Goal: Task Accomplishment & Management: Manage account settings

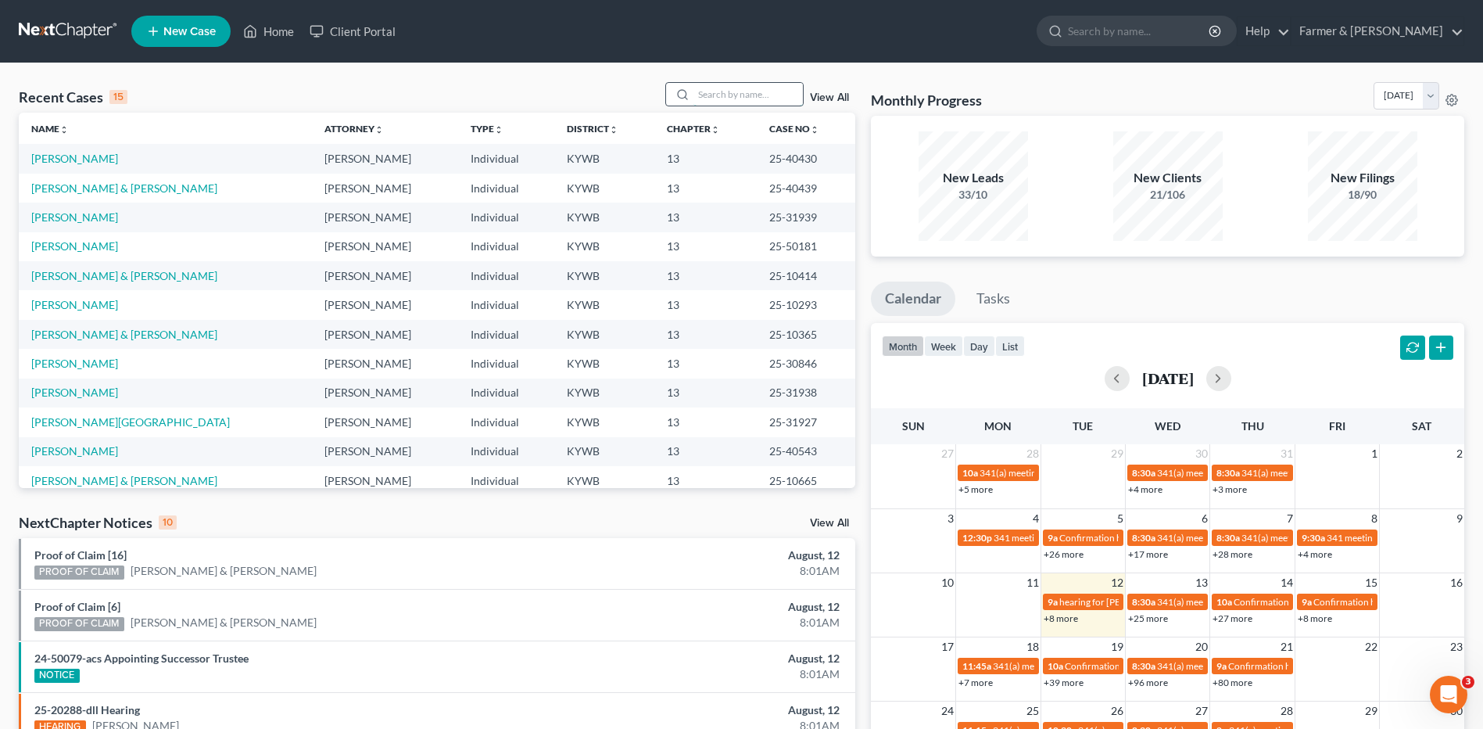
click at [768, 95] on input "search" at bounding box center [747, 94] width 109 height 23
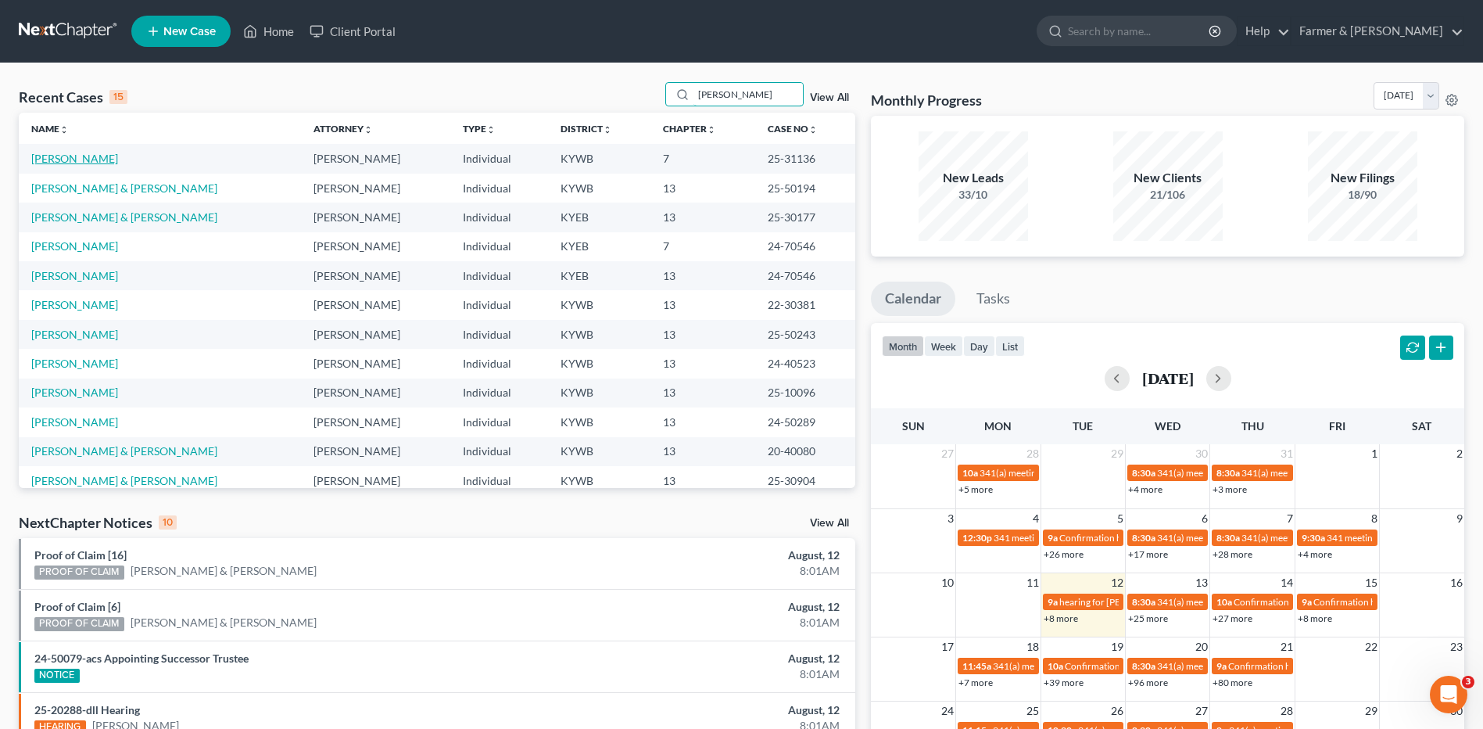
type input "phillips"
click at [95, 154] on link "Phillips, Stephen" at bounding box center [74, 158] width 87 height 13
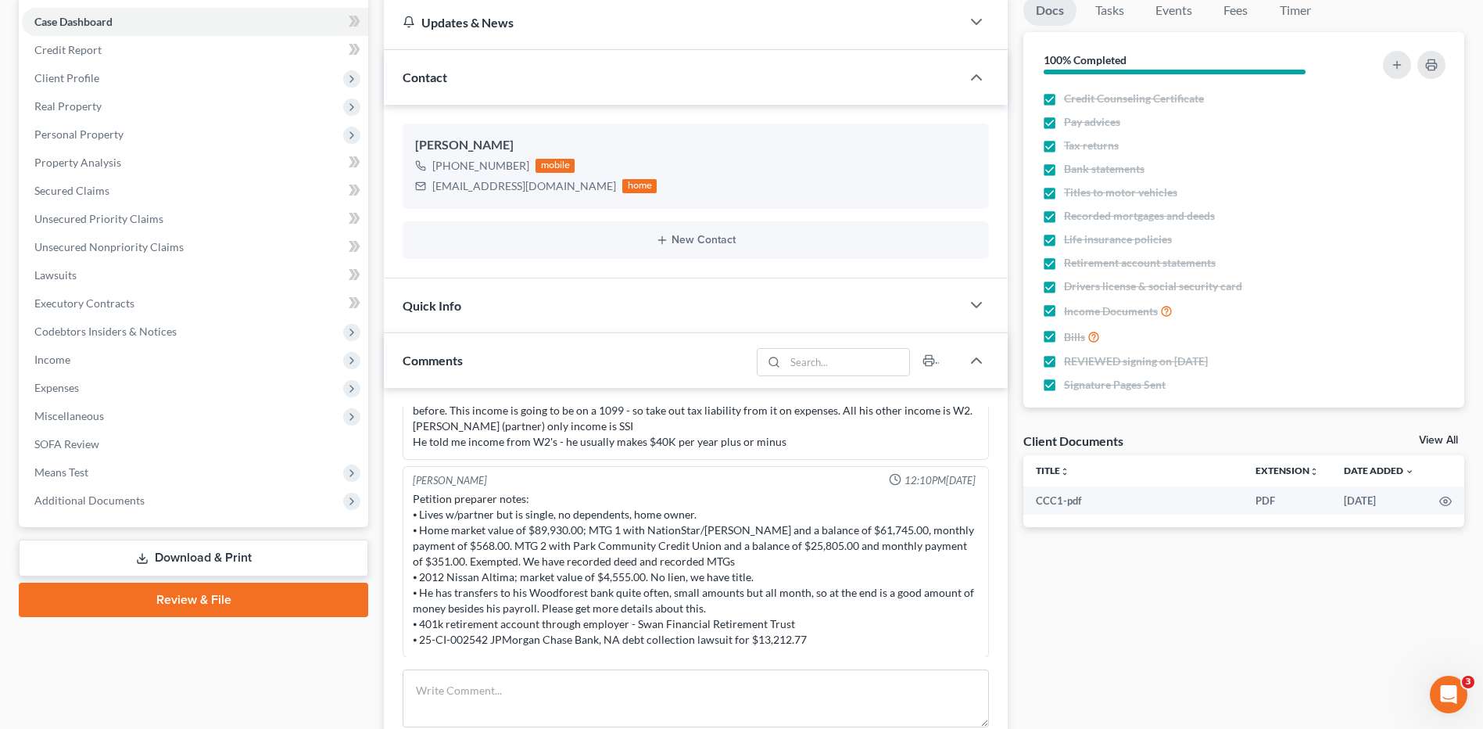
scroll to position [156, 0]
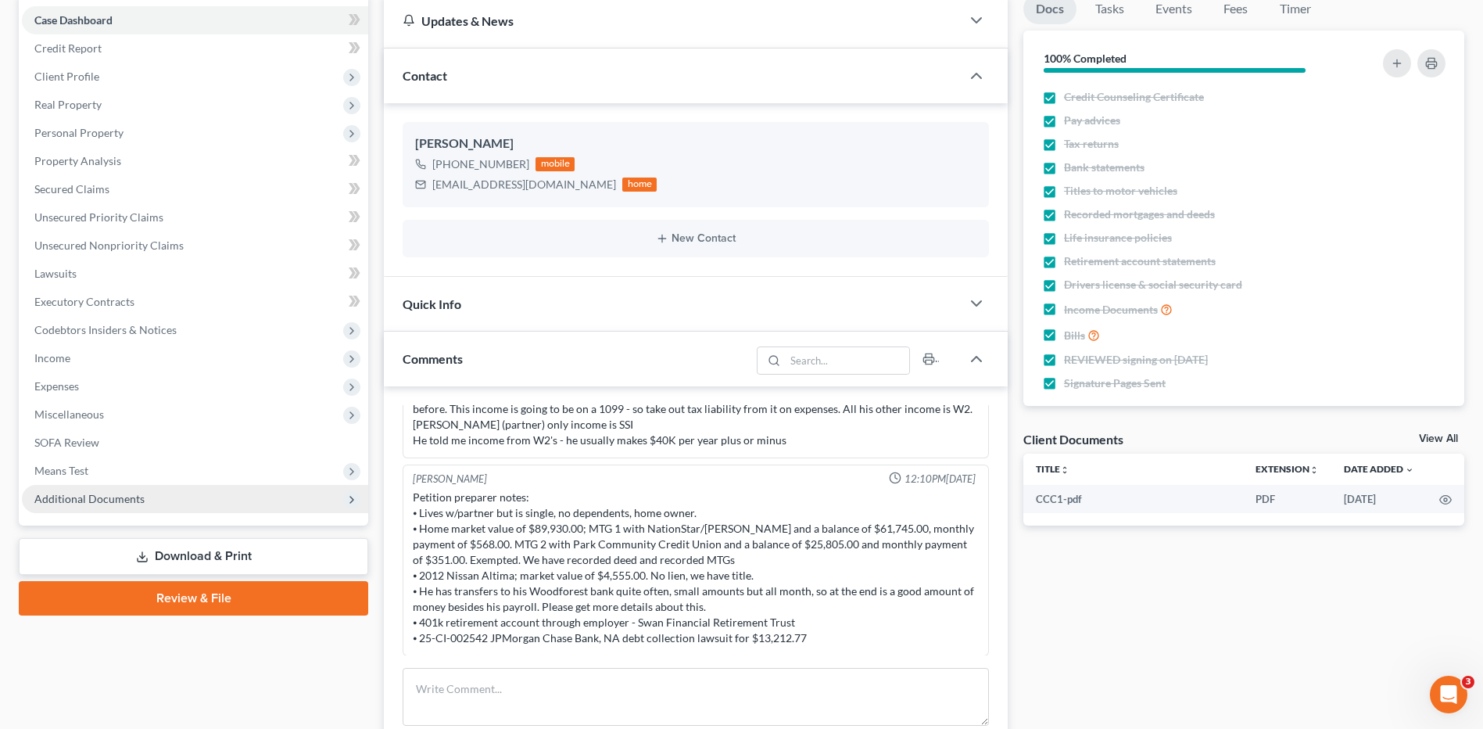
click at [109, 506] on span "Additional Documents" at bounding box center [195, 499] width 346 height 28
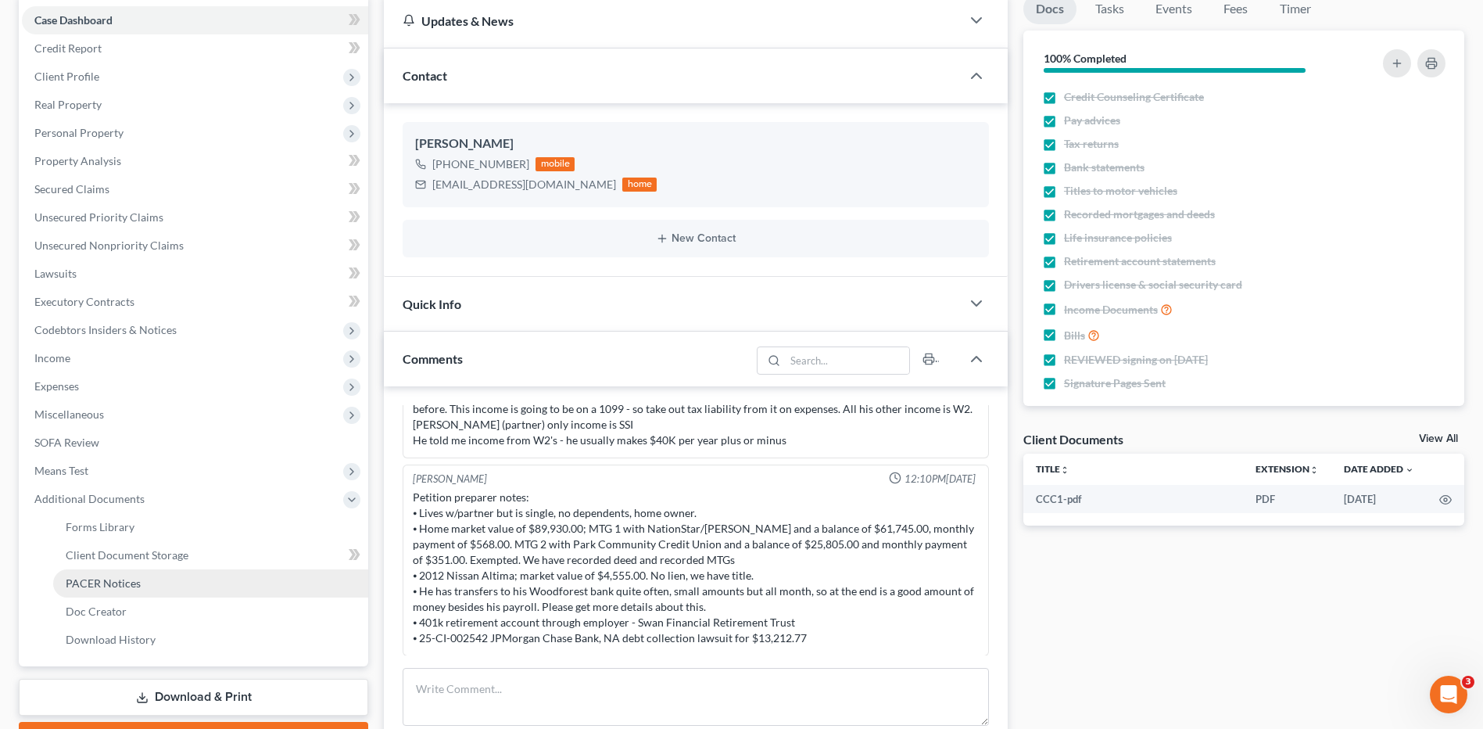
click at [133, 576] on span "PACER Notices" at bounding box center [103, 582] width 75 height 13
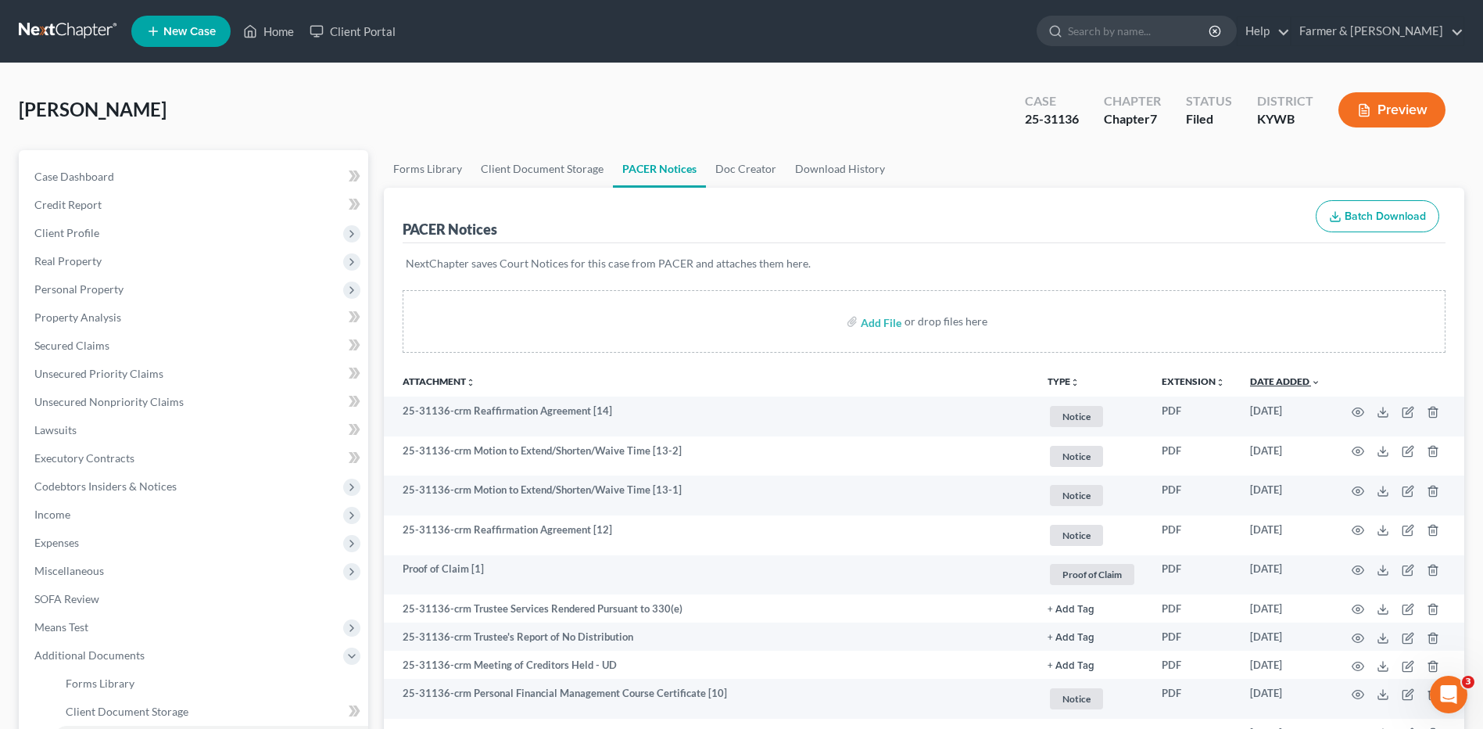
click at [1304, 382] on link "Date Added unfold_more expand_more expand_less" at bounding box center [1285, 381] width 70 height 12
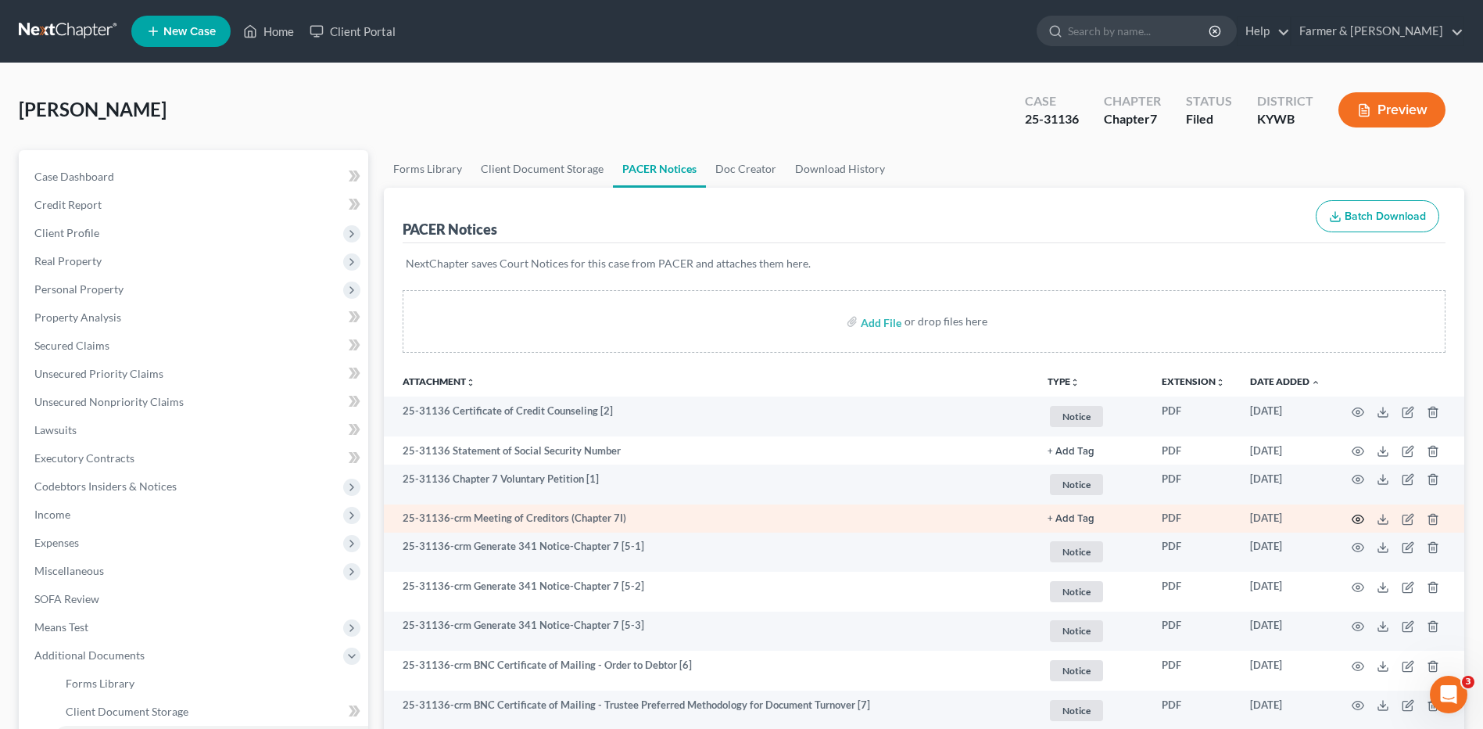
click at [1356, 520] on icon "button" at bounding box center [1358, 519] width 13 height 13
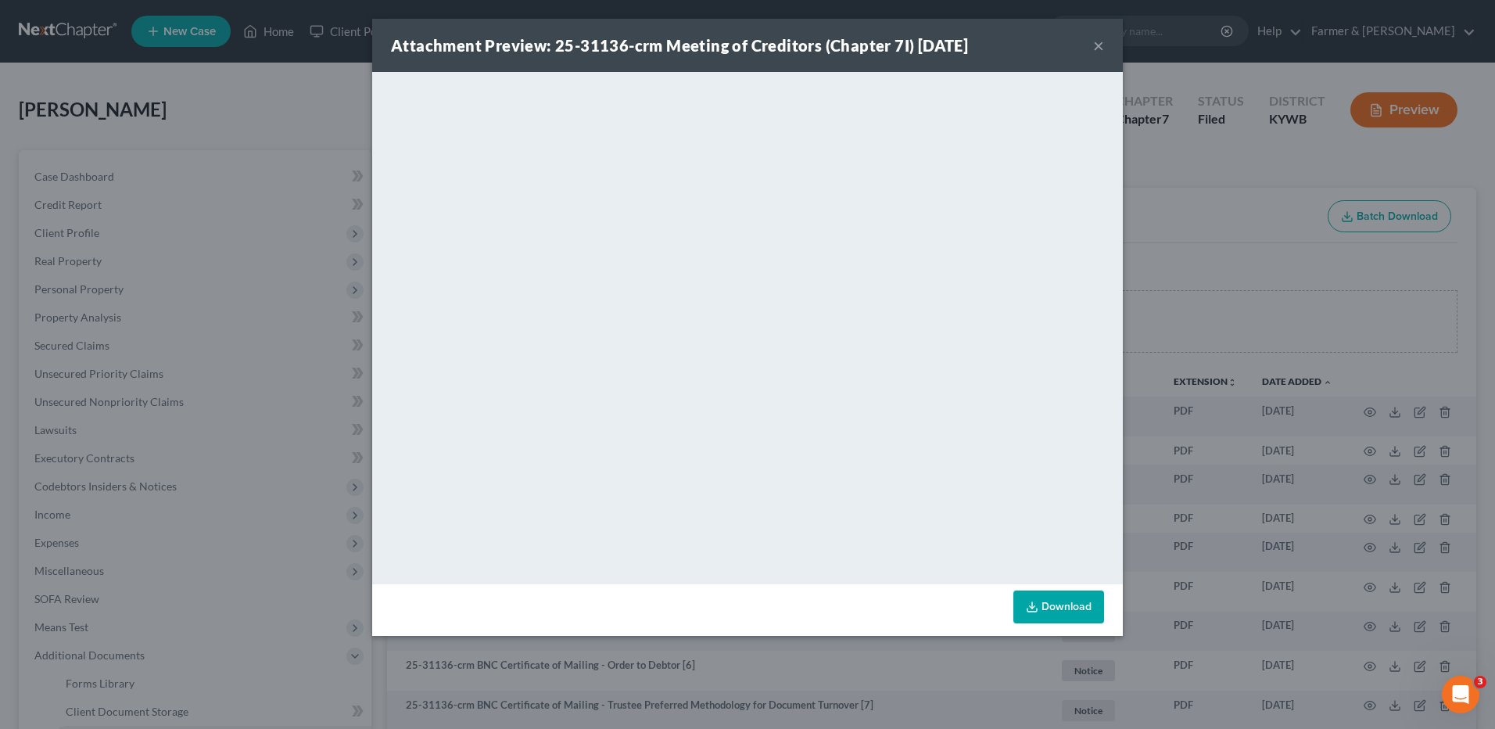
click at [1097, 45] on button "×" at bounding box center [1098, 45] width 11 height 19
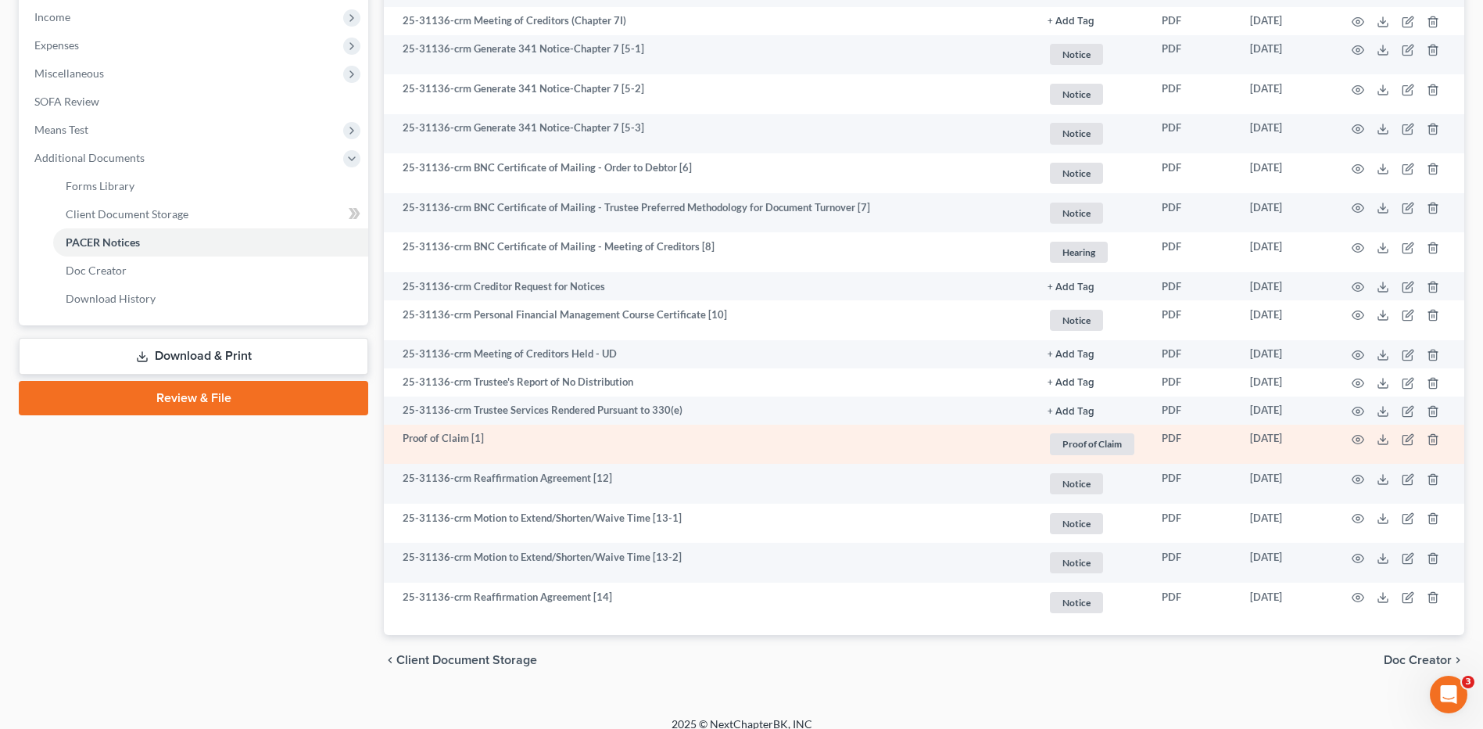
scroll to position [513, 0]
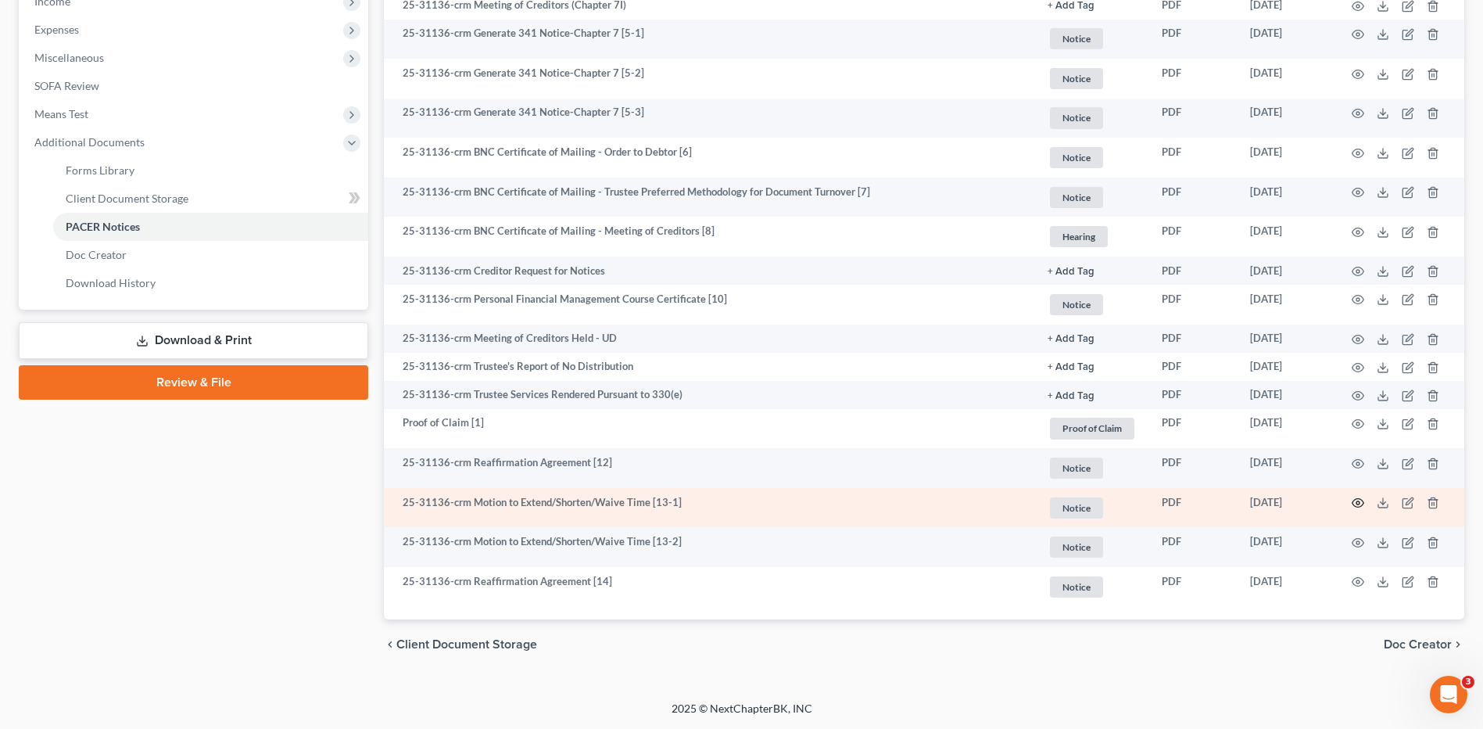
click at [1356, 499] on icon "button" at bounding box center [1359, 503] width 12 height 9
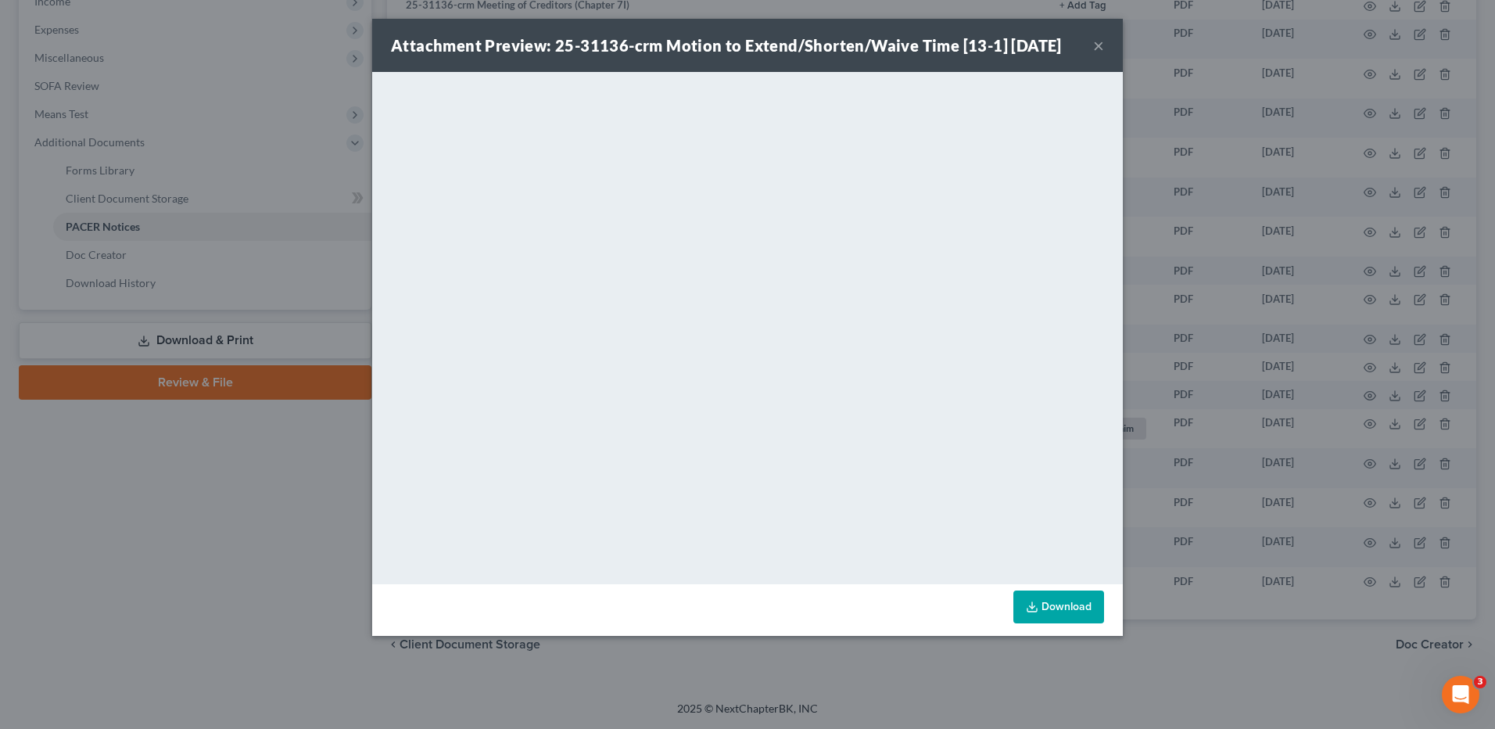
click at [1100, 44] on button "×" at bounding box center [1098, 45] width 11 height 19
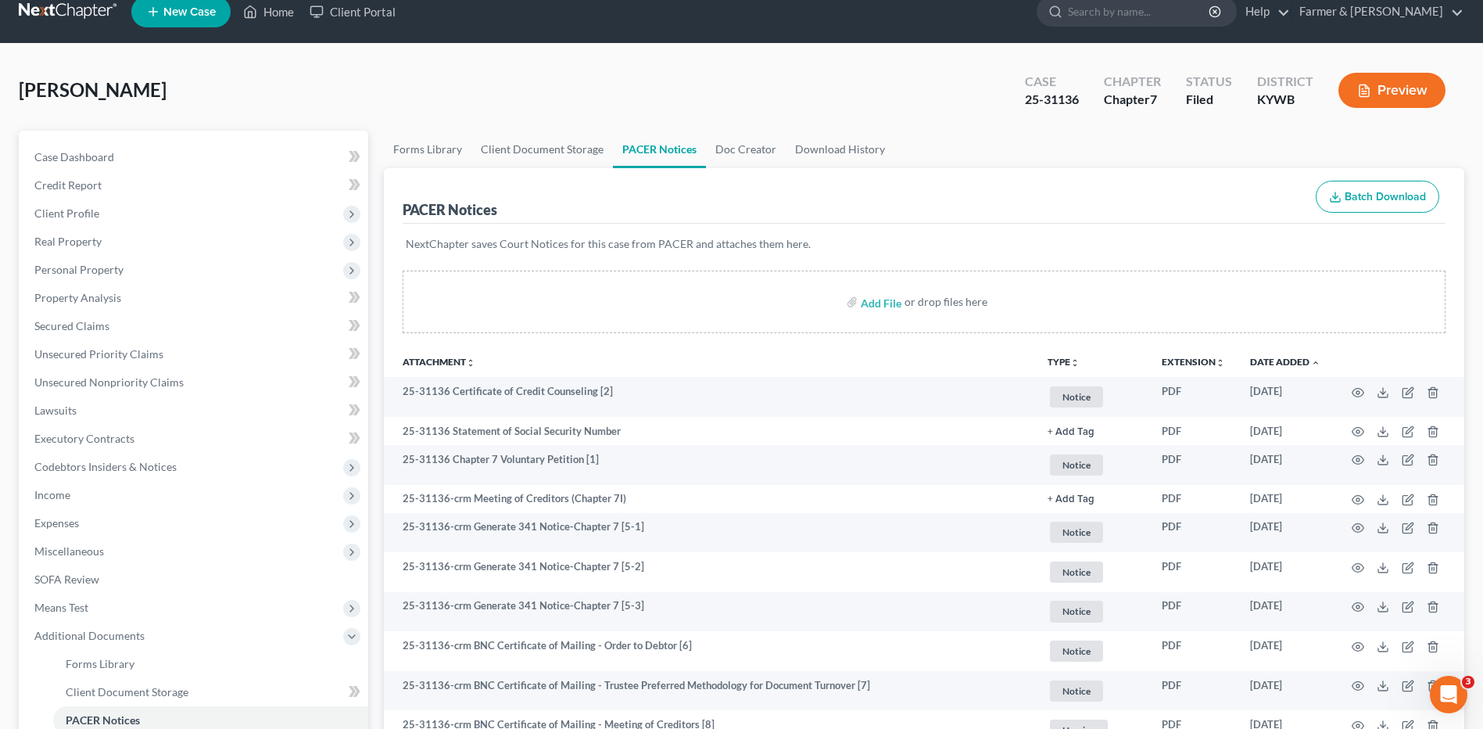
scroll to position [0, 0]
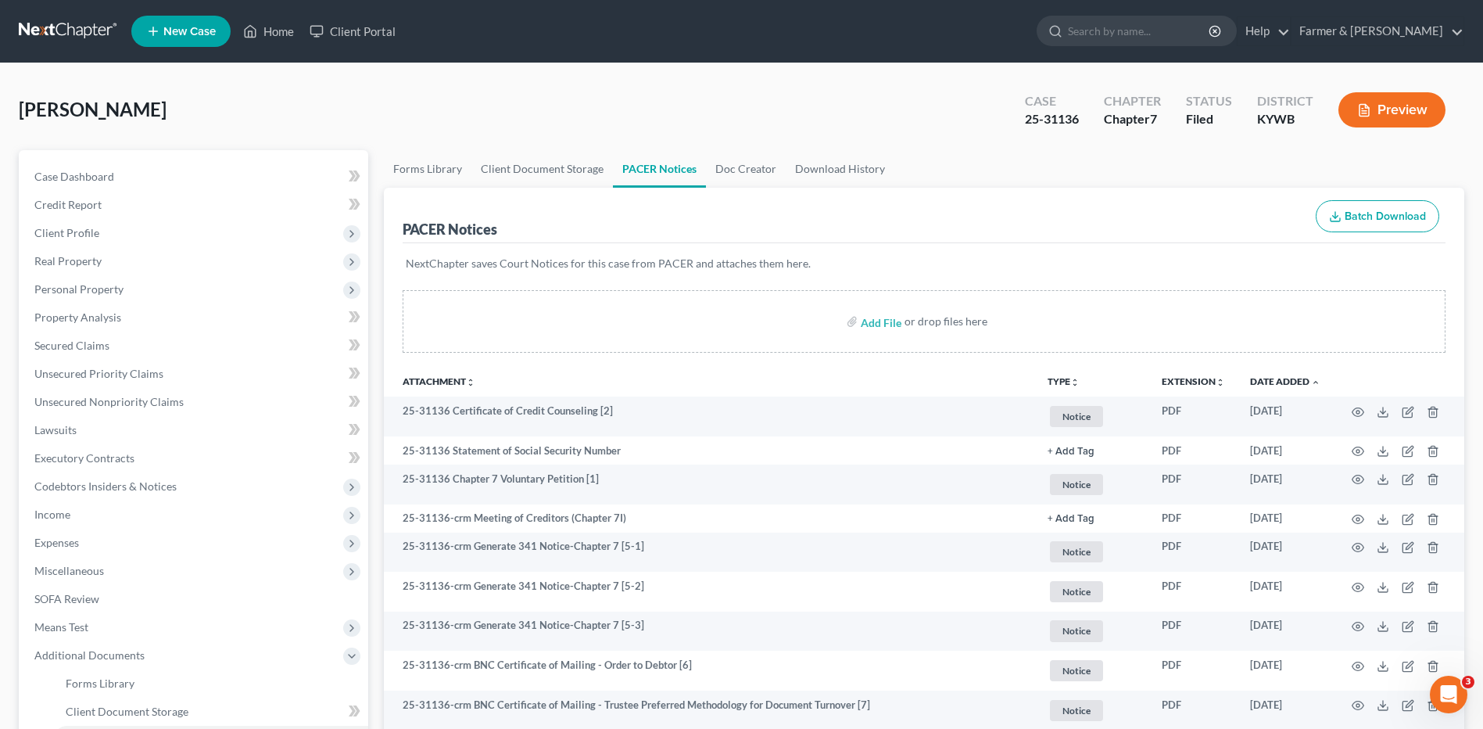
click at [68, 27] on link at bounding box center [69, 31] width 100 height 28
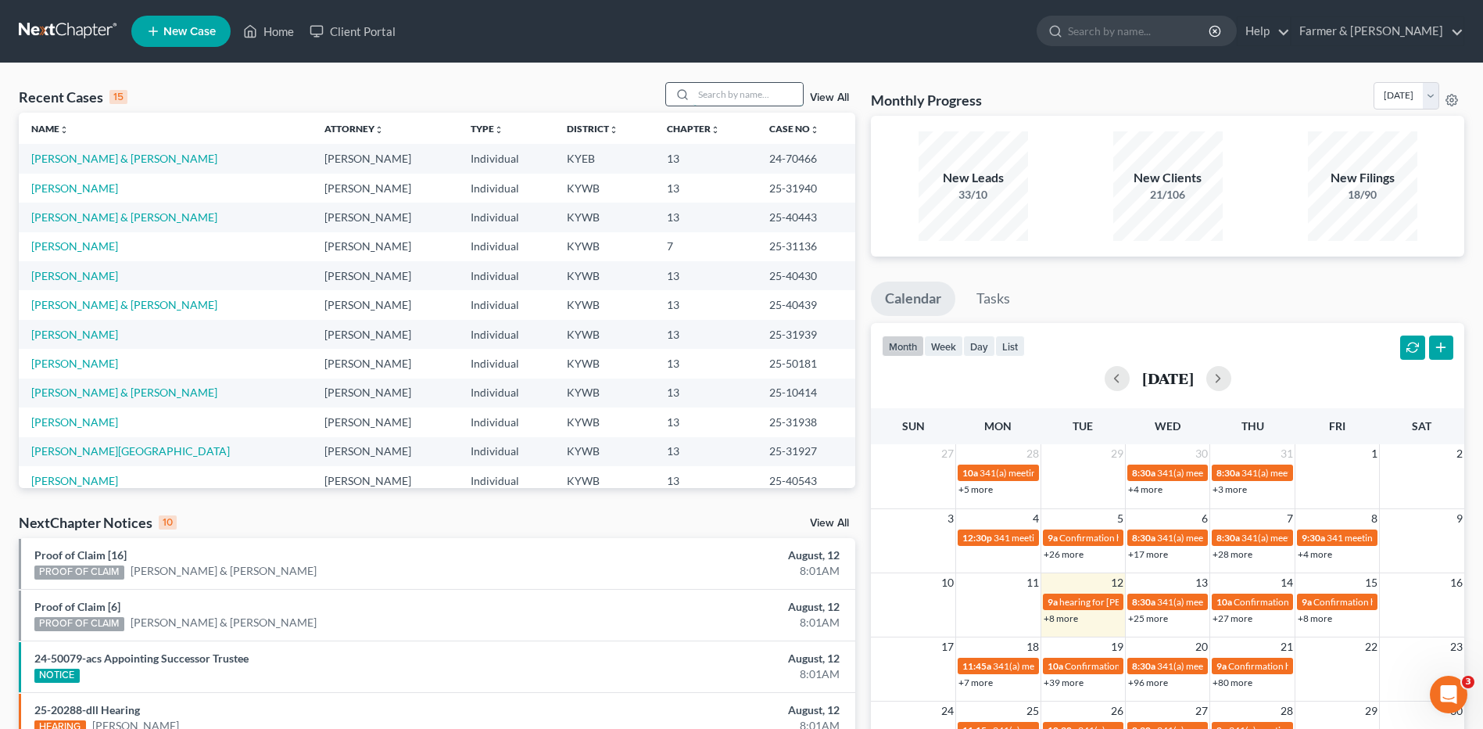
click at [732, 97] on input "search" at bounding box center [747, 94] width 109 height 23
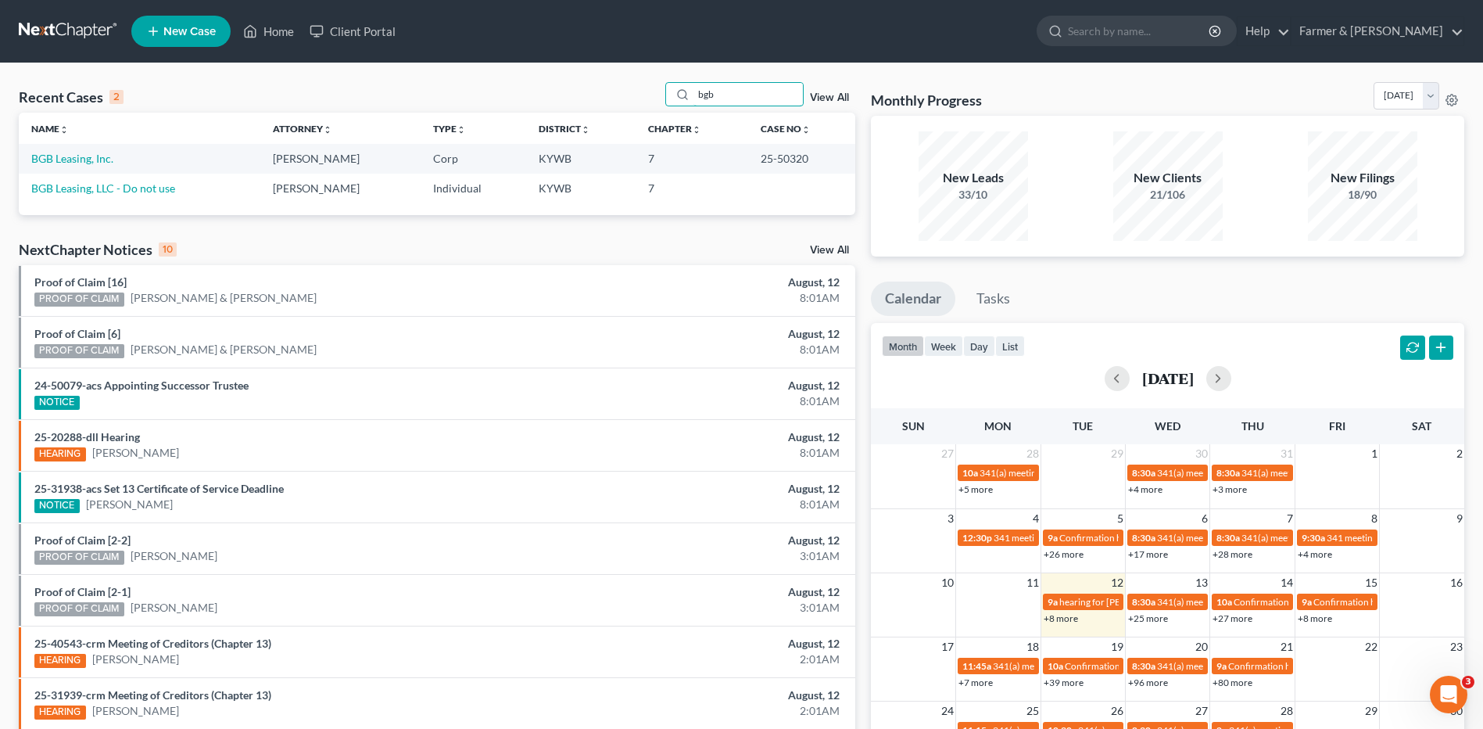
type input "bgb"
click at [89, 157] on link "BGB Leasing, Inc." at bounding box center [72, 158] width 82 height 13
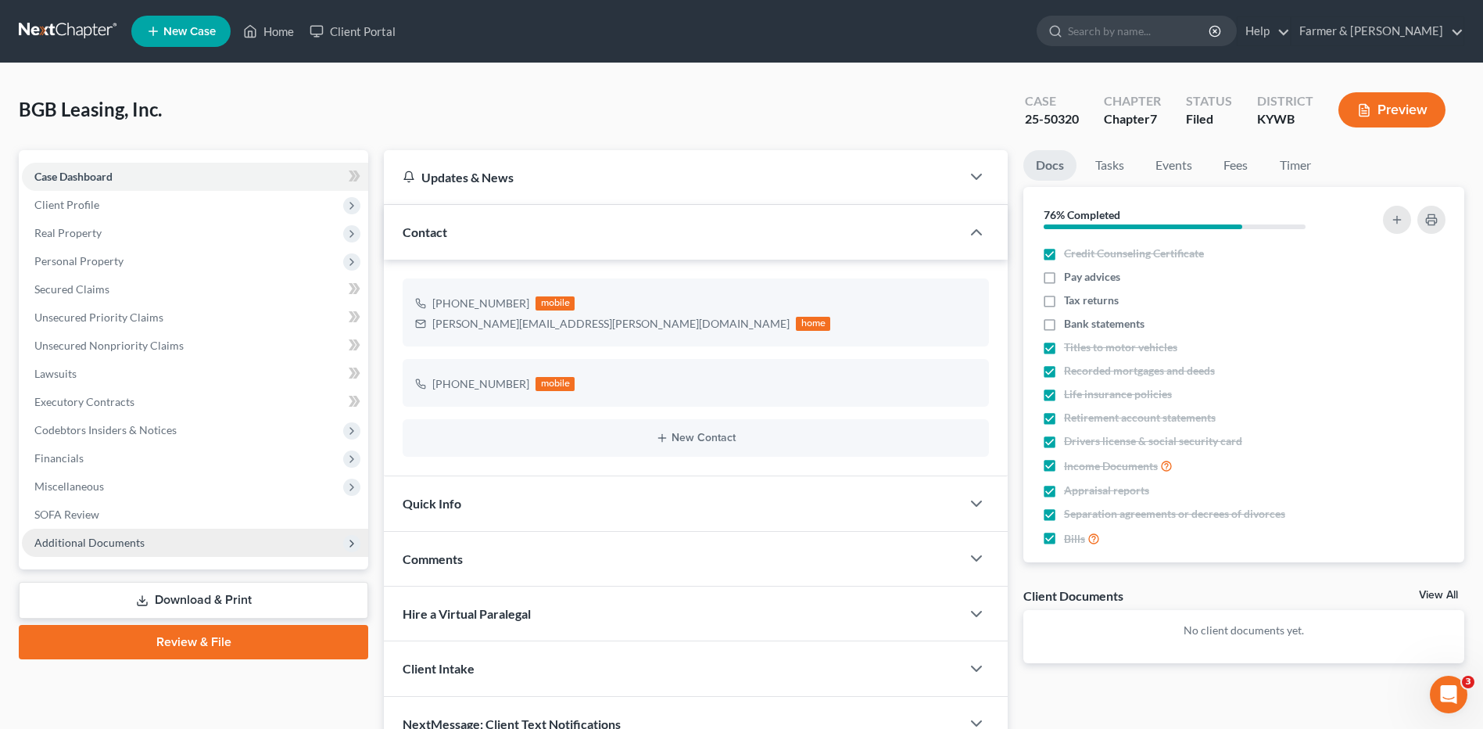
click at [124, 543] on span "Additional Documents" at bounding box center [89, 542] width 110 height 13
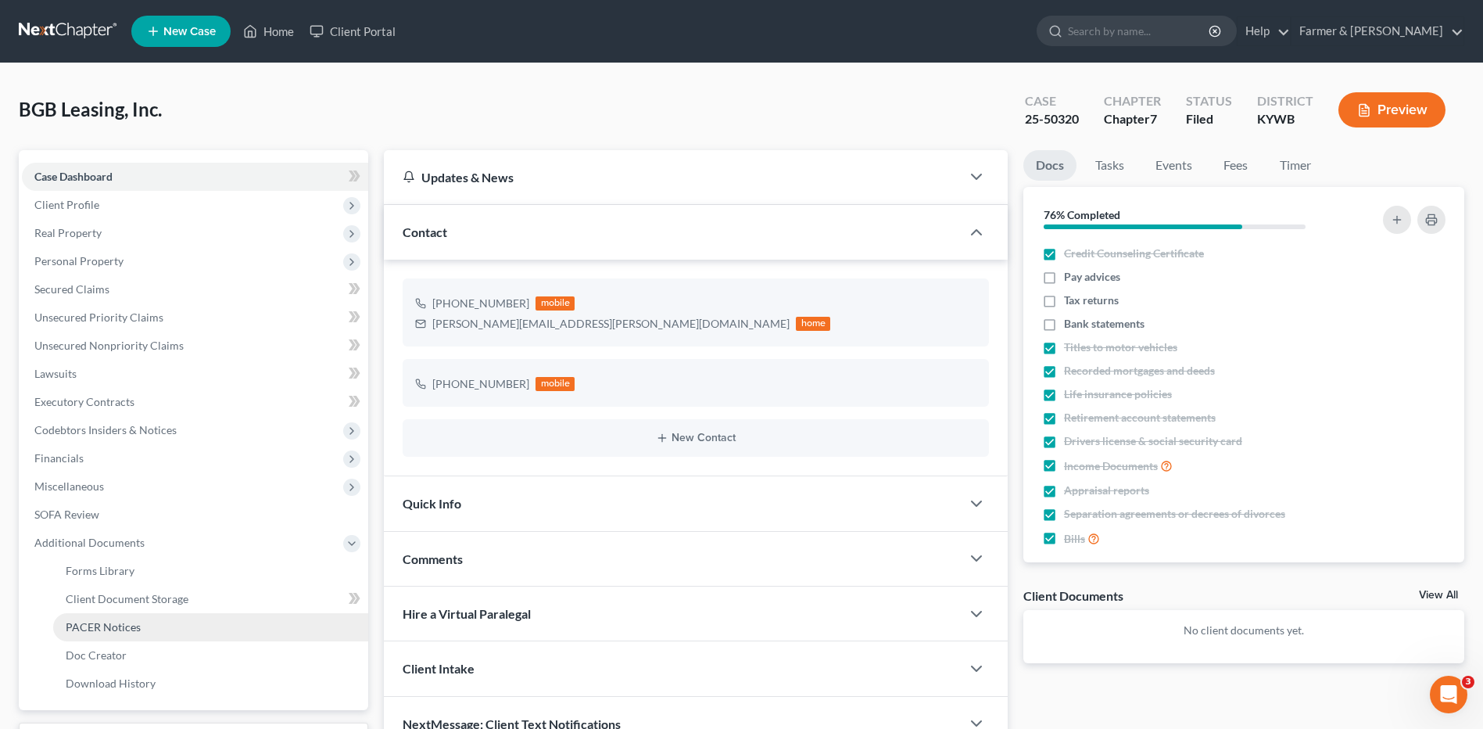
click at [118, 622] on span "PACER Notices" at bounding box center [103, 626] width 75 height 13
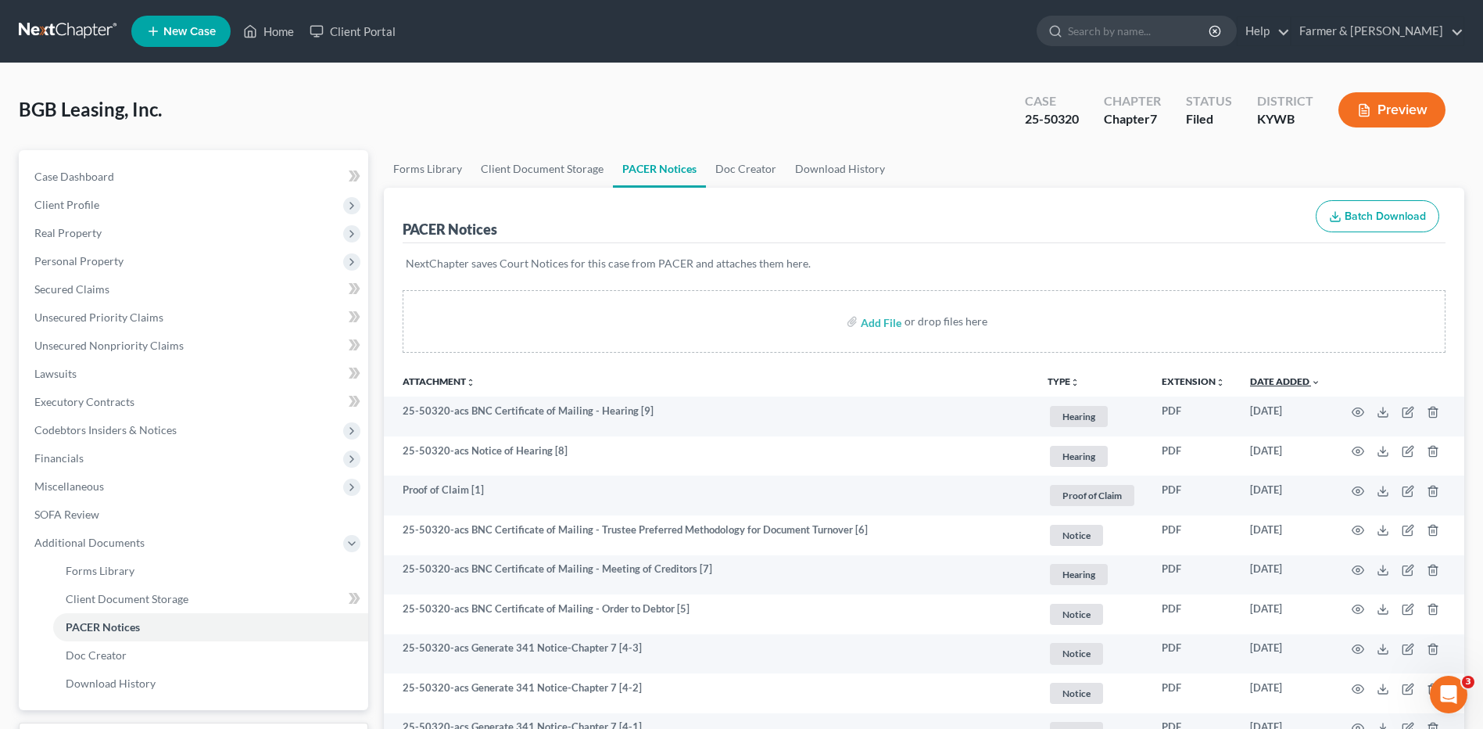
click at [1284, 383] on link "Date Added unfold_more expand_more expand_less" at bounding box center [1285, 381] width 70 height 12
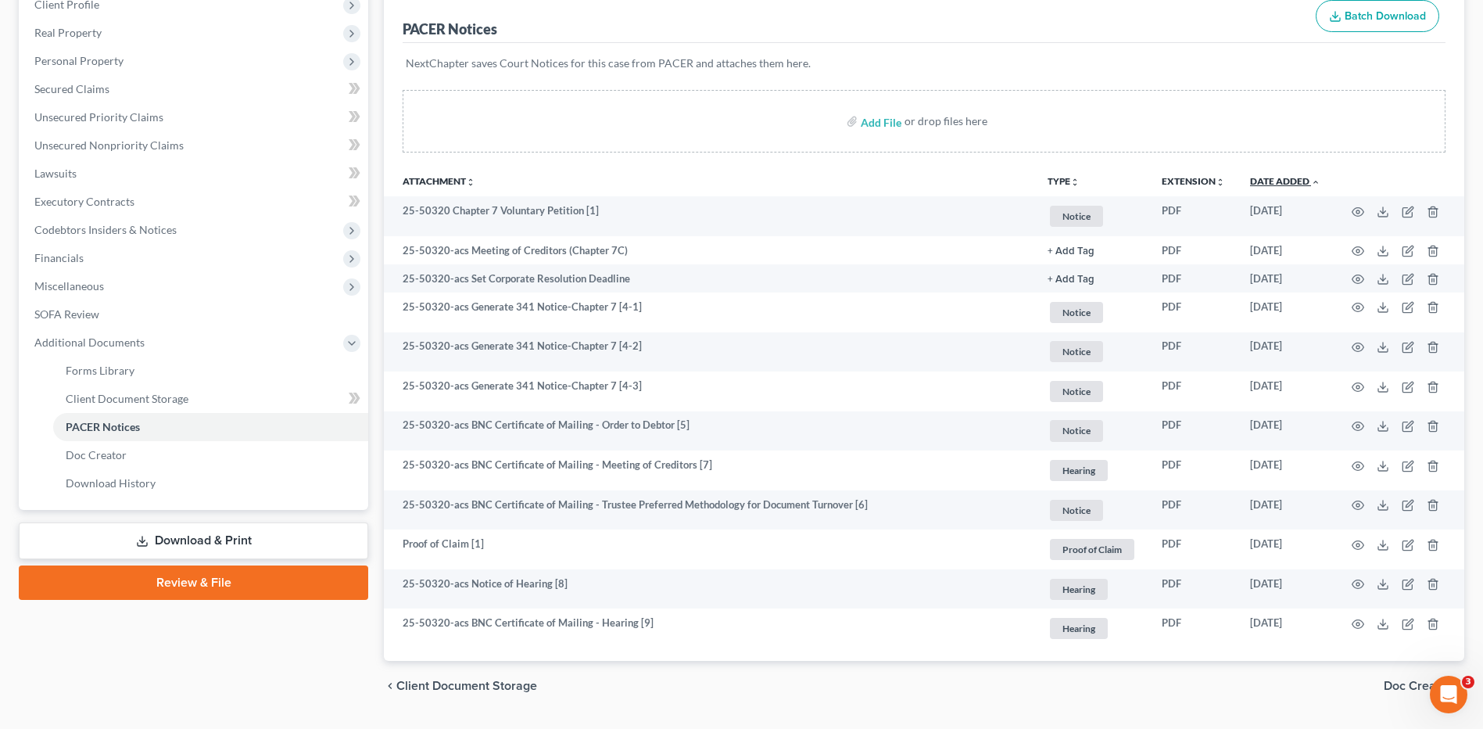
scroll to position [242, 0]
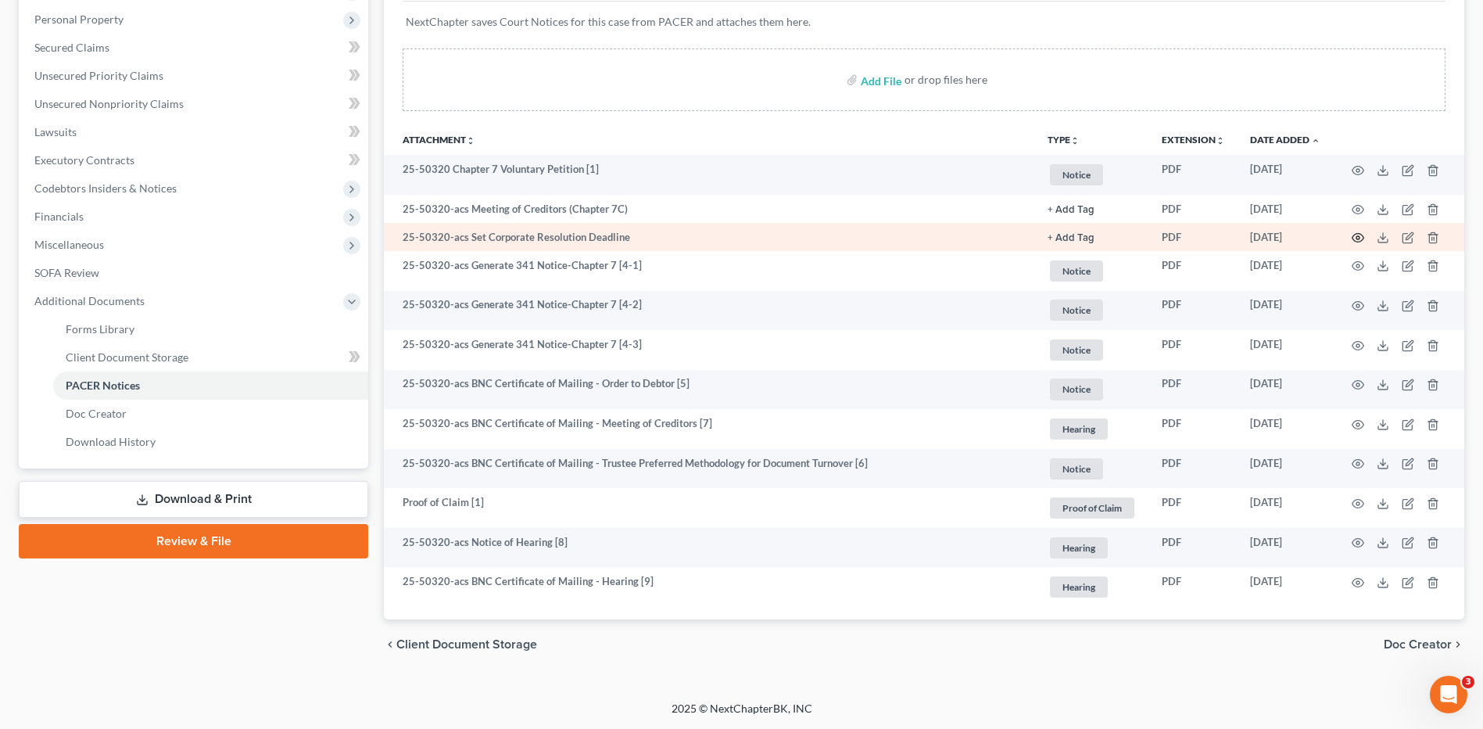
click at [1363, 234] on icon "button" at bounding box center [1358, 237] width 13 height 13
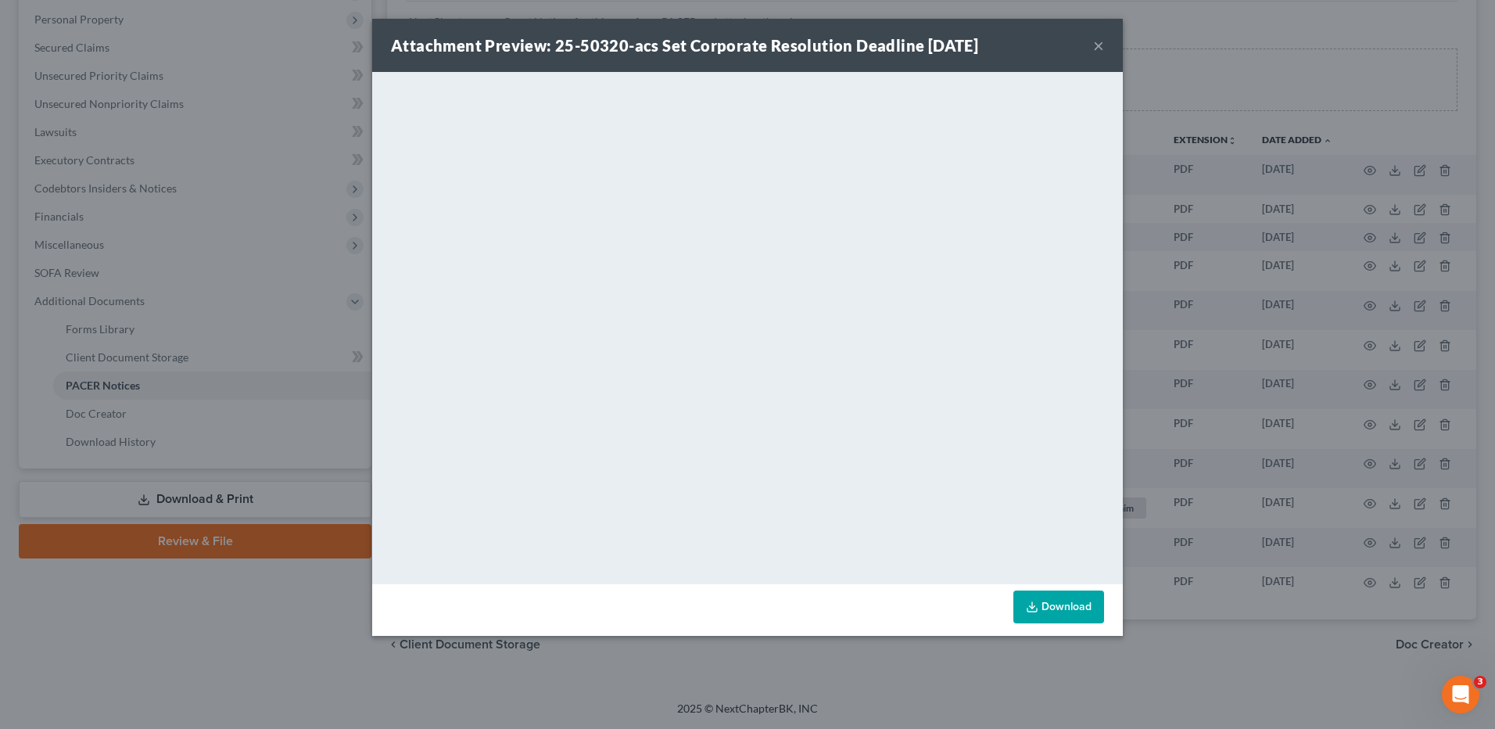
click at [1098, 41] on button "×" at bounding box center [1098, 45] width 11 height 19
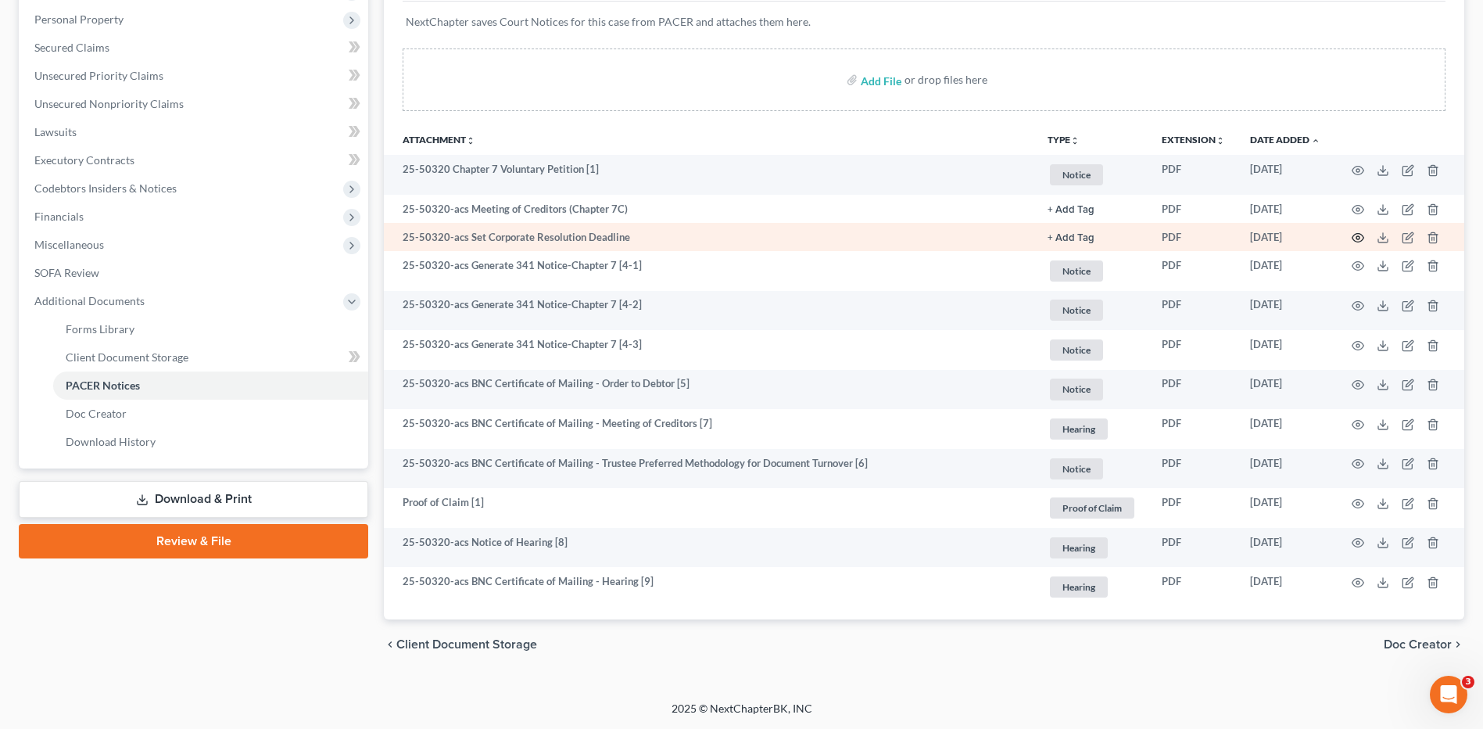
click at [1356, 239] on icon "button" at bounding box center [1358, 237] width 13 height 13
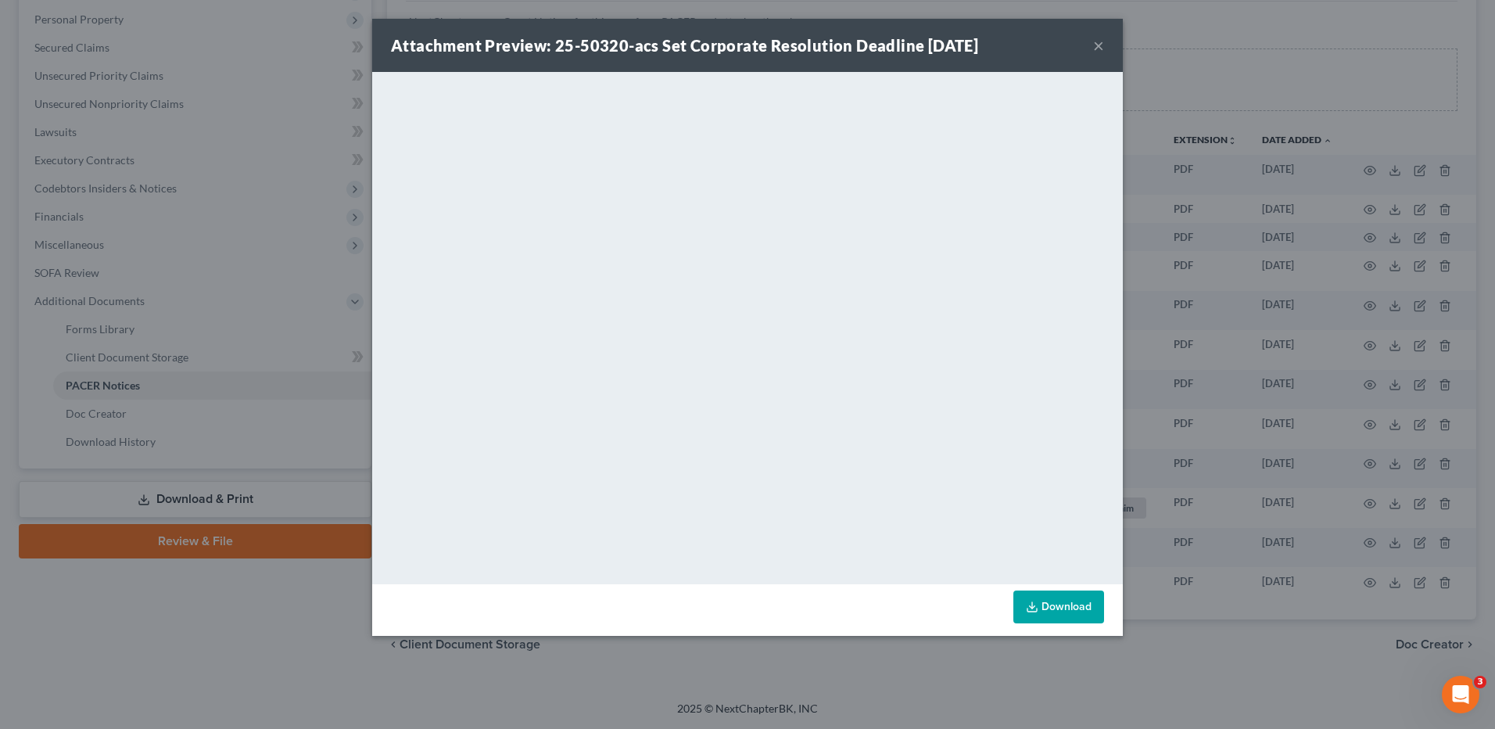
click at [1100, 48] on button "×" at bounding box center [1098, 45] width 11 height 19
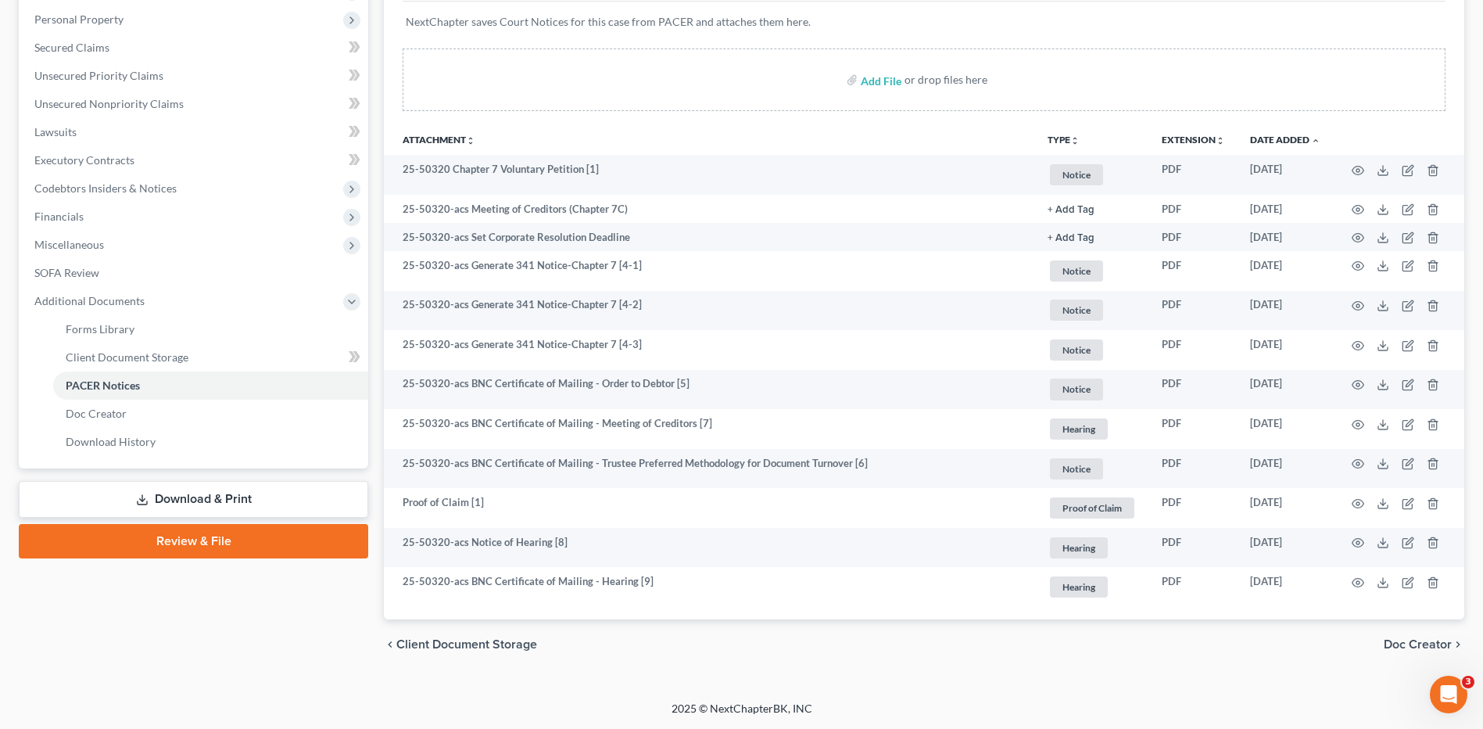
scroll to position [0, 0]
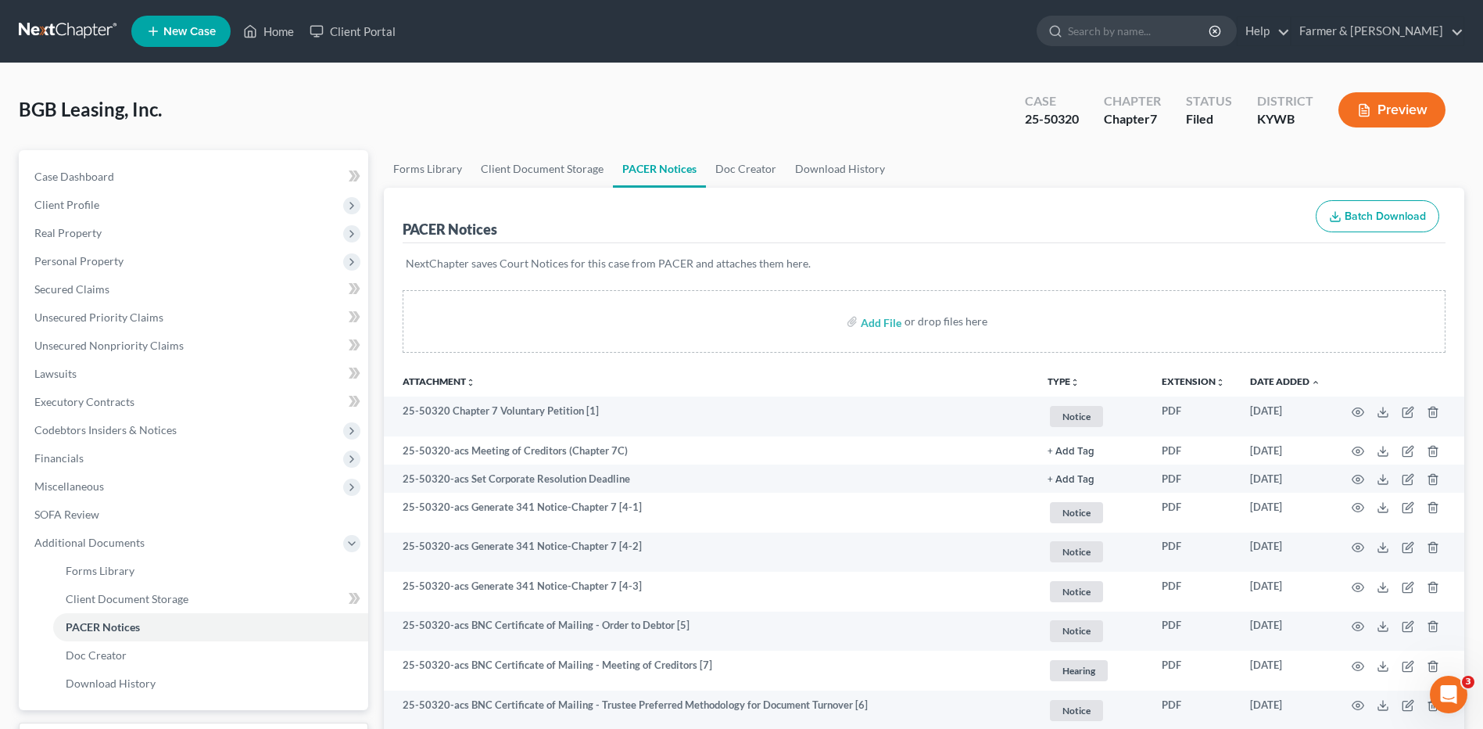
click at [66, 24] on link at bounding box center [69, 31] width 100 height 28
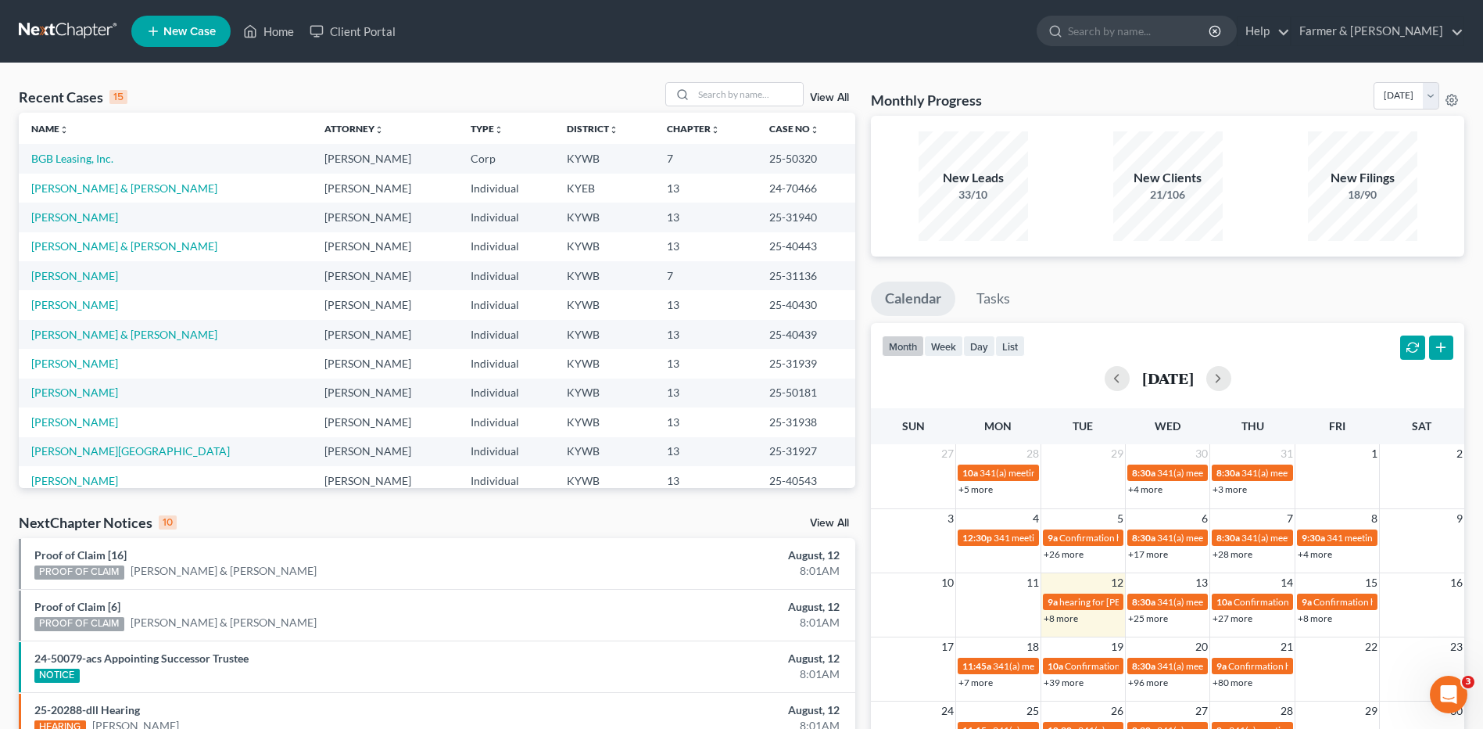
click at [80, 23] on link at bounding box center [69, 31] width 100 height 28
click at [704, 92] on input "search" at bounding box center [747, 94] width 109 height 23
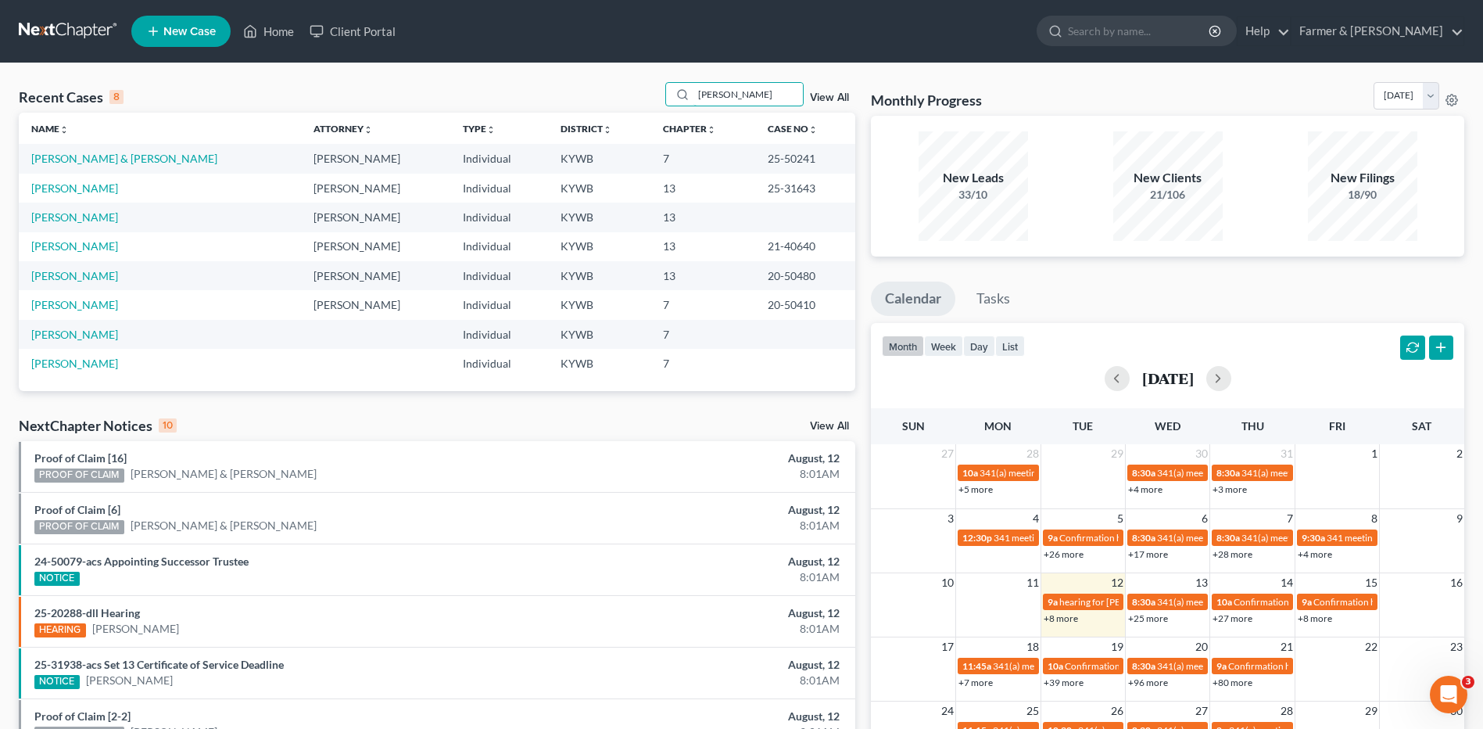
type input "burt"
click at [130, 159] on link "Burt, Dylan & Kelley-Burt, Cecilia" at bounding box center [124, 158] width 186 height 13
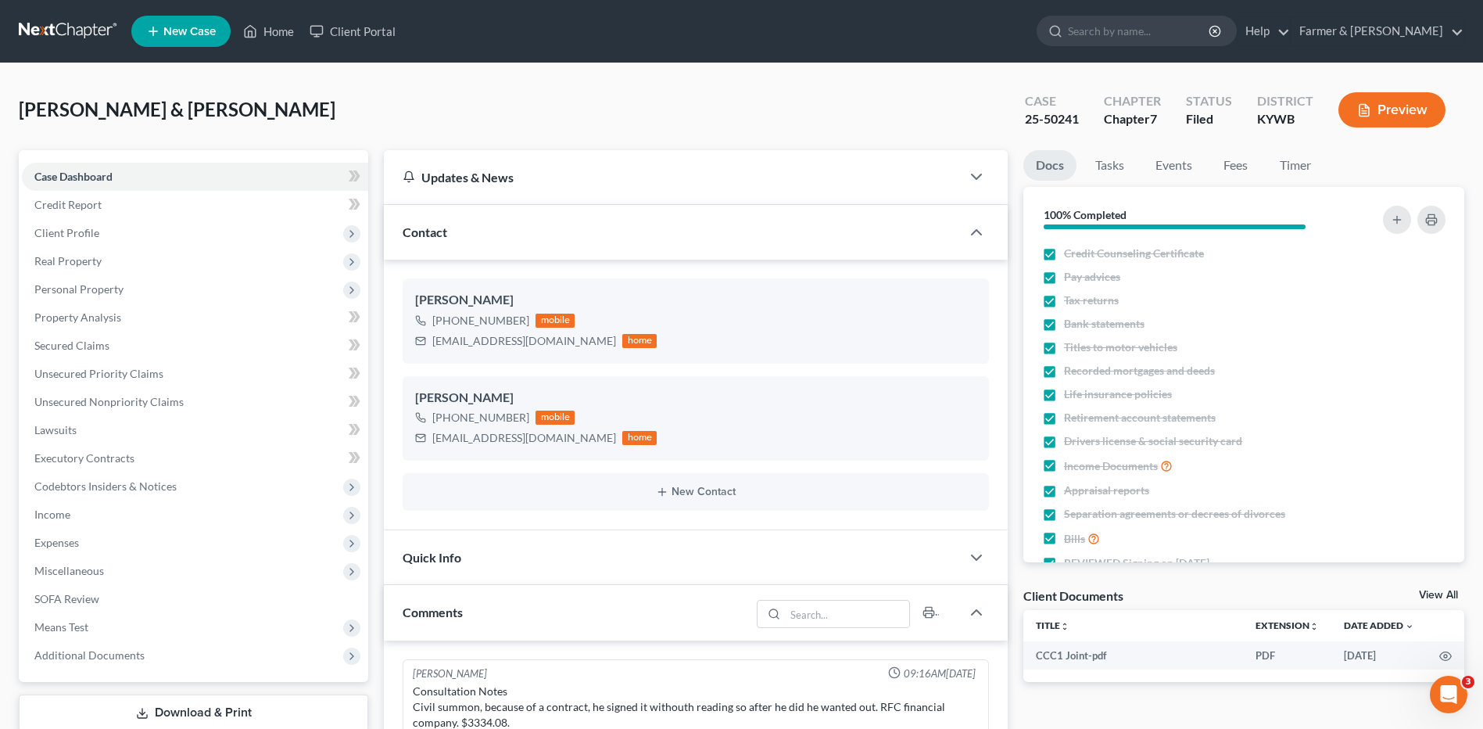
scroll to position [232, 0]
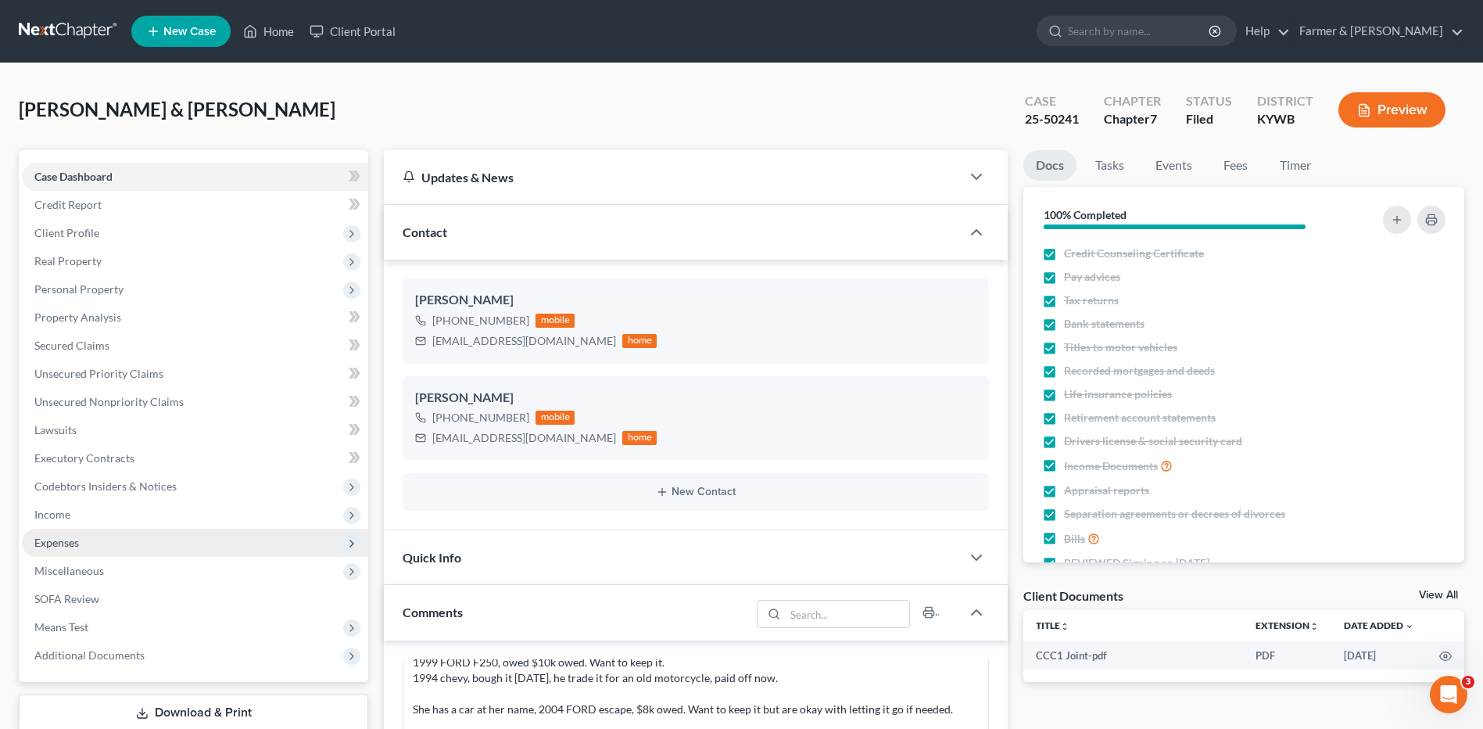
click at [92, 546] on span "Expenses" at bounding box center [195, 543] width 346 height 28
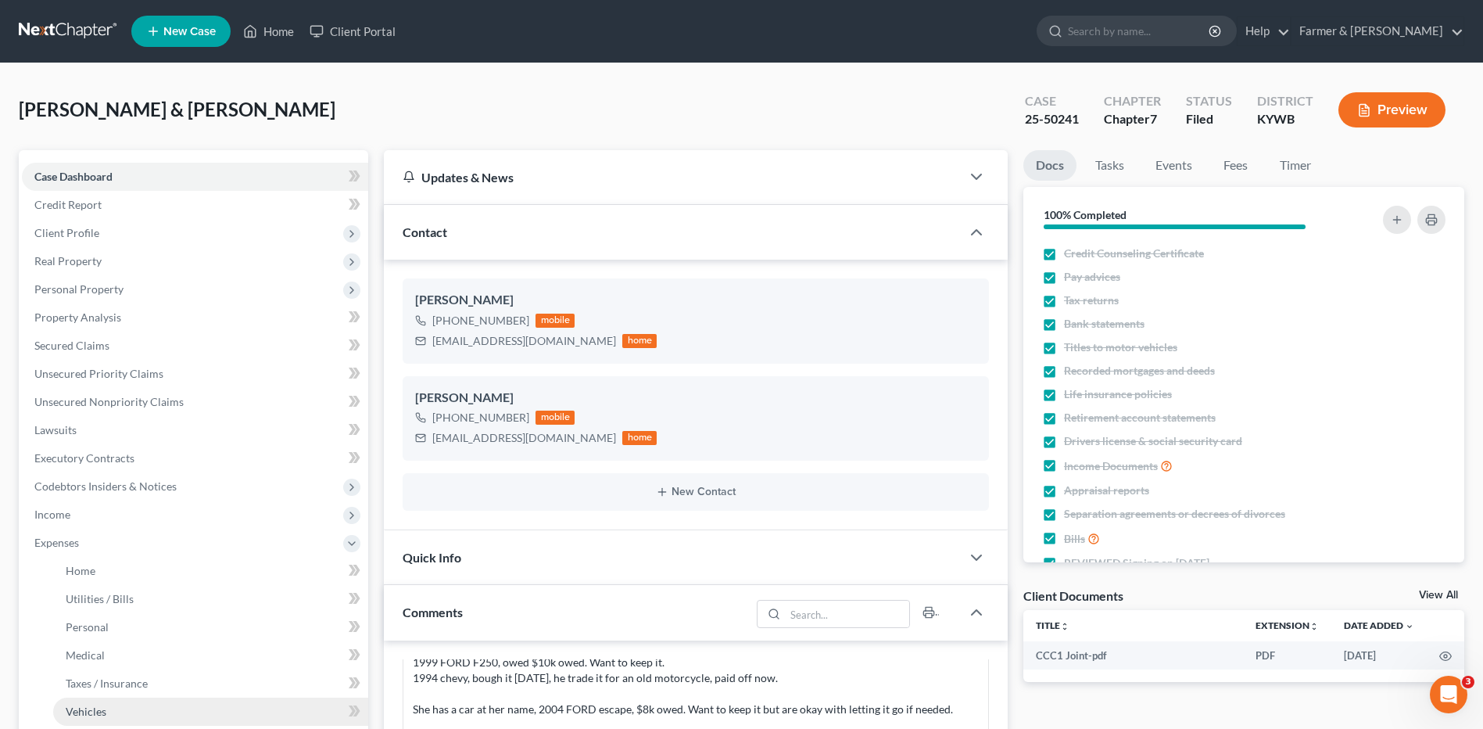
click at [91, 701] on link "Vehicles" at bounding box center [210, 711] width 315 height 28
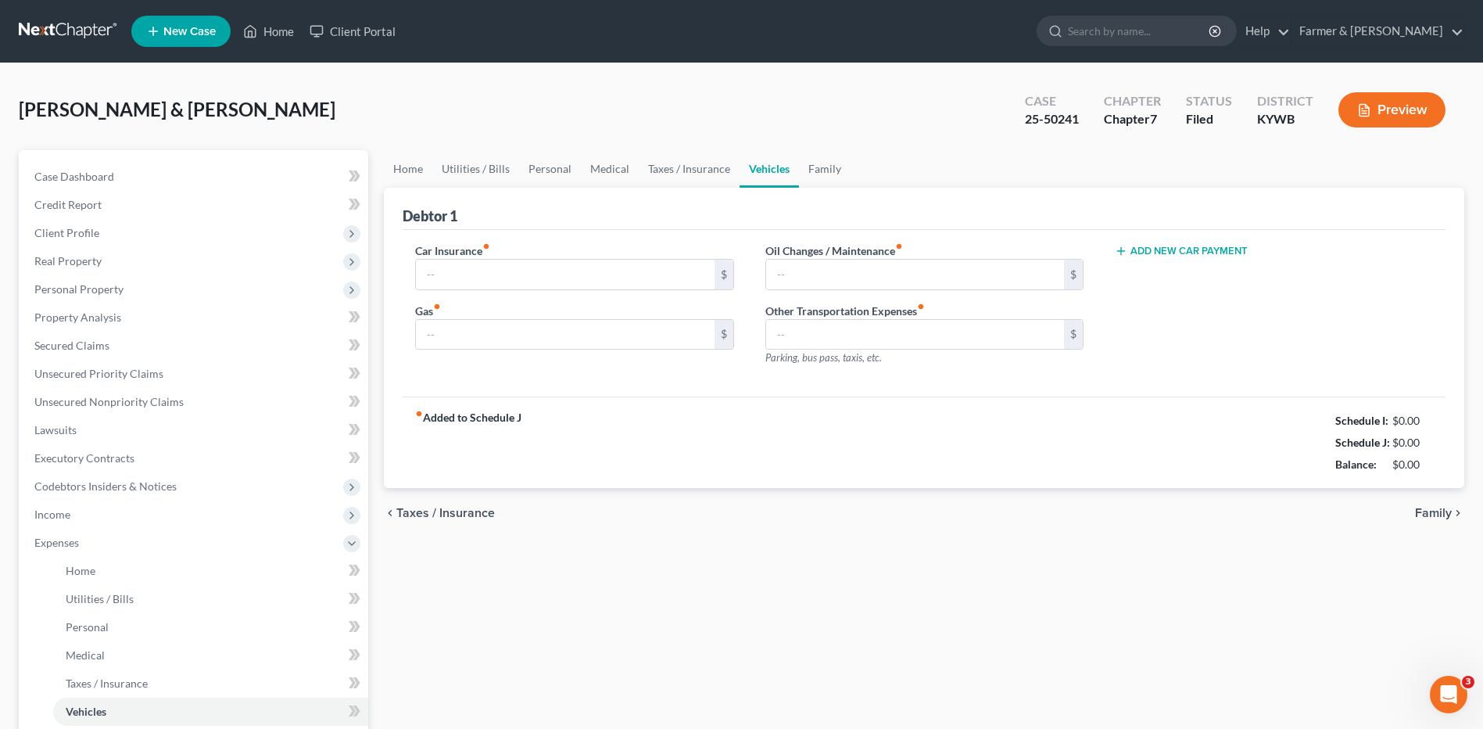
type input "123.00"
type input "300.00"
type input "50.00"
type input "0.00"
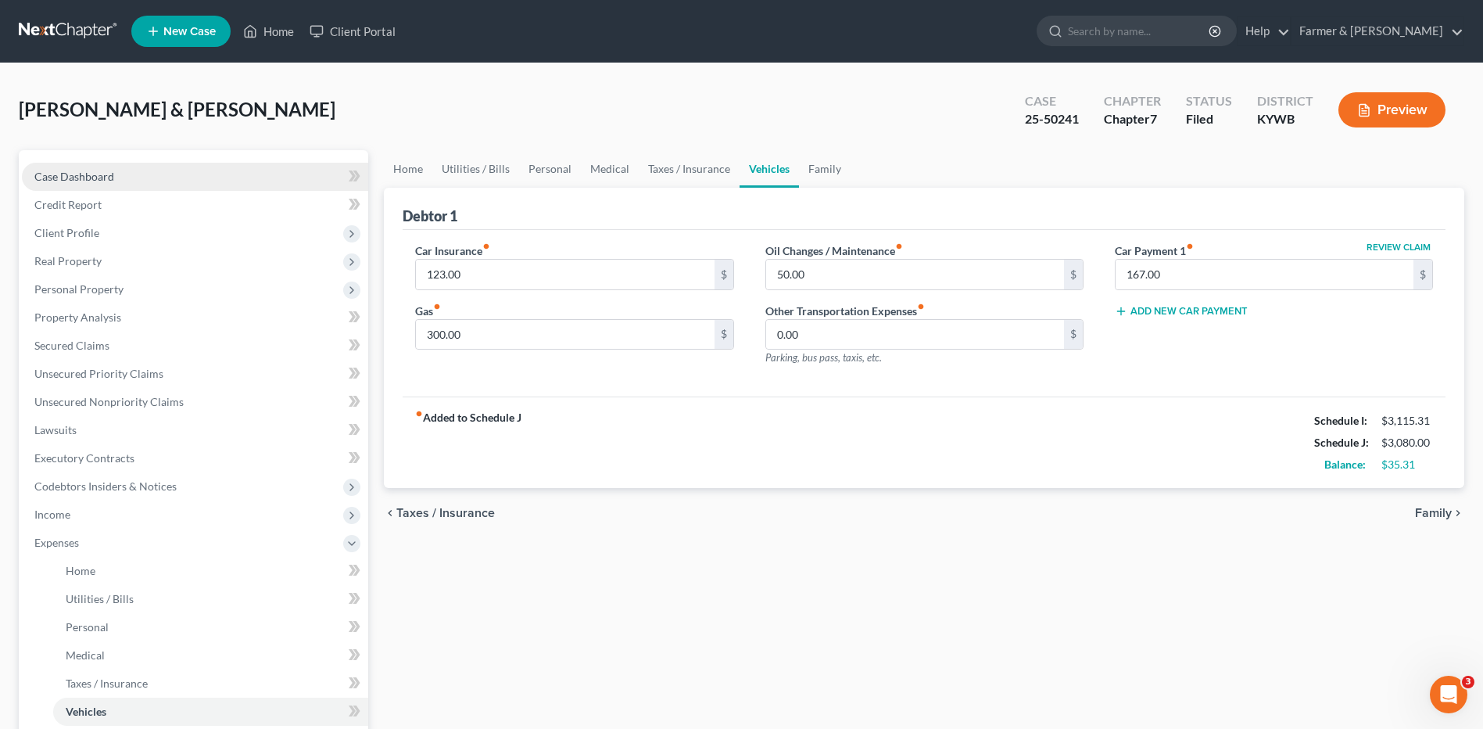
click at [73, 174] on span "Case Dashboard" at bounding box center [74, 176] width 80 height 13
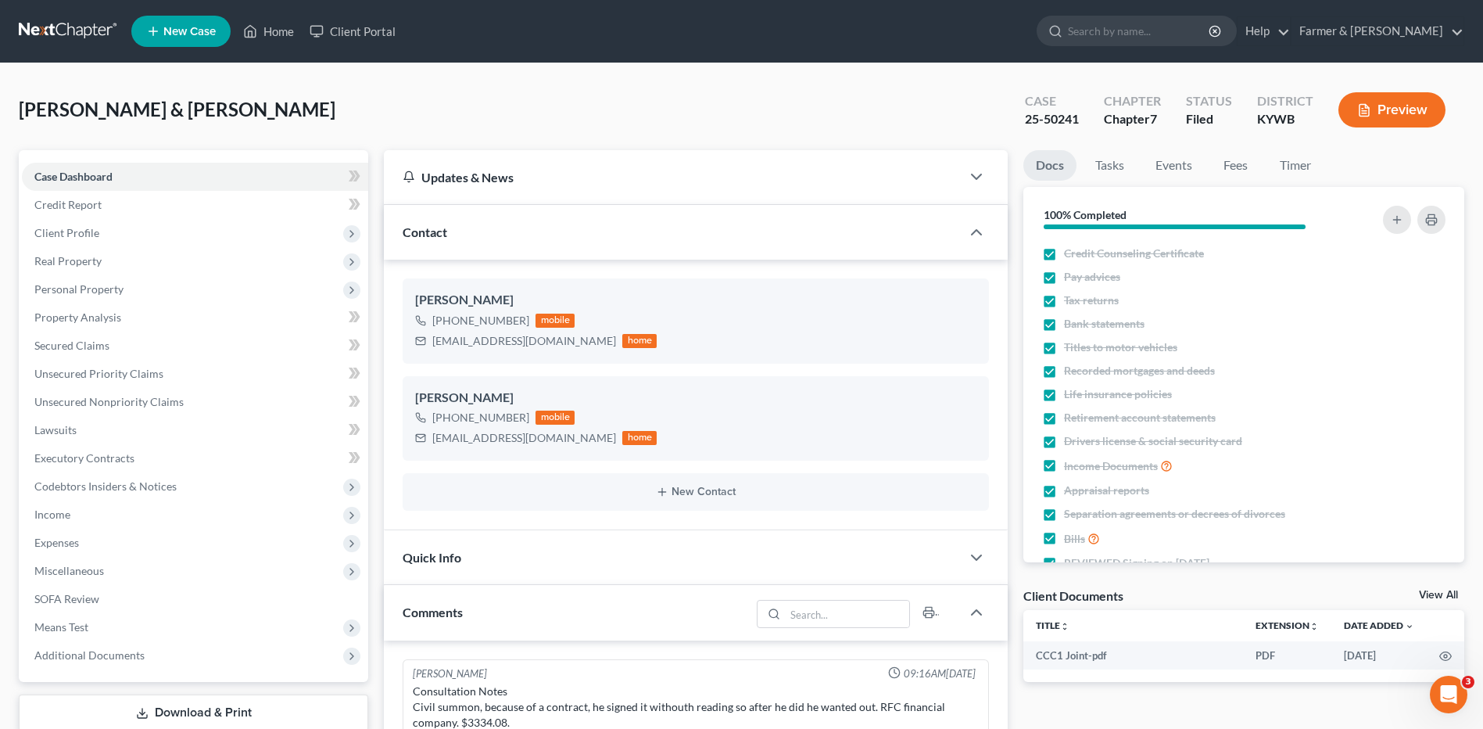
scroll to position [232, 0]
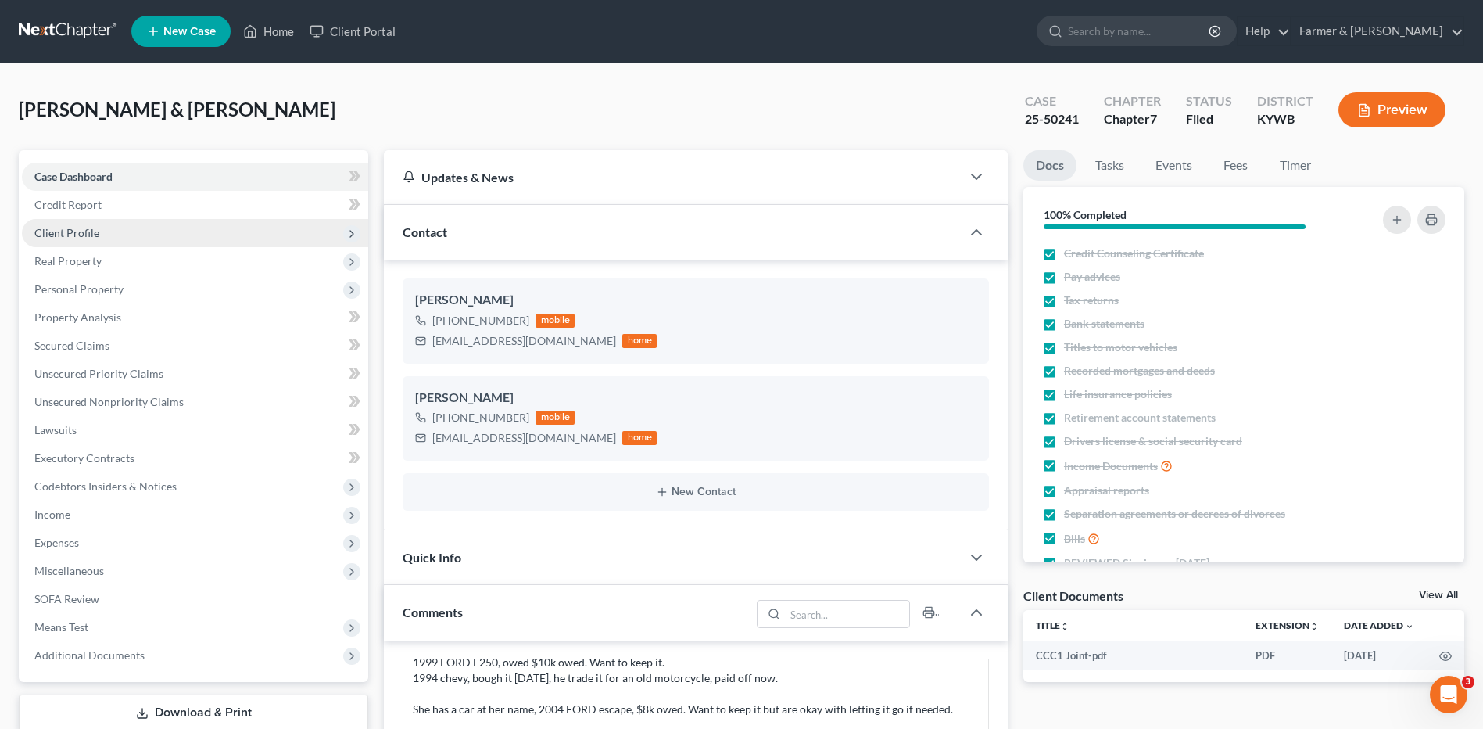
click at [131, 240] on span "Client Profile" at bounding box center [195, 233] width 346 height 28
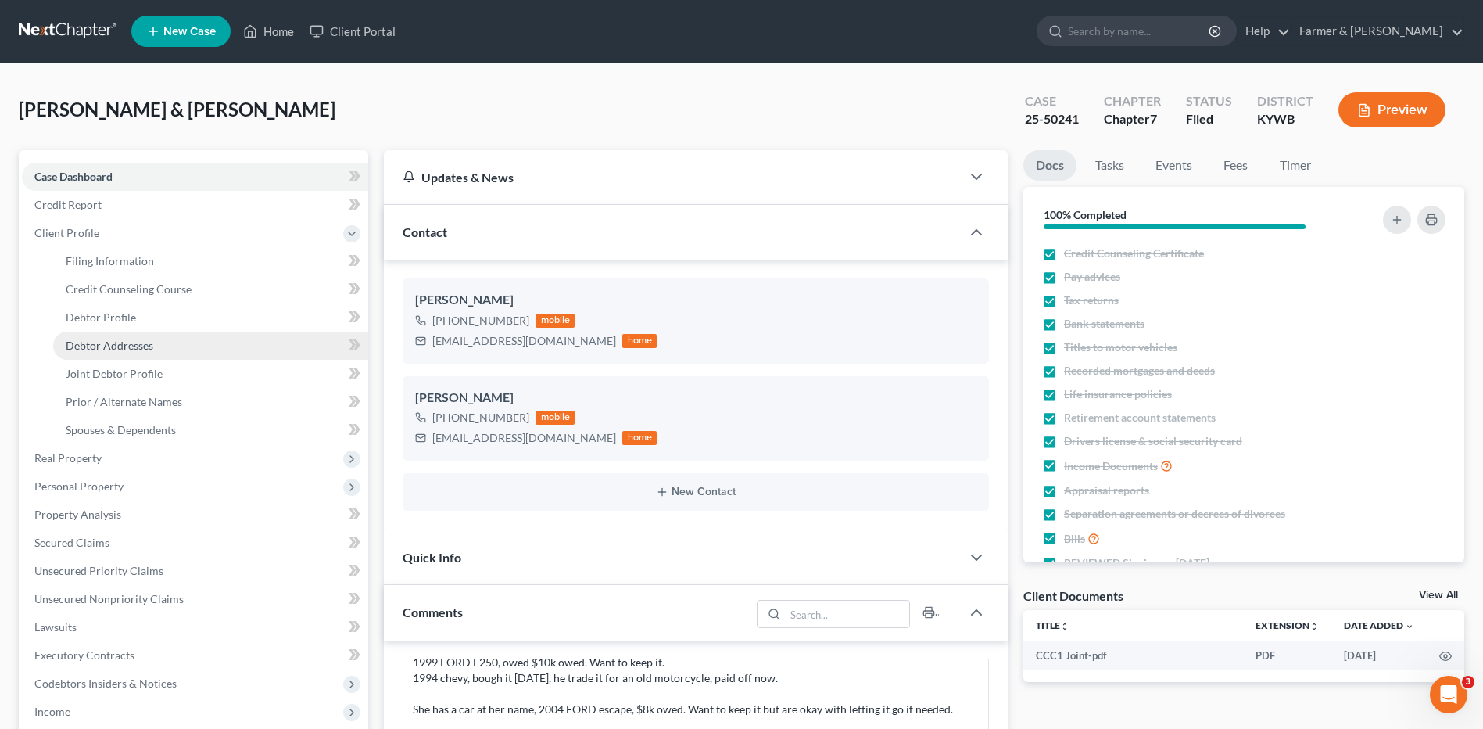
click at [127, 346] on span "Debtor Addresses" at bounding box center [110, 345] width 88 height 13
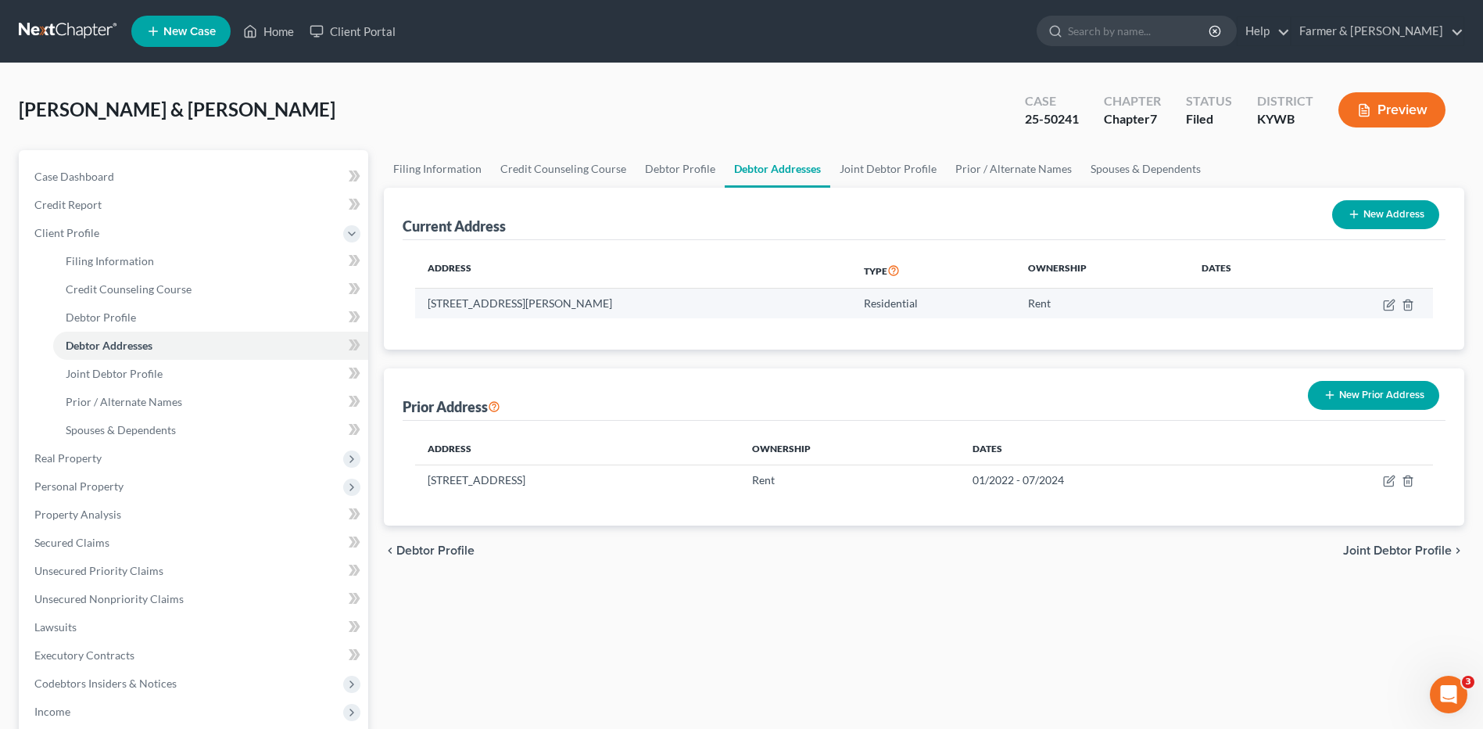
drag, startPoint x: 629, startPoint y: 303, endPoint x: 427, endPoint y: 300, distance: 202.5
click at [427, 300] on td "207 Baldwin Ave, Princeton, KY 42445" at bounding box center [632, 303] width 435 height 30
copy td "207 Baldwin Ave, Princeton, KY 42445"
click at [56, 25] on link at bounding box center [69, 31] width 100 height 28
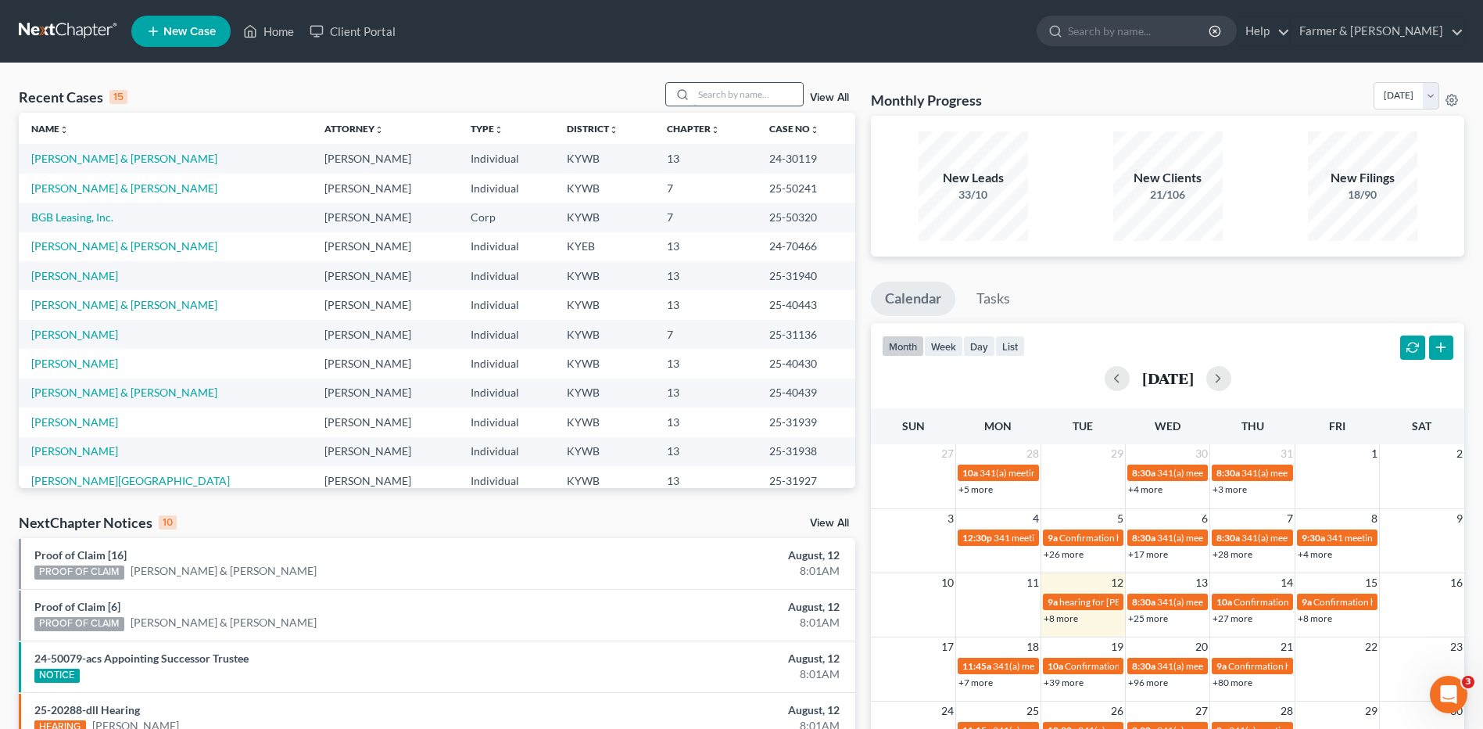
click at [738, 106] on div at bounding box center [734, 94] width 139 height 24
click at [738, 106] on input "search" at bounding box center [747, 94] width 109 height 23
type input "hester"
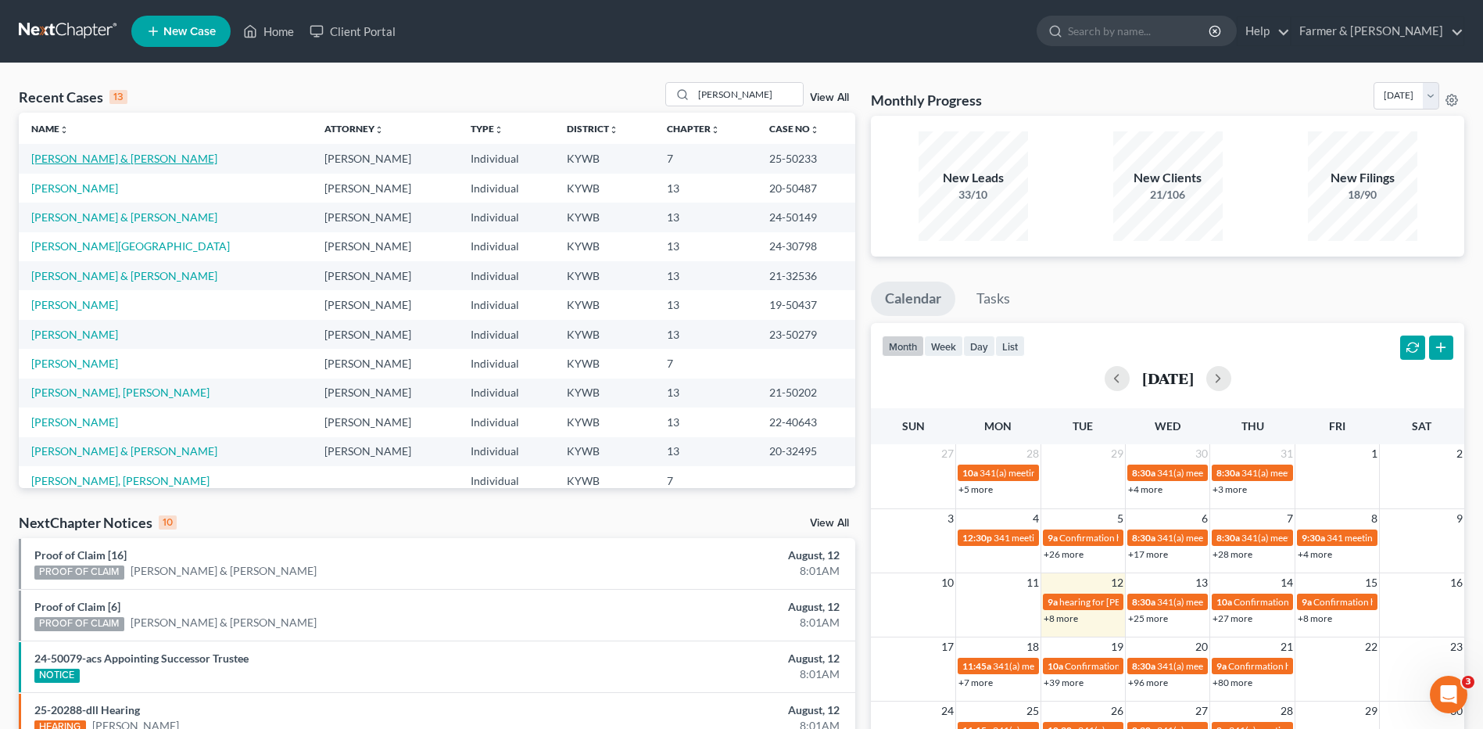
click at [110, 155] on link "Hester, Kendra & Joshua" at bounding box center [124, 158] width 186 height 13
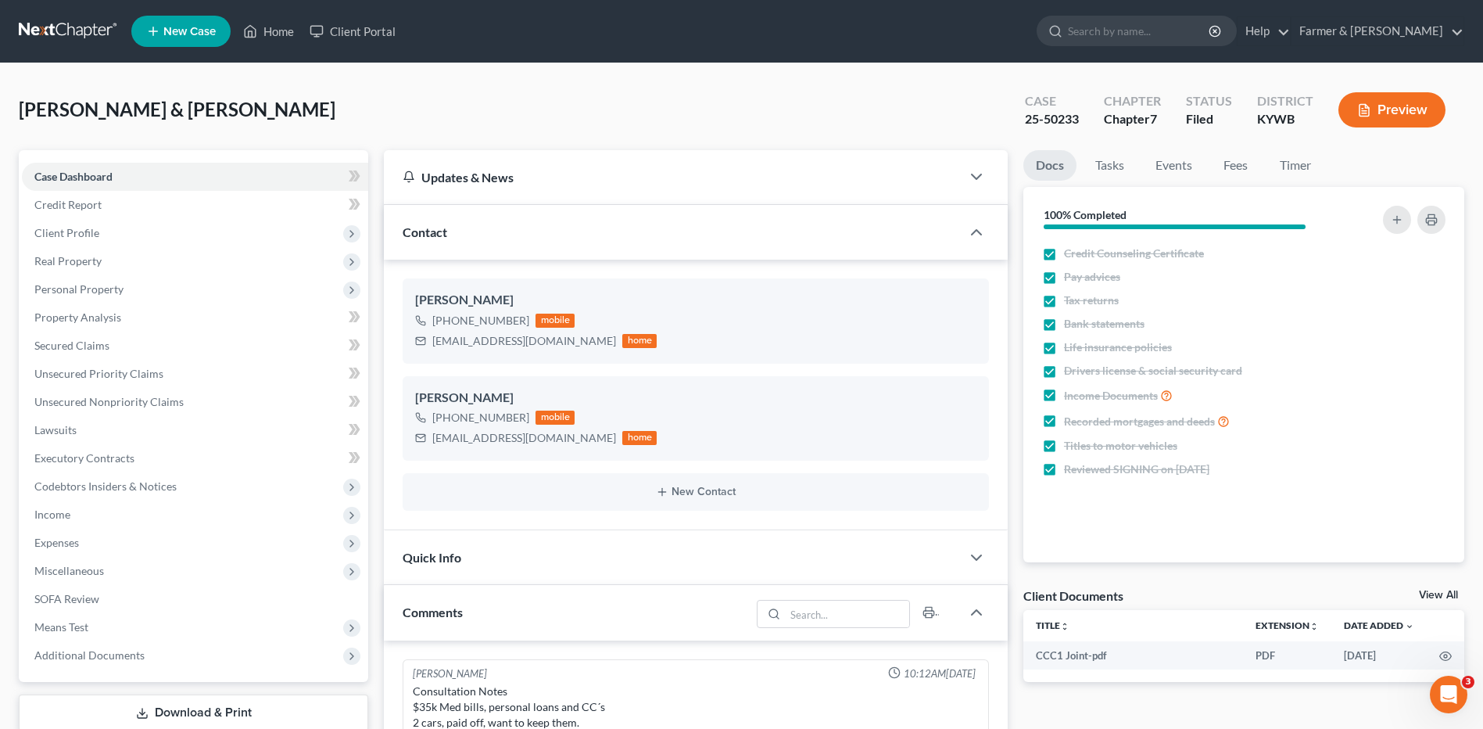
scroll to position [596, 0]
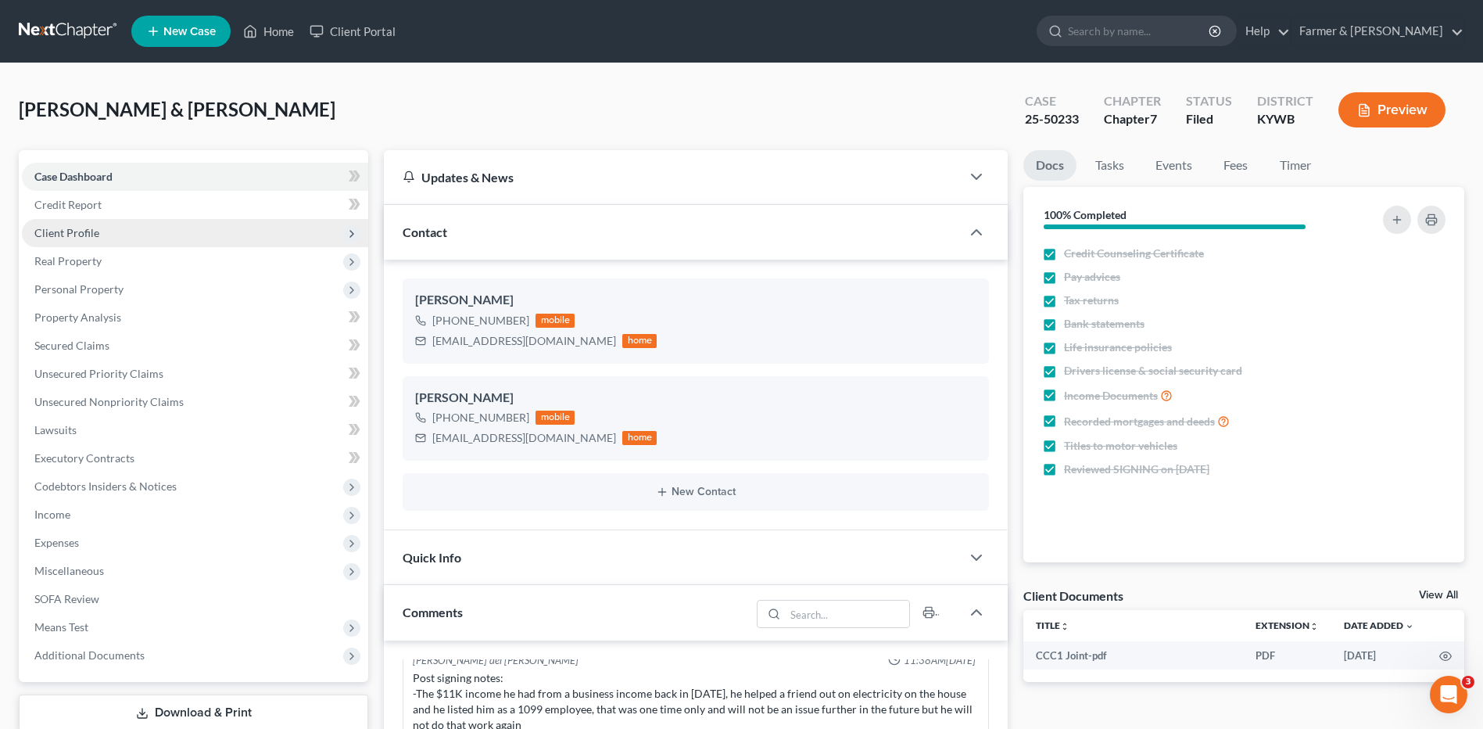
click at [116, 237] on span "Client Profile" at bounding box center [195, 233] width 346 height 28
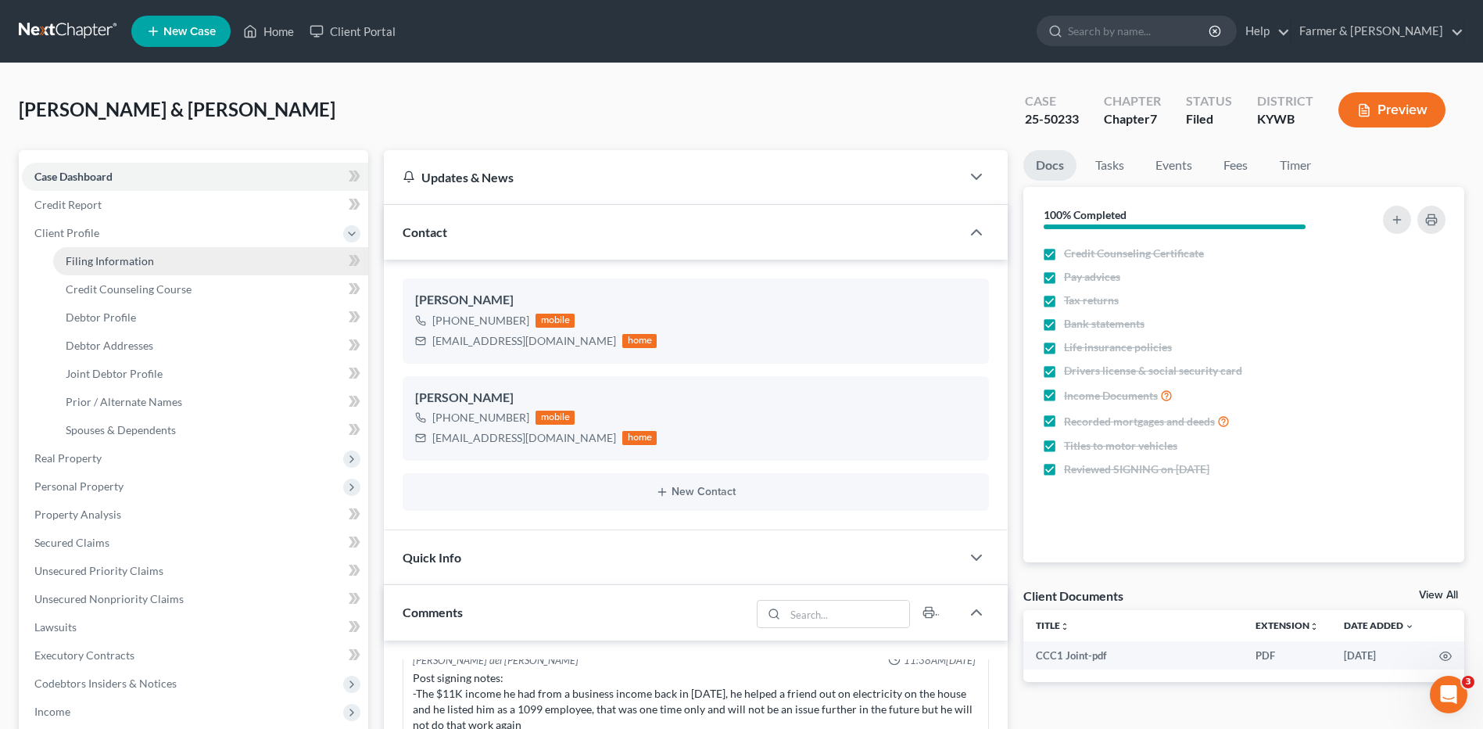
click at [122, 258] on span "Filing Information" at bounding box center [110, 260] width 88 height 13
select select "1"
select select "0"
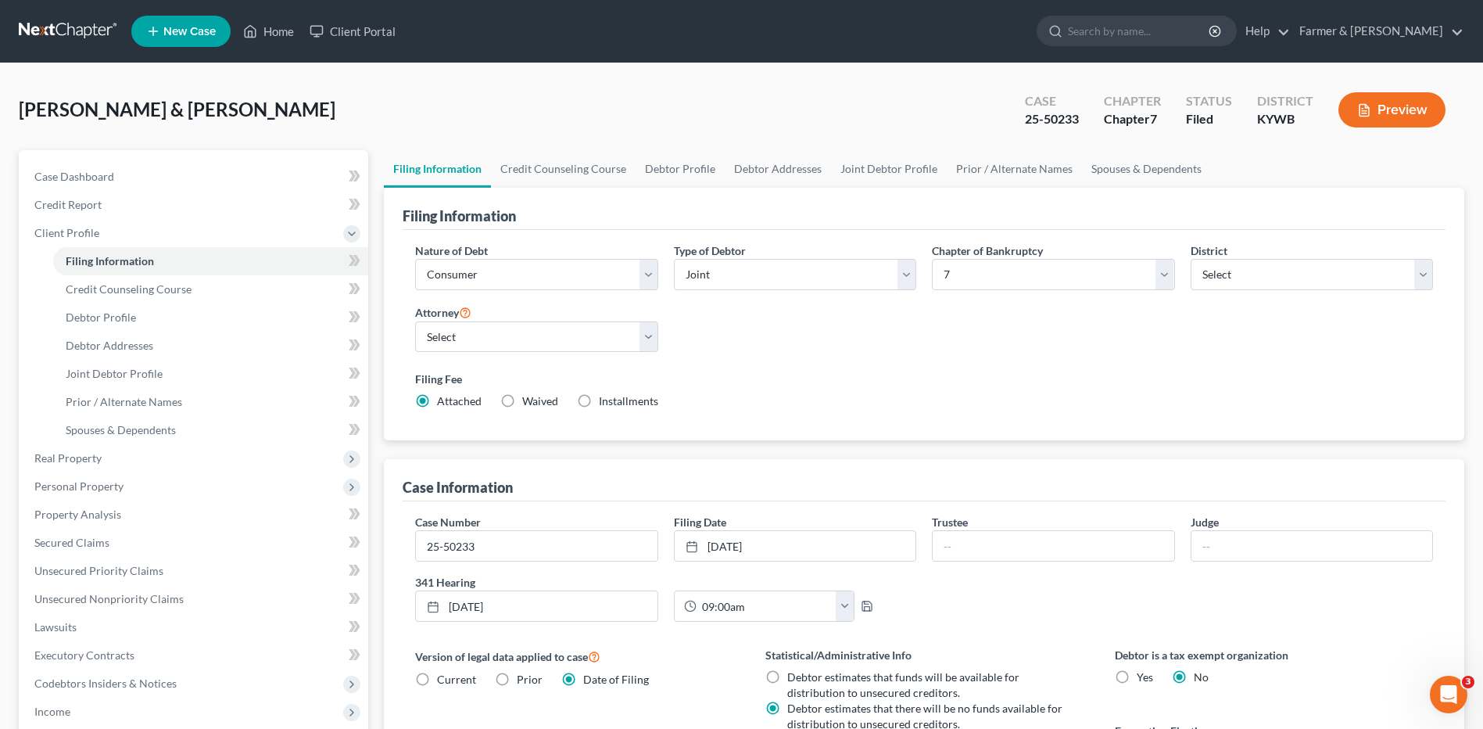
click at [88, 26] on link at bounding box center [69, 31] width 100 height 28
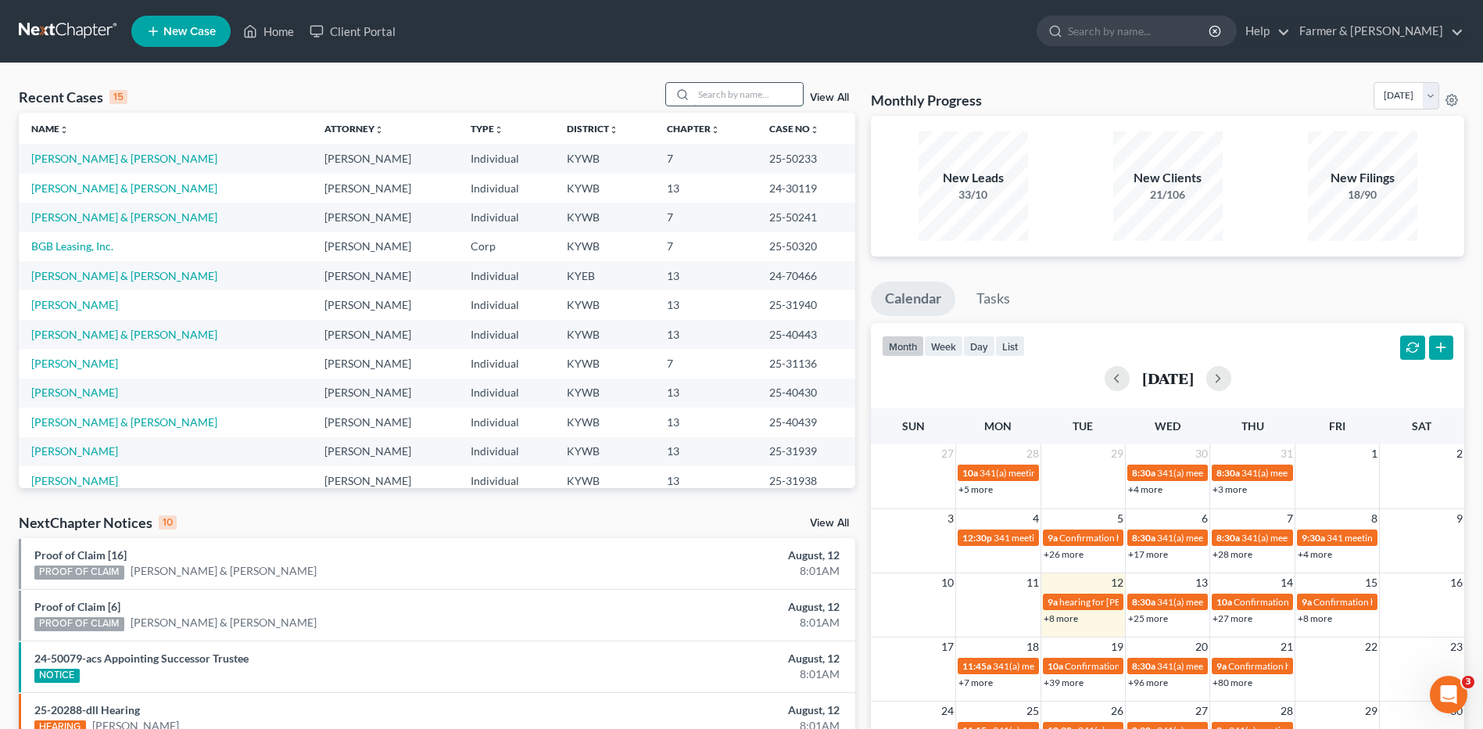
click at [744, 84] on input "search" at bounding box center [747, 94] width 109 height 23
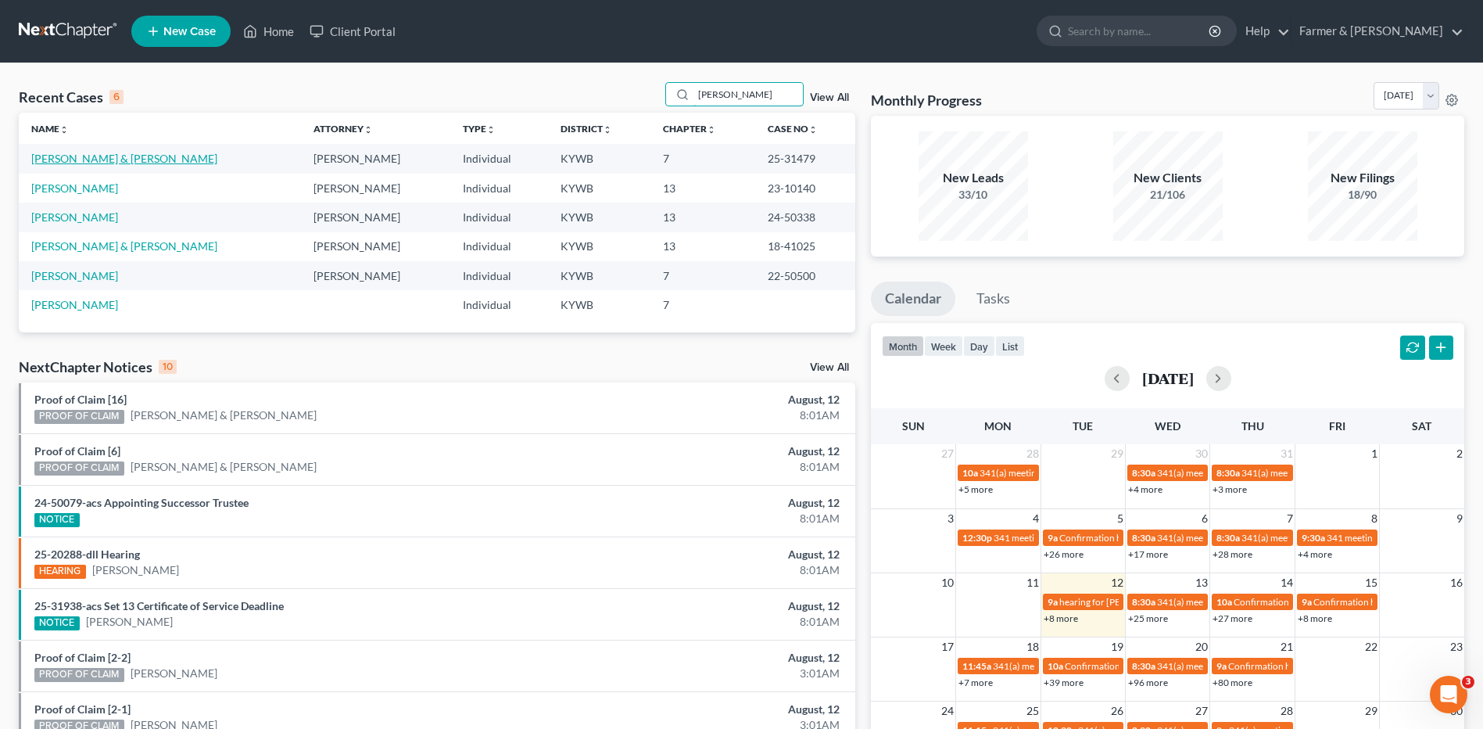
type input "reeves"
click at [127, 158] on link "Reeves, Kerry & Rosonna" at bounding box center [124, 158] width 186 height 13
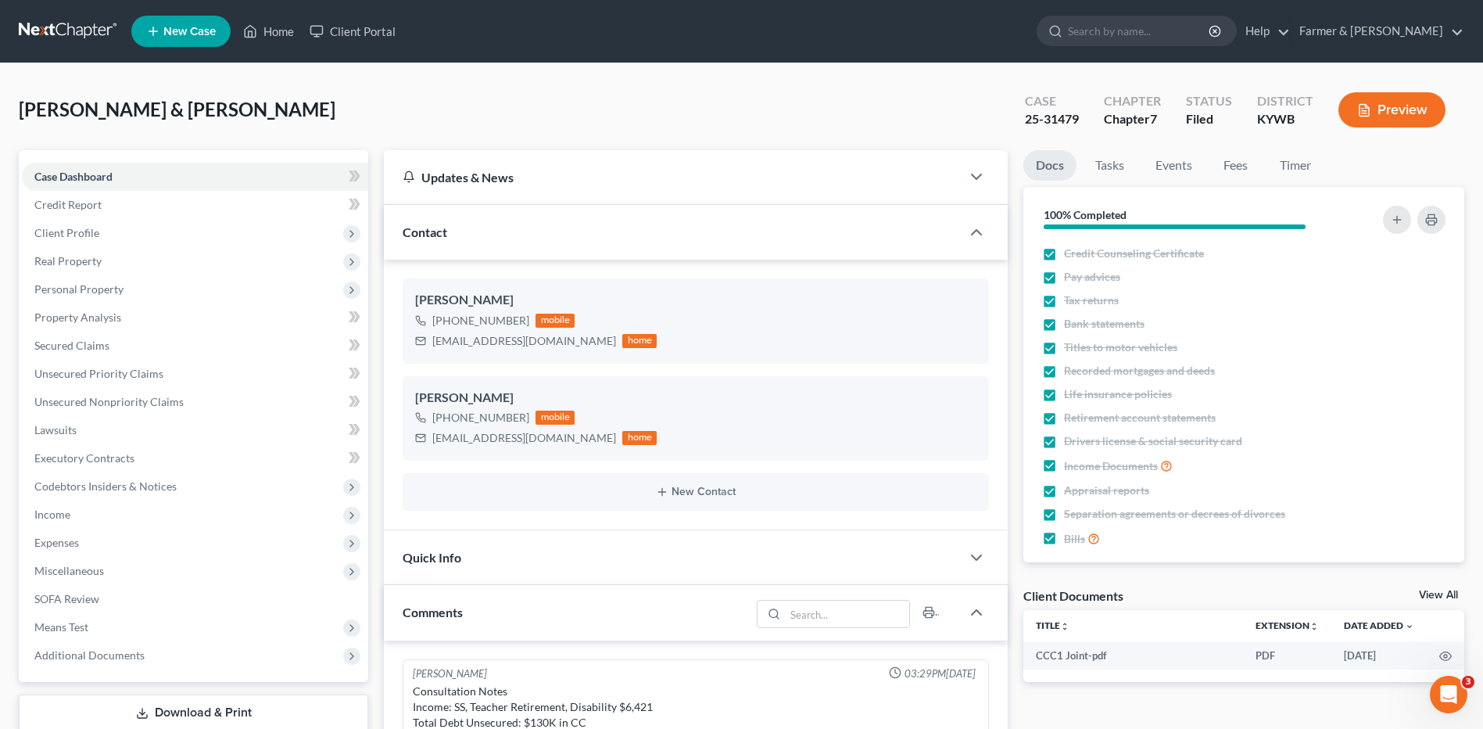
scroll to position [45, 0]
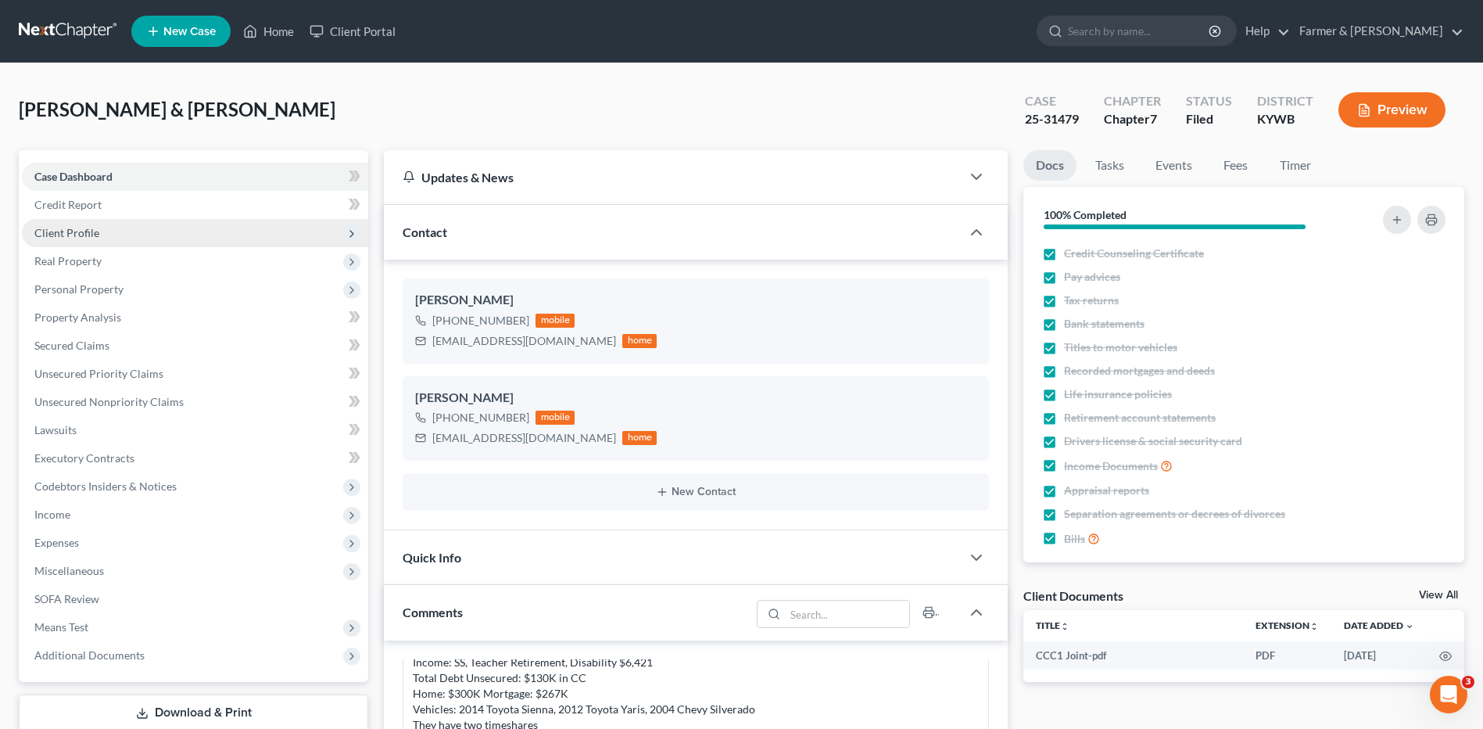
click at [80, 231] on span "Client Profile" at bounding box center [66, 232] width 65 height 13
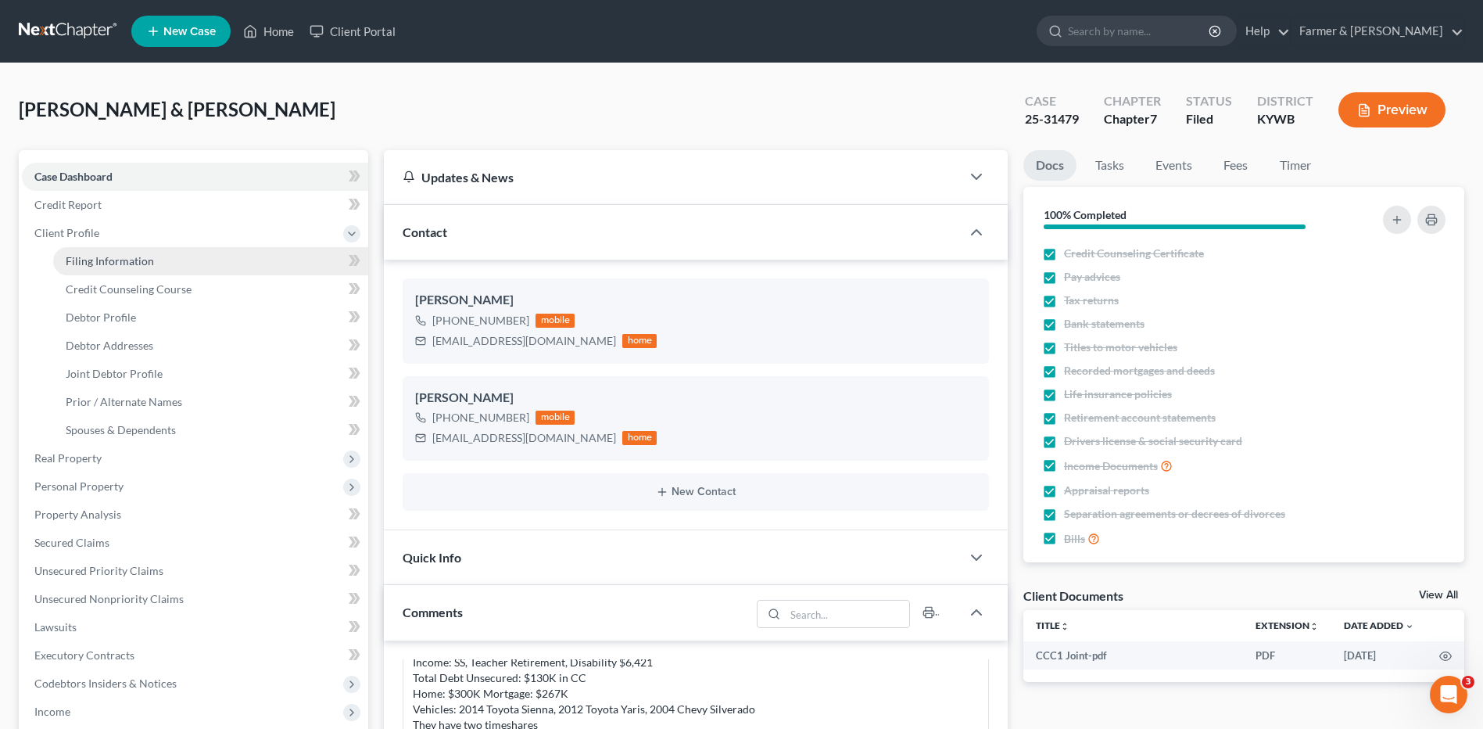
click at [95, 270] on link "Filing Information" at bounding box center [210, 261] width 315 height 28
select select "1"
select select "0"
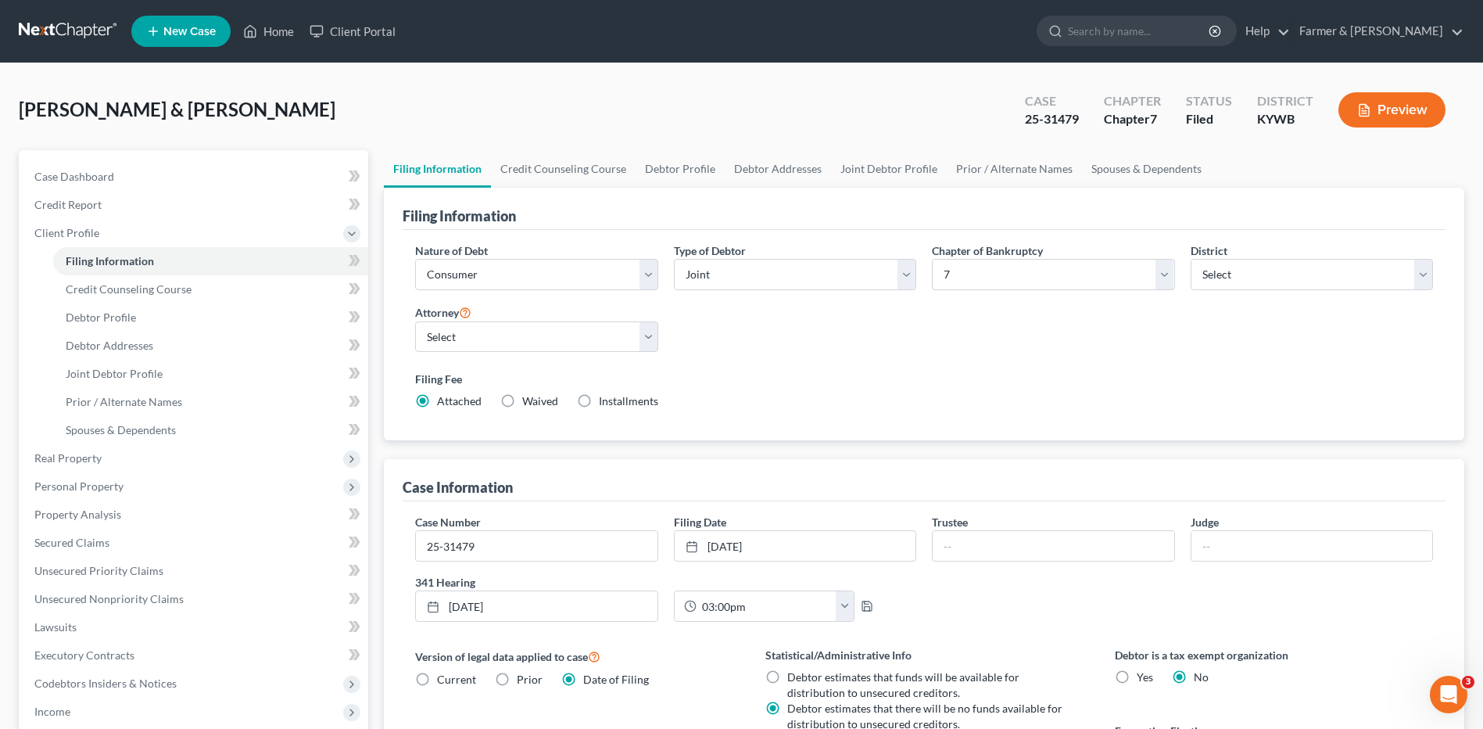
click at [52, 31] on link at bounding box center [69, 31] width 100 height 28
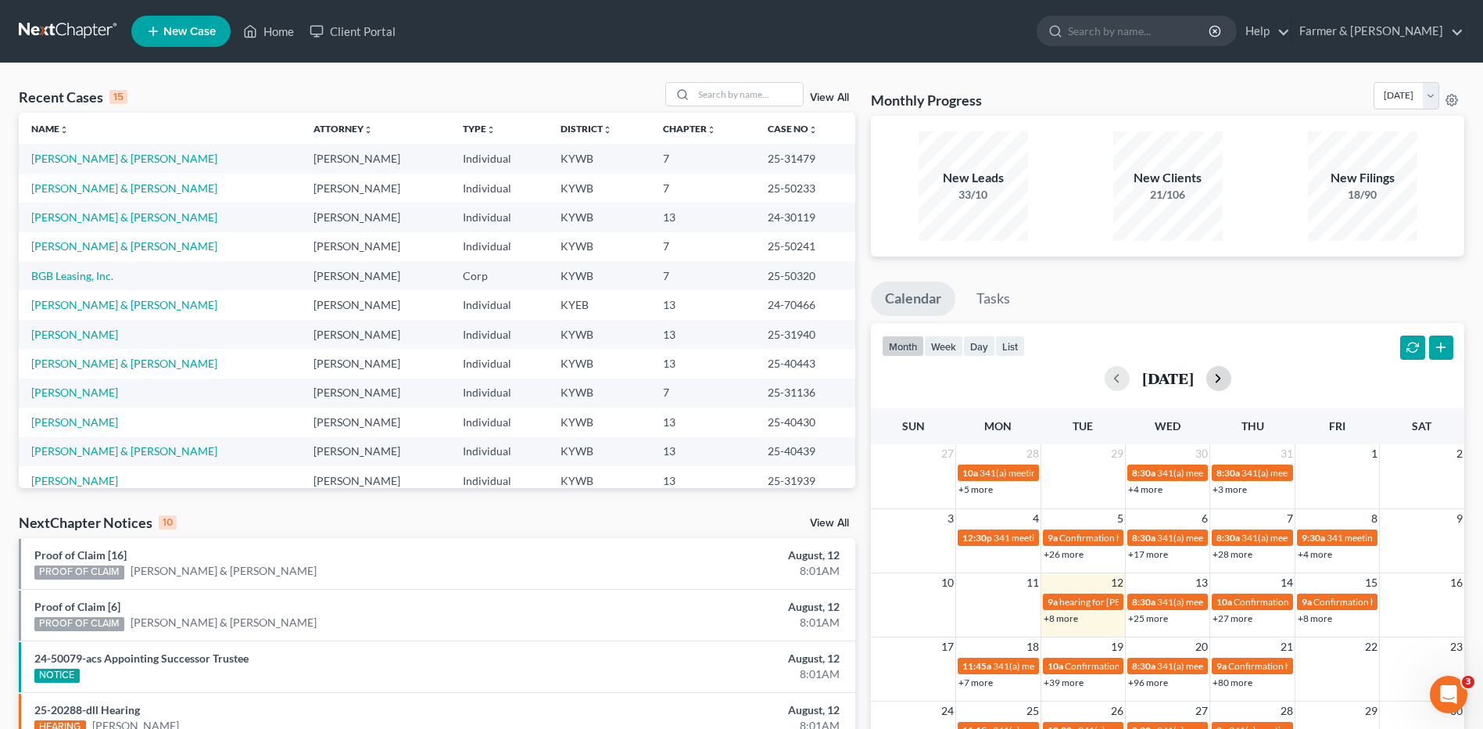
click at [1231, 379] on button "button" at bounding box center [1218, 378] width 25 height 25
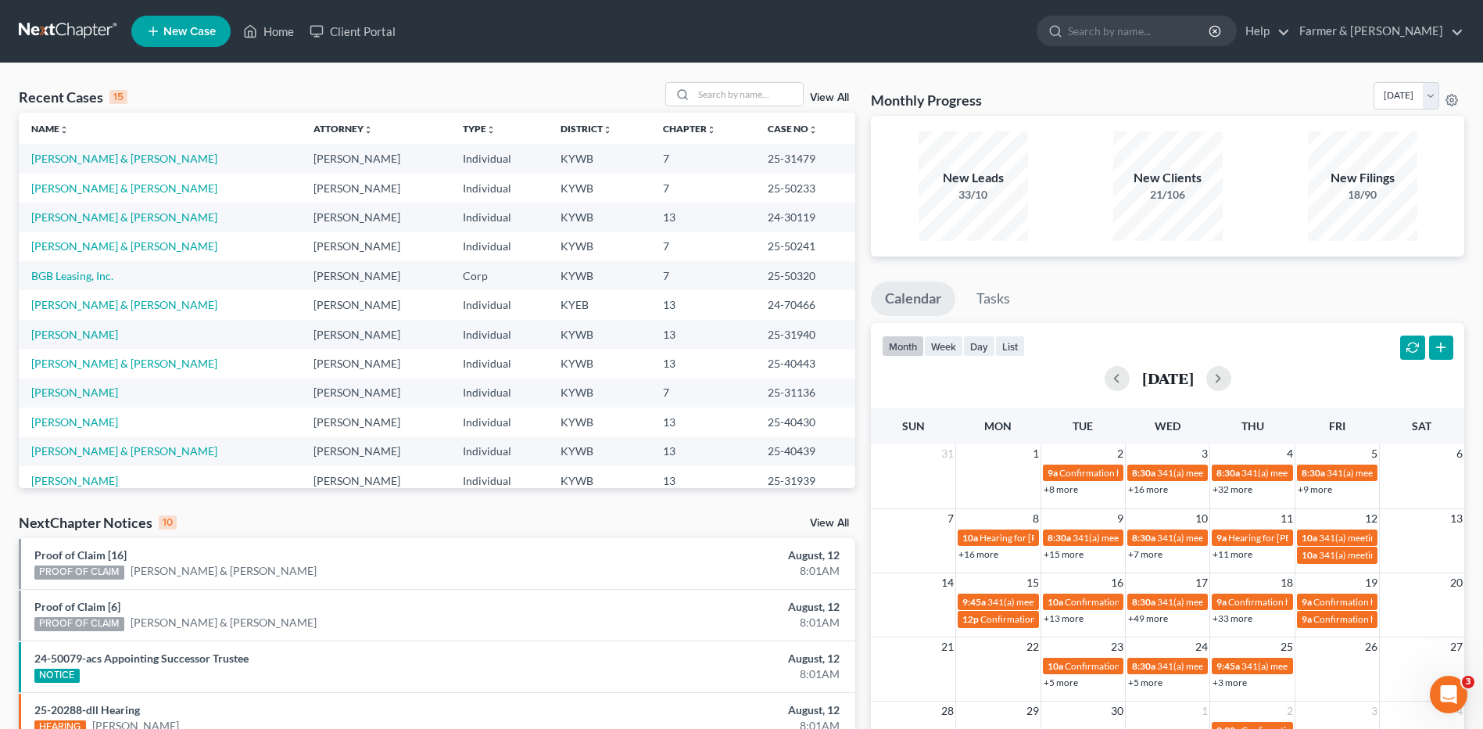
click at [1155, 483] on link "+16 more" at bounding box center [1148, 489] width 40 height 12
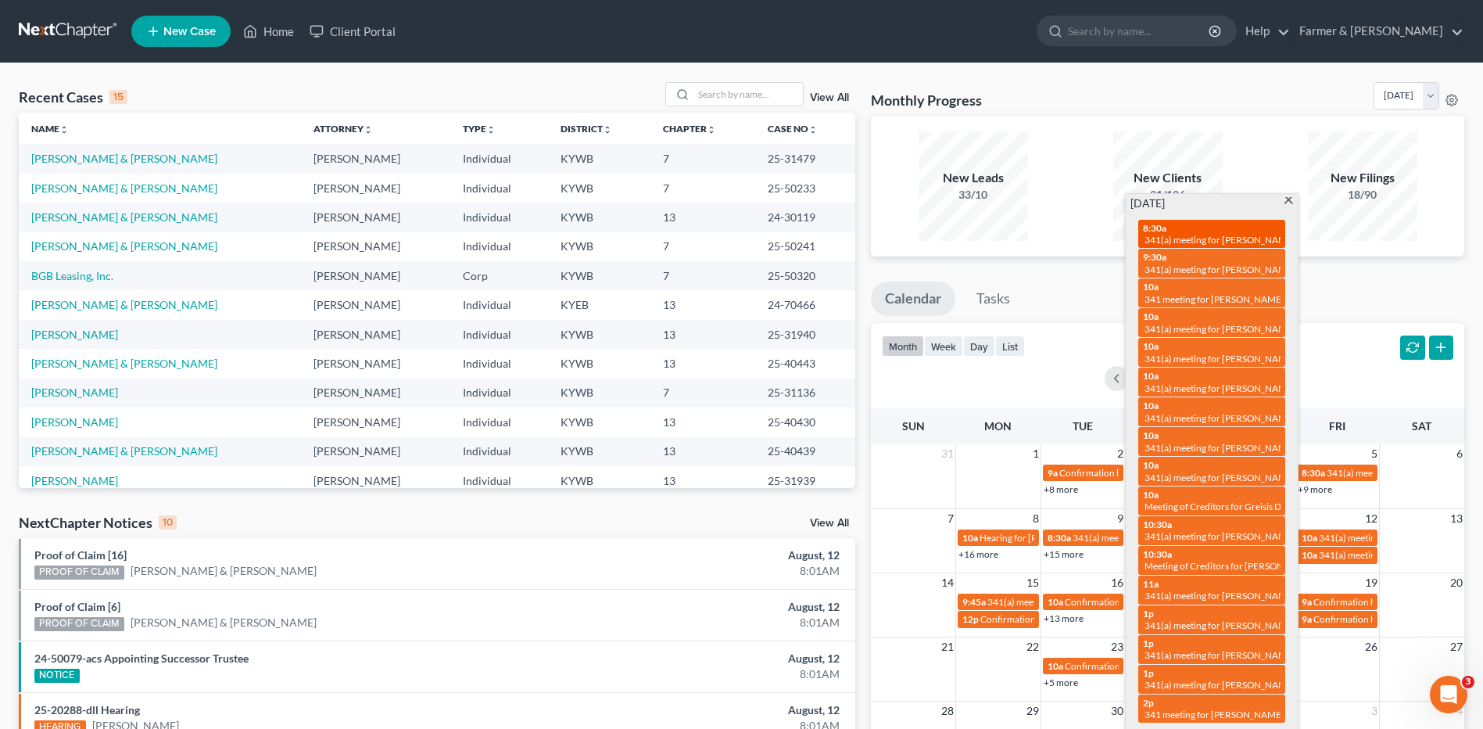
click at [1197, 238] on span "341(a) meeting for [PERSON_NAME]" at bounding box center [1220, 240] width 151 height 12
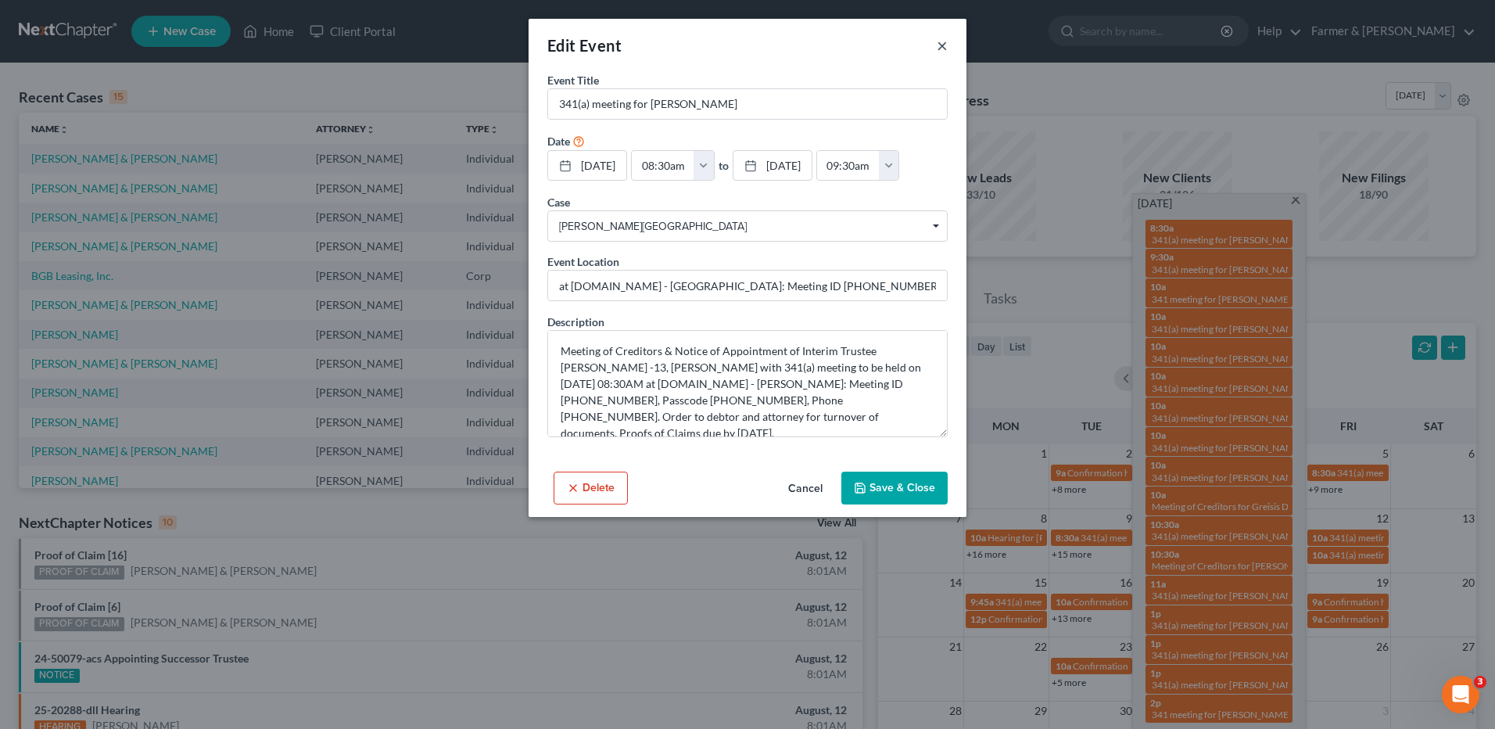
click at [942, 48] on button "×" at bounding box center [942, 45] width 11 height 19
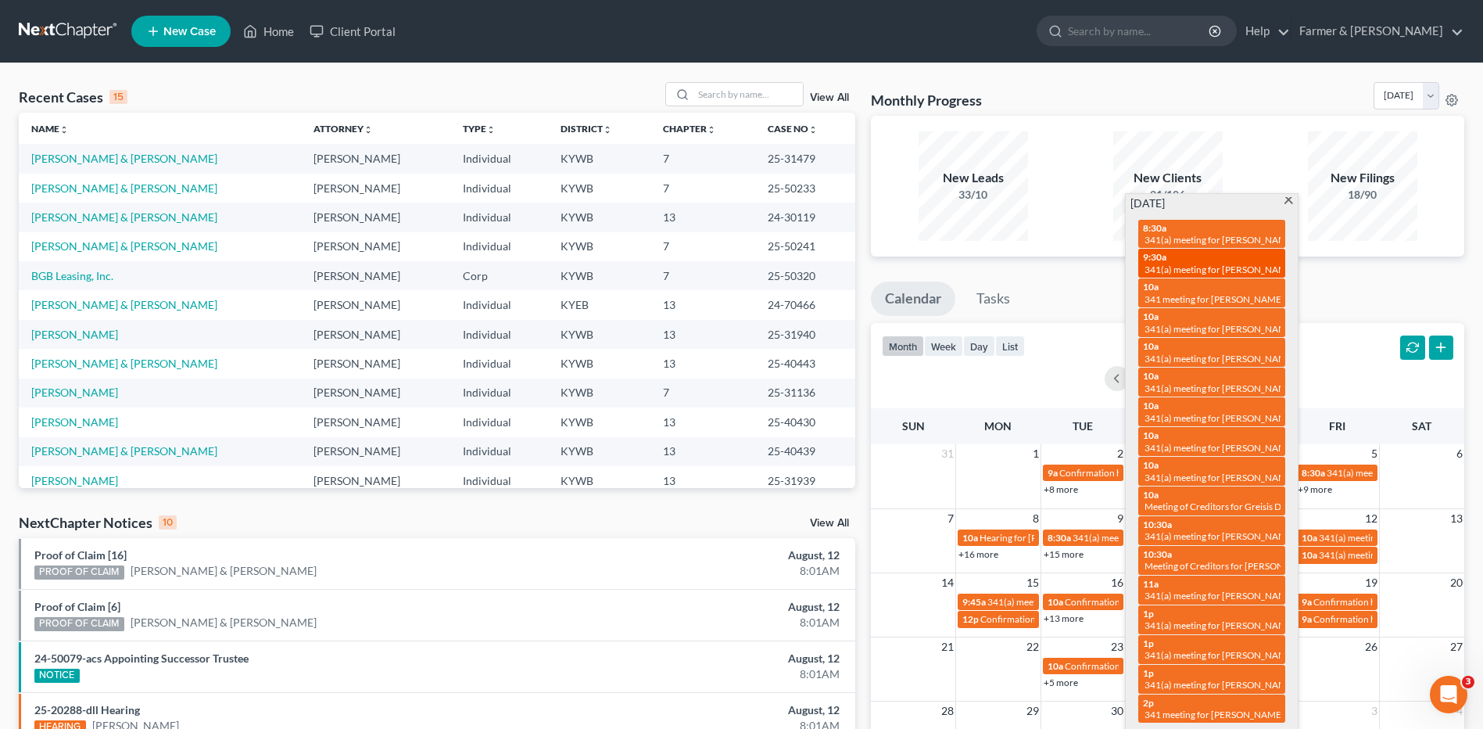
click at [1227, 256] on div "9:30a 341(a) meeting for [PERSON_NAME]" at bounding box center [1212, 263] width 138 height 24
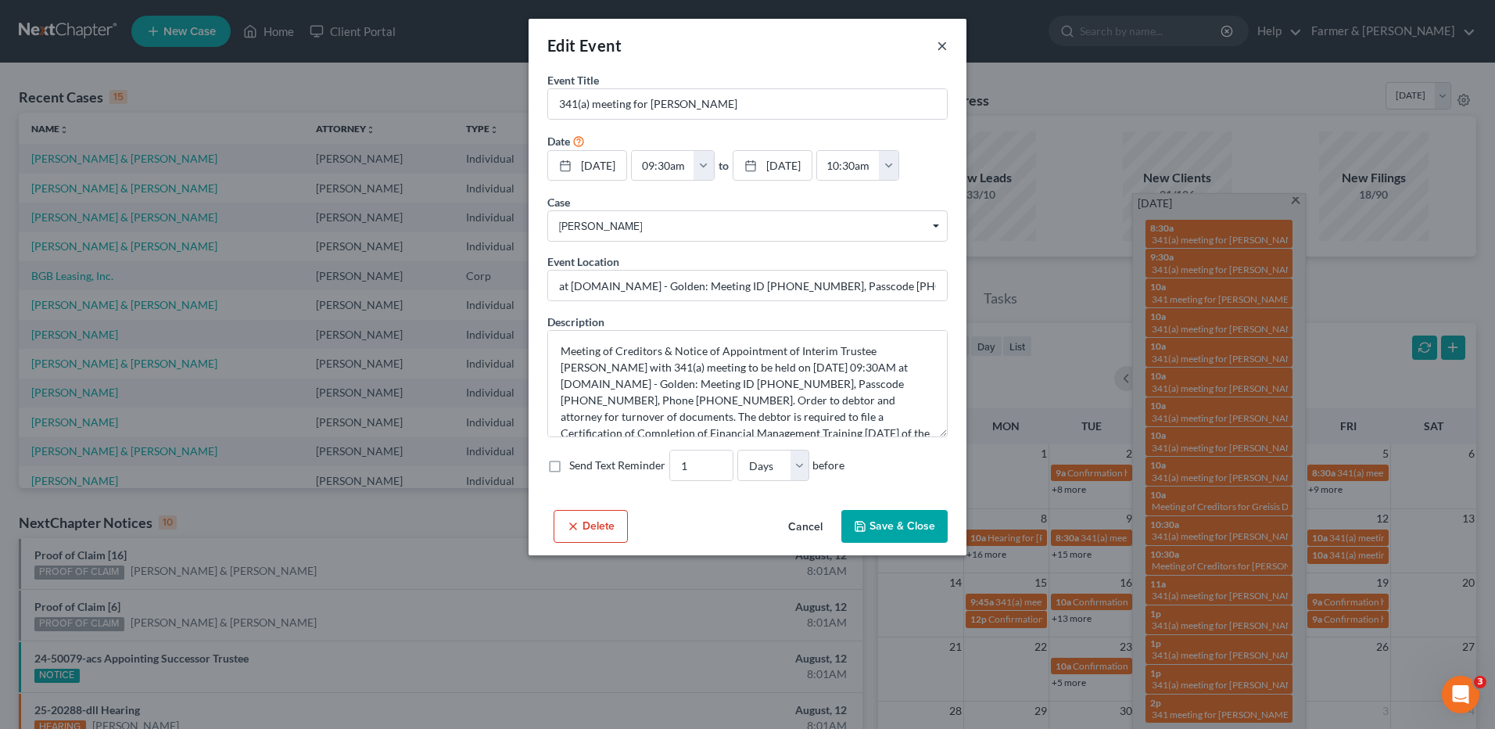
click at [943, 43] on button "×" at bounding box center [942, 45] width 11 height 19
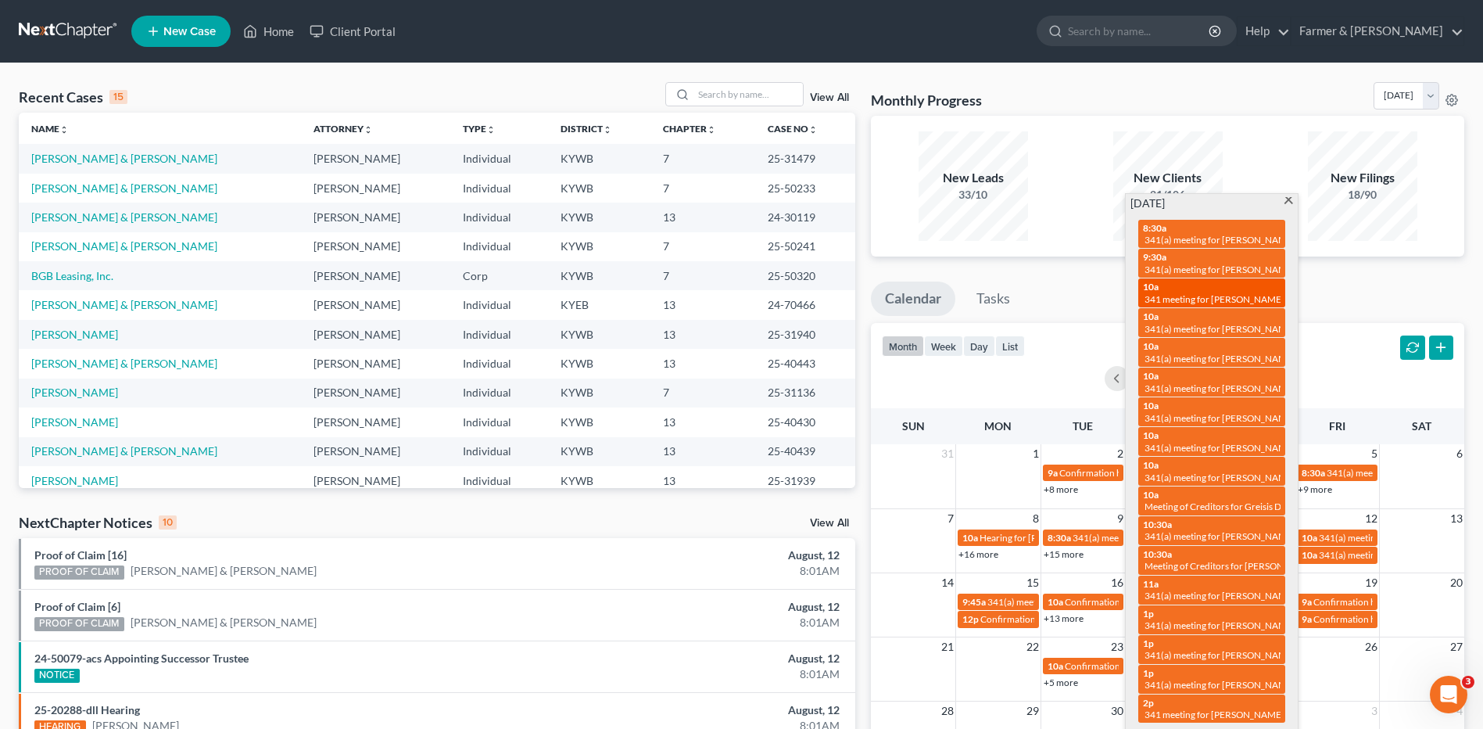
click at [1250, 299] on span "341 meeting for [PERSON_NAME]" at bounding box center [1215, 299] width 140 height 12
select select "Days"
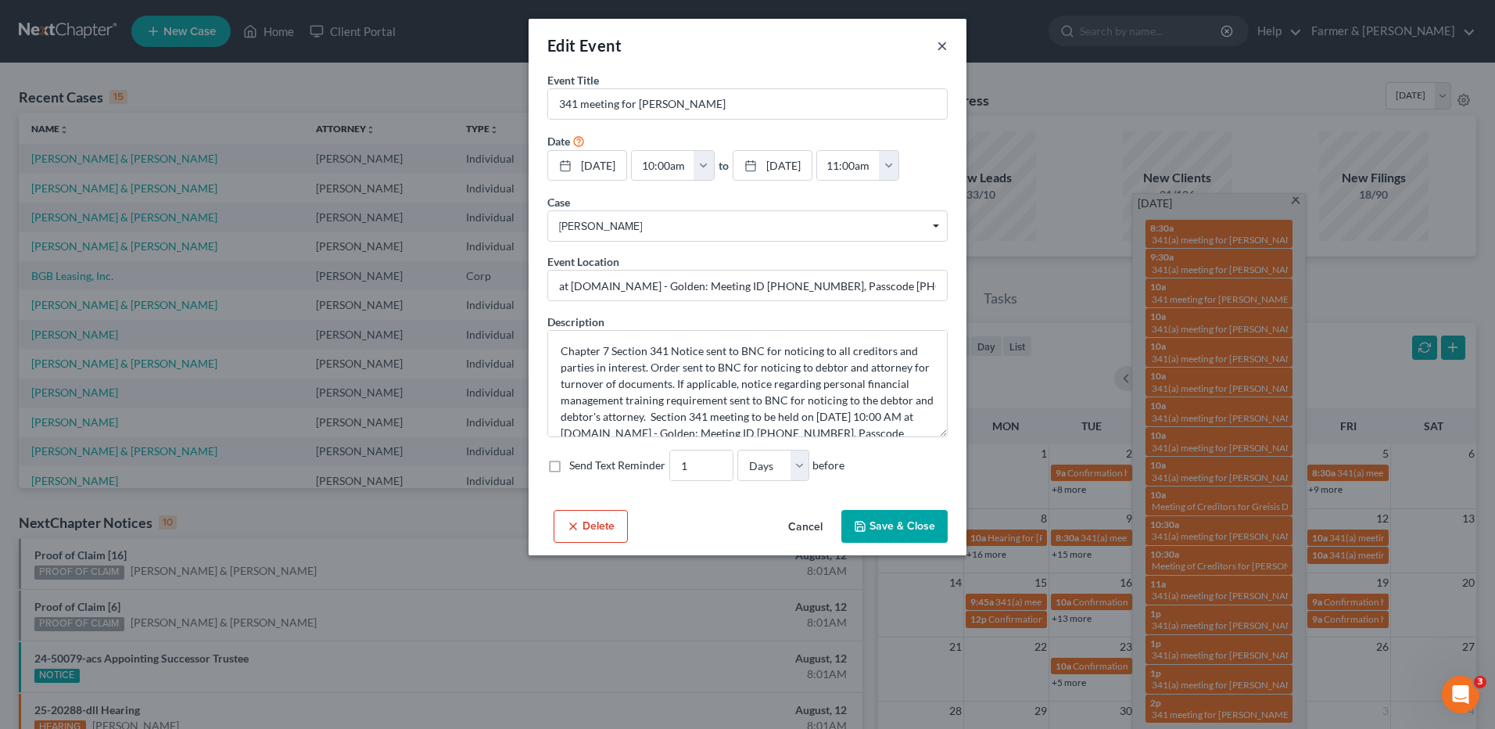
click at [941, 40] on button "×" at bounding box center [942, 45] width 11 height 19
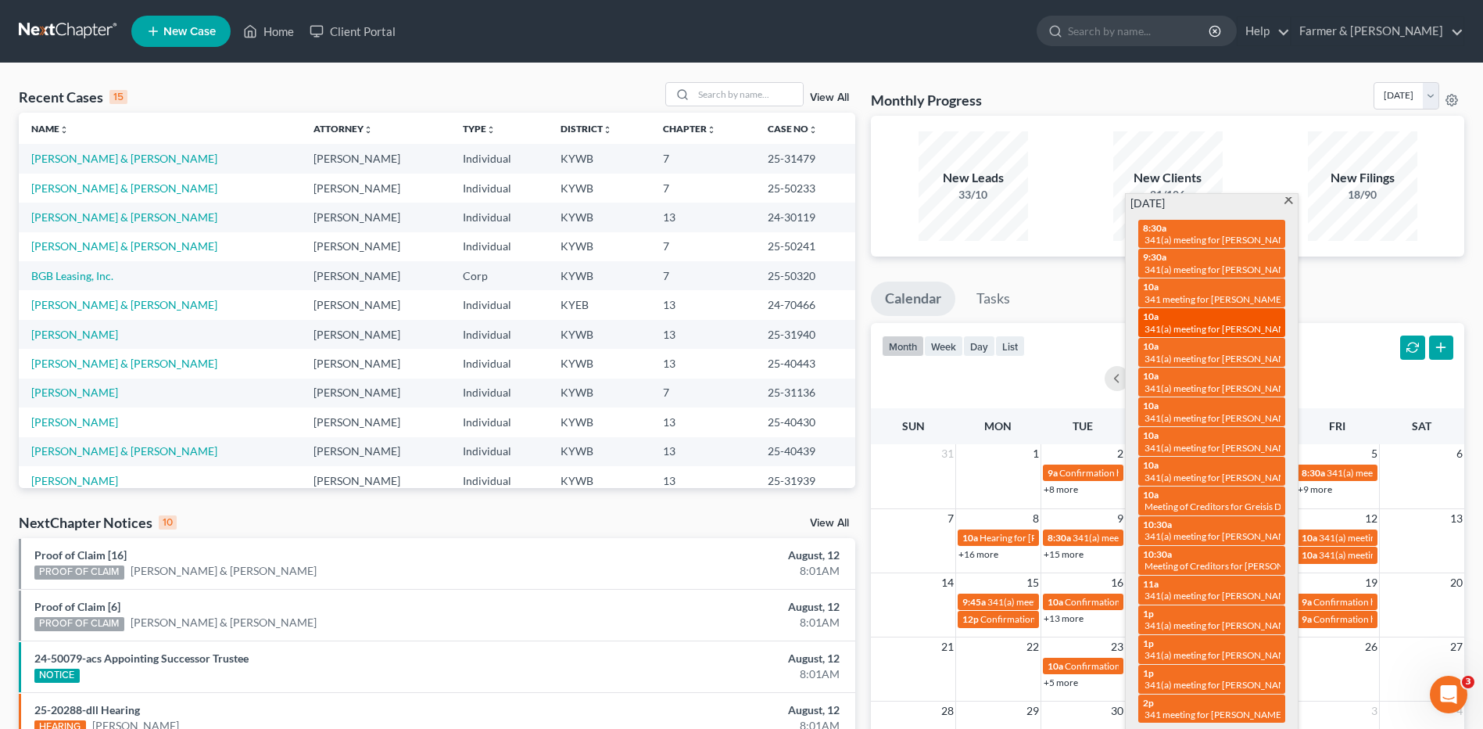
click at [1237, 324] on span "341(a) meeting for [PERSON_NAME]" at bounding box center [1220, 329] width 151 height 12
select select "Days"
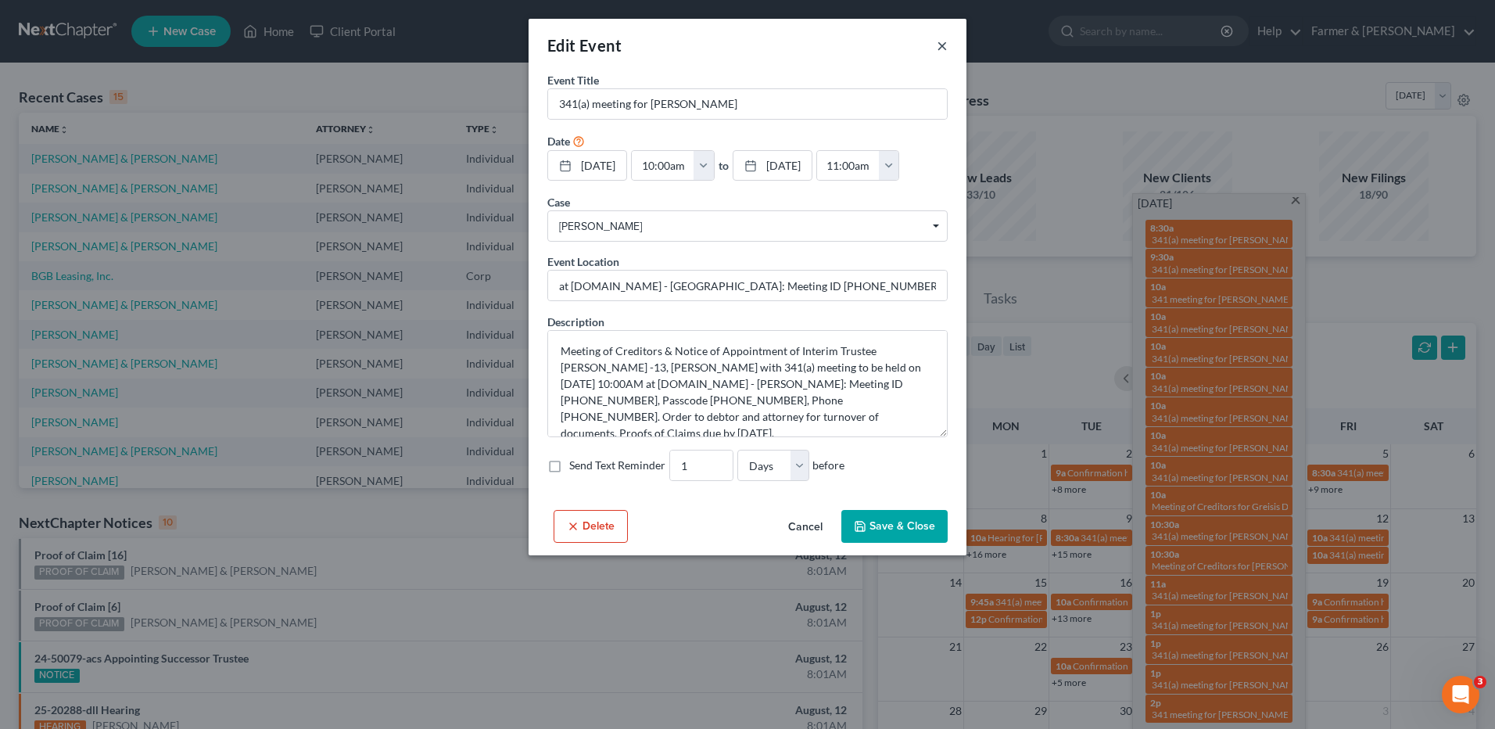
click at [942, 45] on button "×" at bounding box center [942, 45] width 11 height 19
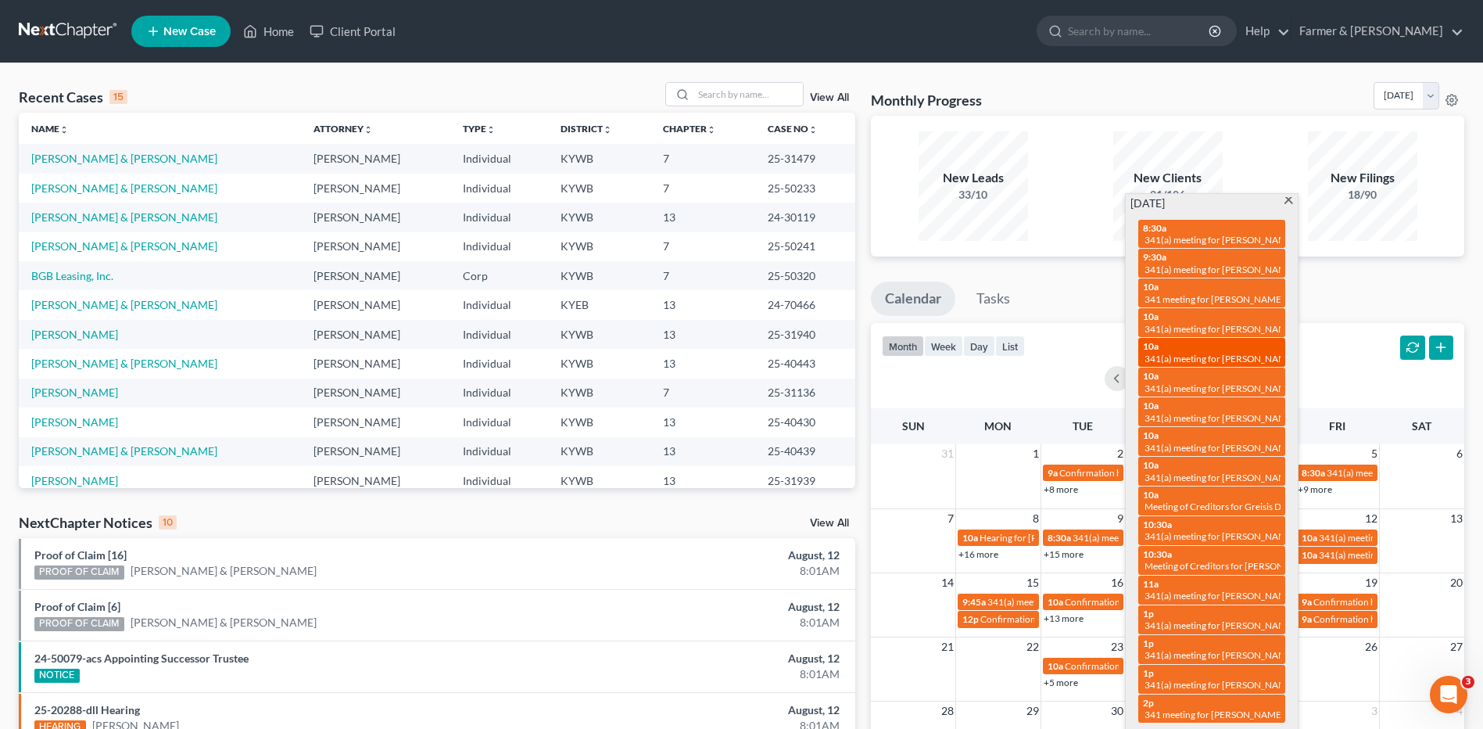
click at [1251, 350] on div "10a 341(a) meeting for Jeremy Michael Fothergill" at bounding box center [1212, 352] width 138 height 24
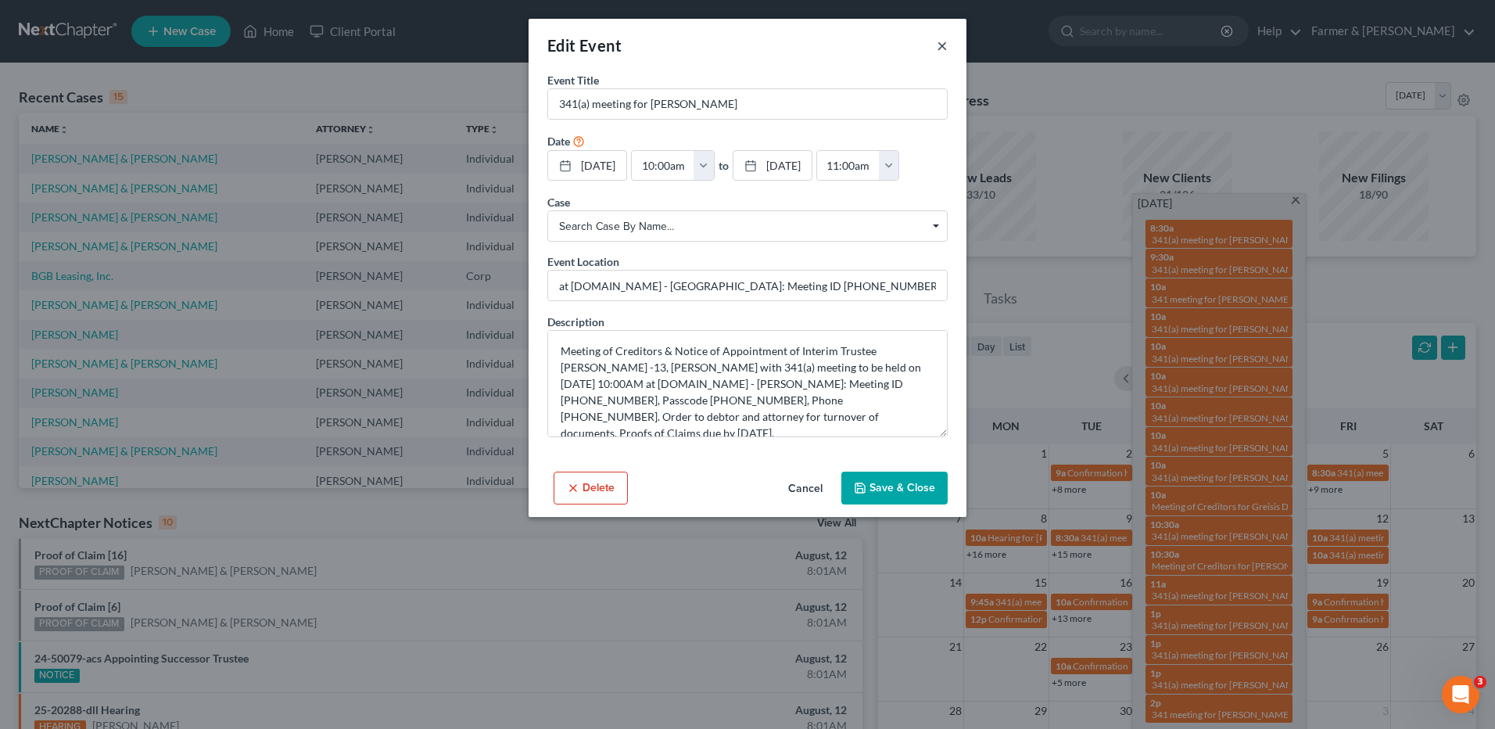
click at [942, 45] on button "×" at bounding box center [942, 45] width 11 height 19
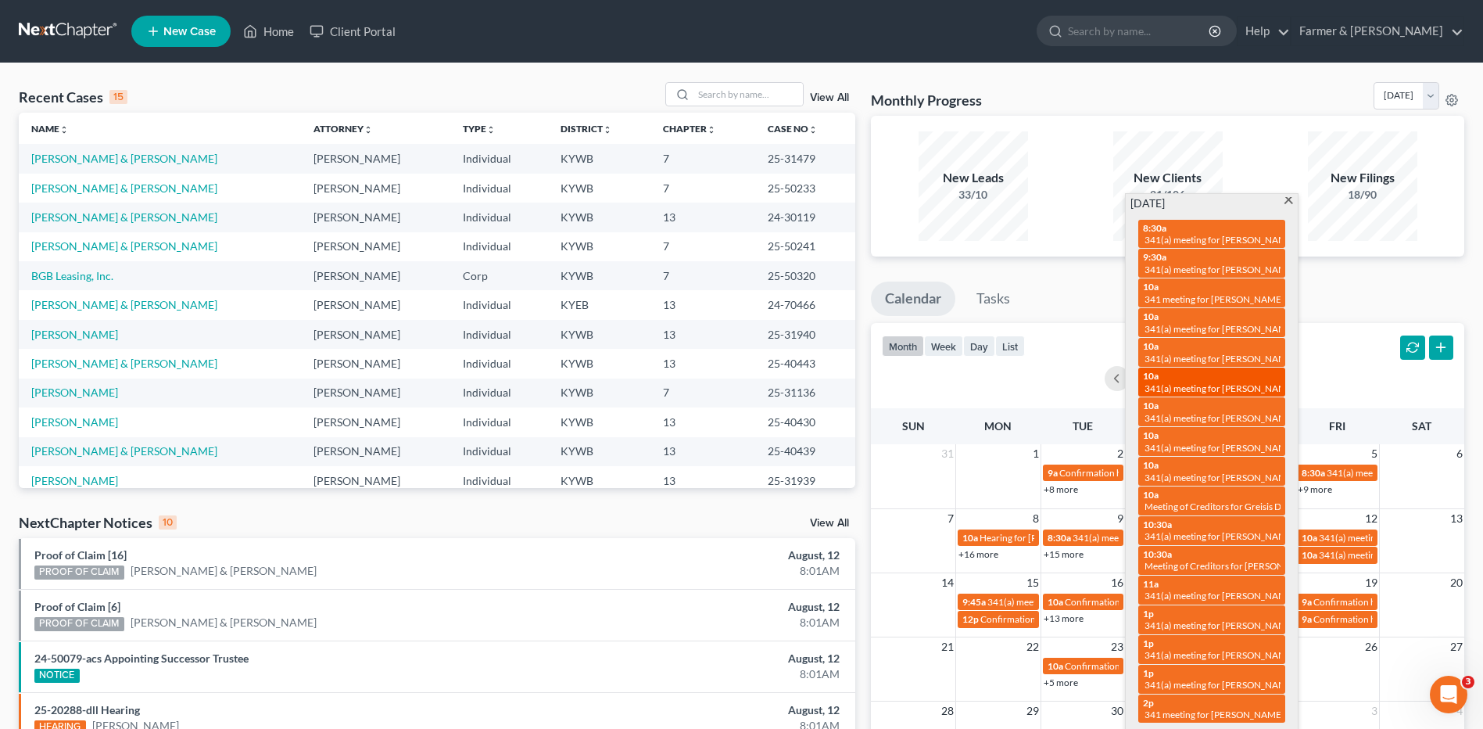
click at [1249, 382] on span "341(a) meeting for [PERSON_NAME]" at bounding box center [1220, 388] width 151 height 12
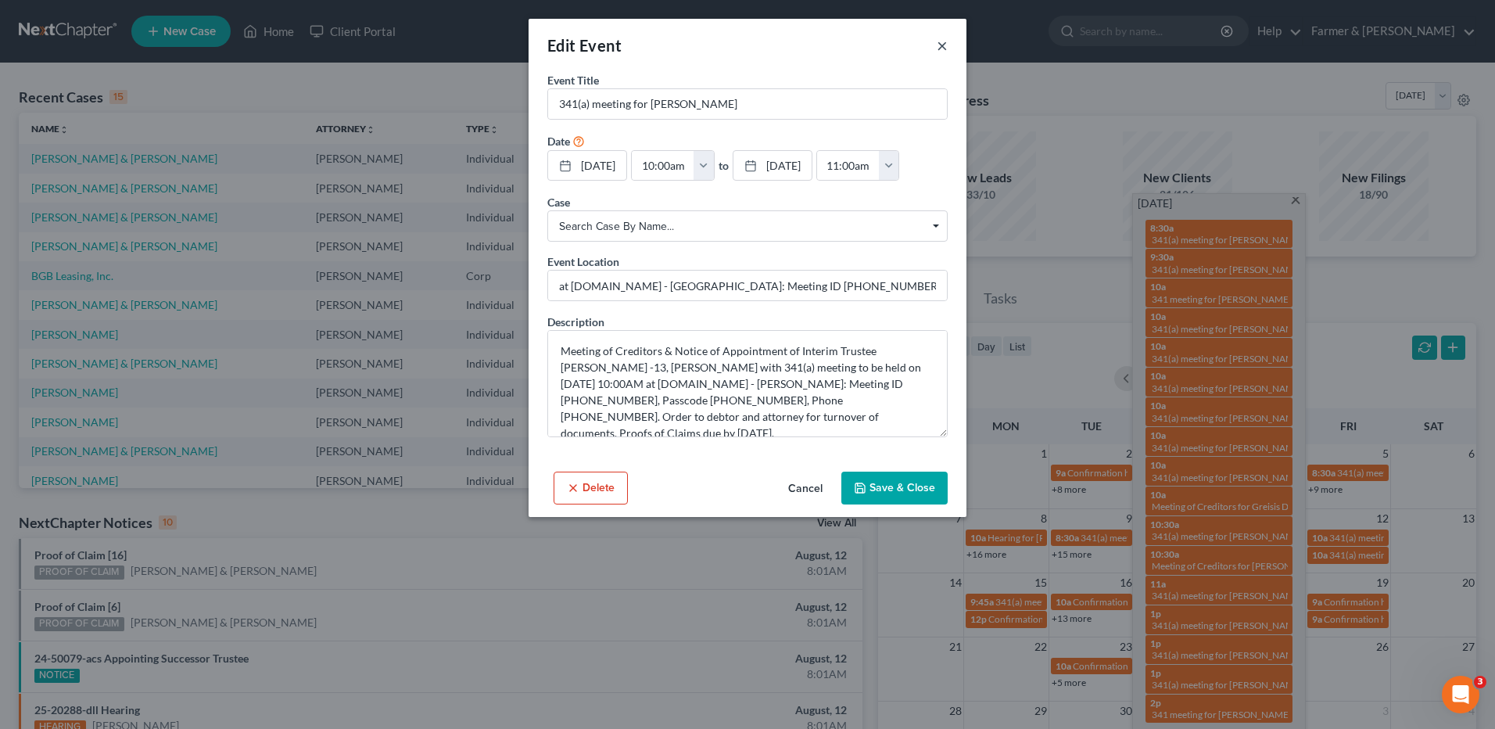
click at [941, 49] on button "×" at bounding box center [942, 45] width 11 height 19
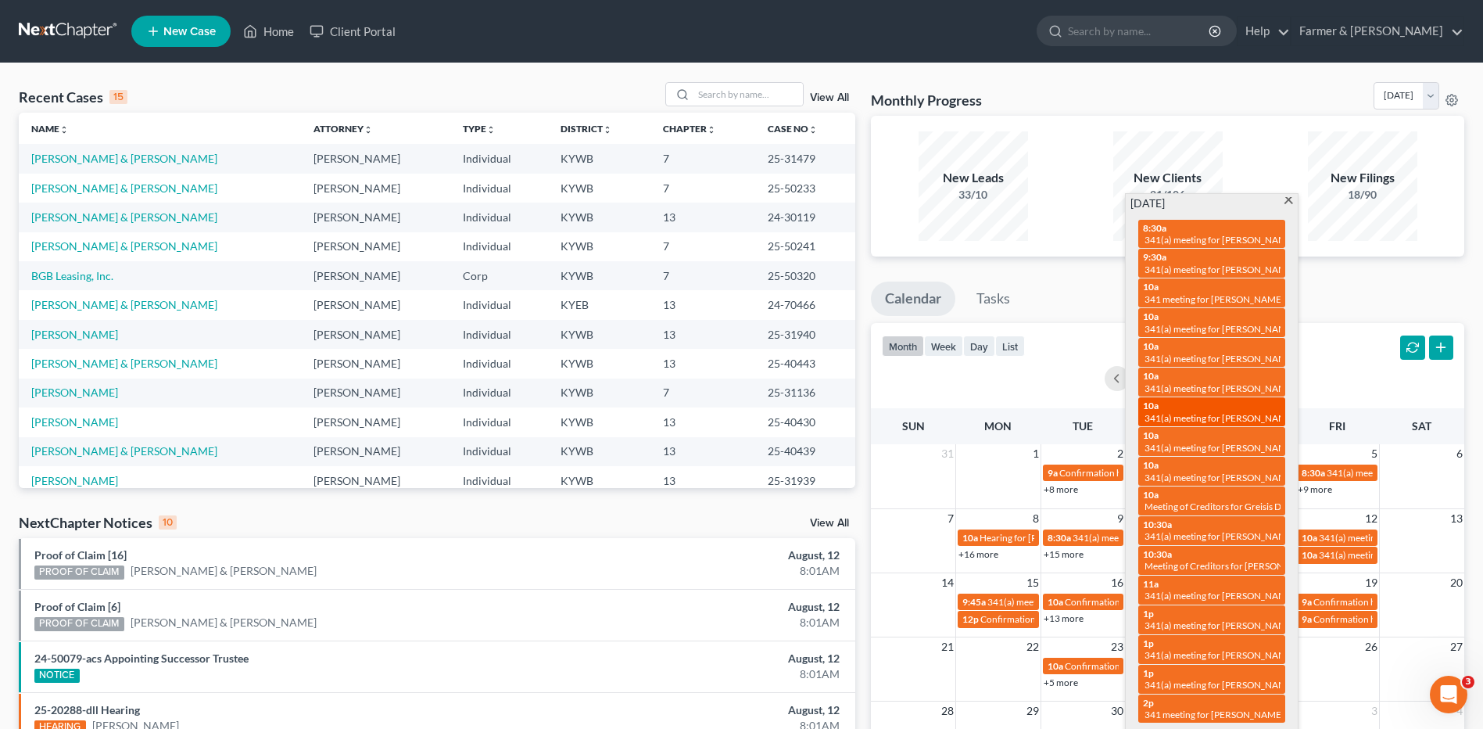
click at [1241, 412] on span "341(a) meeting for [PERSON_NAME]" at bounding box center [1220, 418] width 151 height 12
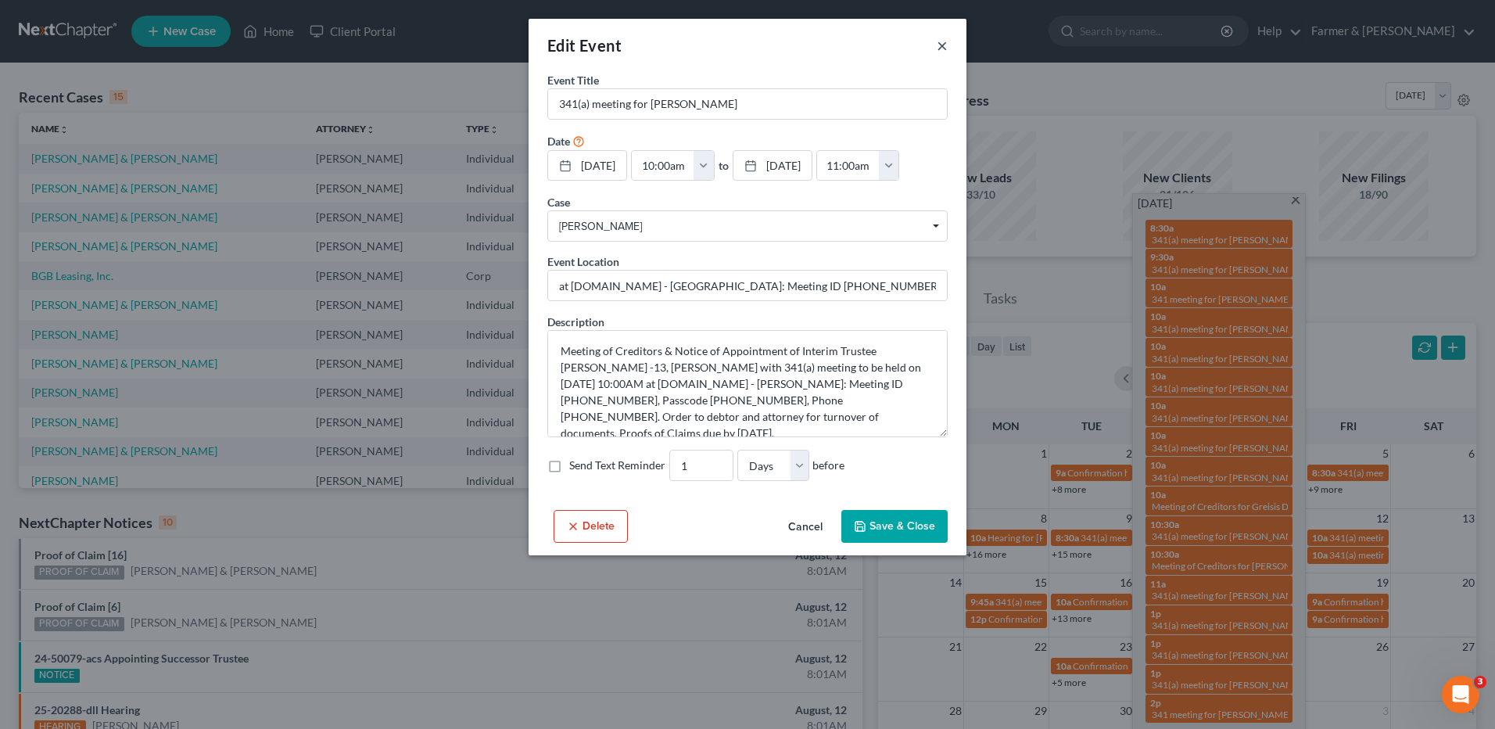
click at [937, 46] on button "×" at bounding box center [942, 45] width 11 height 19
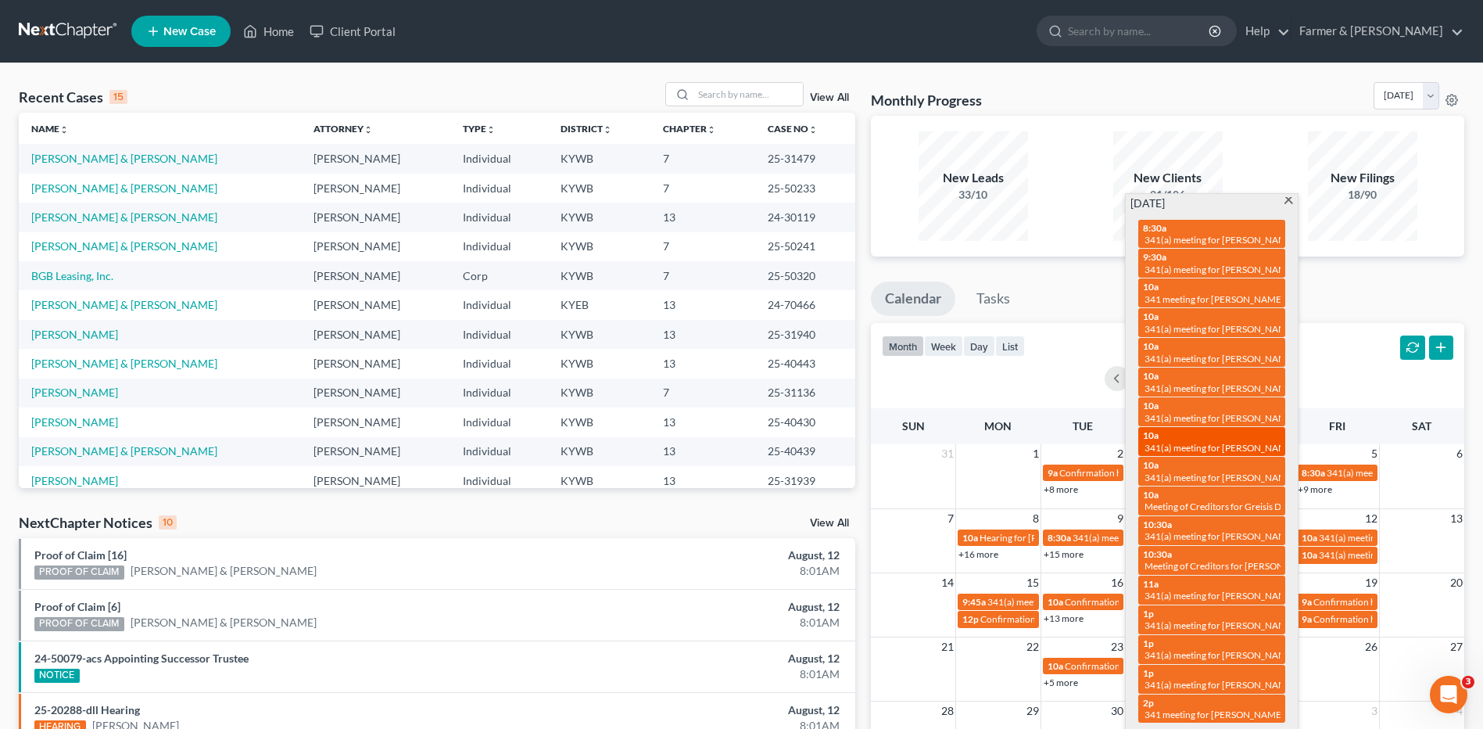
click at [1227, 436] on div "10a 341(a) meeting for Scot Schramkowski & Sandra Chandler" at bounding box center [1212, 441] width 138 height 24
select select "Days"
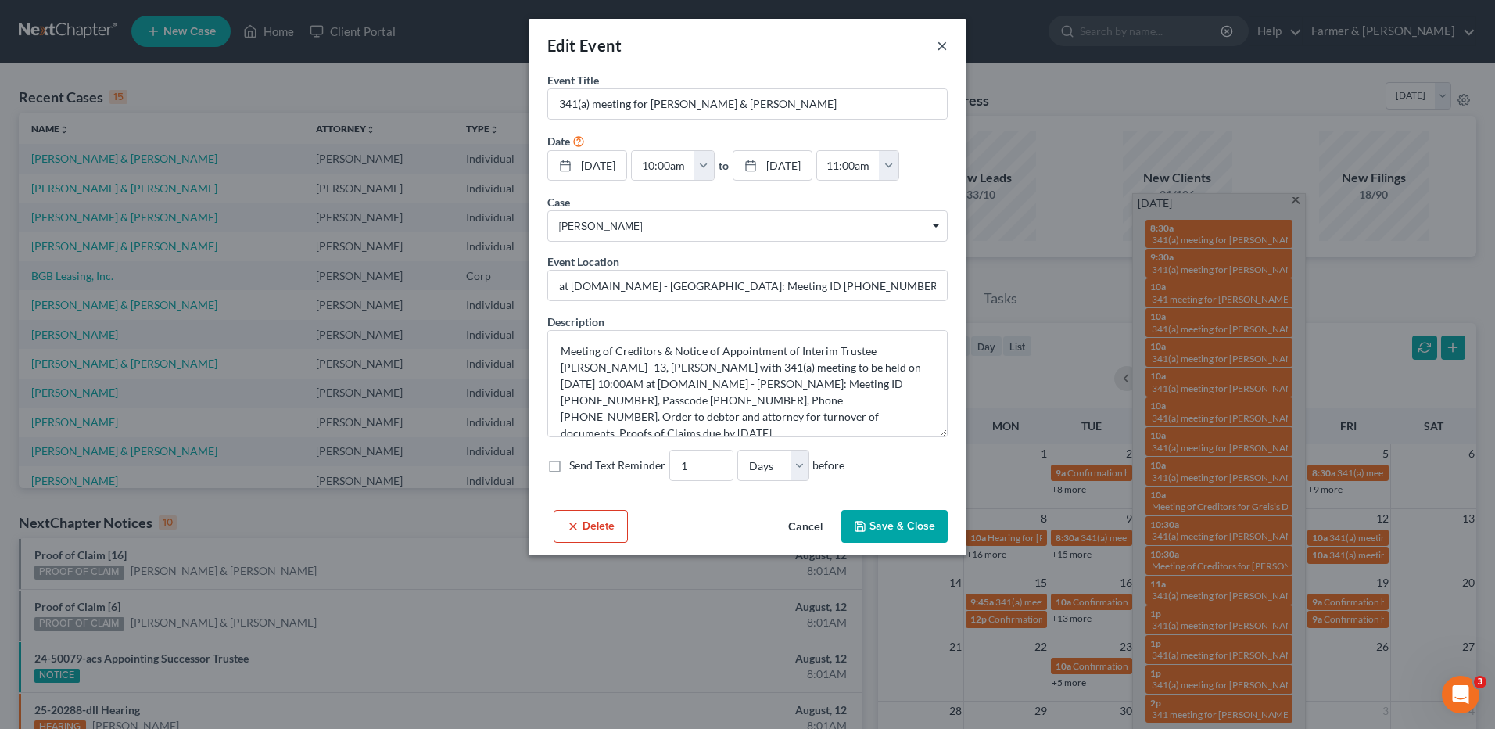
click at [941, 45] on button "×" at bounding box center [942, 45] width 11 height 19
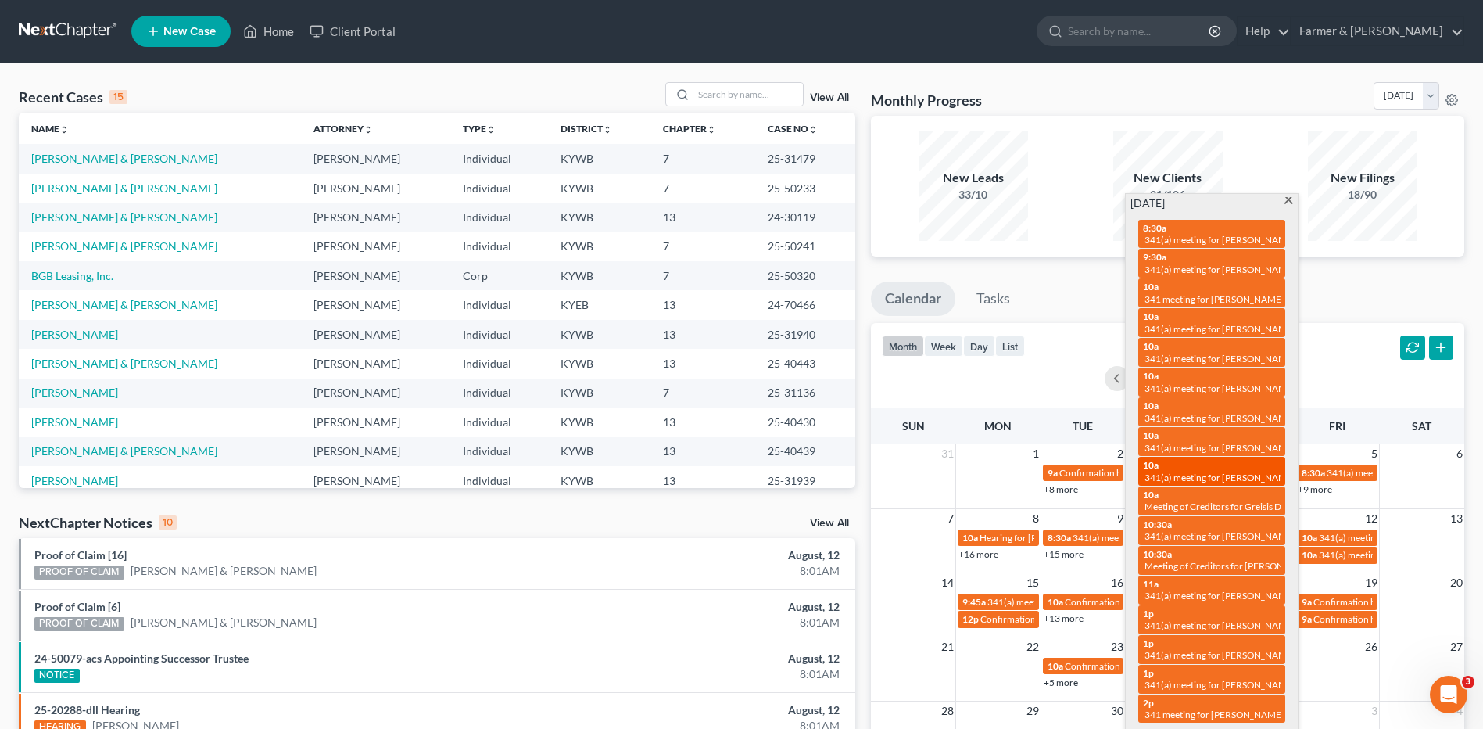
click at [1258, 462] on div "10a 341(a) meeting for Willard Russell Robbins and Anna Marie Taylor-Robbins" at bounding box center [1212, 471] width 138 height 24
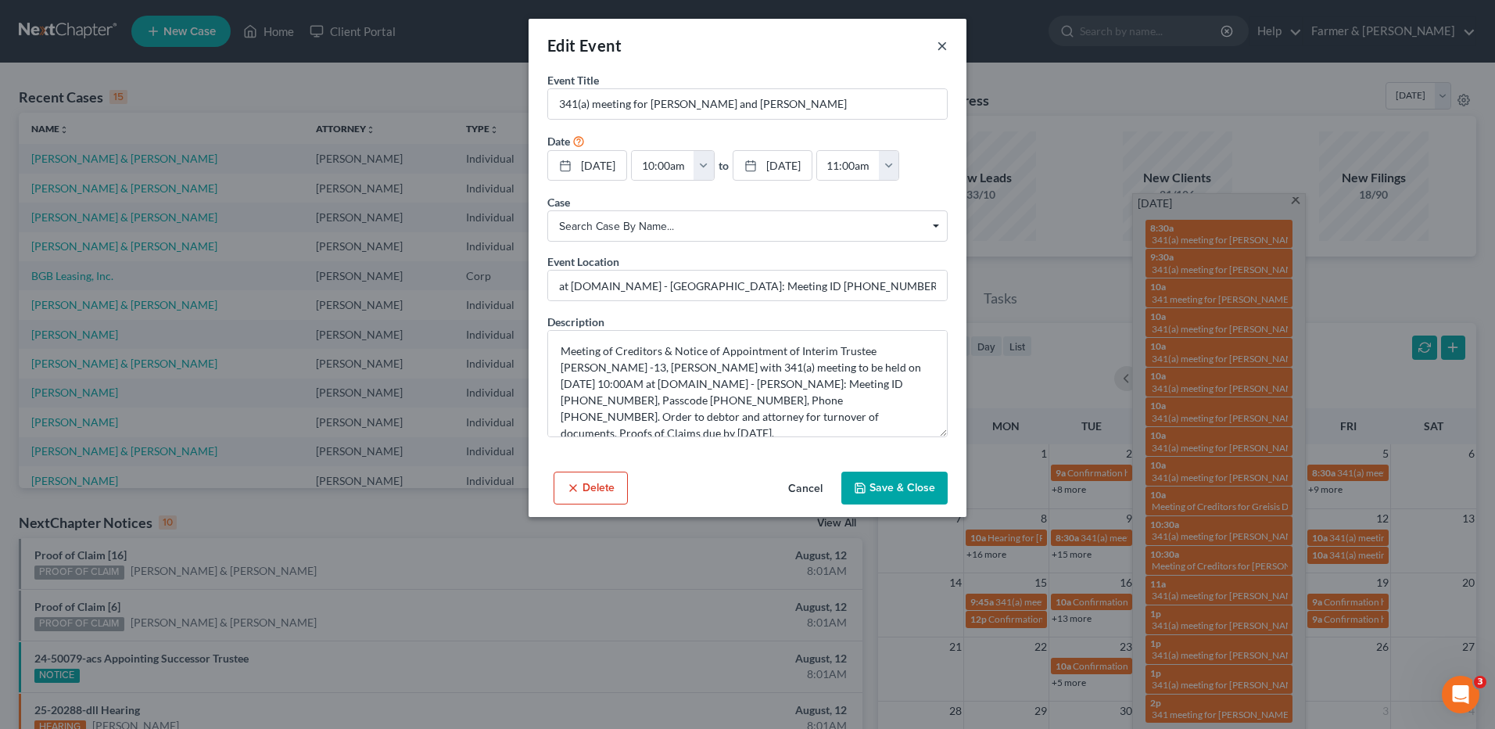
click at [943, 42] on button "×" at bounding box center [942, 45] width 11 height 19
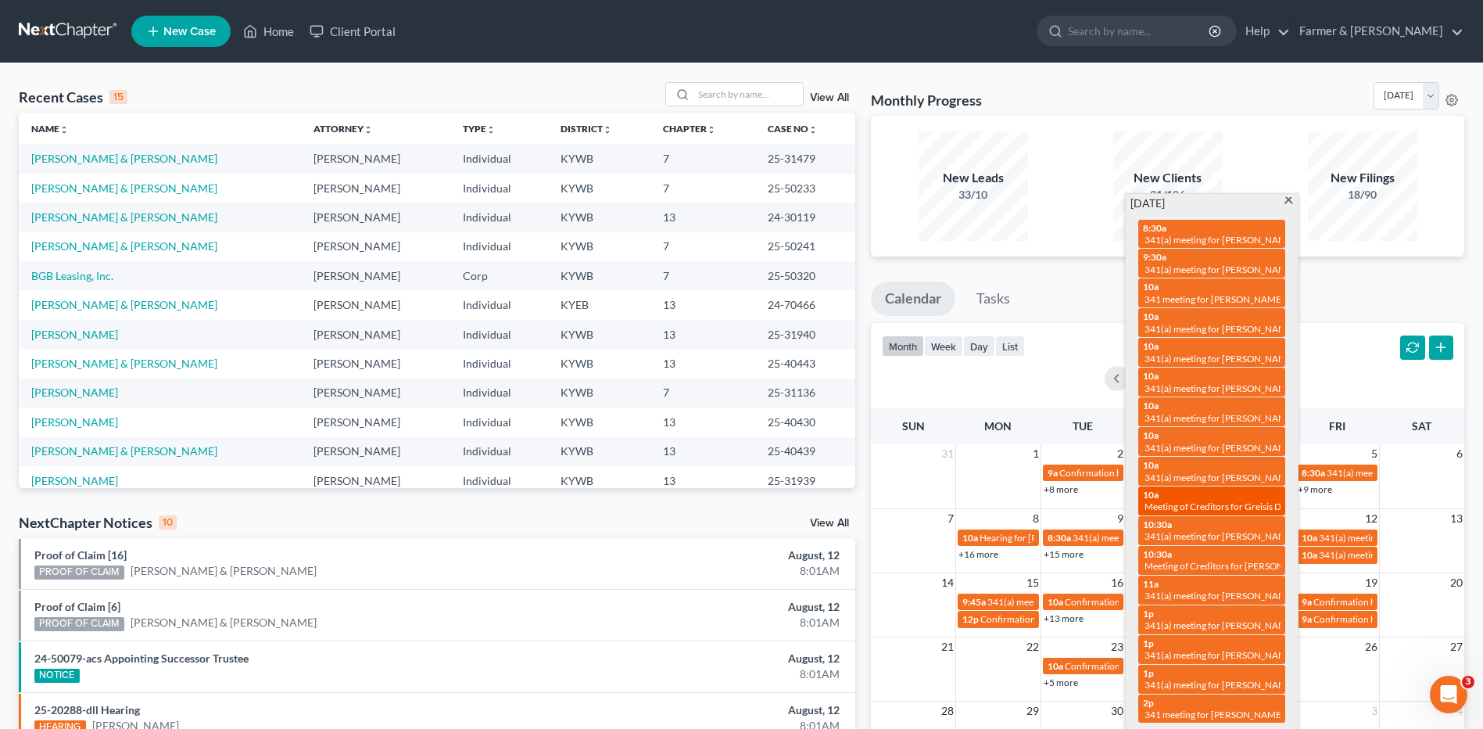
click at [1218, 504] on span "Meeting of Creditors for Greisis De La [PERSON_NAME]" at bounding box center [1259, 506] width 228 height 12
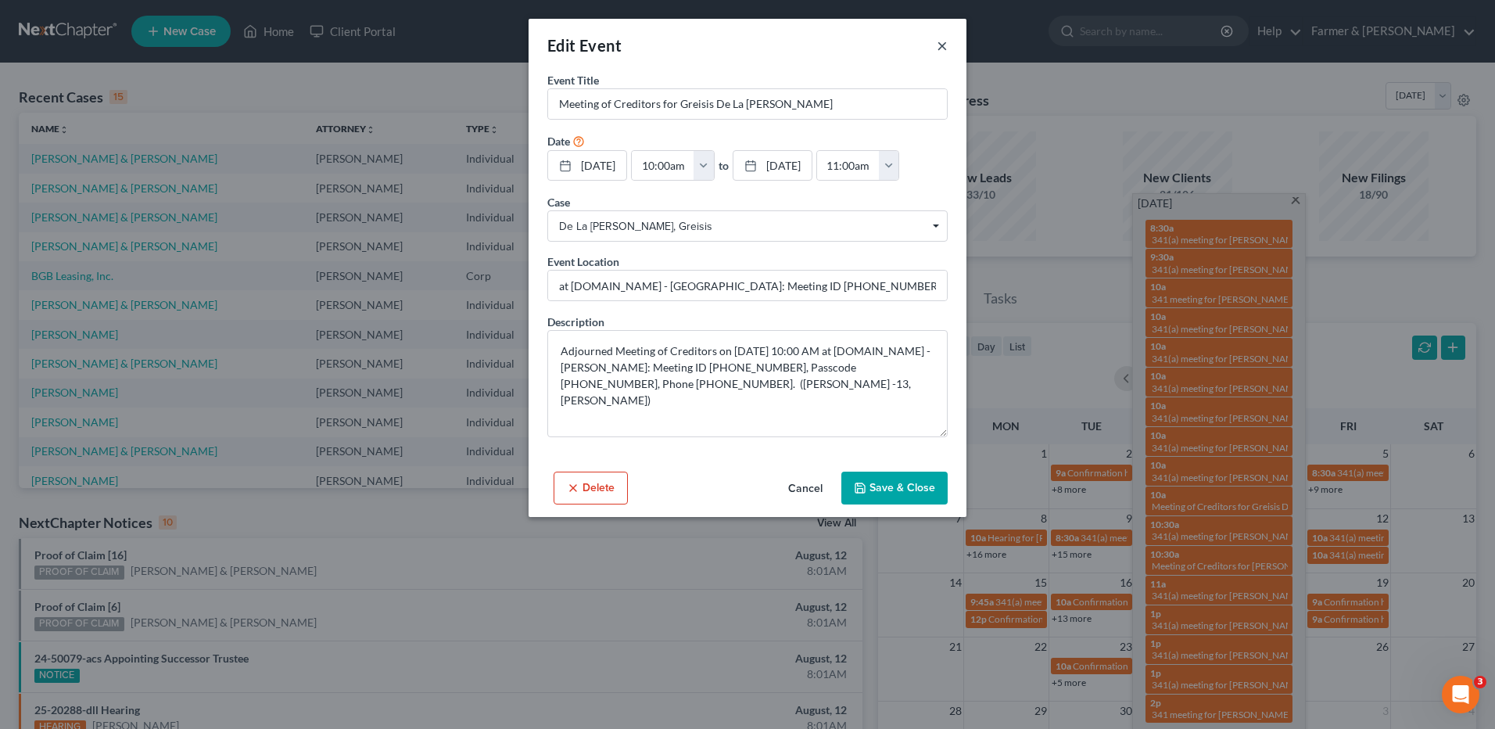
click at [940, 43] on button "×" at bounding box center [942, 45] width 11 height 19
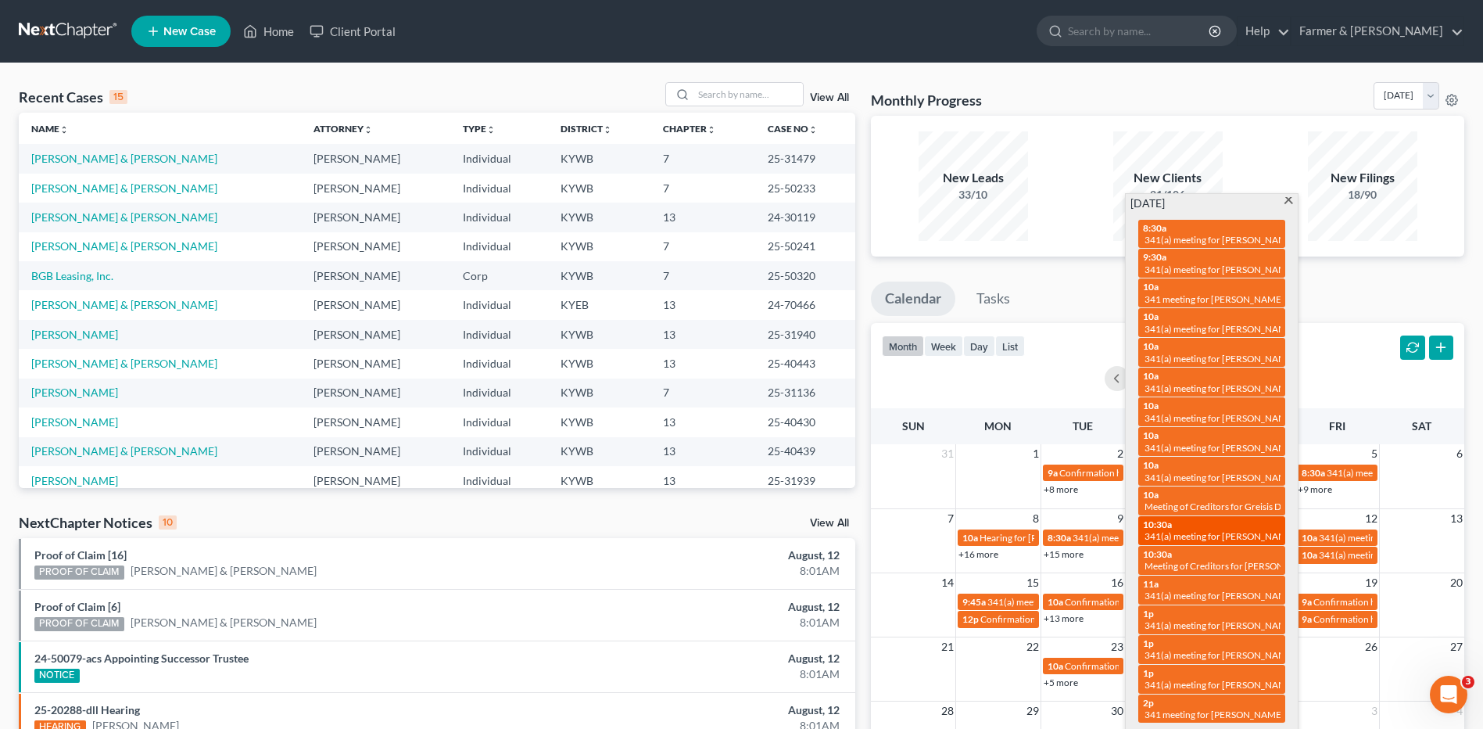
click at [1221, 533] on span "341(a) meeting for [PERSON_NAME]" at bounding box center [1220, 536] width 151 height 12
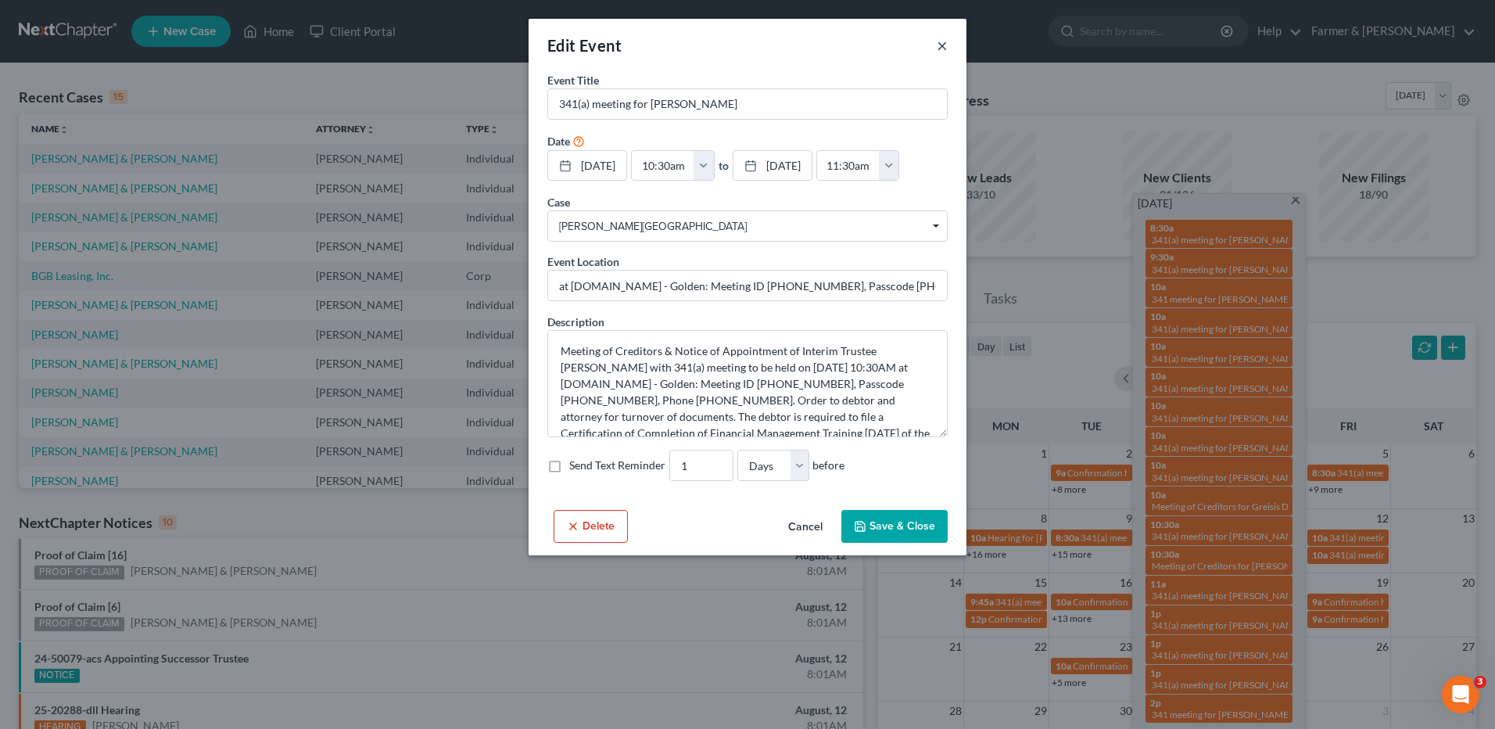
click at [944, 41] on button "×" at bounding box center [942, 45] width 11 height 19
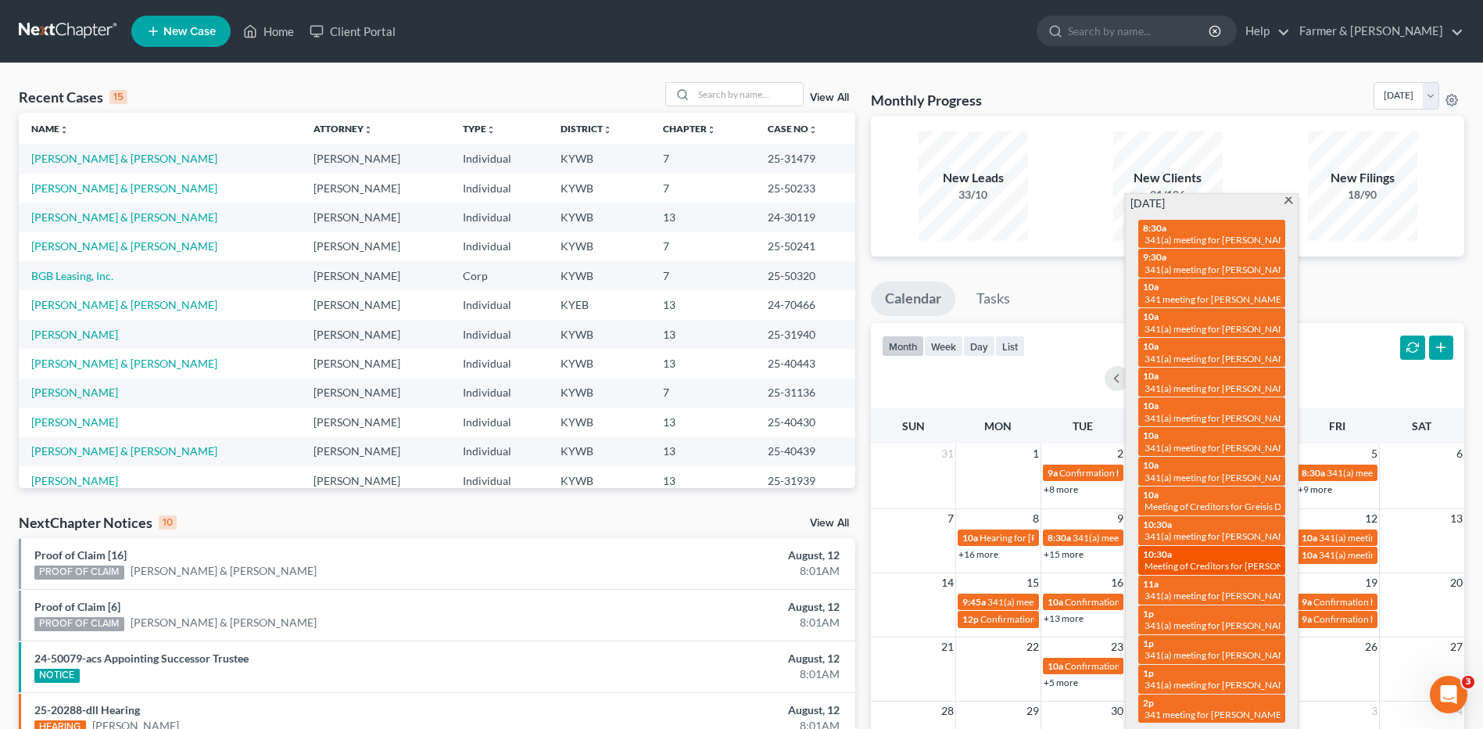
click at [1206, 564] on span "Meeting of Creditors for [PERSON_NAME]" at bounding box center [1232, 566] width 174 height 12
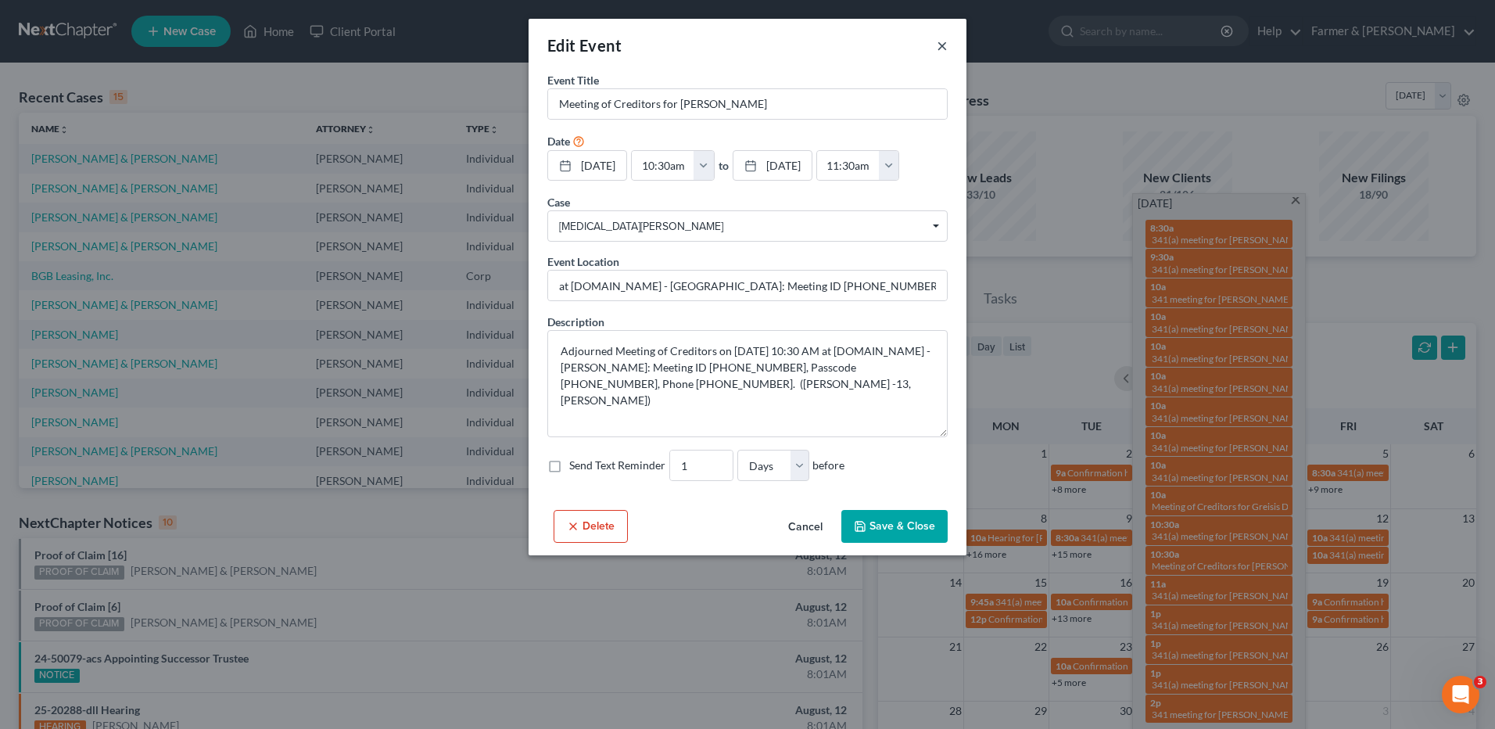
click at [943, 41] on button "×" at bounding box center [942, 45] width 11 height 19
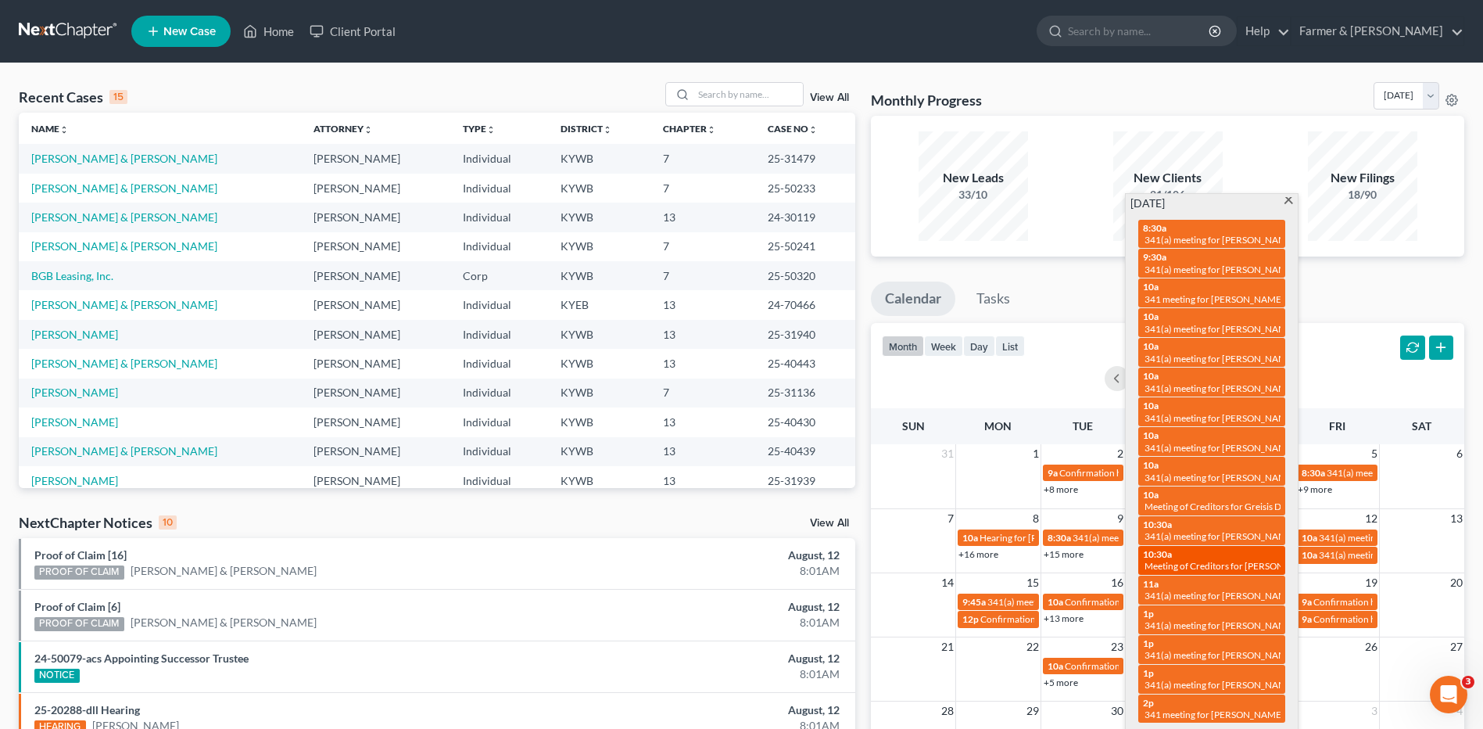
drag, startPoint x: 1231, startPoint y: 554, endPoint x: 1227, endPoint y: 568, distance: 13.7
drag, startPoint x: 1227, startPoint y: 568, endPoint x: 1223, endPoint y: 592, distance: 24.7
click at [1223, 592] on span "341(a) meeting for [PERSON_NAME]" at bounding box center [1220, 595] width 151 height 12
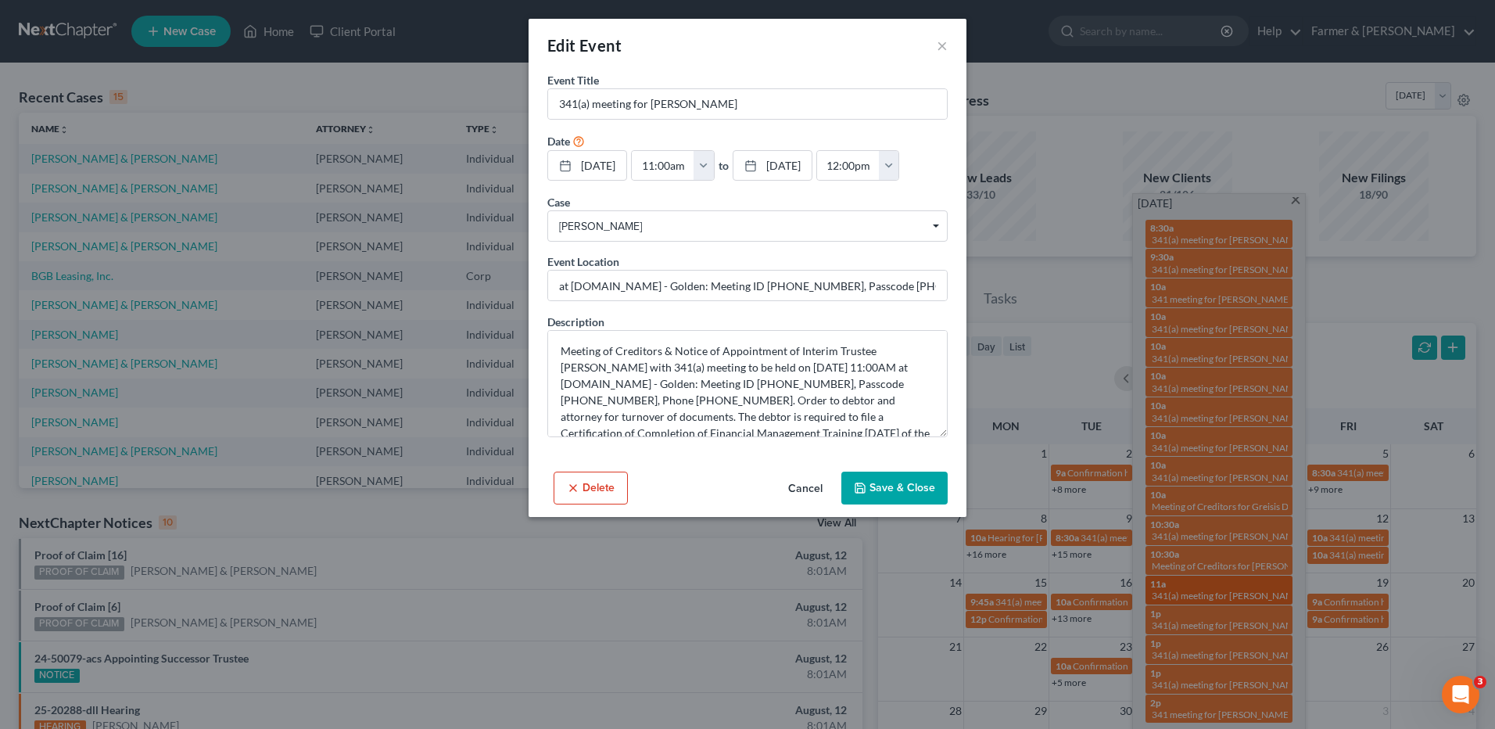
click at [1220, 594] on div "Edit Event × Event Title * 341(a) meeting for Kaitlyn Pervenecki Date 9/3/2025 …" at bounding box center [747, 364] width 1495 height 729
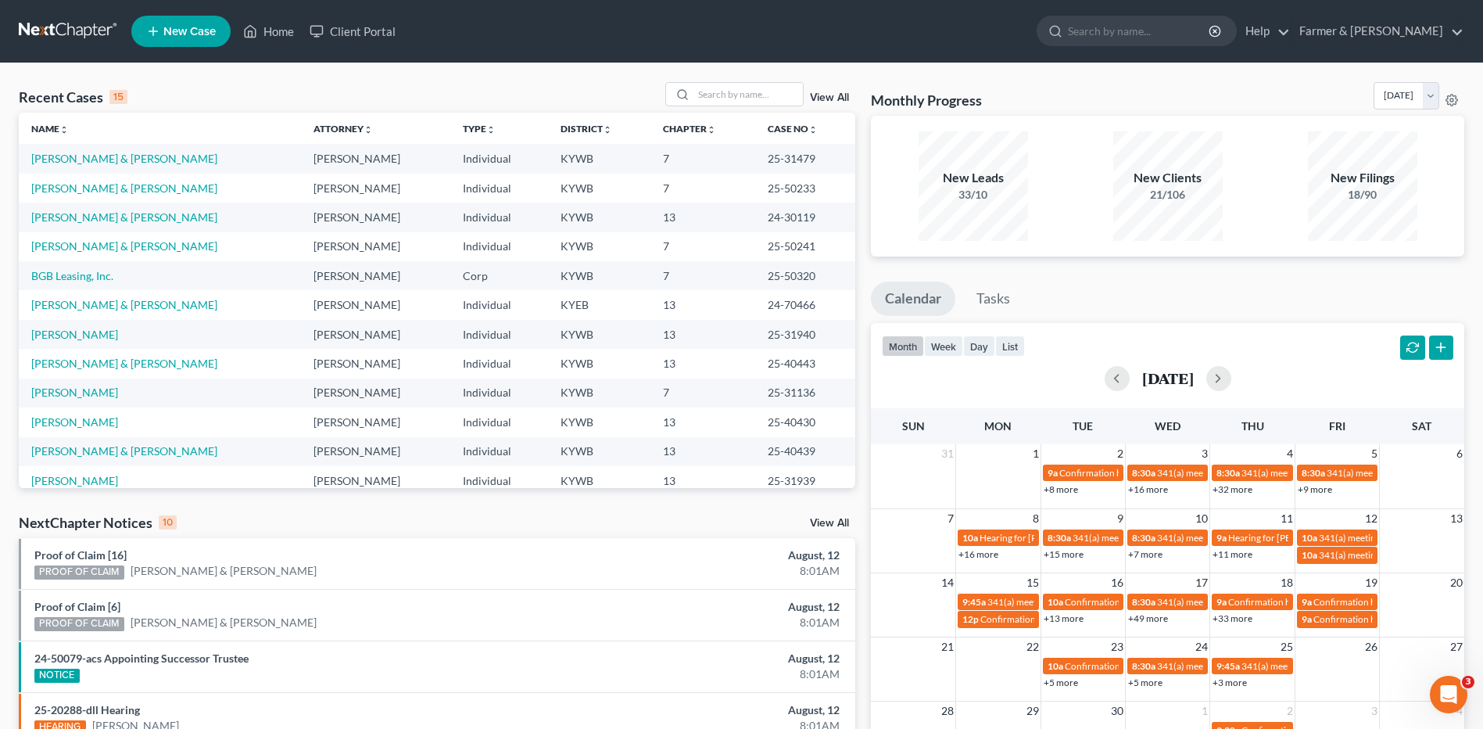
click at [1153, 486] on link "+16 more" at bounding box center [1148, 489] width 40 height 12
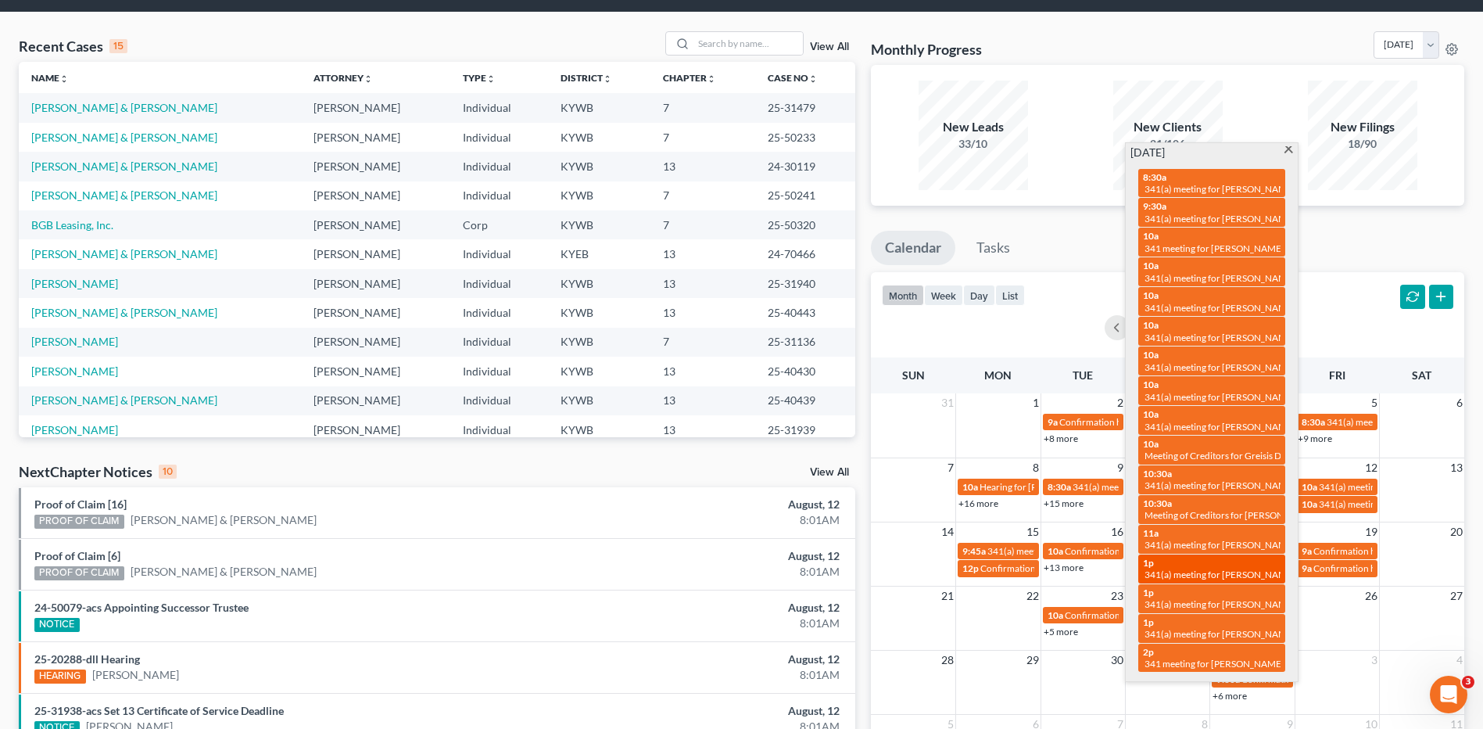
scroll to position [78, 0]
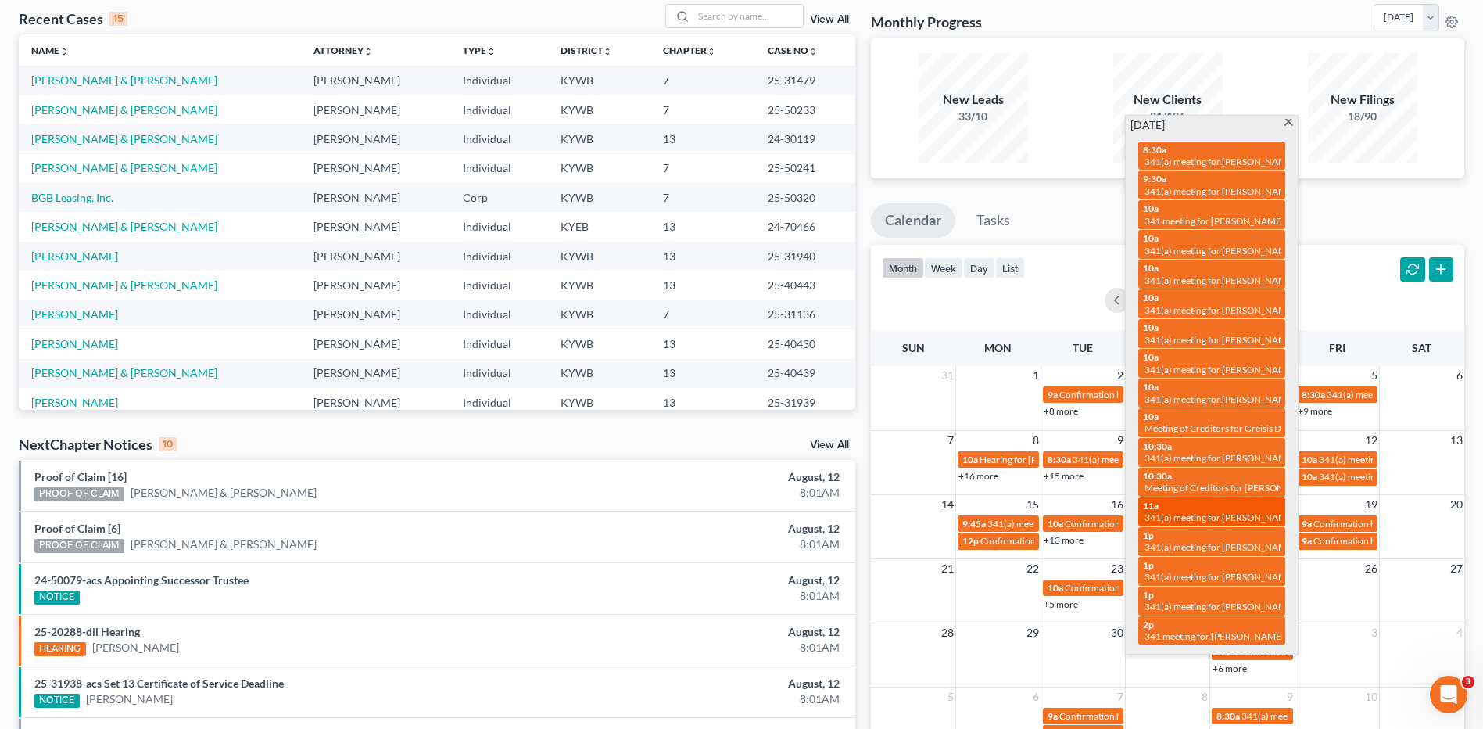
click at [1251, 507] on div "11a 341(a) meeting for Kaitlyn Pervenecki" at bounding box center [1212, 512] width 138 height 24
select select "Days"
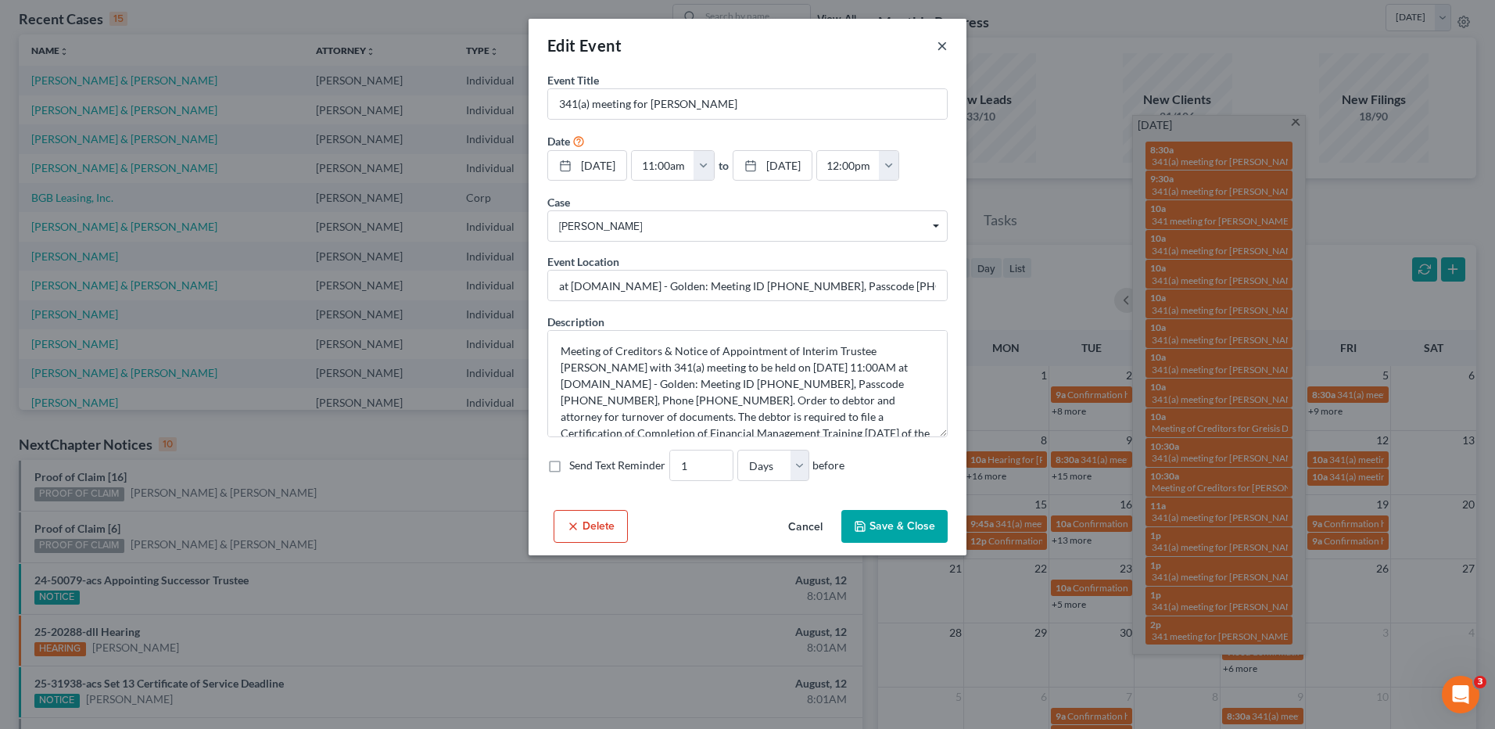
click at [941, 48] on button "×" at bounding box center [942, 45] width 11 height 19
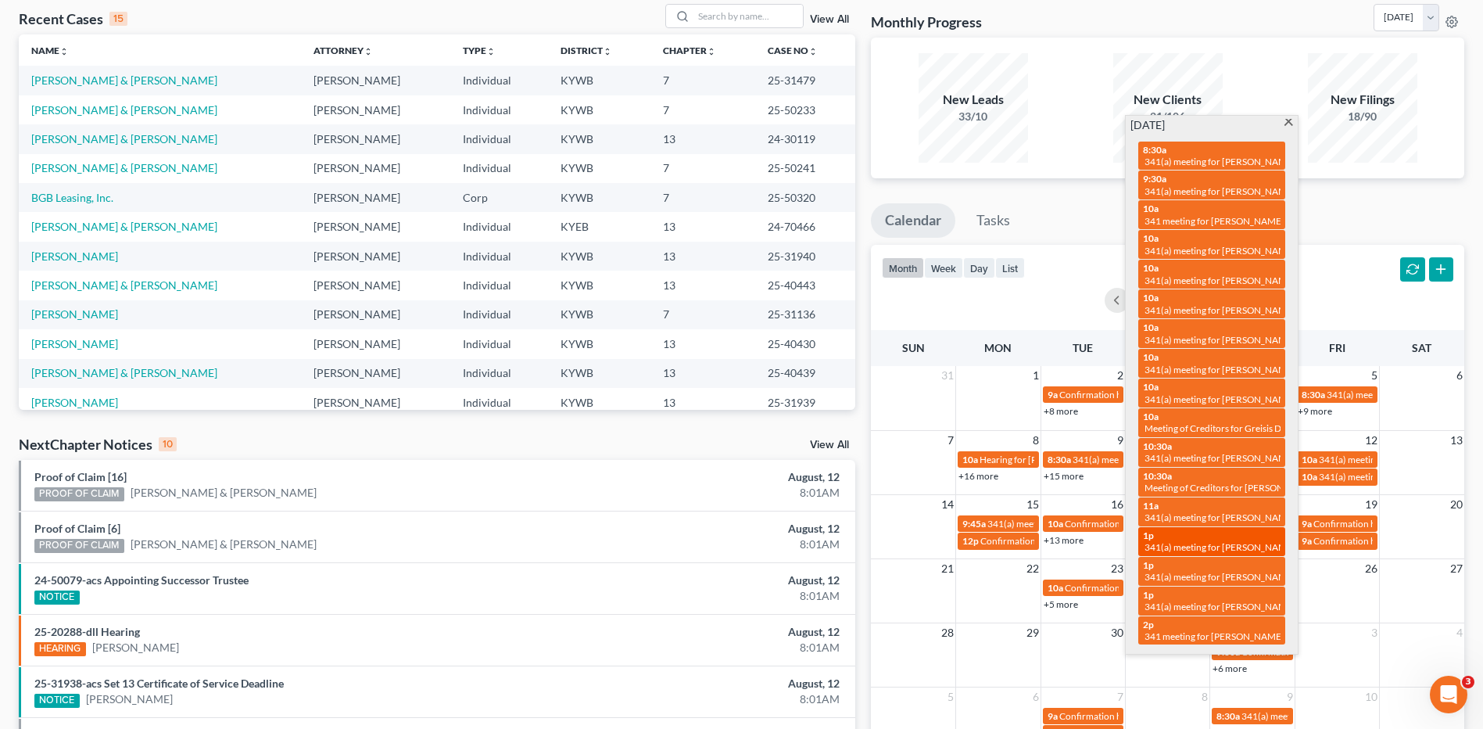
click at [1213, 545] on span "341(a) meeting for [PERSON_NAME]" at bounding box center [1220, 547] width 151 height 12
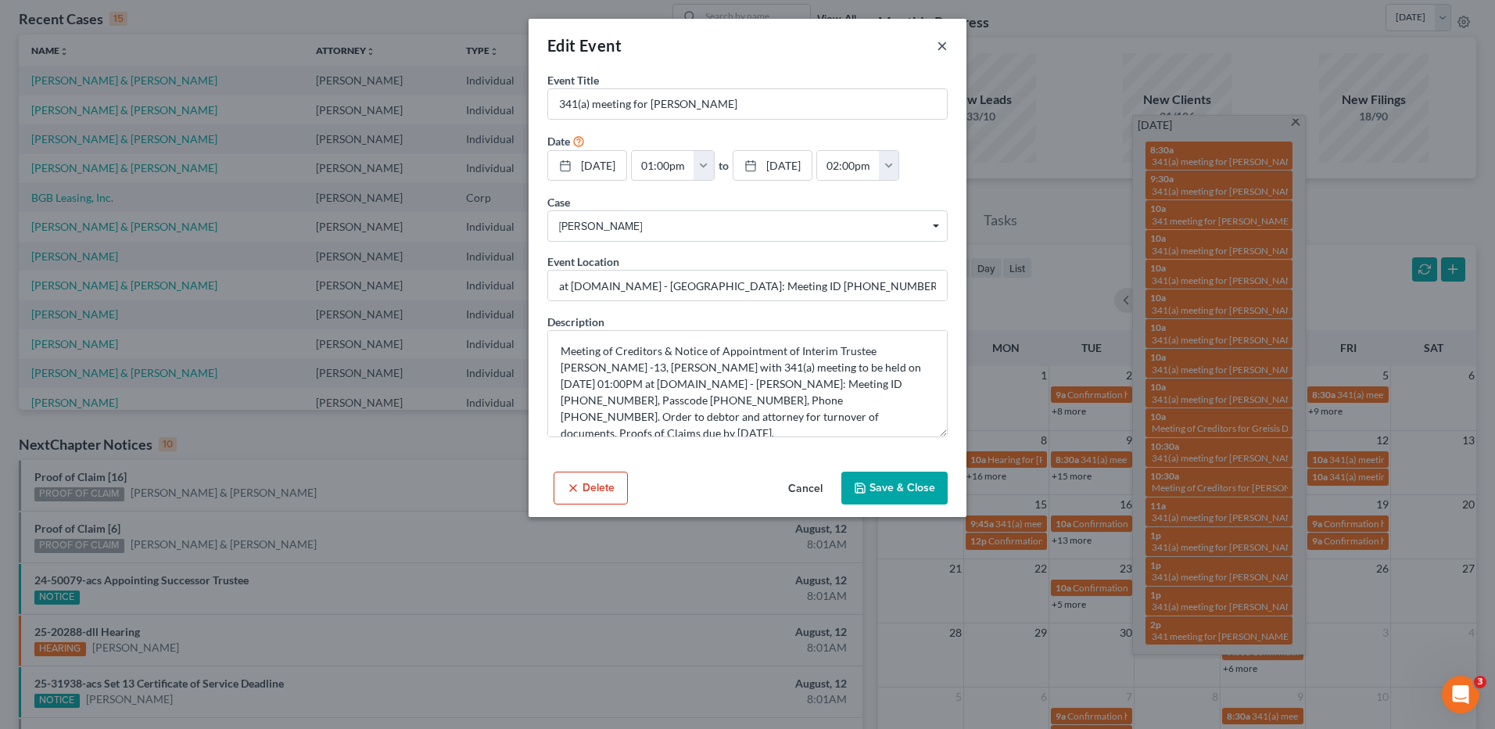
click at [938, 49] on button "×" at bounding box center [942, 45] width 11 height 19
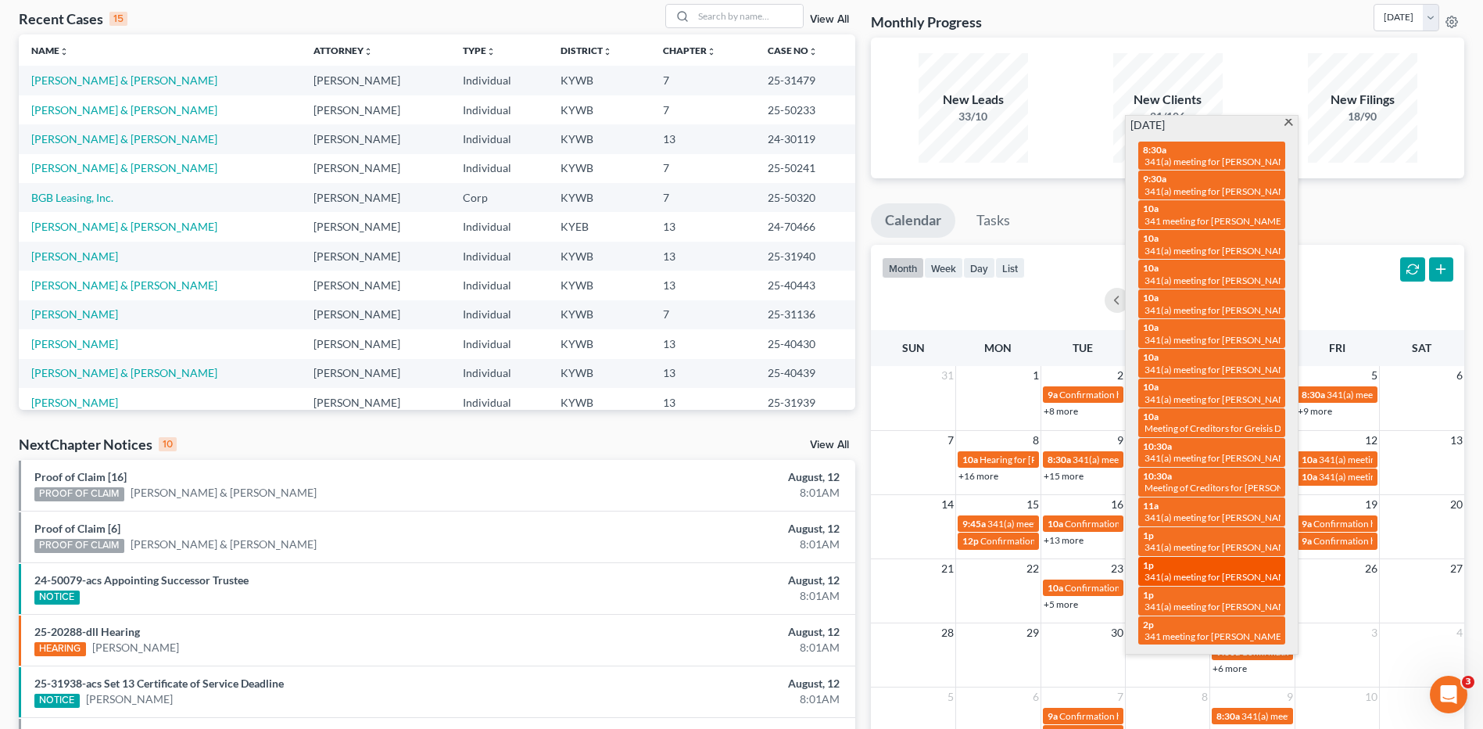
click at [1226, 568] on div "1p 341(a) meeting for Jerel Cathcart" at bounding box center [1212, 571] width 138 height 24
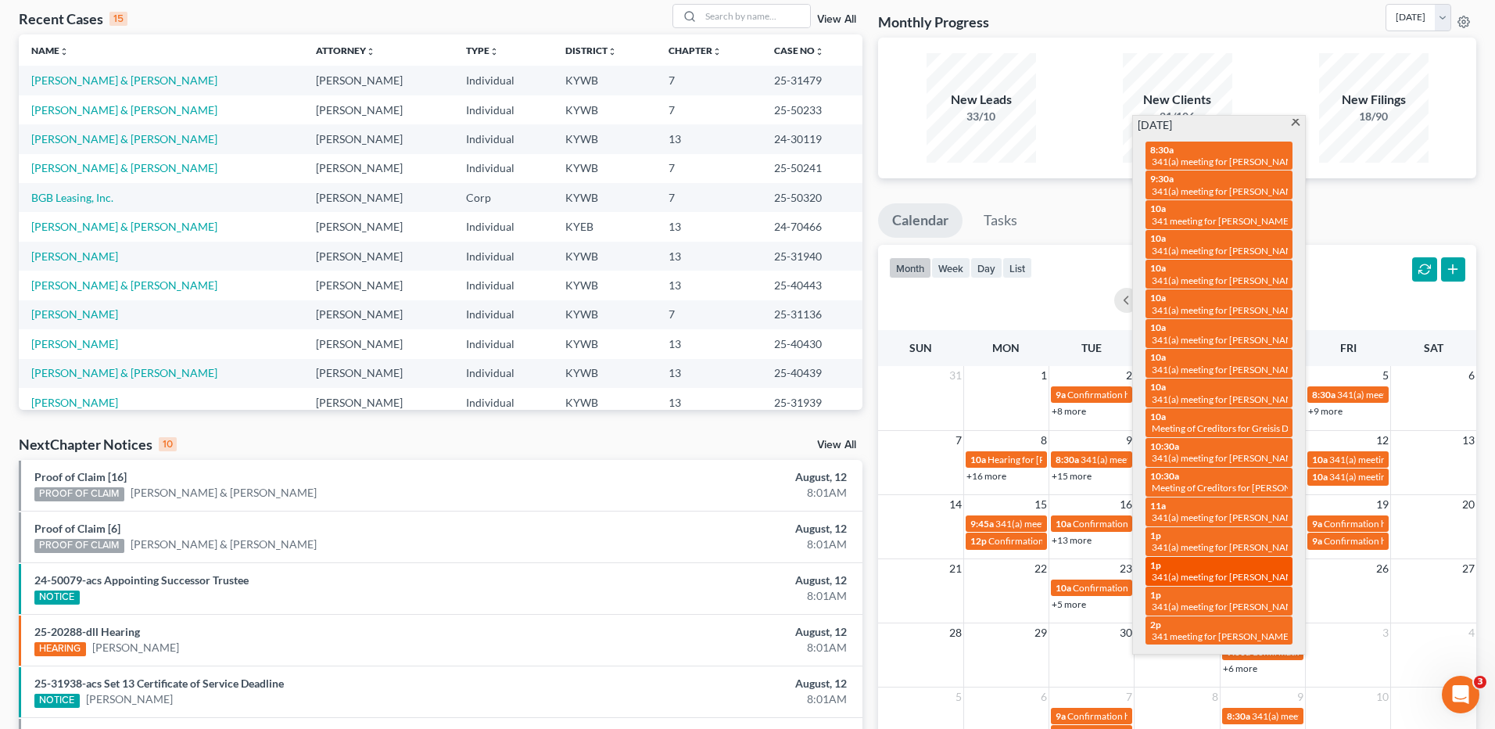
select select "Days"
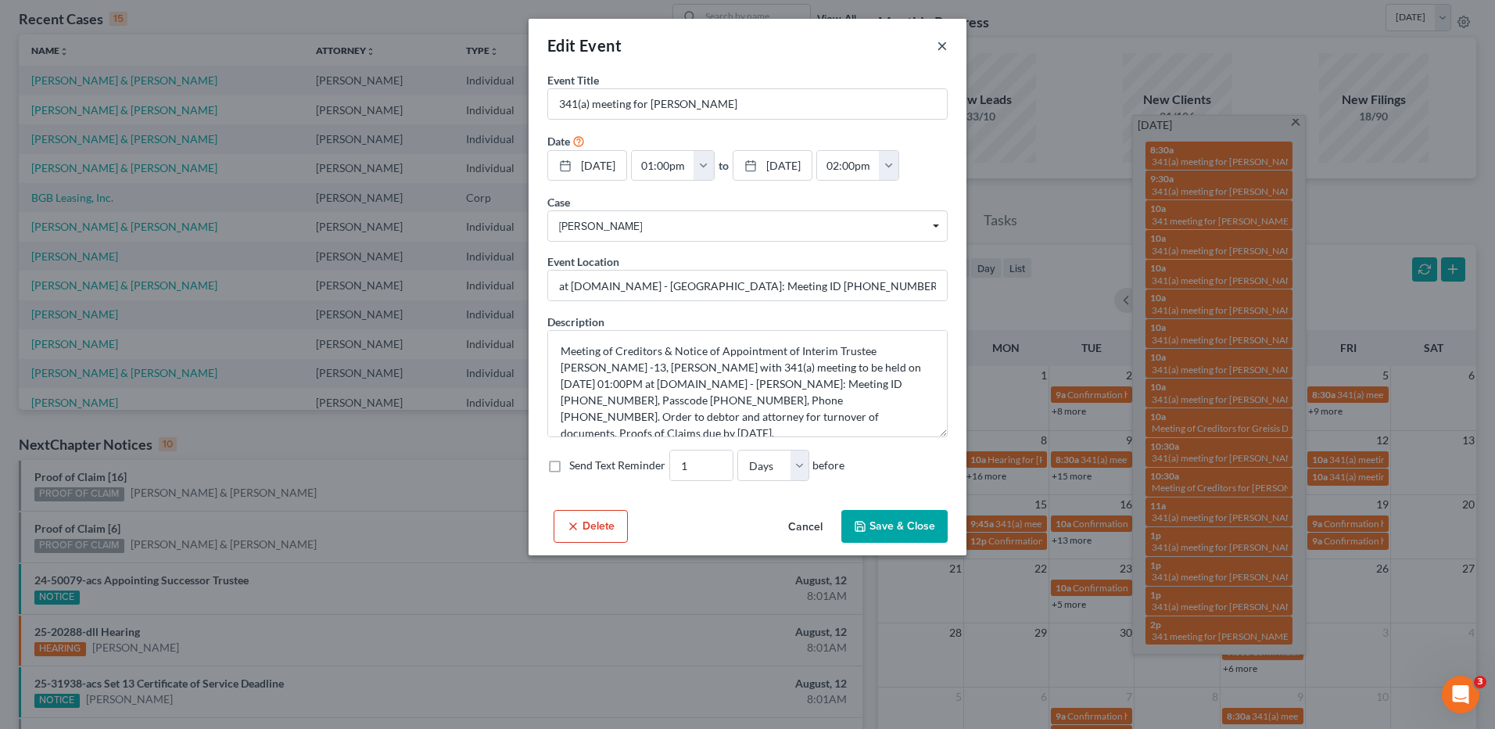
click at [944, 51] on button "×" at bounding box center [942, 45] width 11 height 19
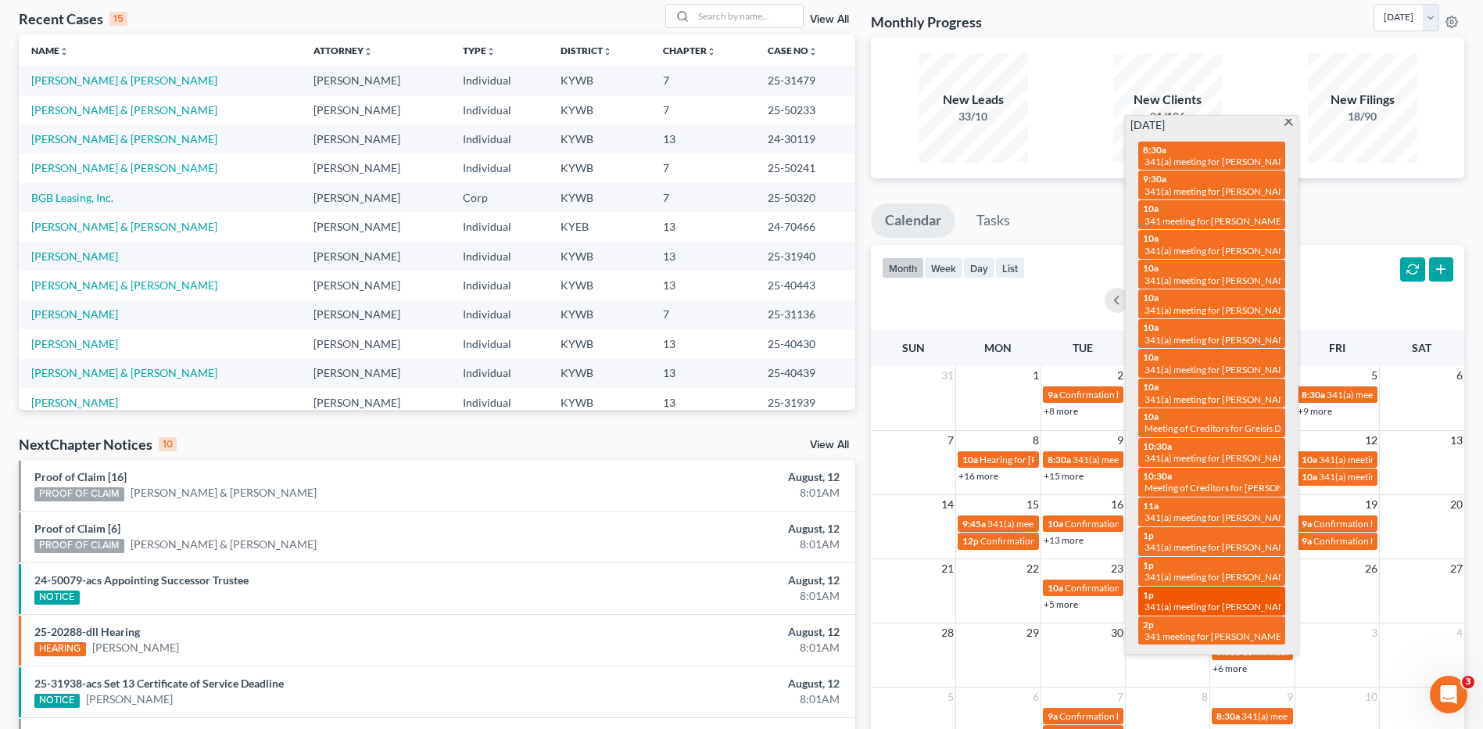
click at [1221, 597] on div "1p 341(a) meeting for Nicholas Clark" at bounding box center [1212, 601] width 138 height 24
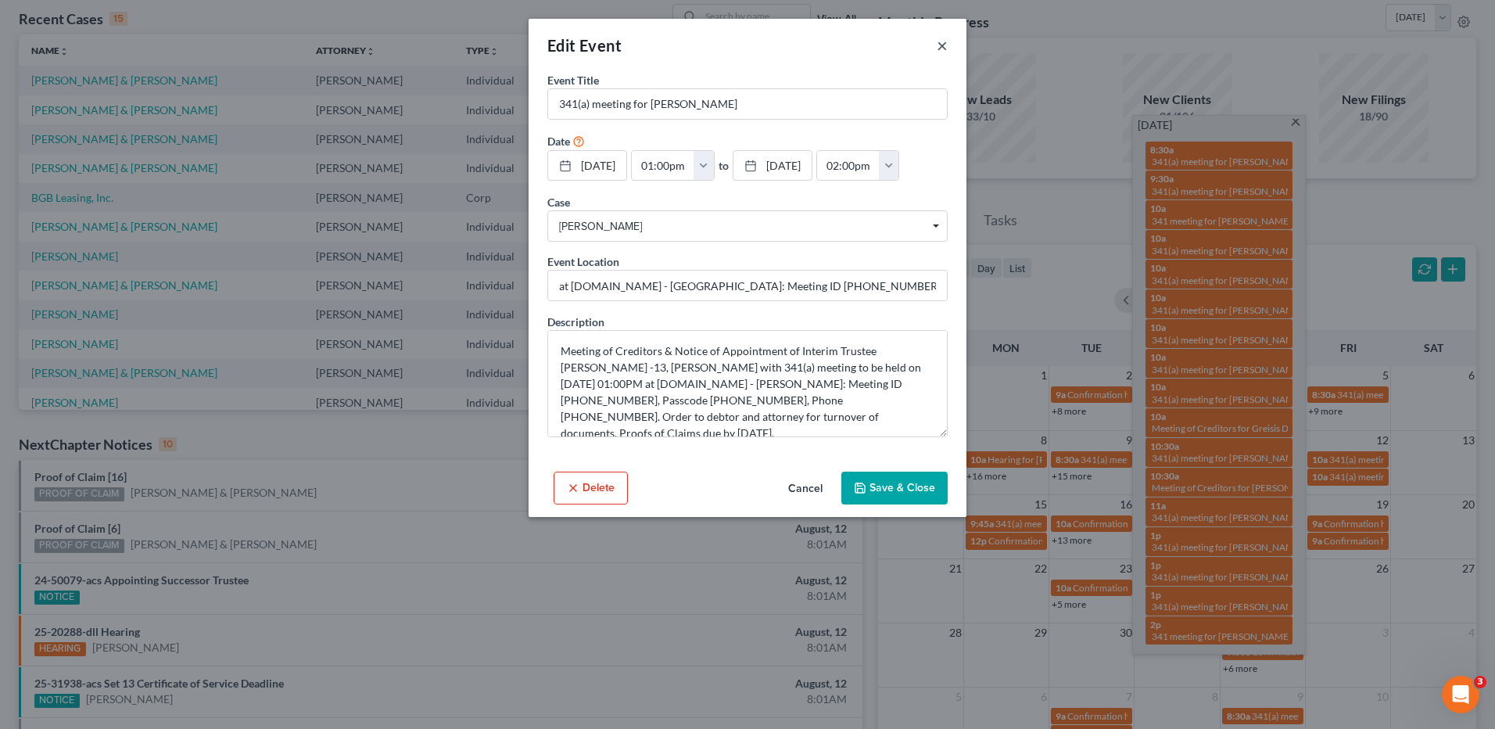
click at [944, 45] on button "×" at bounding box center [942, 45] width 11 height 19
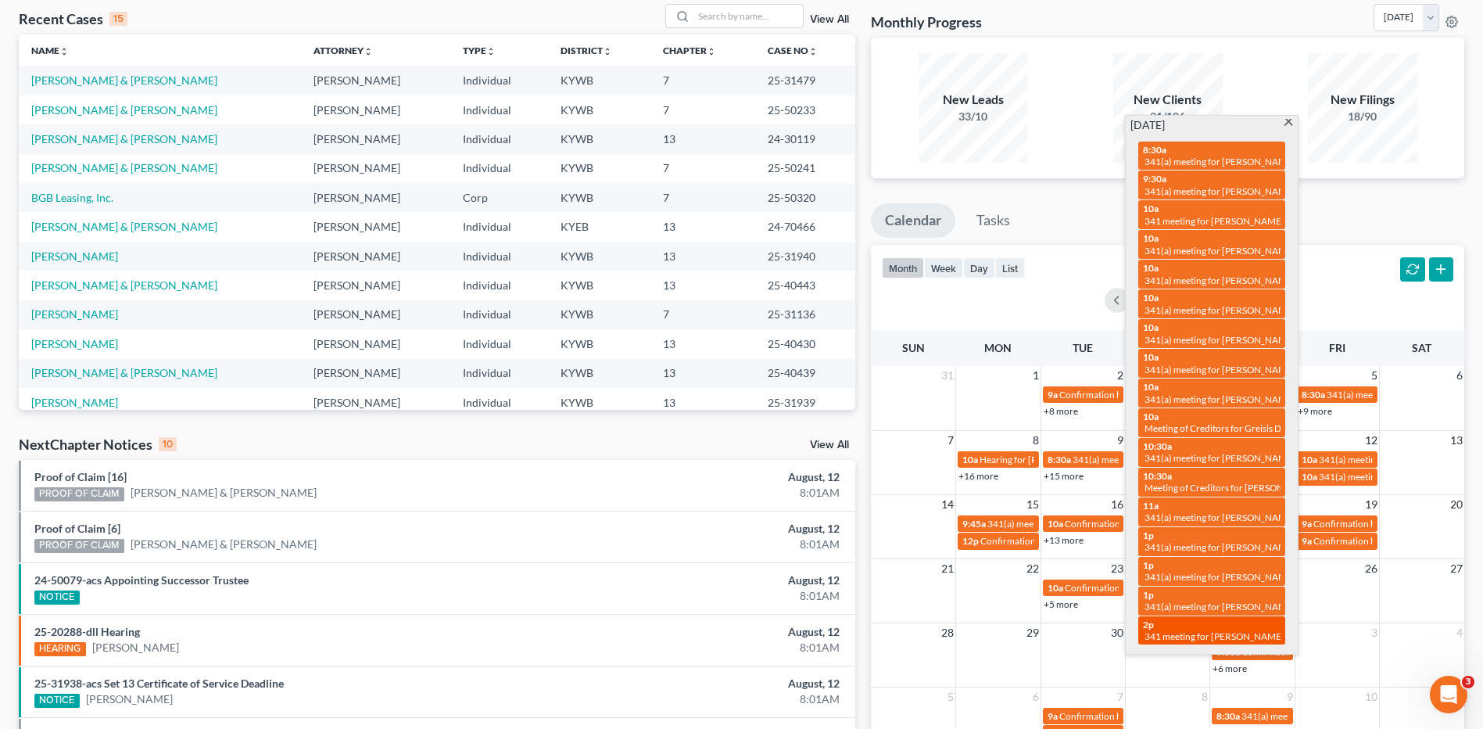
click at [1242, 630] on span "341 meeting for [PERSON_NAME]" at bounding box center [1215, 636] width 140 height 12
select select "Days"
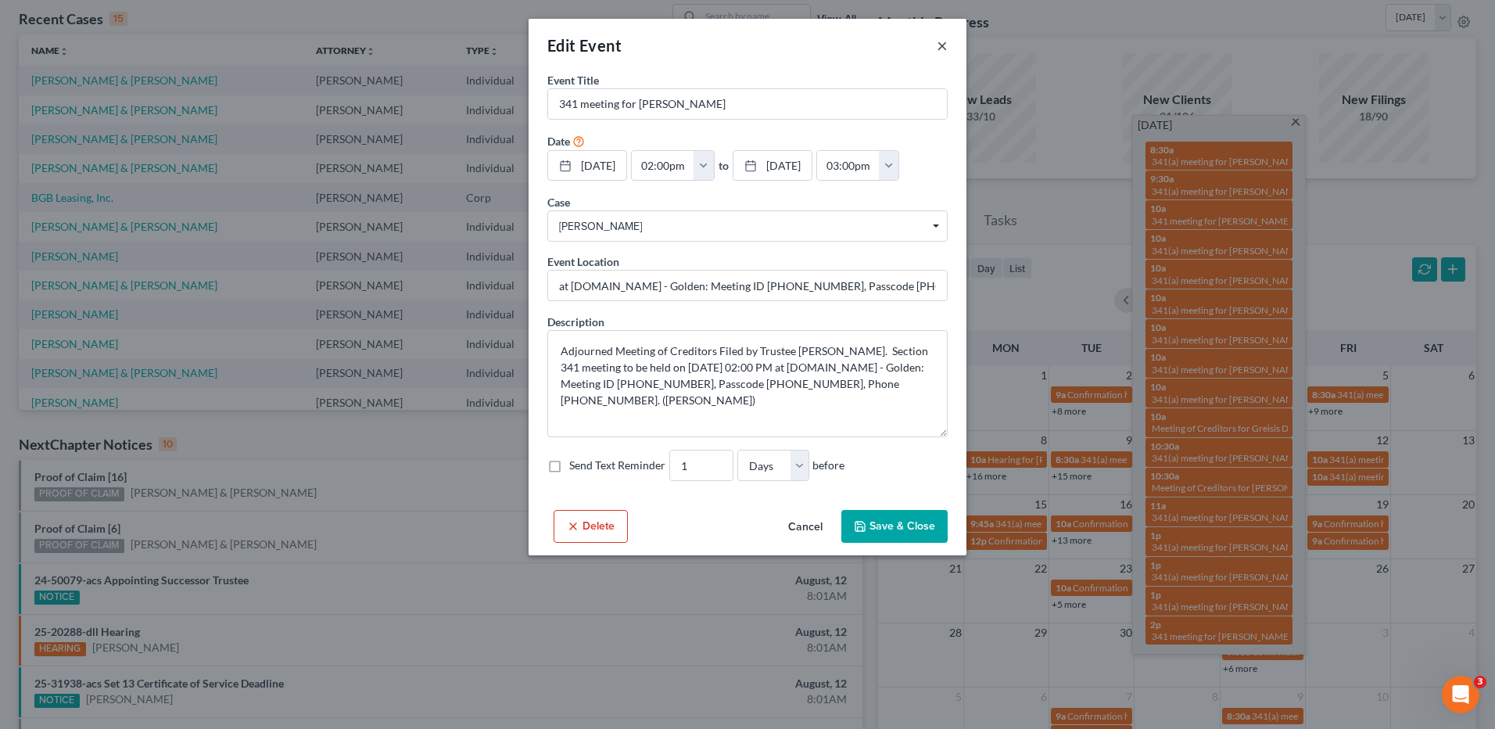
click at [944, 43] on button "×" at bounding box center [942, 45] width 11 height 19
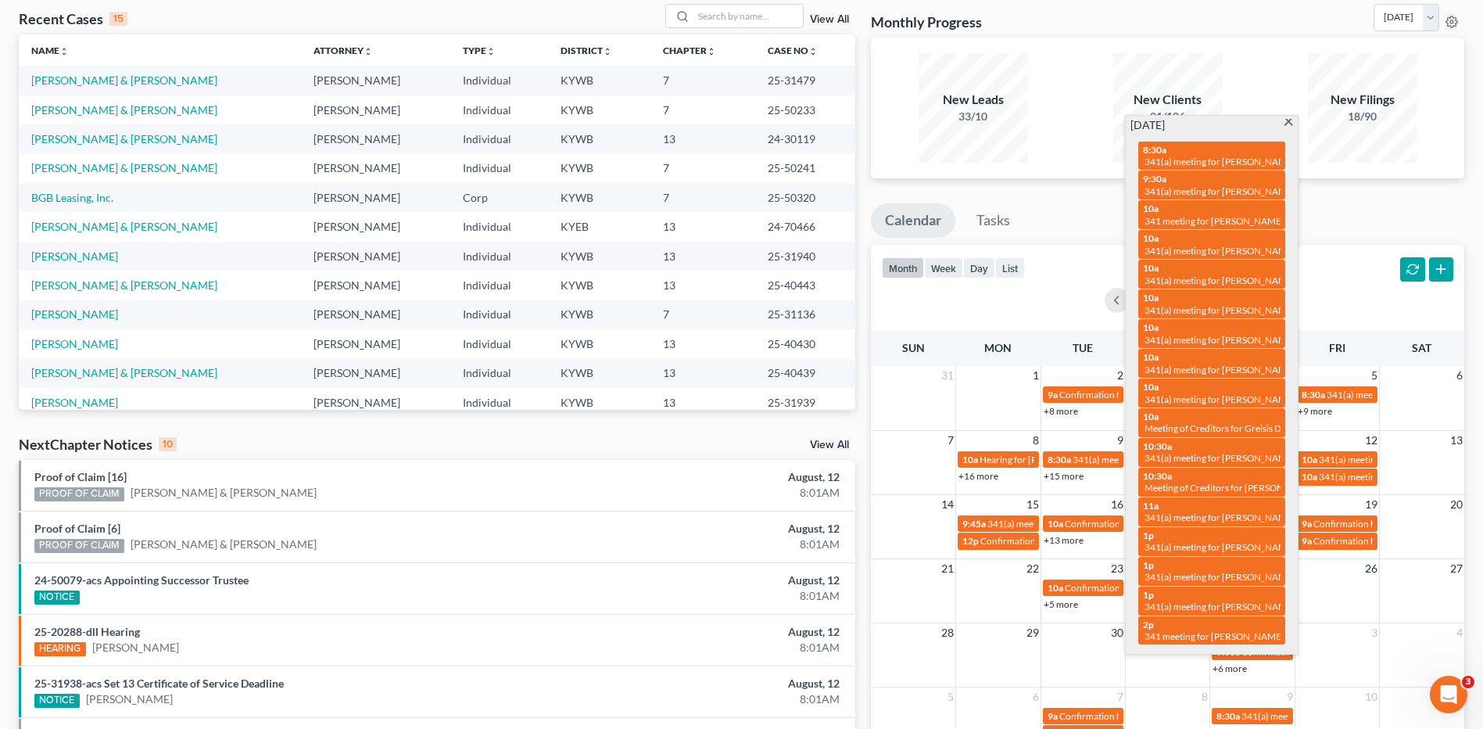
click at [1288, 123] on span at bounding box center [1289, 124] width 12 height 10
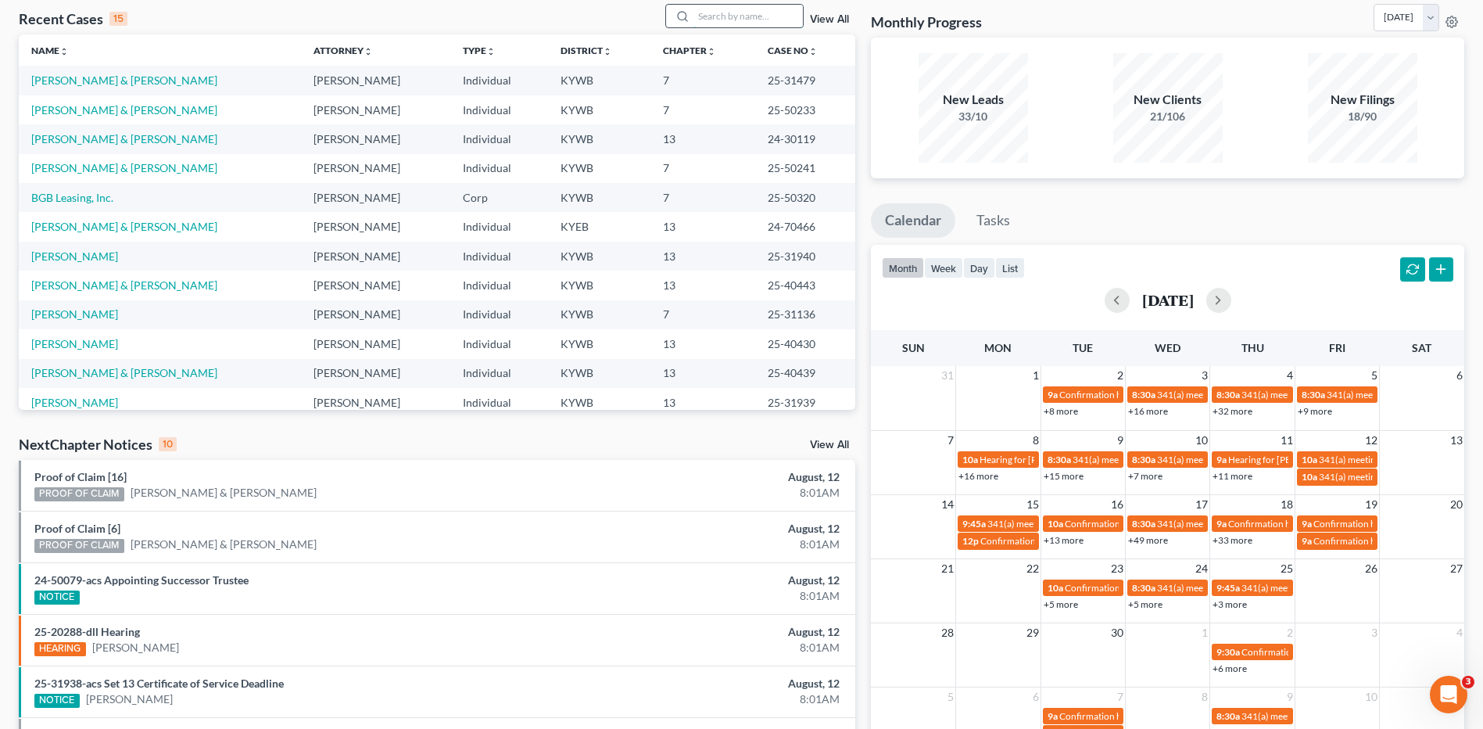
click at [736, 22] on input "search" at bounding box center [747, 16] width 109 height 23
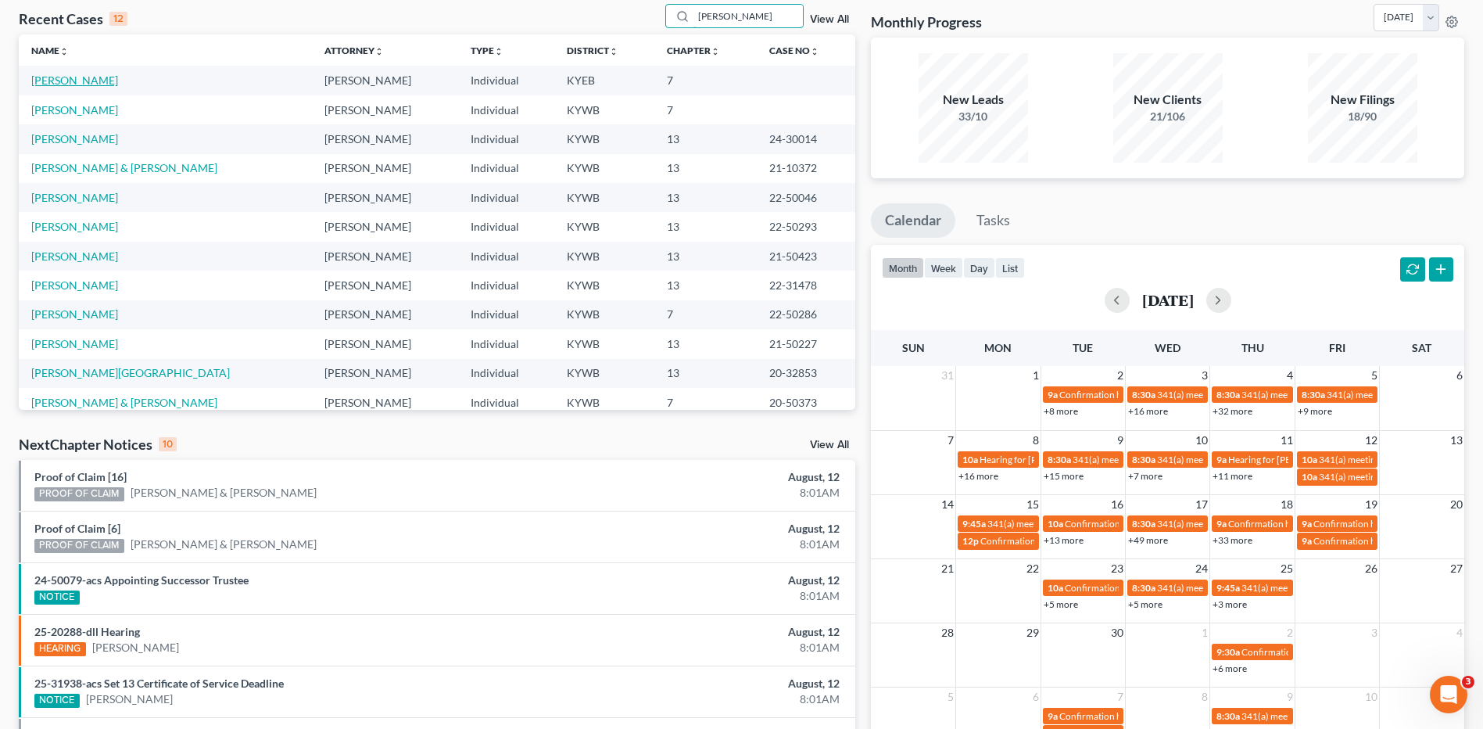
type input "marshall"
click at [89, 81] on link "[PERSON_NAME]" at bounding box center [74, 79] width 87 height 13
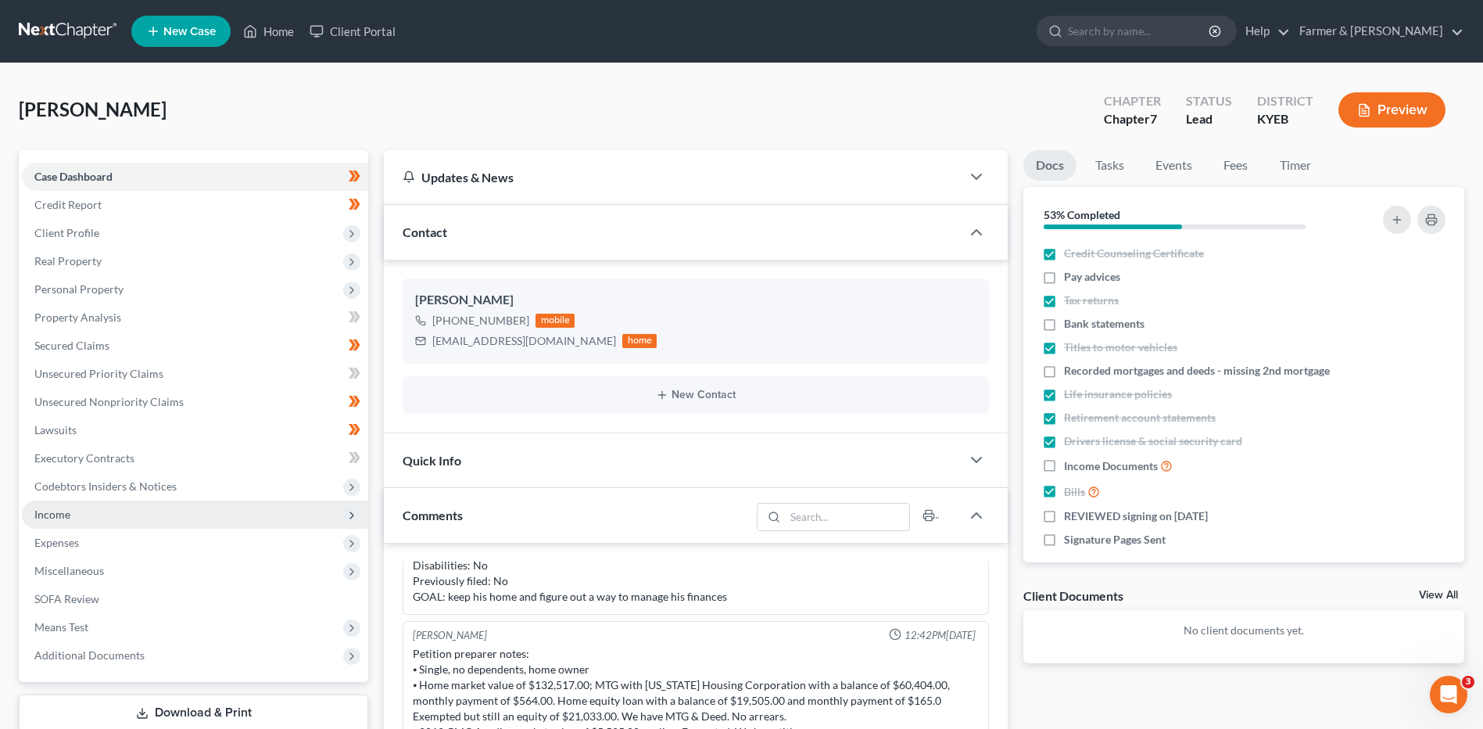
click at [84, 505] on span "Income" at bounding box center [195, 514] width 346 height 28
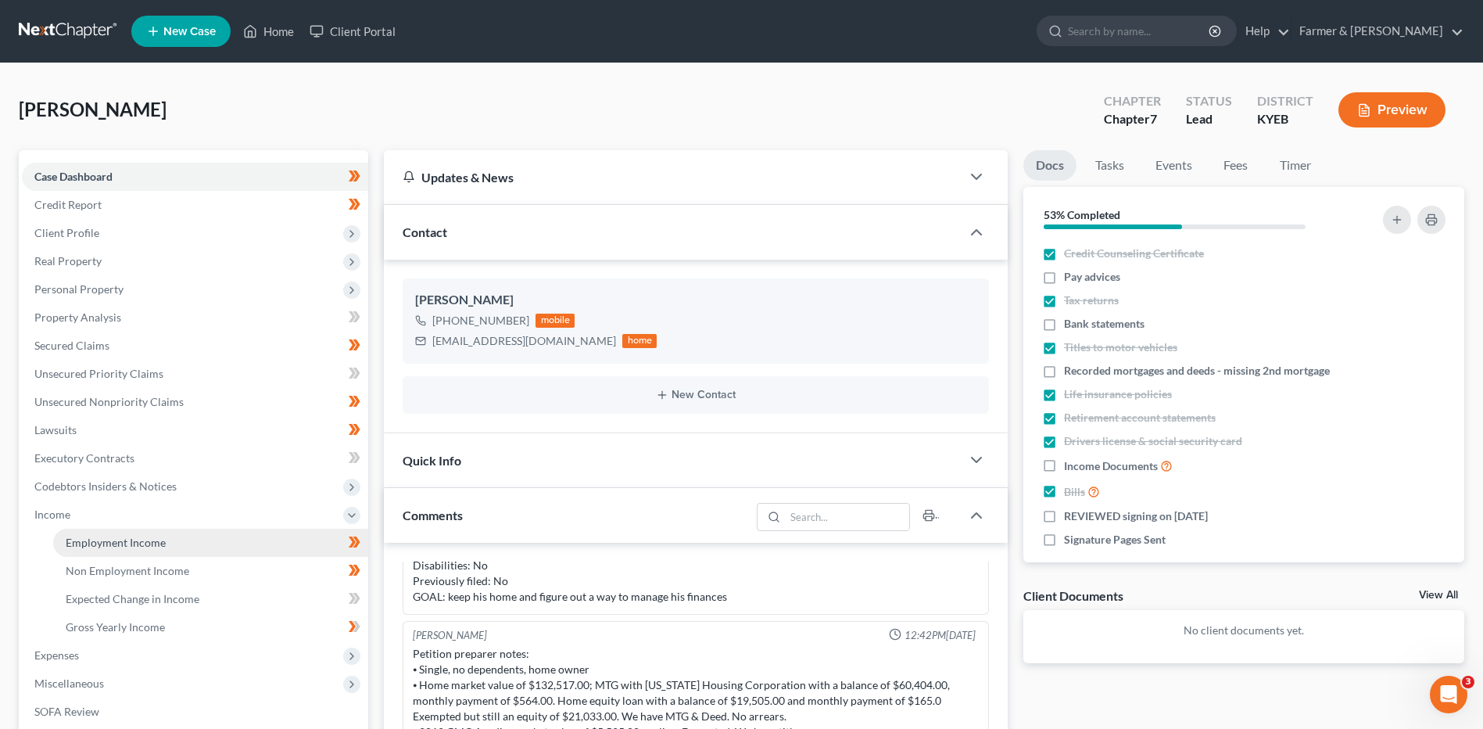
click at [156, 537] on span "Employment Income" at bounding box center [116, 542] width 100 height 13
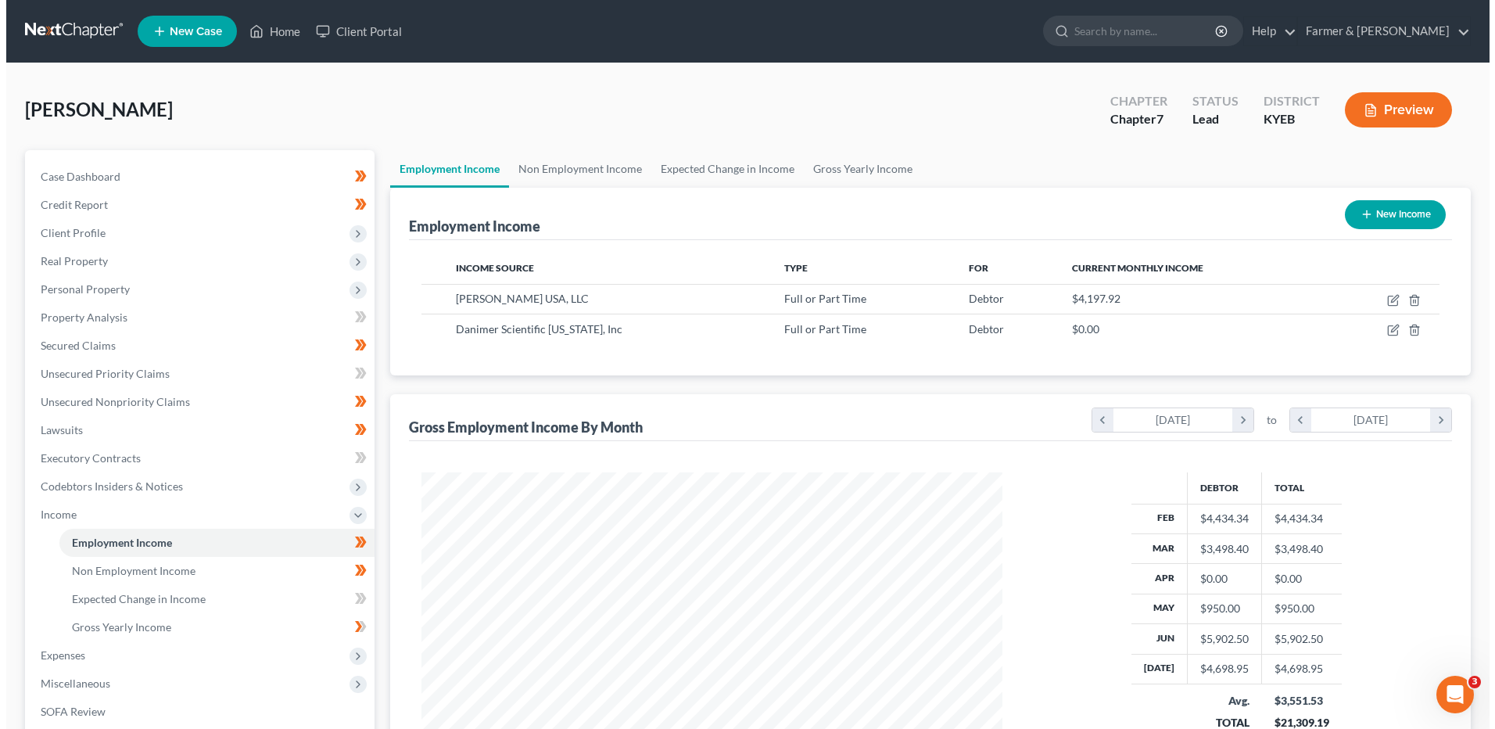
scroll to position [290, 611]
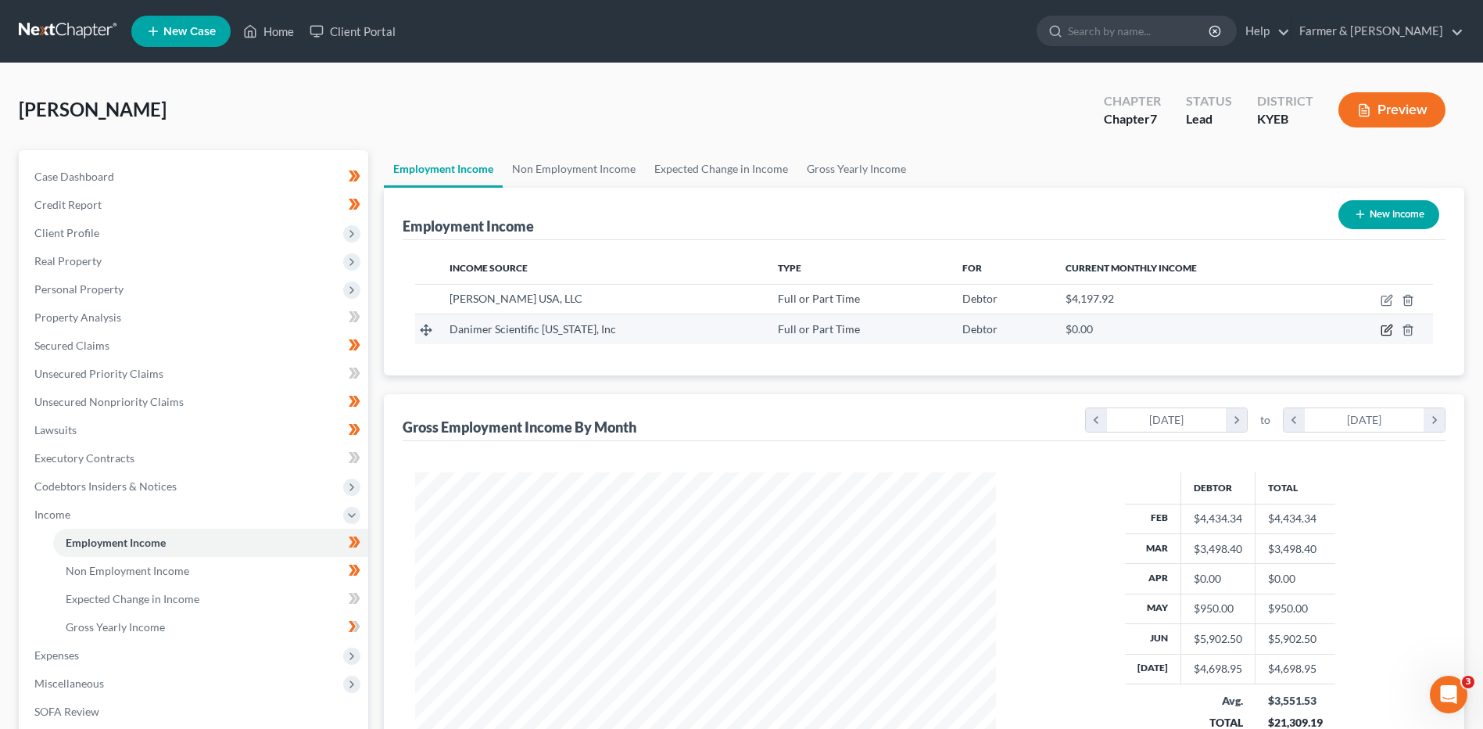
click at [1381, 329] on icon "button" at bounding box center [1387, 330] width 13 height 13
select select "0"
select select "10"
select select "2"
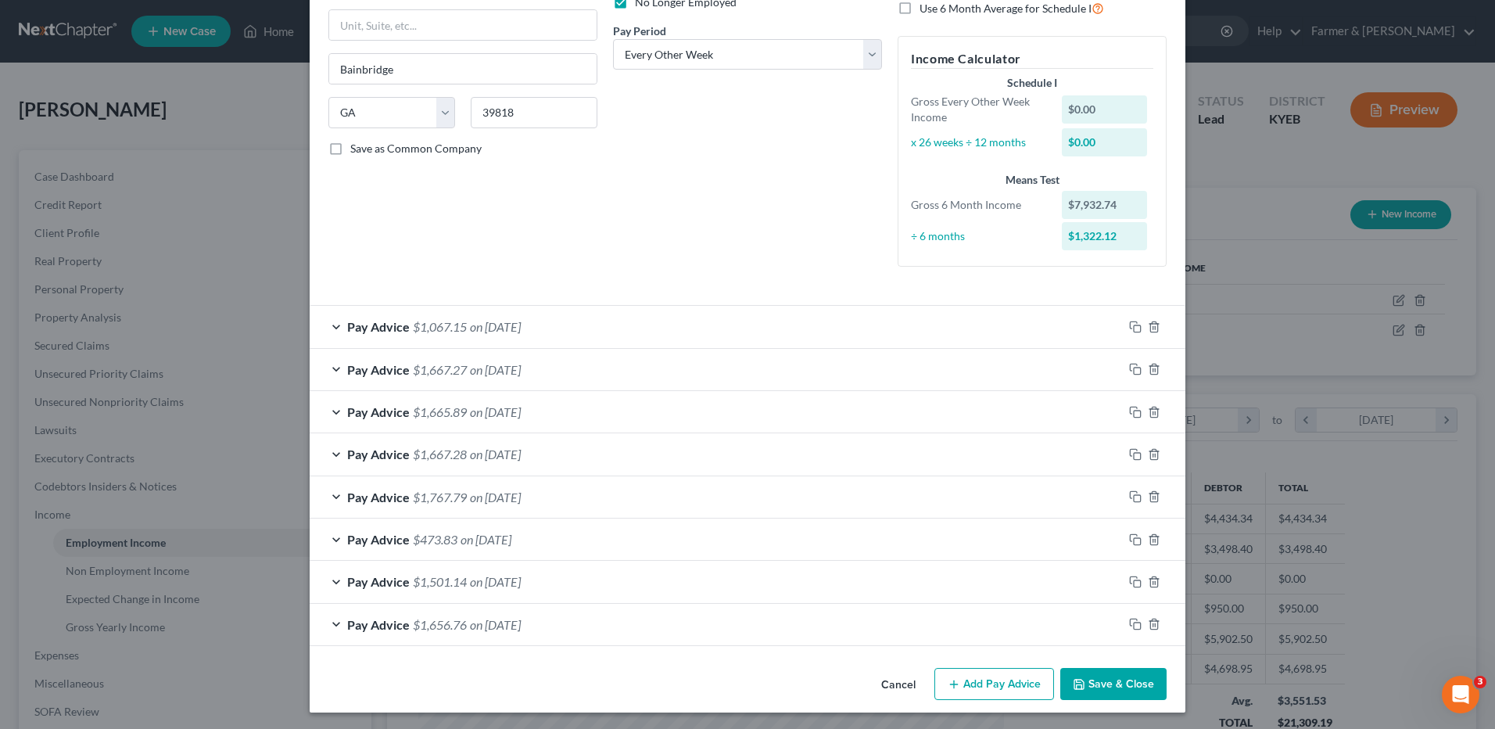
scroll to position [228, 0]
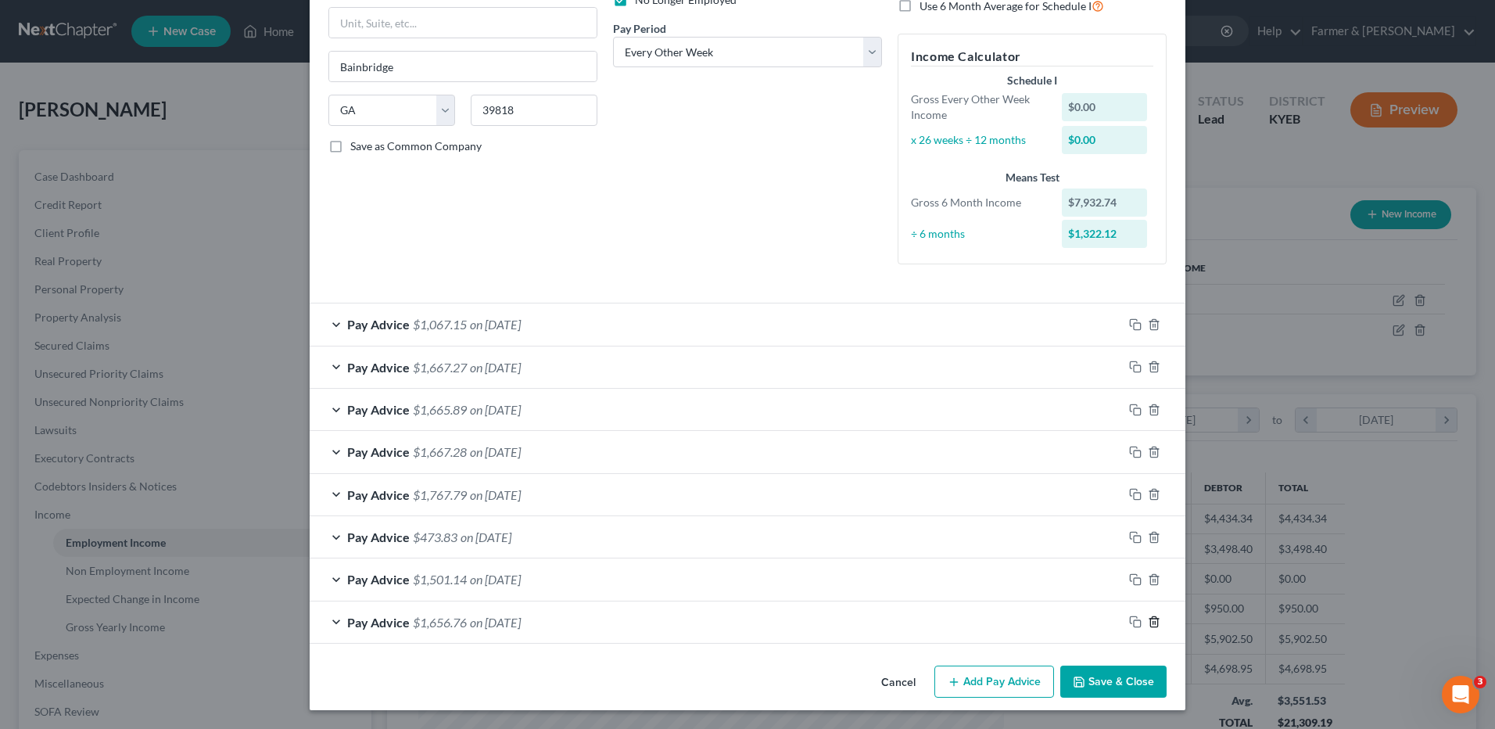
click at [1150, 618] on icon "button" at bounding box center [1153, 622] width 7 height 10
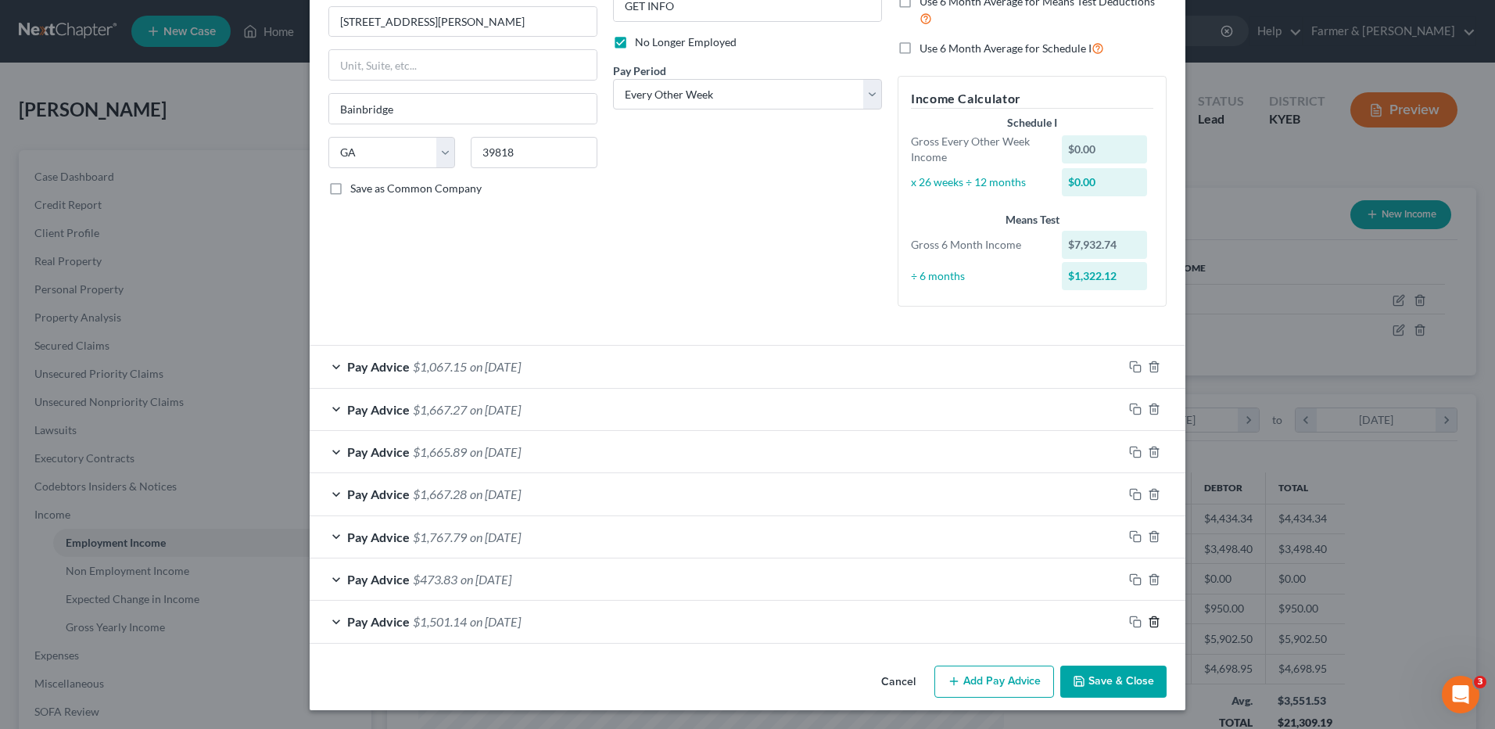
click at [1150, 618] on icon "button" at bounding box center [1153, 621] width 7 height 10
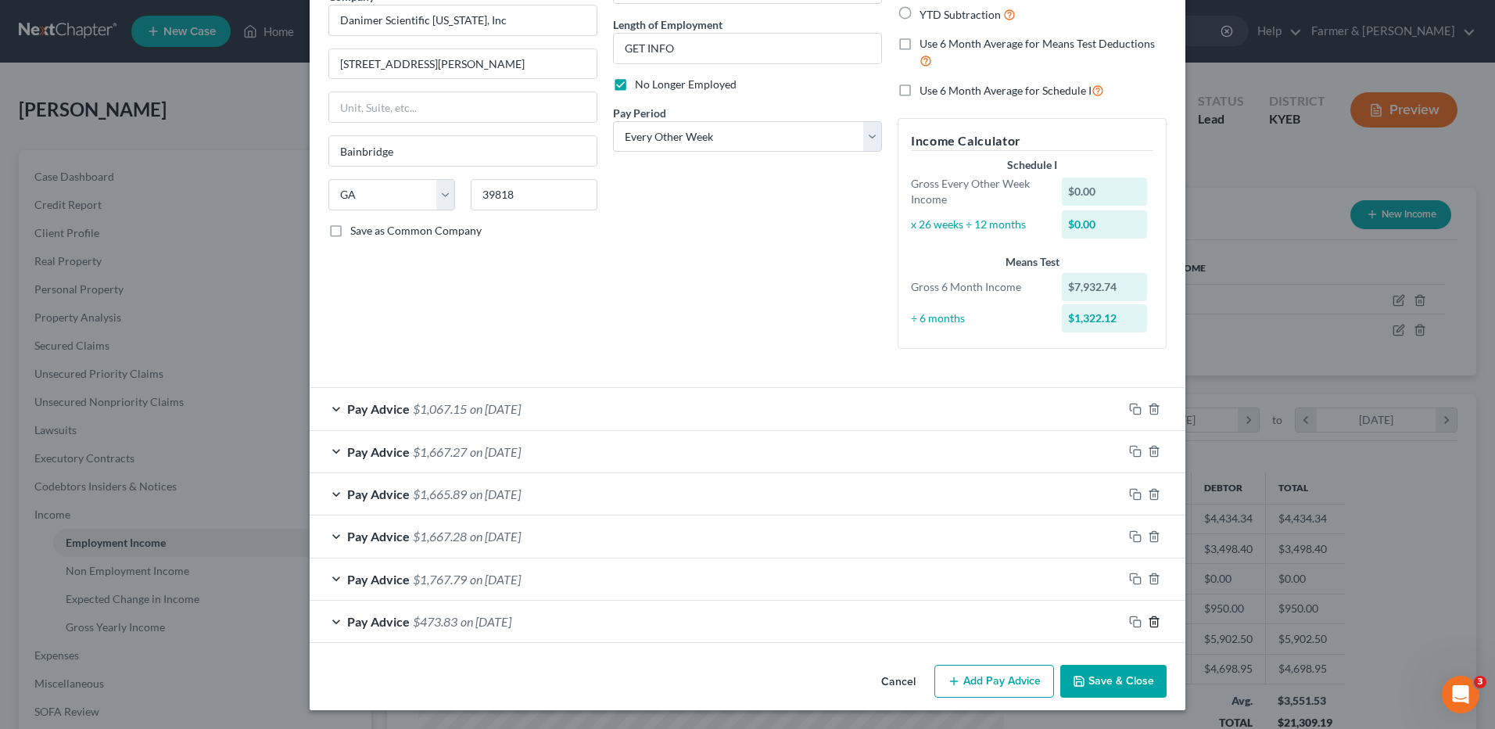
click at [1150, 618] on icon "button" at bounding box center [1153, 621] width 7 height 10
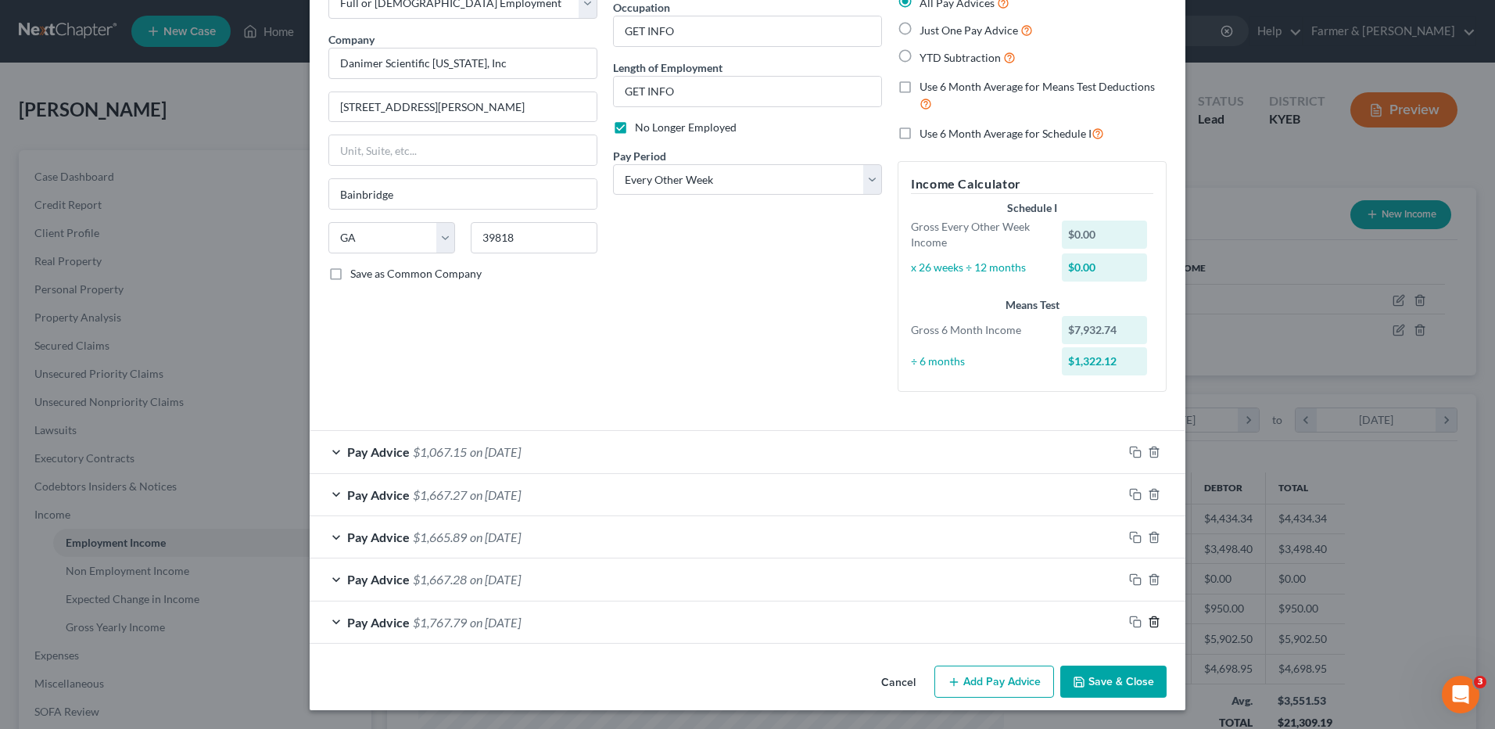
click at [1150, 618] on icon "button" at bounding box center [1153, 622] width 7 height 10
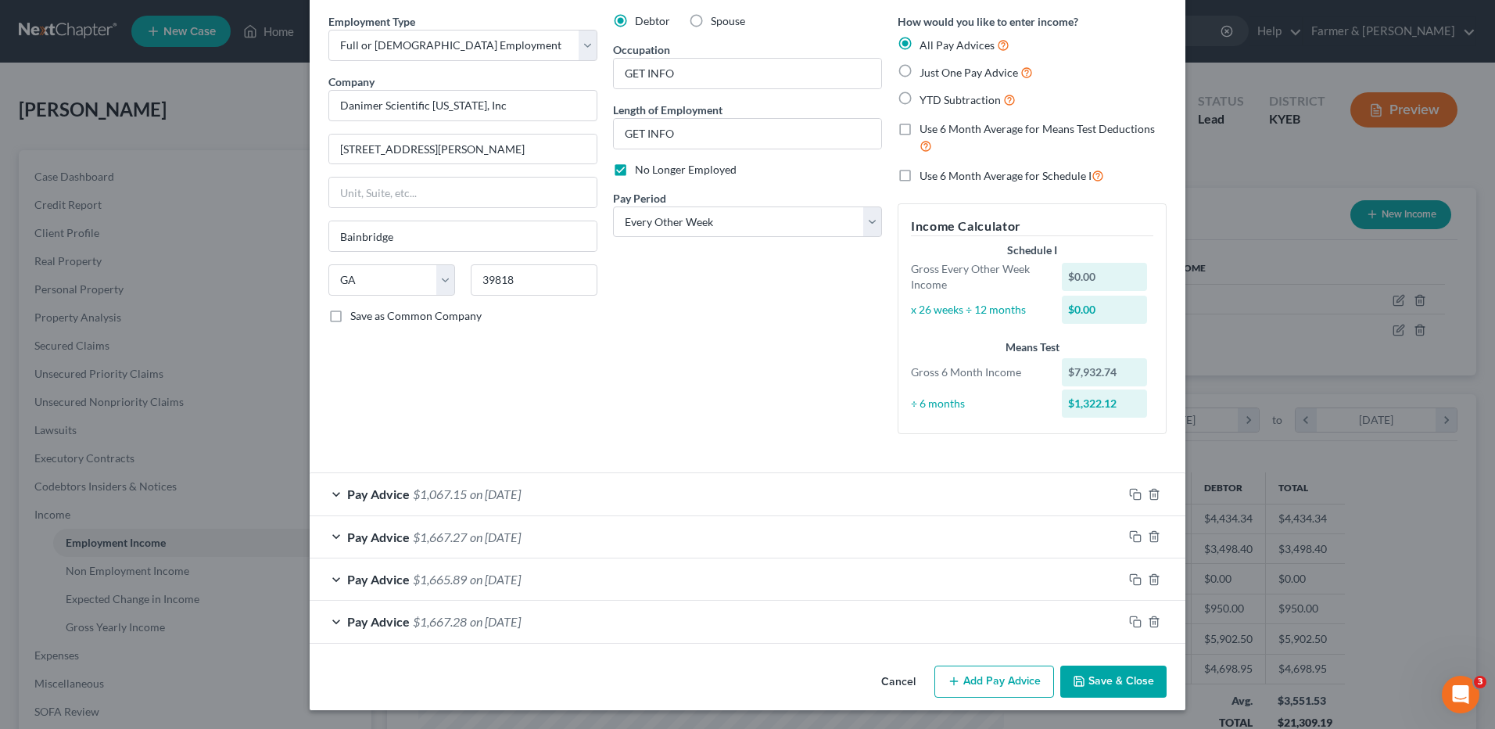
drag, startPoint x: 553, startPoint y: 616, endPoint x: 561, endPoint y: 613, distance: 8.4
click at [553, 616] on div "Pay Advice $1,667.28 on 02/14/2025" at bounding box center [716, 620] width 813 height 41
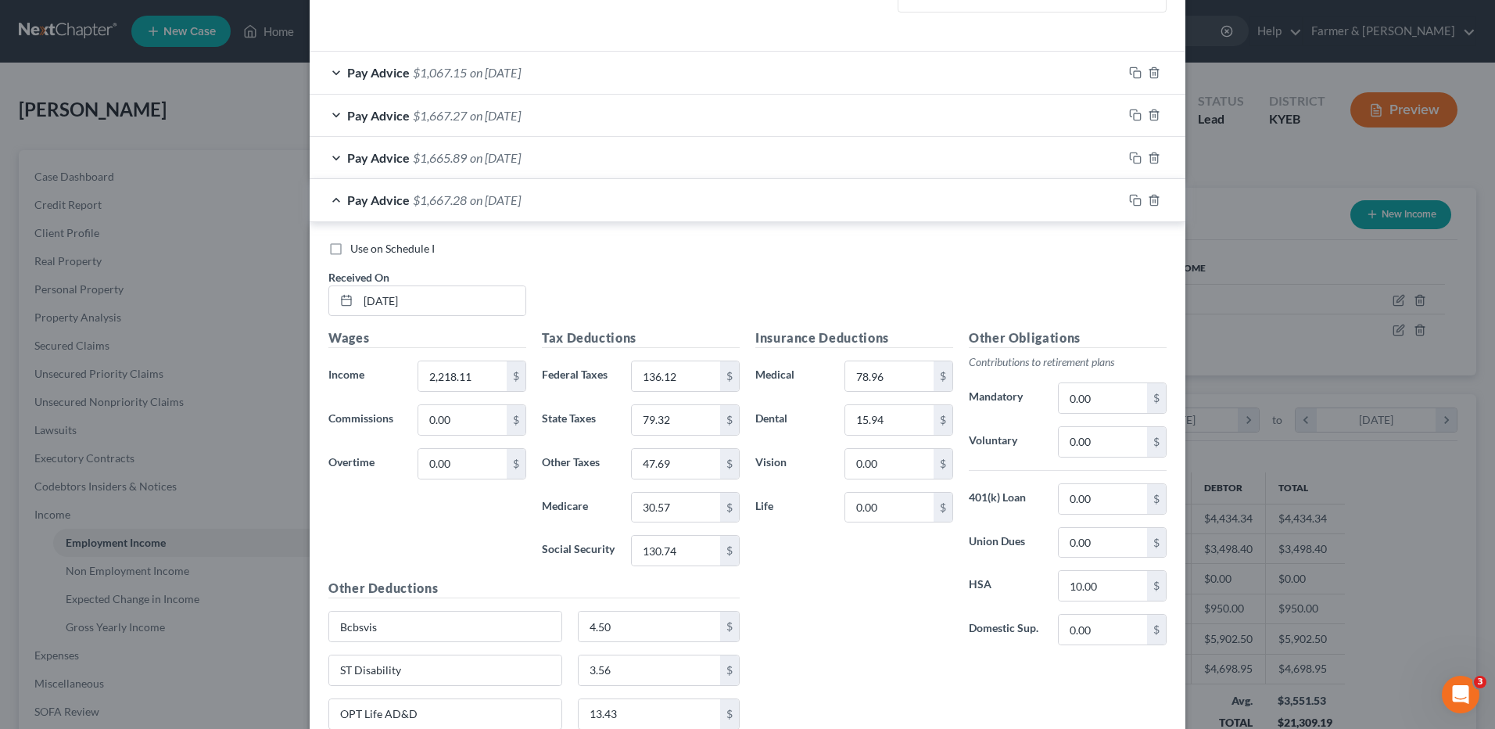
scroll to position [570, 0]
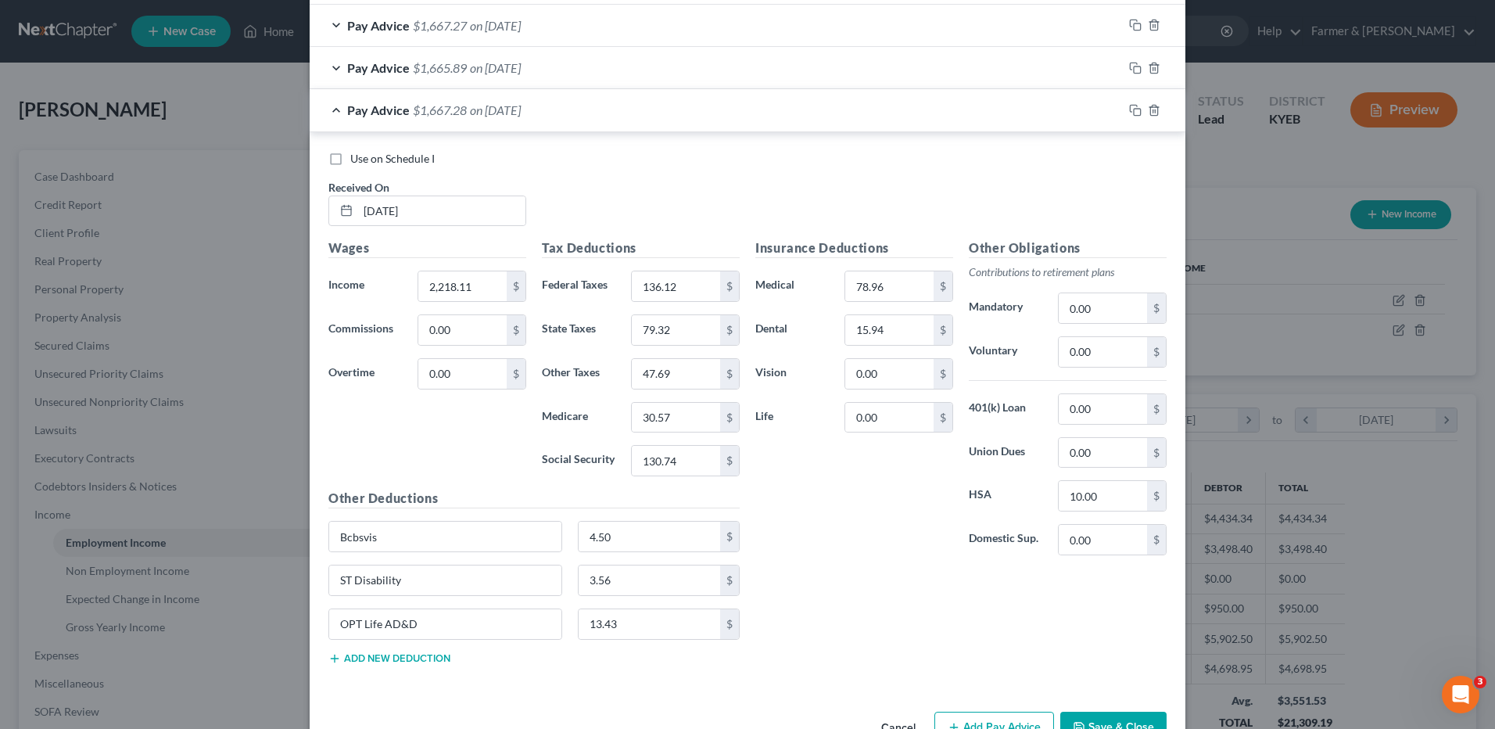
click at [474, 114] on span "on 02/14/2025" at bounding box center [495, 109] width 51 height 15
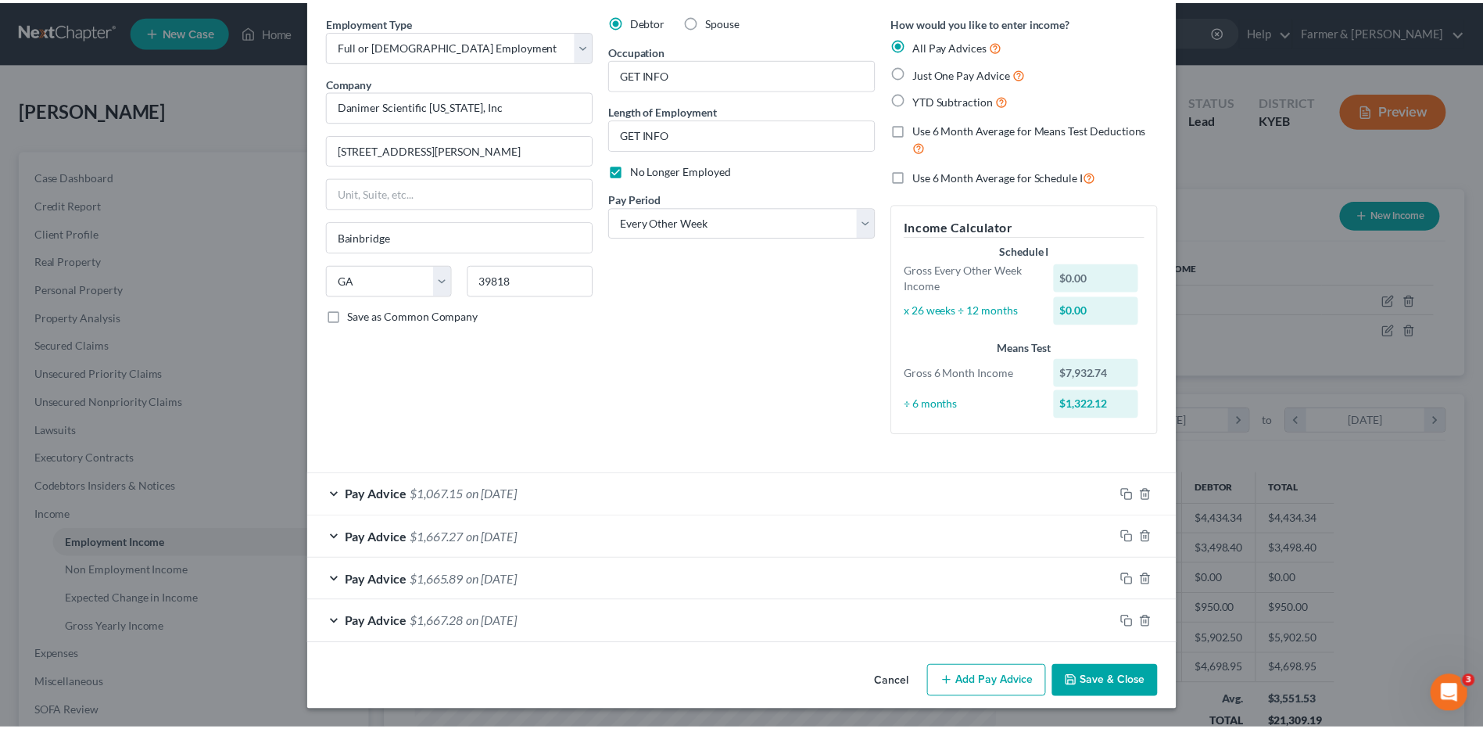
scroll to position [59, 0]
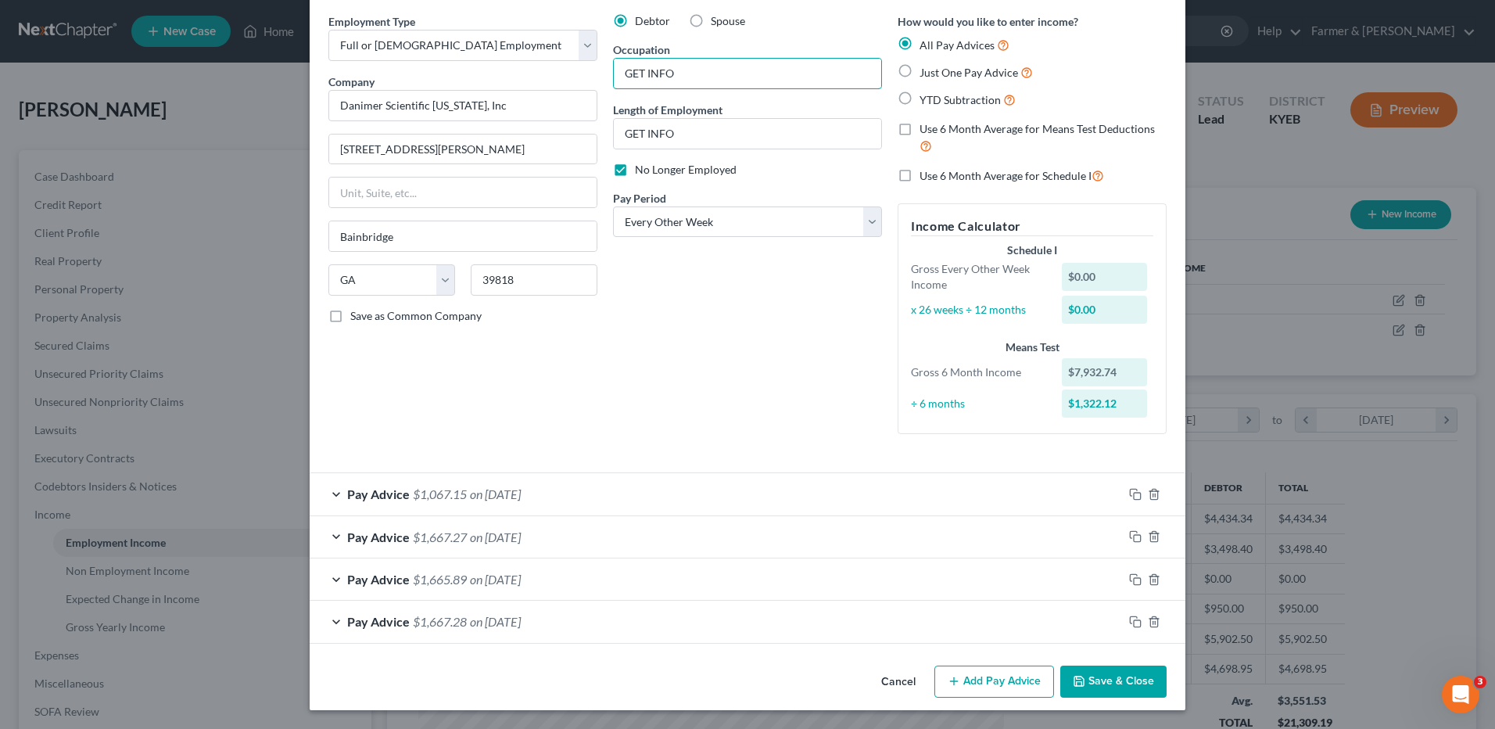
drag, startPoint x: 726, startPoint y: 76, endPoint x: 586, endPoint y: 81, distance: 140.0
click at [586, 81] on div "Employment Type * Select Full or Part Time Employment Self Employment Company *…" at bounding box center [748, 236] width 854 height 446
drag, startPoint x: 716, startPoint y: 134, endPoint x: 620, endPoint y: 129, distance: 96.3
click at [620, 129] on input "GET INFO" at bounding box center [747, 134] width 267 height 30
click at [1083, 675] on button "Save & Close" at bounding box center [1113, 681] width 106 height 33
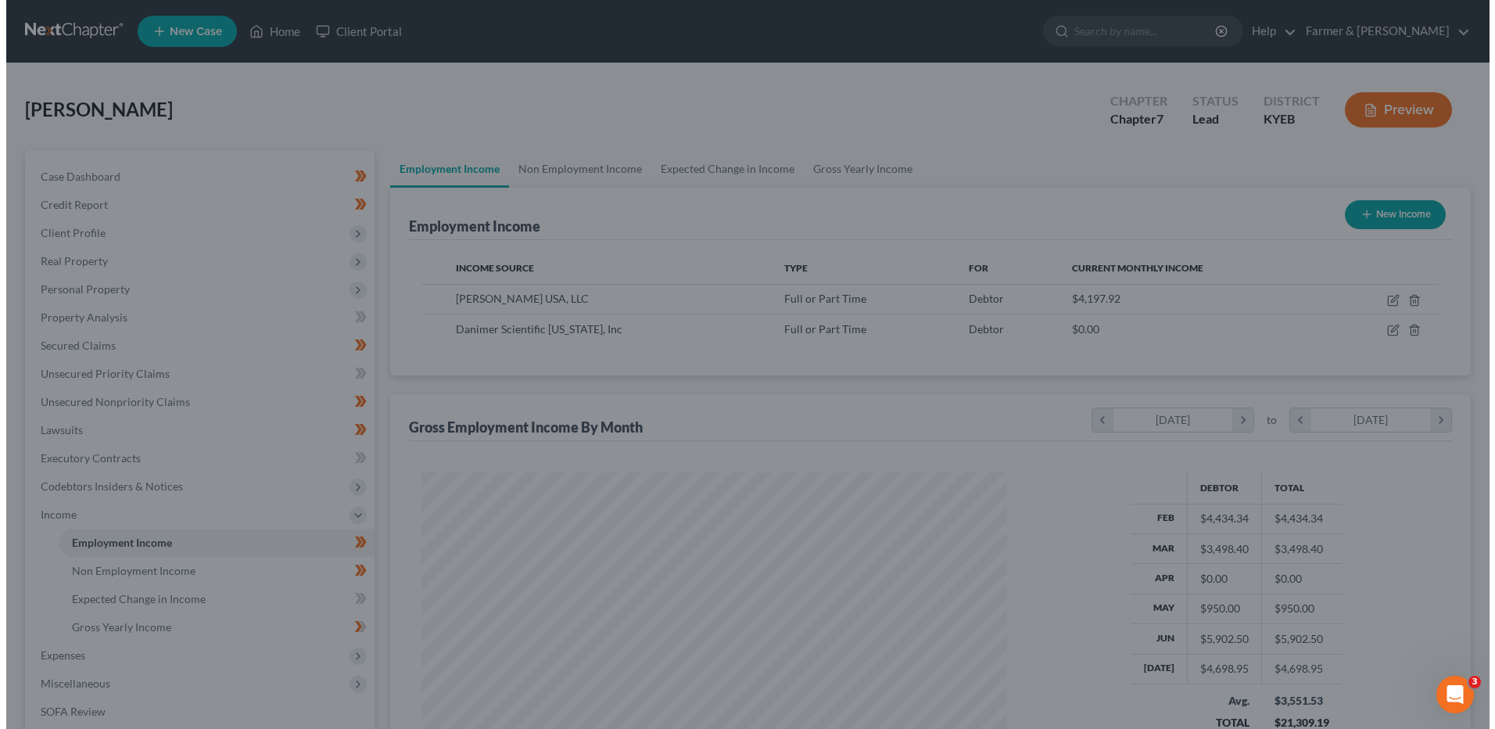
scroll to position [781538, 781216]
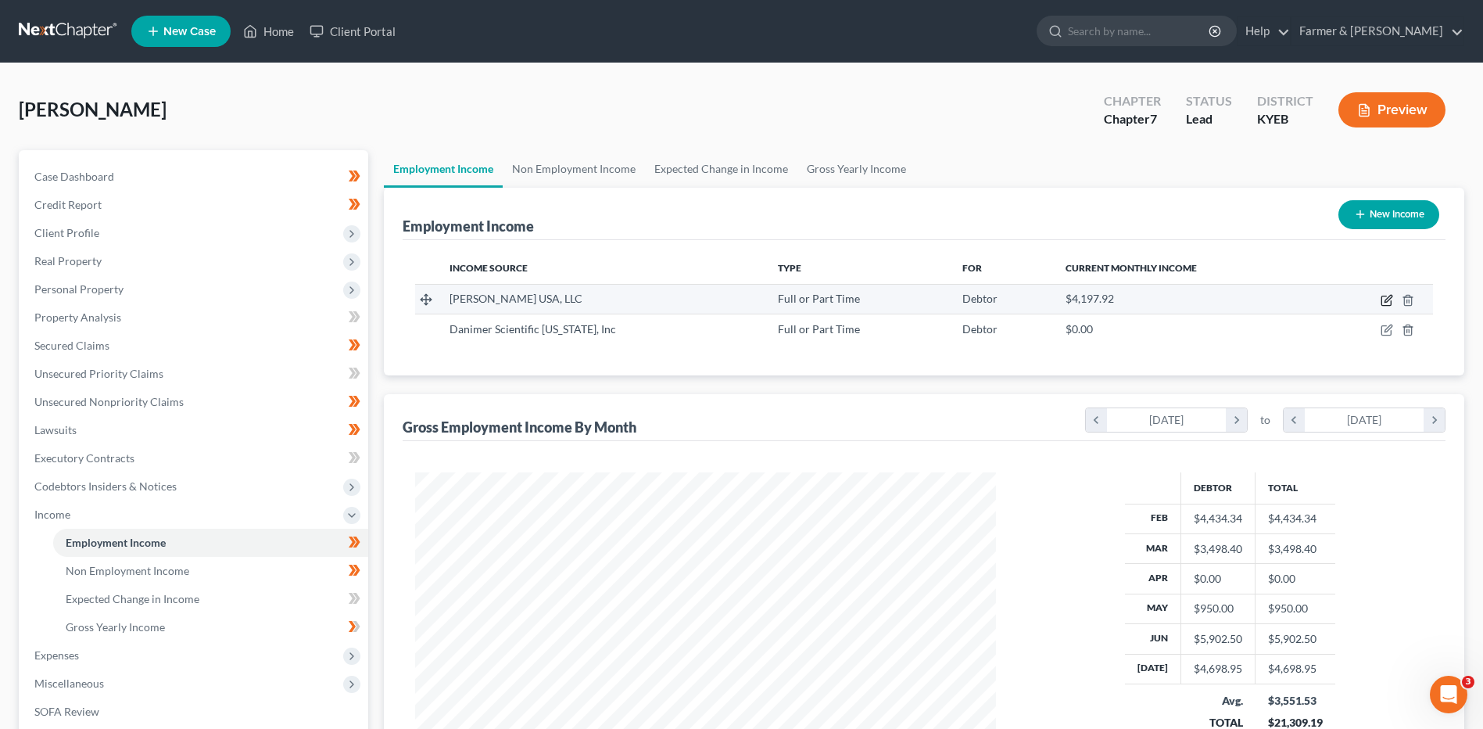
click at [1384, 299] on icon "button" at bounding box center [1387, 300] width 13 height 13
select select "0"
select select "39"
select select "2"
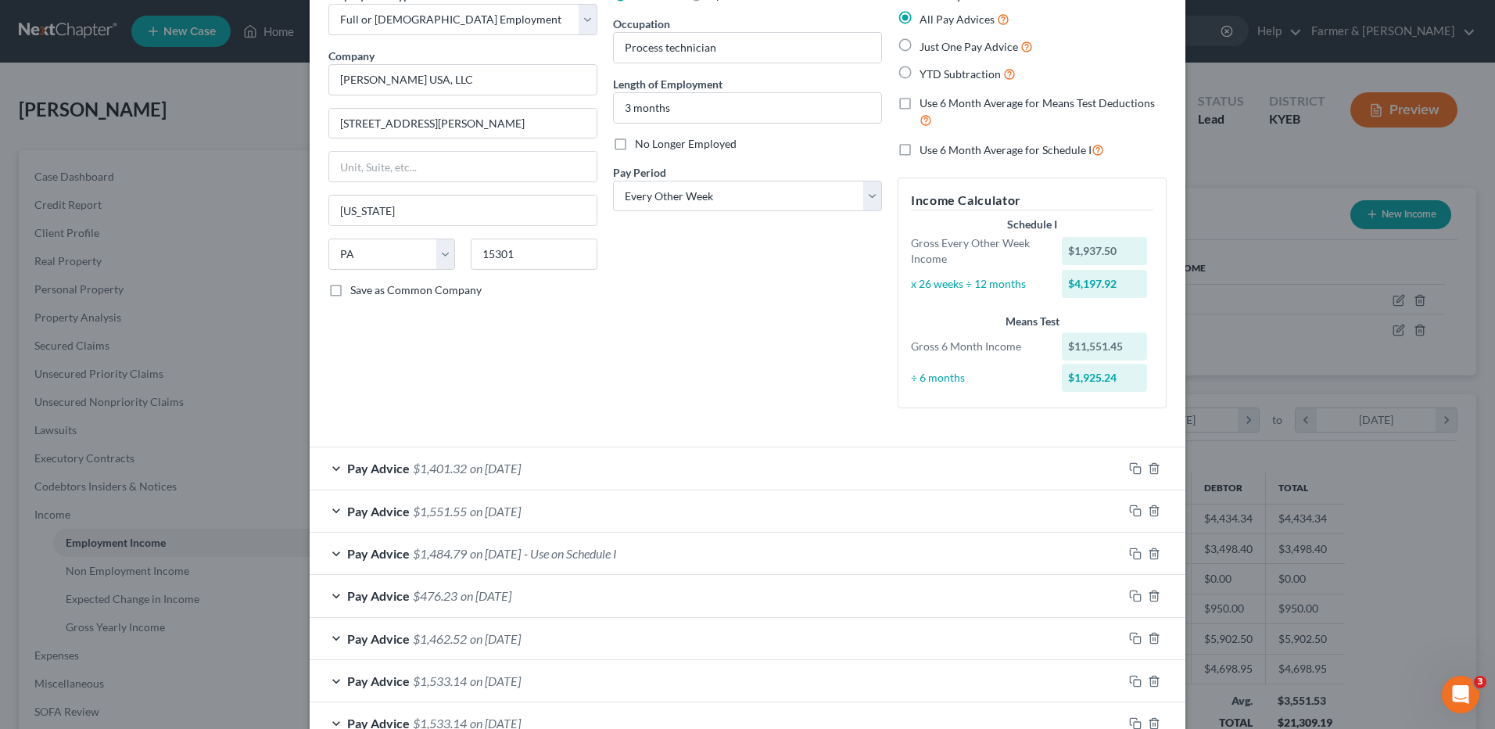
scroll to position [228, 0]
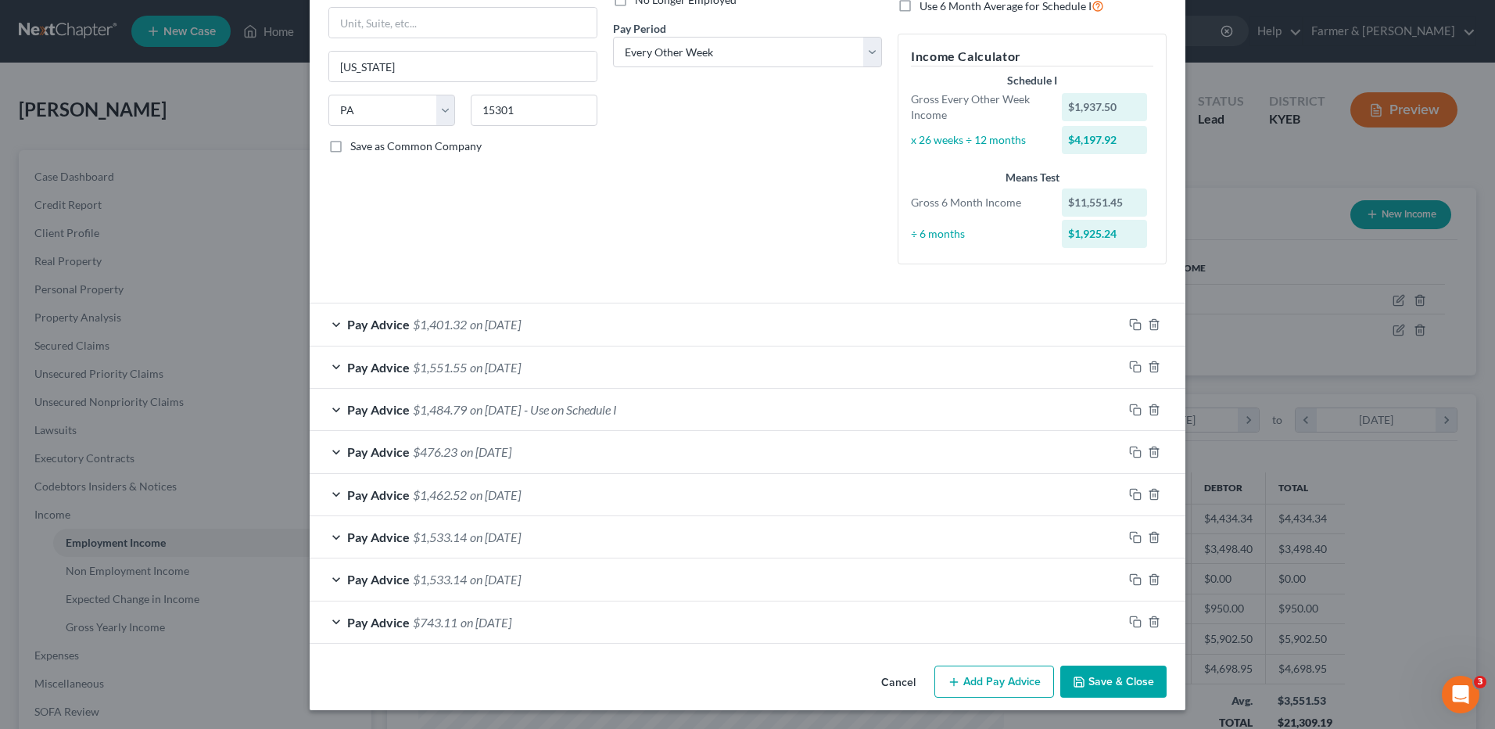
click at [511, 616] on span "on 05/23/2025" at bounding box center [485, 622] width 51 height 15
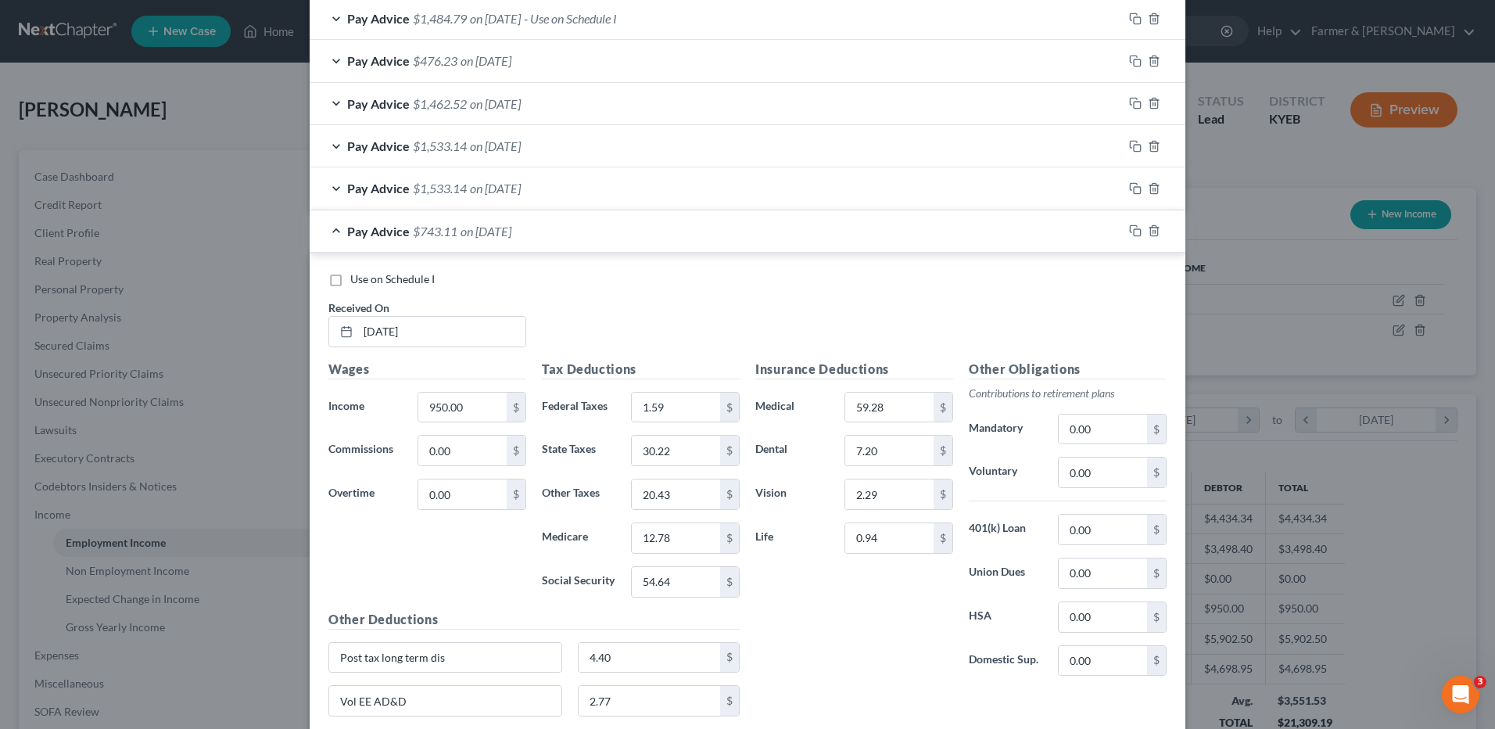
scroll to position [776, 0]
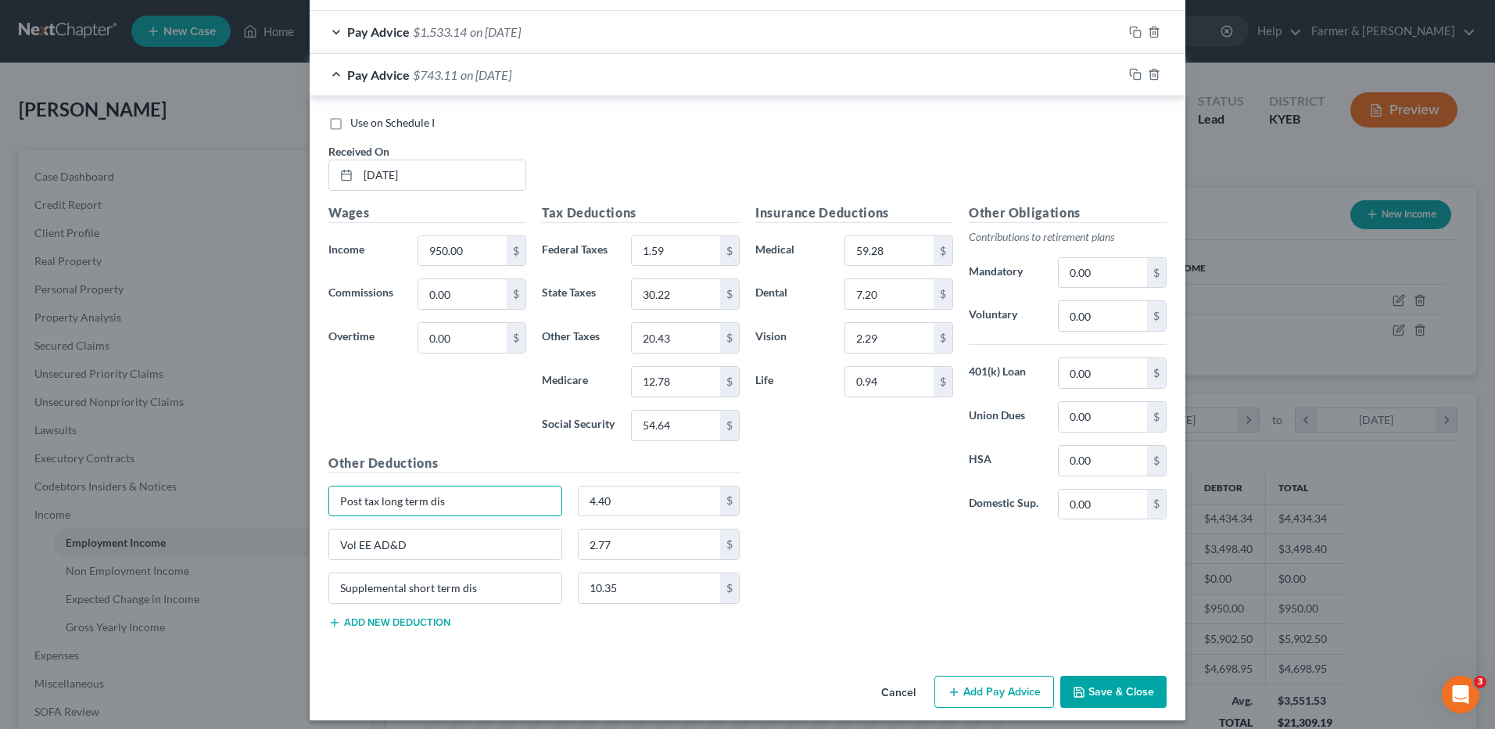
drag, startPoint x: 486, startPoint y: 504, endPoint x: 268, endPoint y: 510, distance: 217.4
click at [268, 510] on div "Edit Income Source × Employment Type * Select Full or Part Time Employment Self…" at bounding box center [747, 364] width 1495 height 729
type input "LTD"
drag, startPoint x: 411, startPoint y: 543, endPoint x: 216, endPoint y: 522, distance: 196.6
click at [216, 522] on div "Edit Income Source × Employment Type * Select Full or Part Time Employment Self…" at bounding box center [747, 364] width 1495 height 729
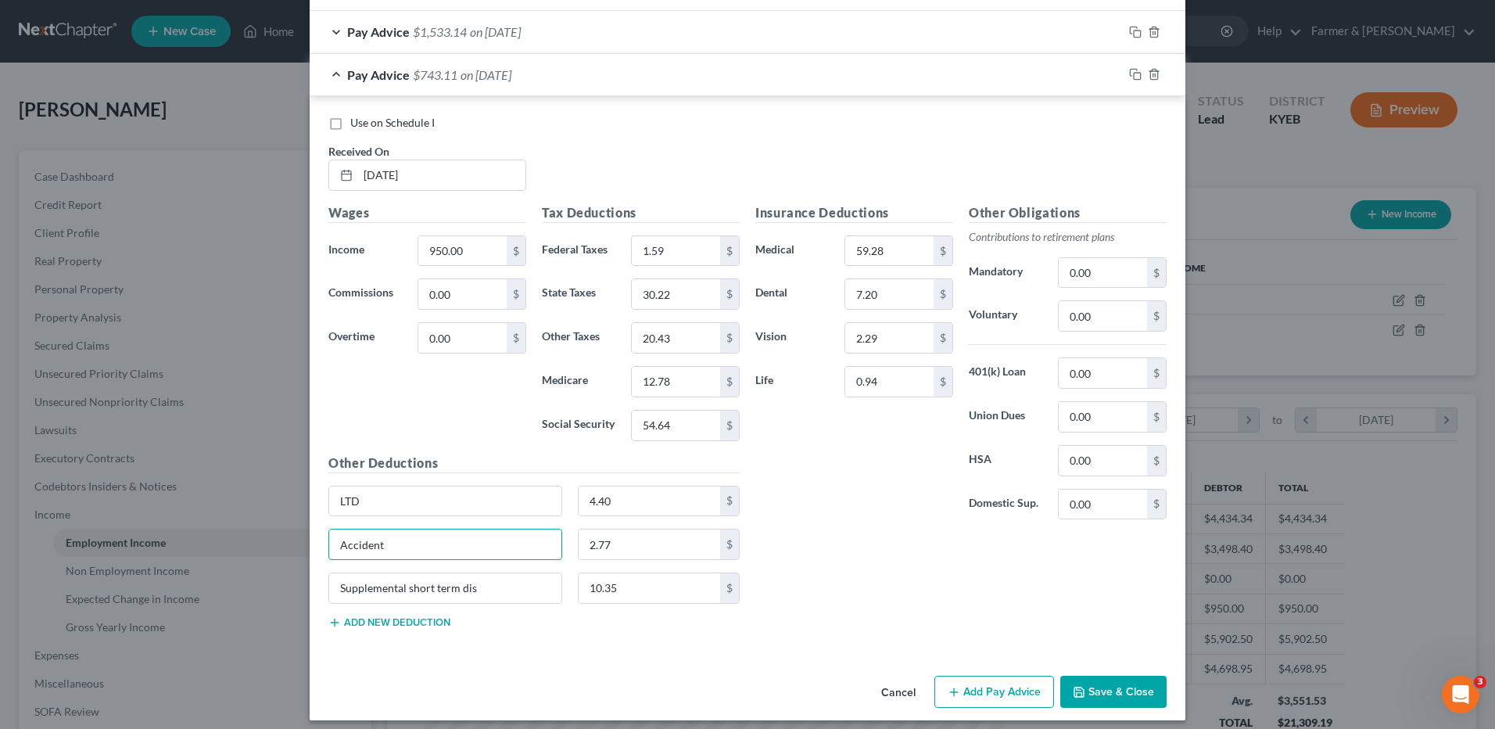
type input "Accident"
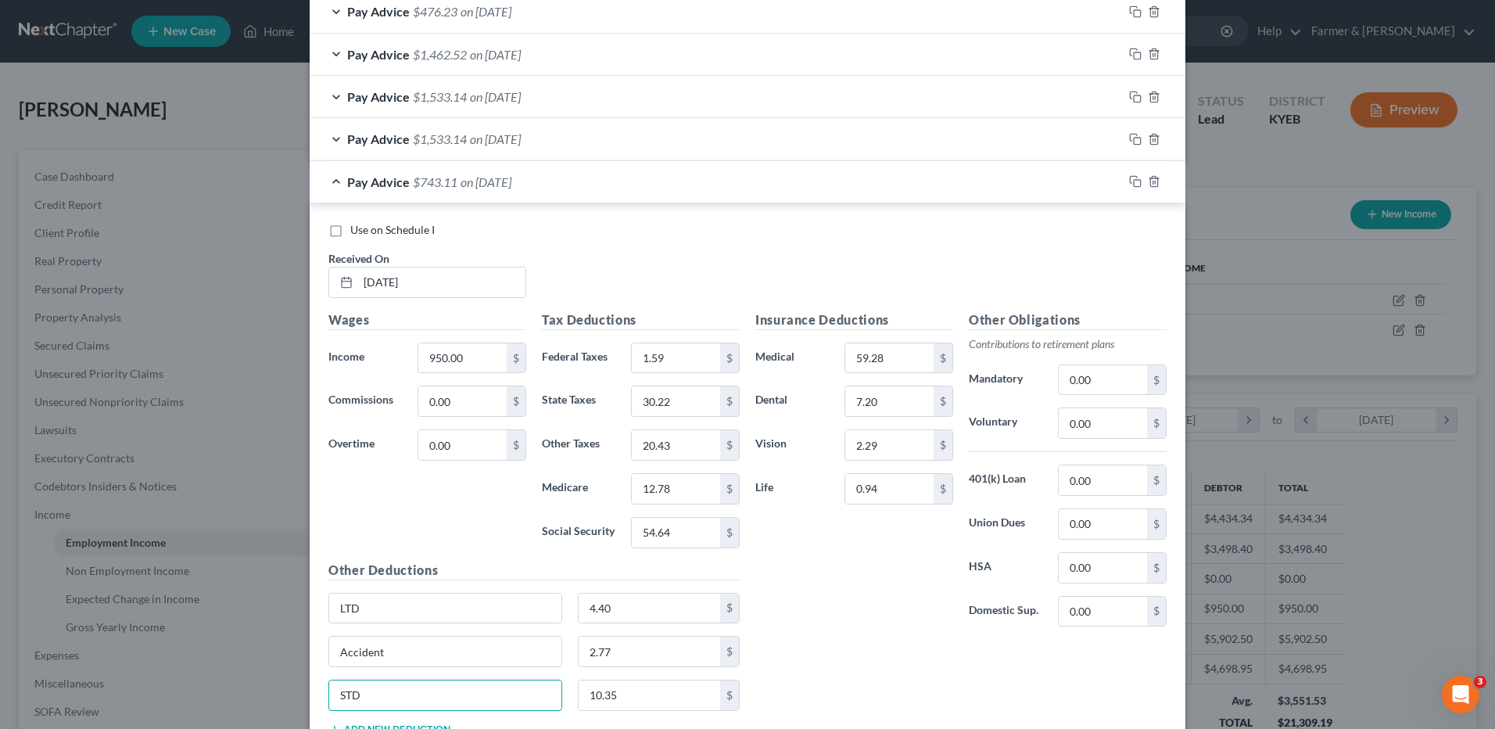
scroll to position [619, 0]
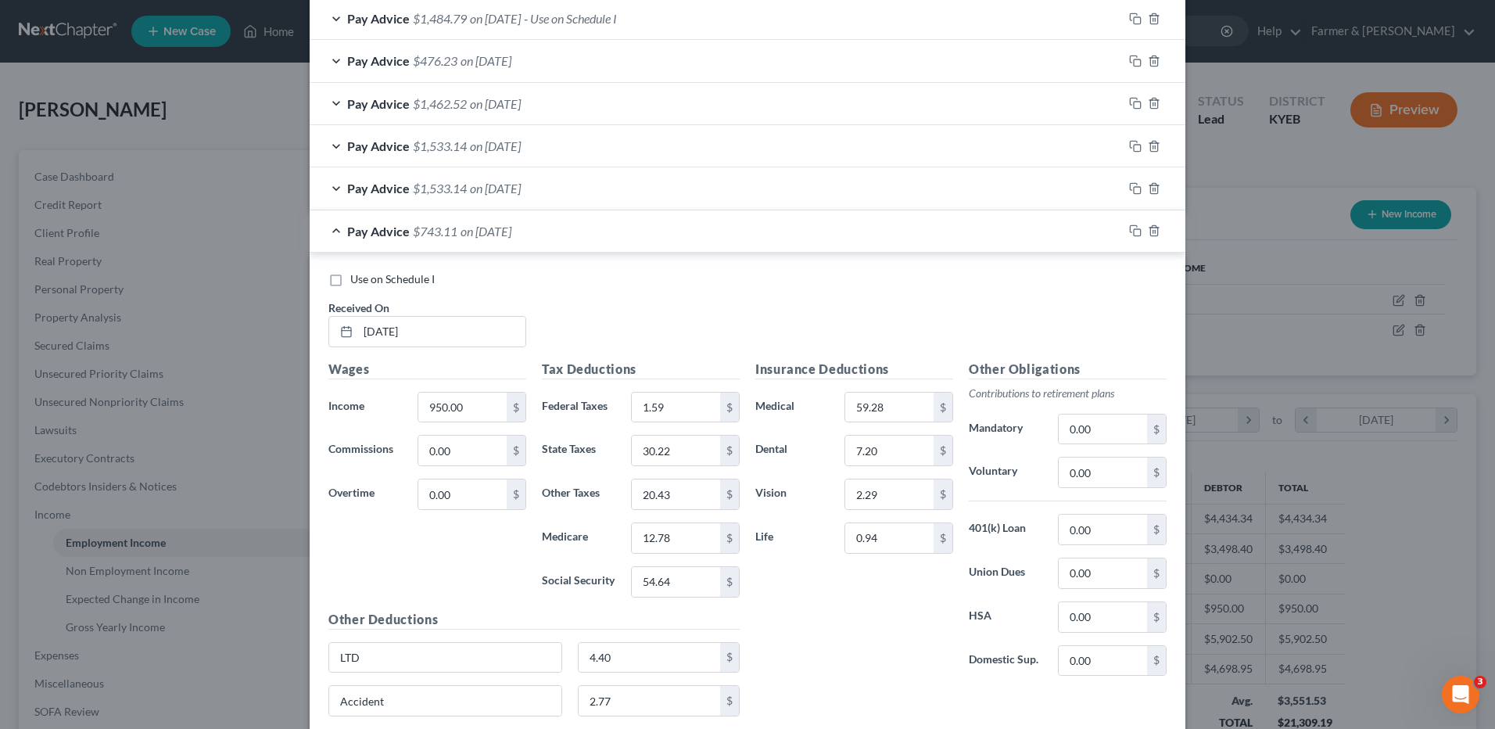
type input "STD"
click at [498, 192] on span "on 06/06/2025" at bounding box center [495, 188] width 51 height 15
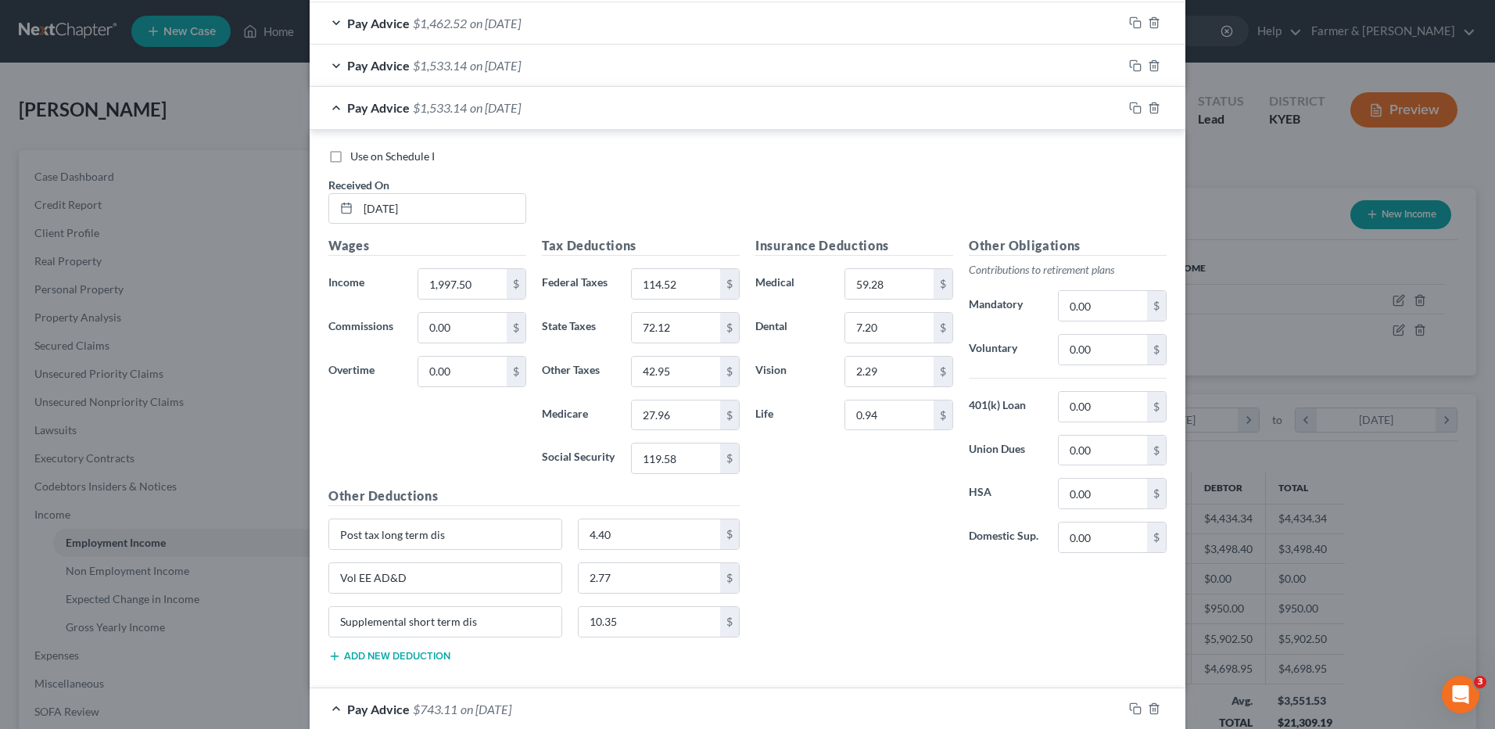
scroll to position [776, 0]
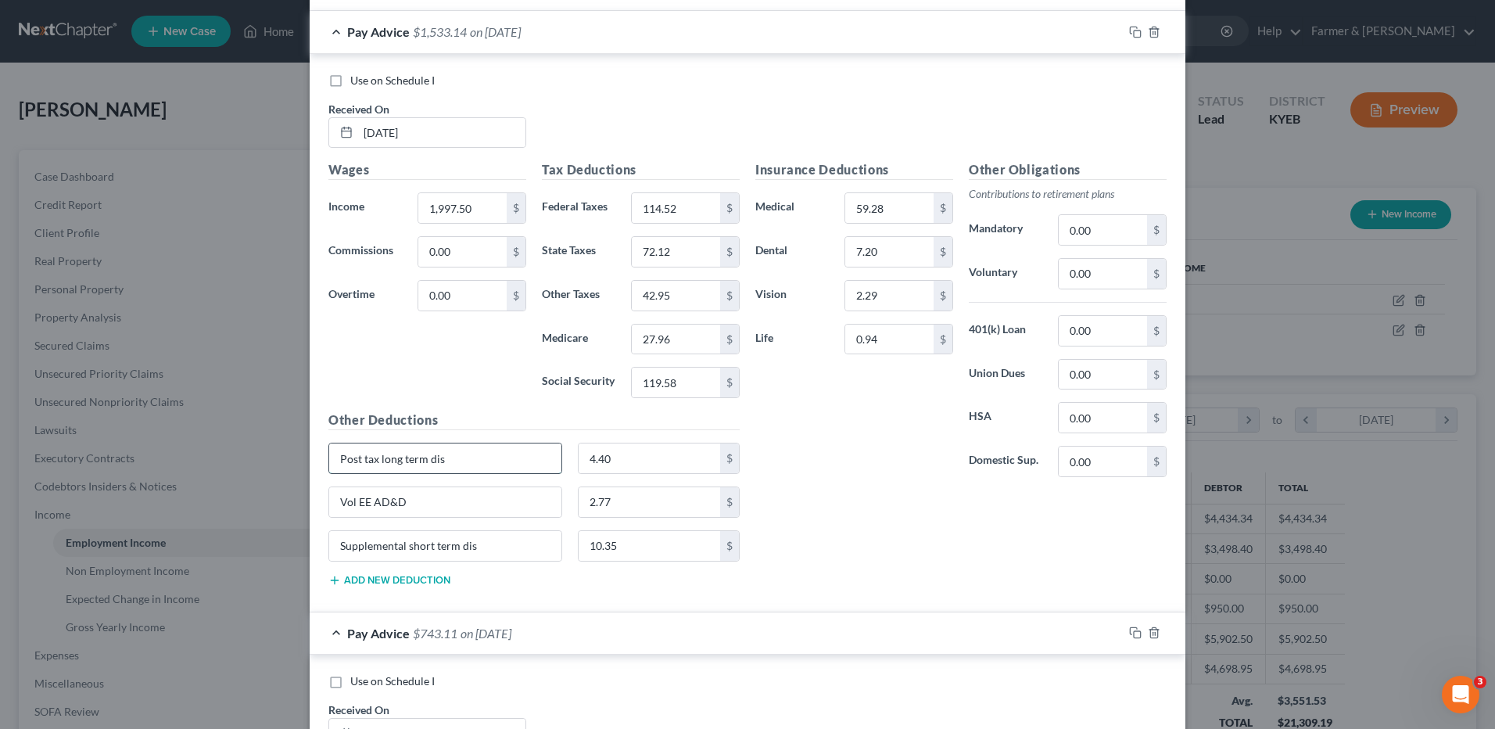
click at [482, 449] on input "Post tax long term dis" at bounding box center [445, 458] width 232 height 30
type input "P"
type input "LTD"
type input "Accident"
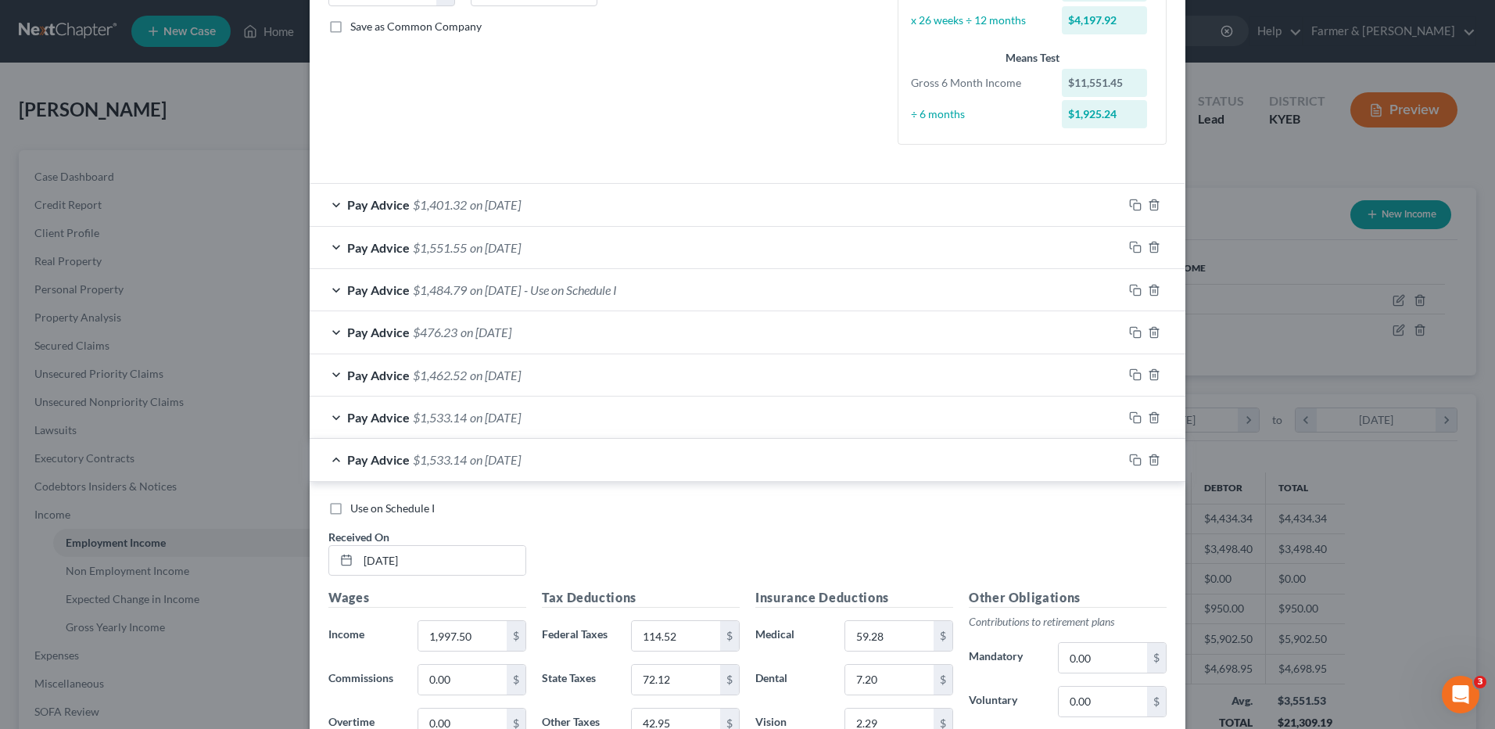
scroll to position [385, 0]
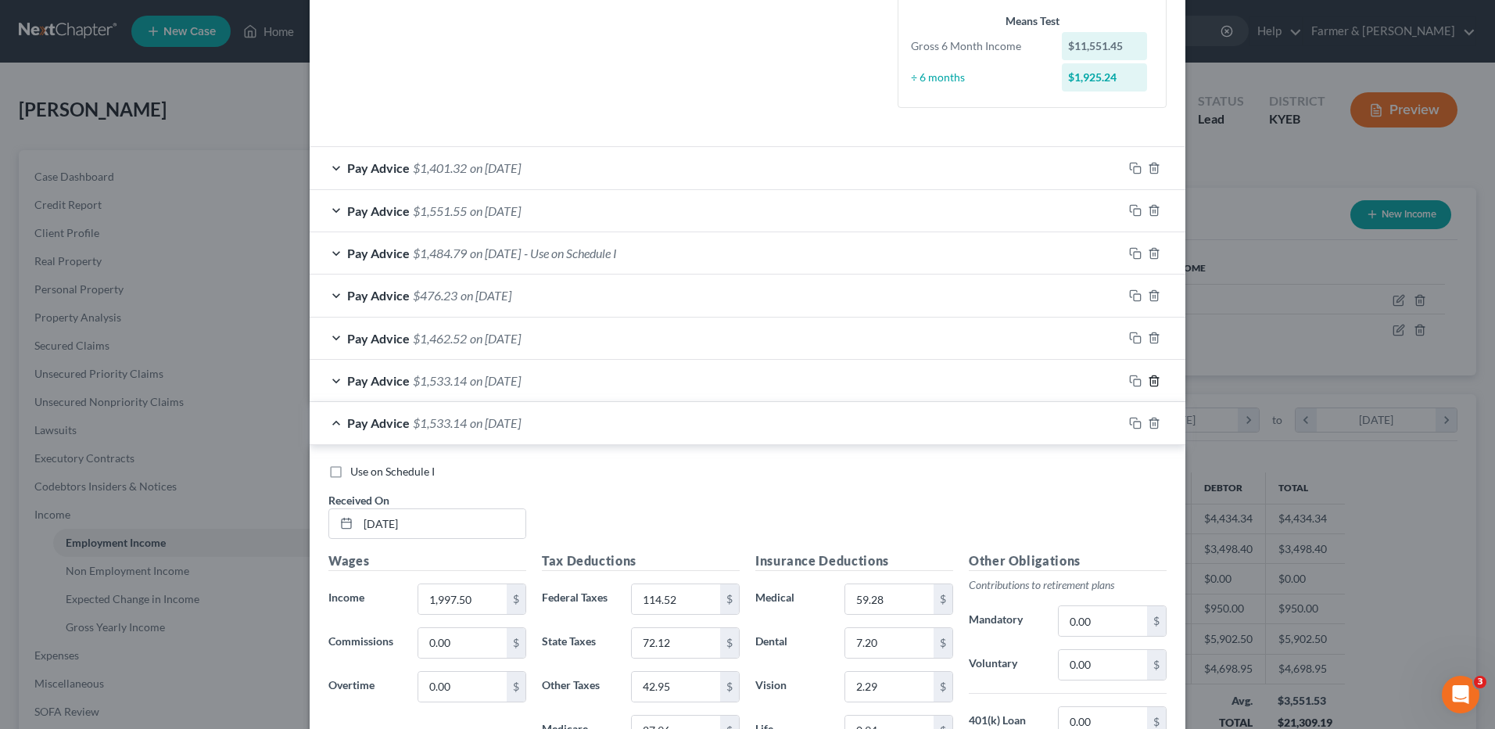
type input "STD"
click at [1153, 382] on line "button" at bounding box center [1153, 381] width 0 height 3
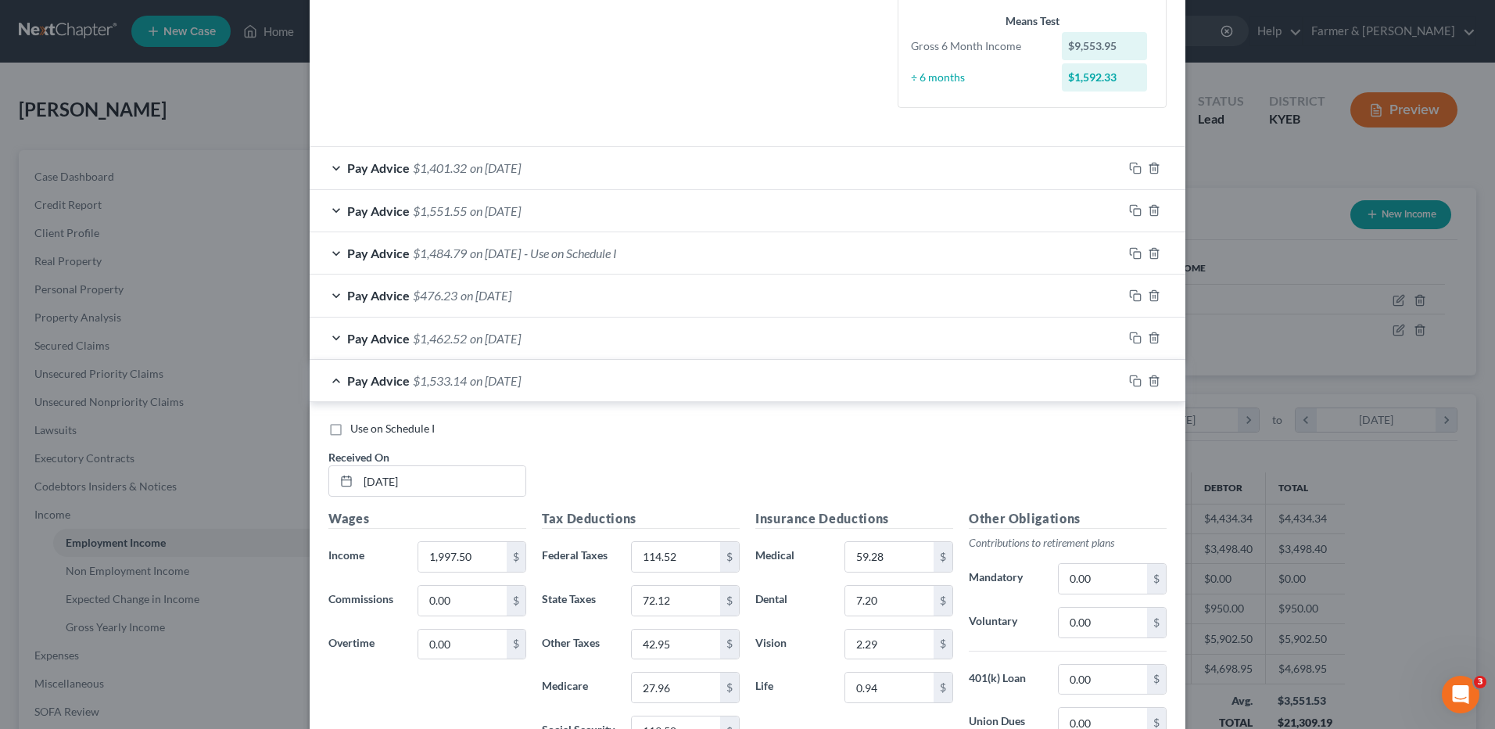
click at [521, 342] on span "on 06/20/2025" at bounding box center [495, 338] width 51 height 15
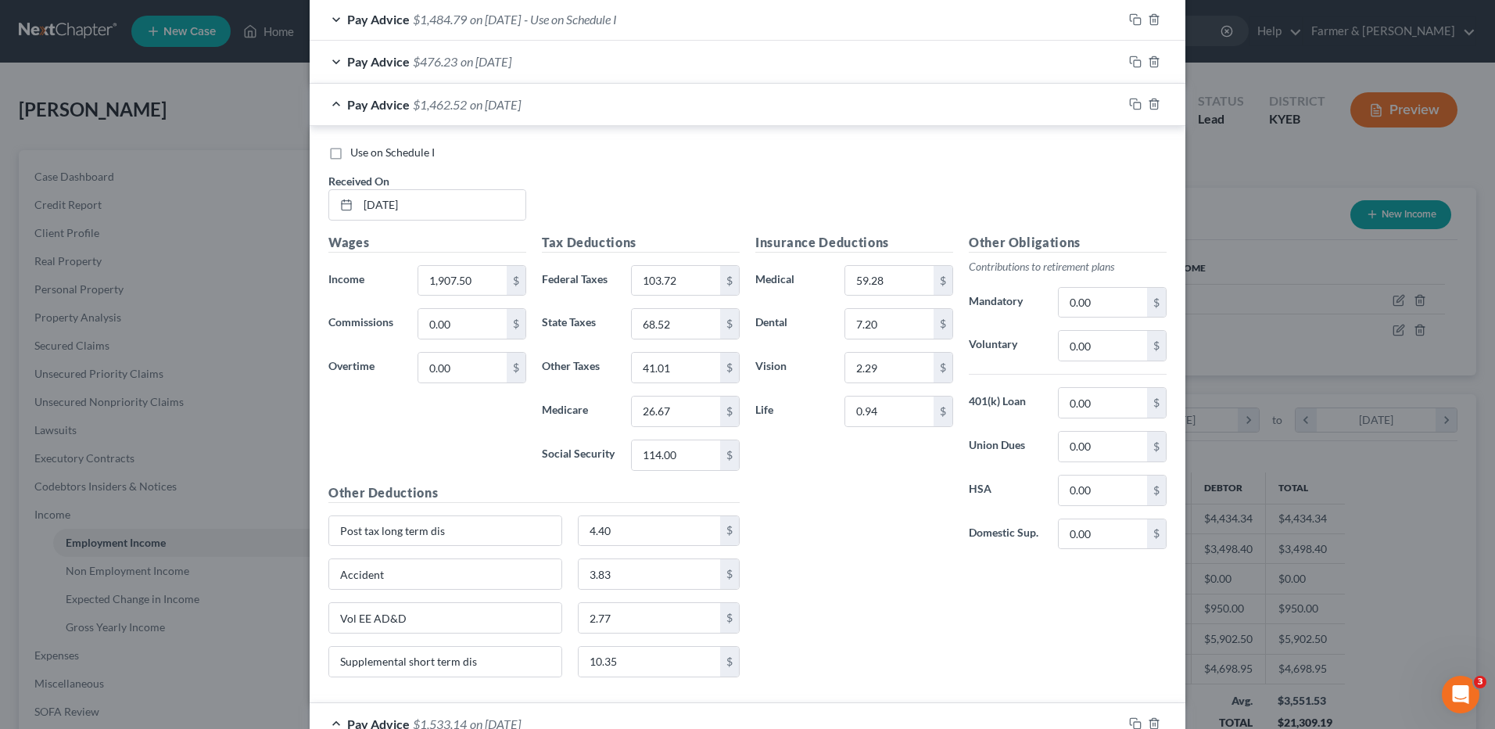
scroll to position [619, 0]
click at [475, 529] on input "Post tax long term dis" at bounding box center [445, 530] width 232 height 30
drag, startPoint x: 476, startPoint y: 529, endPoint x: 34, endPoint y: 510, distance: 442.9
click at [66, 508] on div "Edit Income Source × Employment Type * Select Full or Part Time Employment Self…" at bounding box center [747, 364] width 1495 height 729
type input "LTD"
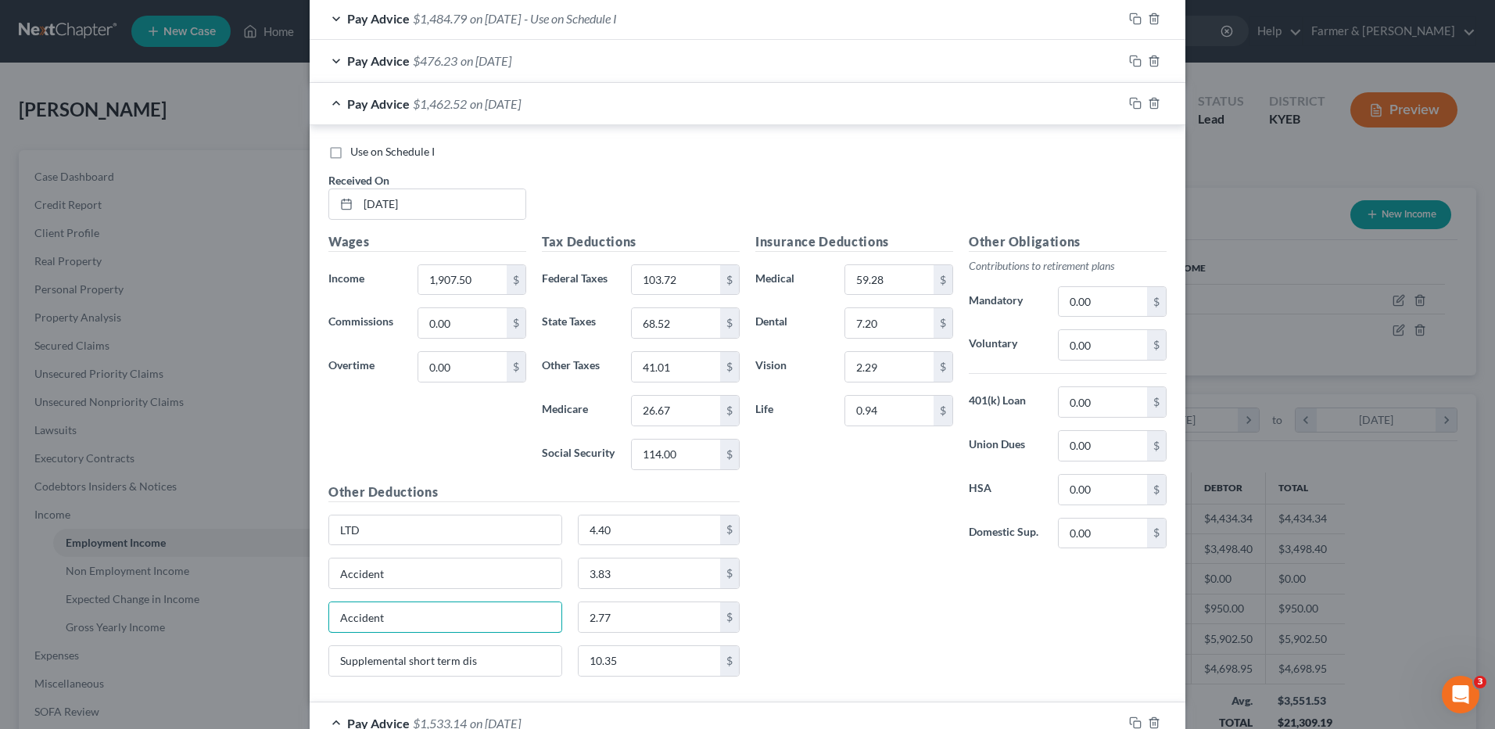
type input "Accident"
type input "STD"
click at [667, 566] on input "3.83" at bounding box center [650, 573] width 142 height 30
type input "6.60"
type input "STD"
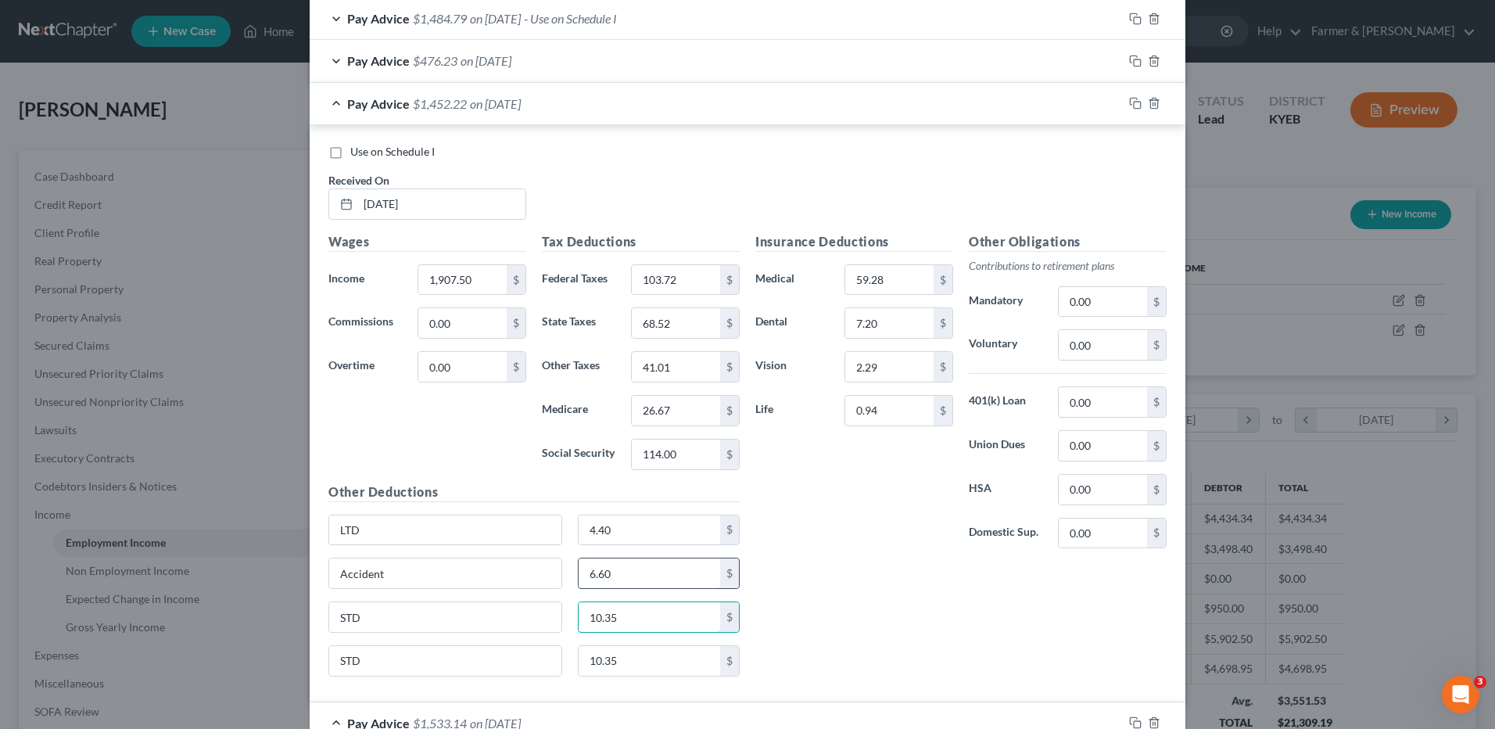
type input "10.35"
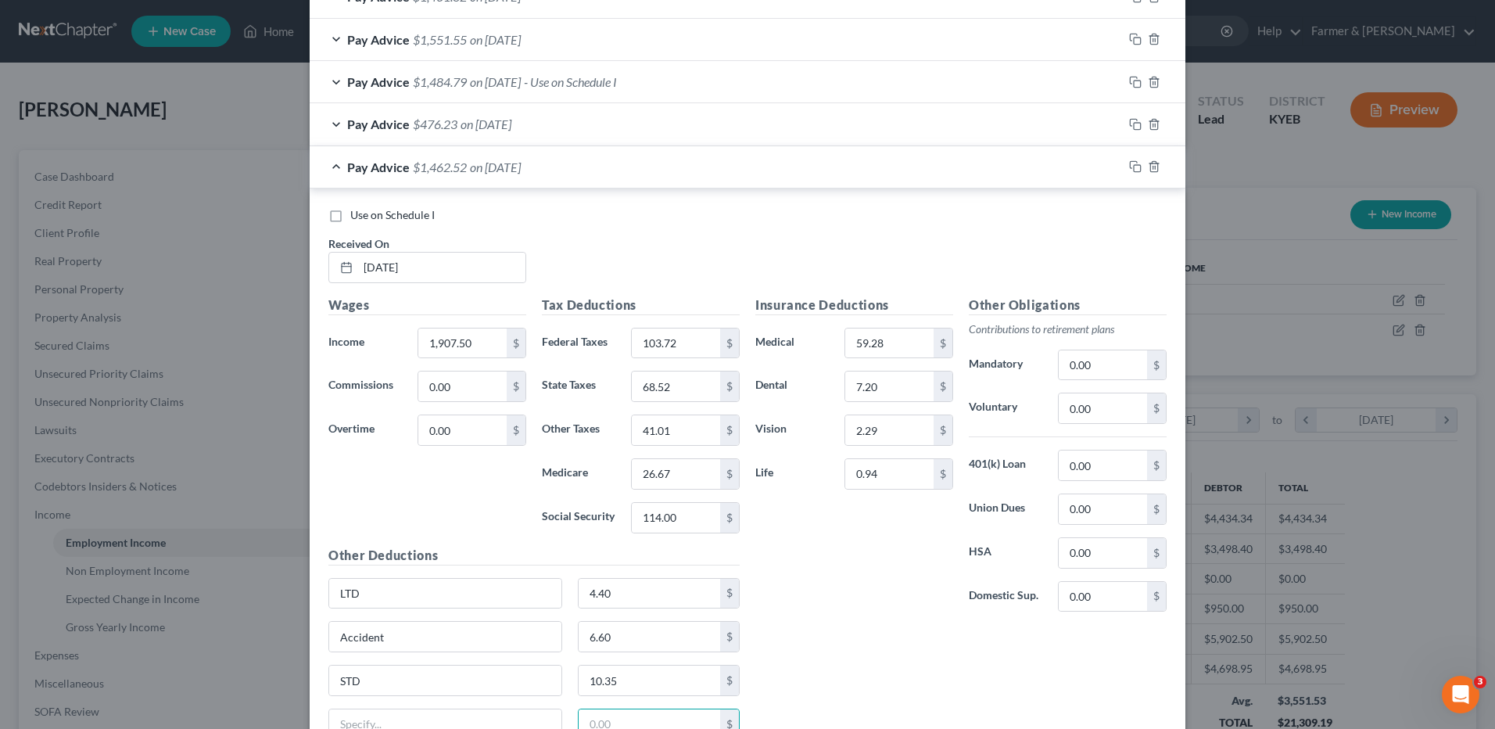
scroll to position [463, 0]
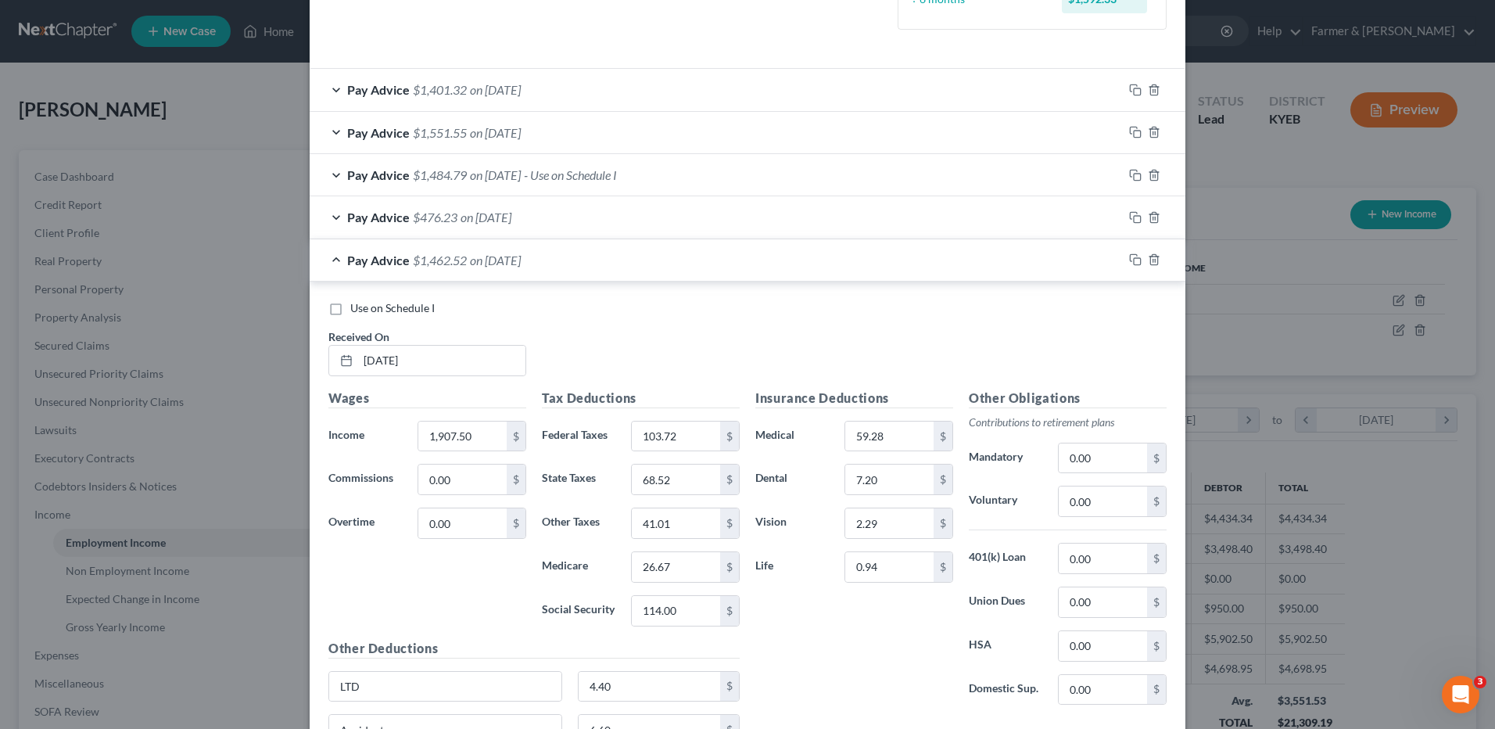
click at [548, 228] on div "Pay Advice $476.23 on 07/02/2025" at bounding box center [716, 216] width 813 height 41
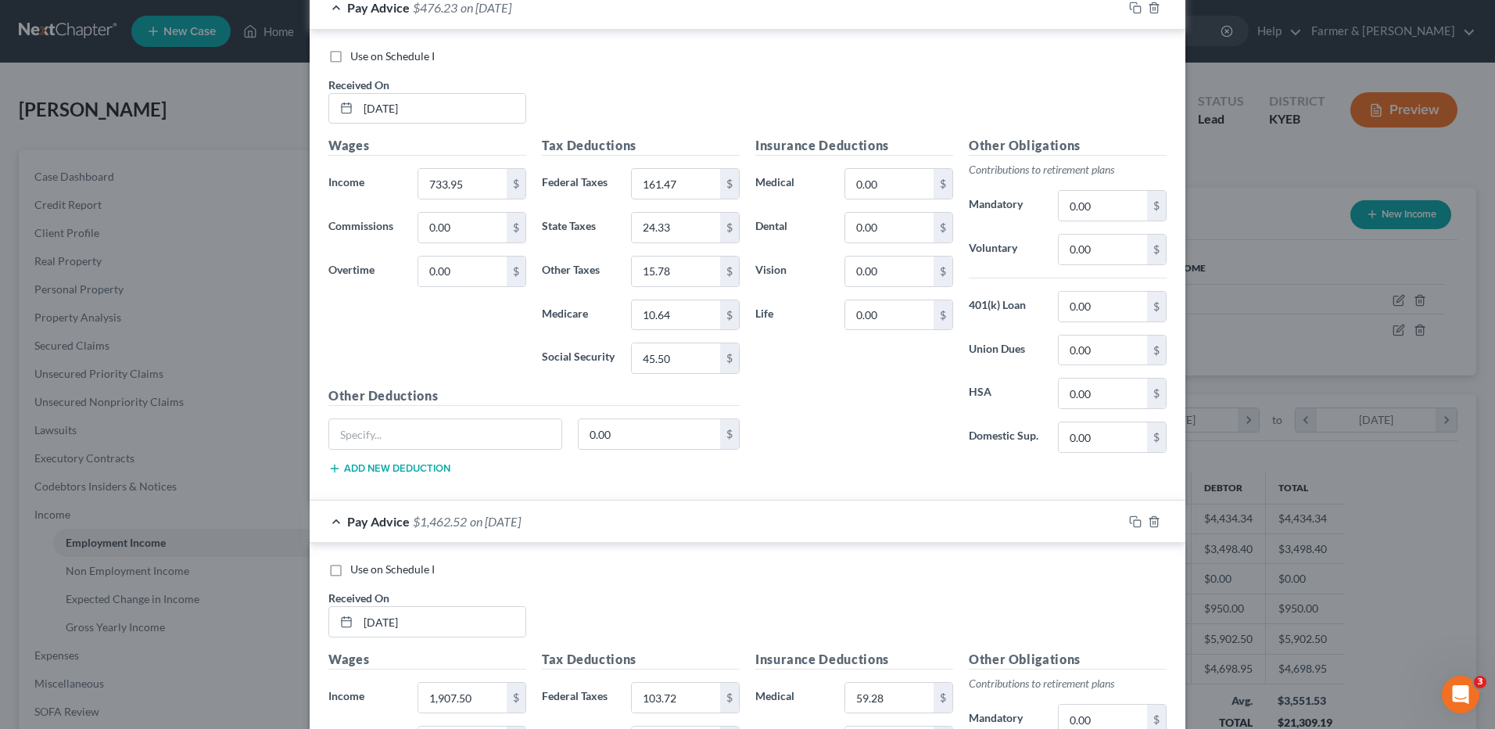
scroll to position [541, 0]
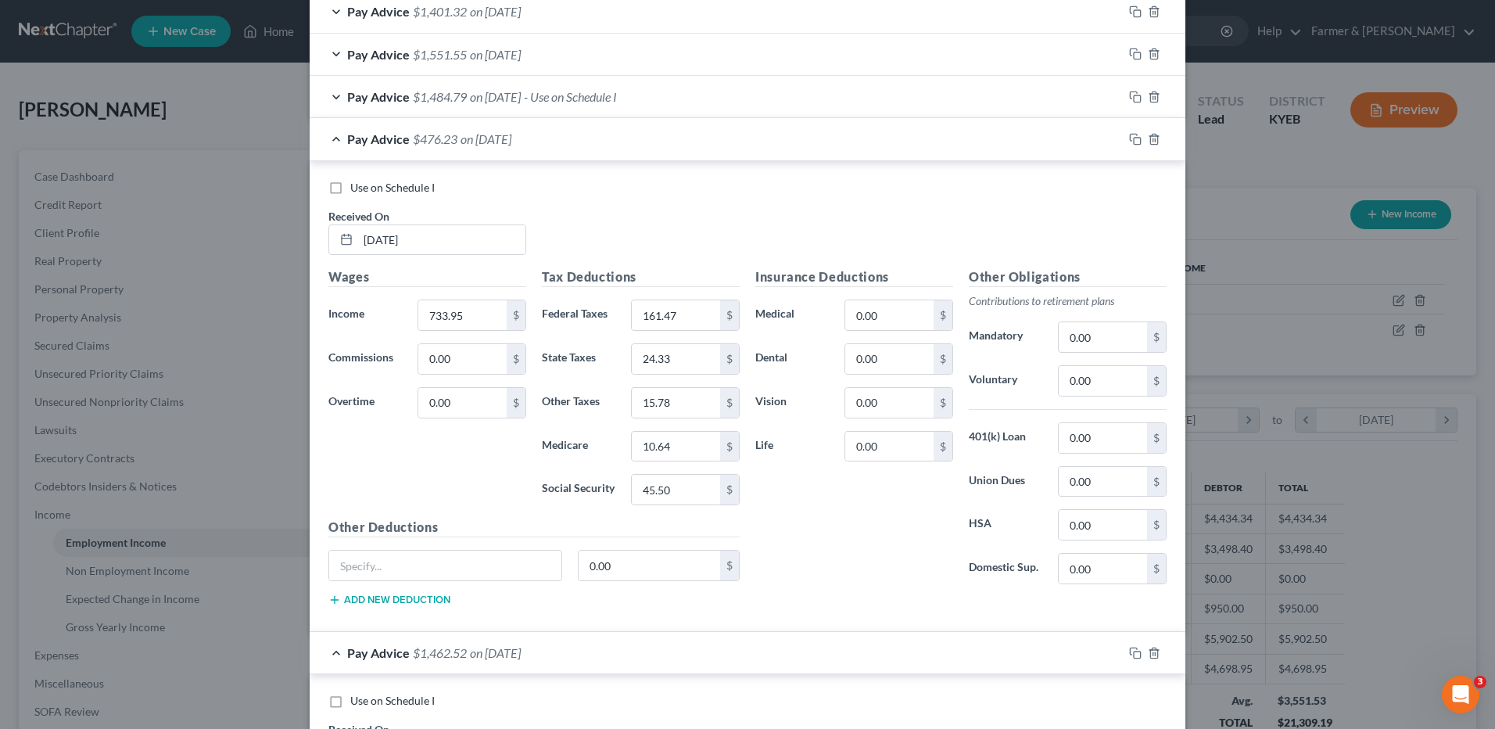
click at [521, 101] on span "on 07/03/2025" at bounding box center [495, 96] width 51 height 15
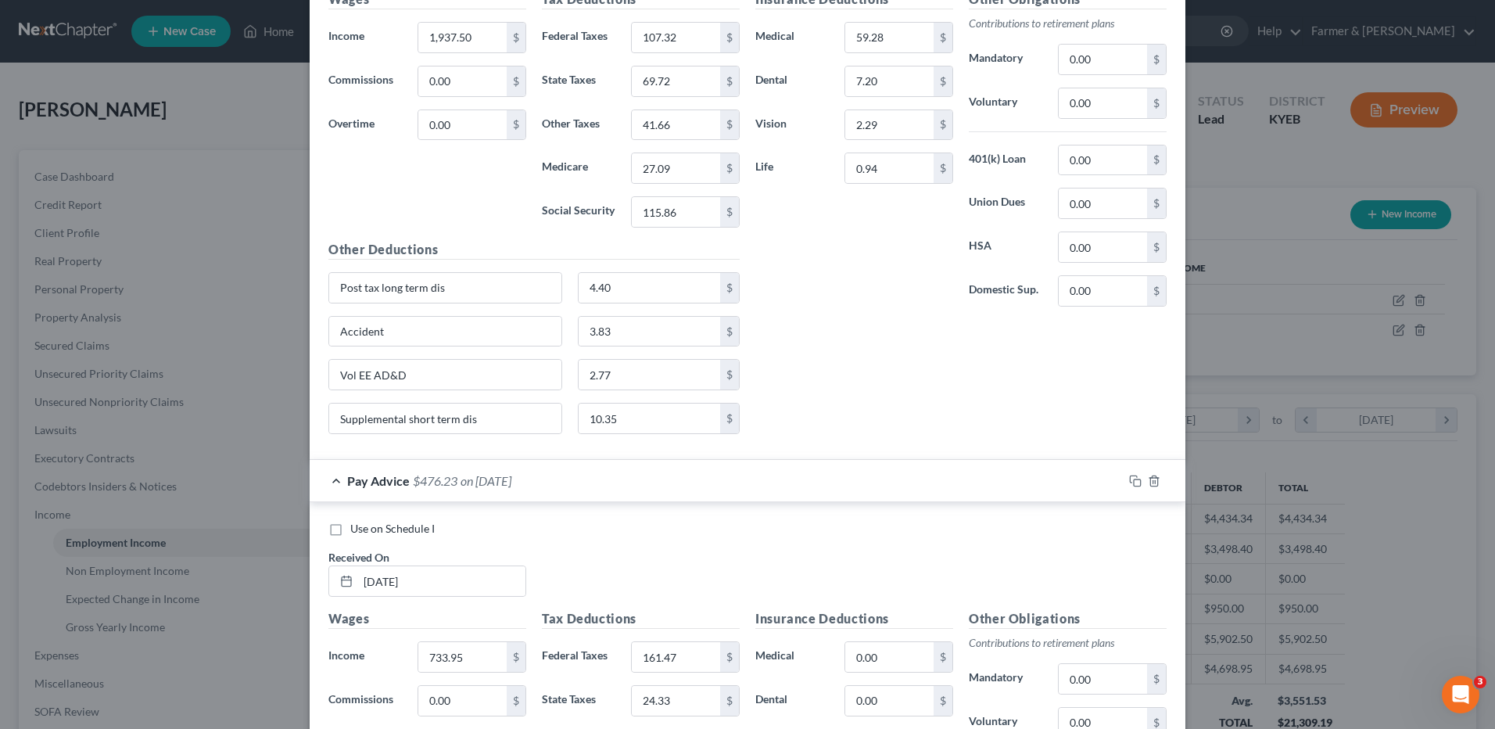
scroll to position [776, 0]
click at [474, 280] on input "Post tax long term dis" at bounding box center [445, 289] width 232 height 30
drag, startPoint x: 464, startPoint y: 303, endPoint x: 163, endPoint y: 302, distance: 301.0
click at [190, 302] on div "Edit Income Source × Employment Type * Select Full or Part Time Employment Self…" at bounding box center [747, 364] width 1495 height 729
type input "LTD"
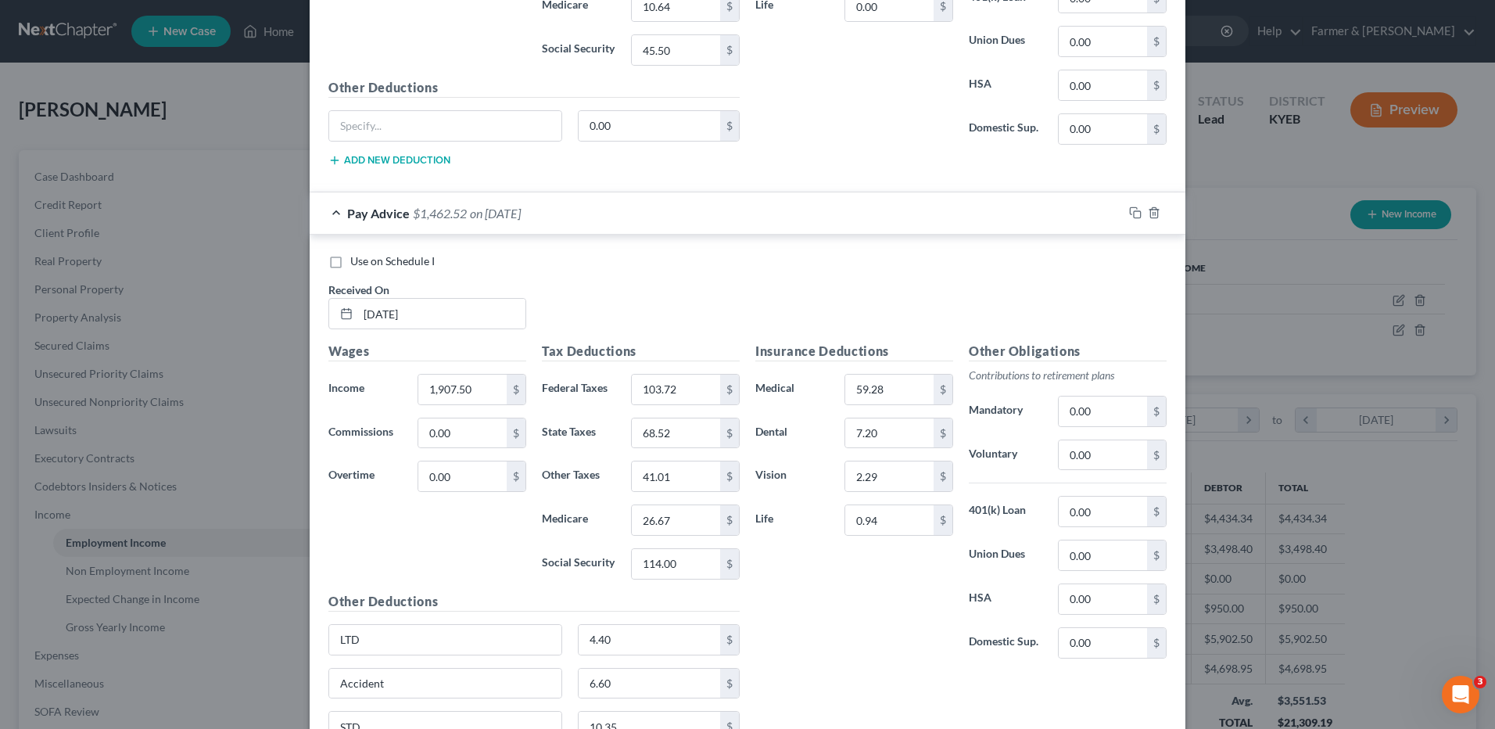
scroll to position [1636, 0]
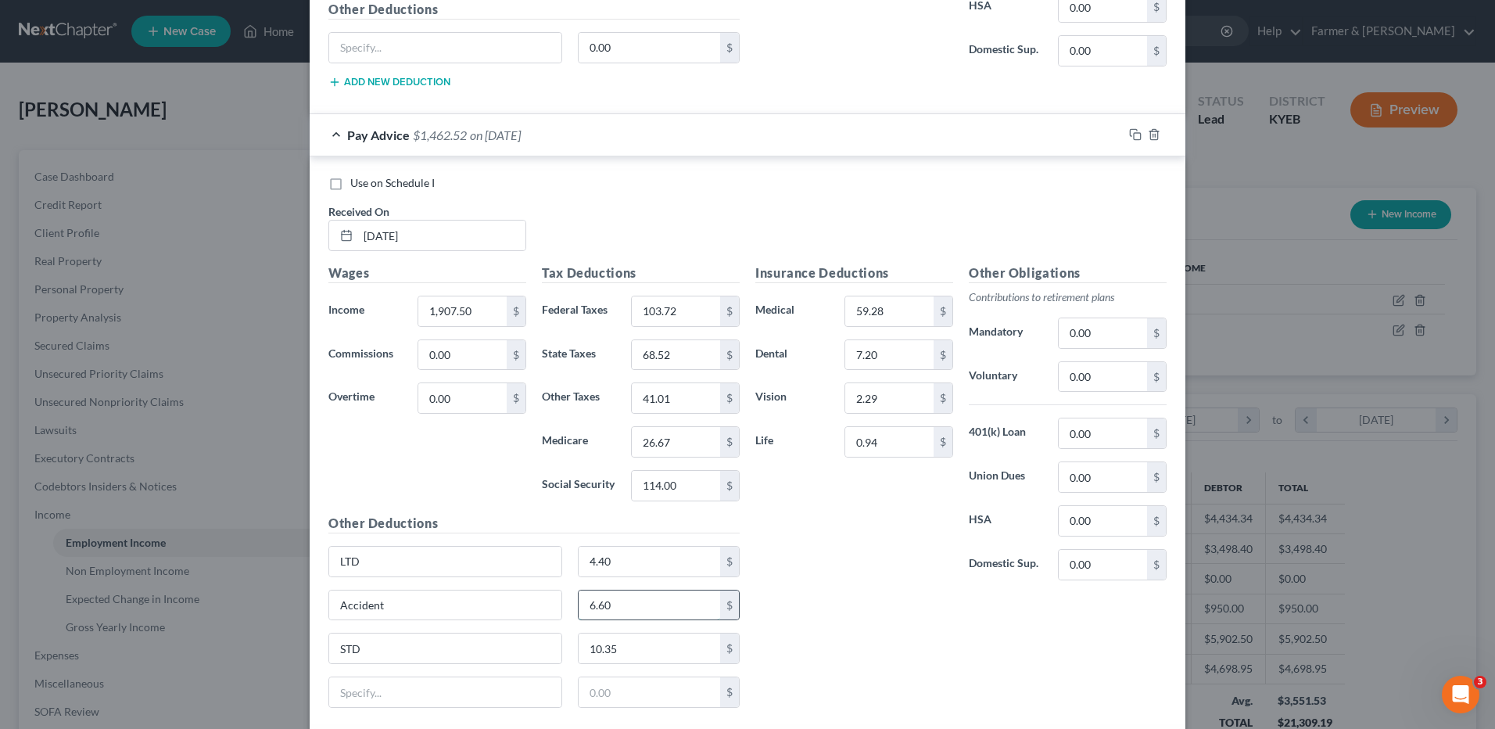
click at [650, 600] on input "6.60" at bounding box center [650, 605] width 142 height 30
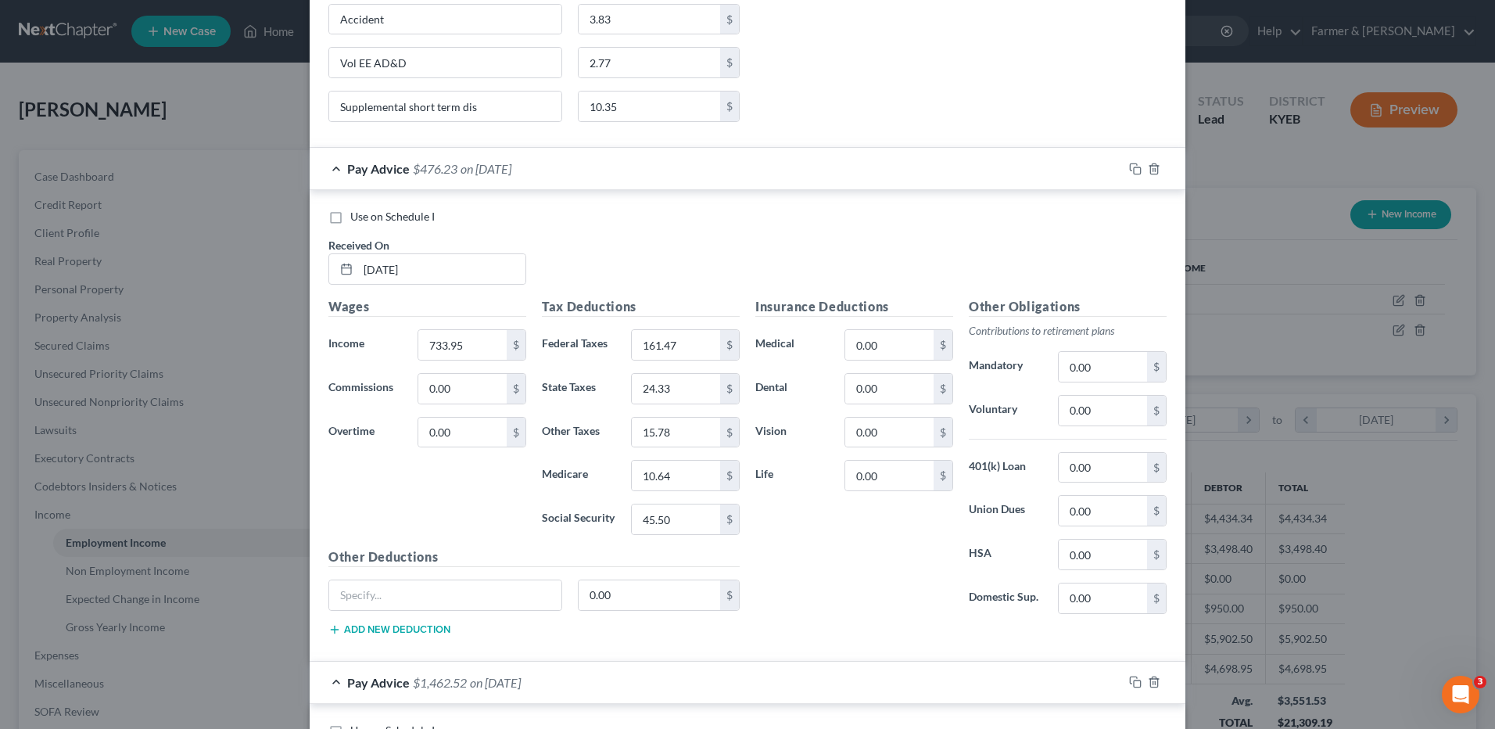
scroll to position [776, 0]
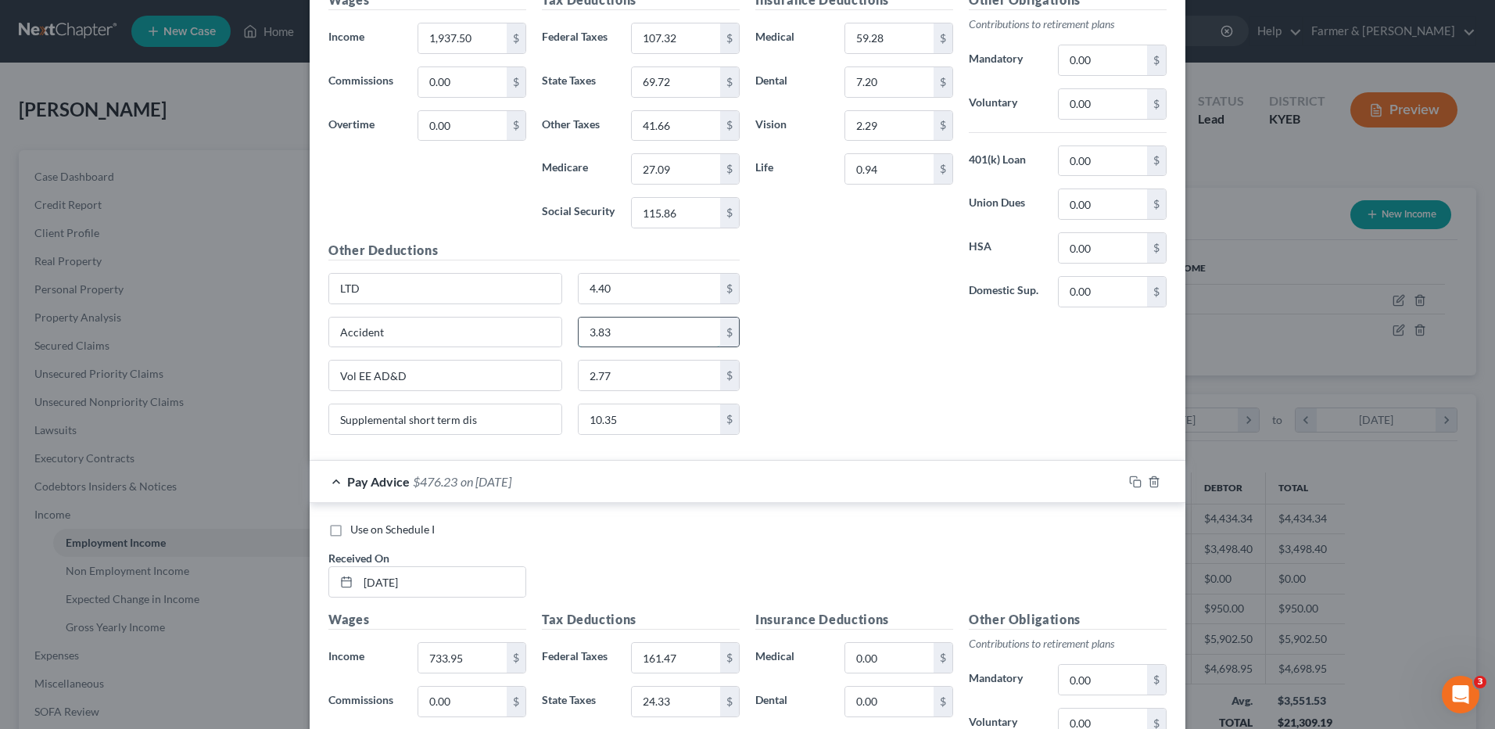
click at [611, 337] on input "3.83" at bounding box center [650, 332] width 142 height 30
paste input "6.60"
type input "6.60"
type input "STD"
type input "10.35"
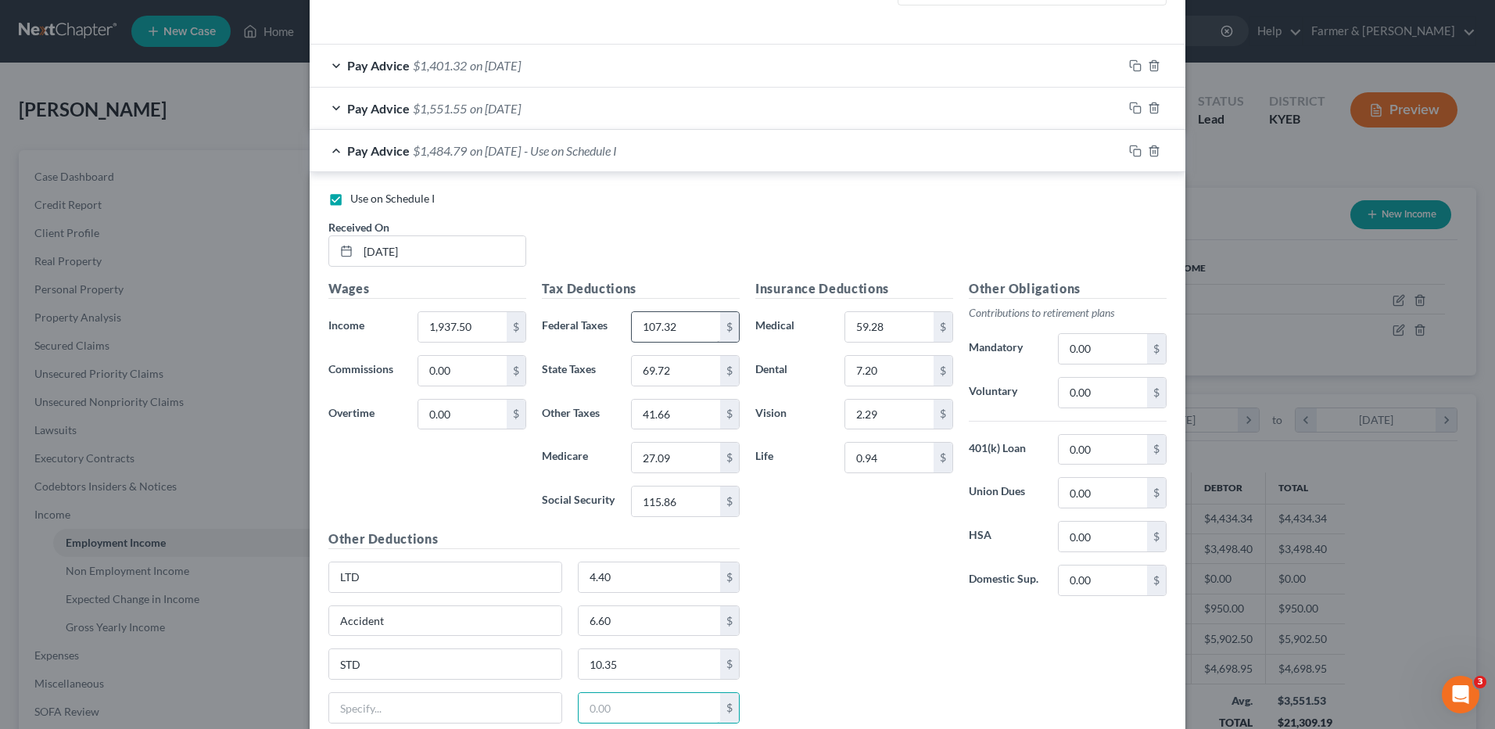
scroll to position [463, 0]
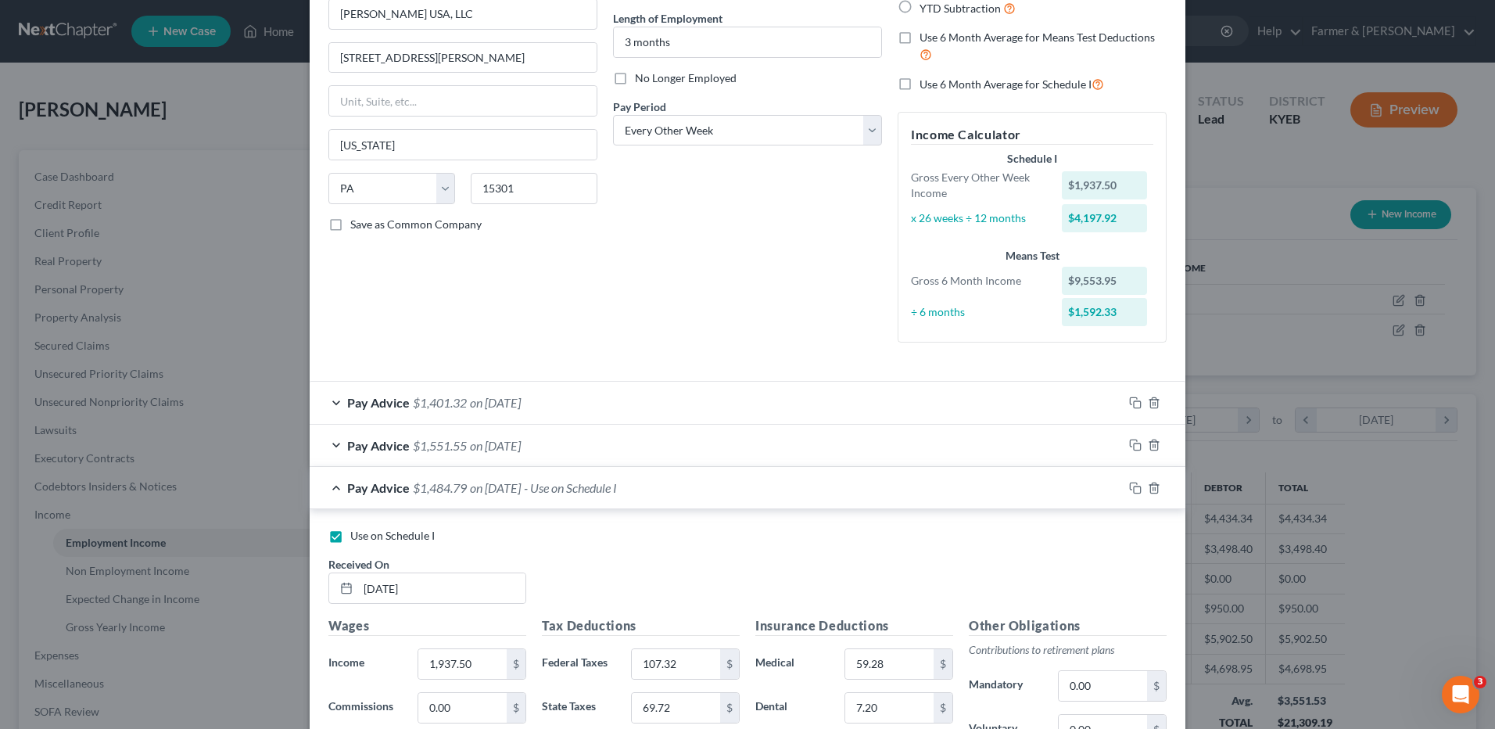
click at [553, 443] on div "Pay Advice $1,551.55 on 07/18/2025" at bounding box center [716, 445] width 813 height 41
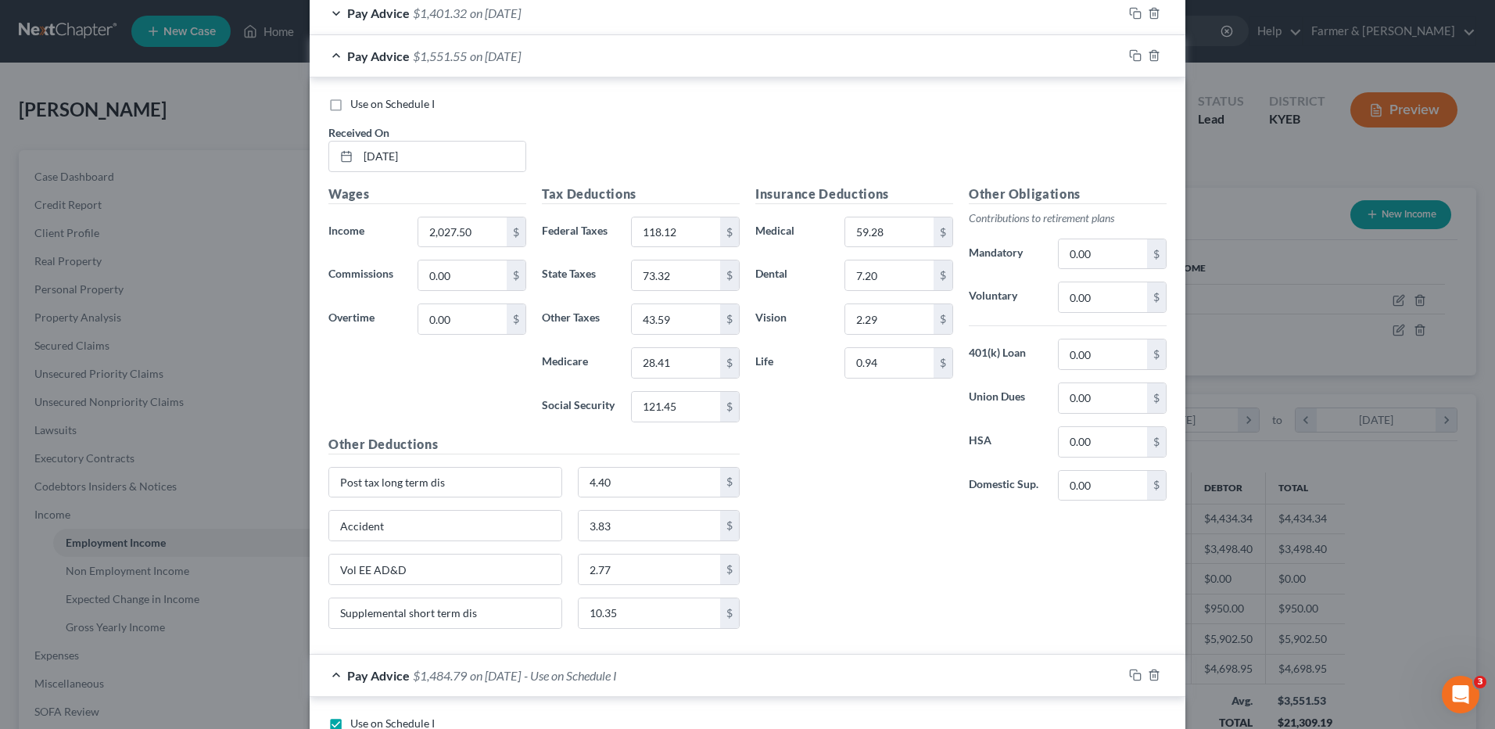
scroll to position [541, 0]
drag, startPoint x: 450, startPoint y: 474, endPoint x: 192, endPoint y: 493, distance: 258.7
click at [206, 496] on div "Edit Income Source × Employment Type * Select Full or Part Time Employment Self…" at bounding box center [747, 364] width 1495 height 729
type input "LTD"
paste input "6.60"
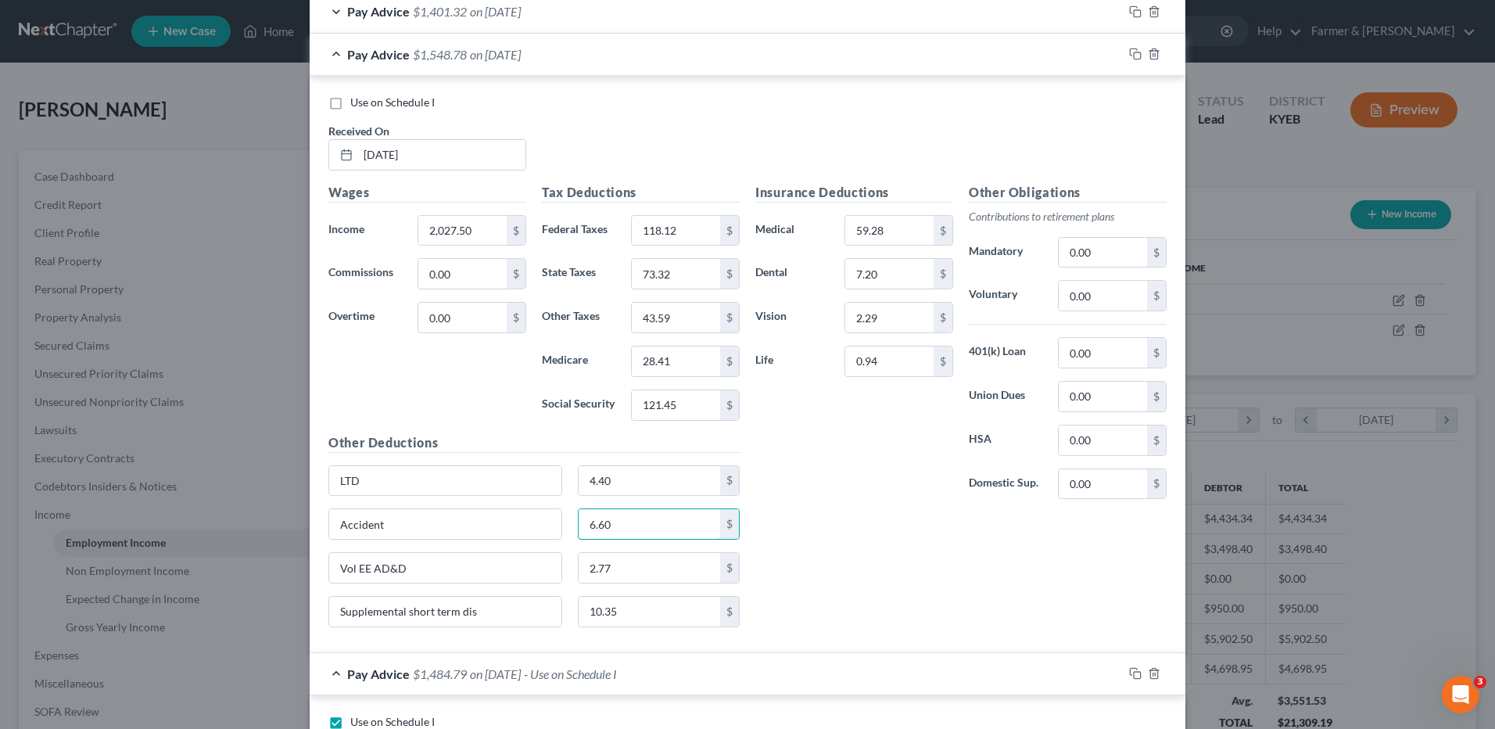
type input "6.60"
type input "STD"
type input "10.35"
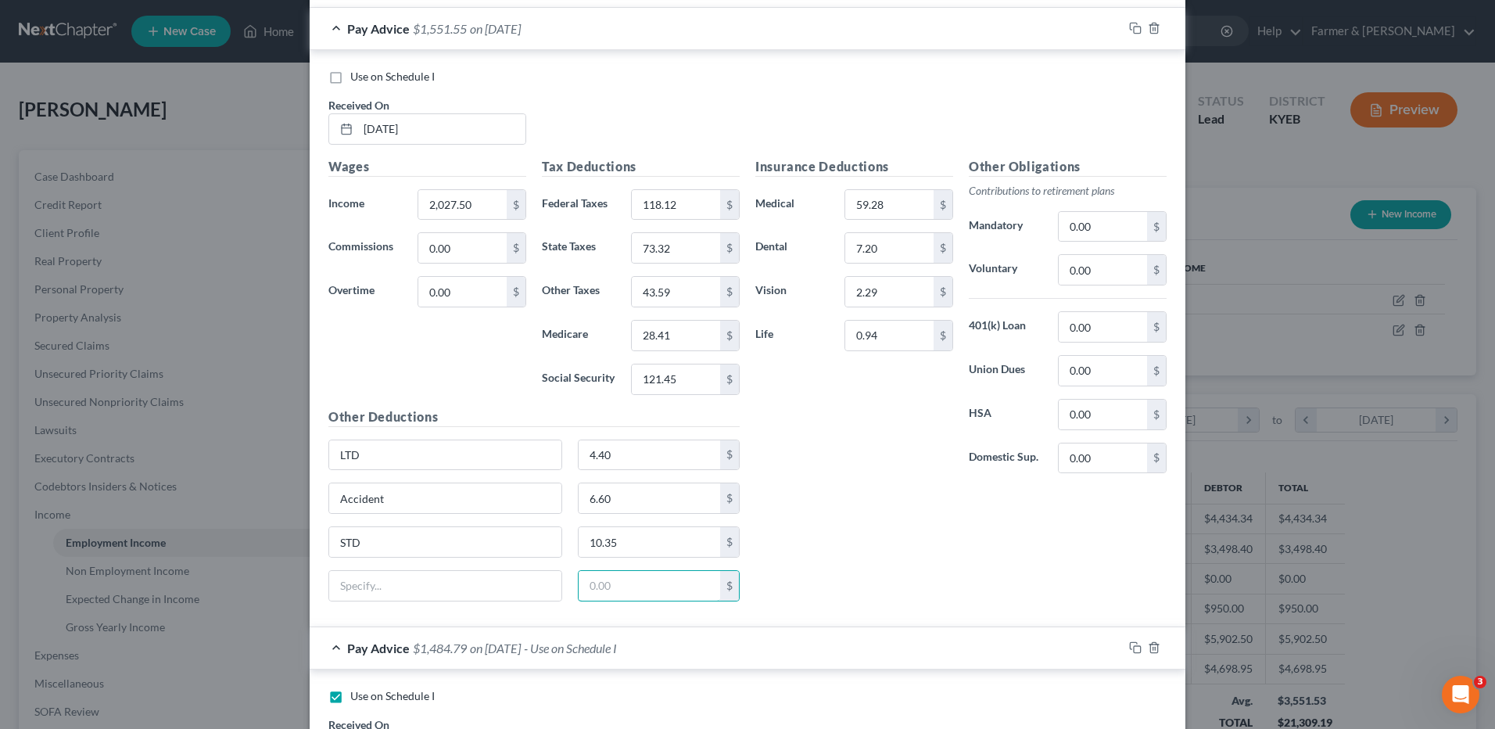
scroll to position [306, 0]
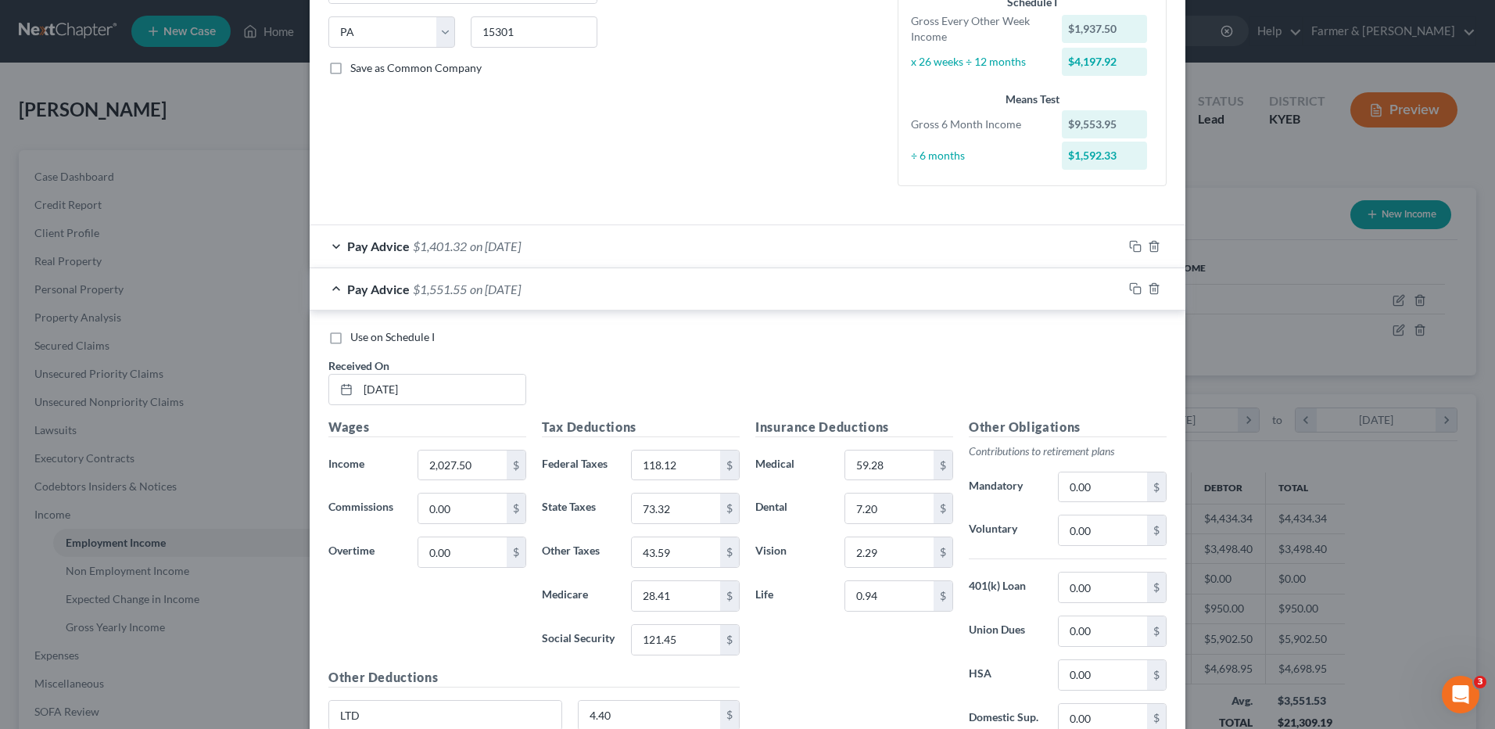
click at [482, 249] on span "on 08/01/2025" at bounding box center [495, 245] width 51 height 15
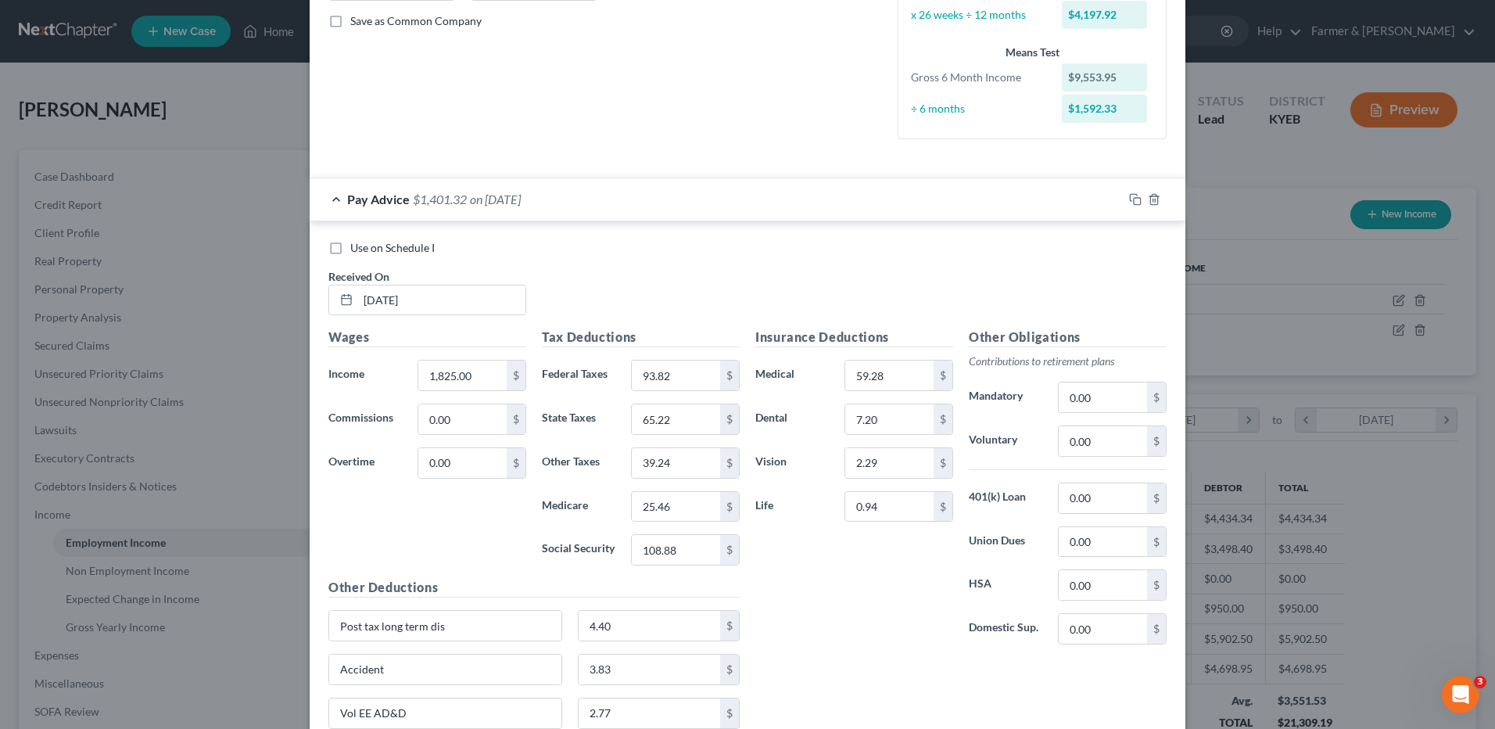
scroll to position [619, 0]
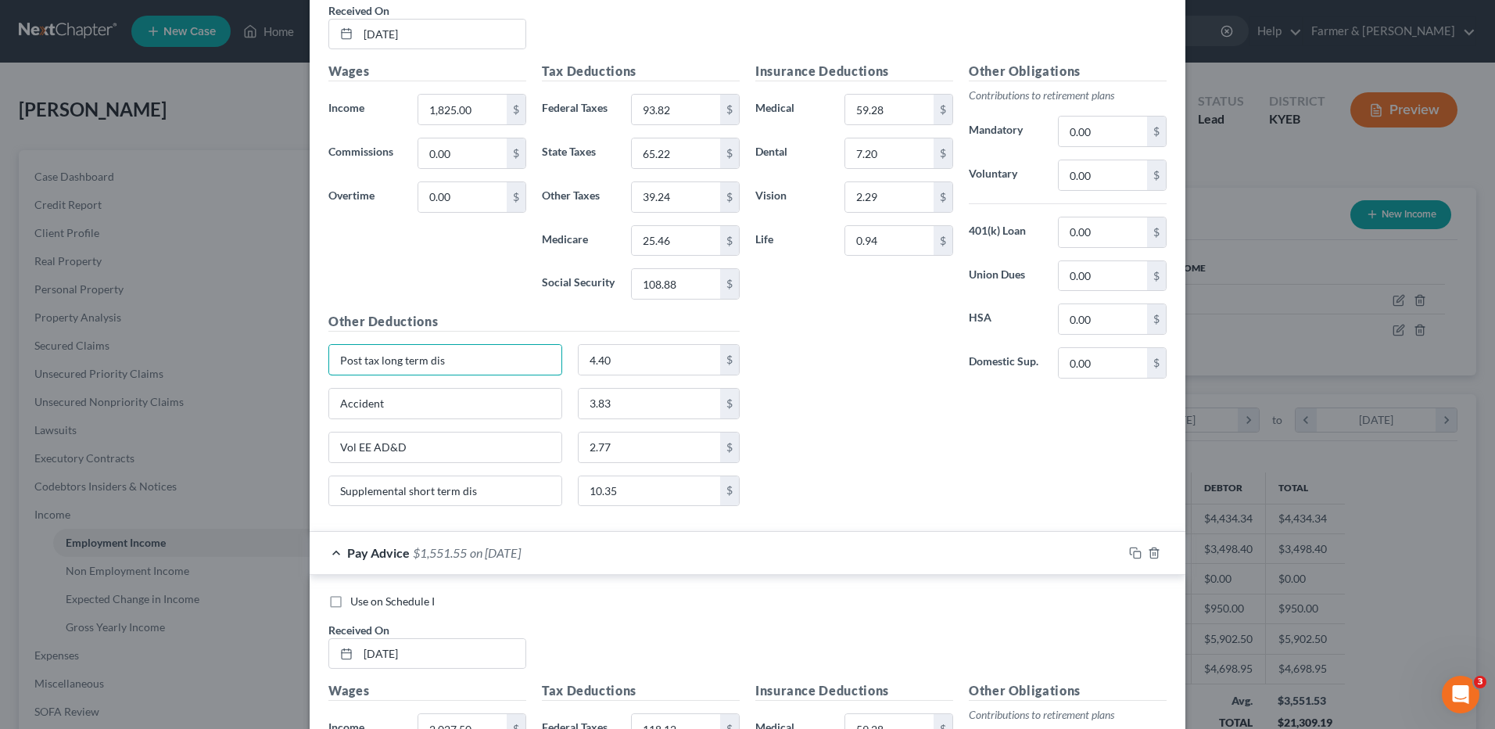
drag, startPoint x: 484, startPoint y: 360, endPoint x: 187, endPoint y: 352, distance: 297.2
click at [187, 352] on div "Edit Income Source × Employment Type * Select Full or Part Time Employment Self…" at bounding box center [747, 364] width 1495 height 729
type input "LTD"
paste input "6.60"
drag, startPoint x: 316, startPoint y: 393, endPoint x: 279, endPoint y: 389, distance: 37.0
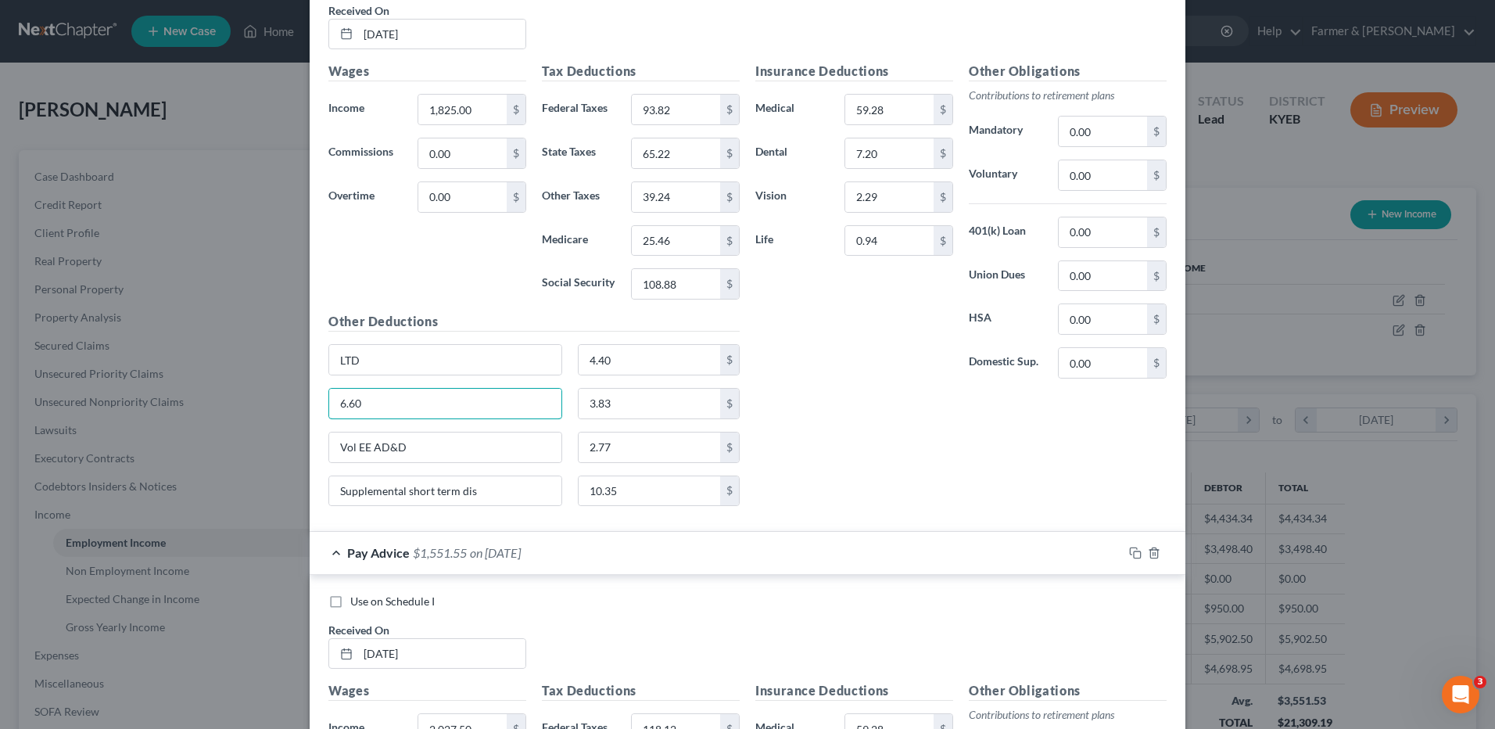
click at [280, 389] on div "Edit Income Source × Employment Type * Select Full or Part Time Employment Self…" at bounding box center [747, 364] width 1495 height 729
type input "Accident"
paste input "6.60"
type input "6.60"
type input "LTD"
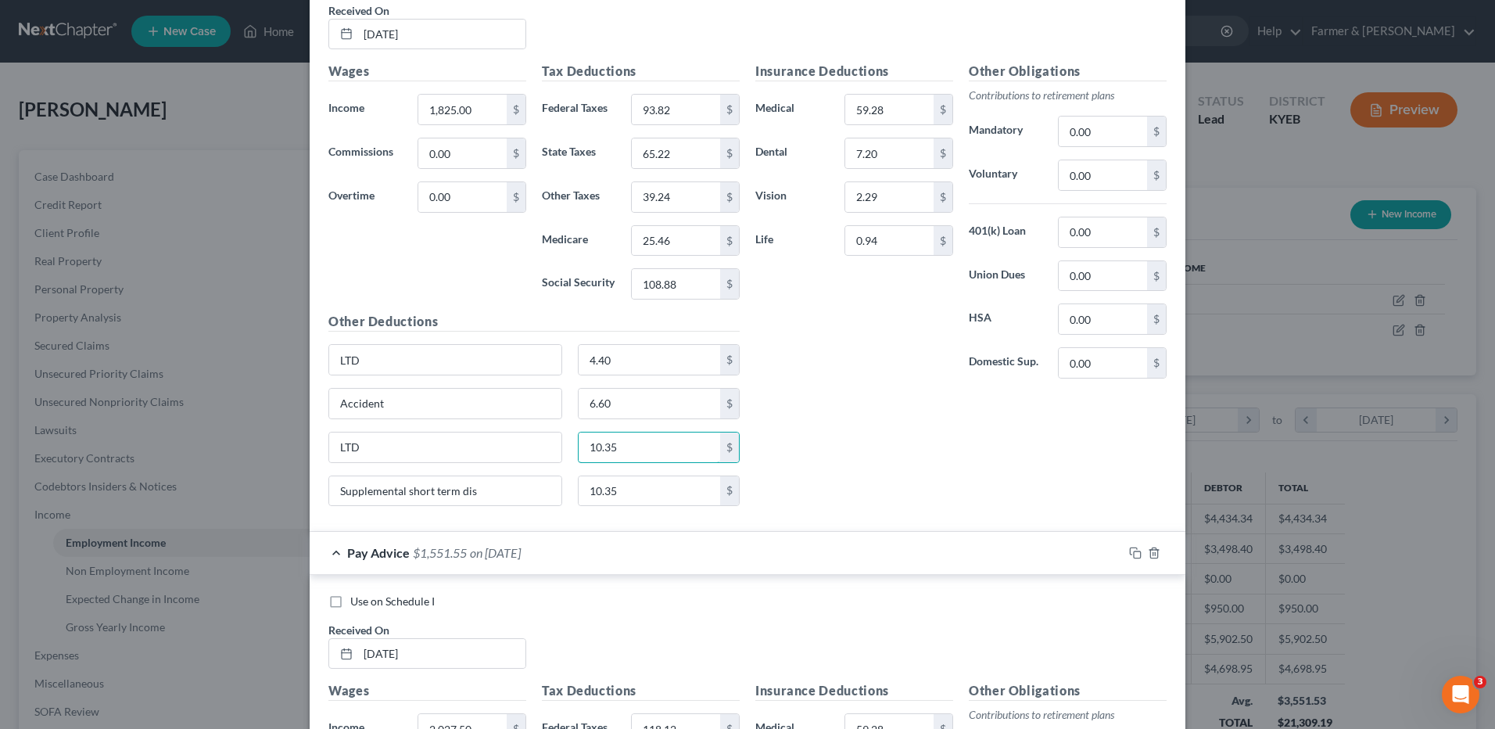
type input "10.35"
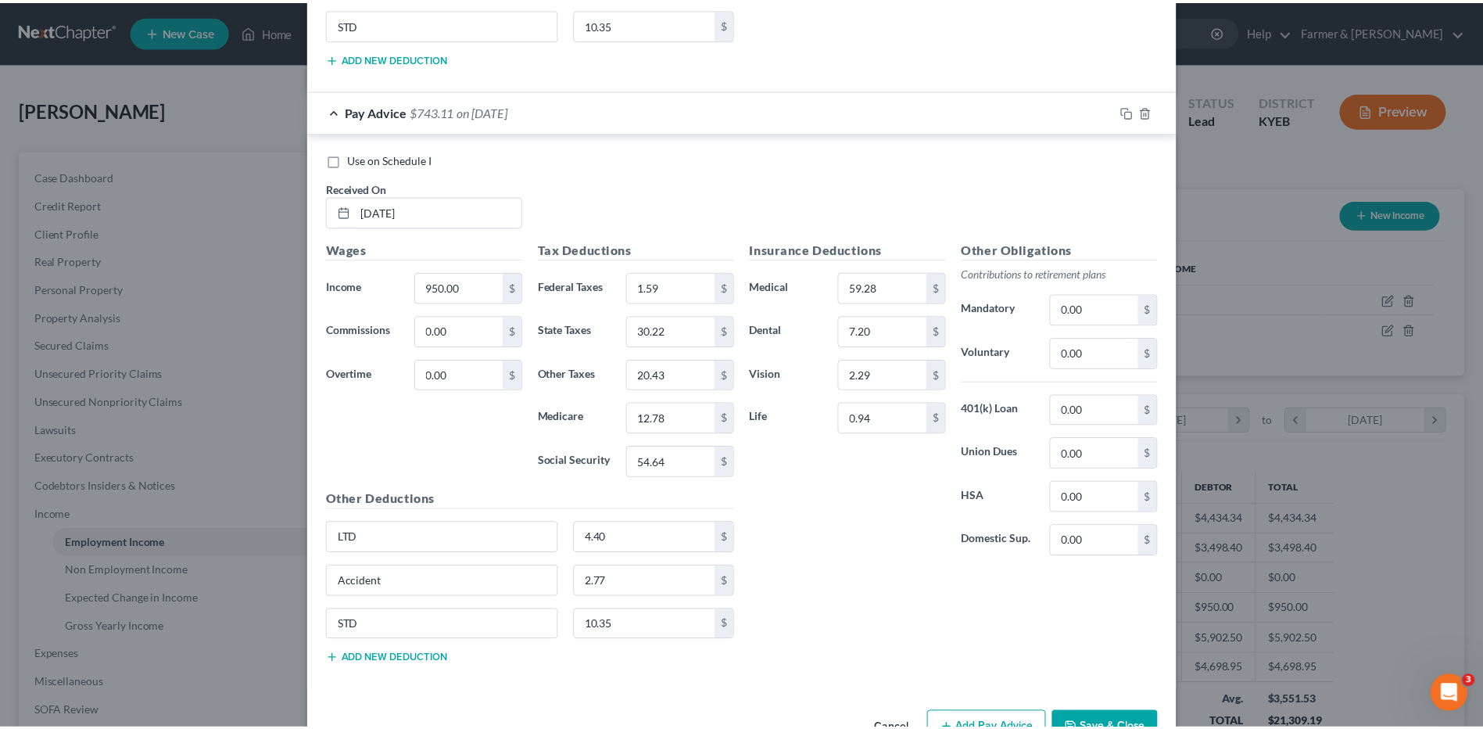
scroll to position [4080, 0]
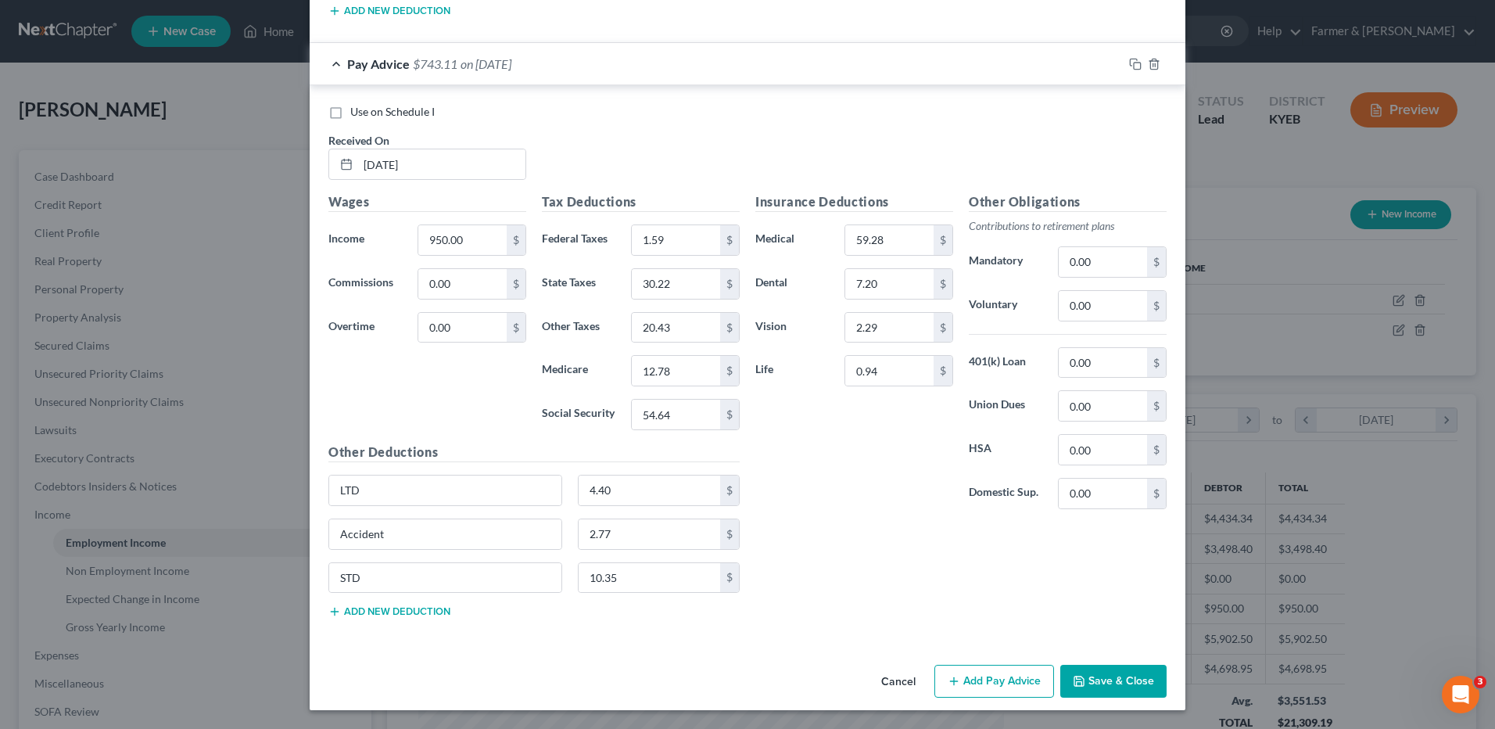
click at [1134, 666] on button "Save & Close" at bounding box center [1113, 681] width 106 height 33
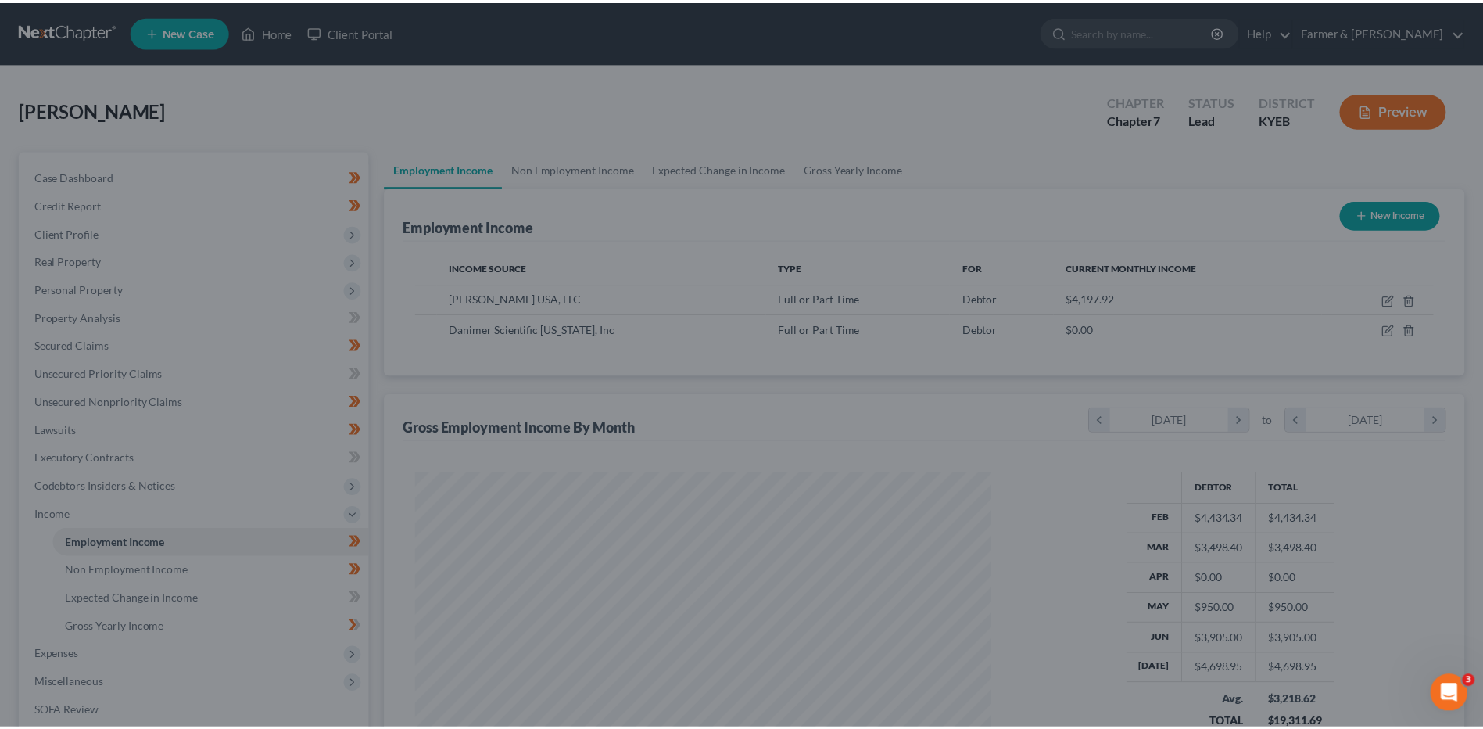
scroll to position [781538, 781216]
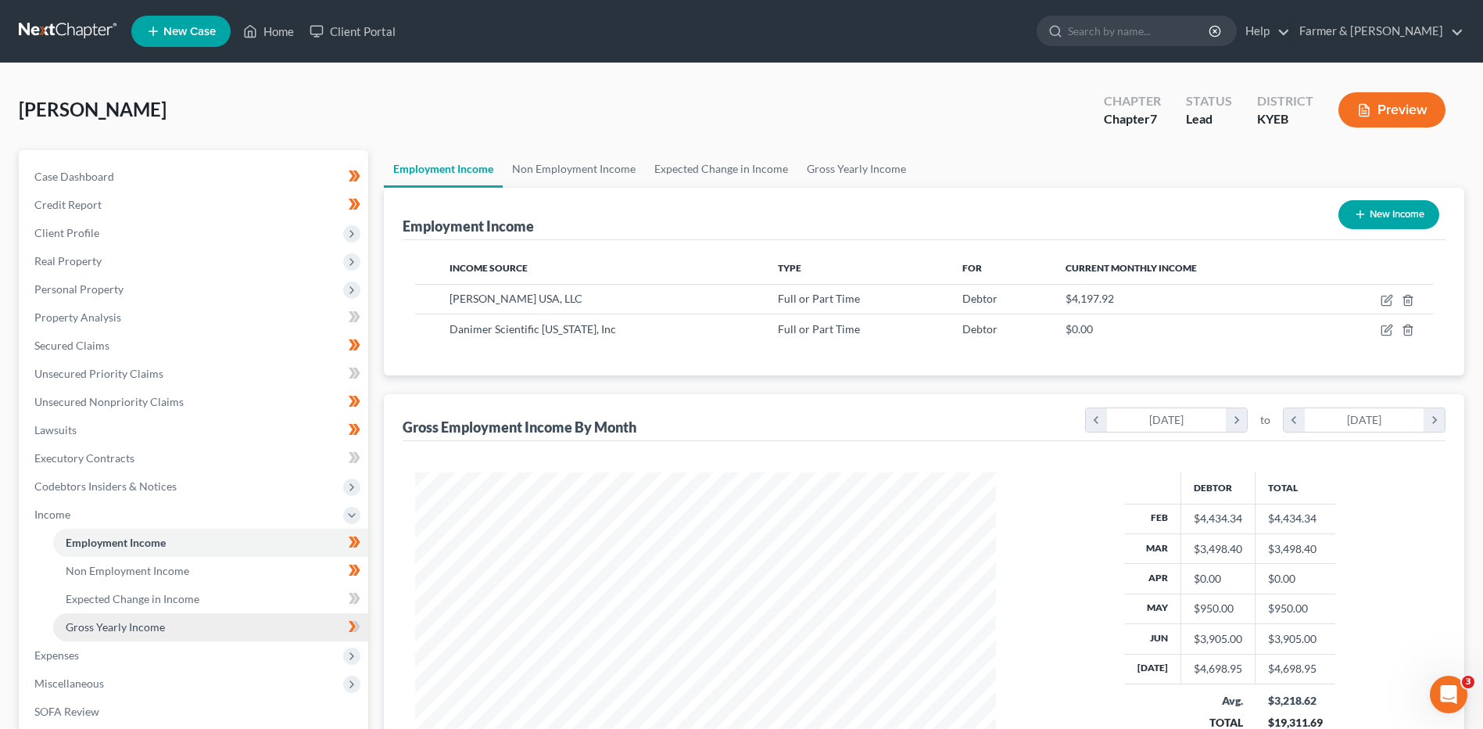
click at [159, 623] on span "Gross Yearly Income" at bounding box center [115, 626] width 99 height 13
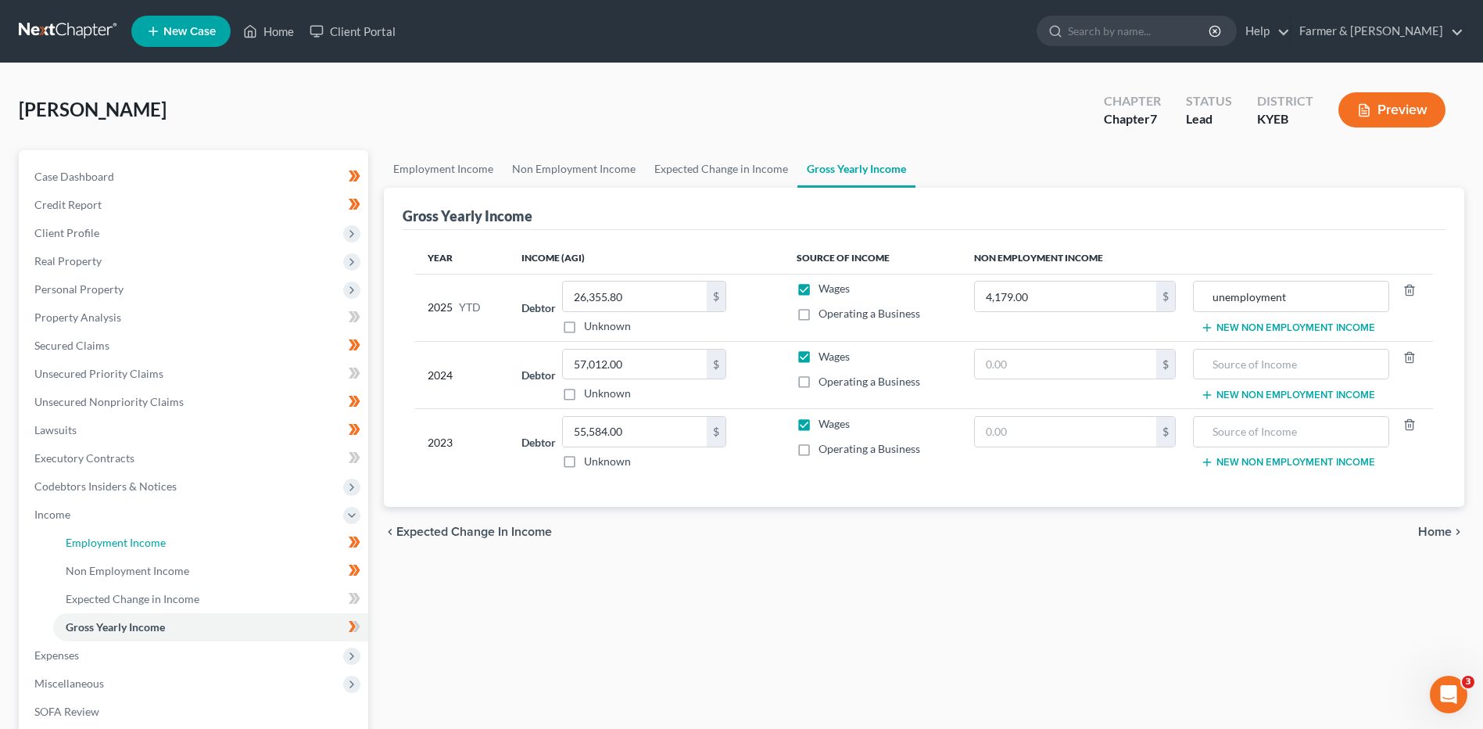
drag, startPoint x: 199, startPoint y: 544, endPoint x: 597, endPoint y: 504, distance: 399.9
click at [199, 544] on link "Employment Income" at bounding box center [210, 543] width 315 height 28
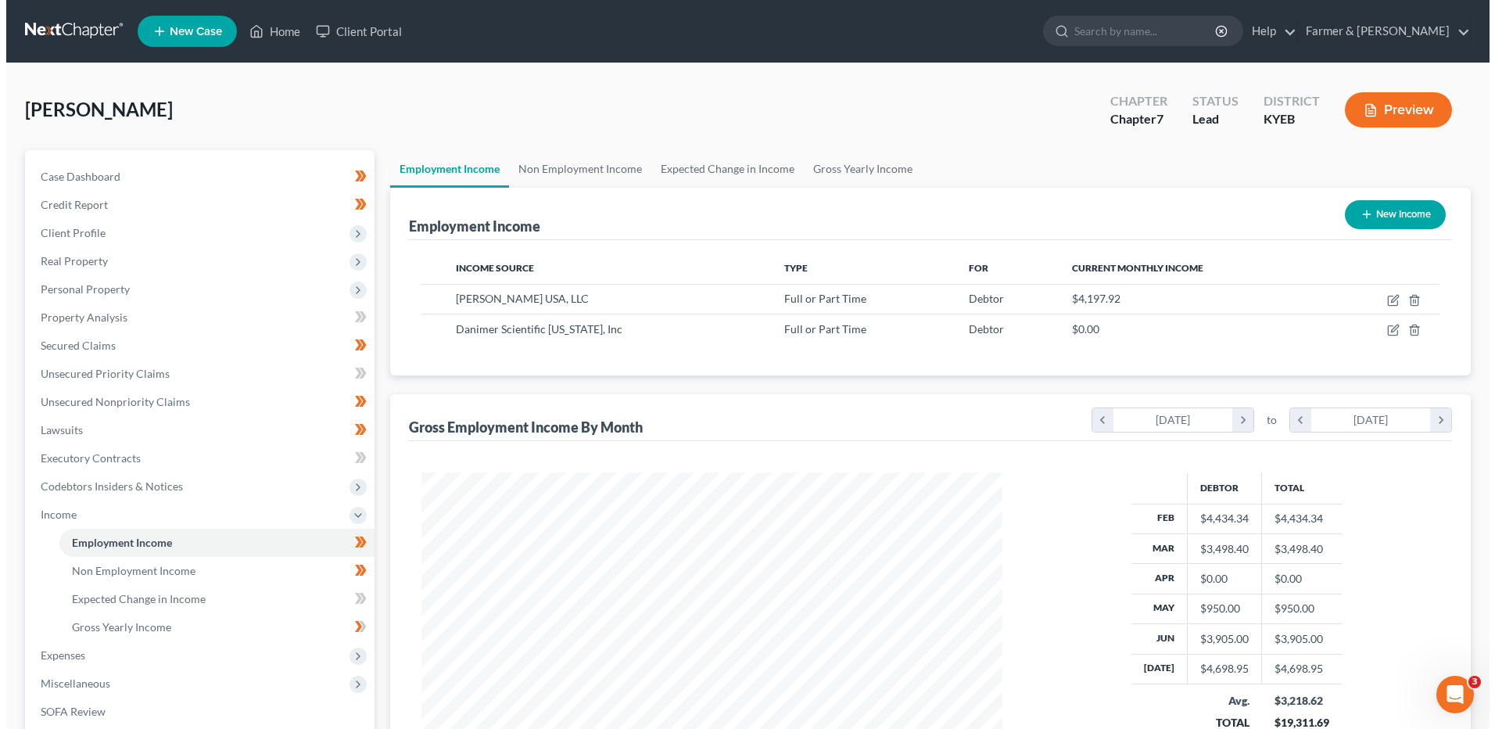
scroll to position [290, 611]
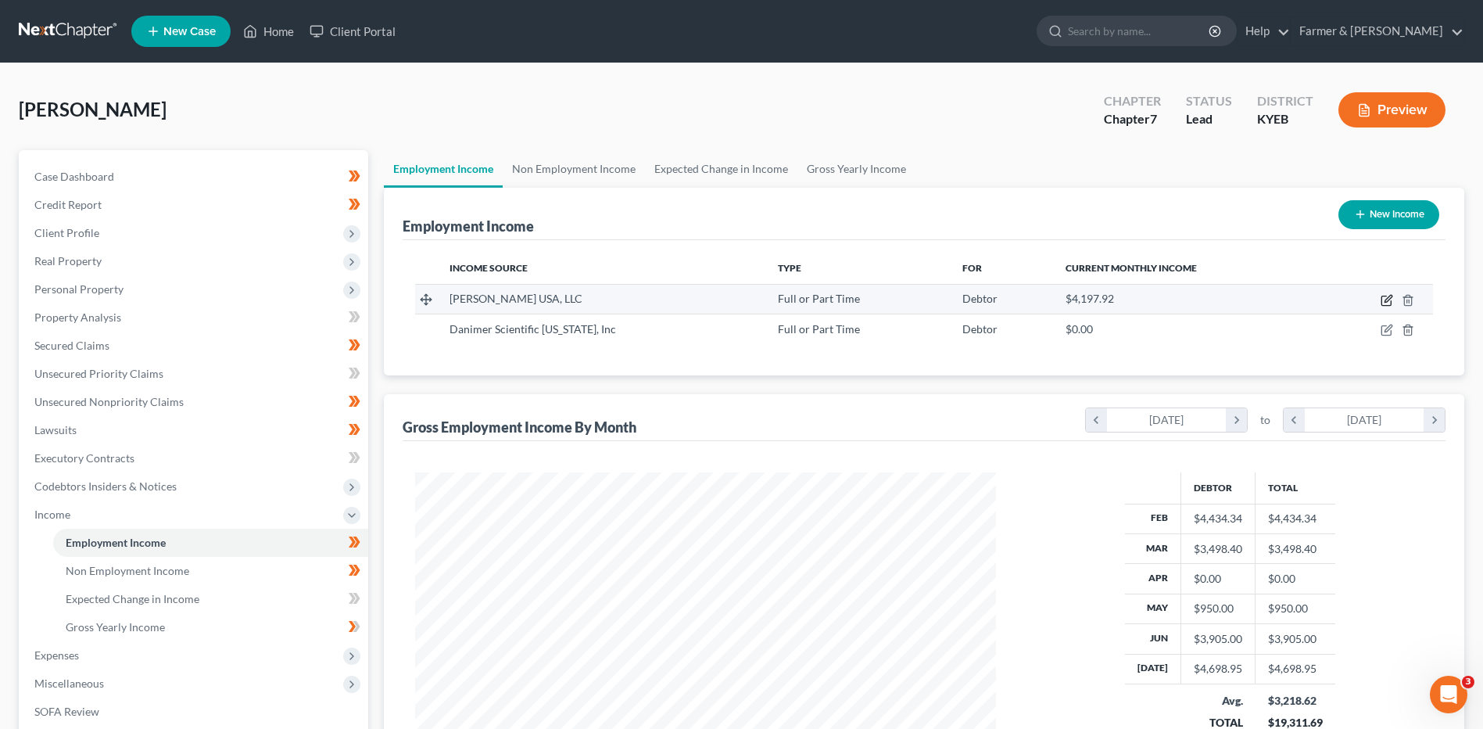
click at [1388, 299] on icon "button" at bounding box center [1387, 300] width 13 height 13
select select "0"
select select "39"
select select "2"
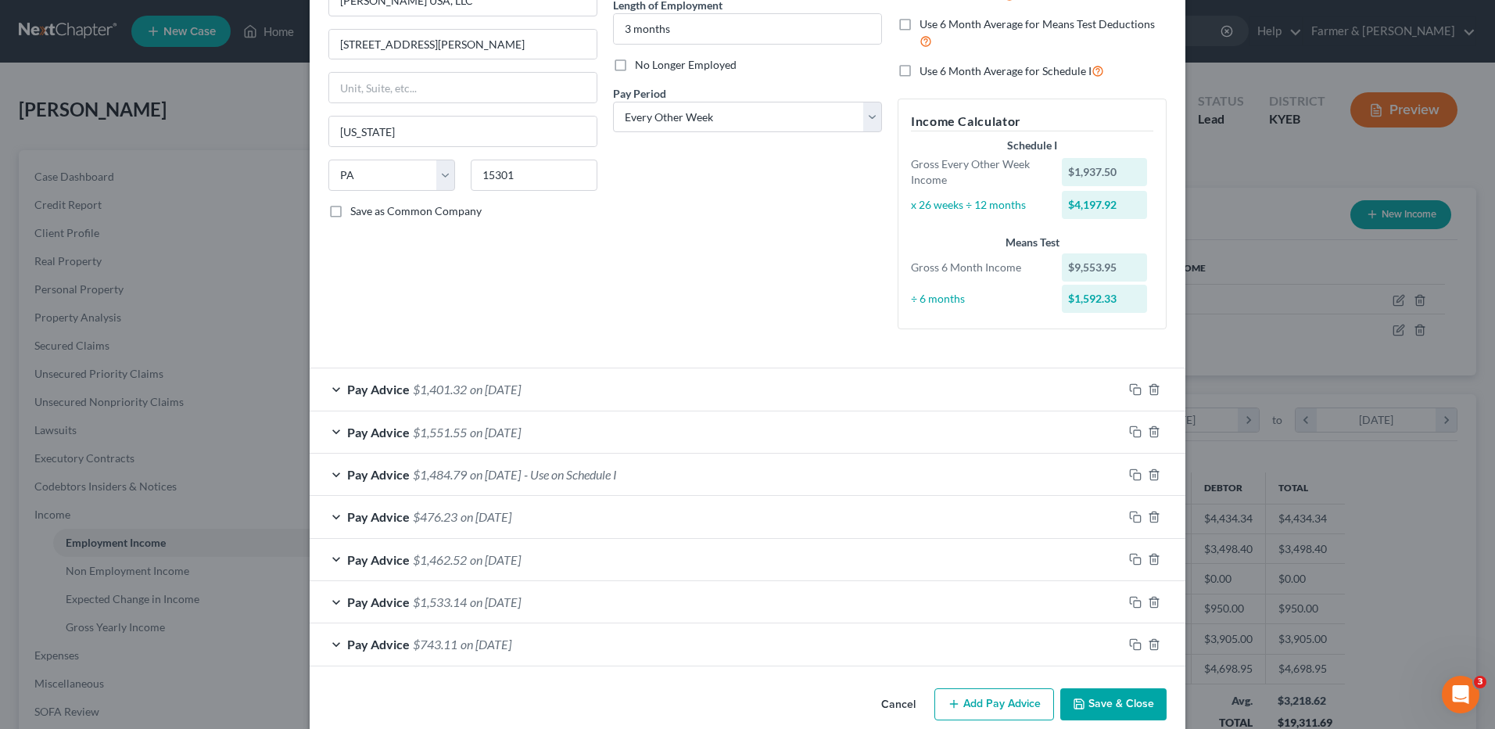
scroll to position [186, 0]
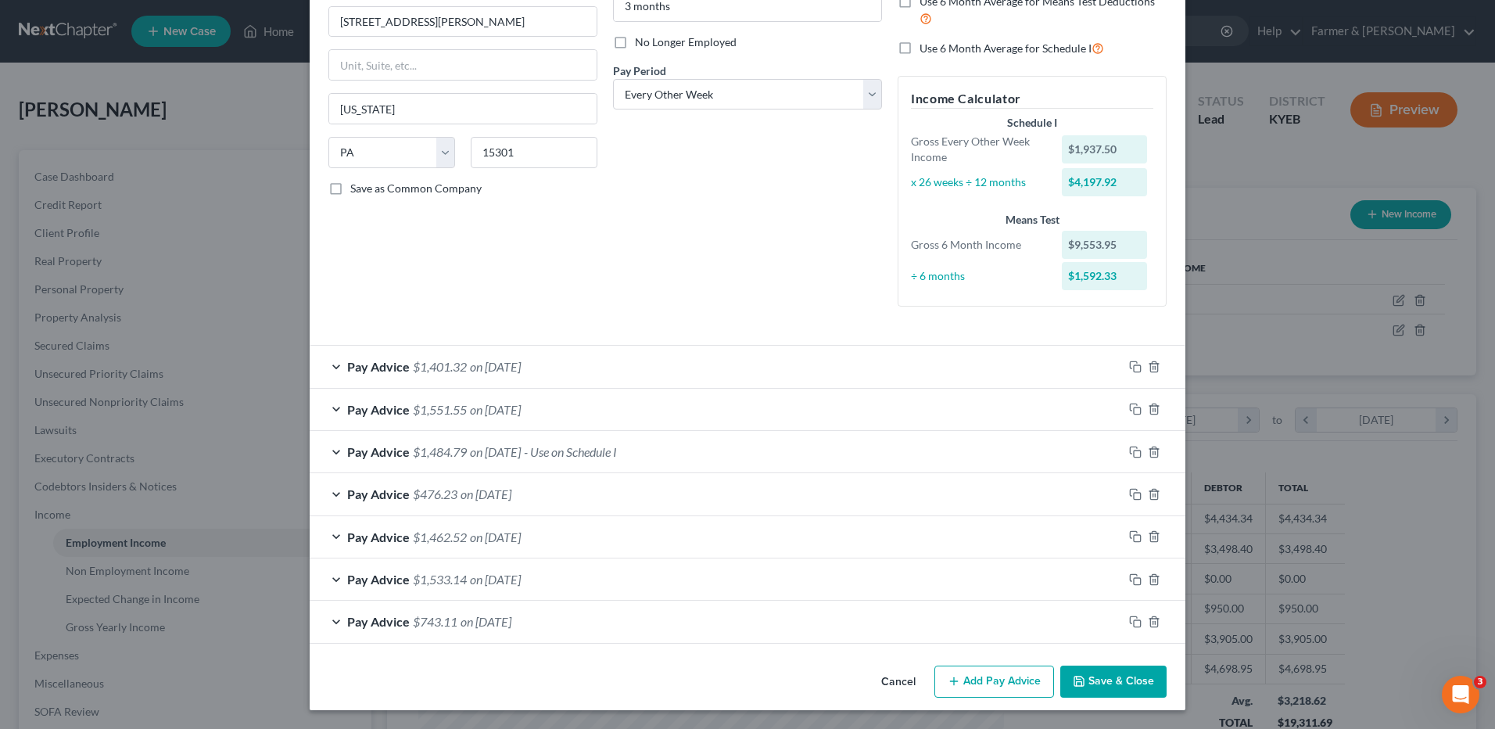
click at [578, 579] on div "Pay Advice $1,533.14 on 06/06/2025" at bounding box center [716, 578] width 813 height 41
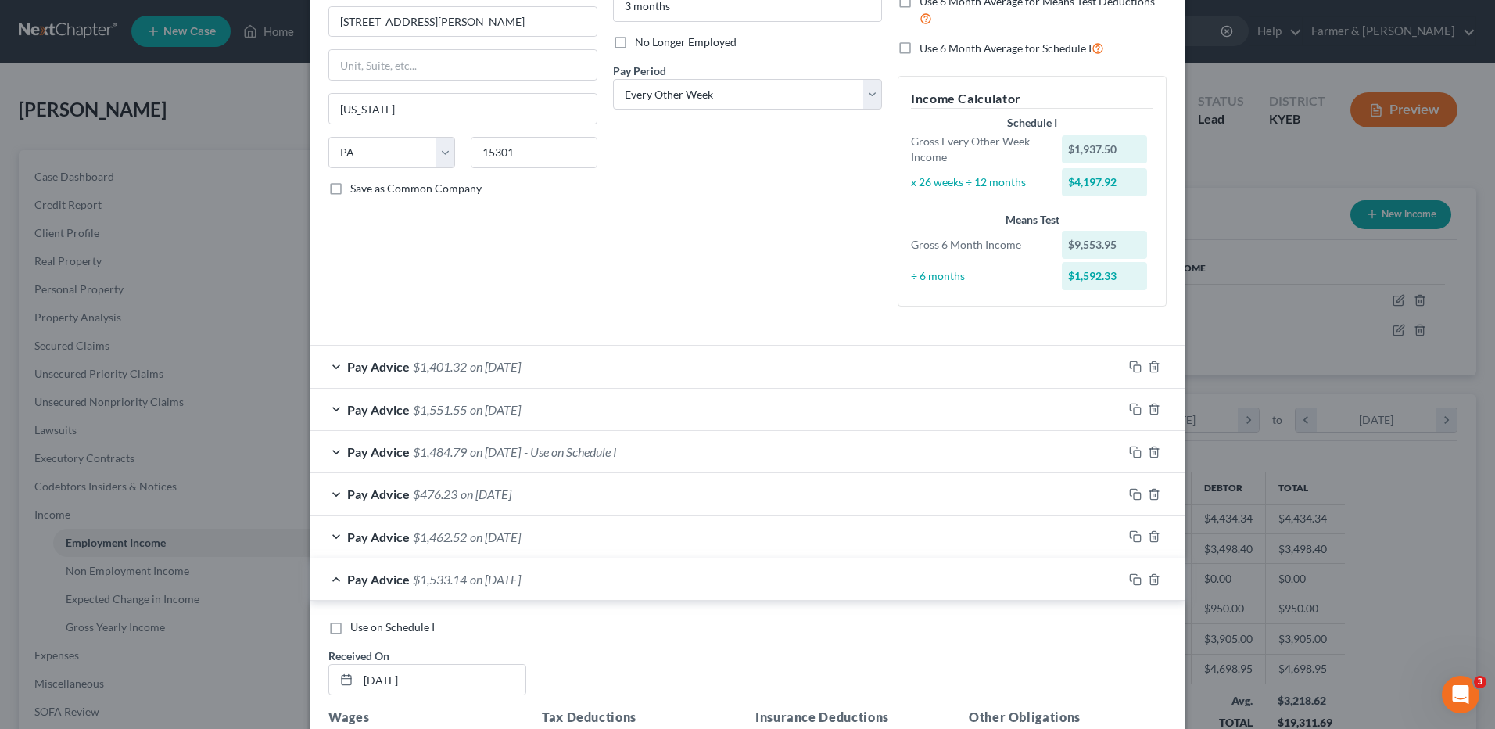
click at [551, 538] on div "Pay Advice $1,462.52 on 06/20/2025" at bounding box center [716, 536] width 813 height 41
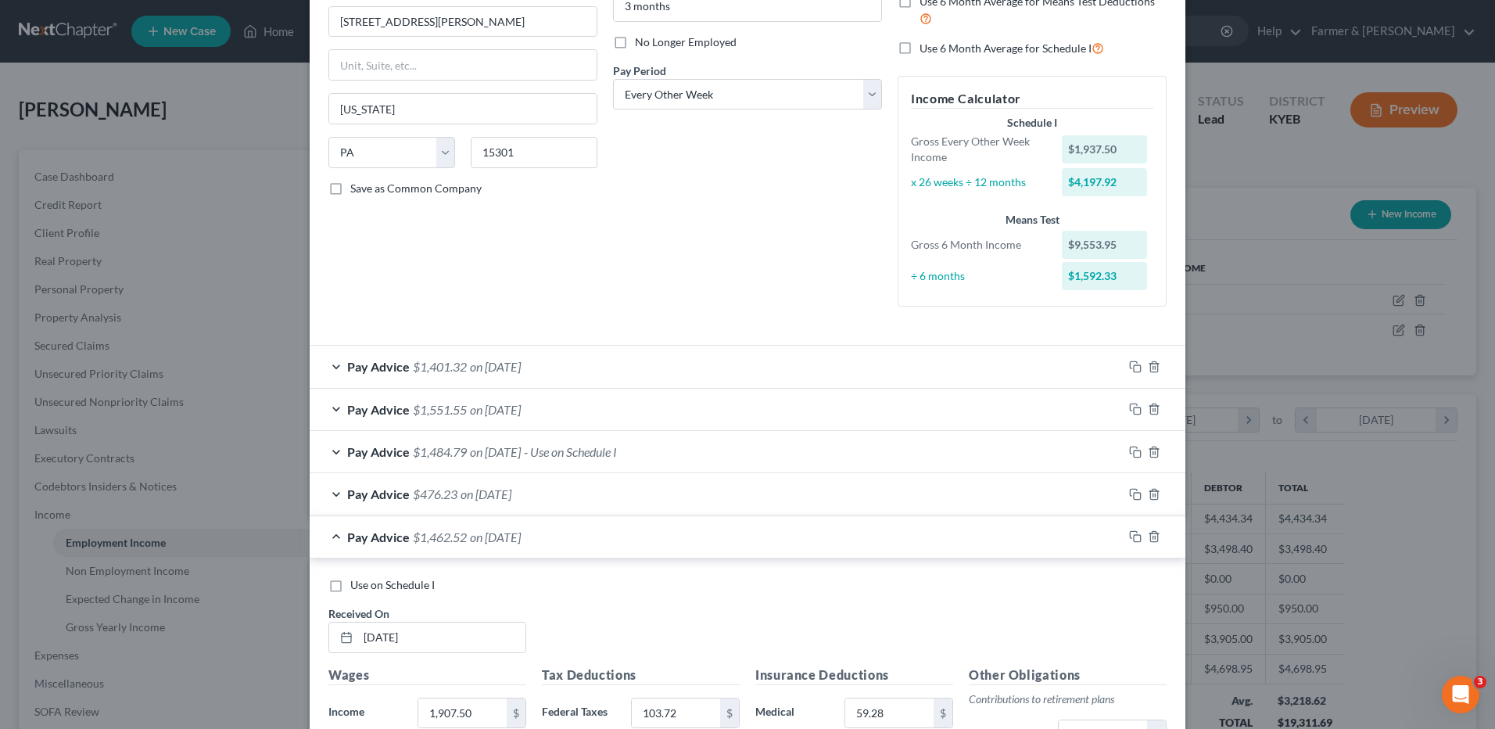
click at [521, 455] on span "on 07/03/2025" at bounding box center [495, 451] width 51 height 15
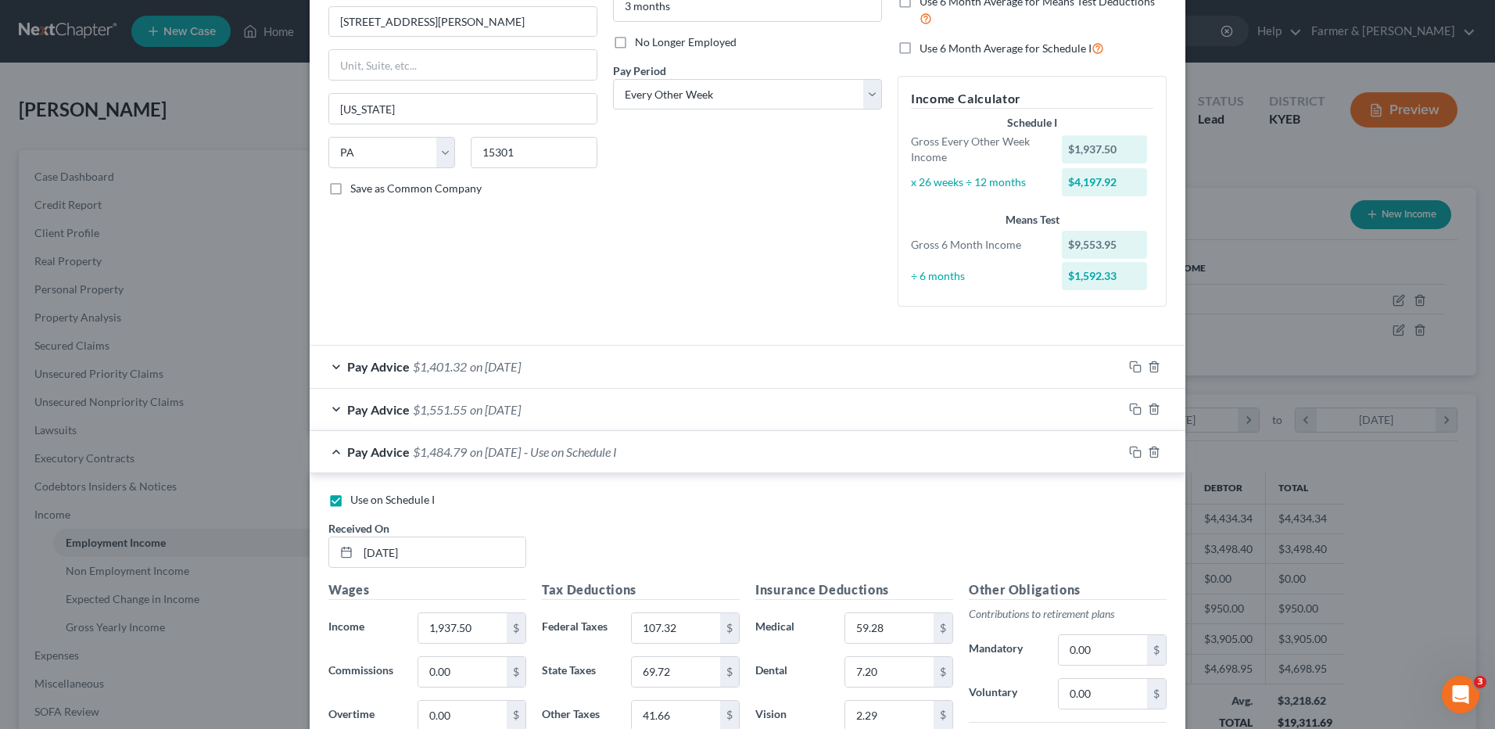
click at [537, 396] on div "Pay Advice $1,551.55 on 07/18/2025" at bounding box center [716, 409] width 813 height 41
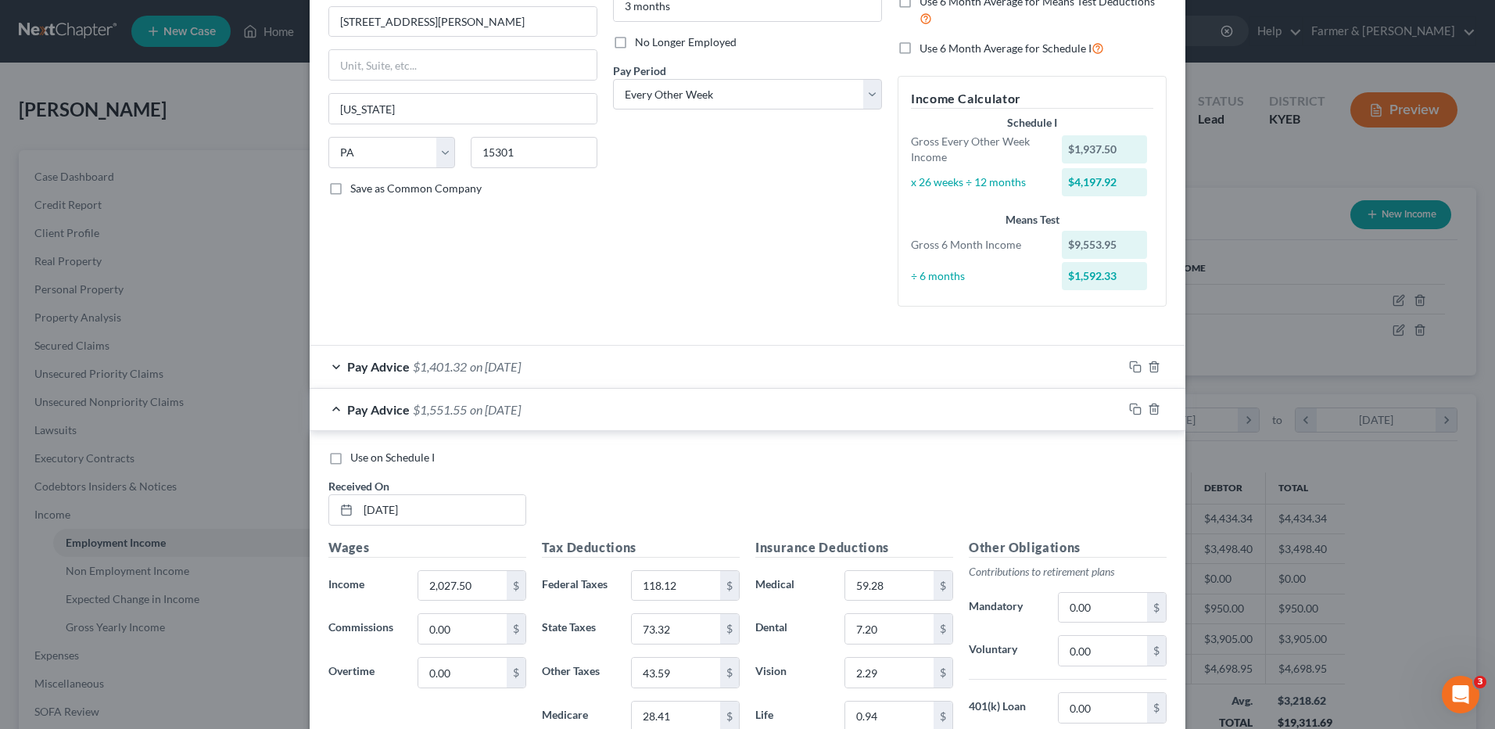
click at [521, 367] on span "on 08/01/2025" at bounding box center [495, 366] width 51 height 15
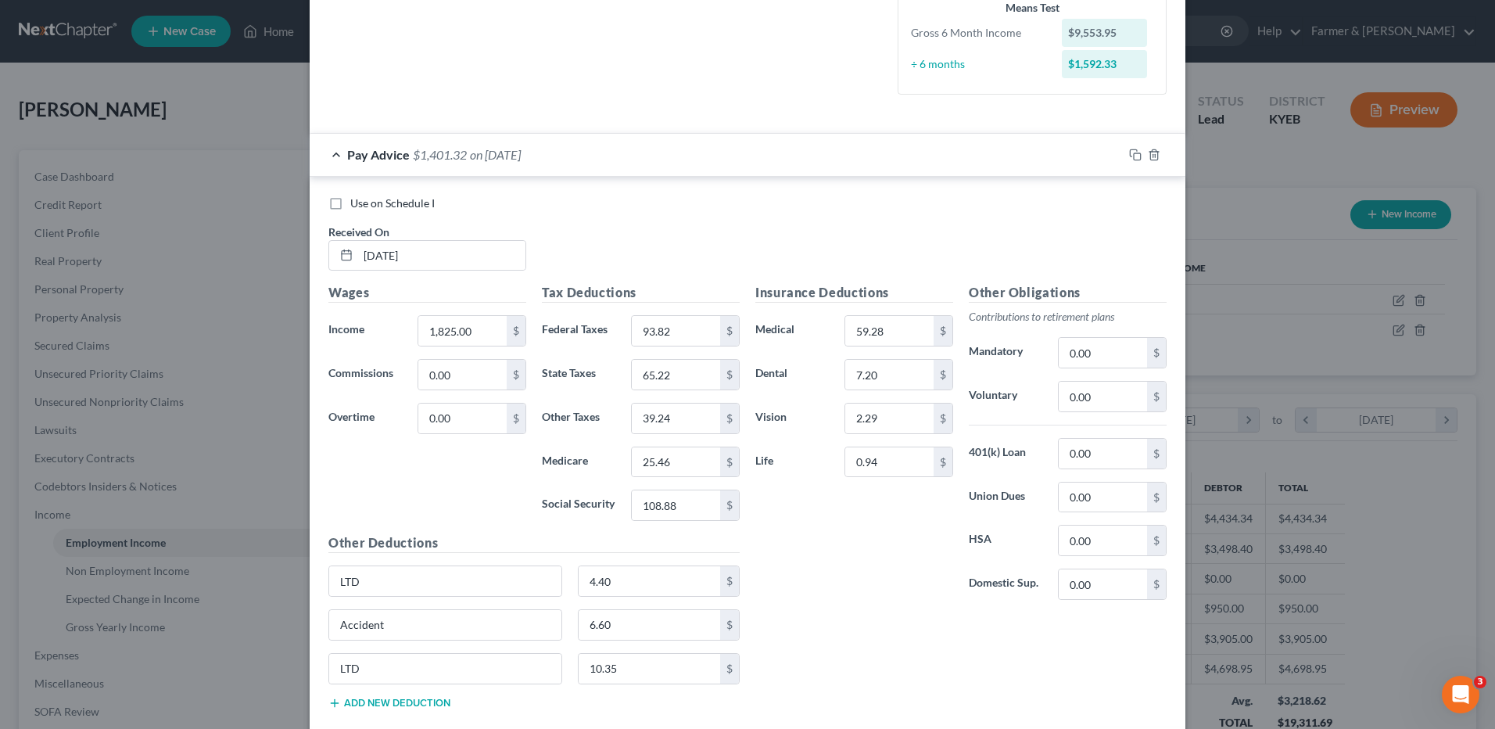
scroll to position [397, 0]
drag, startPoint x: 333, startPoint y: 201, endPoint x: 421, endPoint y: 226, distance: 91.8
click at [350, 200] on label "Use on Schedule I" at bounding box center [392, 204] width 84 height 16
click at [357, 200] on input "Use on Schedule I" at bounding box center [362, 201] width 10 height 10
checkbox input "true"
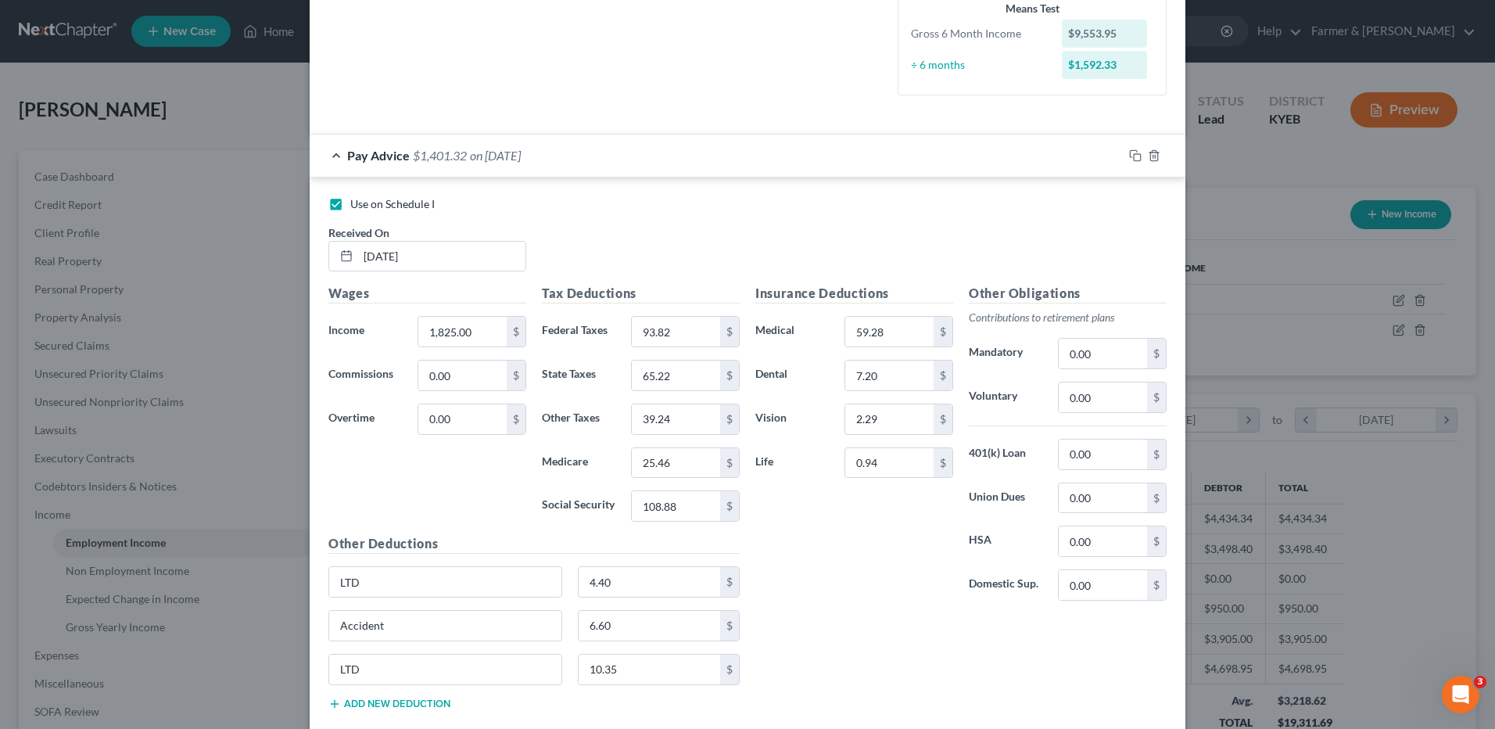
checkbox input "false"
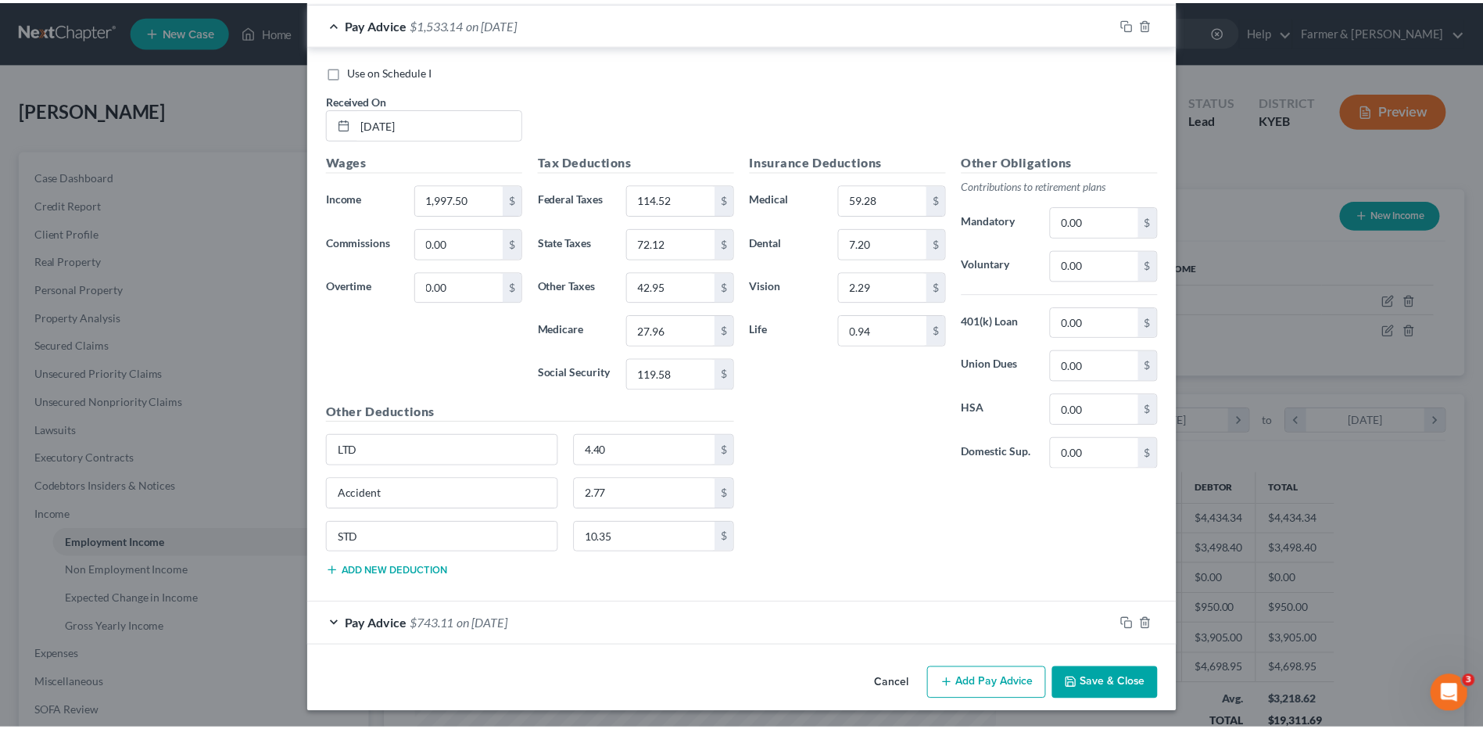
scroll to position [2977, 0]
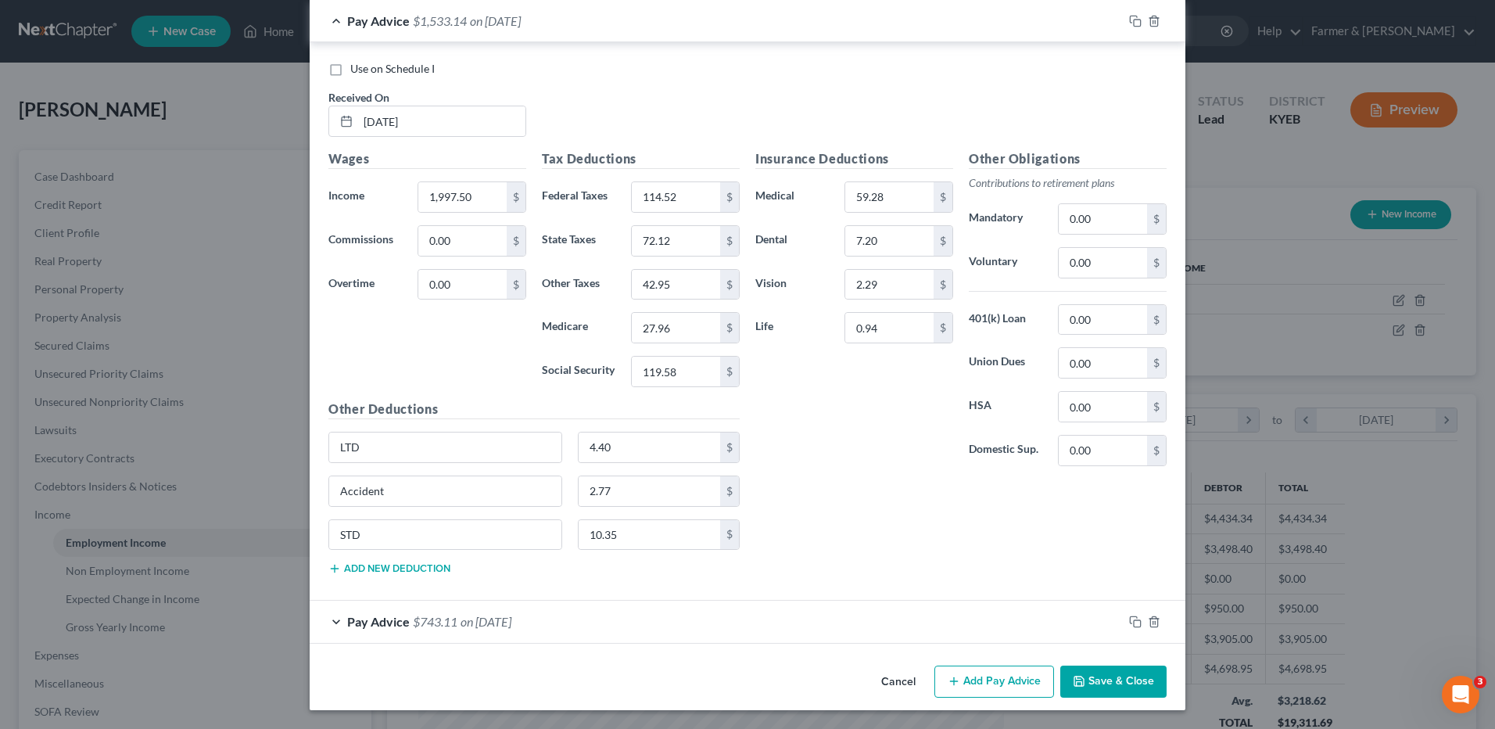
click at [1105, 682] on button "Save & Close" at bounding box center [1113, 681] width 106 height 33
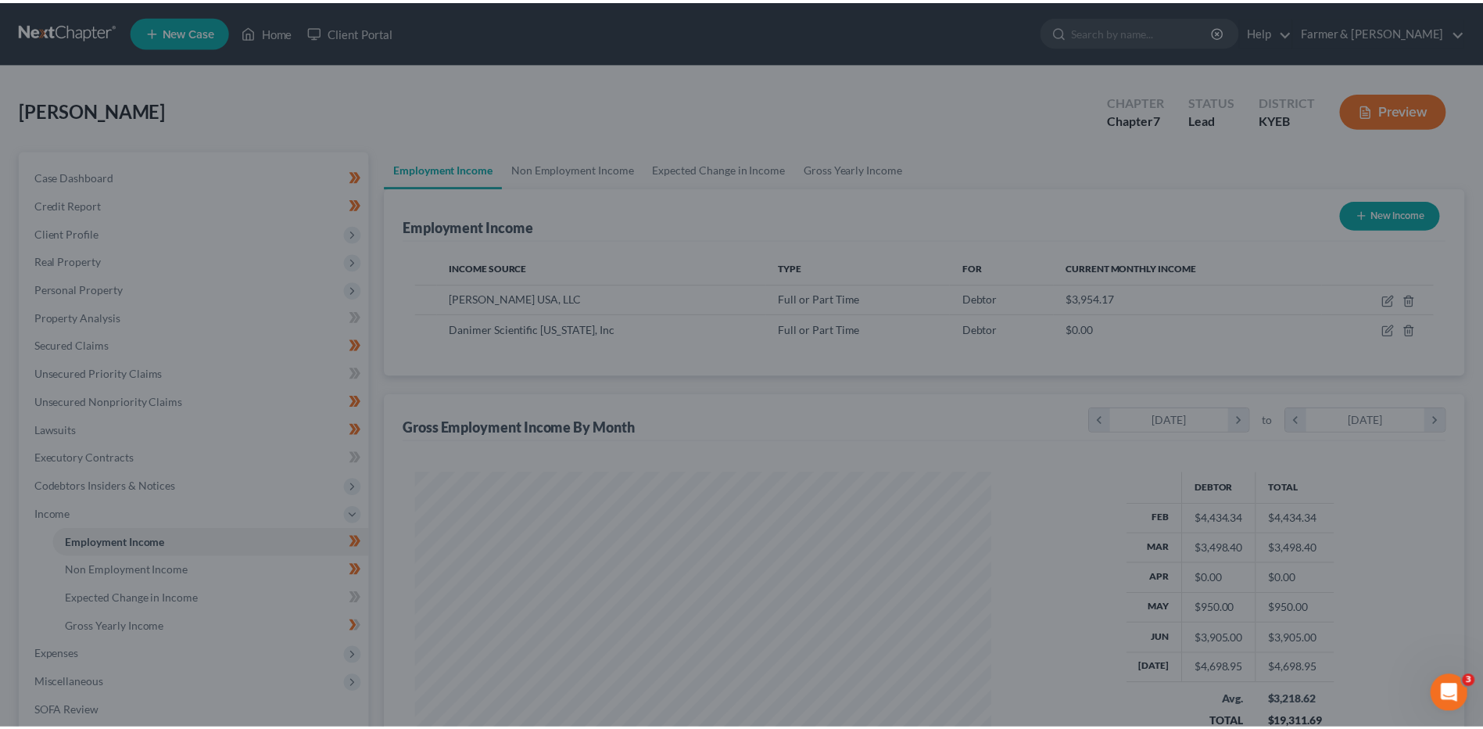
scroll to position [781538, 781216]
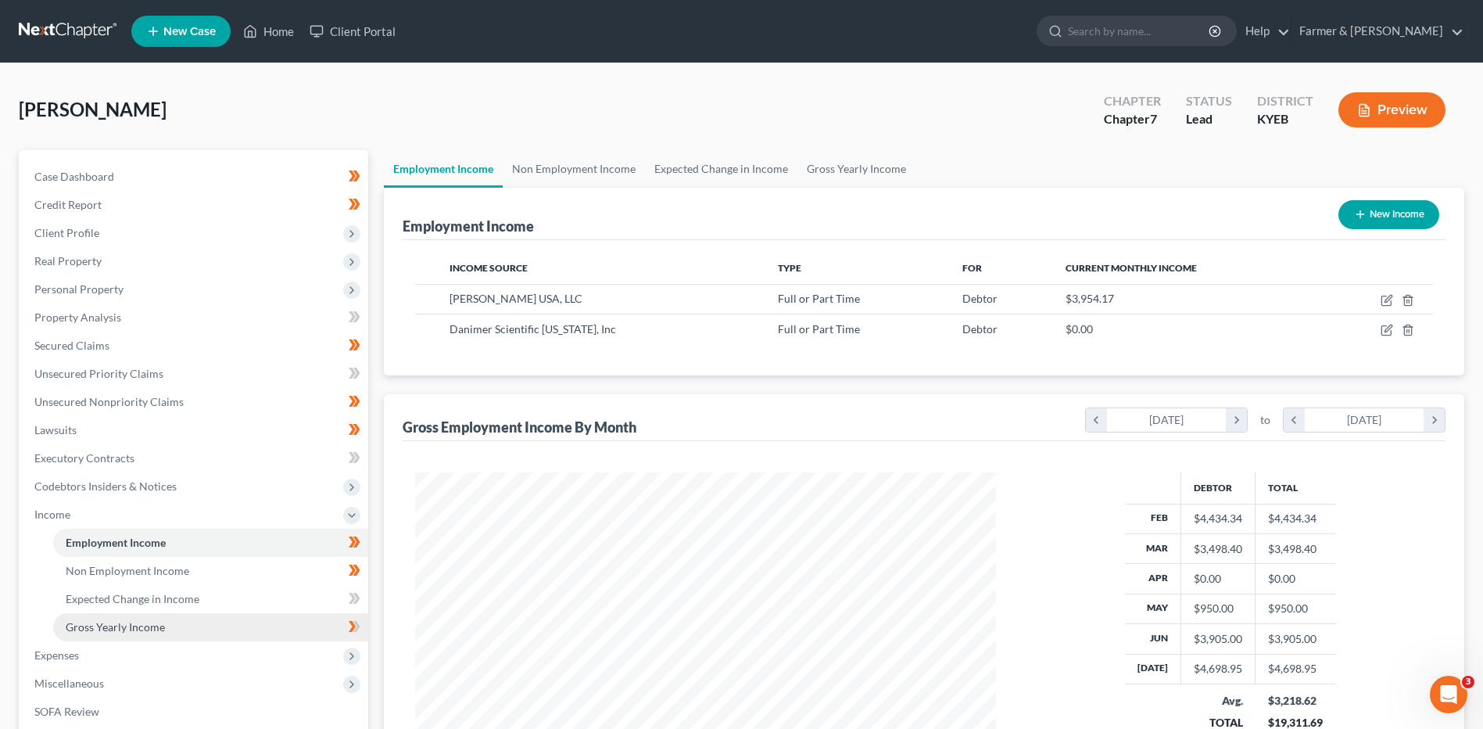
drag, startPoint x: 141, startPoint y: 621, endPoint x: 108, endPoint y: 629, distance: 33.8
click at [141, 621] on span "Gross Yearly Income" at bounding box center [115, 626] width 99 height 13
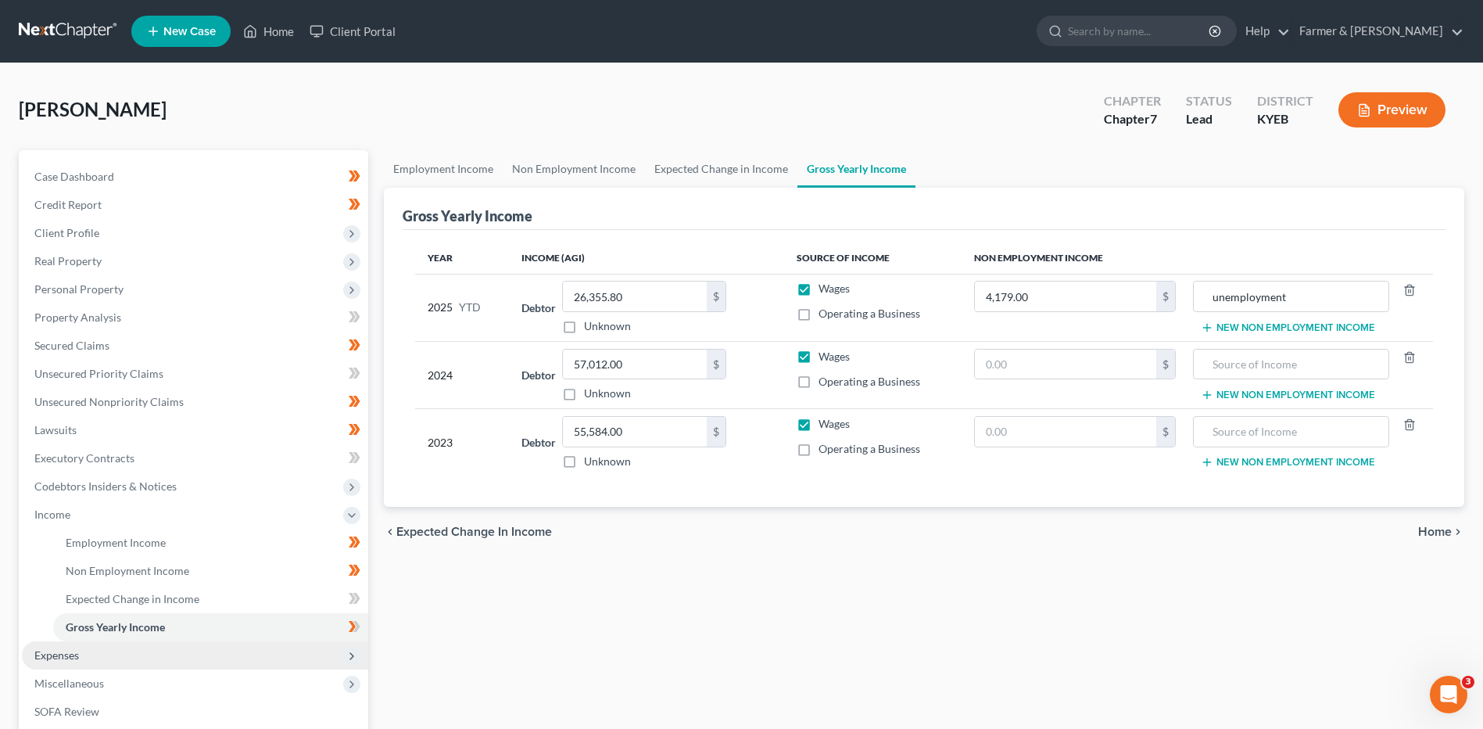
click at [80, 647] on span "Expenses" at bounding box center [195, 655] width 346 height 28
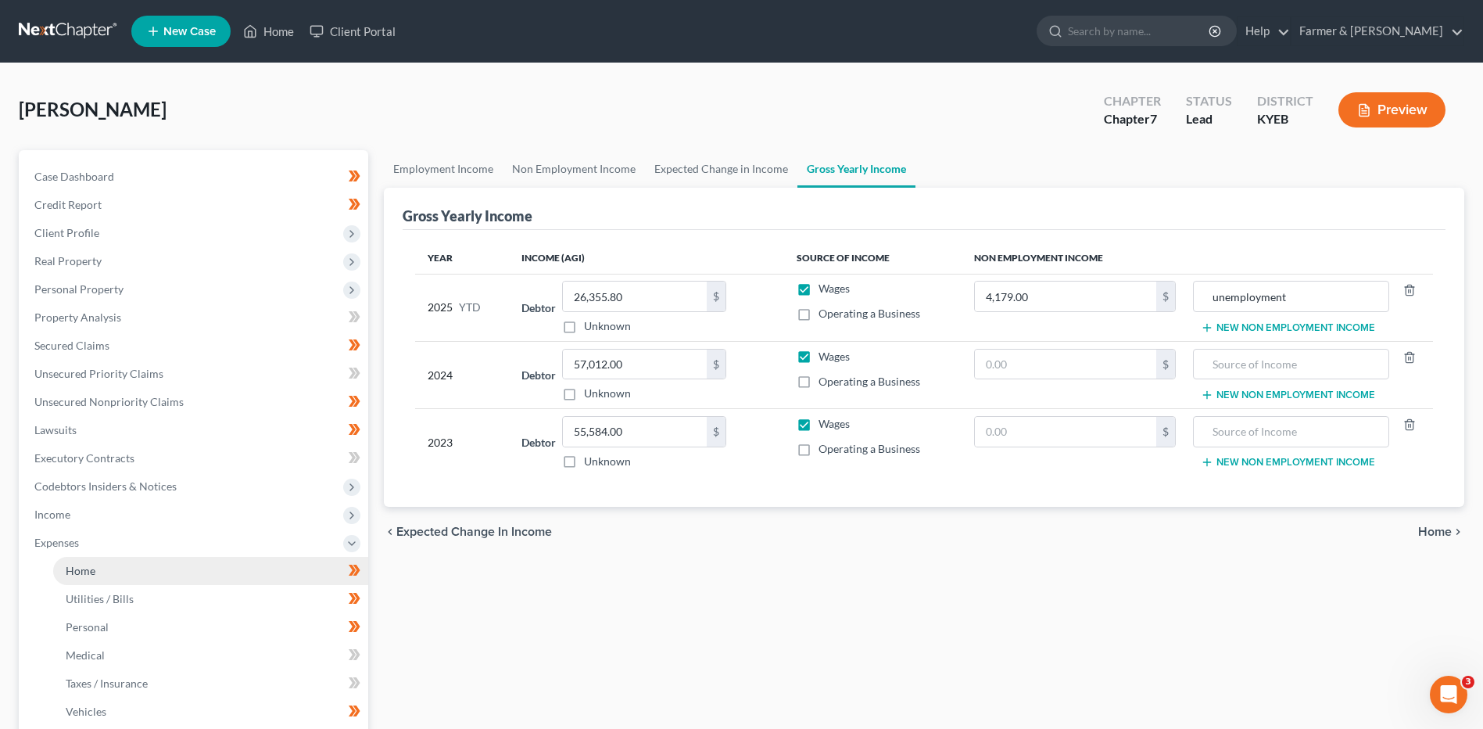
click at [112, 572] on link "Home" at bounding box center [210, 571] width 315 height 28
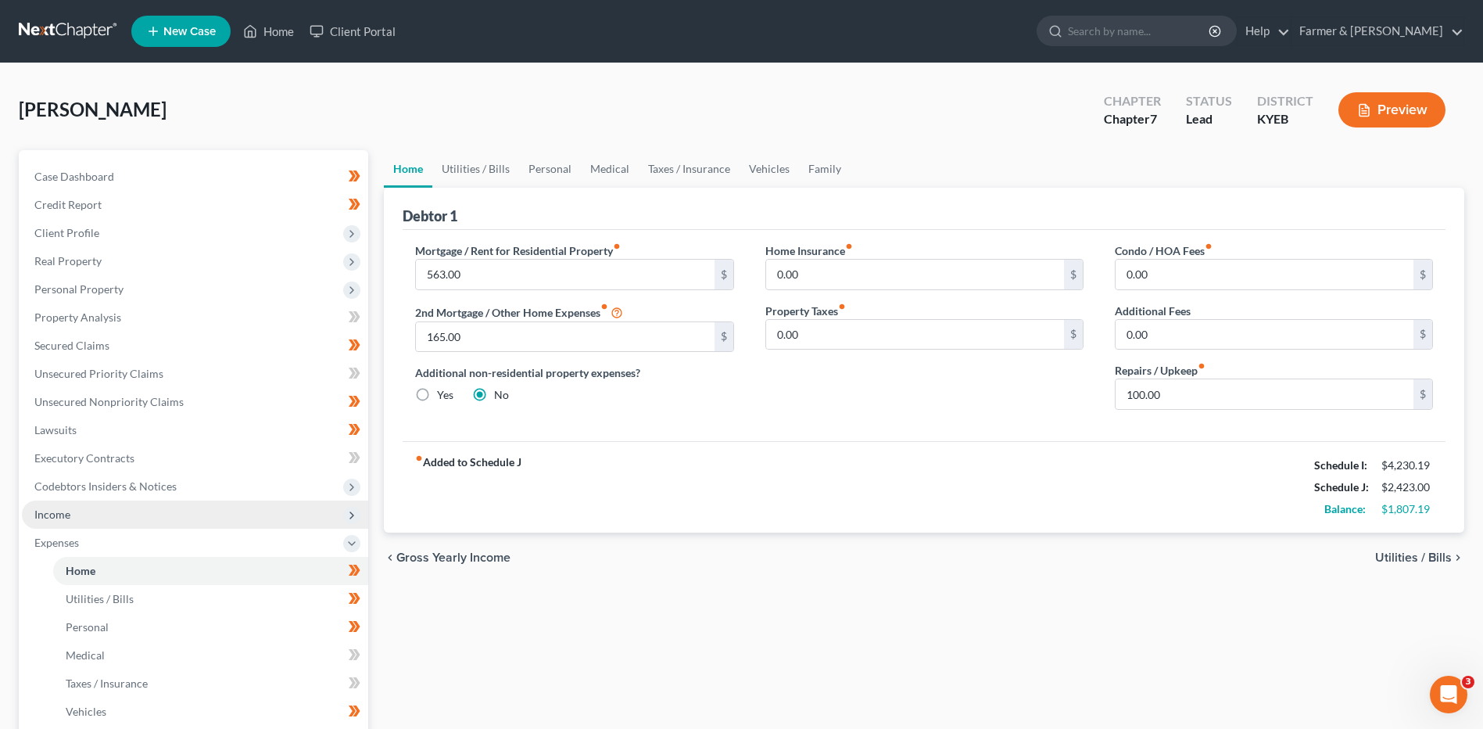
click at [126, 519] on span "Income" at bounding box center [195, 514] width 346 height 28
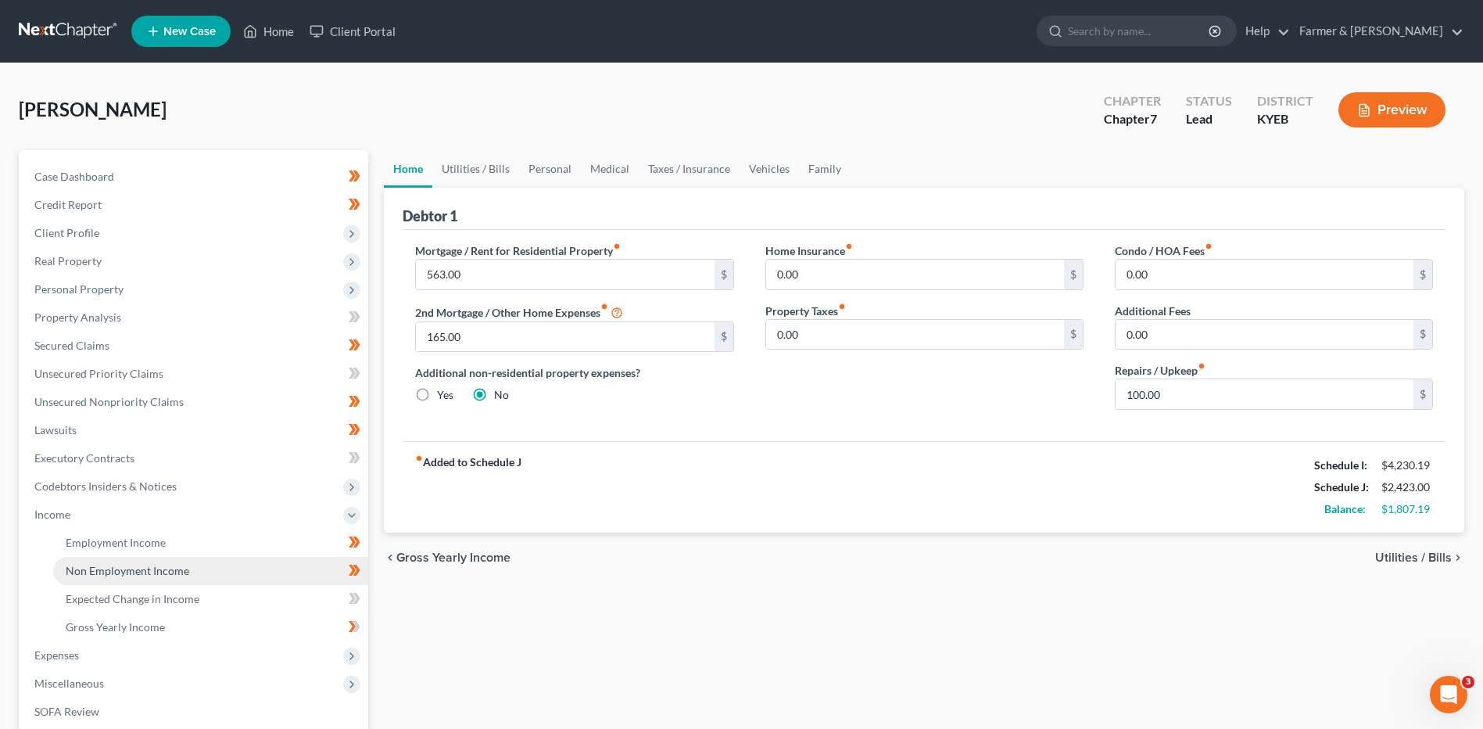
click at [121, 575] on span "Non Employment Income" at bounding box center [128, 570] width 124 height 13
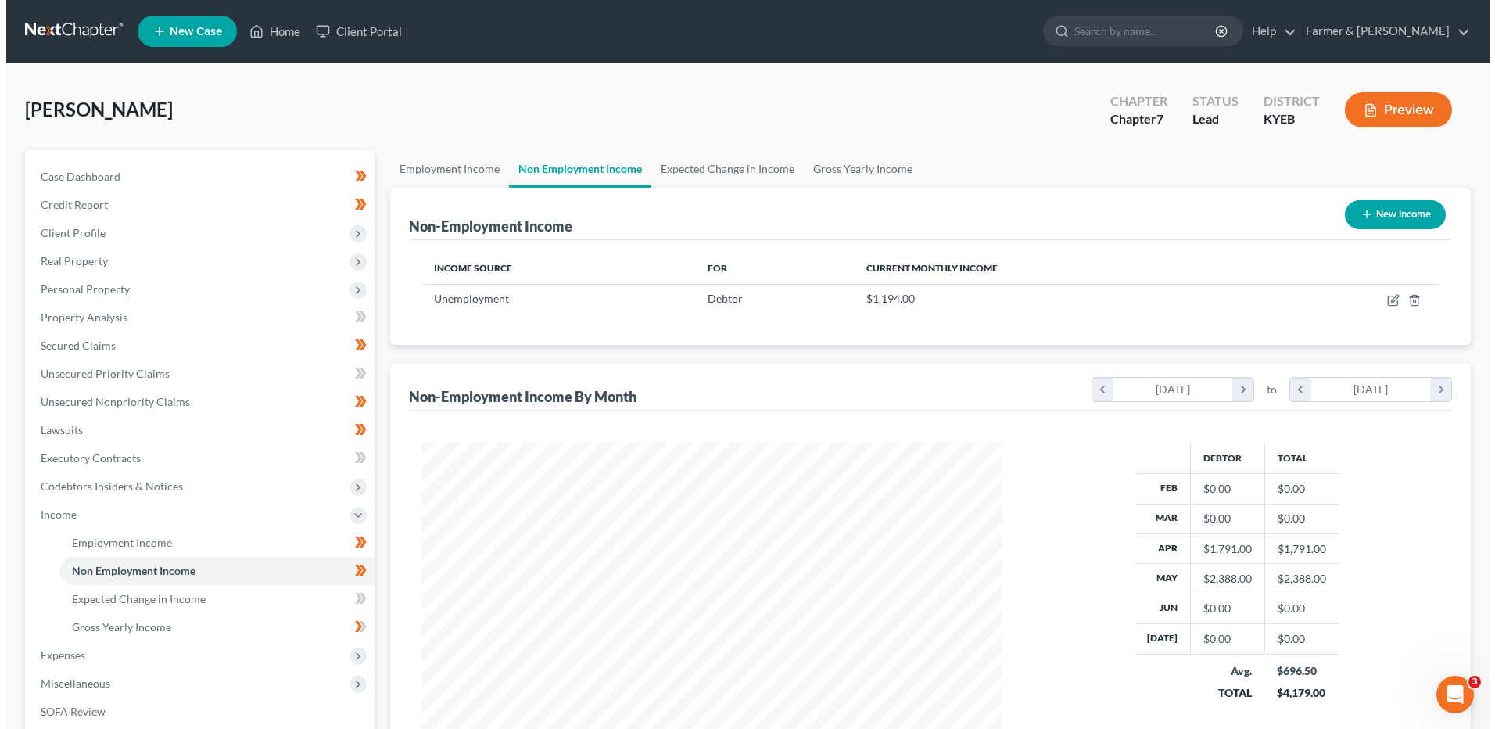
scroll to position [290, 611]
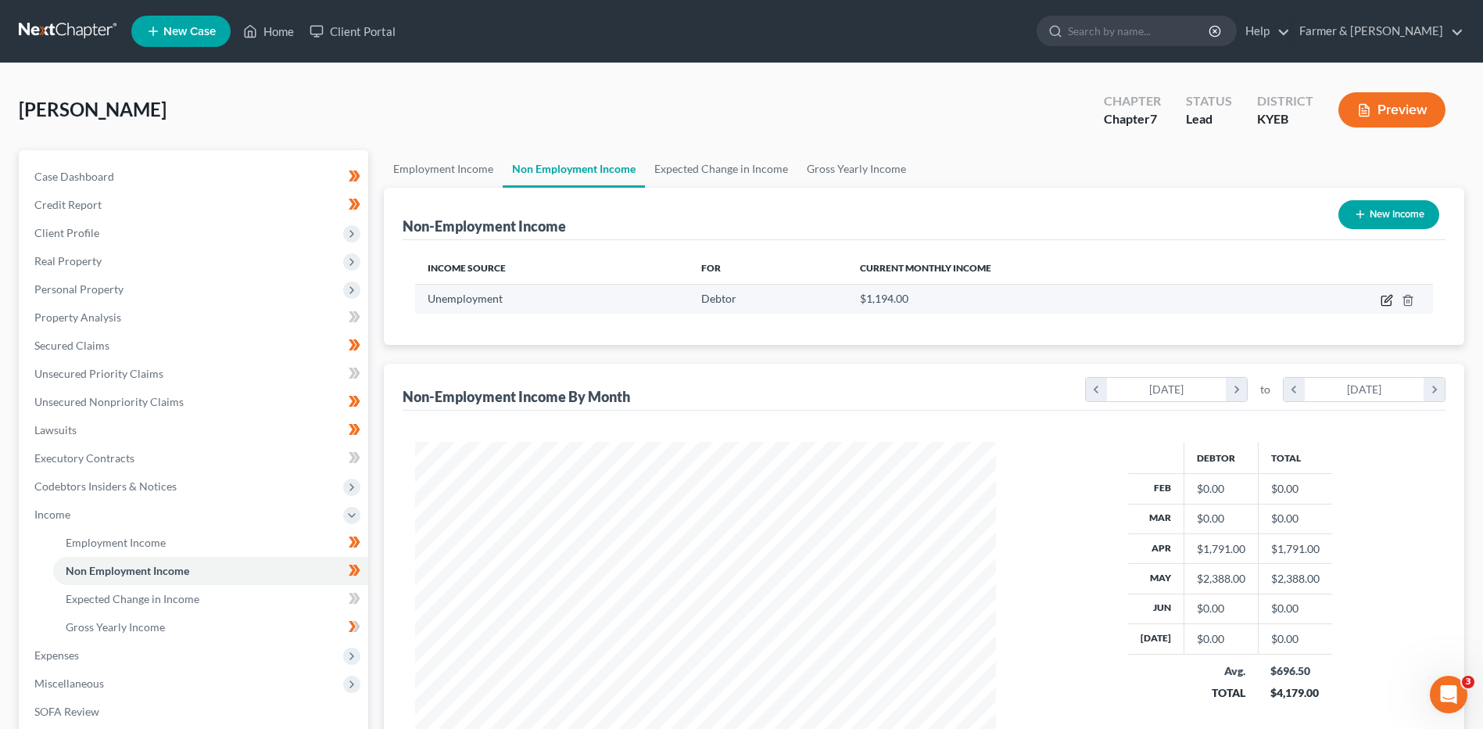
click at [1386, 300] on icon "button" at bounding box center [1388, 298] width 7 height 7
select select "0"
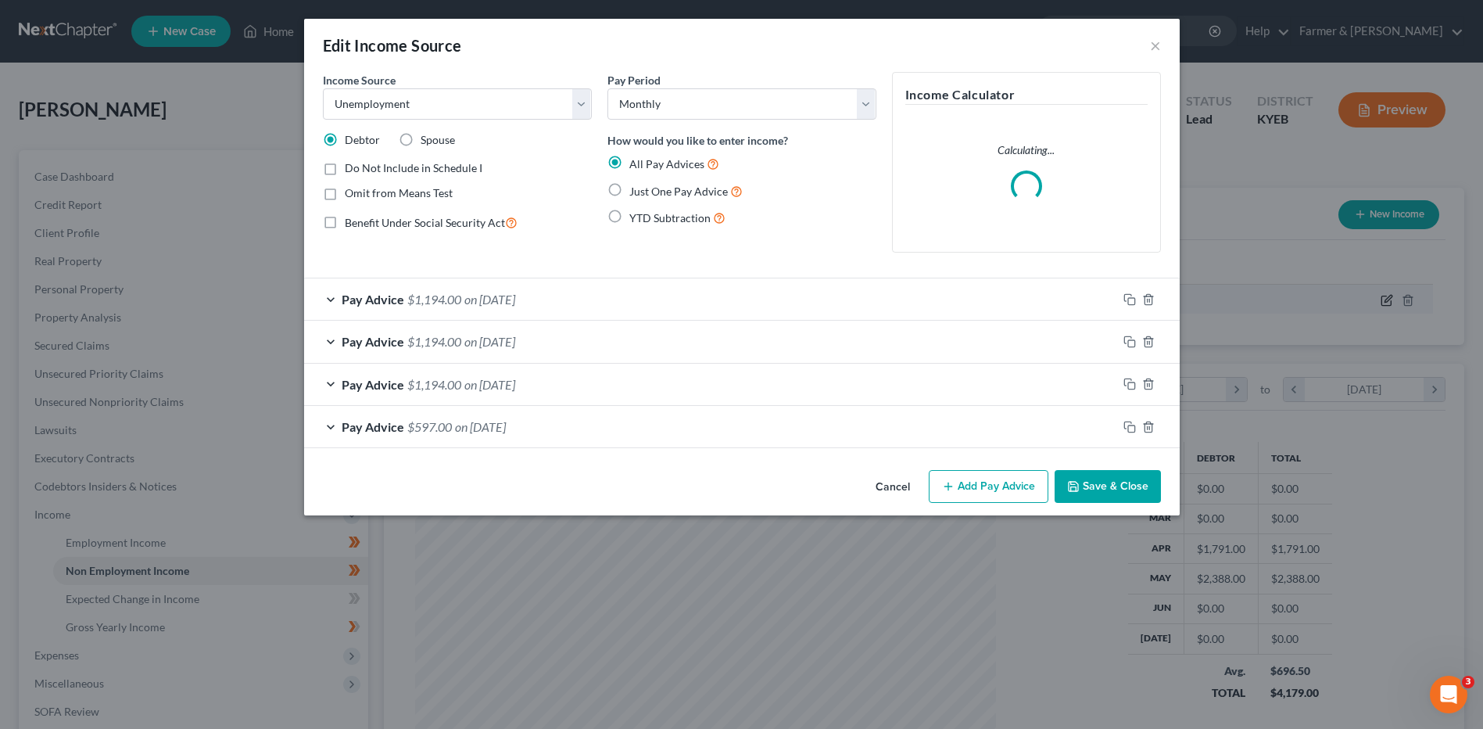
scroll to position [292, 618]
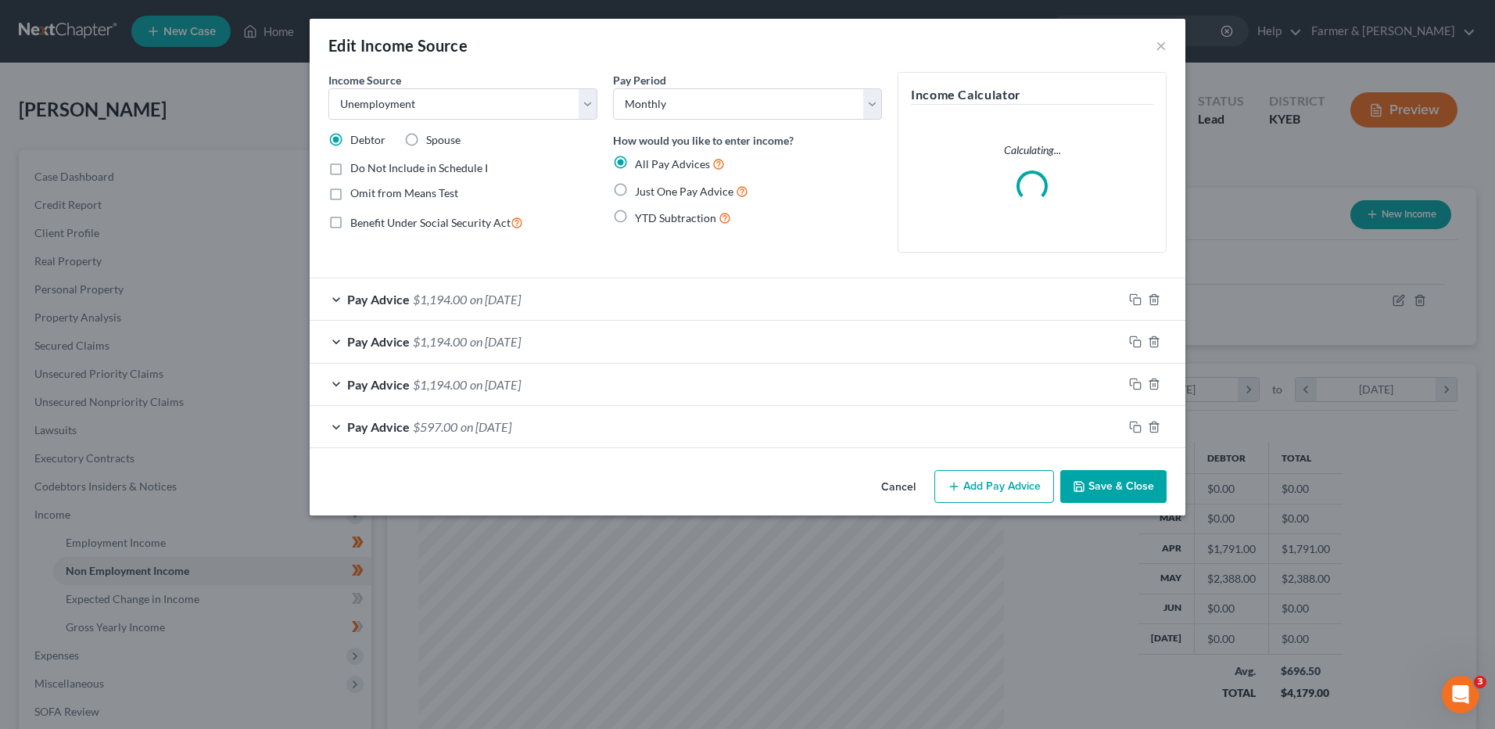
click at [350, 169] on label "Do Not Include in Schedule I" at bounding box center [419, 168] width 138 height 16
click at [357, 169] on input "Do Not Include in Schedule I" at bounding box center [362, 165] width 10 height 10
checkbox input "true"
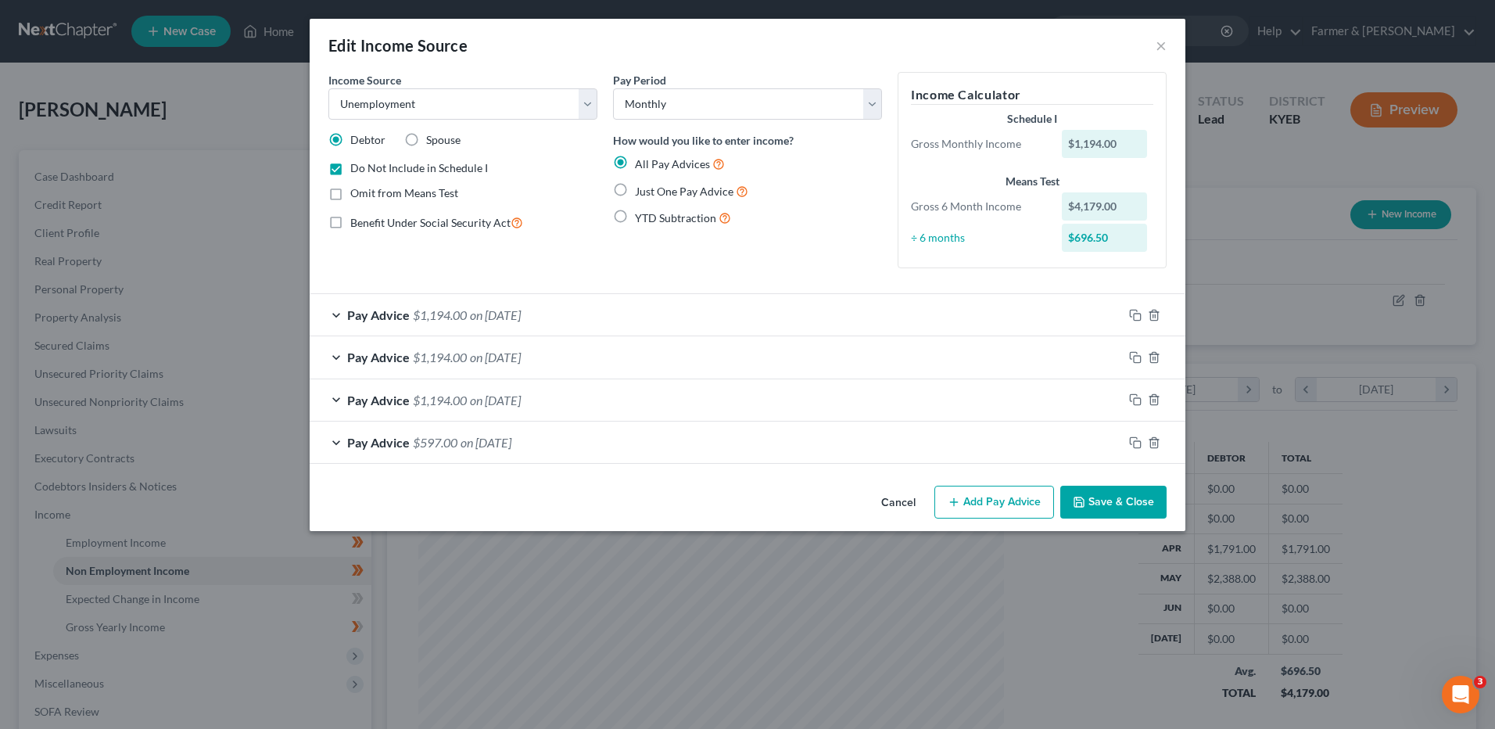
click at [1126, 504] on button "Save & Close" at bounding box center [1113, 502] width 106 height 33
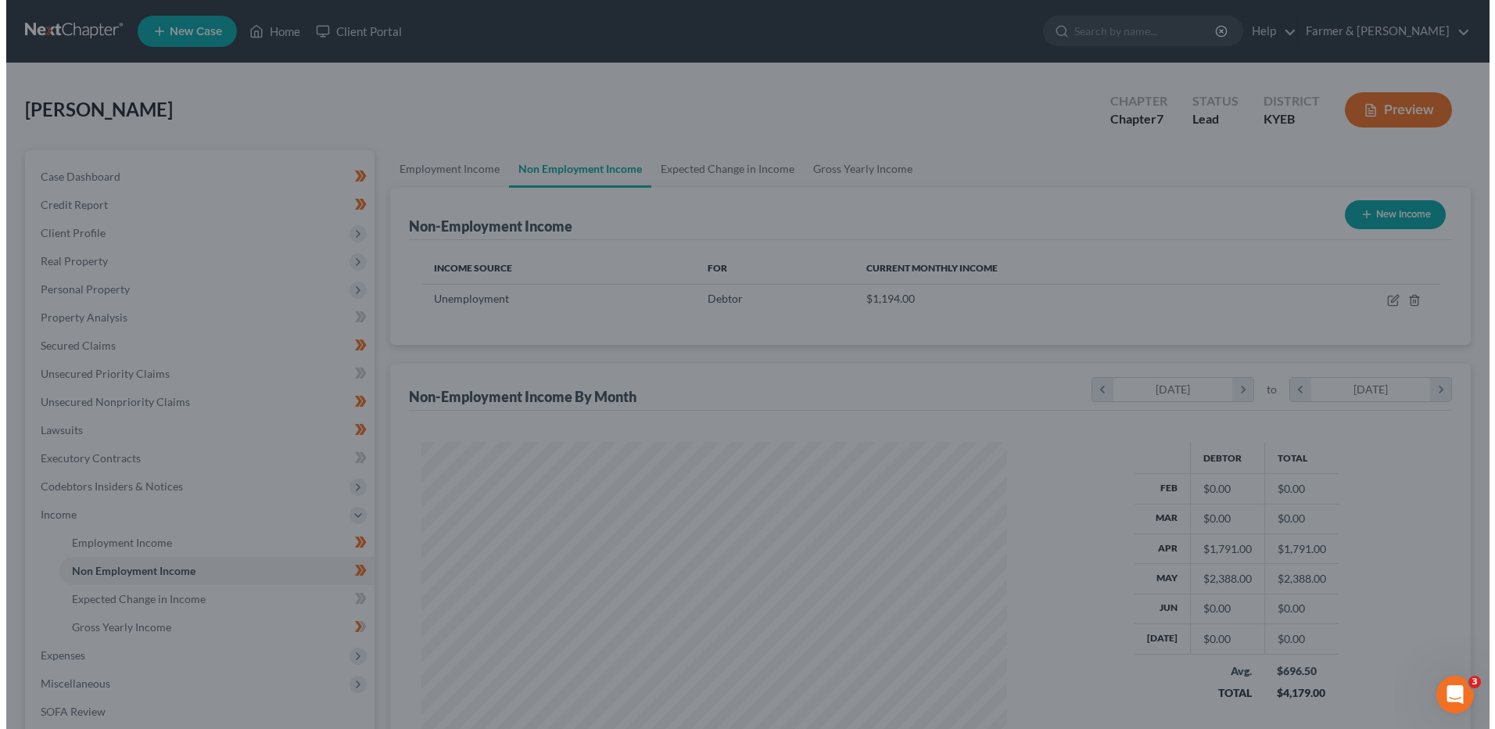
scroll to position [781538, 781216]
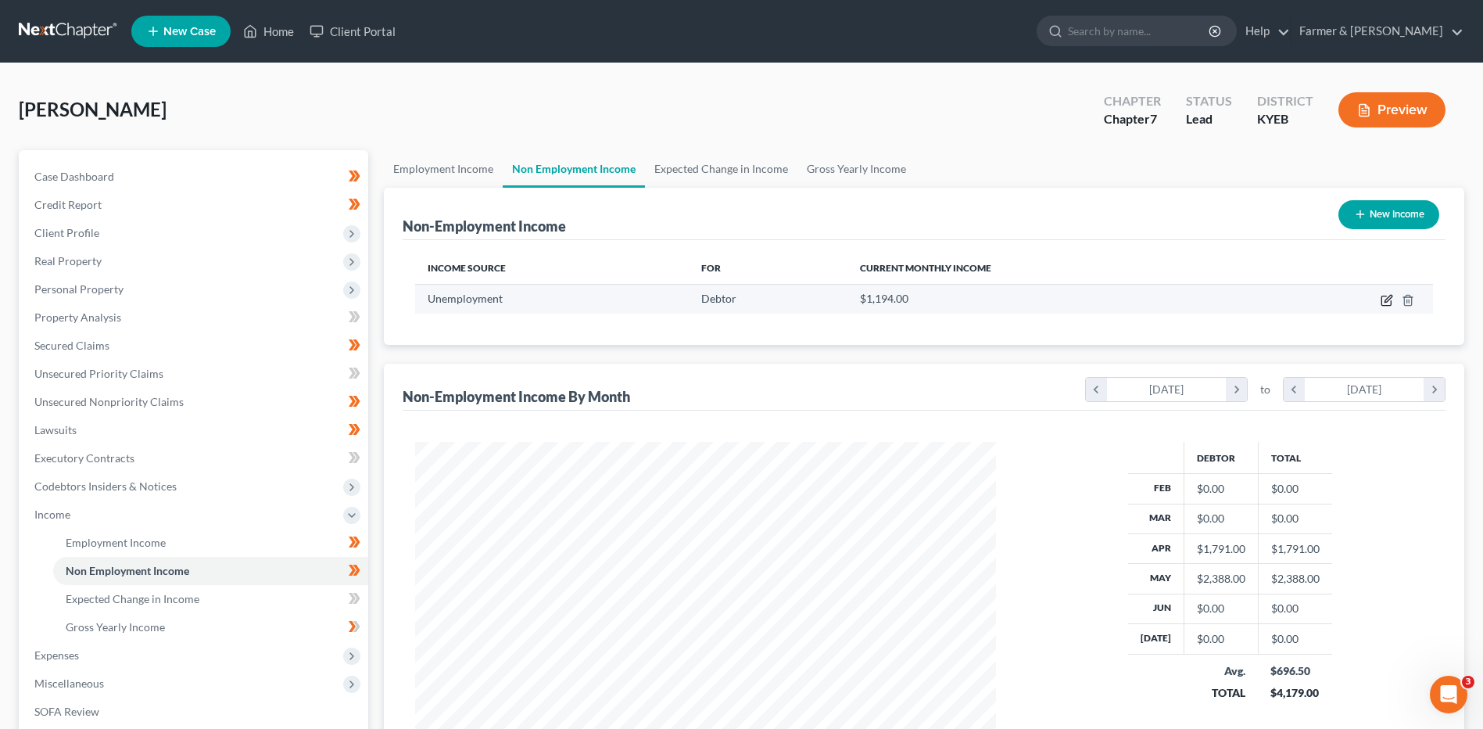
click at [1385, 298] on icon "button" at bounding box center [1387, 300] width 13 height 13
select select "0"
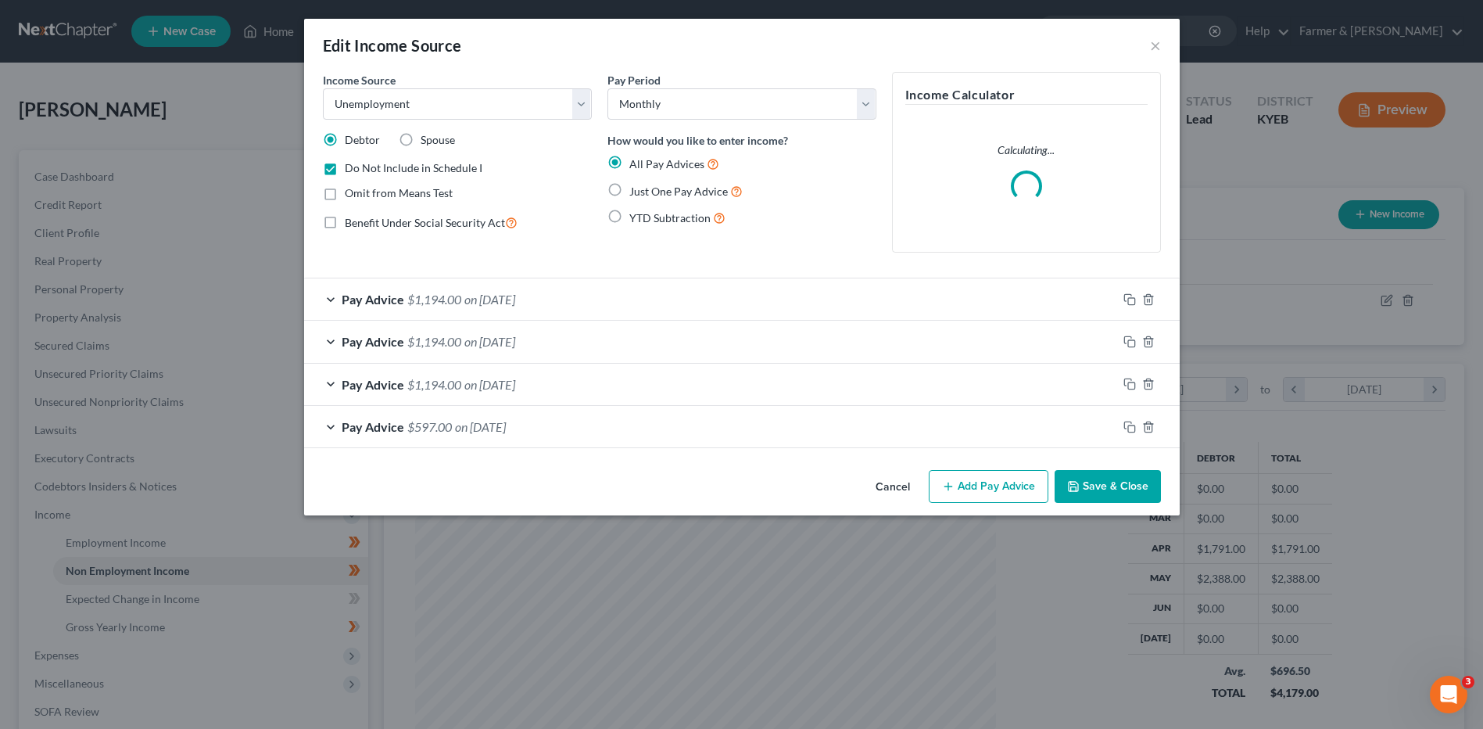
scroll to position [292, 618]
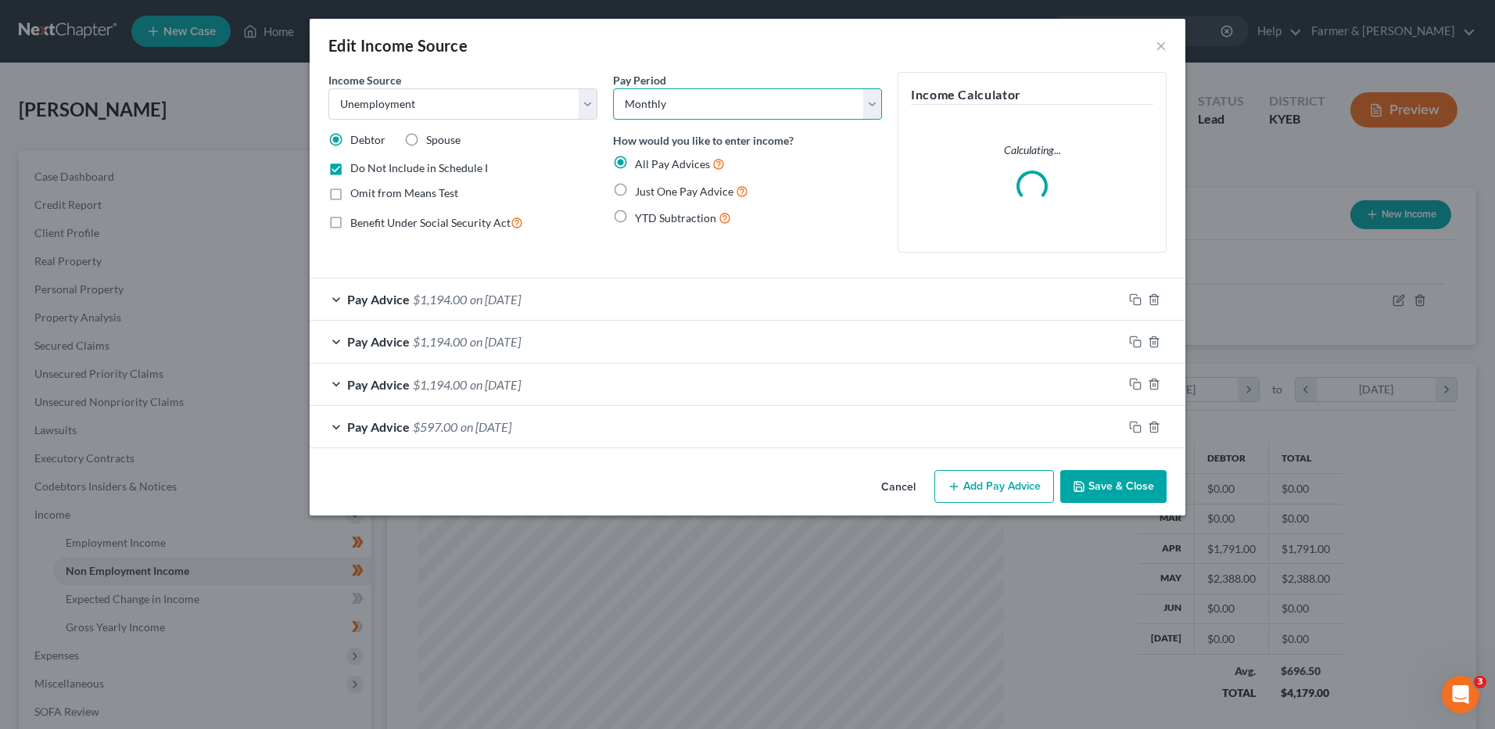
click at [663, 113] on select "Select Monthly Twice Monthly Every Other Week Weekly" at bounding box center [747, 103] width 269 height 31
select select "2"
click at [613, 88] on select "Select Monthly Twice Monthly Every Other Week Weekly" at bounding box center [747, 103] width 269 height 31
click at [1106, 489] on button "Save & Close" at bounding box center [1113, 486] width 106 height 33
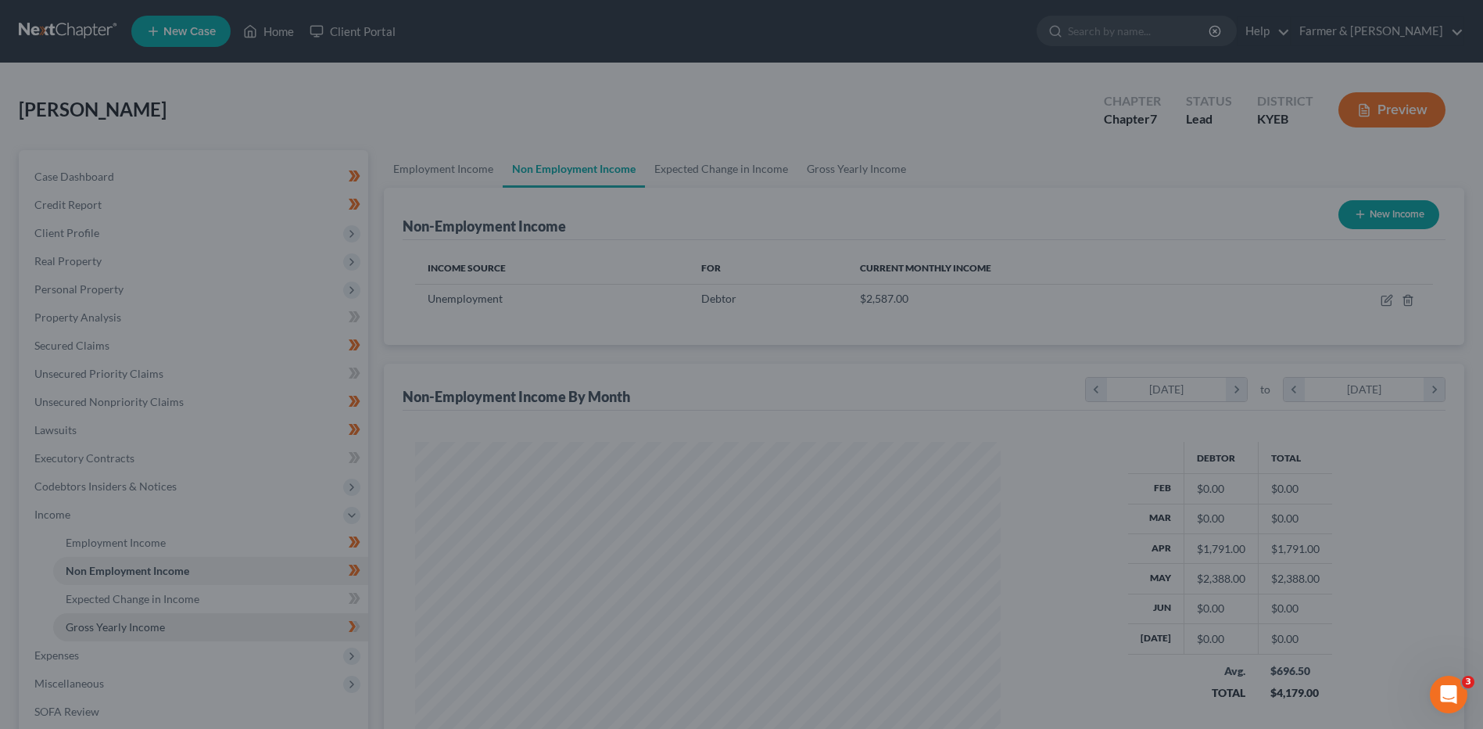
scroll to position [781538, 781216]
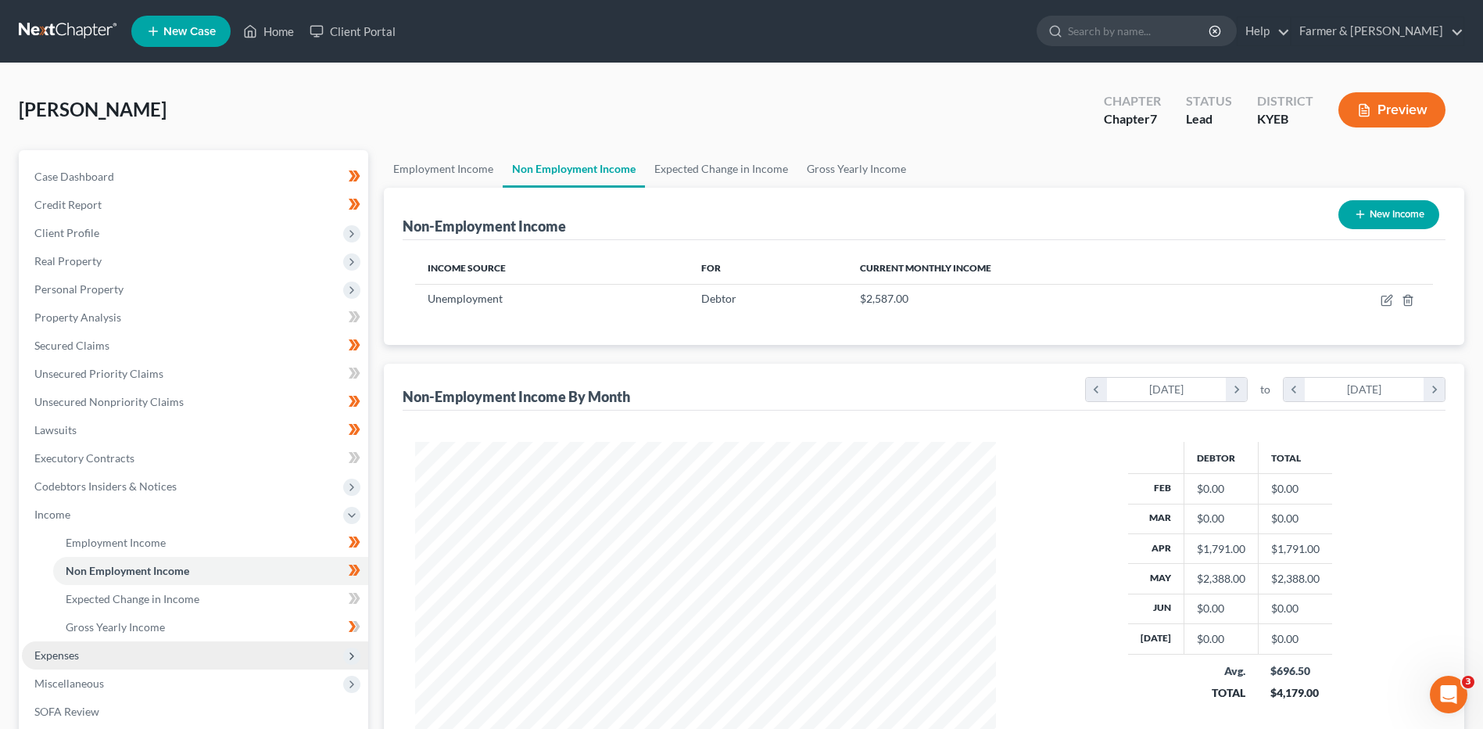
click at [117, 652] on span "Expenses" at bounding box center [195, 655] width 346 height 28
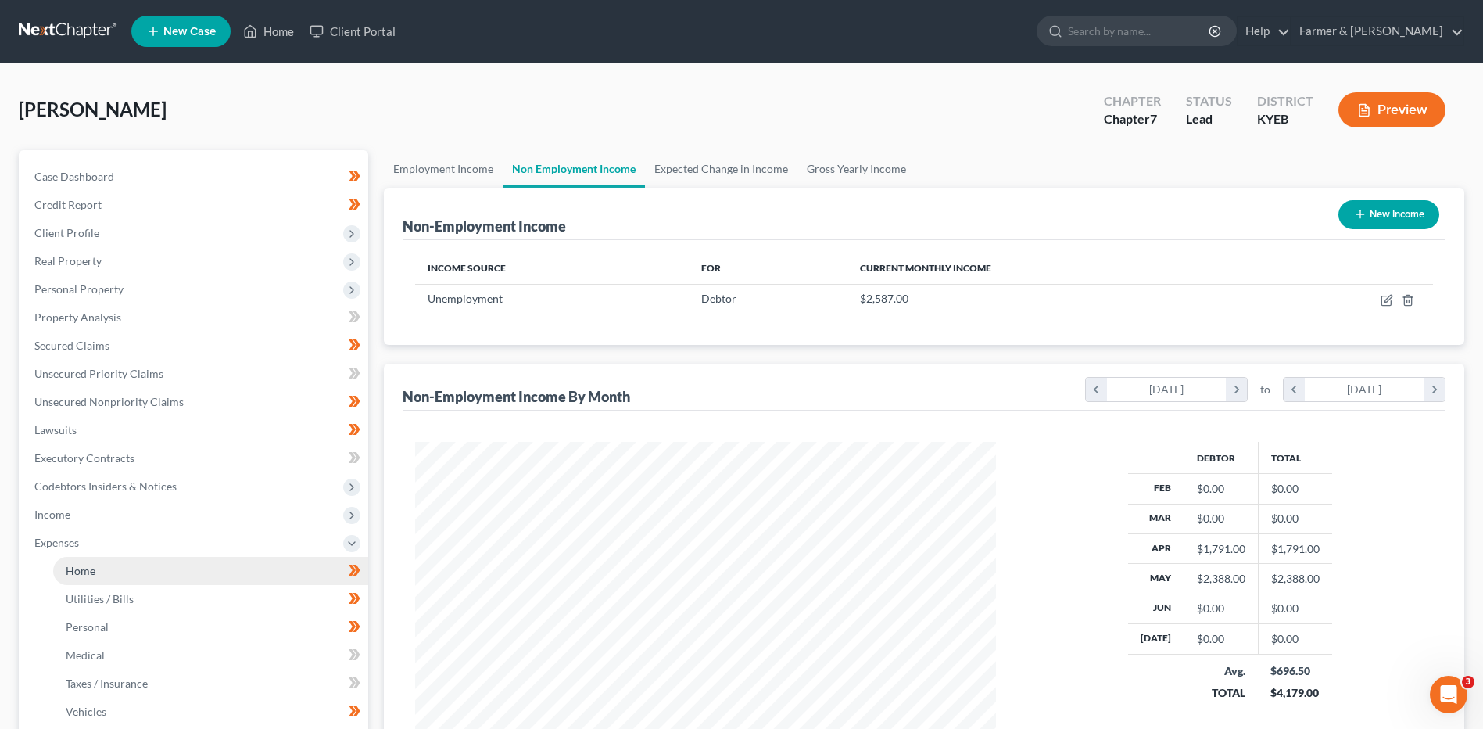
click at [118, 571] on link "Home" at bounding box center [210, 571] width 315 height 28
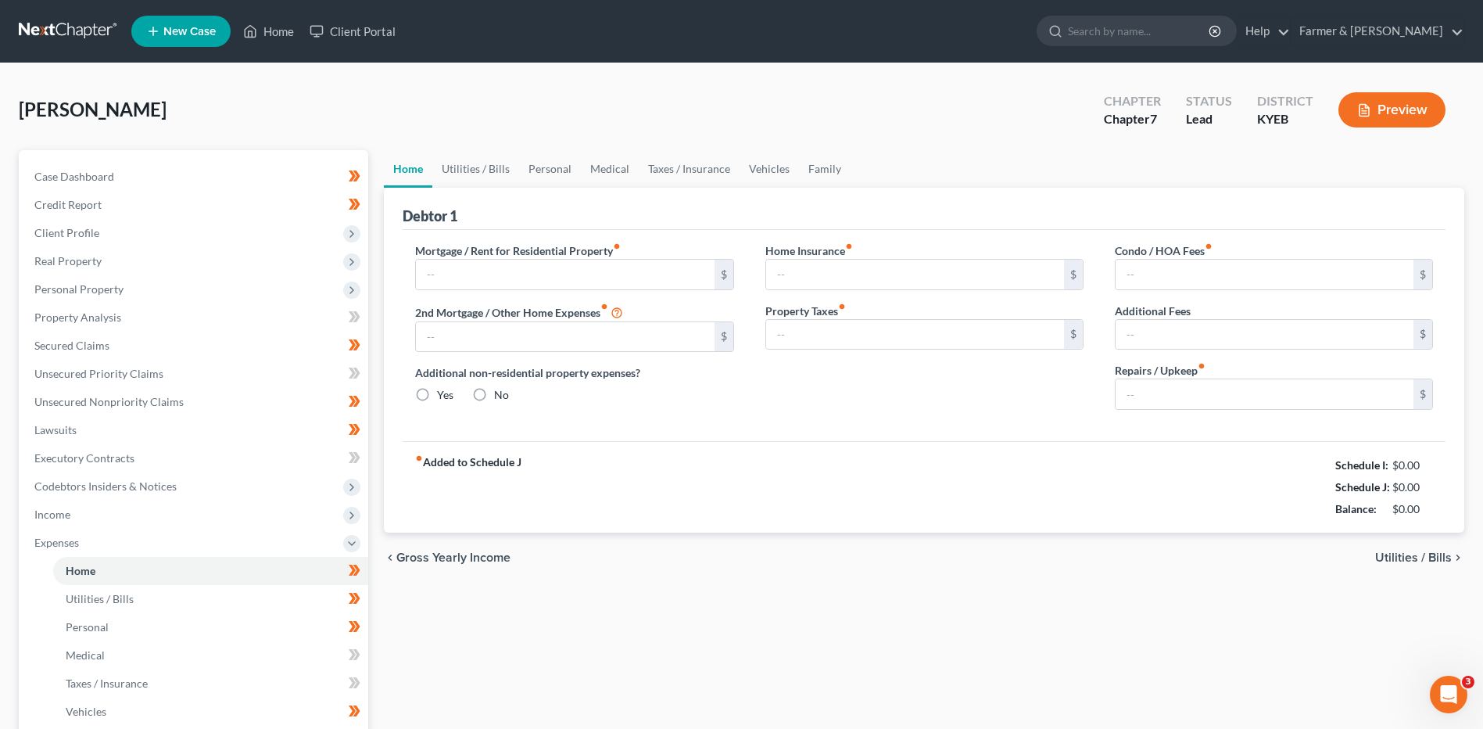
type input "563.00"
type input "165.00"
radio input "true"
type input "0.00"
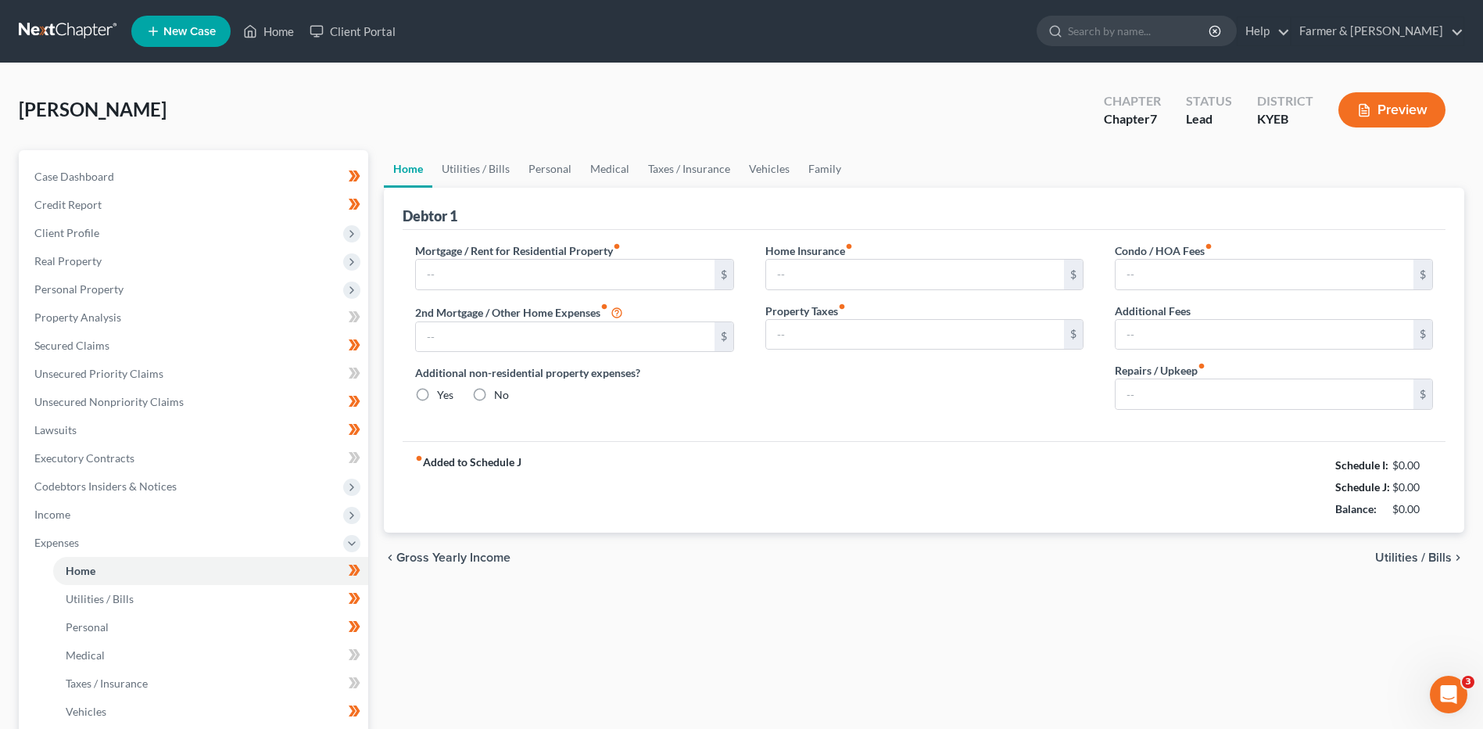
type input "0.00"
type input "100.00"
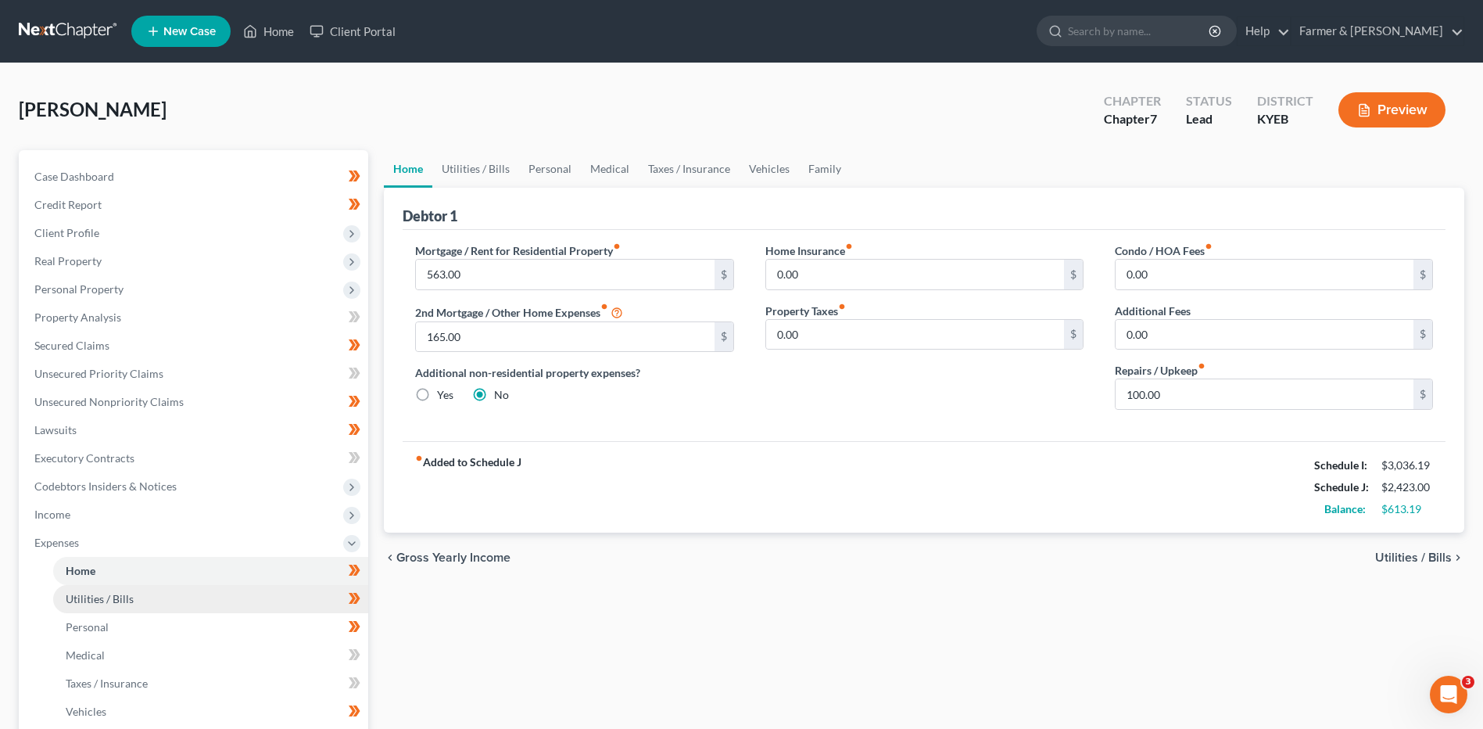
click at [136, 605] on link "Utilities / Bills" at bounding box center [210, 599] width 315 height 28
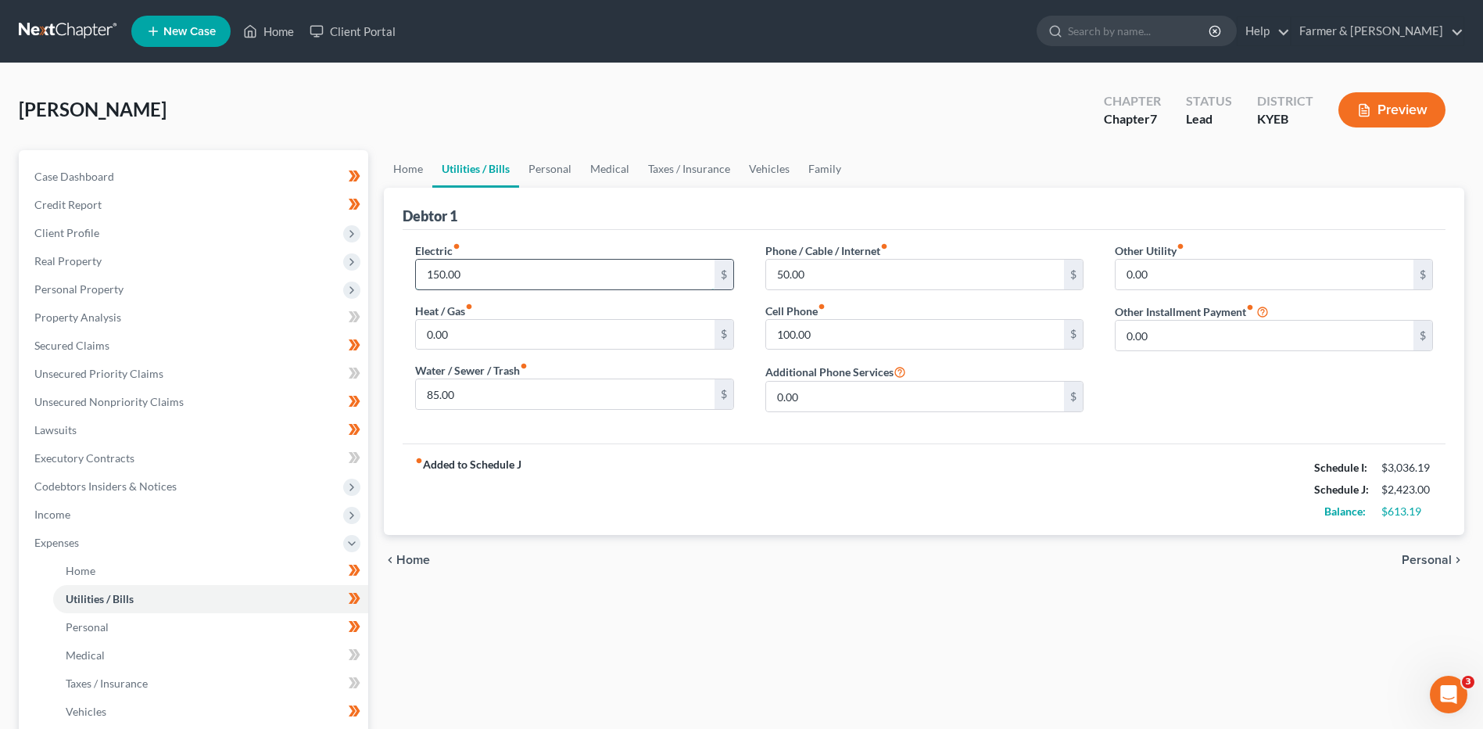
click at [535, 273] on input "150.00" at bounding box center [565, 275] width 298 height 30
type input "200.00"
type input "125.00"
type input "75.00"
type input "125.00"
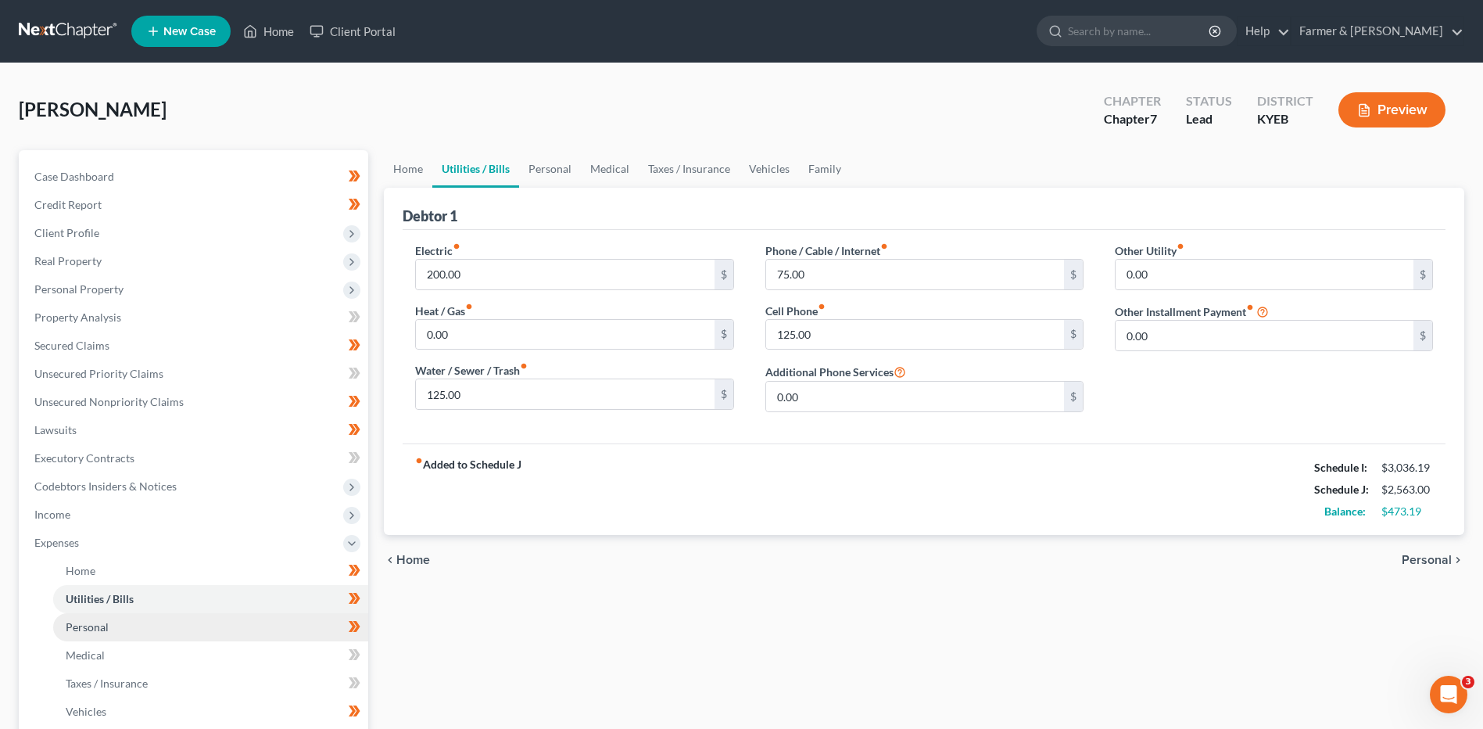
click at [142, 617] on link "Personal" at bounding box center [210, 627] width 315 height 28
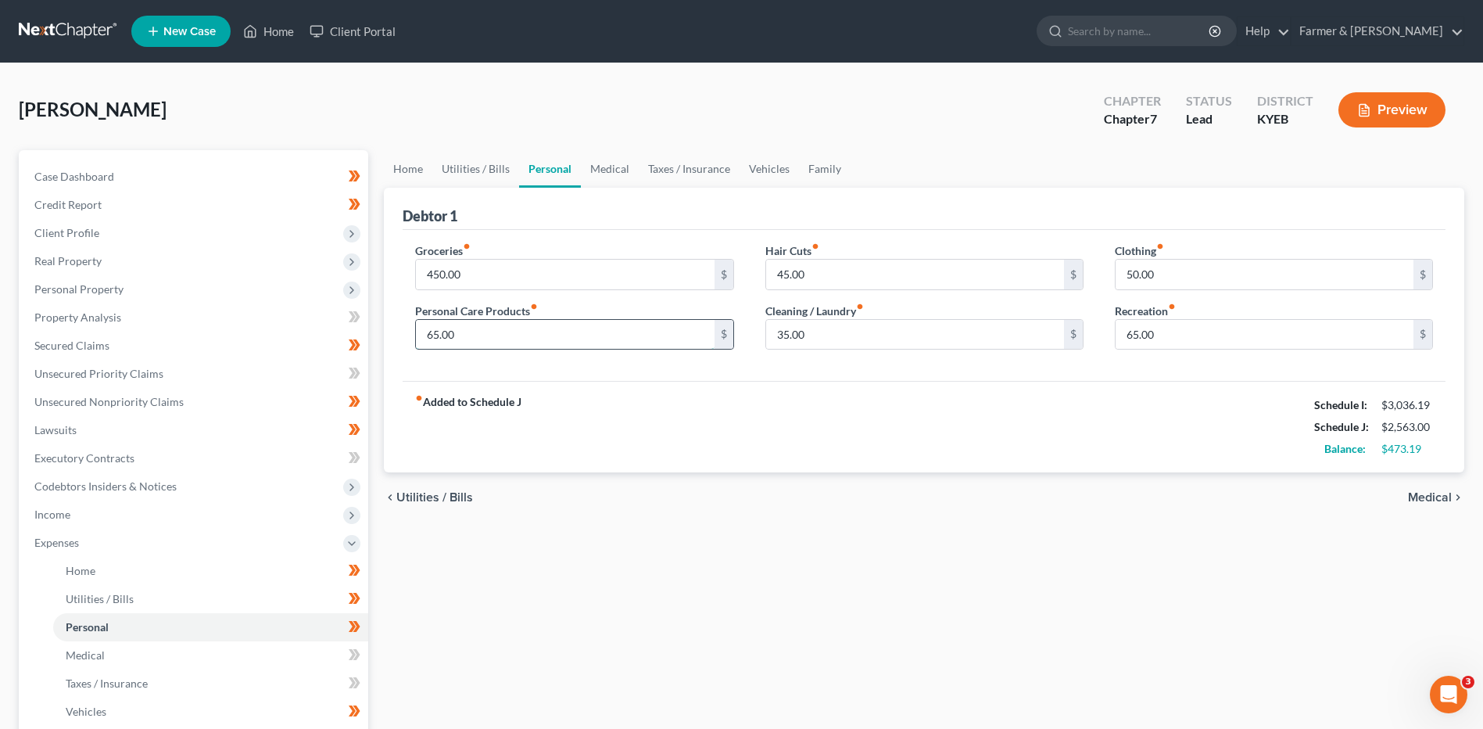
click at [475, 332] on input "65.00" at bounding box center [565, 335] width 298 height 30
type input "75.00"
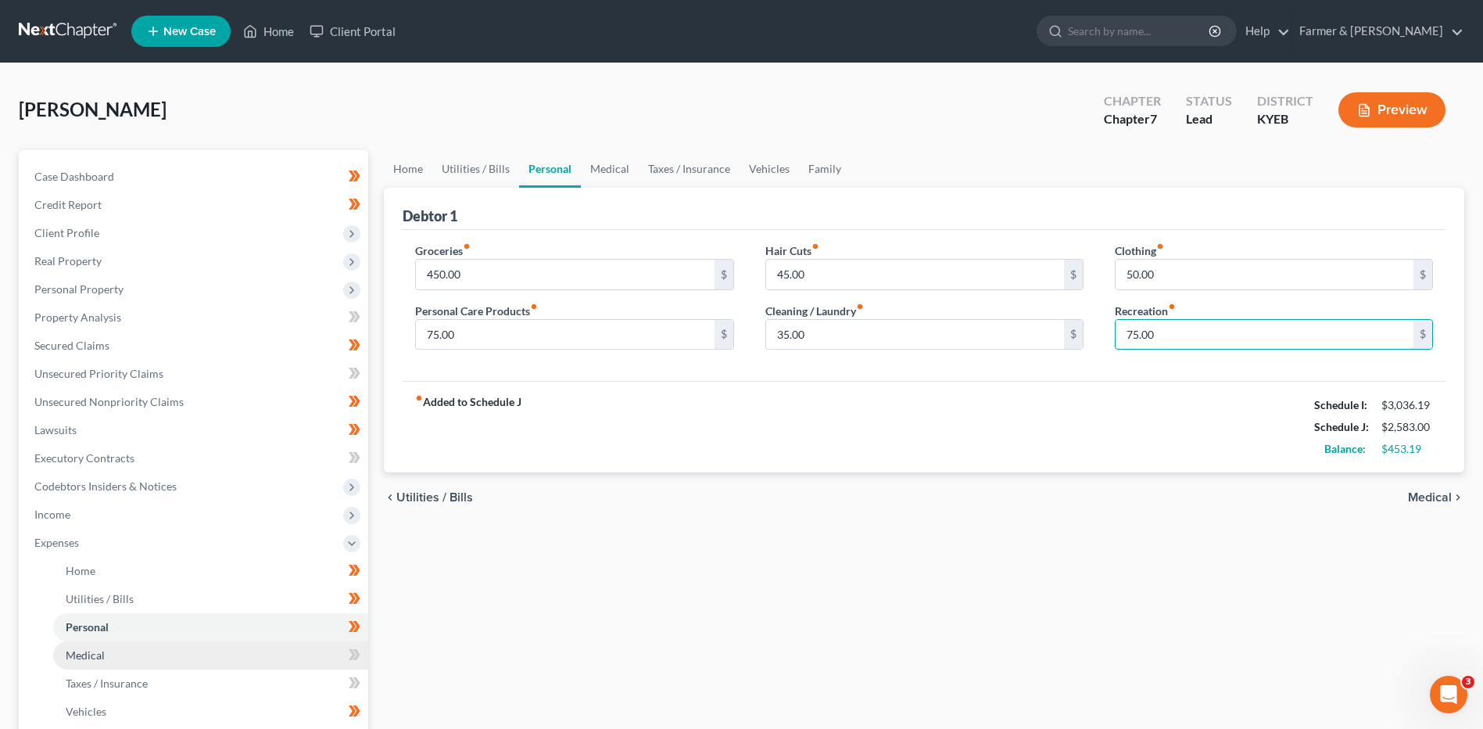
type input "75.00"
click at [127, 650] on link "Medical" at bounding box center [210, 655] width 315 height 28
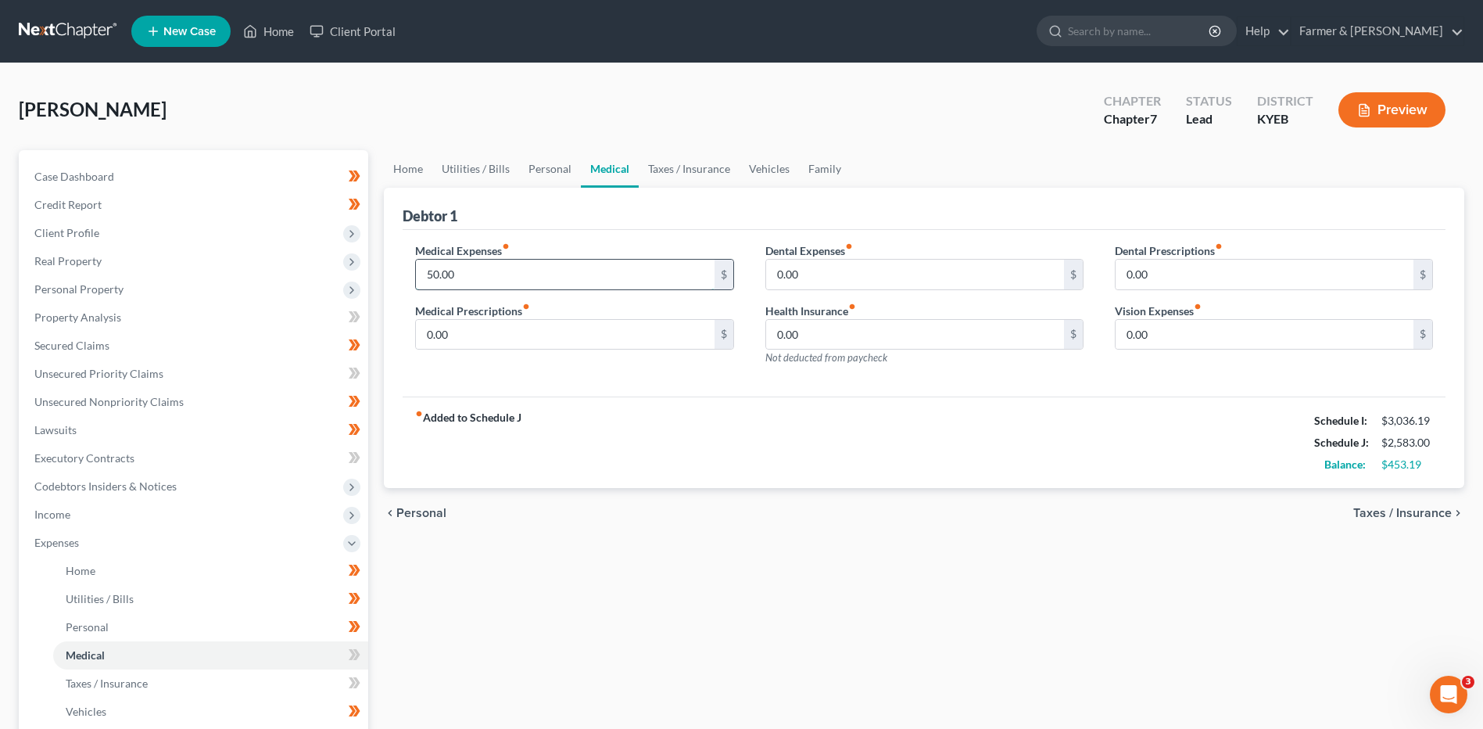
click at [466, 272] on input "50.00" at bounding box center [565, 275] width 298 height 30
type input "85.00"
click at [119, 679] on span "Taxes / Insurance" at bounding box center [107, 682] width 82 height 13
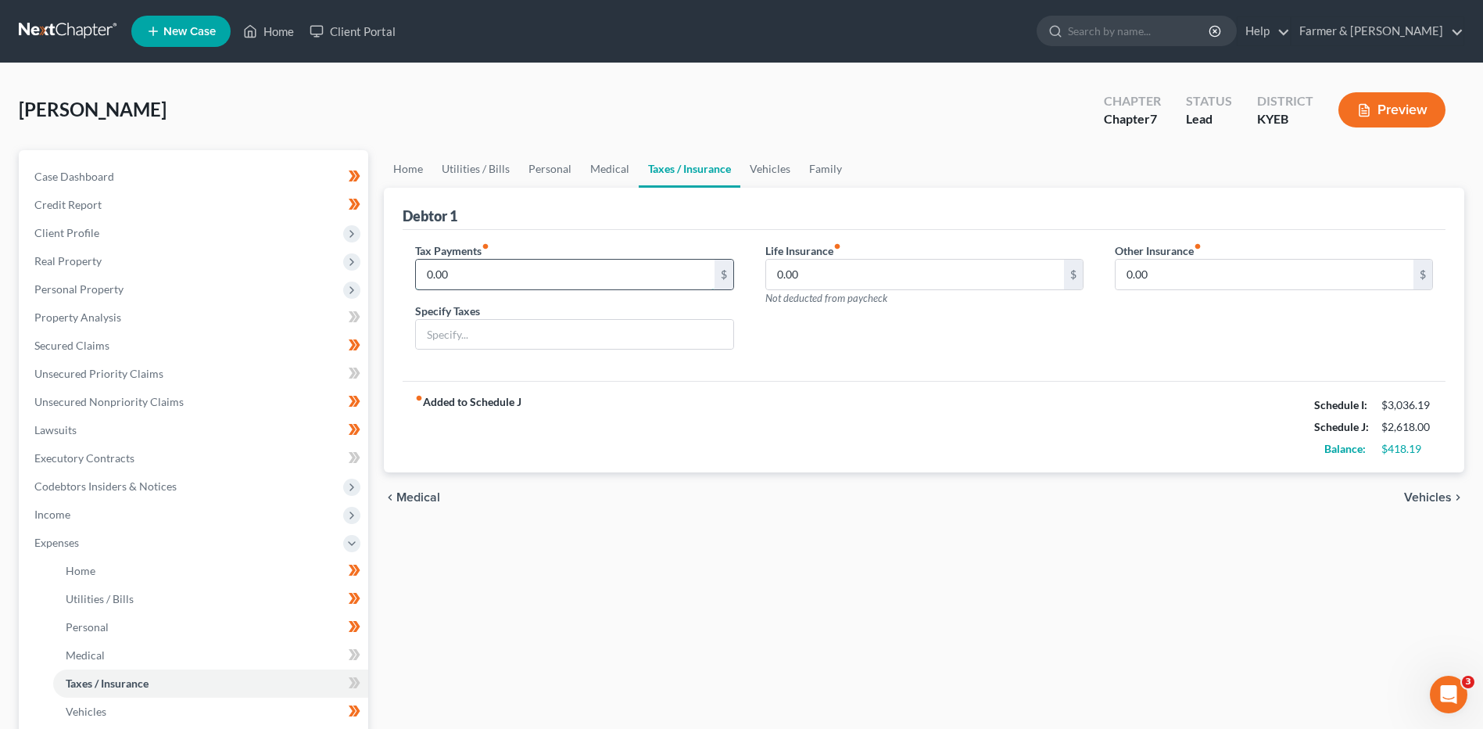
click at [461, 271] on input "0.00" at bounding box center [565, 275] width 298 height 30
type input "25.00"
click at [522, 386] on div "fiber_manual_record Added to Schedule J Schedule I: $3,036.19 Schedule J: $2,64…" at bounding box center [924, 426] width 1043 height 91
click at [500, 346] on input "v" at bounding box center [574, 335] width 317 height 30
type input "Vehicle Registration Taxes"
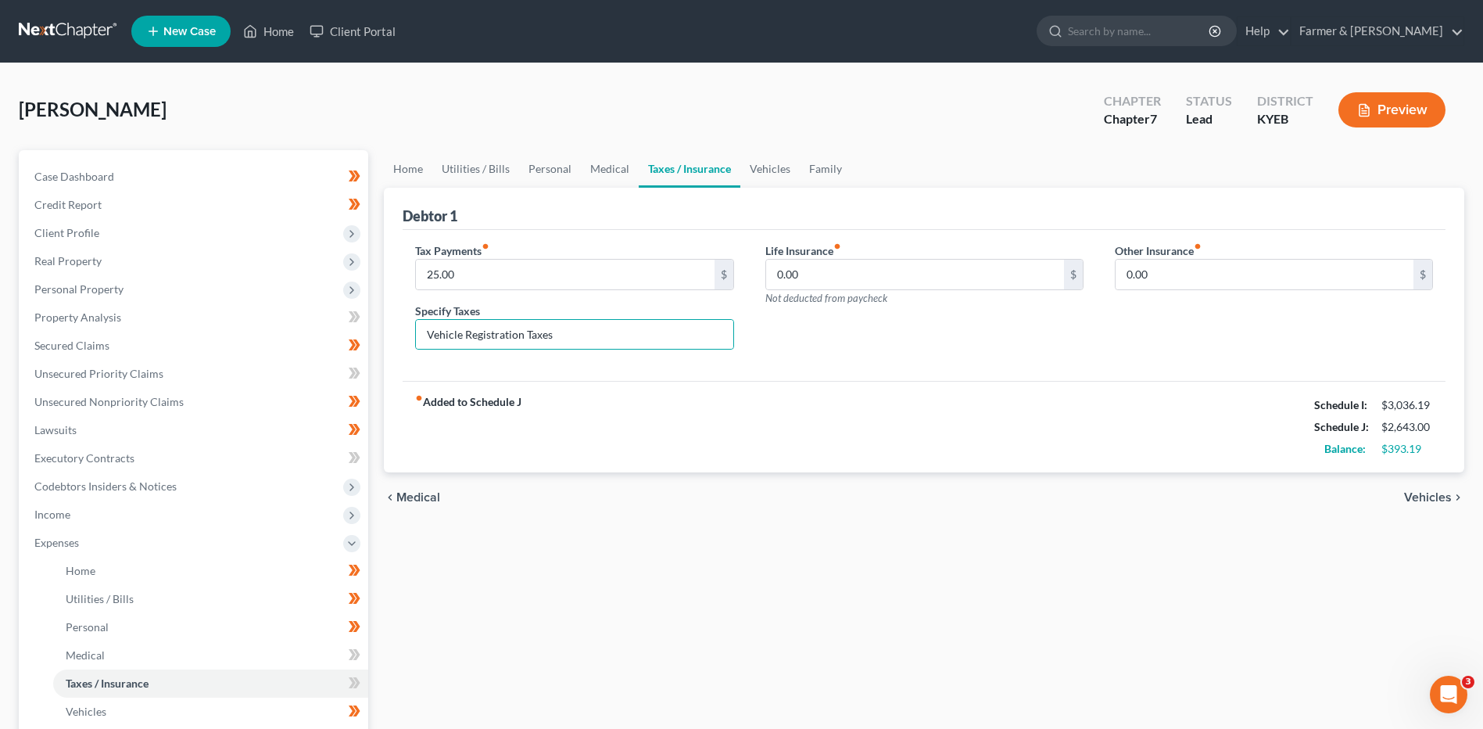
click at [546, 504] on div "chevron_left Medical Vehicles chevron_right" at bounding box center [924, 497] width 1080 height 50
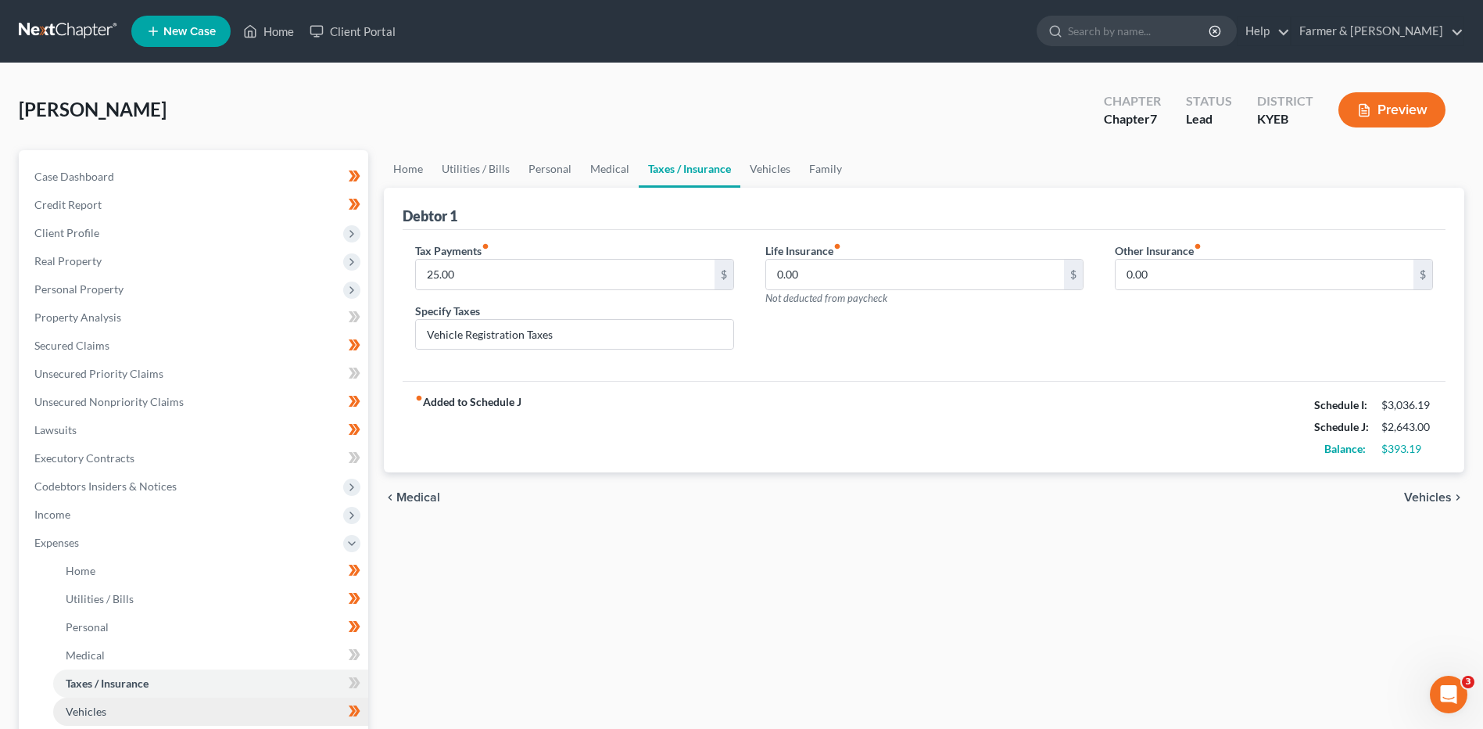
click at [157, 703] on link "Vehicles" at bounding box center [210, 711] width 315 height 28
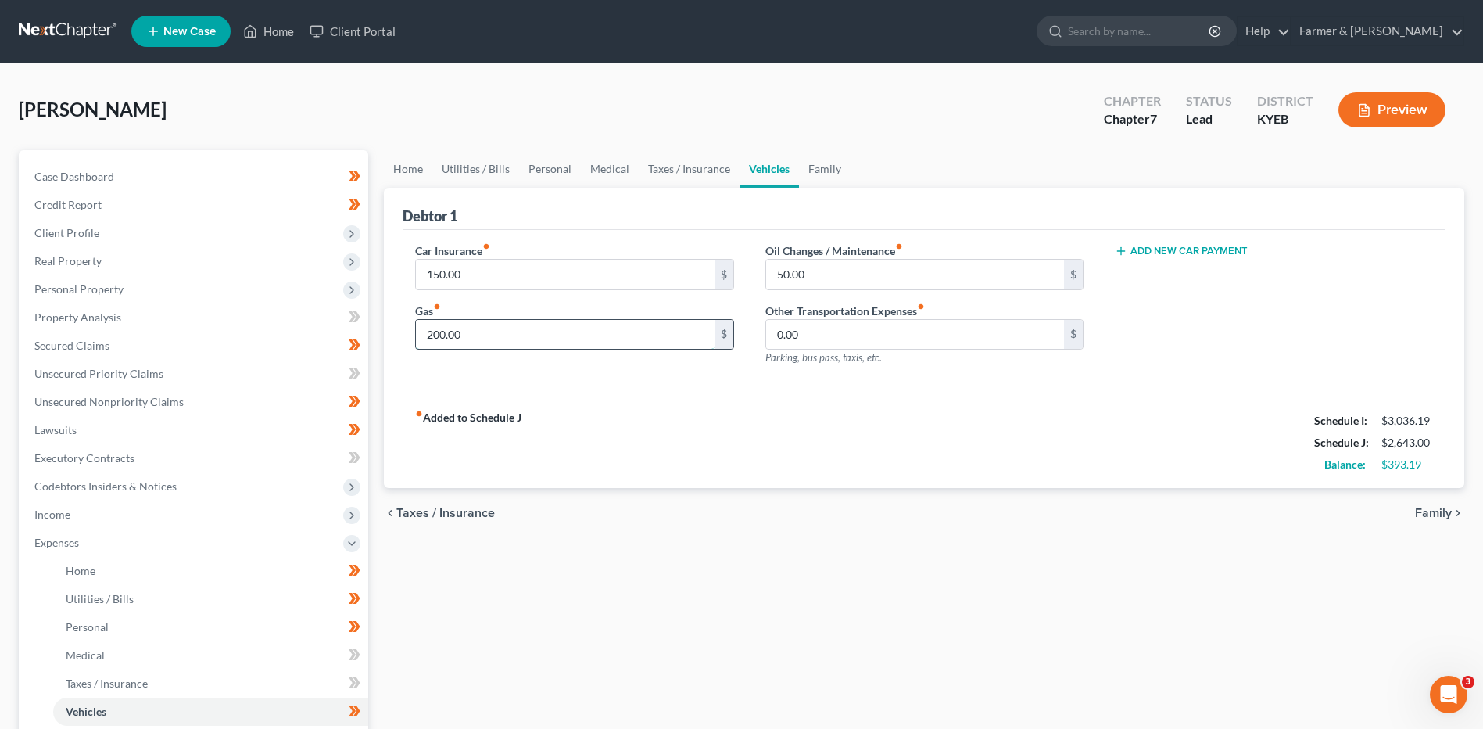
click at [493, 335] on input "200.00" at bounding box center [565, 335] width 298 height 30
type input "250.00"
click at [493, 260] on input "150.00" at bounding box center [565, 275] width 298 height 30
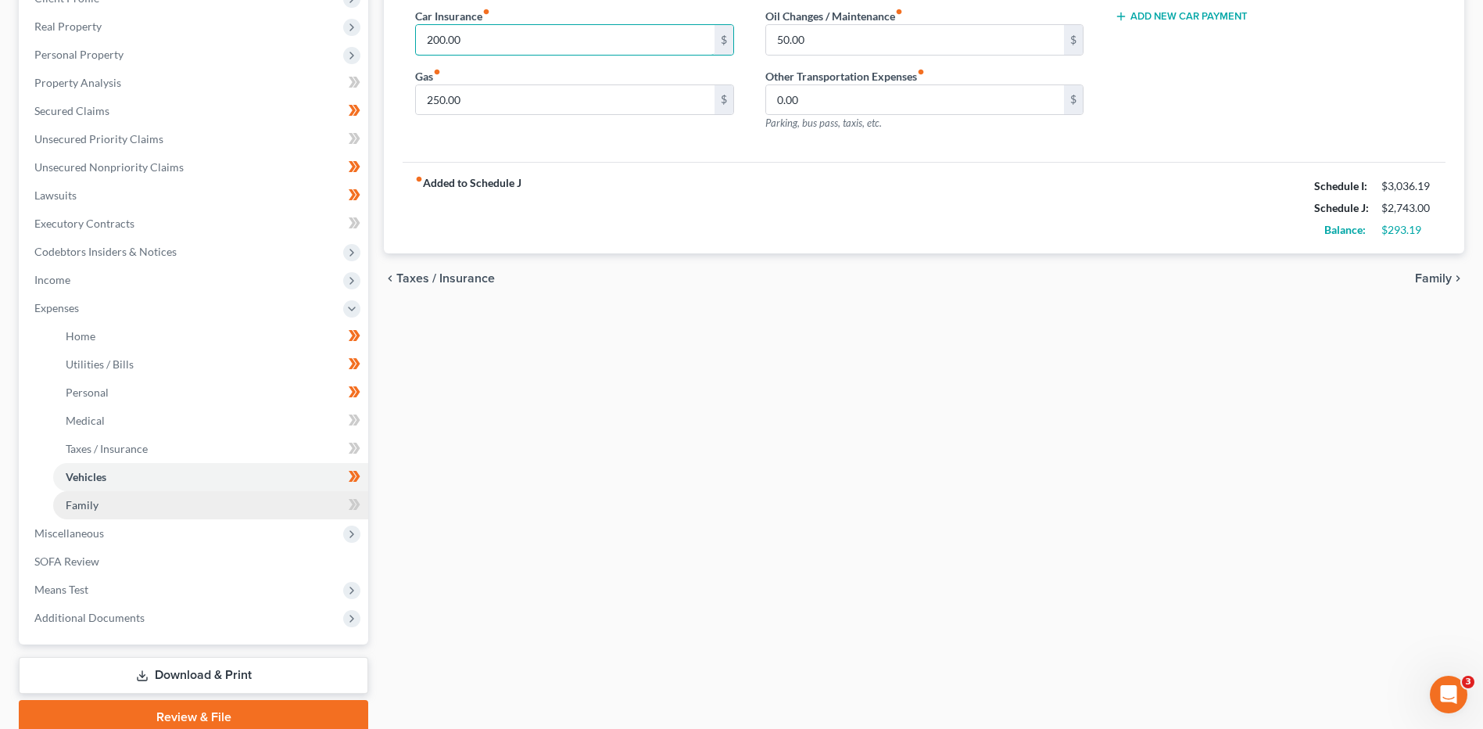
type input "200.00"
click at [148, 509] on link "Family" at bounding box center [210, 505] width 315 height 28
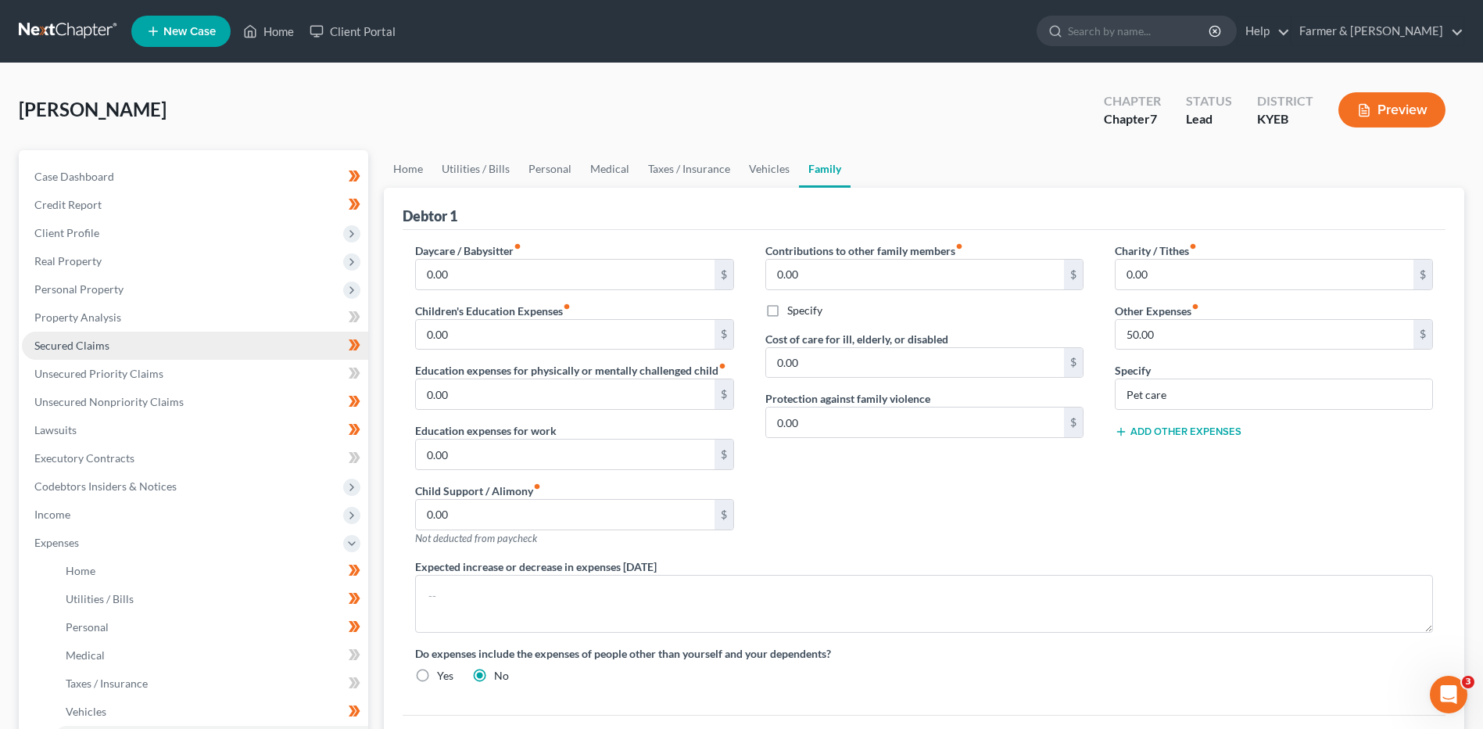
click at [125, 348] on link "Secured Claims" at bounding box center [195, 345] width 346 height 28
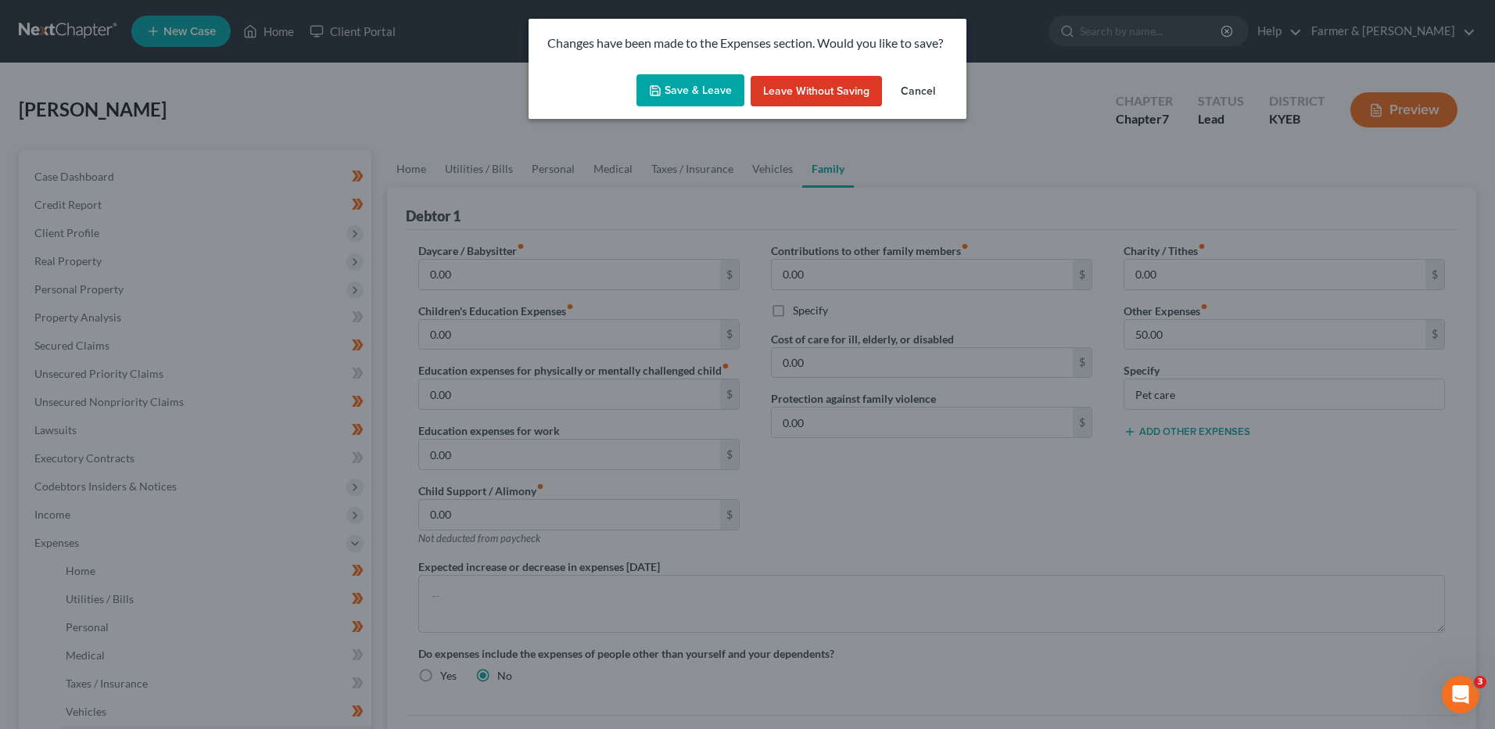
click at [700, 97] on button "Save & Leave" at bounding box center [690, 90] width 108 height 33
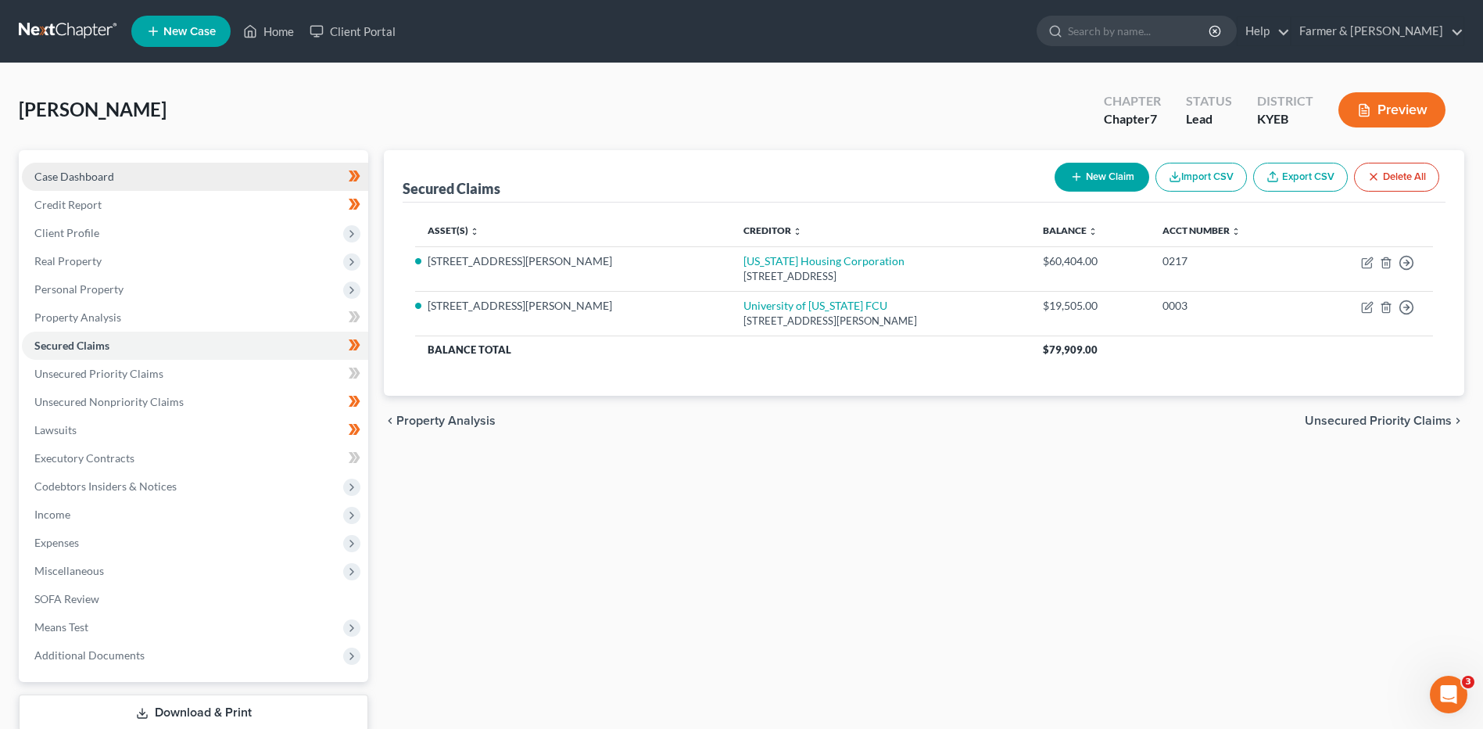
drag, startPoint x: 222, startPoint y: 172, endPoint x: 233, endPoint y: 174, distance: 11.1
click at [222, 172] on link "Case Dashboard" at bounding box center [195, 177] width 346 height 28
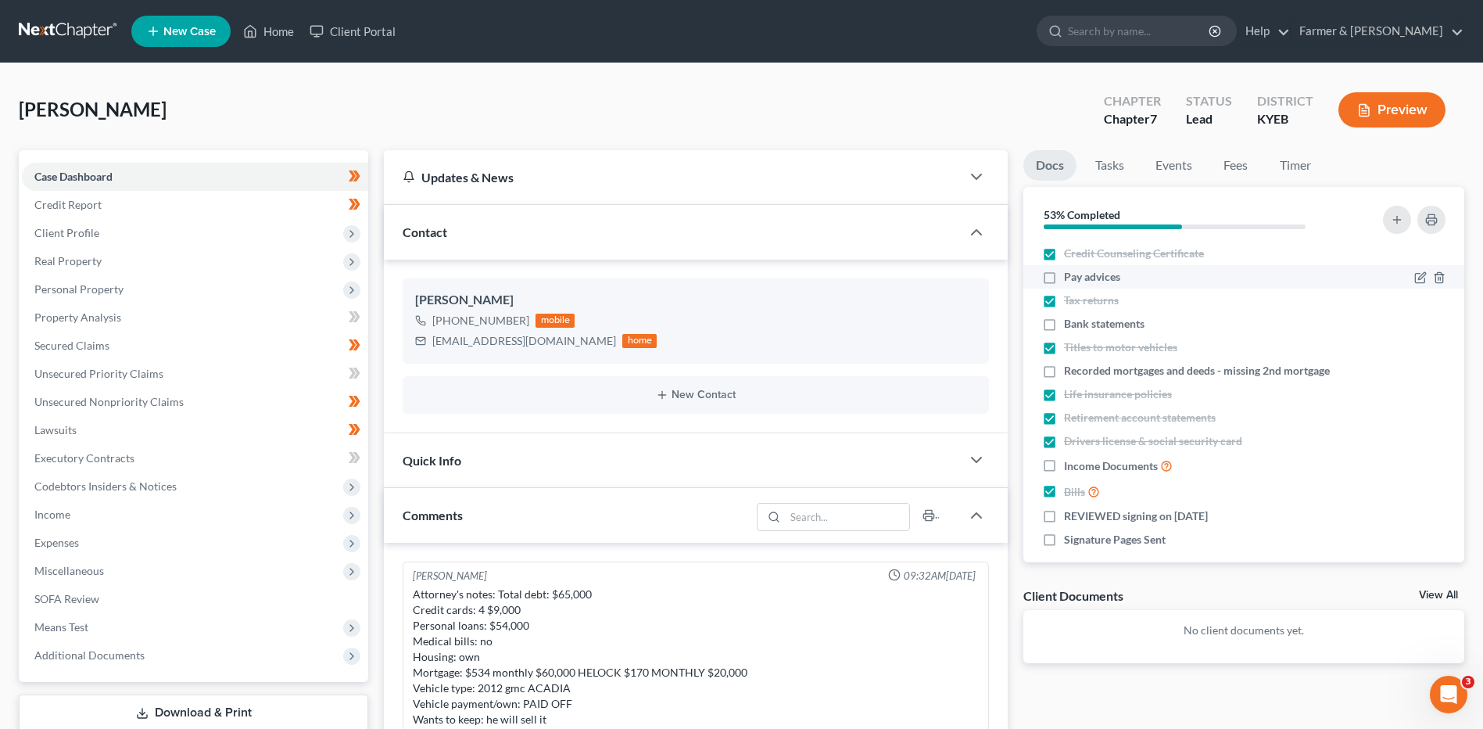
scroll to position [232, 0]
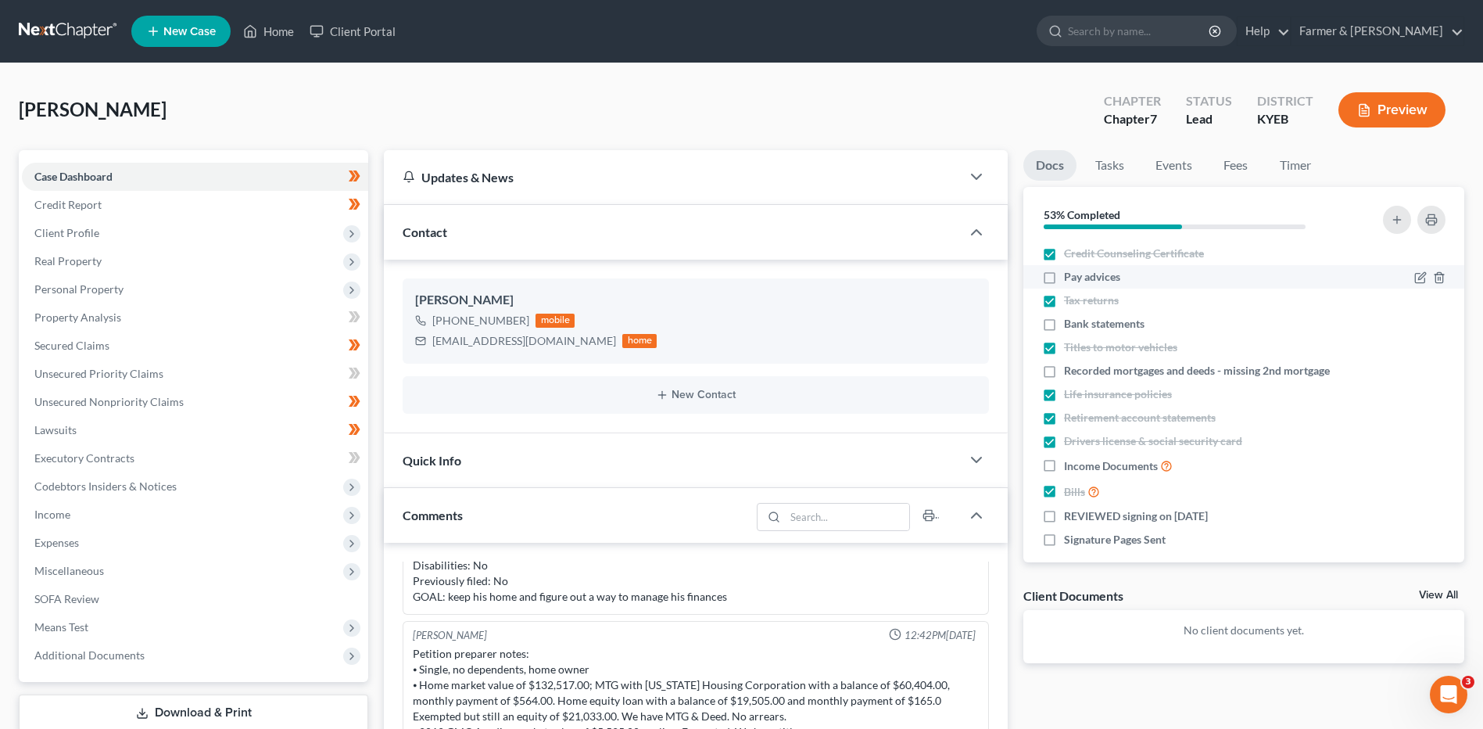
click at [1064, 275] on label "Pay advices" at bounding box center [1092, 277] width 56 height 16
click at [1070, 275] on input "Pay advices" at bounding box center [1075, 274] width 10 height 10
checkbox input "true"
click at [1064, 463] on label "Income Documents" at bounding box center [1118, 466] width 109 height 18
click at [1070, 463] on input "Income Documents" at bounding box center [1075, 462] width 10 height 10
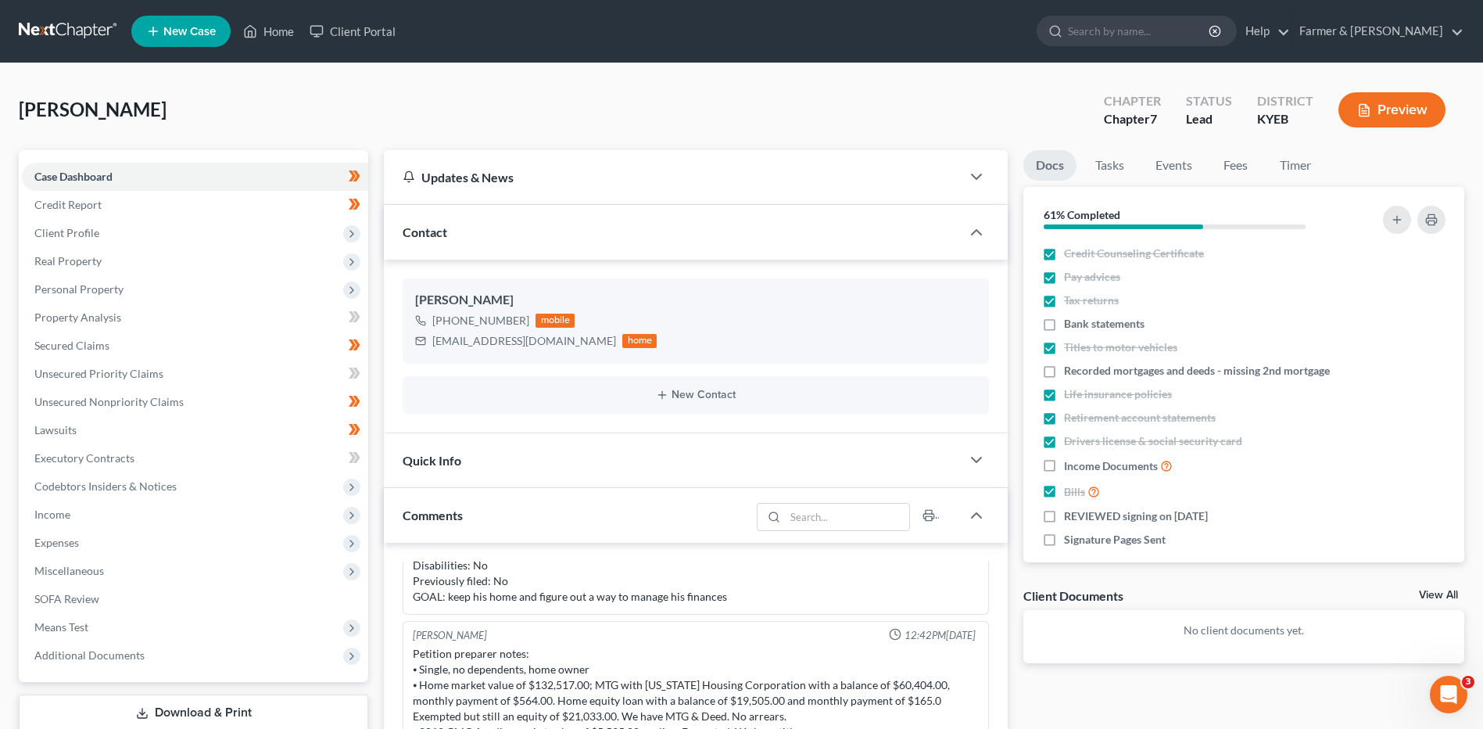
checkbox input "true"
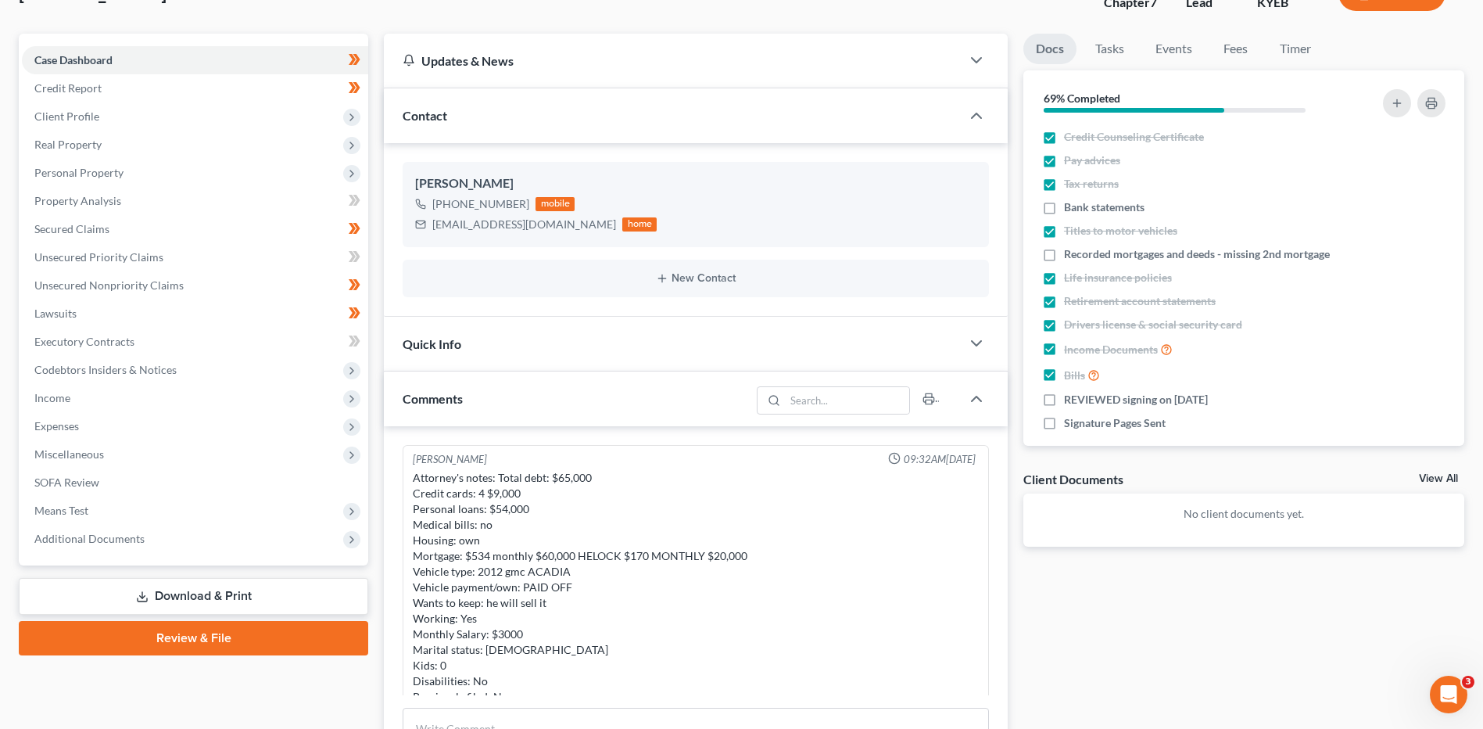
scroll to position [0, 0]
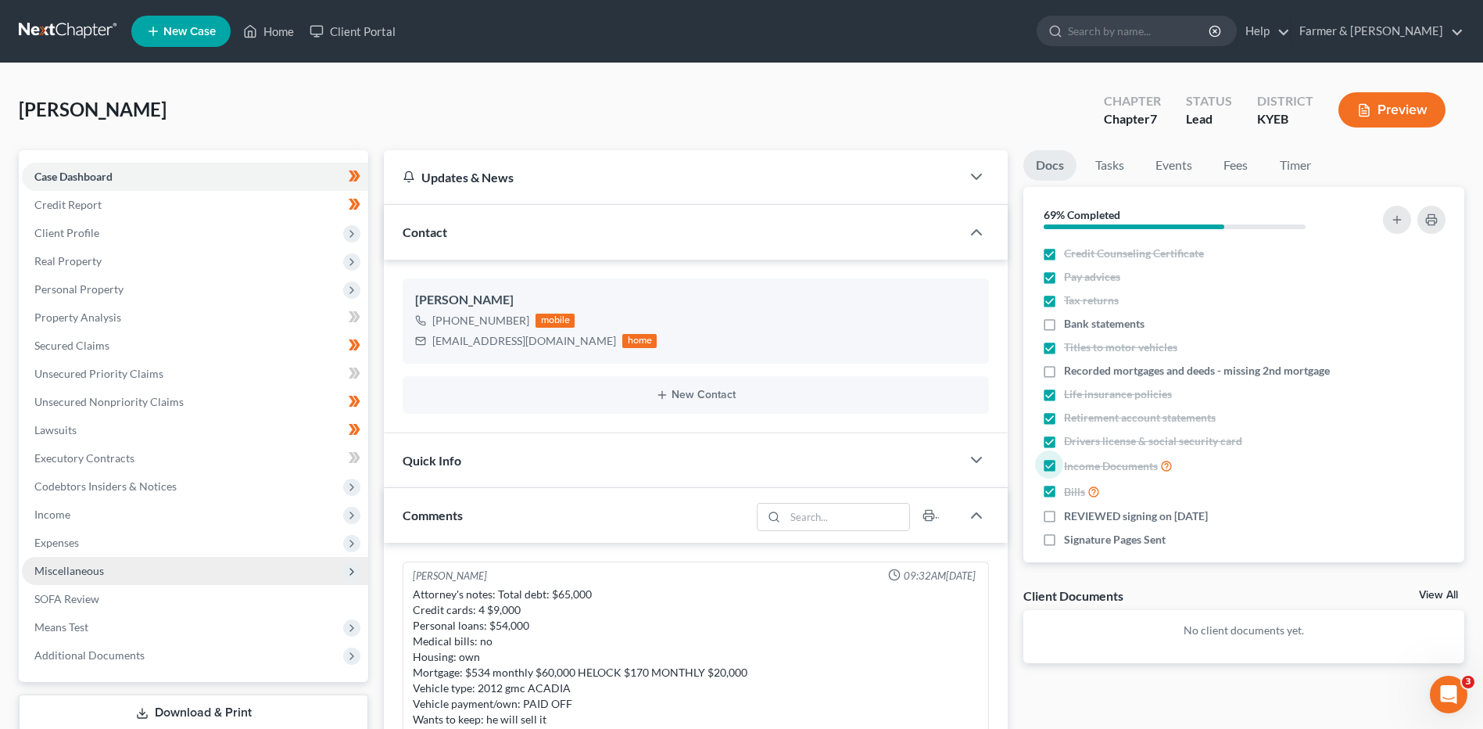
click at [89, 561] on span "Miscellaneous" at bounding box center [195, 571] width 346 height 28
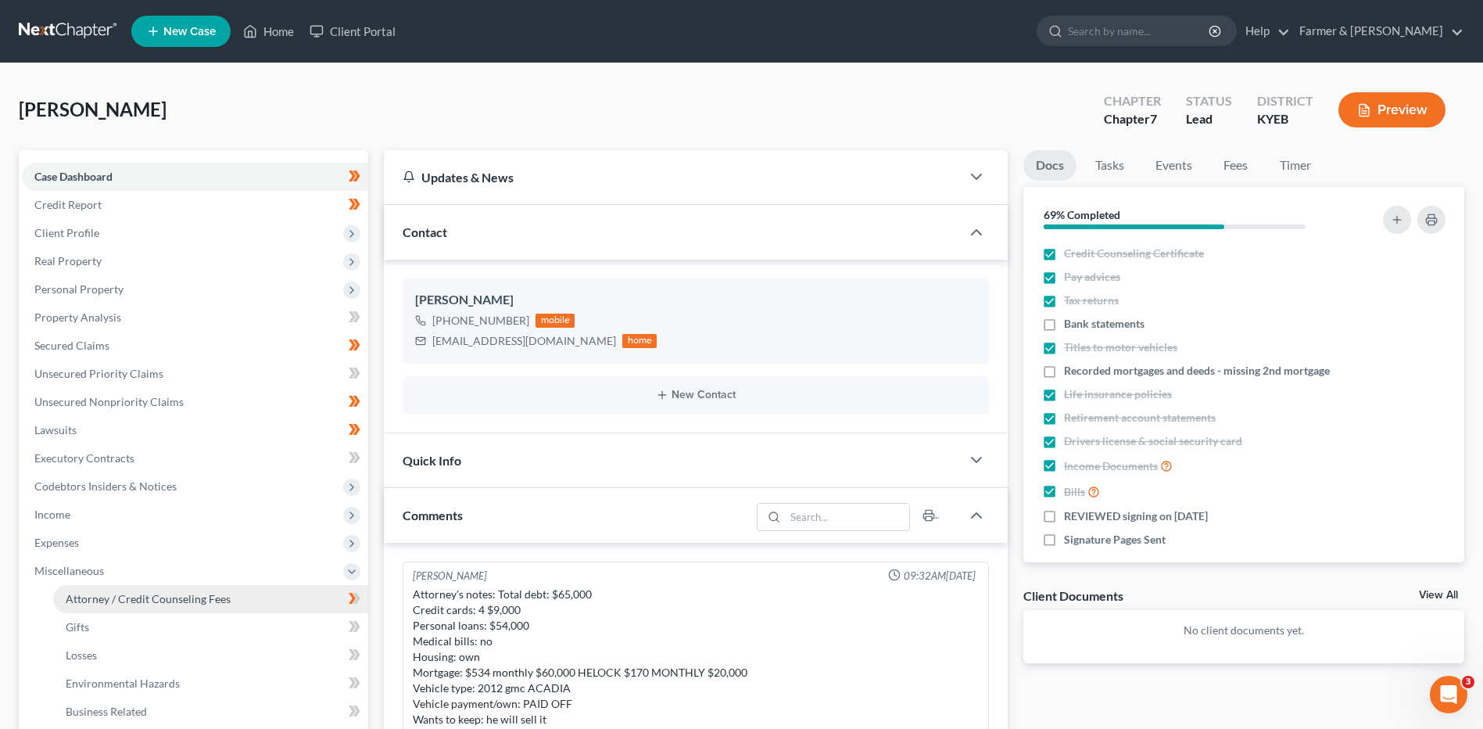
click at [124, 595] on span "Attorney / Credit Counseling Fees" at bounding box center [148, 598] width 165 height 13
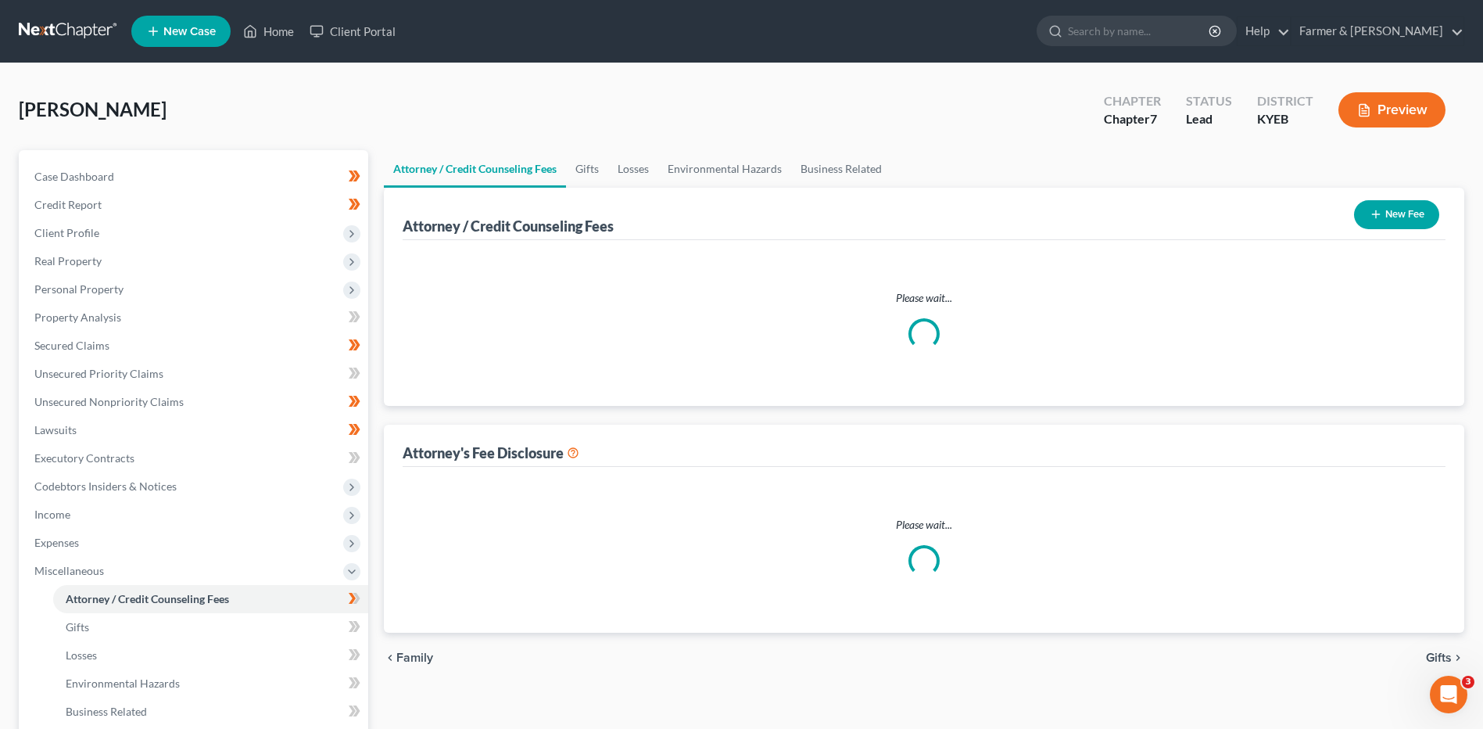
select select "0"
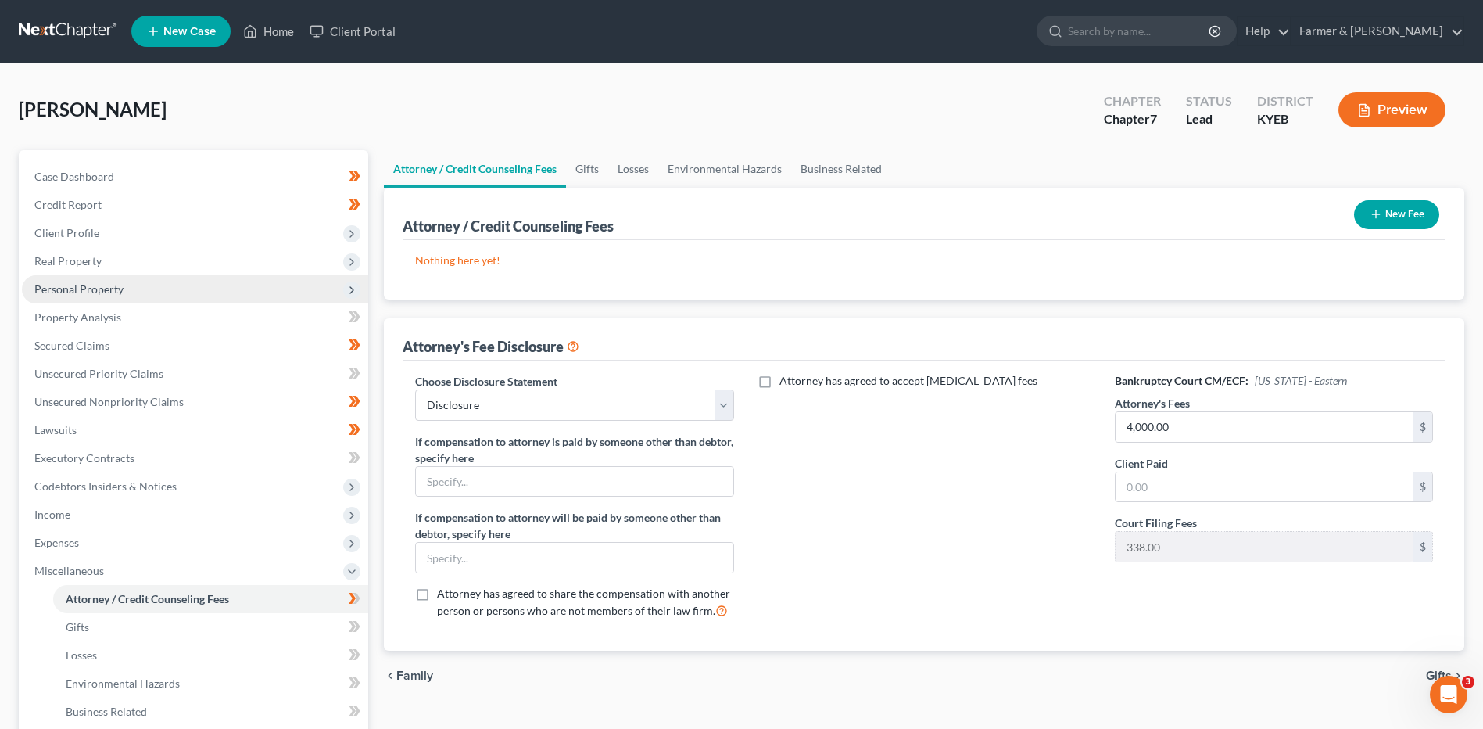
click at [112, 281] on span "Personal Property" at bounding box center [195, 289] width 346 height 28
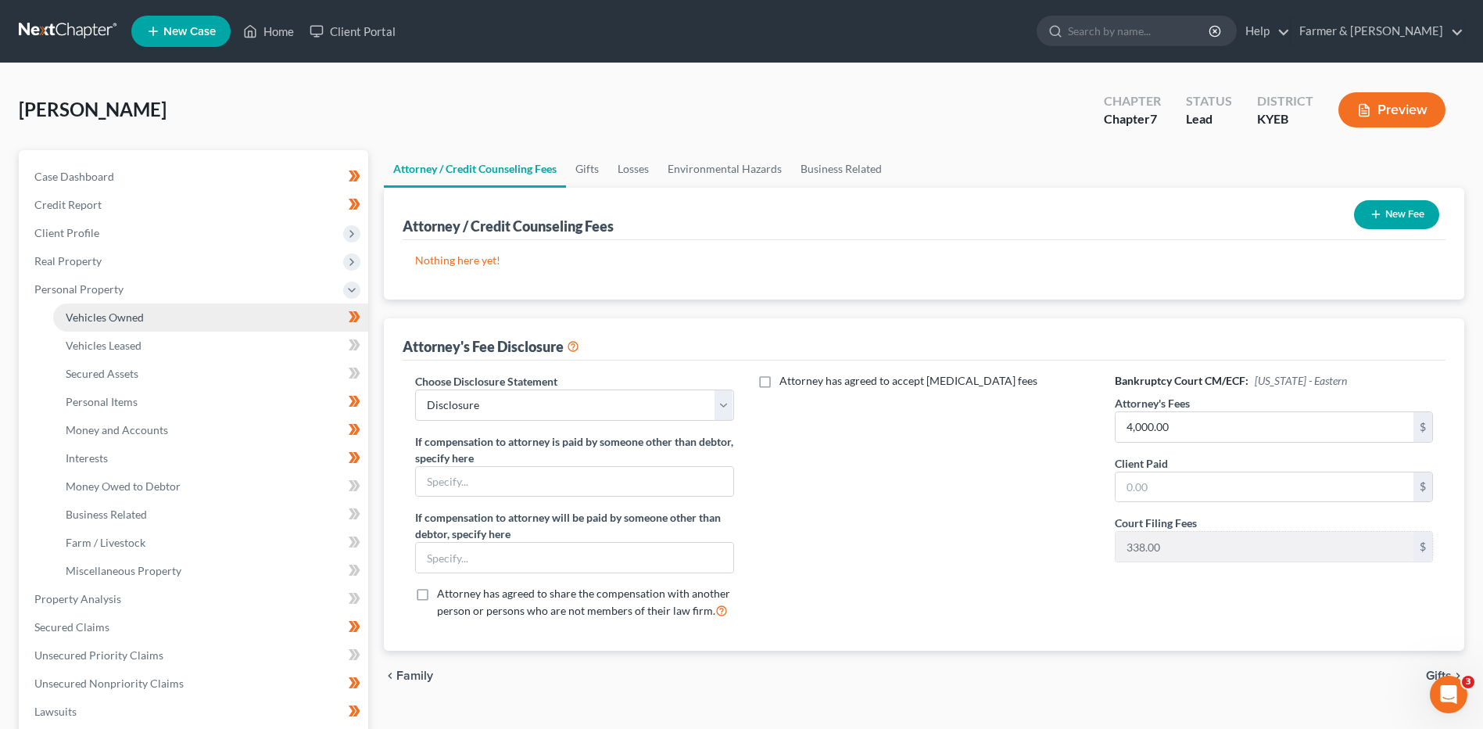
click at [125, 325] on link "Vehicles Owned" at bounding box center [210, 317] width 315 height 28
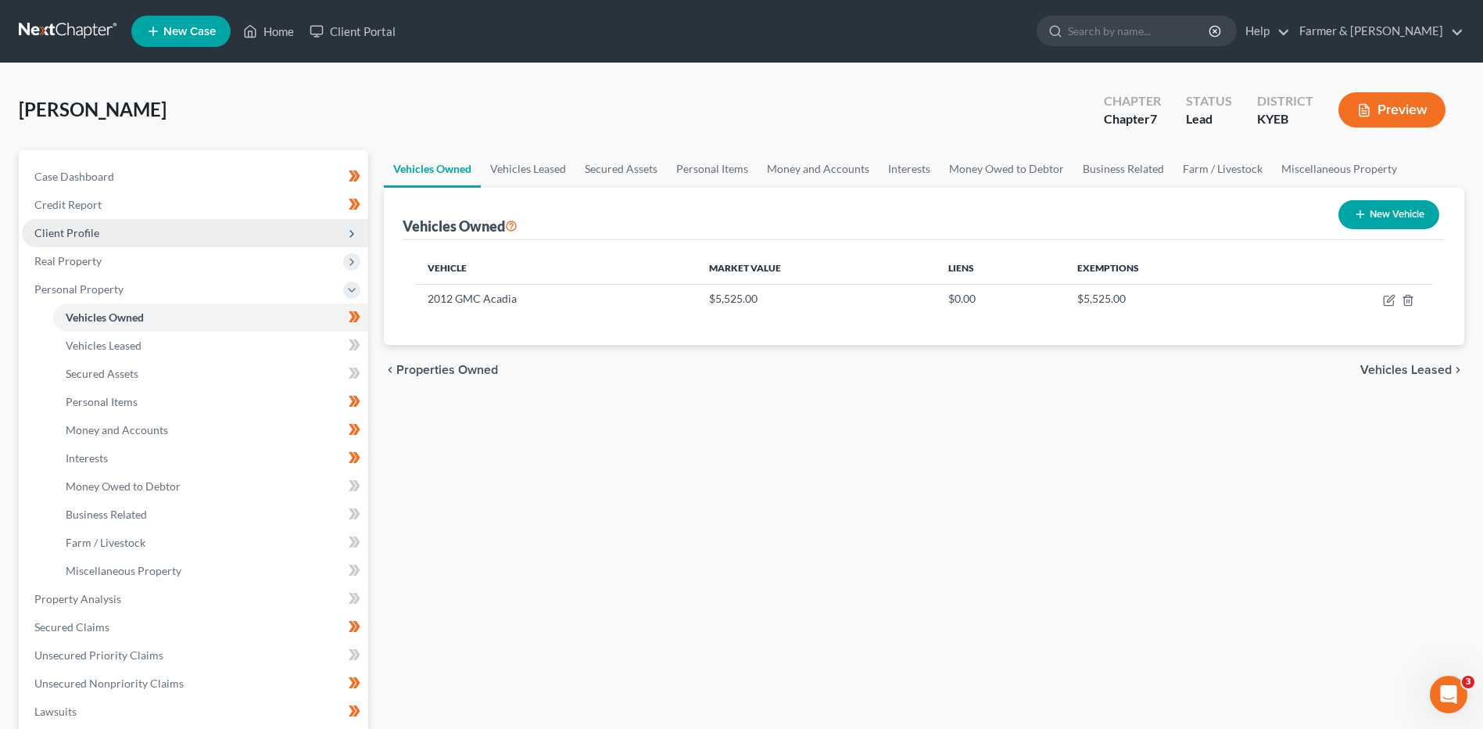
click at [101, 225] on span "Client Profile" at bounding box center [195, 233] width 346 height 28
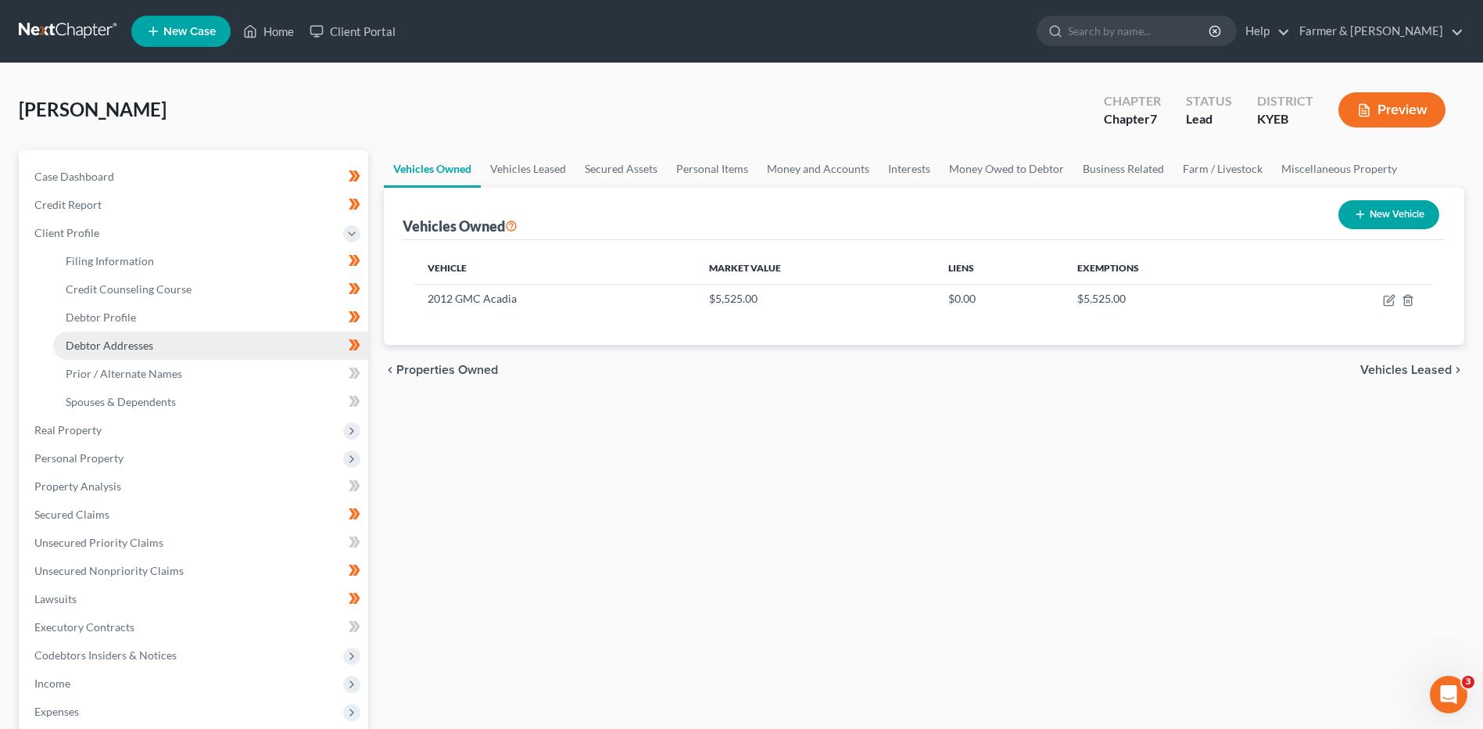
click at [108, 345] on span "Debtor Addresses" at bounding box center [110, 345] width 88 height 13
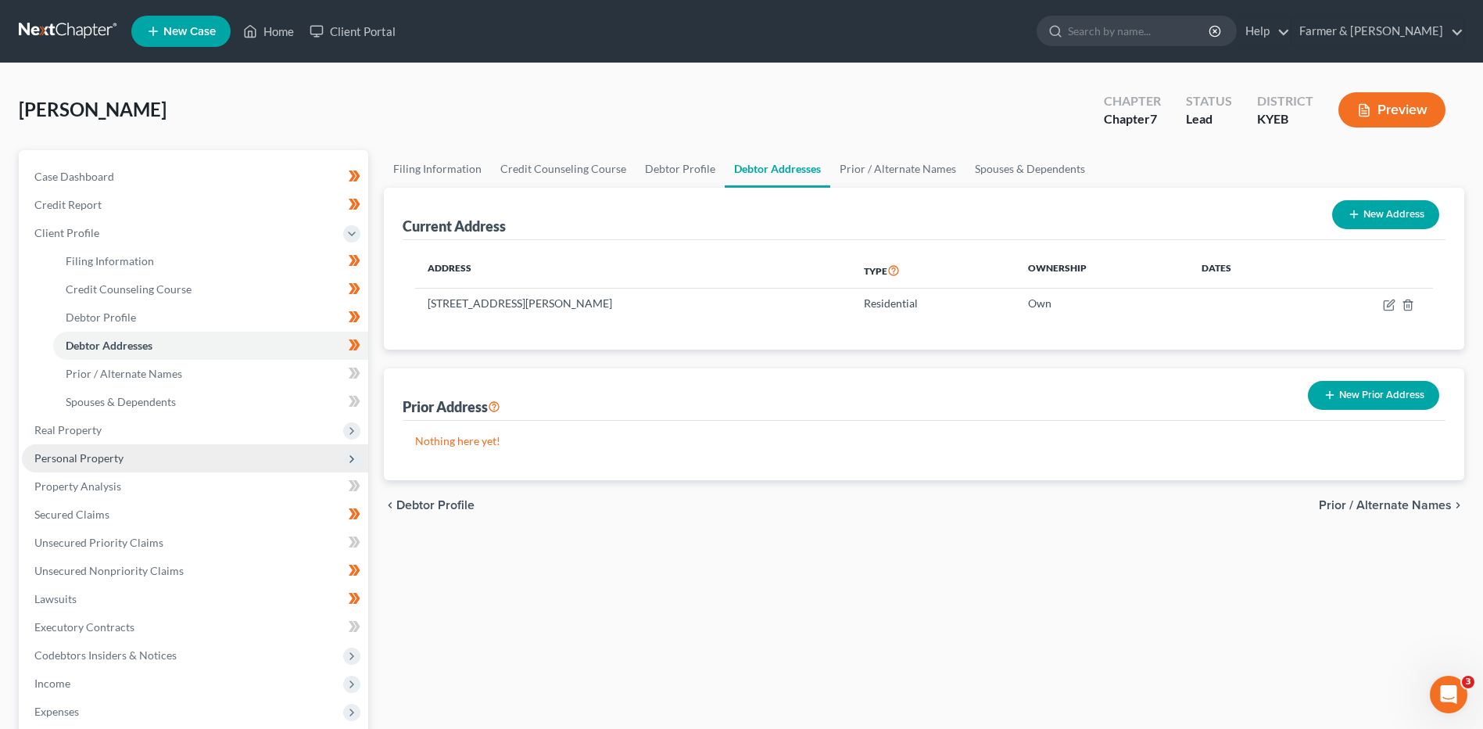
click at [138, 468] on span "Personal Property" at bounding box center [195, 458] width 346 height 28
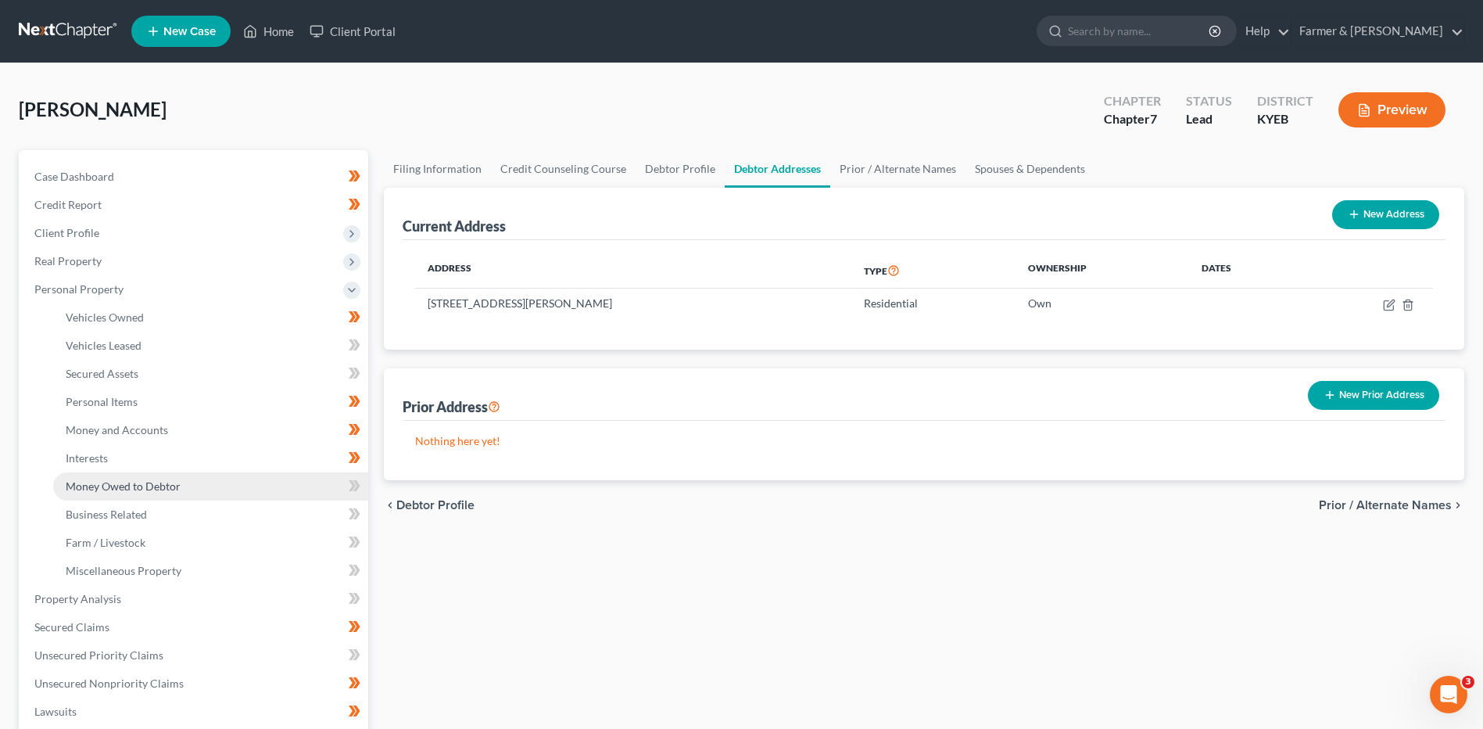
click at [180, 486] on link "Money Owed to Debtor" at bounding box center [210, 486] width 315 height 28
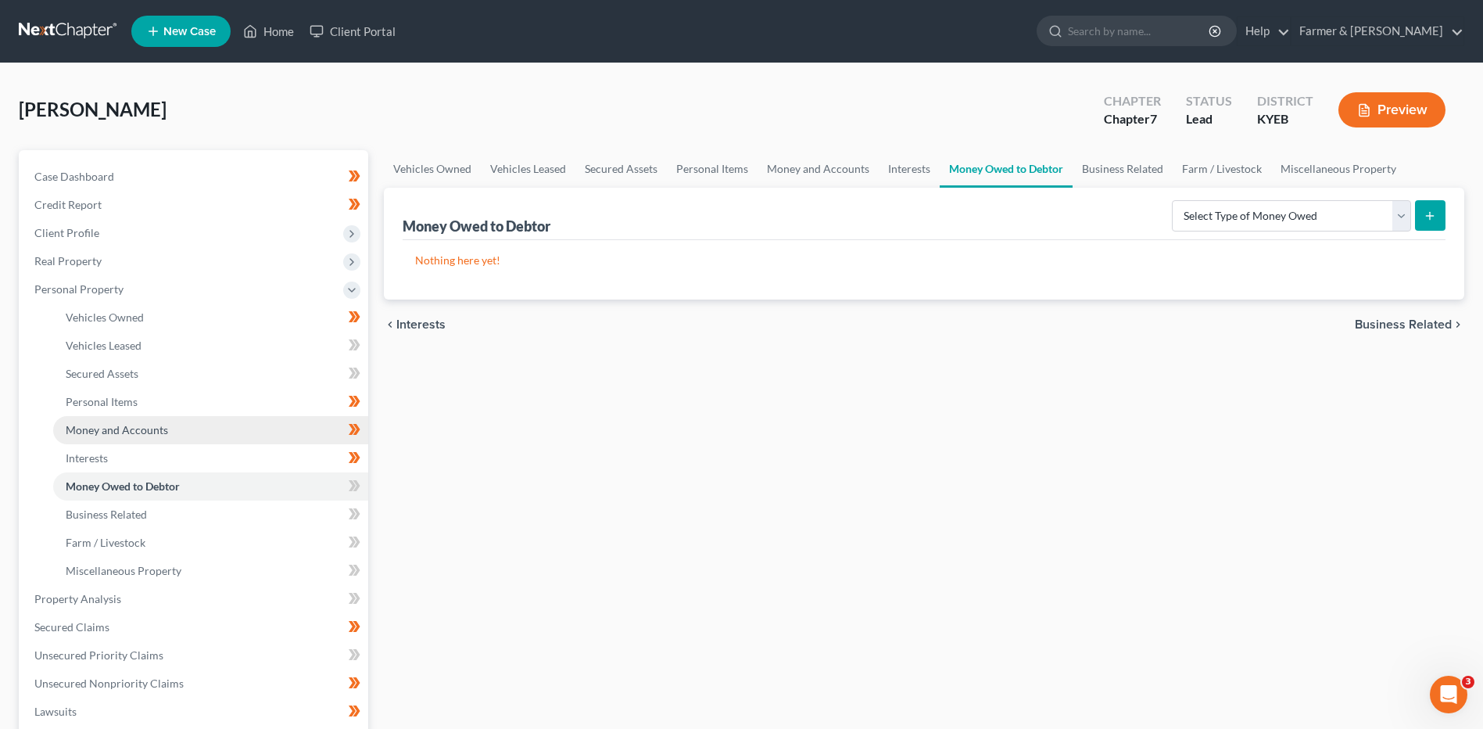
click at [140, 418] on link "Money and Accounts" at bounding box center [210, 430] width 315 height 28
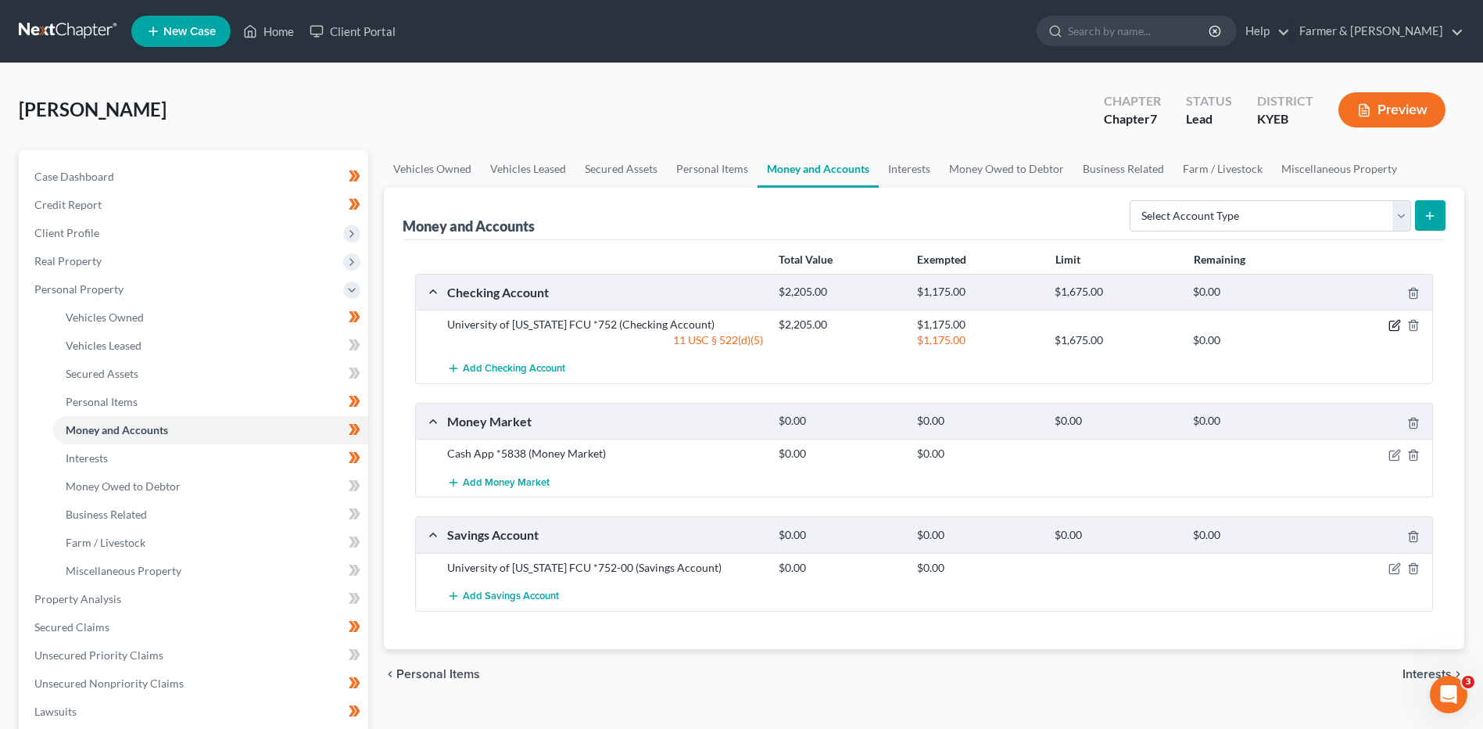
click at [1392, 323] on icon "button" at bounding box center [1395, 325] width 13 height 13
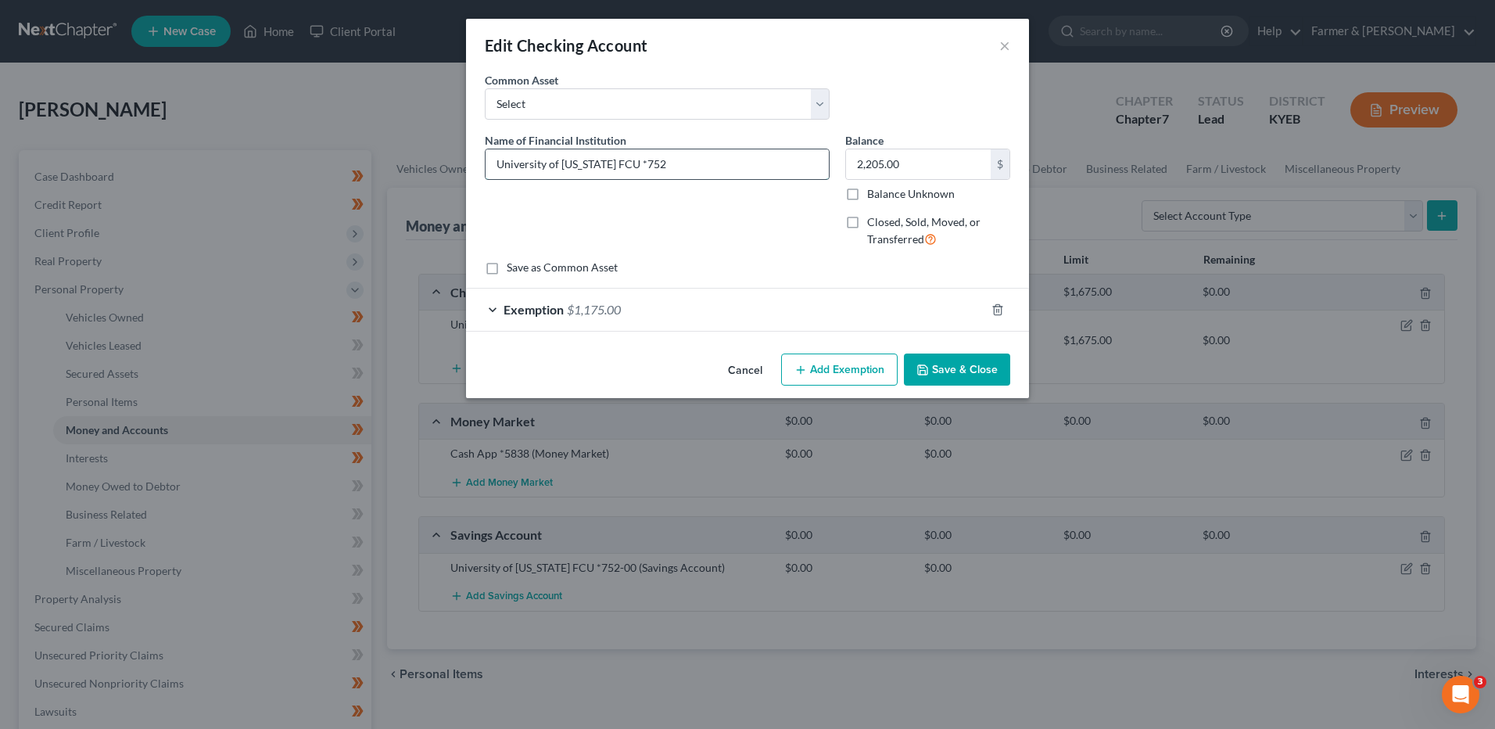
drag, startPoint x: 629, startPoint y: 167, endPoint x: 614, endPoint y: 170, distance: 15.9
click at [614, 170] on input "University of Kentucky FCU *752" at bounding box center [657, 164] width 343 height 30
drag, startPoint x: 804, startPoint y: 159, endPoint x: 469, endPoint y: 177, distance: 335.1
click at [469, 177] on div "An exemption set must first be selected from the Filing Information section. Co…" at bounding box center [747, 209] width 563 height 275
type input "University of Kentucky Federal Credit Union #752-0080"
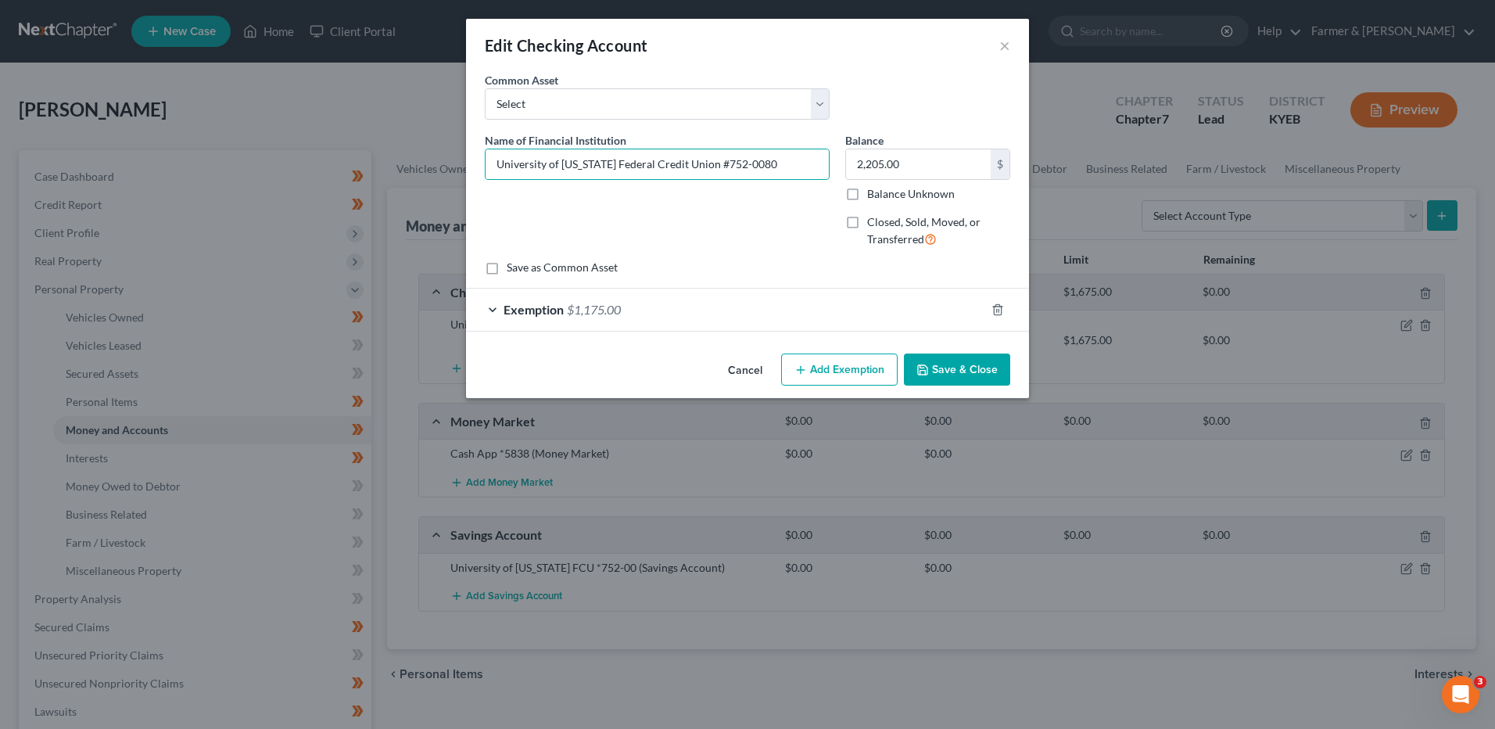
click at [952, 360] on button "Save & Close" at bounding box center [957, 369] width 106 height 33
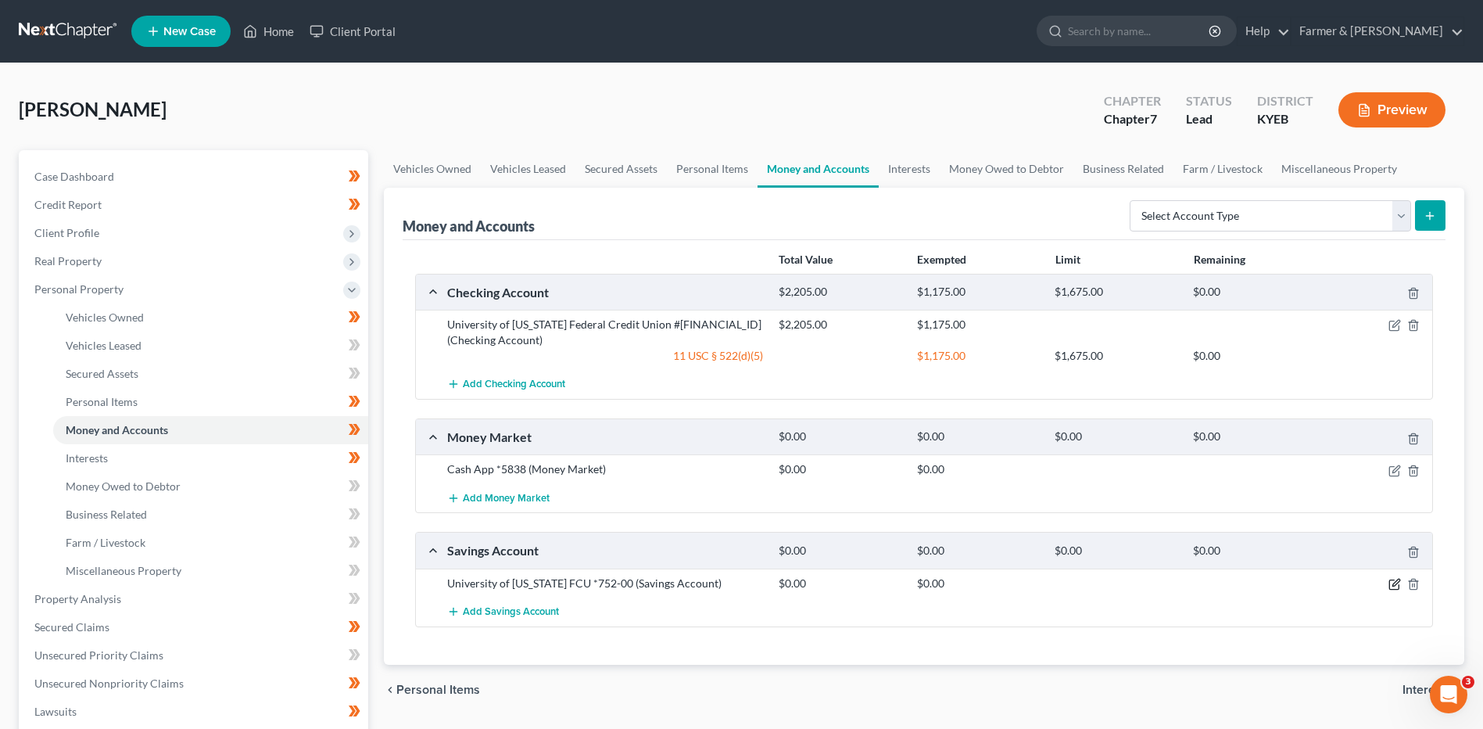
click at [1392, 586] on icon "button" at bounding box center [1395, 582] width 7 height 7
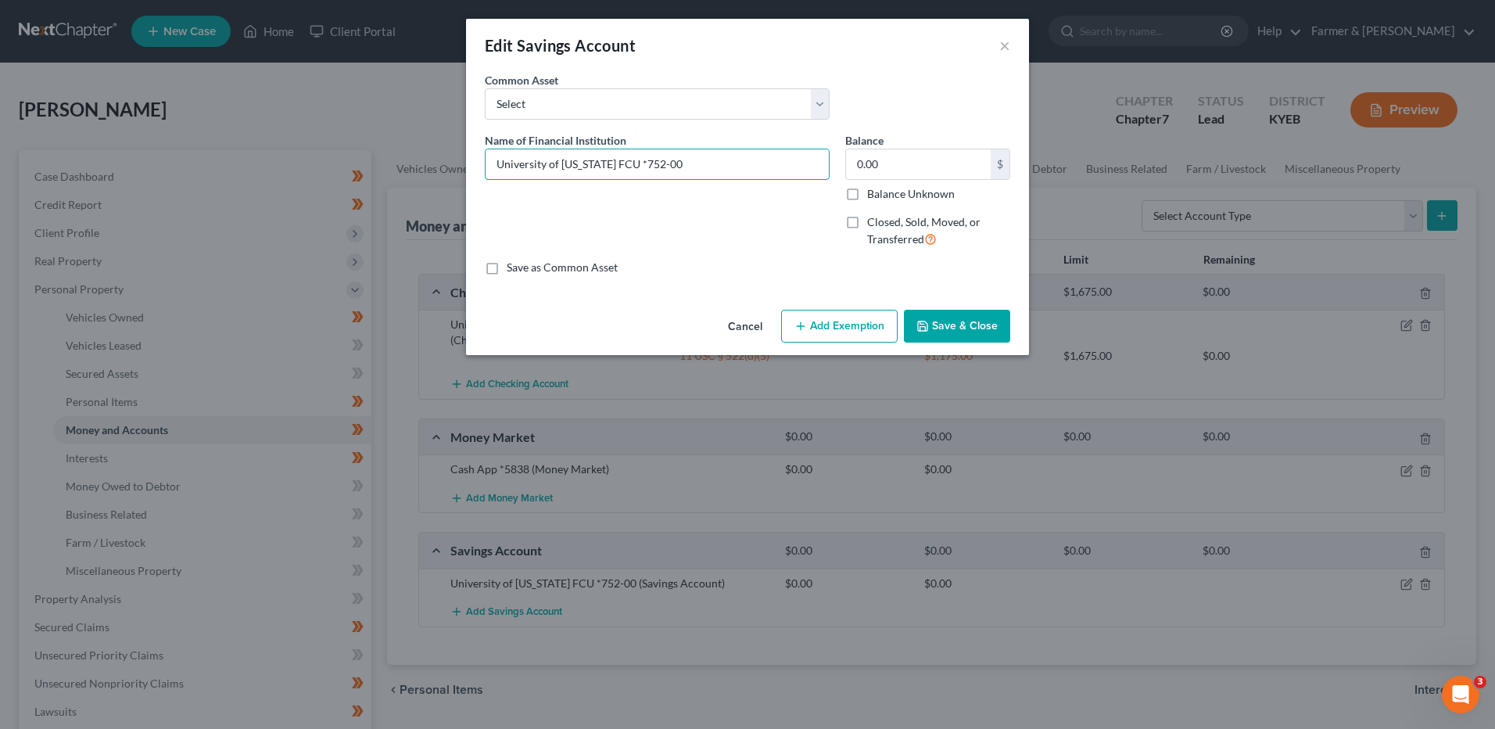
drag, startPoint x: 714, startPoint y: 168, endPoint x: 314, endPoint y: 171, distance: 399.5
click at [316, 172] on div "Edit Savings Account × An exemption set must first be selected from the Filing …" at bounding box center [747, 364] width 1495 height 729
paste input "ederal Credit Union #752-008"
type input "University of Kentucky Federal Credit Union #752-0000"
click at [951, 322] on button "Save & Close" at bounding box center [957, 326] width 106 height 33
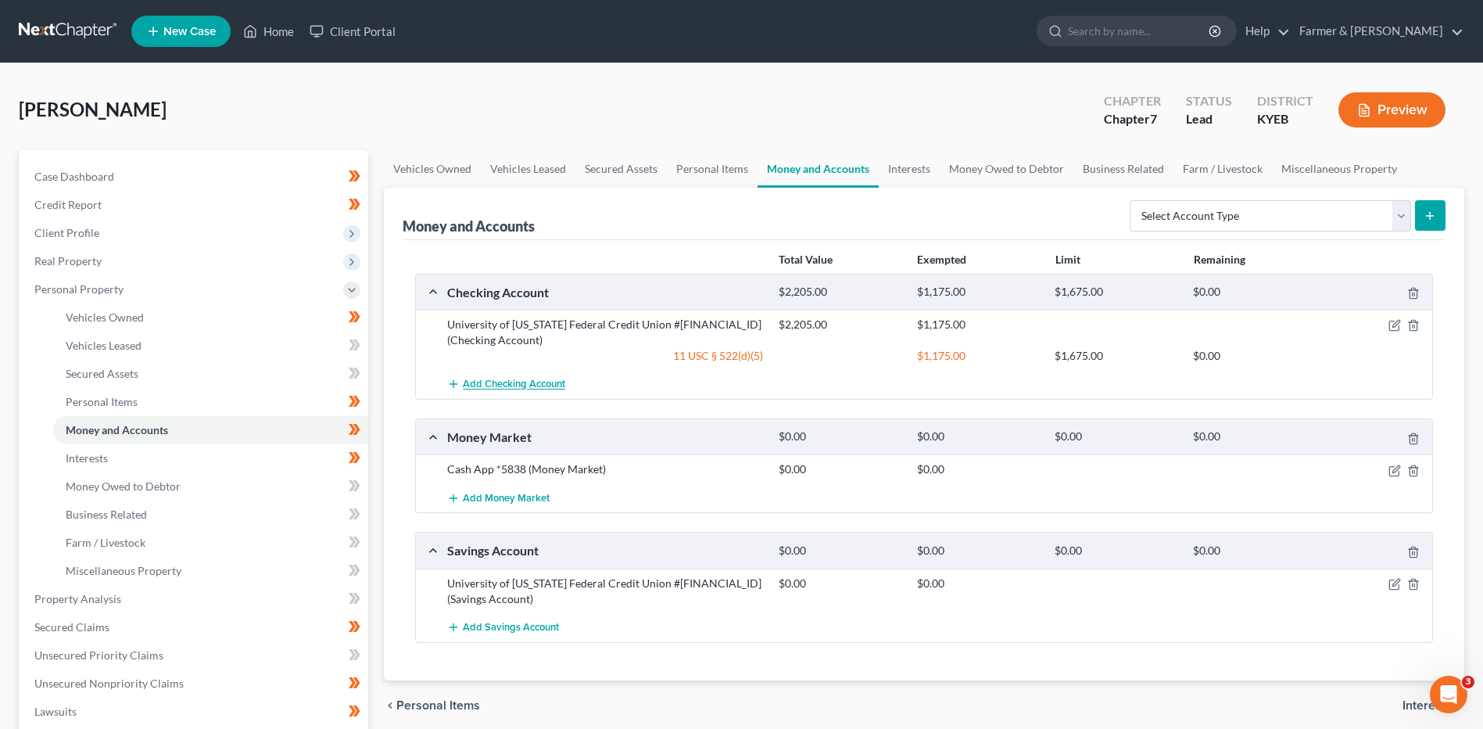
click at [542, 385] on span "Add Checking Account" at bounding box center [514, 384] width 102 height 13
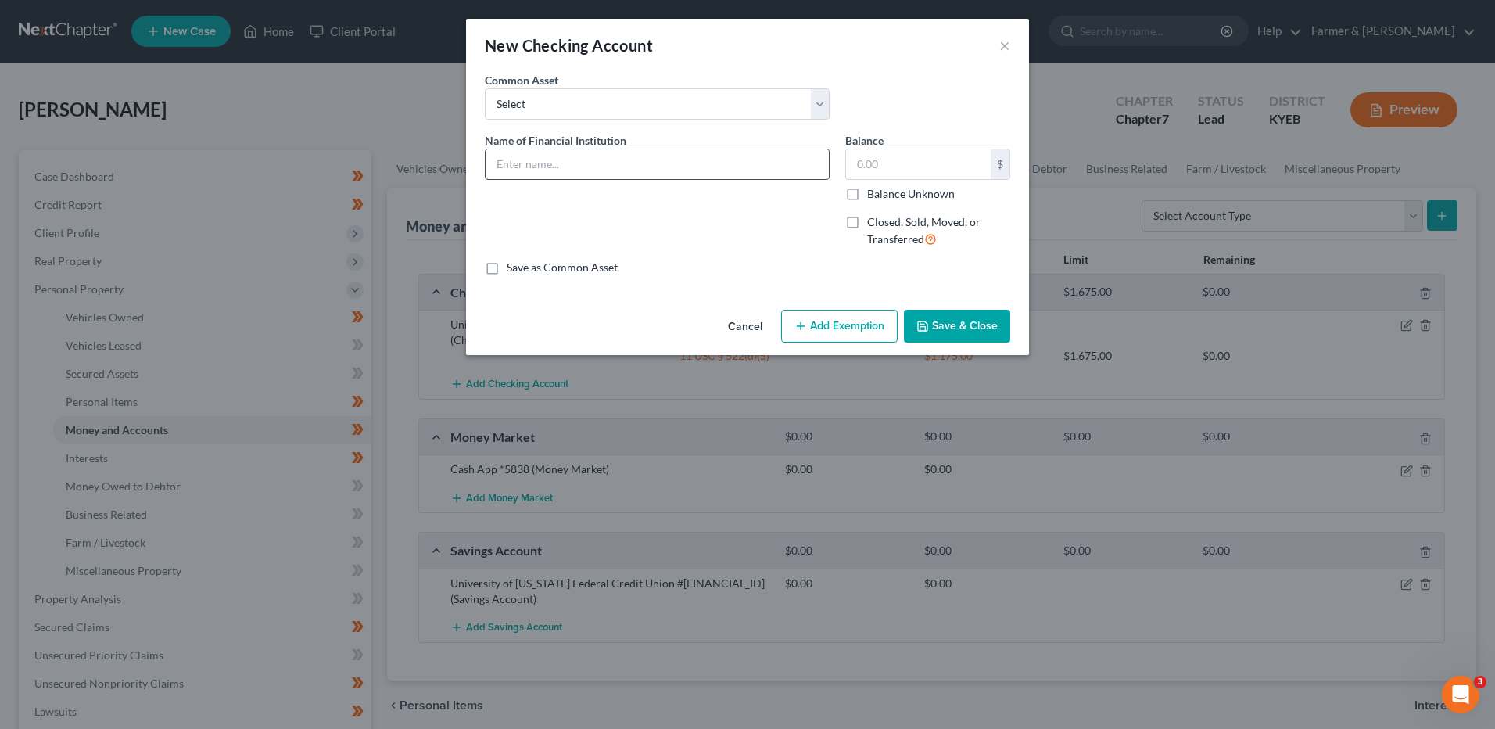
click at [596, 157] on input "text" at bounding box center [657, 164] width 343 height 30
type input "Cashapp"
click at [966, 331] on button "Save & Close" at bounding box center [957, 326] width 106 height 33
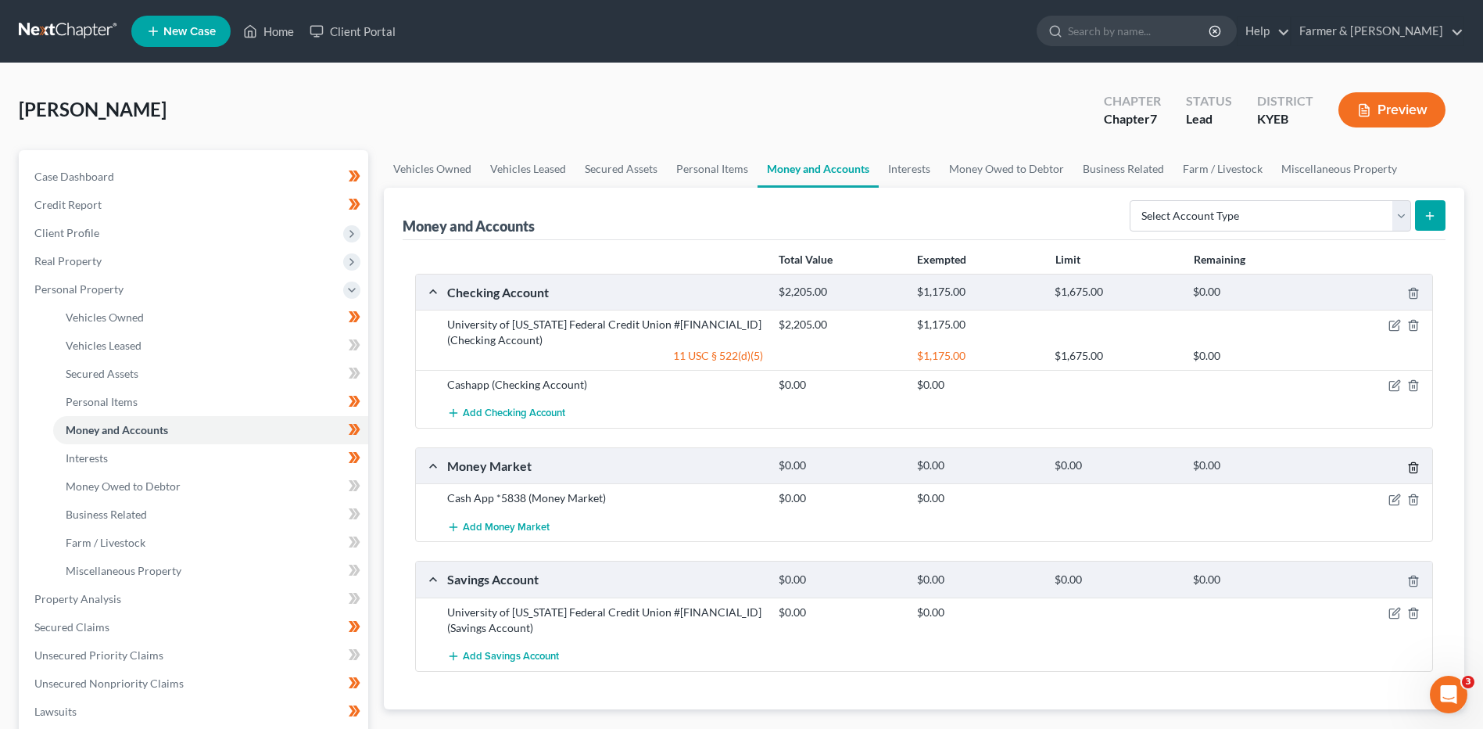
click at [1417, 461] on icon "button" at bounding box center [1413, 467] width 13 height 13
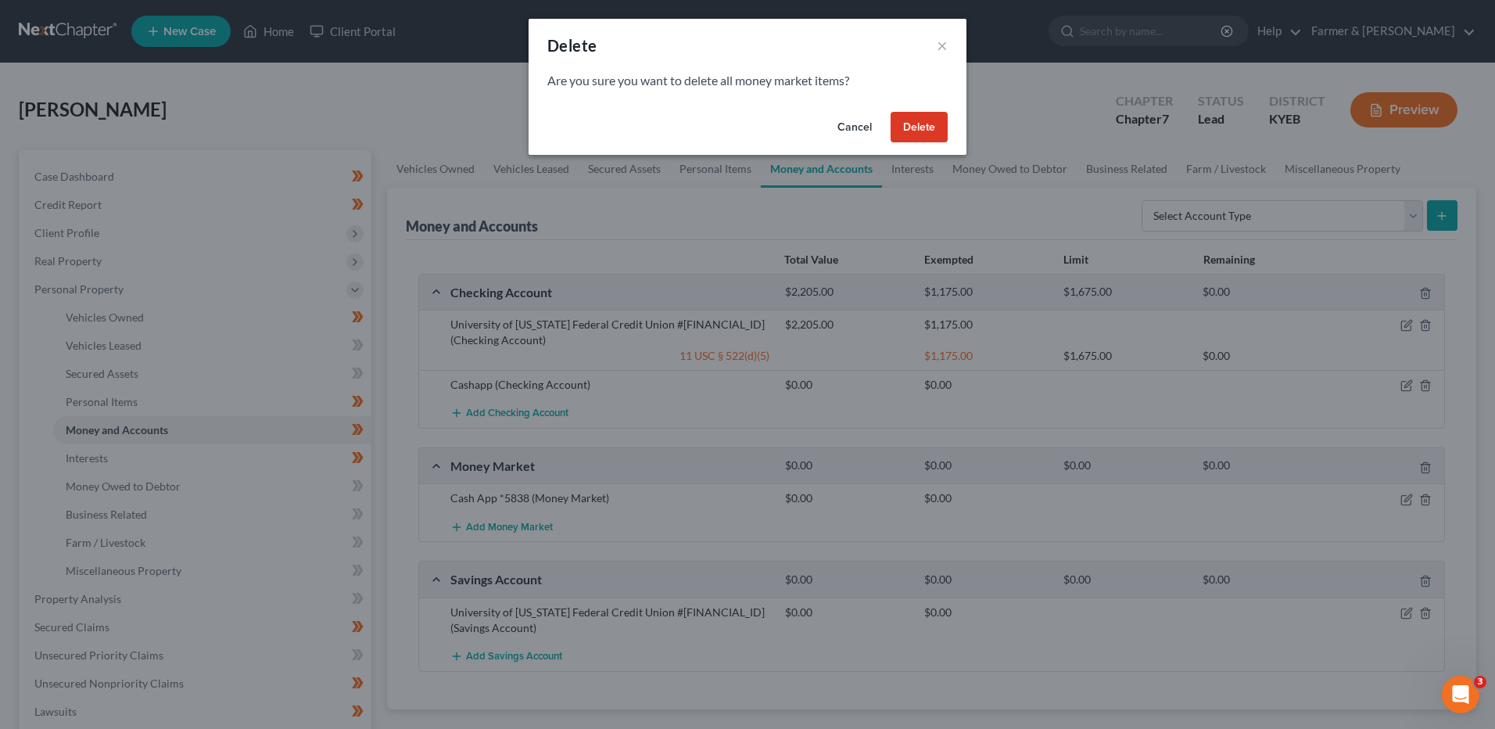
click at [933, 128] on button "Delete" at bounding box center [919, 127] width 57 height 31
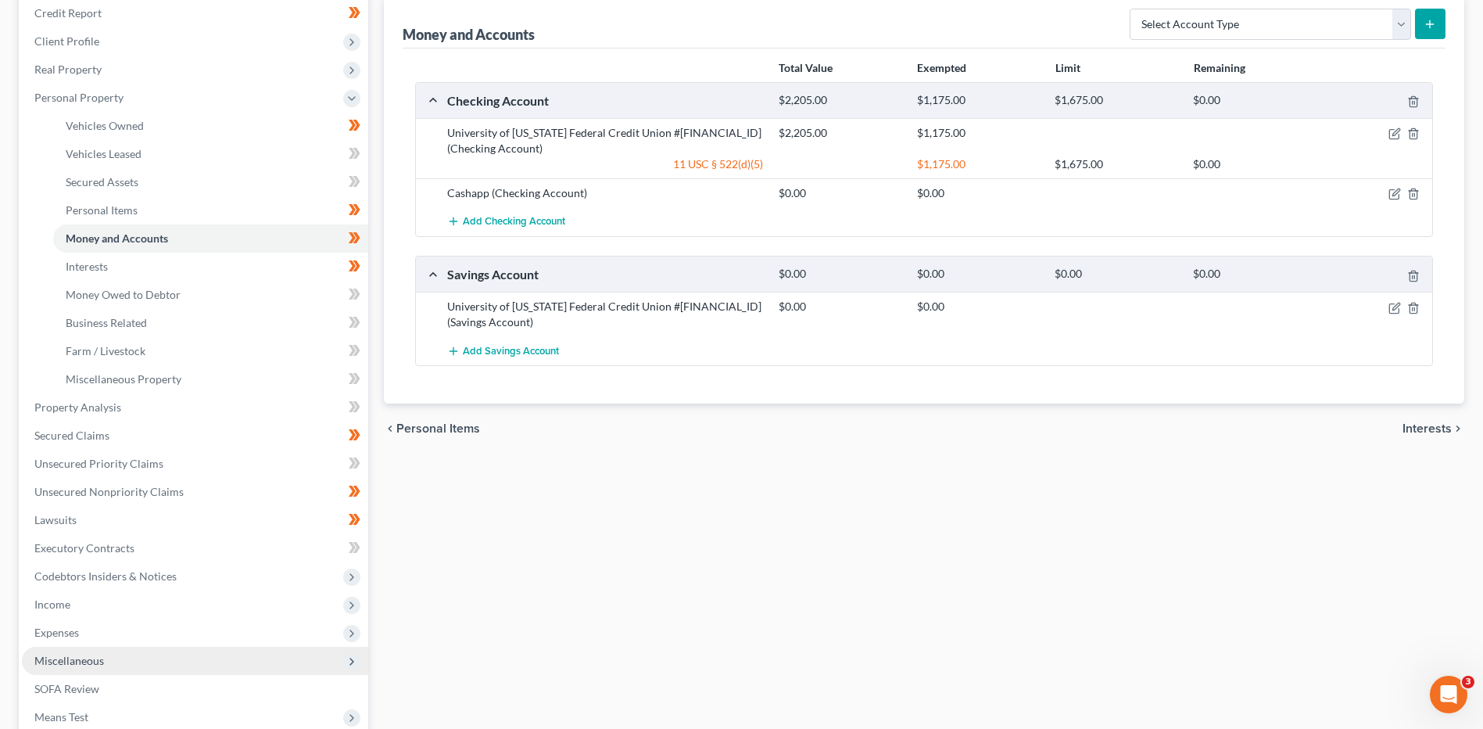
scroll to position [235, 0]
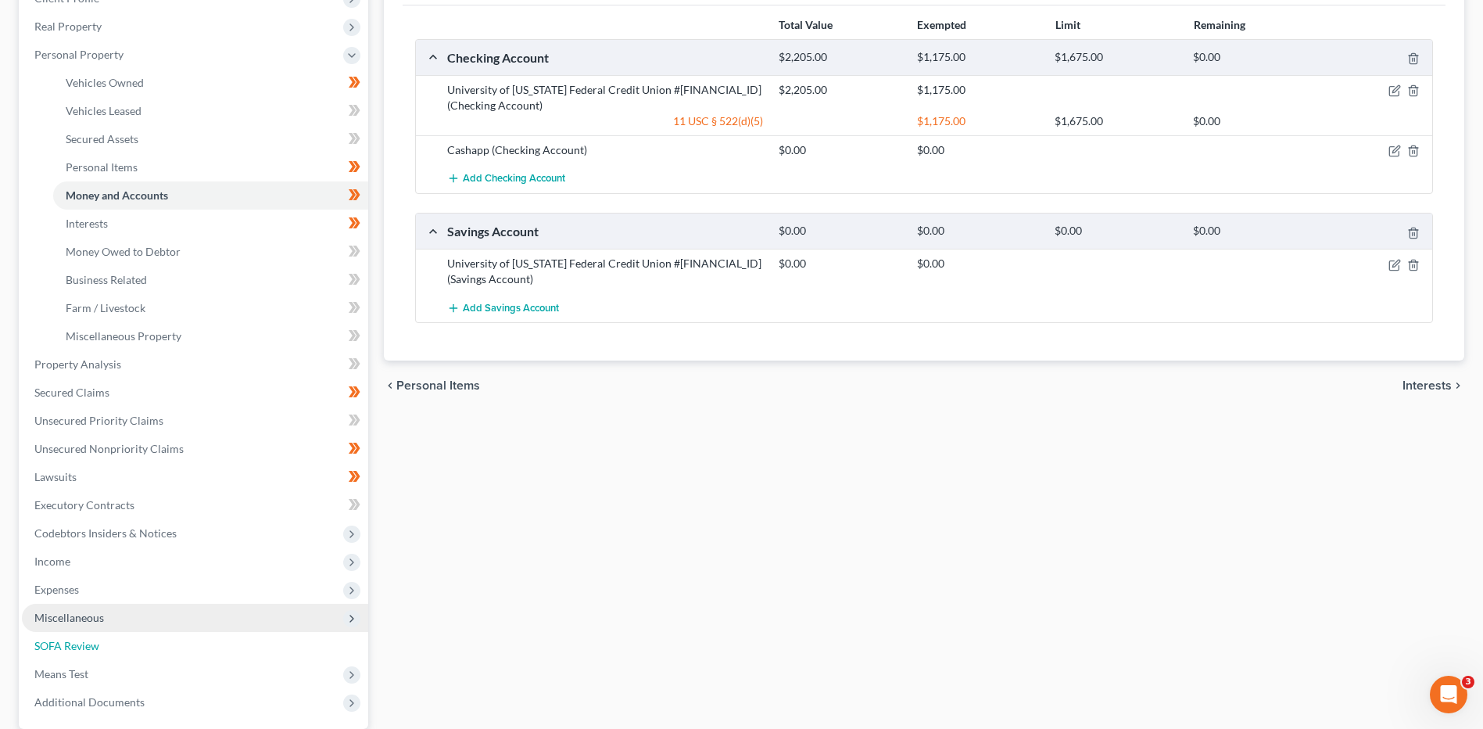
click at [97, 632] on link "SOFA Review" at bounding box center [195, 646] width 346 height 28
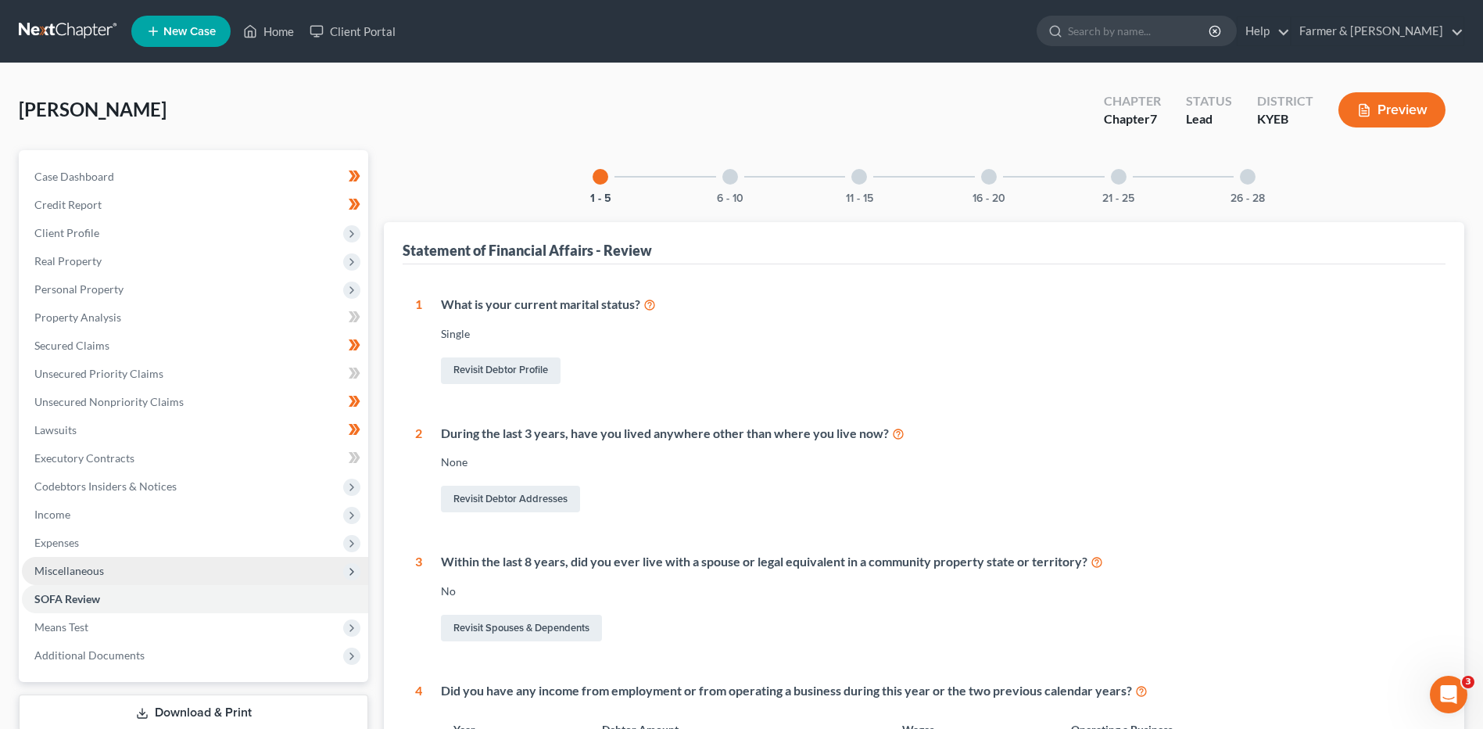
click at [115, 575] on span "Miscellaneous" at bounding box center [195, 571] width 346 height 28
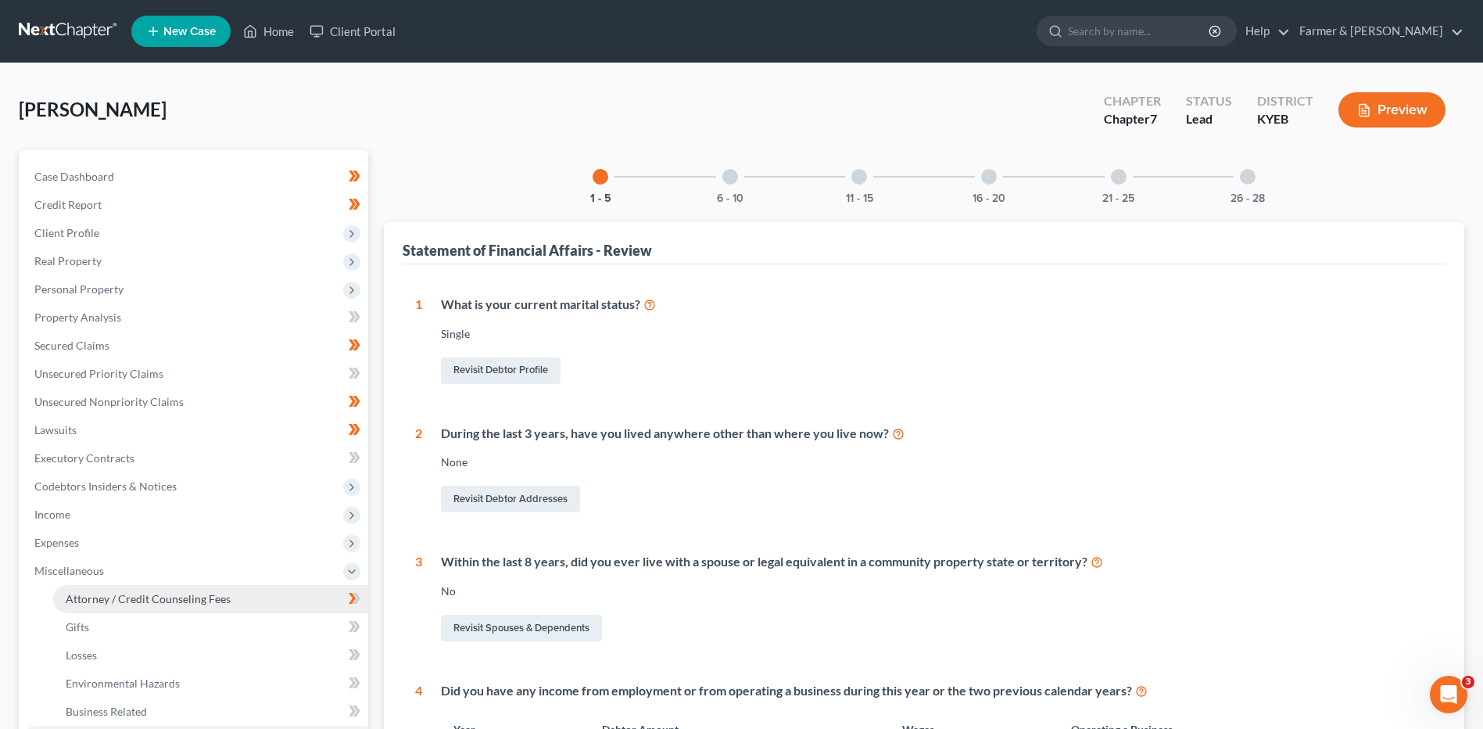
click at [120, 593] on span "Attorney / Credit Counseling Fees" at bounding box center [148, 598] width 165 height 13
select select "0"
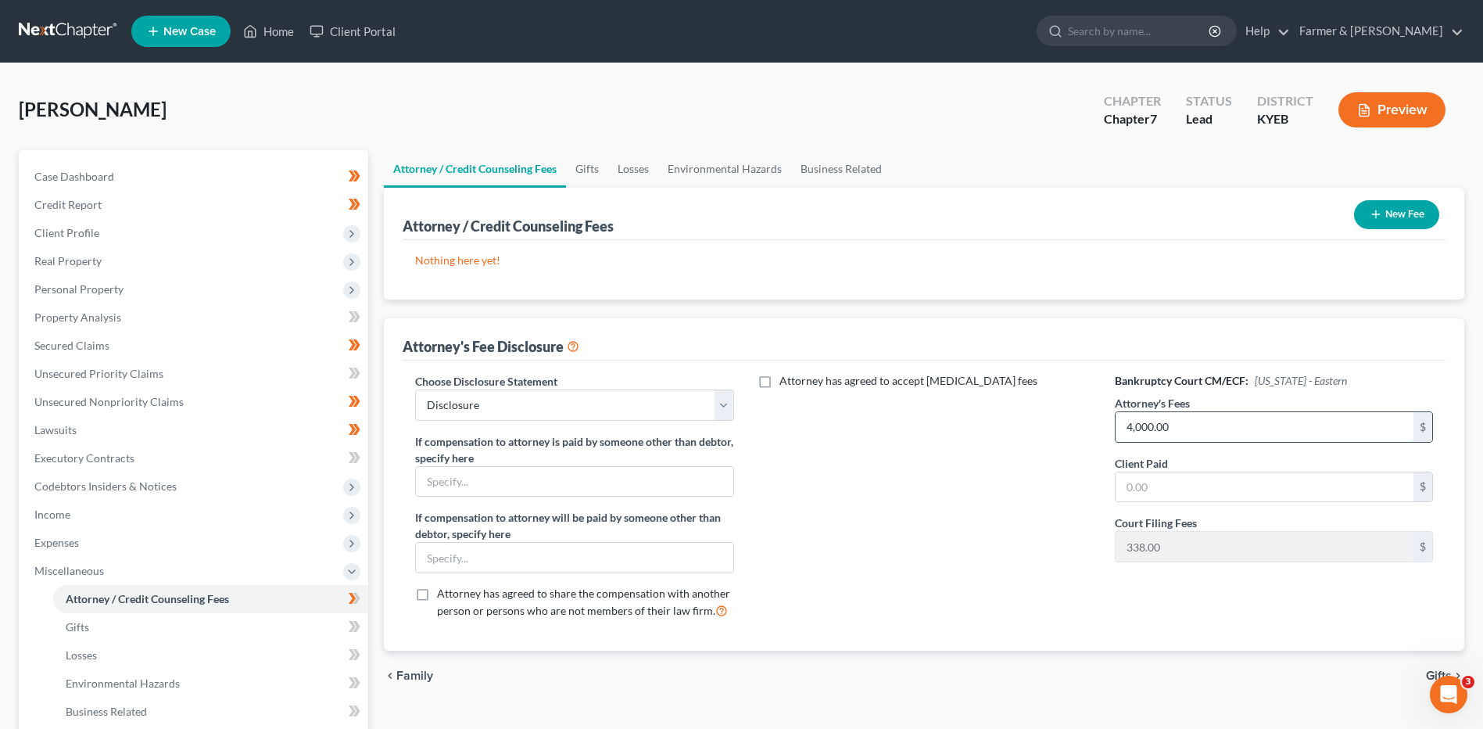
click at [1196, 417] on input "4,000.00" at bounding box center [1265, 427] width 298 height 30
type input "1,860.20"
click at [1402, 210] on button "New Fee" at bounding box center [1396, 214] width 85 height 29
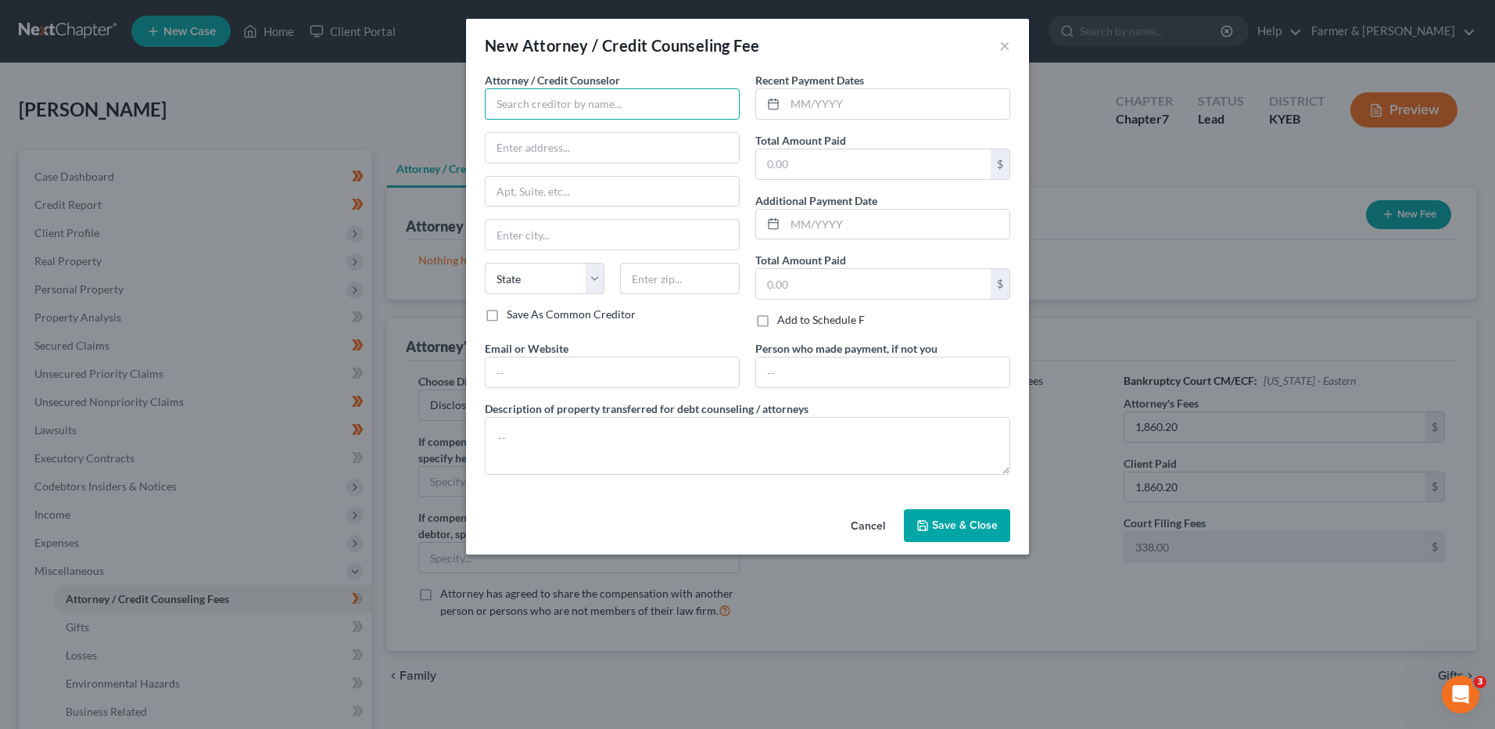
click at [559, 109] on input "text" at bounding box center [612, 103] width 255 height 31
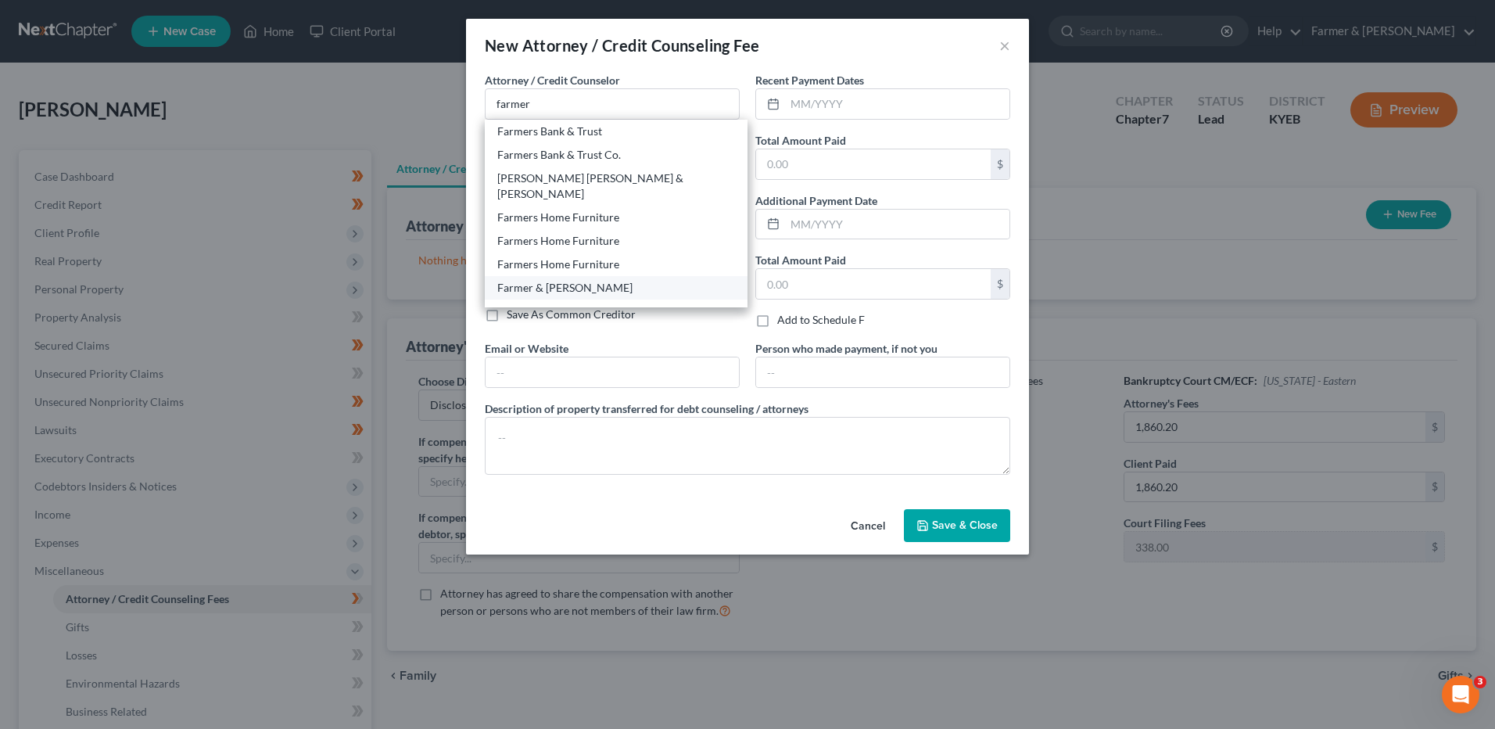
click at [589, 280] on div "Farmer & [PERSON_NAME]" at bounding box center [616, 288] width 238 height 16
type input "Farmer & [PERSON_NAME]"
type input "4975 Alben Barkley Dr #1"
type input "Paducah"
select select "18"
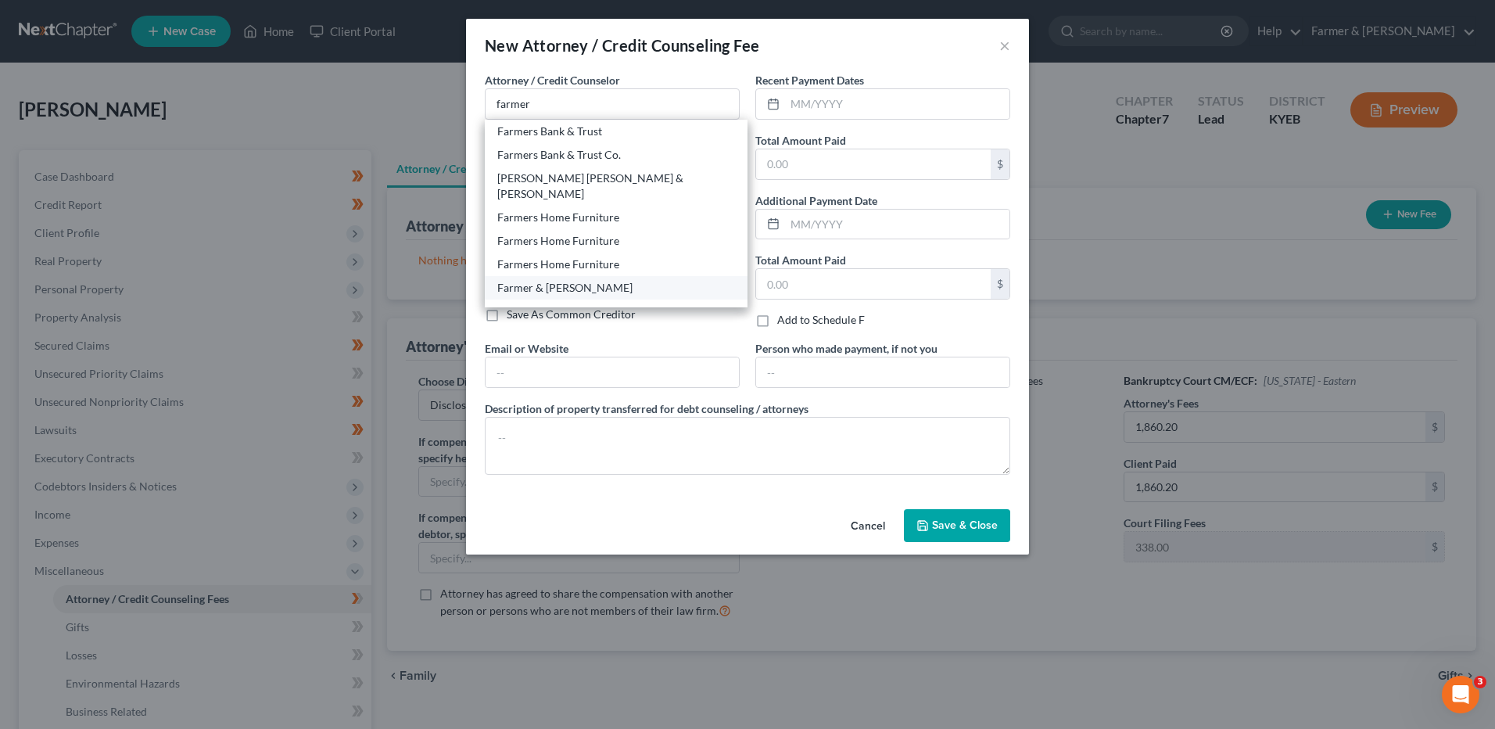
type input "42001"
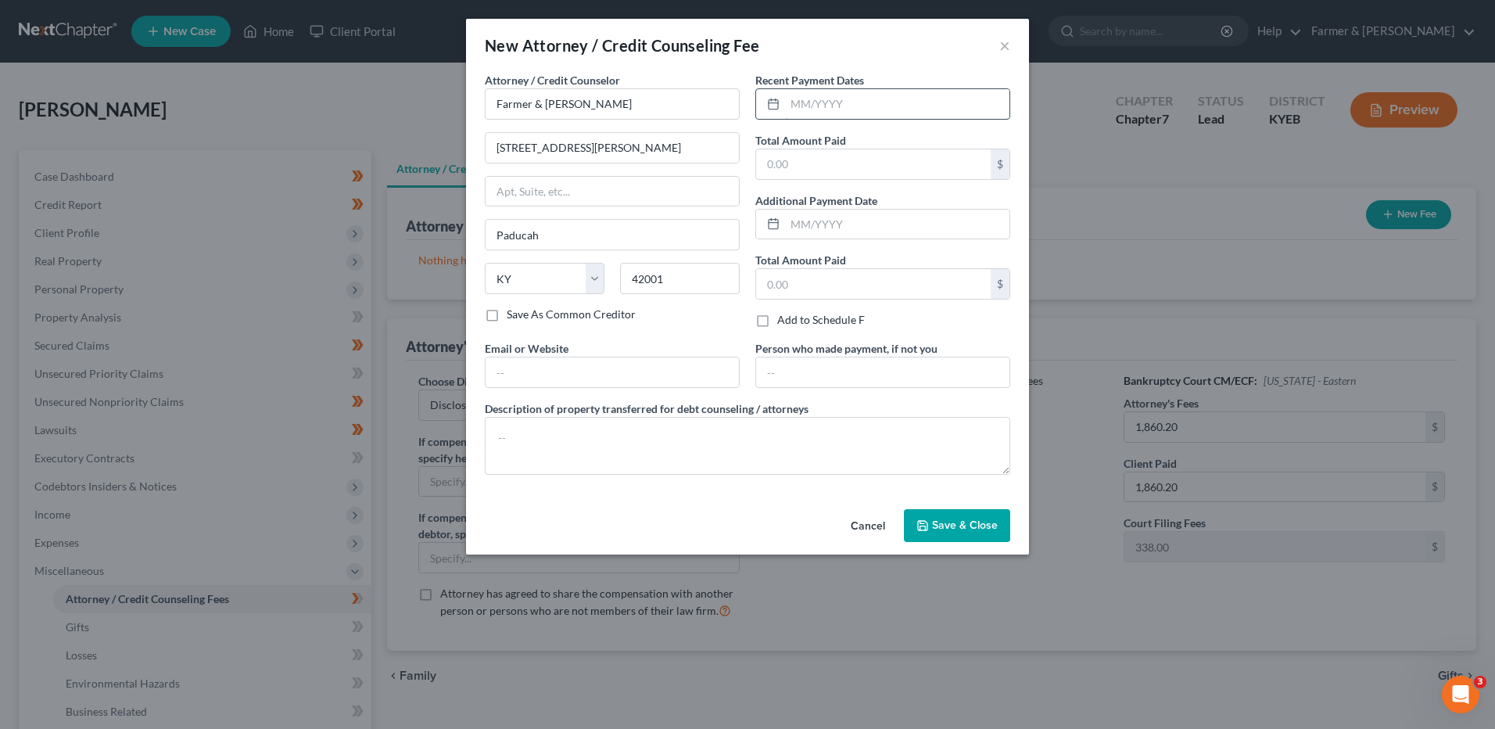
click at [861, 95] on input "text" at bounding box center [897, 104] width 224 height 30
type input "07/2025"
type input "2,248.20"
click at [632, 448] on textarea at bounding box center [747, 446] width 525 height 58
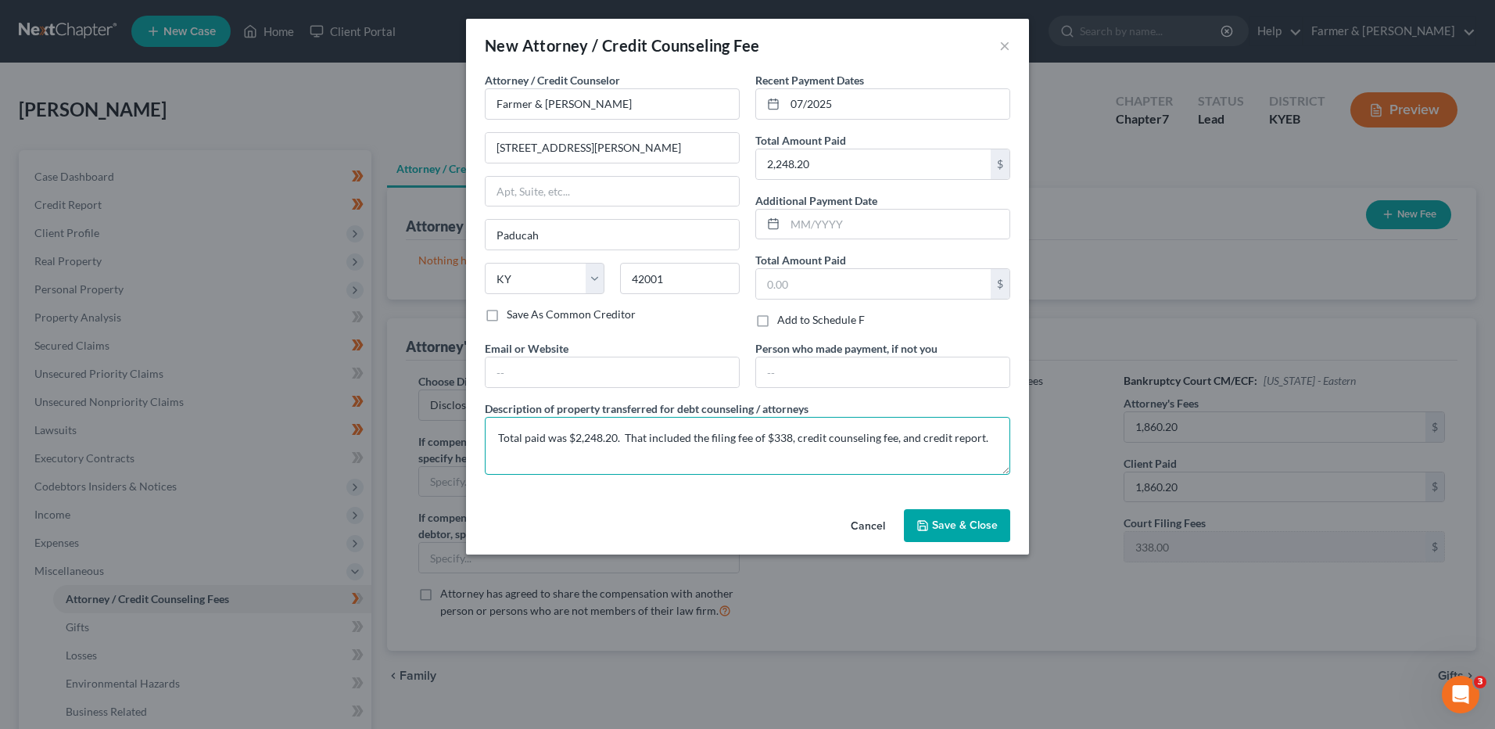
type textarea "Total paid was $2,248.20. That included the filing fee of $338, credit counseli…"
drag, startPoint x: 934, startPoint y: 515, endPoint x: 1301, endPoint y: 493, distance: 367.4
click at [934, 516] on button "Save & Close" at bounding box center [957, 525] width 106 height 33
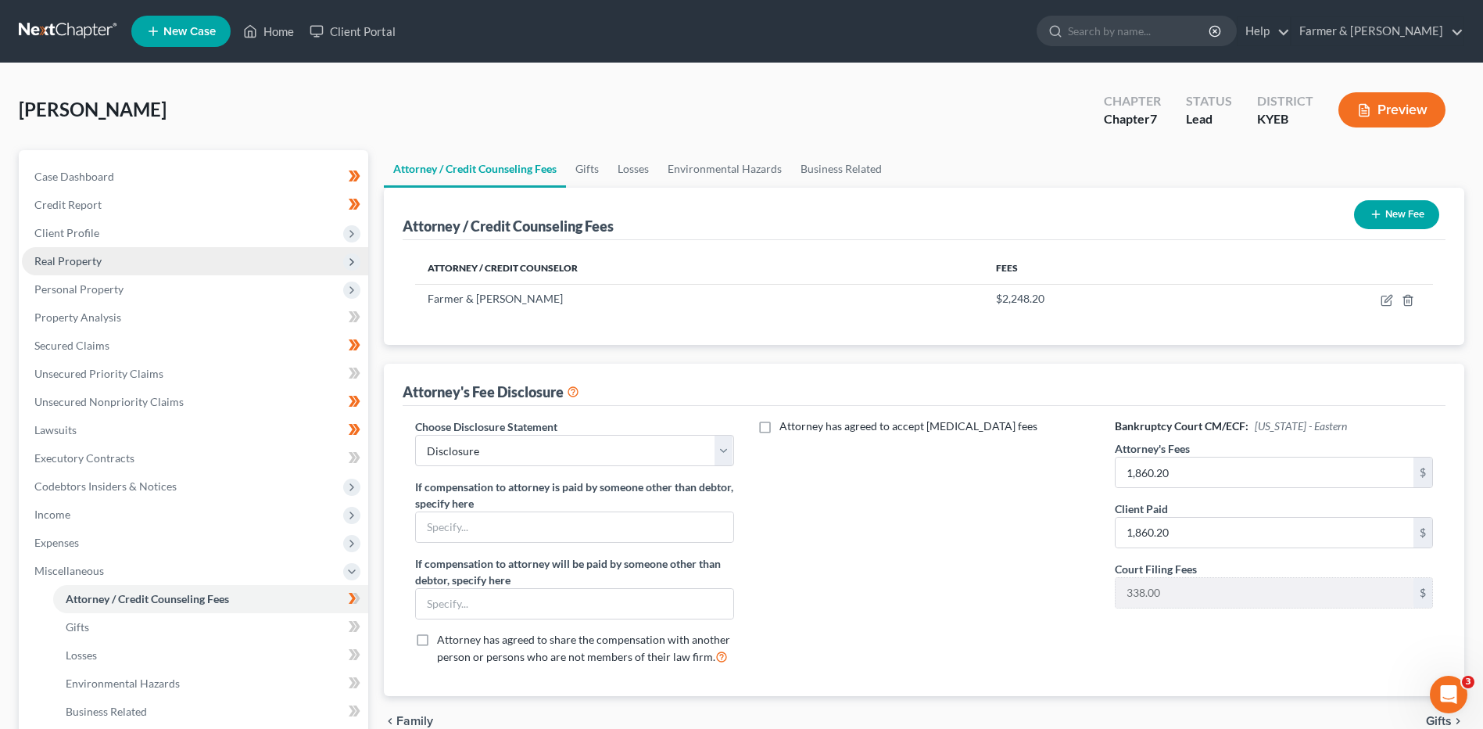
click at [131, 270] on span "Real Property" at bounding box center [195, 261] width 346 height 28
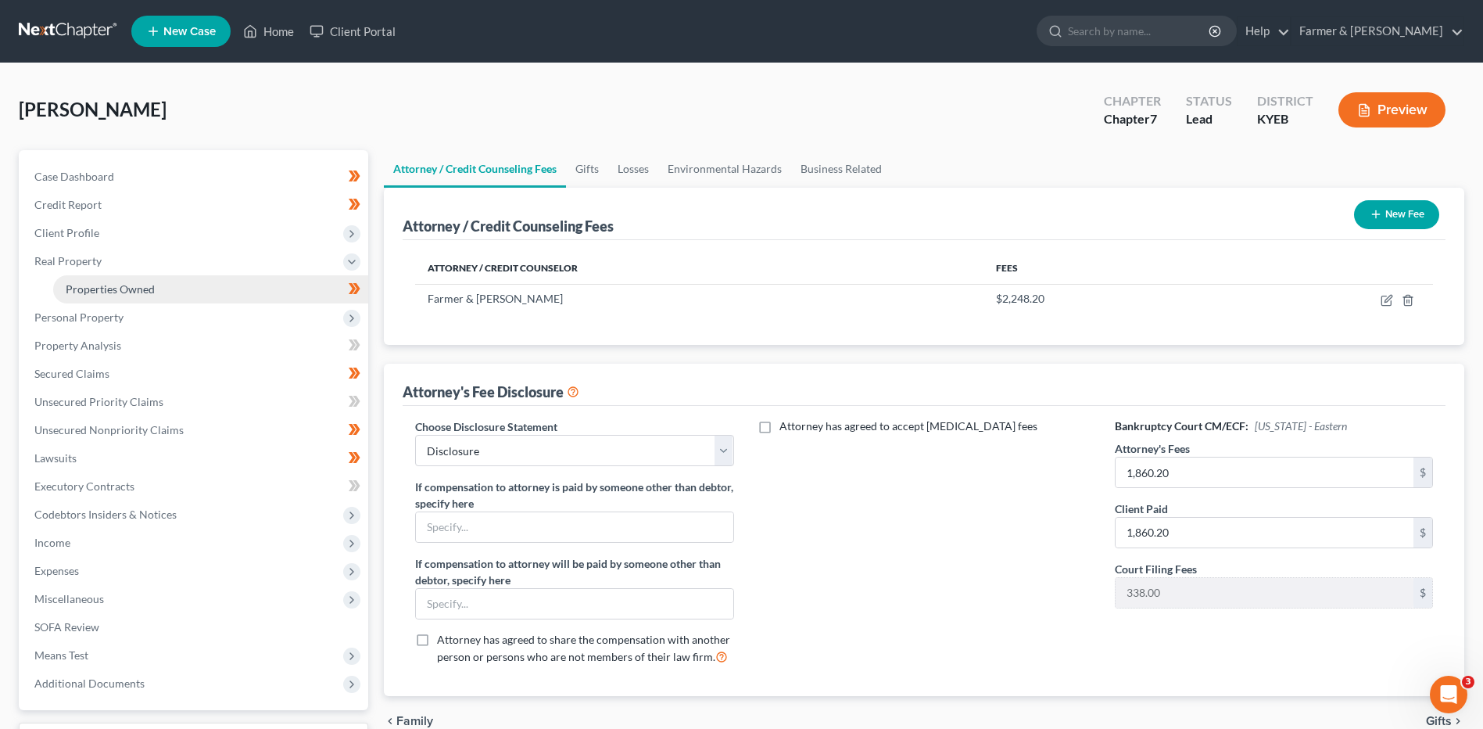
click at [143, 288] on span "Properties Owned" at bounding box center [110, 288] width 89 height 13
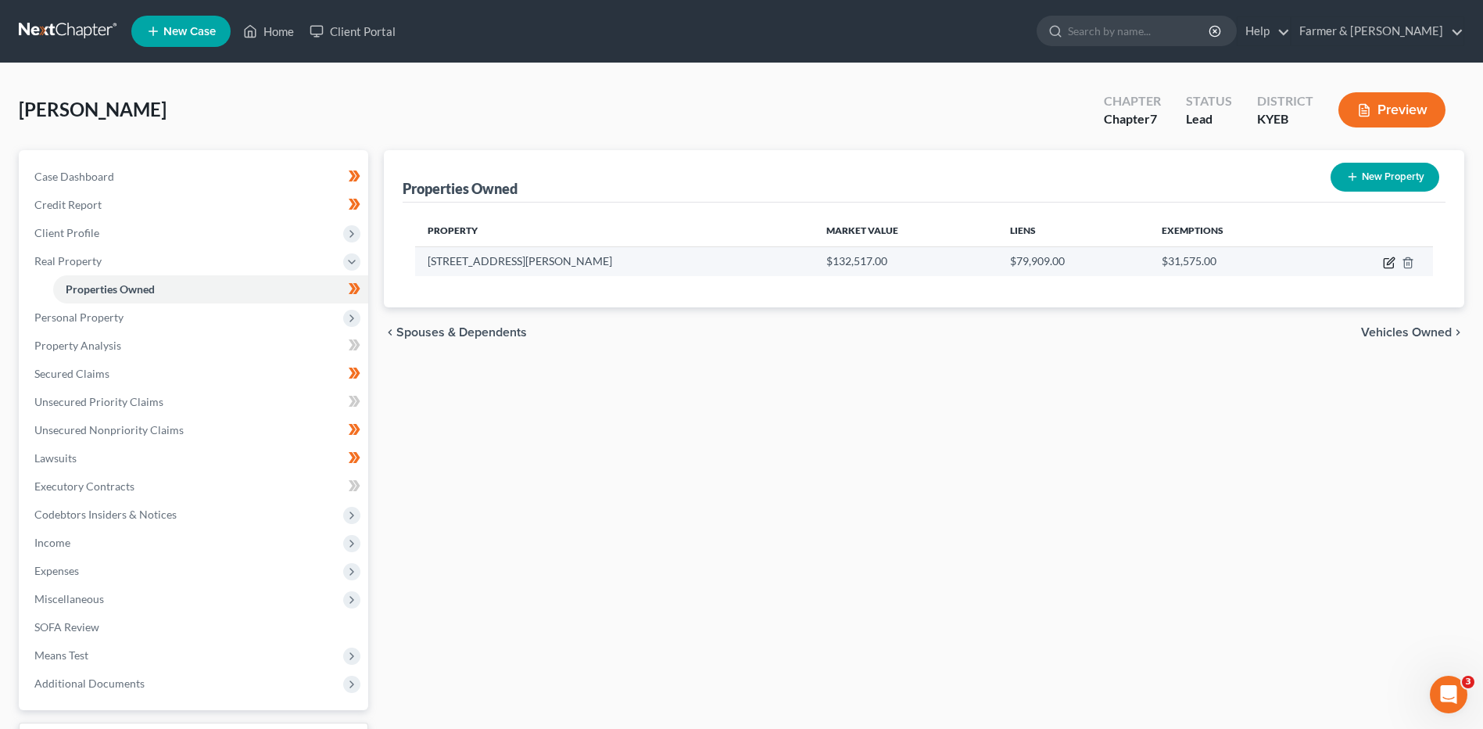
click at [1387, 266] on icon "button" at bounding box center [1389, 262] width 13 height 13
select select "18"
select select "0"
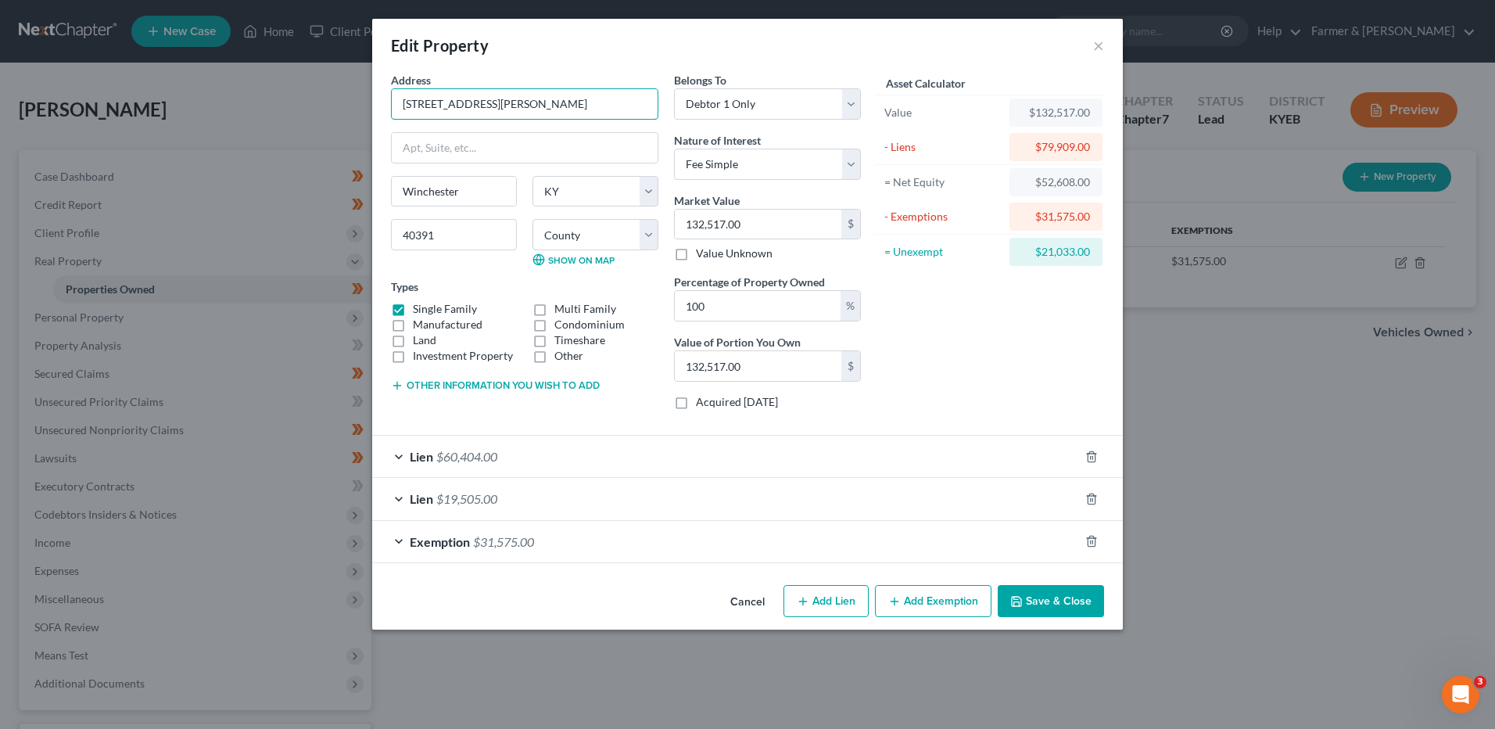
drag, startPoint x: 483, startPoint y: 104, endPoint x: 365, endPoint y: 117, distance: 118.8
click at [365, 117] on div "Edit Property × Address * 36 Rowland Ave Winchester State AL AK AR AZ CA CO CT …" at bounding box center [747, 364] width 1495 height 729
click at [758, 597] on button "Cancel" at bounding box center [747, 601] width 59 height 31
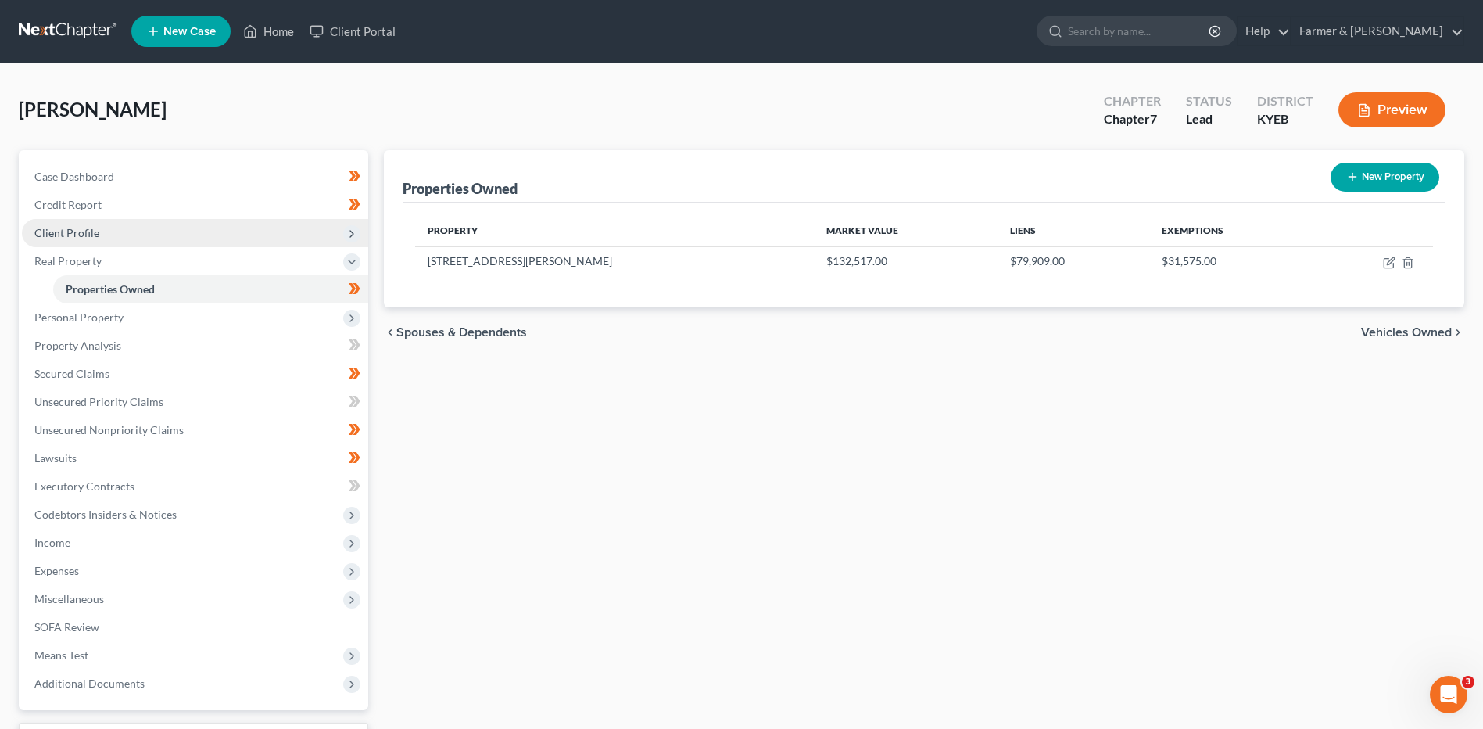
click at [121, 238] on span "Client Profile" at bounding box center [195, 233] width 346 height 28
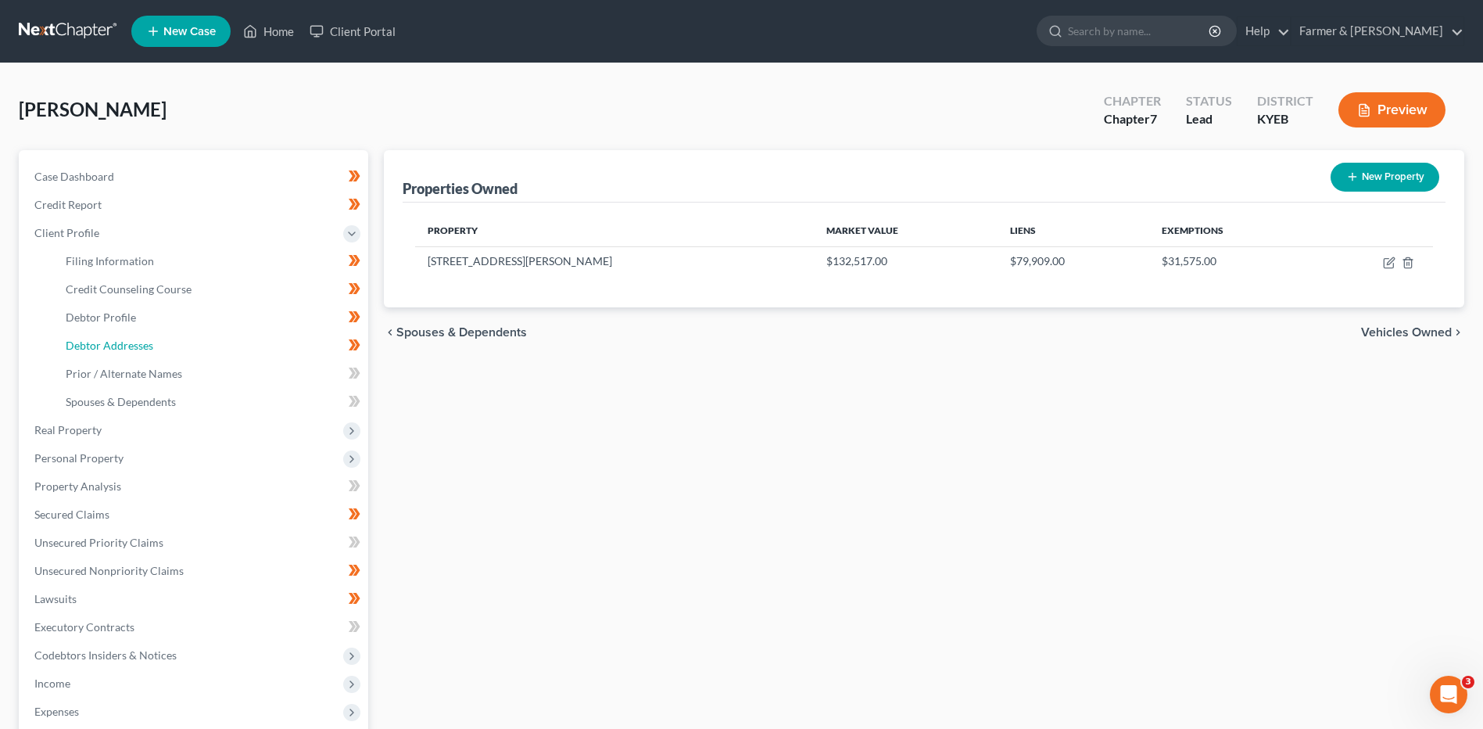
drag, startPoint x: 152, startPoint y: 339, endPoint x: 1402, endPoint y: 518, distance: 1262.2
click at [152, 339] on link "Debtor Addresses" at bounding box center [210, 345] width 315 height 28
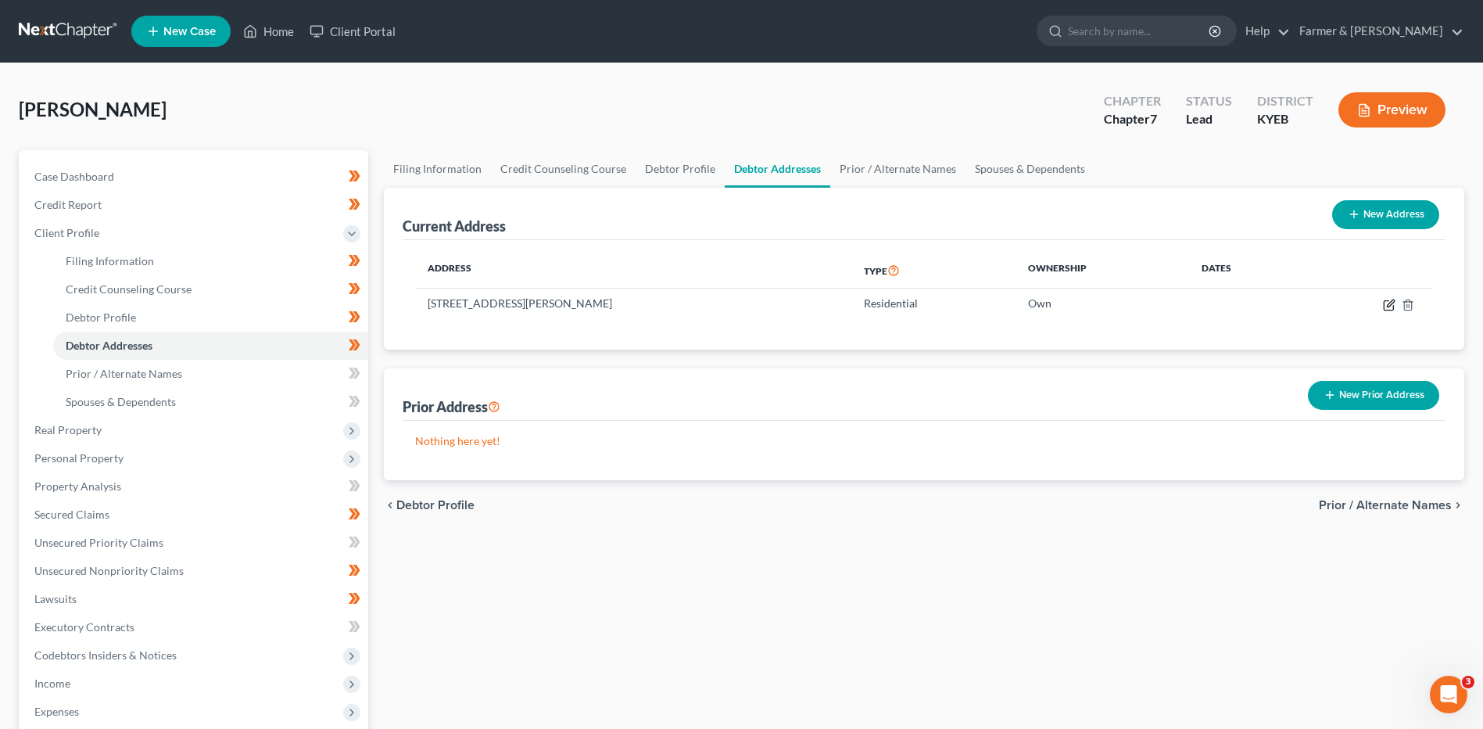
click at [1385, 303] on icon "button" at bounding box center [1389, 305] width 13 height 13
select select "18"
select select "24"
select select "0"
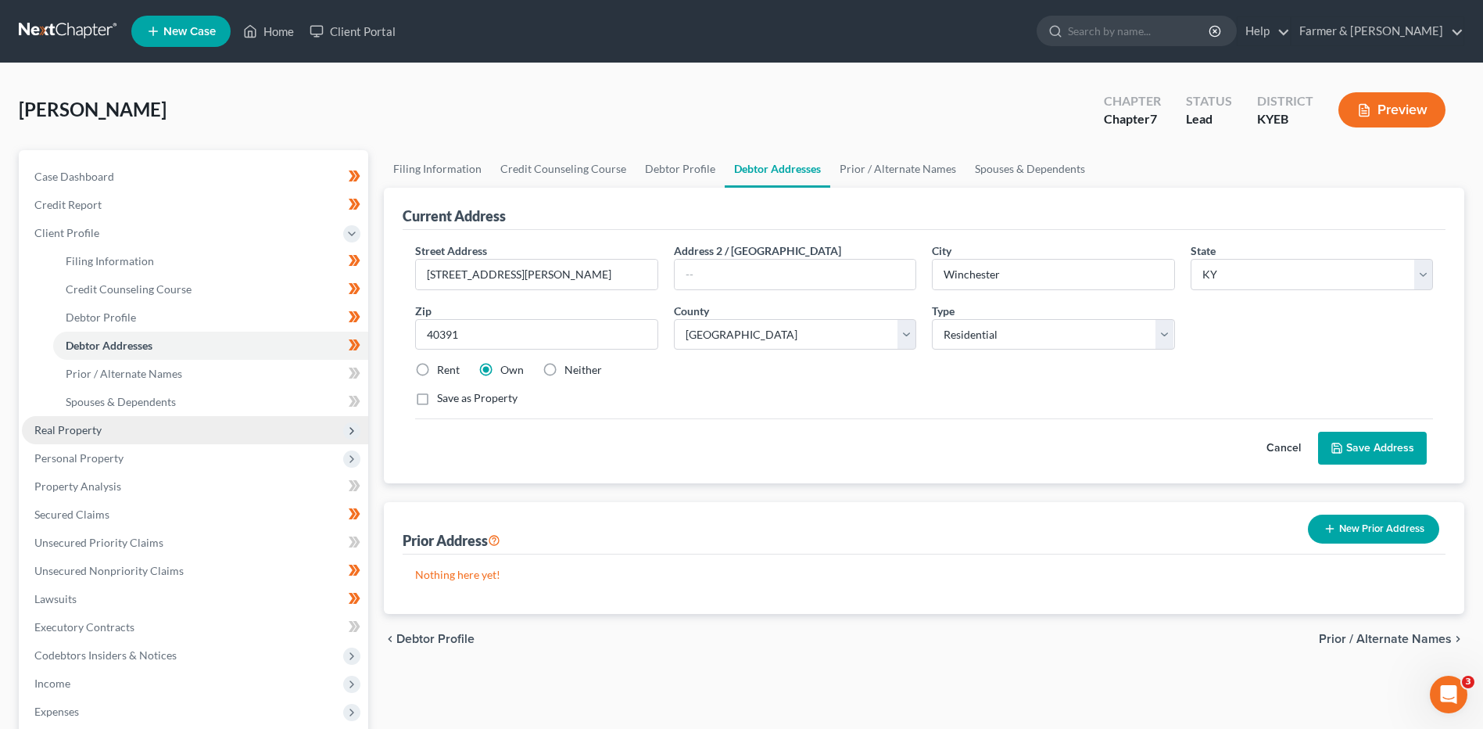
click at [106, 431] on span "Real Property" at bounding box center [195, 430] width 346 height 28
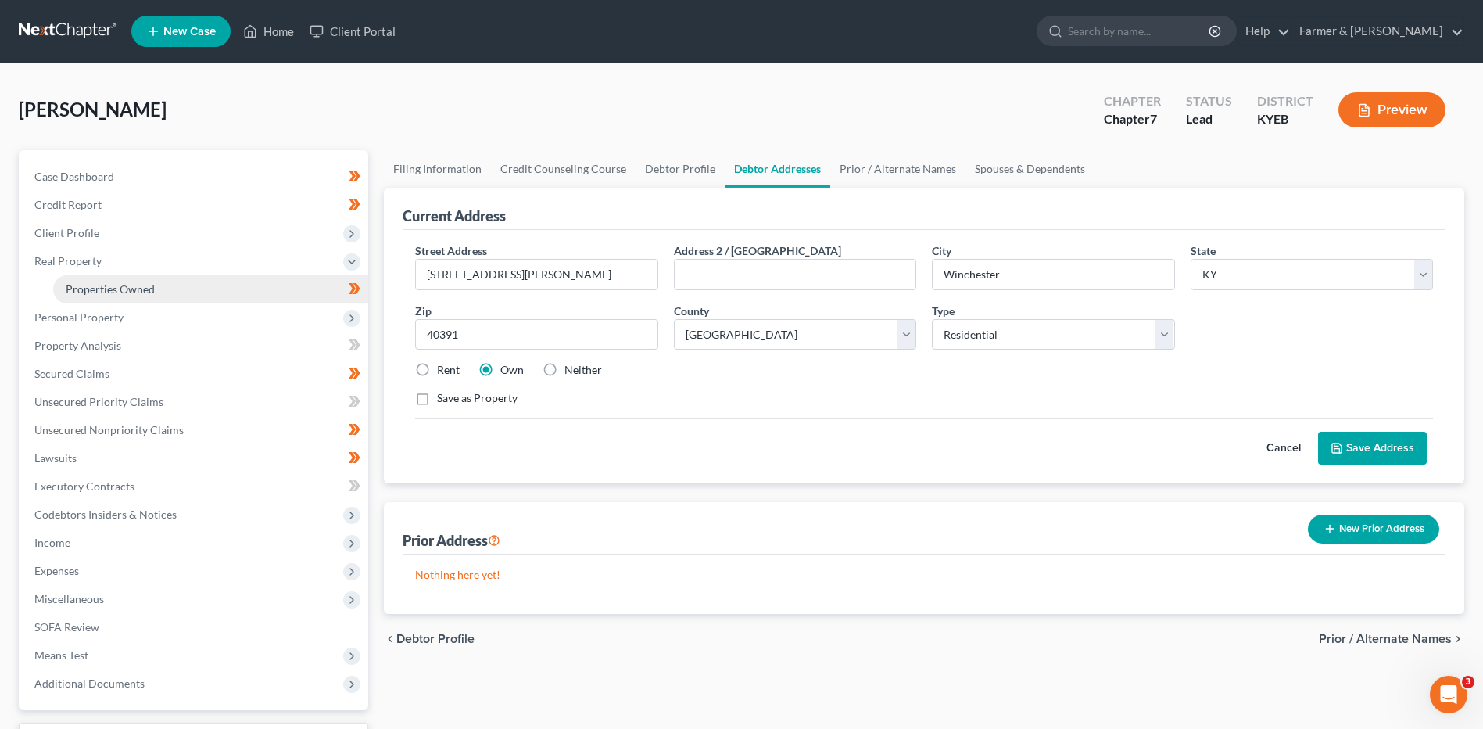
click at [144, 291] on span "Properties Owned" at bounding box center [110, 288] width 89 height 13
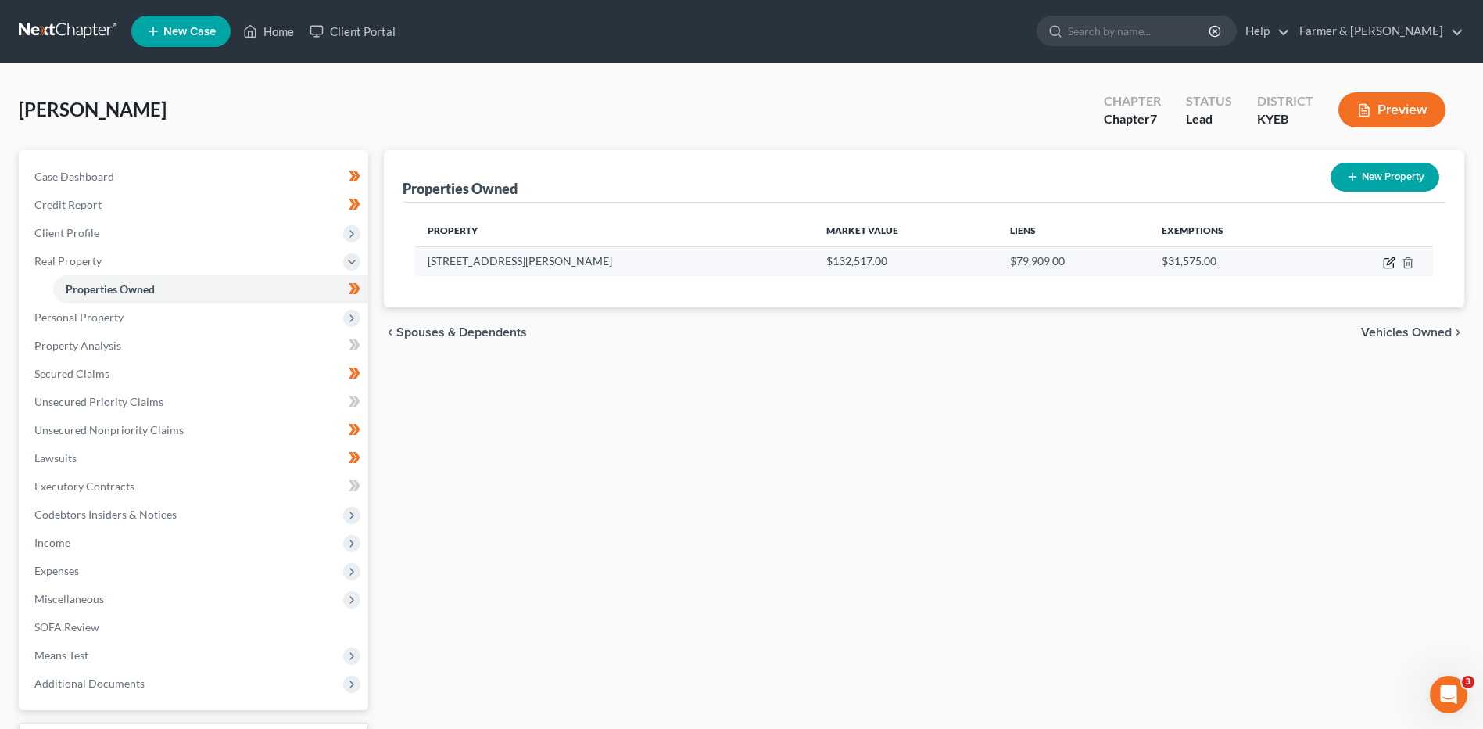
click at [1388, 261] on icon "button" at bounding box center [1389, 262] width 13 height 13
select select "18"
select select "24"
select select "0"
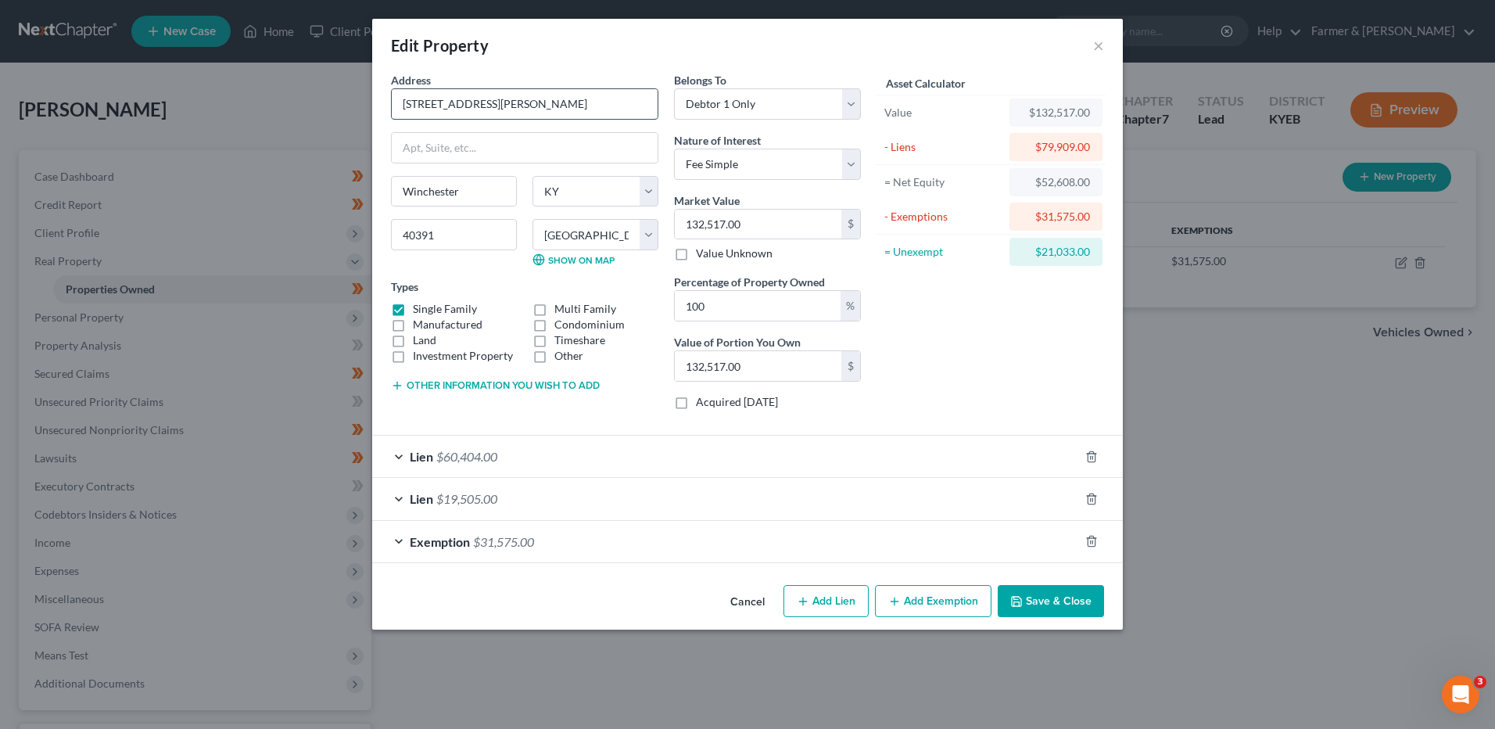
click at [604, 95] on input "36 Rowland Ave" at bounding box center [525, 104] width 266 height 30
type input "36 Rowland Ave????Value????"
click at [513, 387] on button "Other information you wish to add" at bounding box center [495, 385] width 209 height 13
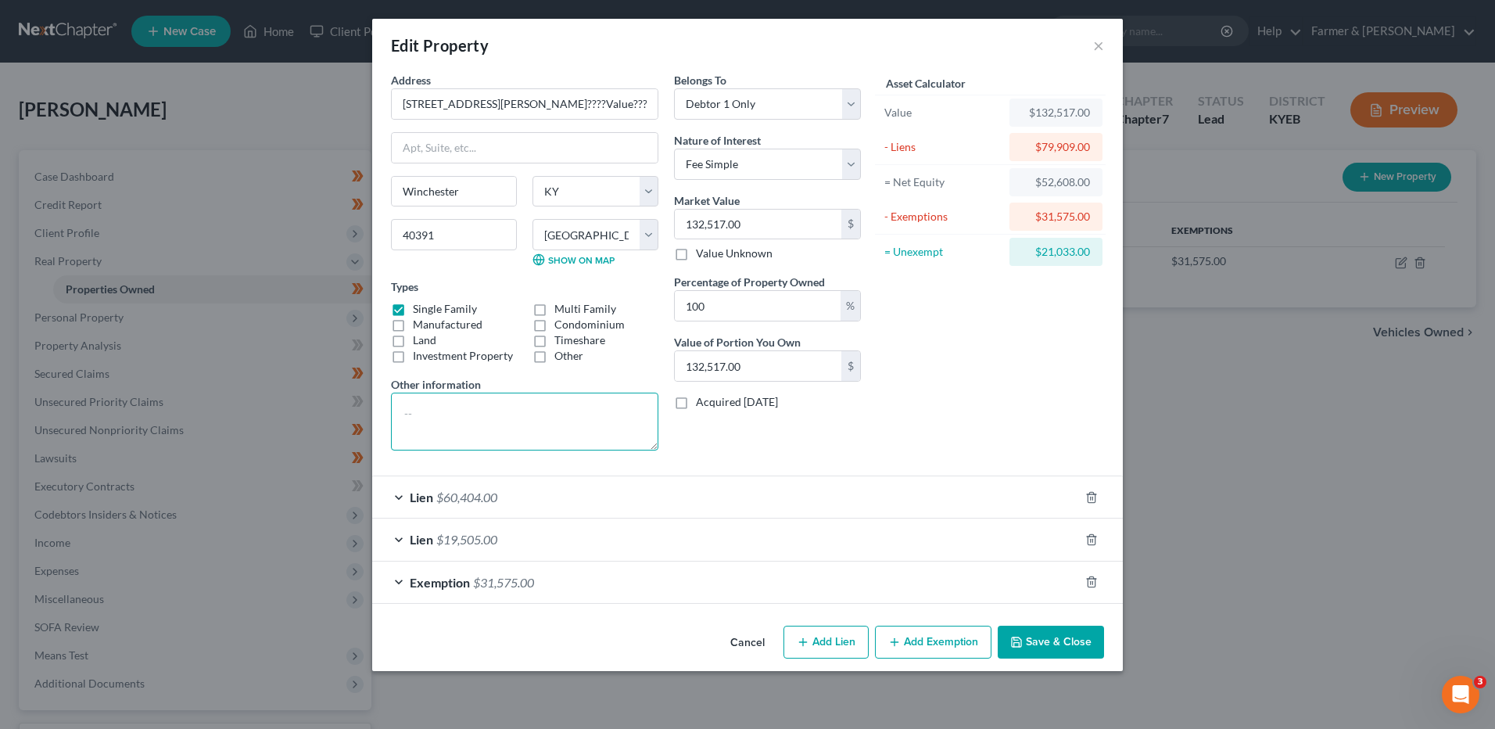
click at [522, 407] on textarea at bounding box center [524, 421] width 267 height 58
drag, startPoint x: 458, startPoint y: 436, endPoint x: 460, endPoint y: 428, distance: 8.2
click at [460, 432] on textarea "Zillow $154,000 - $187,000 ($171,300) PVA" at bounding box center [524, 421] width 267 height 58
type textarea "Zillow $154,000 - $187,000 ($171,300) PVA $96,000"
click at [764, 224] on input "132,517.00" at bounding box center [758, 225] width 167 height 30
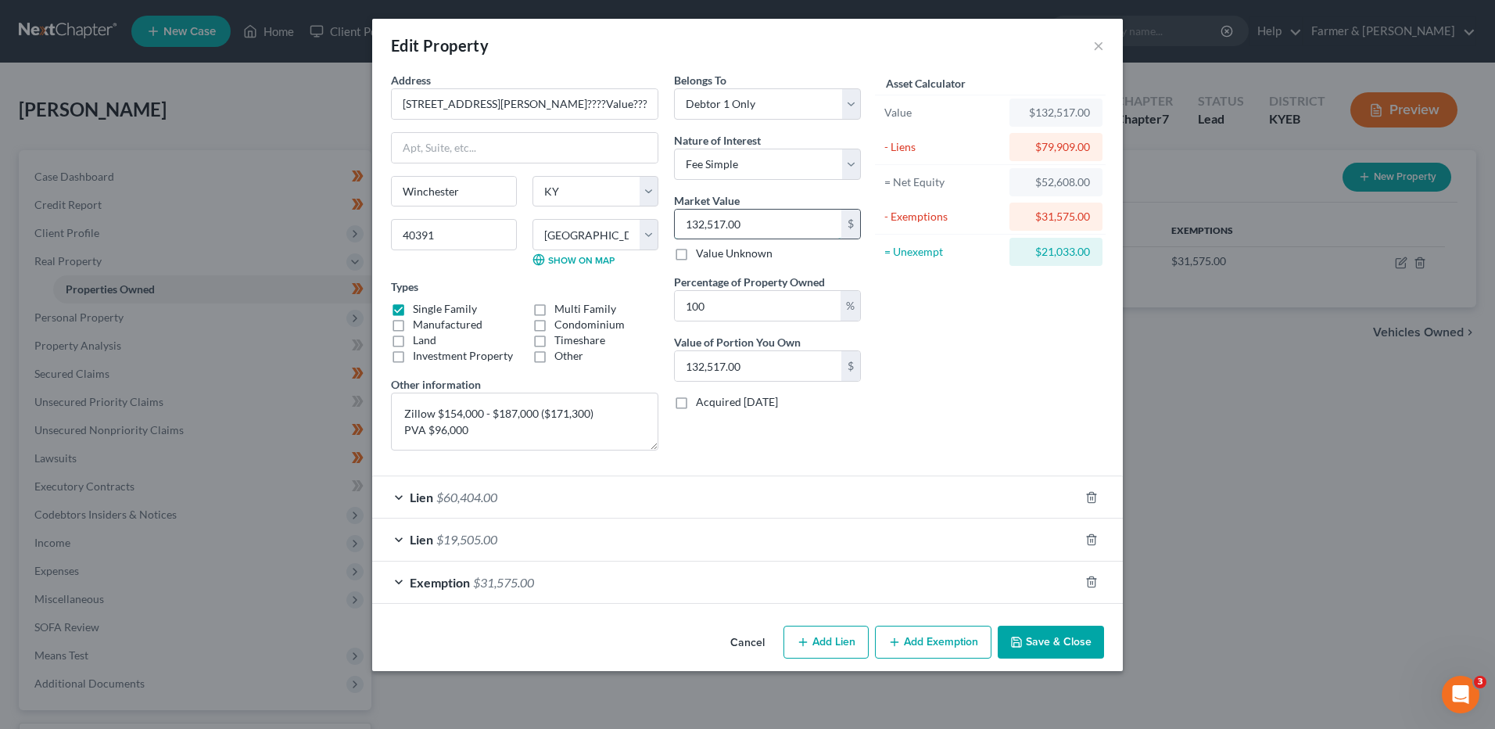
type input "1"
type input "1.00"
type input "10"
type input "10.00"
type input "100"
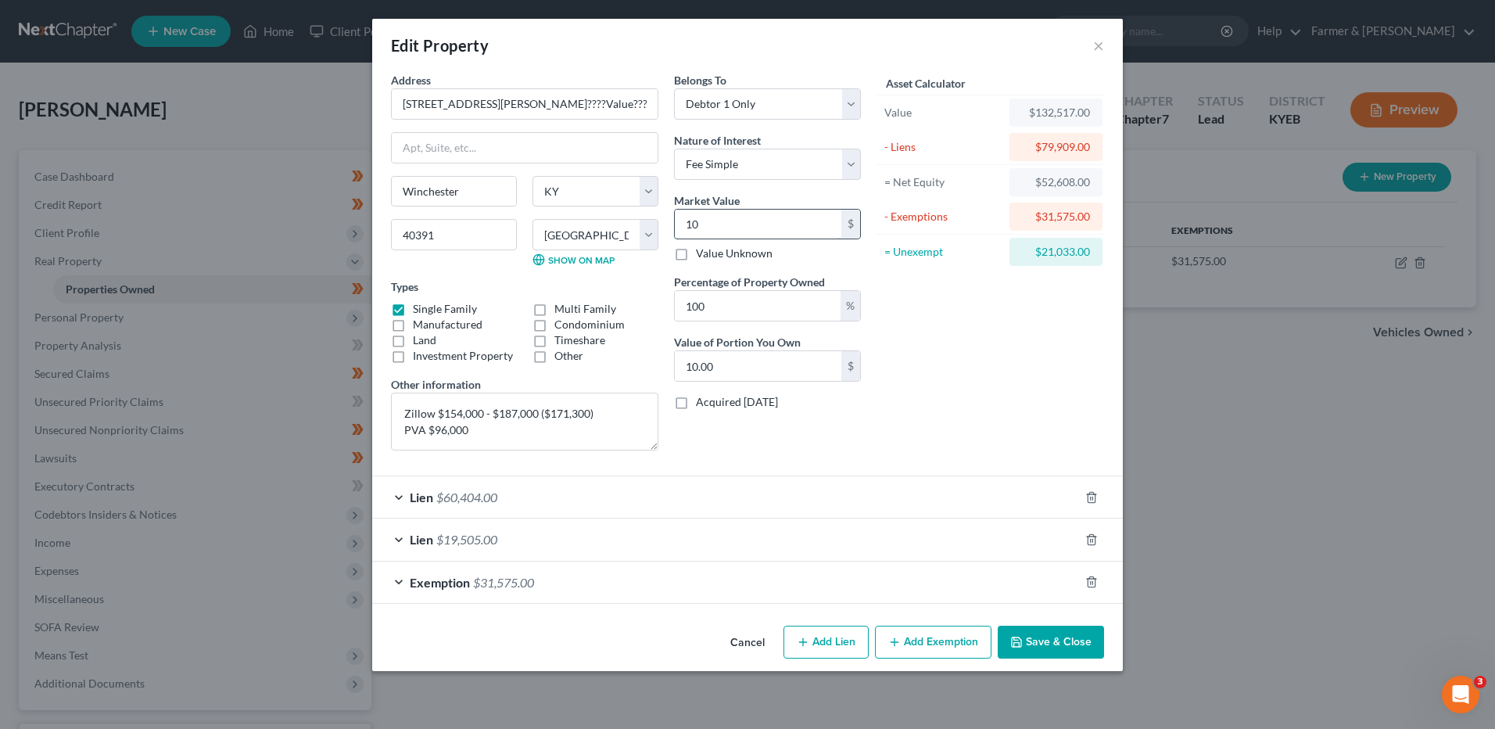
type input "100.00"
type input "1000"
type input "1,000.00"
type input "1,0000"
type input "10,000.00"
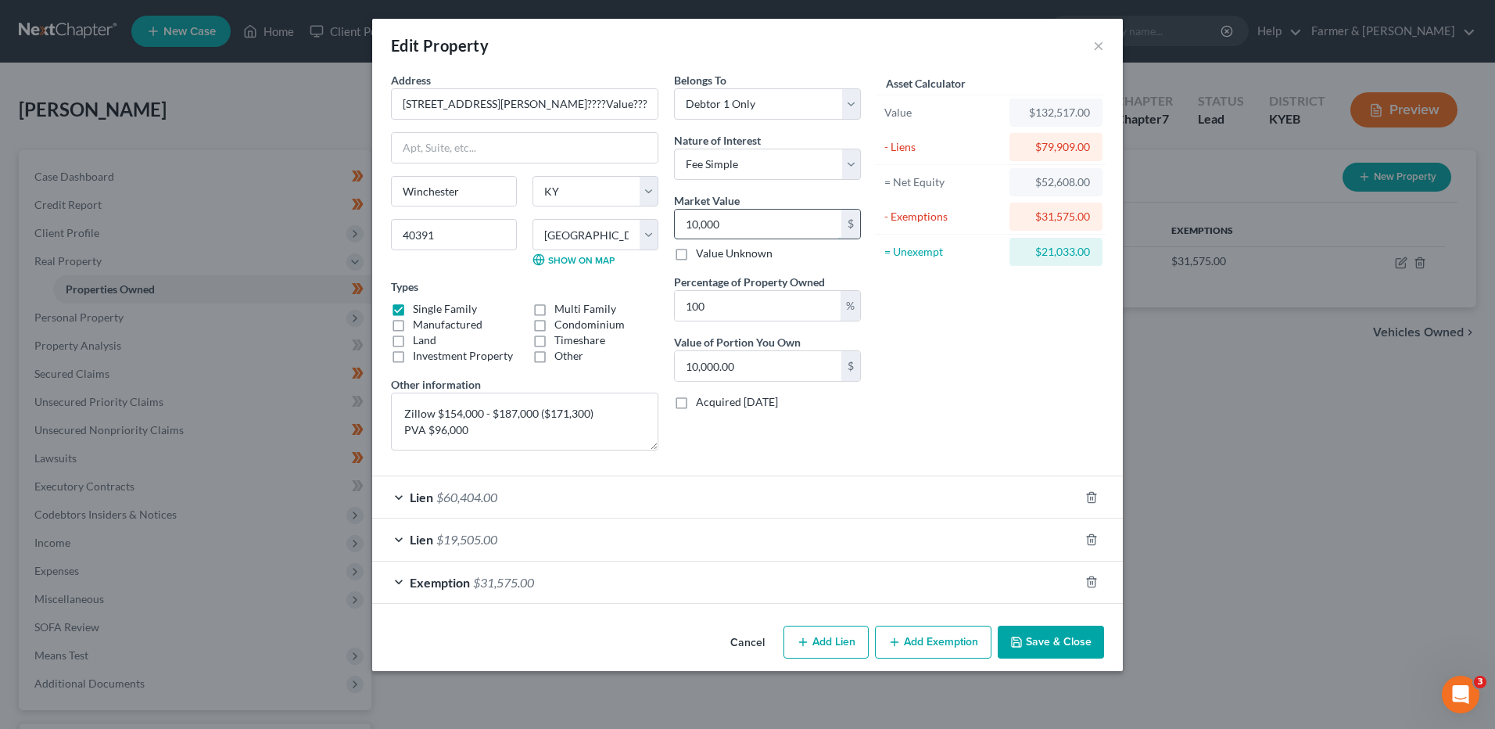
type input "10,0000"
type input "100,000.00"
click at [1088, 583] on icon "button" at bounding box center [1091, 582] width 7 height 10
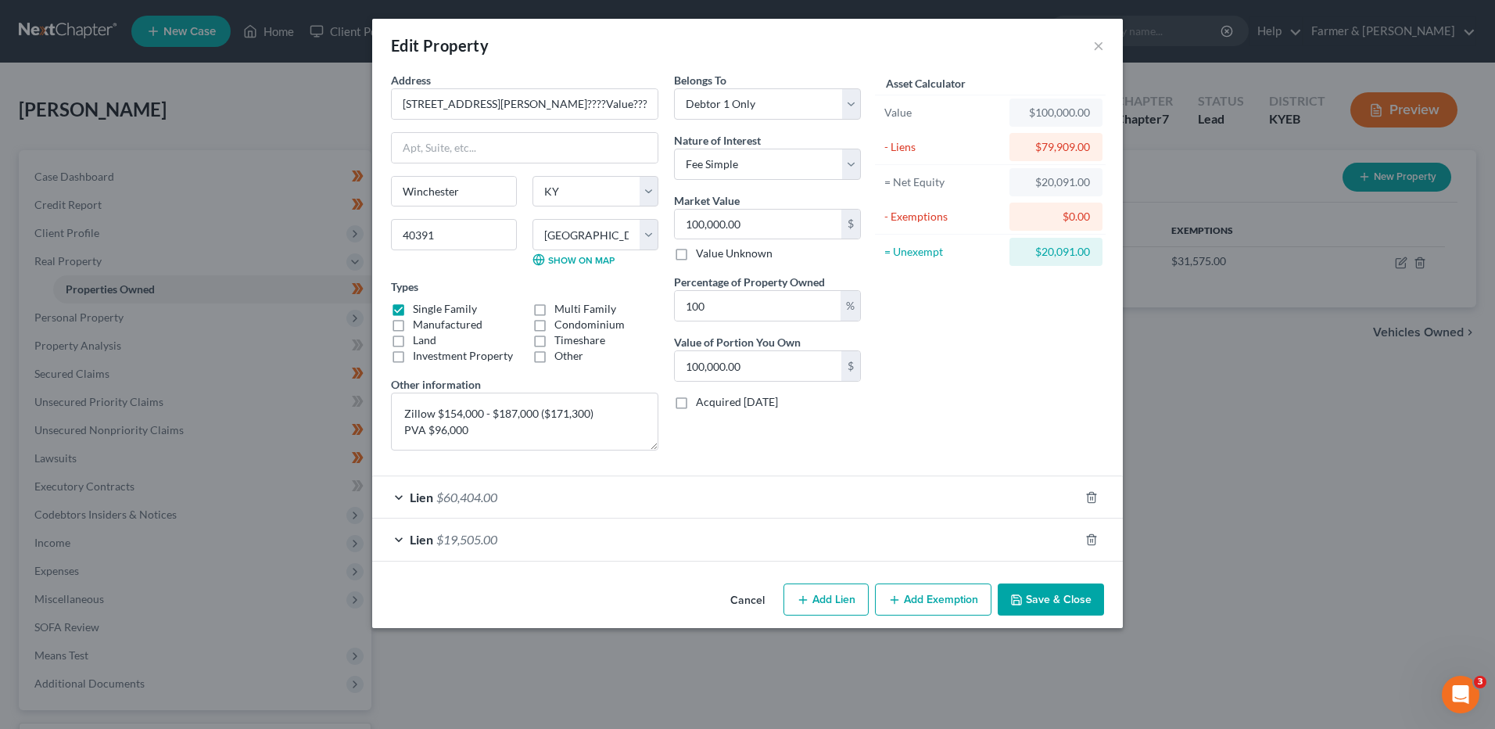
click at [941, 603] on button "Add Exemption" at bounding box center [933, 599] width 116 height 33
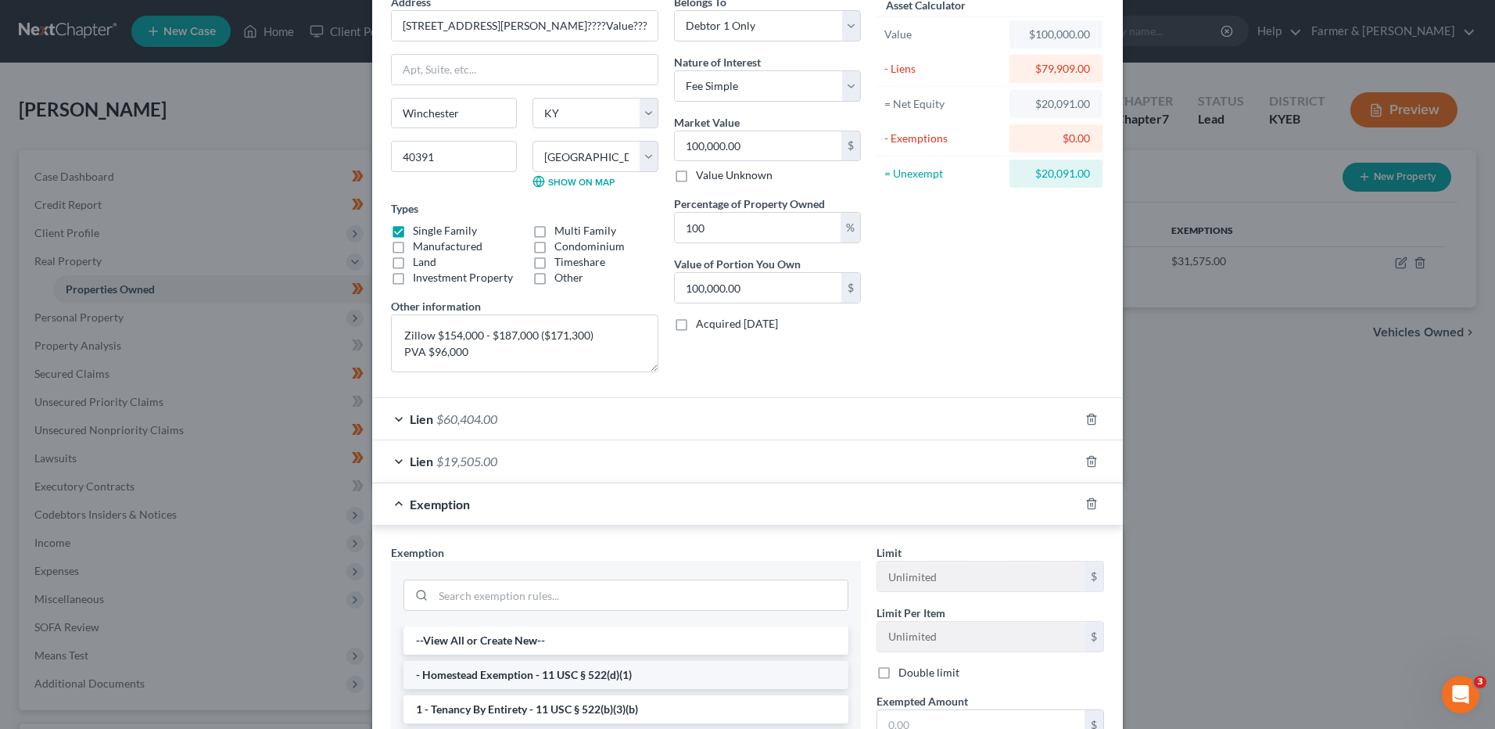
click at [521, 681] on li "- Homestead Exemption - 11 USC § 522(d)(1)" at bounding box center [625, 675] width 445 height 28
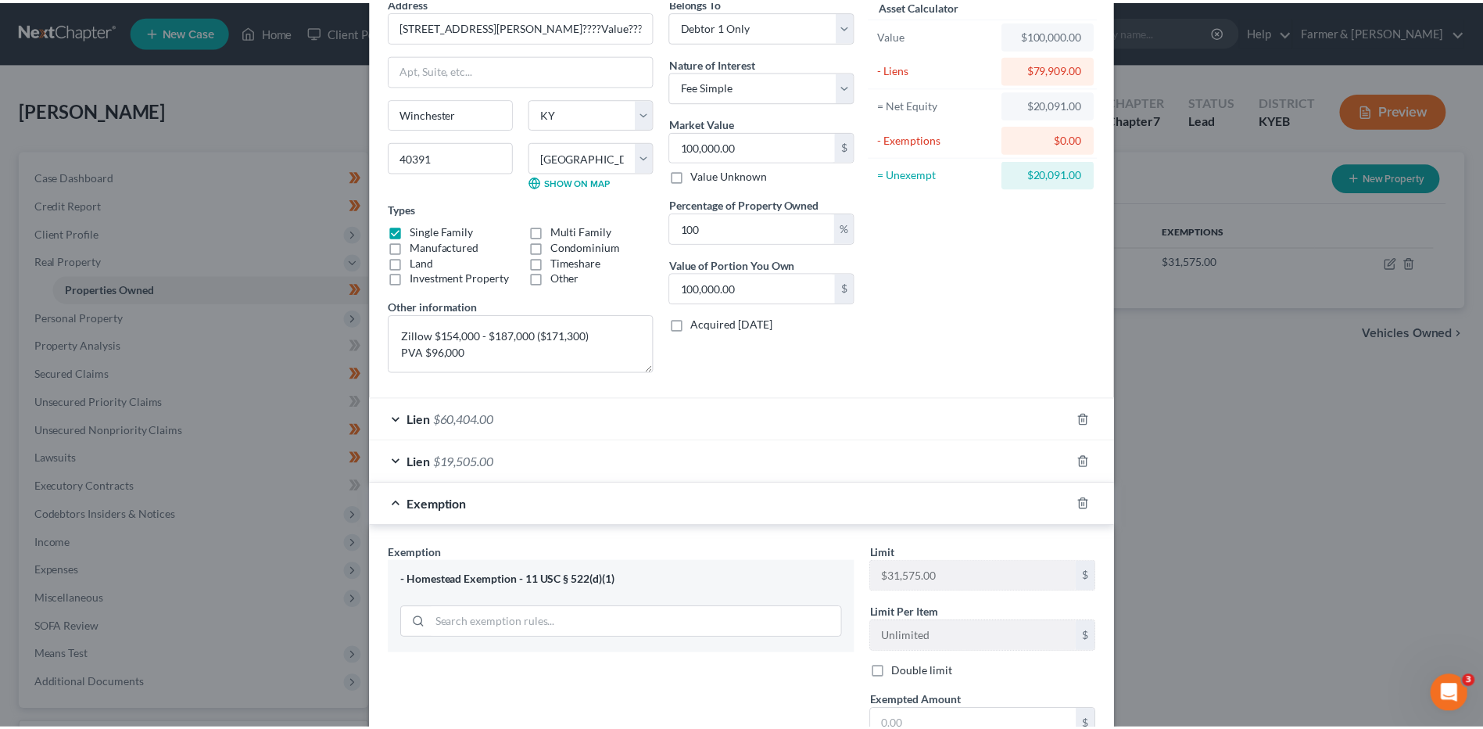
scroll to position [235, 0]
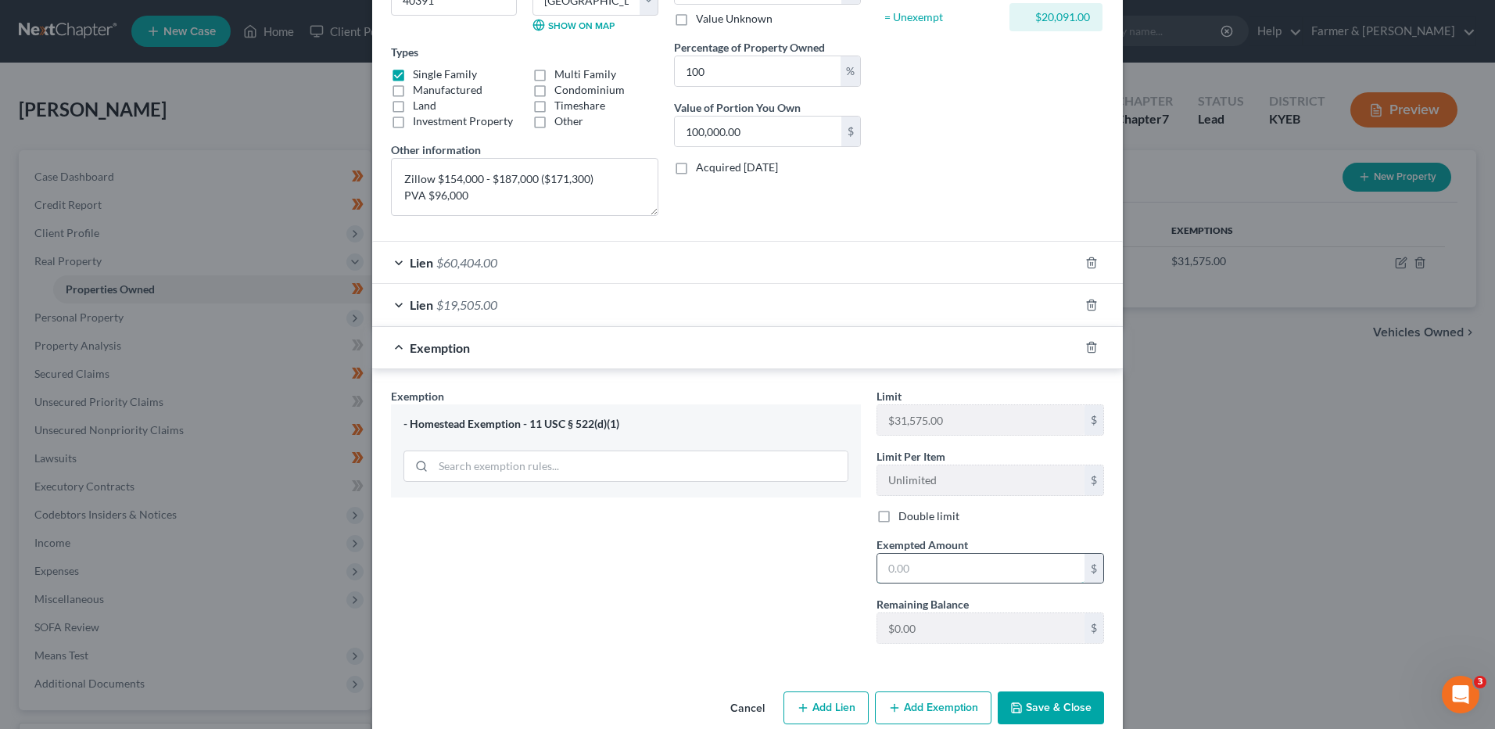
click at [926, 570] on input "text" at bounding box center [980, 569] width 207 height 30
type input "20,091.00"
click at [1034, 709] on button "Save & Close" at bounding box center [1051, 707] width 106 height 33
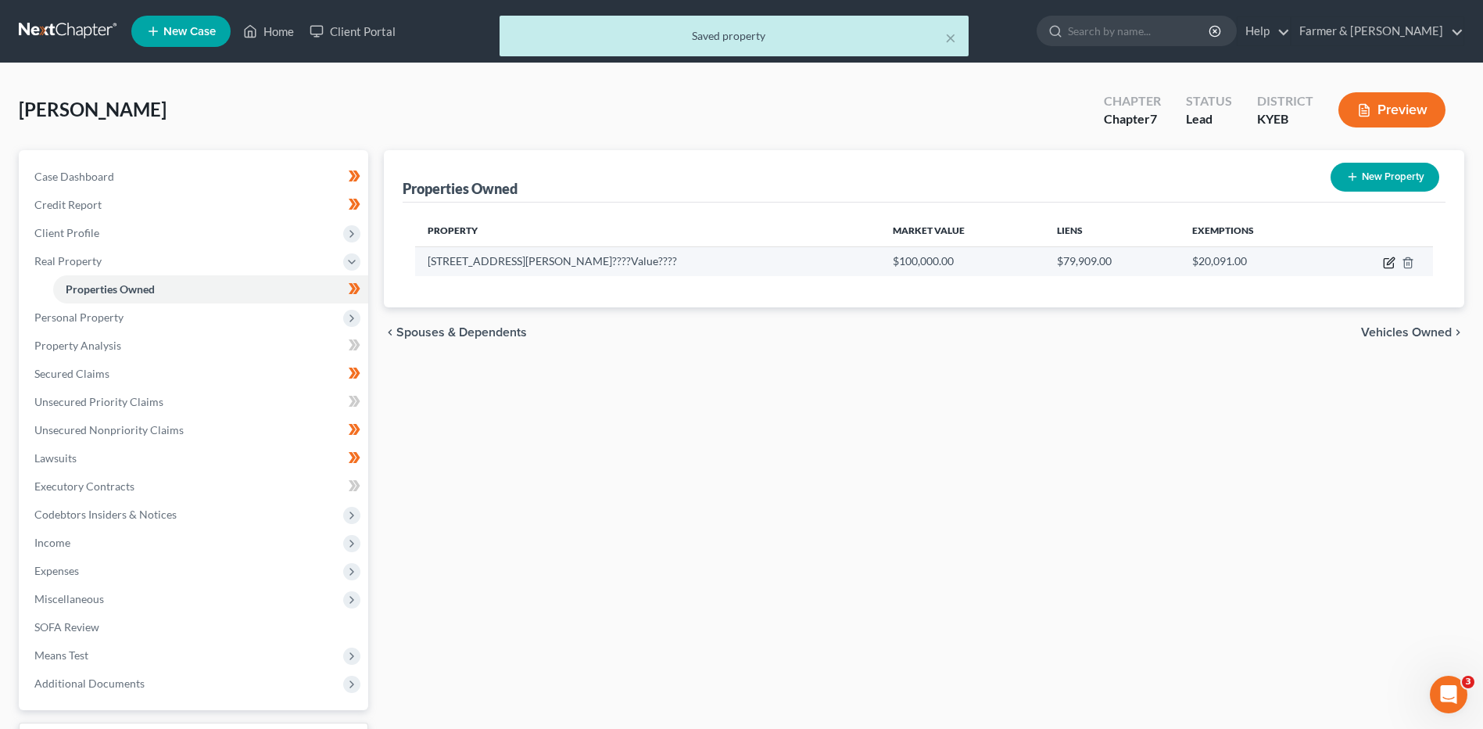
click at [1389, 267] on icon "button" at bounding box center [1389, 262] width 13 height 13
select select "18"
select select "24"
select select "0"
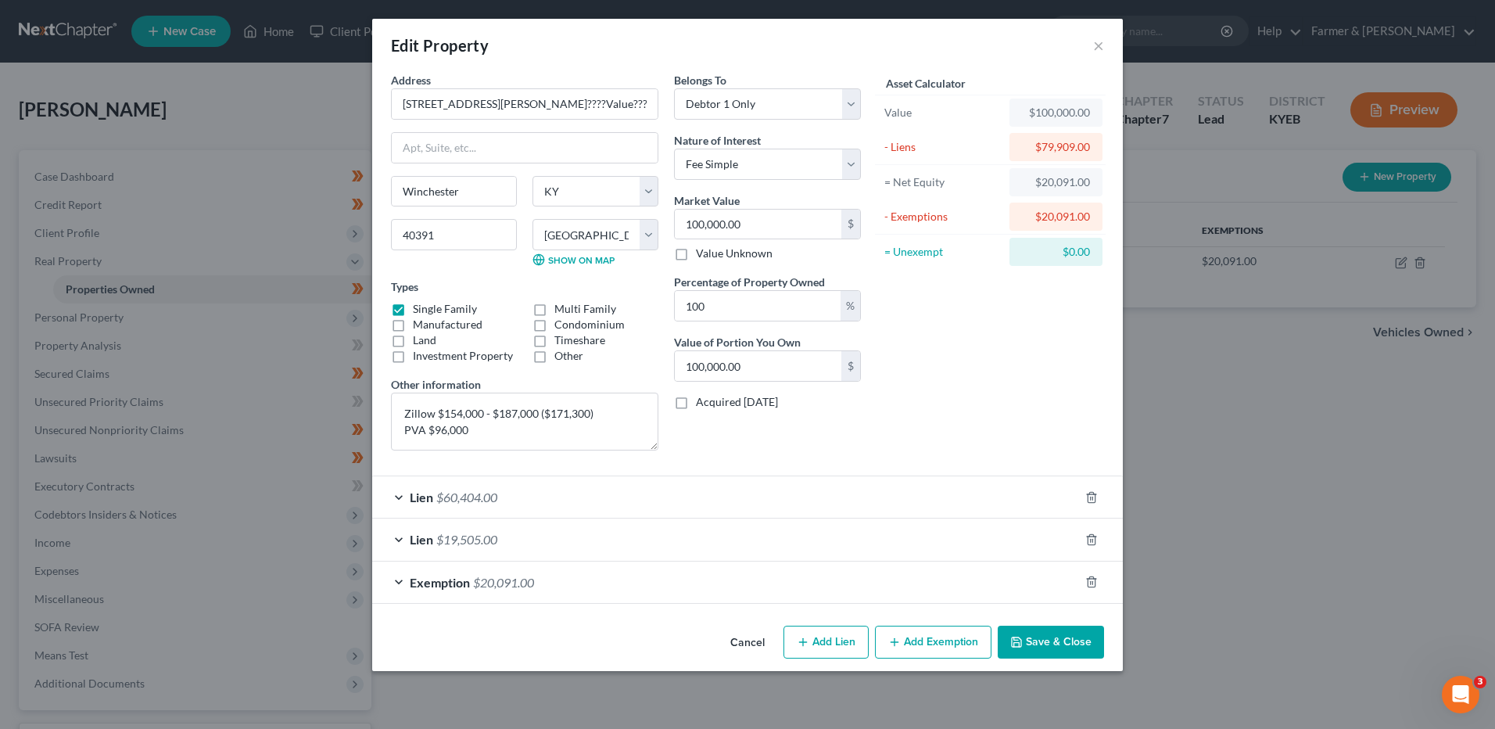
click at [1047, 641] on button "Save & Close" at bounding box center [1051, 641] width 106 height 33
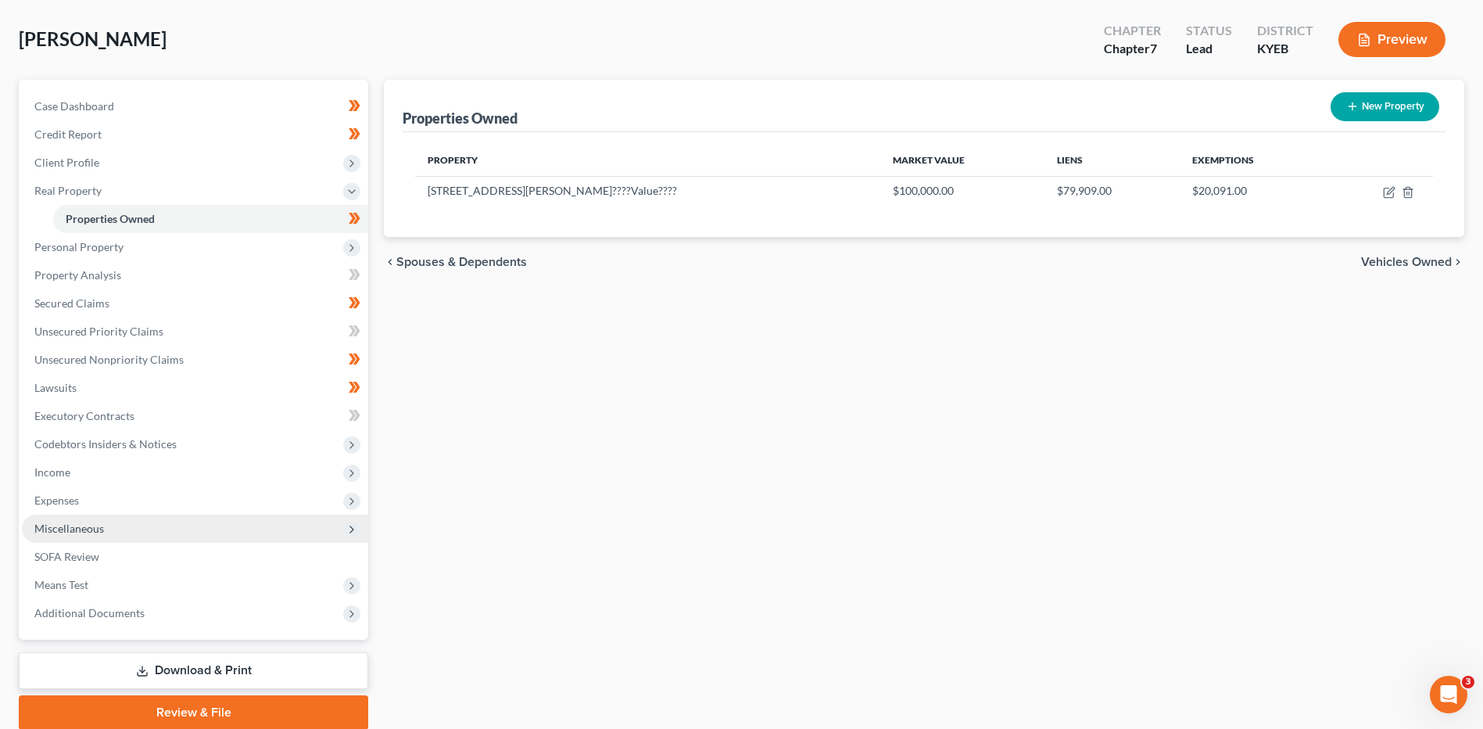
scroll to position [131, 0]
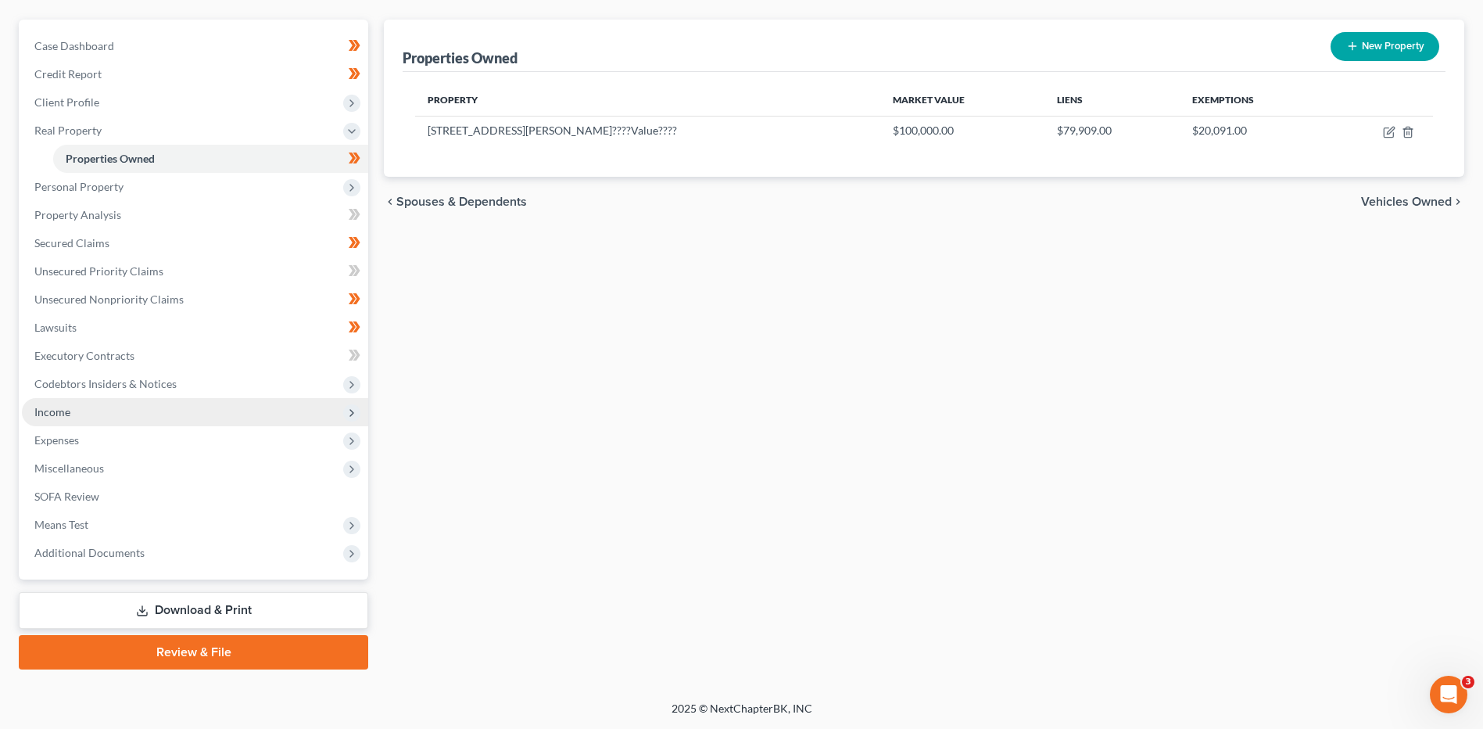
click at [90, 414] on span "Income" at bounding box center [195, 412] width 346 height 28
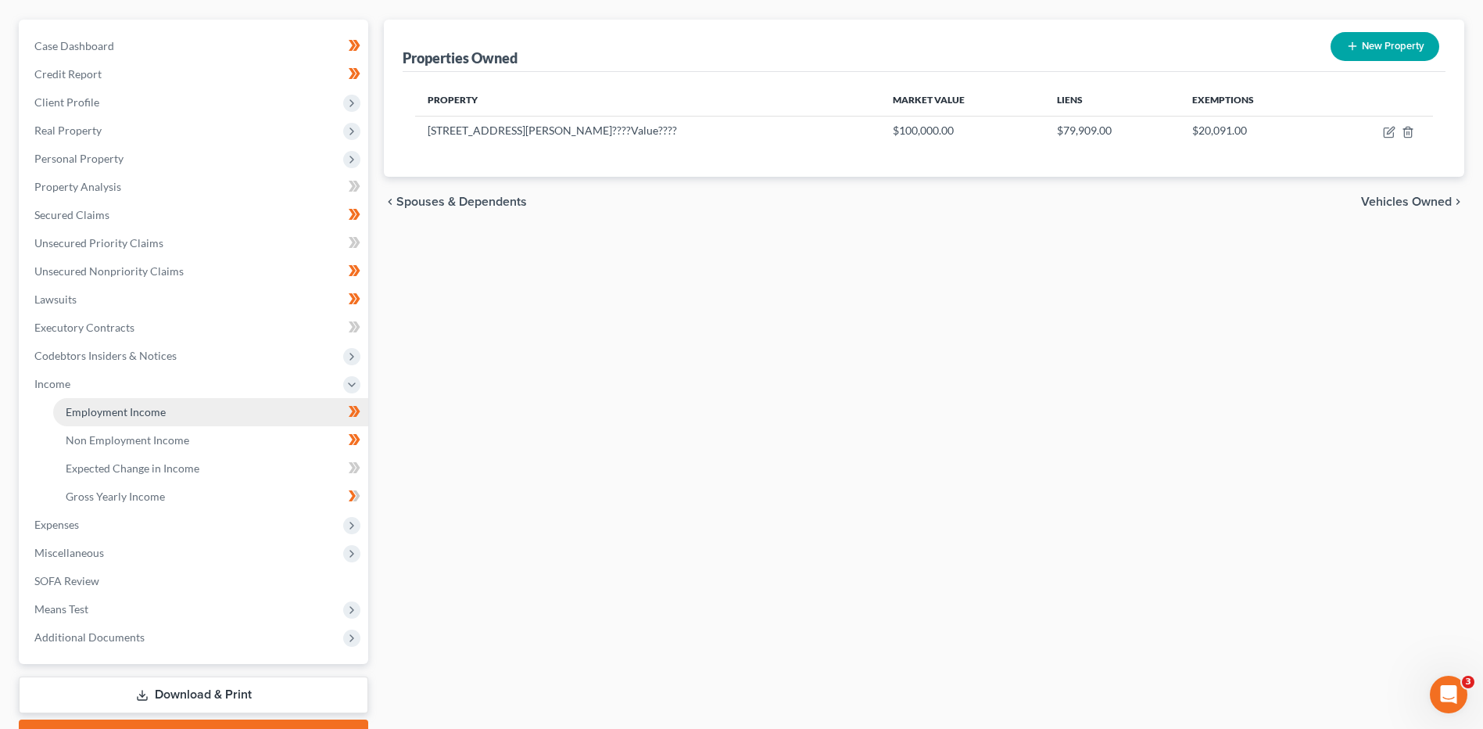
click at [105, 415] on span "Employment Income" at bounding box center [116, 411] width 100 height 13
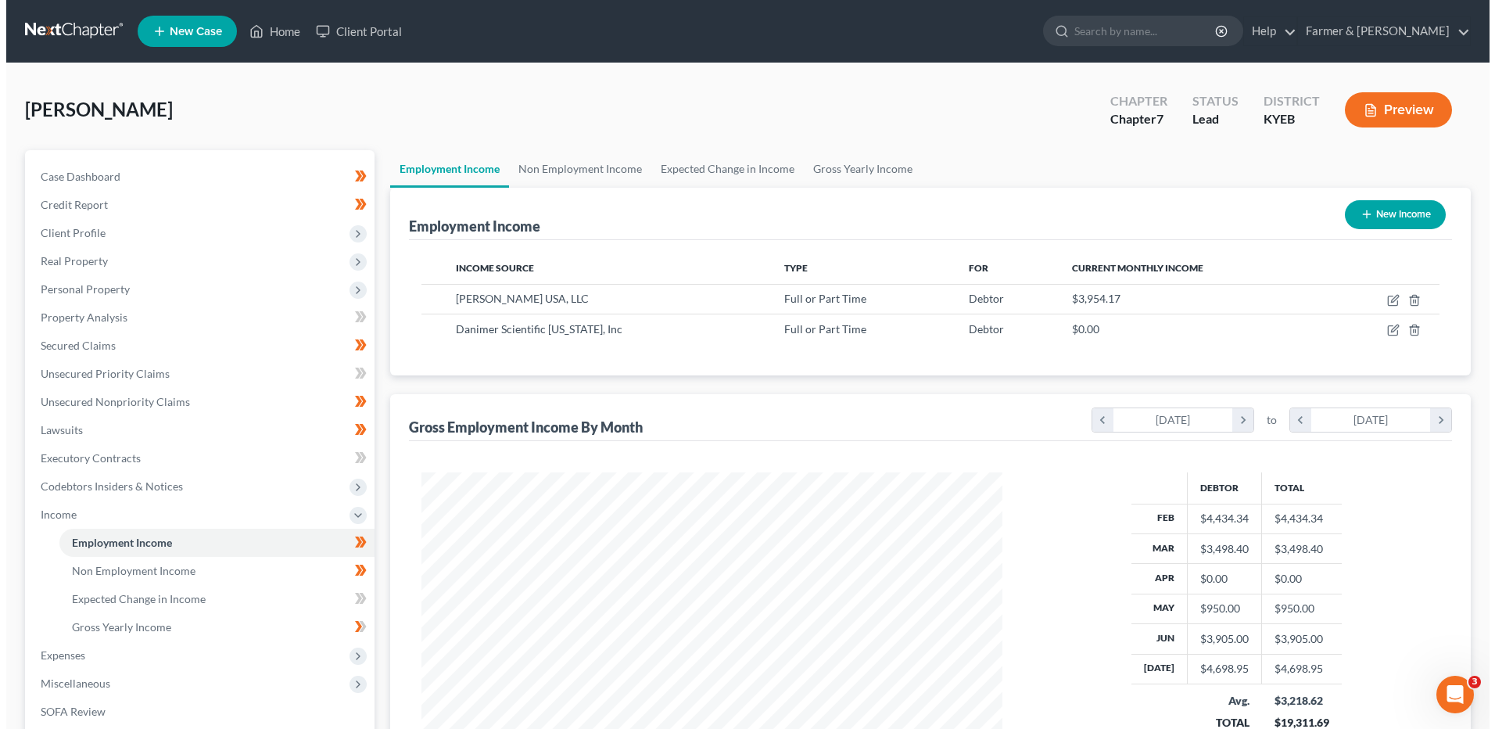
scroll to position [290, 611]
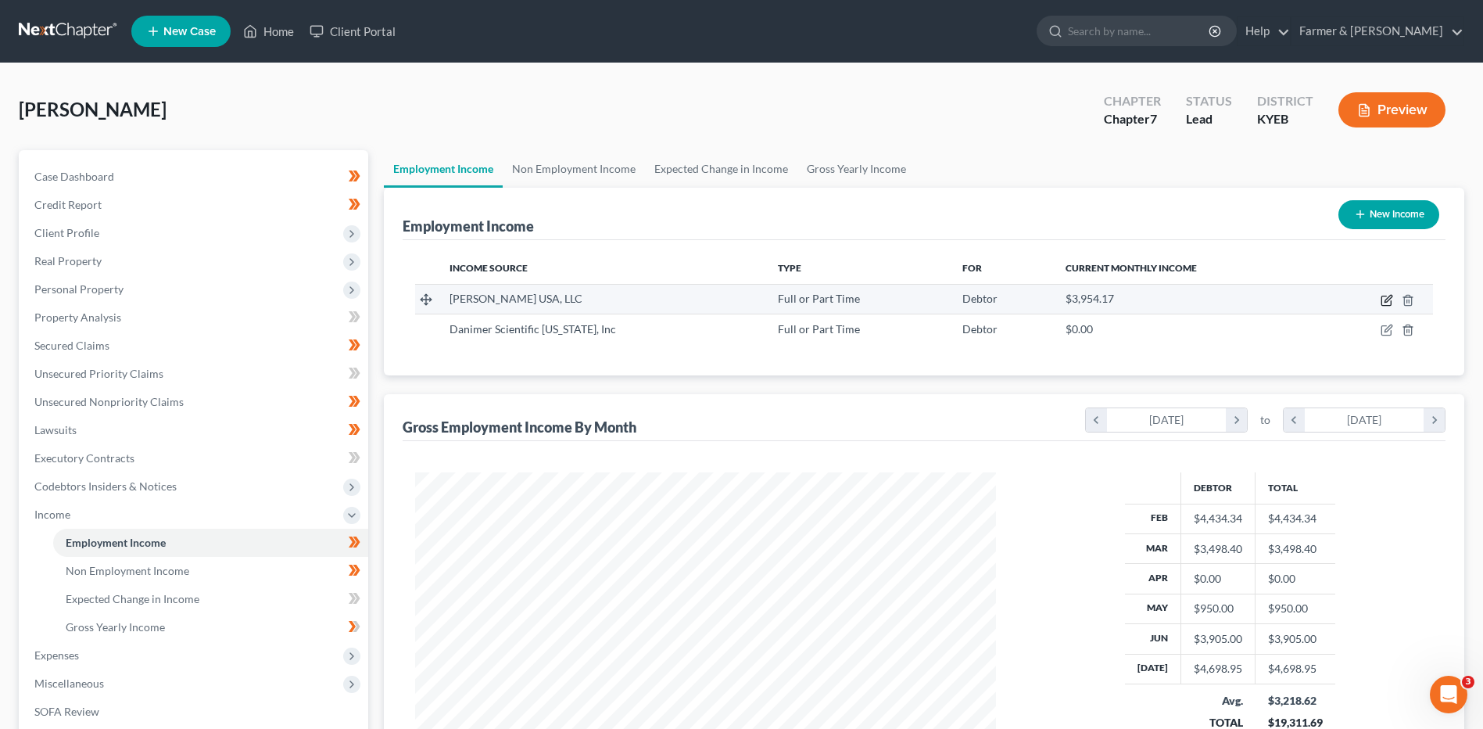
click at [1387, 294] on icon "button" at bounding box center [1387, 300] width 13 height 13
select select "0"
select select "39"
select select "2"
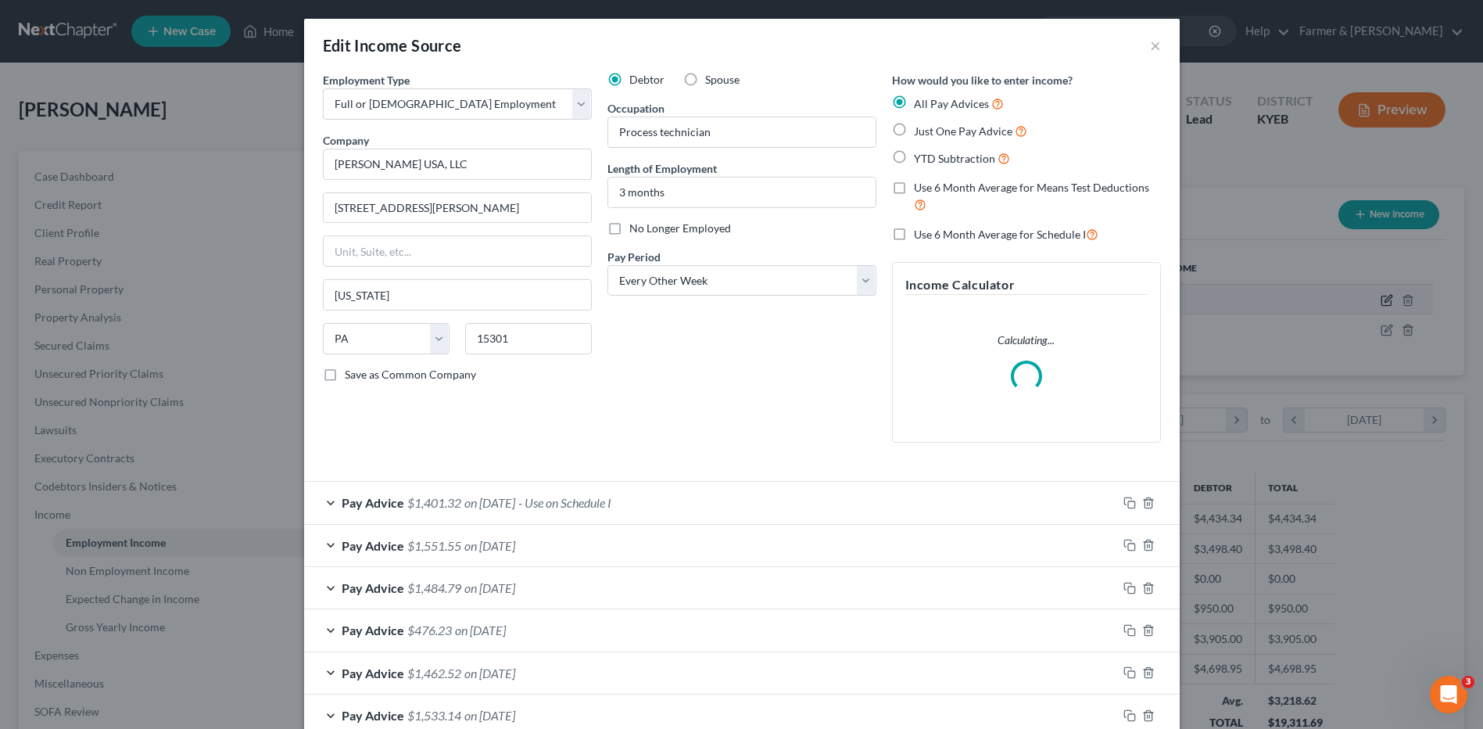
scroll to position [292, 618]
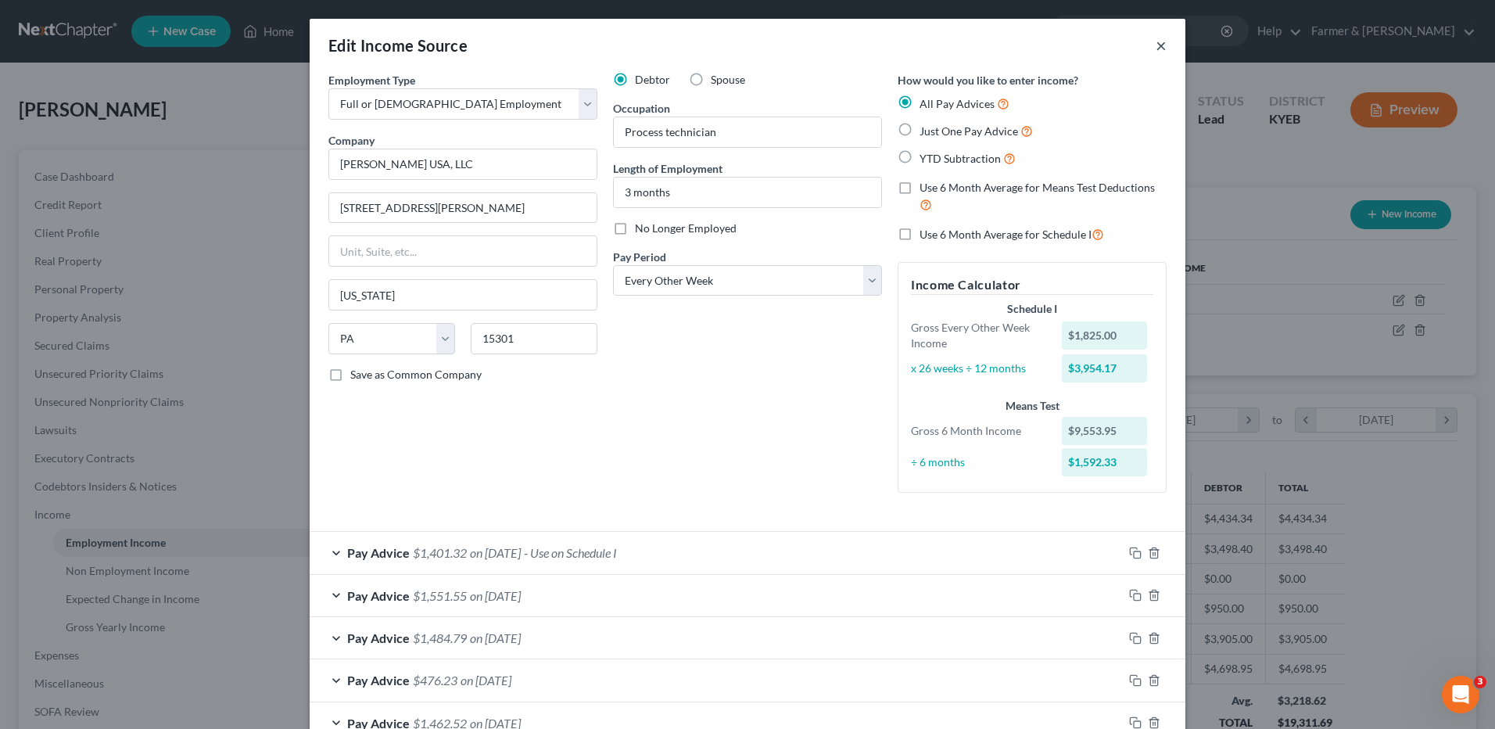
click at [1156, 46] on button "×" at bounding box center [1161, 45] width 11 height 19
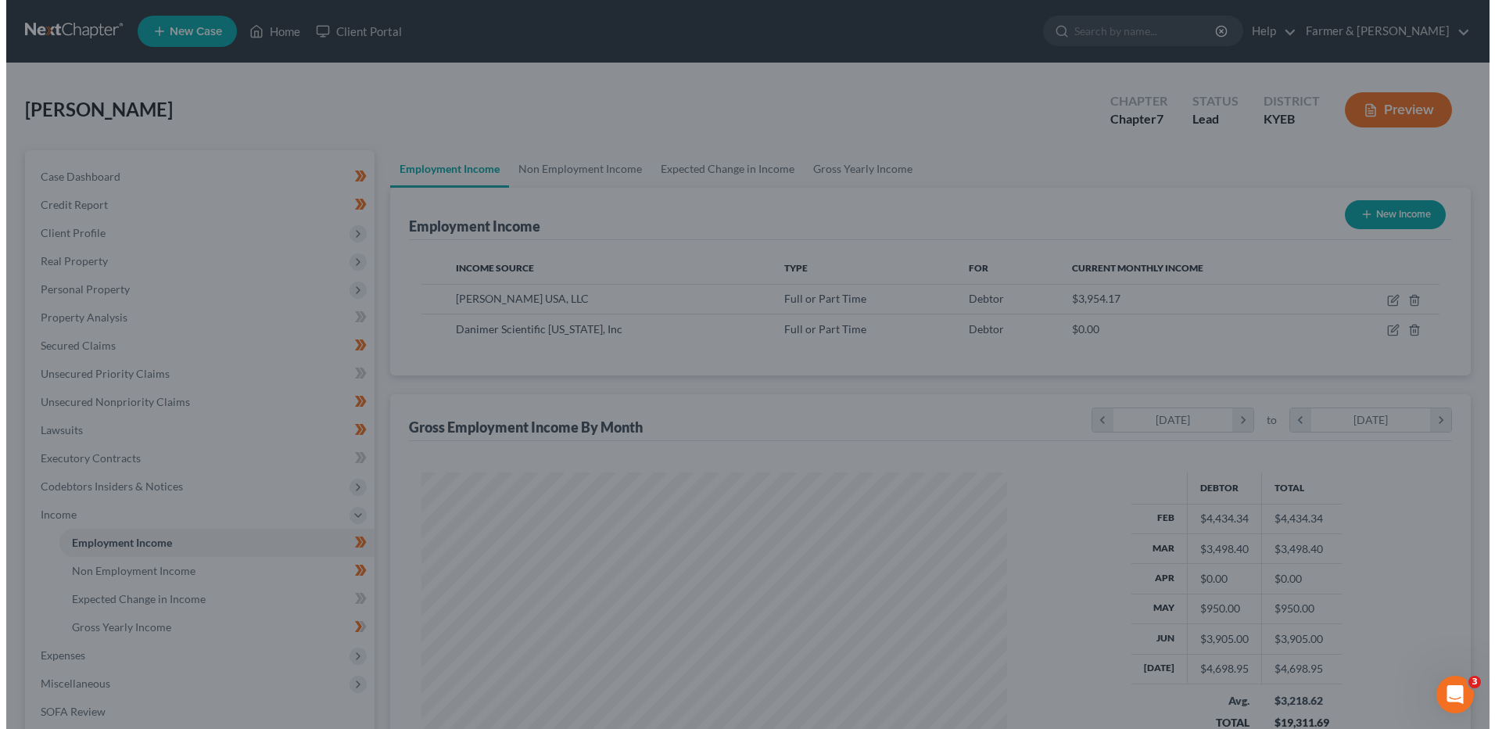
scroll to position [781538, 781216]
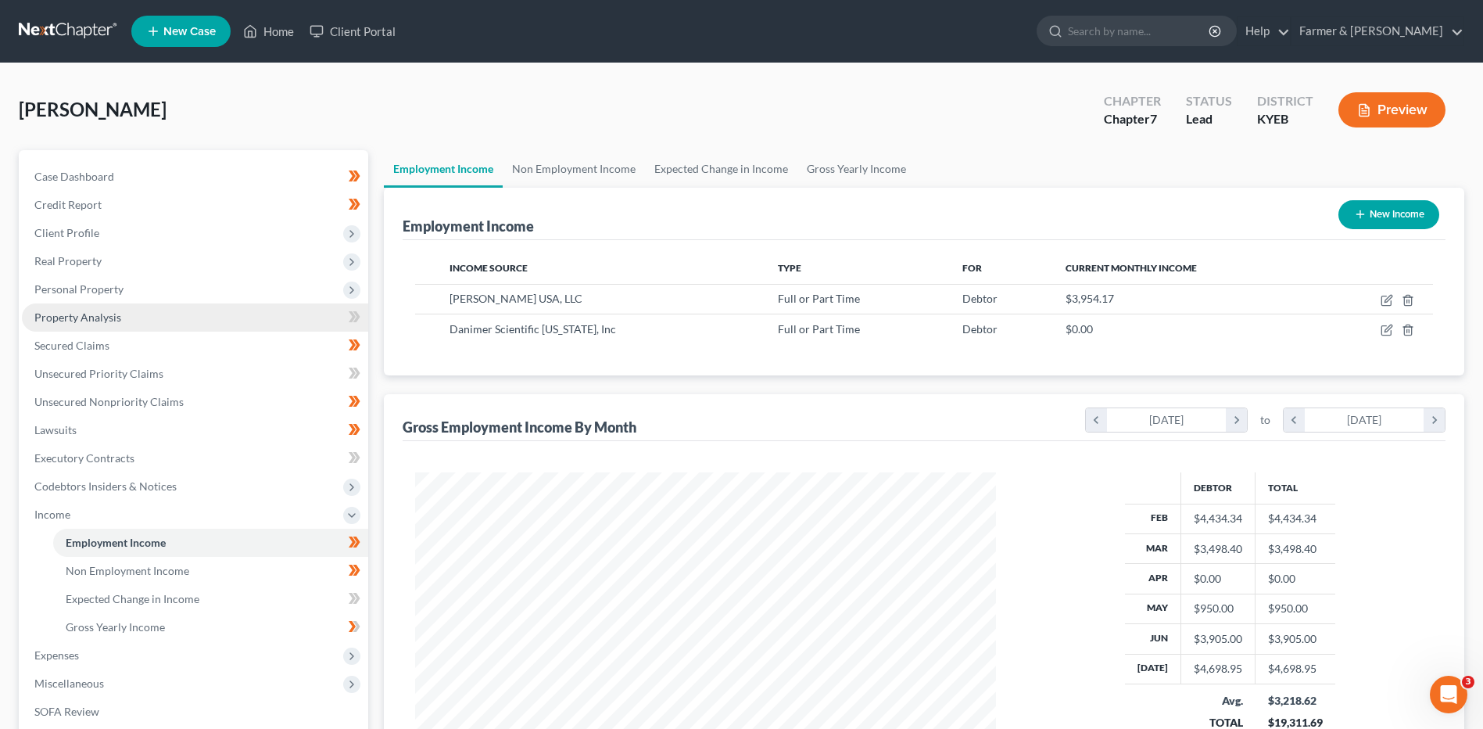
click at [84, 295] on span "Personal Property" at bounding box center [78, 288] width 89 height 13
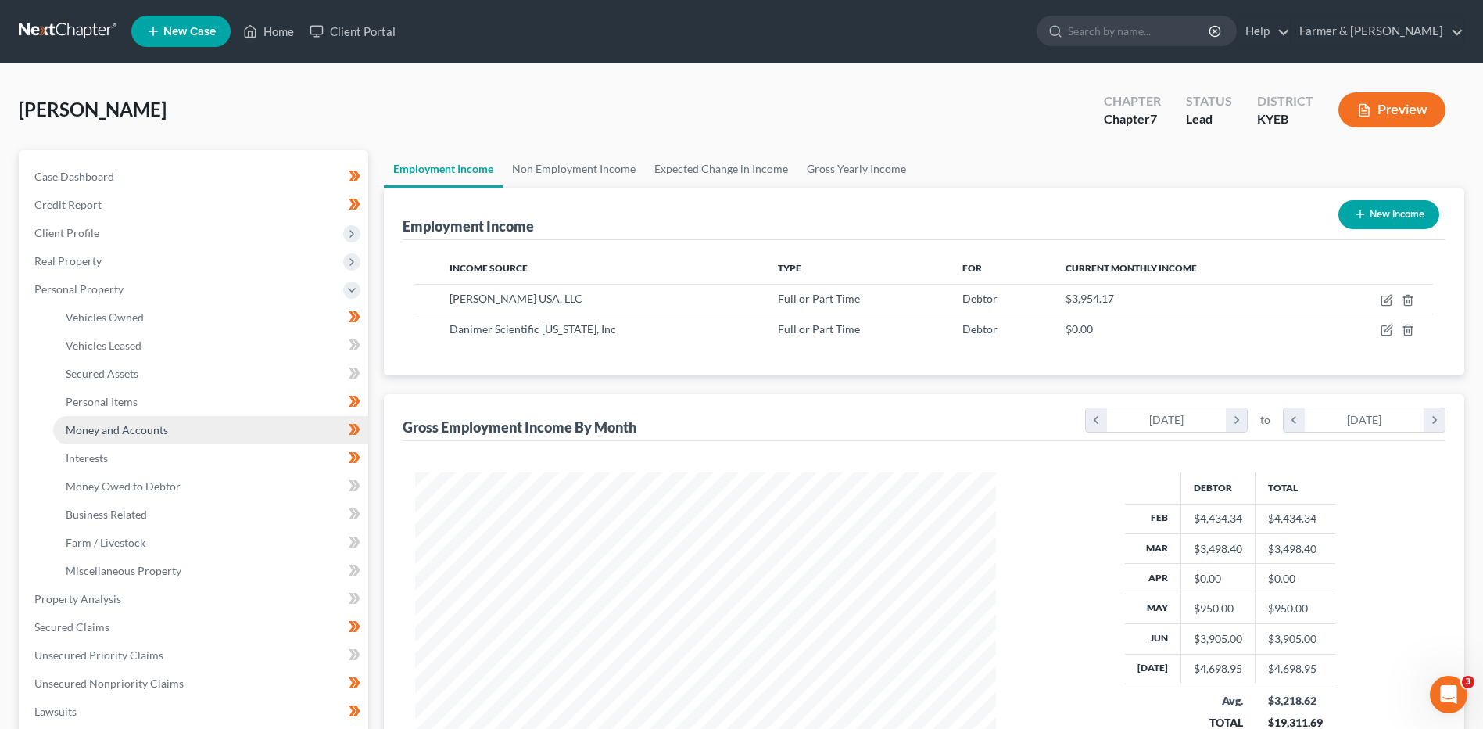
click at [134, 429] on span "Money and Accounts" at bounding box center [117, 429] width 102 height 13
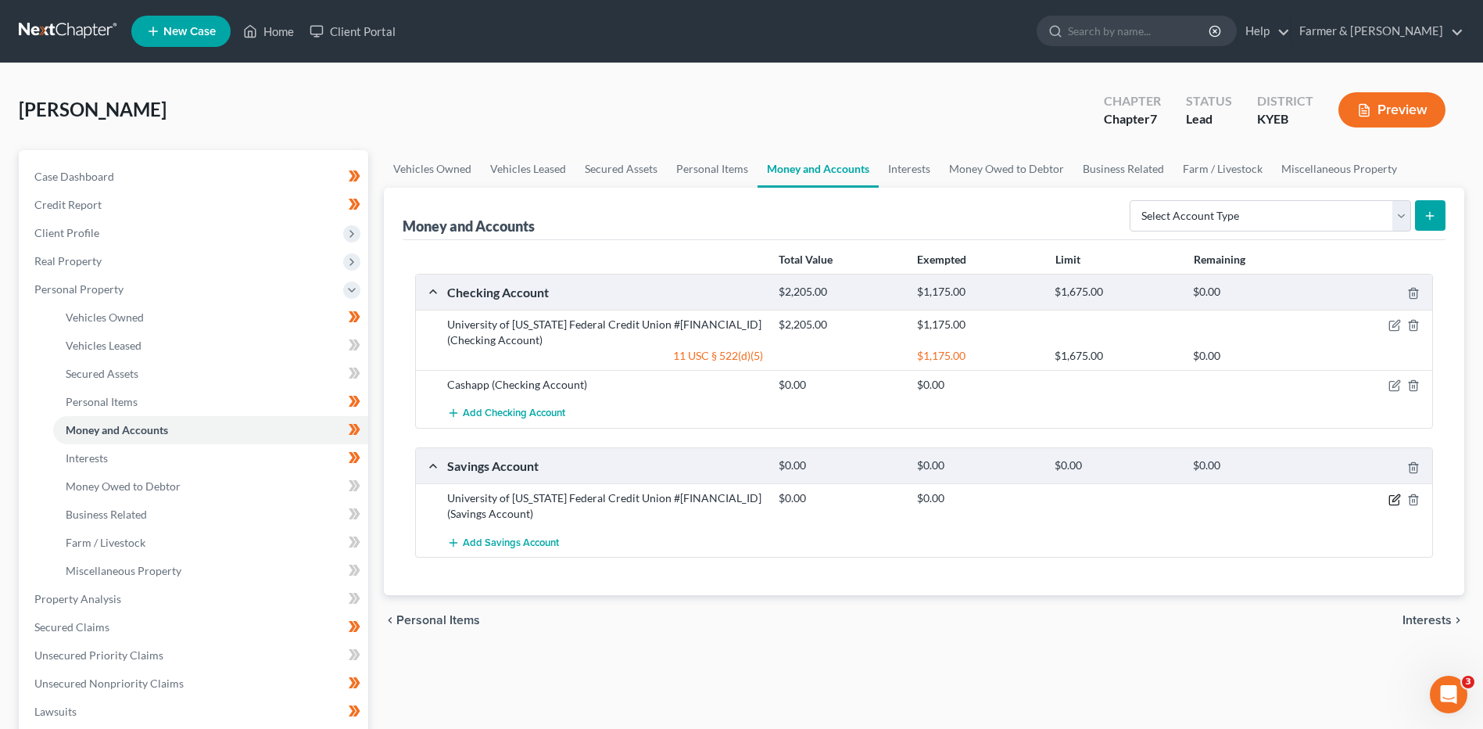
click at [1396, 499] on icon "button" at bounding box center [1395, 499] width 13 height 13
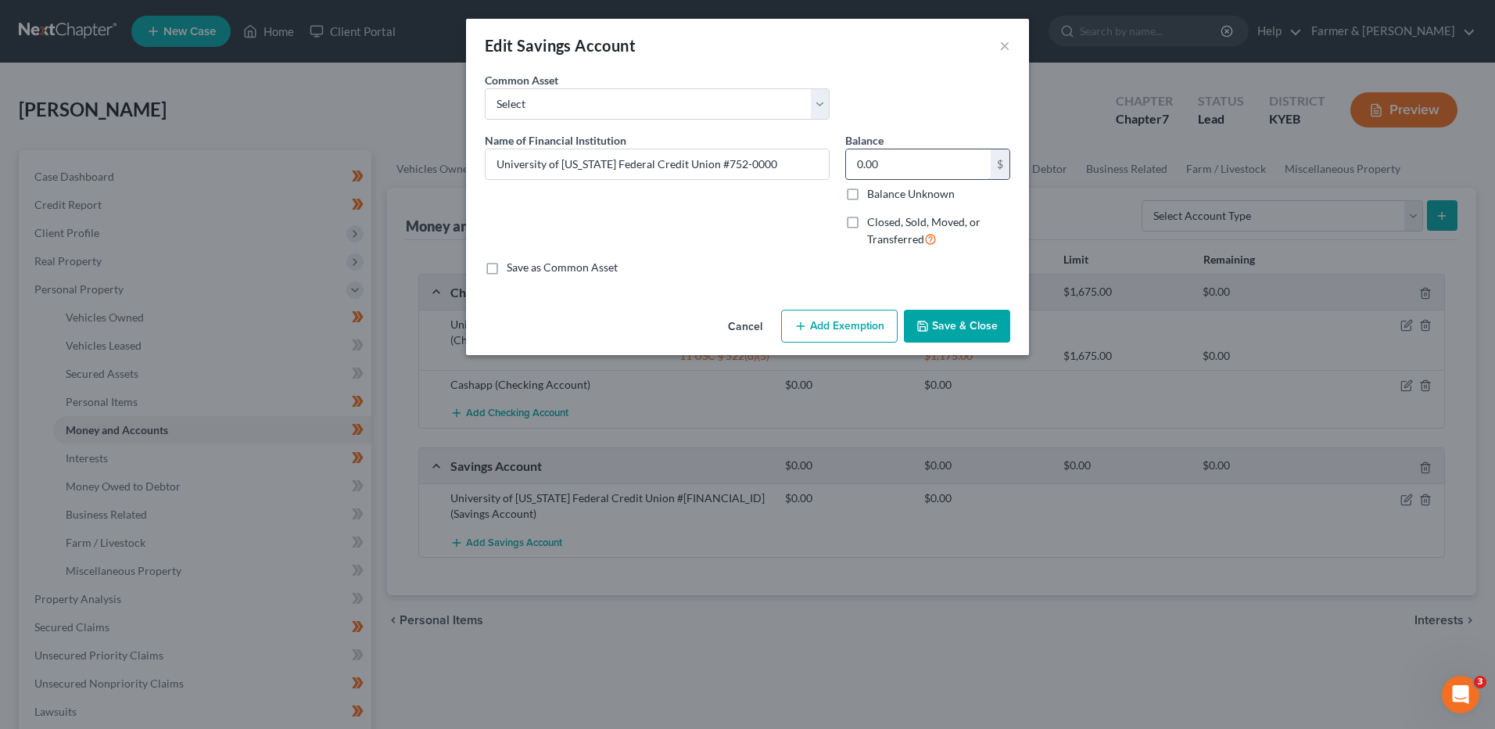
click at [905, 167] on input "0.00" at bounding box center [918, 164] width 145 height 30
type input "3,200.00"
click at [862, 331] on button "Add Exemption" at bounding box center [839, 326] width 116 height 33
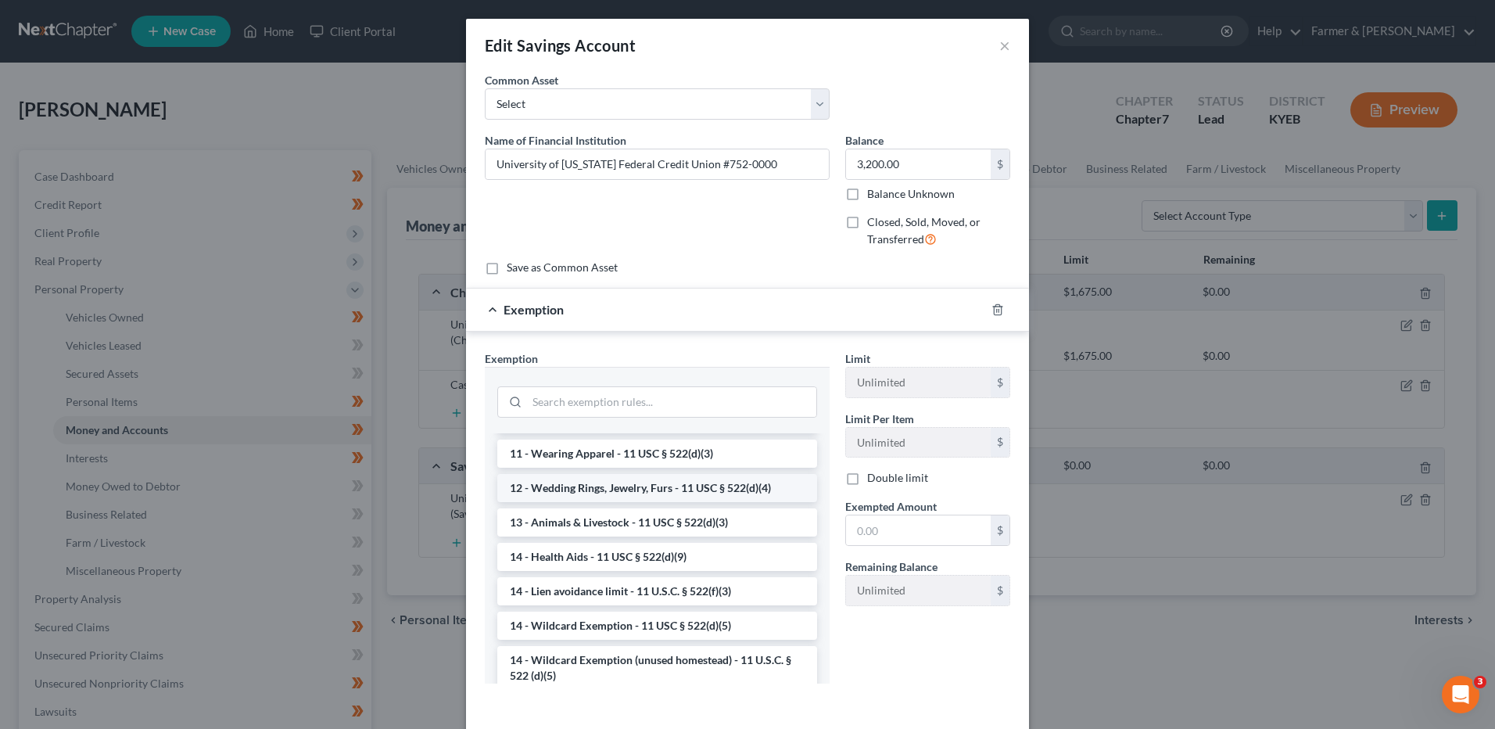
scroll to position [313, 0]
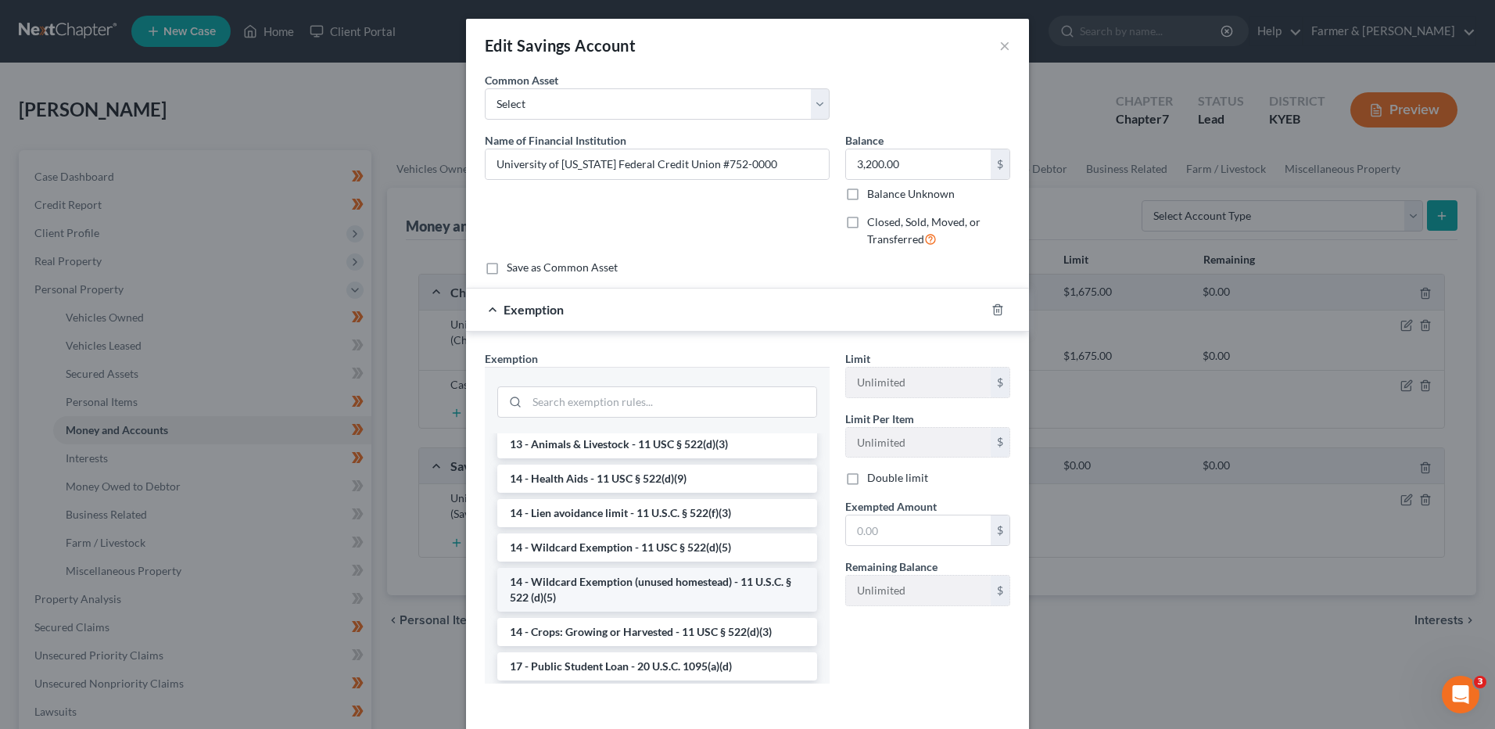
click at [677, 611] on li "14 - Wildcard Exemption (unused homestead) - 11 U.S.C. § 522 (d)(5)" at bounding box center [657, 590] width 320 height 44
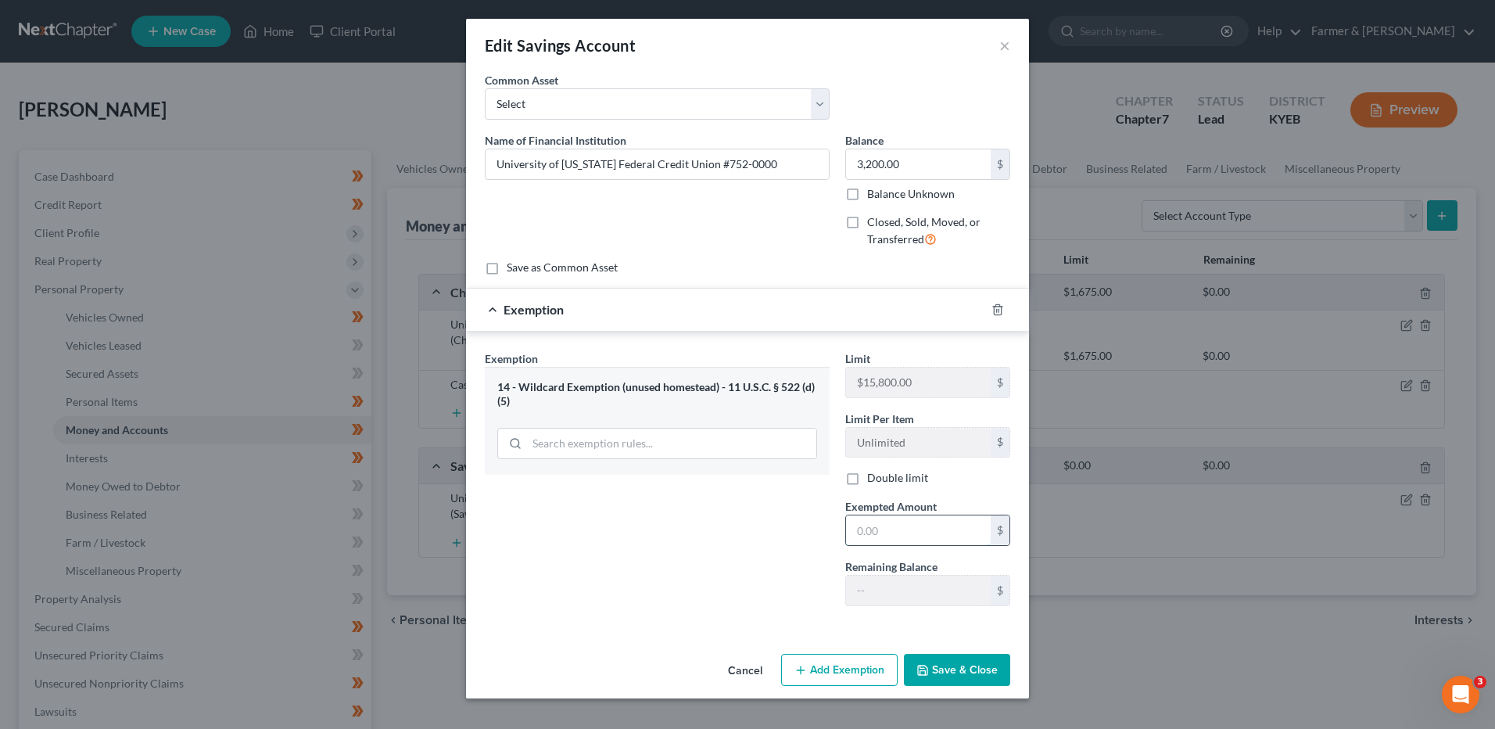
click at [899, 532] on input "text" at bounding box center [918, 530] width 145 height 30
type input "3,200.00"
click at [935, 663] on button "Save & Close" at bounding box center [957, 670] width 106 height 33
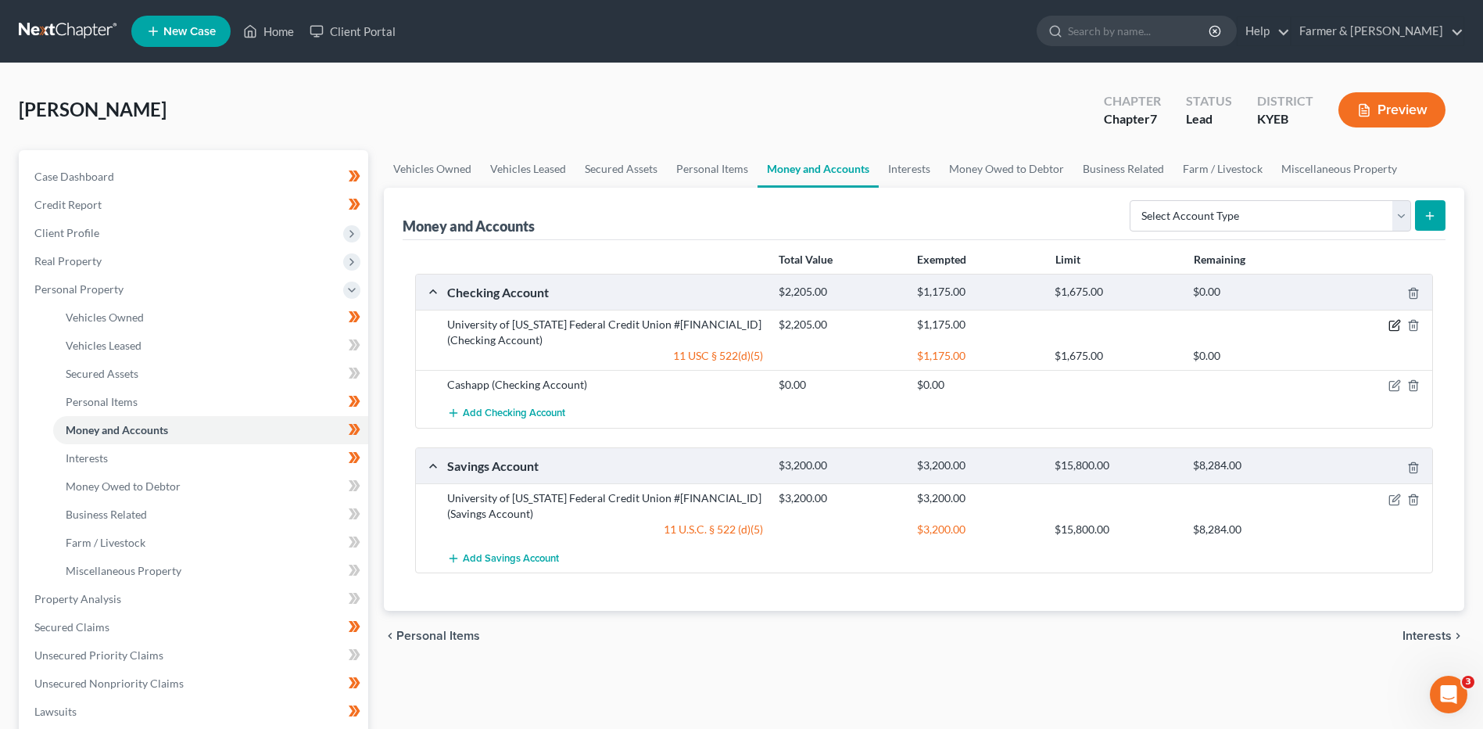
click at [1396, 326] on icon "button" at bounding box center [1395, 324] width 7 height 7
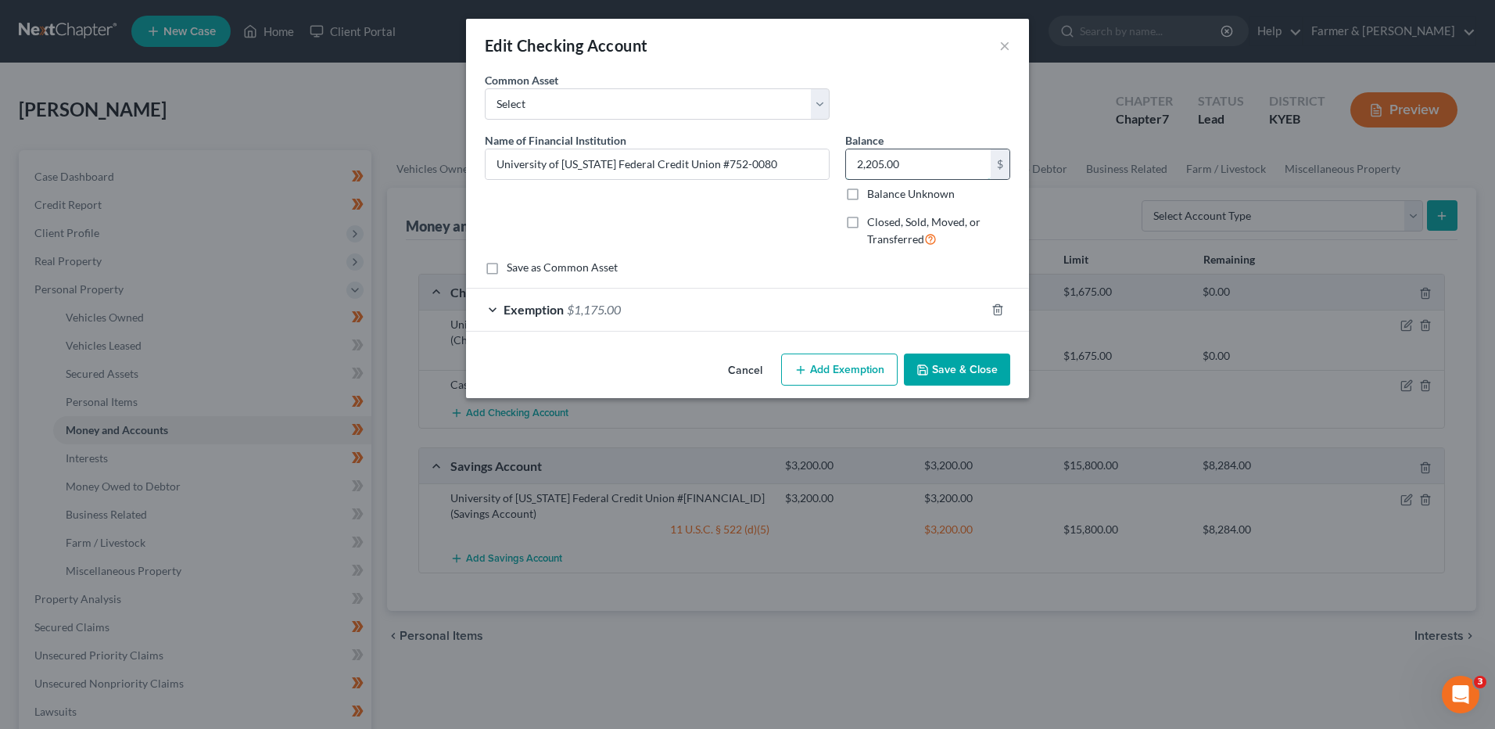
click at [929, 160] on input "2,205.00" at bounding box center [918, 164] width 145 height 30
type input "150.00"
click at [632, 306] on div "Exemption $1,175.00" at bounding box center [725, 308] width 519 height 41
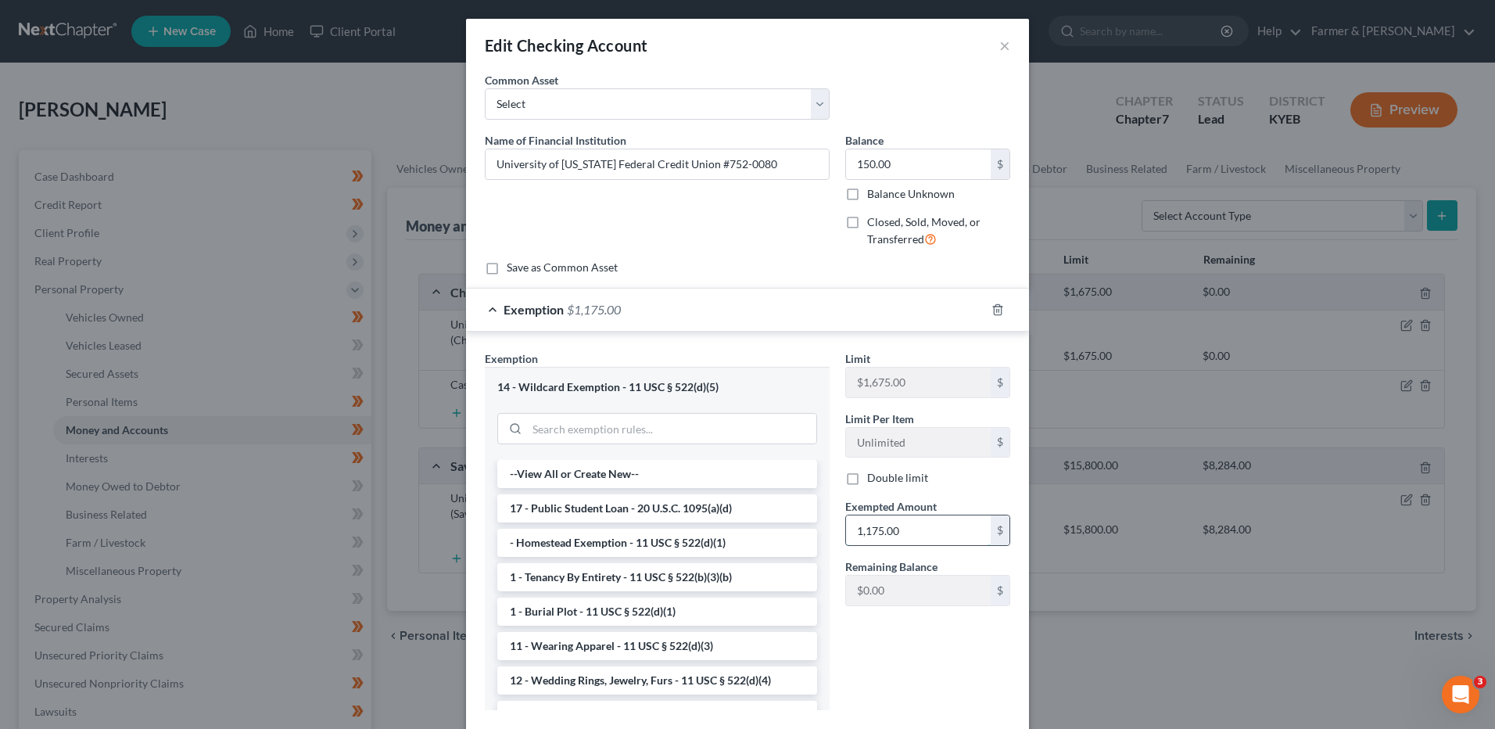
click at [912, 533] on input "1,175.00" at bounding box center [918, 530] width 145 height 30
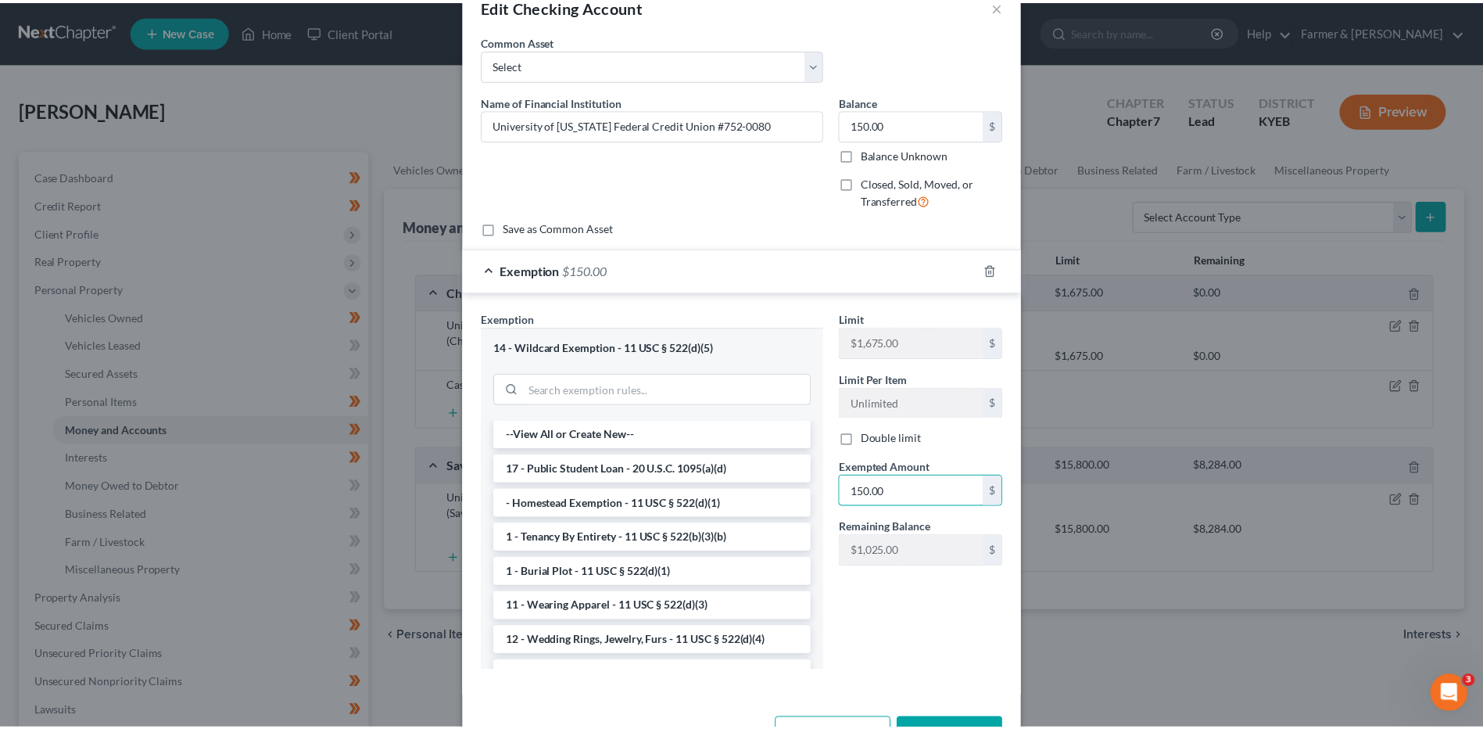
scroll to position [93, 0]
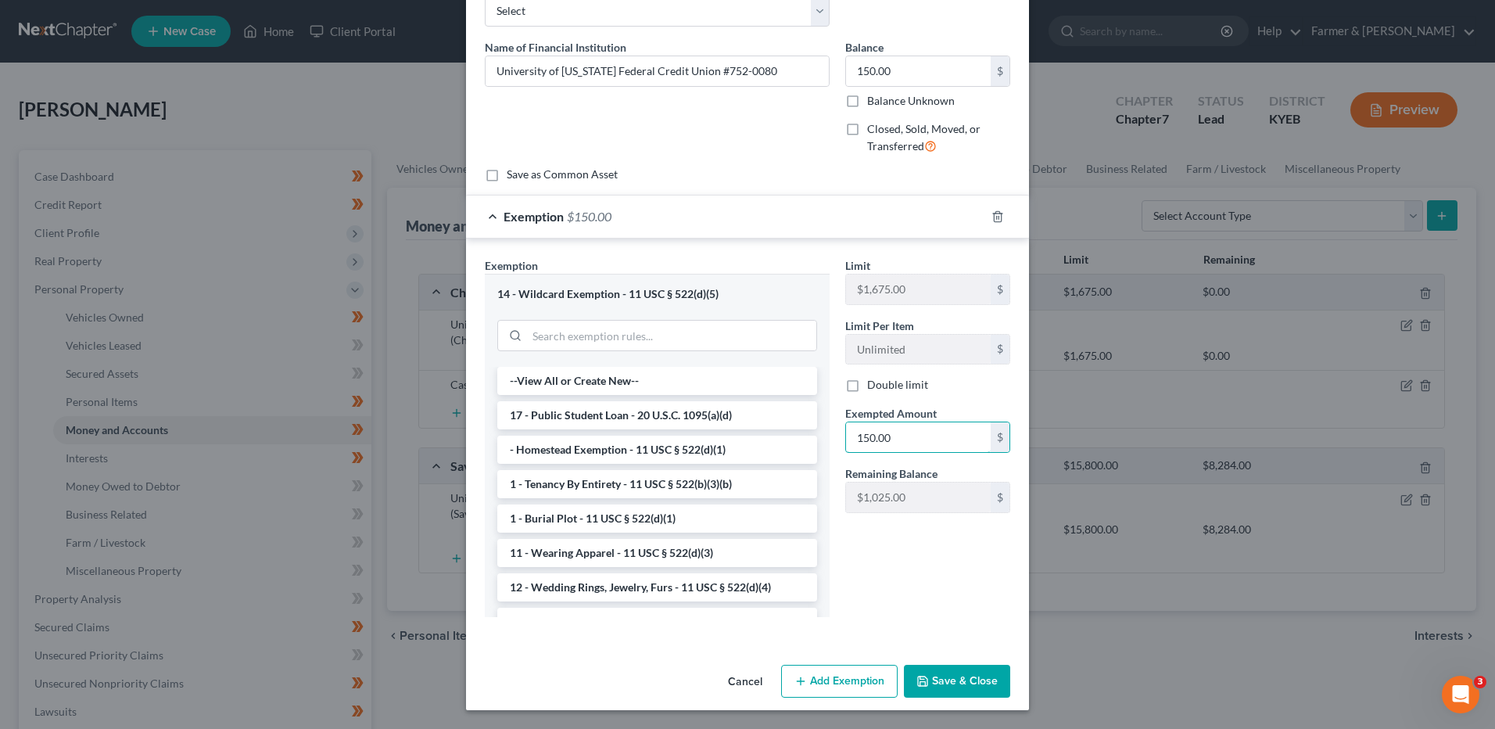
type input "150.00"
drag, startPoint x: 969, startPoint y: 687, endPoint x: 1348, endPoint y: 631, distance: 383.3
click at [968, 687] on button "Save & Close" at bounding box center [957, 681] width 106 height 33
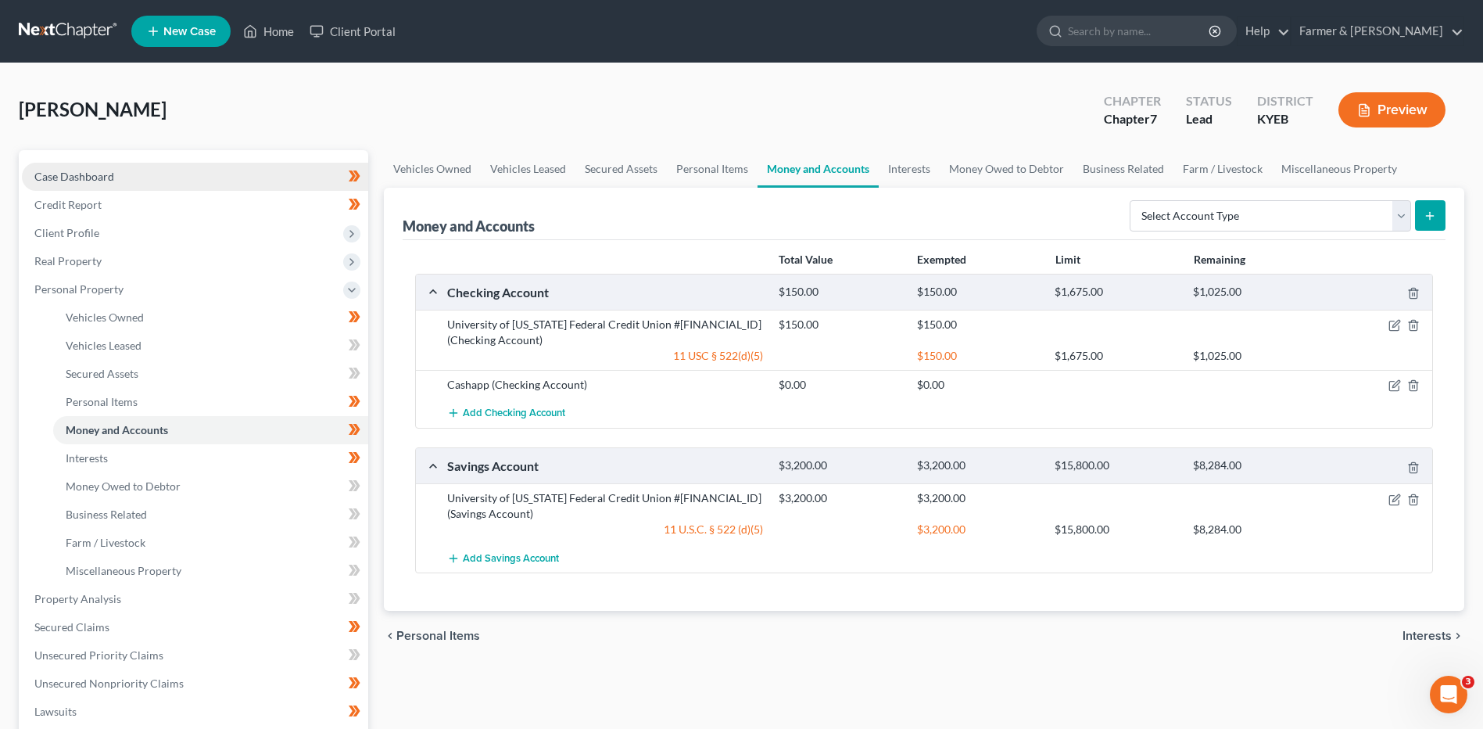
click at [300, 172] on link "Case Dashboard" at bounding box center [195, 177] width 346 height 28
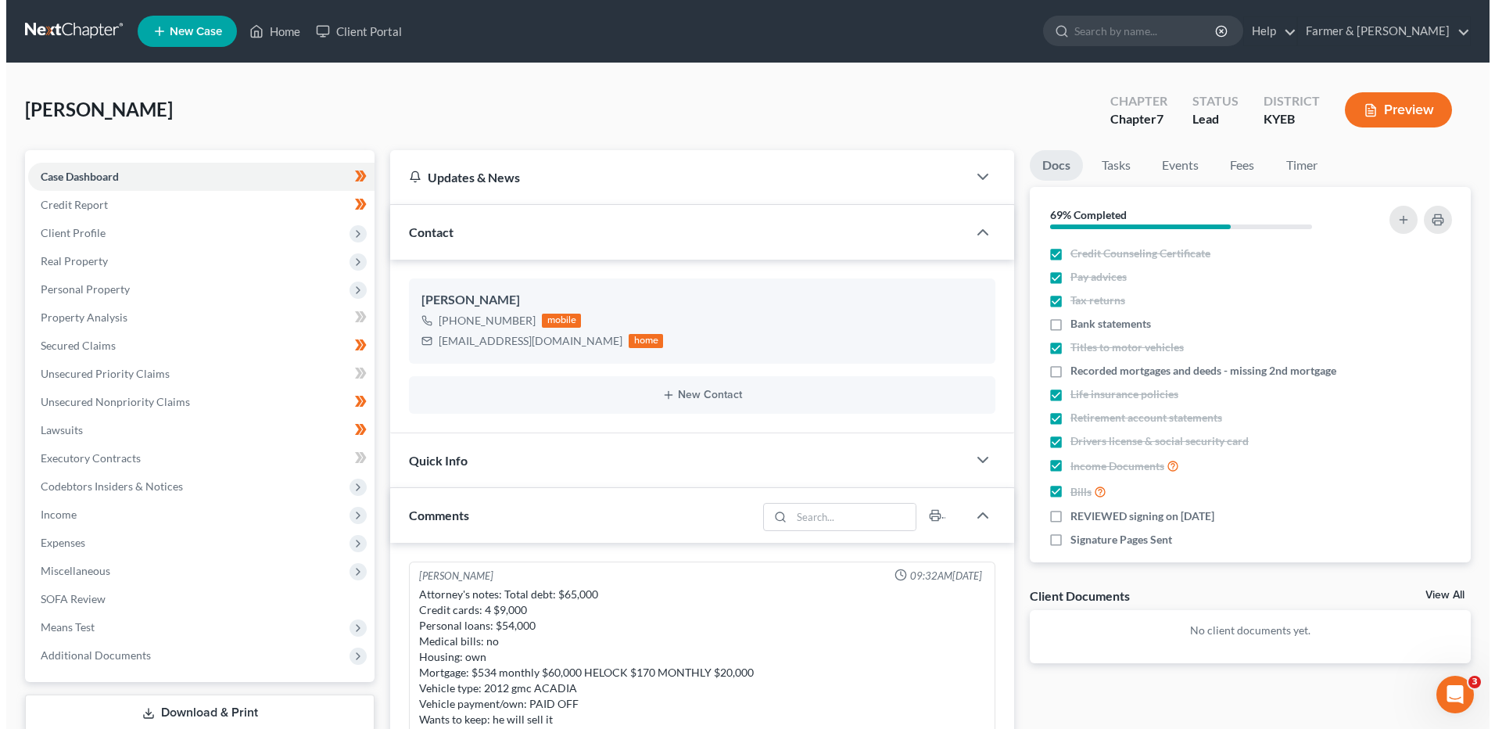
scroll to position [232, 0]
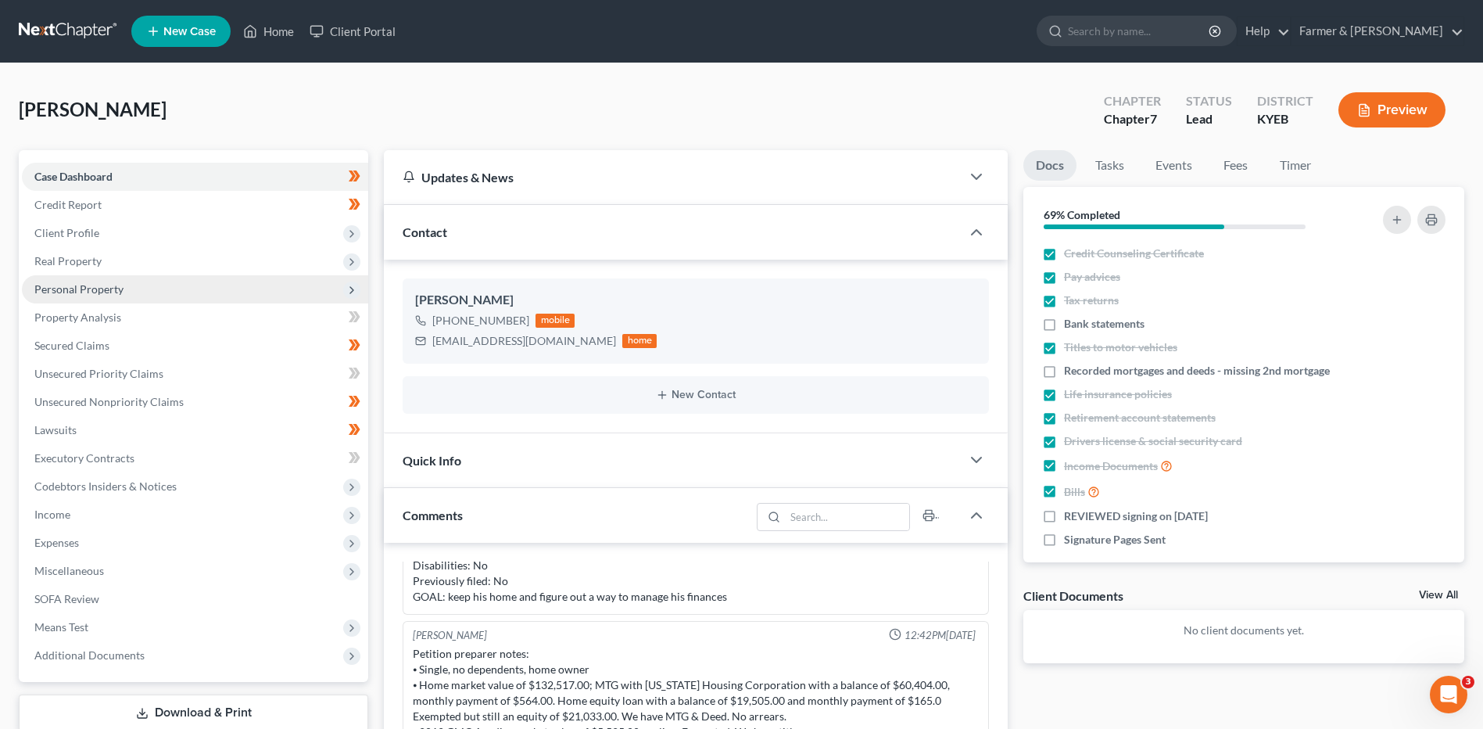
drag, startPoint x: 136, startPoint y: 263, endPoint x: 145, endPoint y: 288, distance: 26.5
click at [136, 263] on span "Real Property" at bounding box center [195, 261] width 346 height 28
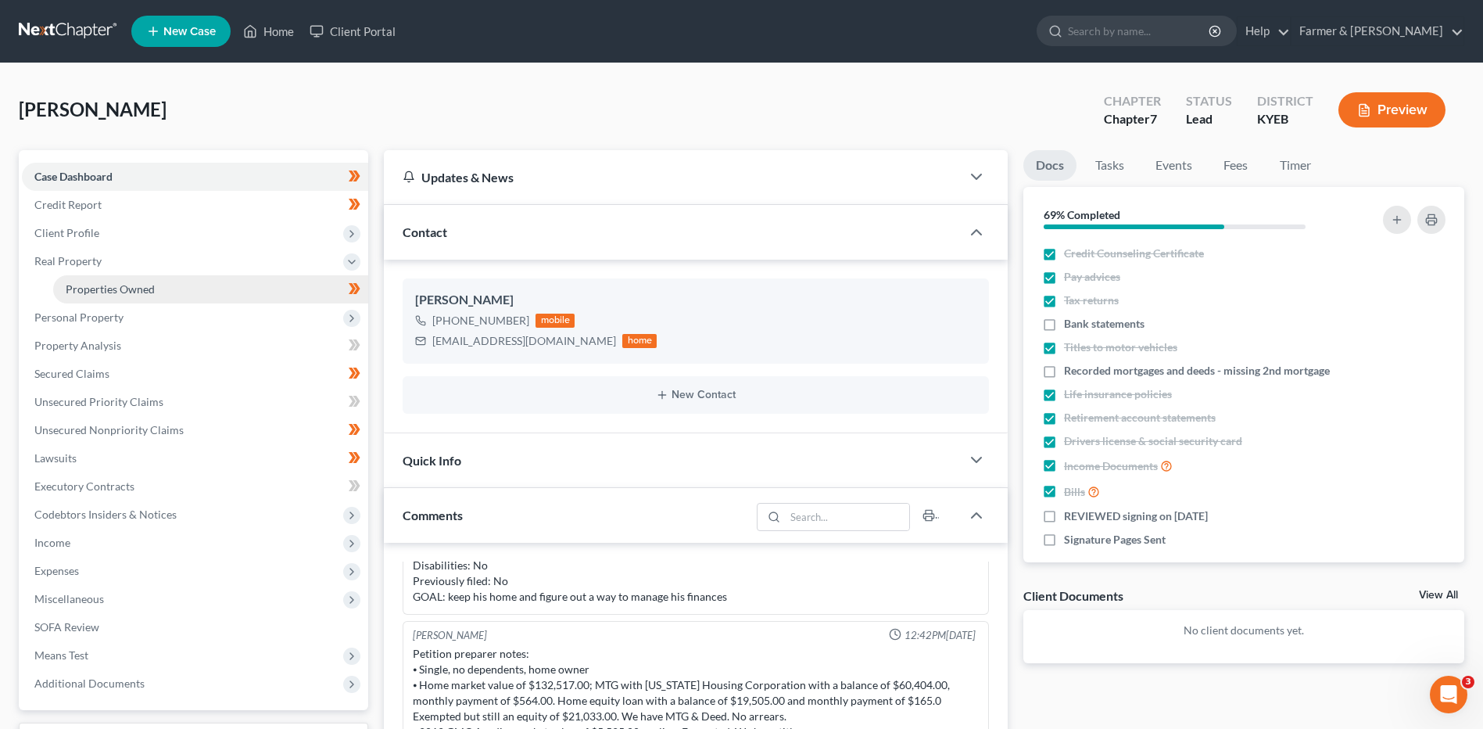
click at [145, 288] on span "Properties Owned" at bounding box center [110, 288] width 89 height 13
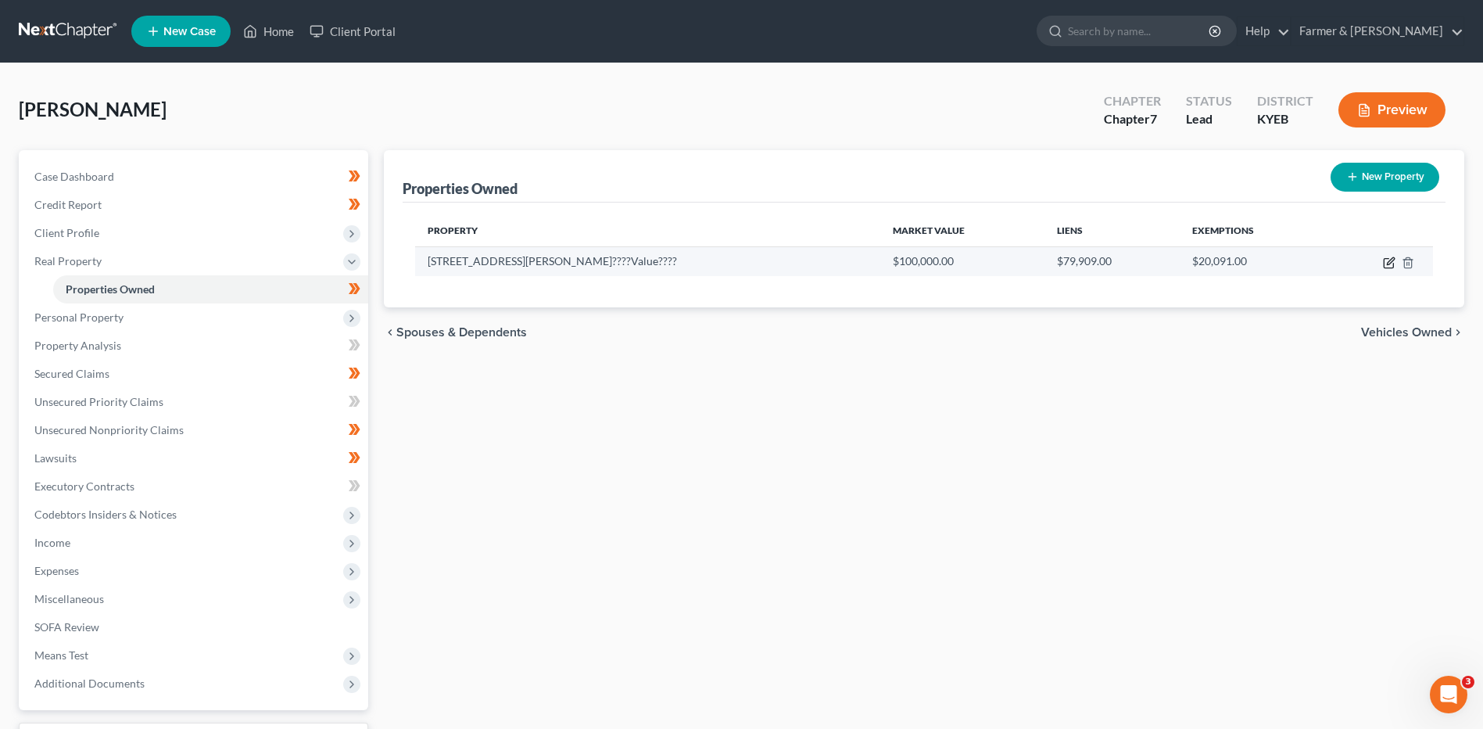
click at [1389, 264] on icon "button" at bounding box center [1390, 260] width 7 height 7
select select "18"
select select "24"
select select "0"
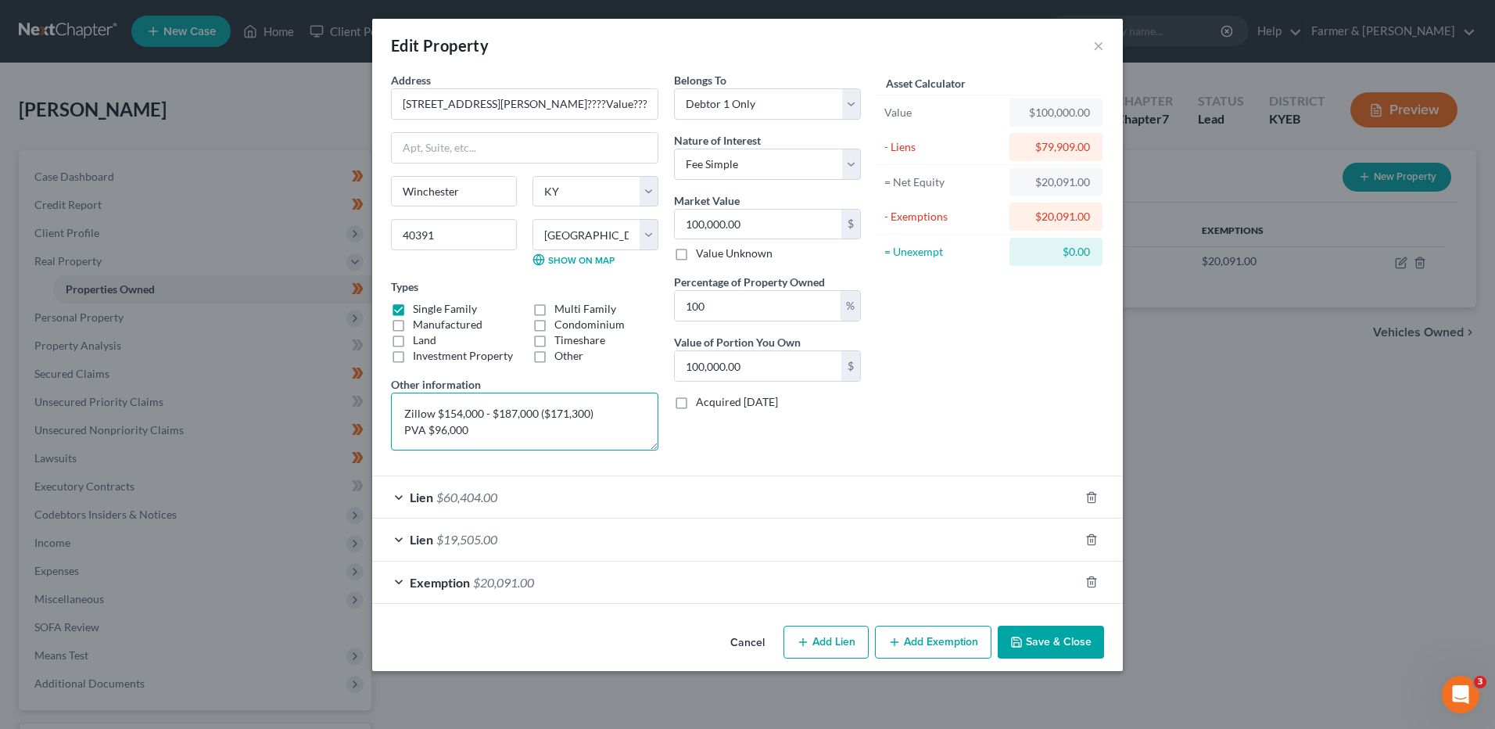
drag, startPoint x: 487, startPoint y: 424, endPoint x: 400, endPoint y: 407, distance: 88.5
click at [400, 407] on textarea "Zillow $154,000 - $187,000 ($171,300) PVA $96,000" at bounding box center [524, 421] width 267 height 58
click at [1049, 635] on button "Save & Close" at bounding box center [1051, 641] width 106 height 33
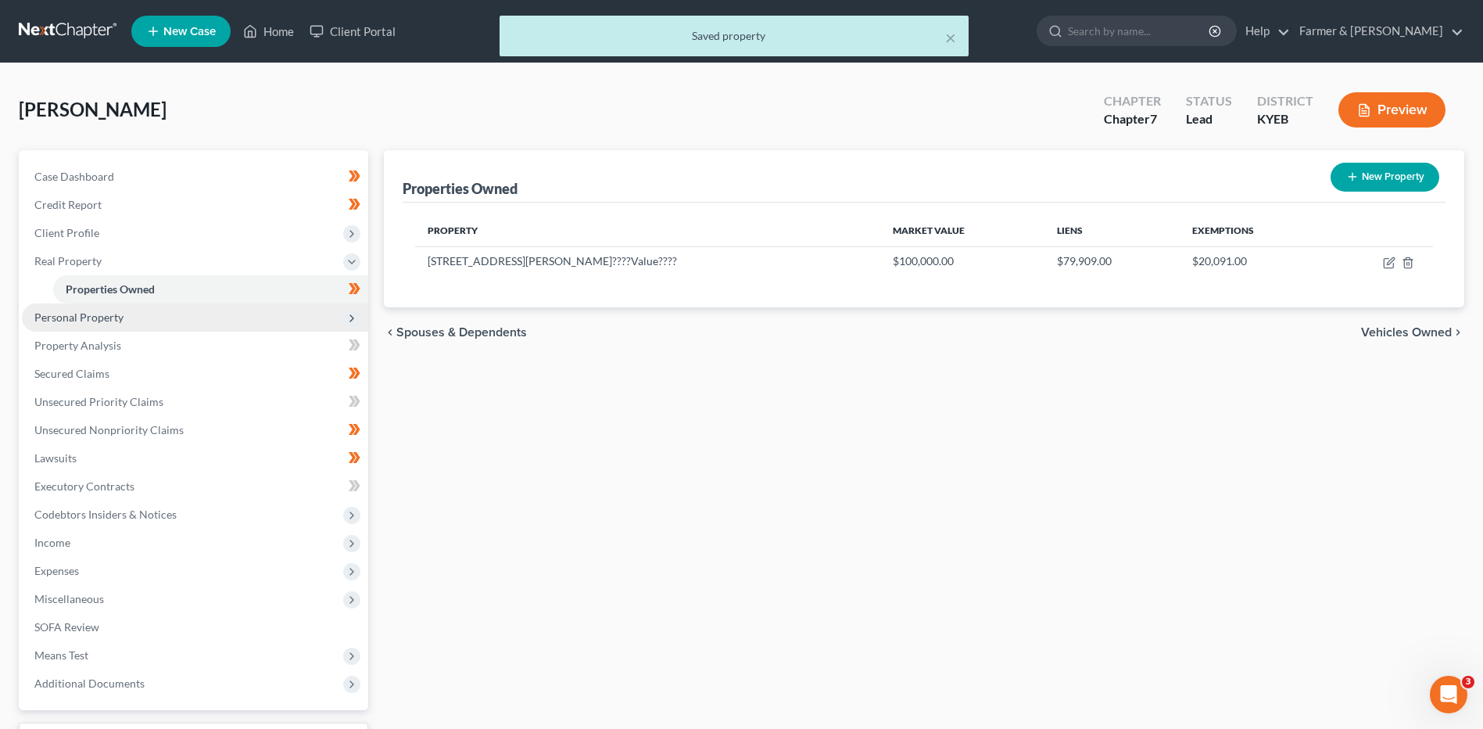
click at [142, 315] on span "Personal Property" at bounding box center [195, 317] width 346 height 28
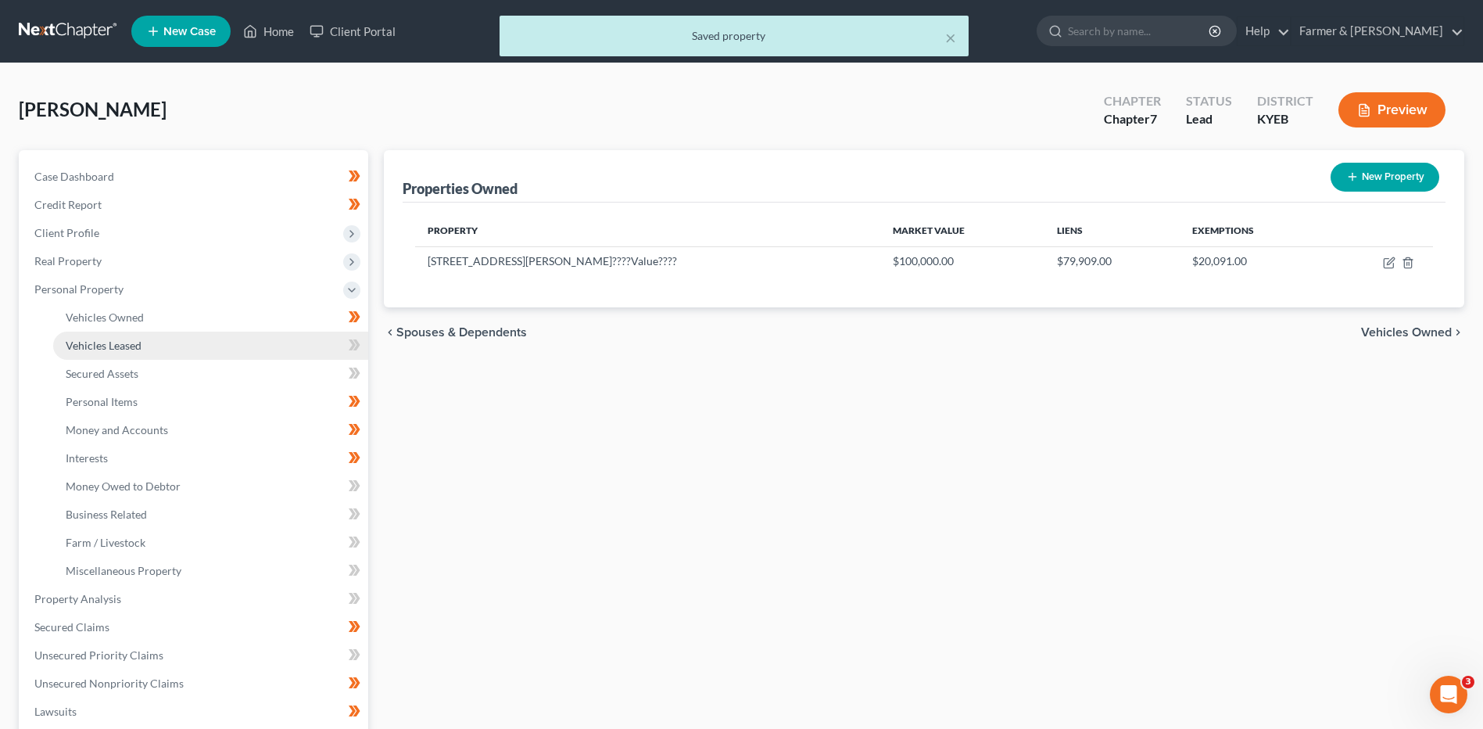
click at [145, 332] on link "Vehicles Leased" at bounding box center [210, 345] width 315 height 28
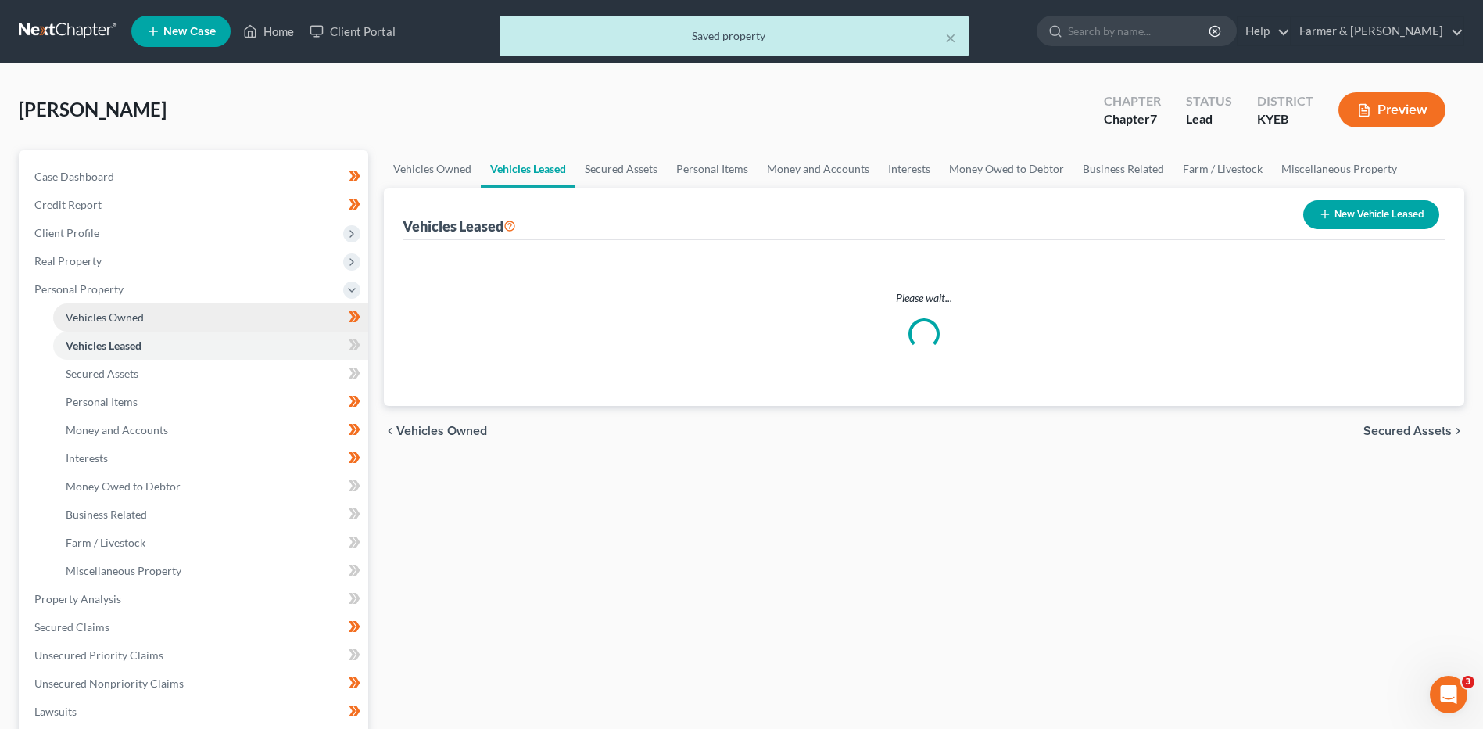
drag, startPoint x: 147, startPoint y: 315, endPoint x: 159, endPoint y: 313, distance: 12.0
click at [147, 314] on link "Vehicles Owned" at bounding box center [210, 317] width 315 height 28
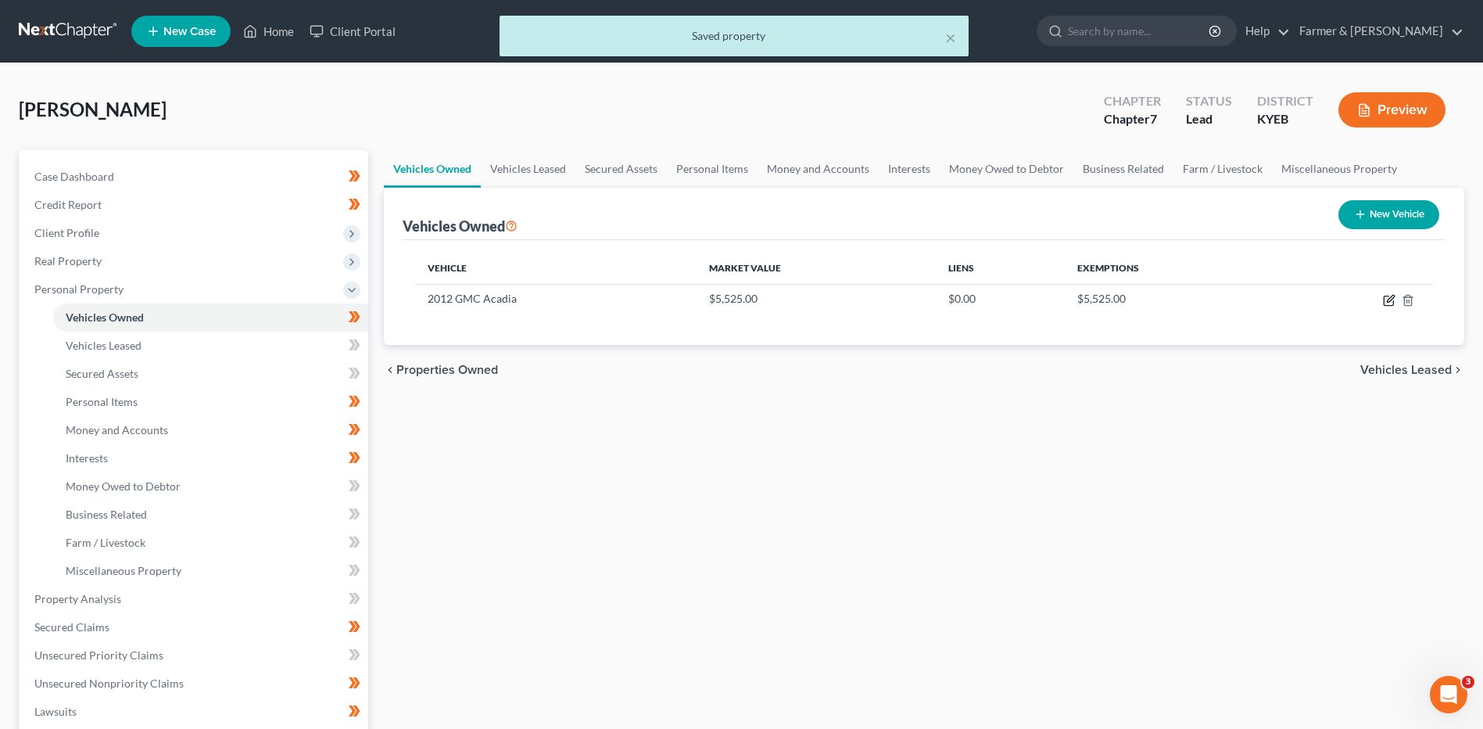
click at [1389, 305] on icon "button" at bounding box center [1388, 300] width 9 height 9
select select "0"
select select "14"
select select "2"
select select "0"
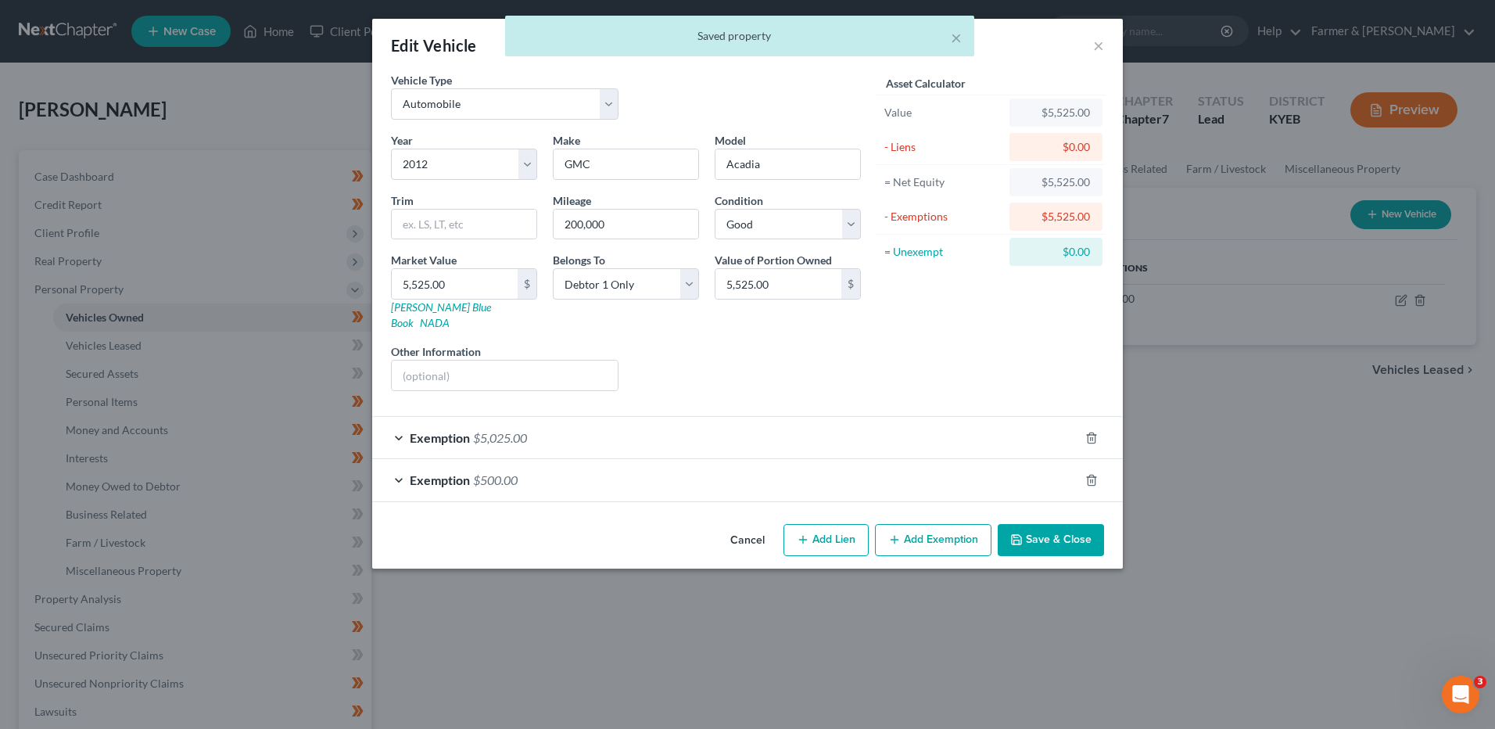
click at [493, 472] on span "$500.00" at bounding box center [495, 479] width 45 height 15
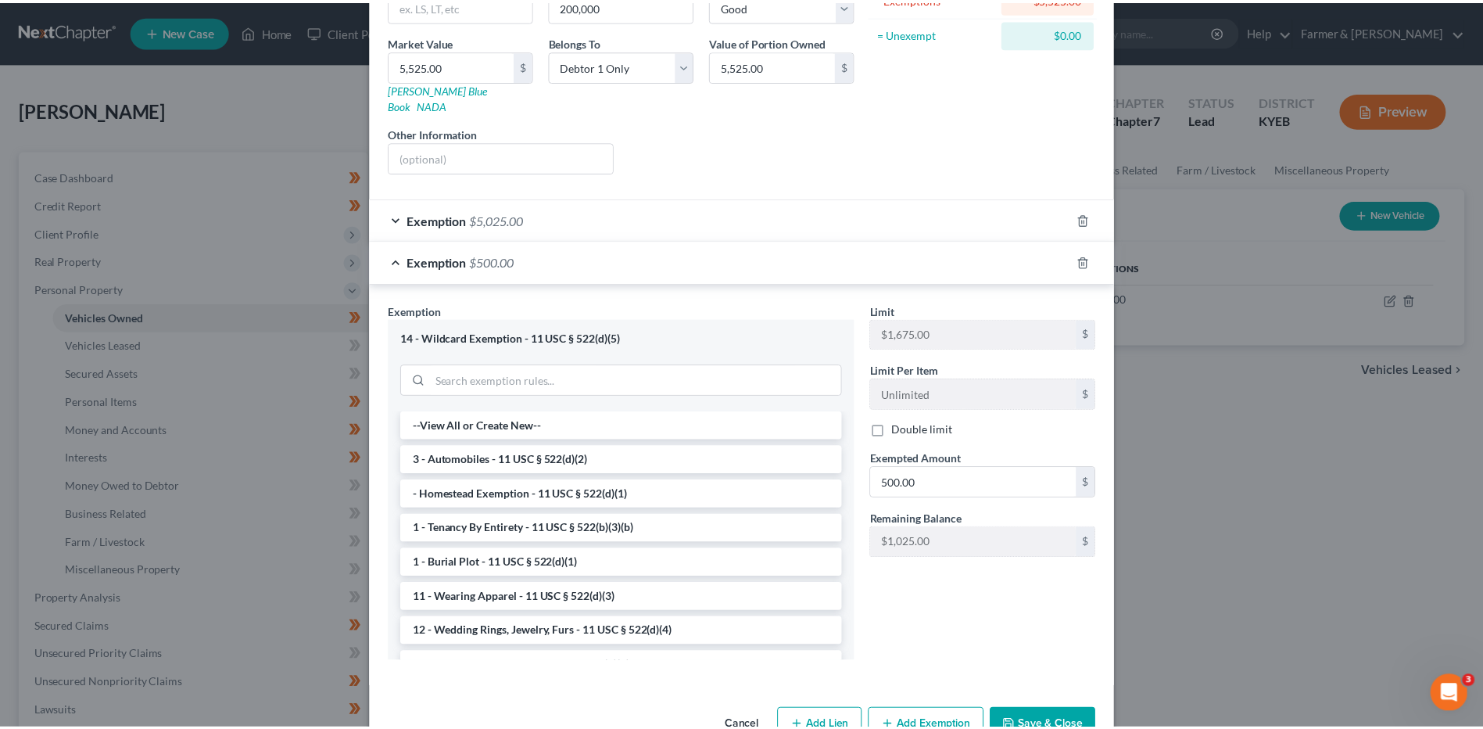
scroll to position [247, 0]
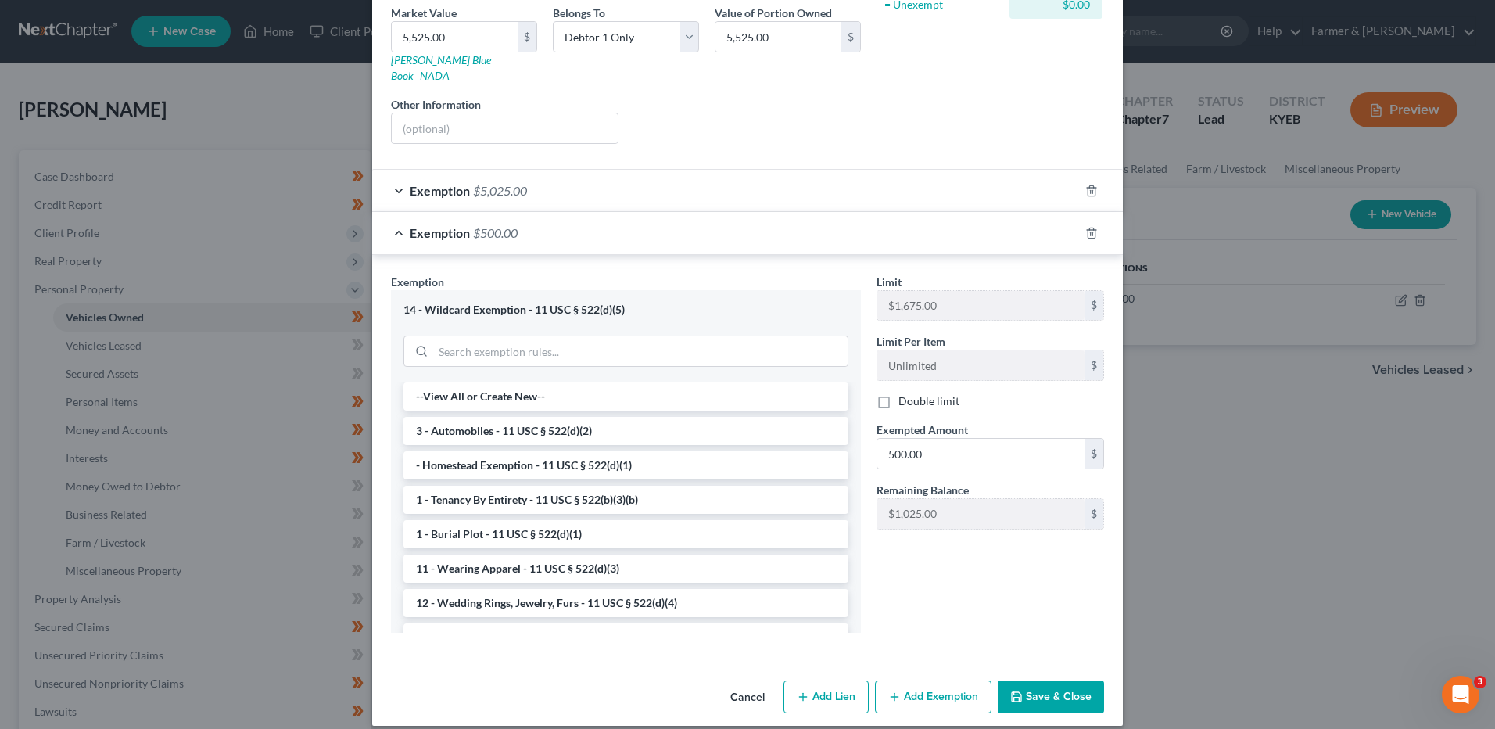
click at [1063, 680] on button "Save & Close" at bounding box center [1051, 696] width 106 height 33
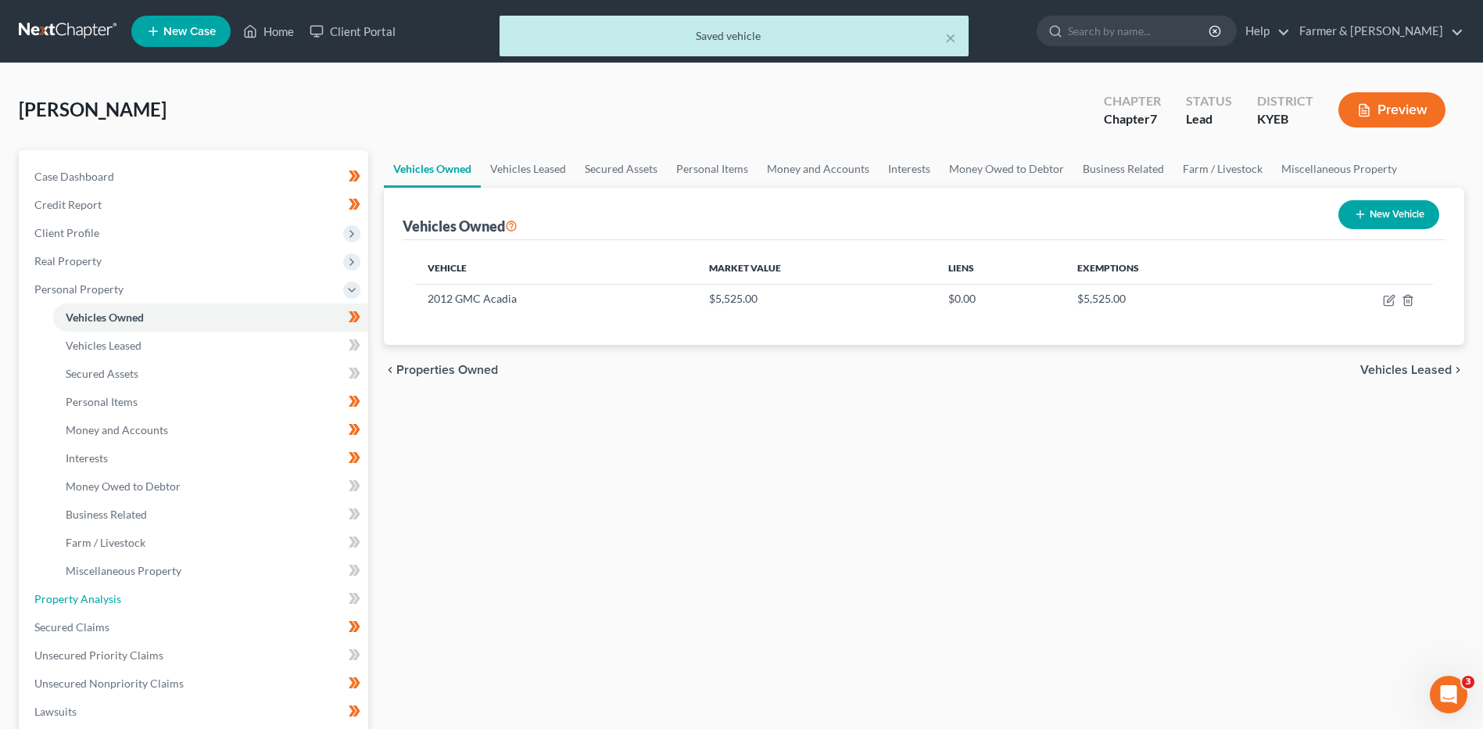
click at [165, 597] on link "Property Analysis" at bounding box center [195, 599] width 346 height 28
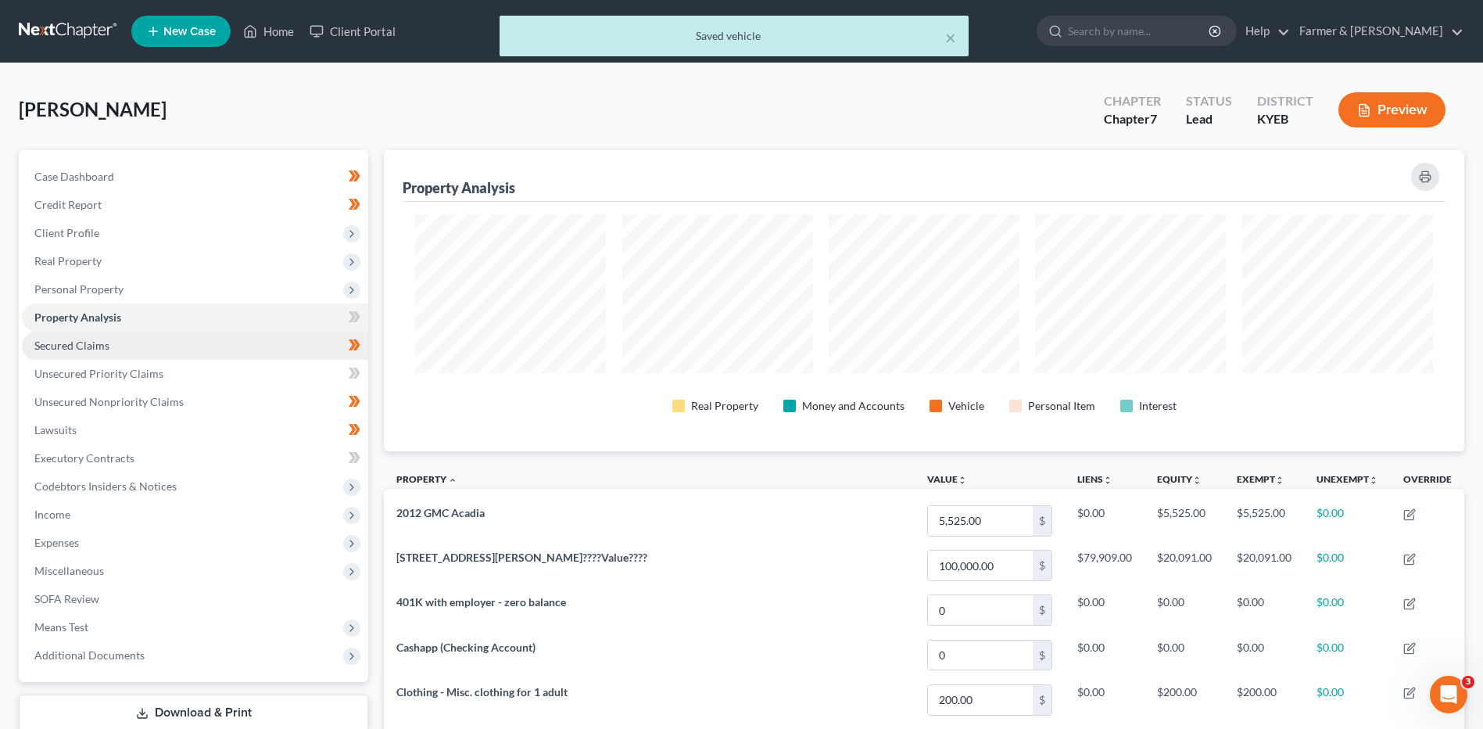
click at [127, 344] on link "Secured Claims" at bounding box center [195, 345] width 346 height 28
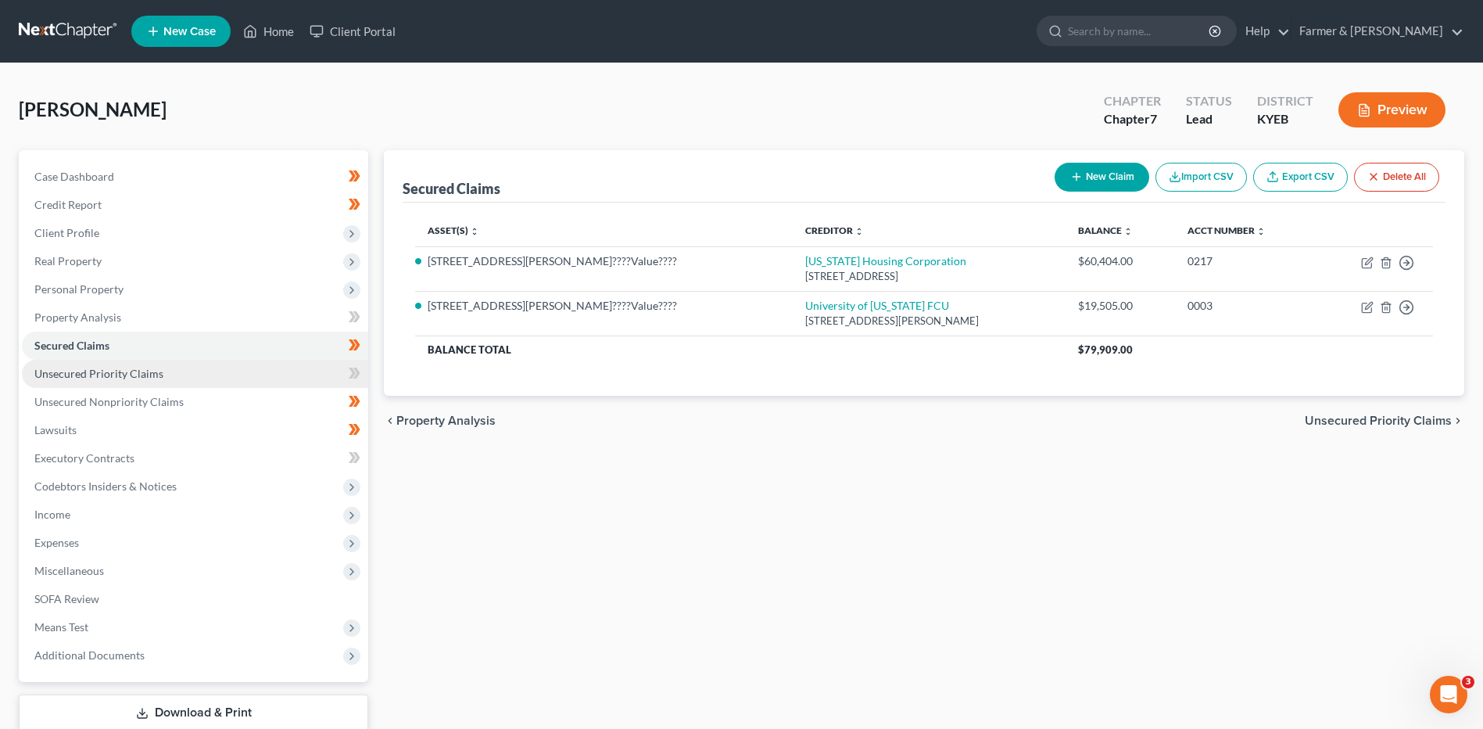
click at [185, 372] on link "Unsecured Priority Claims" at bounding box center [195, 374] width 346 height 28
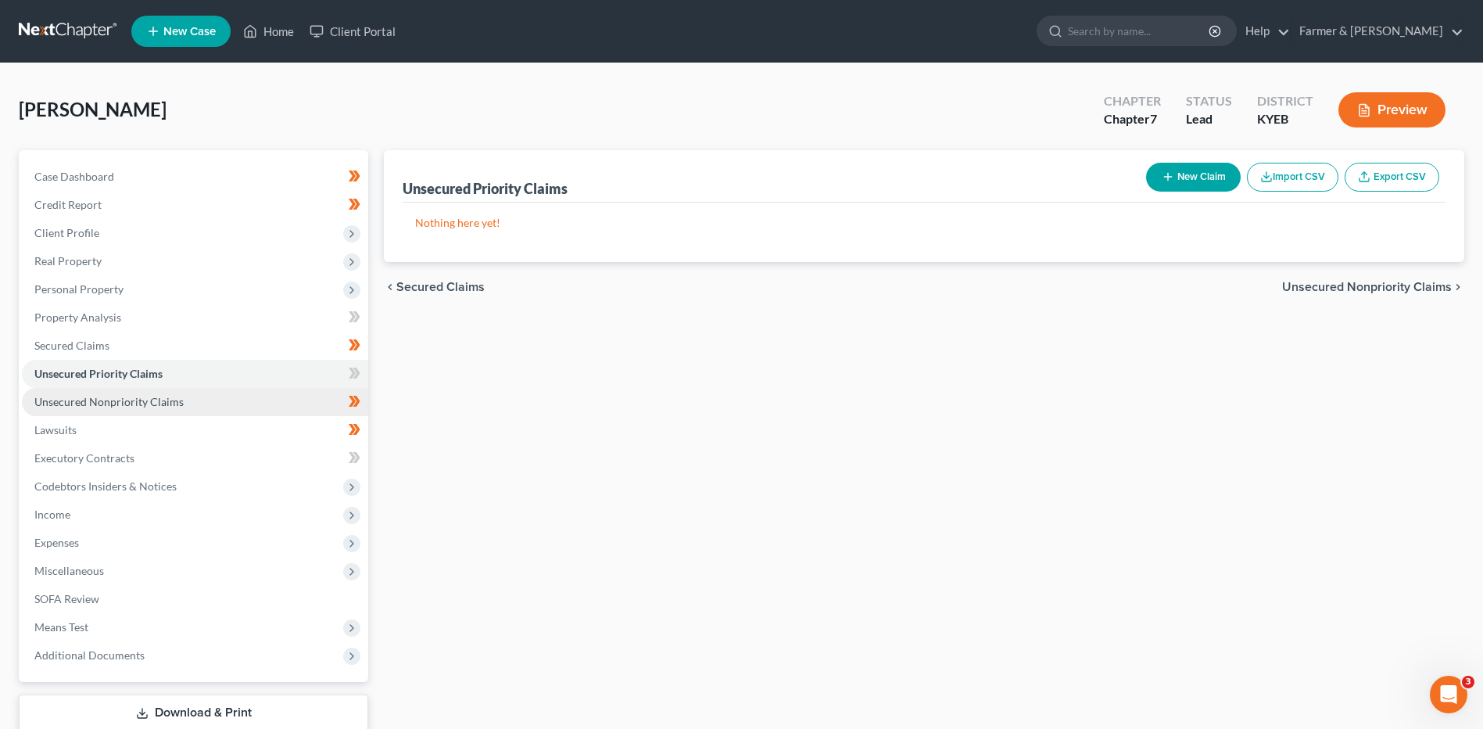
click at [169, 400] on span "Unsecured Nonpriority Claims" at bounding box center [108, 401] width 149 height 13
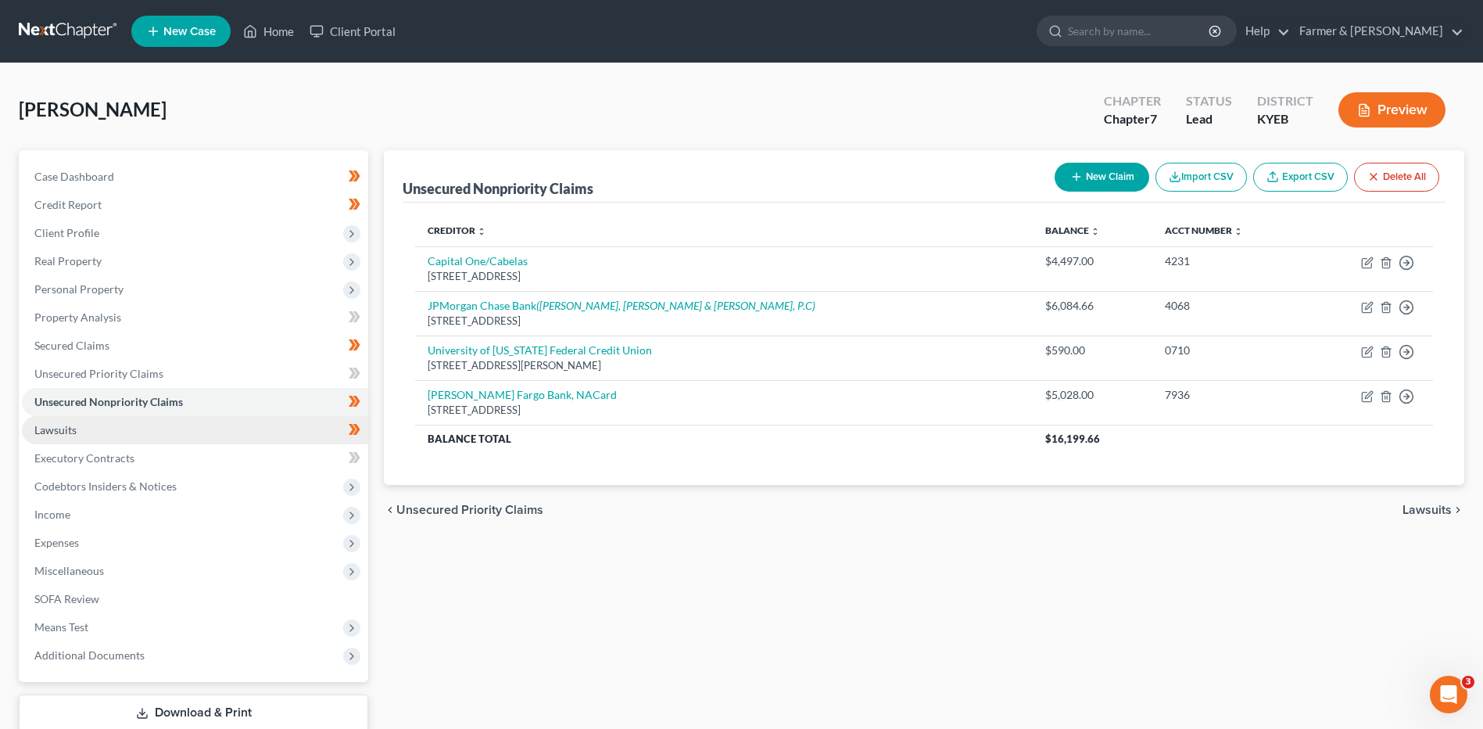
click at [130, 428] on link "Lawsuits" at bounding box center [195, 430] width 346 height 28
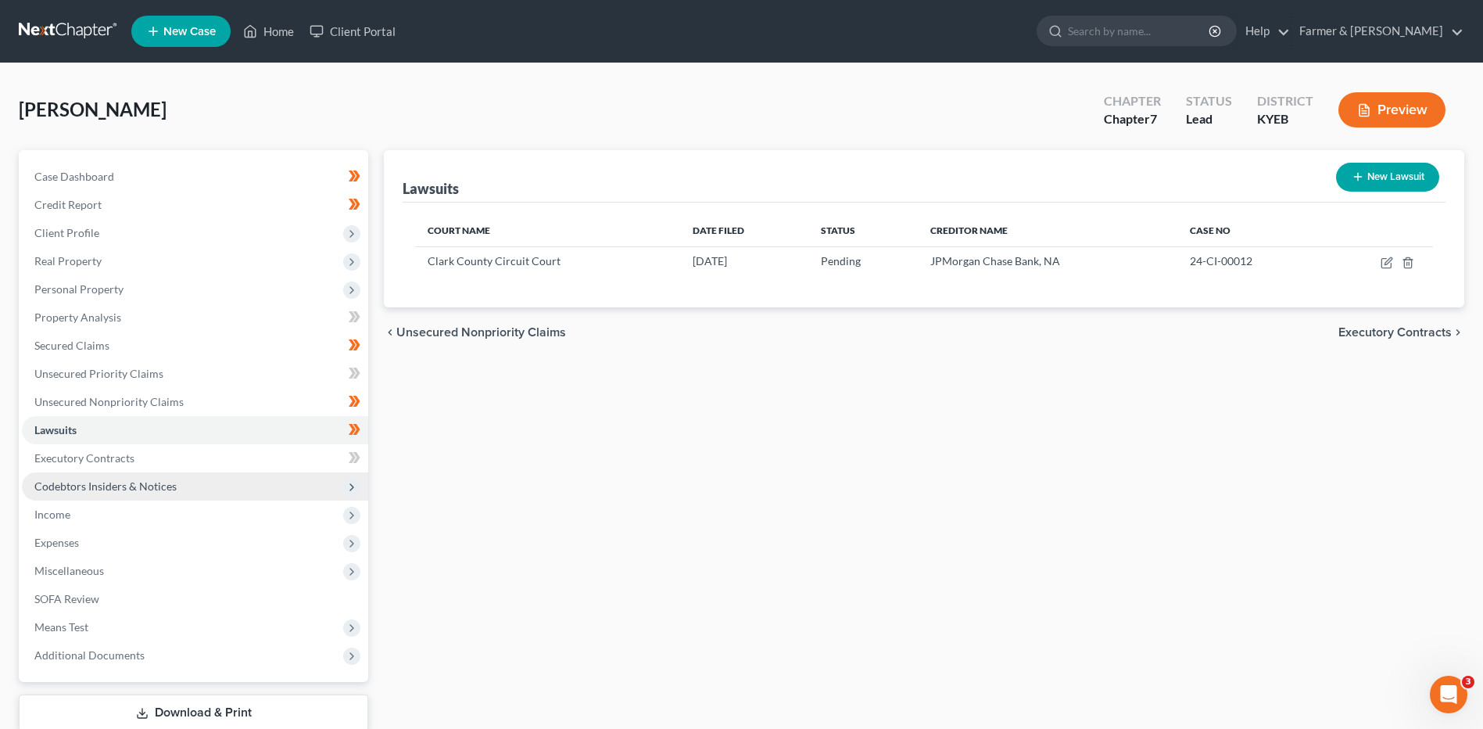
click at [116, 506] on span "Income" at bounding box center [195, 514] width 346 height 28
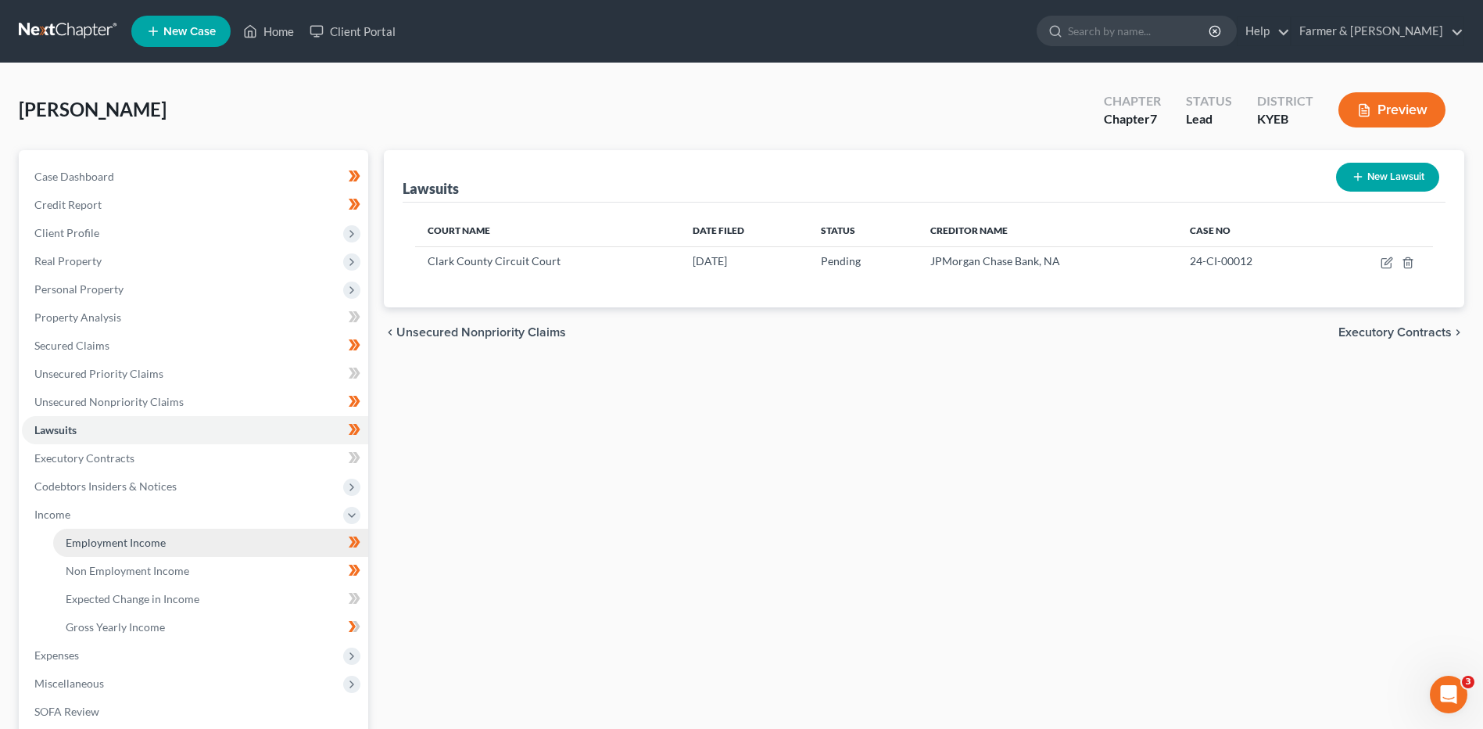
click at [145, 536] on span "Employment Income" at bounding box center [116, 542] width 100 height 13
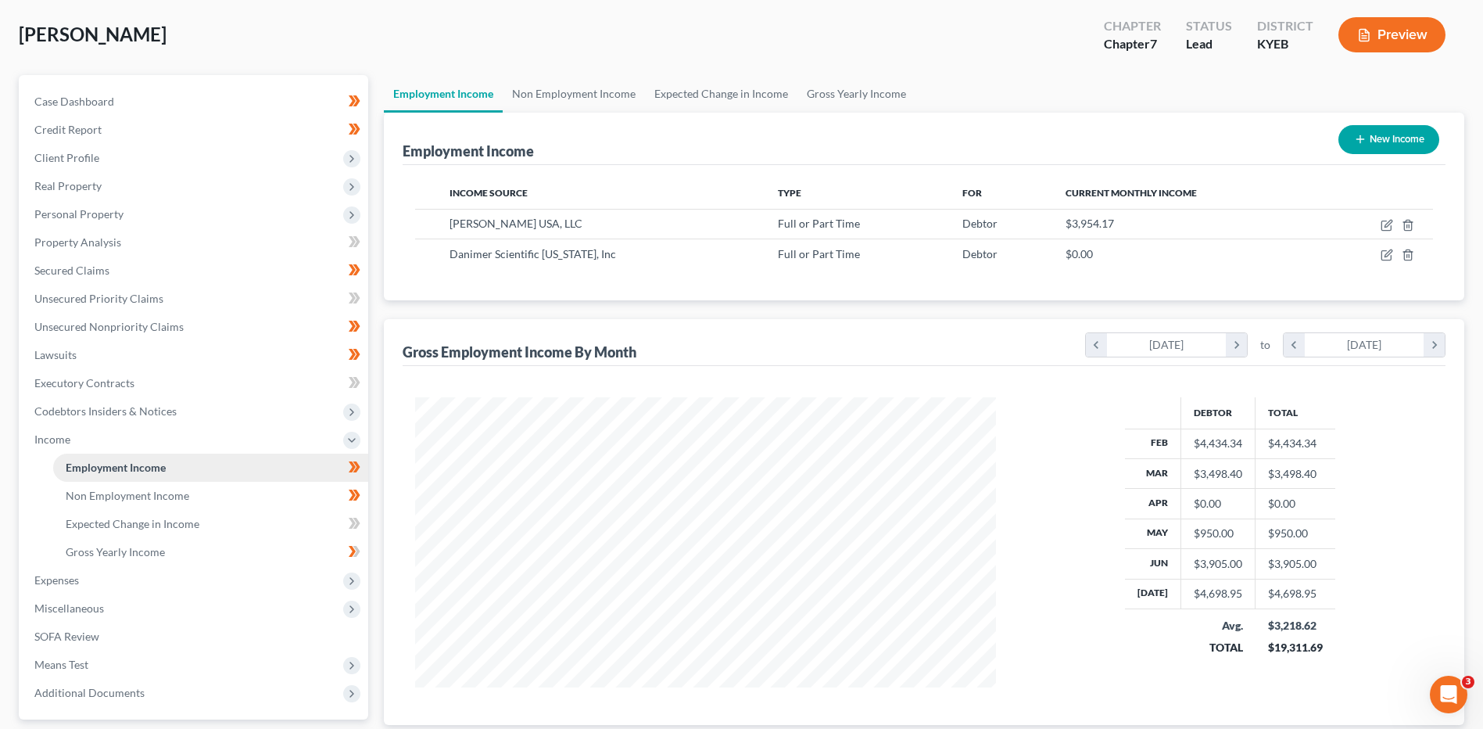
scroll to position [156, 0]
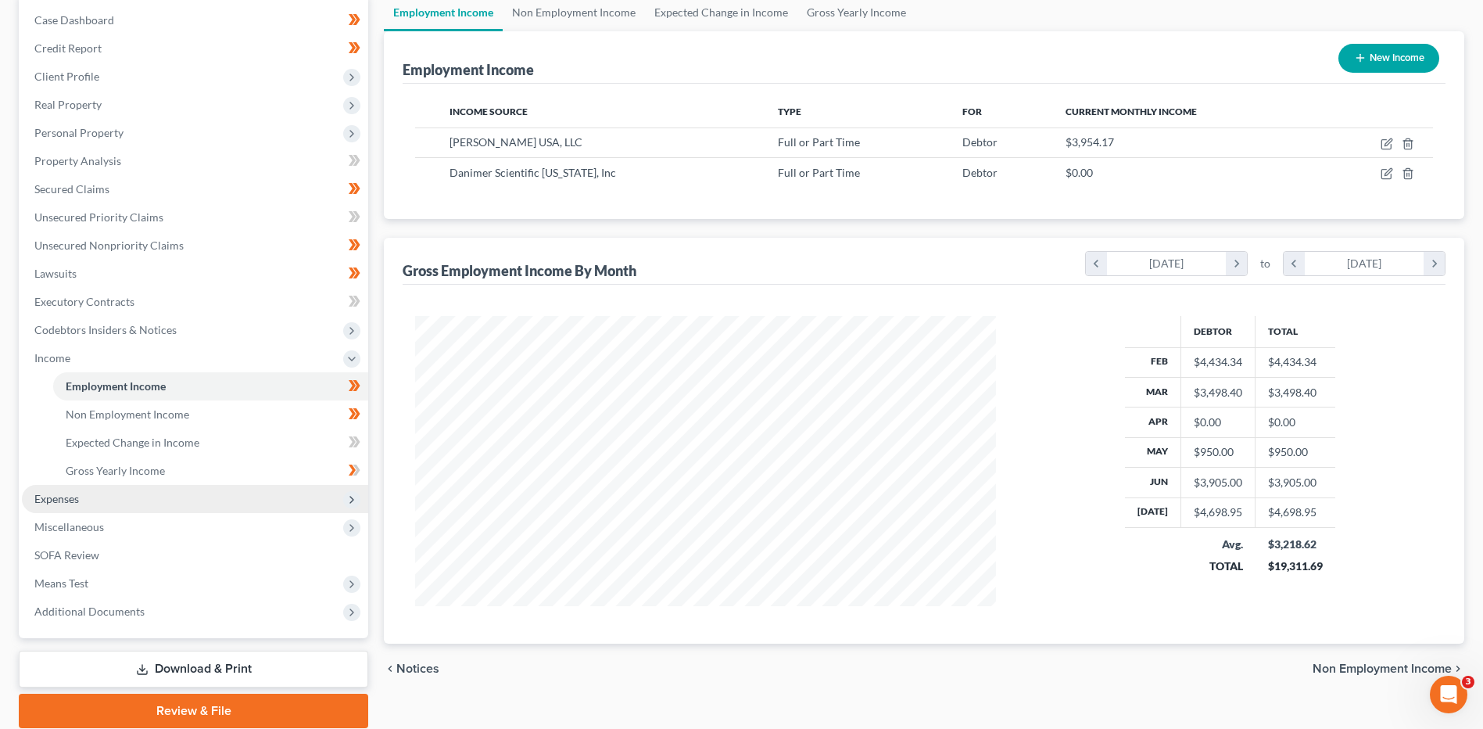
click at [98, 506] on span "Expenses" at bounding box center [195, 499] width 346 height 28
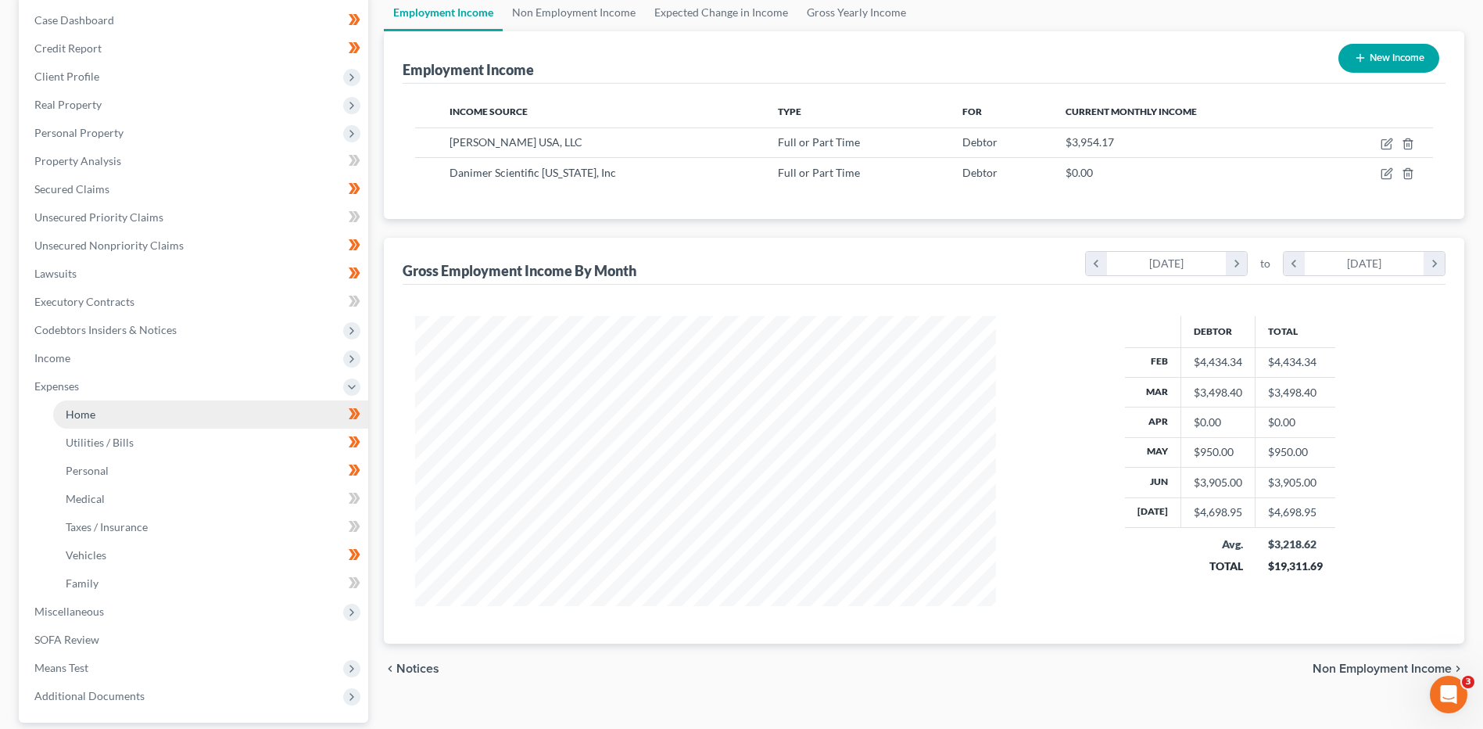
click at [144, 421] on link "Home" at bounding box center [210, 414] width 315 height 28
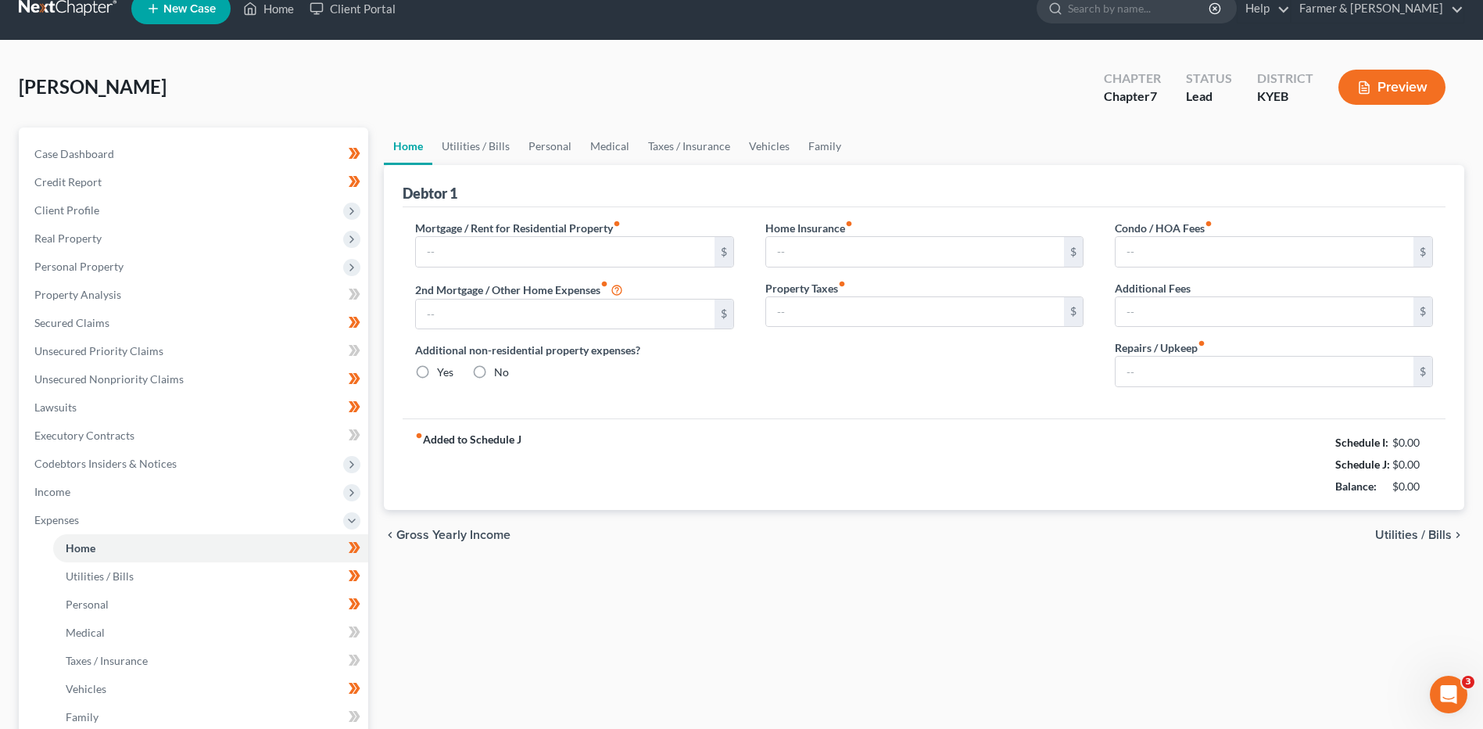
type input "563.00"
type input "165.00"
radio input "true"
type input "0.00"
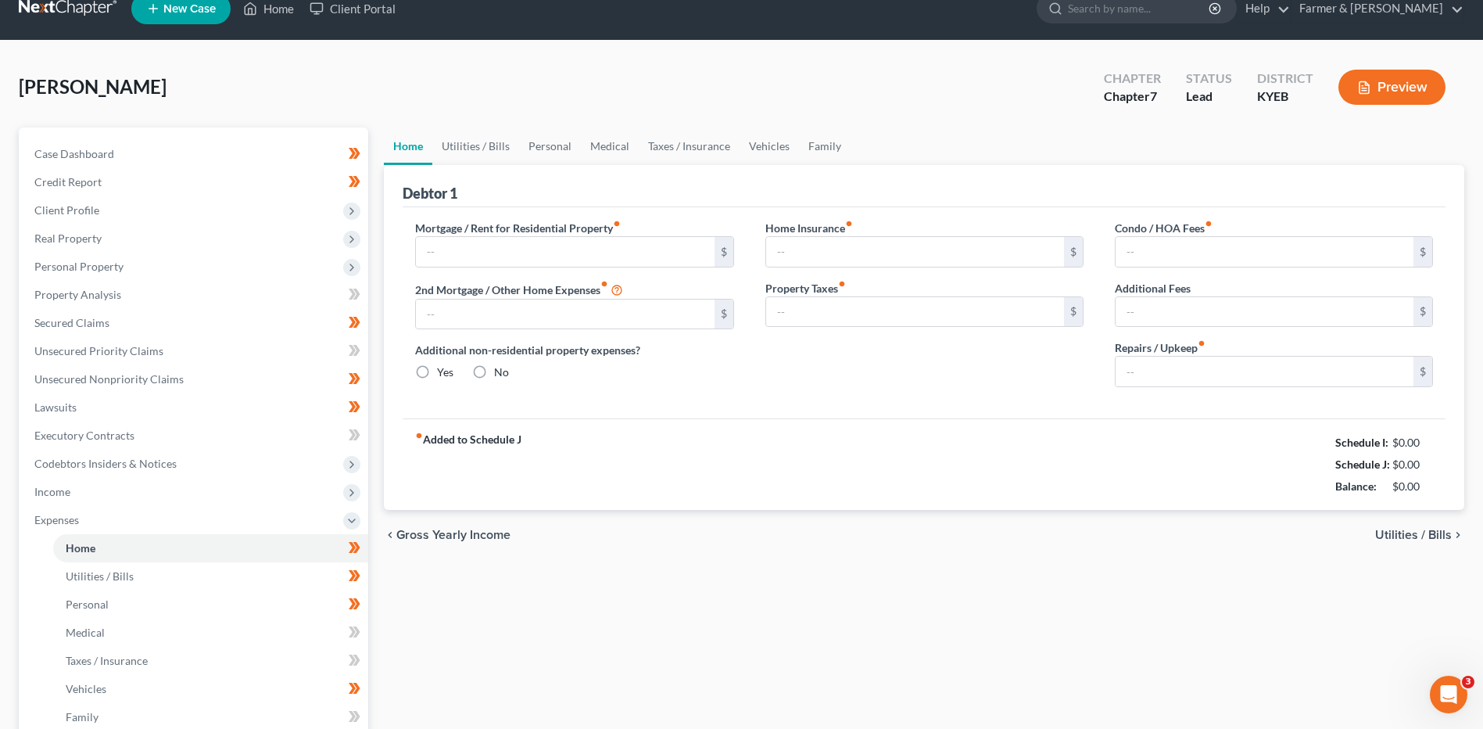
type input "0.00"
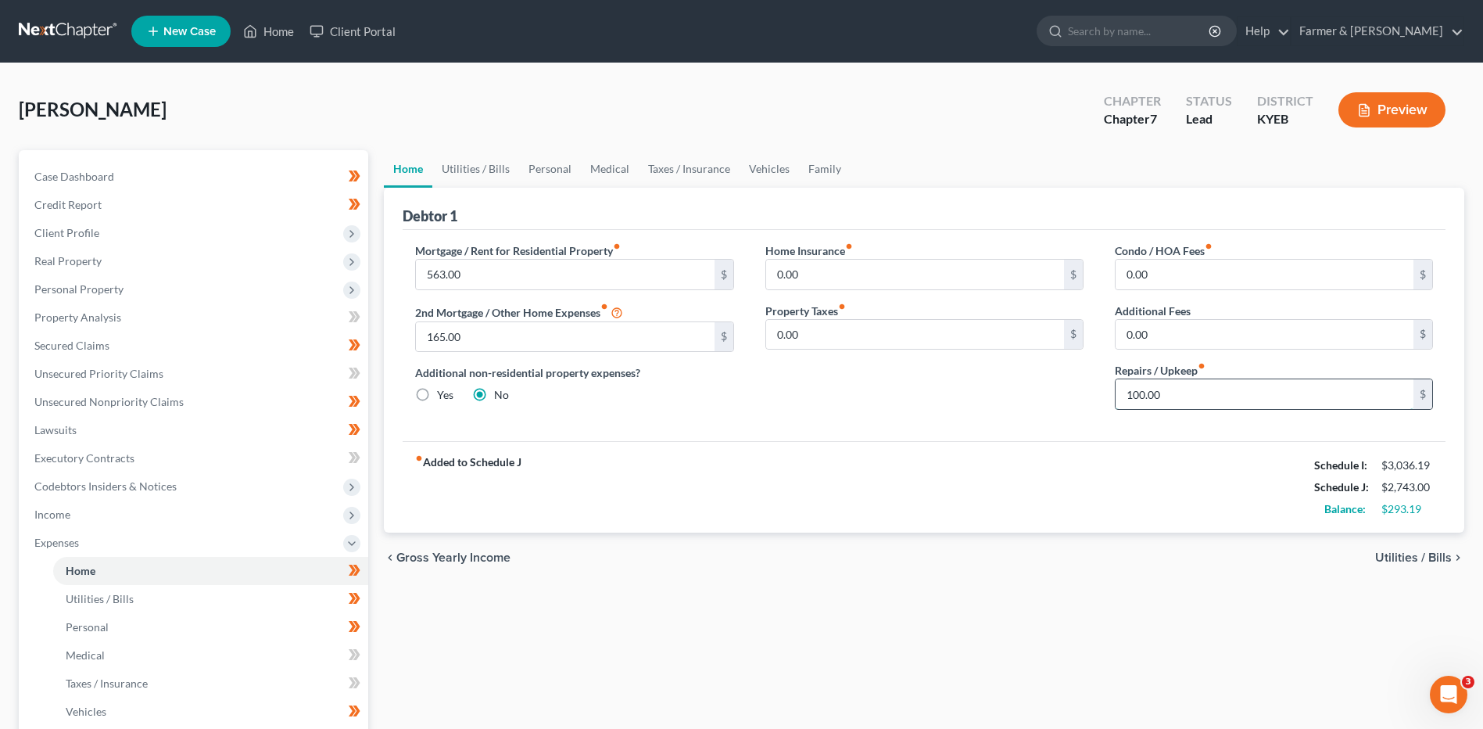
click at [1230, 402] on input "100.00" at bounding box center [1265, 394] width 298 height 30
type input "150.00"
click at [142, 593] on link "Utilities / Bills" at bounding box center [210, 599] width 315 height 28
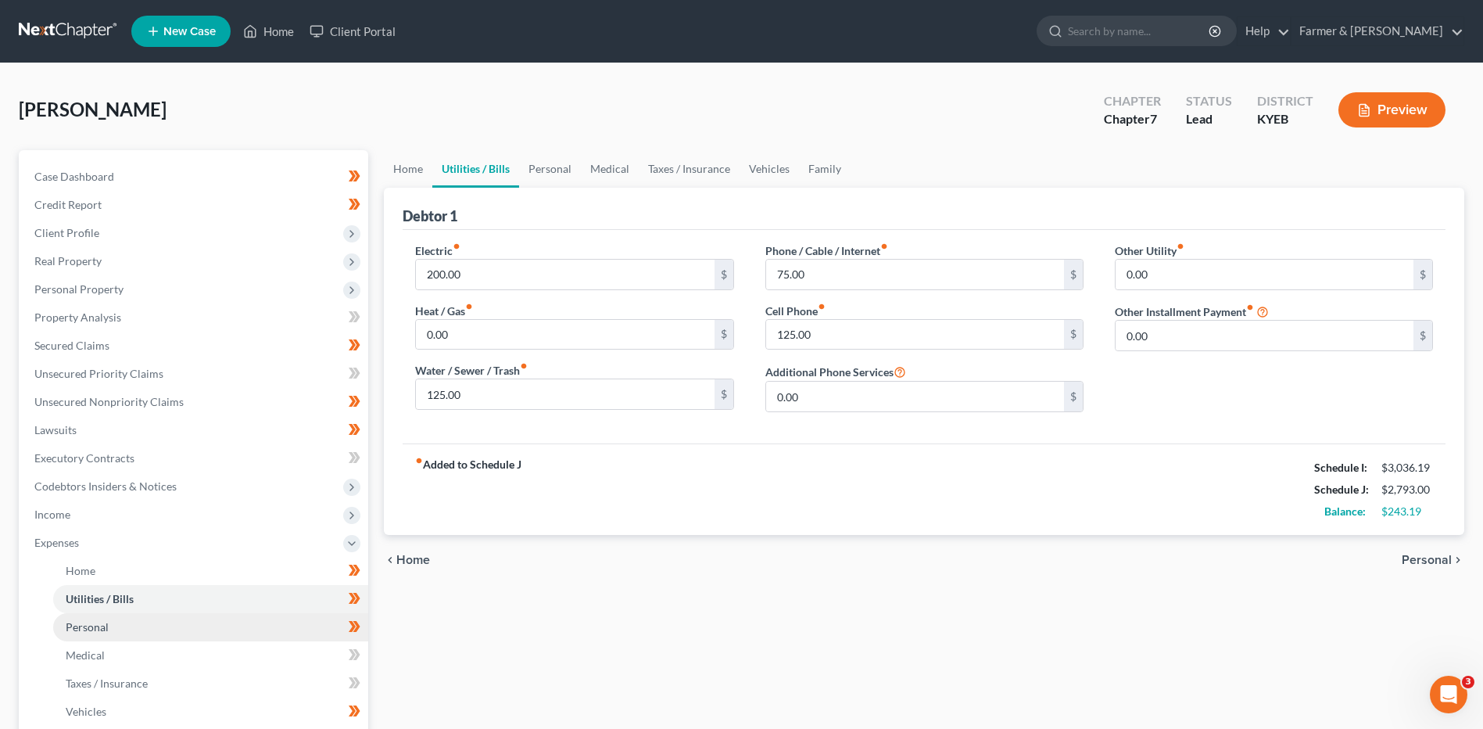
click at [117, 627] on link "Personal" at bounding box center [210, 627] width 315 height 28
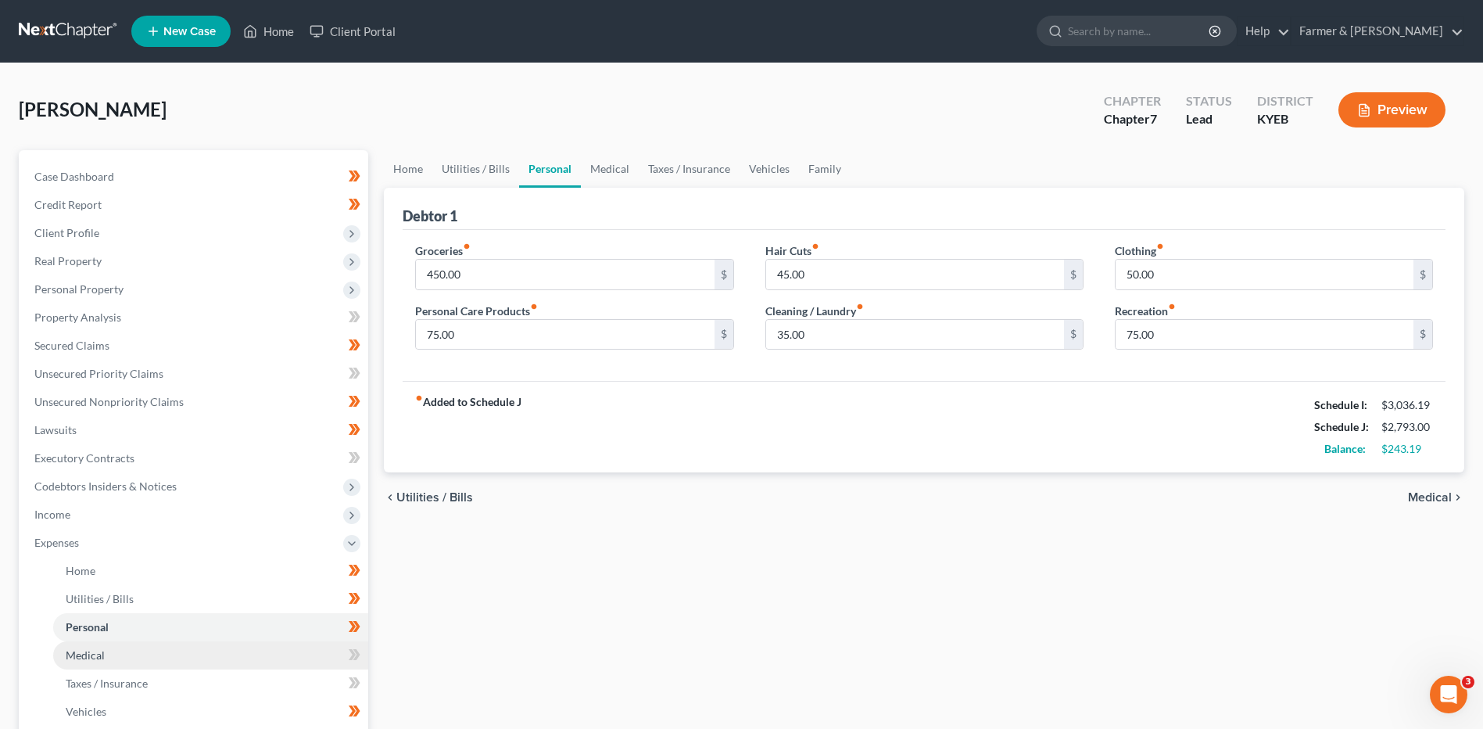
click at [112, 647] on link "Medical" at bounding box center [210, 655] width 315 height 28
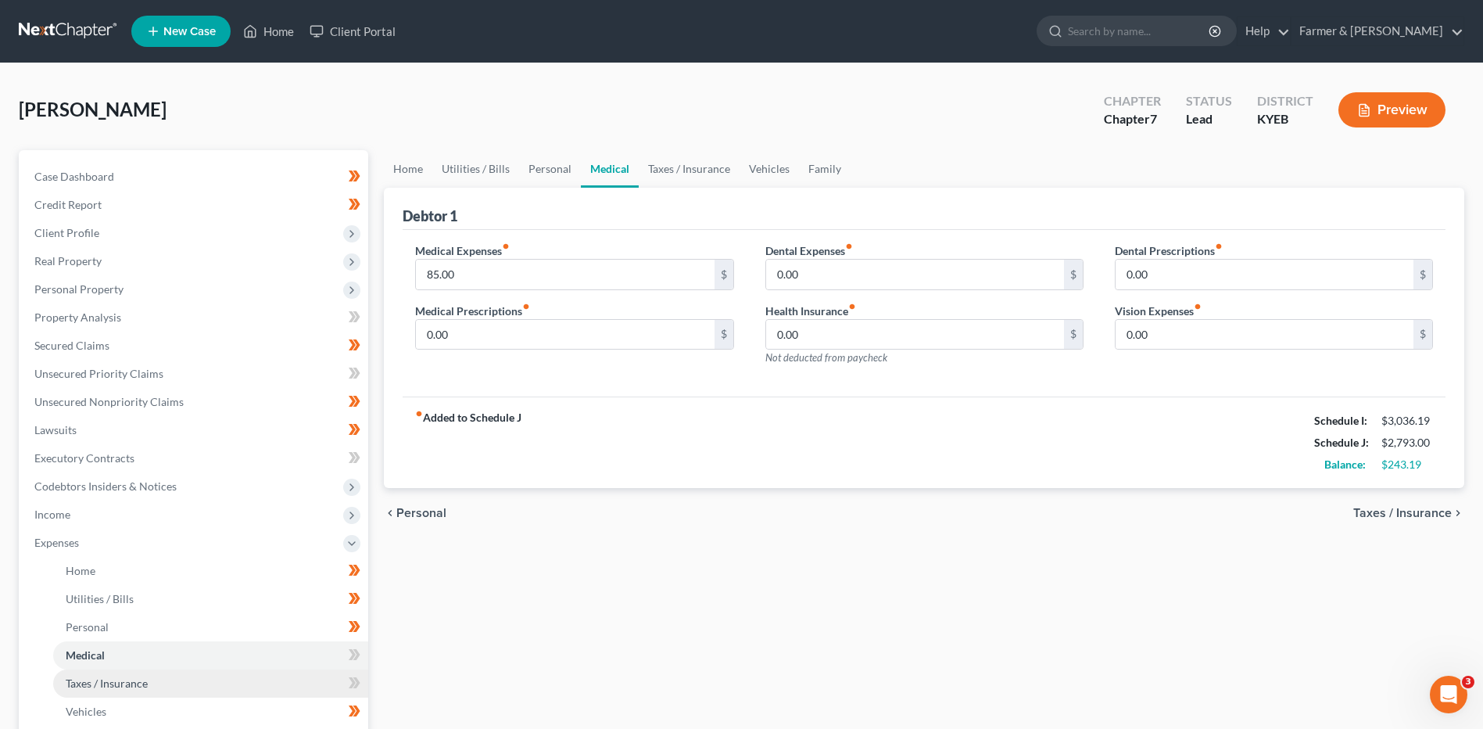
click at [116, 696] on link "Taxes / Insurance" at bounding box center [210, 683] width 315 height 28
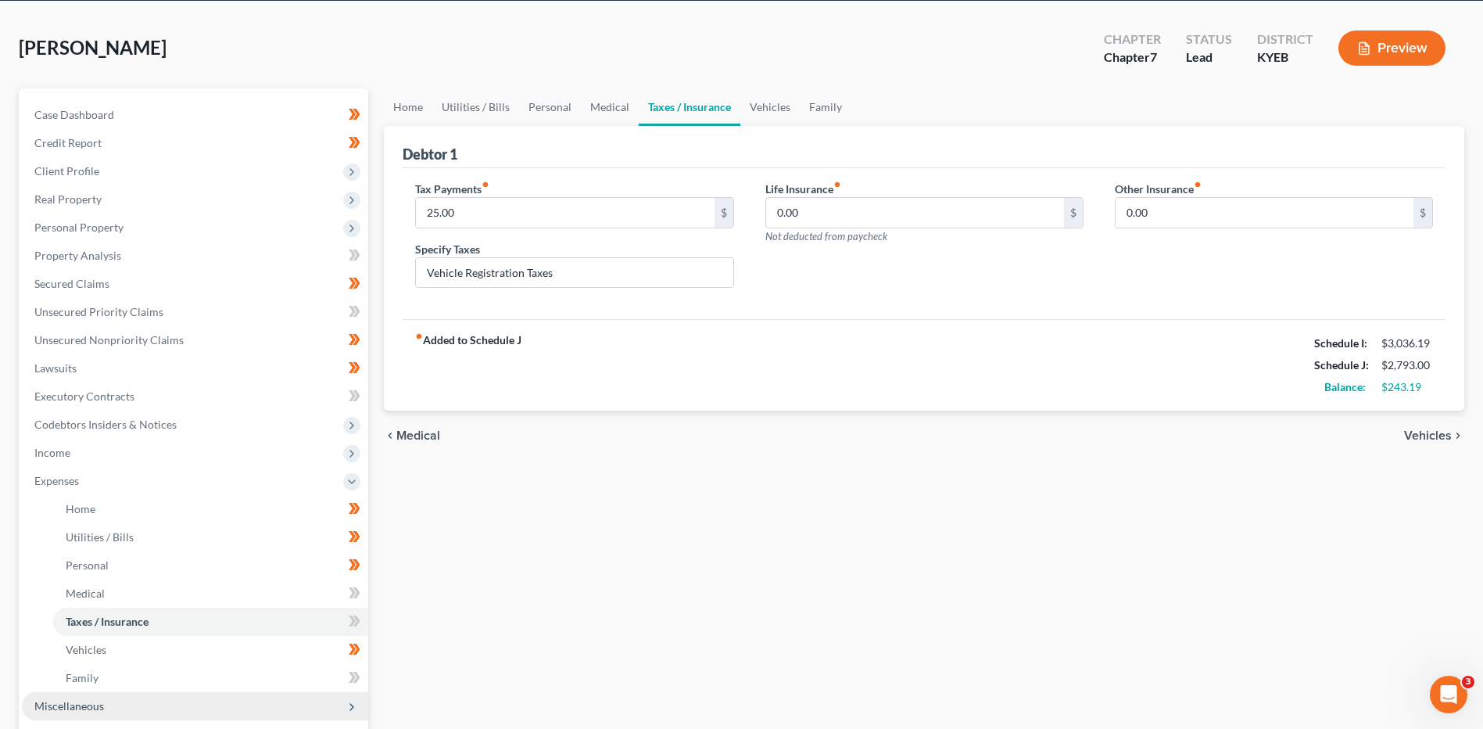
scroll to position [156, 0]
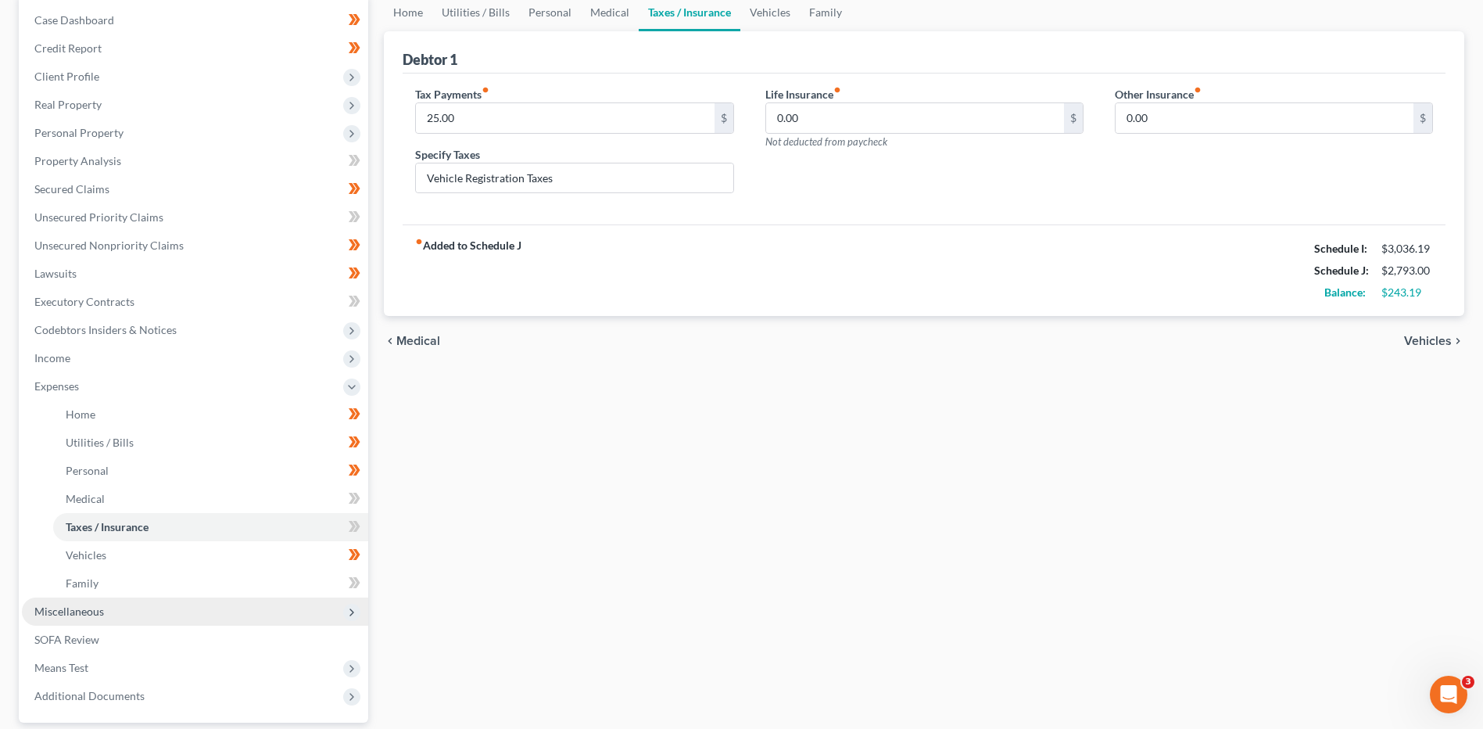
click at [125, 607] on span "Miscellaneous" at bounding box center [195, 611] width 346 height 28
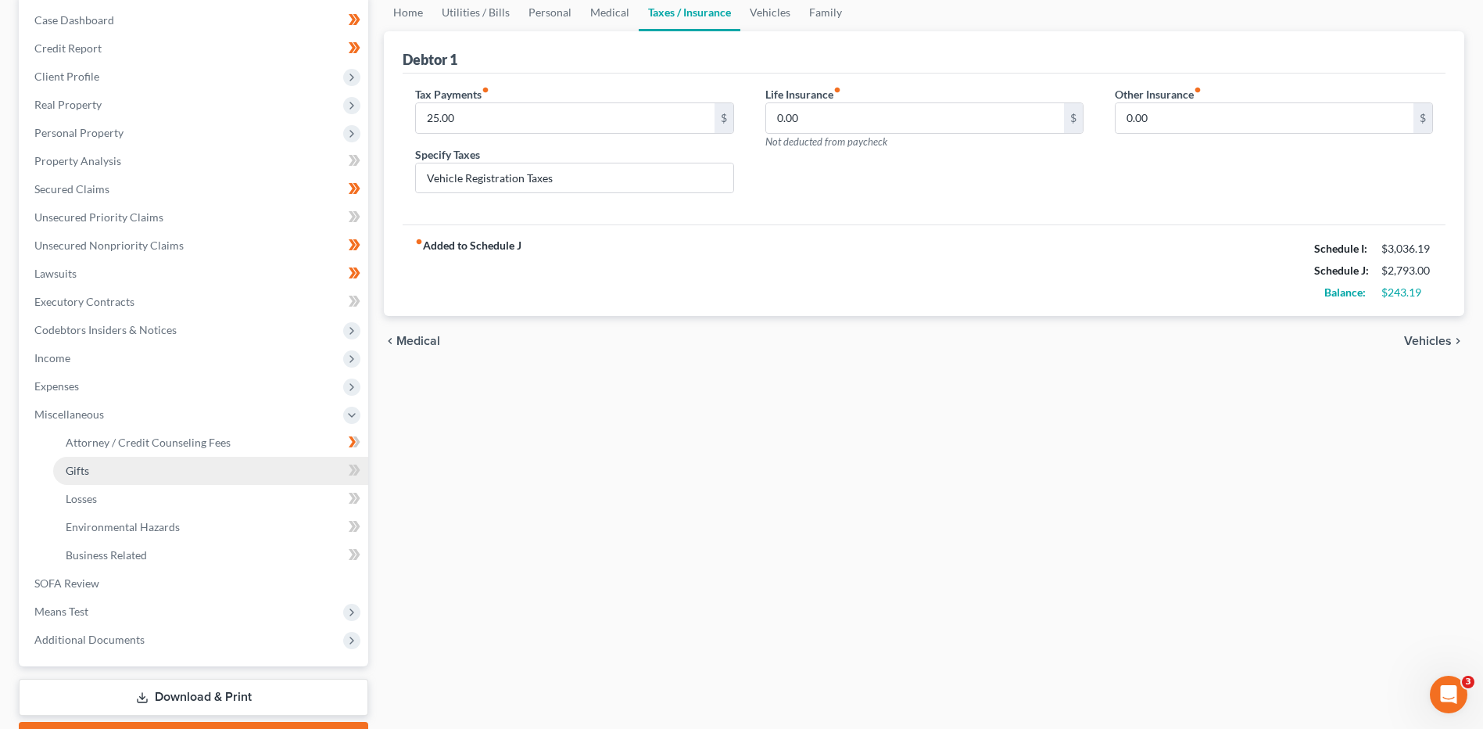
click at [149, 457] on link "Gifts" at bounding box center [210, 471] width 315 height 28
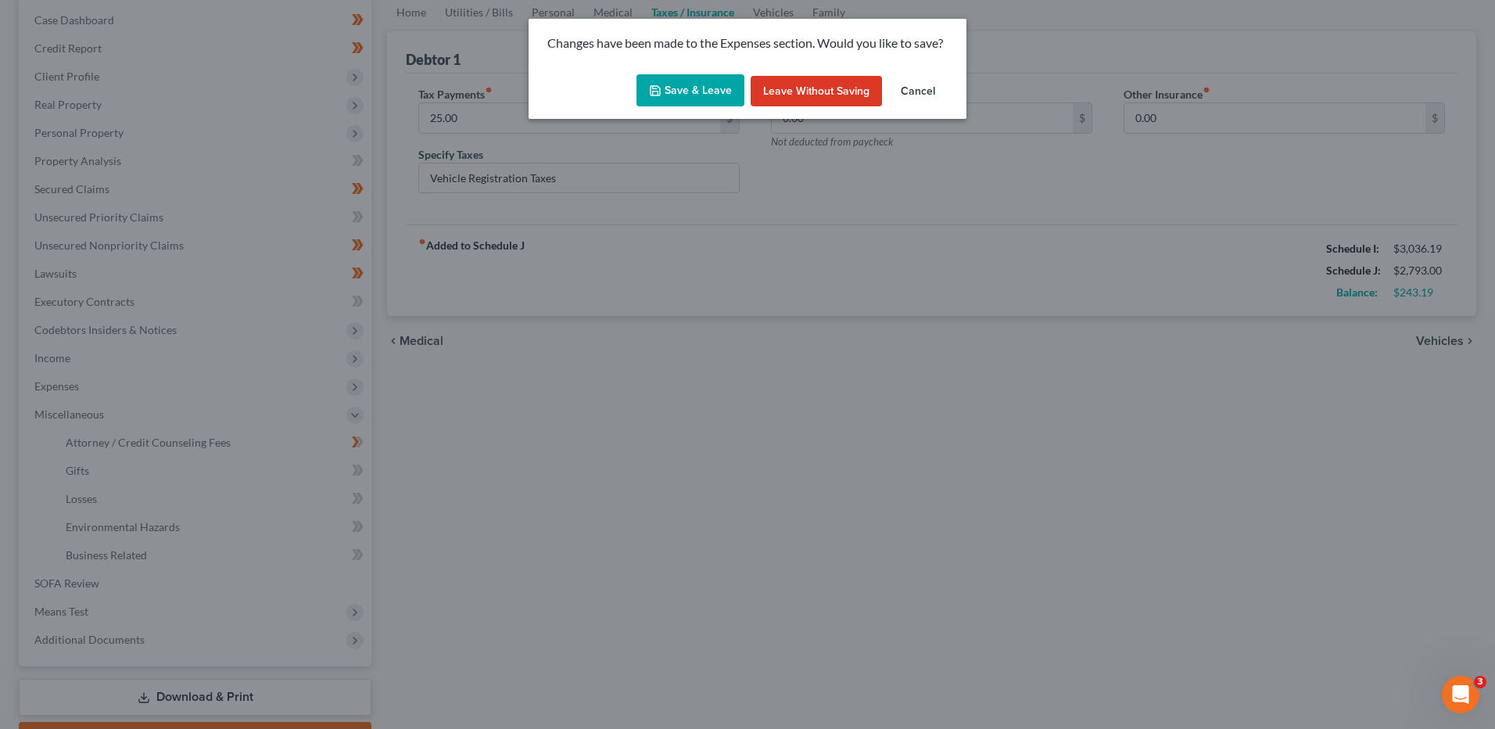
drag, startPoint x: 661, startPoint y: 94, endPoint x: 635, endPoint y: 132, distance: 46.6
click at [661, 95] on icon "button" at bounding box center [655, 90] width 13 height 13
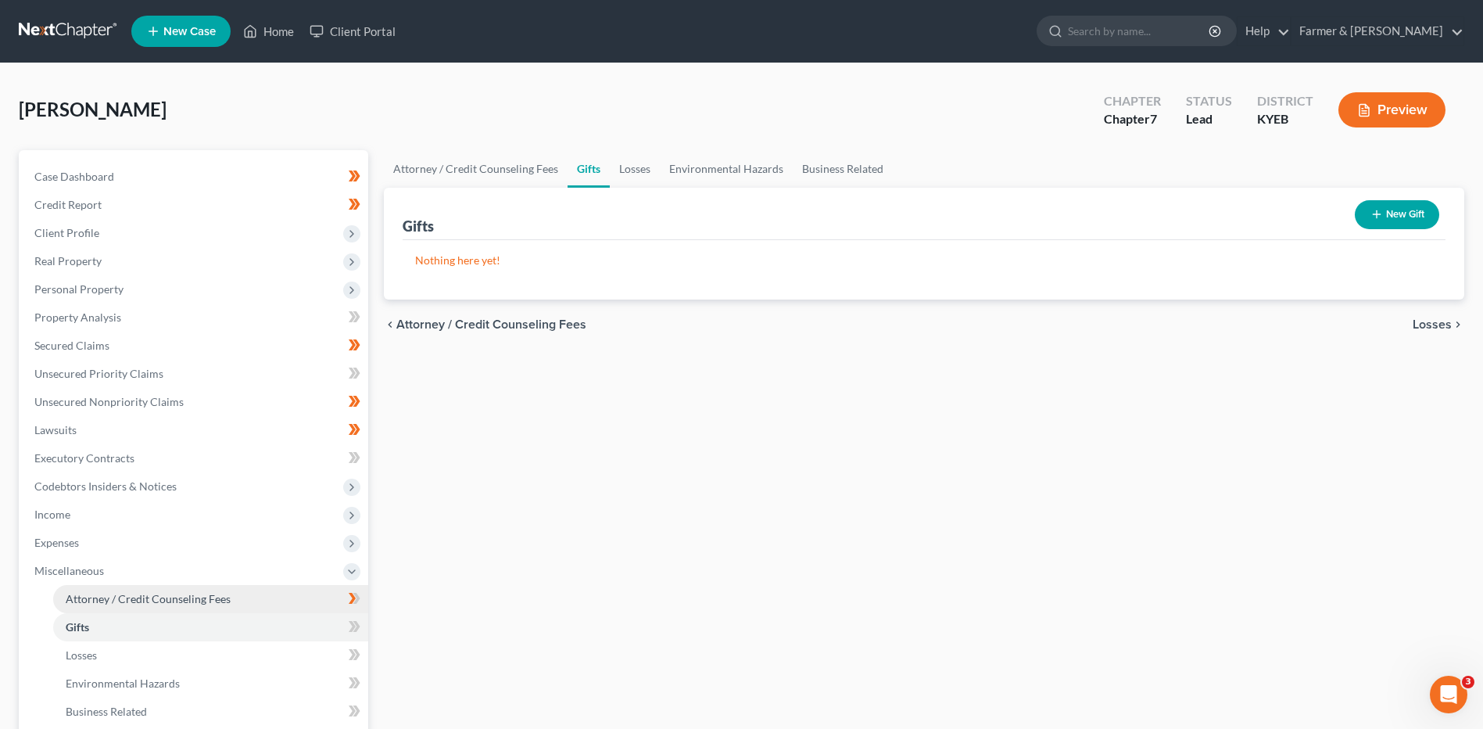
click at [151, 598] on span "Attorney / Credit Counseling Fees" at bounding box center [148, 598] width 165 height 13
select select "0"
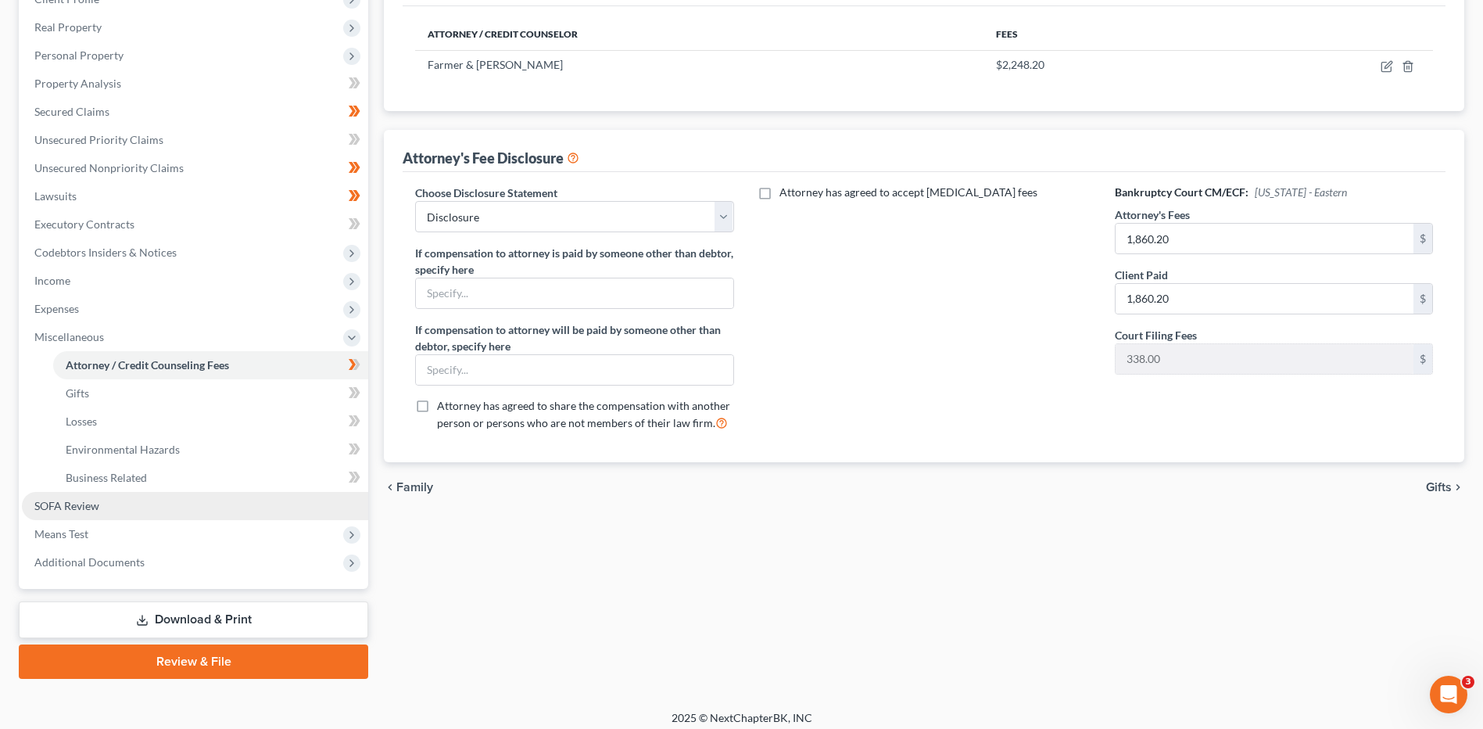
scroll to position [235, 0]
click at [90, 528] on span "Means Test" at bounding box center [195, 533] width 346 height 28
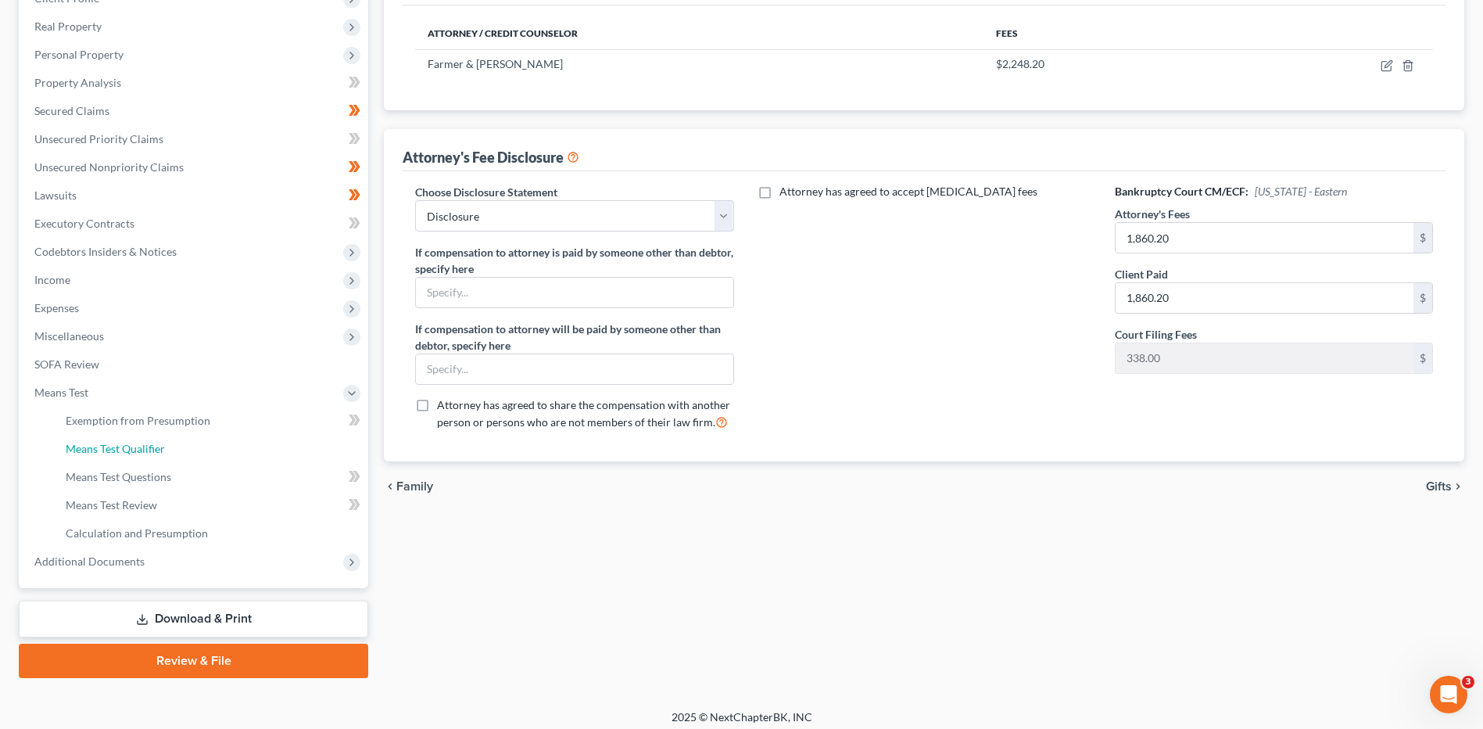
click at [163, 448] on span "Means Test Qualifier" at bounding box center [115, 448] width 99 height 13
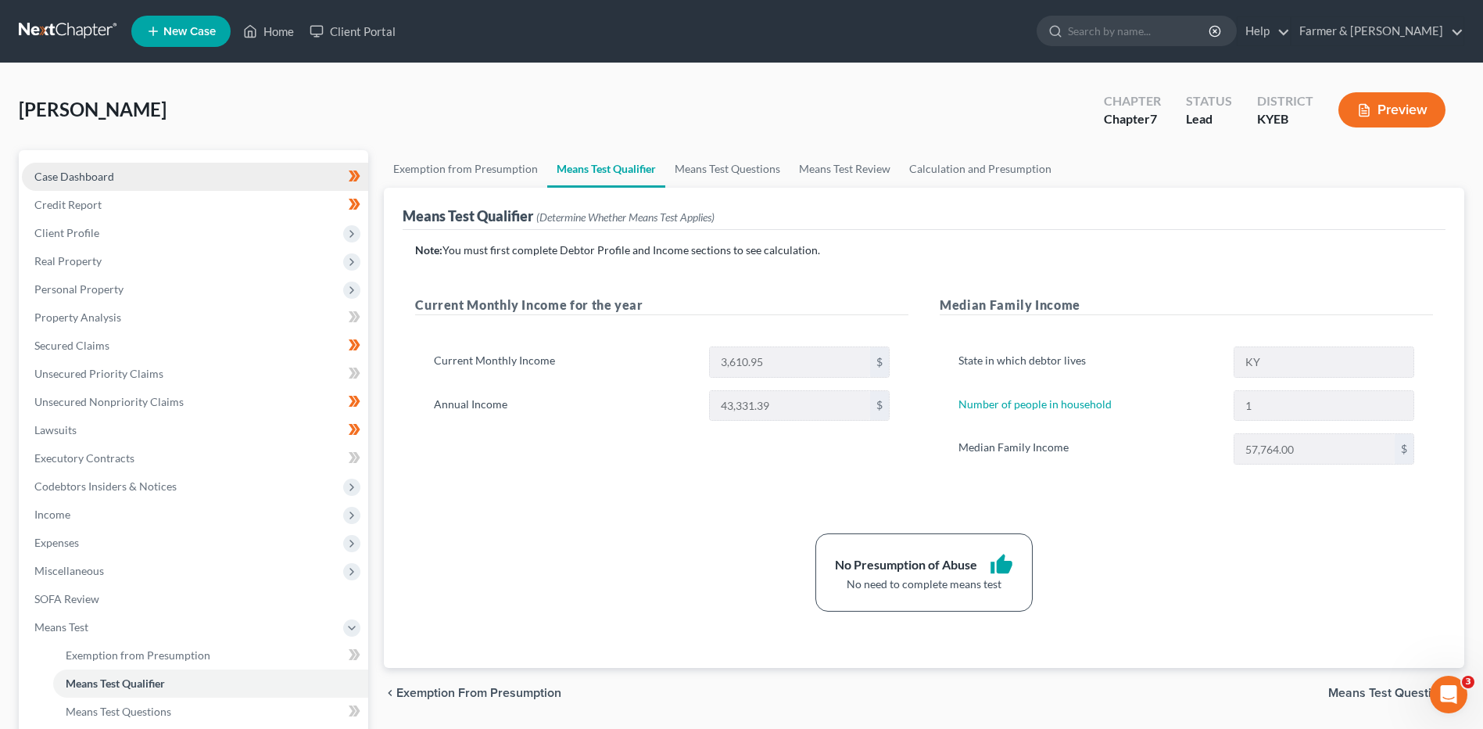
click at [145, 171] on link "Case Dashboard" at bounding box center [195, 177] width 346 height 28
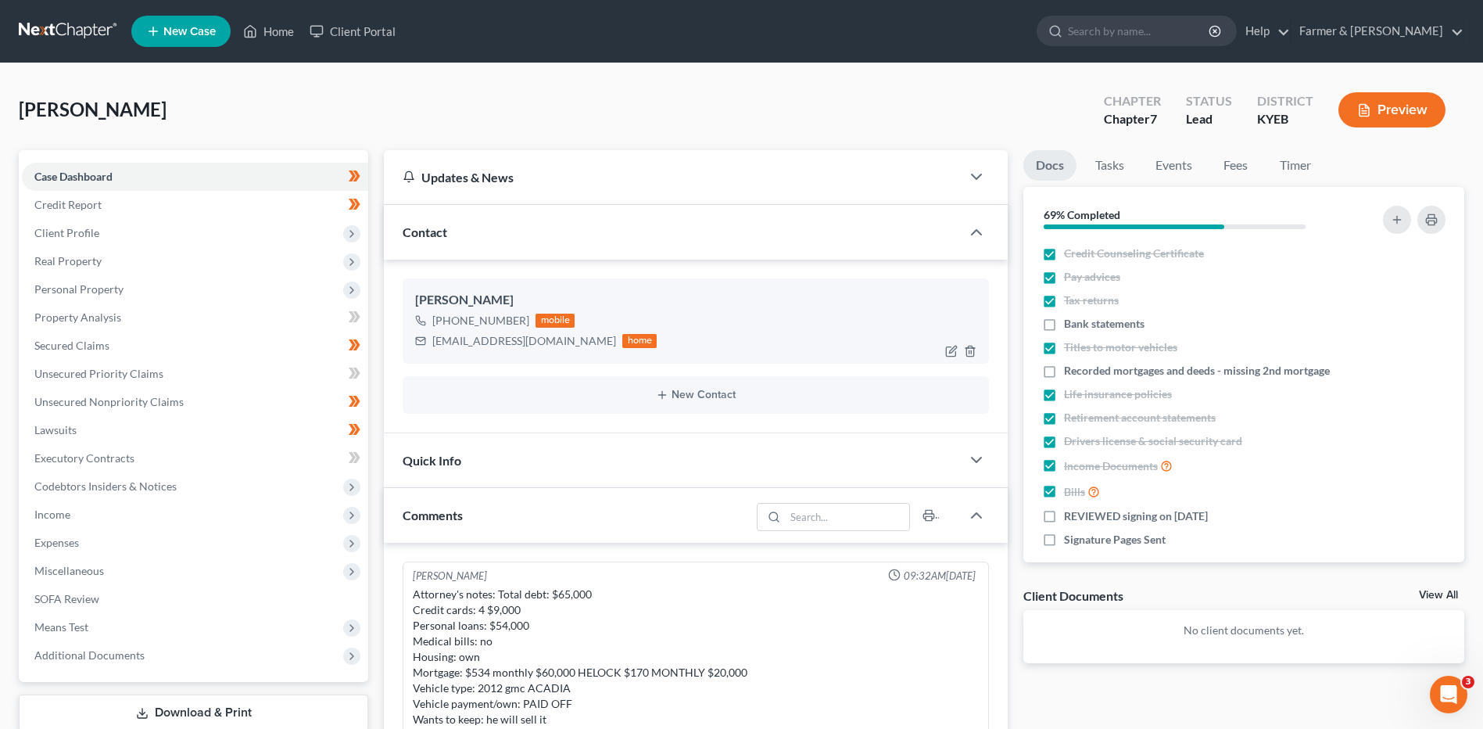
scroll to position [232, 0]
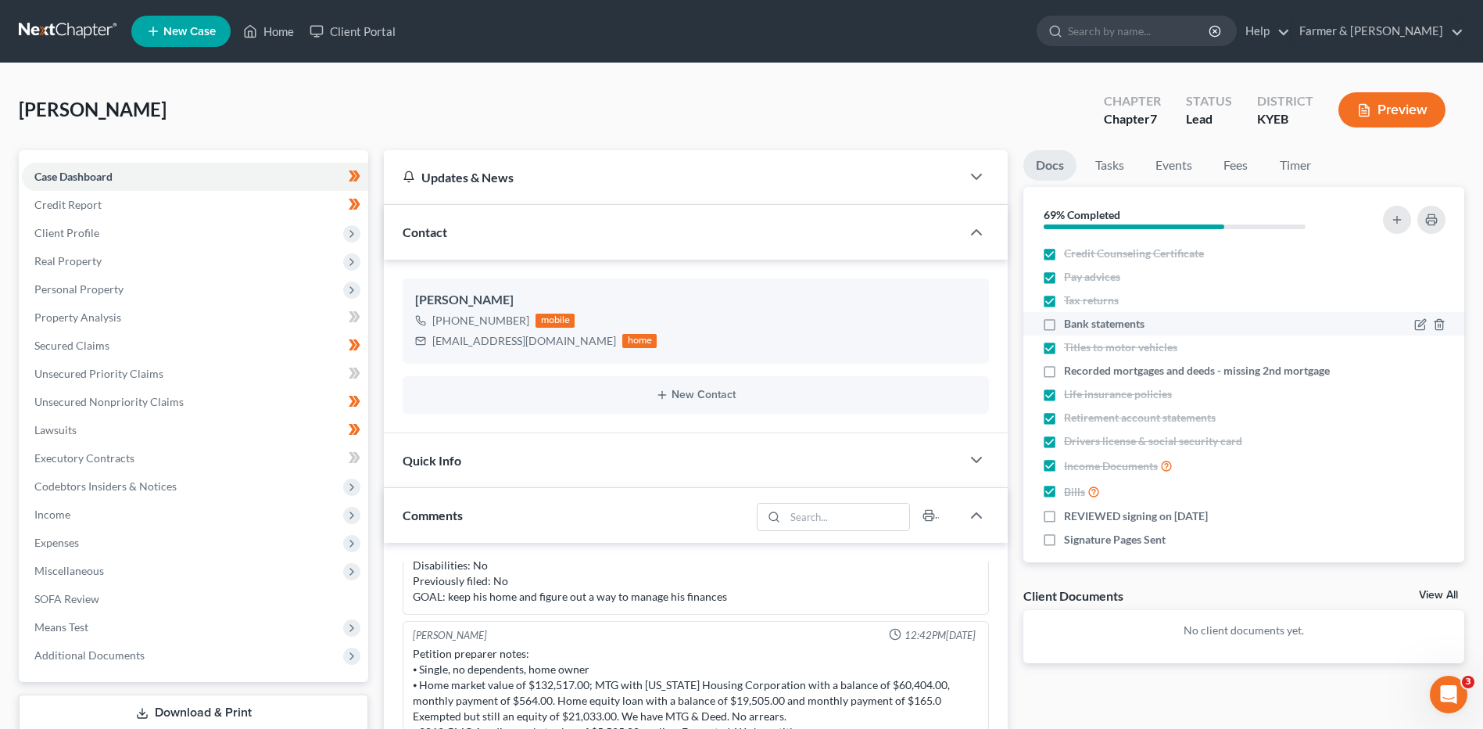
click at [1064, 325] on label "Bank statements" at bounding box center [1104, 324] width 81 height 16
click at [1070, 325] on input "Bank statements" at bounding box center [1075, 321] width 10 height 10
checkbox input "true"
click at [1064, 513] on label "REVIEWED signing on 08/13/2025" at bounding box center [1136, 516] width 144 height 16
click at [1070, 513] on input "REVIEWED signing on 08/13/2025" at bounding box center [1075, 513] width 10 height 10
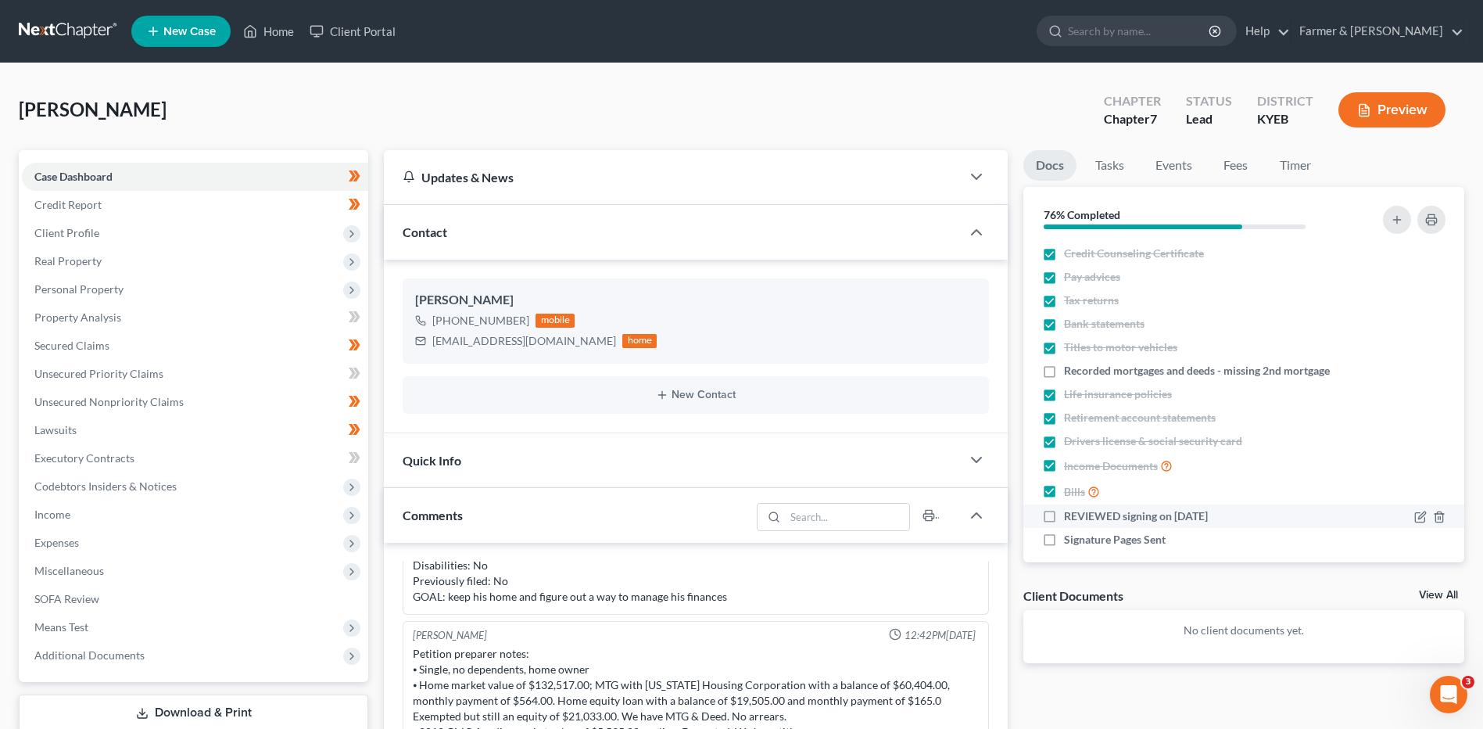
checkbox input "true"
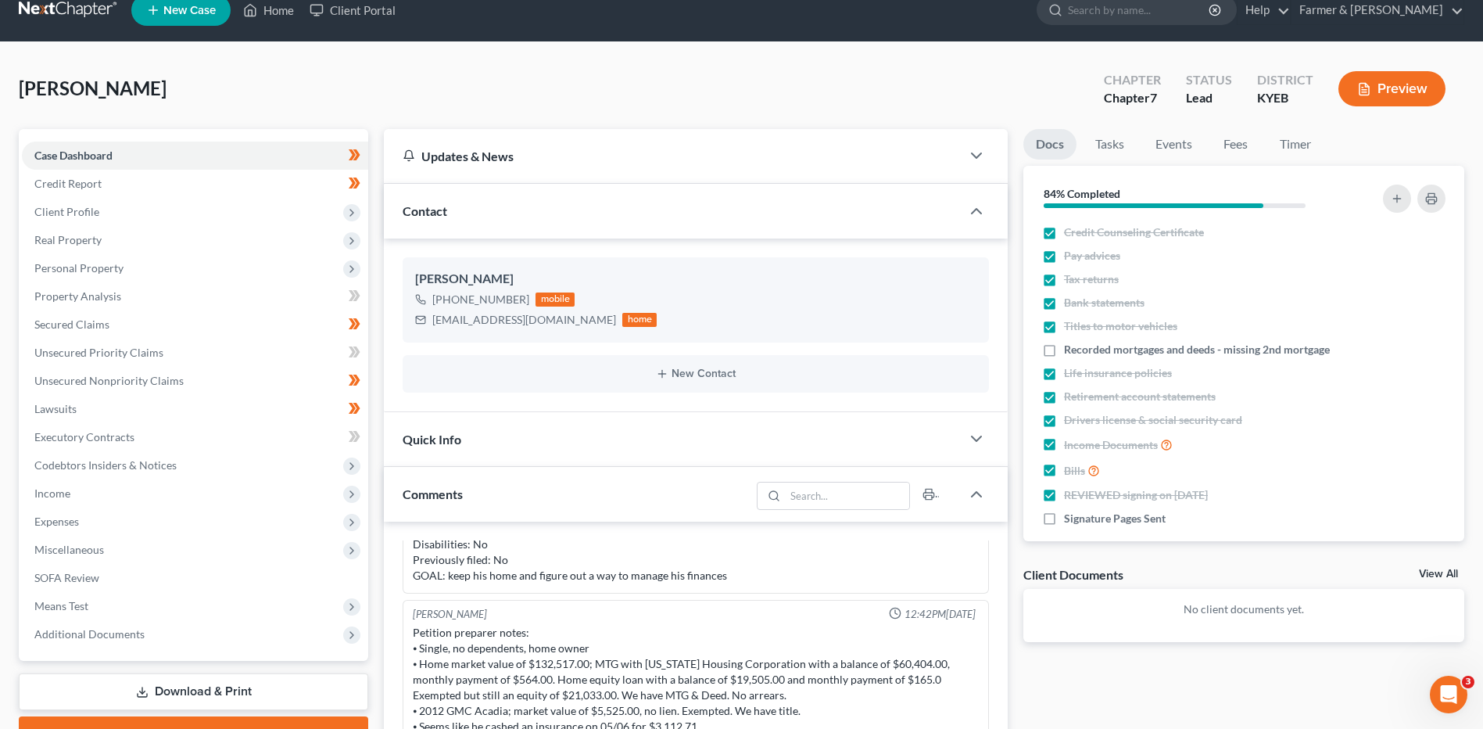
scroll to position [0, 0]
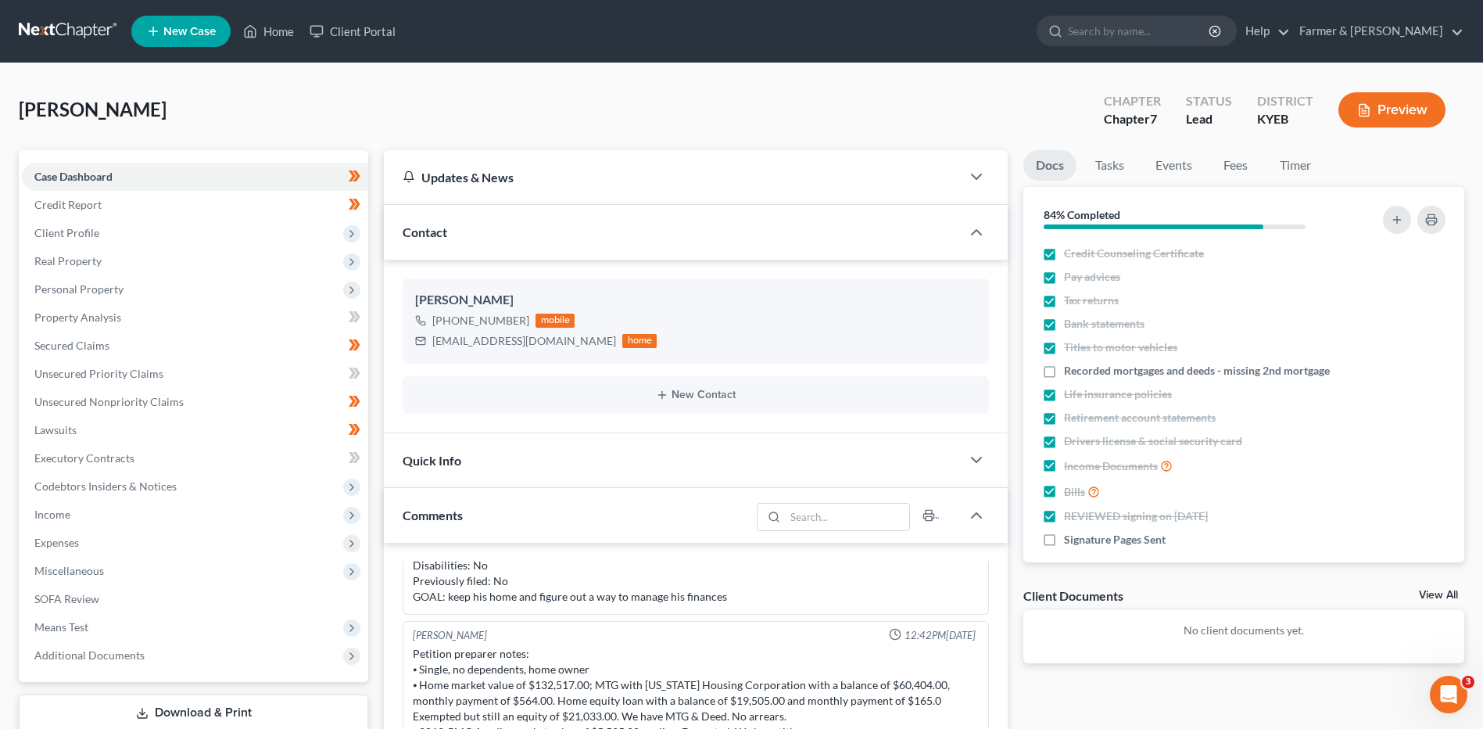
click at [52, 36] on link at bounding box center [69, 31] width 100 height 28
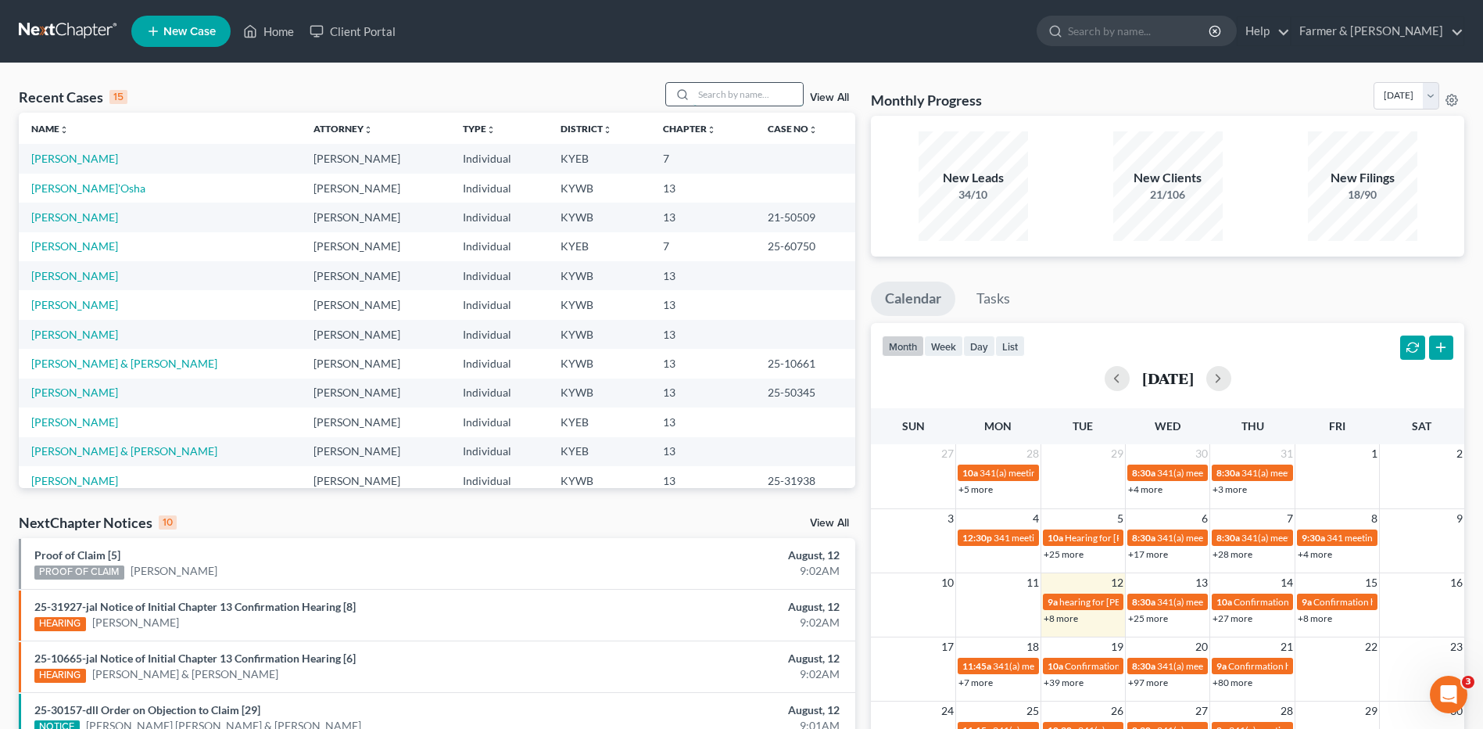
click at [722, 92] on input "search" at bounding box center [747, 94] width 109 height 23
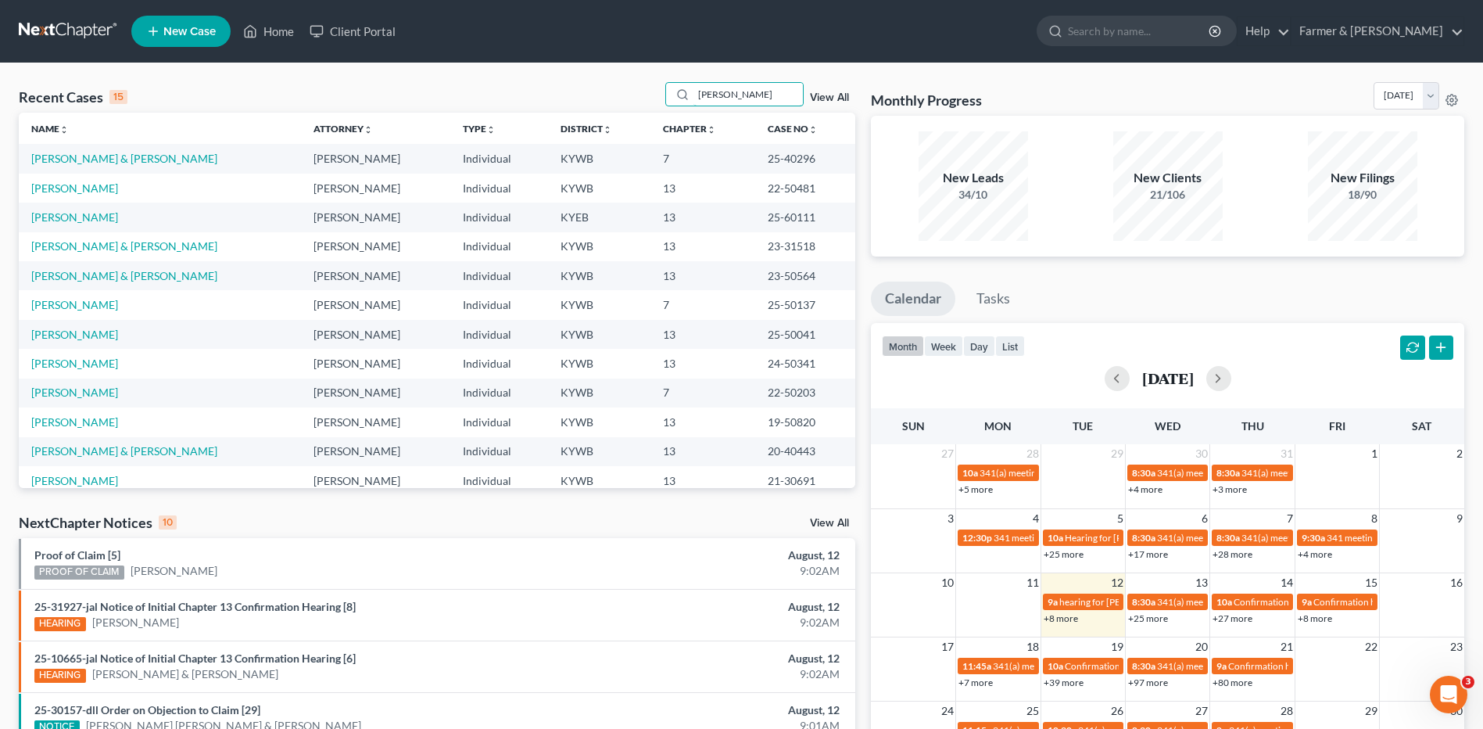
drag, startPoint x: 767, startPoint y: 91, endPoint x: 629, endPoint y: 92, distance: 137.6
click at [629, 92] on div "Recent Cases 15 [PERSON_NAME] View All" at bounding box center [437, 97] width 837 height 30
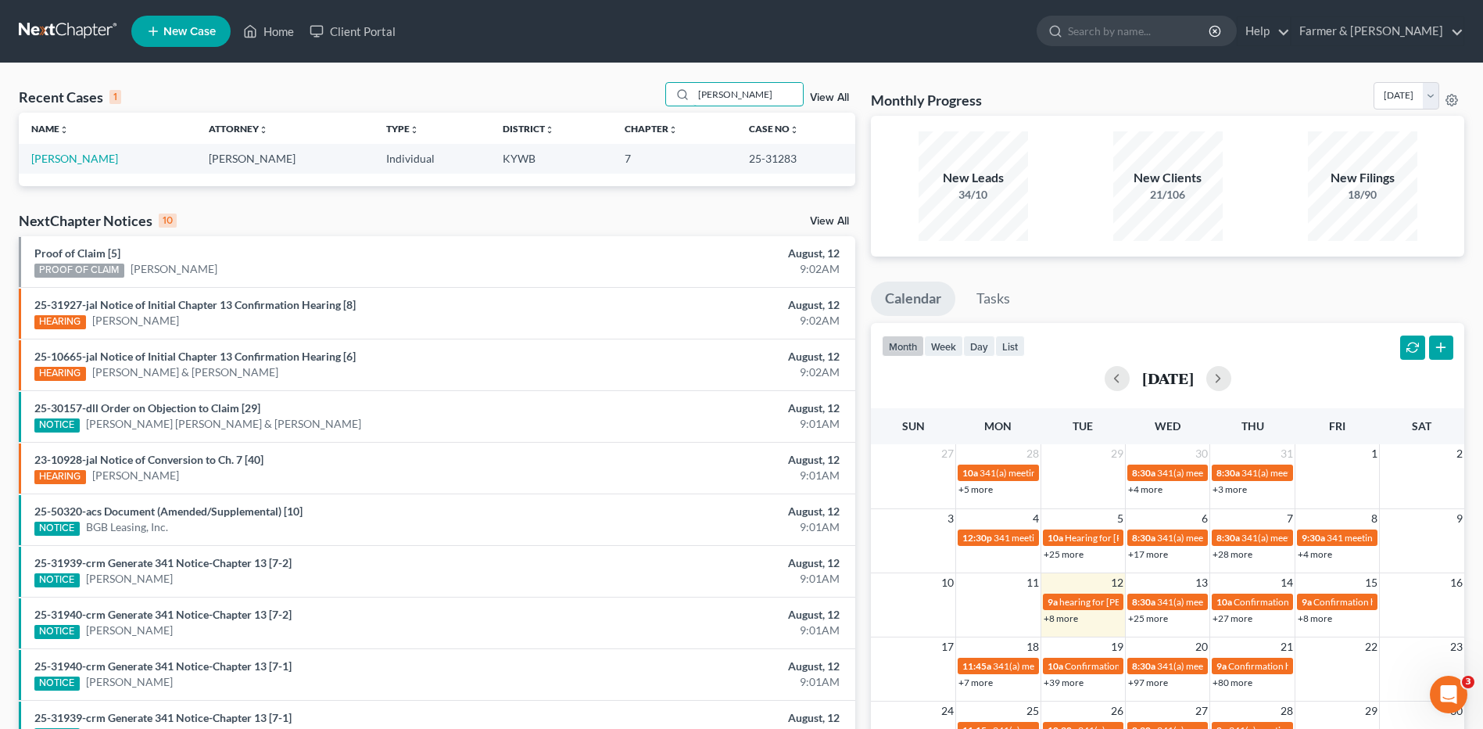
type input "[PERSON_NAME]"
drag, startPoint x: 81, startPoint y: 25, endPoint x: 92, endPoint y: 25, distance: 11.7
click at [81, 25] on link at bounding box center [69, 31] width 100 height 28
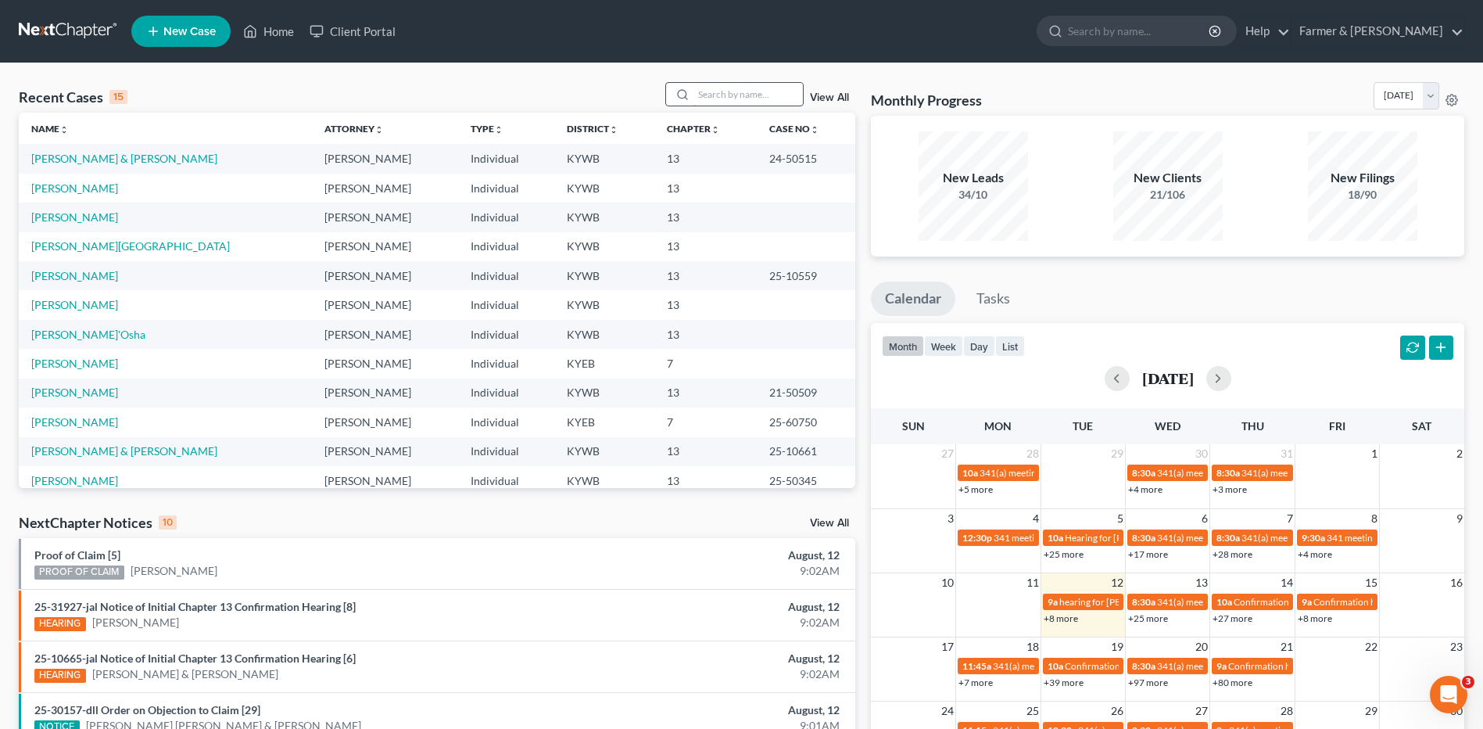
click at [753, 99] on input "search" at bounding box center [747, 94] width 109 height 23
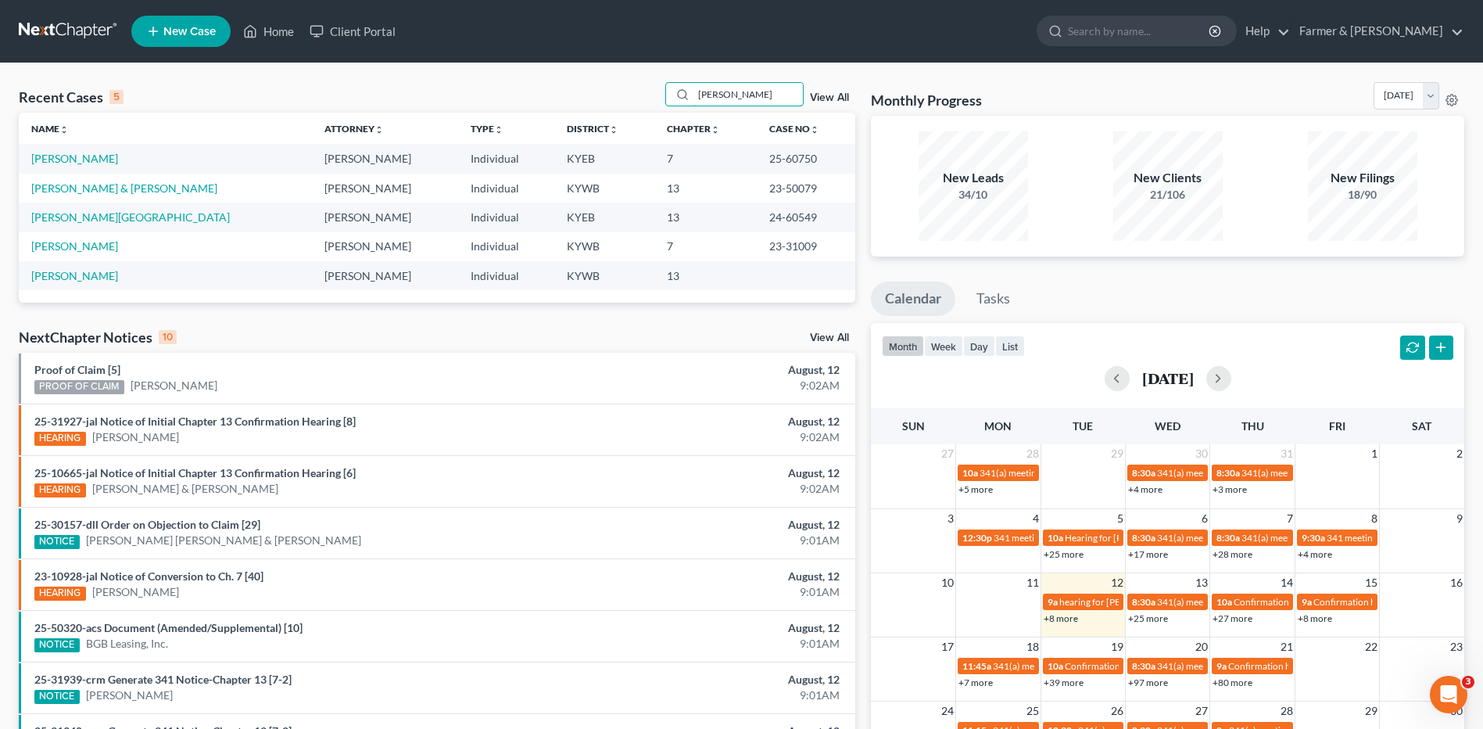
type input "[PERSON_NAME]"
click at [87, 159] on link "[PERSON_NAME]" at bounding box center [74, 158] width 87 height 13
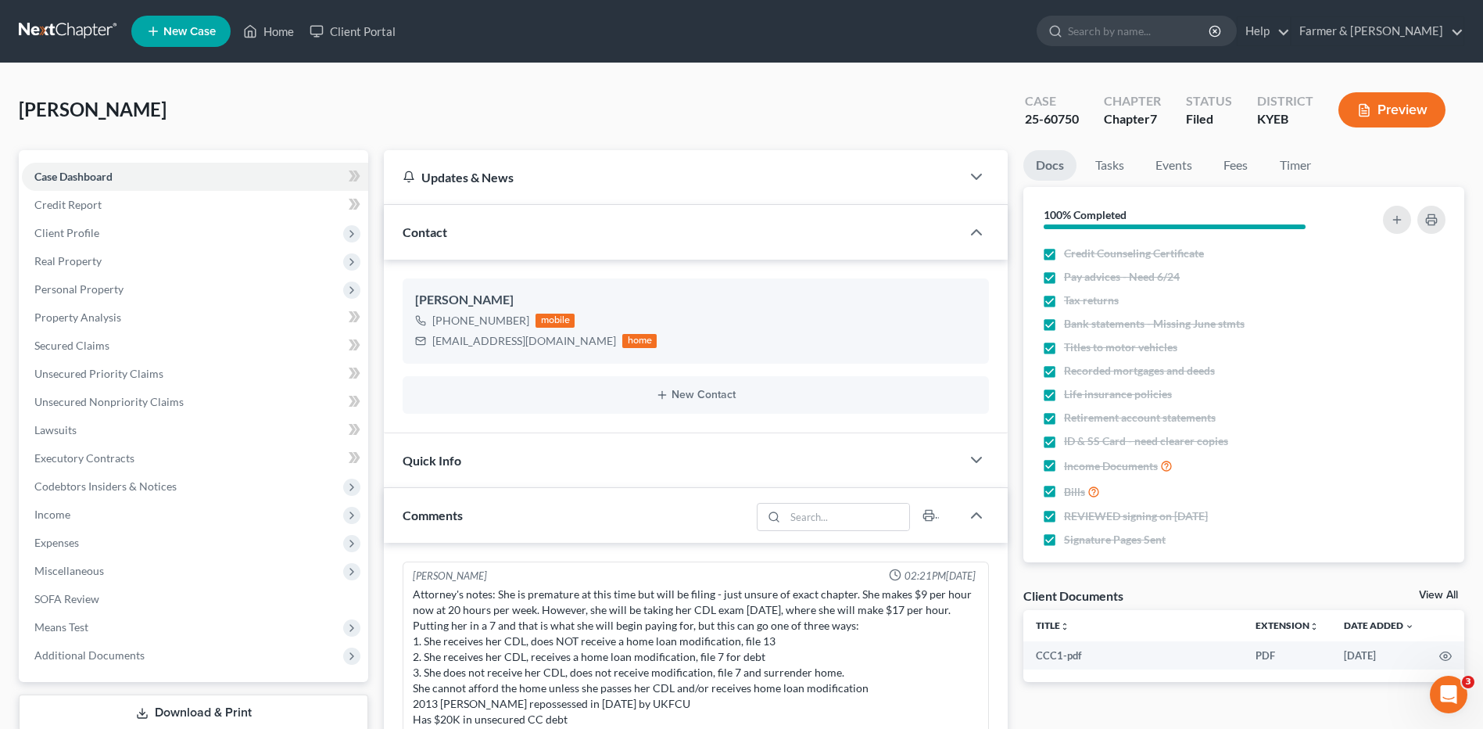
scroll to position [263, 0]
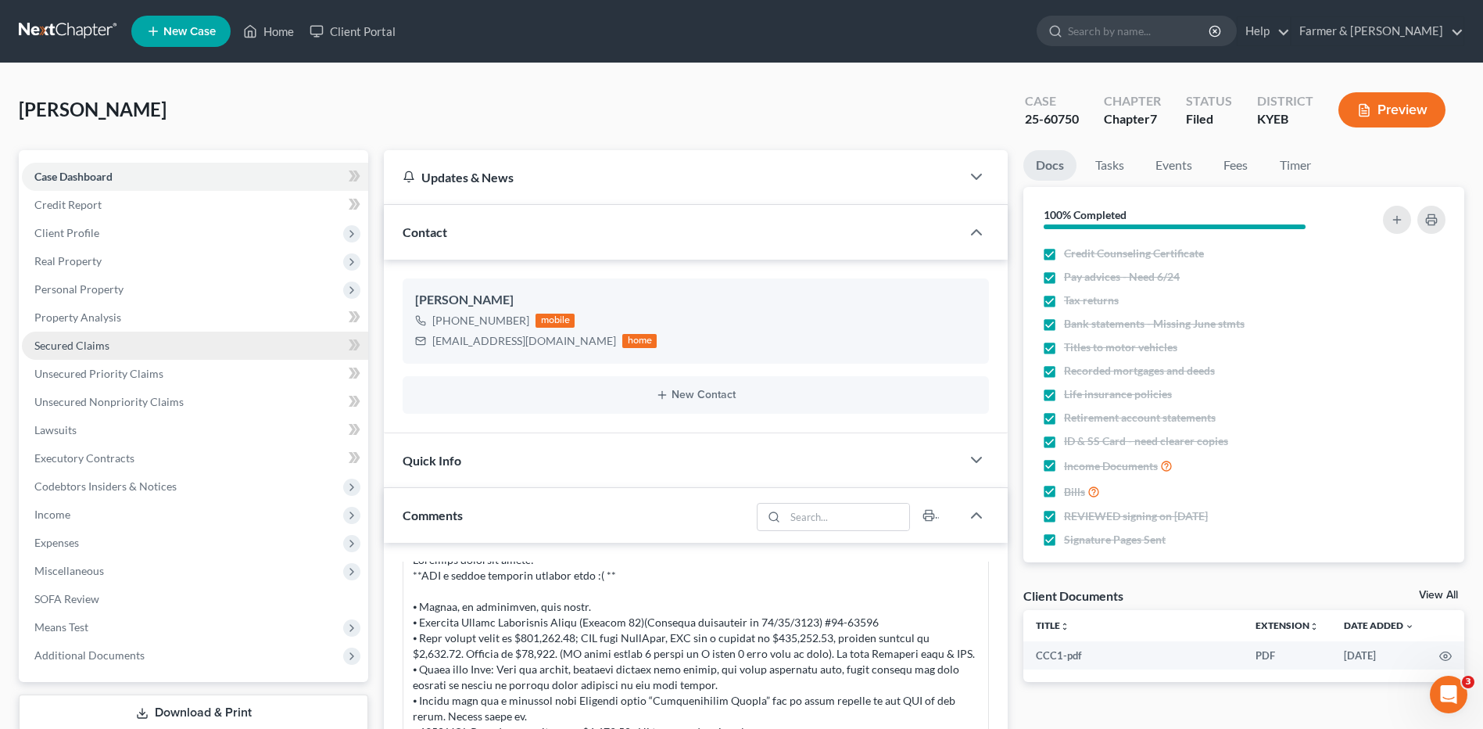
drag, startPoint x: 167, startPoint y: 341, endPoint x: 254, endPoint y: 348, distance: 87.1
click at [167, 341] on link "Secured Claims" at bounding box center [195, 345] width 346 height 28
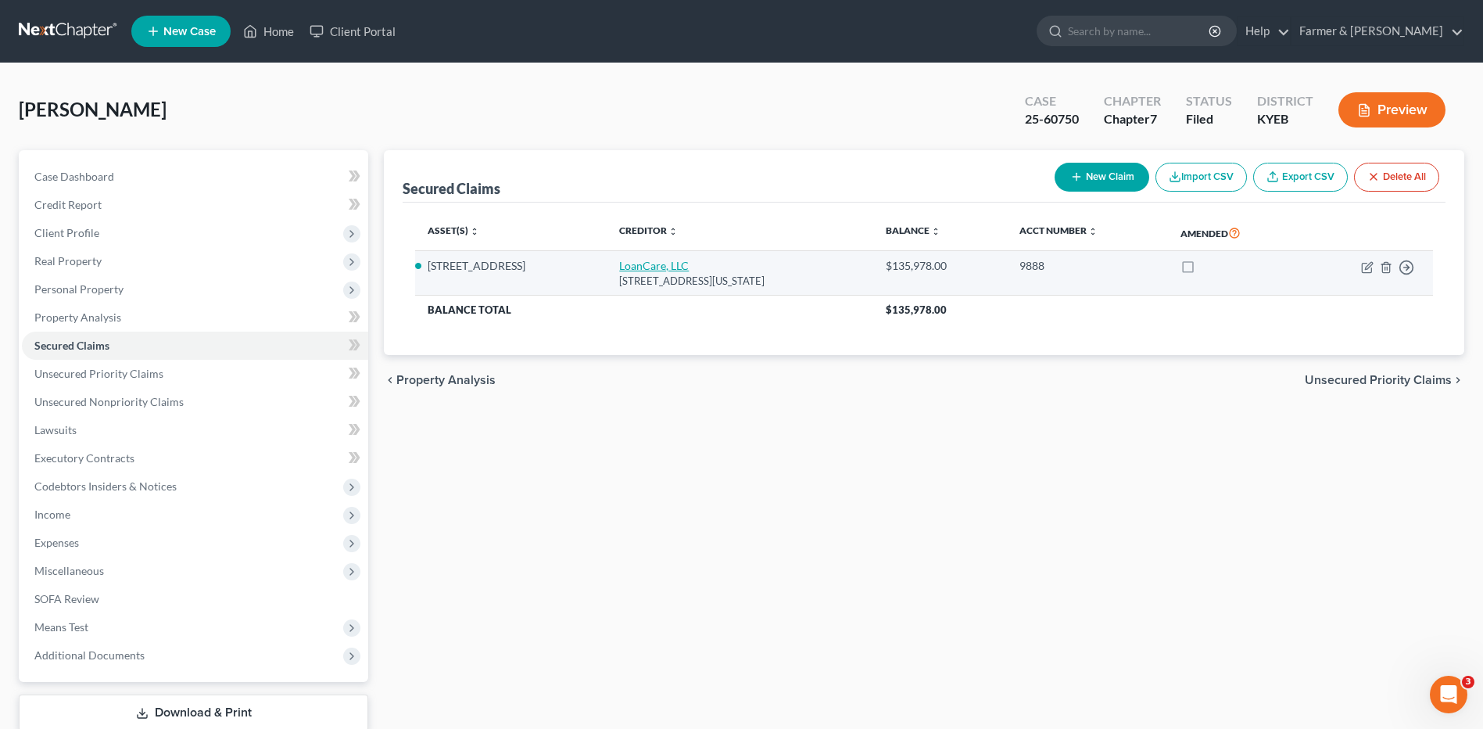
click at [655, 268] on link "LoanCare, LLC" at bounding box center [654, 265] width 70 height 13
select select "48"
select select "0"
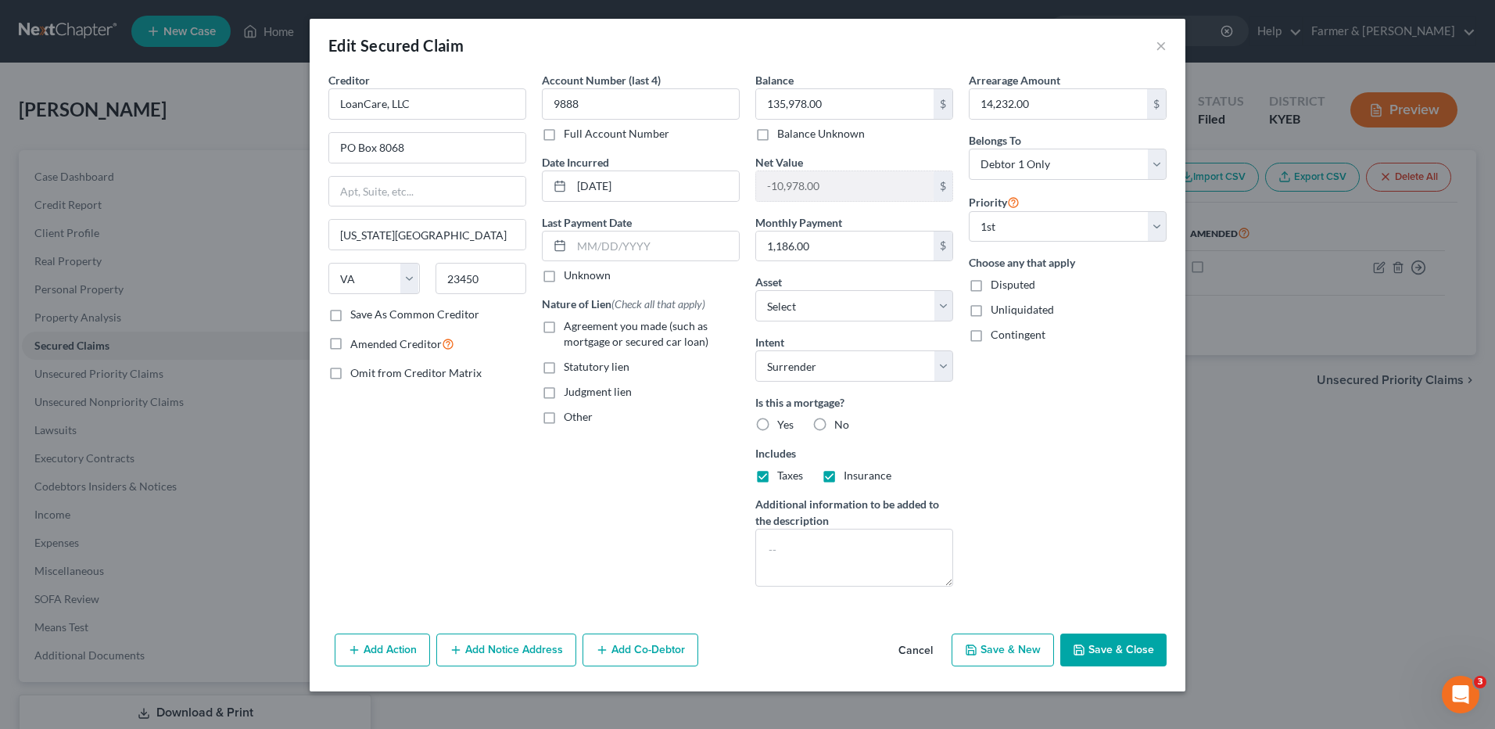
click at [917, 646] on button "Cancel" at bounding box center [915, 650] width 59 height 31
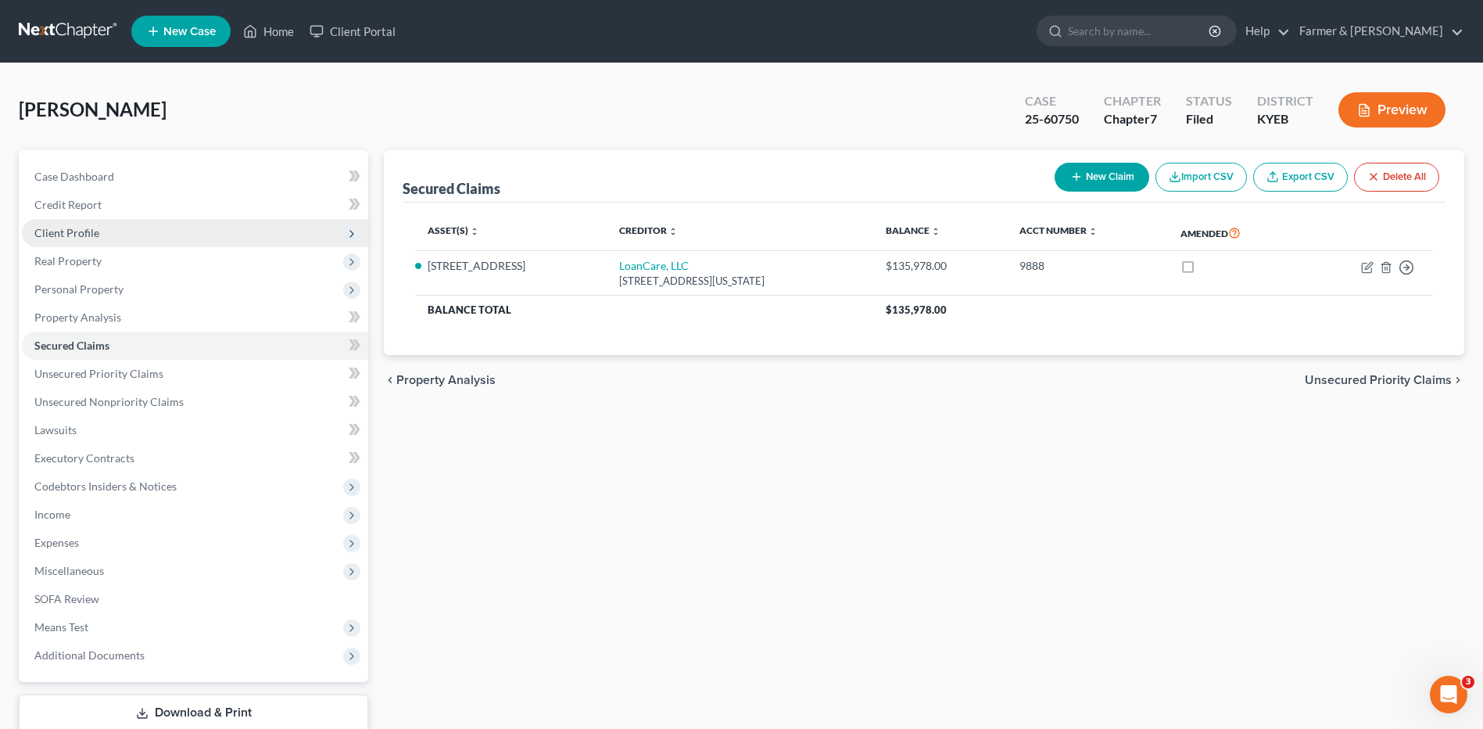
click at [158, 237] on span "Client Profile" at bounding box center [195, 233] width 346 height 28
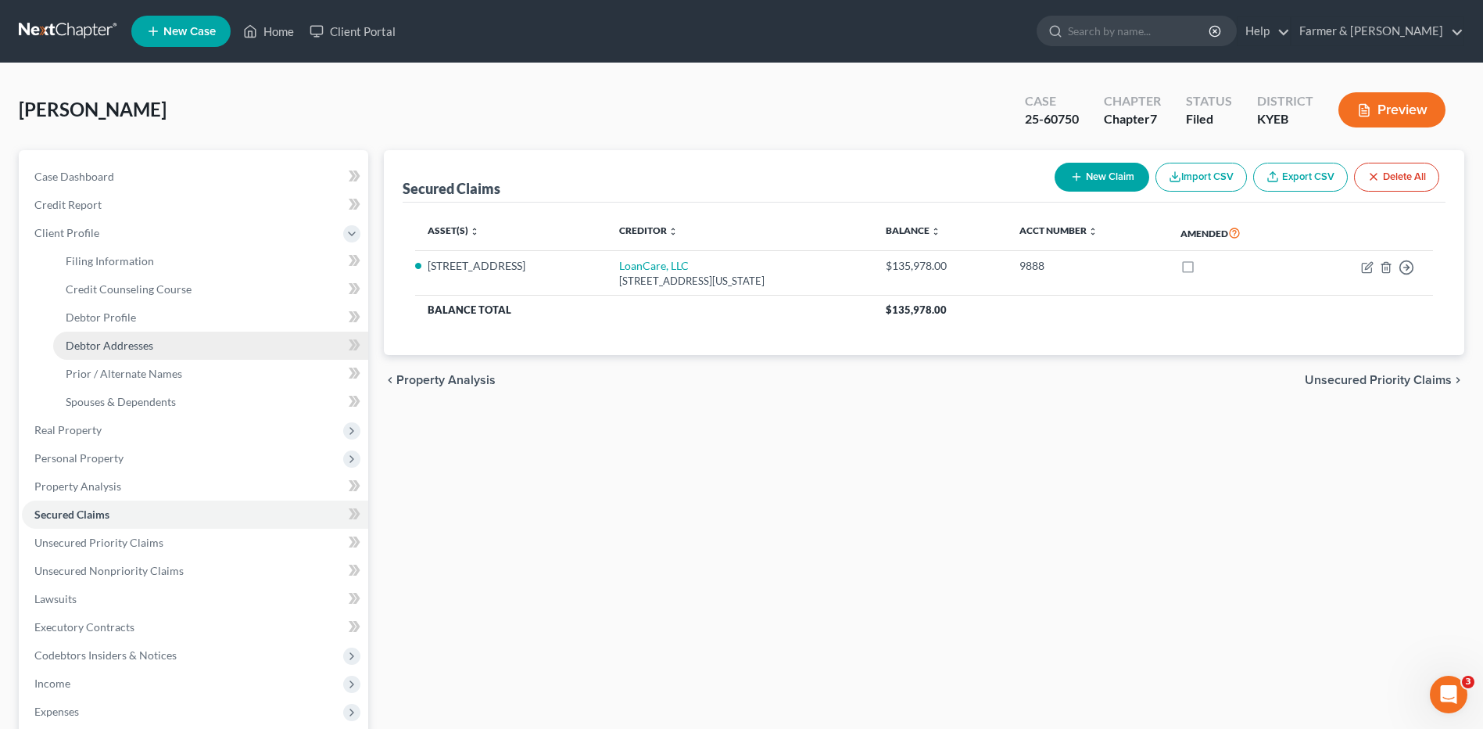
click at [146, 353] on link "Debtor Addresses" at bounding box center [210, 345] width 315 height 28
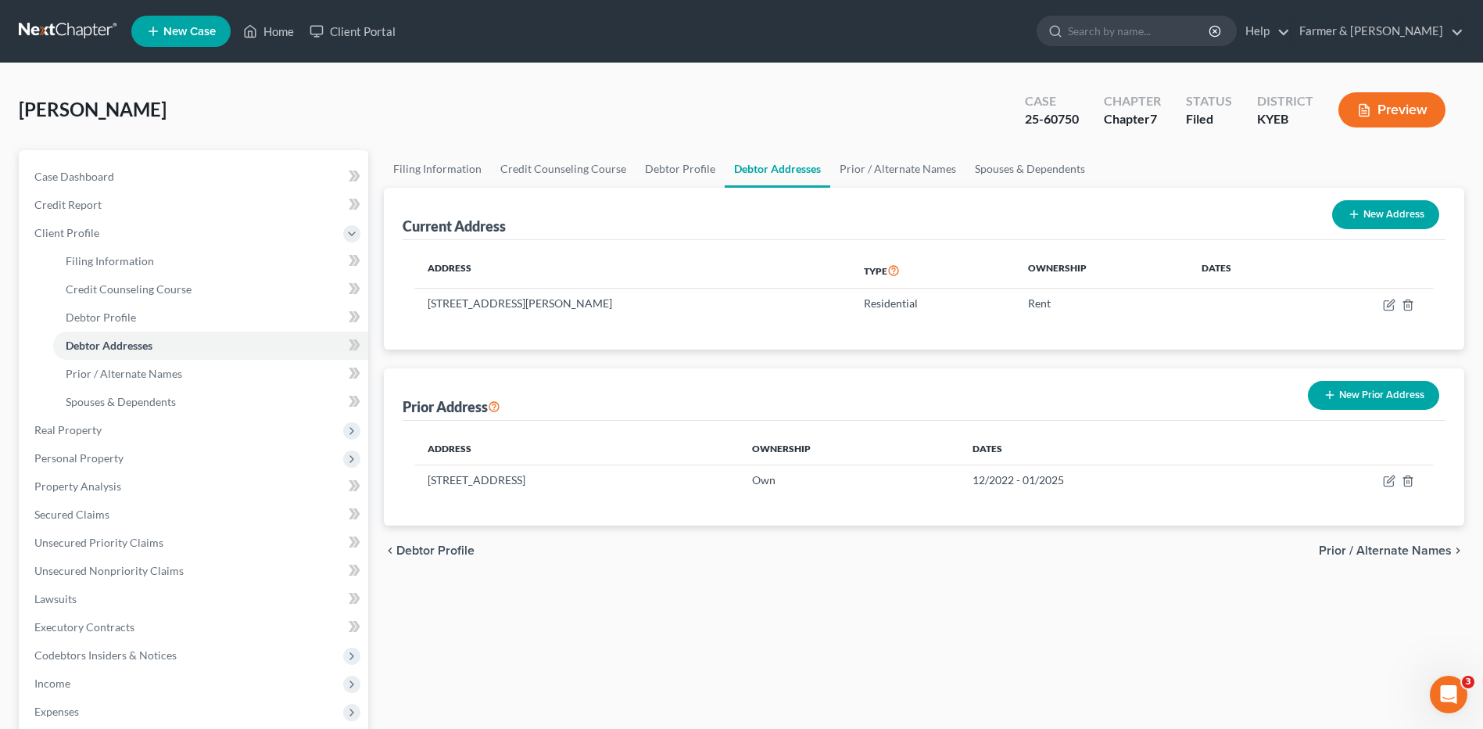
click at [41, 22] on link at bounding box center [69, 31] width 100 height 28
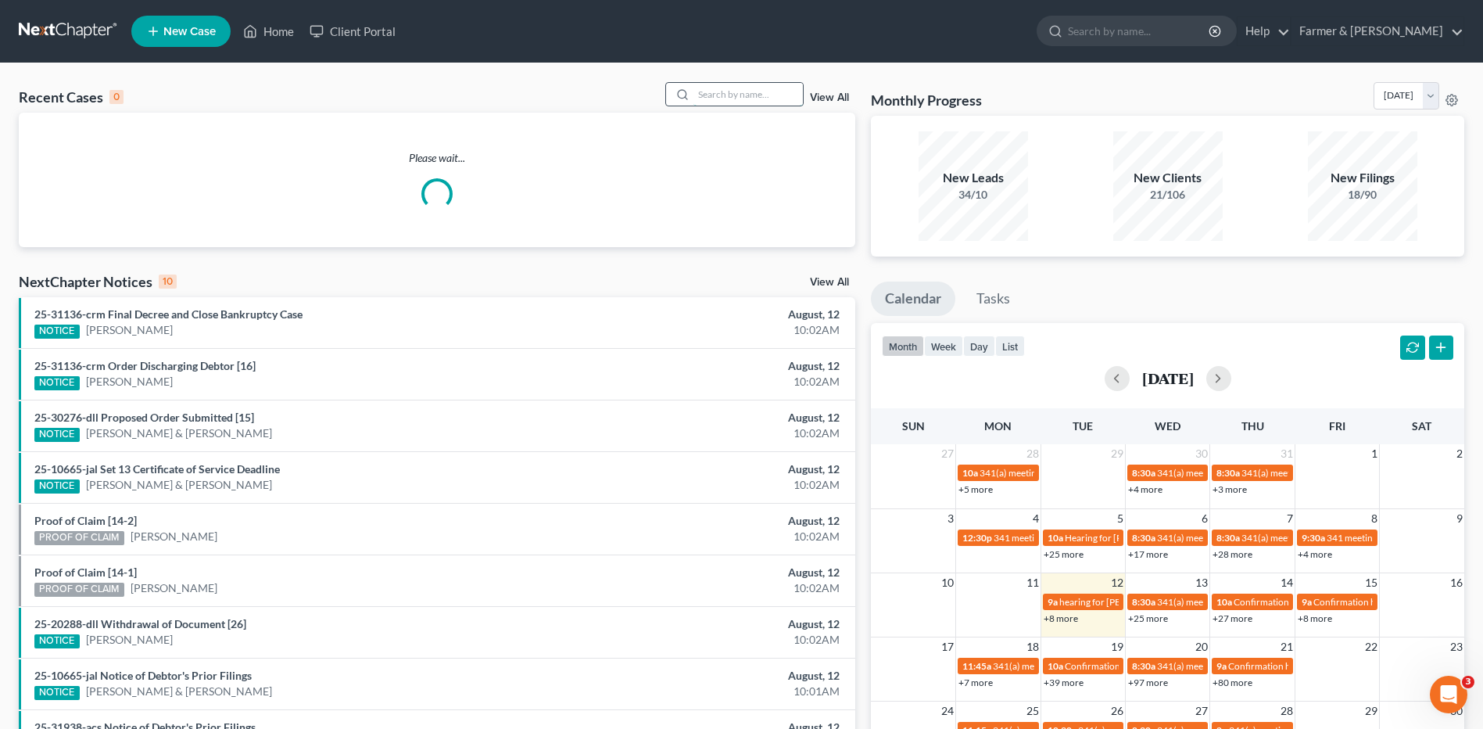
click at [774, 91] on input "search" at bounding box center [747, 94] width 109 height 23
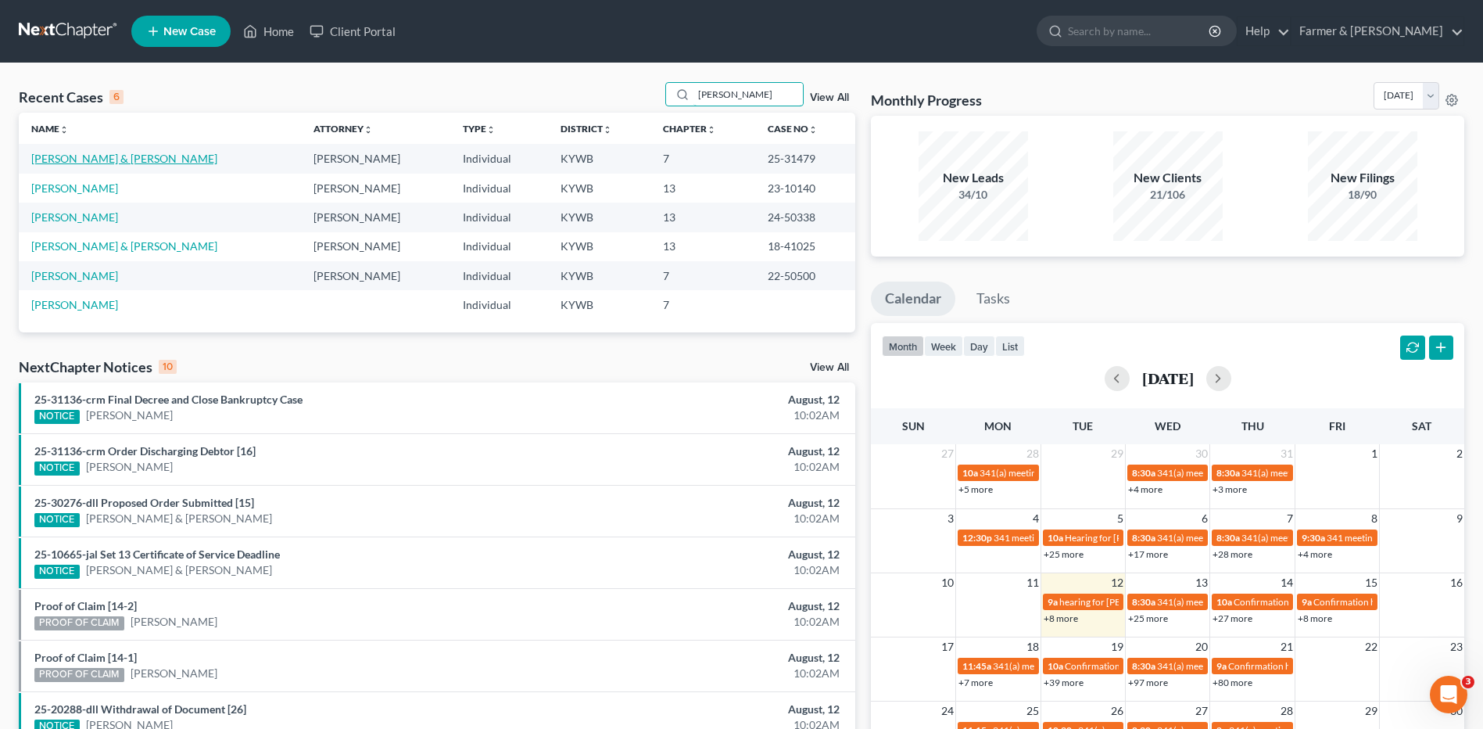
type input "reeves"
click at [109, 163] on link "[PERSON_NAME] & [PERSON_NAME]" at bounding box center [124, 158] width 186 height 13
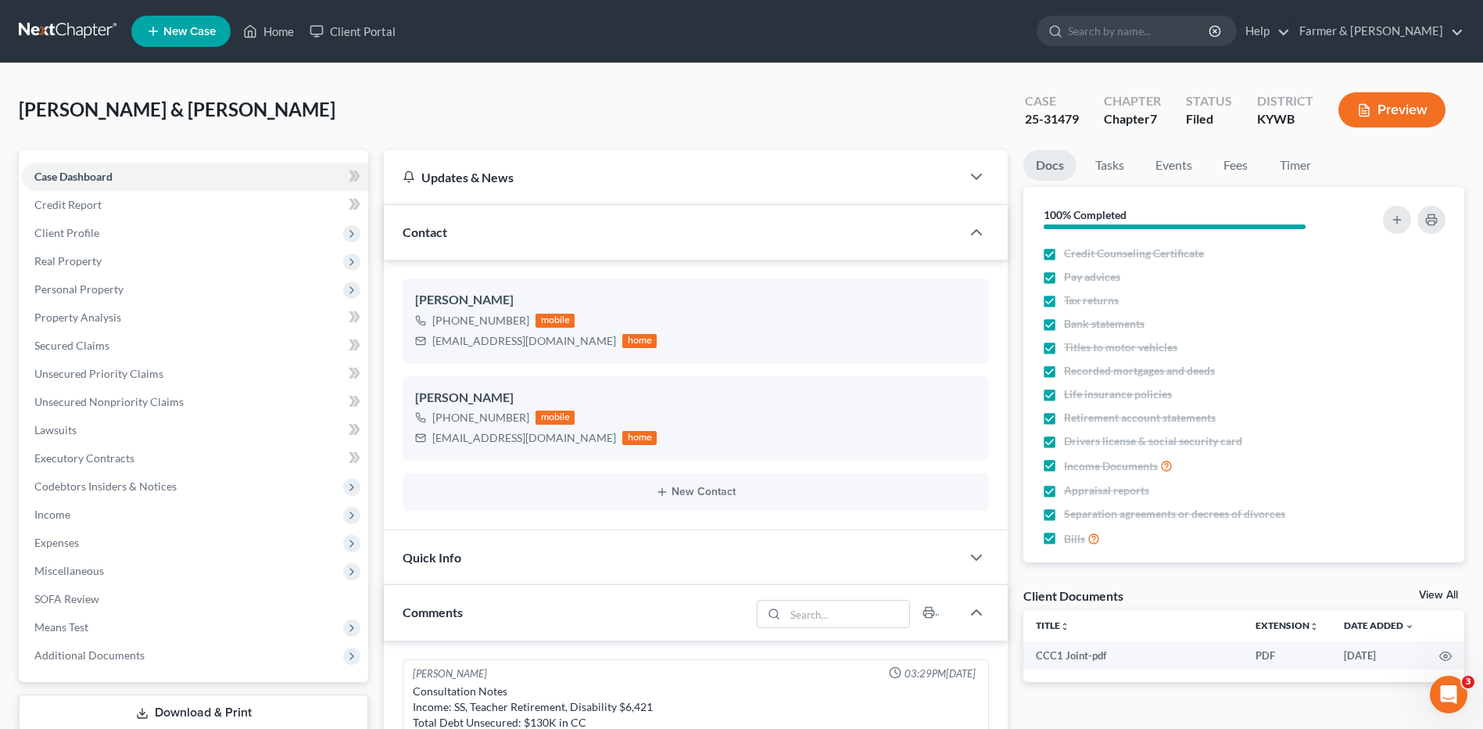
scroll to position [45, 0]
drag, startPoint x: 37, startPoint y: 16, endPoint x: 168, endPoint y: 3, distance: 132.0
click at [37, 16] on nav "Home New Case Client Portal Farmer & Wright dblondie1230@yahoo.com My Account S…" at bounding box center [741, 31] width 1483 height 63
click at [70, 31] on link at bounding box center [69, 31] width 100 height 28
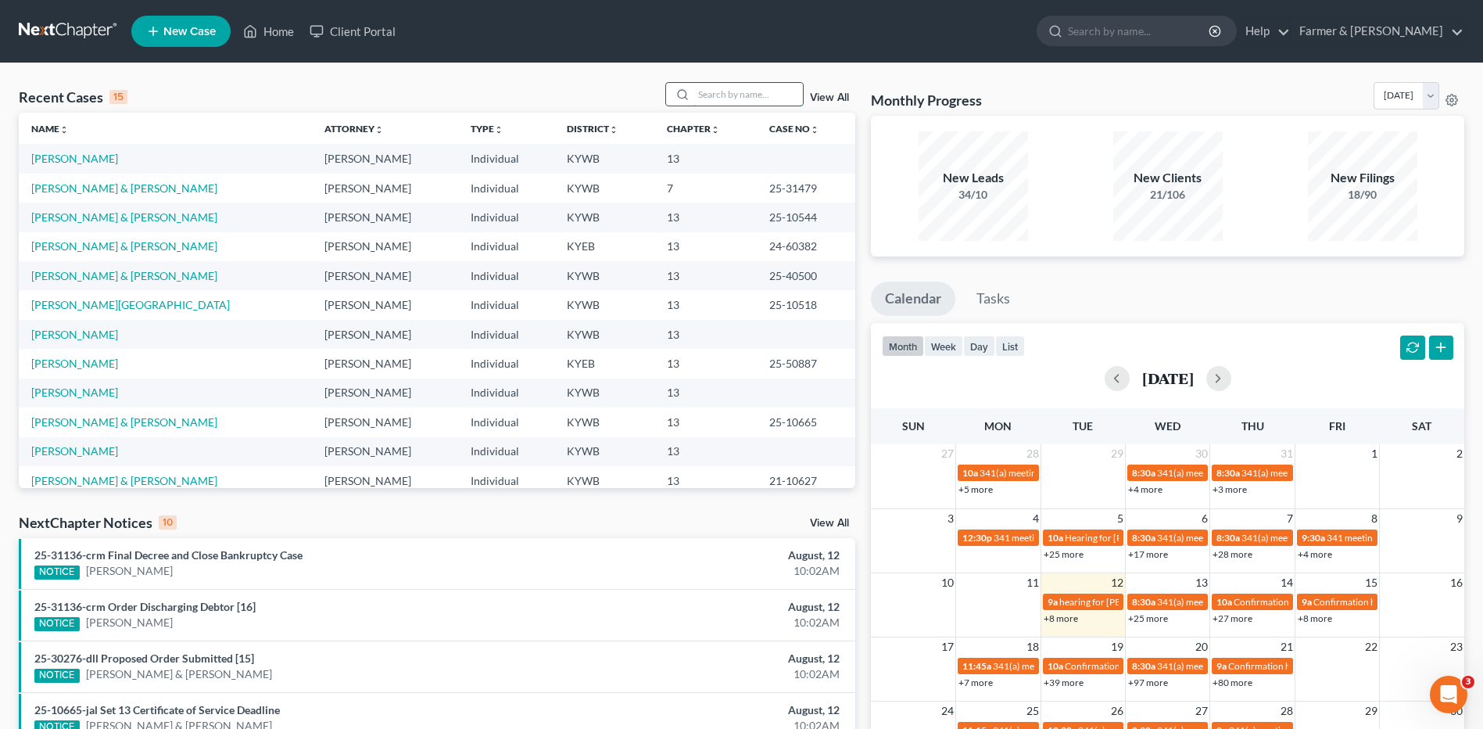
click at [726, 91] on input "search" at bounding box center [747, 94] width 109 height 23
type input "[PERSON_NAME]"
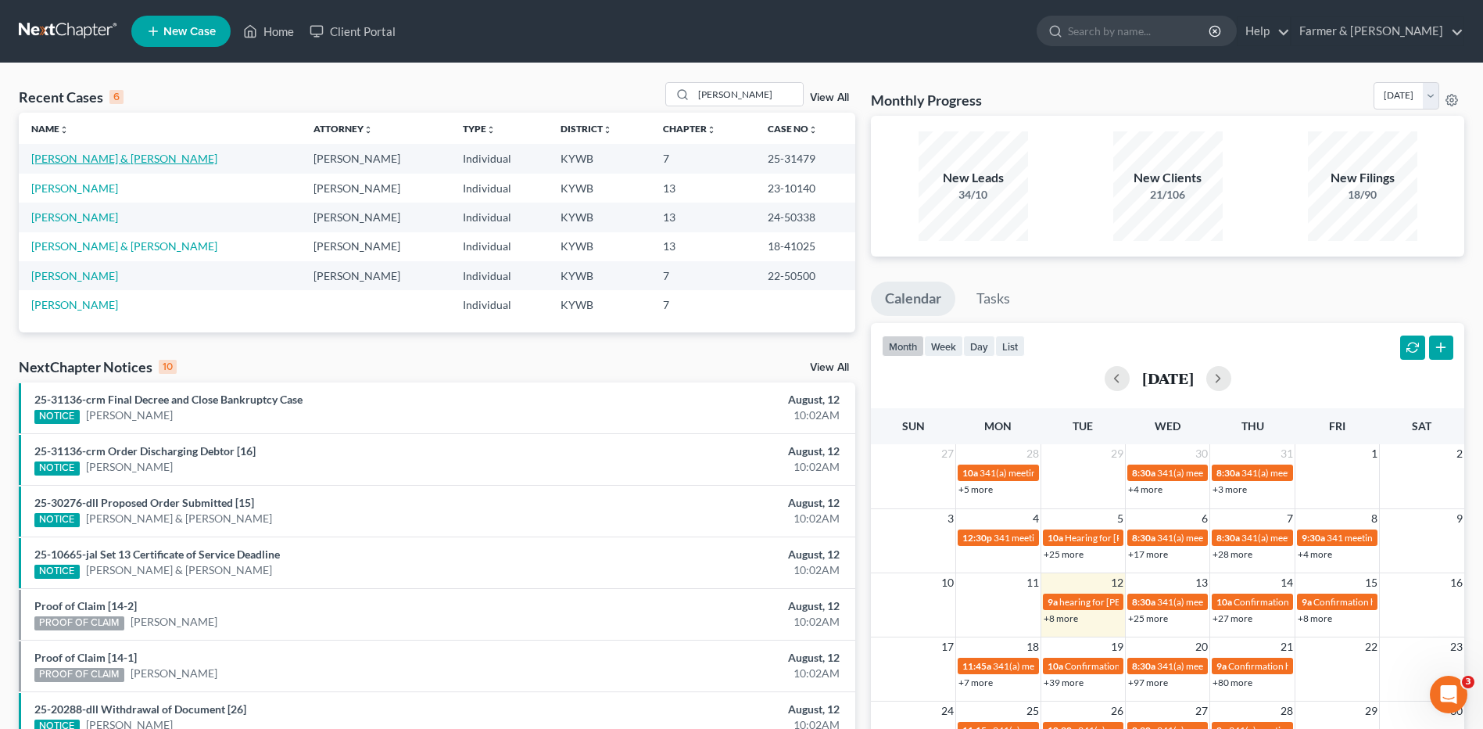
drag, startPoint x: 120, startPoint y: 158, endPoint x: 747, endPoint y: 140, distance: 628.1
click at [120, 158] on link "[PERSON_NAME] & [PERSON_NAME]" at bounding box center [124, 158] width 186 height 13
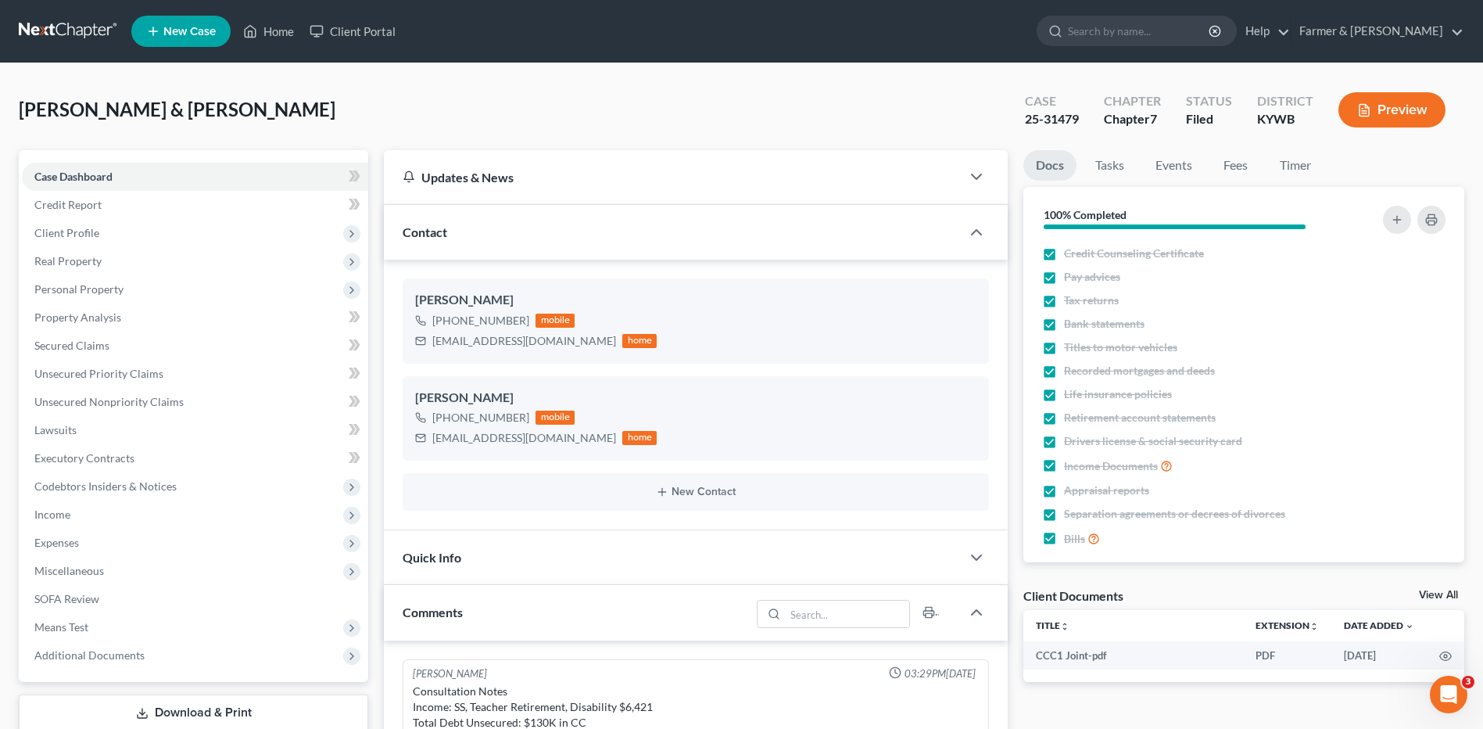
scroll to position [45, 0]
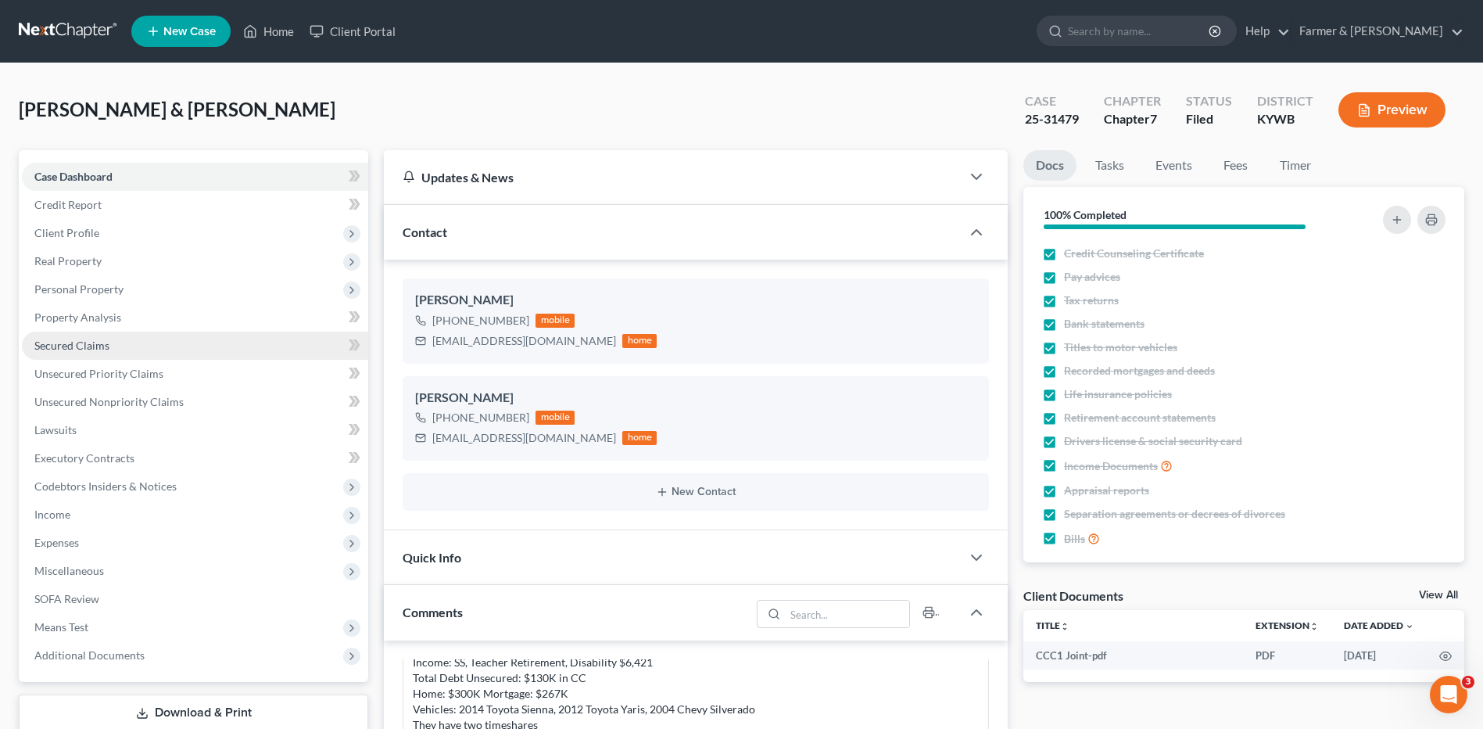
click at [102, 337] on link "Secured Claims" at bounding box center [195, 345] width 346 height 28
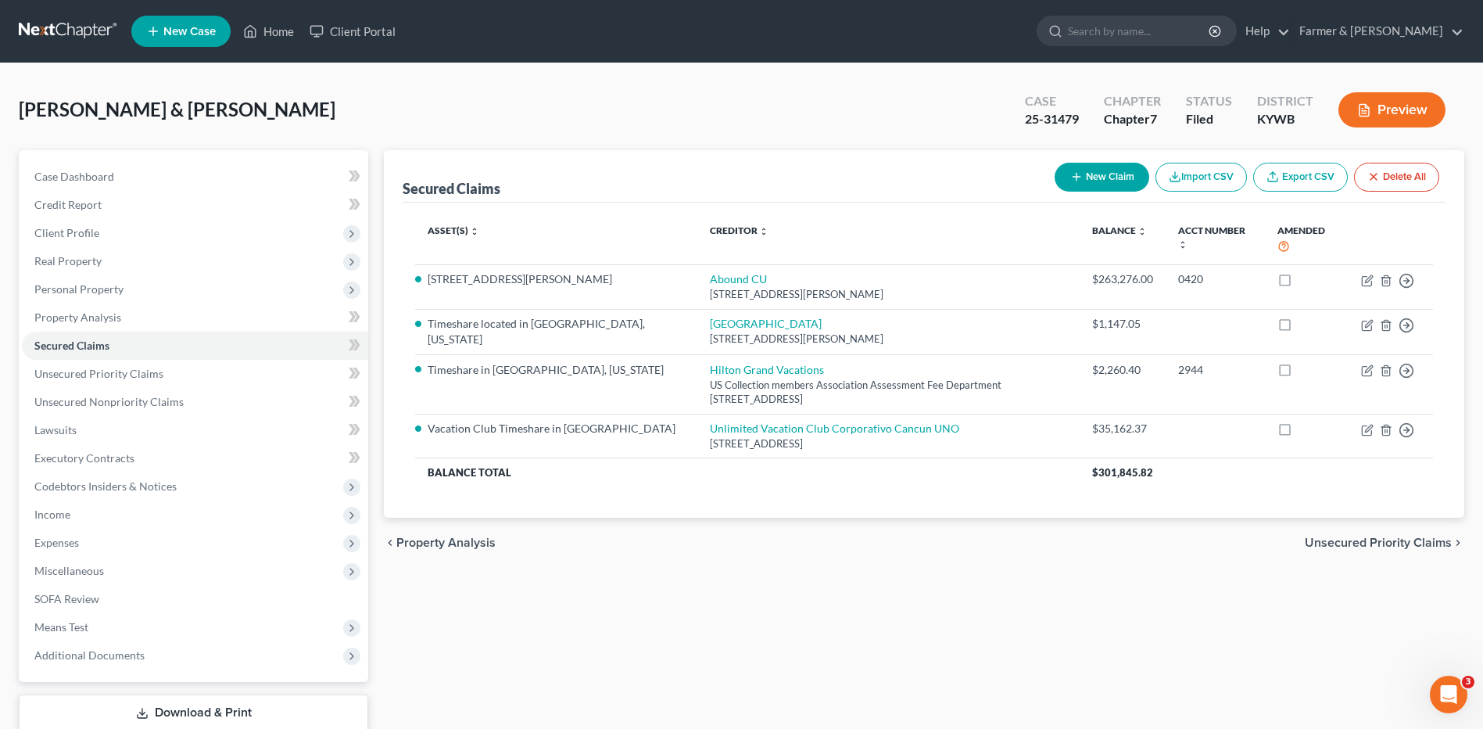
click at [77, 29] on link at bounding box center [69, 31] width 100 height 28
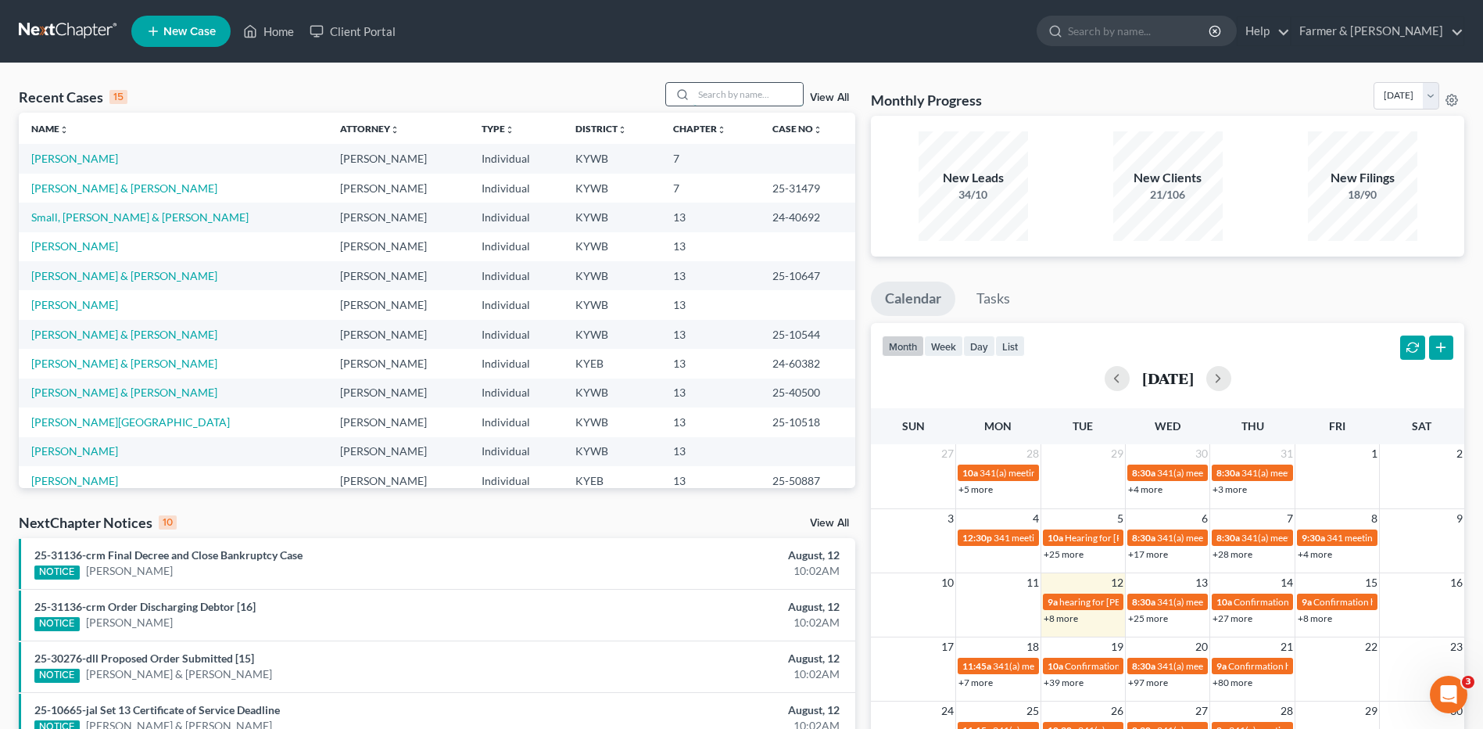
click at [712, 98] on input "search" at bounding box center [747, 94] width 109 height 23
type input "[PERSON_NAME]"
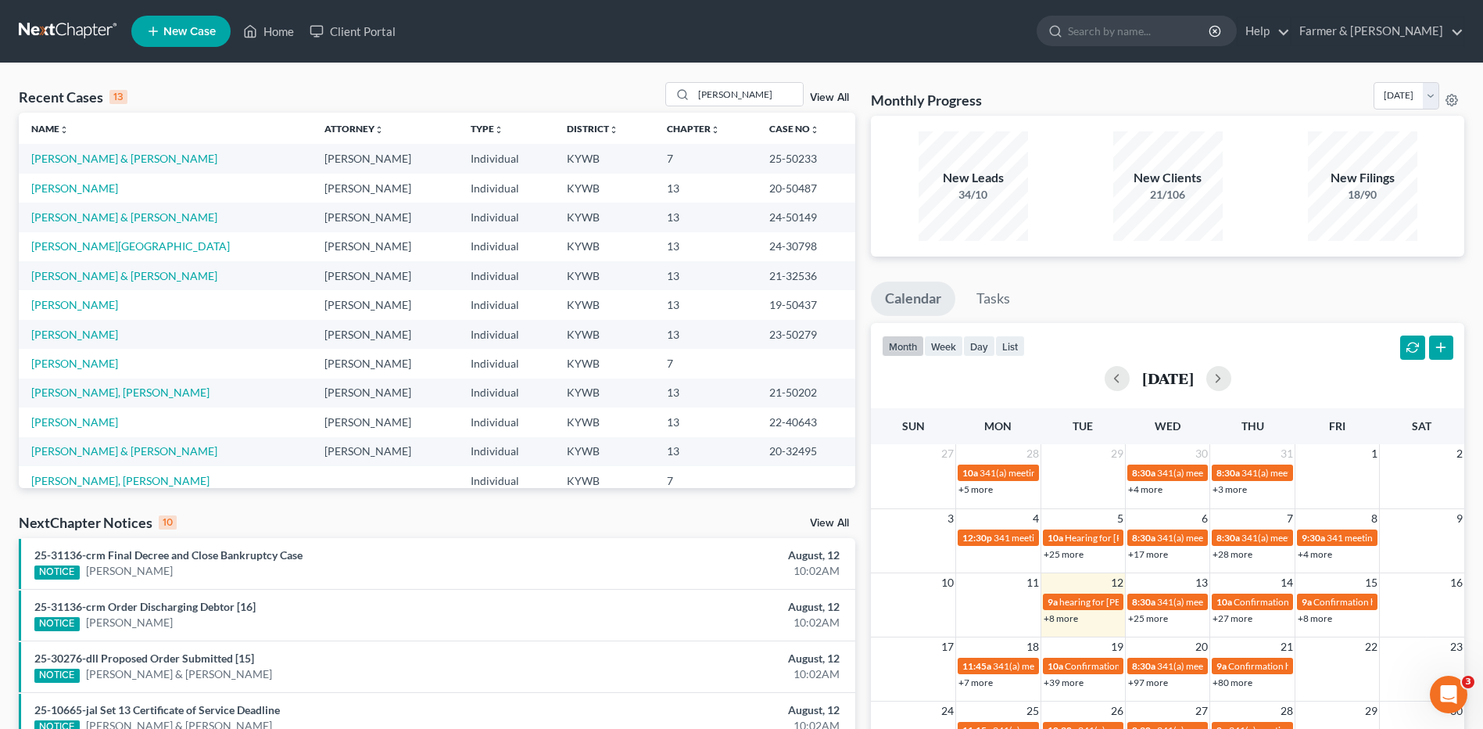
click at [79, 34] on link at bounding box center [69, 31] width 100 height 28
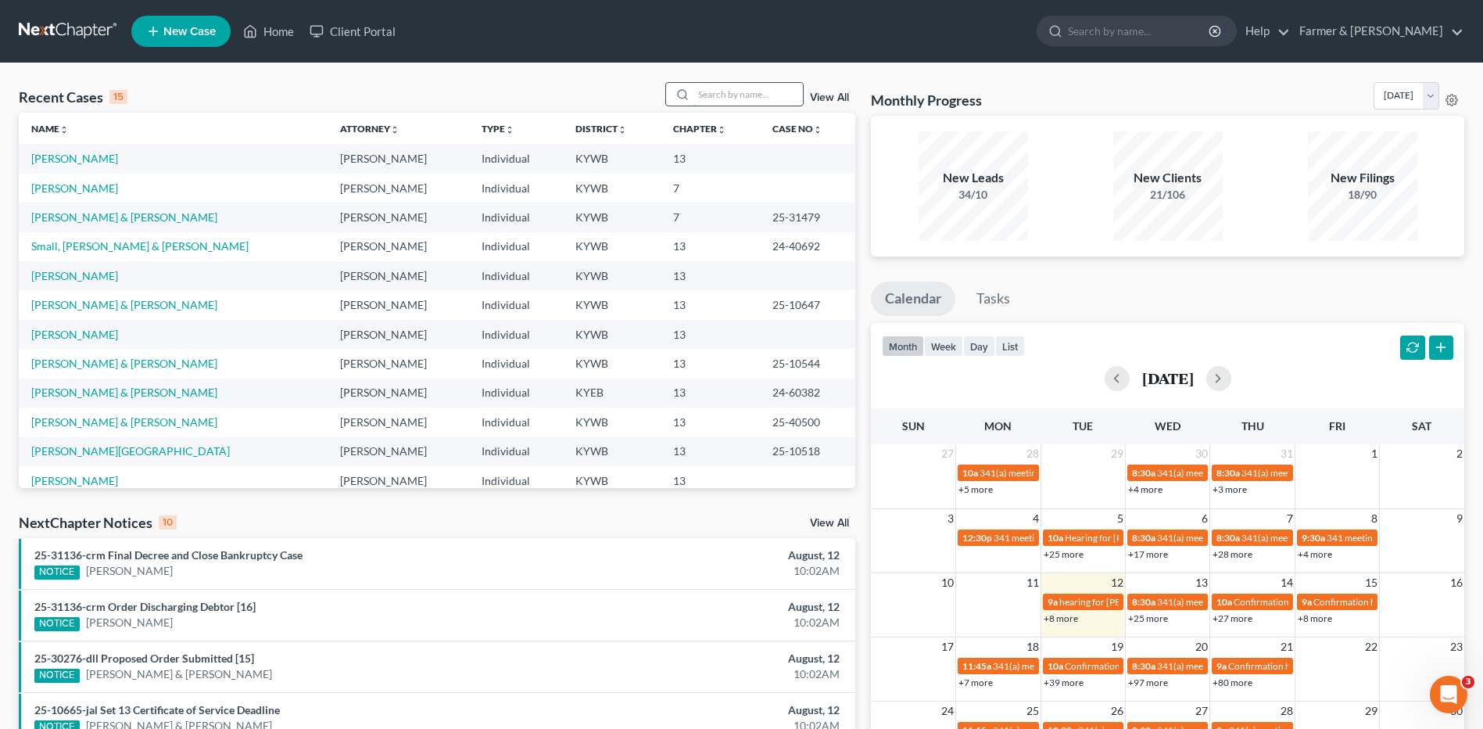
click at [762, 99] on input "search" at bounding box center [747, 94] width 109 height 23
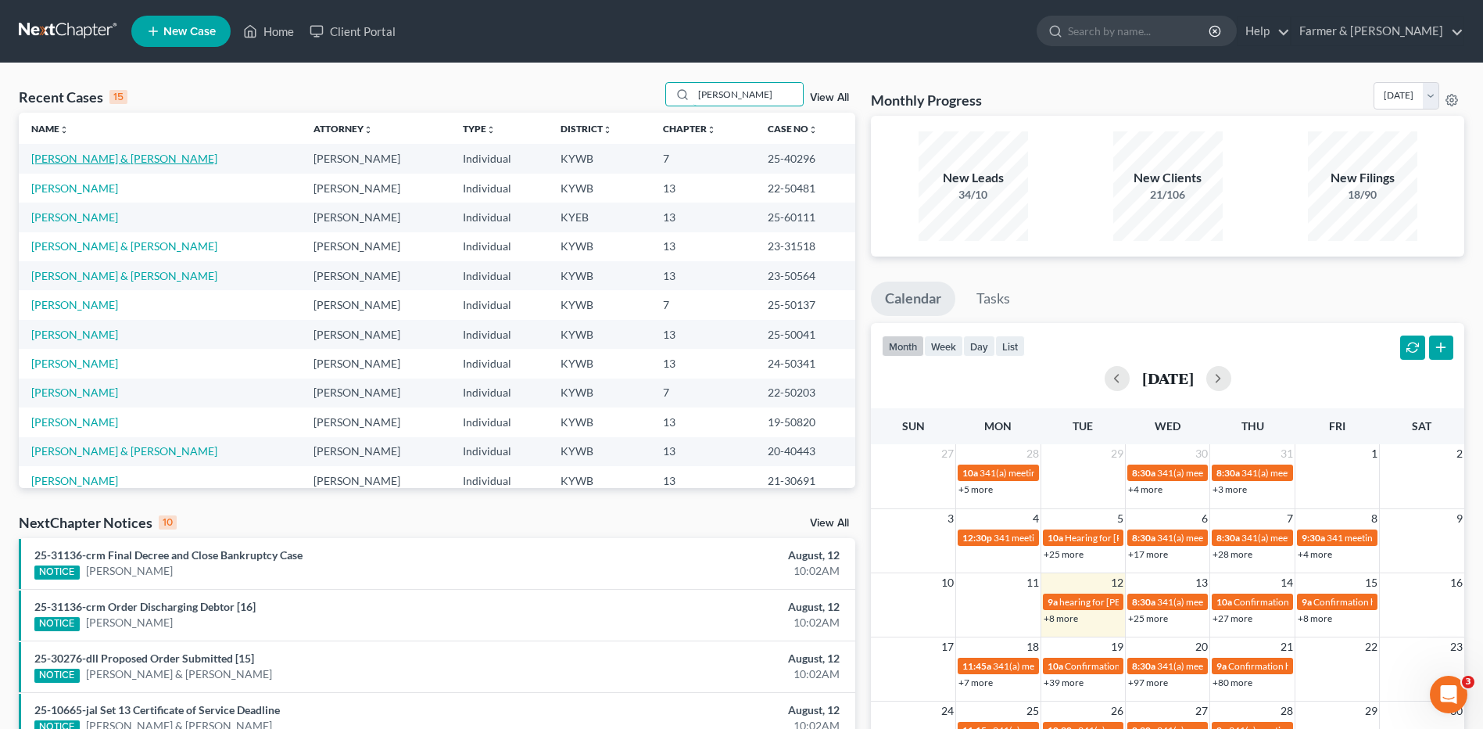
type input "[PERSON_NAME]"
drag, startPoint x: 110, startPoint y: 153, endPoint x: 195, endPoint y: 121, distance: 90.3
click at [110, 153] on link "[PERSON_NAME] & [PERSON_NAME]" at bounding box center [124, 158] width 186 height 13
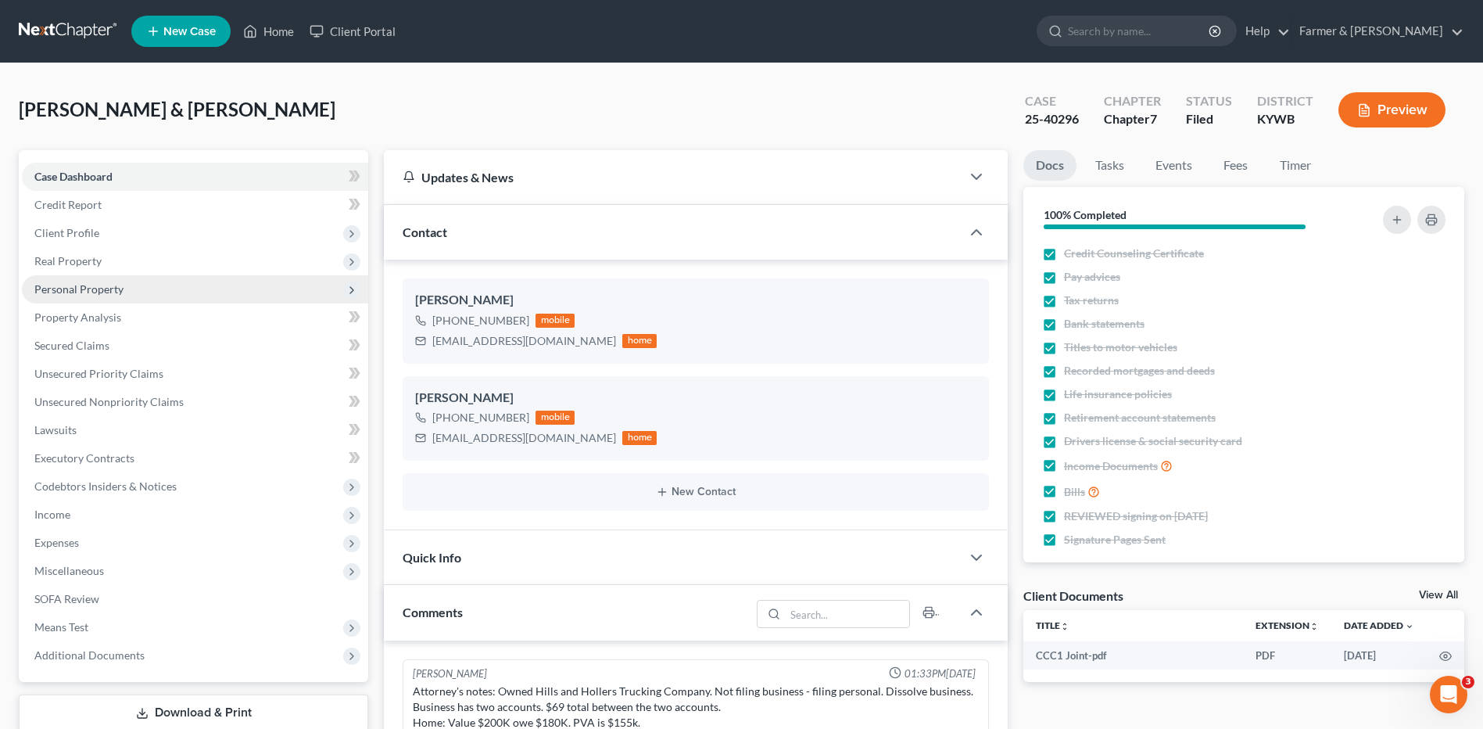
scroll to position [1221, 0]
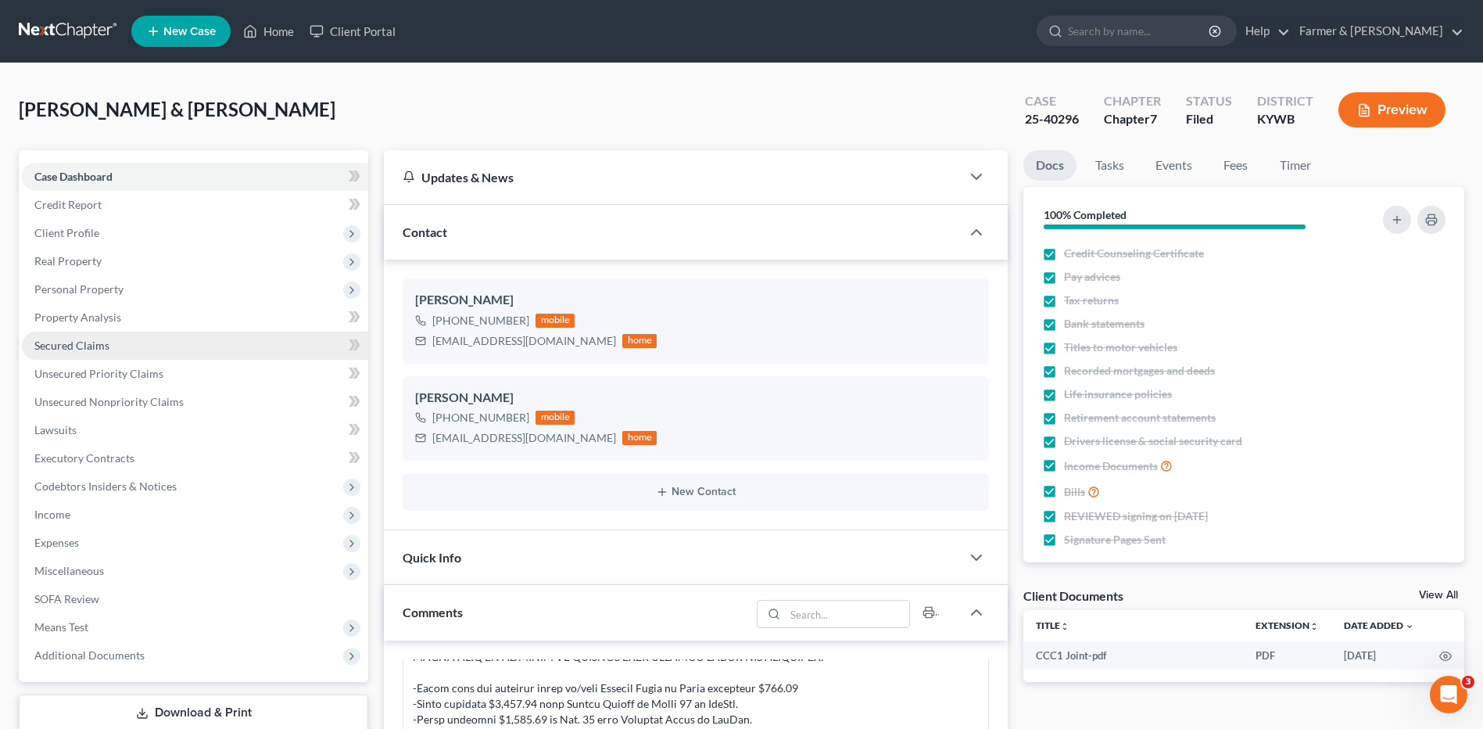
click at [102, 342] on span "Secured Claims" at bounding box center [71, 345] width 75 height 13
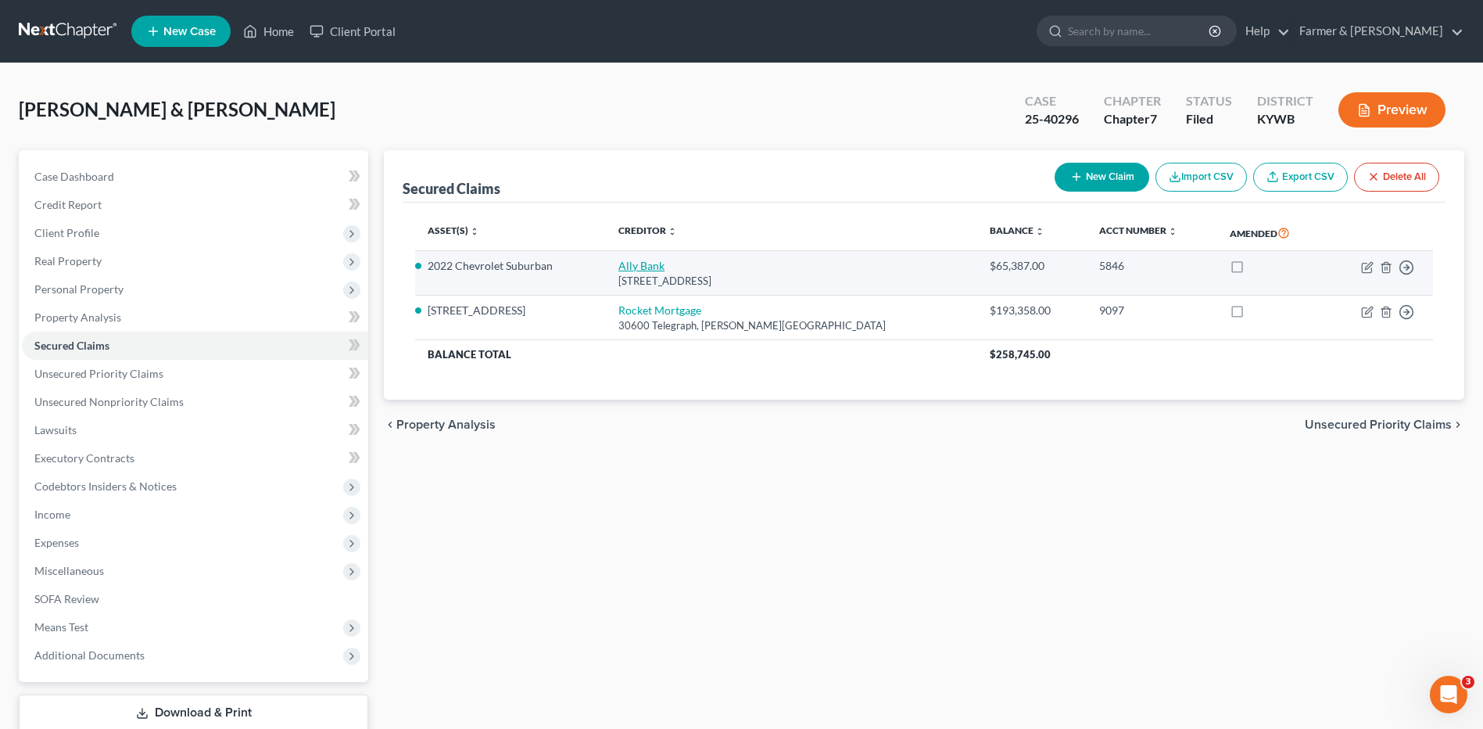
click at [665, 269] on link "Ally Bank" at bounding box center [641, 265] width 46 height 13
select select "21"
select select "0"
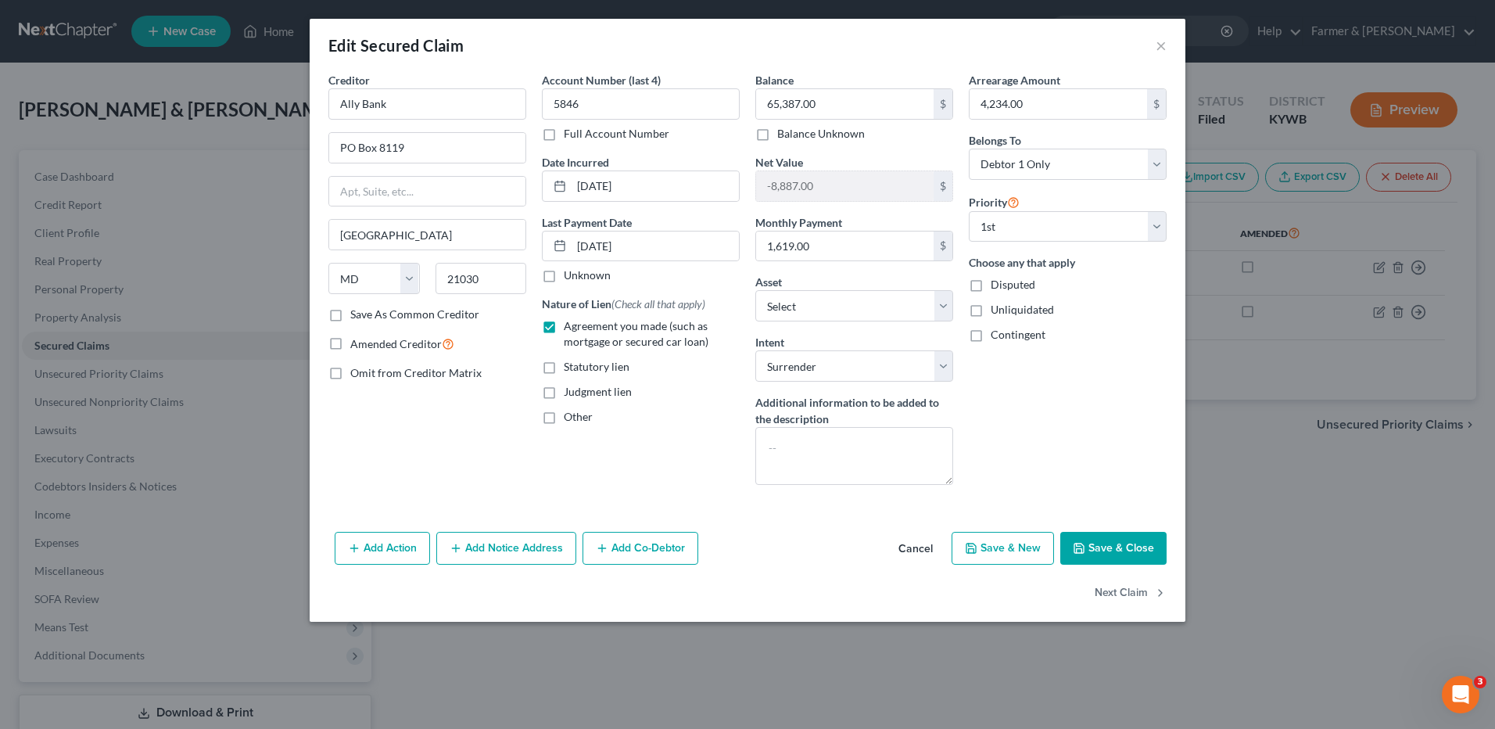
click at [926, 554] on button "Cancel" at bounding box center [915, 548] width 59 height 31
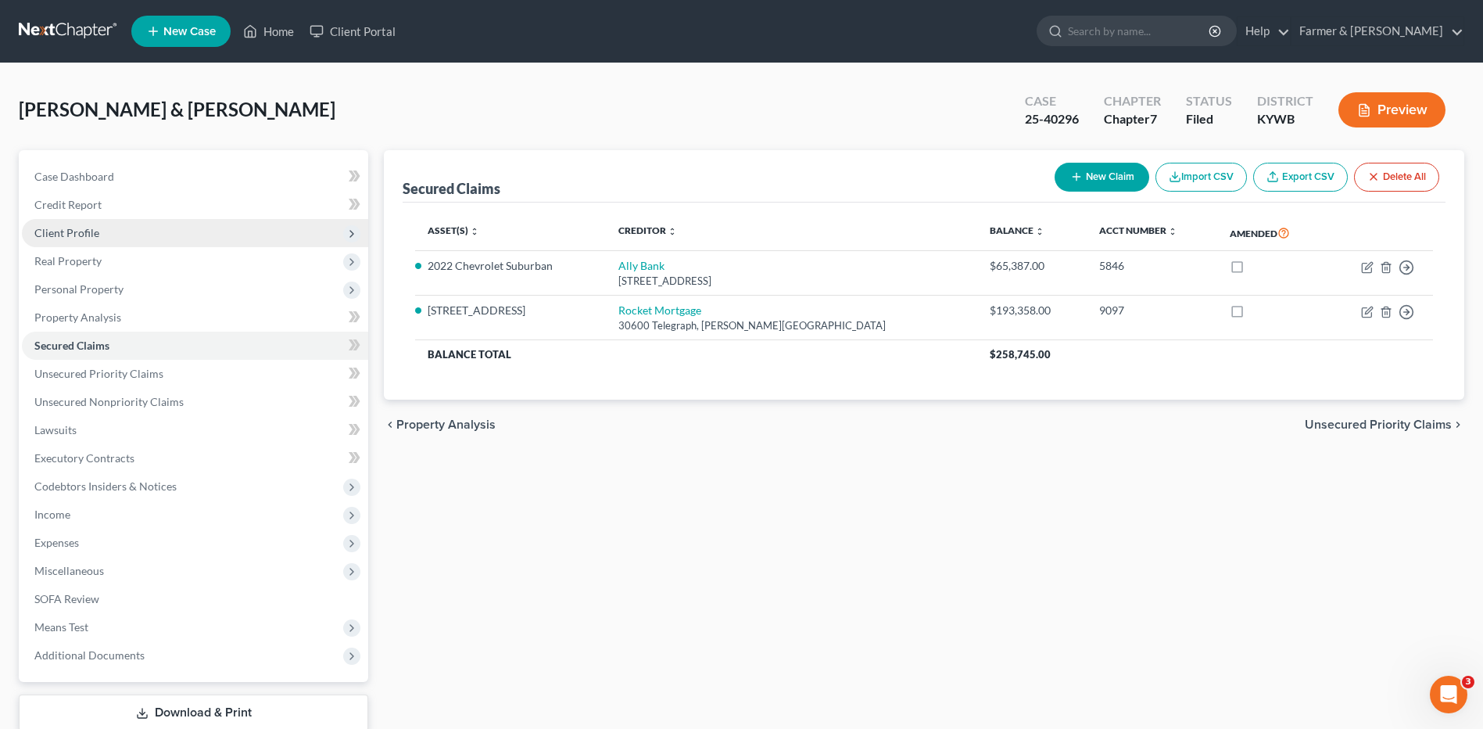
click at [86, 240] on span "Client Profile" at bounding box center [195, 233] width 346 height 28
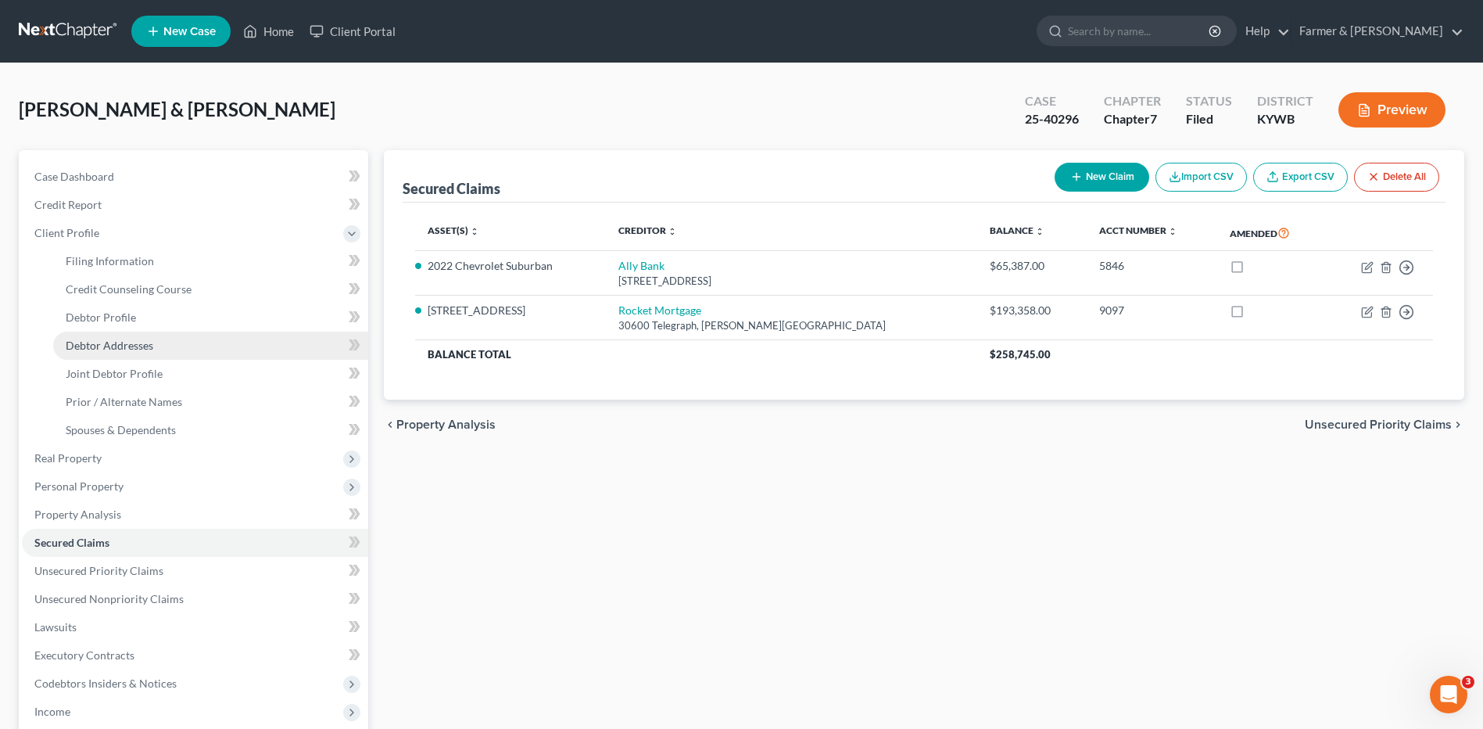
click at [114, 347] on span "Debtor Addresses" at bounding box center [110, 345] width 88 height 13
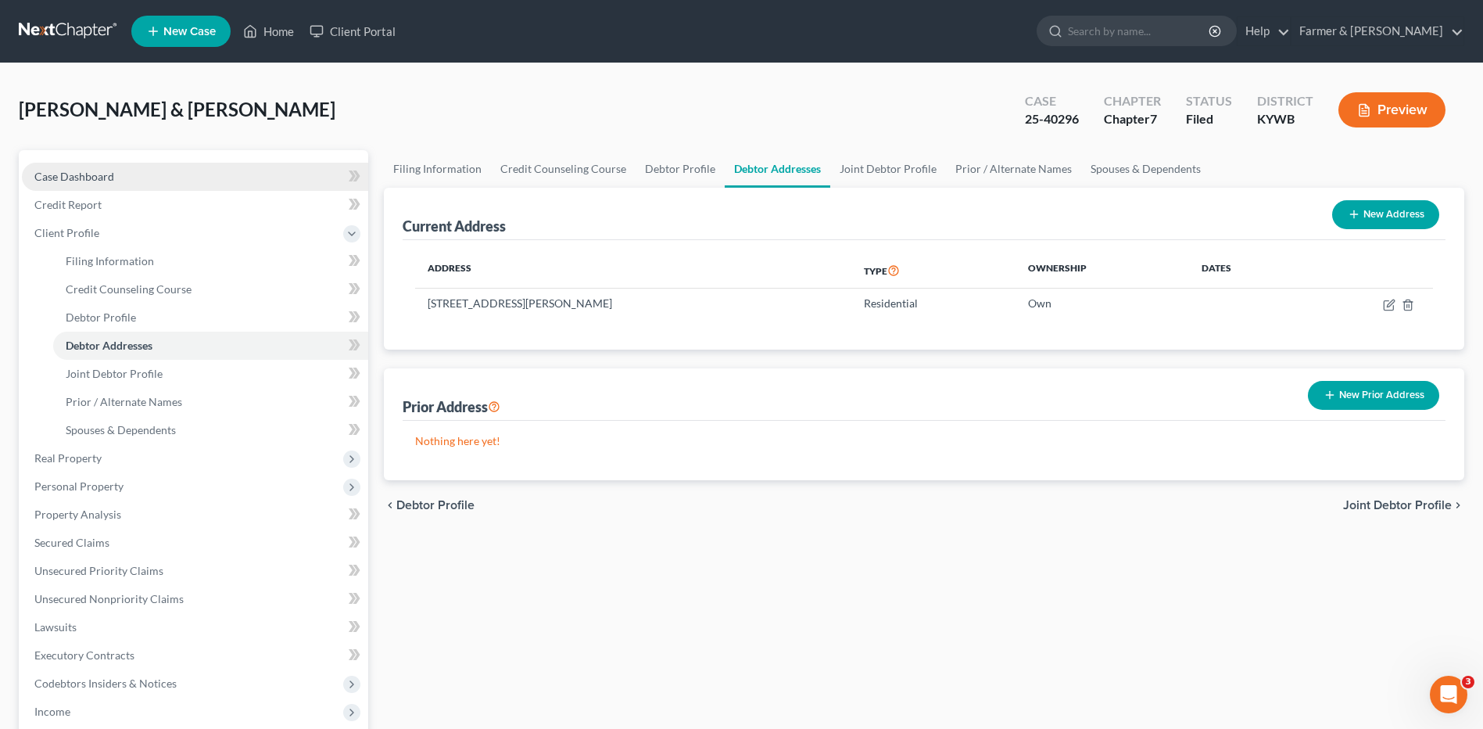
click at [116, 177] on link "Case Dashboard" at bounding box center [195, 177] width 346 height 28
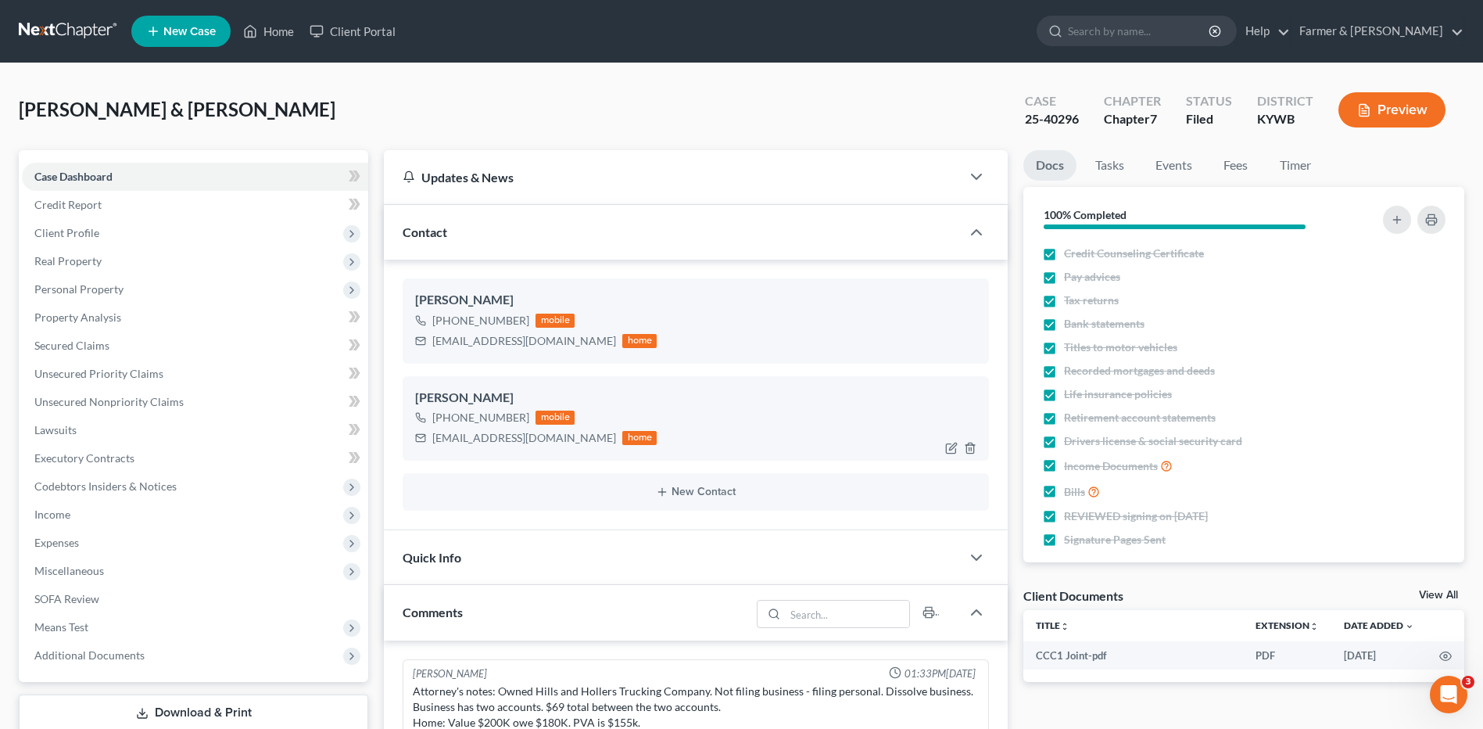
scroll to position [1221, 0]
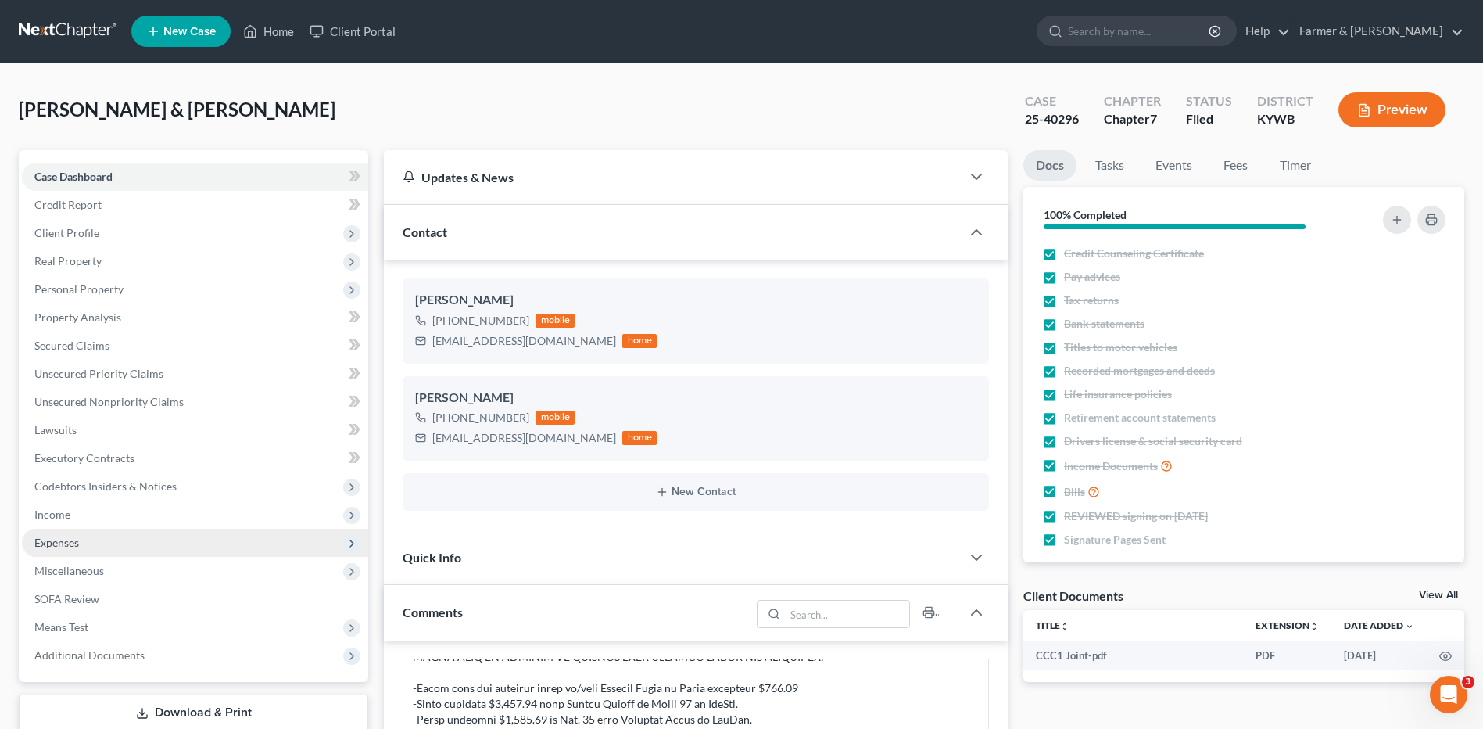
click at [115, 550] on span "Expenses" at bounding box center [195, 543] width 346 height 28
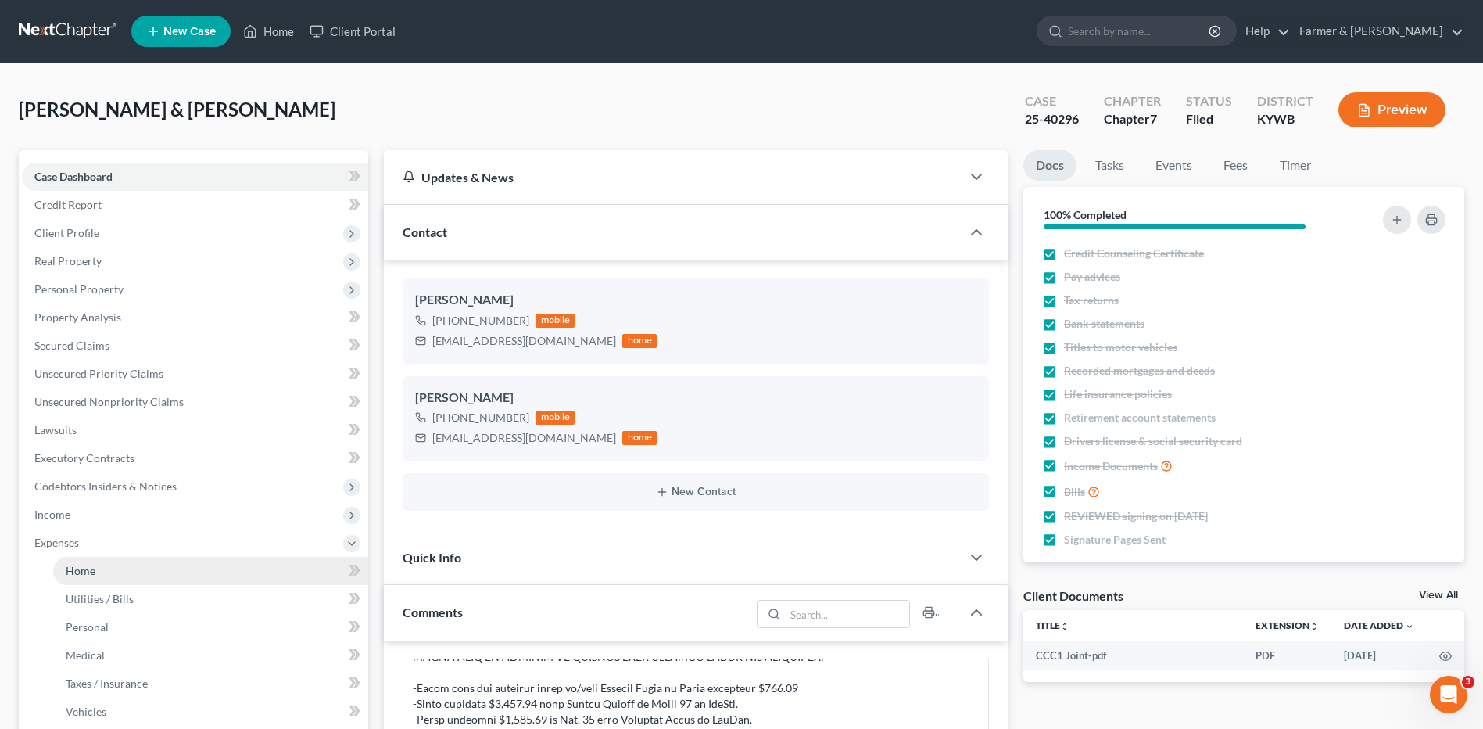
click at [112, 560] on link "Home" at bounding box center [210, 571] width 315 height 28
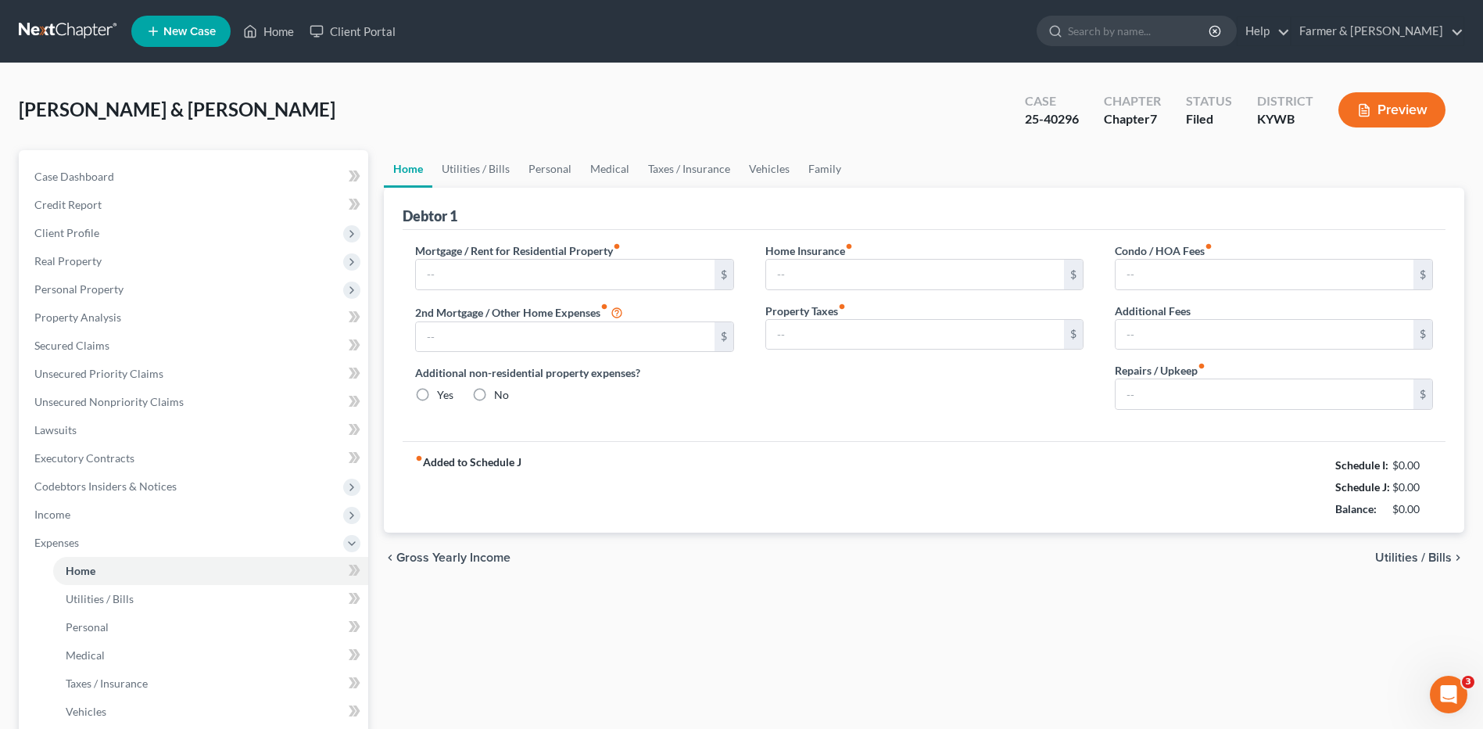
type input "1,379.13"
type input "0.00"
radio input "true"
type input "0.00"
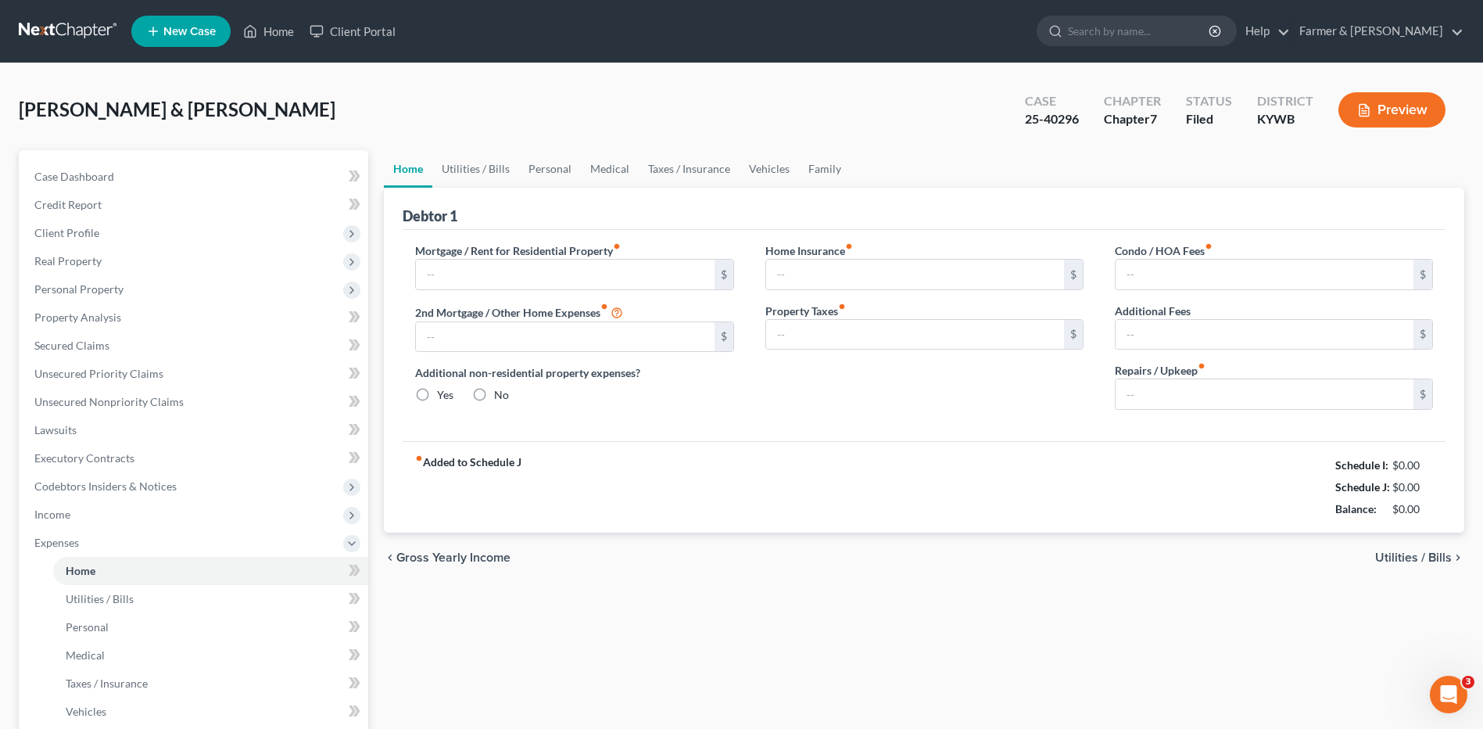
type input "0.00"
type input "50.00"
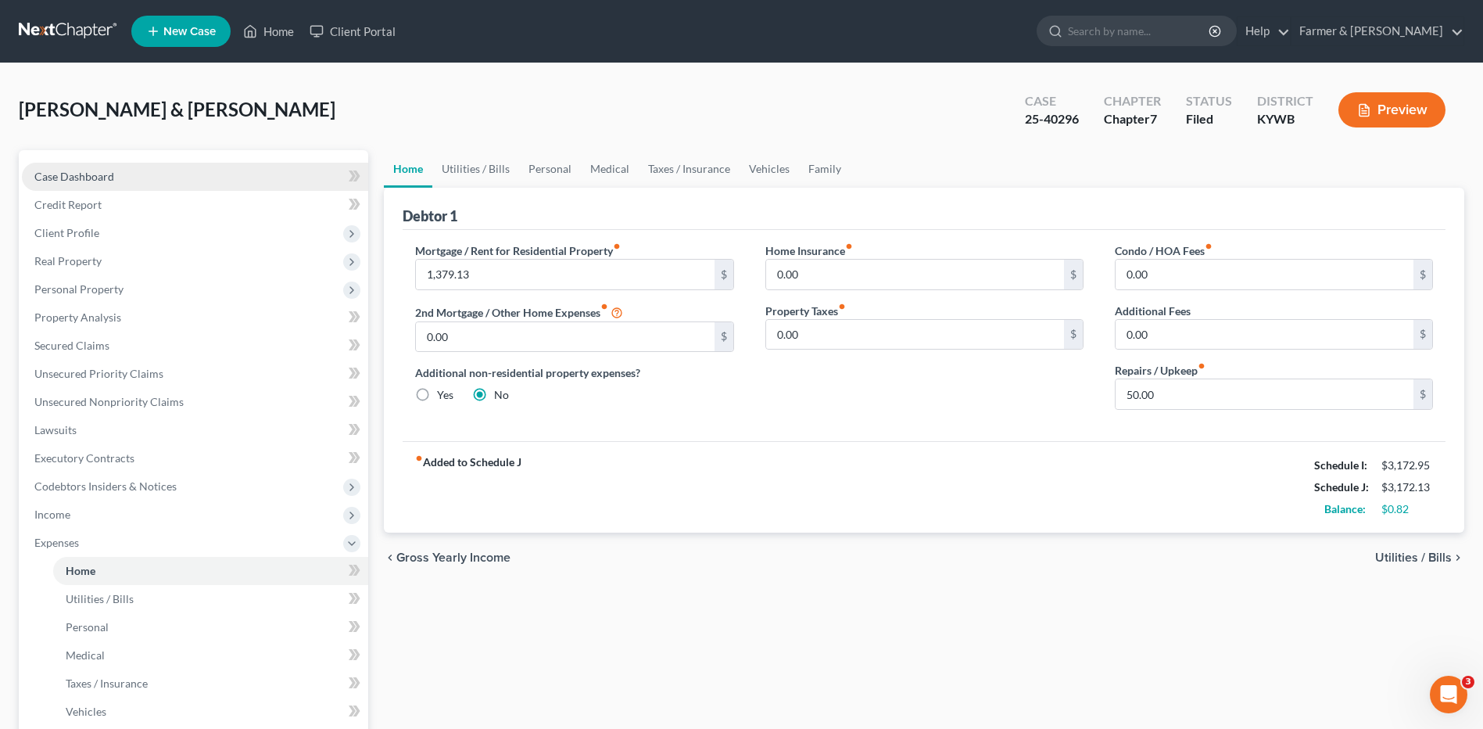
drag, startPoint x: 86, startPoint y: 172, endPoint x: 156, endPoint y: 185, distance: 71.6
click at [86, 172] on span "Case Dashboard" at bounding box center [74, 176] width 80 height 13
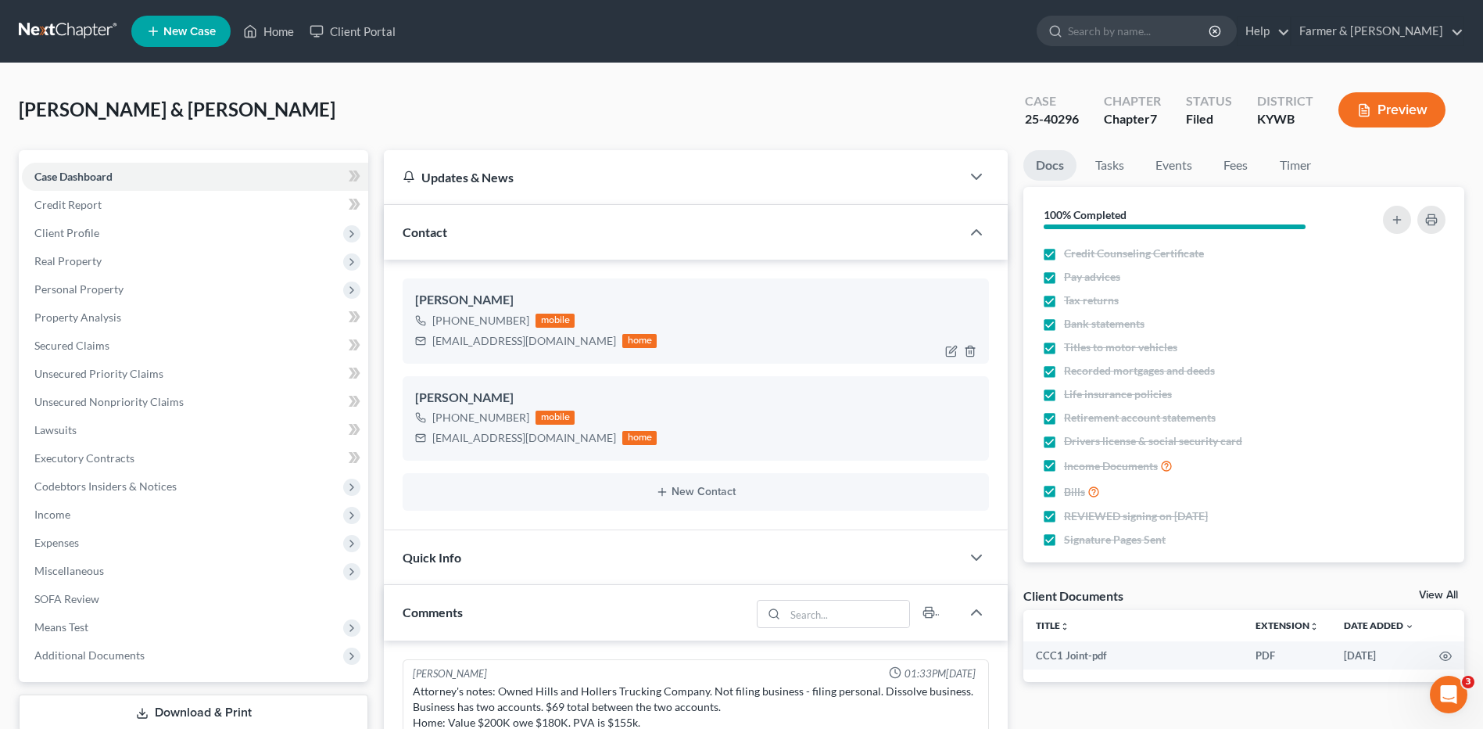
scroll to position [1221, 0]
drag, startPoint x: 548, startPoint y: 346, endPoint x: 432, endPoint y: 350, distance: 116.6
click at [432, 350] on div "[EMAIL_ADDRESS][DOMAIN_NAME] home" at bounding box center [536, 341] width 242 height 20
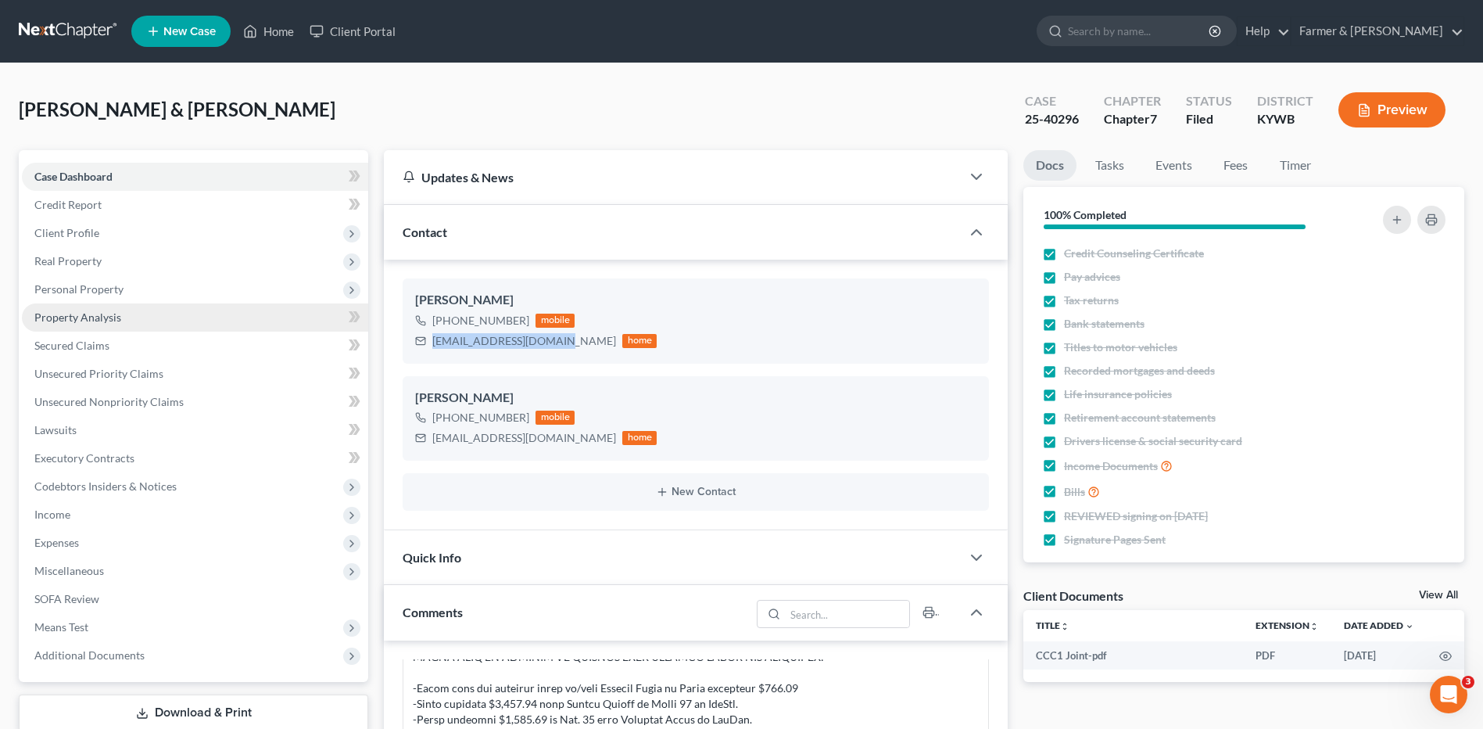
drag, startPoint x: 124, startPoint y: 328, endPoint x: 561, endPoint y: 340, distance: 437.2
click at [122, 328] on link "Property Analysis" at bounding box center [195, 317] width 346 height 28
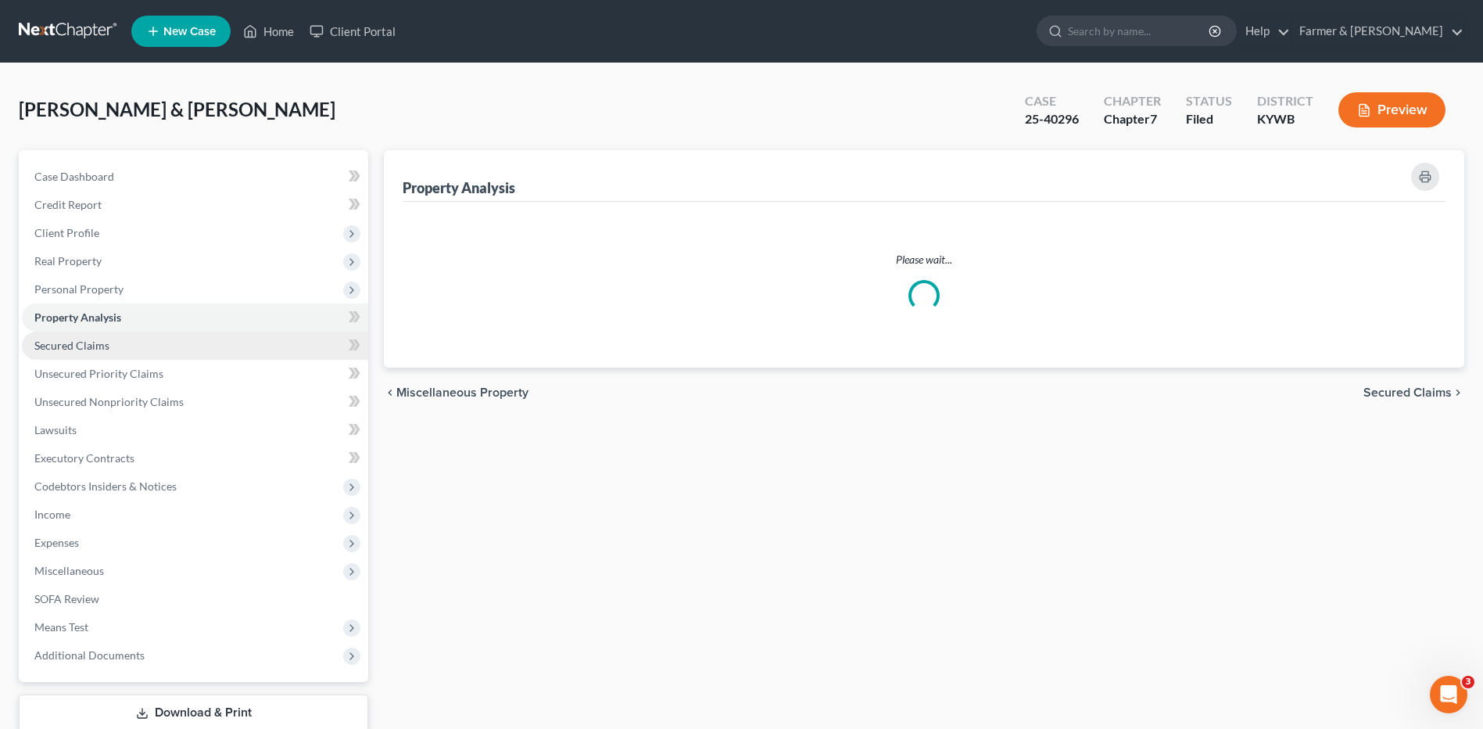
click at [105, 334] on link "Secured Claims" at bounding box center [195, 345] width 346 height 28
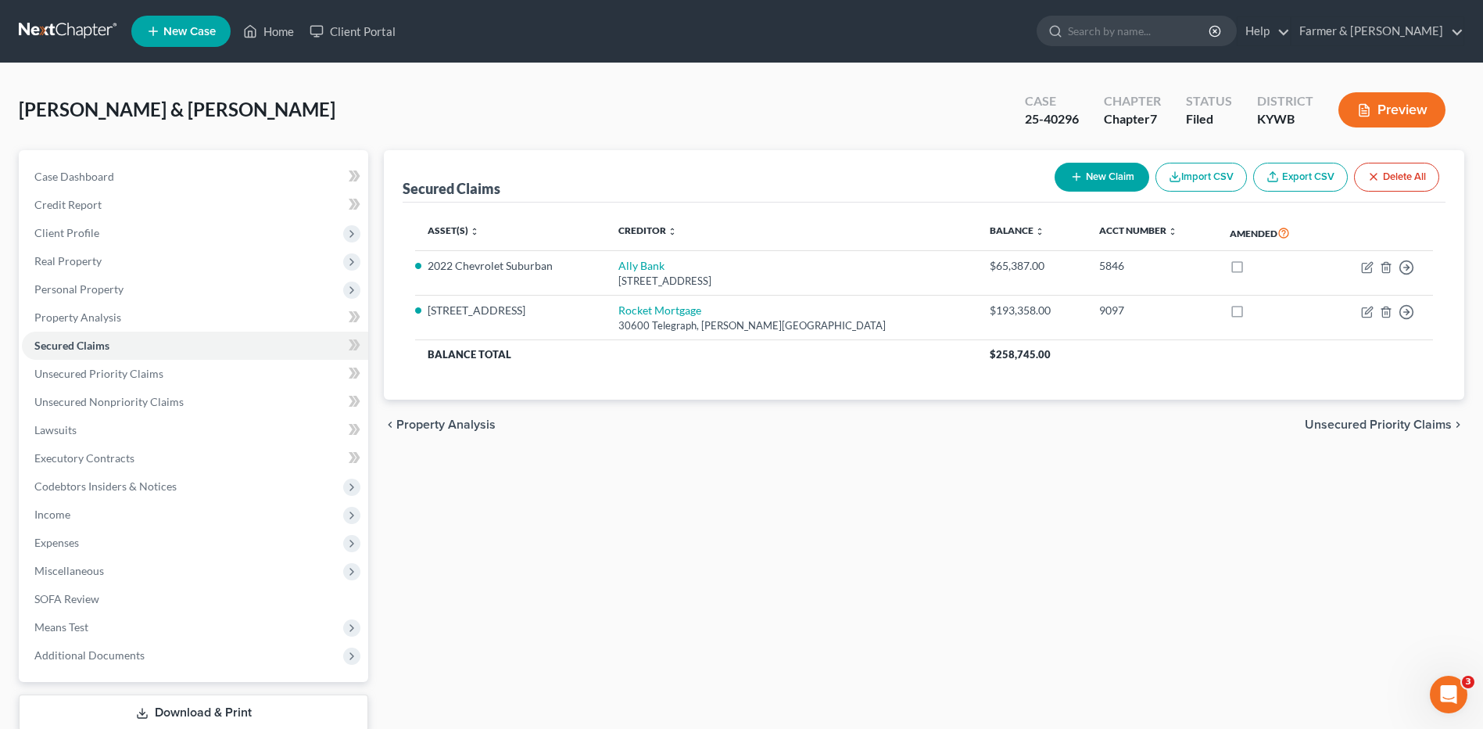
click at [42, 19] on link at bounding box center [69, 31] width 100 height 28
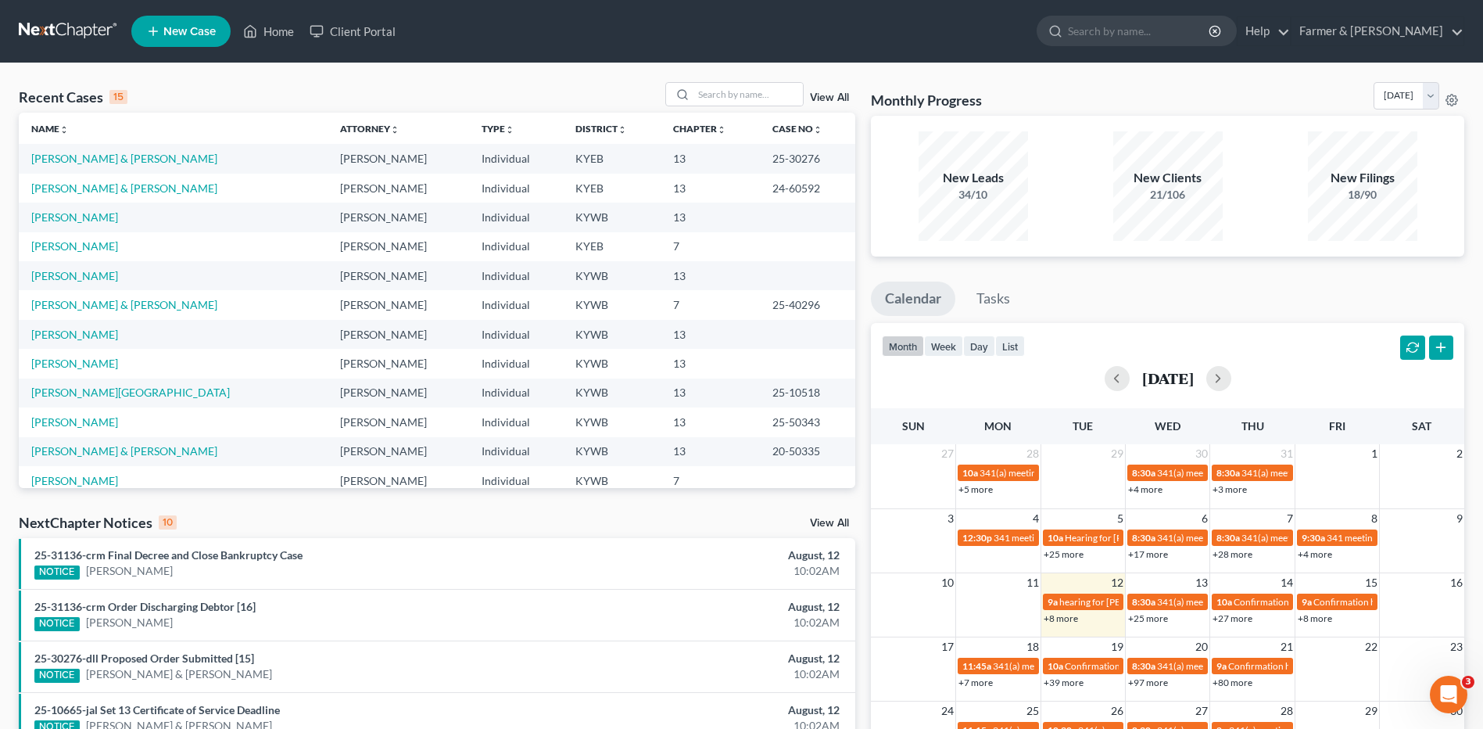
click at [29, 25] on link at bounding box center [69, 31] width 100 height 28
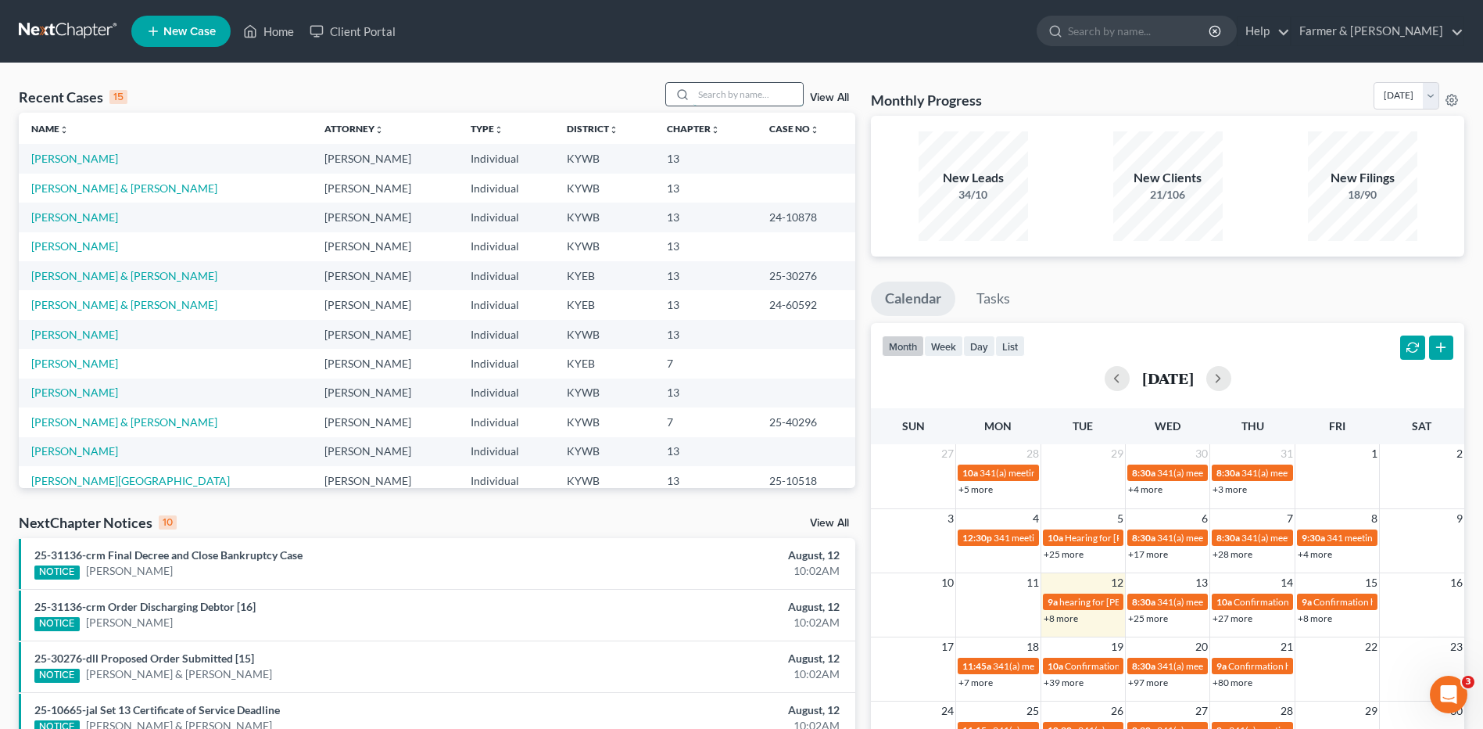
click at [724, 89] on input "search" at bounding box center [747, 94] width 109 height 23
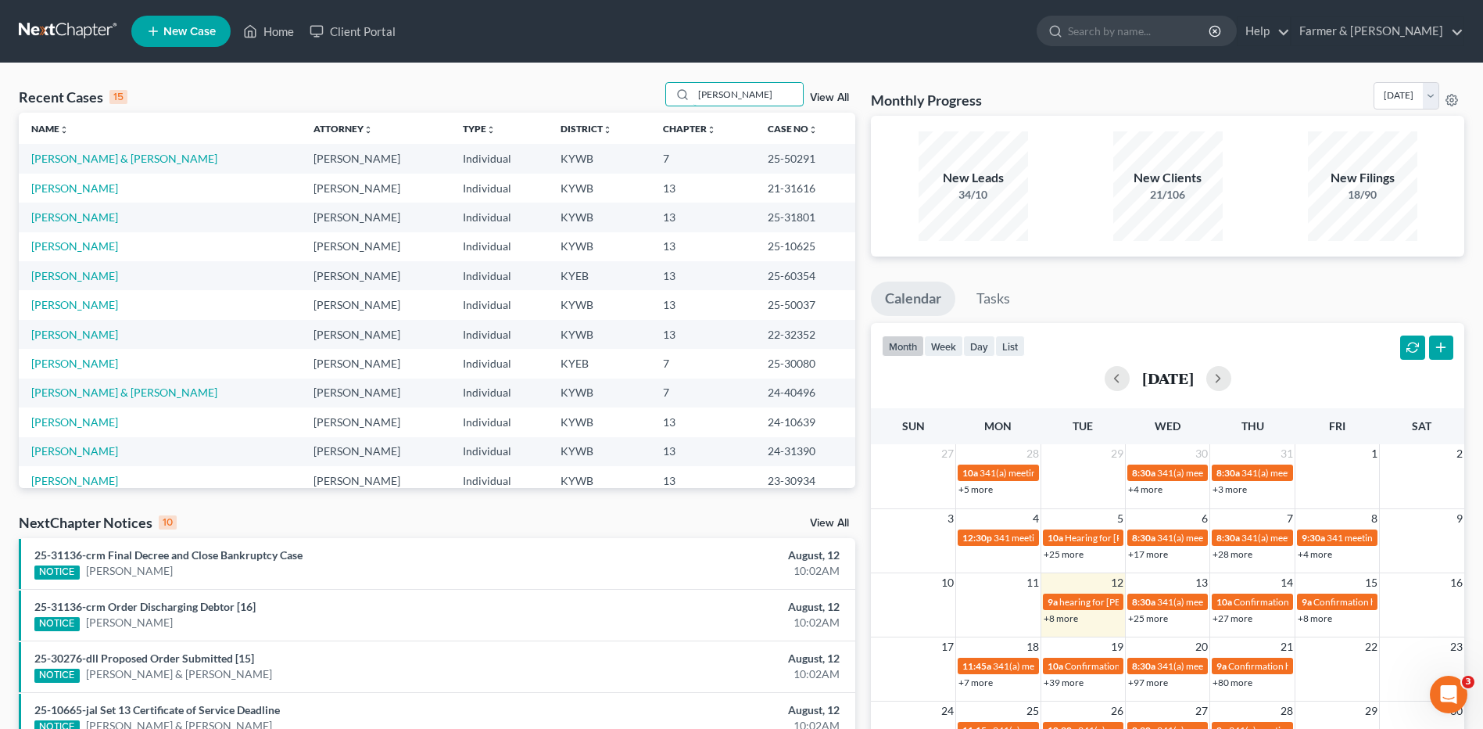
type input "clark"
click at [64, 21] on link at bounding box center [69, 31] width 100 height 28
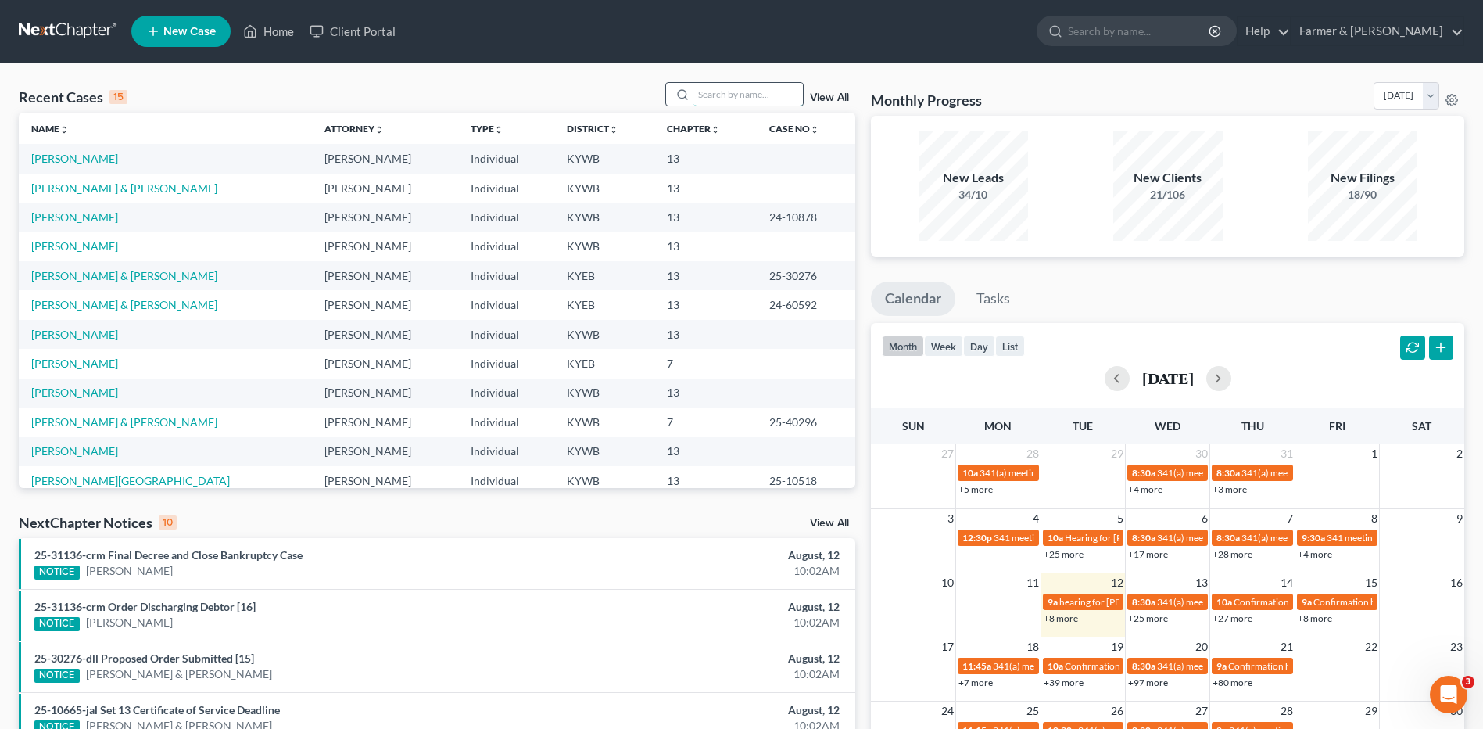
click at [711, 93] on input "search" at bounding box center [747, 94] width 109 height 23
type input "m"
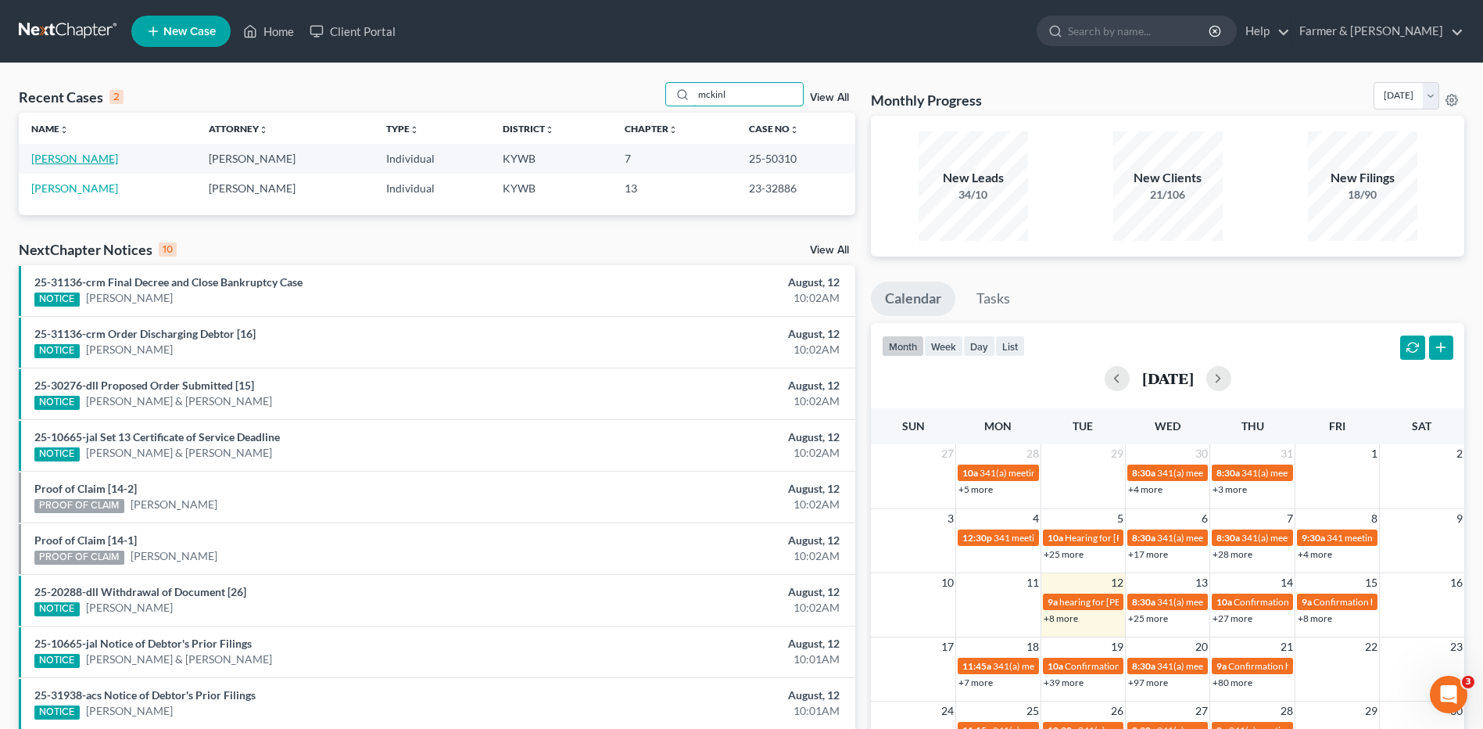
type input "mckinl"
click at [84, 157] on link "[PERSON_NAME]" at bounding box center [74, 158] width 87 height 13
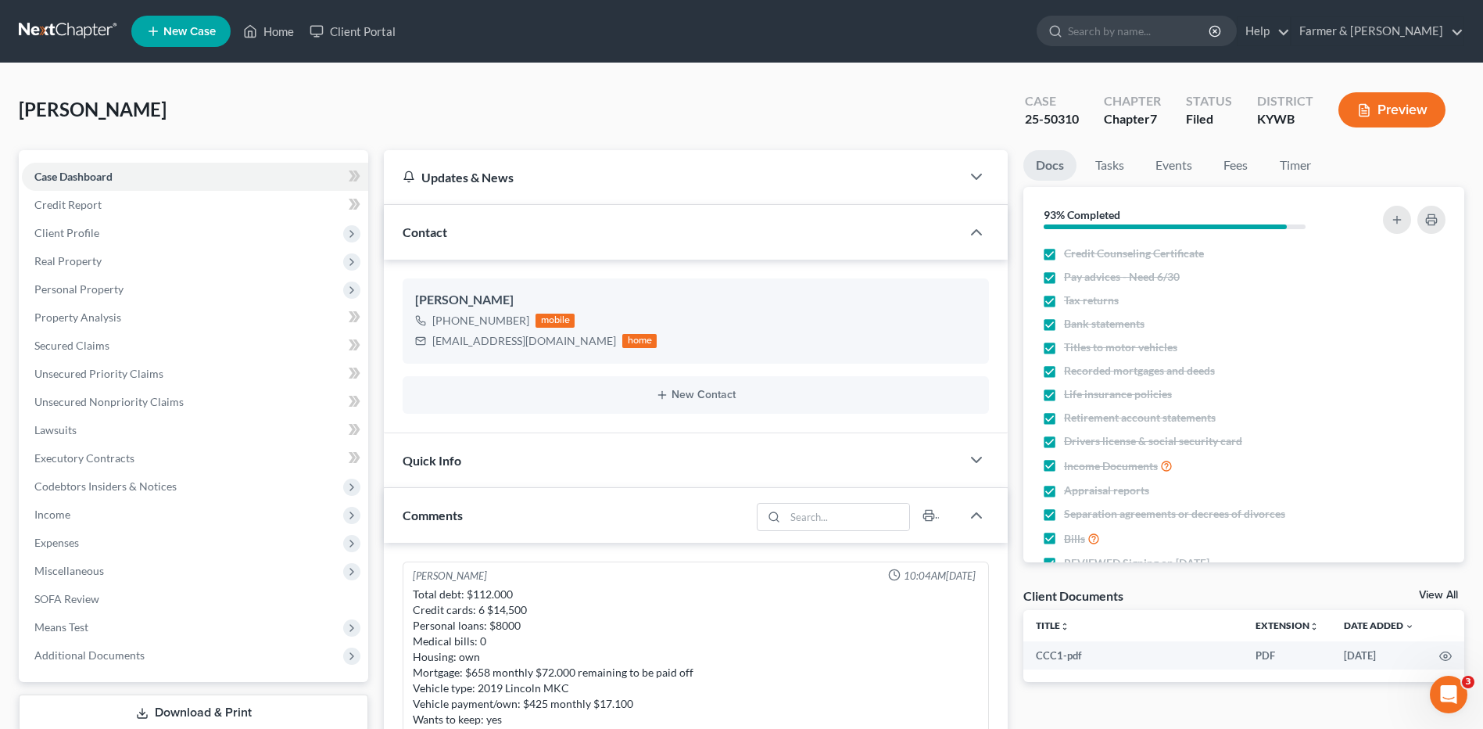
scroll to position [154, 0]
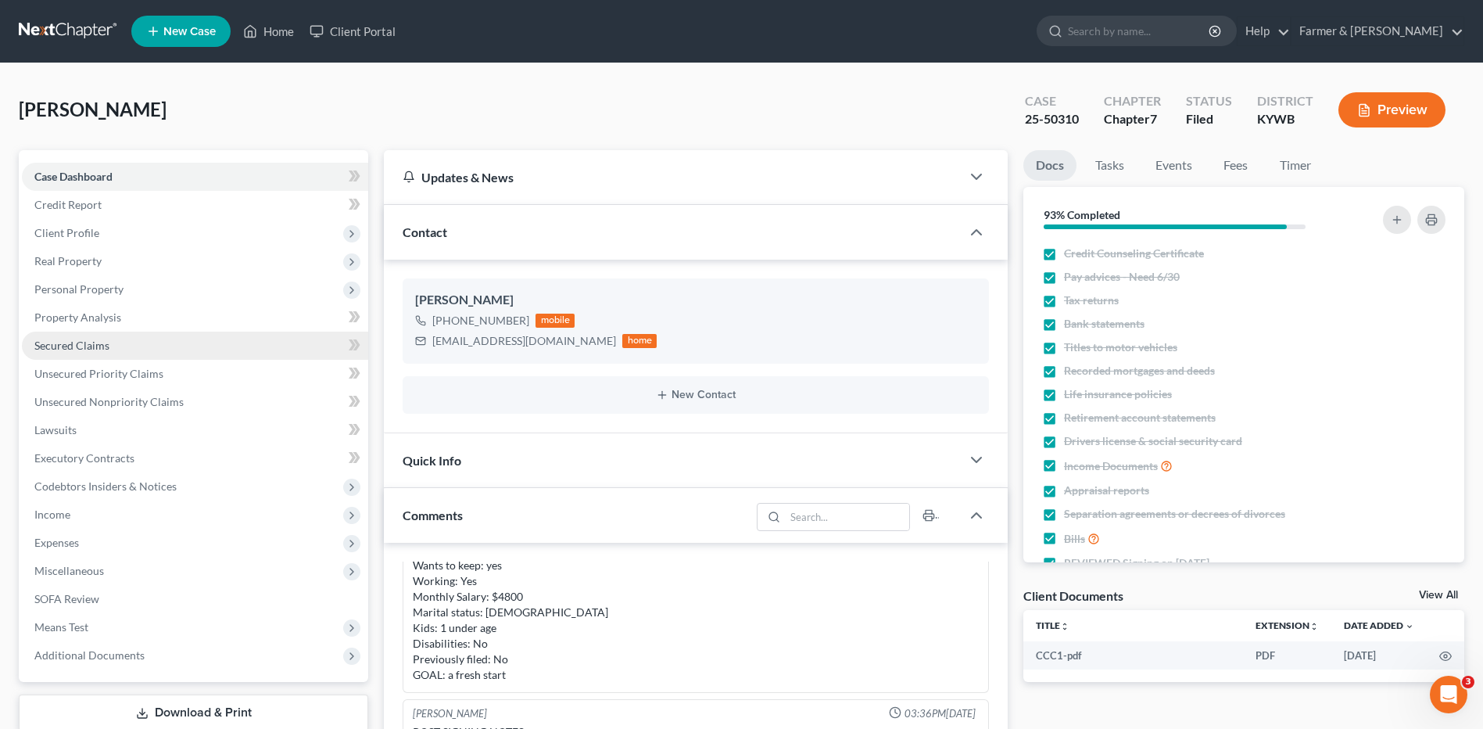
click at [101, 337] on link "Secured Claims" at bounding box center [195, 345] width 346 height 28
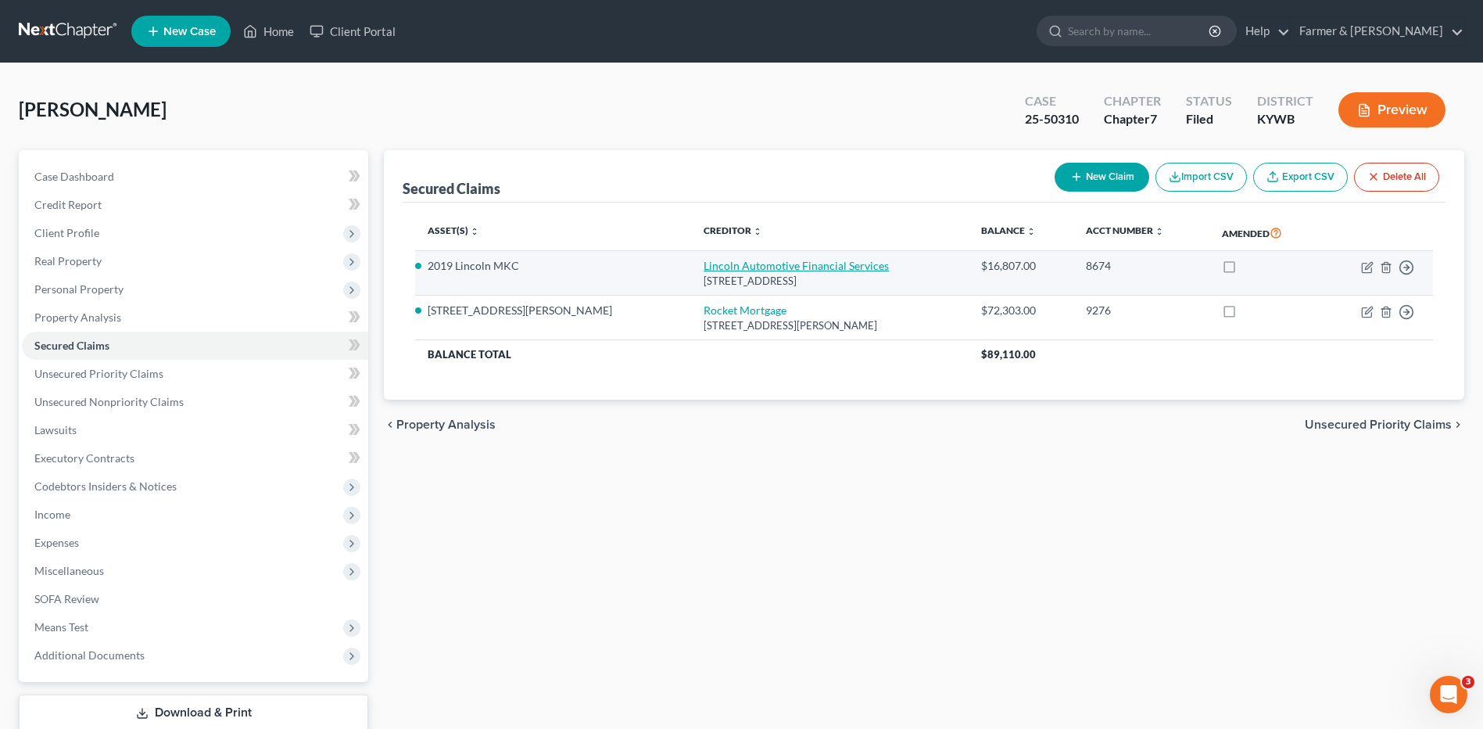
click at [704, 263] on link "Lincoln Automotive Financial Services" at bounding box center [796, 265] width 185 height 13
select select "45"
select select "0"
select select "2"
select select "0"
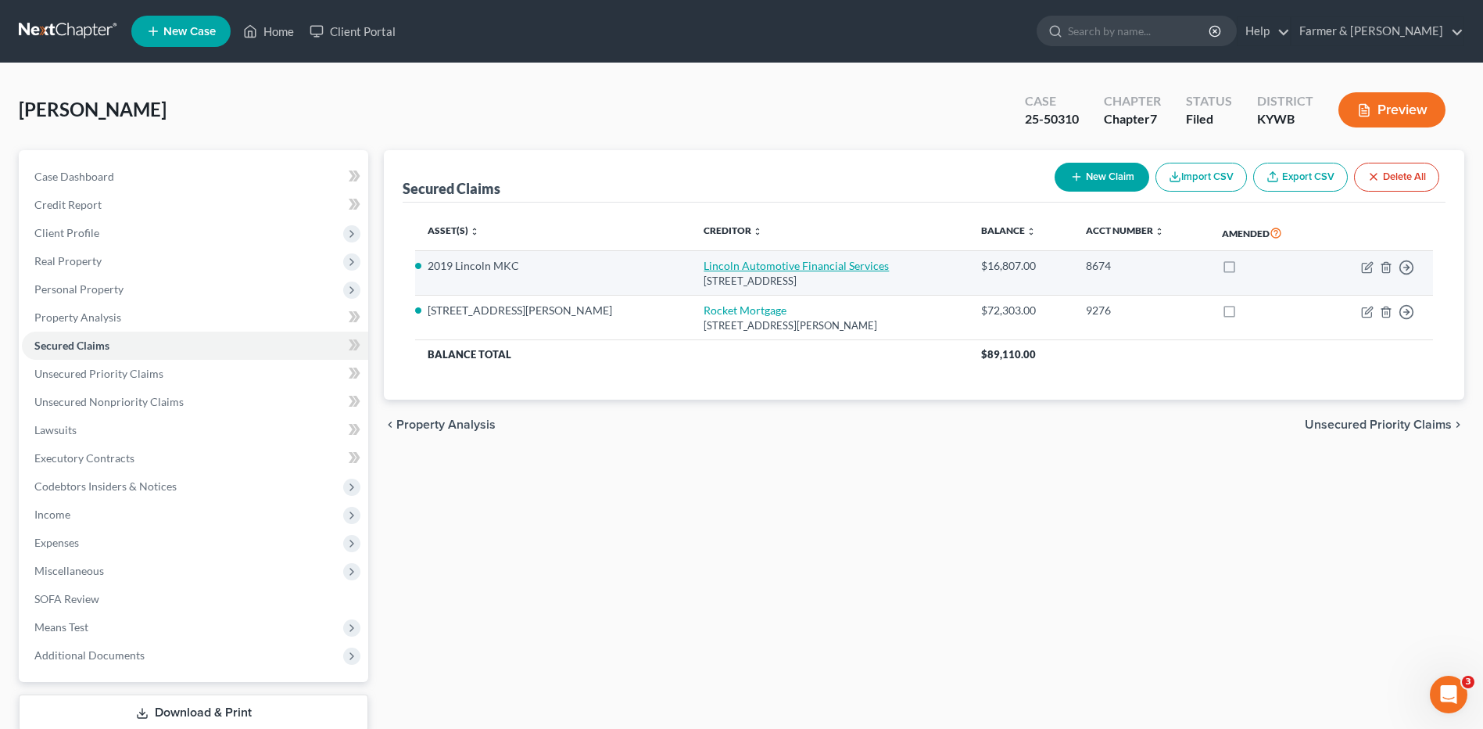
select select "0"
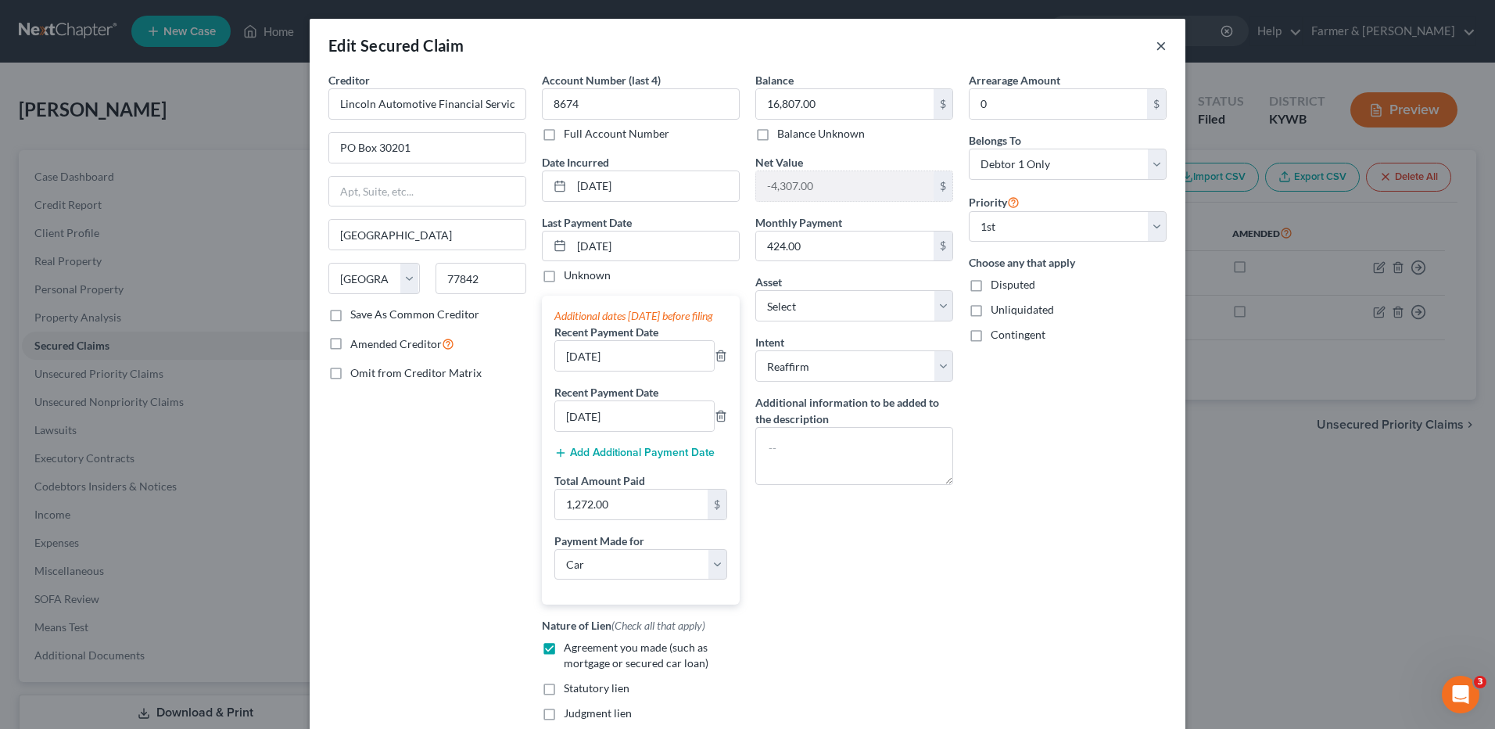
click at [1156, 44] on button "×" at bounding box center [1161, 45] width 11 height 19
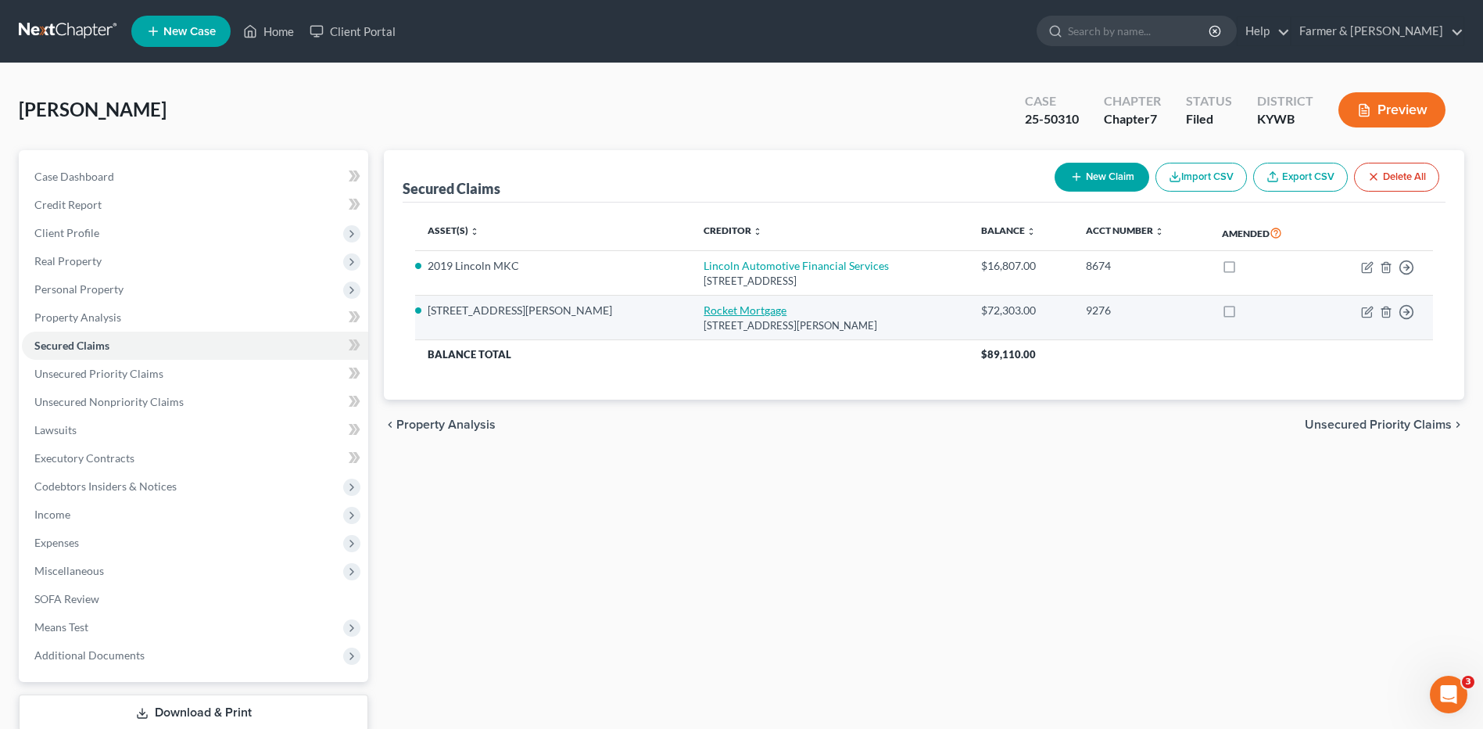
click at [704, 313] on link "Rocket Mortgage" at bounding box center [745, 309] width 83 height 13
select select "23"
select select "3"
select select "8"
select select "2"
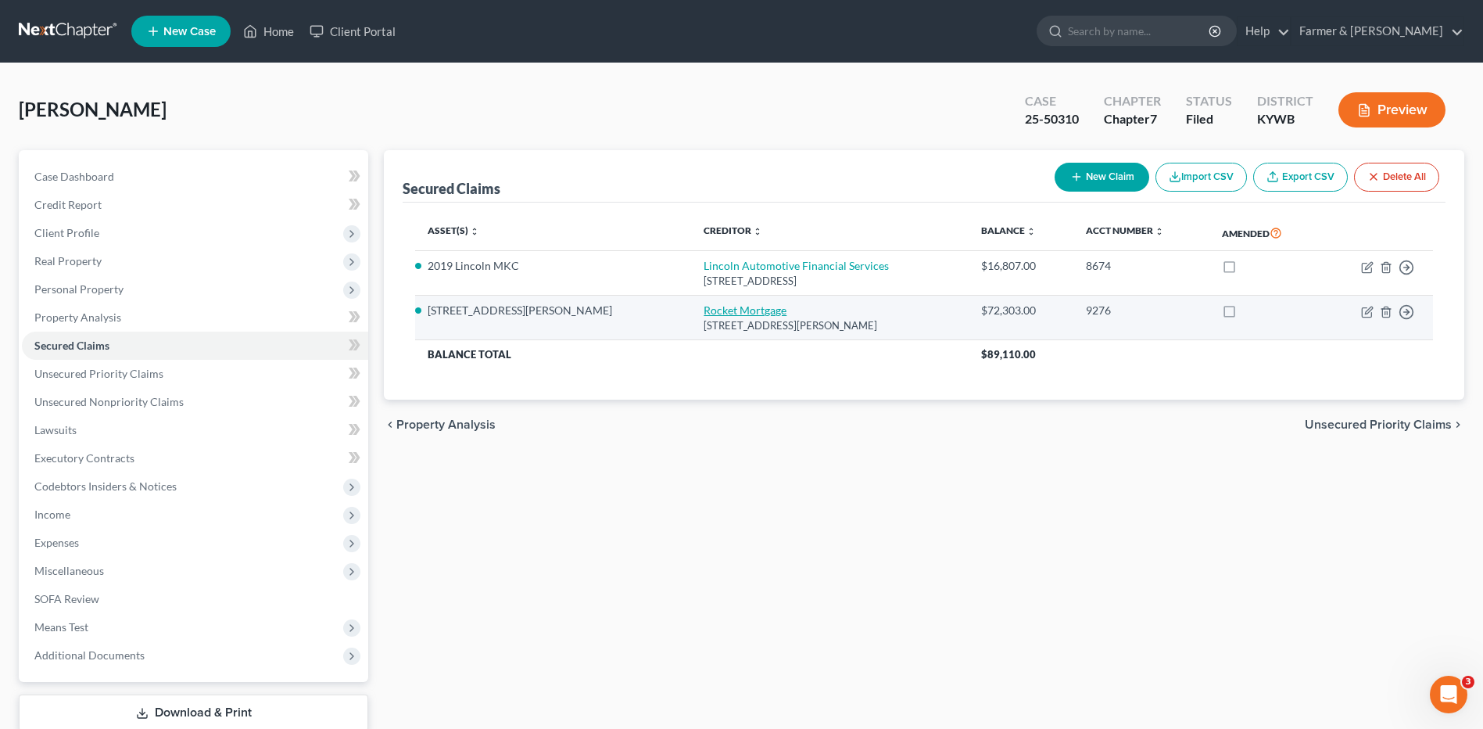
select select "0"
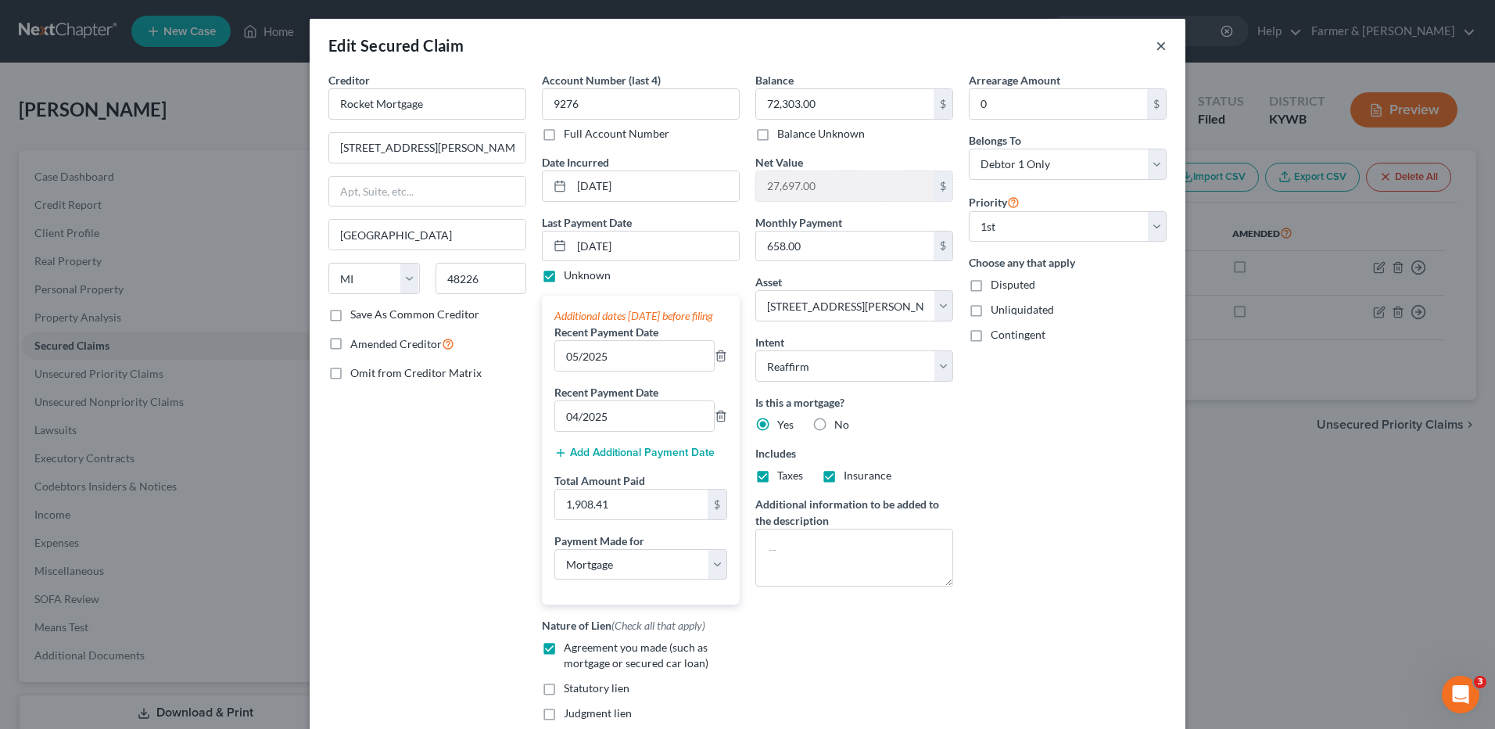
click at [1158, 47] on button "×" at bounding box center [1161, 45] width 11 height 19
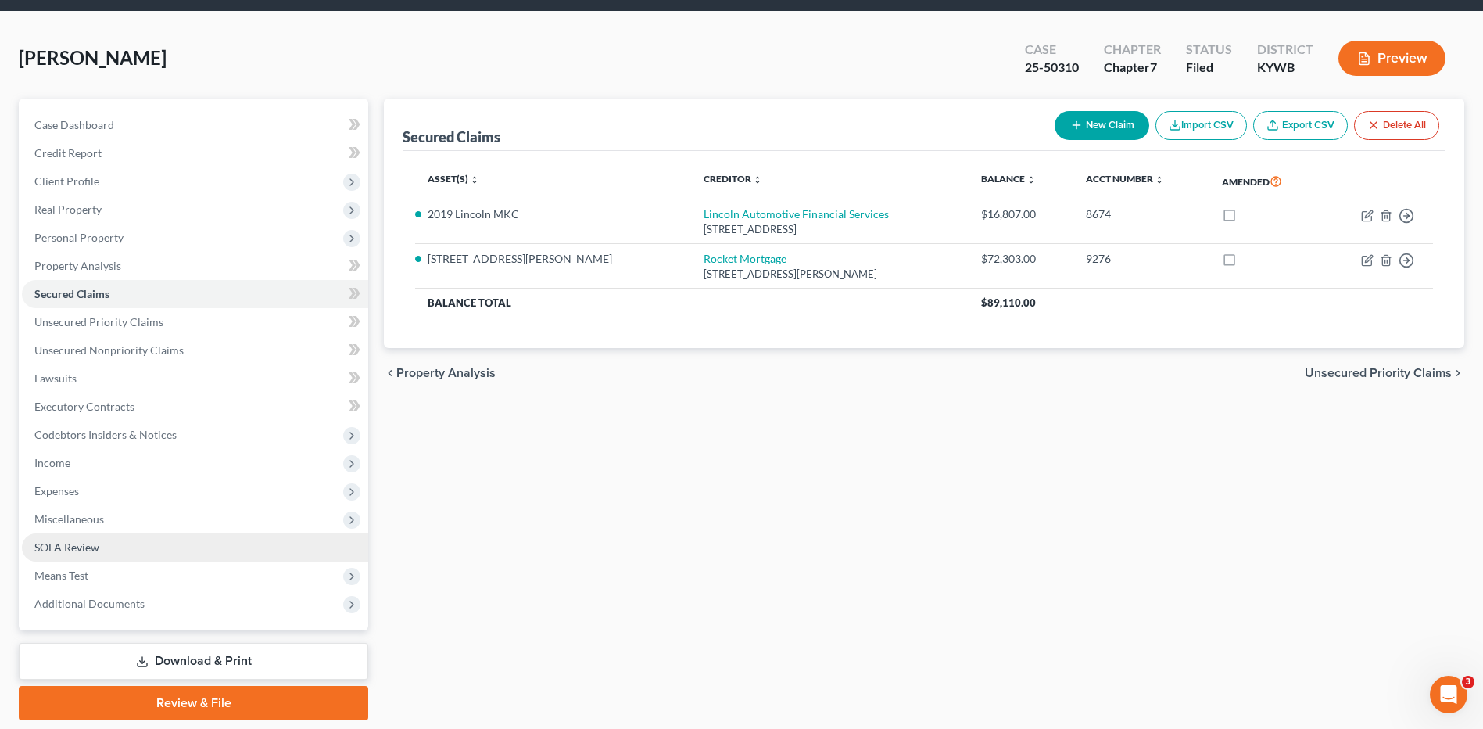
scroll to position [102, 0]
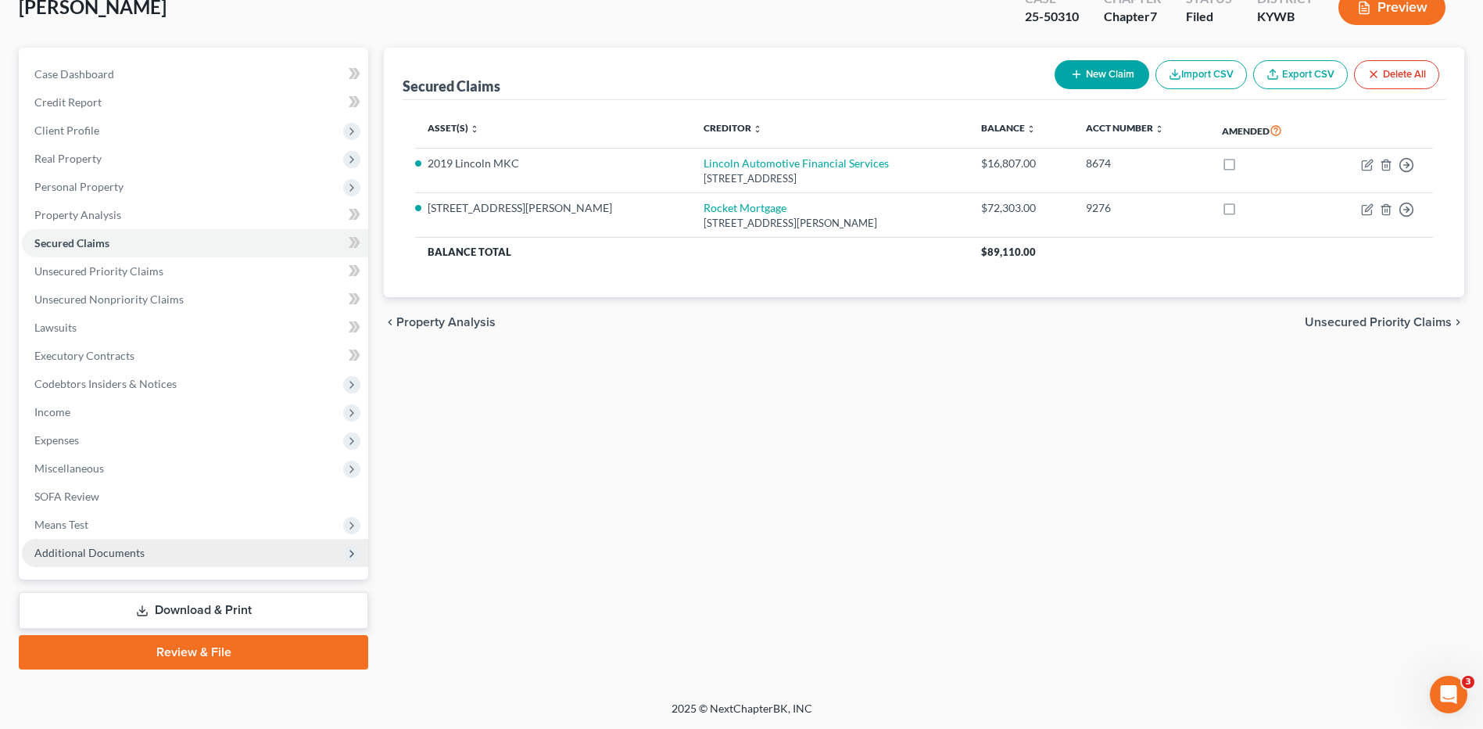
click at [126, 557] on span "Additional Documents" at bounding box center [89, 552] width 110 height 13
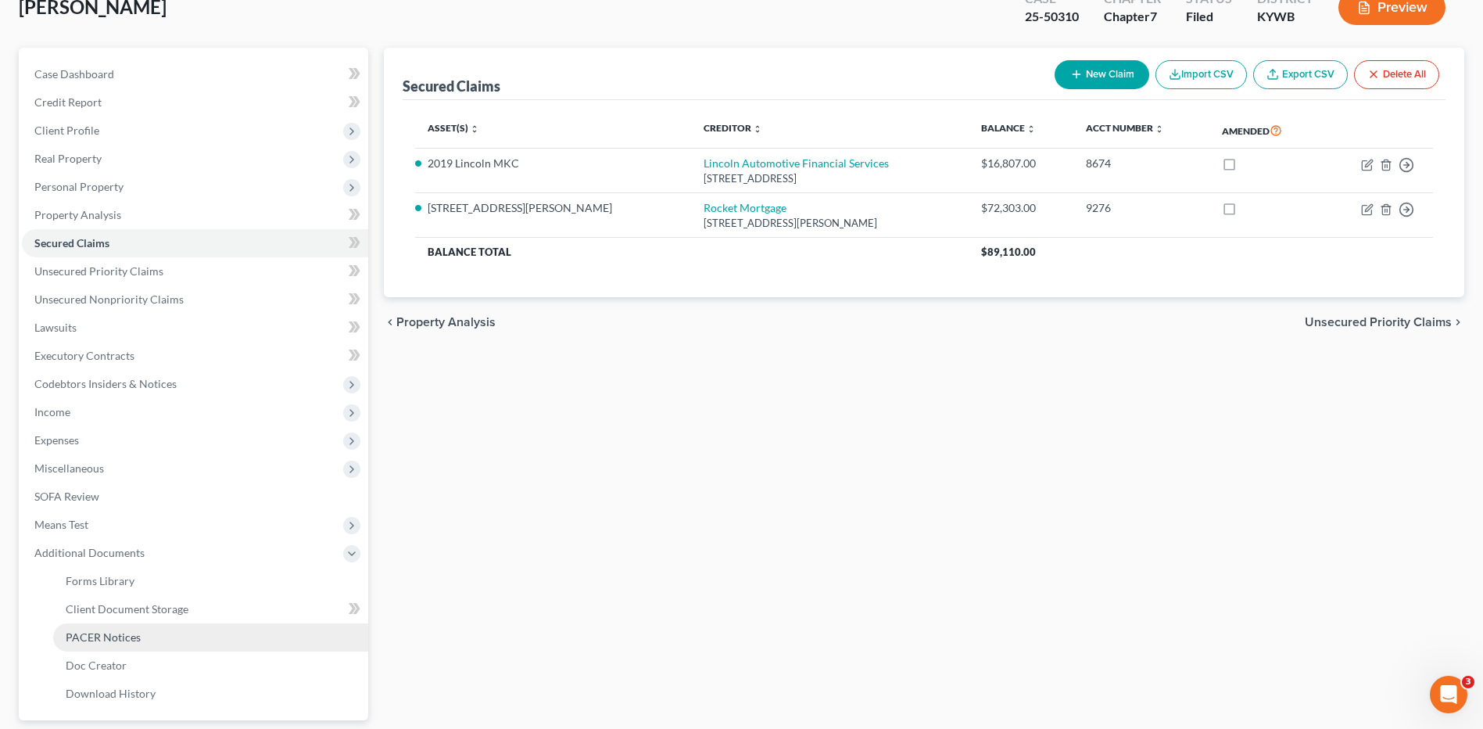
click at [121, 638] on span "PACER Notices" at bounding box center [103, 636] width 75 height 13
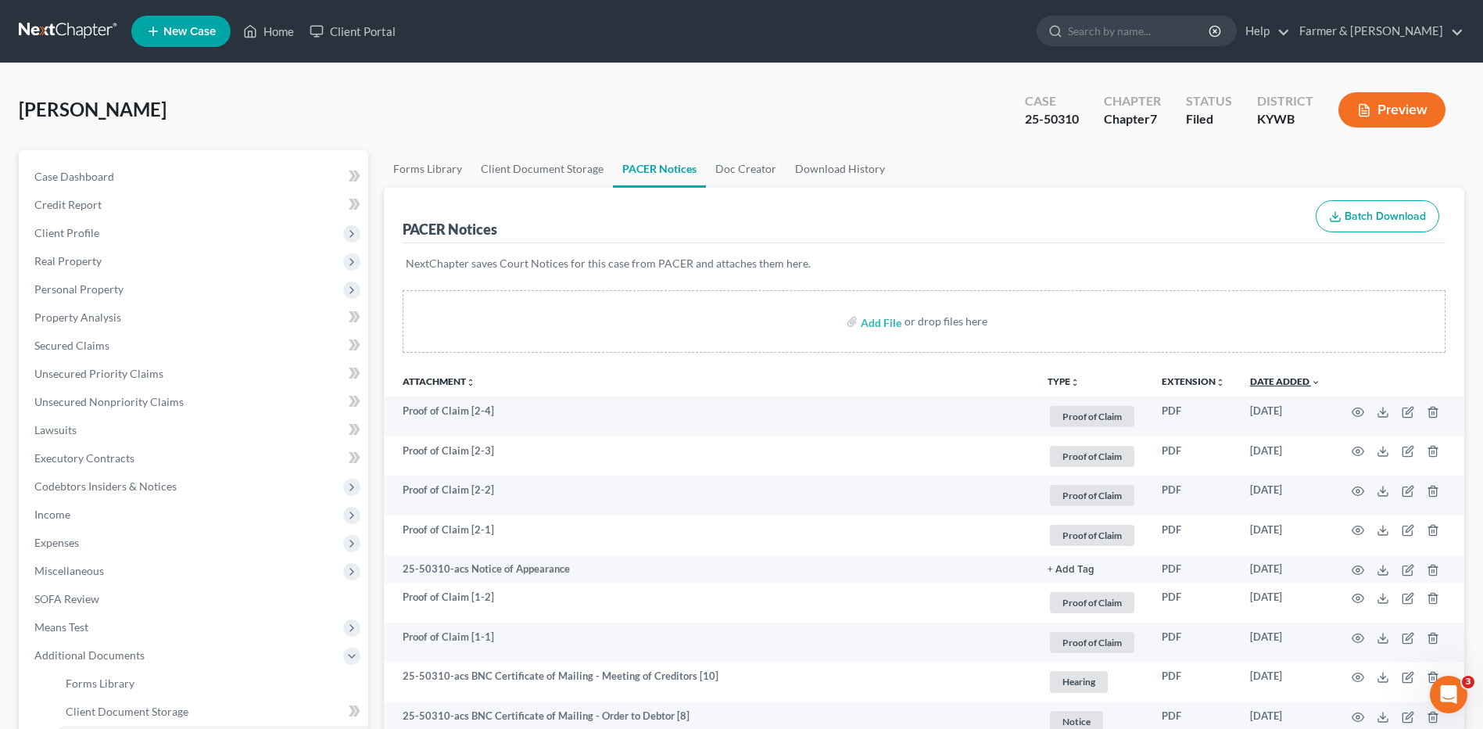
click at [1277, 384] on link "Date Added unfold_more expand_more expand_less" at bounding box center [1285, 381] width 70 height 12
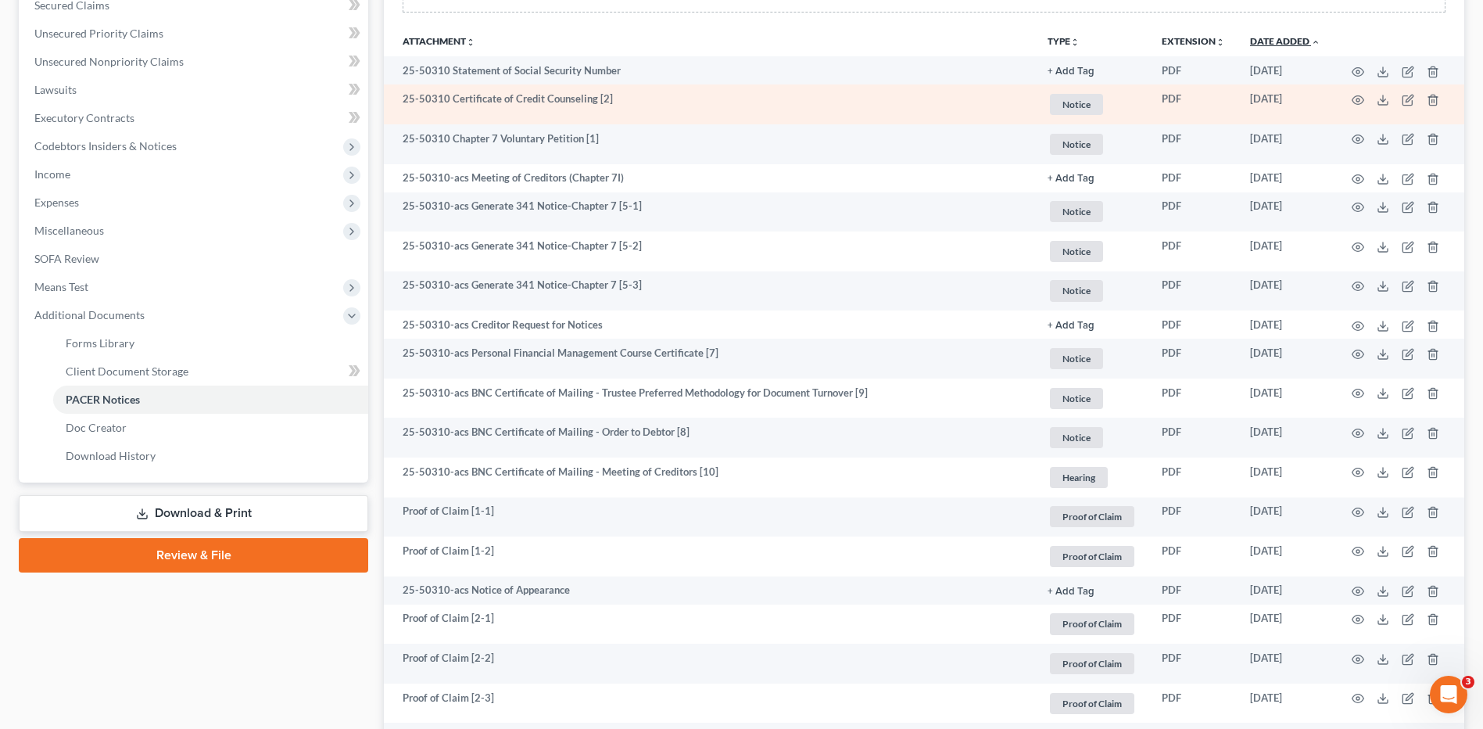
scroll to position [339, 0]
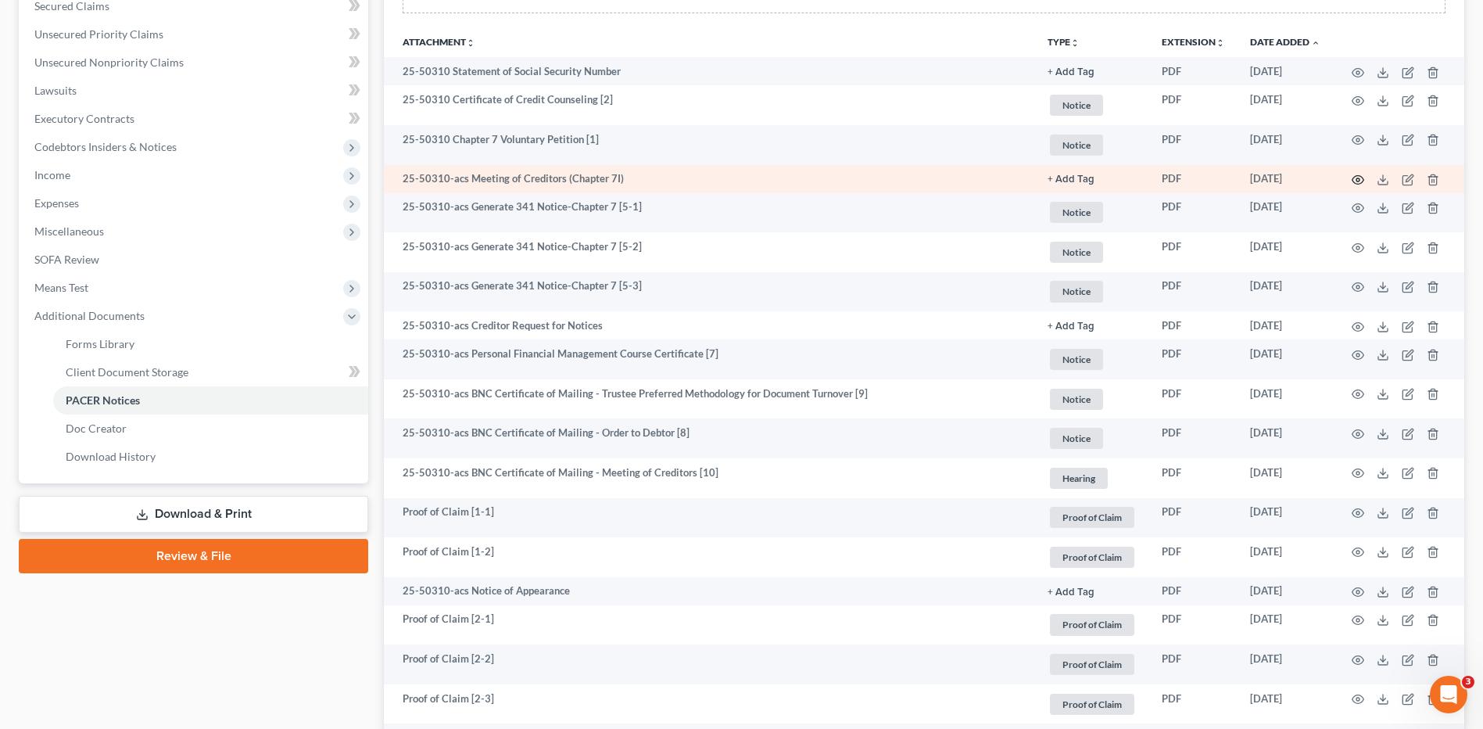
click at [1361, 180] on icon "button" at bounding box center [1358, 180] width 13 height 13
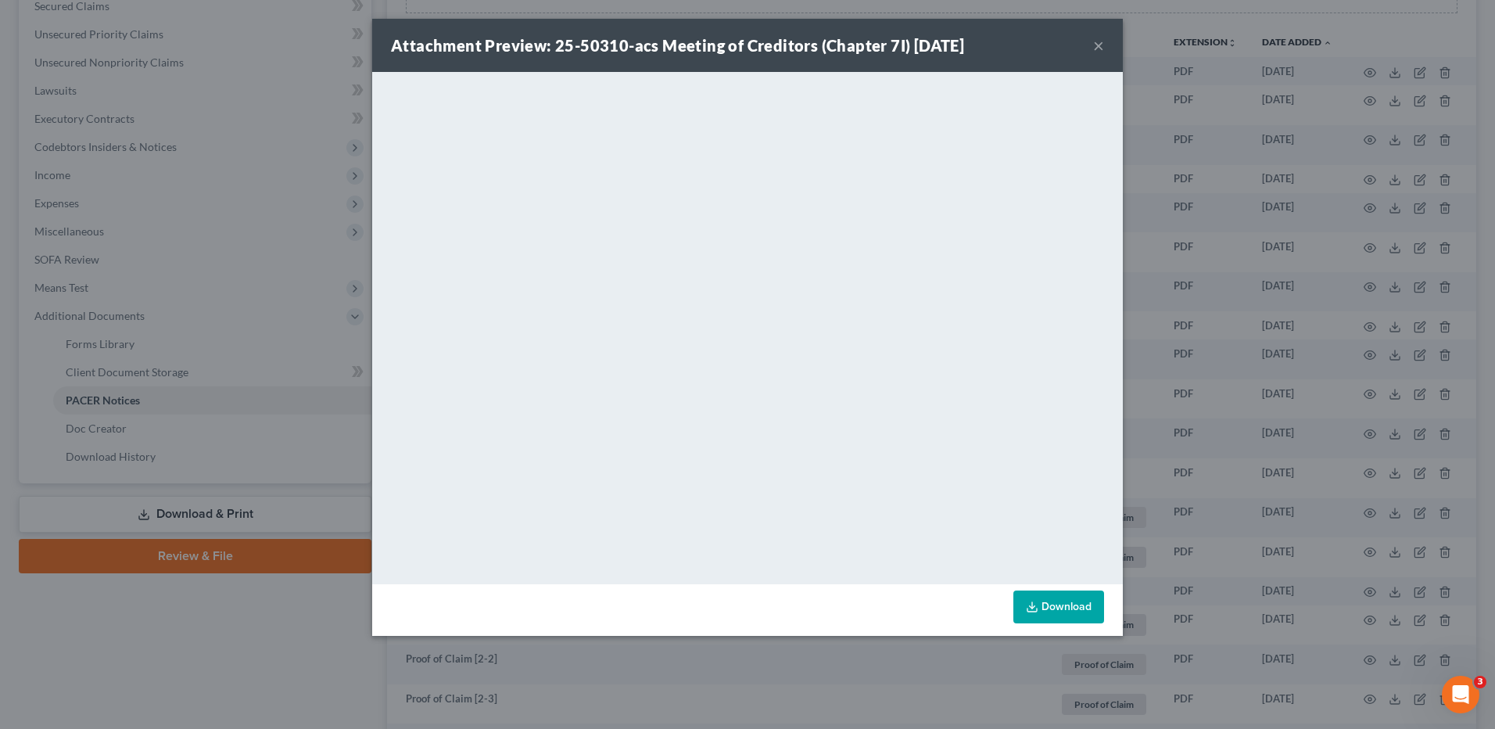
click at [1101, 46] on button "×" at bounding box center [1098, 45] width 11 height 19
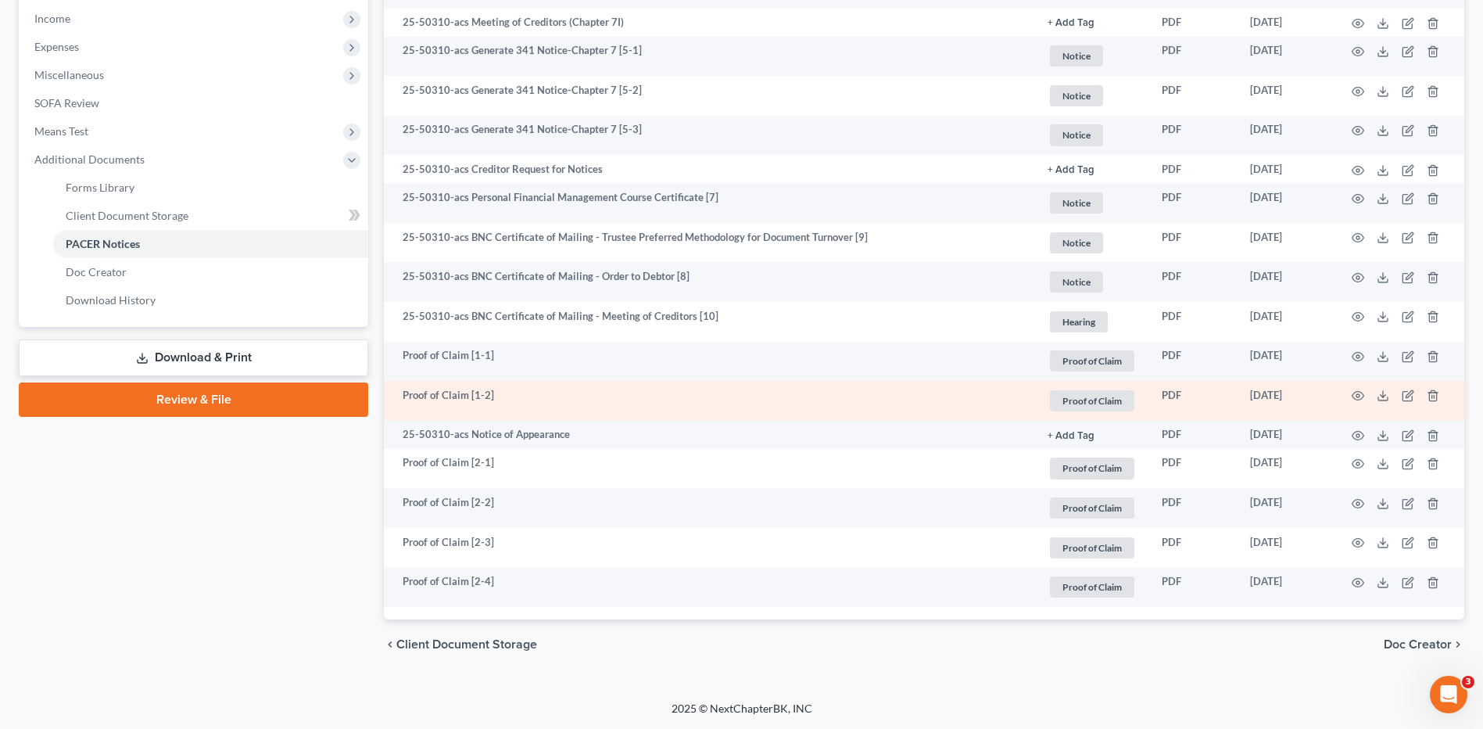
scroll to position [0, 0]
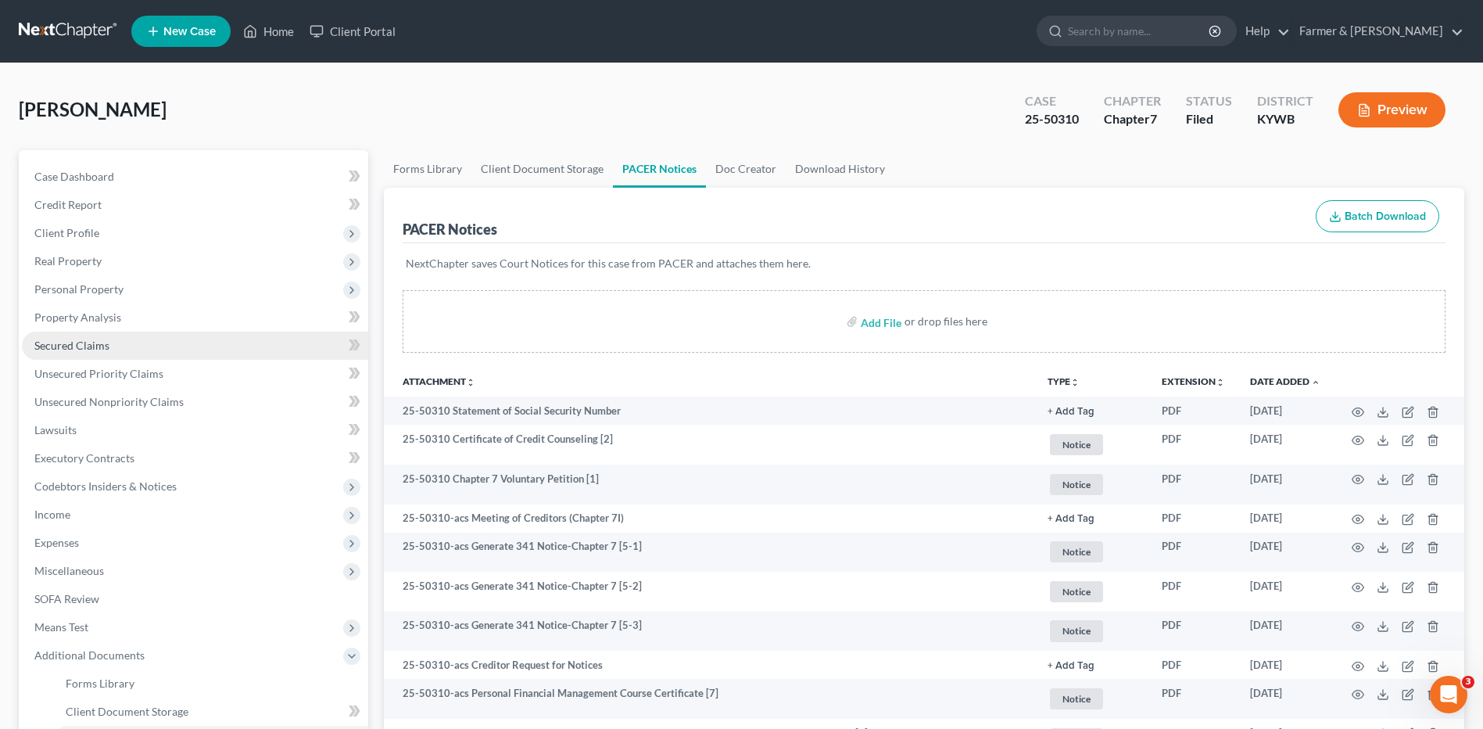
click at [77, 354] on link "Secured Claims" at bounding box center [195, 345] width 346 height 28
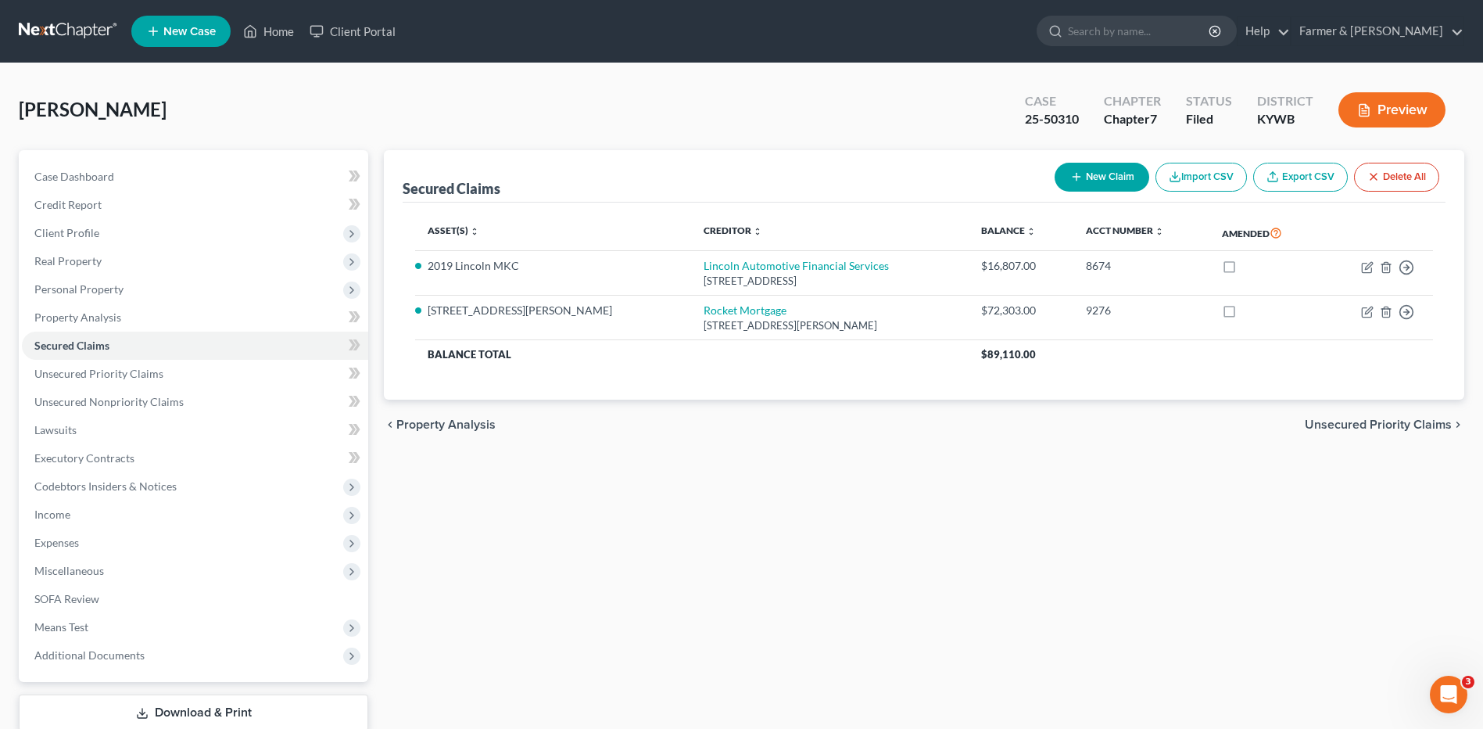
click at [69, 29] on link at bounding box center [69, 31] width 100 height 28
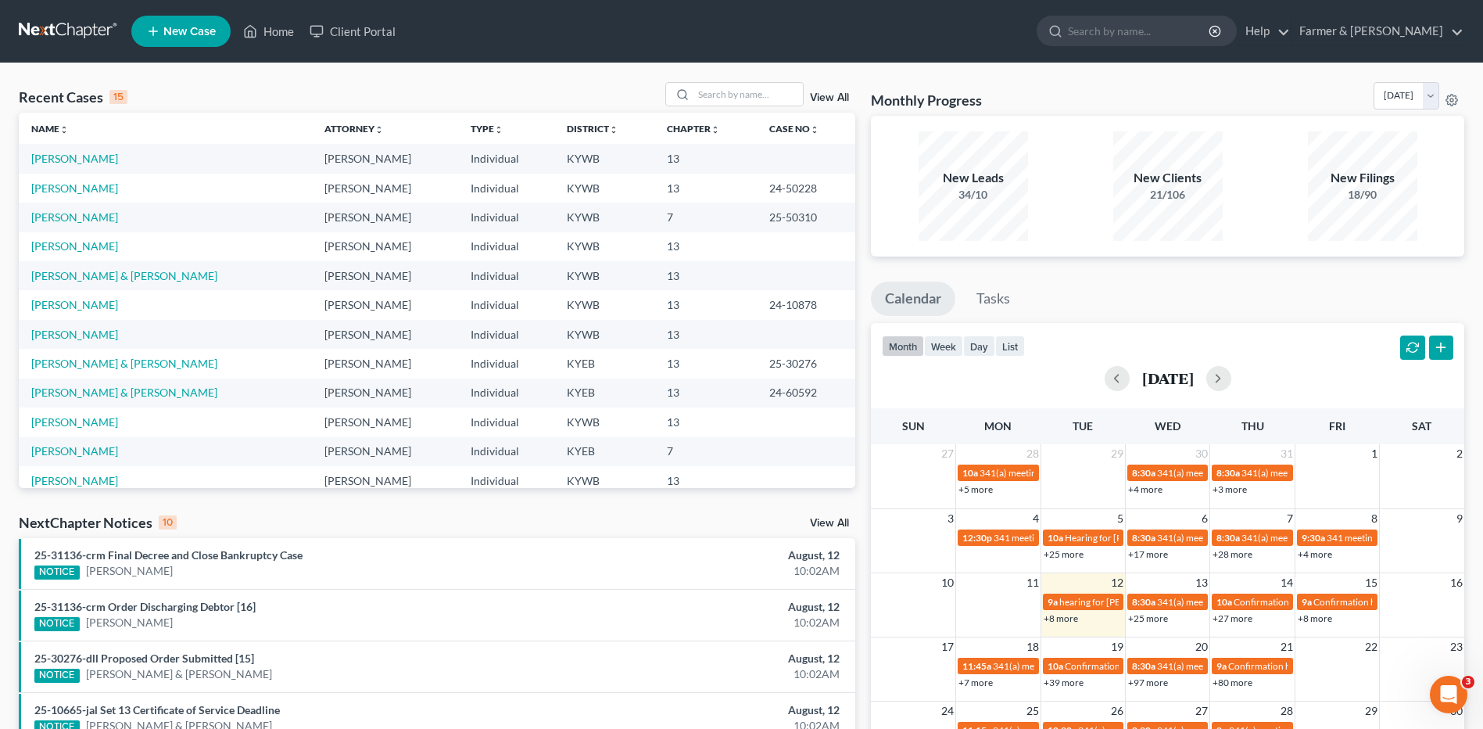
click at [86, 32] on link at bounding box center [69, 31] width 100 height 28
click at [744, 104] on input "search" at bounding box center [747, 94] width 109 height 23
click at [743, 95] on input "search" at bounding box center [747, 94] width 109 height 23
type input "reeves"
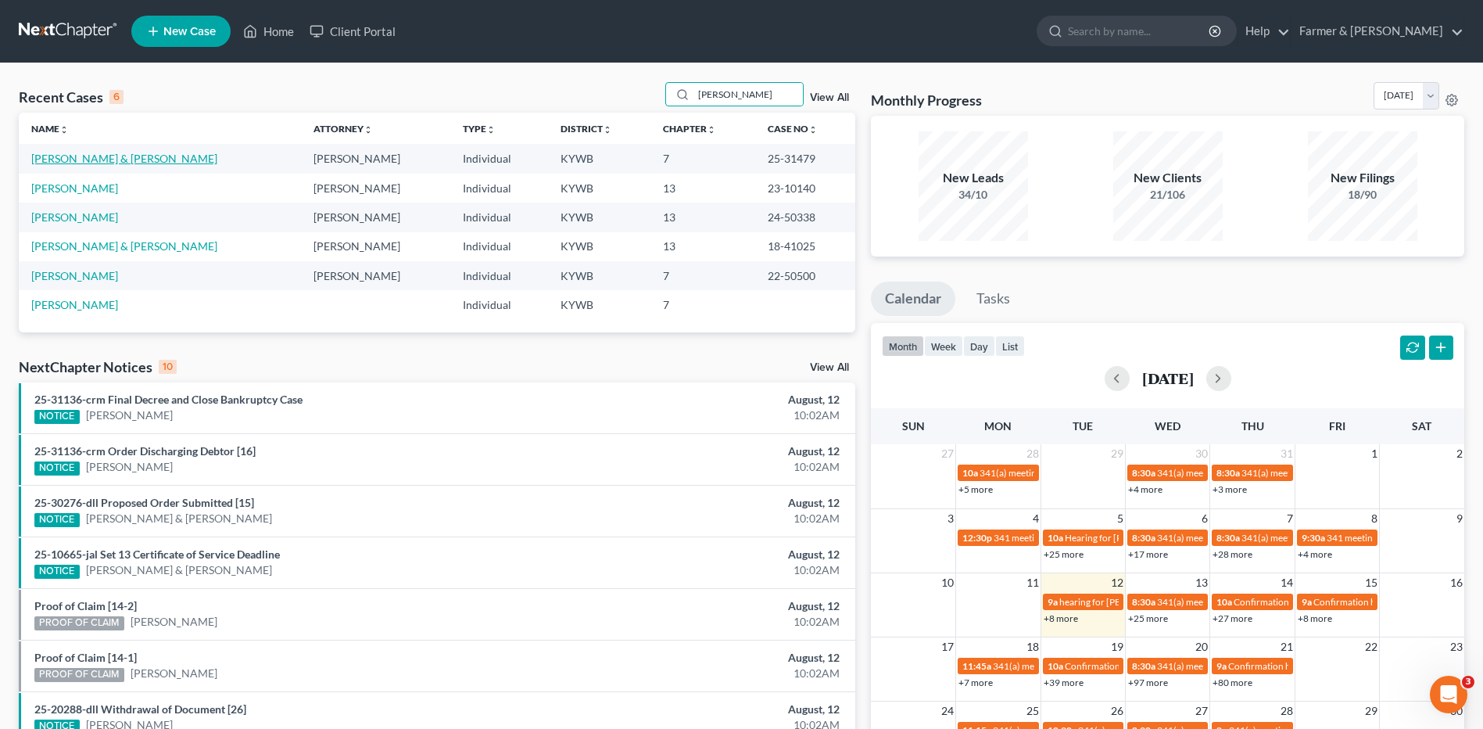
click at [116, 156] on link "[PERSON_NAME] & [PERSON_NAME]" at bounding box center [124, 158] width 186 height 13
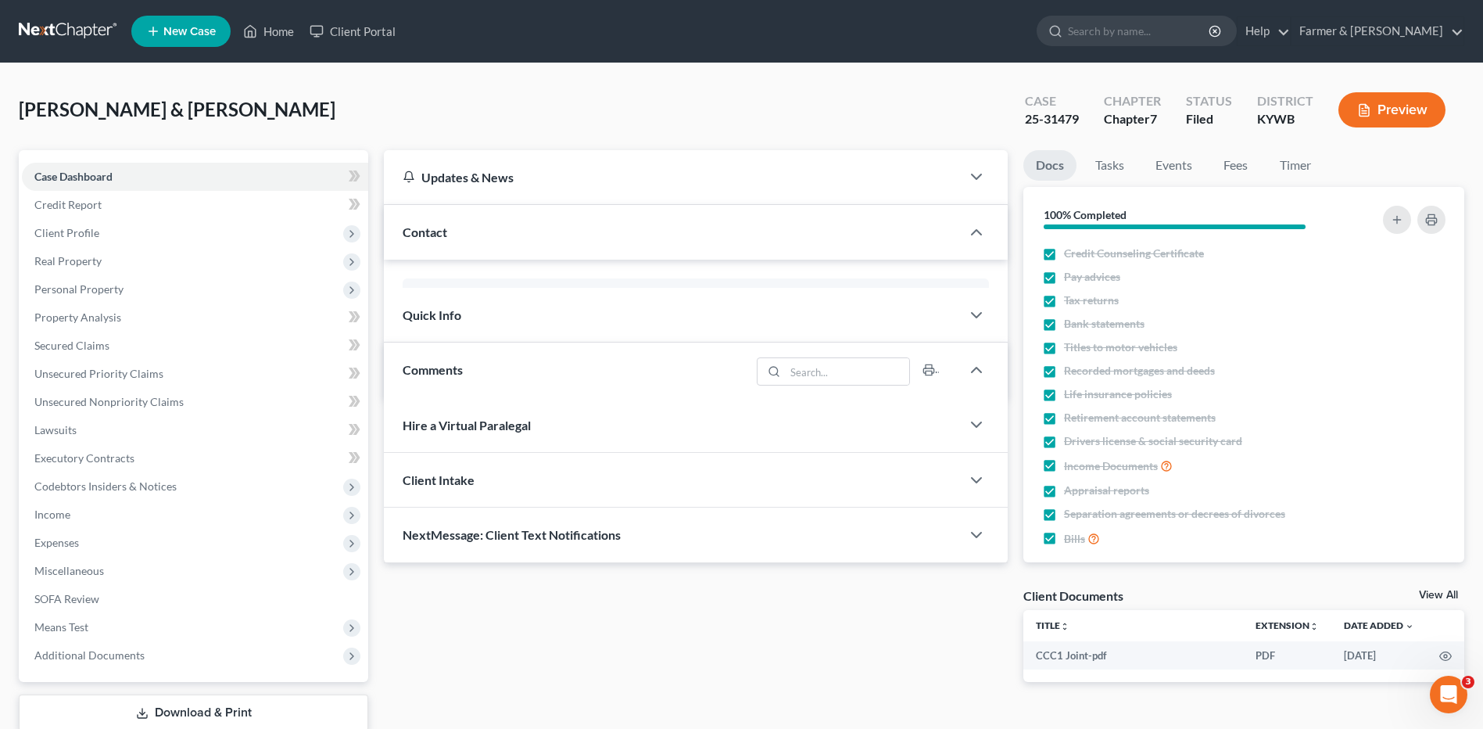
scroll to position [45, 0]
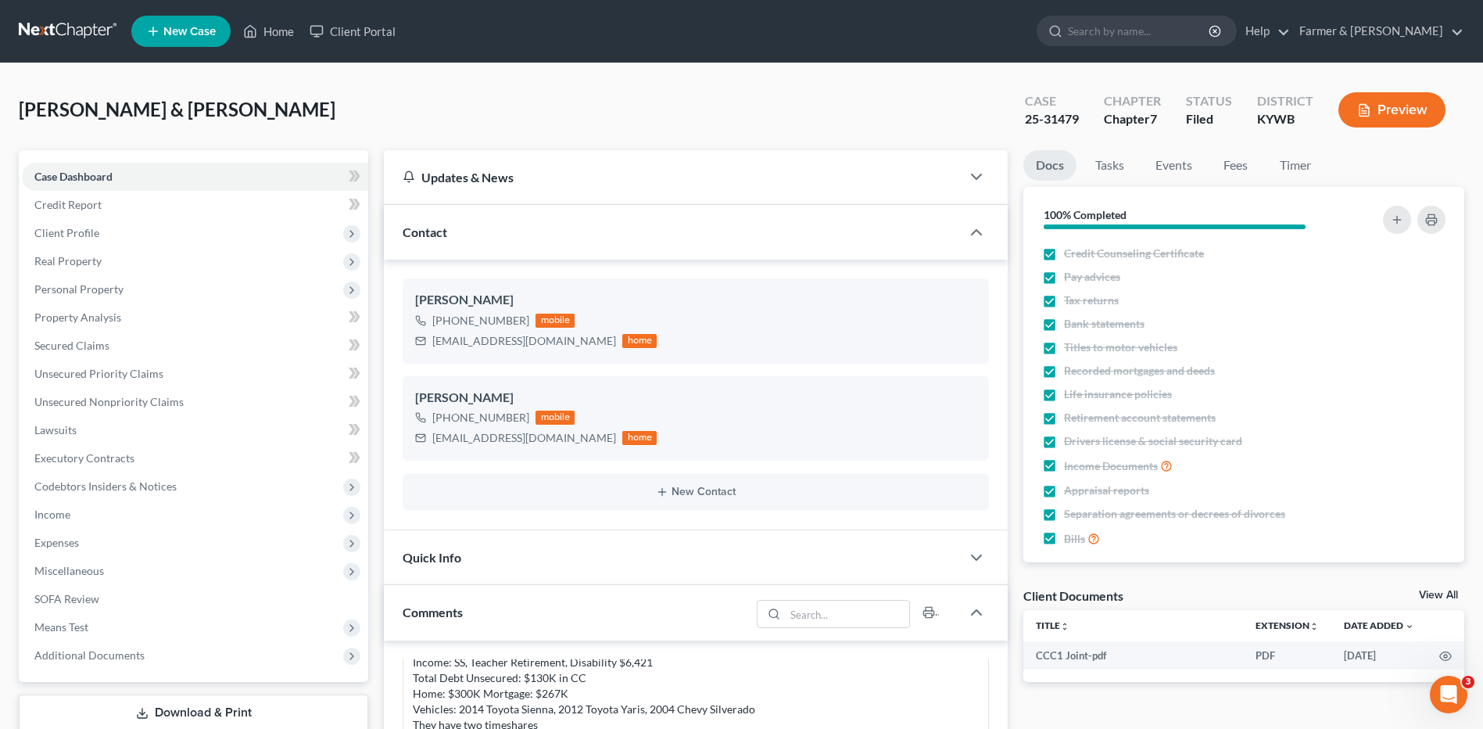
click at [68, 44] on link at bounding box center [69, 31] width 100 height 28
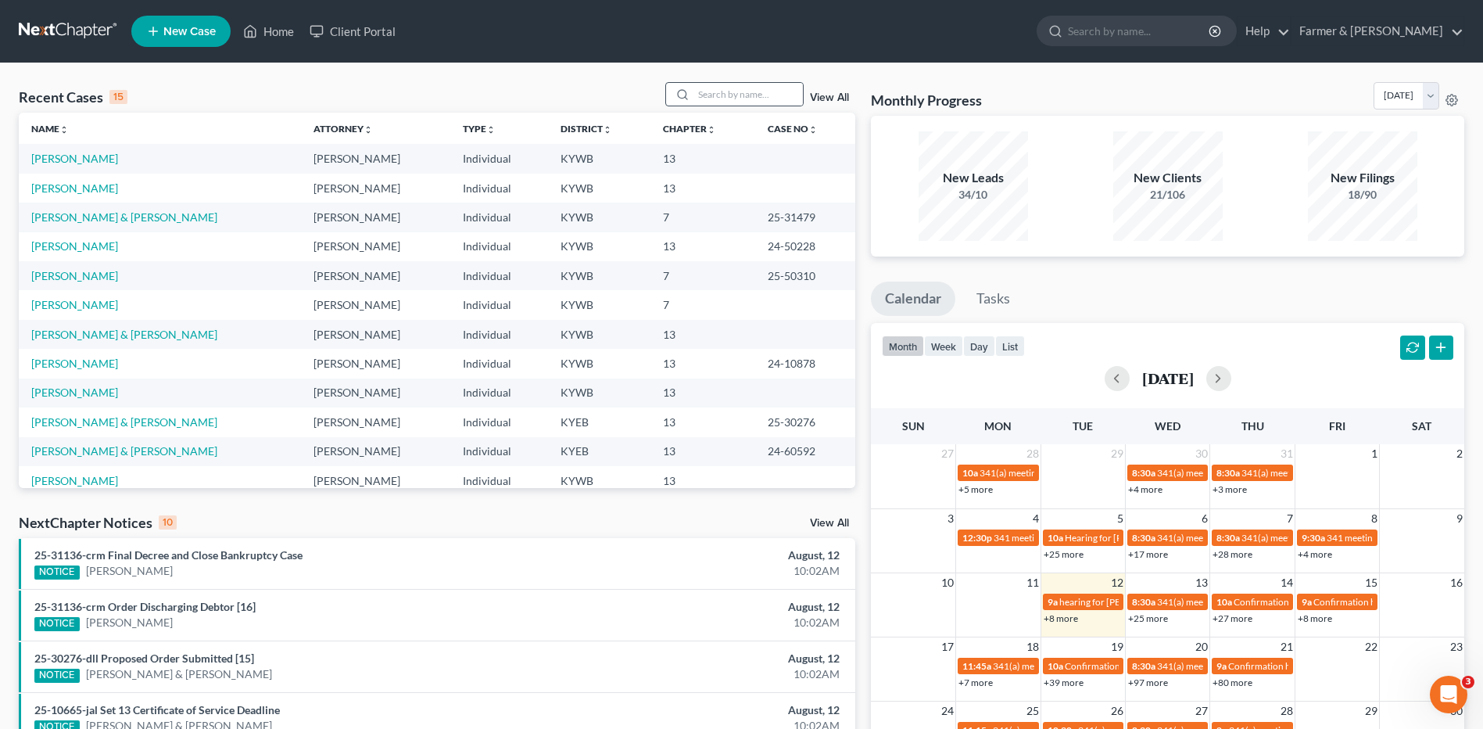
click at [740, 82] on div at bounding box center [734, 94] width 139 height 24
click at [740, 86] on input "search" at bounding box center [747, 94] width 109 height 23
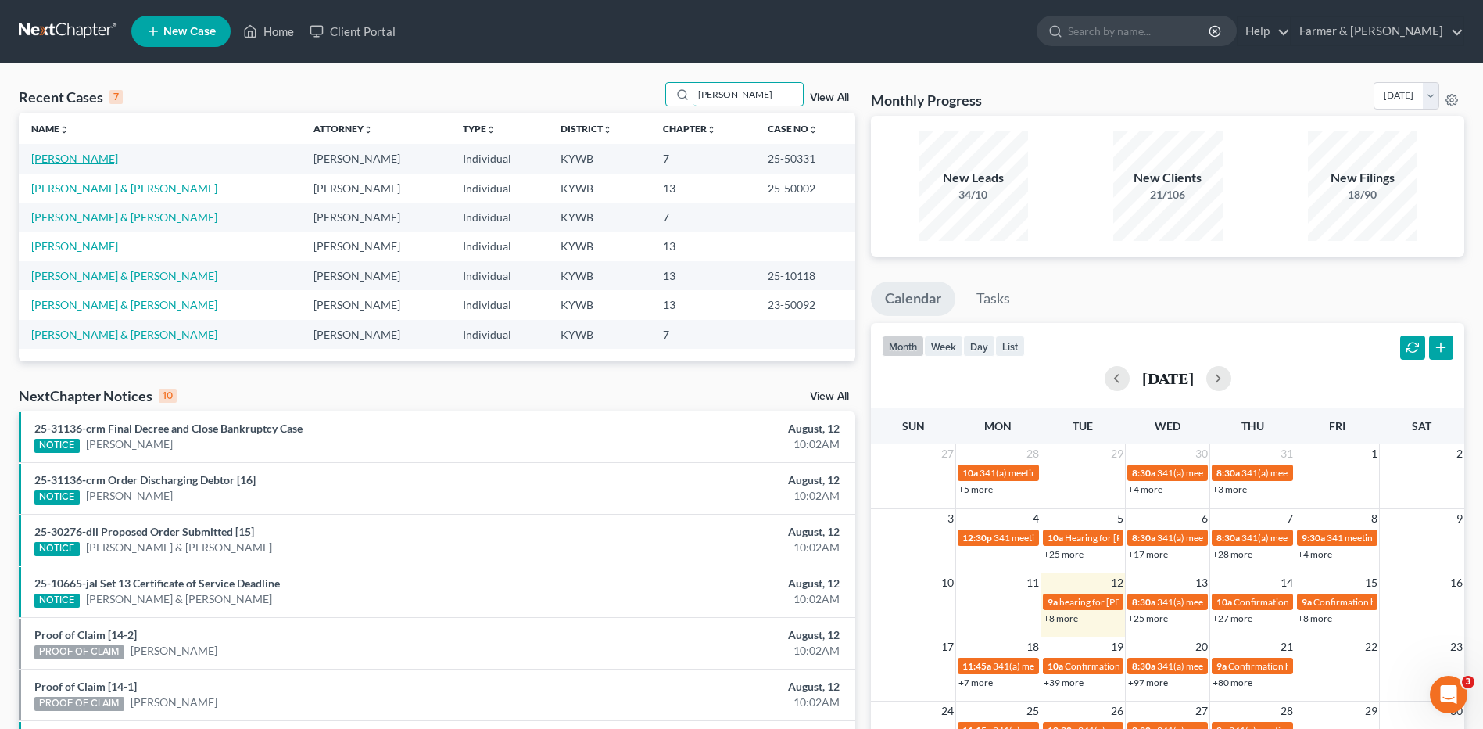
type input "[PERSON_NAME]"
drag, startPoint x: 86, startPoint y: 163, endPoint x: 103, endPoint y: 151, distance: 20.8
click at [86, 163] on link "[PERSON_NAME]" at bounding box center [74, 158] width 87 height 13
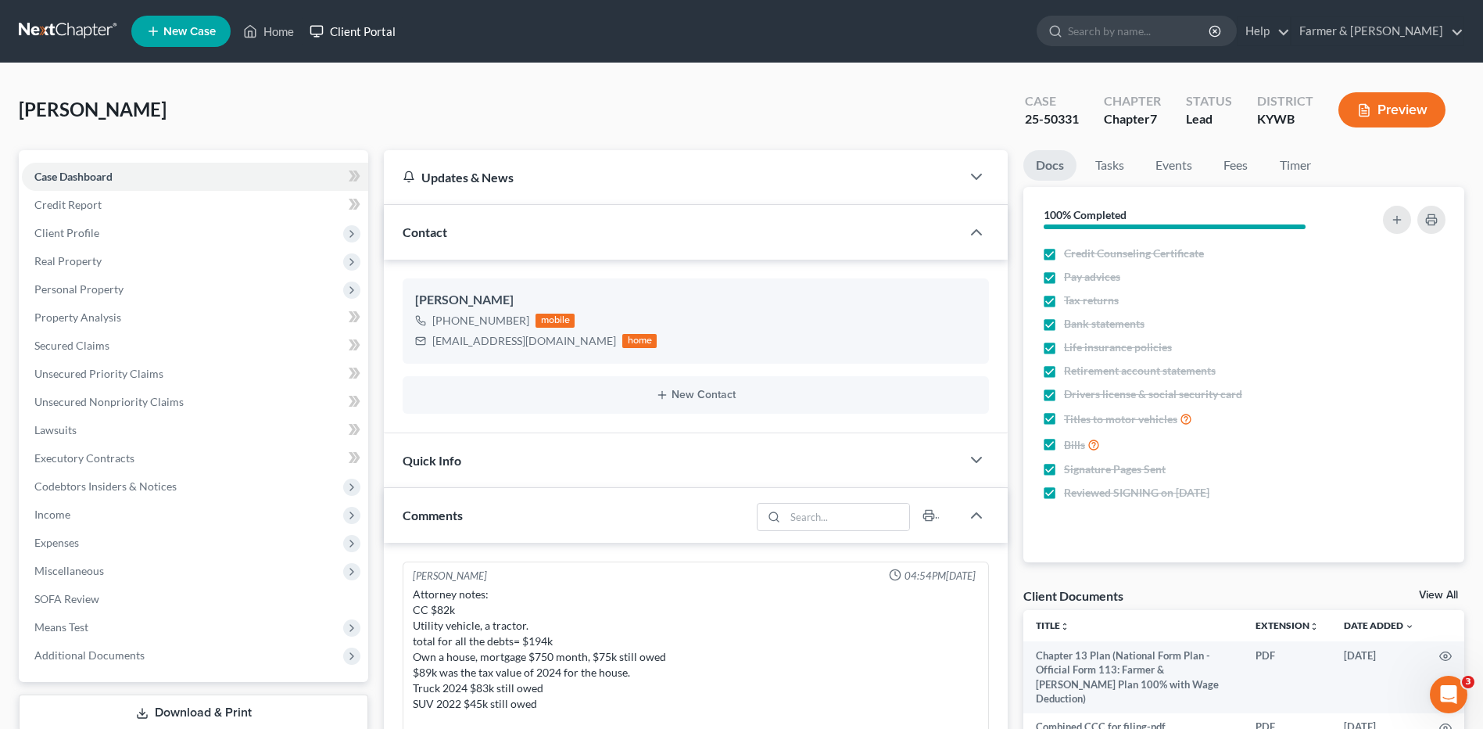
scroll to position [430, 0]
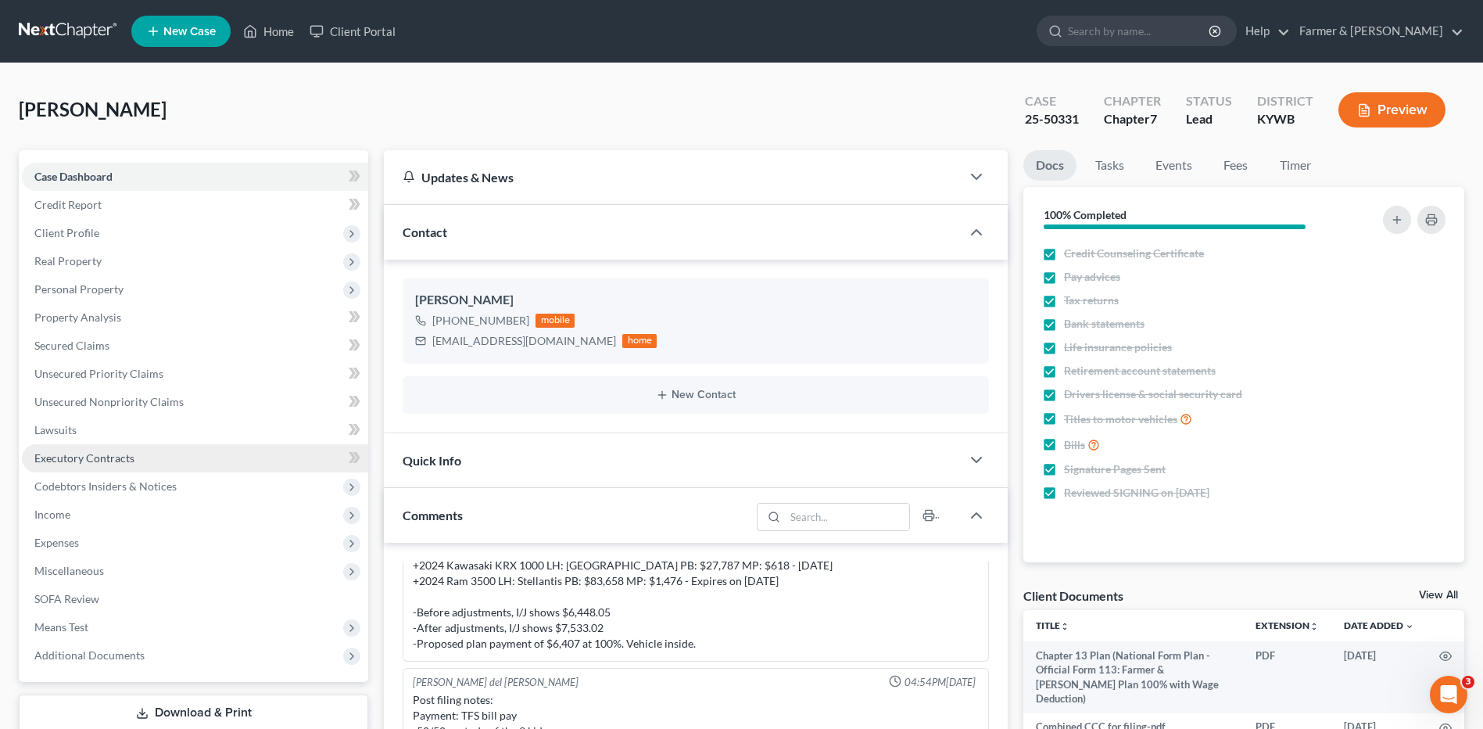
drag, startPoint x: 98, startPoint y: 458, endPoint x: 106, endPoint y: 457, distance: 8.6
click at [98, 458] on span "Executory Contracts" at bounding box center [84, 457] width 100 height 13
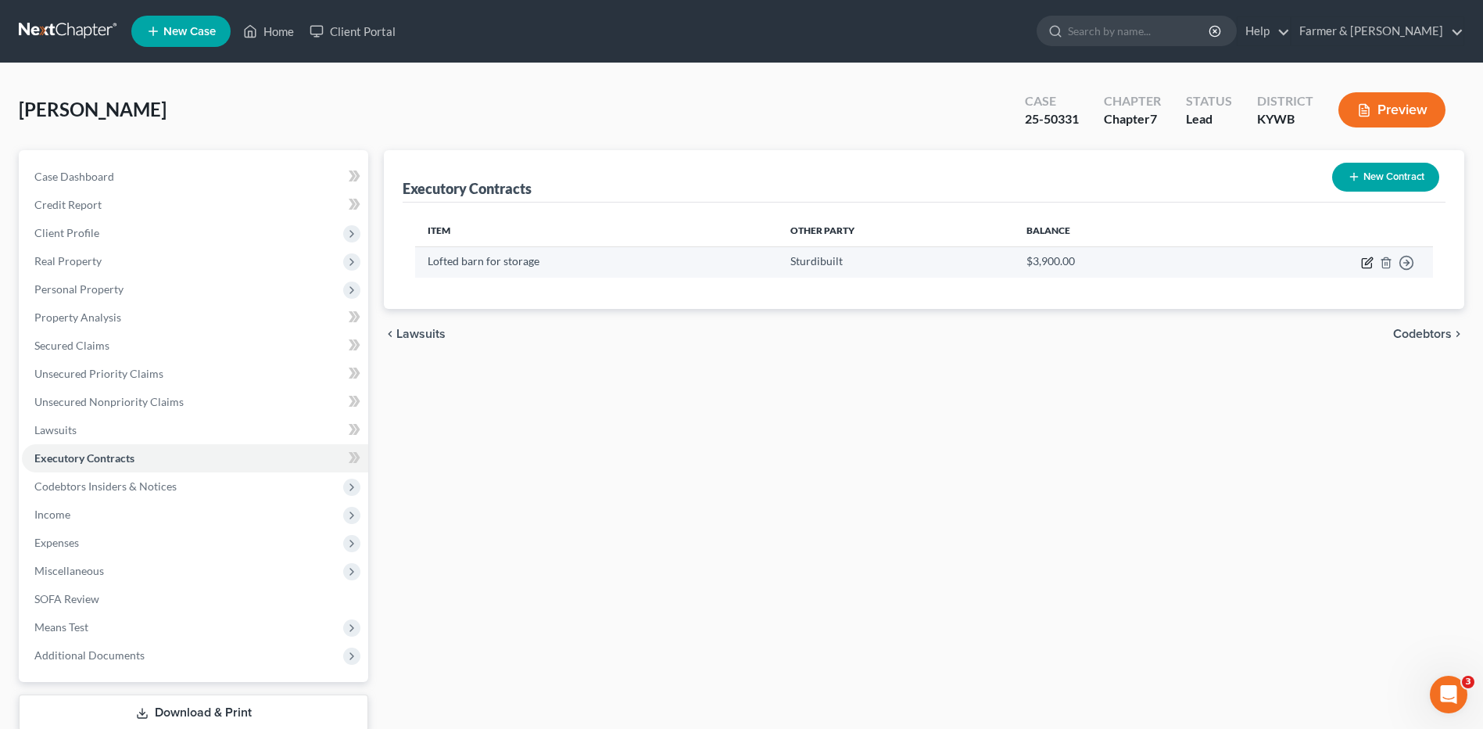
click at [1369, 266] on icon "button" at bounding box center [1367, 262] width 13 height 13
select select "18"
select select "0"
select select "2"
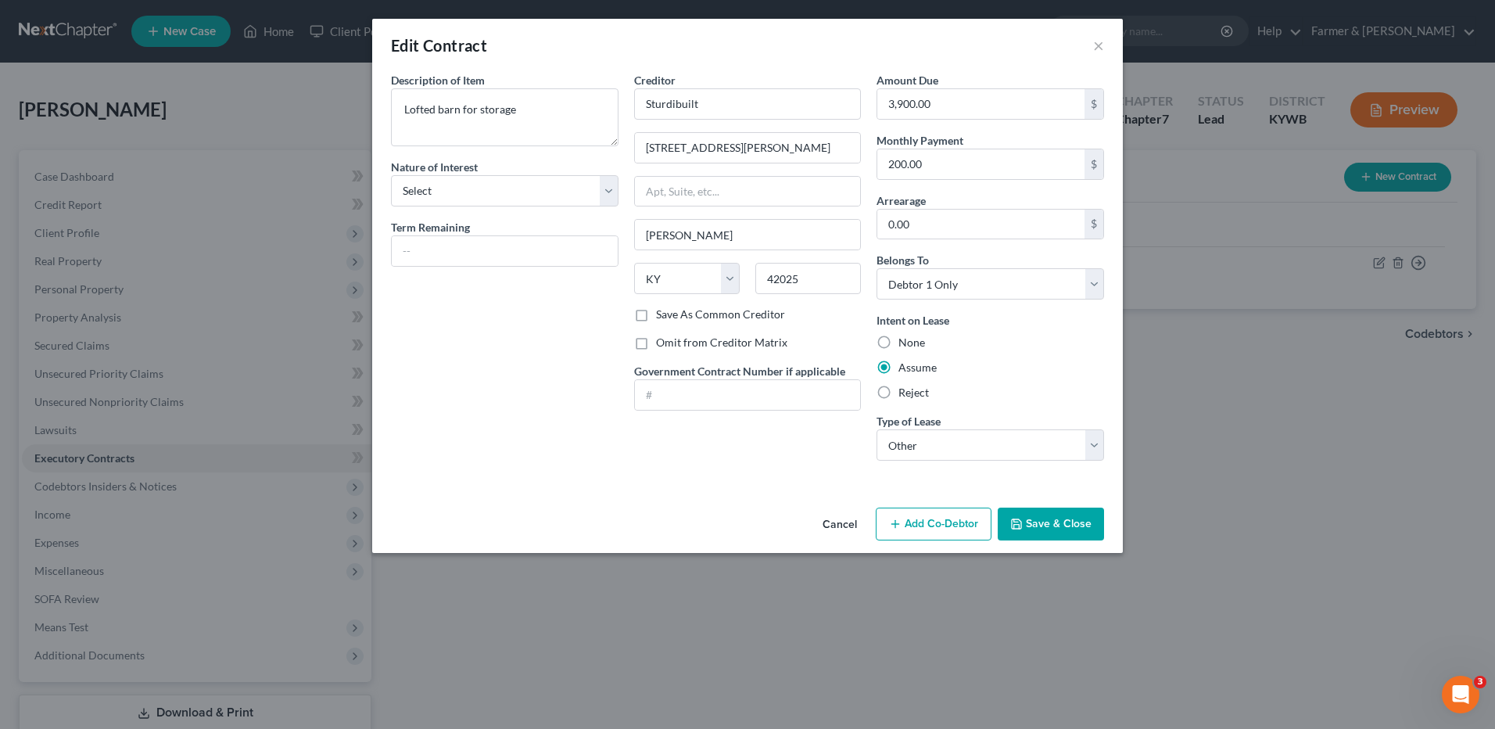
click at [845, 516] on button "Cancel" at bounding box center [839, 524] width 59 height 31
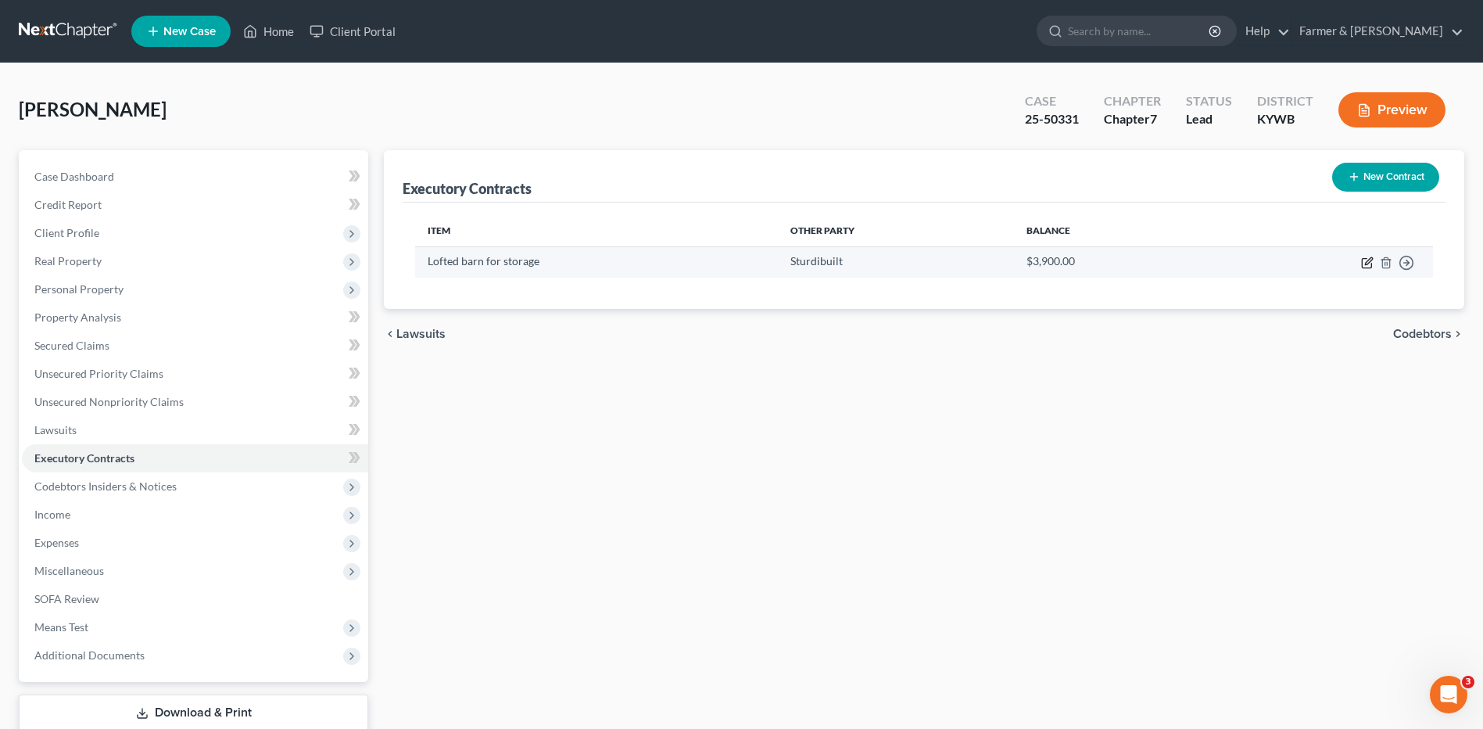
click at [1368, 261] on icon "button" at bounding box center [1367, 262] width 13 height 13
select select "18"
select select "0"
select select "2"
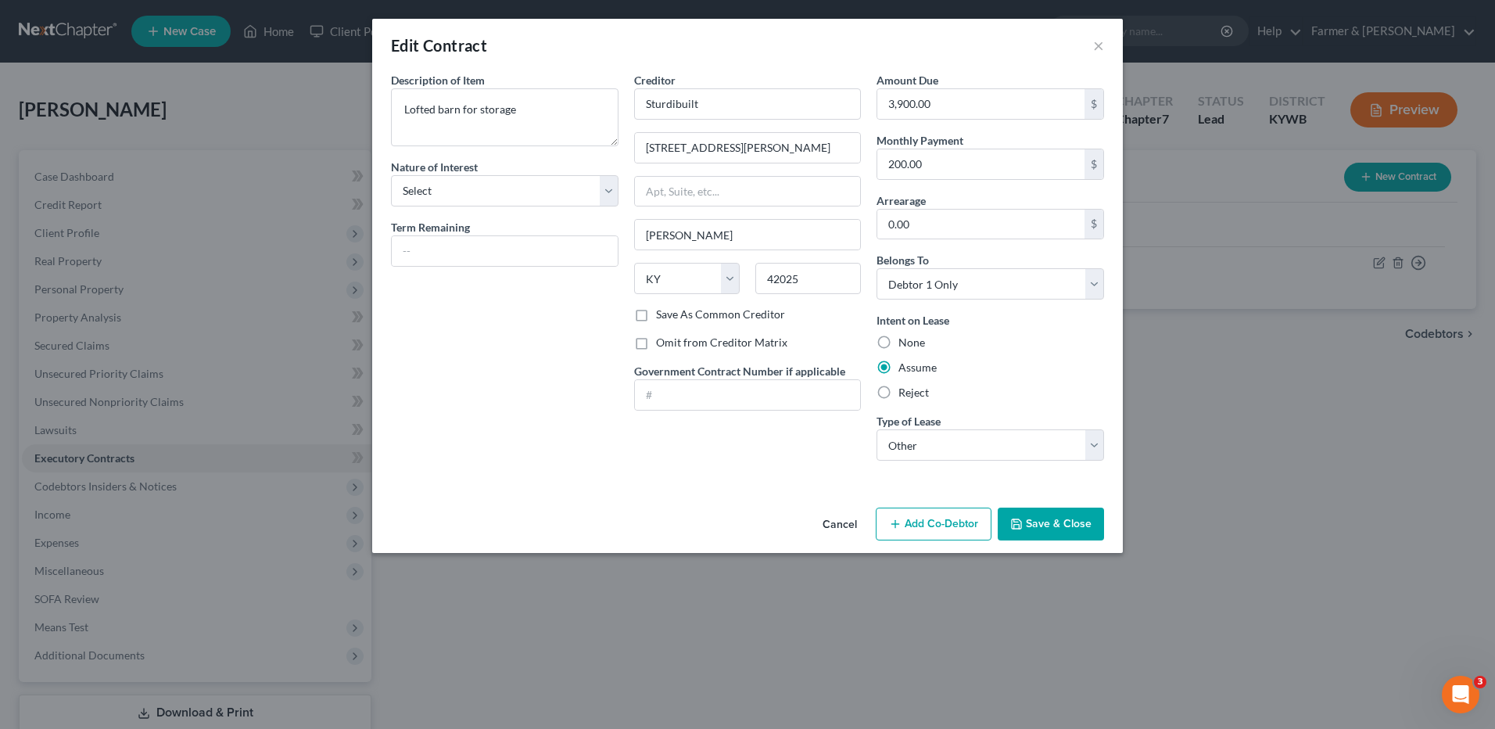
click at [833, 526] on button "Cancel" at bounding box center [839, 524] width 59 height 31
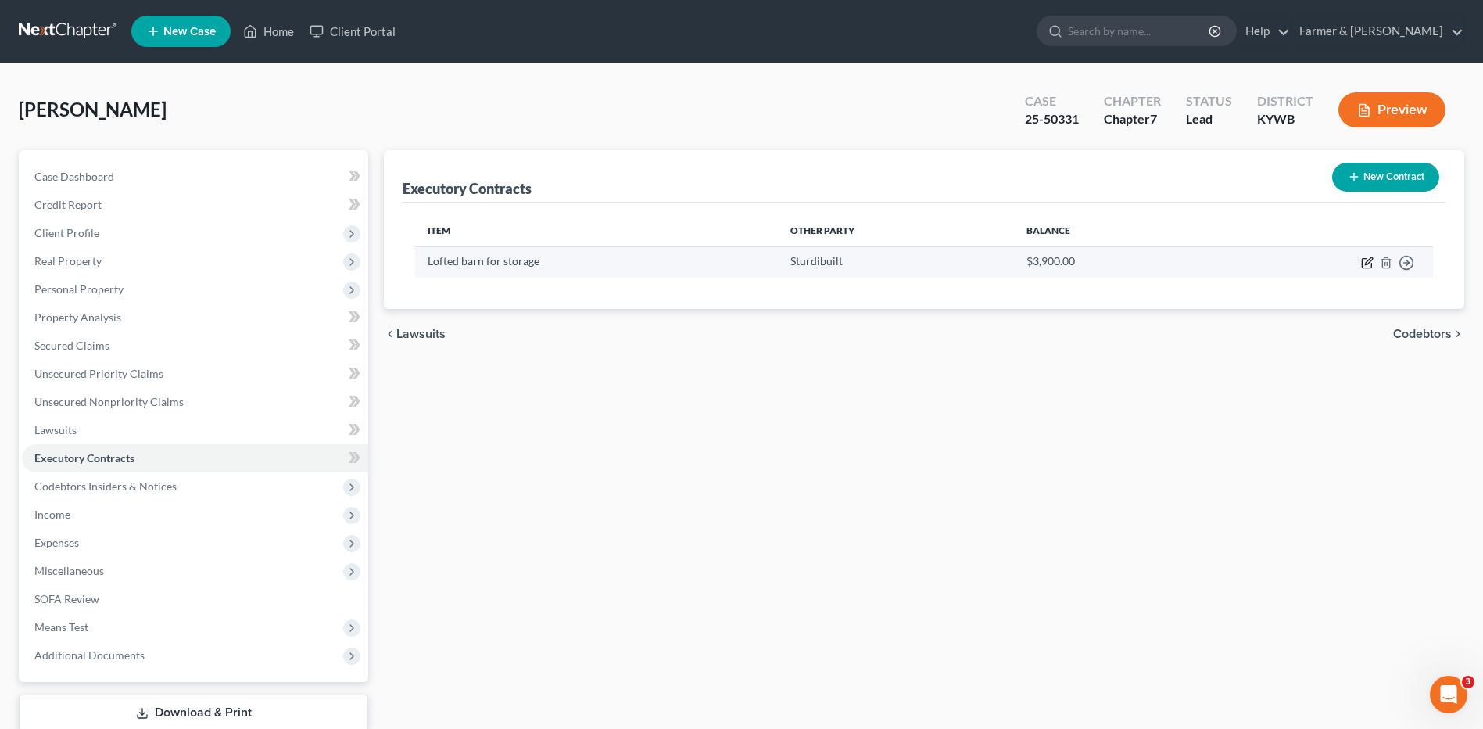
click at [1367, 259] on icon "button" at bounding box center [1366, 263] width 9 height 9
select select "18"
select select "0"
select select "2"
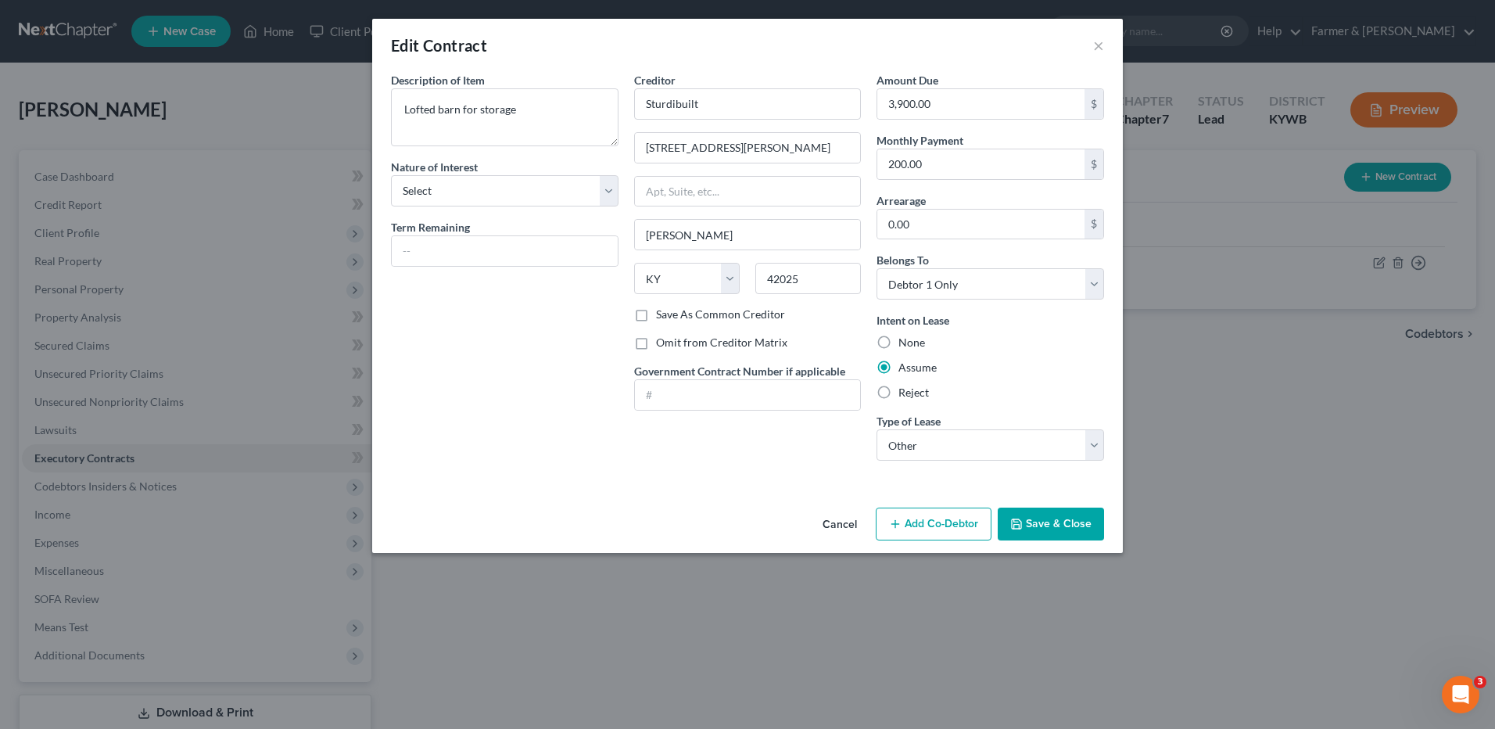
click at [850, 532] on button "Cancel" at bounding box center [839, 524] width 59 height 31
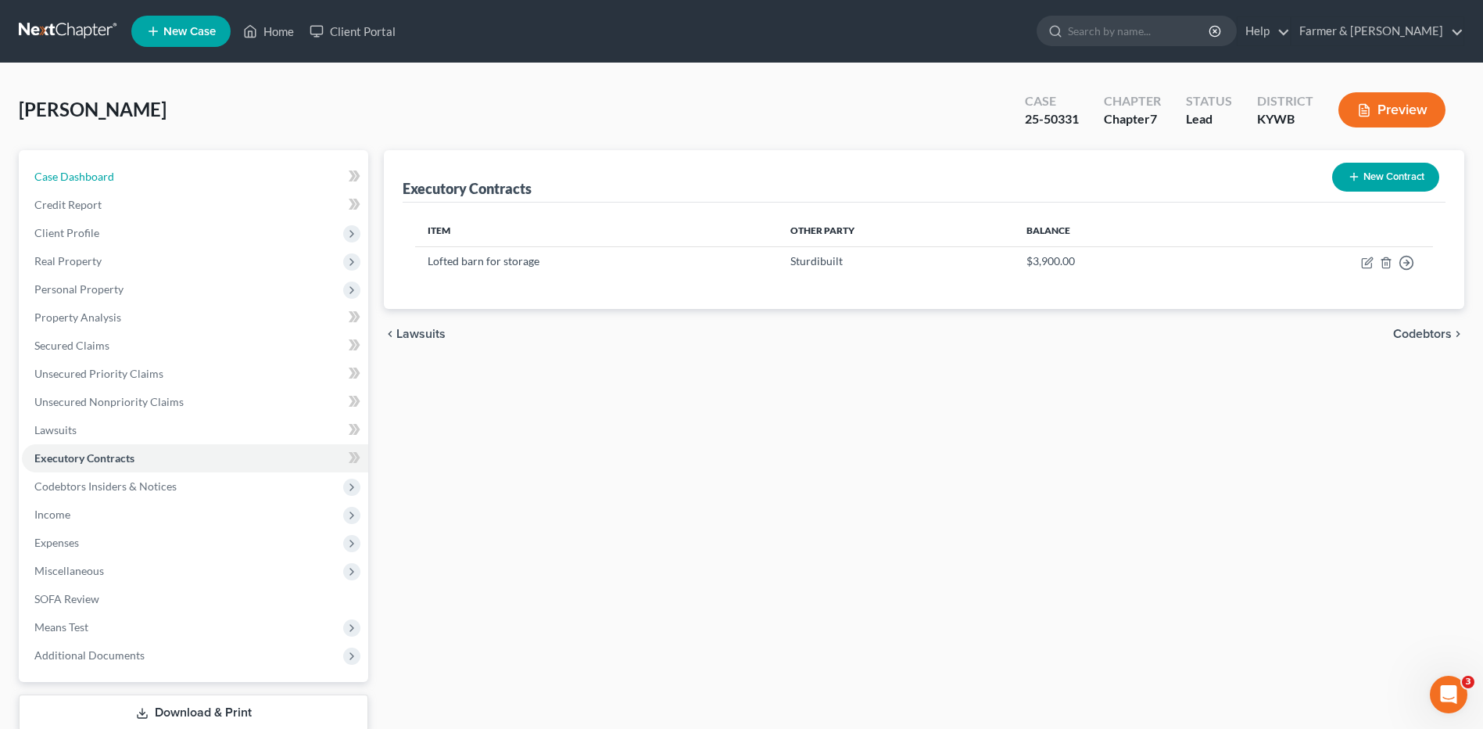
drag, startPoint x: 192, startPoint y: 184, endPoint x: 1442, endPoint y: 92, distance: 1253.5
click at [192, 184] on link "Case Dashboard" at bounding box center [195, 177] width 346 height 28
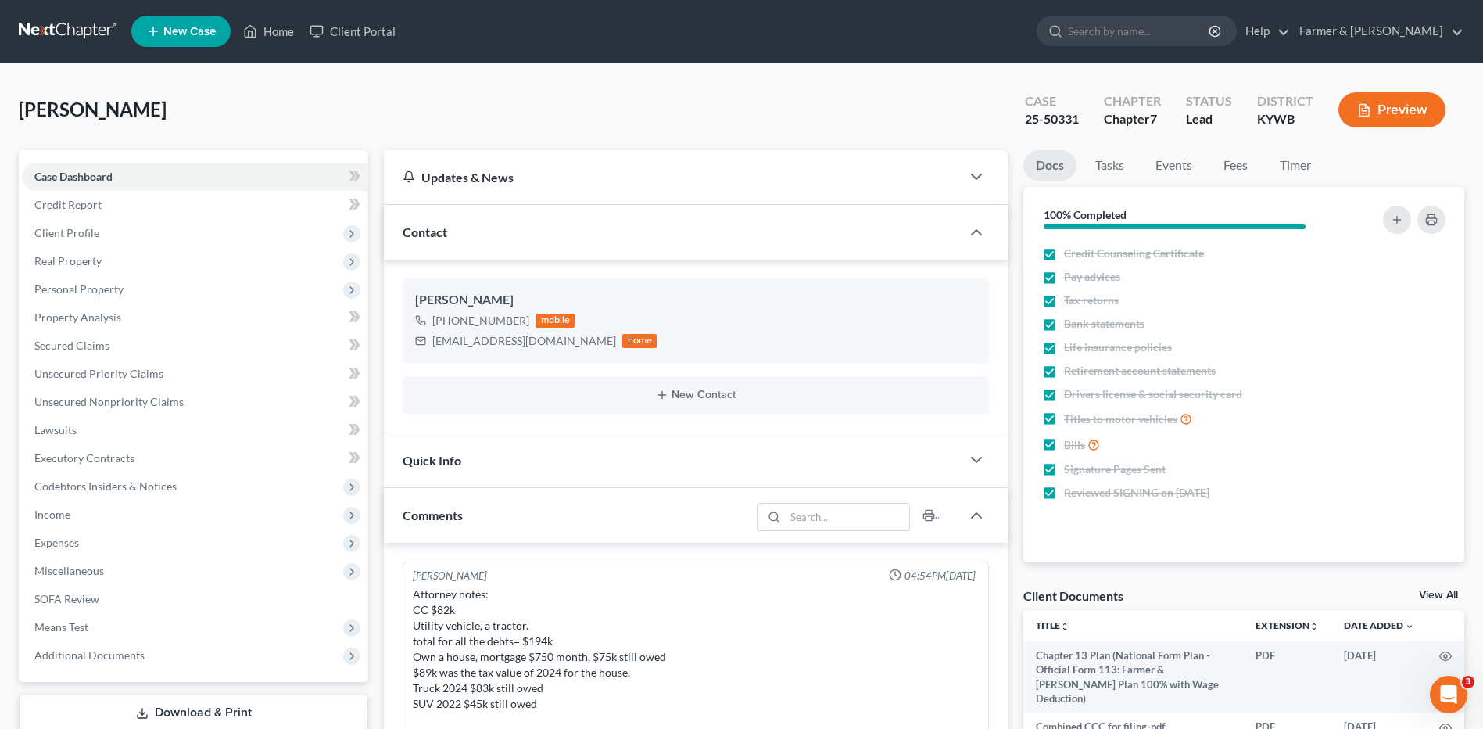
scroll to position [430, 0]
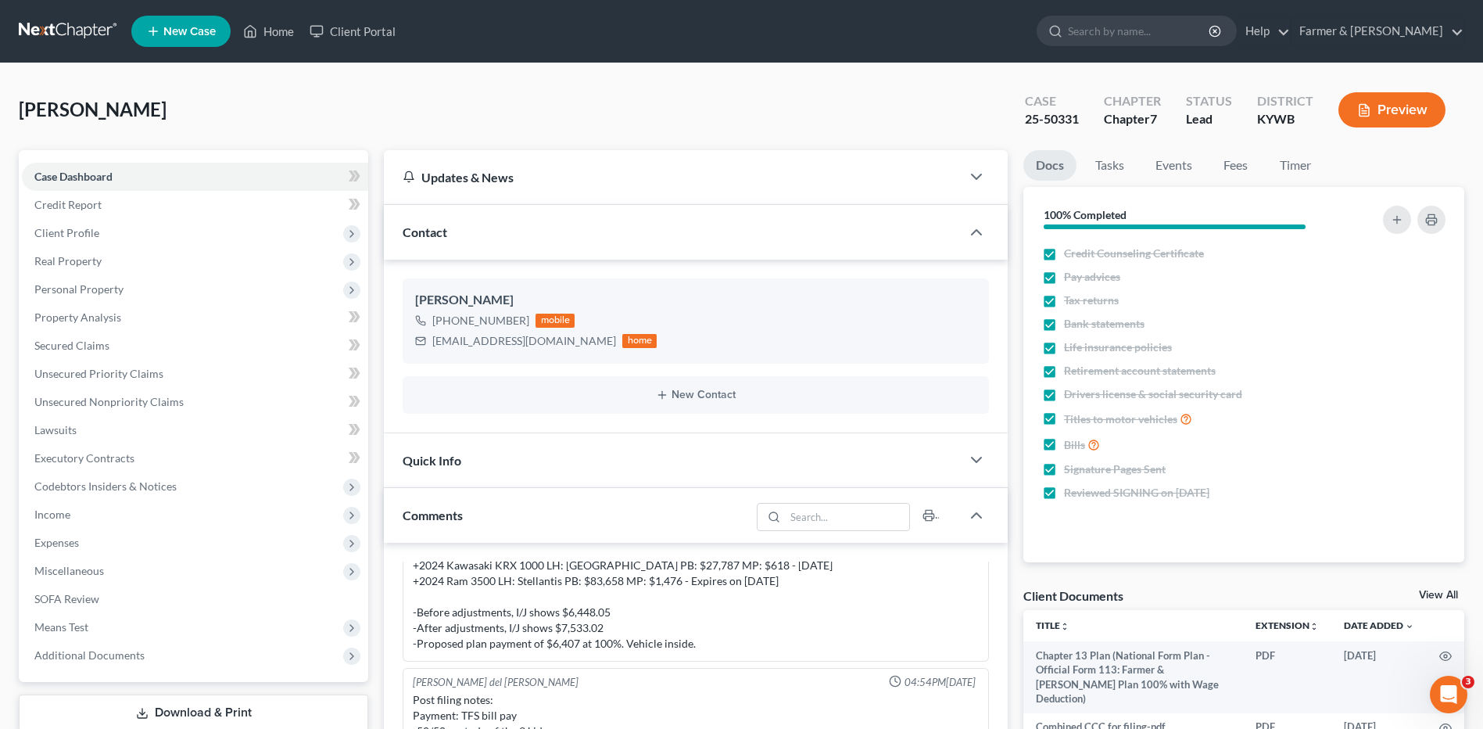
click at [77, 29] on link at bounding box center [69, 31] width 100 height 28
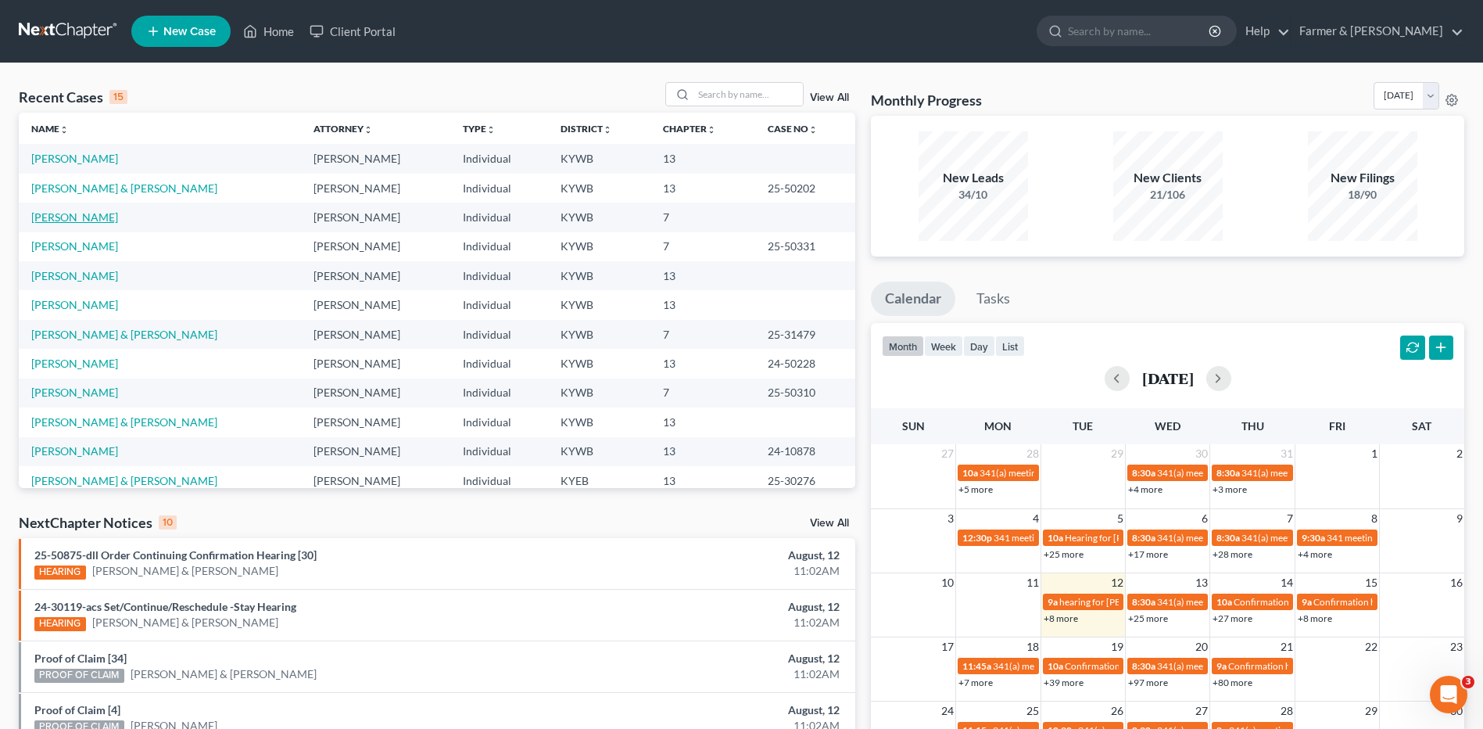
click at [86, 219] on link "[PERSON_NAME]" at bounding box center [74, 216] width 87 height 13
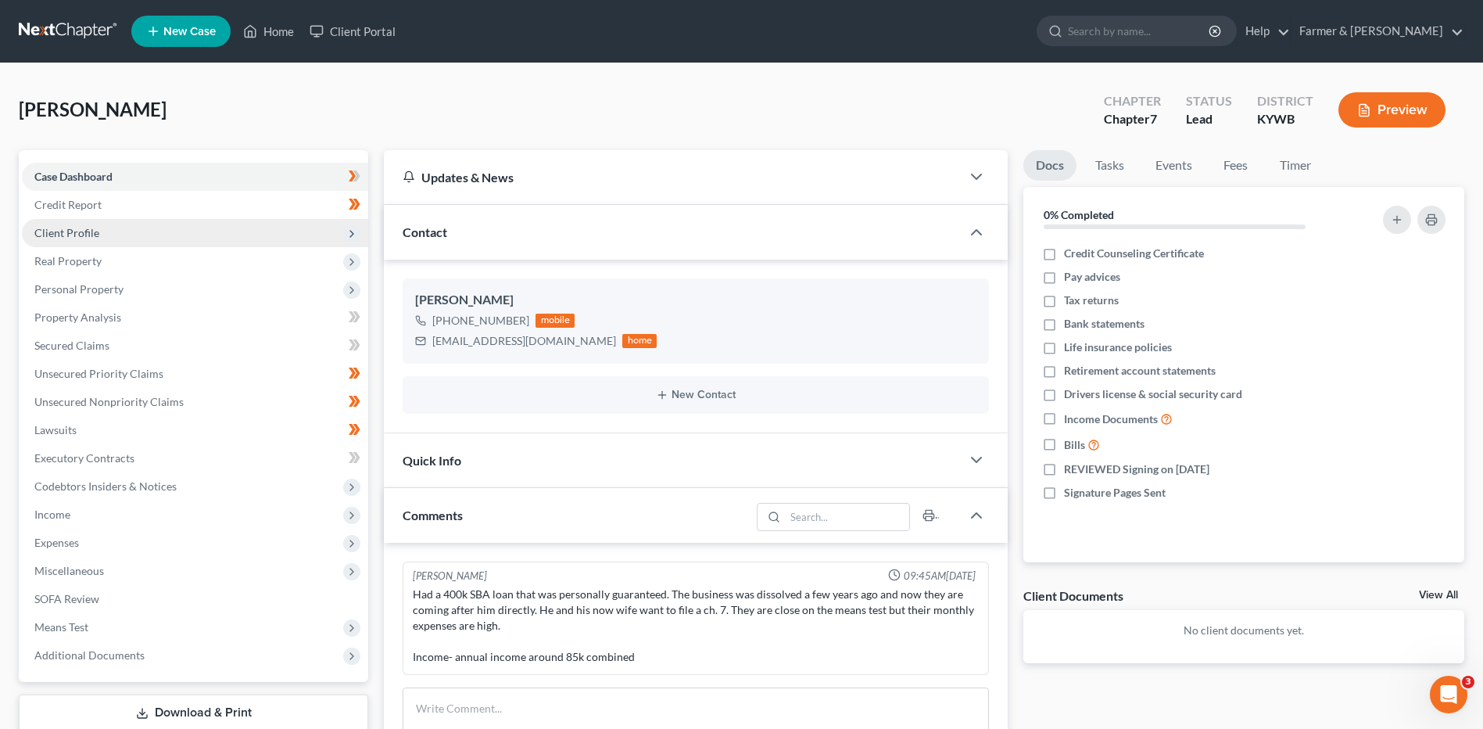
click at [103, 232] on span "Client Profile" at bounding box center [195, 233] width 346 height 28
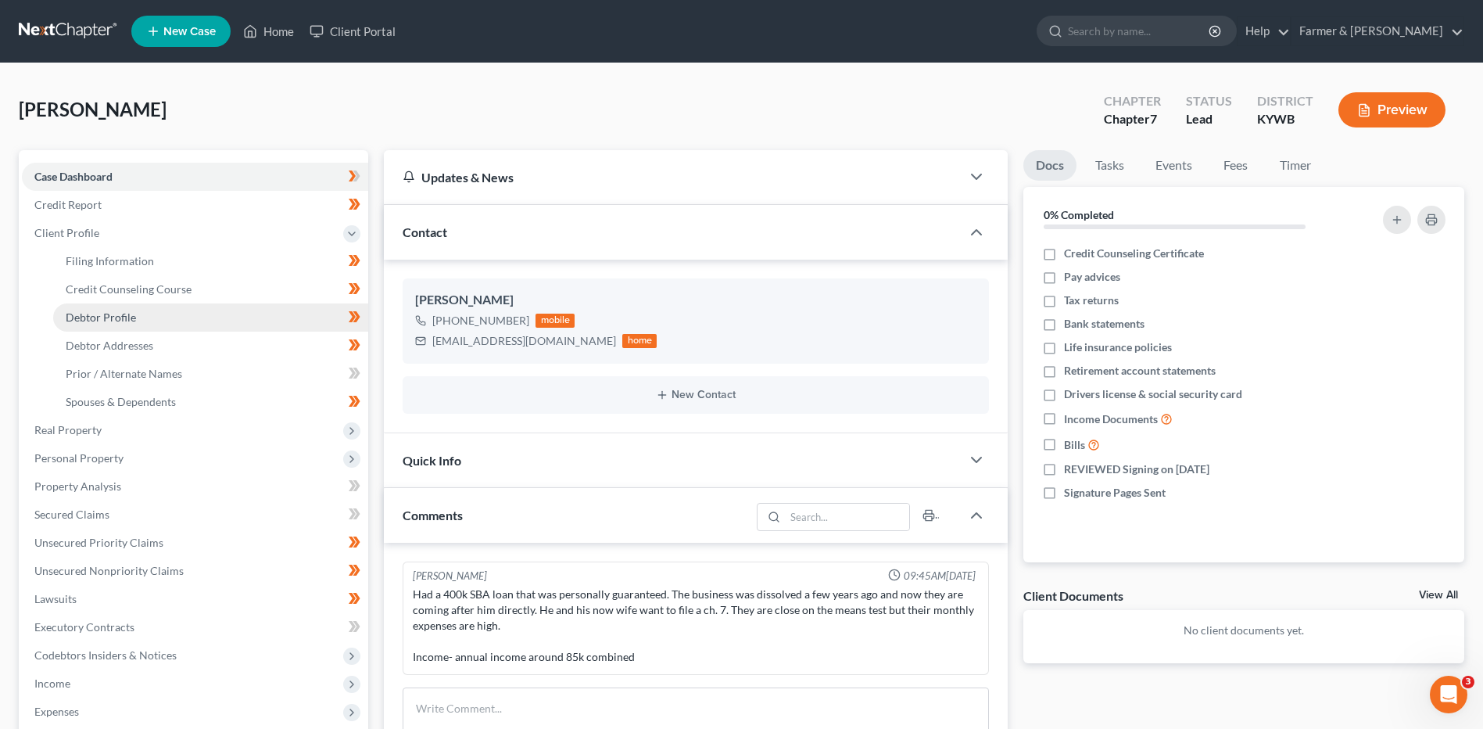
click at [85, 311] on span "Debtor Profile" at bounding box center [101, 316] width 70 height 13
select select "1"
select select "2"
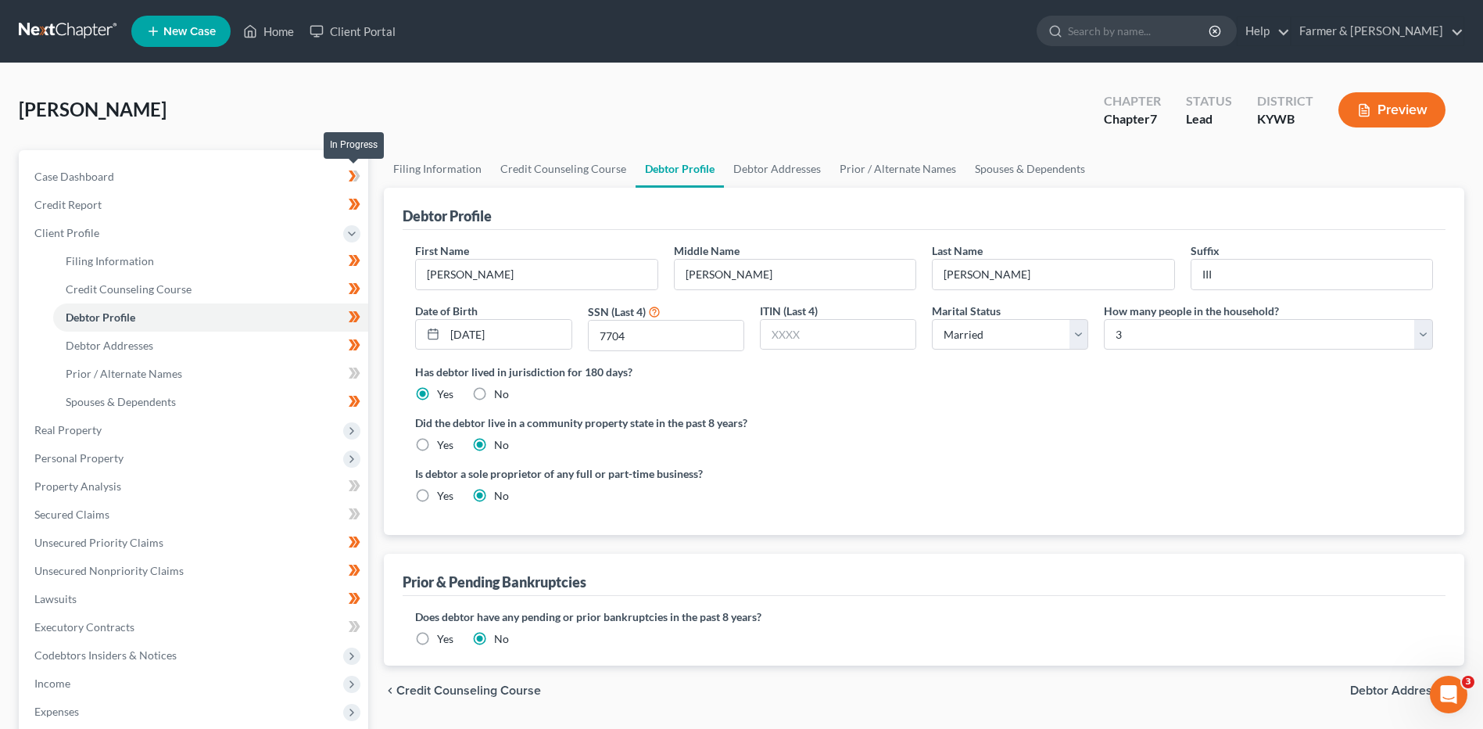
click at [364, 179] on span at bounding box center [354, 178] width 27 height 23
drag, startPoint x: 364, startPoint y: 179, endPoint x: 358, endPoint y: 202, distance: 23.3
click at [358, 202] on icon at bounding box center [356, 204] width 7 height 11
click at [267, 262] on link "Filing Information" at bounding box center [210, 261] width 315 height 28
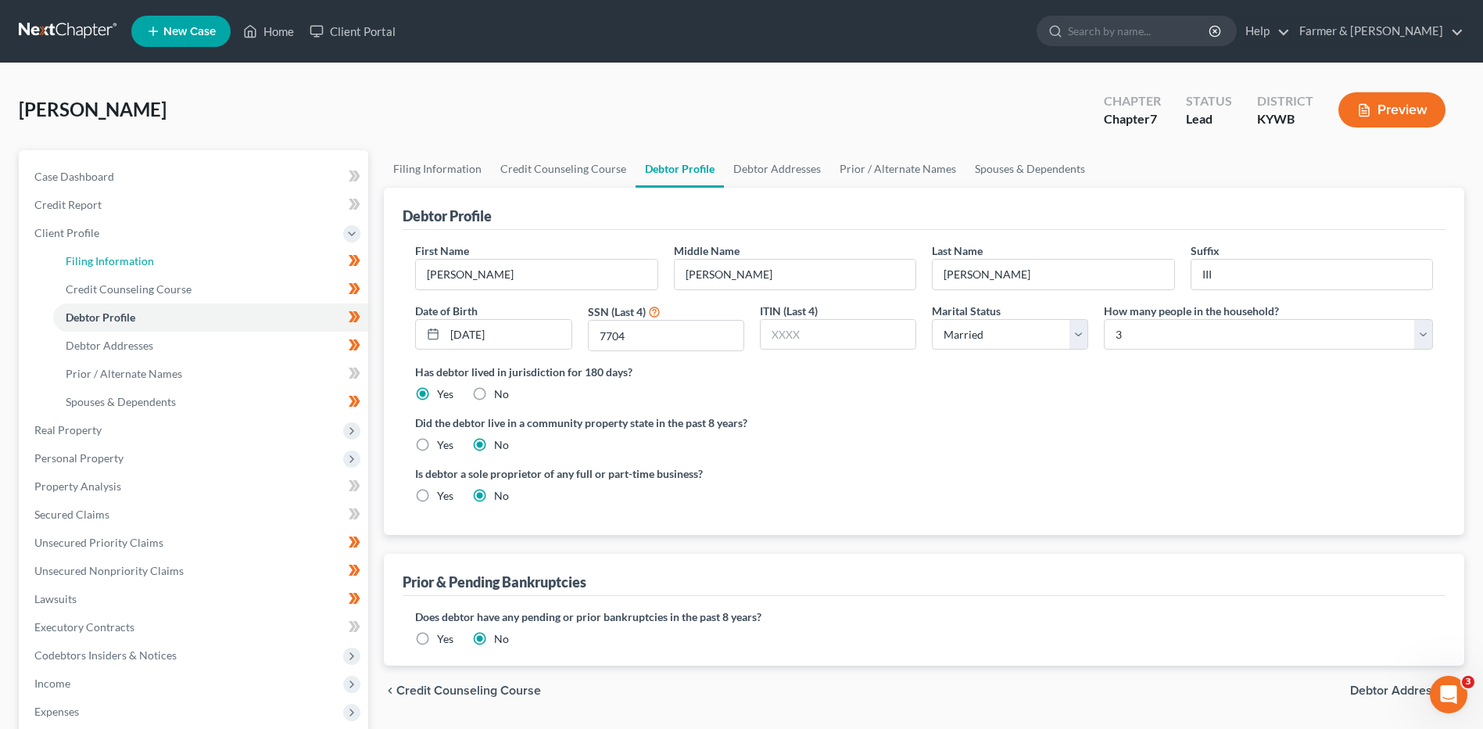
select select "1"
select select "0"
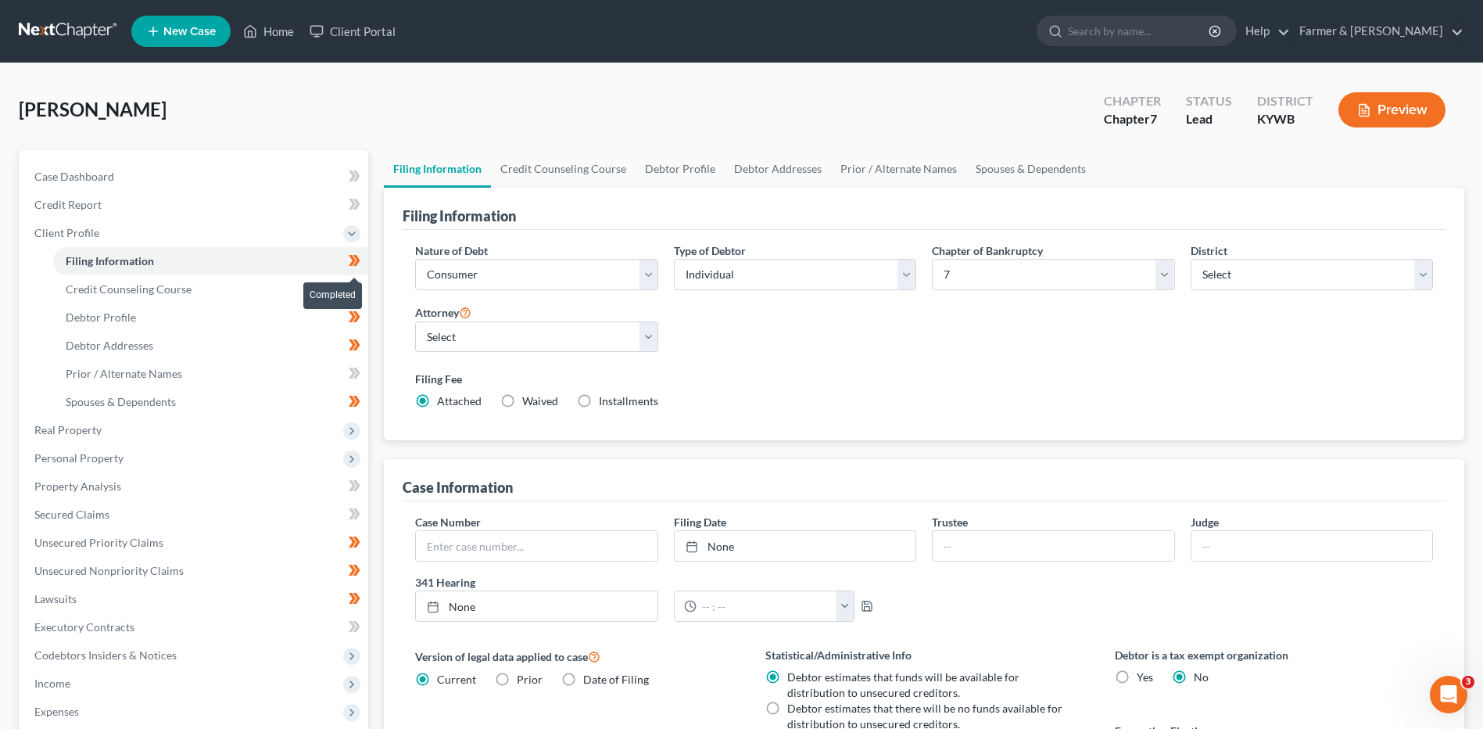
click at [364, 265] on span at bounding box center [354, 262] width 27 height 23
click at [362, 292] on span at bounding box center [354, 290] width 27 height 23
click at [361, 318] on span at bounding box center [354, 318] width 27 height 23
click at [364, 351] on span at bounding box center [354, 346] width 27 height 23
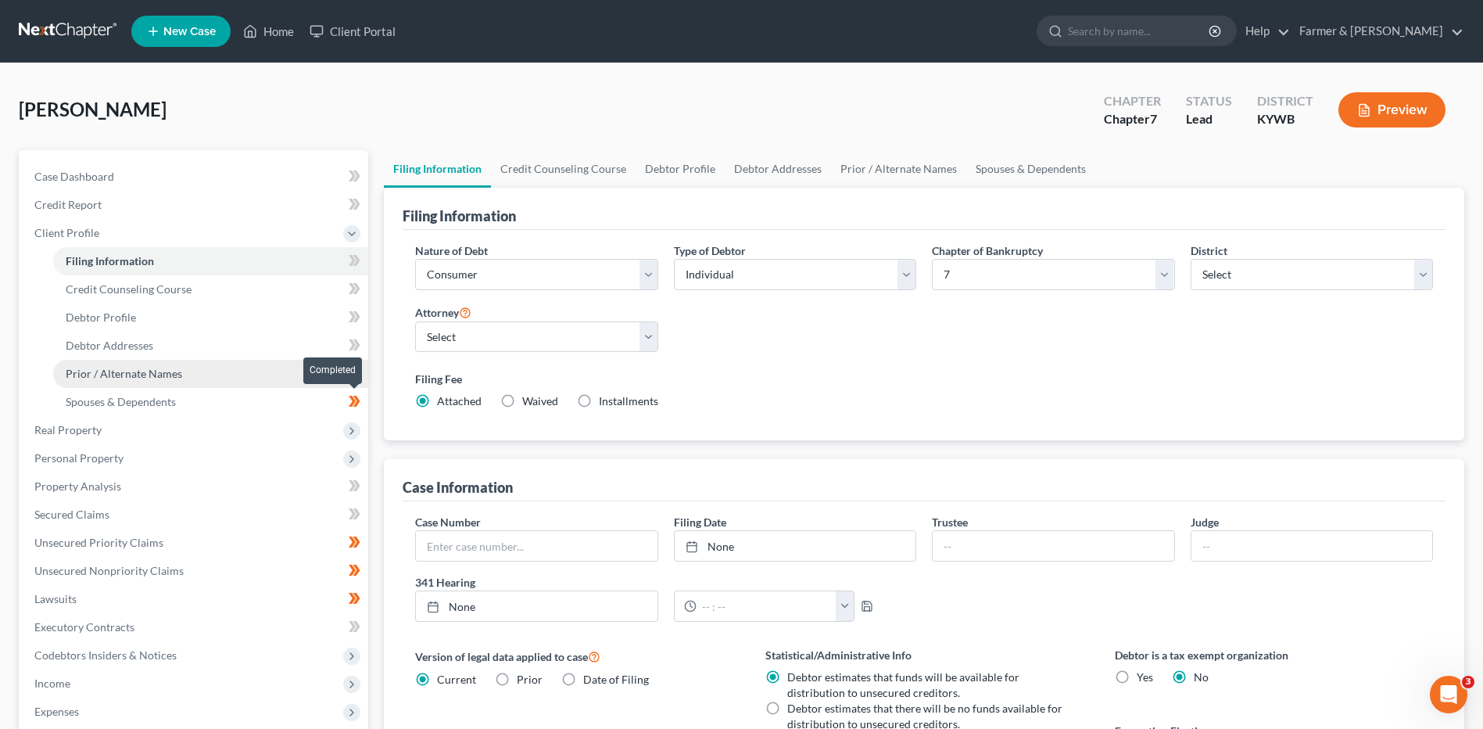
click at [358, 404] on icon at bounding box center [355, 402] width 12 height 20
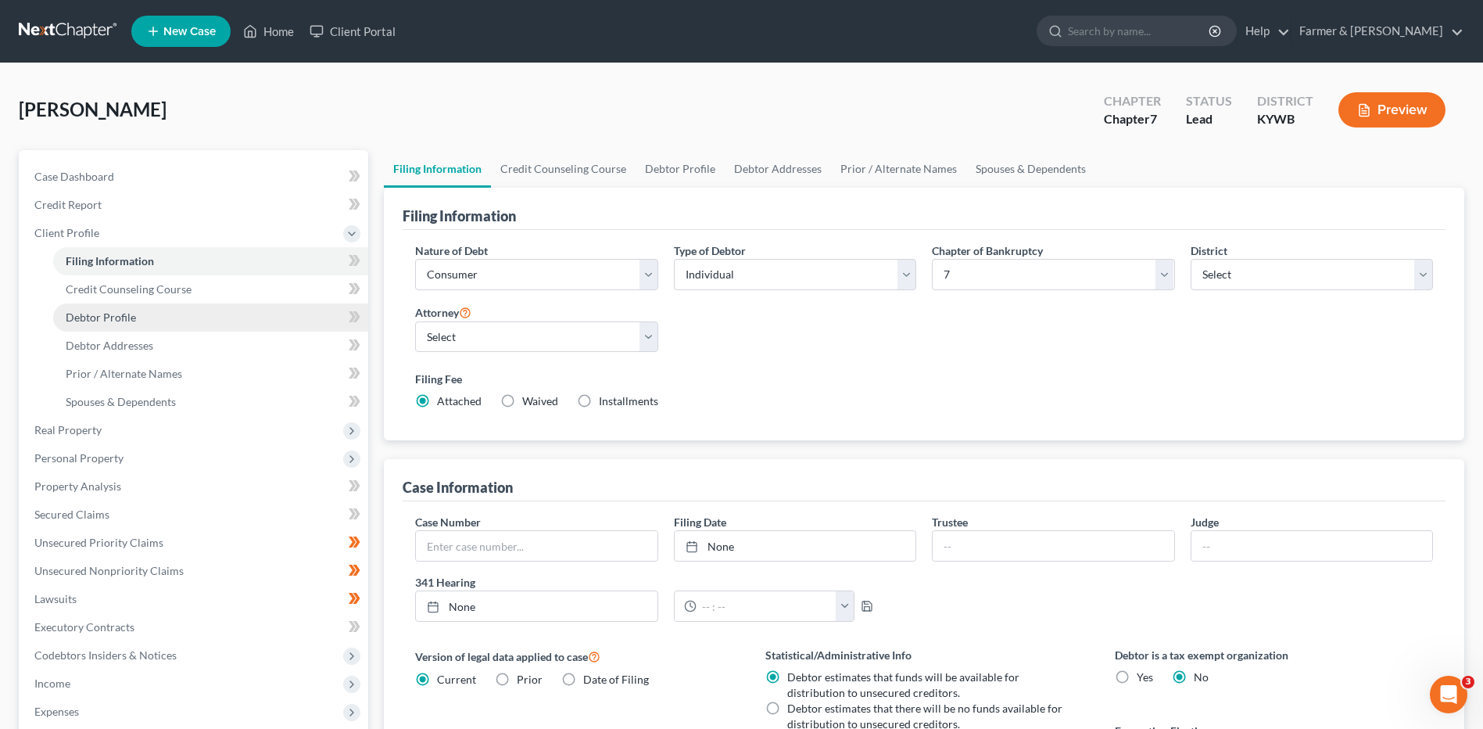
click at [233, 316] on link "Debtor Profile" at bounding box center [210, 317] width 315 height 28
select select "1"
select select "2"
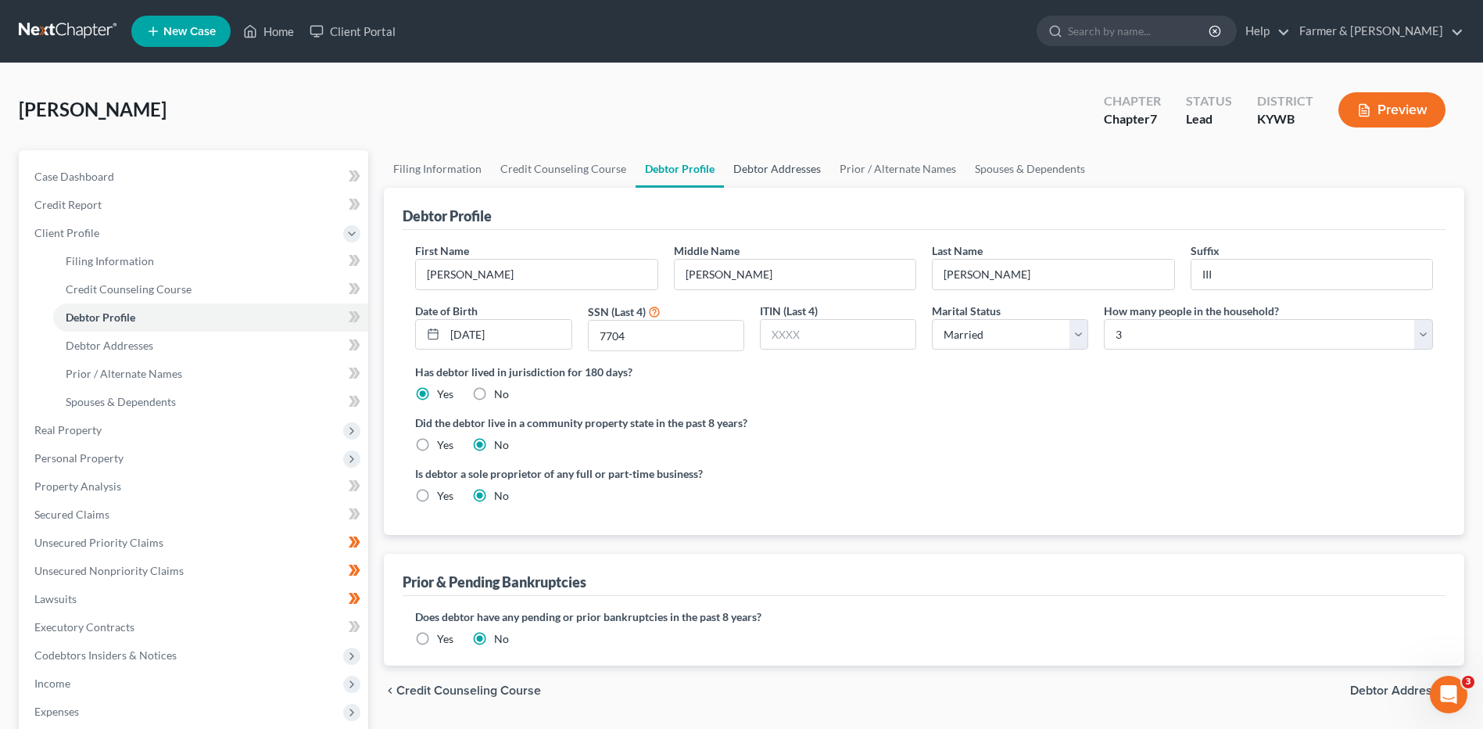
click at [786, 172] on link "Debtor Addresses" at bounding box center [777, 169] width 106 height 38
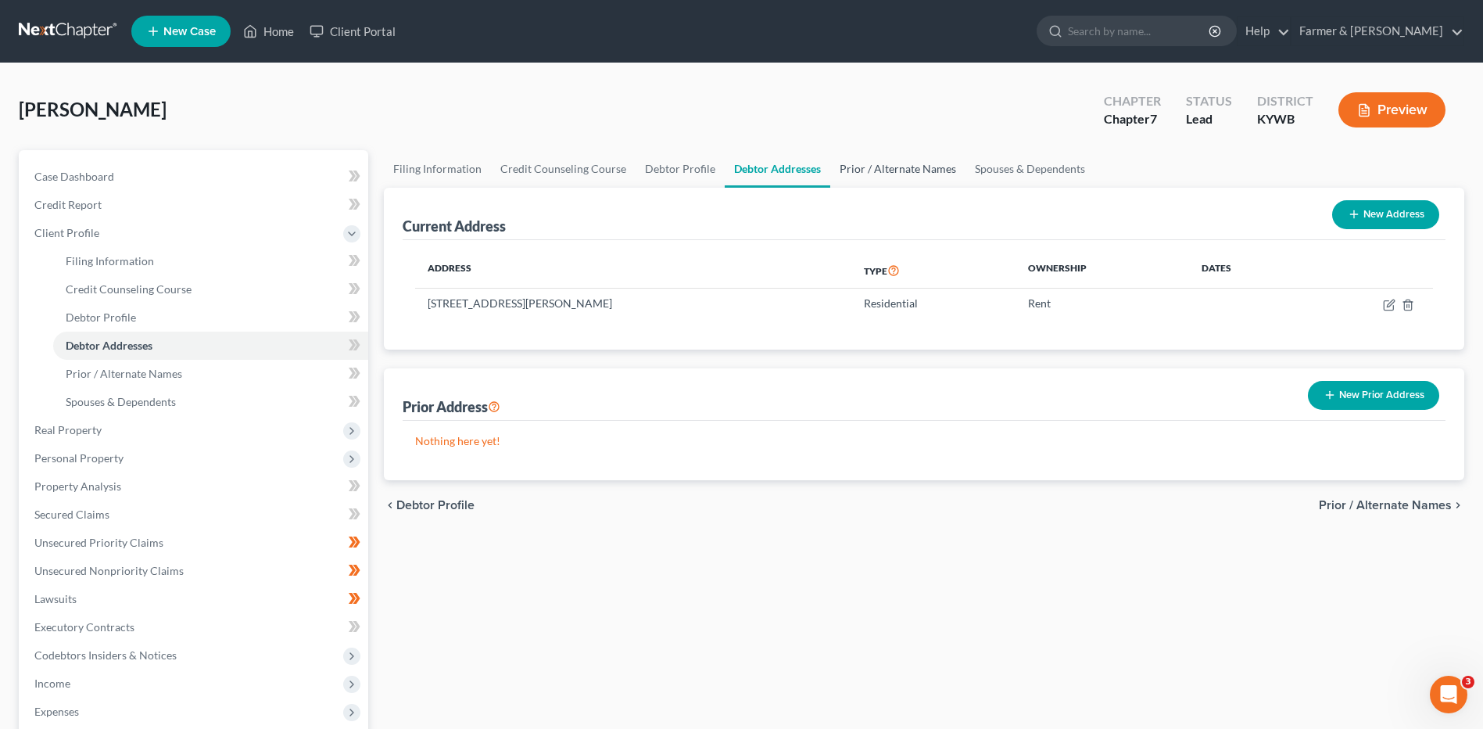
click at [889, 174] on link "Prior / Alternate Names" at bounding box center [897, 169] width 135 height 38
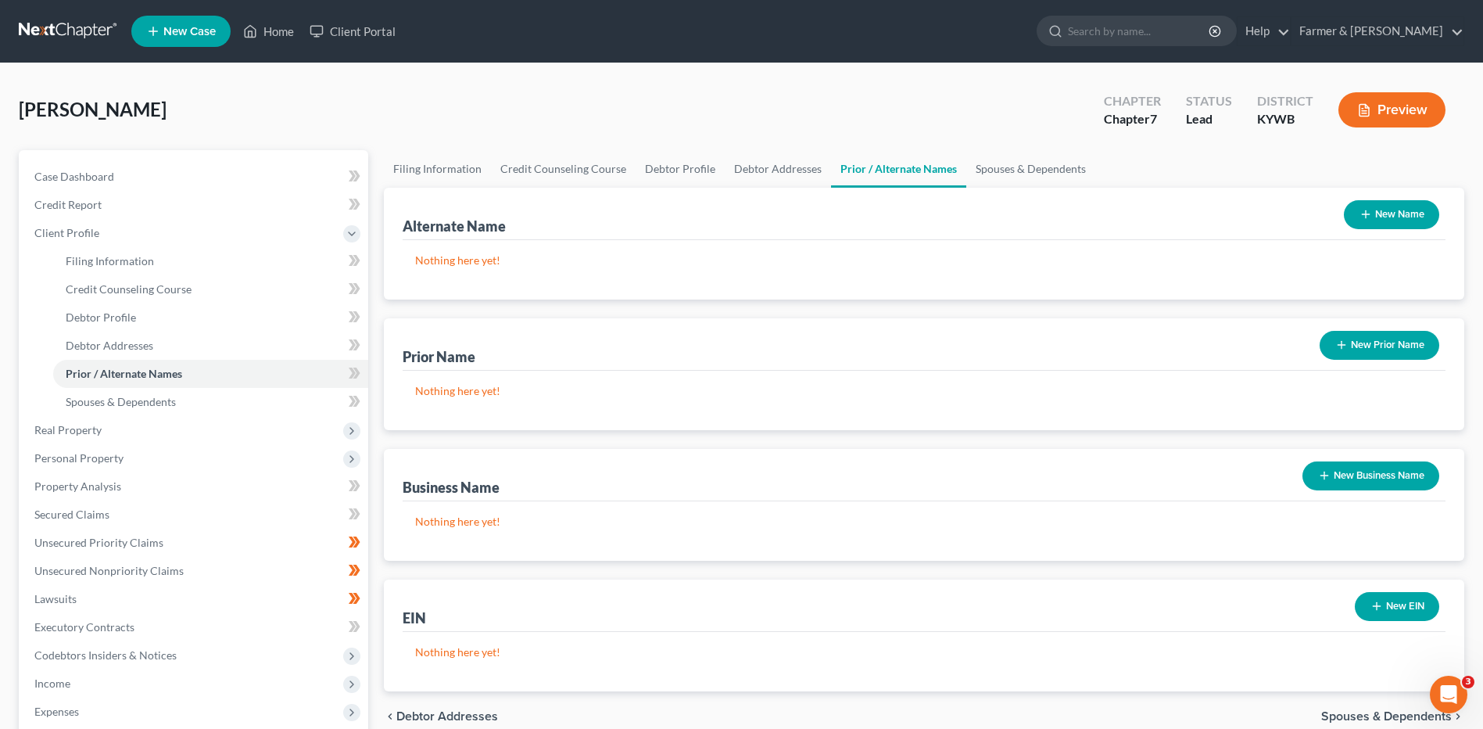
click at [1371, 217] on icon "button" at bounding box center [1366, 214] width 13 height 13
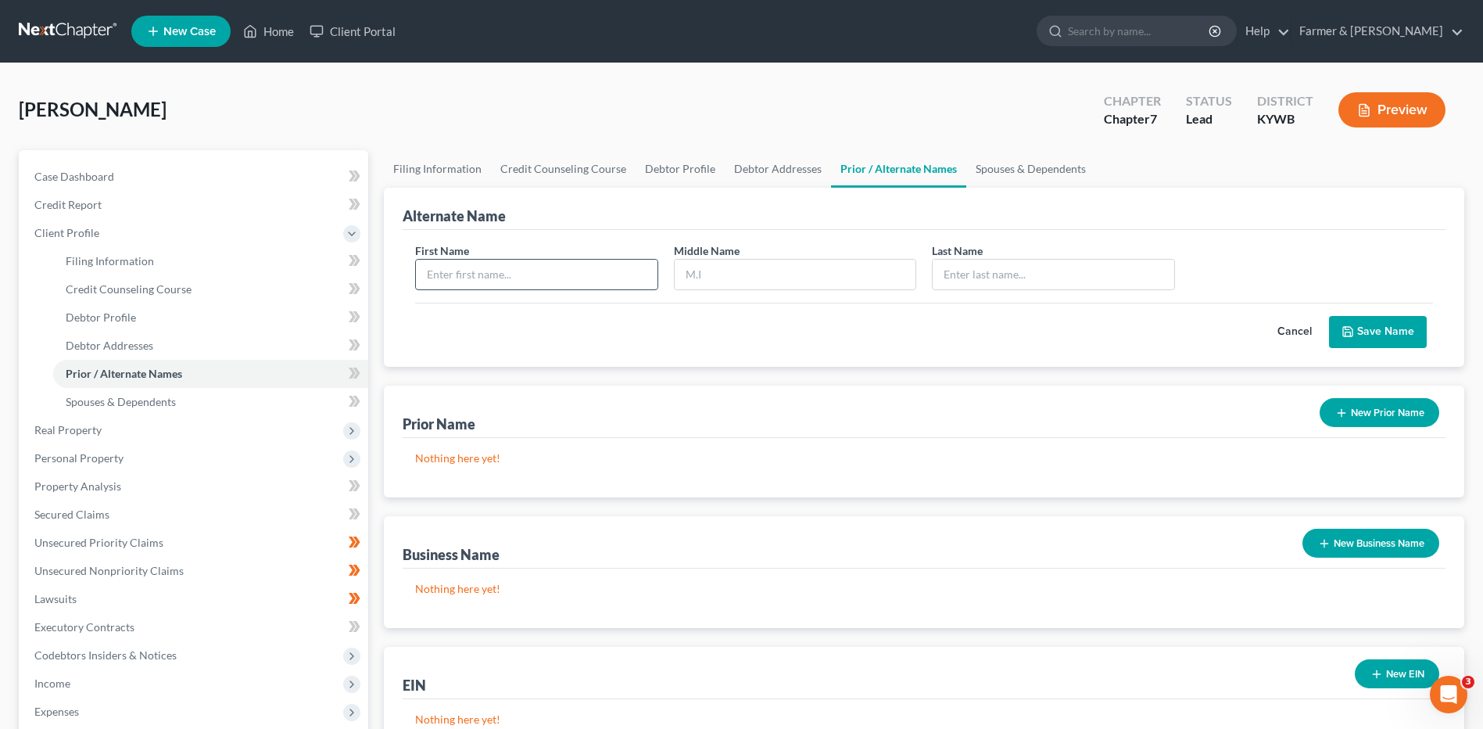
click at [500, 277] on input "text" at bounding box center [536, 275] width 241 height 30
type input "Chad"
type input "Zanger"
click at [1414, 328] on button "Save Name" at bounding box center [1378, 332] width 98 height 33
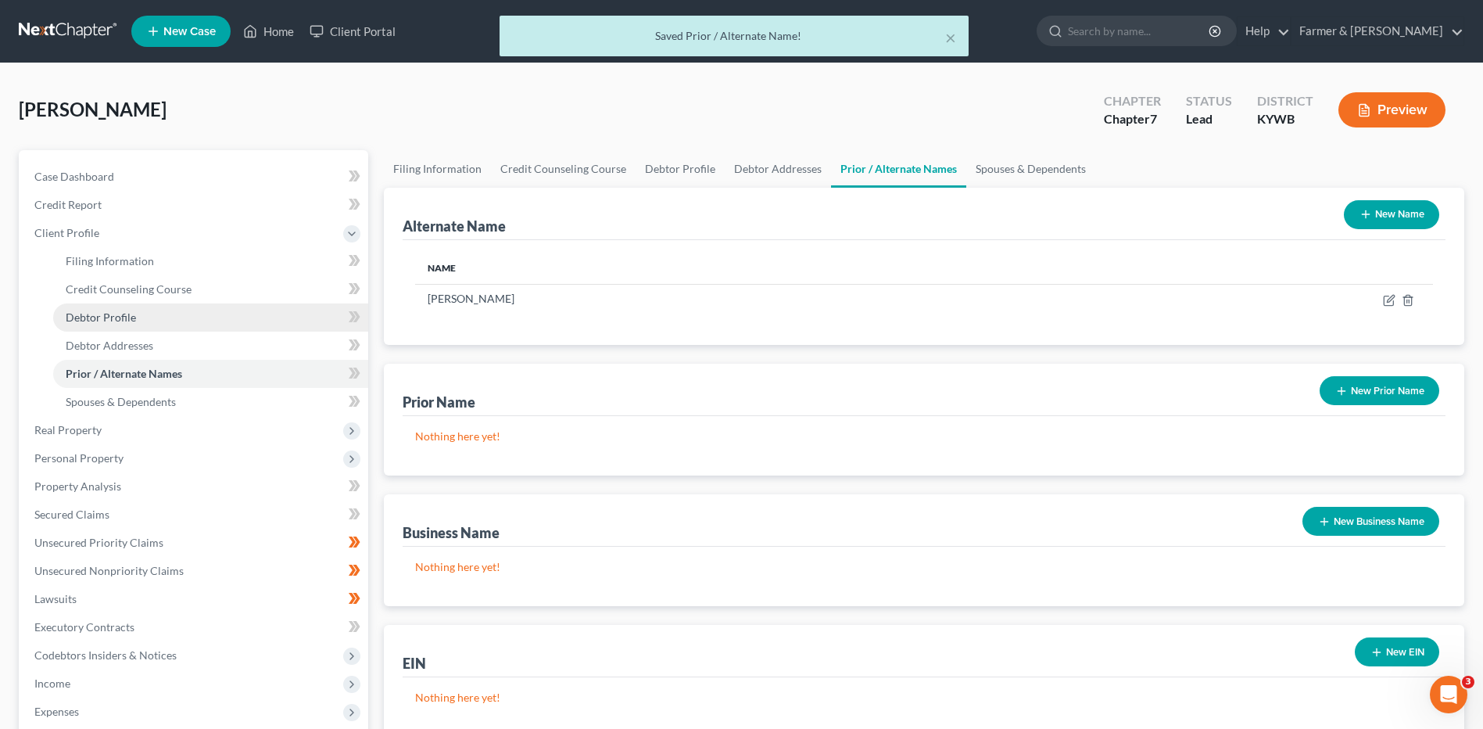
click at [124, 314] on span "Debtor Profile" at bounding box center [101, 316] width 70 height 13
select select "1"
select select "2"
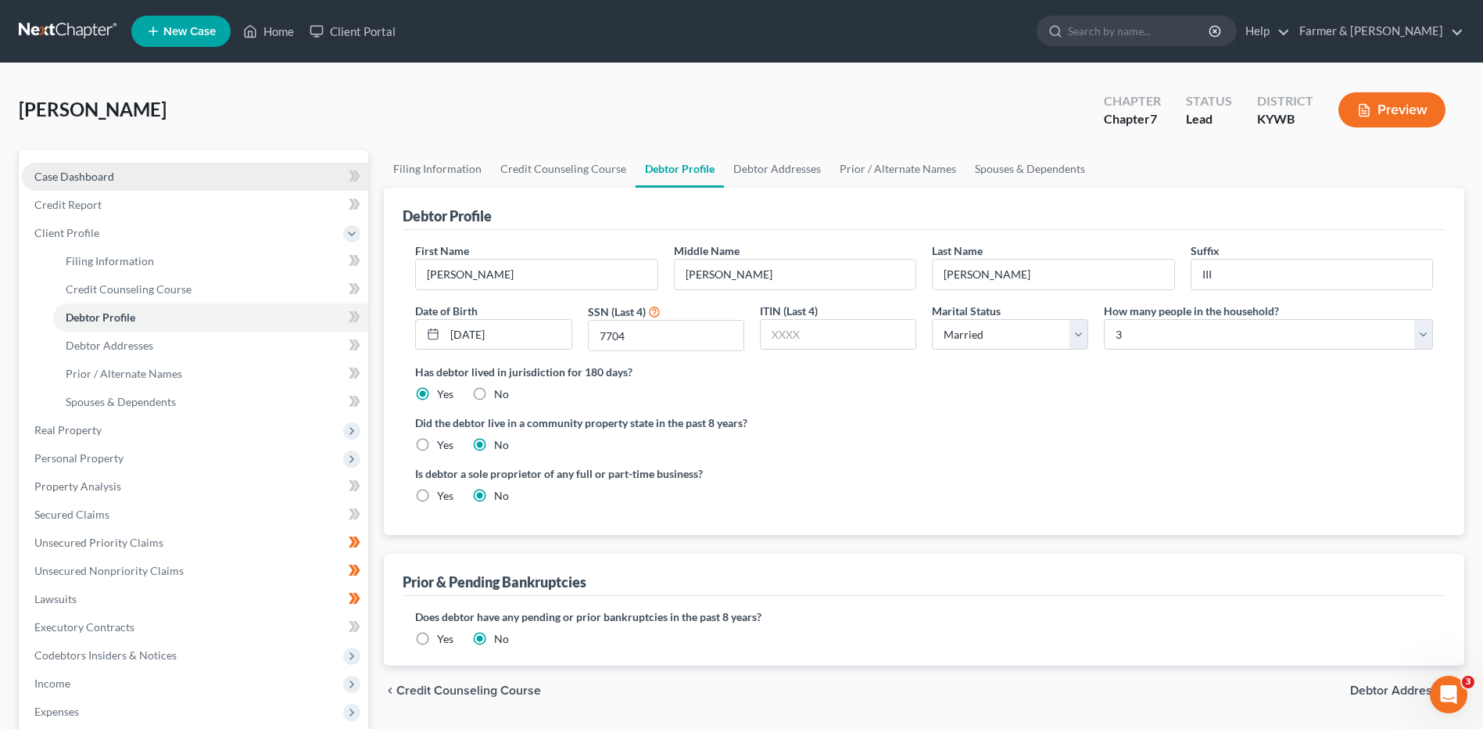
click at [171, 166] on link "Case Dashboard" at bounding box center [195, 177] width 346 height 28
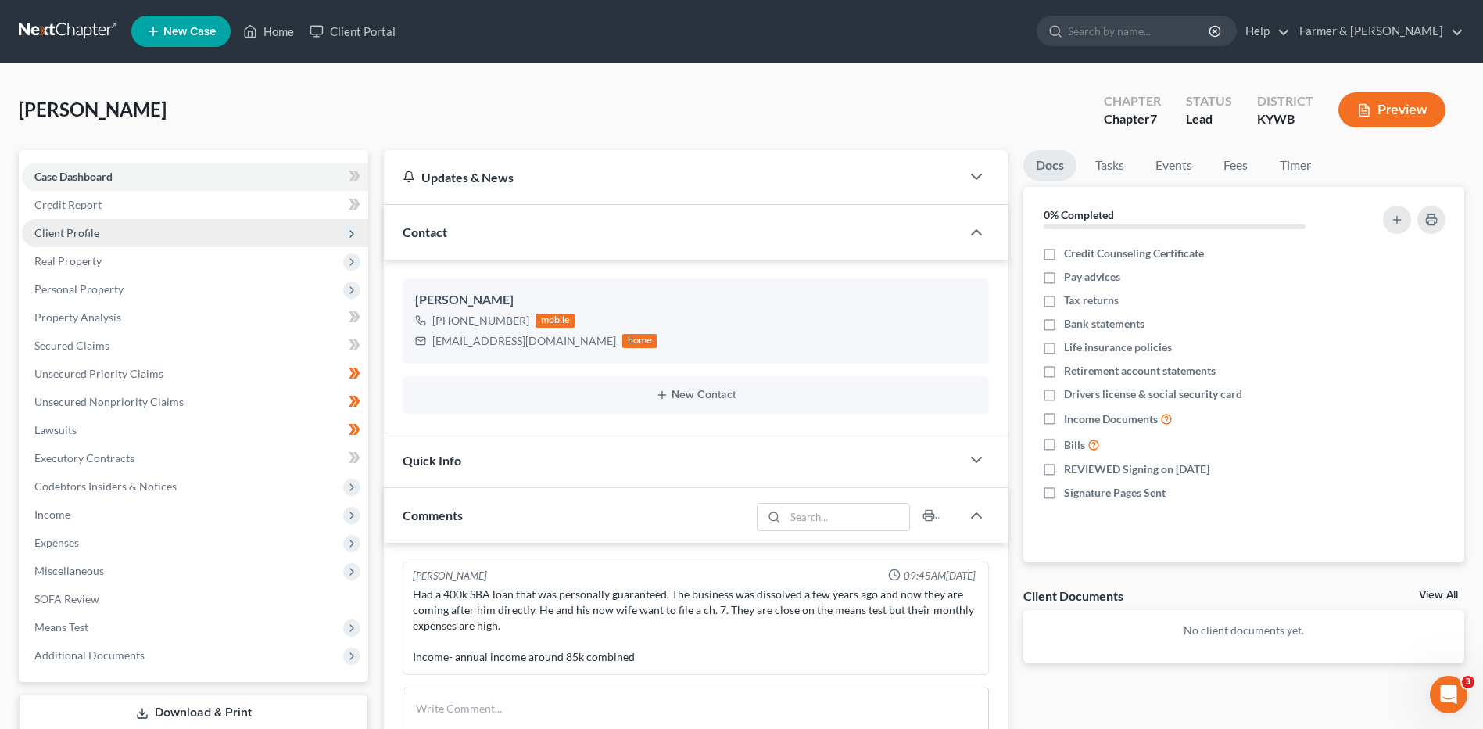
click at [139, 242] on span "Client Profile" at bounding box center [195, 233] width 346 height 28
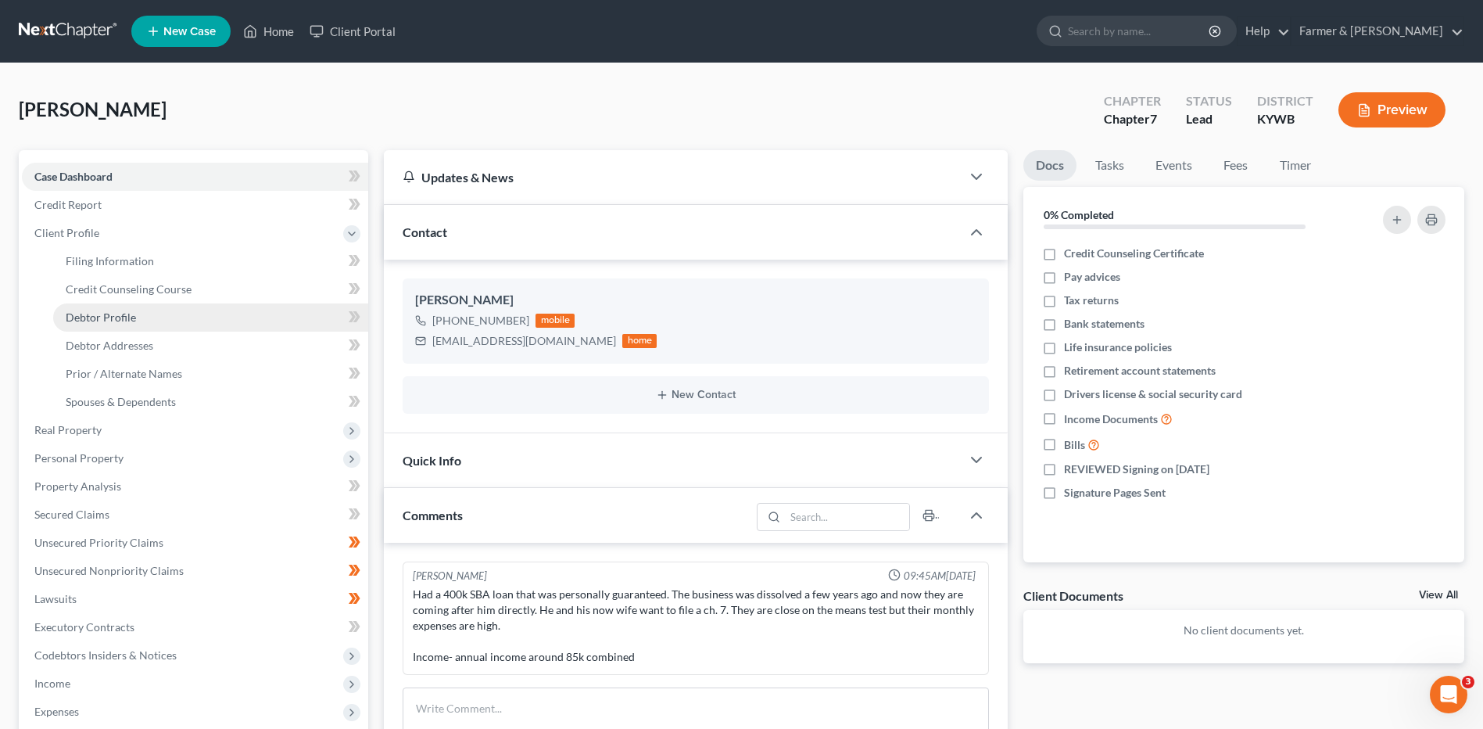
click at [153, 323] on link "Debtor Profile" at bounding box center [210, 317] width 315 height 28
select select "1"
select select "2"
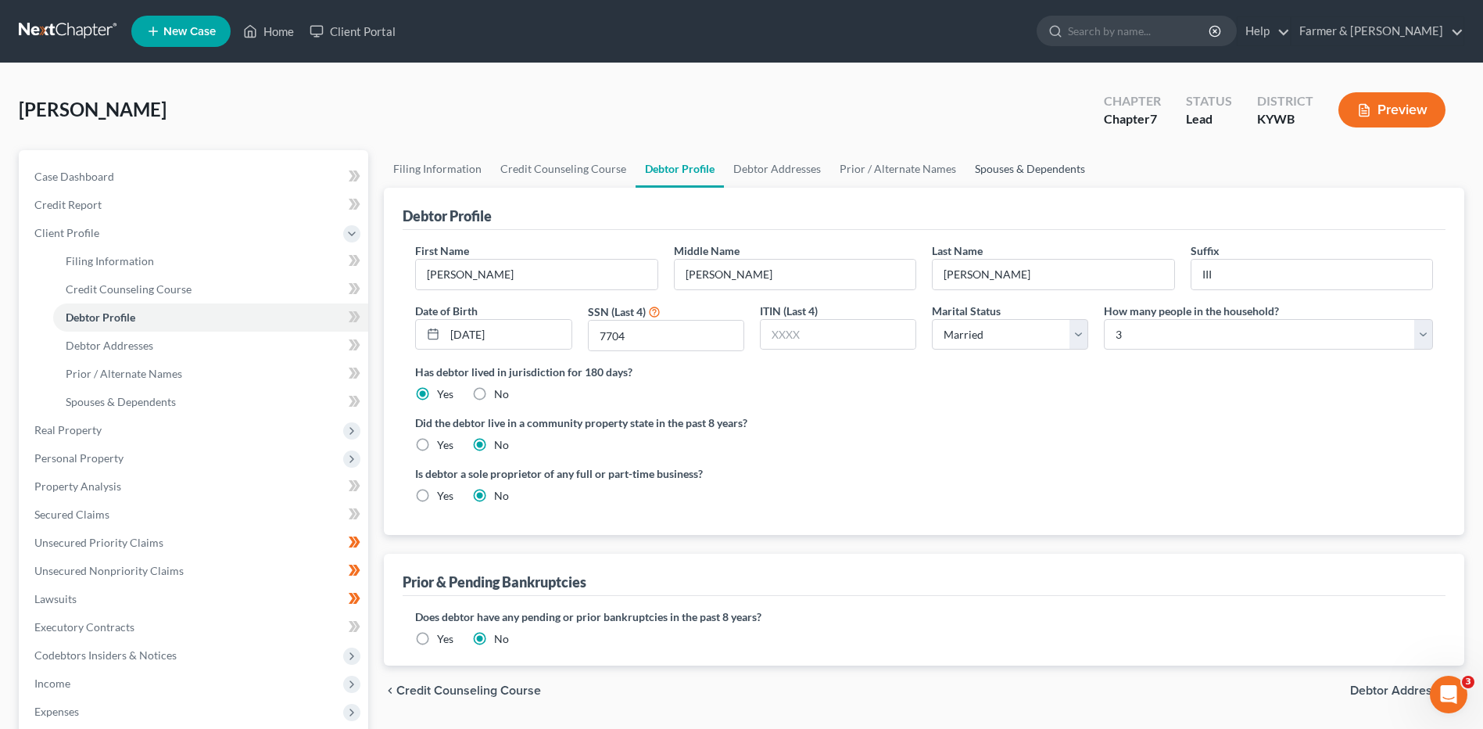
click at [1020, 164] on link "Spouses & Dependents" at bounding box center [1030, 169] width 129 height 38
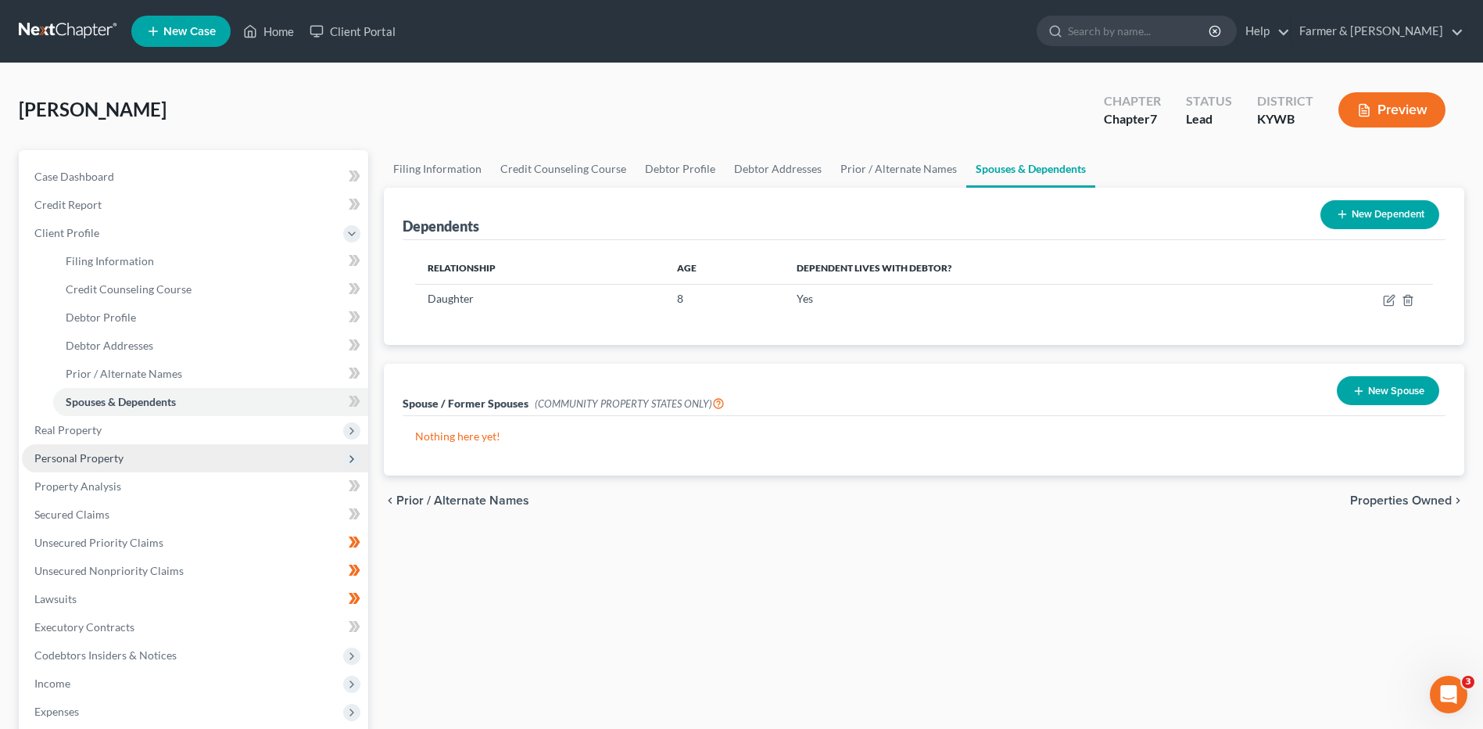
click at [99, 454] on span "Personal Property" at bounding box center [78, 457] width 89 height 13
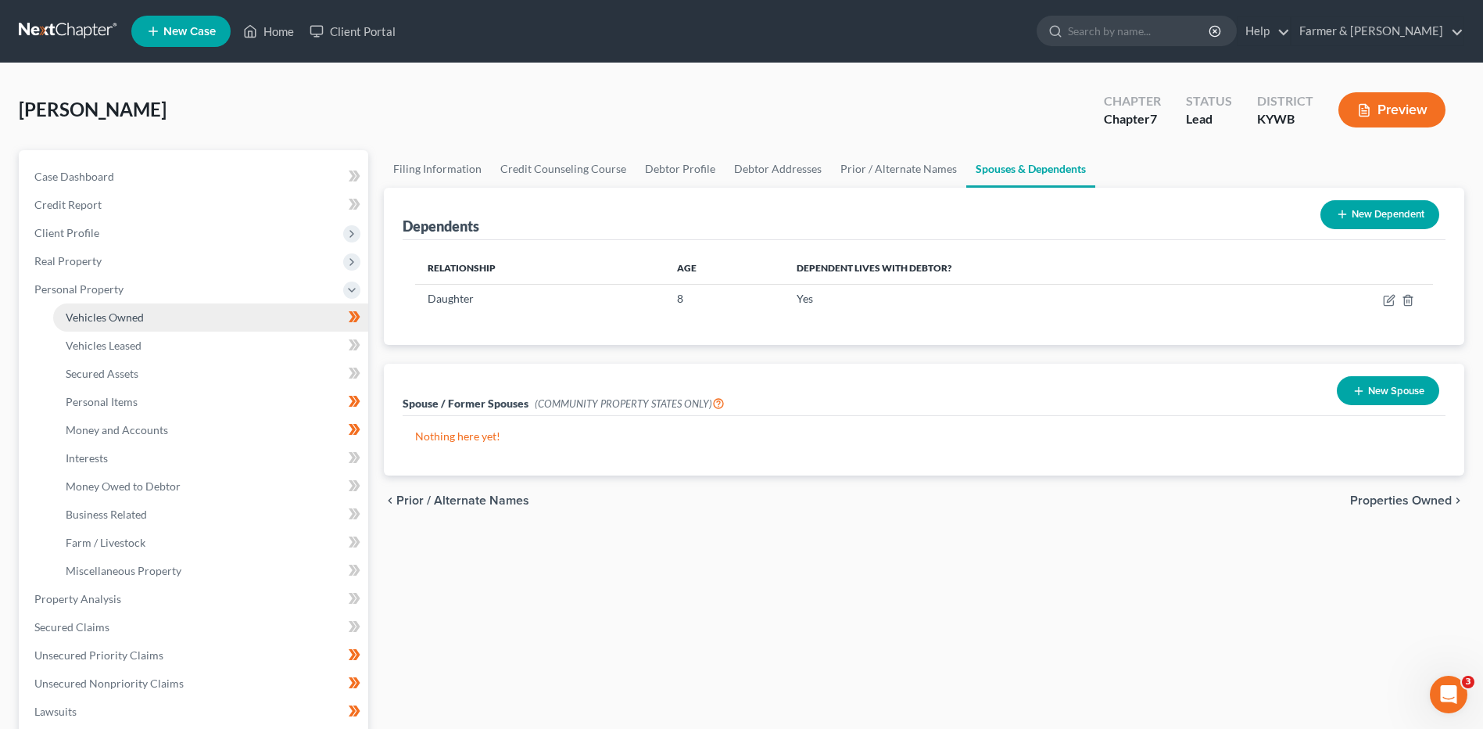
click at [163, 328] on link "Vehicles Owned" at bounding box center [210, 317] width 315 height 28
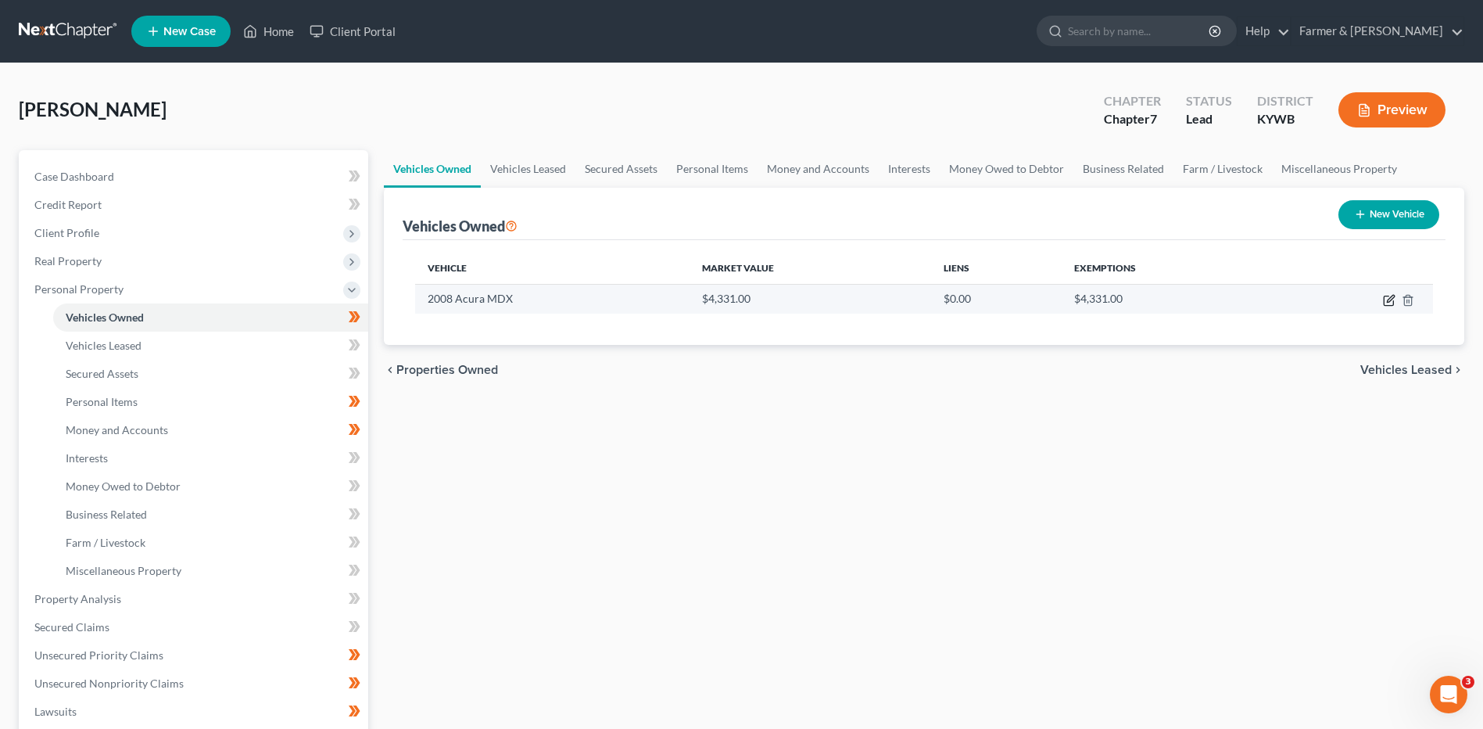
click at [1389, 305] on icon "button" at bounding box center [1388, 300] width 9 height 9
select select "0"
select select "18"
select select "2"
select select "0"
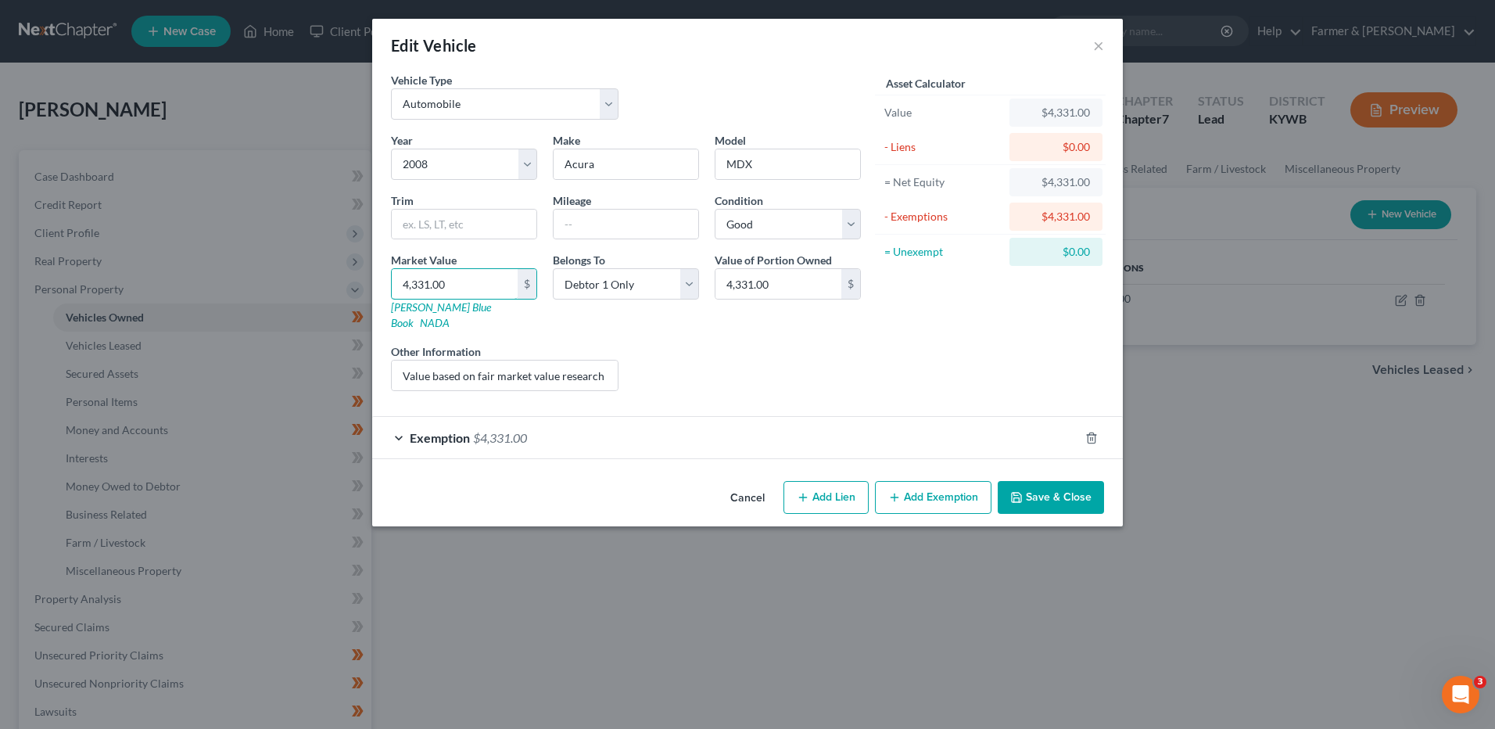
type input "4"
type input "4.00"
type input "45"
type input "45.00"
type input "450"
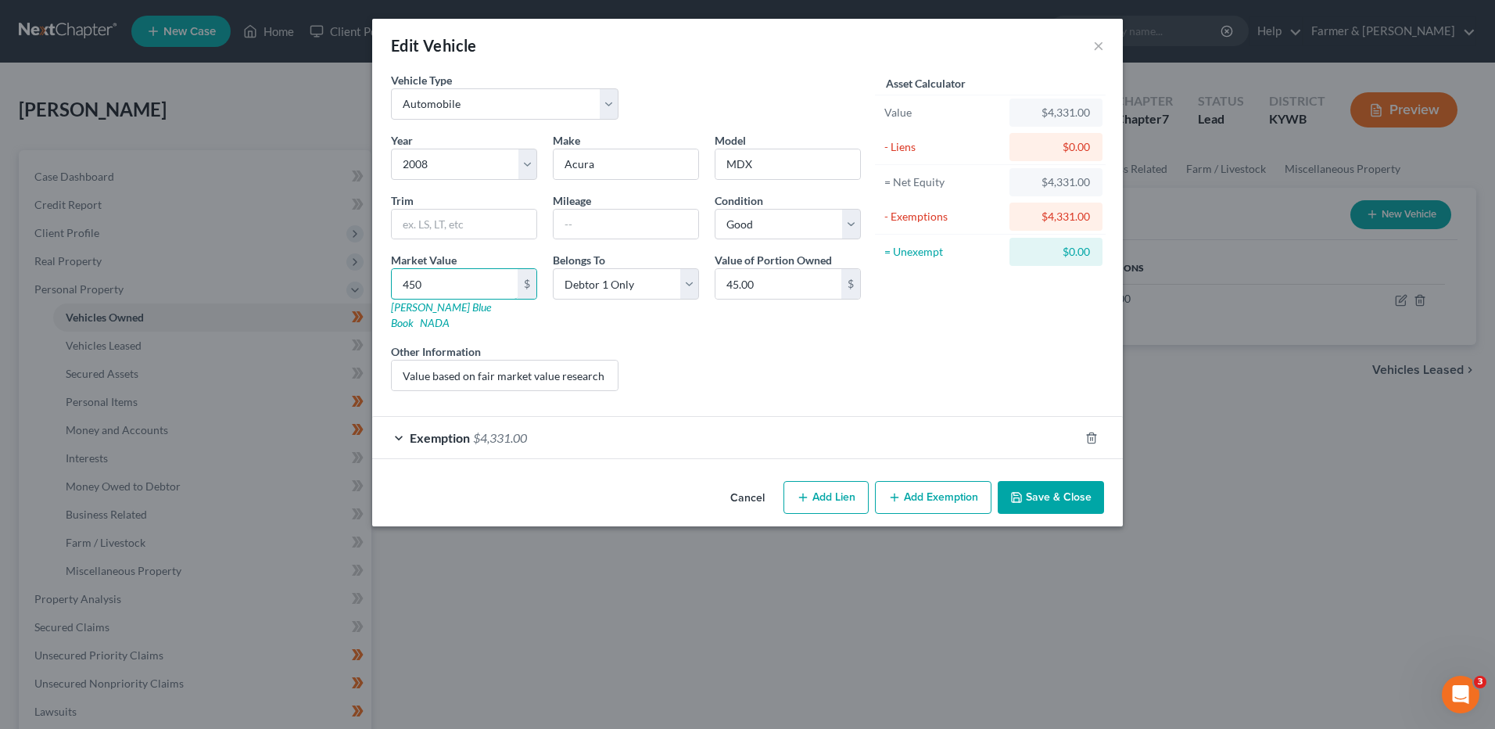
type input "450.00"
type input "4500"
type input "4,500.00"
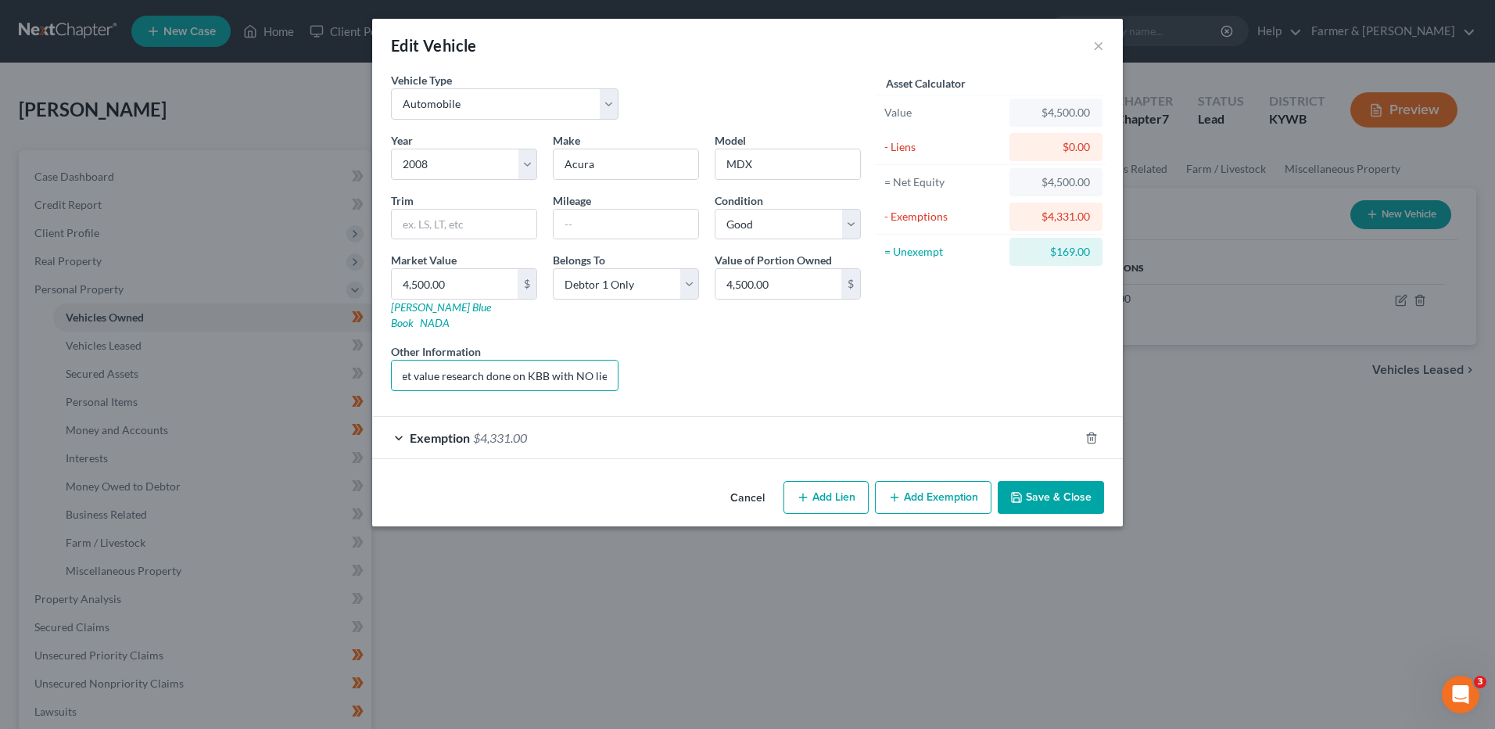
drag, startPoint x: 403, startPoint y: 357, endPoint x: 877, endPoint y: 353, distance: 474.6
click at [876, 353] on div "Vehicle Type Select Automobile Truck Trailer Watercraft Aircraft Motor Home Atv…" at bounding box center [747, 237] width 729 height 331
click at [607, 424] on div "Exemption $4,331.00" at bounding box center [725, 437] width 707 height 41
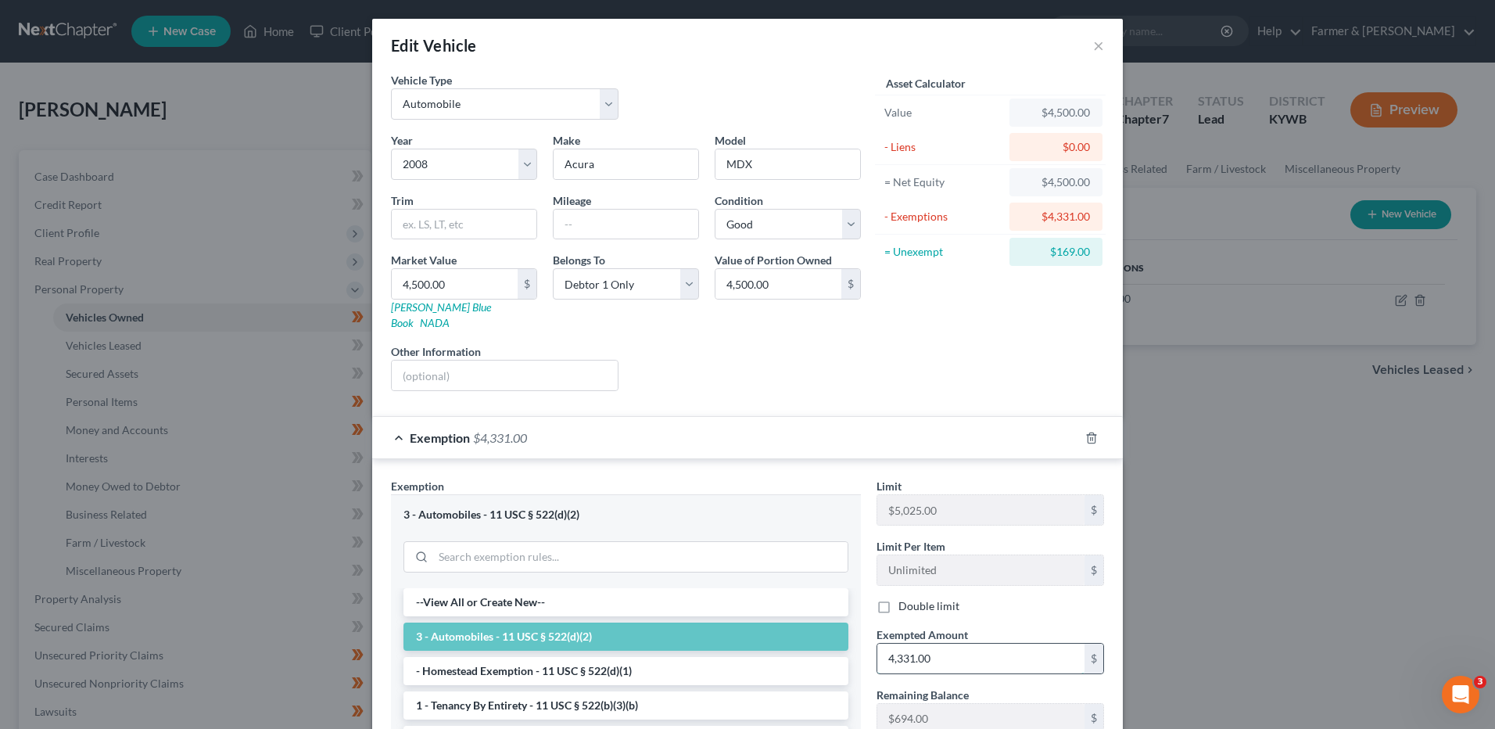
click at [966, 643] on input "4,331.00" at bounding box center [980, 658] width 207 height 30
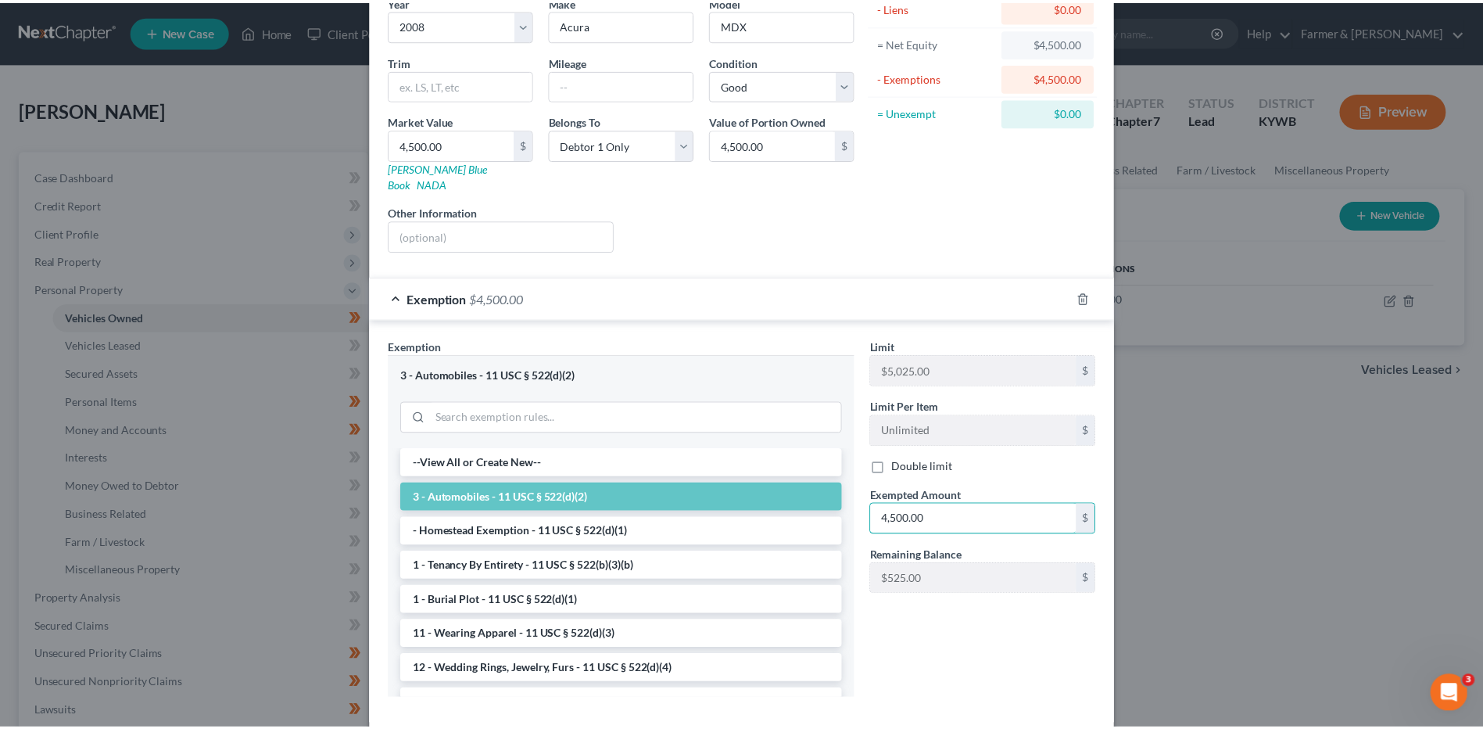
scroll to position [205, 0]
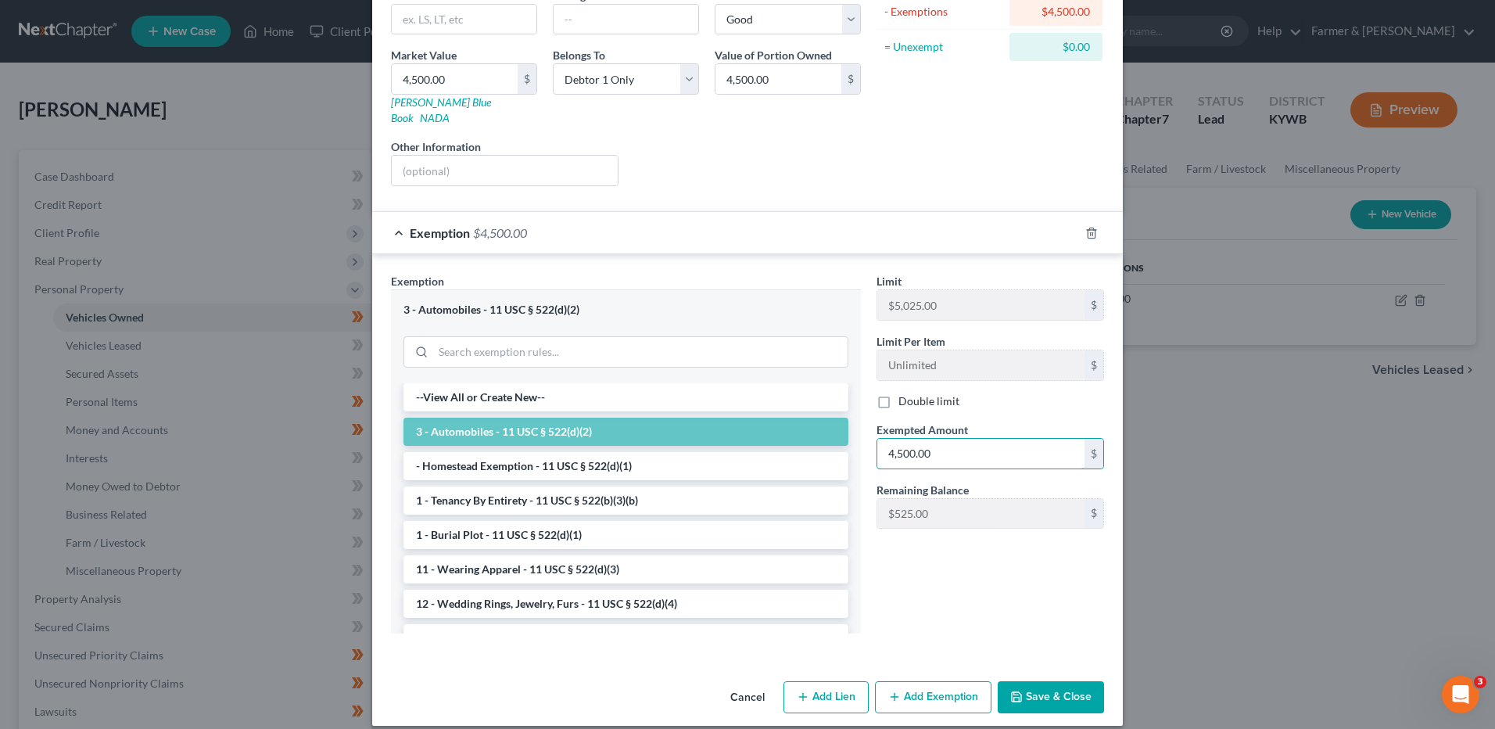
type input "4,500.00"
click at [1067, 681] on button "Save & Close" at bounding box center [1051, 697] width 106 height 33
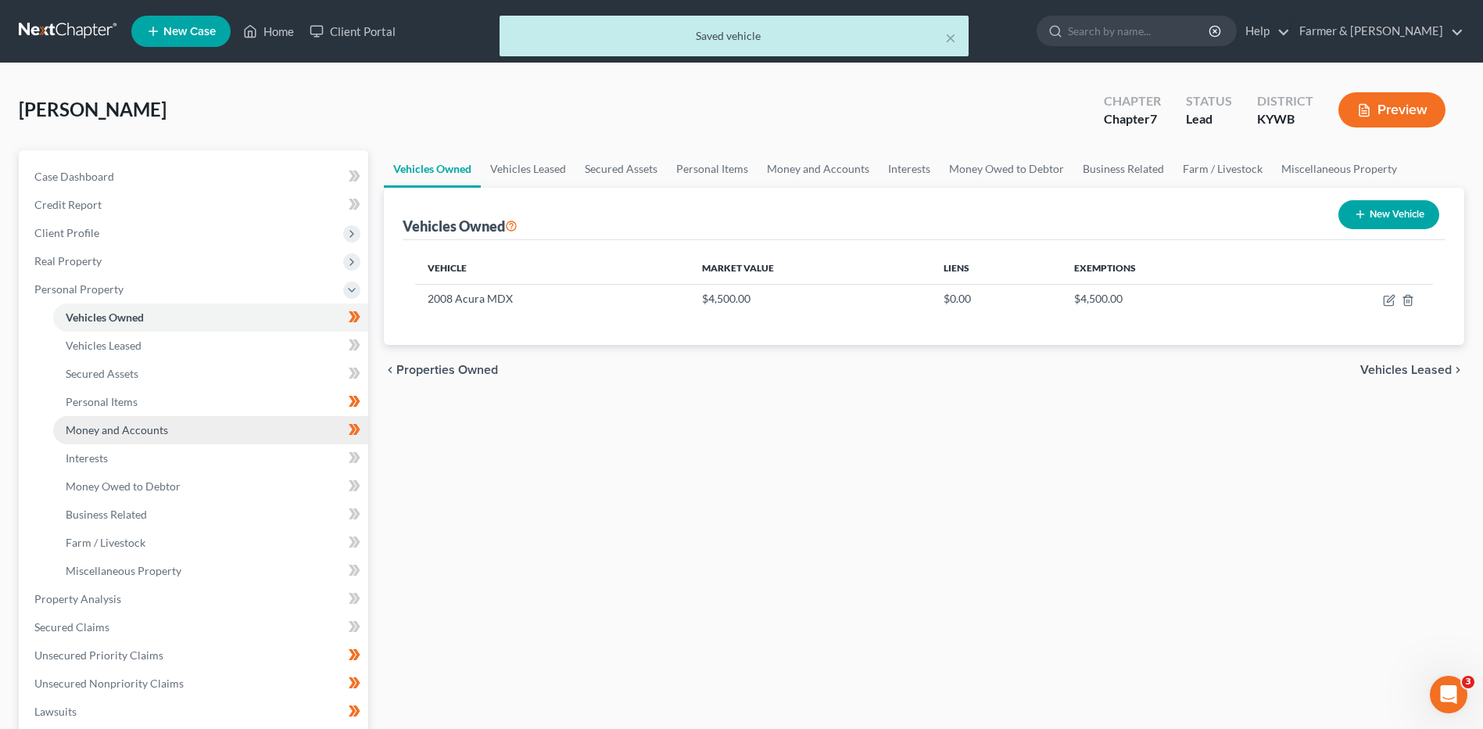
click at [166, 432] on span "Money and Accounts" at bounding box center [117, 429] width 102 height 13
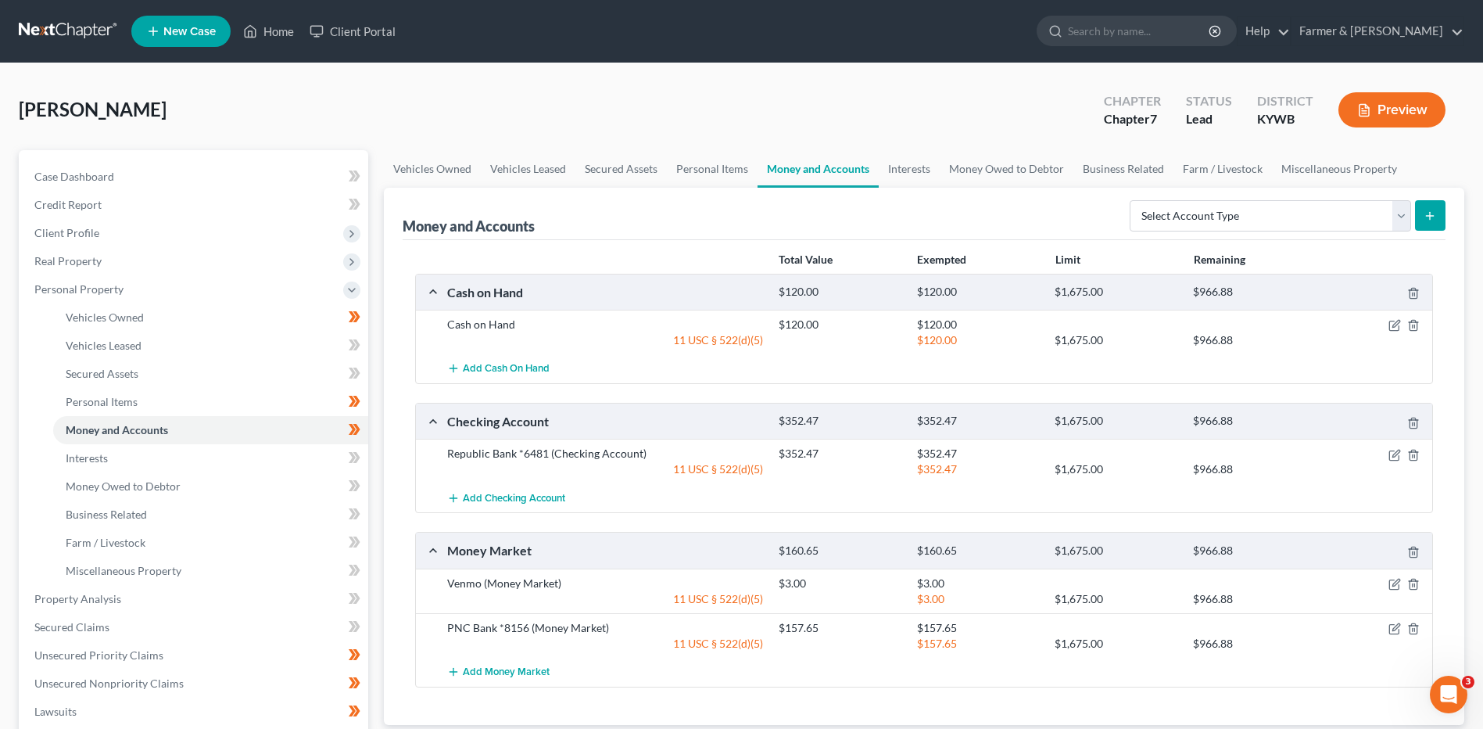
scroll to position [235, 0]
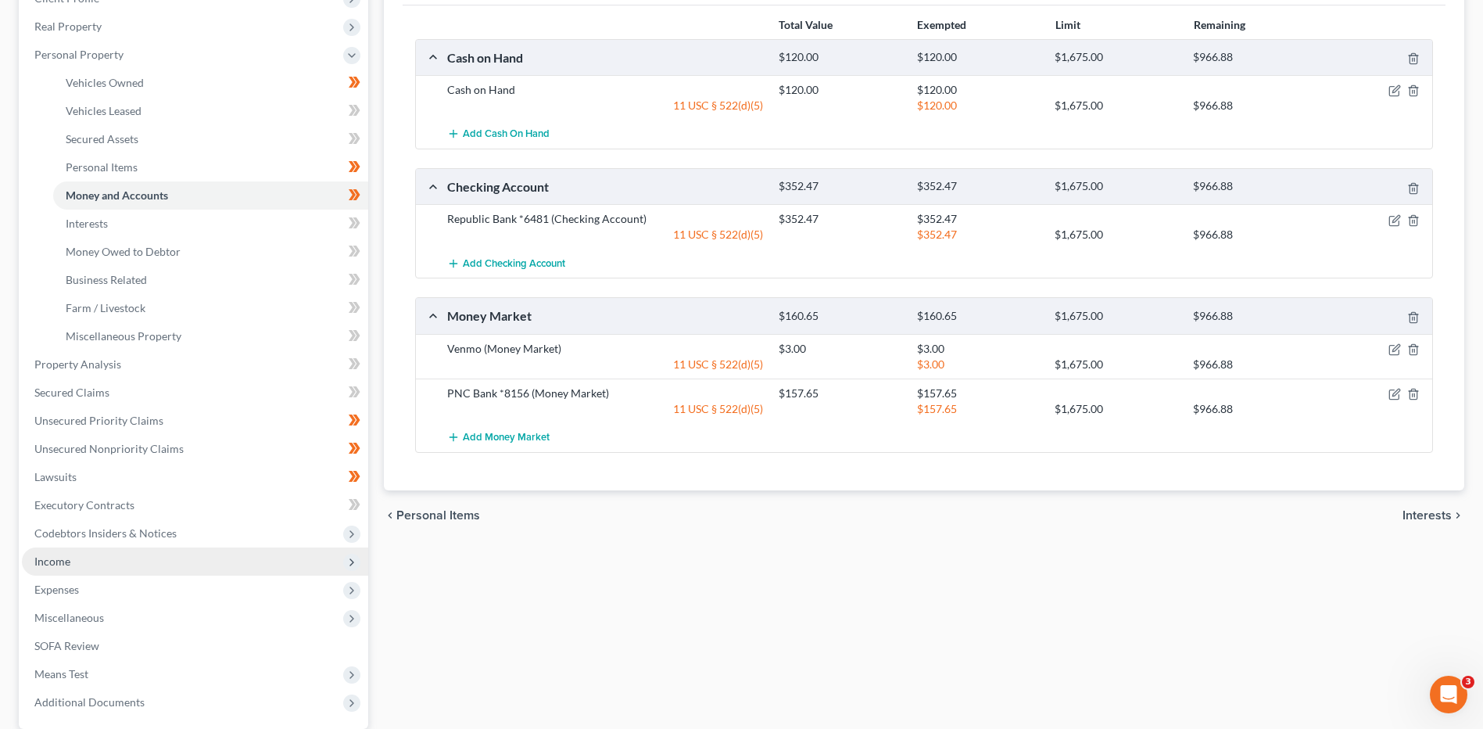
click at [72, 562] on span "Income" at bounding box center [195, 561] width 346 height 28
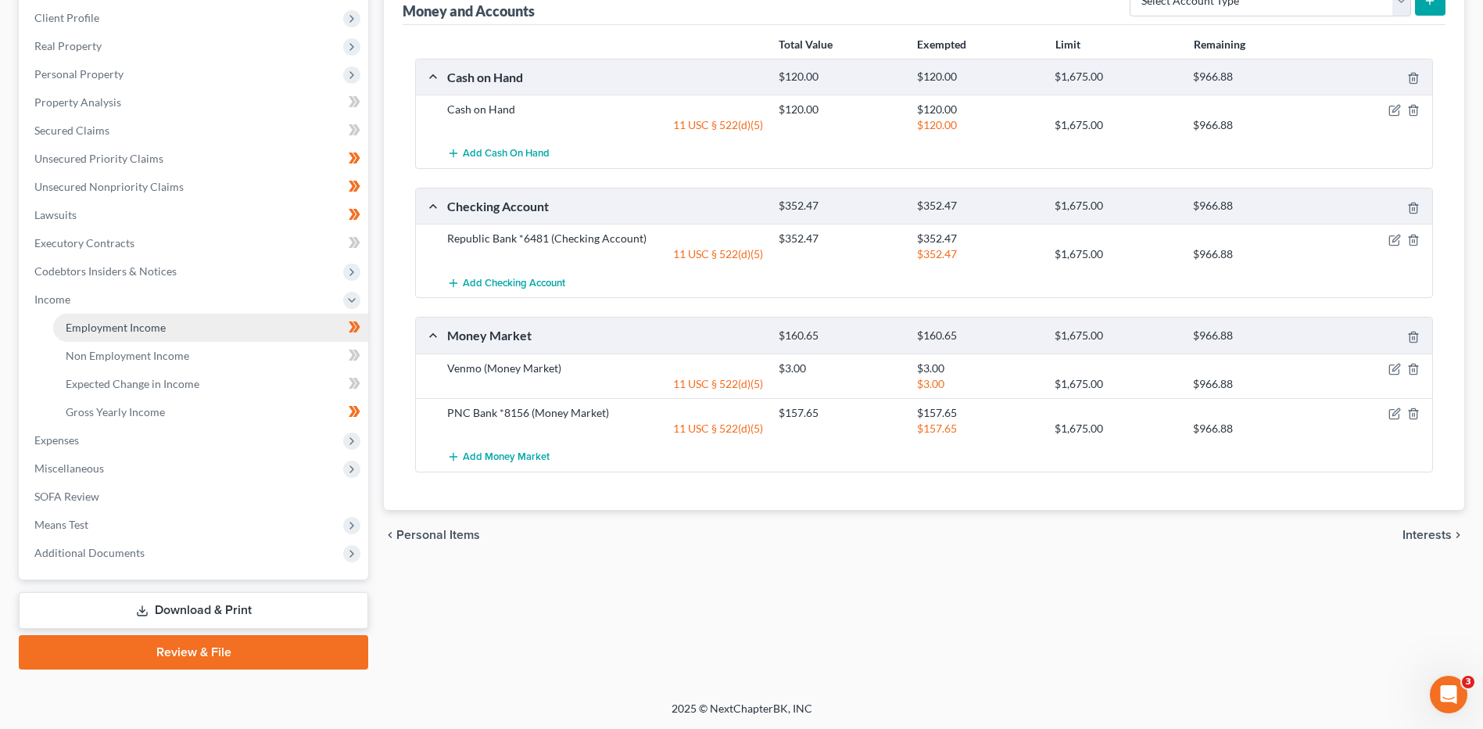
click at [160, 332] on span "Employment Income" at bounding box center [116, 327] width 100 height 13
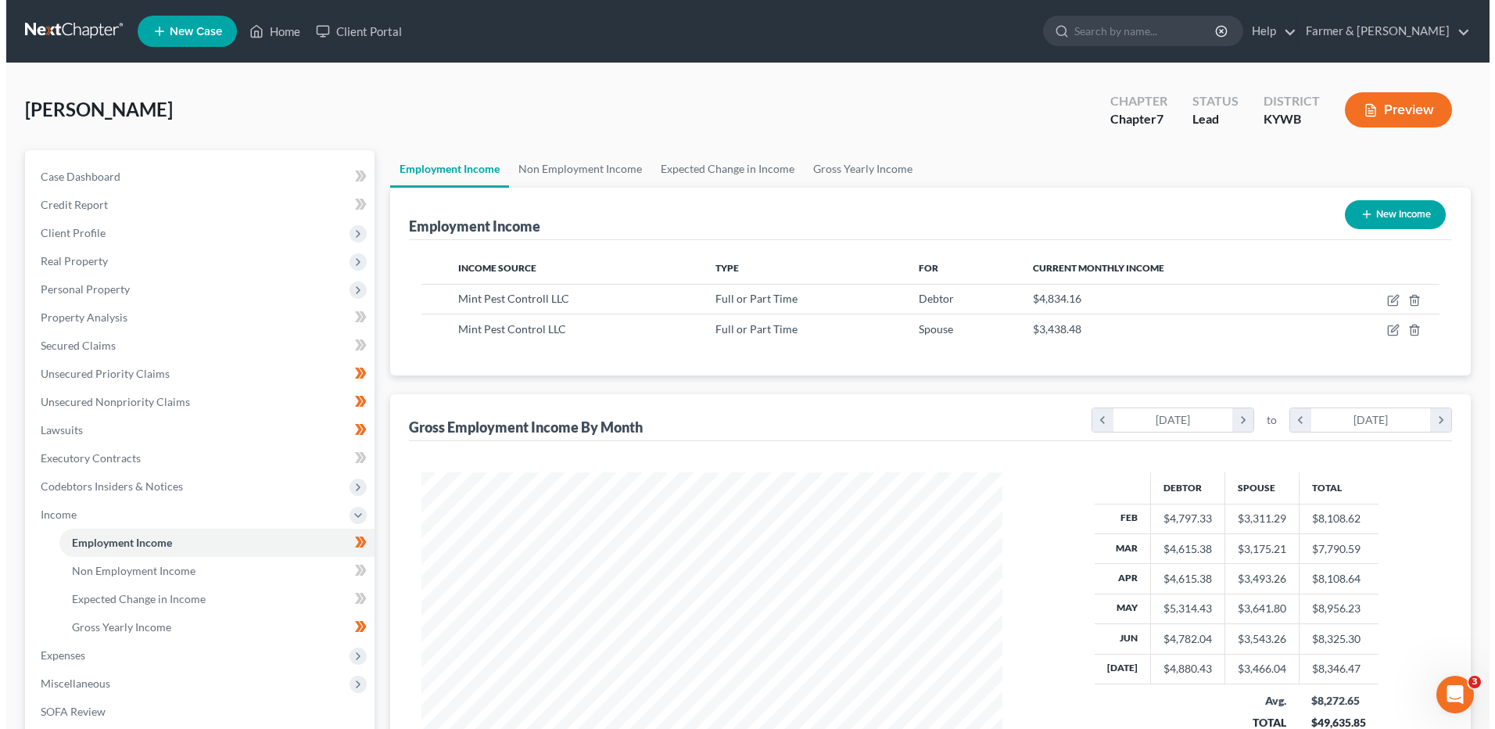
scroll to position [290, 611]
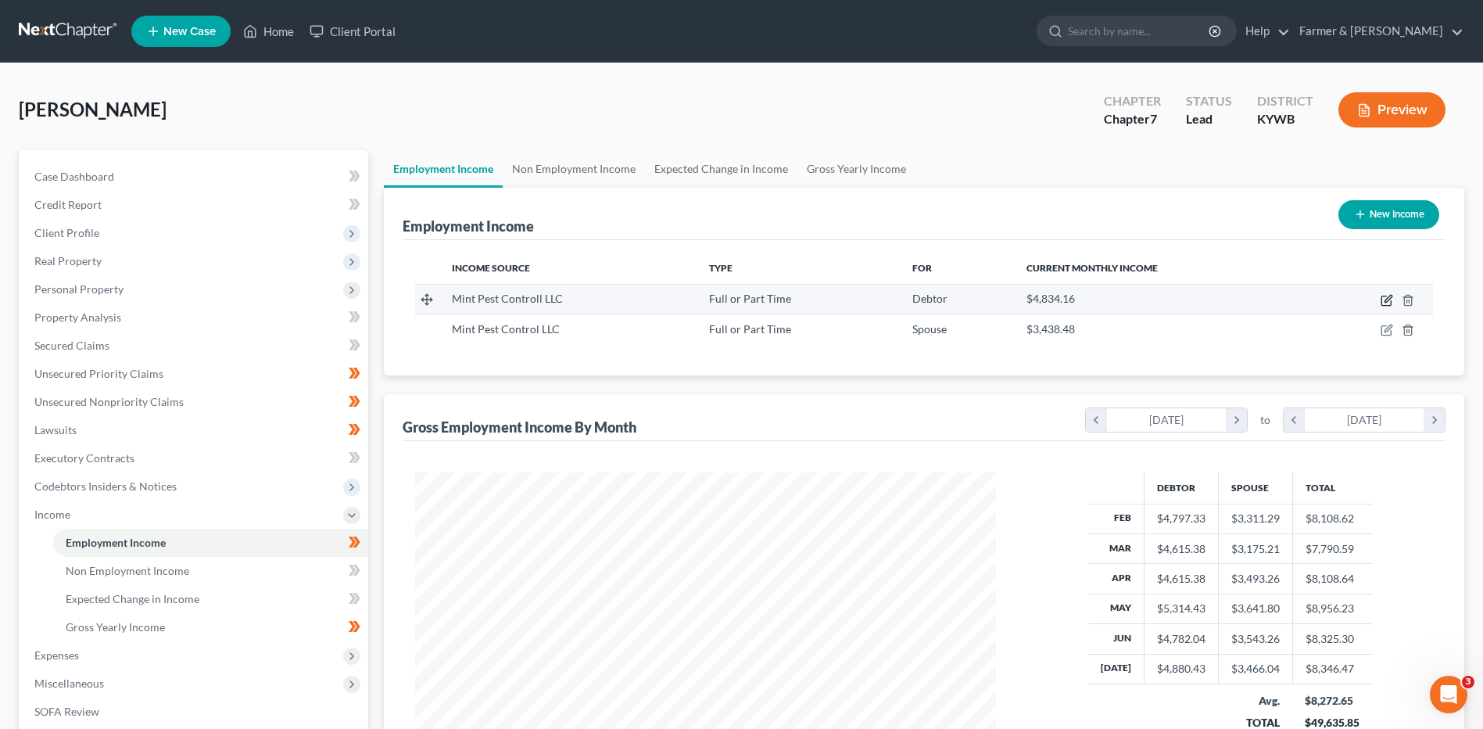
click at [1388, 295] on icon "button" at bounding box center [1387, 300] width 13 height 13
select select "0"
select select "18"
select select "1"
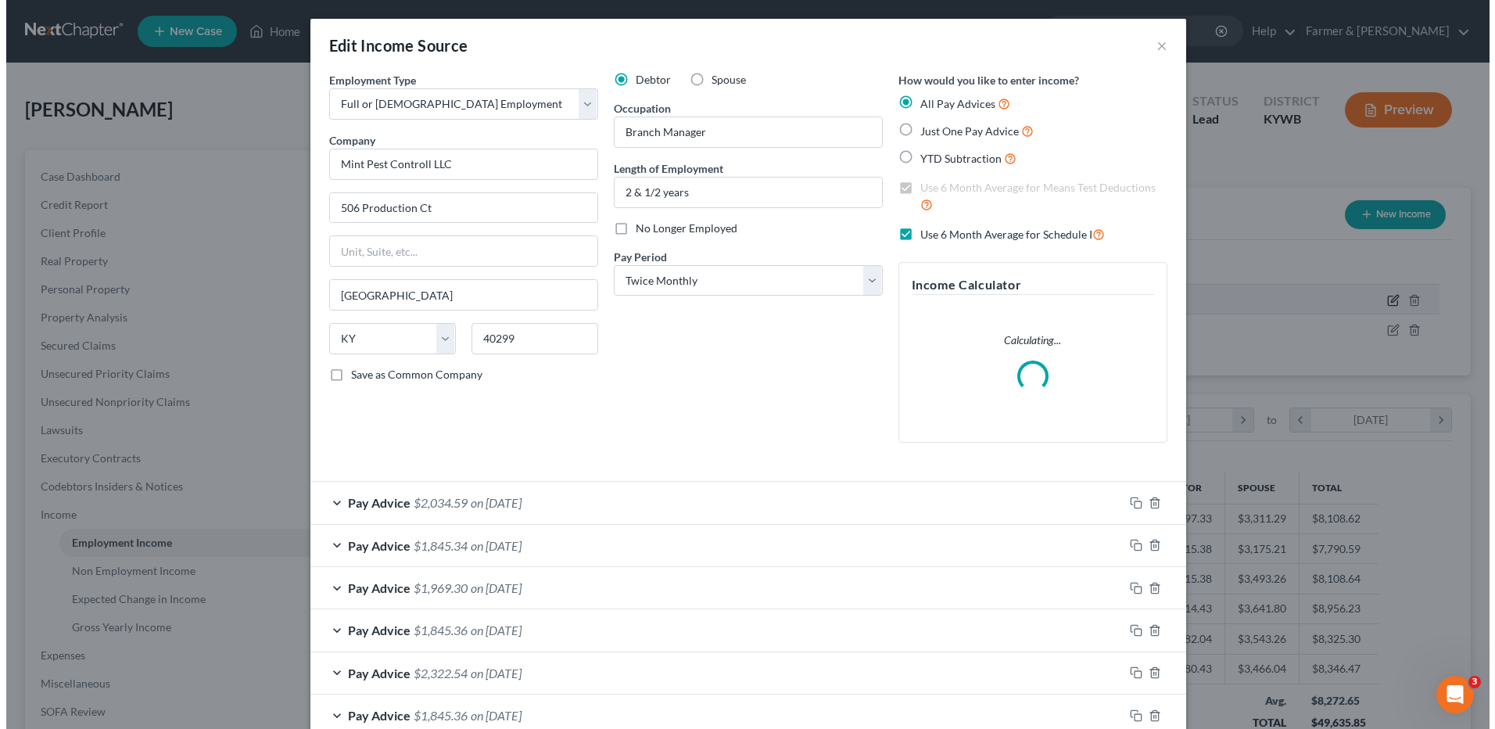
scroll to position [292, 618]
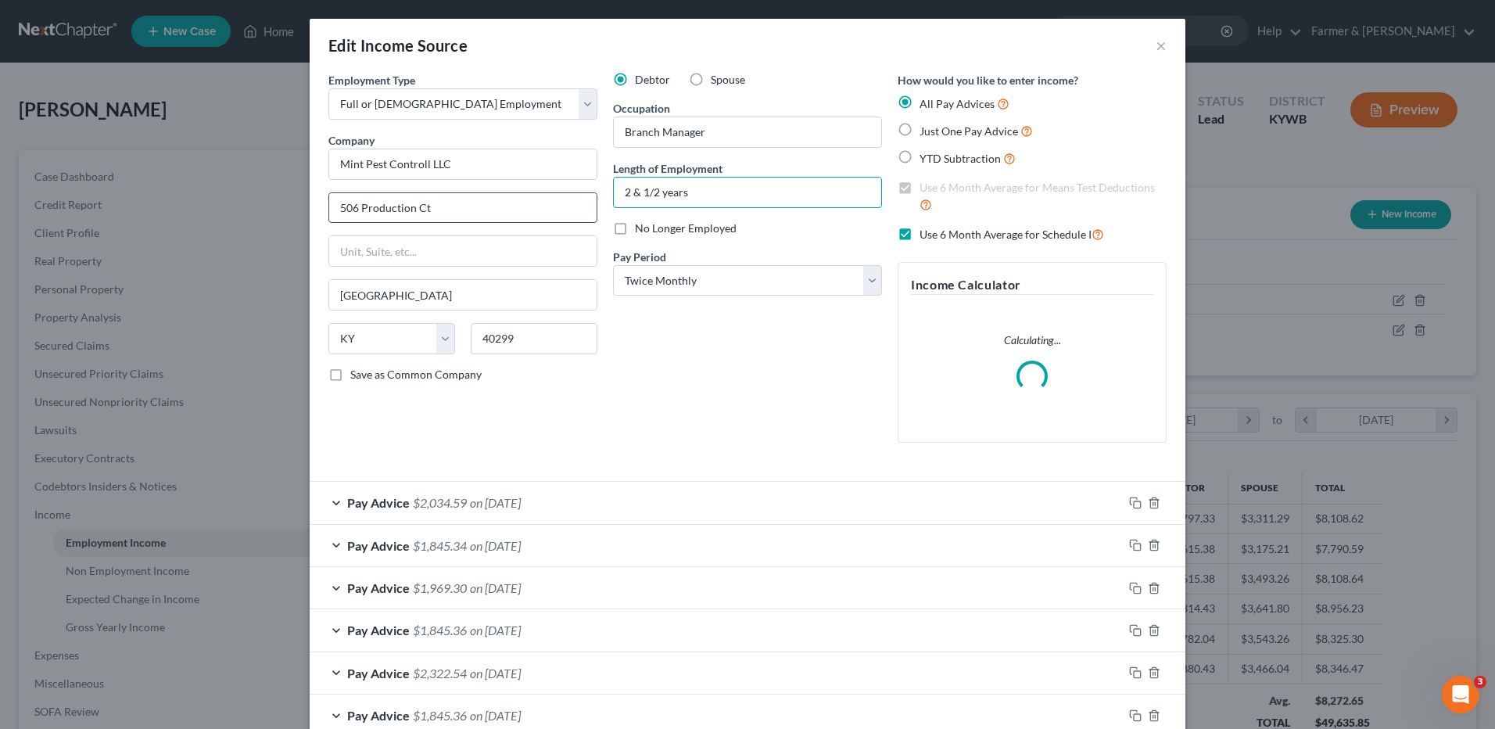
drag, startPoint x: 697, startPoint y: 194, endPoint x: 473, endPoint y: 197, distance: 223.6
click at [473, 198] on div "Employment Type * Select Full or Part Time Employment Self Employment Company *…" at bounding box center [748, 270] width 854 height 396
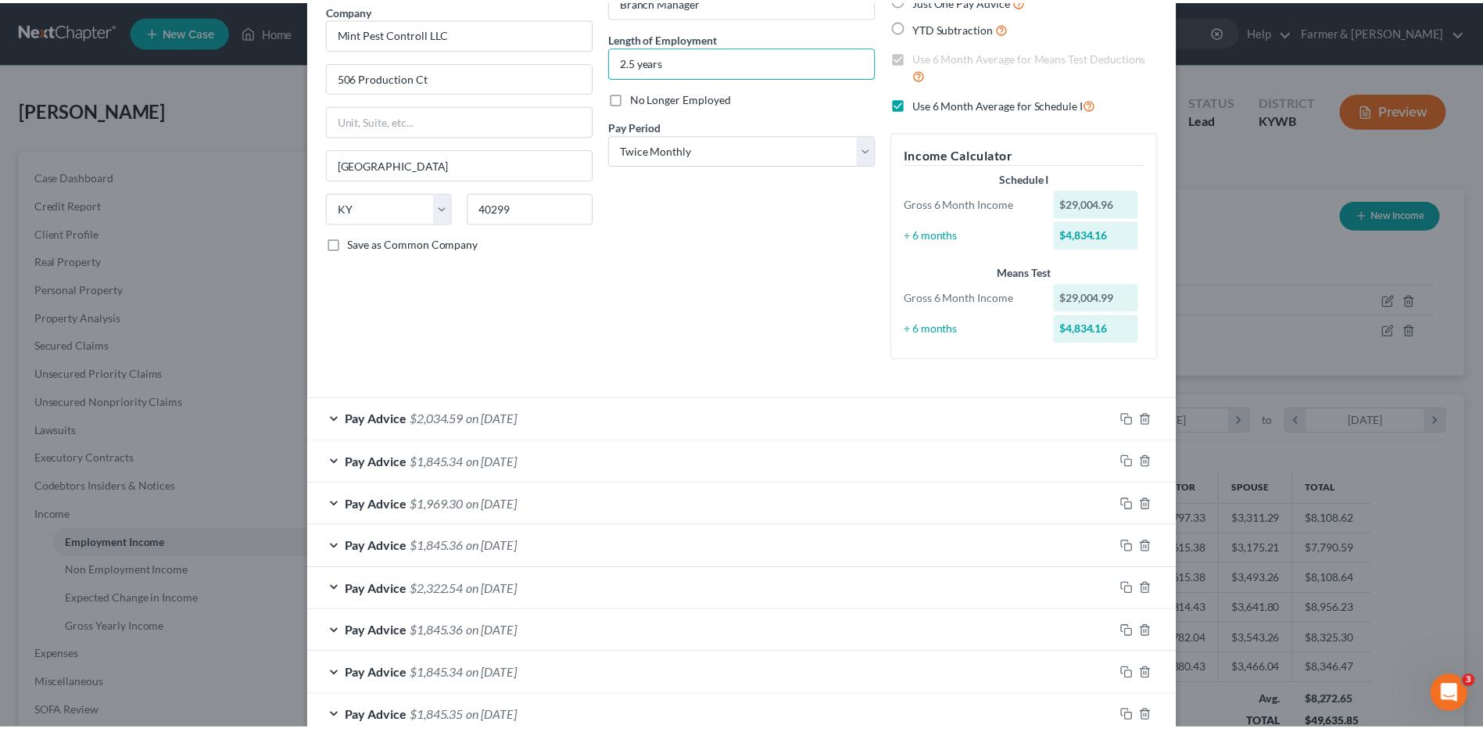
scroll to position [391, 0]
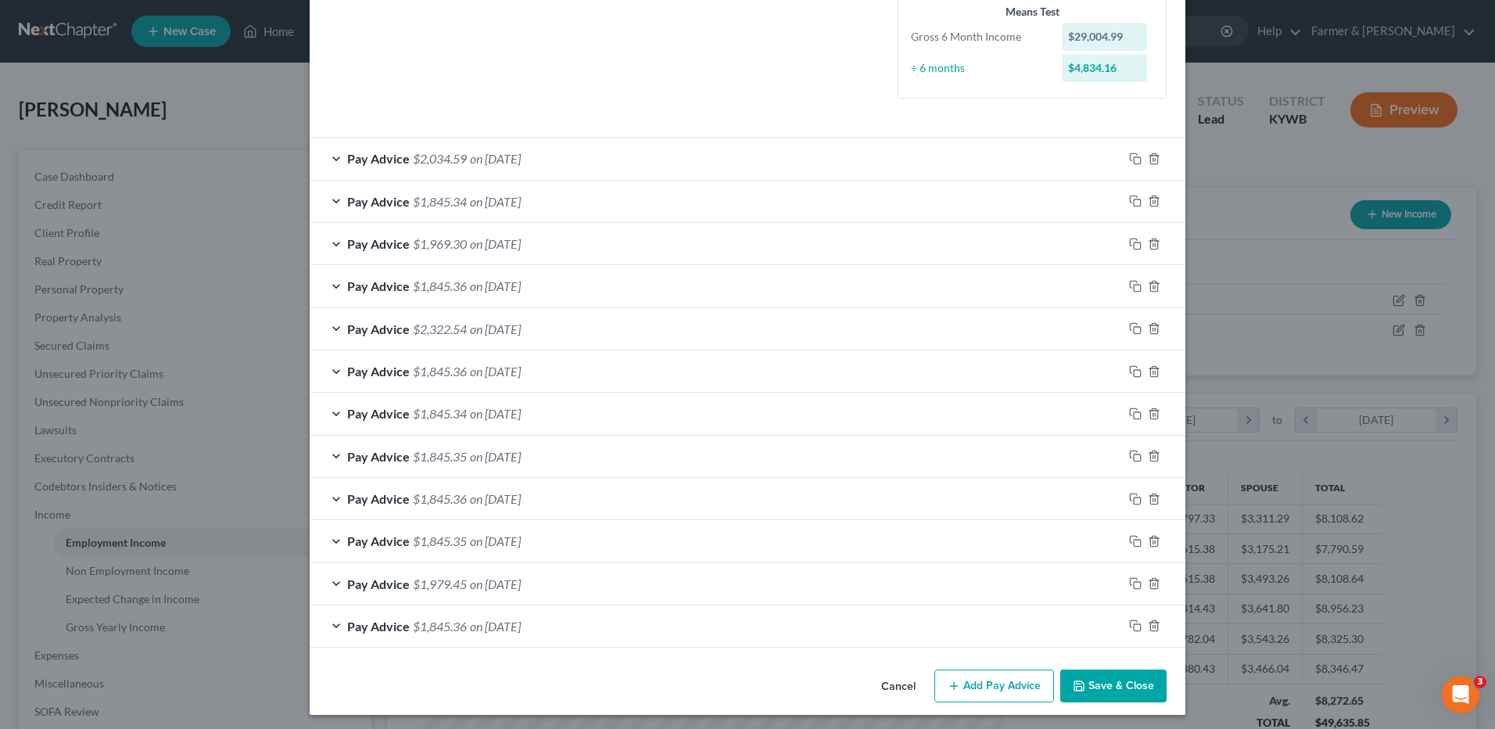
type input "2.5 years"
click at [1141, 680] on button "Save & Close" at bounding box center [1113, 685] width 106 height 33
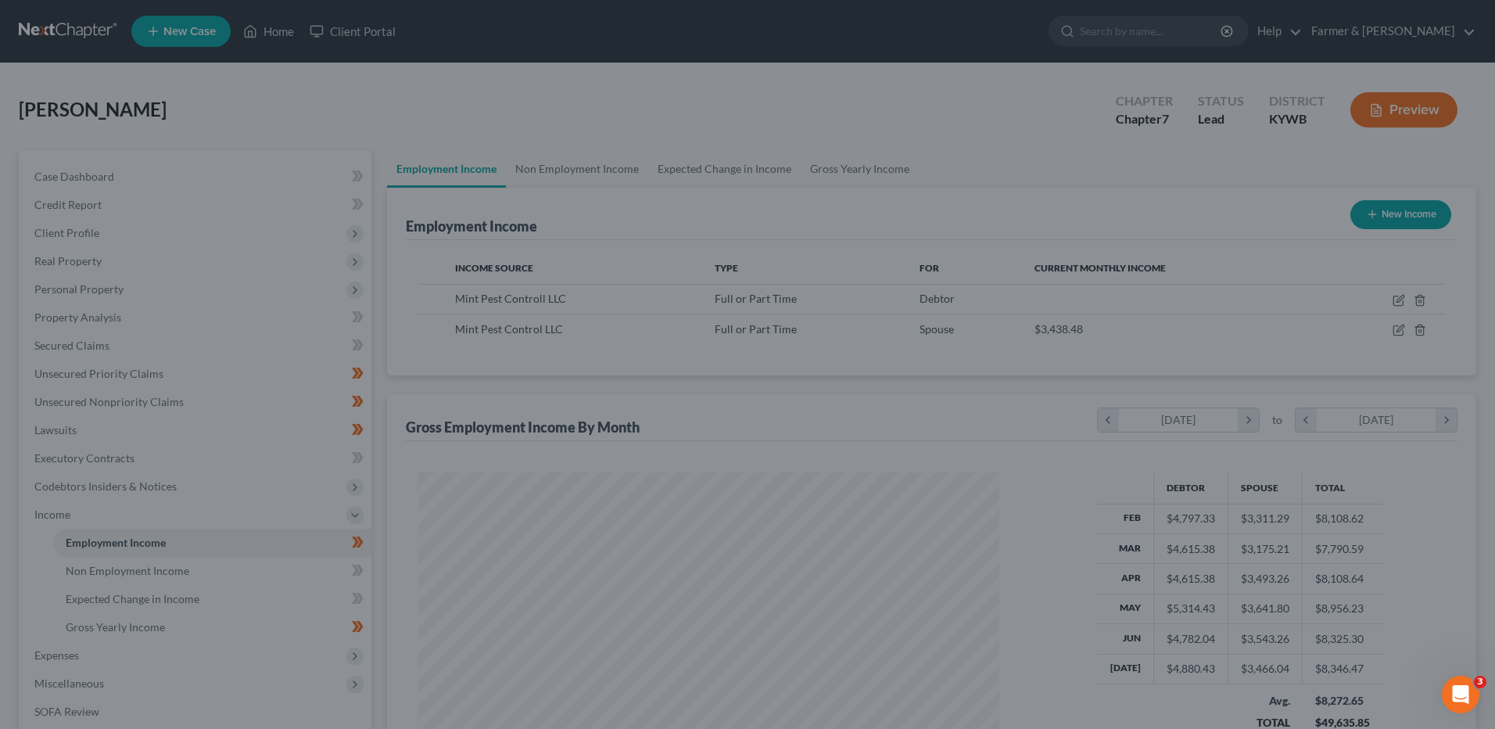
scroll to position [781538, 781216]
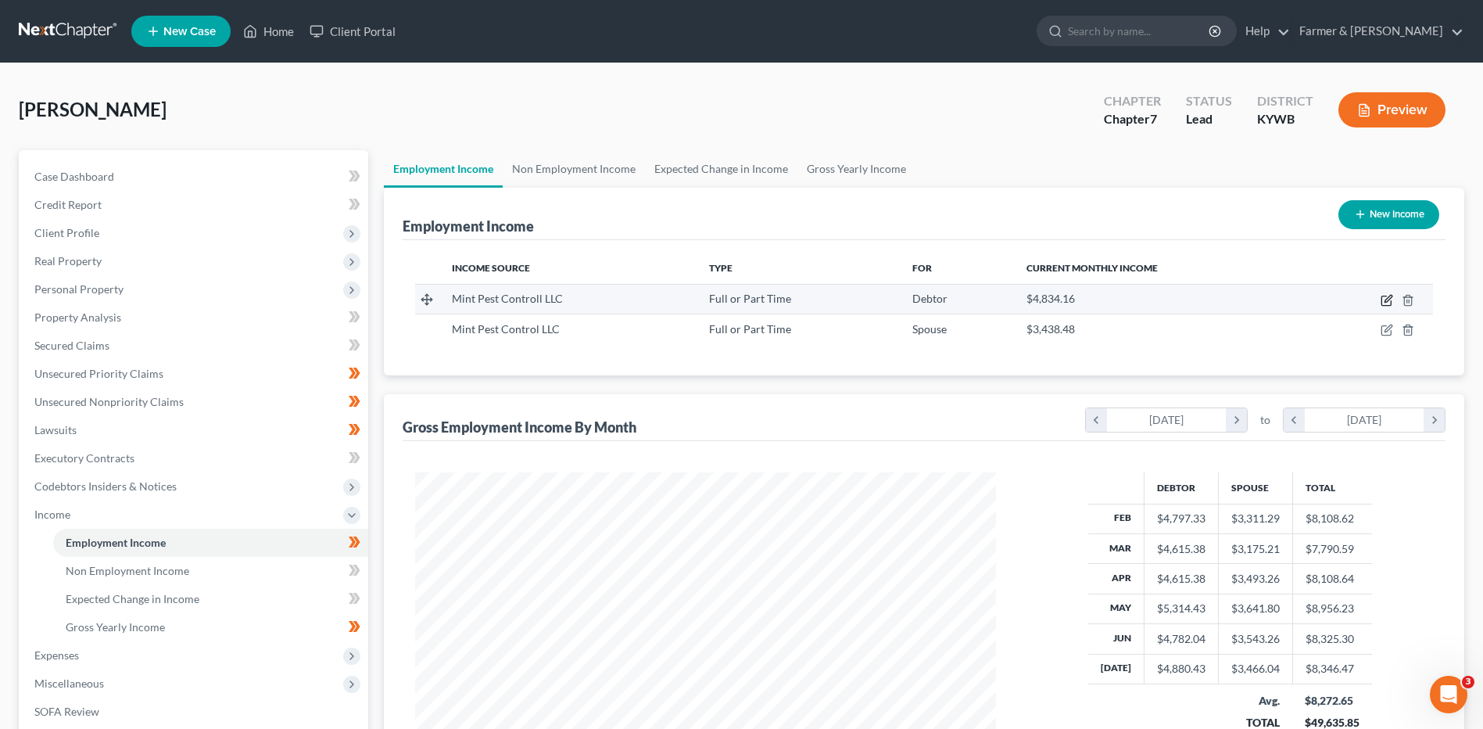
click at [1381, 297] on icon "button" at bounding box center [1387, 300] width 13 height 13
select select "0"
select select "18"
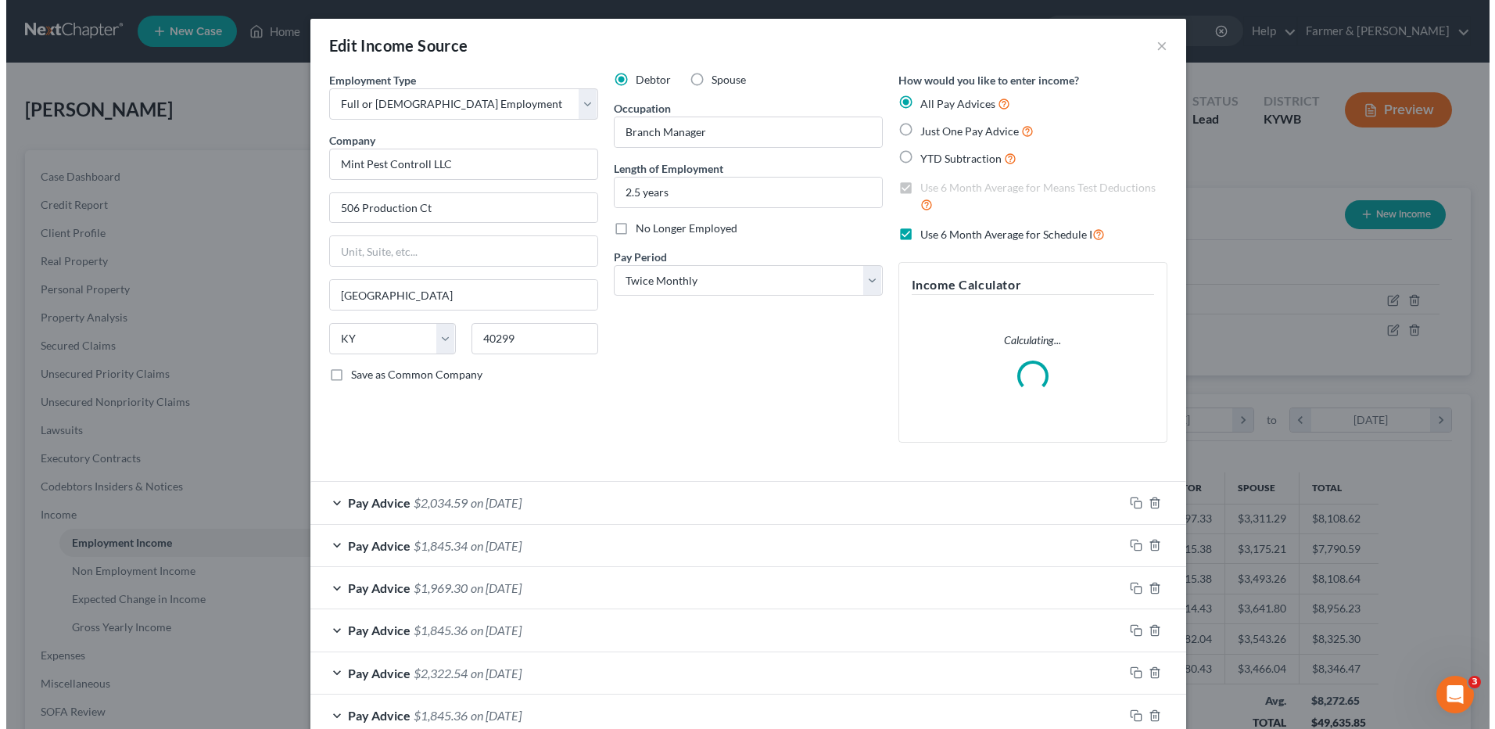
scroll to position [292, 618]
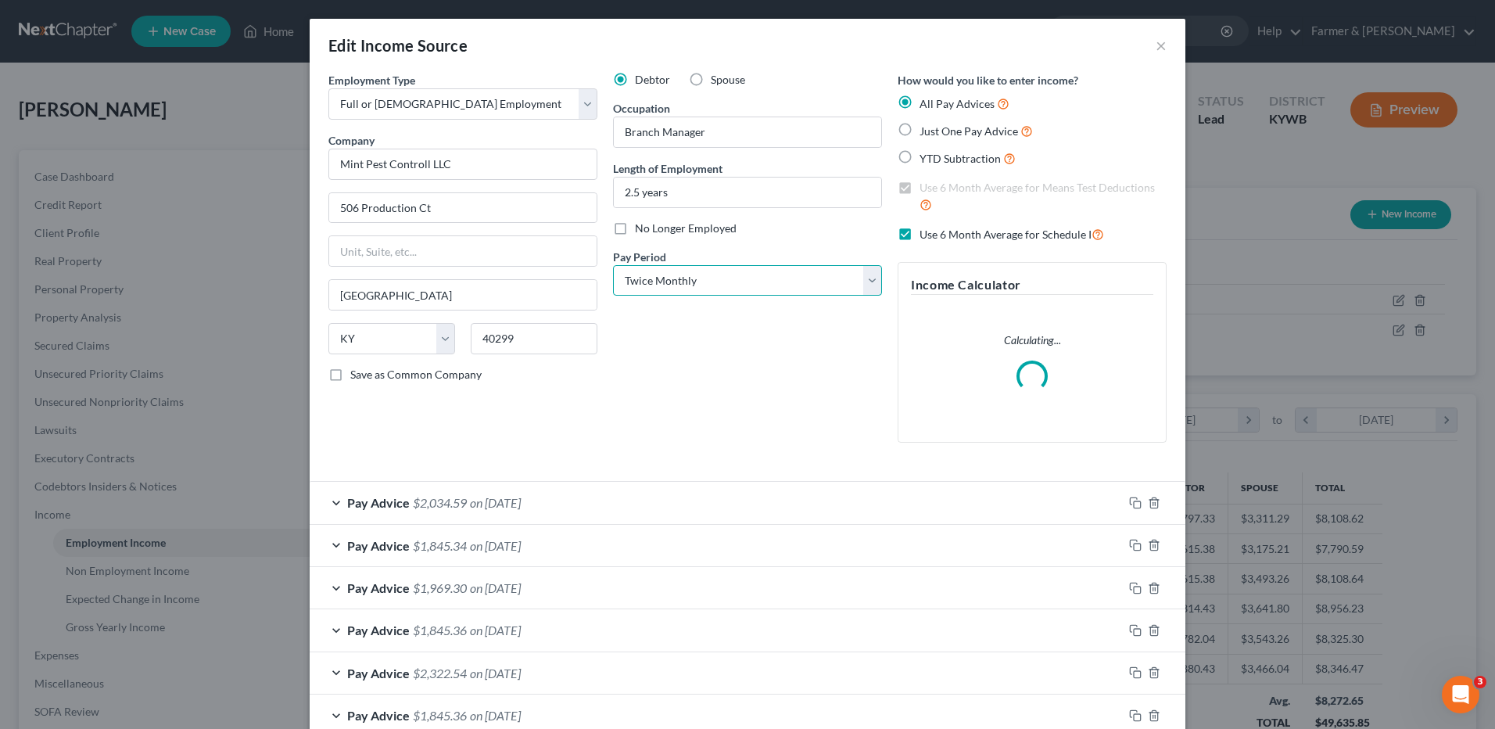
click at [672, 280] on select "Select Monthly Twice Monthly Every Other Week Weekly" at bounding box center [747, 280] width 269 height 31
select select "2"
click at [613, 265] on select "Select Monthly Twice Monthly Every Other Week Weekly" at bounding box center [747, 280] width 269 height 31
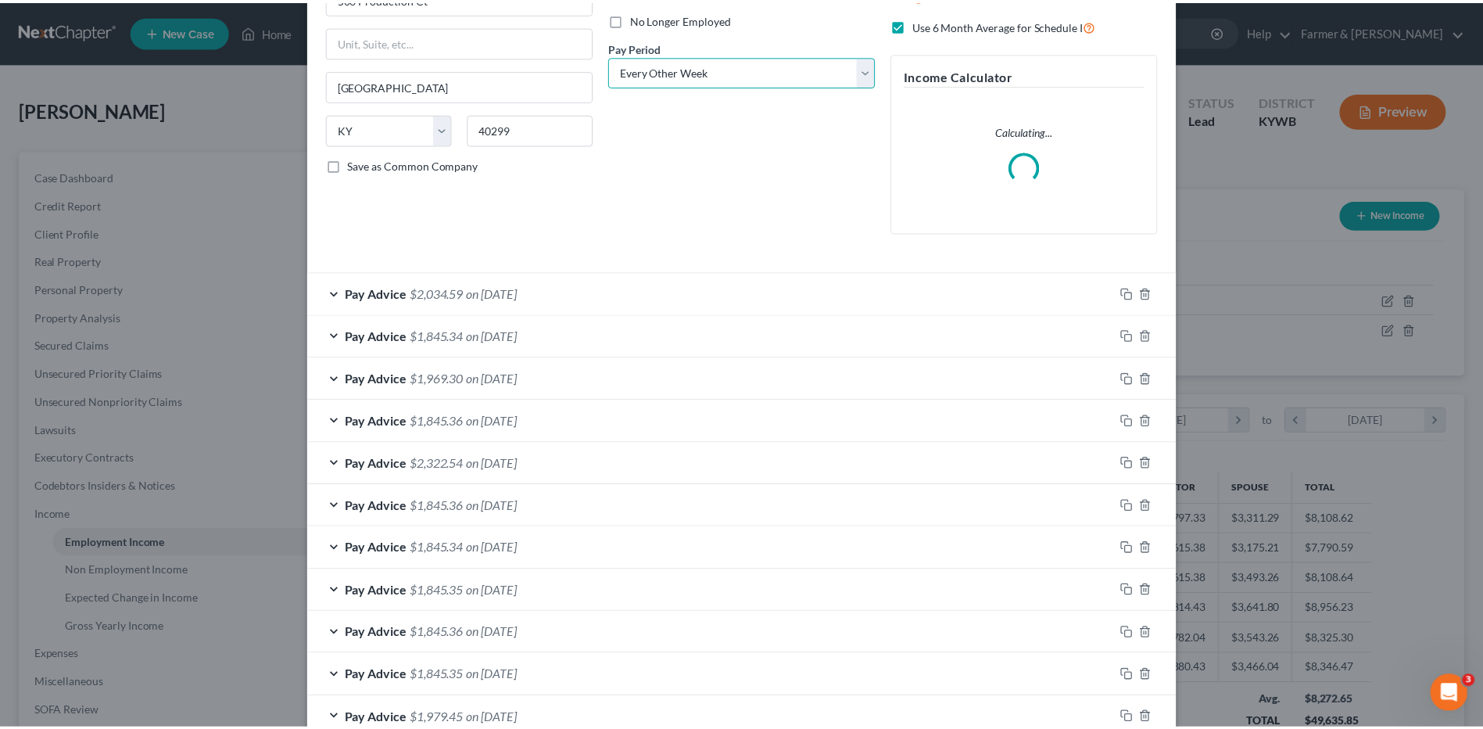
scroll to position [349, 0]
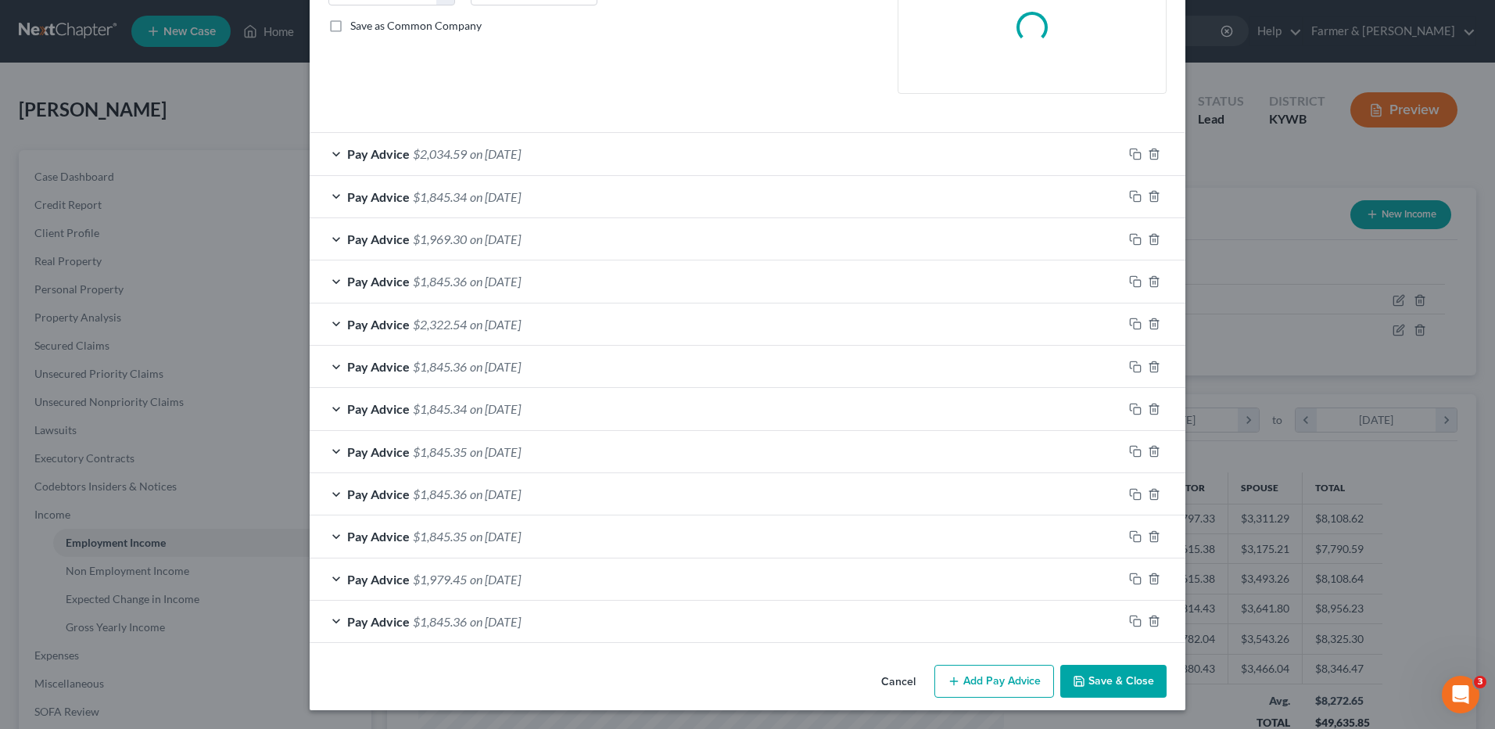
click at [1095, 683] on button "Save & Close" at bounding box center [1113, 681] width 106 height 33
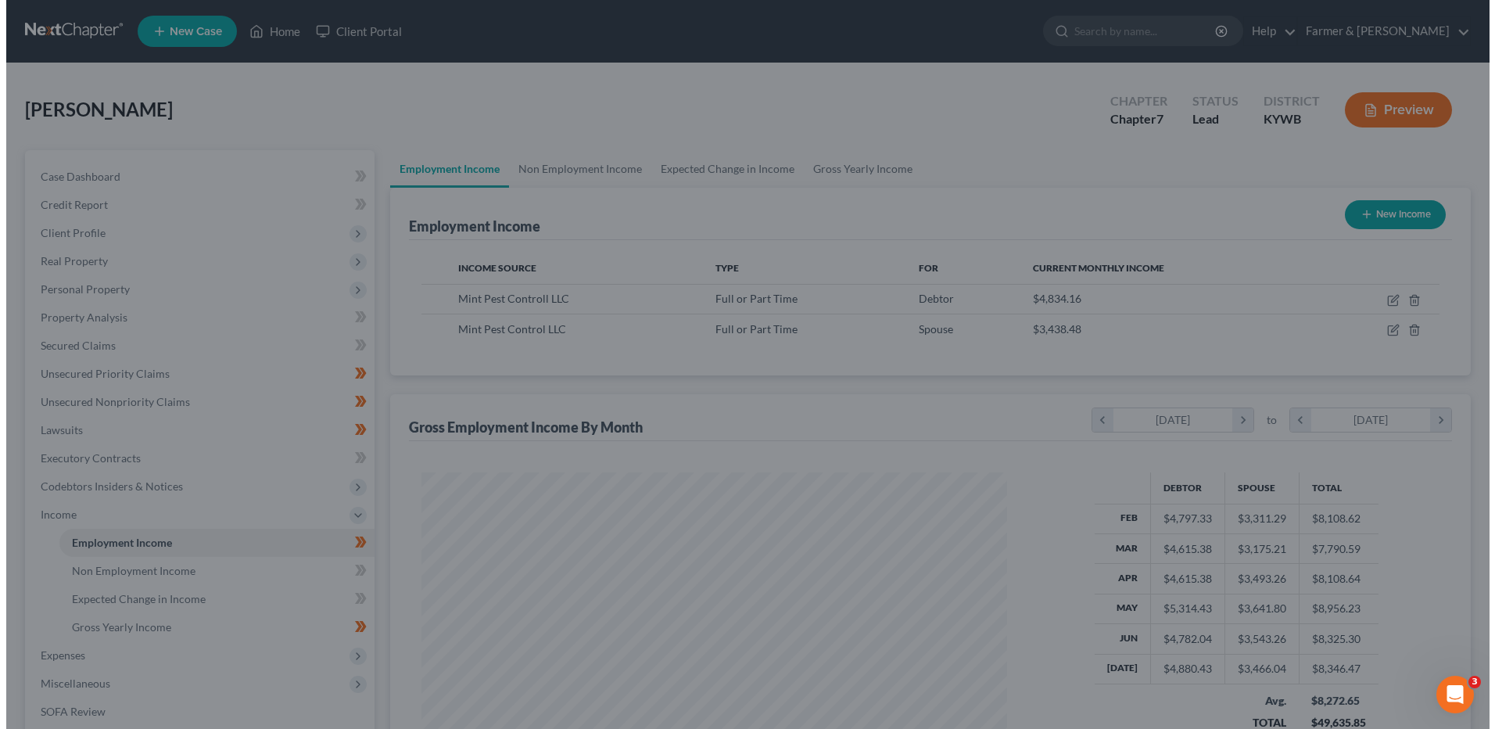
scroll to position [781538, 781216]
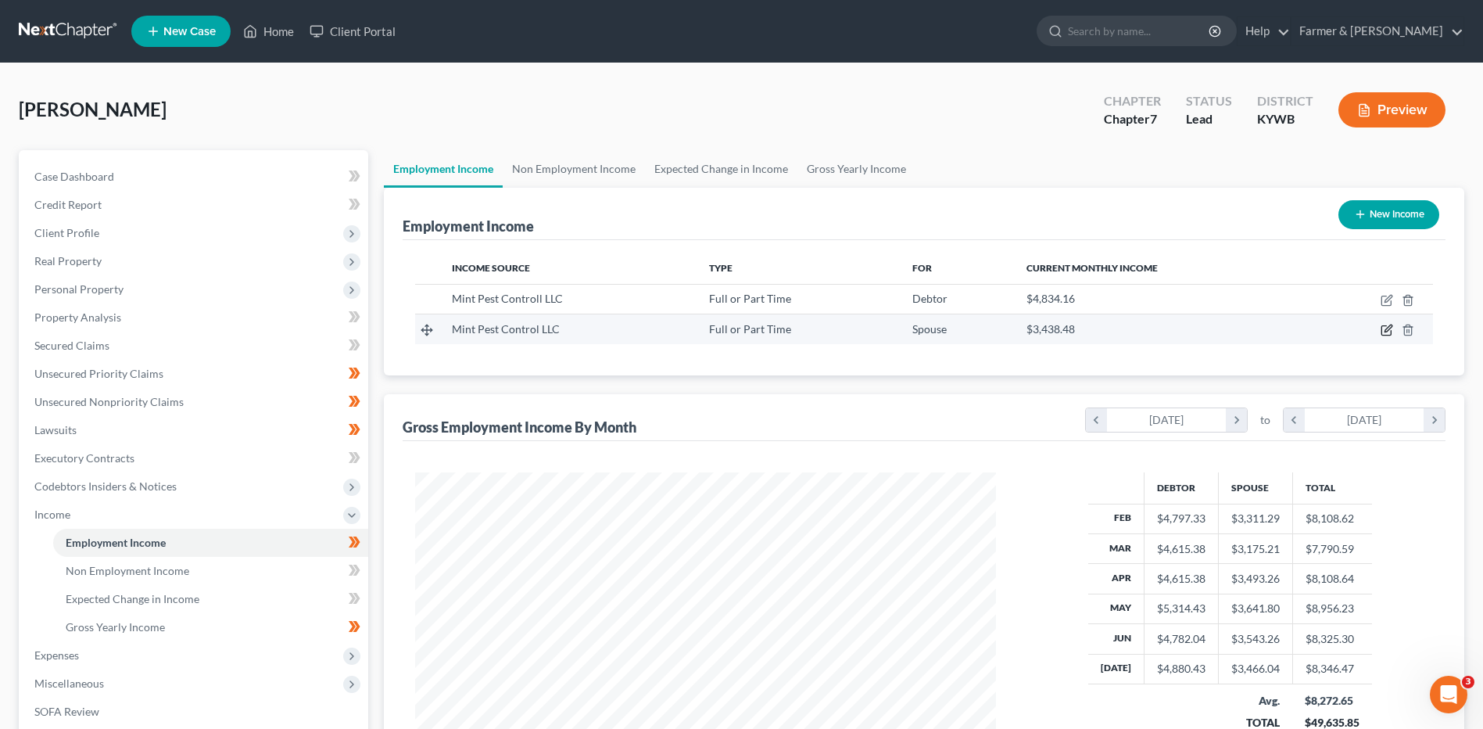
click at [1385, 329] on icon "button" at bounding box center [1387, 330] width 13 height 13
select select "0"
select select "18"
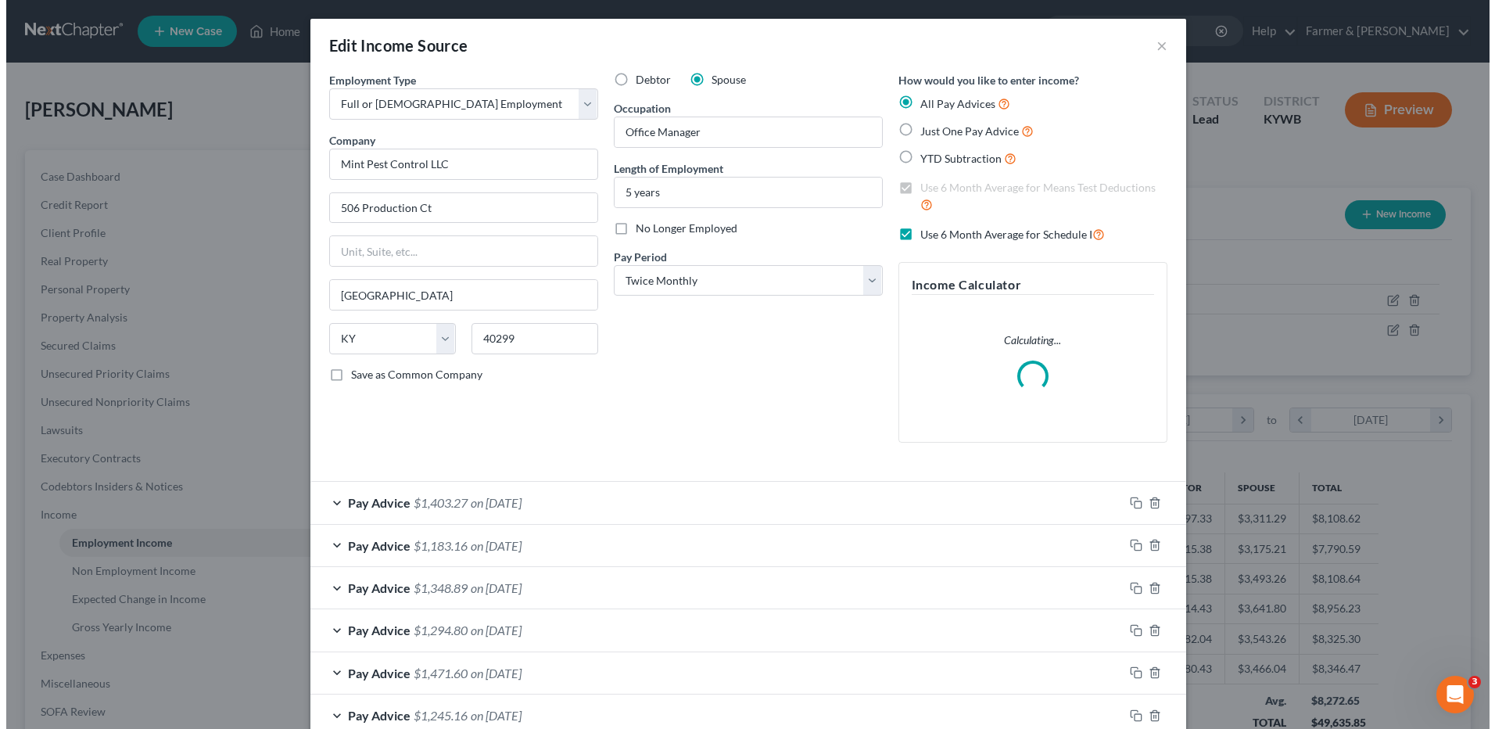
scroll to position [292, 618]
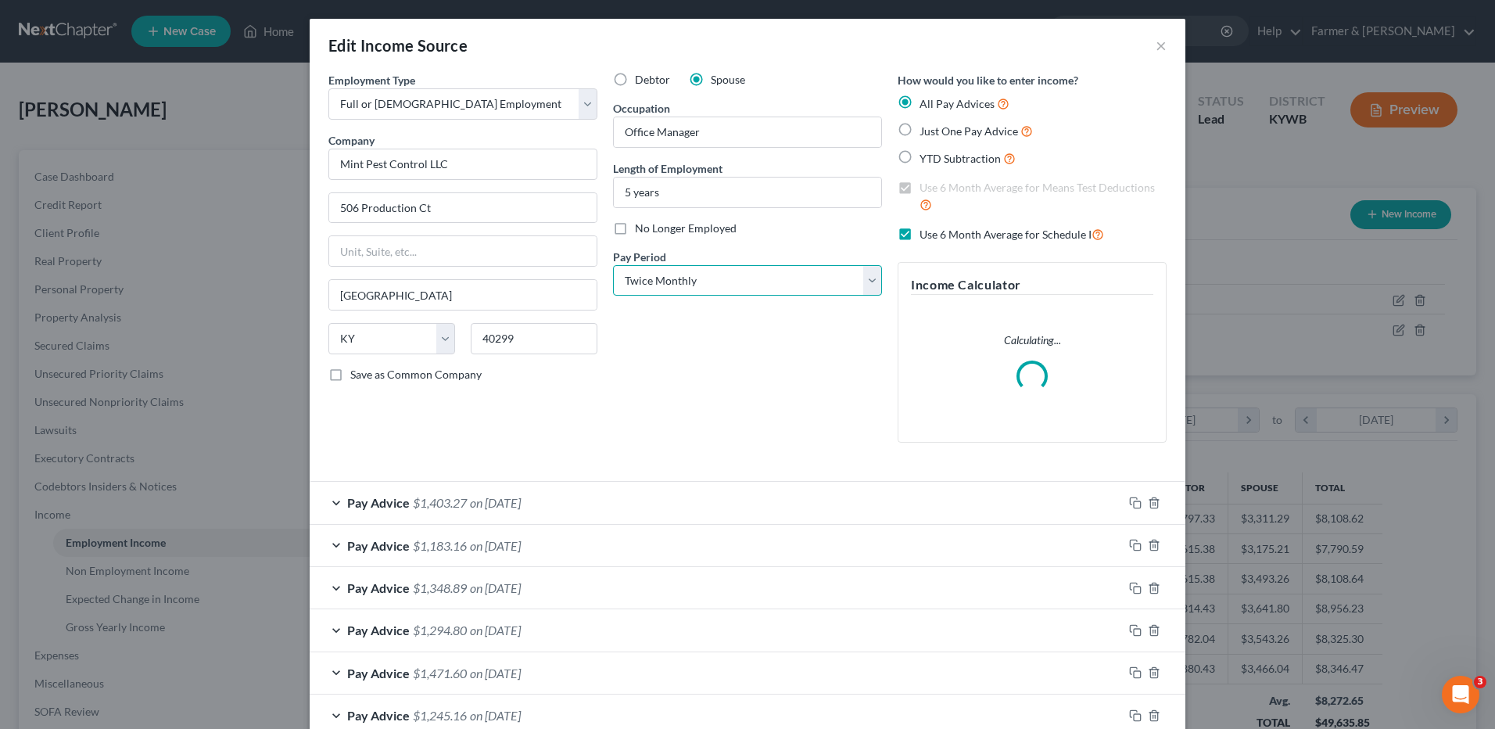
click at [696, 278] on select "Select Monthly Twice Monthly Every Other Week Weekly" at bounding box center [747, 280] width 269 height 31
select select "2"
click at [613, 265] on select "Select Monthly Twice Monthly Every Other Week Weekly" at bounding box center [747, 280] width 269 height 31
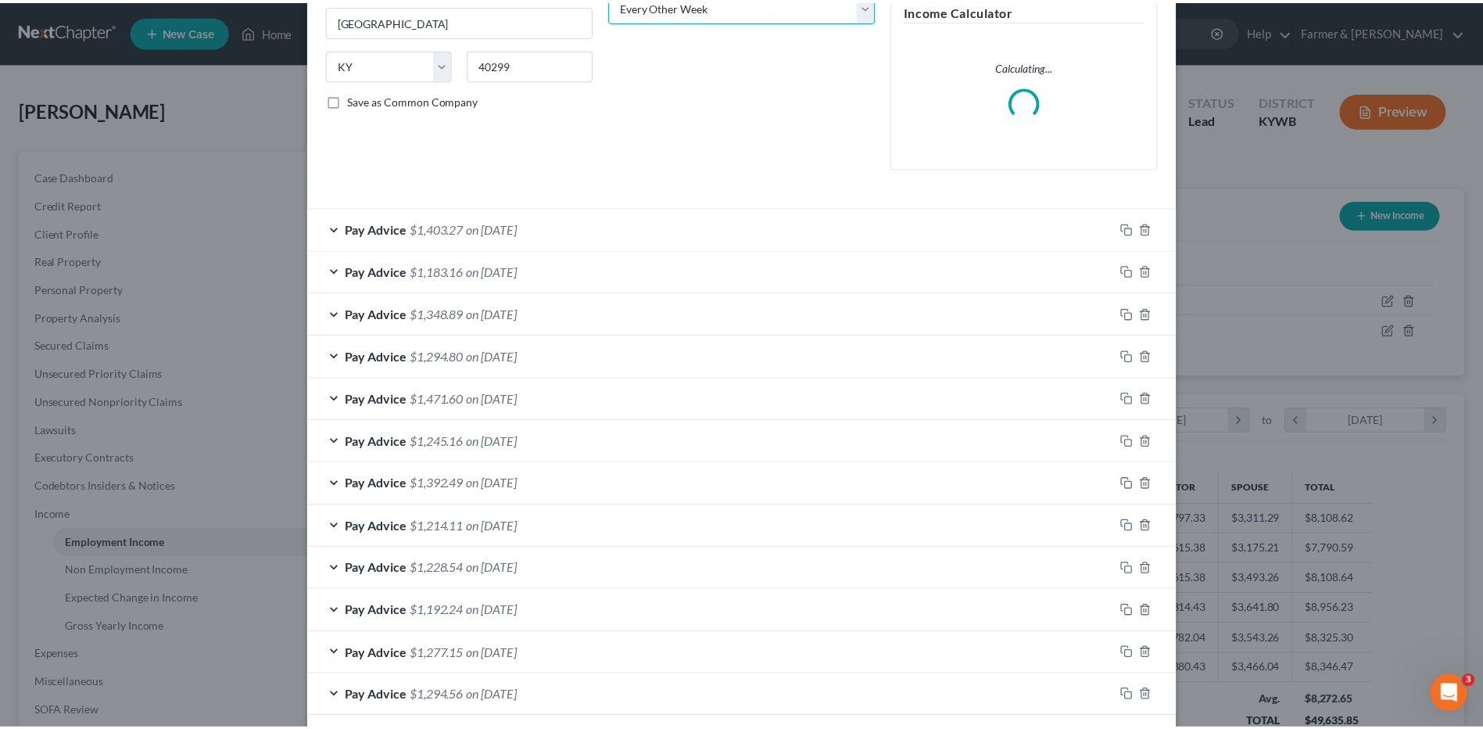
scroll to position [349, 0]
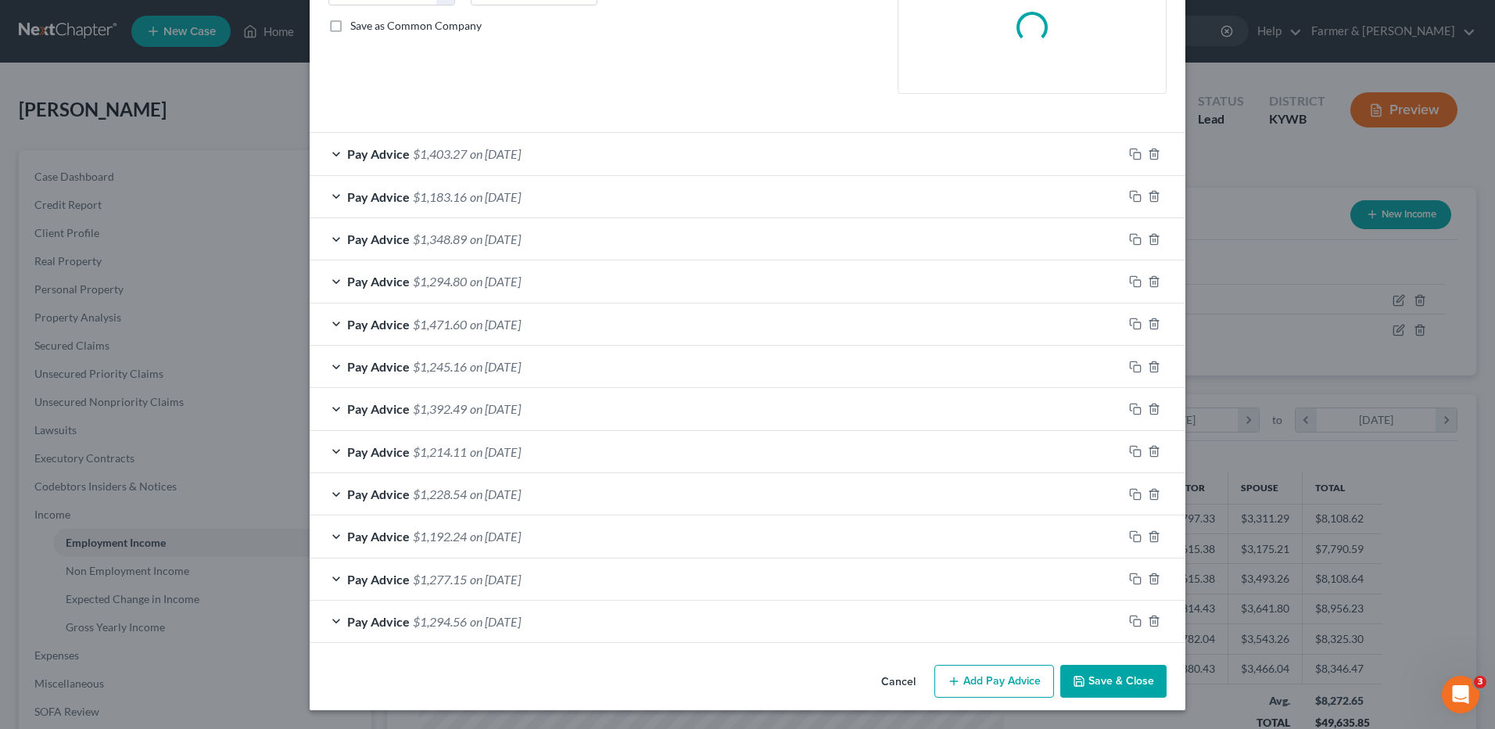
click at [1116, 692] on button "Save & Close" at bounding box center [1113, 681] width 106 height 33
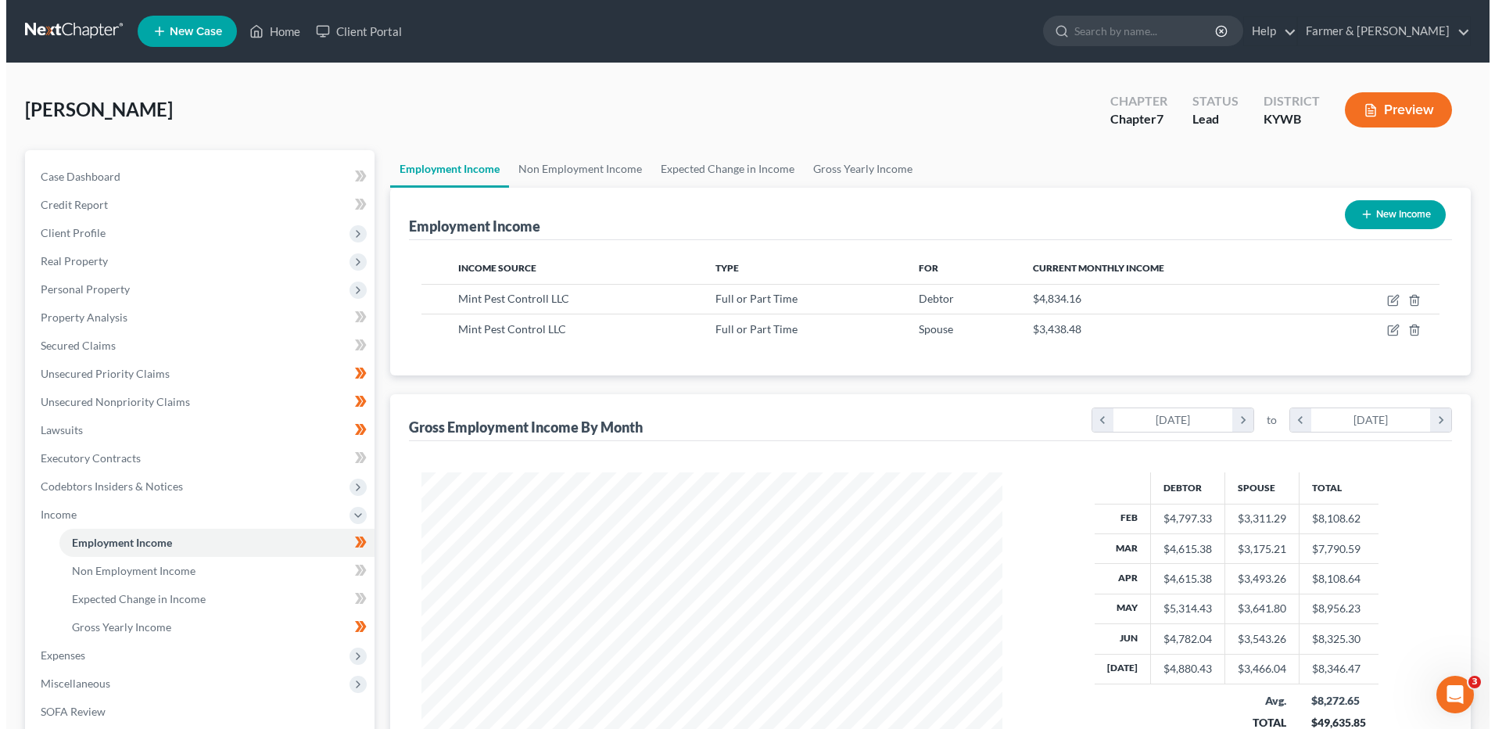
scroll to position [781538, 781216]
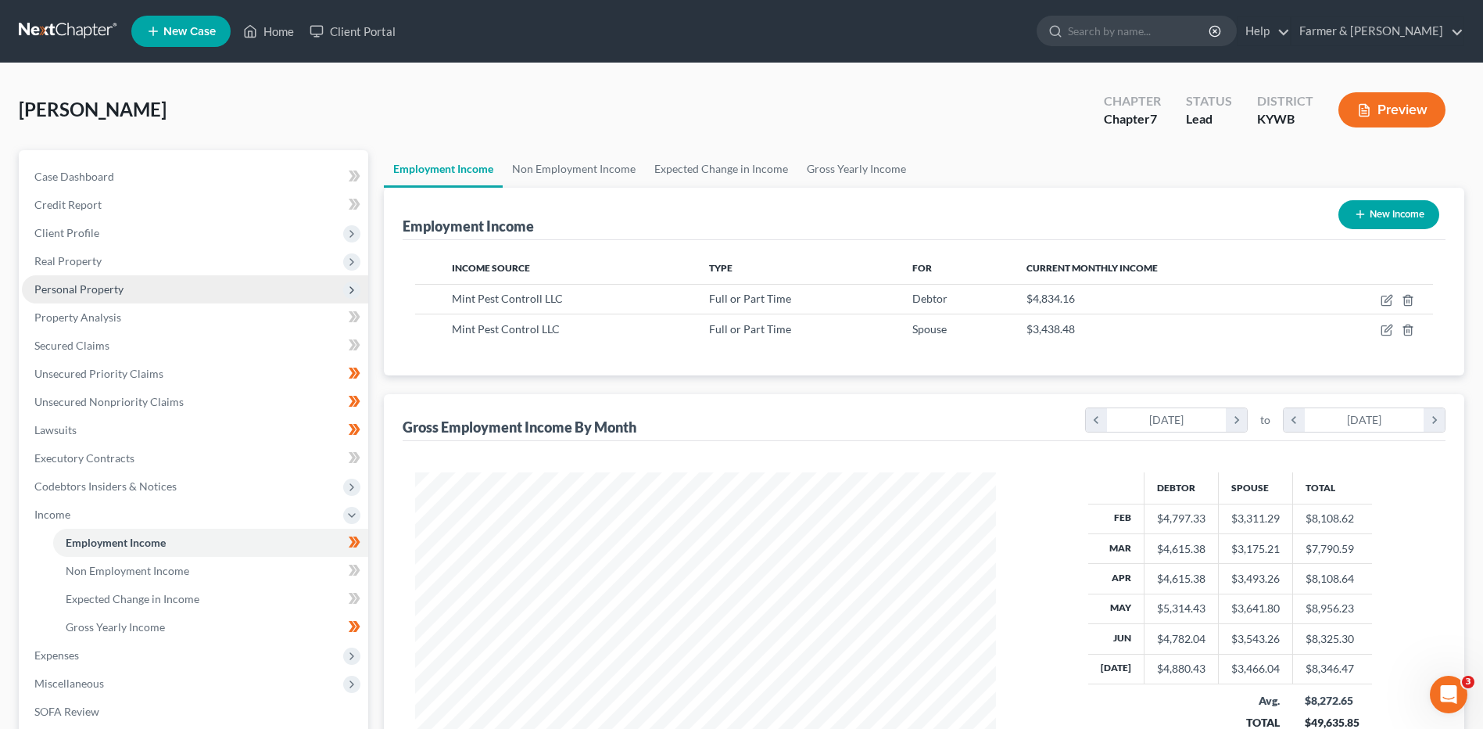
click at [126, 289] on span "Personal Property" at bounding box center [195, 289] width 346 height 28
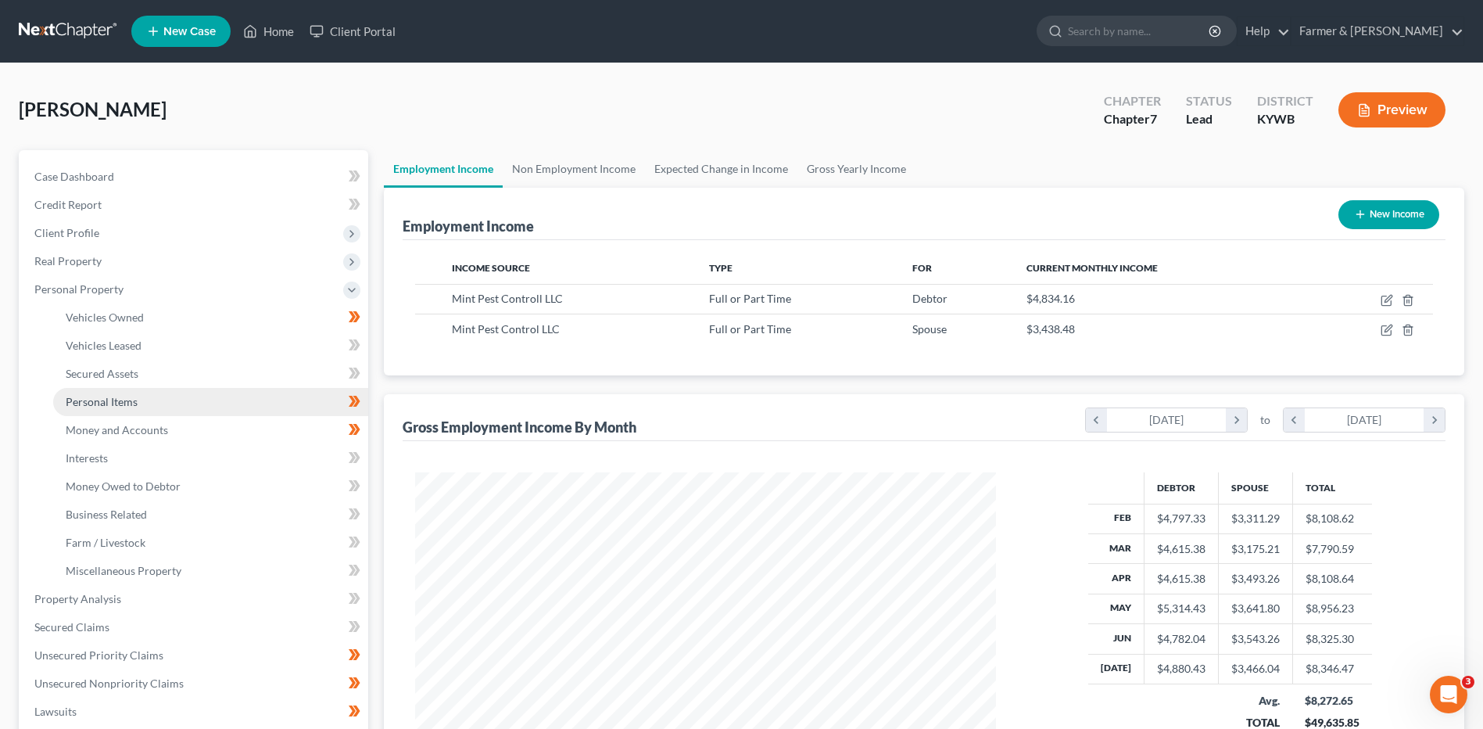
click at [111, 405] on span "Personal Items" at bounding box center [102, 401] width 72 height 13
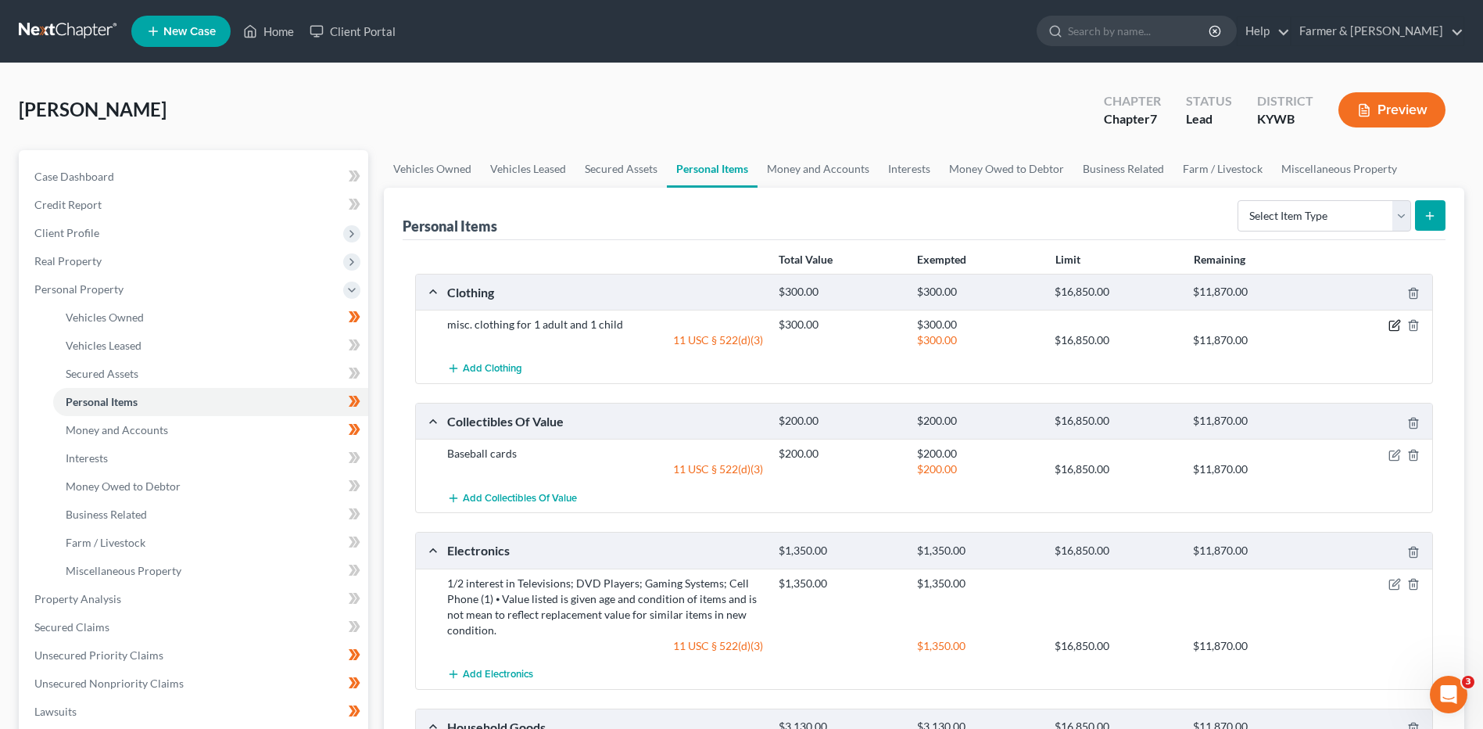
click at [1394, 328] on icon "button" at bounding box center [1395, 324] width 7 height 7
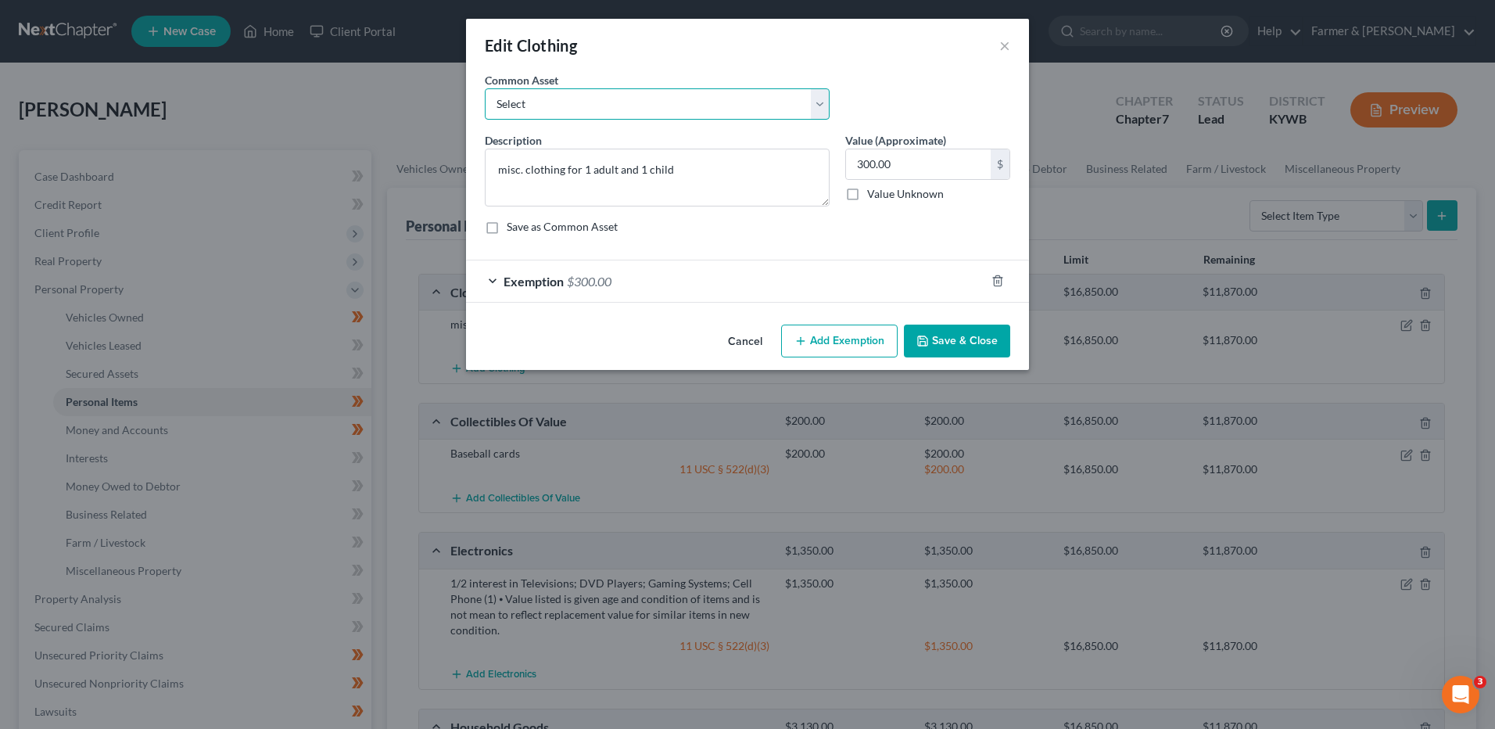
click at [566, 99] on select "Select misc. clothing for 1 adult misc. clothing for 2 adults and 2 children mi…" at bounding box center [657, 103] width 345 height 31
select select "0"
click at [485, 88] on select "Select misc. clothing for 1 adult misc. clothing for 2 adults and 2 children mi…" at bounding box center [657, 103] width 345 height 31
type textarea "misc. clothing for 1 adult"
type input "200.00"
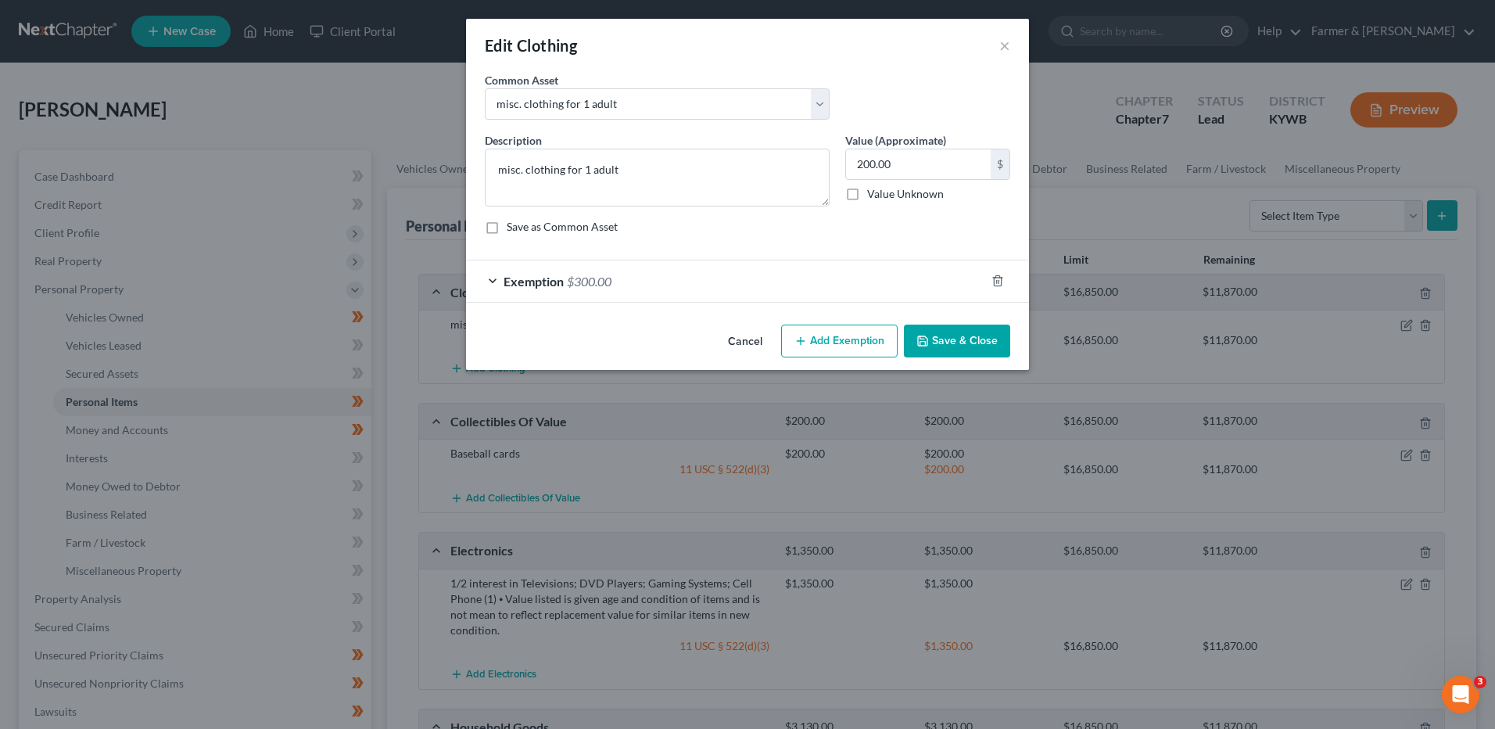
click at [542, 284] on span "Exemption" at bounding box center [533, 281] width 60 height 15
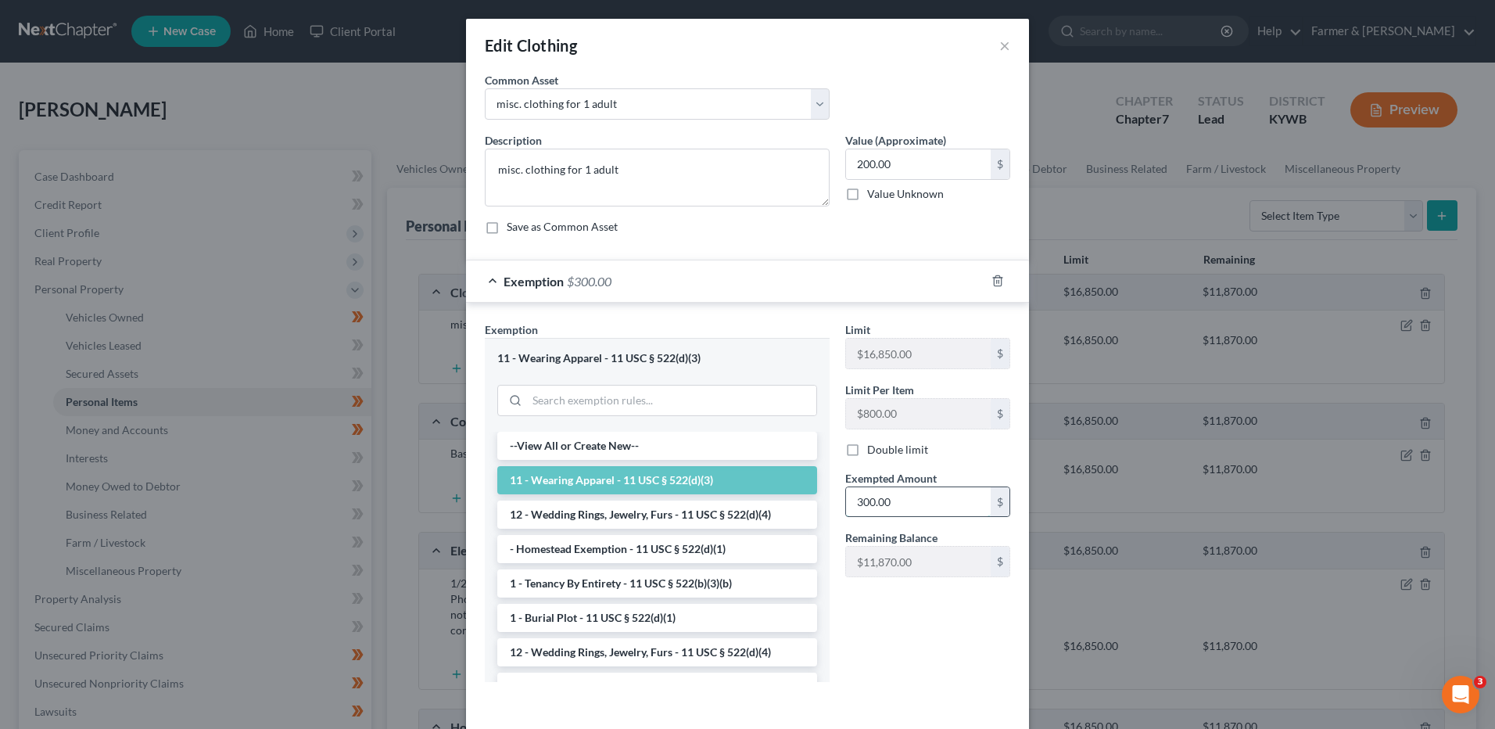
click at [914, 509] on input "300.00" at bounding box center [918, 502] width 145 height 30
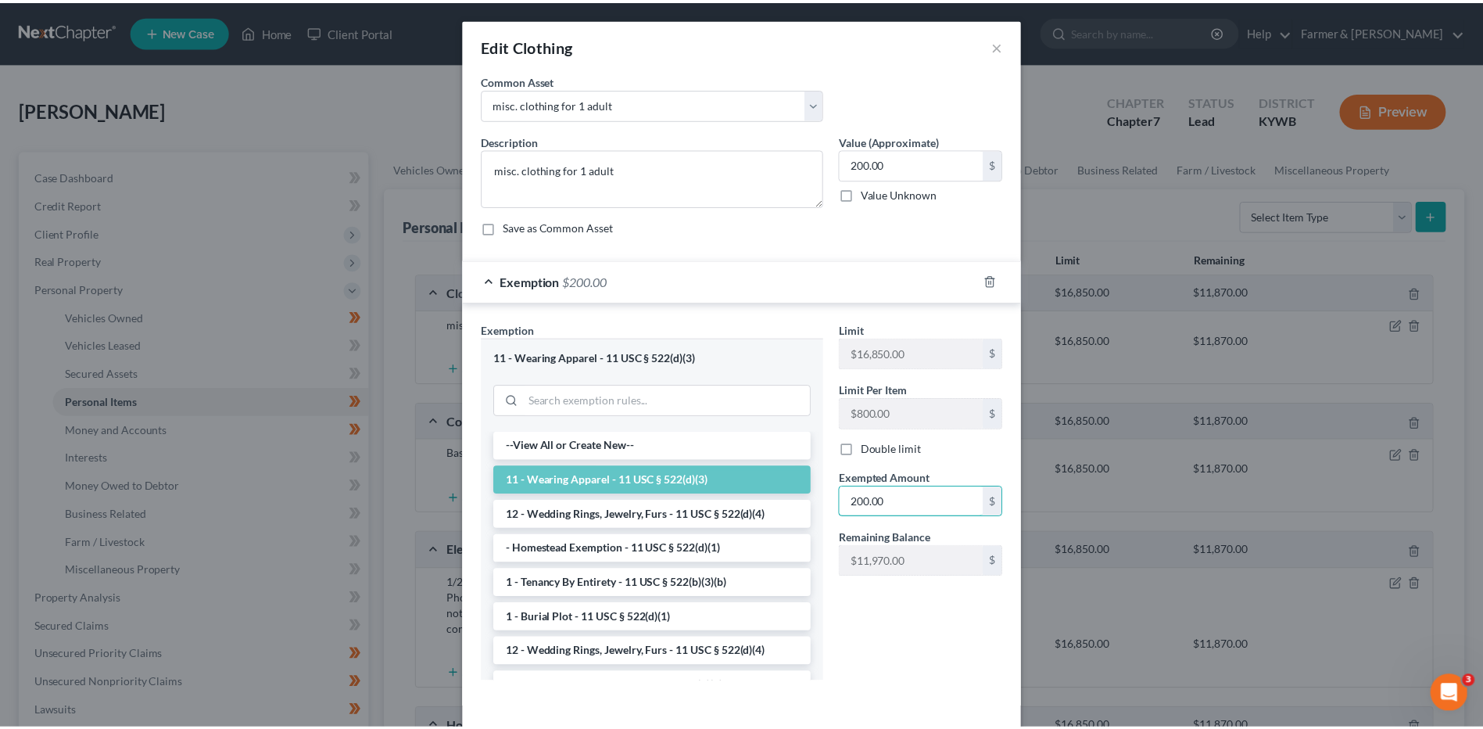
scroll to position [64, 0]
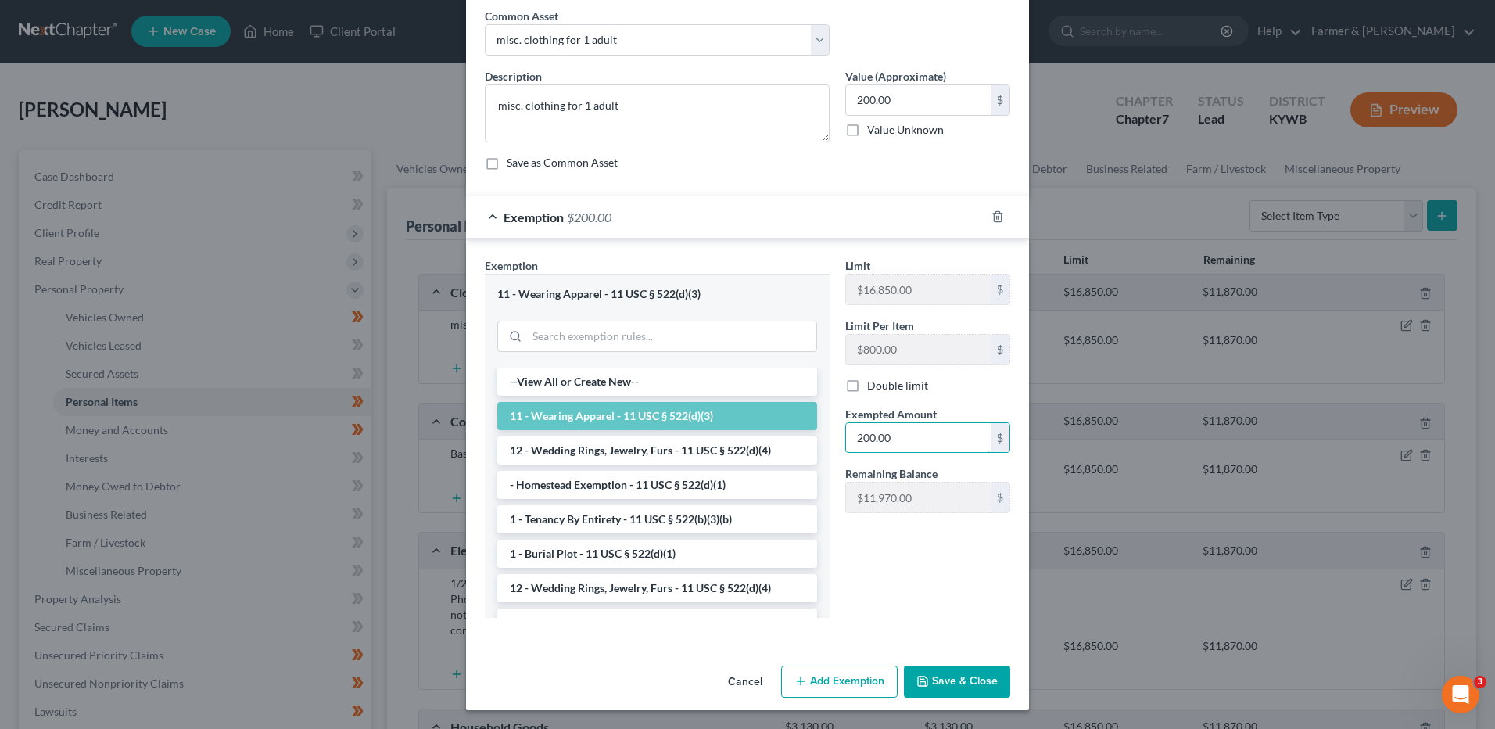
type input "200.00"
click at [961, 682] on button "Save & Close" at bounding box center [957, 681] width 106 height 33
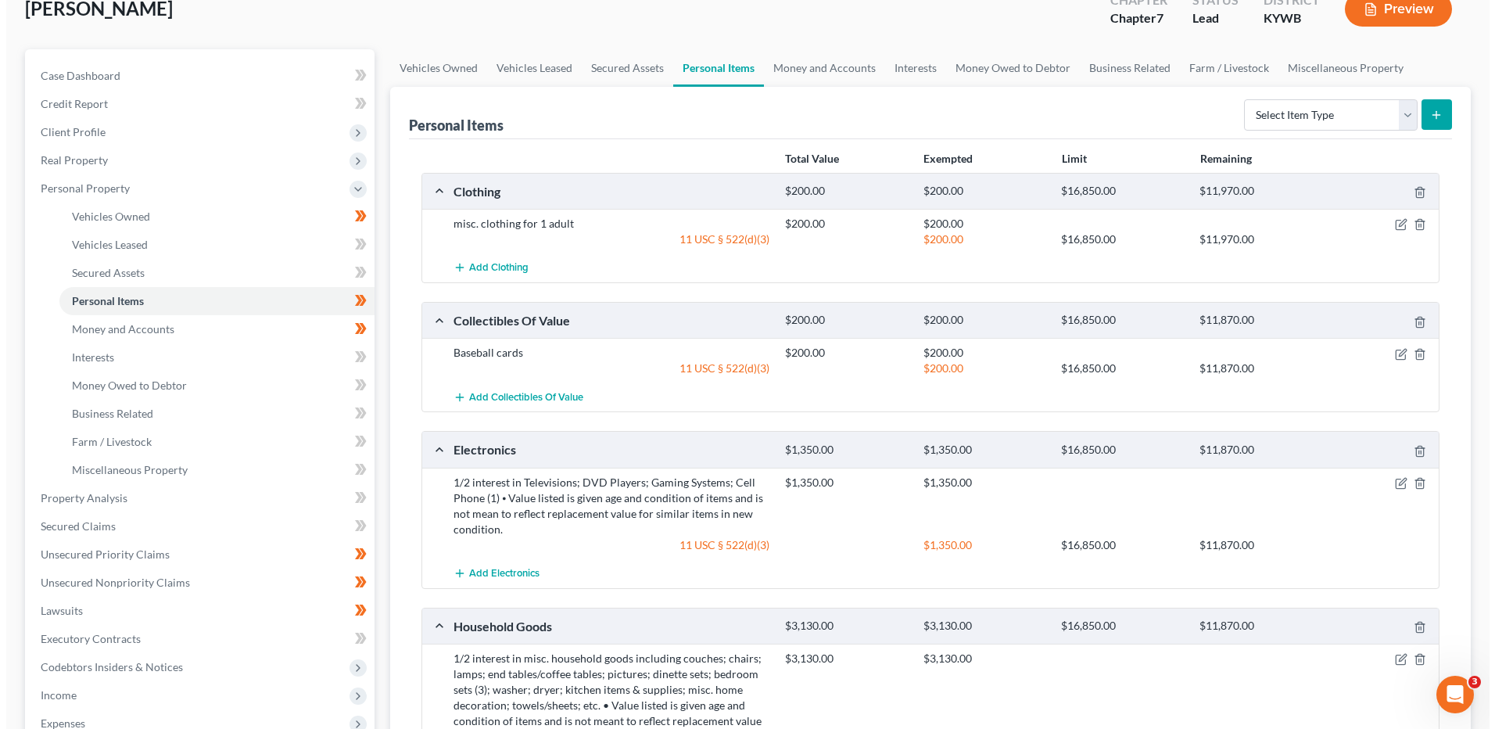
scroll to position [235, 0]
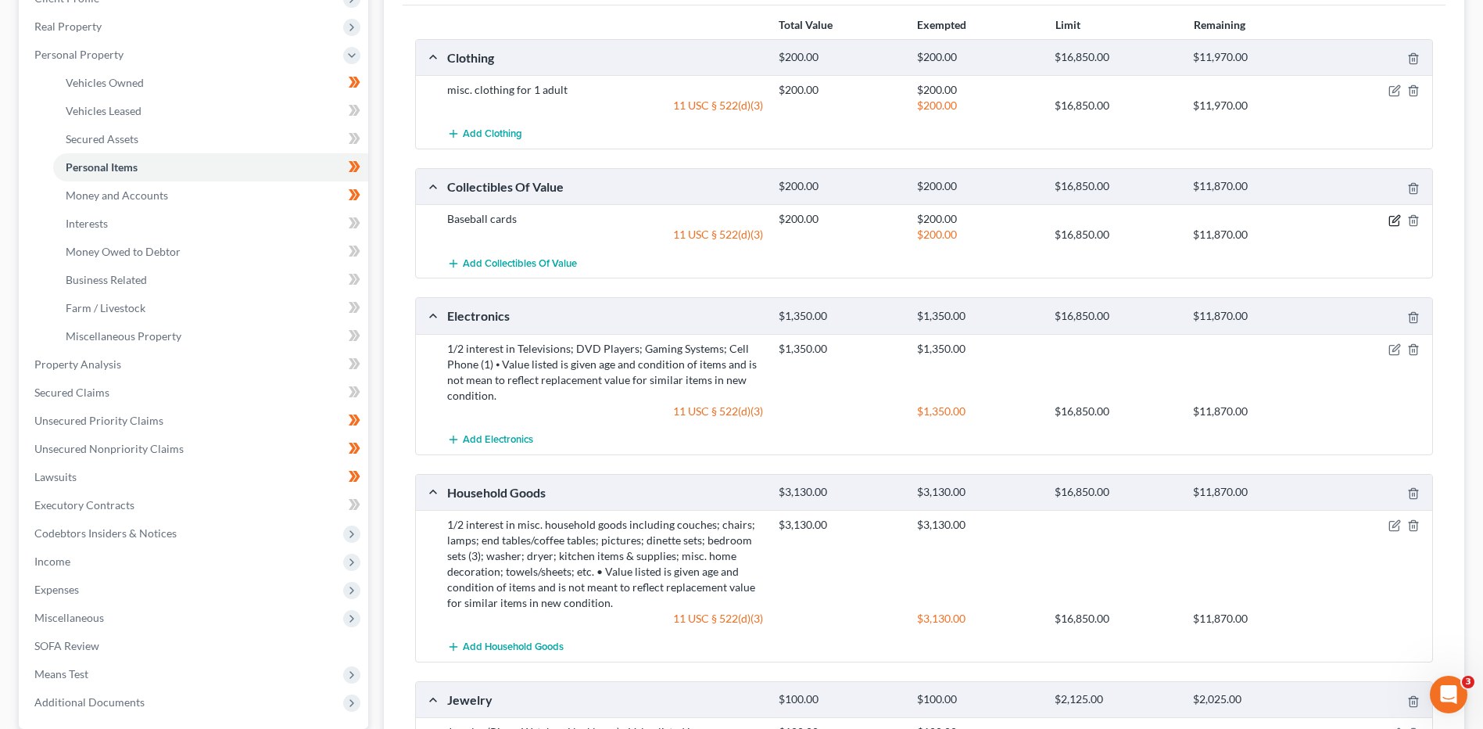
click at [1395, 219] on icon "button" at bounding box center [1395, 218] width 7 height 7
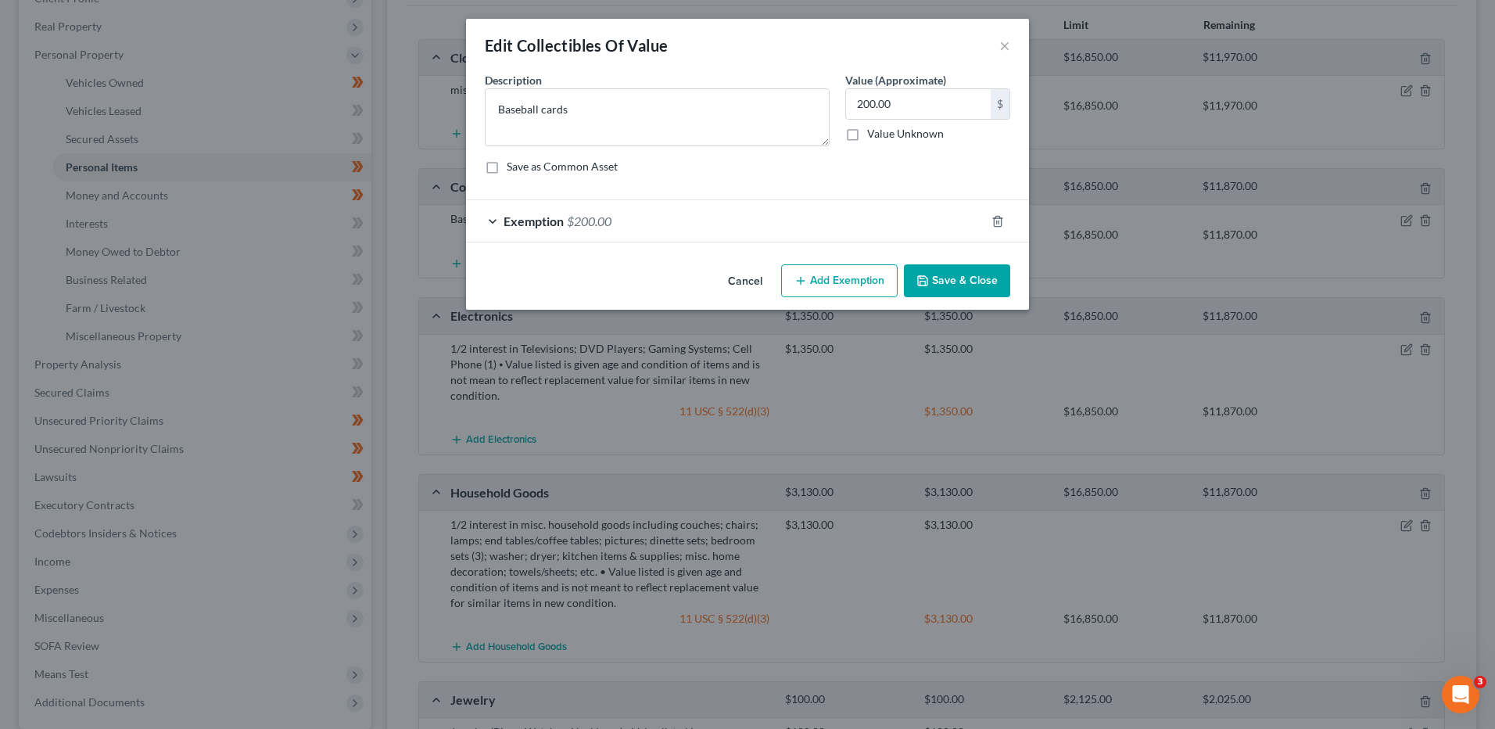
click at [554, 217] on span "Exemption" at bounding box center [533, 220] width 60 height 15
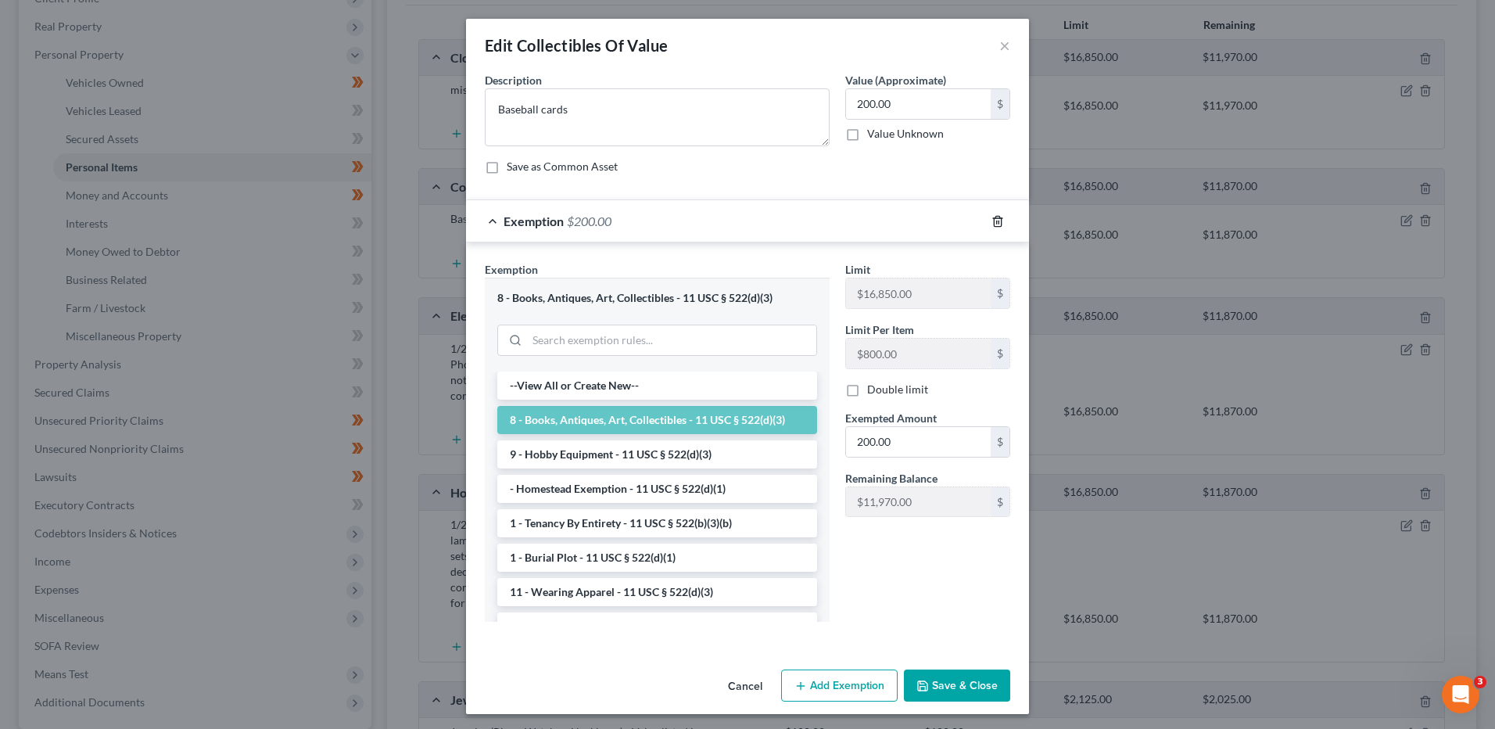
click at [996, 220] on icon "button" at bounding box center [997, 221] width 13 height 13
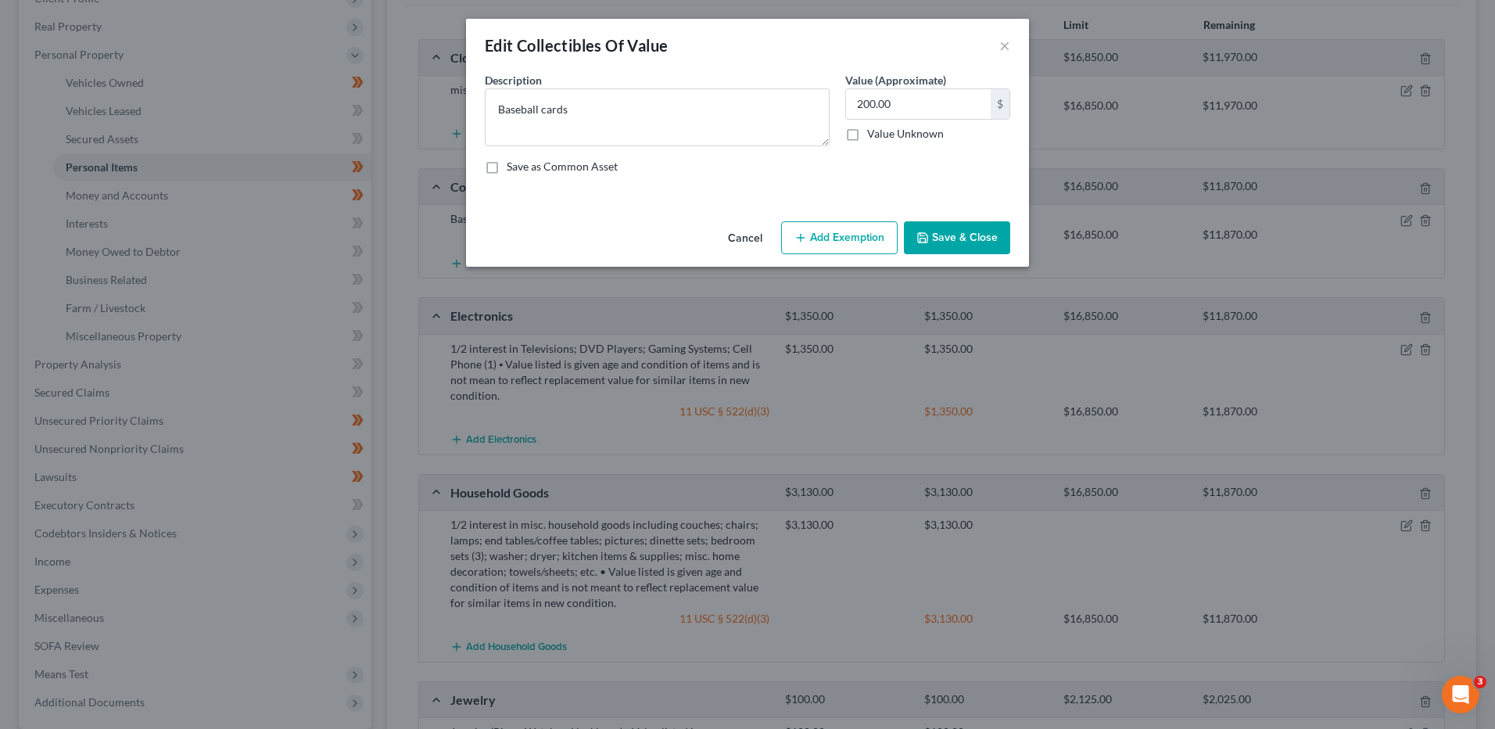
click at [879, 232] on button "Add Exemption" at bounding box center [839, 237] width 116 height 33
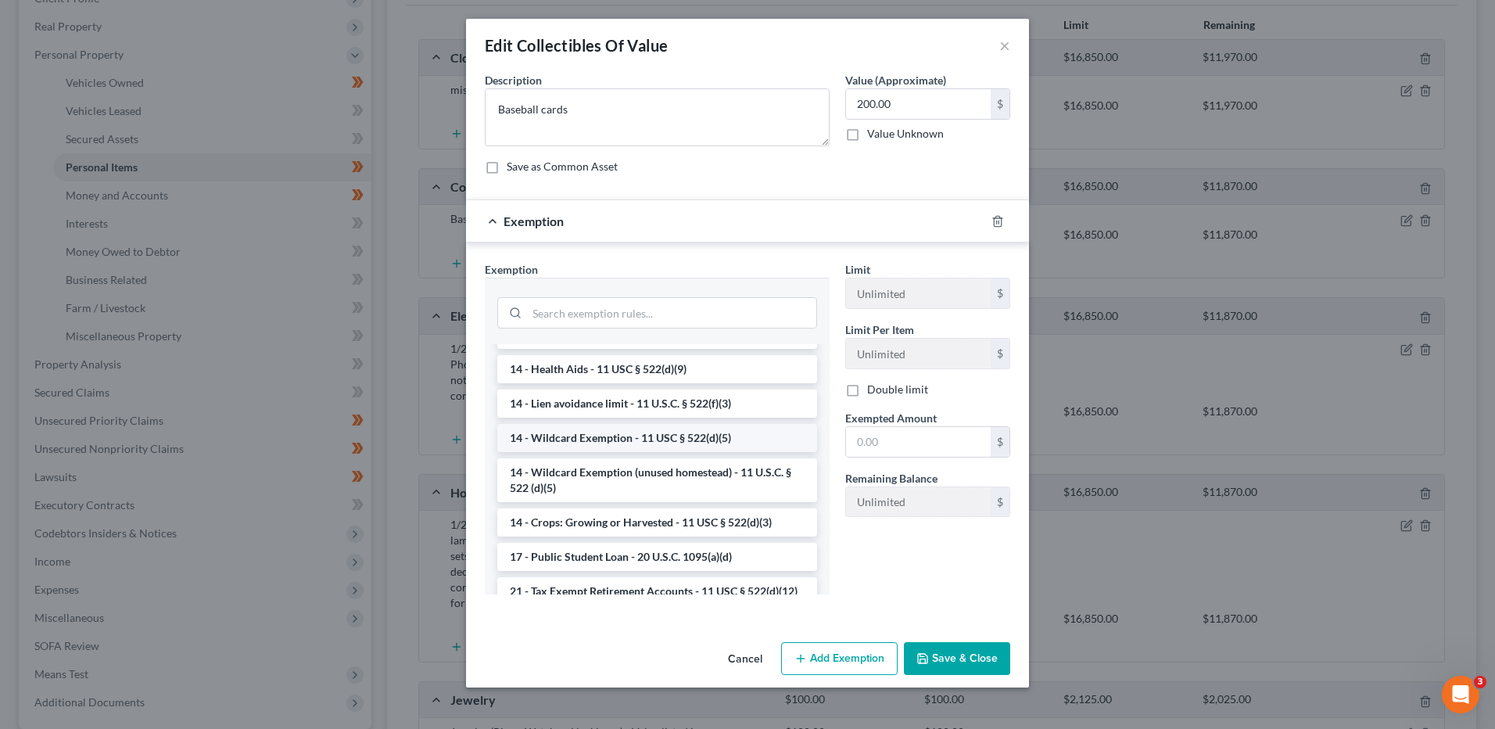
scroll to position [313, 0]
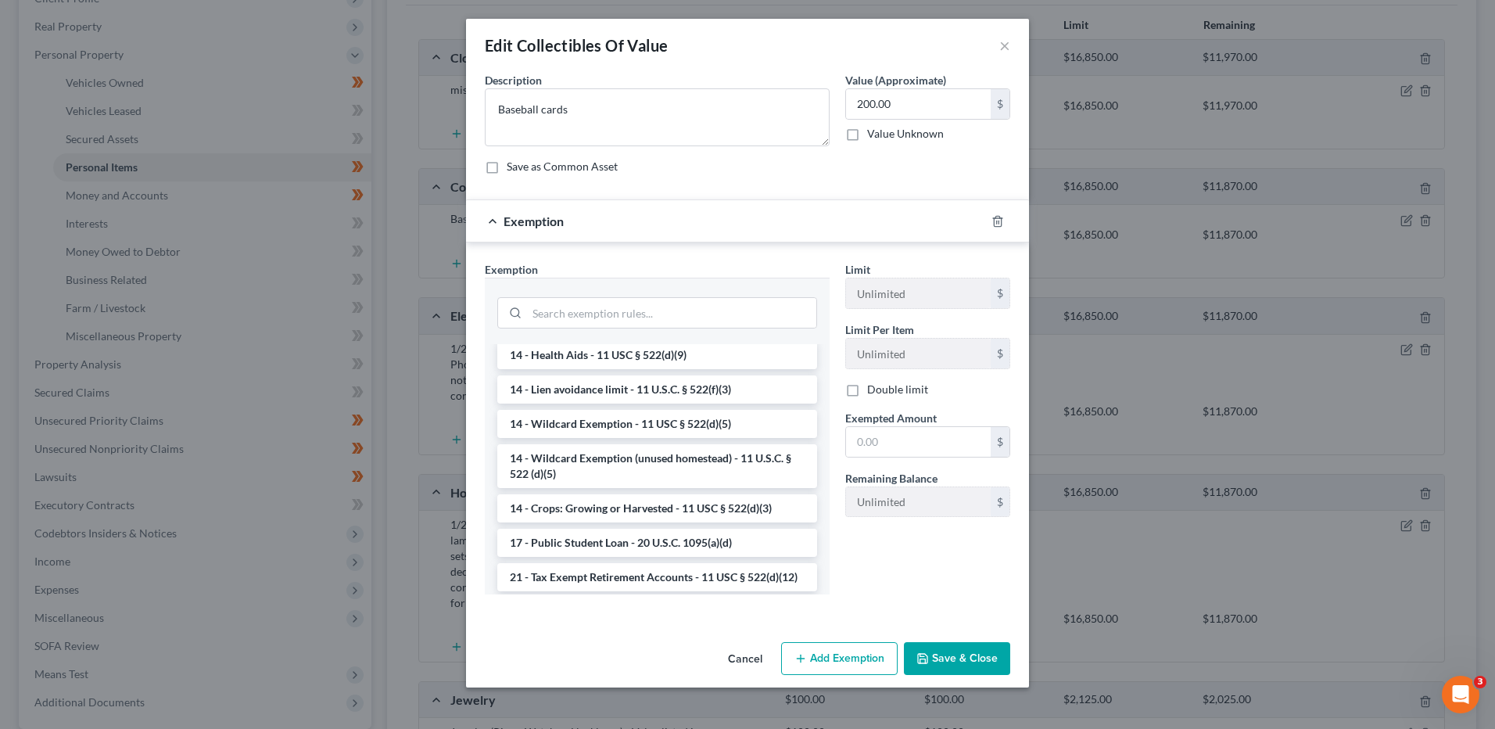
click at [686, 428] on li "14 - Wildcard Exemption - 11 USC § 522(d)(5)" at bounding box center [657, 424] width 320 height 28
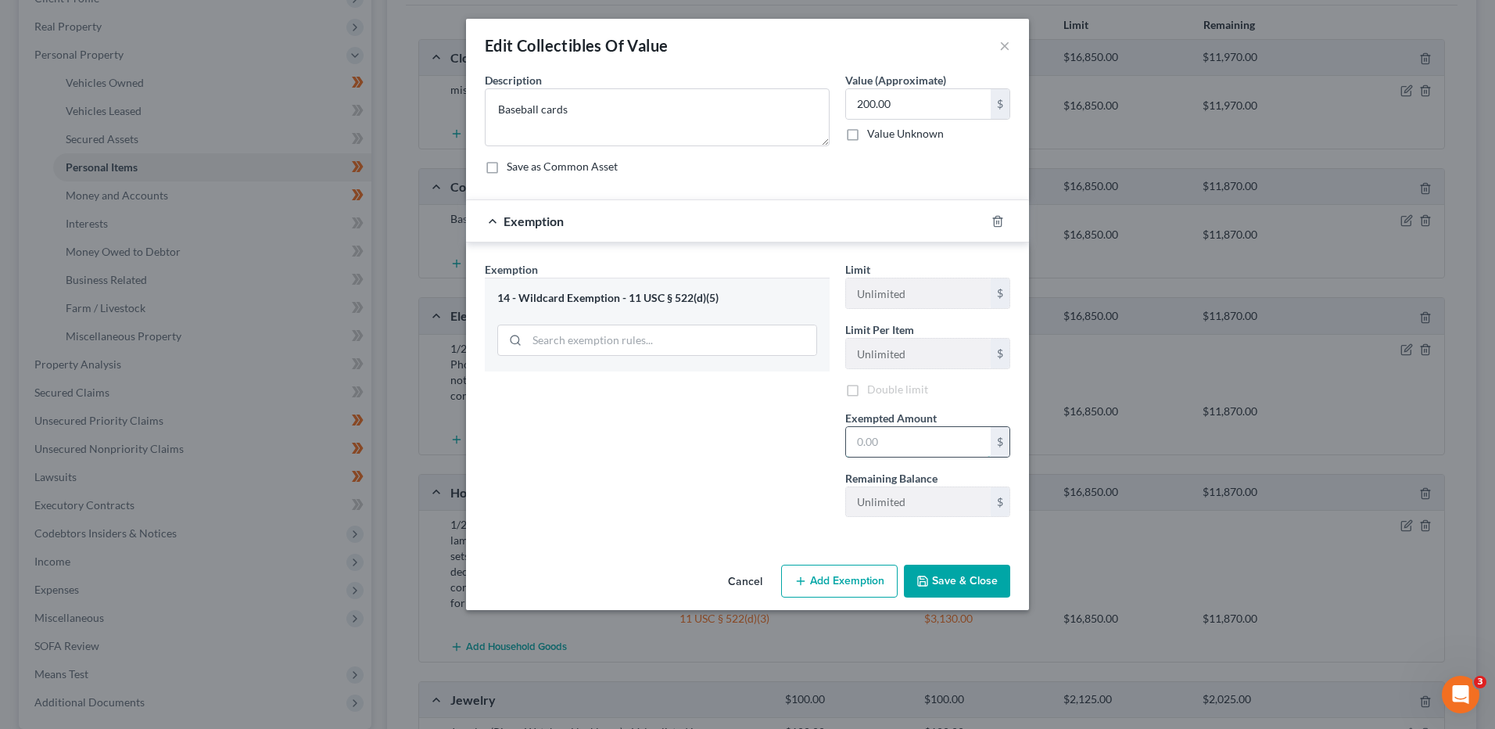
click at [895, 448] on input "text" at bounding box center [918, 442] width 145 height 30
type input "200.00"
click at [948, 568] on button "Save & Close" at bounding box center [957, 580] width 106 height 33
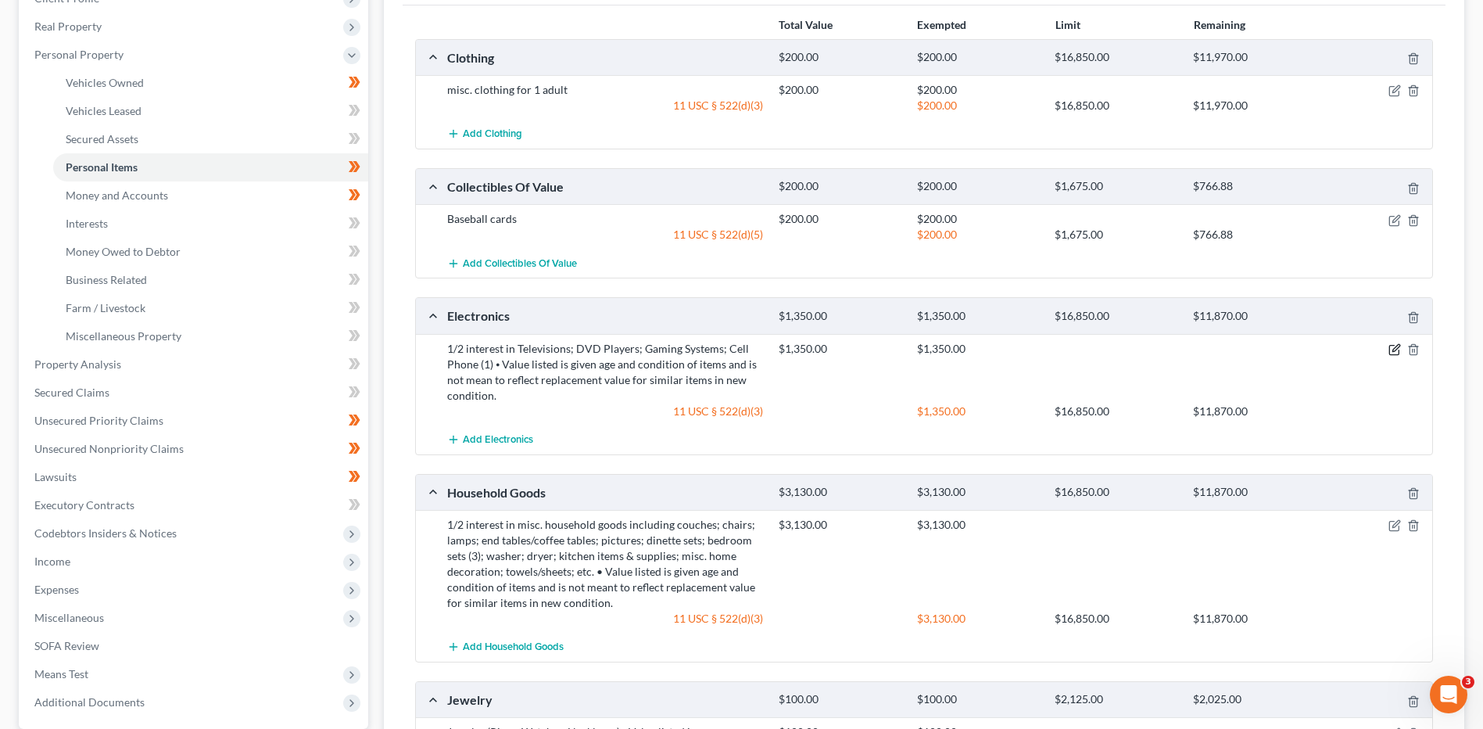
click at [1393, 349] on icon "button" at bounding box center [1395, 349] width 13 height 13
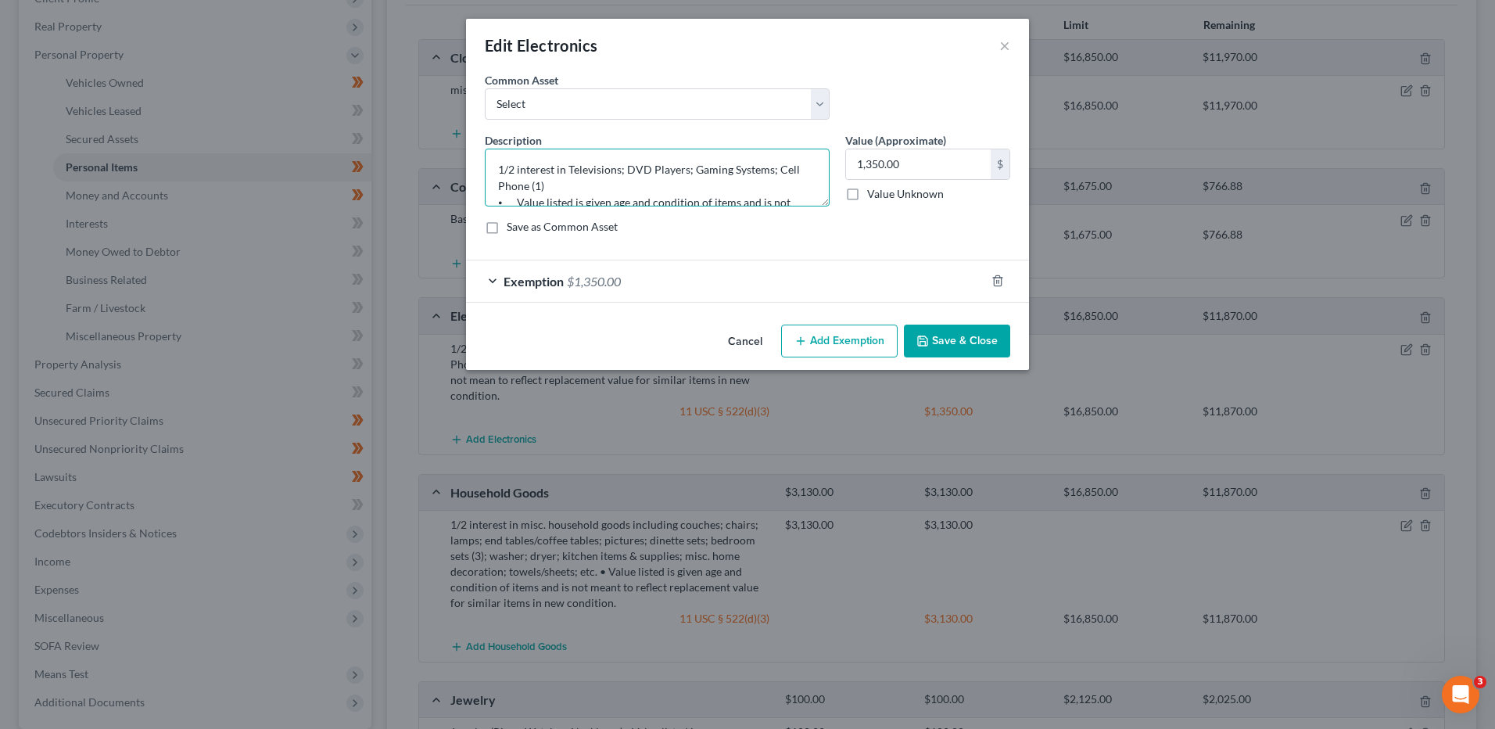
drag, startPoint x: 570, startPoint y: 170, endPoint x: 428, endPoint y: 174, distance: 141.5
click at [428, 174] on div "Edit Electronics × An exemption set must first be selected from the Filing Info…" at bounding box center [747, 364] width 1495 height 729
drag, startPoint x: 700, startPoint y: 171, endPoint x: 923, endPoint y: 235, distance: 231.9
click at [922, 235] on div "Description * Televisions; DVD Players; Gaming Systems; Cell Phone (1) ⦁ Value …" at bounding box center [747, 189] width 541 height 115
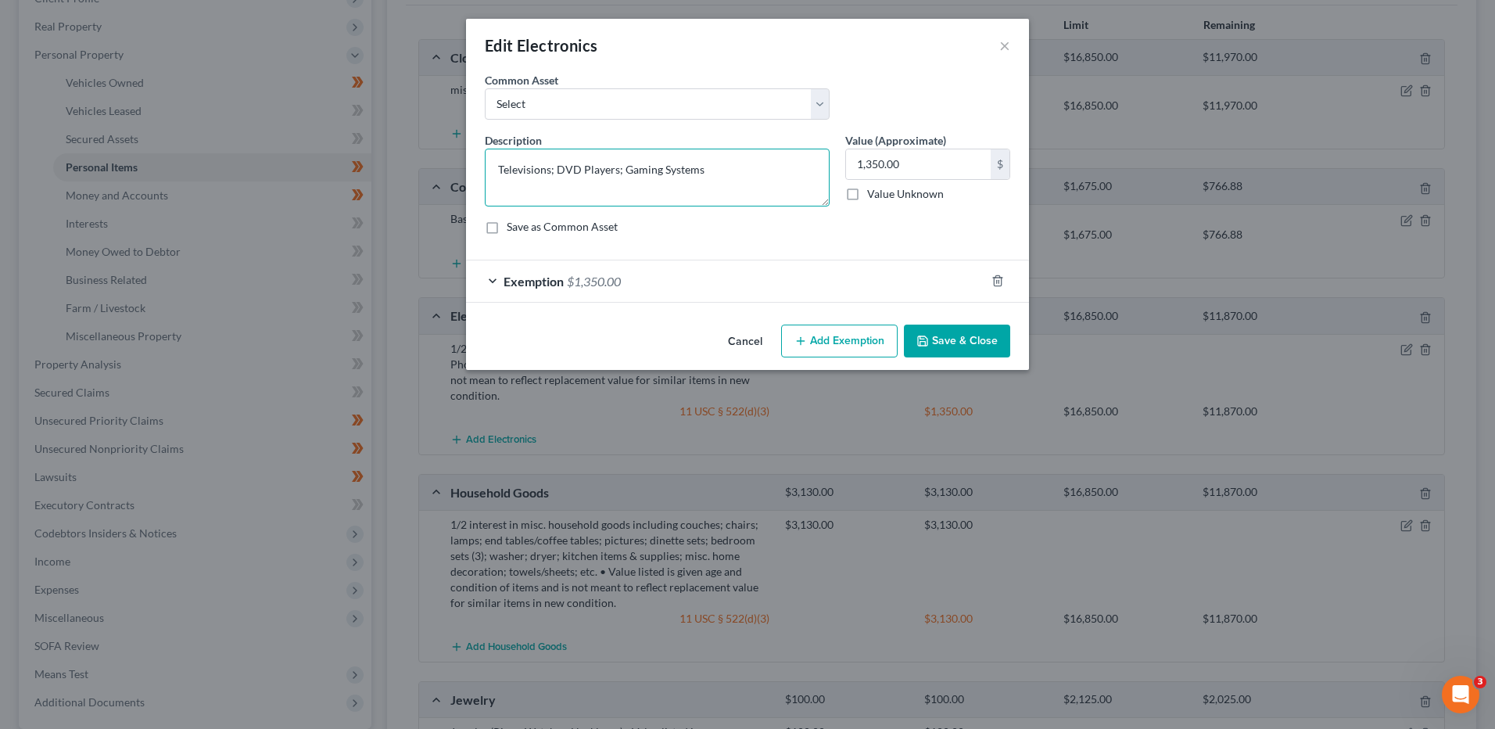
scroll to position [0, 0]
type textarea "Televisions; DVD Players; Gaming System"
click at [954, 338] on button "Save & Close" at bounding box center [957, 340] width 106 height 33
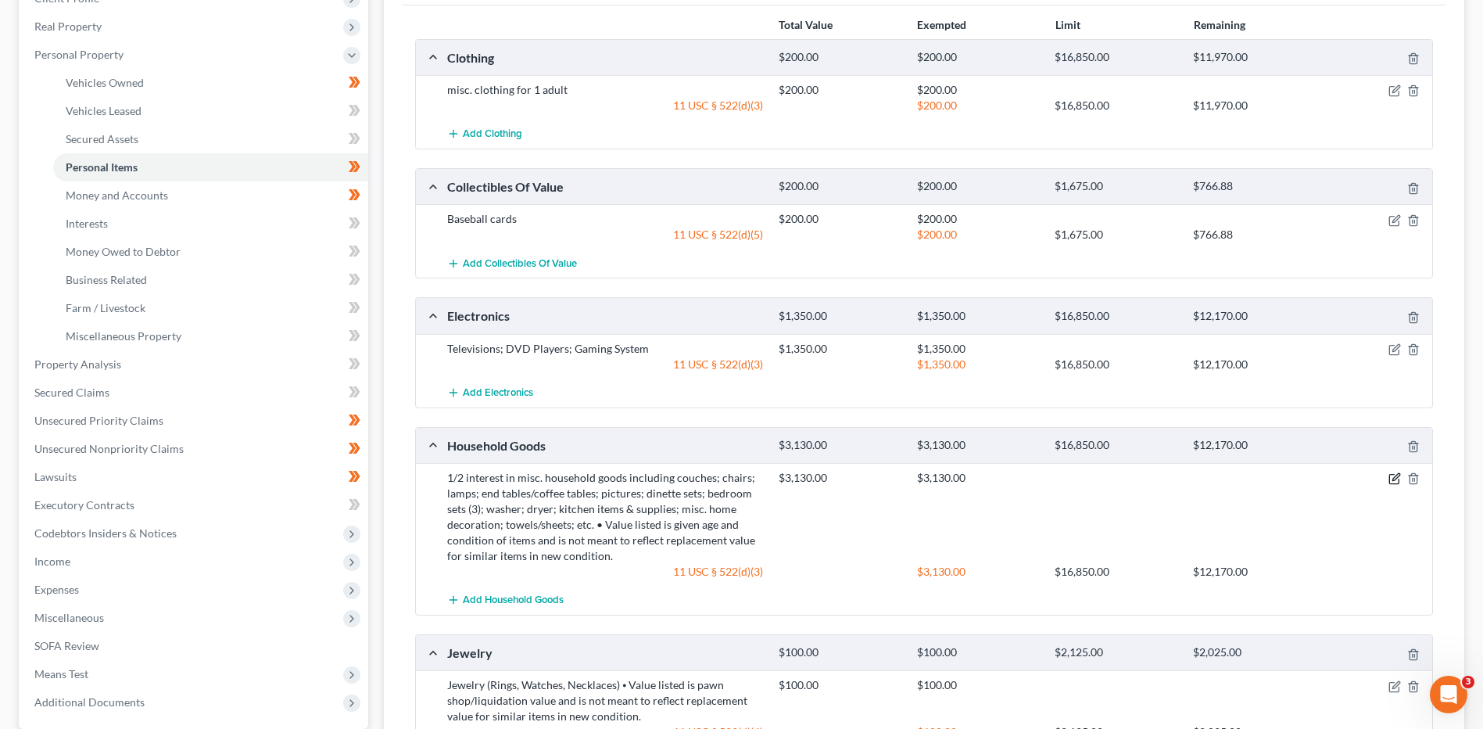
click at [1398, 477] on icon "button" at bounding box center [1395, 477] width 7 height 7
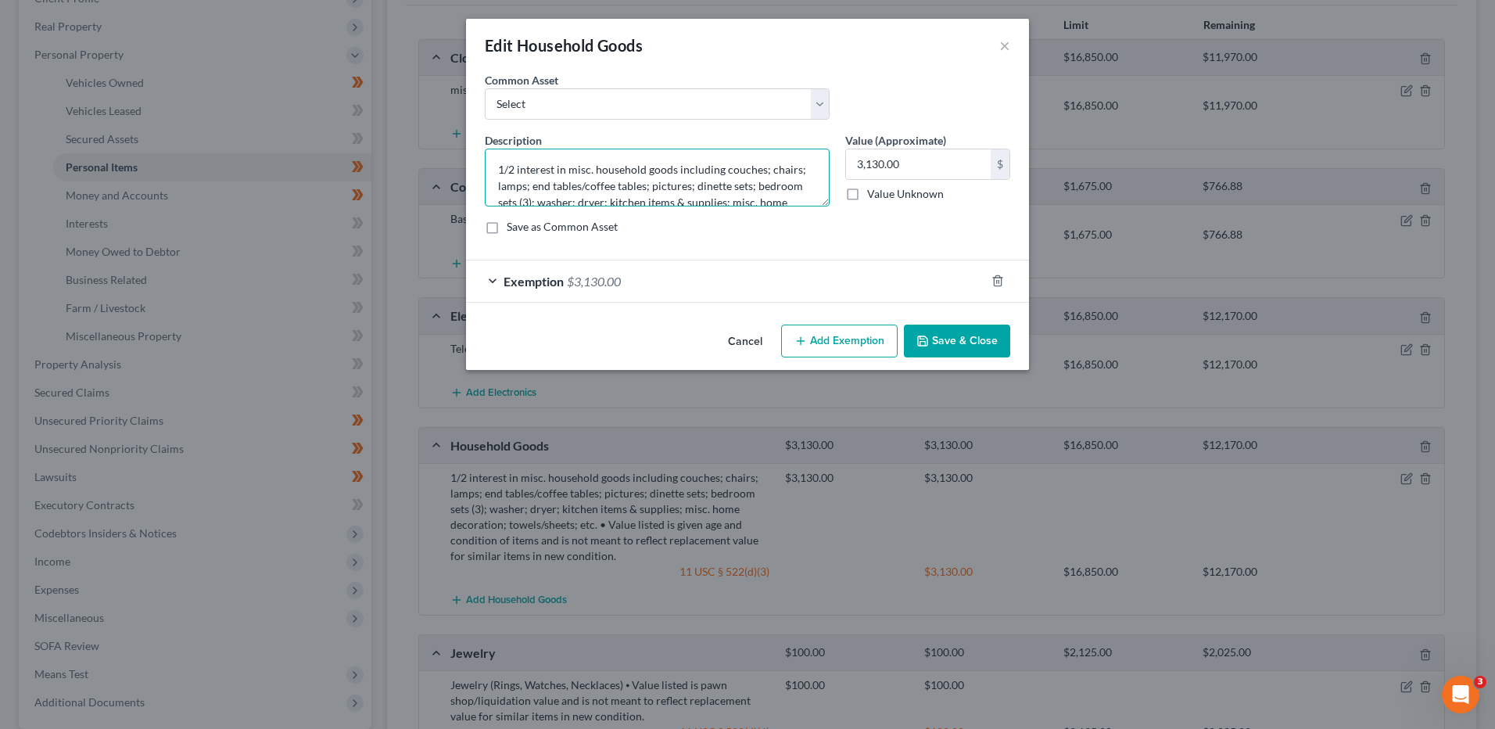
drag, startPoint x: 567, startPoint y: 167, endPoint x: 411, endPoint y: 166, distance: 155.6
click at [411, 166] on div "Edit Household Goods × An exemption set must first be selected from the Filing …" at bounding box center [747, 364] width 1495 height 729
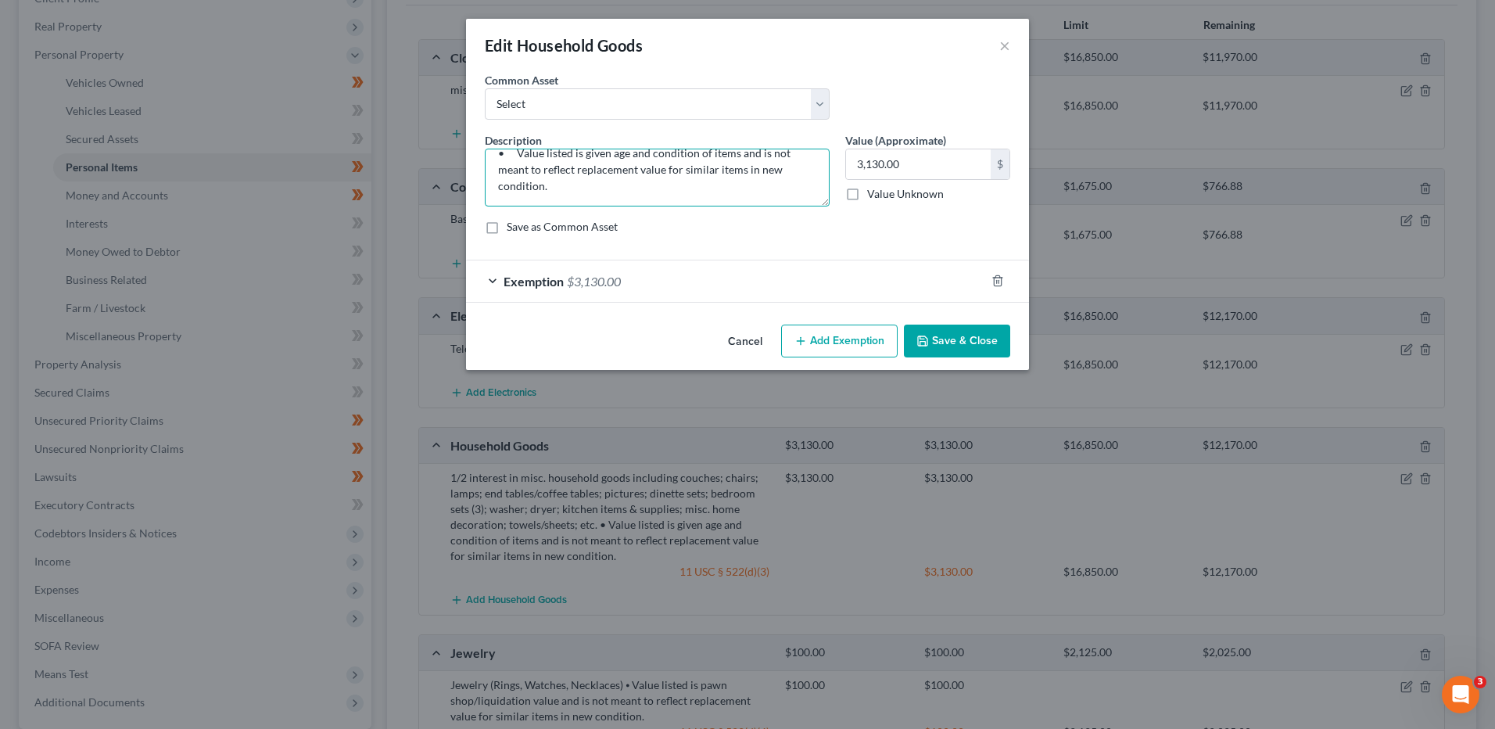
drag, startPoint x: 492, startPoint y: 177, endPoint x: 994, endPoint y: 288, distance: 515.0
click at [994, 290] on form "An exemption set must first be selected from the Filing Information section. Co…" at bounding box center [747, 187] width 525 height 231
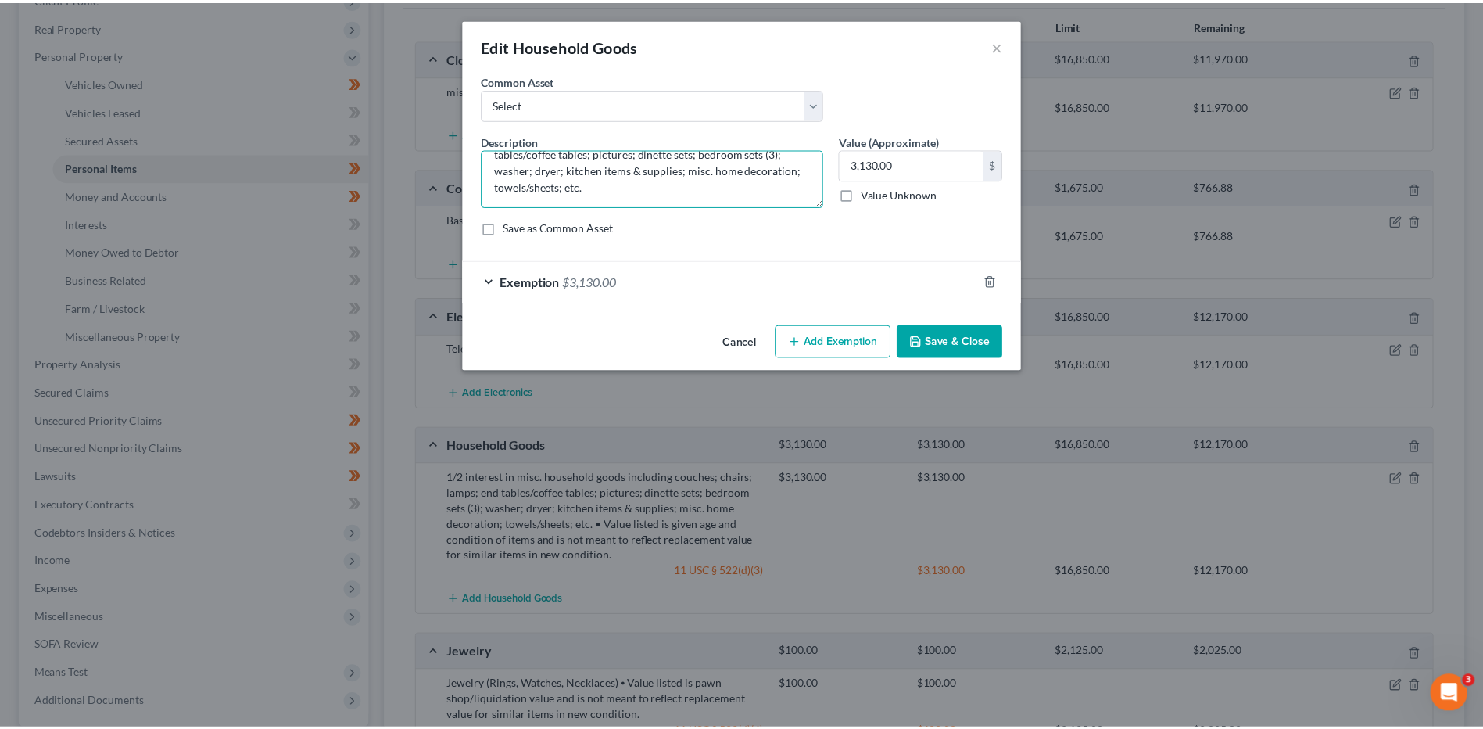
scroll to position [33, 0]
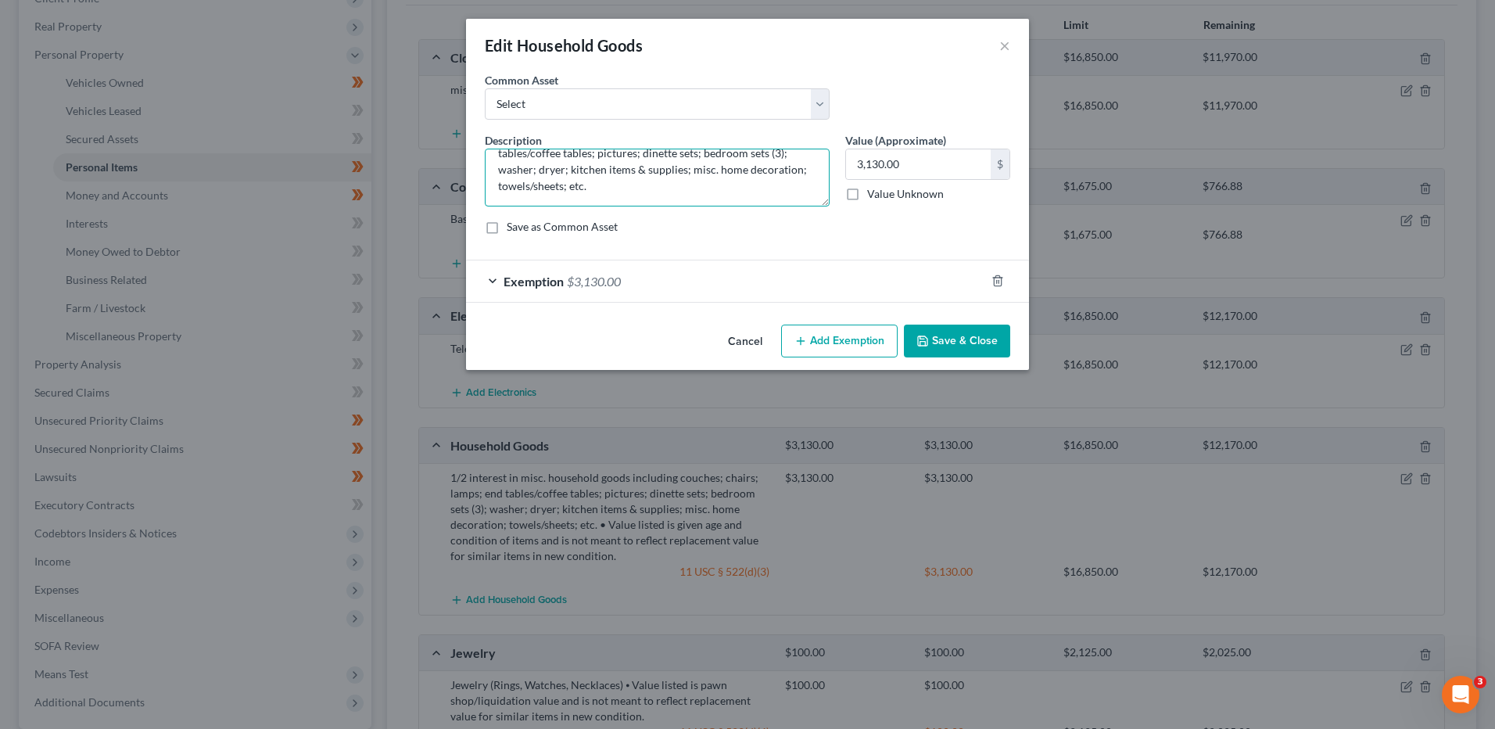
type textarea "misc. household goods including couches; chairs; lamps; end tables/coffee table…"
click at [952, 334] on button "Save & Close" at bounding box center [957, 340] width 106 height 33
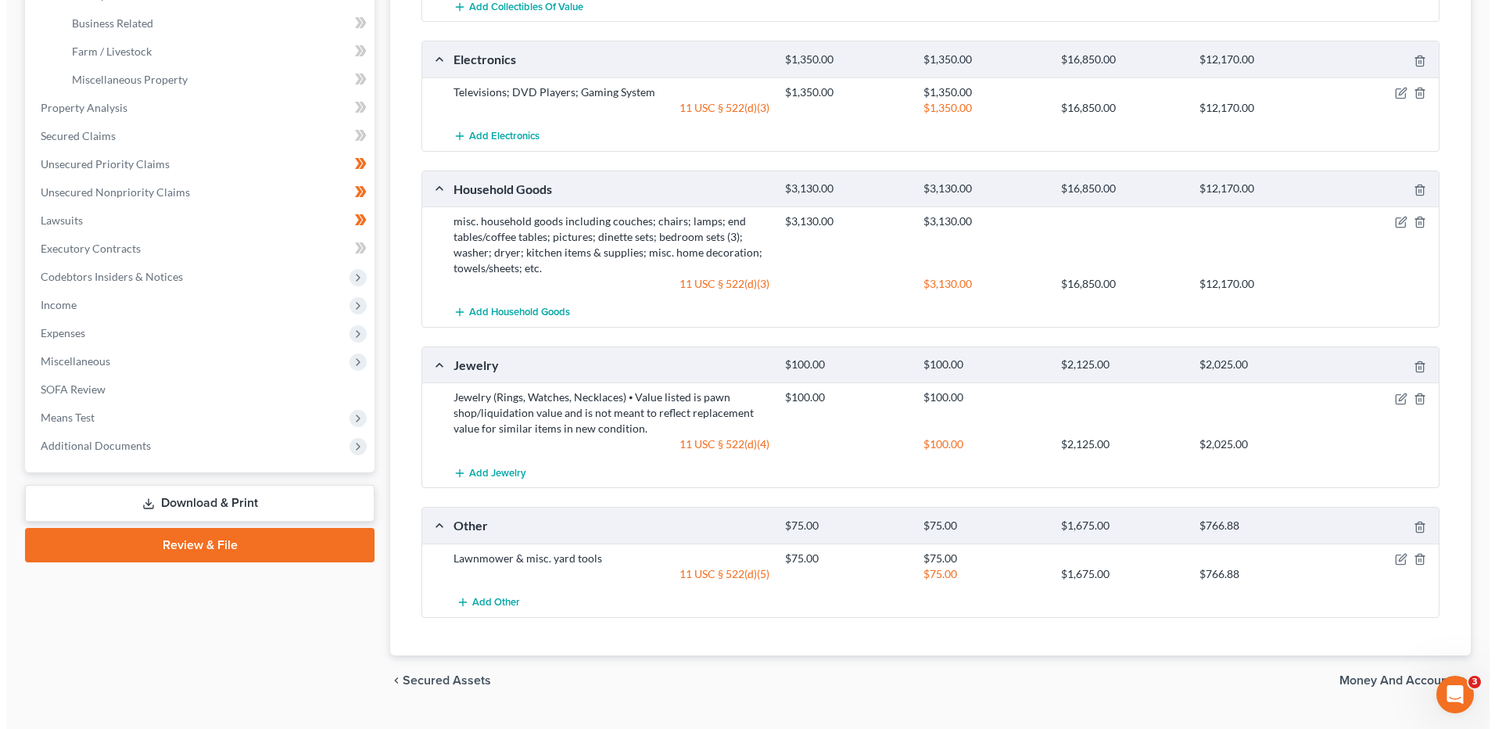
scroll to position [527, 0]
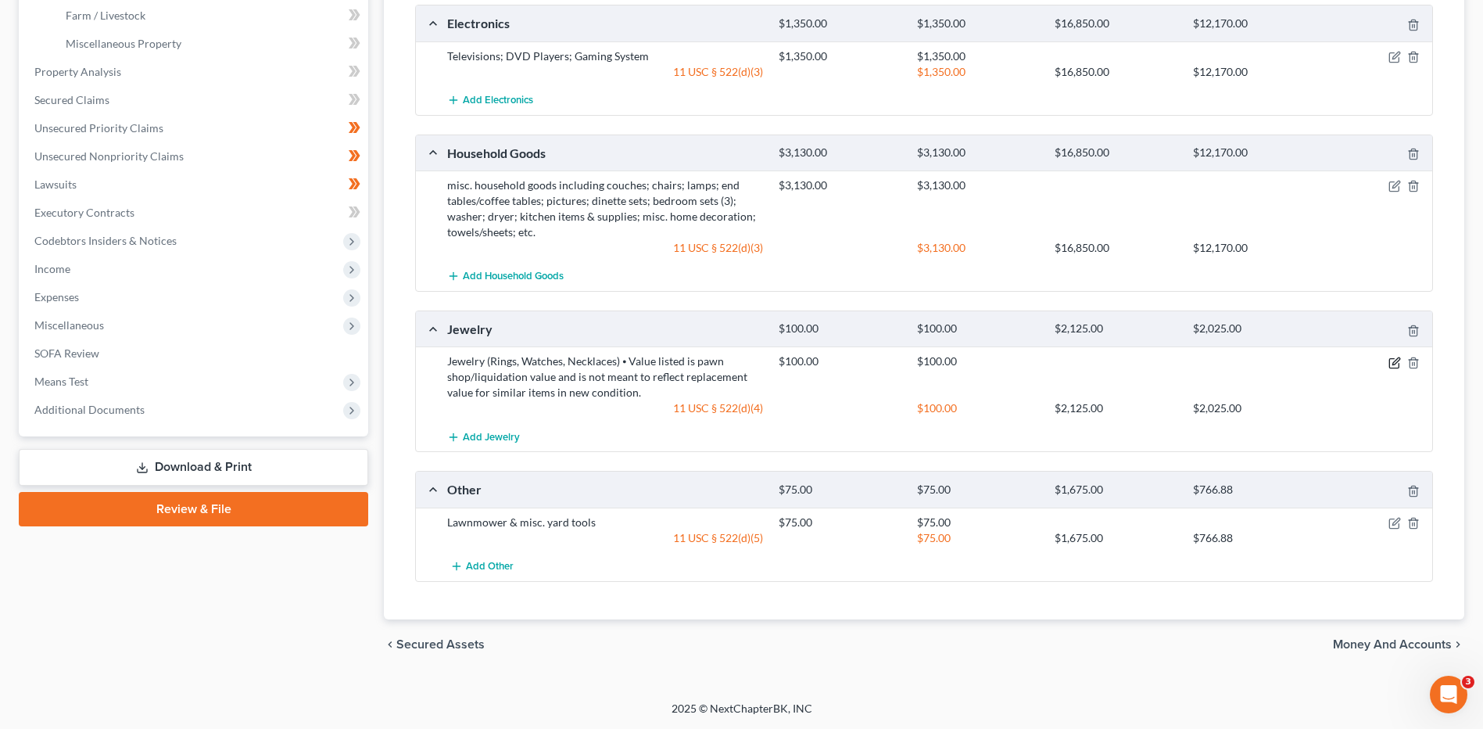
click at [1396, 361] on icon "button" at bounding box center [1395, 363] width 13 height 13
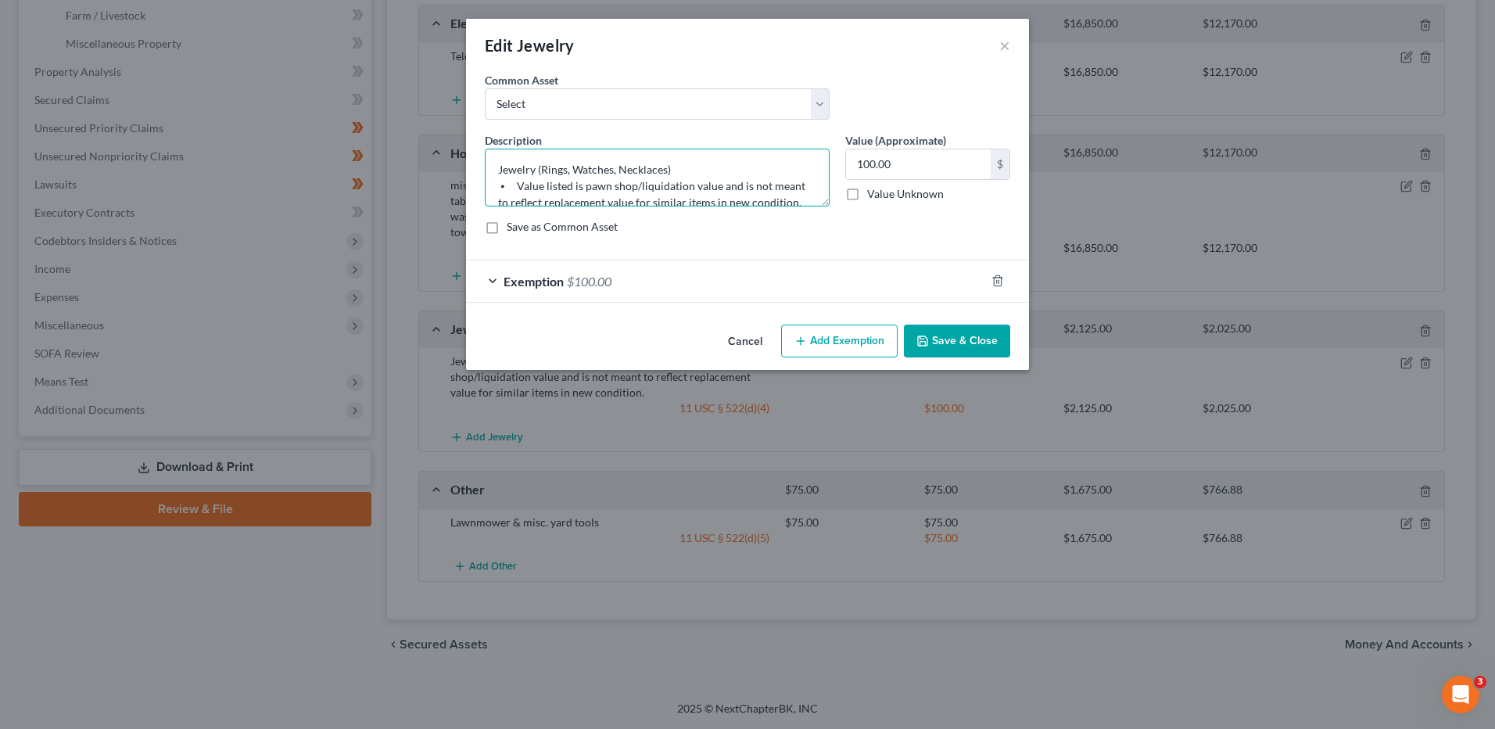
scroll to position [16, 0]
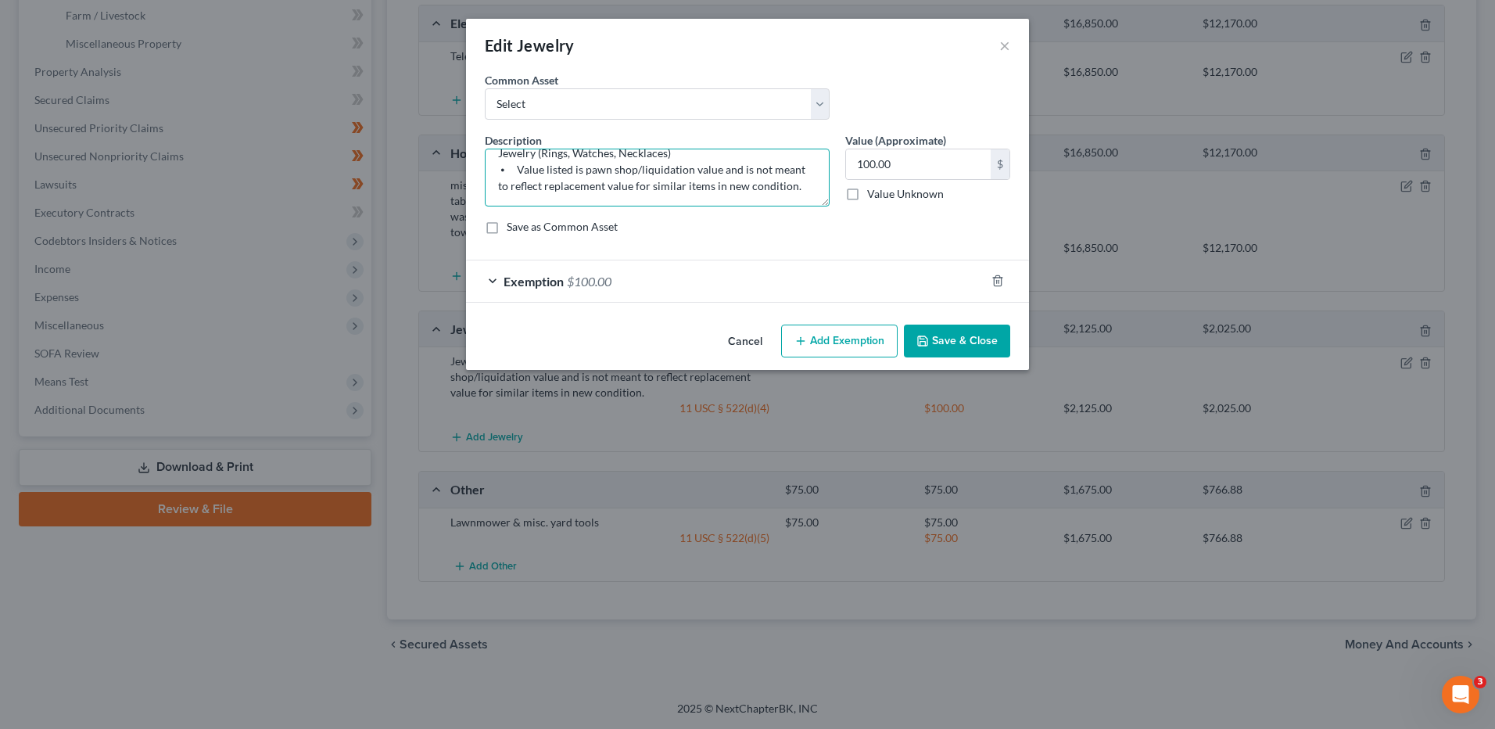
drag, startPoint x: 573, startPoint y: 207, endPoint x: 1007, endPoint y: 314, distance: 446.9
click at [1007, 314] on div "An exemption set must first be selected from the Filing Information section. Co…" at bounding box center [747, 195] width 563 height 246
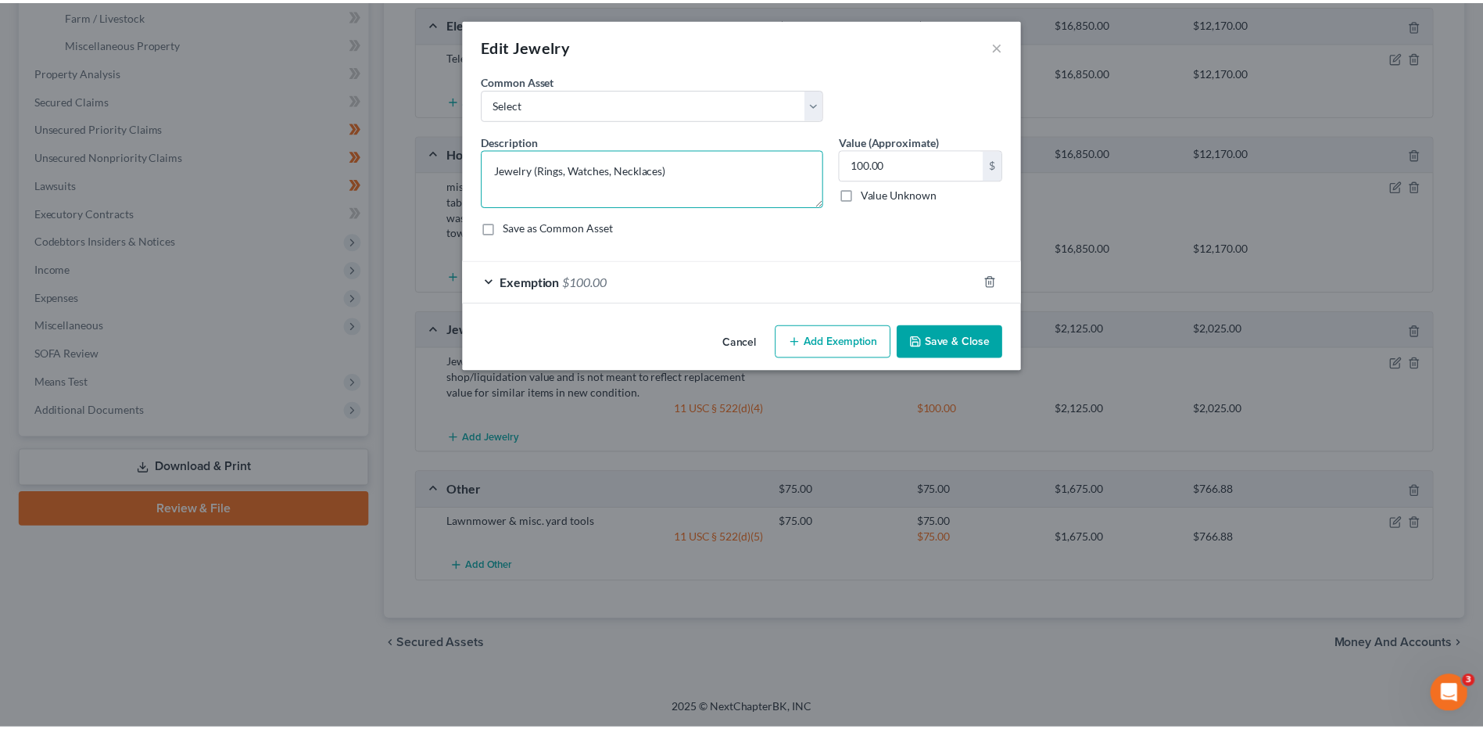
scroll to position [0, 0]
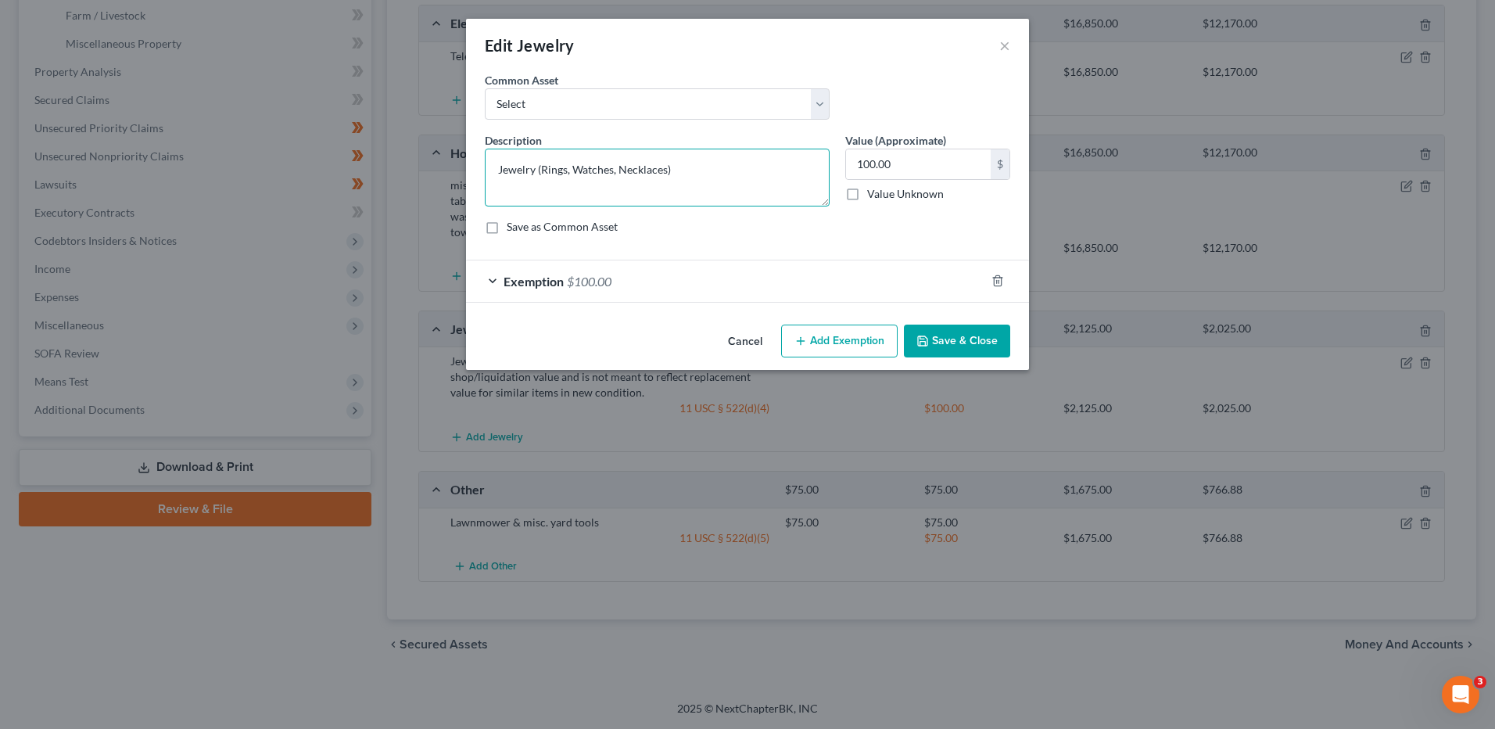
type textarea "Jewelry (Rings, Watches, Necklaces)"
click at [963, 331] on button "Save & Close" at bounding box center [957, 340] width 106 height 33
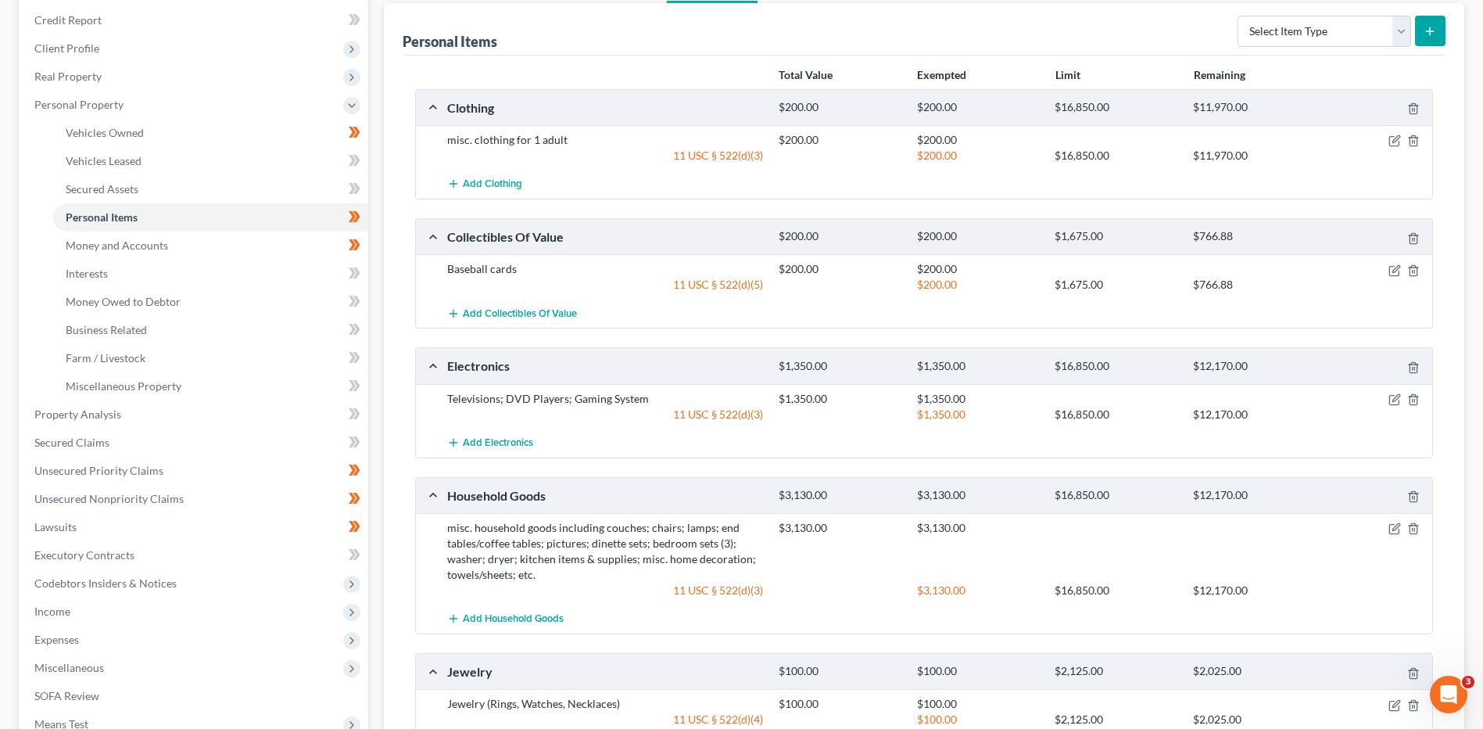
scroll to position [183, 0]
drag, startPoint x: 360, startPoint y: 134, endPoint x: 367, endPoint y: 152, distance: 18.6
click at [360, 134] on icon at bounding box center [355, 134] width 12 height 20
click at [365, 222] on span at bounding box center [354, 220] width 27 height 23
click at [285, 240] on link "Money and Accounts" at bounding box center [210, 247] width 315 height 28
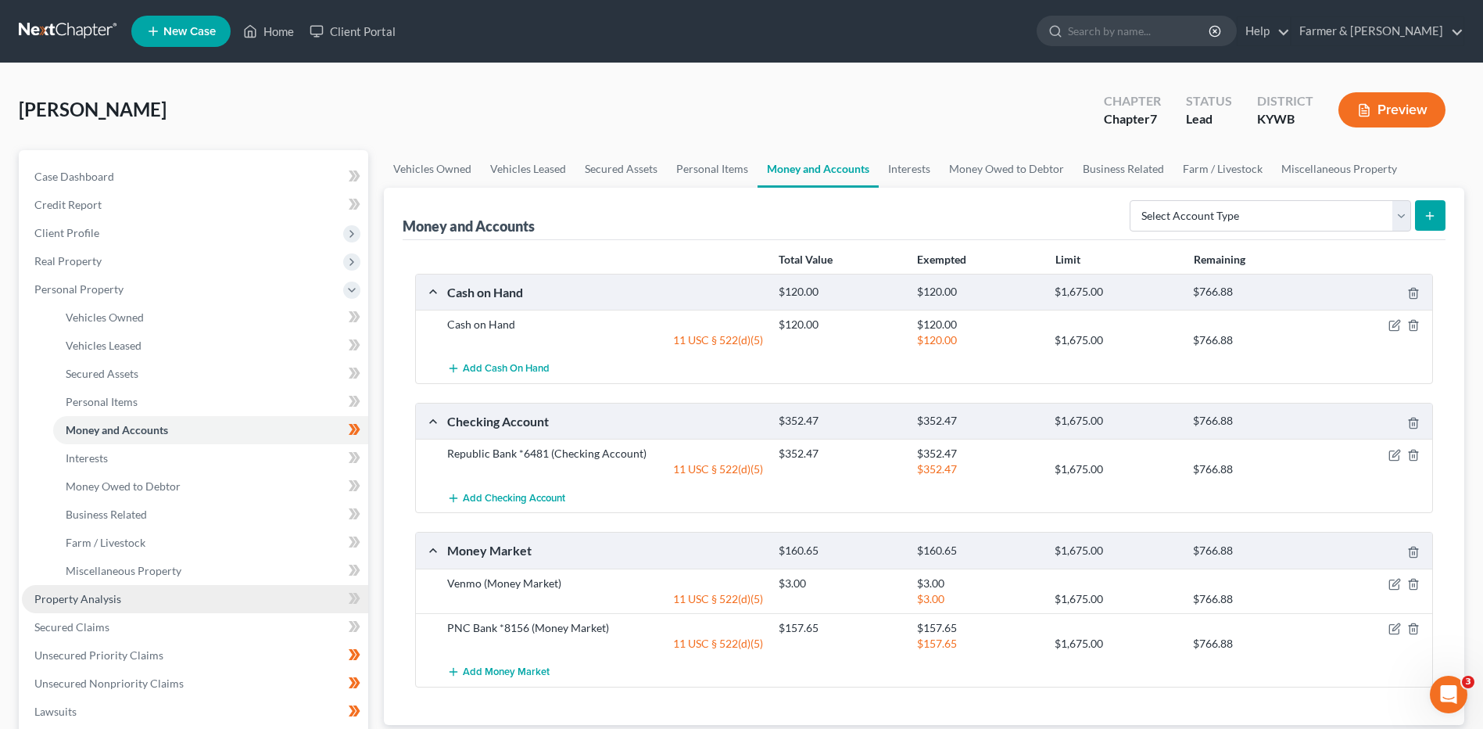
click at [114, 594] on span "Property Analysis" at bounding box center [77, 598] width 87 height 13
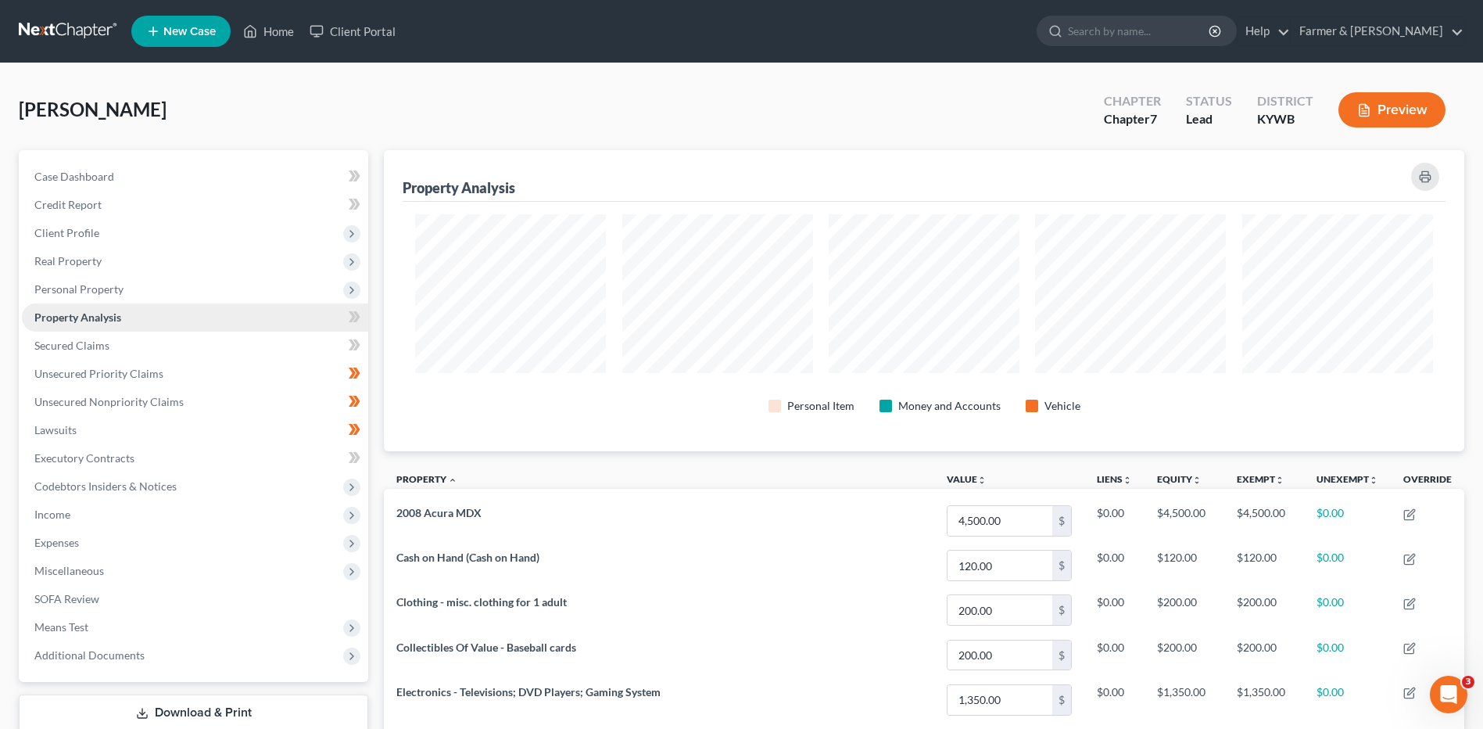
click at [164, 330] on link "Property Analysis" at bounding box center [195, 317] width 346 height 28
click at [158, 353] on link "Secured Claims" at bounding box center [195, 345] width 346 height 28
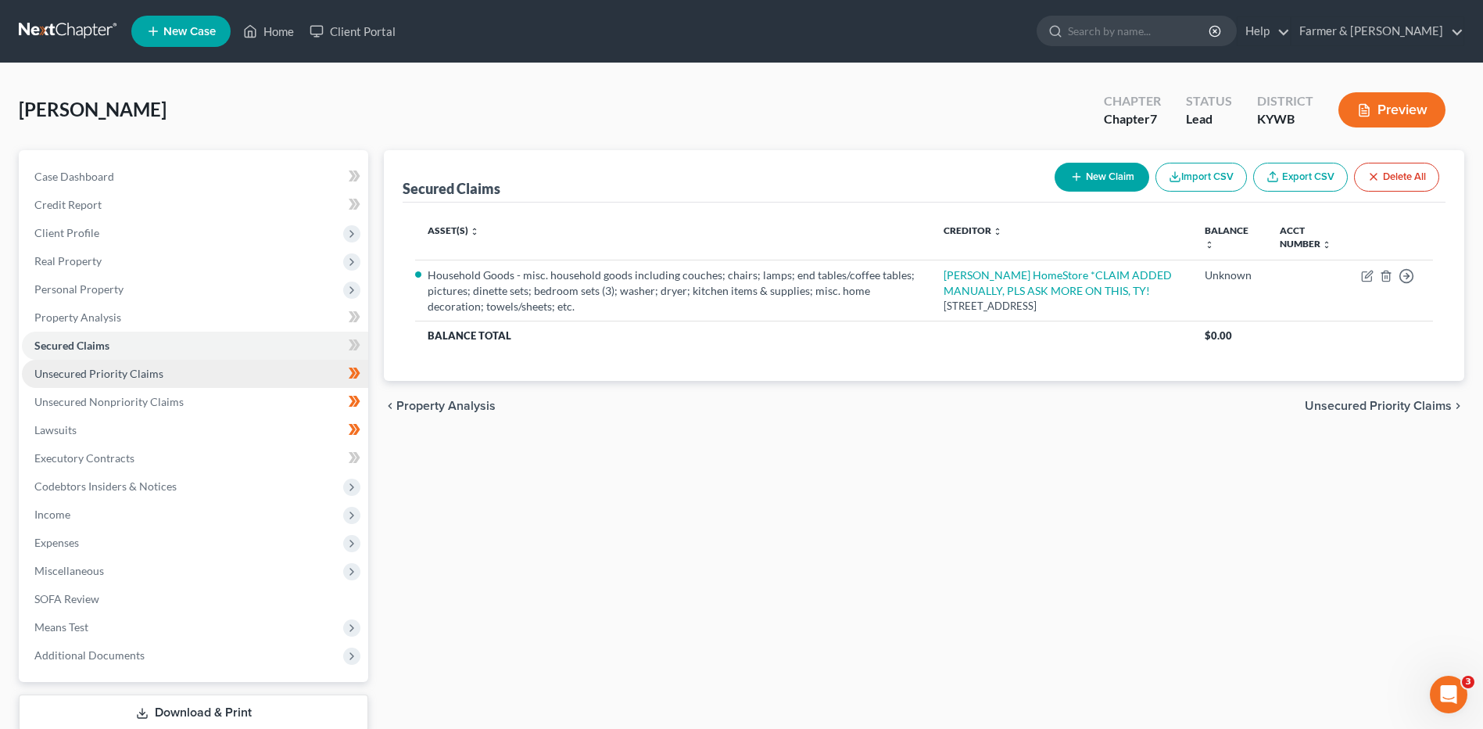
click at [170, 385] on link "Unsecured Priority Claims" at bounding box center [195, 374] width 346 height 28
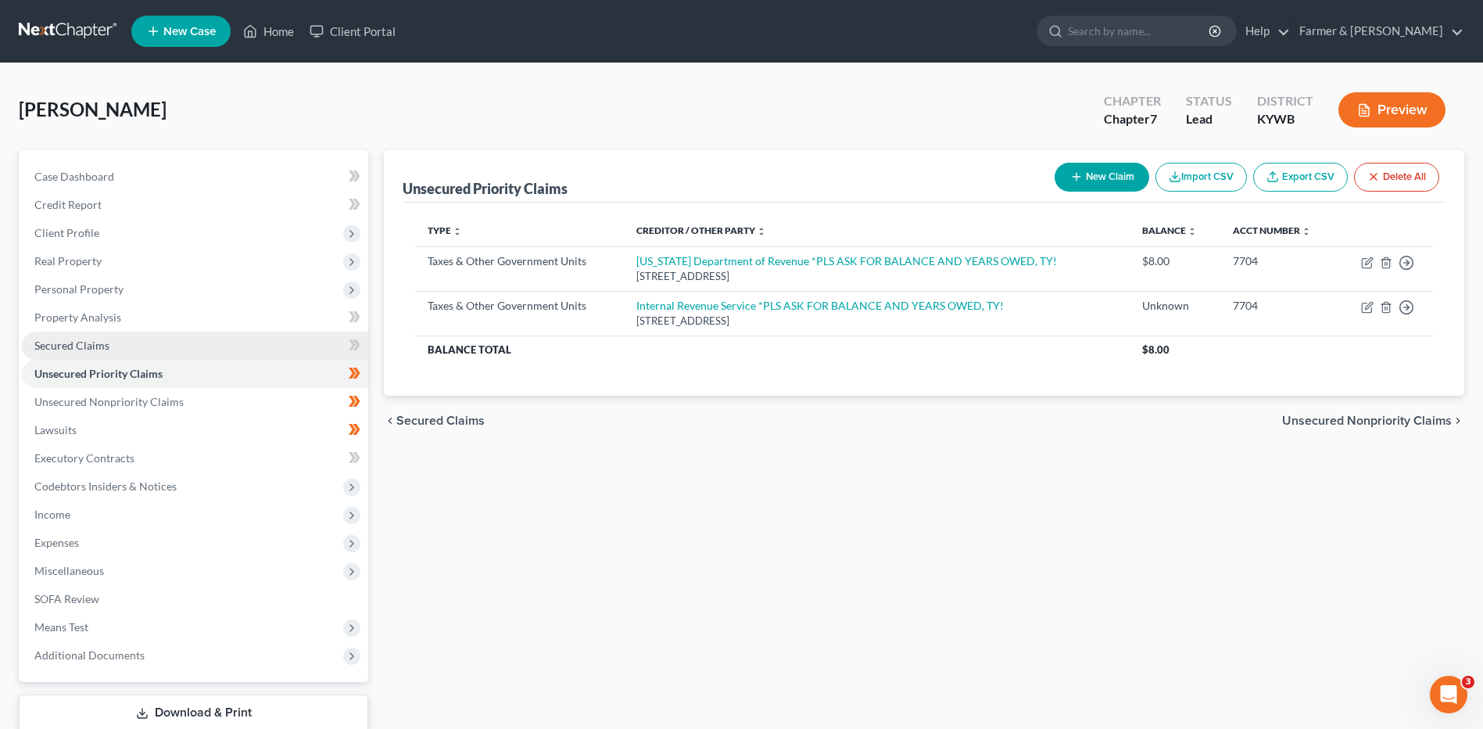
click at [258, 337] on link "Secured Claims" at bounding box center [195, 345] width 346 height 28
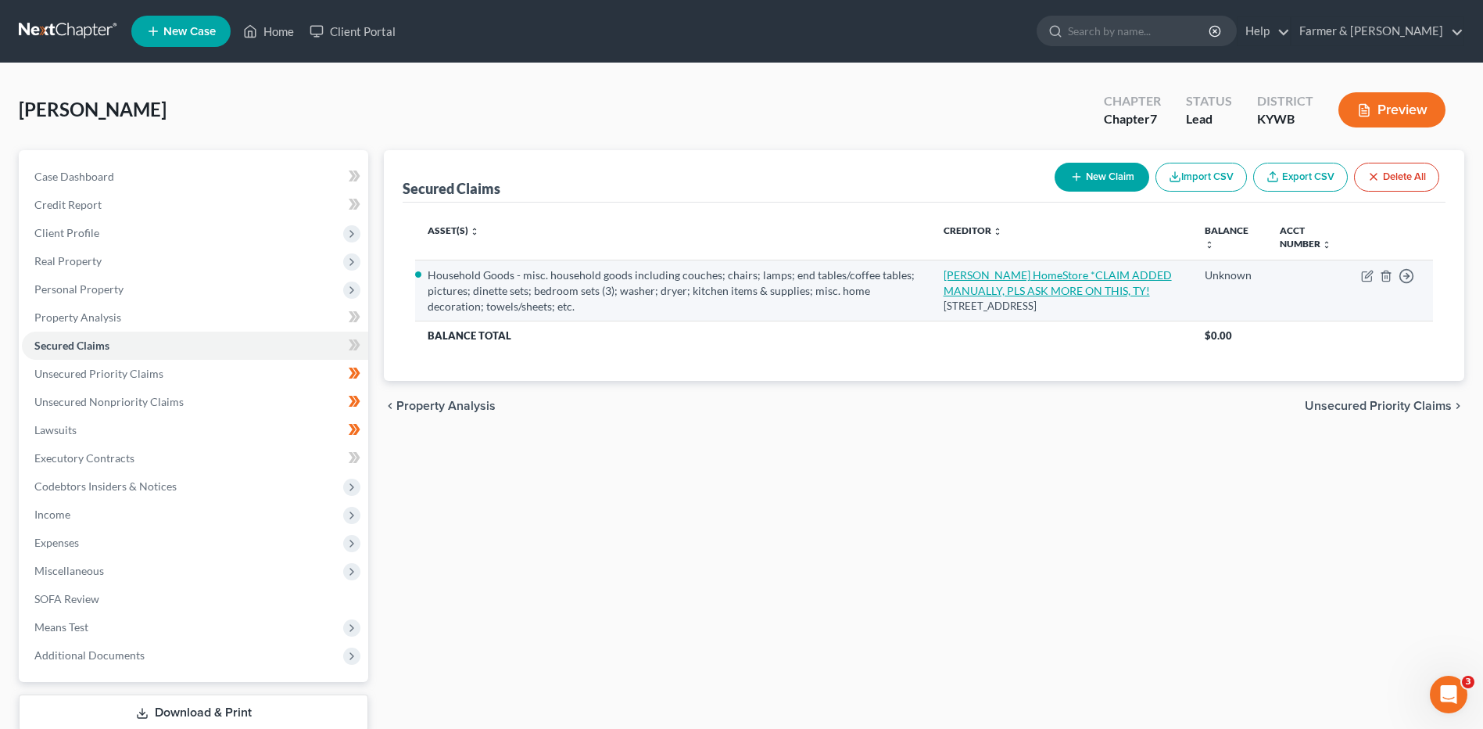
click at [1034, 277] on link "Ashley HomeStore *CLAIM ADDED MANUALLY, PLS ASK MORE ON THIS, TY!" at bounding box center [1058, 282] width 228 height 29
select select "18"
select select "4"
select select "0"
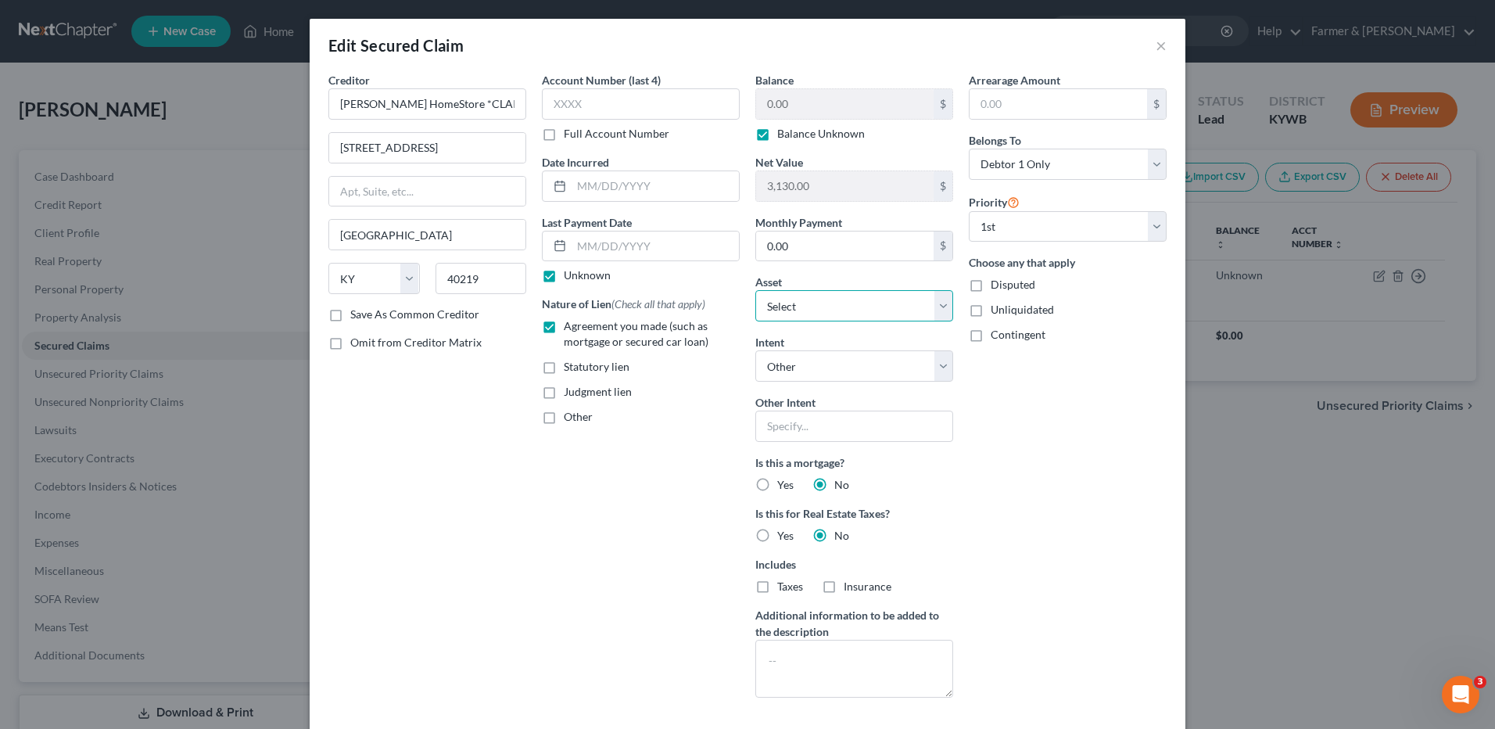
click at [796, 306] on select "Select Other Multiple Assets Clothing - misc. clothing for 1 adult - $200.0 Ven…" at bounding box center [854, 305] width 198 height 31
select select "0"
click at [755, 290] on select "Select Other Multiple Assets Clothing - misc. clothing for 1 adult - $200.0 Ven…" at bounding box center [854, 305] width 198 height 31
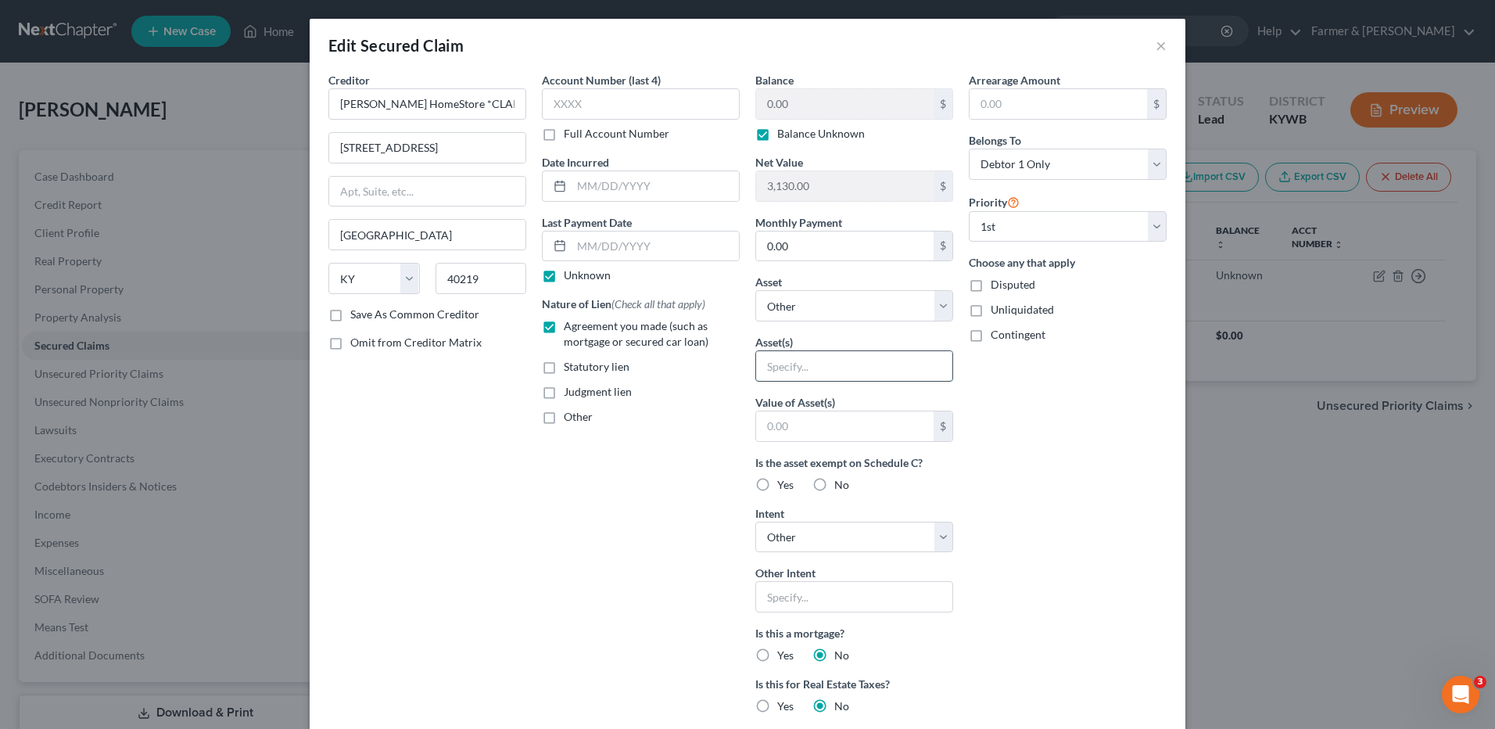
click at [808, 364] on input "text" at bounding box center [854, 366] width 196 height 30
type input "Misc. household goods"
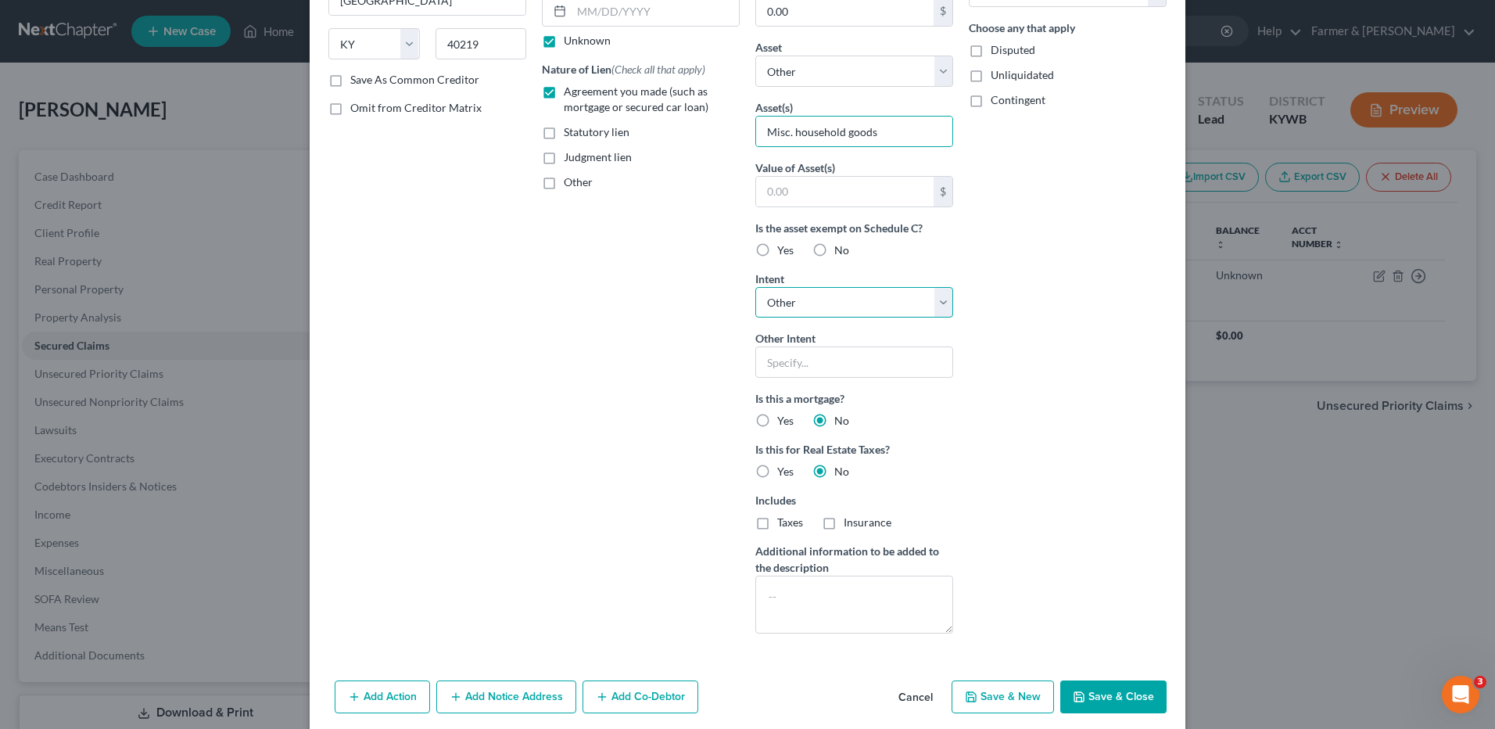
click at [812, 306] on select "Select Surrender Redeem Reaffirm Avoid Other" at bounding box center [854, 302] width 198 height 31
select select "0"
click at [755, 318] on select "Select Surrender Redeem Reaffirm Avoid Other" at bounding box center [854, 302] width 198 height 31
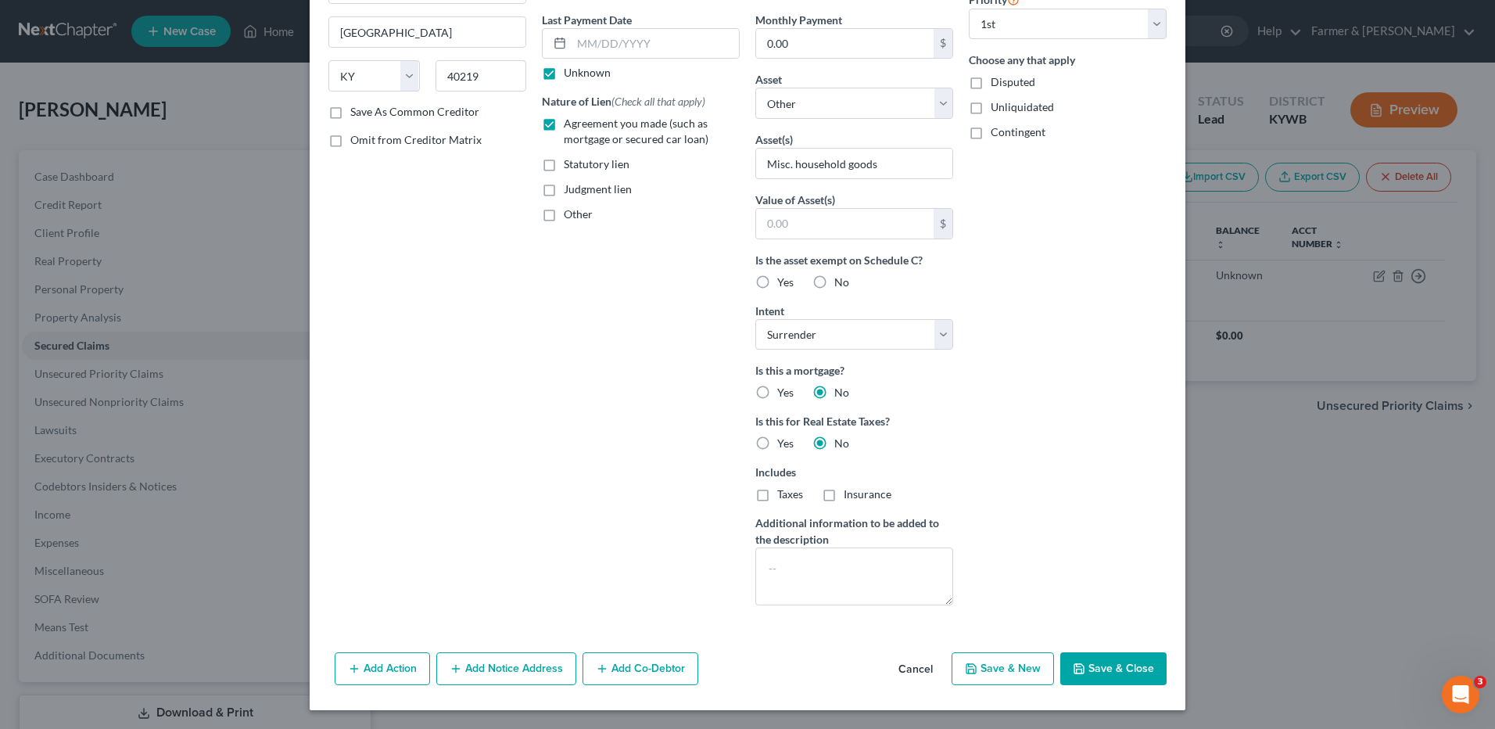
click at [1106, 663] on button "Save & Close" at bounding box center [1113, 668] width 106 height 33
select select
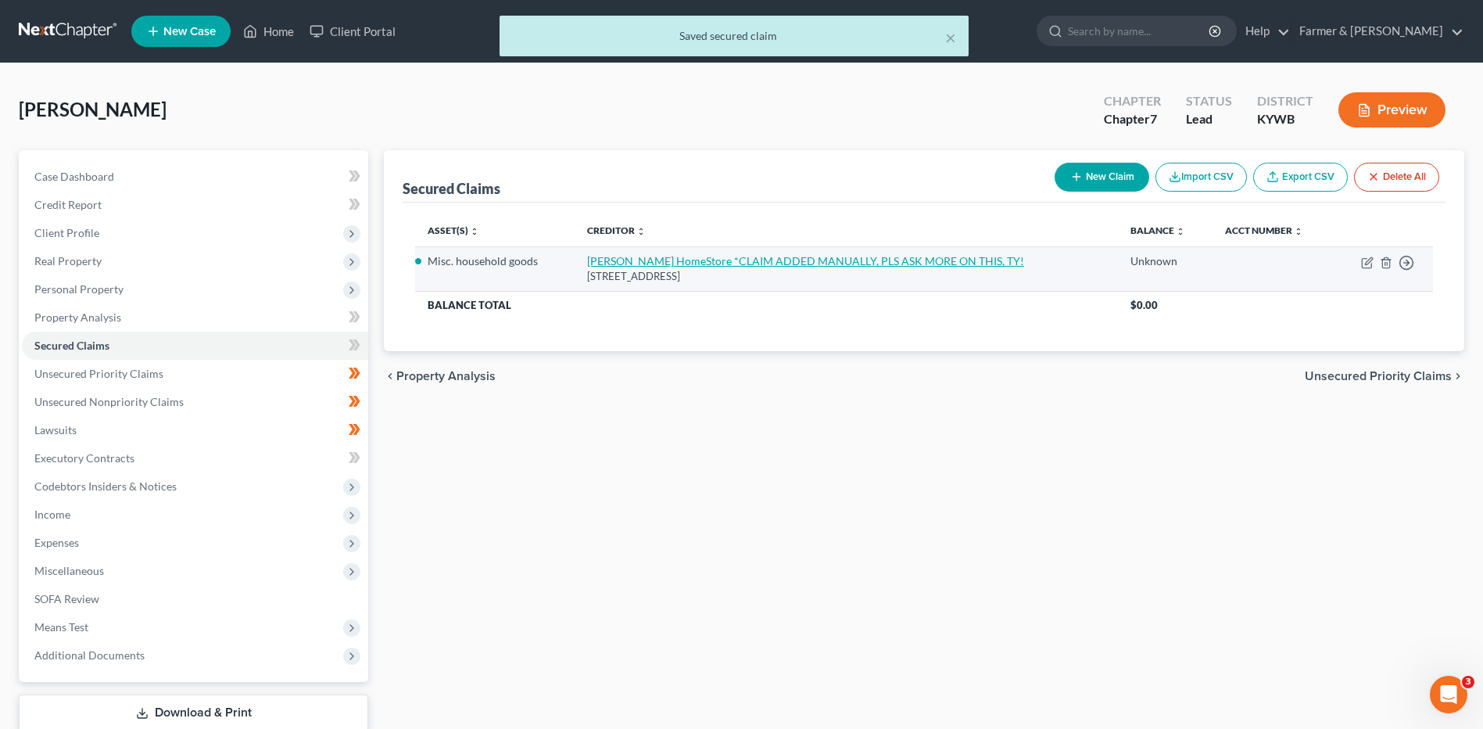
click at [755, 267] on link "Ashley HomeStore *CLAIM ADDED MANUALLY, PLS ASK MORE ON THIS, TY!" at bounding box center [805, 260] width 437 height 13
select select "18"
select select "0"
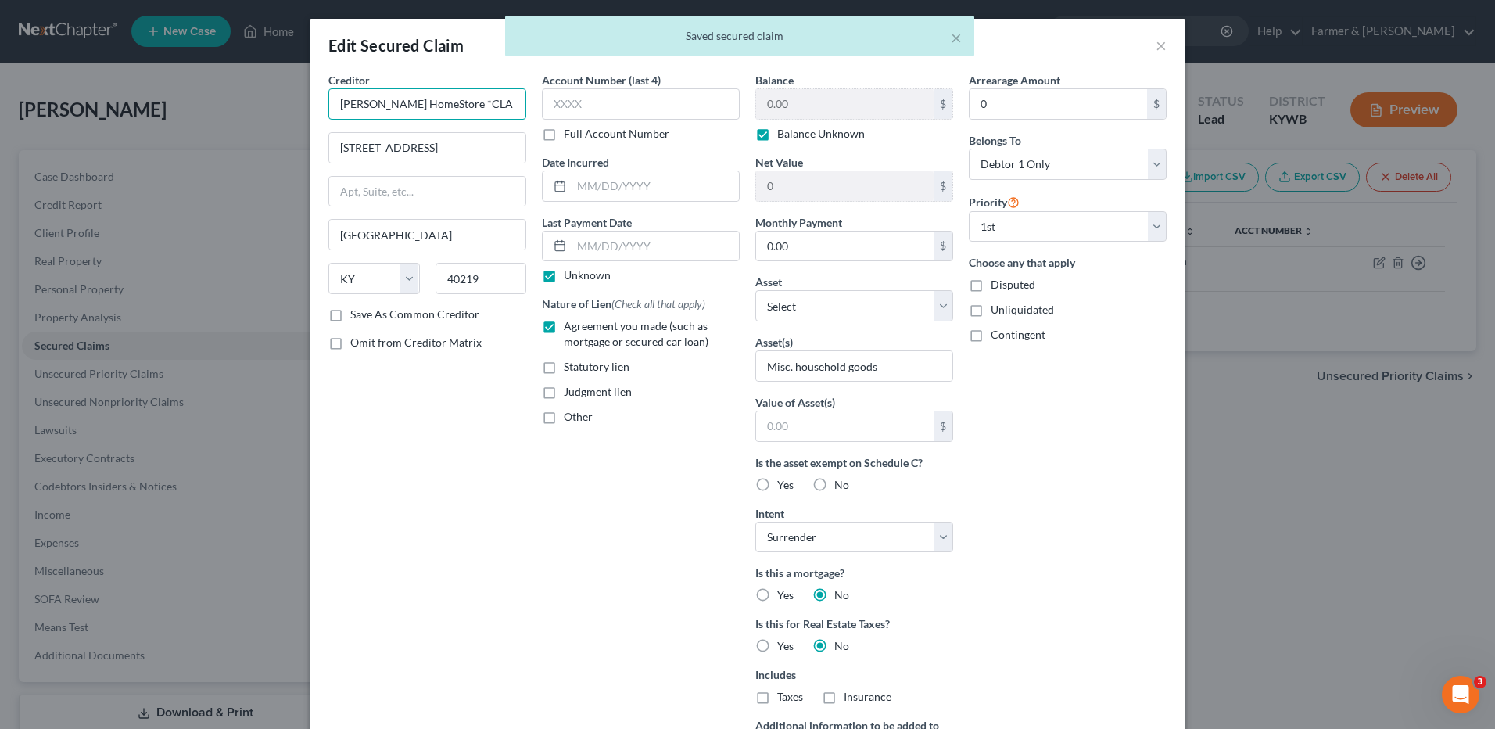
scroll to position [0, 202]
drag, startPoint x: 424, startPoint y: 102, endPoint x: 802, endPoint y: 142, distance: 380.6
click at [792, 147] on div "Creditor * Ashley HomeStore *CLAIM ADDED MANUALLY, PLS ASK MORE ON THIS, TY! 73…" at bounding box center [748, 446] width 854 height 748
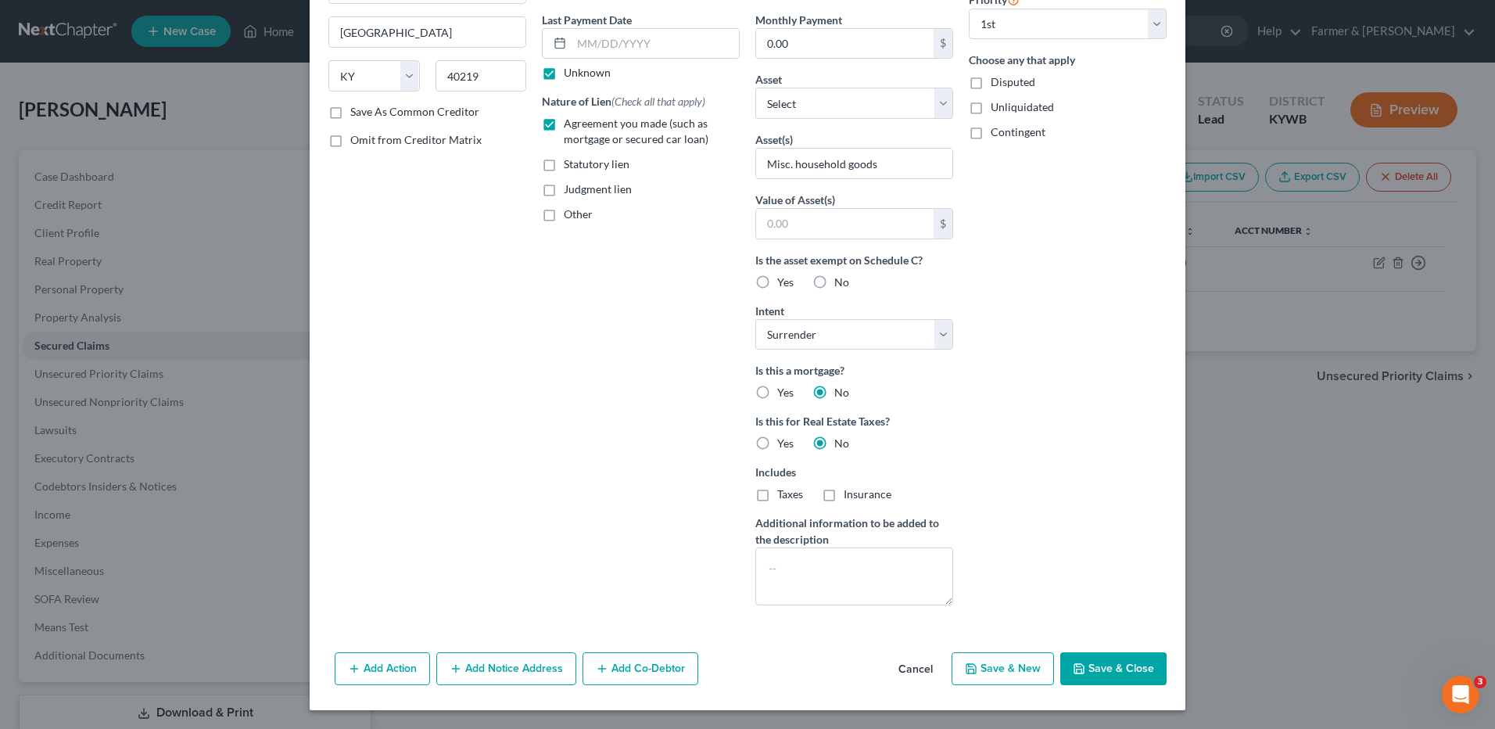
type input "Ashley HomeStore"
click at [1113, 654] on button "Save & Close" at bounding box center [1113, 668] width 106 height 33
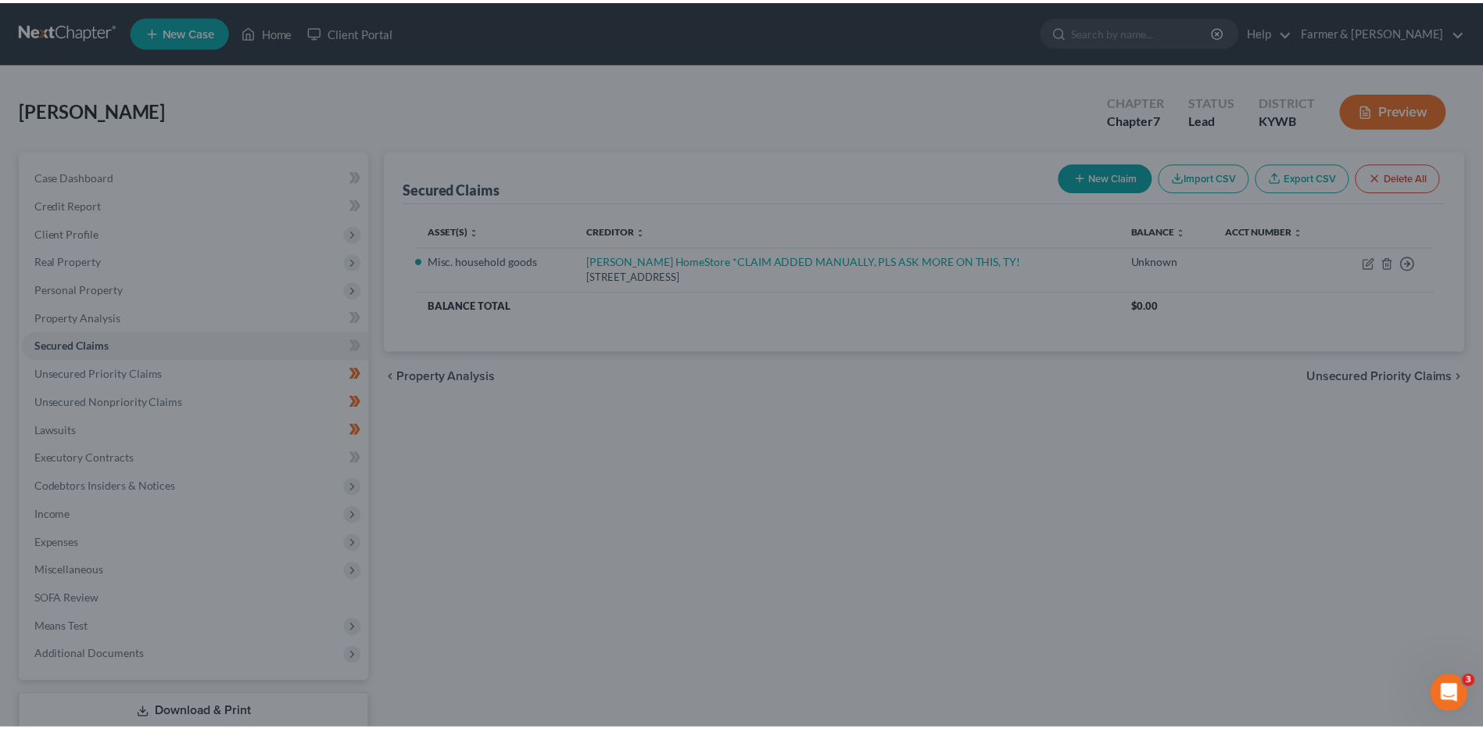
scroll to position [32, 0]
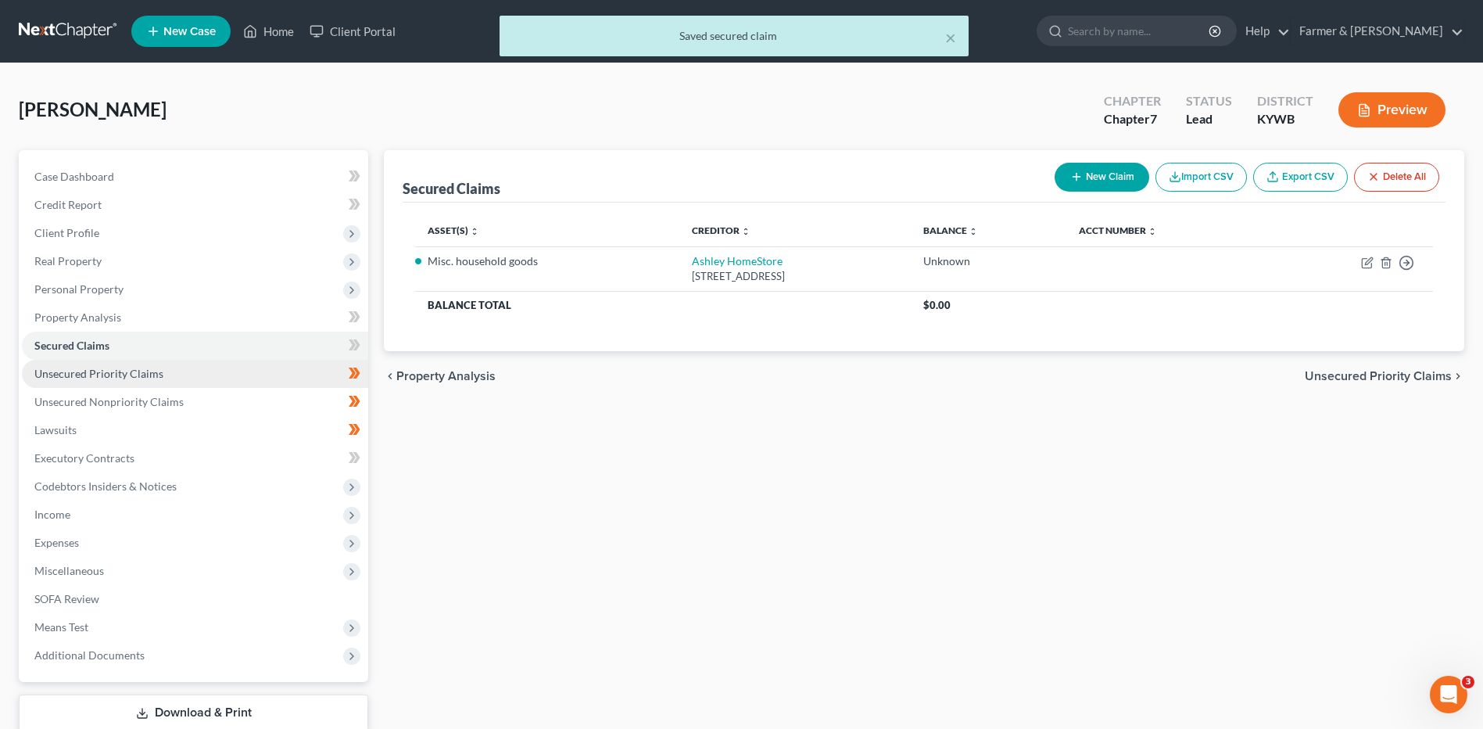
click at [120, 368] on span "Unsecured Priority Claims" at bounding box center [98, 373] width 129 height 13
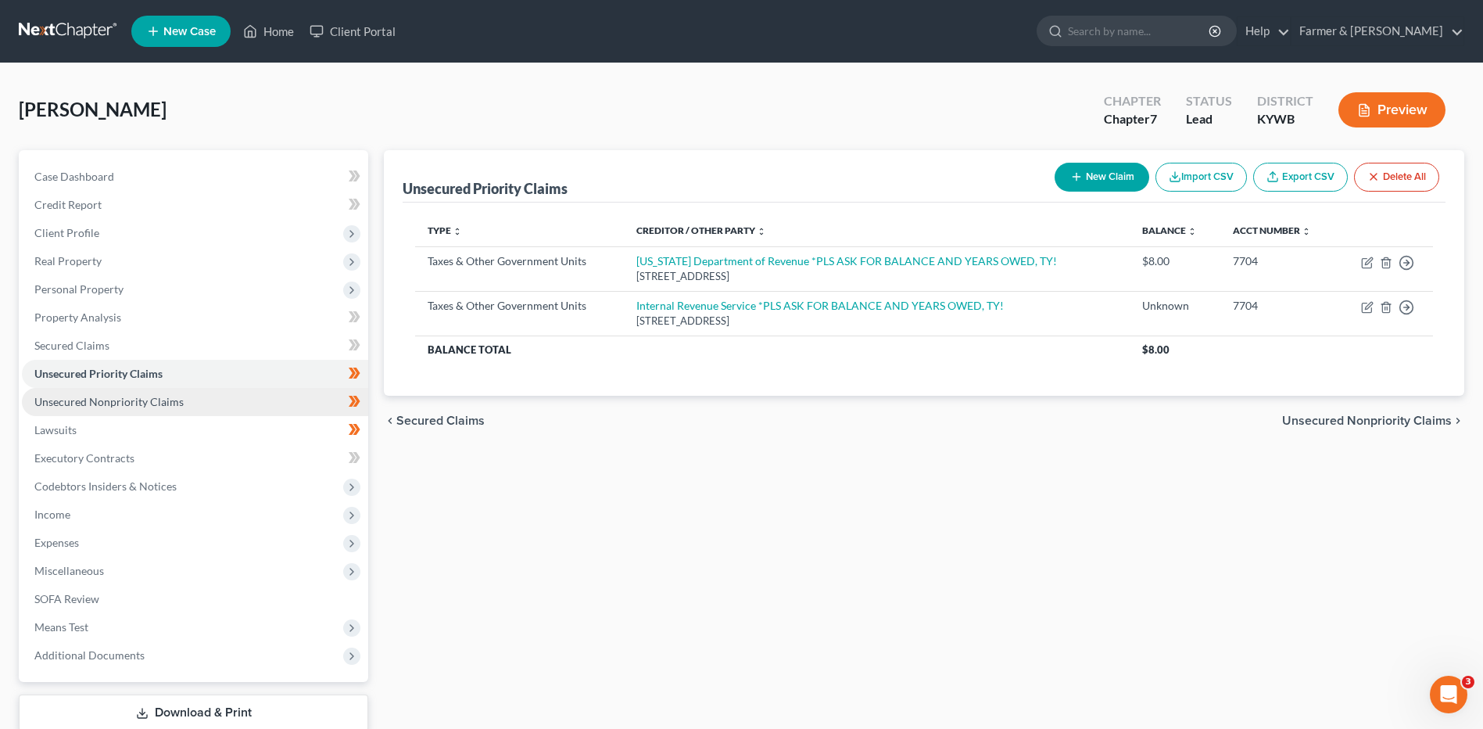
click at [245, 388] on link "Unsecured Nonpriority Claims" at bounding box center [195, 402] width 346 height 28
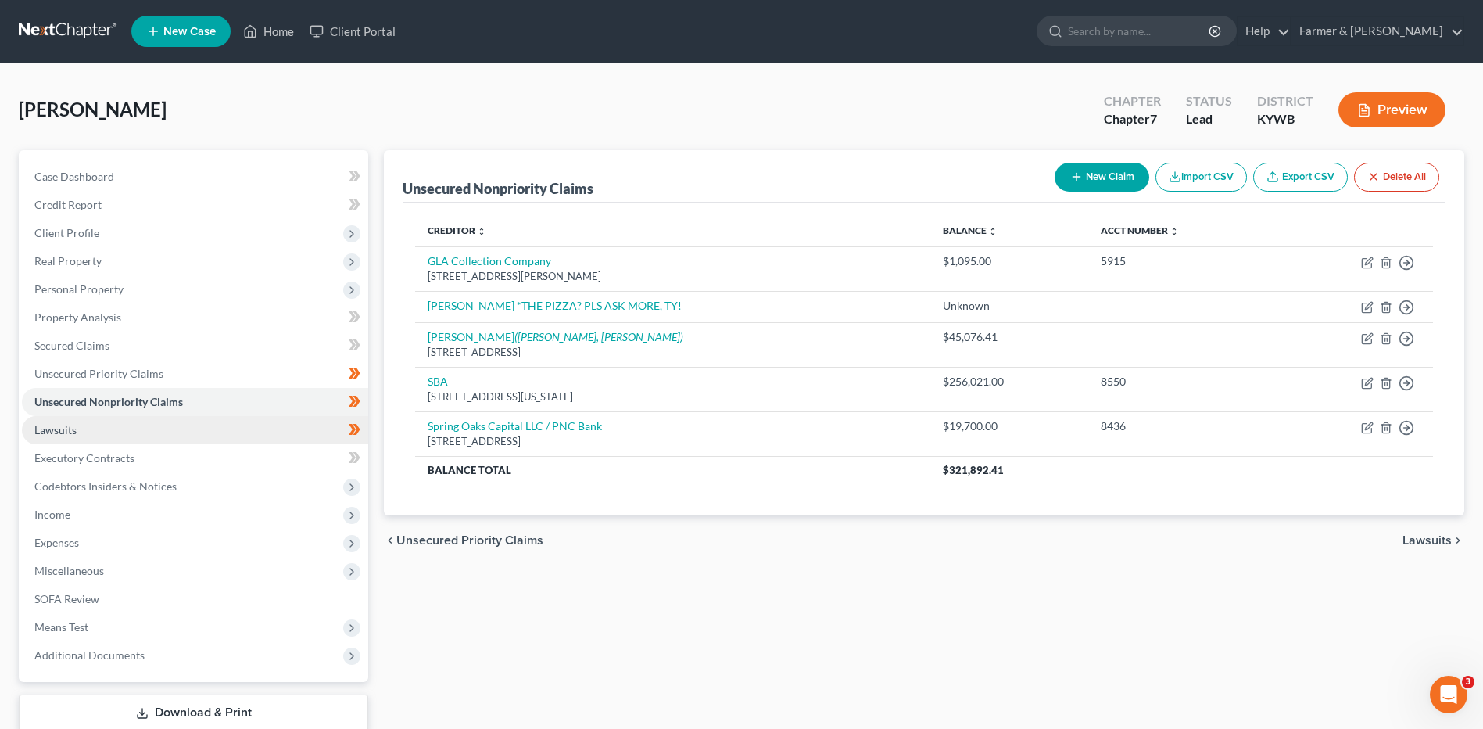
click at [95, 432] on link "Lawsuits" at bounding box center [195, 430] width 346 height 28
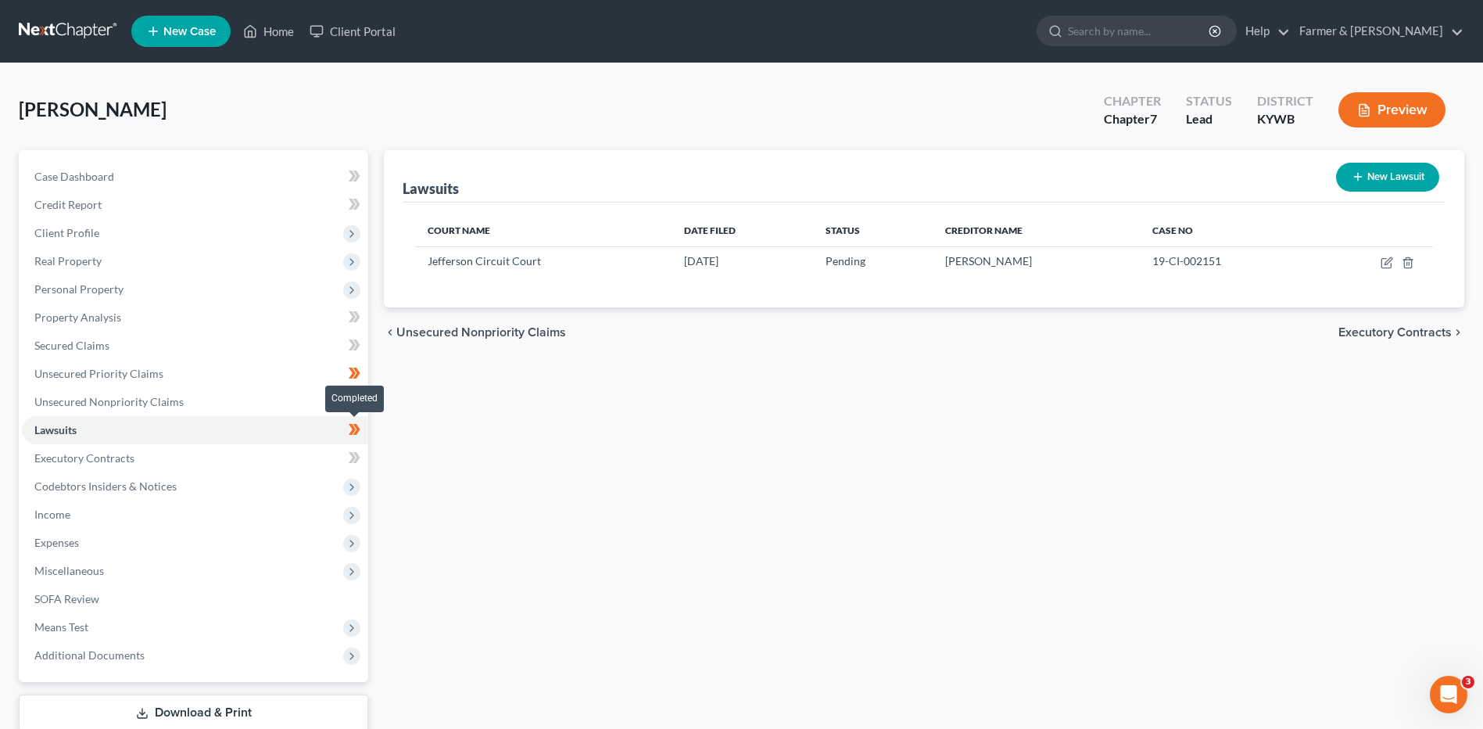
click at [355, 432] on icon at bounding box center [356, 429] width 7 height 11
click at [128, 456] on span "Executory Contracts" at bounding box center [84, 457] width 100 height 13
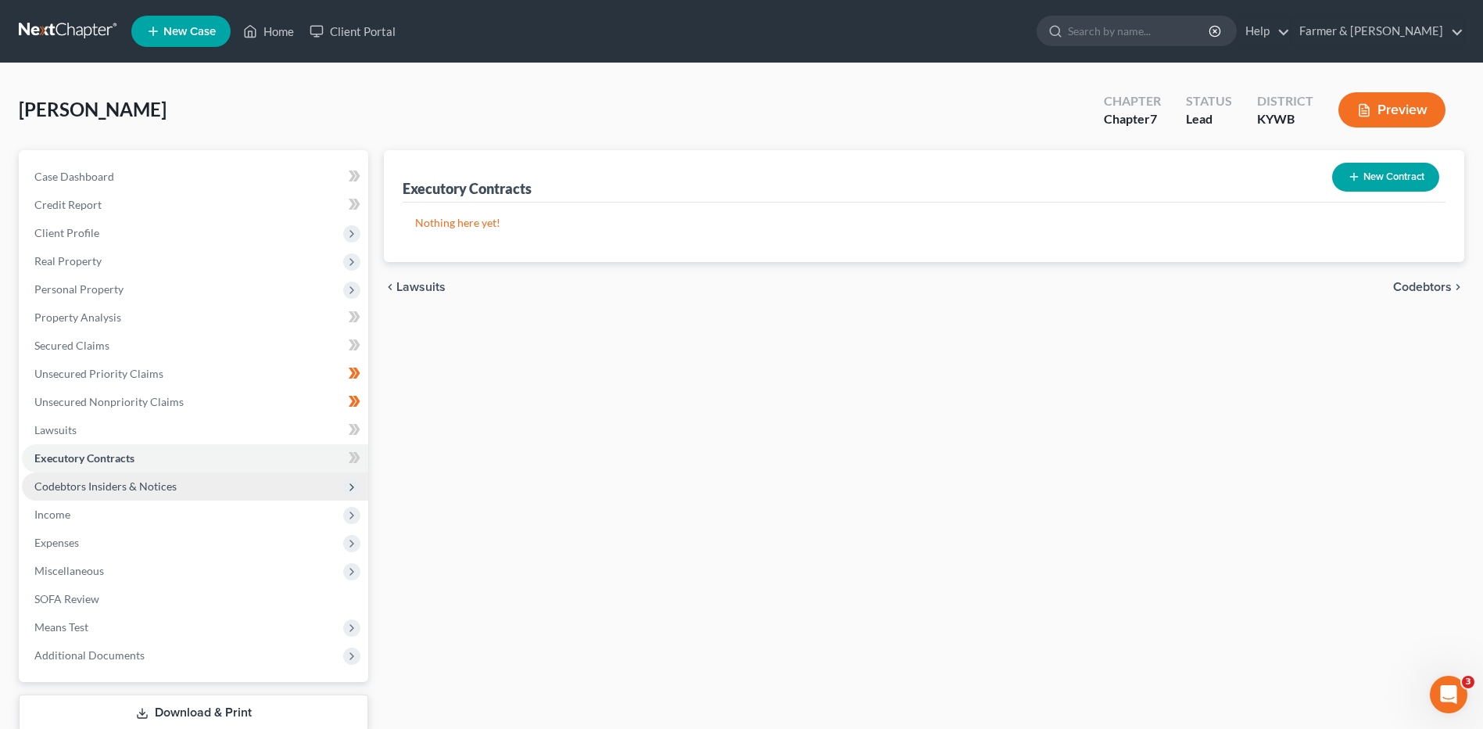
click at [127, 479] on span "Codebtors Insiders & Notices" at bounding box center [105, 485] width 142 height 13
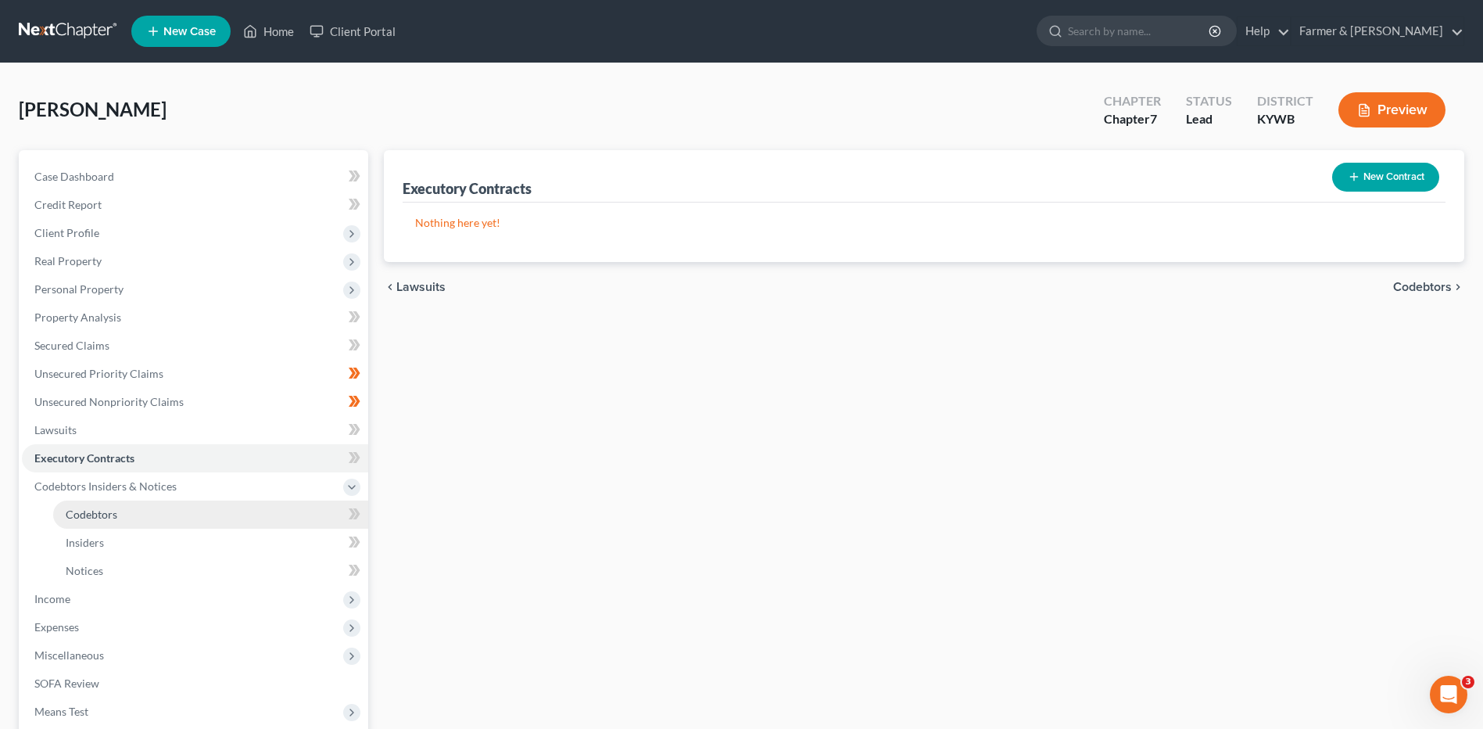
click at [111, 503] on link "Codebtors" at bounding box center [210, 514] width 315 height 28
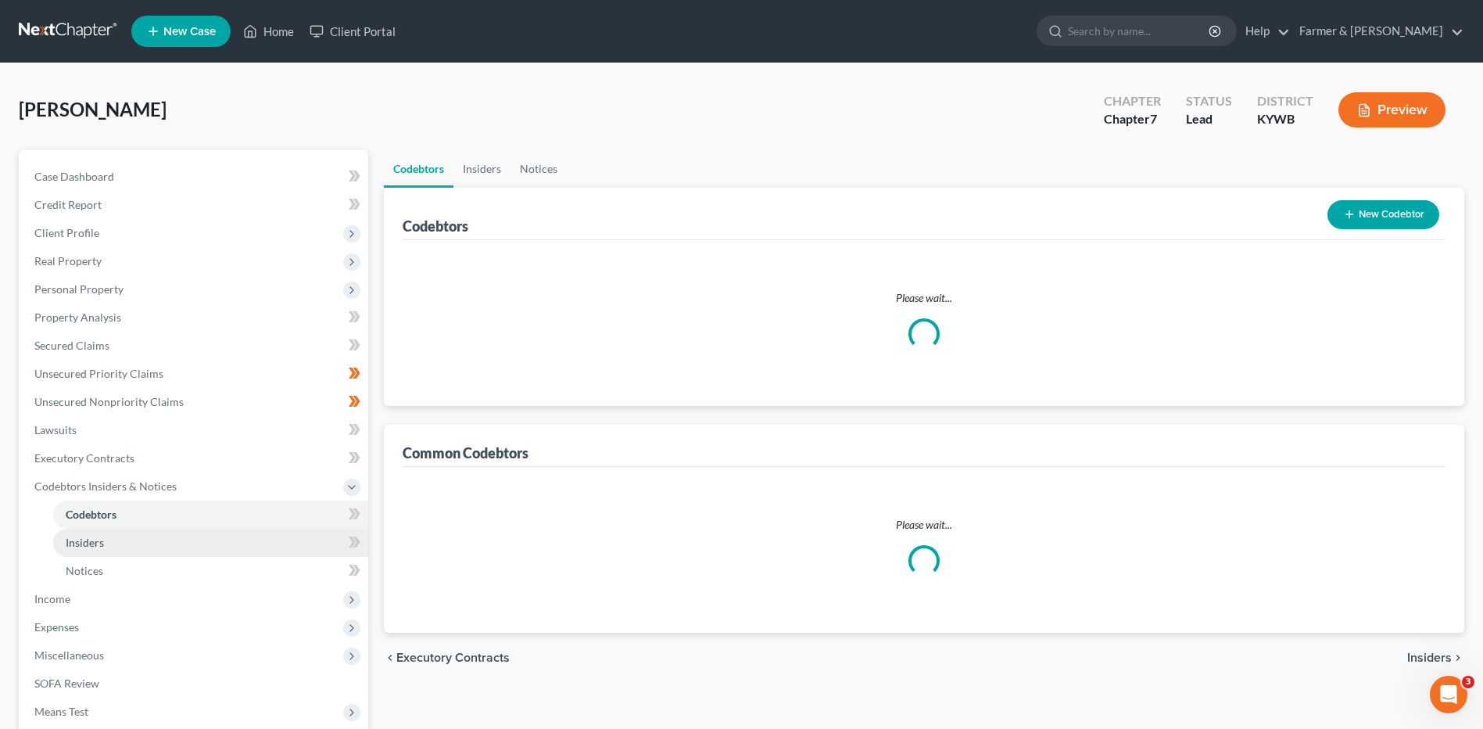
click at [99, 552] on link "Insiders" at bounding box center [210, 543] width 315 height 28
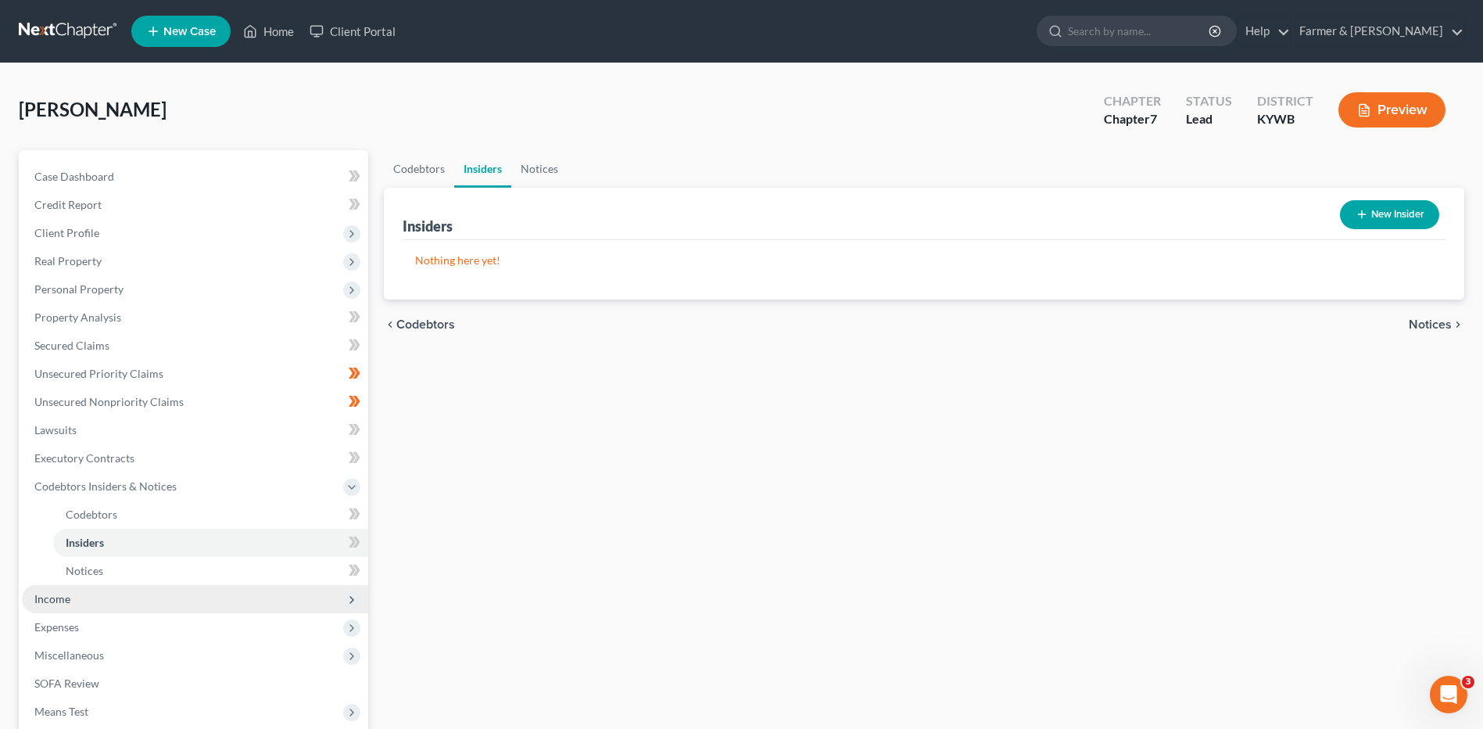
click at [61, 606] on span "Income" at bounding box center [195, 599] width 346 height 28
click at [158, 536] on span "Employment Income" at bounding box center [116, 542] width 100 height 13
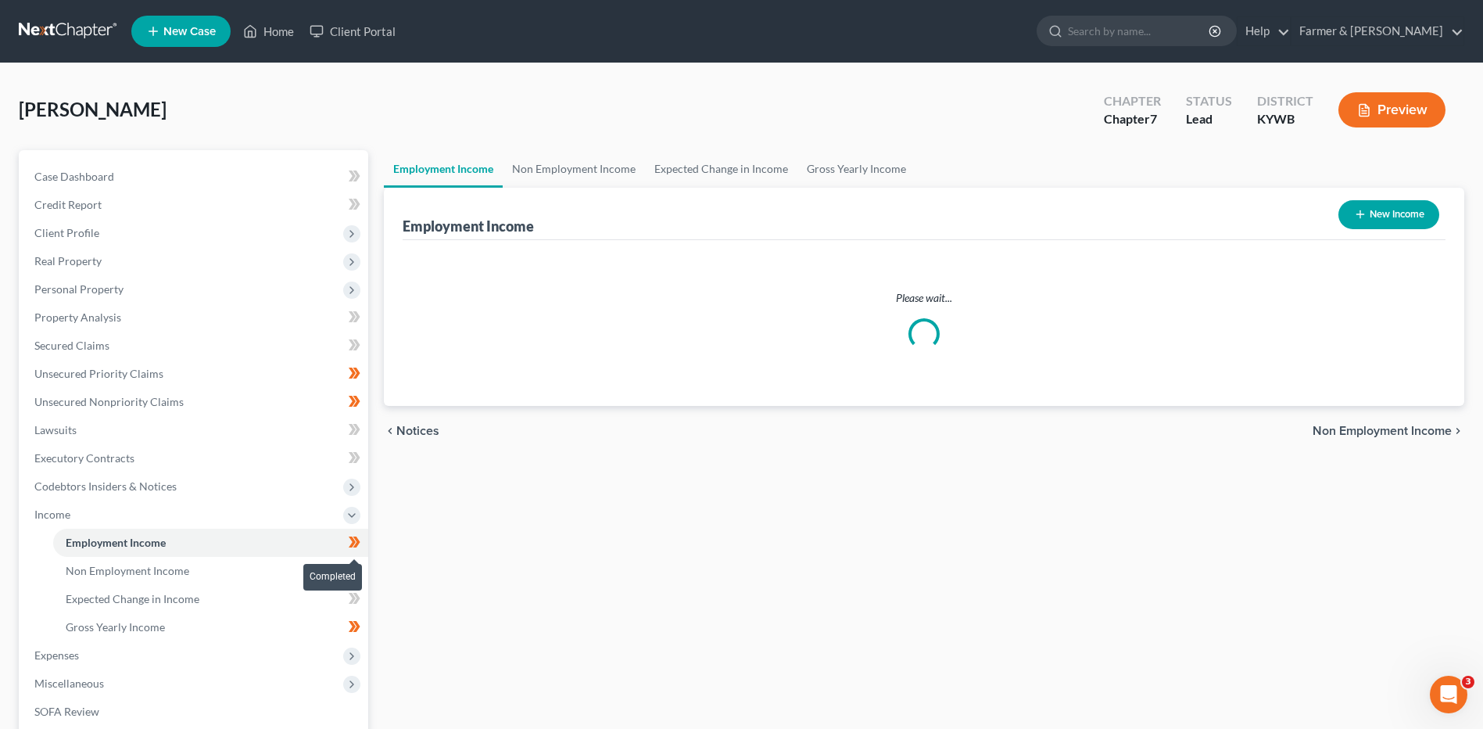
click at [364, 546] on span at bounding box center [354, 543] width 27 height 23
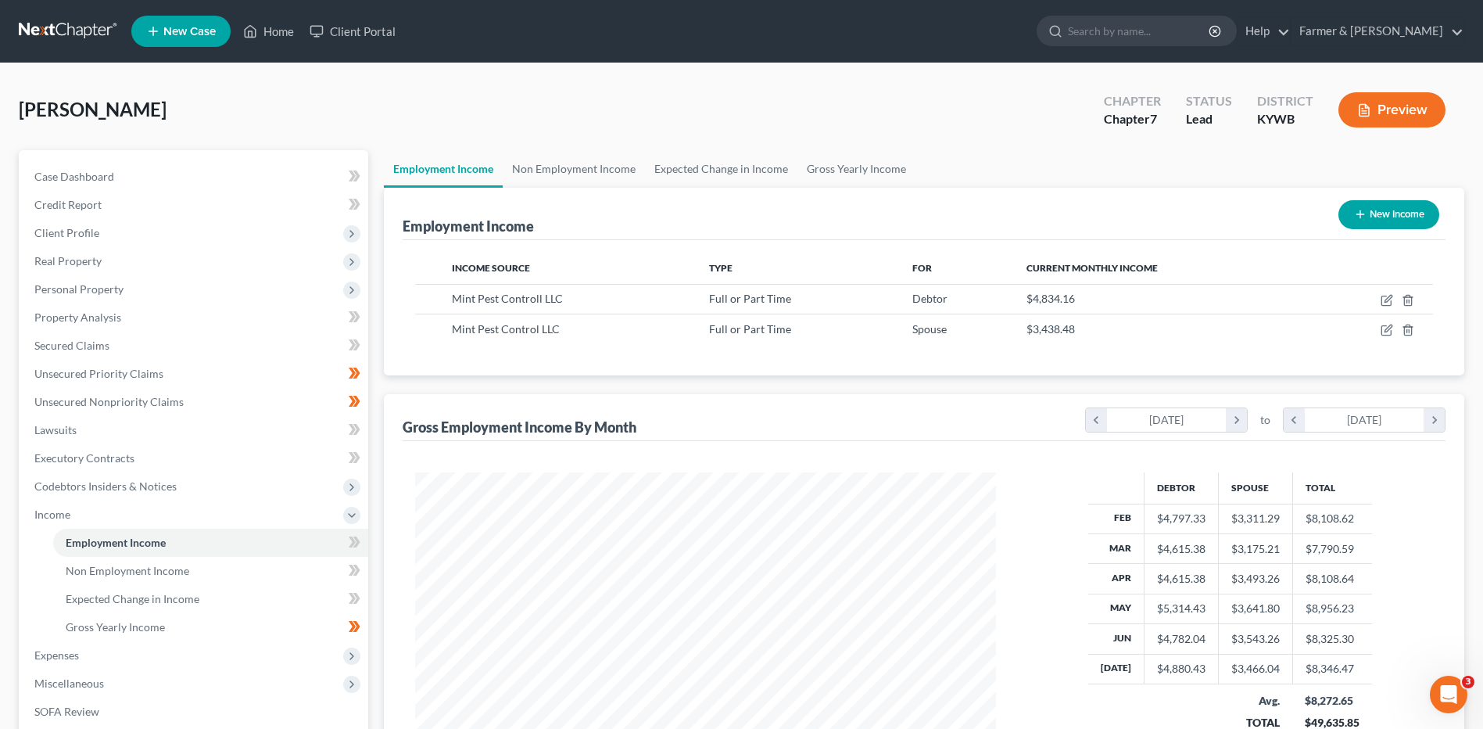
scroll to position [290, 611]
click at [290, 396] on link "Unsecured Nonpriority Claims" at bounding box center [195, 402] width 346 height 28
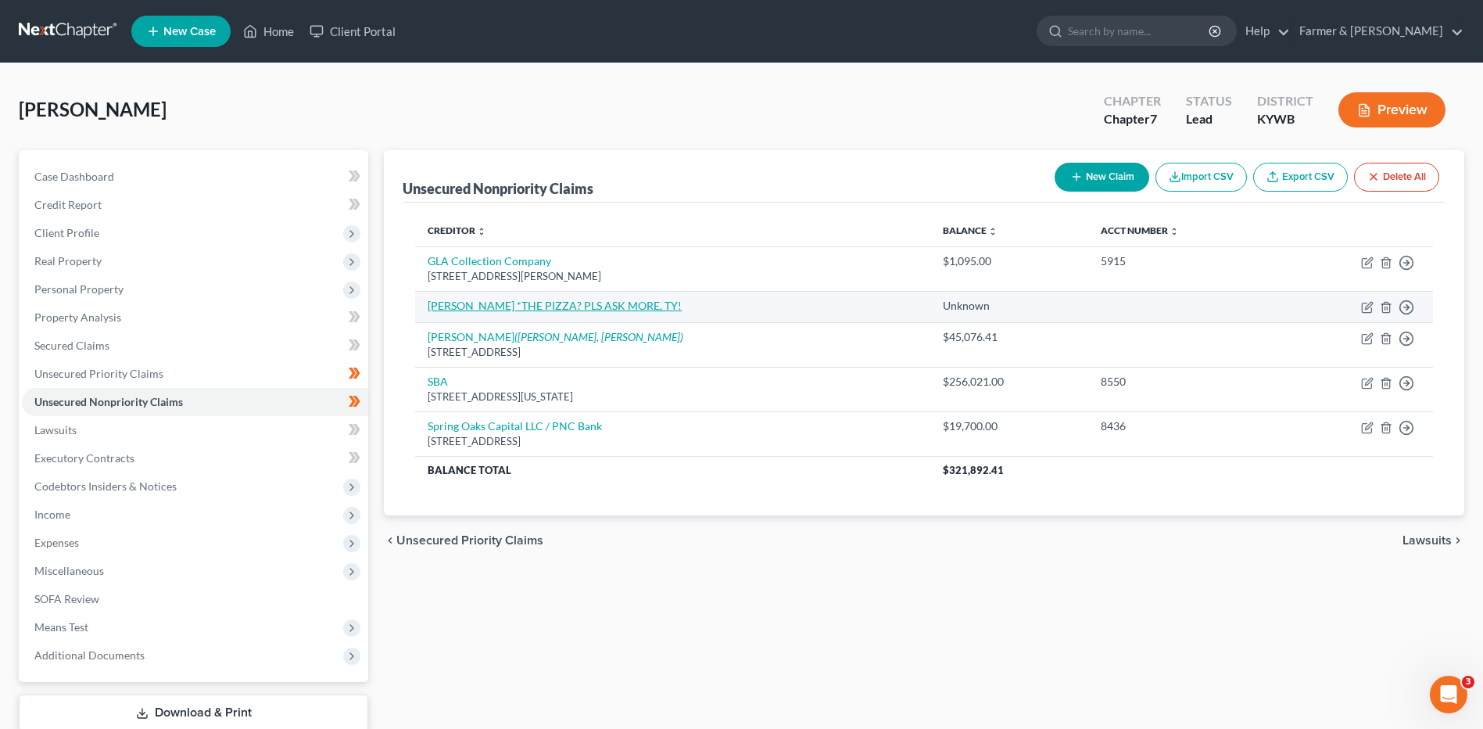
click at [598, 309] on link "Johnny Brusco's *THE PIZZA? PLS ASK MORE, TY!" at bounding box center [555, 305] width 254 height 13
select select "0"
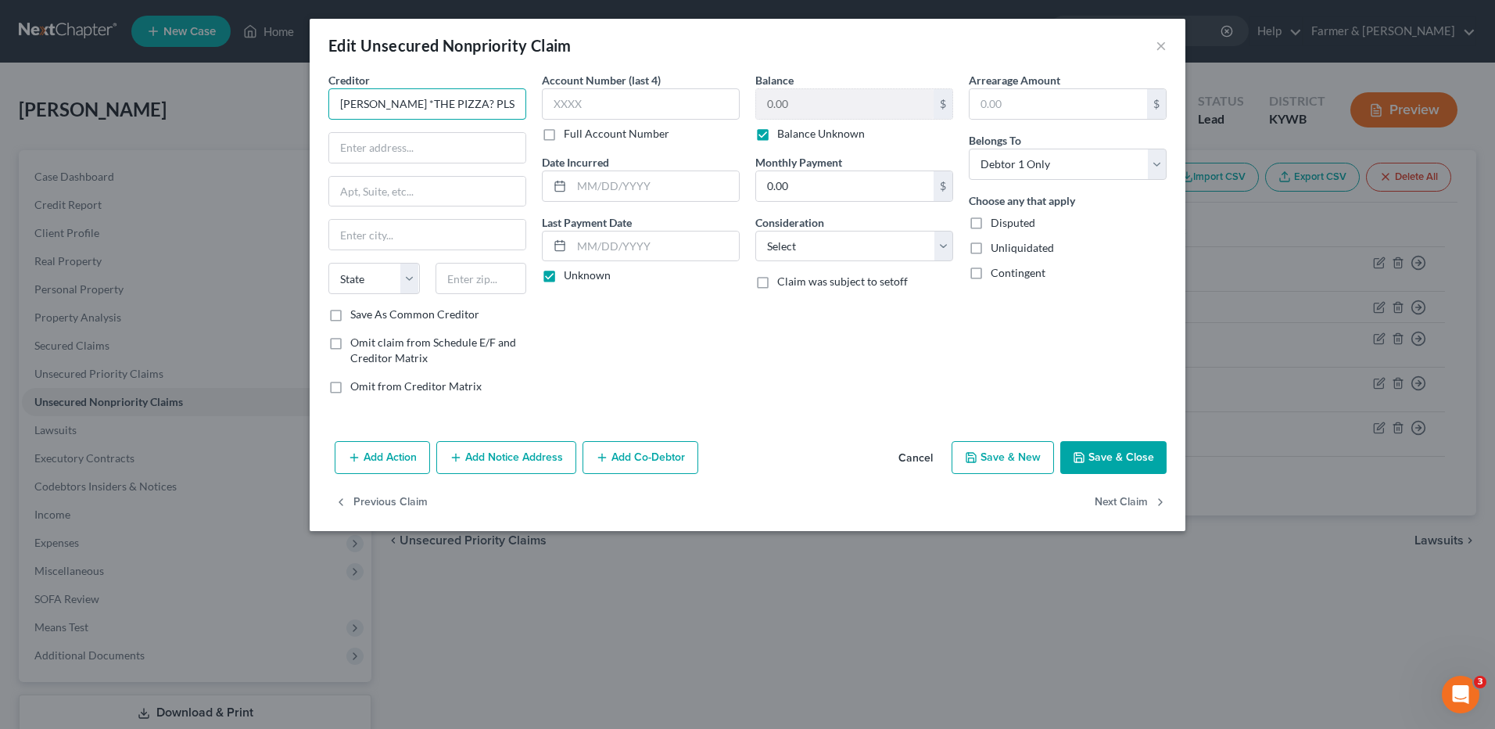
drag, startPoint x: 410, startPoint y: 105, endPoint x: 310, endPoint y: 101, distance: 100.2
click at [310, 101] on div "Creditor * Johnny Brusco's *THE PIZZA? PLS ASK MORE, TY! State AL AK AR AZ CA C…" at bounding box center [748, 253] width 876 height 363
click at [895, 460] on button "Cancel" at bounding box center [915, 458] width 59 height 31
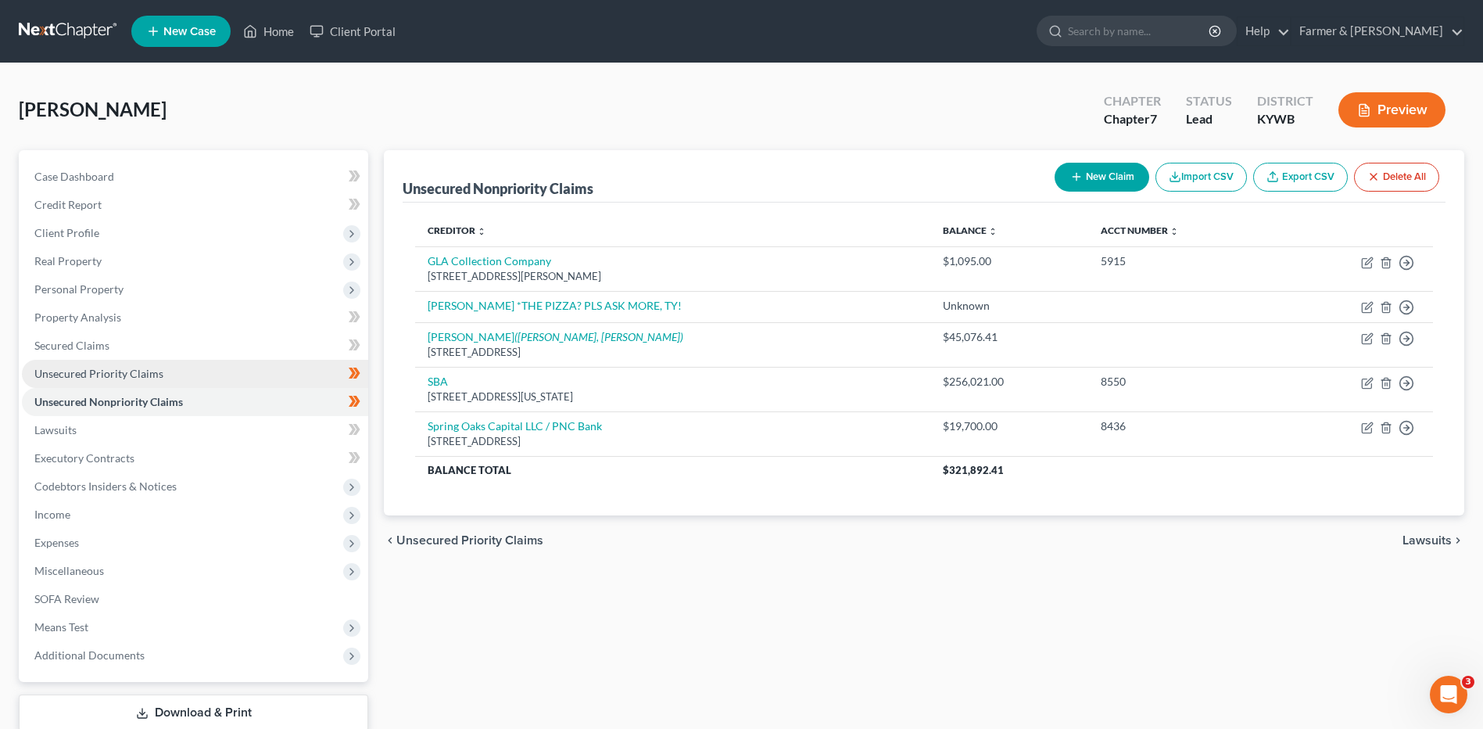
click at [151, 372] on span "Unsecured Priority Claims" at bounding box center [98, 373] width 129 height 13
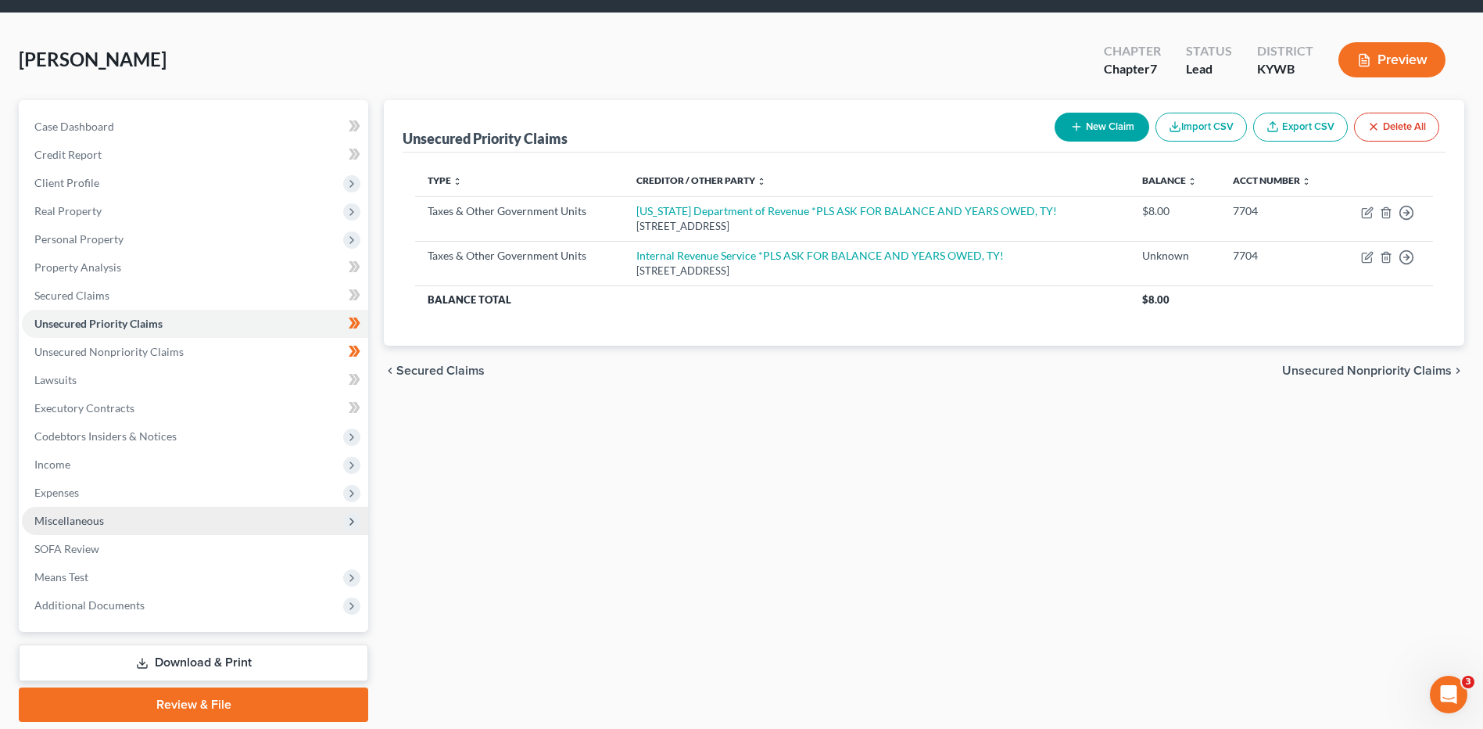
scroll to position [102, 0]
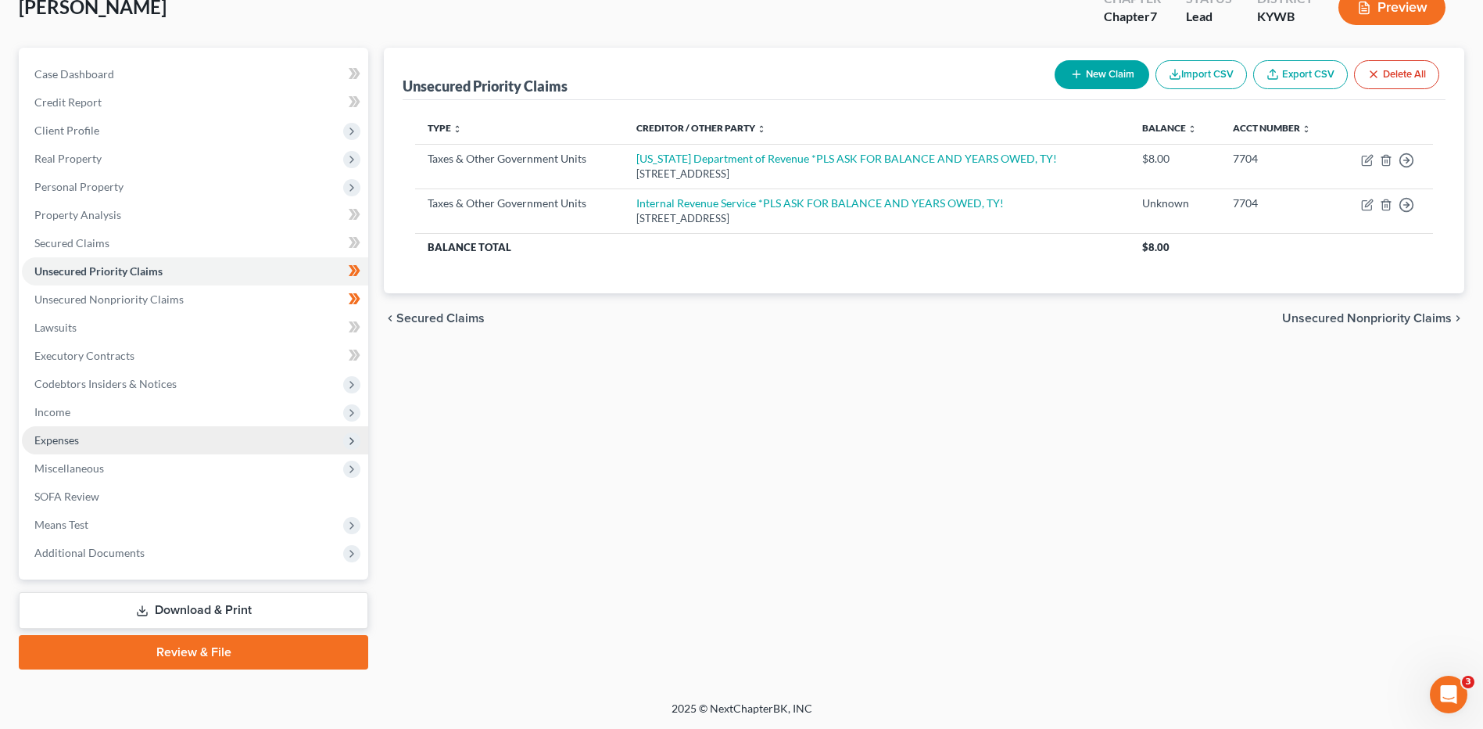
click at [144, 435] on span "Expenses" at bounding box center [195, 440] width 346 height 28
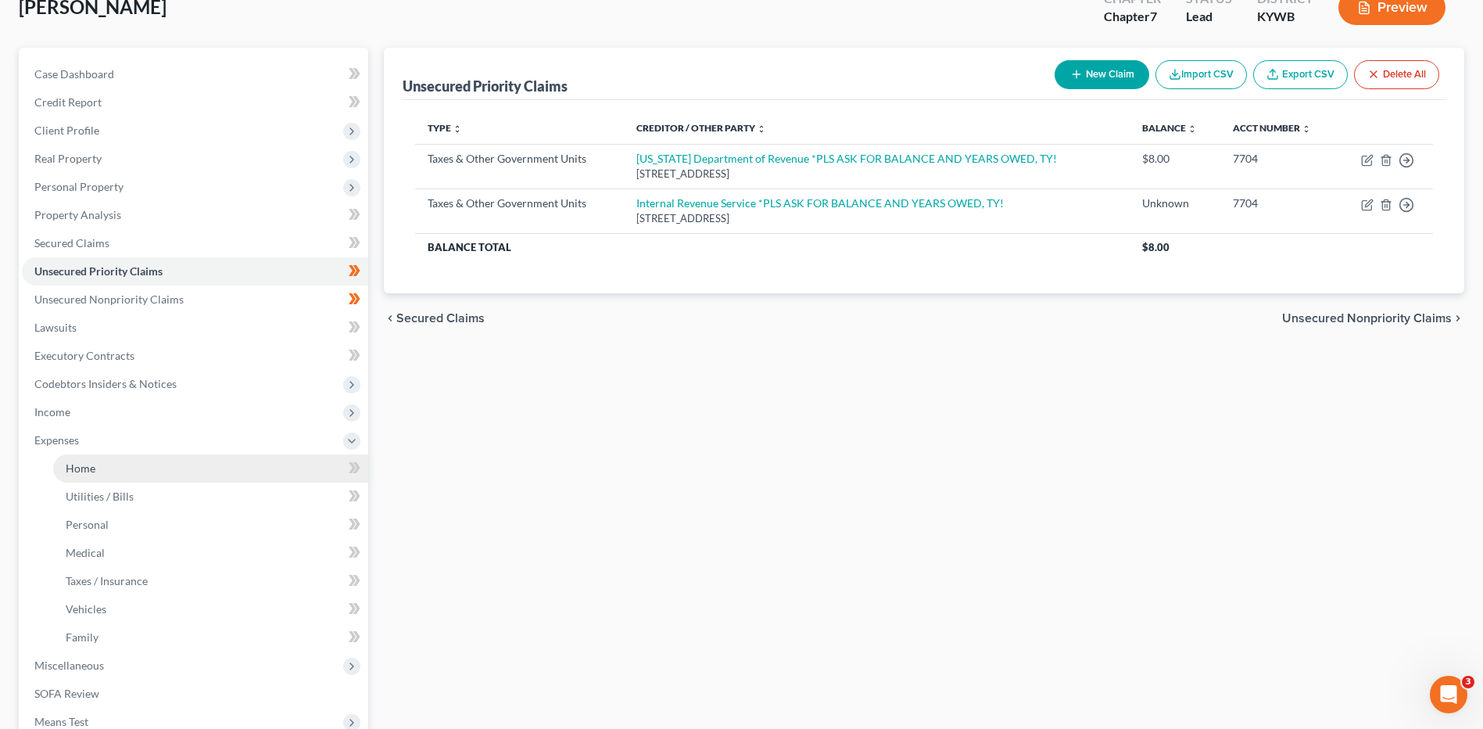
click at [127, 467] on link "Home" at bounding box center [210, 468] width 315 height 28
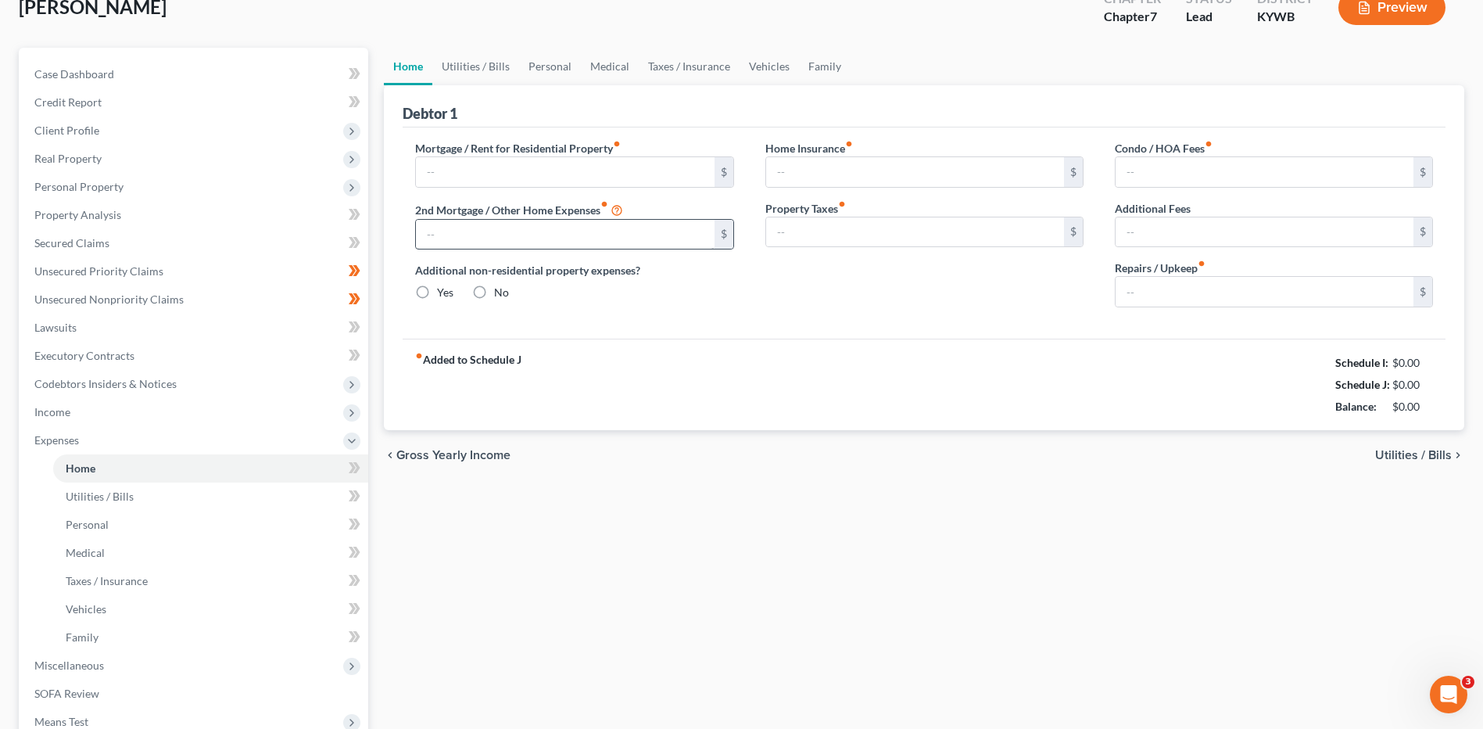
scroll to position [32, 0]
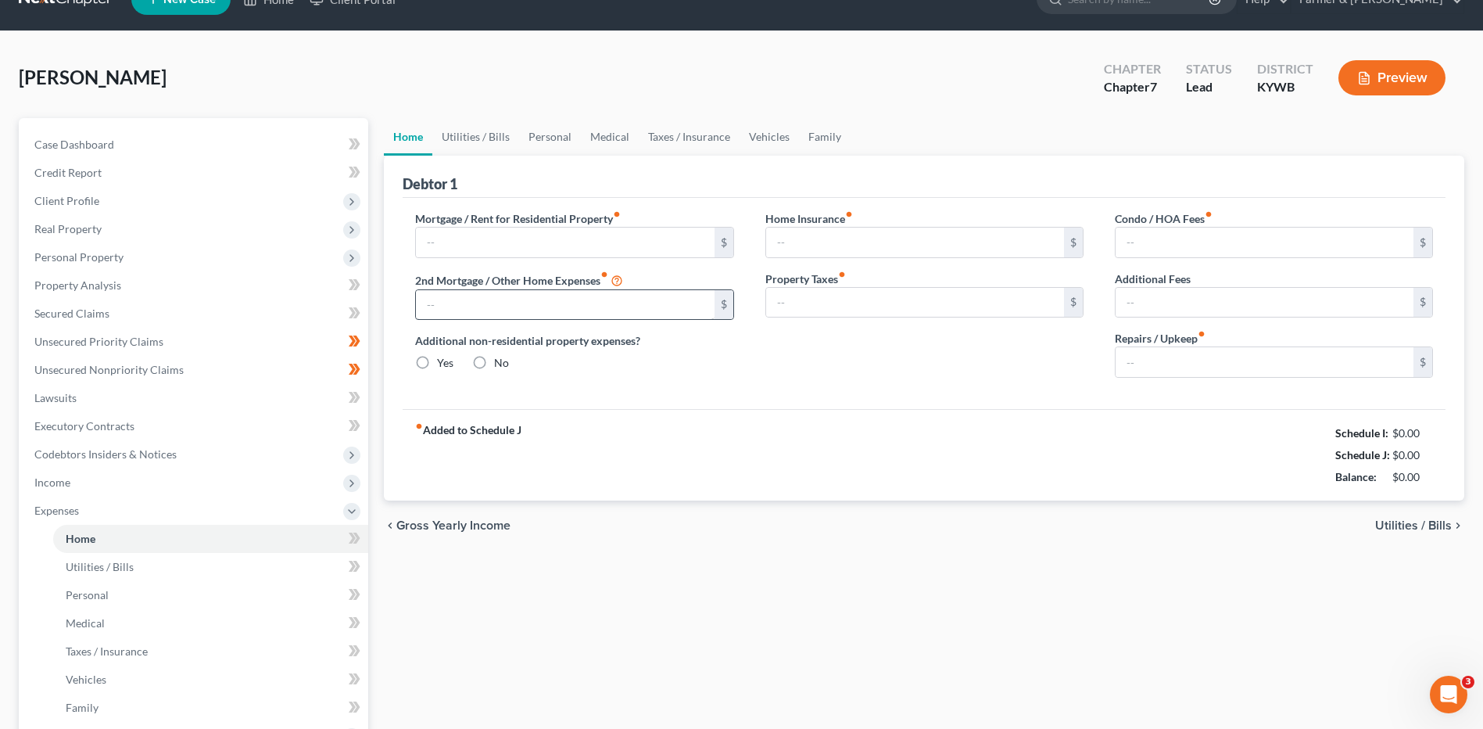
type input "2,200.00"
type input "0.00"
radio input "true"
type input "0.00"
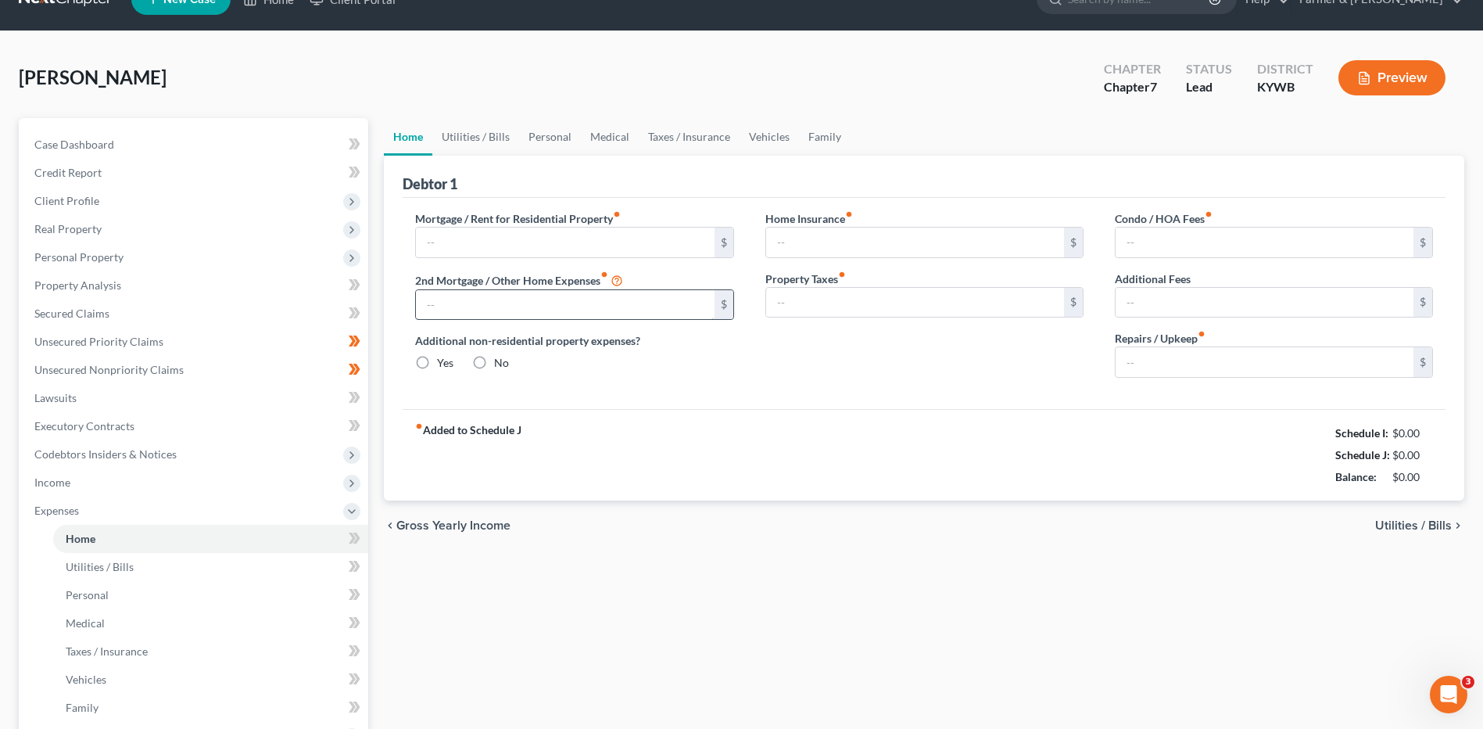
type input "0.00"
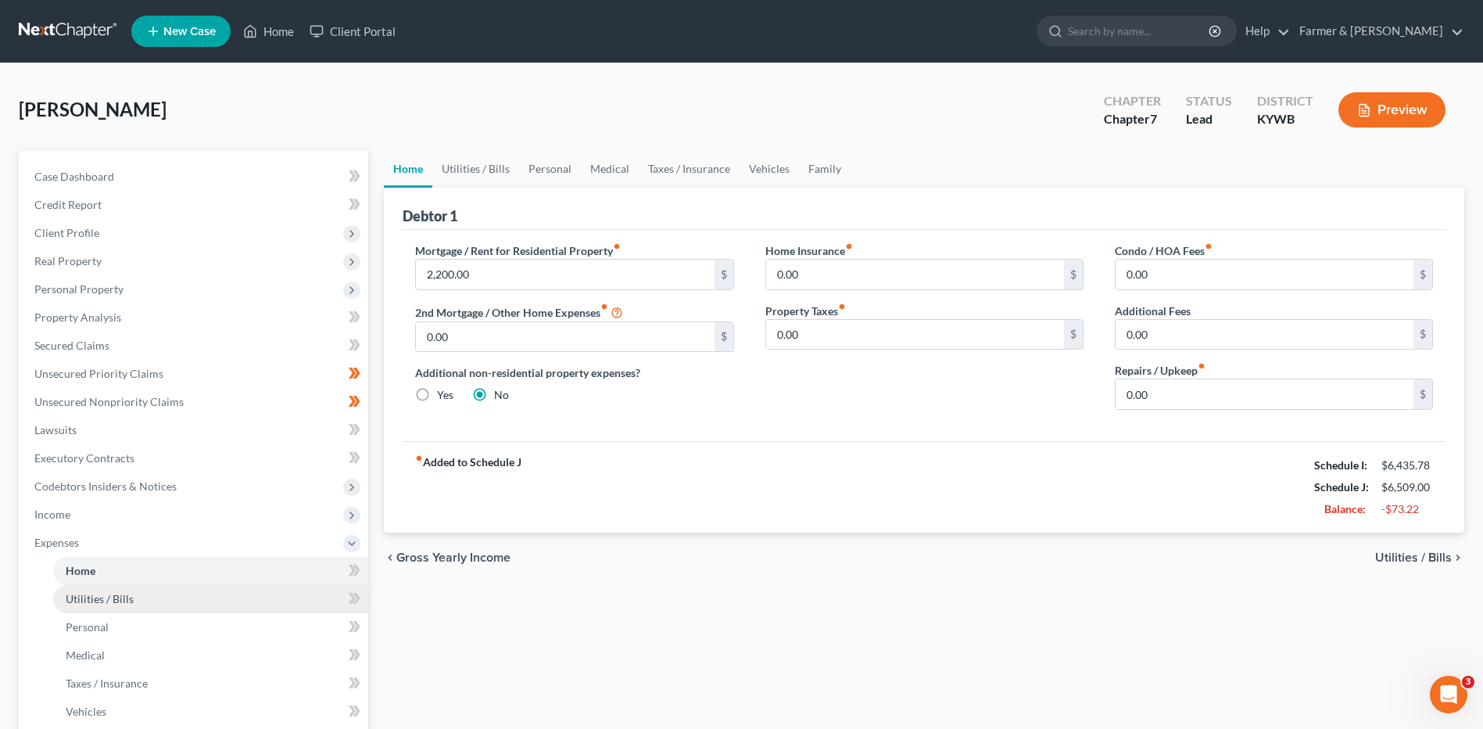
click at [79, 596] on span "Utilities / Bills" at bounding box center [100, 598] width 68 height 13
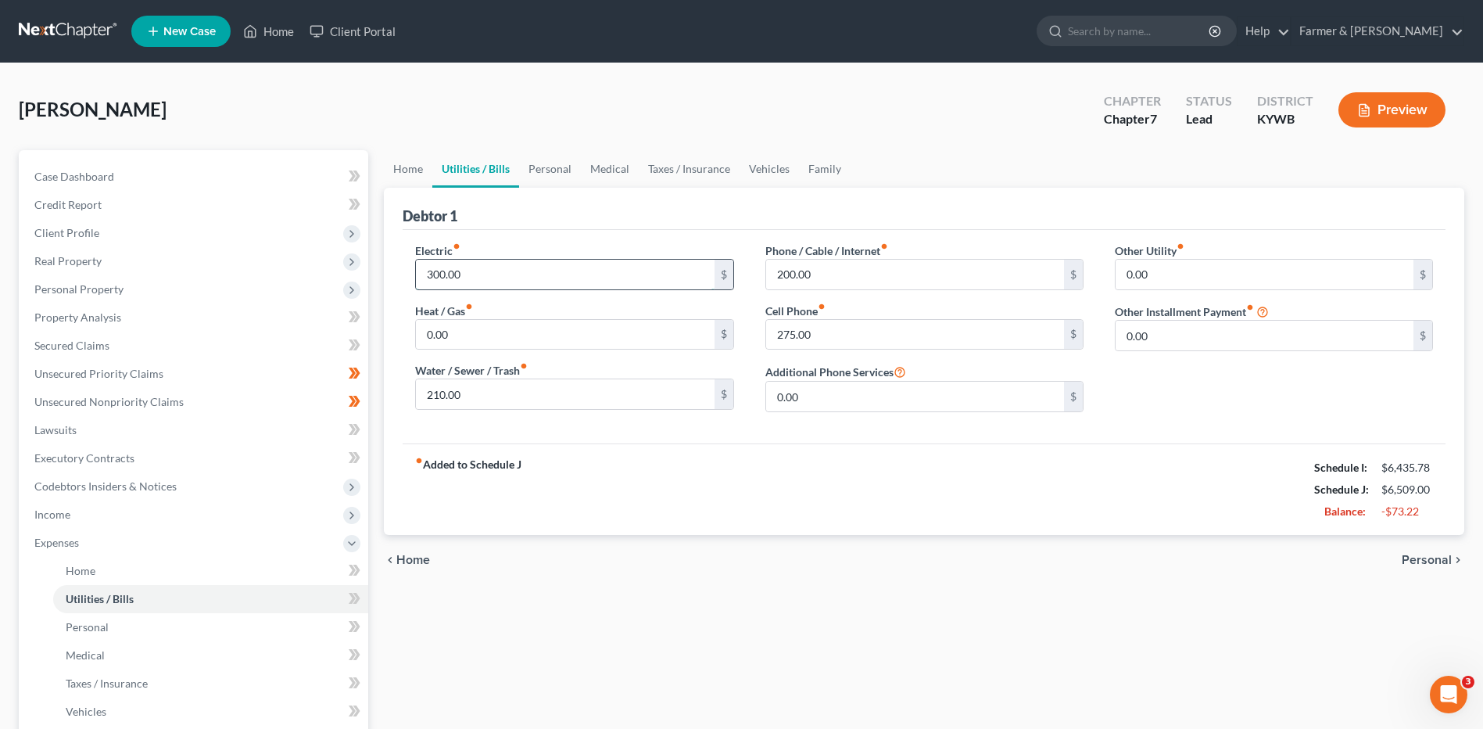
click at [509, 273] on input "300.00" at bounding box center [565, 275] width 298 height 30
type input "200.00"
type input "100.00"
click at [145, 615] on link "Personal" at bounding box center [210, 627] width 315 height 28
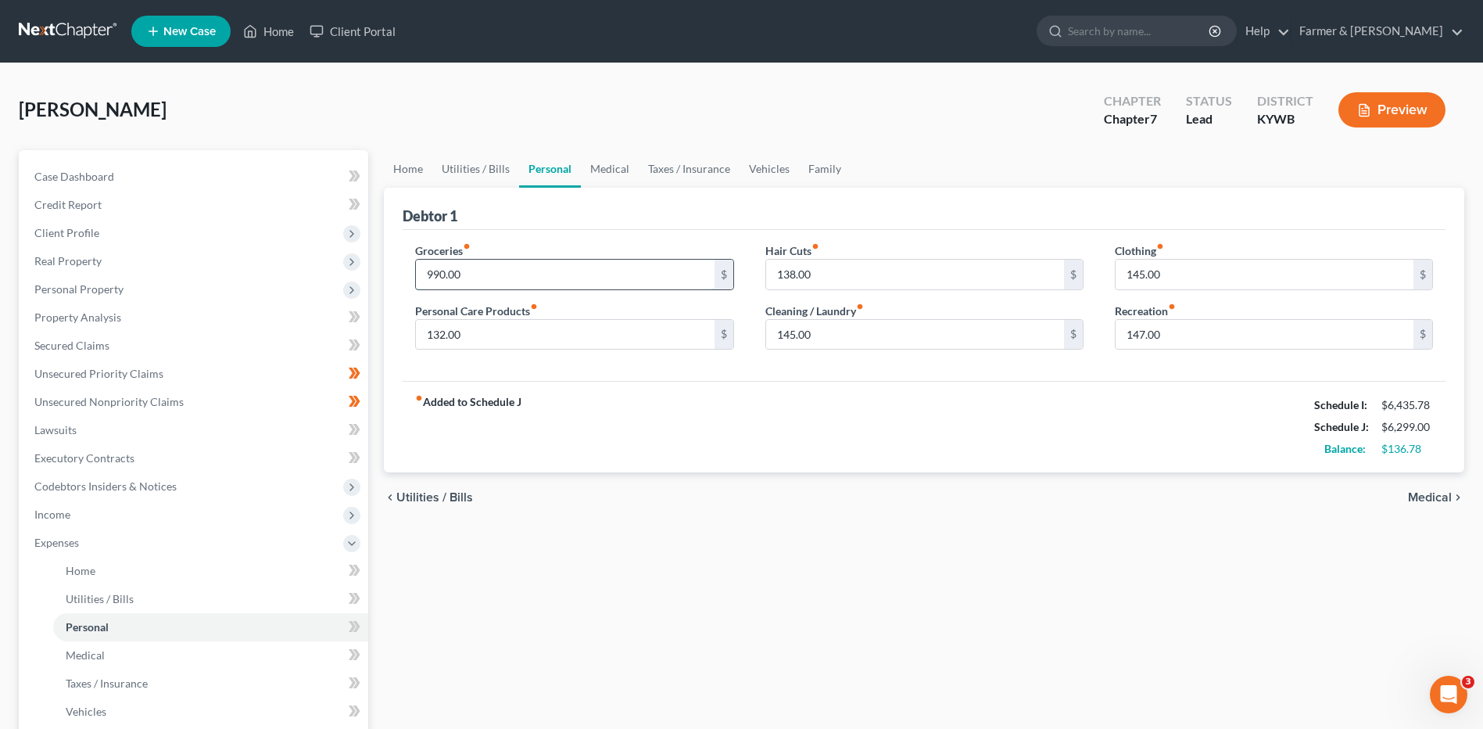
click at [497, 271] on input "990.00" at bounding box center [565, 275] width 298 height 30
click at [497, 271] on input "850.00" at bounding box center [565, 275] width 298 height 30
type input "950.00"
click at [78, 572] on span "Home" at bounding box center [81, 570] width 30 height 13
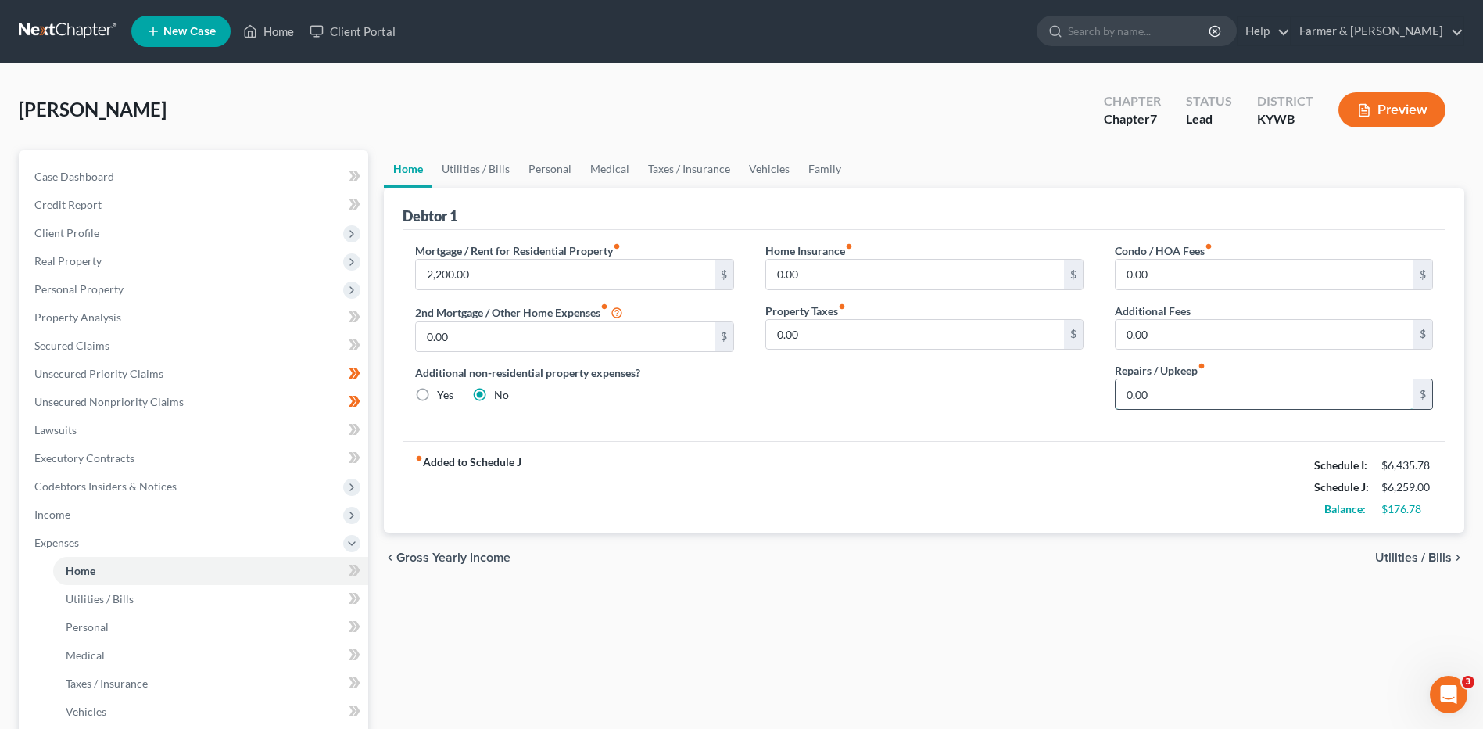
click at [1168, 385] on input "0.00" at bounding box center [1265, 394] width 298 height 30
type input "100.00"
click at [188, 603] on link "Utilities / Bills" at bounding box center [210, 599] width 315 height 28
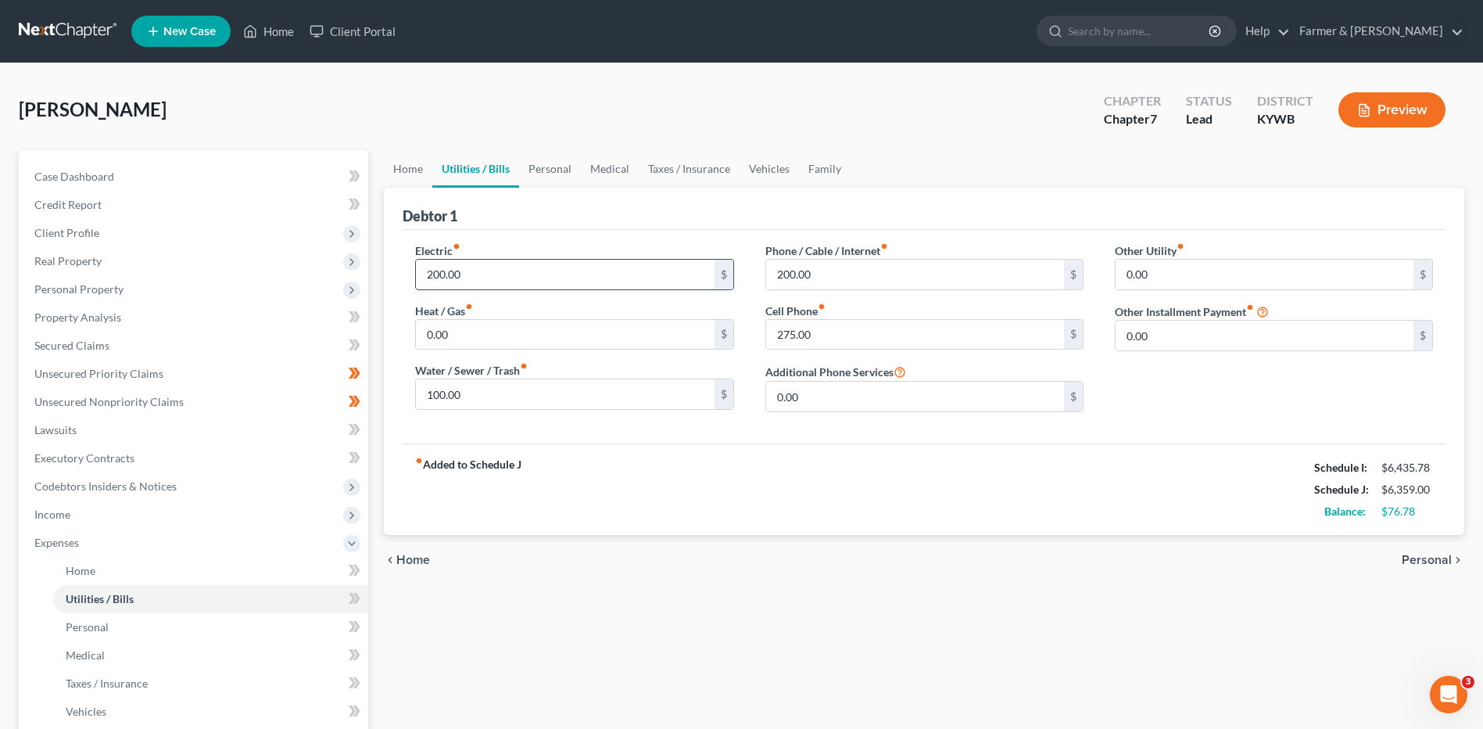
click at [474, 260] on input "200.00" at bounding box center [565, 275] width 298 height 30
type input "225.00"
type input "125.00"
click at [475, 277] on input "225.00" at bounding box center [565, 275] width 298 height 30
type input "1"
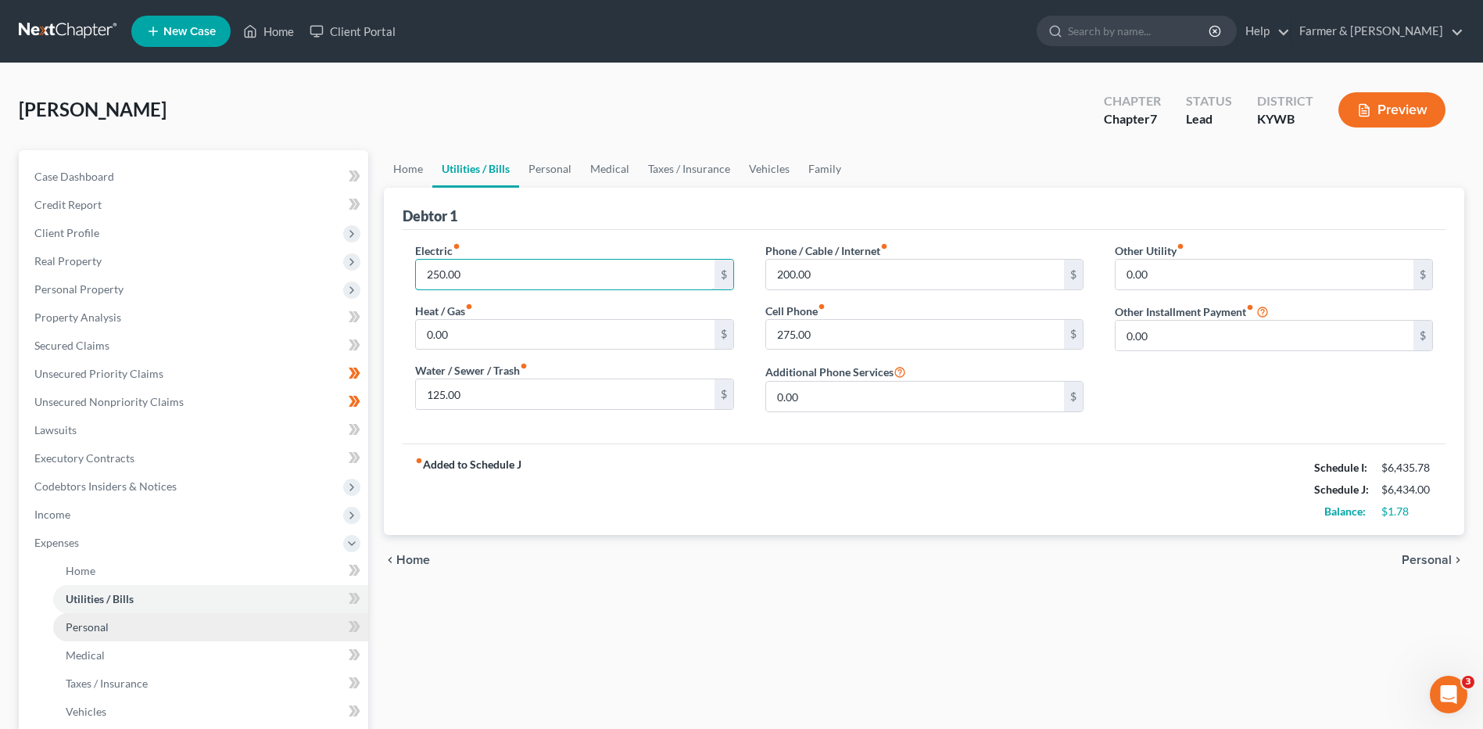
type input "250.00"
click at [155, 625] on link "Personal" at bounding box center [210, 627] width 315 height 28
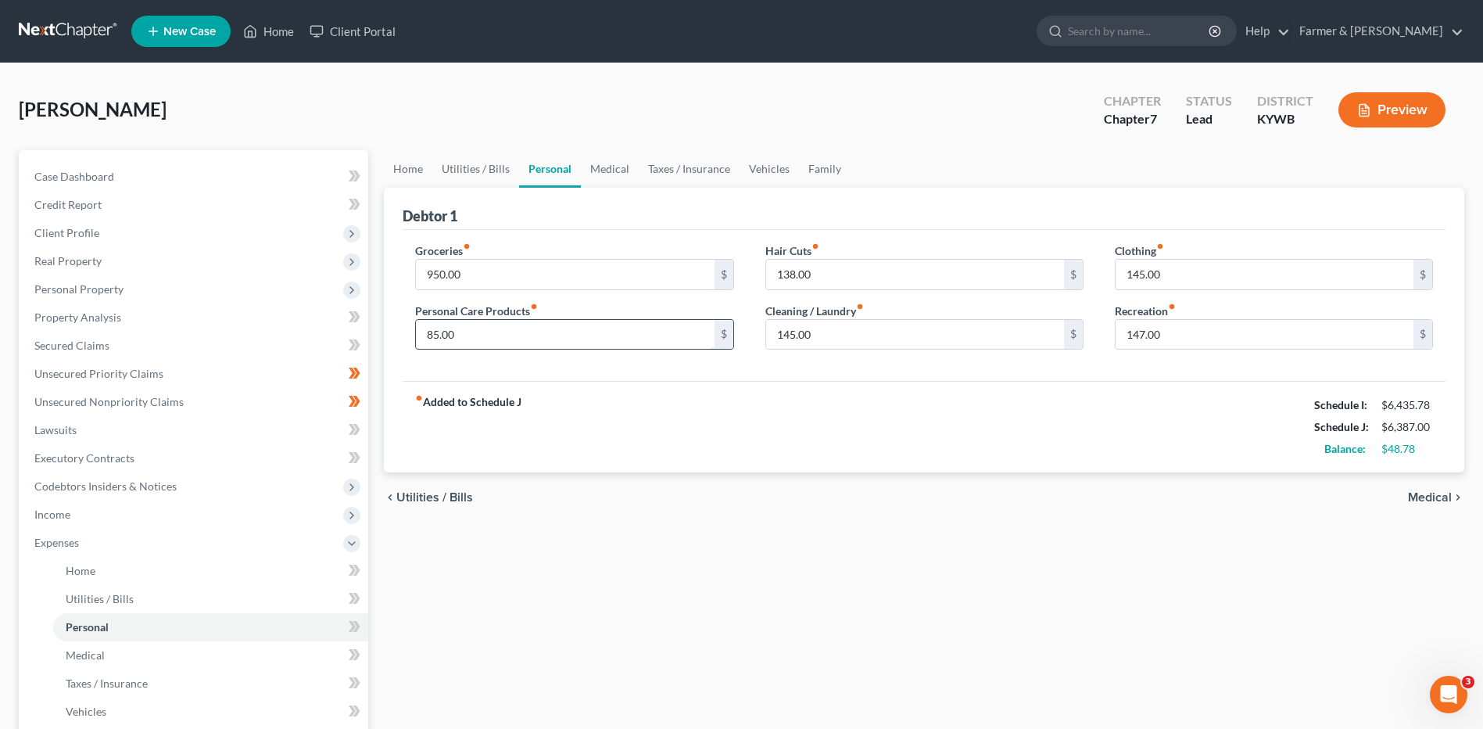
type input "85.00"
click at [829, 272] on input "138.00" at bounding box center [915, 275] width 298 height 30
drag, startPoint x: 861, startPoint y: 271, endPoint x: 763, endPoint y: 284, distance: 98.5
click at [763, 284] on div "Hair Cuts fiber_manual_record 138.00 $ Cleaning / Laundry fiber_manual_record 1…" at bounding box center [924, 302] width 349 height 120
type input "55.00"
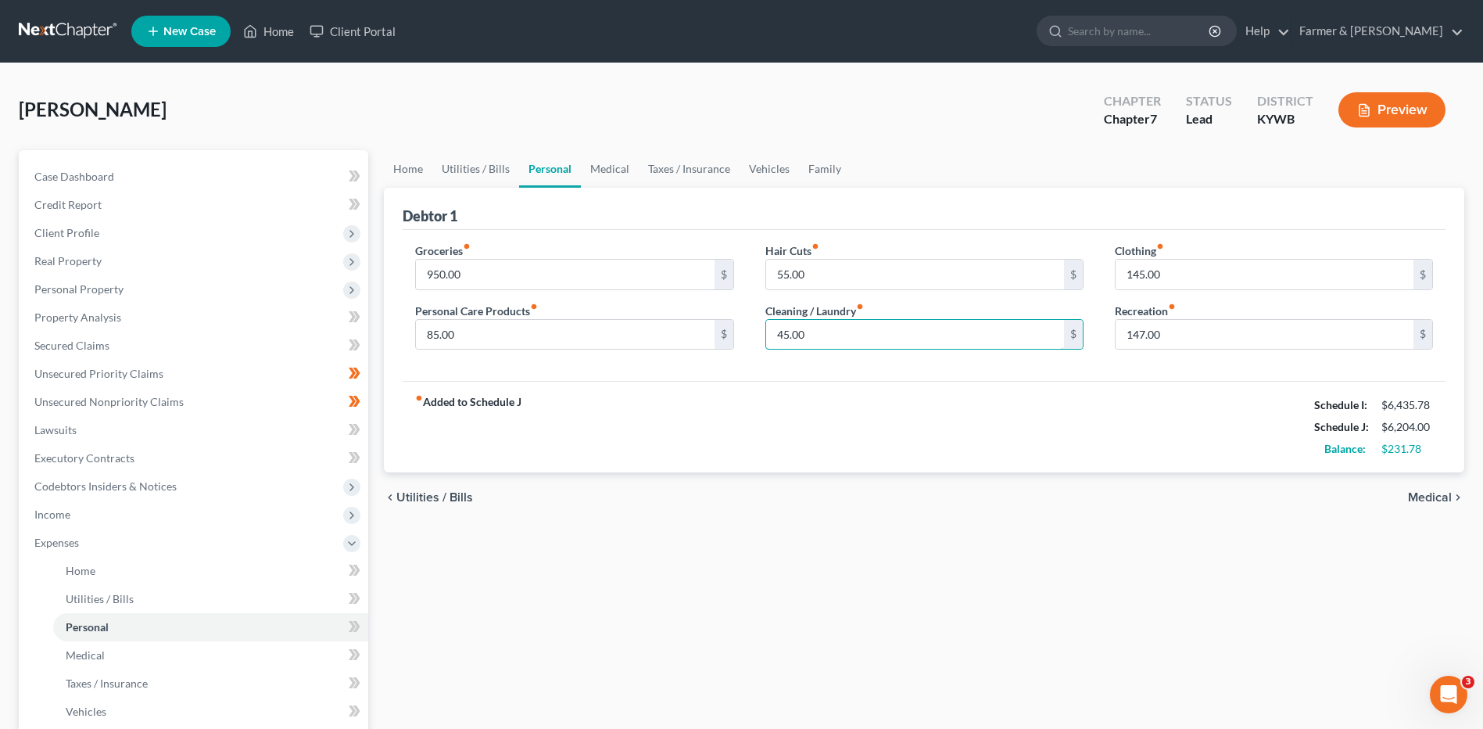
type input "45.00"
type input "65.00"
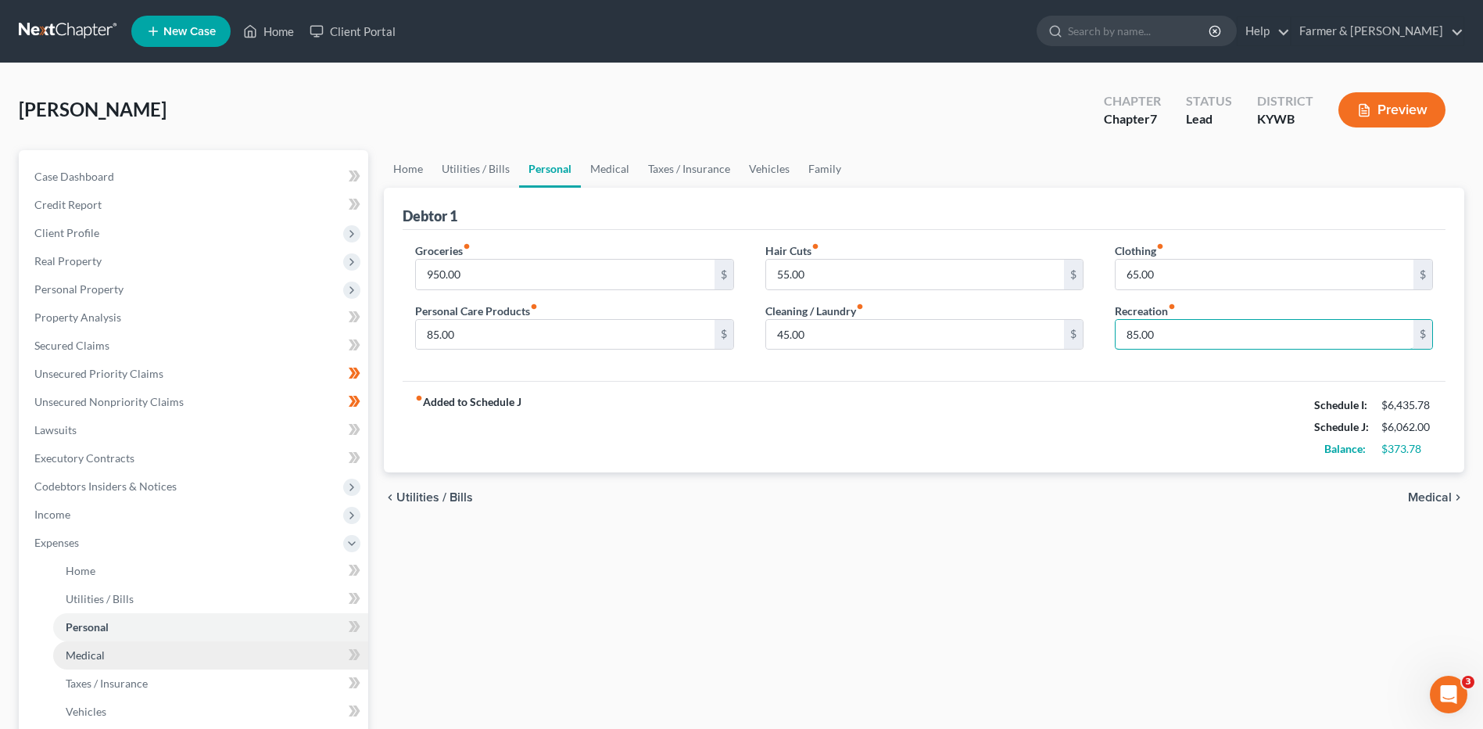
type input "85.00"
click at [96, 653] on span "Medical" at bounding box center [85, 654] width 39 height 13
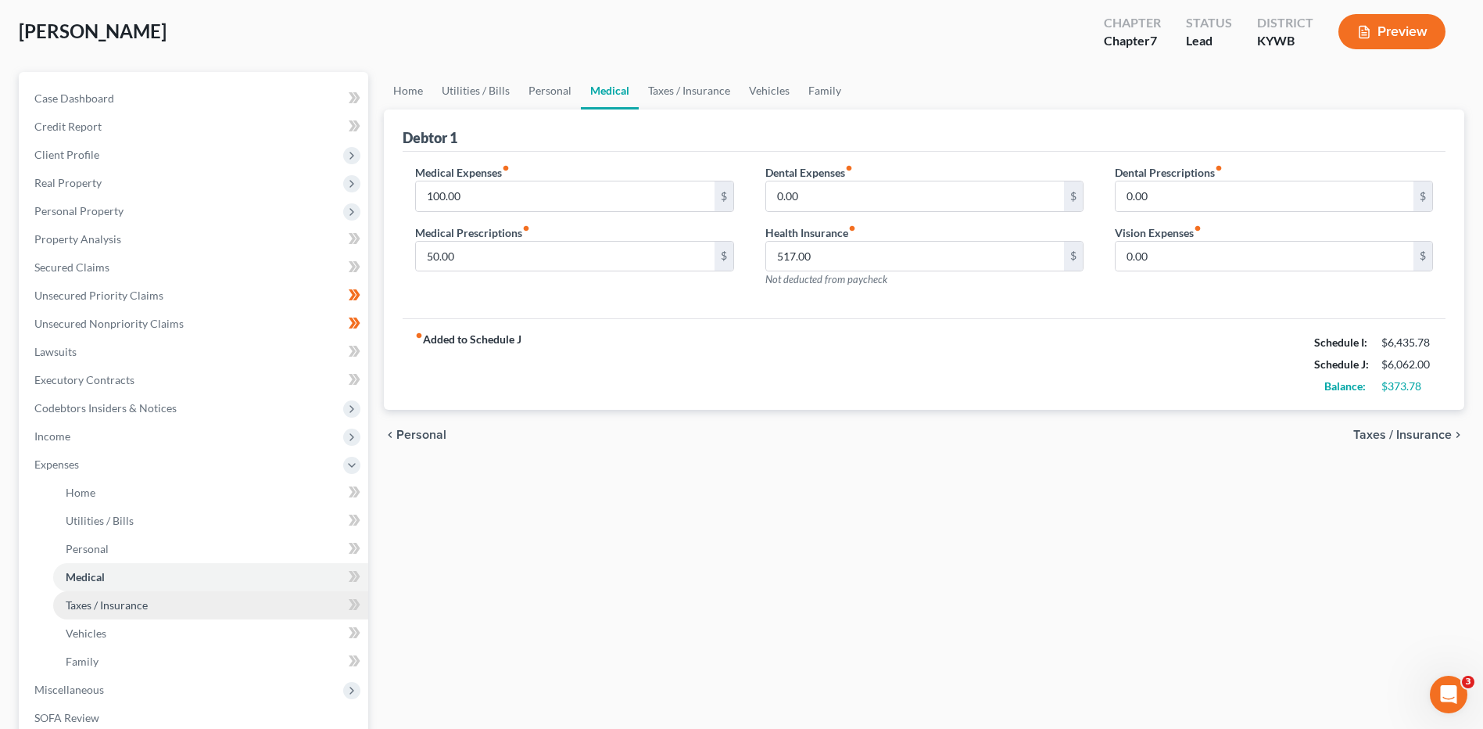
click at [150, 602] on link "Taxes / Insurance" at bounding box center [210, 605] width 315 height 28
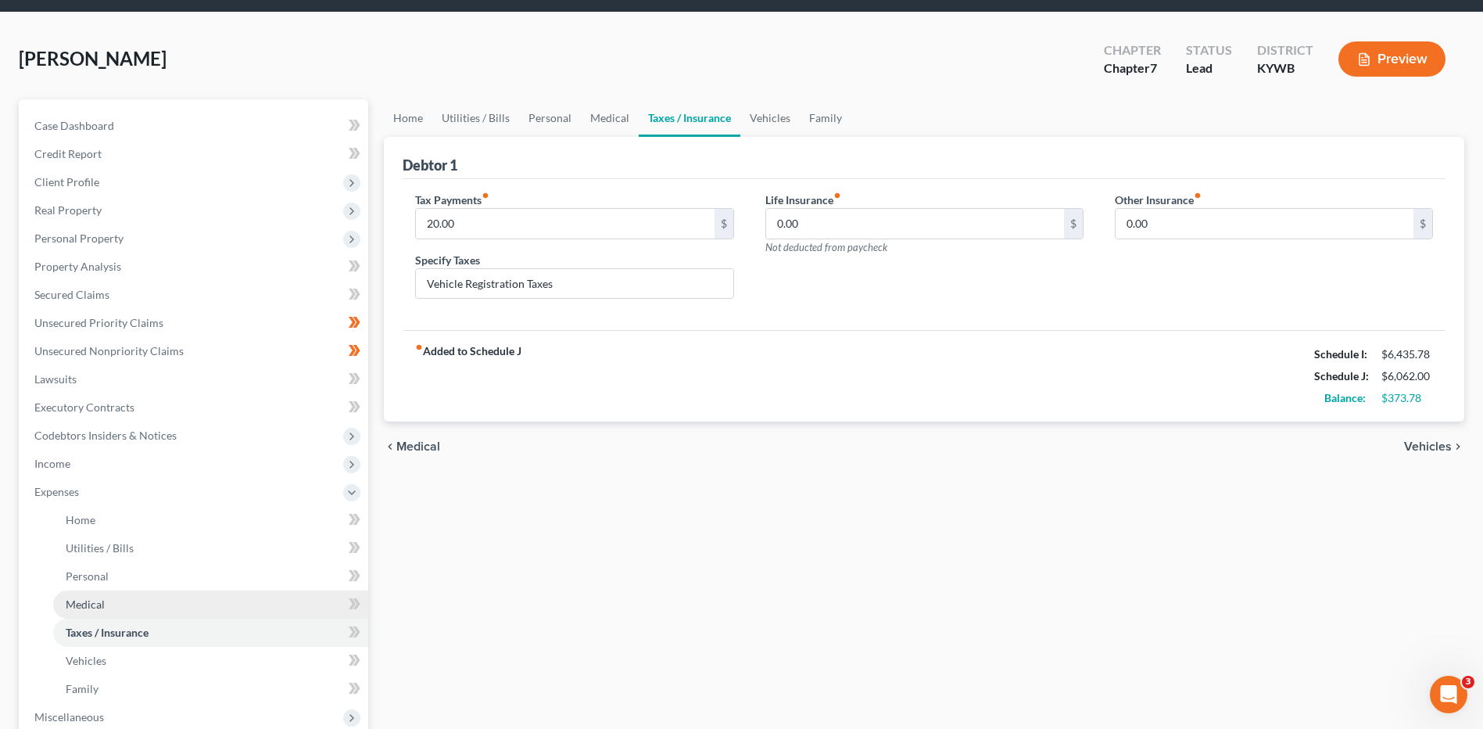
scroll to position [78, 0]
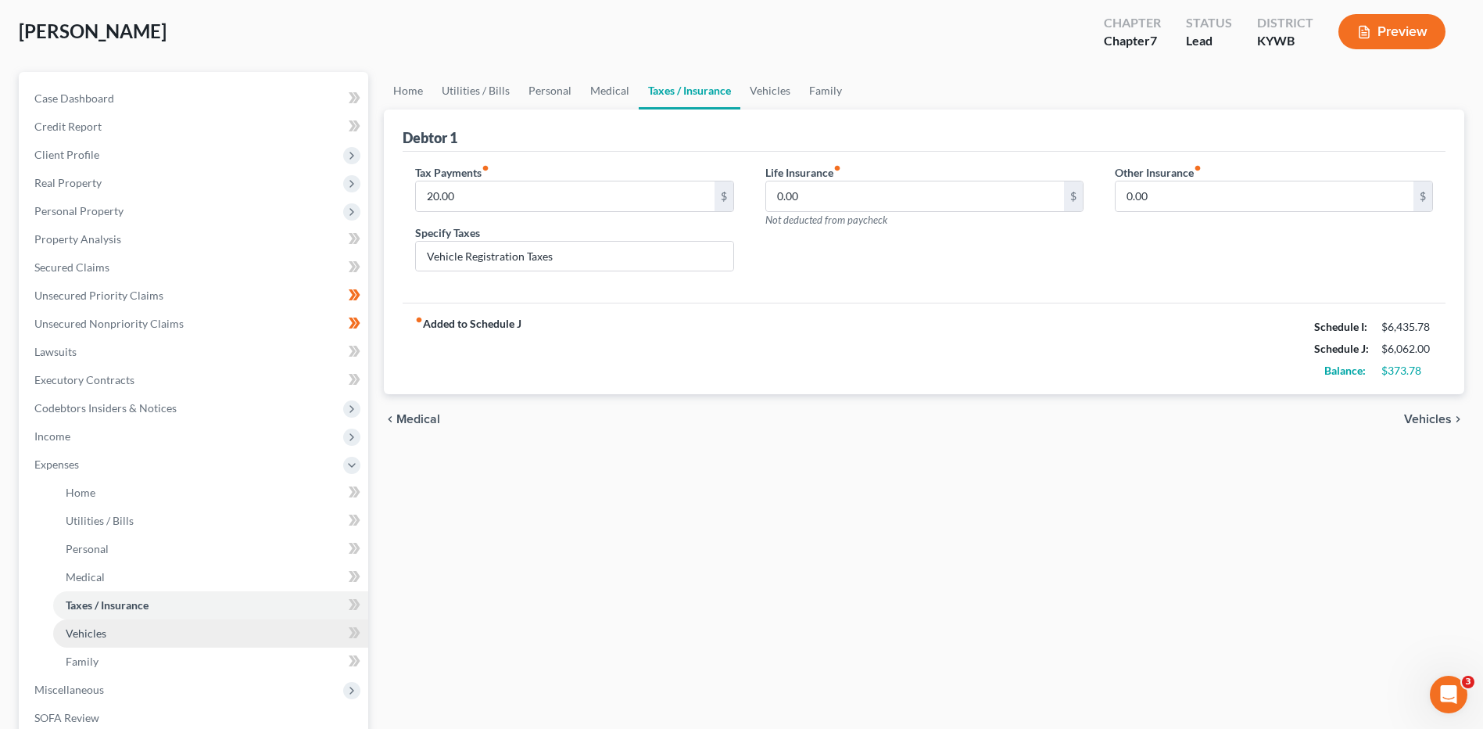
click at [120, 630] on link "Vehicles" at bounding box center [210, 633] width 315 height 28
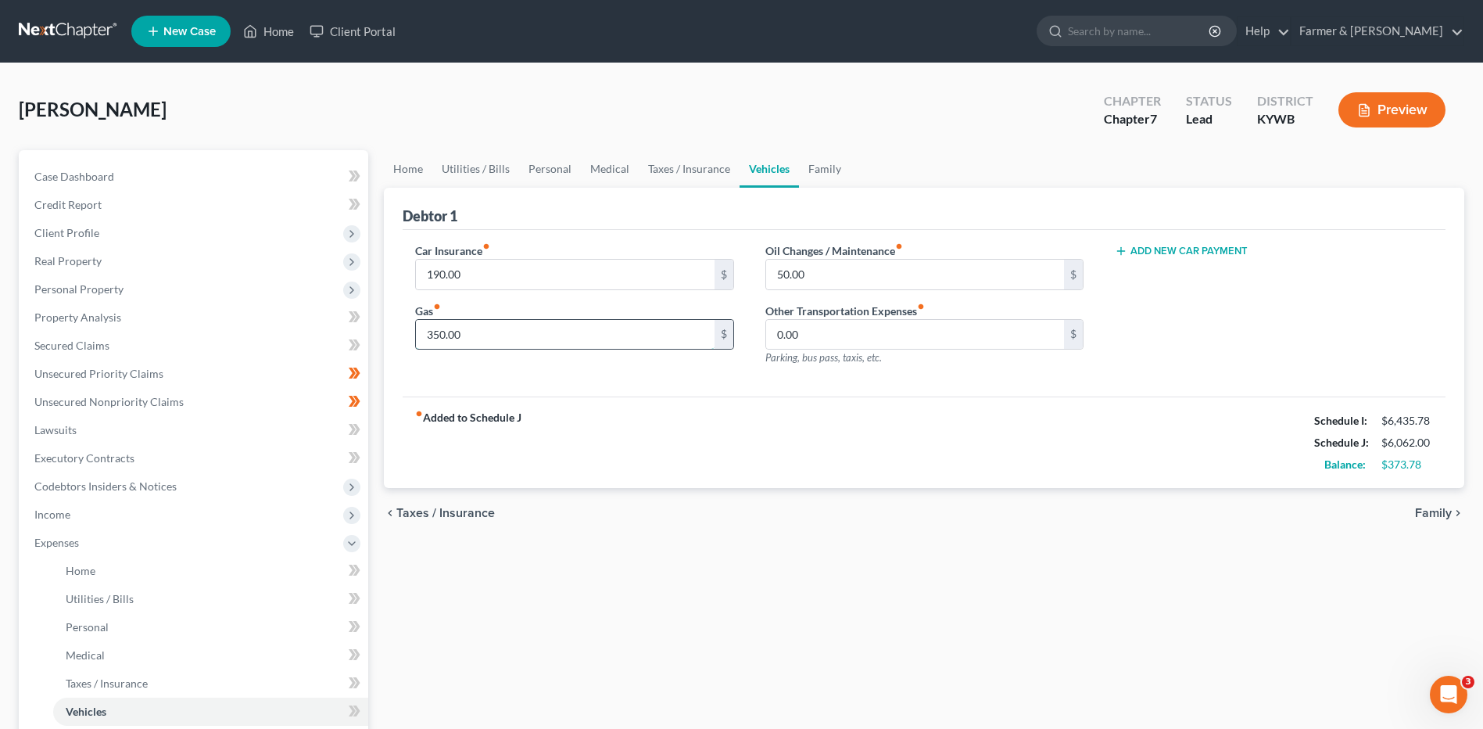
click at [493, 333] on input "350.00" at bounding box center [565, 335] width 298 height 30
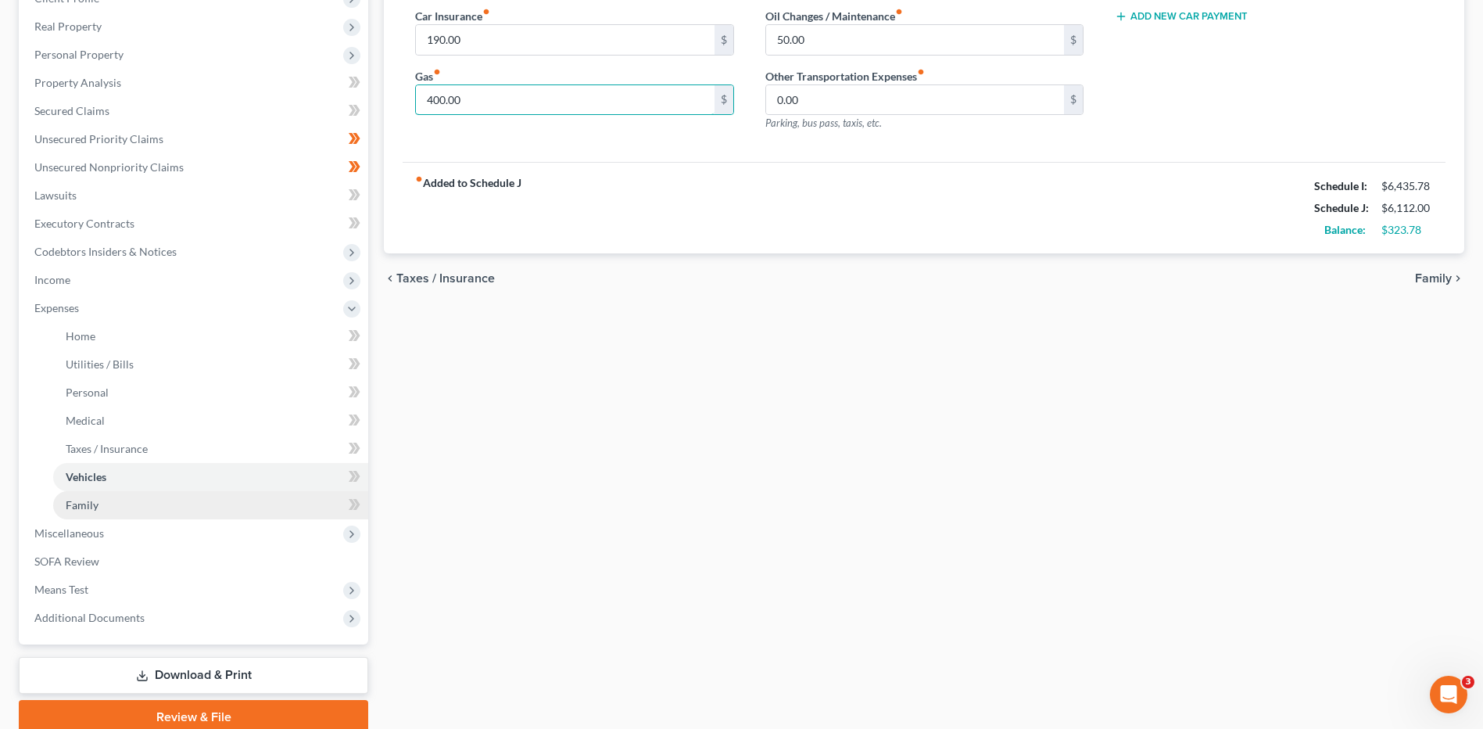
type input "400.00"
click at [148, 503] on link "Family" at bounding box center [210, 505] width 315 height 28
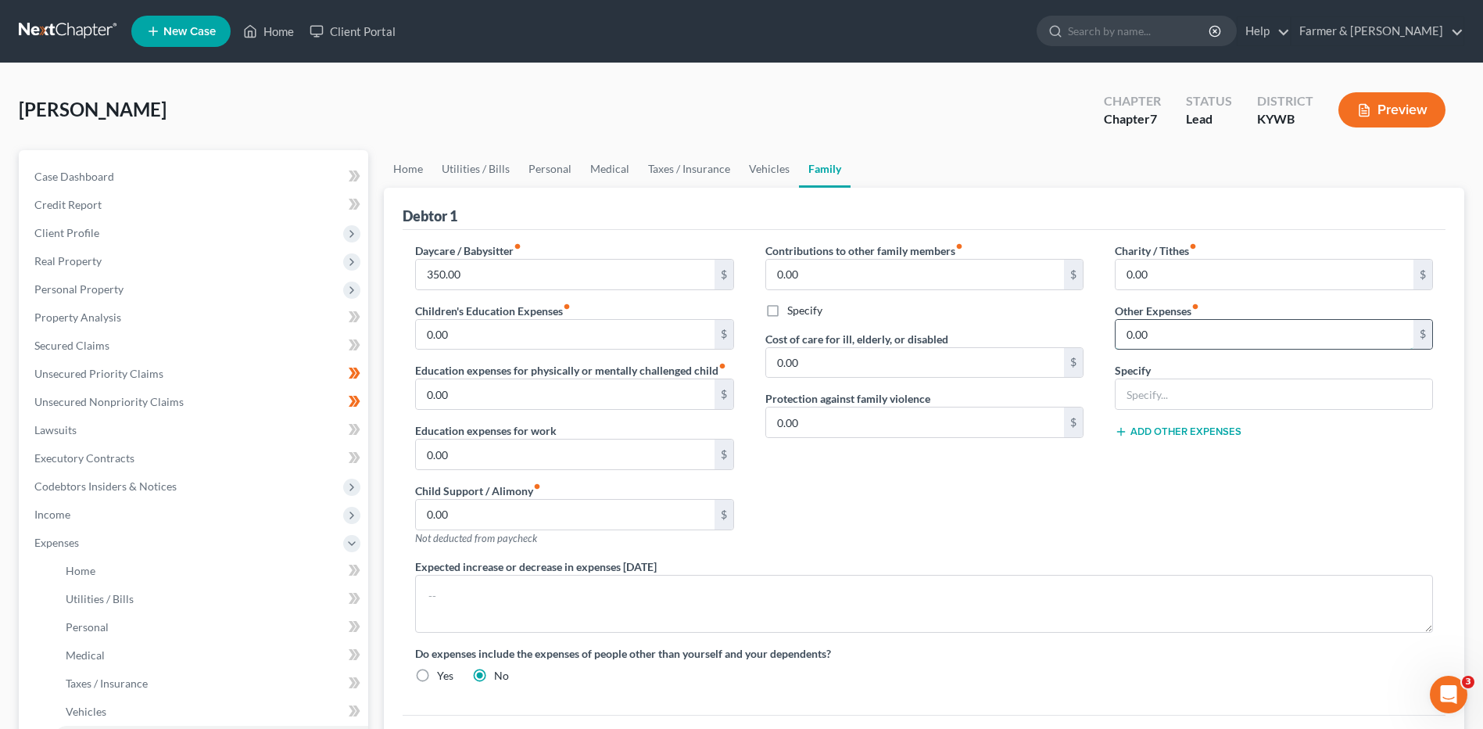
click at [1177, 338] on input "0.00" at bounding box center [1265, 335] width 298 height 30
type input "50.00"
type input "Pet care"
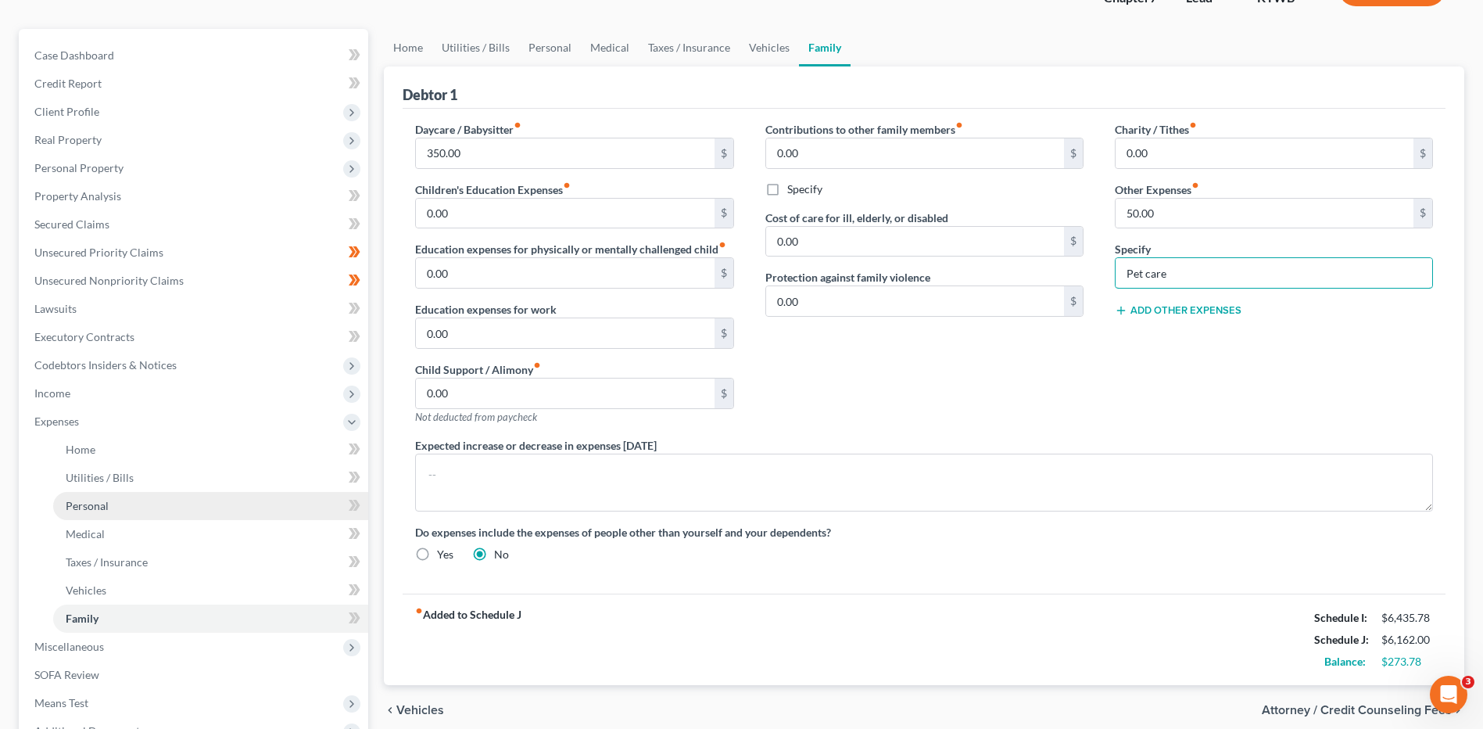
scroll to position [156, 0]
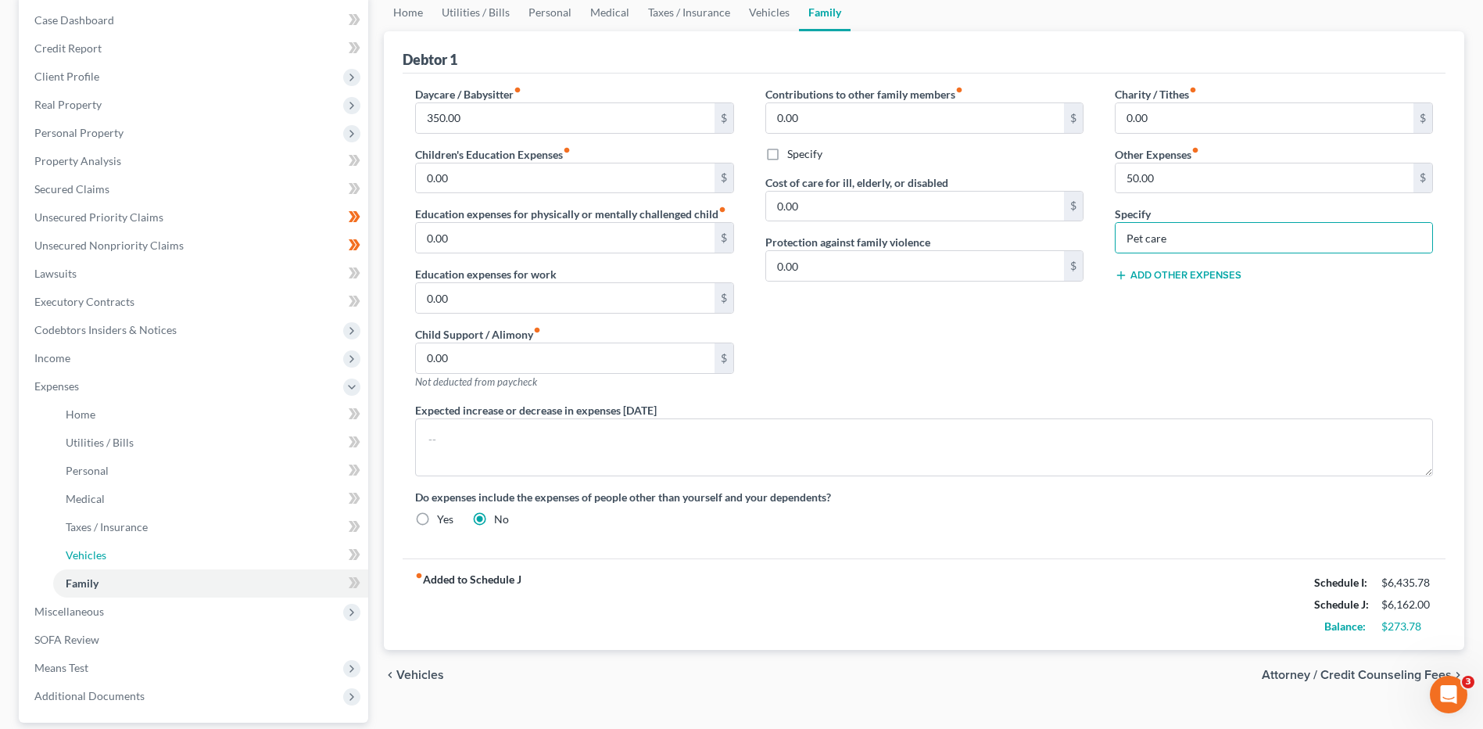
click at [105, 541] on link "Vehicles" at bounding box center [210, 555] width 315 height 28
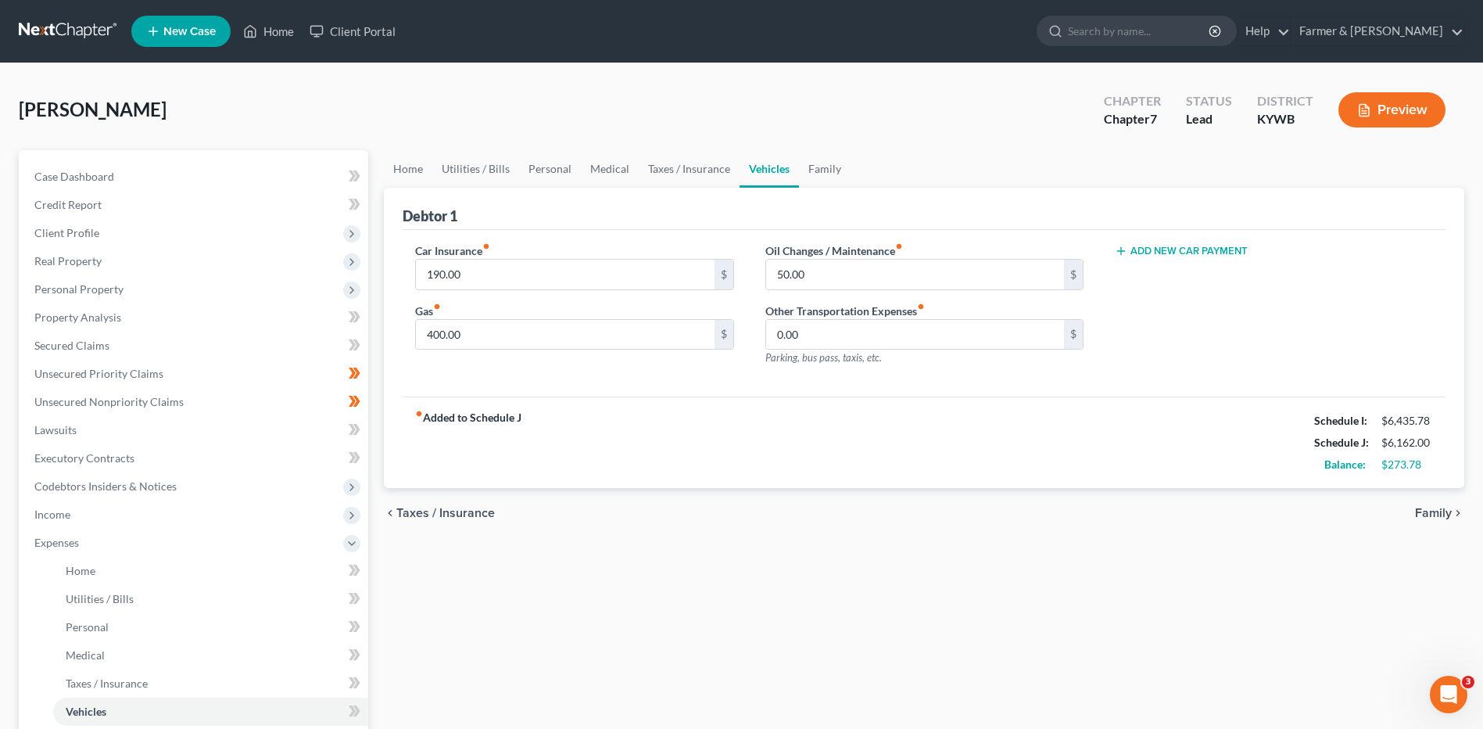
click at [1190, 252] on button "Add New Car Payment" at bounding box center [1181, 251] width 133 height 13
click at [1162, 274] on input "text" at bounding box center [1251, 275] width 271 height 30
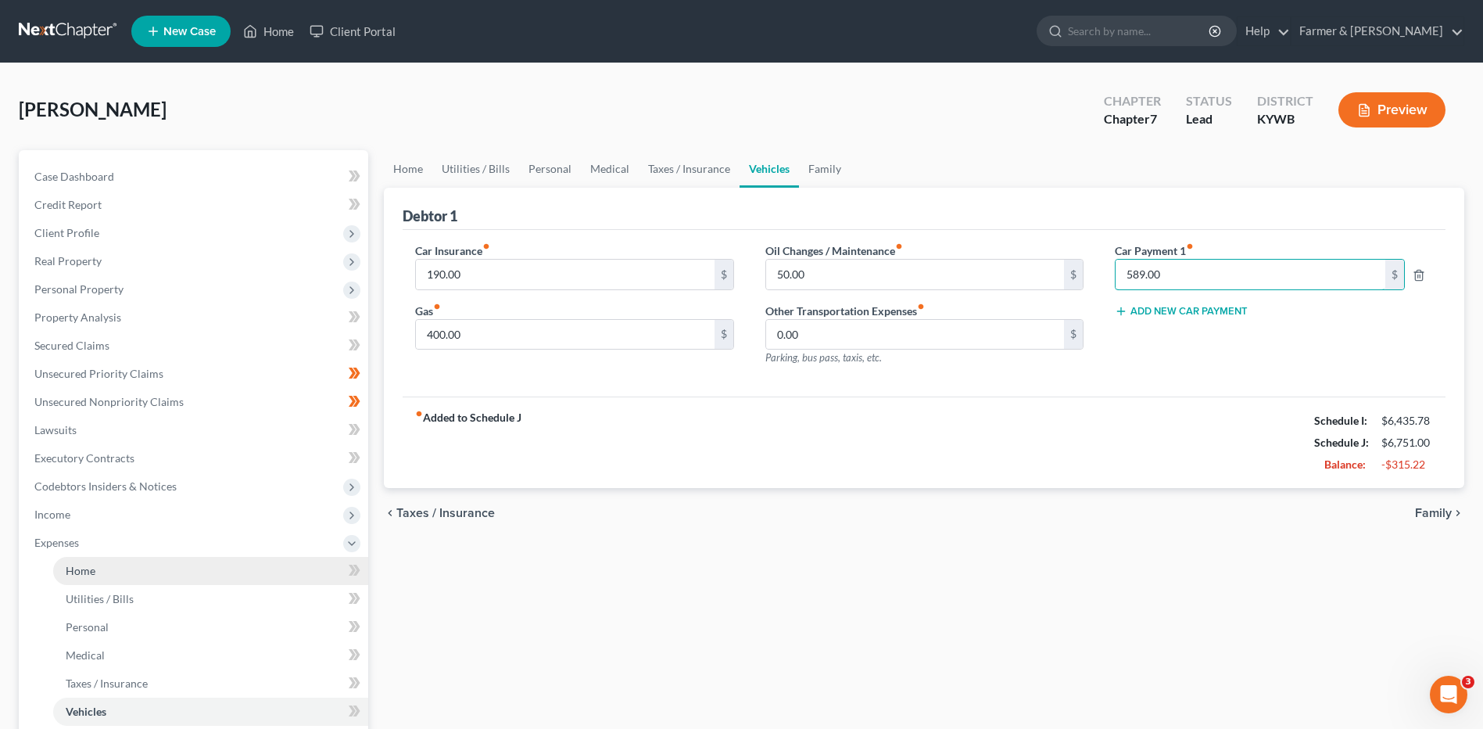
type input "589.00"
click at [180, 575] on link "Home" at bounding box center [210, 571] width 315 height 28
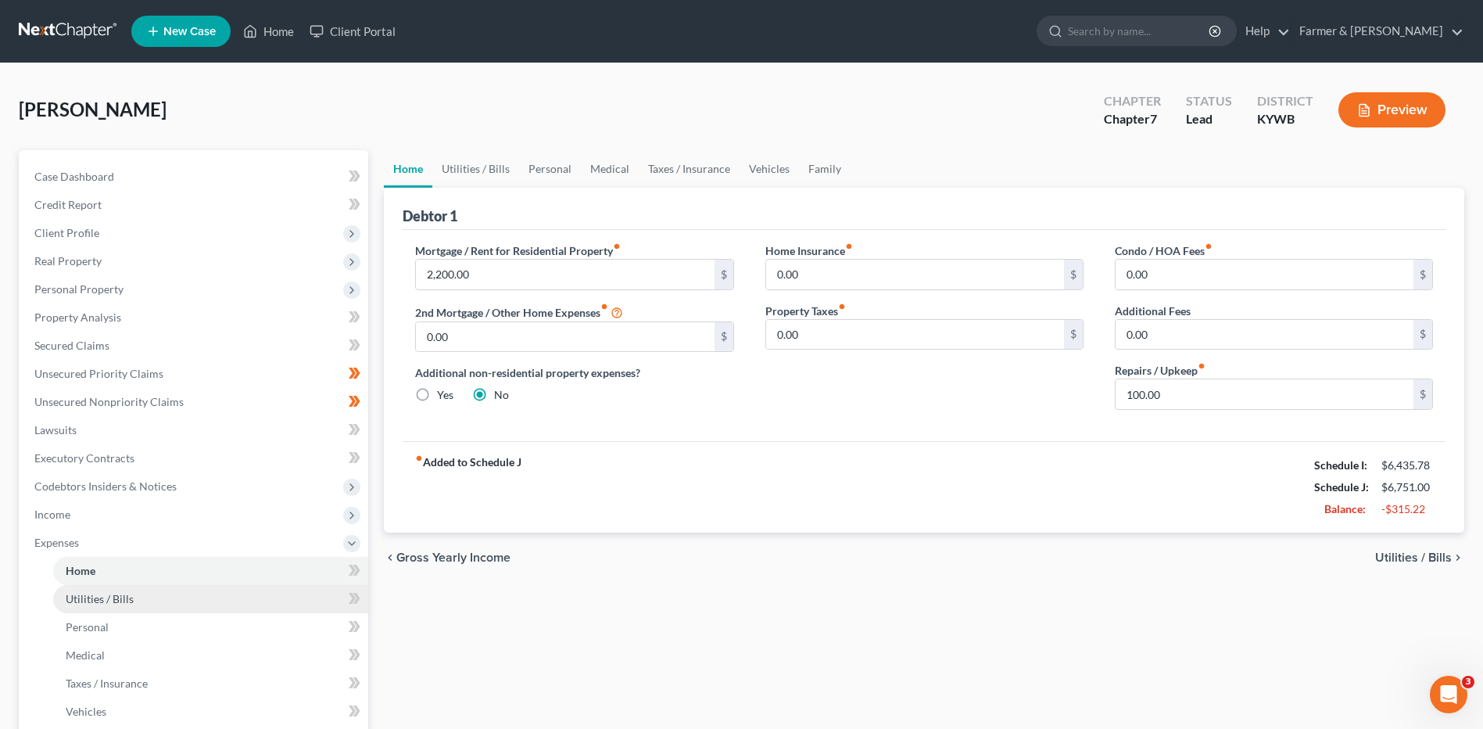
click at [164, 595] on link "Utilities / Bills" at bounding box center [210, 599] width 315 height 28
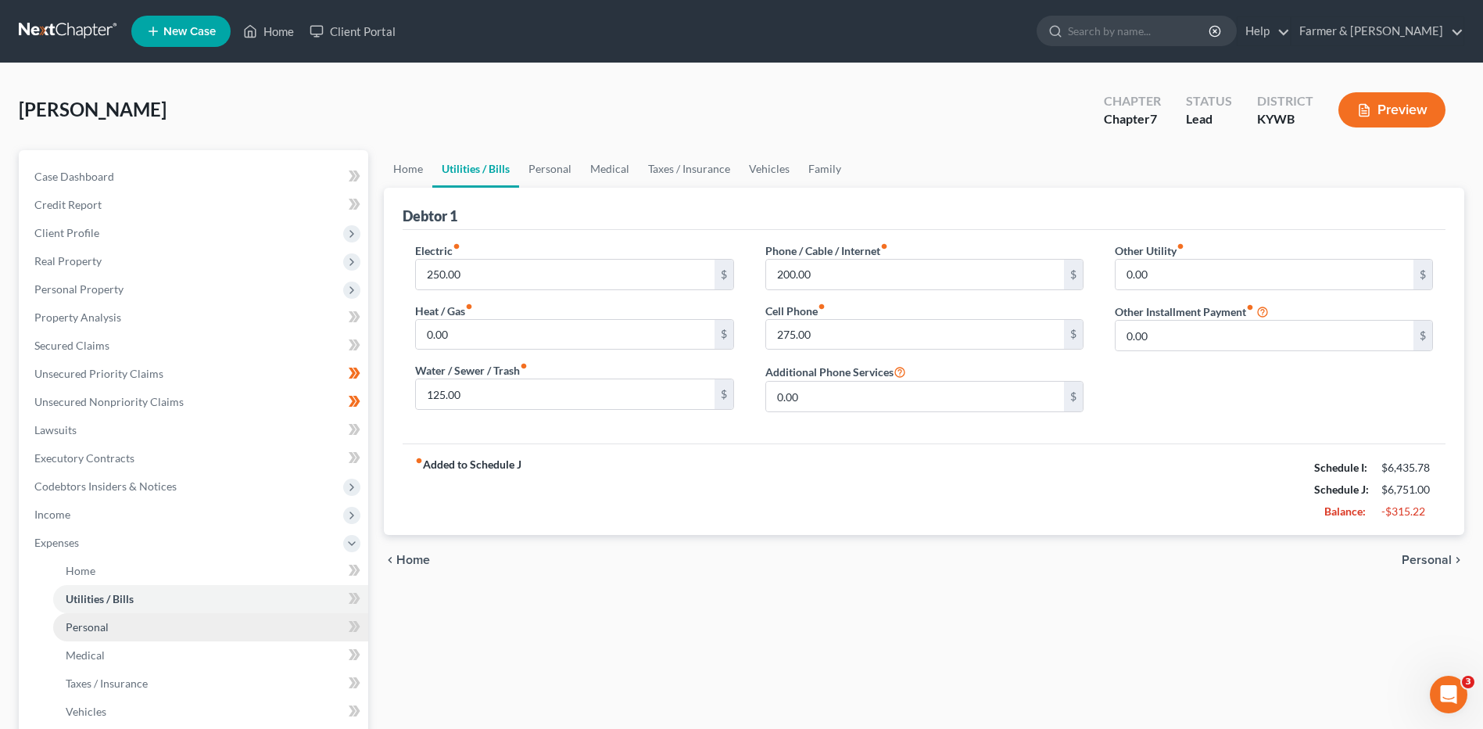
click at [153, 615] on link "Personal" at bounding box center [210, 627] width 315 height 28
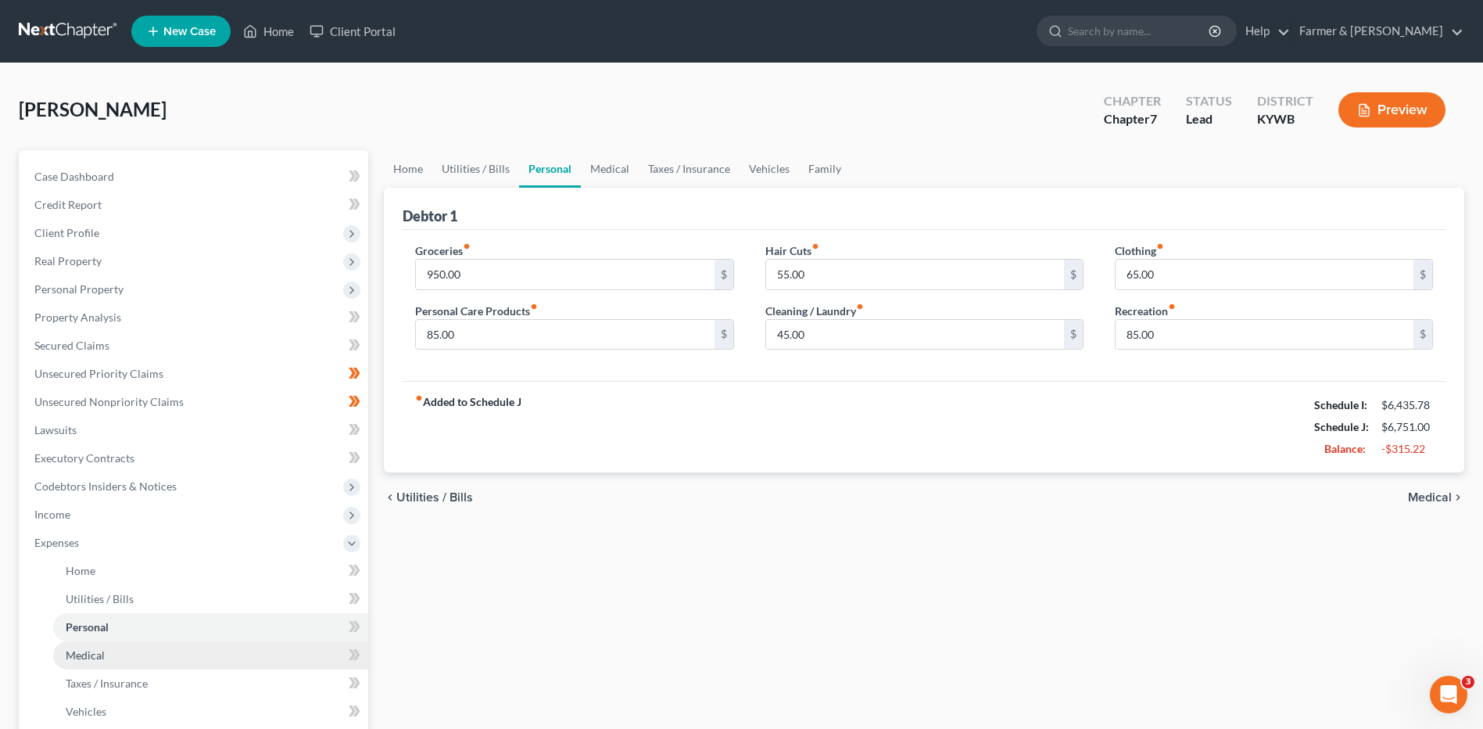
click at [127, 644] on link "Medical" at bounding box center [210, 655] width 315 height 28
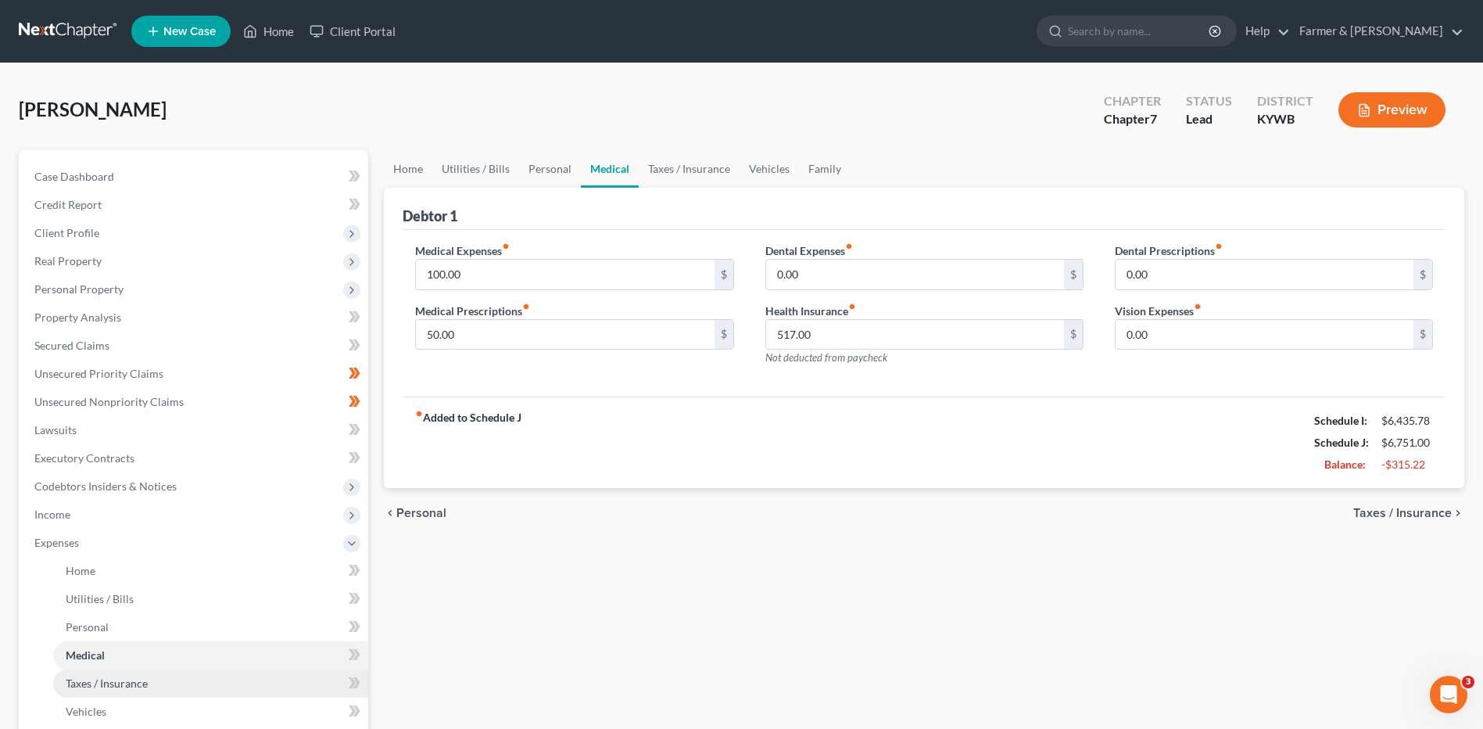
click at [131, 679] on span "Taxes / Insurance" at bounding box center [107, 682] width 82 height 13
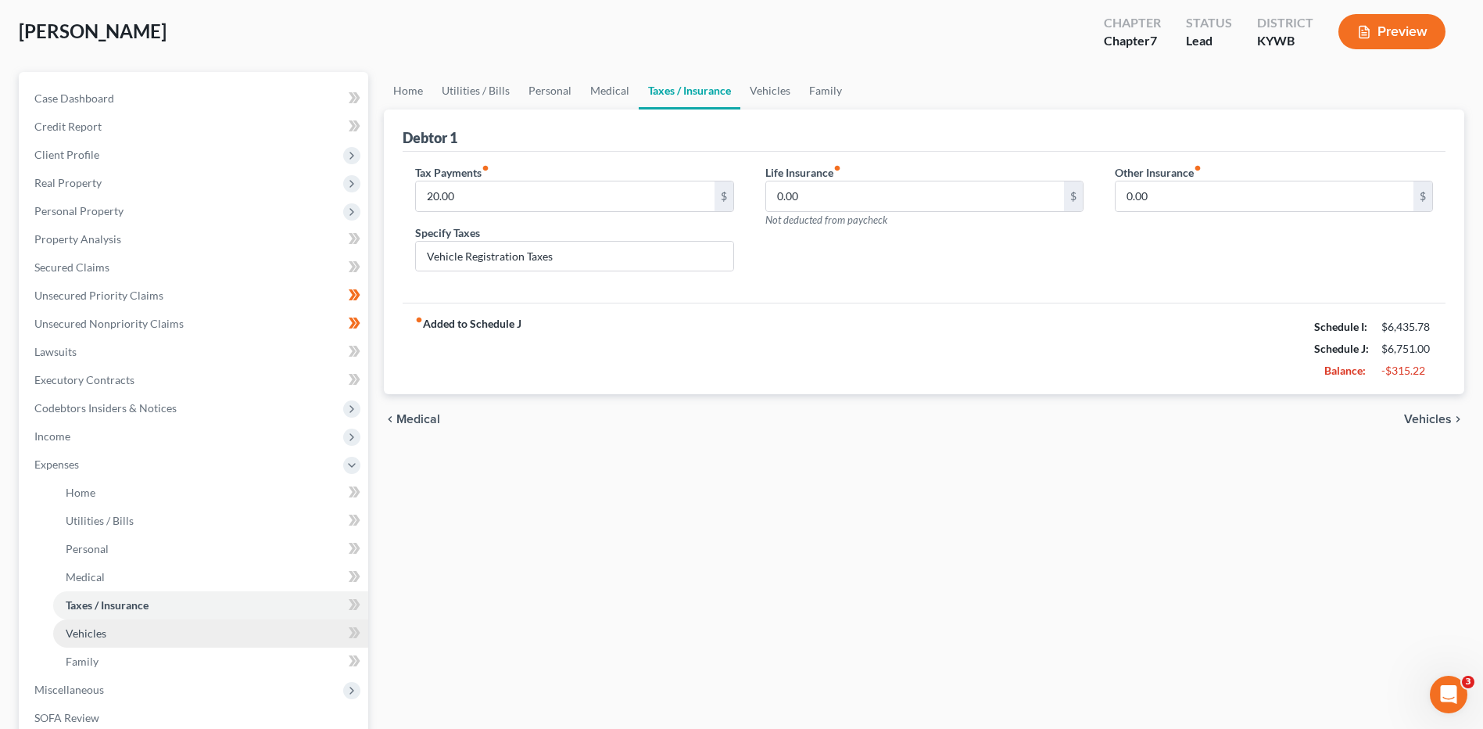
click at [120, 625] on link "Vehicles" at bounding box center [210, 633] width 315 height 28
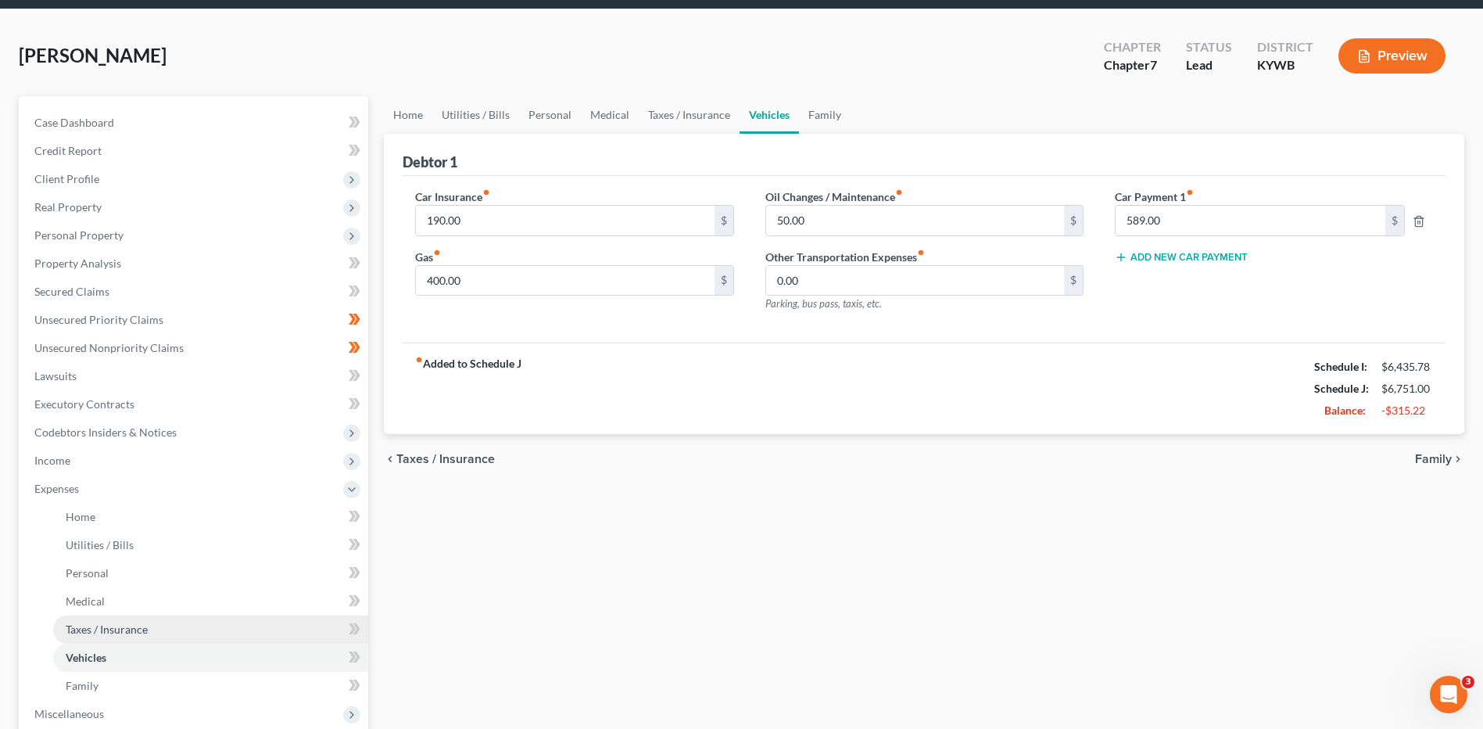
scroll to position [78, 0]
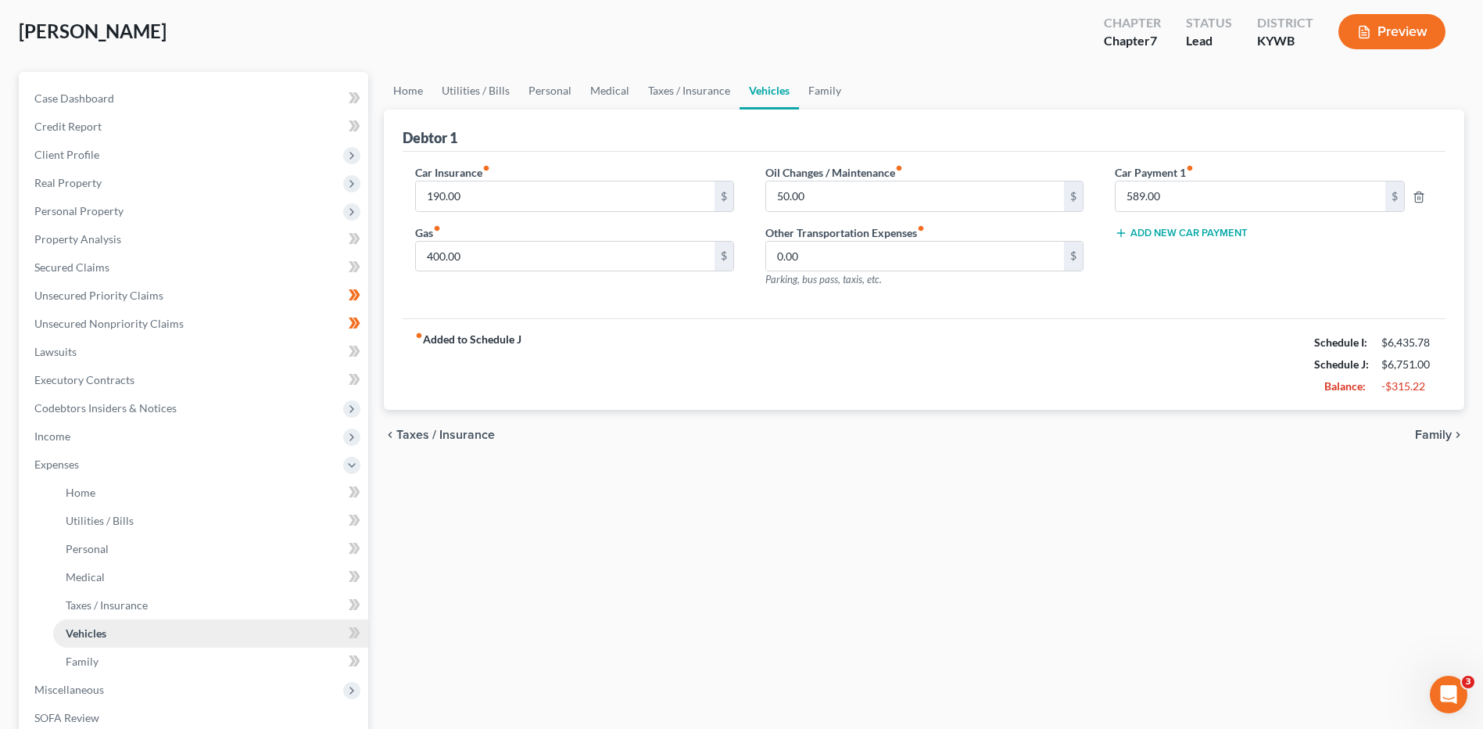
click at [114, 643] on link "Vehicles" at bounding box center [210, 633] width 315 height 28
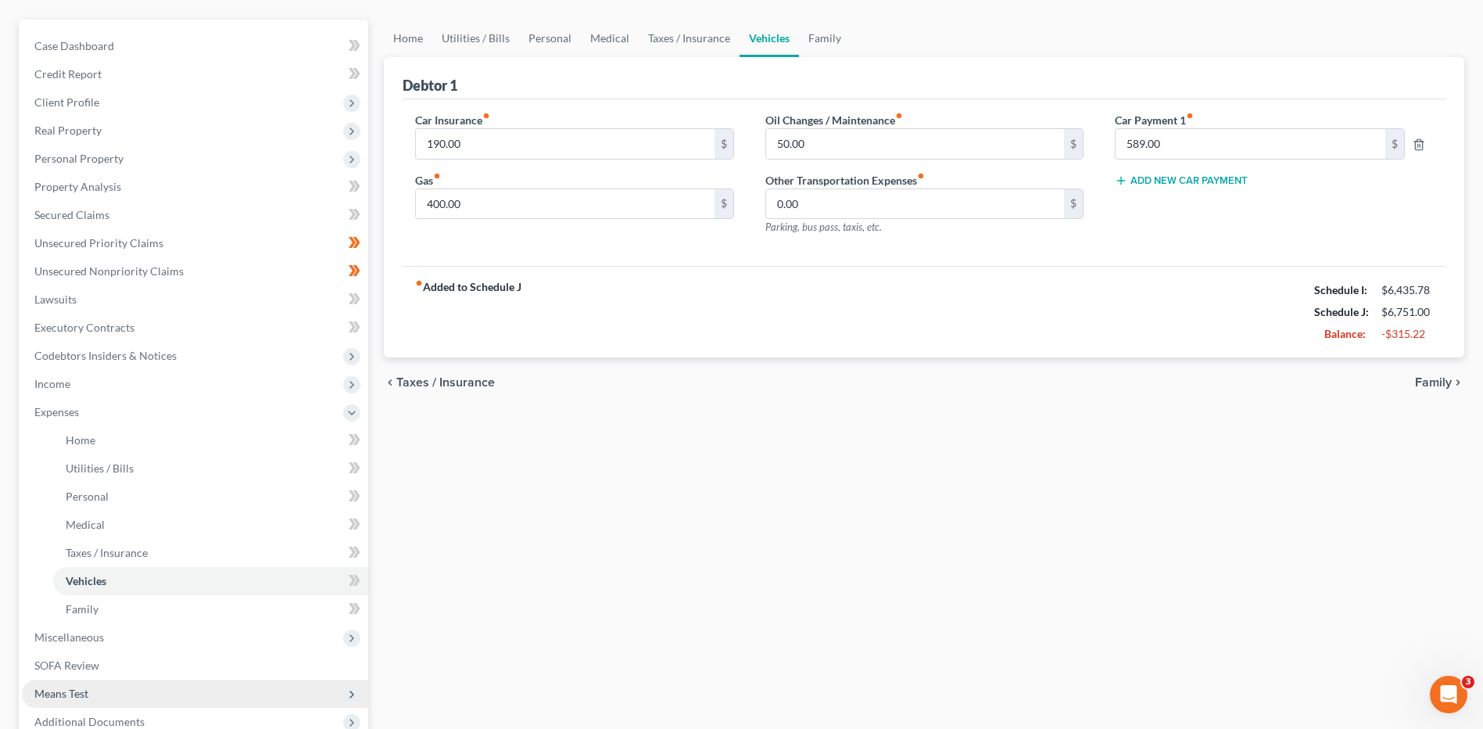
scroll to position [156, 0]
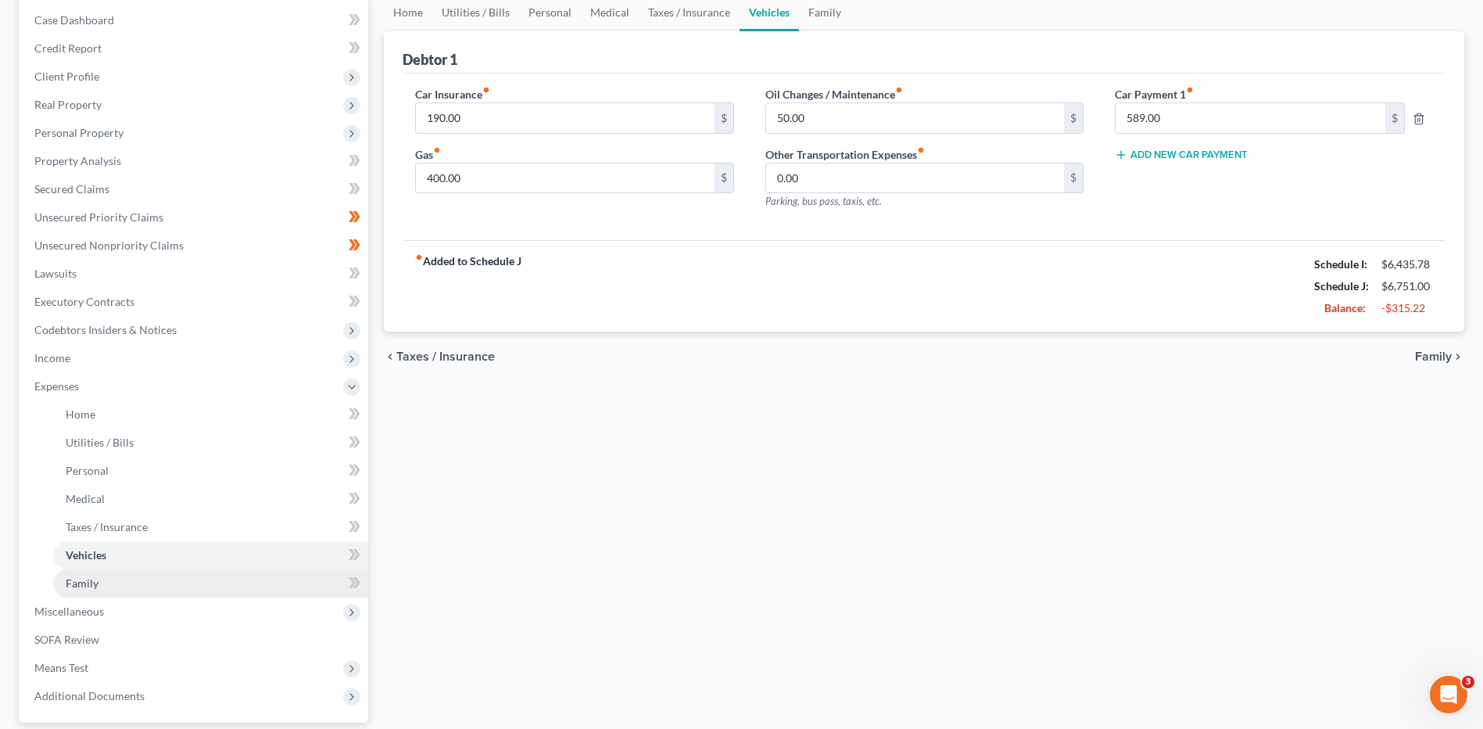
click at [120, 586] on link "Family" at bounding box center [210, 583] width 315 height 28
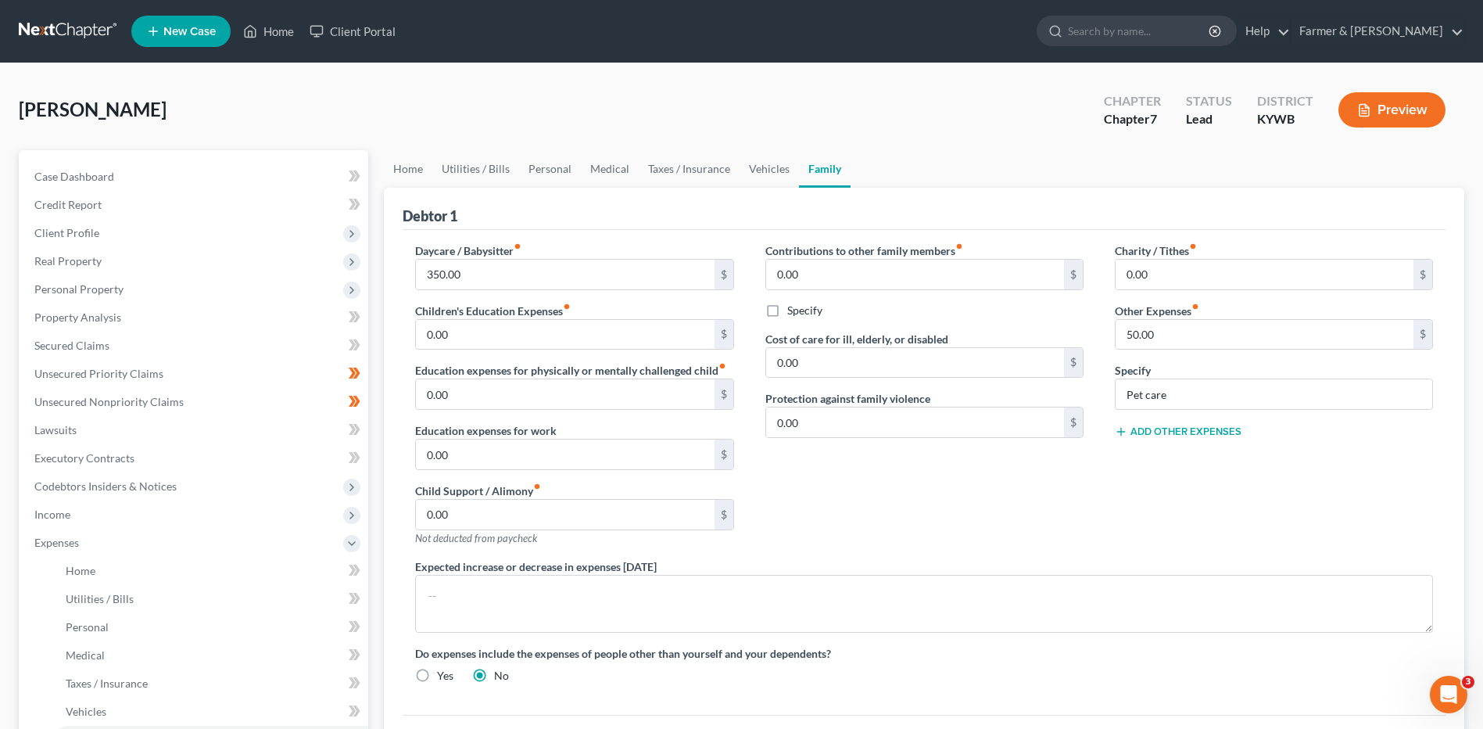
scroll to position [156, 0]
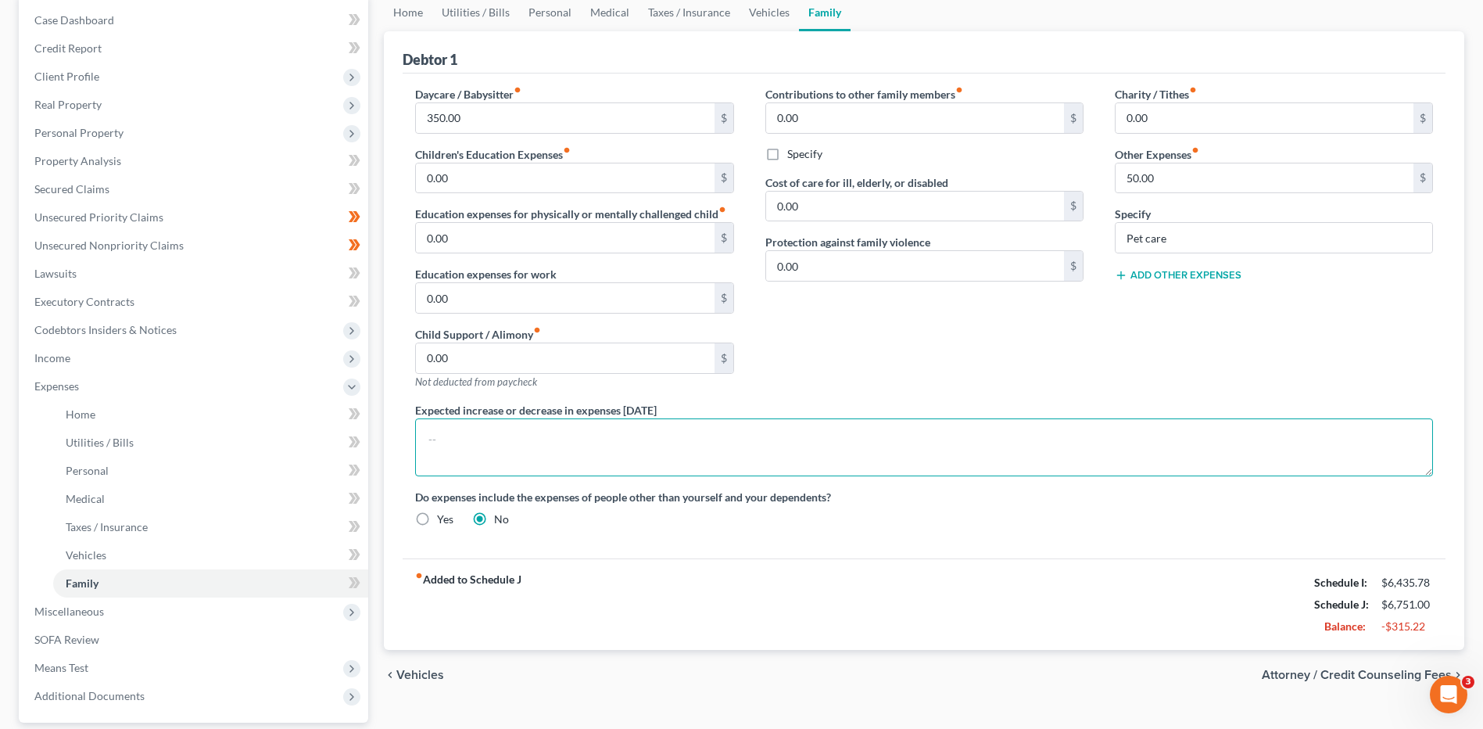
click at [544, 443] on textarea at bounding box center [924, 447] width 1018 height 58
type textarea "Auto payment listed is for Debtor's non-filing spouse's vehicle that is leased …"
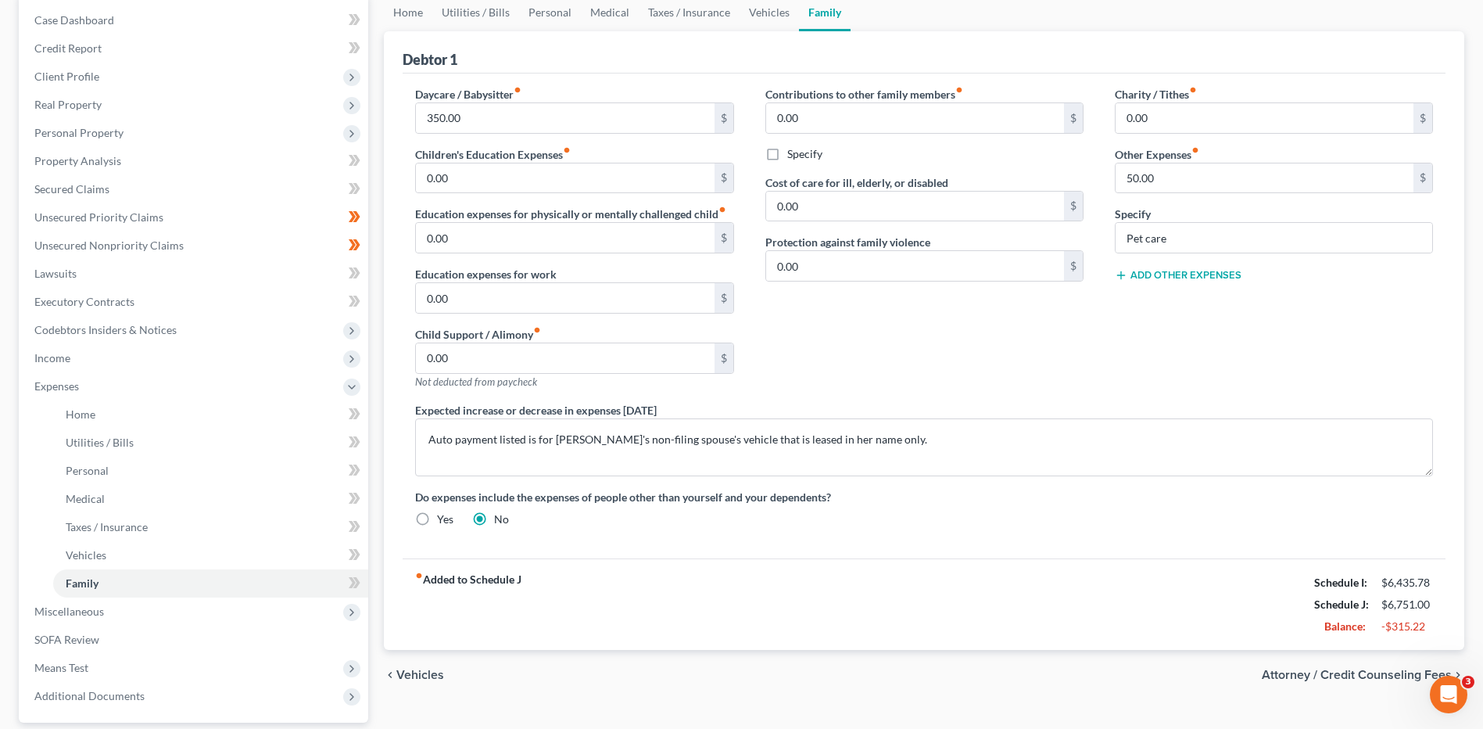
click at [1156, 272] on button "Add Other Expenses" at bounding box center [1178, 275] width 127 height 13
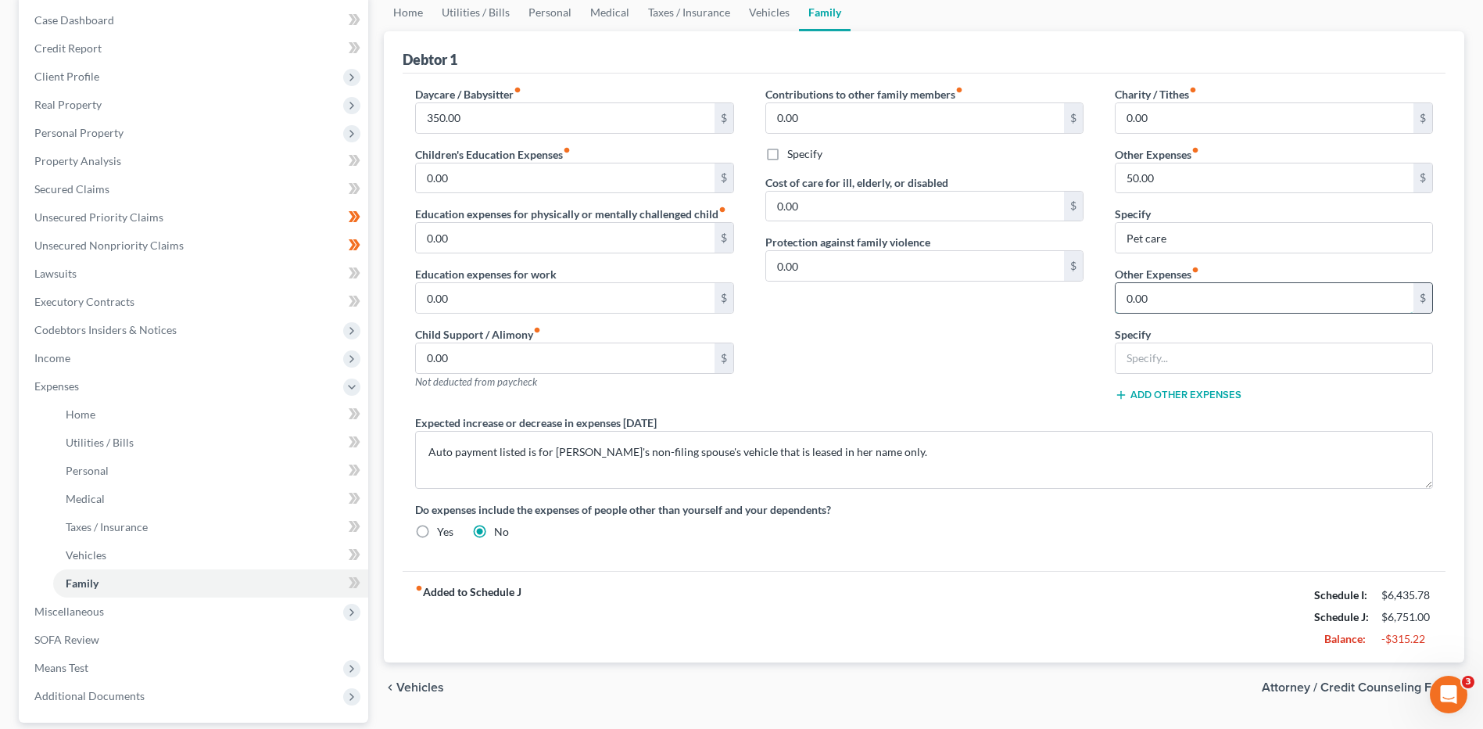
click at [1166, 296] on input "0.00" at bounding box center [1265, 298] width 298 height 30
drag, startPoint x: 1178, startPoint y: 300, endPoint x: 1218, endPoint y: 302, distance: 39.9
click at [1179, 300] on input "0.00" at bounding box center [1265, 298] width 298 height 30
click at [1216, 300] on input "0.00" at bounding box center [1265, 298] width 298 height 30
type input "270.00"
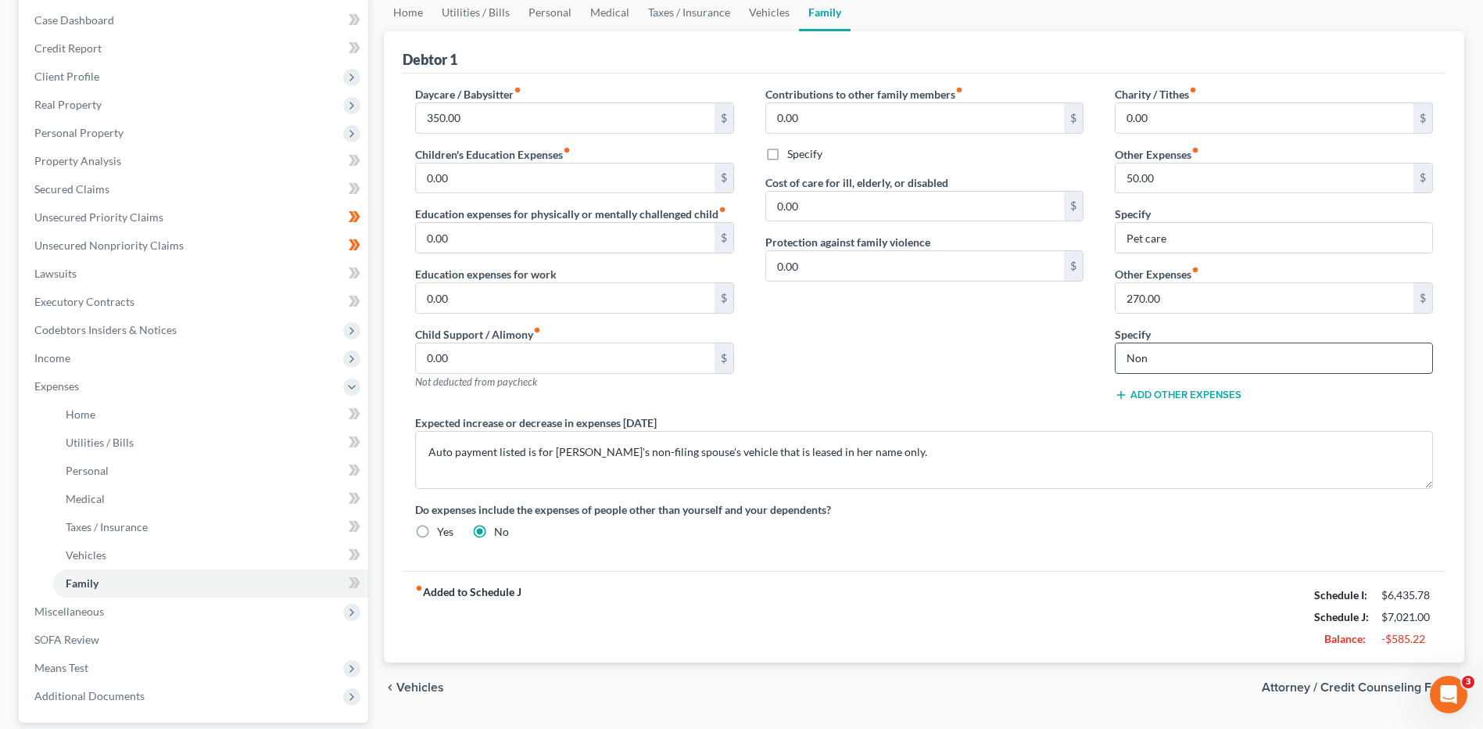
type input "Non-filing spouse's credit cards"
click at [154, 417] on link "Home" at bounding box center [210, 414] width 315 height 28
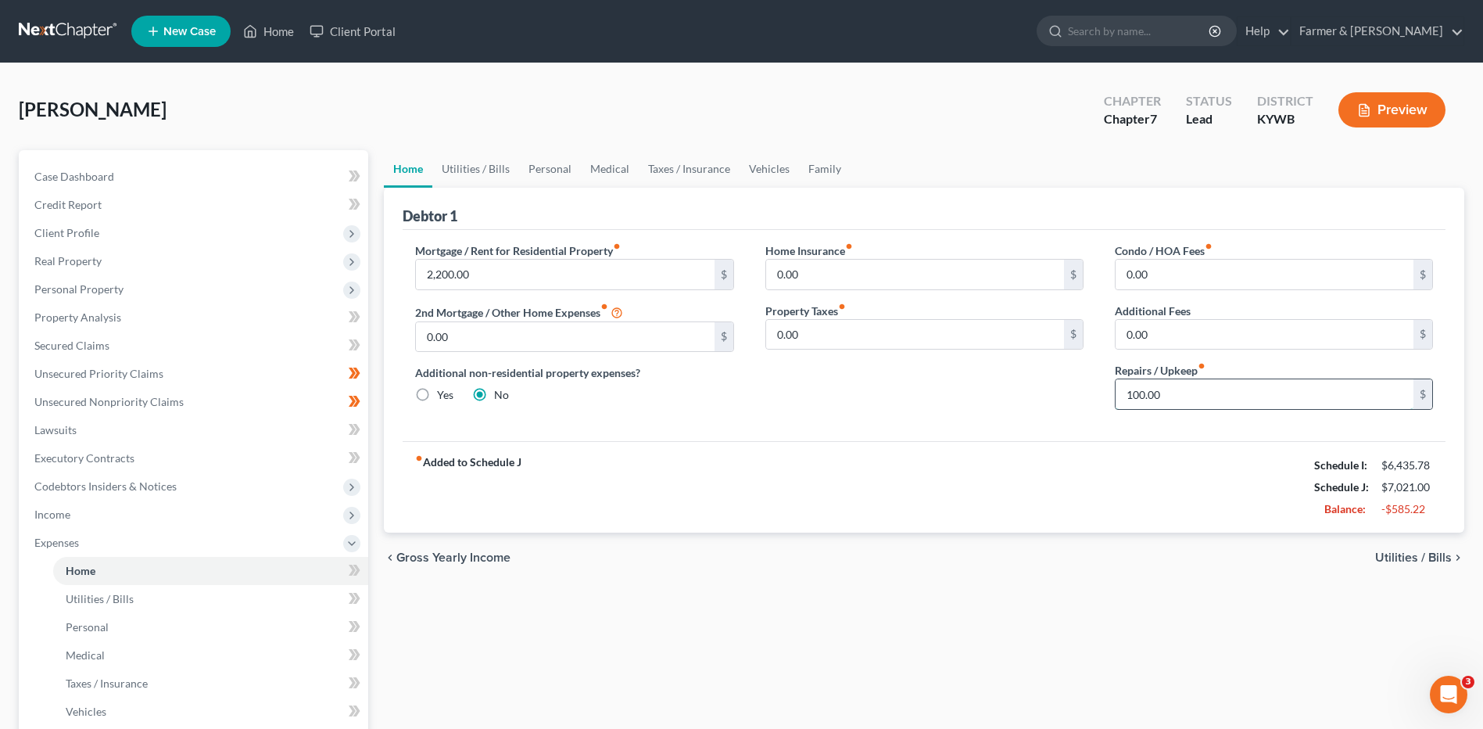
click at [1187, 400] on input "100.00" at bounding box center [1265, 394] width 298 height 30
type input "50.00"
click at [181, 588] on link "Utilities / Bills" at bounding box center [210, 599] width 315 height 28
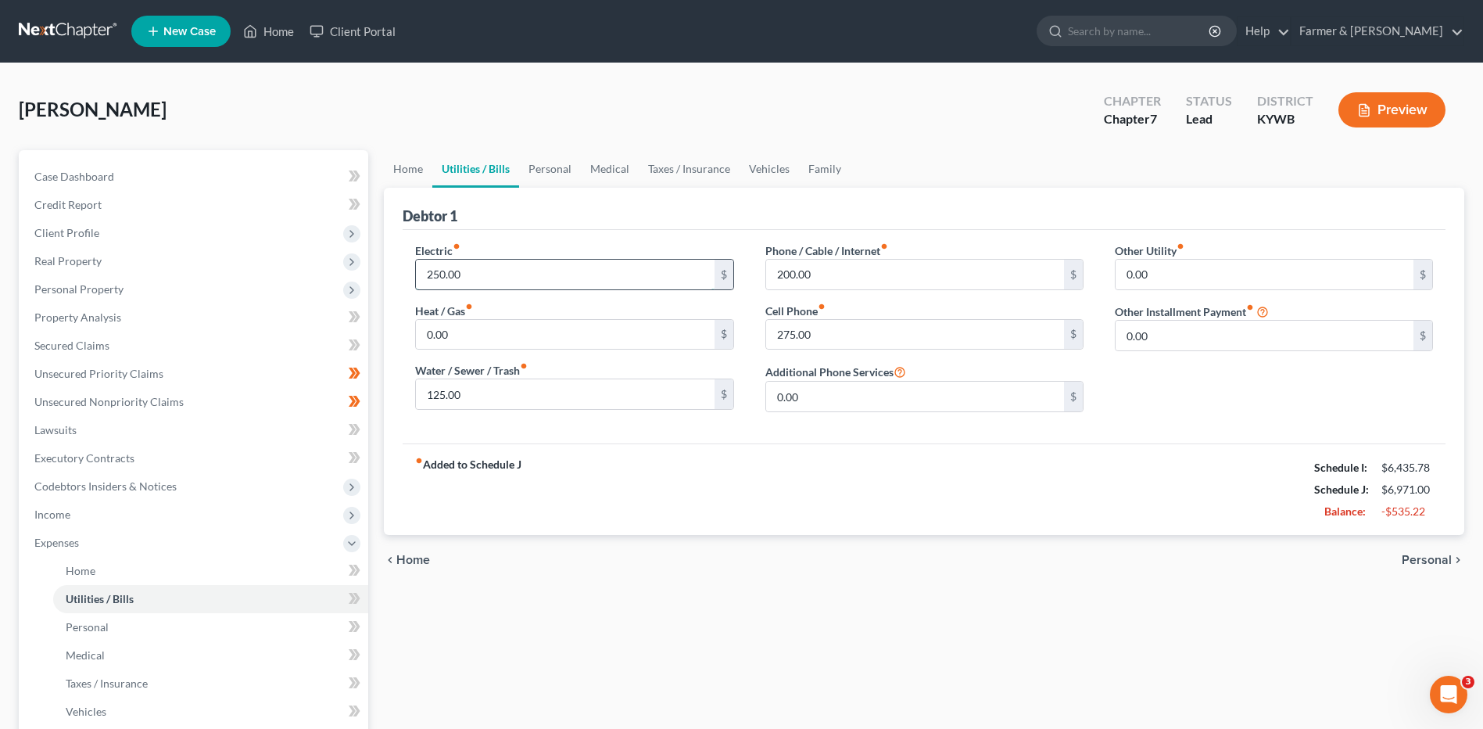
click at [492, 264] on input "250.00" at bounding box center [565, 275] width 298 height 30
type input "200.00"
type input "100.00"
click at [115, 625] on link "Personal" at bounding box center [210, 627] width 315 height 28
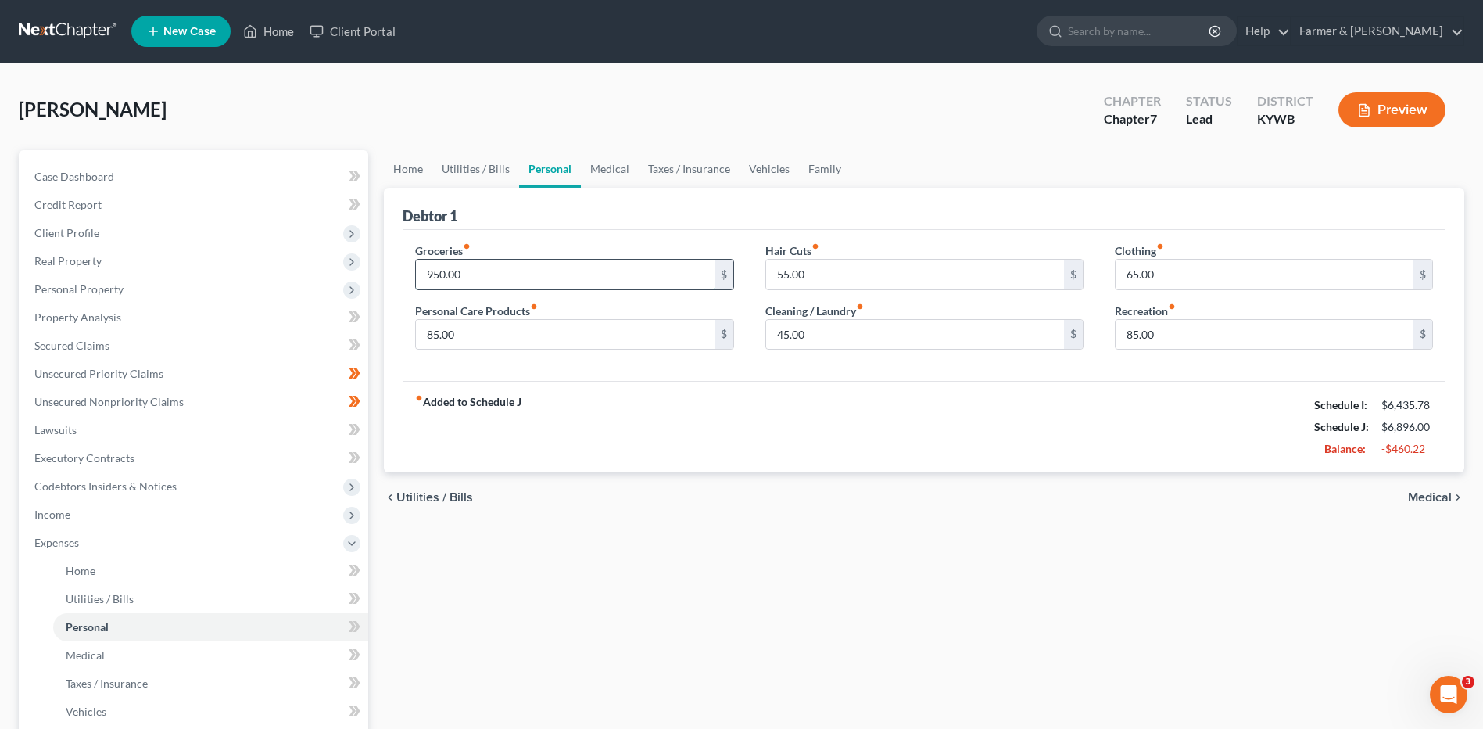
click at [499, 271] on input "950.00" at bounding box center [565, 275] width 298 height 30
type input "850.00"
type input "65.00"
type input "45.00"
type input "35.00"
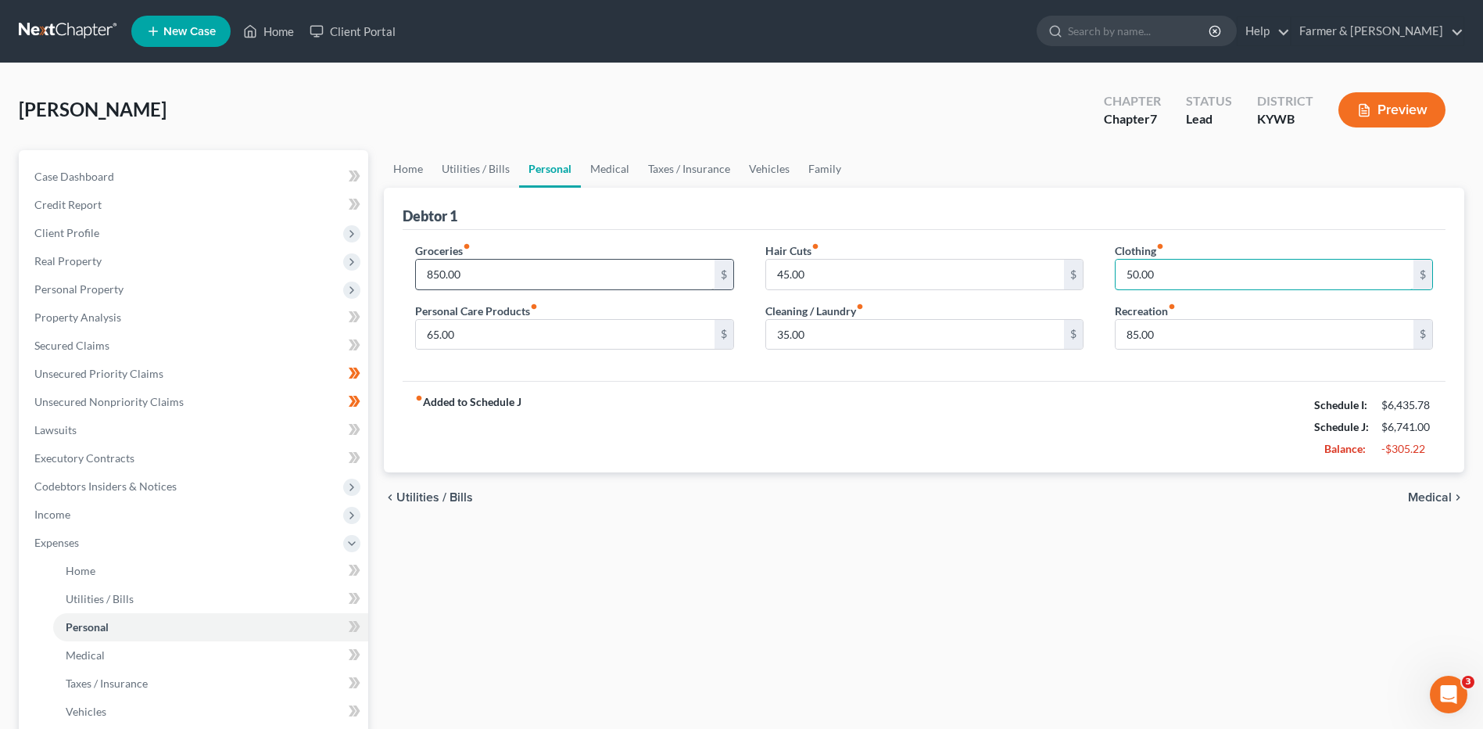
type input "50.00"
type input "65.00"
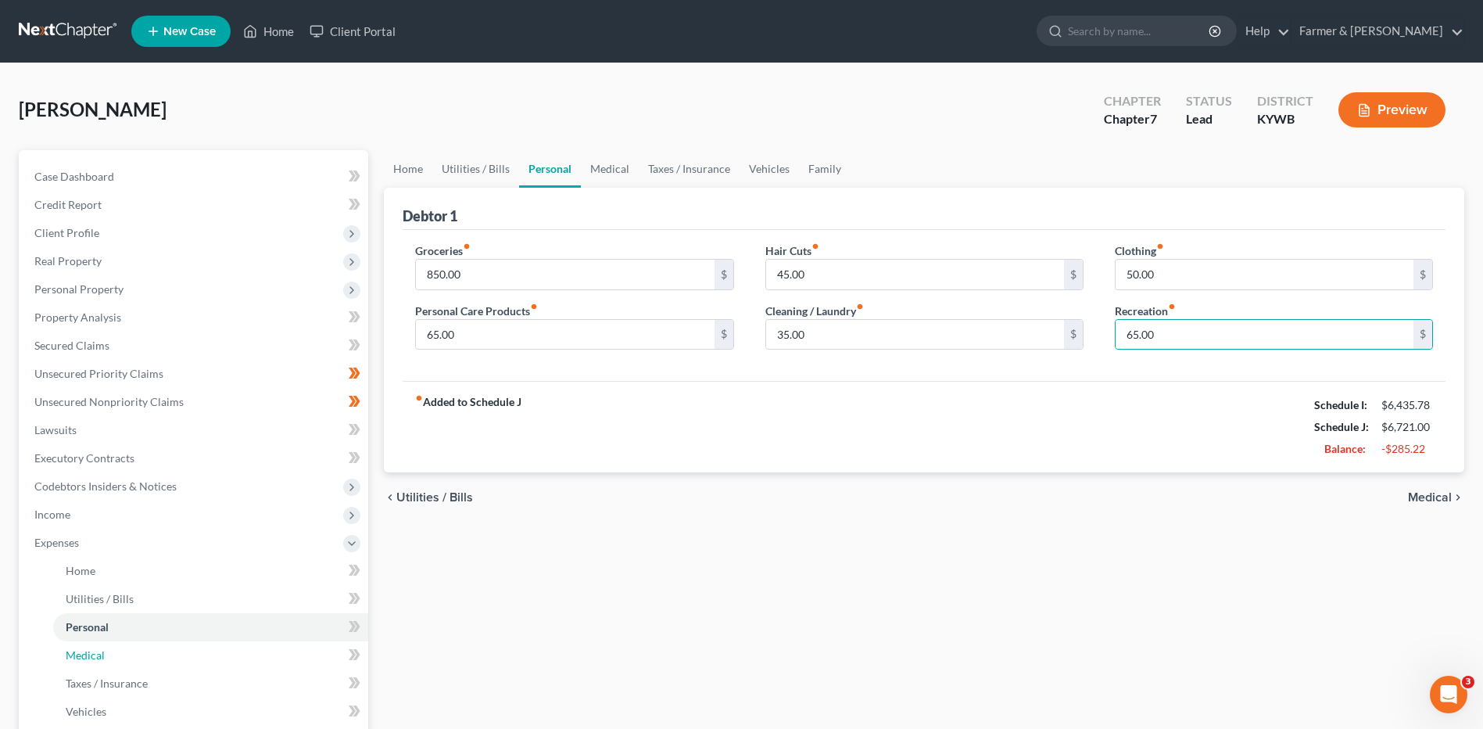
click at [164, 651] on link "Medical" at bounding box center [210, 655] width 315 height 28
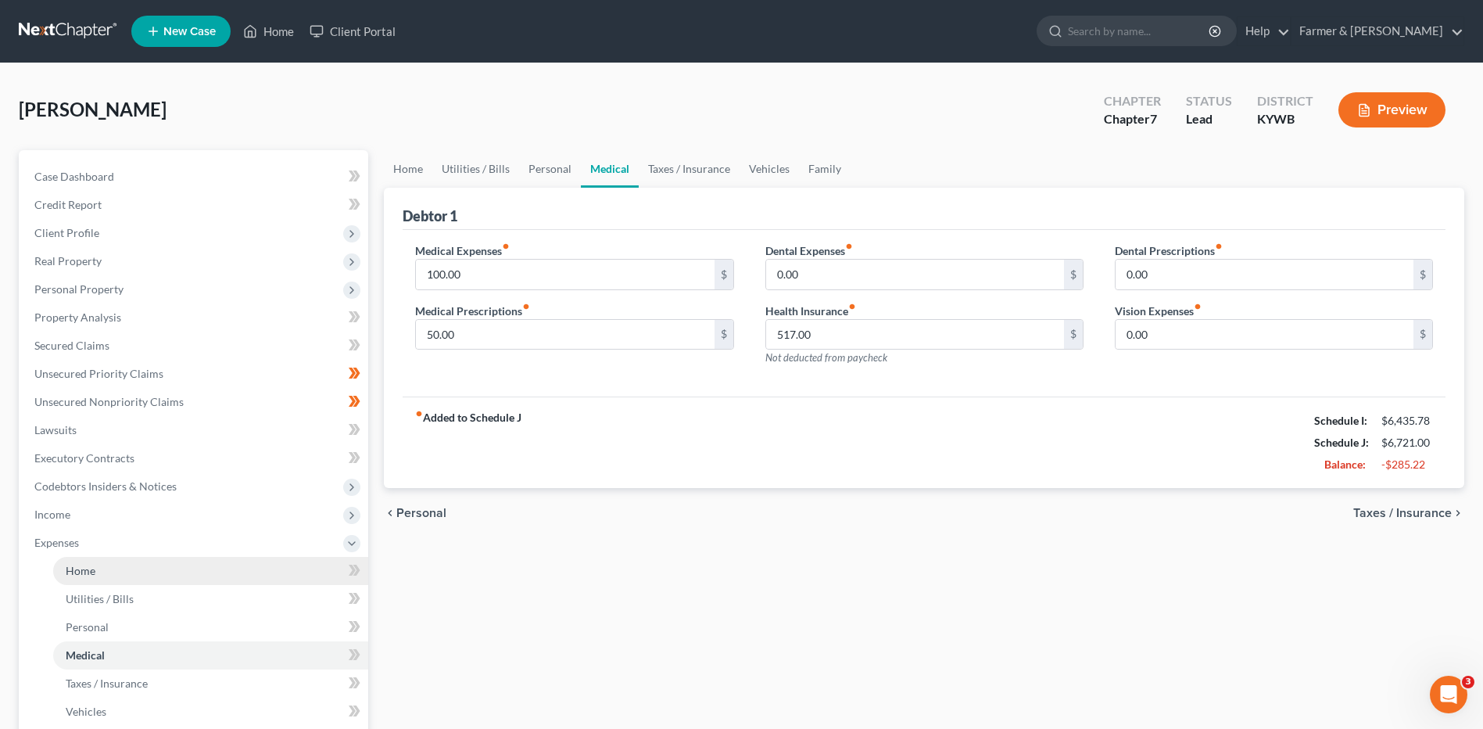
click at [179, 568] on link "Home" at bounding box center [210, 571] width 315 height 28
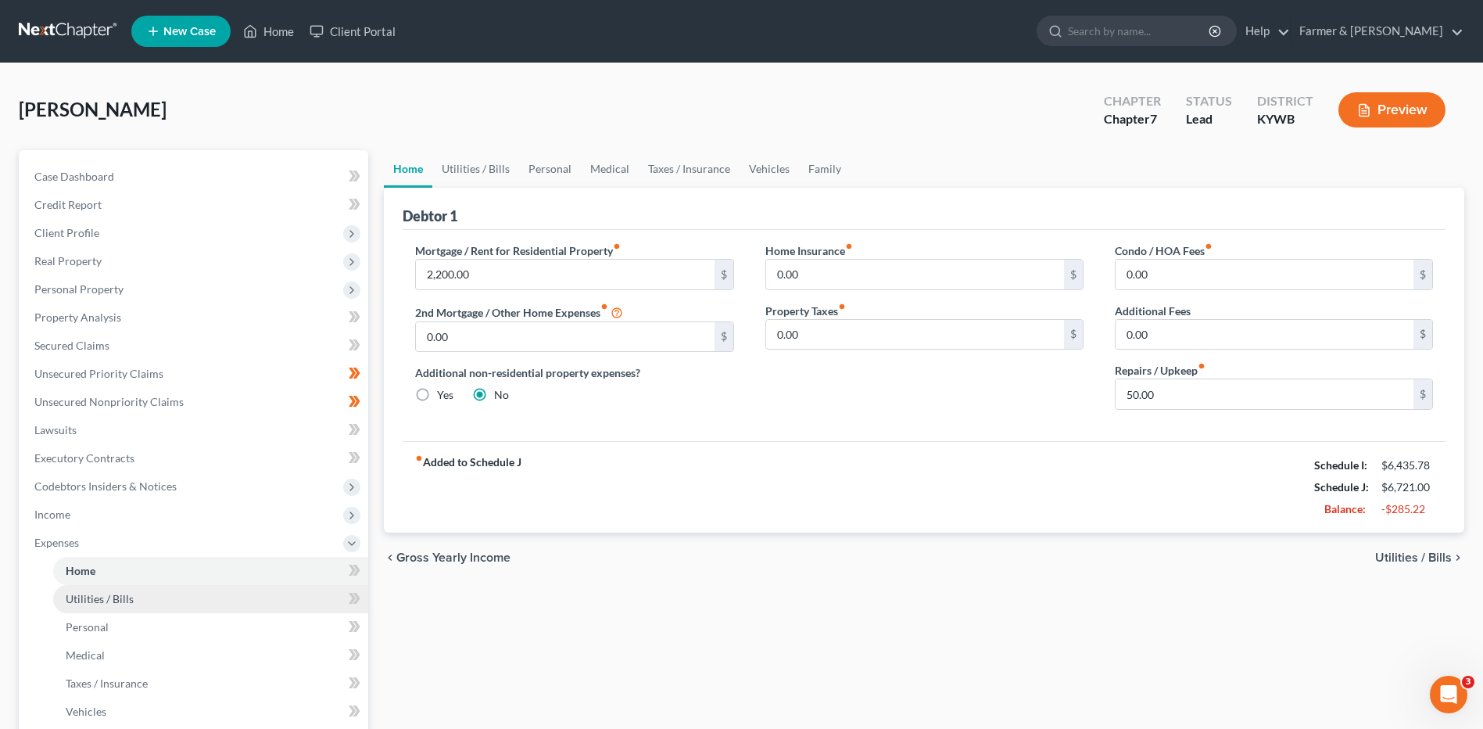
click at [239, 600] on link "Utilities / Bills" at bounding box center [210, 599] width 315 height 28
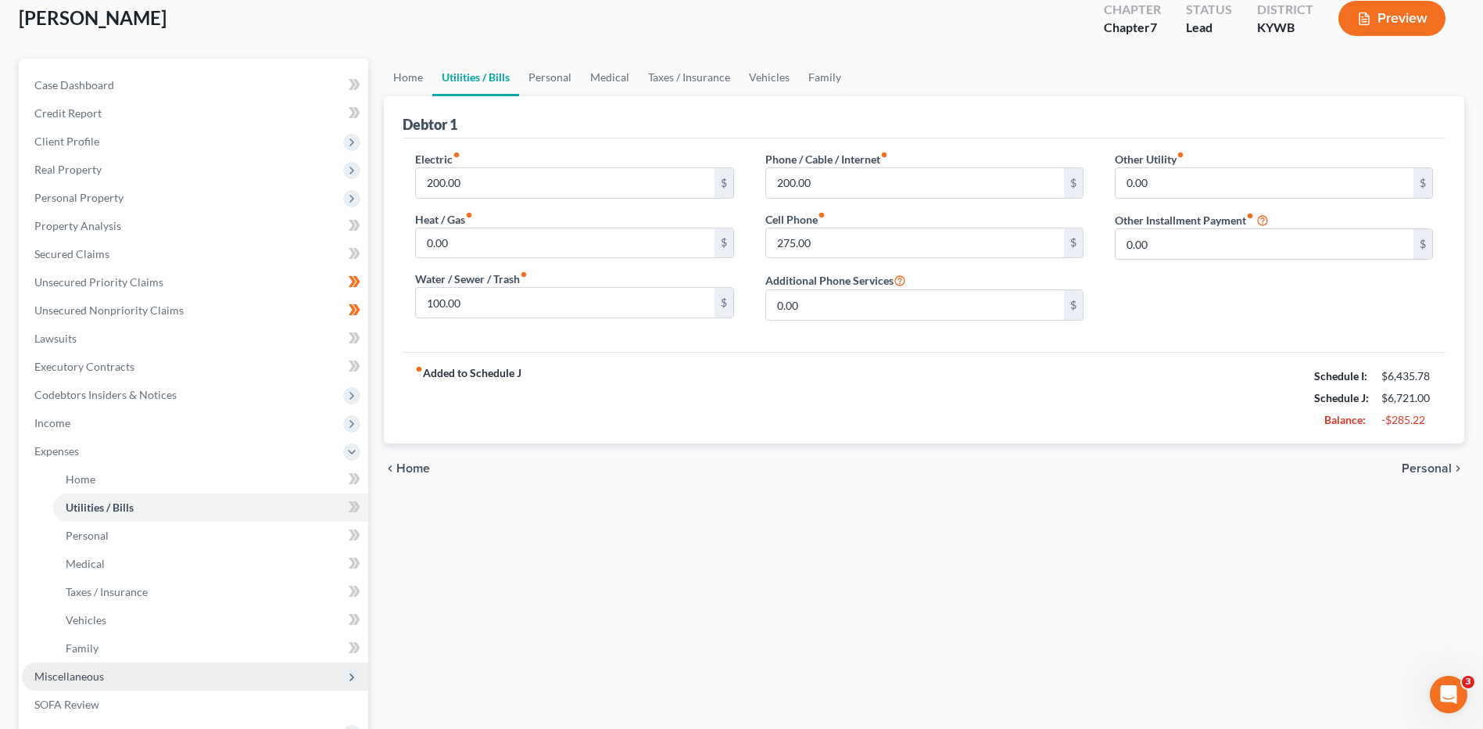
scroll to position [235, 0]
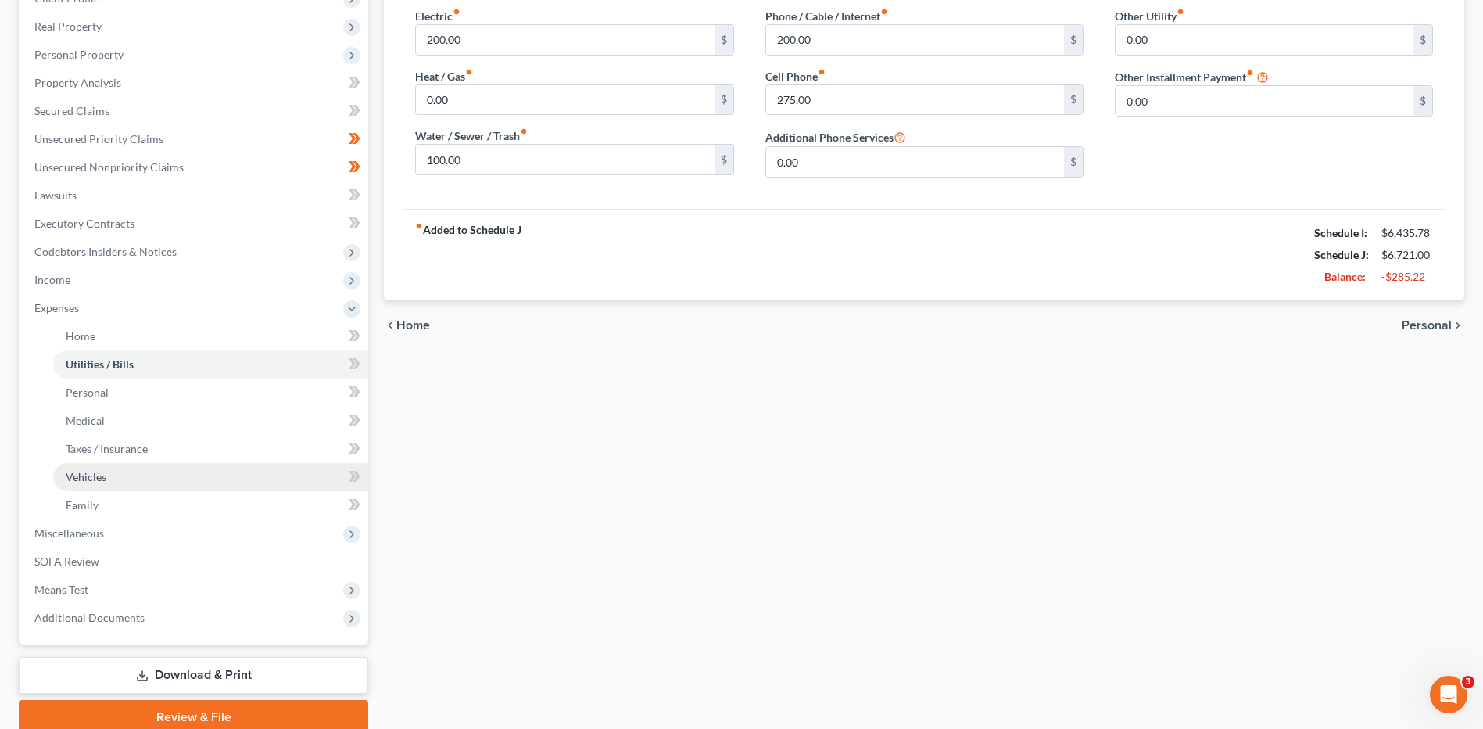
click at [121, 479] on link "Vehicles" at bounding box center [210, 477] width 315 height 28
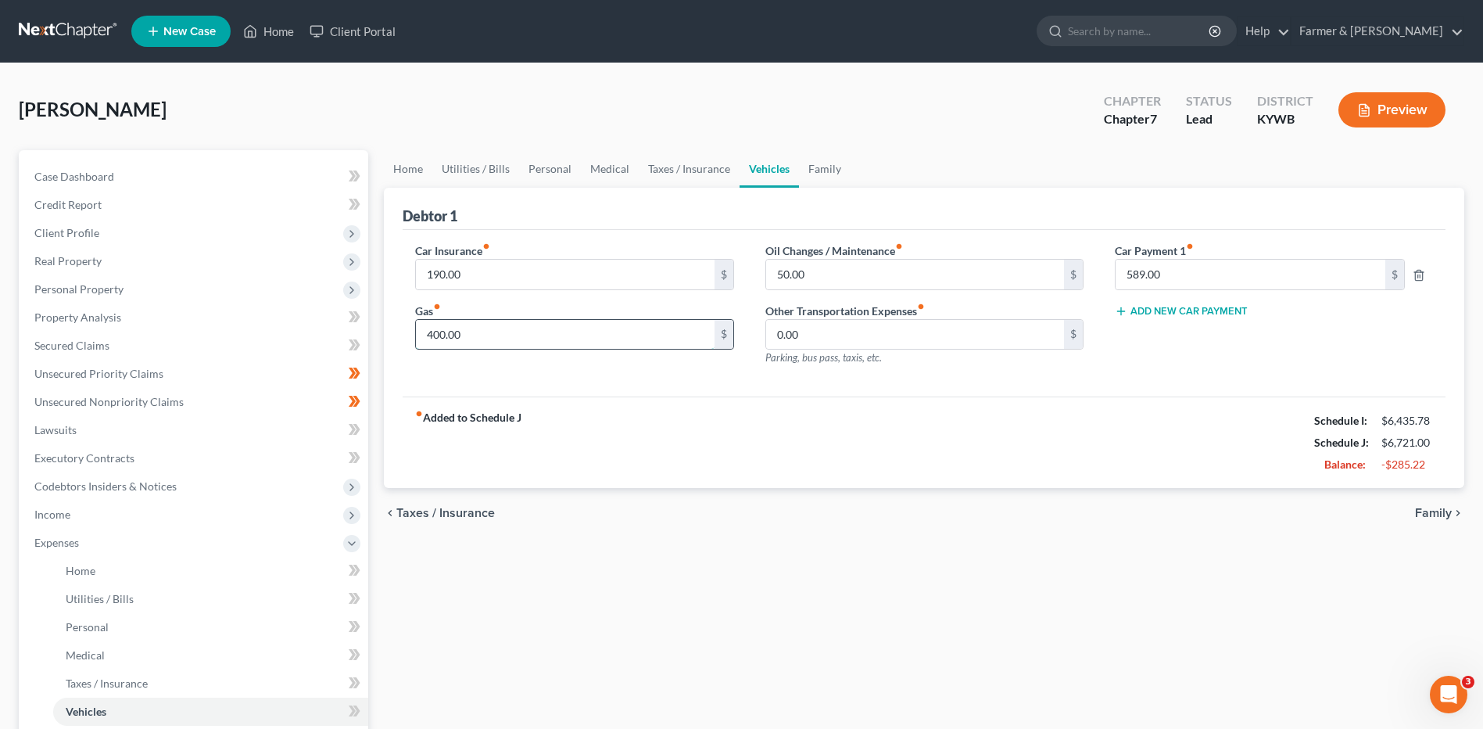
click at [485, 335] on input "400.00" at bounding box center [565, 335] width 298 height 30
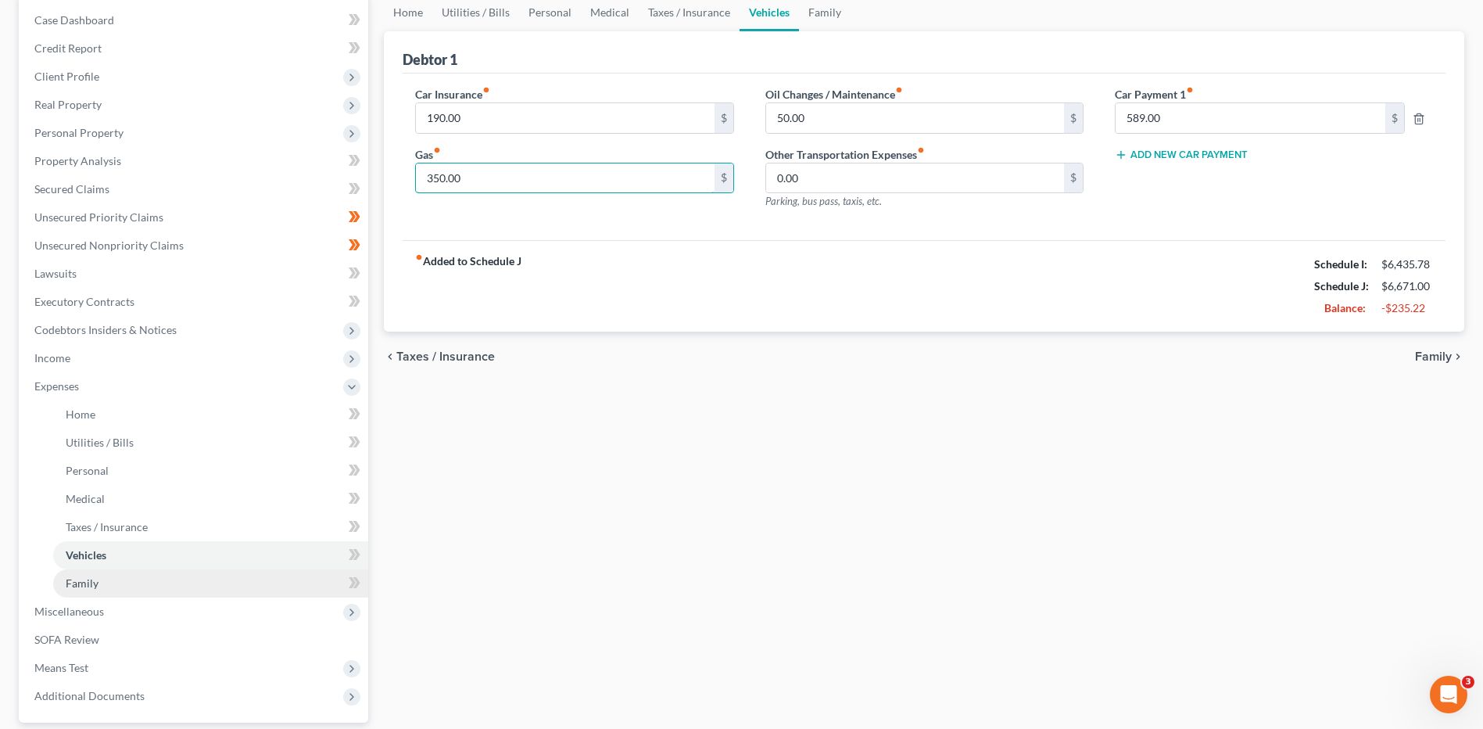
type input "350.00"
click at [174, 590] on link "Family" at bounding box center [210, 583] width 315 height 28
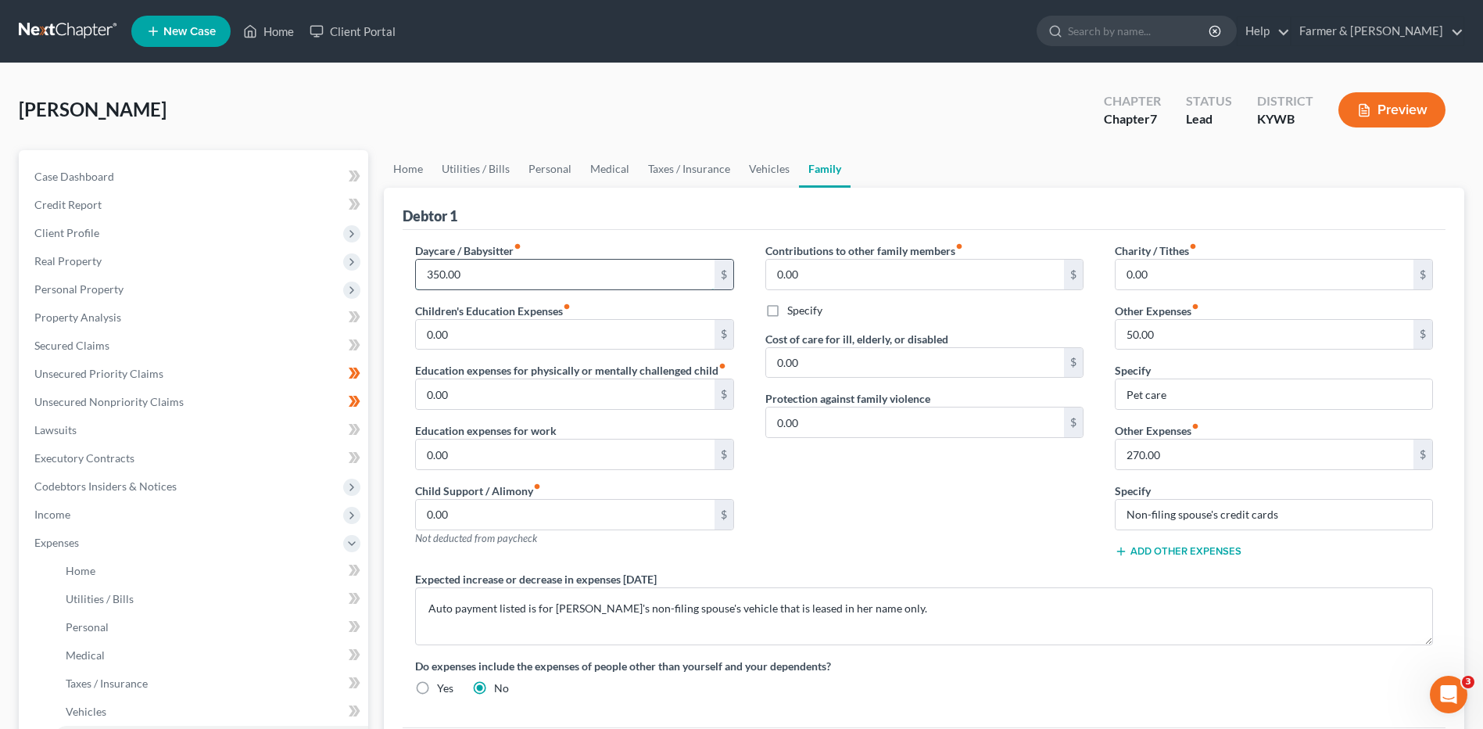
click at [546, 272] on input "350.00" at bounding box center [565, 275] width 298 height 30
click at [536, 331] on input "0.00" at bounding box center [565, 335] width 298 height 30
click at [532, 282] on input "text" at bounding box center [565, 275] width 298 height 30
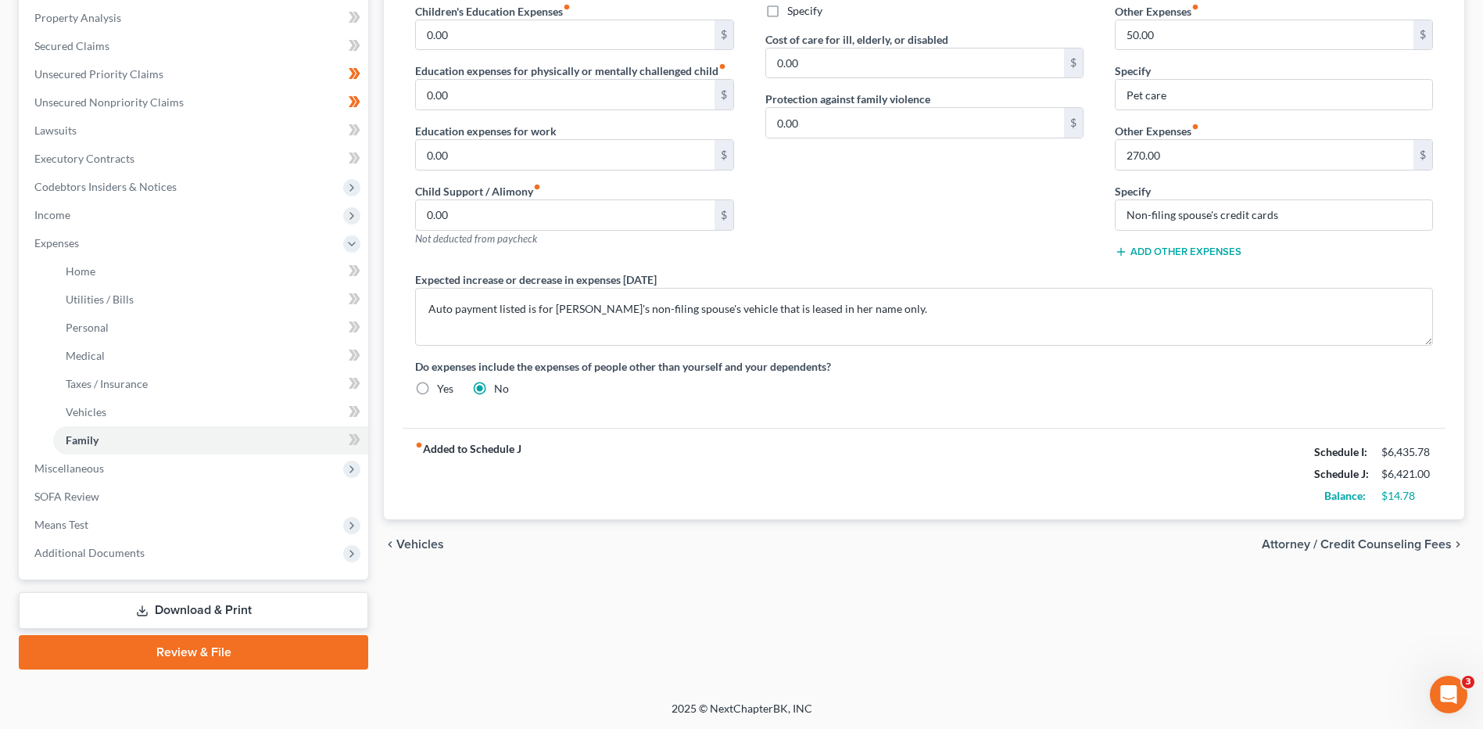
type input "100.00"
drag, startPoint x: 87, startPoint y: 521, endPoint x: 131, endPoint y: 492, distance: 52.5
click at [87, 521] on span "Means Test" at bounding box center [61, 524] width 54 height 13
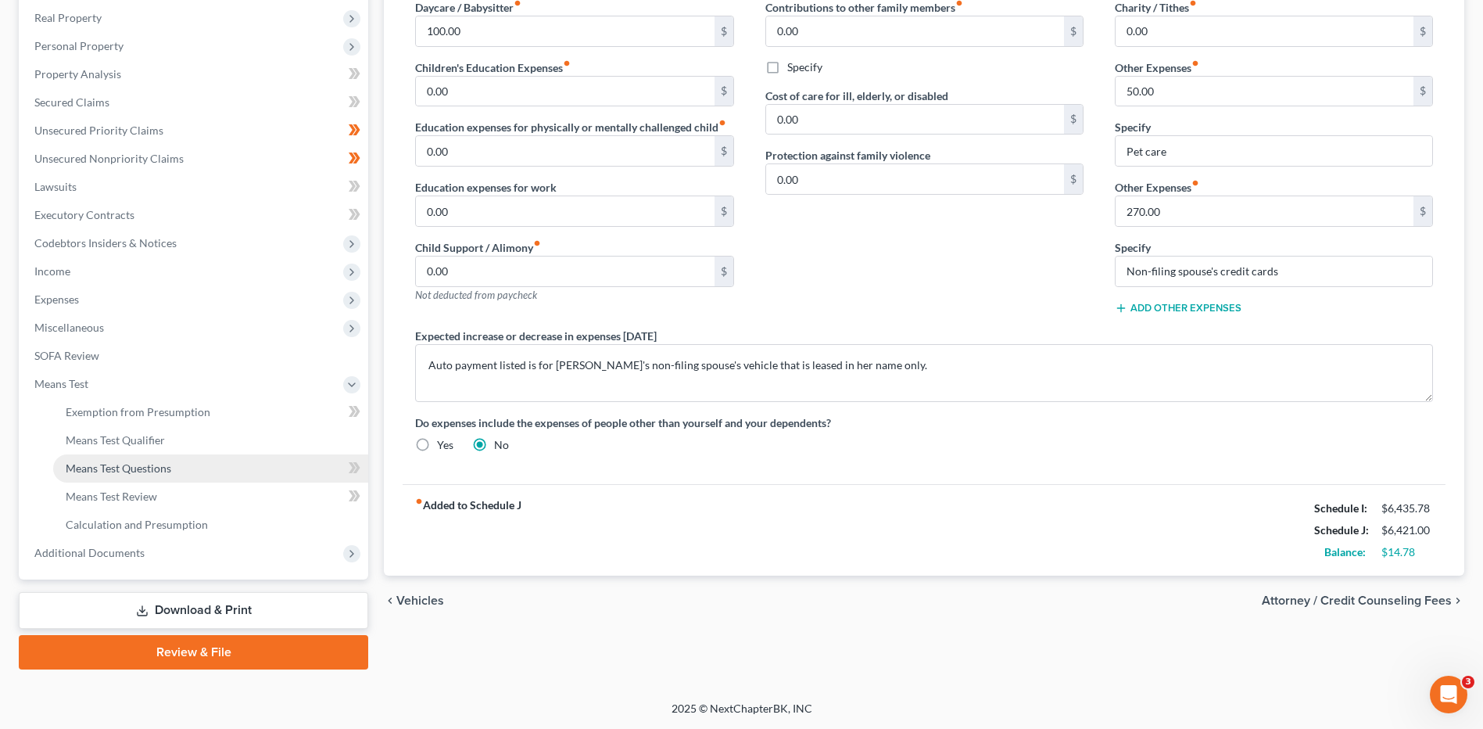
scroll to position [243, 0]
click at [135, 443] on span "Means Test Qualifier" at bounding box center [115, 439] width 99 height 13
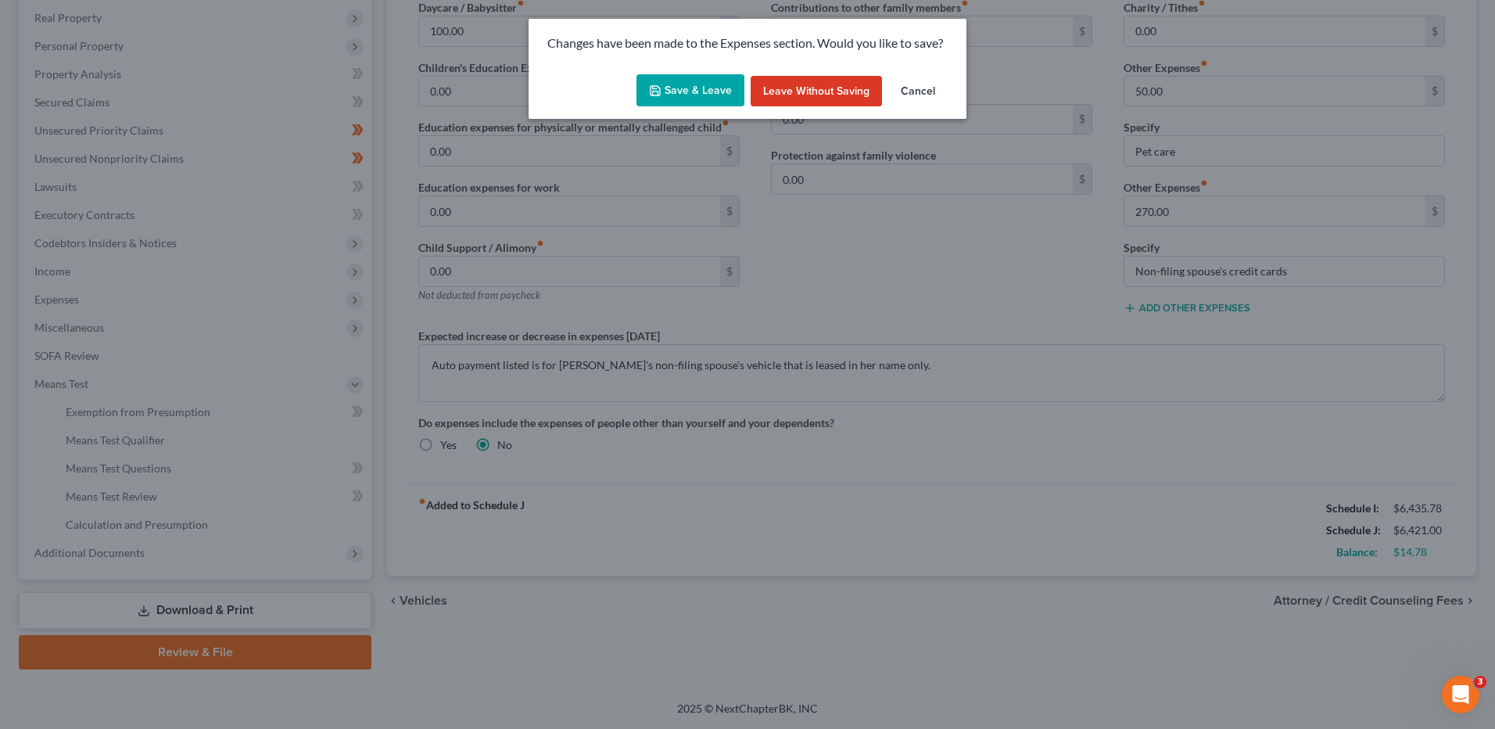
click at [706, 84] on button "Save & Leave" at bounding box center [690, 90] width 108 height 33
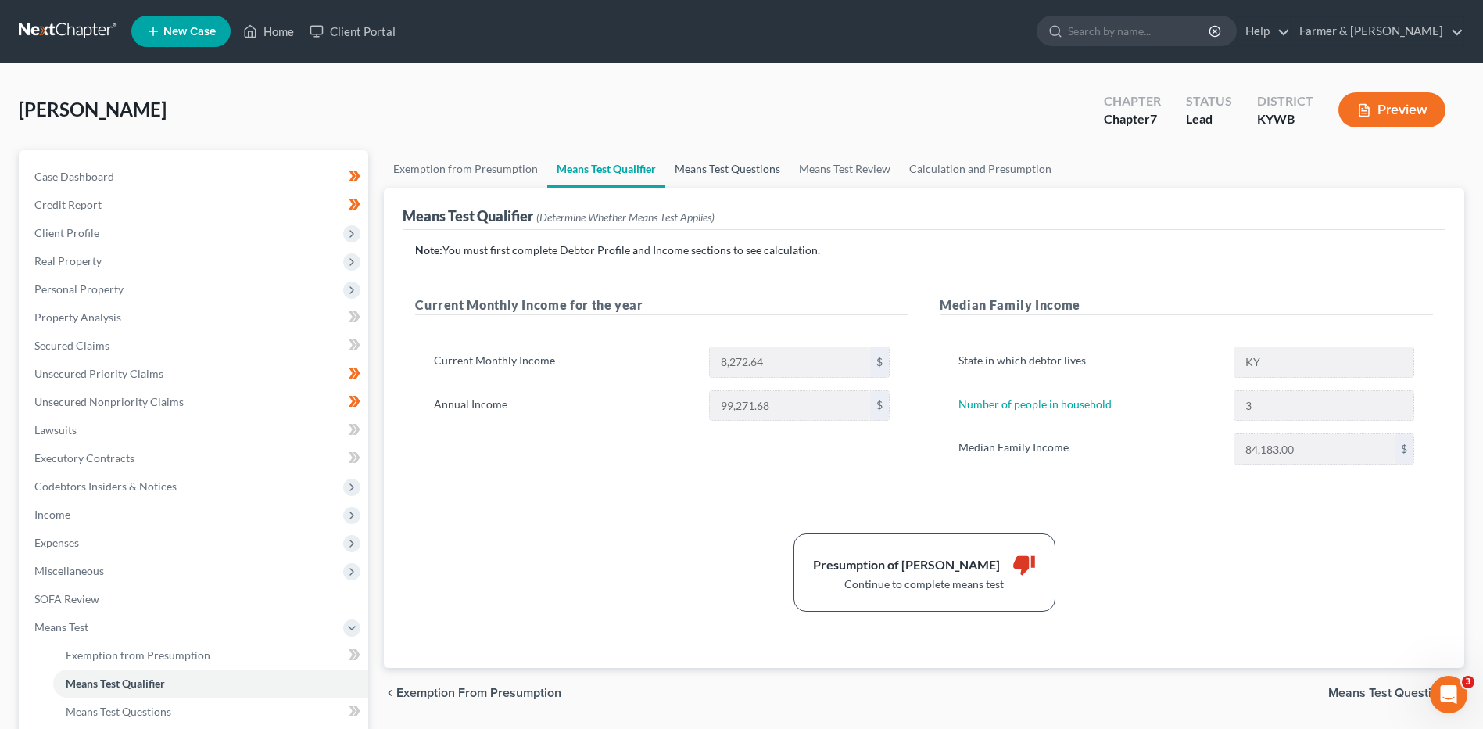
click at [716, 168] on link "Means Test Questions" at bounding box center [727, 169] width 124 height 38
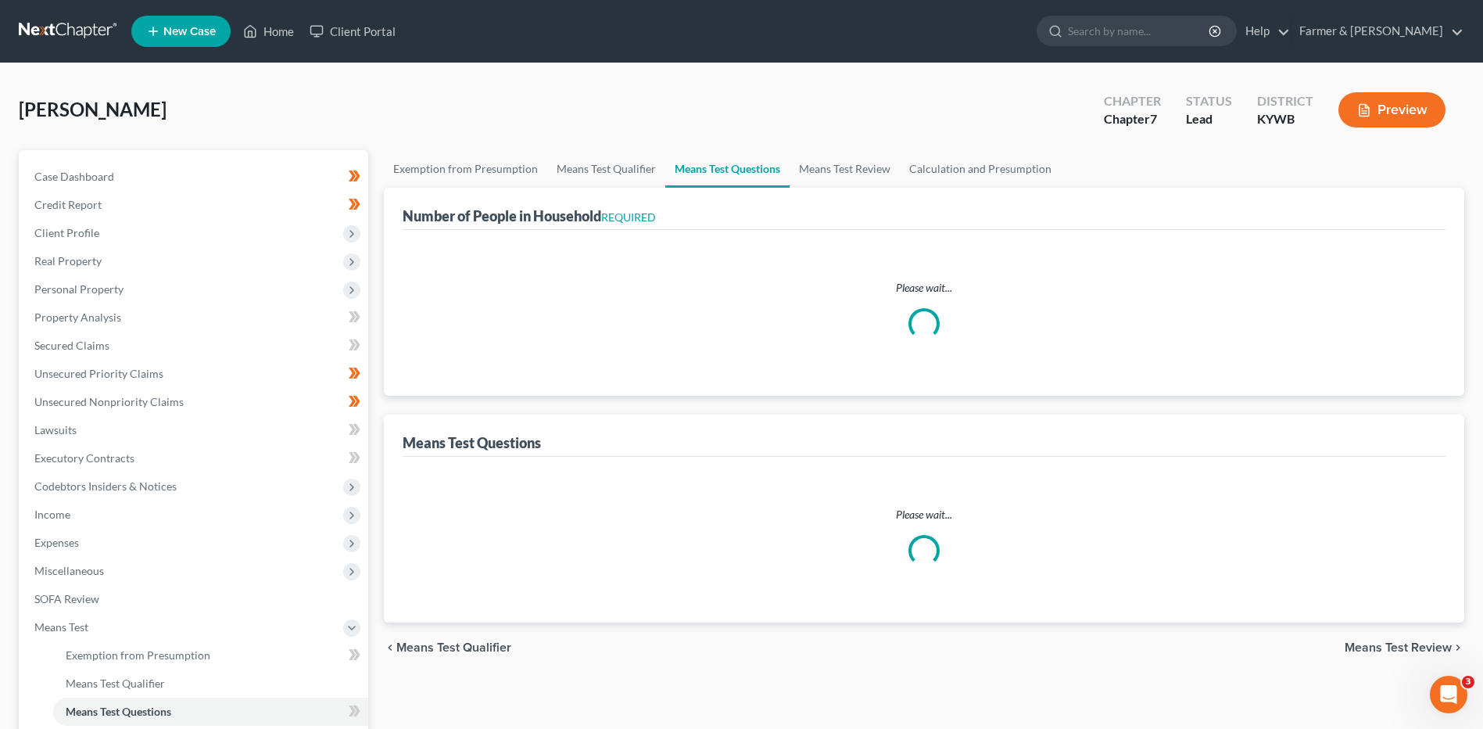
select select "60"
select select "1"
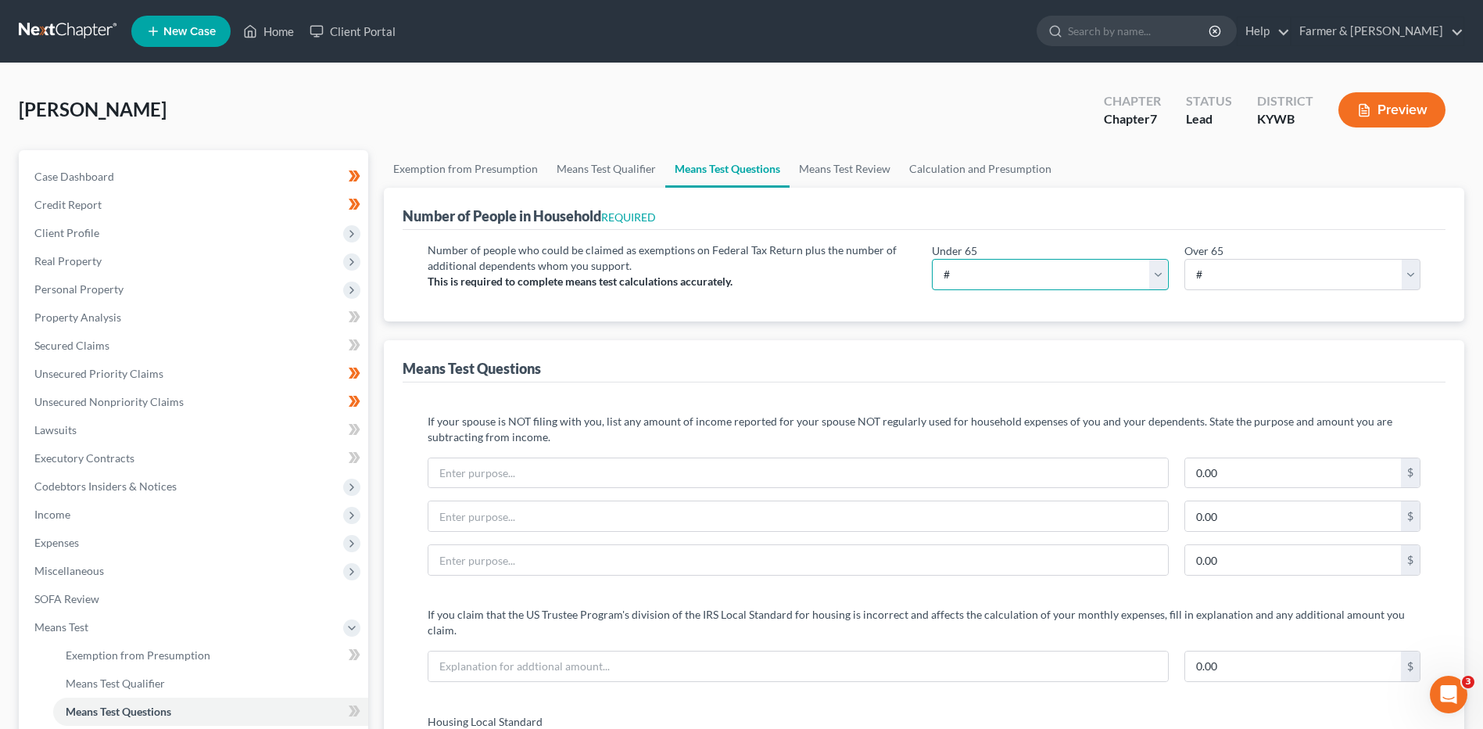
click at [994, 273] on select "# 0 1 2 3 4 5 6 7 8 9 10" at bounding box center [1050, 274] width 236 height 31
select select "3"
click at [932, 259] on select "# 0 1 2 3 4 5 6 7 8 9 10" at bounding box center [1050, 274] width 236 height 31
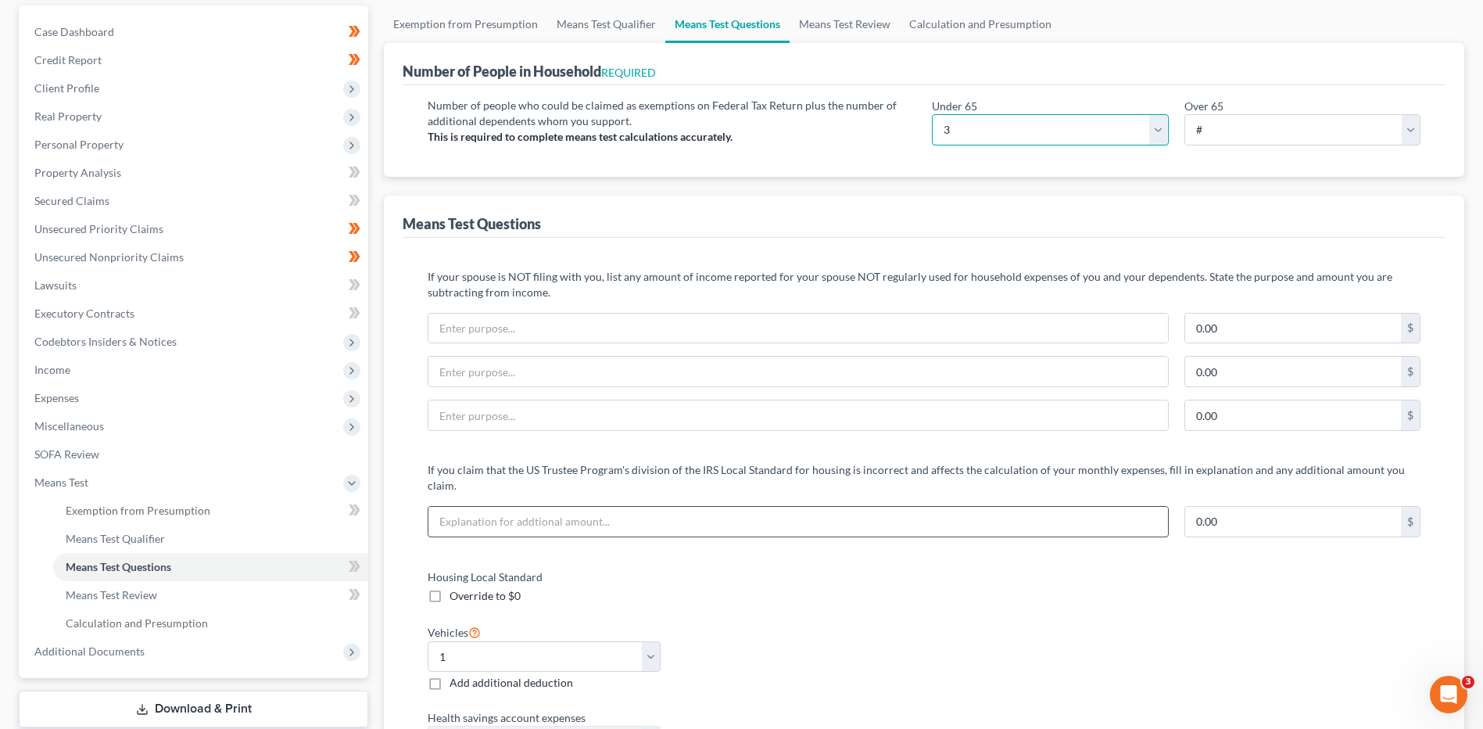
scroll to position [156, 0]
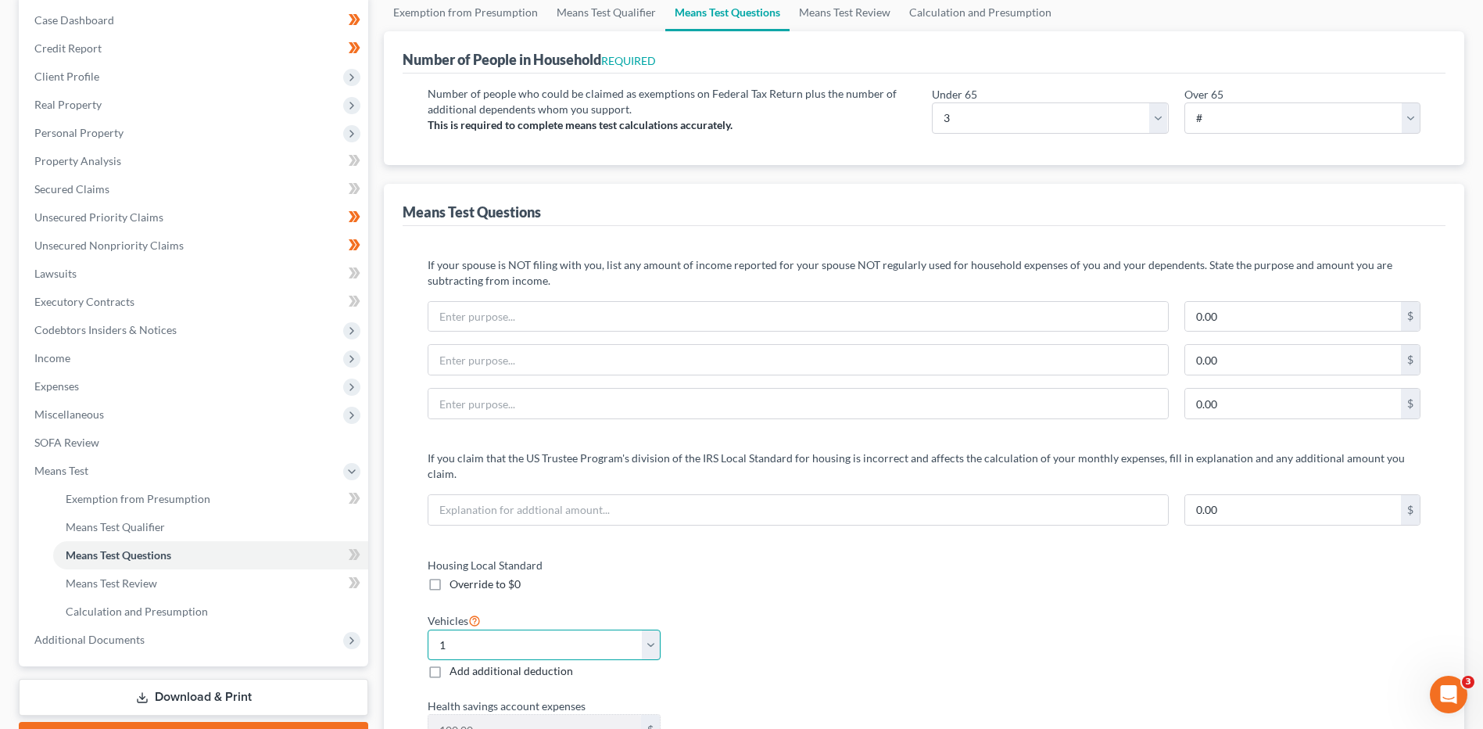
click at [486, 629] on select "Select 0 1 2 3 4 5" at bounding box center [544, 644] width 232 height 31
select select "2"
click at [428, 629] on select "Select 0 1 2 3 4 5" at bounding box center [544, 644] width 232 height 31
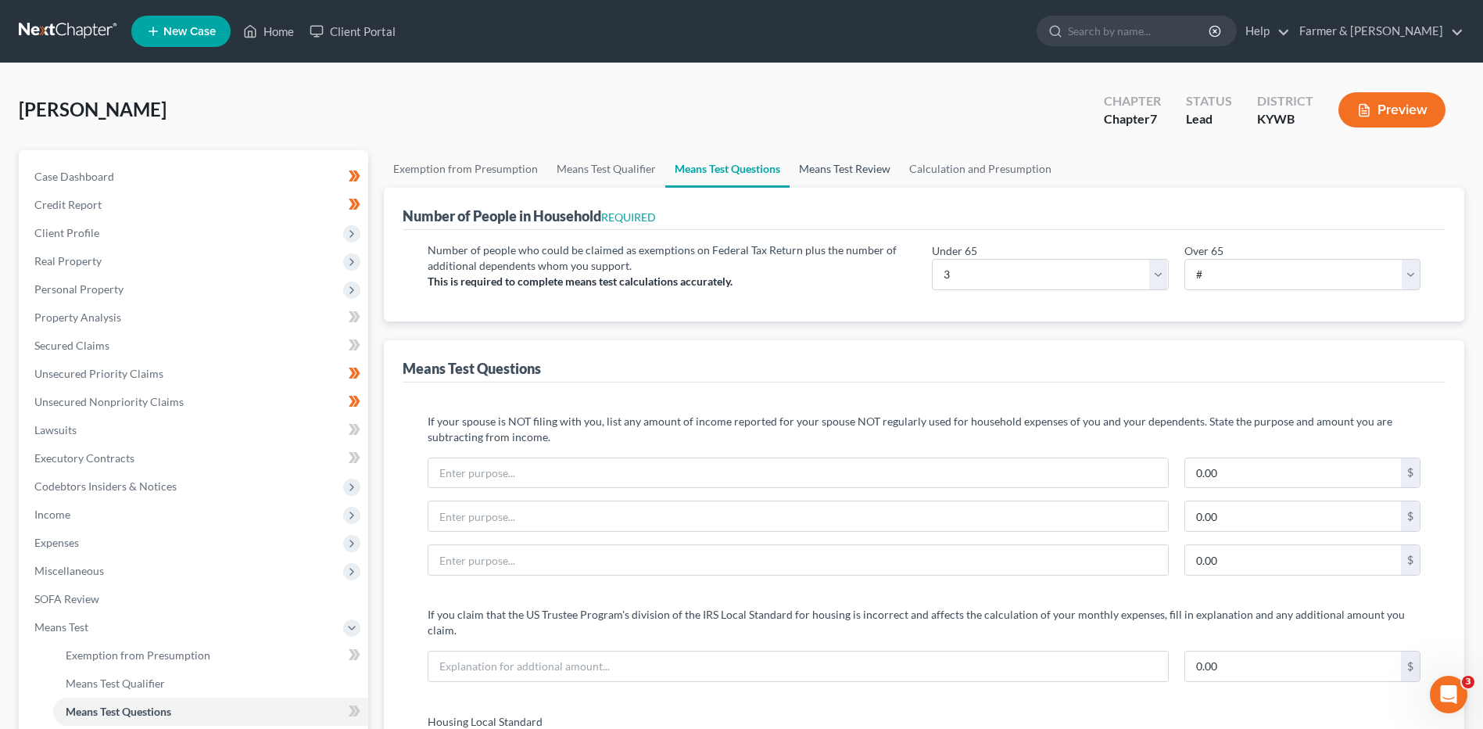
click at [860, 176] on link "Means Test Review" at bounding box center [845, 169] width 110 height 38
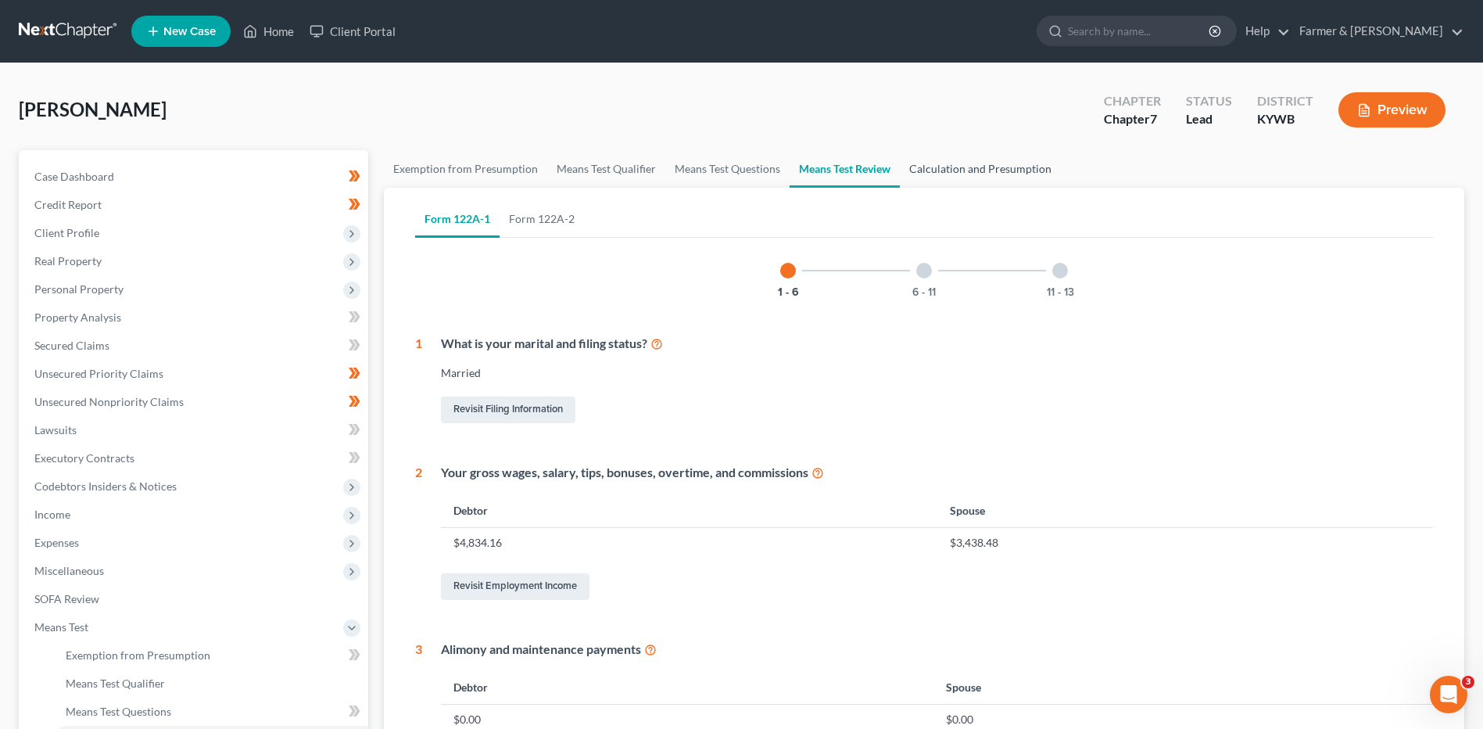
click at [977, 173] on link "Calculation and Presumption" at bounding box center [980, 169] width 161 height 38
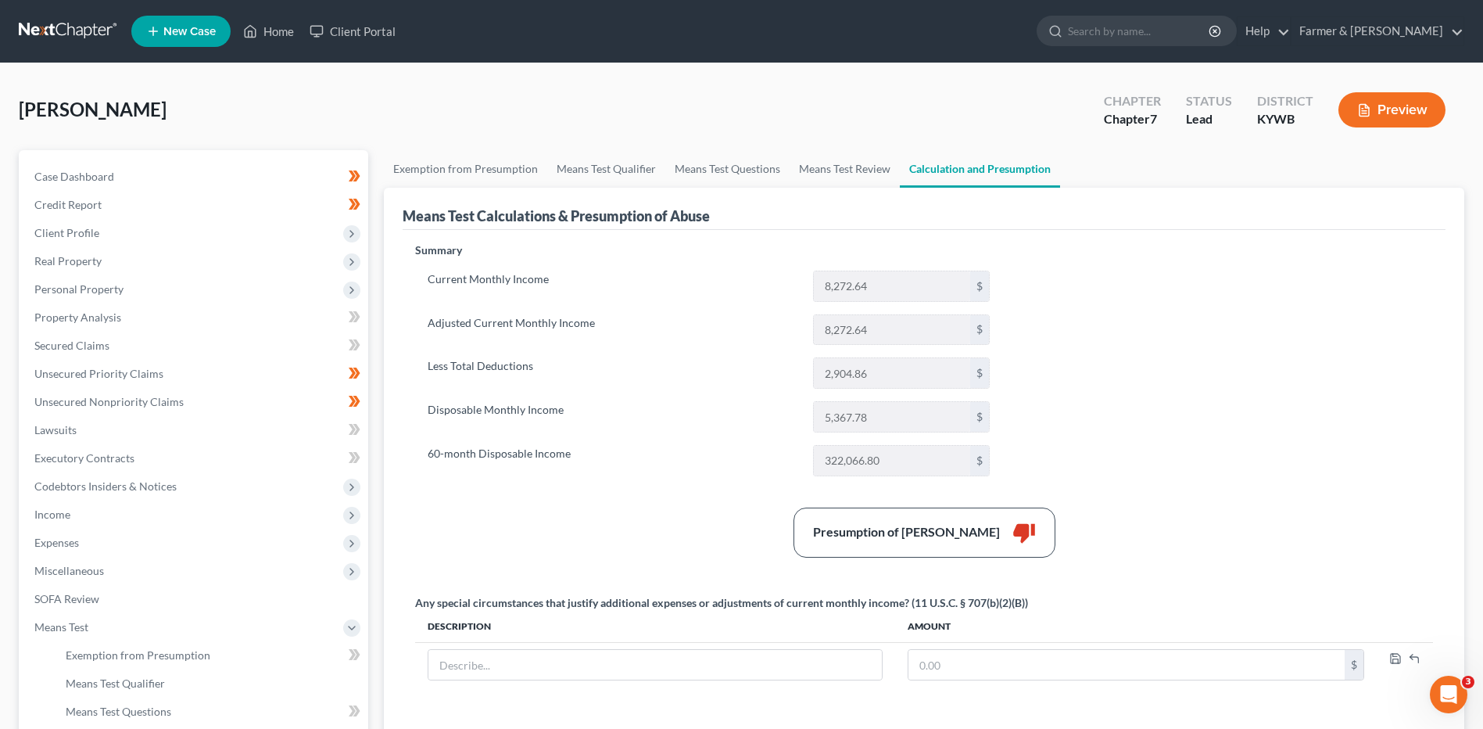
click at [41, 37] on link at bounding box center [69, 31] width 100 height 28
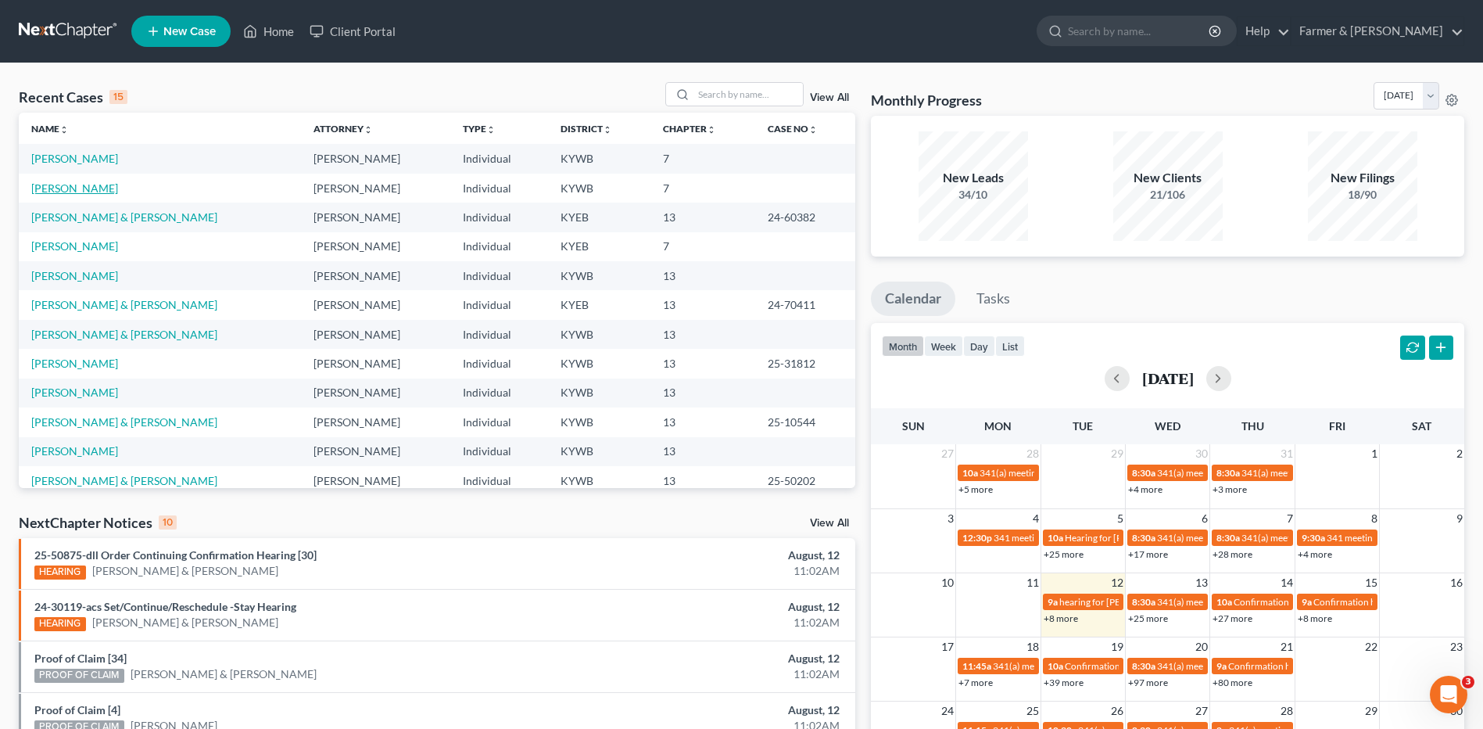
click at [97, 189] on link "[PERSON_NAME]" at bounding box center [74, 187] width 87 height 13
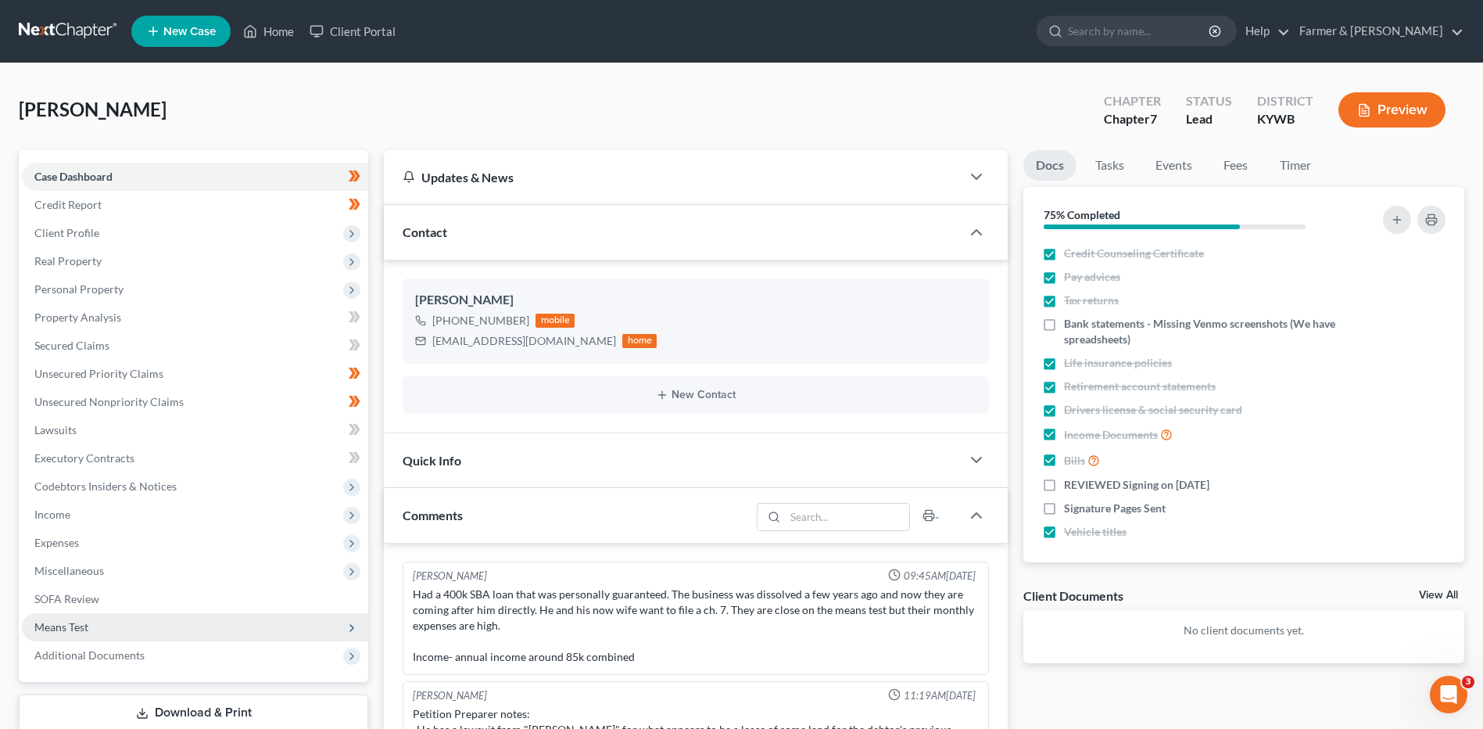
click at [99, 622] on span "Means Test" at bounding box center [195, 627] width 346 height 28
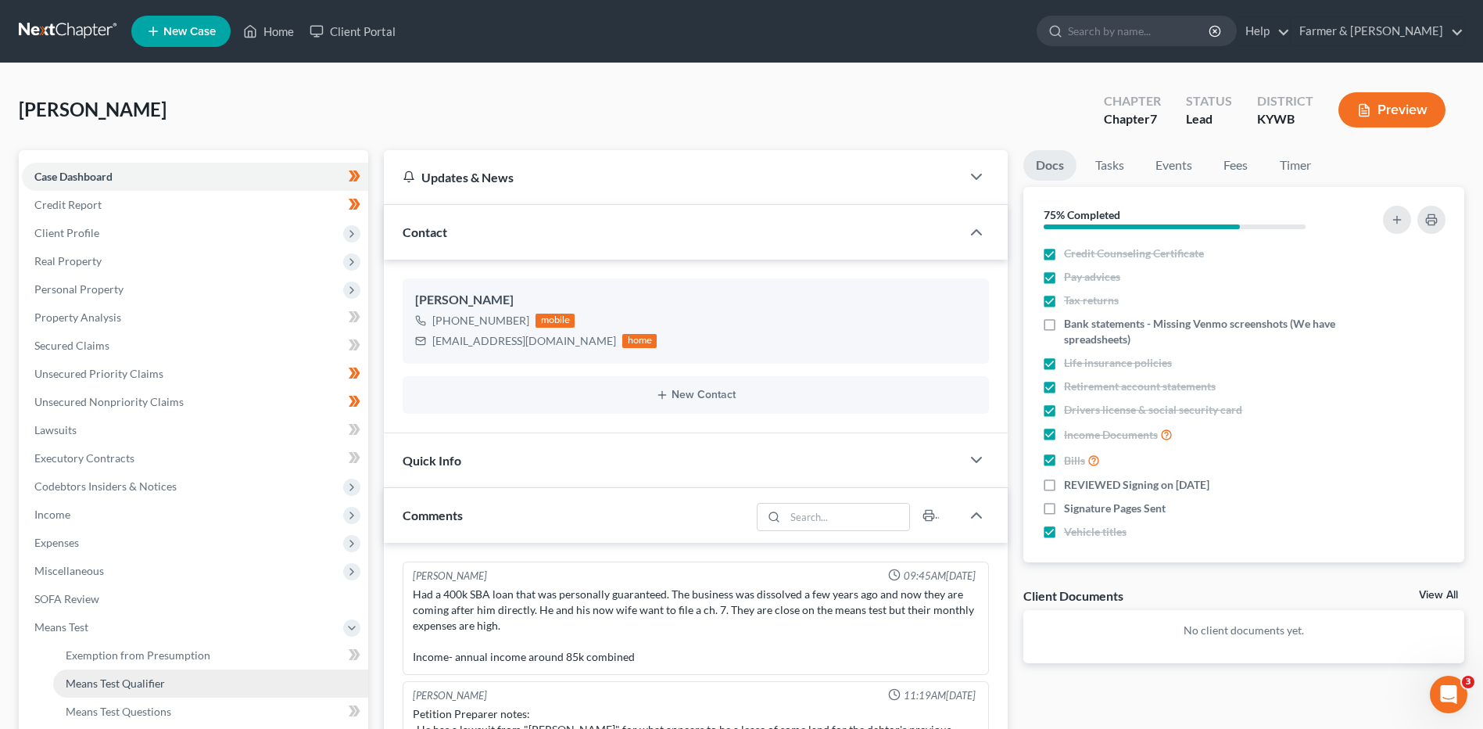
click at [120, 692] on link "Means Test Qualifier" at bounding box center [210, 683] width 315 height 28
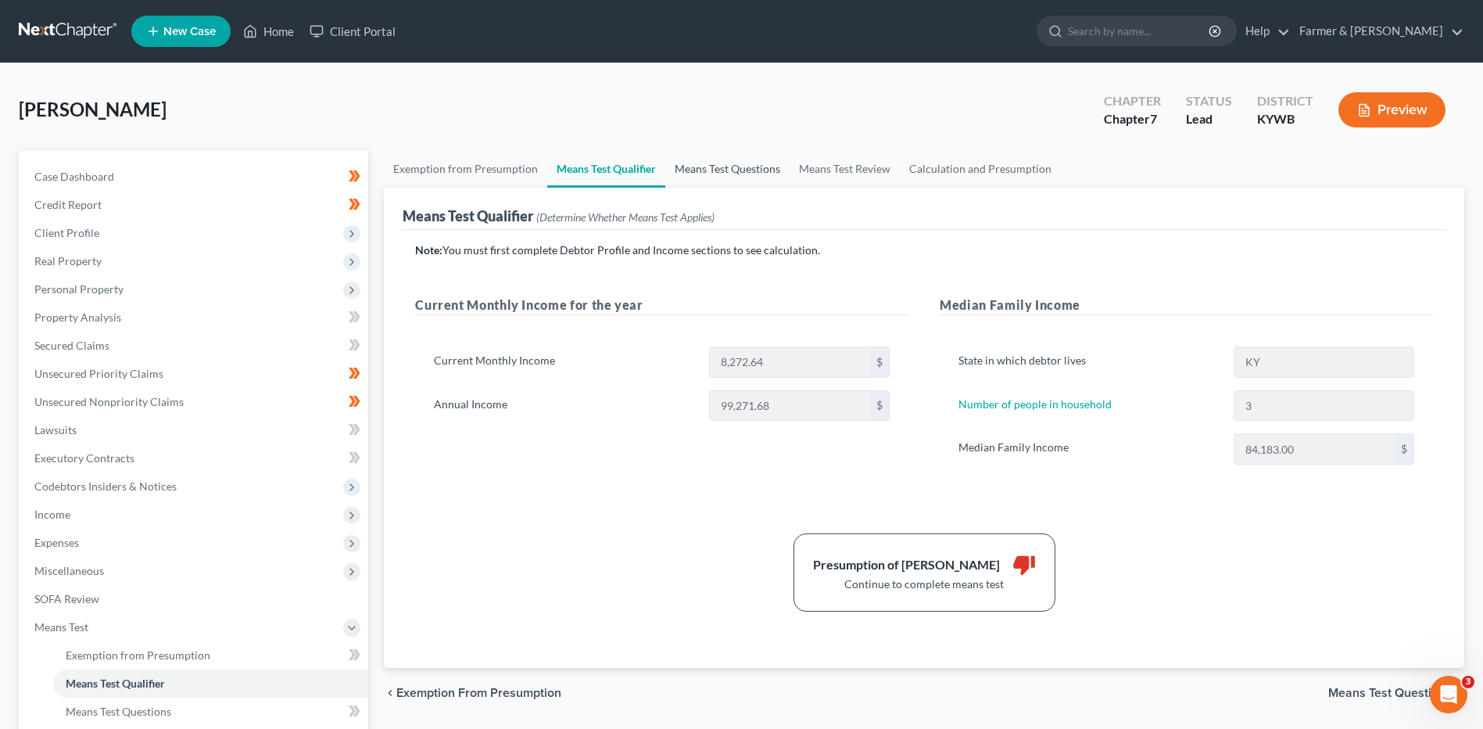
click at [713, 168] on link "Means Test Questions" at bounding box center [727, 169] width 124 height 38
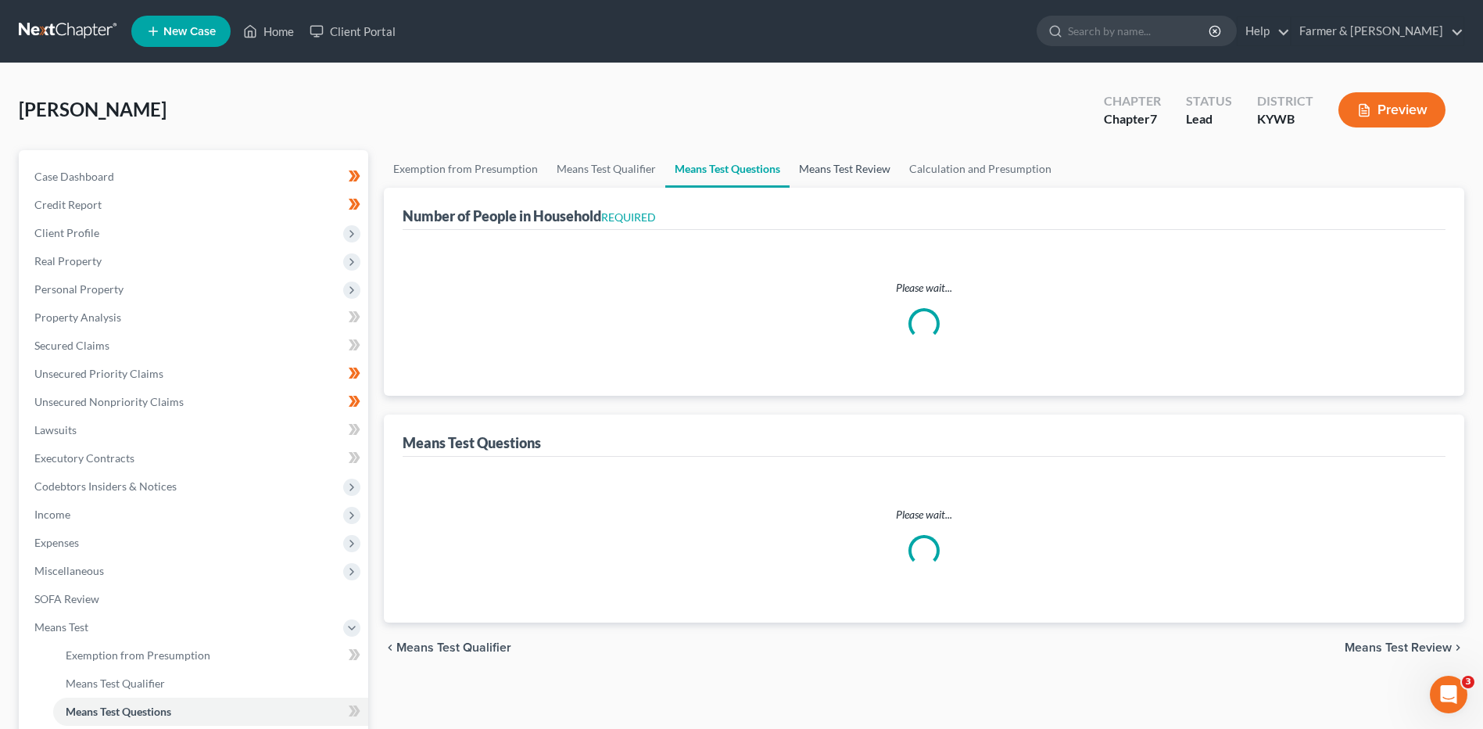
select select "60"
select select "3"
select select "2"
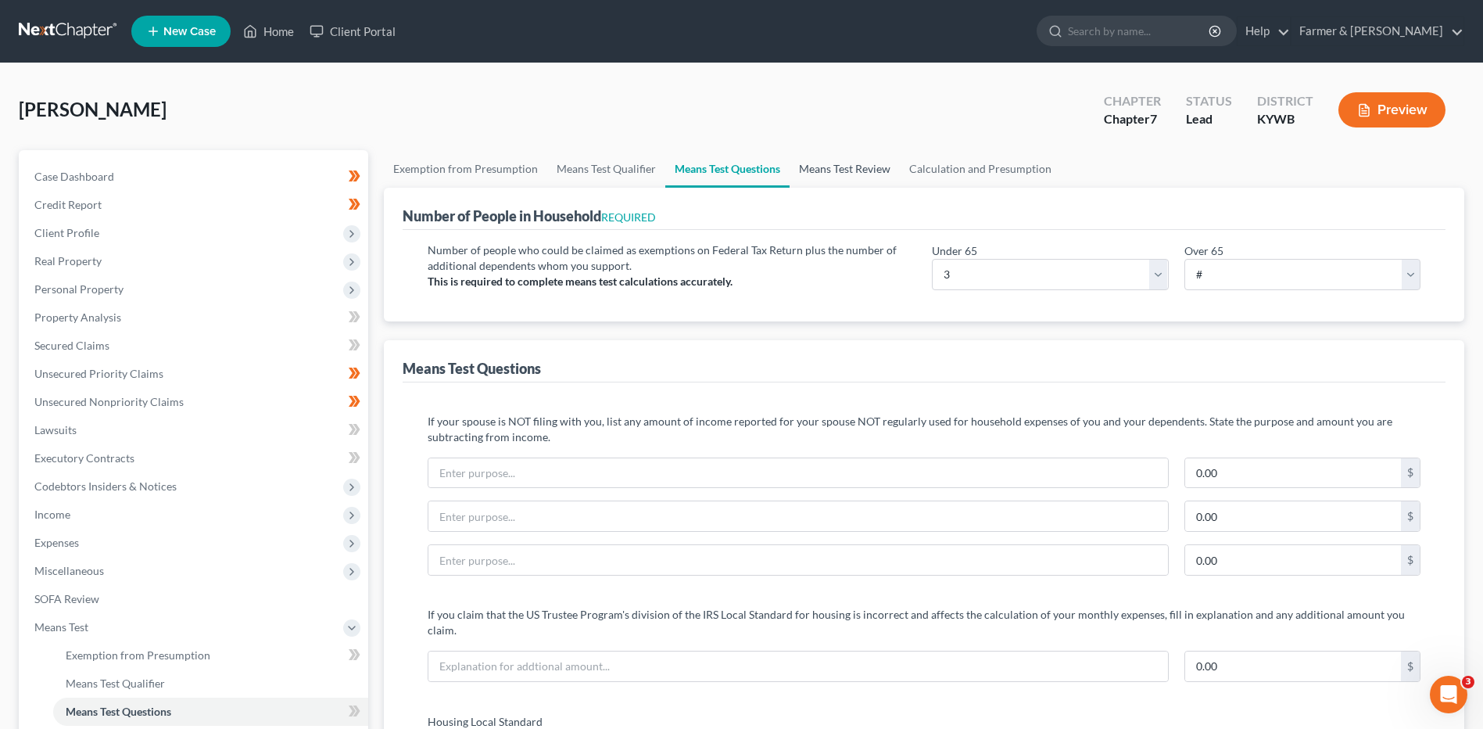
click at [837, 170] on link "Means Test Review" at bounding box center [845, 169] width 110 height 38
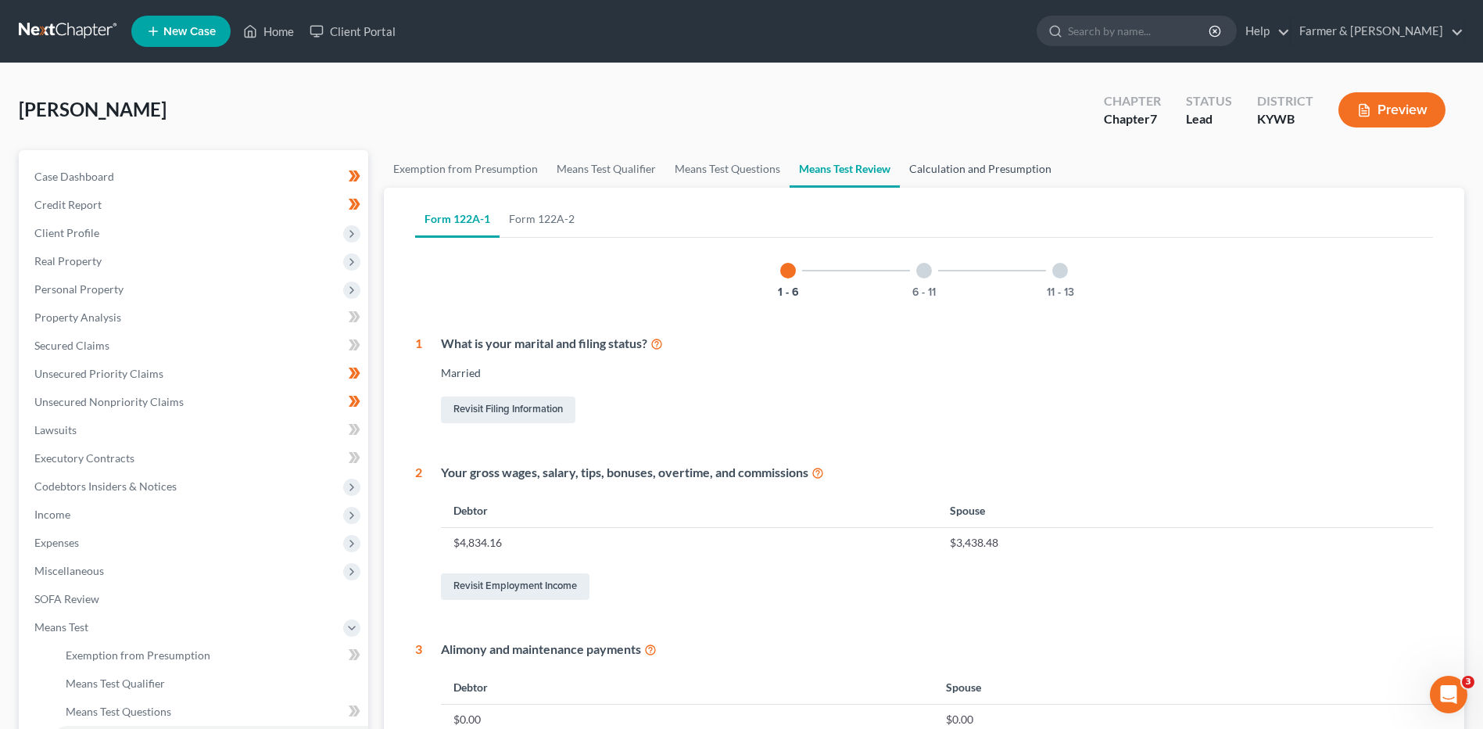
click at [984, 169] on link "Calculation and Presumption" at bounding box center [980, 169] width 161 height 38
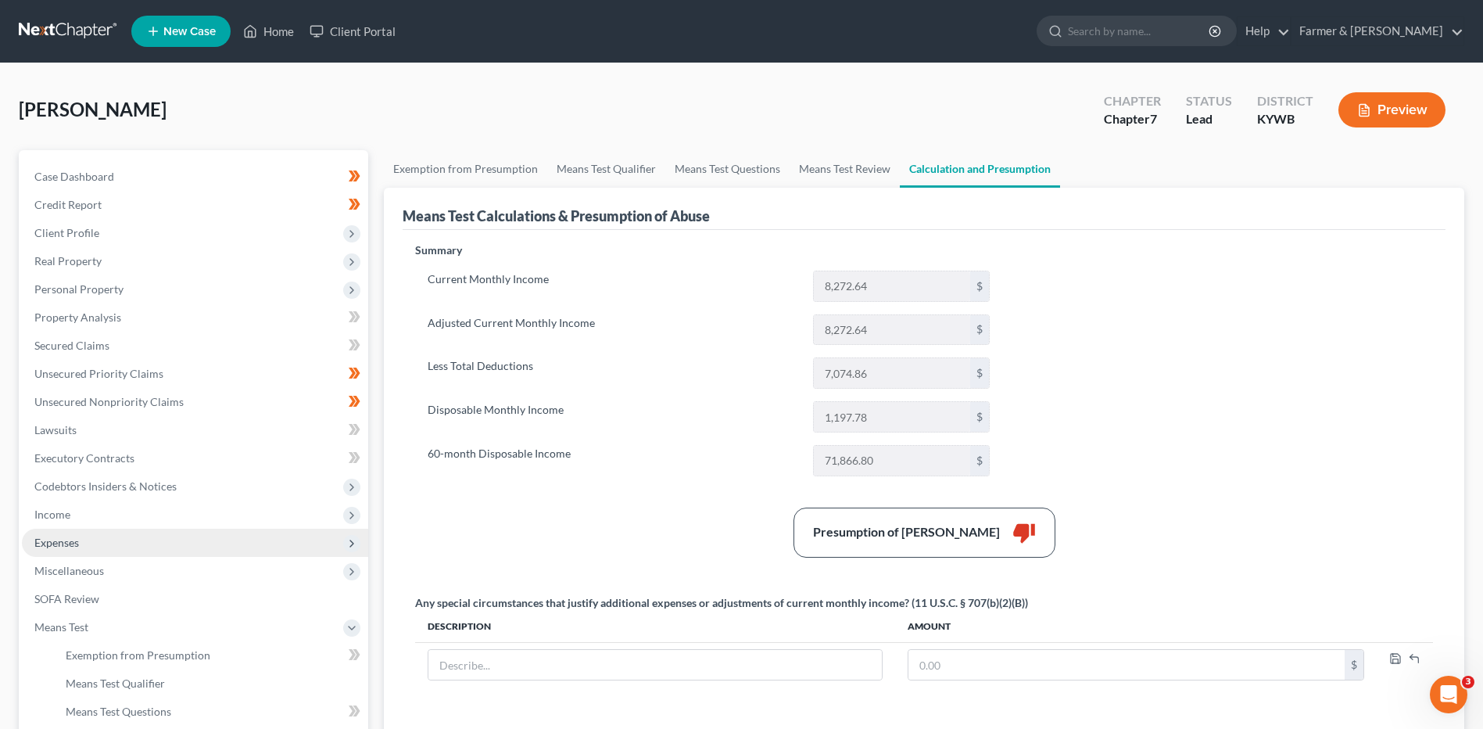
click at [101, 539] on span "Expenses" at bounding box center [195, 543] width 346 height 28
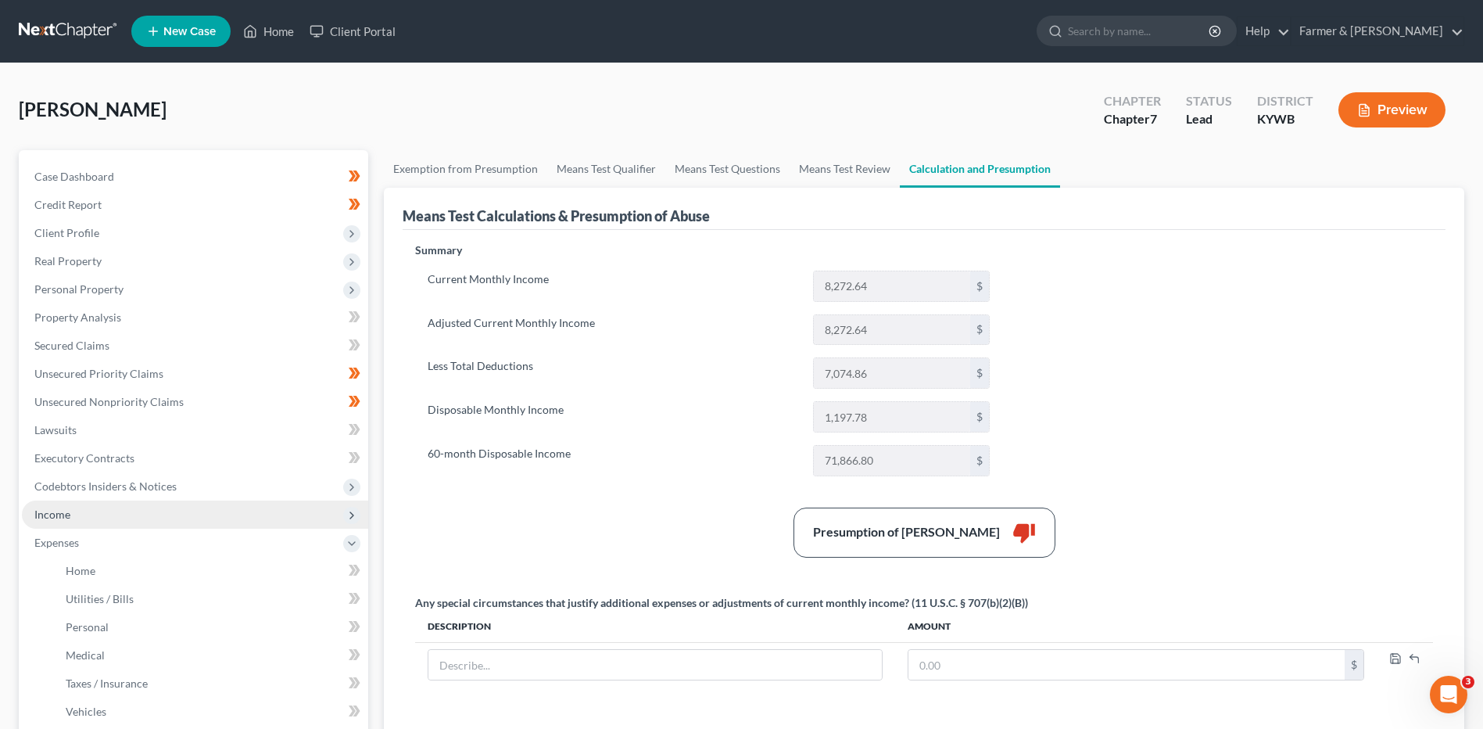
click at [106, 517] on span "Income" at bounding box center [195, 514] width 346 height 28
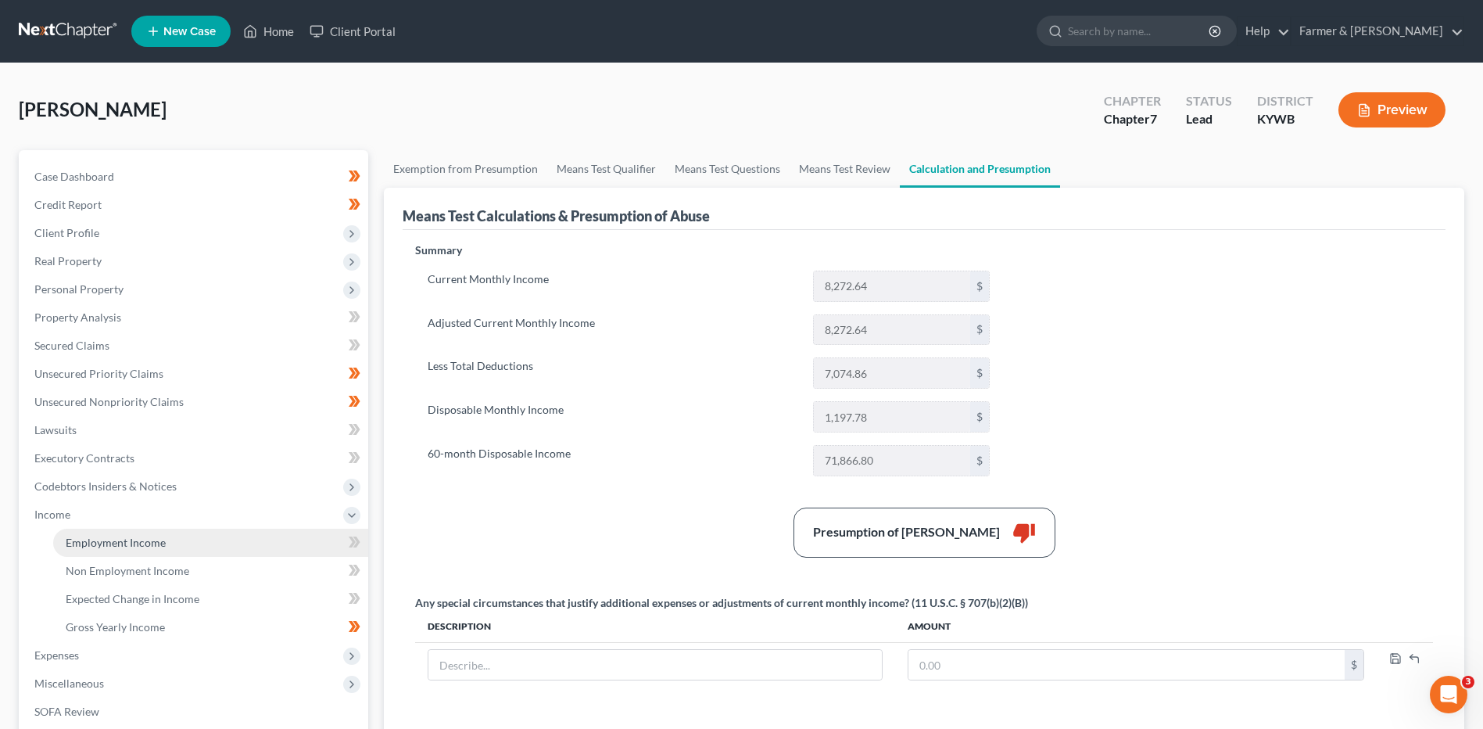
click at [109, 536] on span "Employment Income" at bounding box center [116, 542] width 100 height 13
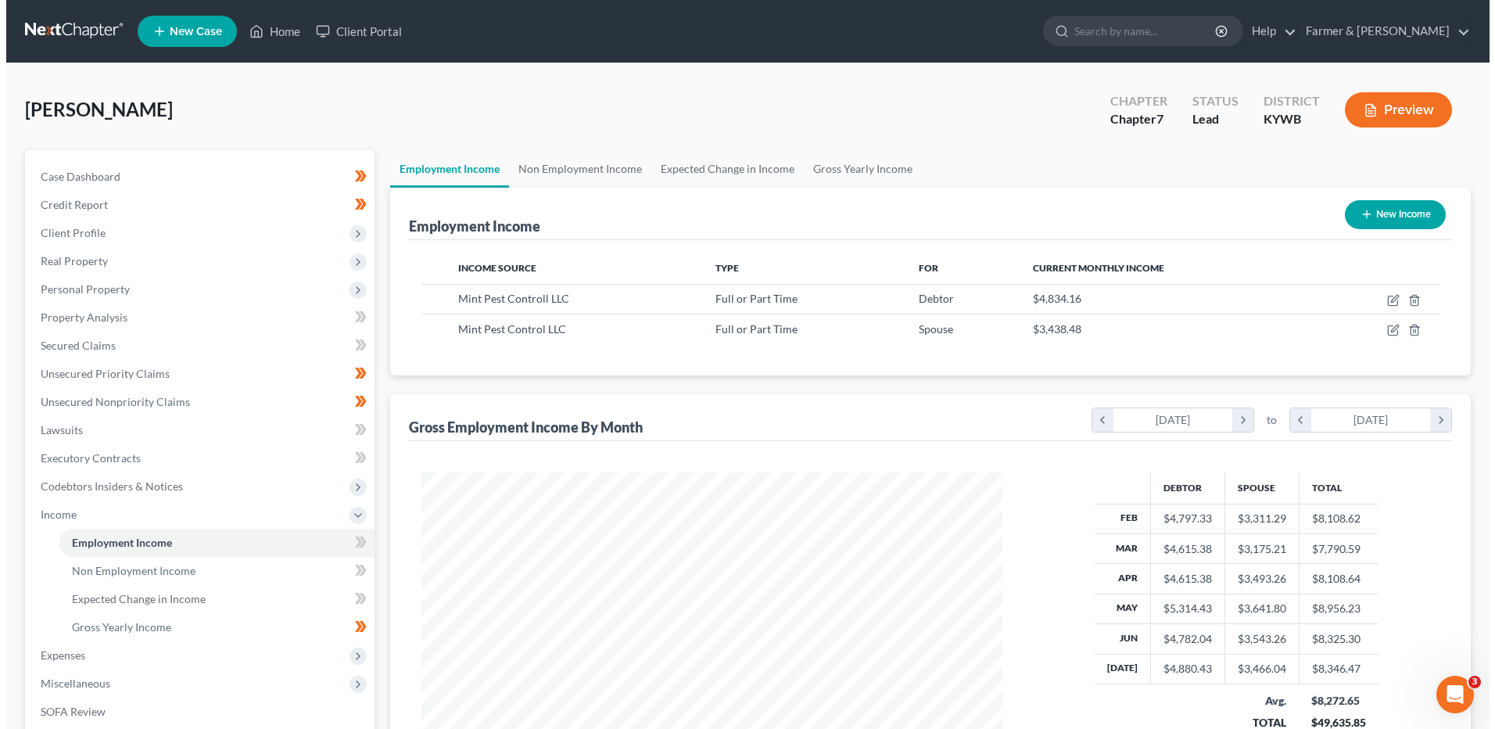
scroll to position [290, 611]
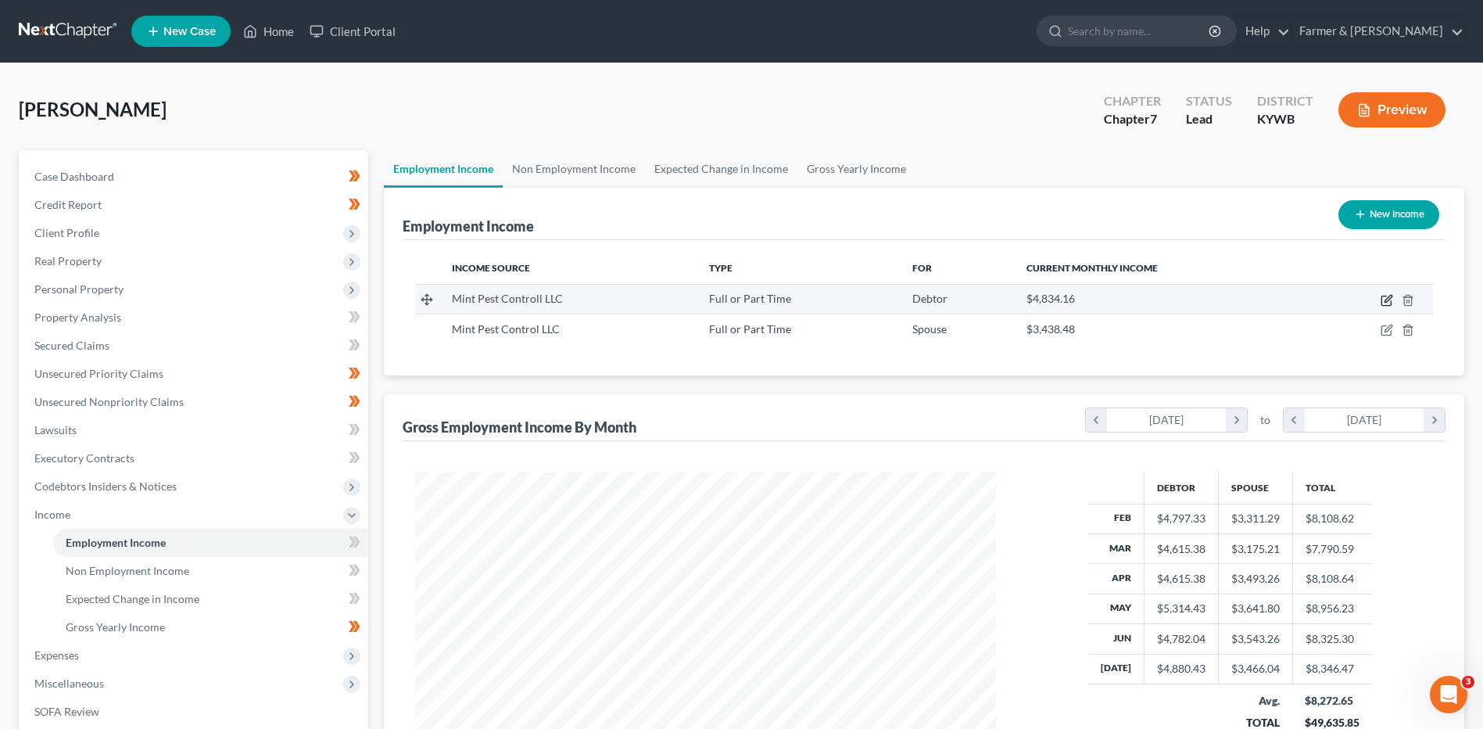
click at [1385, 303] on icon "button" at bounding box center [1387, 300] width 13 height 13
select select "0"
select select "18"
select select "2"
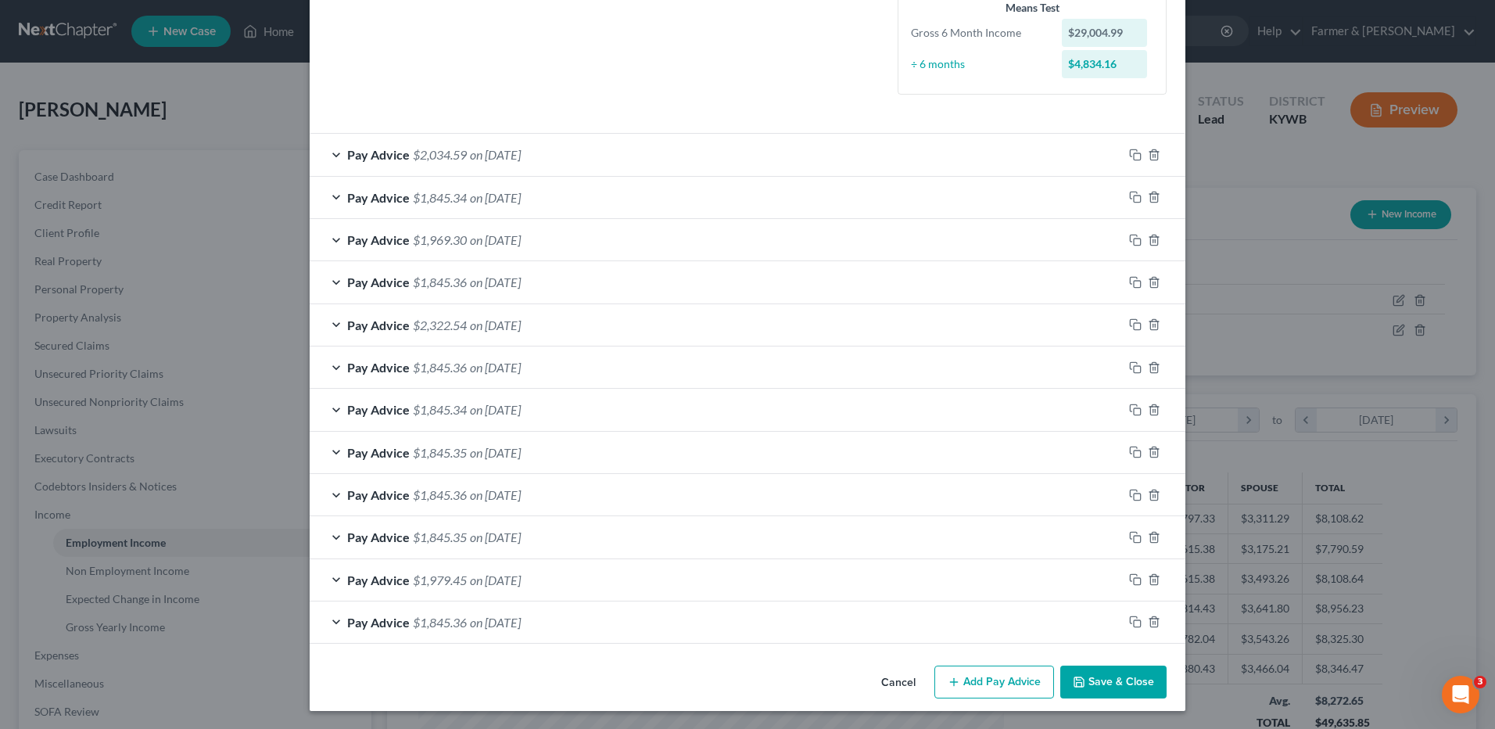
scroll to position [396, 0]
click at [451, 152] on span "$2,034.59" at bounding box center [440, 153] width 54 height 15
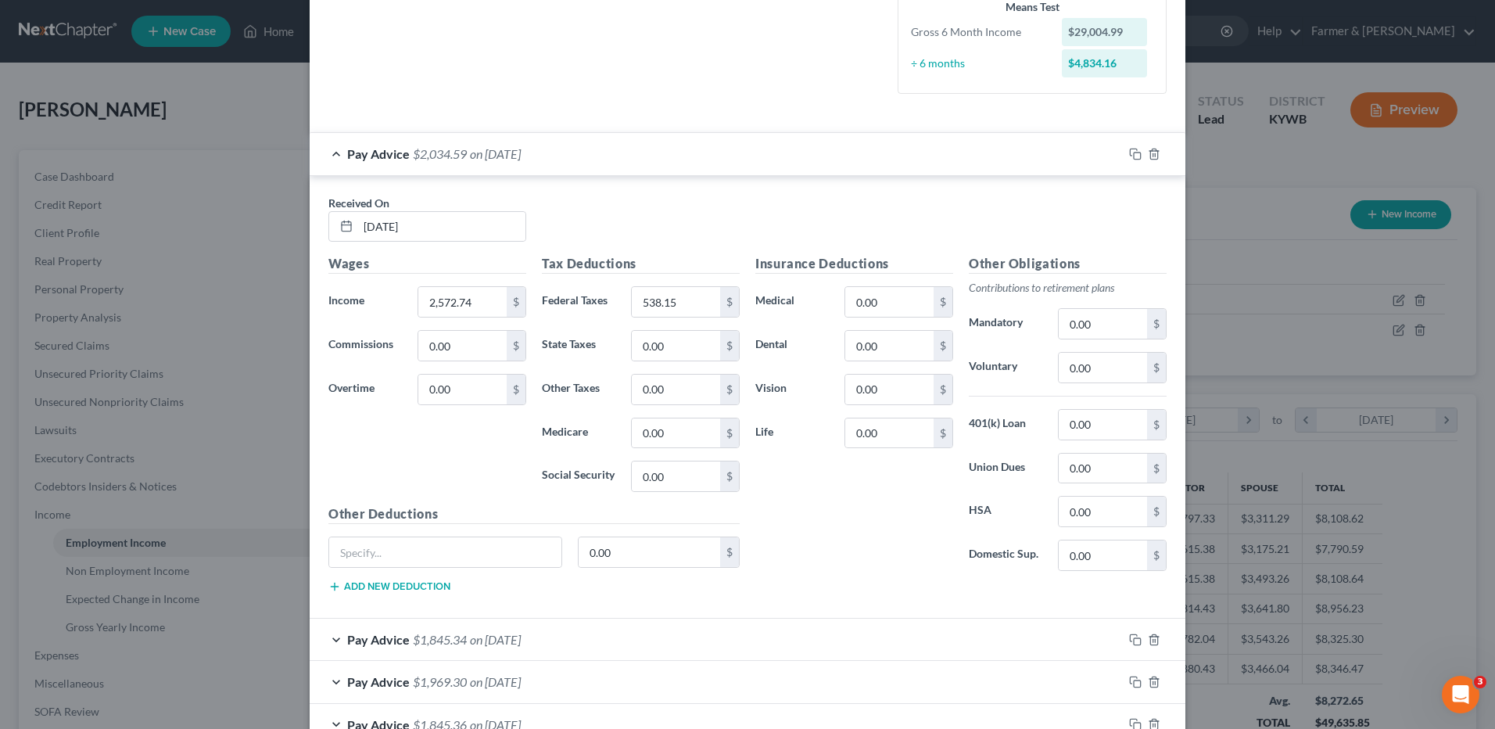
click at [521, 160] on span "on 07/18/2025" at bounding box center [495, 153] width 51 height 15
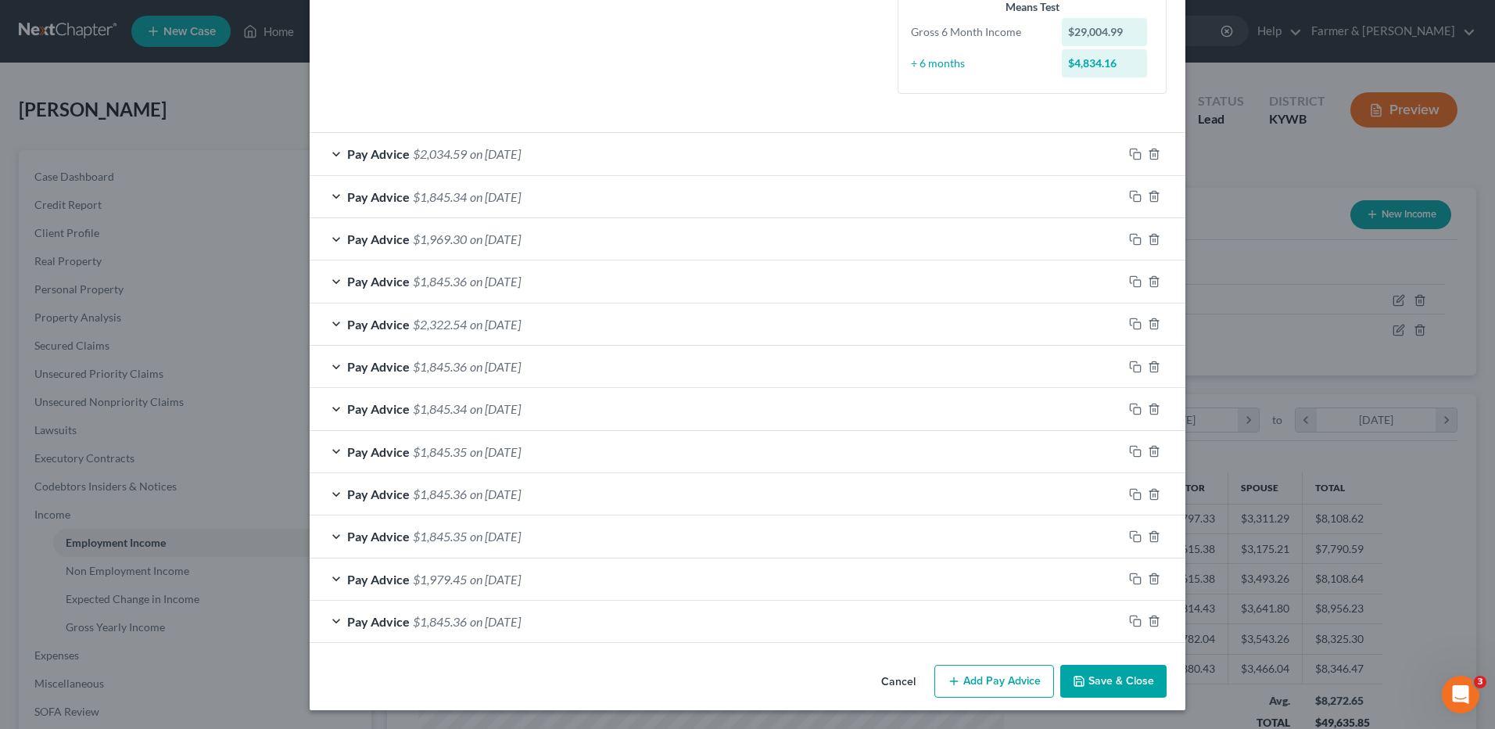
click at [1106, 679] on button "Save & Close" at bounding box center [1113, 681] width 106 height 33
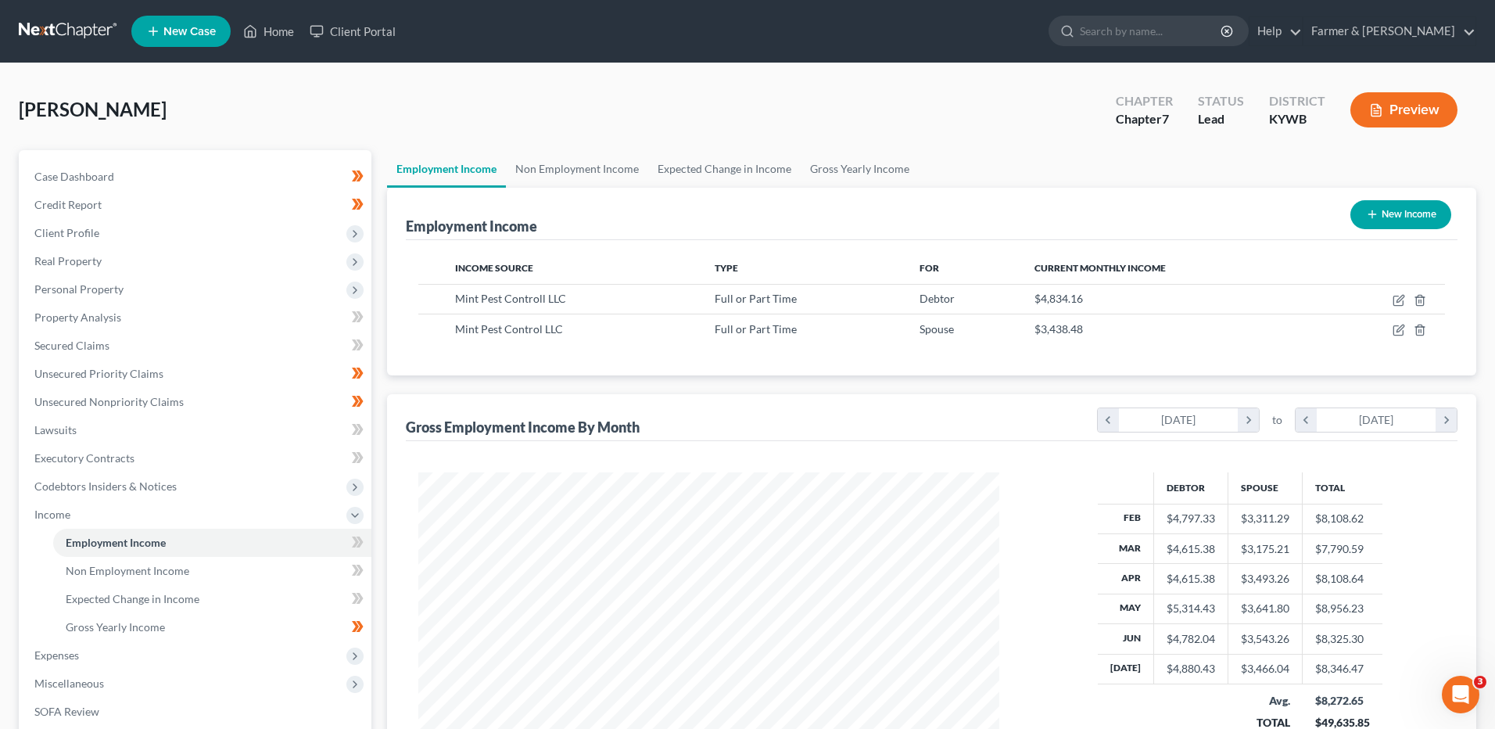
scroll to position [781538, 781216]
click at [1385, 299] on icon "button" at bounding box center [1387, 300] width 13 height 13
select select "0"
select select "18"
select select "2"
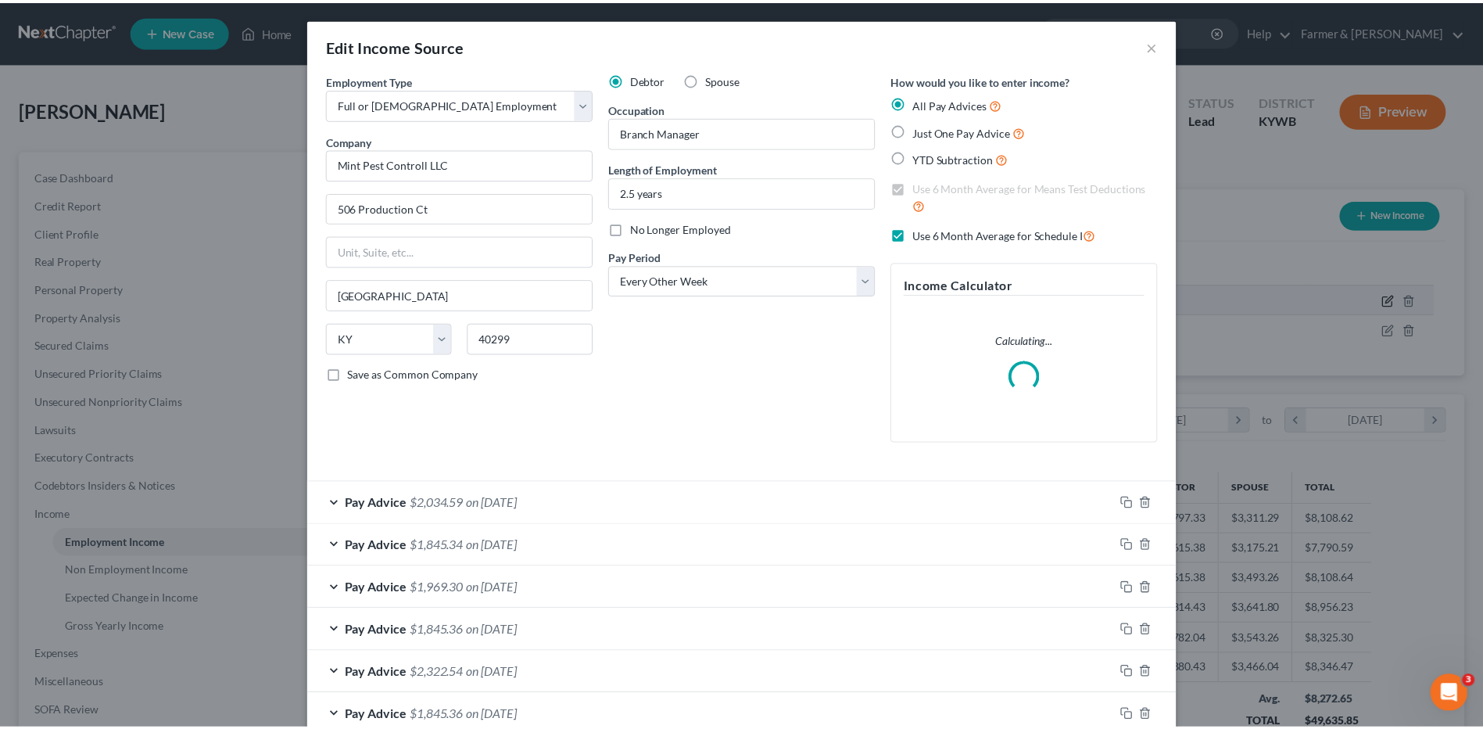
scroll to position [292, 618]
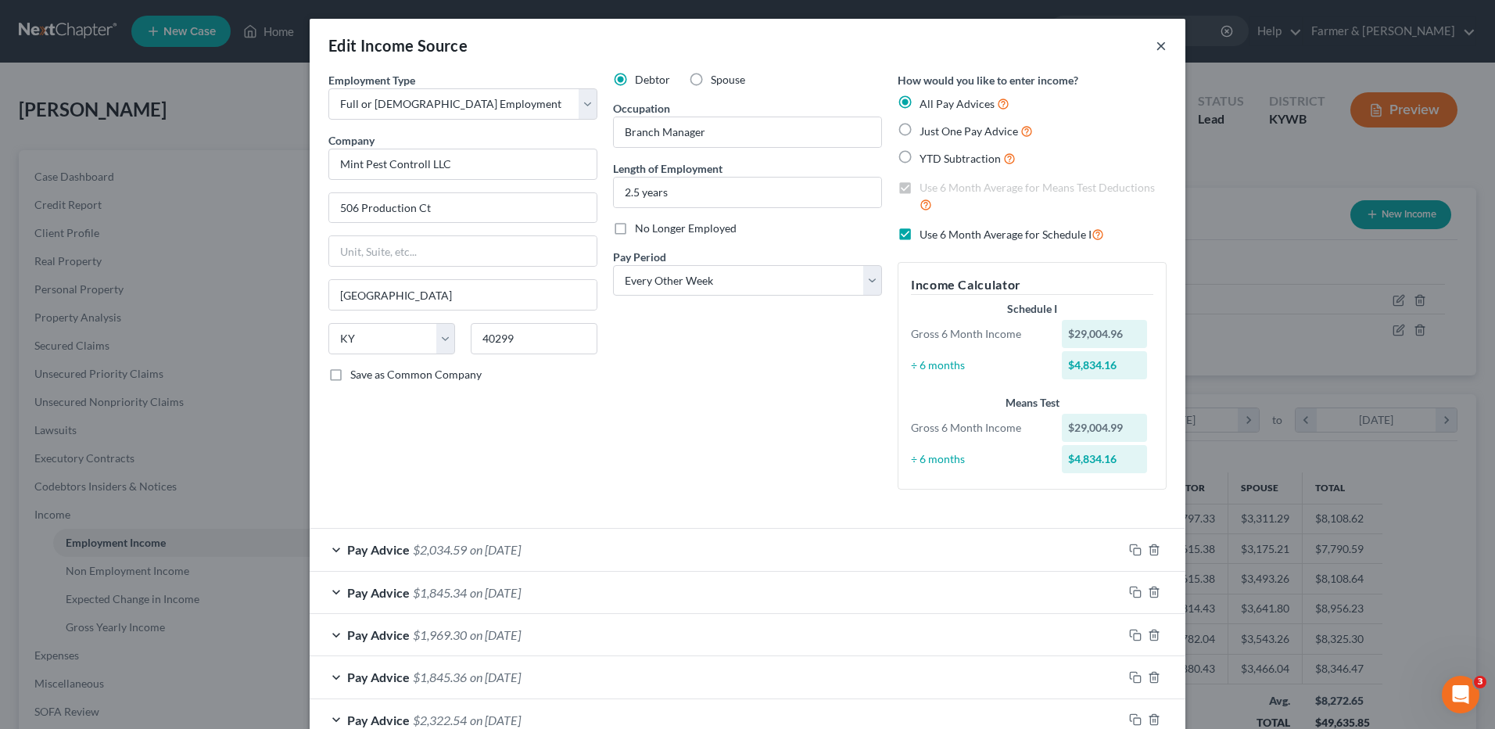
drag, startPoint x: 1152, startPoint y: 48, endPoint x: 1144, endPoint y: 50, distance: 8.7
click at [1156, 48] on button "×" at bounding box center [1161, 45] width 11 height 19
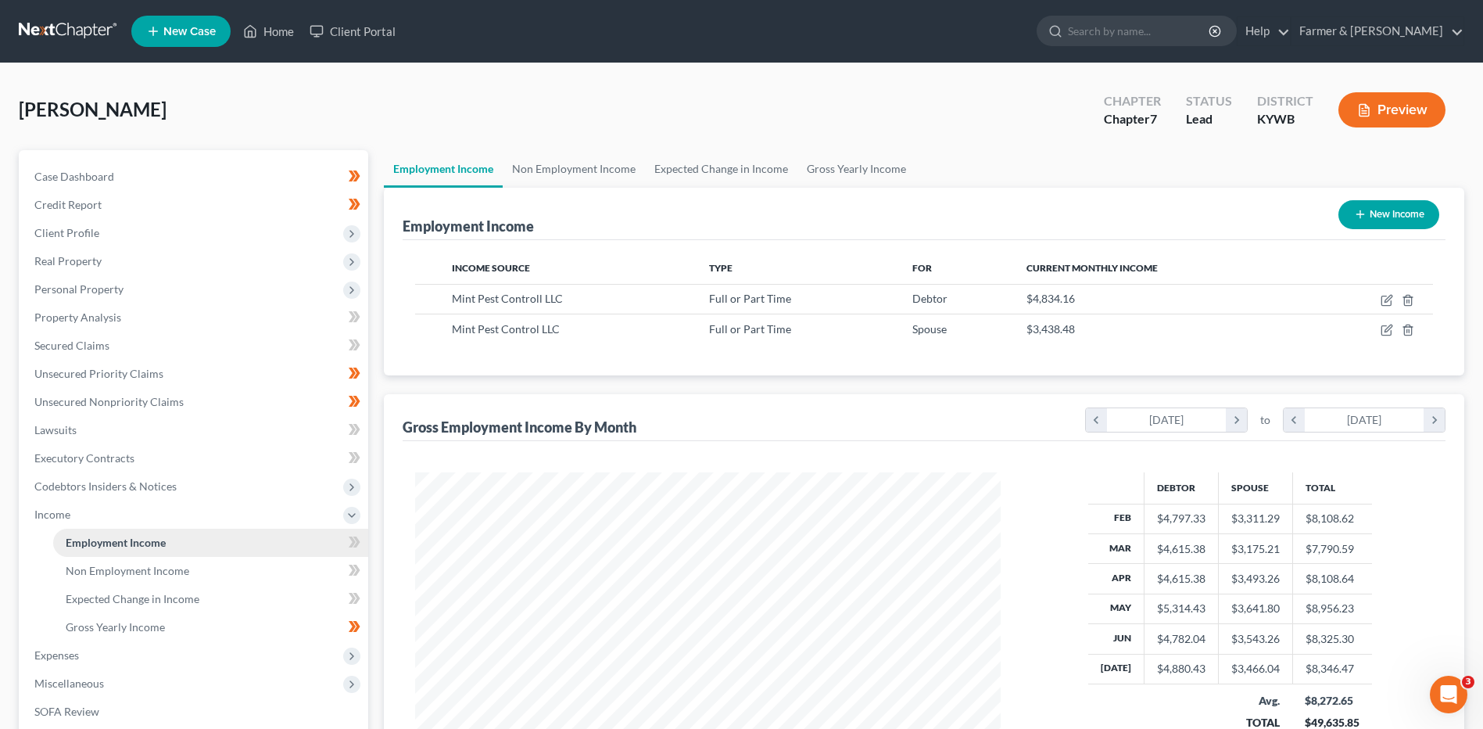
scroll to position [781538, 781216]
click at [149, 628] on span "Gross Yearly Income" at bounding box center [115, 626] width 99 height 13
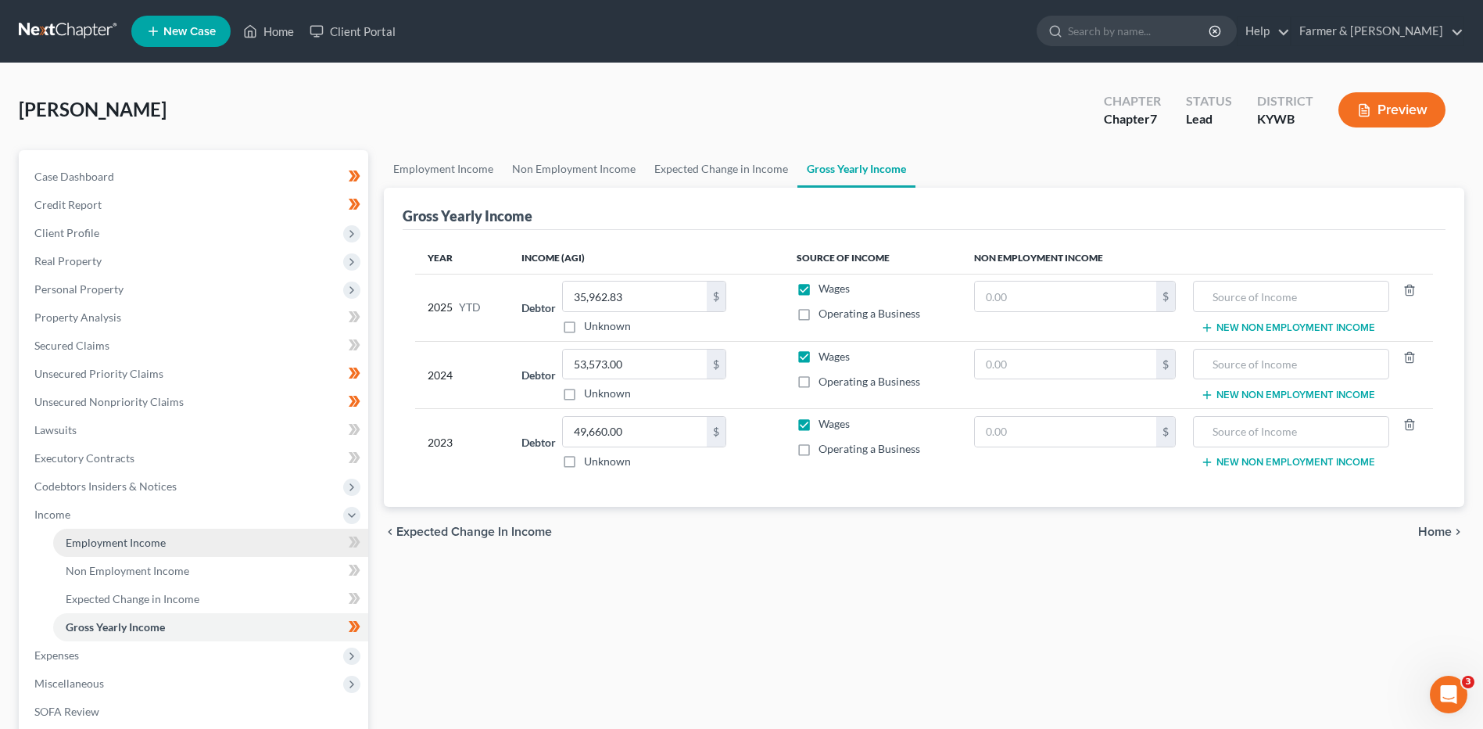
click at [77, 552] on link "Employment Income" at bounding box center [210, 543] width 315 height 28
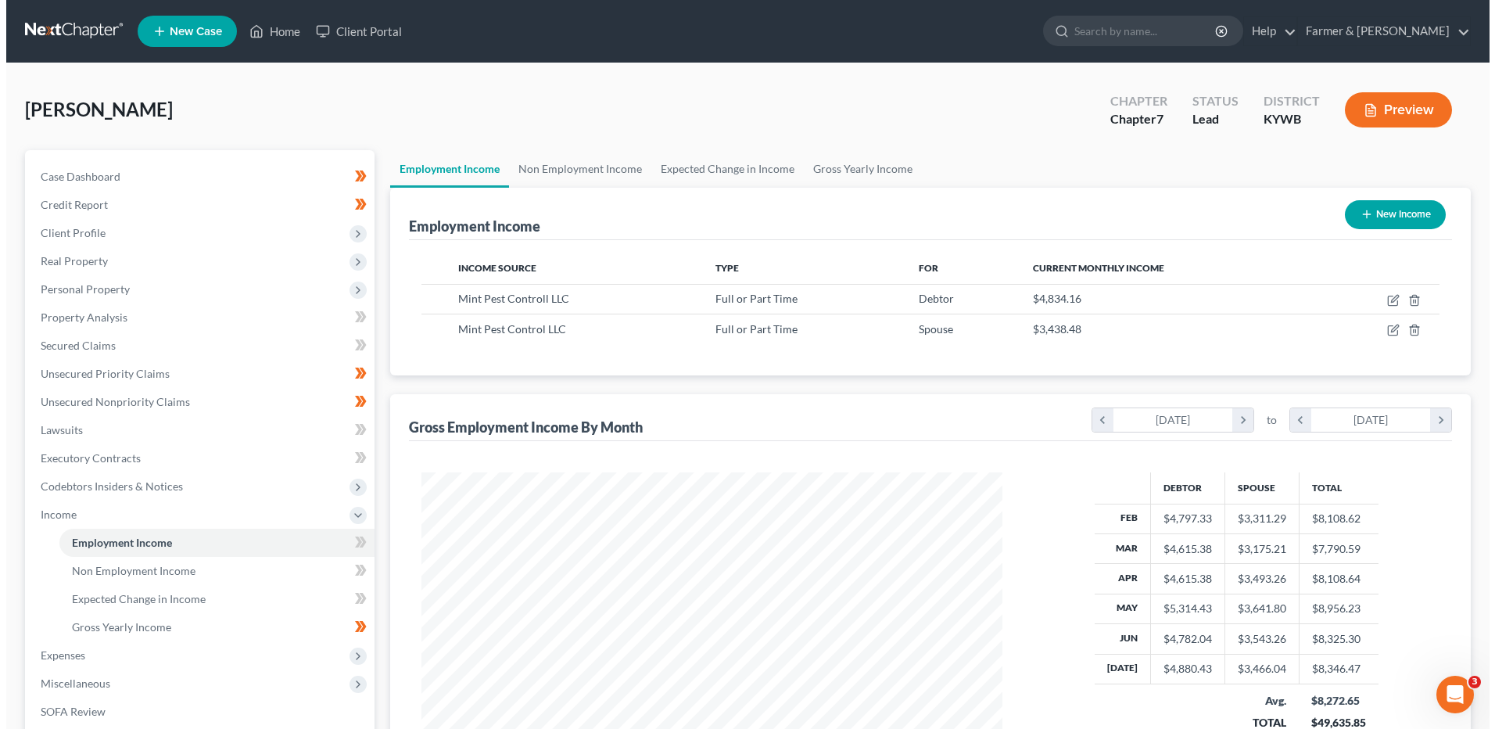
scroll to position [290, 611]
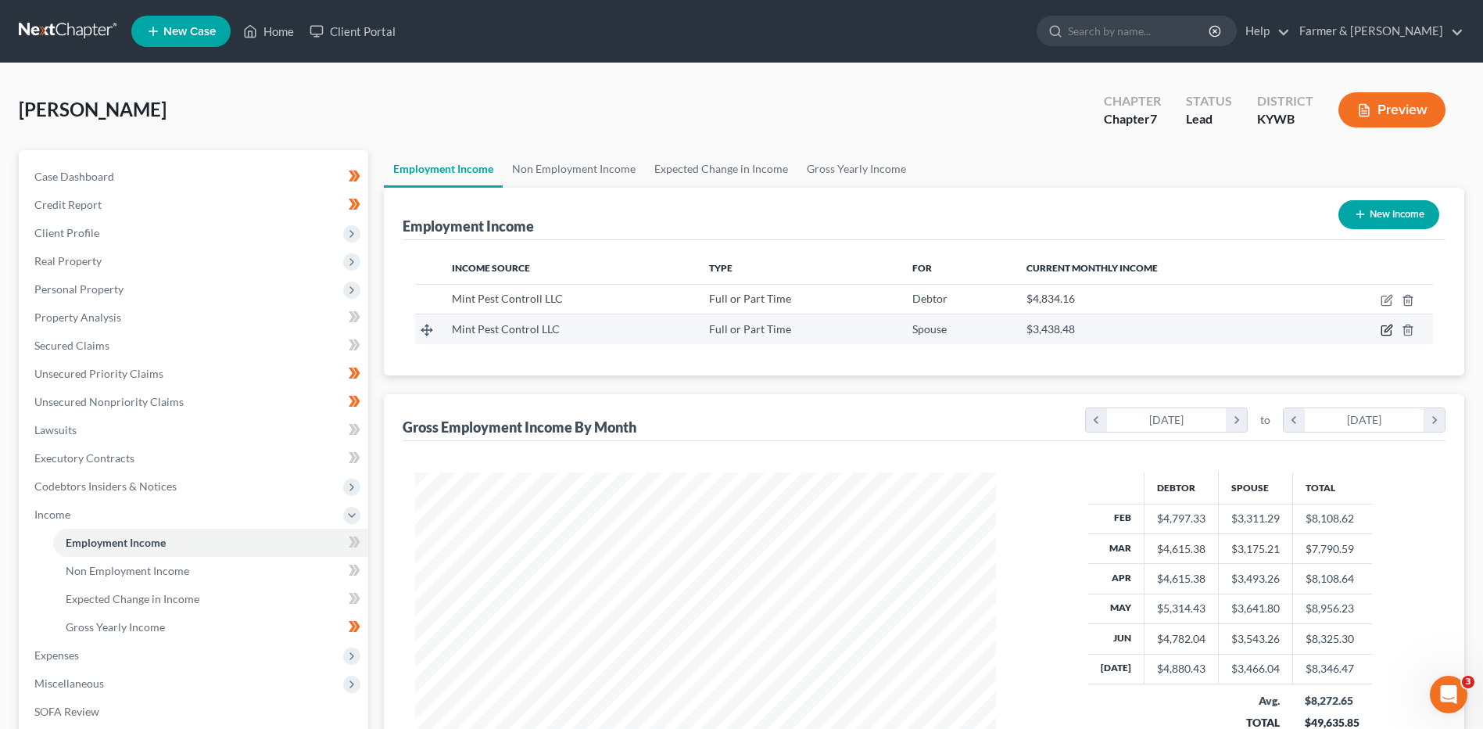
click at [1387, 331] on icon "button" at bounding box center [1388, 328] width 7 height 7
select select "0"
select select "18"
select select "2"
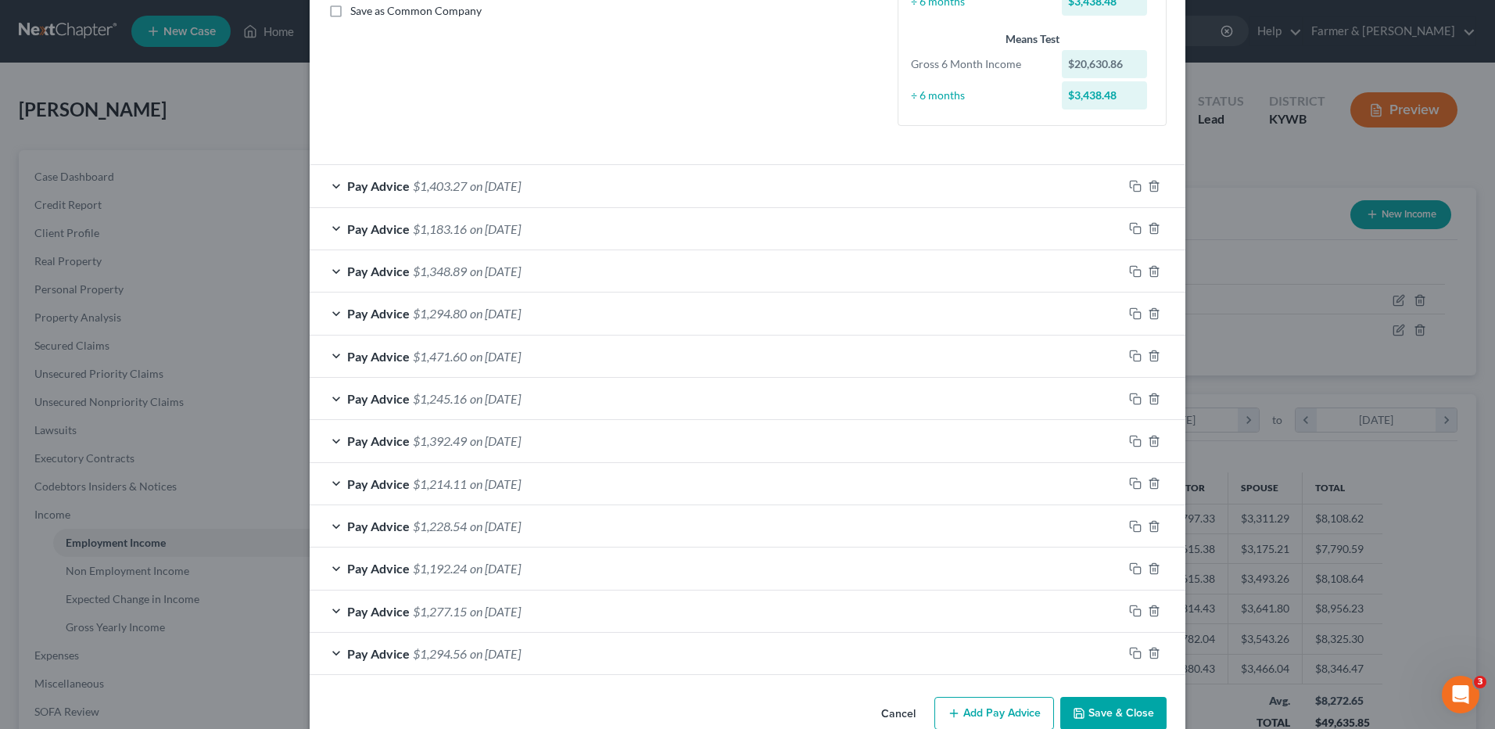
scroll to position [391, 0]
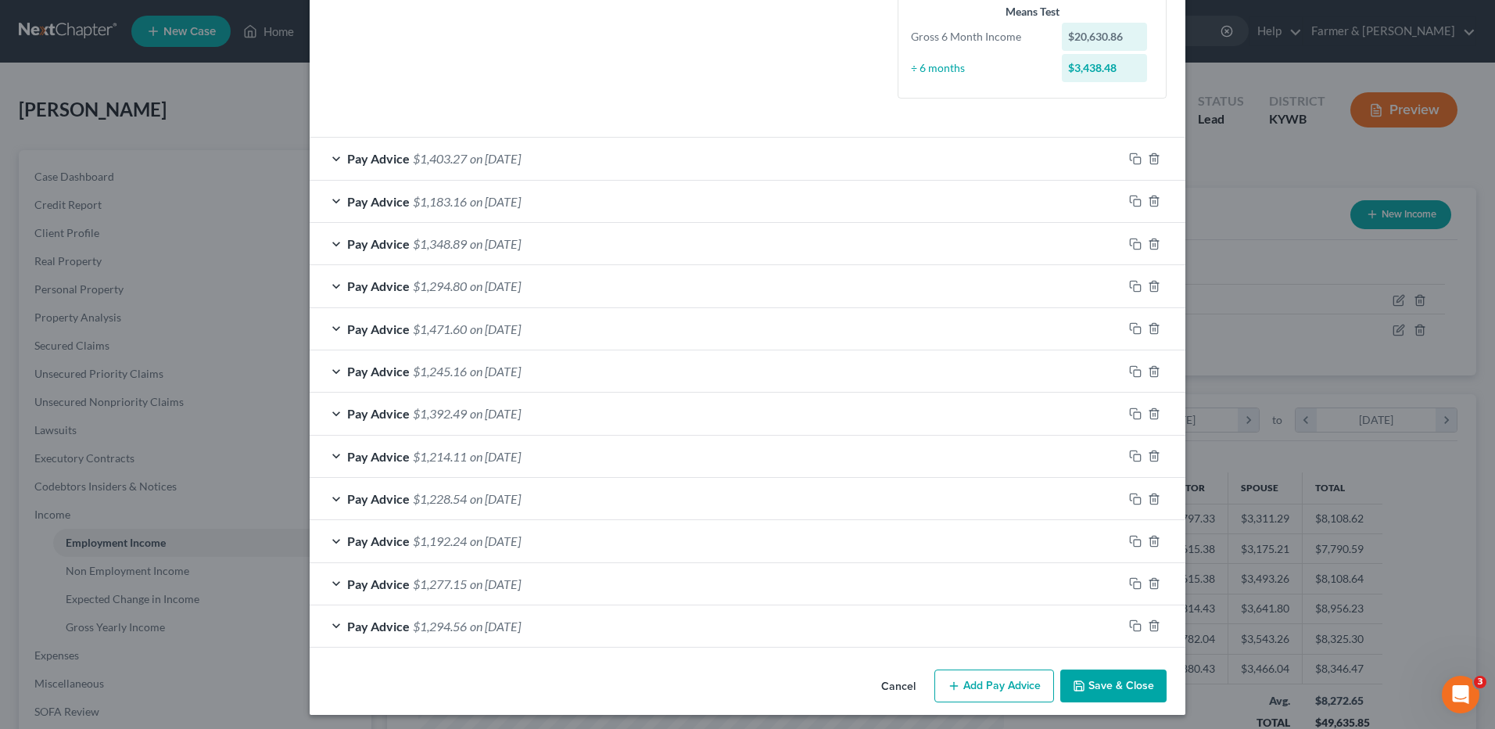
click at [494, 167] on div "Pay Advice $1,403.27 on 07/18/2025" at bounding box center [716, 158] width 813 height 41
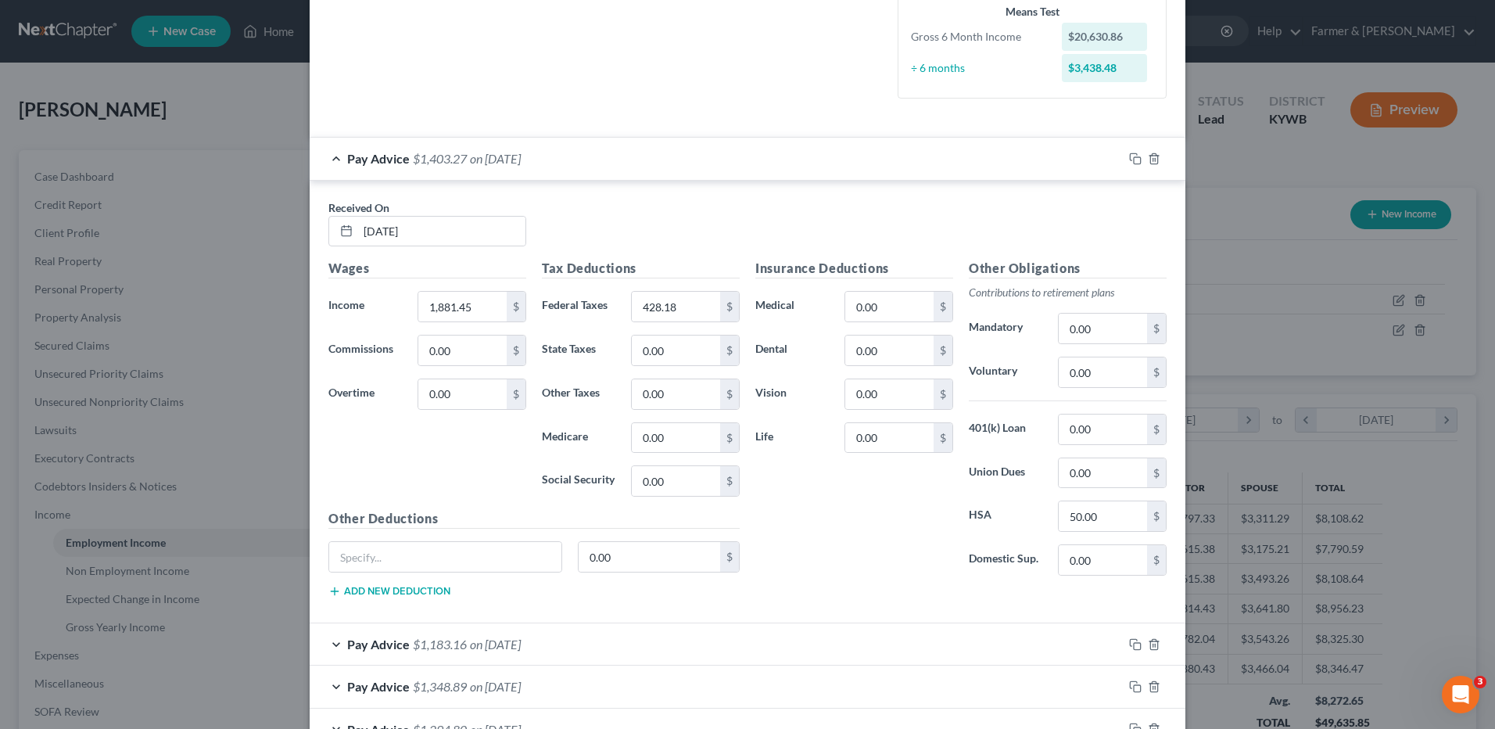
click at [514, 155] on span "on 07/18/2025" at bounding box center [495, 158] width 51 height 15
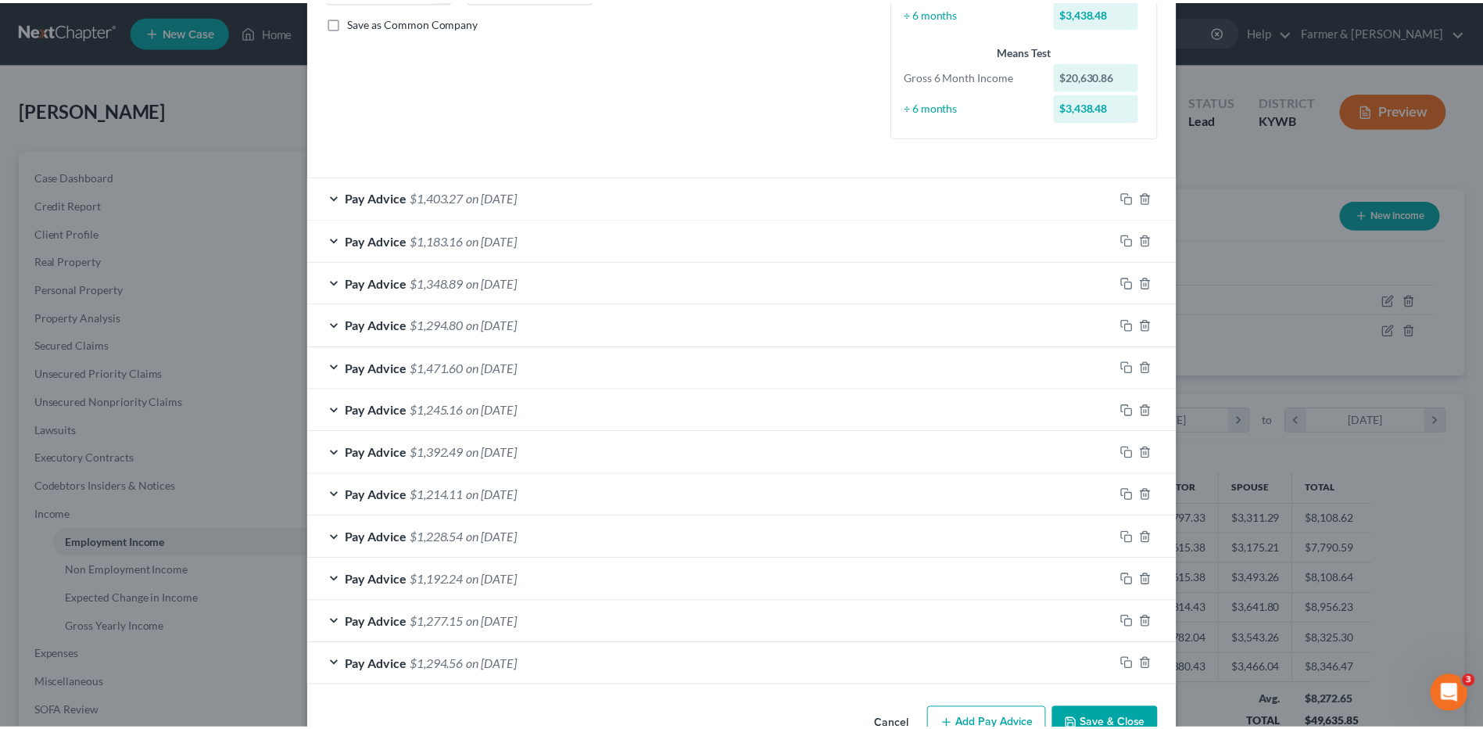
scroll to position [396, 0]
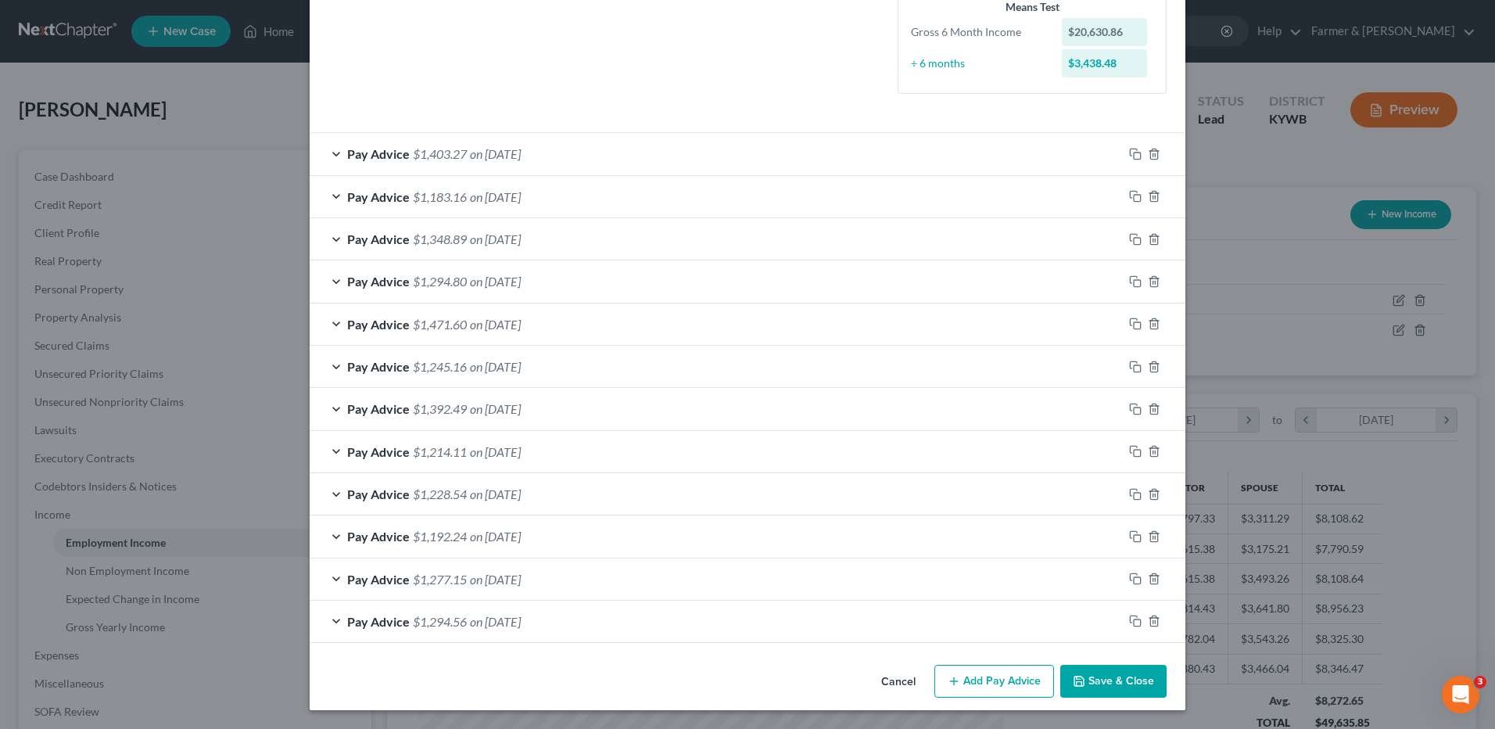
click at [1091, 676] on button "Save & Close" at bounding box center [1113, 681] width 106 height 33
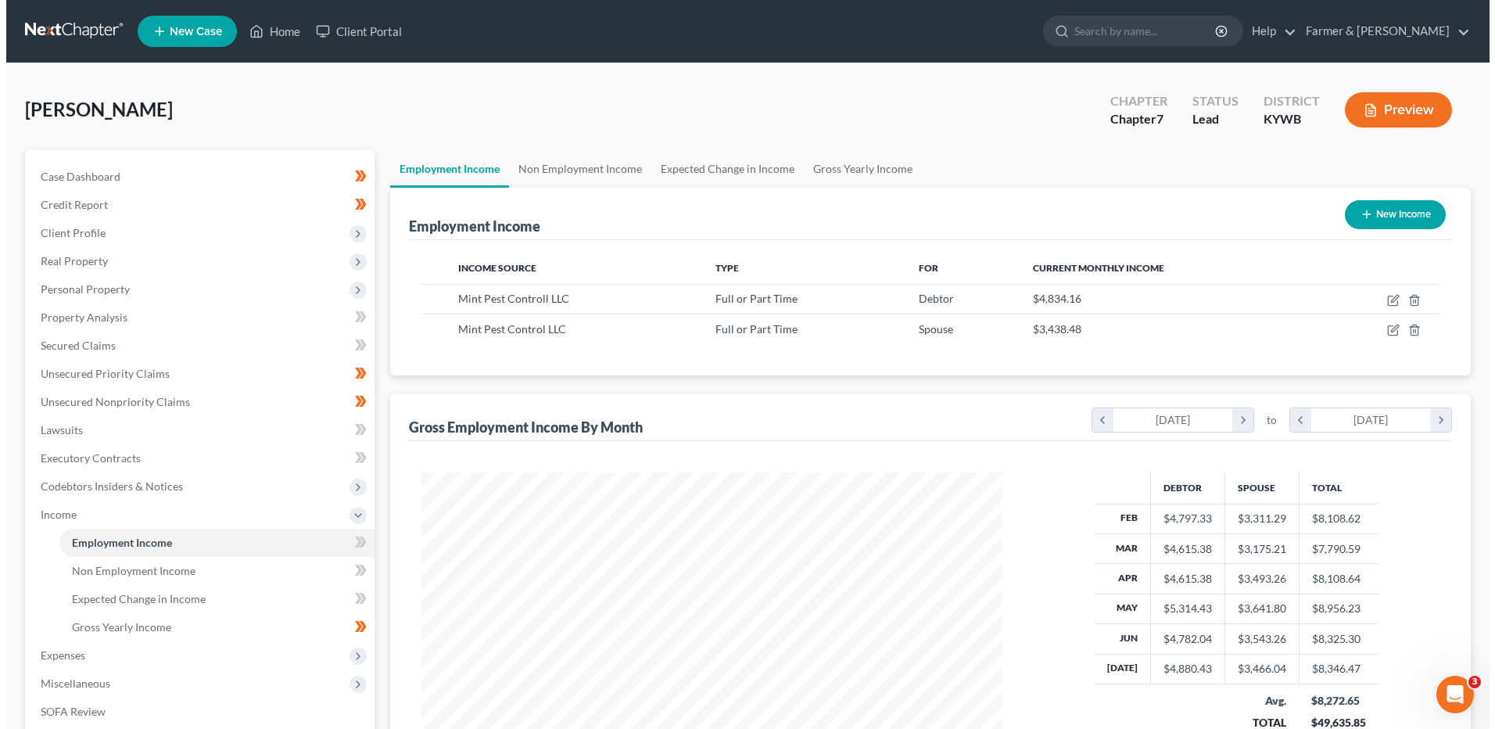
scroll to position [781538, 781216]
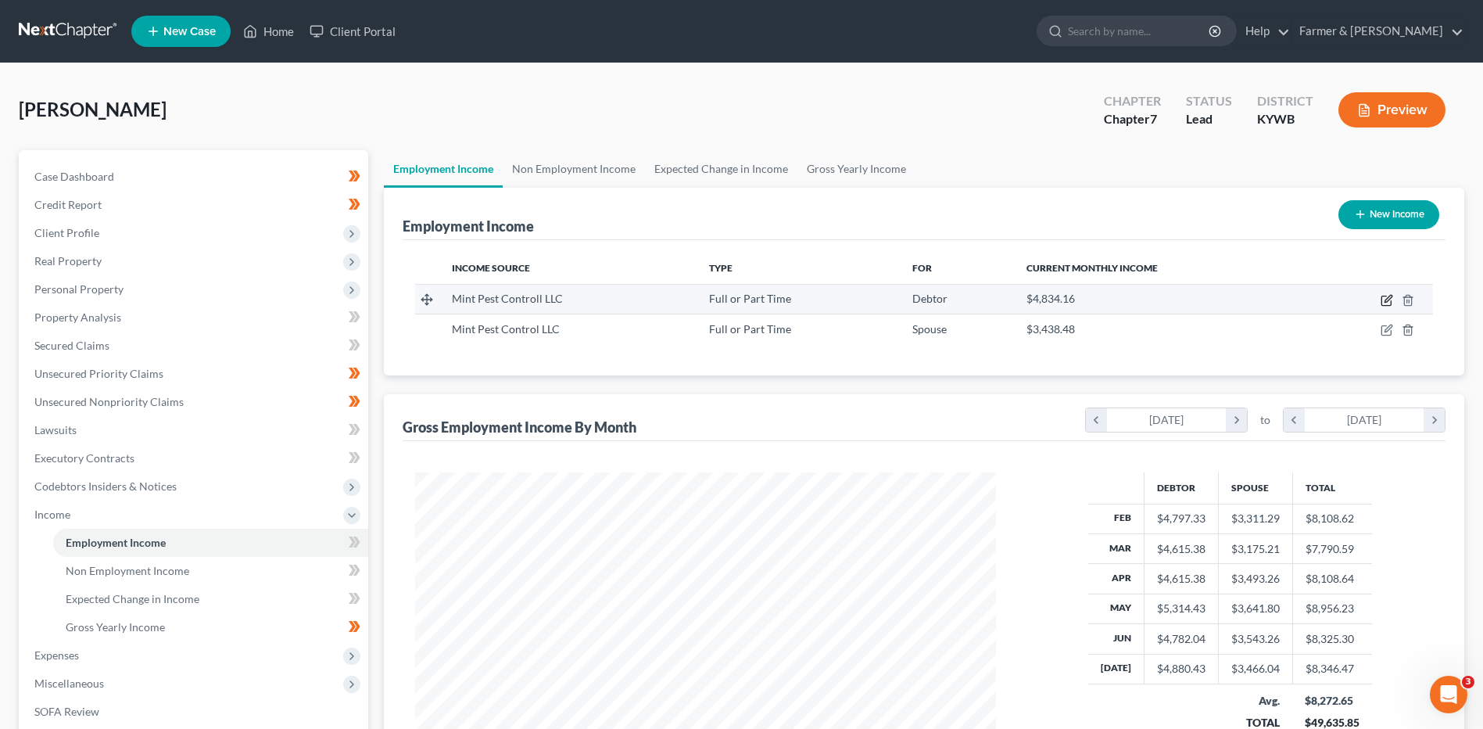
click at [1387, 298] on icon "button" at bounding box center [1387, 300] width 13 height 13
select select "0"
select select "18"
select select "2"
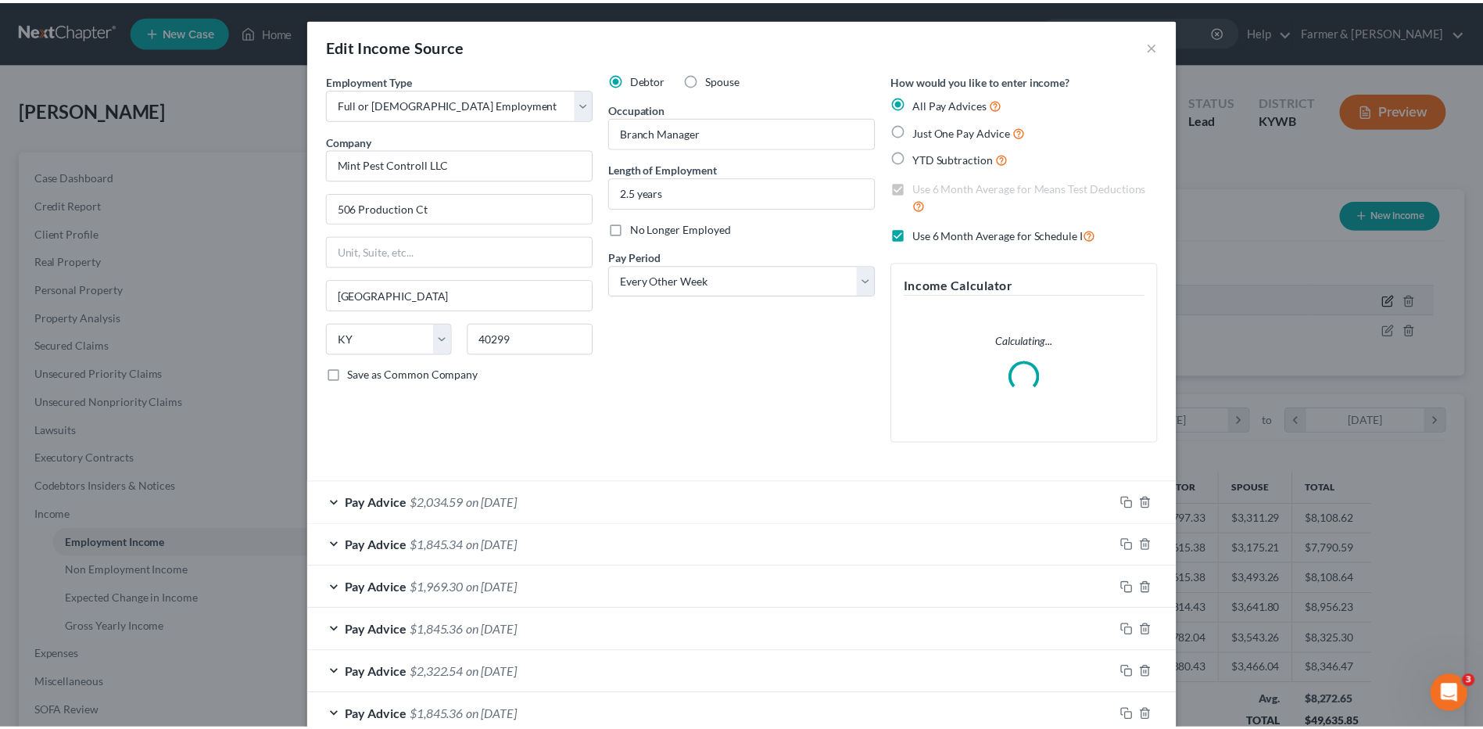
scroll to position [292, 618]
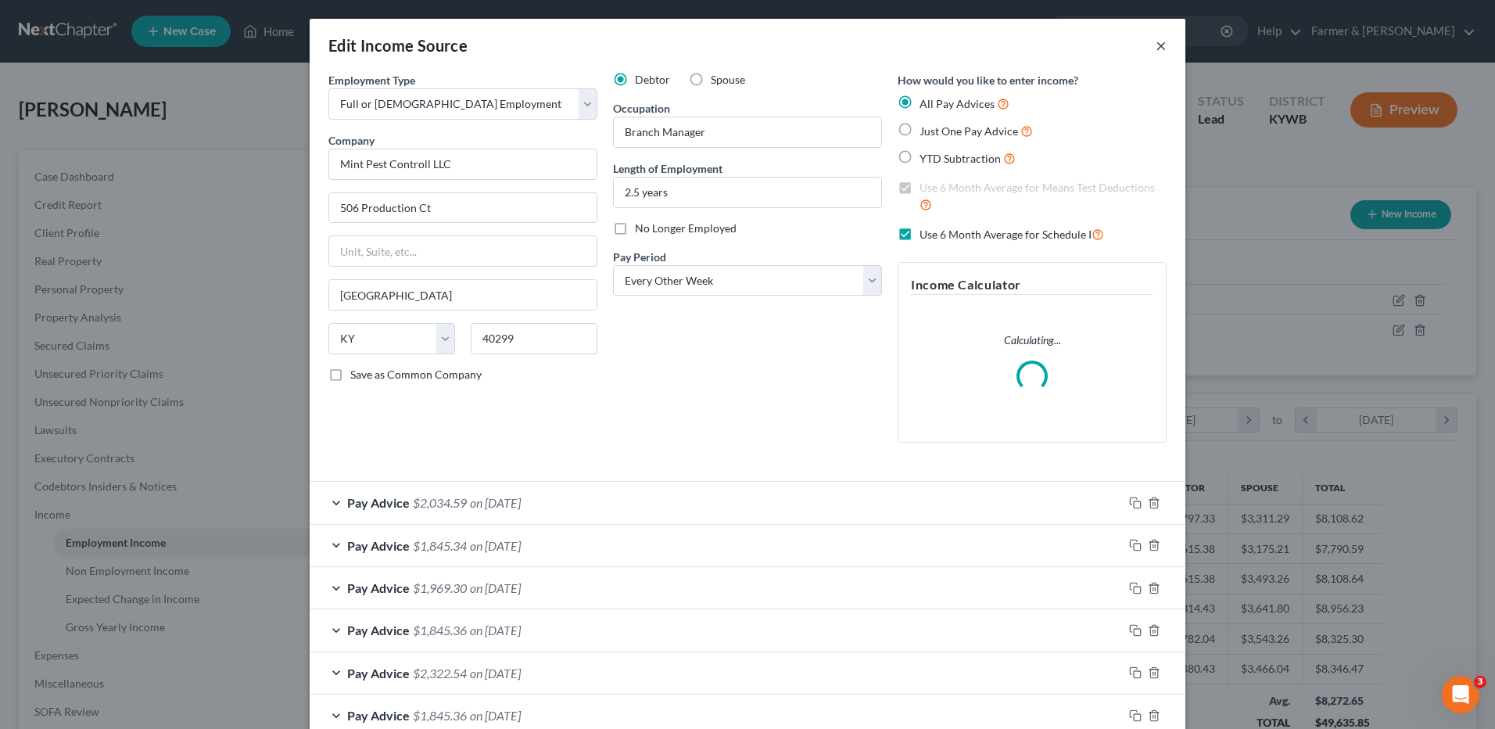
click at [1156, 40] on button "×" at bounding box center [1161, 45] width 11 height 19
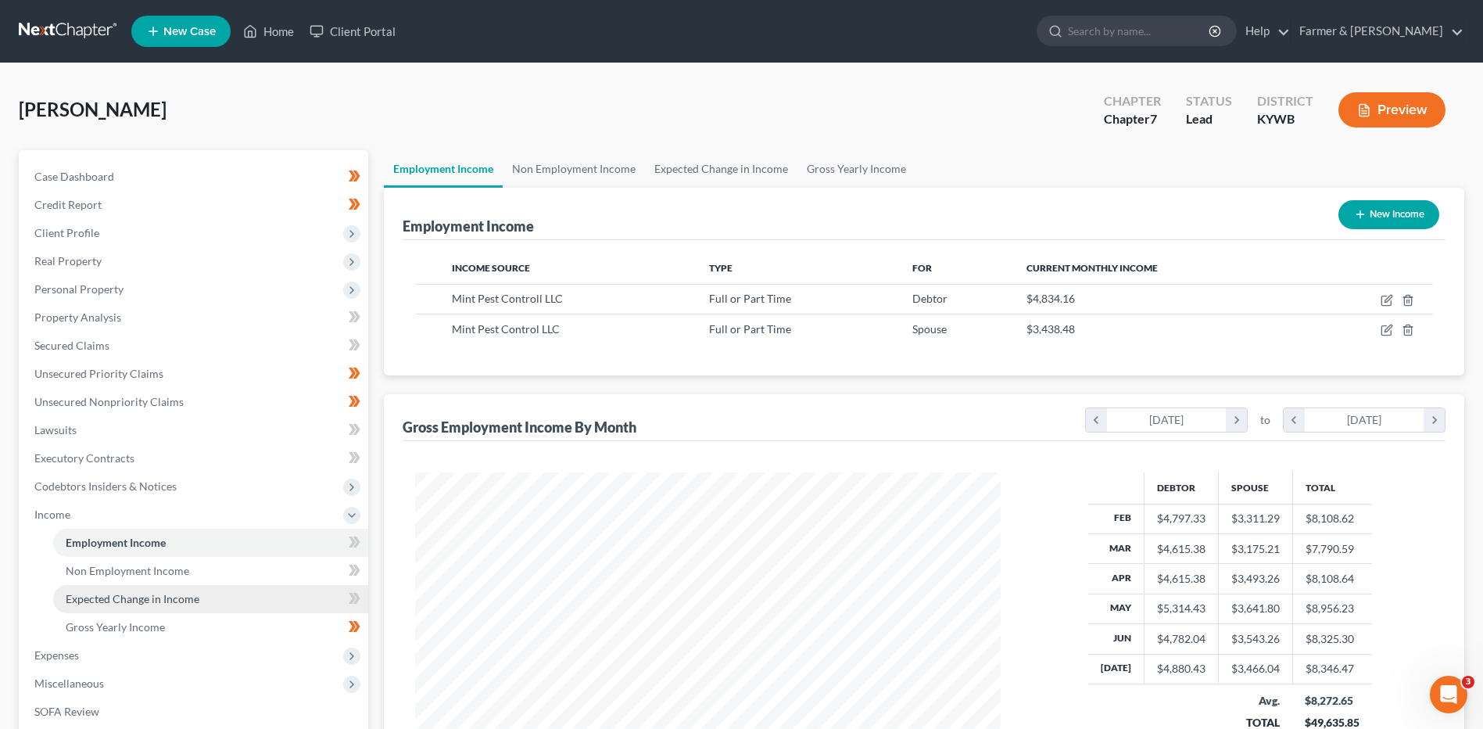
scroll to position [781538, 781216]
click at [210, 568] on link "Non Employment Income" at bounding box center [210, 571] width 315 height 28
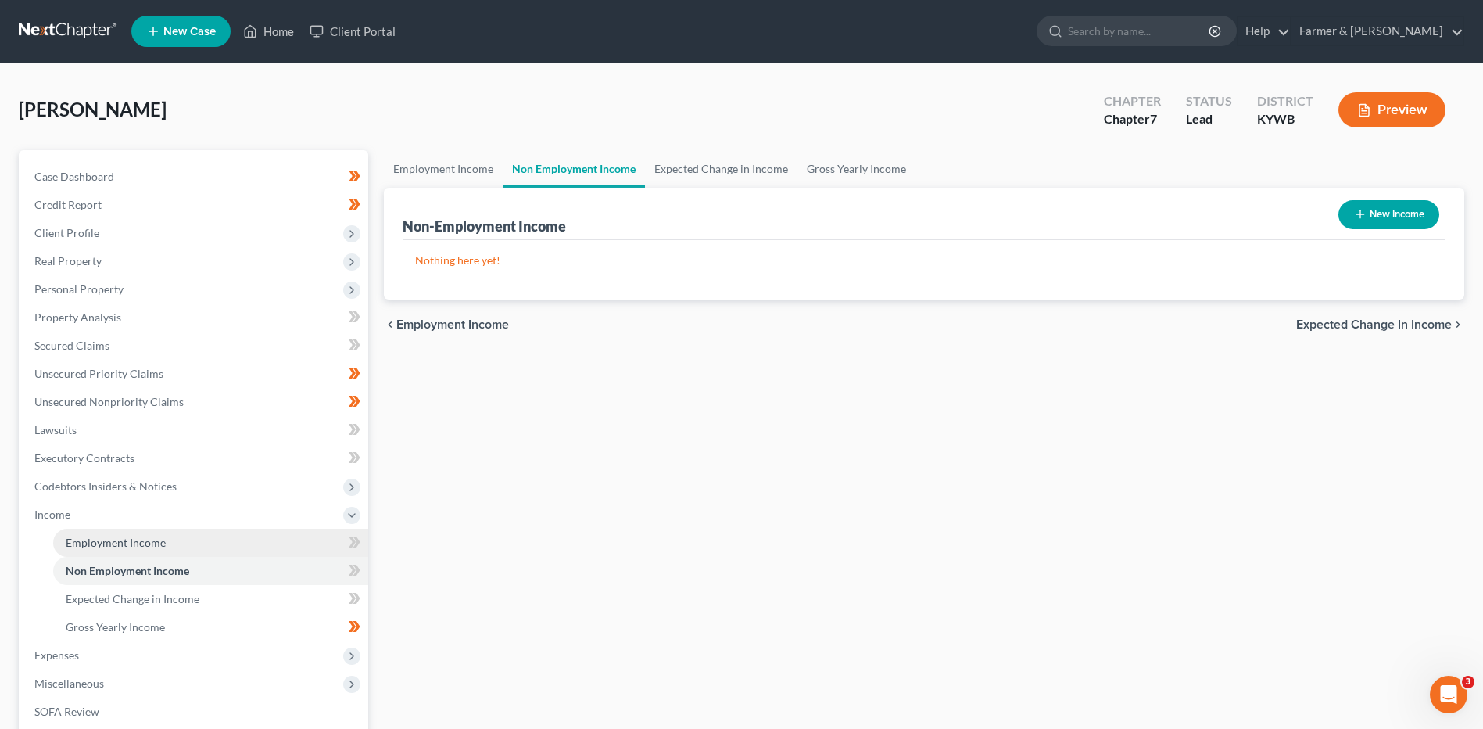
click at [214, 539] on link "Employment Income" at bounding box center [210, 543] width 315 height 28
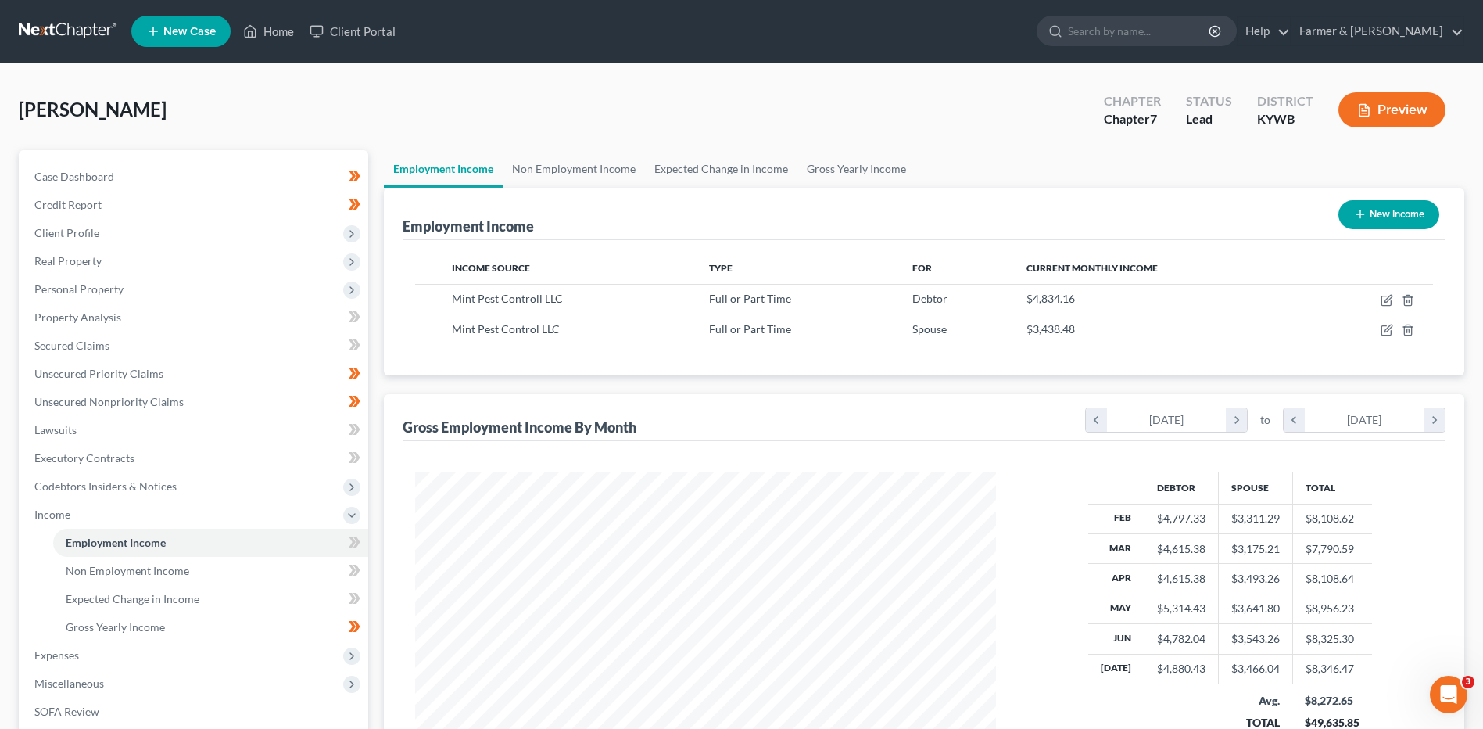
scroll to position [290, 611]
click at [204, 175] on link "Case Dashboard" at bounding box center [195, 177] width 346 height 28
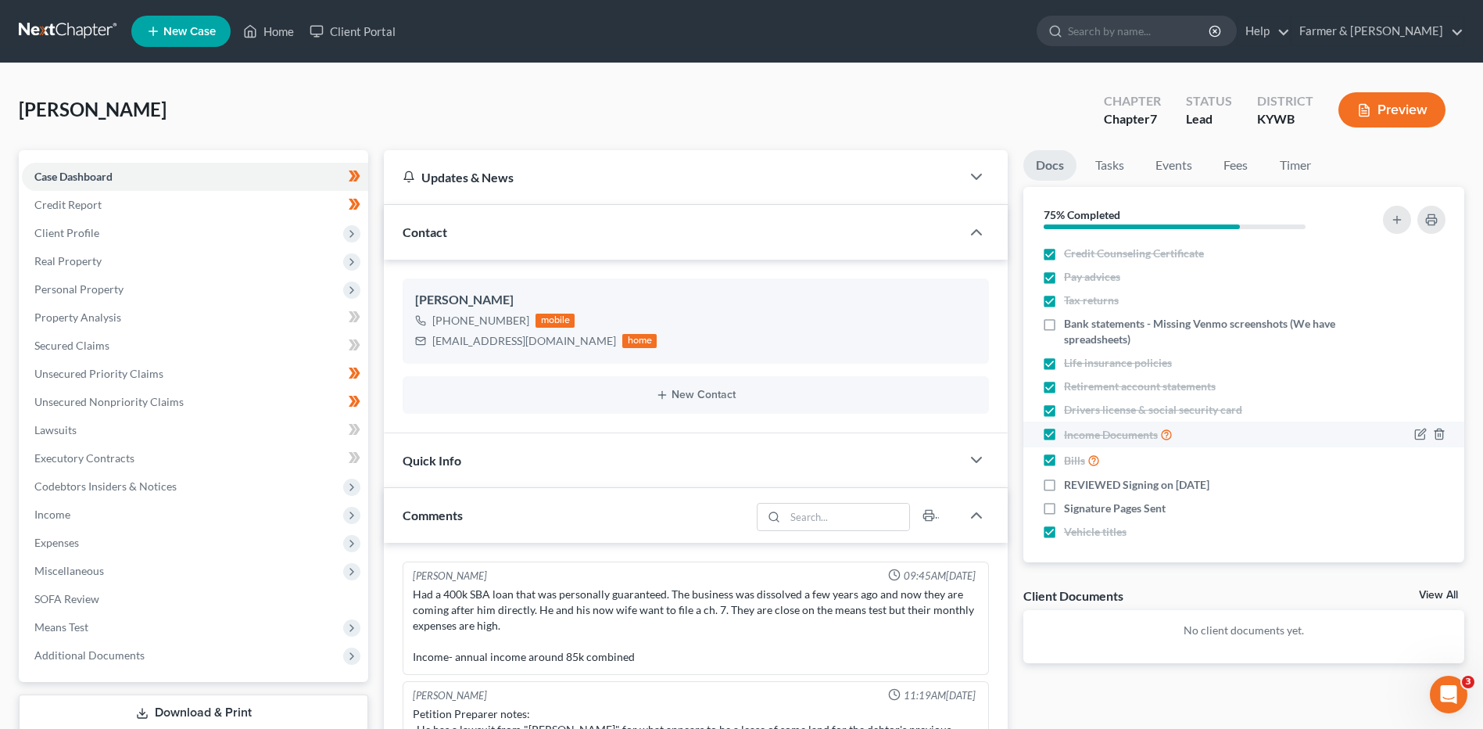
scroll to position [6, 0]
click at [1064, 478] on label "REVIEWED Signing on 8/13/2025" at bounding box center [1136, 479] width 145 height 16
click at [1070, 478] on input "REVIEWED Signing on 8/13/2025" at bounding box center [1075, 476] width 10 height 10
checkbox input "true"
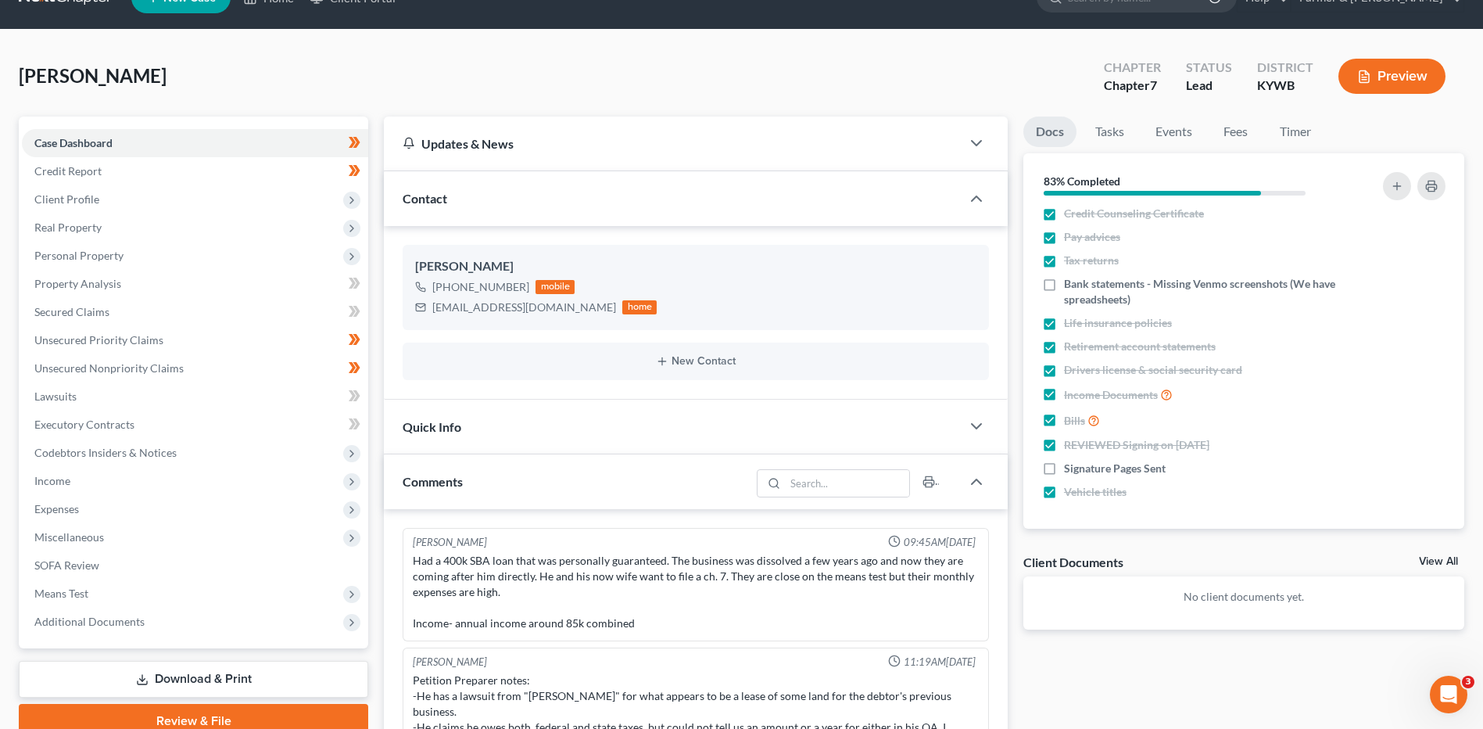
scroll to position [0, 0]
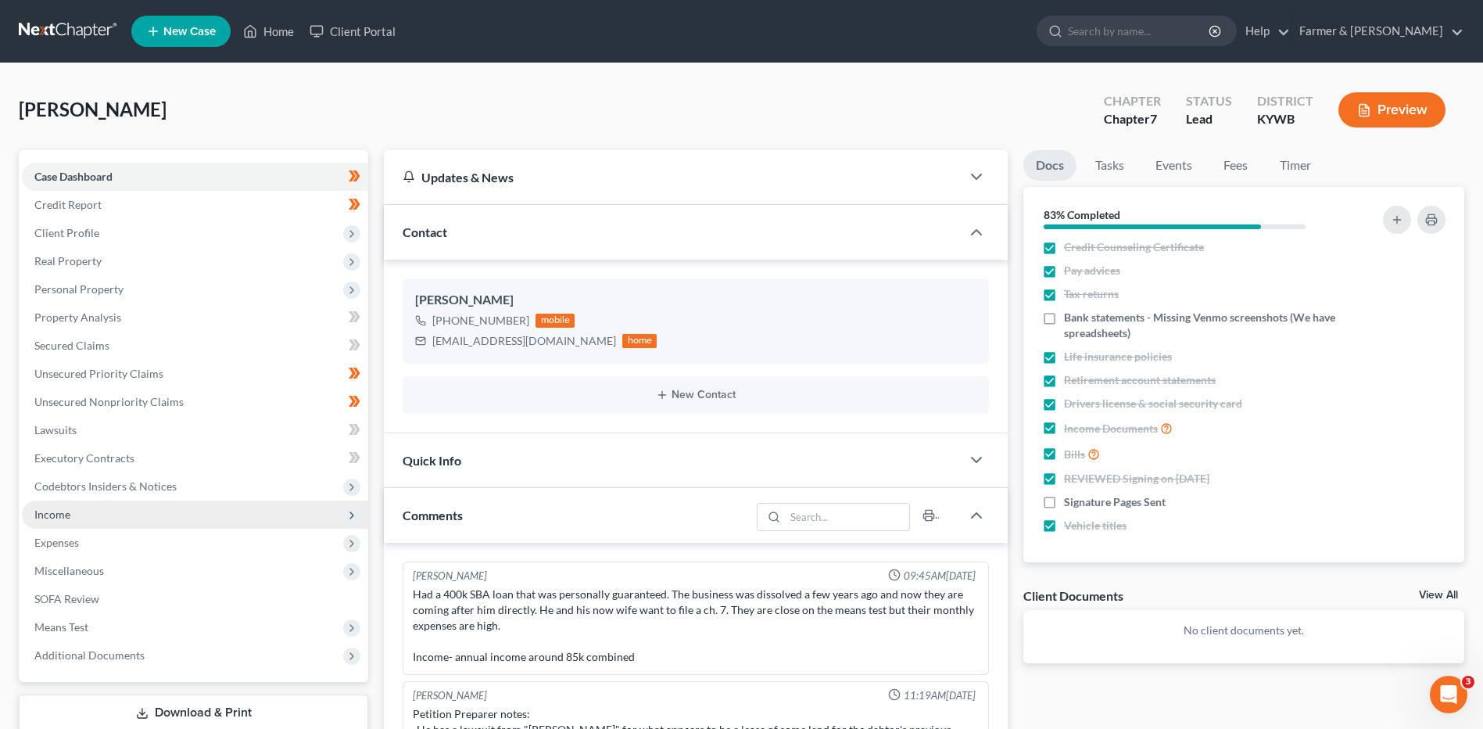
click at [141, 509] on span "Income" at bounding box center [195, 514] width 346 height 28
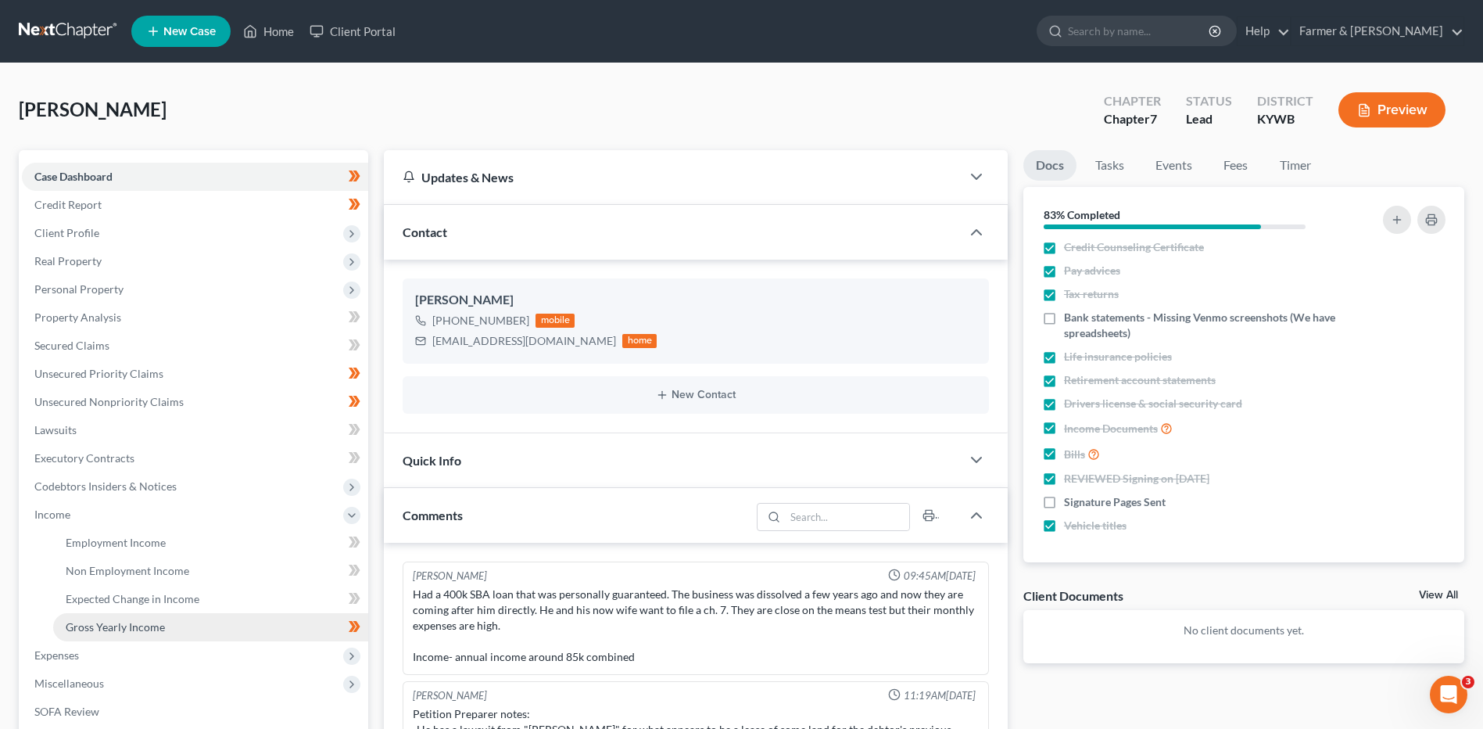
click at [149, 629] on span "Gross Yearly Income" at bounding box center [115, 626] width 99 height 13
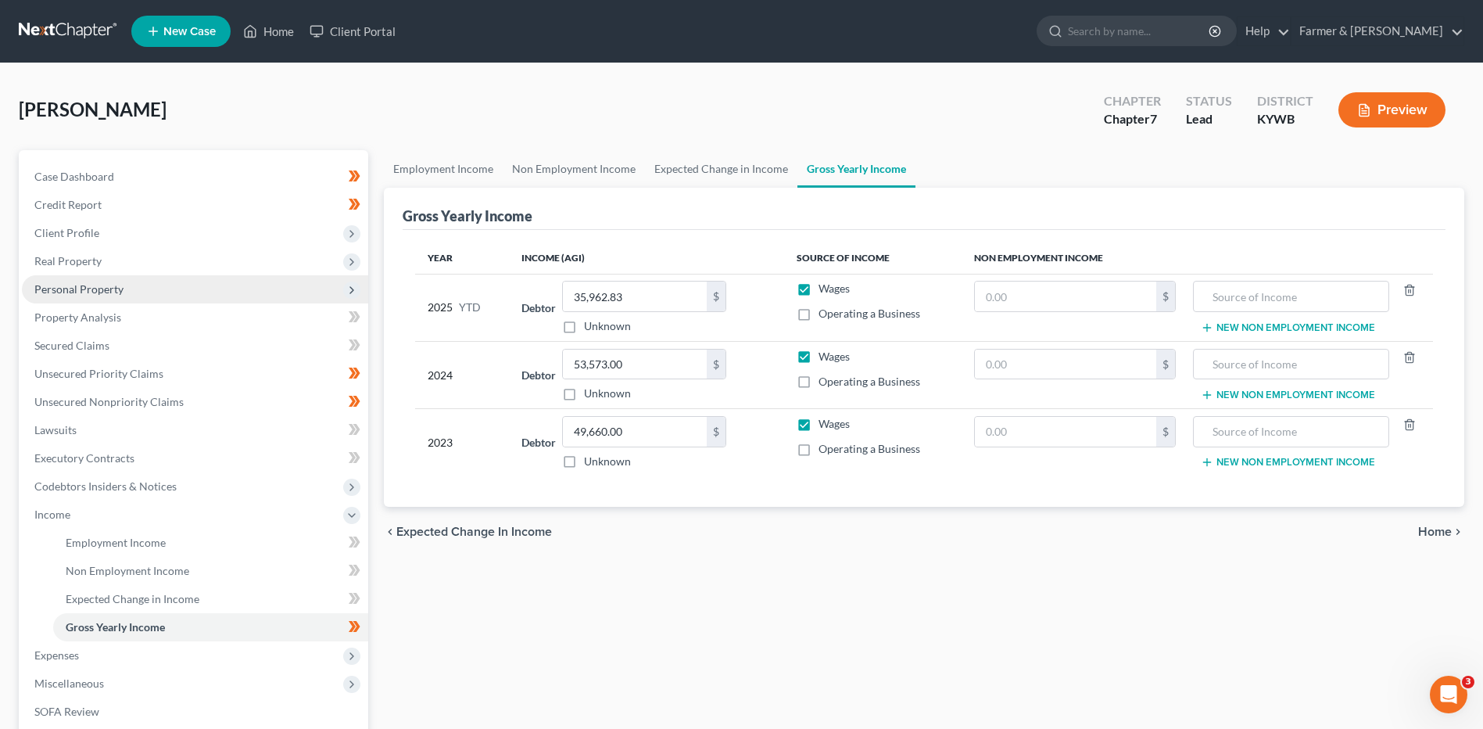
click at [113, 281] on span "Personal Property" at bounding box center [195, 289] width 346 height 28
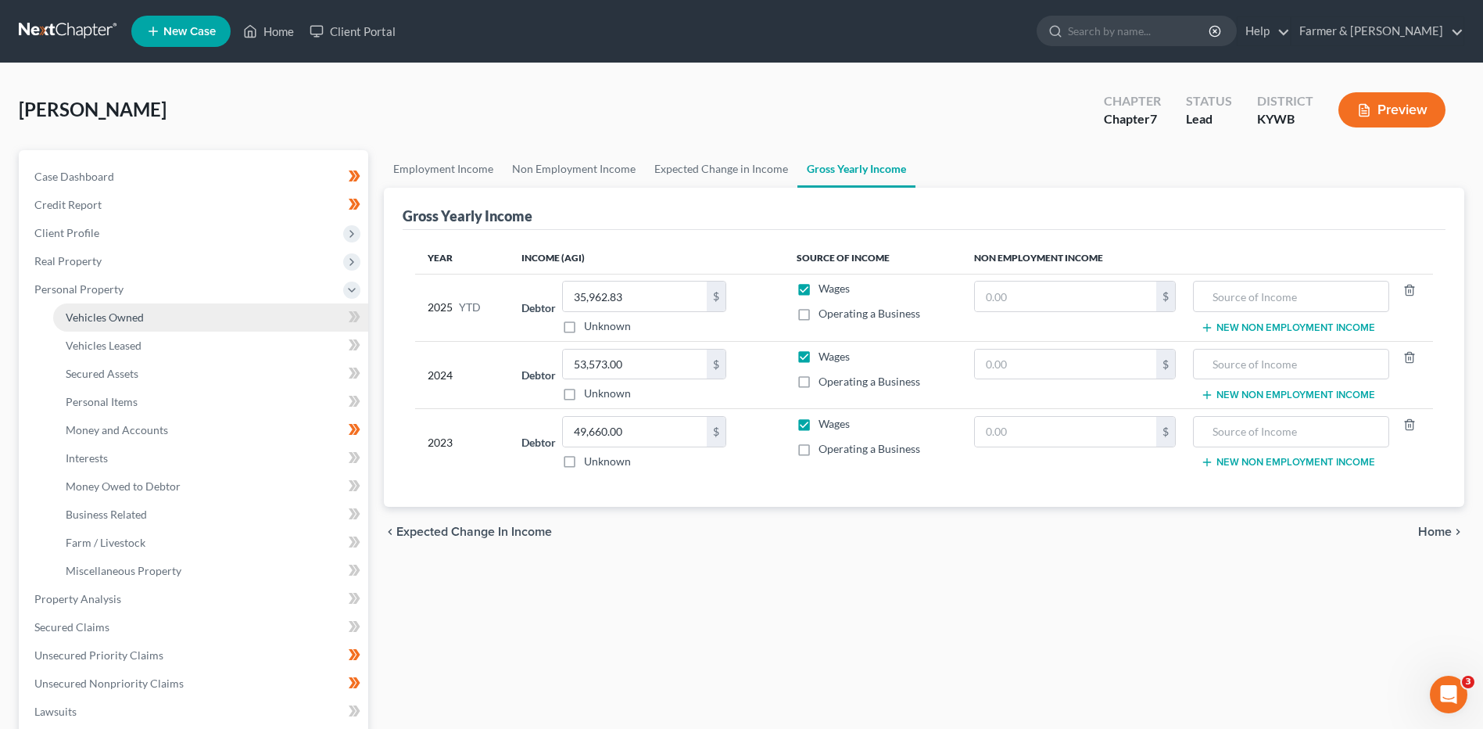
click at [125, 309] on link "Vehicles Owned" at bounding box center [210, 317] width 315 height 28
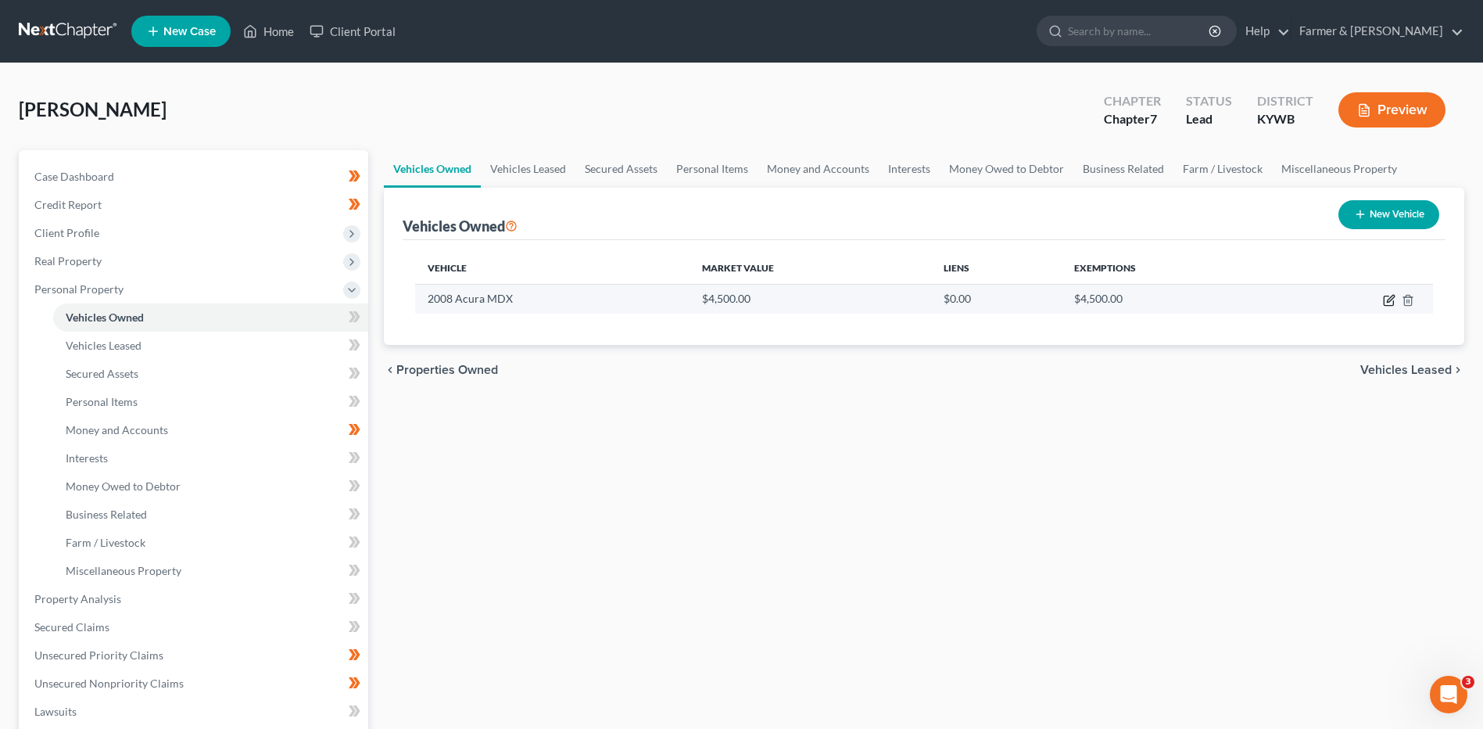
click at [1392, 299] on icon "button" at bounding box center [1390, 298] width 7 height 7
select select "0"
select select "18"
select select "2"
select select "0"
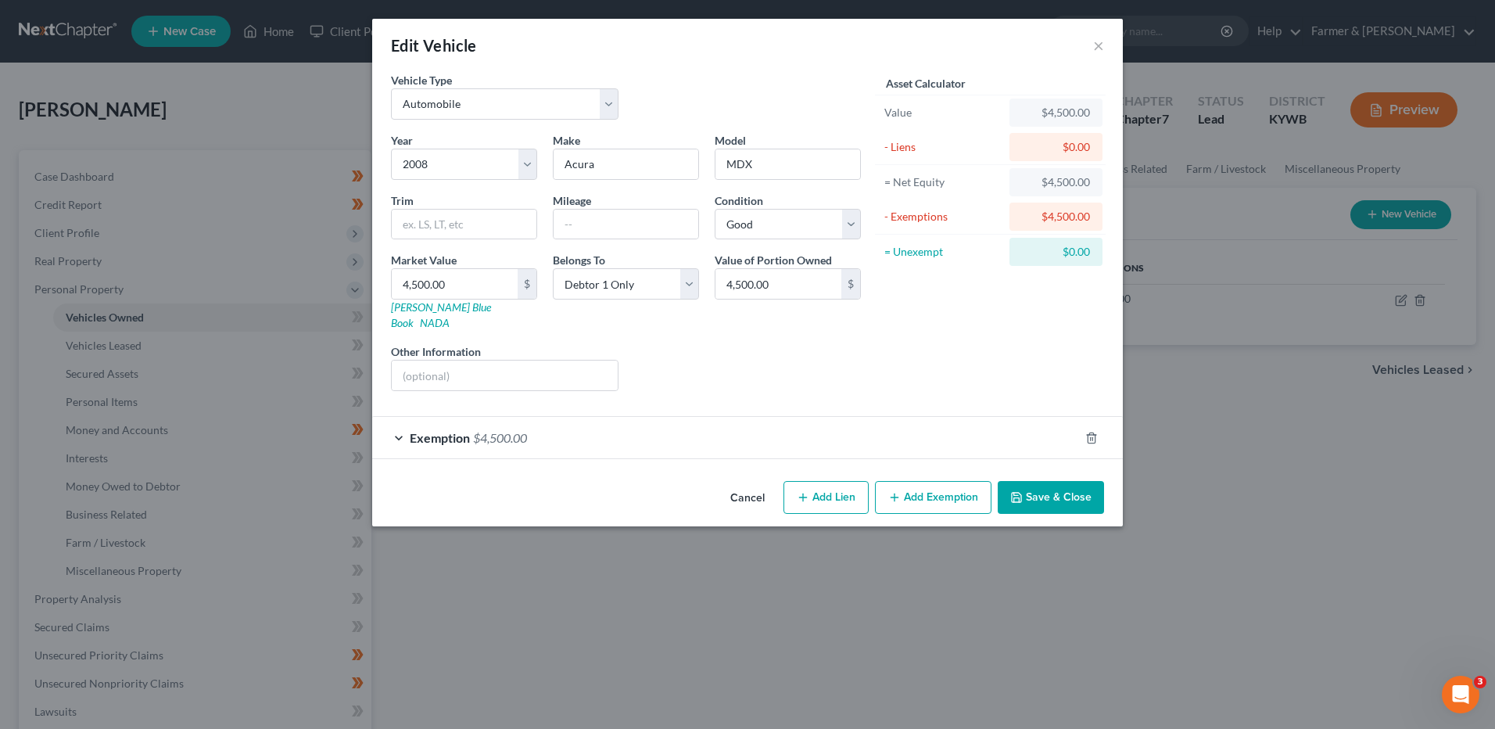
drag, startPoint x: 1052, startPoint y: 484, endPoint x: 1443, endPoint y: 569, distance: 400.1
click at [1052, 484] on button "Save & Close" at bounding box center [1051, 497] width 106 height 33
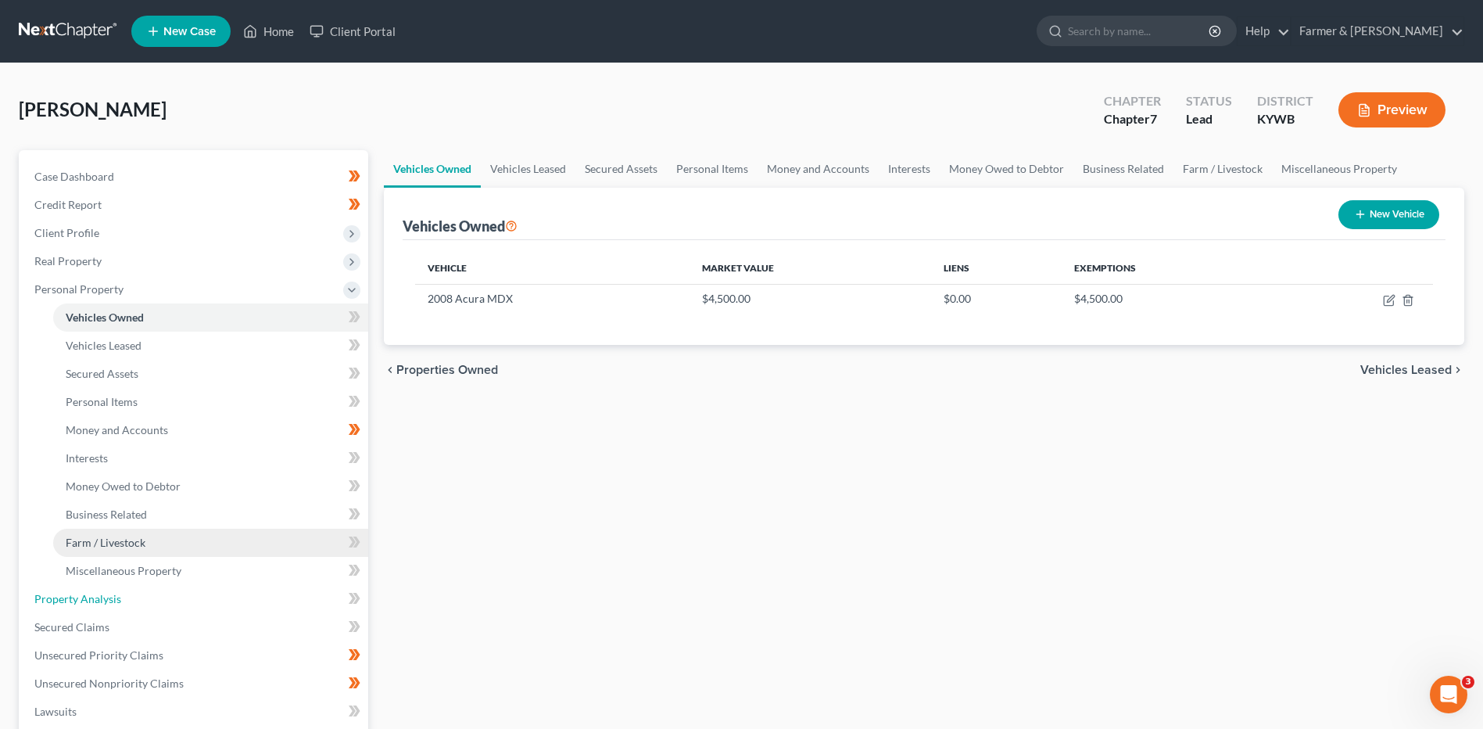
drag, startPoint x: 122, startPoint y: 589, endPoint x: 177, endPoint y: 555, distance: 64.6
click at [122, 589] on link "Property Analysis" at bounding box center [195, 599] width 346 height 28
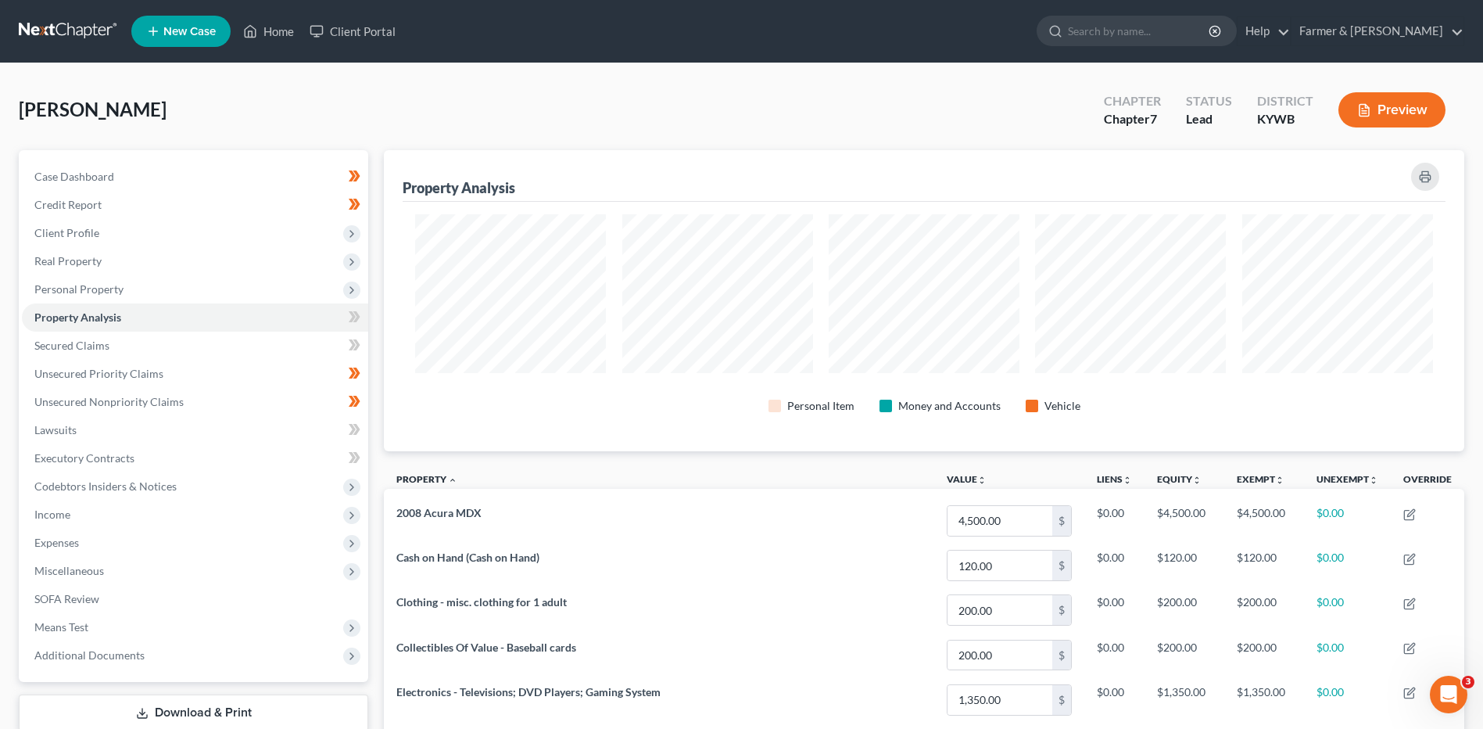
scroll to position [156, 0]
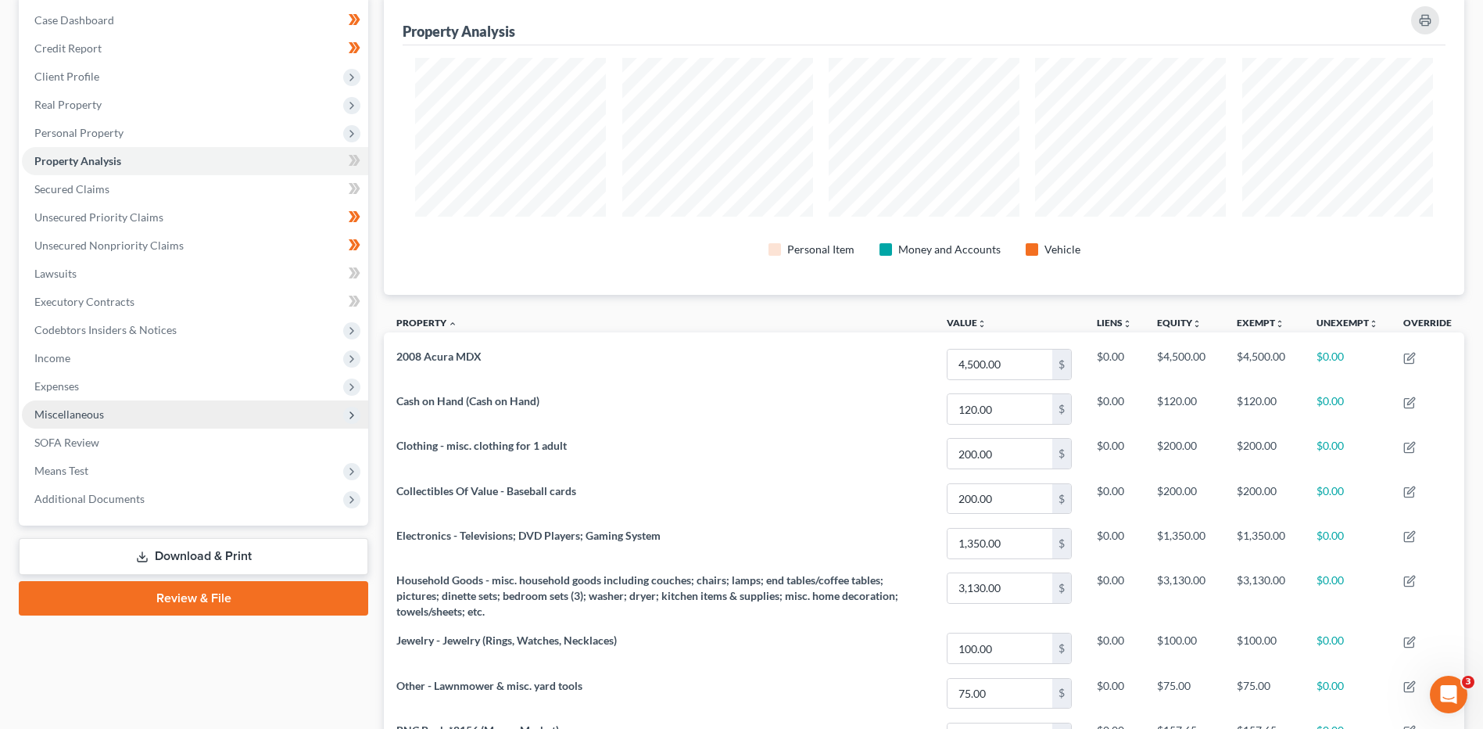
click at [90, 414] on span "Miscellaneous" at bounding box center [69, 413] width 70 height 13
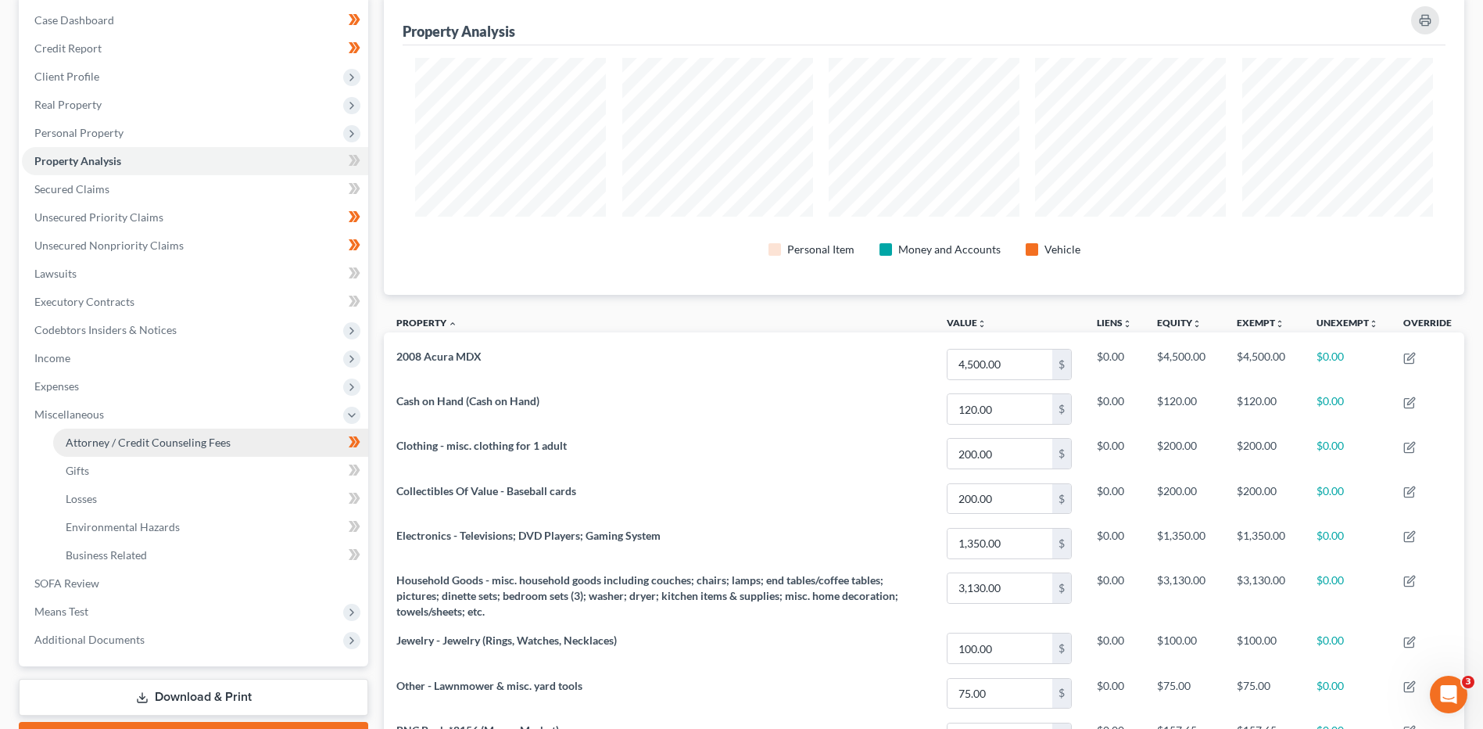
click at [112, 448] on span "Attorney / Credit Counseling Fees" at bounding box center [148, 441] width 165 height 13
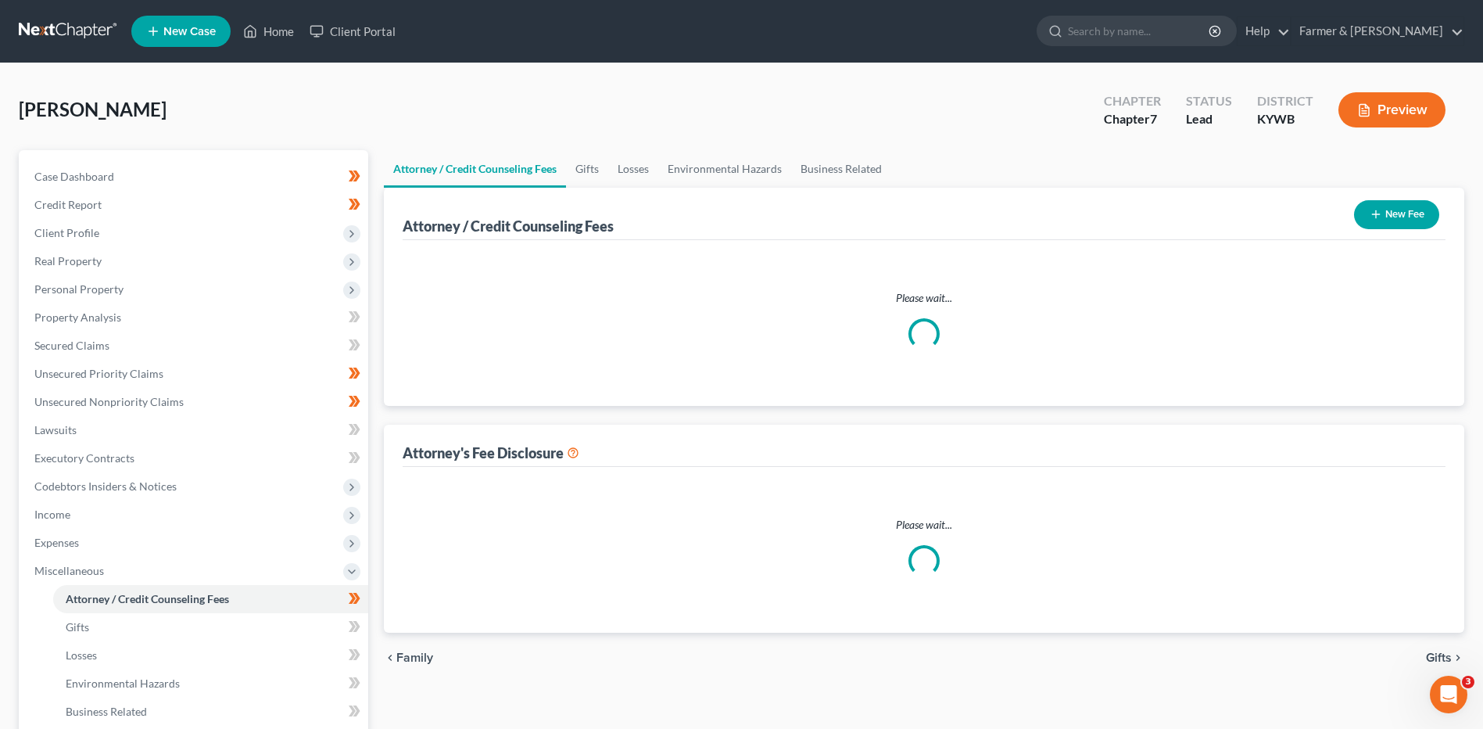
select select "0"
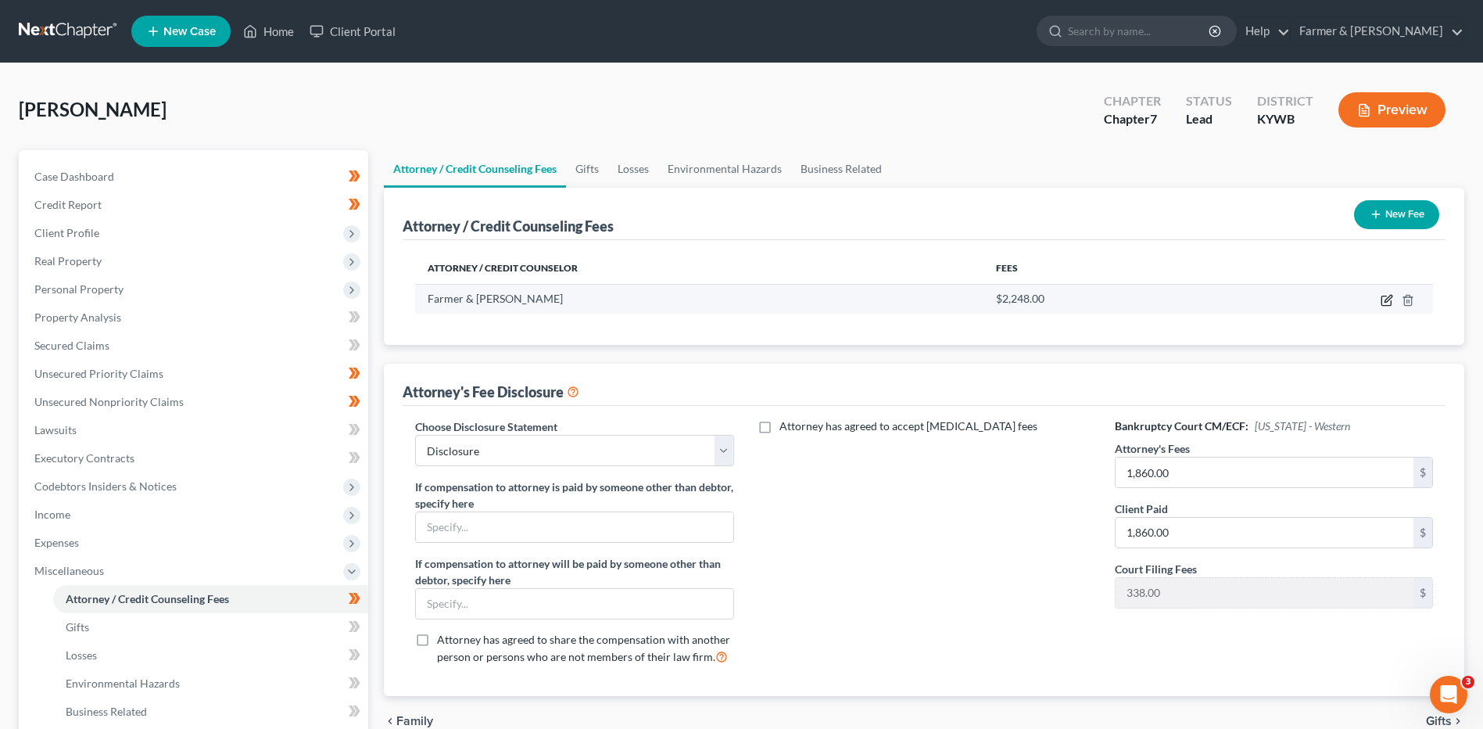
click at [1389, 299] on icon "button" at bounding box center [1387, 300] width 13 height 13
select select "18"
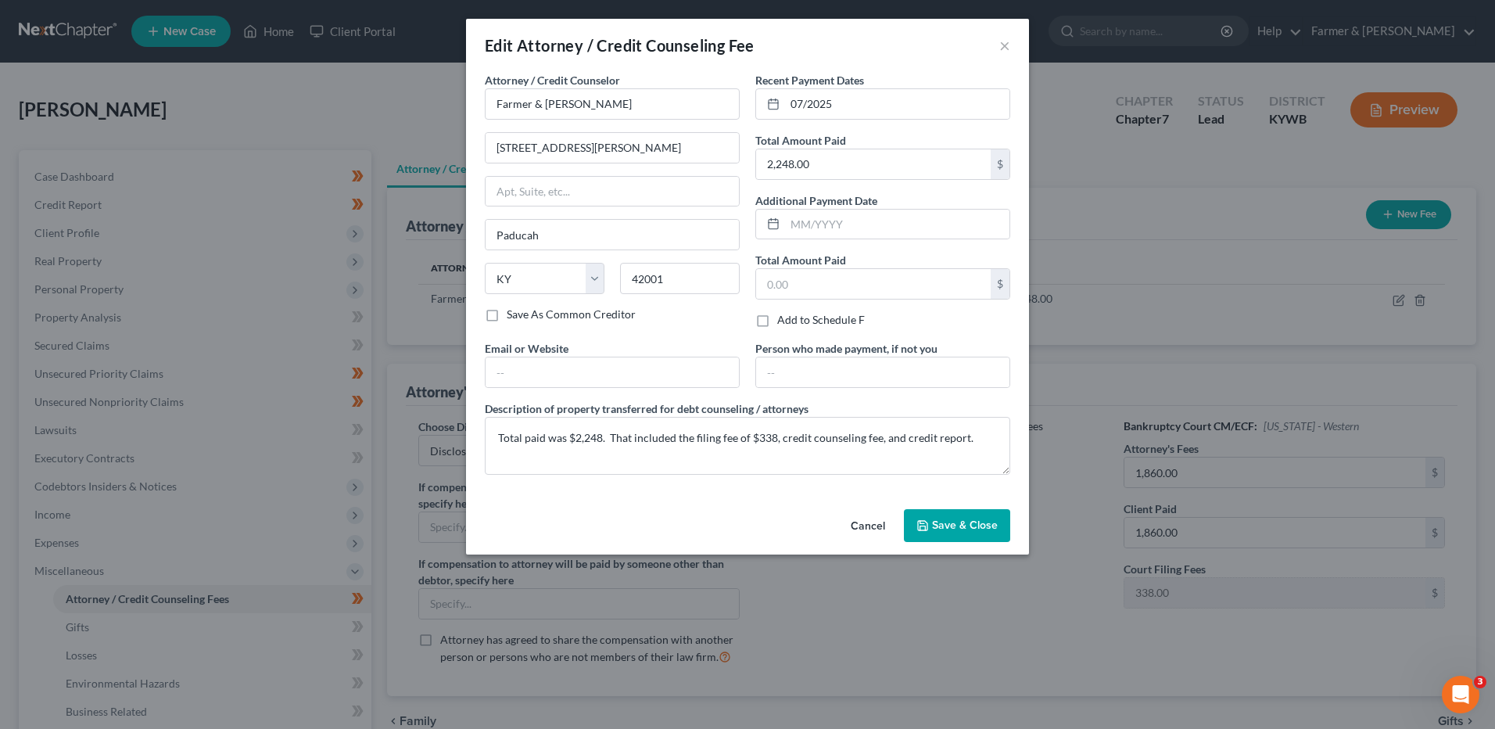
click at [948, 519] on span "Save & Close" at bounding box center [965, 524] width 66 height 13
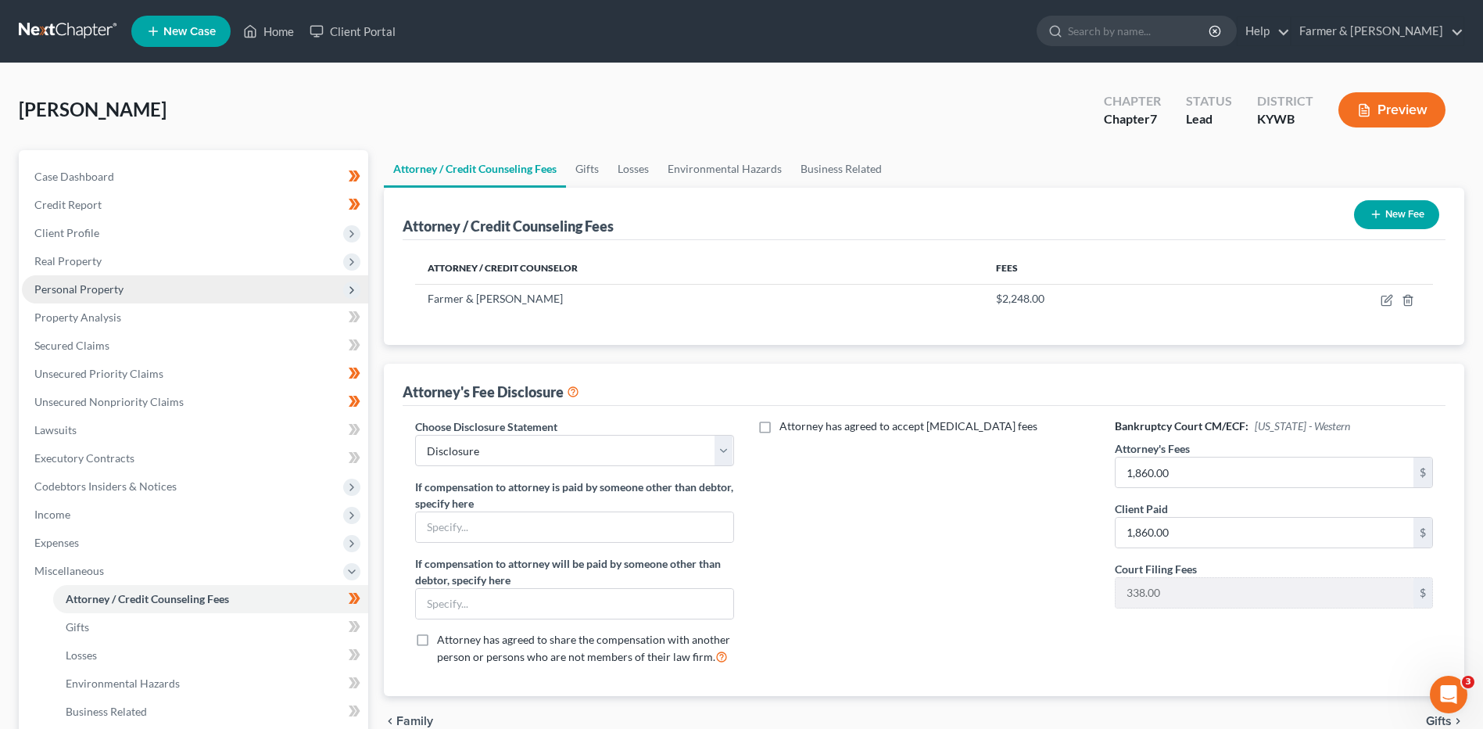
click at [162, 294] on span "Personal Property" at bounding box center [195, 289] width 346 height 28
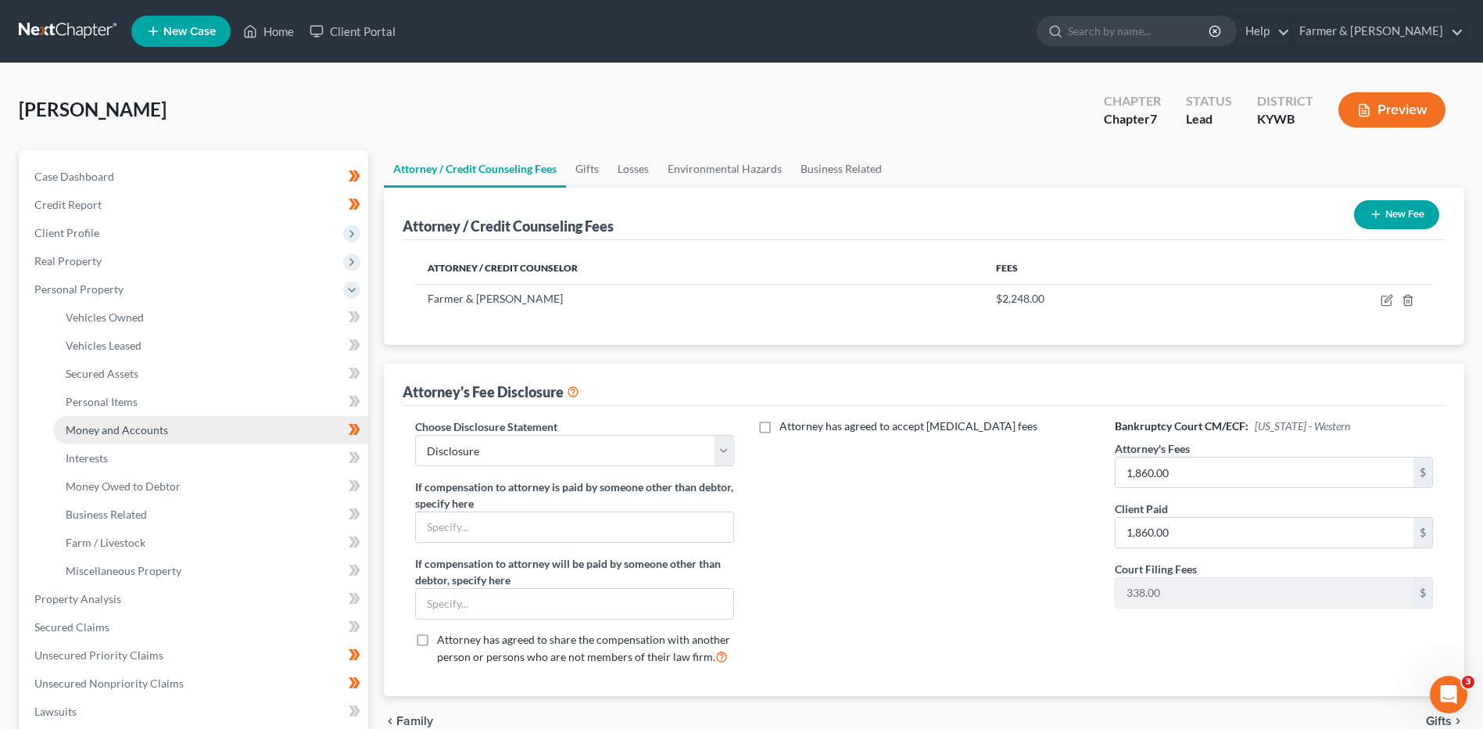
click at [167, 418] on link "Money and Accounts" at bounding box center [210, 430] width 315 height 28
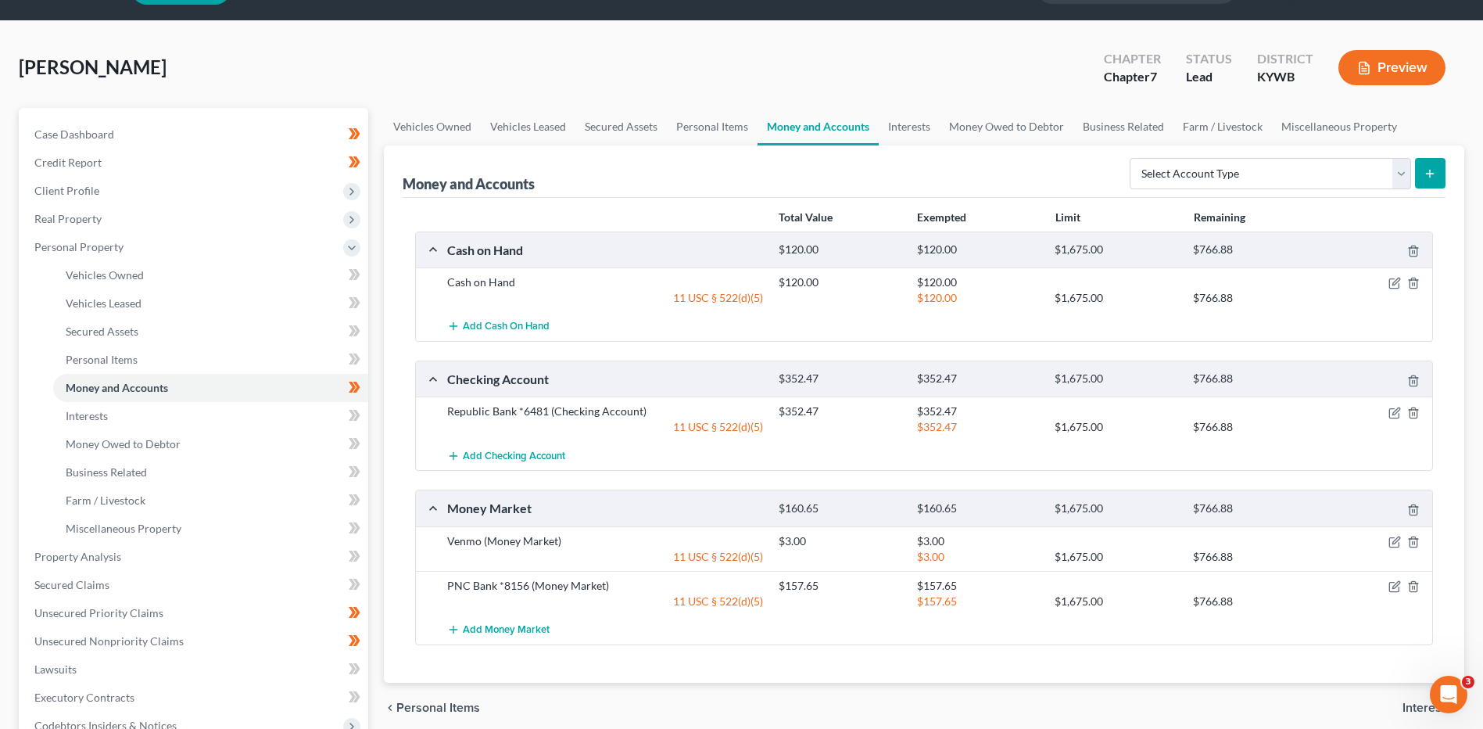
scroll to position [78, 0]
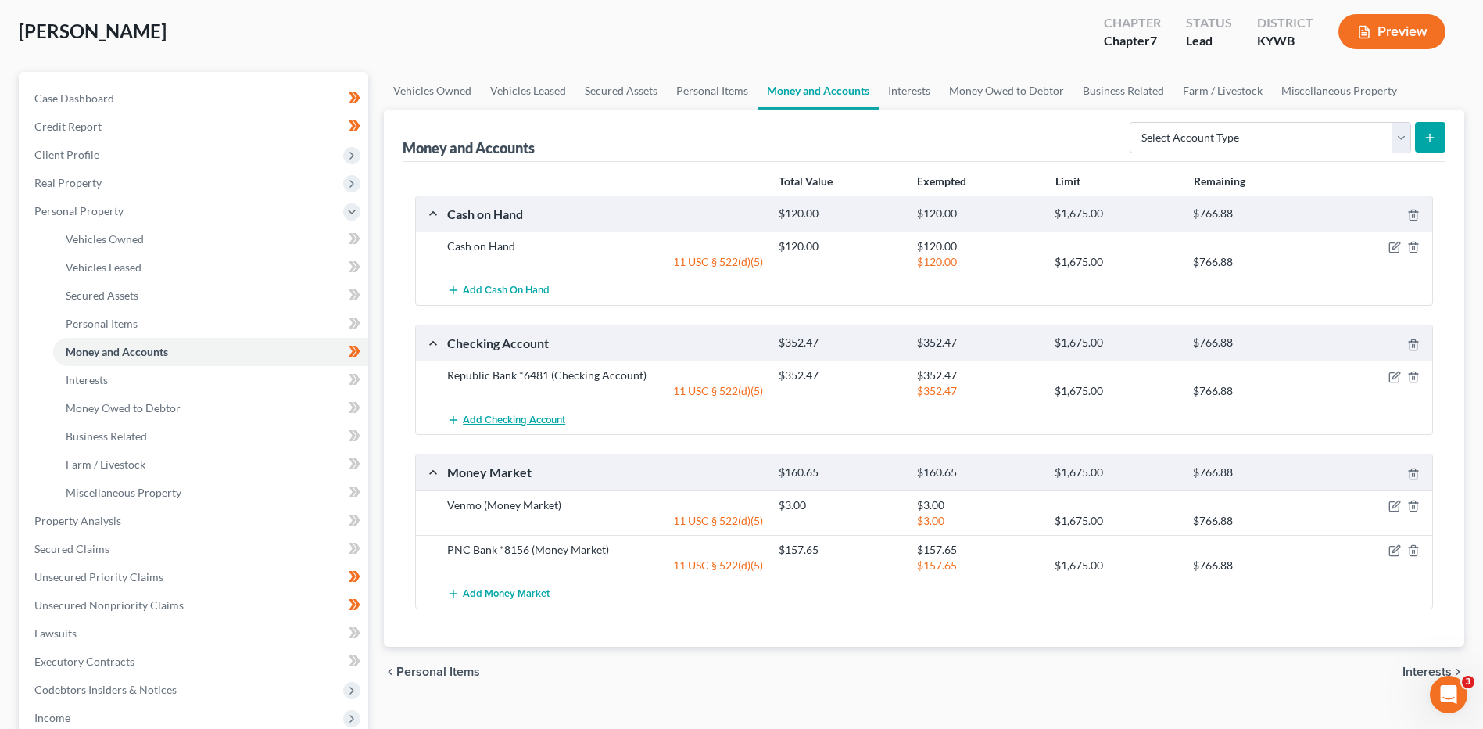
click at [500, 424] on span "Add Checking Account" at bounding box center [514, 420] width 102 height 13
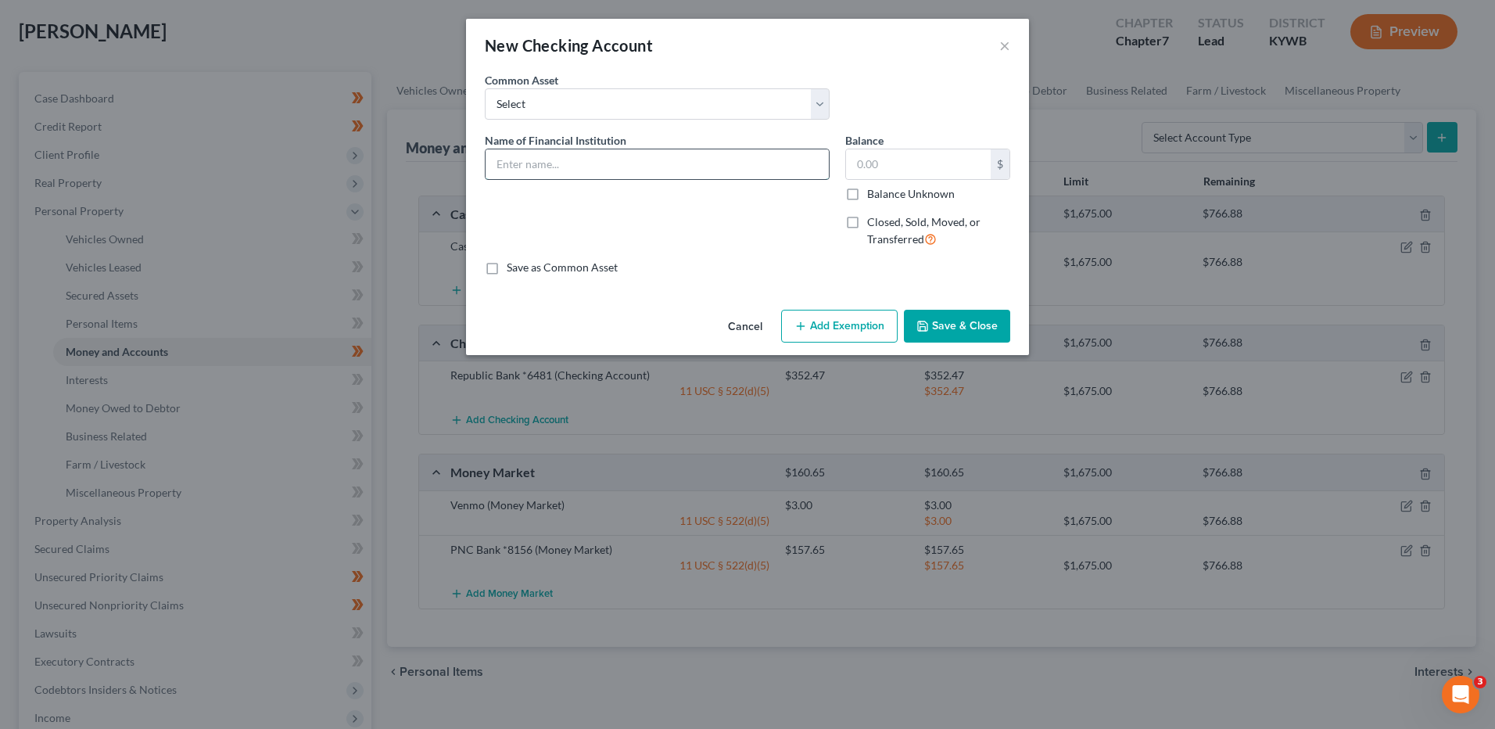
click at [584, 155] on input "text" at bounding box center [657, 164] width 343 height 30
type input "PNC Bank #8156"
click at [944, 329] on button "Save & Close" at bounding box center [957, 326] width 106 height 33
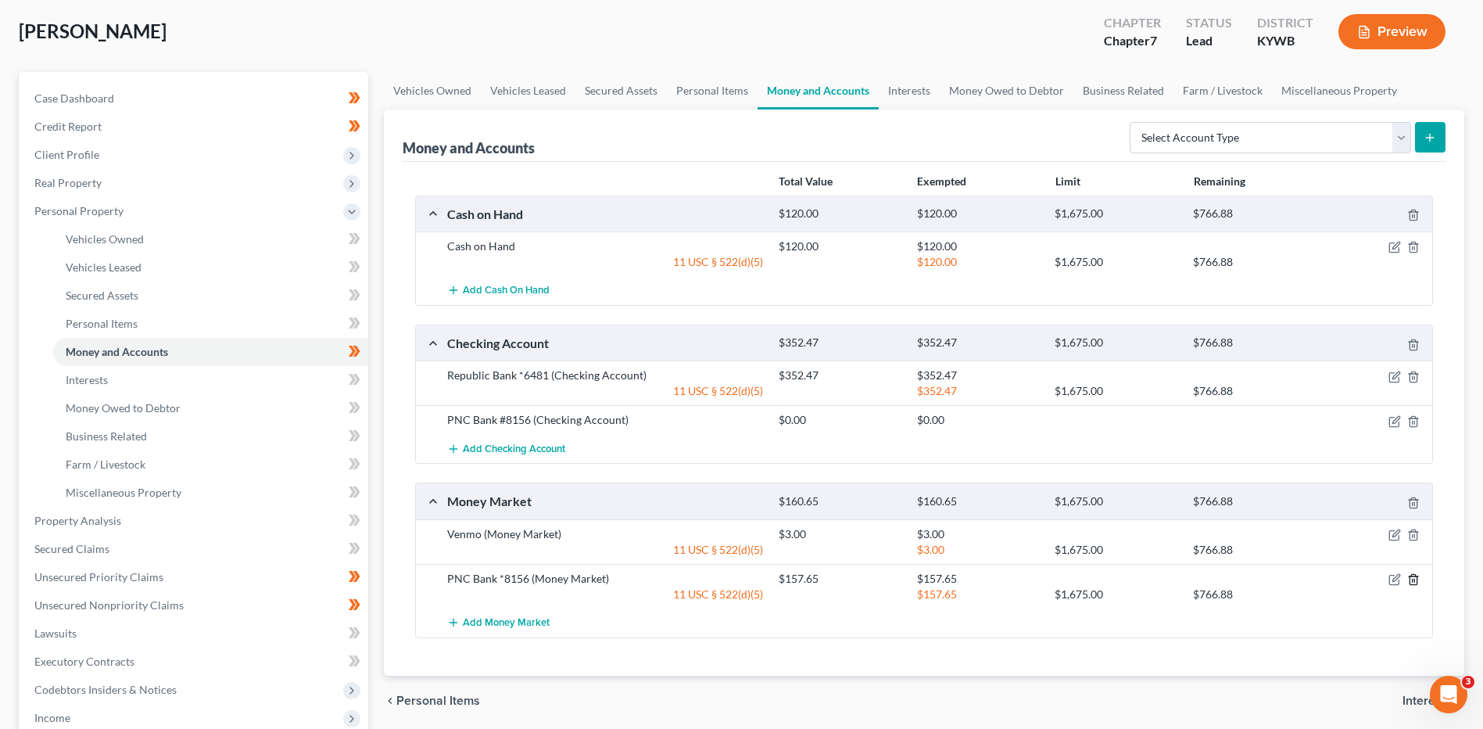
click at [1413, 583] on icon "button" at bounding box center [1413, 579] width 13 height 13
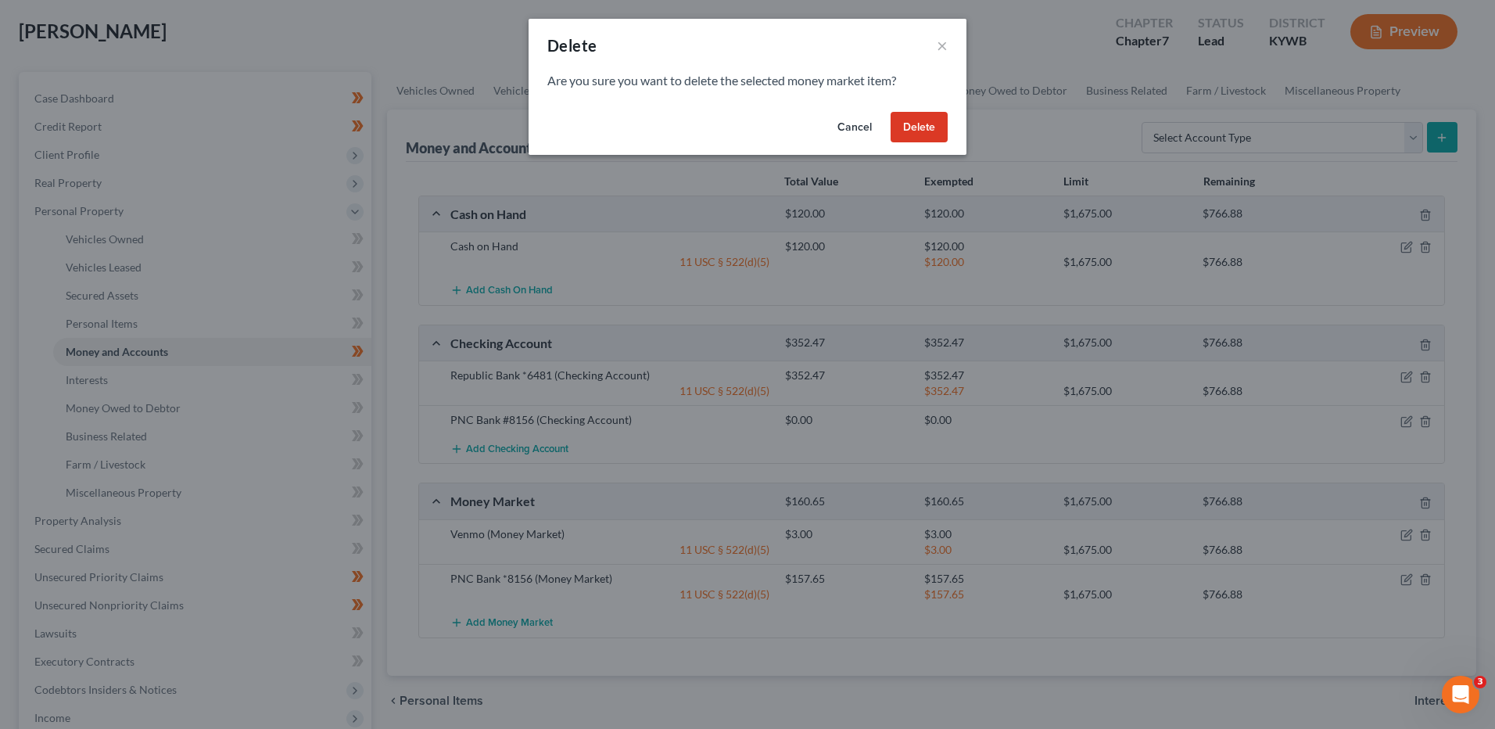
click at [925, 127] on button "Delete" at bounding box center [919, 127] width 57 height 31
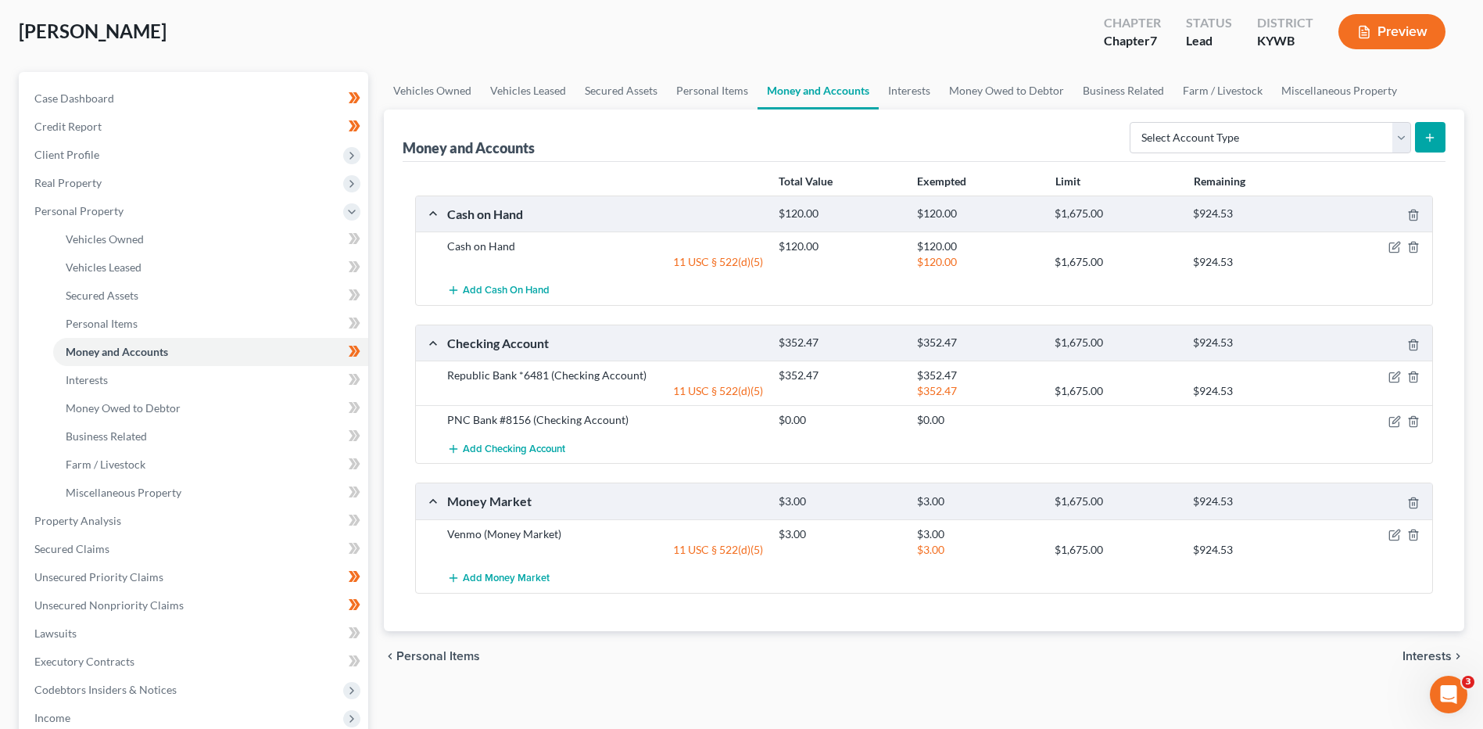
click at [1390, 369] on div at bounding box center [1379, 375] width 110 height 16
click at [1391, 374] on icon "button" at bounding box center [1395, 377] width 13 height 13
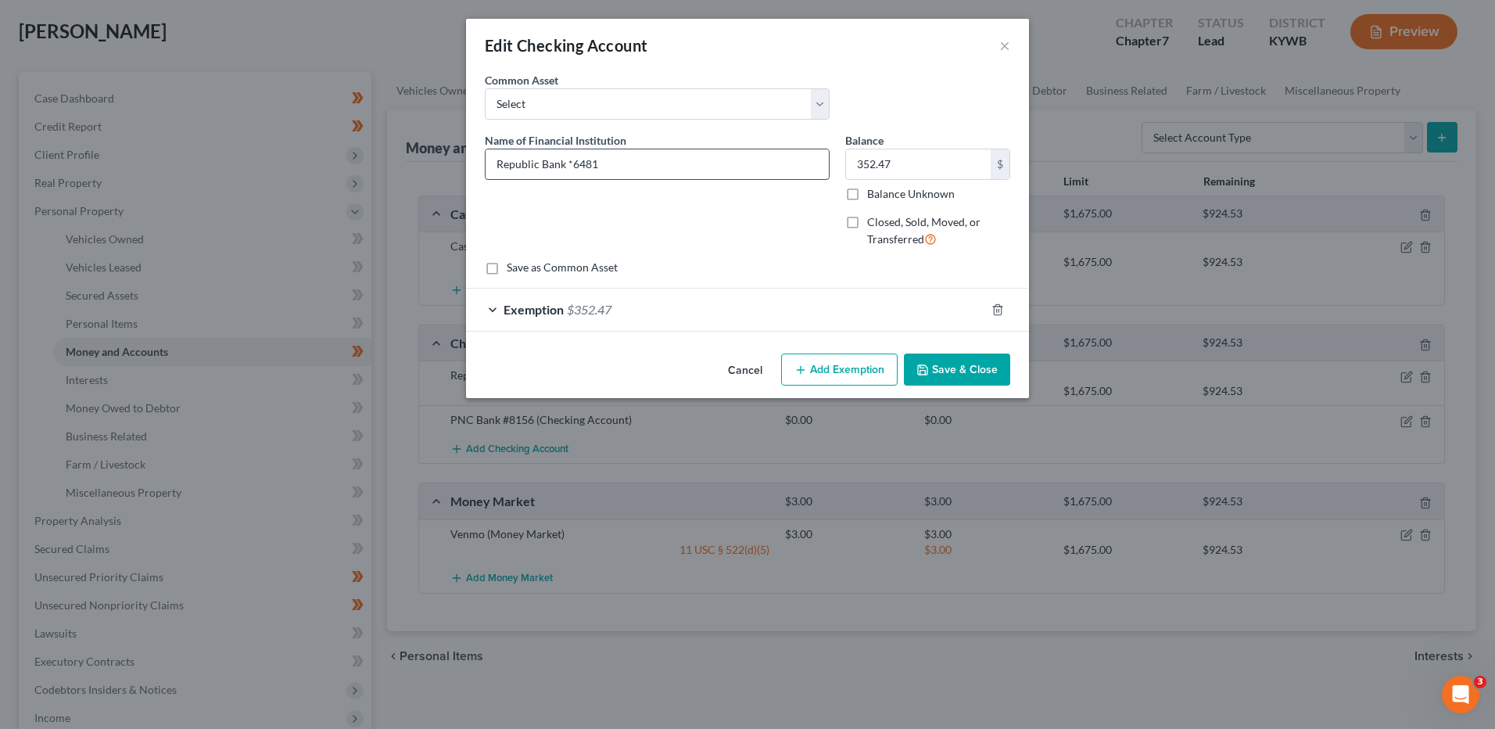
click at [574, 162] on input "Republic Bank *6481" at bounding box center [657, 164] width 343 height 30
type input "Republic Bank #6481"
click at [977, 361] on button "Save & Close" at bounding box center [957, 369] width 106 height 33
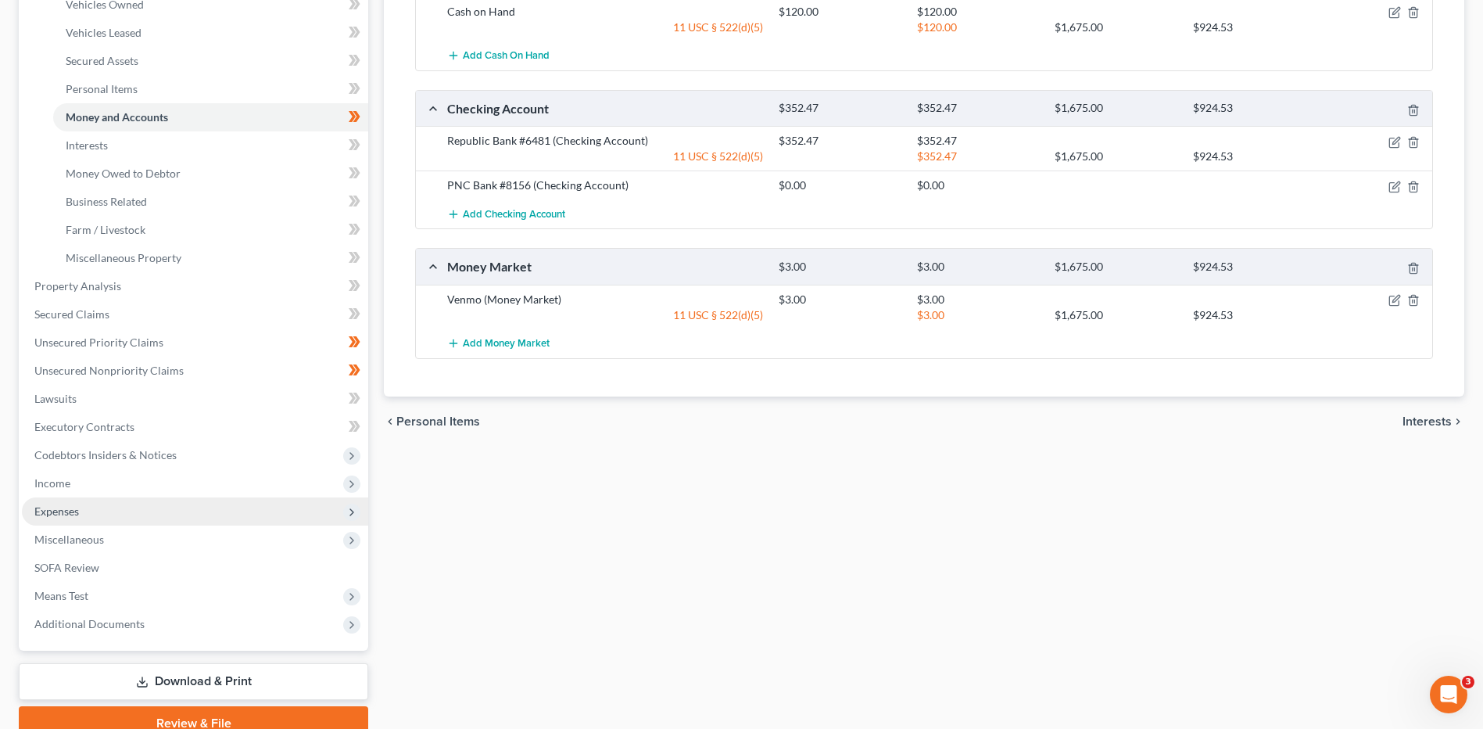
click at [89, 511] on span "Expenses" at bounding box center [195, 511] width 346 height 28
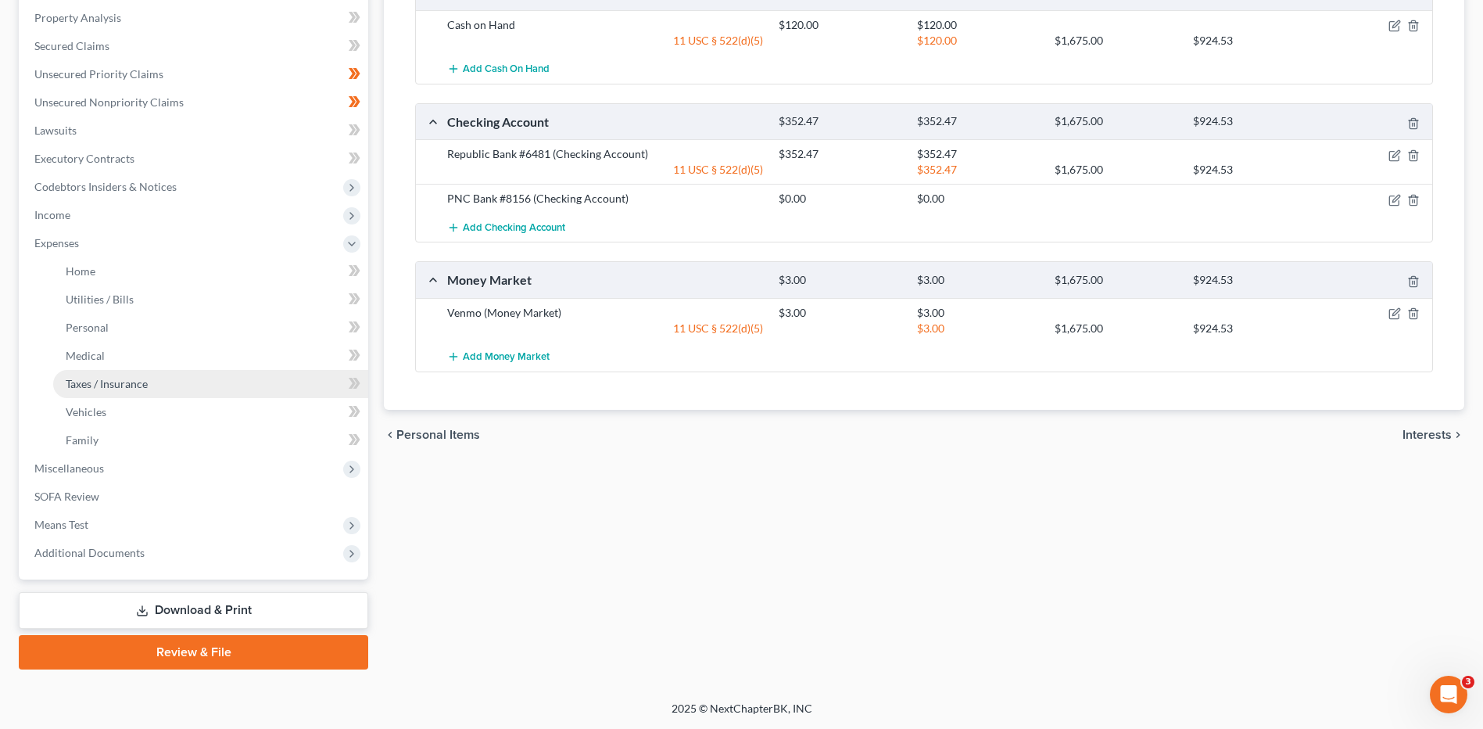
scroll to position [299, 0]
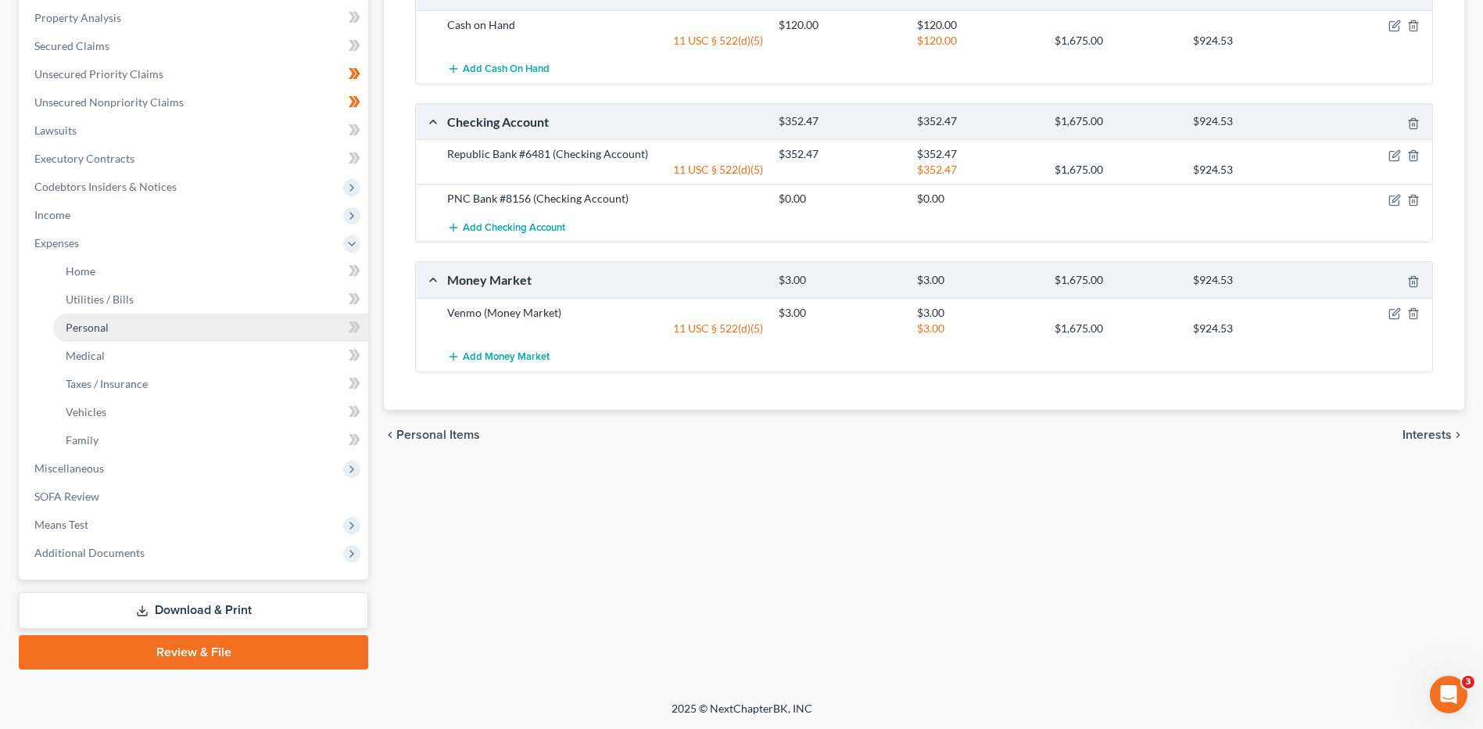
click at [128, 322] on link "Personal" at bounding box center [210, 328] width 315 height 28
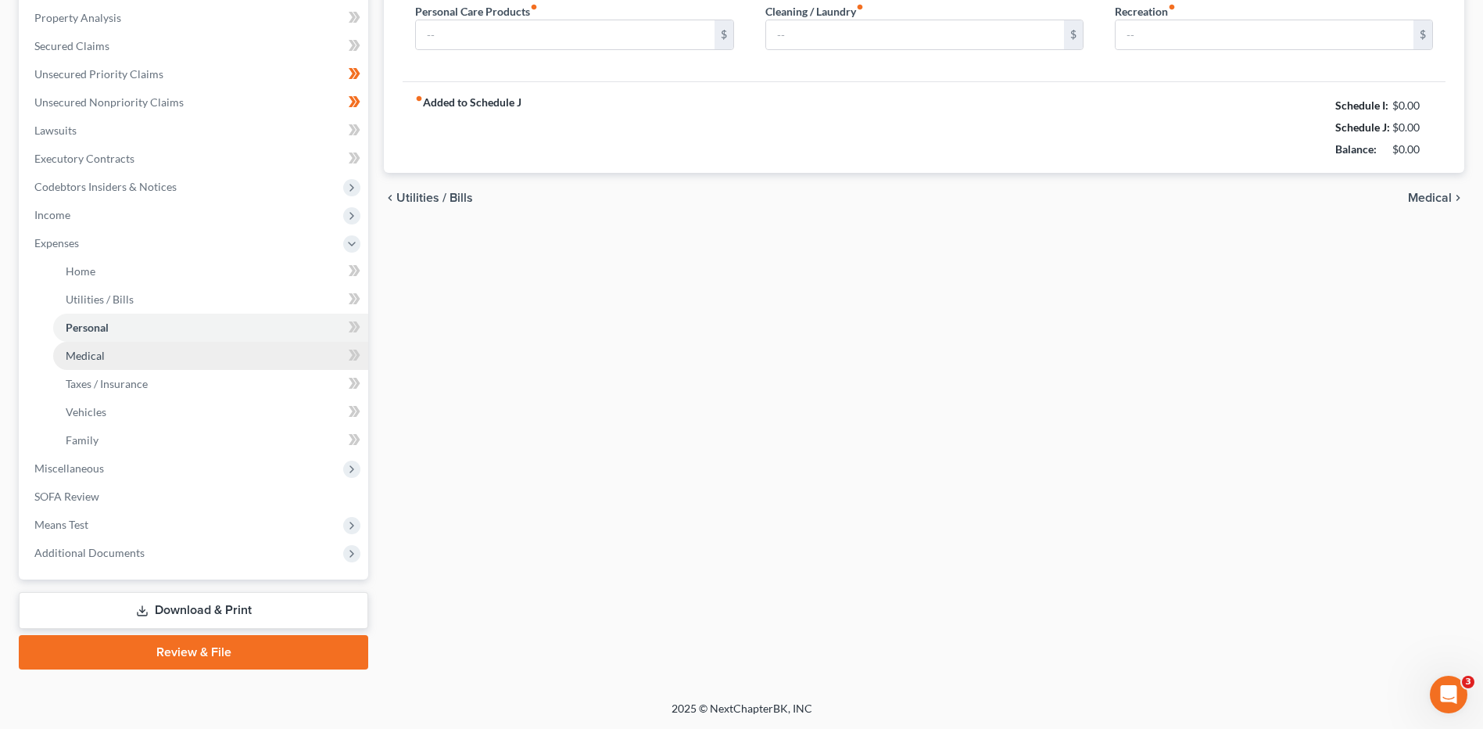
scroll to position [220, 0]
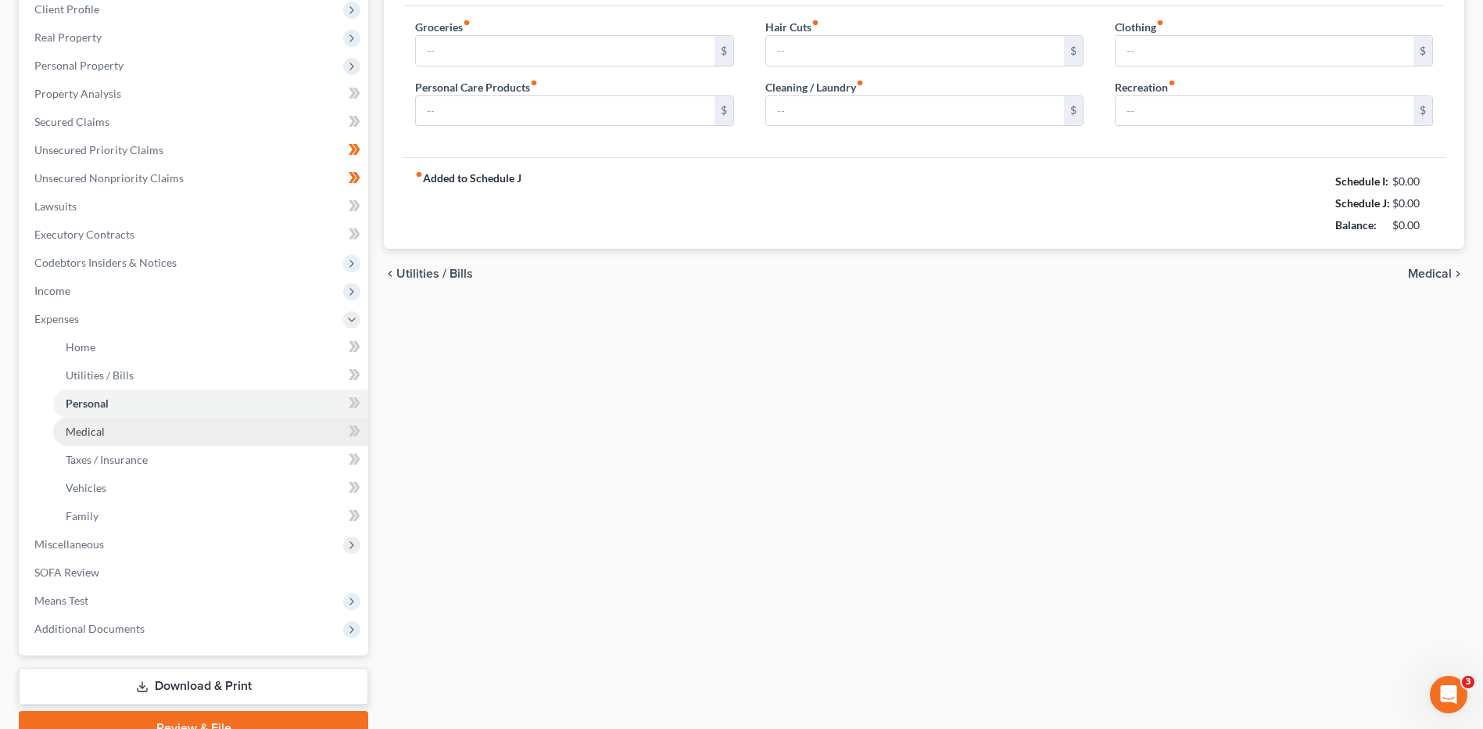
type input "850.00"
type input "65.00"
type input "45.00"
type input "35.00"
type input "50.00"
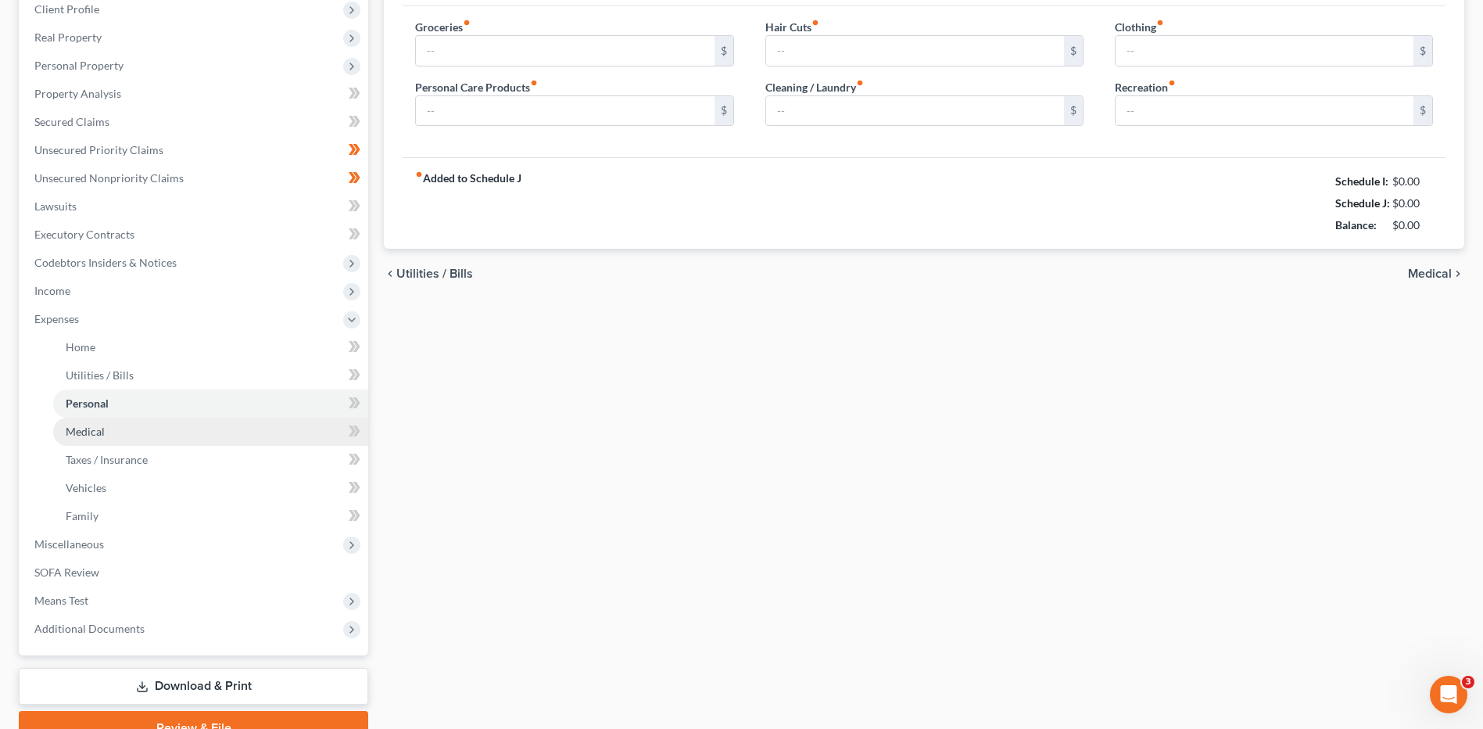
type input "65.00"
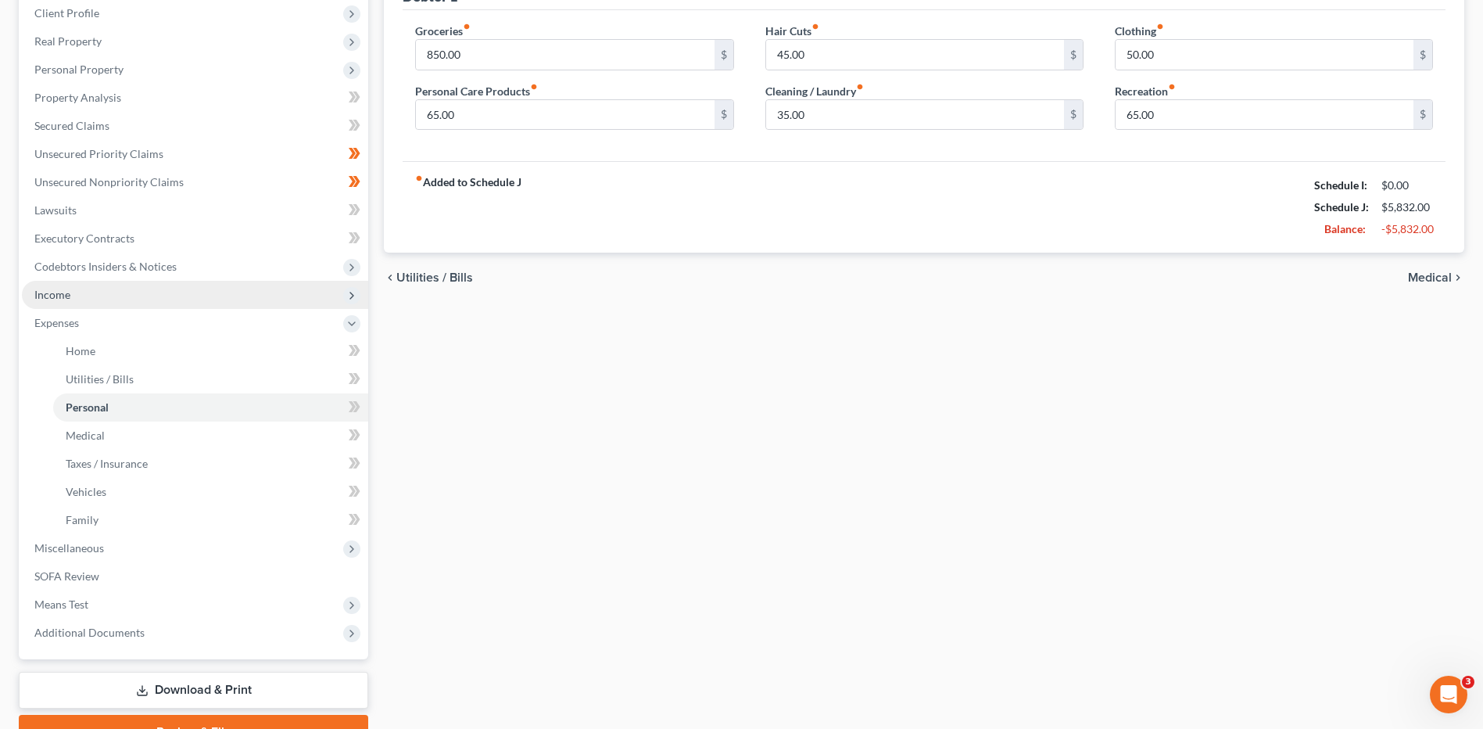
scroll to position [0, 0]
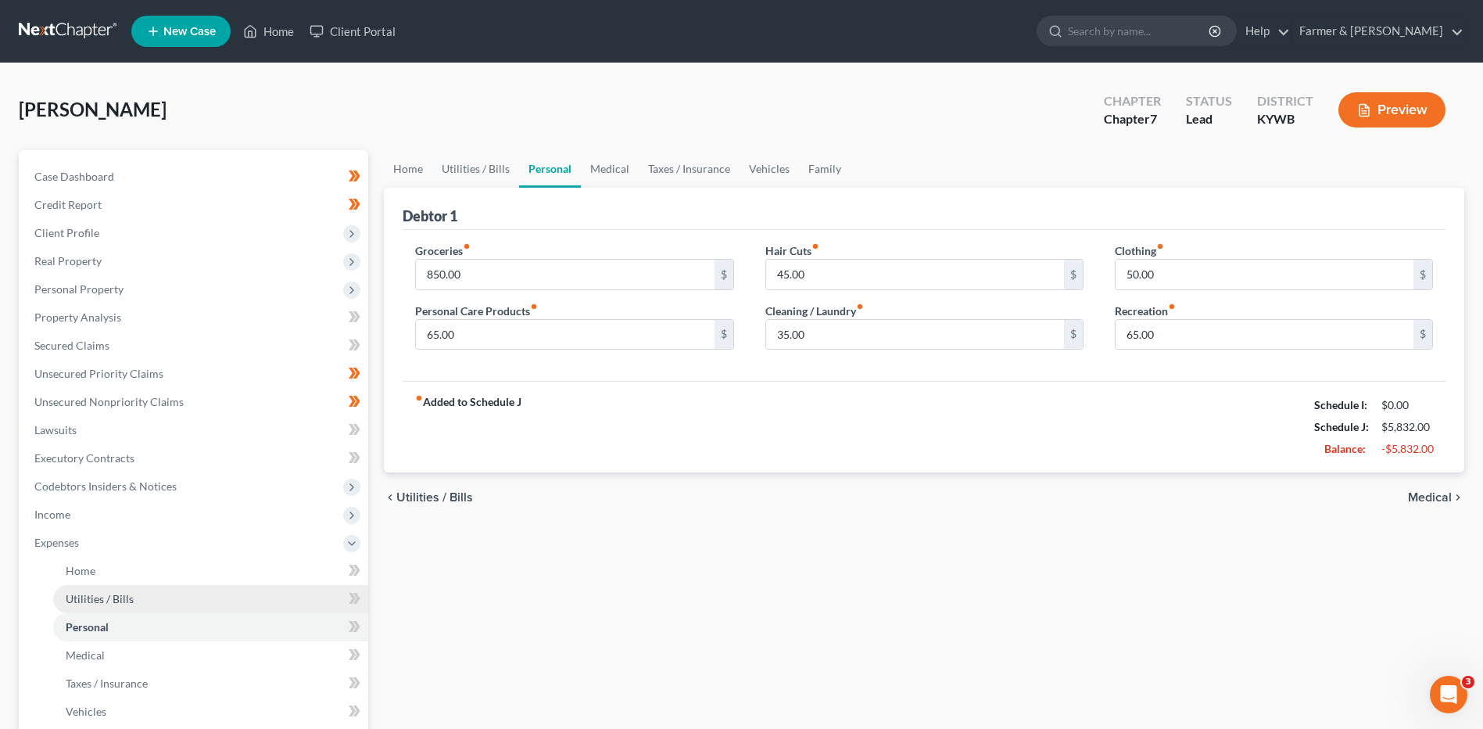
click at [130, 593] on span "Utilities / Bills" at bounding box center [100, 598] width 68 height 13
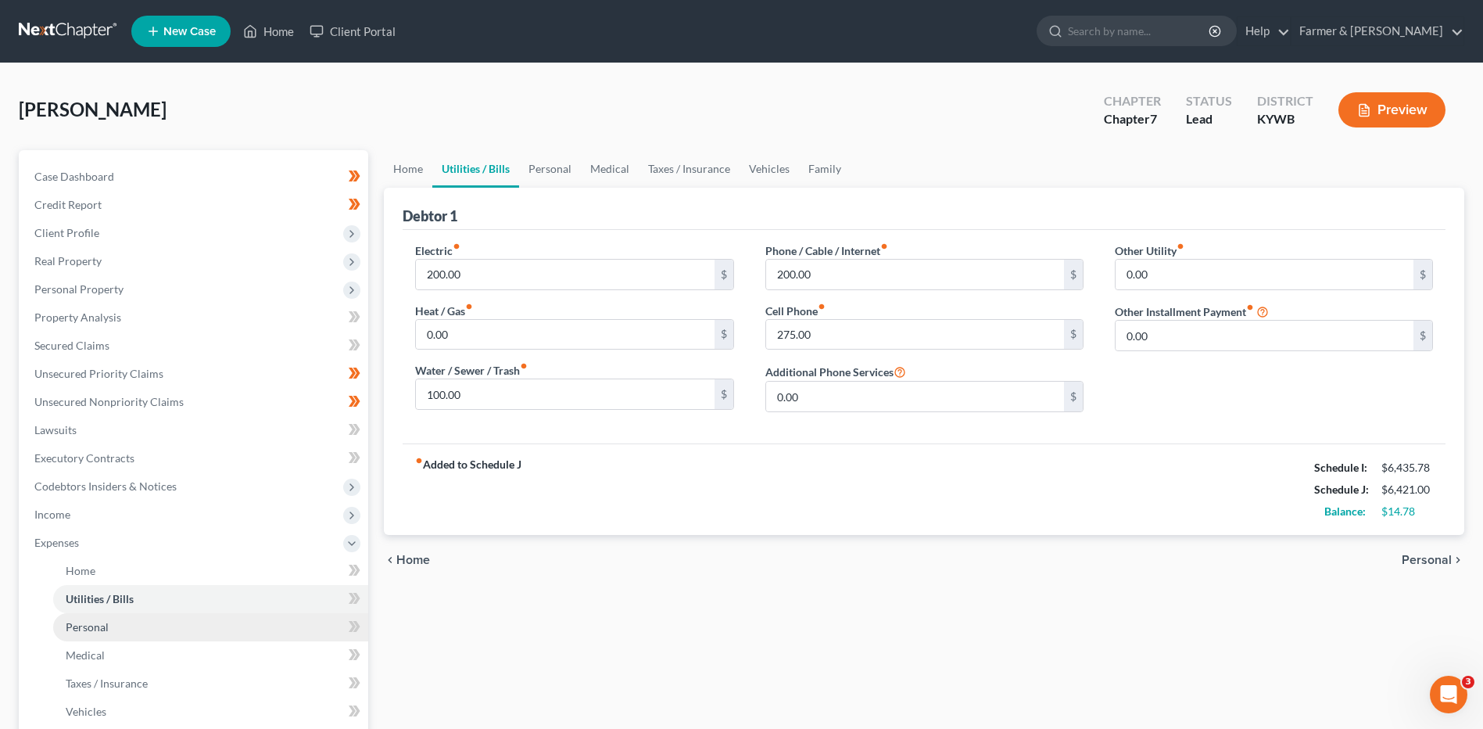
click at [119, 631] on link "Personal" at bounding box center [210, 627] width 315 height 28
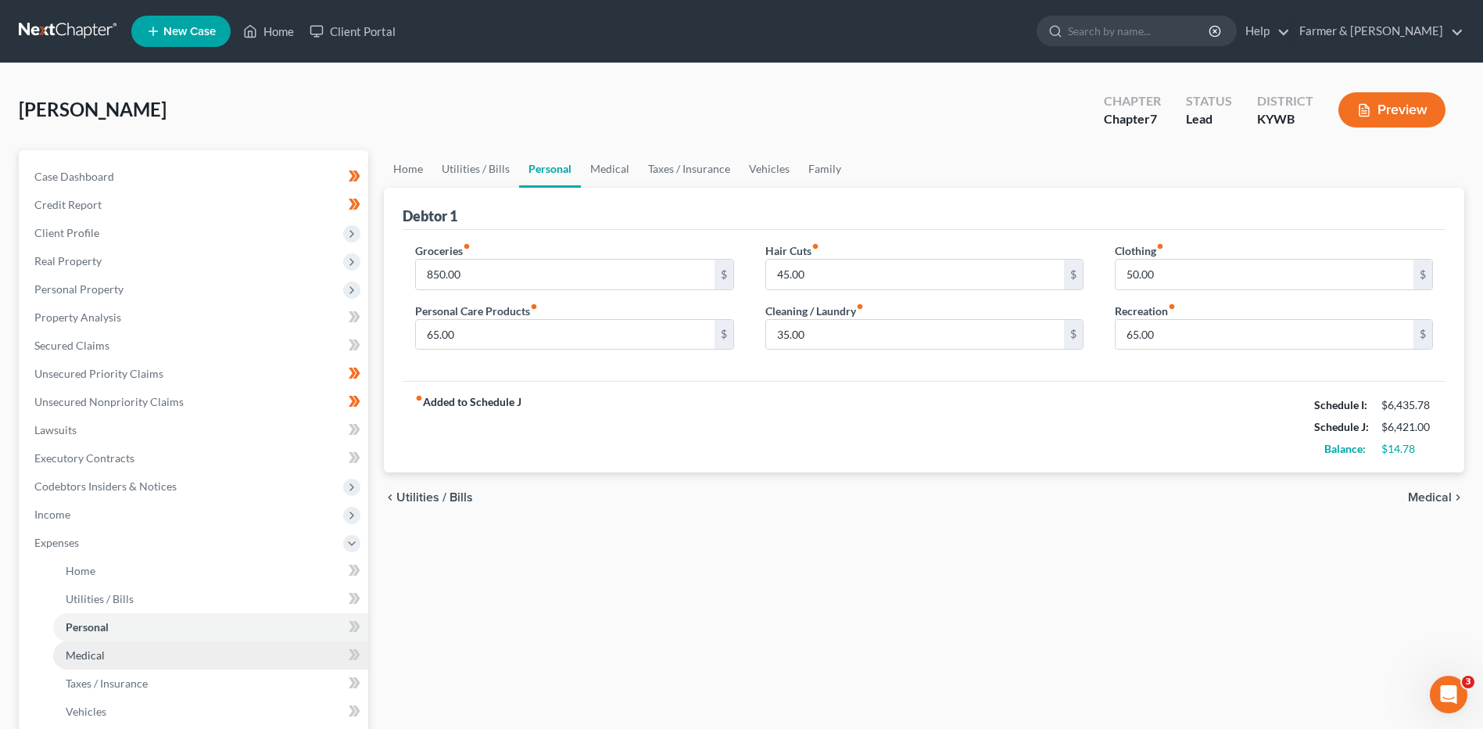
click at [115, 654] on link "Medical" at bounding box center [210, 655] width 315 height 28
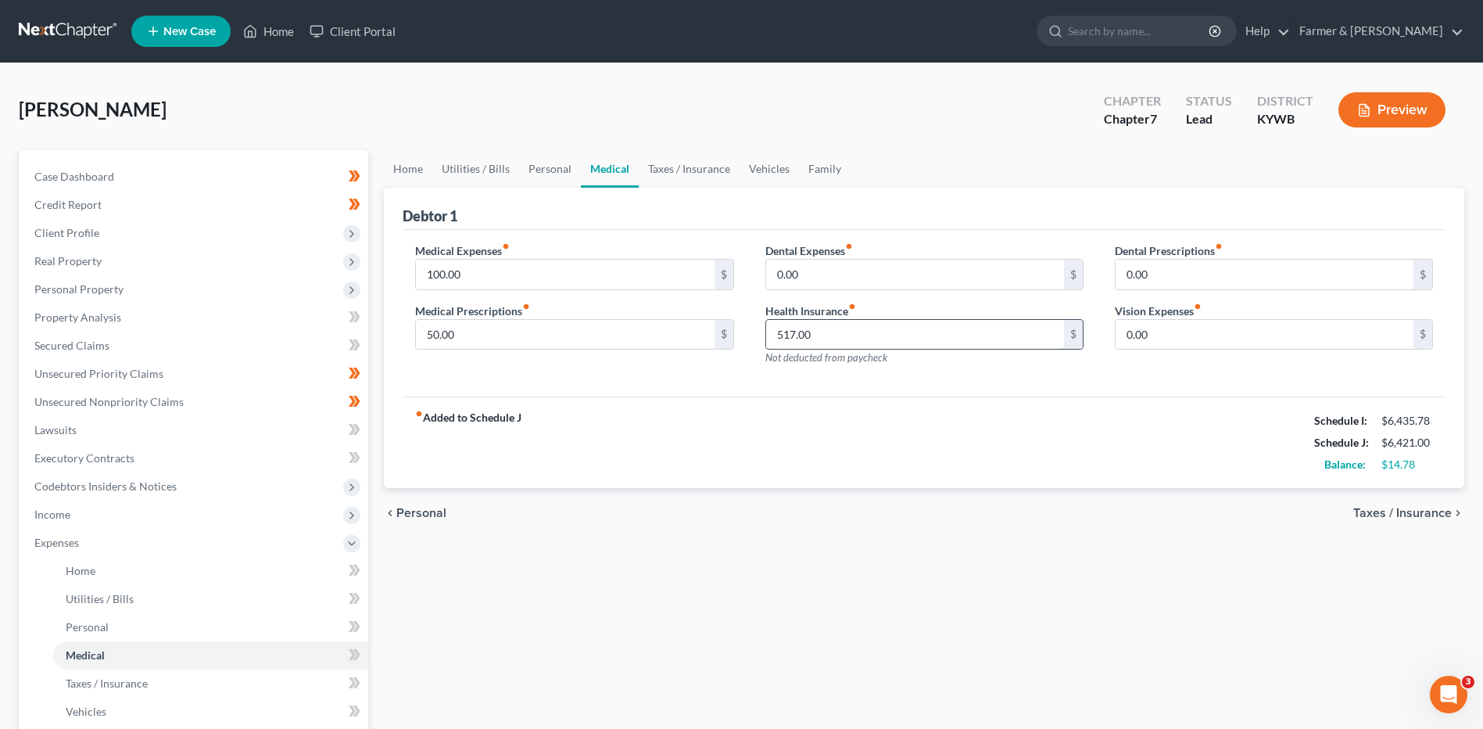
click at [840, 333] on input "517.00" at bounding box center [915, 335] width 298 height 30
click at [82, 690] on link "Taxes / Insurance" at bounding box center [210, 683] width 315 height 28
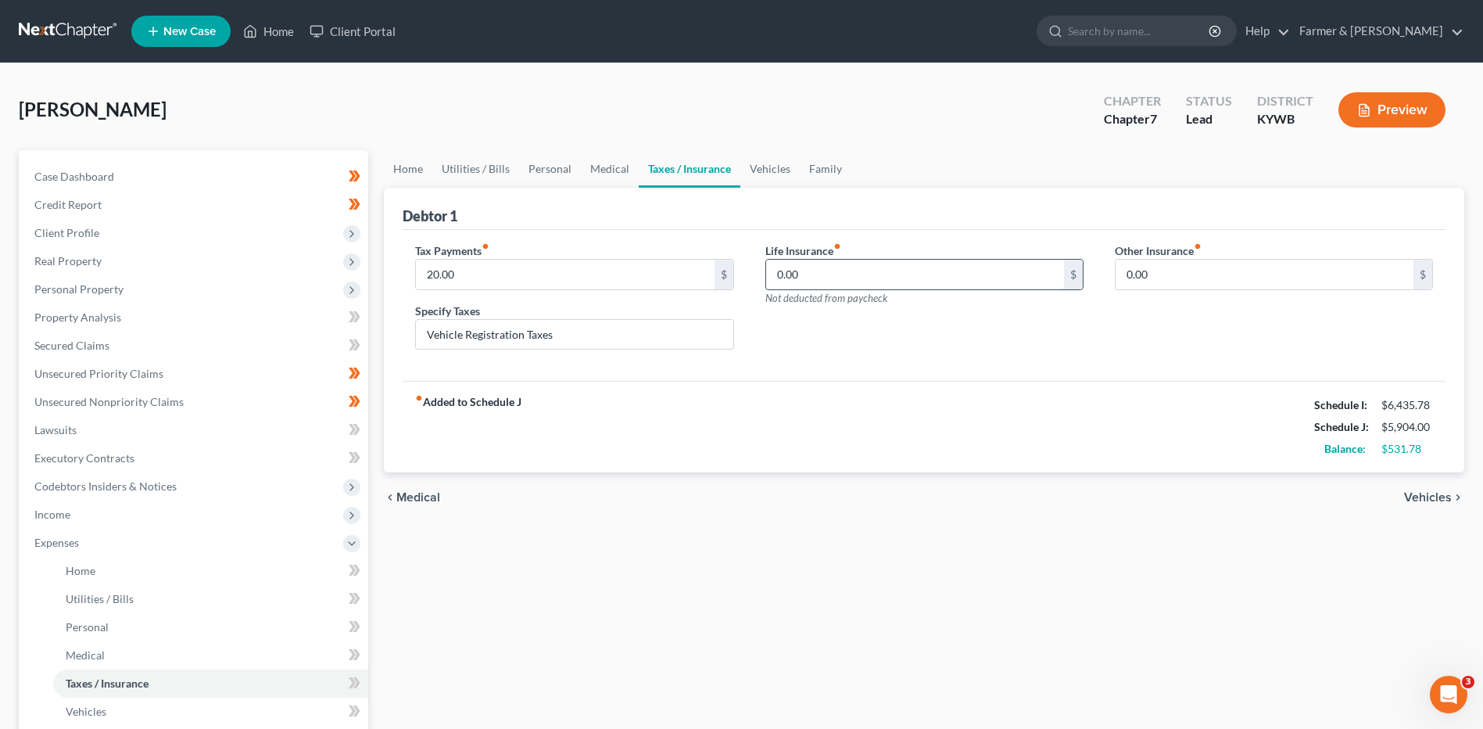
click at [830, 278] on input "0.00" at bounding box center [915, 275] width 298 height 30
drag, startPoint x: 812, startPoint y: 277, endPoint x: 758, endPoint y: 277, distance: 53.9
click at [758, 277] on div "Life Insurance fiber_manual_record 517.00 $ Not deducted from paycheck" at bounding box center [924, 302] width 349 height 120
type input "515.92"
click at [142, 288] on span "Personal Property" at bounding box center [195, 289] width 346 height 28
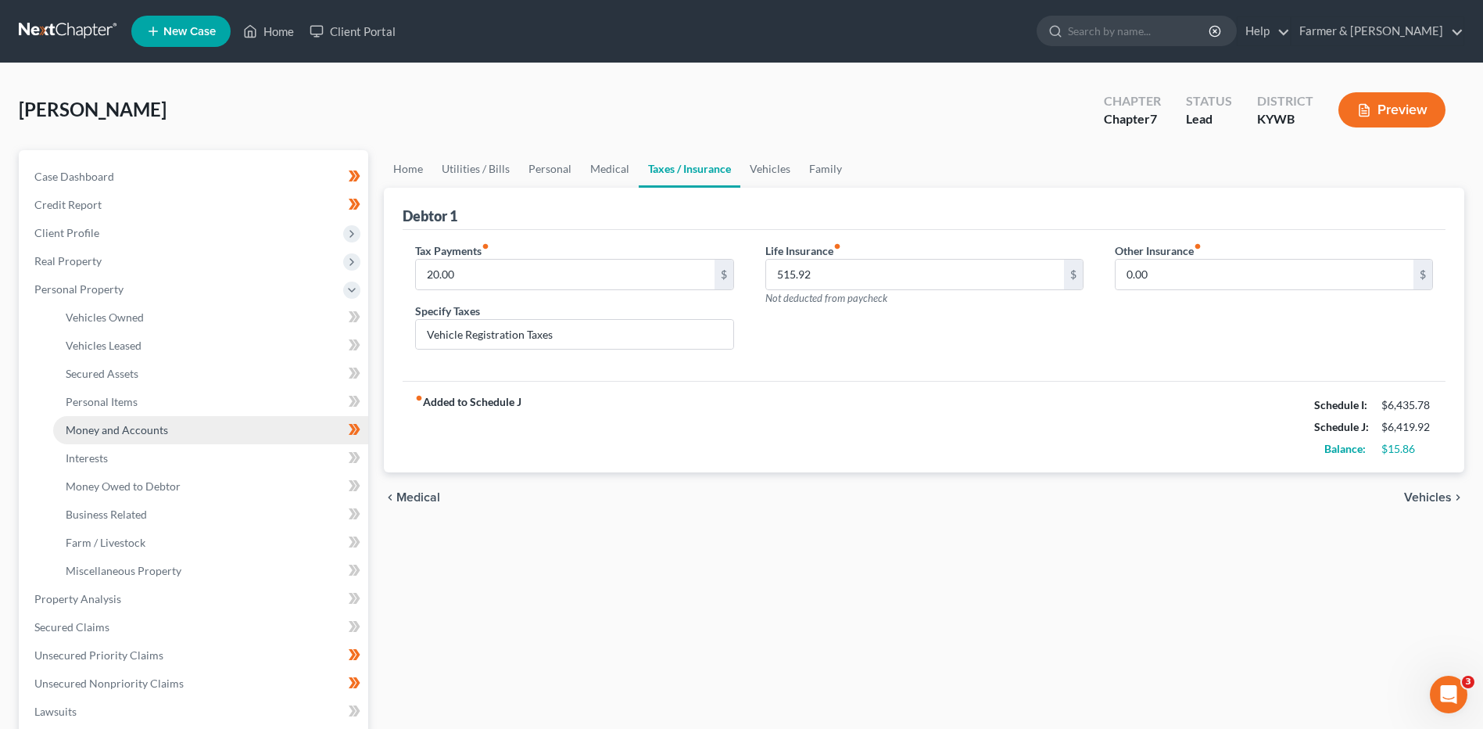
click at [163, 435] on span "Money and Accounts" at bounding box center [117, 429] width 102 height 13
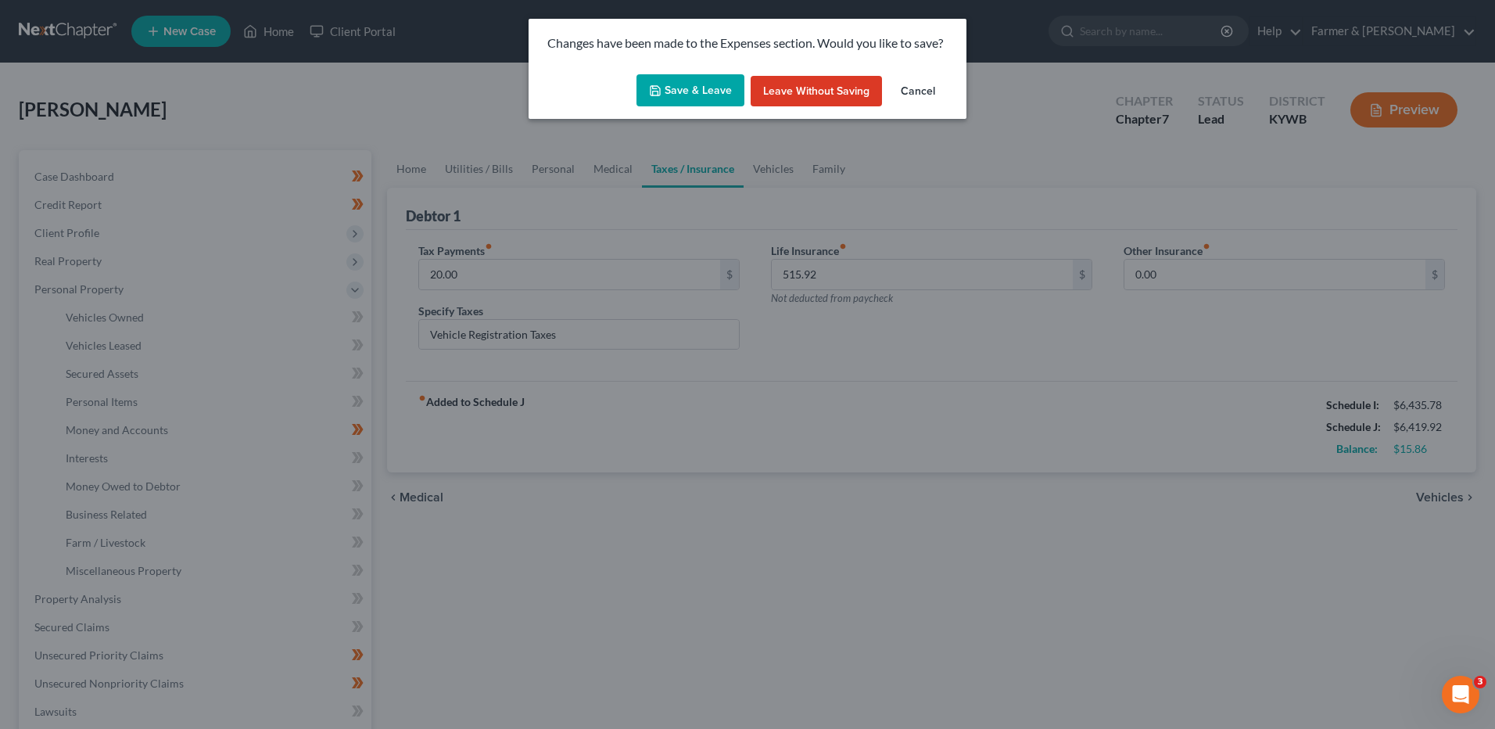
click at [711, 91] on button "Save & Leave" at bounding box center [690, 90] width 108 height 33
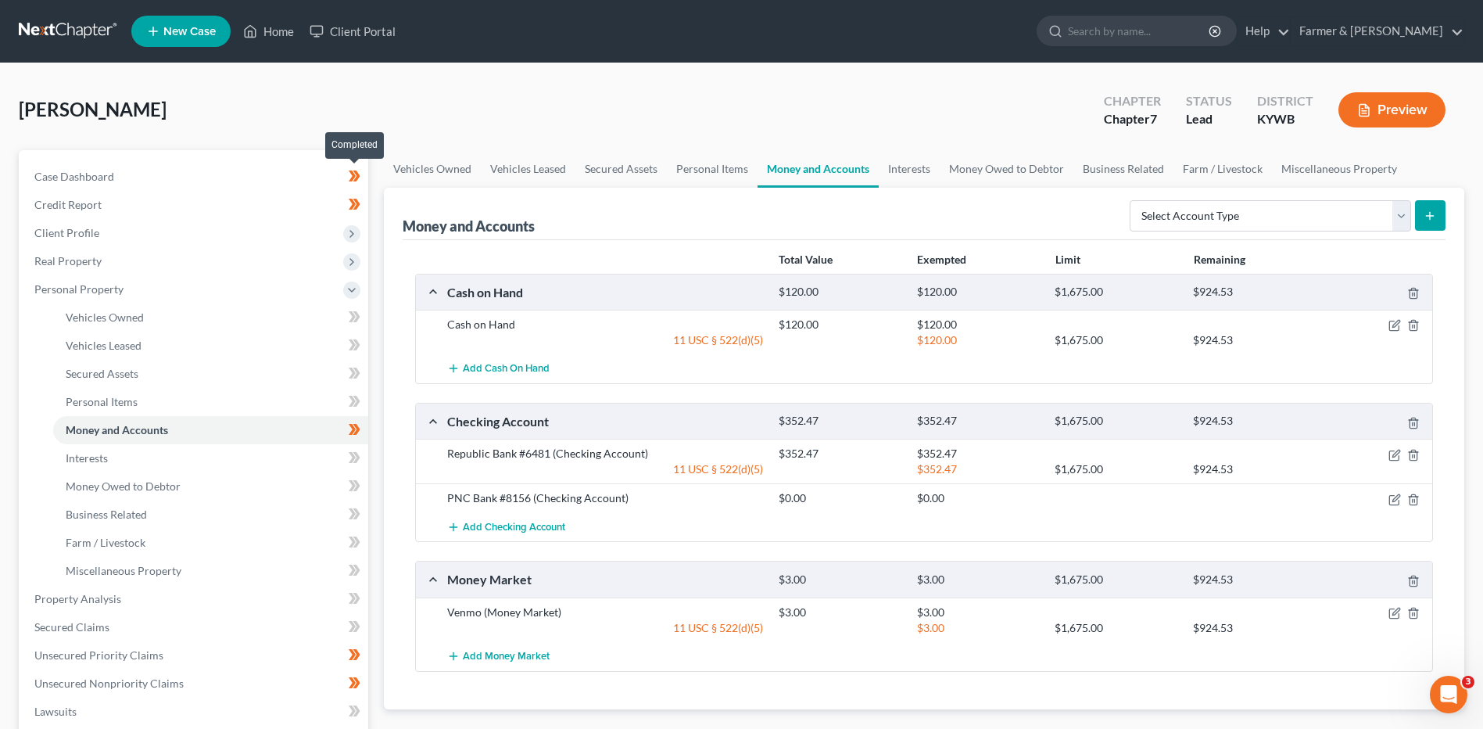
drag, startPoint x: 360, startPoint y: 176, endPoint x: 362, endPoint y: 195, distance: 19.6
click at [360, 176] on icon at bounding box center [355, 177] width 12 height 20
click at [364, 206] on span at bounding box center [354, 206] width 27 height 23
click at [123, 238] on span "Client Profile" at bounding box center [195, 233] width 346 height 28
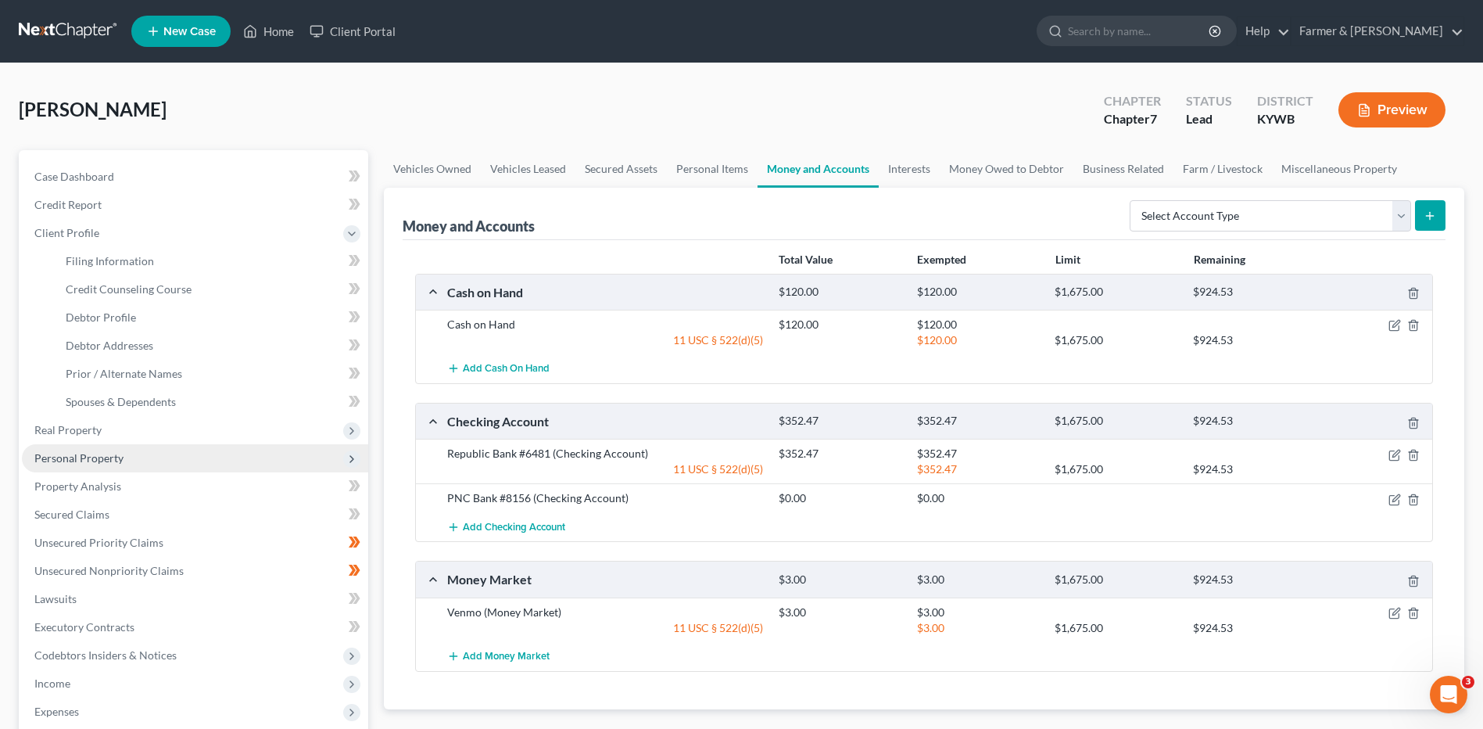
click at [210, 464] on span "Personal Property" at bounding box center [195, 458] width 346 height 28
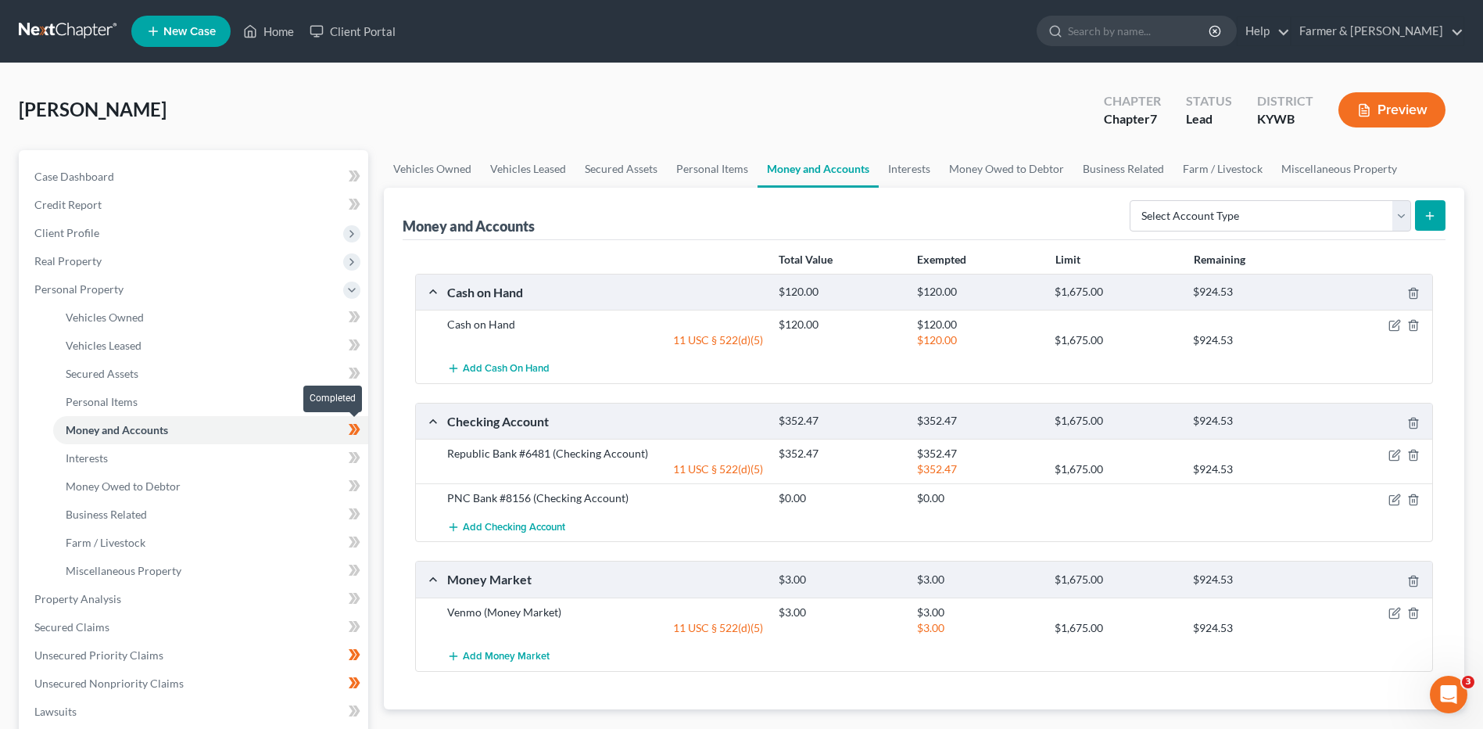
click at [368, 431] on span at bounding box center [354, 431] width 27 height 23
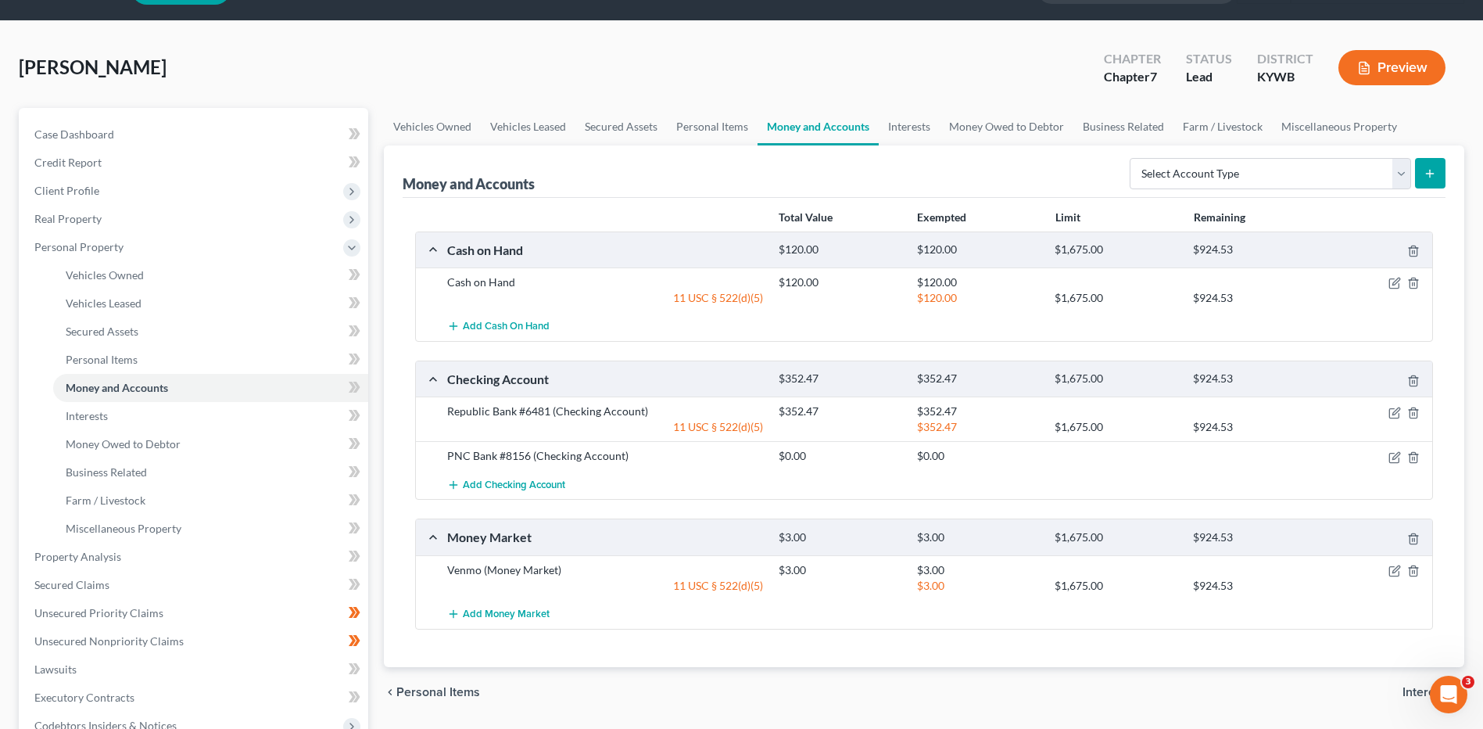
scroll to position [78, 0]
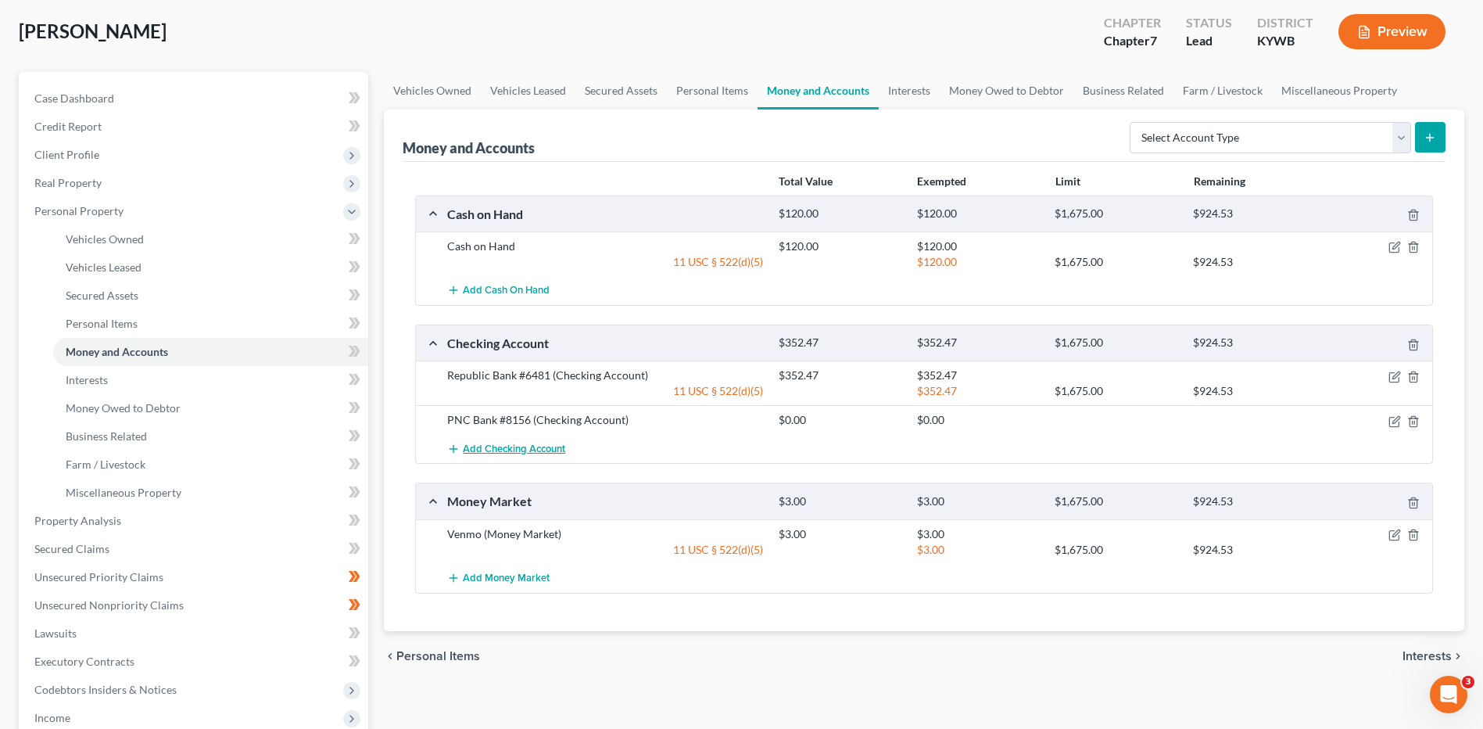
click at [541, 446] on span "Add Checking Account" at bounding box center [514, 449] width 102 height 13
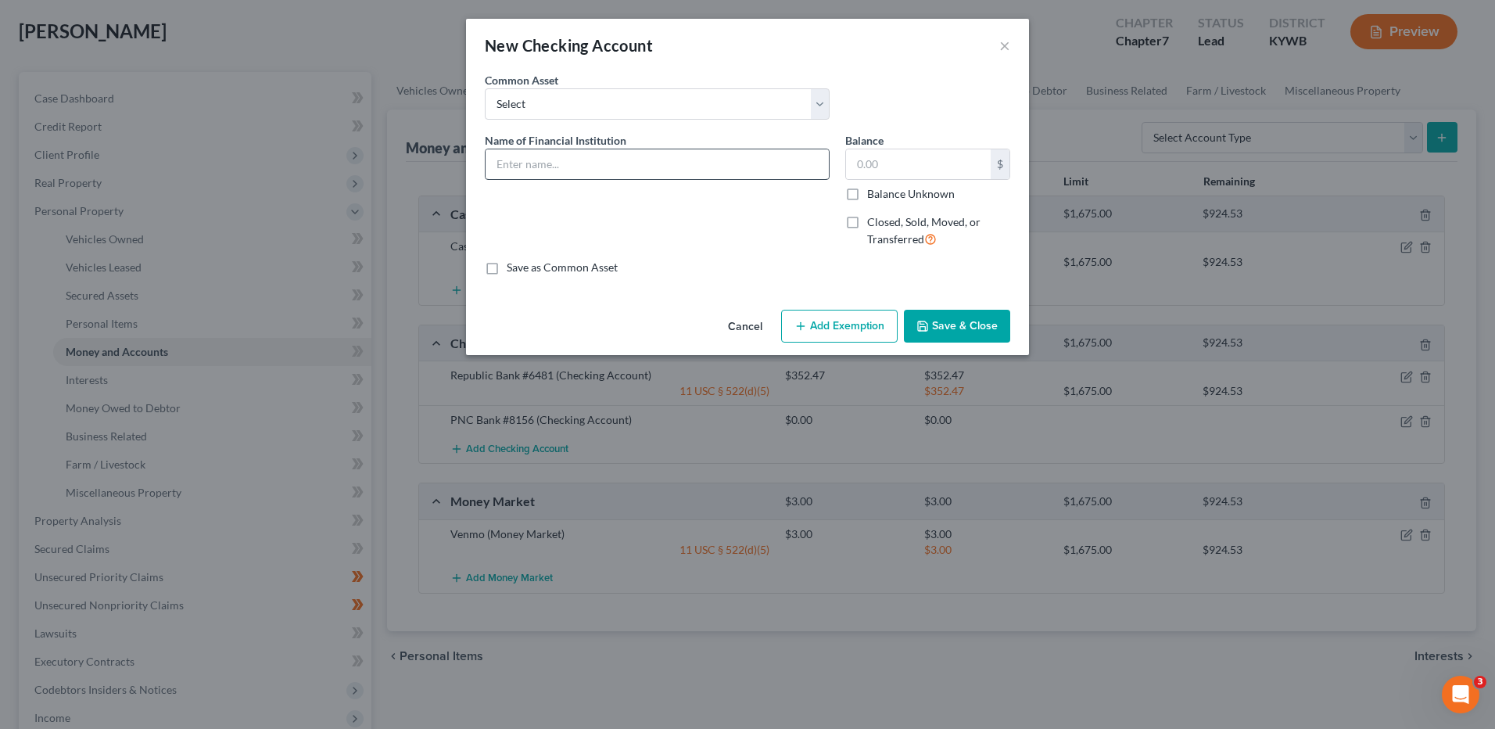
click at [597, 149] on div "Name of Financial Institution *" at bounding box center [657, 156] width 345 height 48
click at [597, 155] on input "text" at bounding box center [657, 164] width 343 height 30
type input "Venmo"
click at [954, 320] on button "Save & Close" at bounding box center [957, 326] width 106 height 33
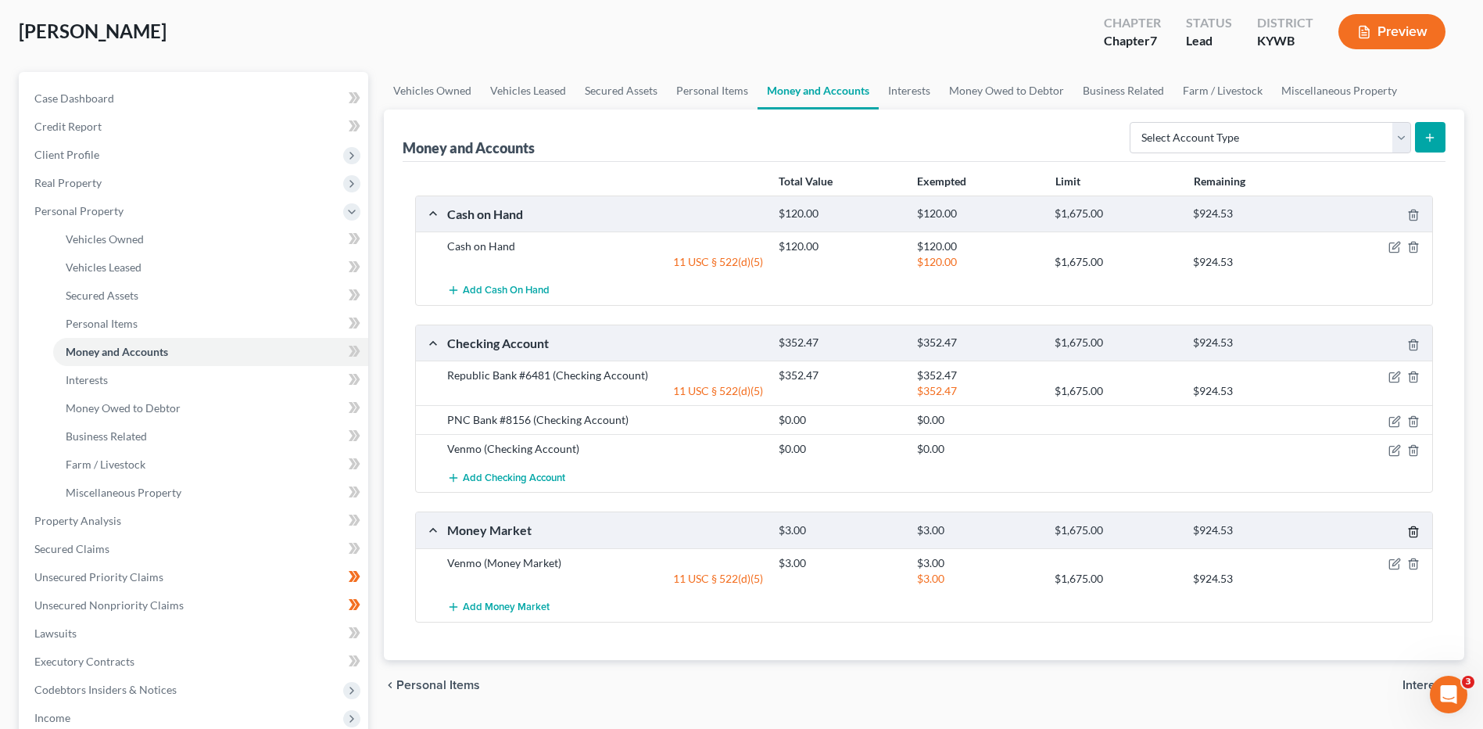
click at [1412, 531] on icon "button" at bounding box center [1413, 531] width 13 height 13
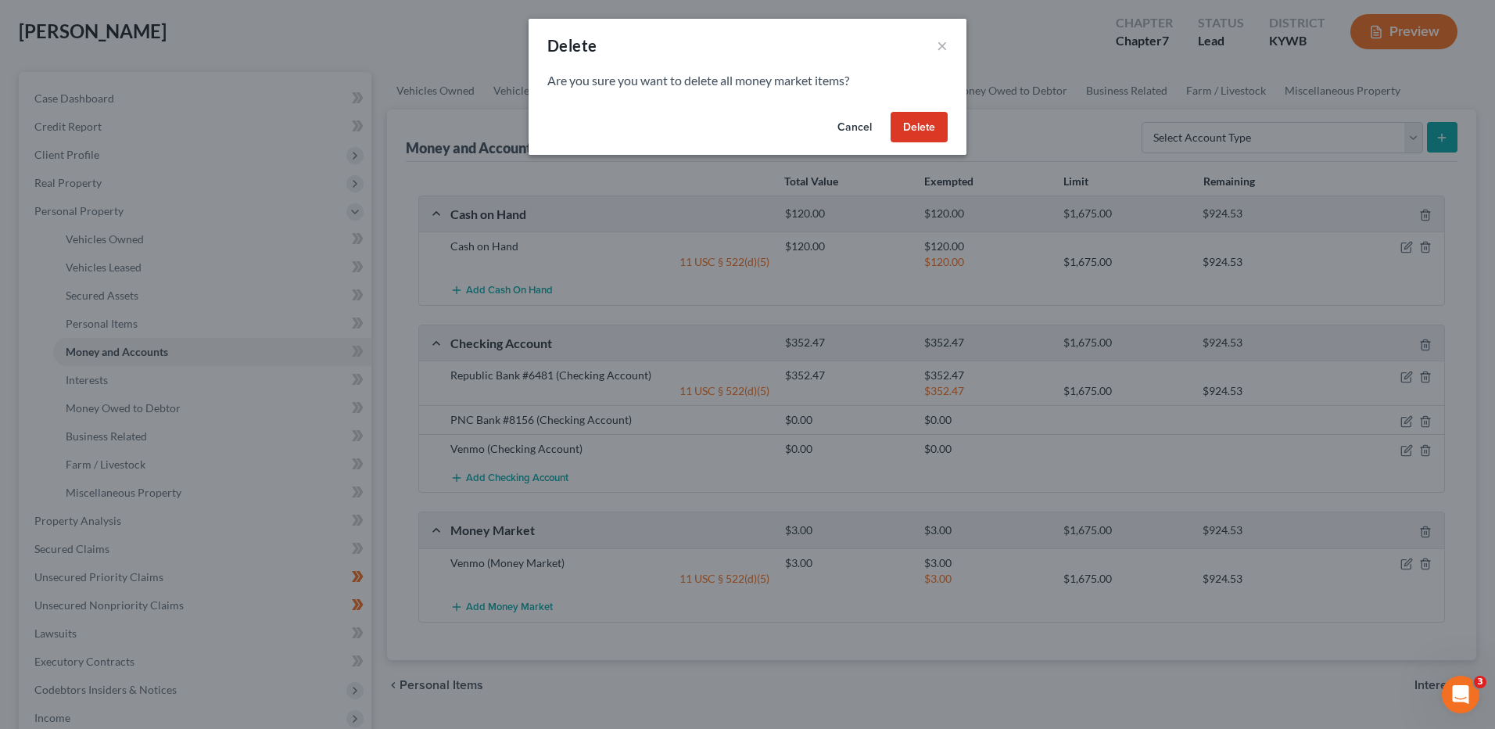
click at [937, 134] on button "Delete" at bounding box center [919, 127] width 57 height 31
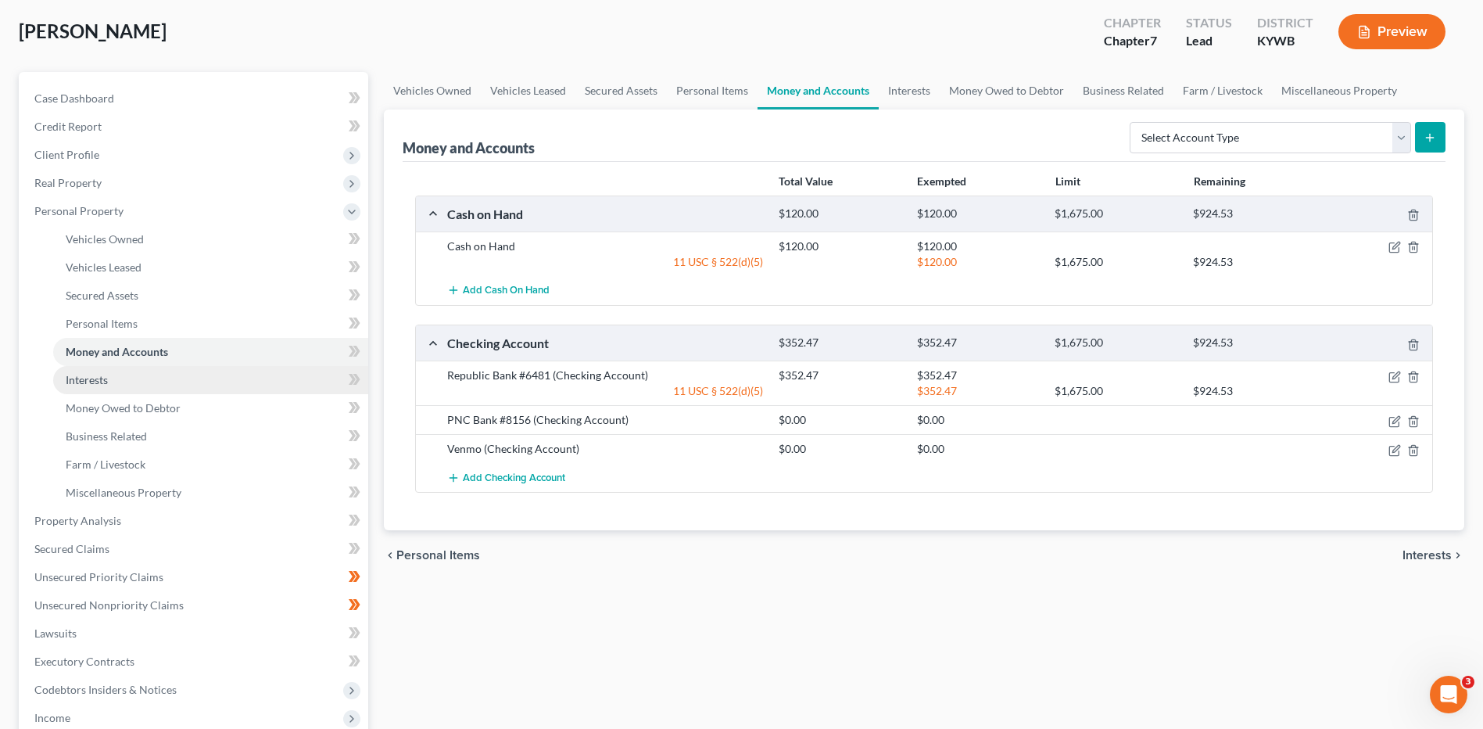
click at [103, 386] on link "Interests" at bounding box center [210, 380] width 315 height 28
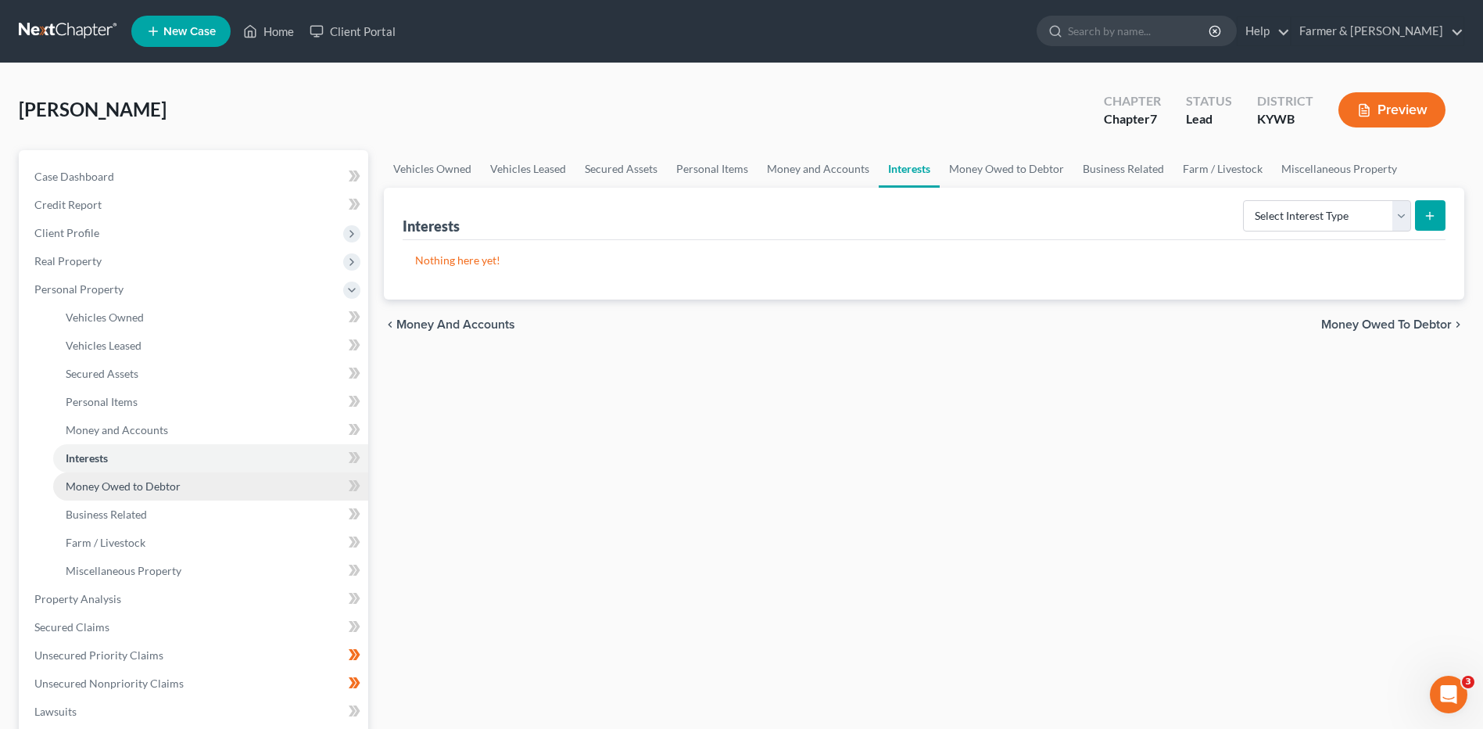
click at [133, 486] on span "Money Owed to Debtor" at bounding box center [123, 485] width 115 height 13
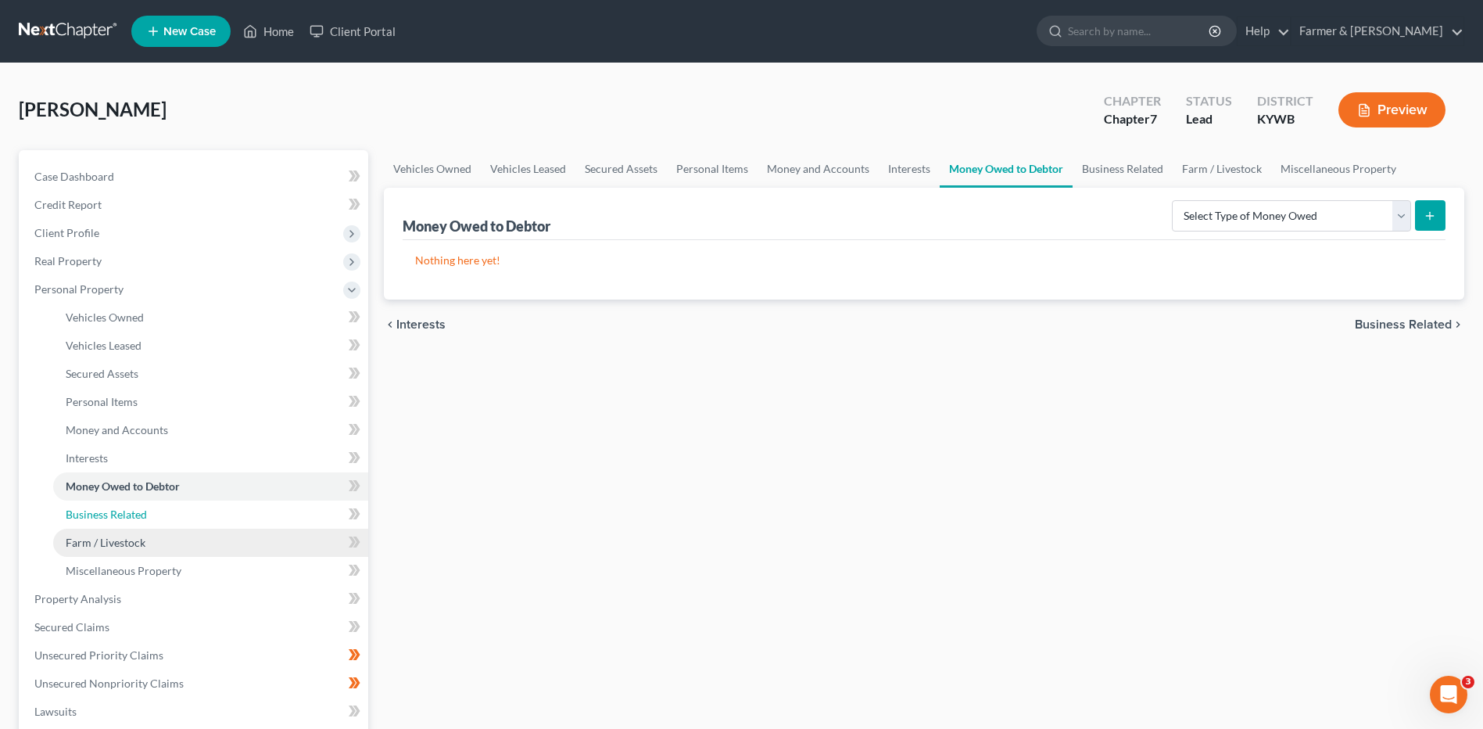
drag, startPoint x: 129, startPoint y: 513, endPoint x: 134, endPoint y: 531, distance: 18.6
click at [129, 513] on span "Business Related" at bounding box center [106, 513] width 81 height 13
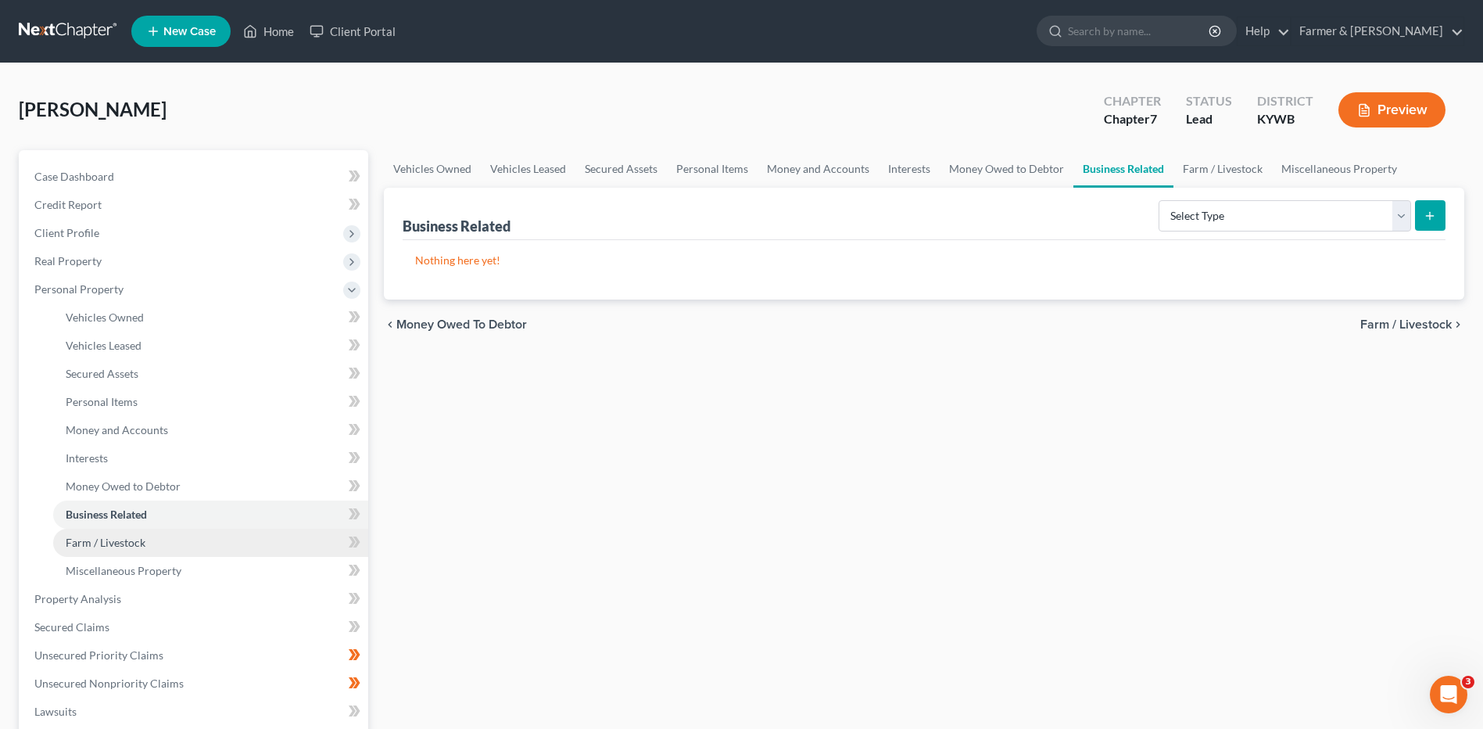
click at [134, 545] on span "Farm / Livestock" at bounding box center [106, 542] width 80 height 13
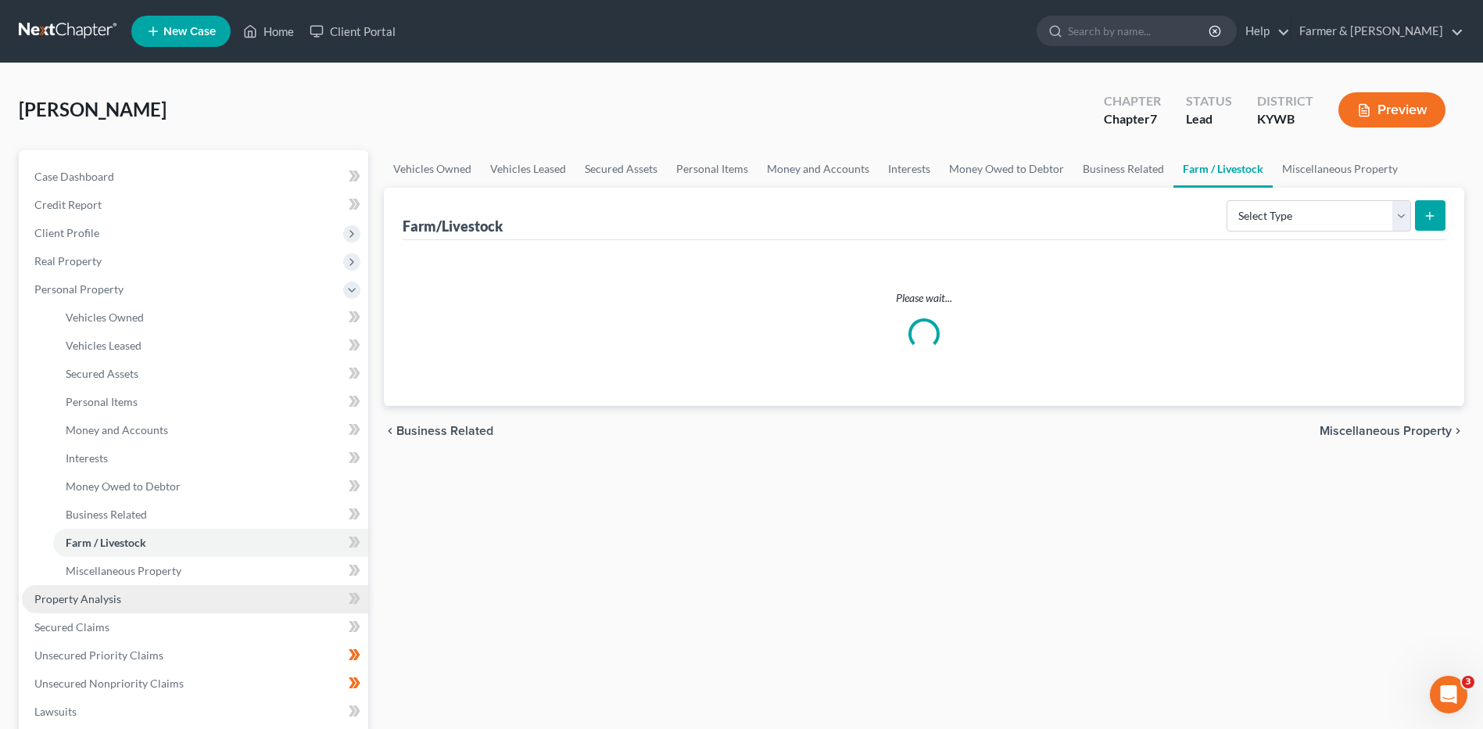
click at [129, 602] on link "Property Analysis" at bounding box center [195, 599] width 346 height 28
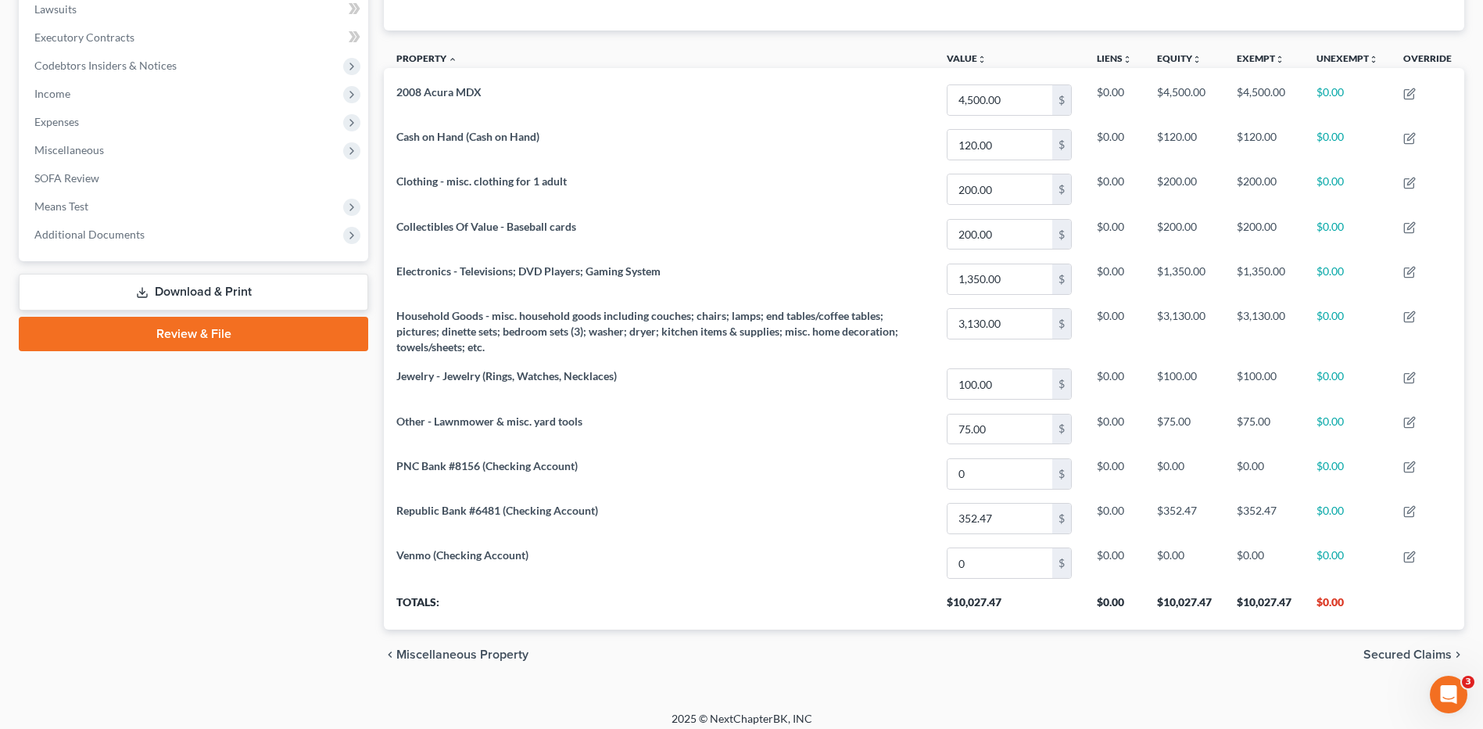
scroll to position [781527, 780748]
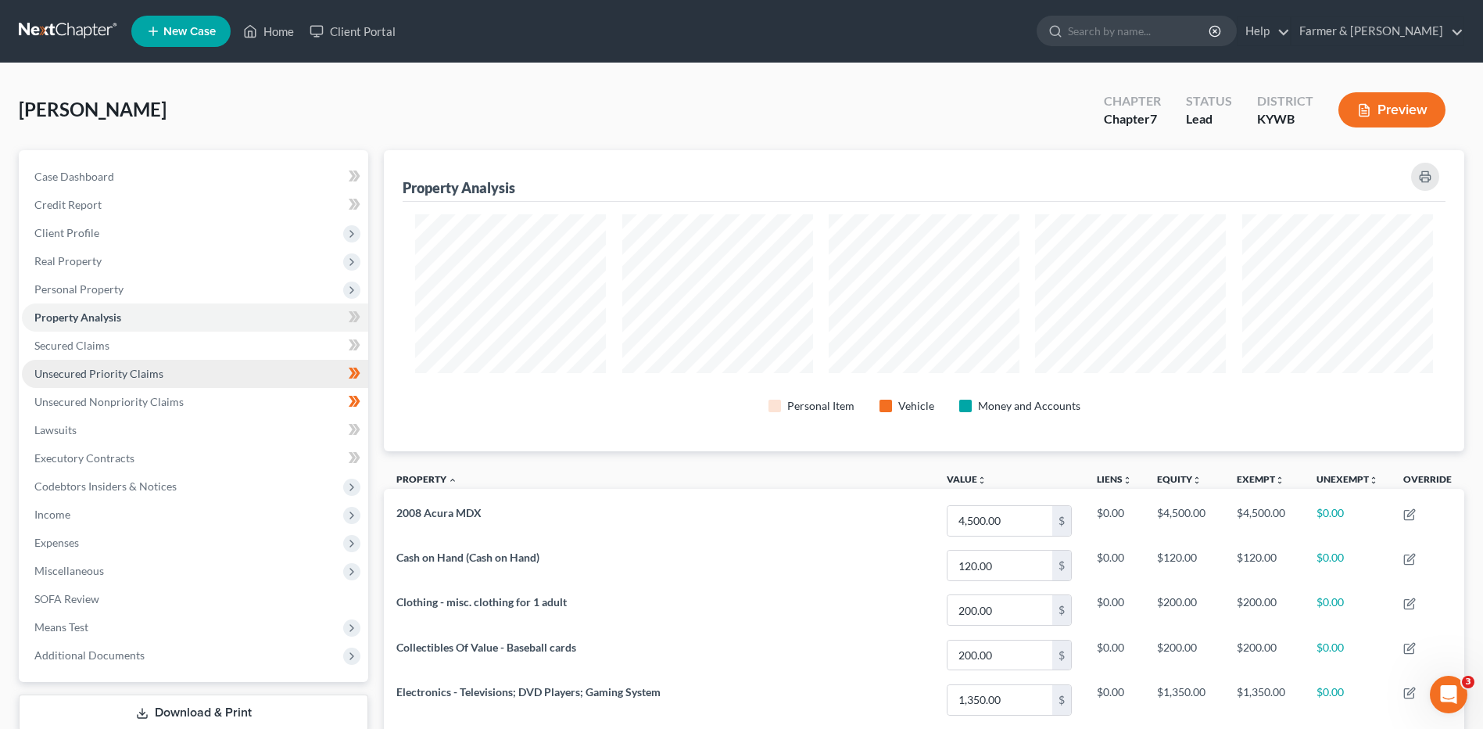
click at [79, 360] on link "Unsecured Priority Claims" at bounding box center [195, 374] width 346 height 28
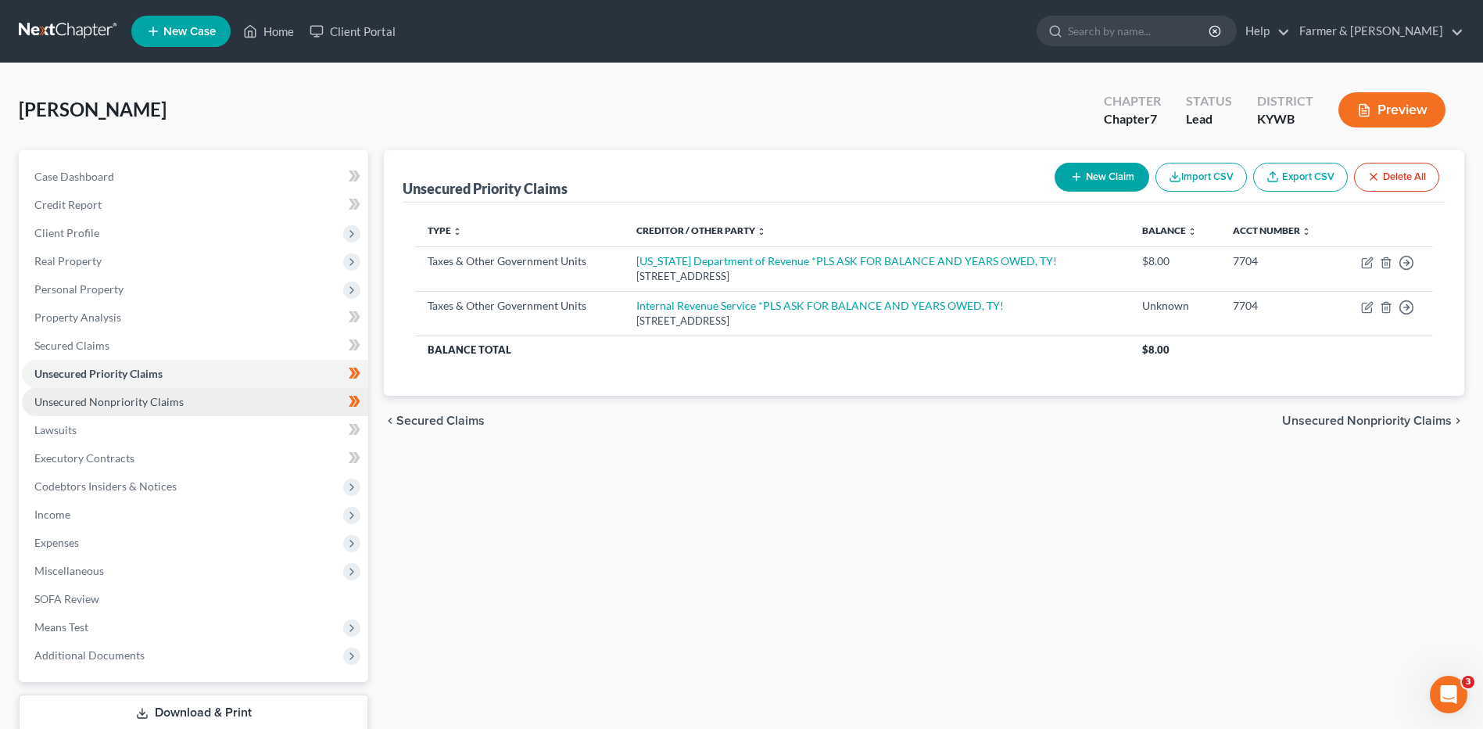
click at [138, 403] on span "Unsecured Nonpriority Claims" at bounding box center [108, 401] width 149 height 13
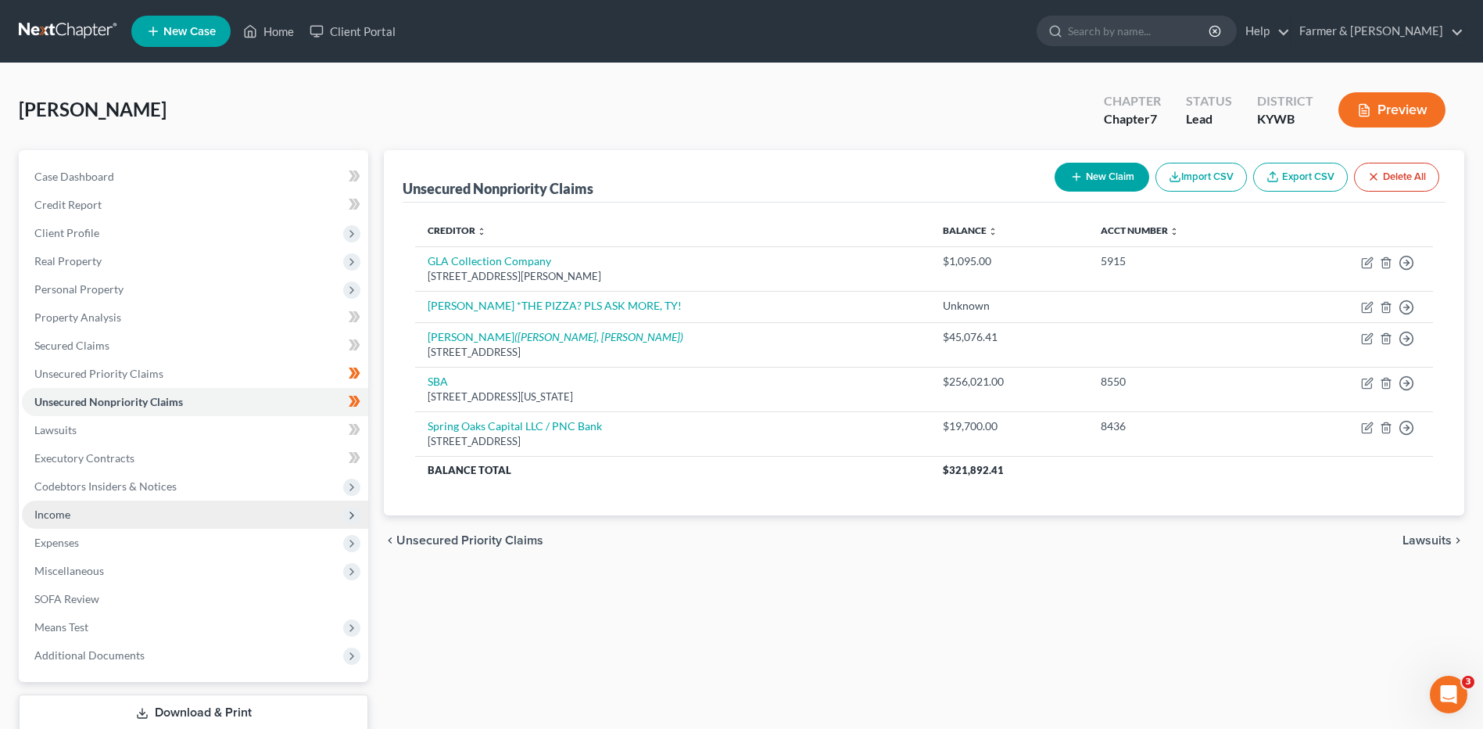
click at [102, 507] on span "Income" at bounding box center [195, 514] width 346 height 28
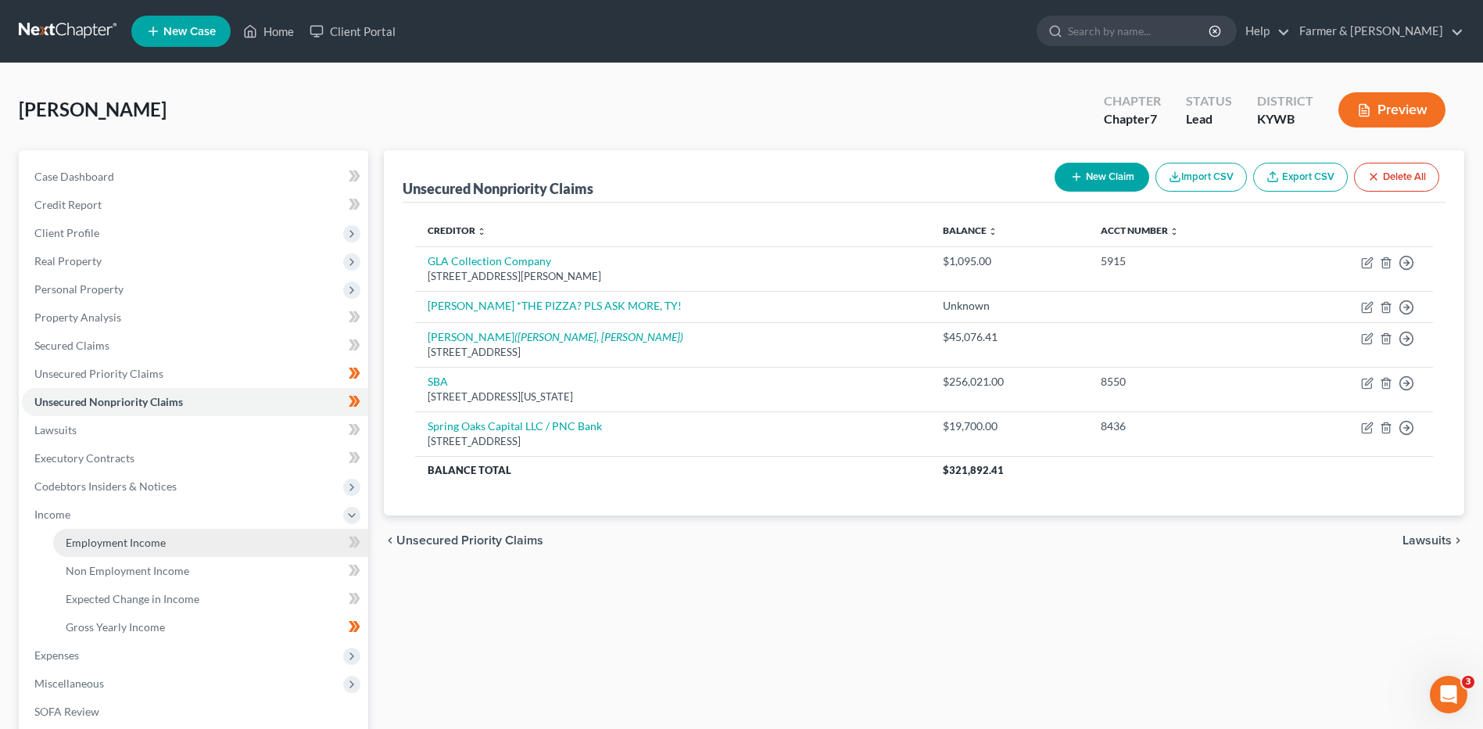
click at [153, 543] on span "Employment Income" at bounding box center [116, 542] width 100 height 13
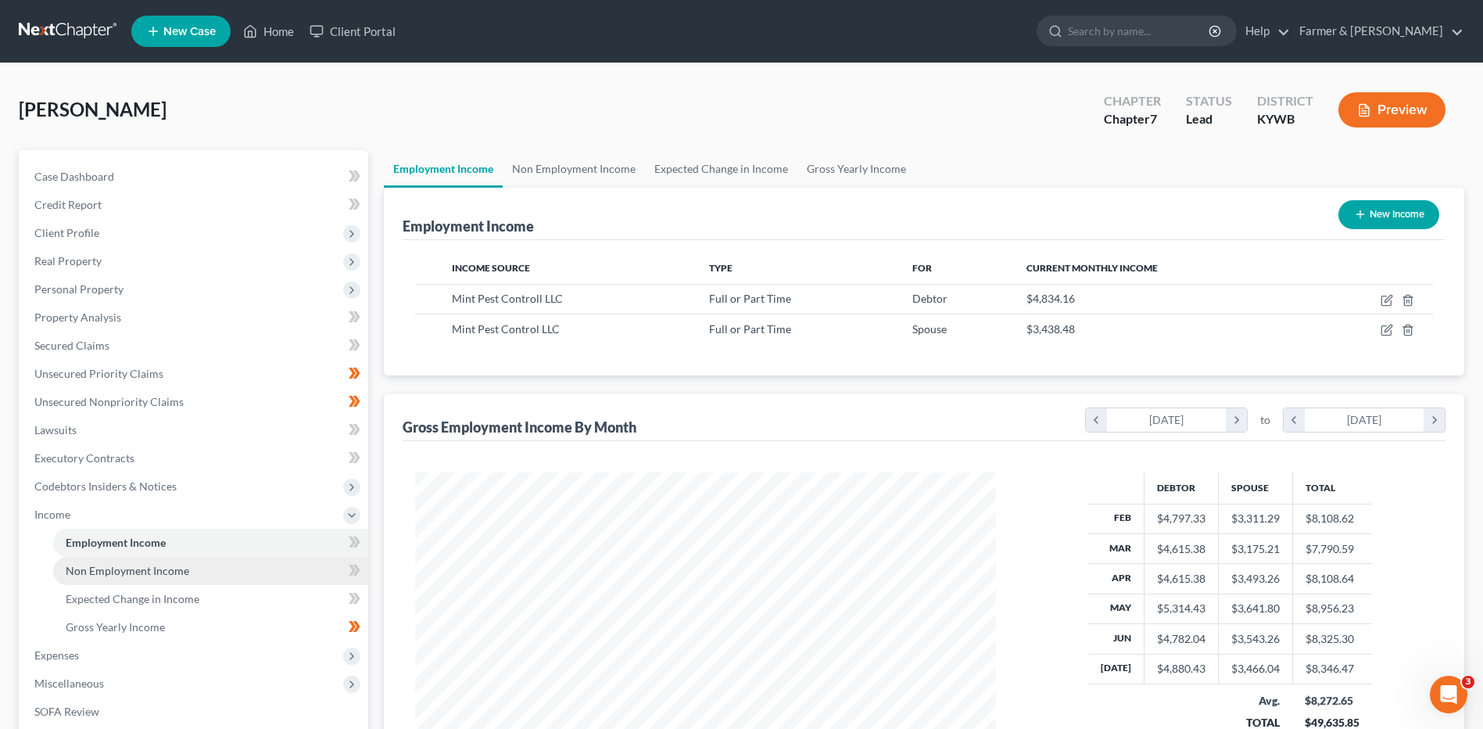
click at [173, 573] on span "Non Employment Income" at bounding box center [128, 570] width 124 height 13
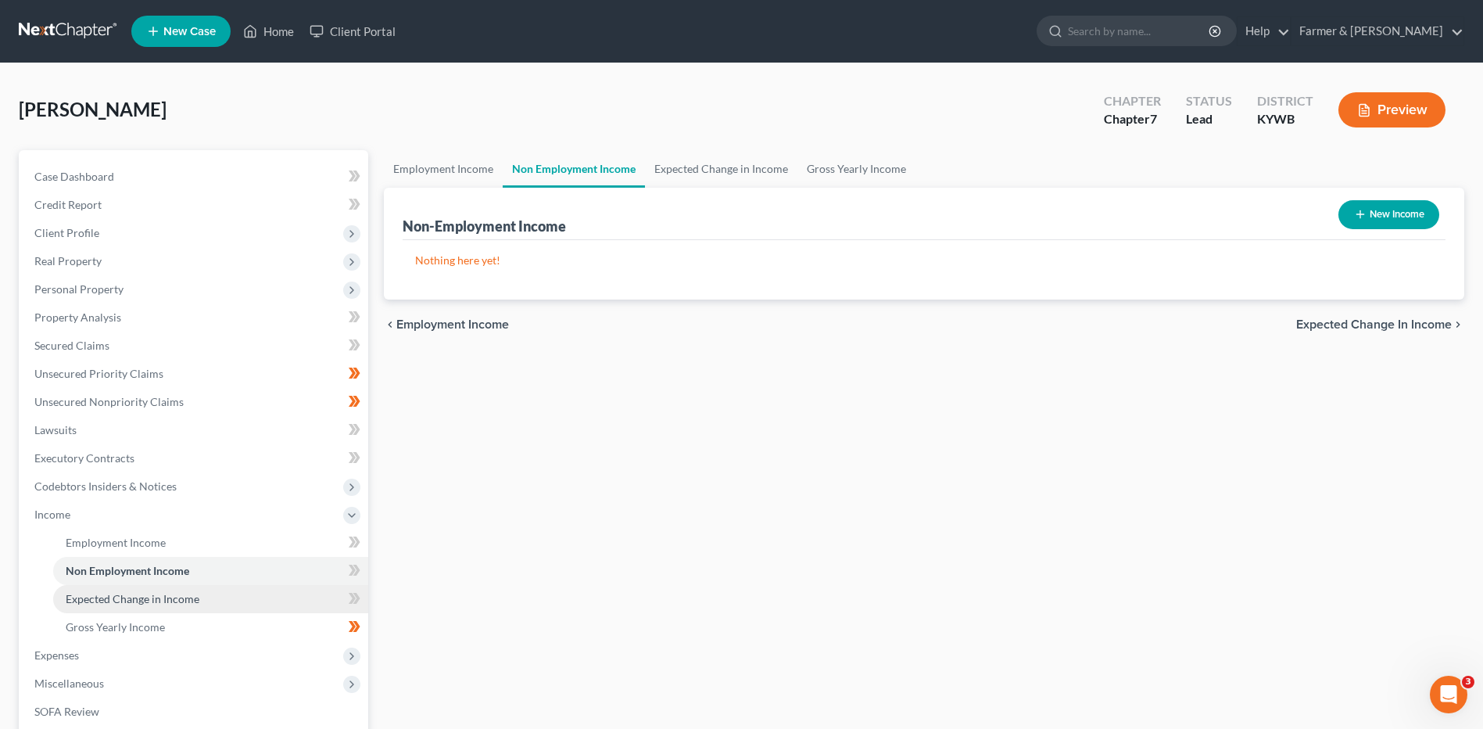
click at [176, 589] on link "Expected Change in Income" at bounding box center [210, 599] width 315 height 28
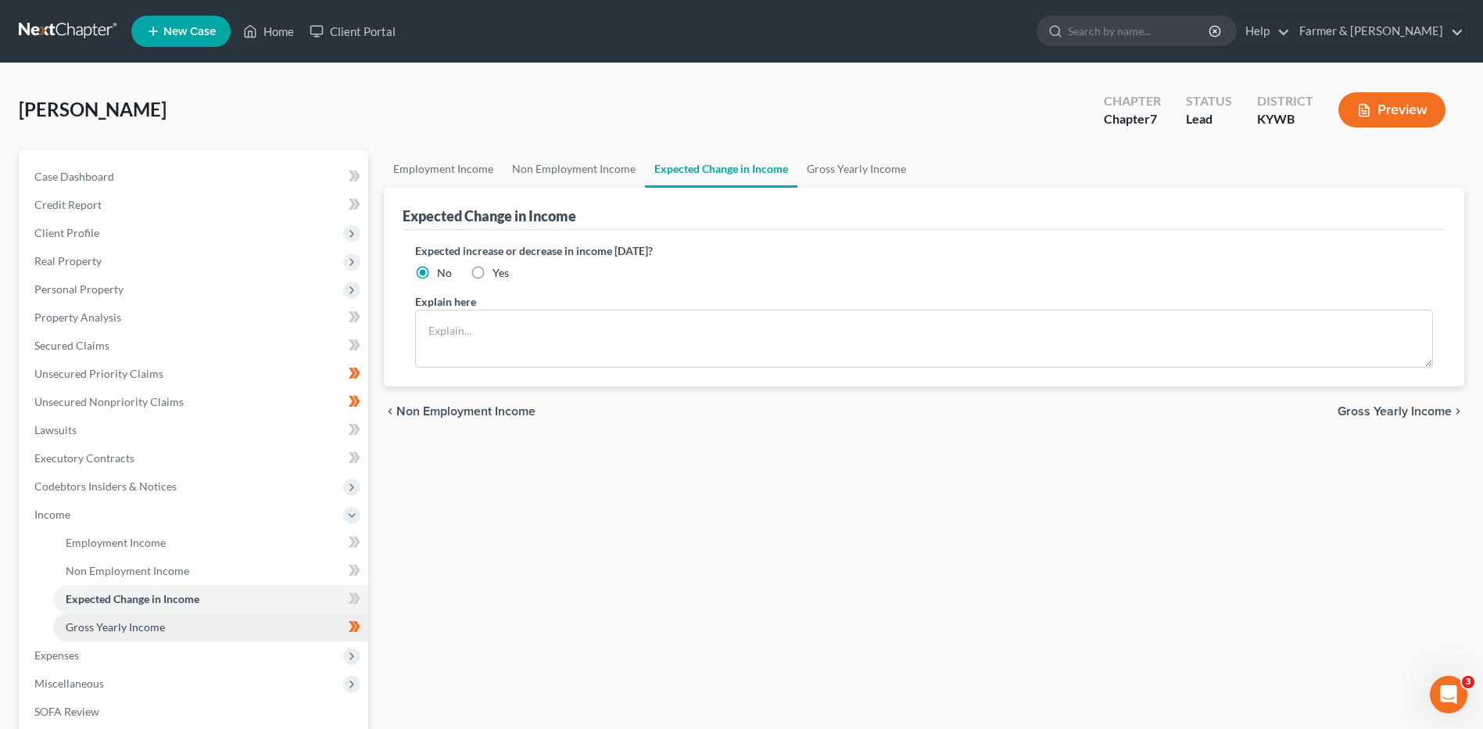
click at [167, 627] on link "Gross Yearly Income" at bounding box center [210, 627] width 315 height 28
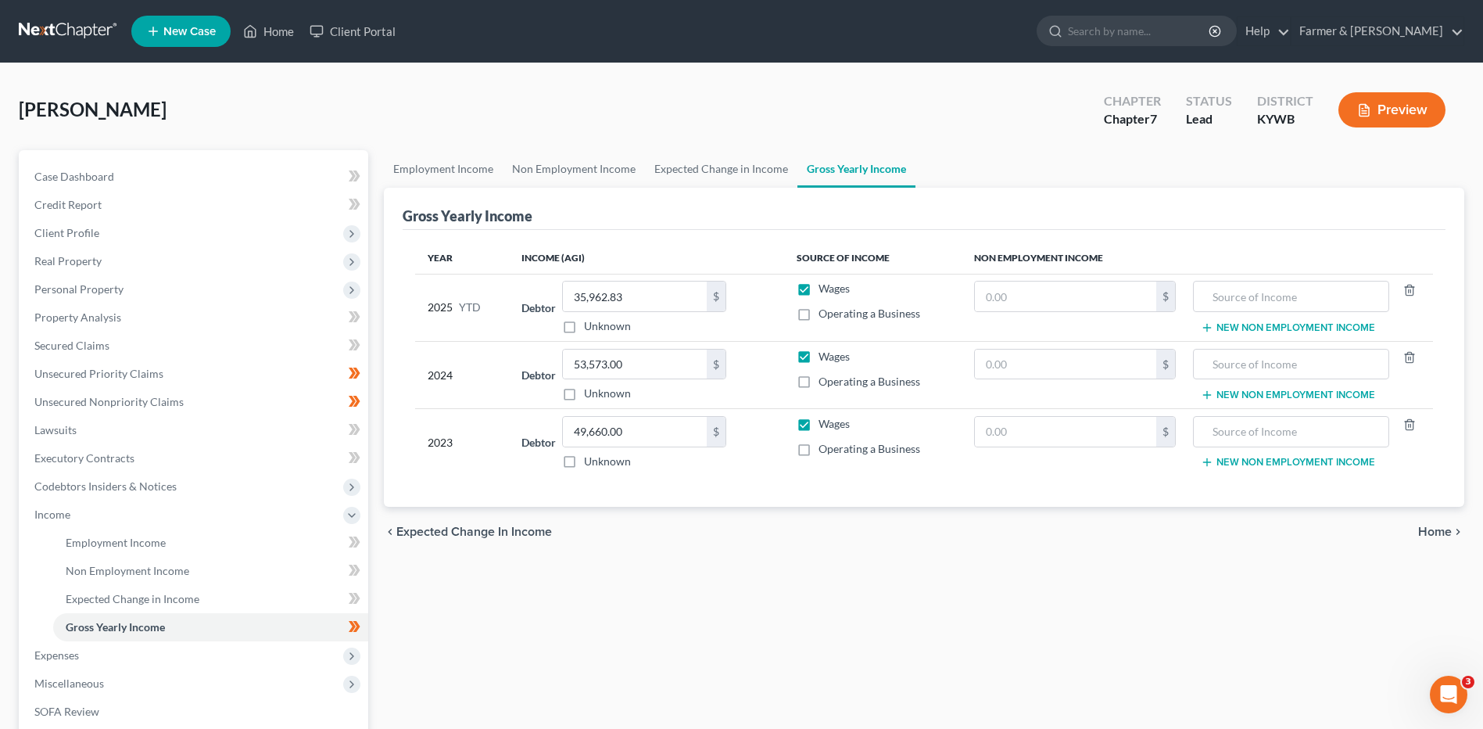
click at [369, 630] on div "Case Dashboard Payments Invoices Payments Payments Credit Report Client Profile" at bounding box center [193, 517] width 365 height 734
click at [363, 634] on span at bounding box center [354, 628] width 27 height 23
drag, startPoint x: 196, startPoint y: 652, endPoint x: 187, endPoint y: 651, distance: 9.4
click at [195, 652] on span "Expenses" at bounding box center [195, 655] width 346 height 28
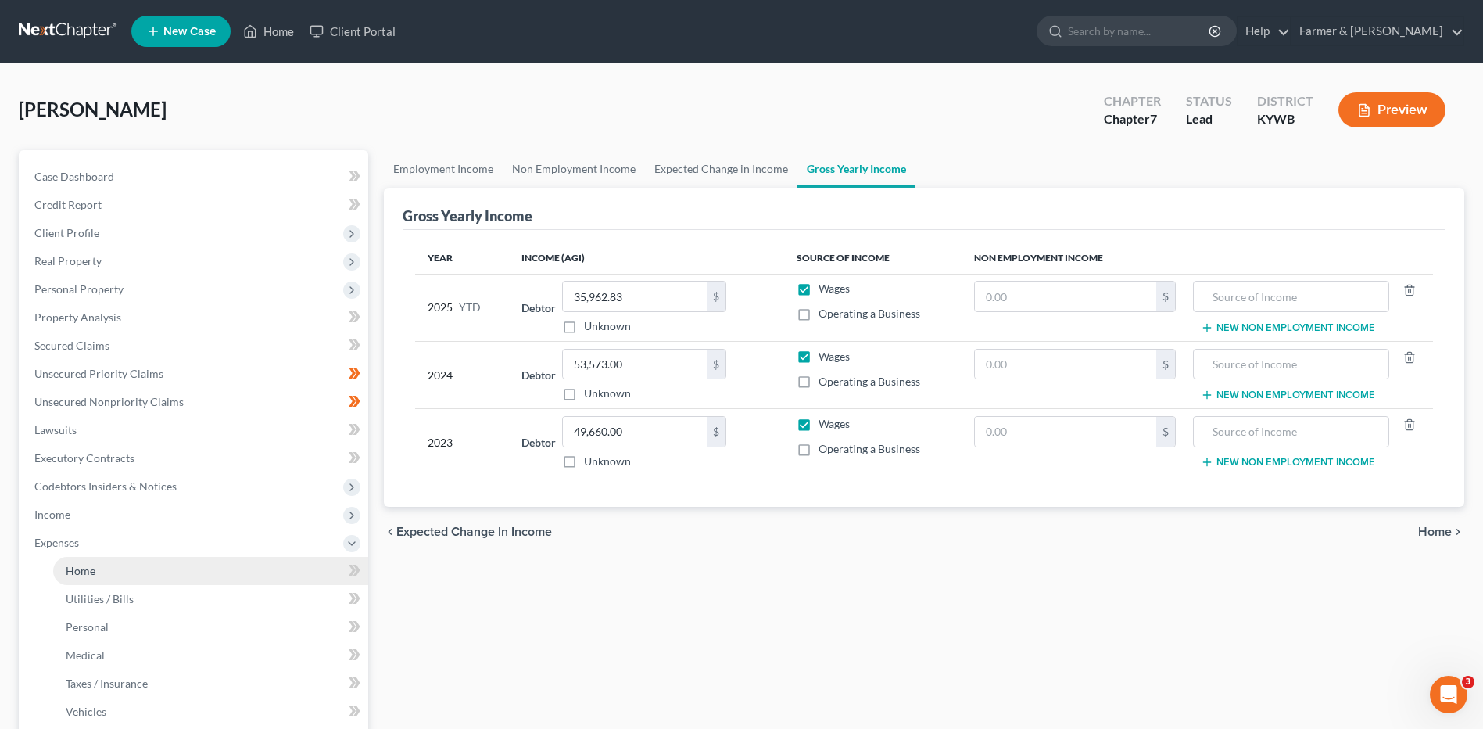
click at [143, 563] on link "Home" at bounding box center [210, 571] width 315 height 28
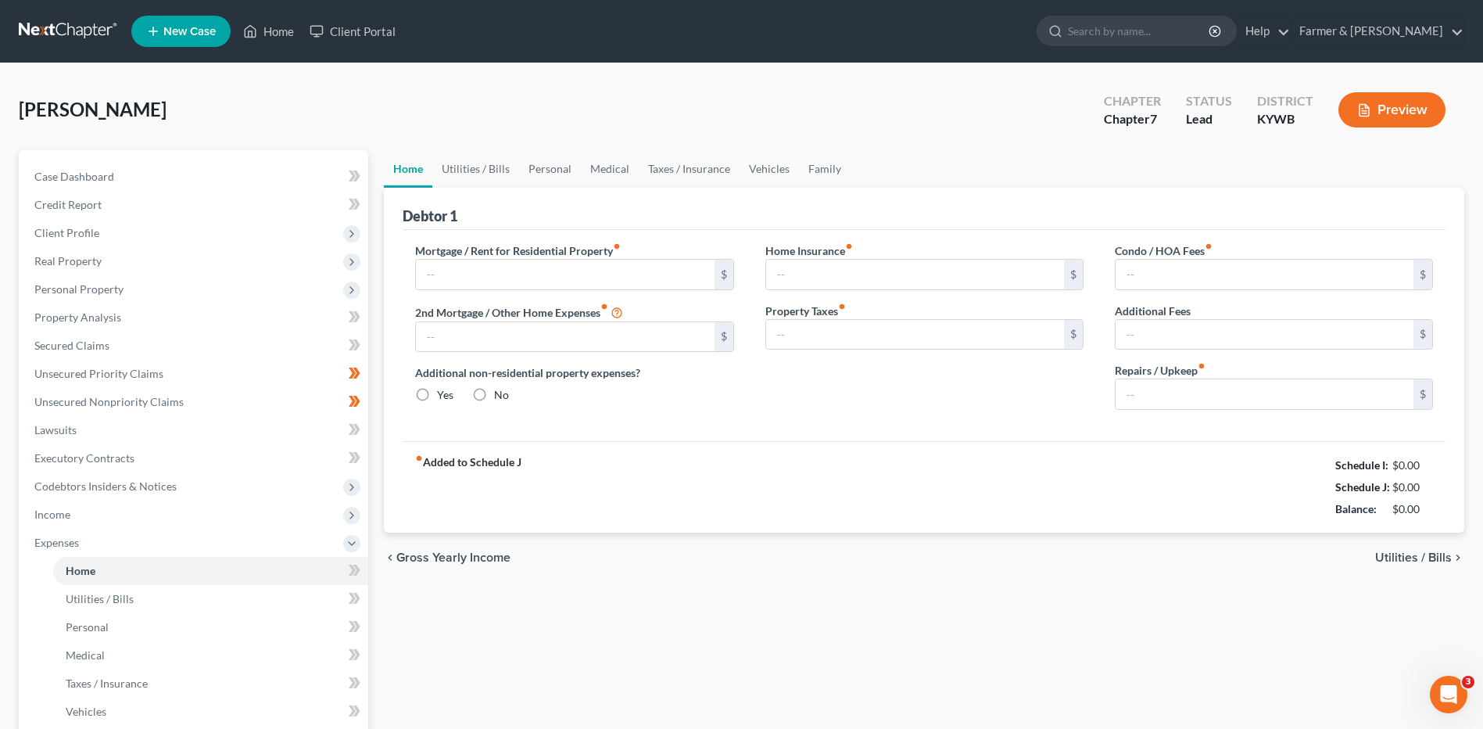
type input "2,200.00"
type input "0.00"
radio input "true"
type input "0.00"
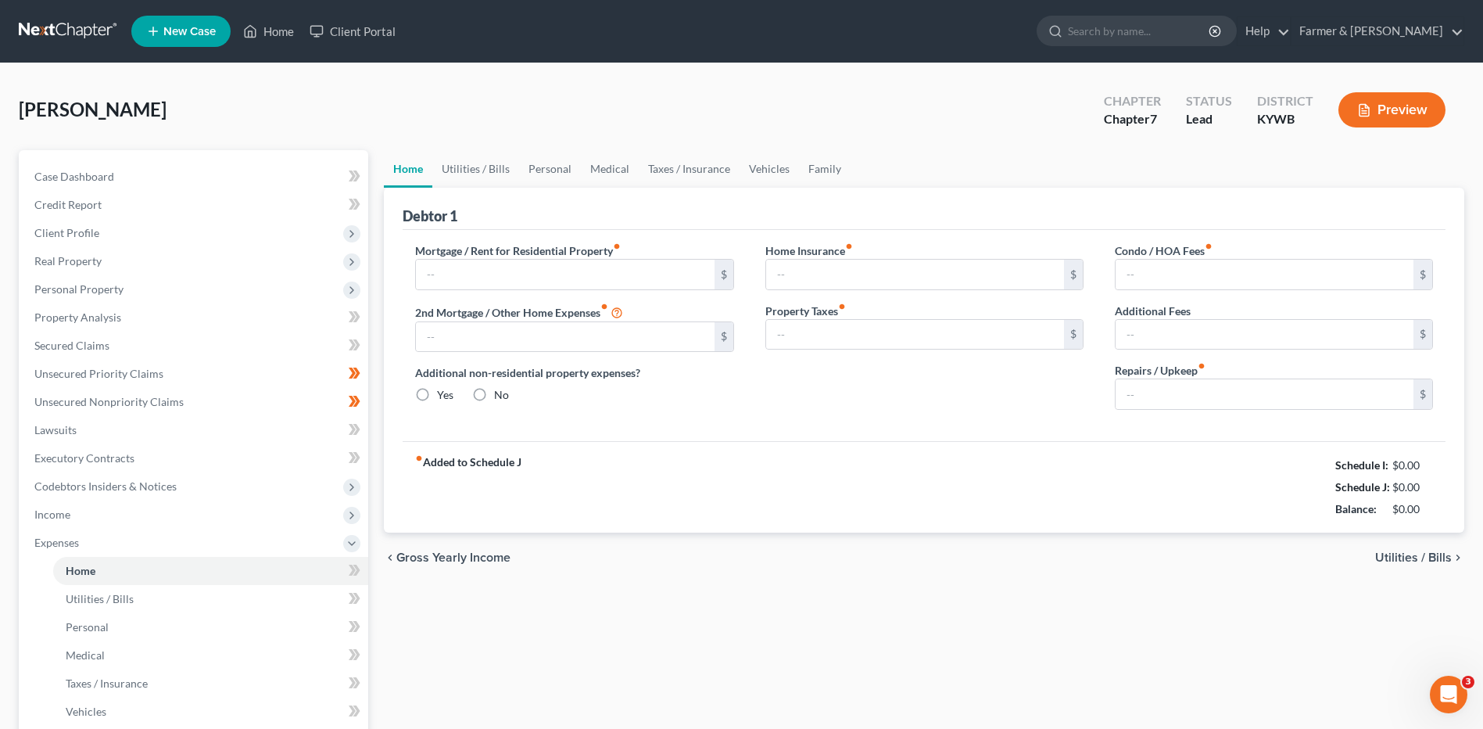
type input "0.00"
type input "50.00"
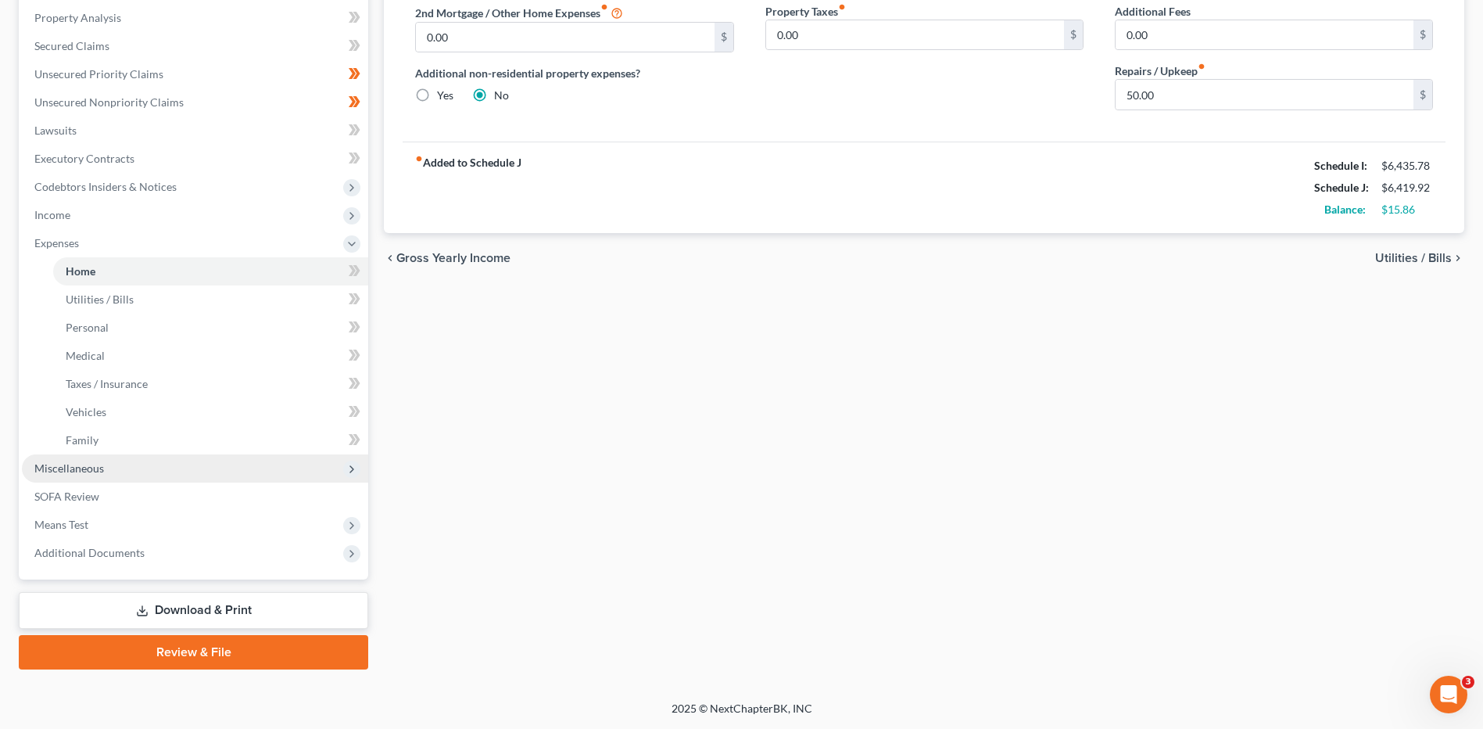
click at [99, 468] on span "Miscellaneous" at bounding box center [69, 467] width 70 height 13
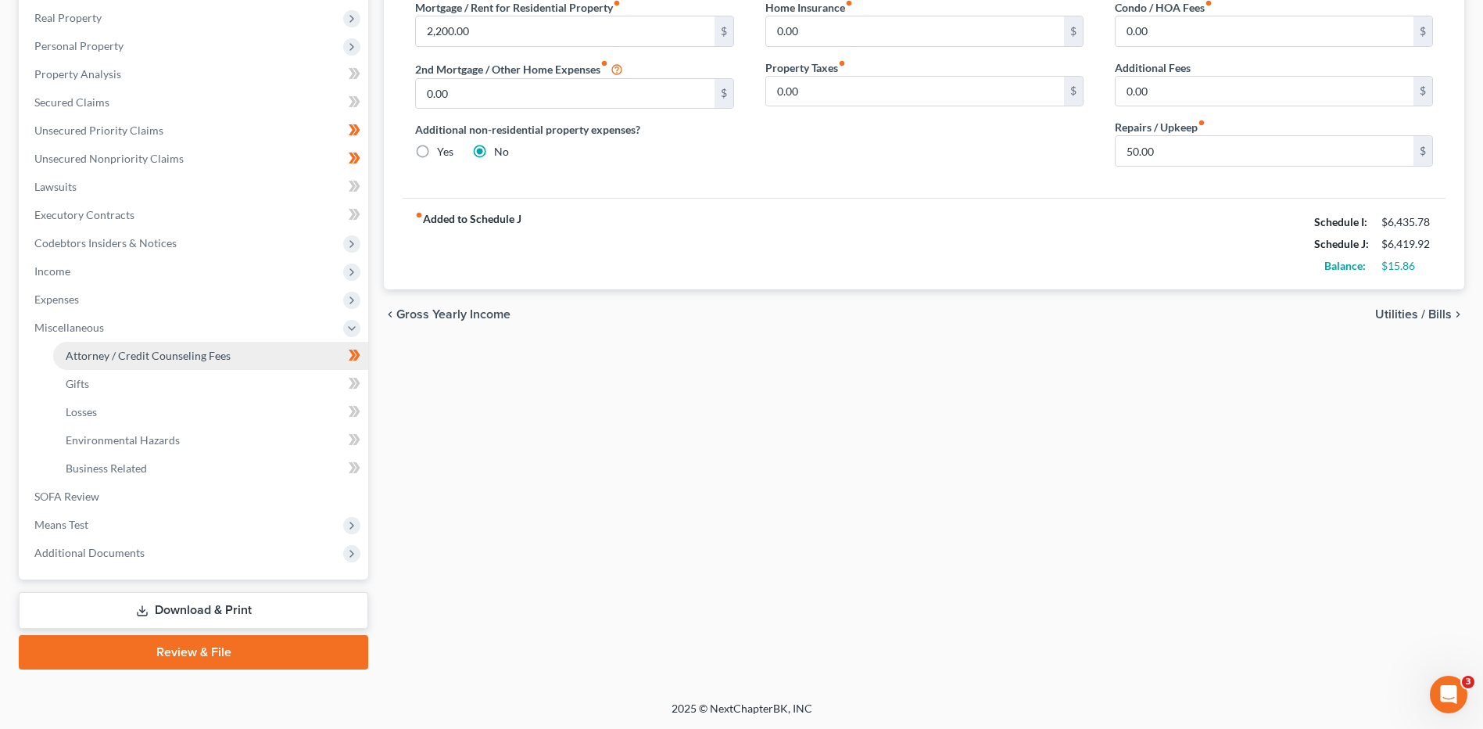
click at [322, 355] on link "Attorney / Credit Counseling Fees" at bounding box center [210, 356] width 315 height 28
select select "0"
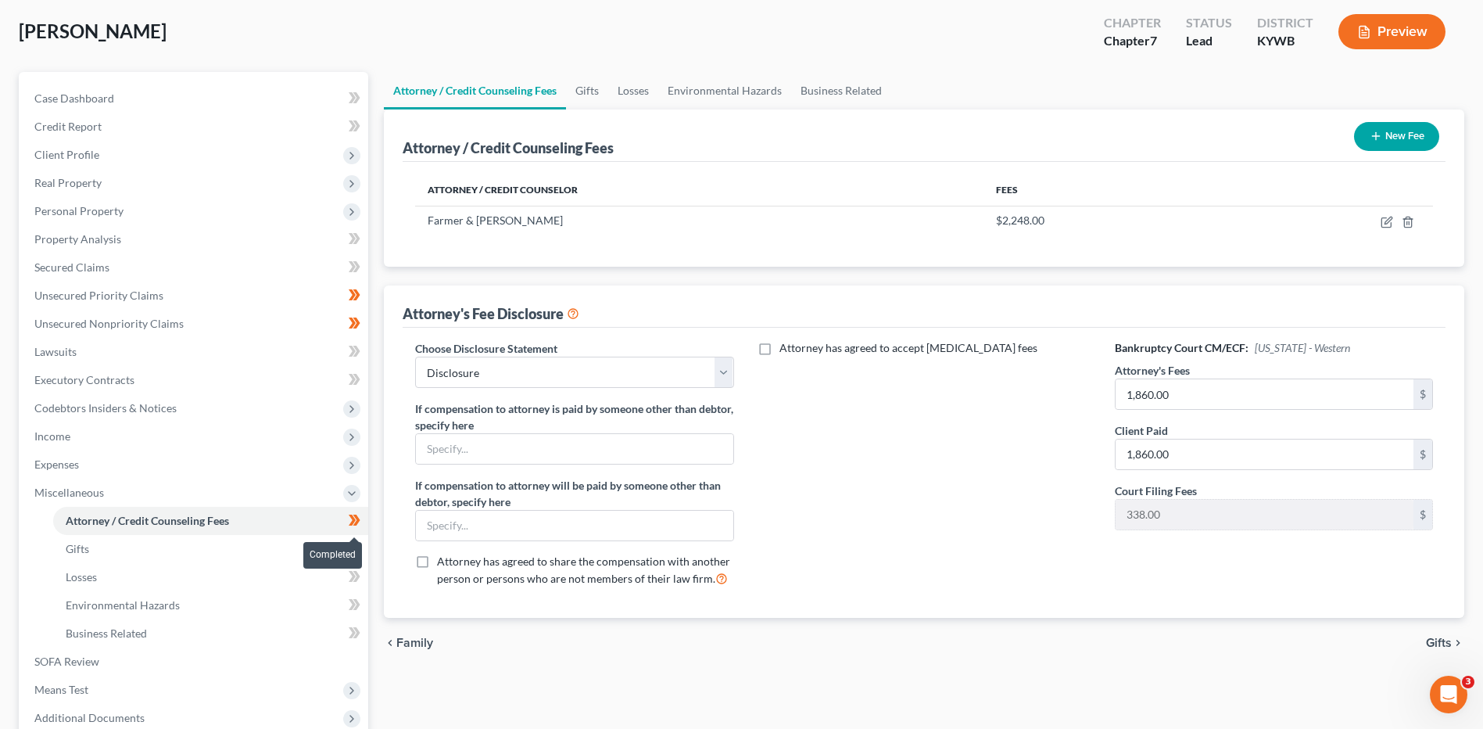
click at [363, 521] on span at bounding box center [354, 522] width 27 height 23
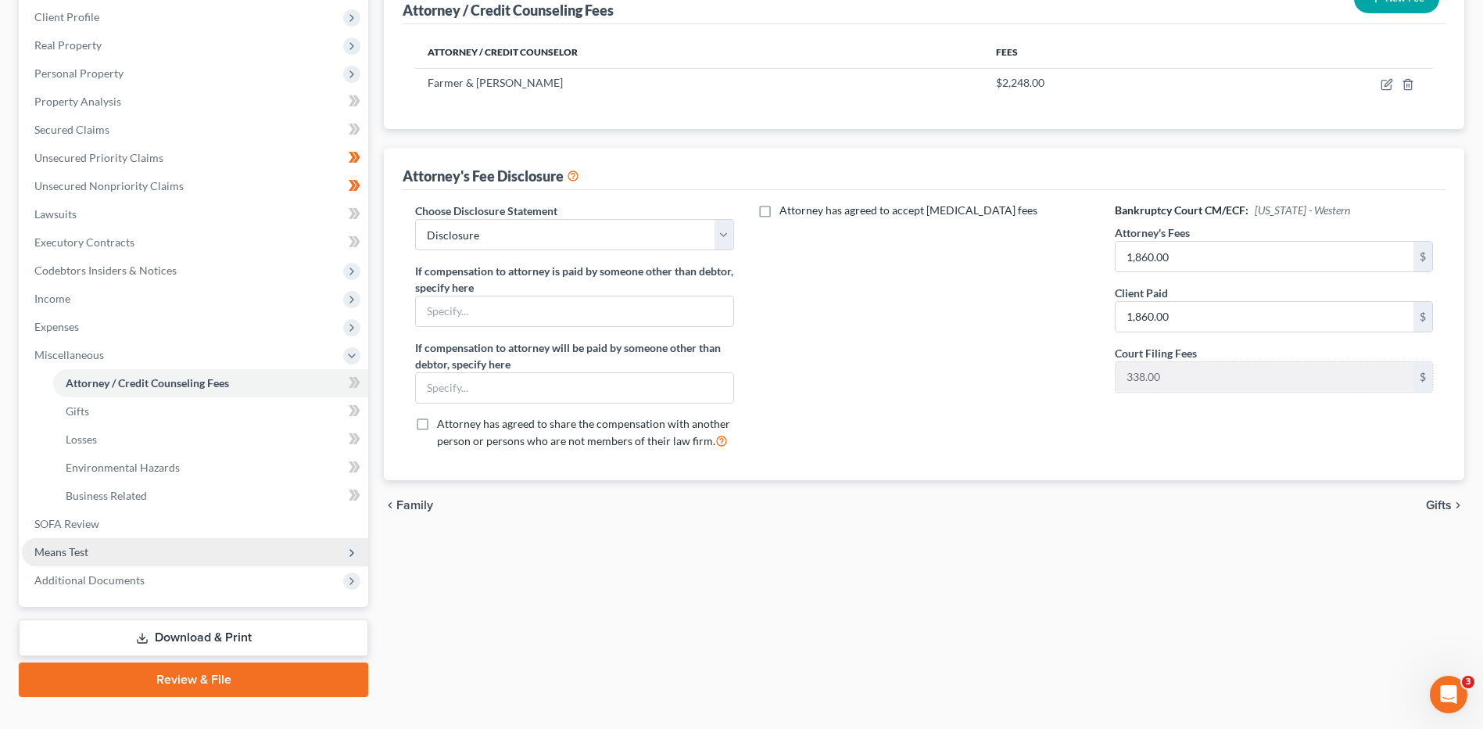
scroll to position [243, 0]
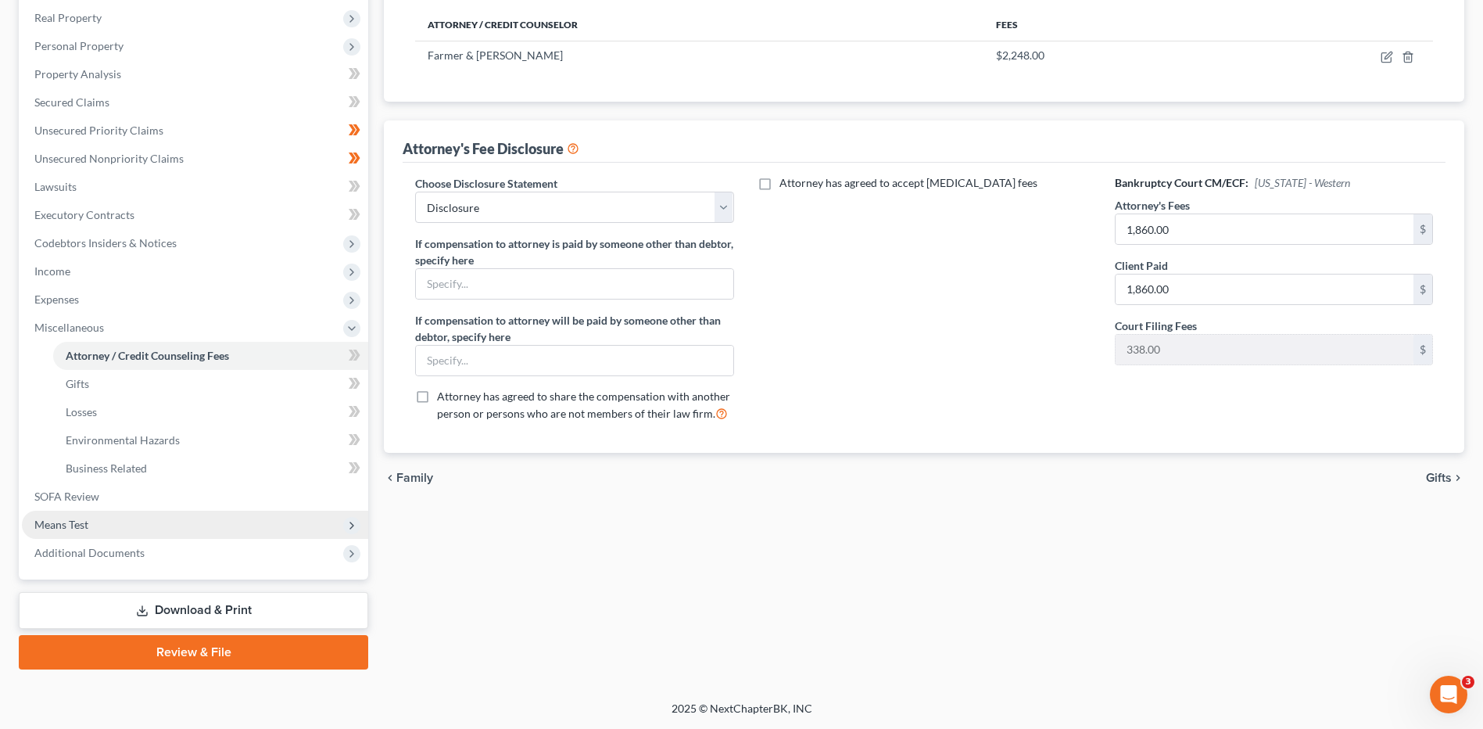
click at [198, 515] on span "Means Test" at bounding box center [195, 525] width 346 height 28
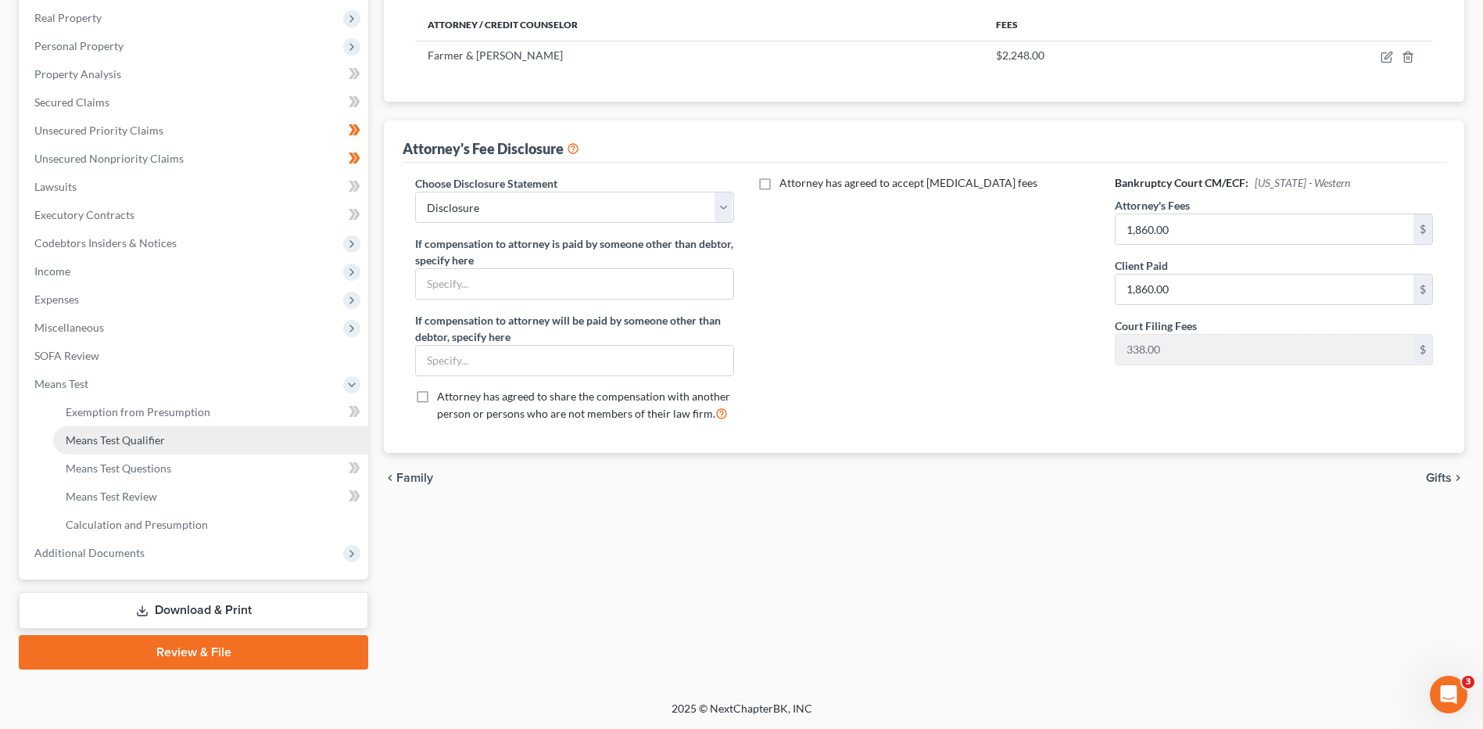
click at [177, 426] on link "Means Test Qualifier" at bounding box center [210, 440] width 315 height 28
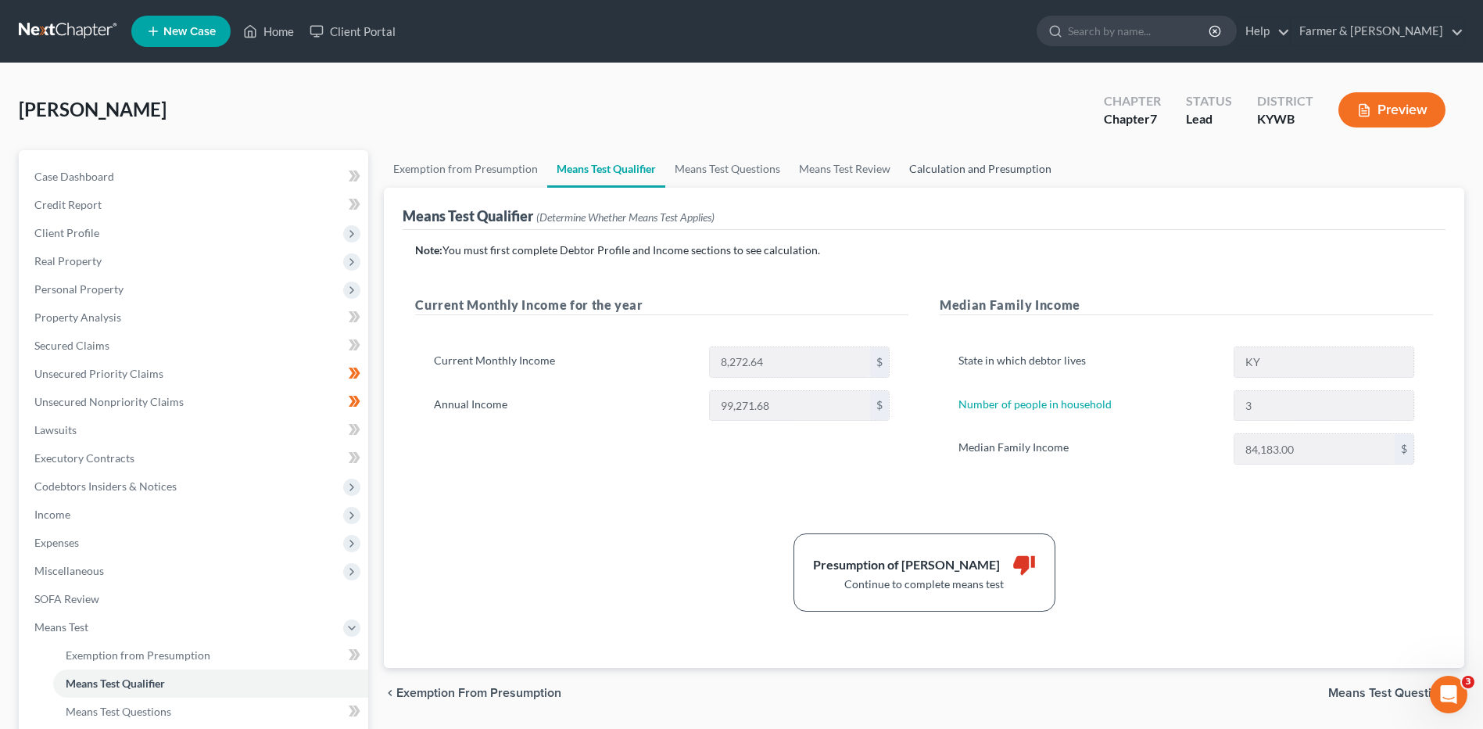
click at [969, 170] on link "Calculation and Presumption" at bounding box center [980, 169] width 161 height 38
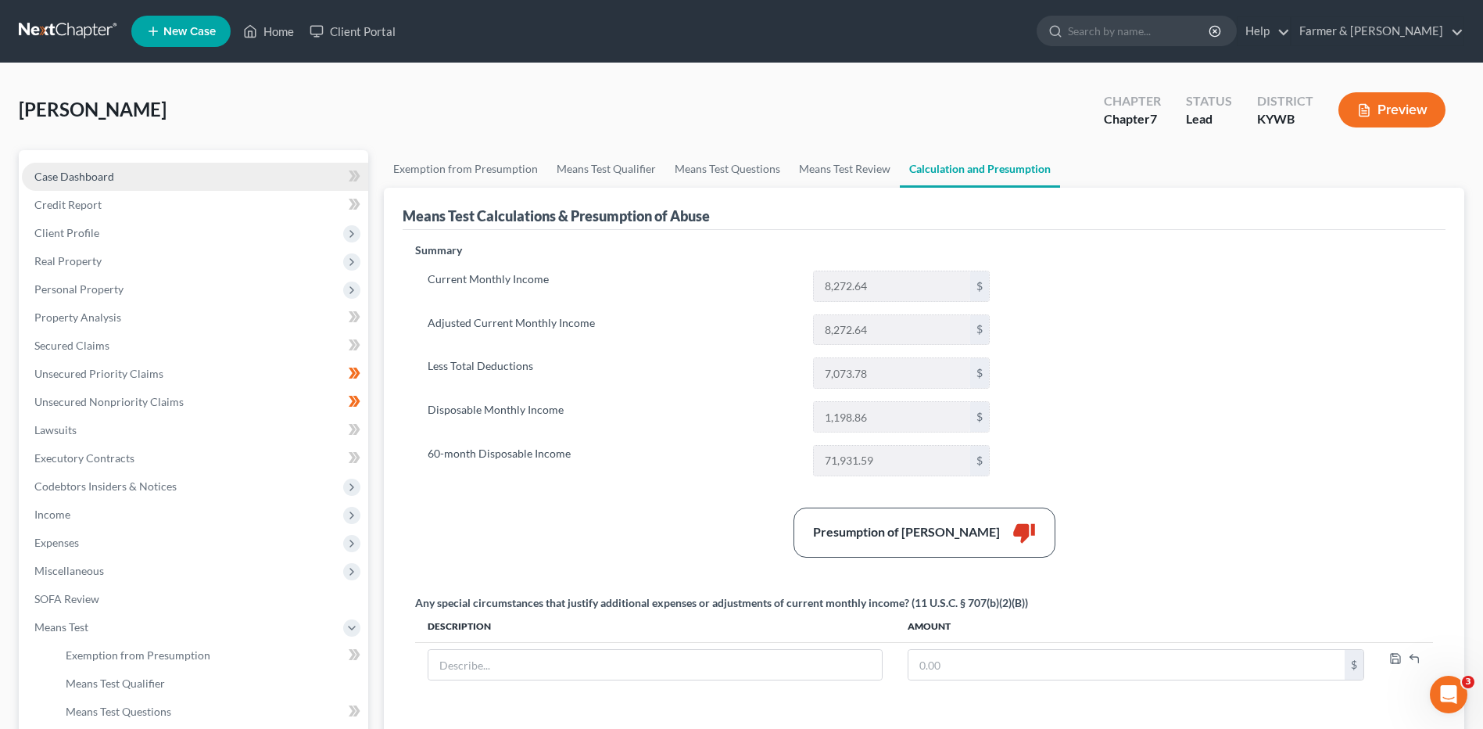
click at [153, 176] on link "Case Dashboard" at bounding box center [195, 177] width 346 height 28
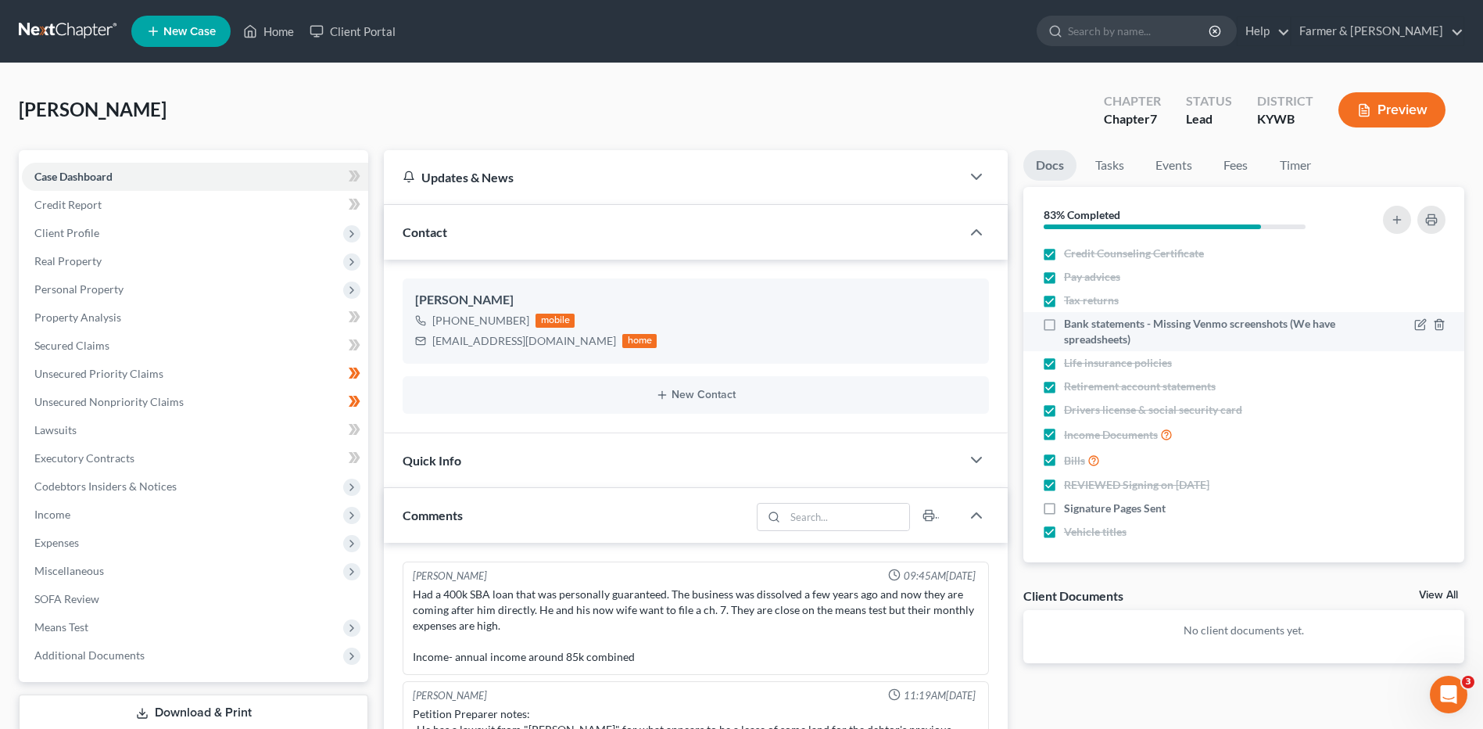
click at [1064, 324] on label "Bank statements - Missing Venmo screenshots (We have spreadsheets)" at bounding box center [1202, 331] width 277 height 31
click at [1070, 324] on input "Bank statements - Missing Venmo screenshots (We have spreadsheets)" at bounding box center [1075, 321] width 10 height 10
checkbox input "true"
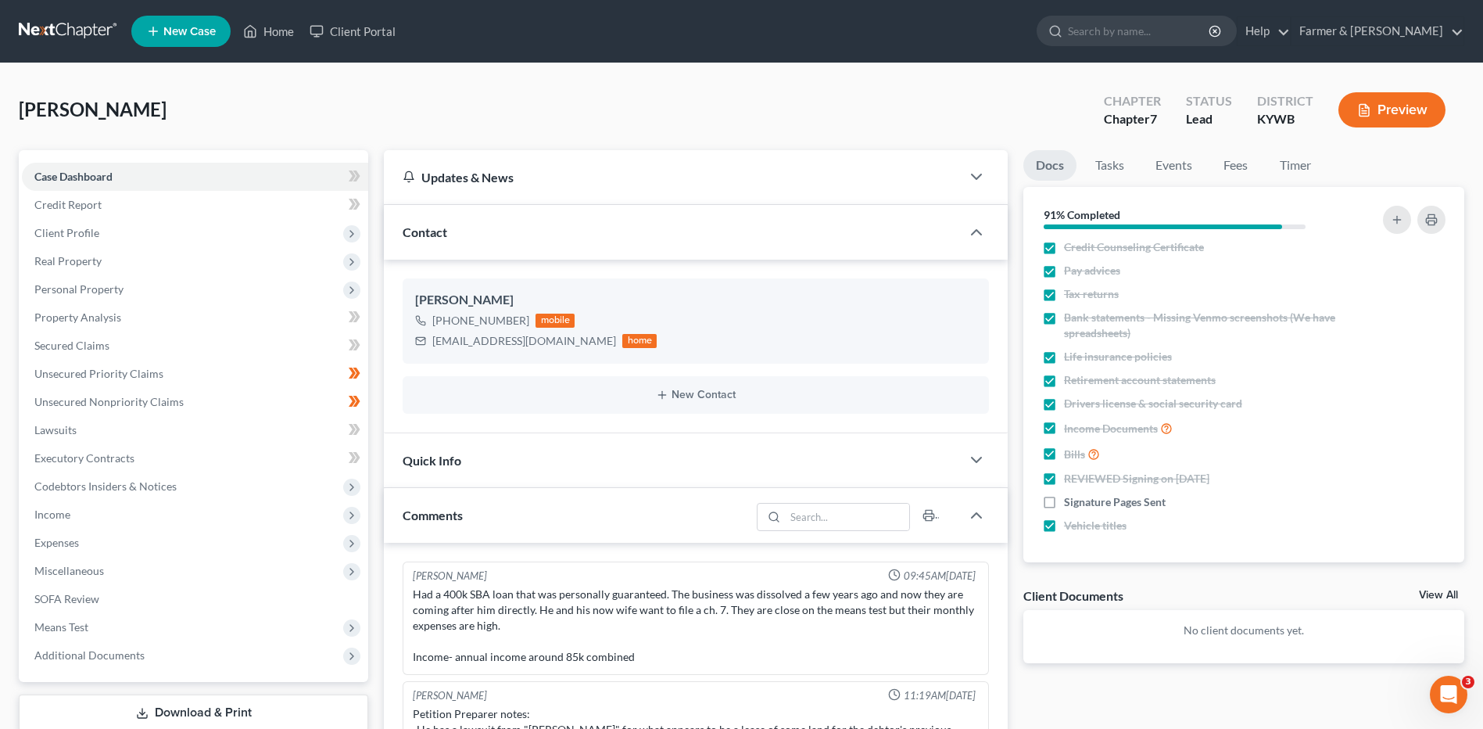
click at [74, 32] on link at bounding box center [69, 31] width 100 height 28
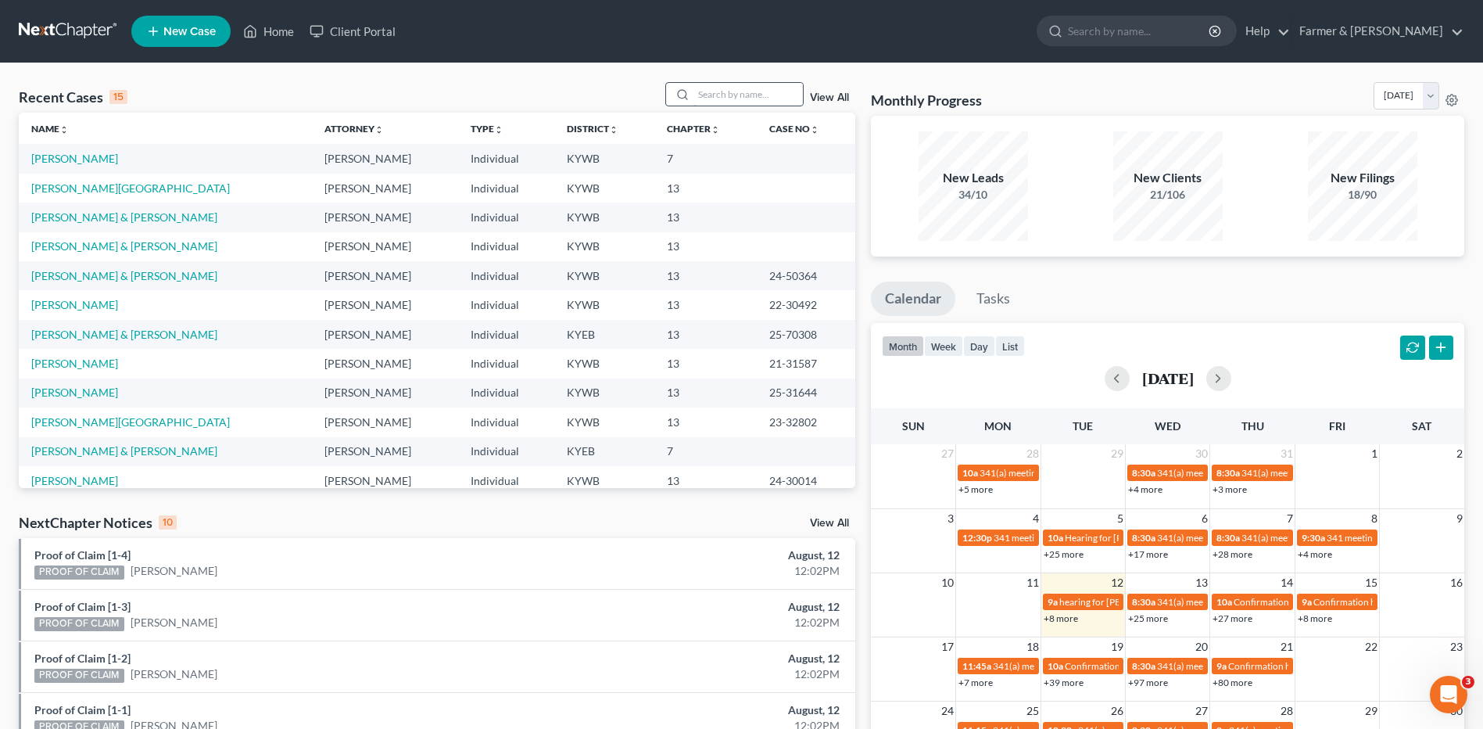
click at [764, 93] on input "search" at bounding box center [747, 94] width 109 height 23
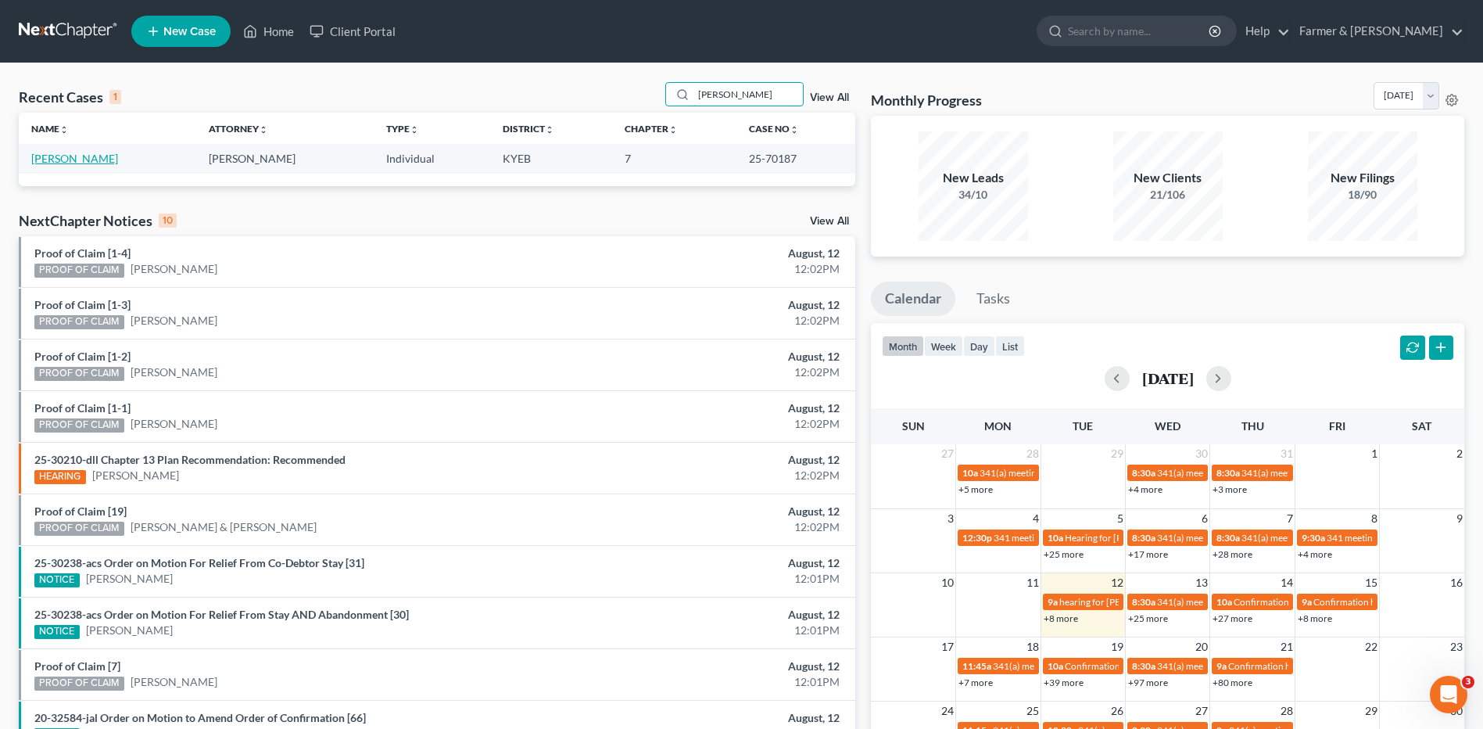
type input "[PERSON_NAME]"
click at [77, 162] on link "[PERSON_NAME]" at bounding box center [74, 158] width 87 height 13
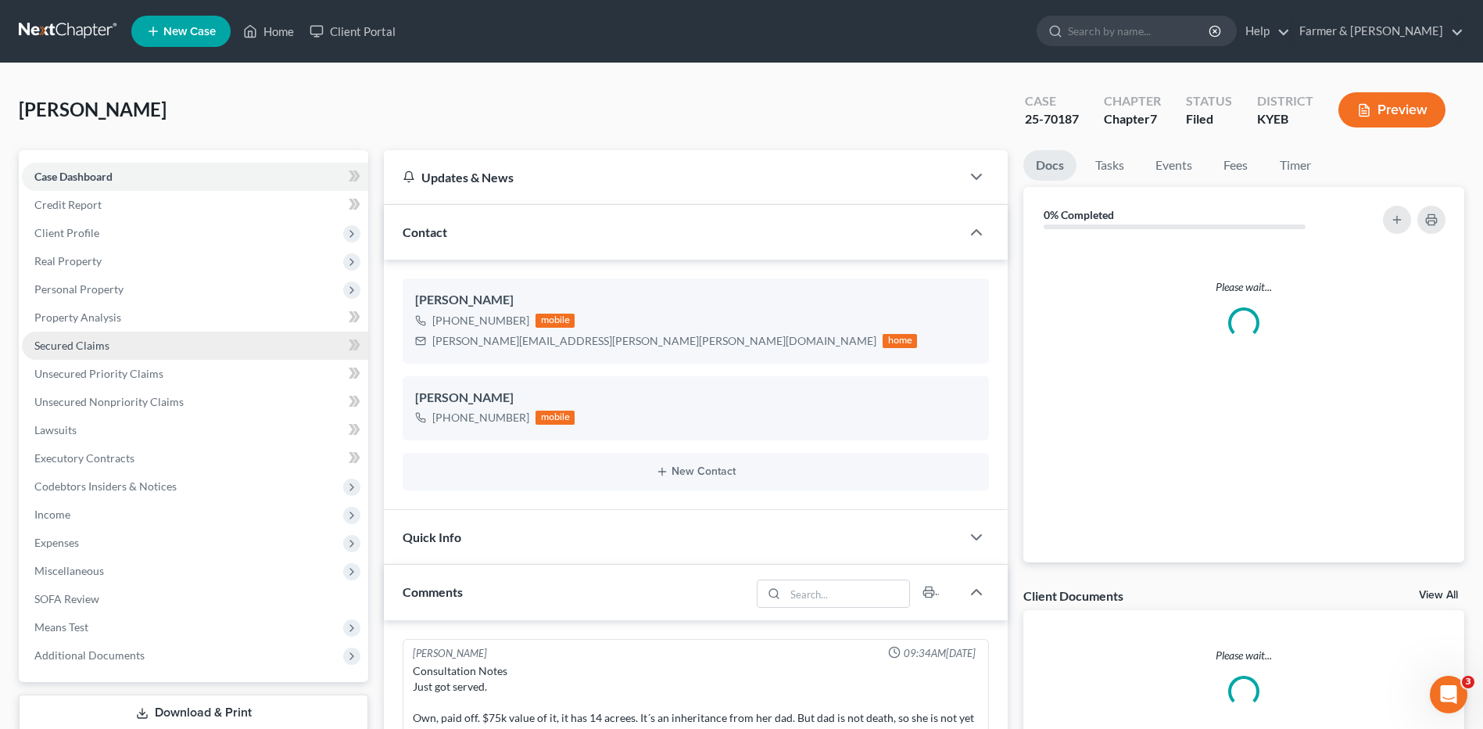
click at [101, 346] on span "Secured Claims" at bounding box center [71, 345] width 75 height 13
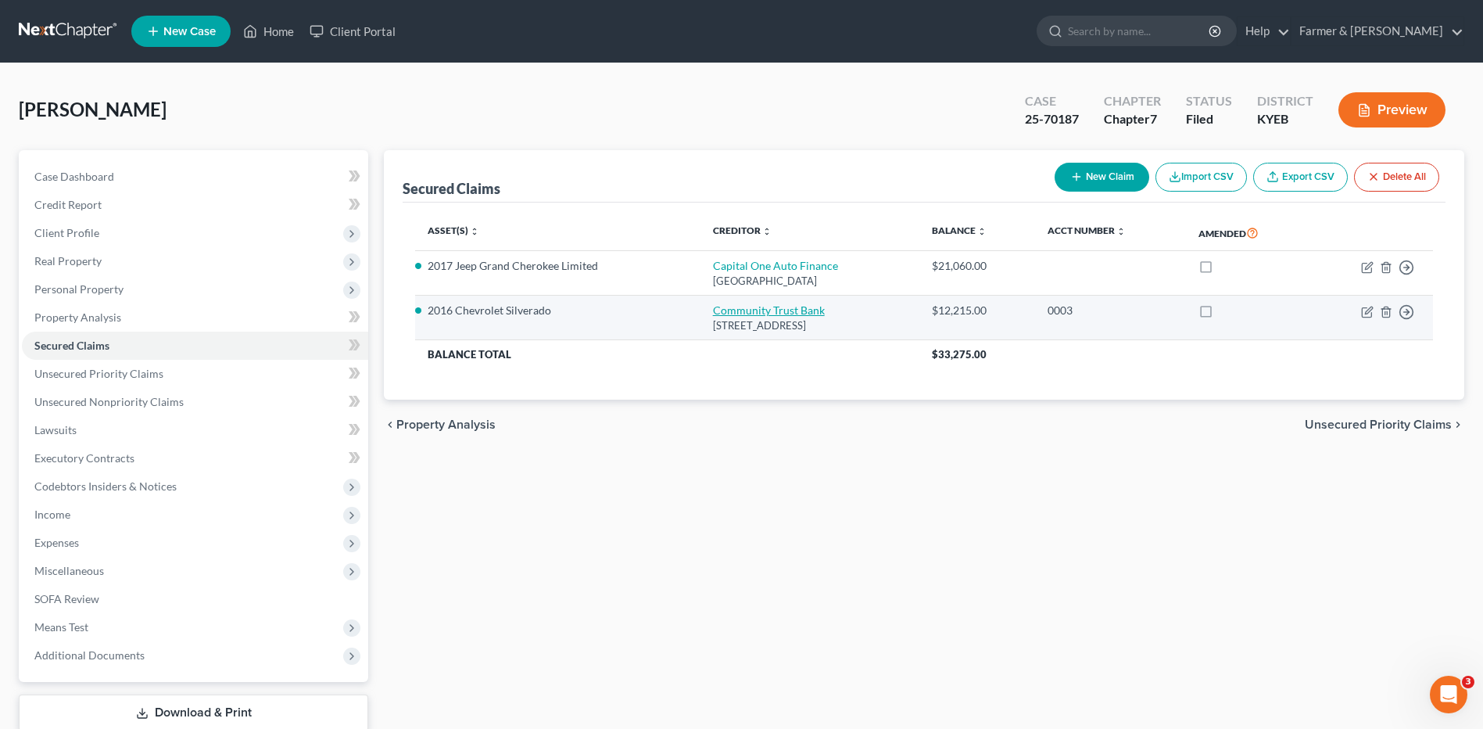
click at [751, 310] on link "Community Trust Bank" at bounding box center [769, 309] width 112 height 13
select select "18"
select select "0"
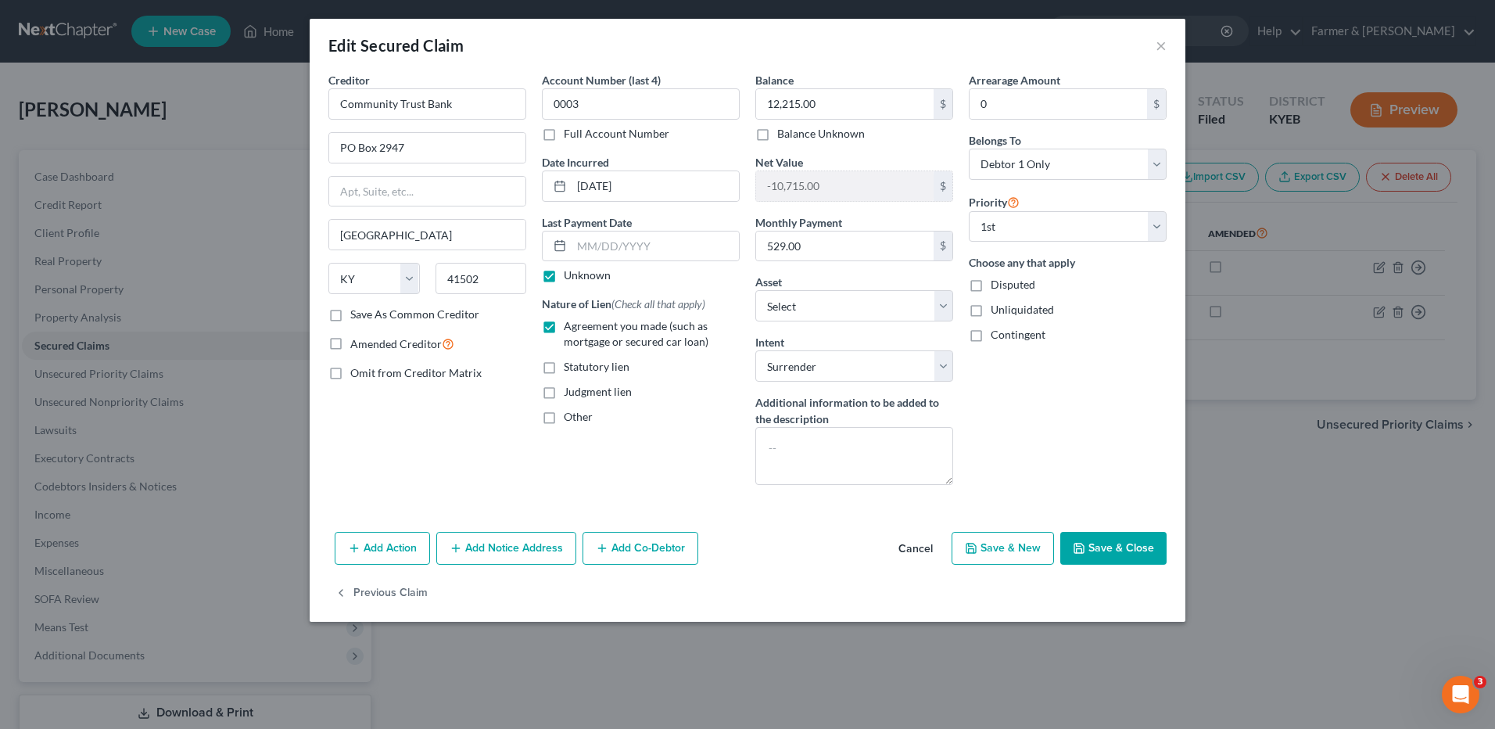
click at [916, 543] on button "Cancel" at bounding box center [915, 548] width 59 height 31
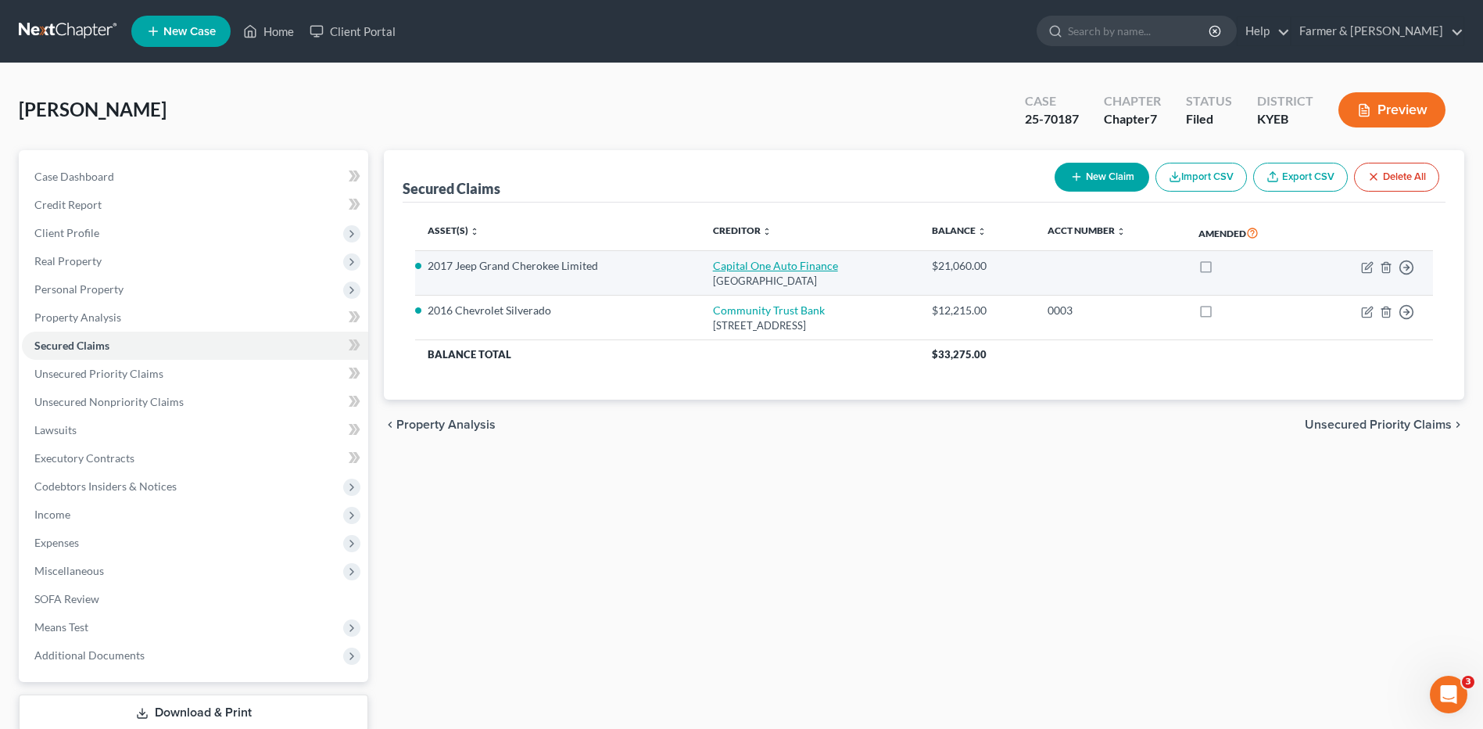
click at [731, 264] on link "Capital One Auto Finance" at bounding box center [775, 265] width 125 height 13
select select "4"
select select "13"
select select "2"
select select "0"
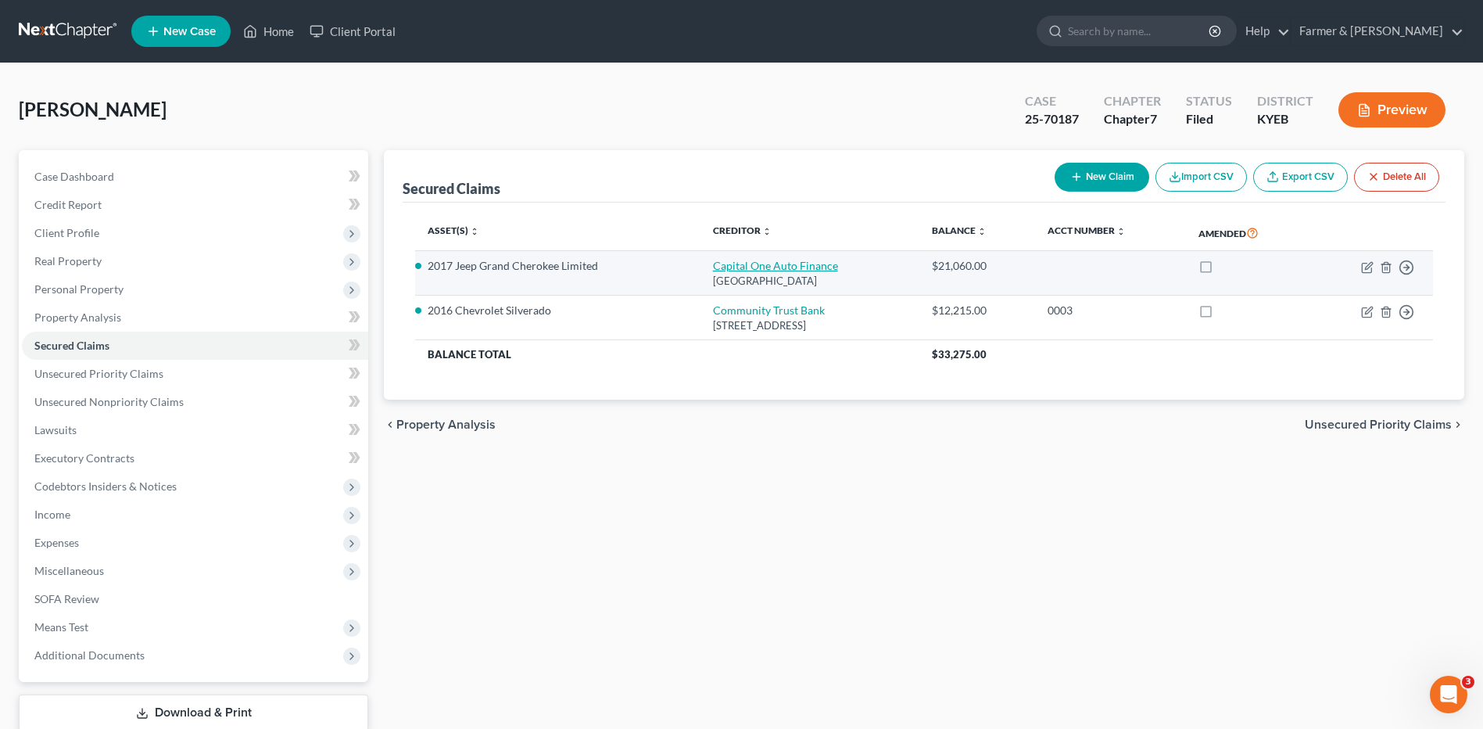
select select "0"
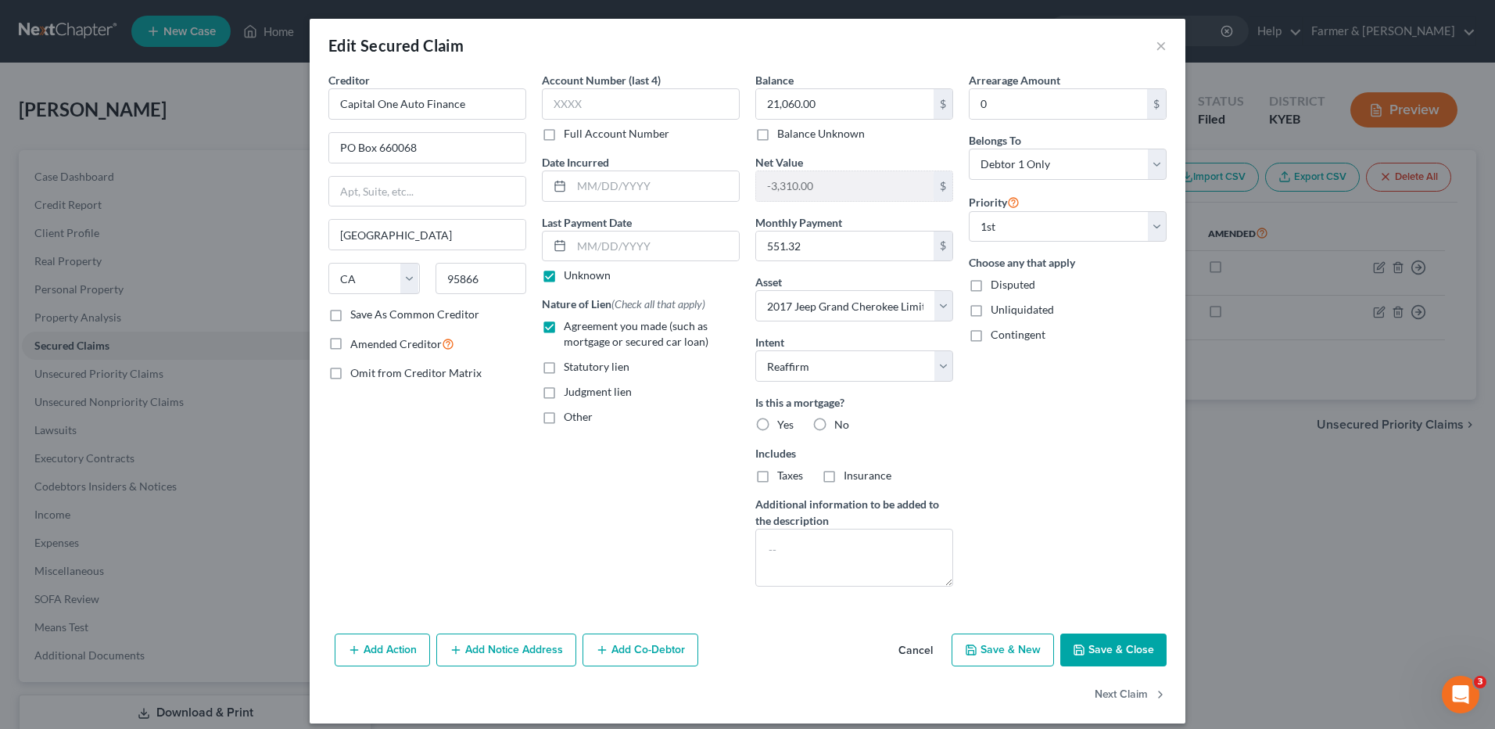
click at [911, 653] on button "Cancel" at bounding box center [915, 650] width 59 height 31
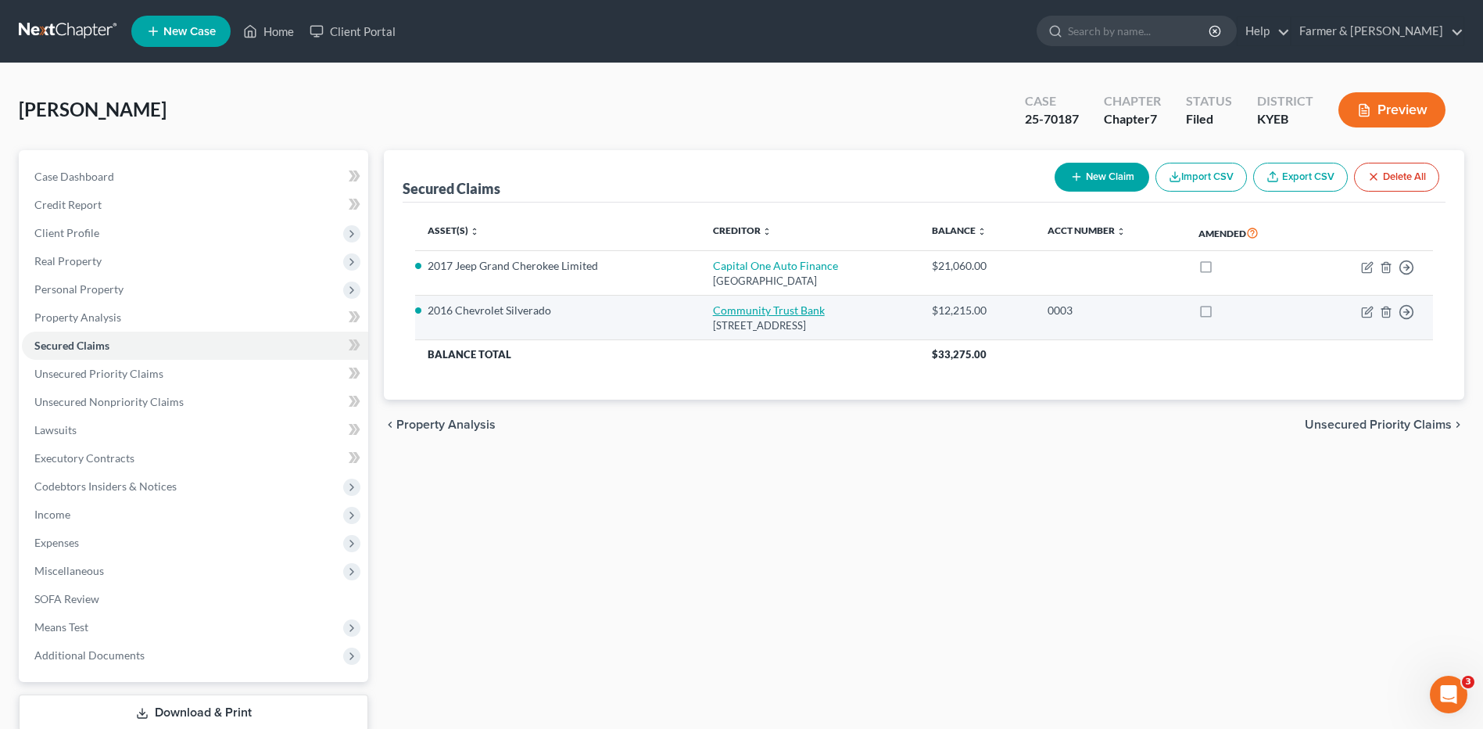
click at [762, 310] on link "Community Trust Bank" at bounding box center [769, 309] width 112 height 13
select select "18"
select select "16"
select select "0"
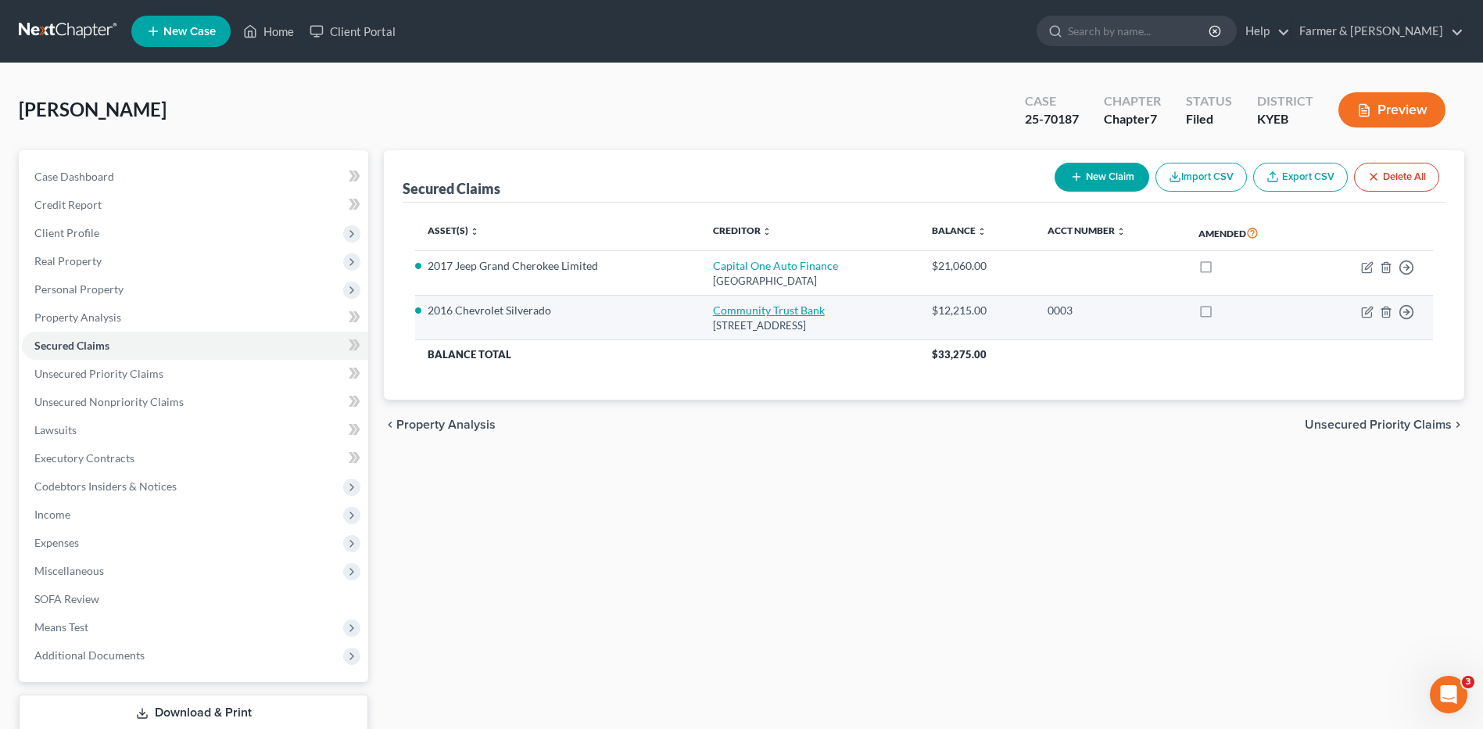
select select "0"
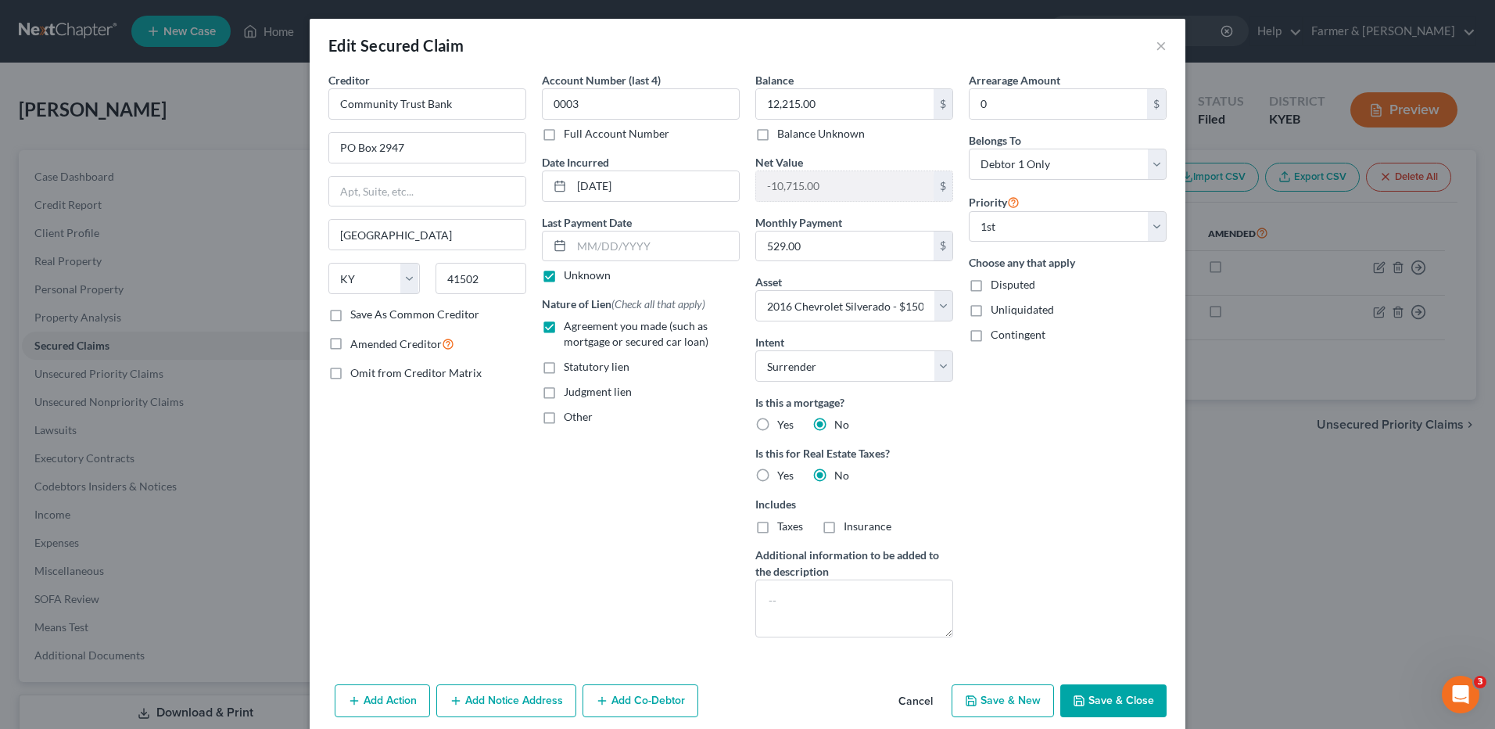
click at [916, 701] on button "Cancel" at bounding box center [915, 701] width 59 height 31
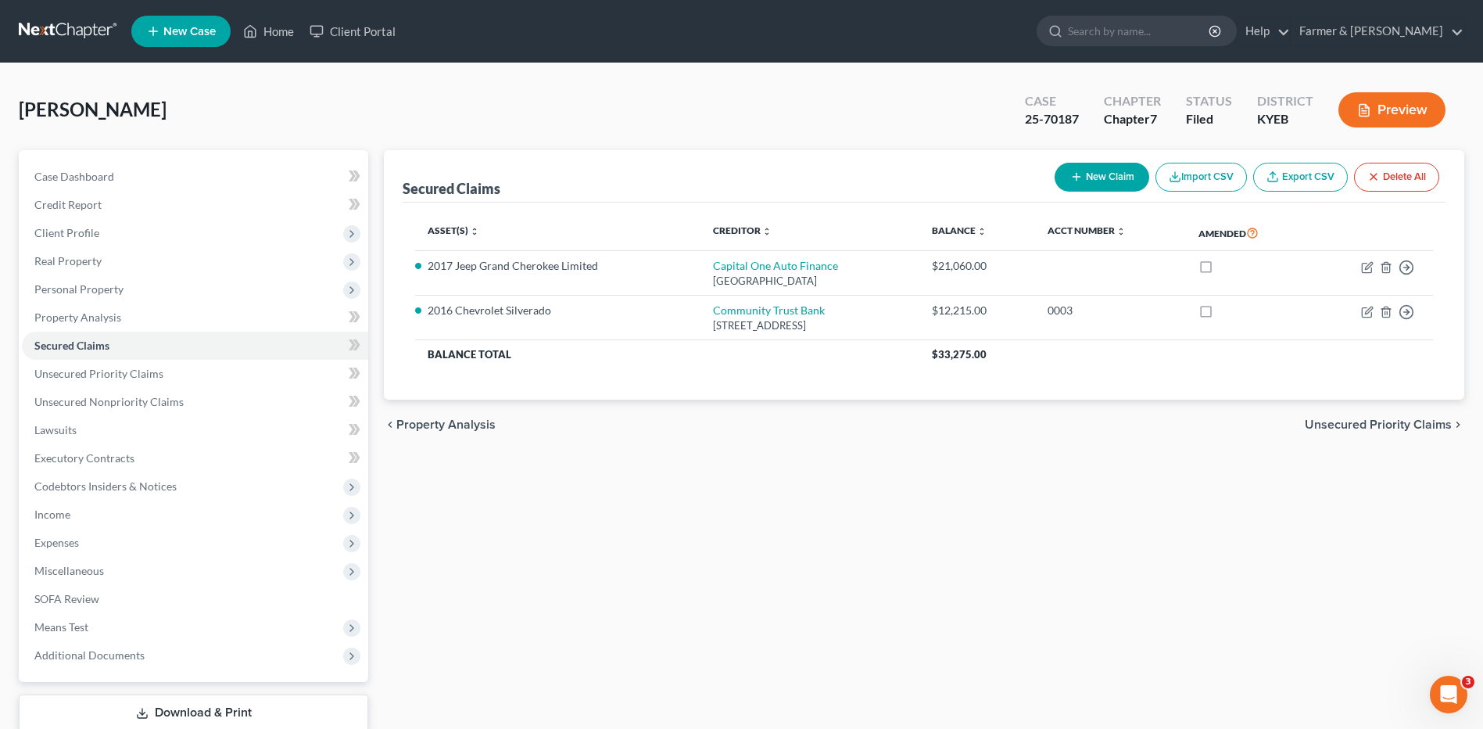
click at [65, 23] on link at bounding box center [69, 31] width 100 height 28
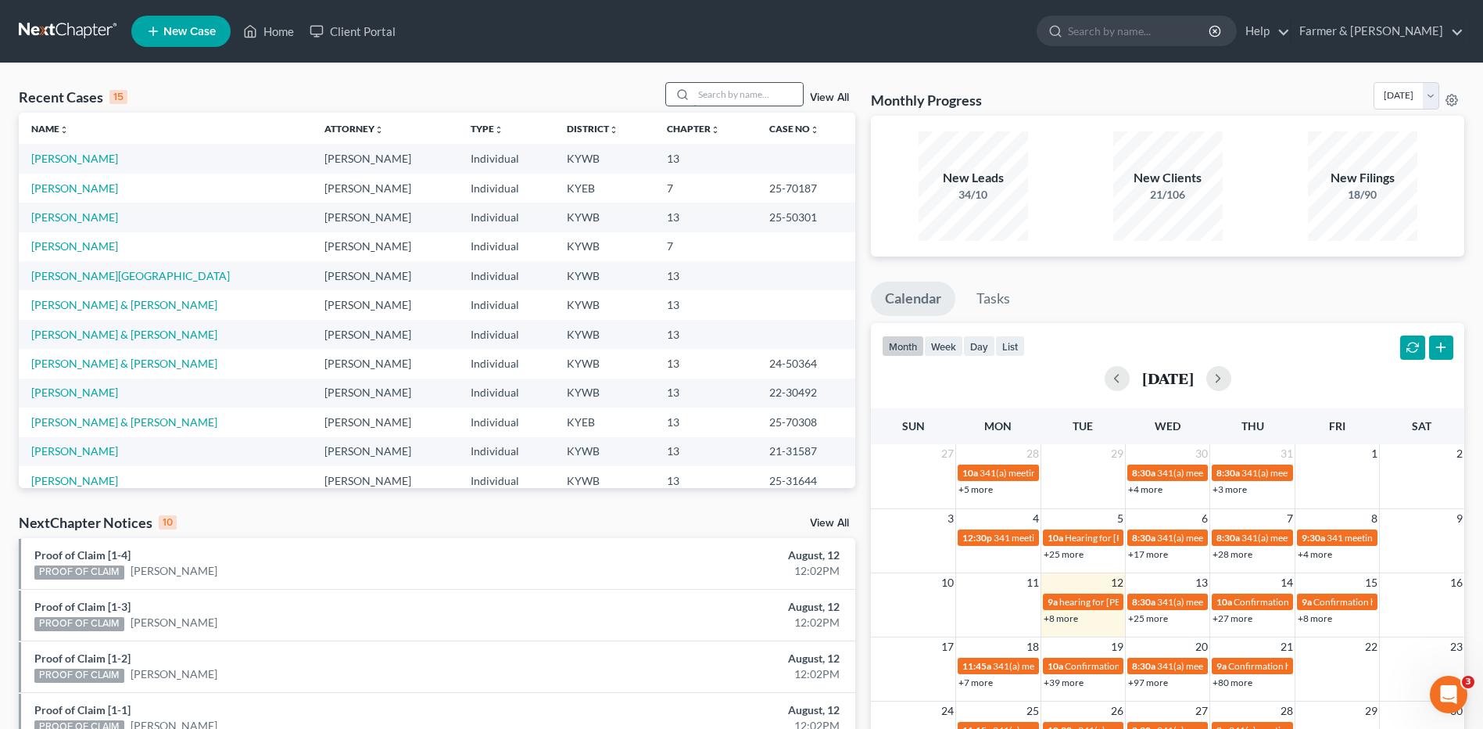
click at [739, 84] on input "search" at bounding box center [747, 94] width 109 height 23
type input "[PERSON_NAME]"
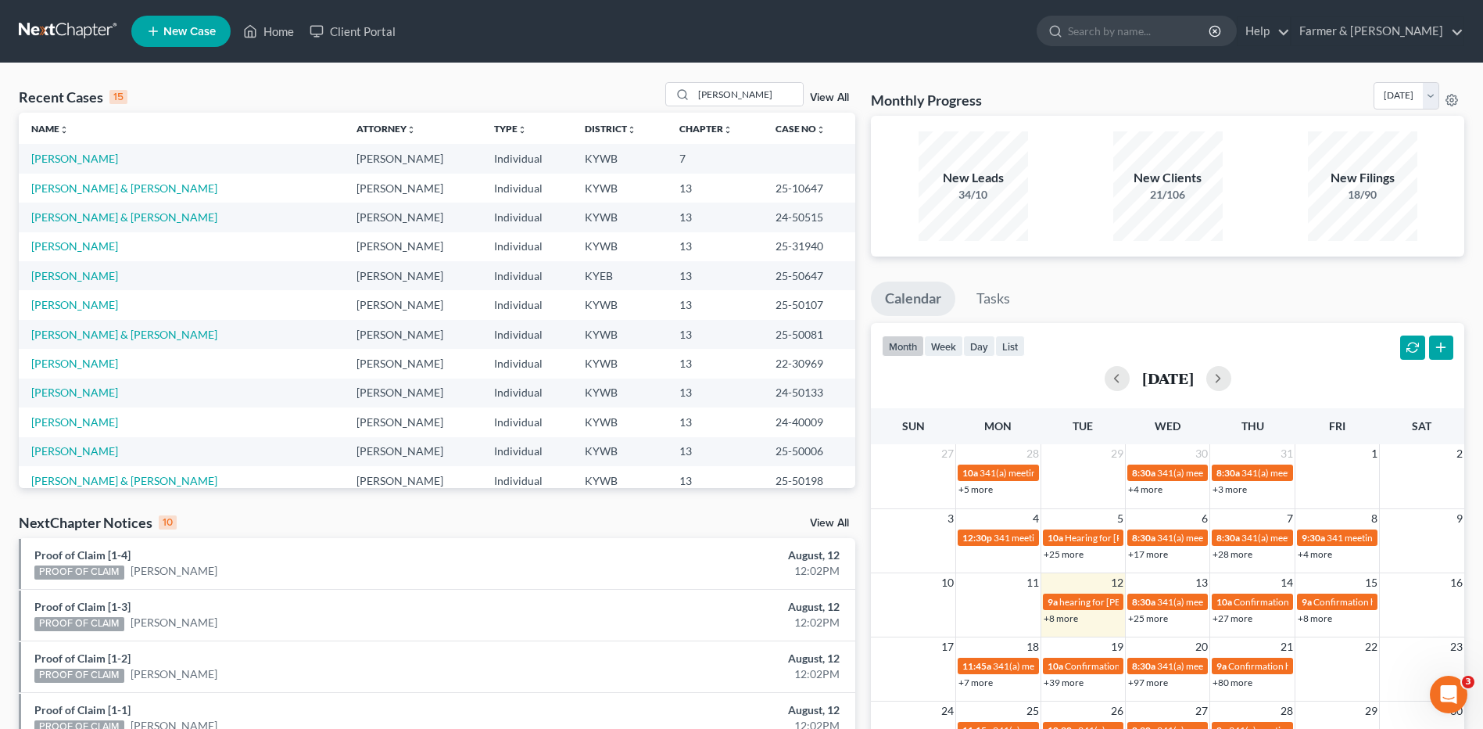
click at [77, 151] on td "[PERSON_NAME]" at bounding box center [181, 158] width 325 height 29
click at [70, 161] on link "[PERSON_NAME]" at bounding box center [74, 158] width 87 height 13
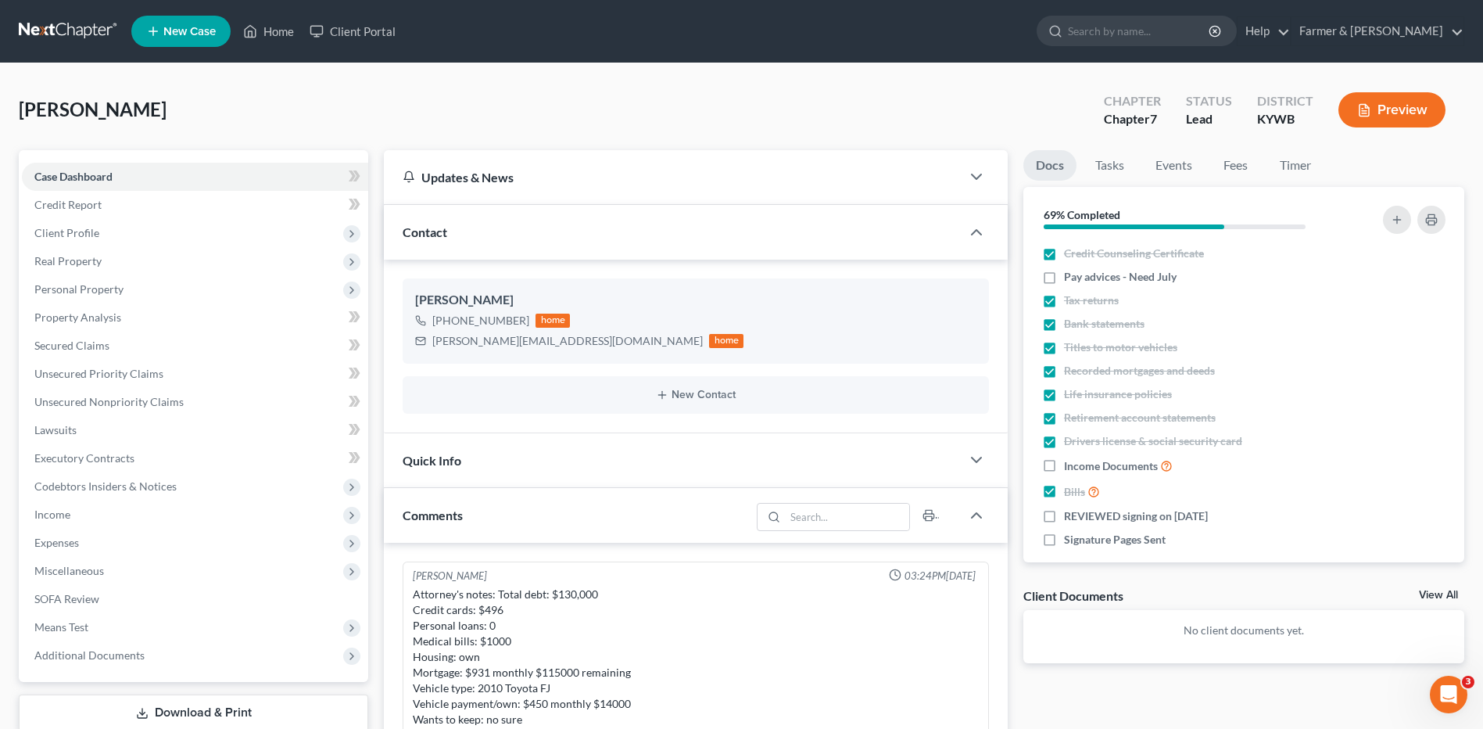
scroll to position [389, 0]
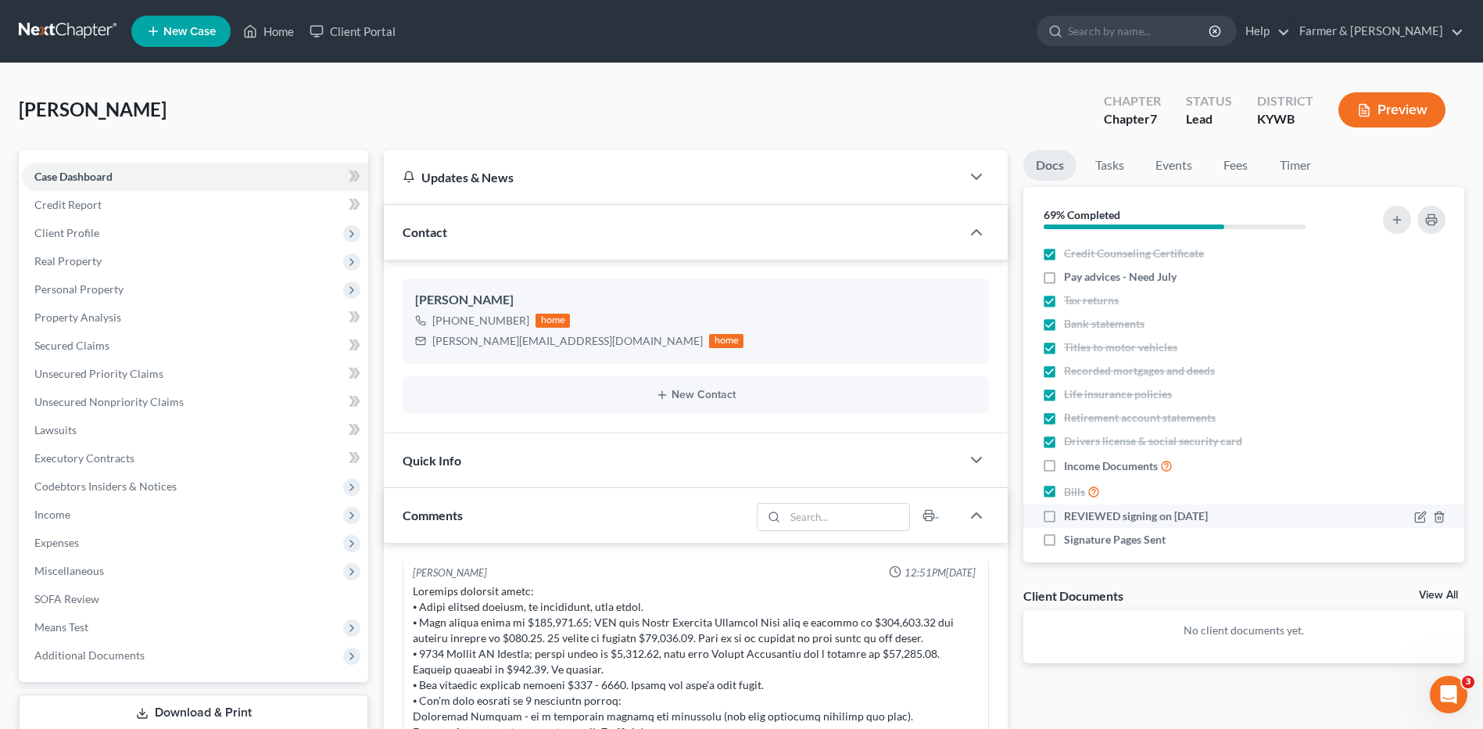
click at [1064, 515] on label "REVIEWED signing on [DATE]" at bounding box center [1136, 516] width 144 height 16
click at [1070, 515] on input "REVIEWED signing on [DATE]" at bounding box center [1075, 513] width 10 height 10
checkbox input "true"
drag, startPoint x: 578, startPoint y: 339, endPoint x: 435, endPoint y: 361, distance: 144.0
click at [435, 361] on div "[PERSON_NAME] [PHONE_NUMBER] home [PERSON_NAME][EMAIL_ADDRESS][DOMAIN_NAME] home" at bounding box center [696, 320] width 586 height 84
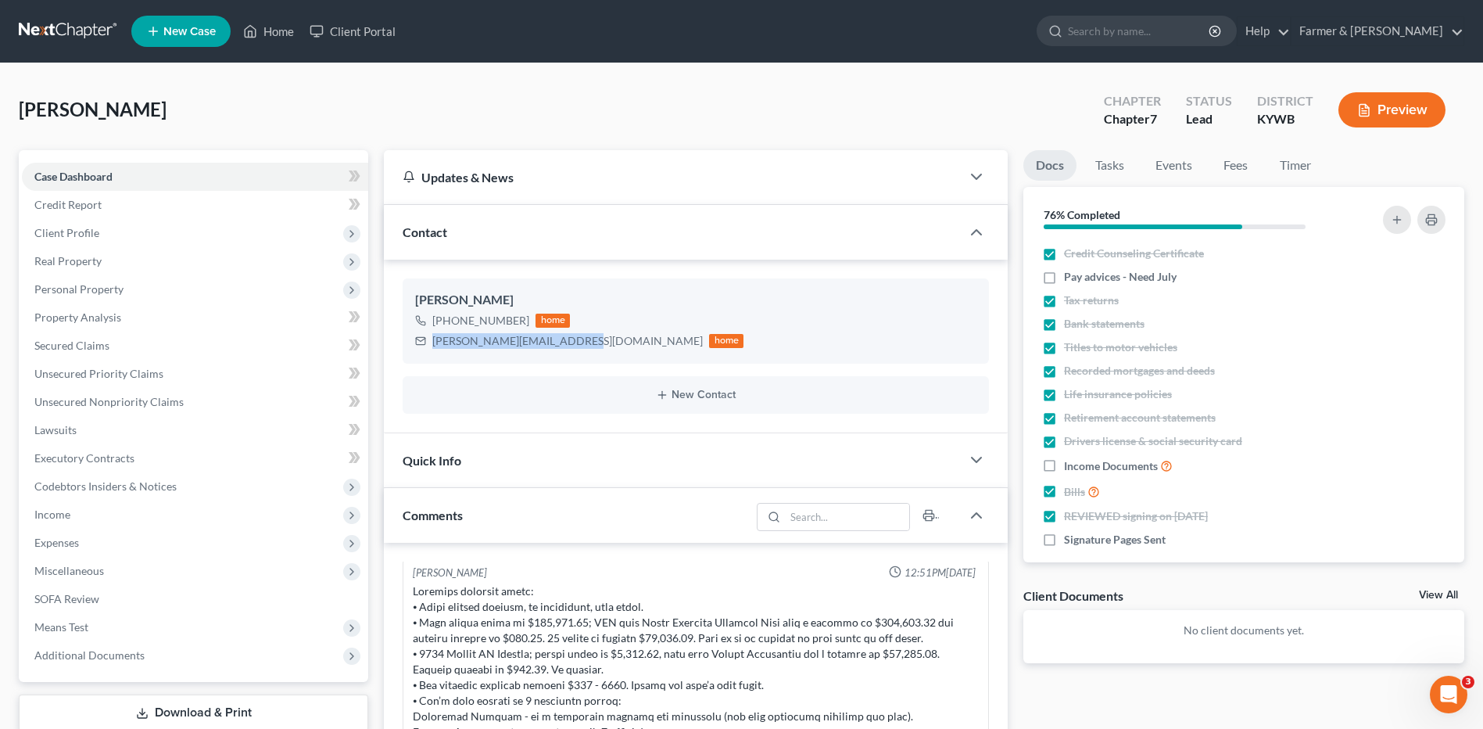
copy div "[PERSON_NAME][EMAIL_ADDRESS][DOMAIN_NAME]"
click at [765, 97] on div "Thomas, Molly Upgraded Chapter Chapter 7 Status Lead District KYWB Preview" at bounding box center [742, 116] width 1446 height 68
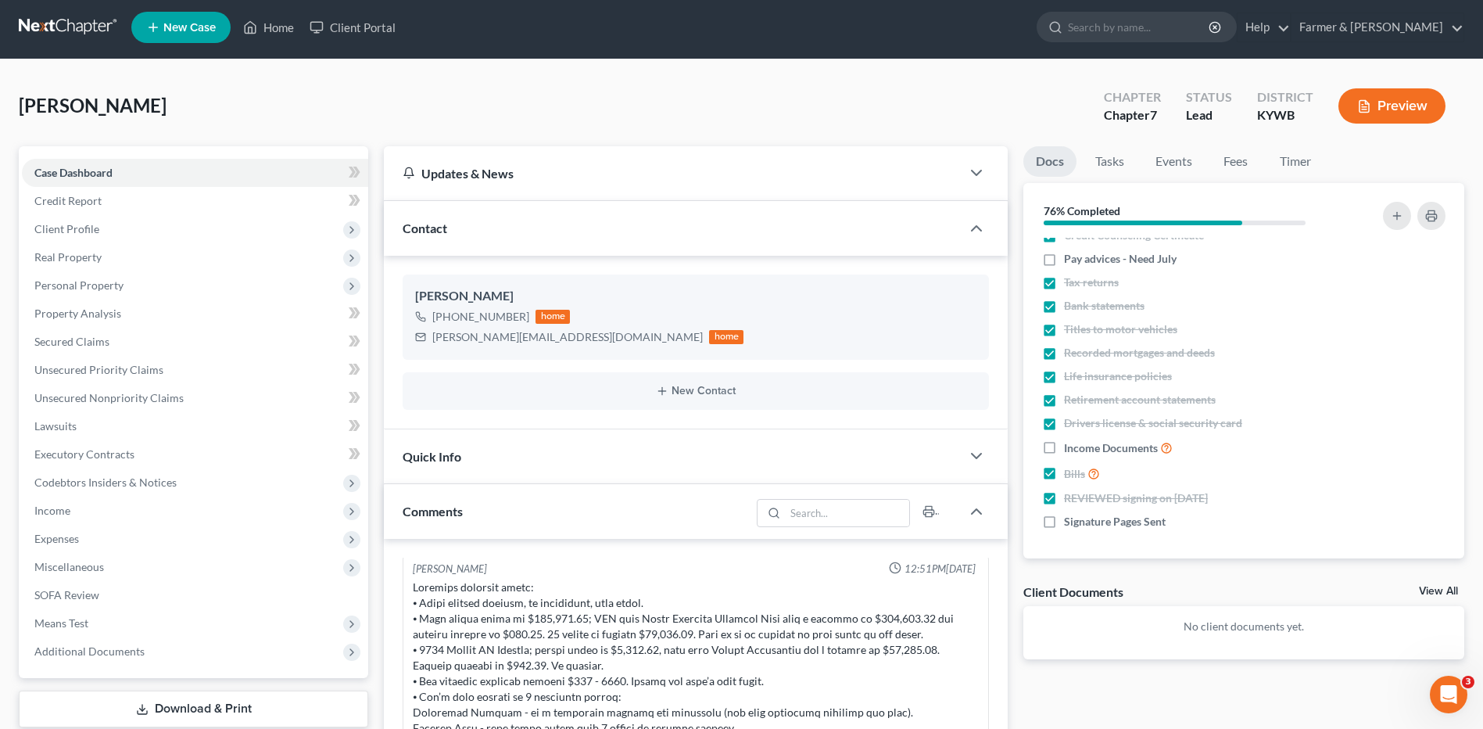
scroll to position [0, 0]
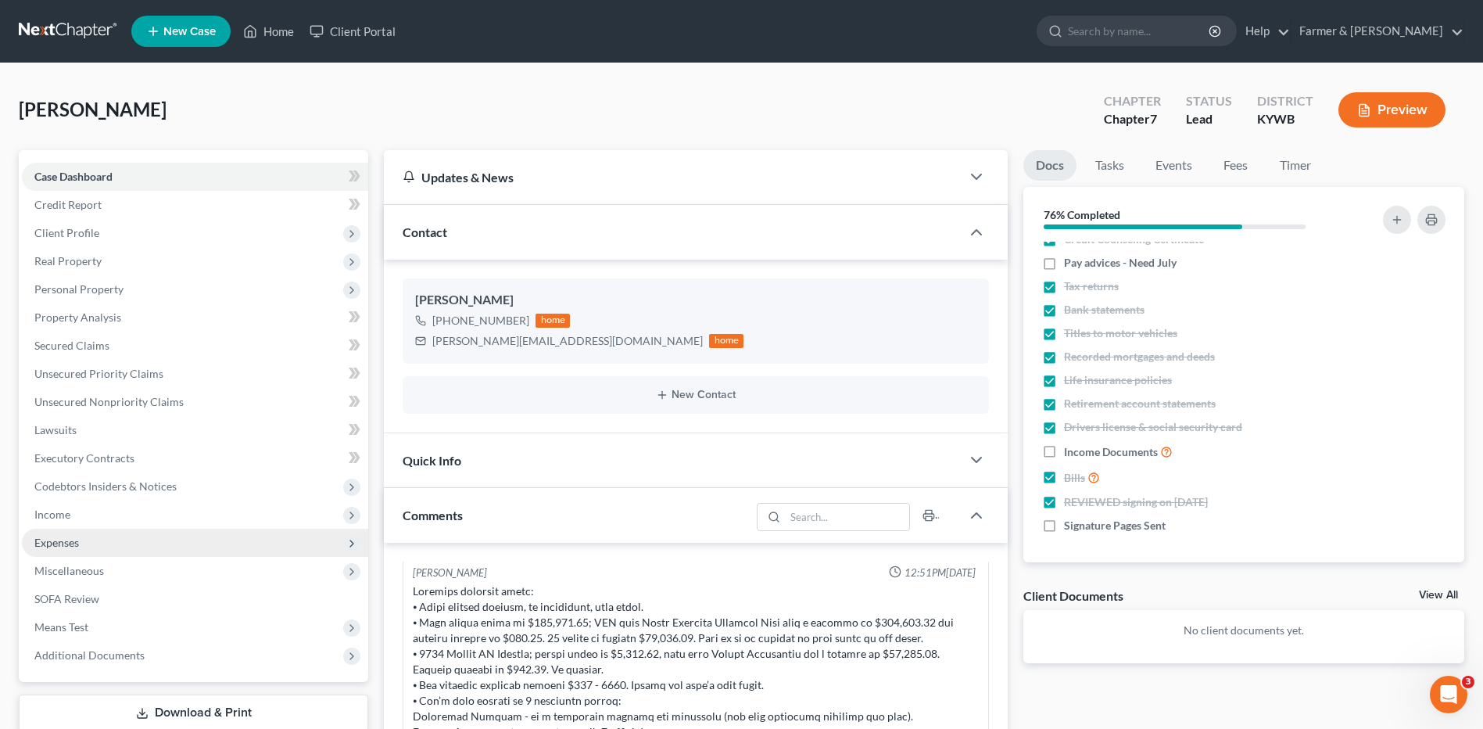
click at [116, 536] on span "Expenses" at bounding box center [195, 543] width 346 height 28
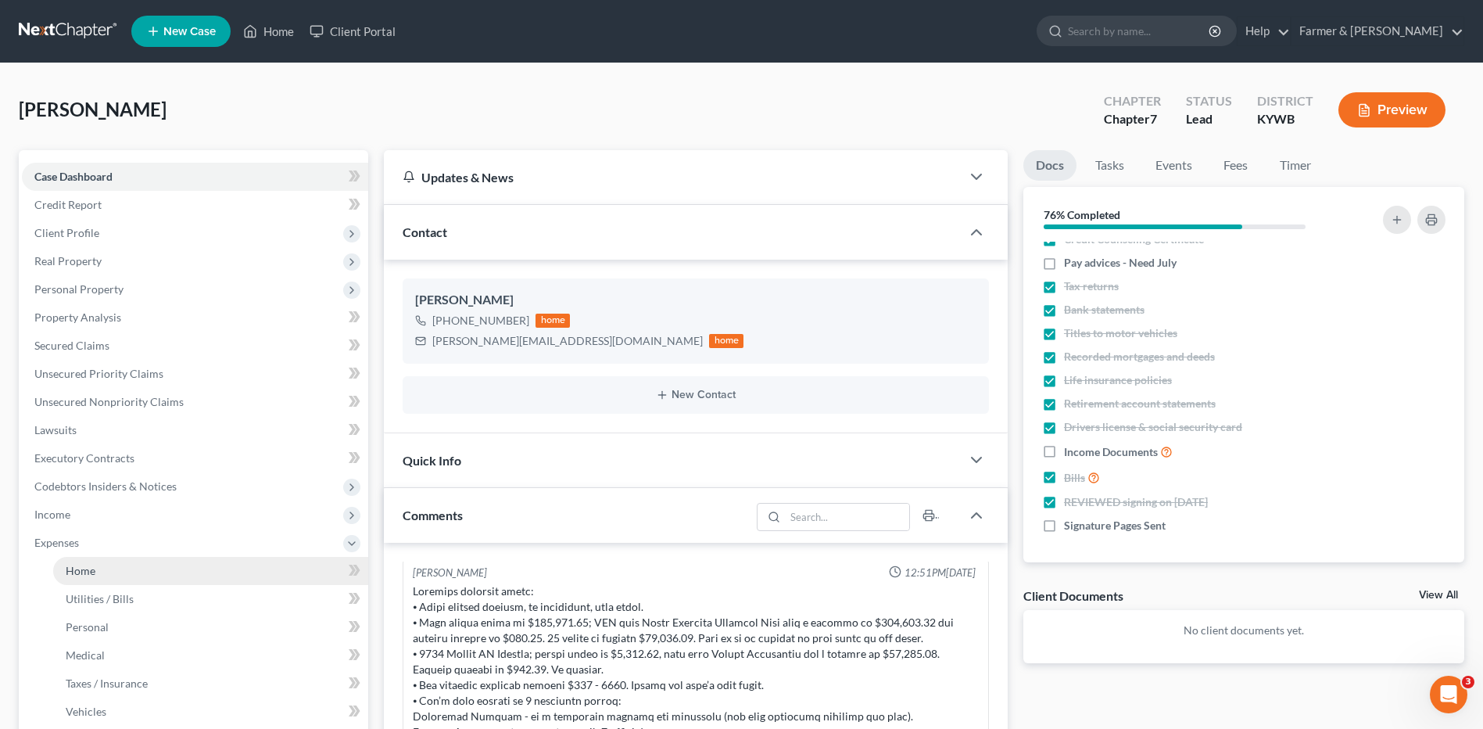
click at [106, 571] on link "Home" at bounding box center [210, 571] width 315 height 28
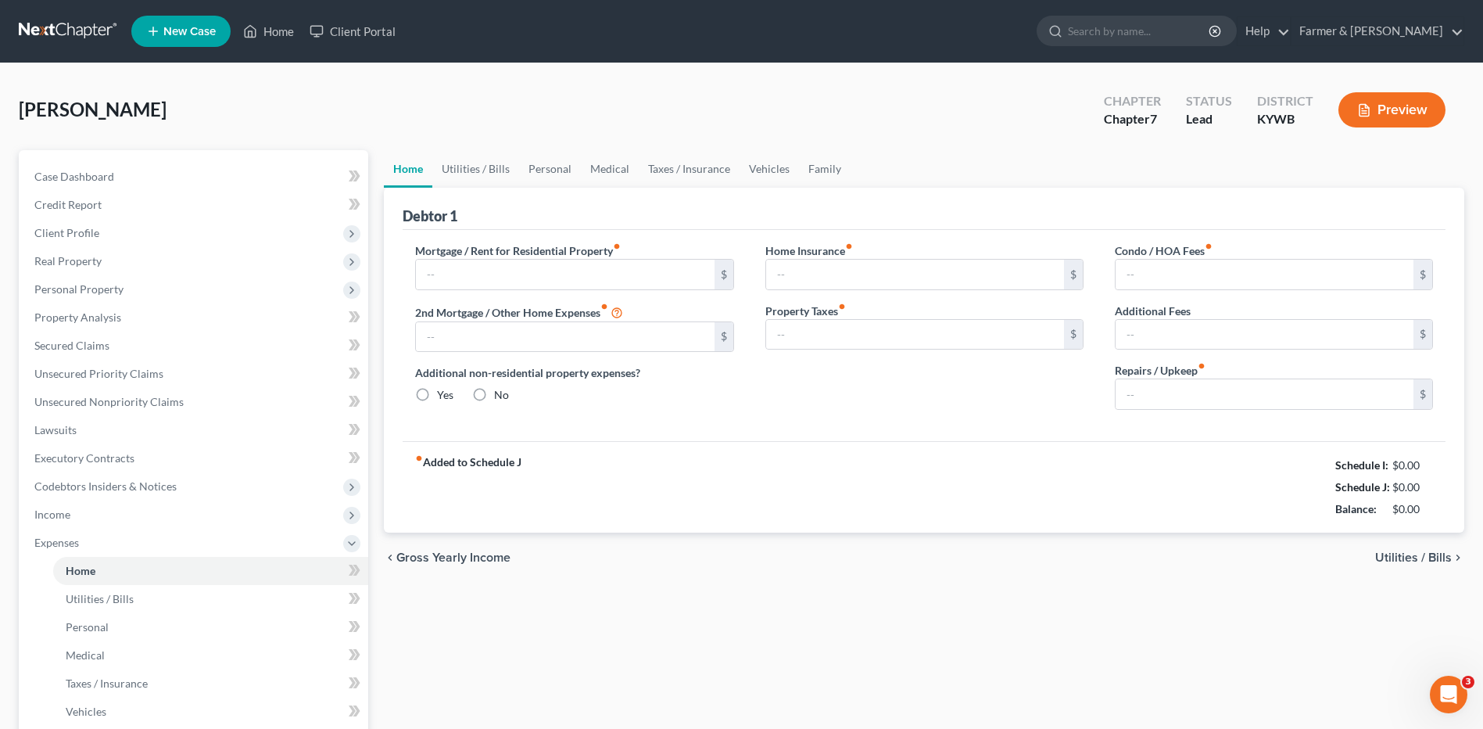
type input "400.00"
type input "0.00"
radio input "true"
type input "0.00"
type input "167.00"
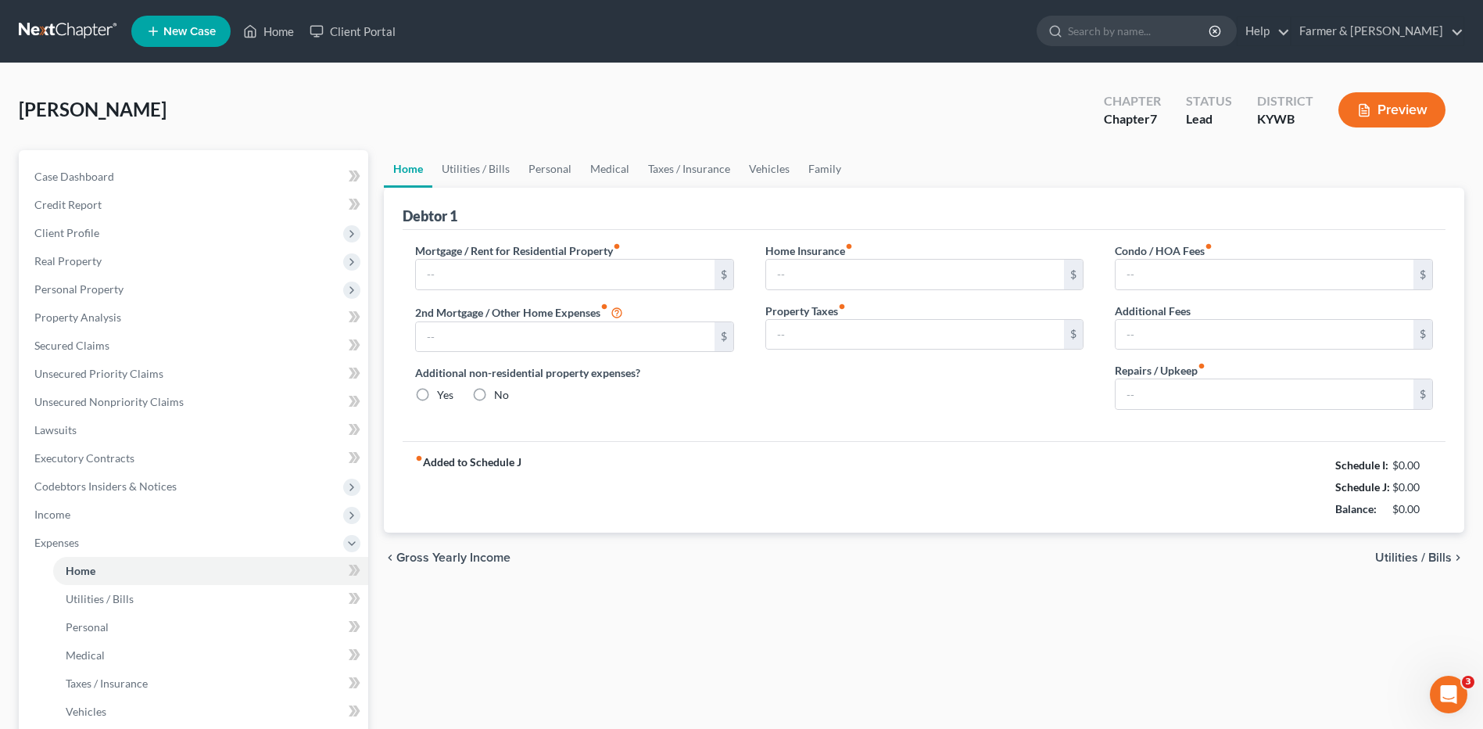
type input "0.00"
type input "100.00"
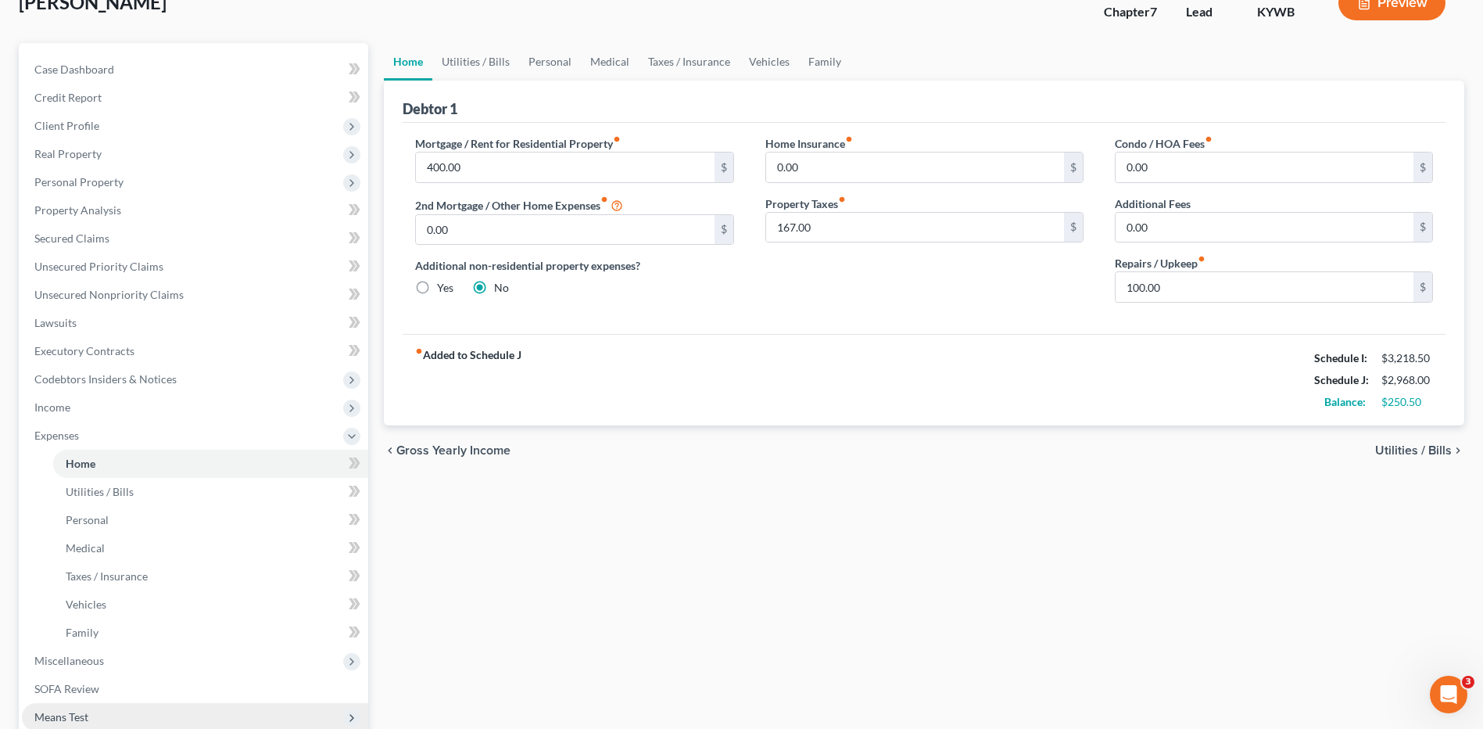
scroll to position [299, 0]
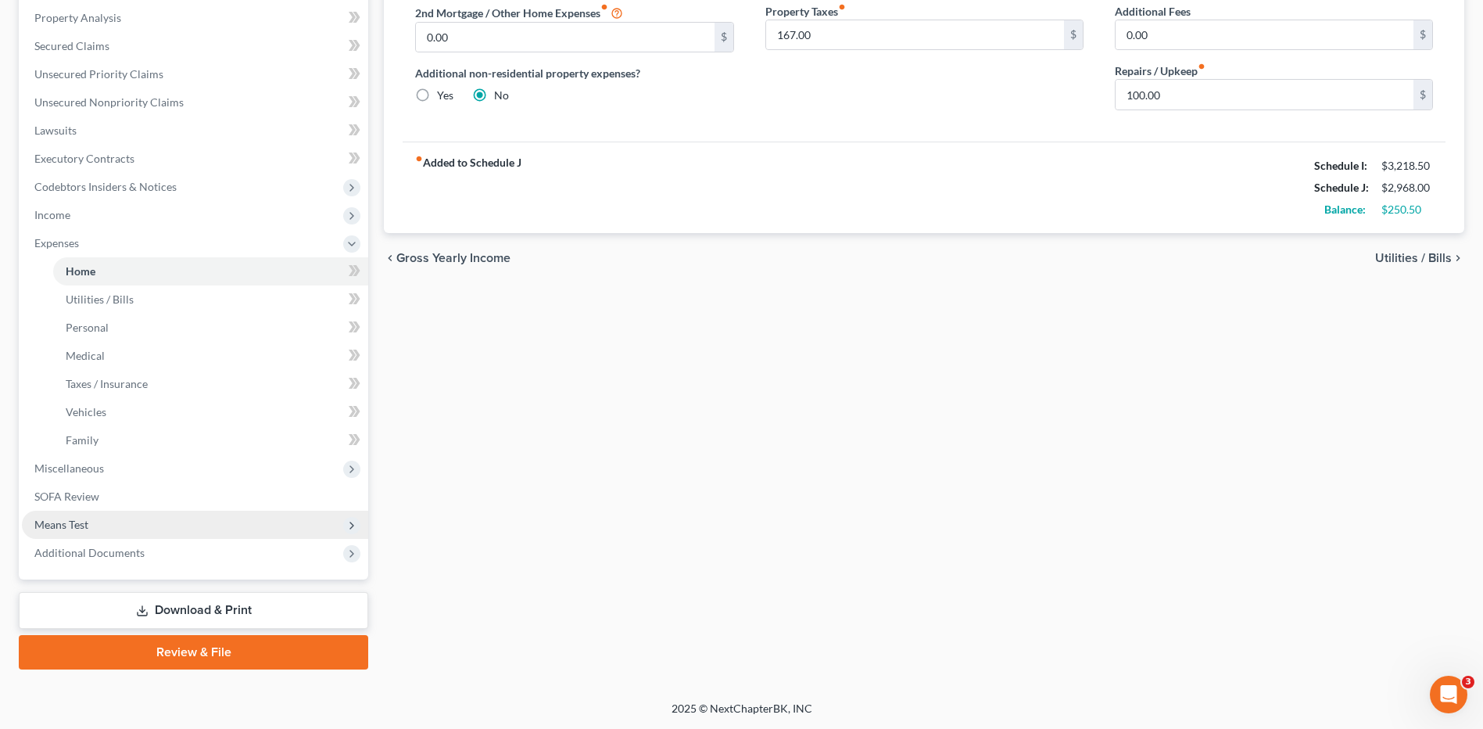
click at [134, 520] on span "Means Test" at bounding box center [195, 525] width 346 height 28
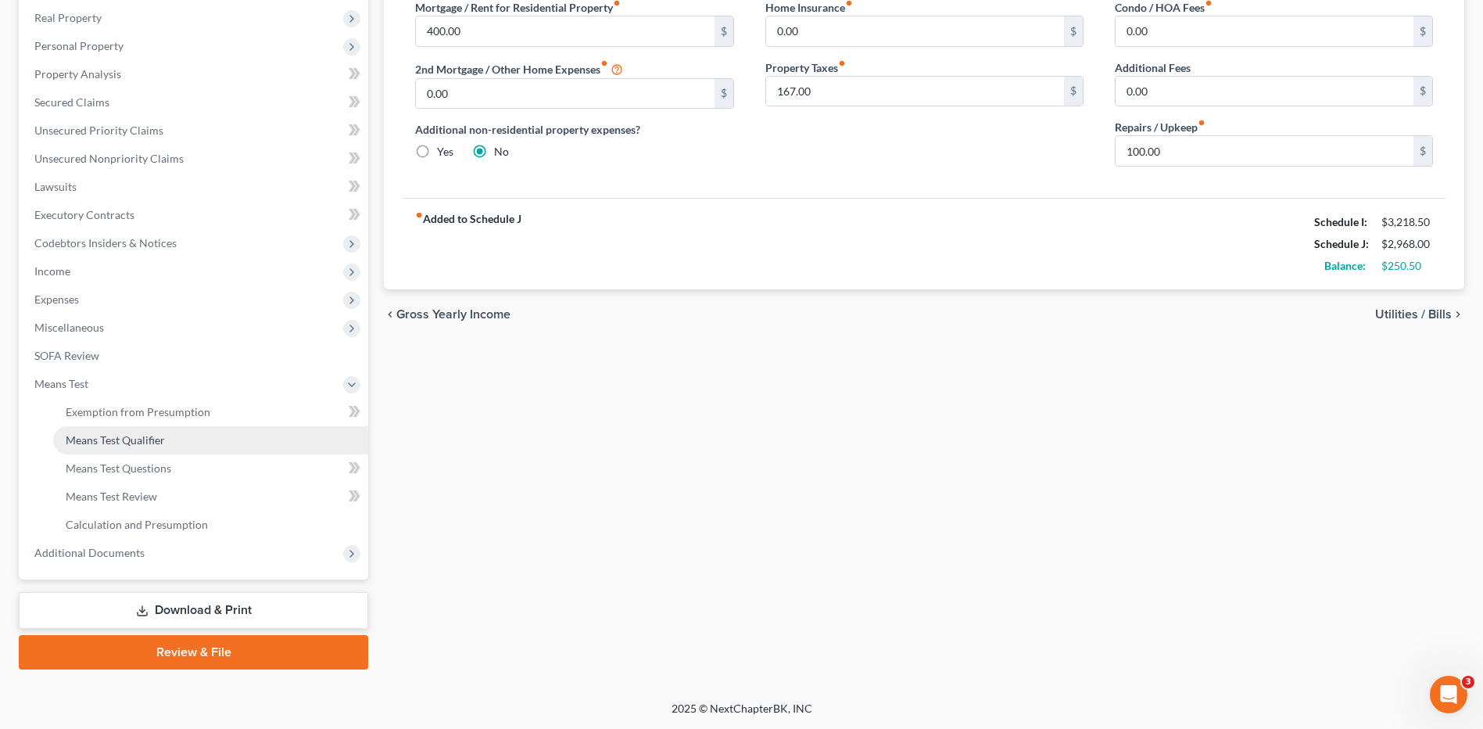
click at [145, 443] on span "Means Test Qualifier" at bounding box center [115, 439] width 99 height 13
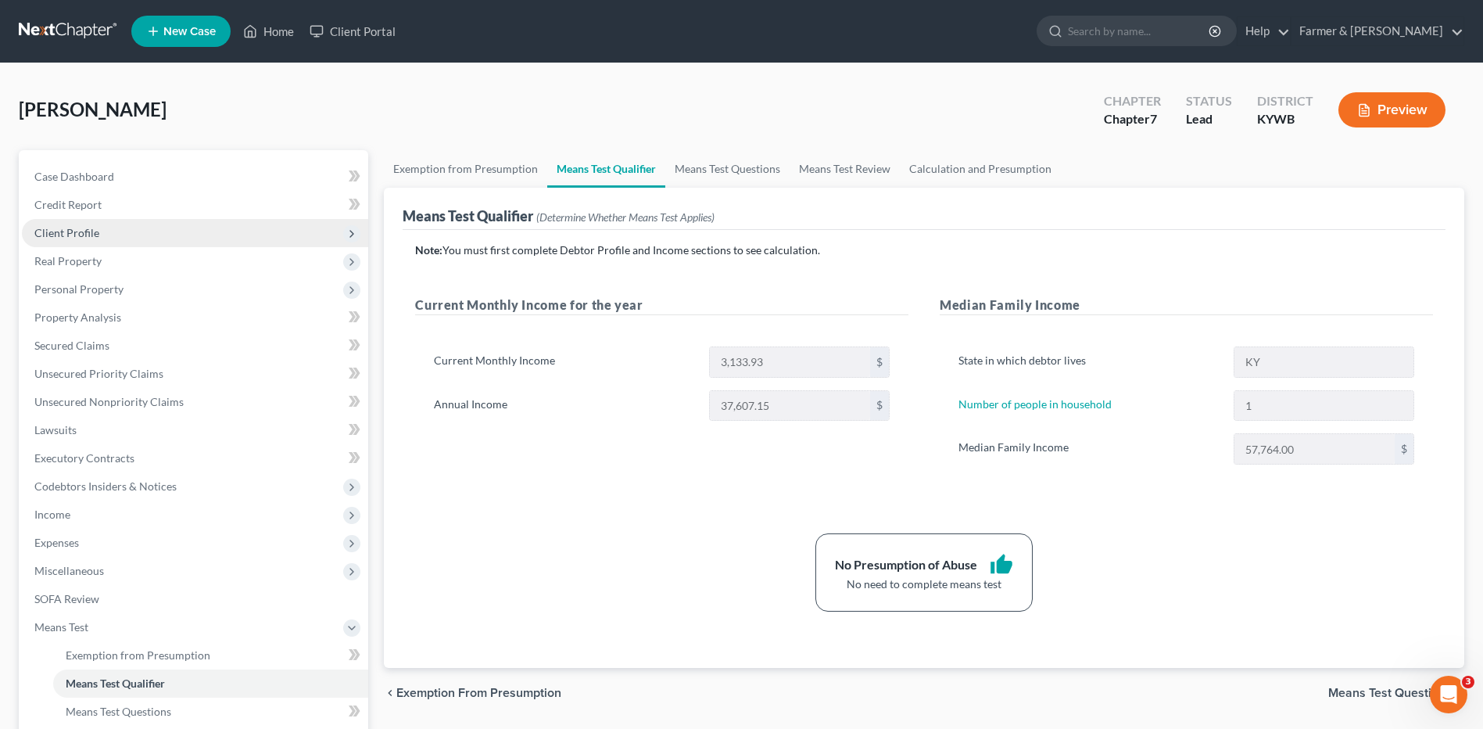
click at [61, 224] on span "Client Profile" at bounding box center [195, 233] width 346 height 28
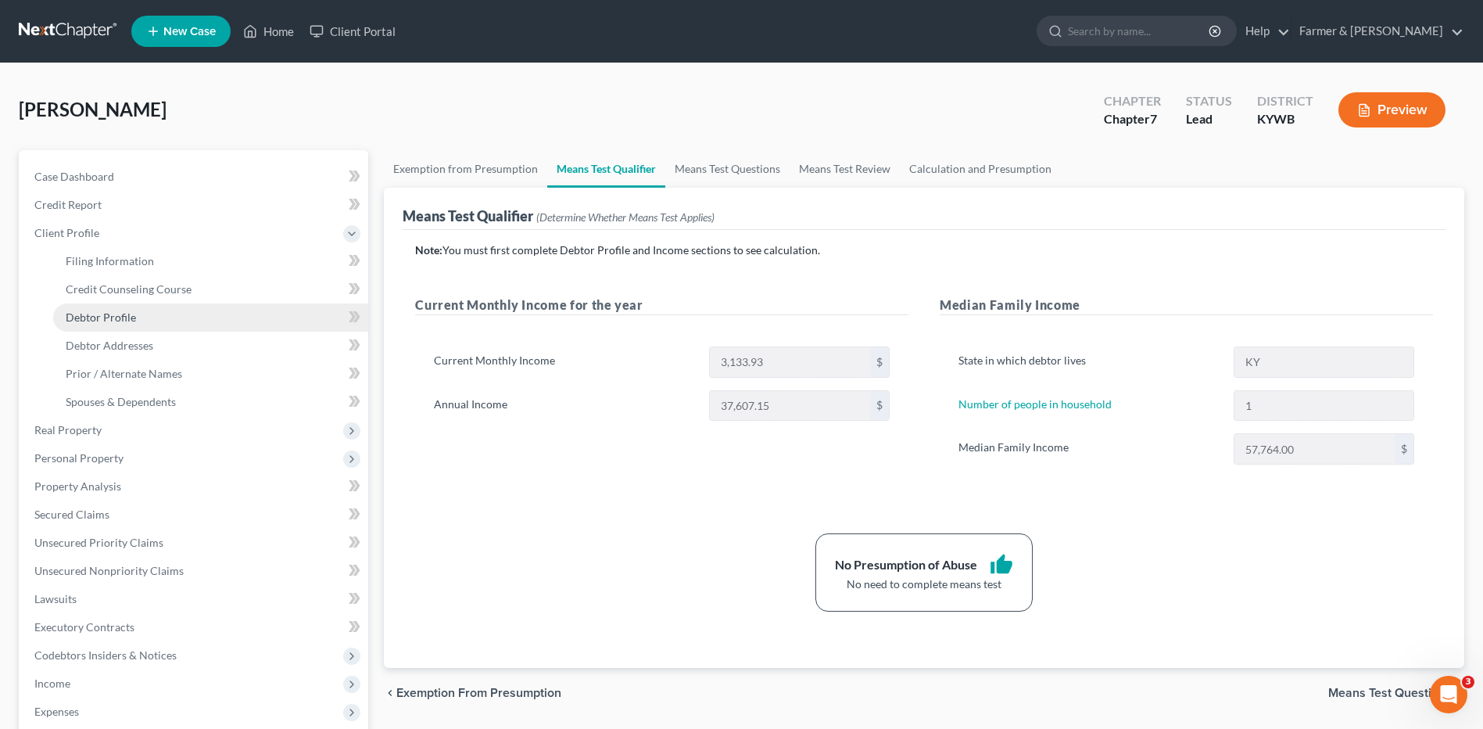
click at [99, 321] on span "Debtor Profile" at bounding box center [101, 316] width 70 height 13
select select "2"
select select "0"
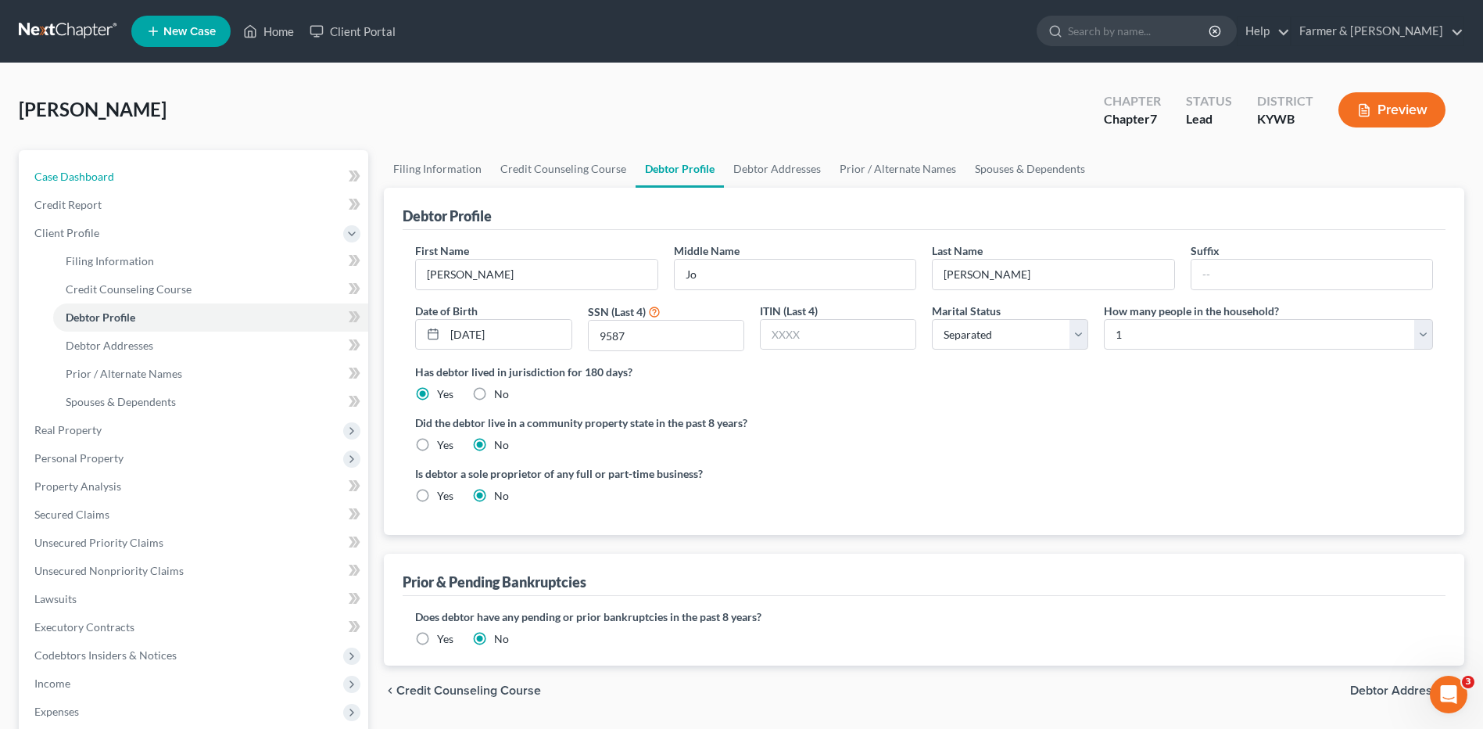
click at [106, 179] on span "Case Dashboard" at bounding box center [74, 176] width 80 height 13
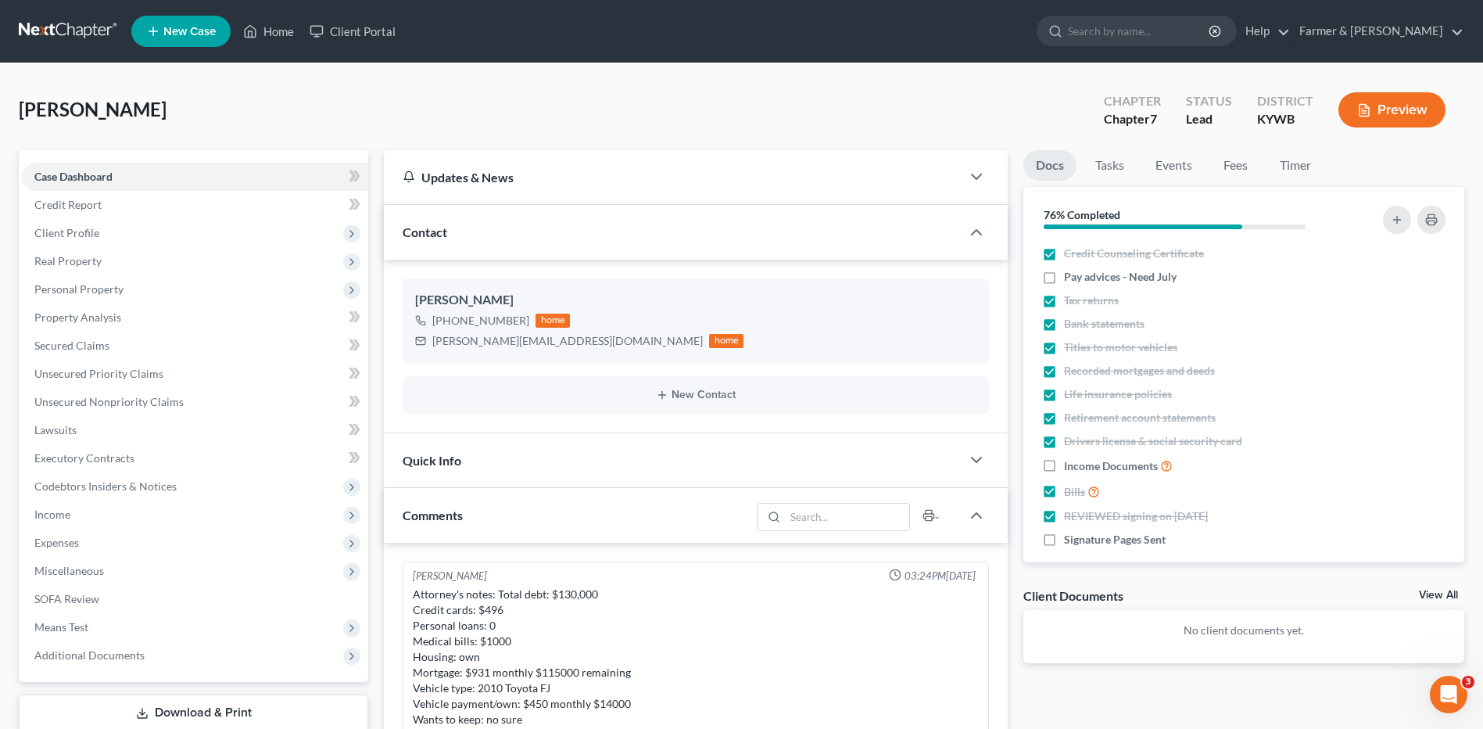
scroll to position [389, 0]
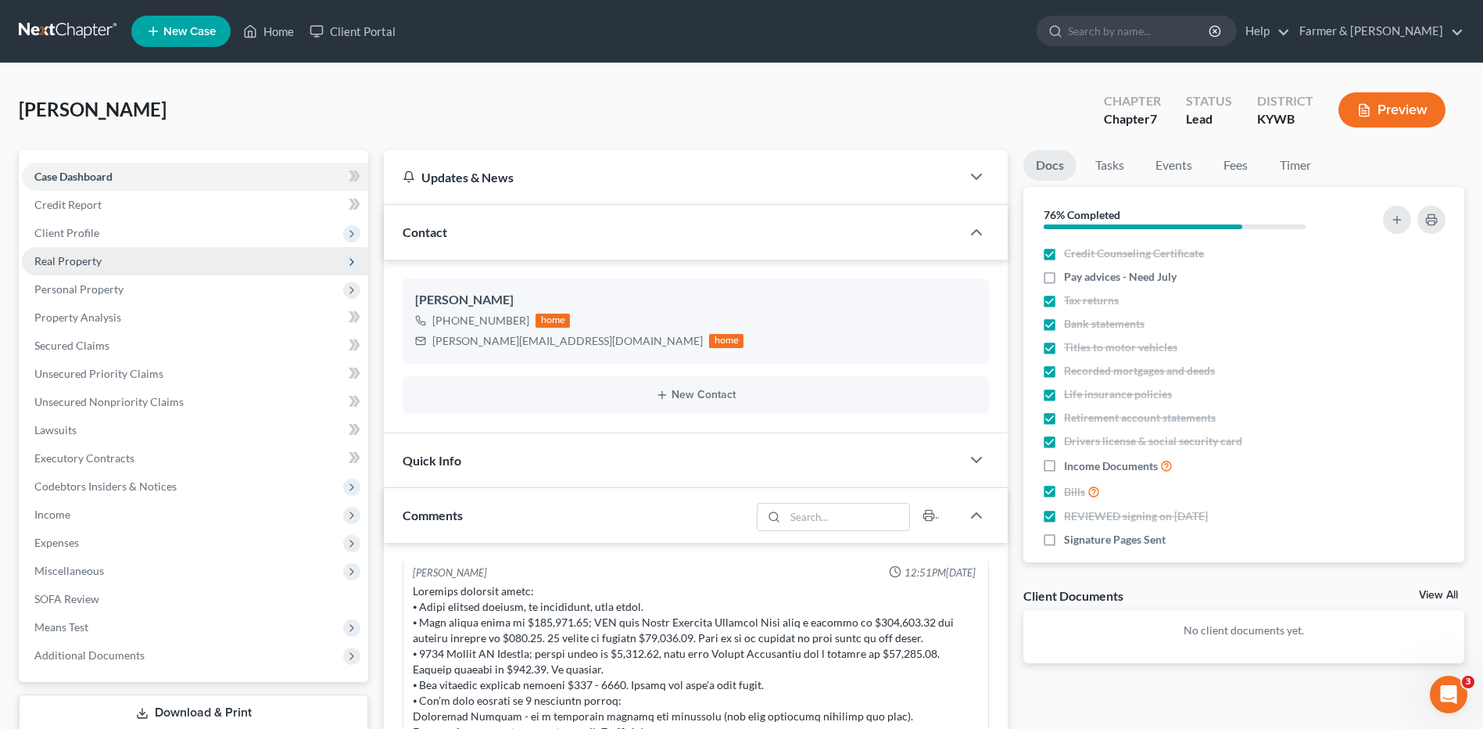
click at [158, 263] on span "Real Property" at bounding box center [195, 261] width 346 height 28
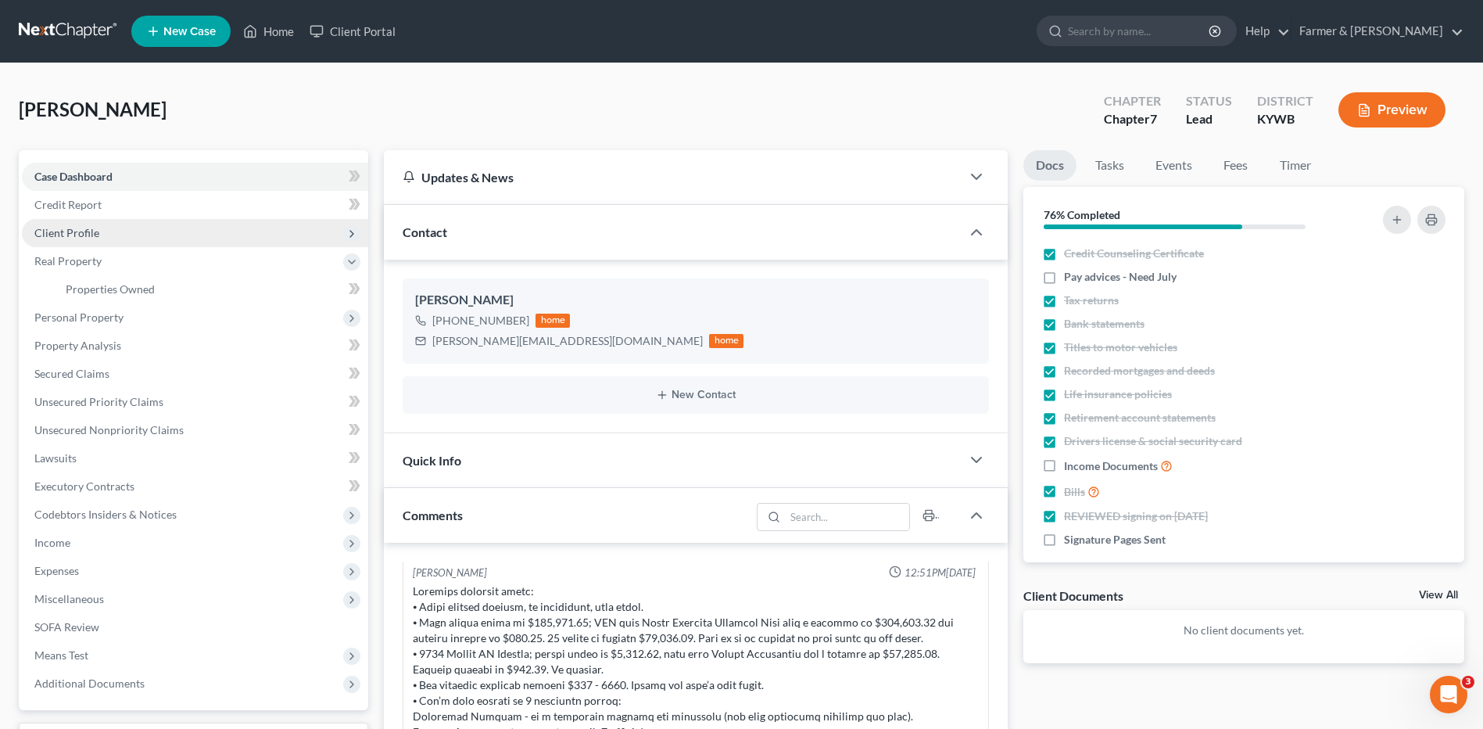
click at [138, 227] on span "Client Profile" at bounding box center [195, 233] width 346 height 28
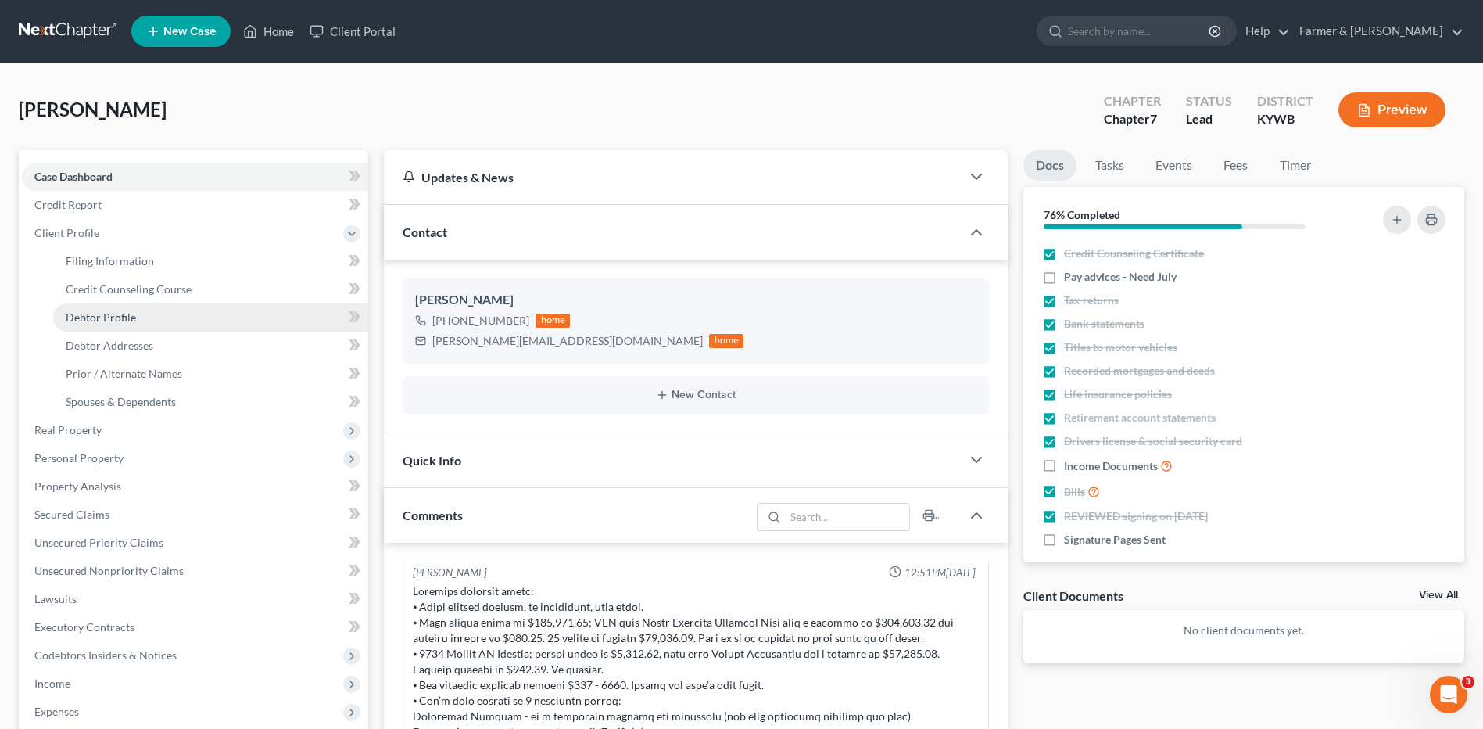
click at [146, 324] on link "Debtor Profile" at bounding box center [210, 317] width 315 height 28
select select "2"
select select "0"
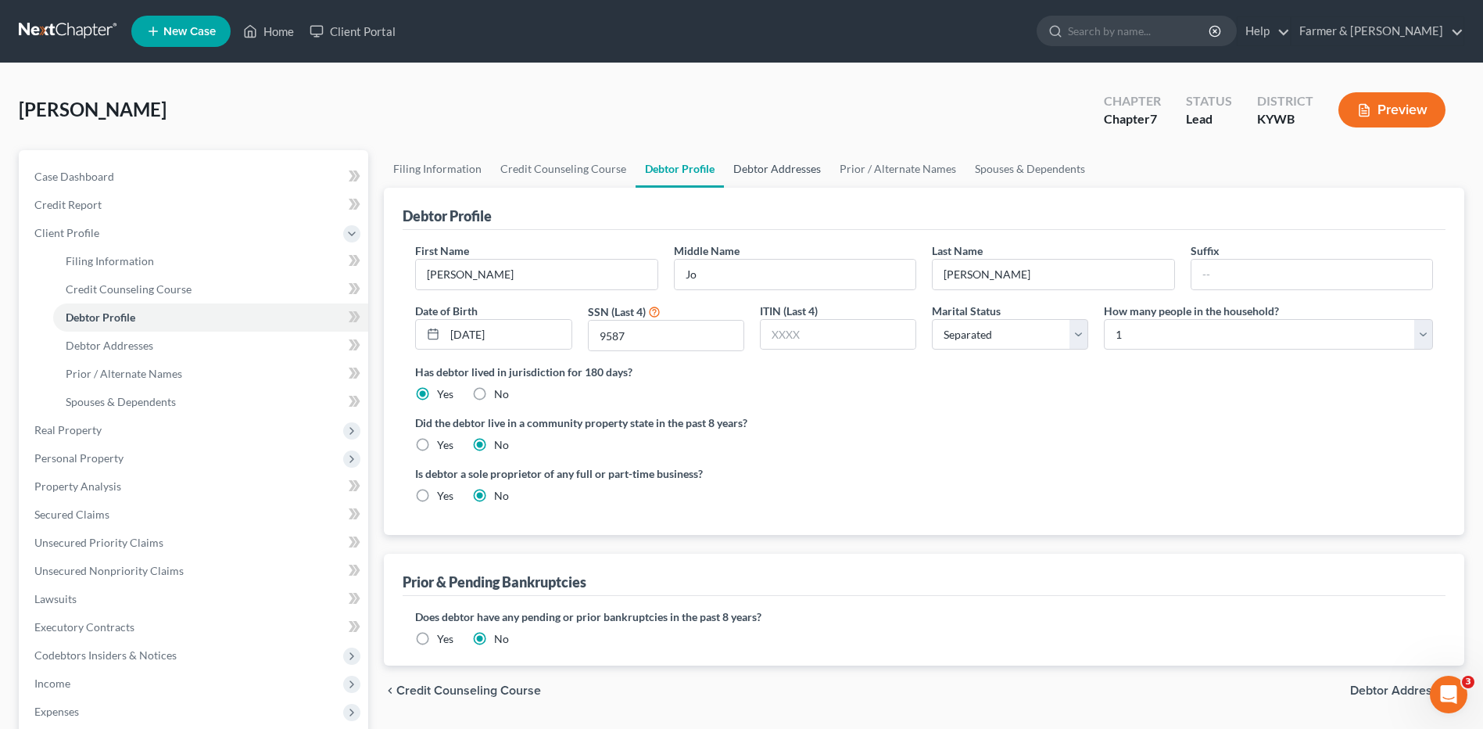
click at [768, 165] on link "Debtor Addresses" at bounding box center [777, 169] width 106 height 38
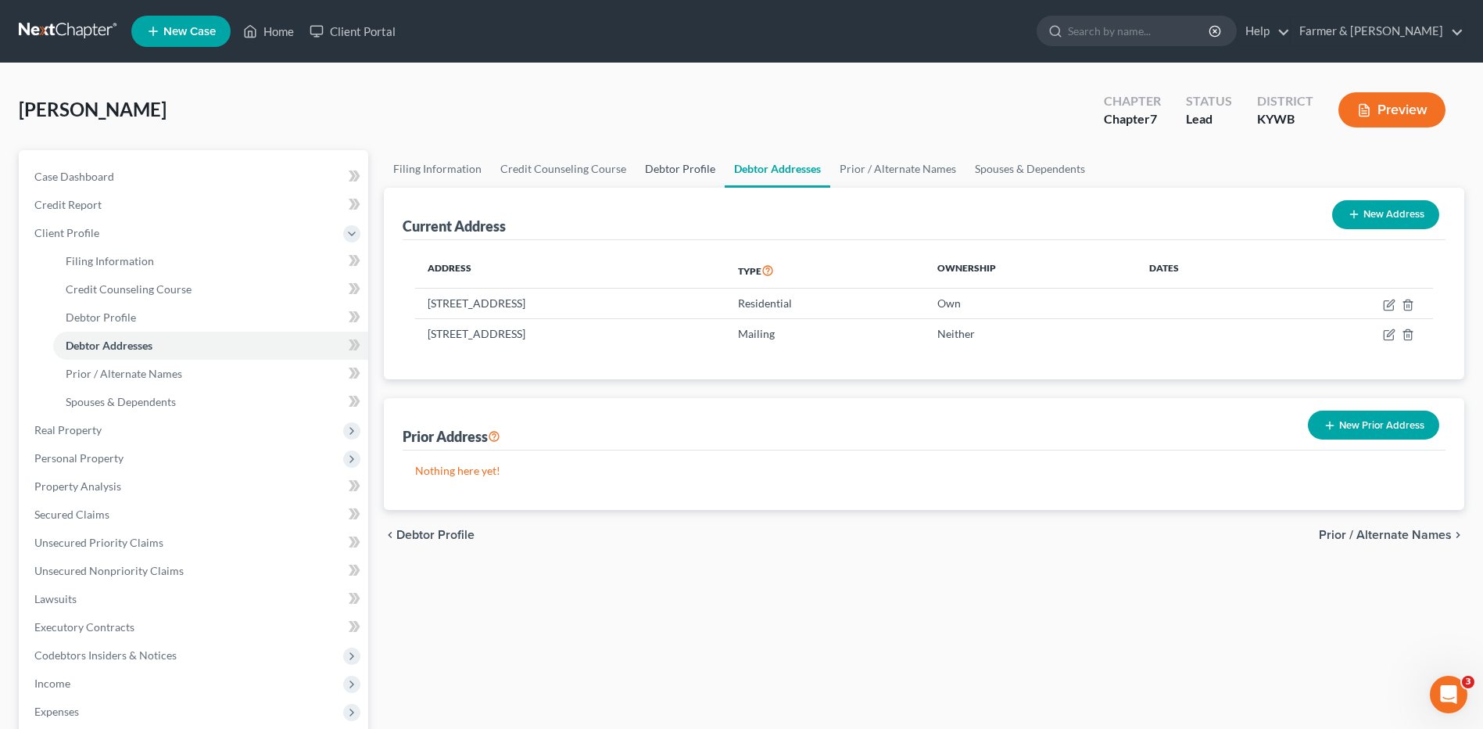
click at [682, 174] on link "Debtor Profile" at bounding box center [680, 169] width 89 height 38
select select "2"
select select "0"
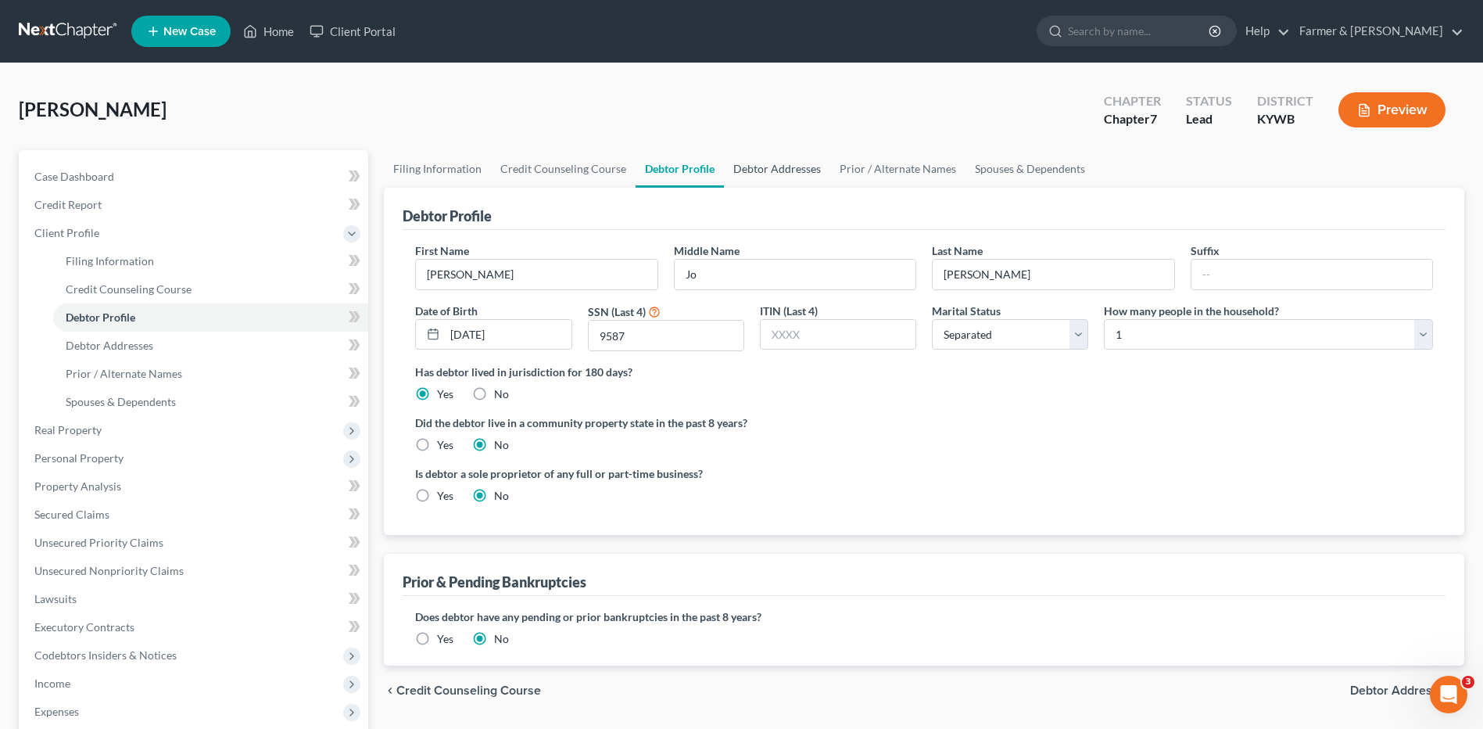
click at [752, 177] on link "Debtor Addresses" at bounding box center [777, 169] width 106 height 38
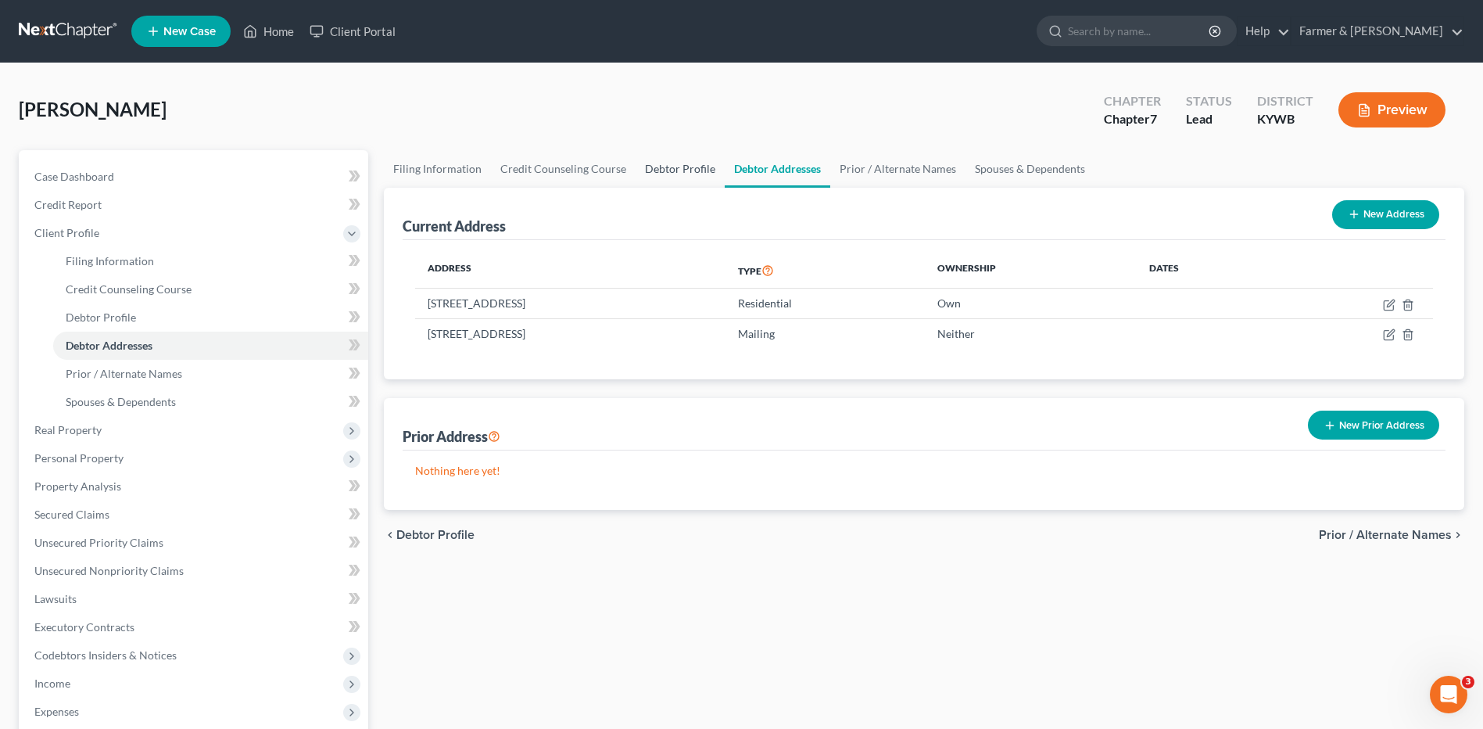
click at [701, 167] on link "Debtor Profile" at bounding box center [680, 169] width 89 height 38
select select "2"
select select "0"
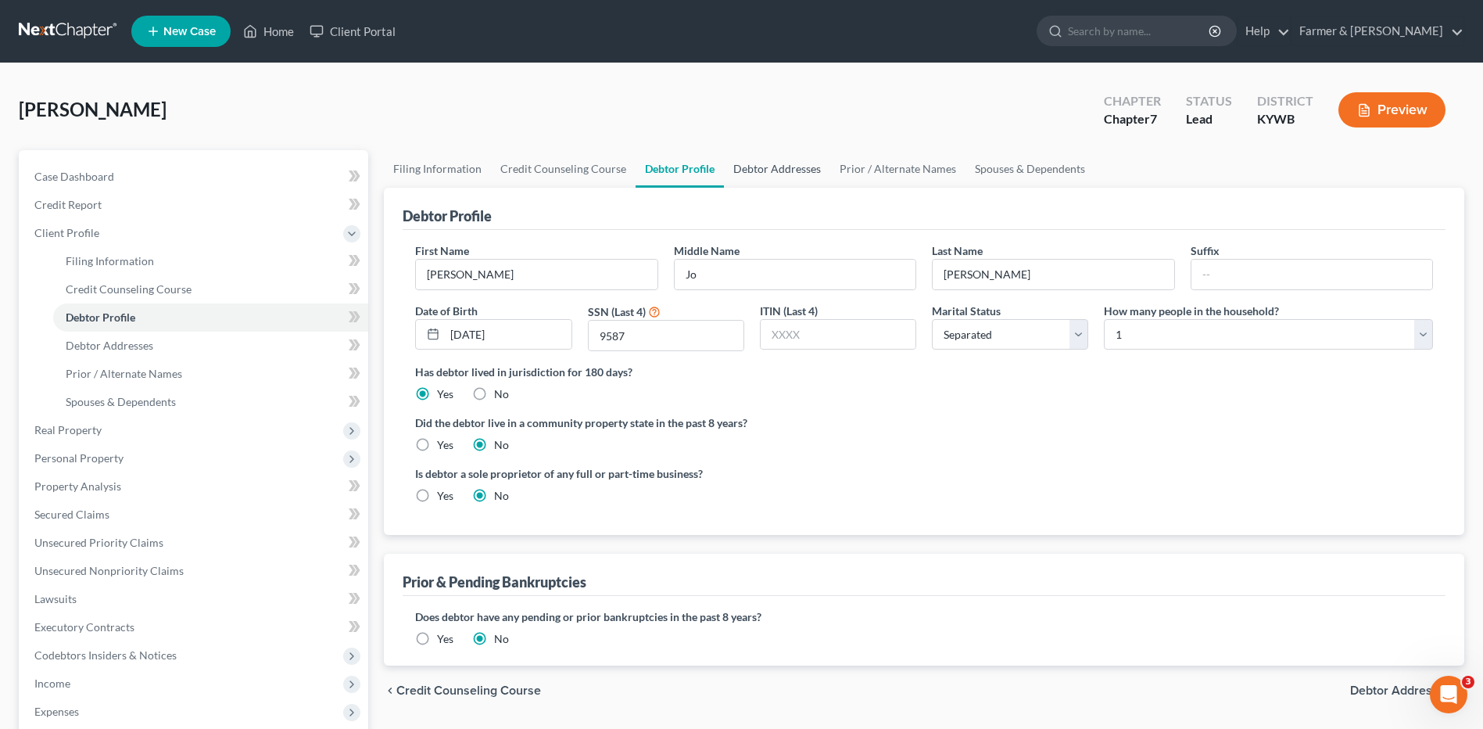
click at [747, 165] on link "Debtor Addresses" at bounding box center [777, 169] width 106 height 38
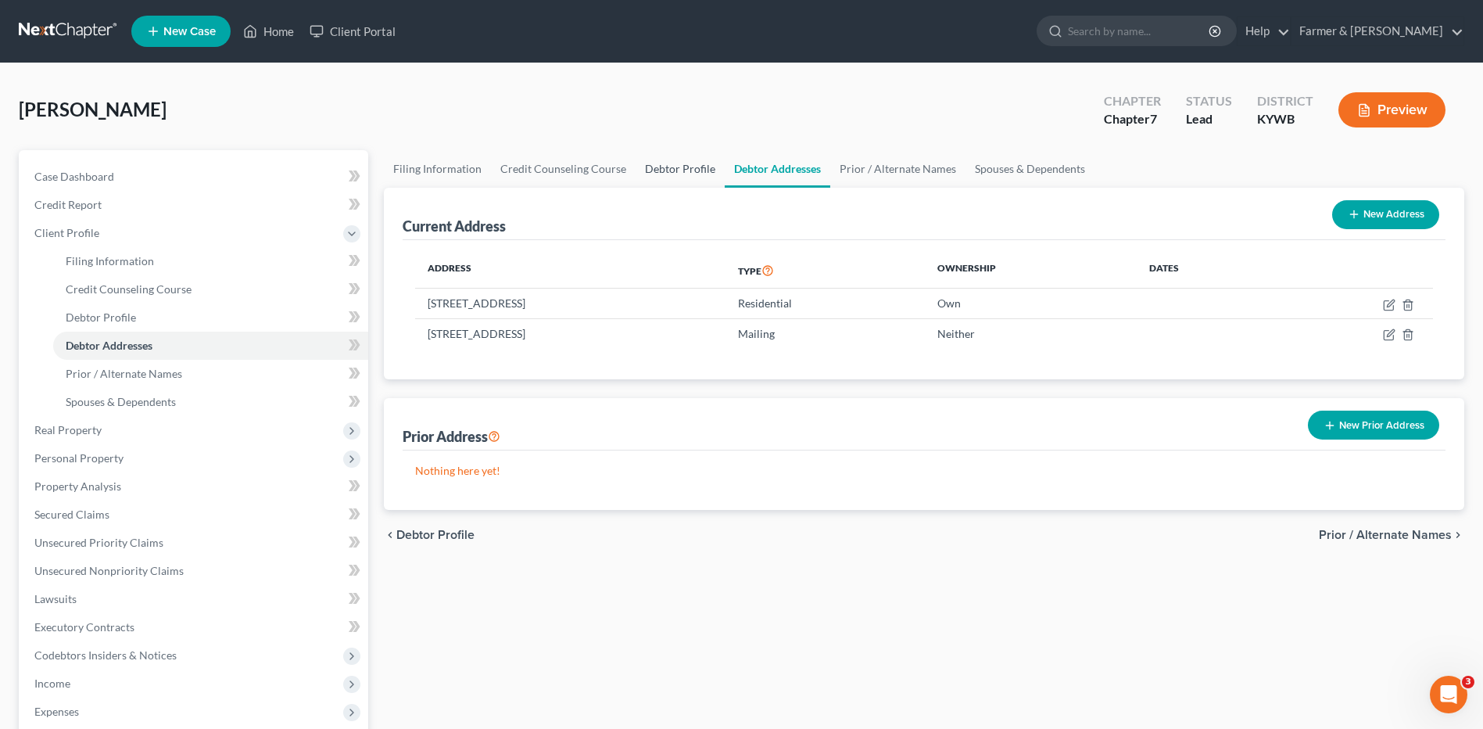
click at [683, 164] on link "Debtor Profile" at bounding box center [680, 169] width 89 height 38
select select "2"
select select "0"
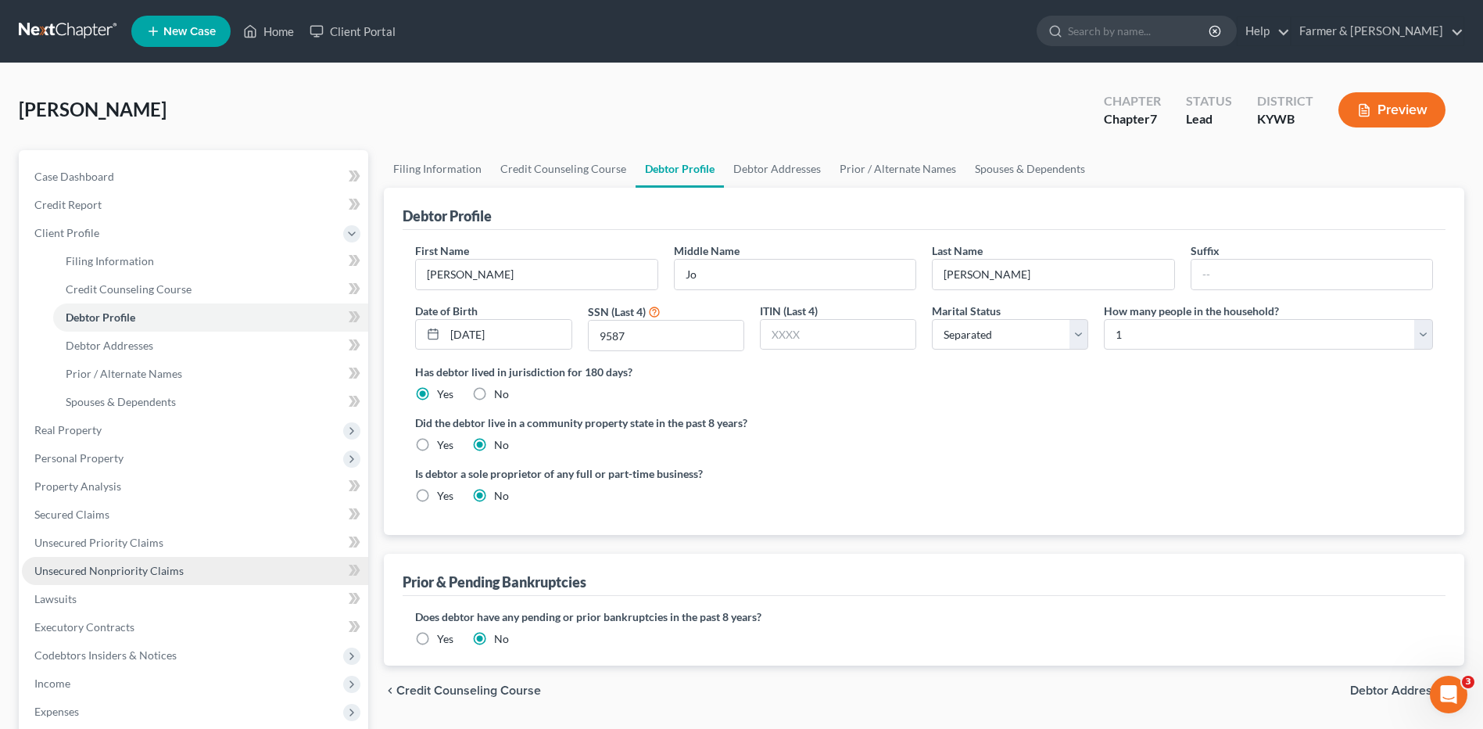
click at [131, 572] on span "Unsecured Nonpriority Claims" at bounding box center [108, 570] width 149 height 13
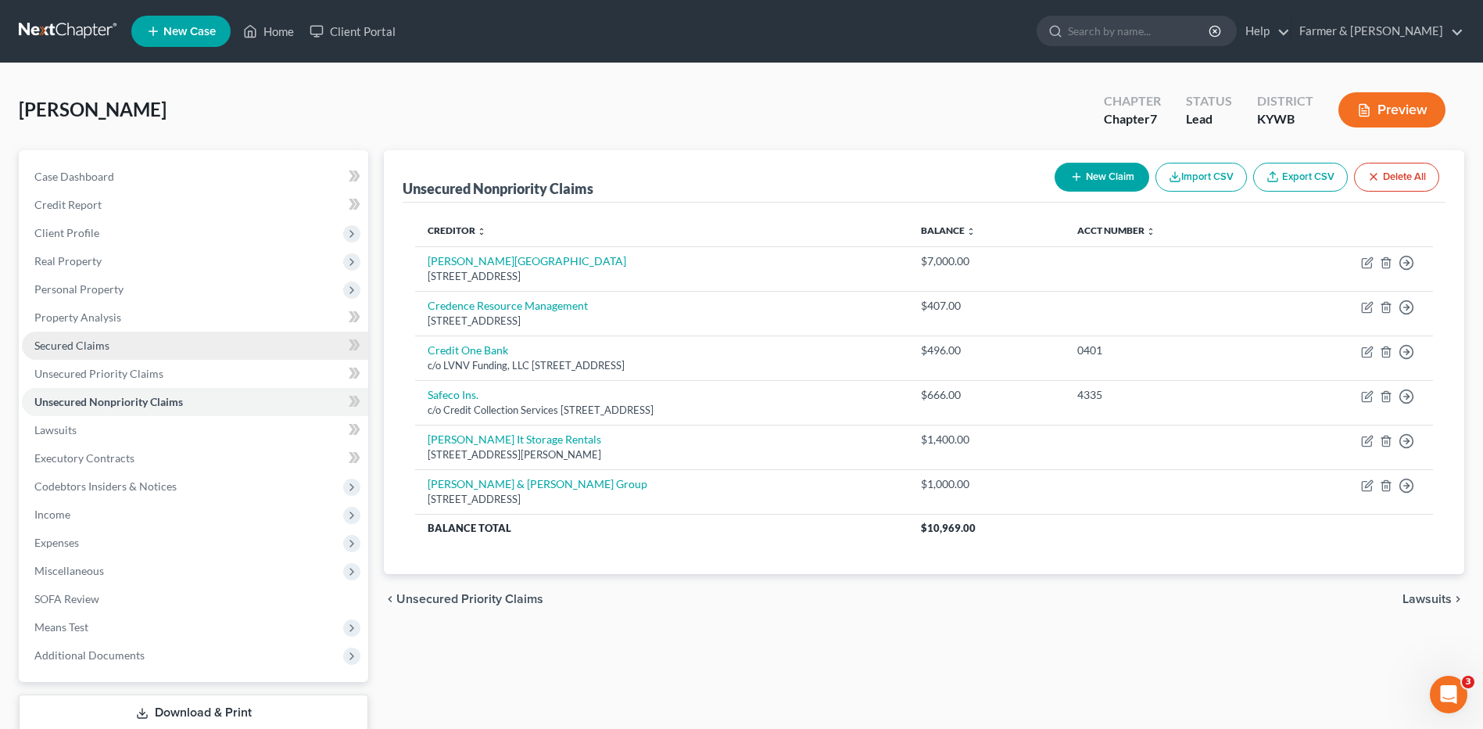
click at [107, 346] on span "Secured Claims" at bounding box center [71, 345] width 75 height 13
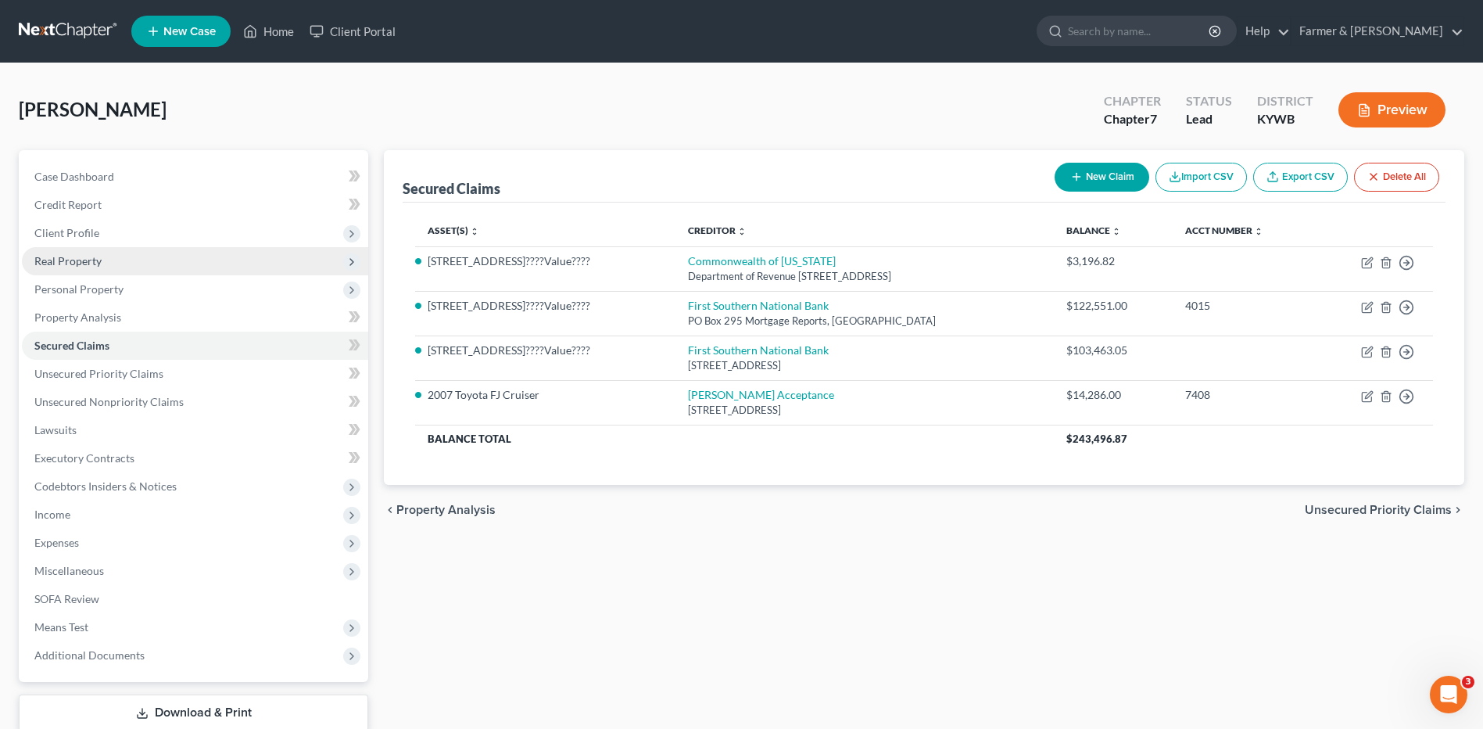
click at [161, 267] on span "Real Property" at bounding box center [195, 261] width 346 height 28
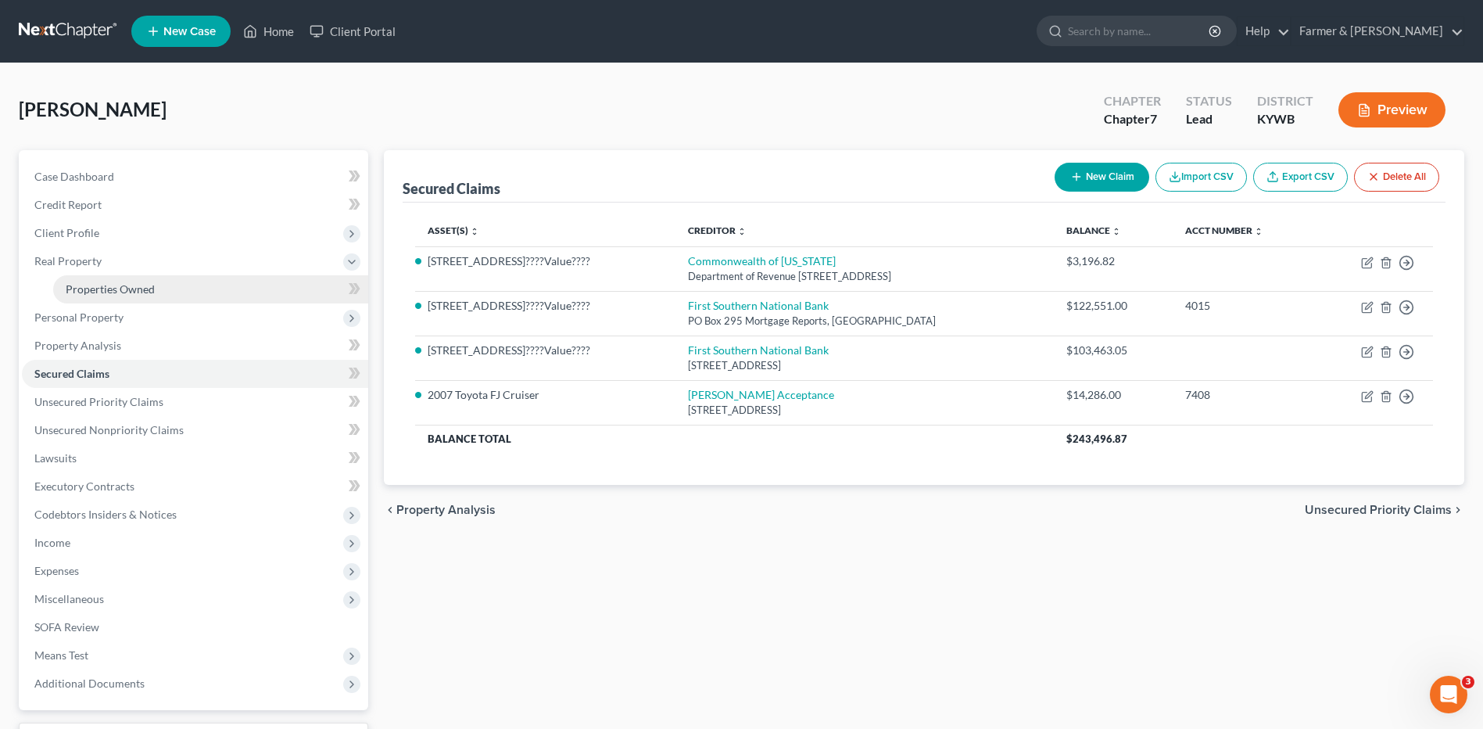
click at [156, 288] on link "Properties Owned" at bounding box center [210, 289] width 315 height 28
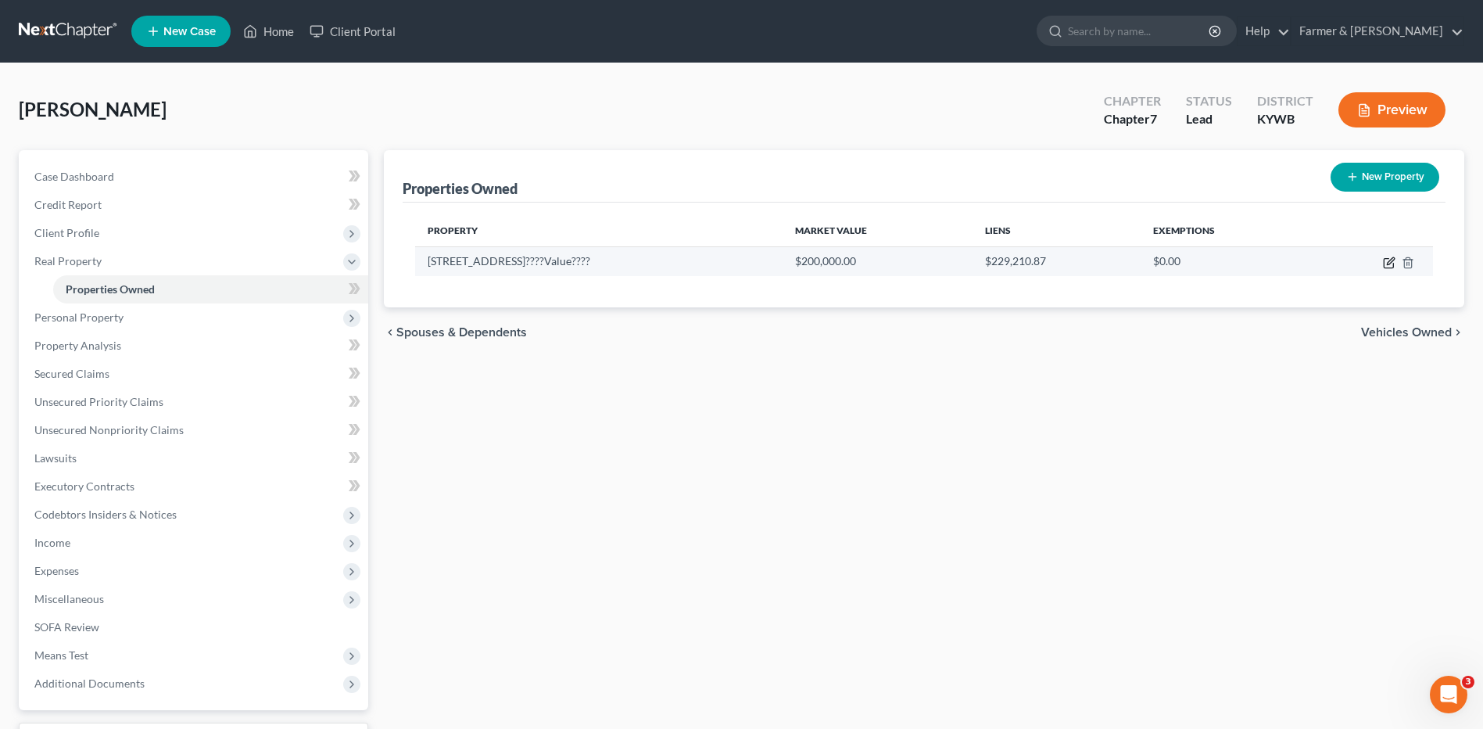
click at [1386, 264] on icon "button" at bounding box center [1389, 262] width 13 height 13
select select "18"
select select "3"
select select "1"
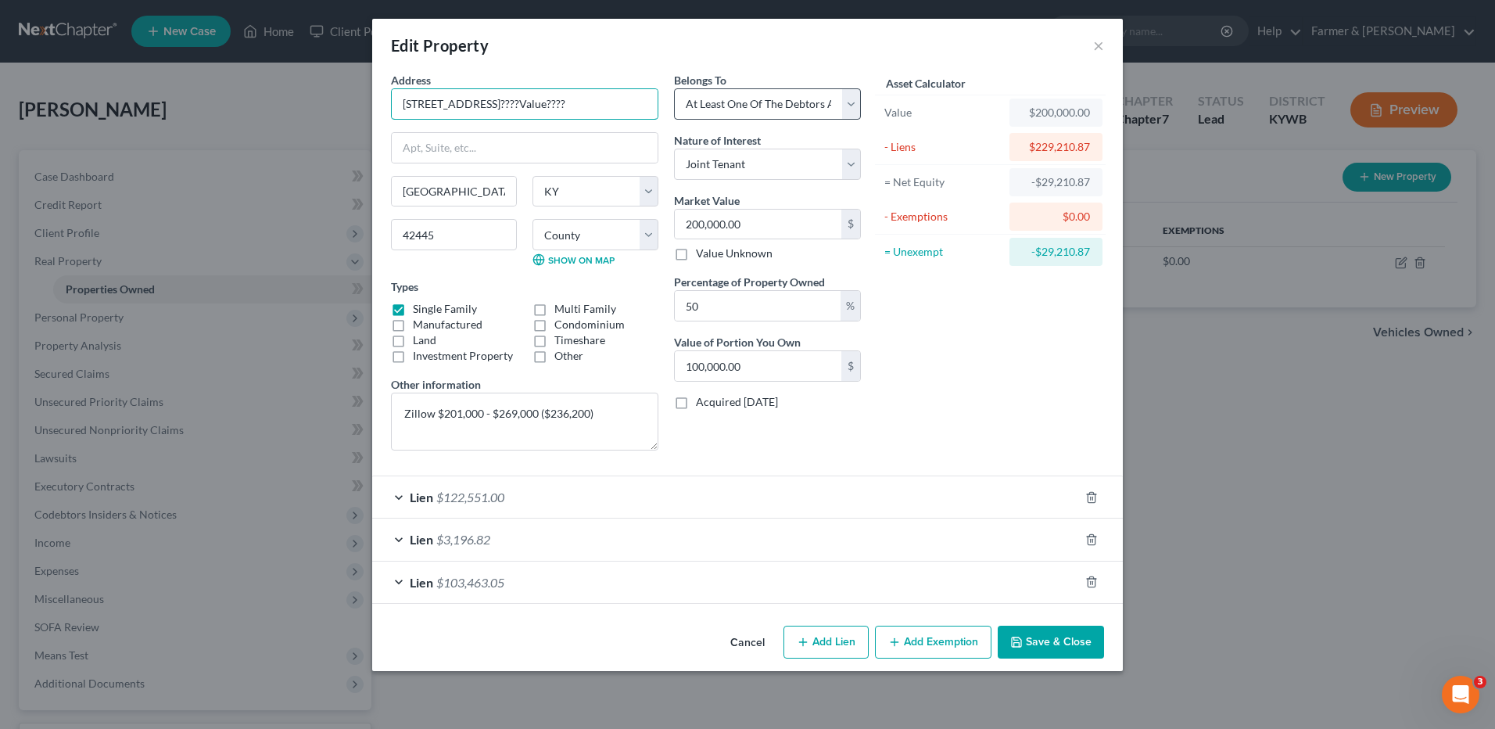
drag, startPoint x: 511, startPoint y: 103, endPoint x: 690, endPoint y: 97, distance: 179.9
click at [686, 98] on div "Address * 701 South Jefferson St????Value???? Princeton State AL AK AR AZ CA CO…" at bounding box center [626, 267] width 486 height 391
type input "701 South Jefferson St"
drag, startPoint x: 629, startPoint y: 415, endPoint x: 370, endPoint y: 417, distance: 258.8
click at [375, 418] on div "Address * 701 South Jefferson St Princeton State AL AK AR AZ CA CO CT DE DC FL …" at bounding box center [747, 345] width 751 height 547
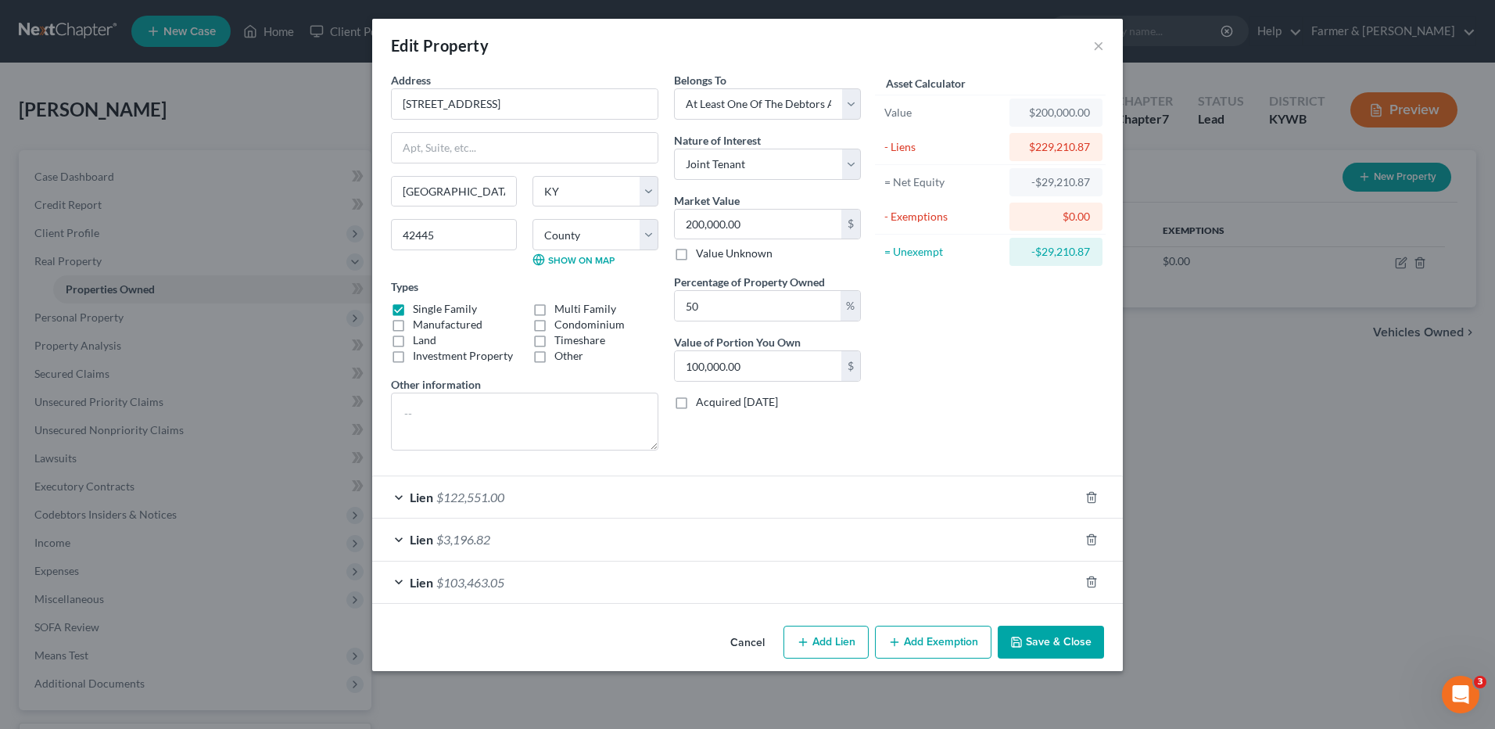
click at [1045, 629] on button "Save & Close" at bounding box center [1051, 641] width 106 height 33
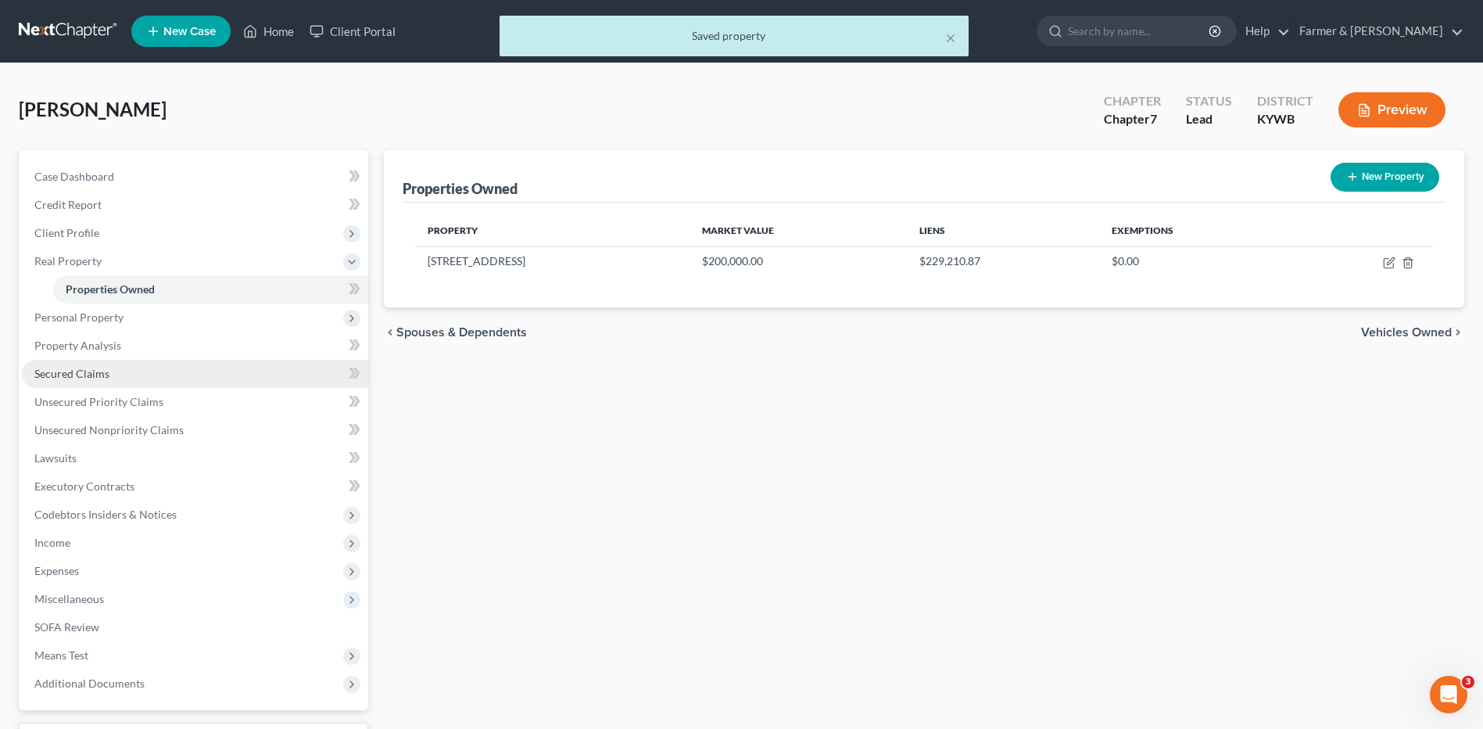
click at [158, 376] on link "Secured Claims" at bounding box center [195, 374] width 346 height 28
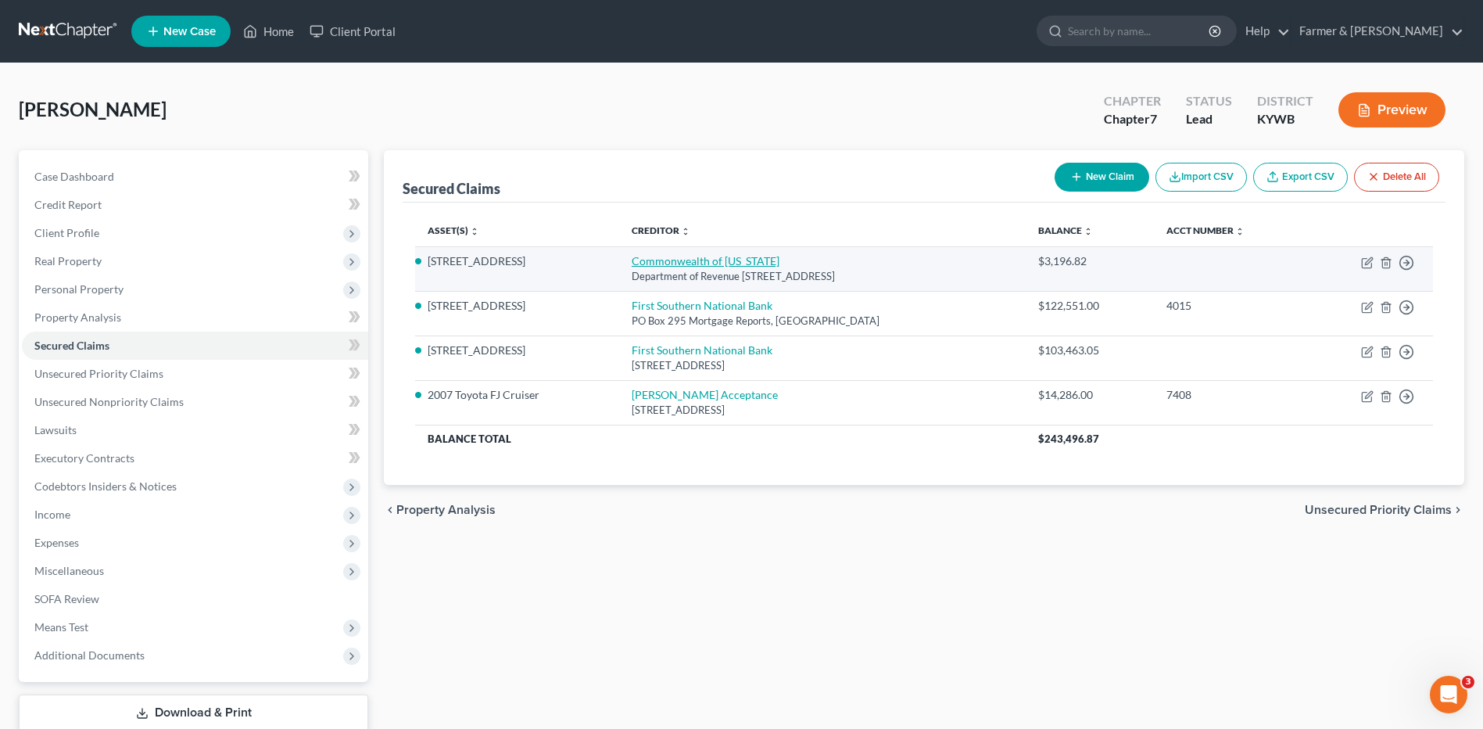
click at [735, 264] on link "Commonwealth of Kentucky" at bounding box center [706, 260] width 148 height 13
select select "18"
select select "0"
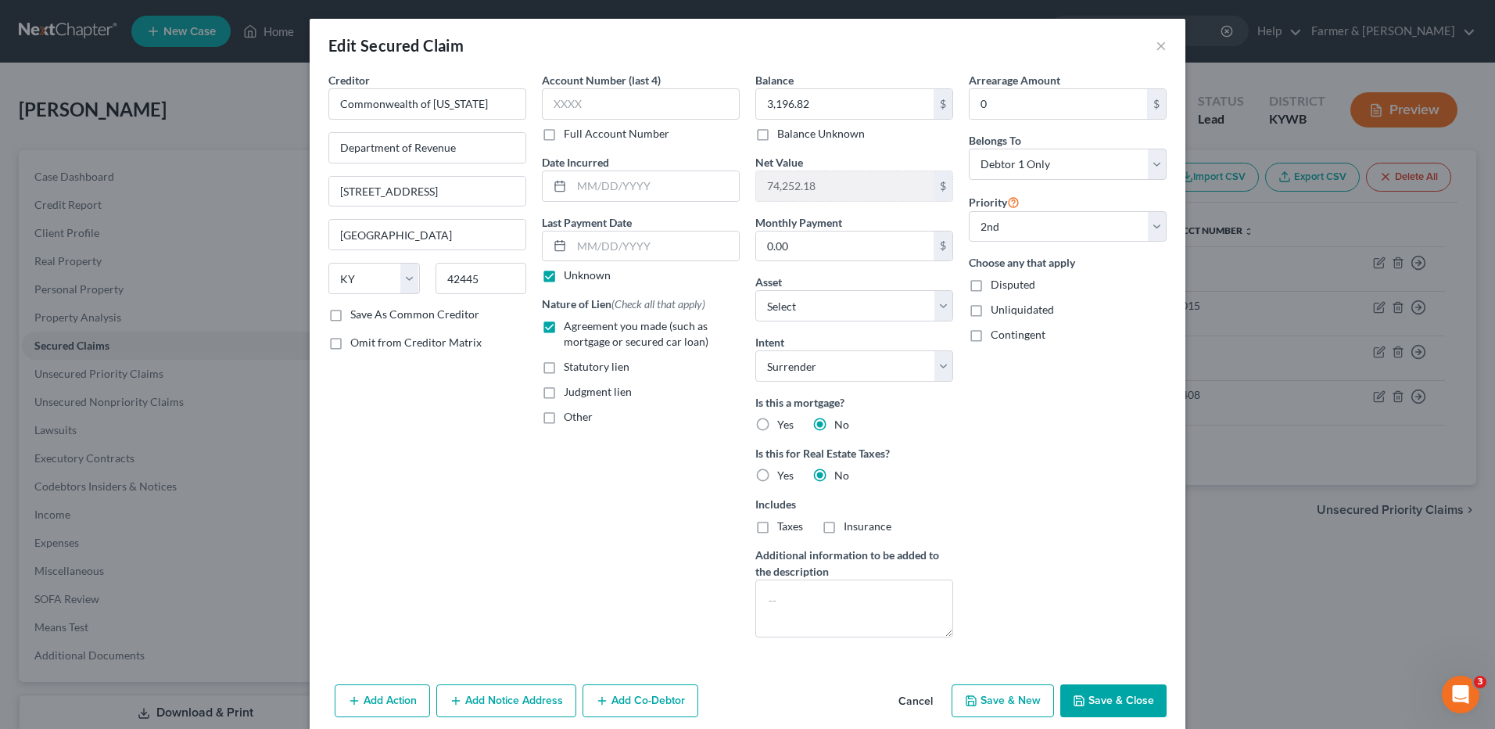
drag, startPoint x: 1082, startPoint y: 689, endPoint x: 948, endPoint y: 574, distance: 176.9
click at [1083, 690] on button "Save & Close" at bounding box center [1113, 700] width 106 height 33
select select "1"
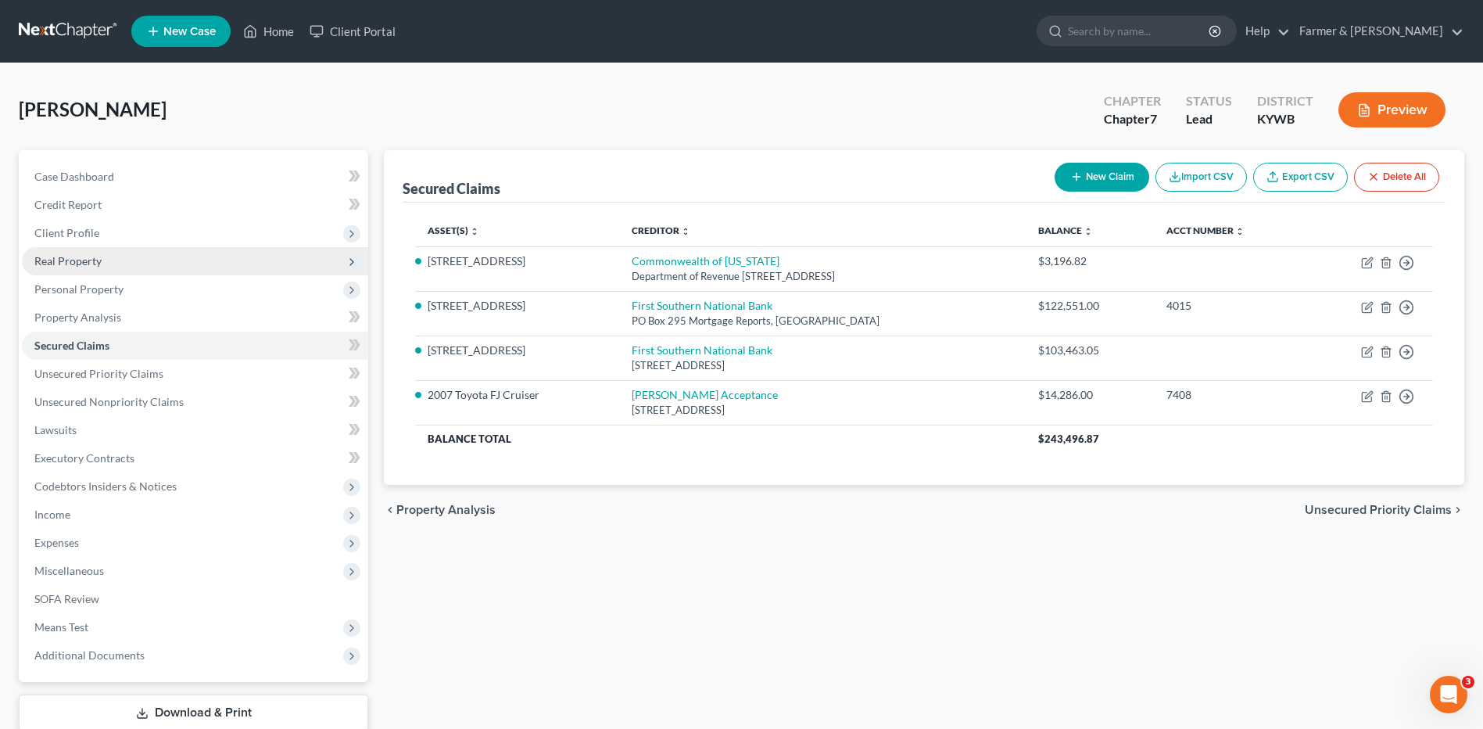
click at [104, 271] on span "Real Property" at bounding box center [195, 261] width 346 height 28
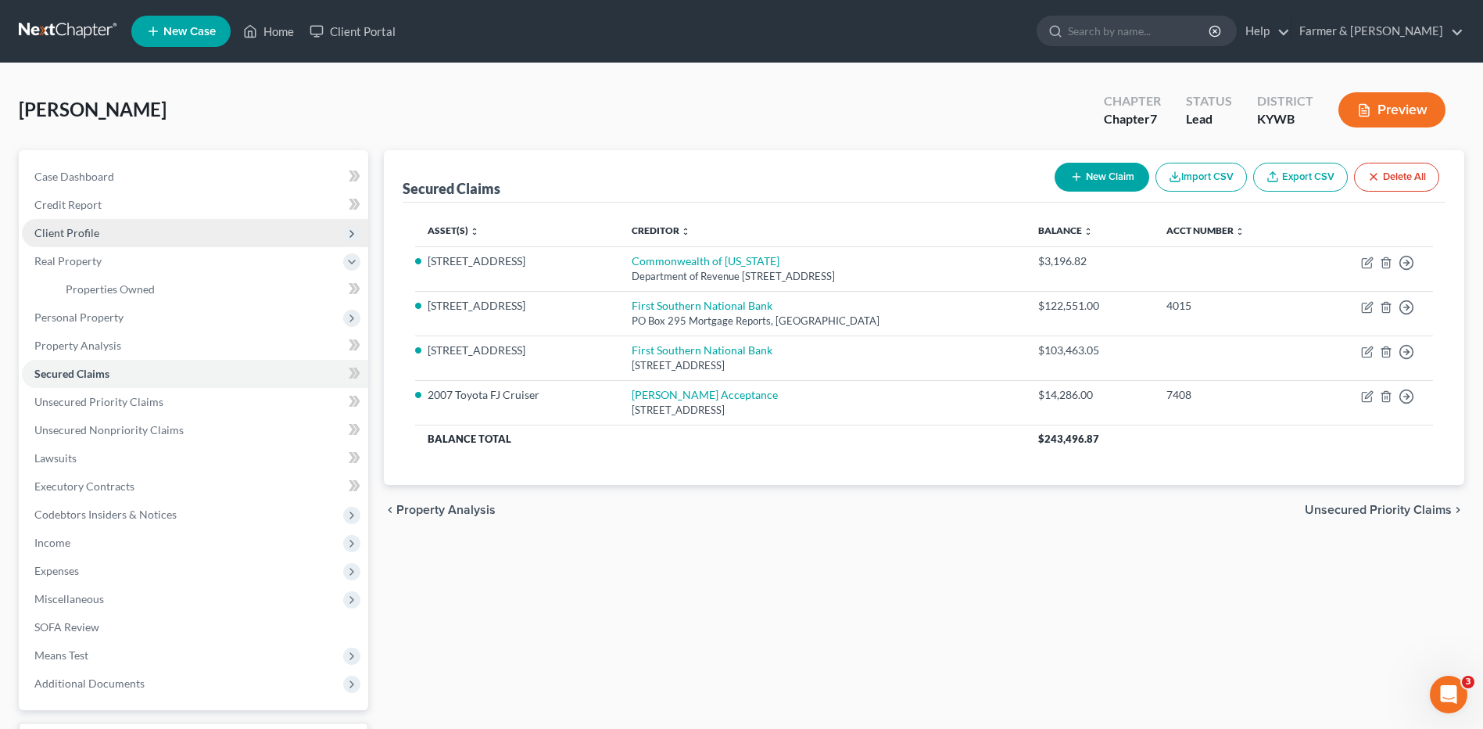
drag, startPoint x: 120, startPoint y: 240, endPoint x: 140, endPoint y: 232, distance: 21.8
click at [120, 239] on span "Client Profile" at bounding box center [195, 233] width 346 height 28
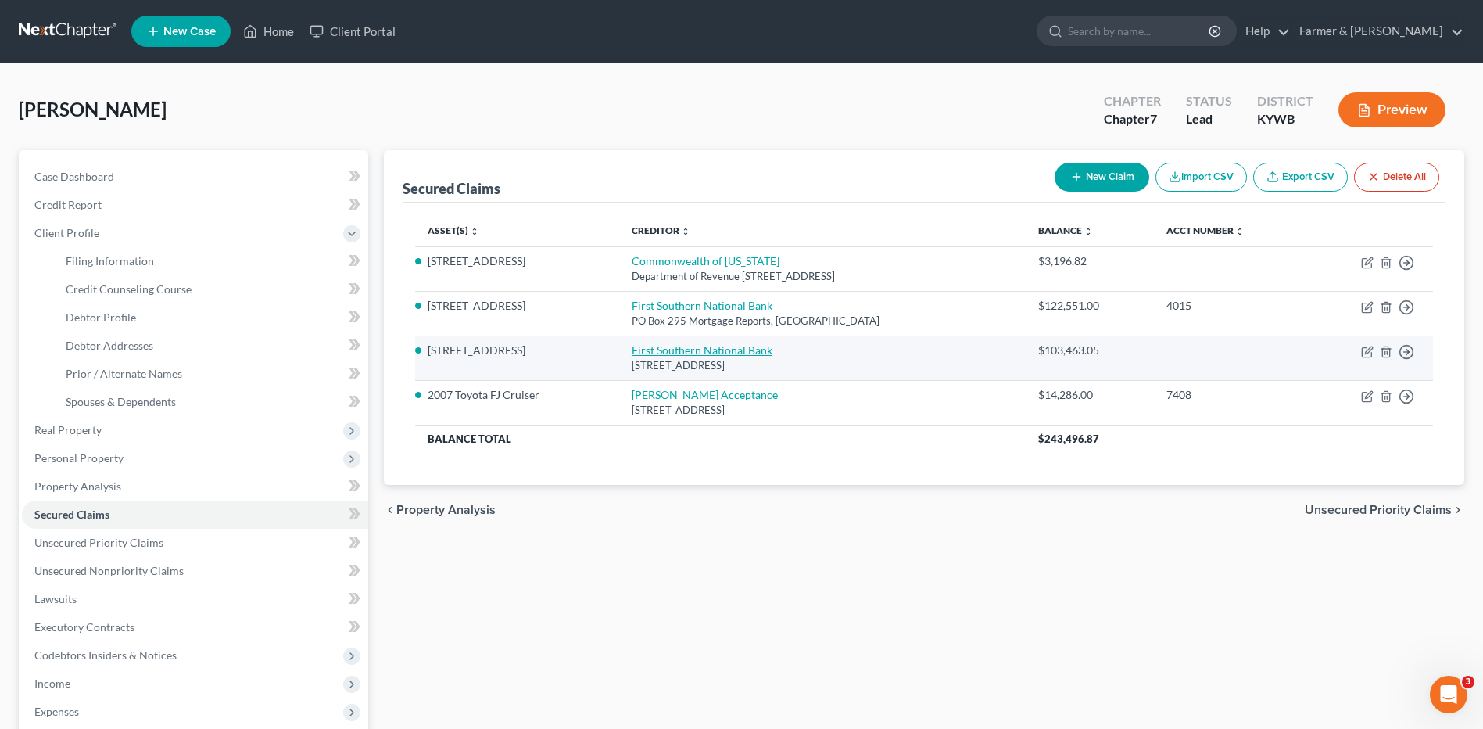
click at [648, 346] on link "First Southern National Bank" at bounding box center [702, 349] width 141 height 13
select select "18"
select select "0"
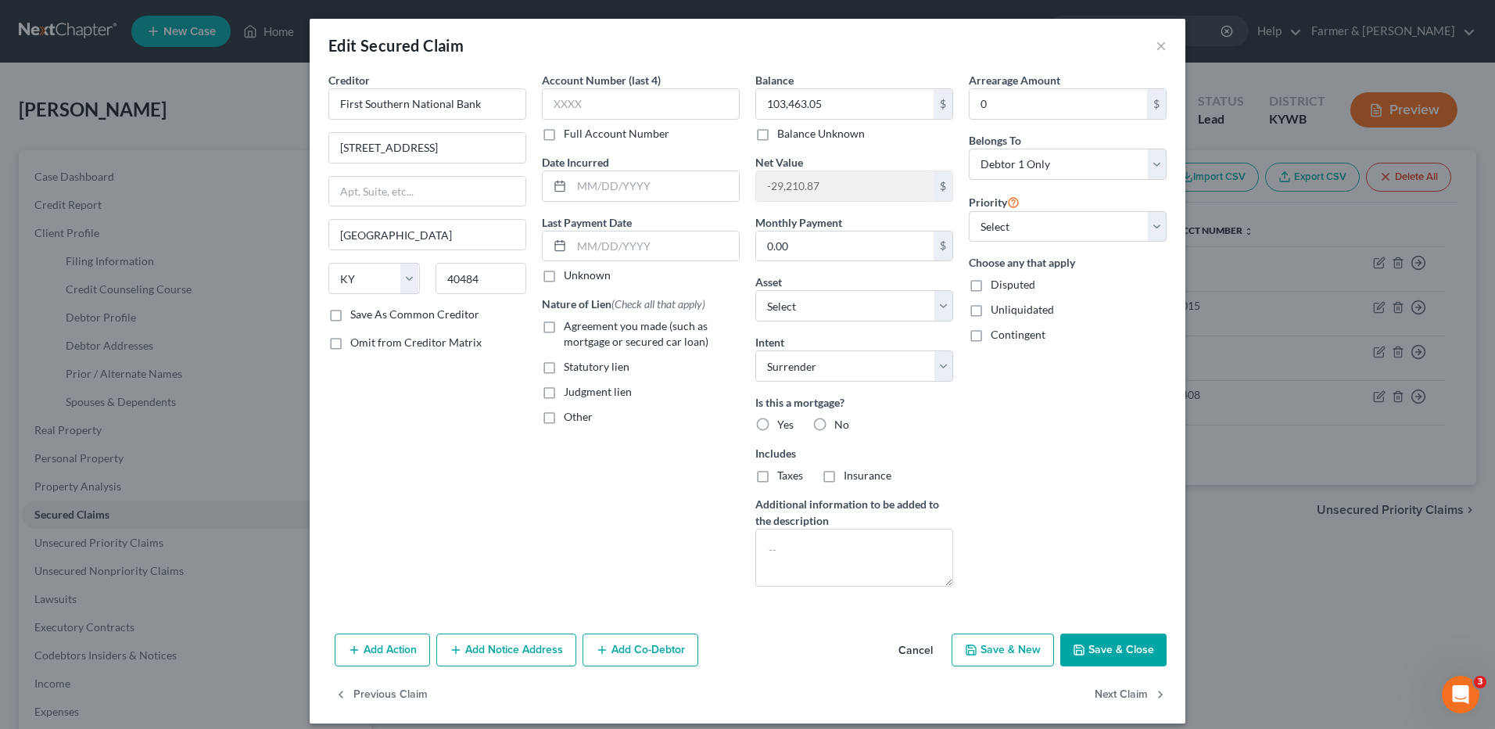
click at [915, 651] on button "Cancel" at bounding box center [915, 650] width 59 height 31
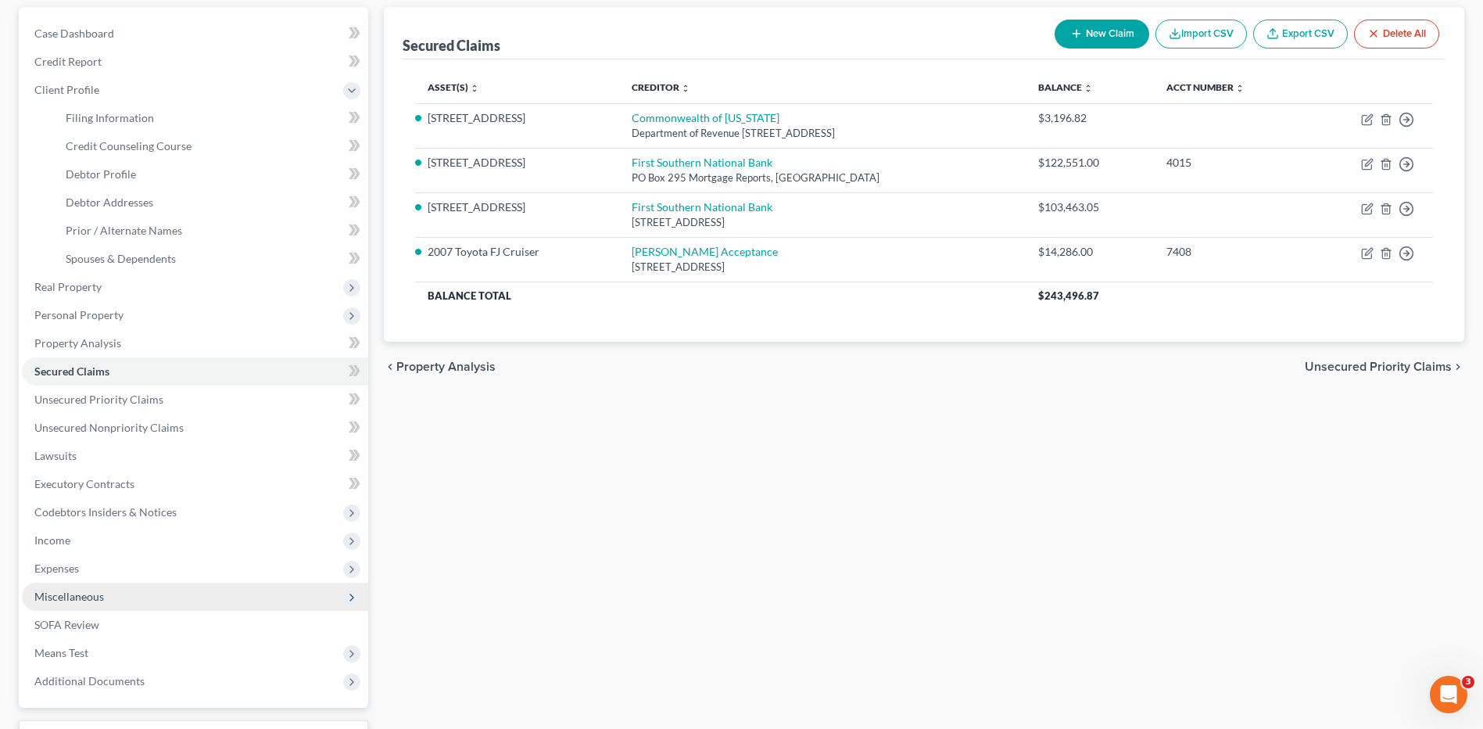
scroll to position [156, 0]
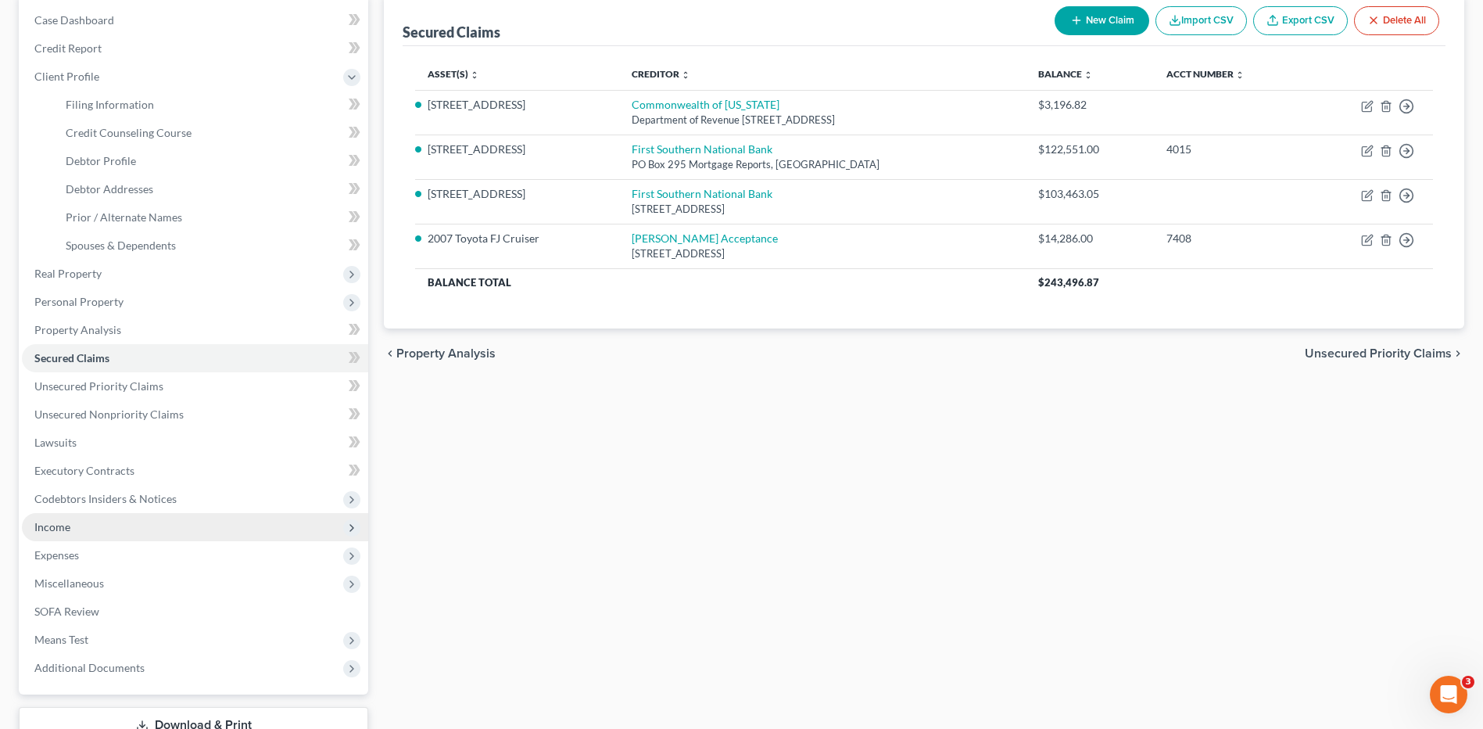
click at [77, 531] on span "Income" at bounding box center [195, 527] width 346 height 28
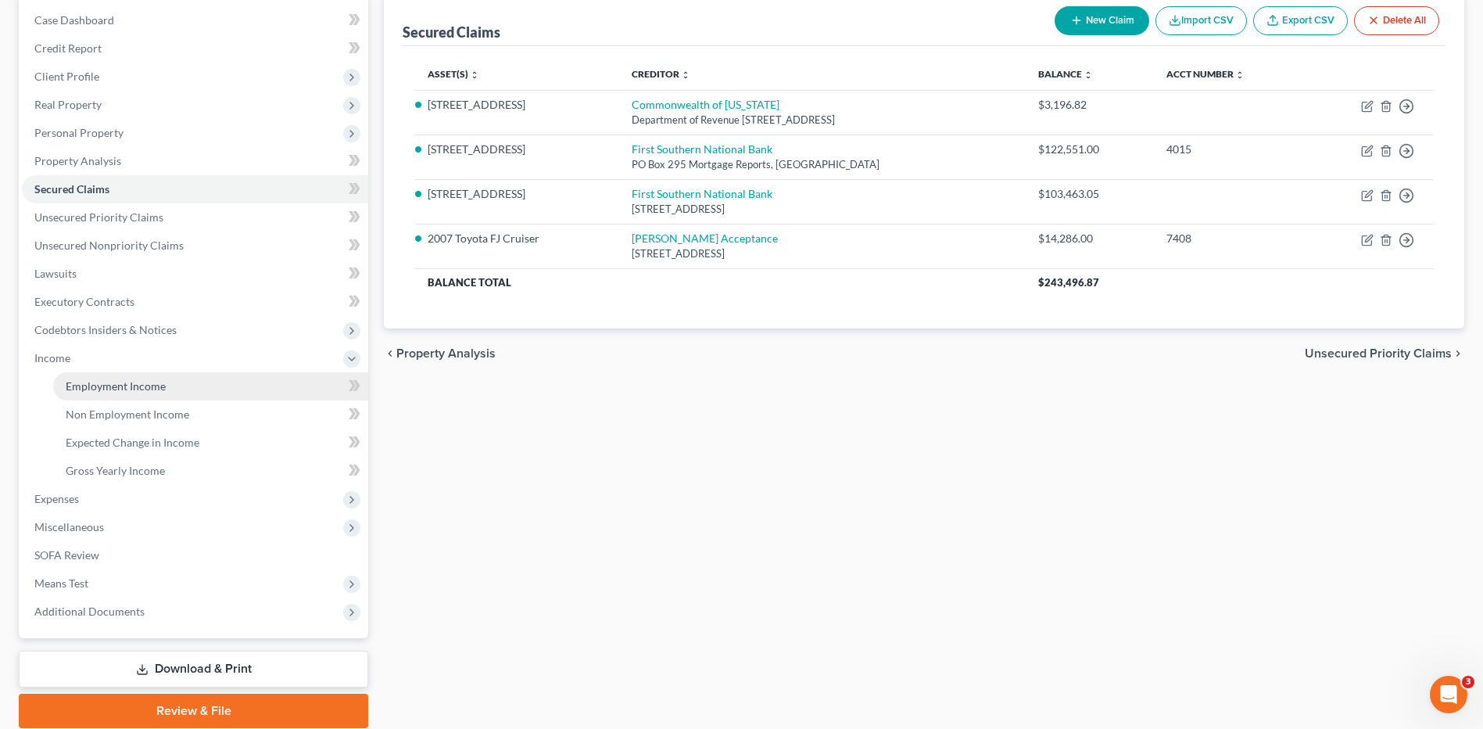
click at [127, 396] on link "Employment Income" at bounding box center [210, 386] width 315 height 28
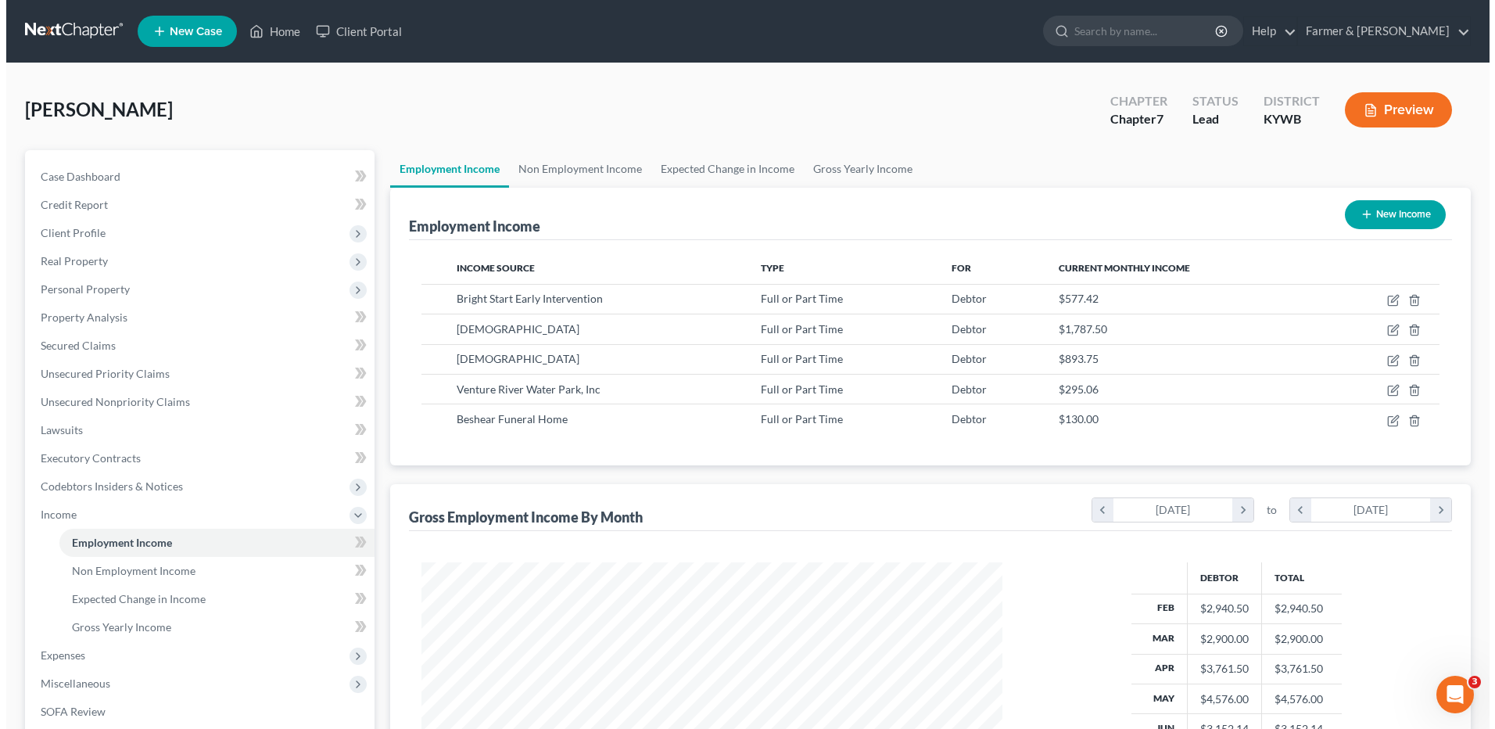
scroll to position [290, 611]
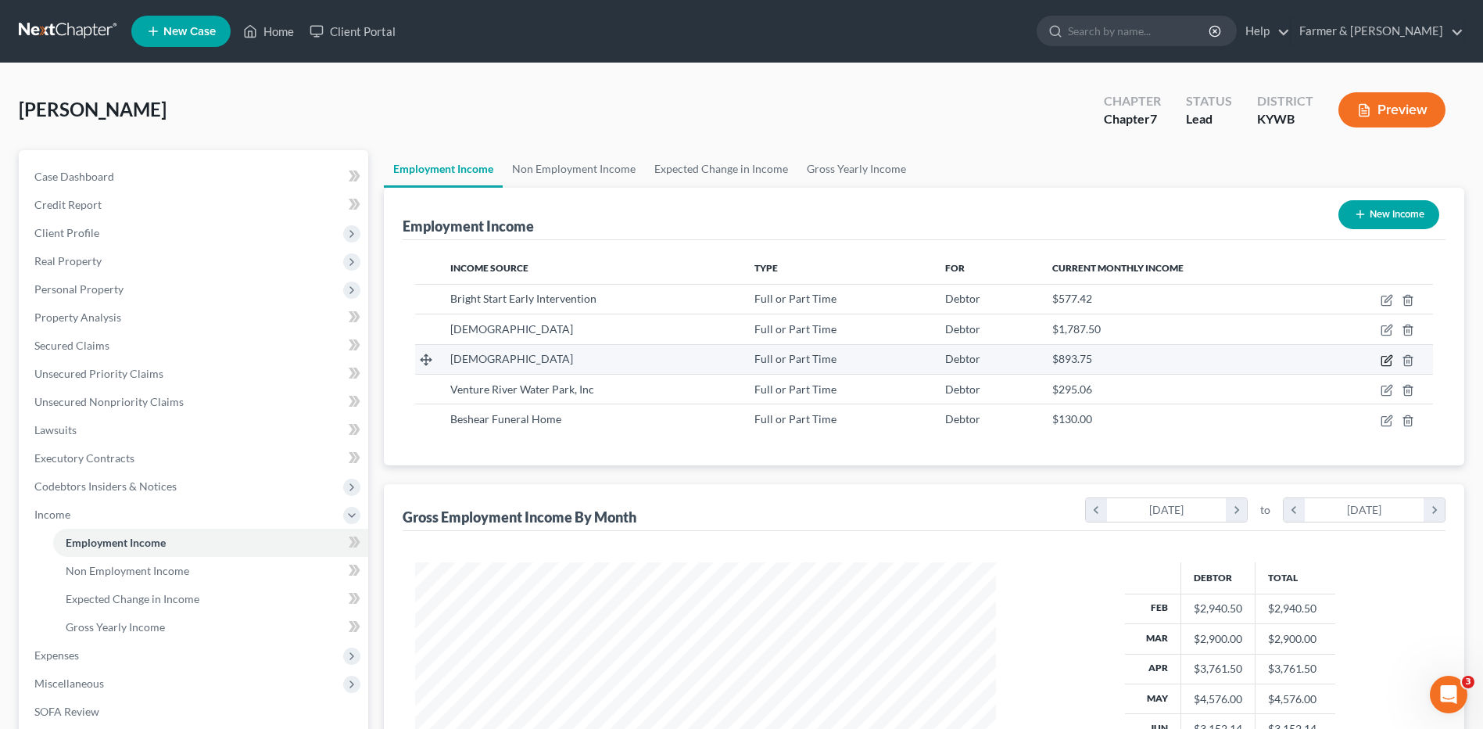
click at [1387, 360] on icon "button" at bounding box center [1387, 360] width 13 height 13
select select "0"
select select "18"
select select "2"
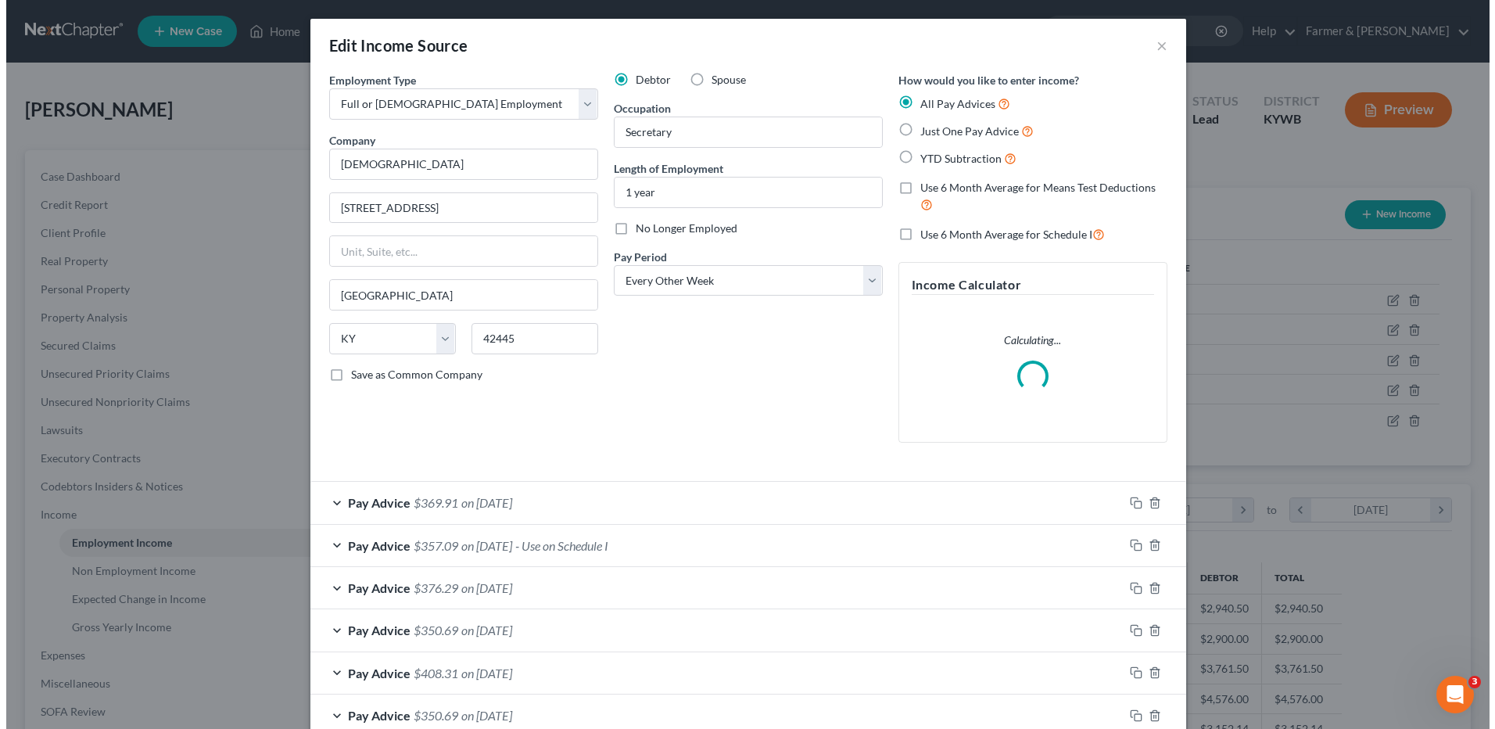
scroll to position [292, 618]
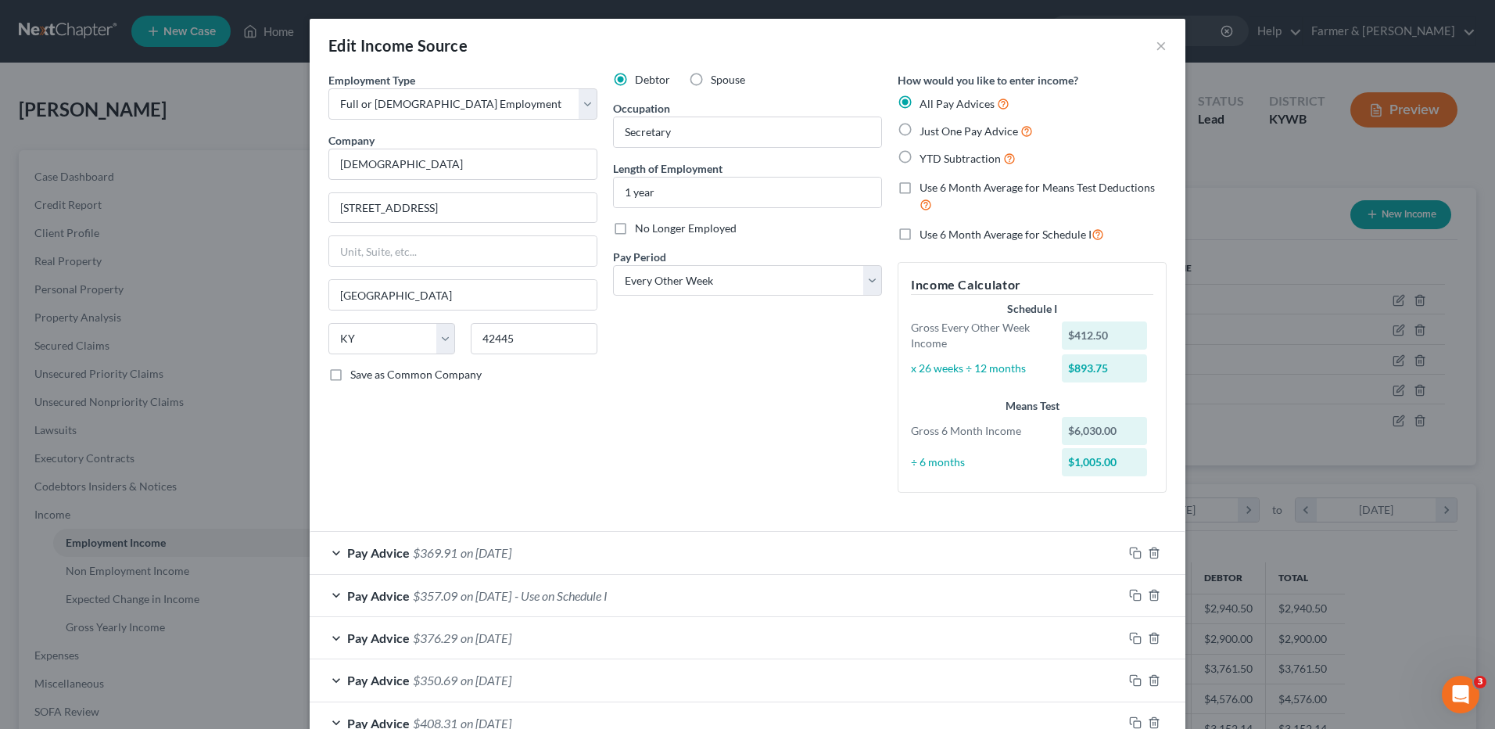
click at [635, 230] on label "No Longer Employed" at bounding box center [686, 228] width 102 height 16
click at [641, 230] on input "No Longer Employed" at bounding box center [646, 225] width 10 height 10
checkbox input "true"
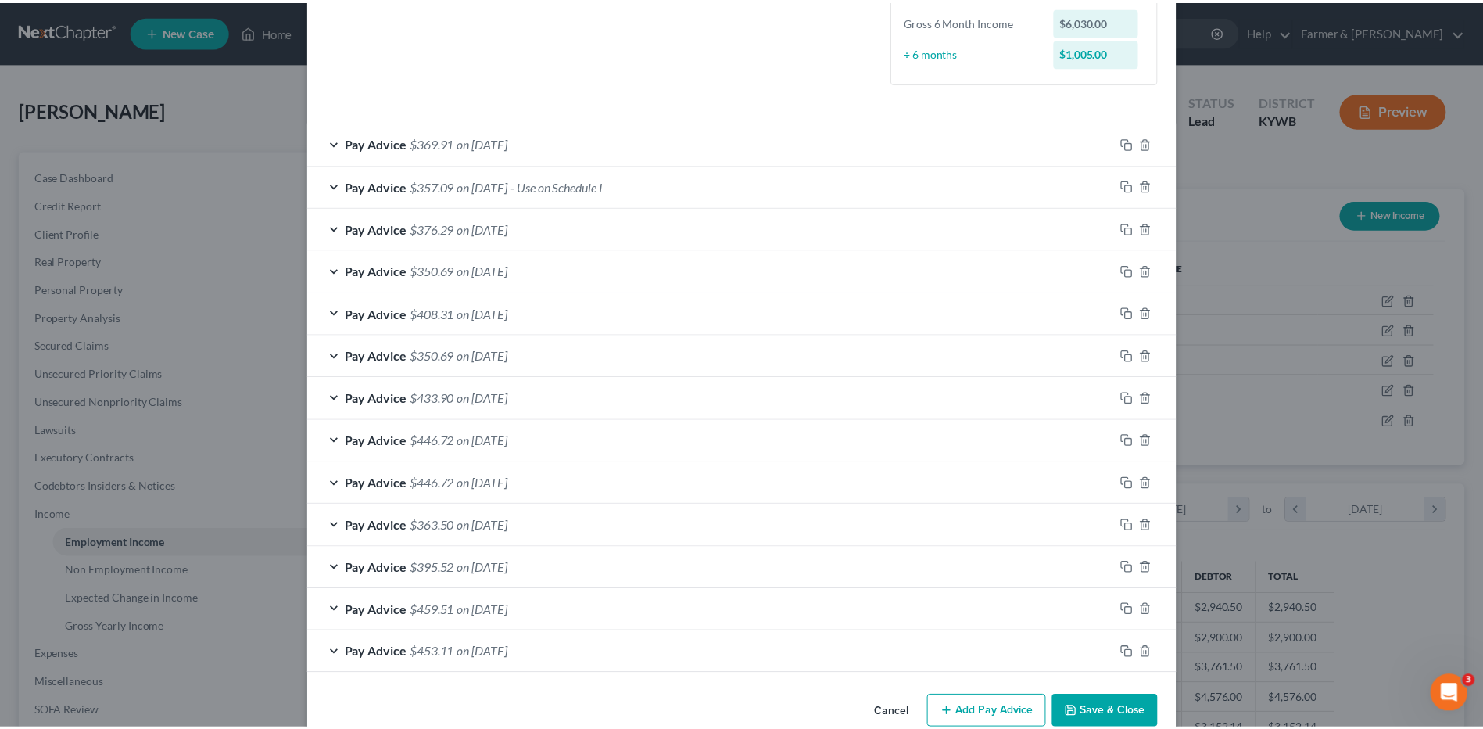
scroll to position [441, 0]
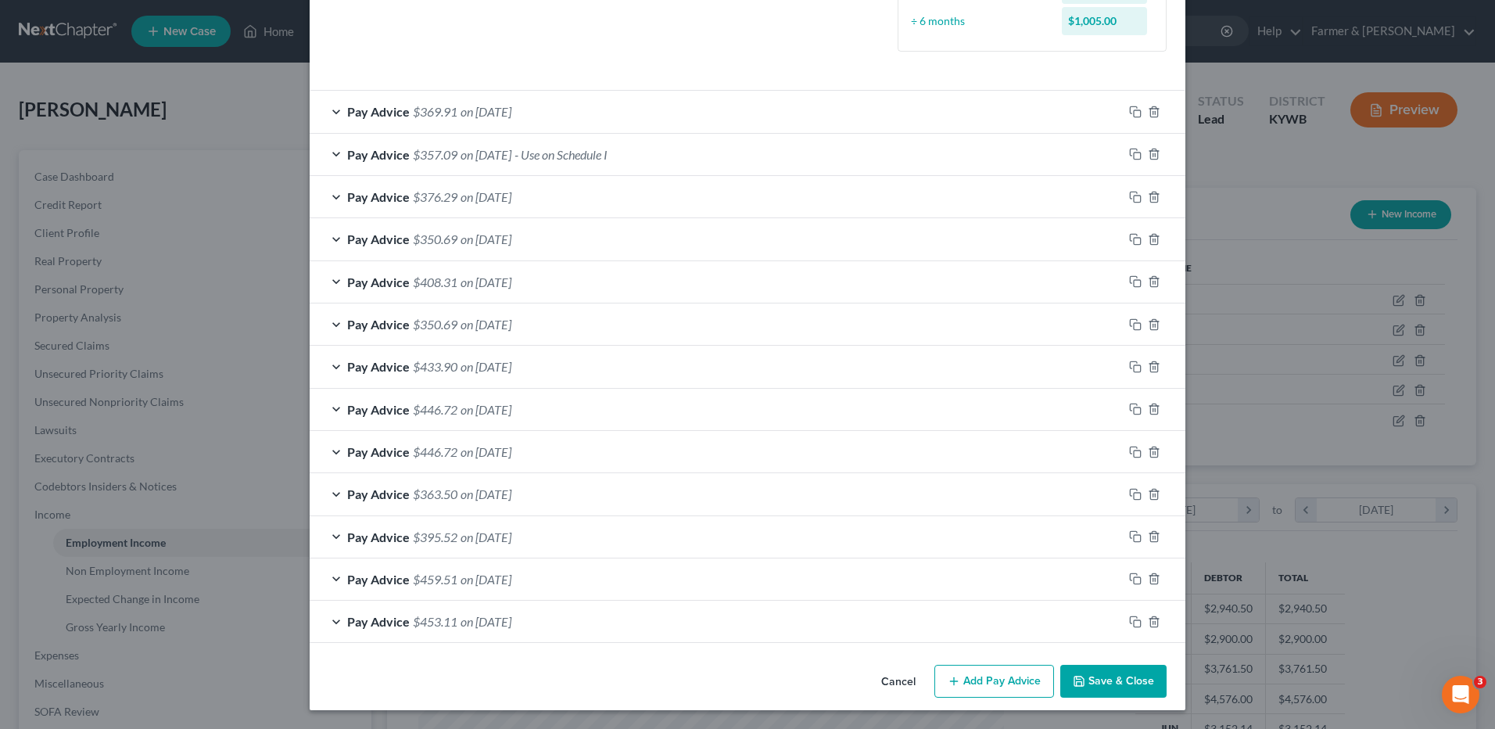
click at [1128, 682] on button "Save & Close" at bounding box center [1113, 681] width 106 height 33
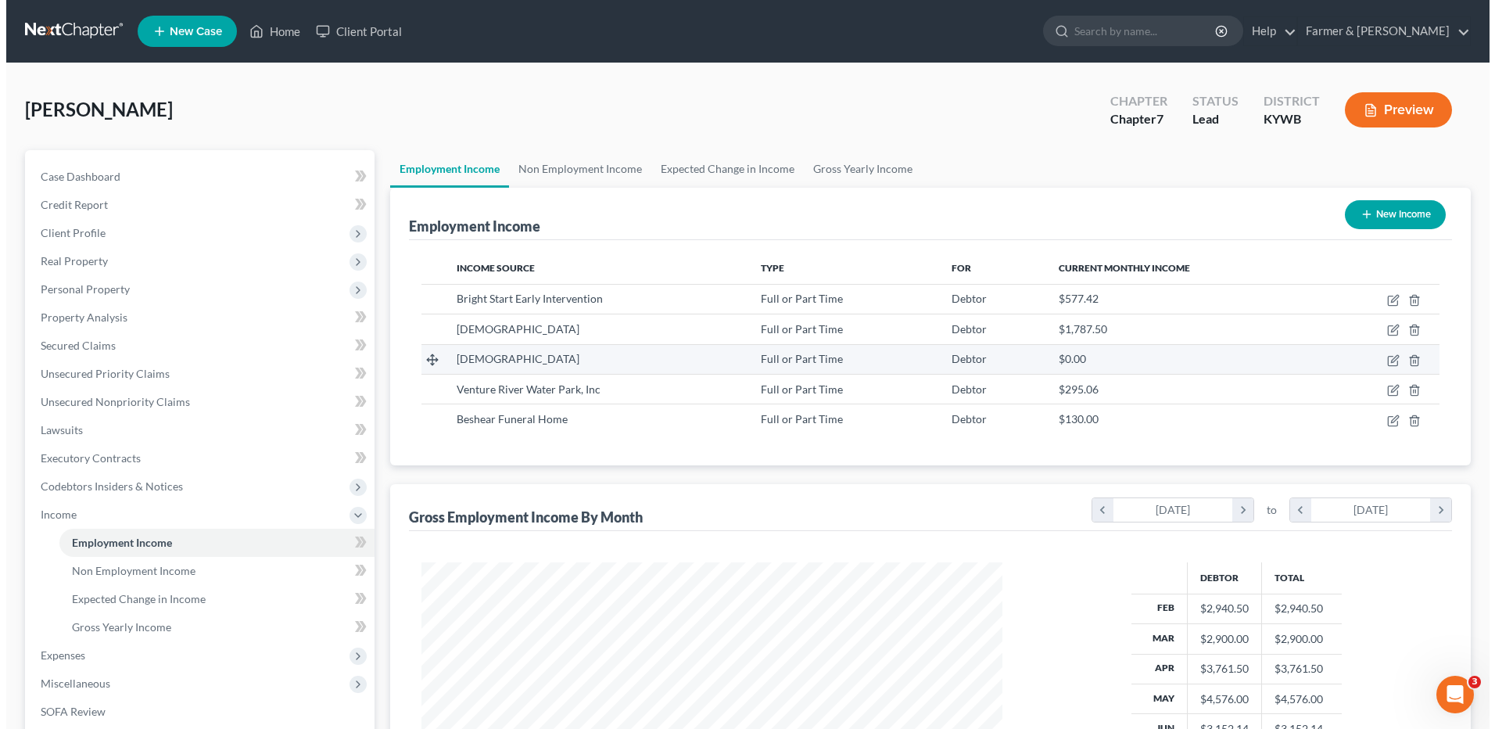
scroll to position [781538, 781216]
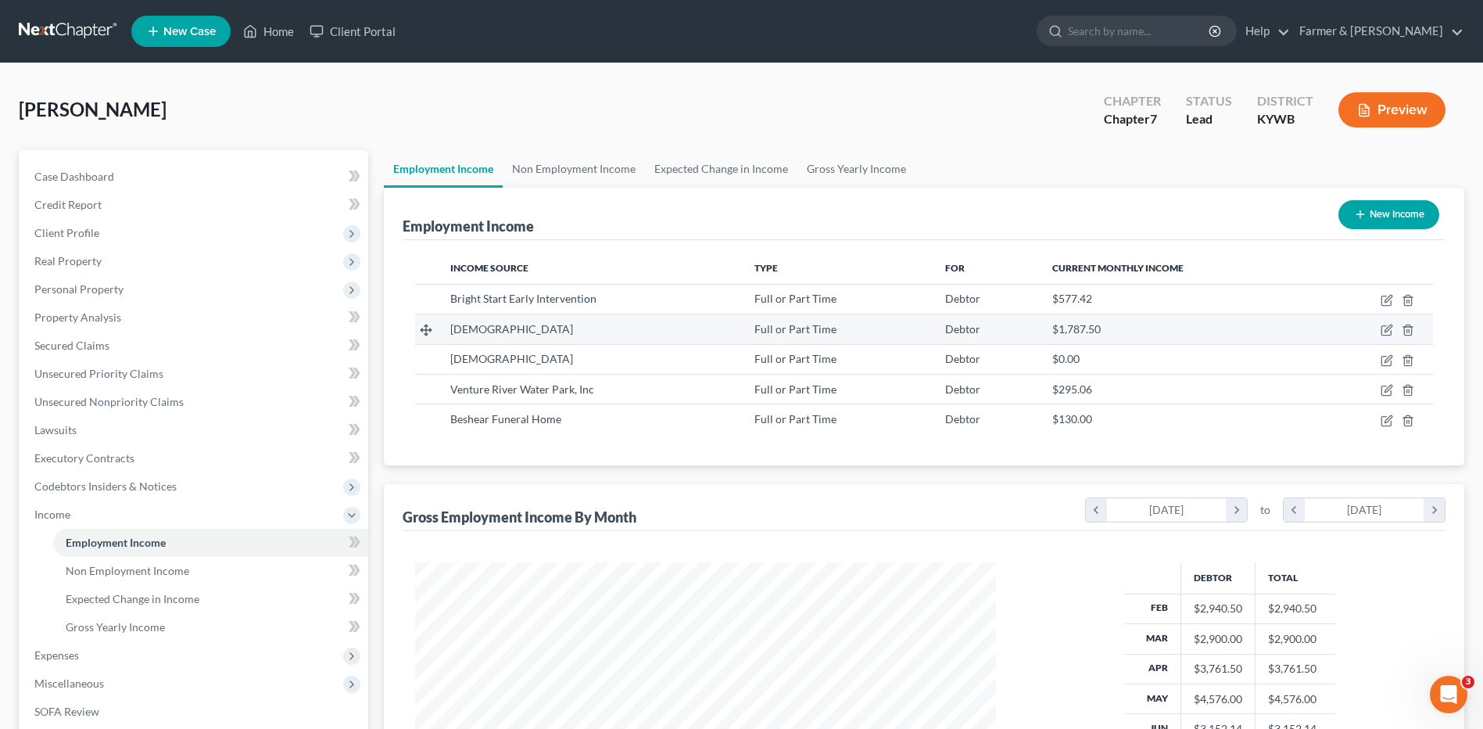
click at [1388, 322] on td at bounding box center [1375, 329] width 116 height 30
click at [1388, 328] on icon "button" at bounding box center [1388, 328] width 7 height 7
select select "0"
select select "18"
select select "2"
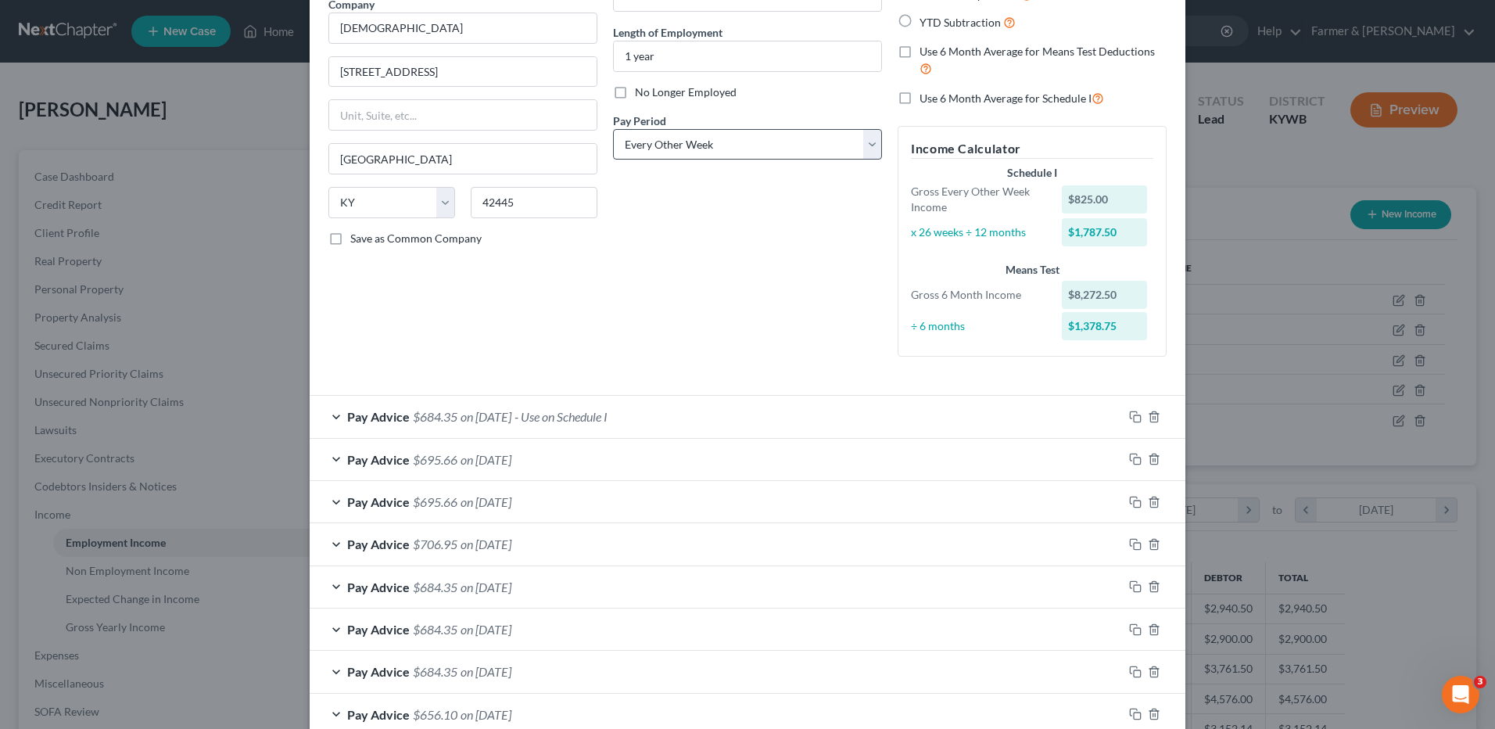
scroll to position [0, 0]
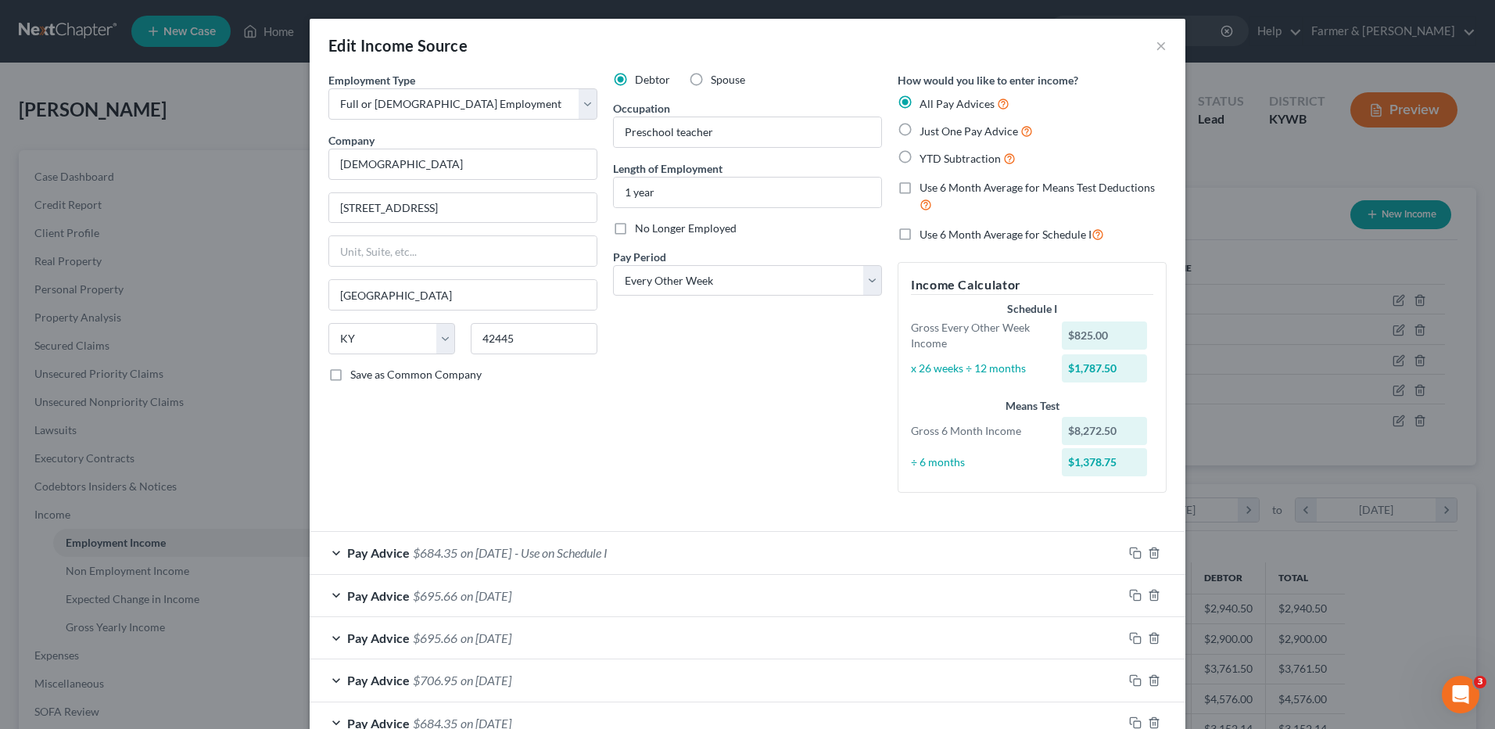
click at [635, 224] on label "No Longer Employed" at bounding box center [686, 228] width 102 height 16
click at [641, 224] on input "No Longer Employed" at bounding box center [646, 225] width 10 height 10
checkbox input "true"
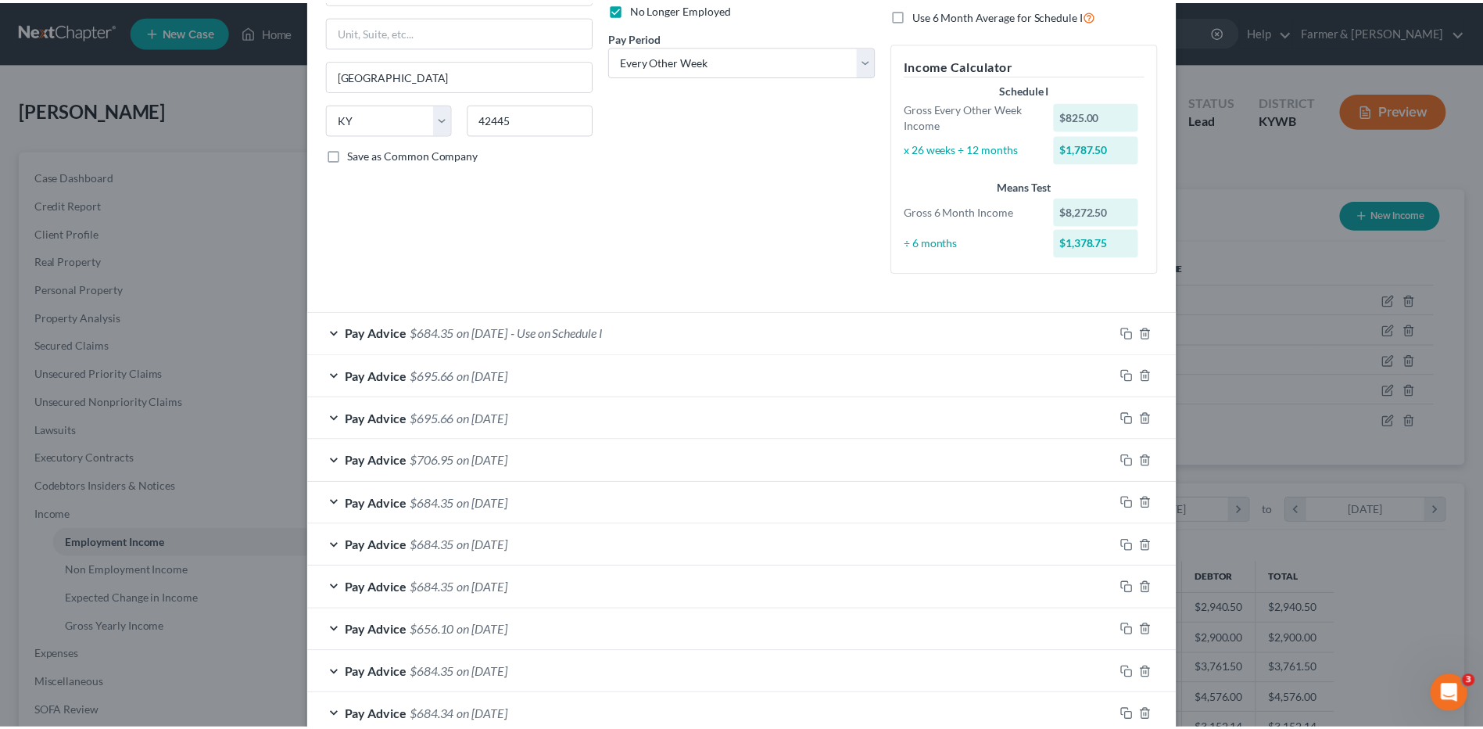
scroll to position [314, 0]
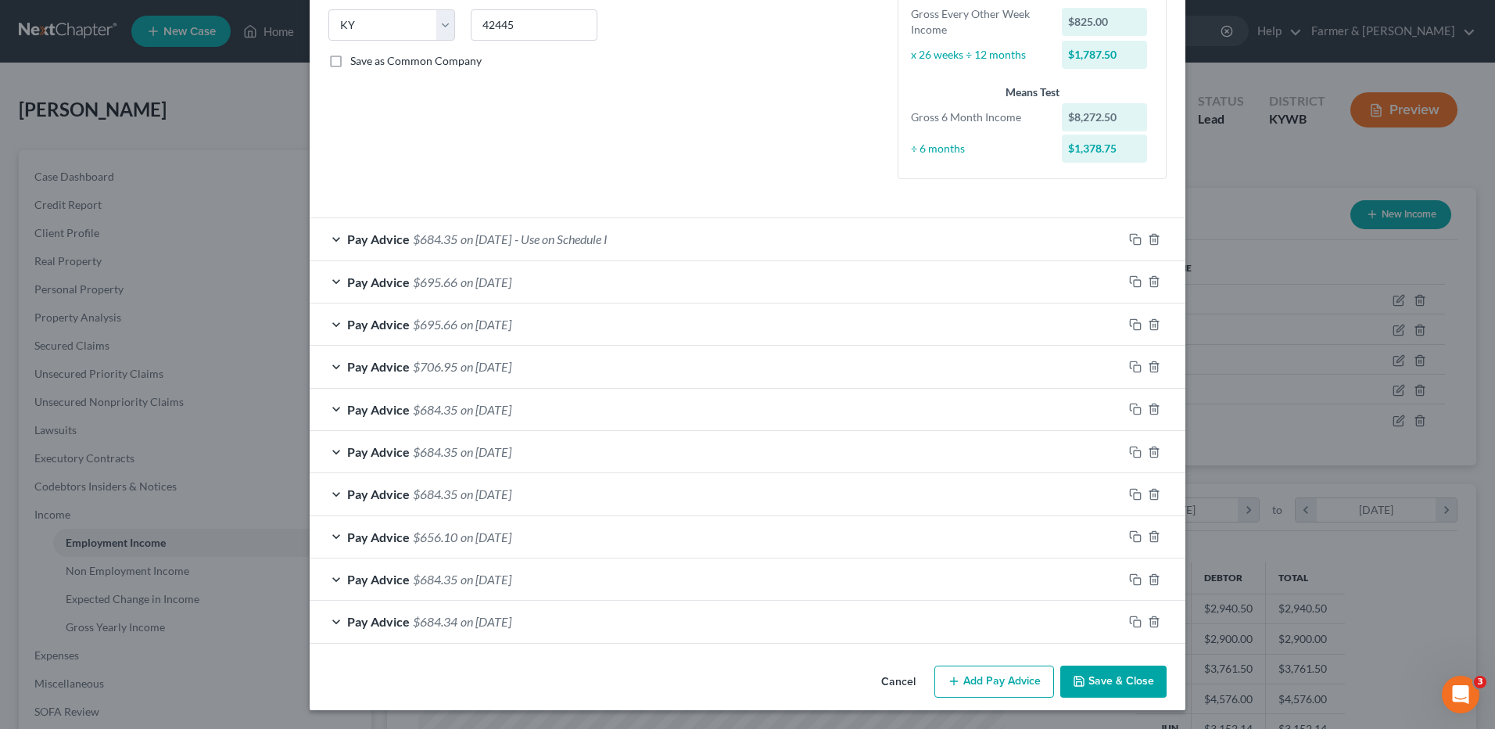
click at [1106, 686] on button "Save & Close" at bounding box center [1113, 681] width 106 height 33
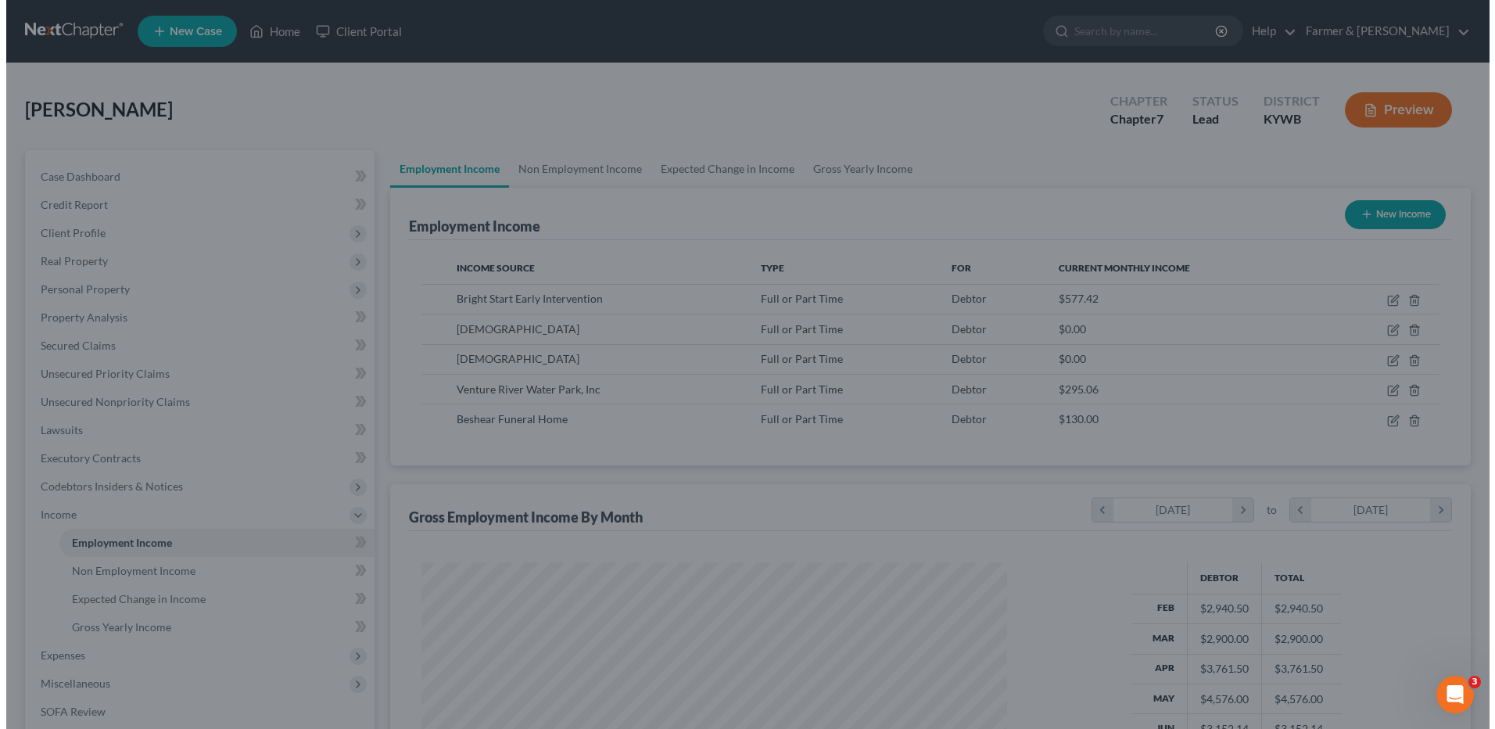
scroll to position [781538, 781216]
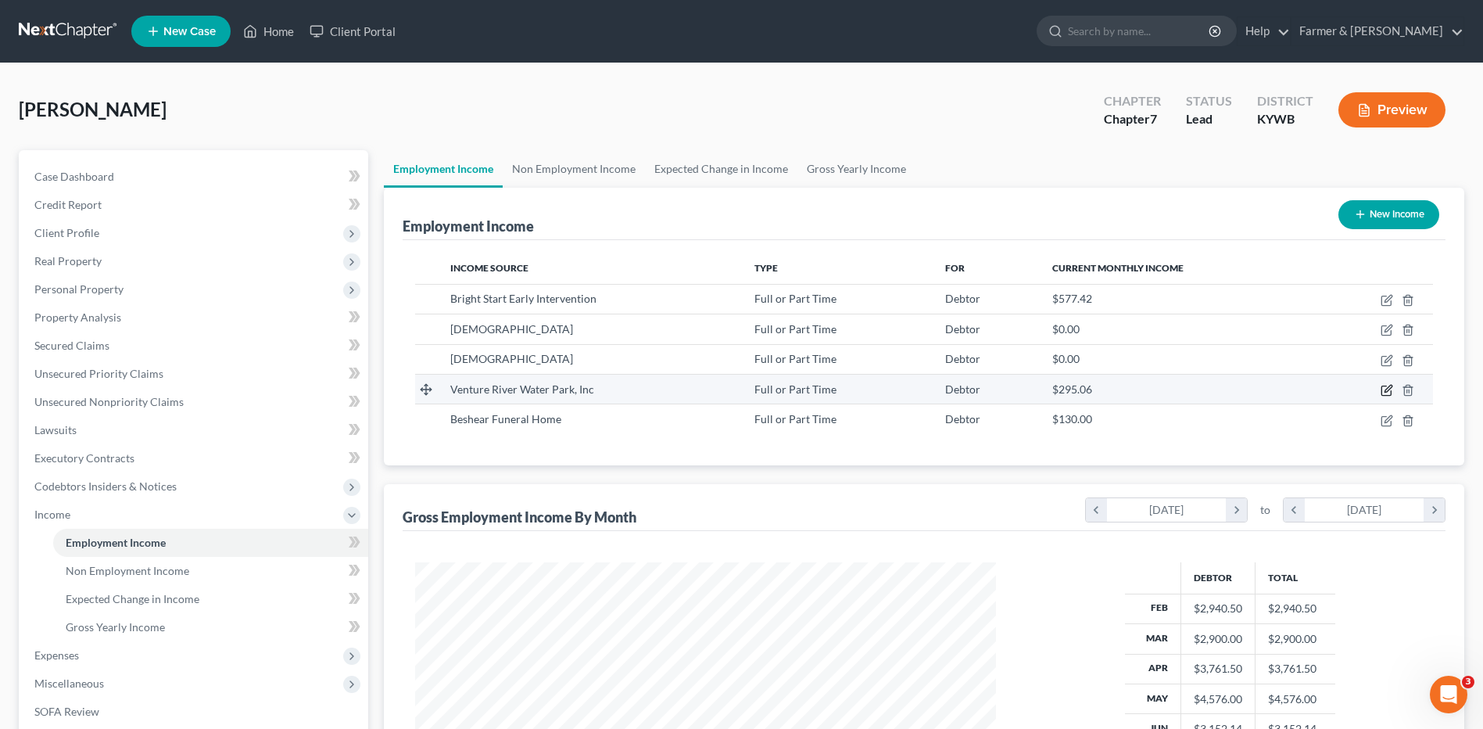
click at [1389, 389] on icon "button" at bounding box center [1387, 390] width 13 height 13
select select "0"
select select "18"
select select "2"
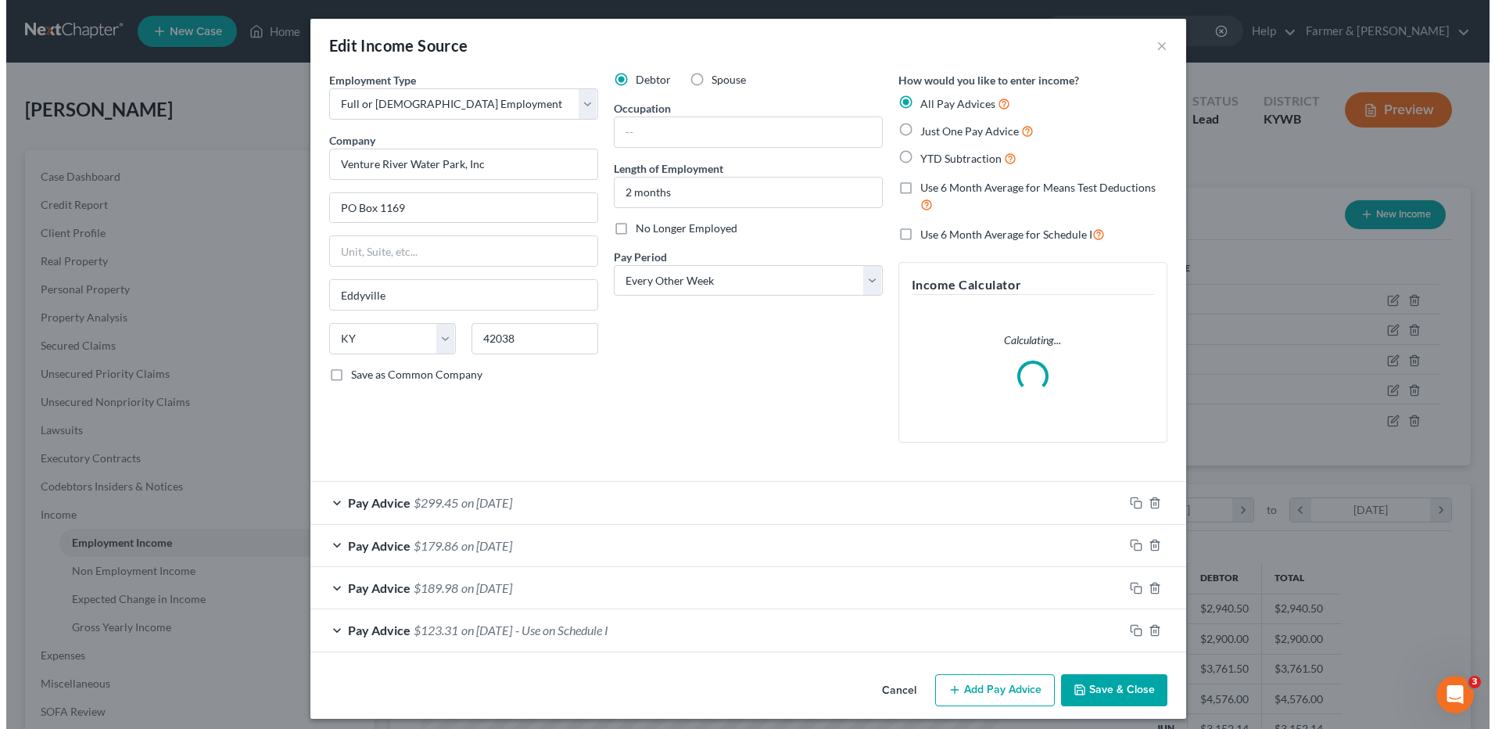
scroll to position [292, 618]
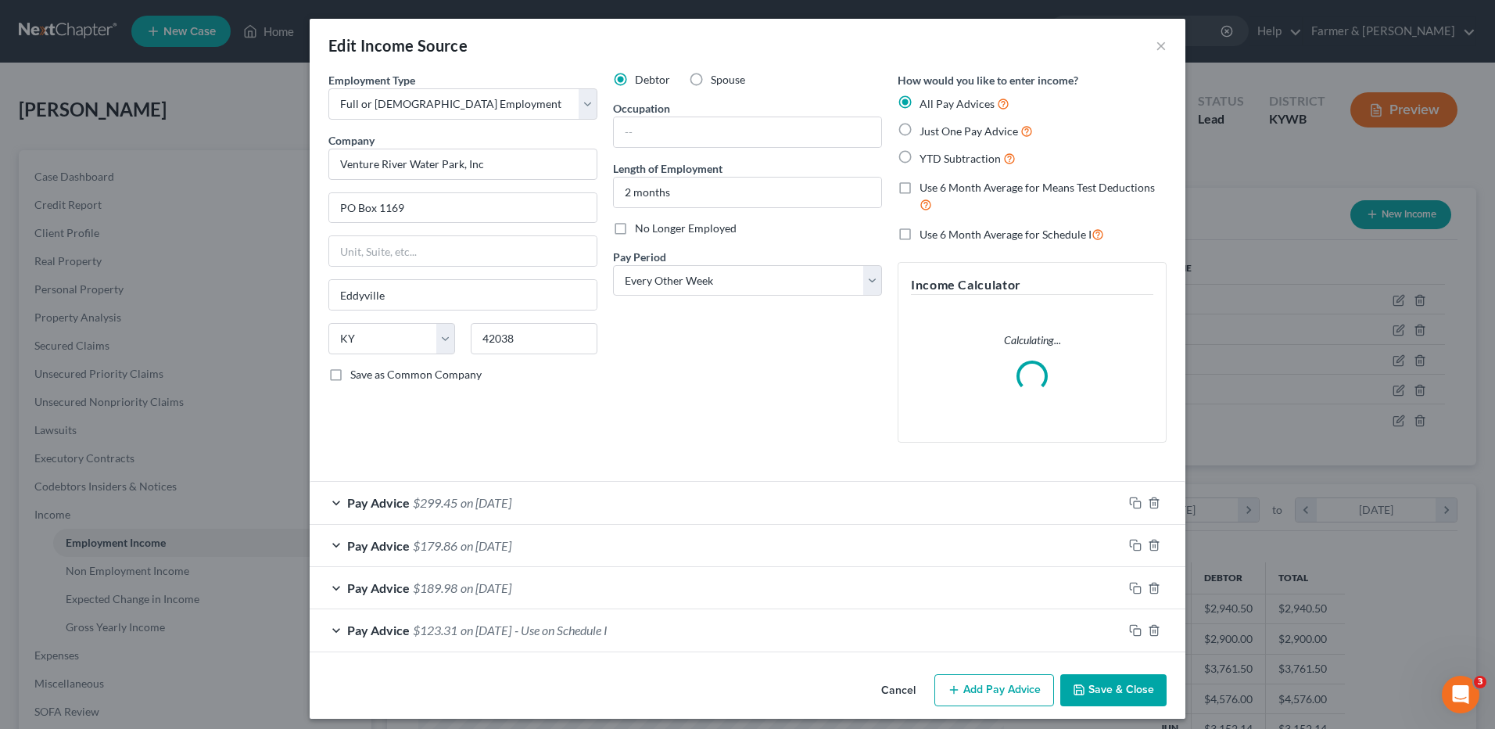
click at [635, 228] on label "No Longer Employed" at bounding box center [686, 228] width 102 height 16
click at [641, 228] on input "No Longer Employed" at bounding box center [646, 225] width 10 height 10
checkbox input "true"
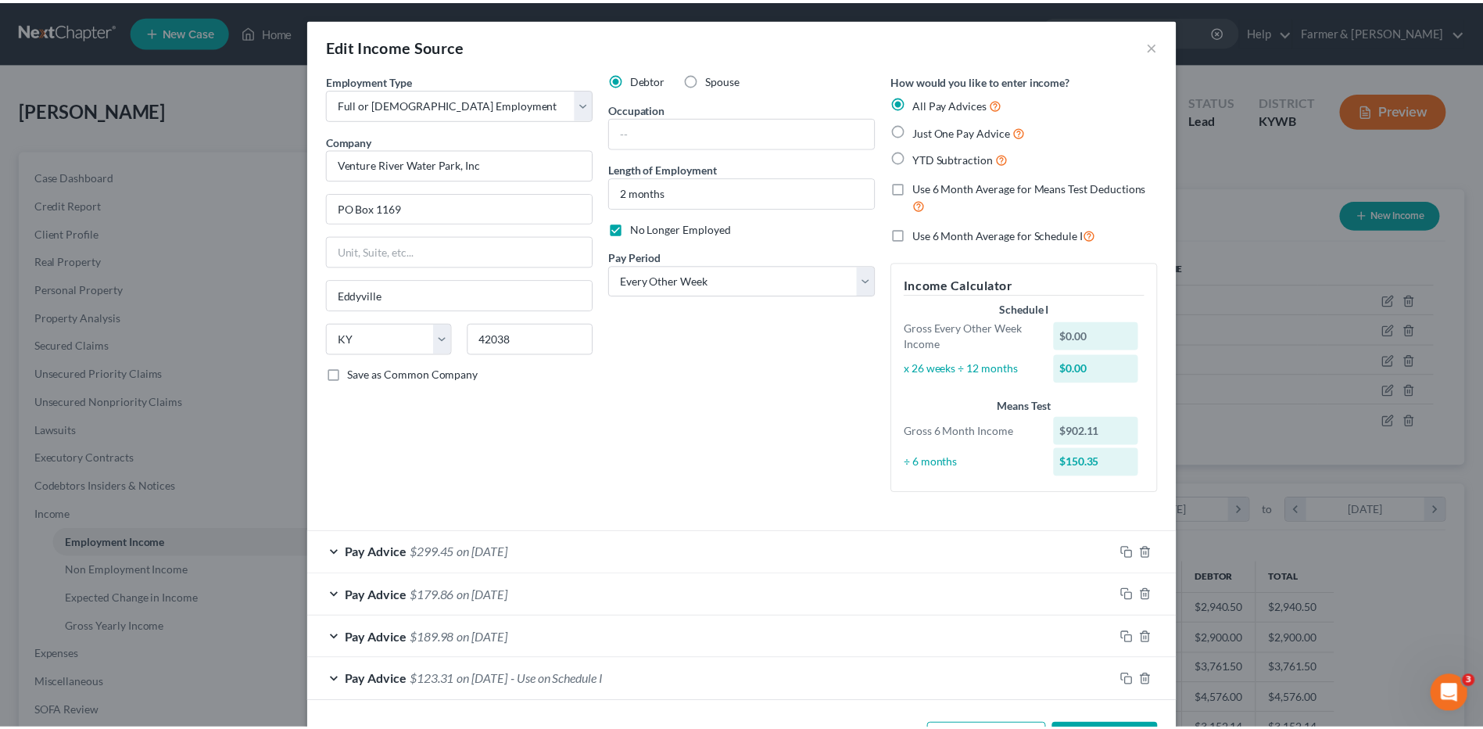
scroll to position [59, 0]
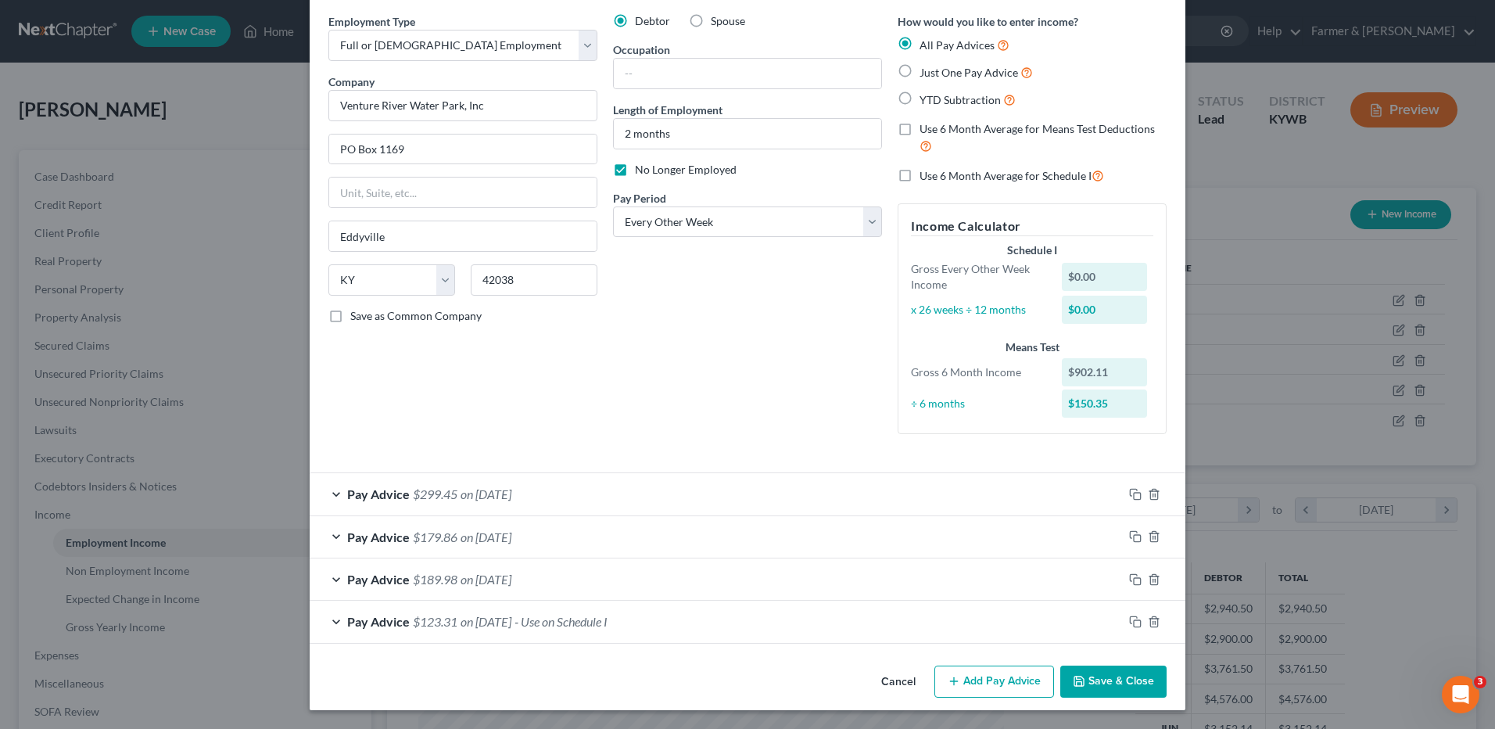
click at [1080, 670] on button "Save & Close" at bounding box center [1113, 681] width 106 height 33
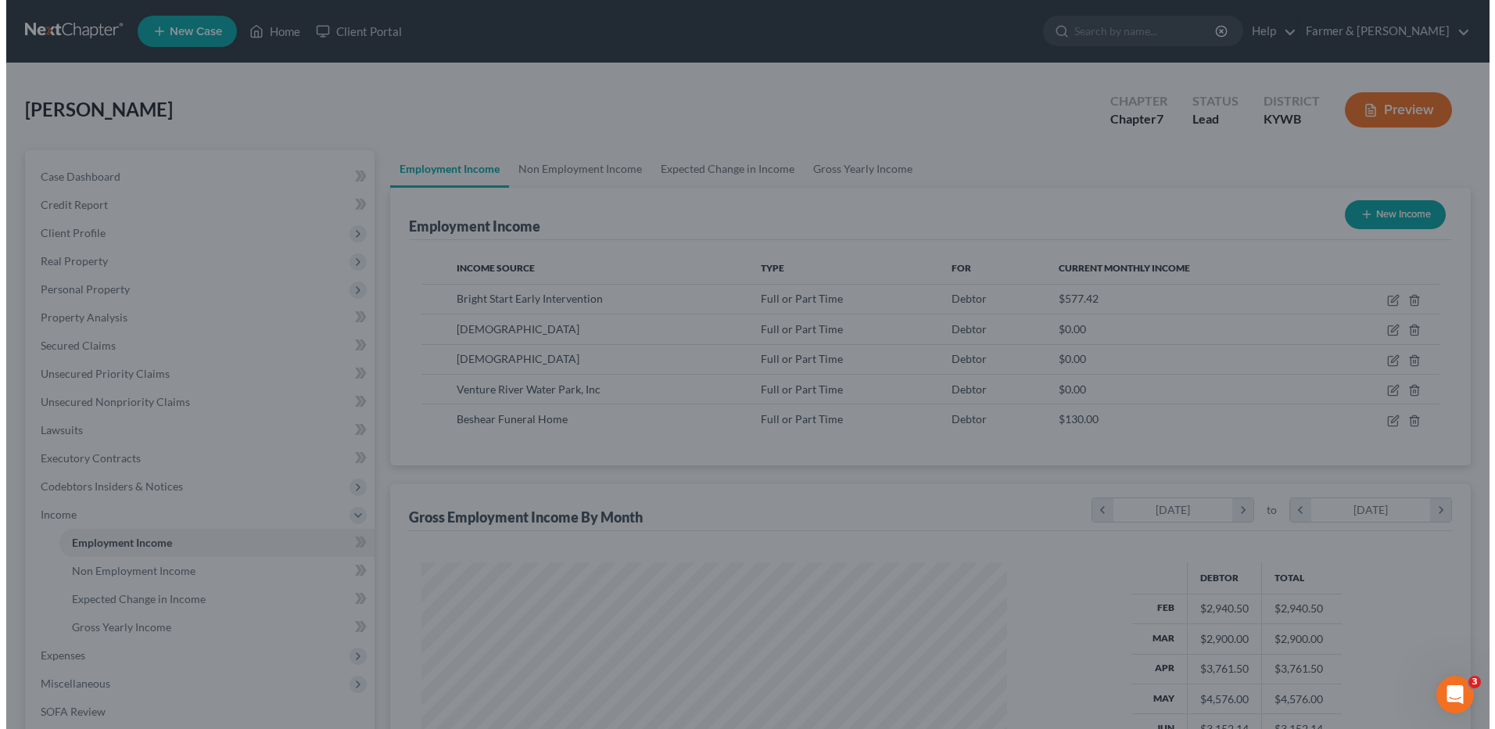
scroll to position [781538, 781216]
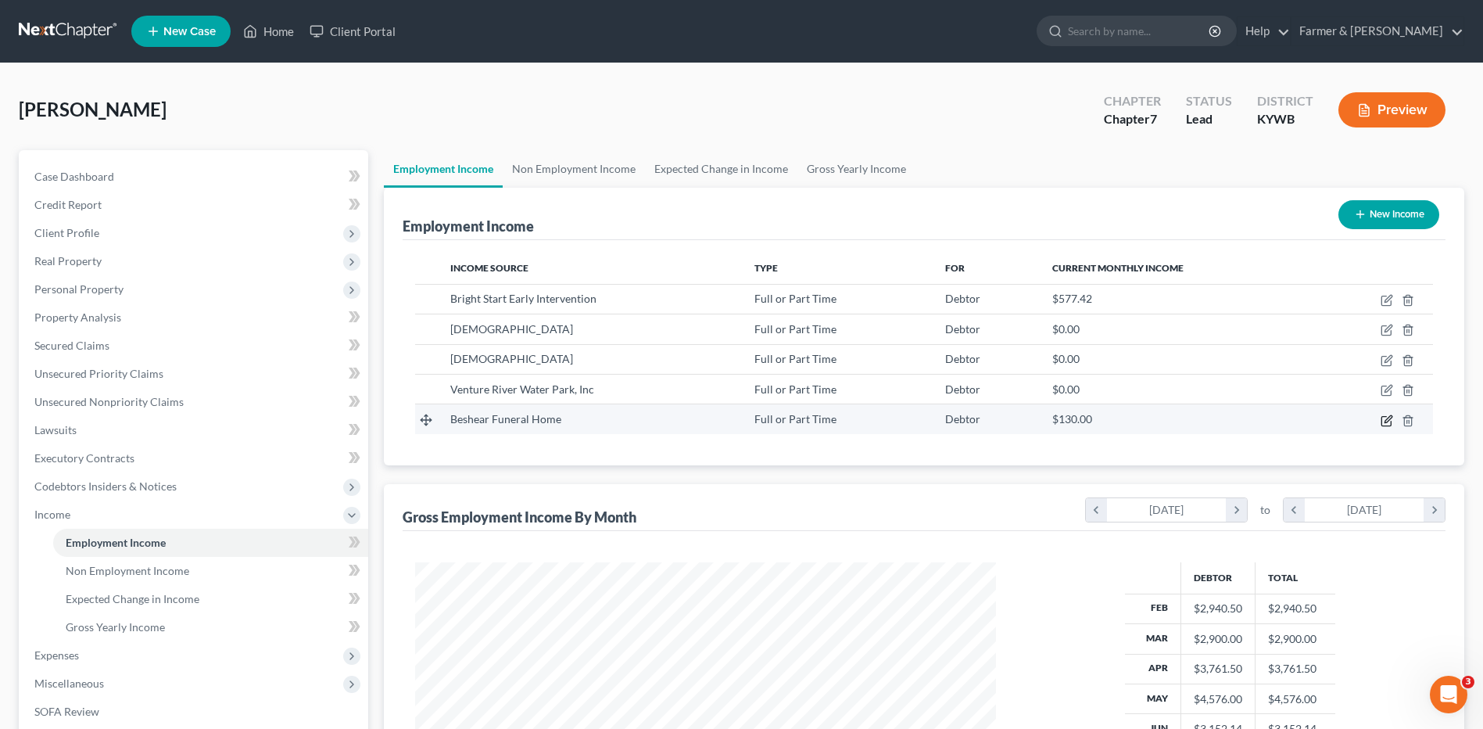
click at [1384, 420] on icon "button" at bounding box center [1387, 420] width 13 height 13
select select "0"
select select "18"
select select "2"
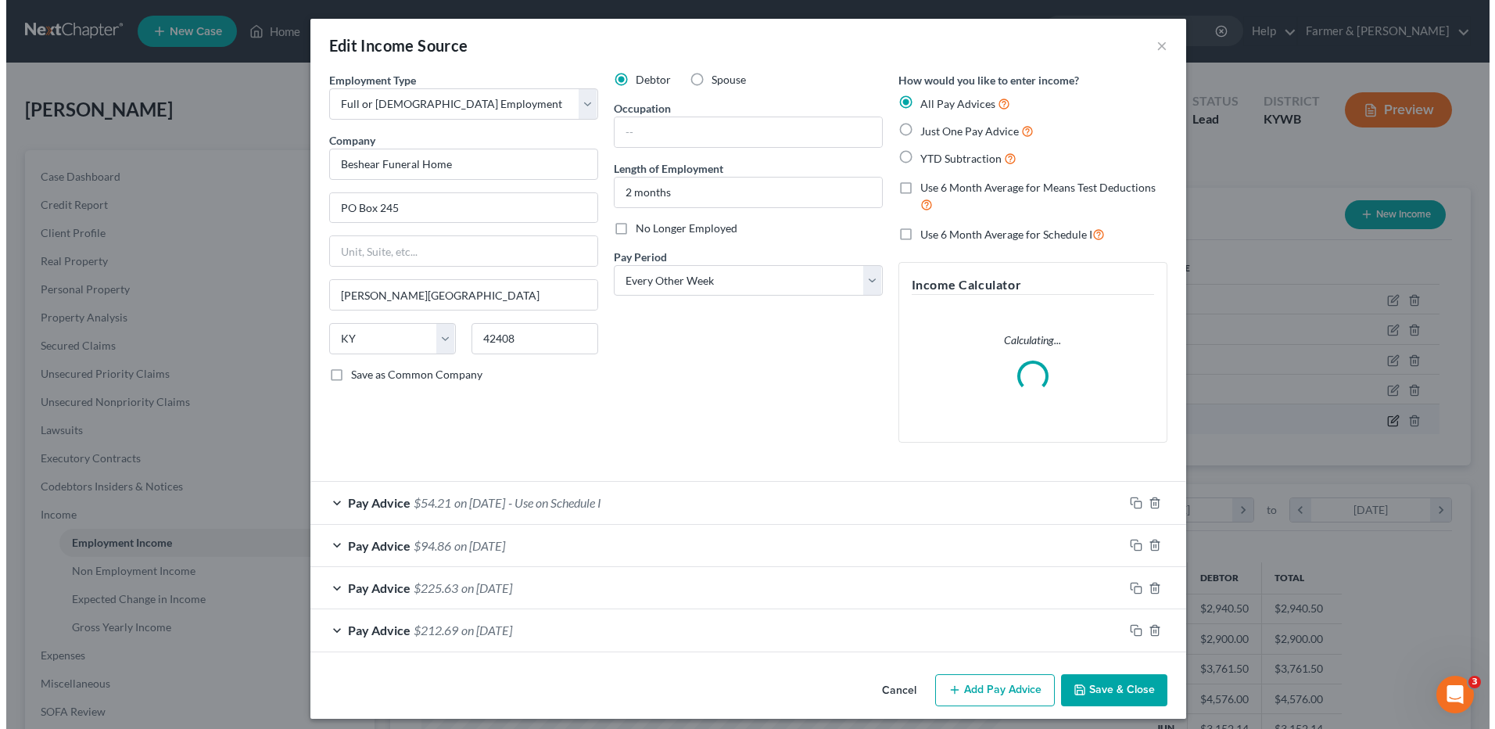
scroll to position [292, 618]
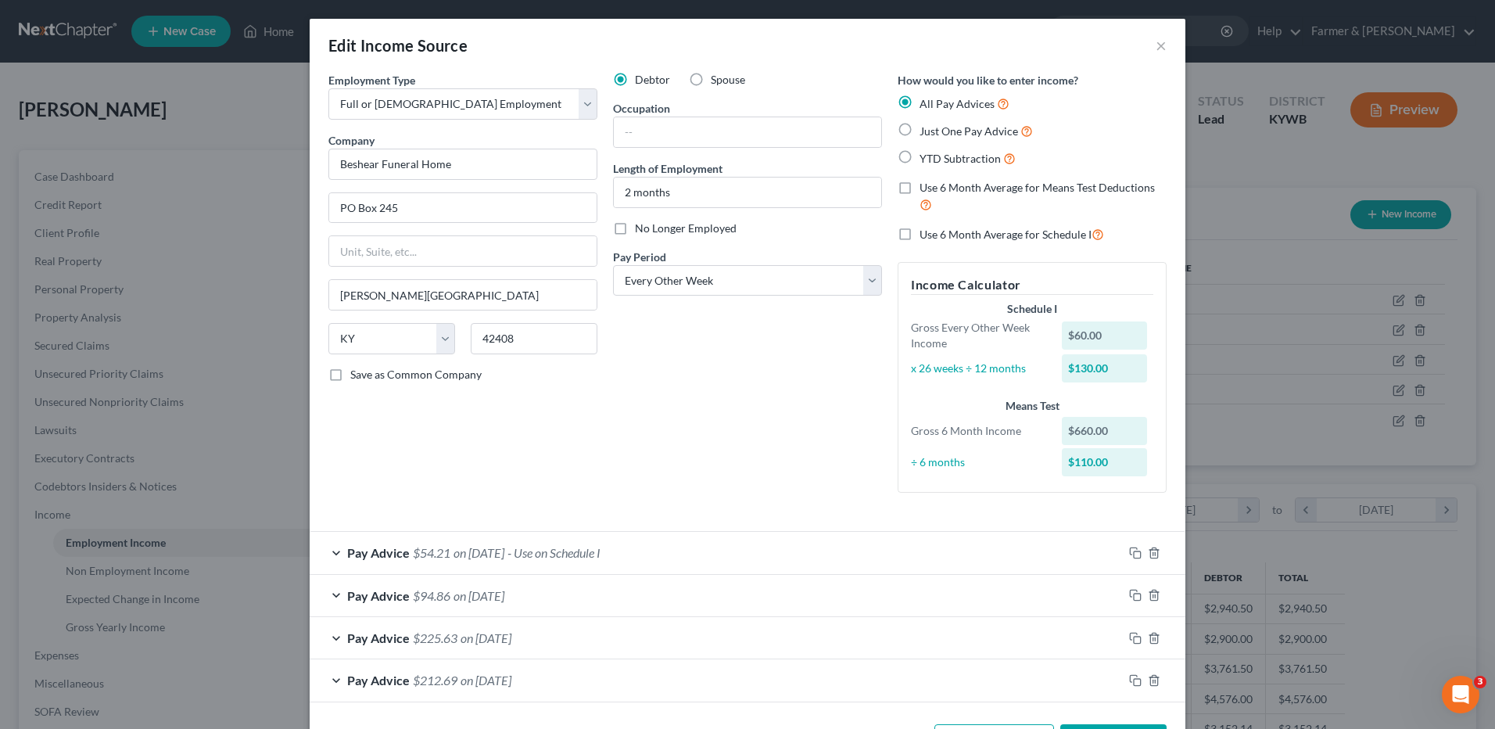
click at [635, 226] on label "No Longer Employed" at bounding box center [686, 228] width 102 height 16
click at [641, 226] on input "No Longer Employed" at bounding box center [646, 225] width 10 height 10
checkbox input "true"
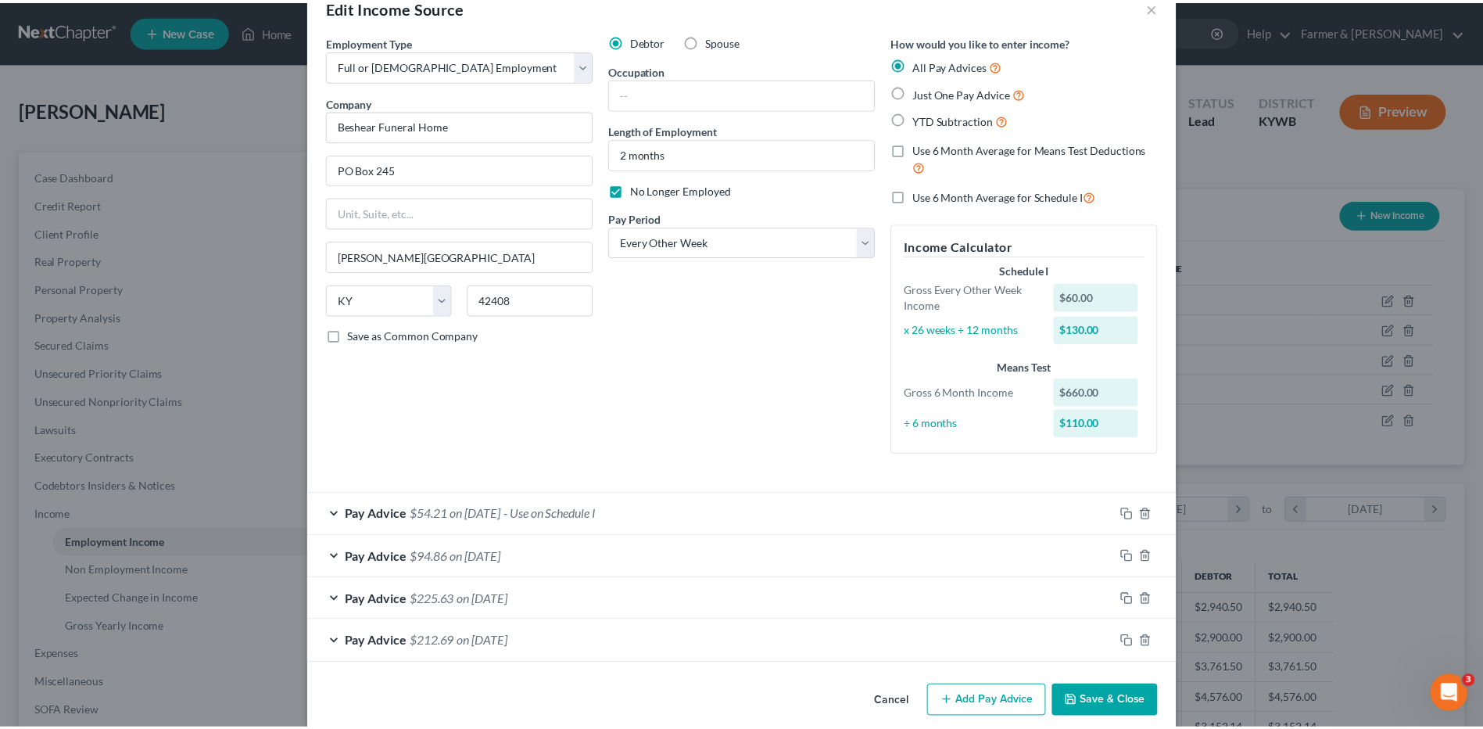
scroll to position [59, 0]
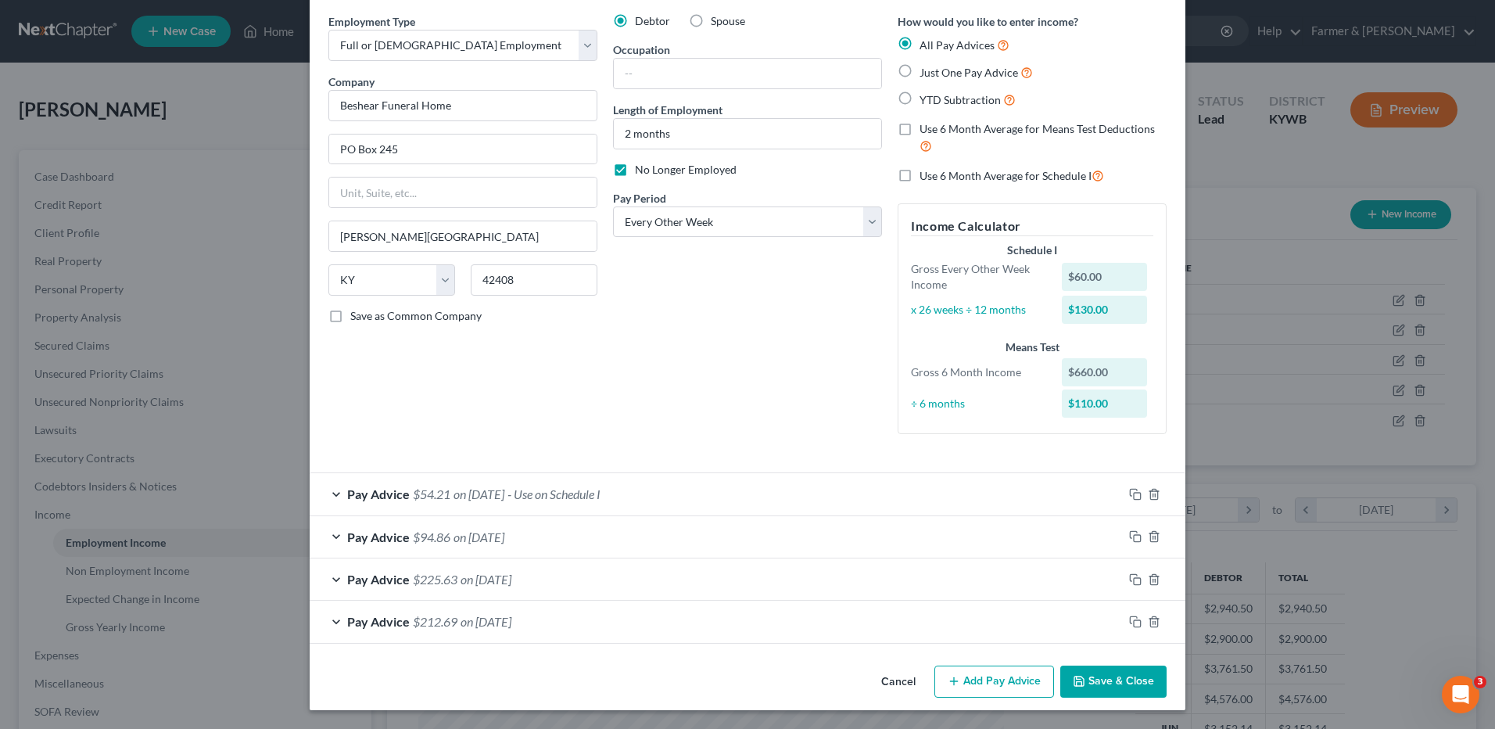
click at [1143, 682] on button "Save & Close" at bounding box center [1113, 681] width 106 height 33
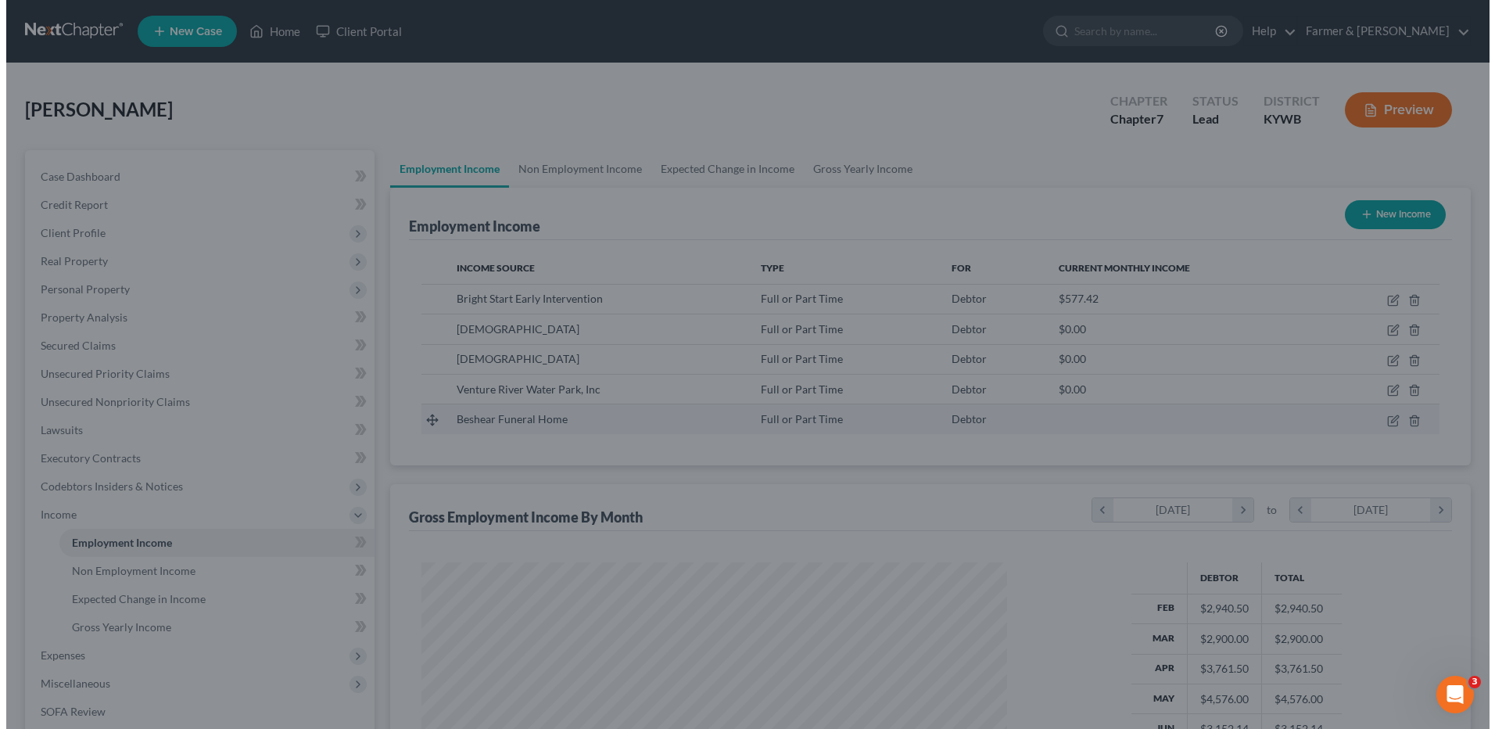
scroll to position [781538, 781216]
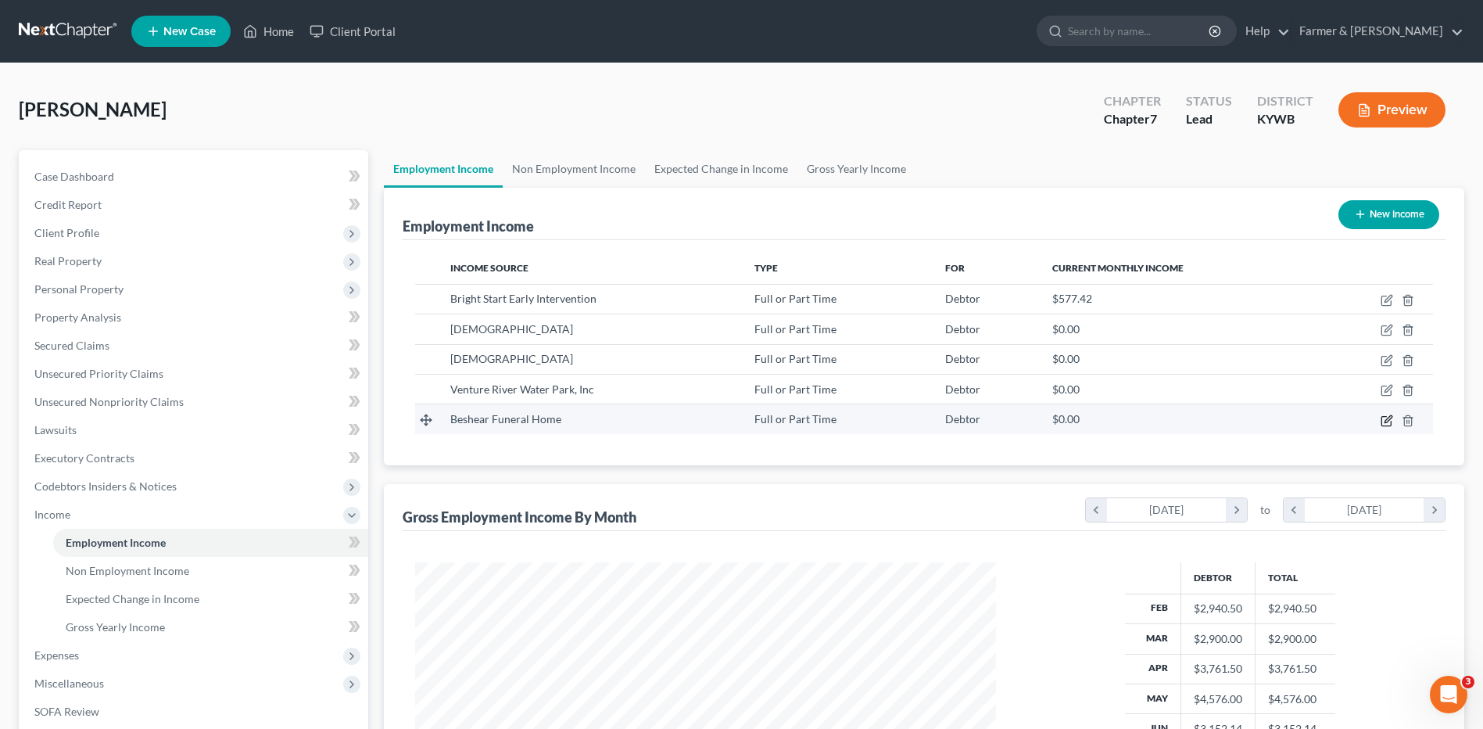
click at [1389, 421] on icon "button" at bounding box center [1387, 420] width 13 height 13
select select "0"
select select "18"
select select "2"
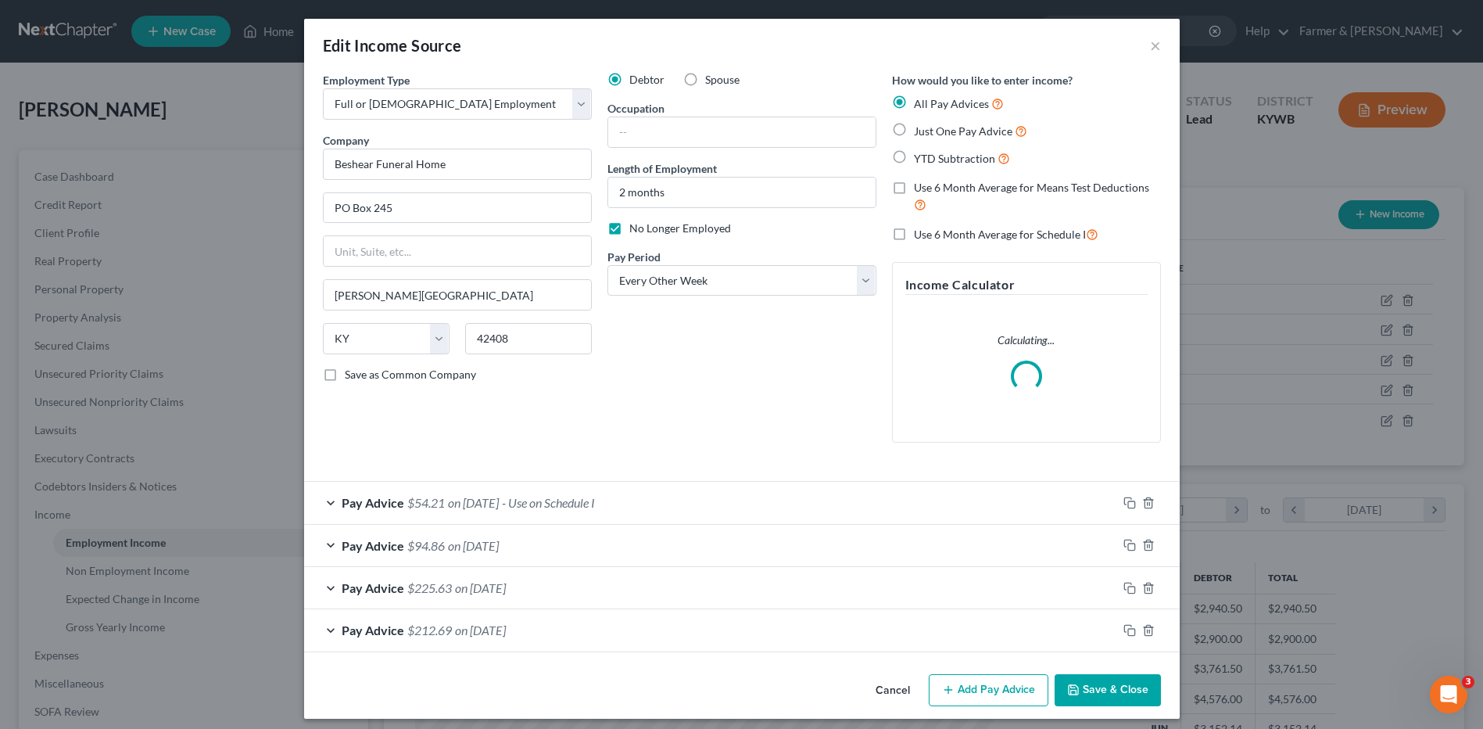
scroll to position [292, 618]
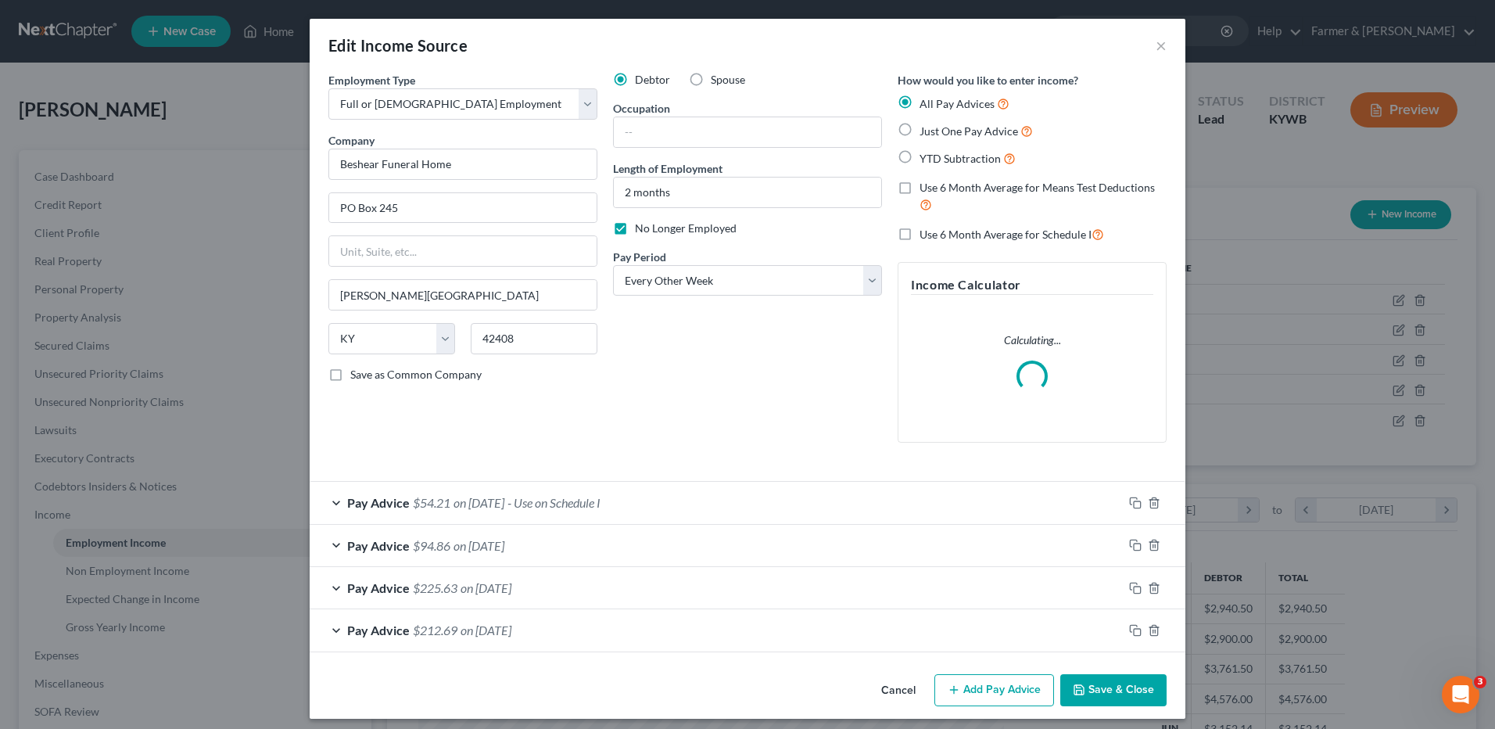
click at [635, 231] on label "No Longer Employed" at bounding box center [686, 228] width 102 height 16
click at [641, 231] on input "No Longer Employed" at bounding box center [646, 225] width 10 height 10
checkbox input "false"
click at [1068, 697] on button "Save & Close" at bounding box center [1113, 690] width 106 height 33
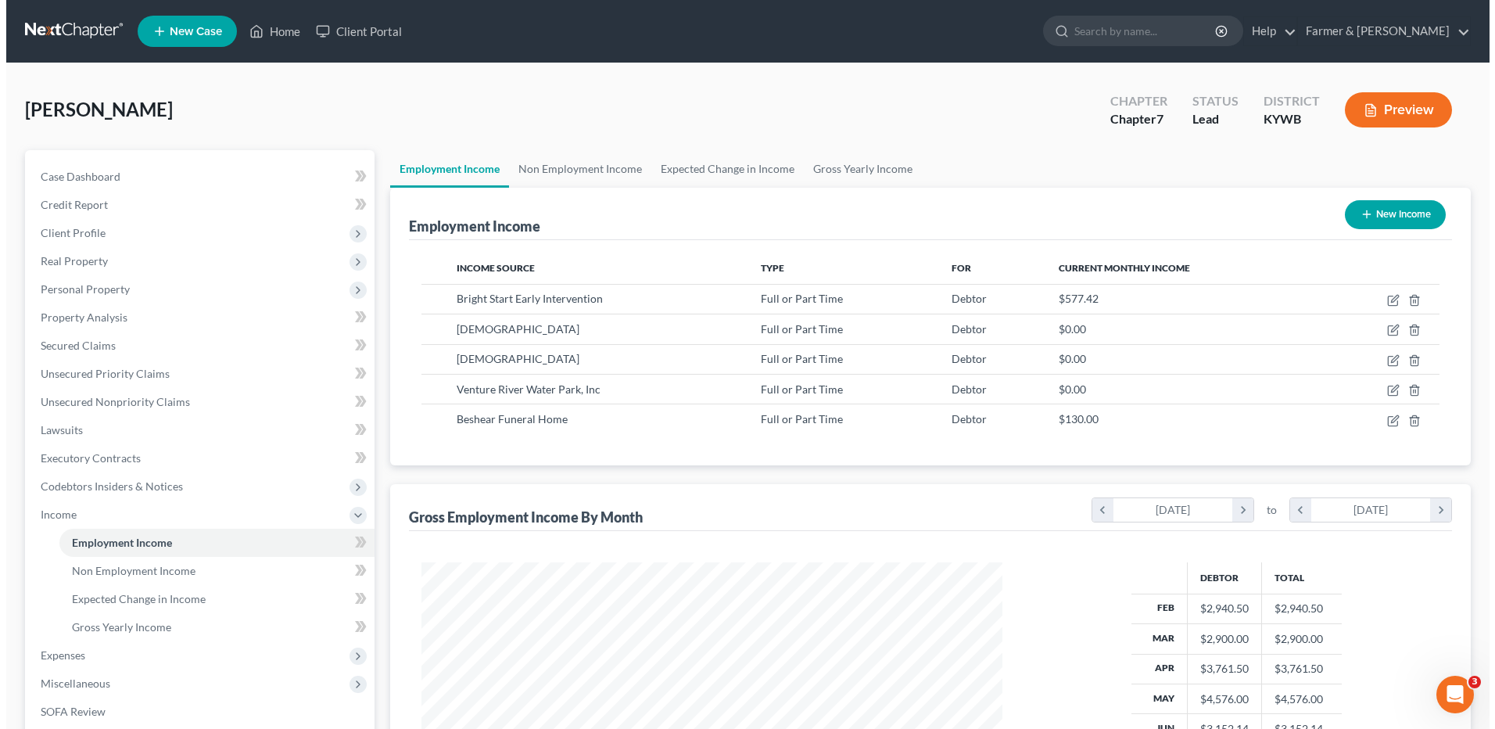
scroll to position [781538, 781216]
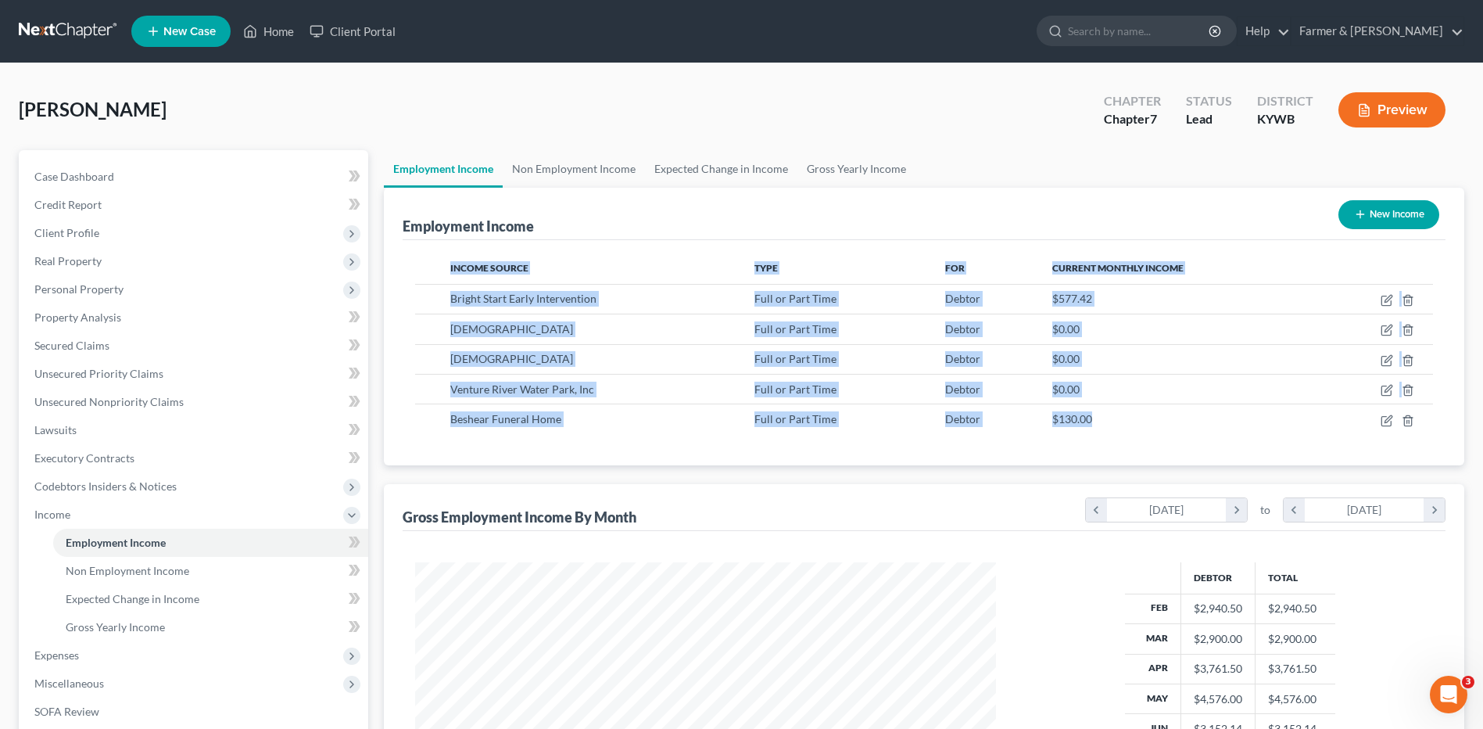
drag, startPoint x: 1251, startPoint y: 425, endPoint x: 586, endPoint y: 186, distance: 706.3
click at [561, 241] on div "Income Source Type For Current Monthly Income Bright Start Early Intervention F…" at bounding box center [924, 352] width 1043 height 225
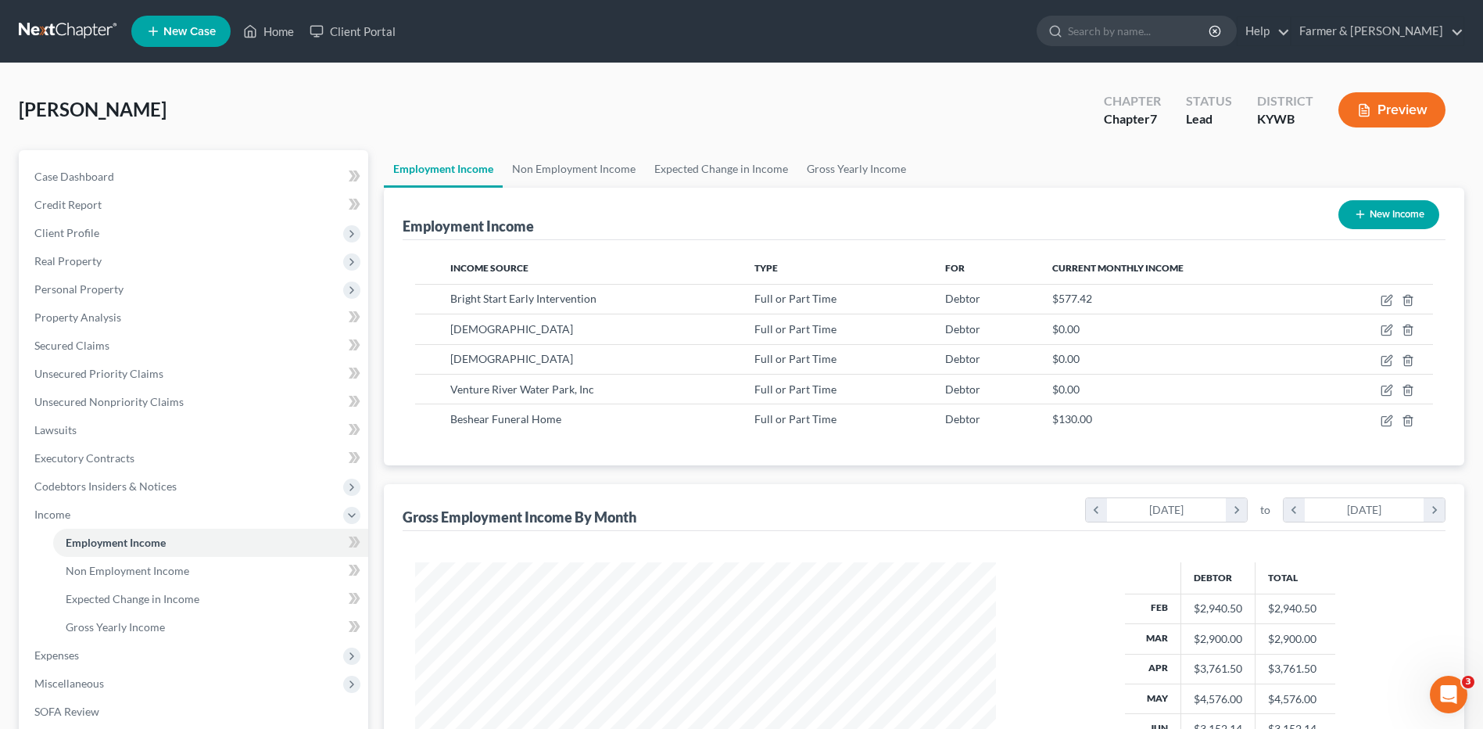
drag, startPoint x: 586, startPoint y: 186, endPoint x: 637, endPoint y: 120, distance: 83.0
click at [637, 120] on div "Thomas, Molly Upgraded Chapter Chapter 7 Status Lead District KYWB Preview" at bounding box center [742, 116] width 1446 height 68
click at [1387, 300] on icon "button" at bounding box center [1387, 300] width 13 height 13
select select "0"
select select "18"
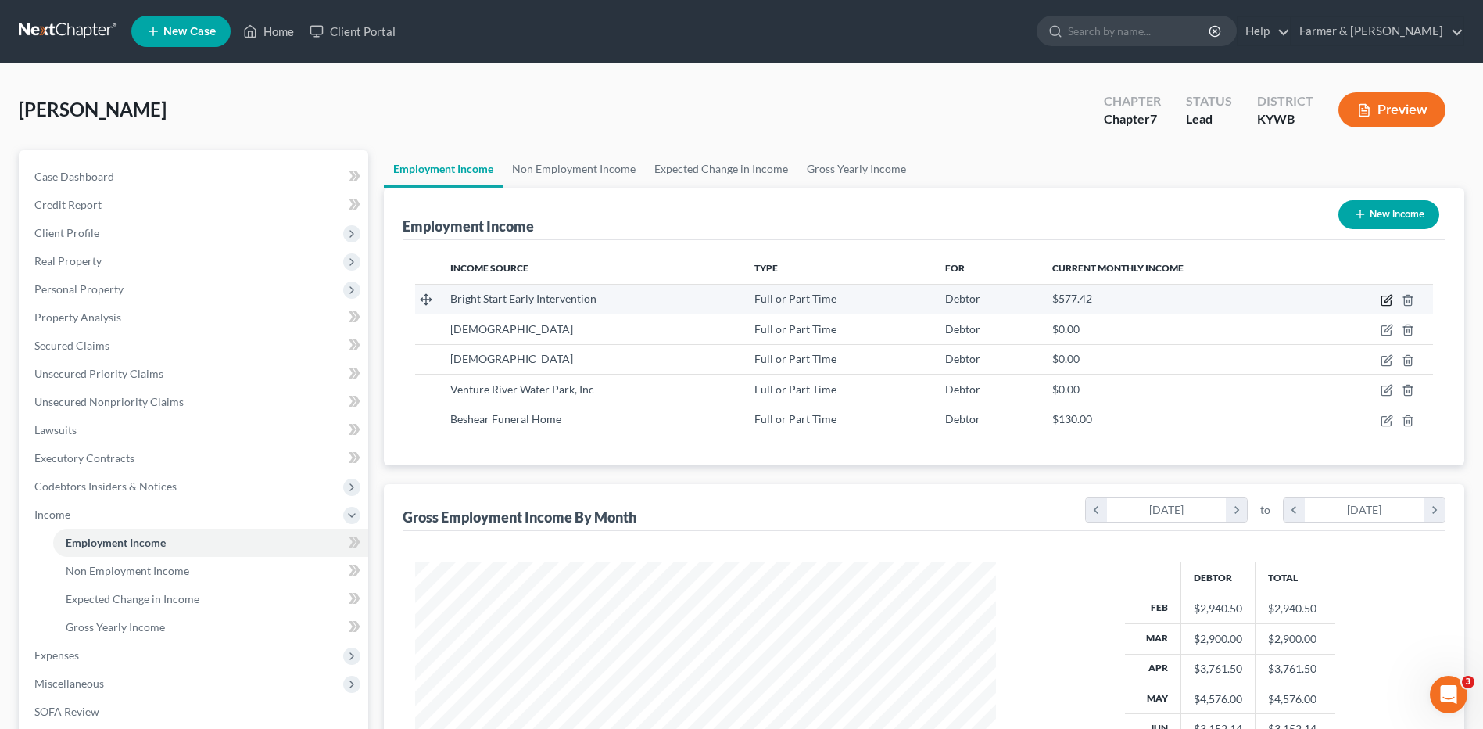
select select "2"
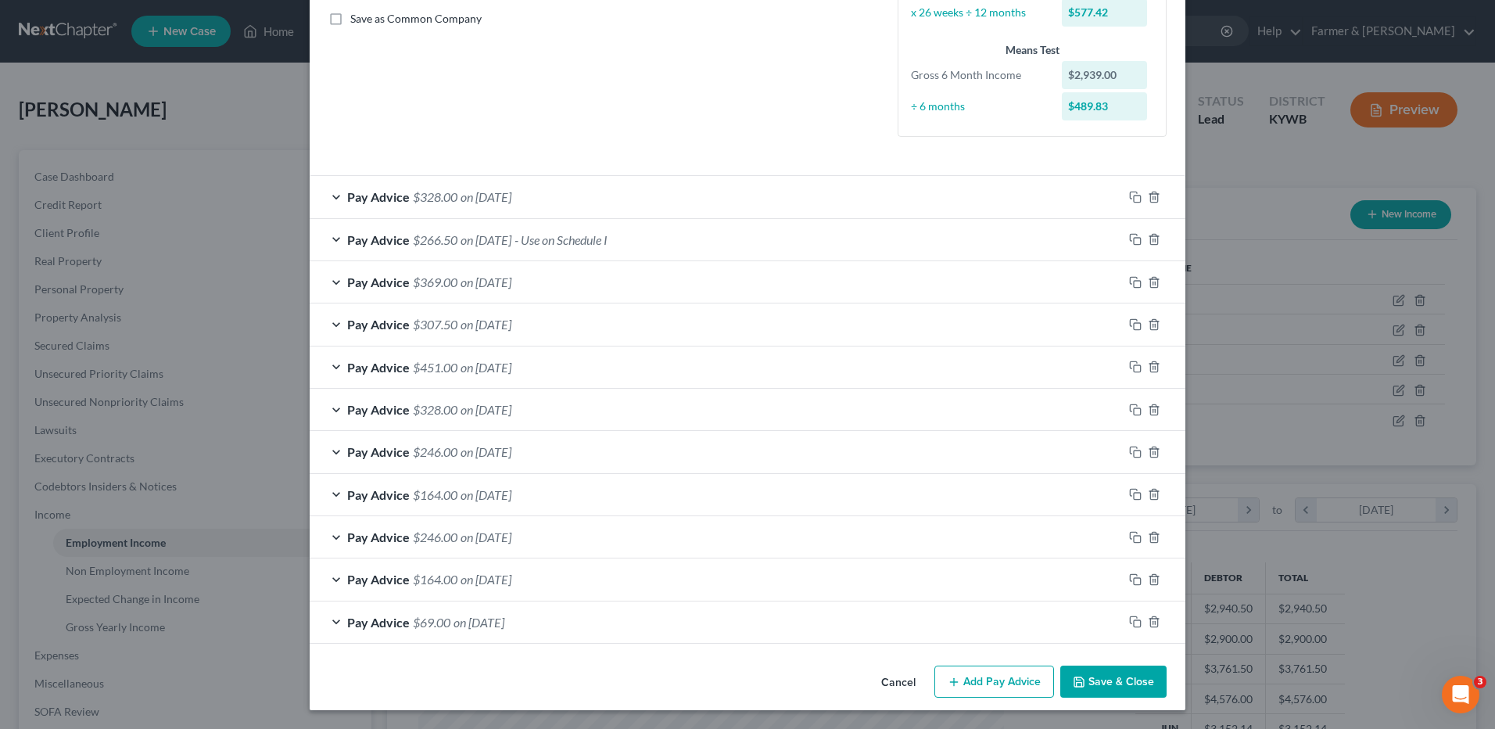
scroll to position [0, 0]
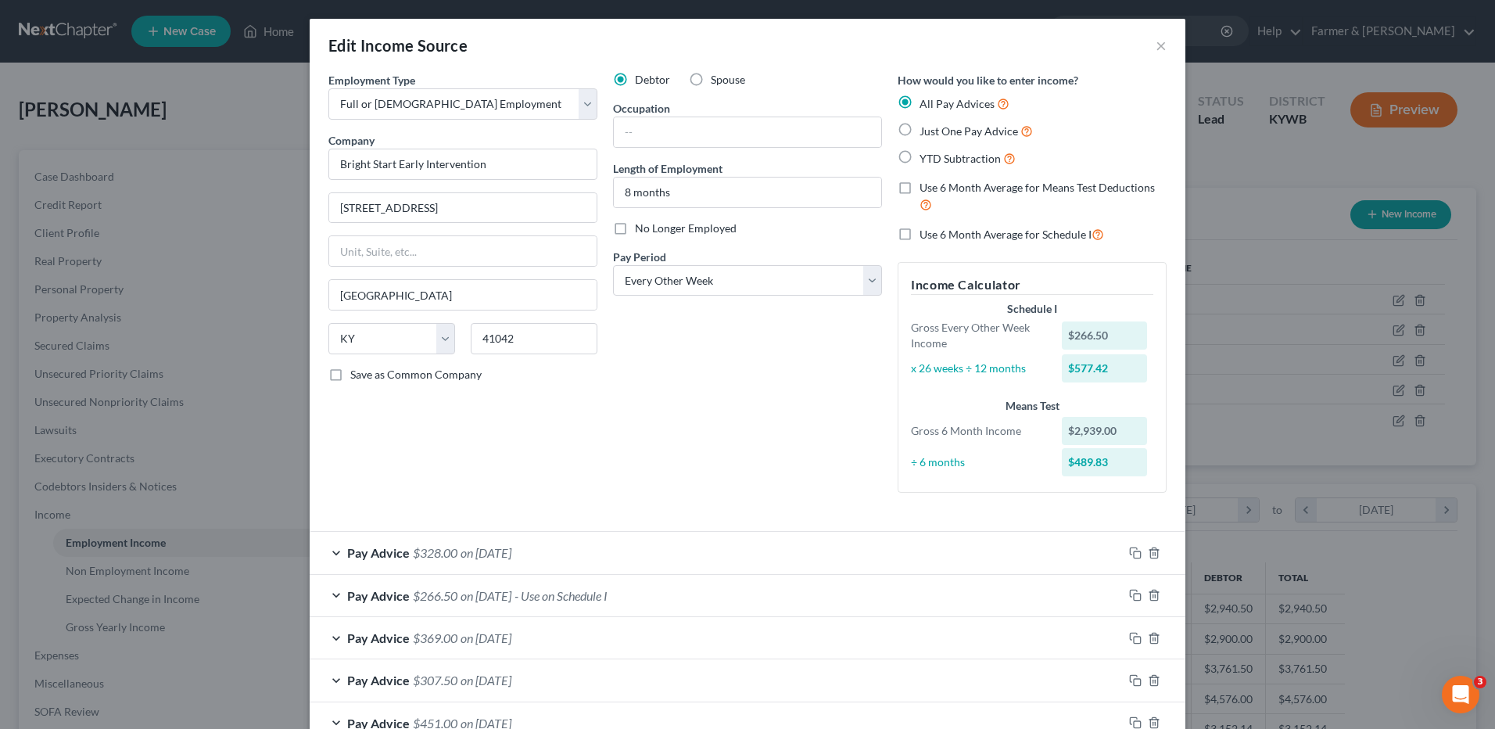
click at [635, 231] on label "No Longer Employed" at bounding box center [686, 228] width 102 height 16
click at [641, 231] on input "No Longer Employed" at bounding box center [646, 225] width 10 height 10
click at [635, 231] on label "No Longer Employed" at bounding box center [686, 228] width 102 height 16
click at [641, 231] on input "No Longer Employed" at bounding box center [646, 225] width 10 height 10
checkbox input "false"
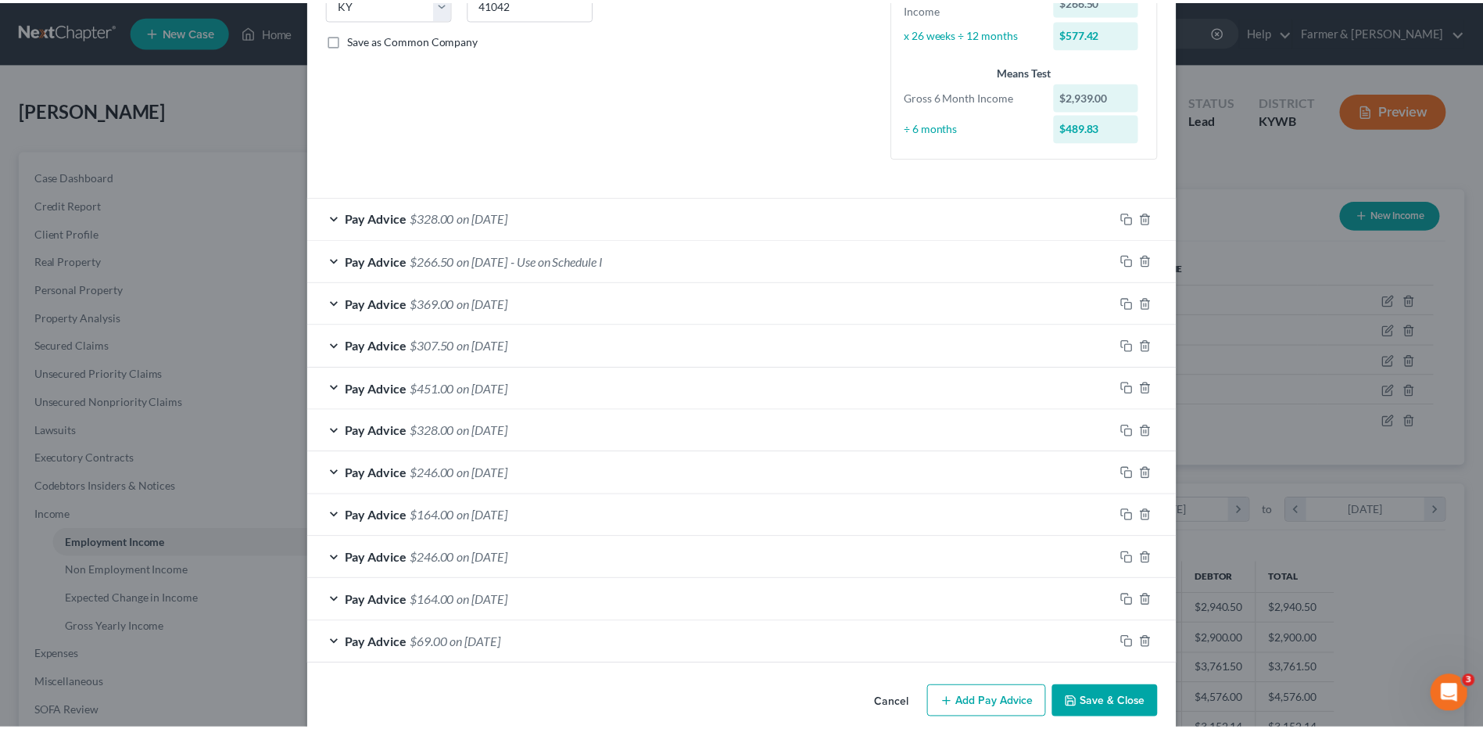
scroll to position [356, 0]
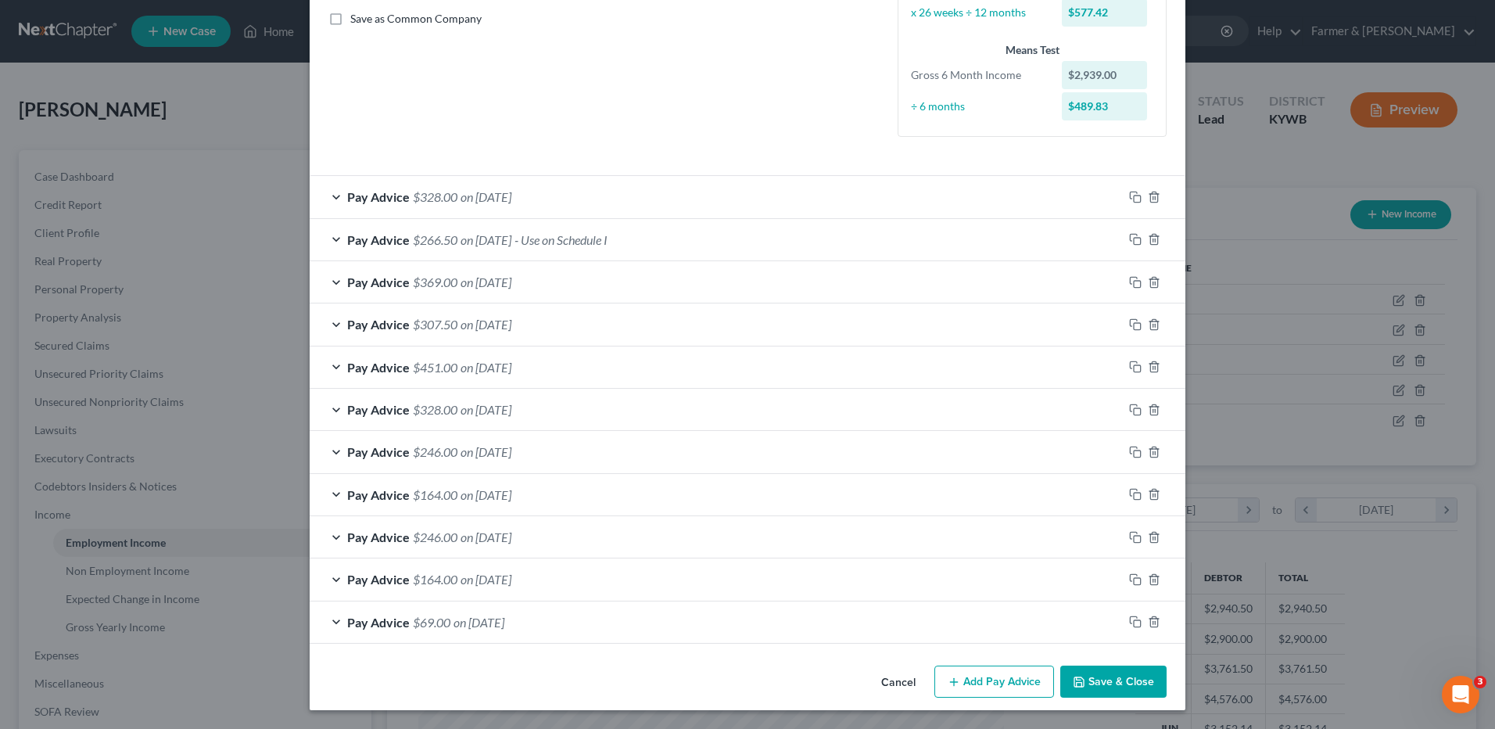
click at [1086, 680] on button "Save & Close" at bounding box center [1113, 681] width 106 height 33
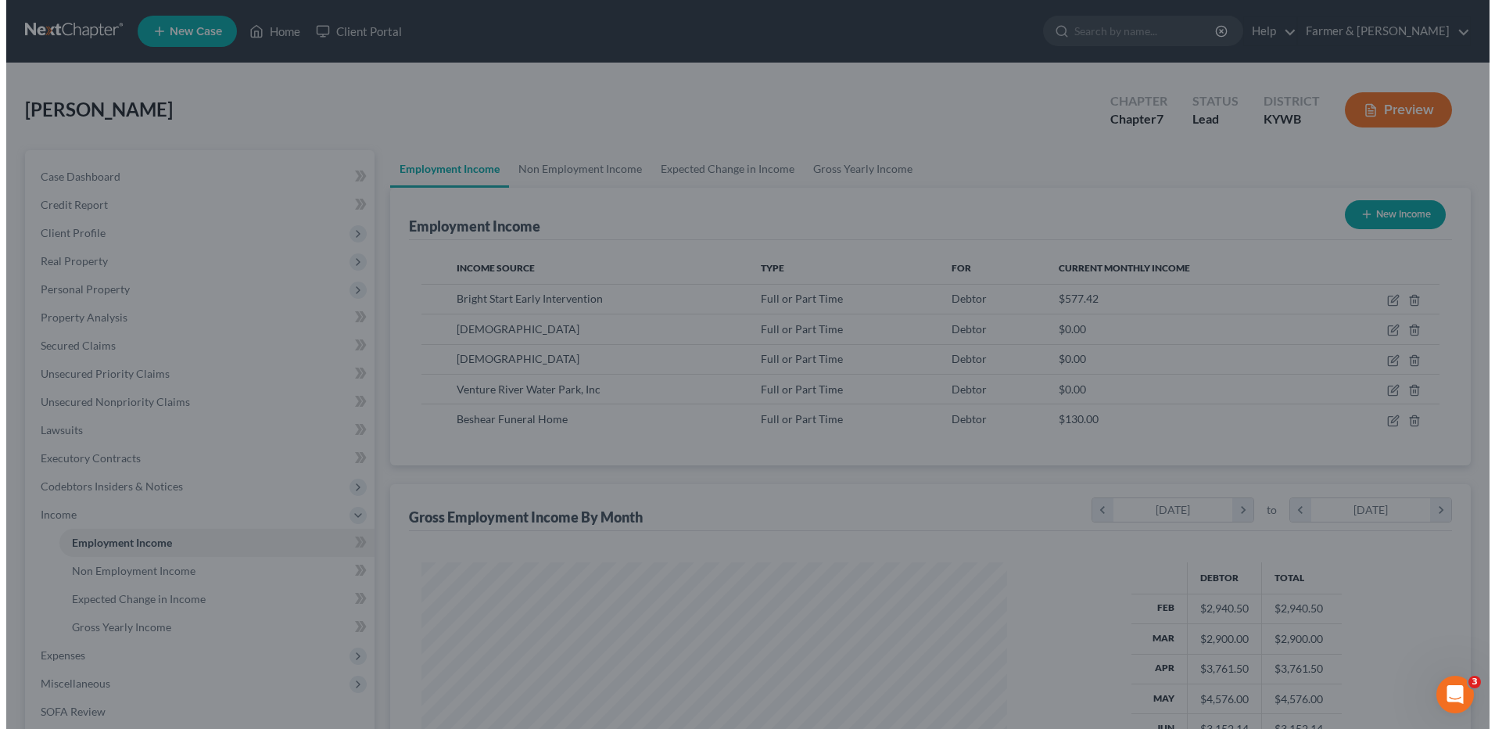
scroll to position [781538, 781216]
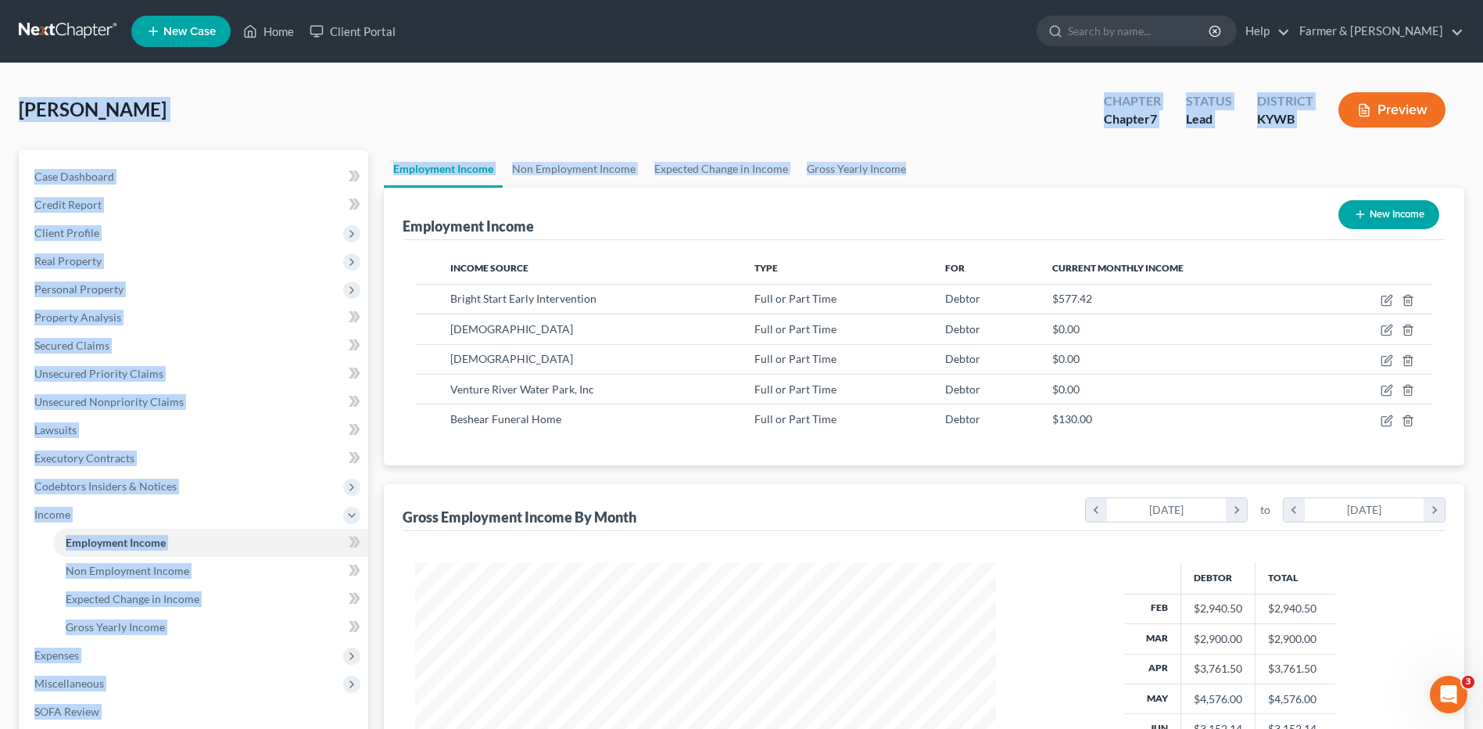
drag, startPoint x: 945, startPoint y: 162, endPoint x: 7, endPoint y: 70, distance: 942.7
click at [7, 70] on div "Thomas, Molly Upgraded Chapter Chapter 7 Status Lead District KYWB Preview Peti…" at bounding box center [741, 517] width 1483 height 908
click at [797, 107] on div "Thomas, Molly Upgraded Chapter Chapter 7 Status Lead District KYWB Preview" at bounding box center [742, 116] width 1446 height 68
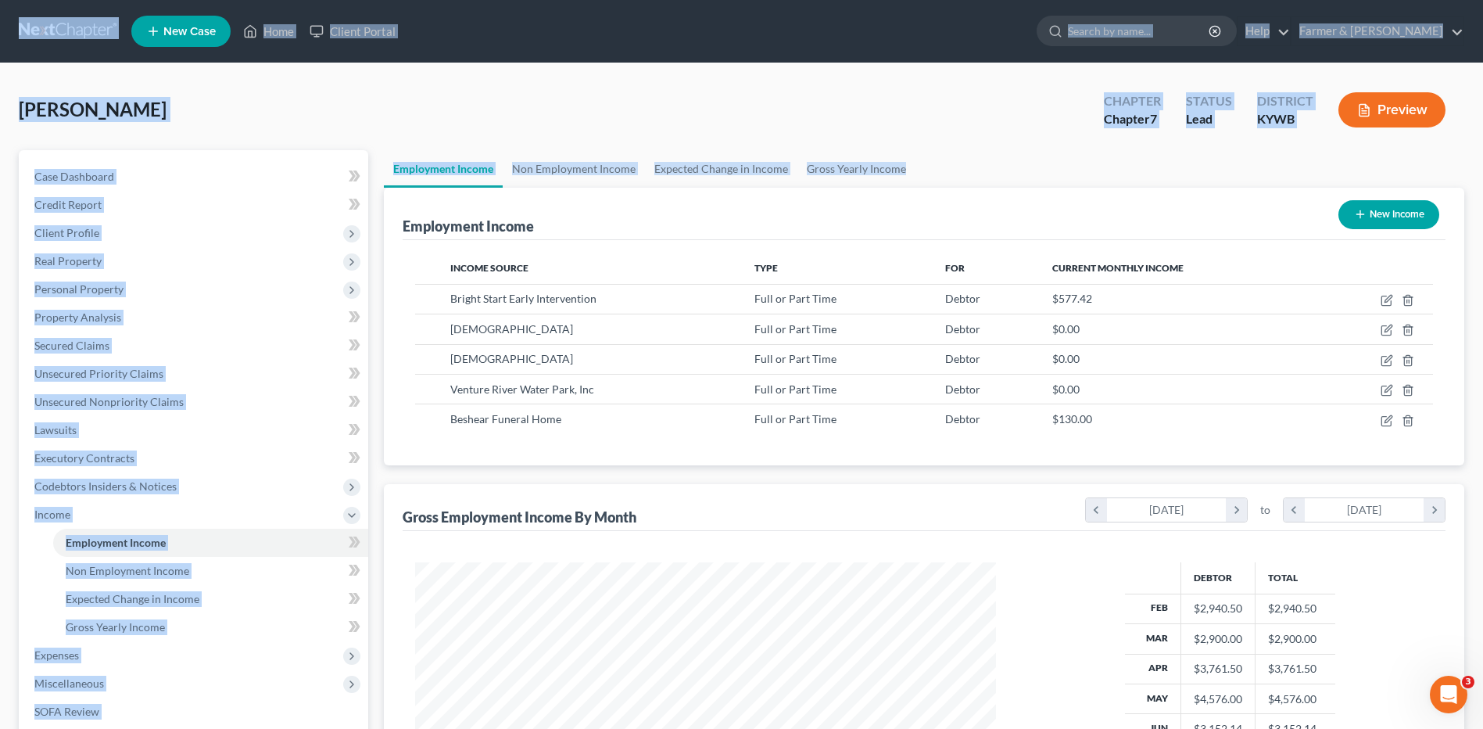
drag, startPoint x: 918, startPoint y: 170, endPoint x: -3, endPoint y: 27, distance: 932.0
click at [0, 27] on html "Home New Case Client Portal Farmer & Wright dblondie1230@yahoo.com My Account S…" at bounding box center [741, 499] width 1483 height 999
click at [827, 90] on div "Thomas, Molly Upgraded Chapter Chapter 7 Status Lead District KYWB Preview" at bounding box center [742, 116] width 1446 height 68
drag, startPoint x: 738, startPoint y: 166, endPoint x: 30, endPoint y: 19, distance: 723.4
click at [30, 19] on div "Home New Case Client Portal Farmer & Wright dblondie1230@yahoo.com My Account S…" at bounding box center [741, 499] width 1483 height 999
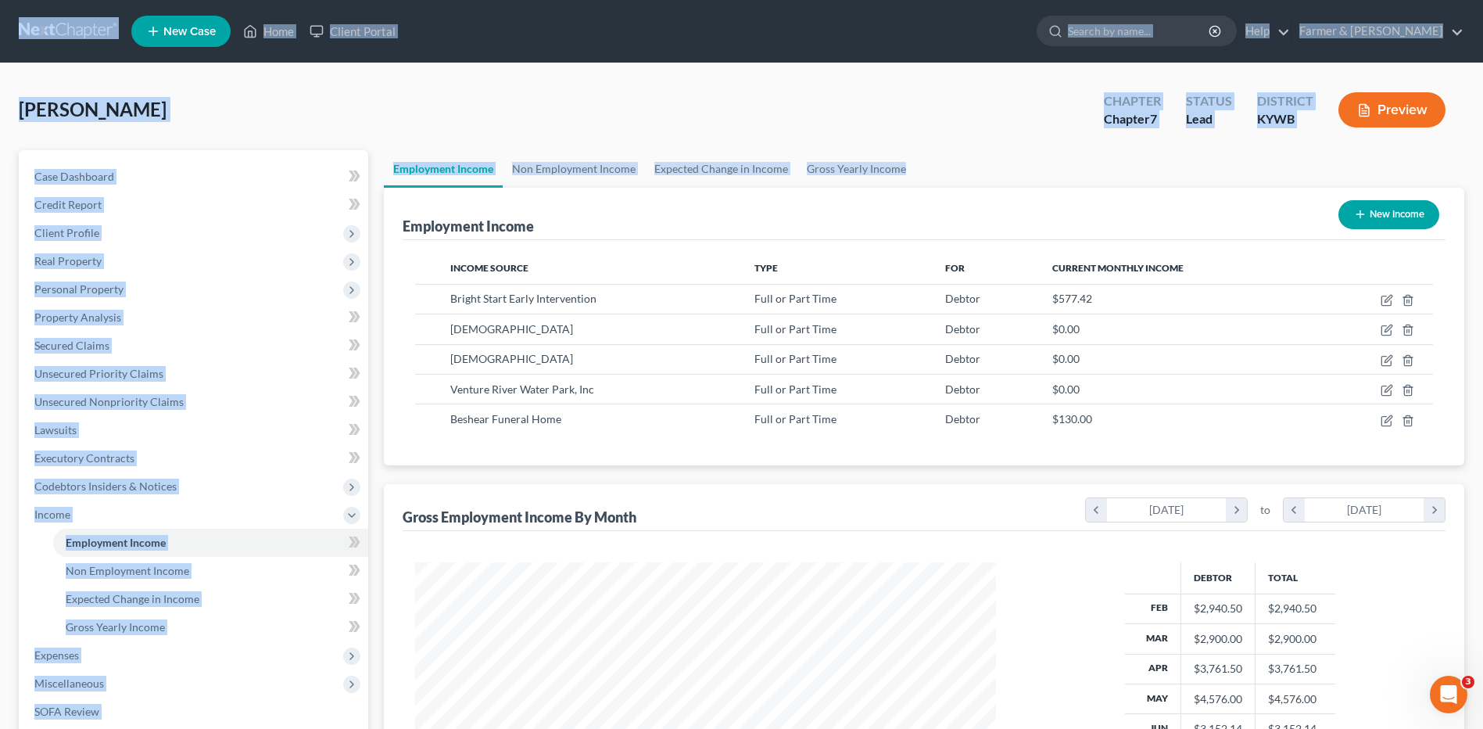
click at [712, 111] on div "Thomas, Molly Upgraded Chapter Chapter 7 Status Lead District KYWB Preview" at bounding box center [742, 116] width 1446 height 68
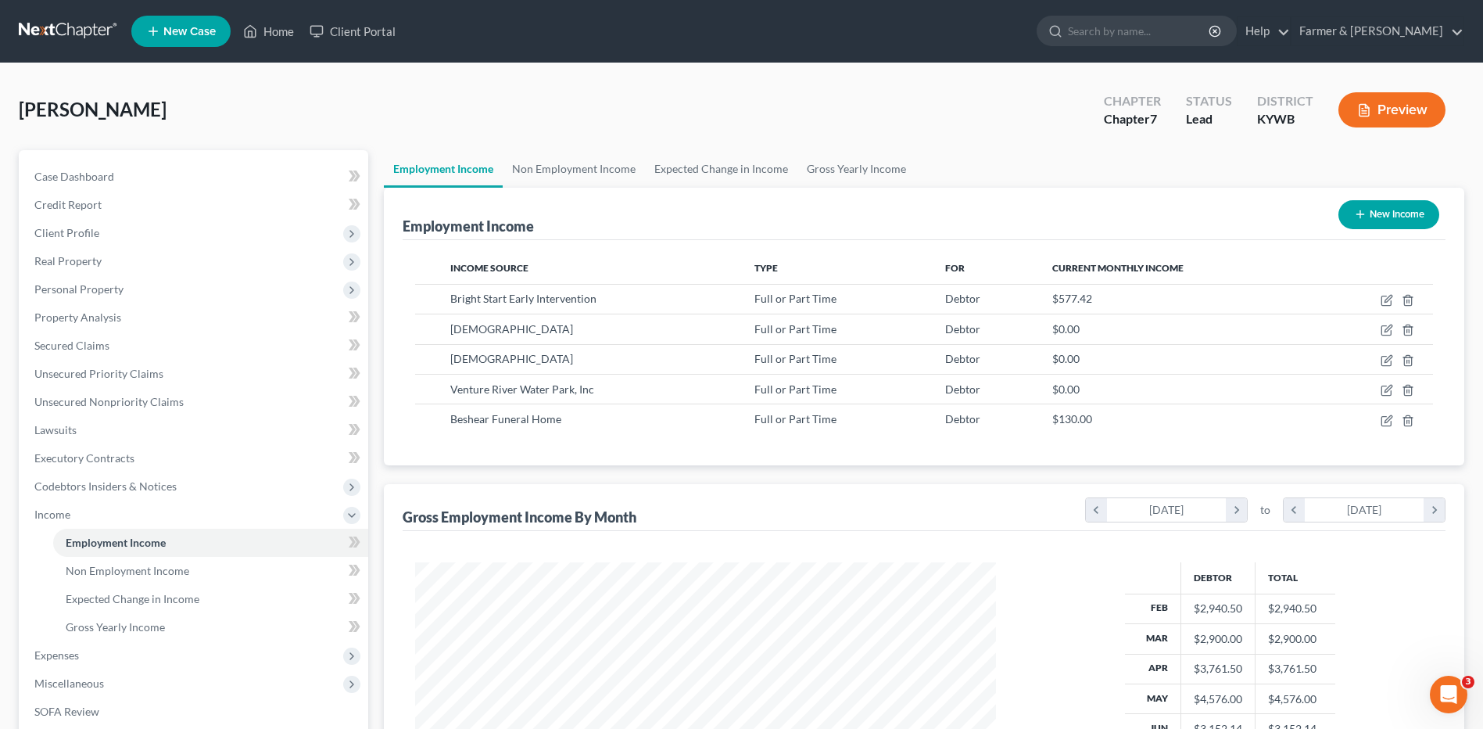
click at [1388, 232] on div "New Income" at bounding box center [1388, 214] width 113 height 41
click at [1384, 223] on button "New Income" at bounding box center [1388, 214] width 101 height 29
select select "0"
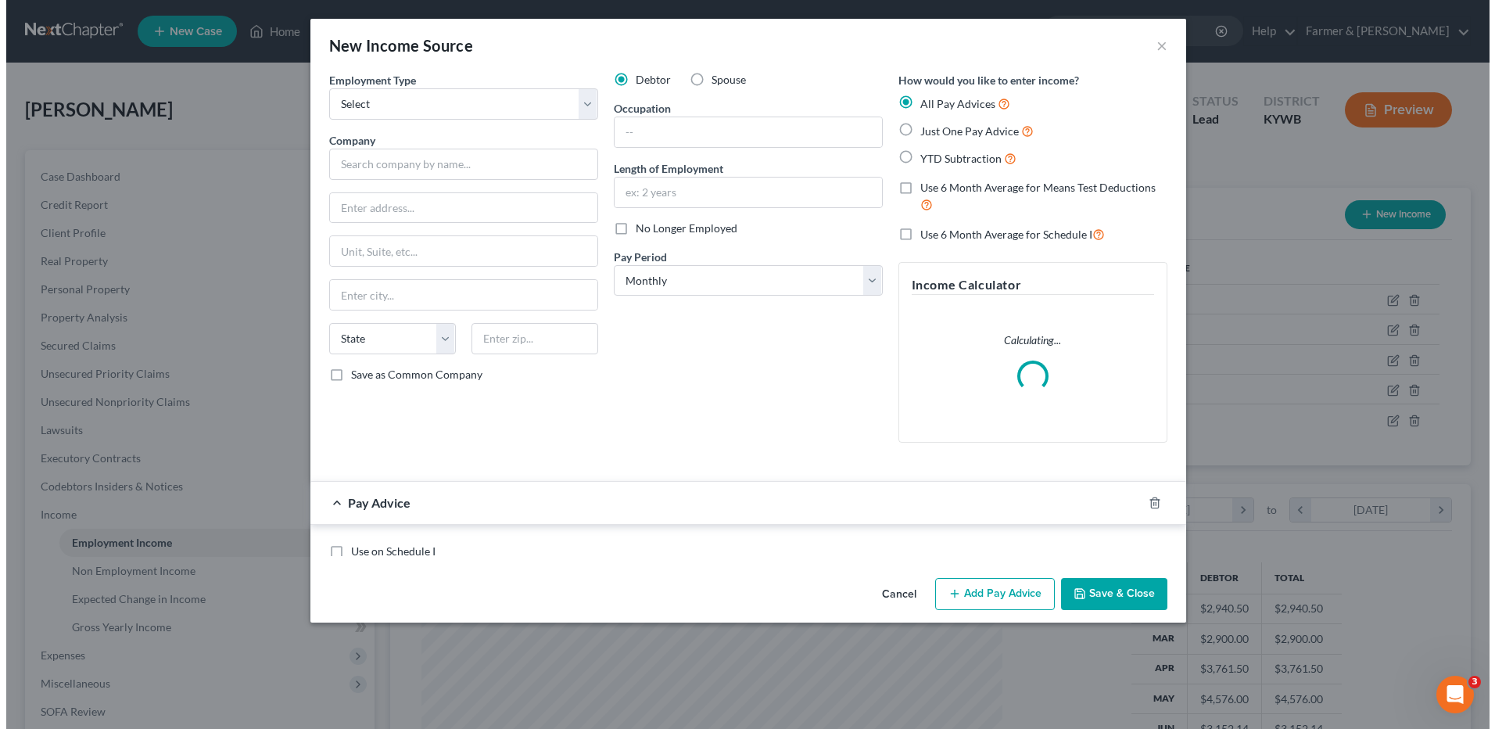
scroll to position [292, 618]
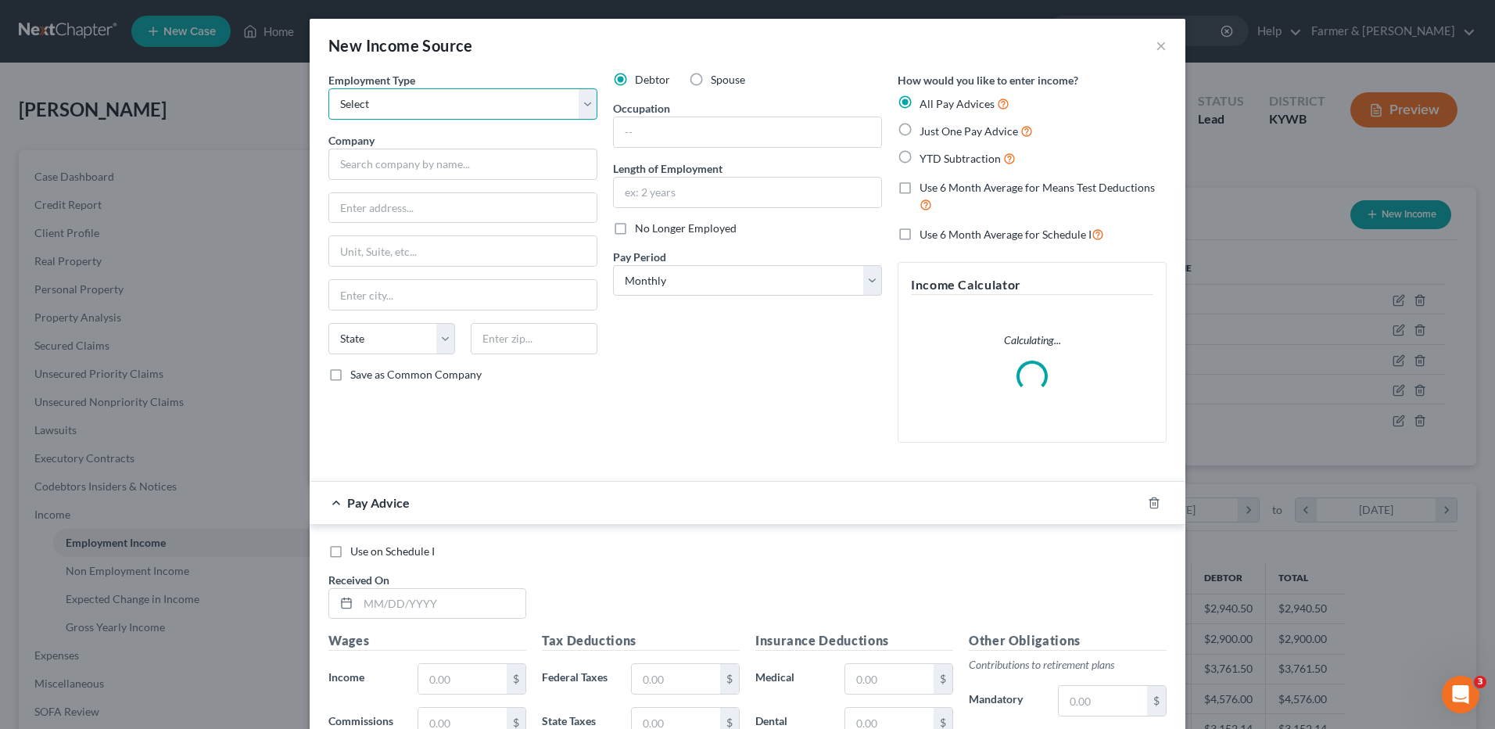
drag, startPoint x: 494, startPoint y: 105, endPoint x: 443, endPoint y: 120, distance: 52.9
click at [494, 105] on select "Select Full or Part Time Employment Self Employment" at bounding box center [462, 103] width 269 height 31
select select "0"
click at [328, 88] on select "Select Full or Part Time Employment Self Employment" at bounding box center [462, 103] width 269 height 31
click at [675, 197] on input "text" at bounding box center [747, 192] width 267 height 30
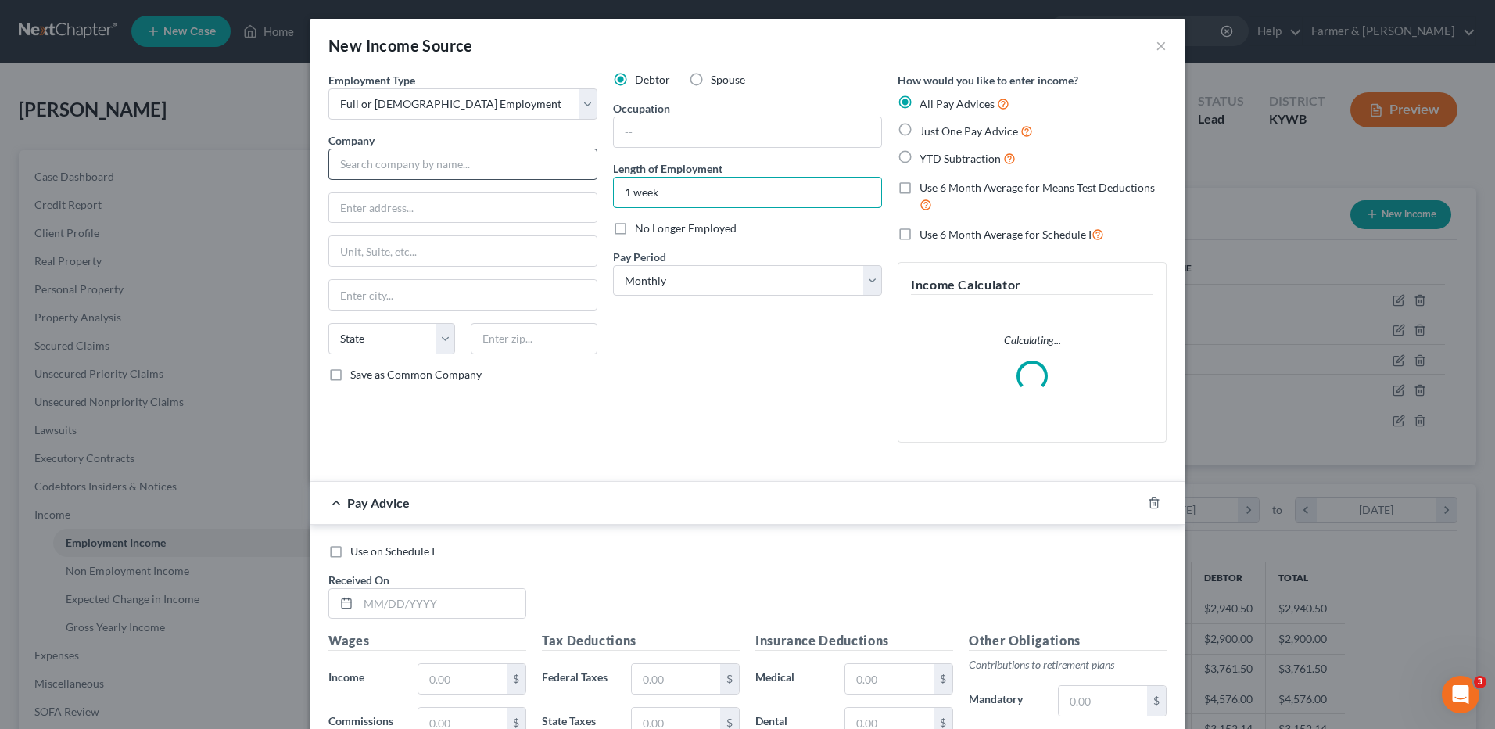
type input "1 week"
click at [507, 163] on input "text" at bounding box center [462, 164] width 269 height 31
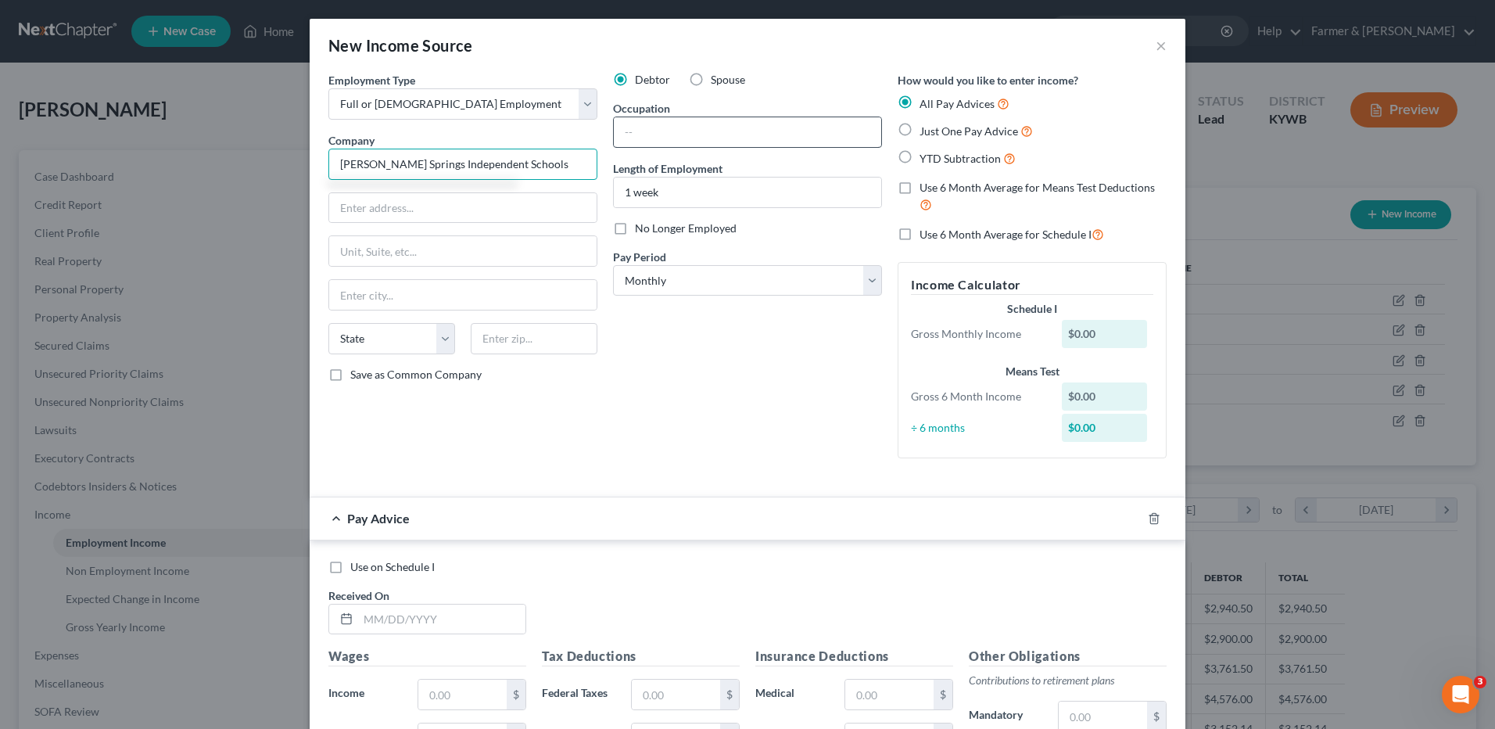
type input "Dawson Springs Independent Schools"
click at [754, 138] on input "text" at bounding box center [747, 132] width 267 height 30
type input "Teacher"
click at [693, 279] on select "Select Monthly Twice Monthly Every Other Week Weekly" at bounding box center [747, 280] width 269 height 31
click at [613, 265] on select "Select Monthly Twice Monthly Every Other Week Weekly" at bounding box center [747, 280] width 269 height 31
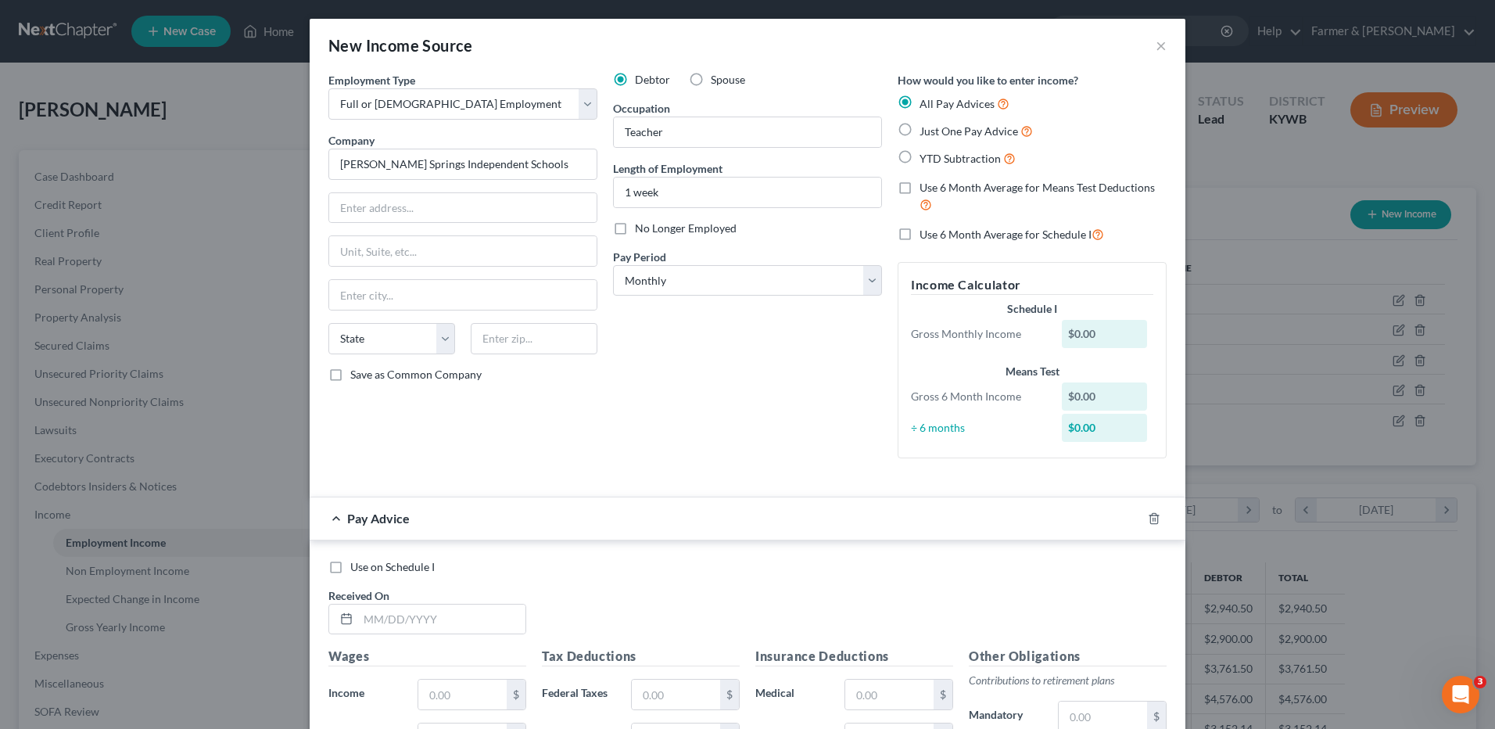
drag, startPoint x: 693, startPoint y: 349, endPoint x: 717, endPoint y: 352, distance: 24.3
click at [693, 349] on div "Debtor Spouse Occupation Teacher Length of Employment 1 week No Longer Employed…" at bounding box center [747, 271] width 285 height 399
click at [487, 622] on input "text" at bounding box center [441, 619] width 167 height 30
type input "4"
type input "08/20/2025"
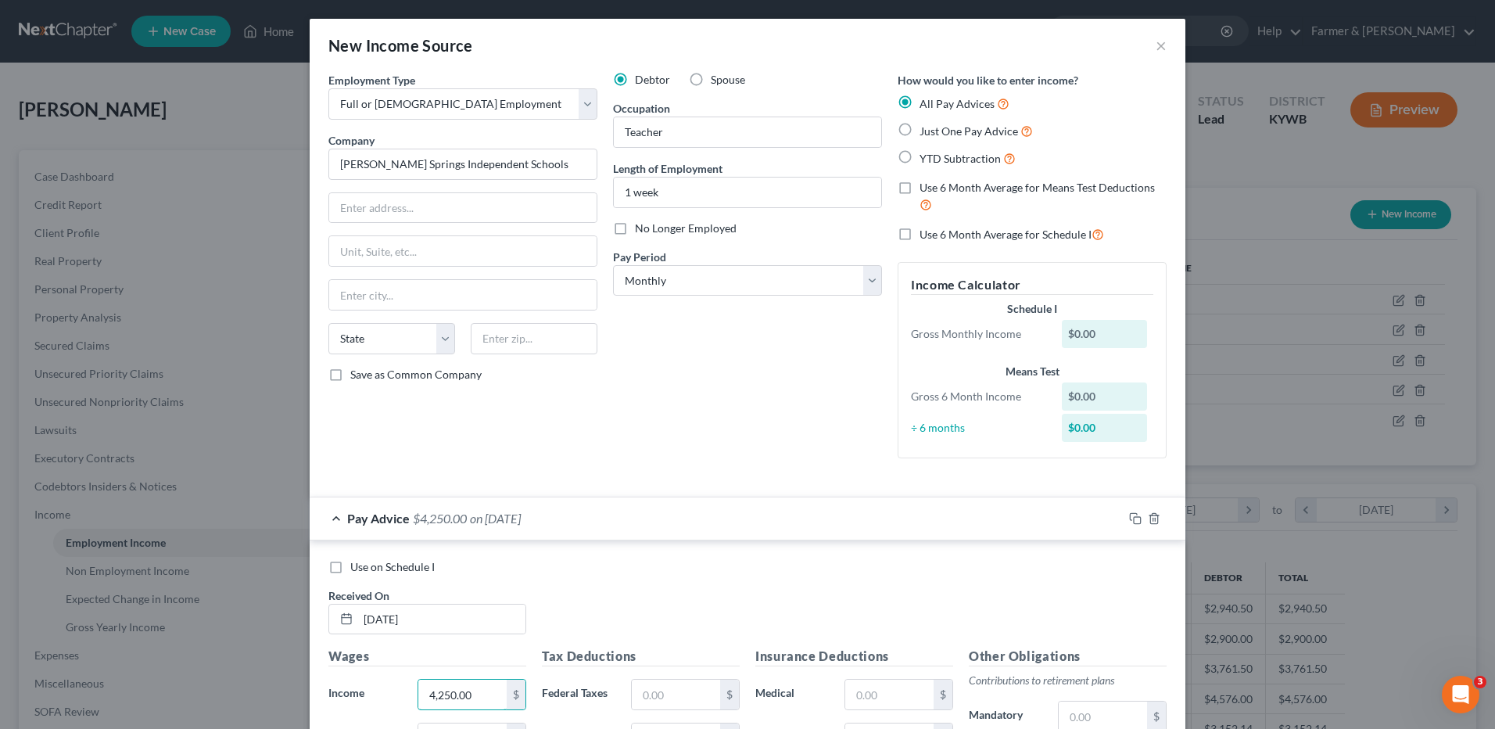
type input "4,250.00"
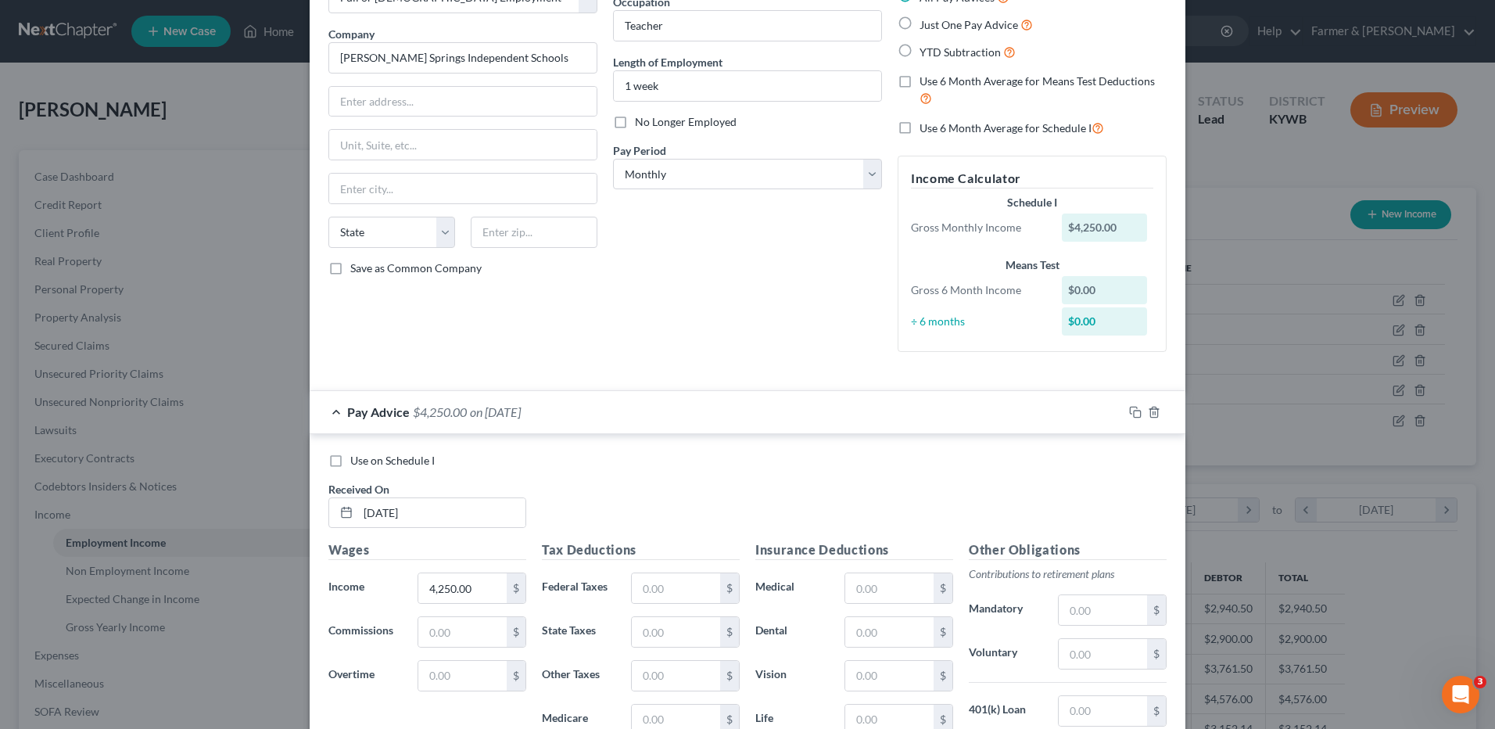
scroll to position [313, 0]
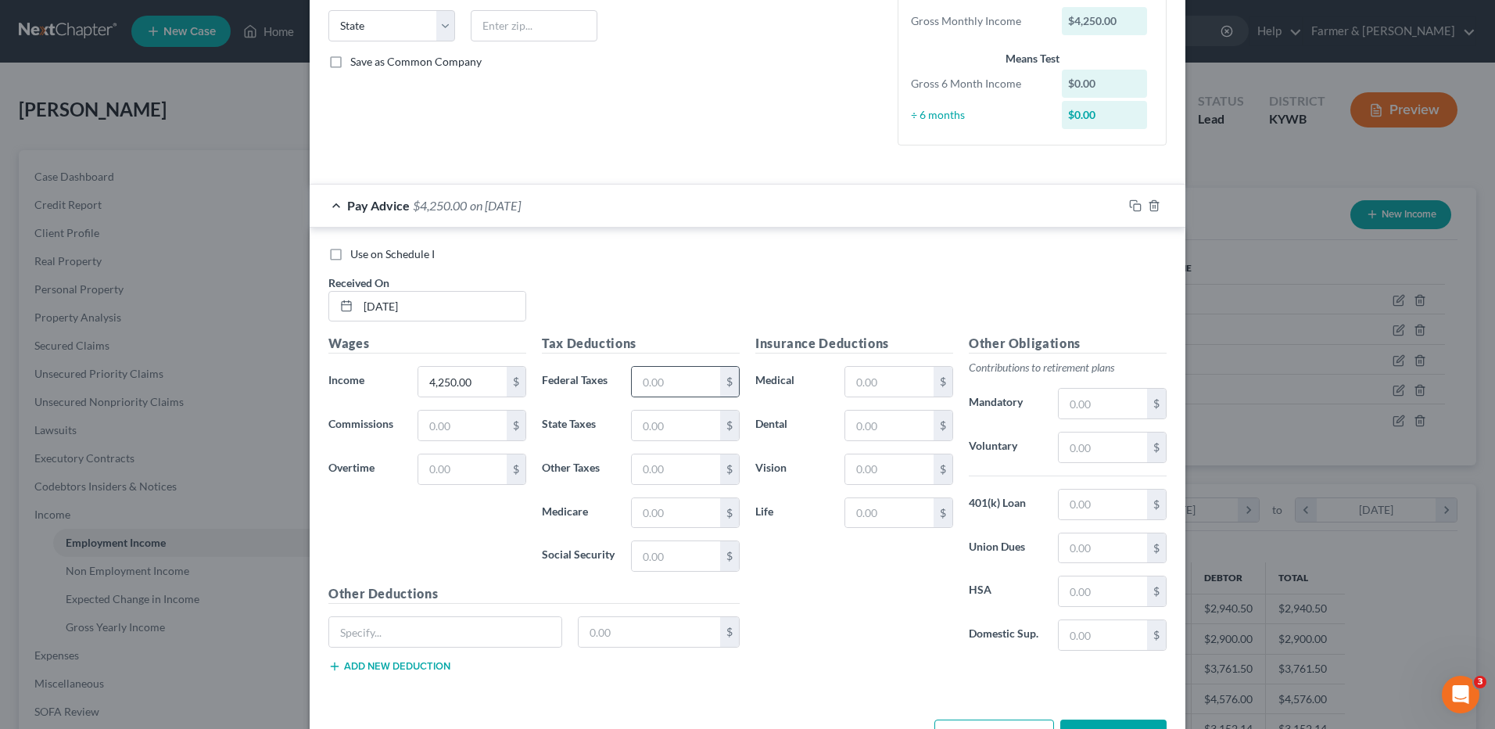
click at [683, 397] on div "Tax Deductions Federal Taxes $ State Taxes $ Other Taxes $ Medicare $ Social Se…" at bounding box center [640, 459] width 213 height 250
drag, startPoint x: 683, startPoint y: 397, endPoint x: 687, endPoint y: 390, distance: 8.0
click at [687, 390] on input "text" at bounding box center [676, 382] width 88 height 30
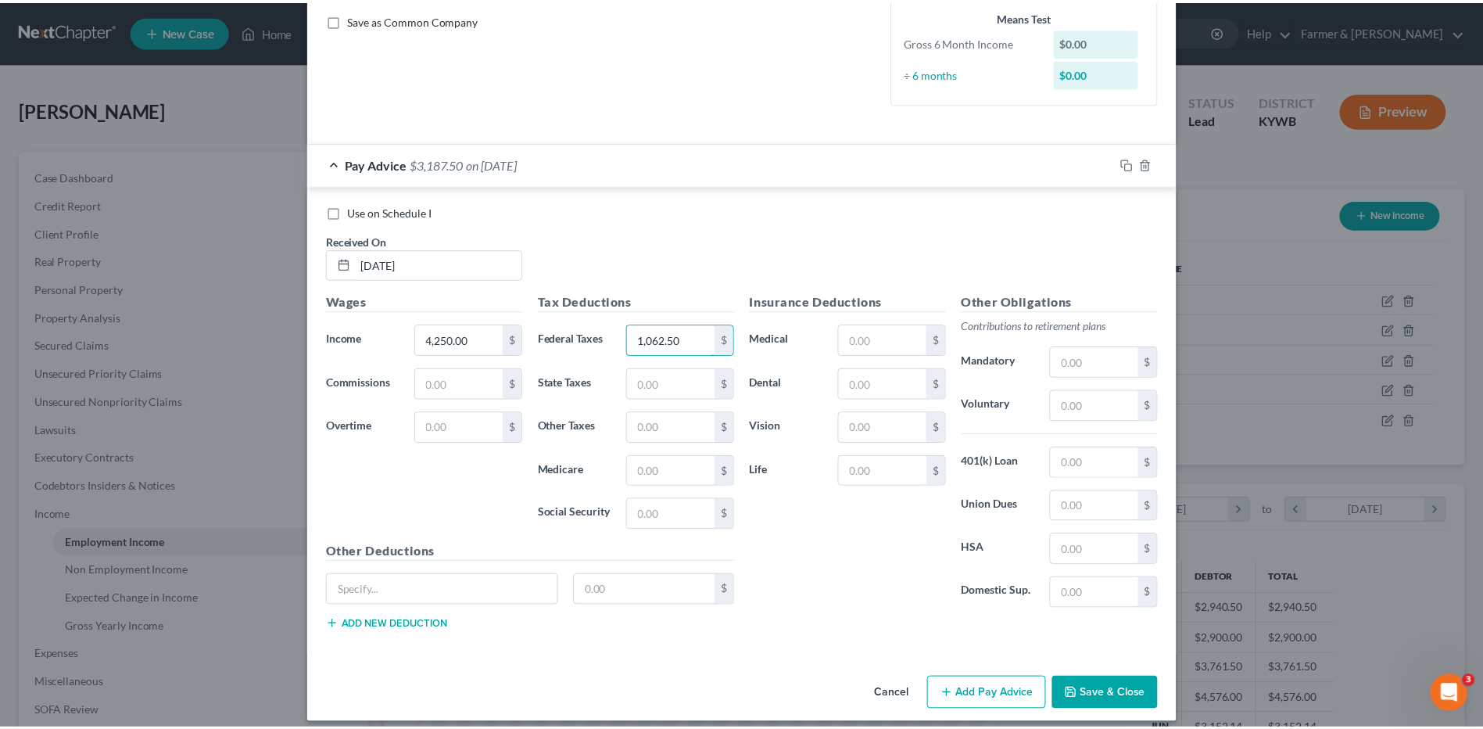
scroll to position [367, 0]
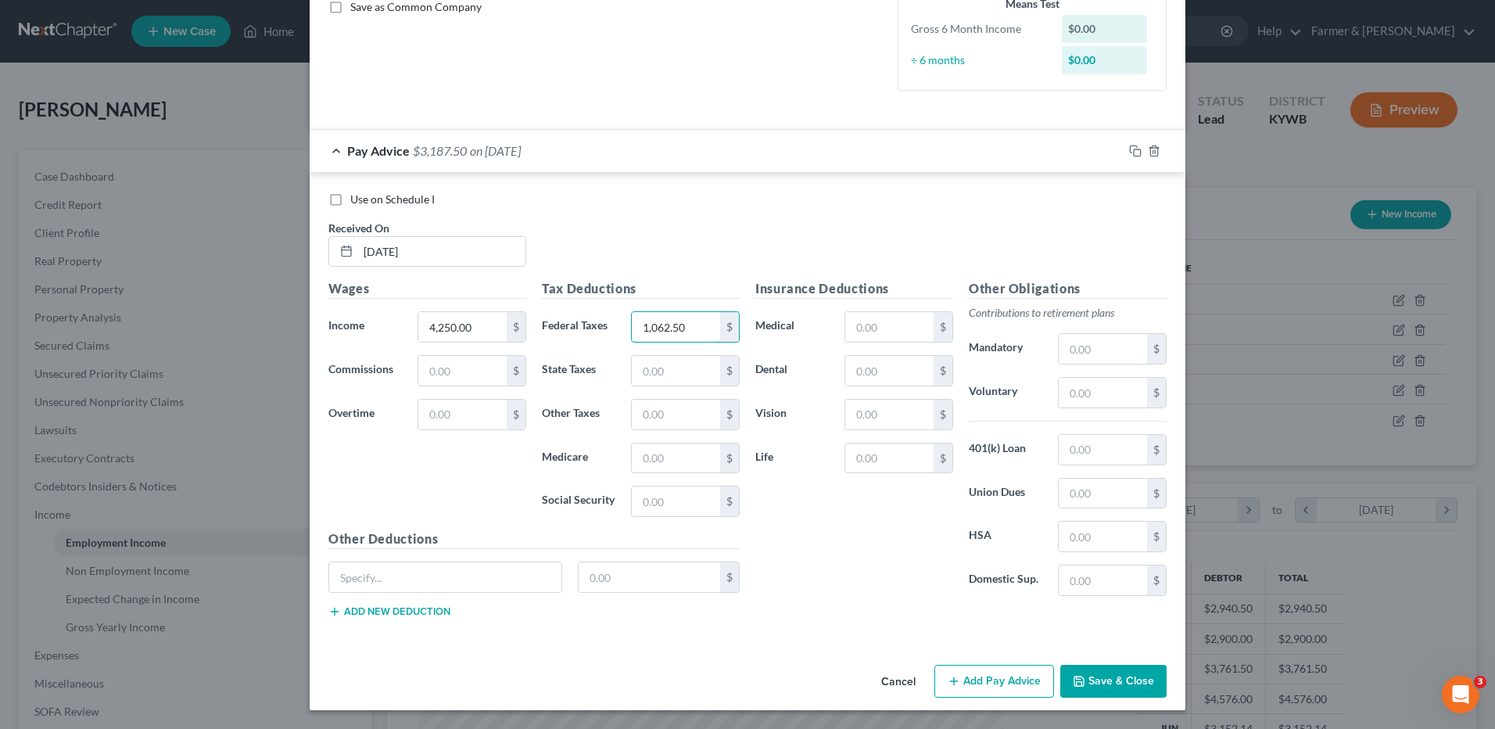
type input "1,062.50"
click at [1105, 672] on button "Save & Close" at bounding box center [1113, 681] width 106 height 33
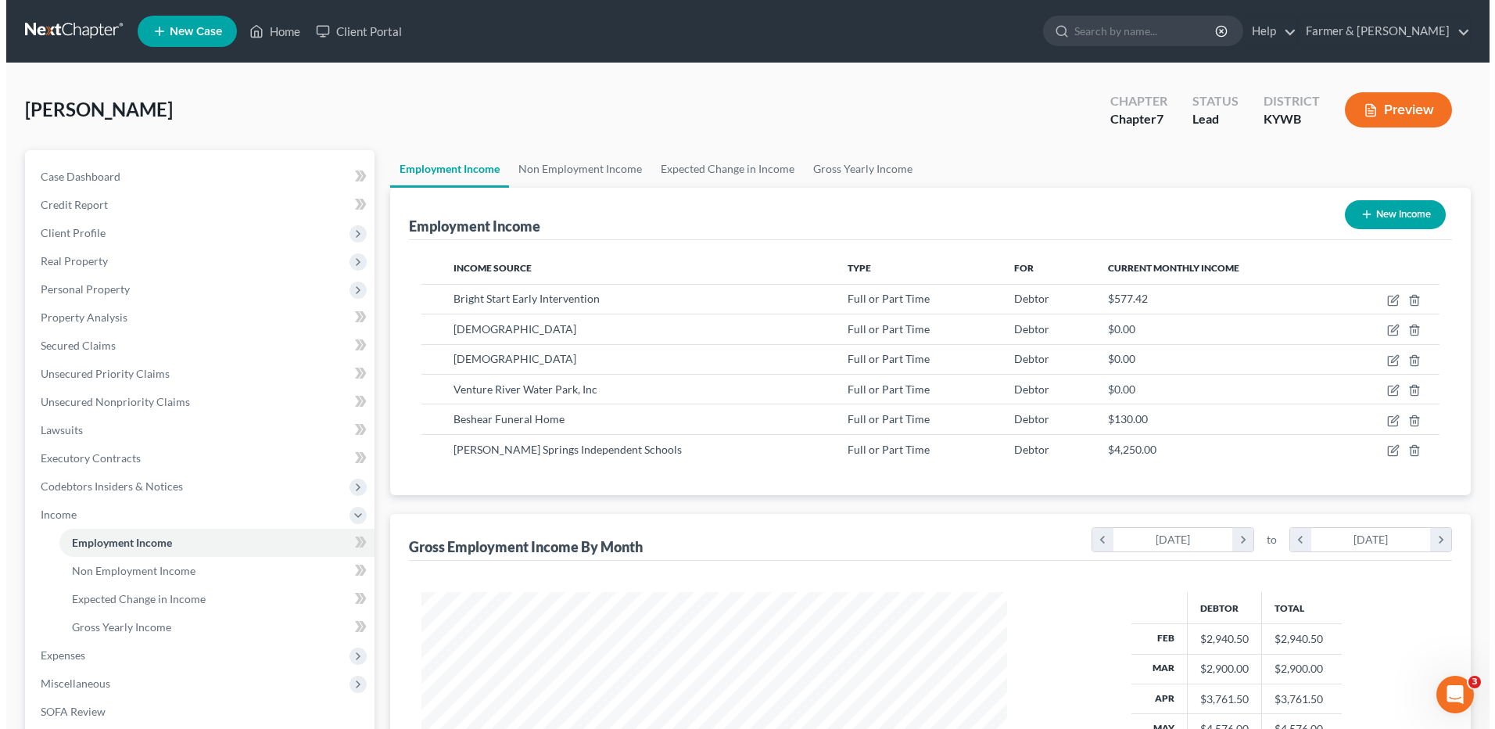
scroll to position [781538, 781216]
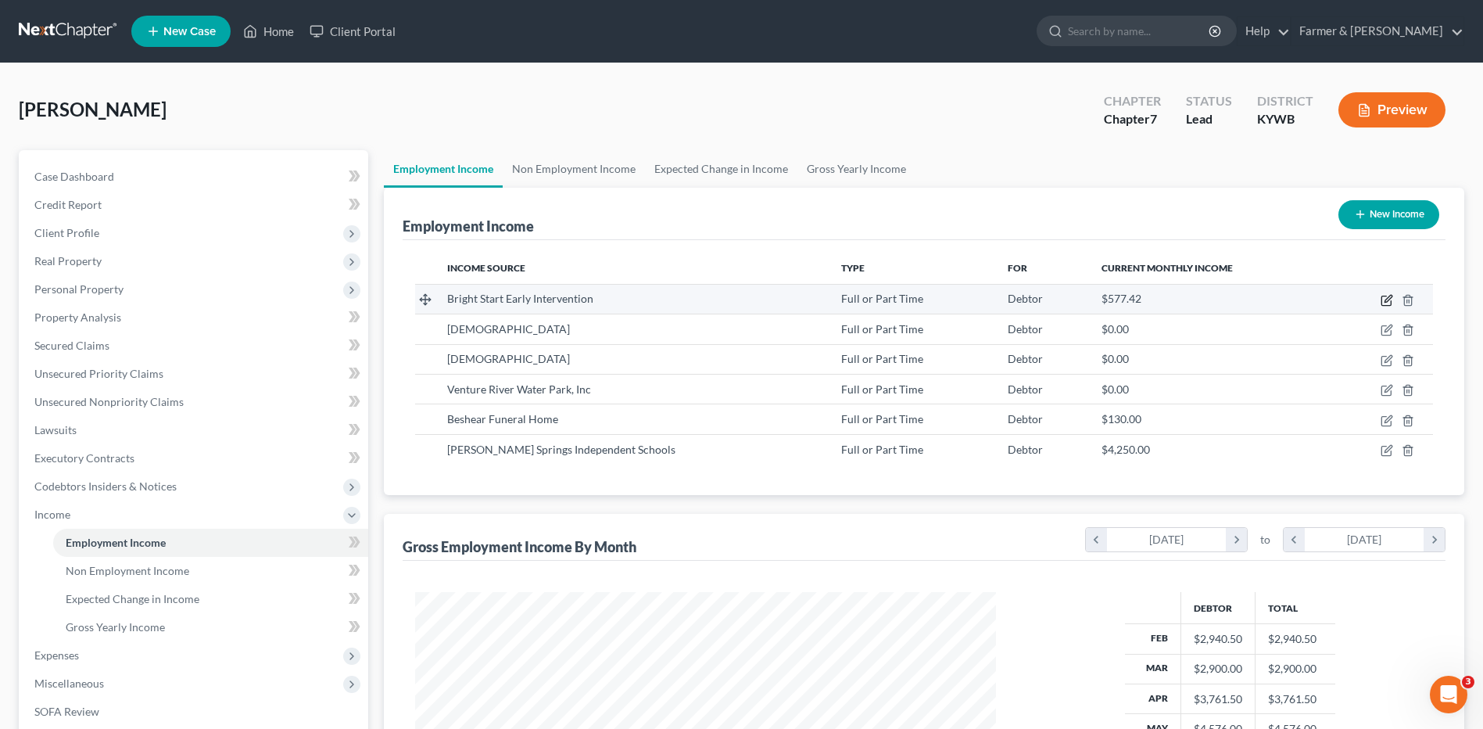
click at [1382, 301] on icon "button" at bounding box center [1385, 300] width 9 height 9
select select "0"
select select "18"
select select "2"
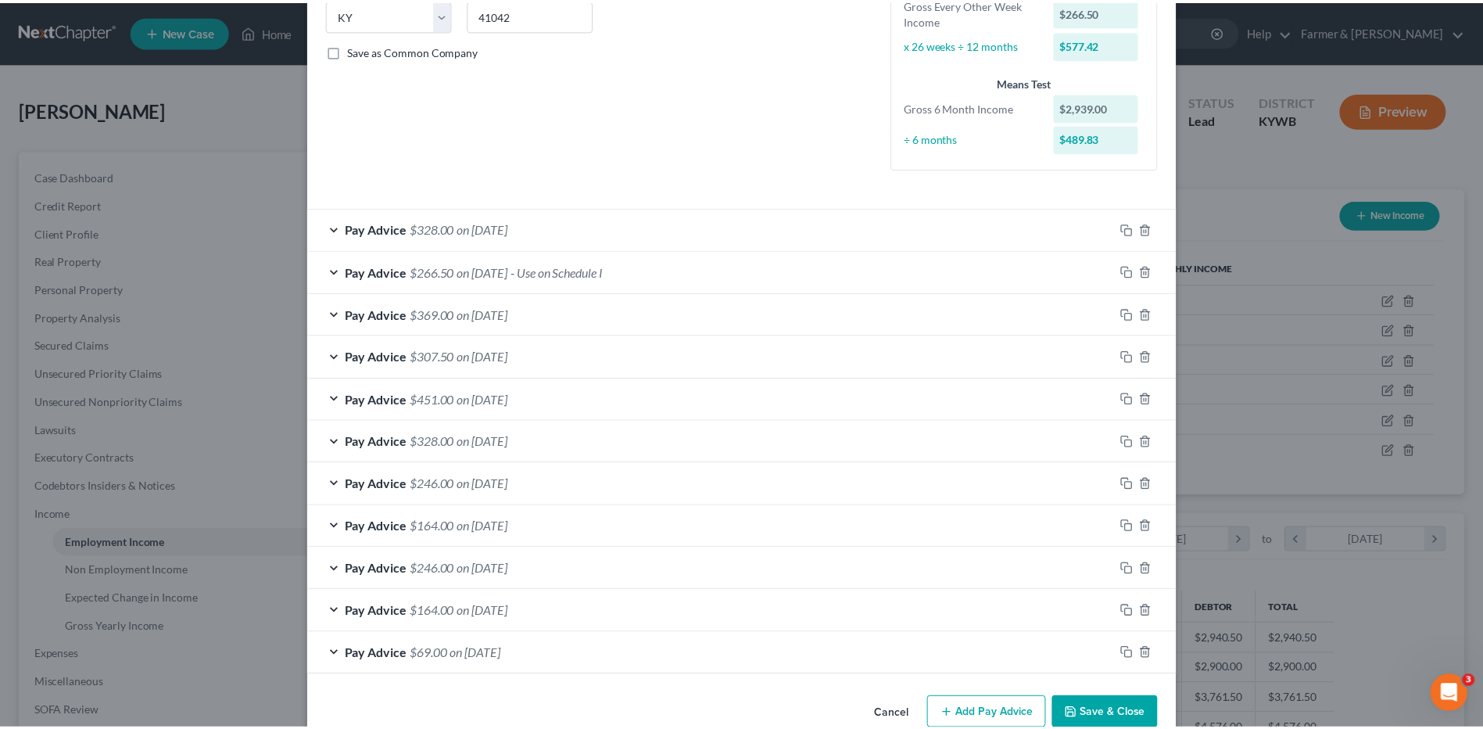
scroll to position [356, 0]
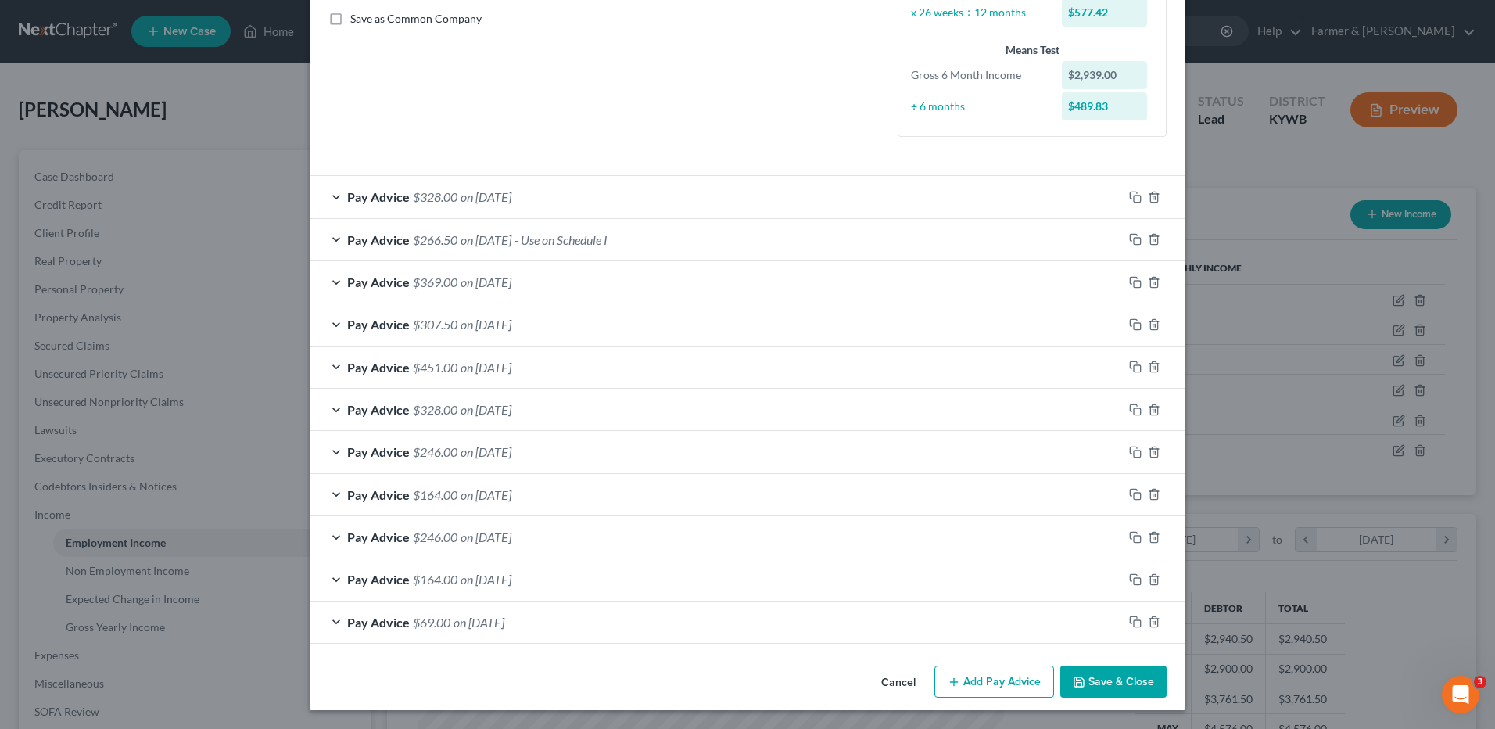
click at [1097, 683] on button "Save & Close" at bounding box center [1113, 681] width 106 height 33
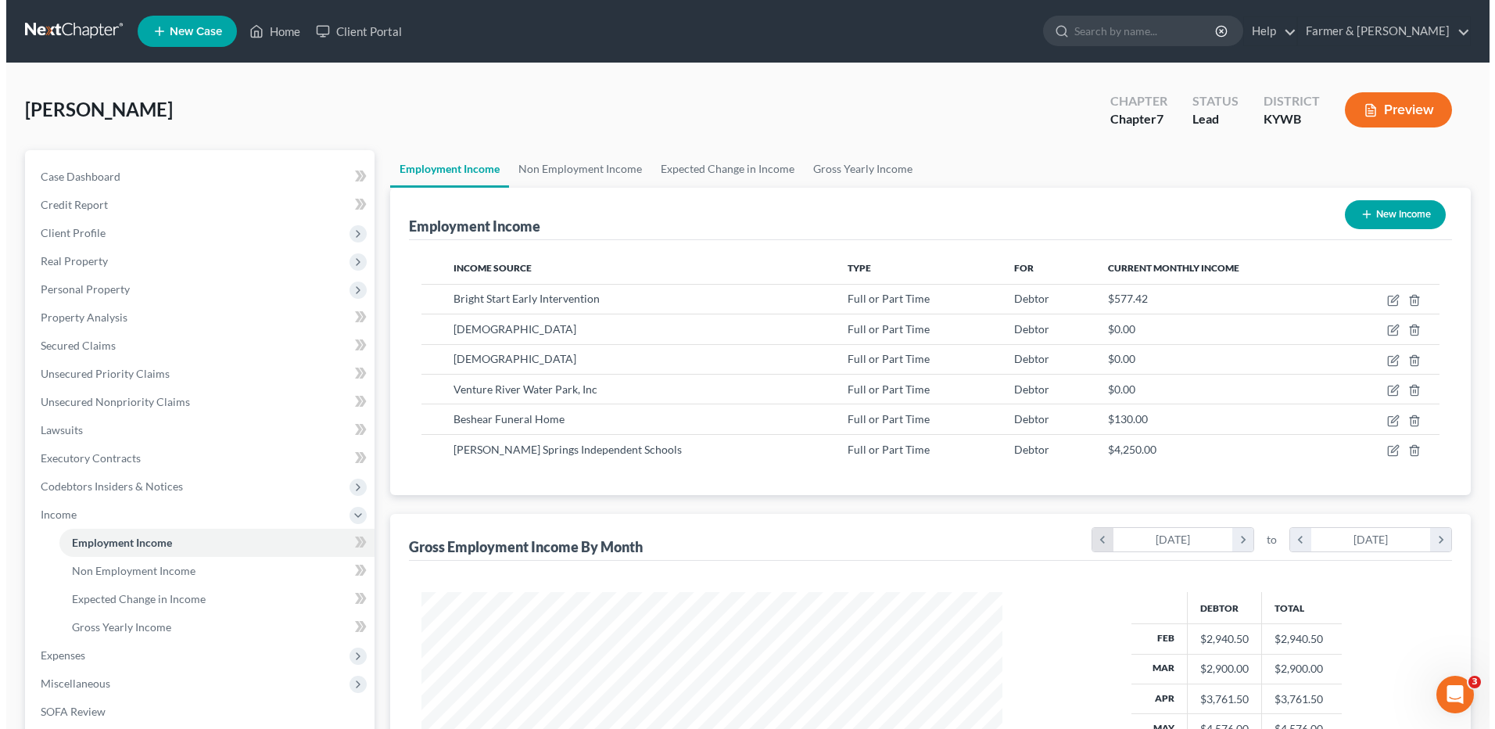
scroll to position [781538, 781216]
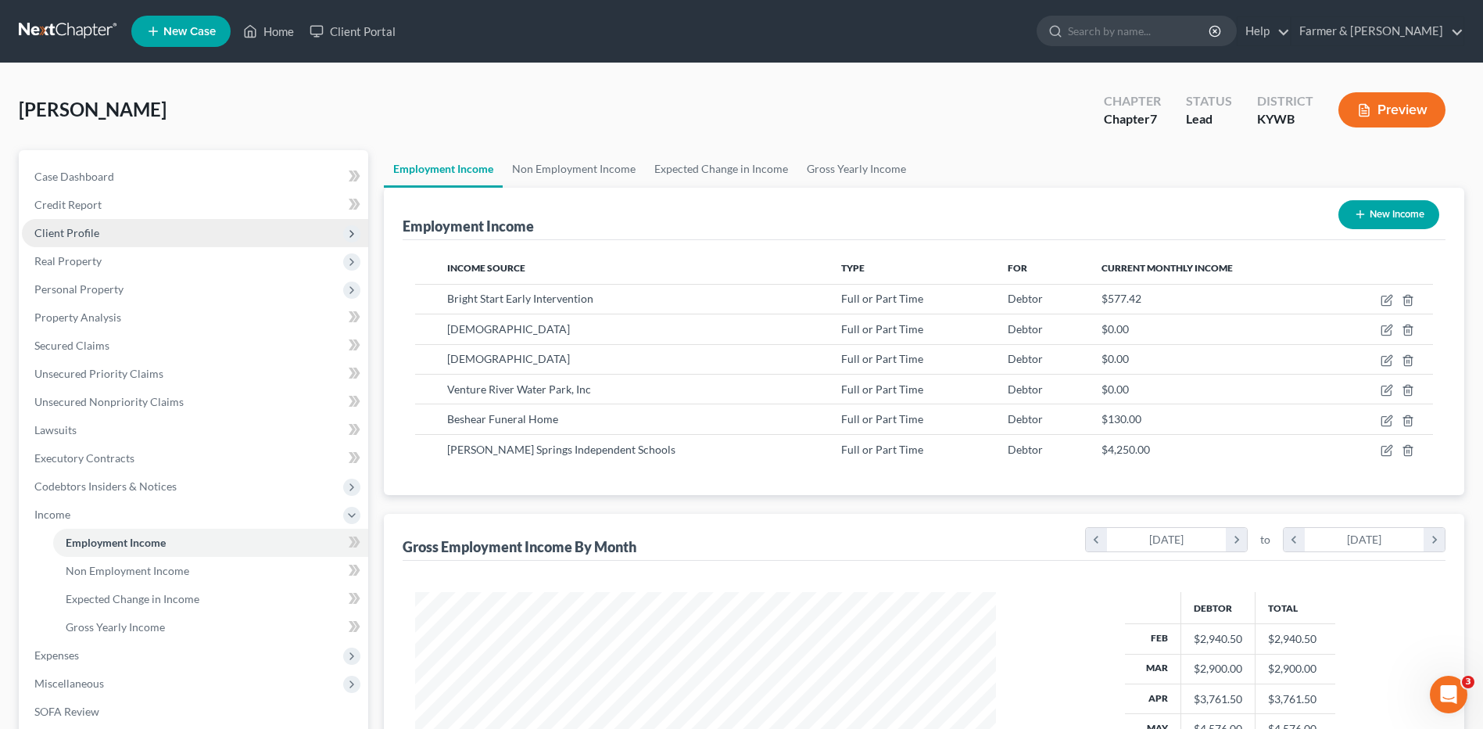
click at [97, 234] on span "Client Profile" at bounding box center [66, 232] width 65 height 13
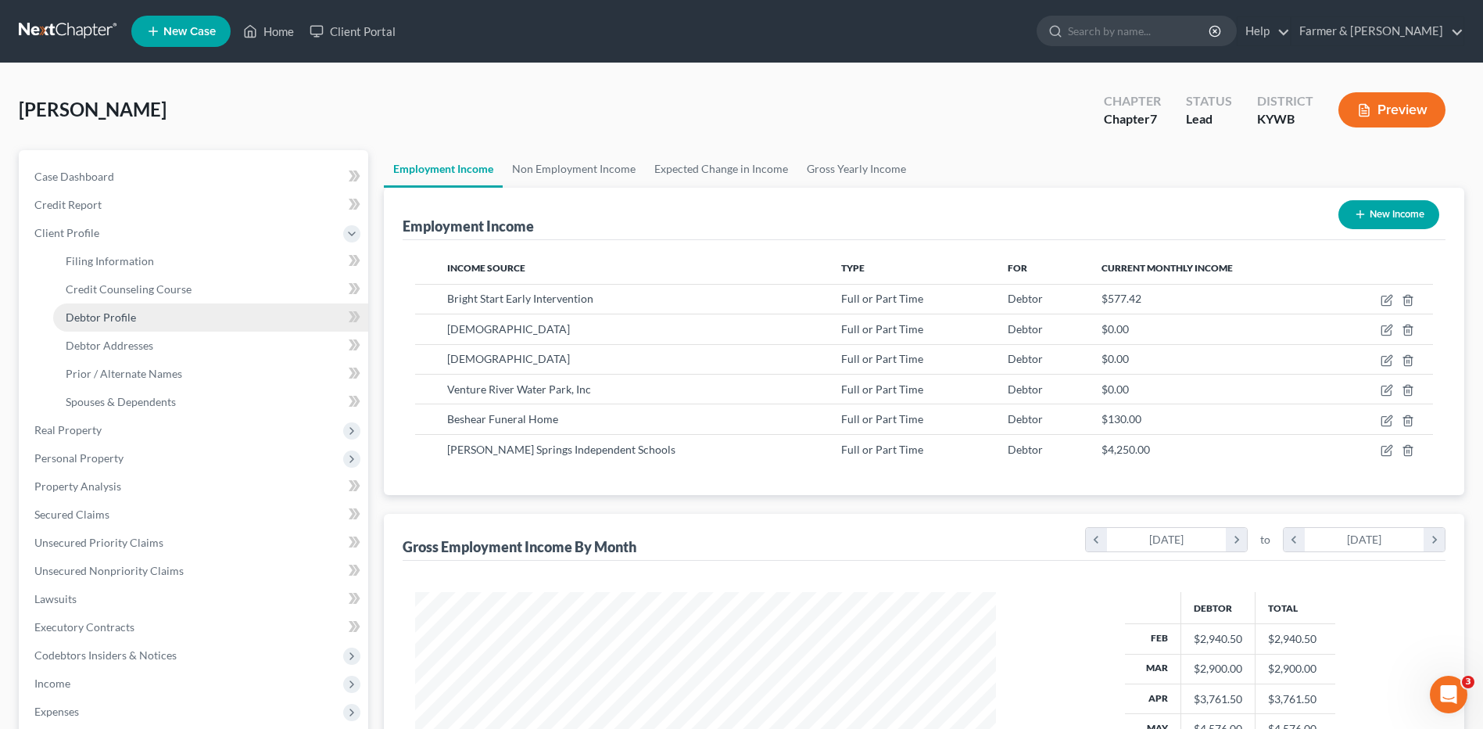
click at [120, 317] on span "Debtor Profile" at bounding box center [101, 316] width 70 height 13
select select "2"
select select "0"
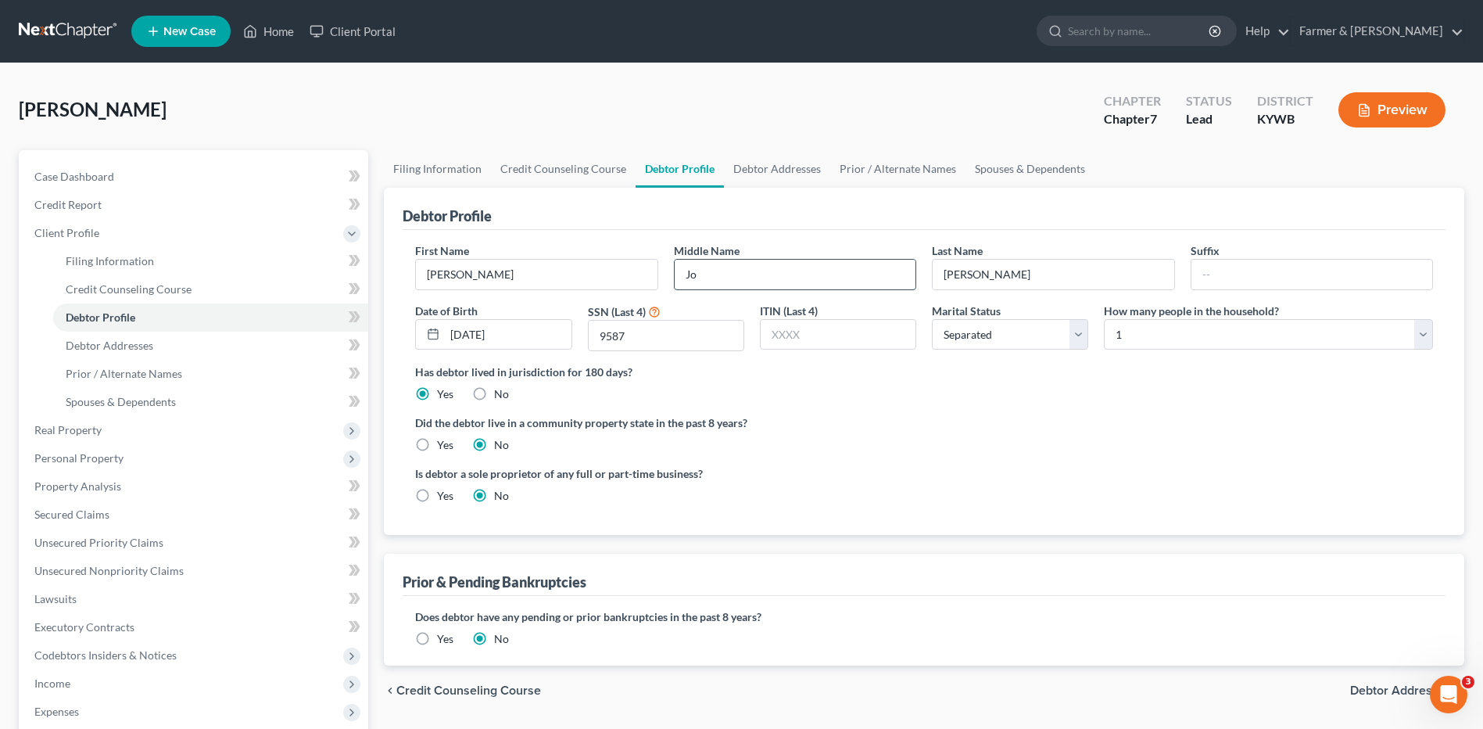
click at [703, 279] on input "Jo" at bounding box center [795, 275] width 241 height 30
click at [758, 170] on link "Debtor Addresses" at bounding box center [777, 169] width 106 height 38
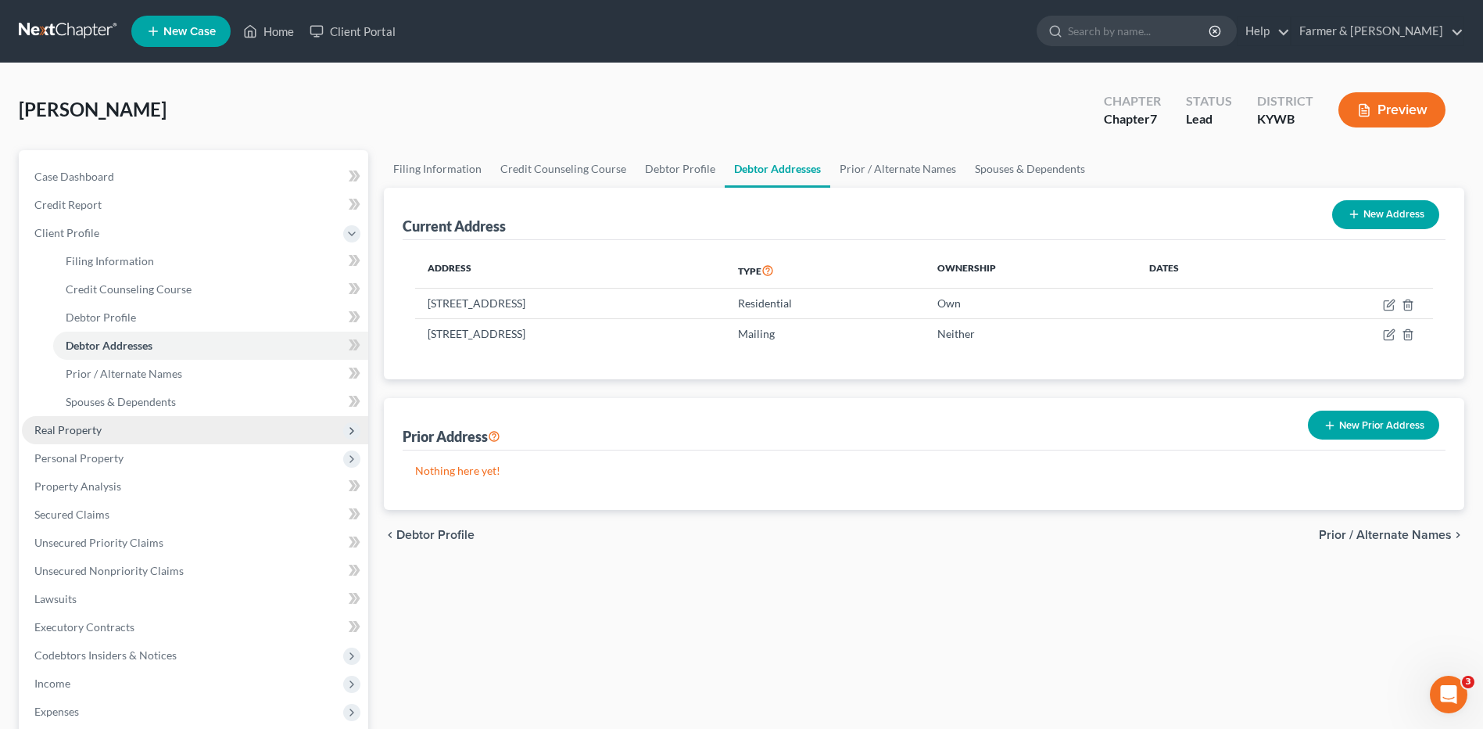
click at [79, 423] on span "Real Property" at bounding box center [67, 429] width 67 height 13
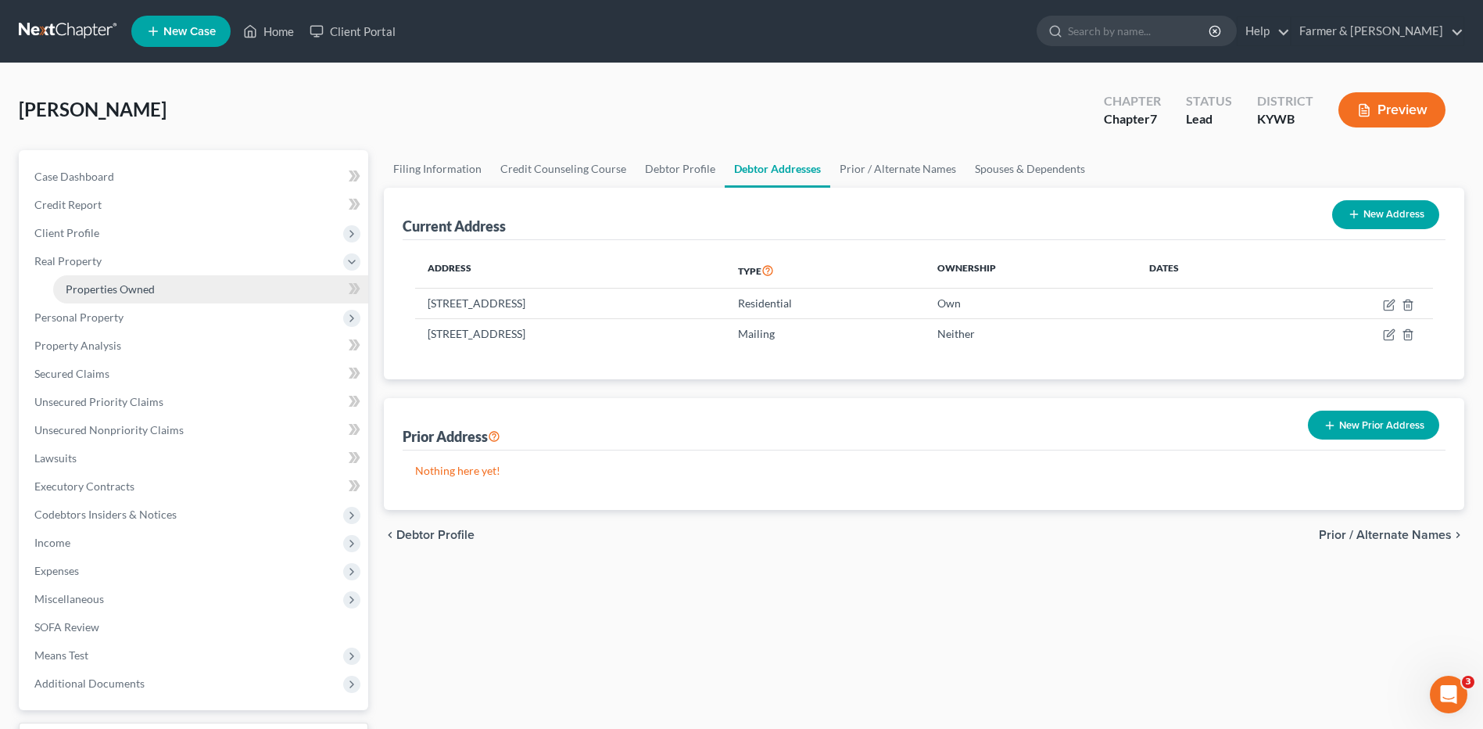
click at [138, 288] on span "Properties Owned" at bounding box center [110, 288] width 89 height 13
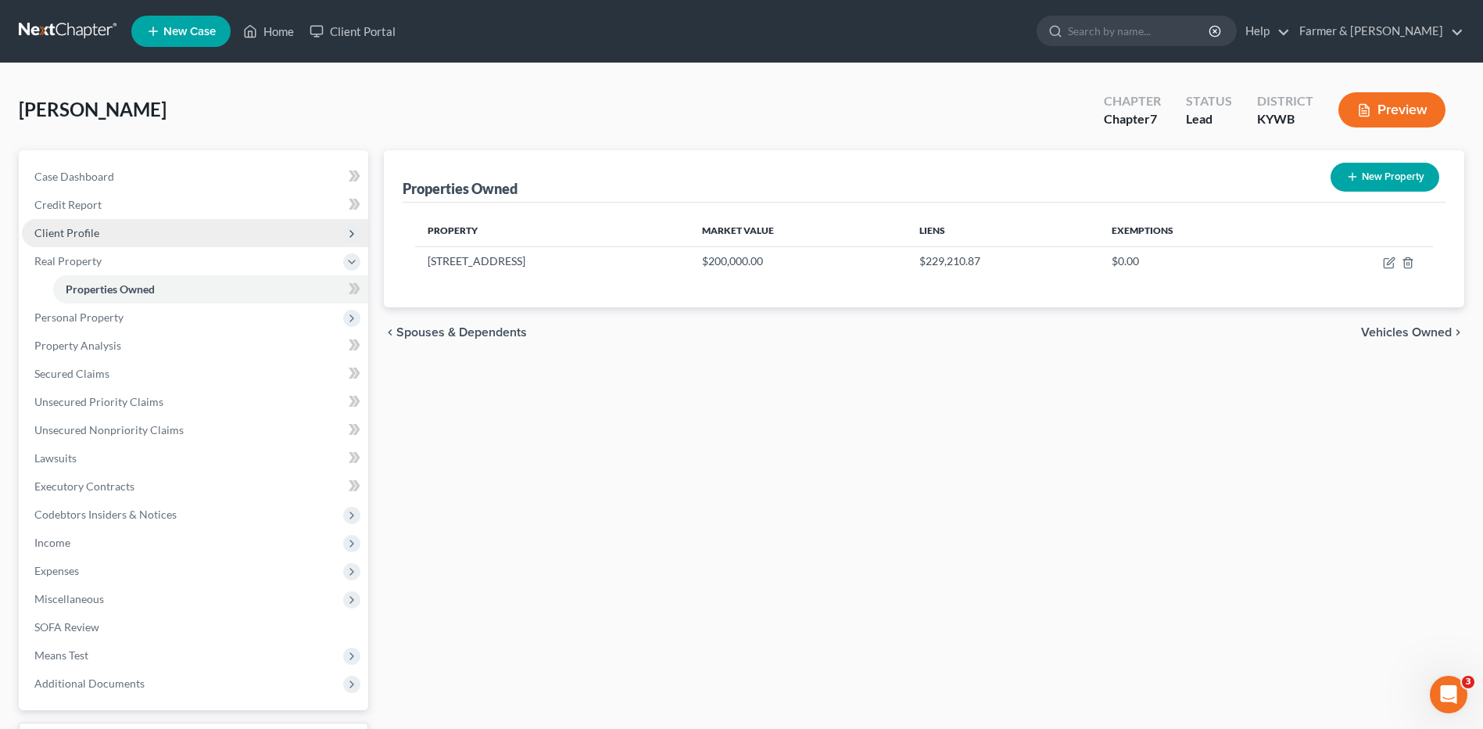
click at [116, 236] on span "Client Profile" at bounding box center [195, 233] width 346 height 28
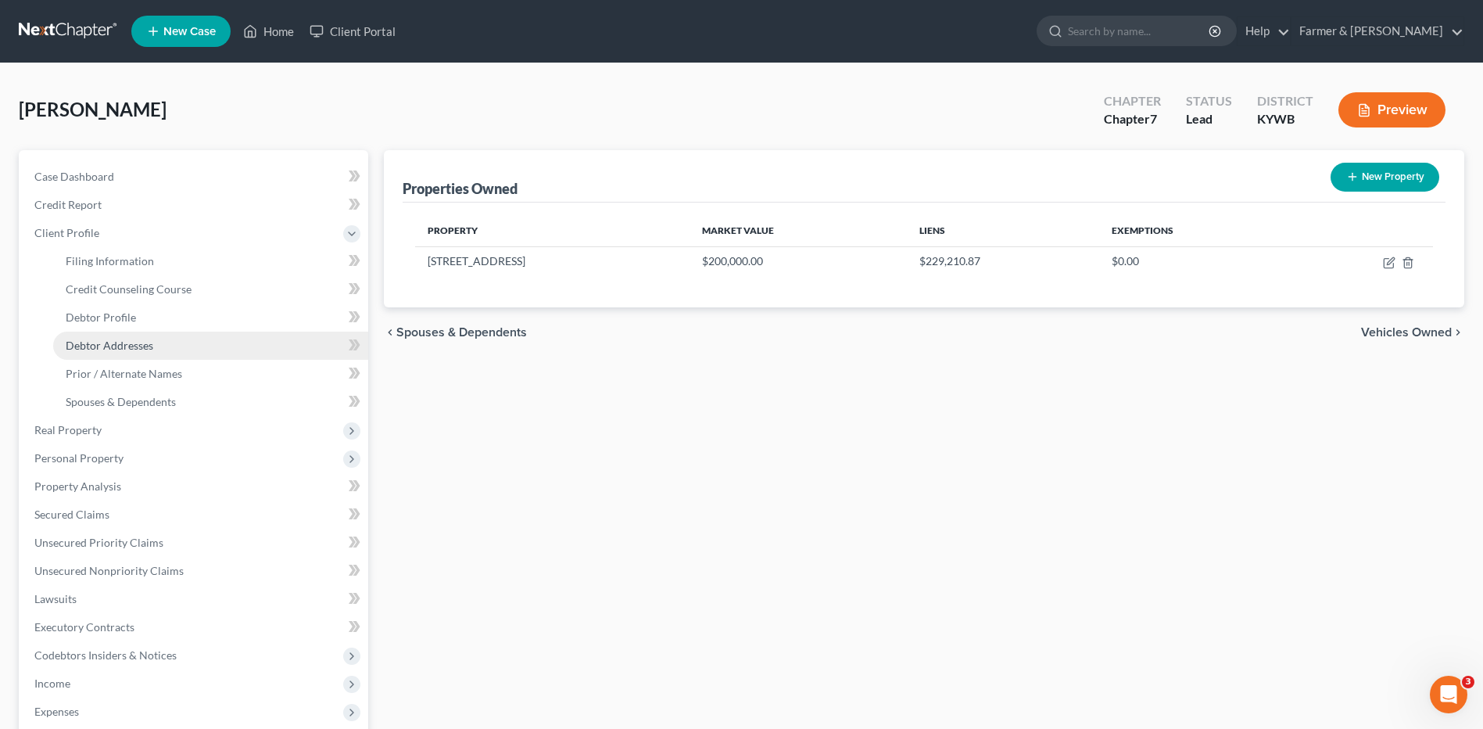
click at [127, 344] on span "Debtor Addresses" at bounding box center [110, 345] width 88 height 13
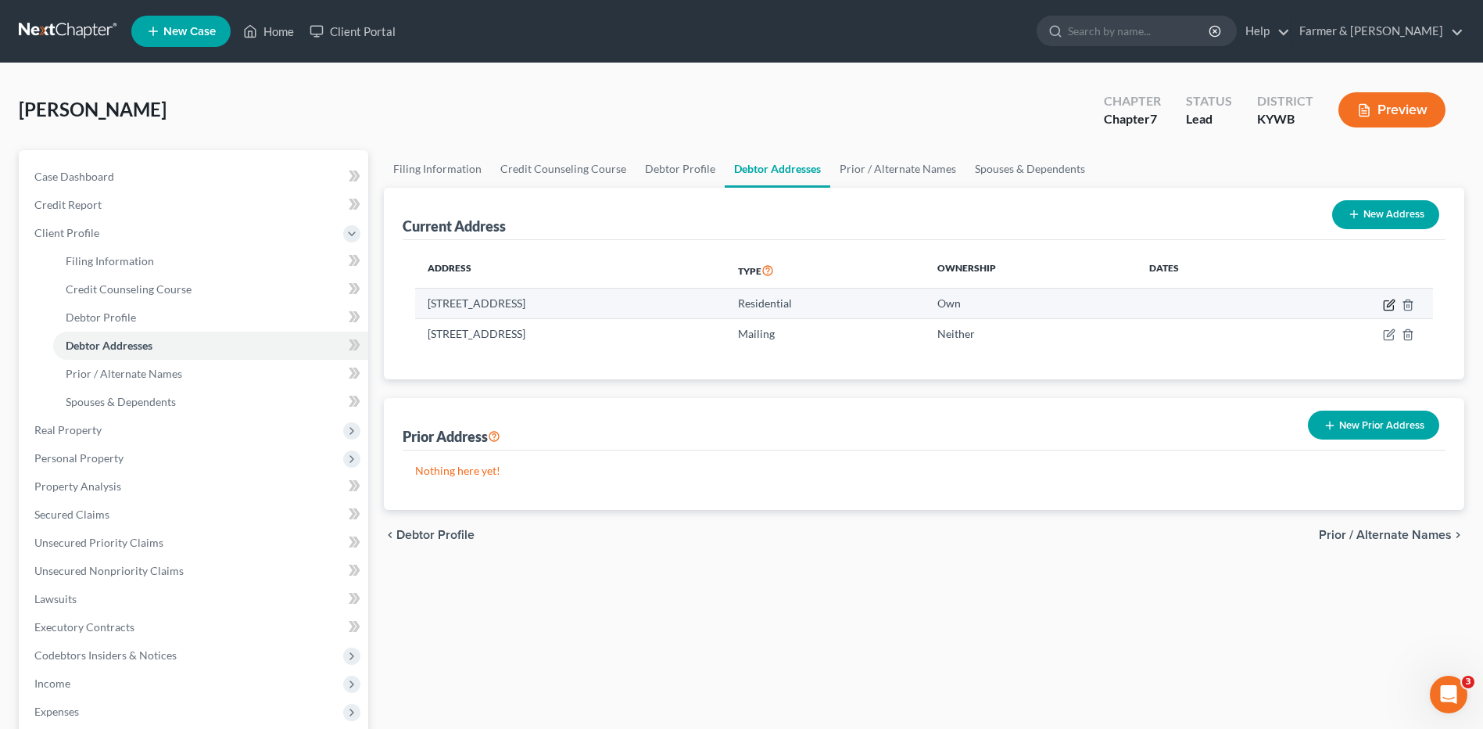
click at [1386, 306] on icon "button" at bounding box center [1389, 305] width 13 height 13
select select "18"
select select "16"
select select "0"
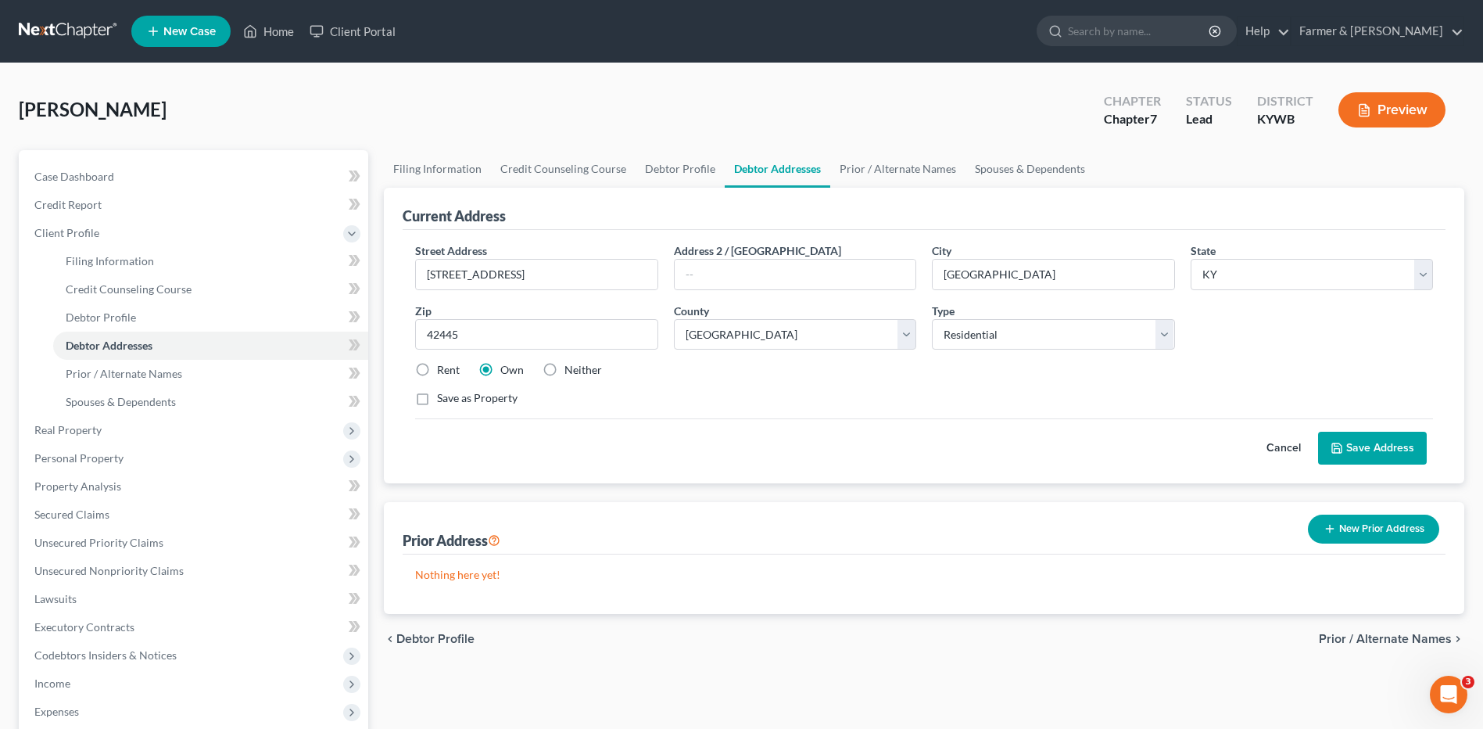
click at [1275, 450] on button "Cancel" at bounding box center [1283, 447] width 69 height 31
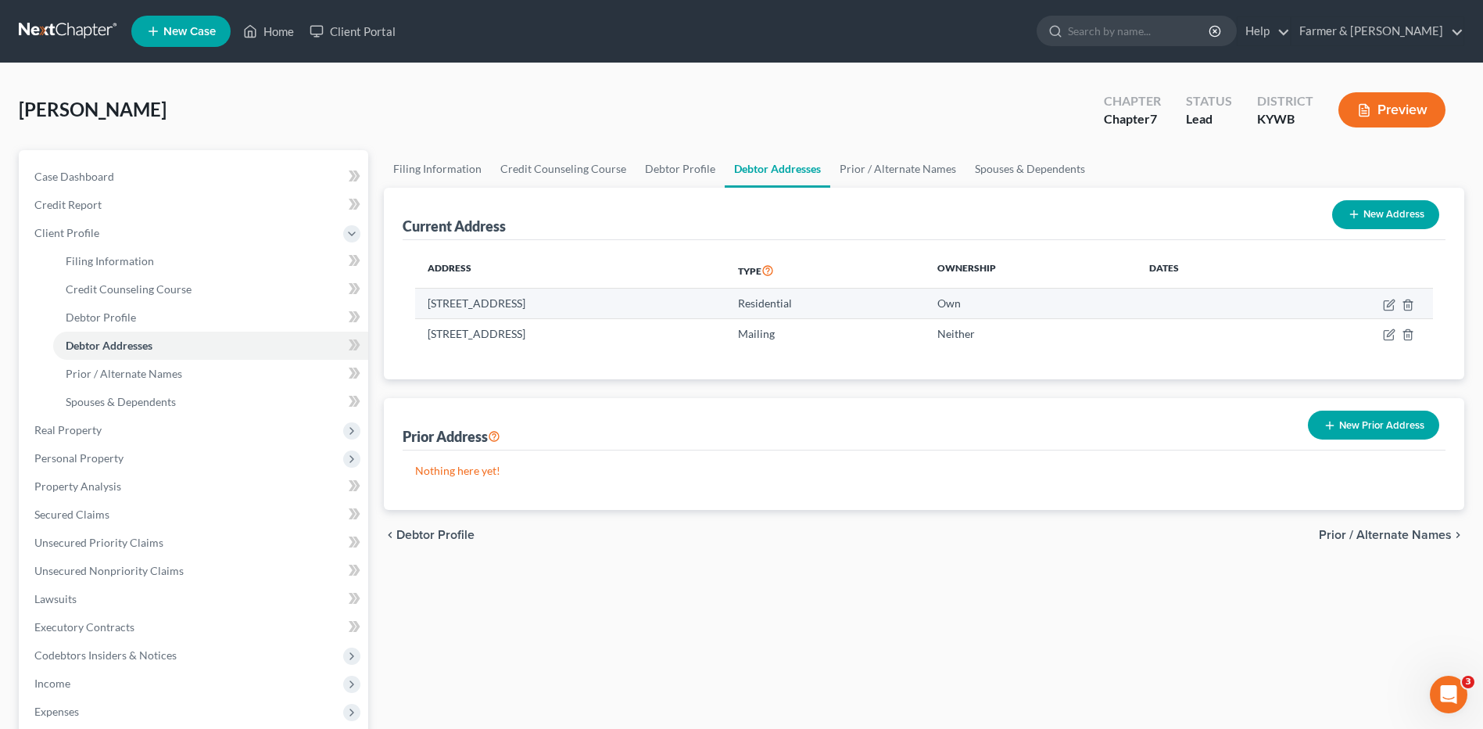
drag, startPoint x: 699, startPoint y: 310, endPoint x: 428, endPoint y: 299, distance: 270.7
click at [428, 300] on td "701 South Jefferson St, Princeton, KY 42445" at bounding box center [570, 303] width 310 height 30
copy td "701 South Jefferson St, Princeton, KY 42445"
click at [1369, 427] on button "New Prior Address" at bounding box center [1373, 424] width 131 height 29
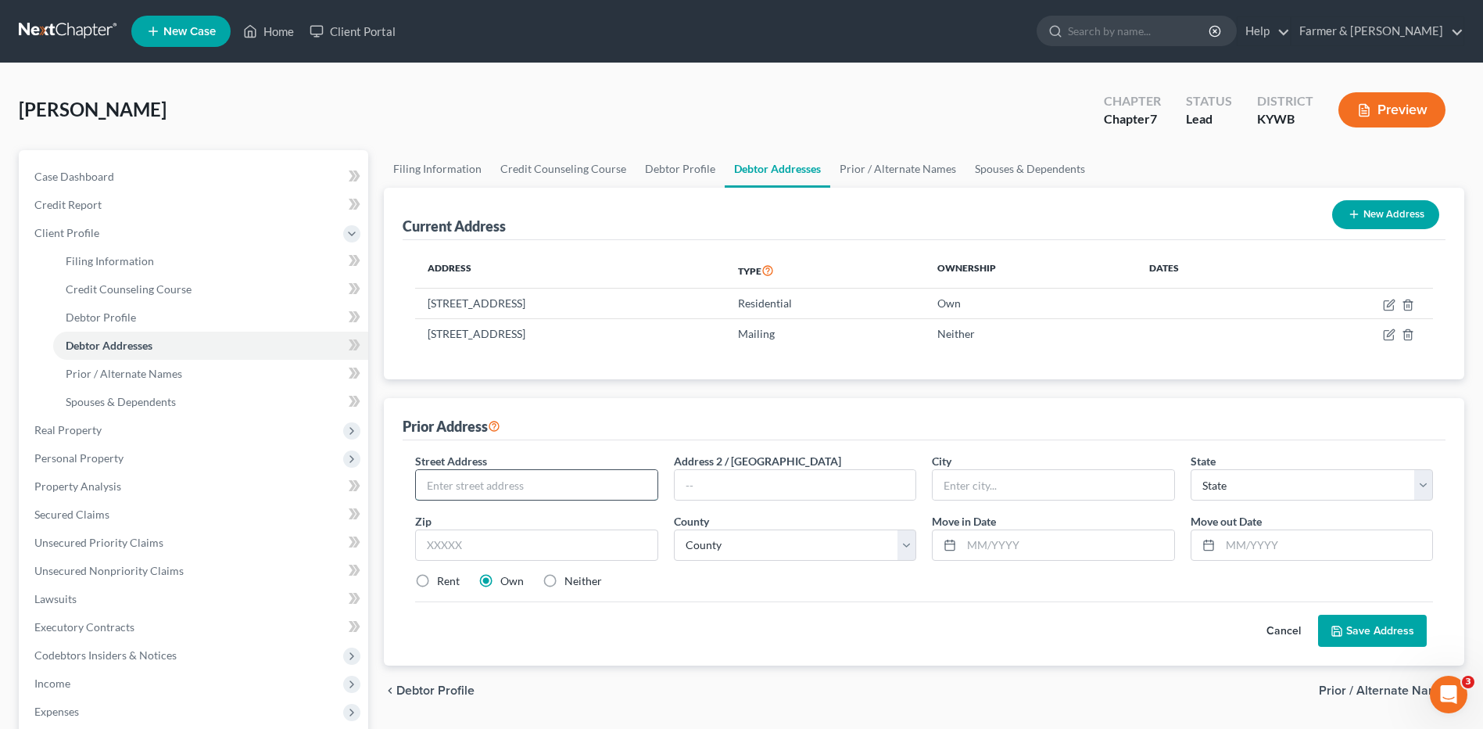
click at [525, 485] on input "text" at bounding box center [536, 485] width 241 height 30
paste input "701 South Jefferson St, Princeton, KY 42"
type input "701 South Jefferson St, Princeton, KY 42"
type input "Princeton"
select select "18"
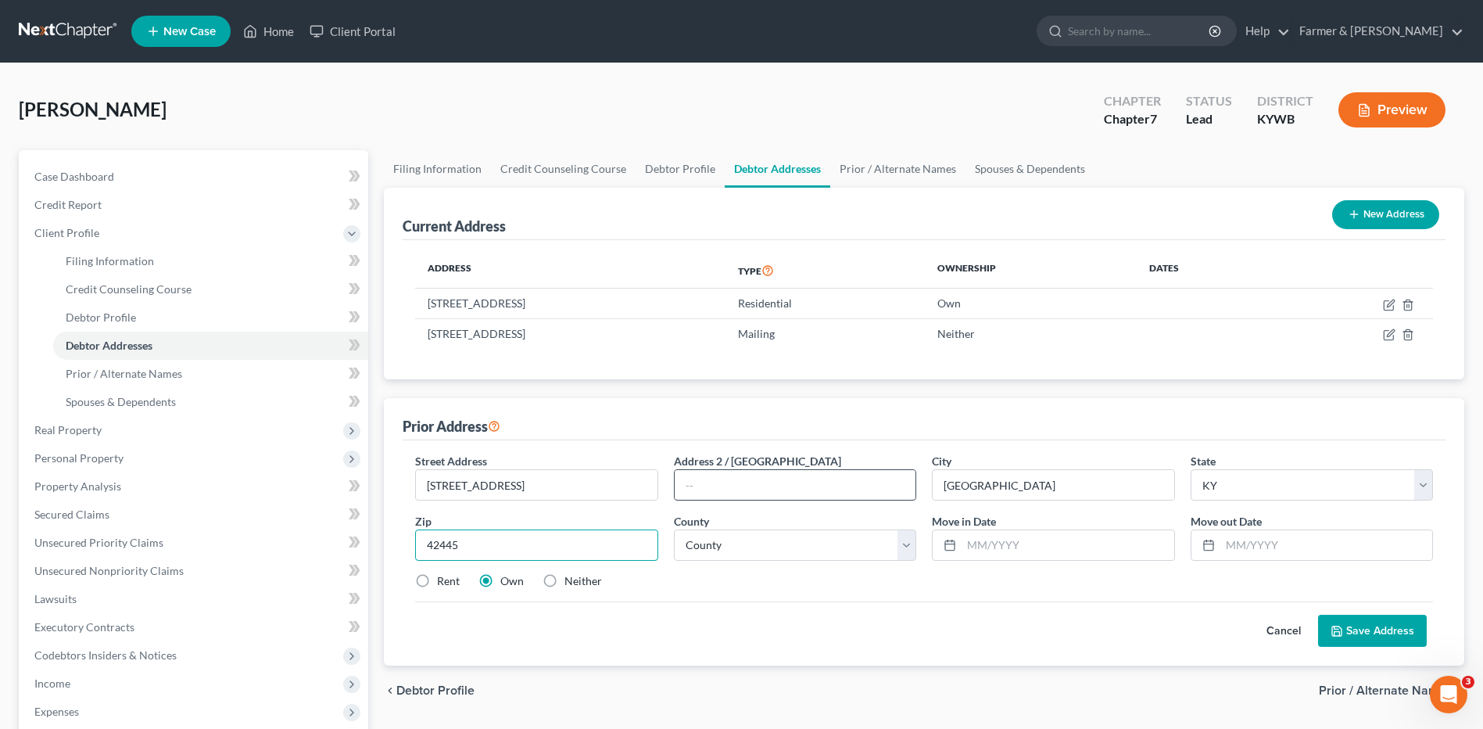
type input "42445"
click at [1259, 546] on input "text" at bounding box center [1326, 545] width 212 height 30
drag, startPoint x: 536, startPoint y: 487, endPoint x: 668, endPoint y: 471, distance: 133.1
click at [666, 473] on div "Street Address * 701 South Jefferson St, Princeton, KY 42 Address 2 / PO Box Ci…" at bounding box center [924, 527] width 1034 height 149
type input "701 South Jefferson St."
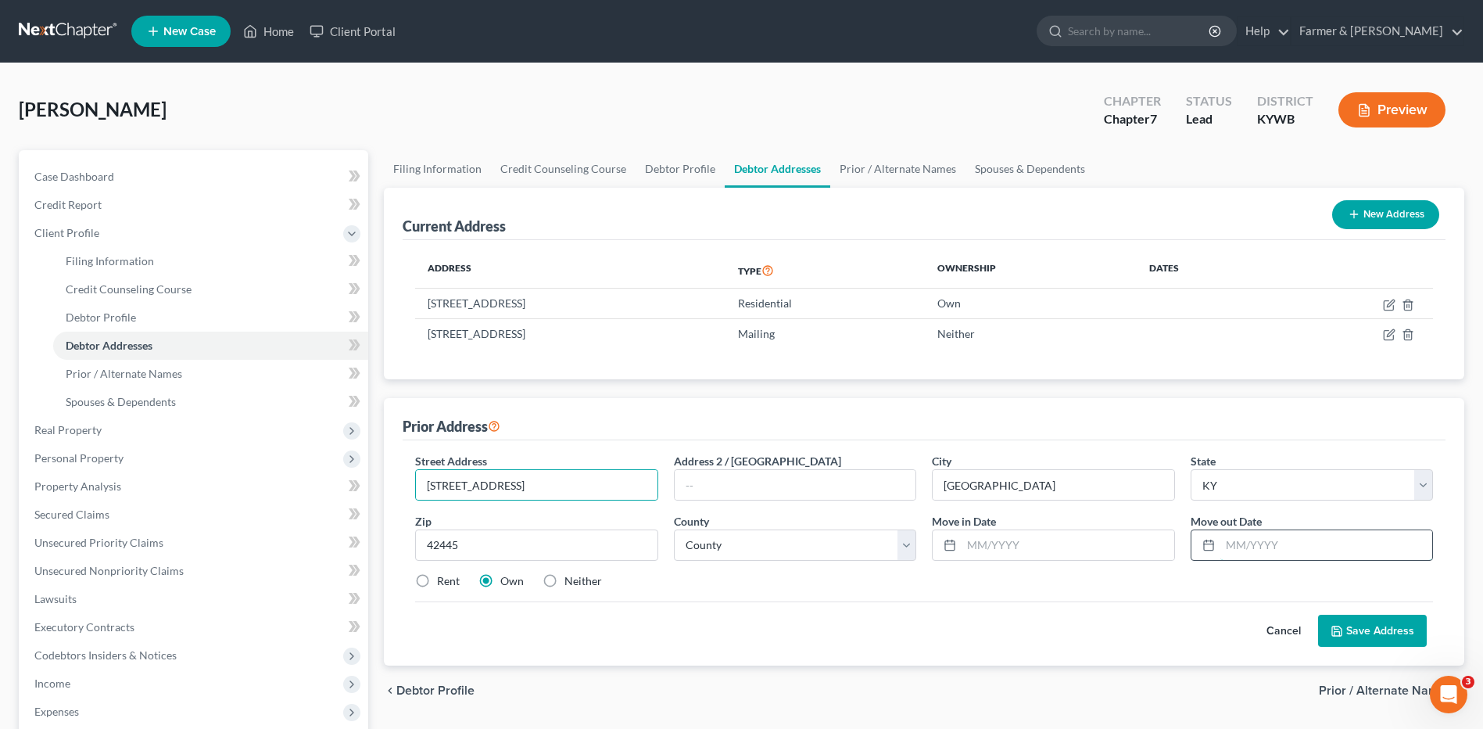
click at [1281, 543] on input "text" at bounding box center [1326, 545] width 212 height 30
type input "03/2025"
click at [1074, 548] on input "text" at bounding box center [1068, 545] width 212 height 30
type input "10/2012"
click at [638, 545] on input "42445" at bounding box center [536, 544] width 242 height 31
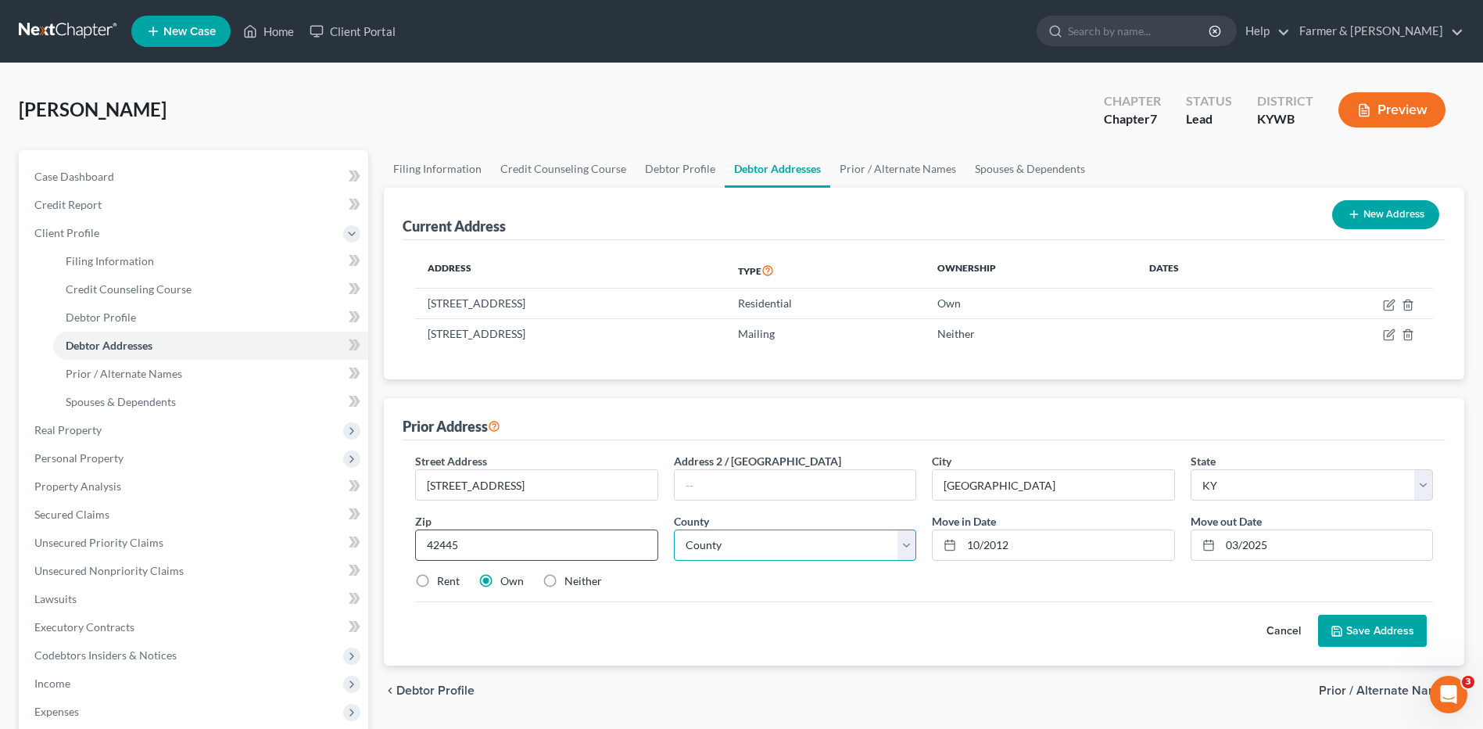
select select "16"
click at [1367, 628] on button "Save Address" at bounding box center [1372, 631] width 109 height 33
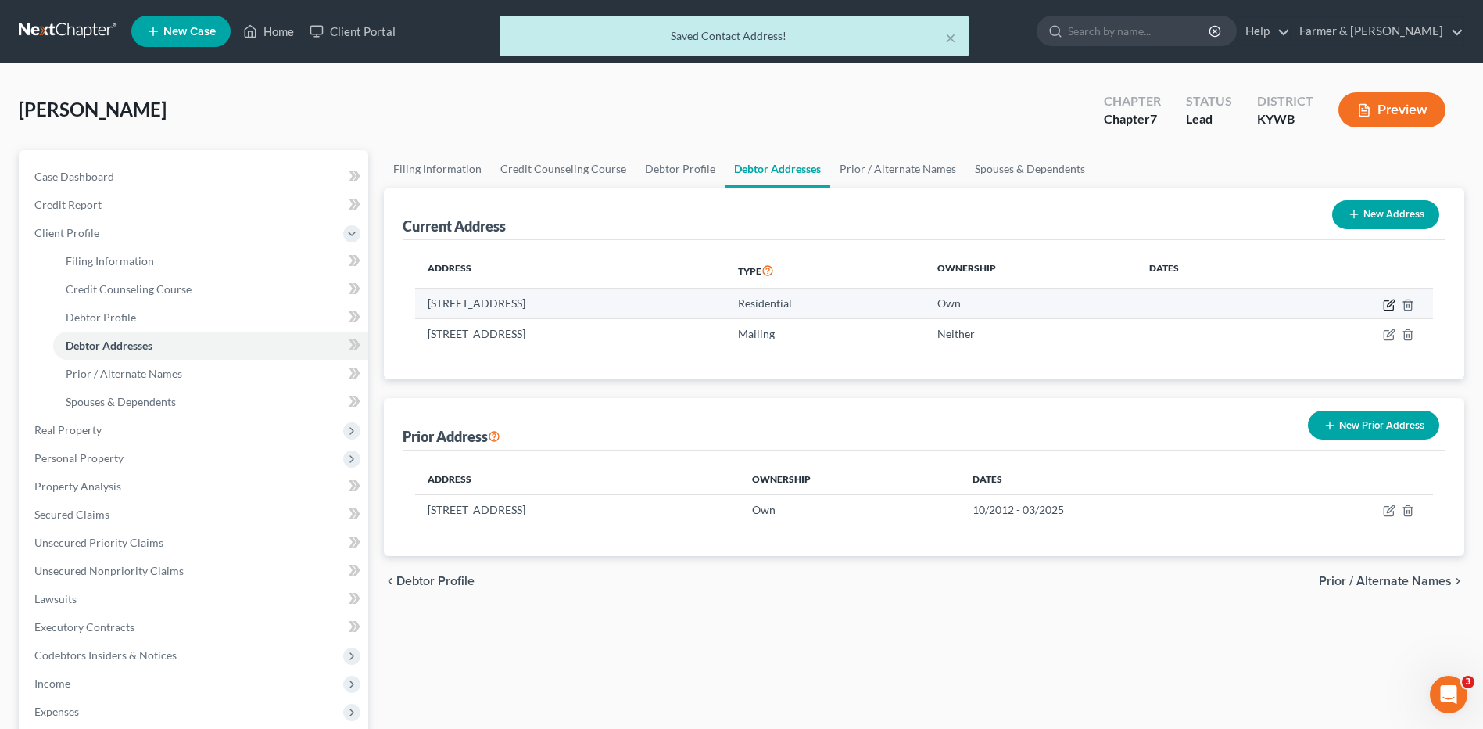
click at [1390, 306] on icon "button" at bounding box center [1389, 305] width 13 height 13
select select "18"
select select "16"
select select "0"
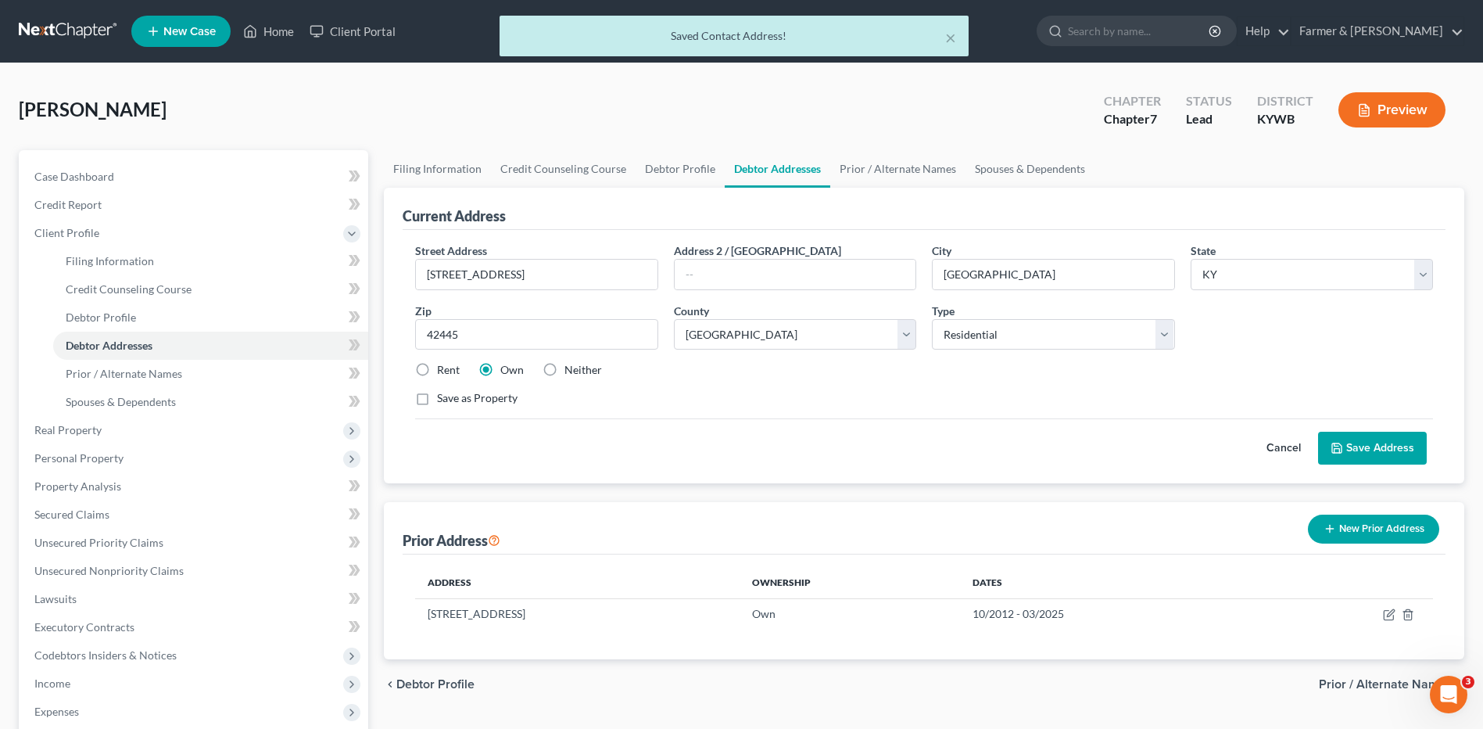
click at [1279, 446] on button "Cancel" at bounding box center [1283, 447] width 69 height 31
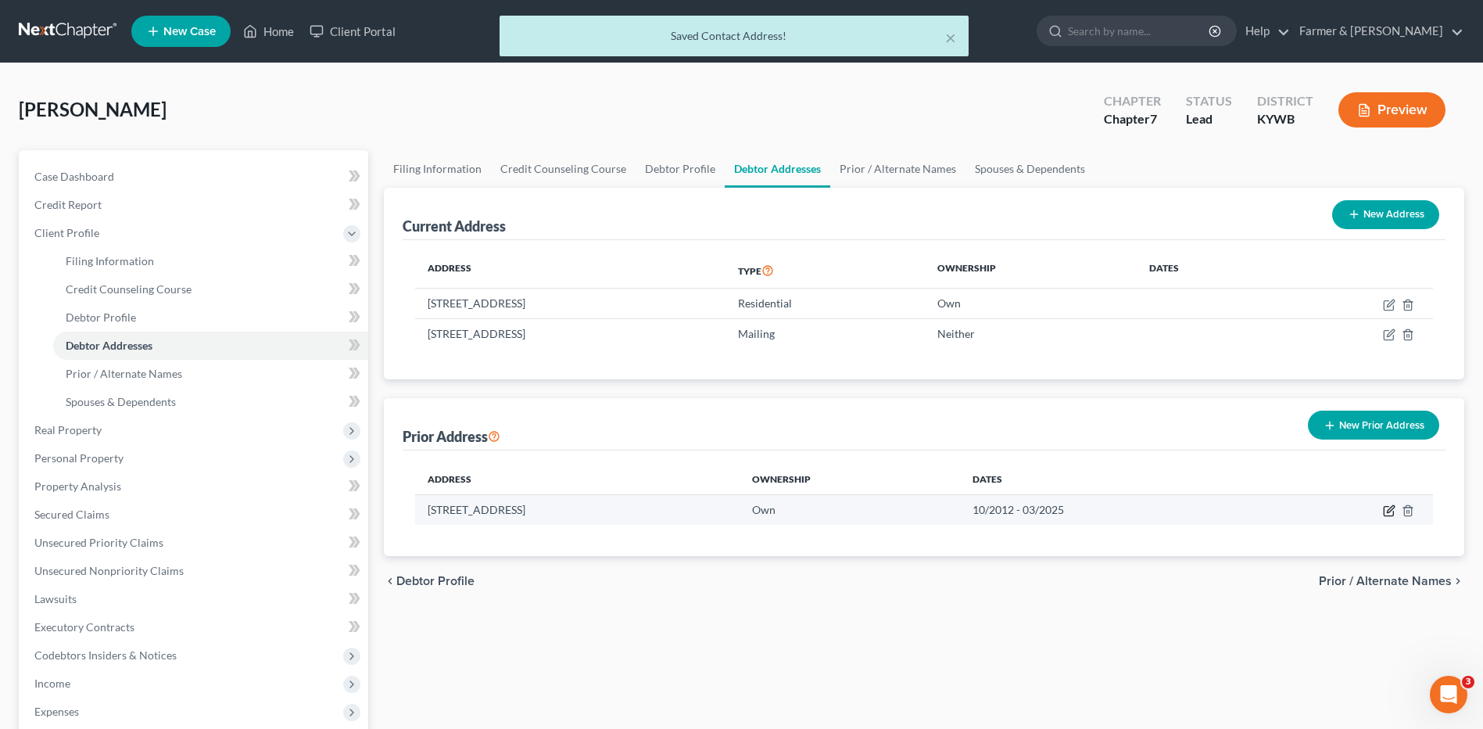
click at [1389, 511] on icon "button" at bounding box center [1389, 510] width 13 height 13
select select "18"
select select "16"
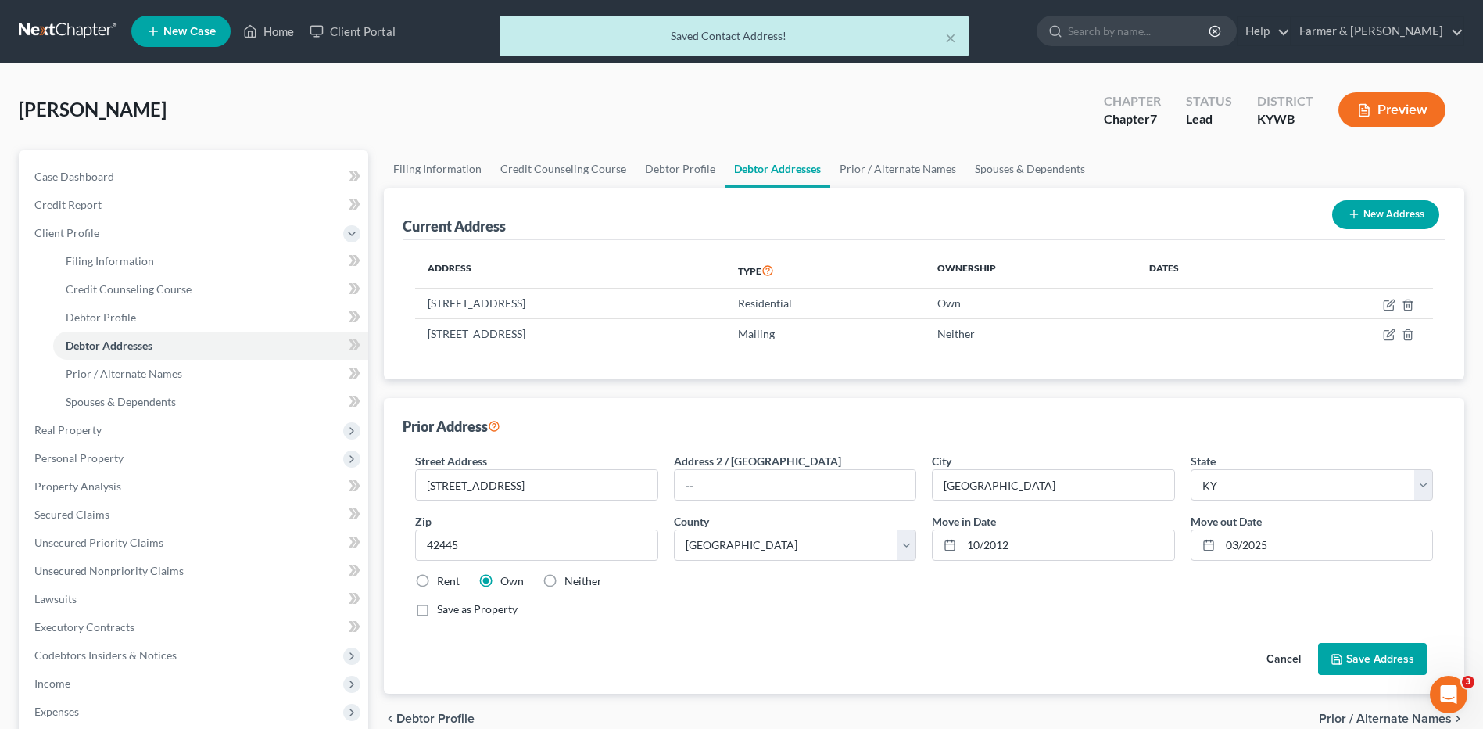
click at [1381, 656] on button "Save Address" at bounding box center [1372, 659] width 109 height 33
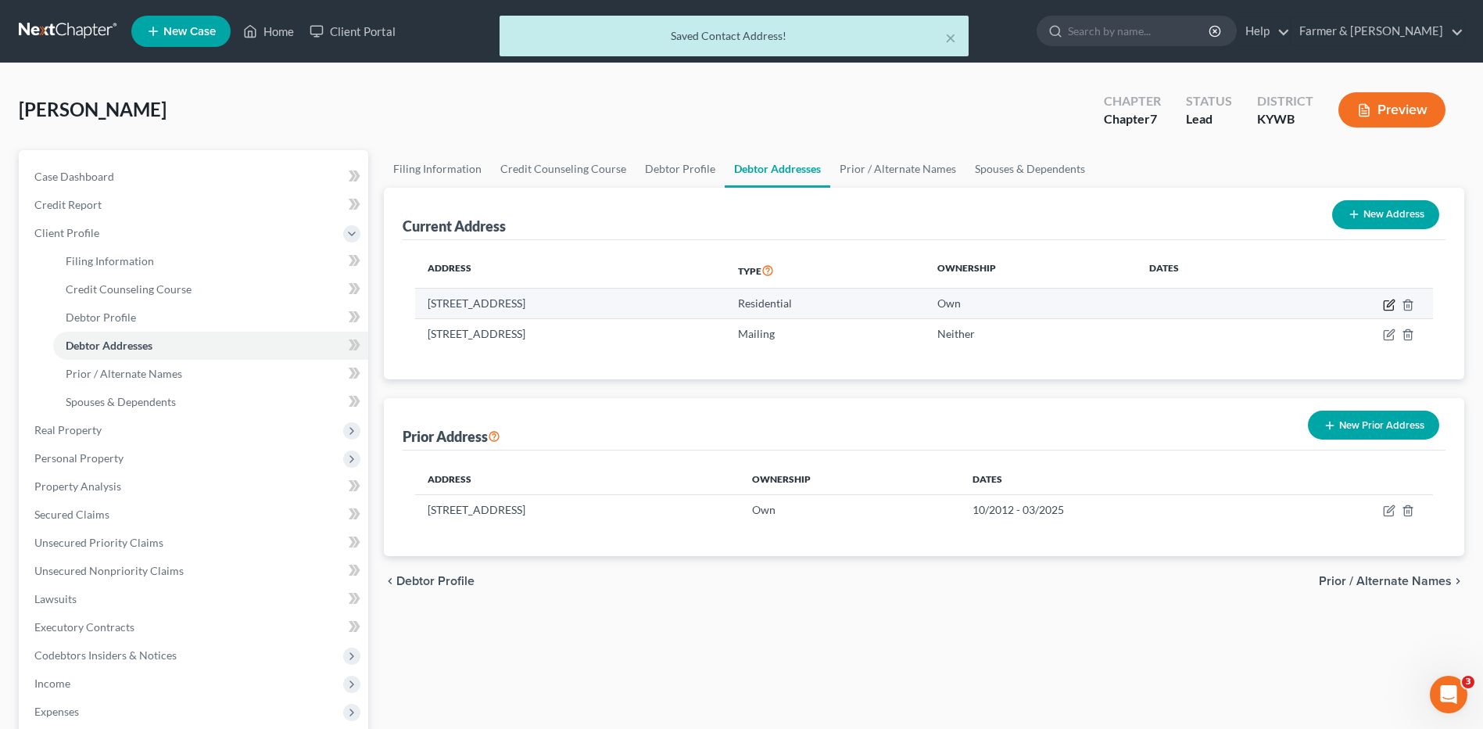
click at [1388, 309] on icon "button" at bounding box center [1389, 305] width 13 height 13
select select "18"
select select "16"
select select "0"
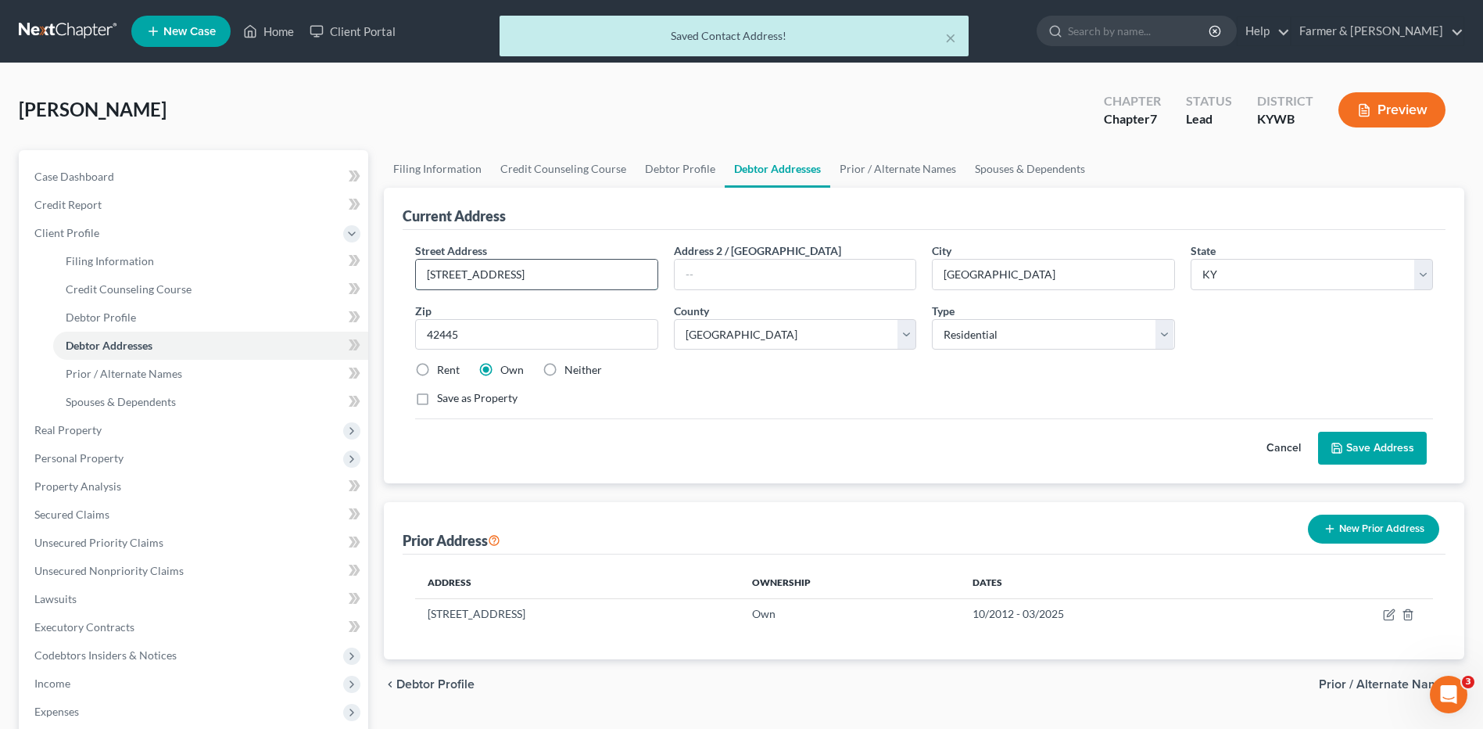
drag, startPoint x: 571, startPoint y: 277, endPoint x: 420, endPoint y: 271, distance: 151.0
click at [420, 271] on input "701 South Jefferson St" at bounding box center [536, 275] width 241 height 30
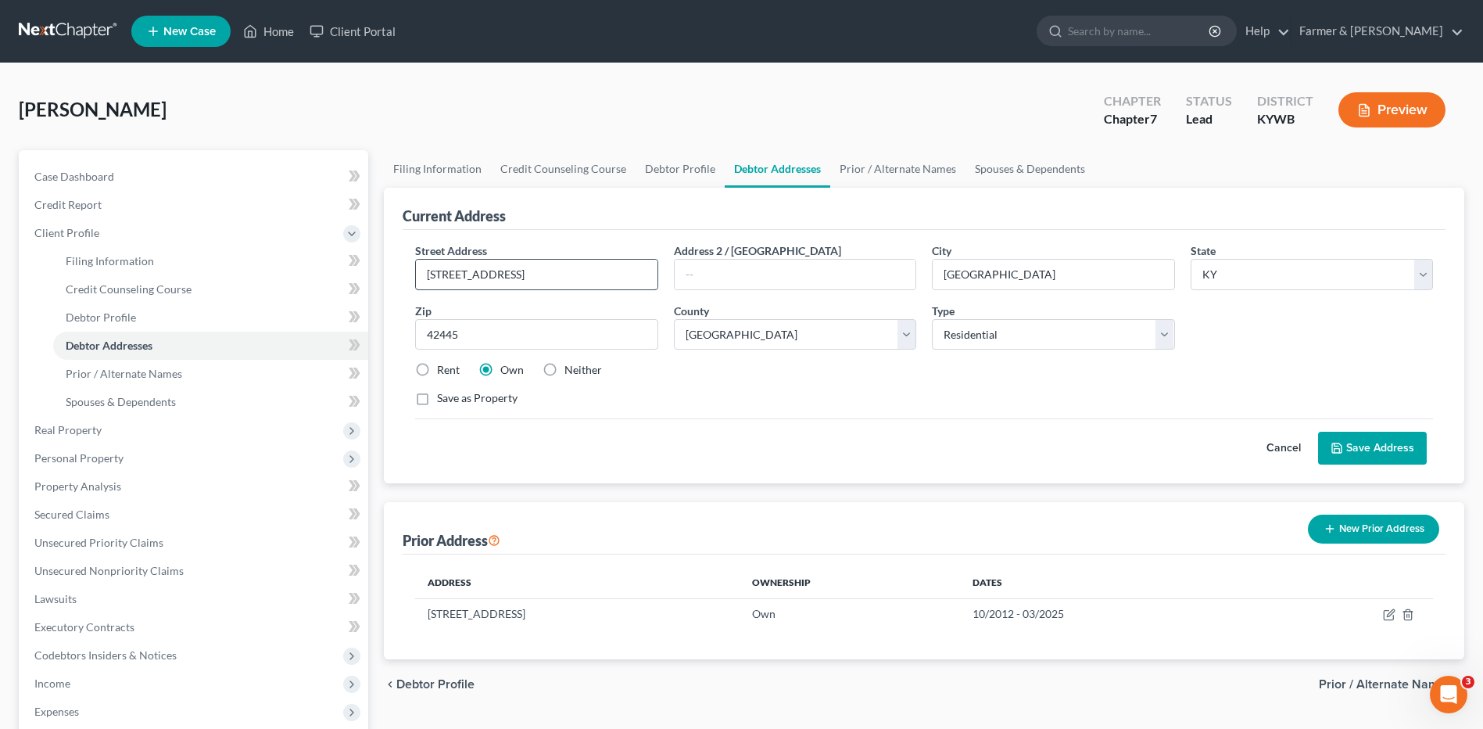
type input "504 West Main Street"
click at [564, 370] on label "Neither" at bounding box center [583, 370] width 38 height 16
click at [571, 370] on input "Neither" at bounding box center [576, 367] width 10 height 10
radio input "true"
click at [1354, 453] on button "Save Address" at bounding box center [1372, 448] width 109 height 33
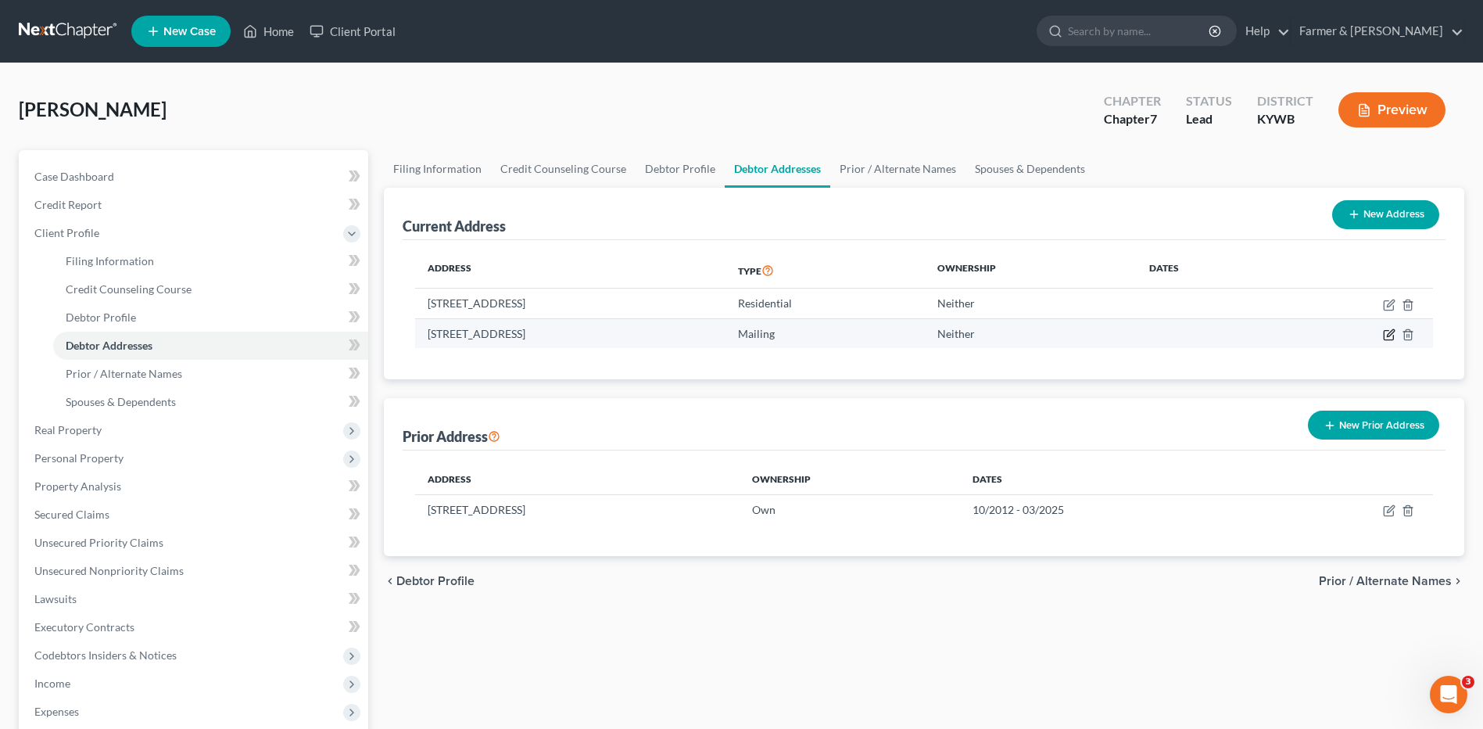
click at [1392, 335] on icon "button" at bounding box center [1389, 334] width 13 height 13
select select "18"
select select "16"
select select "0"
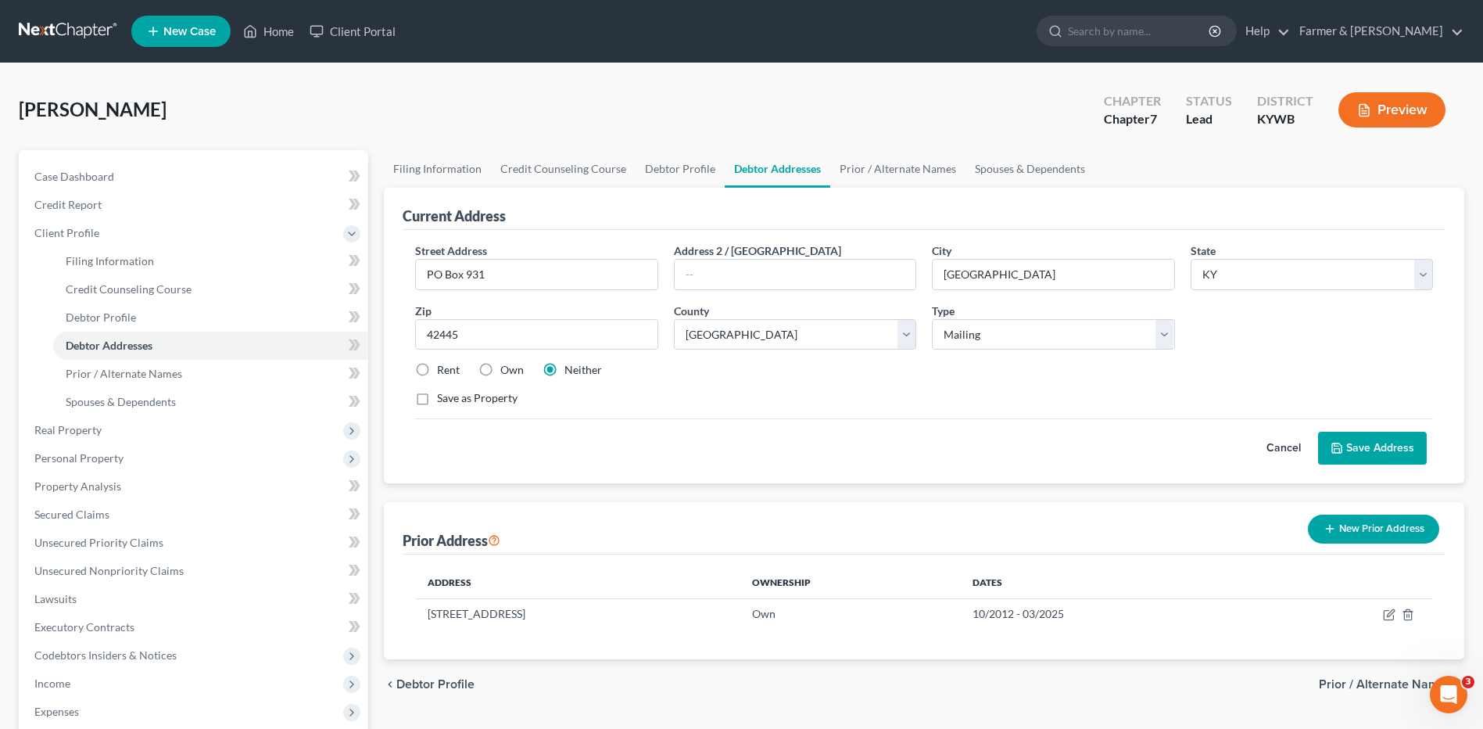
click at [1349, 446] on button "Save Address" at bounding box center [1372, 448] width 109 height 33
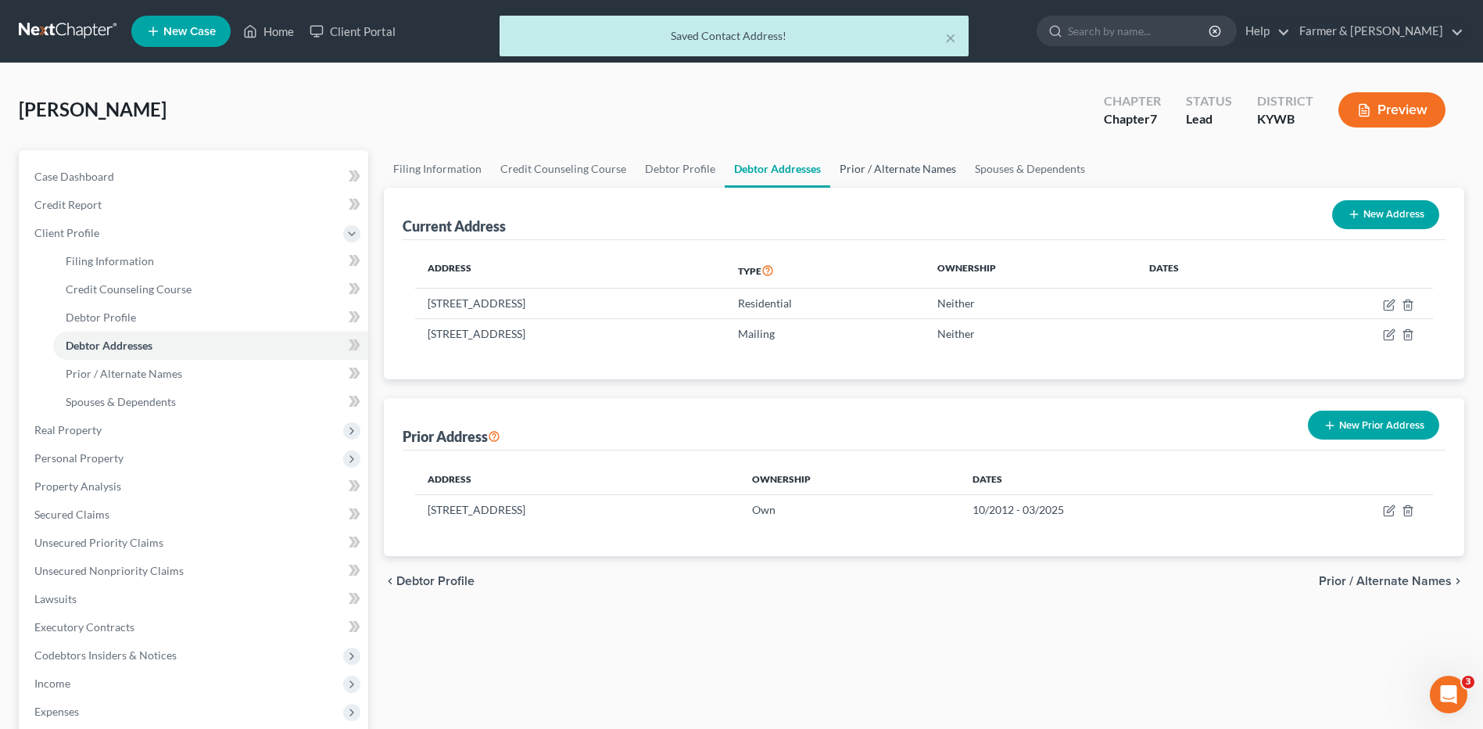
click at [878, 166] on link "Prior / Alternate Names" at bounding box center [897, 169] width 135 height 38
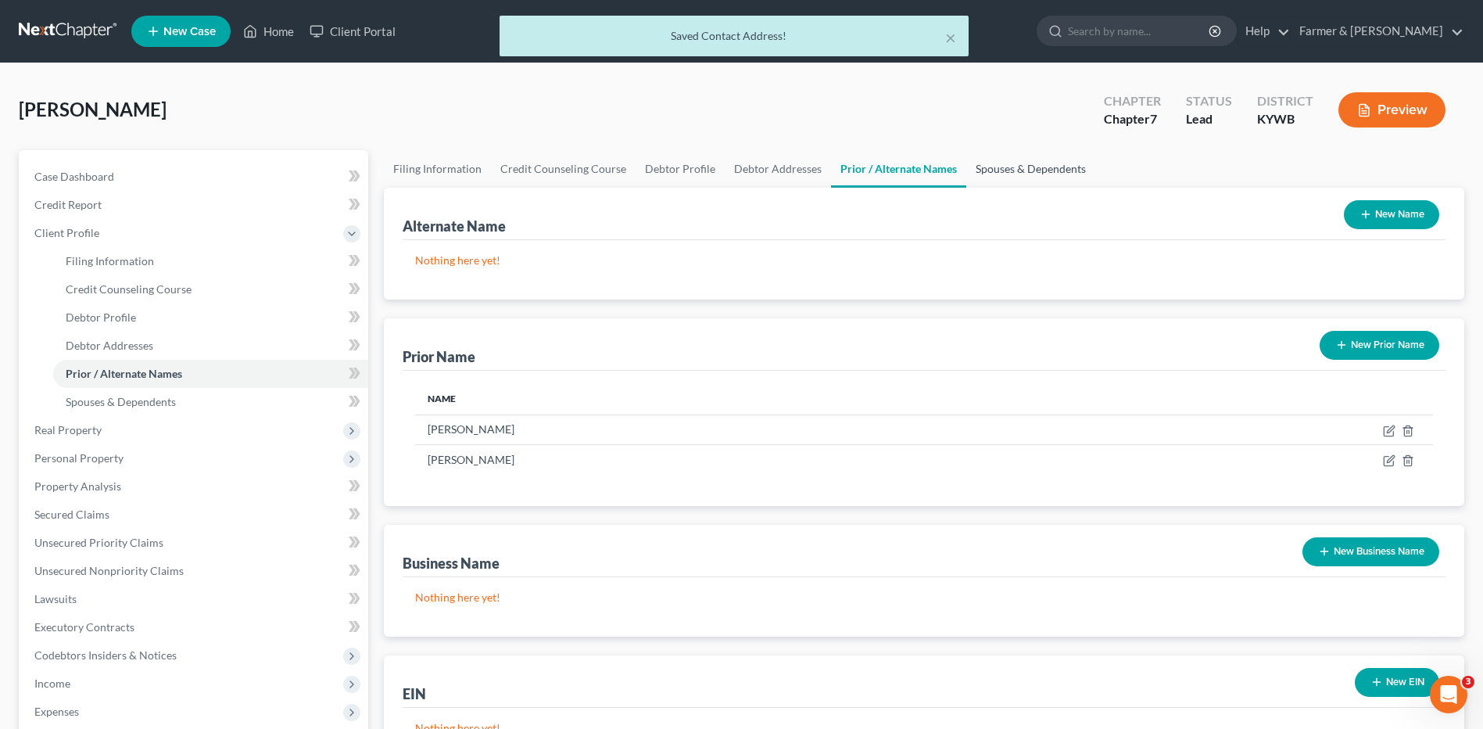
click at [1009, 167] on link "Spouses & Dependents" at bounding box center [1030, 169] width 129 height 38
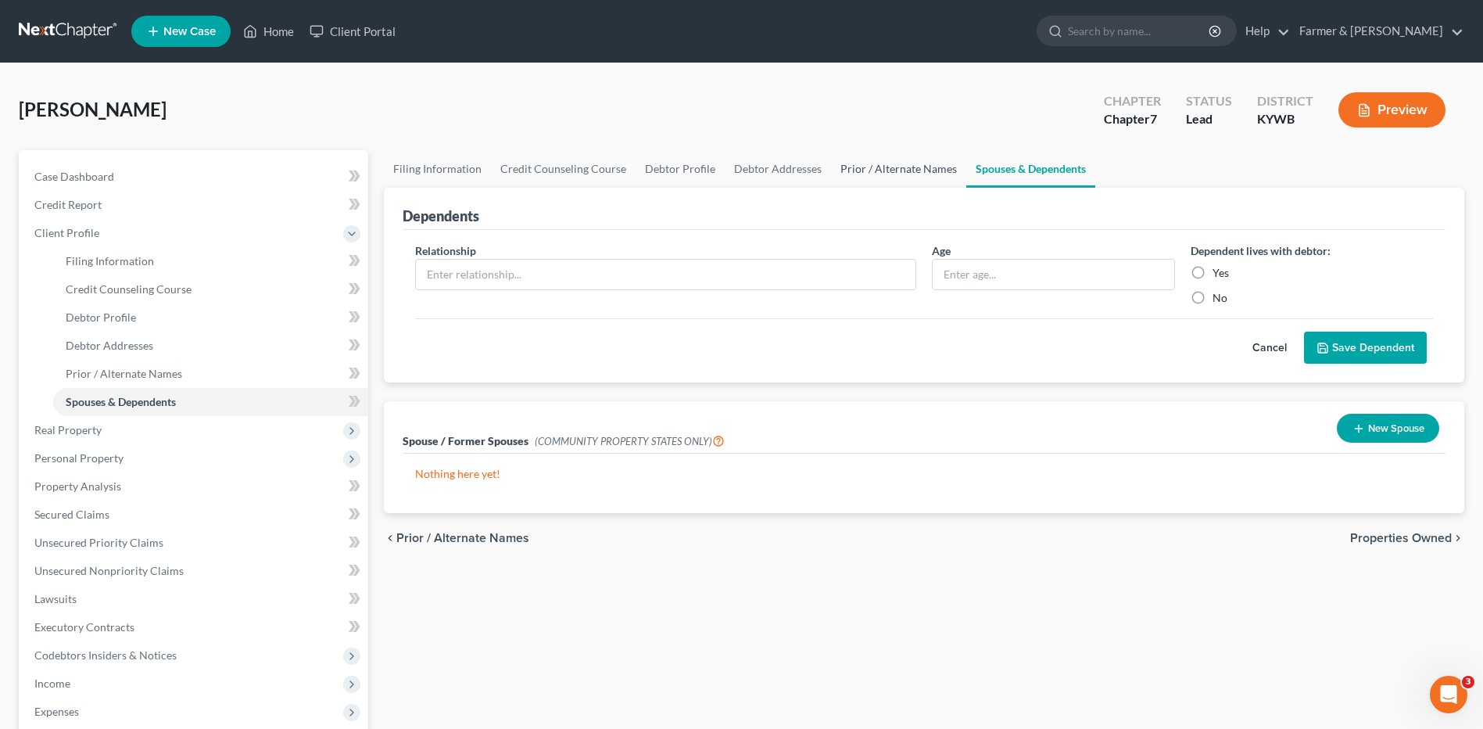
click at [897, 167] on link "Prior / Alternate Names" at bounding box center [898, 169] width 135 height 38
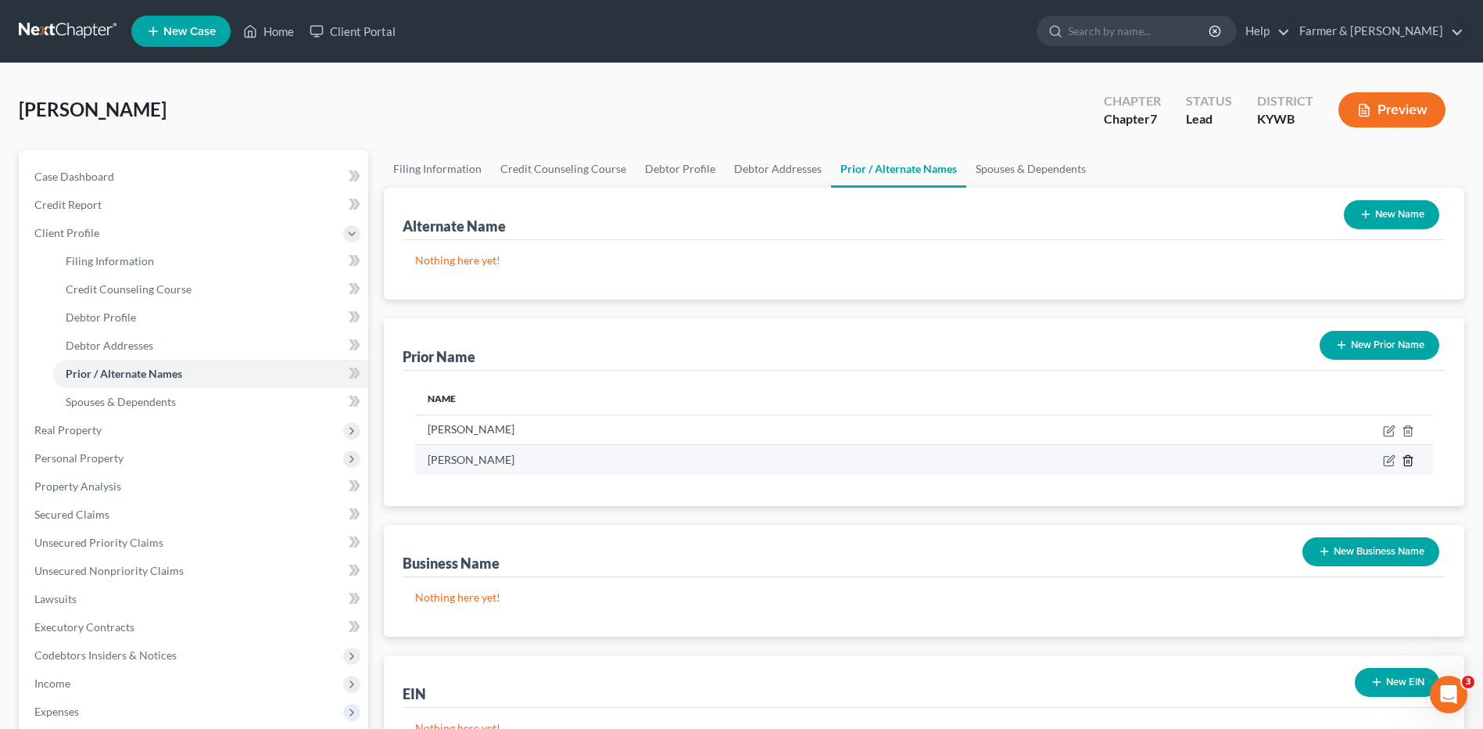
click at [1407, 461] on line "button" at bounding box center [1407, 461] width 0 height 3
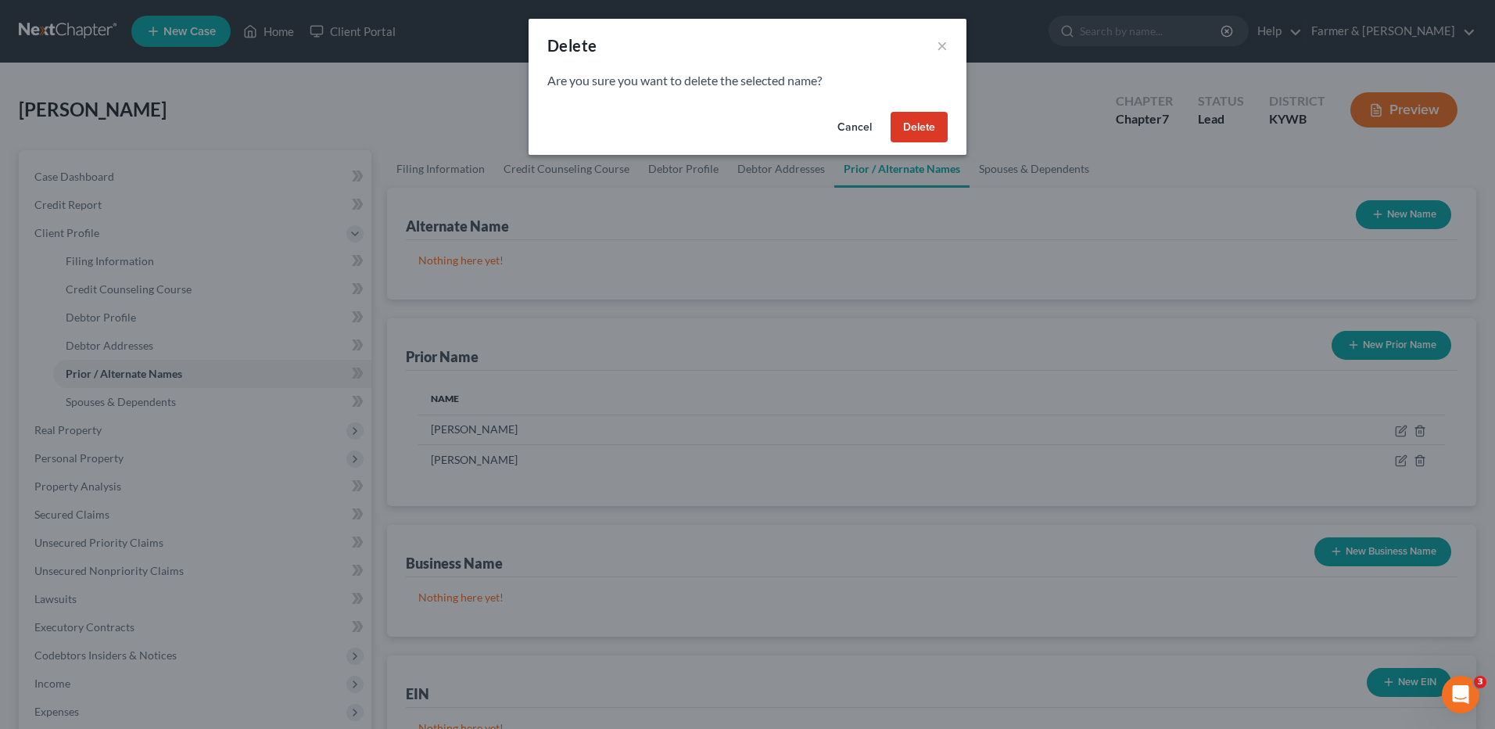
click at [940, 134] on button "Delete" at bounding box center [919, 127] width 57 height 31
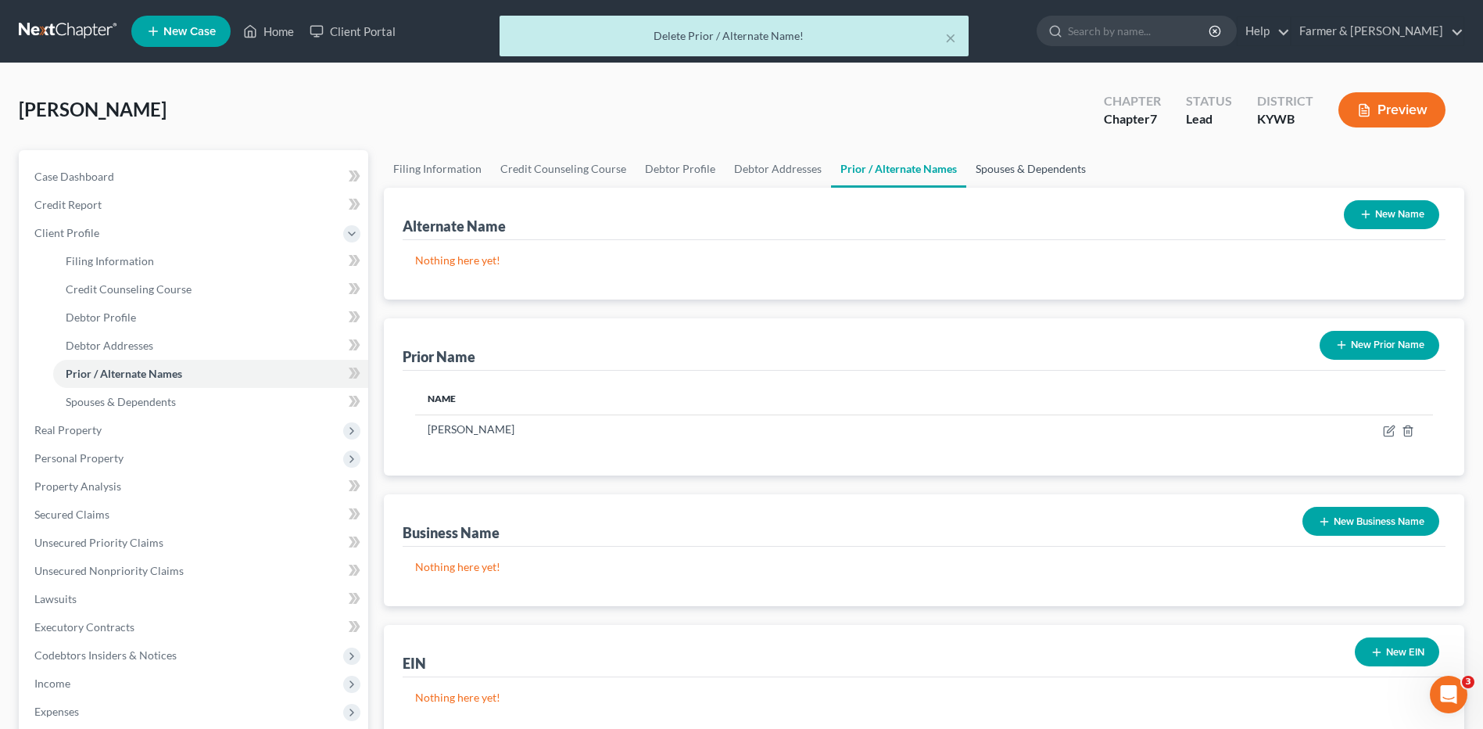
click at [1006, 173] on link "Spouses & Dependents" at bounding box center [1030, 169] width 129 height 38
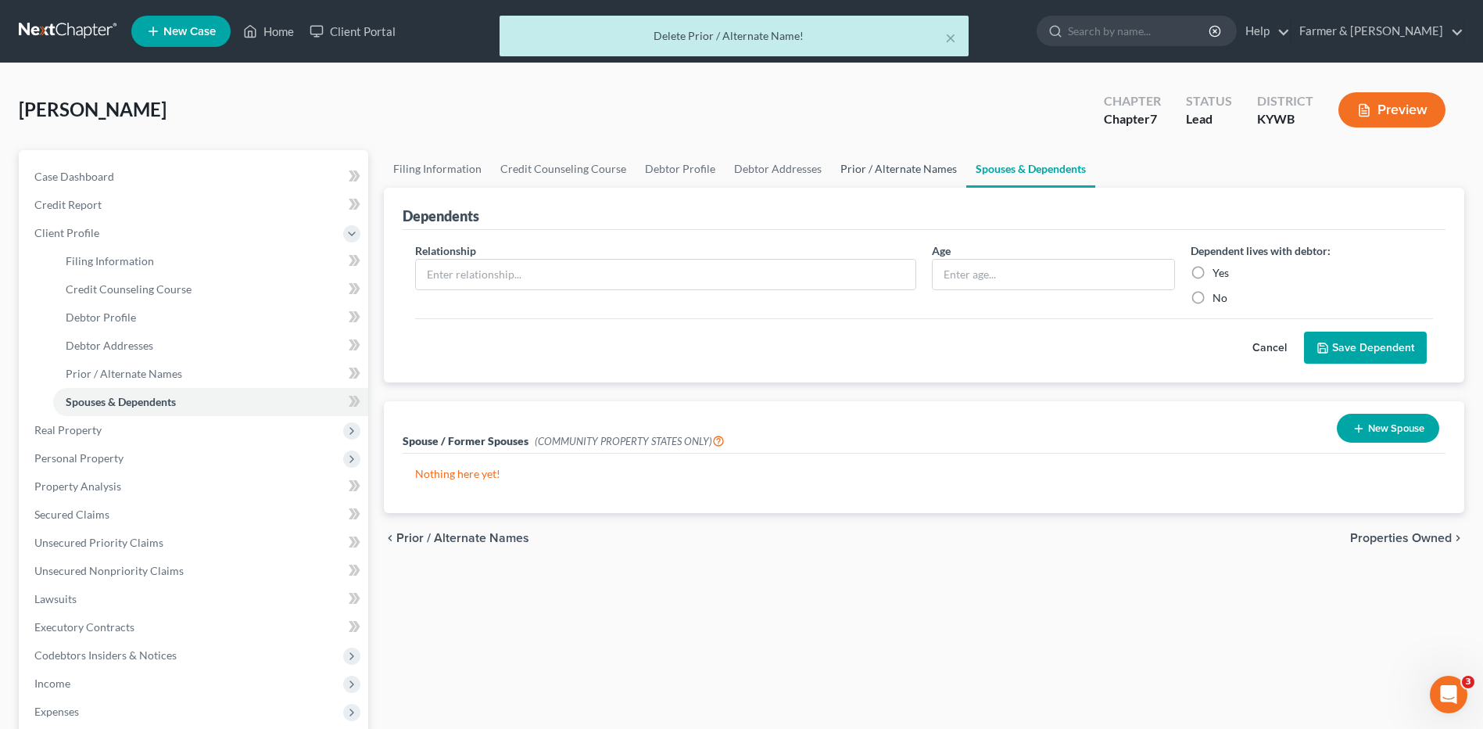
click at [898, 174] on link "Prior / Alternate Names" at bounding box center [898, 169] width 135 height 38
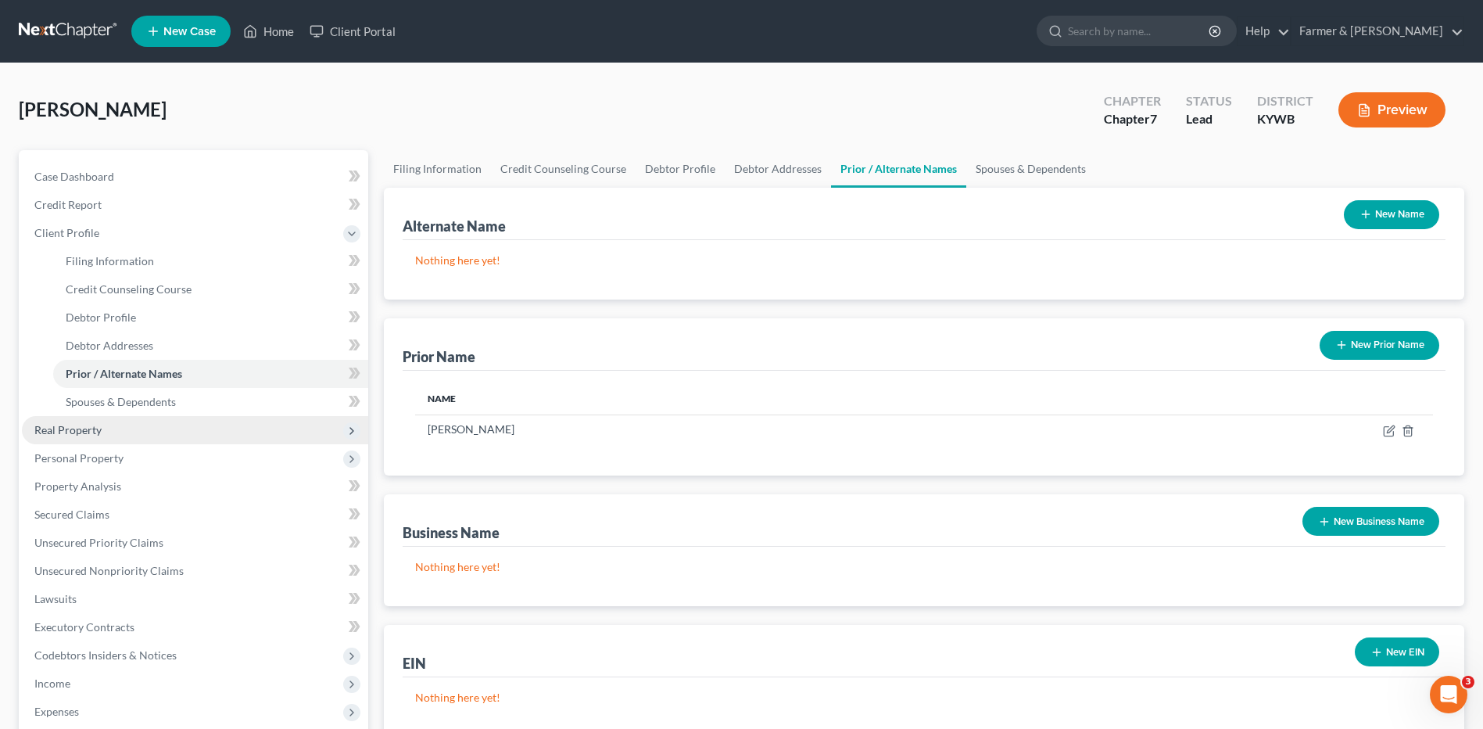
click at [144, 437] on span "Real Property" at bounding box center [195, 430] width 346 height 28
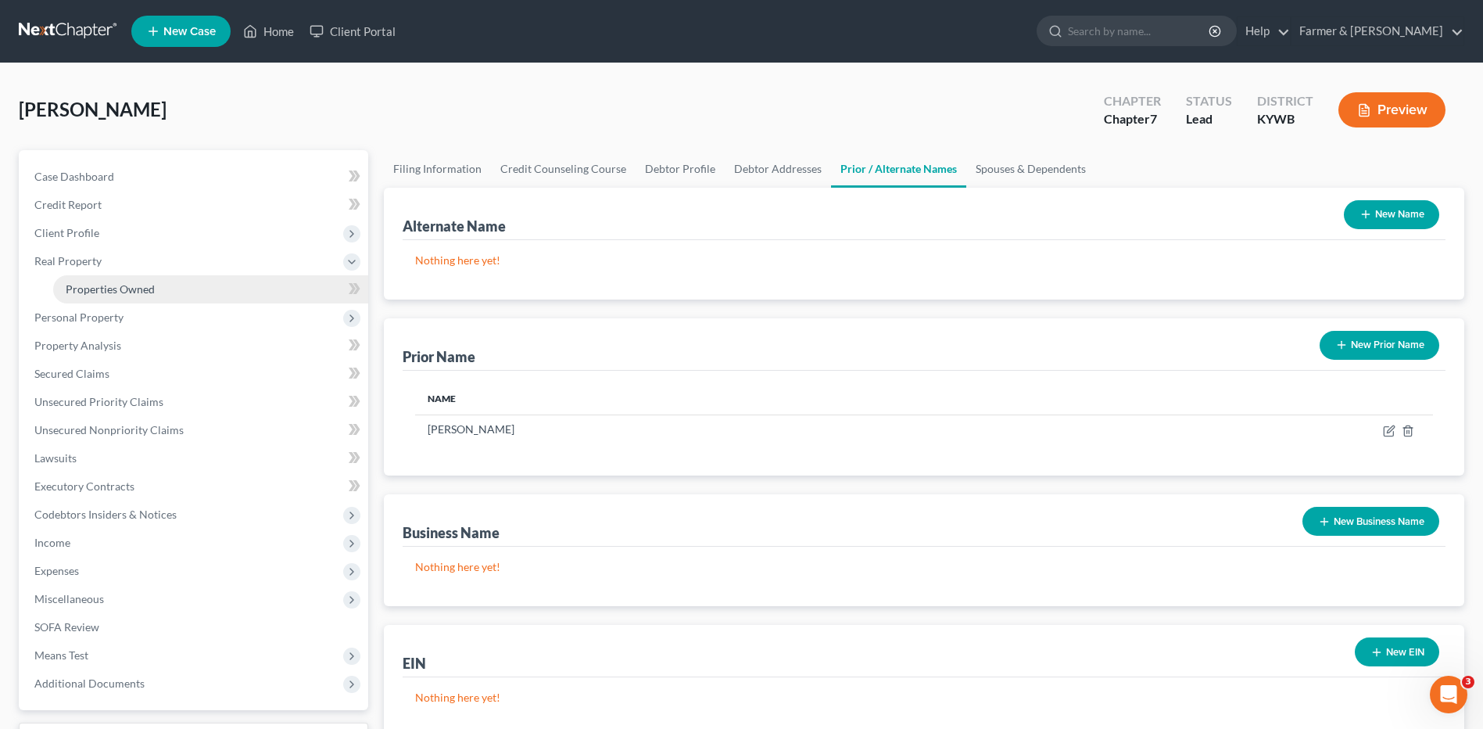
click at [156, 294] on link "Properties Owned" at bounding box center [210, 289] width 315 height 28
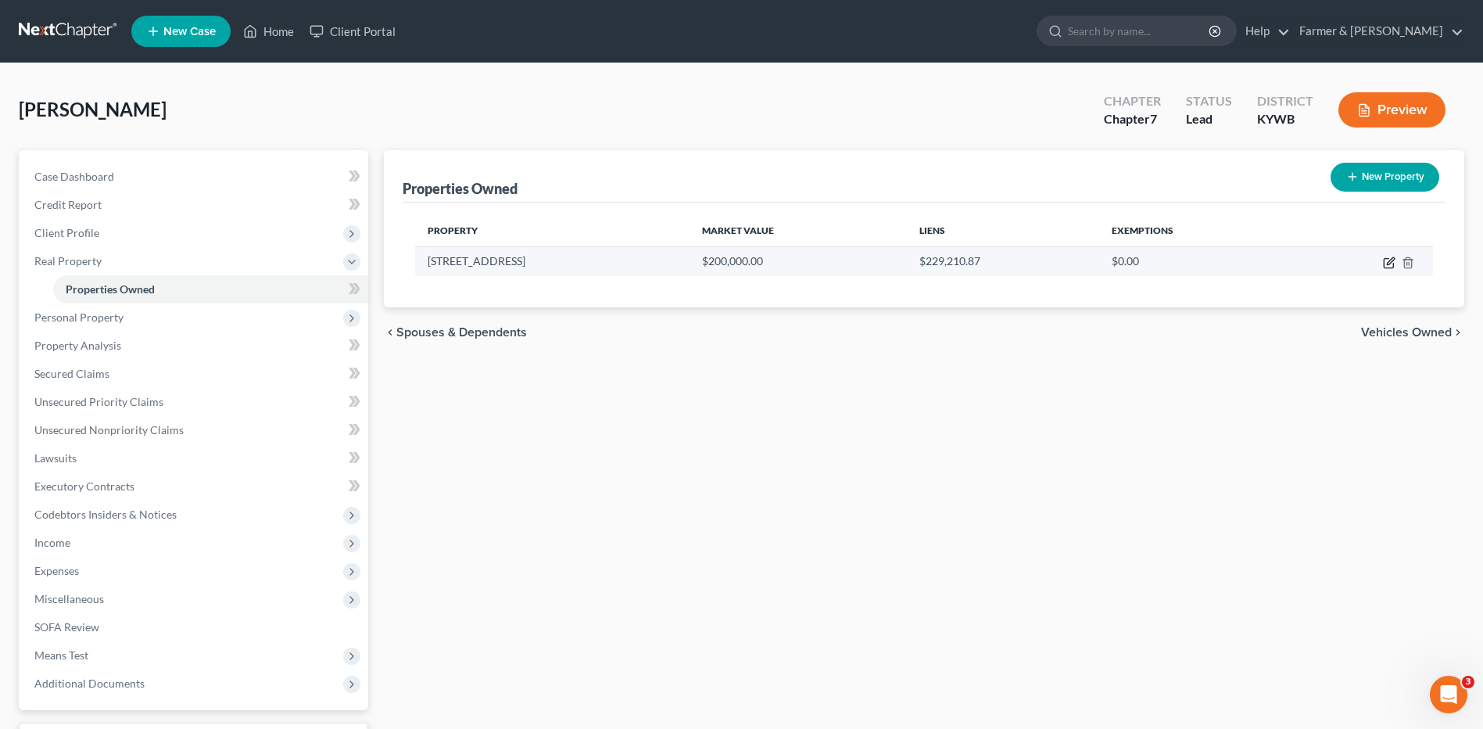
click at [1385, 263] on icon "button" at bounding box center [1388, 263] width 9 height 9
select select "18"
select select "16"
select select "3"
select select "1"
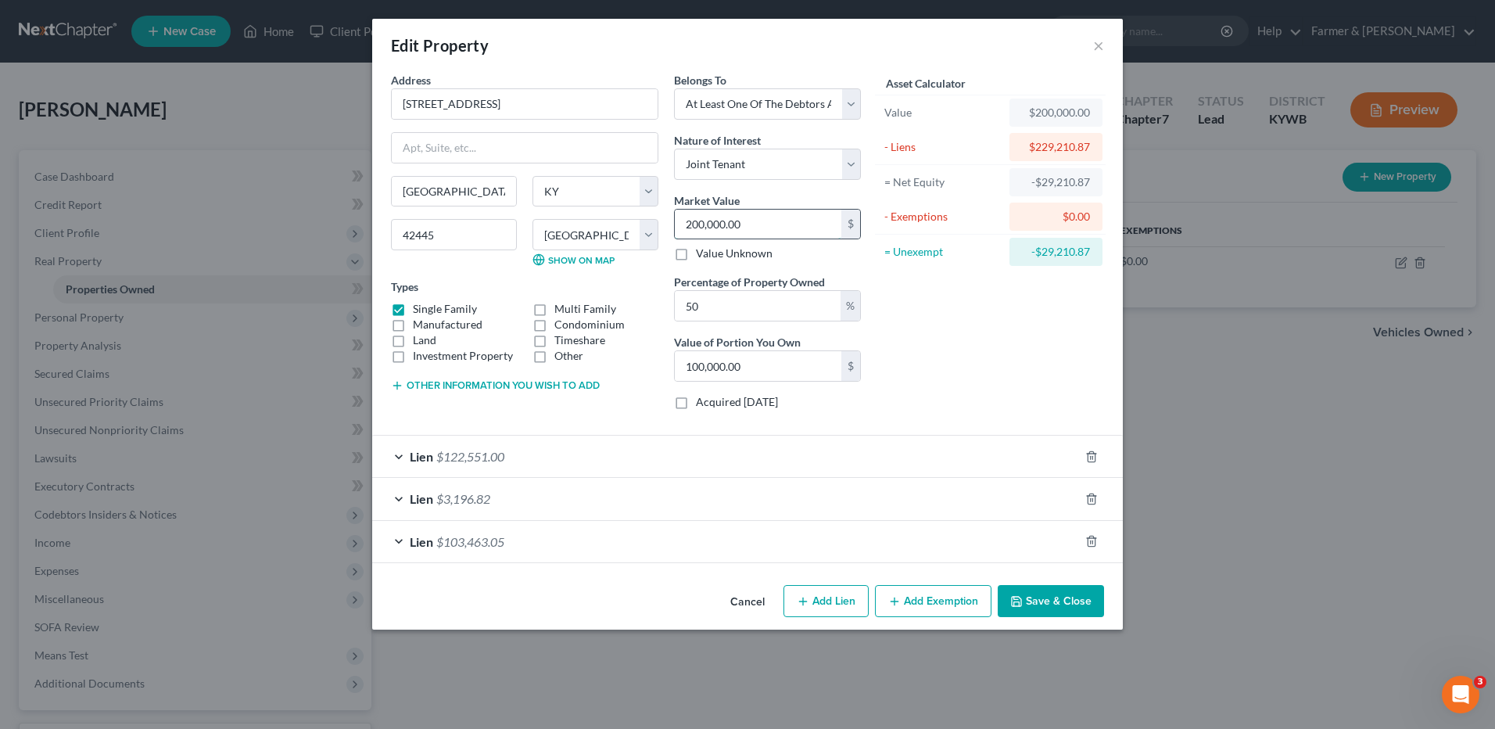
click at [765, 224] on input "200,000.00" at bounding box center [758, 225] width 167 height 30
type input "2"
type input "1.00"
type input "23"
type input "11.50"
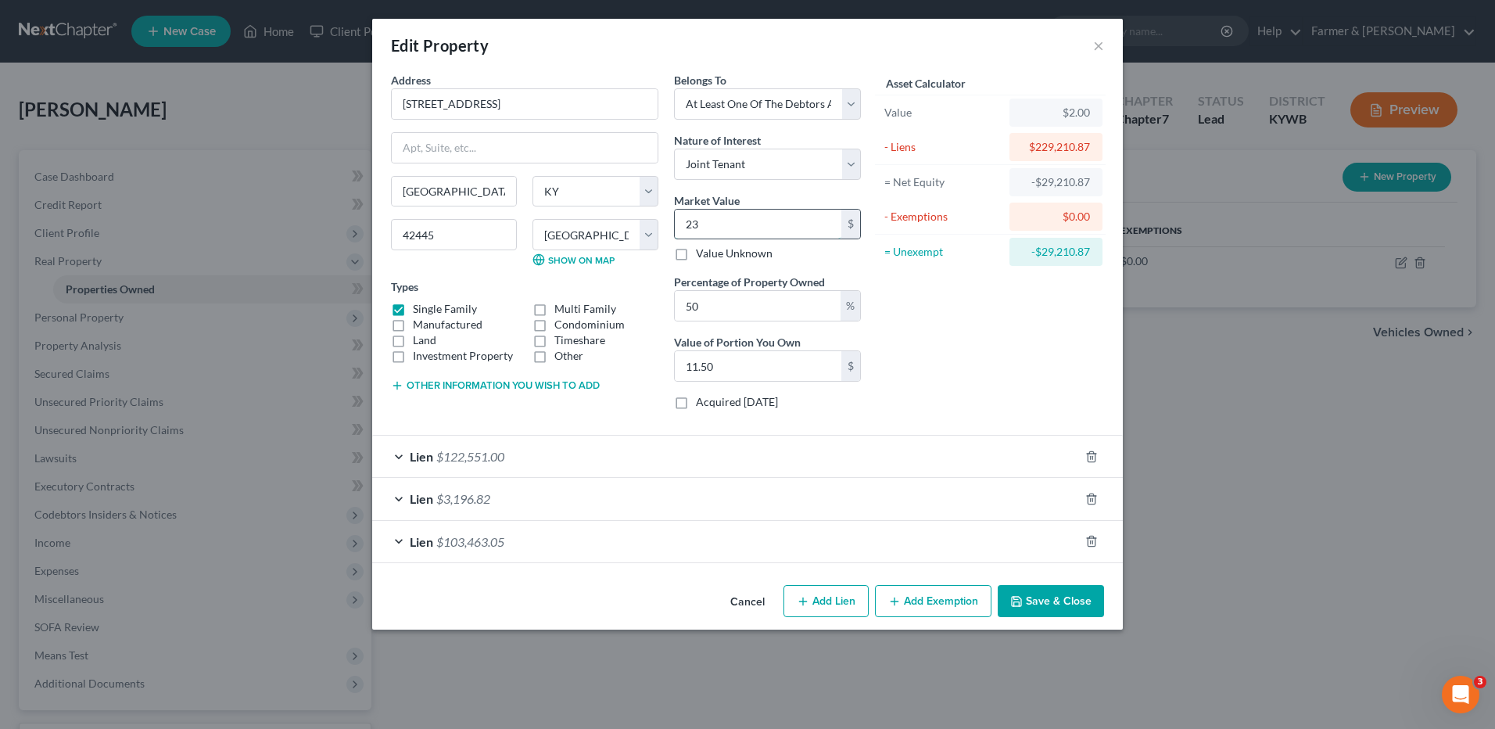
type input "230"
type input "115.00"
type input "2300"
type input "1,150.00"
type input "2,3000"
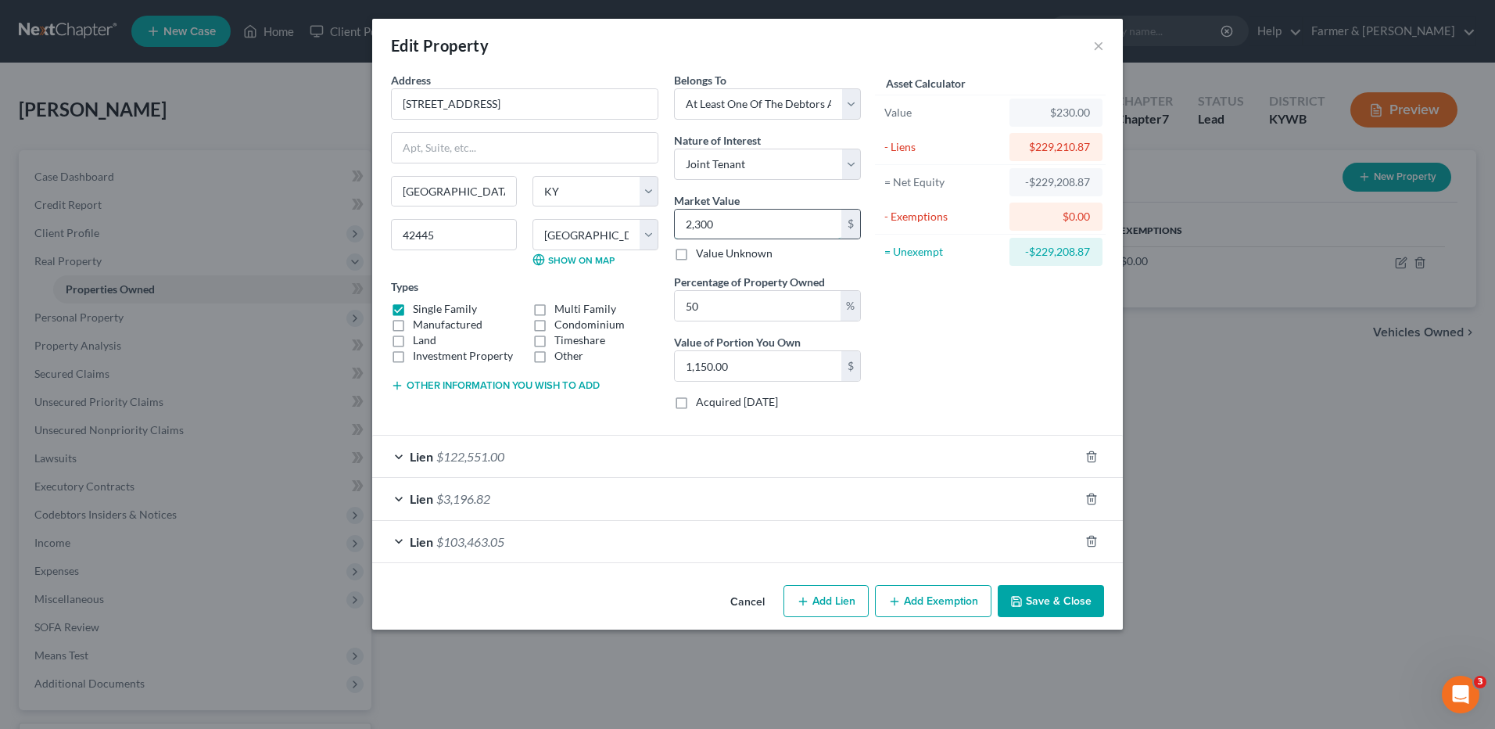
type input "11,500.00"
type input "23,0000"
type input "115,000.00"
type input "230,000.00"
click at [1027, 604] on button "Save & Close" at bounding box center [1051, 601] width 106 height 33
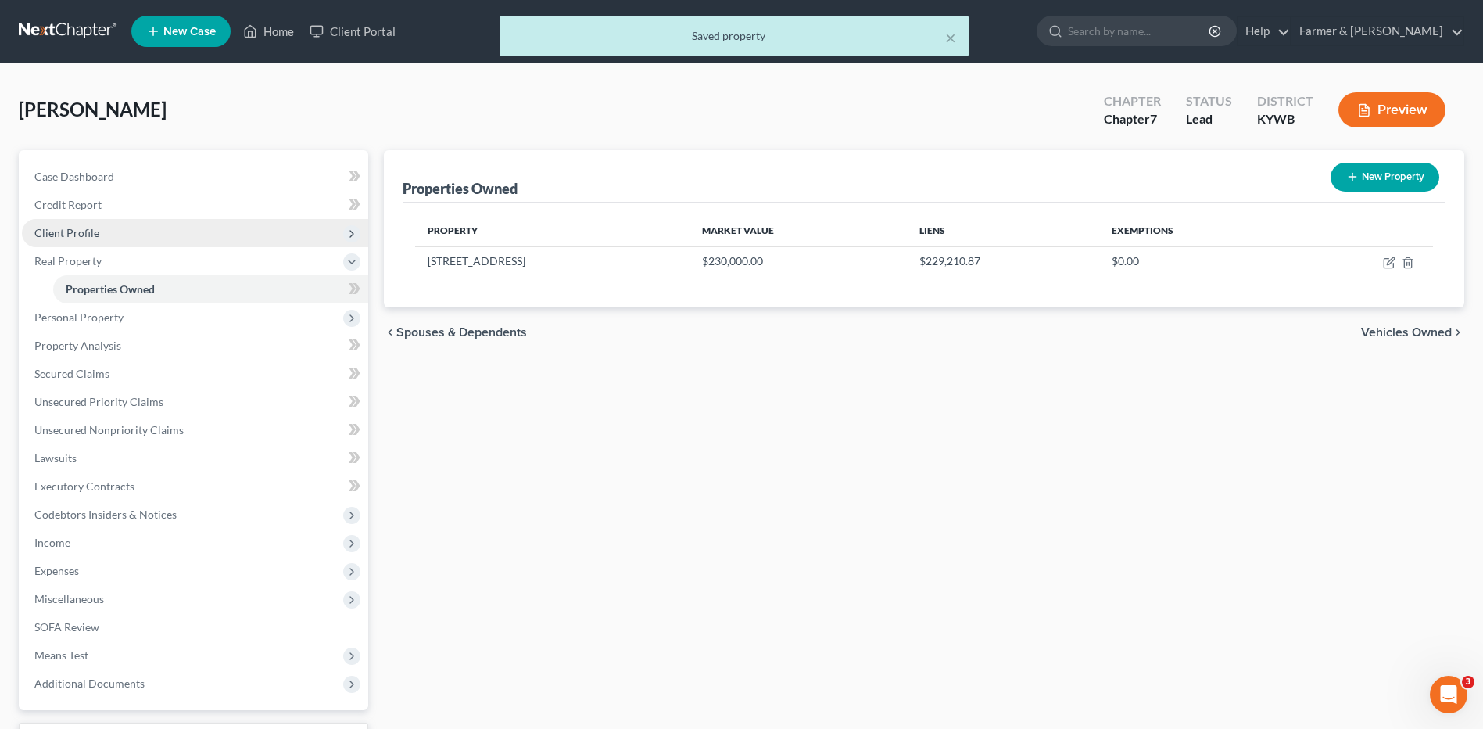
click at [103, 231] on span "Client Profile" at bounding box center [195, 233] width 346 height 28
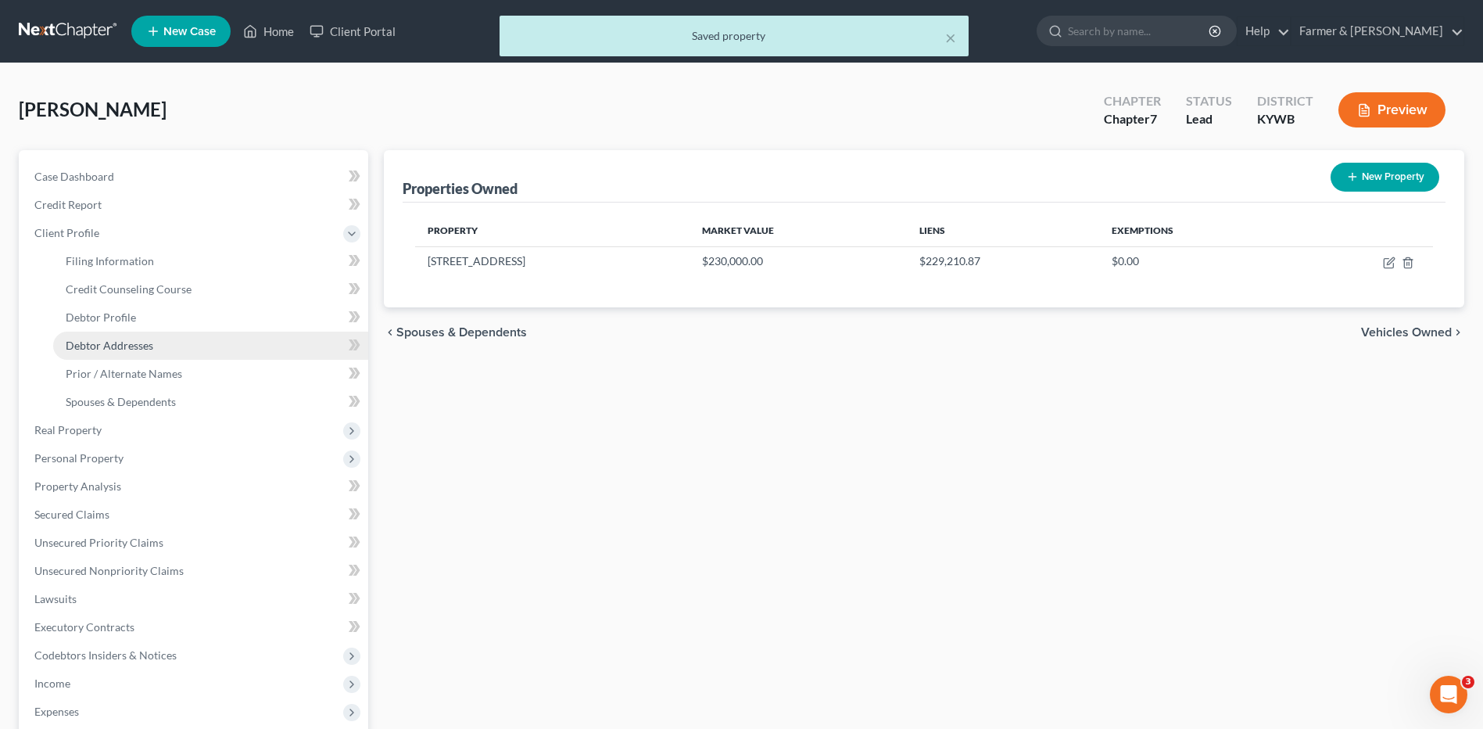
click at [134, 339] on span "Debtor Addresses" at bounding box center [110, 345] width 88 height 13
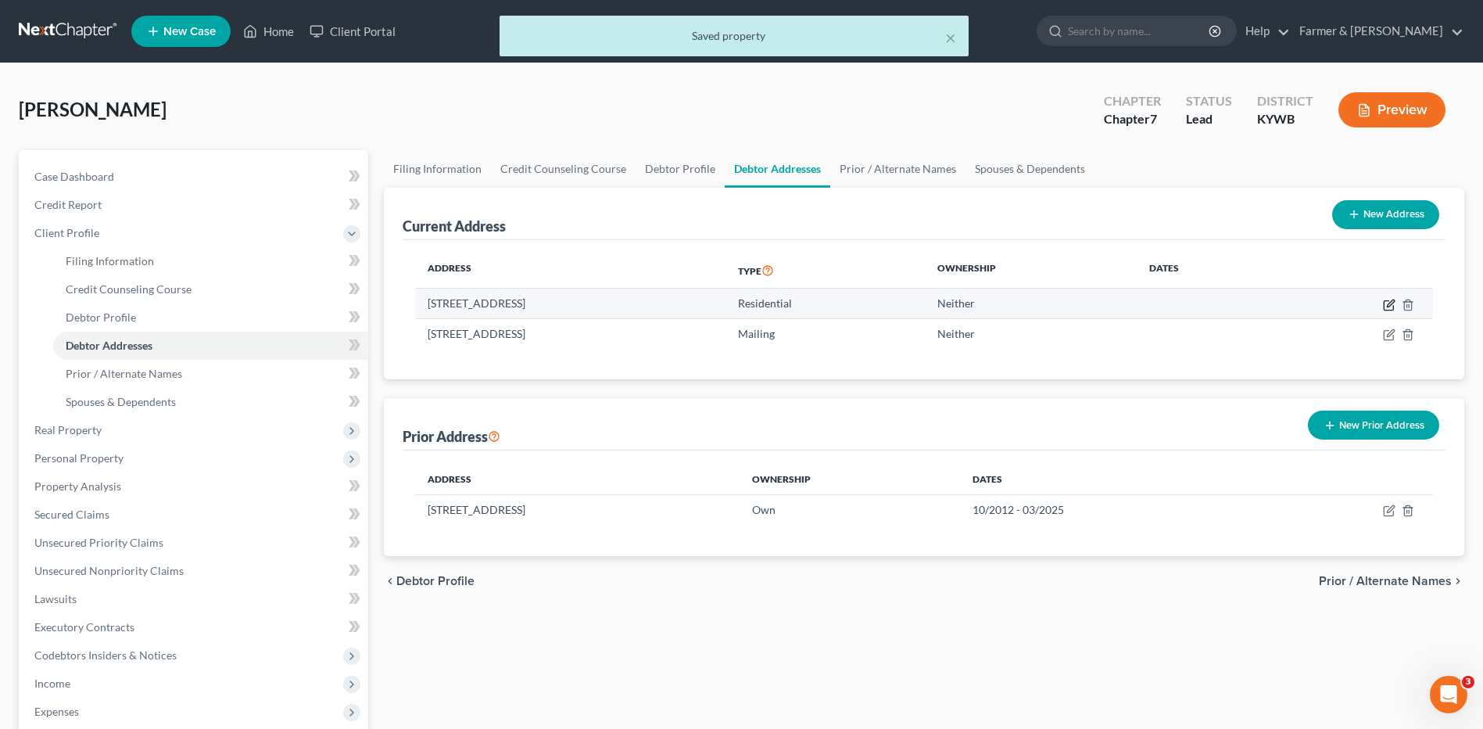
click at [1390, 301] on icon "button" at bounding box center [1389, 305] width 13 height 13
select select "18"
select select "16"
select select "0"
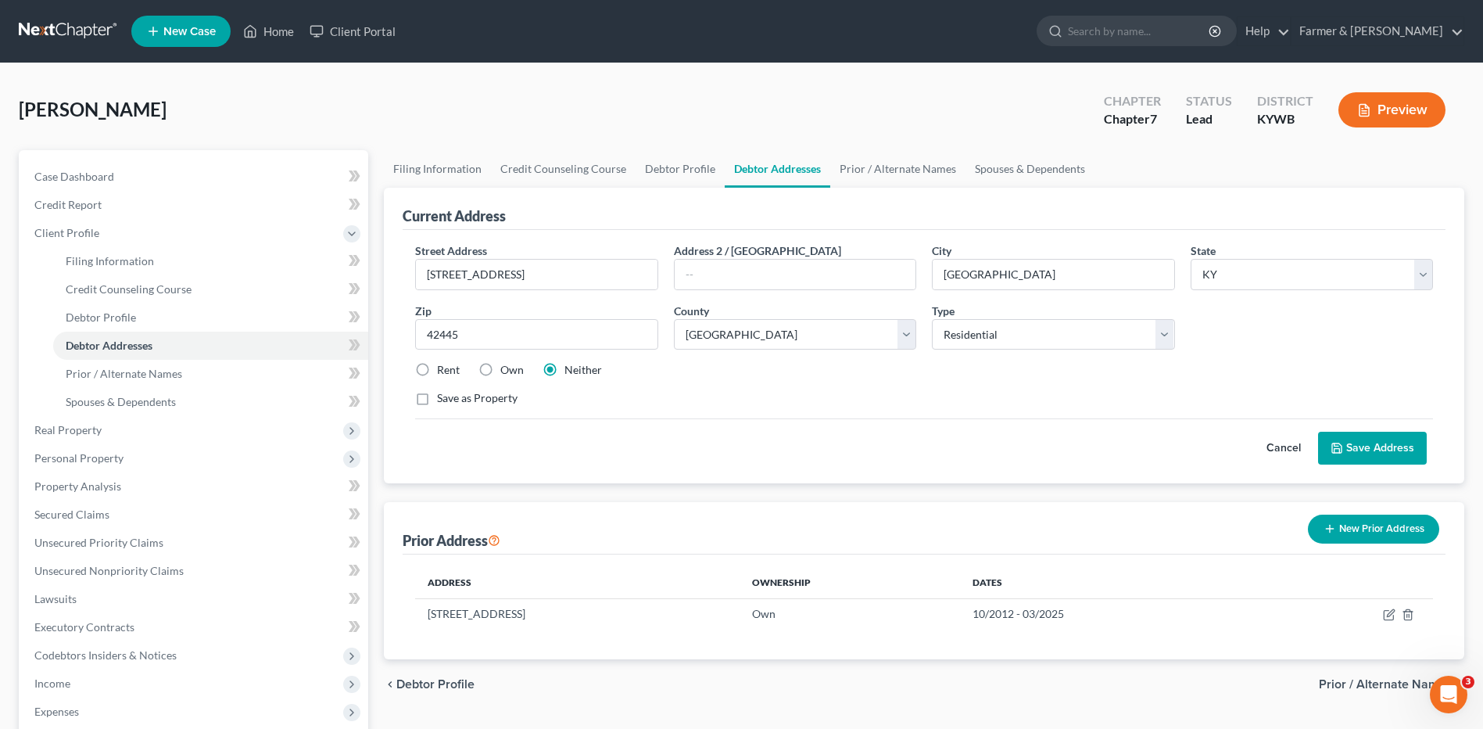
click at [1284, 448] on button "Cancel" at bounding box center [1283, 447] width 69 height 31
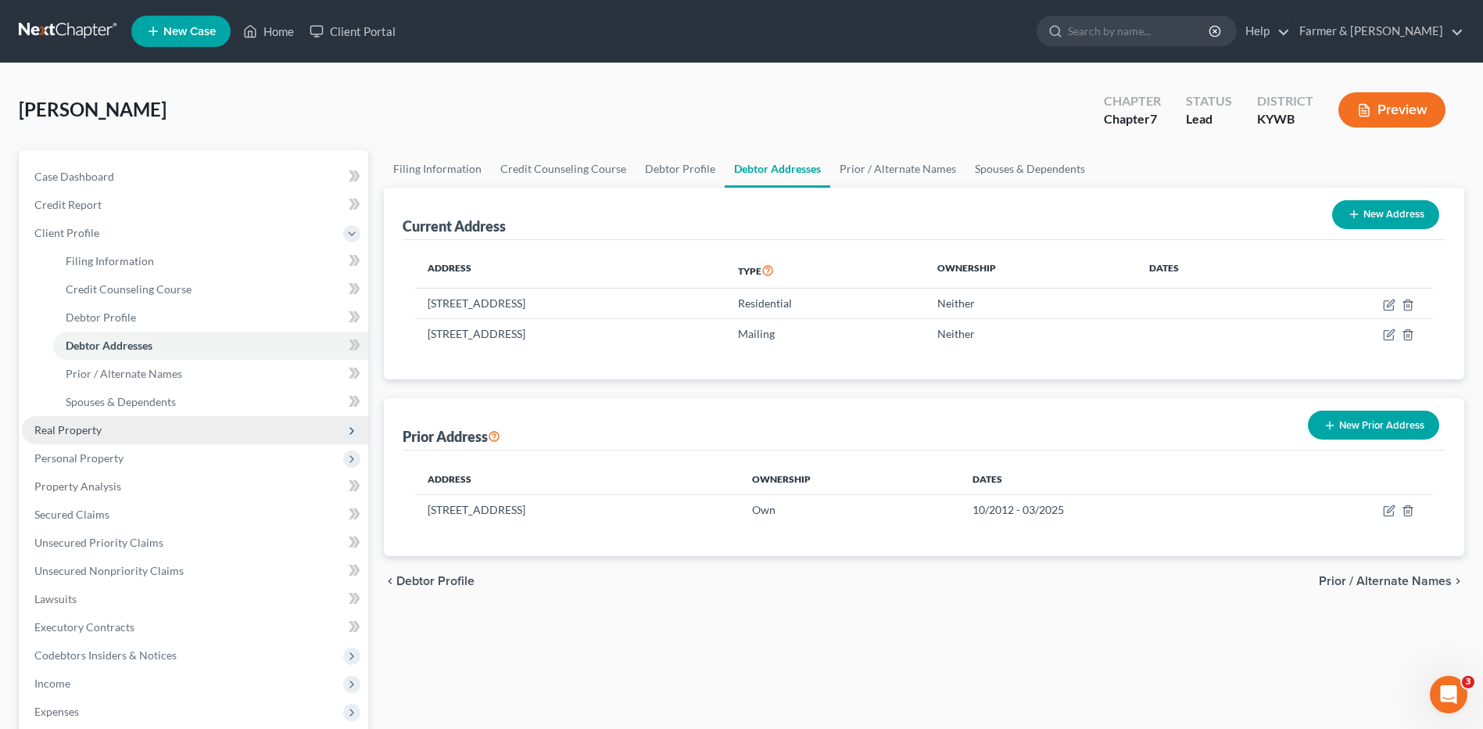
click at [146, 421] on span "Real Property" at bounding box center [195, 430] width 346 height 28
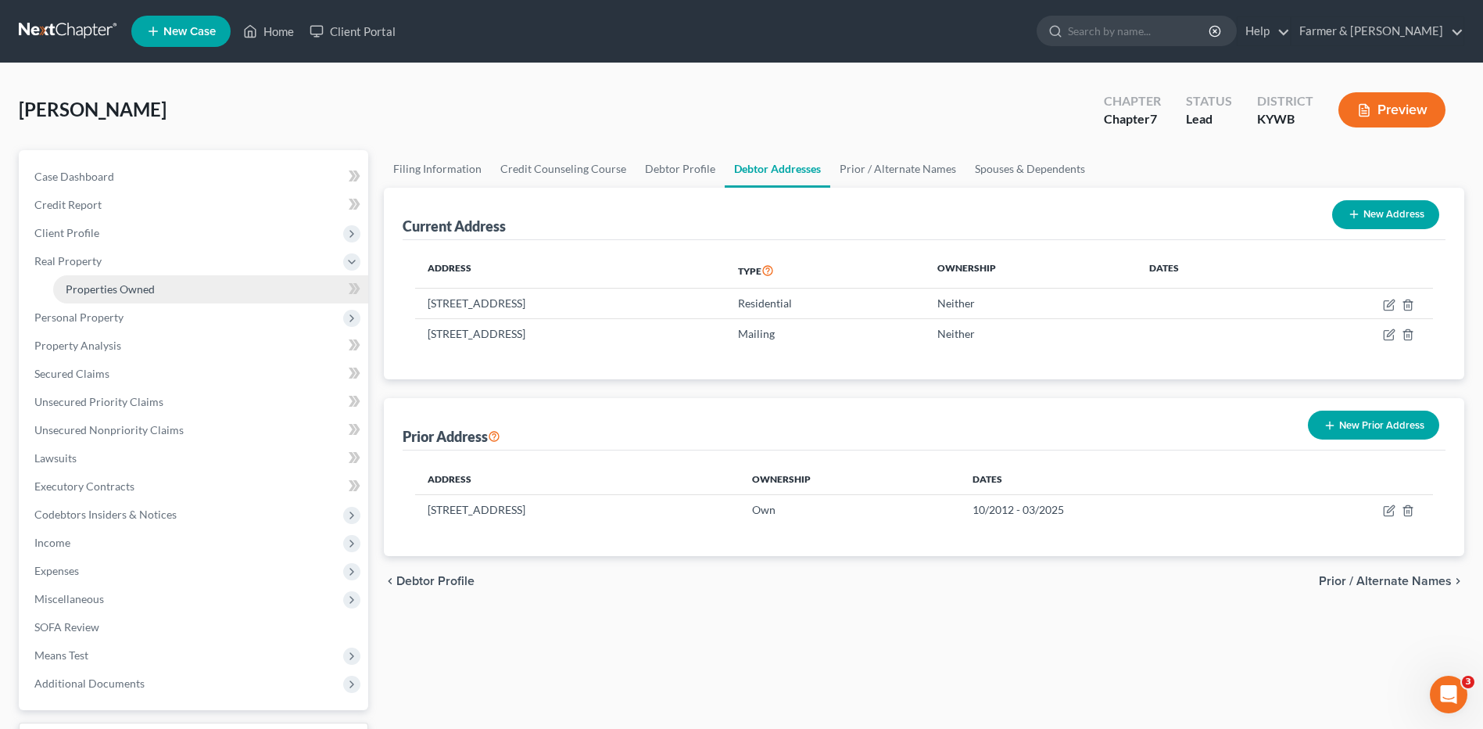
click at [154, 283] on link "Properties Owned" at bounding box center [210, 289] width 315 height 28
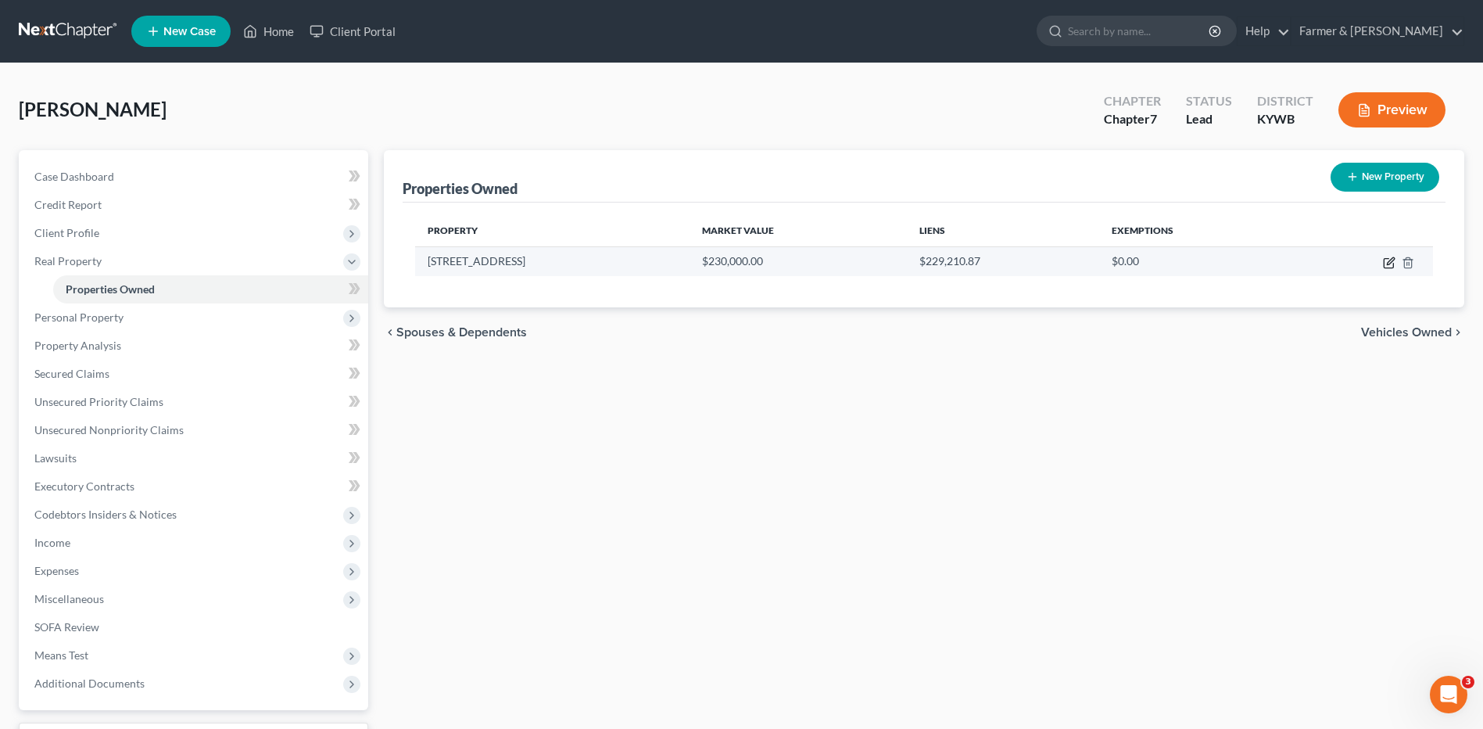
click at [1385, 265] on icon "button" at bounding box center [1388, 263] width 9 height 9
select select "18"
select select "16"
select select "3"
select select "1"
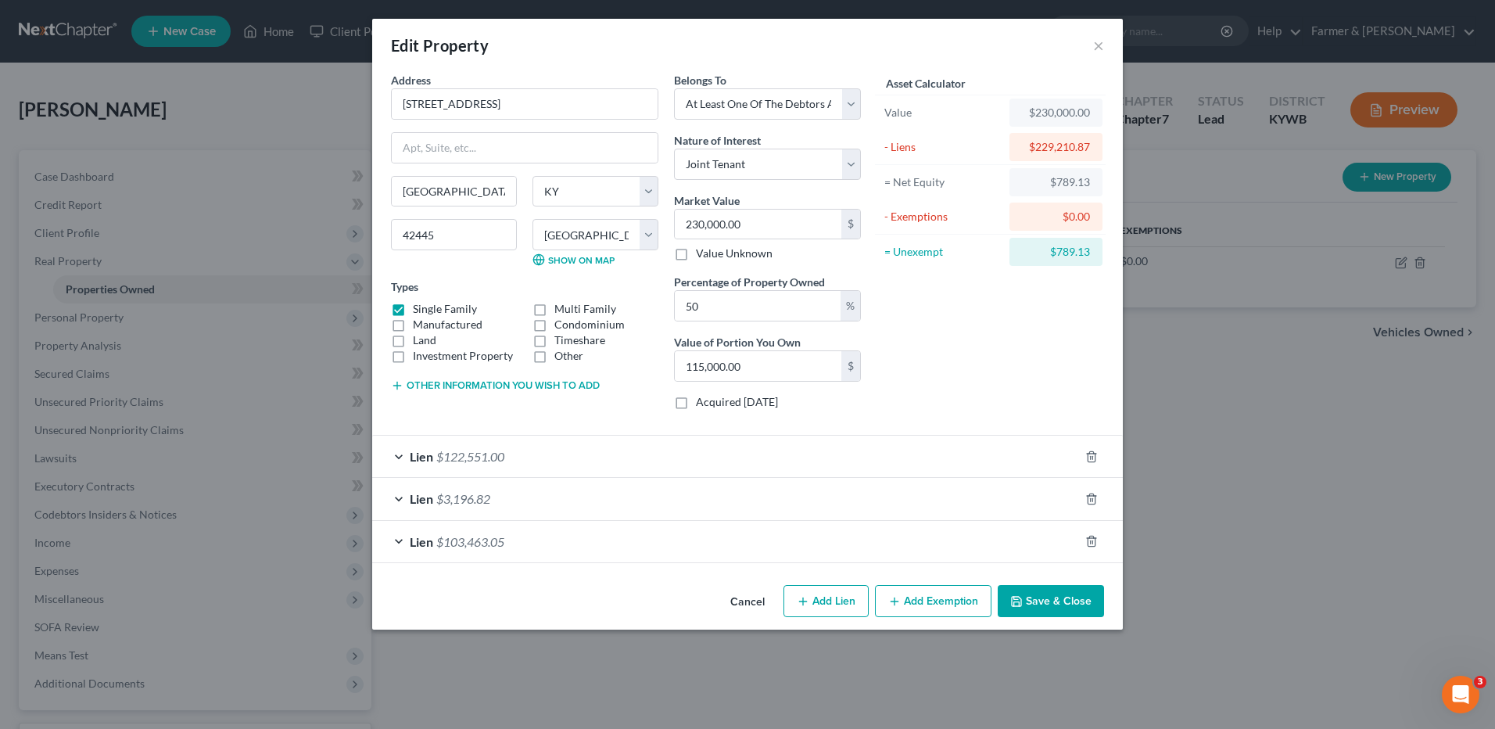
click at [1062, 600] on button "Save & Close" at bounding box center [1051, 601] width 106 height 33
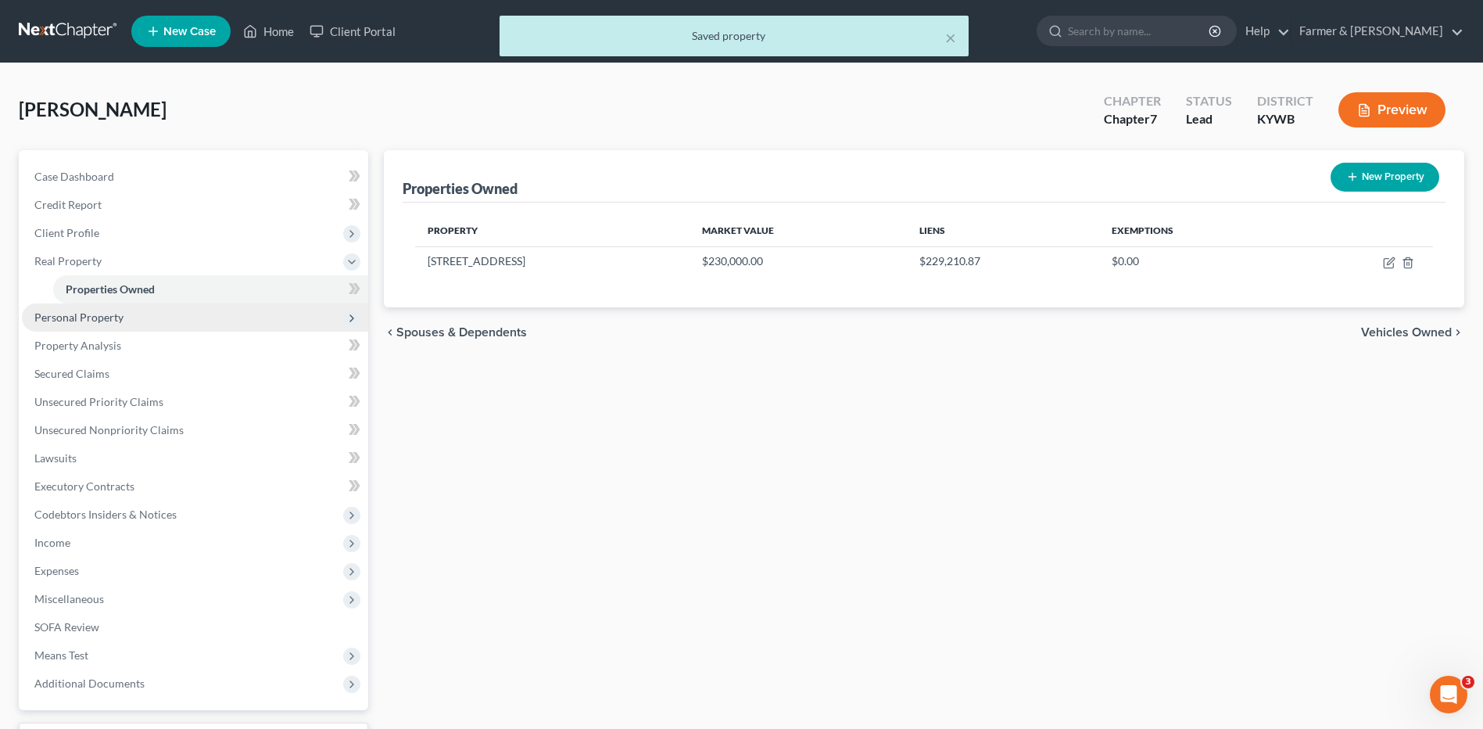
click at [161, 319] on span "Personal Property" at bounding box center [195, 317] width 346 height 28
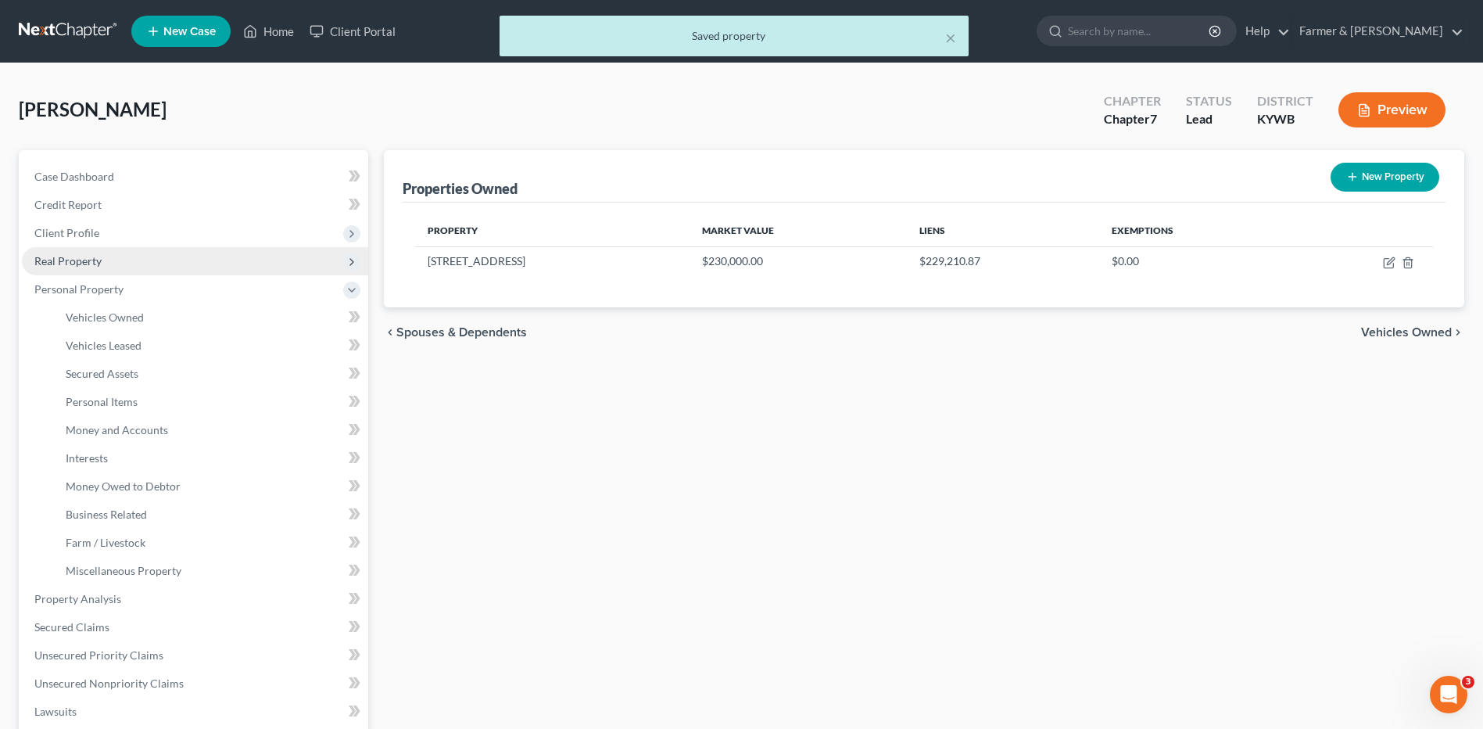
click at [138, 260] on span "Real Property" at bounding box center [195, 261] width 346 height 28
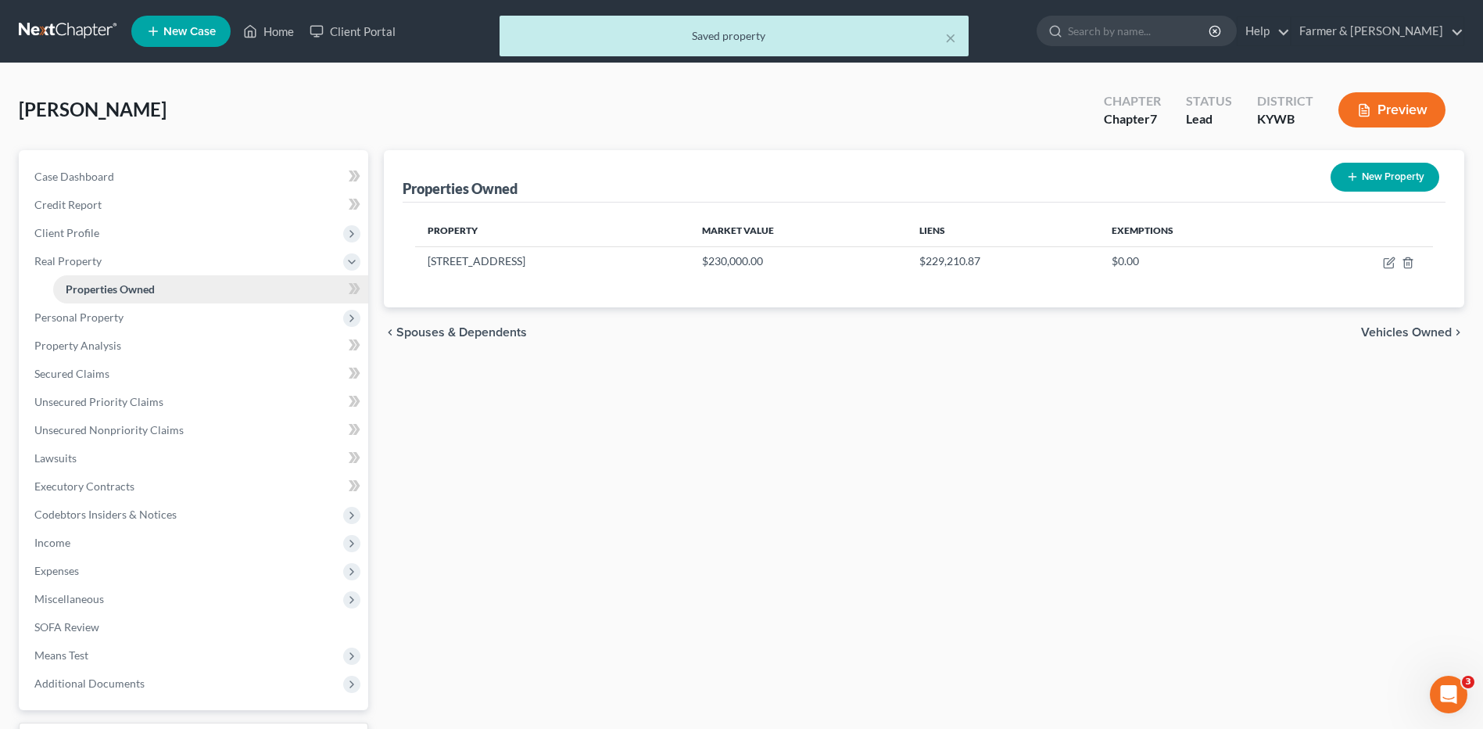
click at [138, 284] on span "Properties Owned" at bounding box center [110, 288] width 89 height 13
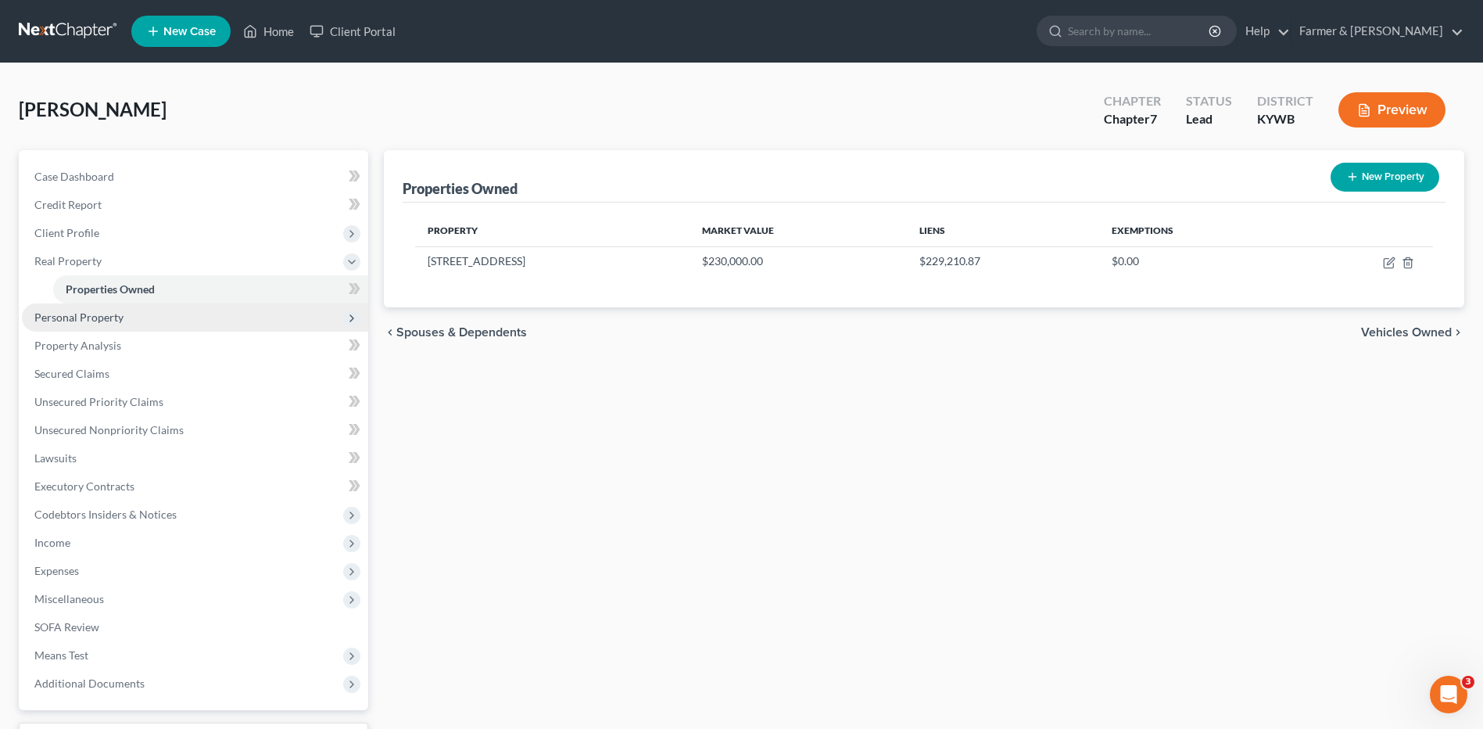
click at [118, 324] on span "Personal Property" at bounding box center [195, 317] width 346 height 28
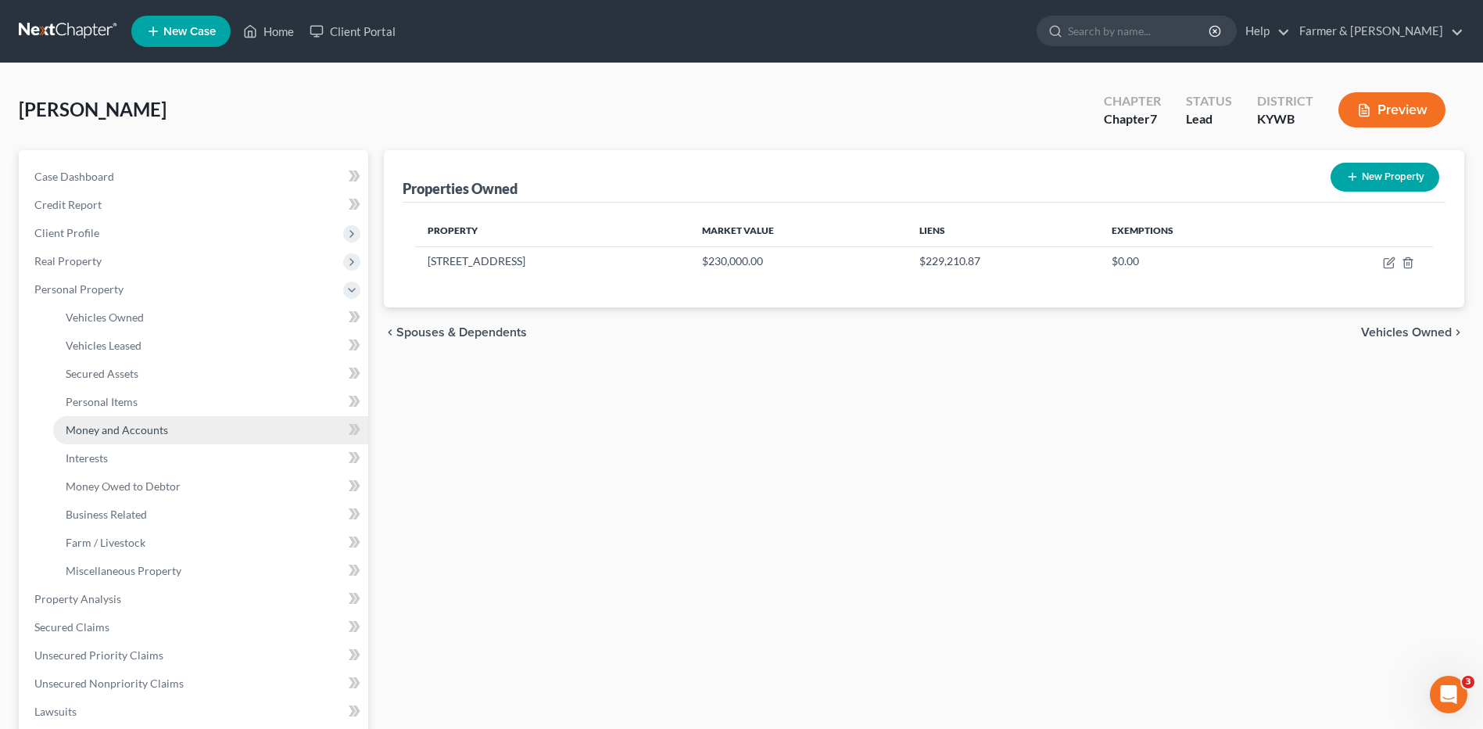
click at [147, 428] on span "Money and Accounts" at bounding box center [117, 429] width 102 height 13
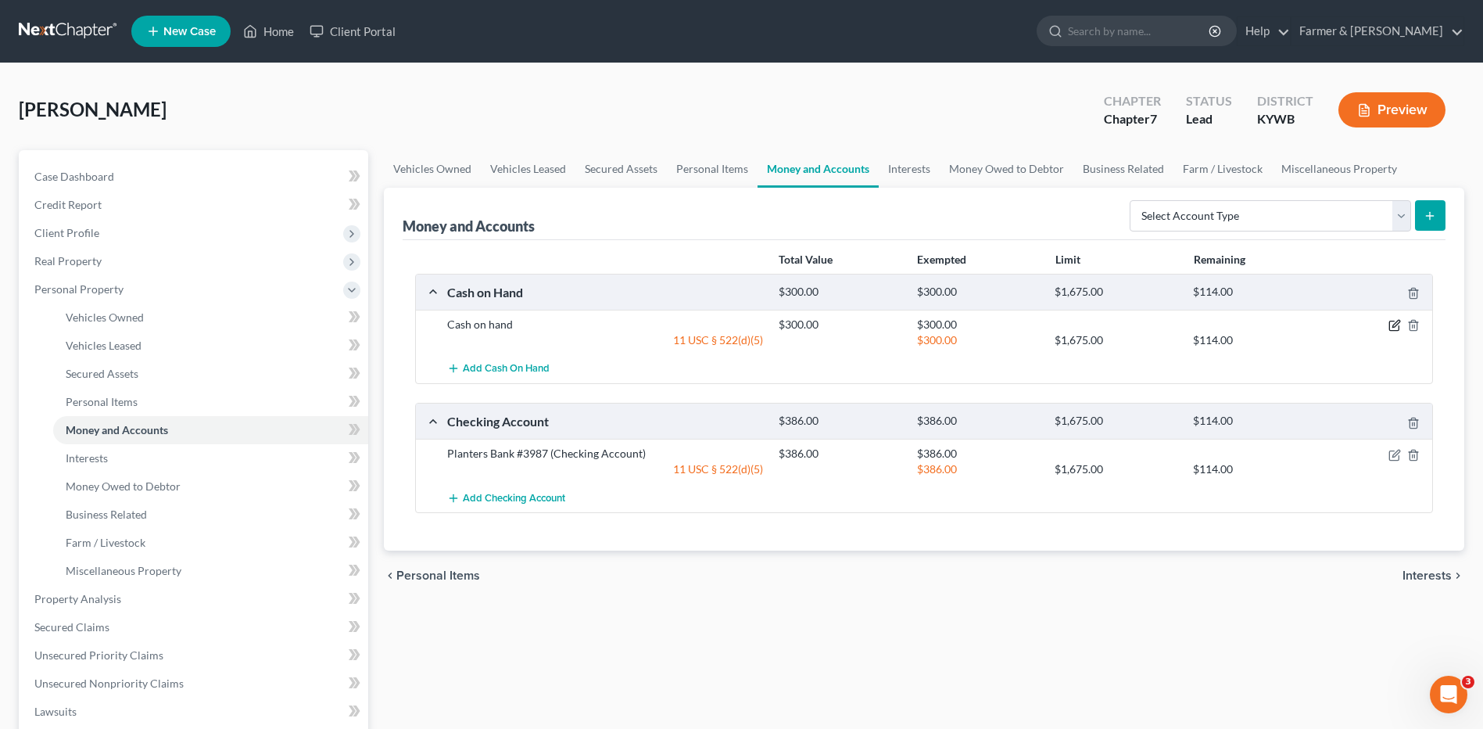
click at [1396, 324] on icon "button" at bounding box center [1395, 325] width 13 height 13
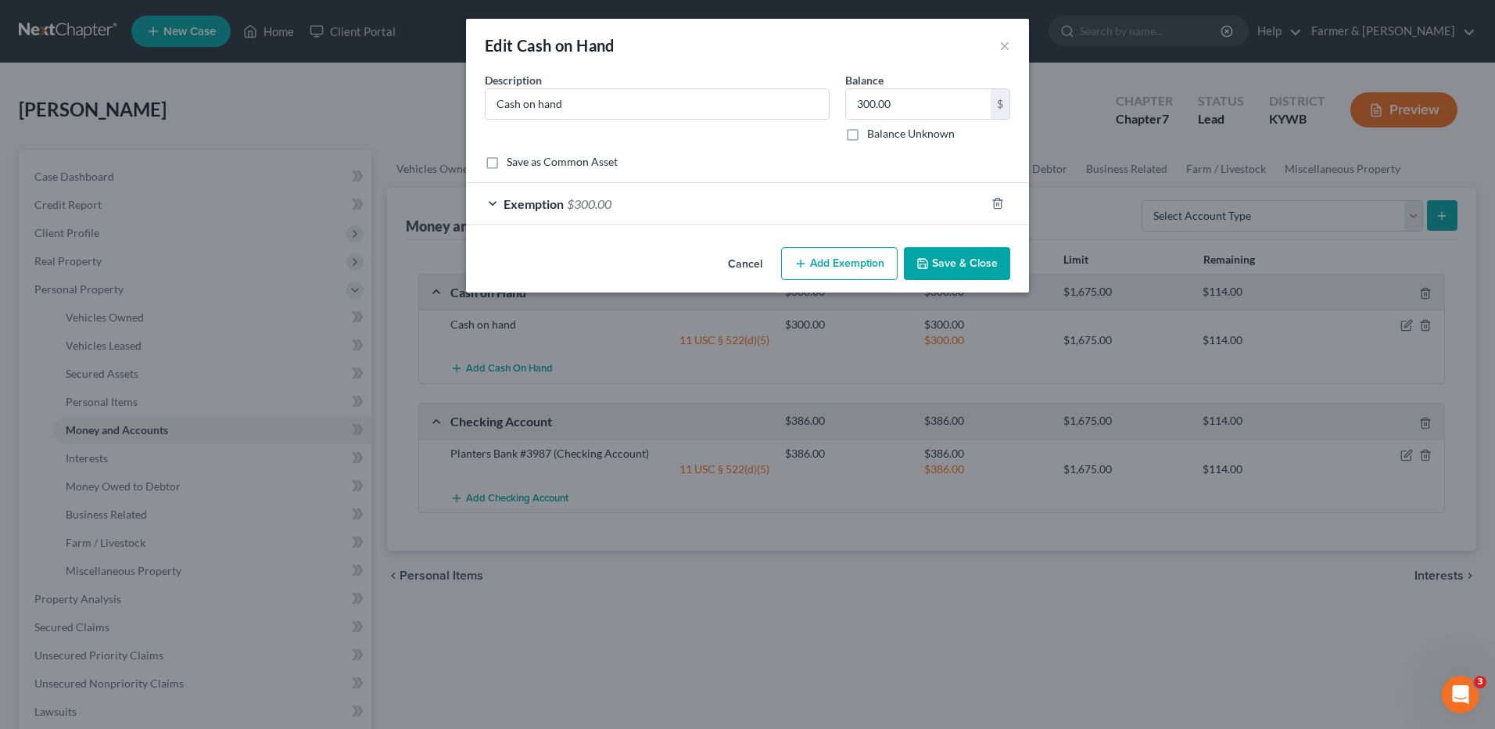
click at [817, 268] on button "Add Exemption" at bounding box center [839, 263] width 116 height 33
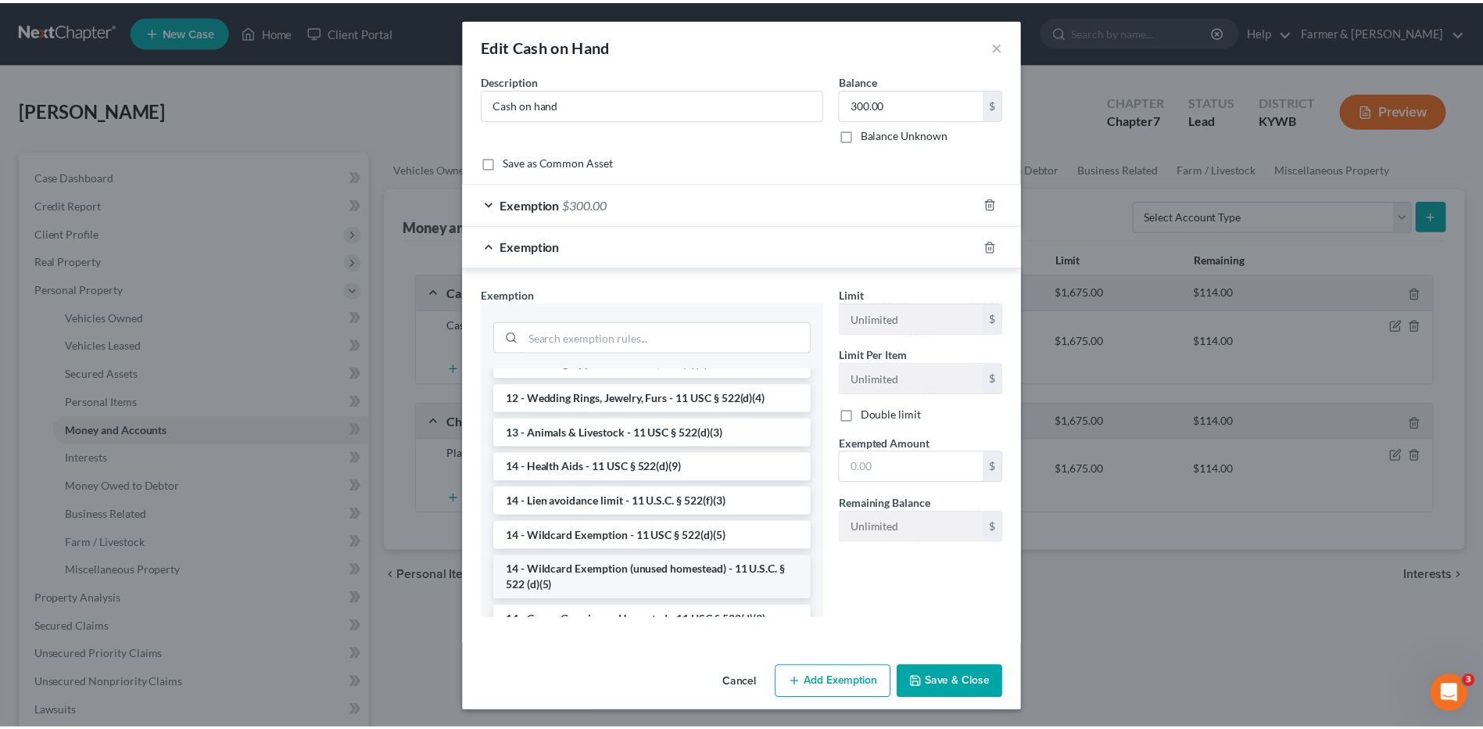
scroll to position [235, 0]
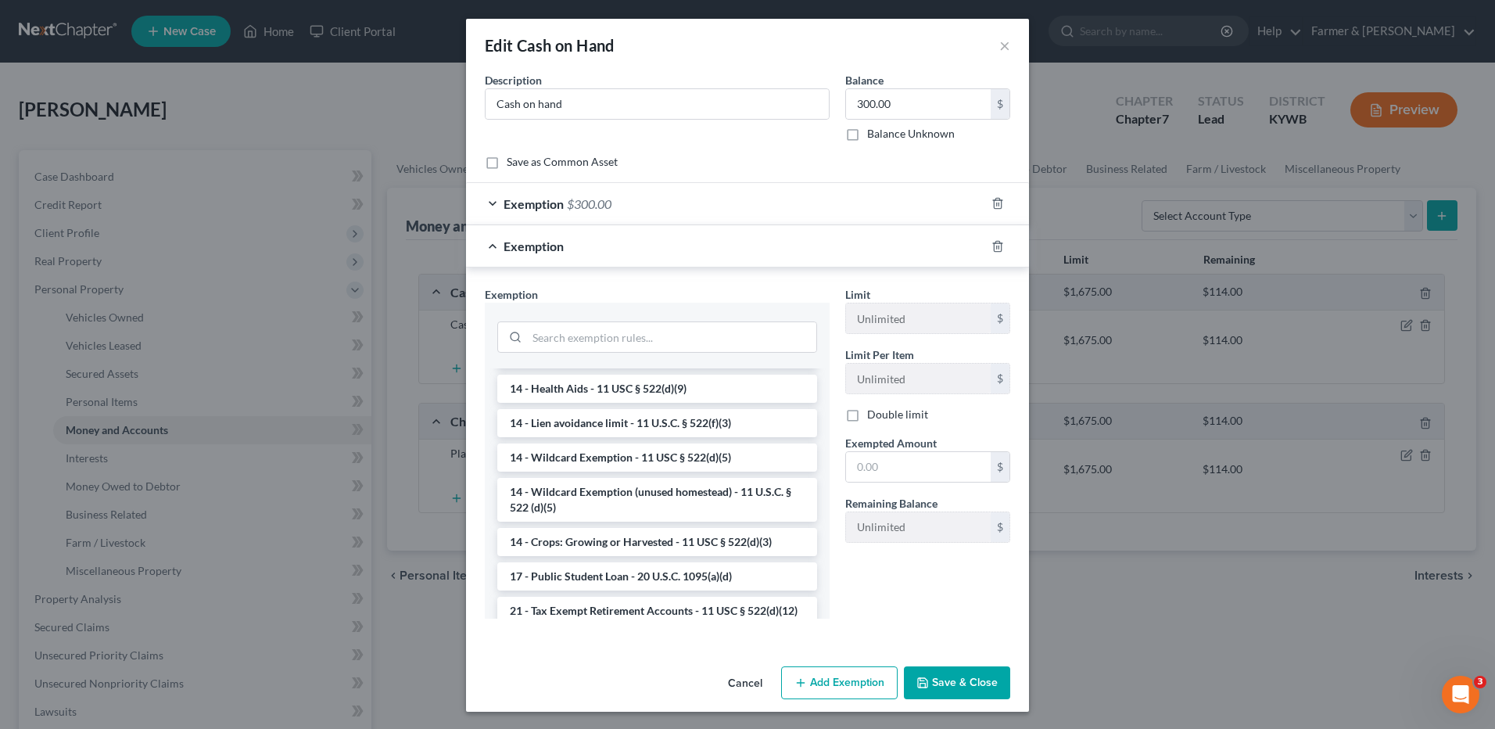
drag, startPoint x: 660, startPoint y: 492, endPoint x: 783, endPoint y: 487, distance: 122.8
click at [660, 491] on li "14 - Wildcard Exemption (unused homestead) - 11 U.S.C. § 522 (d)(5)" at bounding box center [657, 500] width 320 height 44
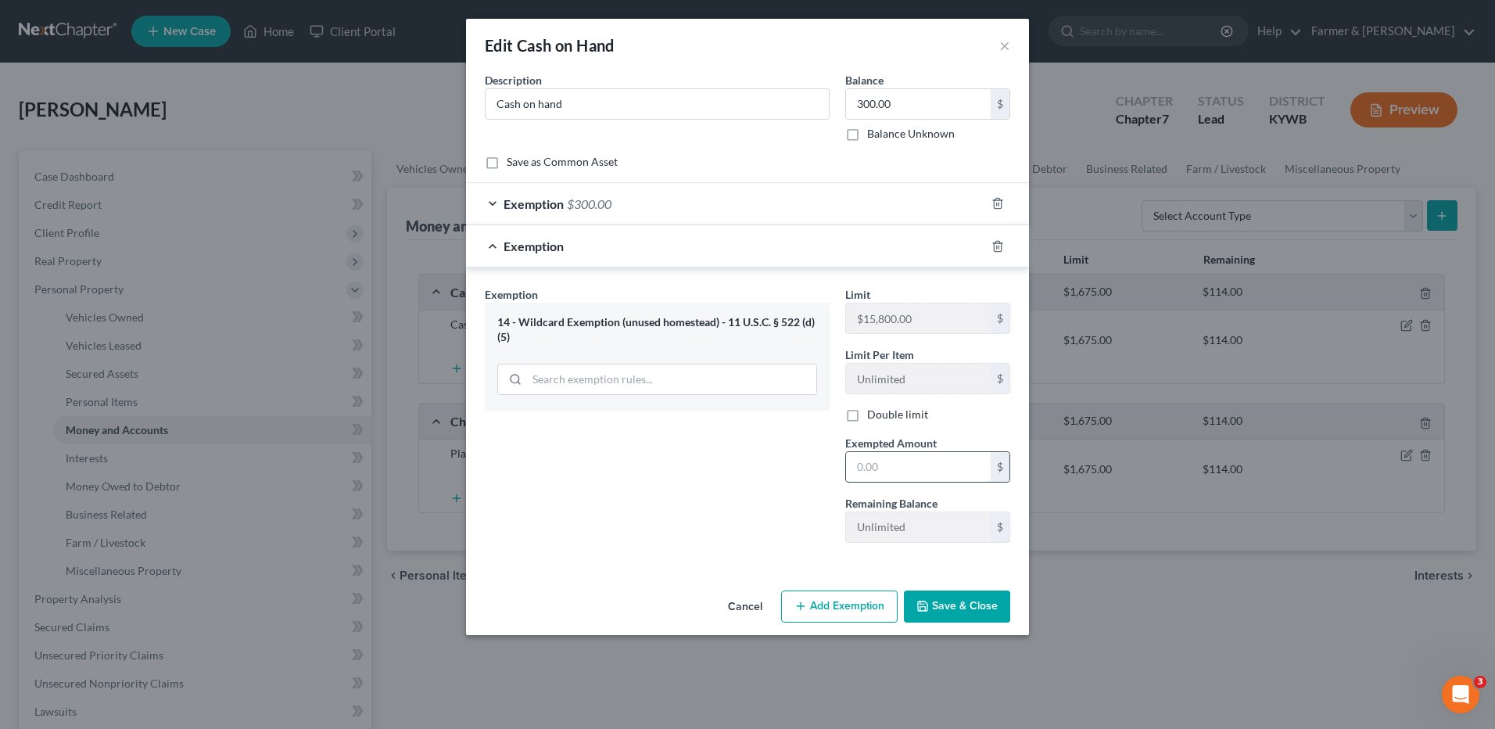
click at [859, 471] on input "text" at bounding box center [918, 467] width 145 height 30
type input "0.00"
click at [748, 461] on div "Exemption Set must be selected for CA. Exemption * 14 - Wildcard Exemption (unu…" at bounding box center [657, 420] width 360 height 268
click at [749, 604] on button "Cancel" at bounding box center [744, 607] width 59 height 31
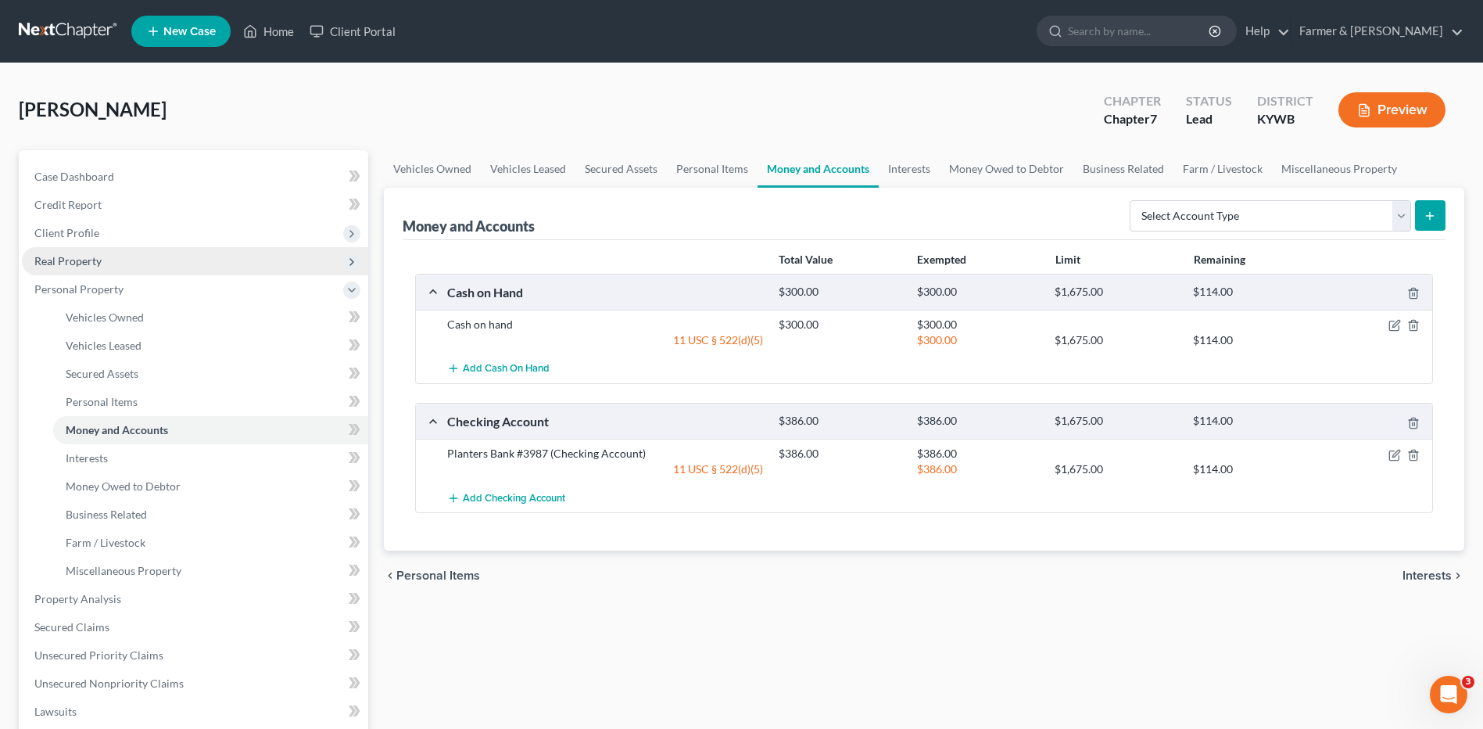
click at [108, 260] on span "Real Property" at bounding box center [195, 261] width 346 height 28
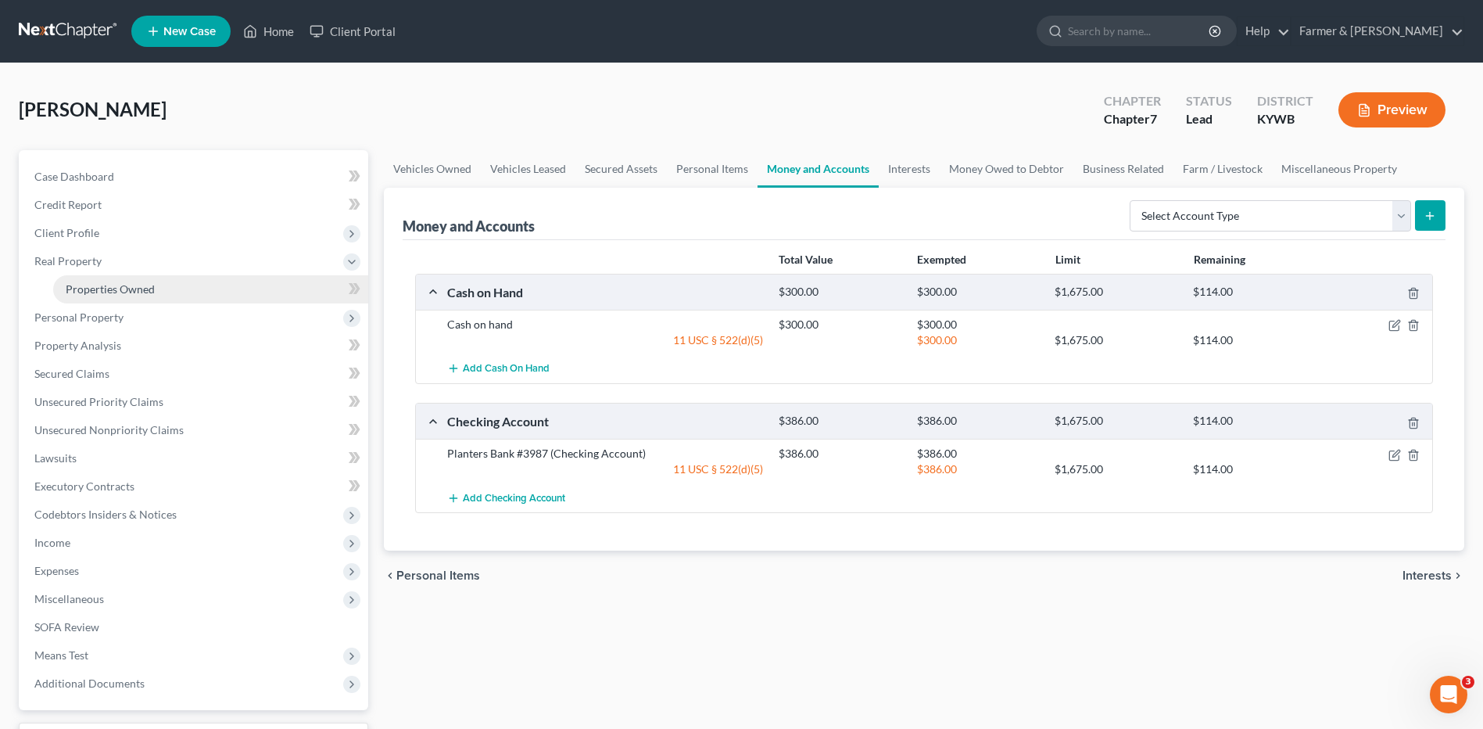
click at [115, 282] on span "Properties Owned" at bounding box center [110, 288] width 89 height 13
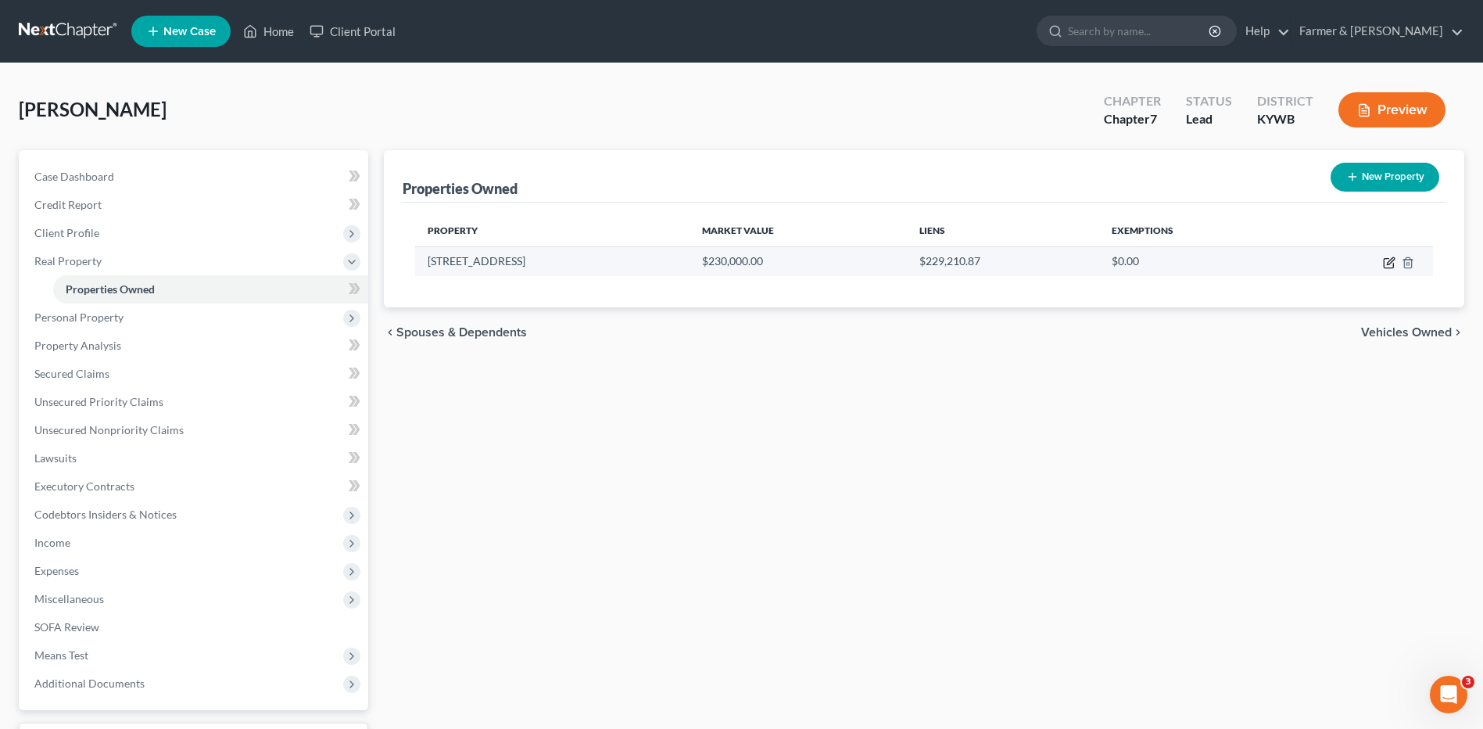
click at [1385, 261] on icon "button" at bounding box center [1389, 262] width 13 height 13
select select "18"
select select "16"
select select "3"
select select "1"
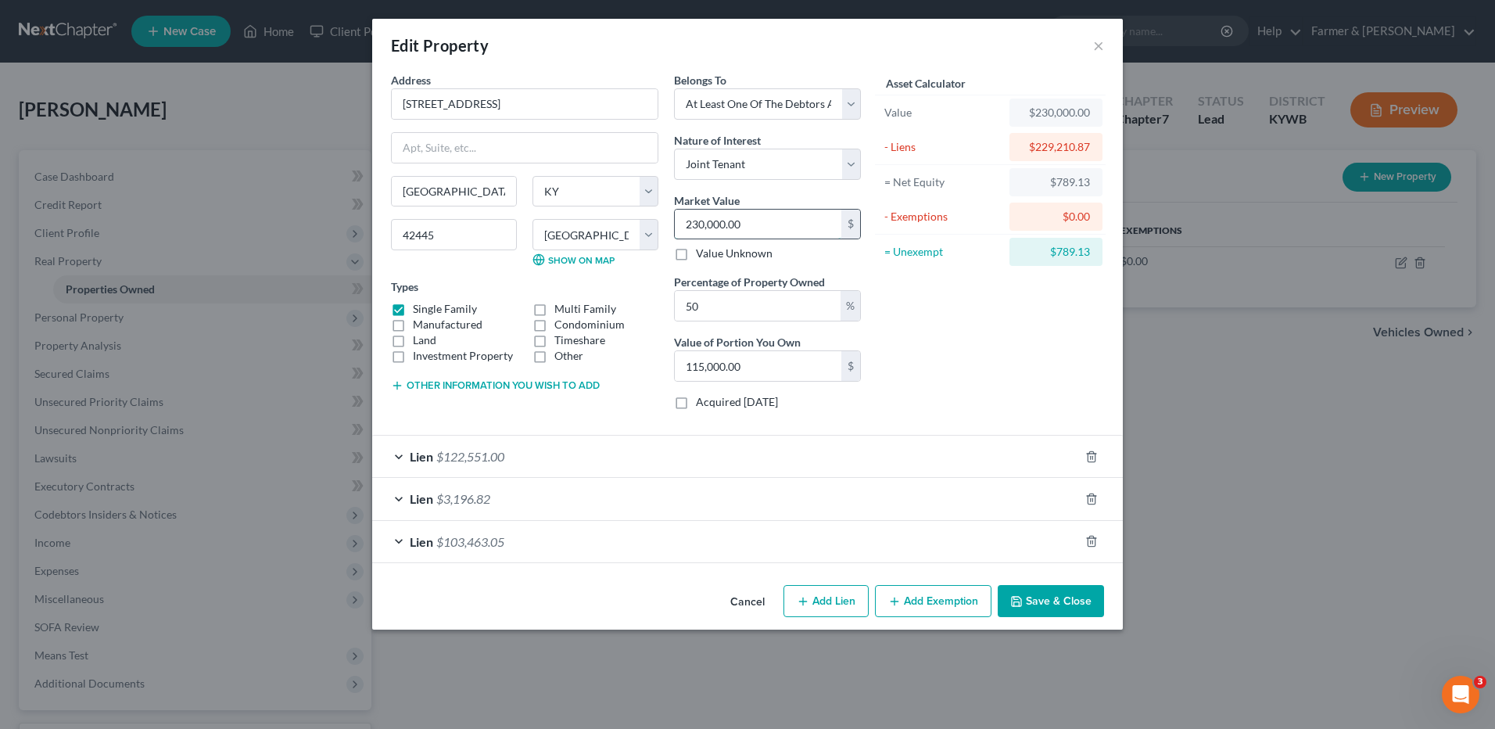
click at [758, 218] on input "230,000.00" at bounding box center [758, 225] width 167 height 30
type input "2"
type input "1.00"
type input "24"
type input "12.00"
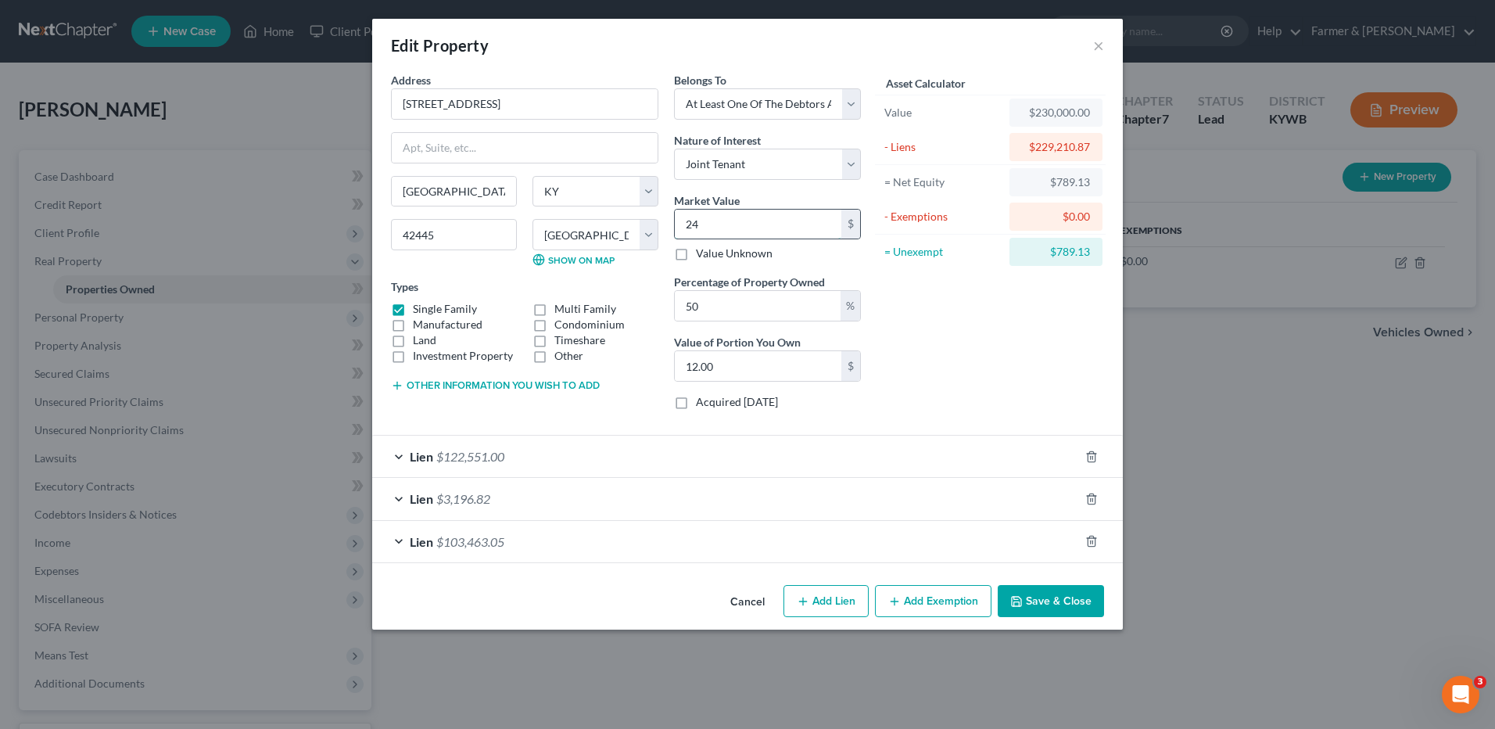
type input "245"
type input "122.50"
type input "2450"
type input "1,225.00"
type input "2,4500"
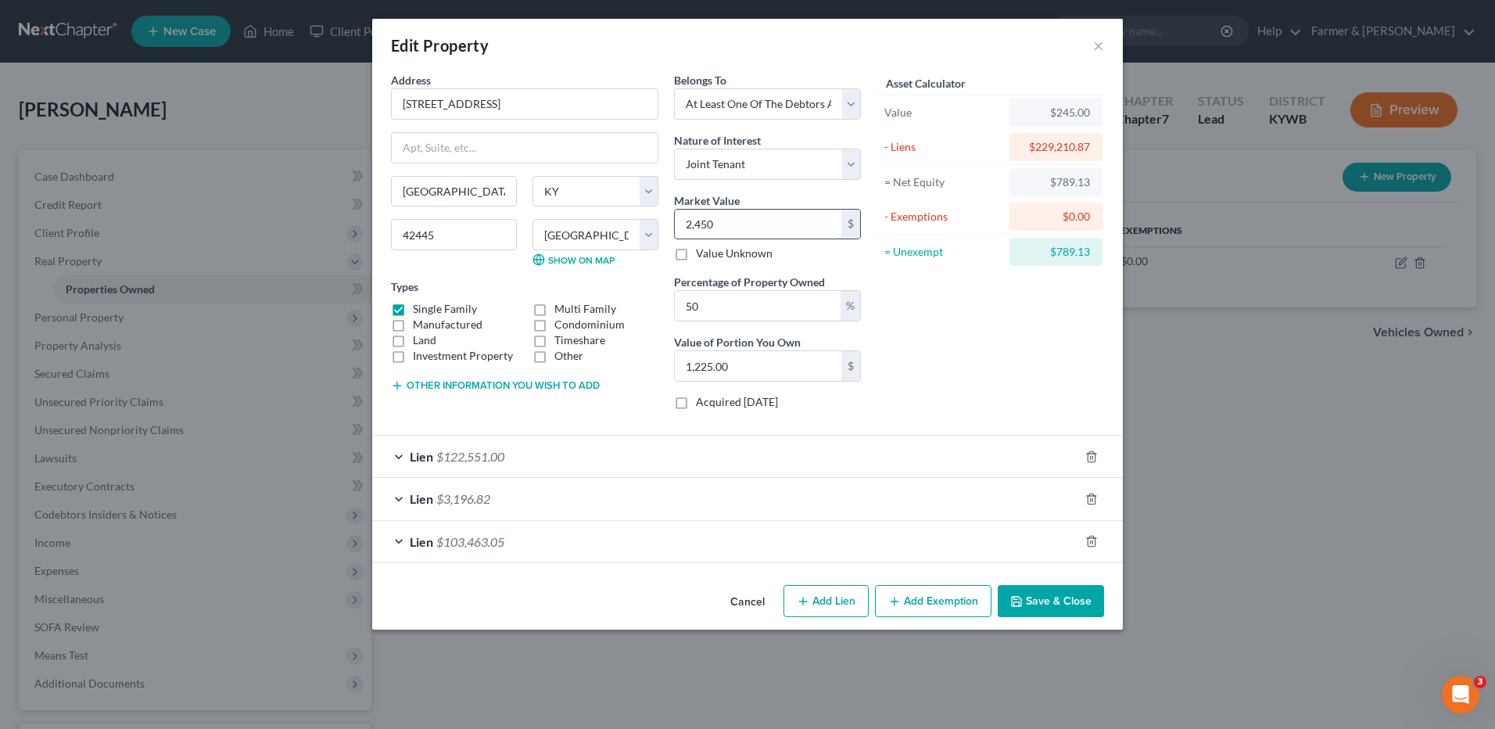
type input "12,250.00"
type input "24,5000"
type input "122,500.00"
type input "245,000.00"
click at [745, 600] on button "Cancel" at bounding box center [747, 601] width 59 height 31
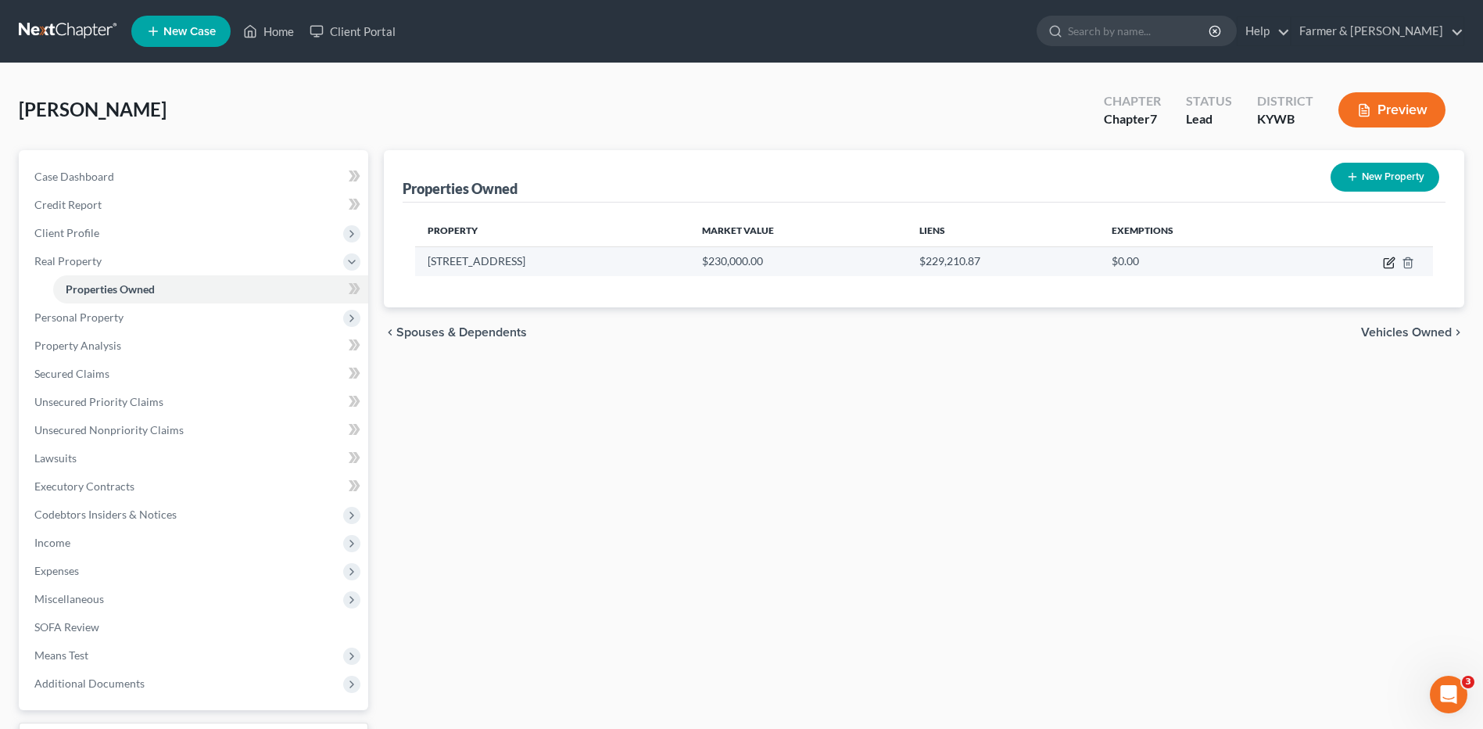
click at [1384, 266] on icon "button" at bounding box center [1388, 263] width 9 height 9
select select "18"
select select "16"
select select "3"
select select "1"
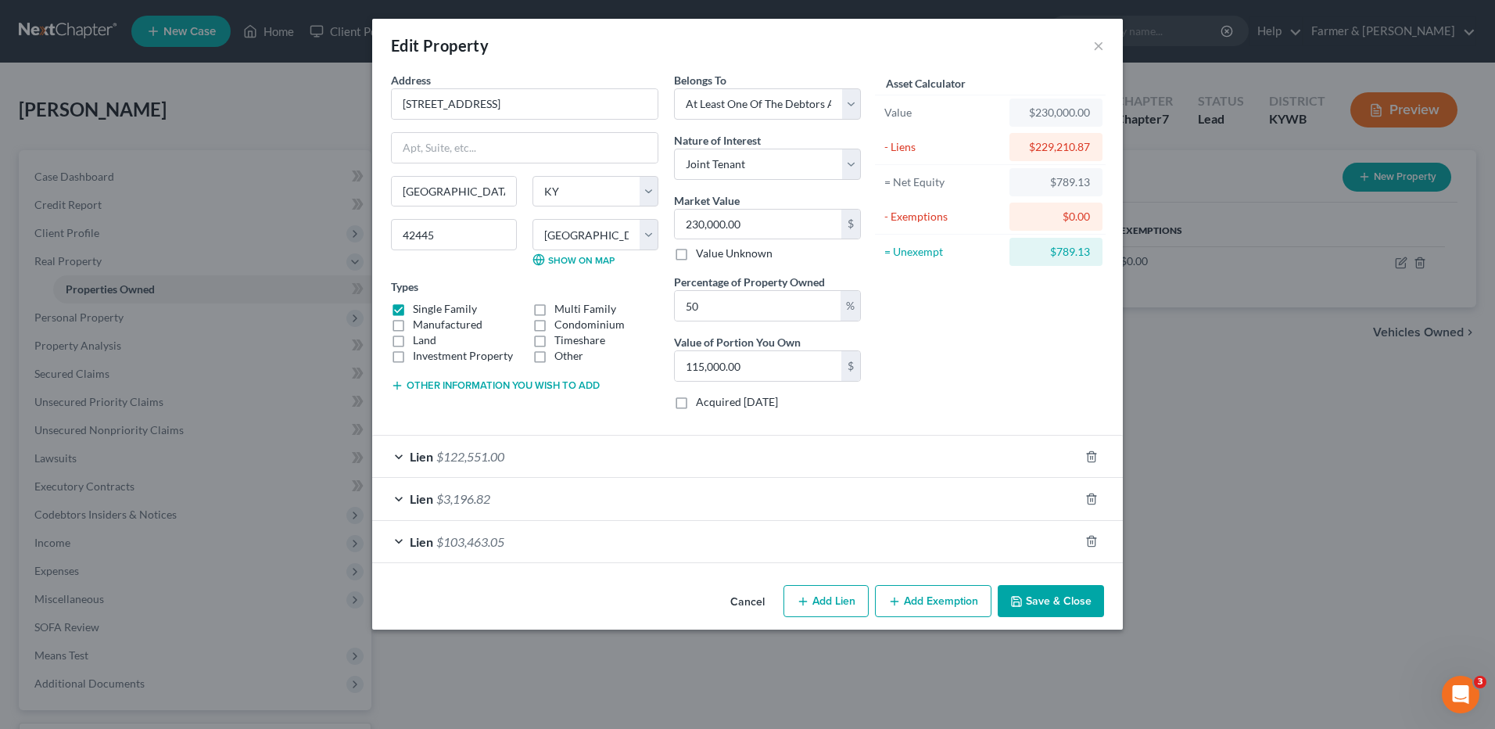
click at [1037, 609] on button "Save & Close" at bounding box center [1051, 601] width 106 height 33
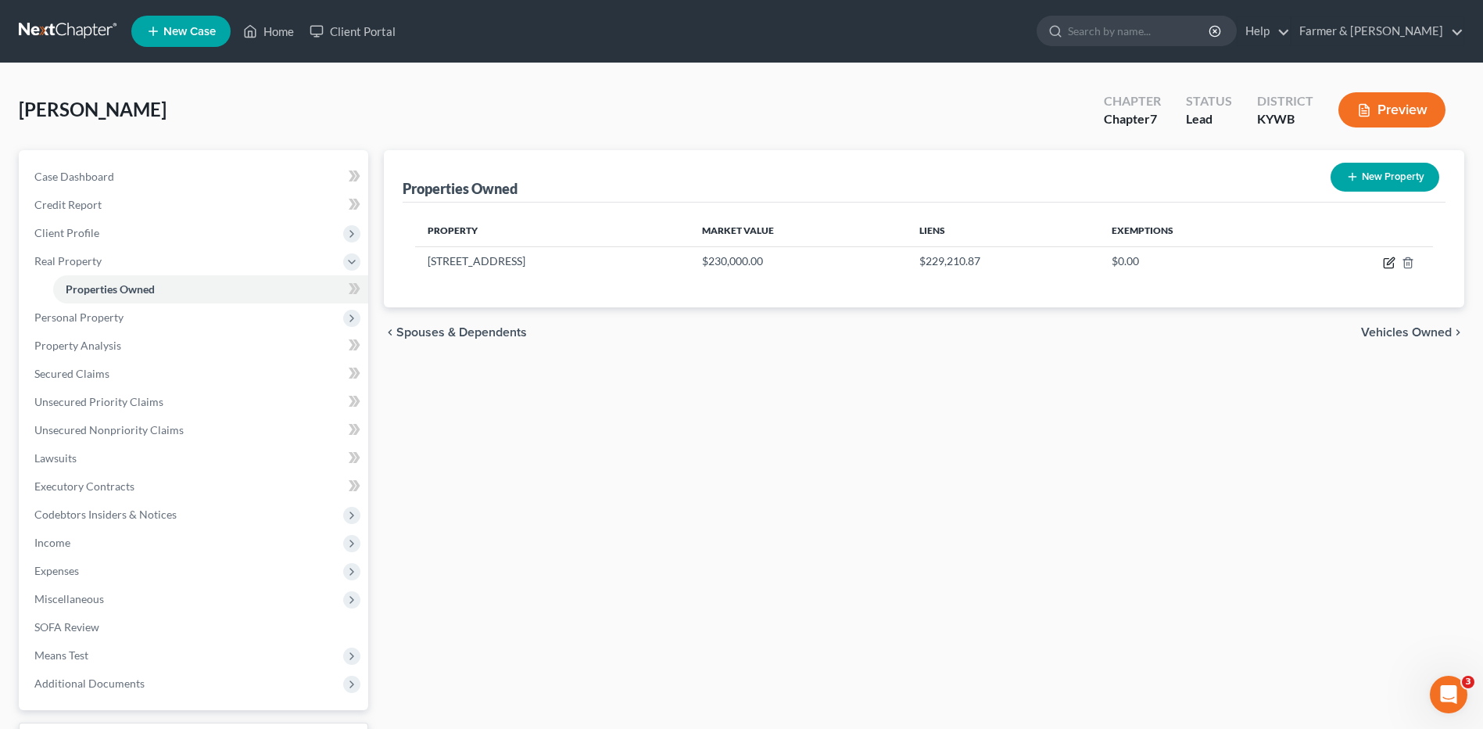
drag, startPoint x: 1388, startPoint y: 265, endPoint x: 1463, endPoint y: 317, distance: 91.1
click at [1388, 264] on icon "button" at bounding box center [1390, 260] width 7 height 7
select select "18"
select select "16"
select select "3"
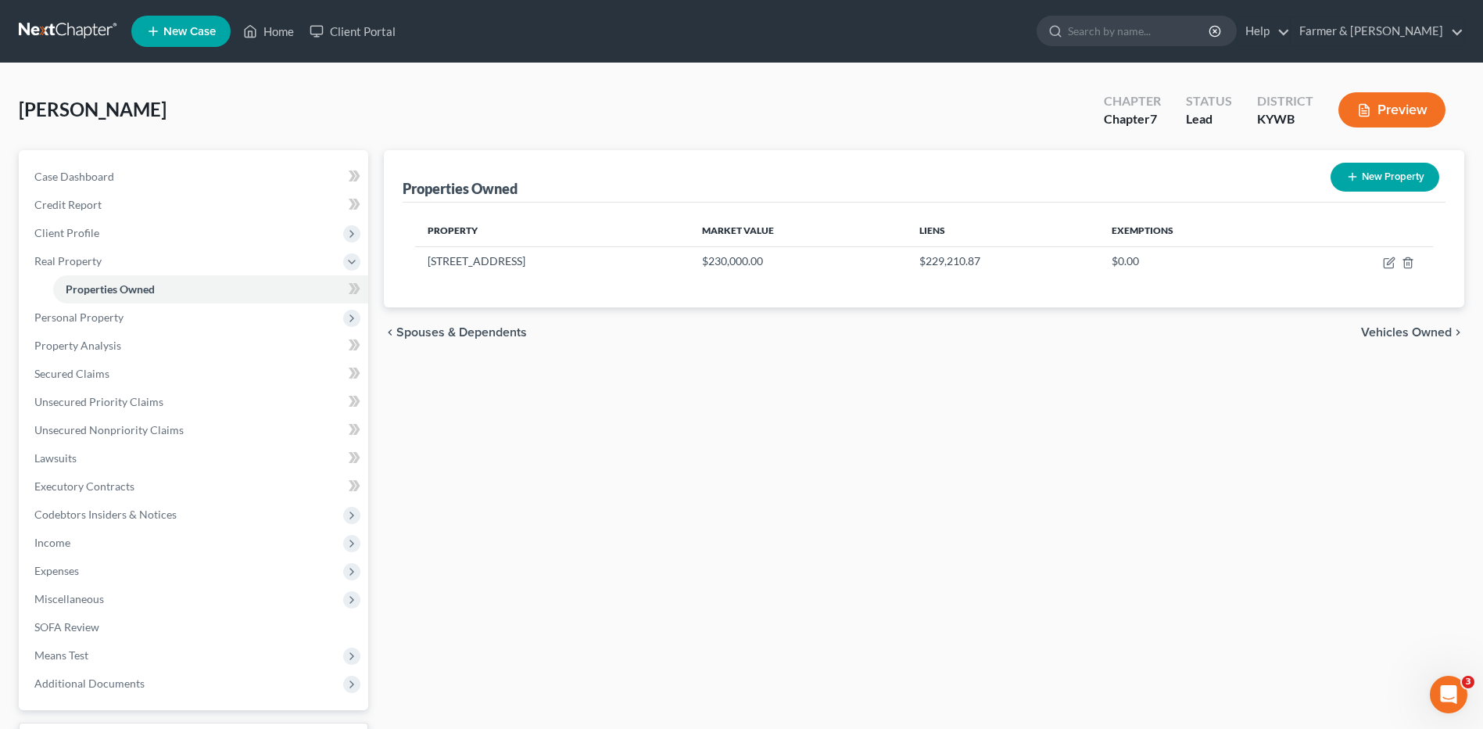
select select "1"
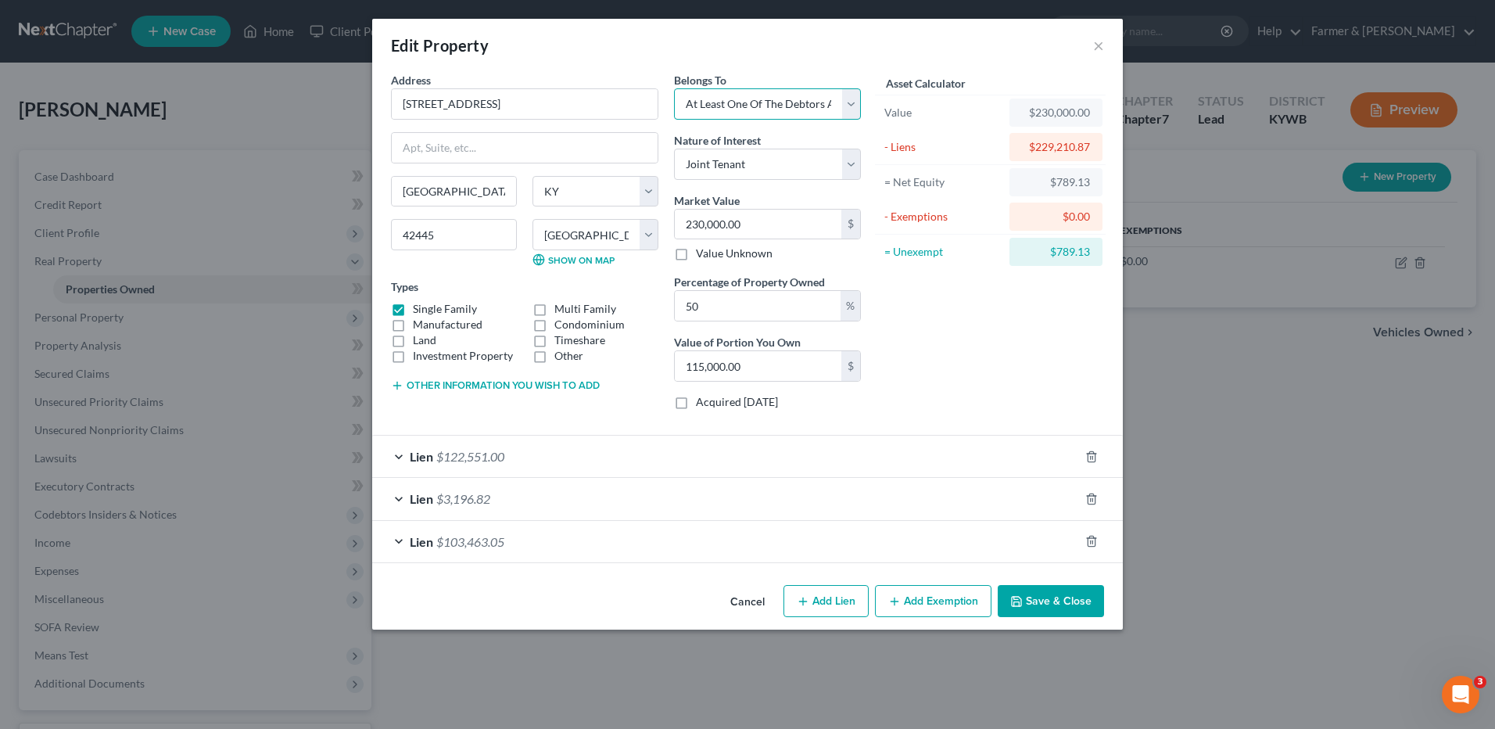
click at [749, 99] on select "Select Debtor 1 Only Debtor 2 Only Debtor 1 And Debtor 2 Only At Least One Of T…" at bounding box center [767, 103] width 187 height 31
select select "0"
click at [674, 88] on select "Select Debtor 1 Only Debtor 2 Only Debtor 1 And Debtor 2 Only At Least One Of T…" at bounding box center [767, 103] width 187 height 31
click at [735, 168] on select "Select Fee Simple Joint Tenant Life Estate Equitable Interest Future Interest T…" at bounding box center [767, 164] width 187 height 31
select select "0"
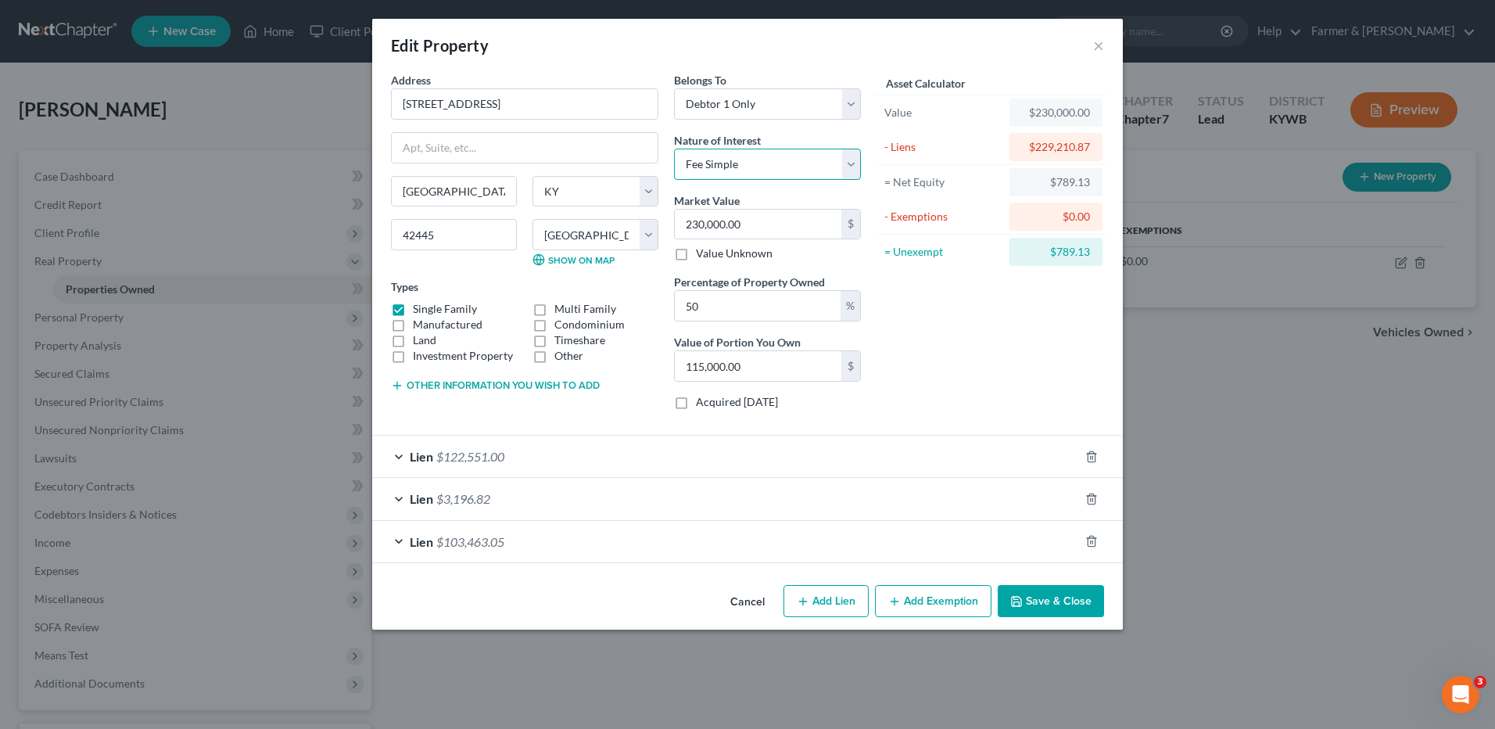
click at [674, 149] on select "Select Fee Simple Joint Tenant Life Estate Equitable Interest Future Interest T…" at bounding box center [767, 164] width 187 height 31
drag, startPoint x: 744, startPoint y: 311, endPoint x: 676, endPoint y: 305, distance: 67.5
click at [676, 305] on input "50" at bounding box center [758, 306] width 166 height 30
type input "1"
type input "2,300.00"
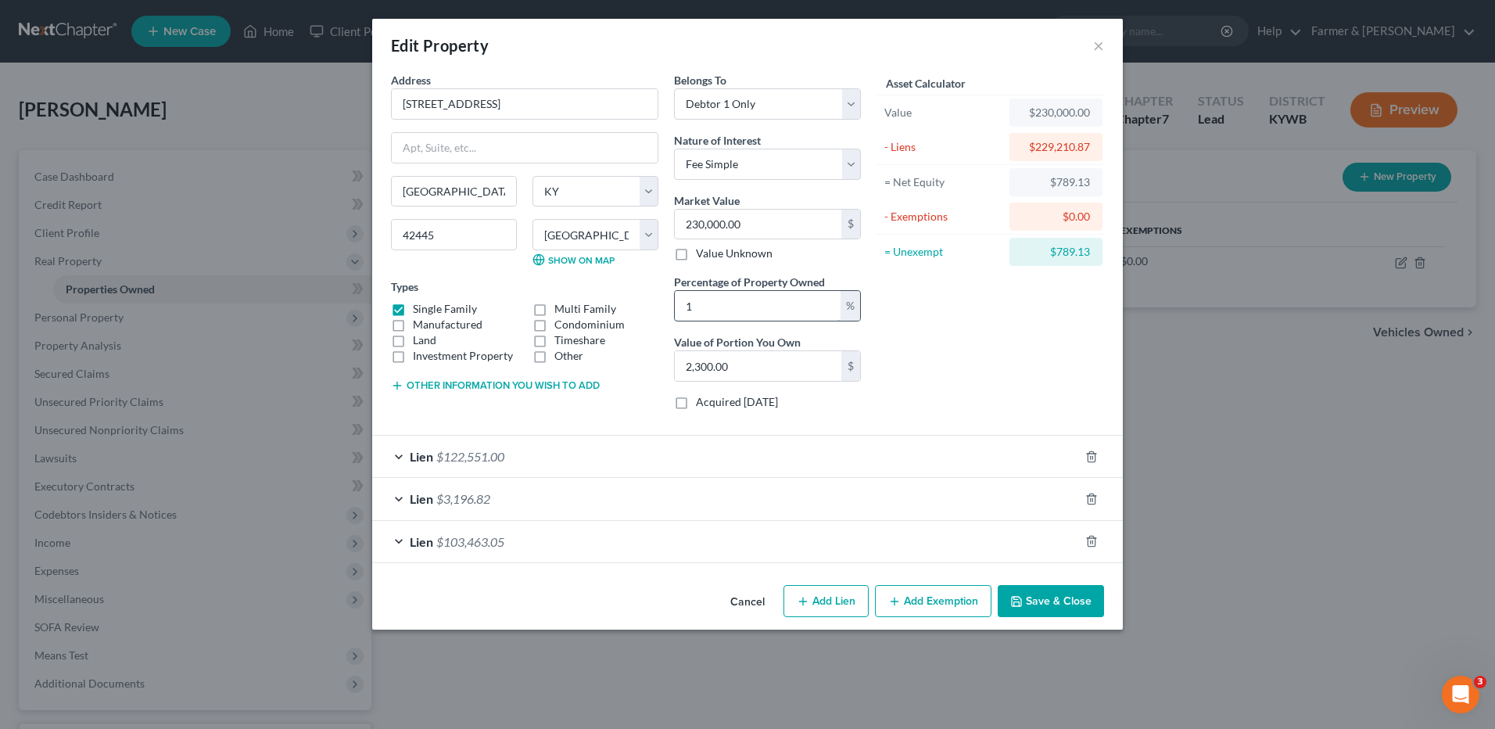
type input "10"
type input "23,000.00"
type input "100"
type input "230,000.00"
type input "100"
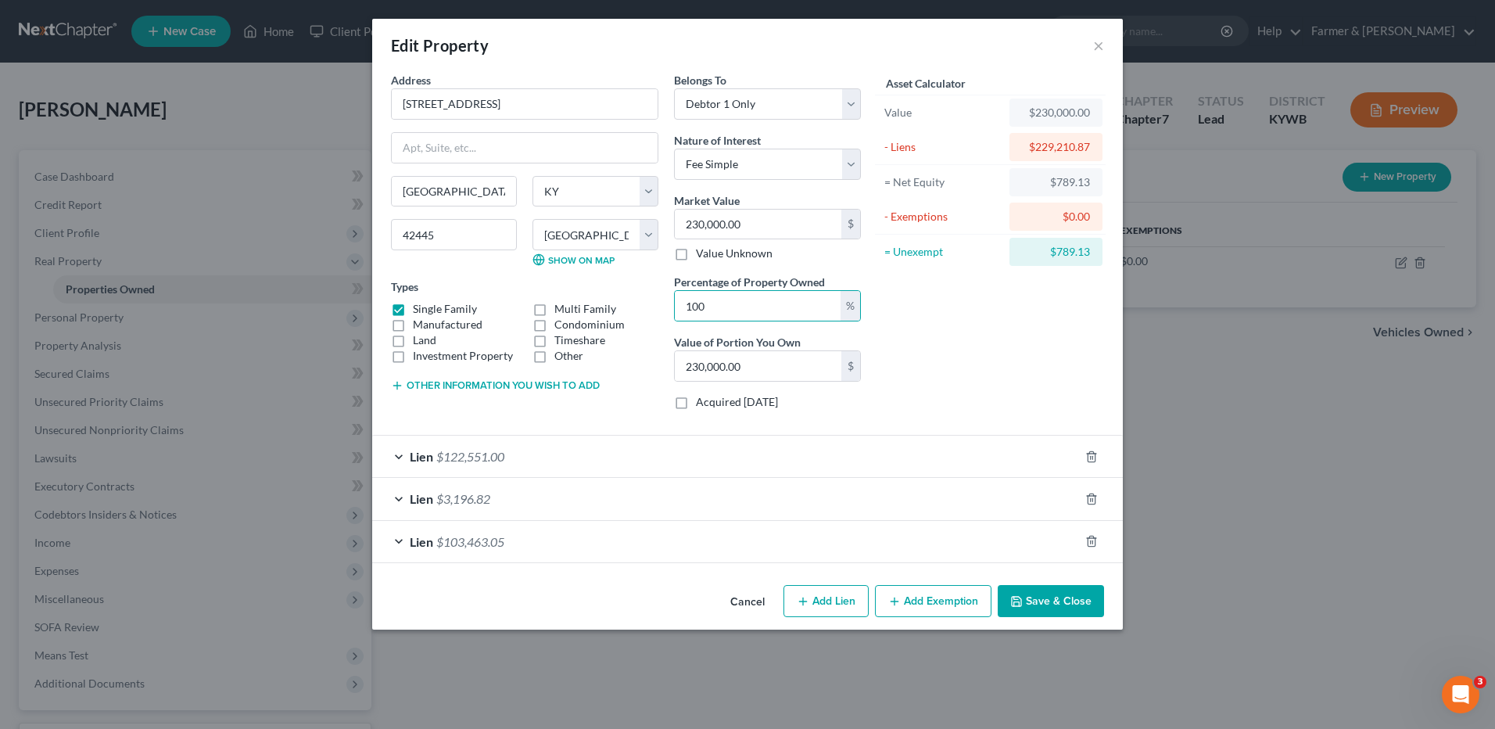
click at [1045, 603] on button "Save & Close" at bounding box center [1051, 601] width 106 height 33
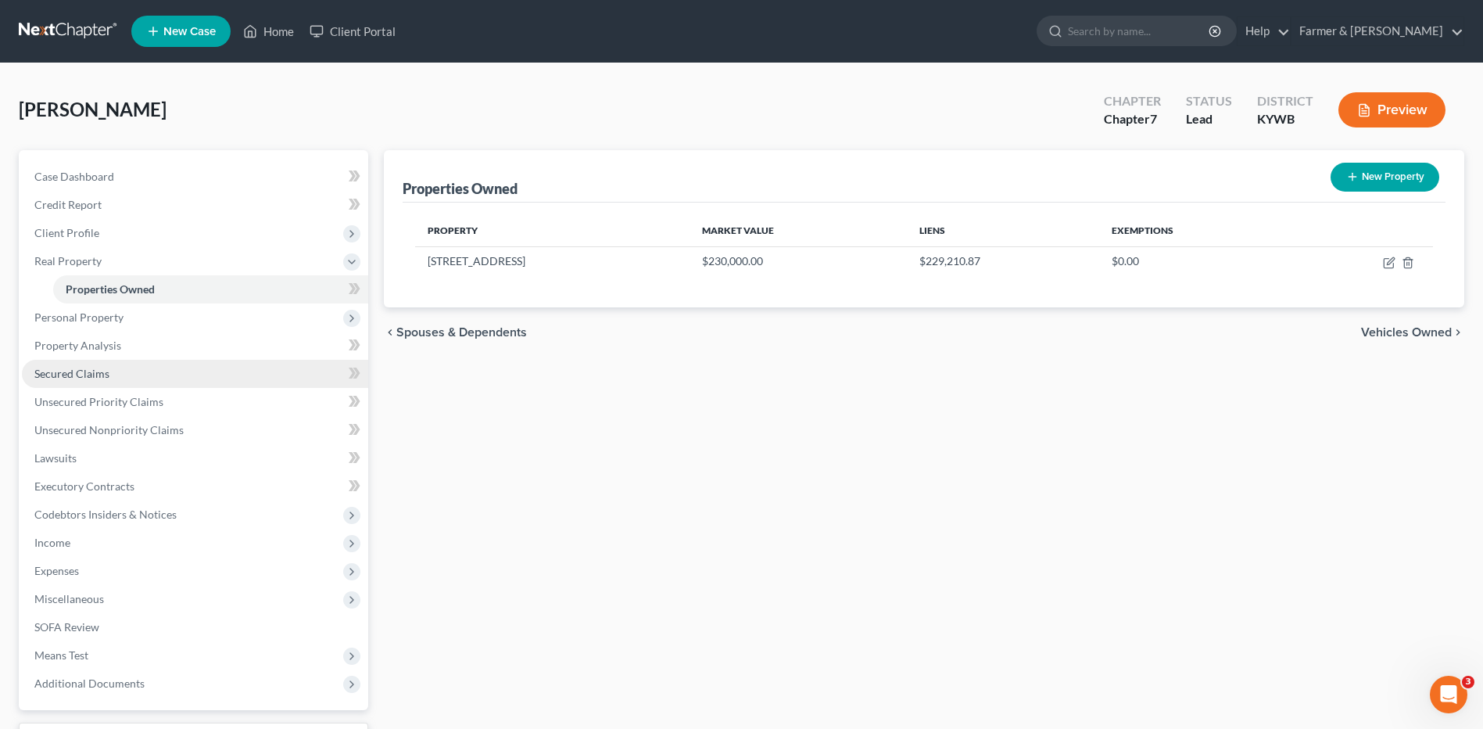
click at [111, 364] on link "Secured Claims" at bounding box center [195, 374] width 346 height 28
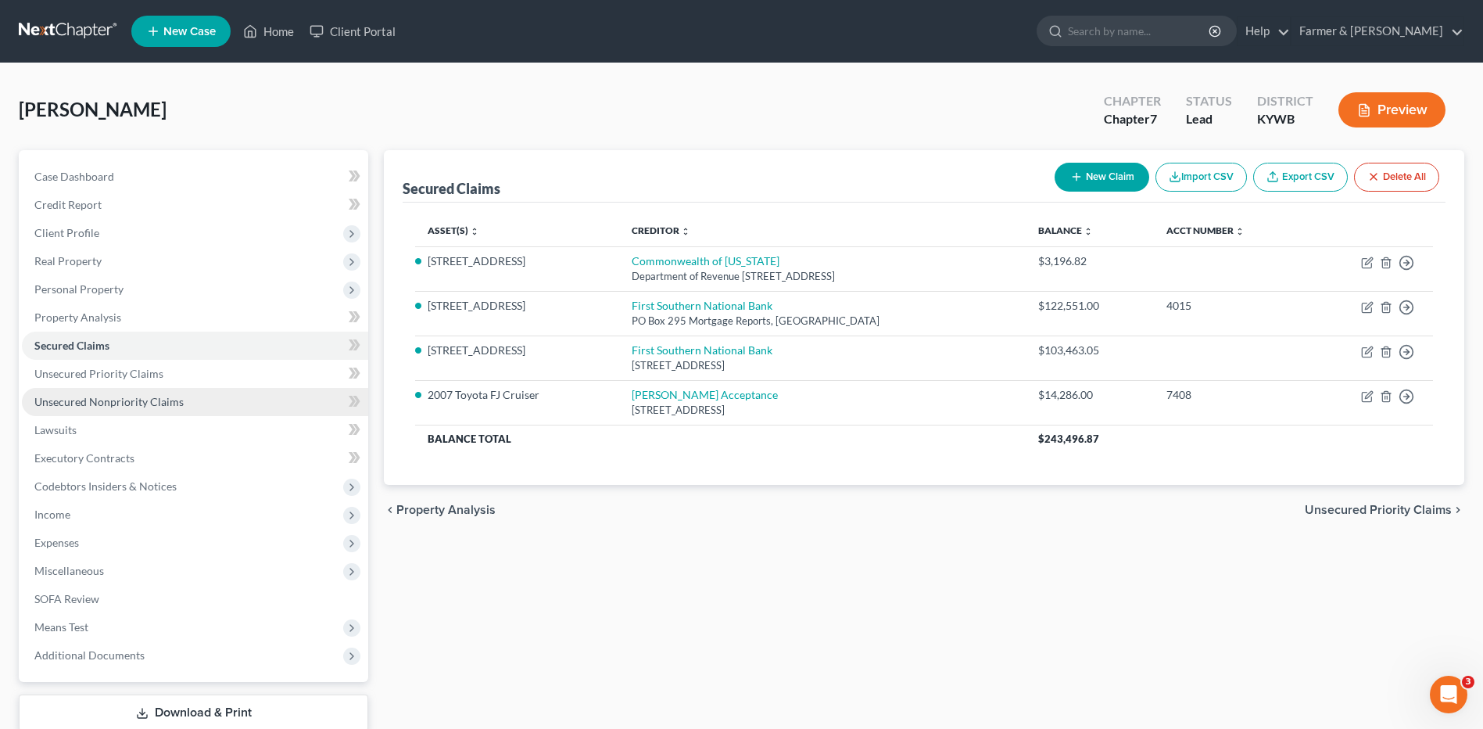
click at [203, 406] on link "Unsecured Nonpriority Claims" at bounding box center [195, 402] width 346 height 28
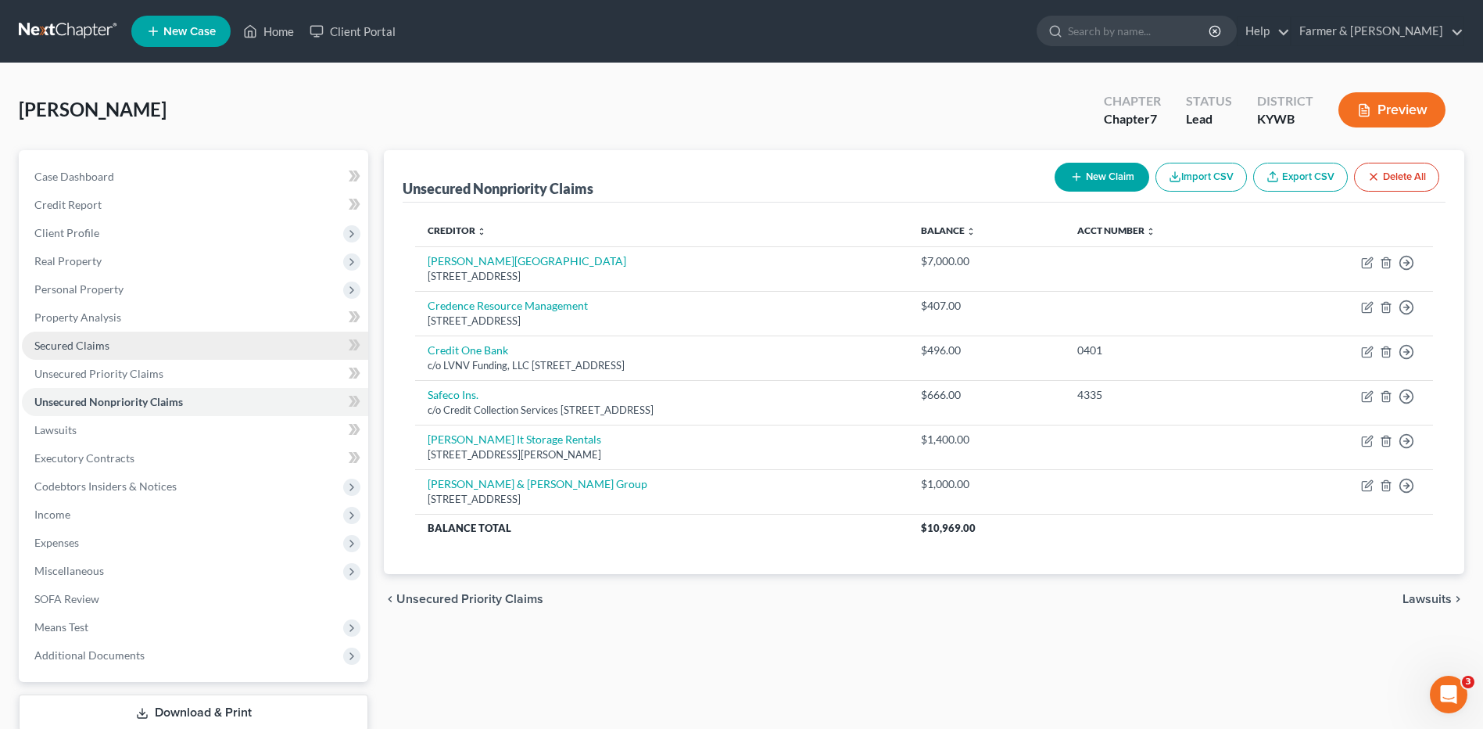
click at [138, 339] on link "Secured Claims" at bounding box center [195, 345] width 346 height 28
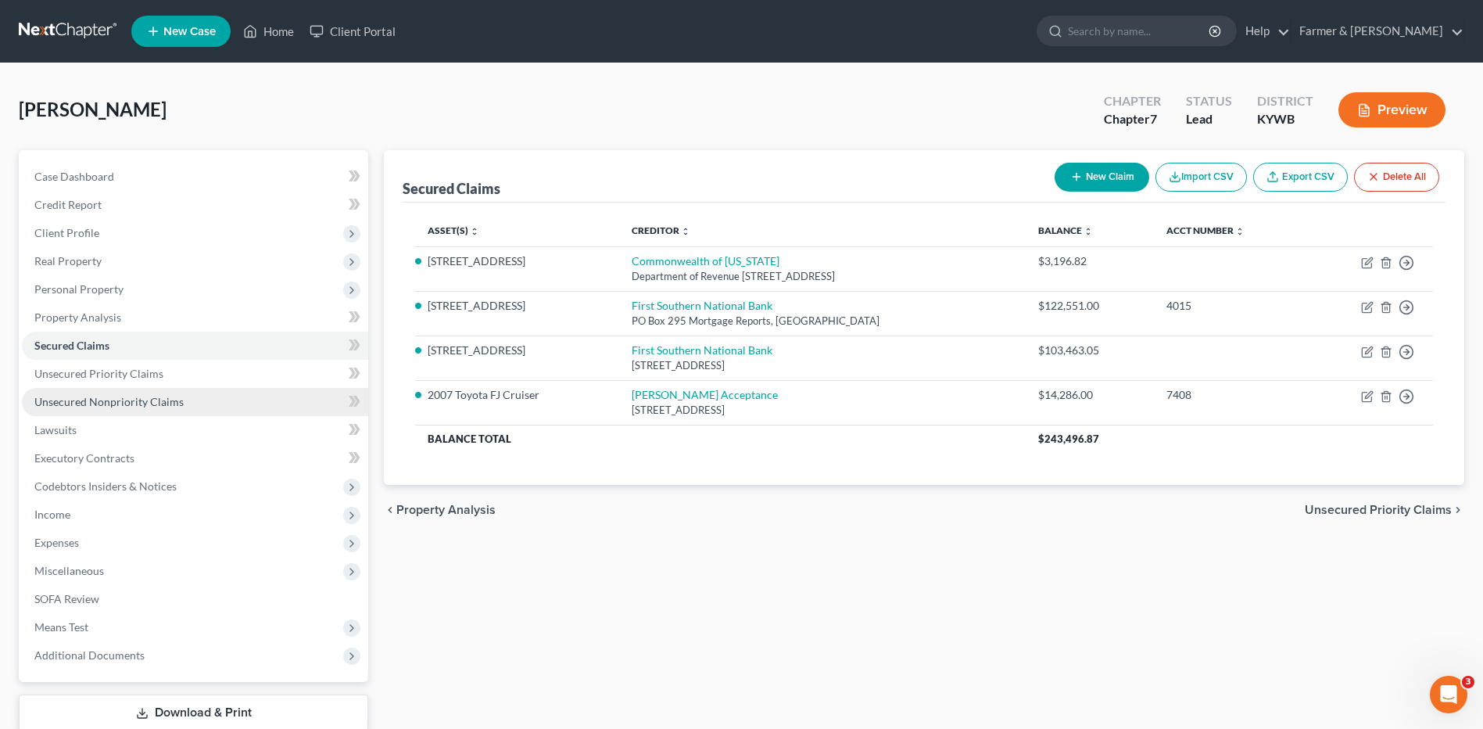
click at [147, 401] on span "Unsecured Nonpriority Claims" at bounding box center [108, 401] width 149 height 13
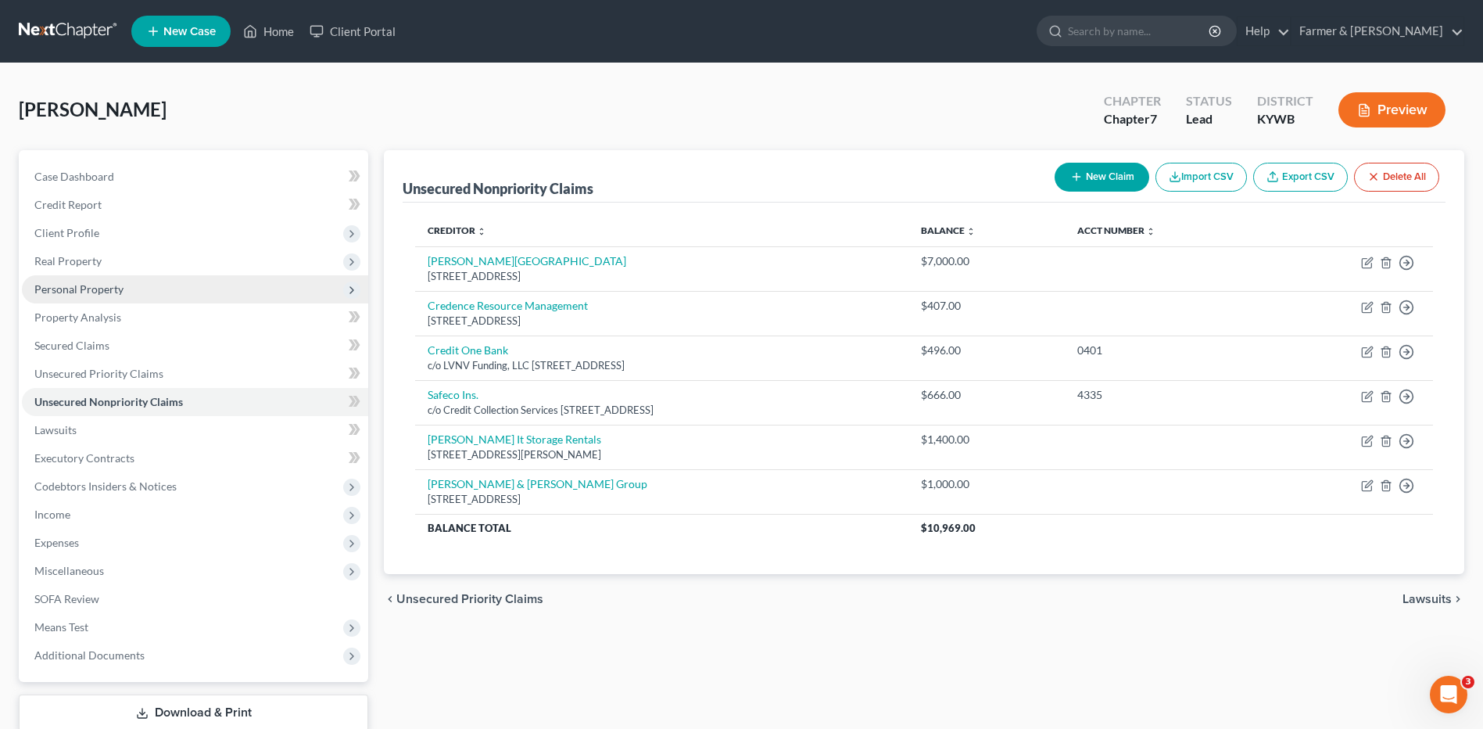
click at [190, 287] on span "Personal Property" at bounding box center [195, 289] width 346 height 28
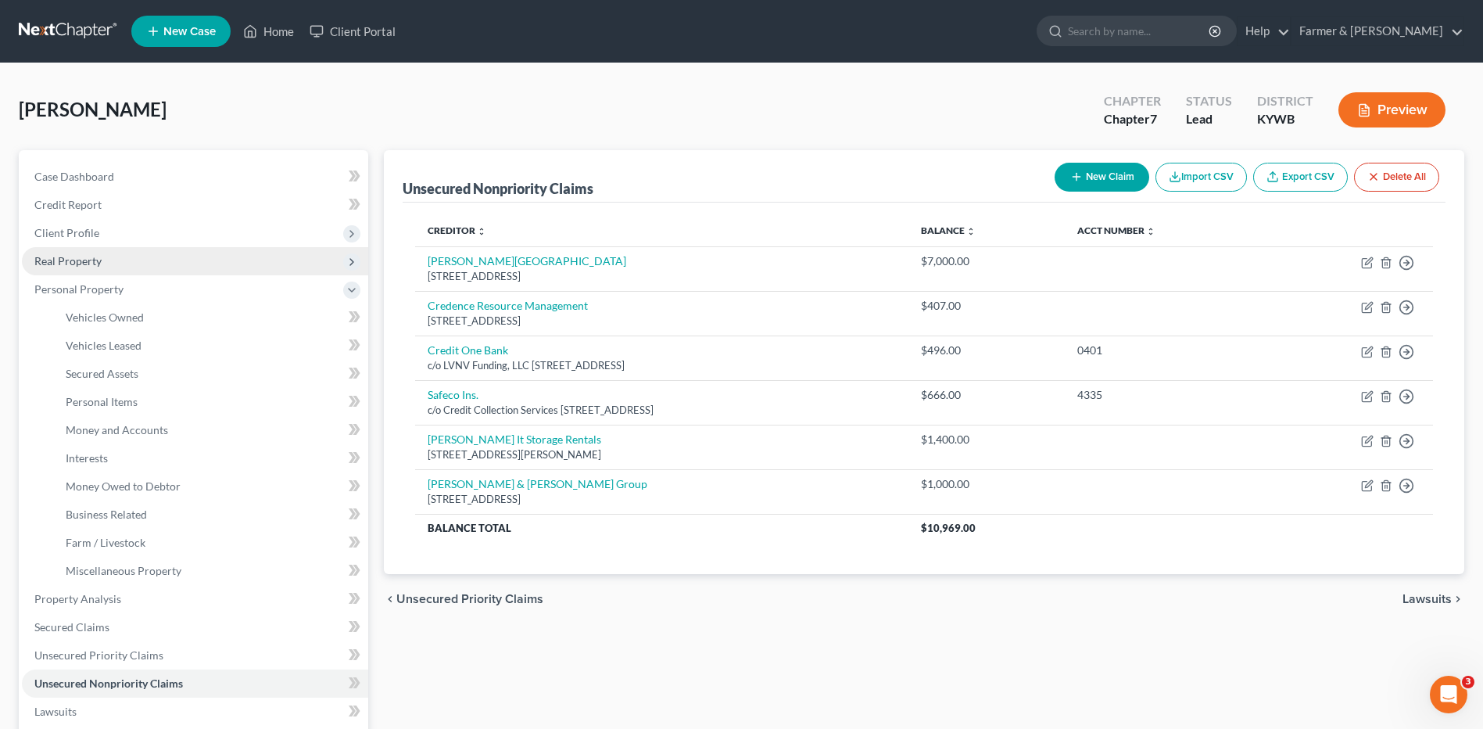
click at [167, 266] on span "Real Property" at bounding box center [195, 261] width 346 height 28
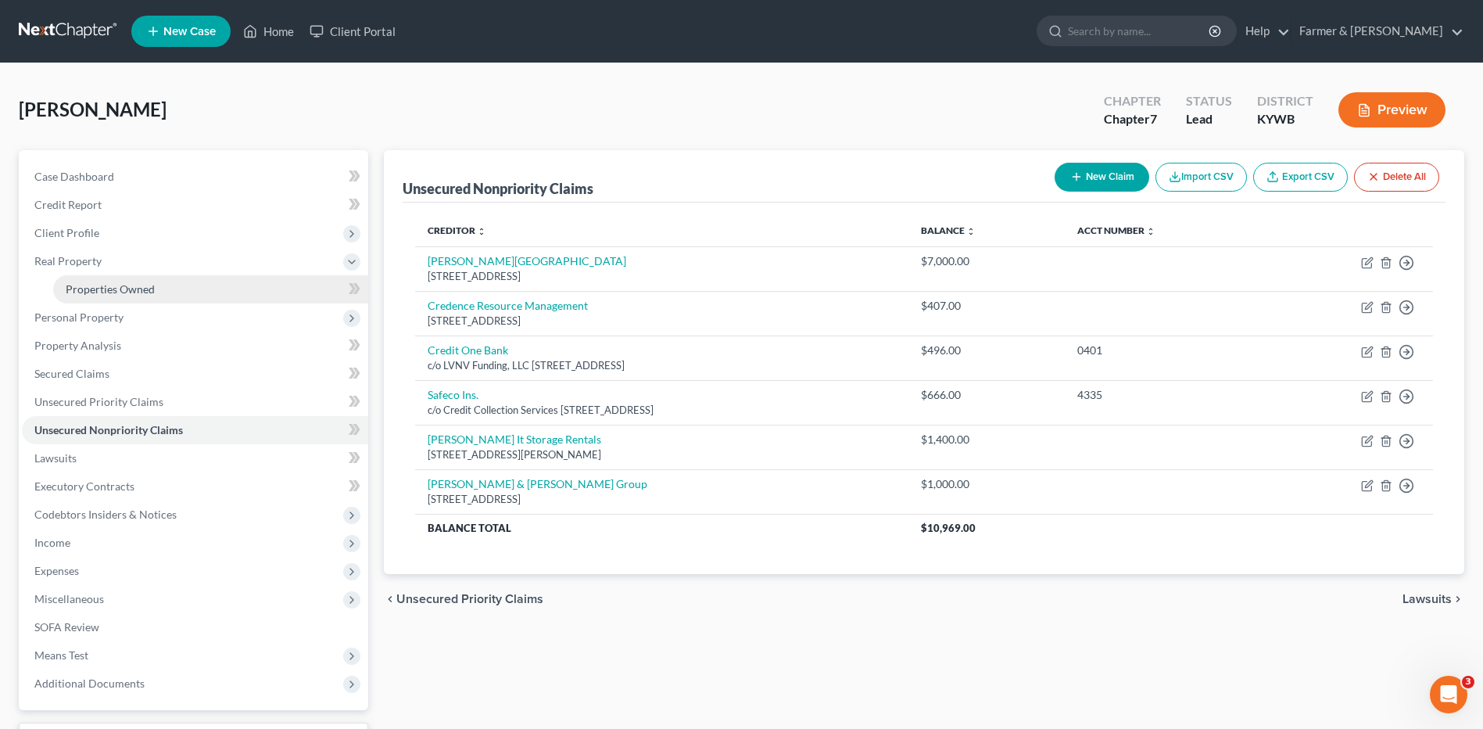
click at [161, 281] on link "Properties Owned" at bounding box center [210, 289] width 315 height 28
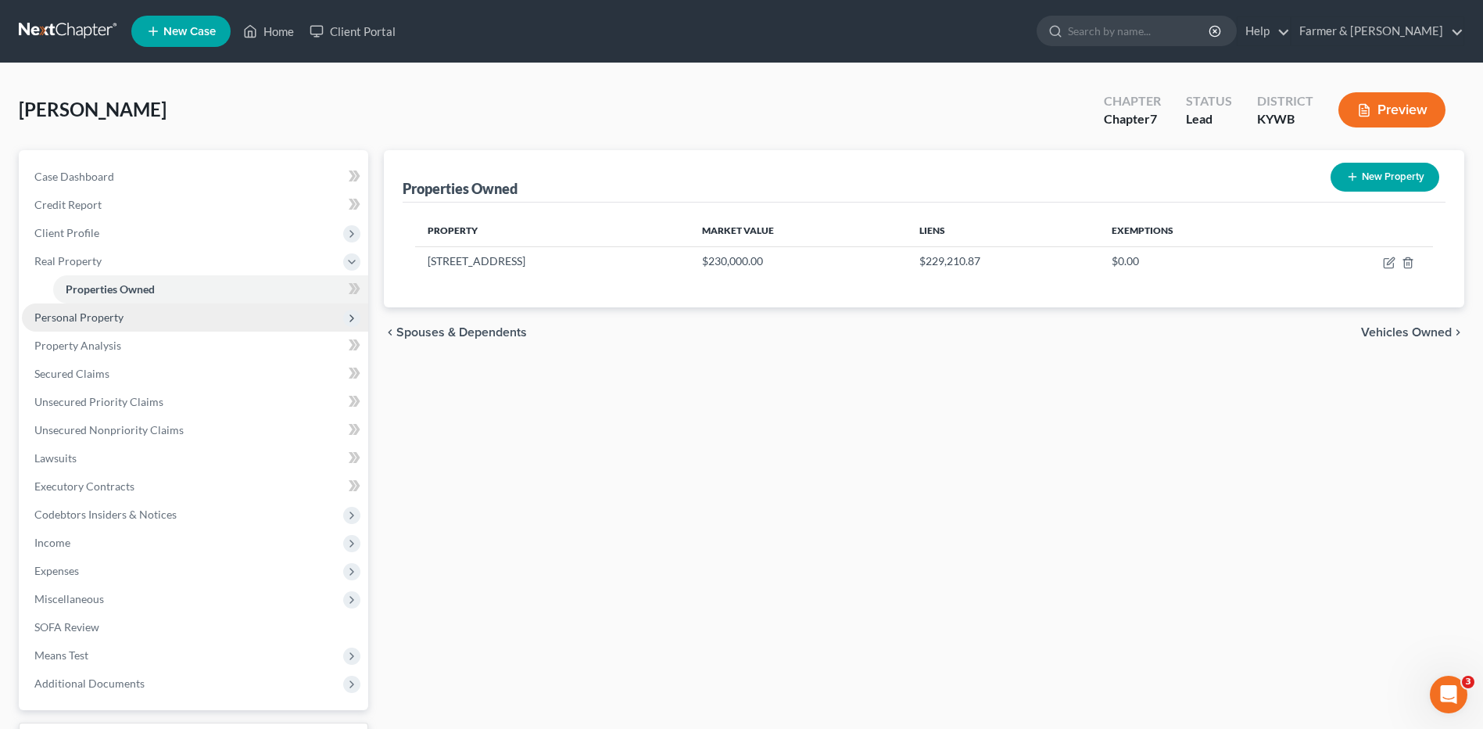
click at [134, 310] on span "Personal Property" at bounding box center [195, 317] width 346 height 28
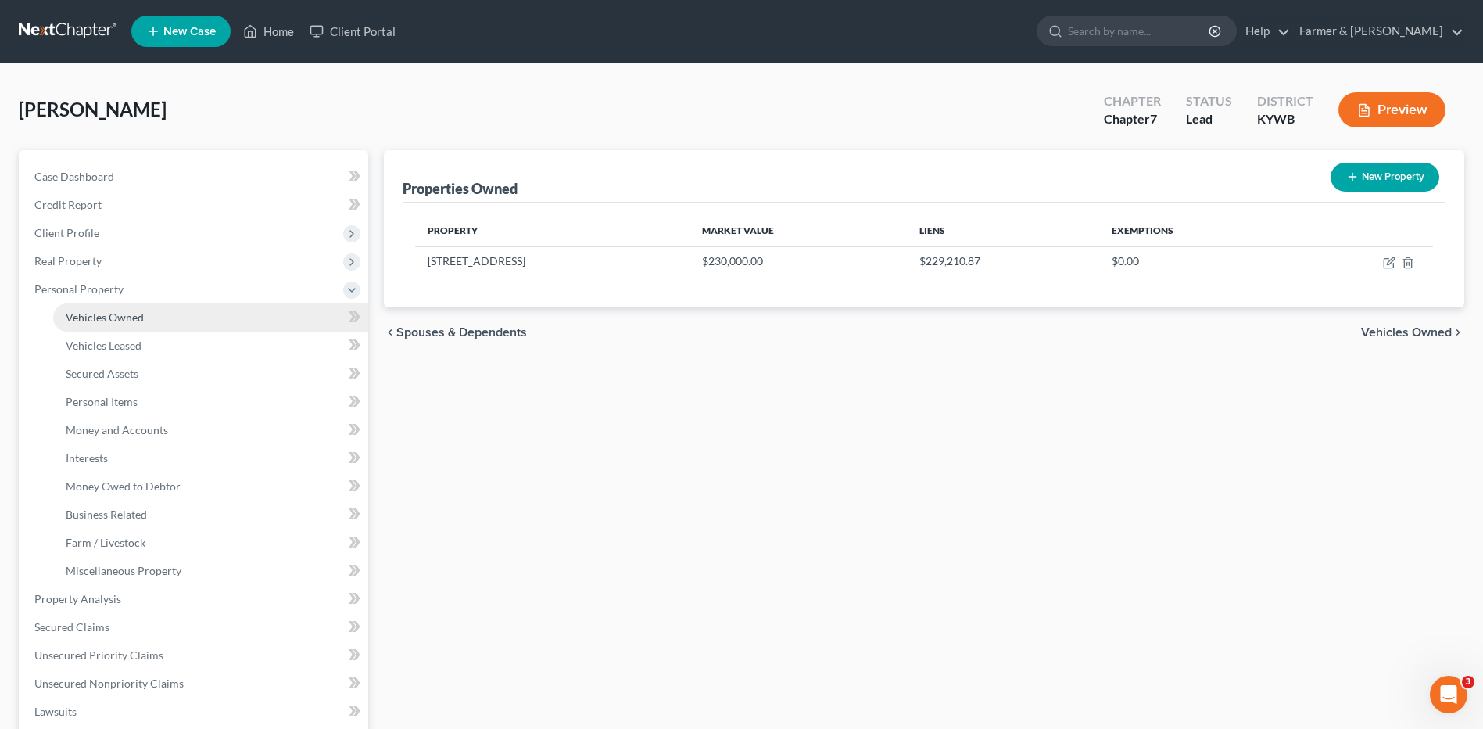
click at [135, 317] on span "Vehicles Owned" at bounding box center [105, 316] width 78 height 13
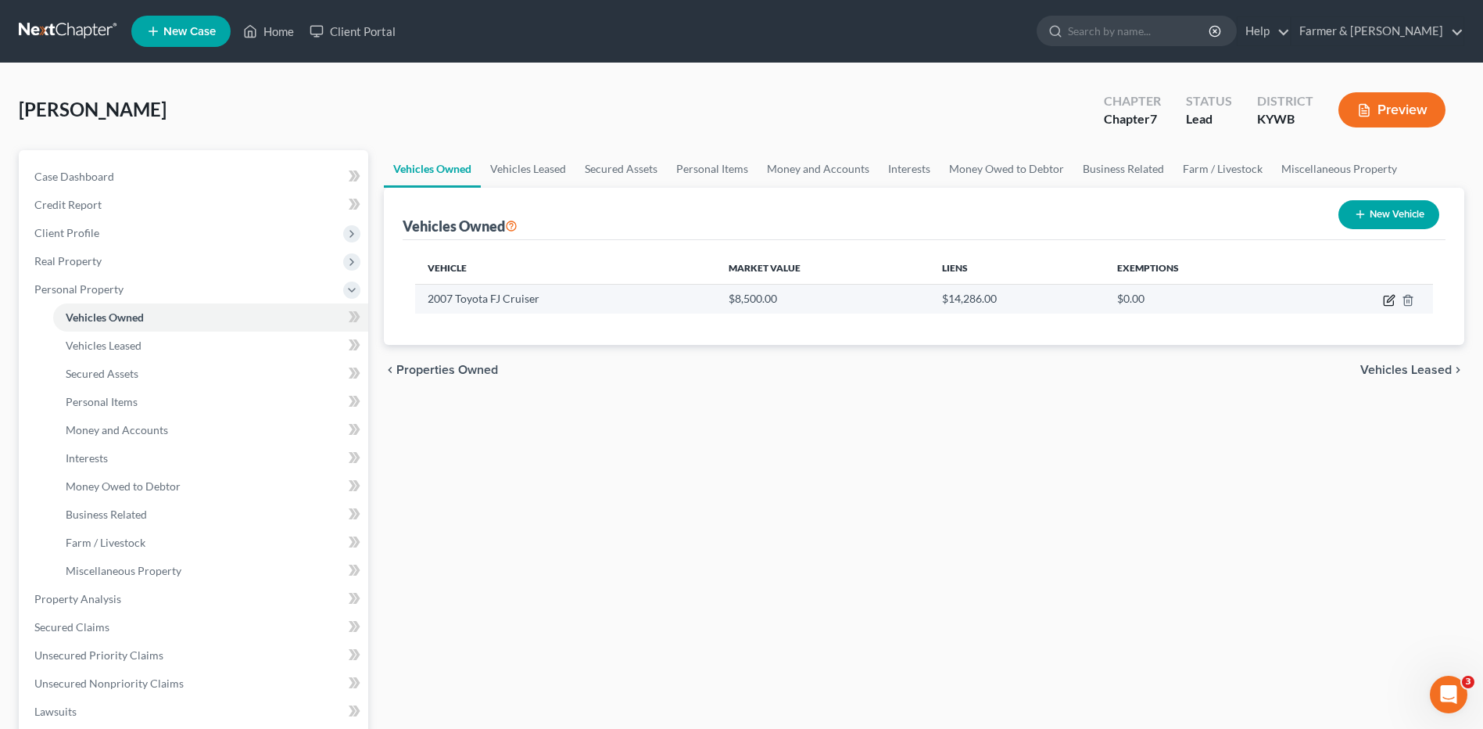
click at [1391, 299] on icon "button" at bounding box center [1390, 298] width 7 height 7
select select "0"
select select "19"
select select "2"
select select "0"
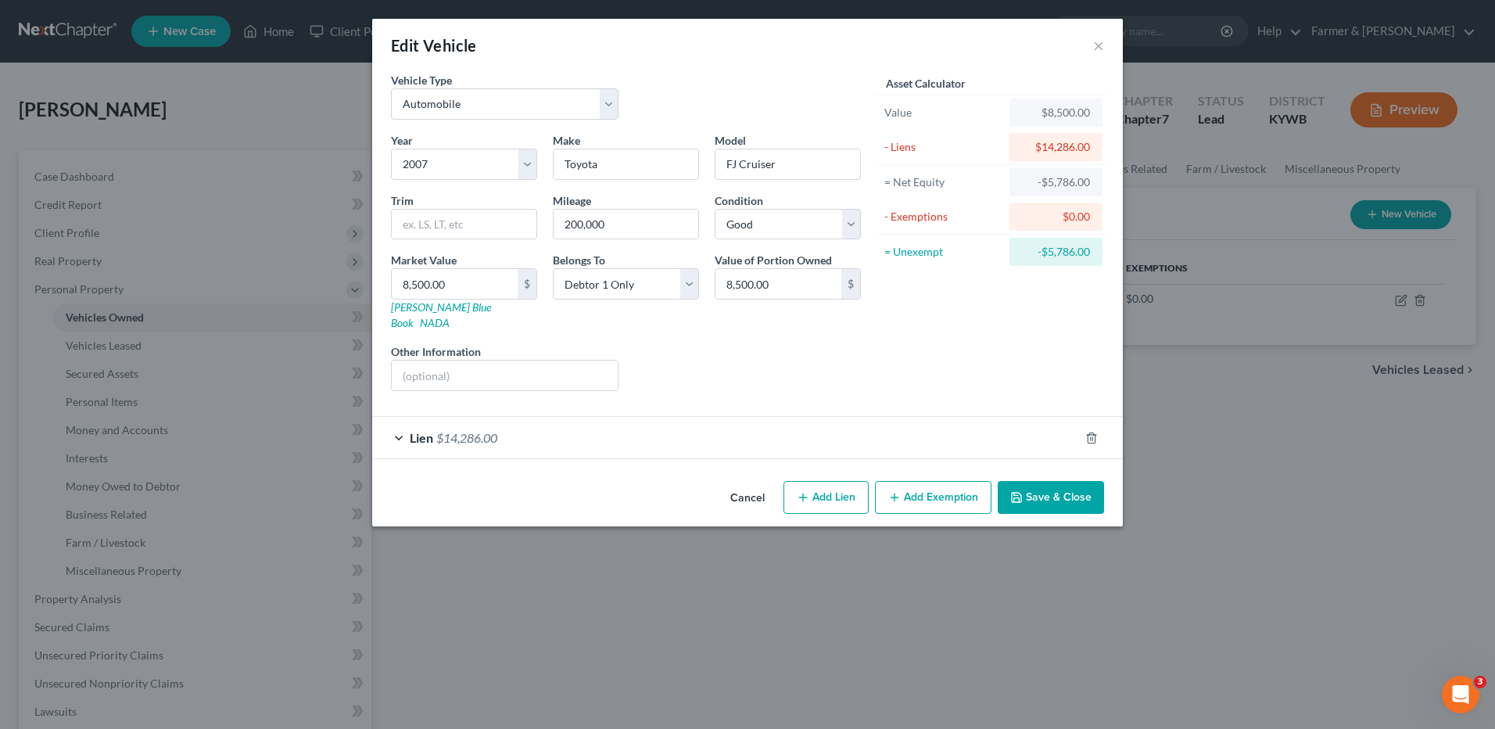
click at [475, 430] on span "$14,286.00" at bounding box center [466, 437] width 61 height 15
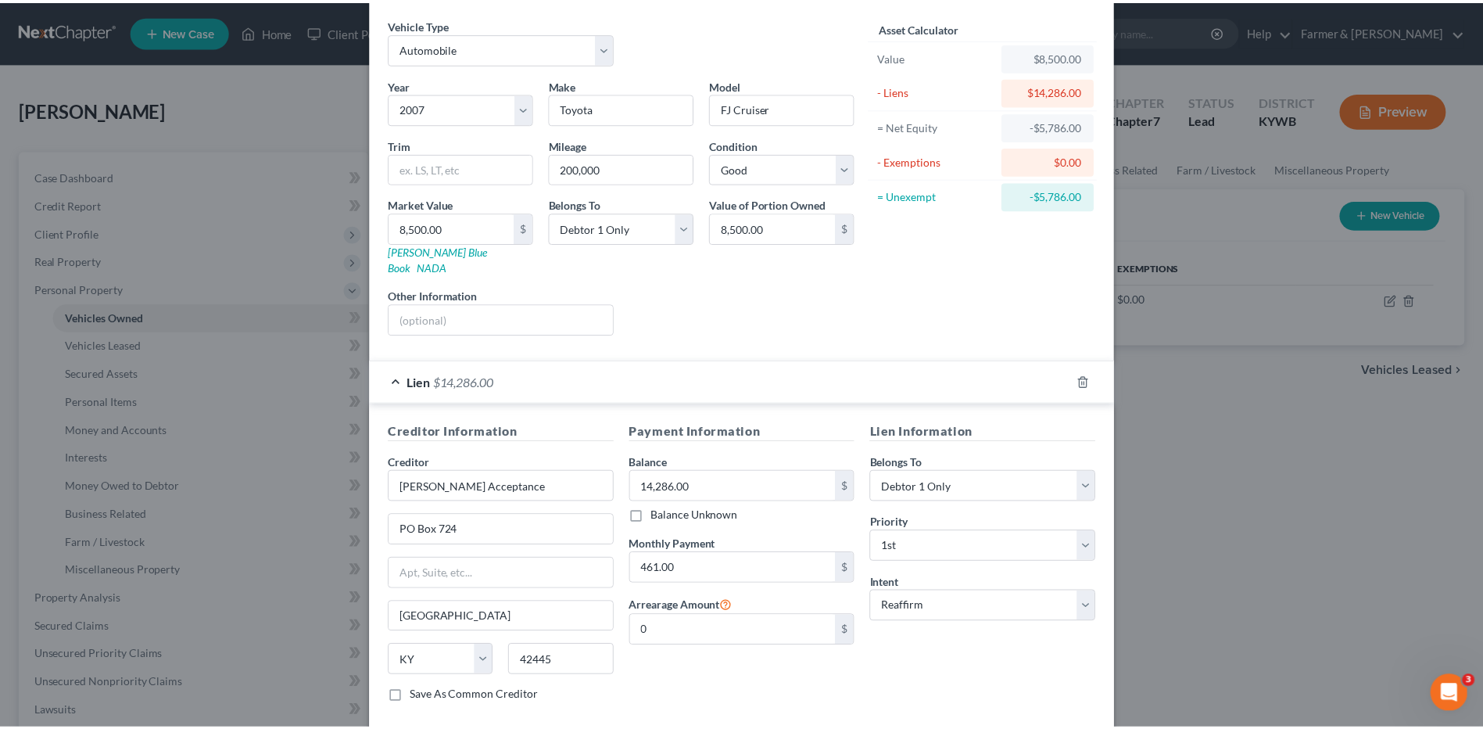
scroll to position [127, 0]
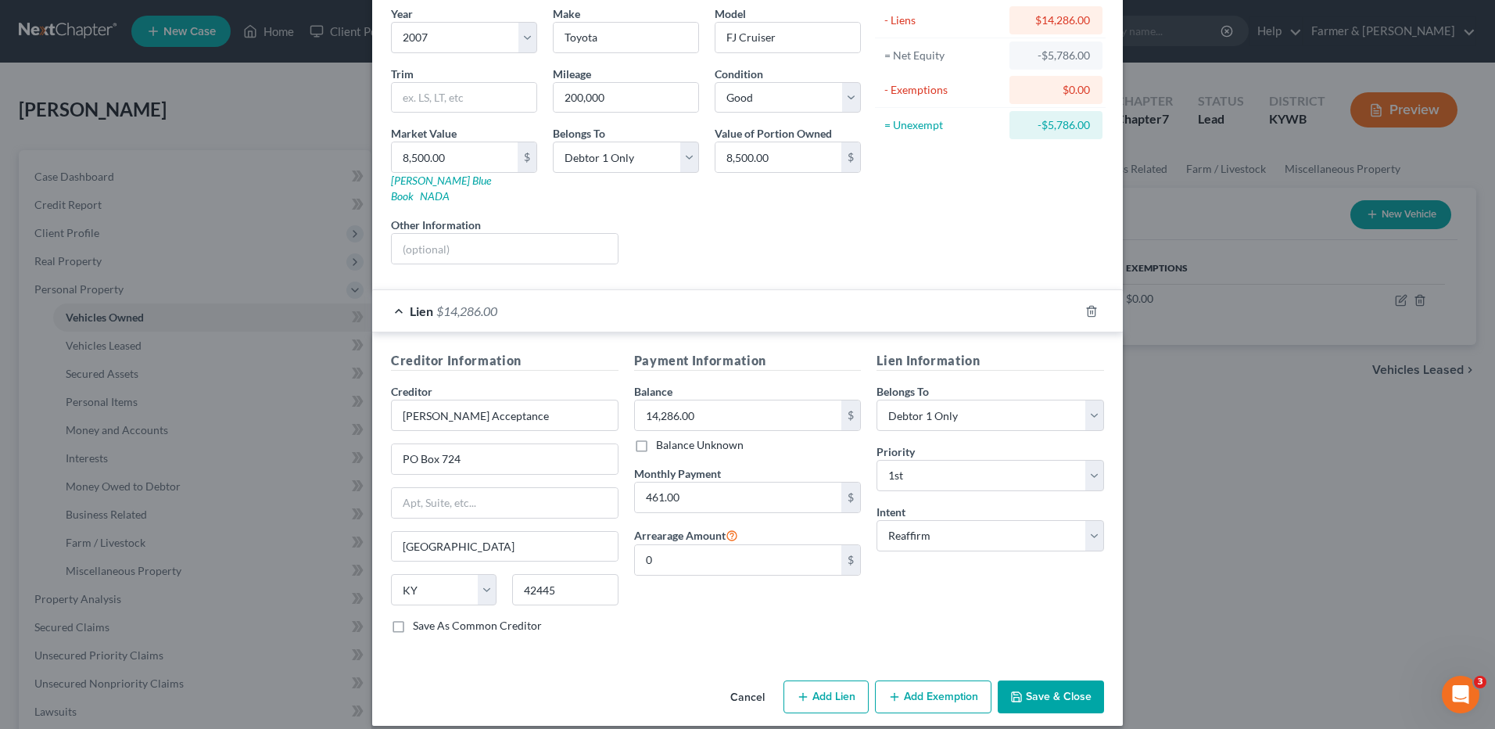
click at [1031, 680] on button "Save & Close" at bounding box center [1051, 696] width 106 height 33
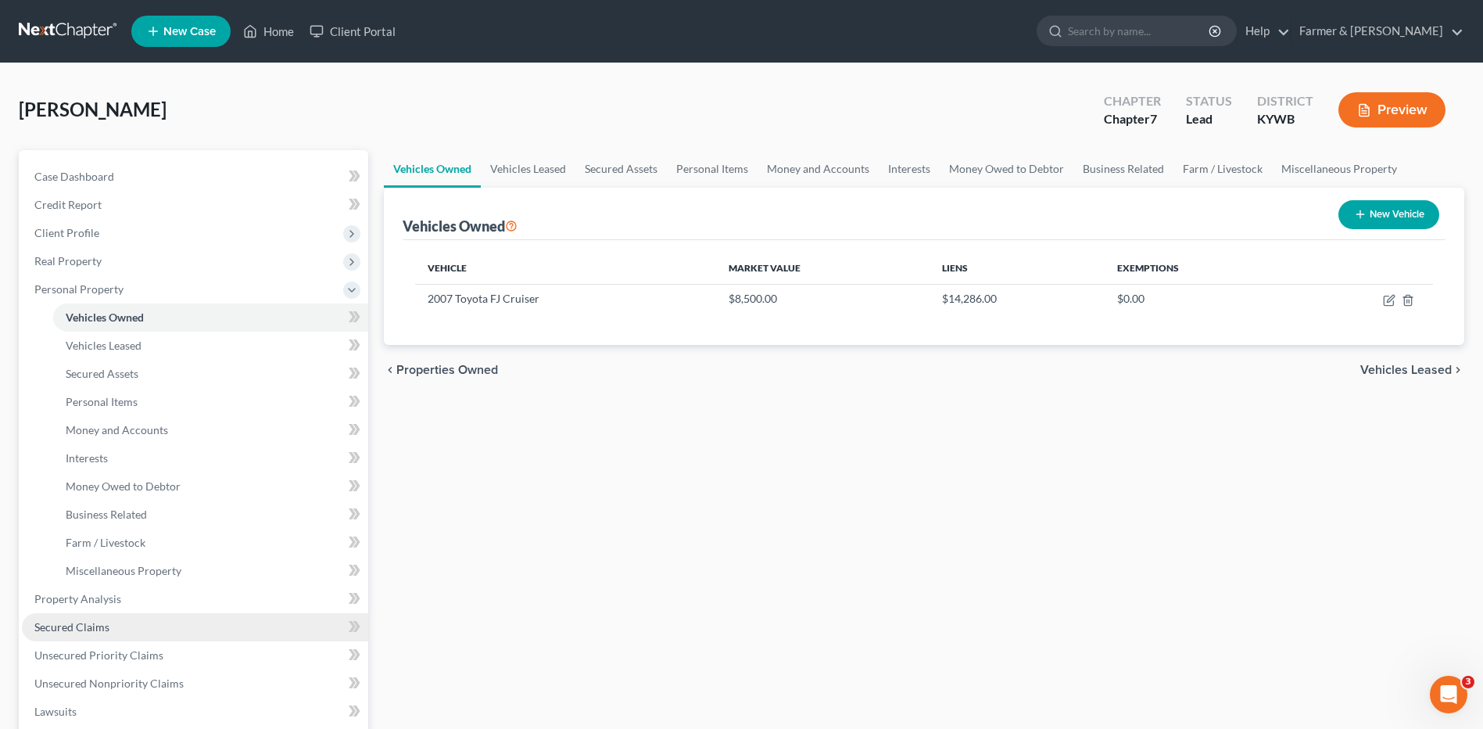
click at [122, 628] on link "Secured Claims" at bounding box center [195, 627] width 346 height 28
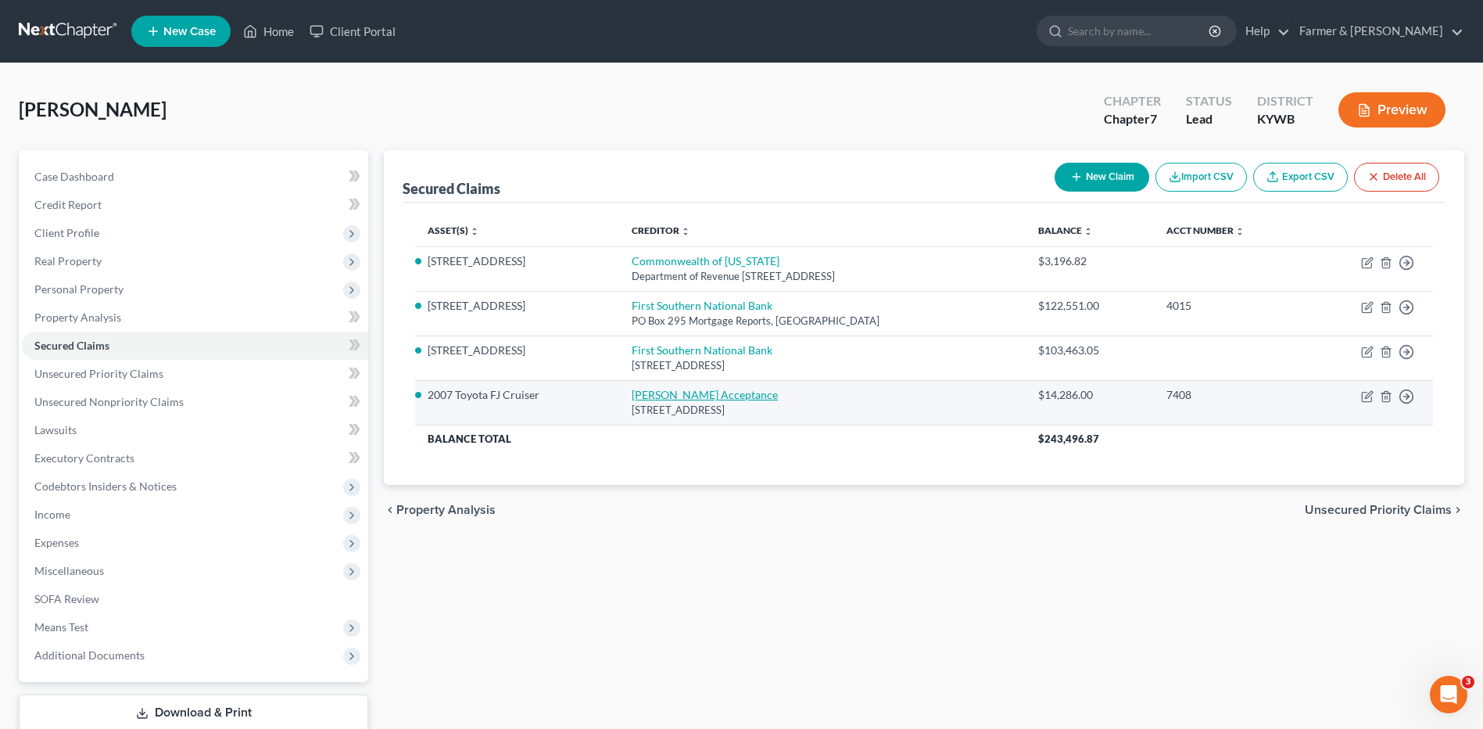
click at [686, 393] on link "Hughes Acceptance" at bounding box center [705, 394] width 146 height 13
select select "18"
select select "2"
select select "0"
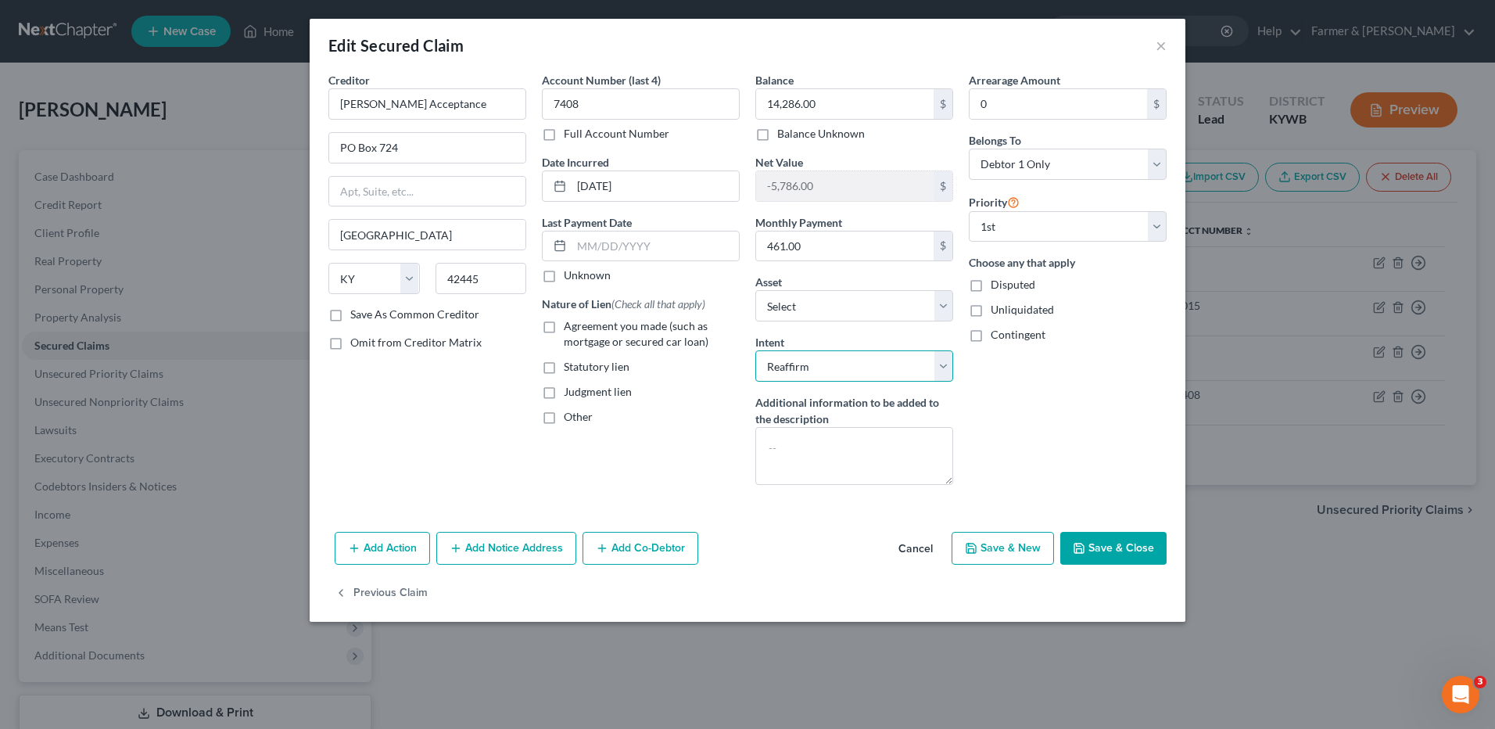
drag, startPoint x: 802, startPoint y: 357, endPoint x: 804, endPoint y: 365, distance: 8.7
click at [802, 357] on select "Select Surrender Redeem Reaffirm Avoid Other" at bounding box center [854, 365] width 198 height 31
select select "0"
click at [755, 350] on select "Select Surrender Redeem Reaffirm Avoid Other" at bounding box center [854, 365] width 198 height 31
click at [1084, 539] on button "Save & Close" at bounding box center [1113, 548] width 106 height 33
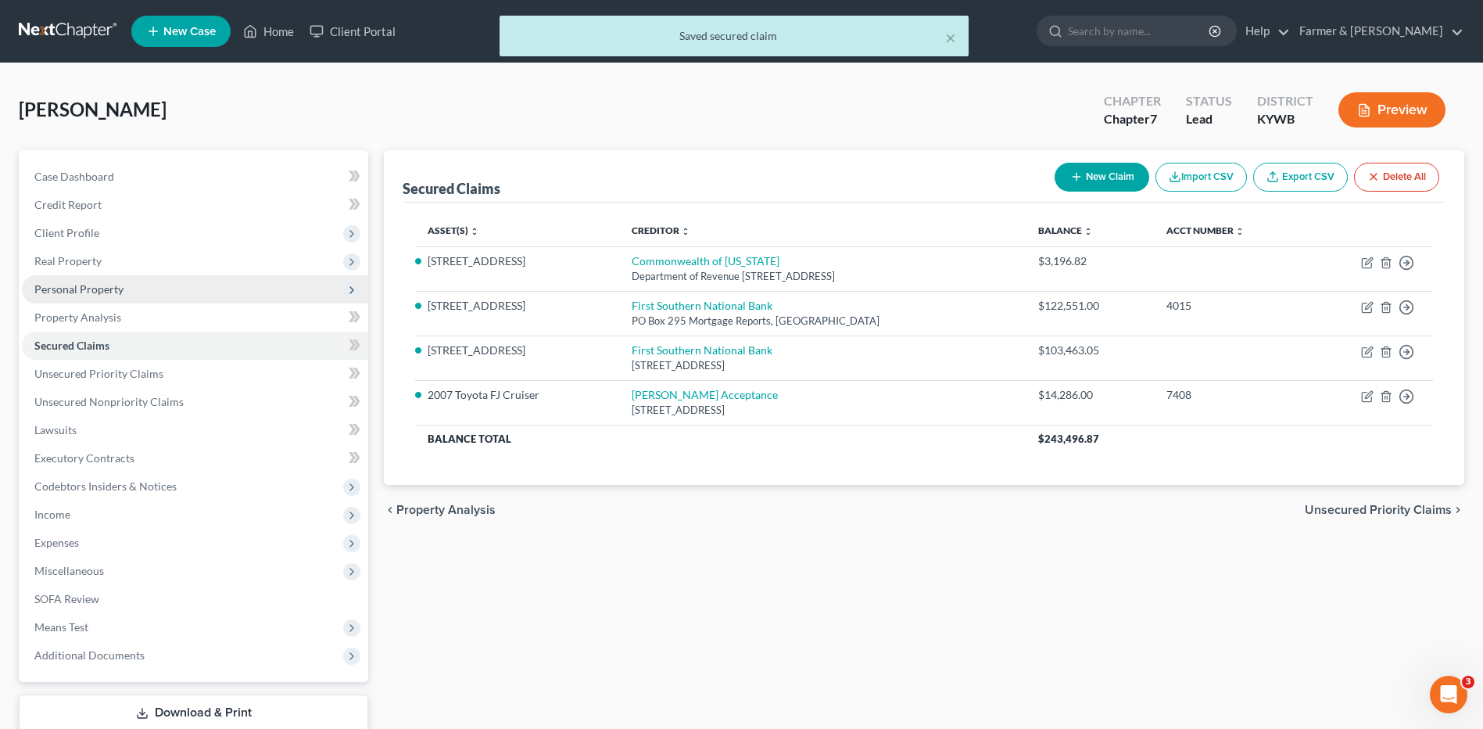
click at [129, 296] on span "Personal Property" at bounding box center [195, 289] width 346 height 28
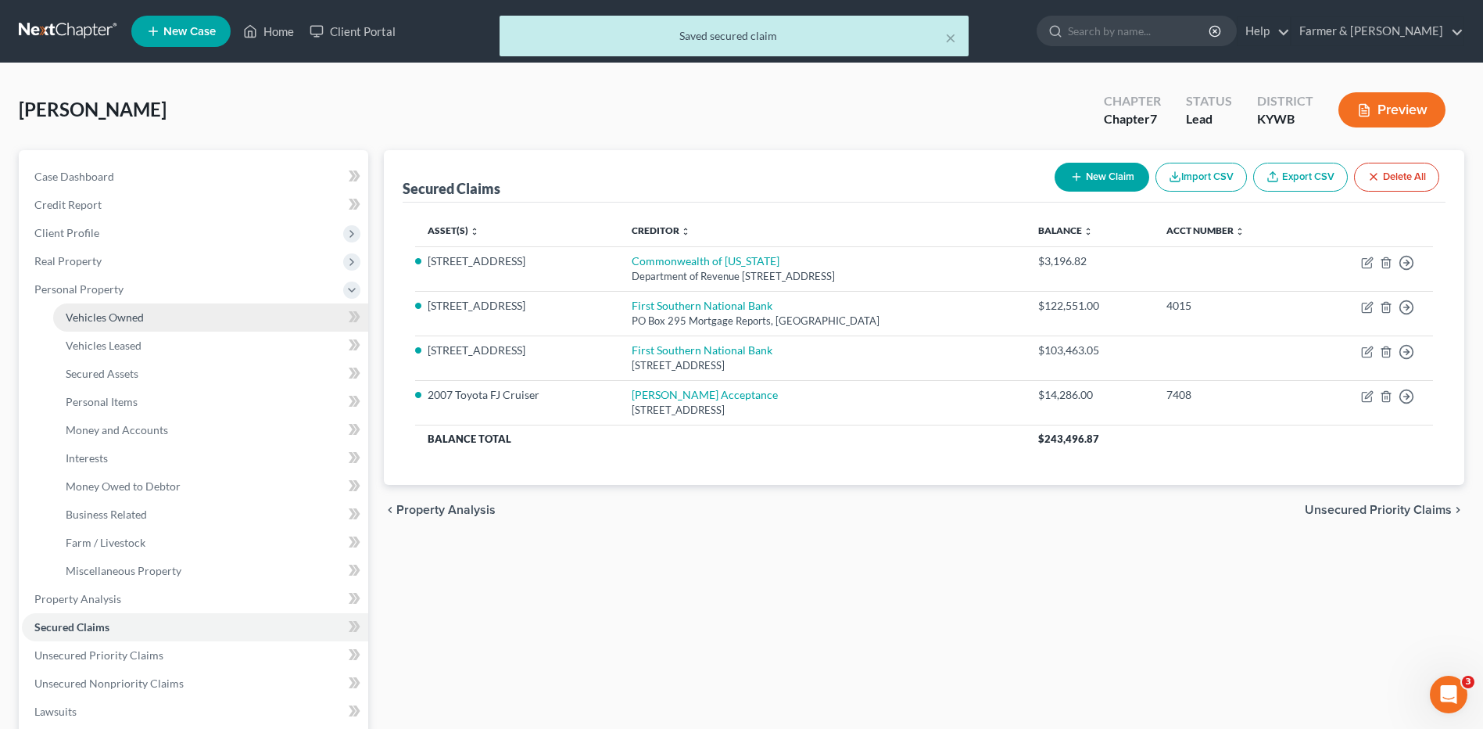
click at [136, 319] on span "Vehicles Owned" at bounding box center [105, 316] width 78 height 13
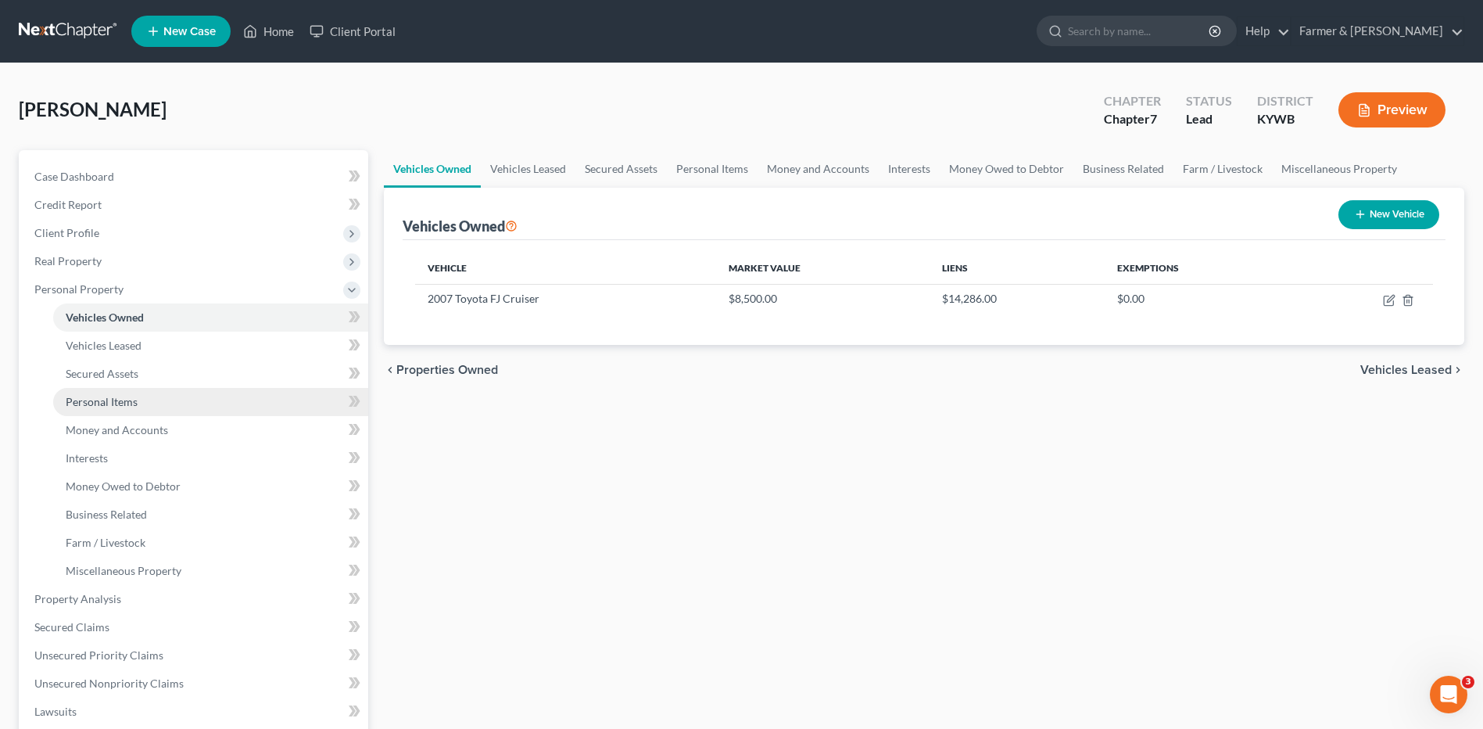
click at [146, 395] on link "Personal Items" at bounding box center [210, 402] width 315 height 28
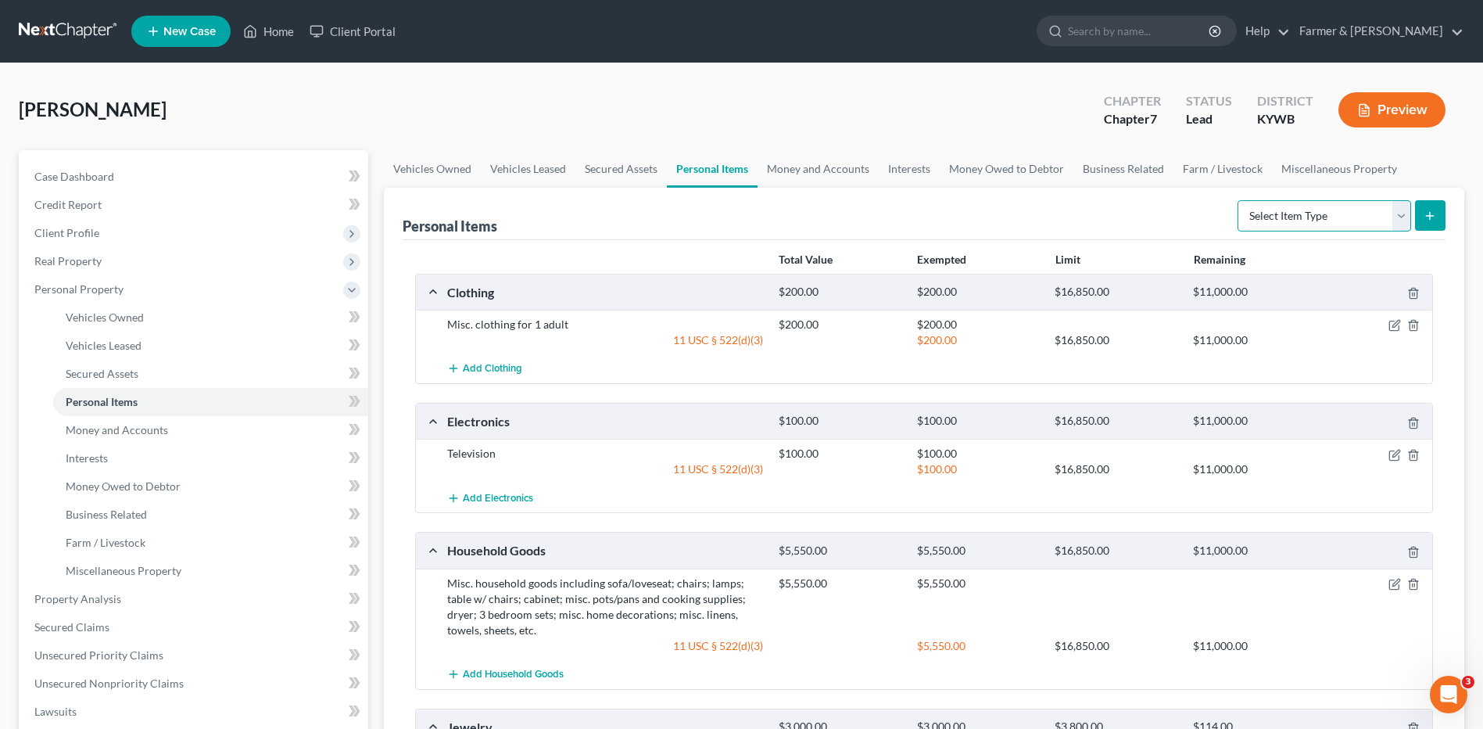
click at [1344, 210] on select "Select Item Type Clothing Collectibles Of Value Electronics Firearms Household …" at bounding box center [1325, 215] width 174 height 31
select select "collectibles_of_value"
click at [1239, 200] on select "Select Item Type Clothing Collectibles Of Value Electronics Firearms Household …" at bounding box center [1325, 215] width 174 height 31
click at [1473, 265] on div "Thomas, Molly Upgraded Chapter Chapter 7 Status Lead District KYWB Preview Peti…" at bounding box center [741, 573] width 1483 height 1021
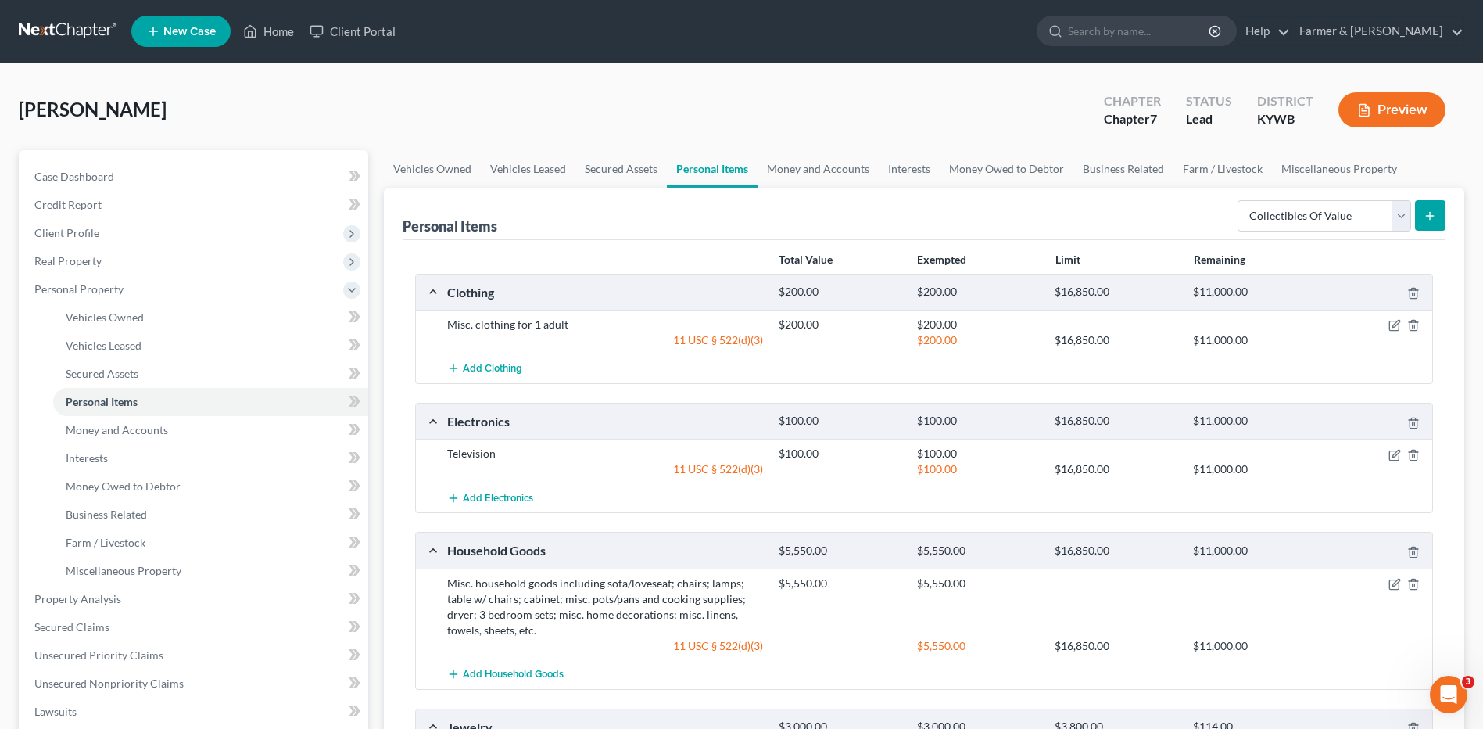
click at [1429, 206] on button "submit" at bounding box center [1430, 215] width 30 height 30
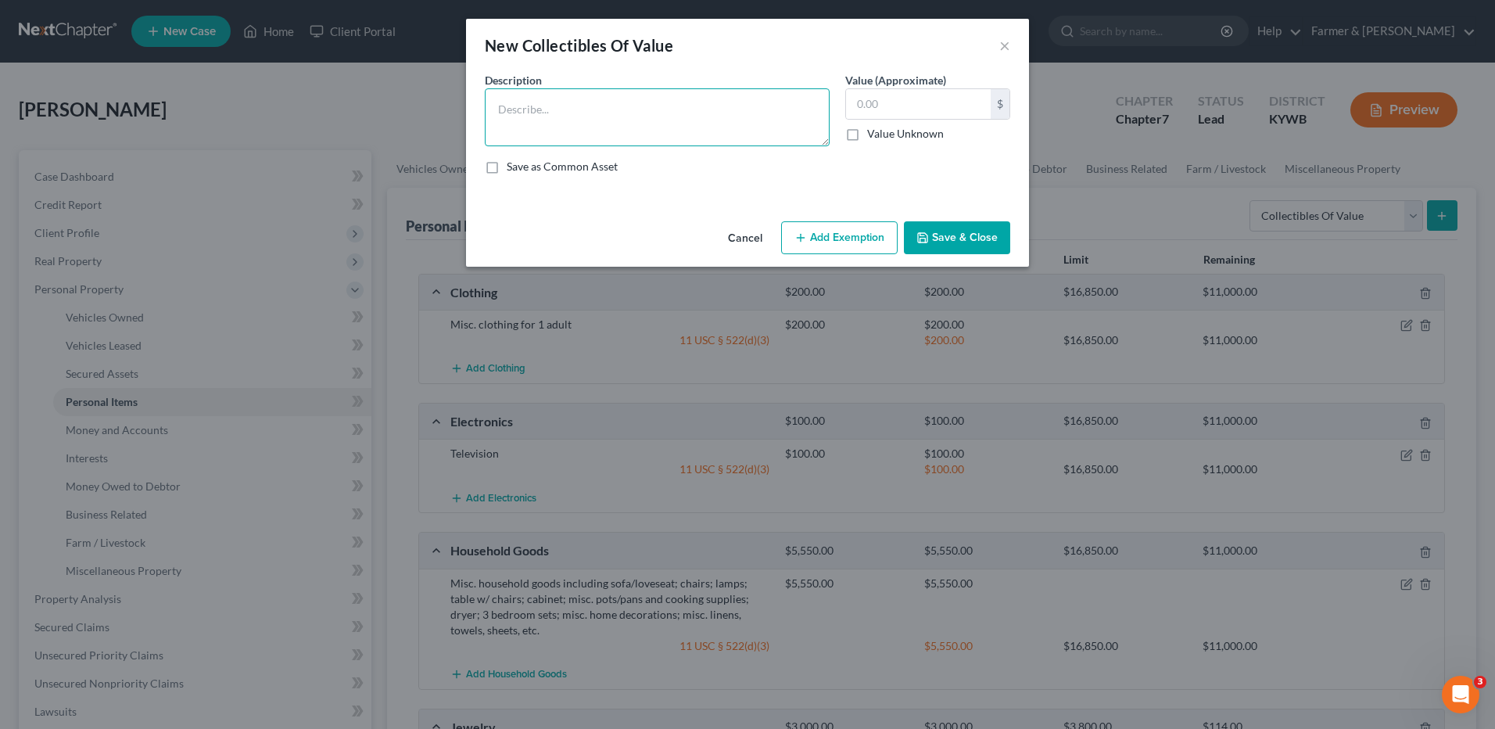
click at [745, 119] on textarea at bounding box center [657, 117] width 345 height 58
type textarea "Antique furniture"
type input "2,000.00"
click at [830, 235] on button "Add Exemption" at bounding box center [839, 237] width 116 height 33
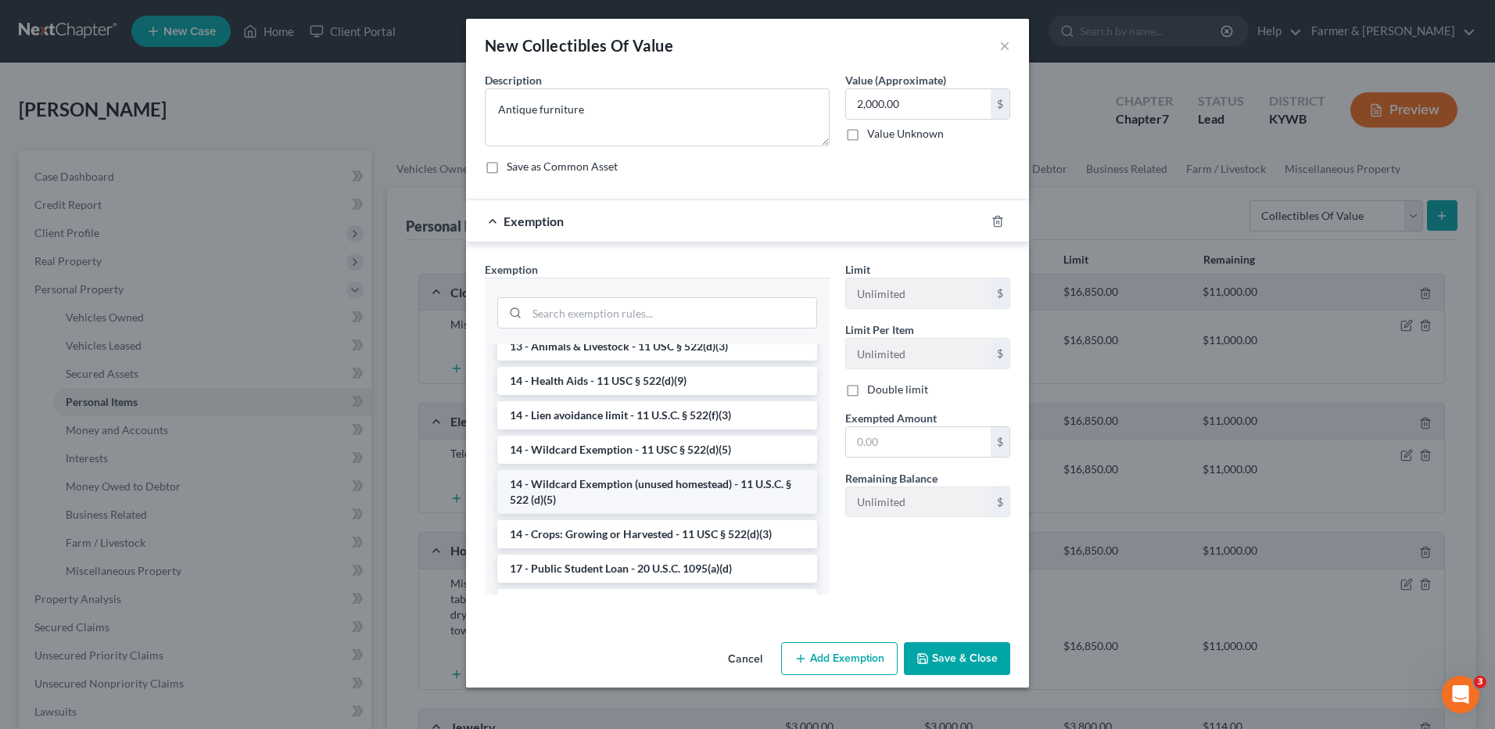
scroll to position [313, 0]
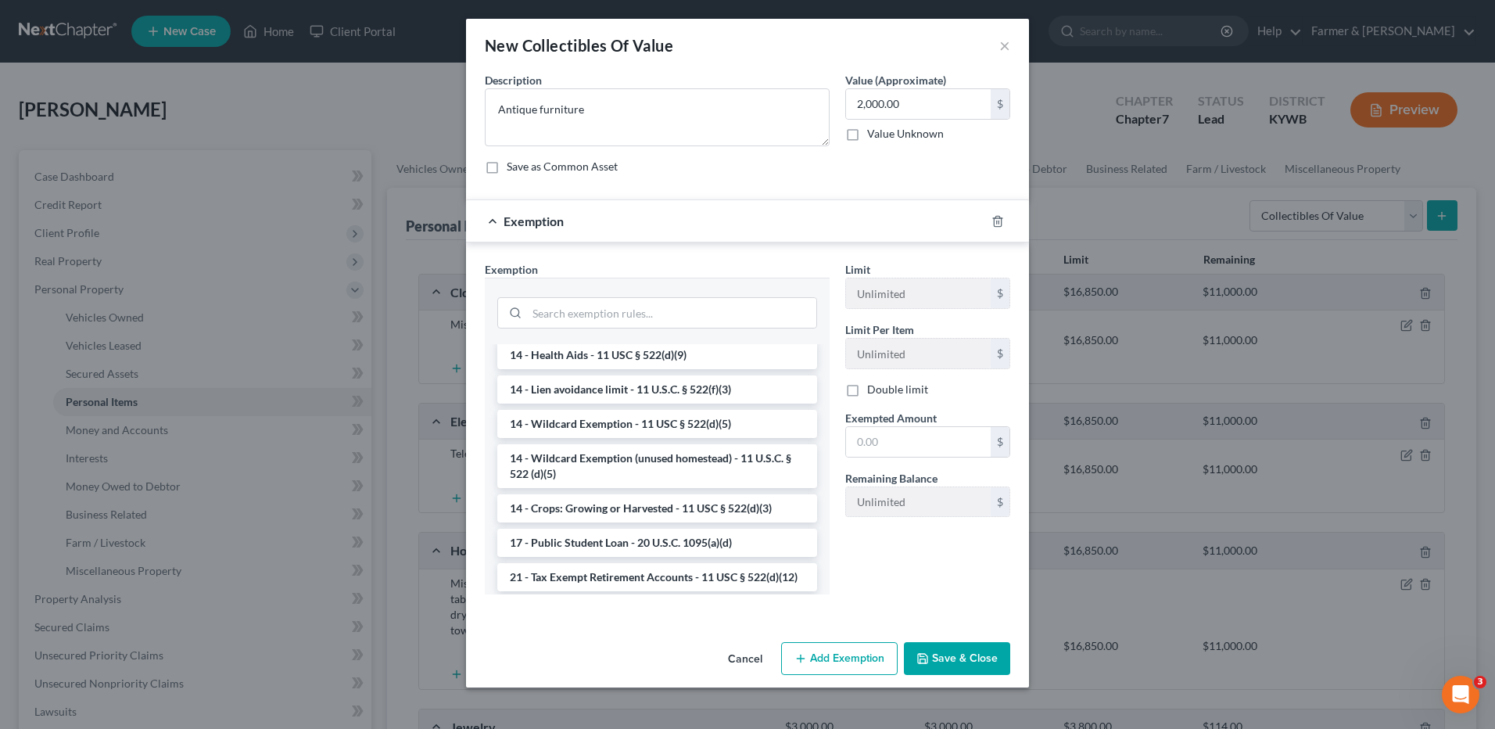
click at [626, 473] on li "14 - Wildcard Exemption (unused homestead) - 11 U.S.C. § 522 (d)(5)" at bounding box center [657, 466] width 320 height 44
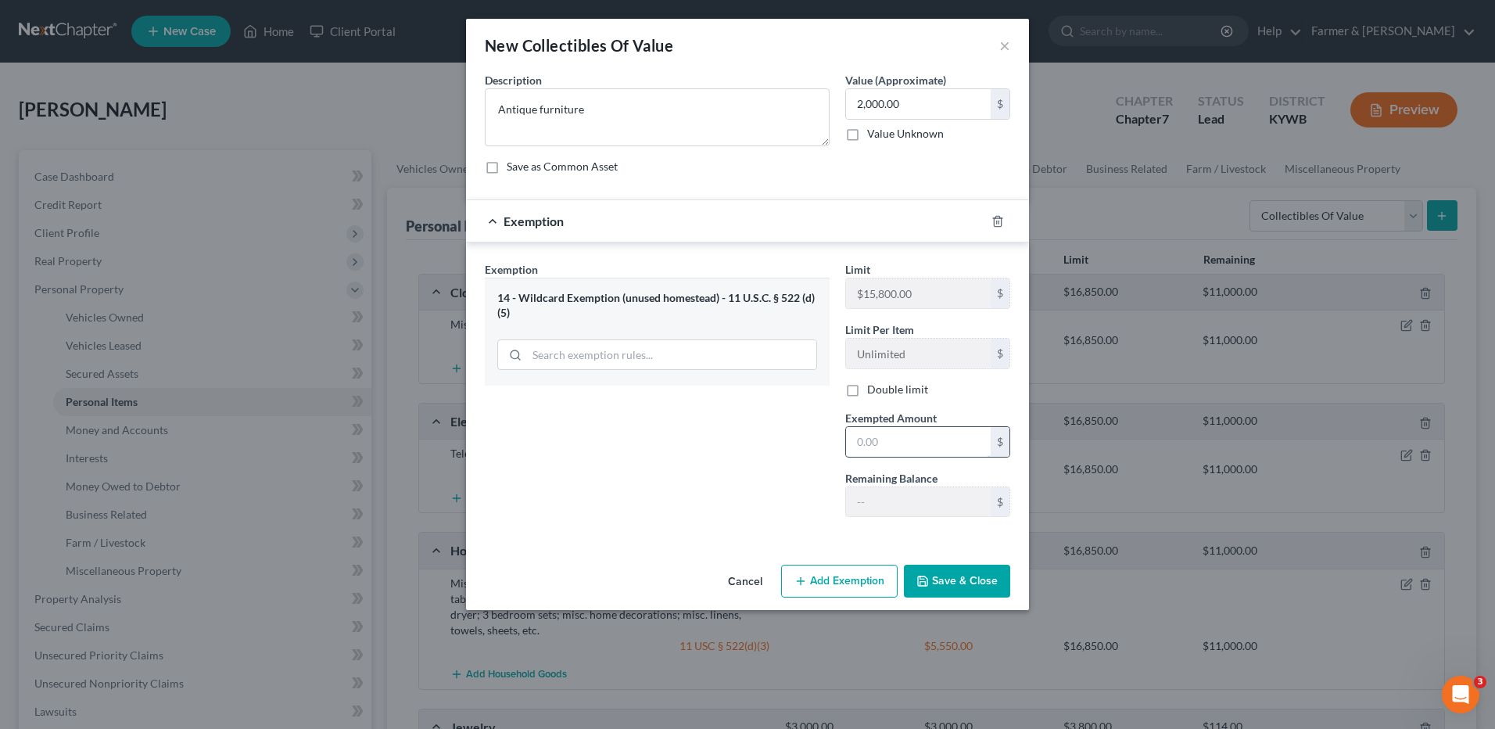
click at [875, 441] on input "text" at bounding box center [918, 442] width 145 height 30
type input "2,000.00"
click at [931, 570] on button "Save & Close" at bounding box center [957, 580] width 106 height 33
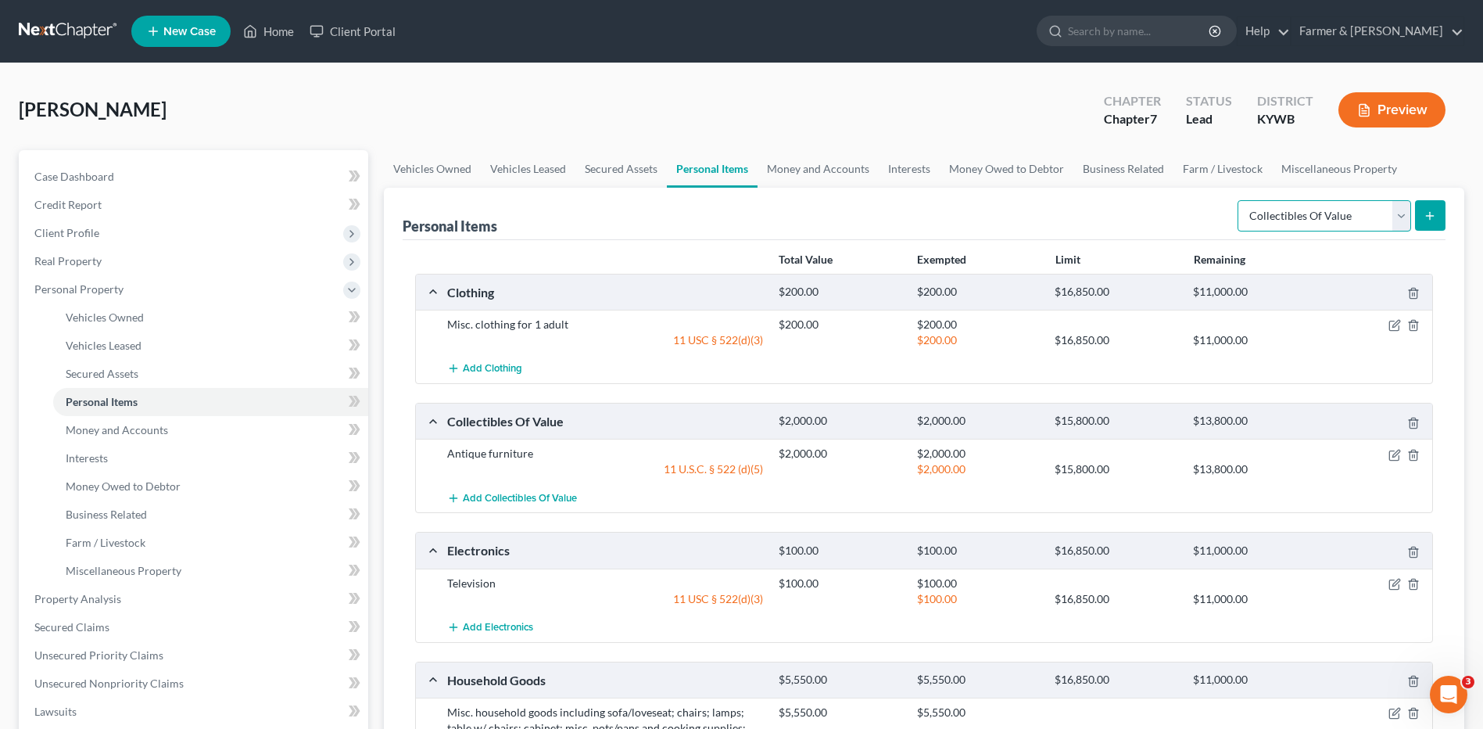
click at [1378, 226] on select "Select Item Type Clothing Collectibles Of Value Electronics Firearms Household …" at bounding box center [1325, 215] width 174 height 31
click at [1216, 221] on div "Personal Items Select Item Type Clothing Collectibles Of Value Electronics Fire…" at bounding box center [924, 214] width 1043 height 52
click at [1392, 457] on icon "button" at bounding box center [1395, 453] width 7 height 7
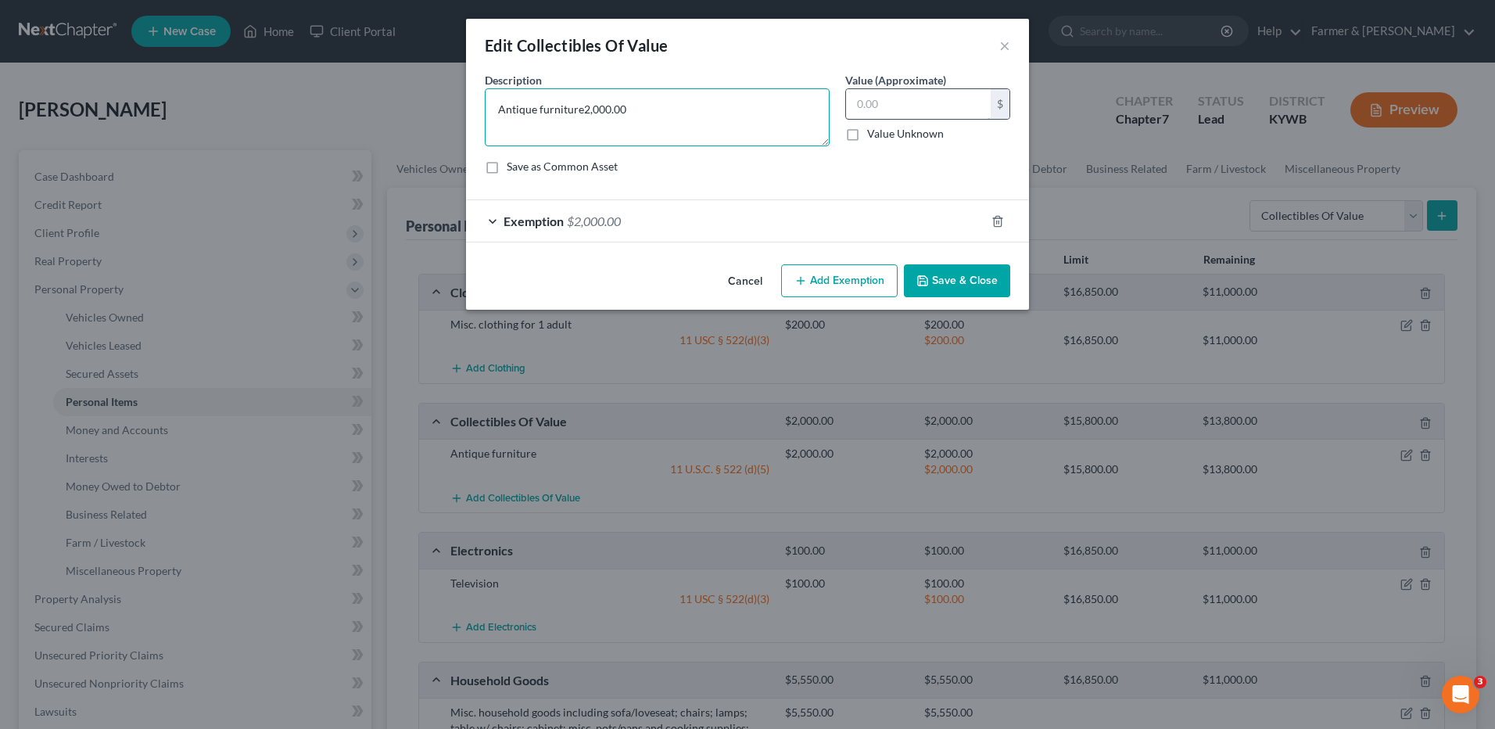
type textarea "Antique furniture"
click at [887, 106] on input "text" at bounding box center [918, 104] width 145 height 30
type input "1,000.00"
click at [994, 218] on icon "button" at bounding box center [997, 221] width 7 height 10
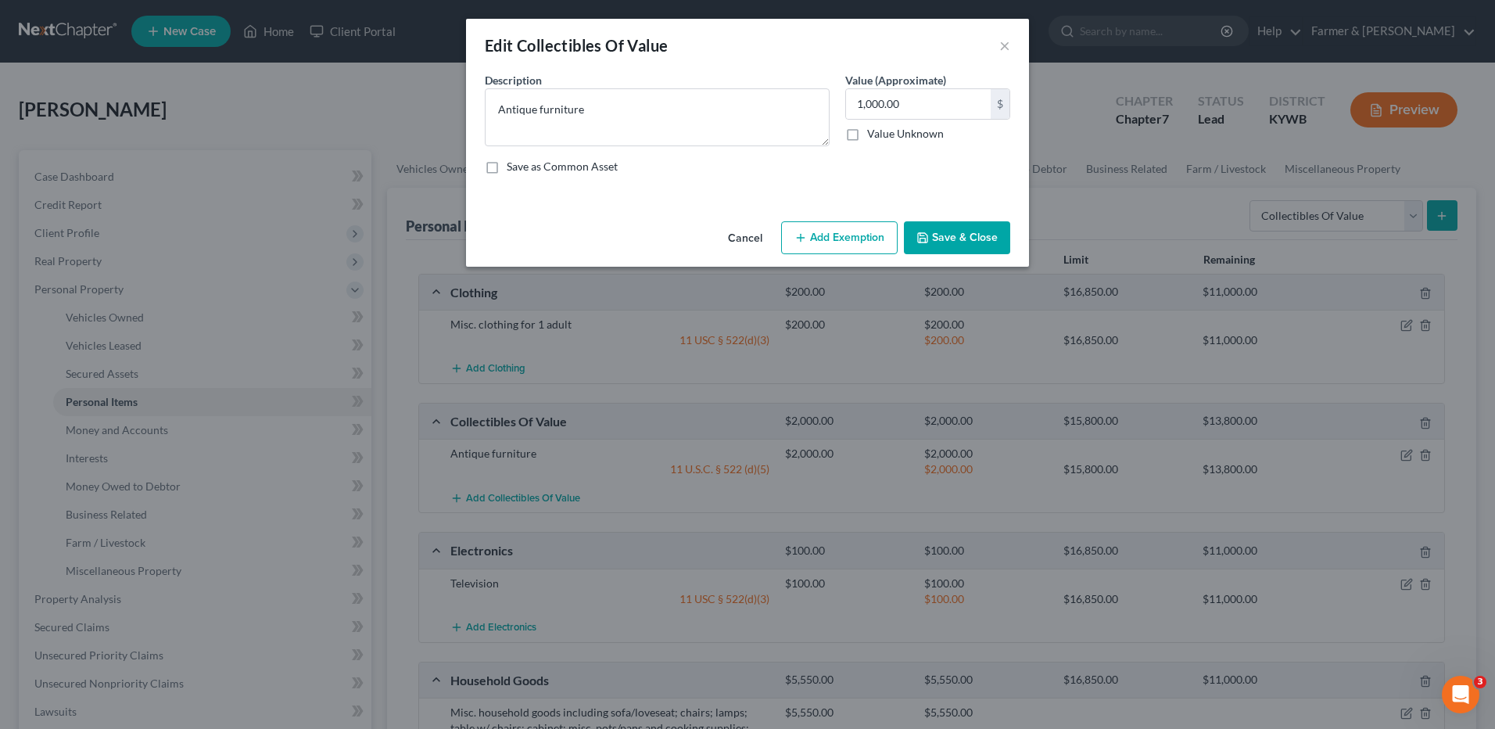
click at [860, 251] on button "Add Exemption" at bounding box center [839, 237] width 116 height 33
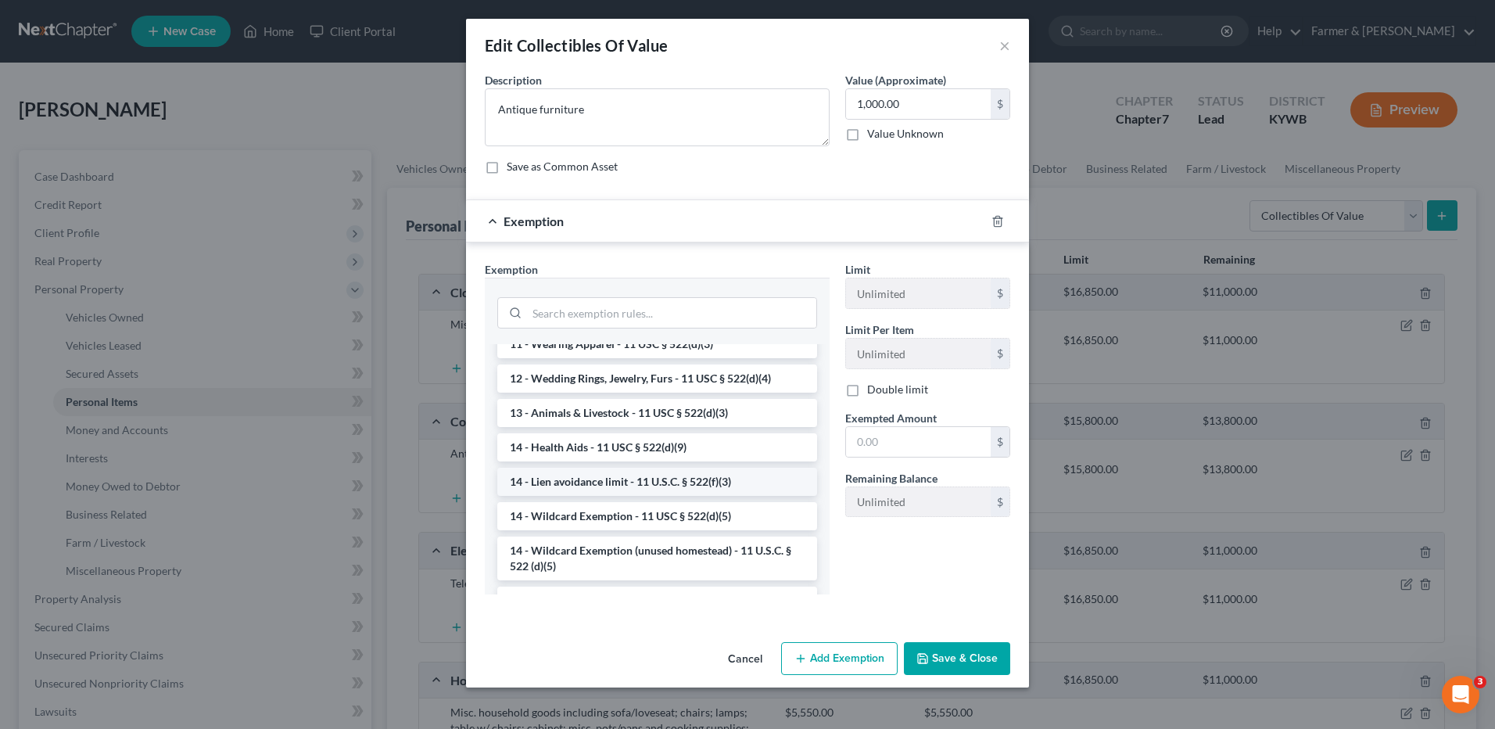
scroll to position [235, 0]
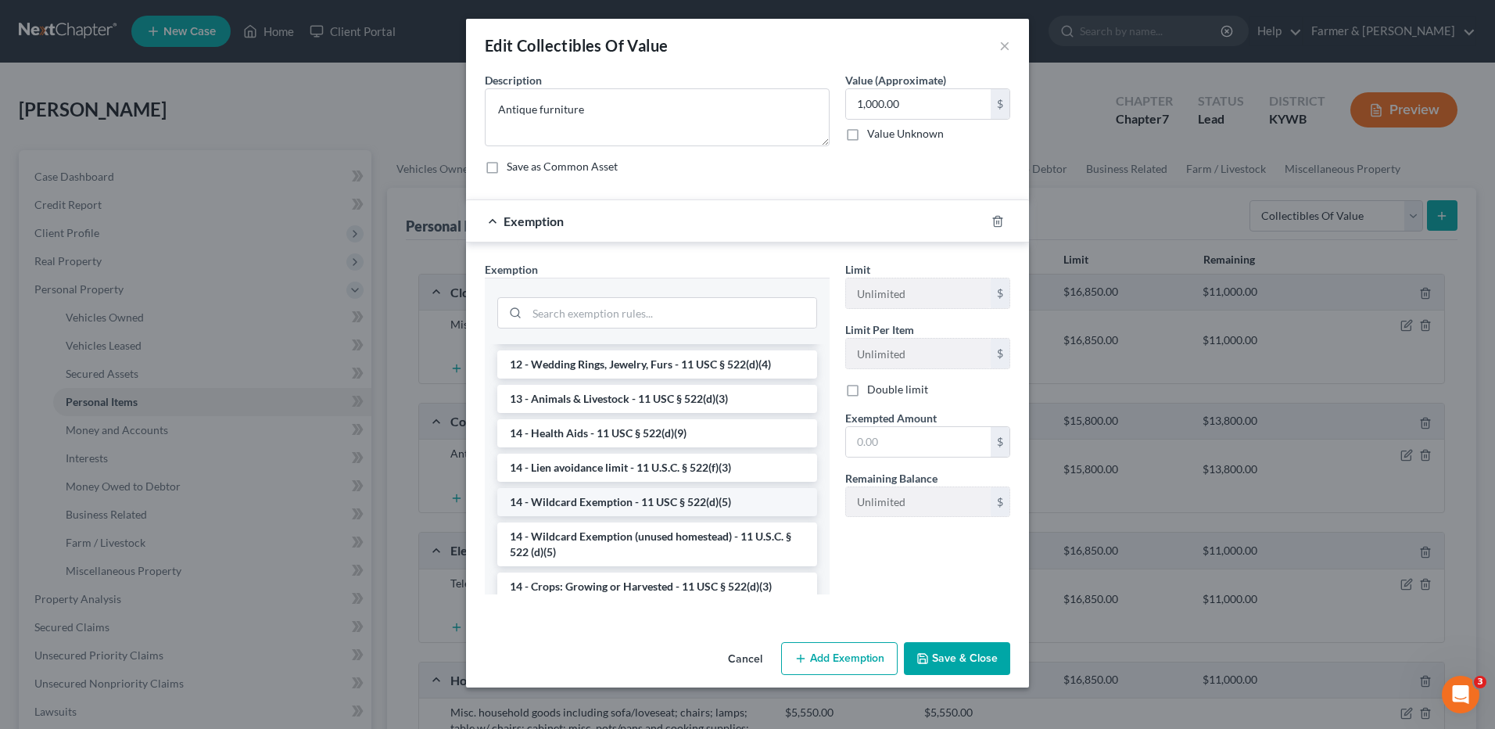
click at [655, 505] on li "14 - Wildcard Exemption - 11 USC § 522(d)(5)" at bounding box center [657, 502] width 320 height 28
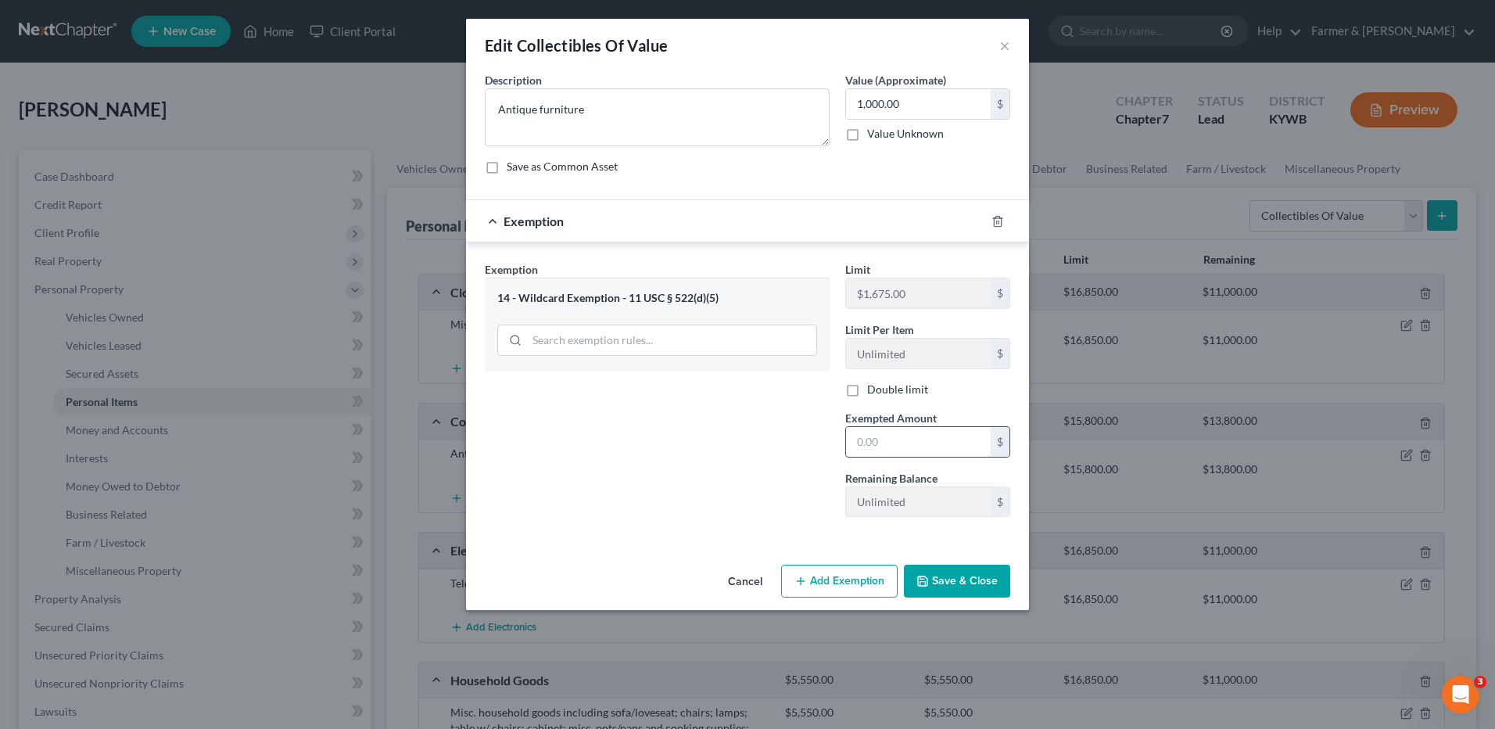
click at [924, 450] on input "text" at bounding box center [918, 442] width 145 height 30
click at [996, 217] on icon "button" at bounding box center [997, 221] width 7 height 10
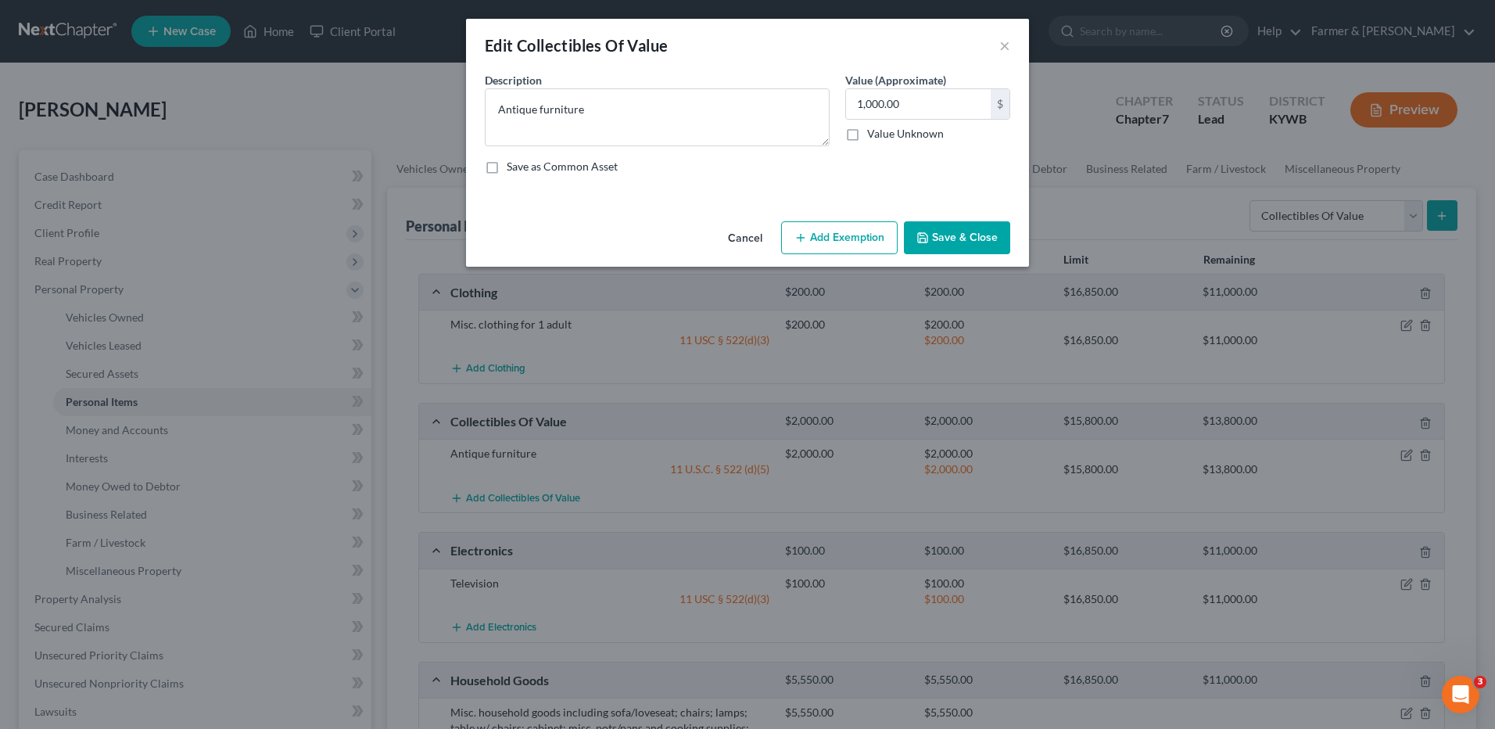
click at [833, 239] on button "Add Exemption" at bounding box center [839, 237] width 116 height 33
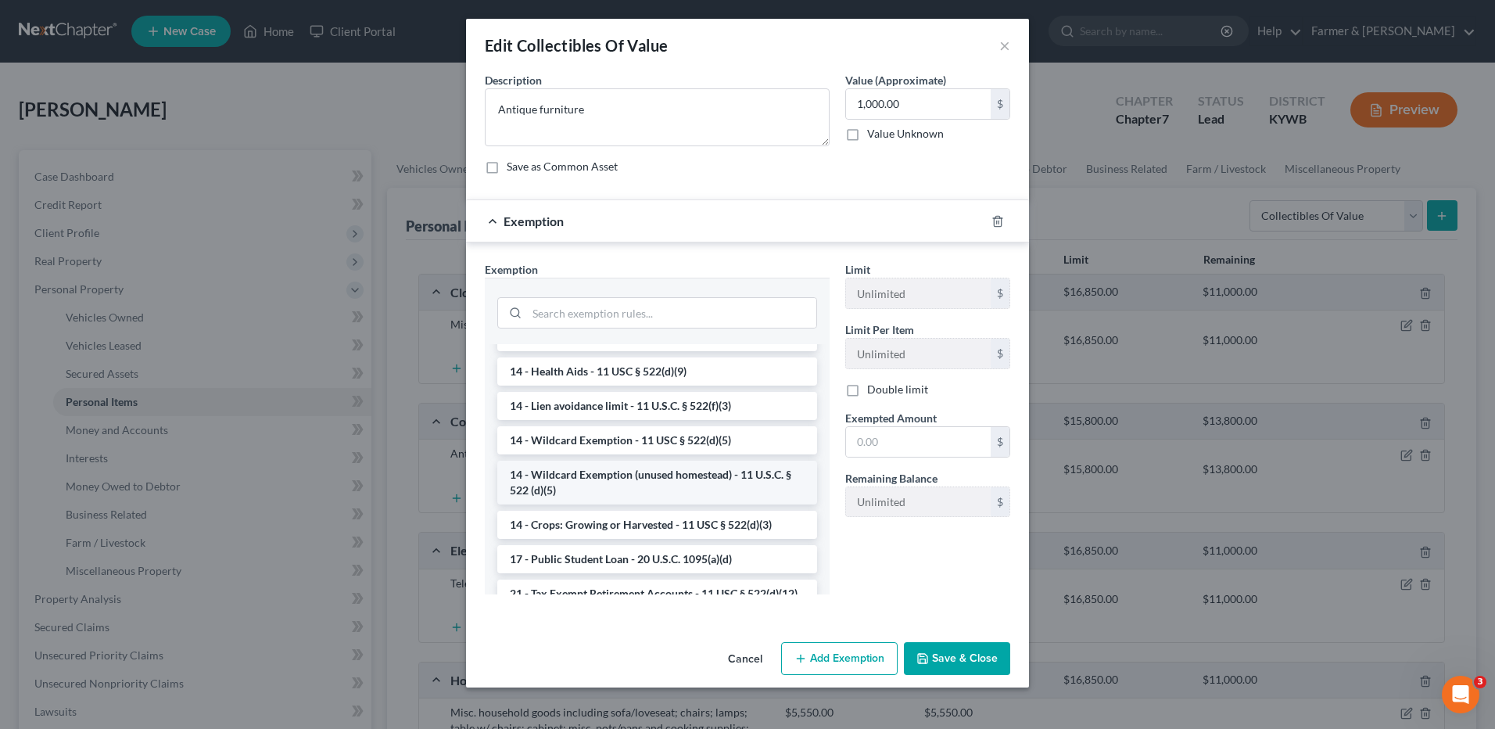
scroll to position [313, 0]
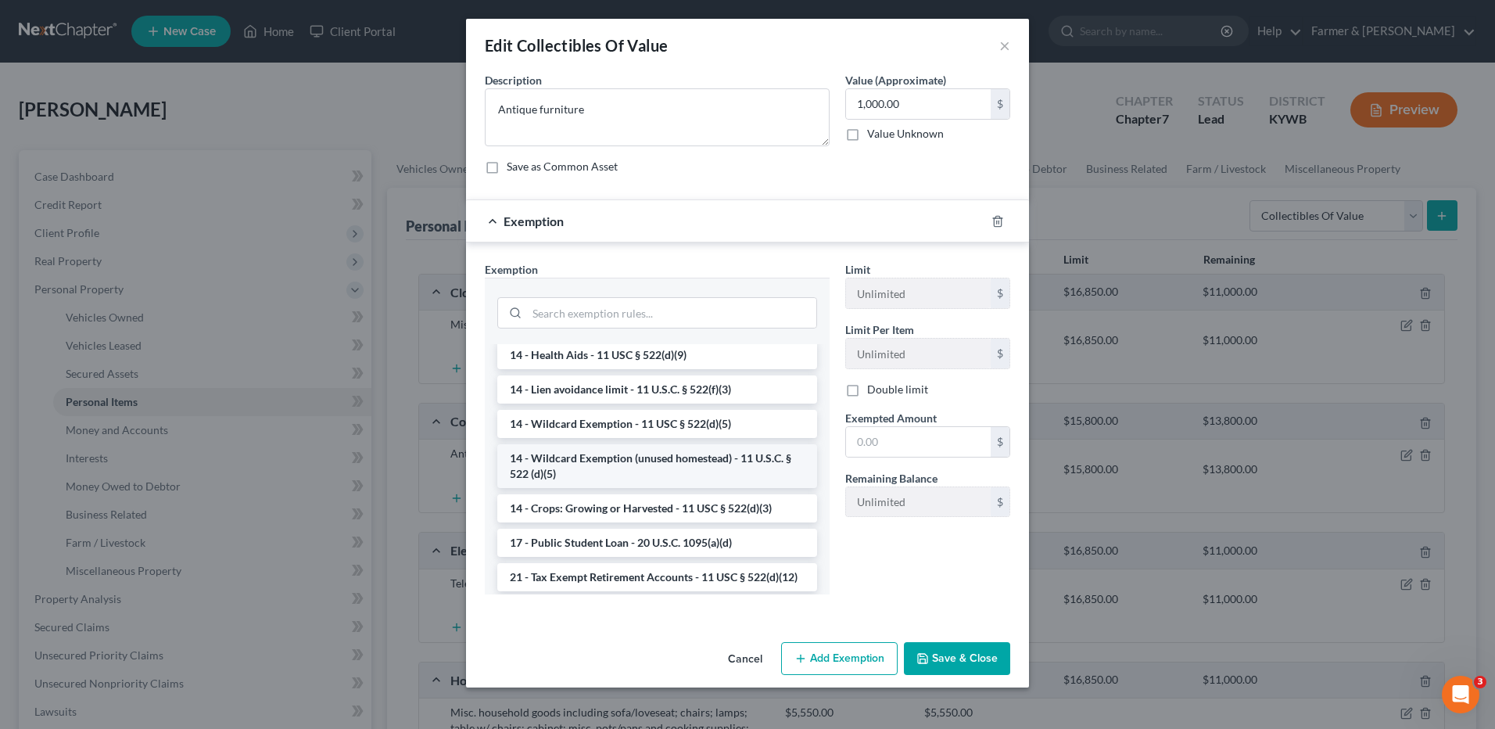
drag, startPoint x: 673, startPoint y: 462, endPoint x: 860, endPoint y: 433, distance: 189.1
click at [676, 462] on li "14 - Wildcard Exemption (unused homestead) - 11 U.S.C. § 522 (d)(5)" at bounding box center [657, 466] width 320 height 44
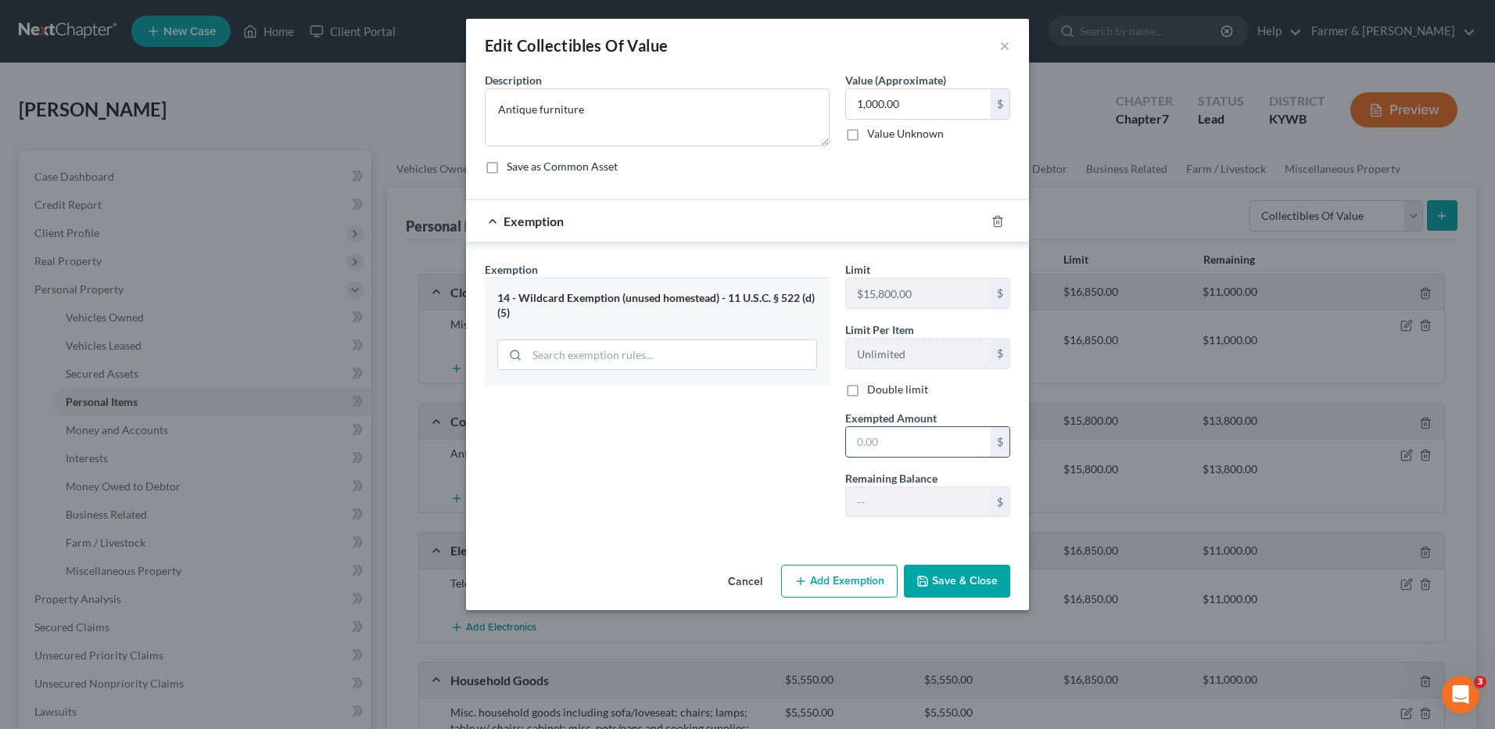
click at [878, 443] on input "text" at bounding box center [918, 442] width 145 height 30
type input "1,000.00"
click at [912, 578] on button "Save & Close" at bounding box center [957, 580] width 106 height 33
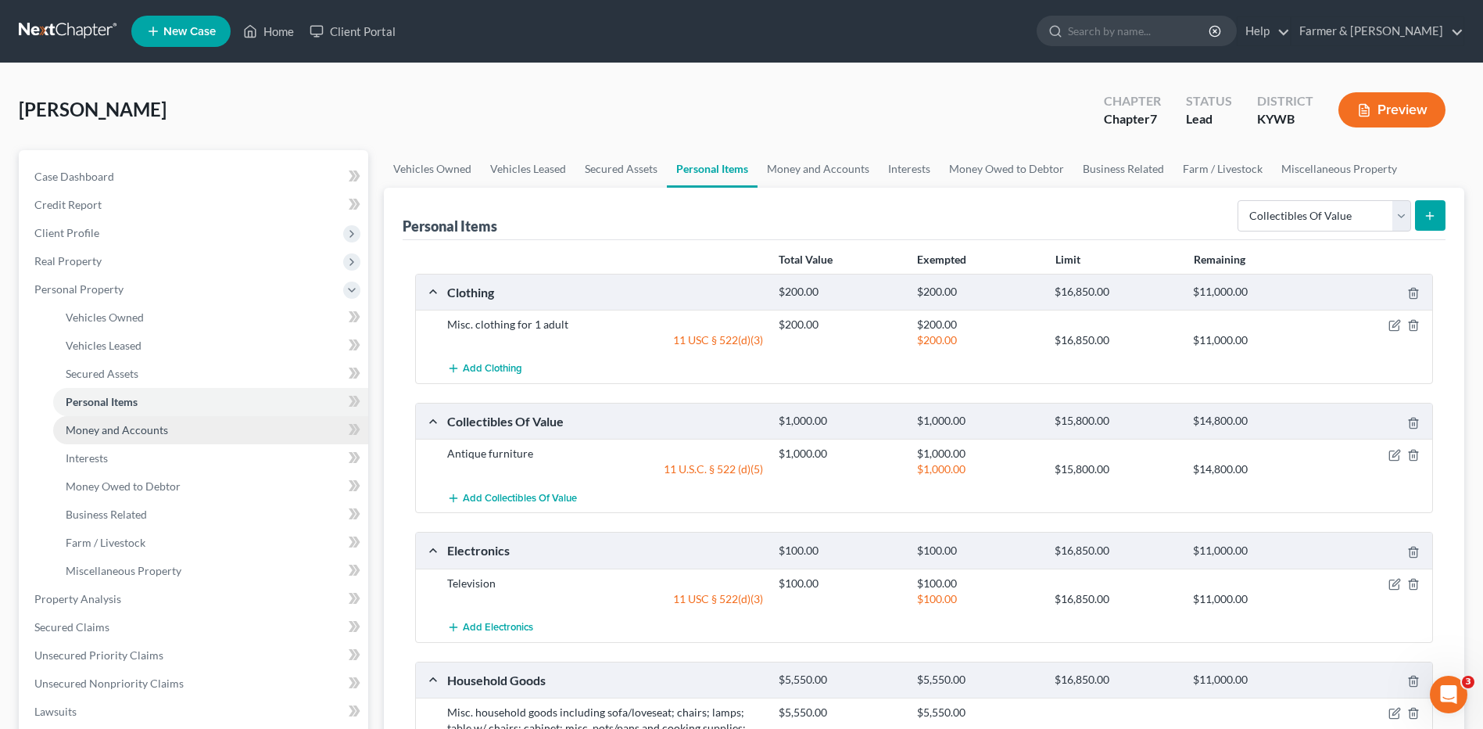
click at [170, 423] on link "Money and Accounts" at bounding box center [210, 430] width 315 height 28
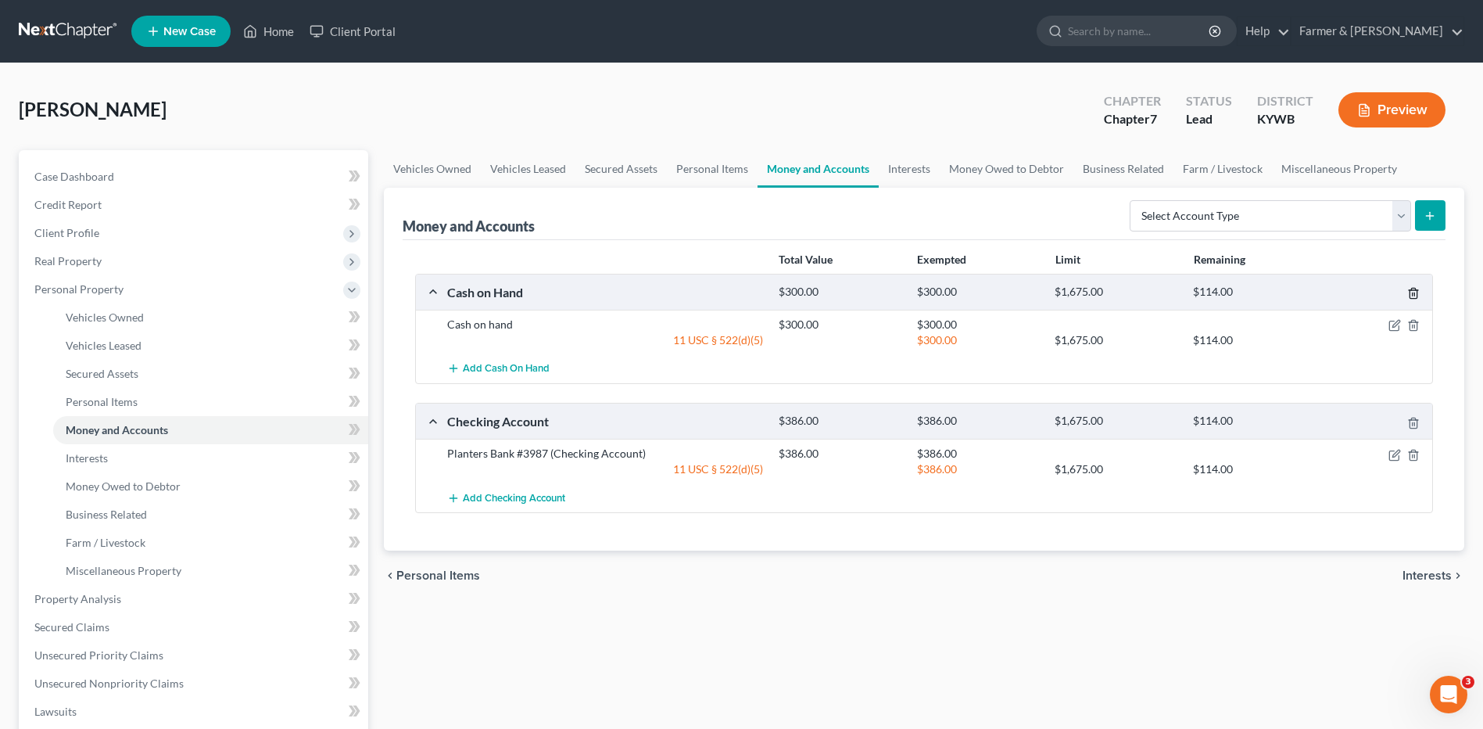
click at [1411, 295] on icon "button" at bounding box center [1413, 293] width 13 height 13
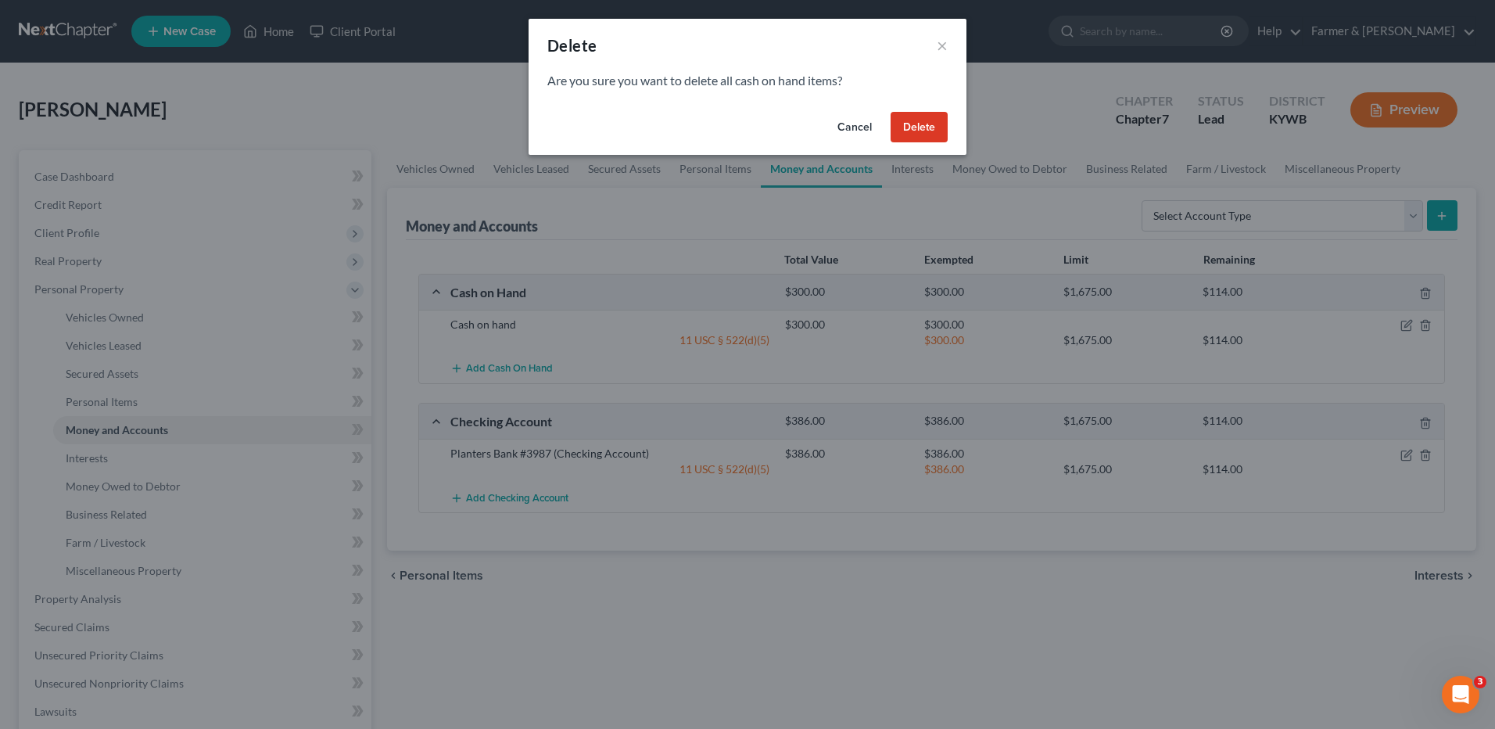
click at [944, 125] on button "Delete" at bounding box center [919, 127] width 57 height 31
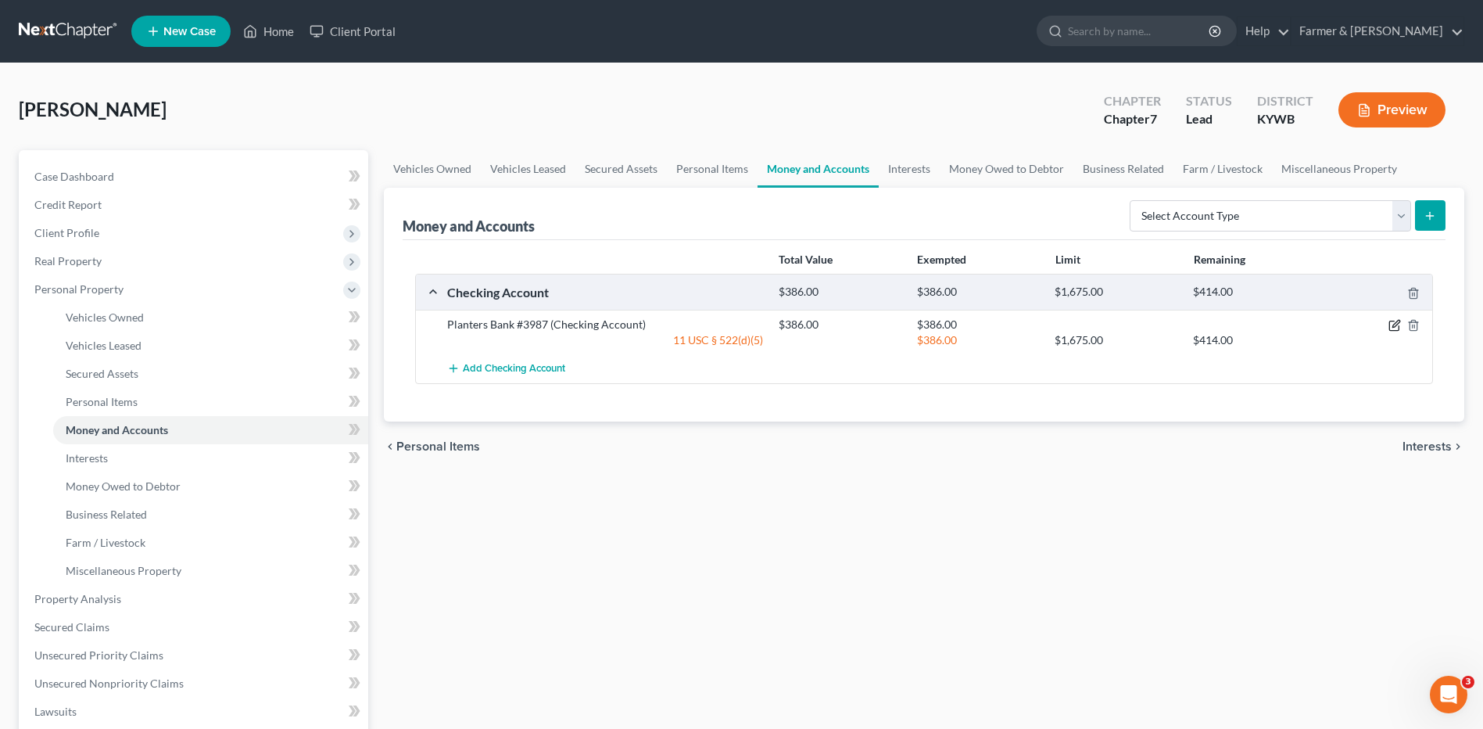
click at [1395, 324] on icon "button" at bounding box center [1395, 324] width 7 height 7
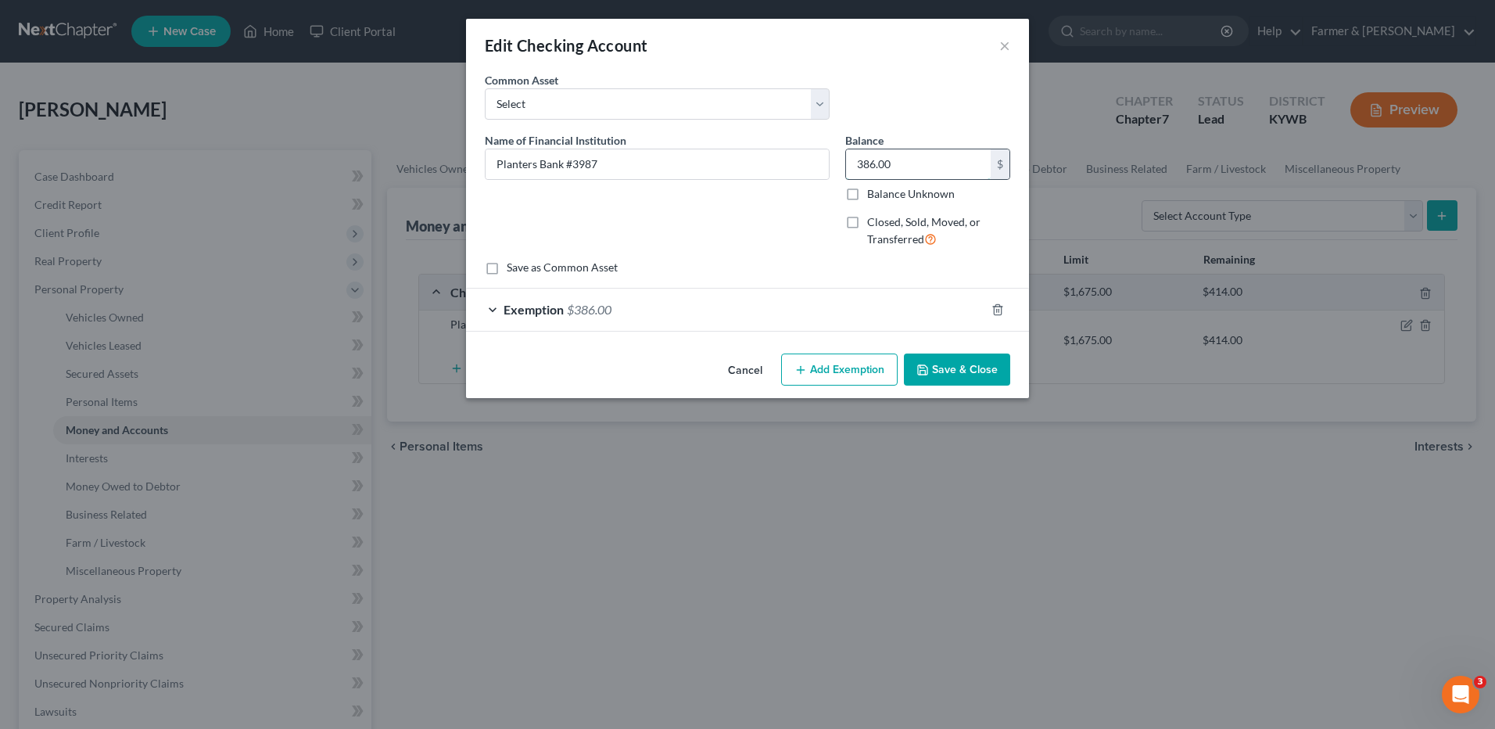
click at [941, 172] on input "386.00" at bounding box center [918, 164] width 145 height 30
type input "150.00"
click at [647, 292] on div "Exemption $386.00" at bounding box center [725, 308] width 519 height 41
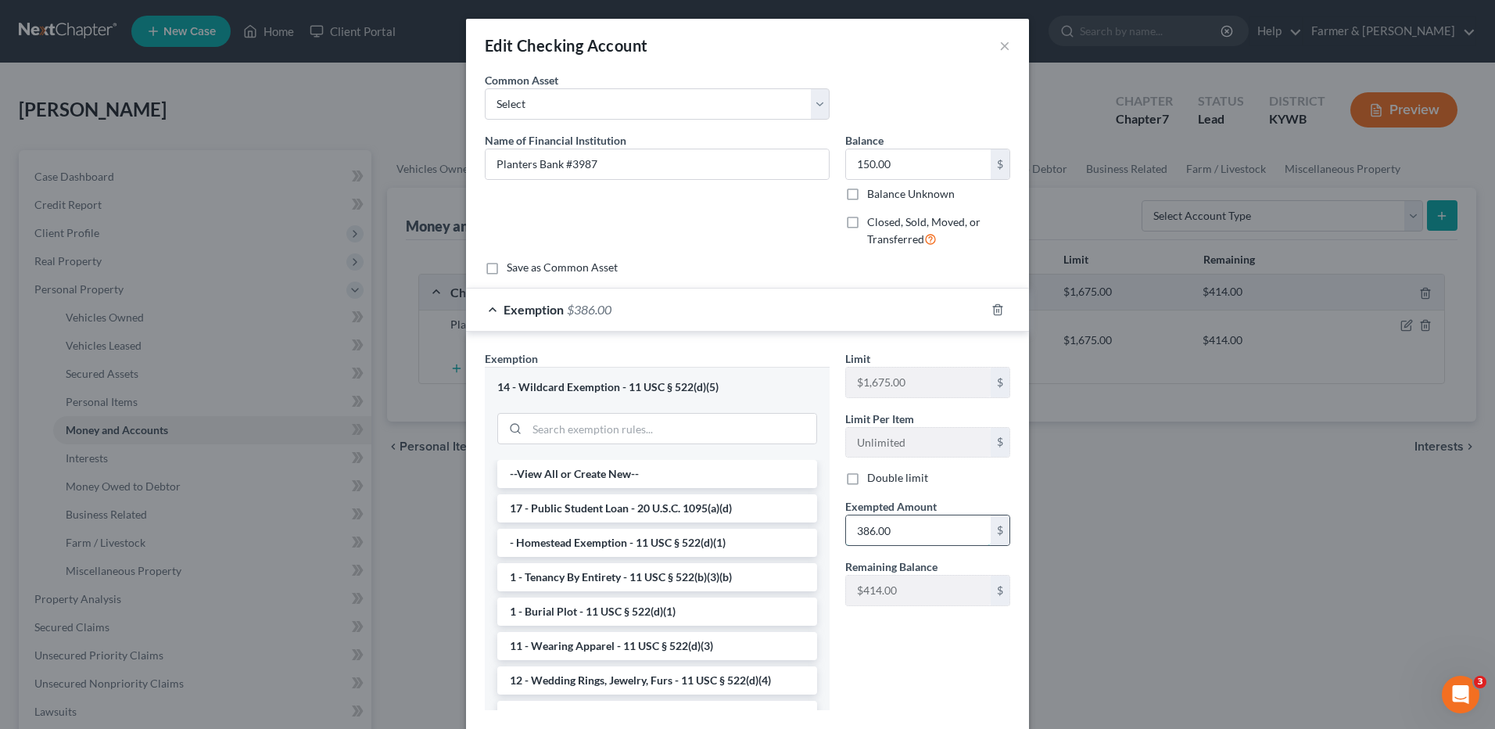
click at [895, 526] on input "386.00" at bounding box center [918, 530] width 145 height 30
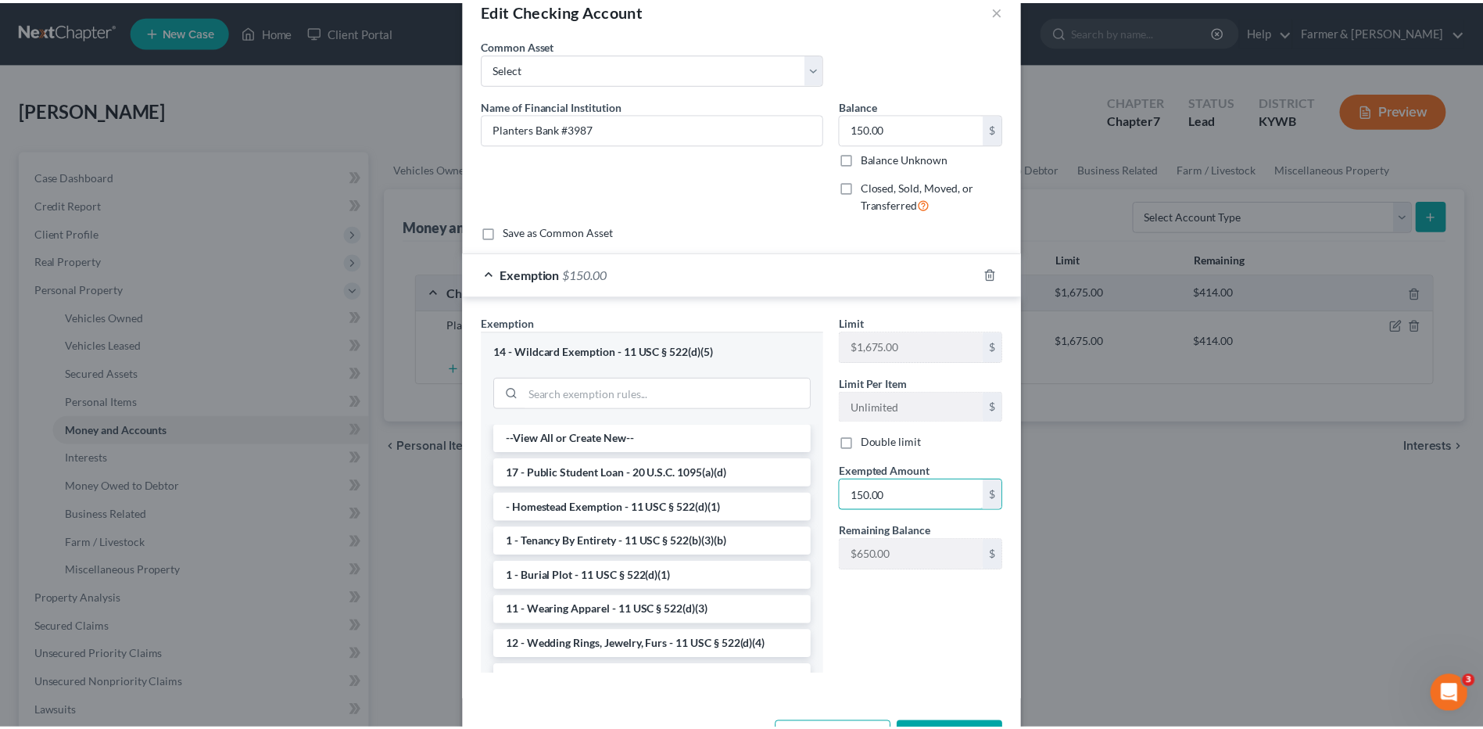
scroll to position [93, 0]
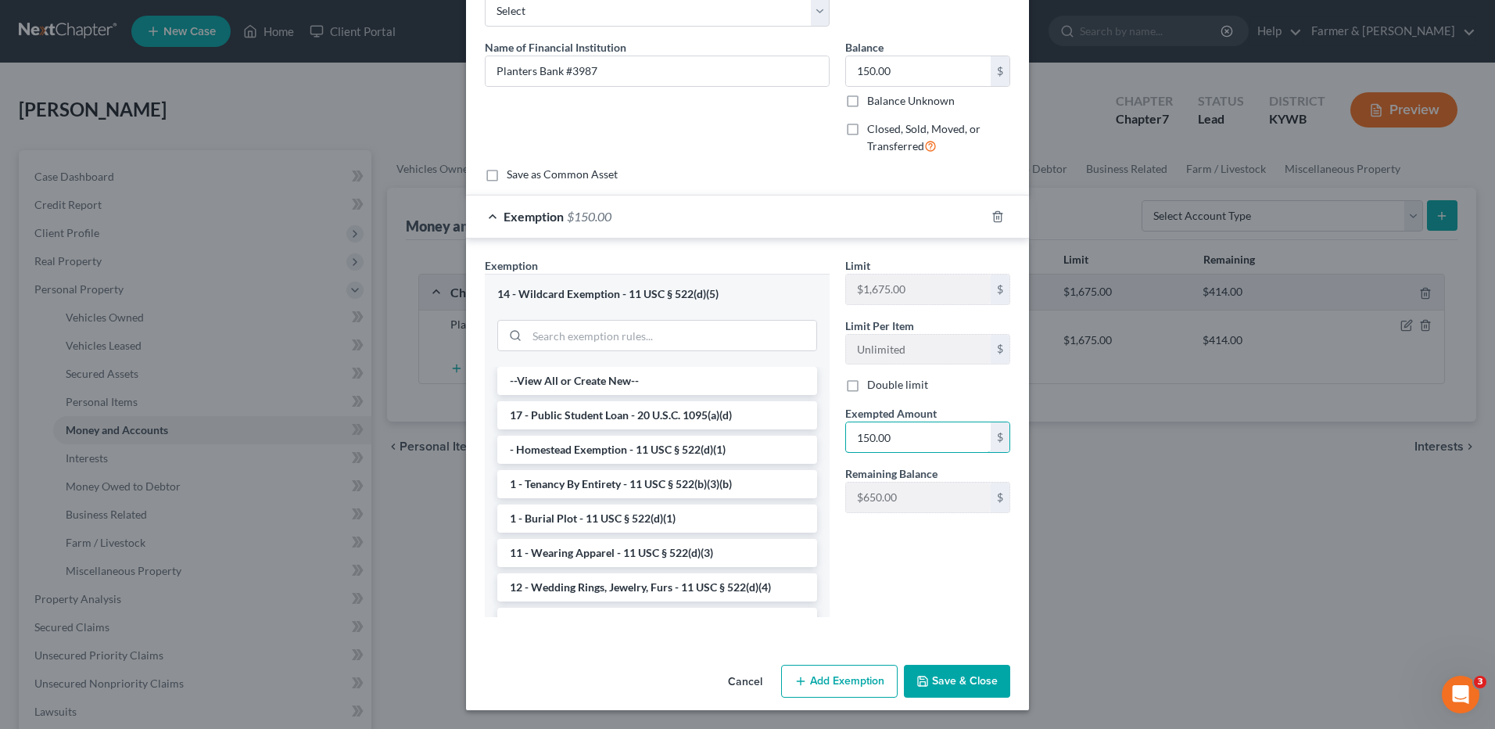
type input "150.00"
click at [947, 683] on button "Save & Close" at bounding box center [957, 681] width 106 height 33
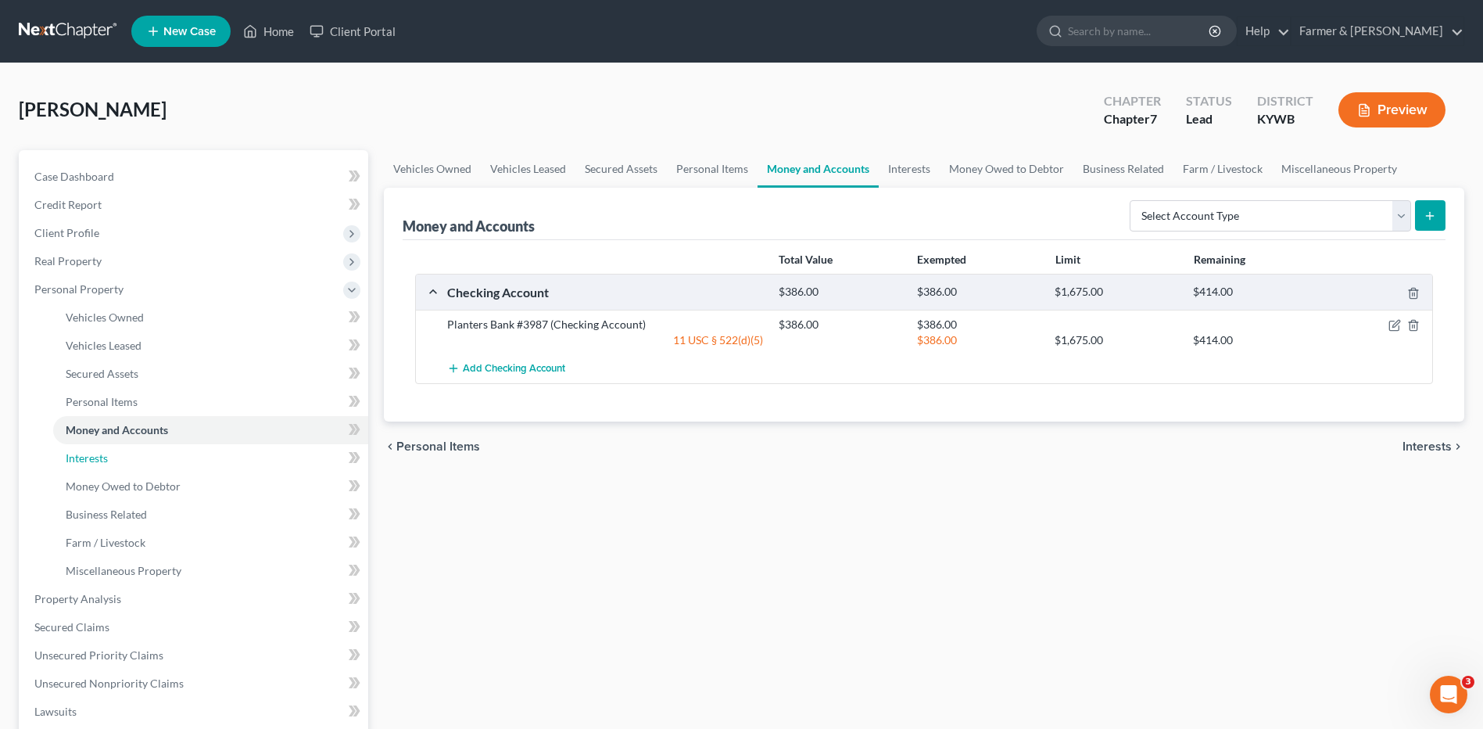
drag, startPoint x: 152, startPoint y: 460, endPoint x: 360, endPoint y: 503, distance: 212.5
click at [152, 460] on link "Interests" at bounding box center [210, 458] width 315 height 28
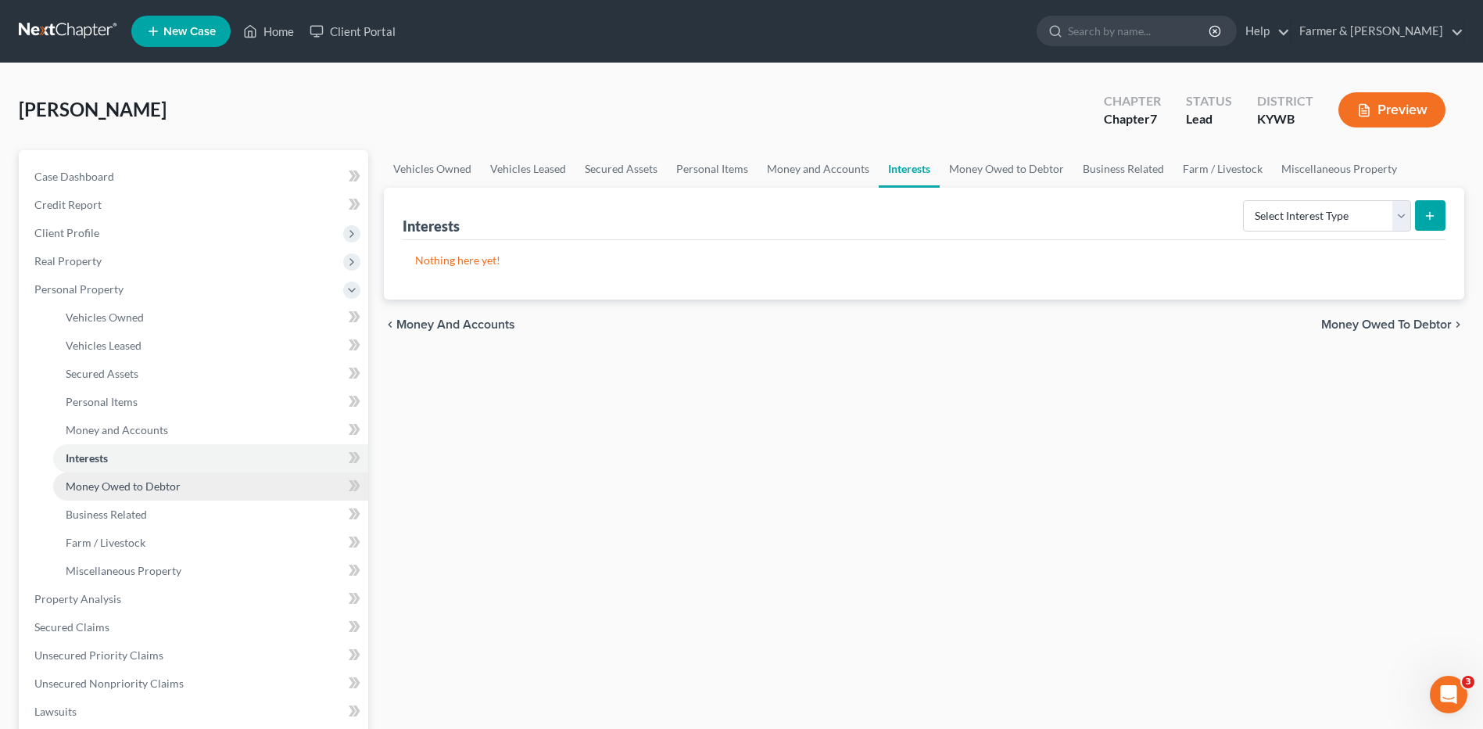
click at [188, 484] on link "Money Owed to Debtor" at bounding box center [210, 486] width 315 height 28
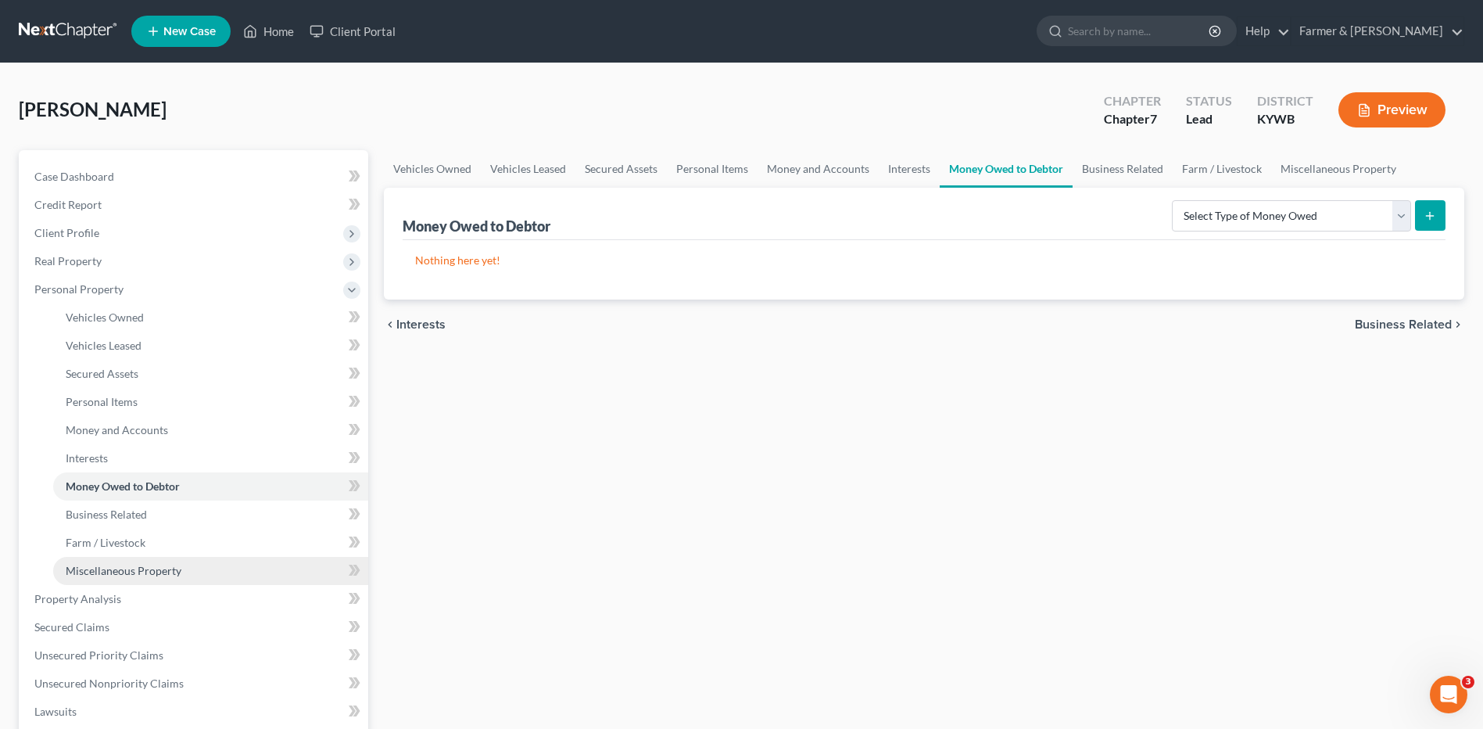
click at [181, 568] on link "Miscellaneous Property" at bounding box center [210, 571] width 315 height 28
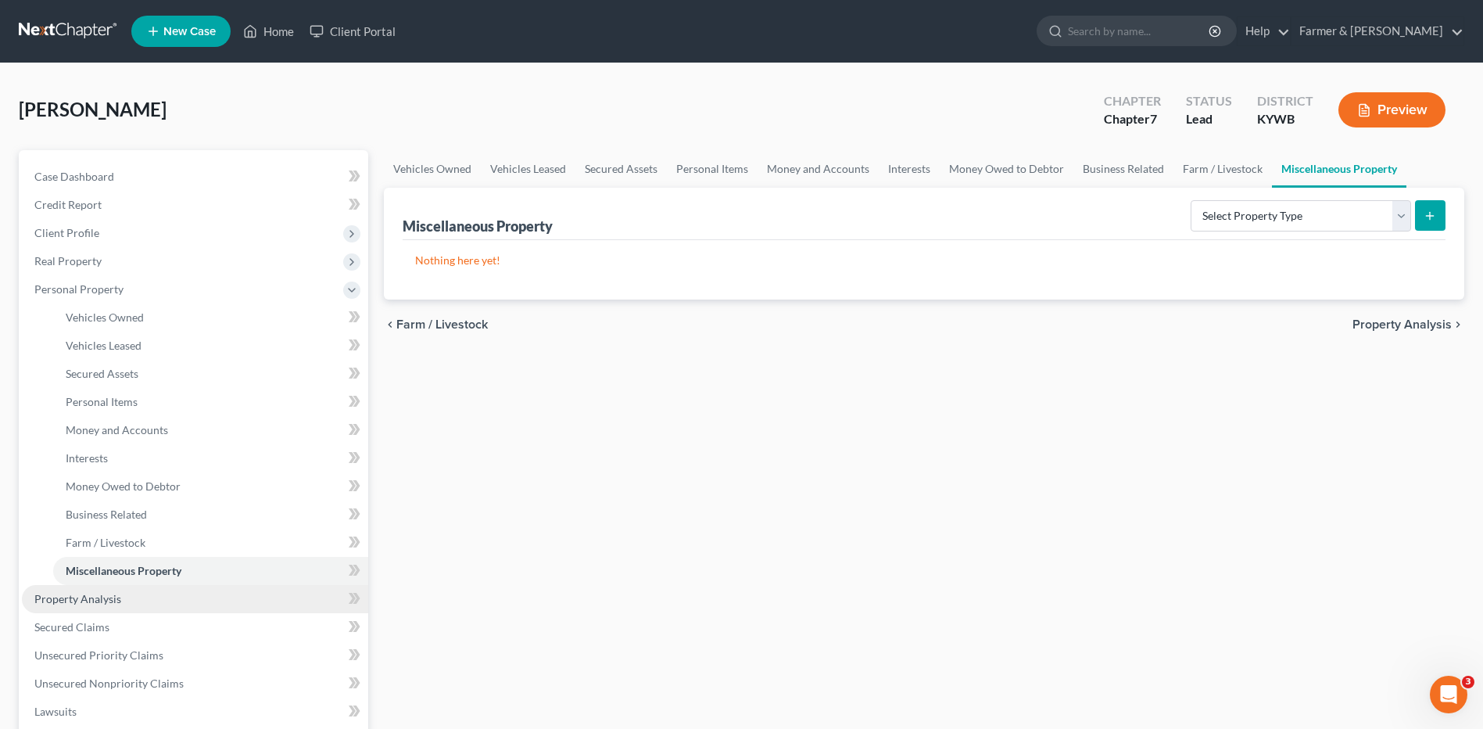
click at [124, 600] on link "Property Analysis" at bounding box center [195, 599] width 346 height 28
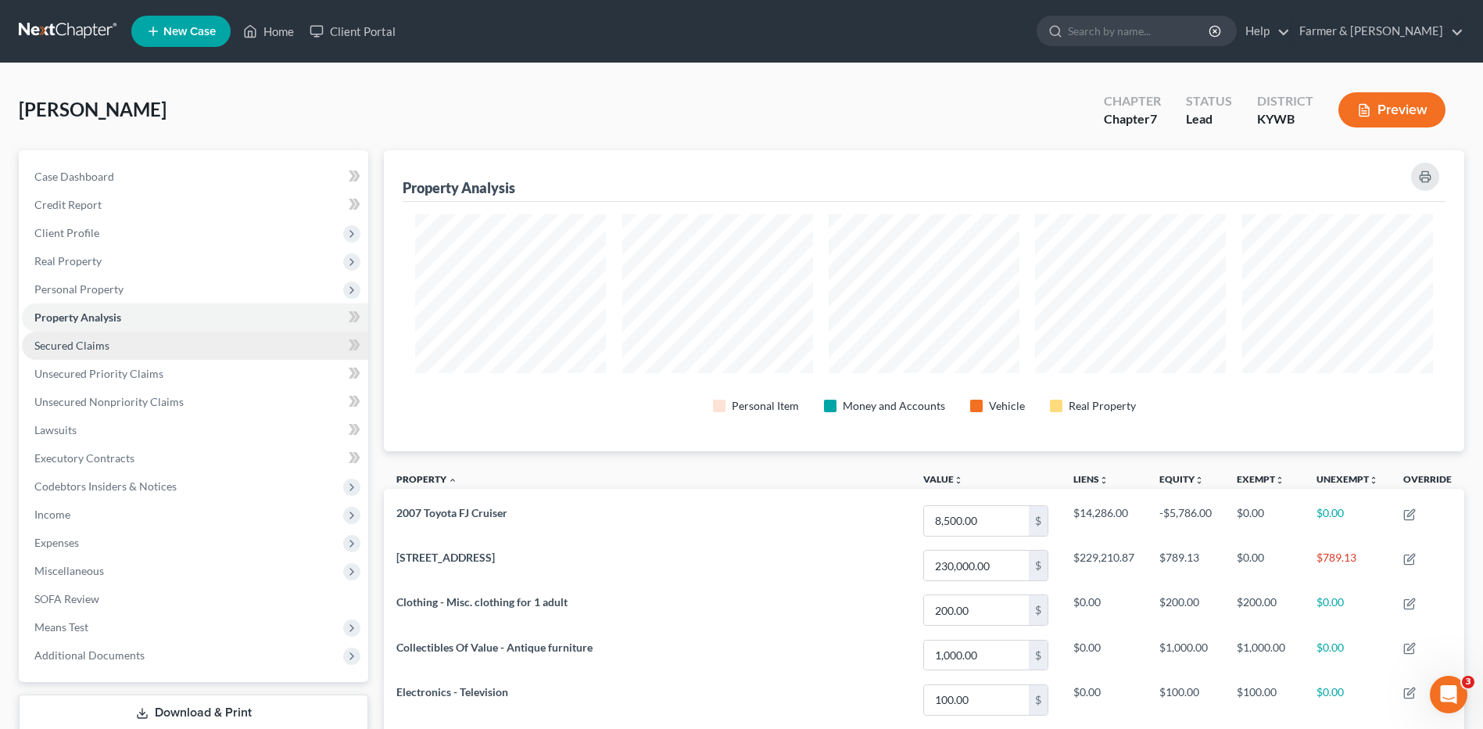
scroll to position [301, 1080]
click at [123, 345] on link "Secured Claims" at bounding box center [195, 345] width 346 height 28
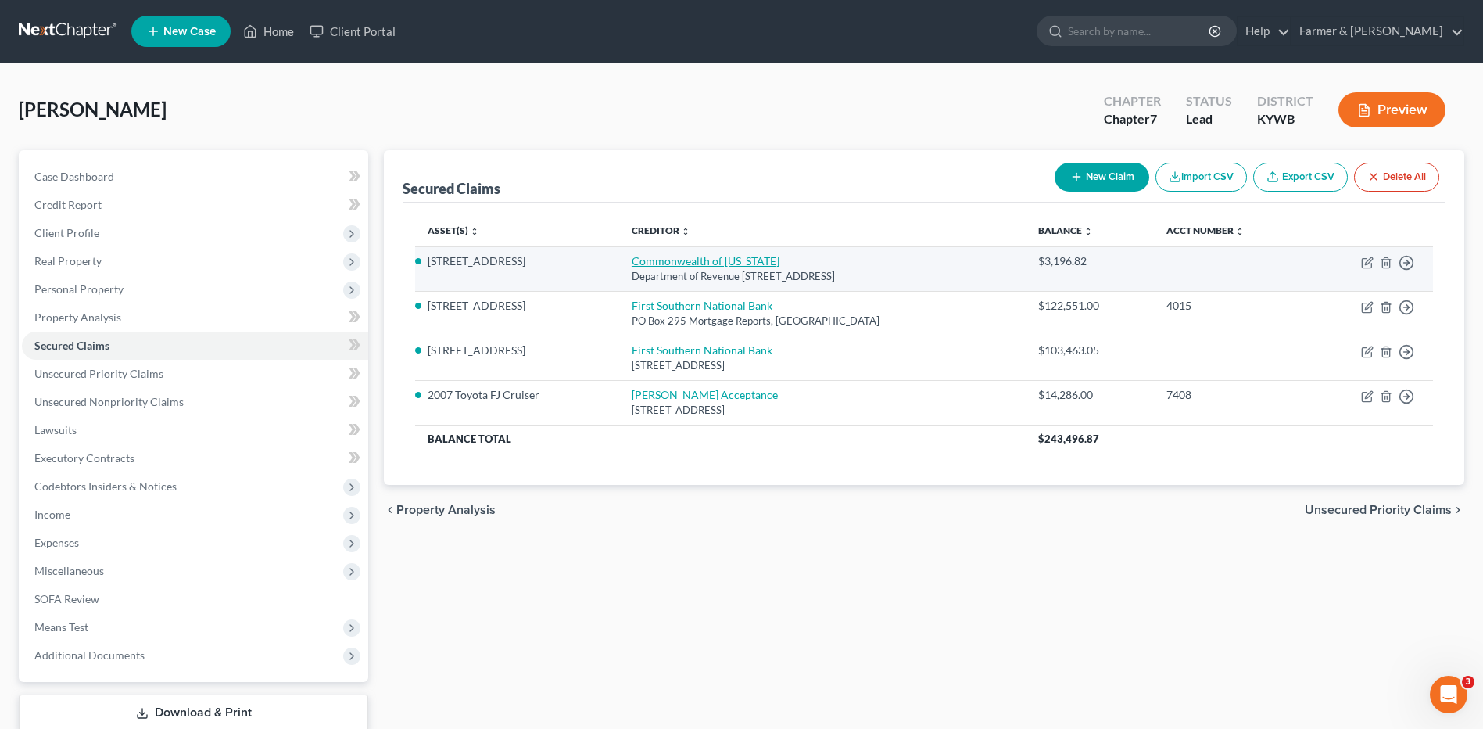
click at [701, 263] on link "Commonwealth of Kentucky" at bounding box center [706, 260] width 148 height 13
select select "18"
select select "0"
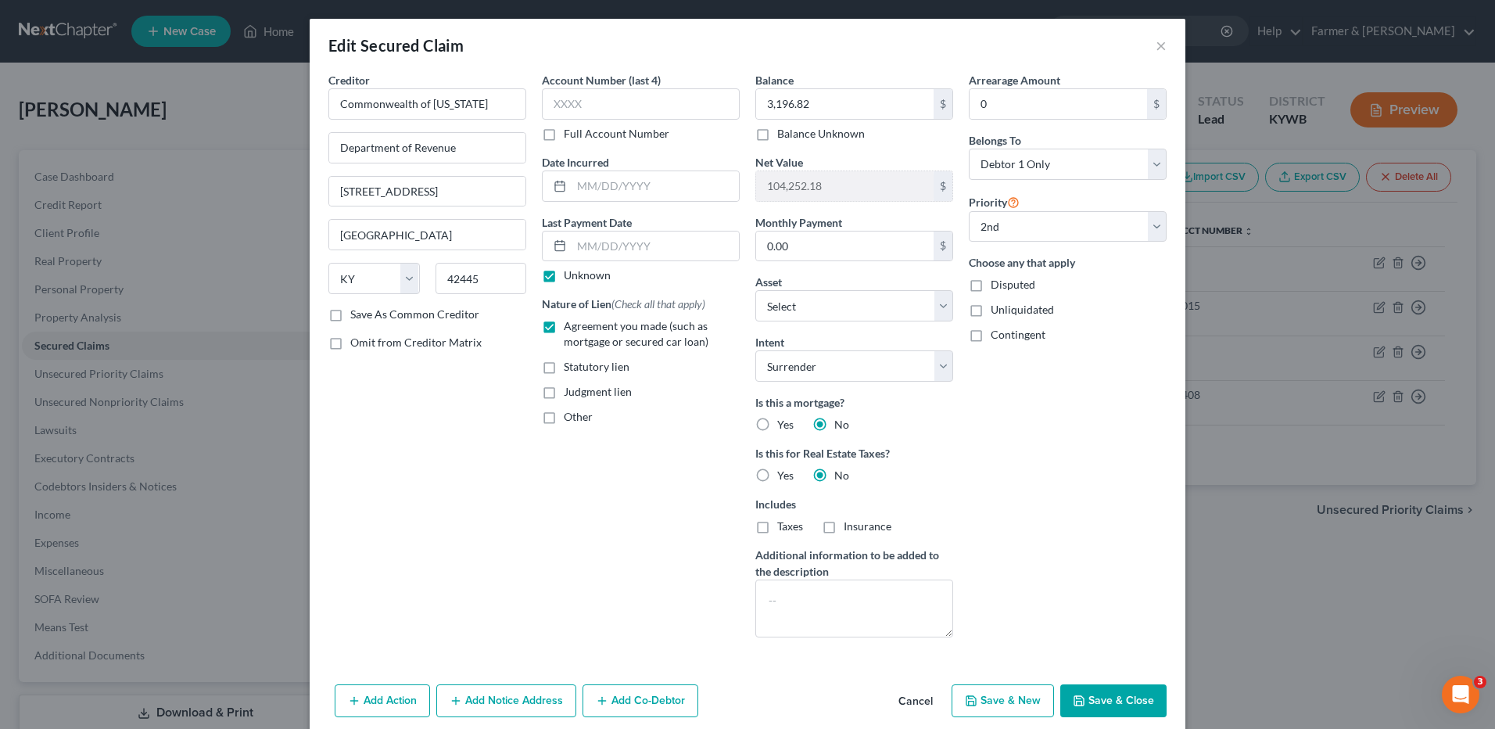
click at [913, 693] on button "Cancel" at bounding box center [915, 701] width 59 height 31
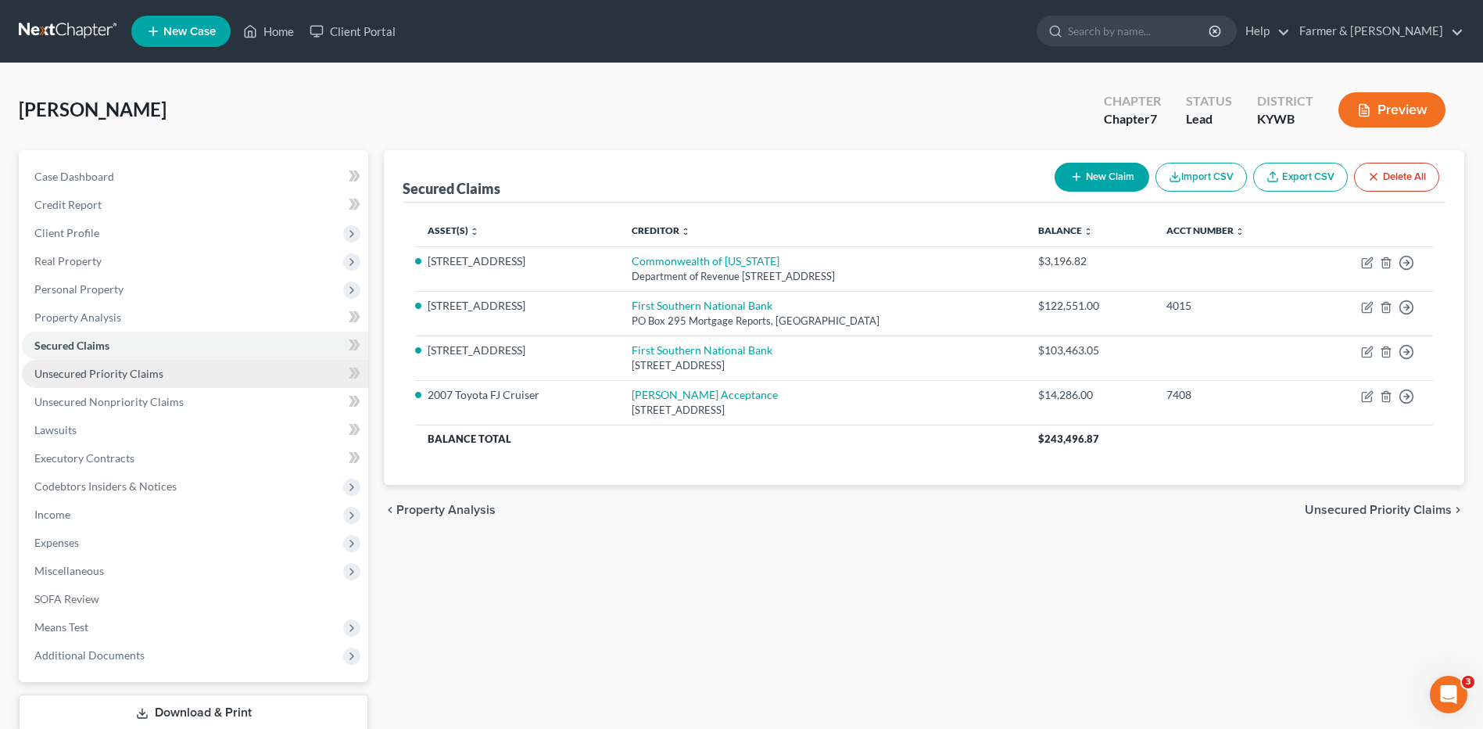
click at [171, 376] on link "Unsecured Priority Claims" at bounding box center [195, 374] width 346 height 28
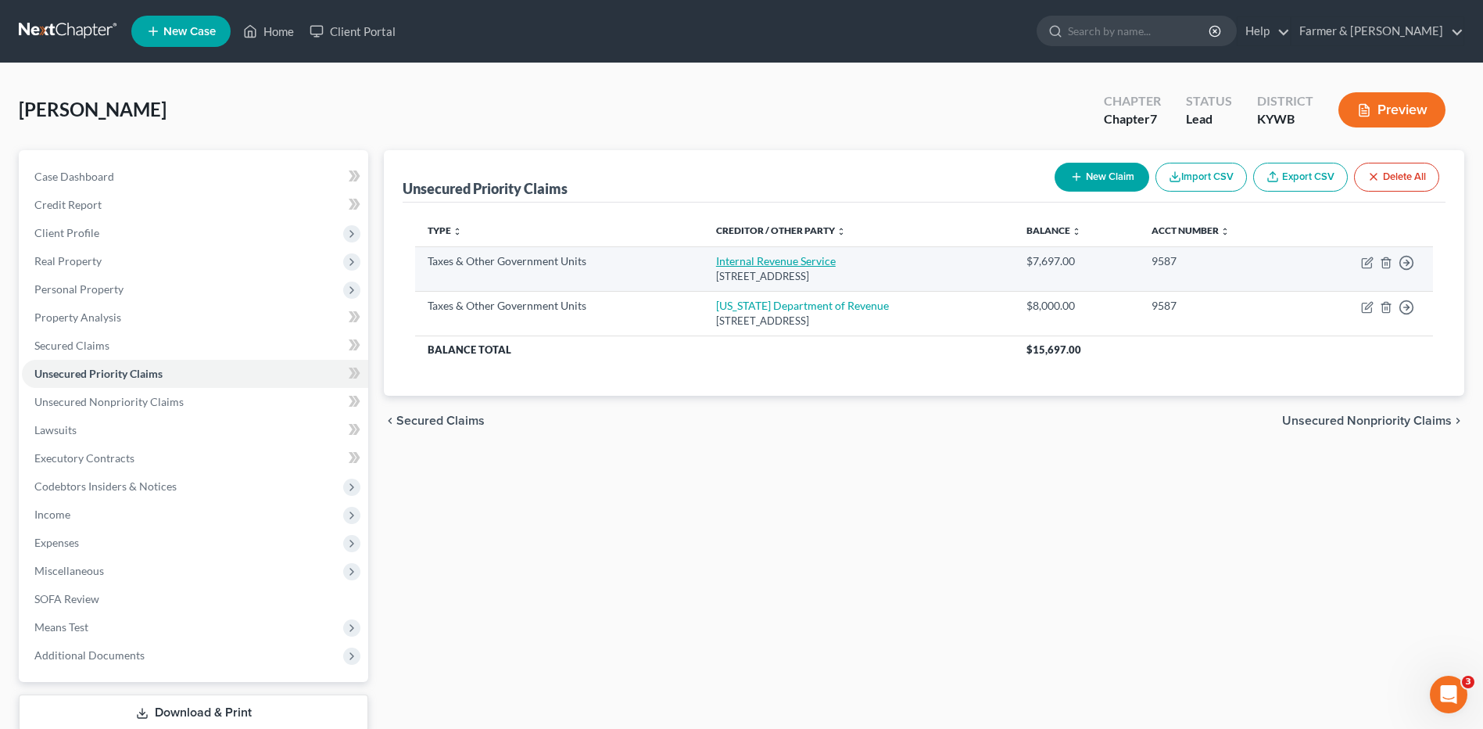
click at [790, 260] on link "Internal Revenue Service" at bounding box center [776, 260] width 120 height 13
select select "0"
select select "39"
select select "0"
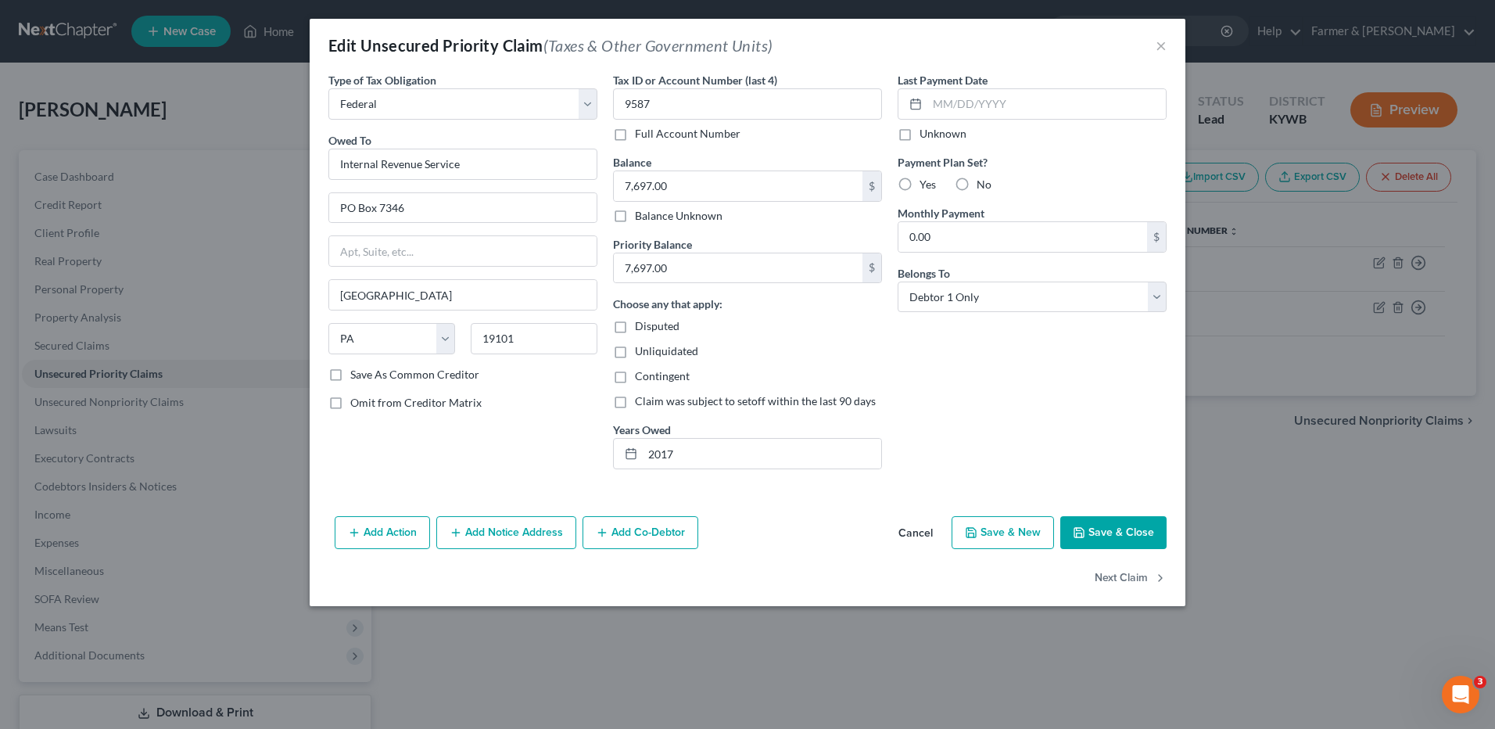
click at [920, 536] on button "Cancel" at bounding box center [915, 533] width 59 height 31
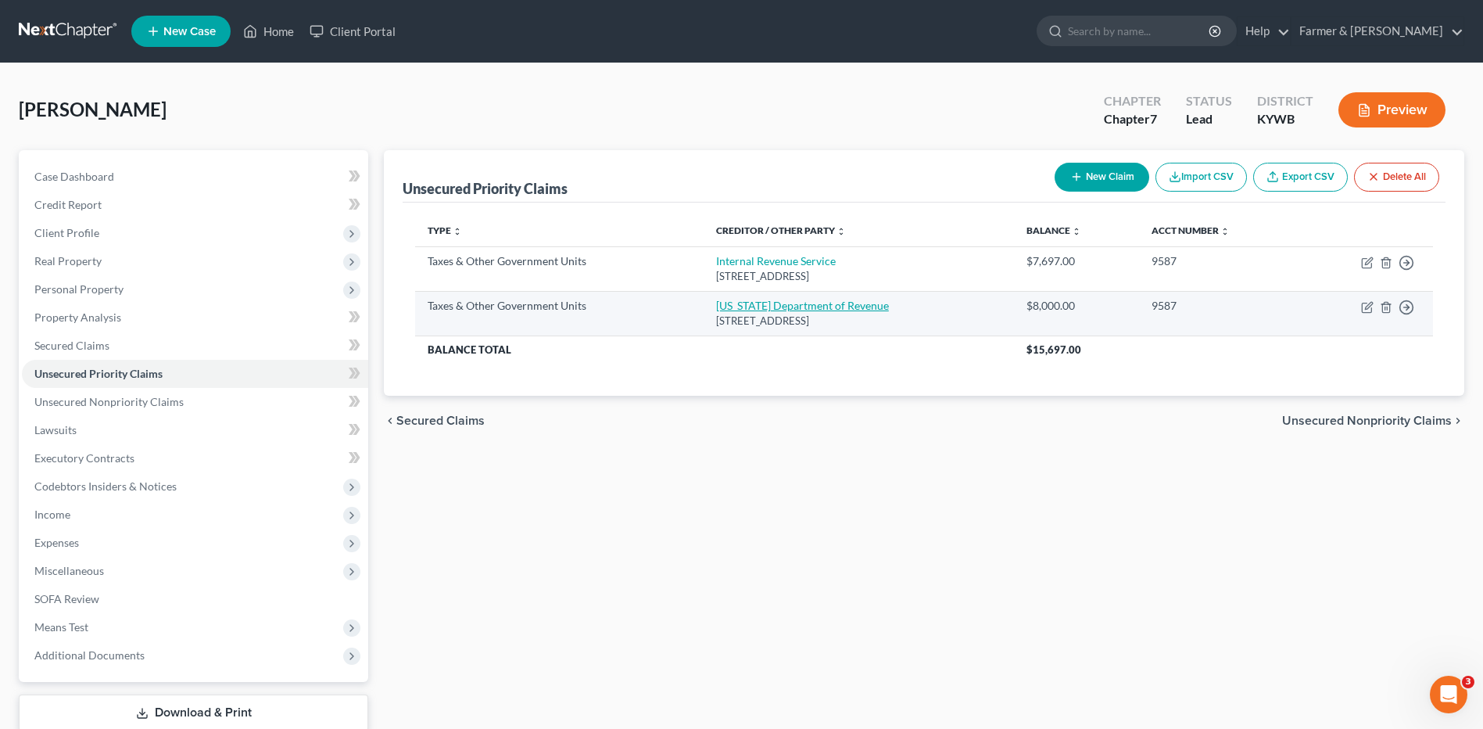
click at [825, 306] on link "Kentucky Department of Revenue" at bounding box center [802, 305] width 173 height 13
select select "2"
select select "18"
select select "0"
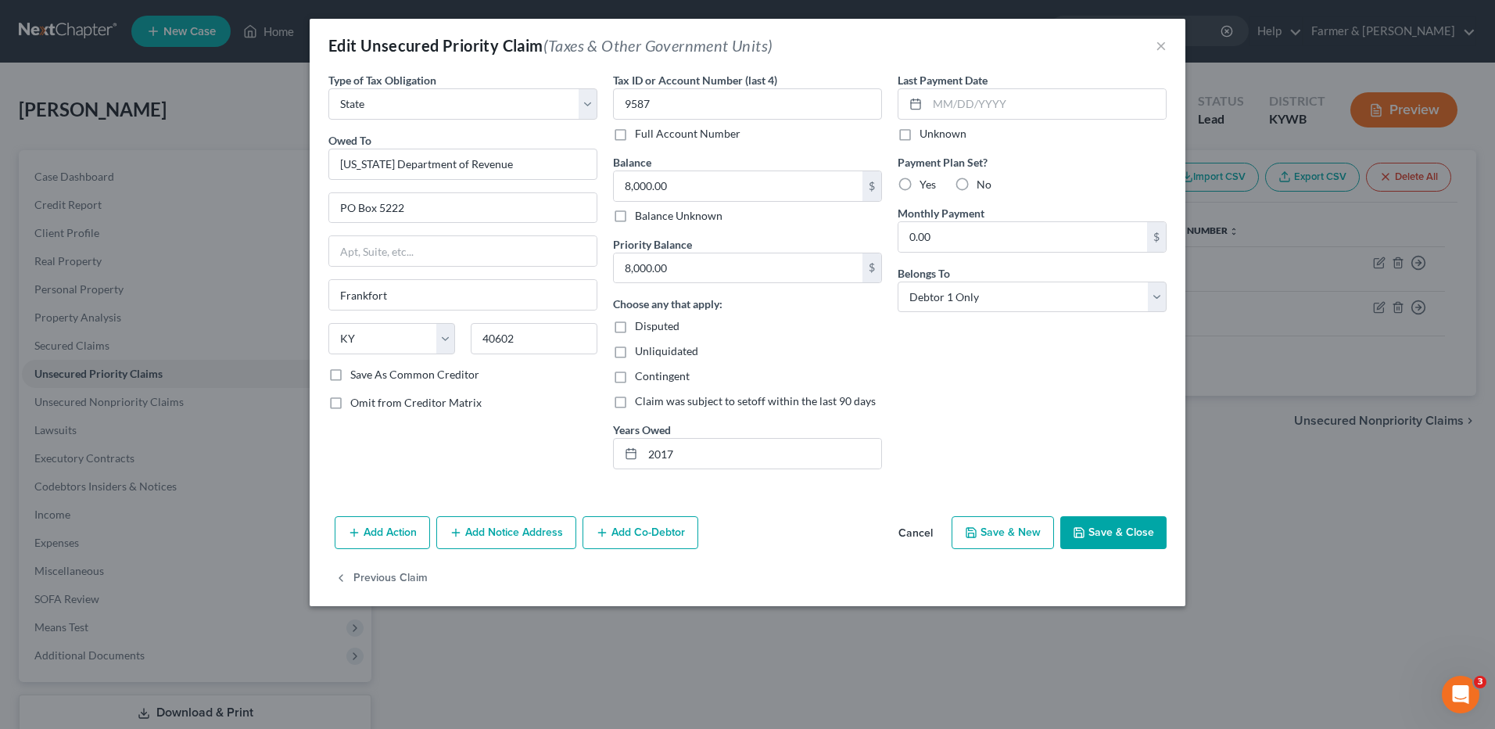
click at [922, 539] on button "Cancel" at bounding box center [915, 533] width 59 height 31
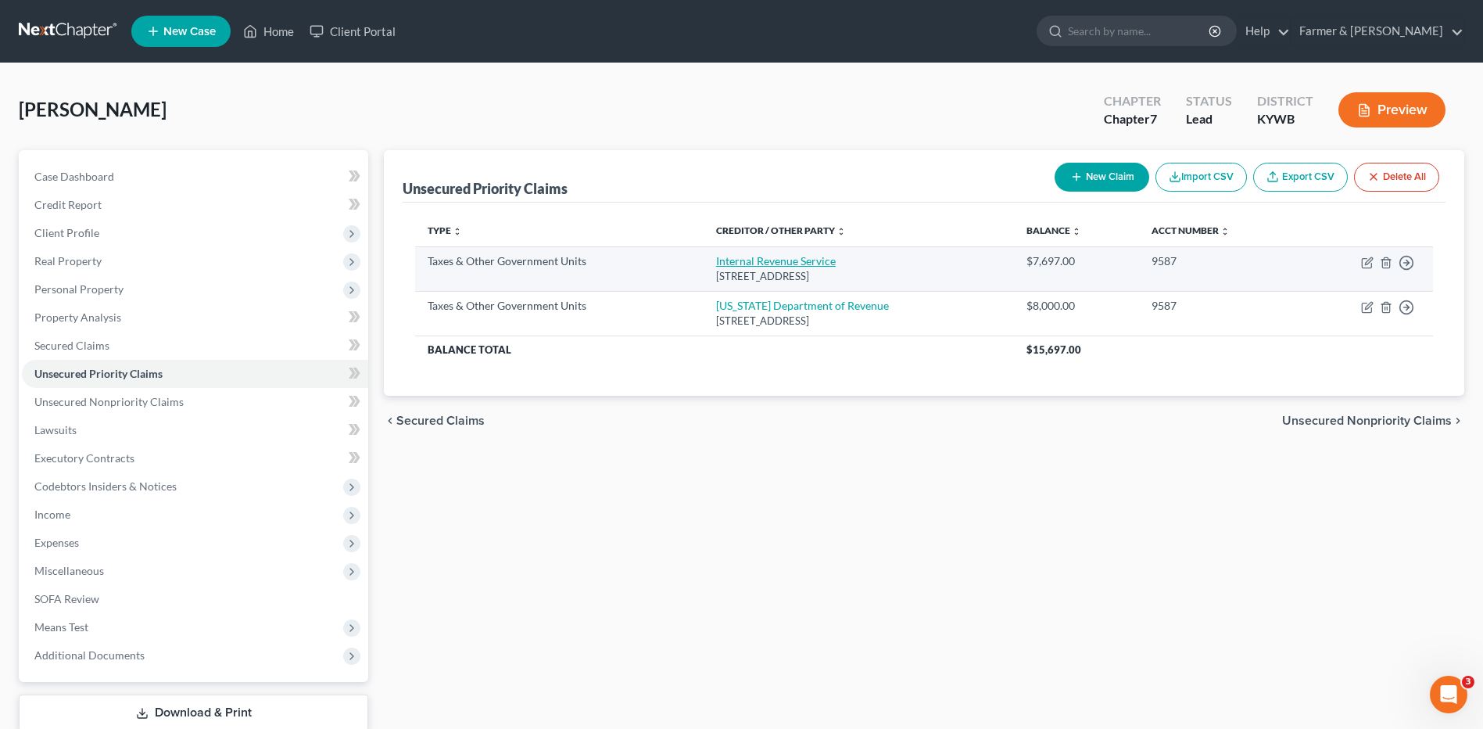
click at [771, 259] on link "Internal Revenue Service" at bounding box center [776, 260] width 120 height 13
select select "0"
select select "39"
select select "0"
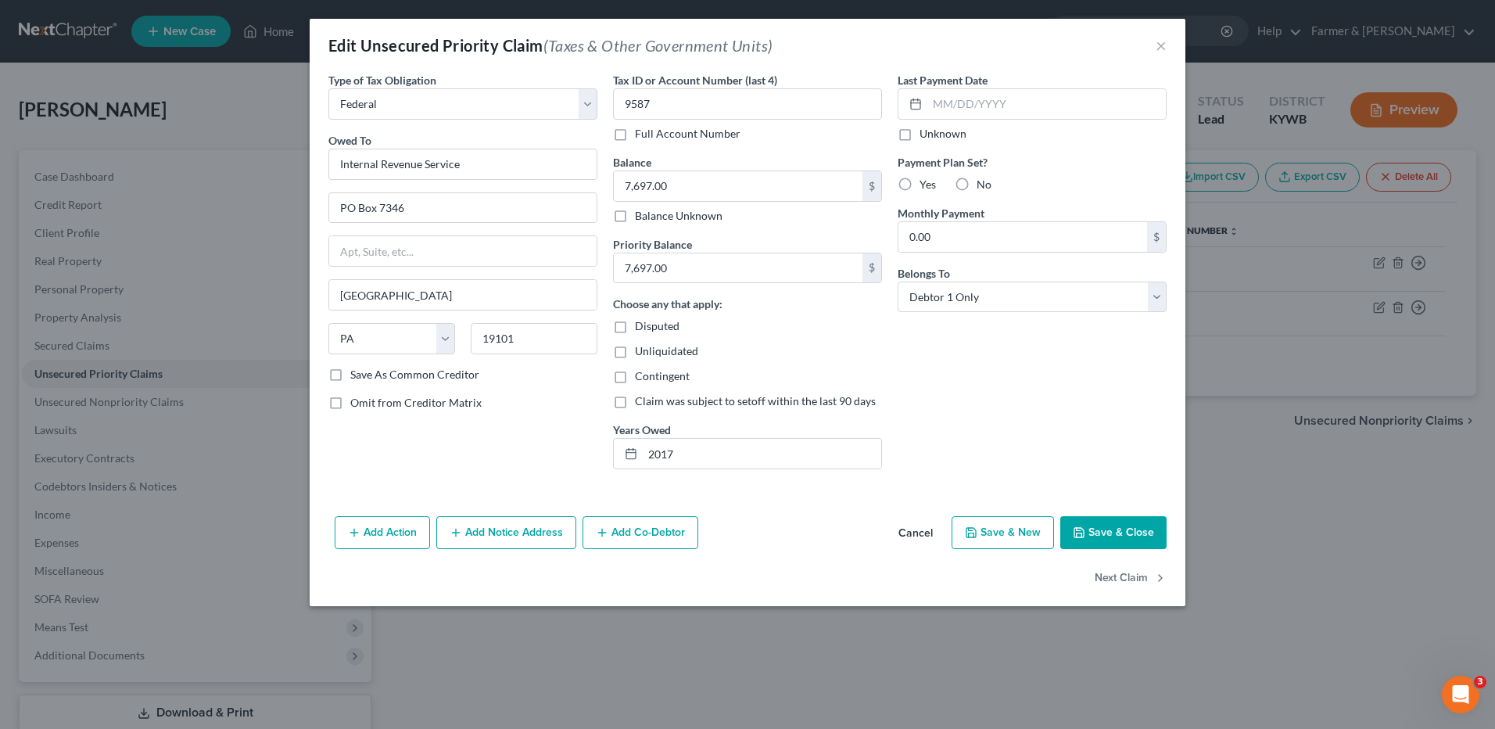
click at [922, 529] on button "Cancel" at bounding box center [915, 533] width 59 height 31
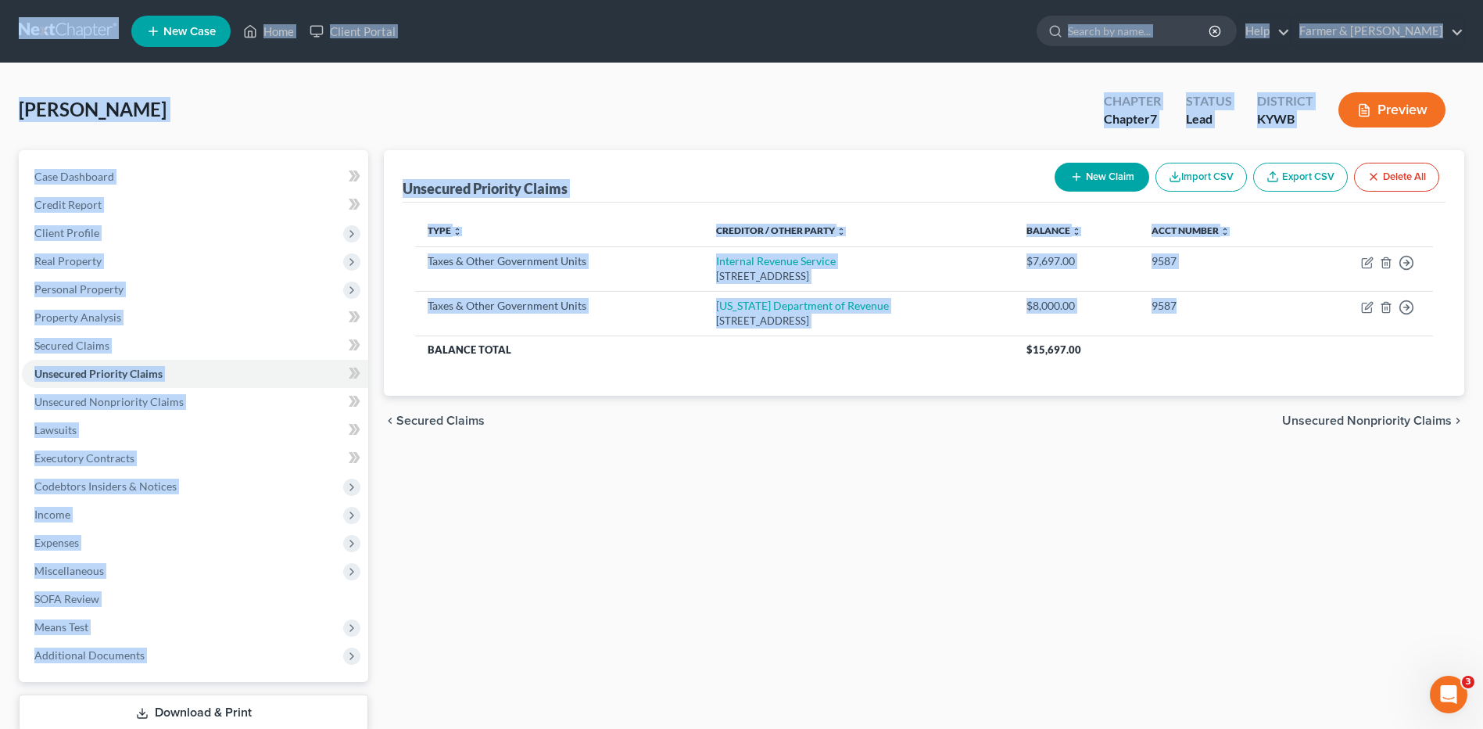
drag, startPoint x: 1213, startPoint y: 322, endPoint x: 430, endPoint y: 88, distance: 817.0
click at [20, 28] on div "Home New Case Client Portal Farmer & Wright dblondie1230@yahoo.com My Account S…" at bounding box center [741, 415] width 1483 height 831
click at [640, 103] on div "Thomas, Molly Upgraded Chapter Chapter 7 Status Lead District KYWB Preview" at bounding box center [742, 116] width 1446 height 68
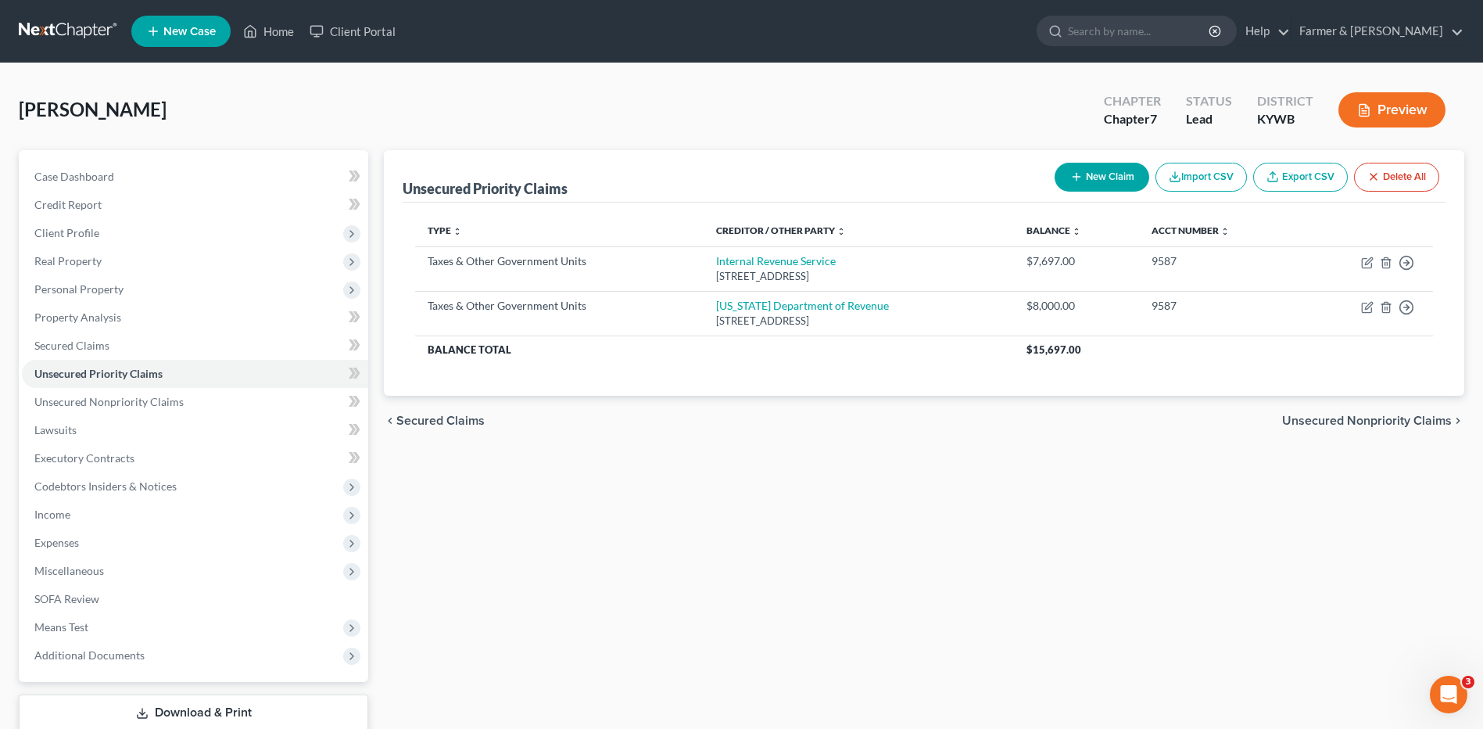
click at [1259, 561] on div "Unsecured Priority Claims New Claim Import CSV Export CSV Delete All Type expan…" at bounding box center [924, 461] width 1096 height 622
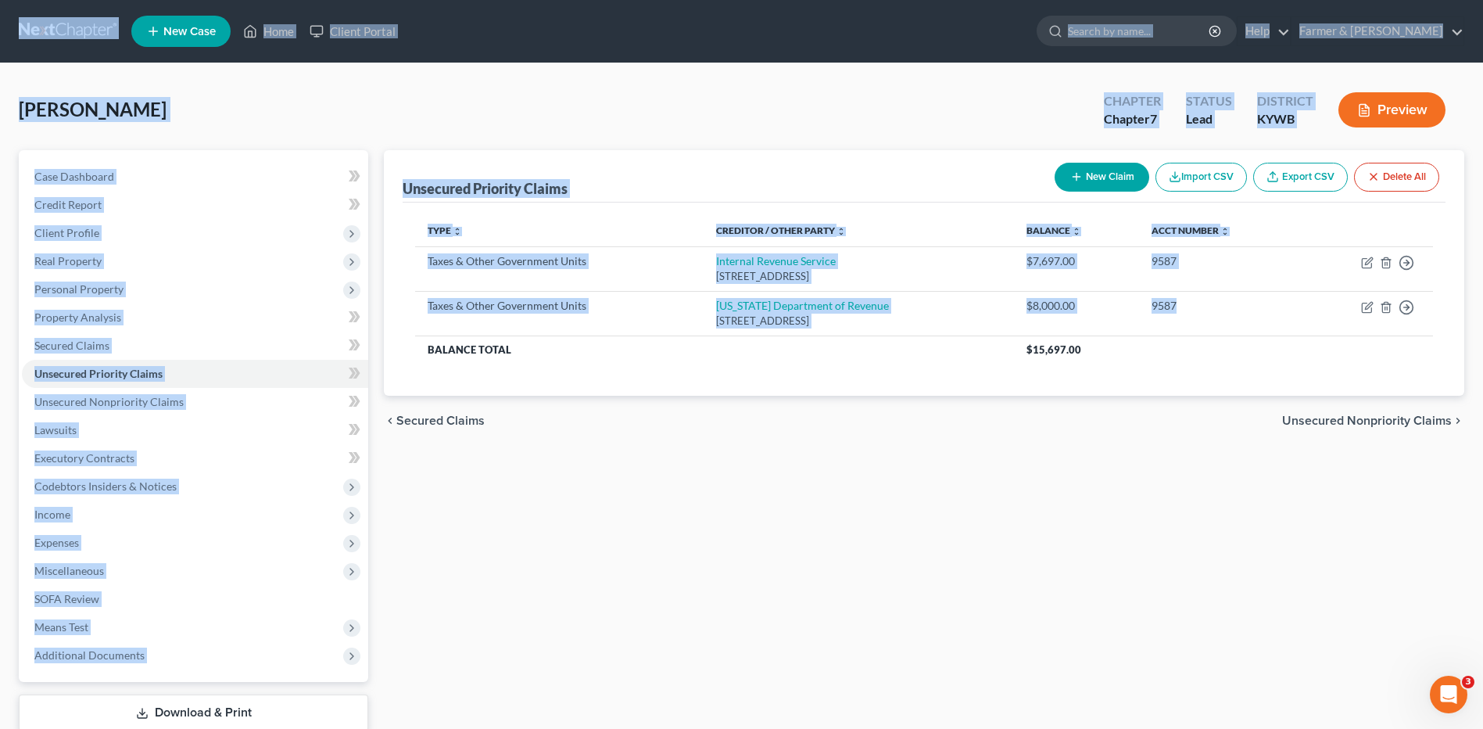
drag, startPoint x: 1272, startPoint y: 314, endPoint x: 557, endPoint y: 99, distance: 746.8
click at [22, 33] on div "Home New Case Client Portal Farmer & Wright dblondie1230@yahoo.com My Account S…" at bounding box center [741, 415] width 1483 height 831
click at [843, 103] on div "Thomas, Molly Upgraded Chapter Chapter 7 Status Lead District KYWB Preview" at bounding box center [742, 116] width 1446 height 68
drag, startPoint x: 1222, startPoint y: 317, endPoint x: -3, endPoint y: 34, distance: 1257.4
click at [0, 34] on html "Home New Case Client Portal Farmer & Wright dblondie1230@yahoo.com My Account S…" at bounding box center [741, 415] width 1483 height 831
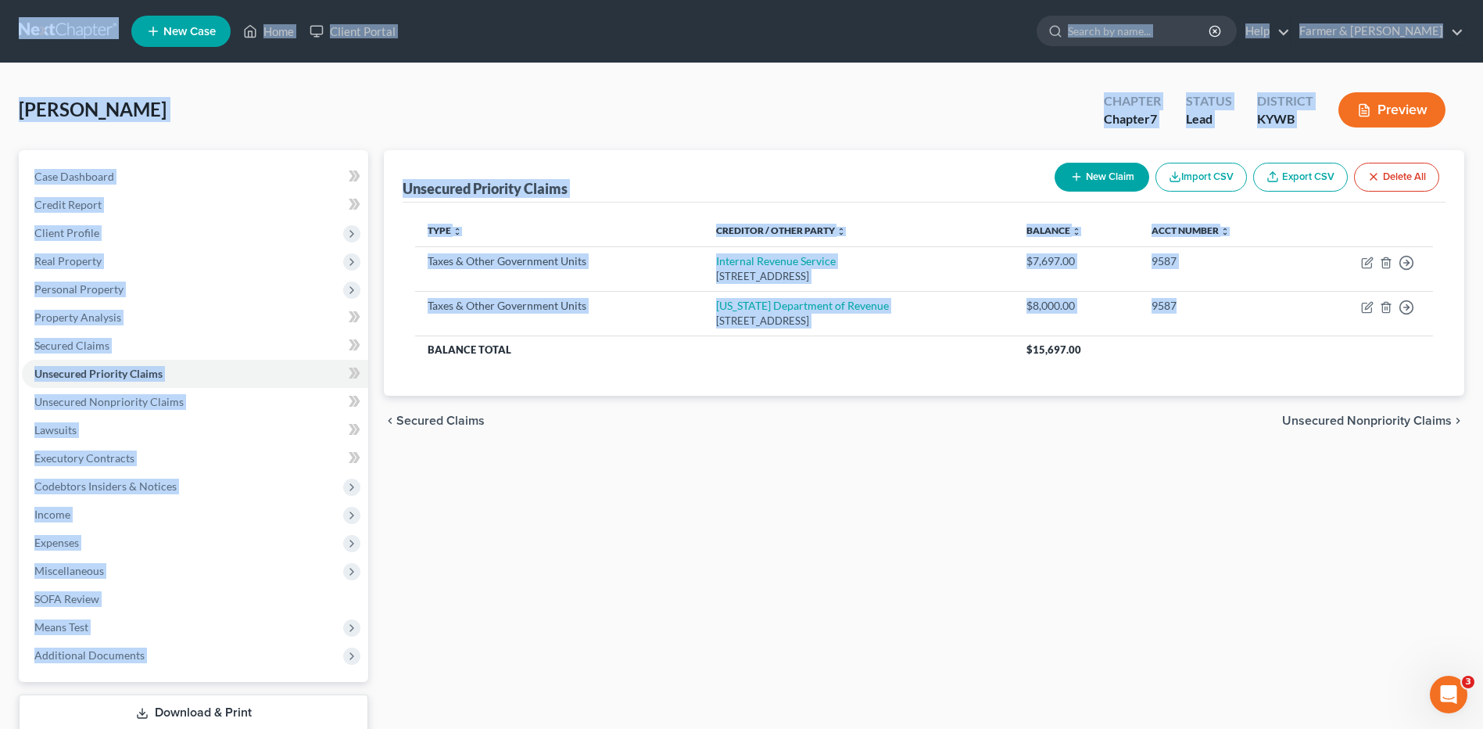
click at [577, 111] on div "Thomas, Molly Upgraded Chapter Chapter 7 Status Lead District KYWB Preview" at bounding box center [742, 116] width 1446 height 68
drag, startPoint x: 1178, startPoint y: 311, endPoint x: 677, endPoint y: 28, distance: 575.5
click at [42, 19] on div "Home New Case Client Portal Farmer & Wright dblondie1230@yahoo.com My Account S…" at bounding box center [741, 415] width 1483 height 831
click at [854, 86] on div "Thomas, Molly Upgraded Chapter Chapter 7 Status Lead District KYWB Preview" at bounding box center [742, 116] width 1446 height 68
drag, startPoint x: 1238, startPoint y: 327, endPoint x: 736, endPoint y: 102, distance: 550.5
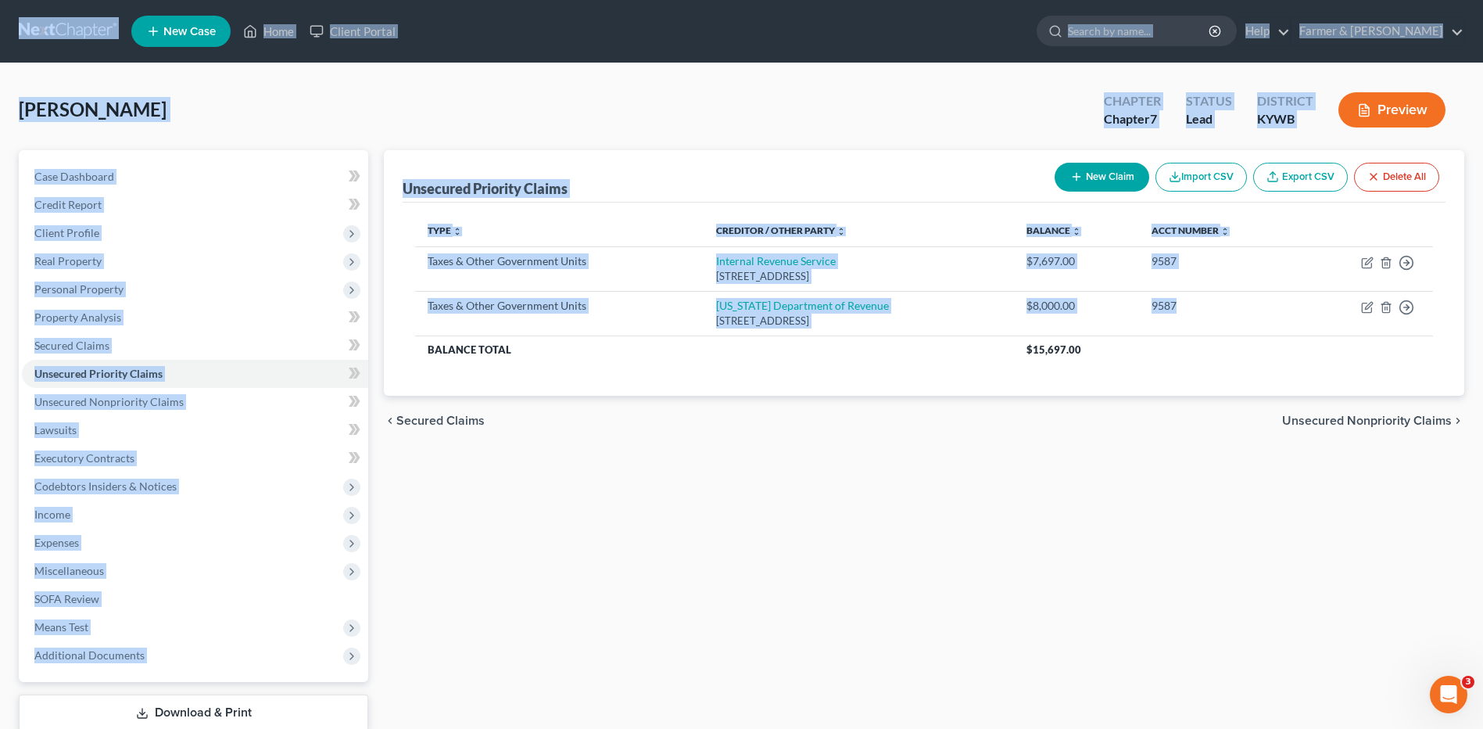
click at [52, 36] on div "Home New Case Client Portal Farmer & Wright dblondie1230@yahoo.com My Account S…" at bounding box center [741, 415] width 1483 height 831
click at [822, 104] on div "Thomas, Molly Upgraded Chapter Chapter 7 Status Lead District KYWB Preview" at bounding box center [742, 116] width 1446 height 68
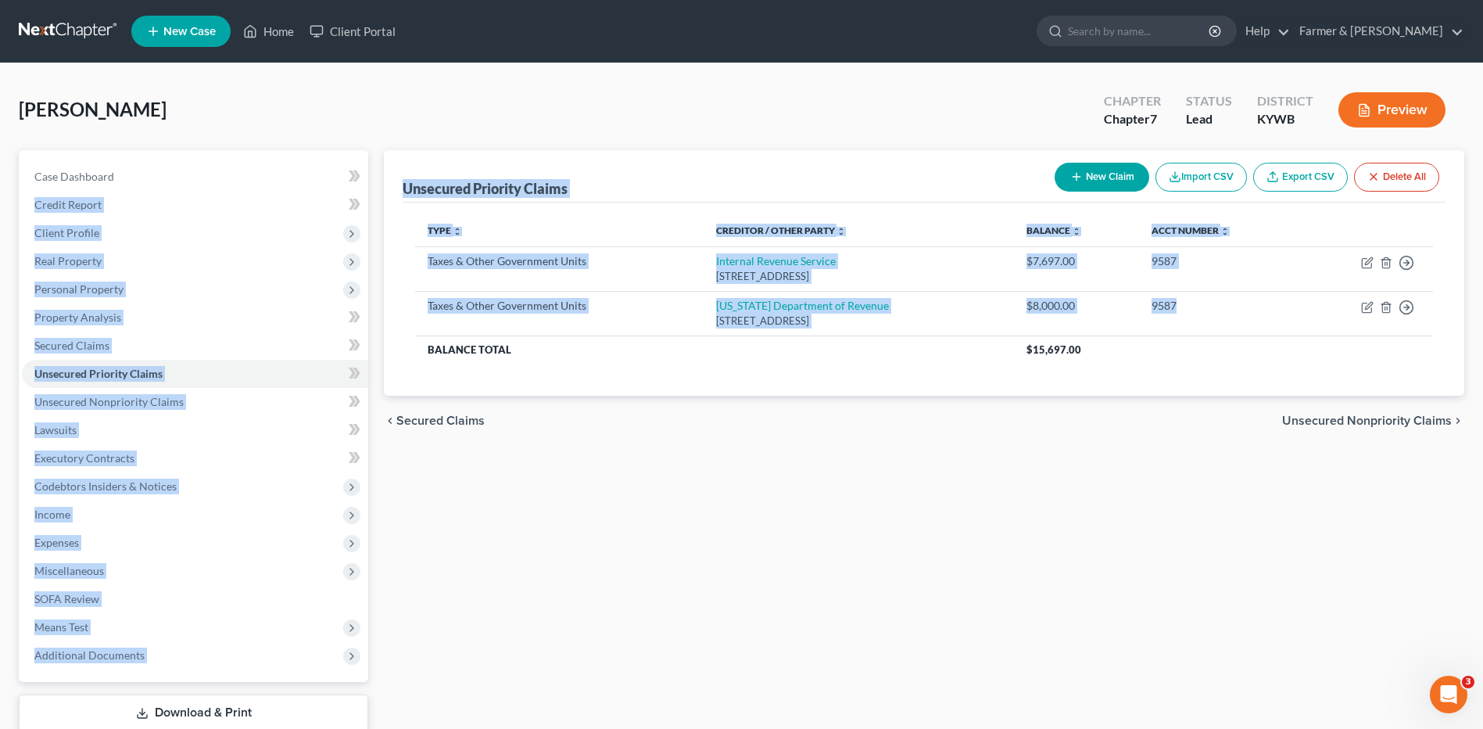
drag, startPoint x: 1222, startPoint y: 320, endPoint x: 232, endPoint y: 120, distance: 1009.7
click at [285, 149] on div "Thomas, Molly Upgraded Chapter Chapter 7 Status Lead District KYWB Preview Peti…" at bounding box center [742, 433] width 1446 height 702
drag, startPoint x: 232, startPoint y: 120, endPoint x: 240, endPoint y: 105, distance: 17.5
click at [240, 105] on div "Thomas, Molly Upgraded Chapter Chapter 7 Status Lead District KYWB Preview" at bounding box center [742, 116] width 1446 height 68
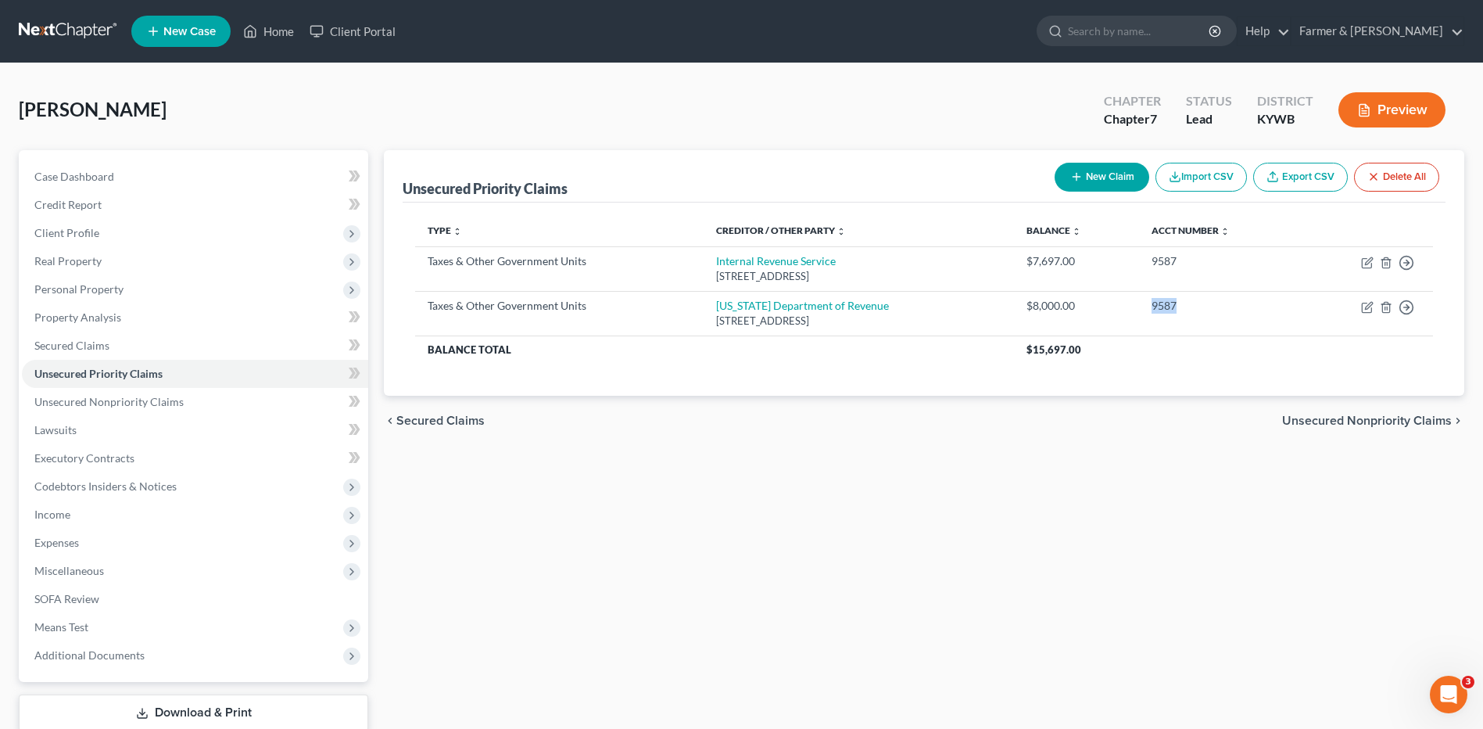
drag, startPoint x: 1204, startPoint y: 314, endPoint x: 980, endPoint y: 192, distance: 254.3
click at [1074, 315] on tr "Taxes & Other Government Units Kentucky Department of Revenue PO Box 5222, Fran…" at bounding box center [924, 313] width 1018 height 45
drag, startPoint x: 980, startPoint y: 192, endPoint x: 917, endPoint y: 108, distance: 105.5
click at [948, 105] on div "Thomas, Molly Upgraded Chapter Chapter 7 Status Lead District KYWB Preview" at bounding box center [742, 116] width 1446 height 68
click at [210, 403] on link "Unsecured Nonpriority Claims" at bounding box center [195, 402] width 346 height 28
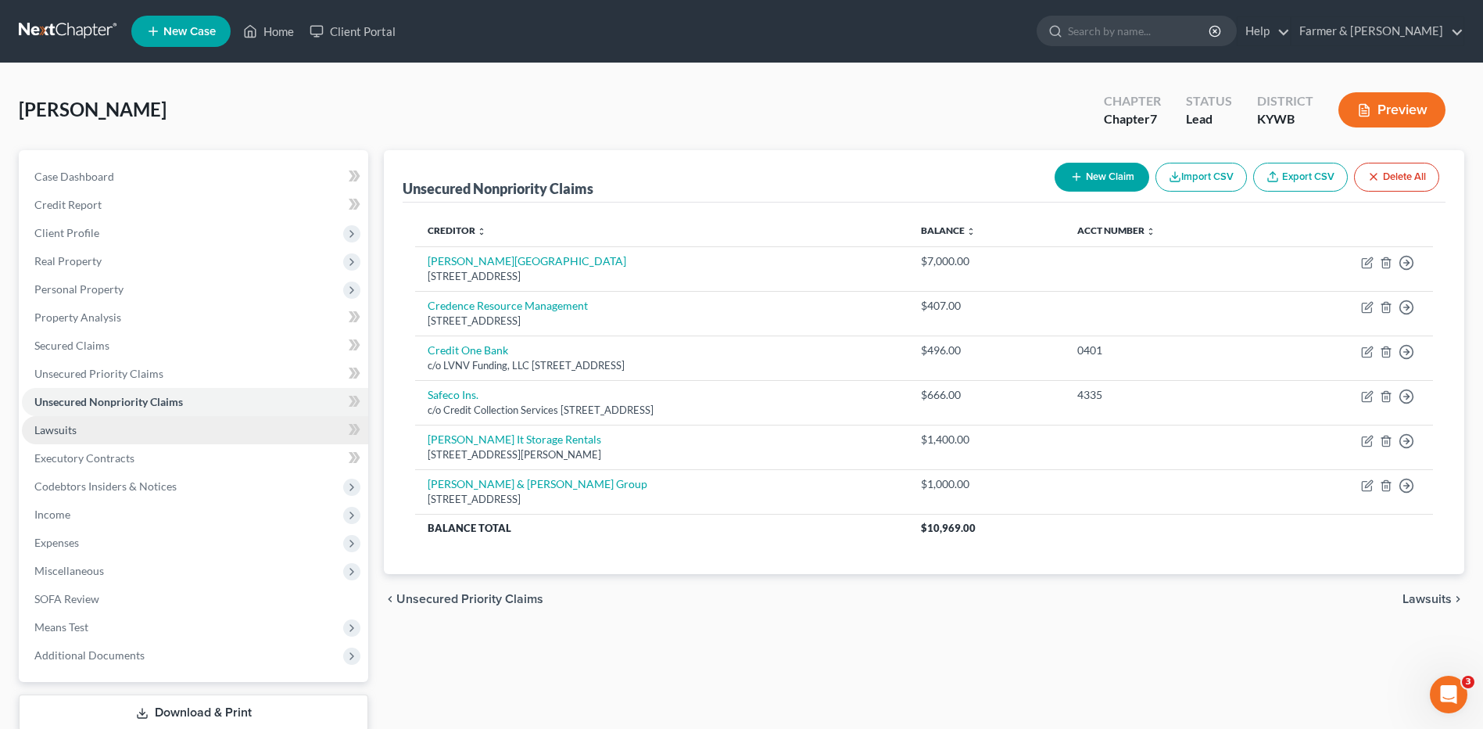
click at [145, 432] on link "Lawsuits" at bounding box center [195, 430] width 346 height 28
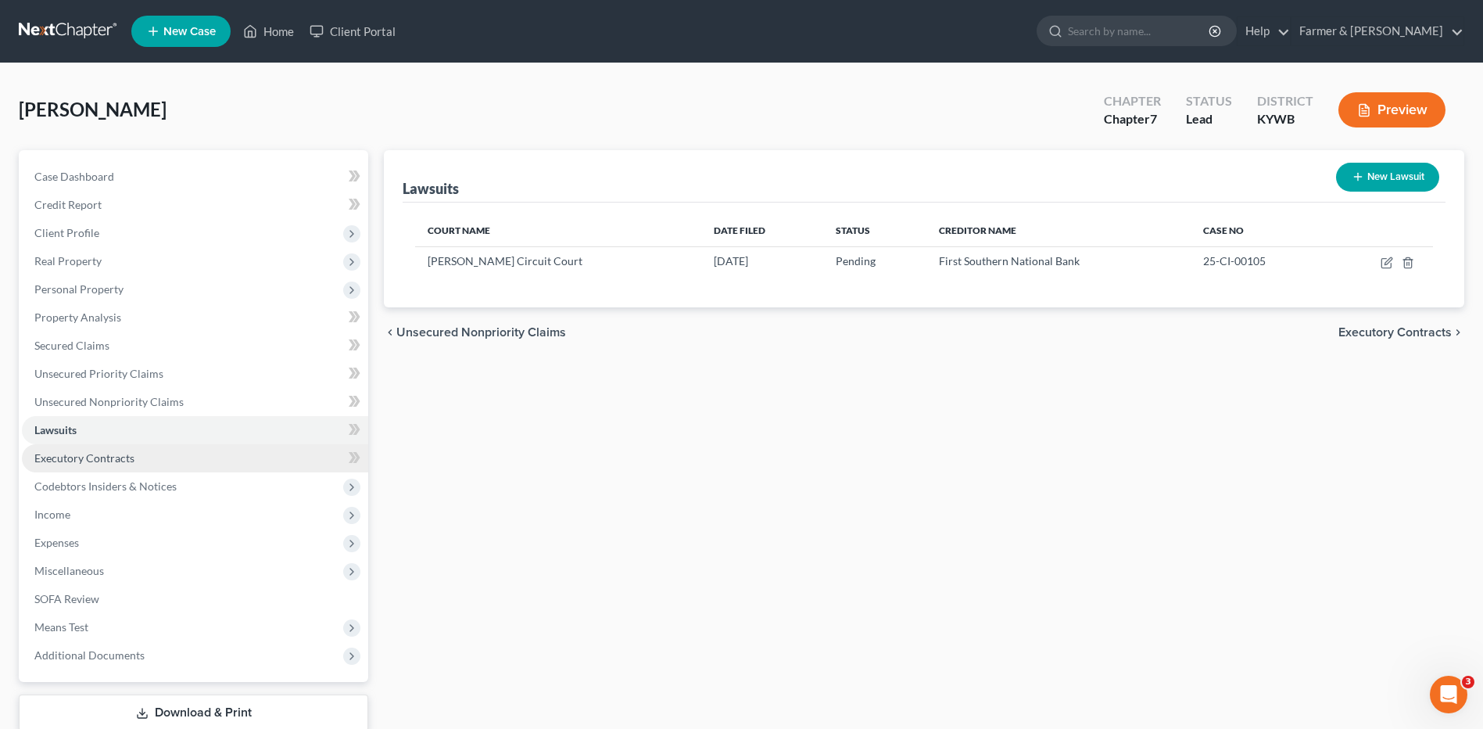
click at [235, 456] on link "Executory Contracts" at bounding box center [195, 458] width 346 height 28
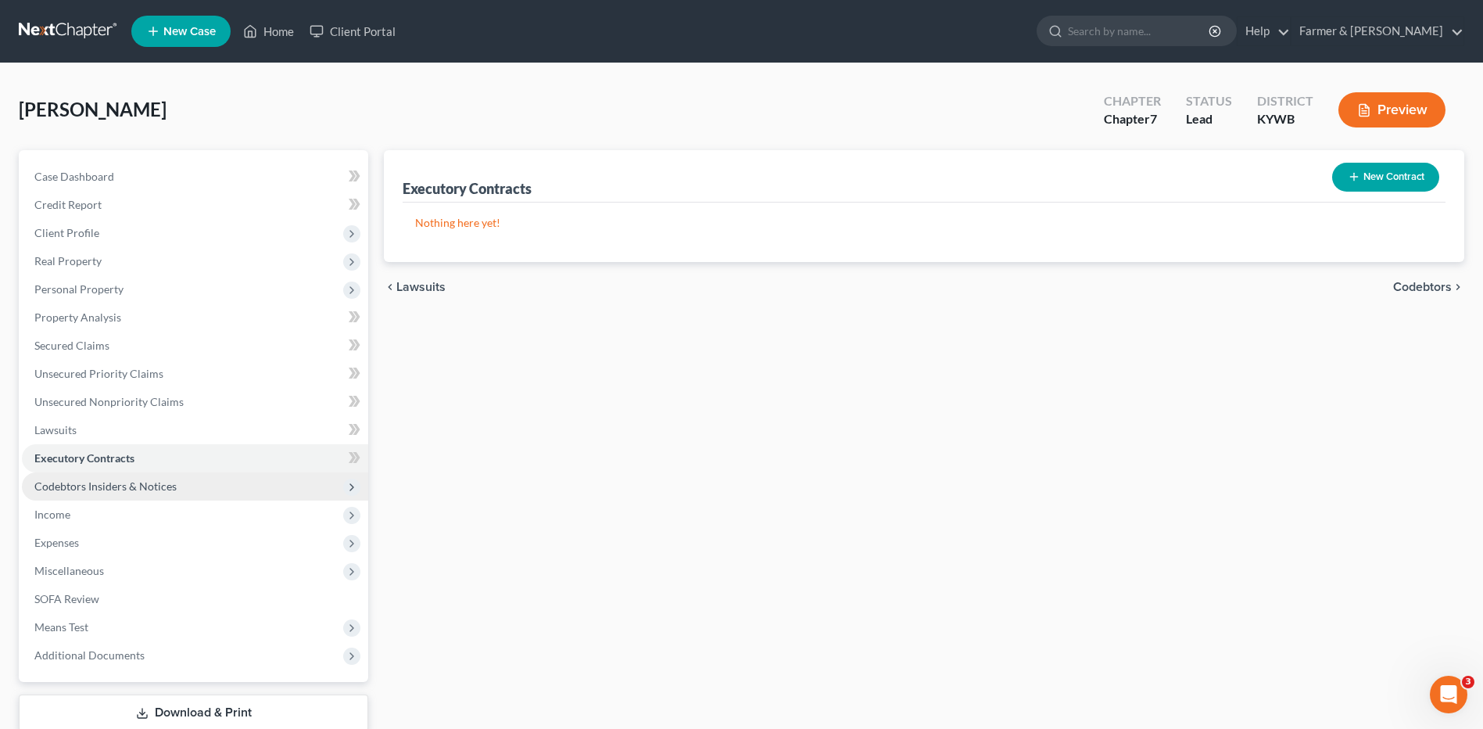
click at [198, 475] on span "Codebtors Insiders & Notices" at bounding box center [195, 486] width 346 height 28
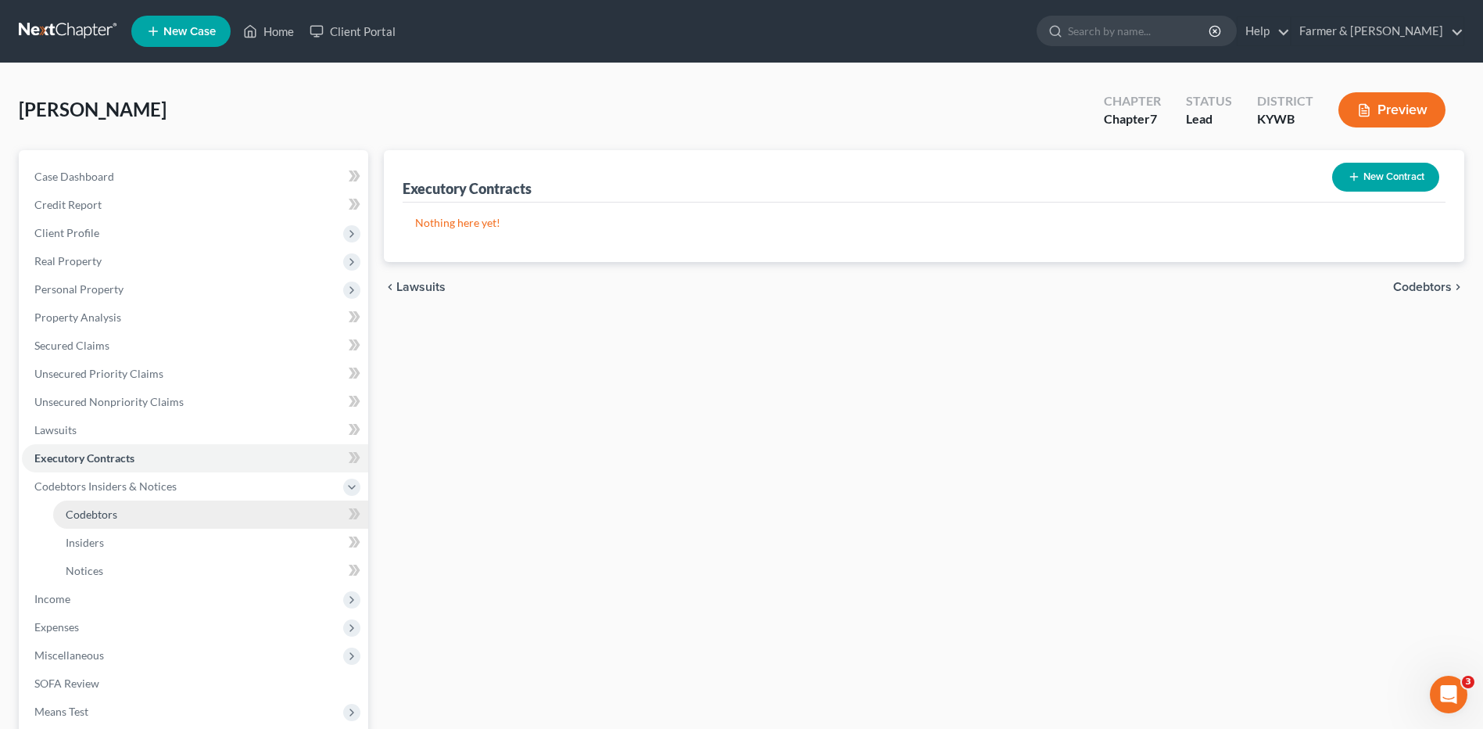
click at [173, 503] on link "Codebtors" at bounding box center [210, 514] width 315 height 28
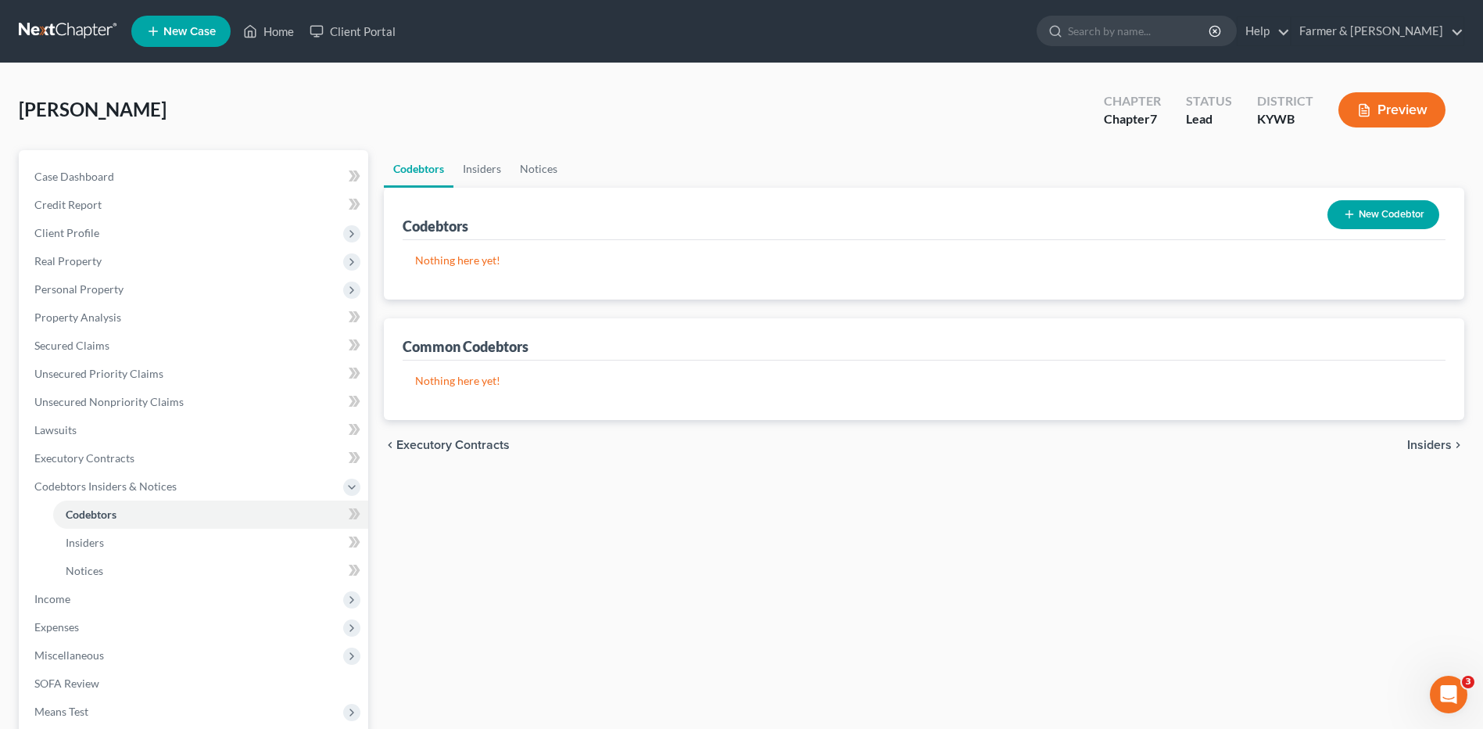
click at [1359, 214] on button "New Codebtor" at bounding box center [1384, 214] width 112 height 29
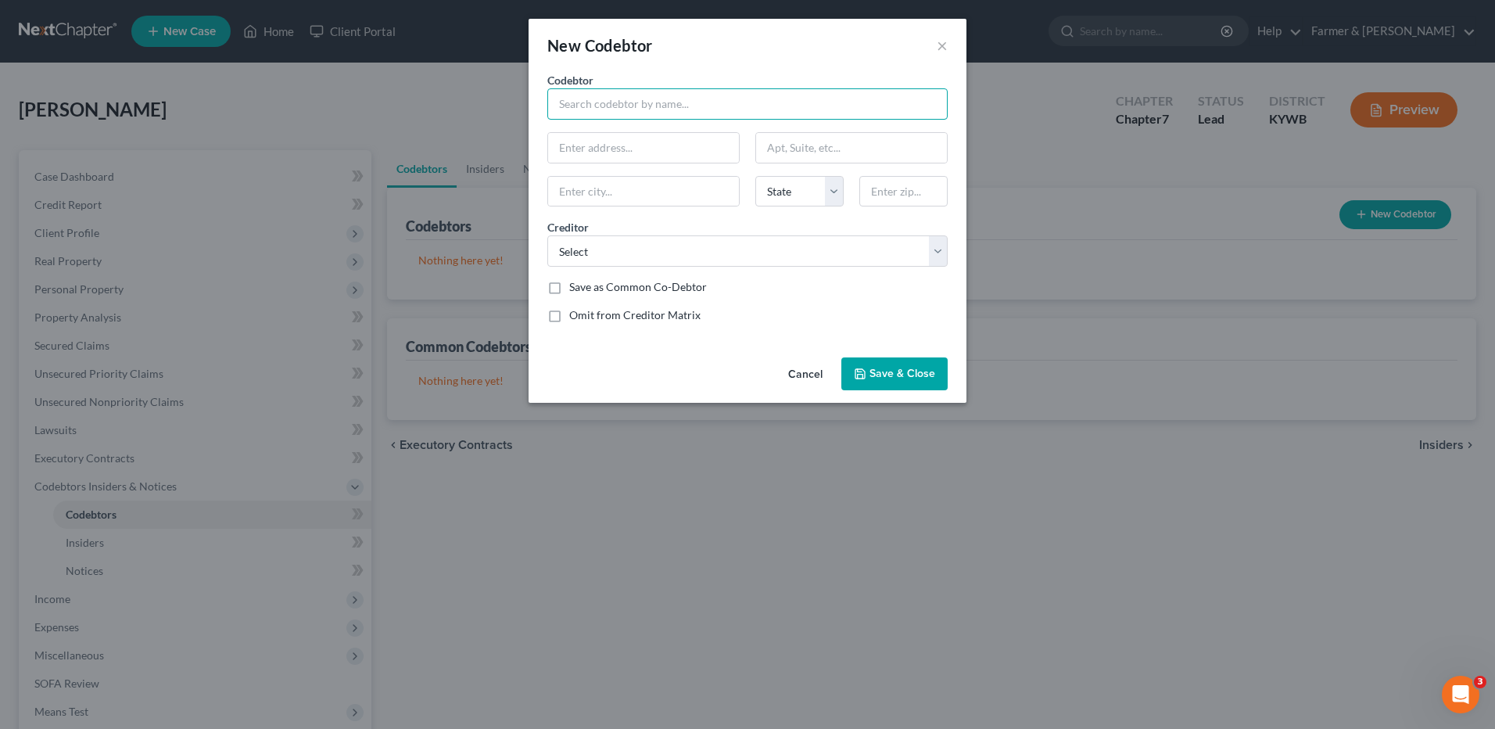
click at [642, 106] on input "text" at bounding box center [747, 103] width 400 height 31
type input "Marcellus Thomas III"
type input "Blackhawk Road"
type input "Wallonia"
select select "18"
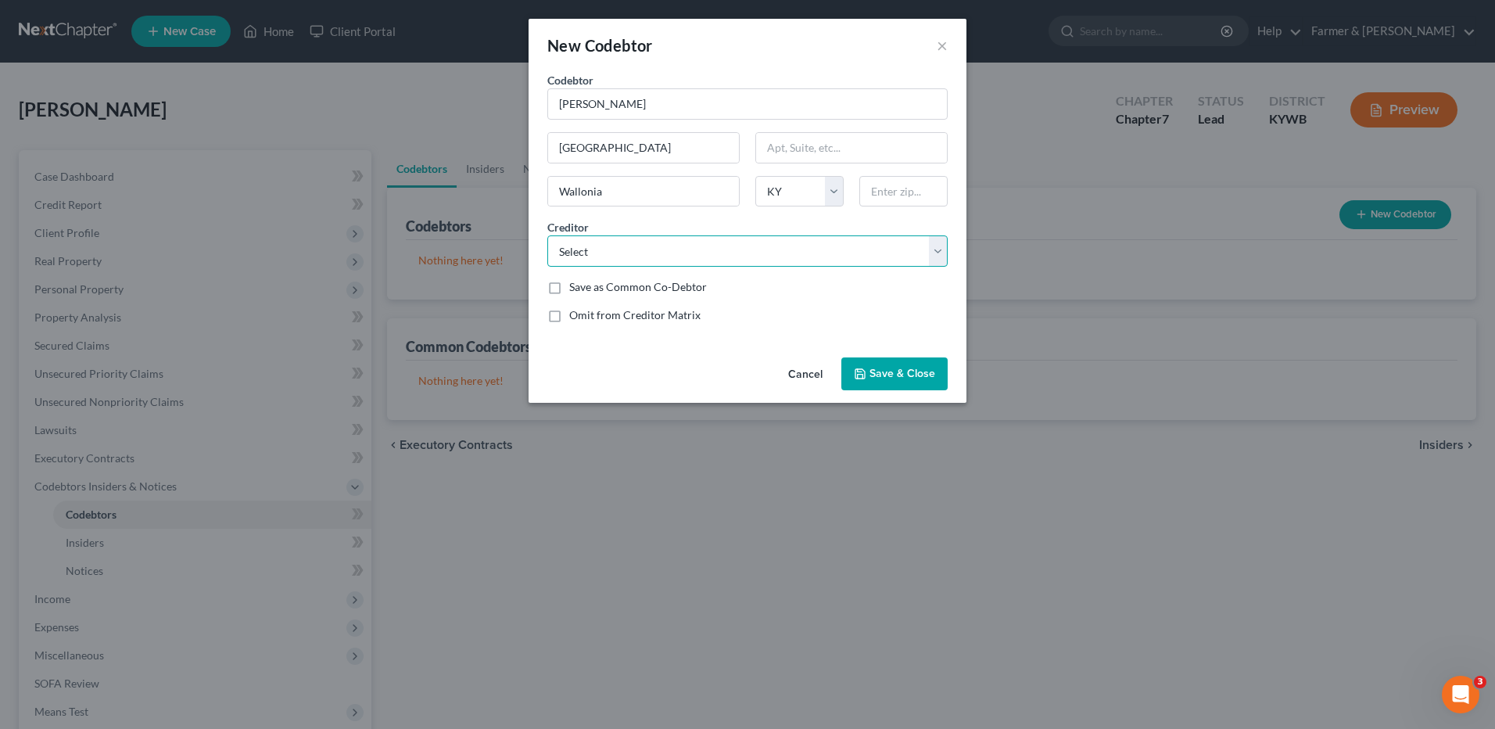
click at [663, 251] on select "Select First Southern National Bank Hughes Acceptance Safeco Ins. First Souther…" at bounding box center [747, 250] width 400 height 31
select select "0"
click at [547, 235] on select "Select First Southern National Bank Hughes Acceptance Safeco Ins. First Souther…" at bounding box center [747, 250] width 400 height 31
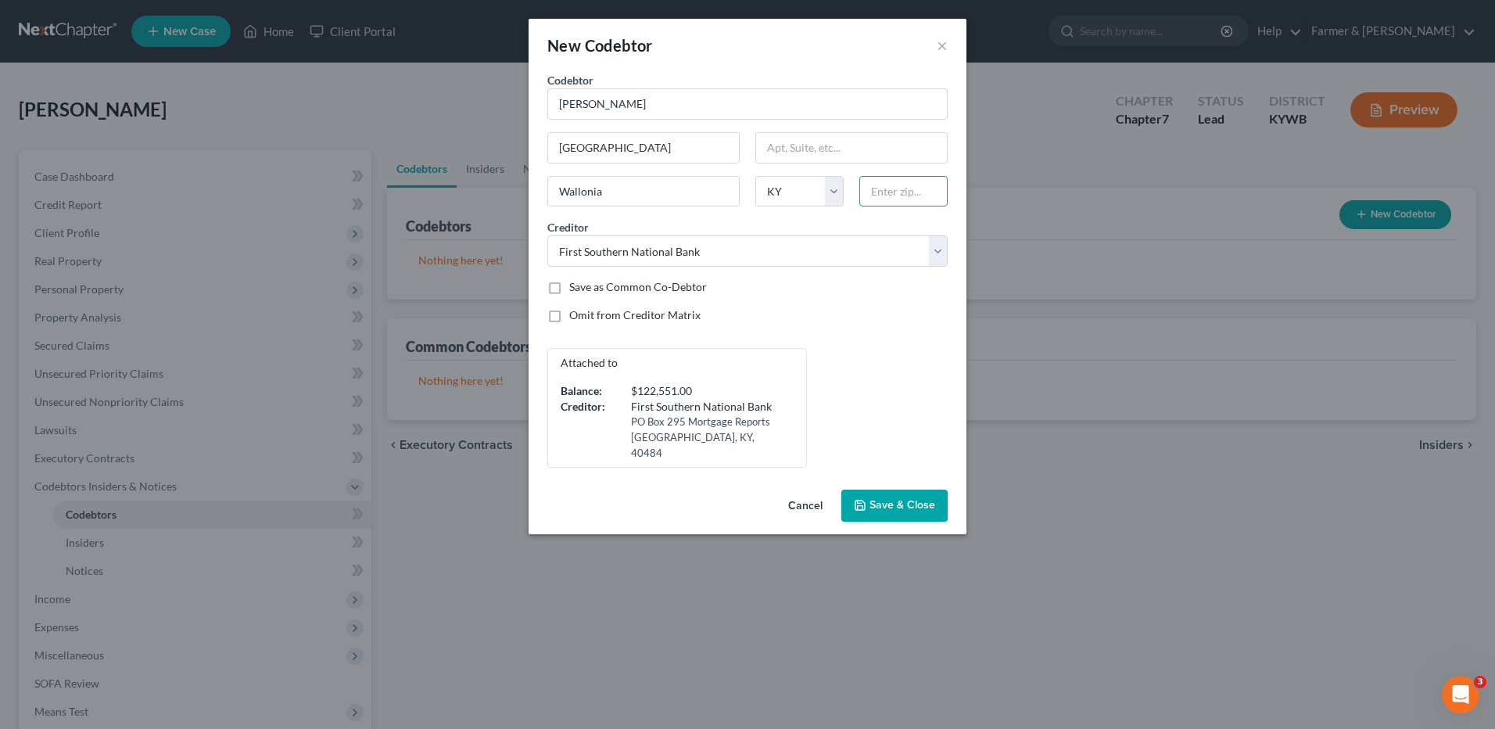
click at [885, 191] on input "text" at bounding box center [903, 191] width 88 height 31
drag, startPoint x: 627, startPoint y: 193, endPoint x: 542, endPoint y: 189, distance: 85.3
click at [542, 189] on div "Wallonia" at bounding box center [643, 191] width 208 height 31
click at [654, 145] on input "Blackhawk Road" at bounding box center [643, 148] width 191 height 30
drag, startPoint x: 683, startPoint y: 145, endPoint x: 561, endPoint y: 146, distance: 121.2
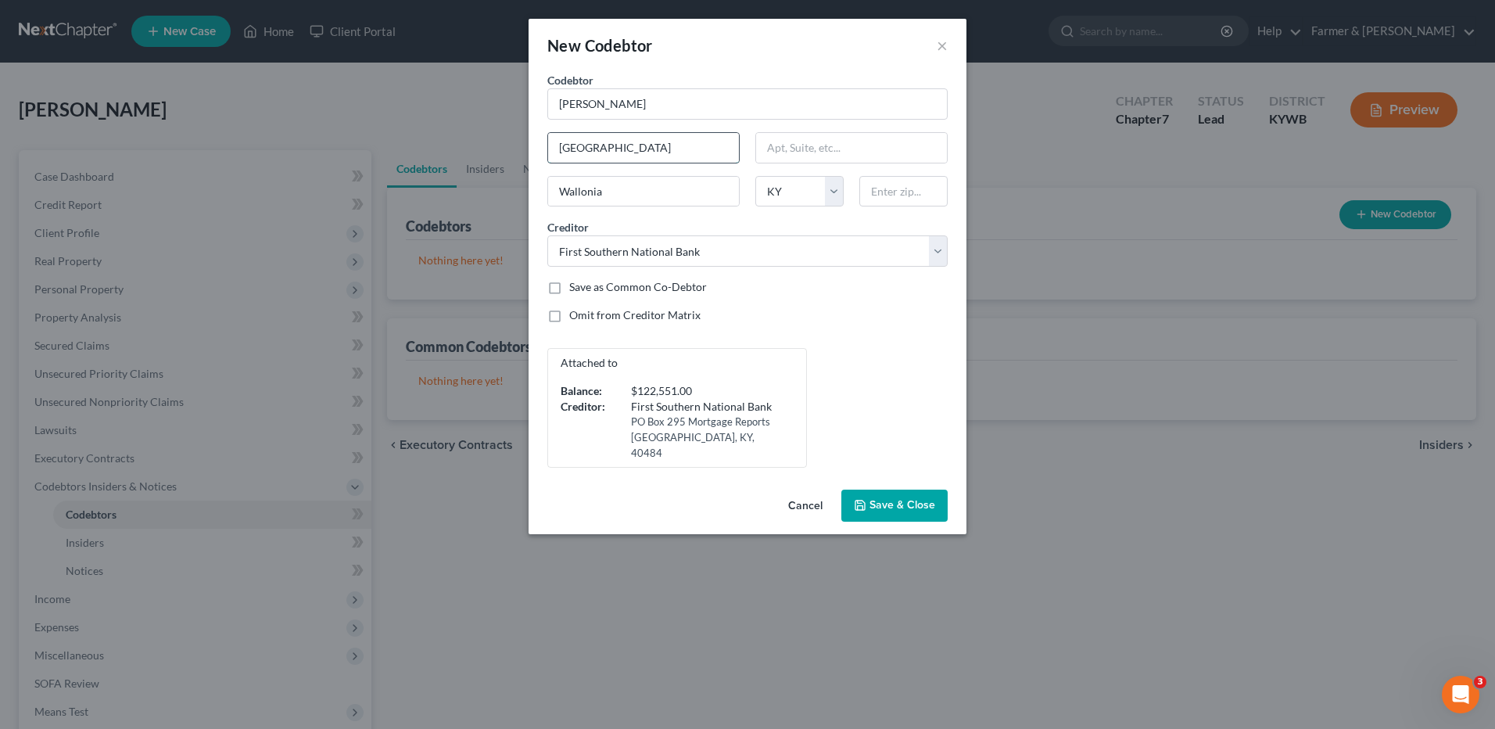
click at [562, 146] on input "Blackhawk Road" at bounding box center [643, 148] width 191 height 30
type input "PO Box 931"
type input "Princeton"
type input "42445"
click at [876, 489] on button "Save & Close" at bounding box center [894, 505] width 106 height 33
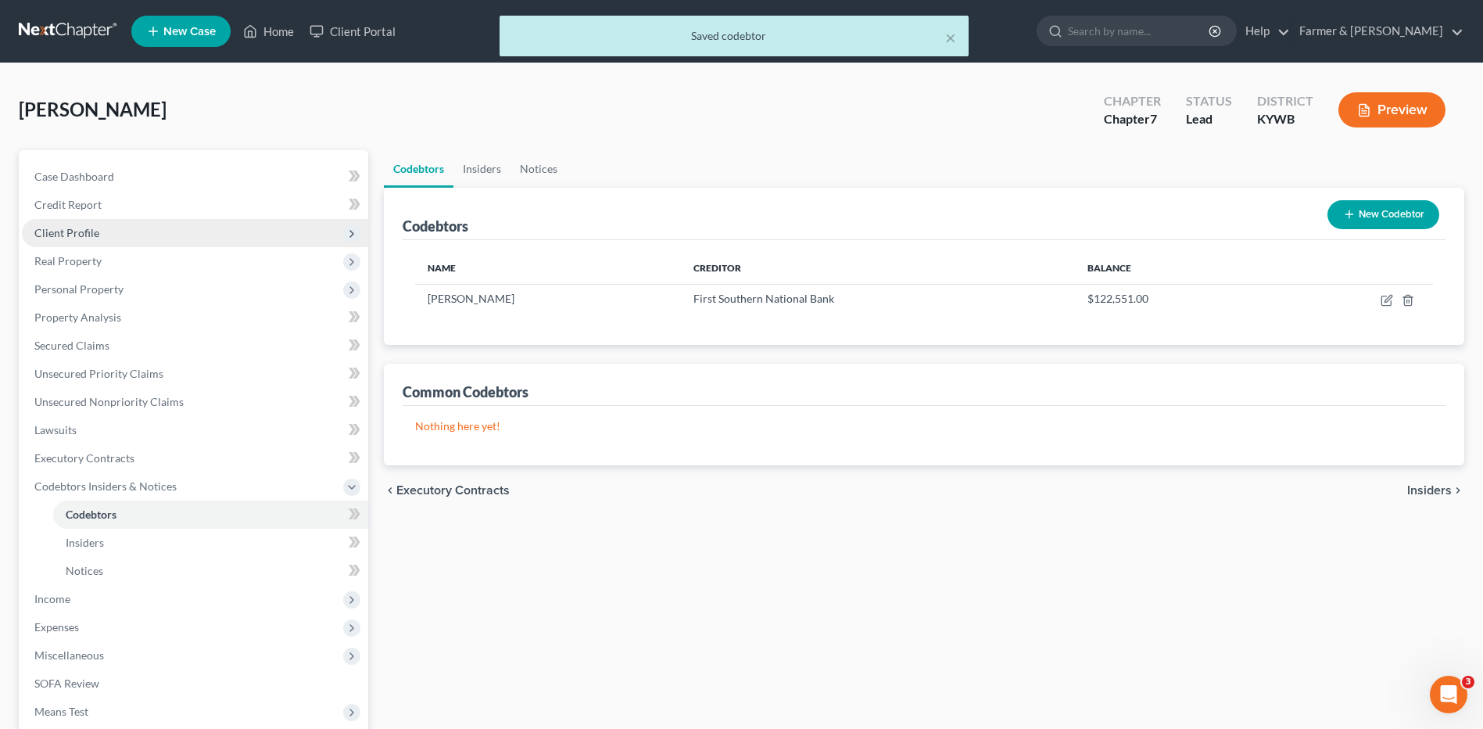
click at [185, 227] on span "Client Profile" at bounding box center [195, 233] width 346 height 28
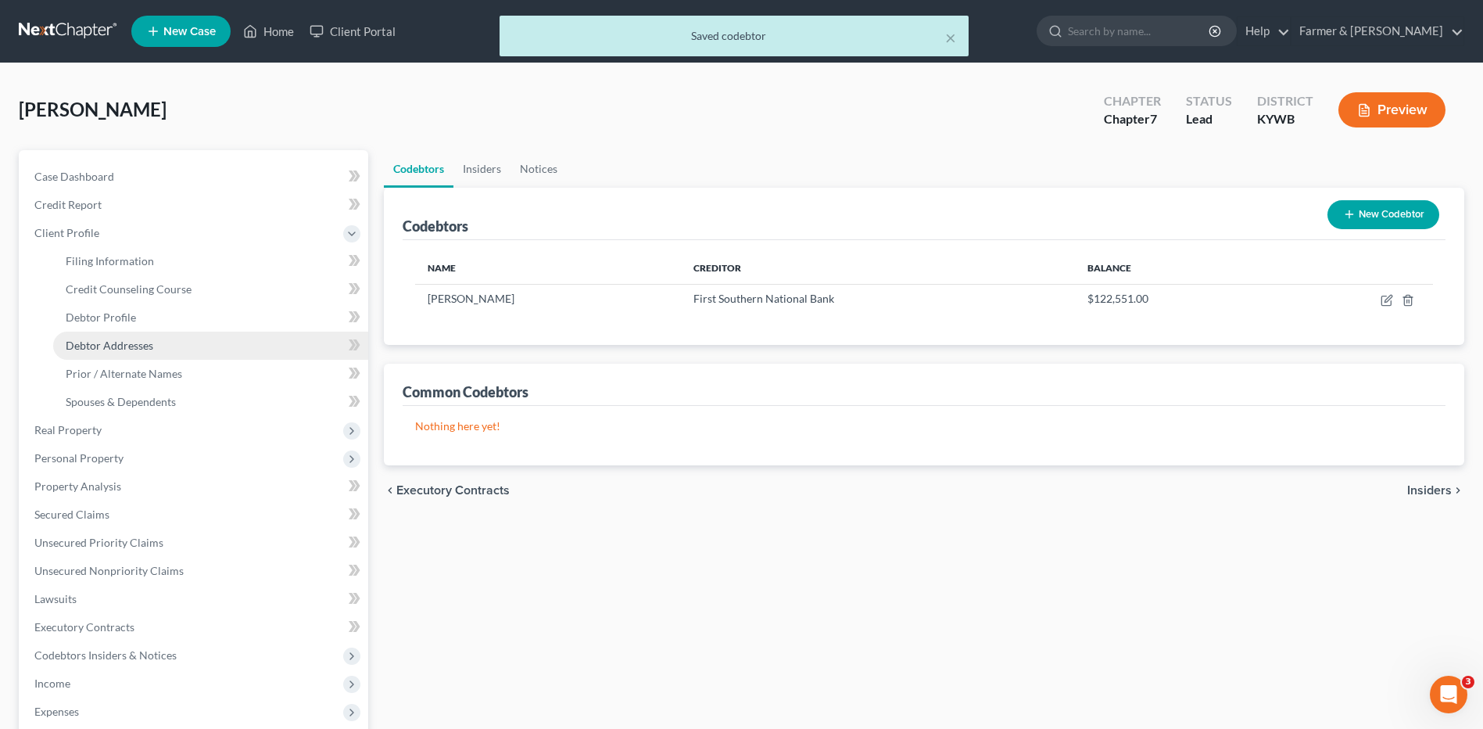
click at [124, 339] on span "Debtor Addresses" at bounding box center [110, 345] width 88 height 13
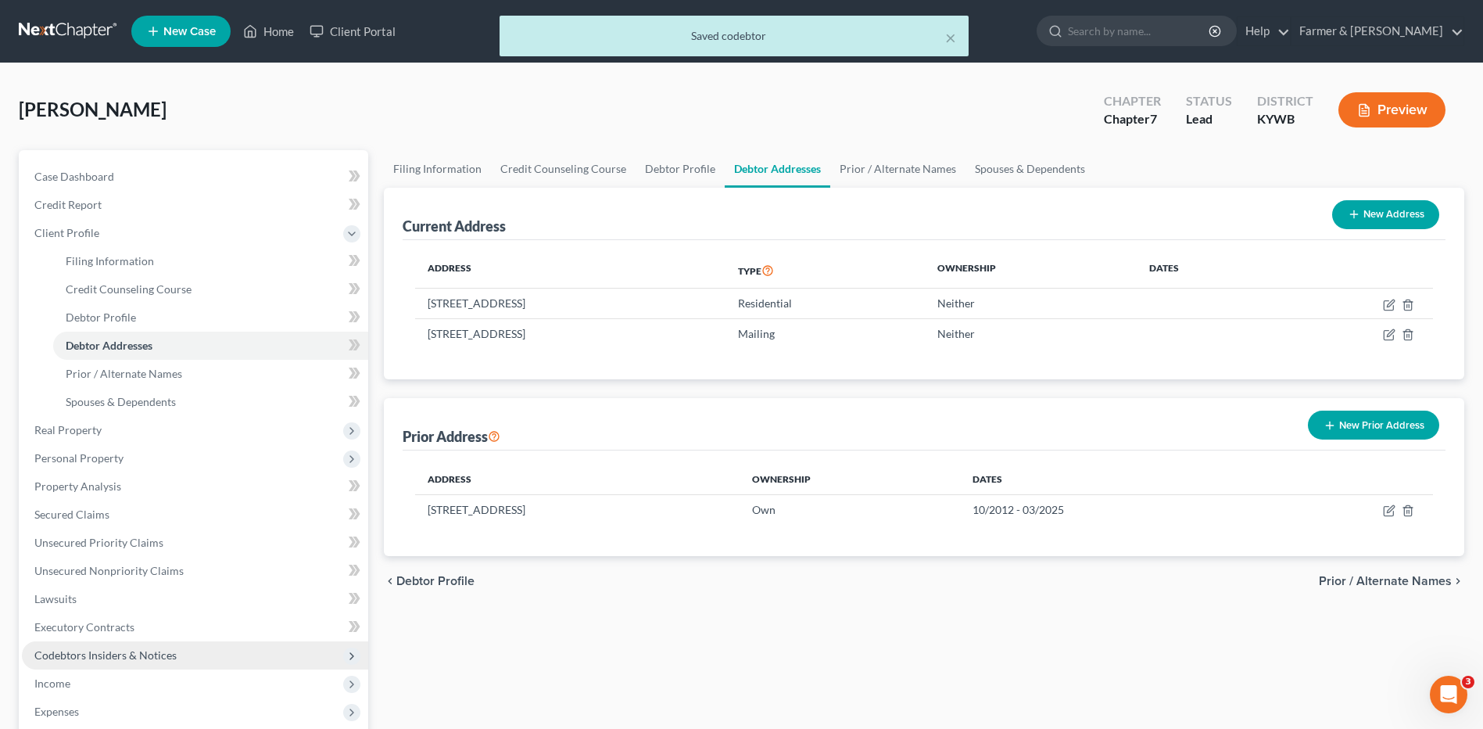
click at [108, 648] on span "Codebtors Insiders & Notices" at bounding box center [105, 654] width 142 height 13
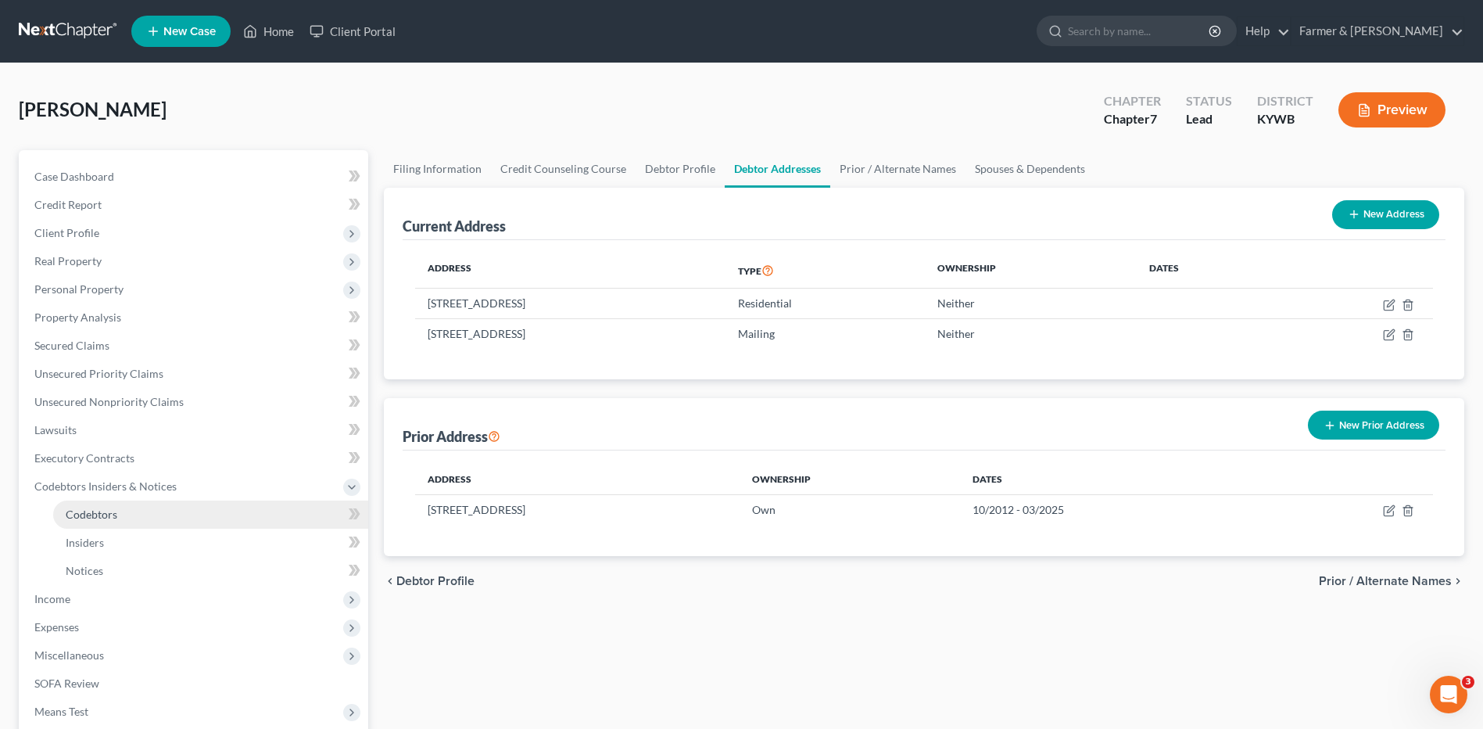
click at [181, 510] on link "Codebtors" at bounding box center [210, 514] width 315 height 28
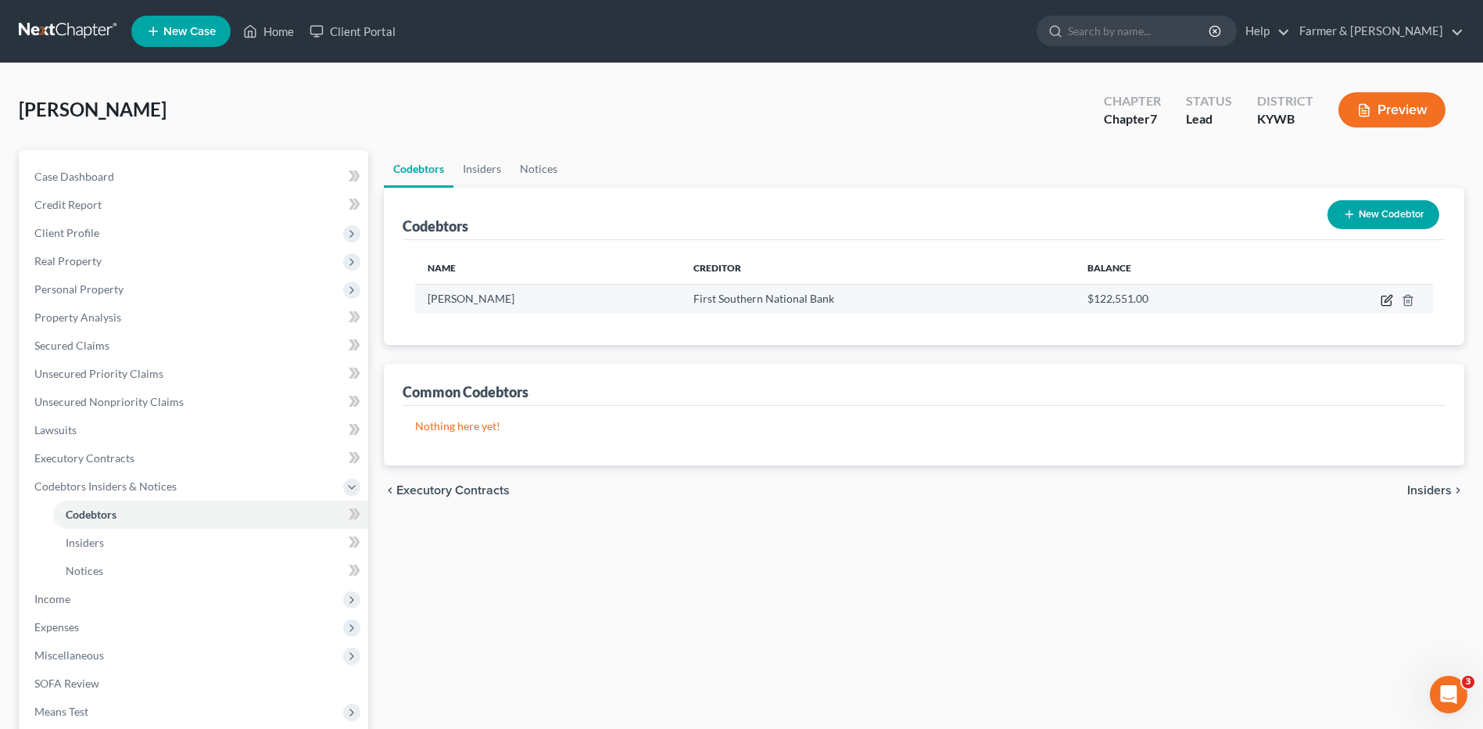
click at [1384, 303] on icon "button" at bounding box center [1387, 300] width 13 height 13
select select "18"
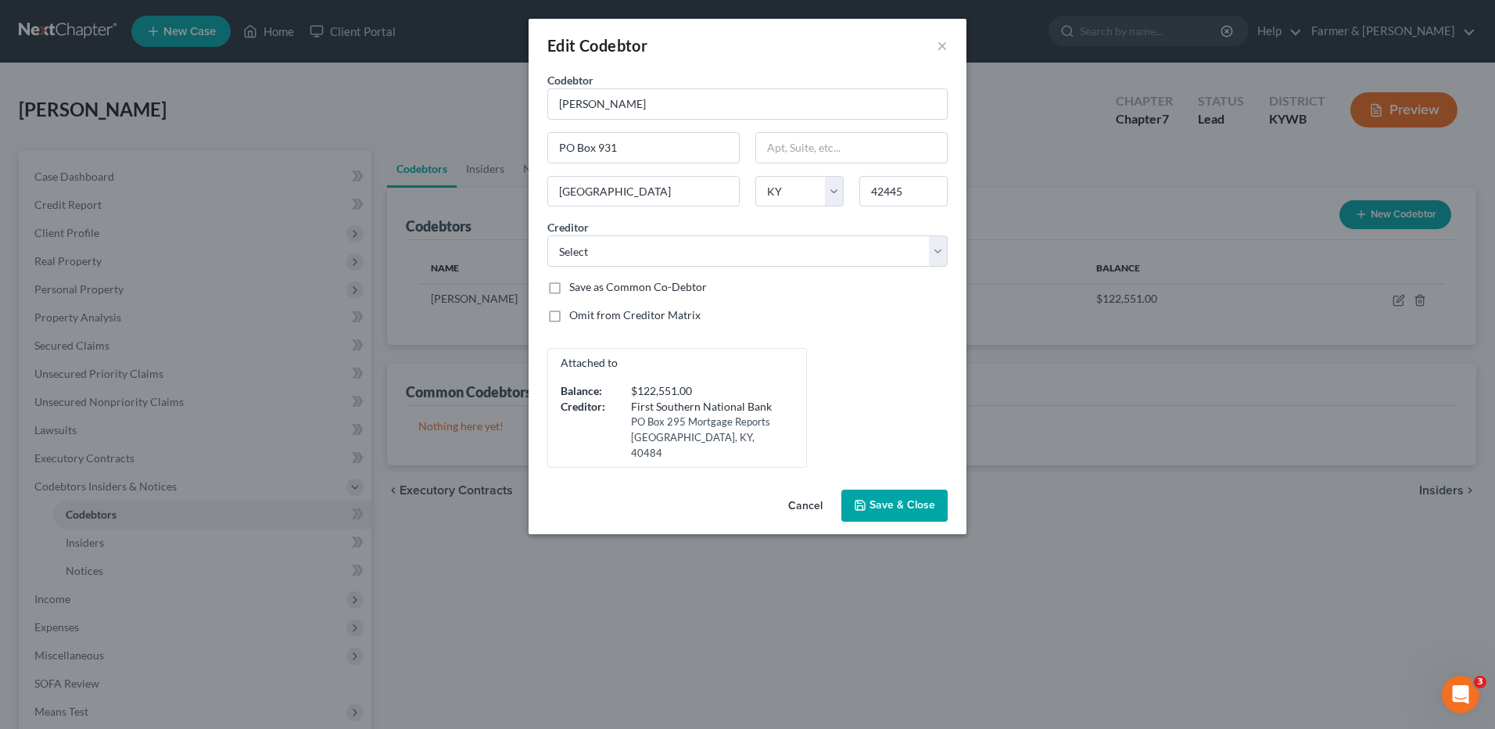
click at [911, 499] on span "Save & Close" at bounding box center [902, 505] width 66 height 13
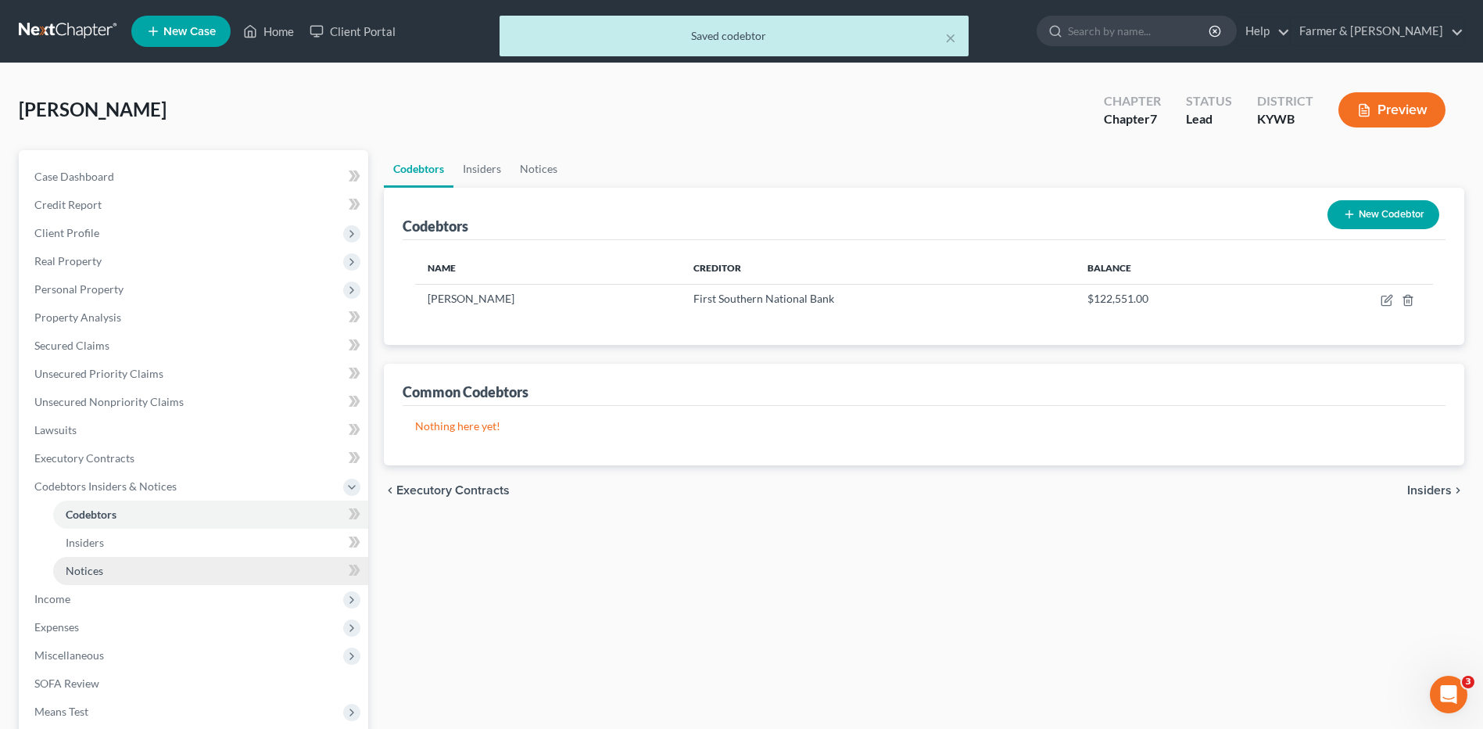
click at [123, 599] on span "Income" at bounding box center [195, 599] width 346 height 28
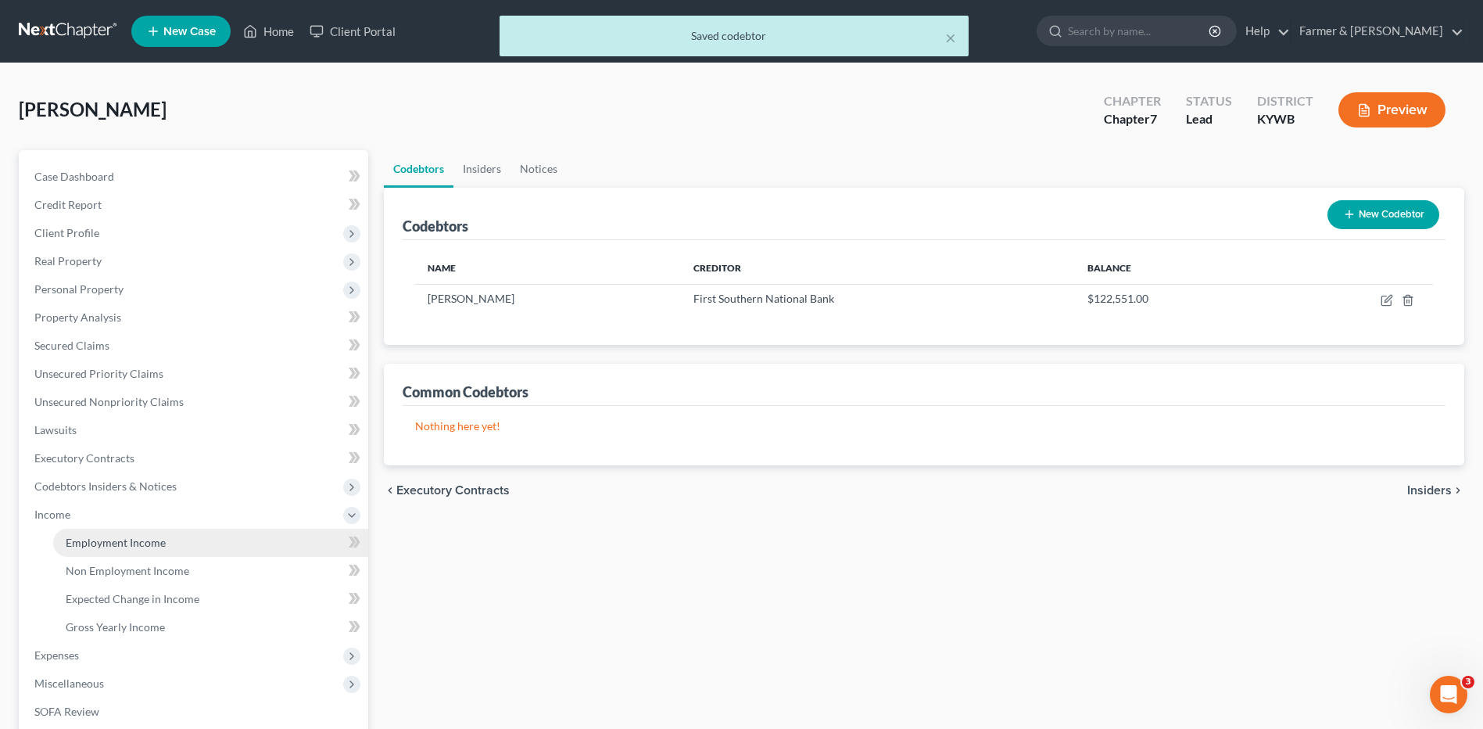
click at [123, 544] on span "Employment Income" at bounding box center [116, 542] width 100 height 13
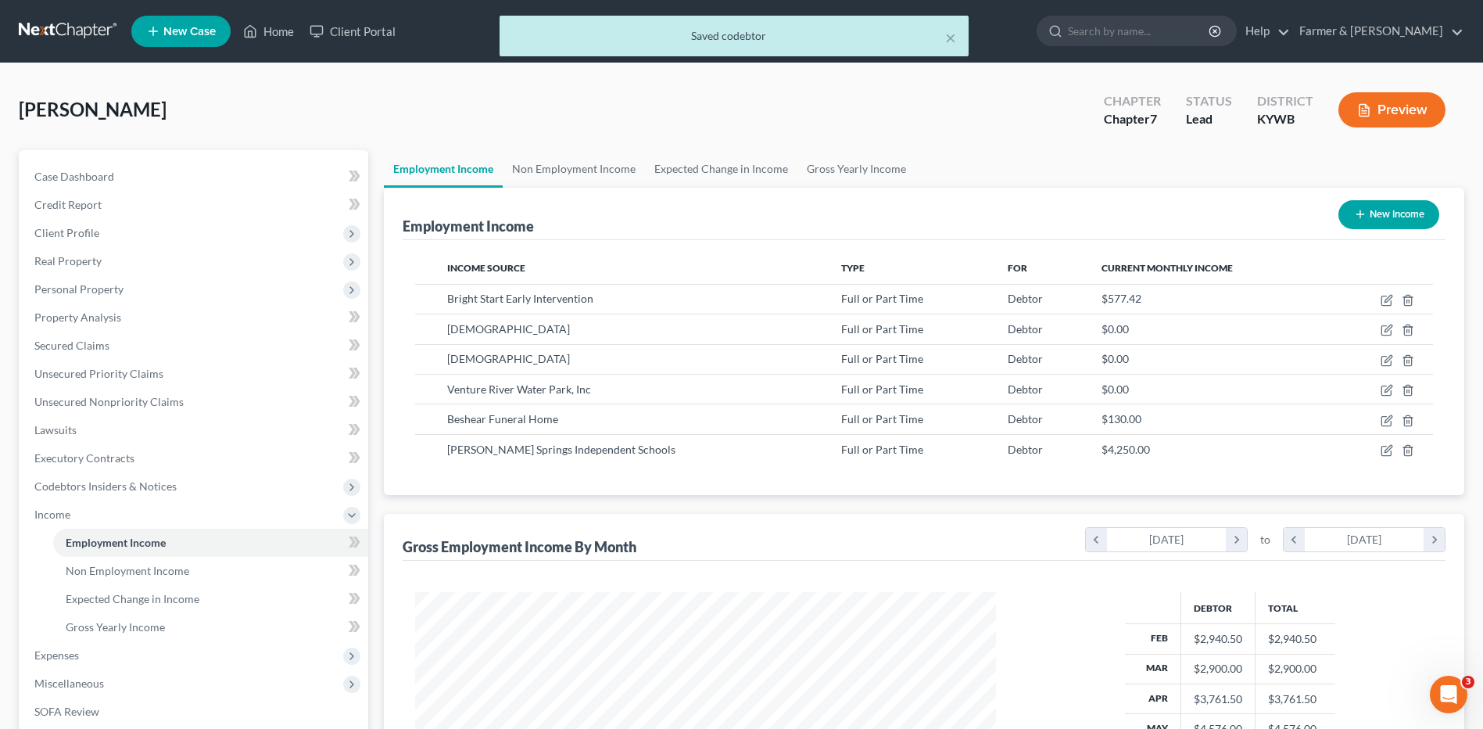
scroll to position [290, 611]
click at [185, 568] on span "Non Employment Income" at bounding box center [128, 570] width 124 height 13
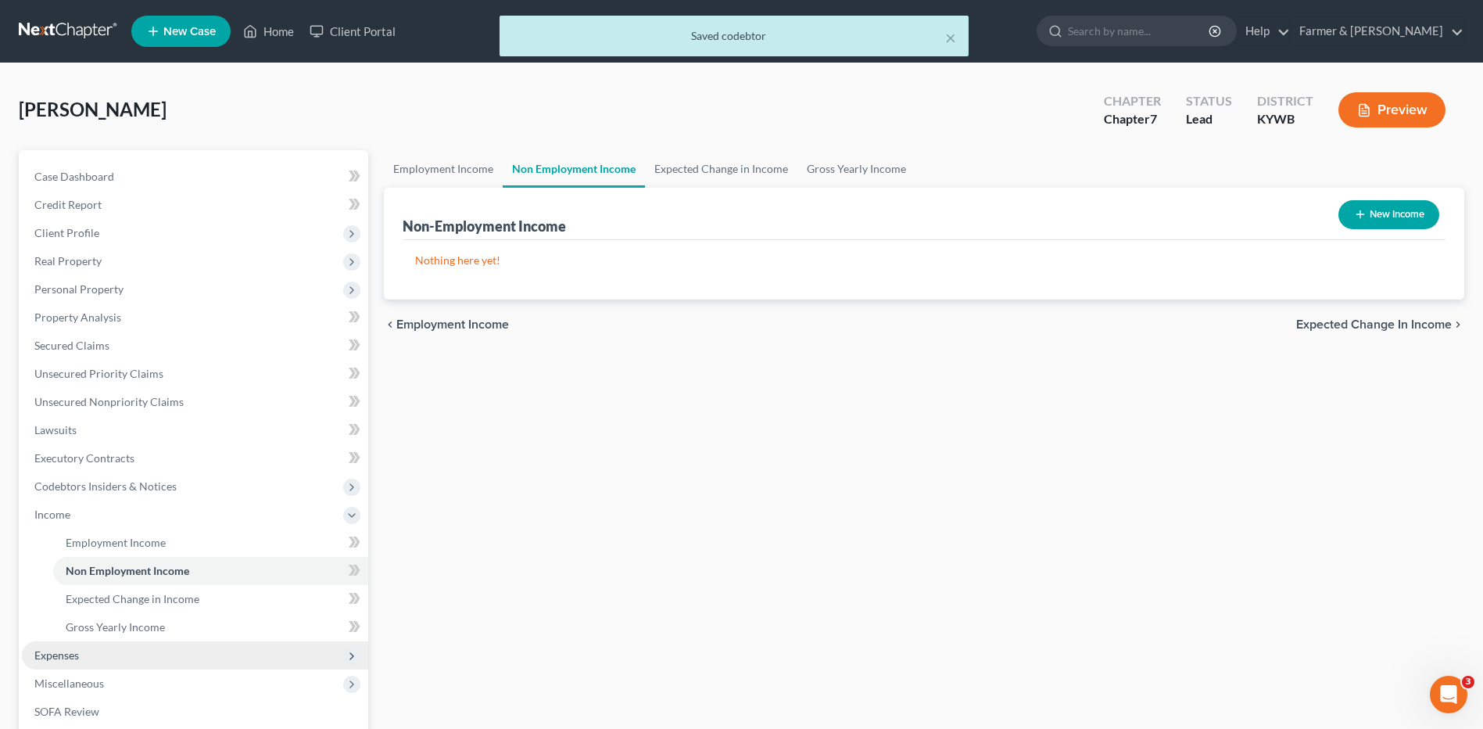
click at [115, 651] on span "Expenses" at bounding box center [195, 655] width 346 height 28
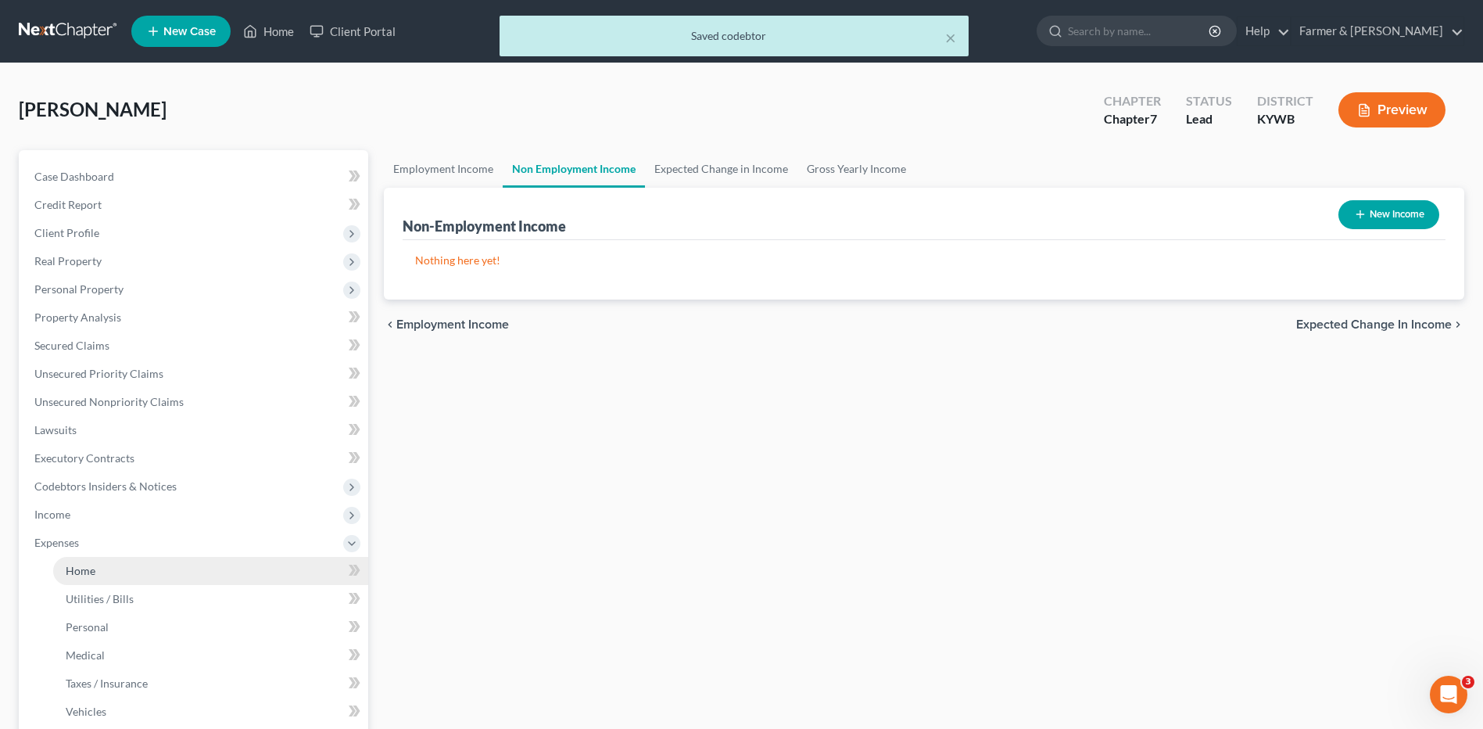
click at [154, 568] on link "Home" at bounding box center [210, 571] width 315 height 28
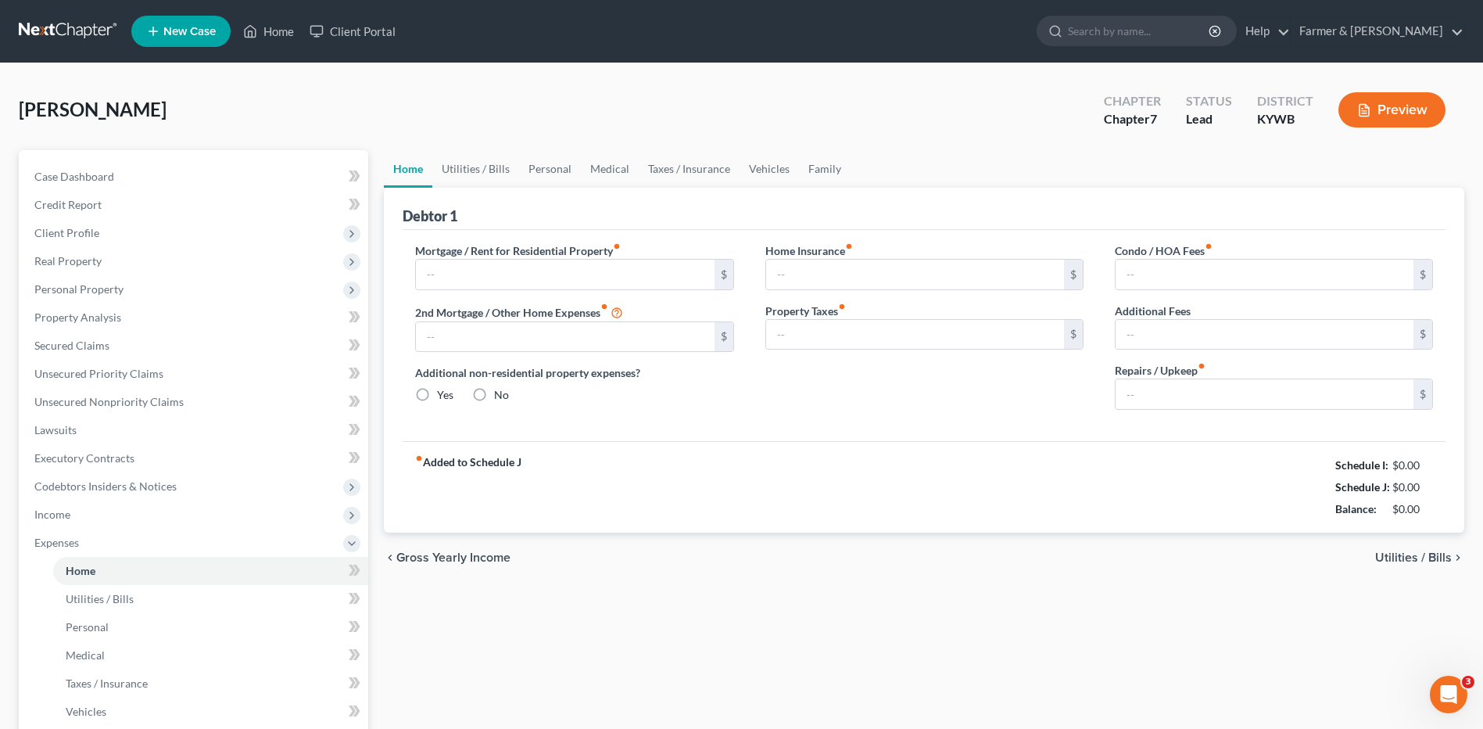
type input "400.00"
type input "0.00"
radio input "true"
type input "0.00"
type input "167.00"
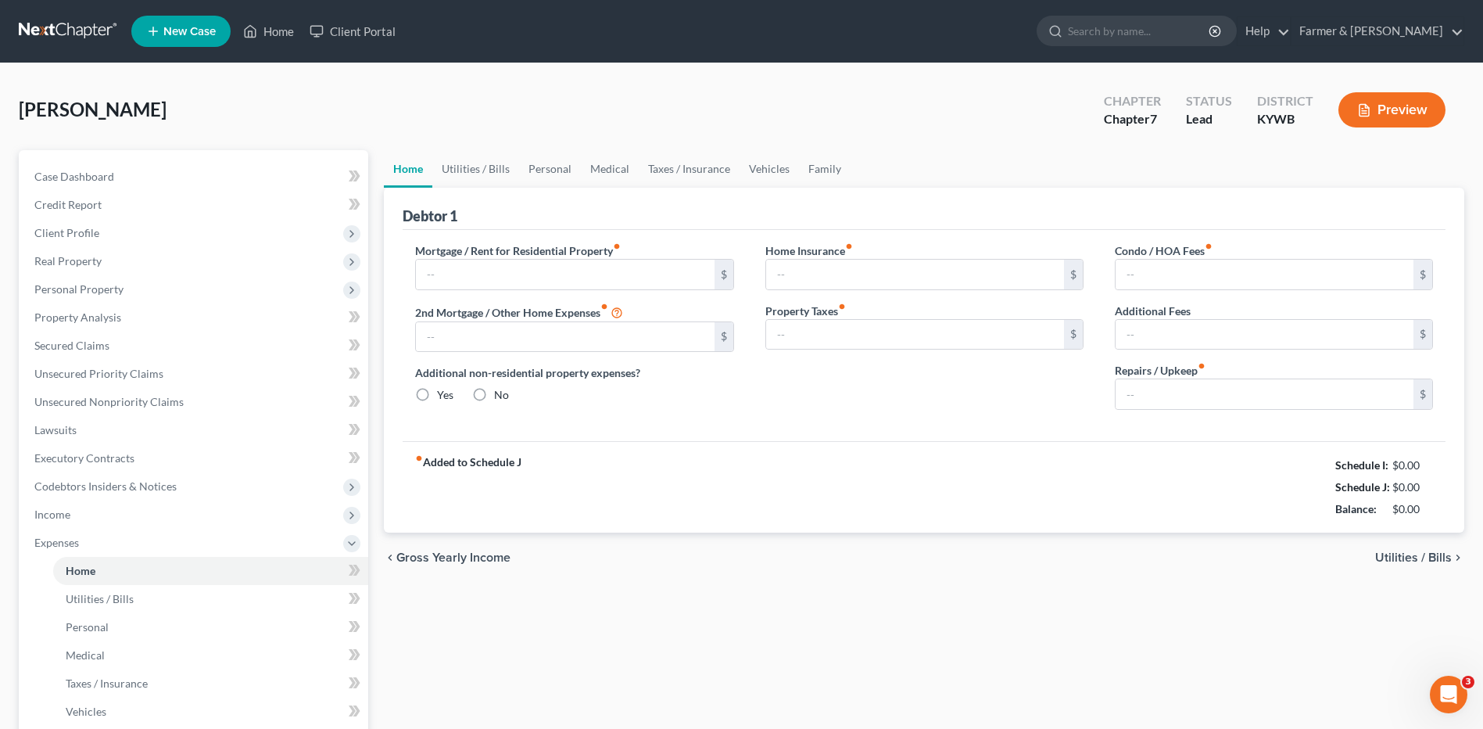
type input "0.00"
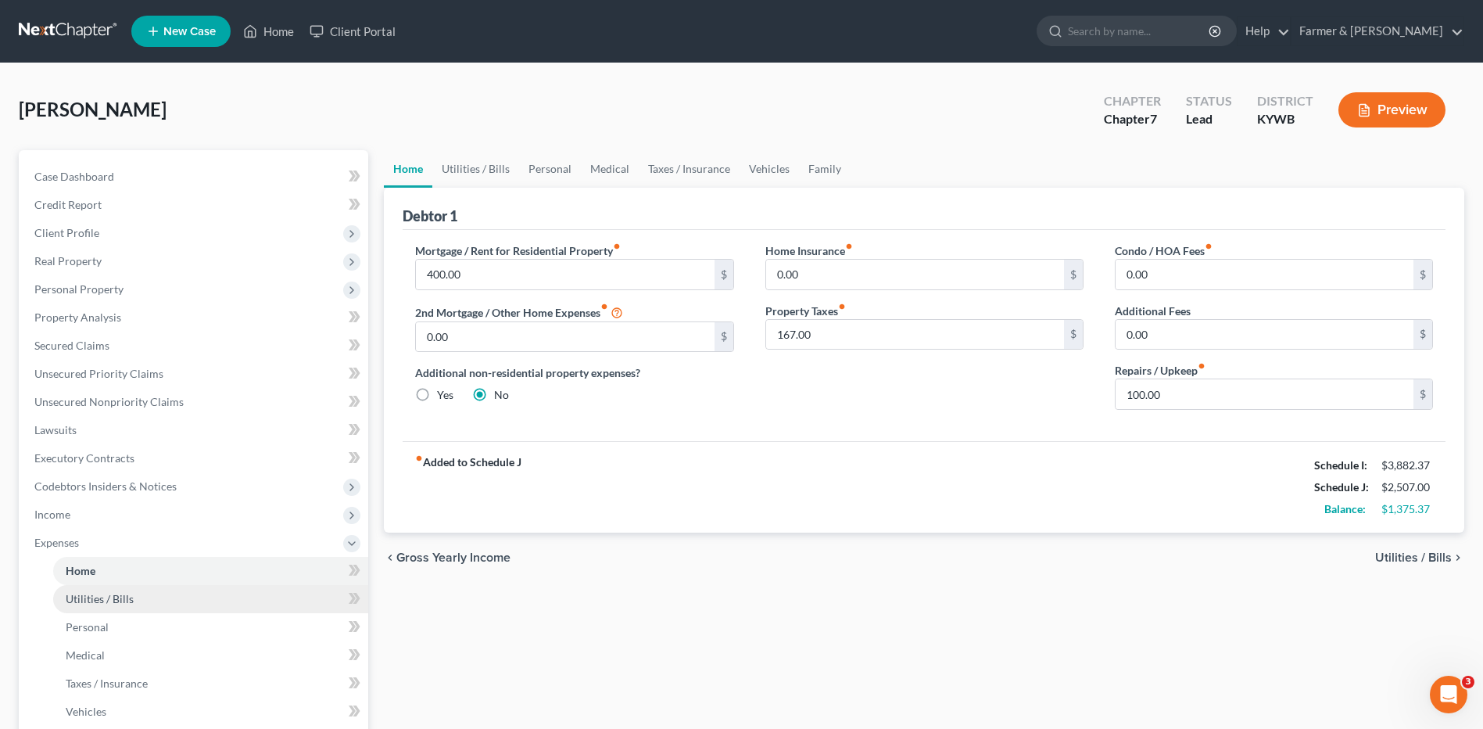
click at [116, 592] on span "Utilities / Bills" at bounding box center [100, 598] width 68 height 13
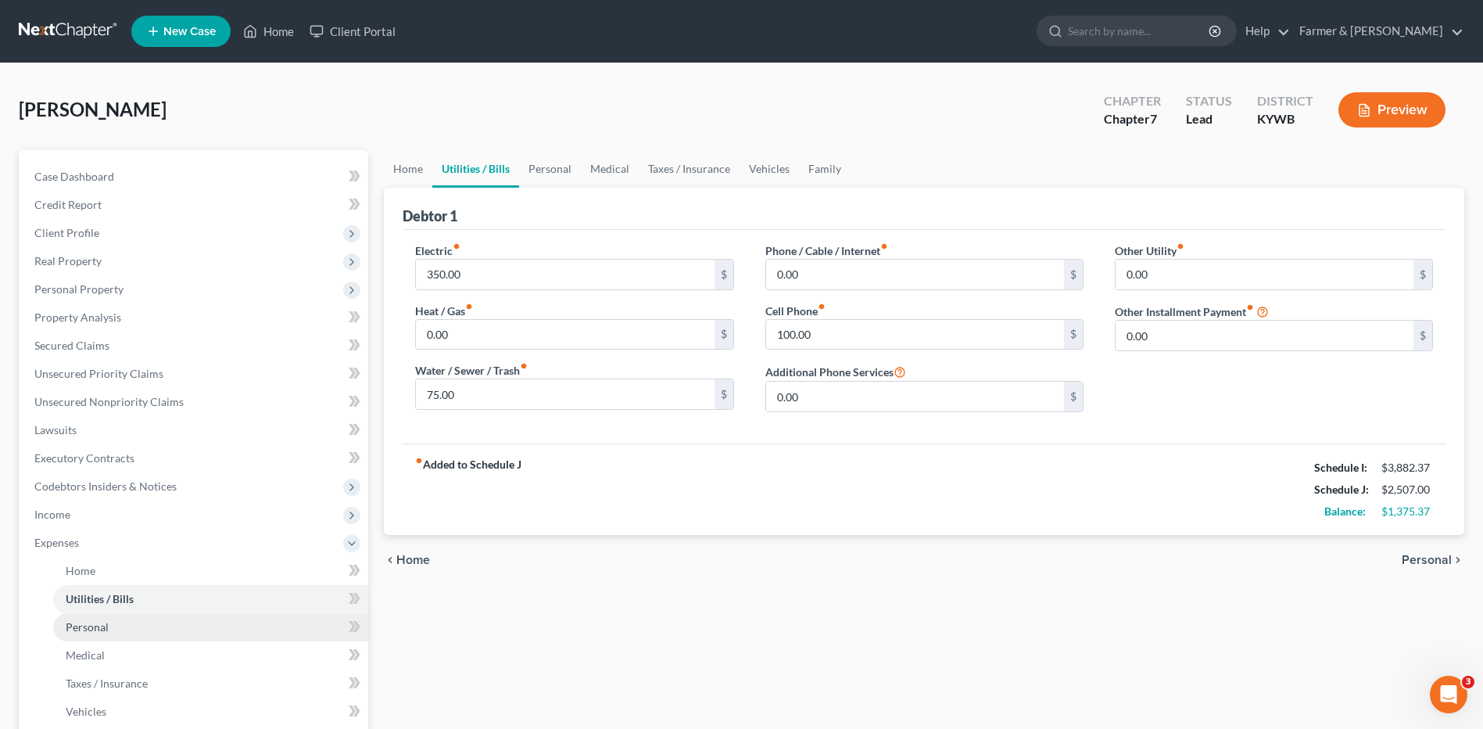
click at [121, 623] on link "Personal" at bounding box center [210, 627] width 315 height 28
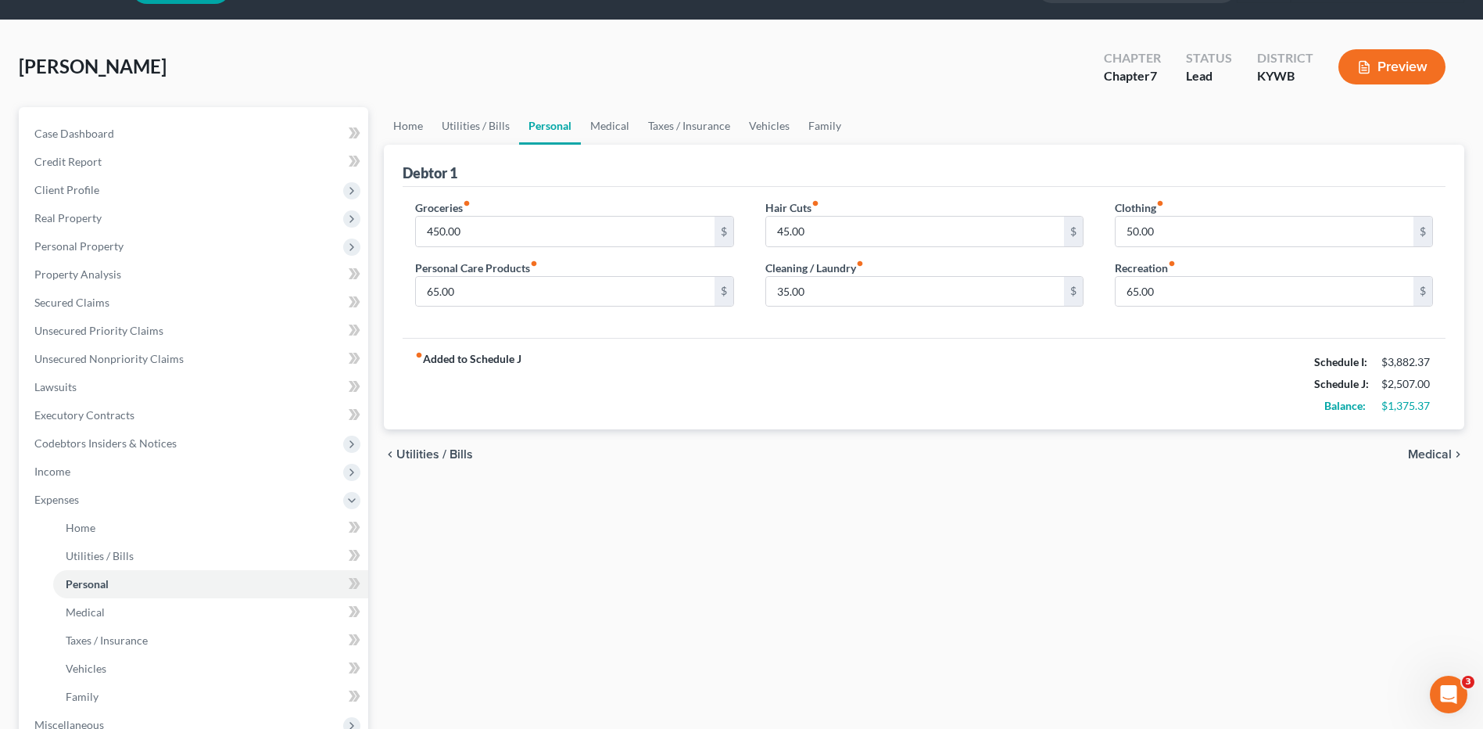
scroll to position [78, 0]
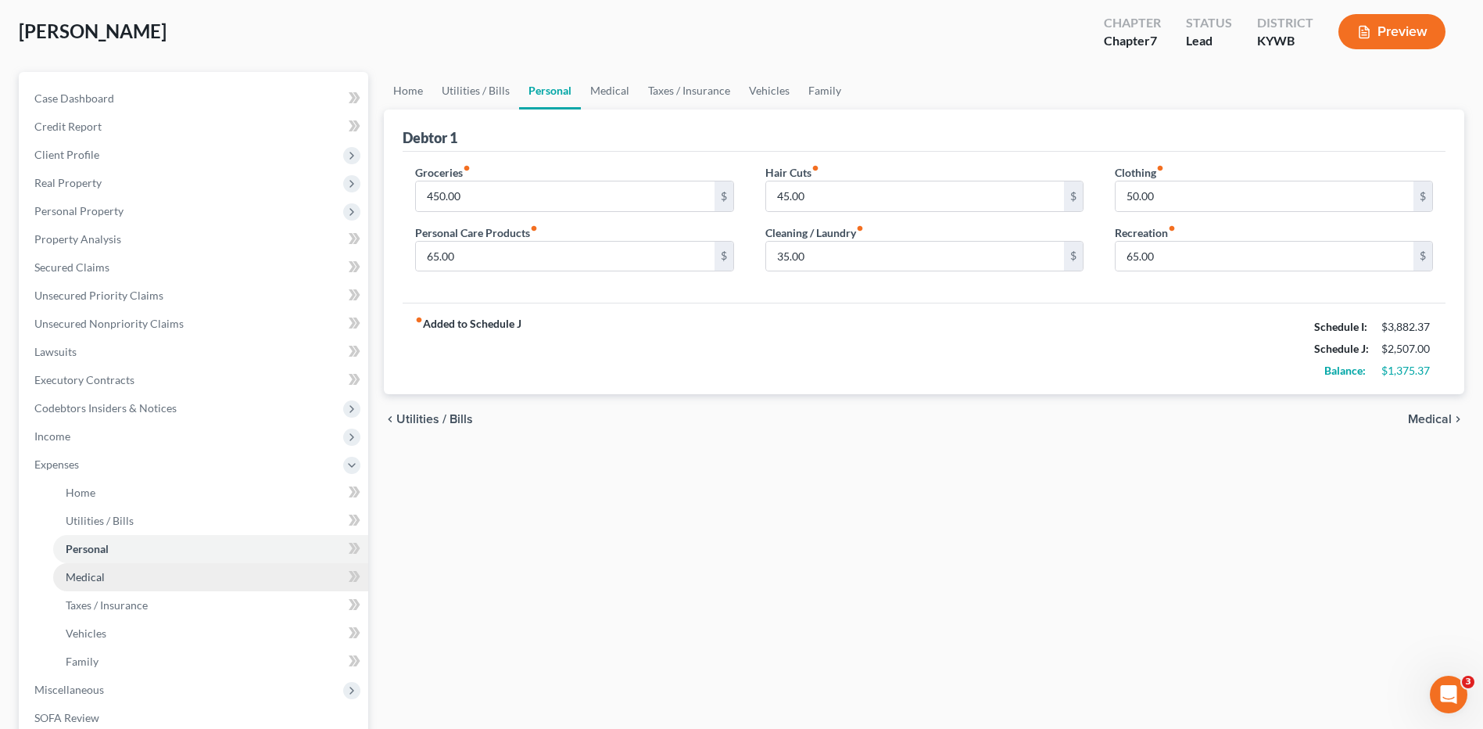
click at [109, 568] on link "Medical" at bounding box center [210, 577] width 315 height 28
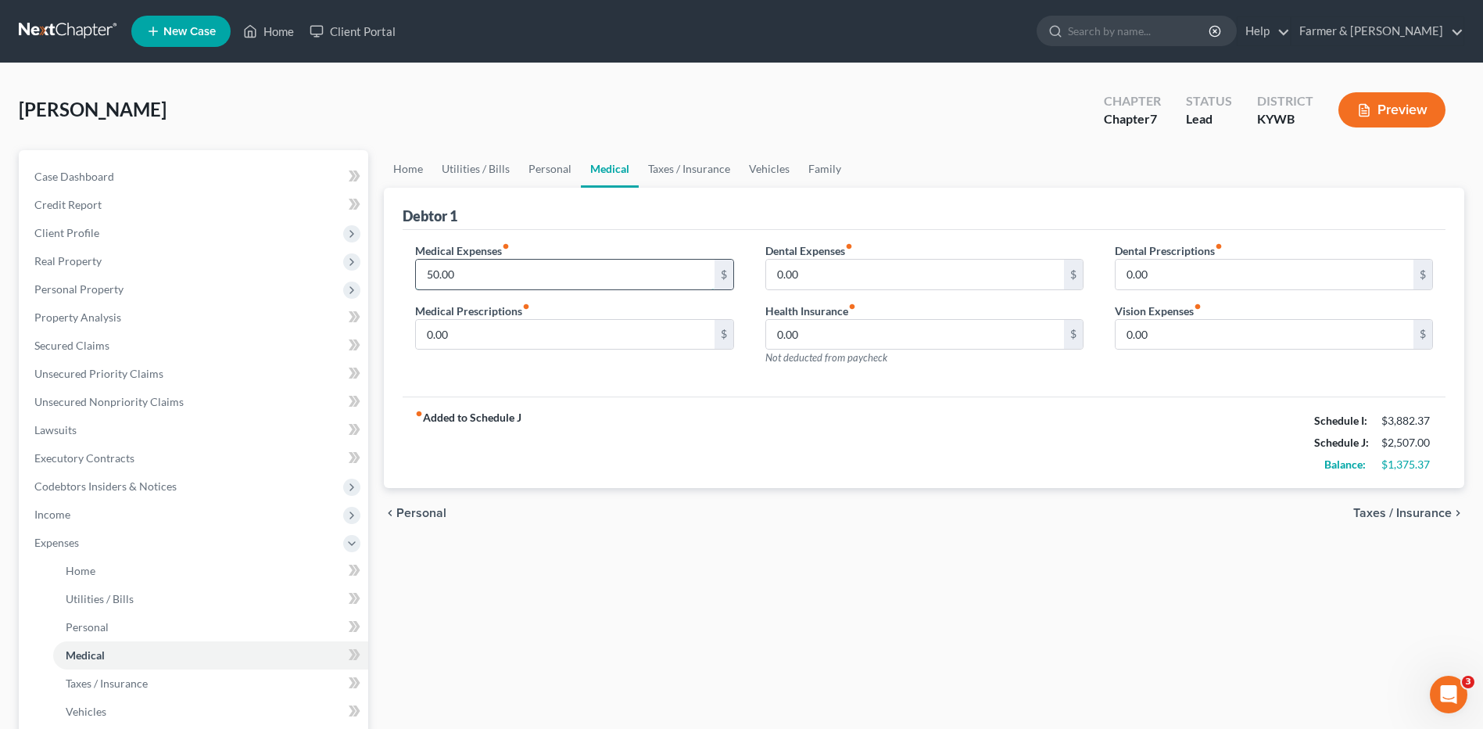
click at [548, 272] on input "50.00" at bounding box center [565, 275] width 298 height 30
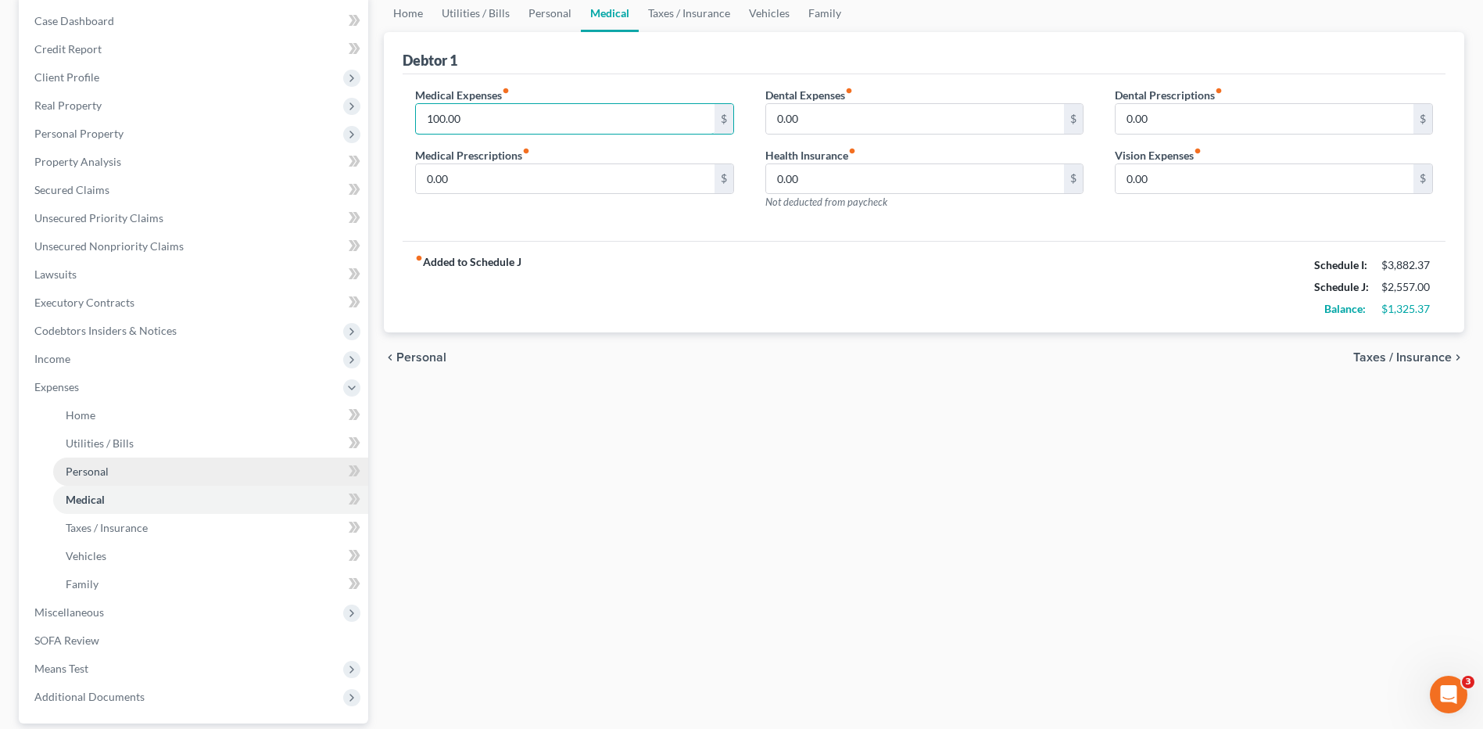
scroll to position [156, 0]
drag, startPoint x: 149, startPoint y: 543, endPoint x: 715, endPoint y: 521, distance: 566.5
click at [149, 543] on link "Vehicles" at bounding box center [210, 555] width 315 height 28
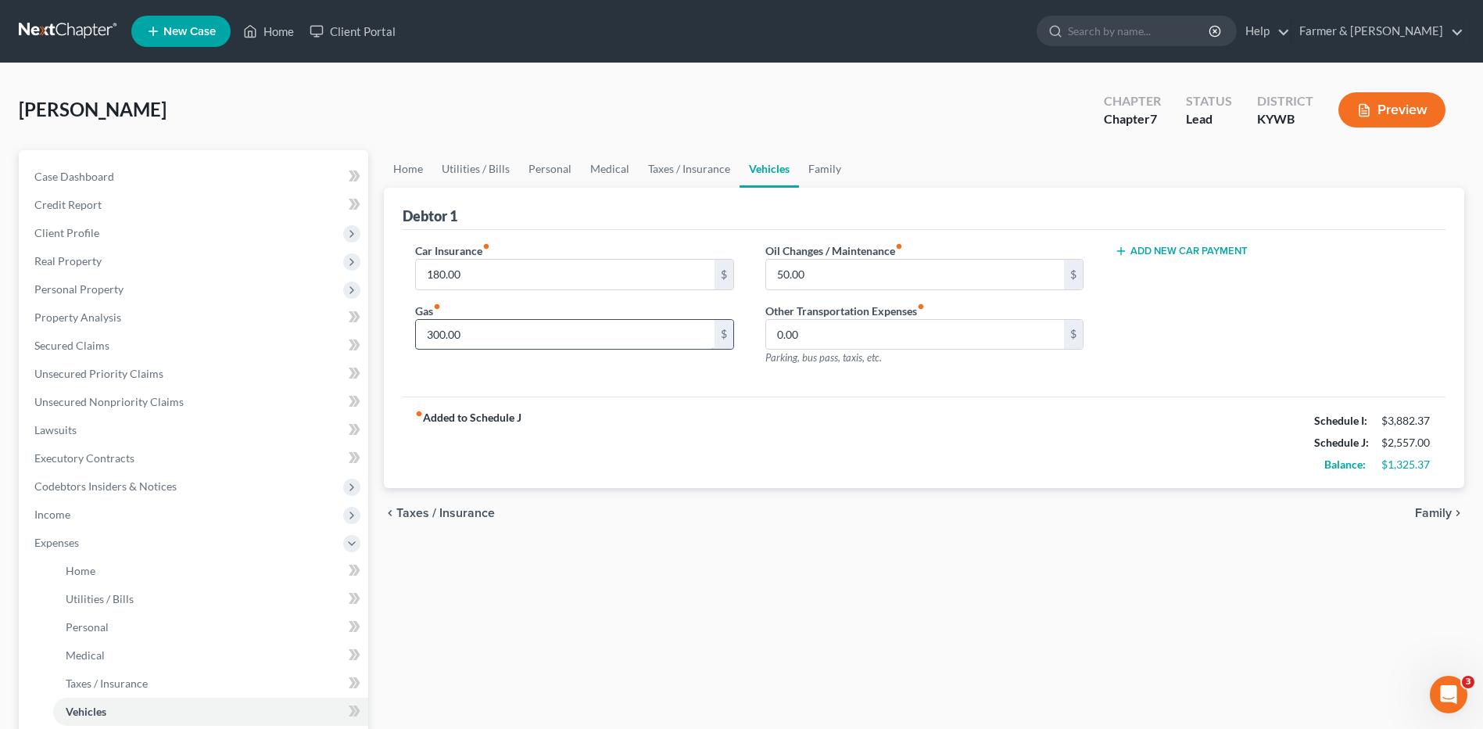
click at [498, 321] on input "300.00" at bounding box center [565, 335] width 298 height 30
click at [829, 519] on div "chevron_left Taxes / Insurance Family chevron_right" at bounding box center [924, 513] width 1080 height 50
click at [496, 276] on input "180.00" at bounding box center [565, 275] width 298 height 30
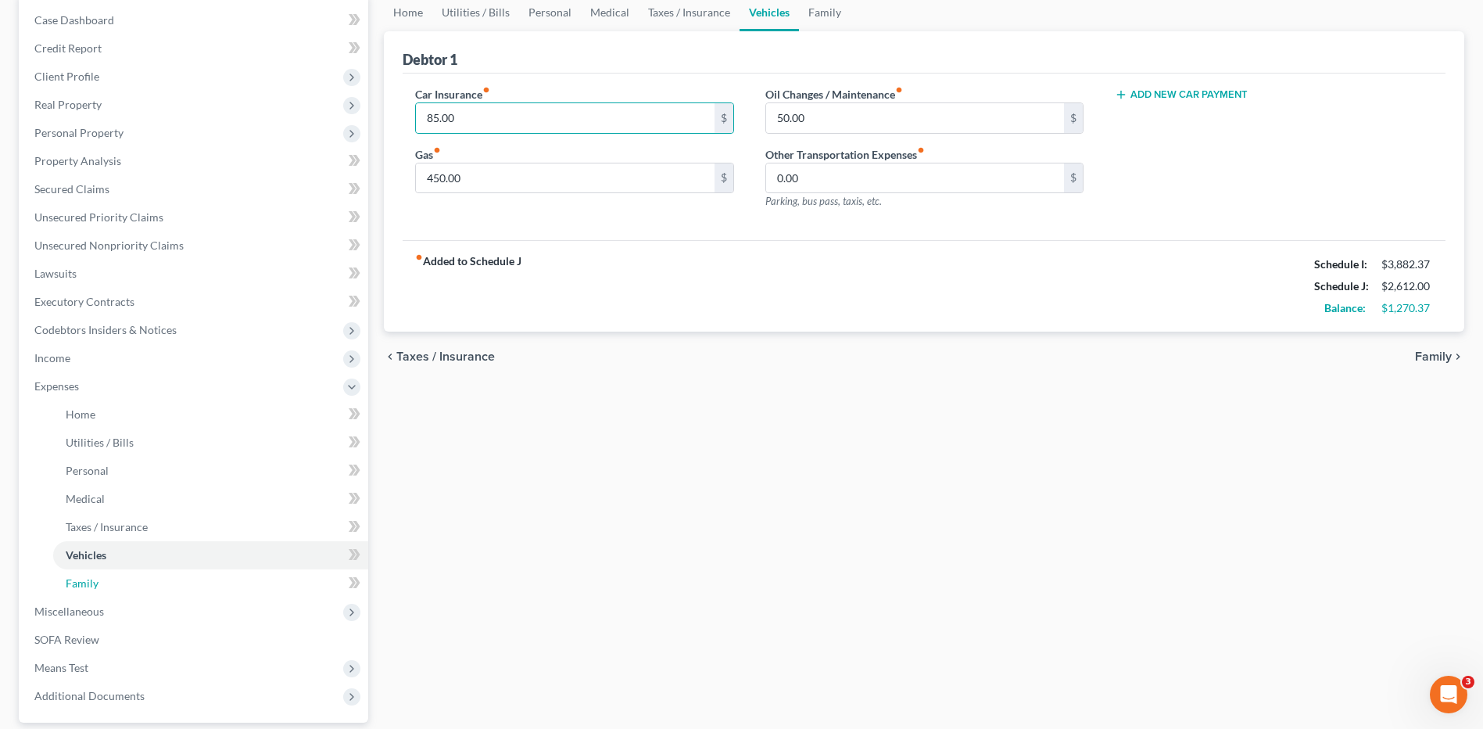
click at [131, 575] on link "Family" at bounding box center [210, 583] width 315 height 28
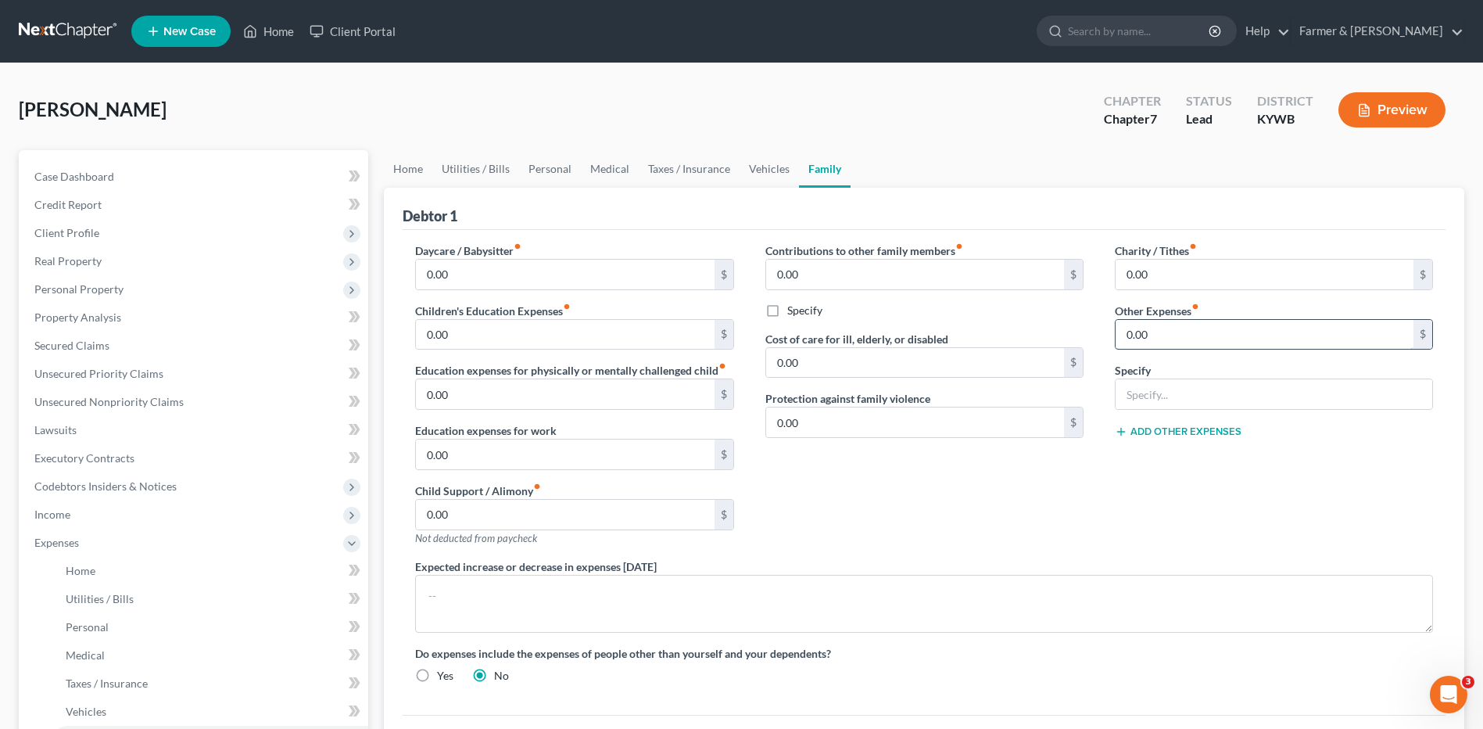
click at [1193, 327] on input "0.00" at bounding box center [1265, 335] width 298 height 30
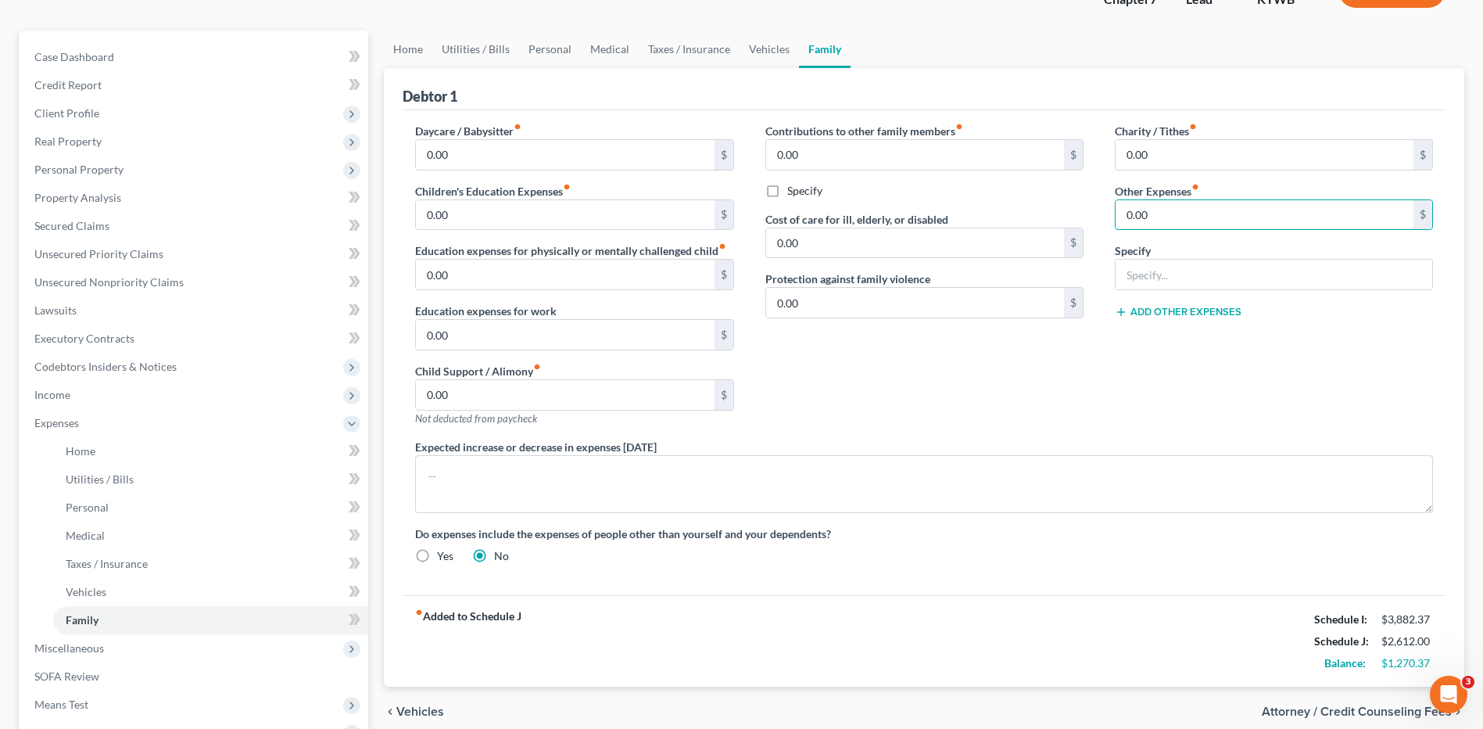
scroll to position [299, 0]
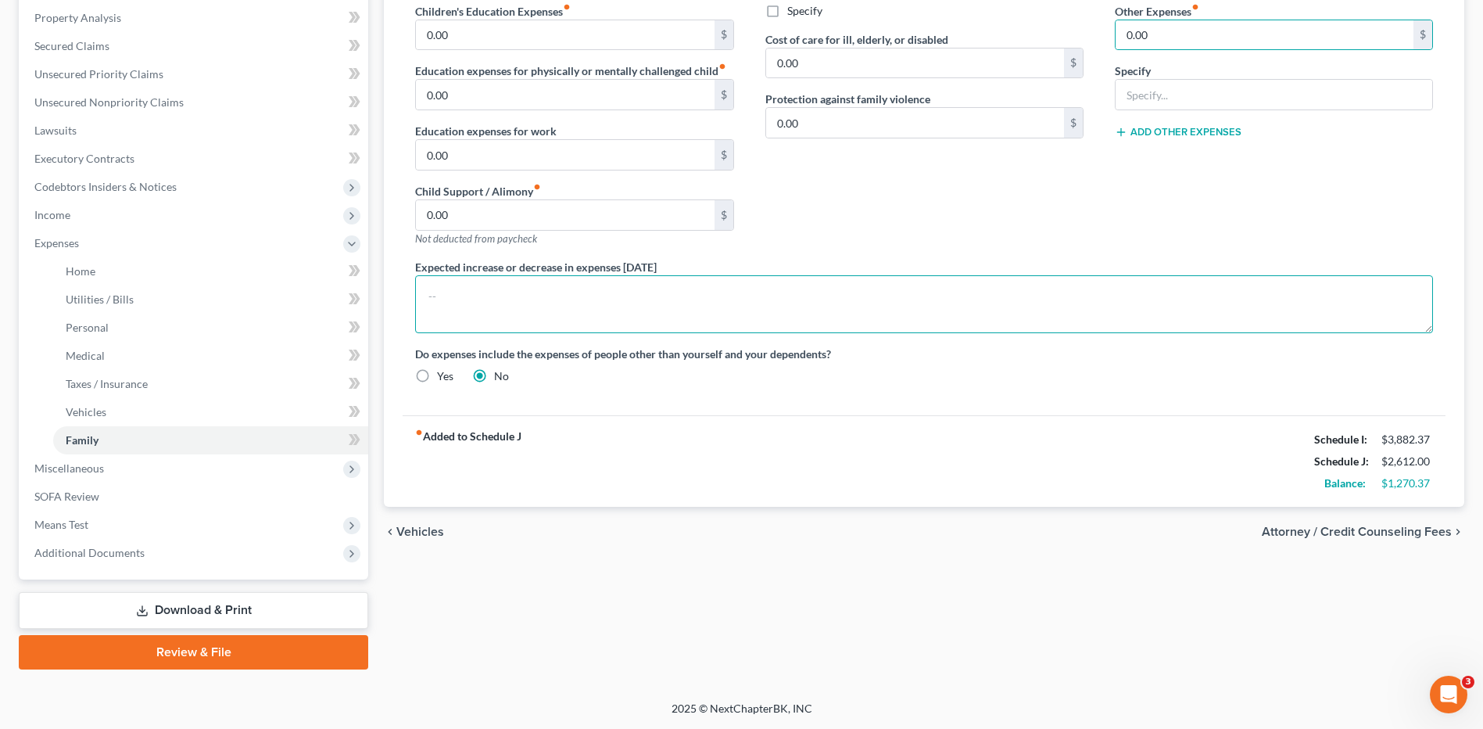
click at [485, 289] on textarea at bounding box center [924, 304] width 1018 height 58
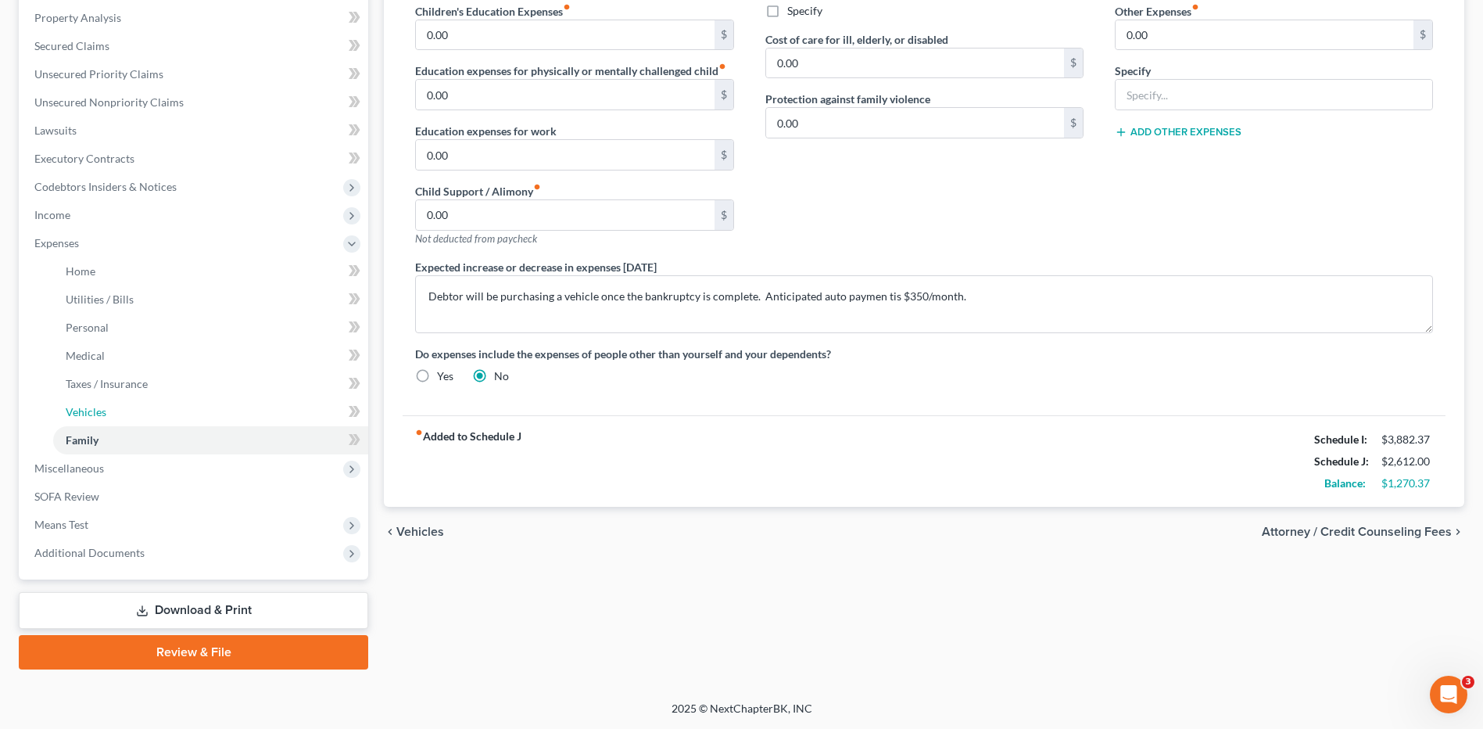
drag, startPoint x: 132, startPoint y: 414, endPoint x: 1057, endPoint y: 278, distance: 934.7
click at [132, 414] on link "Vehicles" at bounding box center [210, 412] width 315 height 28
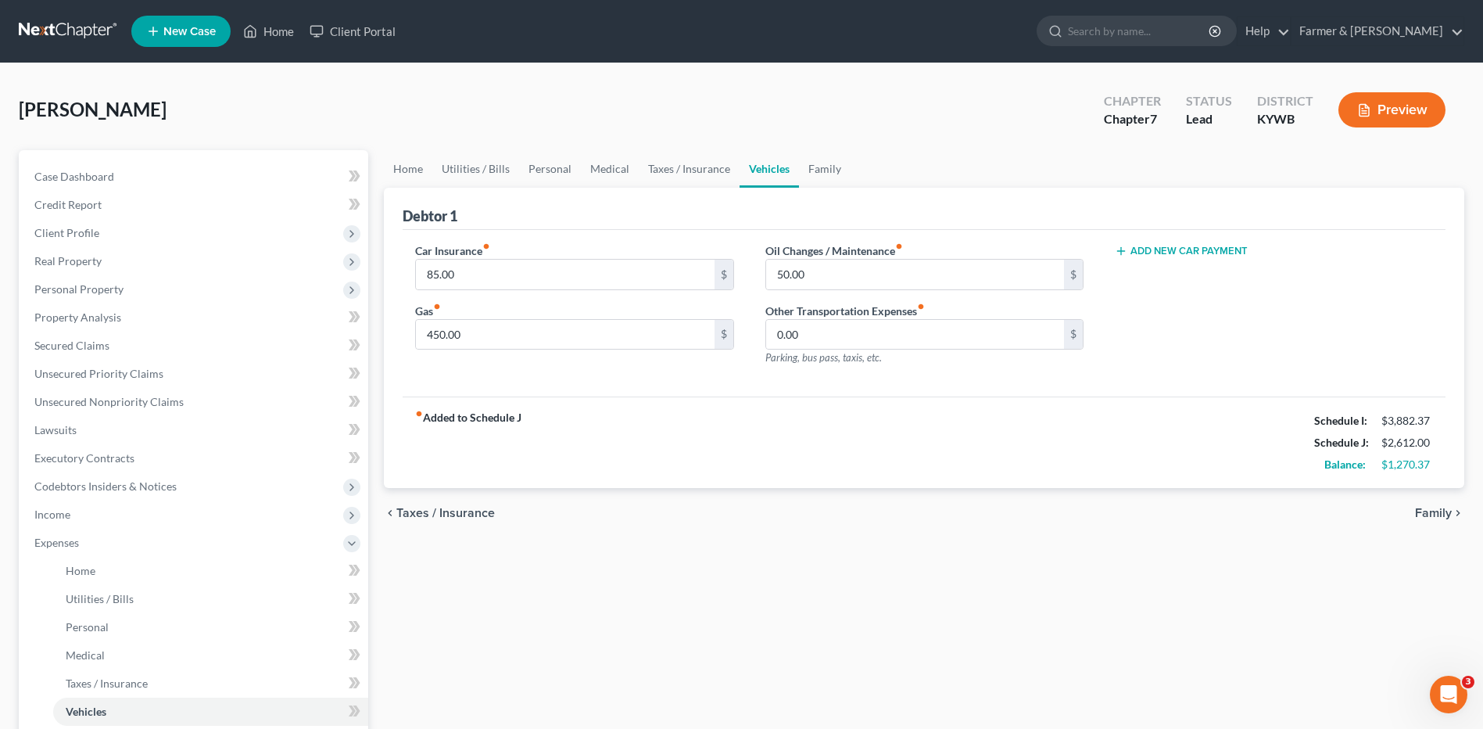
click at [1184, 249] on button "Add New Car Payment" at bounding box center [1181, 251] width 133 height 13
click at [1202, 287] on input "text" at bounding box center [1251, 275] width 271 height 30
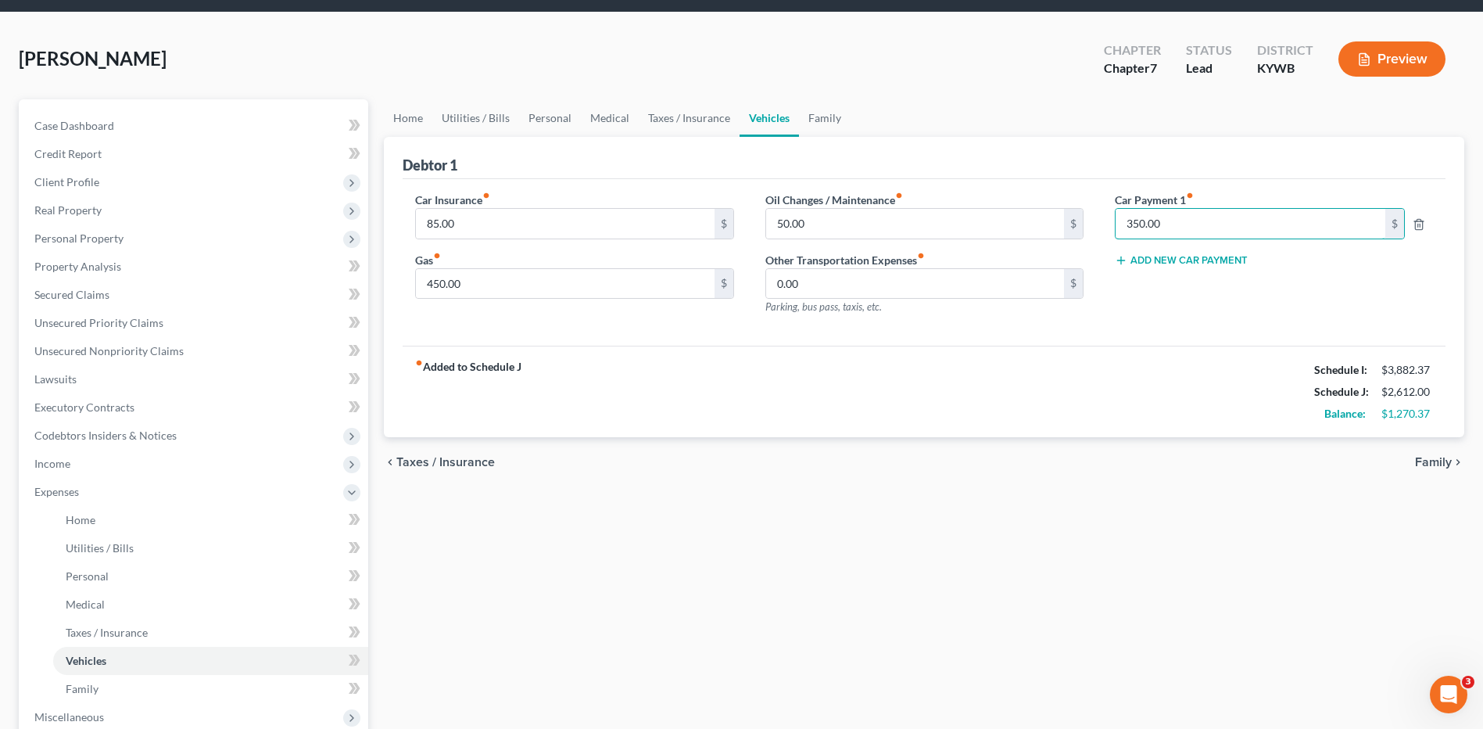
scroll to position [78, 0]
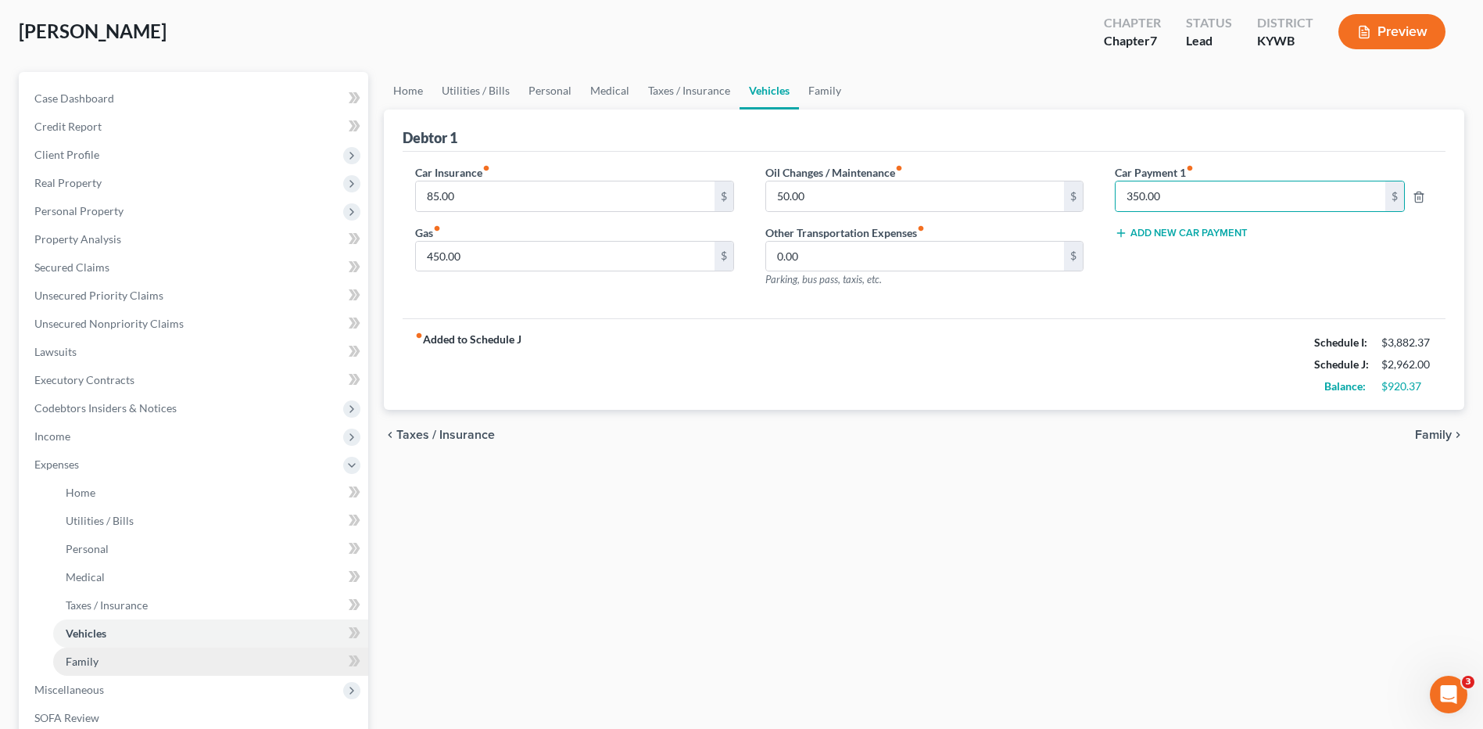
click at [124, 655] on link "Family" at bounding box center [210, 661] width 315 height 28
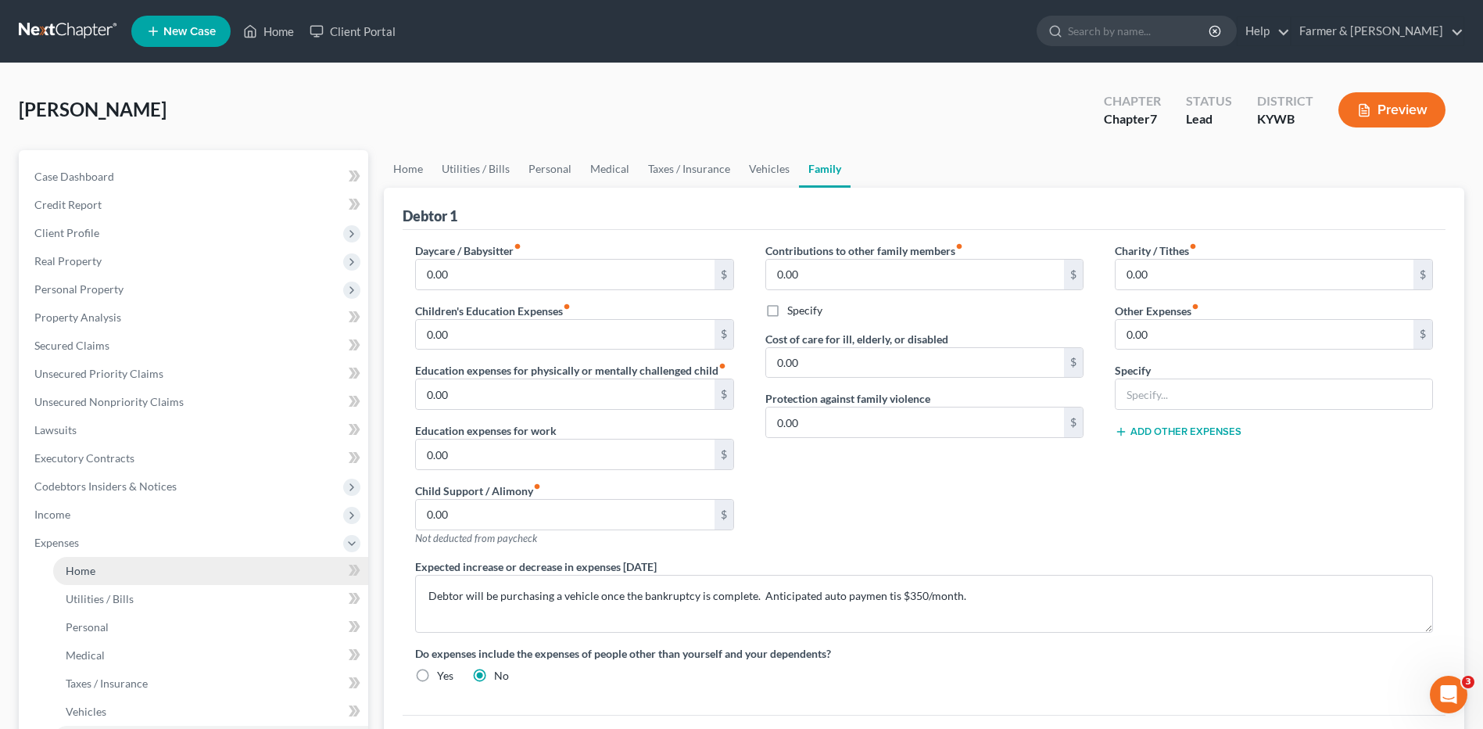
click at [146, 567] on link "Home" at bounding box center [210, 571] width 315 height 28
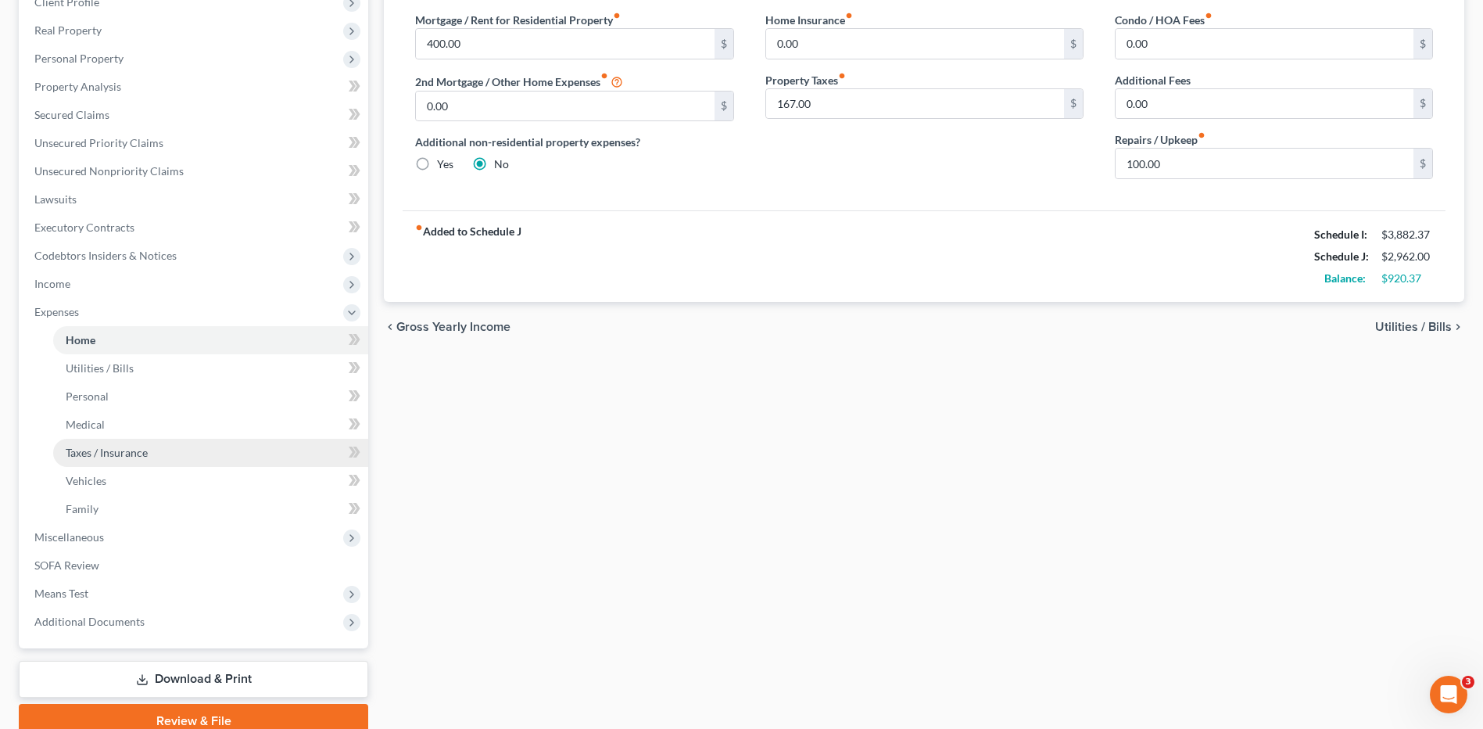
scroll to position [235, 0]
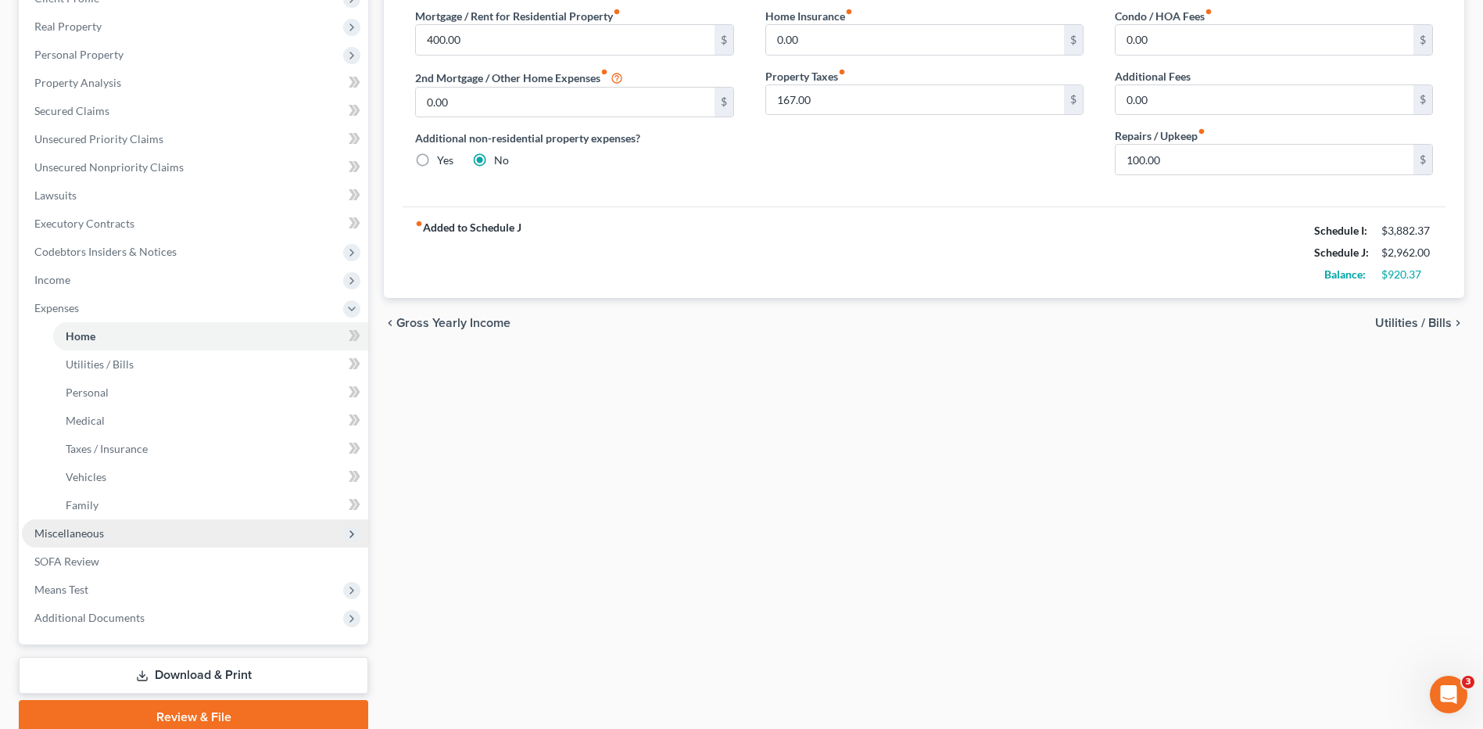
click at [101, 530] on span "Miscellaneous" at bounding box center [69, 532] width 70 height 13
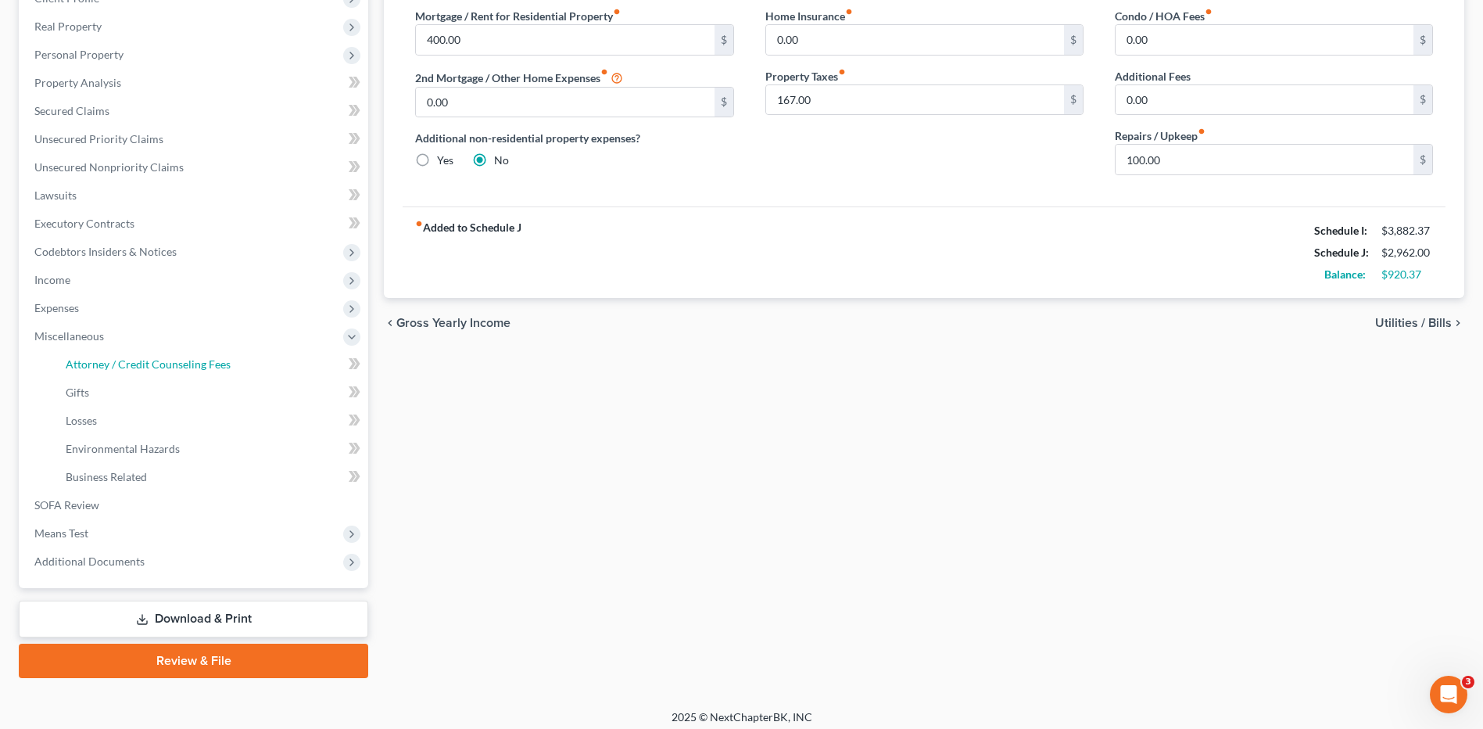
click at [199, 365] on span "Attorney / Credit Counseling Fees" at bounding box center [148, 363] width 165 height 13
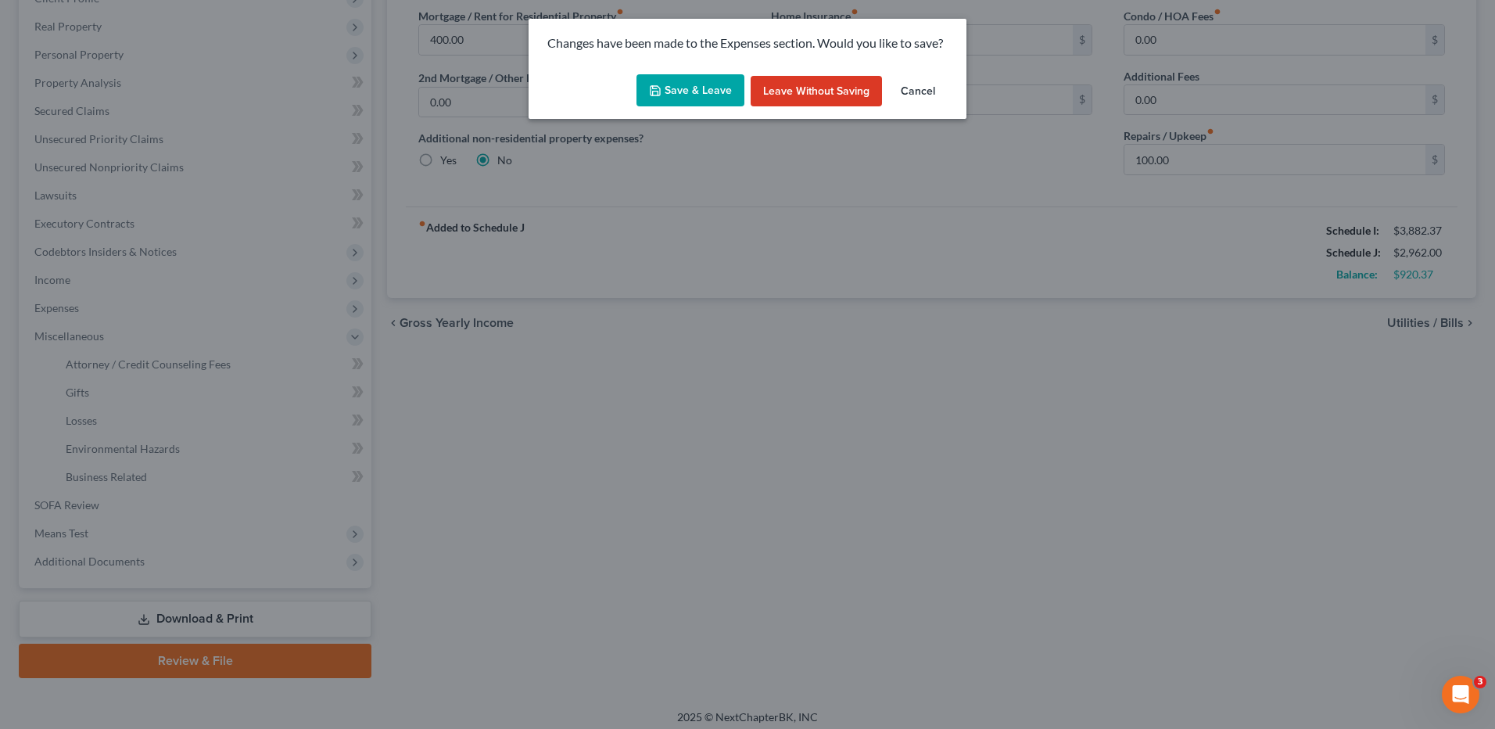
click at [692, 91] on button "Save & Leave" at bounding box center [690, 90] width 108 height 33
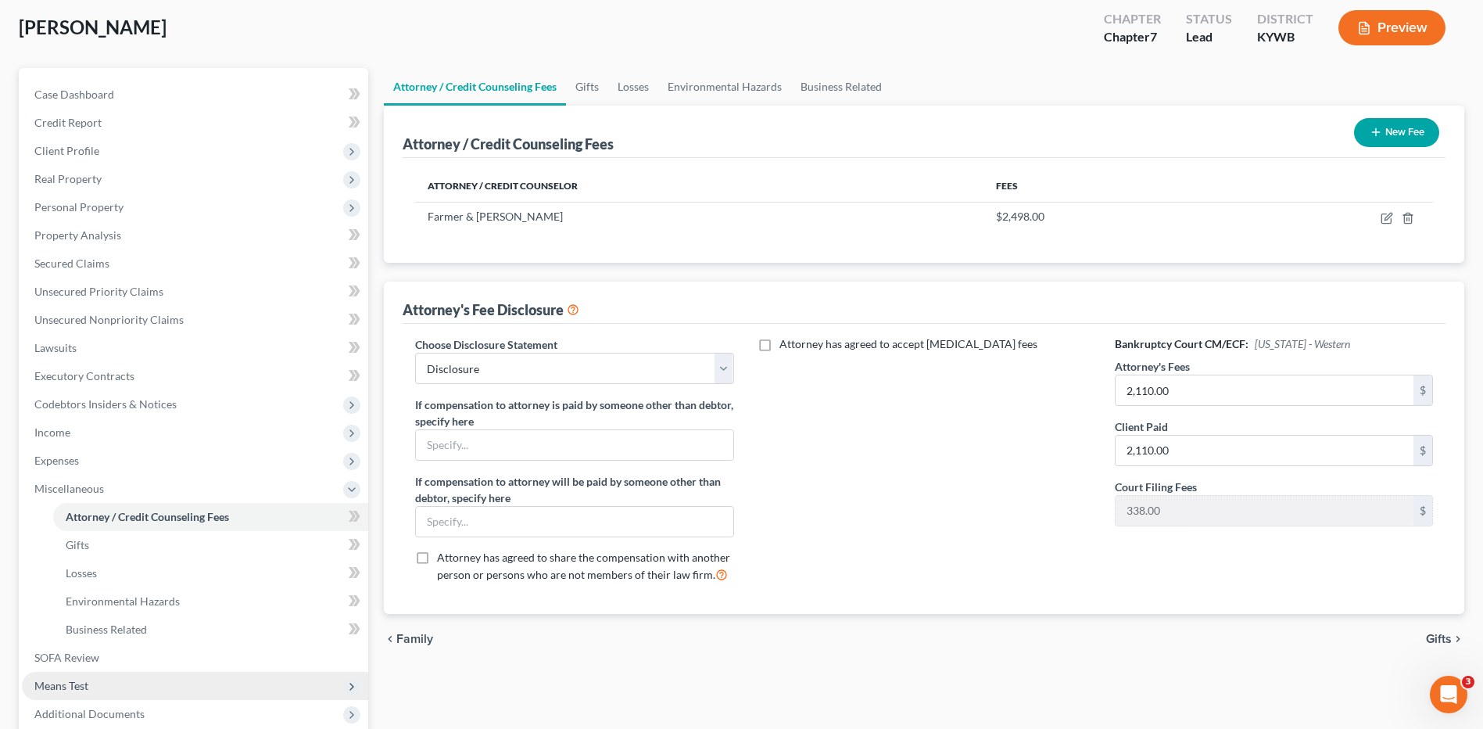
scroll to position [156, 0]
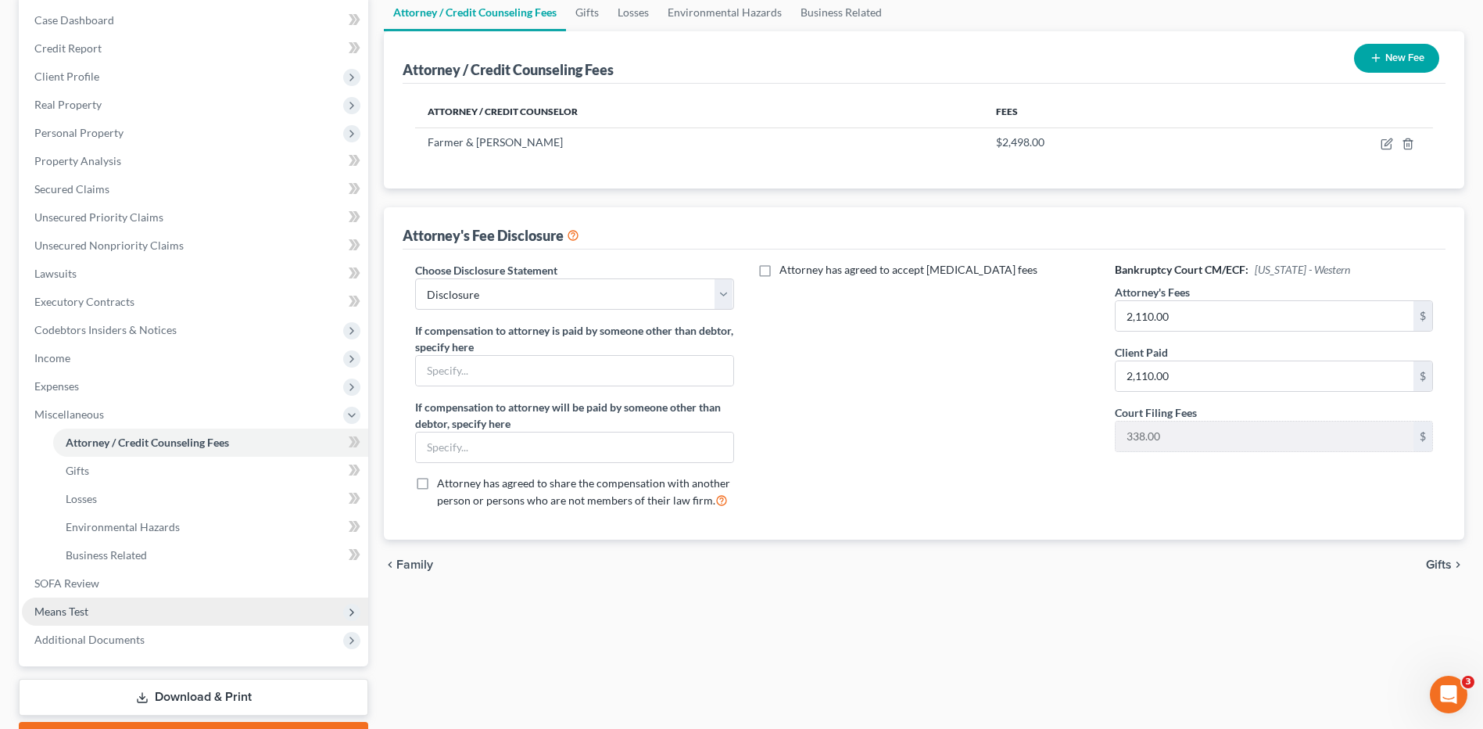
click at [106, 604] on span "Means Test" at bounding box center [195, 611] width 346 height 28
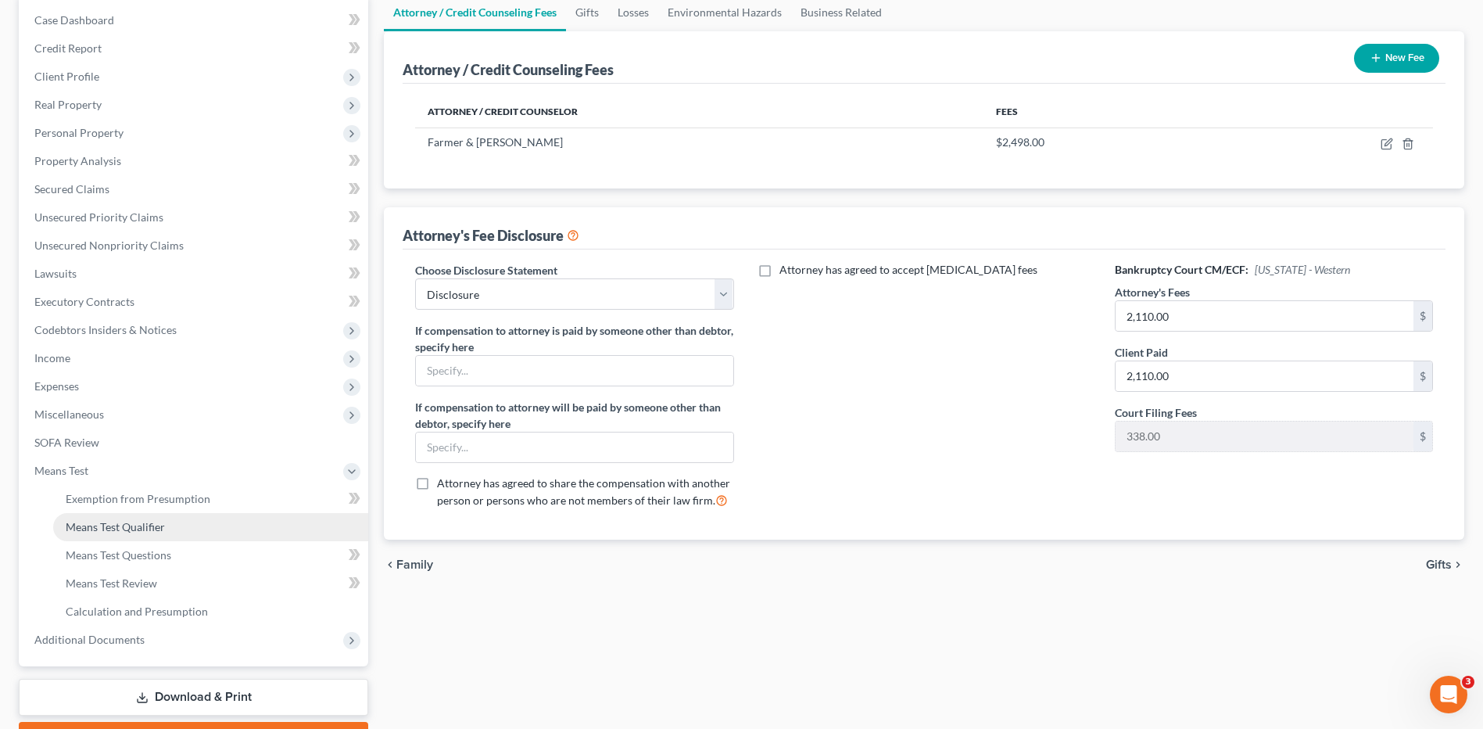
click at [152, 529] on span "Means Test Qualifier" at bounding box center [115, 526] width 99 height 13
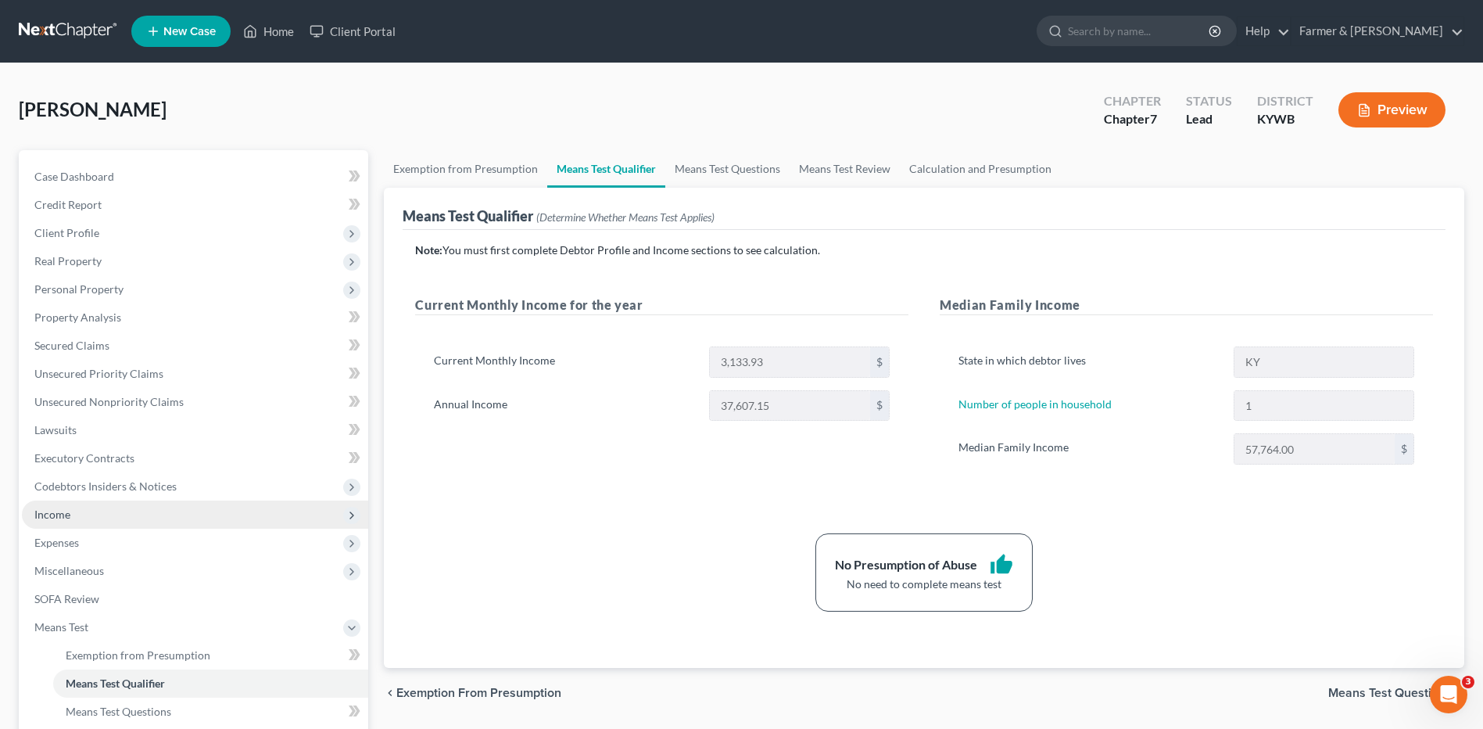
click at [152, 515] on span "Income" at bounding box center [195, 514] width 346 height 28
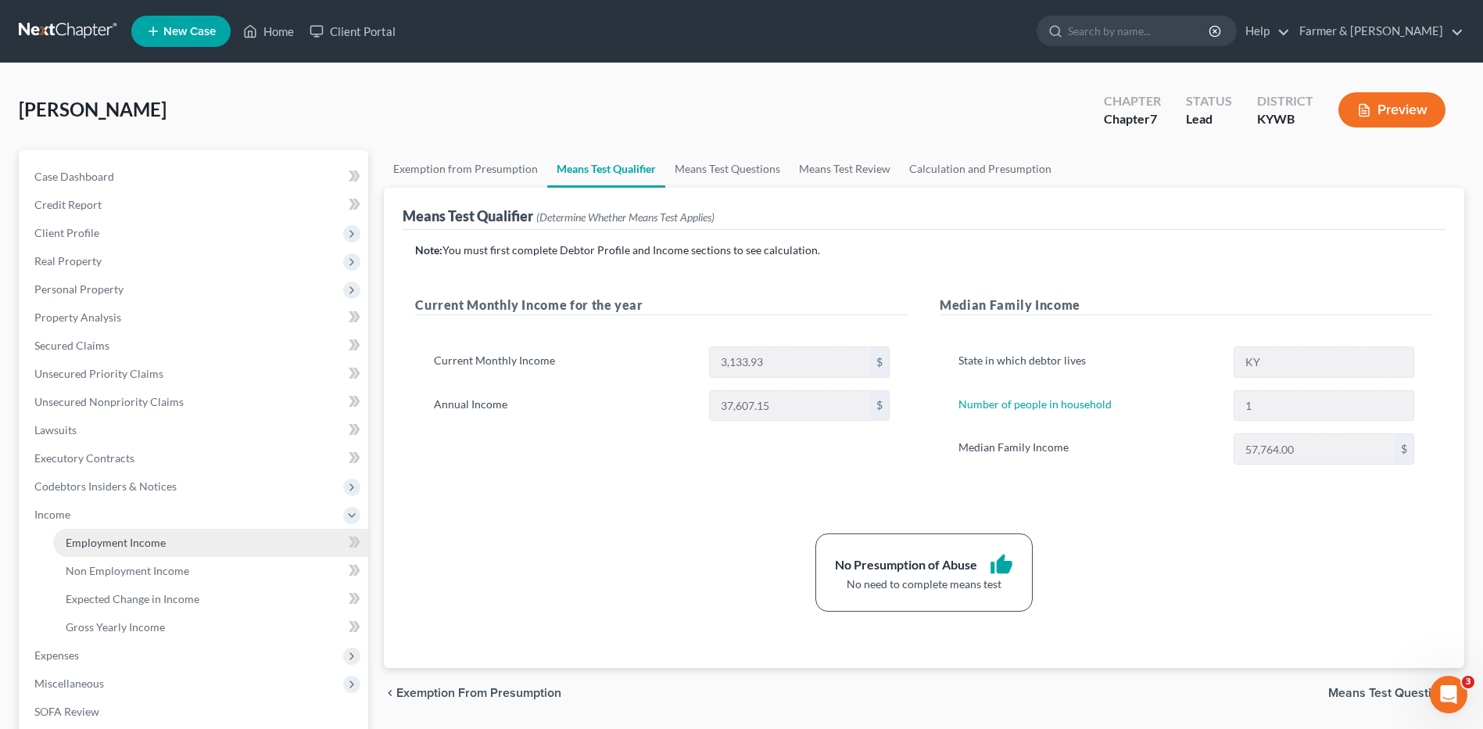
click at [142, 537] on span "Employment Income" at bounding box center [116, 542] width 100 height 13
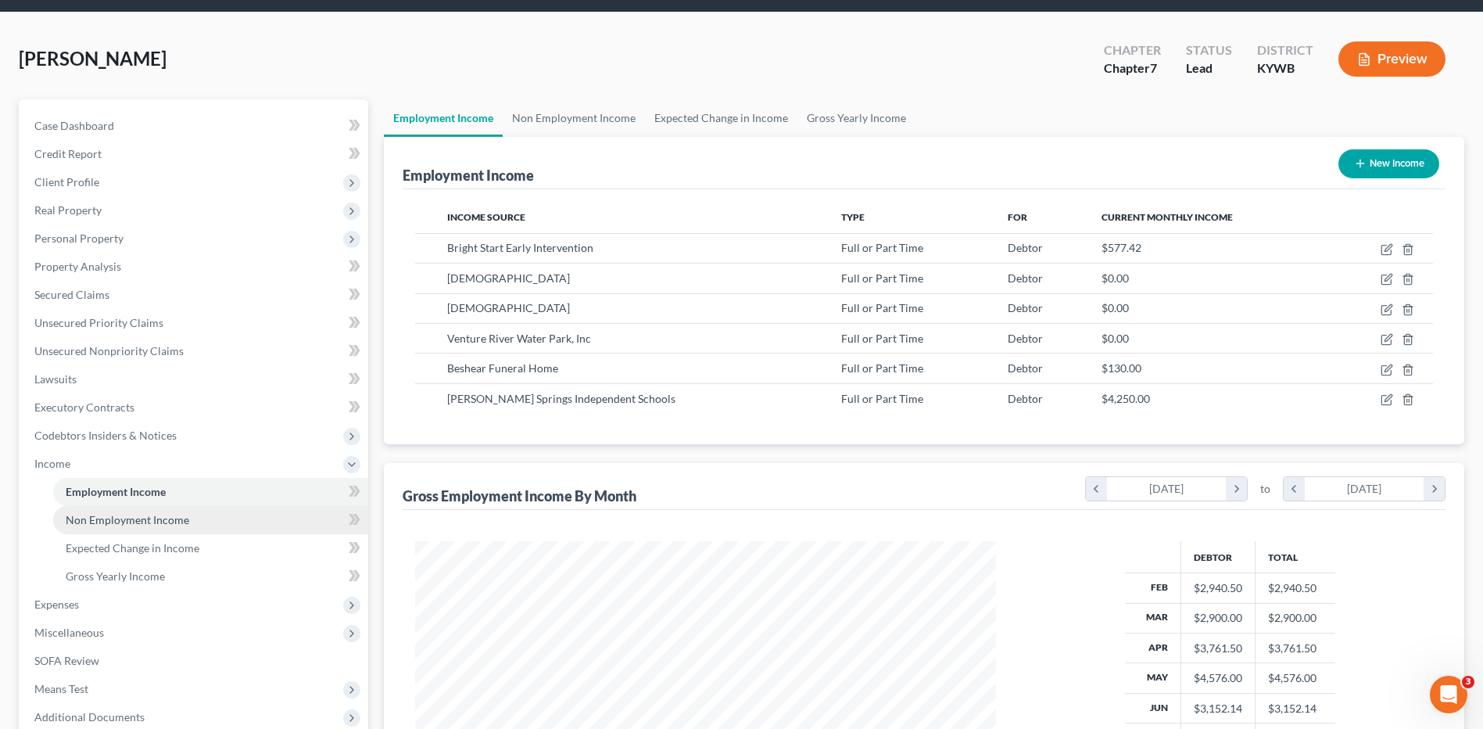
scroll to position [78, 0]
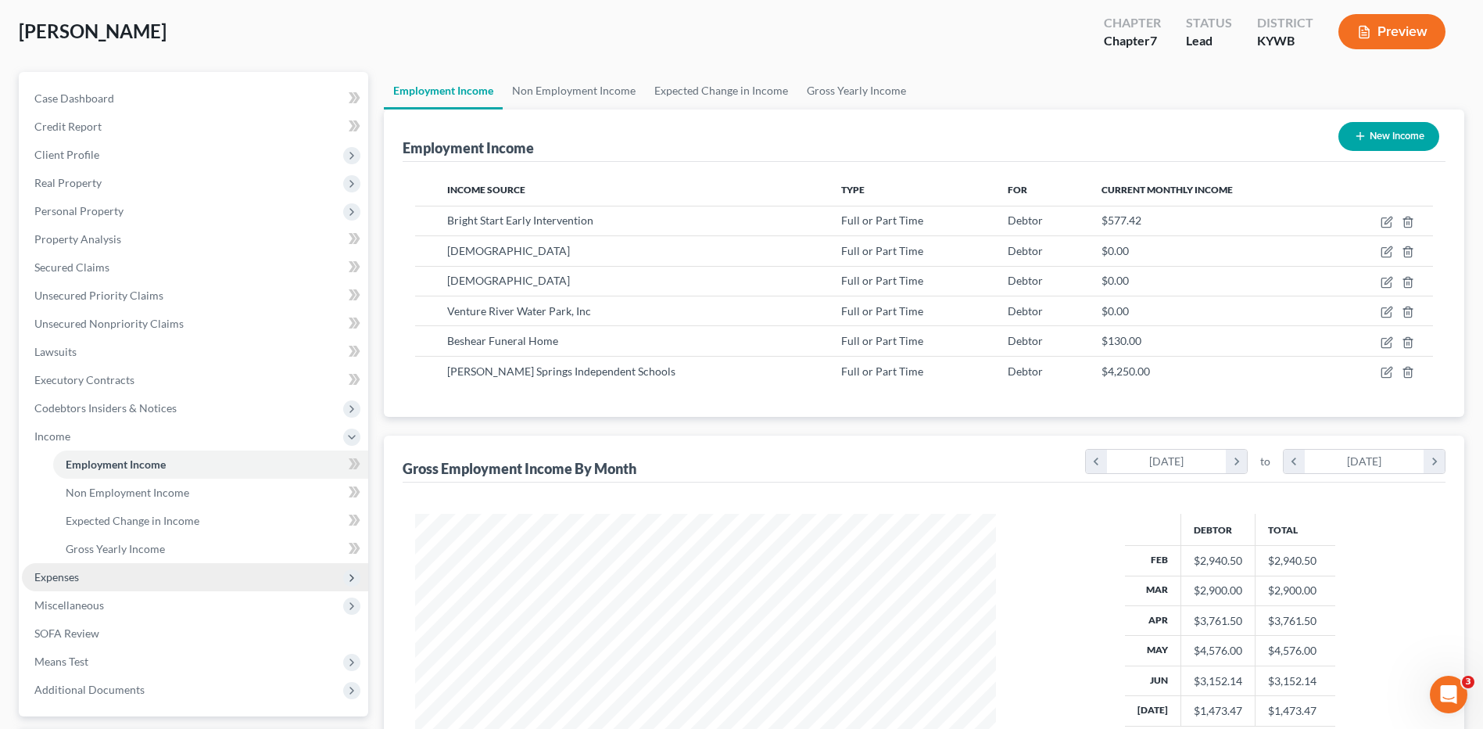
click at [61, 567] on span "Expenses" at bounding box center [195, 577] width 346 height 28
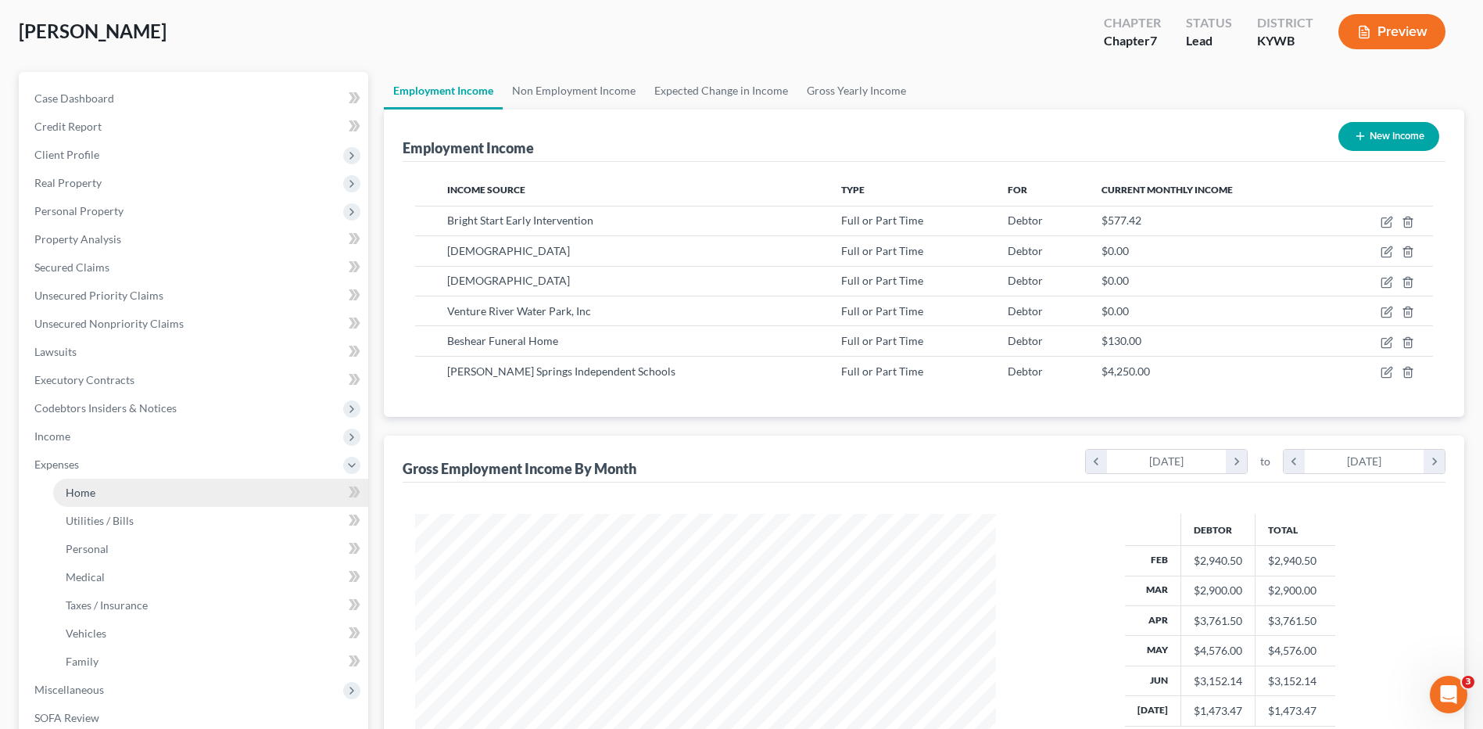
click at [100, 503] on link "Home" at bounding box center [210, 492] width 315 height 28
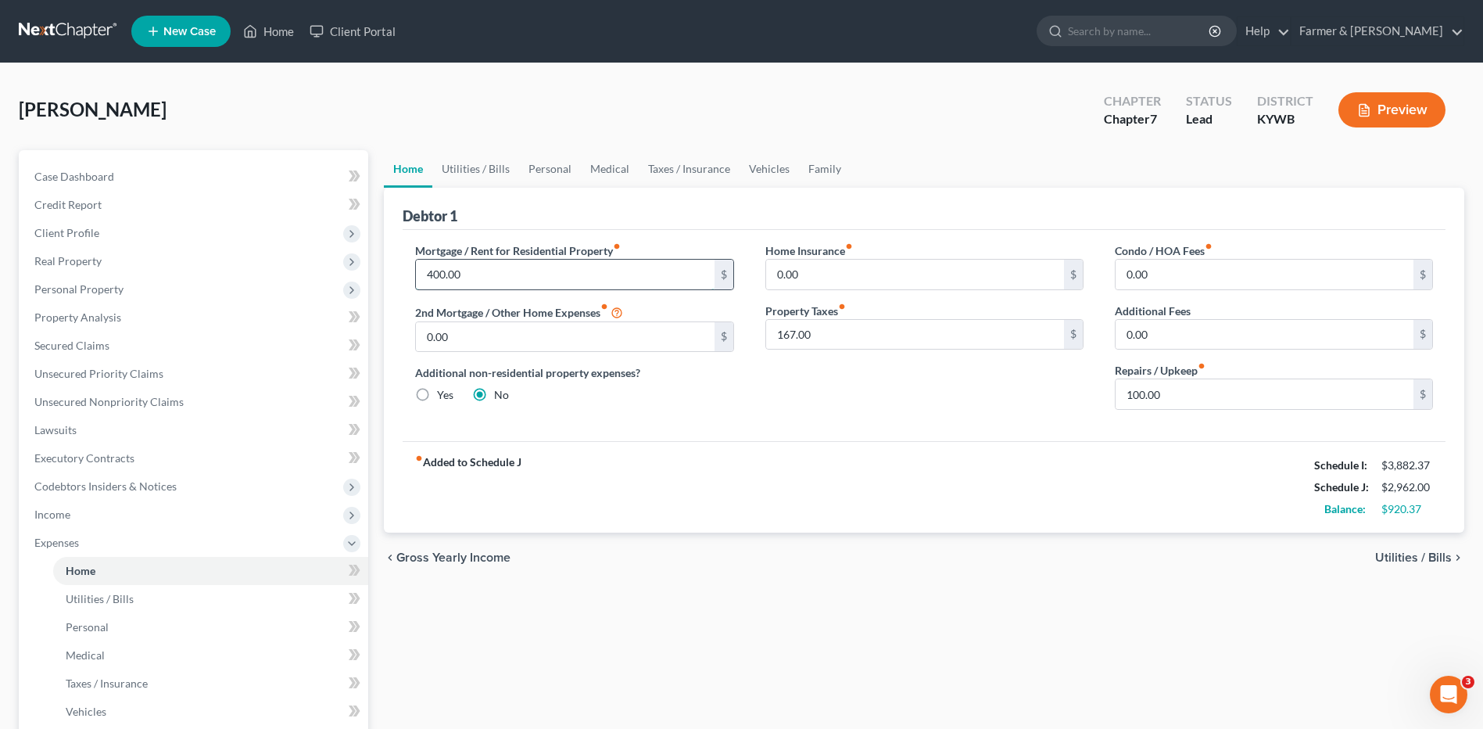
drag, startPoint x: 500, startPoint y: 275, endPoint x: 557, endPoint y: 274, distance: 57.9
click at [500, 275] on input "400.00" at bounding box center [565, 275] width 298 height 30
click at [143, 601] on link "Utilities / Bills" at bounding box center [210, 599] width 315 height 28
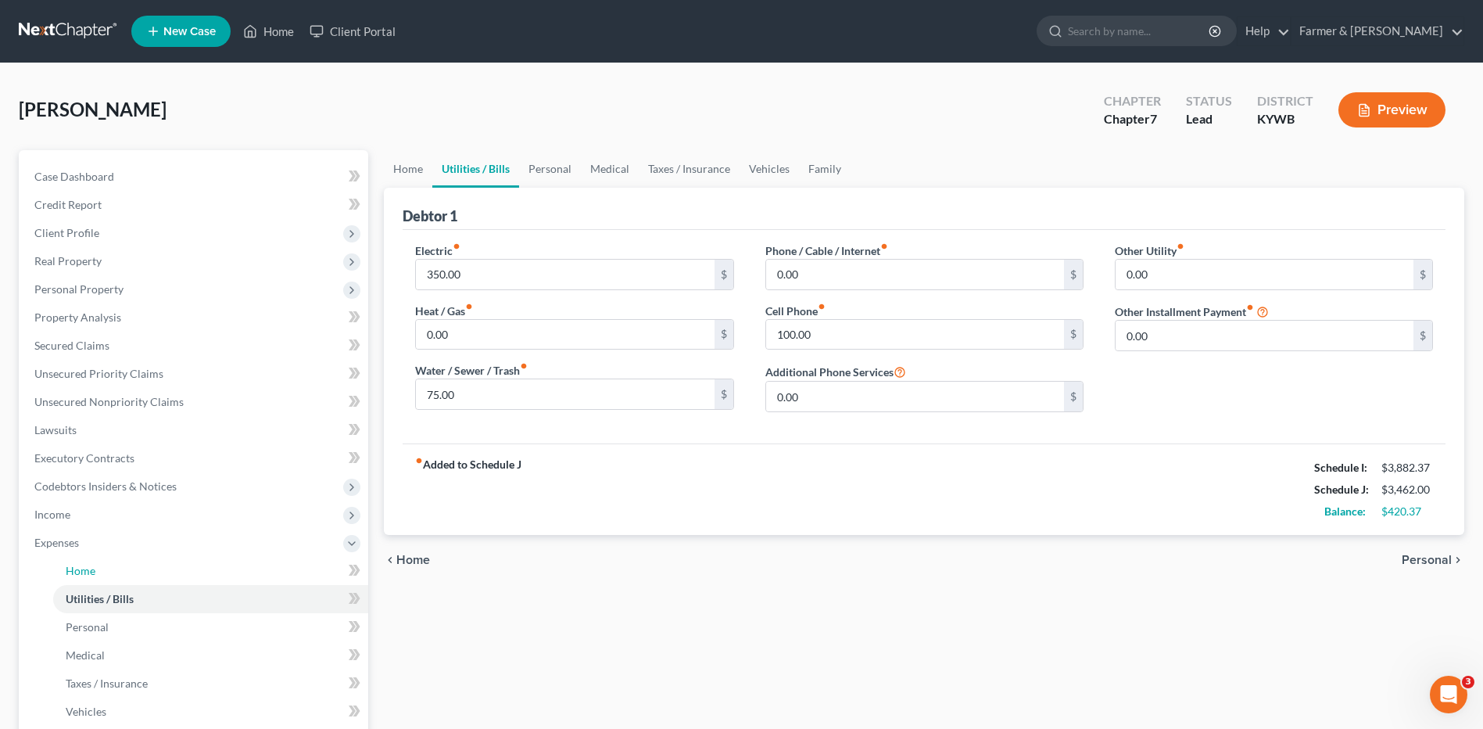
click at [145, 561] on link "Home" at bounding box center [210, 571] width 315 height 28
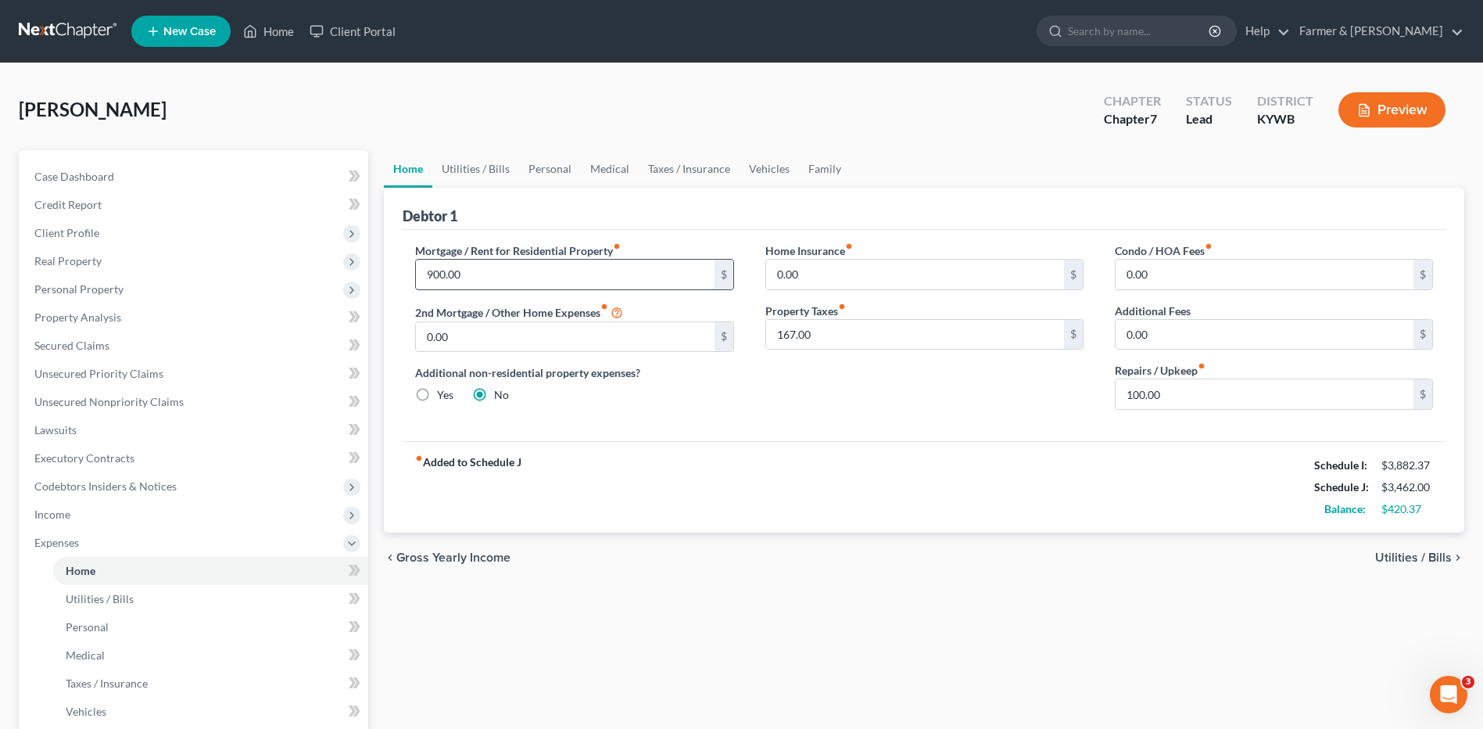
click at [478, 278] on input "900.00" at bounding box center [565, 275] width 298 height 30
click at [174, 585] on link "Utilities / Bills" at bounding box center [210, 599] width 315 height 28
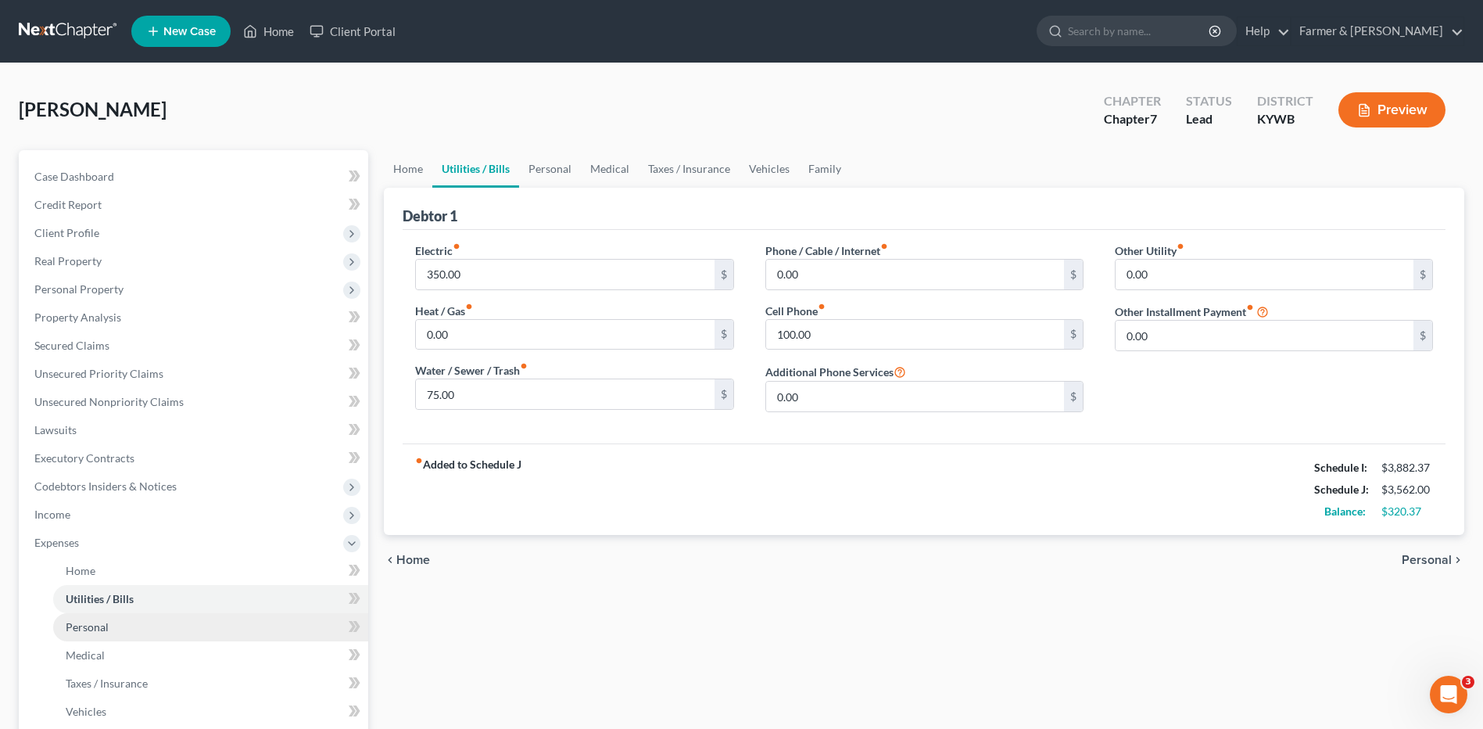
click at [134, 628] on link "Personal" at bounding box center [210, 627] width 315 height 28
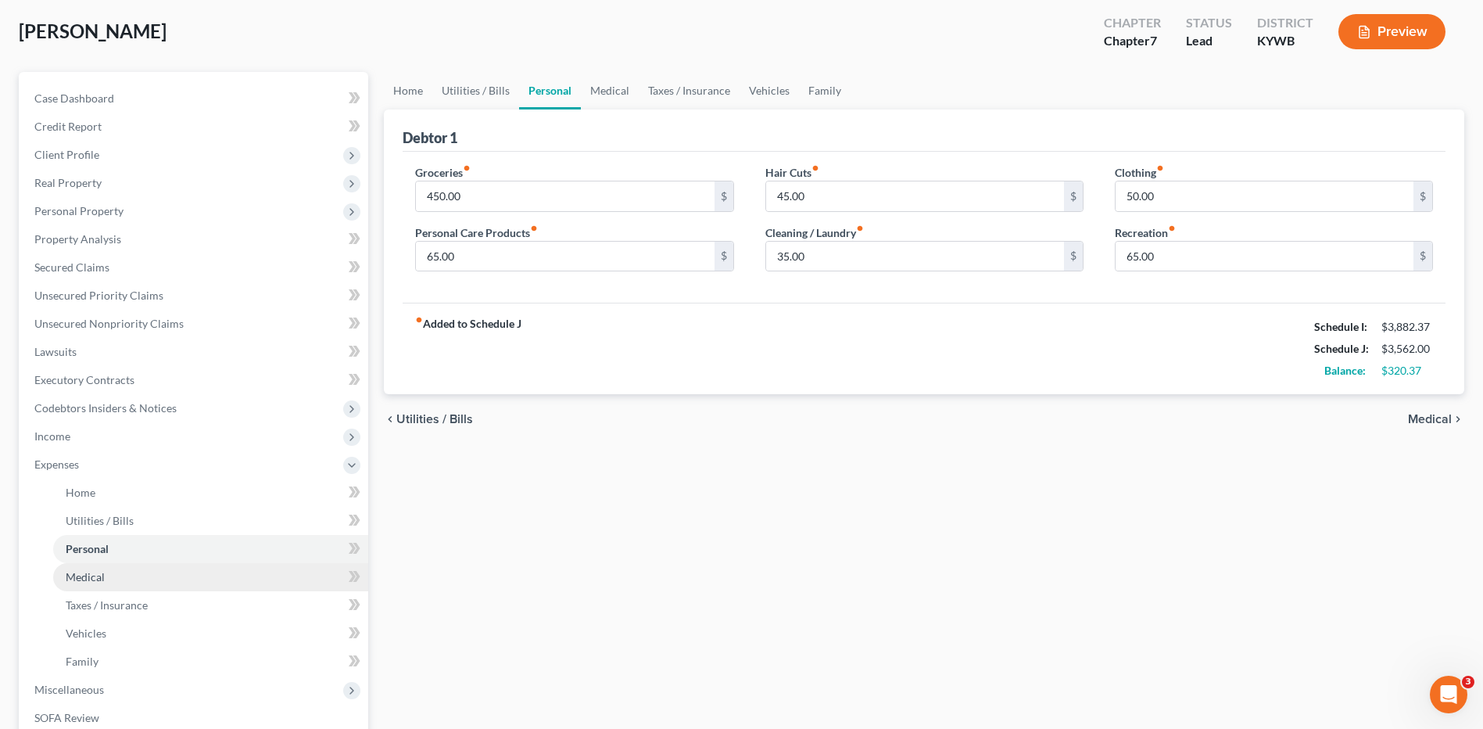
click at [120, 568] on link "Medical" at bounding box center [210, 577] width 315 height 28
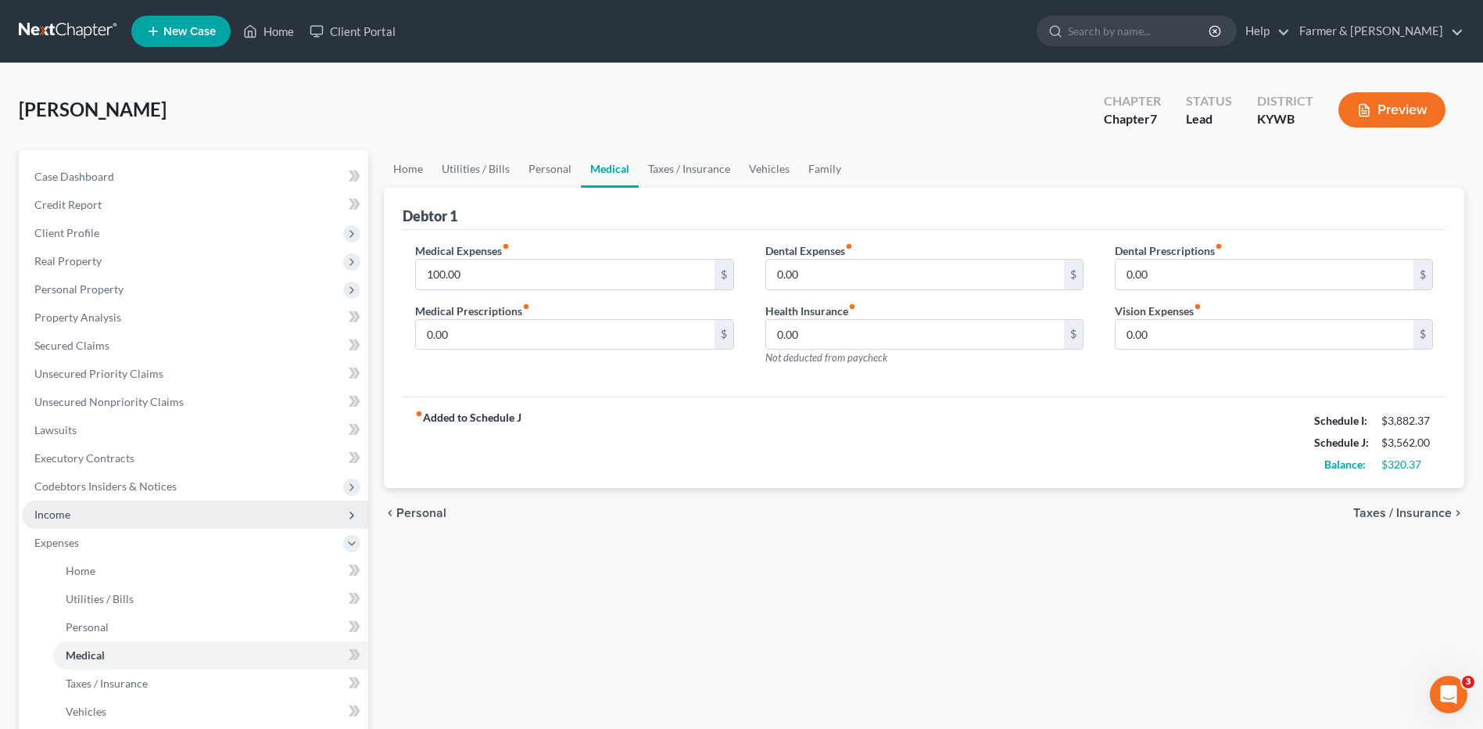
click at [107, 511] on span "Income" at bounding box center [195, 514] width 346 height 28
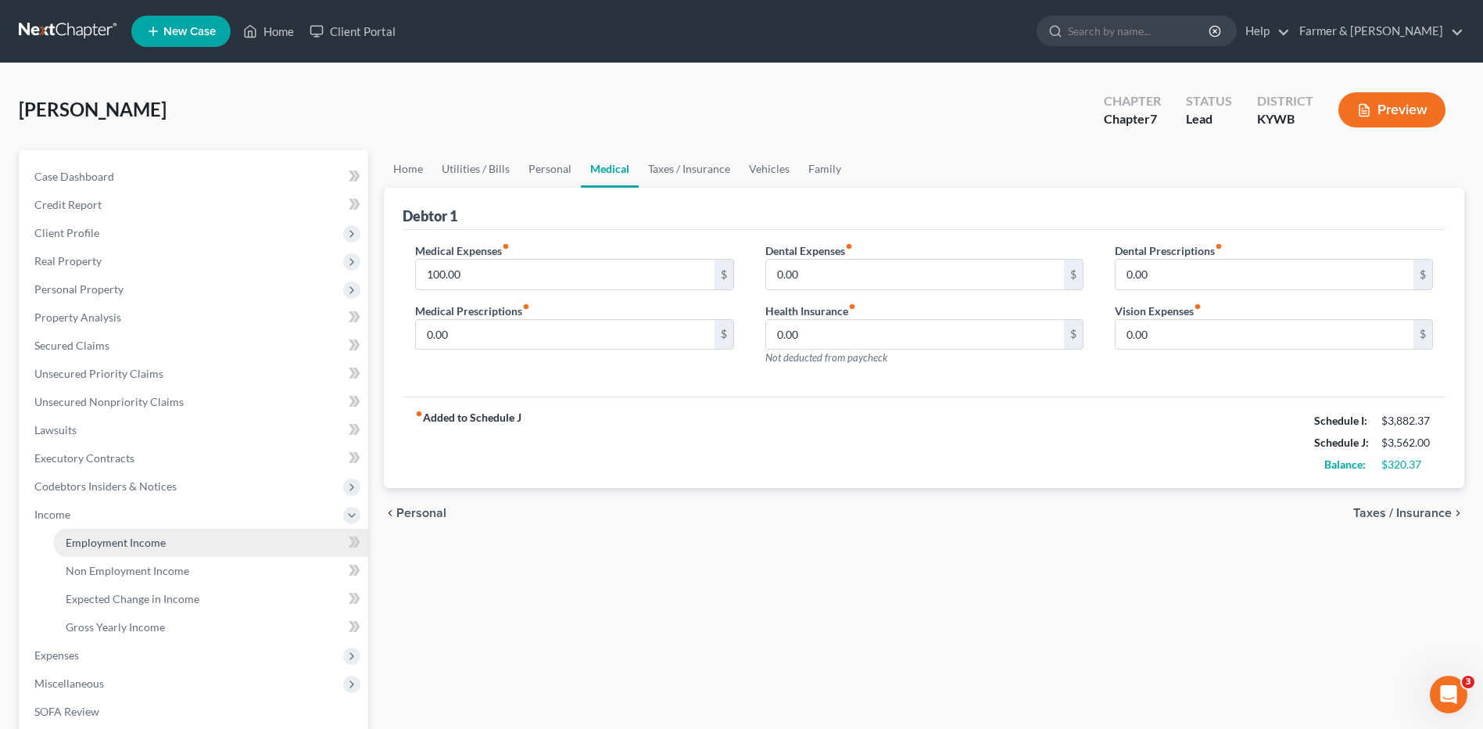
click at [150, 539] on span "Employment Income" at bounding box center [116, 542] width 100 height 13
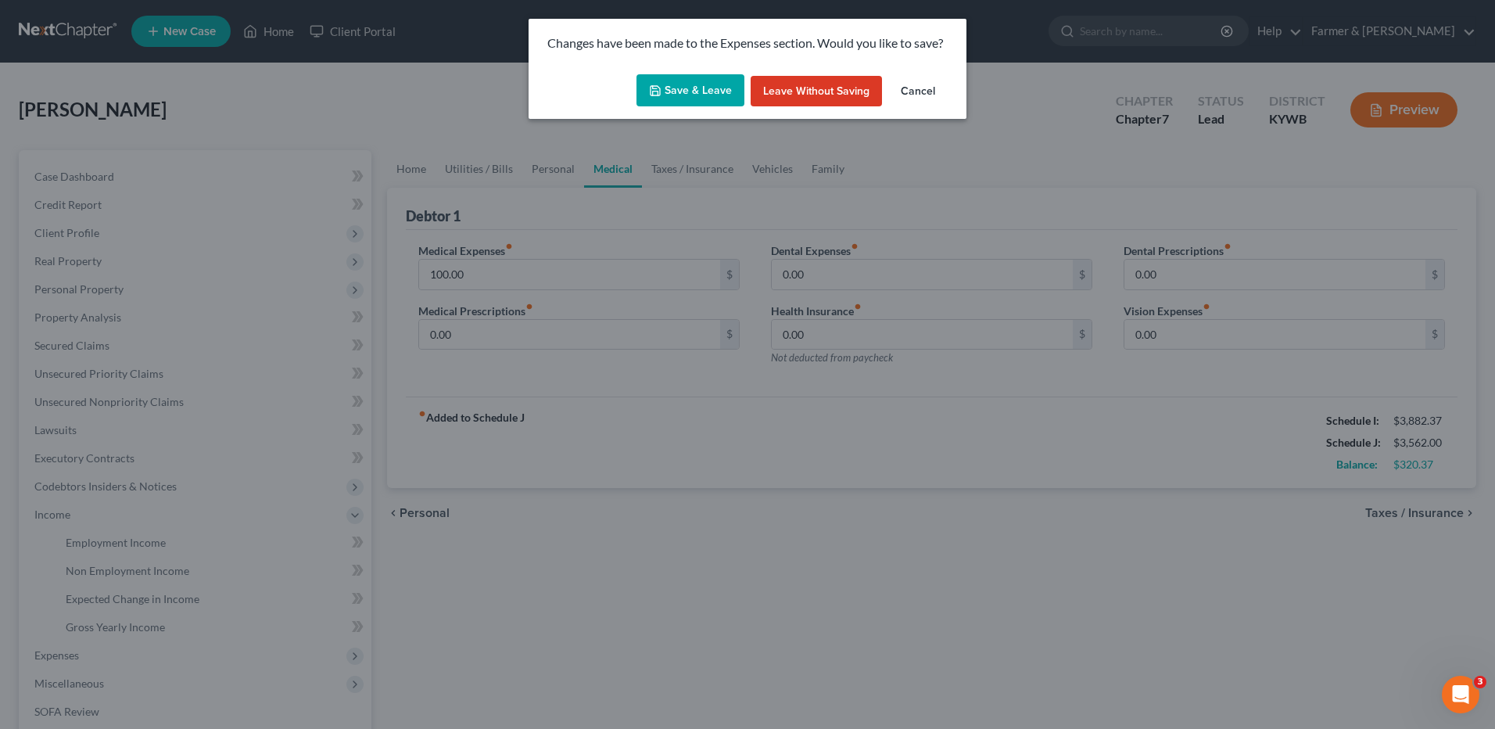
drag, startPoint x: 667, startPoint y: 109, endPoint x: 673, endPoint y: 91, distance: 19.8
click at [667, 109] on div "Save & Leave Leave without Saving Cancel" at bounding box center [748, 94] width 438 height 52
click at [673, 91] on button "Save & Leave" at bounding box center [690, 90] width 108 height 33
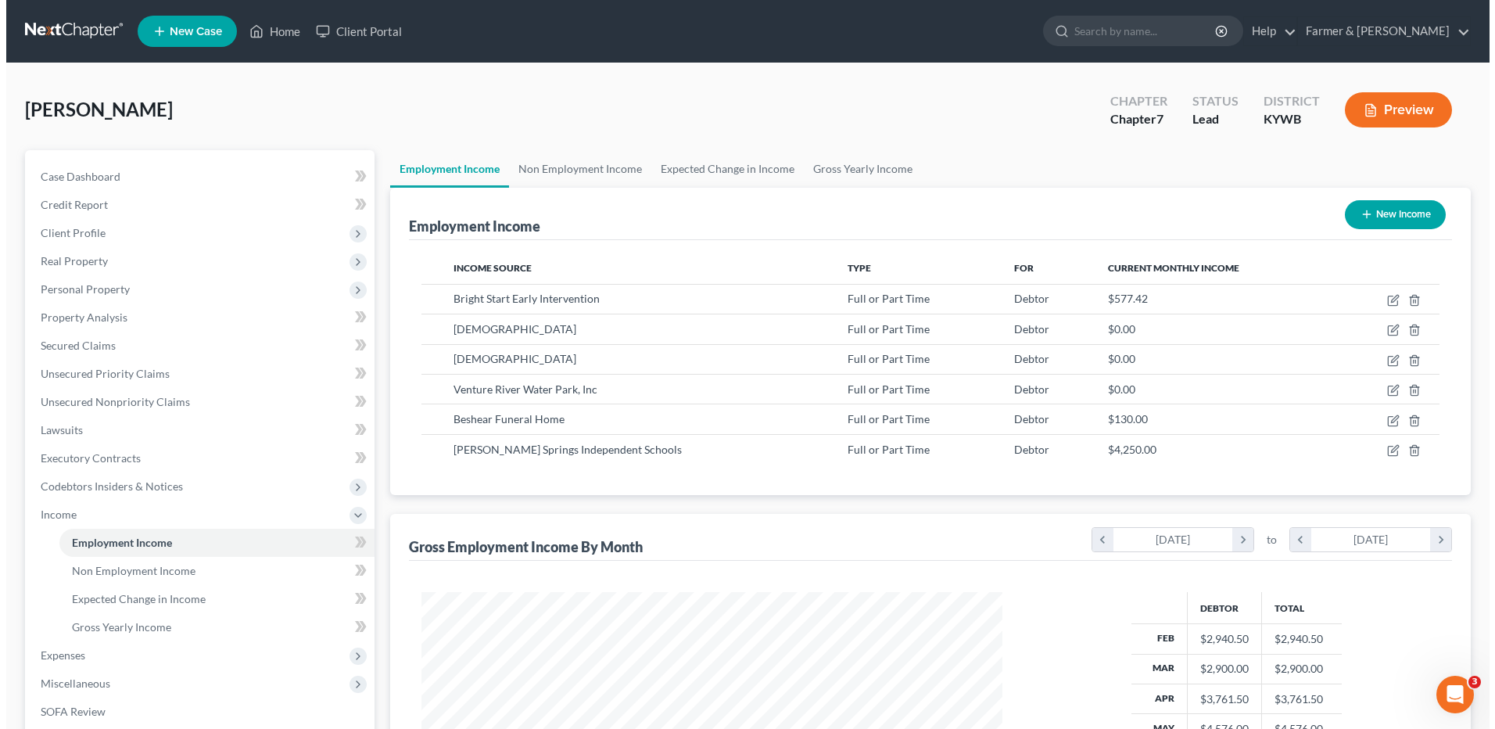
scroll to position [290, 611]
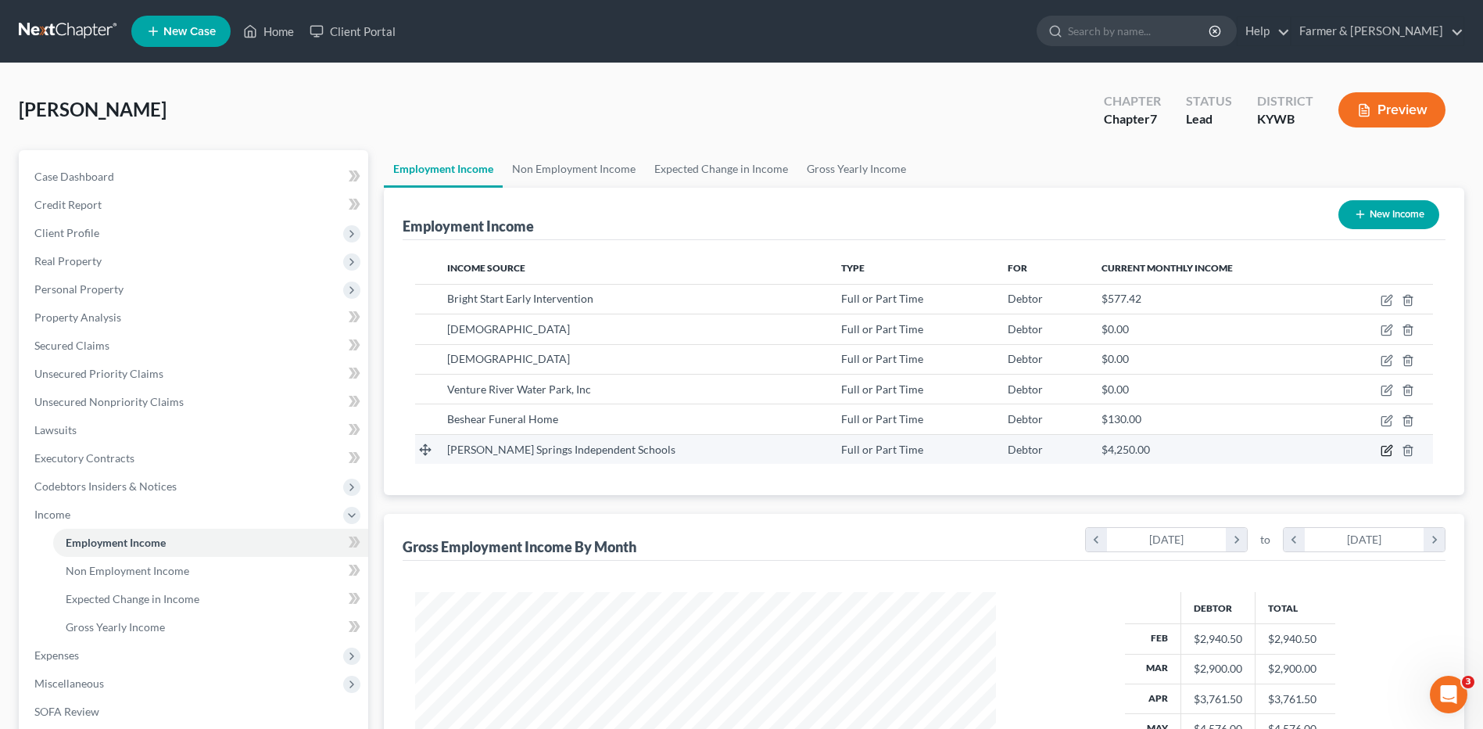
click at [1389, 454] on icon "button" at bounding box center [1387, 450] width 13 height 13
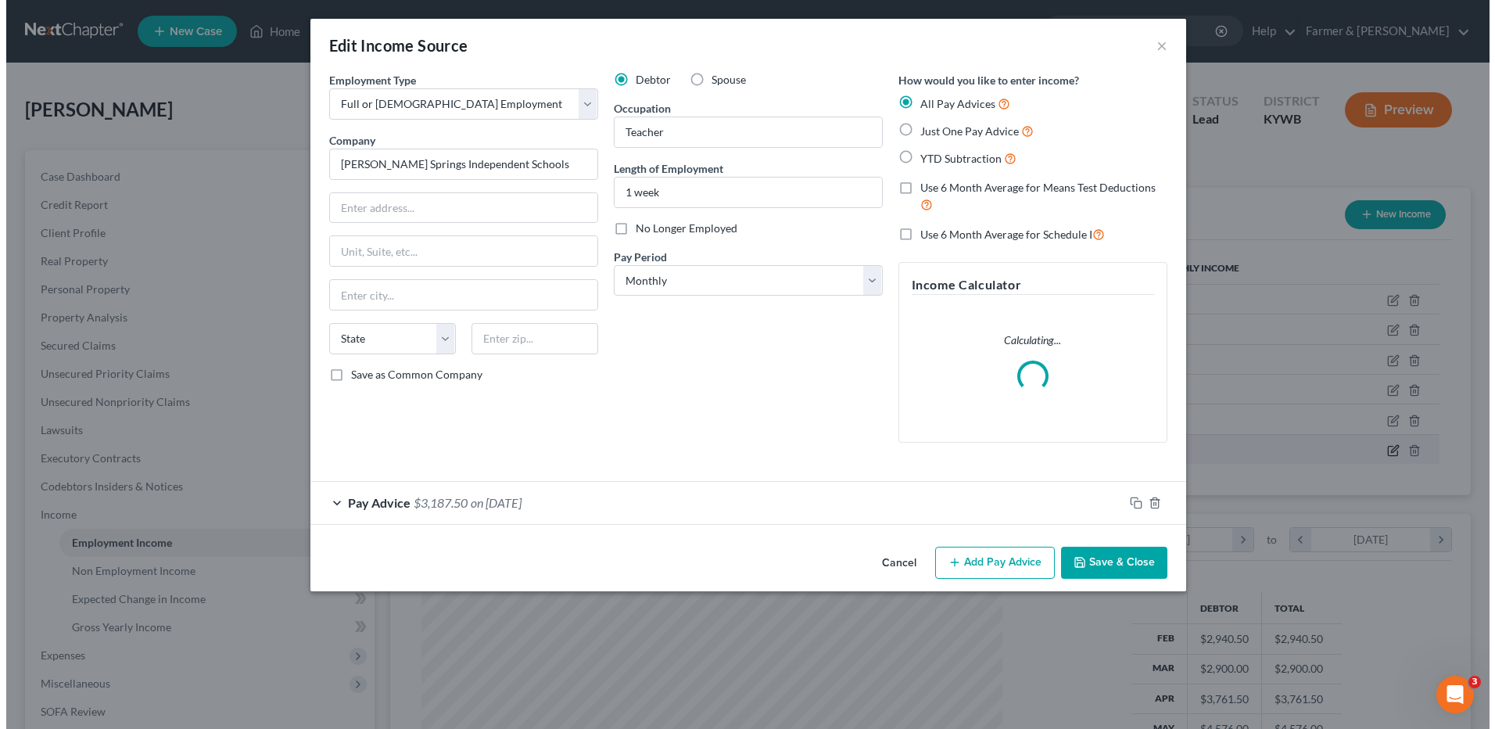
scroll to position [292, 618]
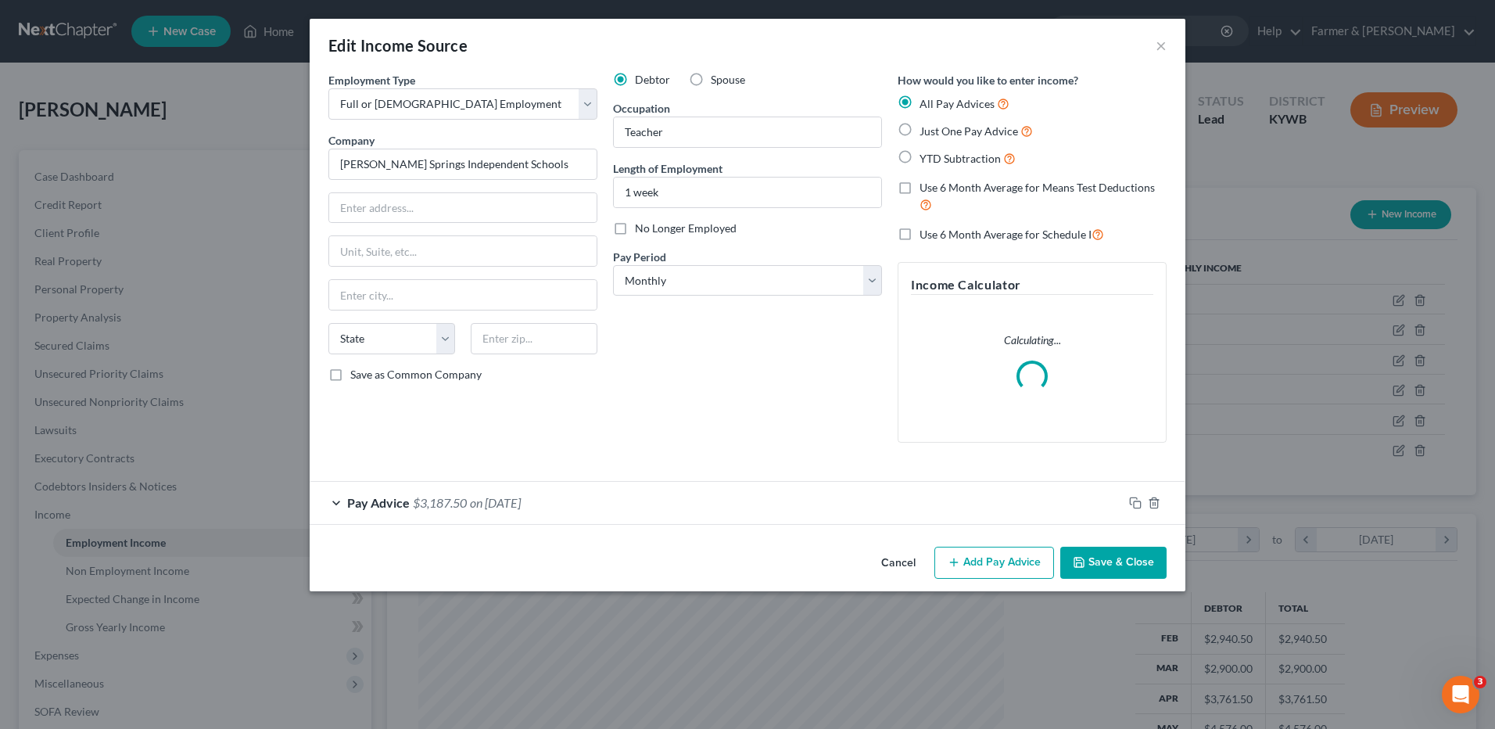
click at [610, 496] on div "Pay Advice $3,187.50 on 08/20/2025" at bounding box center [716, 502] width 813 height 41
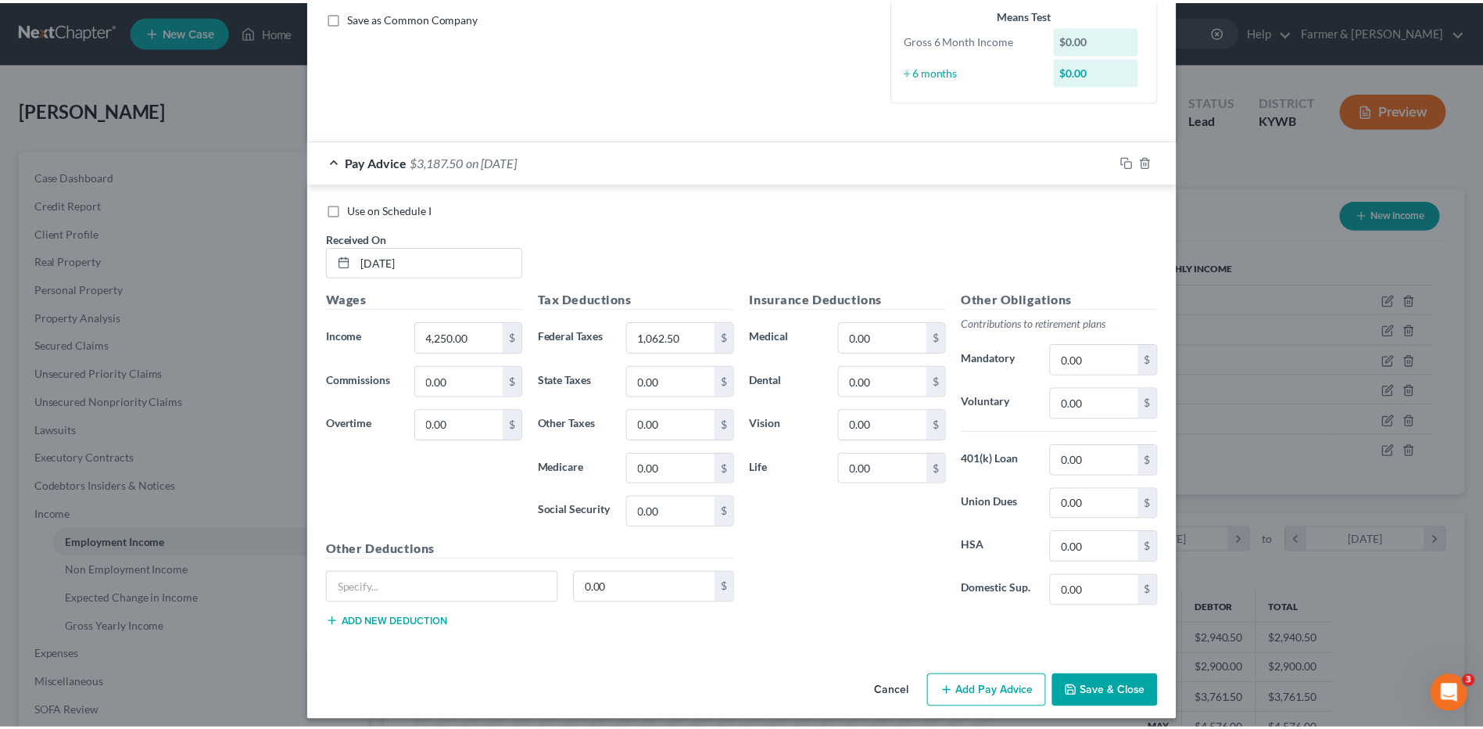
scroll to position [367, 0]
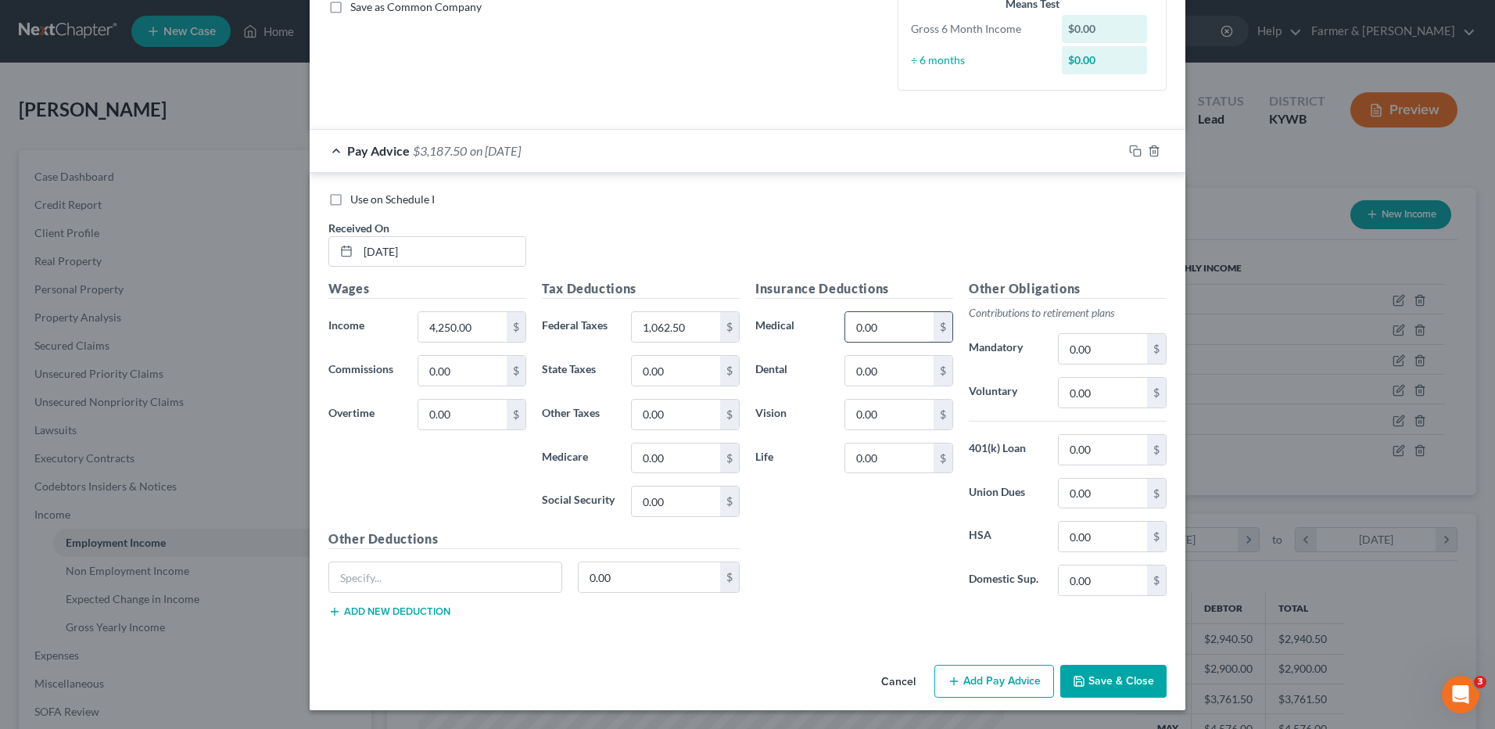
click at [912, 328] on input "0.00" at bounding box center [889, 327] width 88 height 30
click at [875, 464] on input "0.00" at bounding box center [889, 458] width 88 height 30
drag, startPoint x: 550, startPoint y: 572, endPoint x: 1477, endPoint y: 632, distance: 929.2
click at [550, 572] on input "text" at bounding box center [445, 577] width 232 height 30
click at [411, 582] on input "text" at bounding box center [445, 577] width 232 height 30
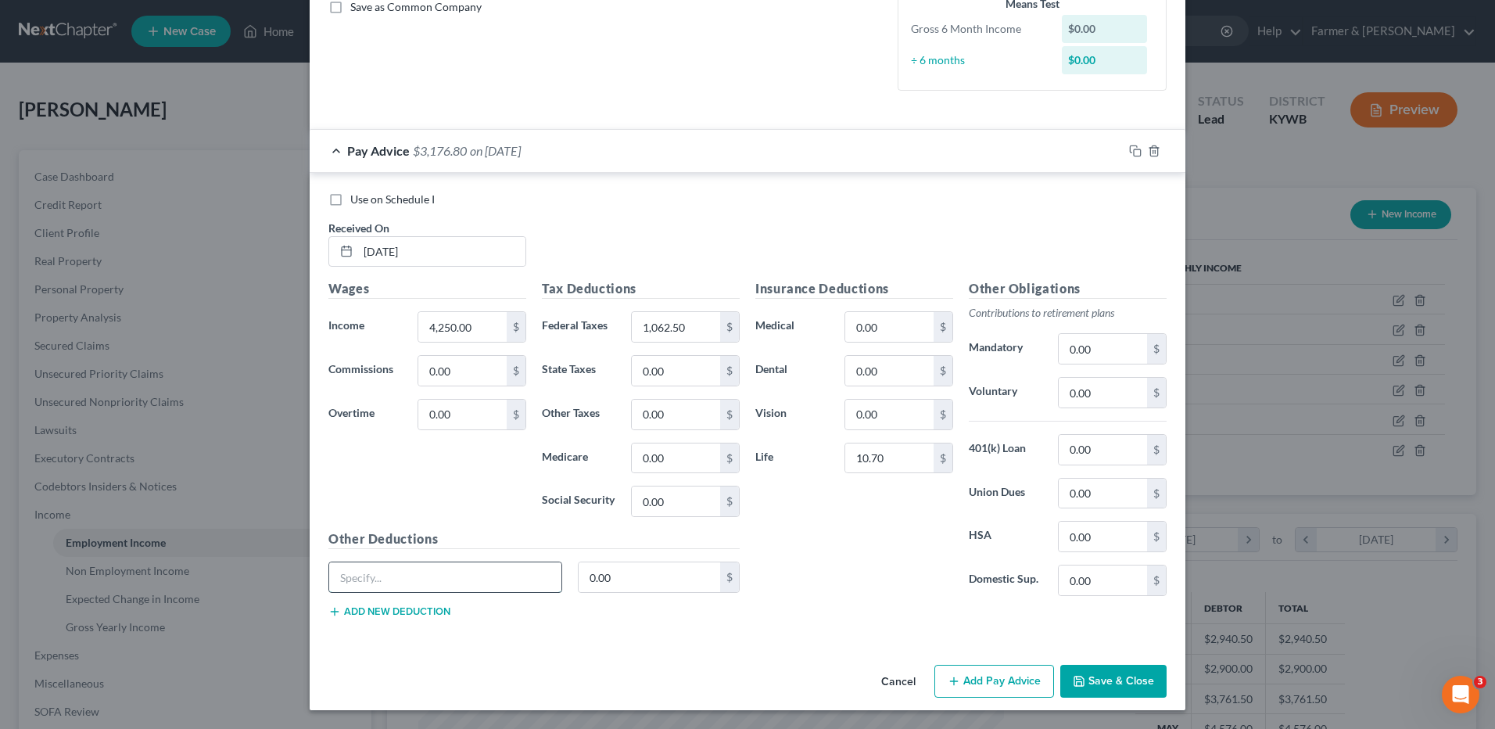
click at [408, 579] on input "text" at bounding box center [445, 577] width 232 height 30
drag, startPoint x: 370, startPoint y: 582, endPoint x: 453, endPoint y: 568, distance: 83.9
click at [370, 581] on input "text" at bounding box center [445, 577] width 232 height 30
drag, startPoint x: 693, startPoint y: 618, endPoint x: 691, endPoint y: 633, distance: 15.7
click at [693, 618] on div "Other Deductions 0.00 $ Add new deduction" at bounding box center [534, 579] width 427 height 101
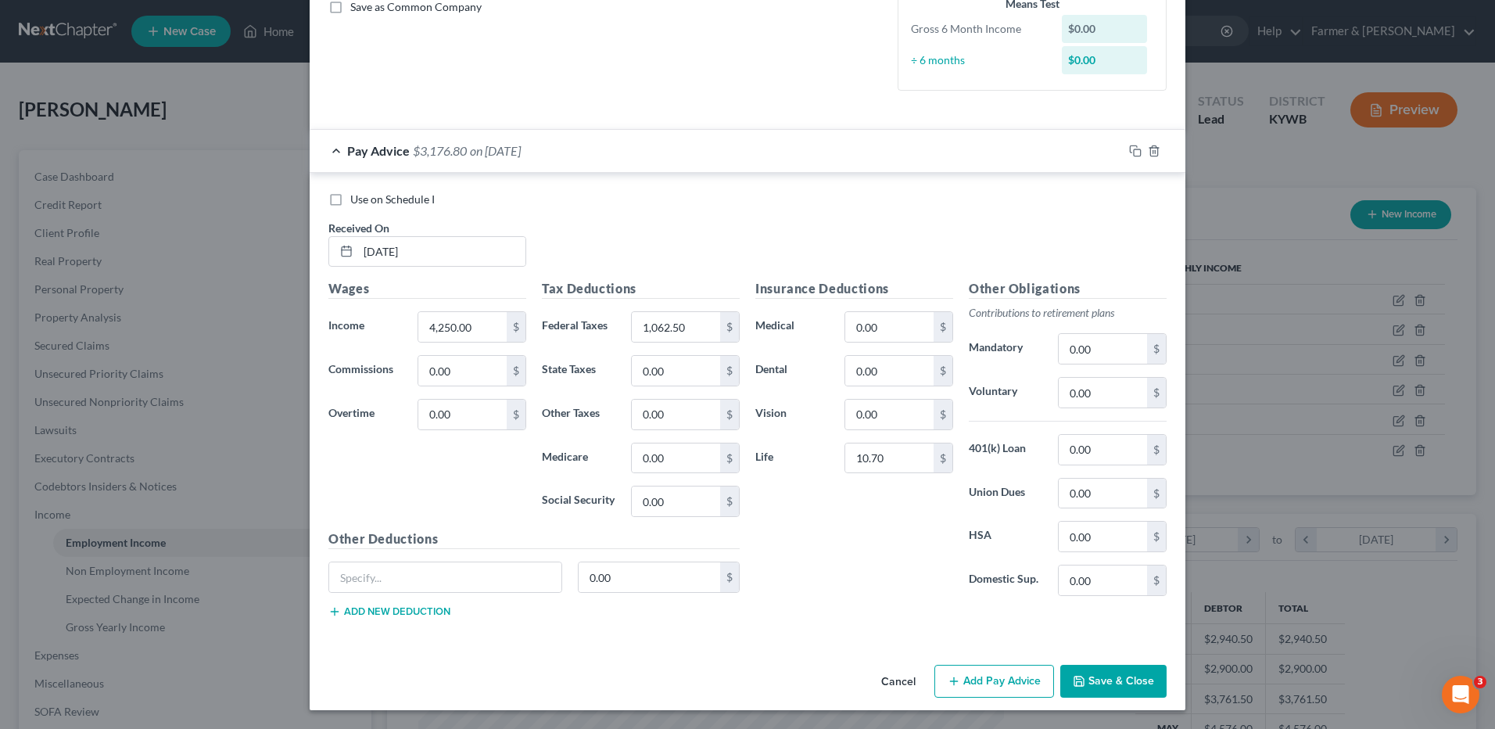
click at [1095, 672] on button "Save & Close" at bounding box center [1113, 681] width 106 height 33
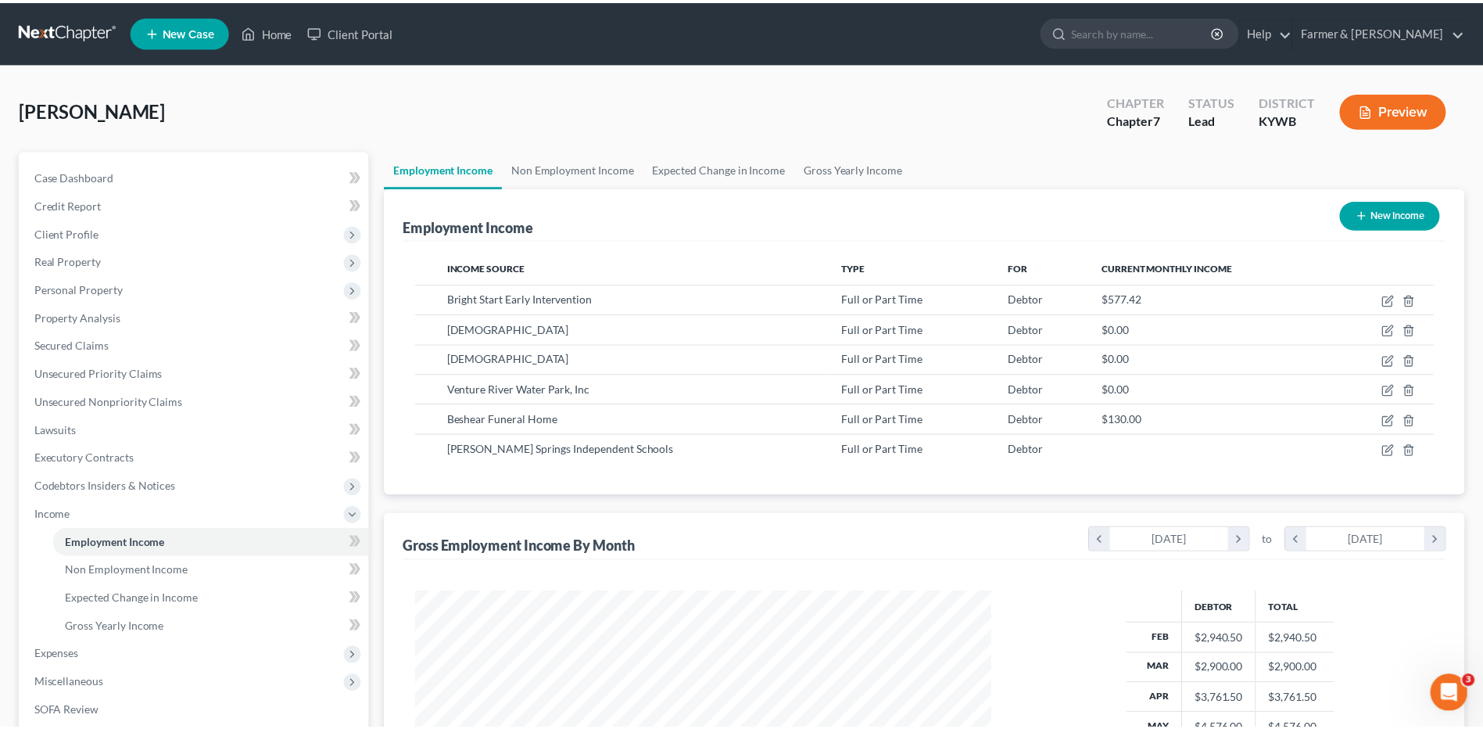
scroll to position [781538, 781216]
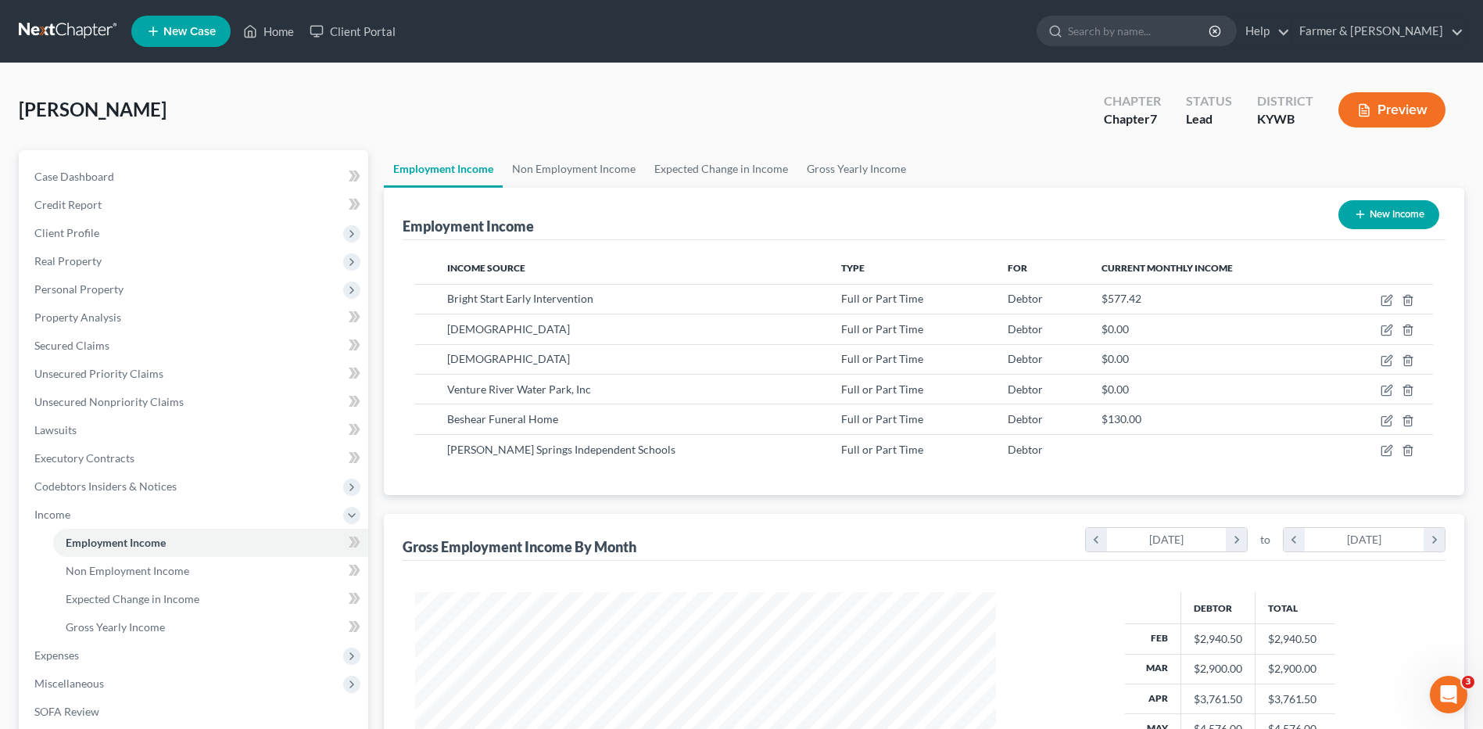
click at [76, 660] on span "Expenses" at bounding box center [56, 654] width 45 height 13
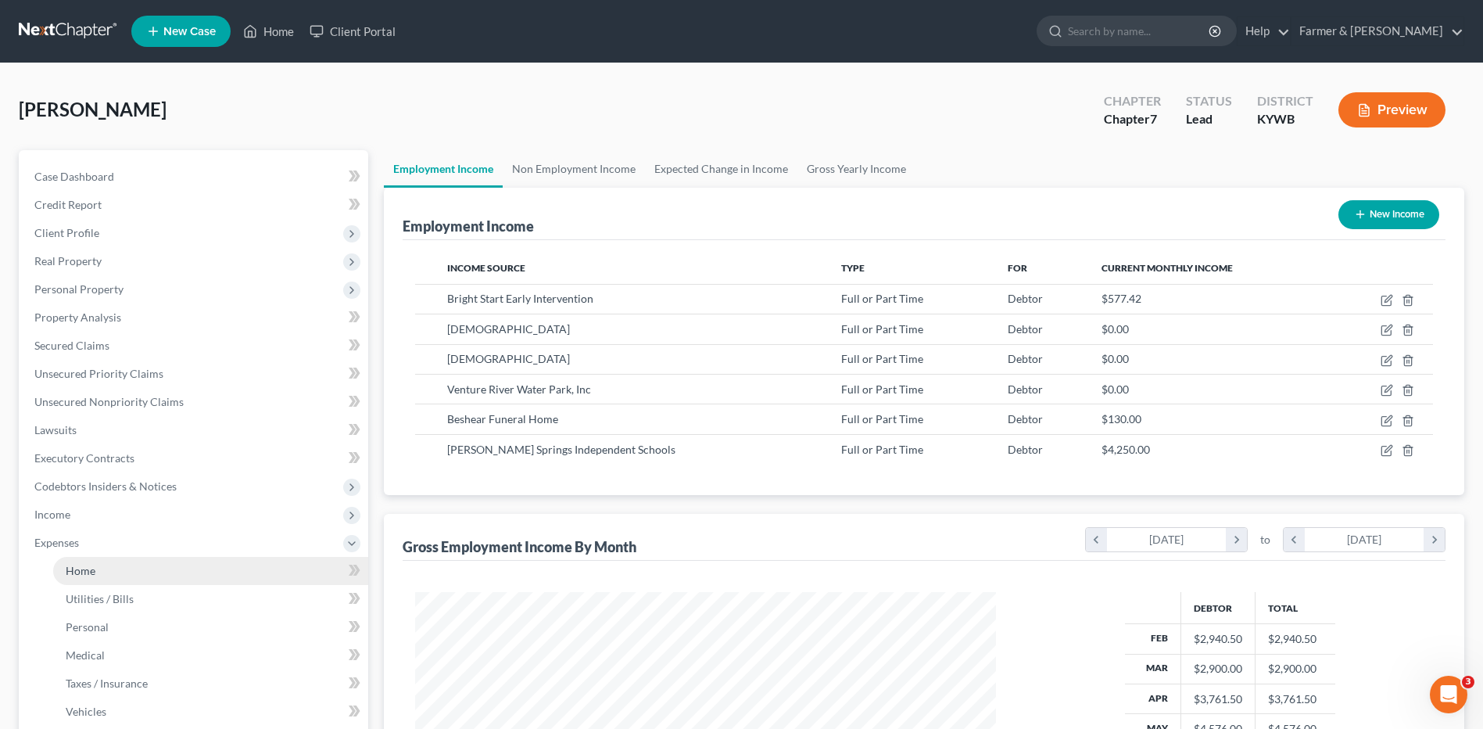
click at [127, 583] on link "Home" at bounding box center [210, 571] width 315 height 28
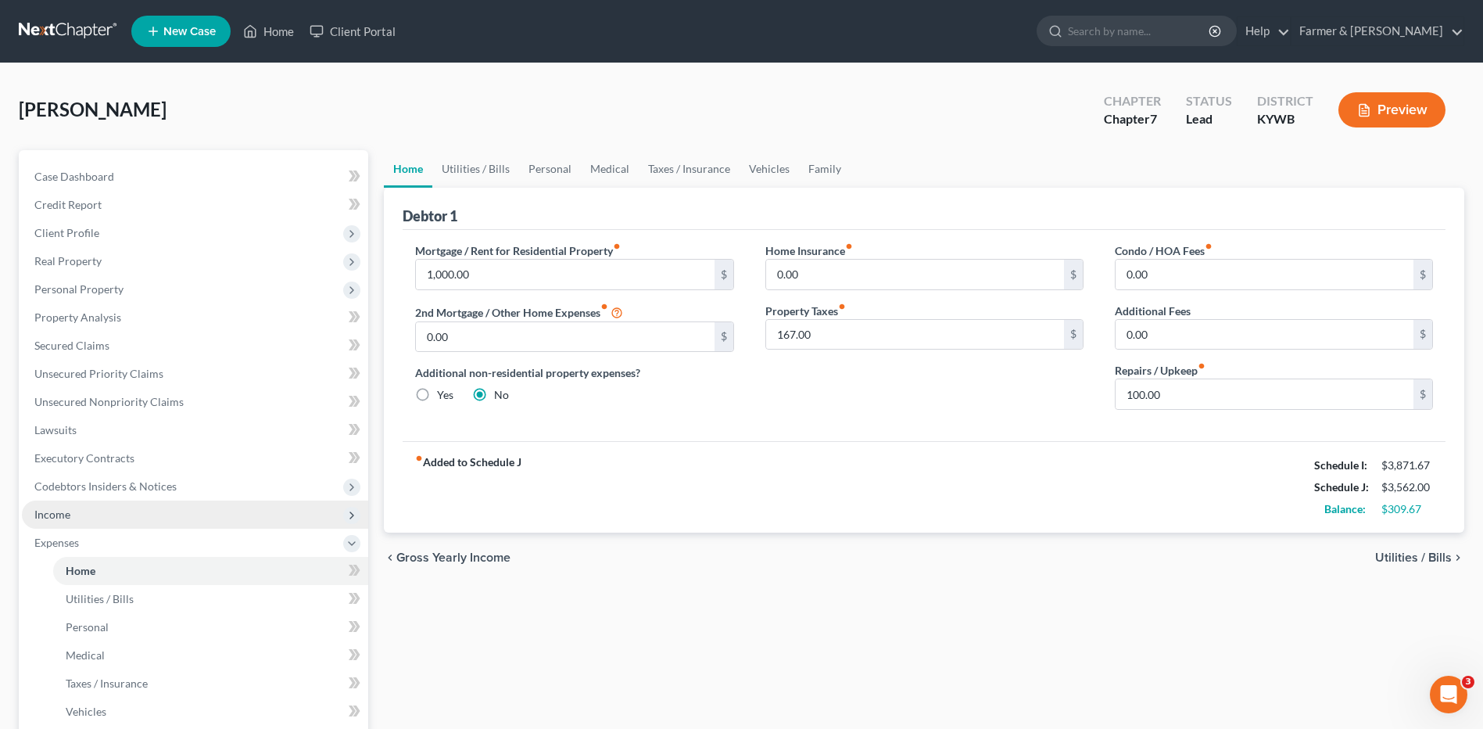
click at [89, 518] on span "Income" at bounding box center [195, 514] width 346 height 28
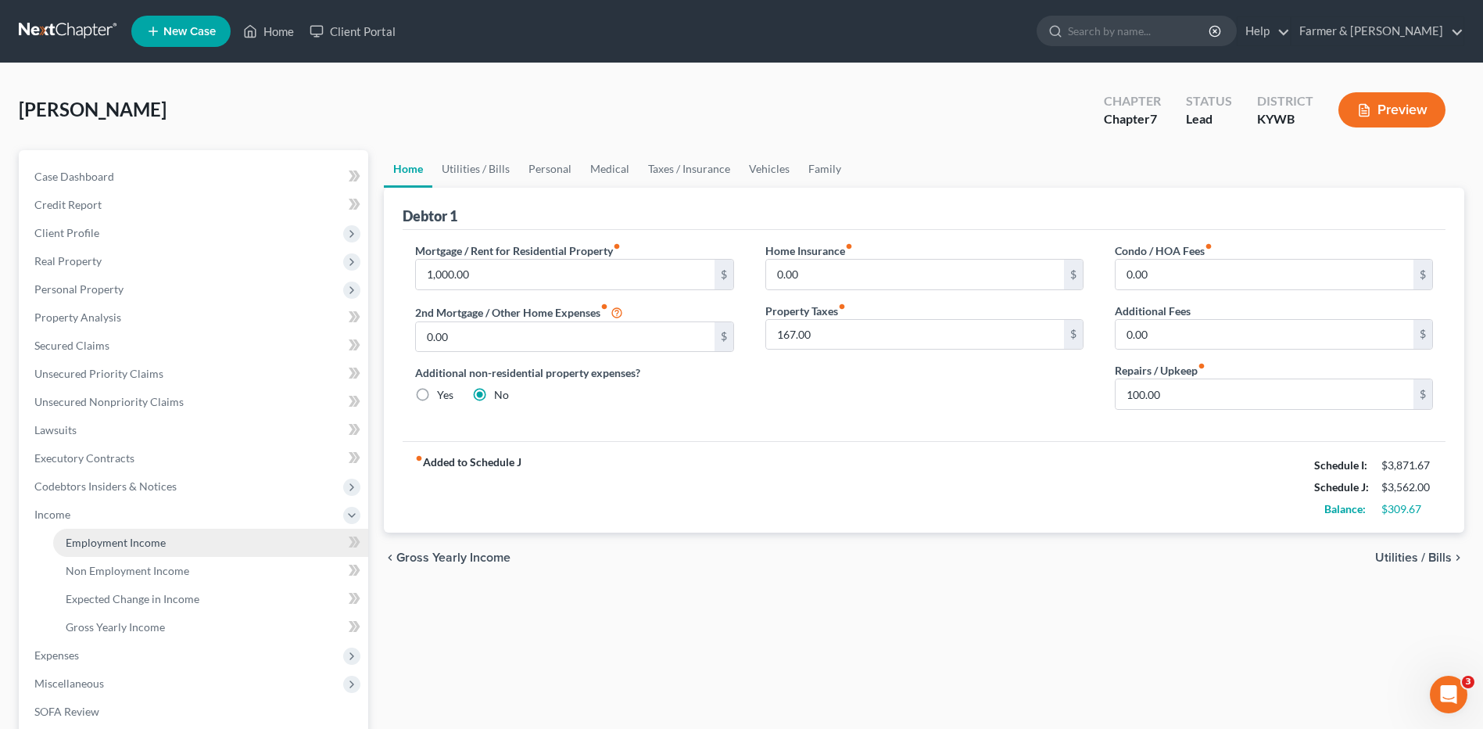
click at [118, 538] on span "Employment Income" at bounding box center [116, 542] width 100 height 13
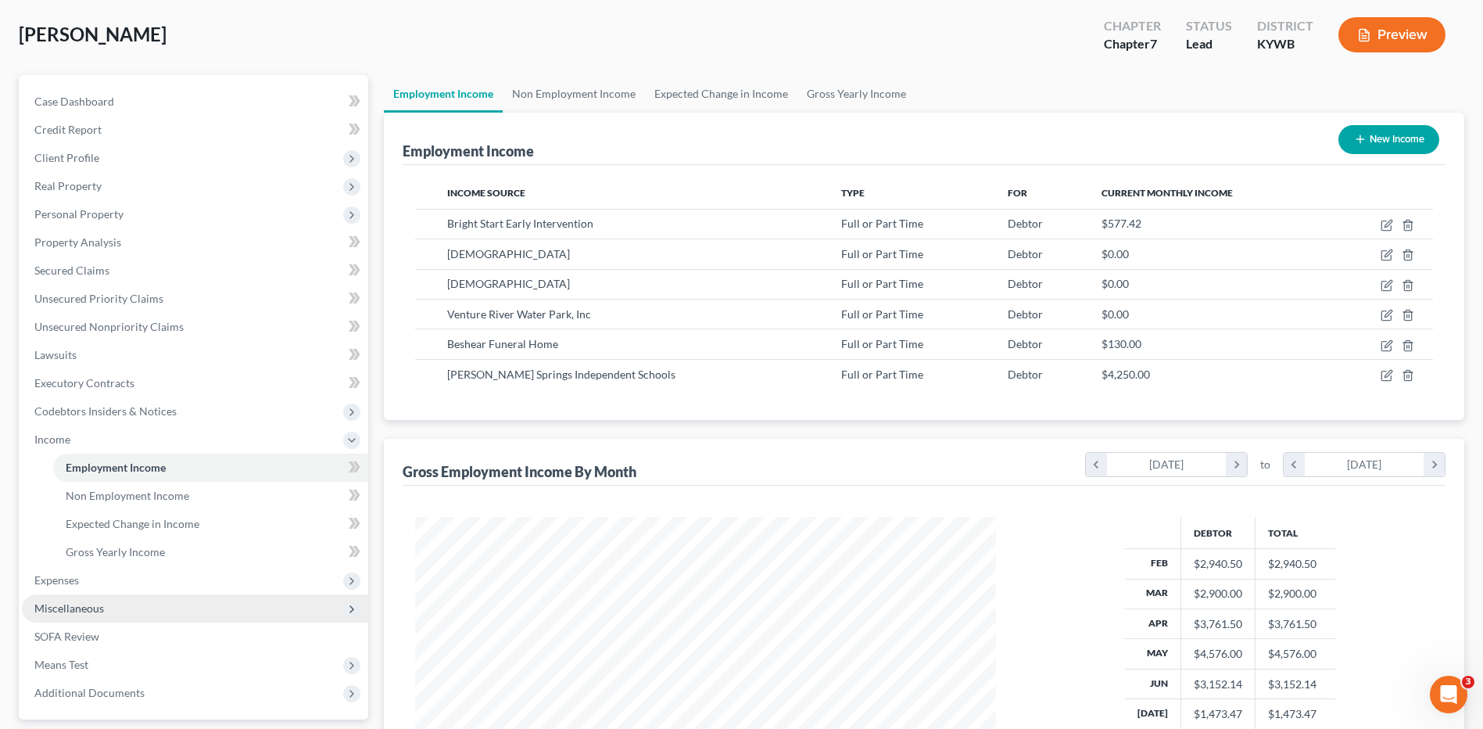
scroll to position [156, 0]
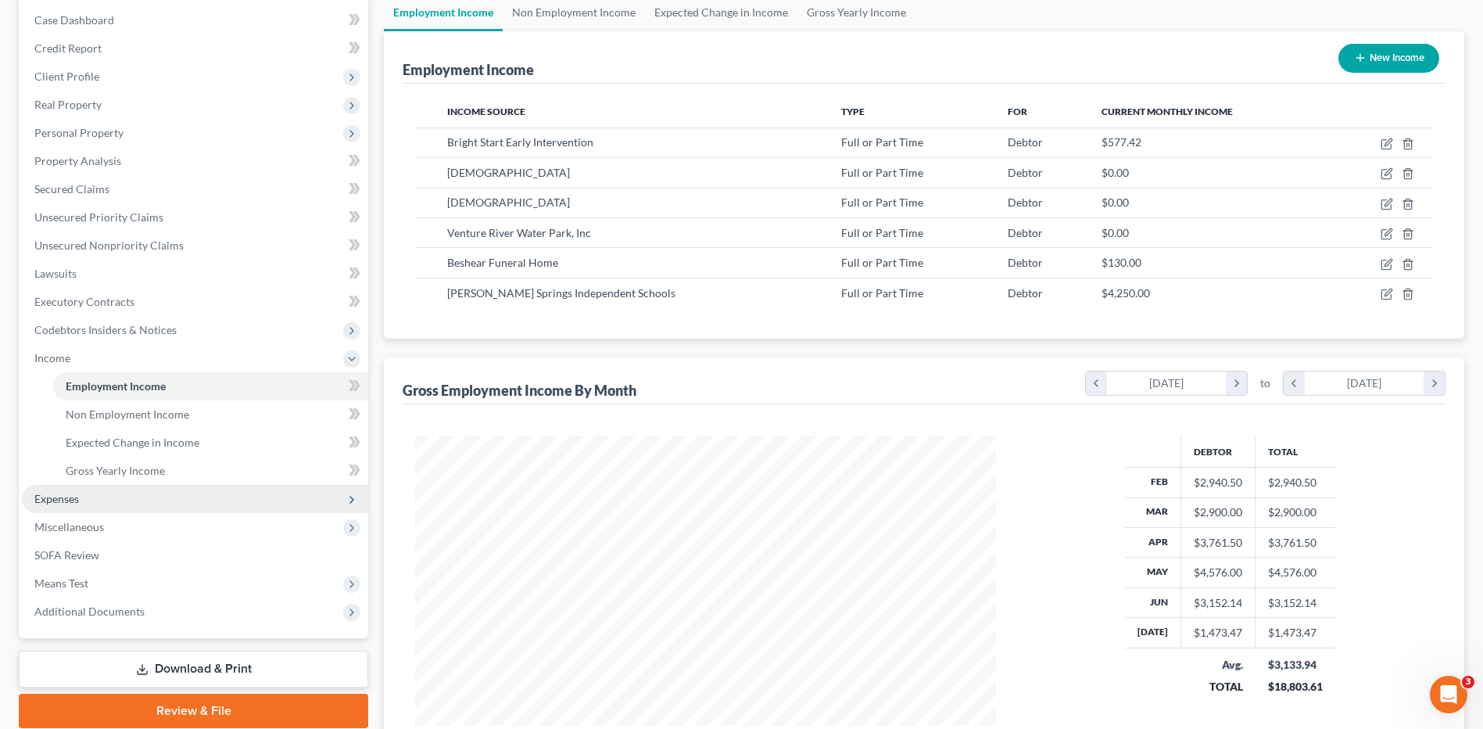
click at [73, 500] on span "Expenses" at bounding box center [56, 498] width 45 height 13
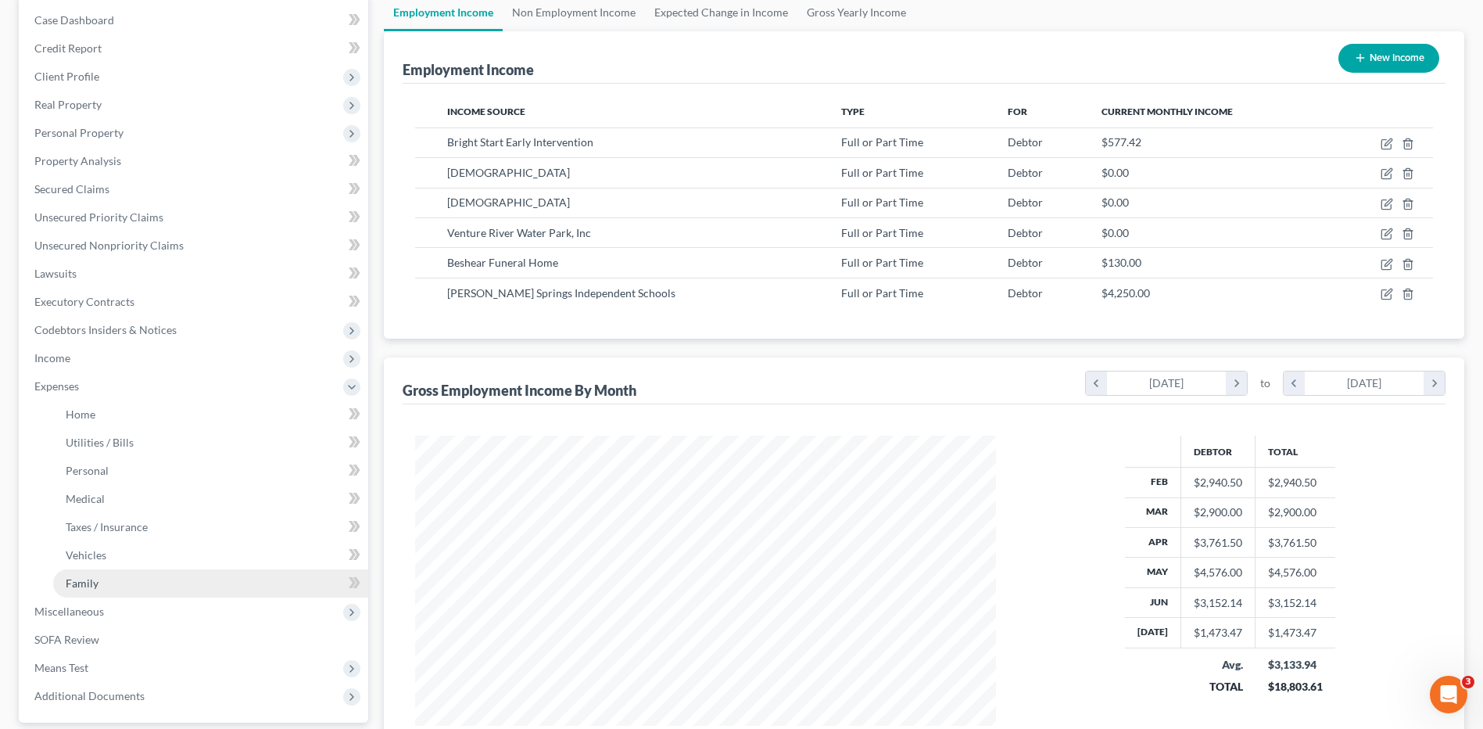
click at [98, 577] on link "Family" at bounding box center [210, 583] width 315 height 28
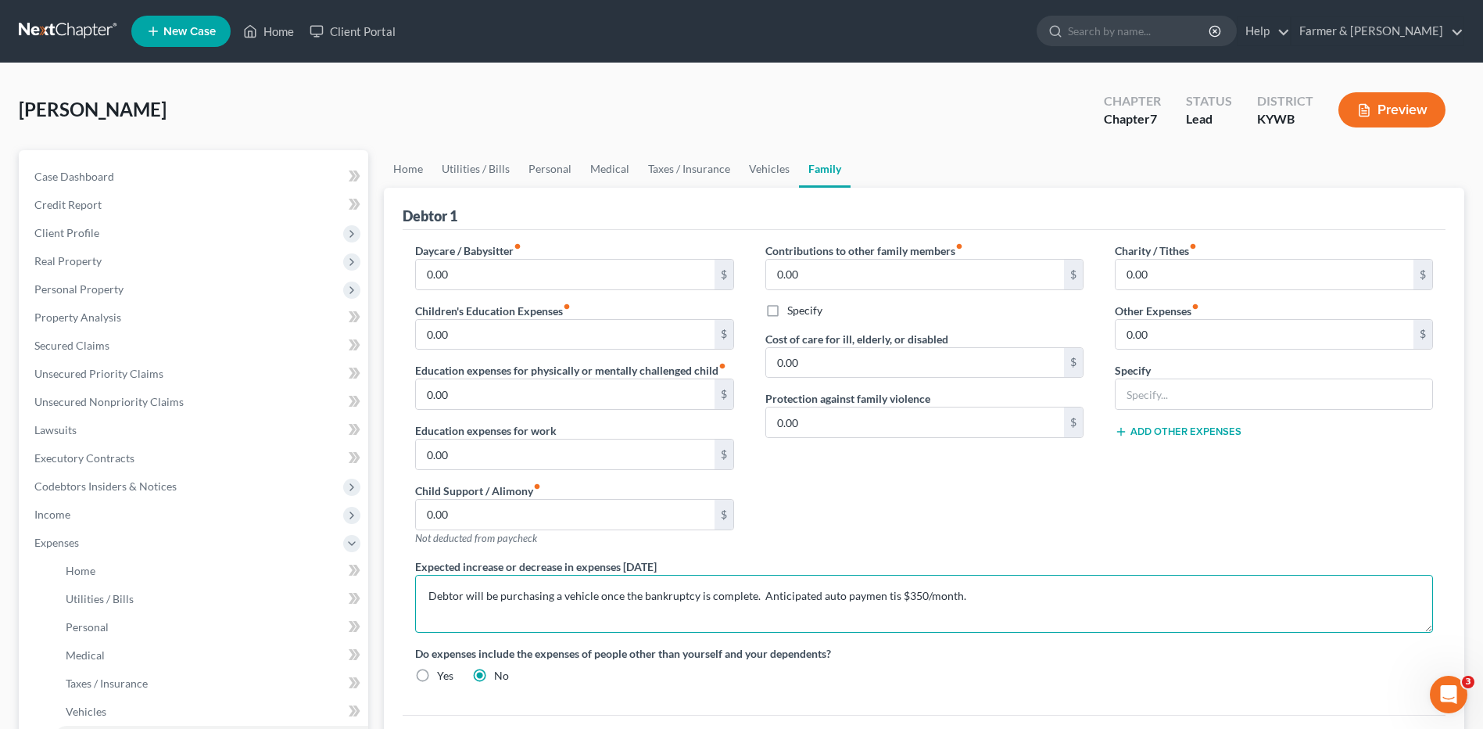
click at [428, 592] on textarea "Debtor will be purchasing a vehicle once the bankruptcy is complete. Anticipate…" at bounding box center [924, 604] width 1018 height 58
click at [882, 611] on textarea "Debtor will be purchasing a vehicle once the bankruptcy is complete. Anticipate…" at bounding box center [924, 604] width 1018 height 58
click at [447, 587] on textarea "Debtor will be purchasing a vehicle once the bankruptcy is complete. Anticipate…" at bounding box center [924, 604] width 1018 height 58
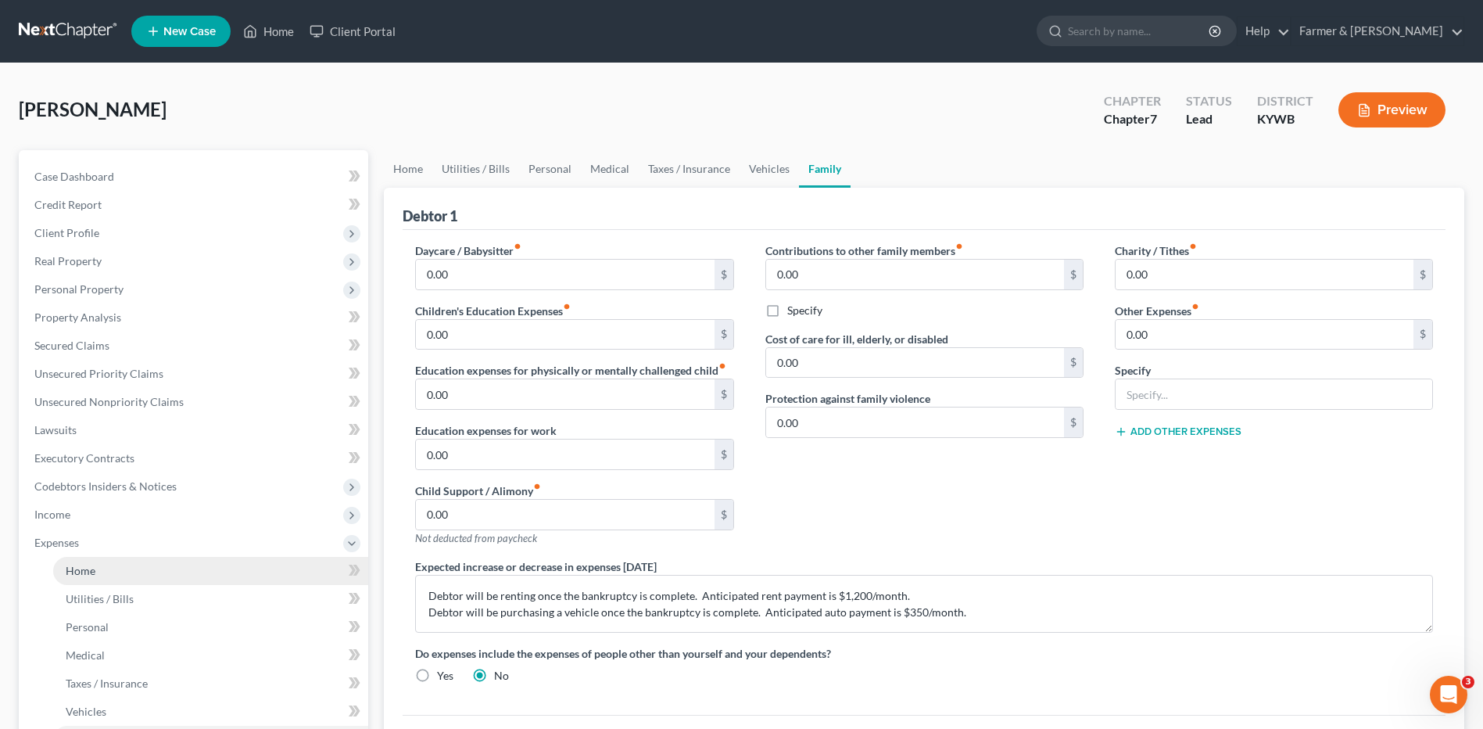
click at [81, 569] on span "Home" at bounding box center [81, 570] width 30 height 13
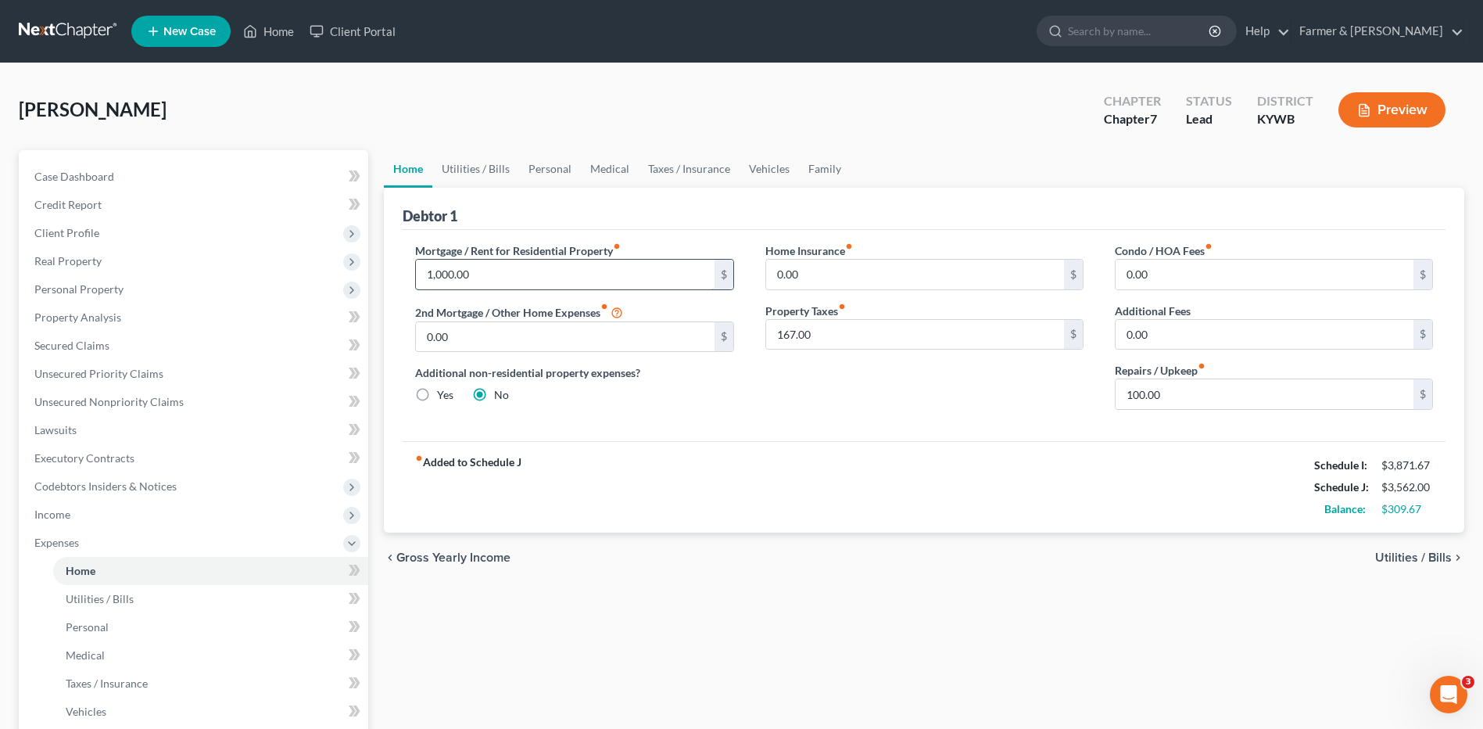
click at [468, 271] on input "1,000.00" at bounding box center [565, 275] width 298 height 30
click at [826, 334] on input "167.00" at bounding box center [915, 335] width 298 height 30
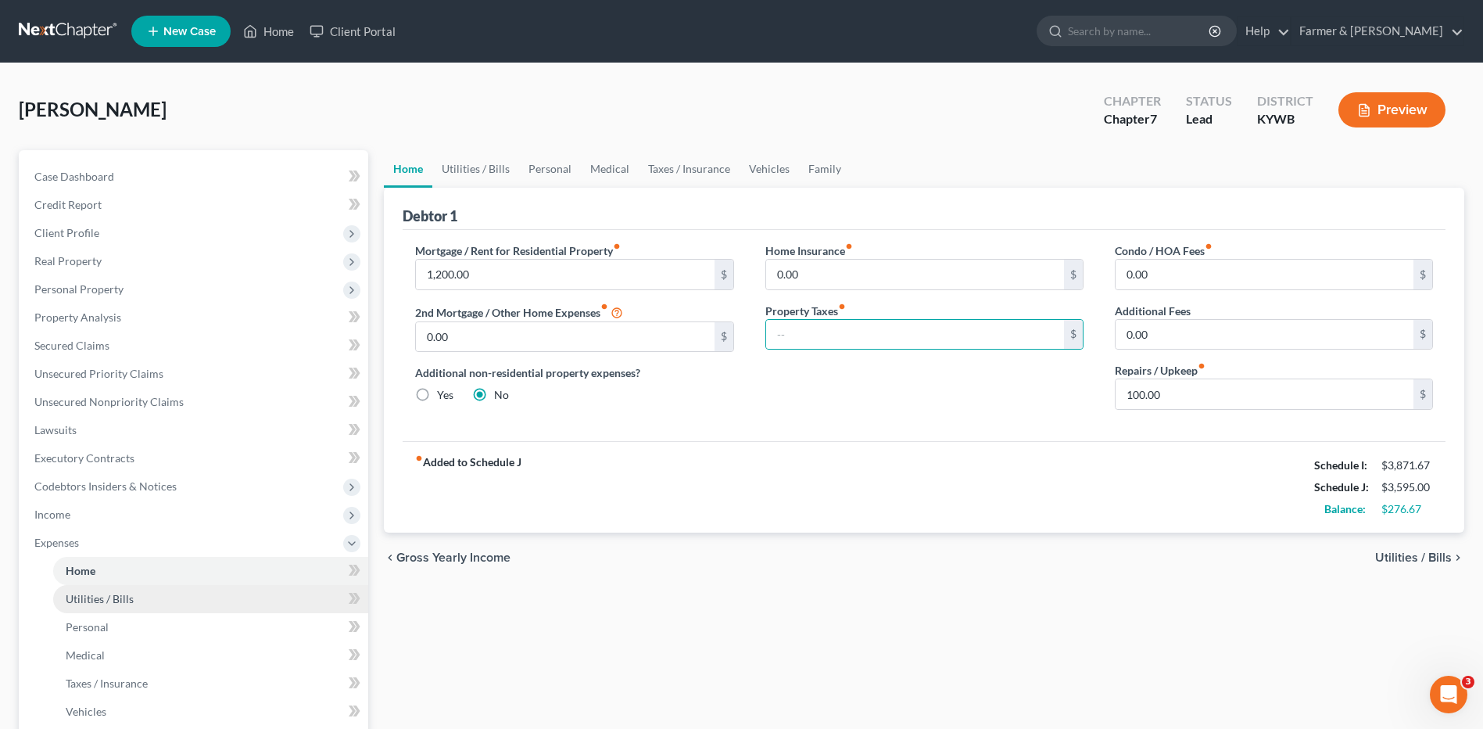
click at [101, 597] on span "Utilities / Bills" at bounding box center [100, 598] width 68 height 13
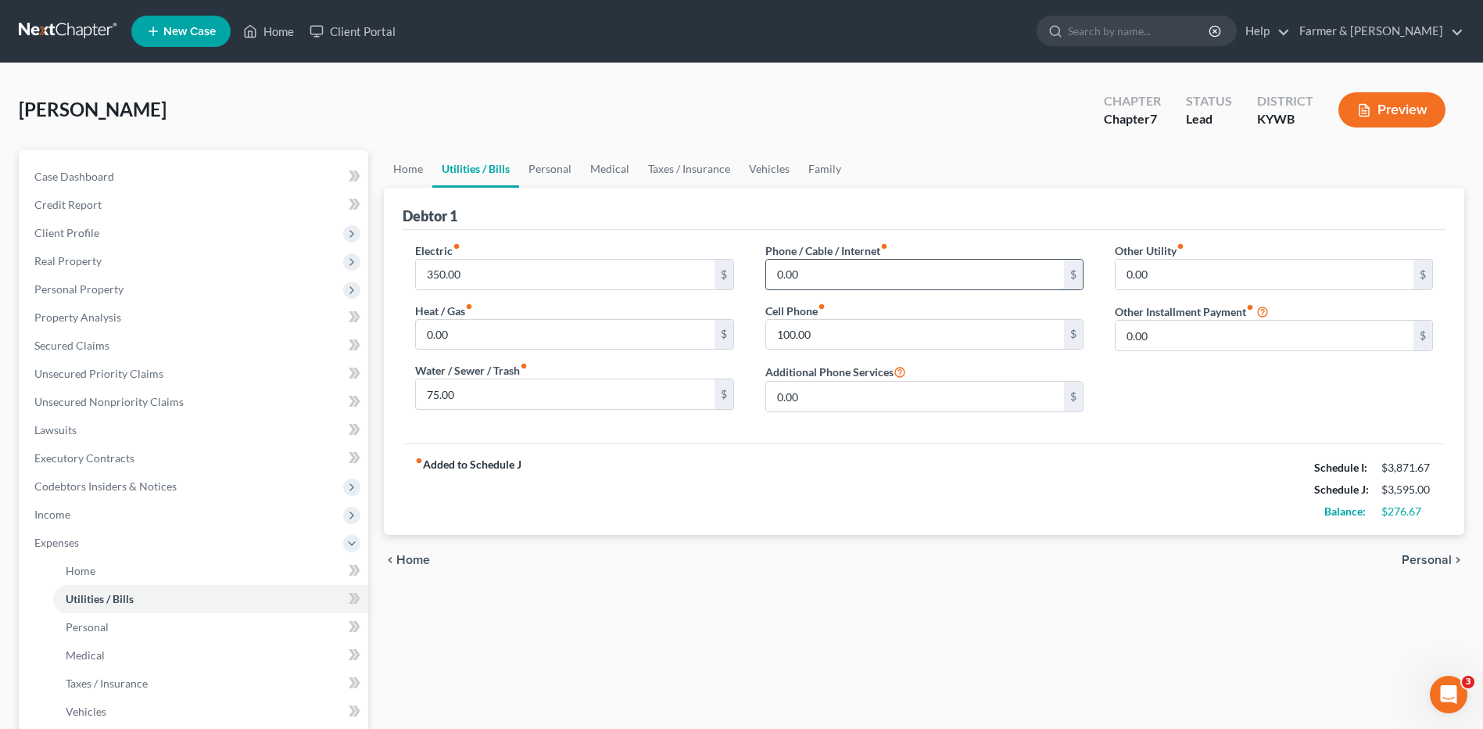
click at [814, 277] on input "0.00" at bounding box center [915, 275] width 298 height 30
drag, startPoint x: 119, startPoint y: 514, endPoint x: 137, endPoint y: 521, distance: 19.6
click at [119, 514] on span "Income" at bounding box center [195, 514] width 346 height 28
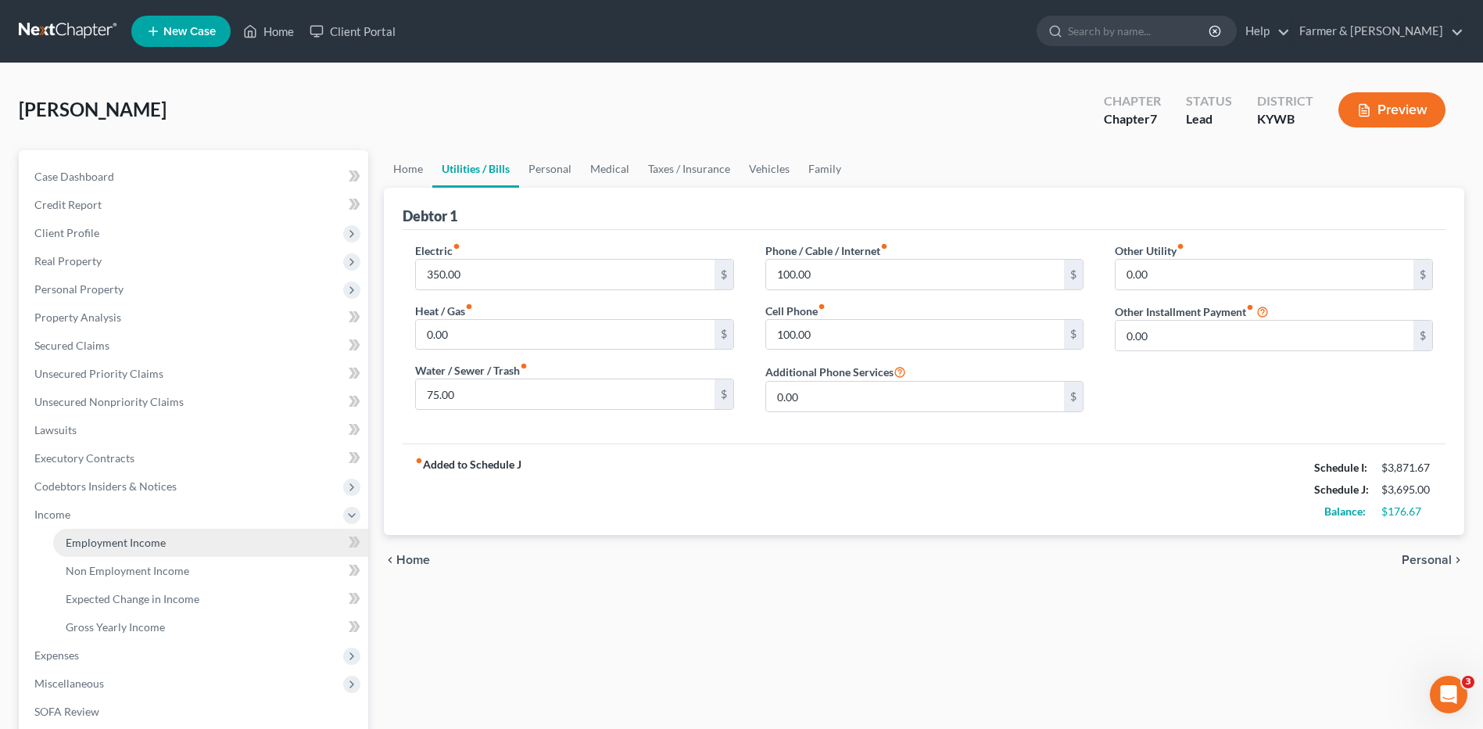
click at [147, 536] on span "Employment Income" at bounding box center [116, 542] width 100 height 13
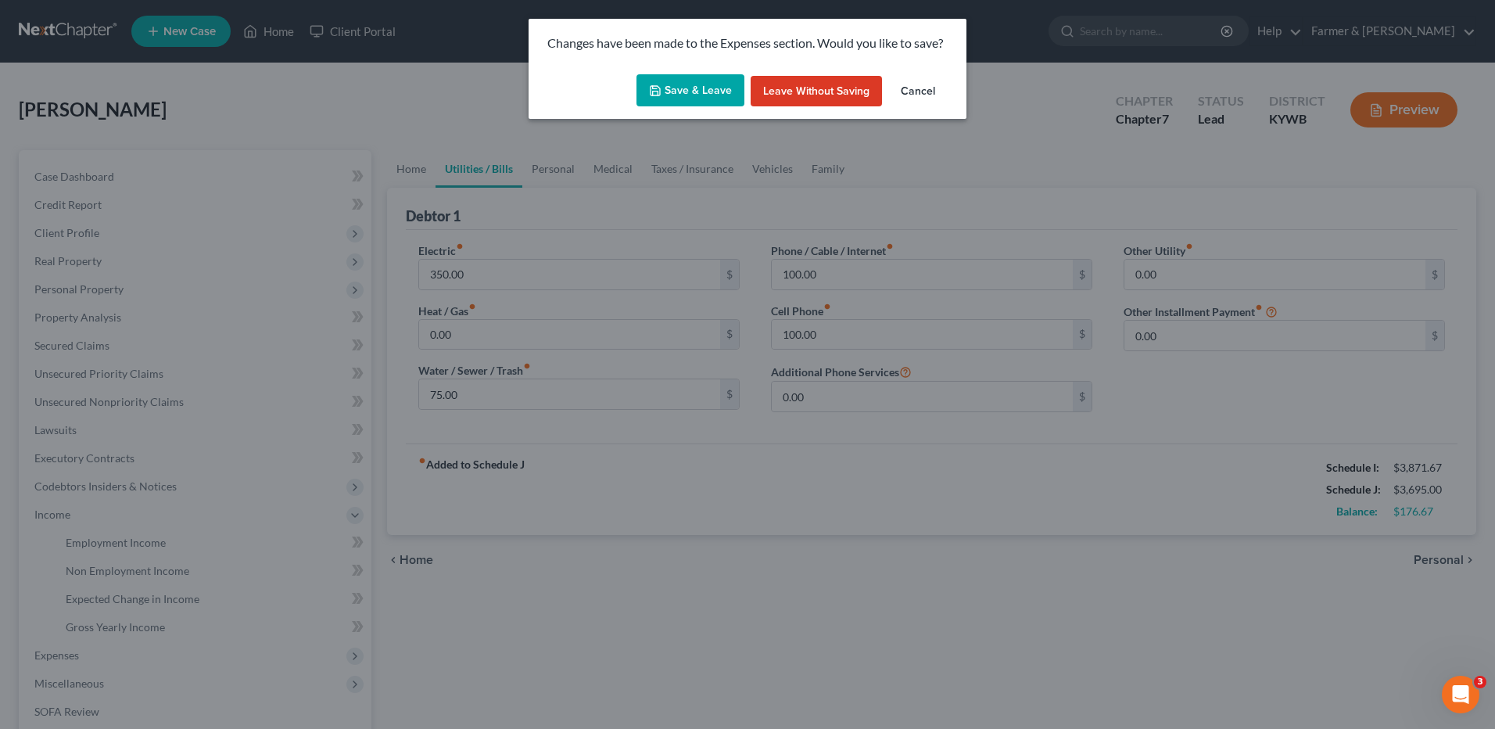
click at [709, 97] on button "Save & Leave" at bounding box center [690, 90] width 108 height 33
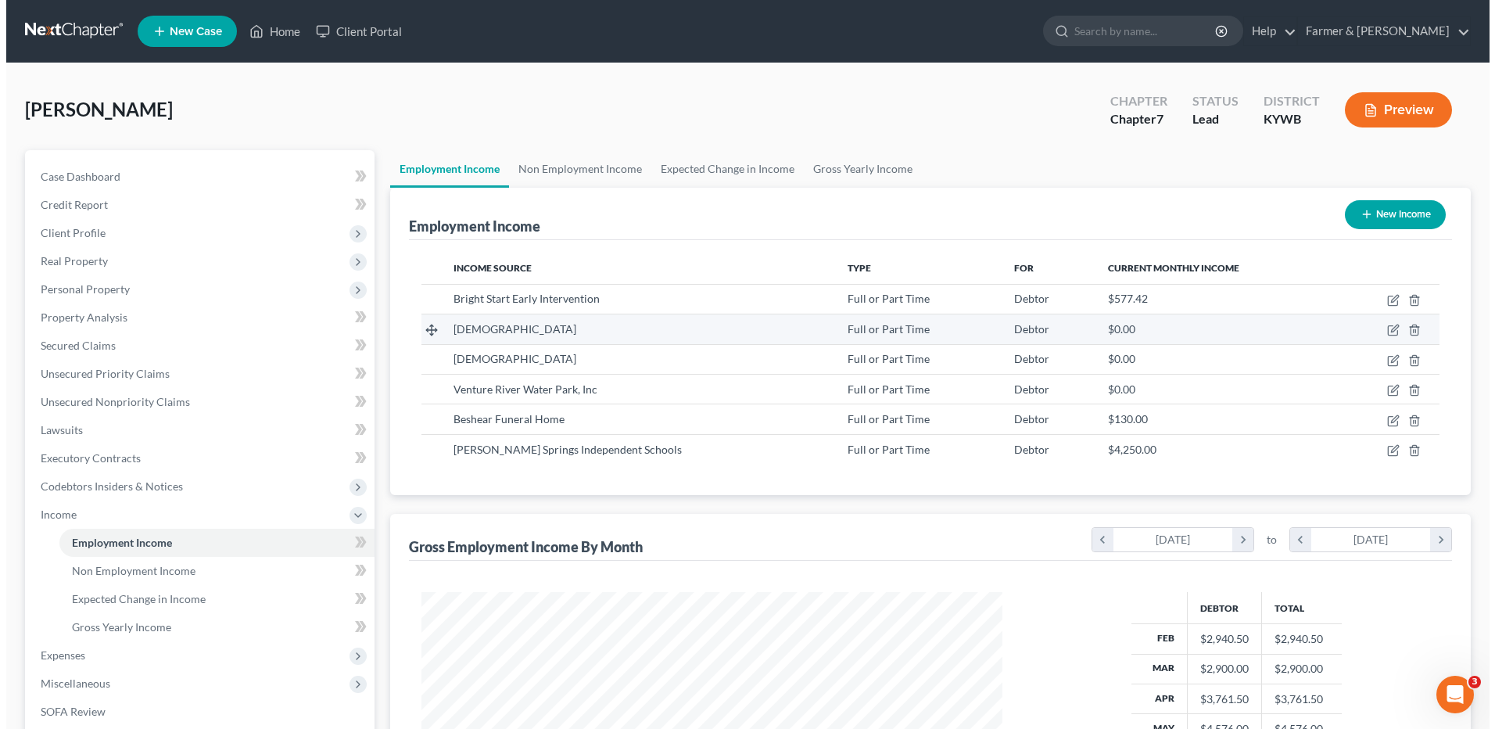
scroll to position [290, 611]
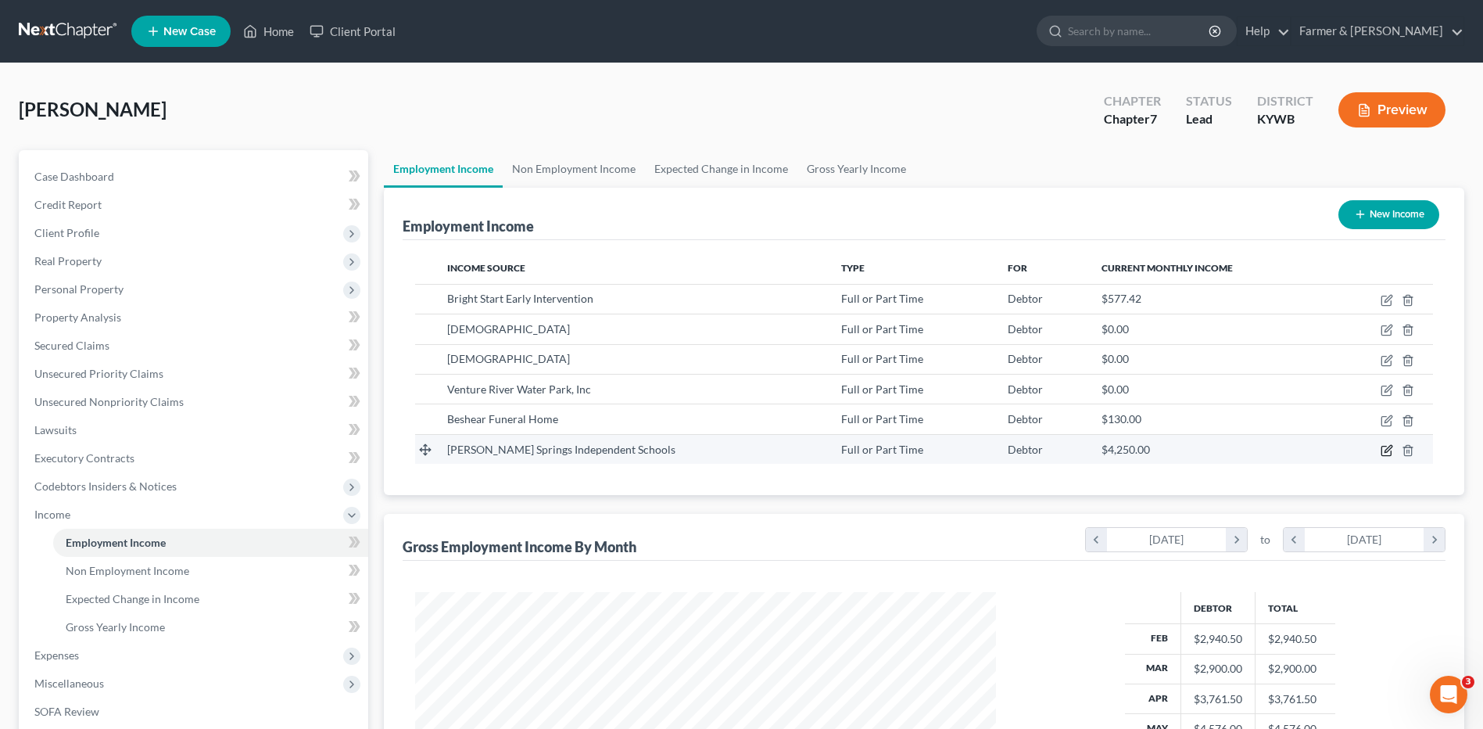
click at [1383, 446] on icon "button" at bounding box center [1385, 450] width 9 height 9
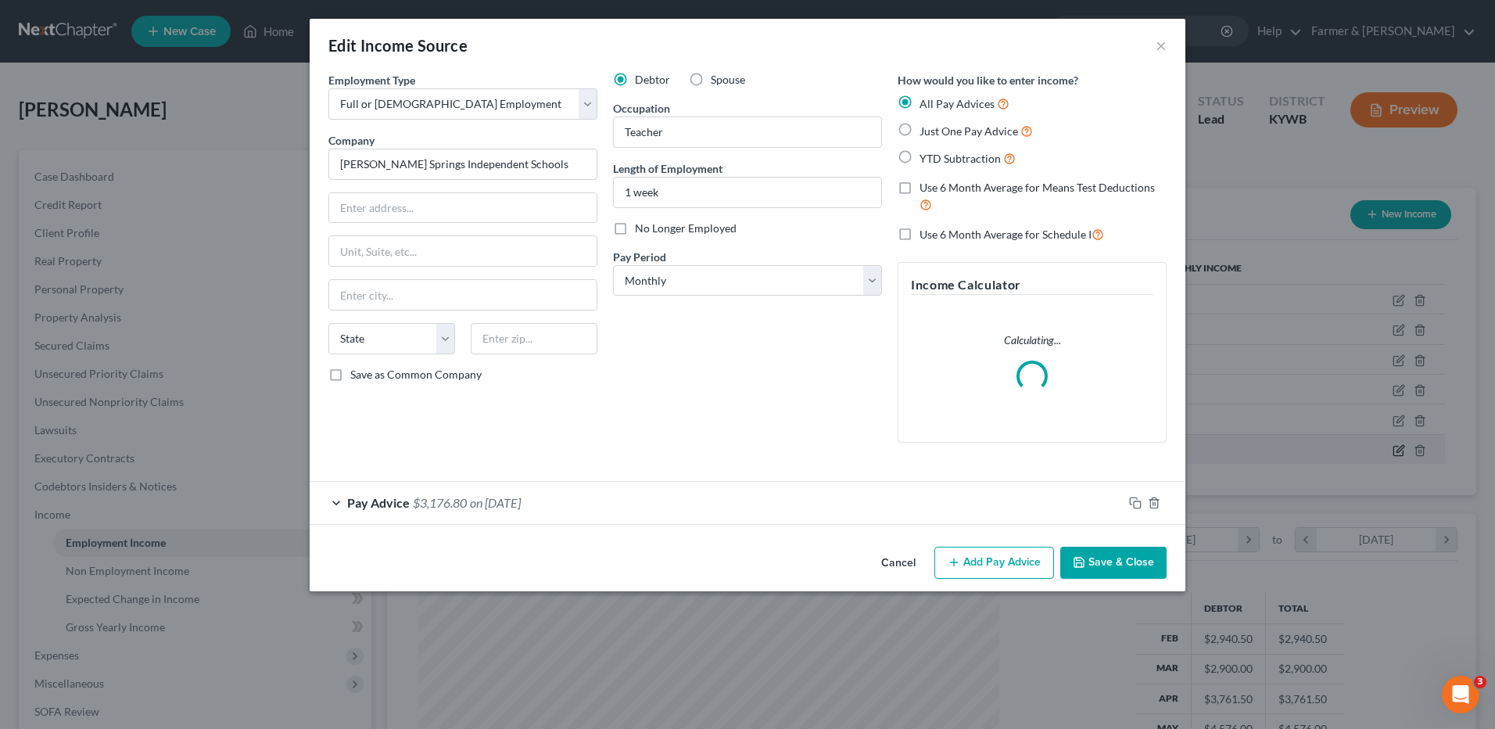
scroll to position [292, 618]
click at [459, 508] on span "$3,176.80" at bounding box center [440, 502] width 54 height 15
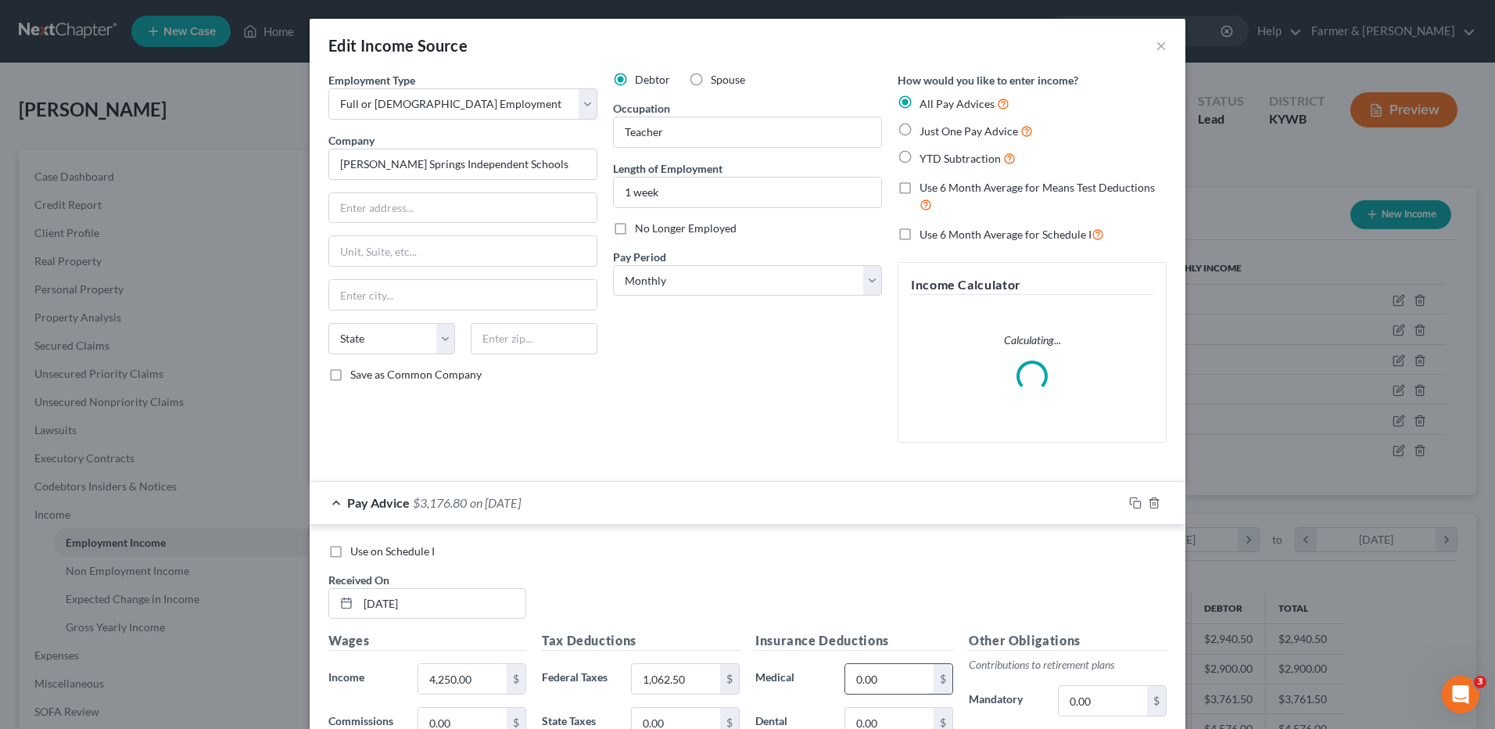
click at [891, 675] on input "0.00" at bounding box center [889, 679] width 88 height 30
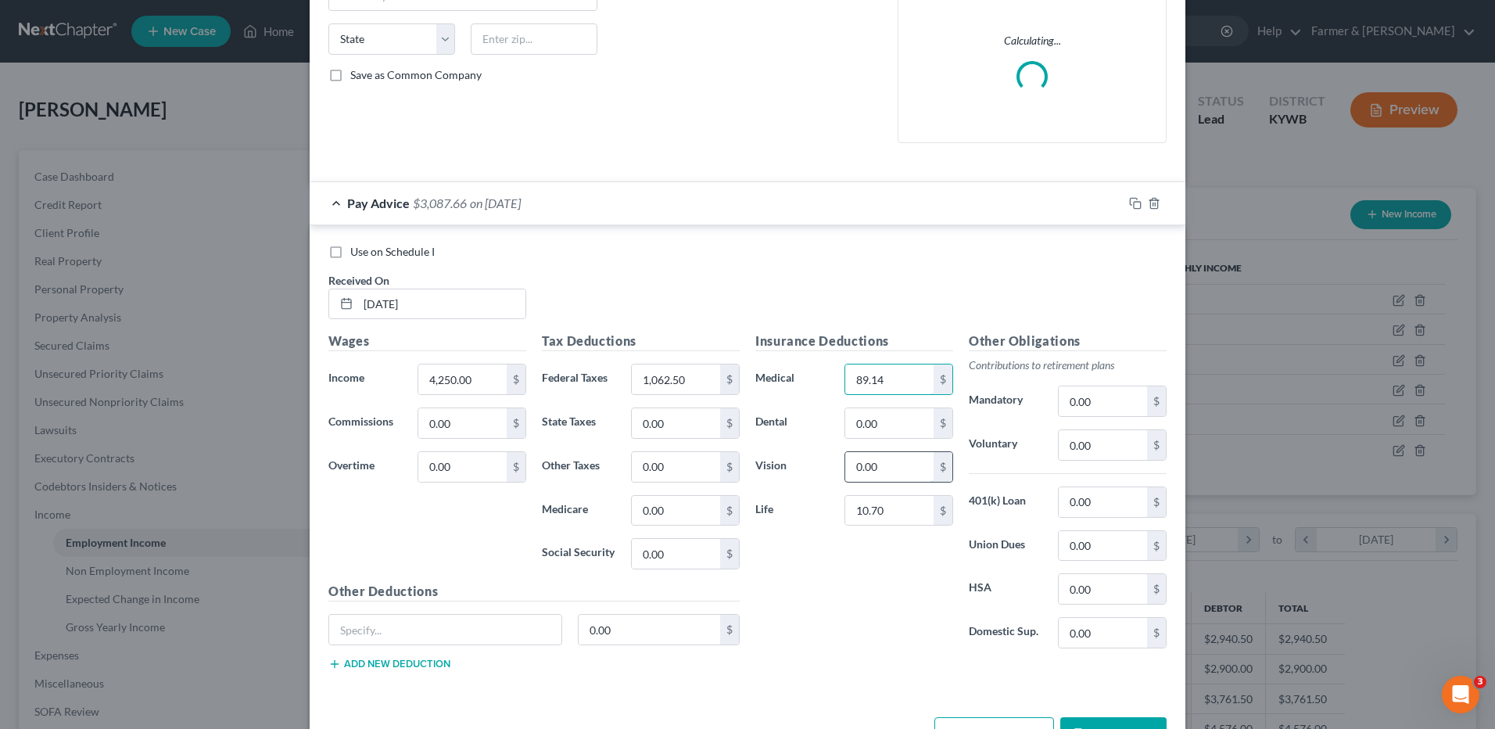
scroll to position [313, 0]
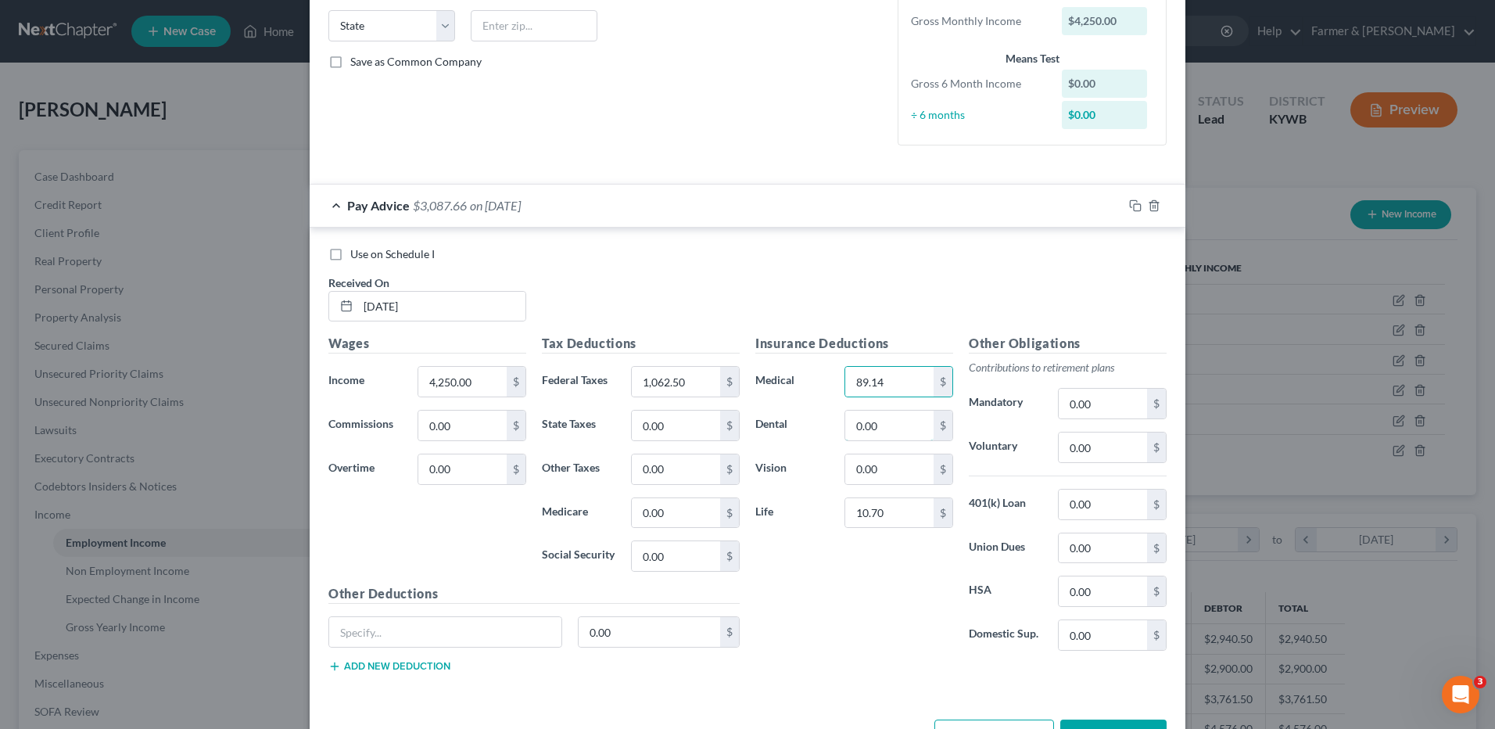
drag, startPoint x: 904, startPoint y: 431, endPoint x: 876, endPoint y: 640, distance: 210.6
click at [904, 430] on input "0.00" at bounding box center [889, 425] width 88 height 30
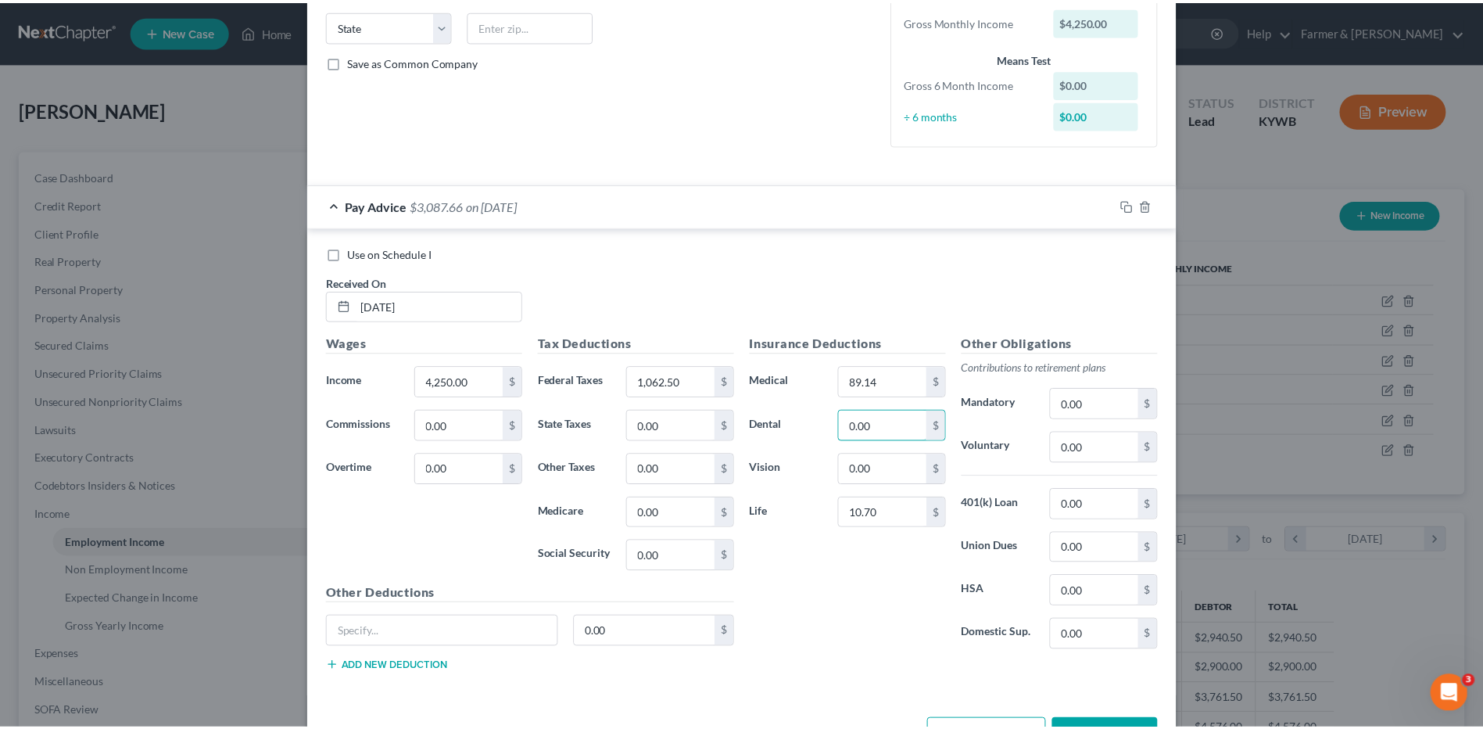
scroll to position [367, 0]
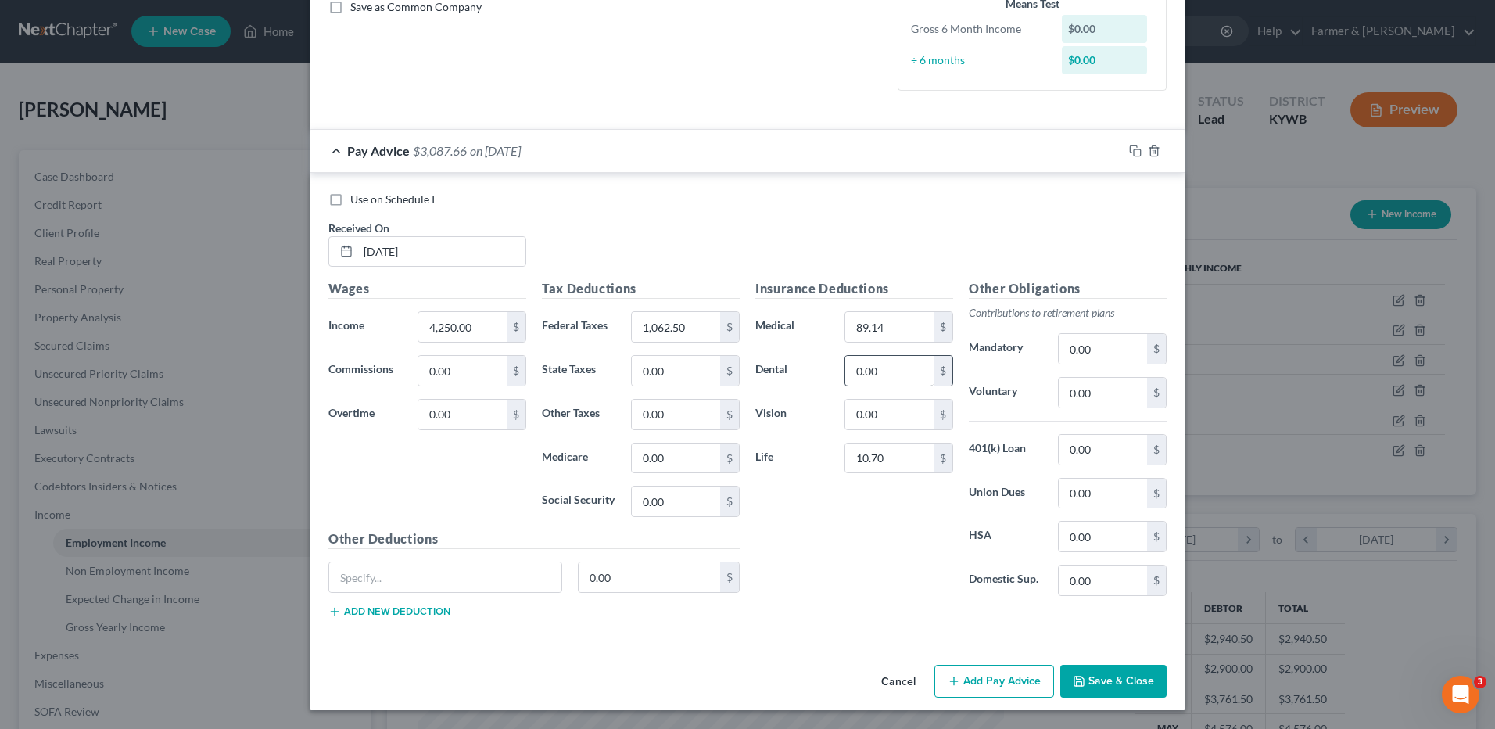
click at [875, 518] on div "Insurance Deductions Medical 89.14 $ Dental 0.00 $ Vision 0.00 $ Life 10.70 $" at bounding box center [853, 443] width 213 height 329
click at [893, 370] on input "0.00" at bounding box center [889, 371] width 88 height 30
click at [883, 412] on input "0.00" at bounding box center [889, 415] width 88 height 30
click at [891, 368] on input "10.00" at bounding box center [889, 371] width 88 height 30
click at [901, 376] on input "10.00" at bounding box center [889, 371] width 88 height 30
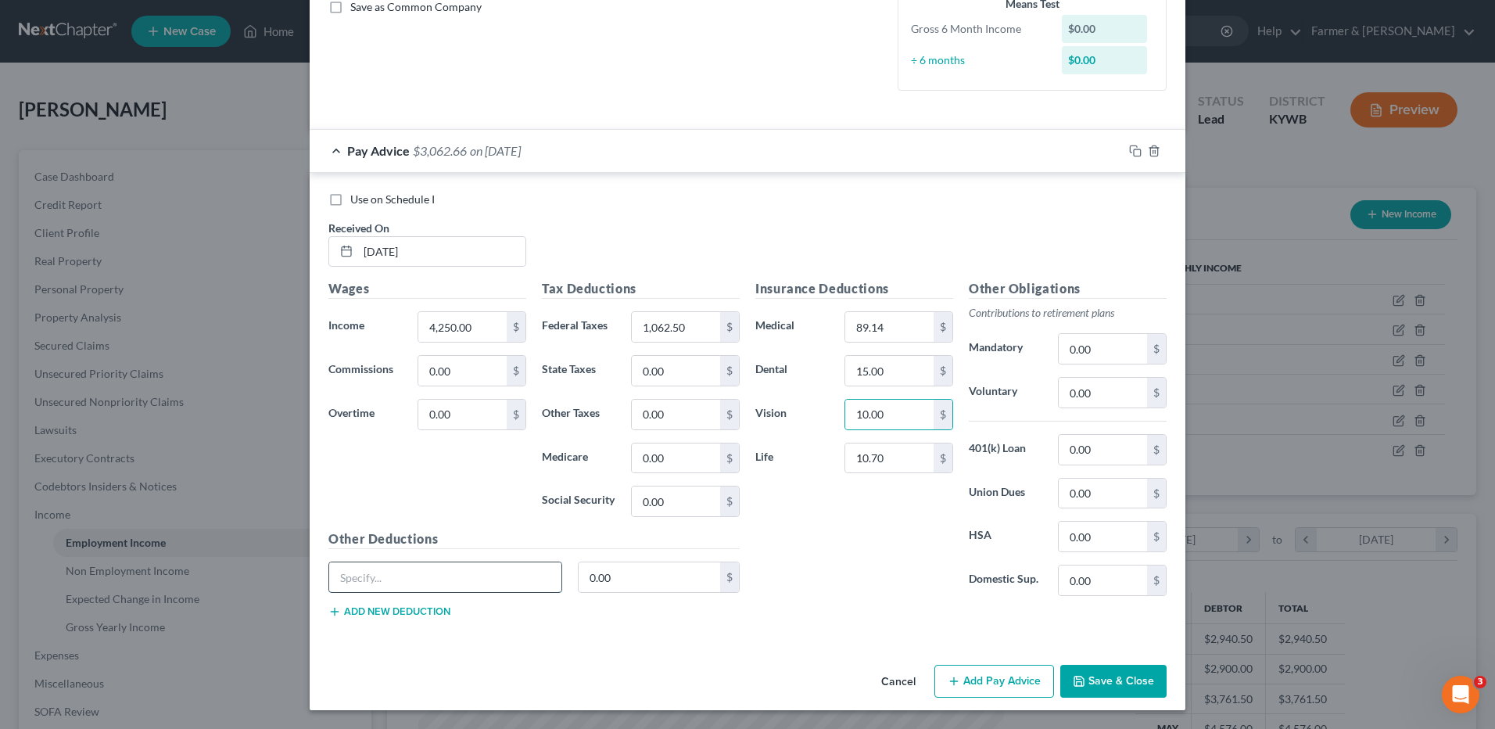
click at [498, 587] on input "text" at bounding box center [445, 577] width 232 height 30
click at [1130, 685] on button "Save & Close" at bounding box center [1113, 681] width 106 height 33
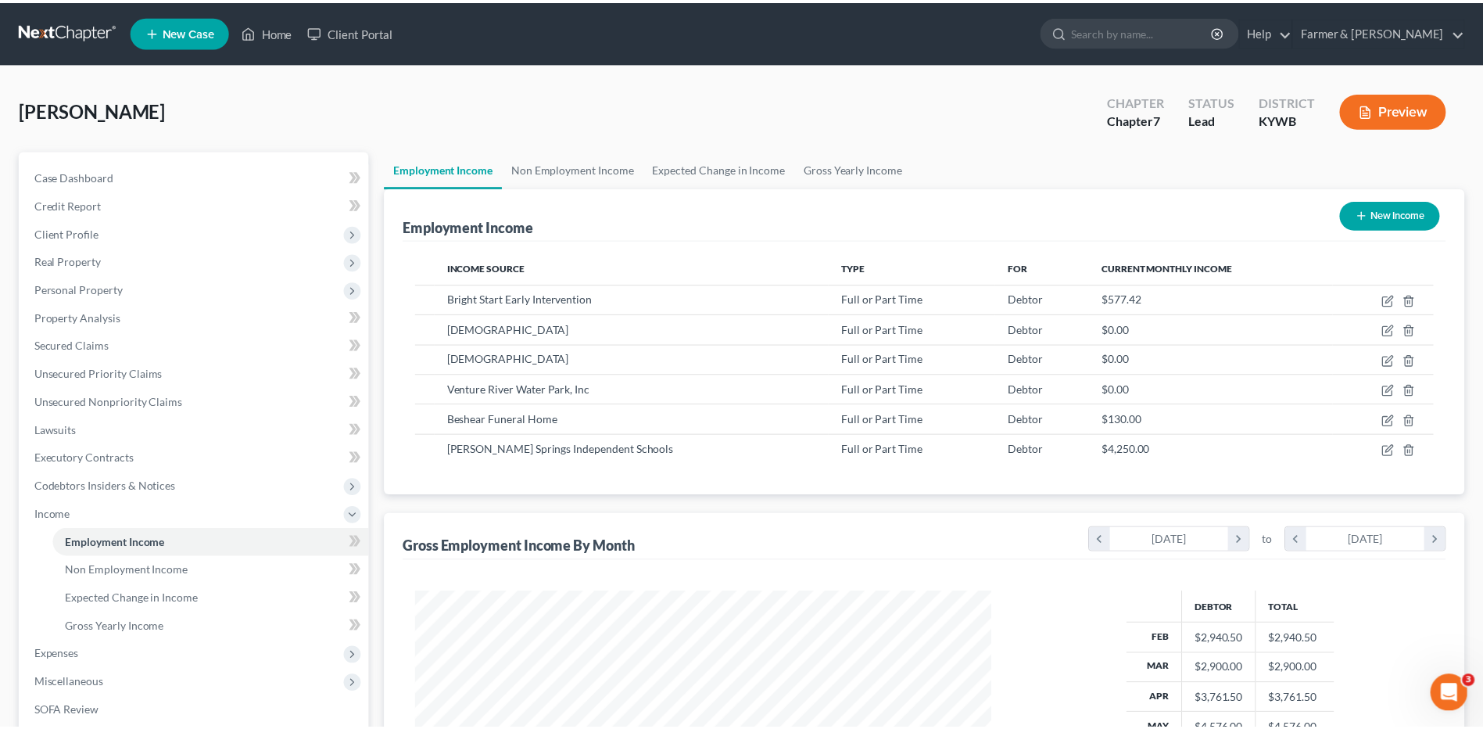
scroll to position [781538, 781216]
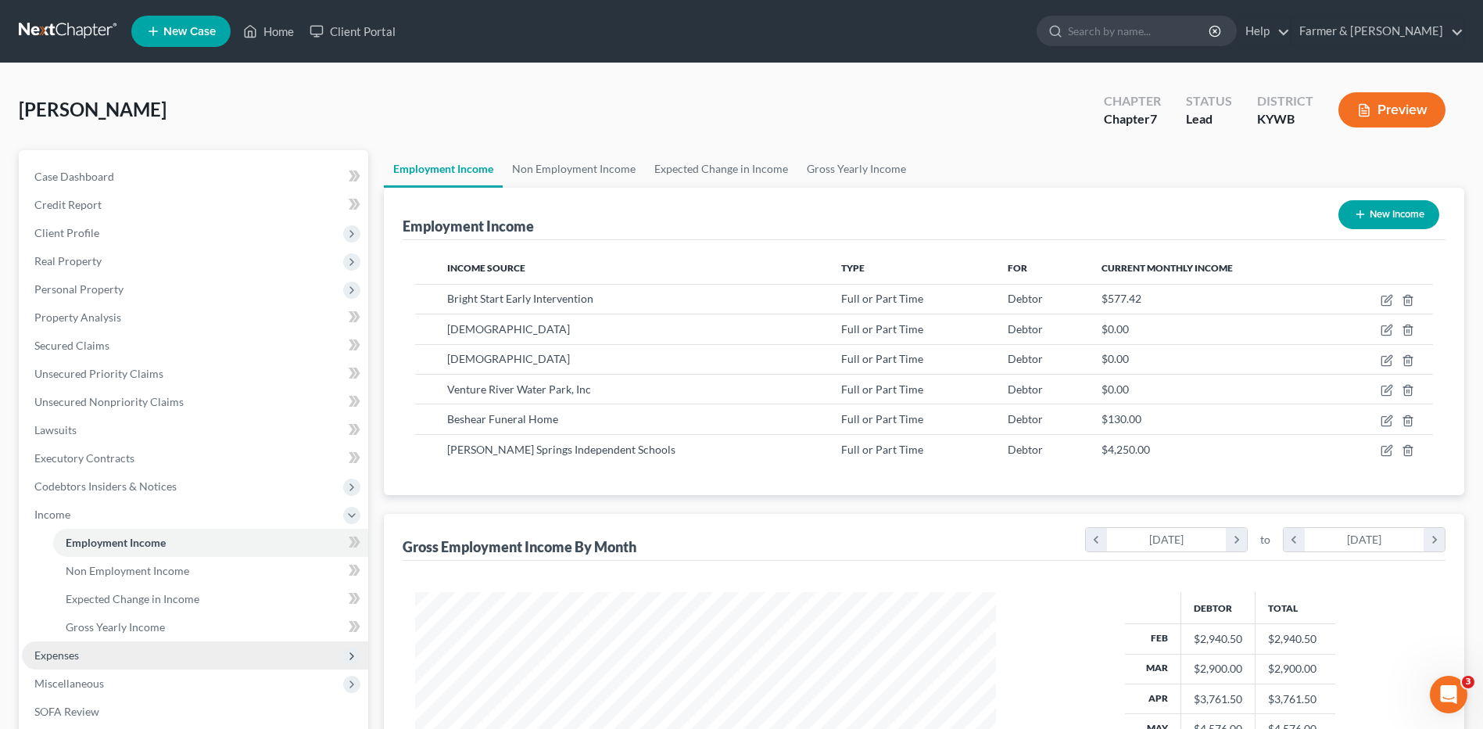
click at [99, 656] on span "Expenses" at bounding box center [195, 655] width 346 height 28
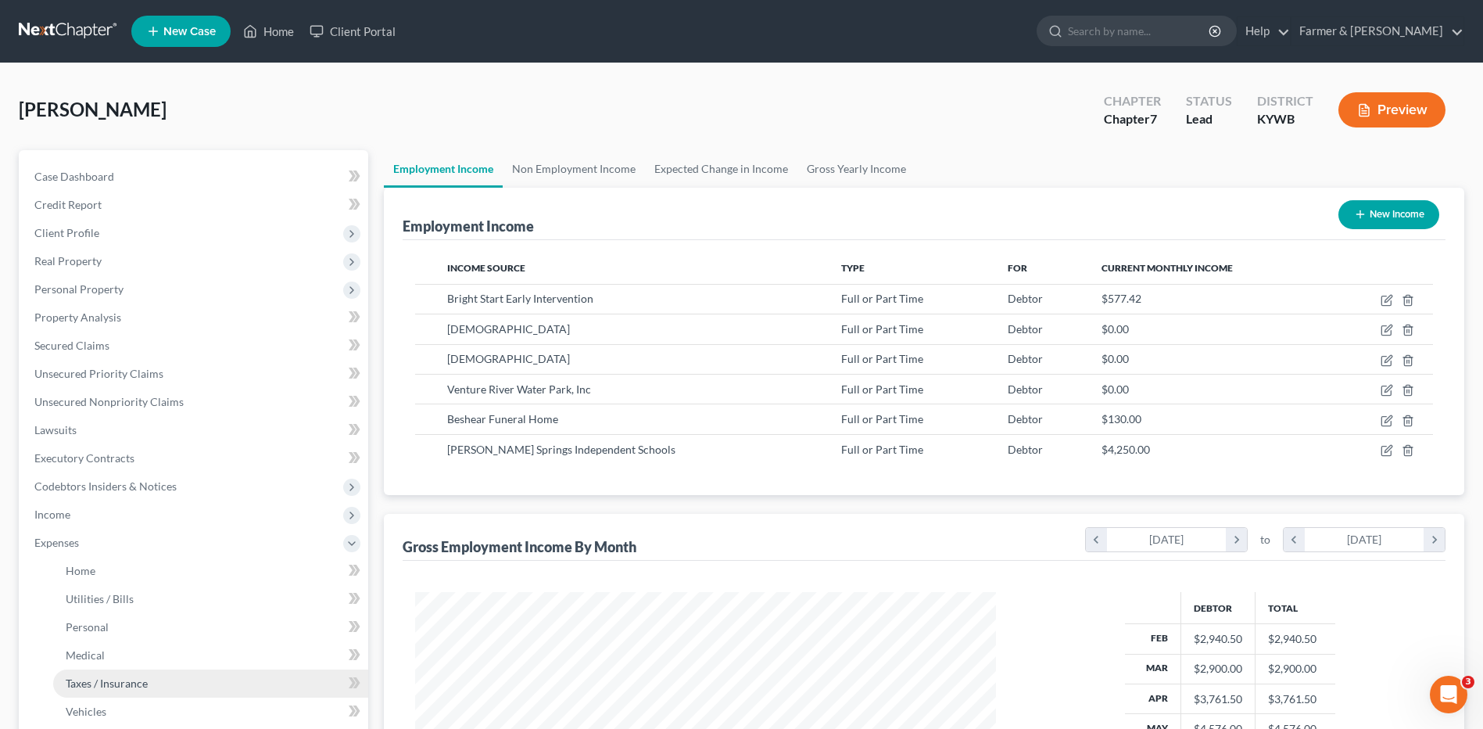
click at [99, 682] on span "Taxes / Insurance" at bounding box center [107, 682] width 82 height 13
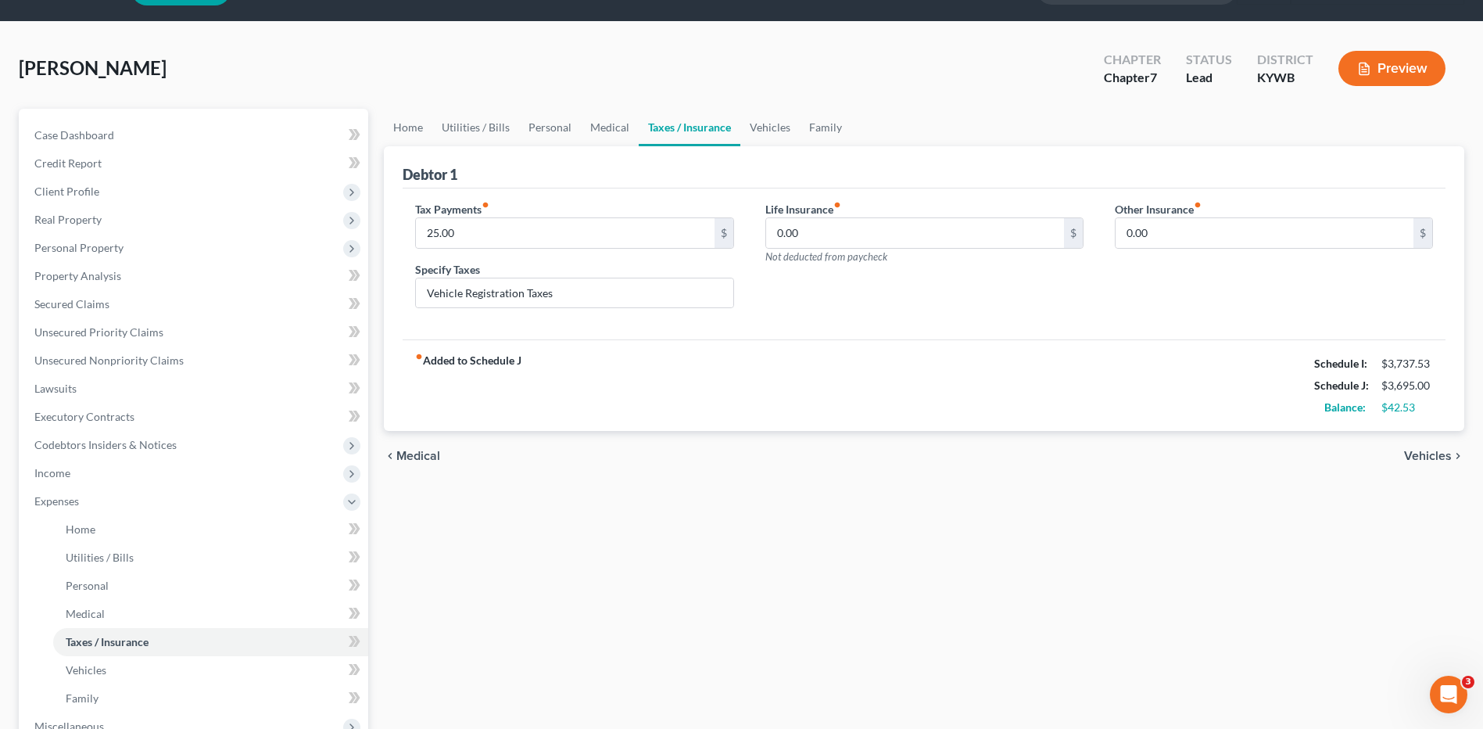
scroll to position [78, 0]
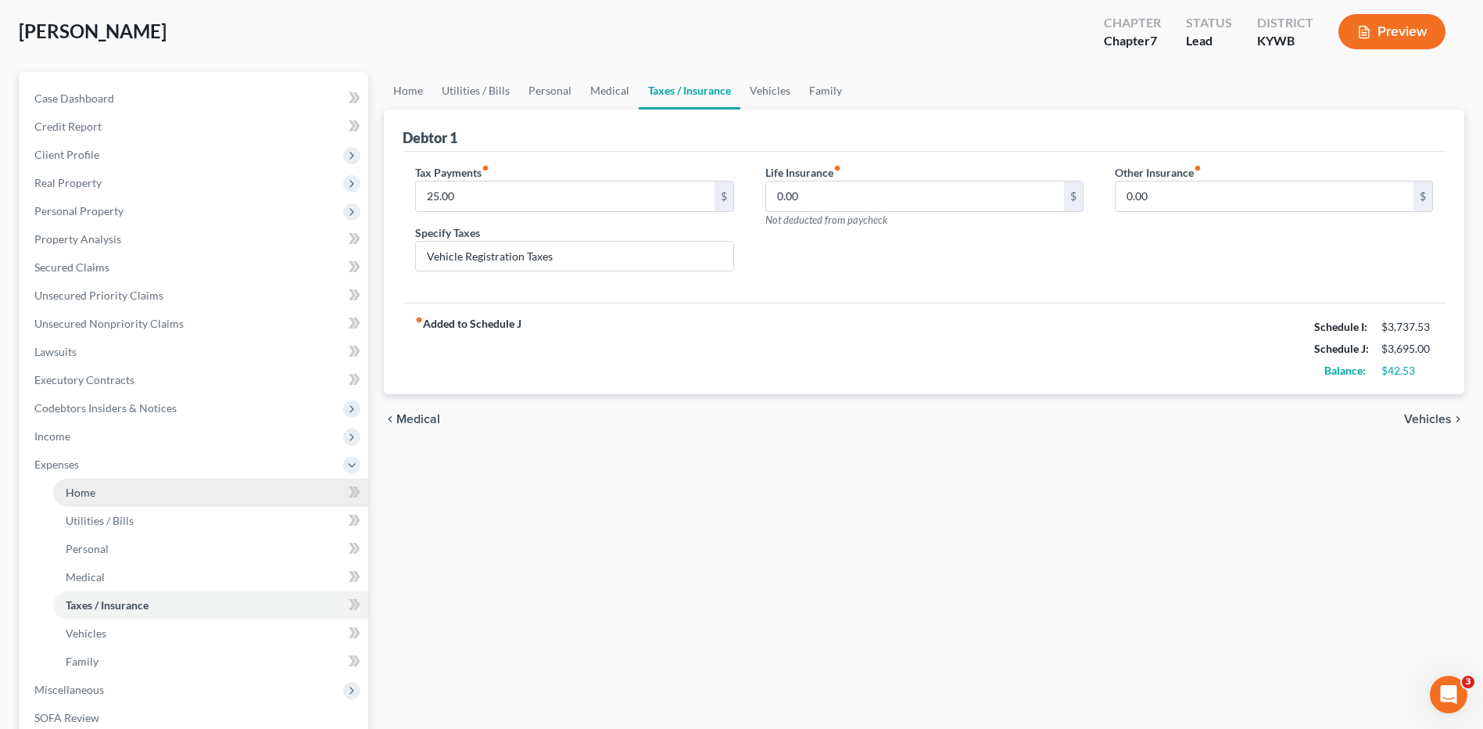
click at [116, 491] on link "Home" at bounding box center [210, 492] width 315 height 28
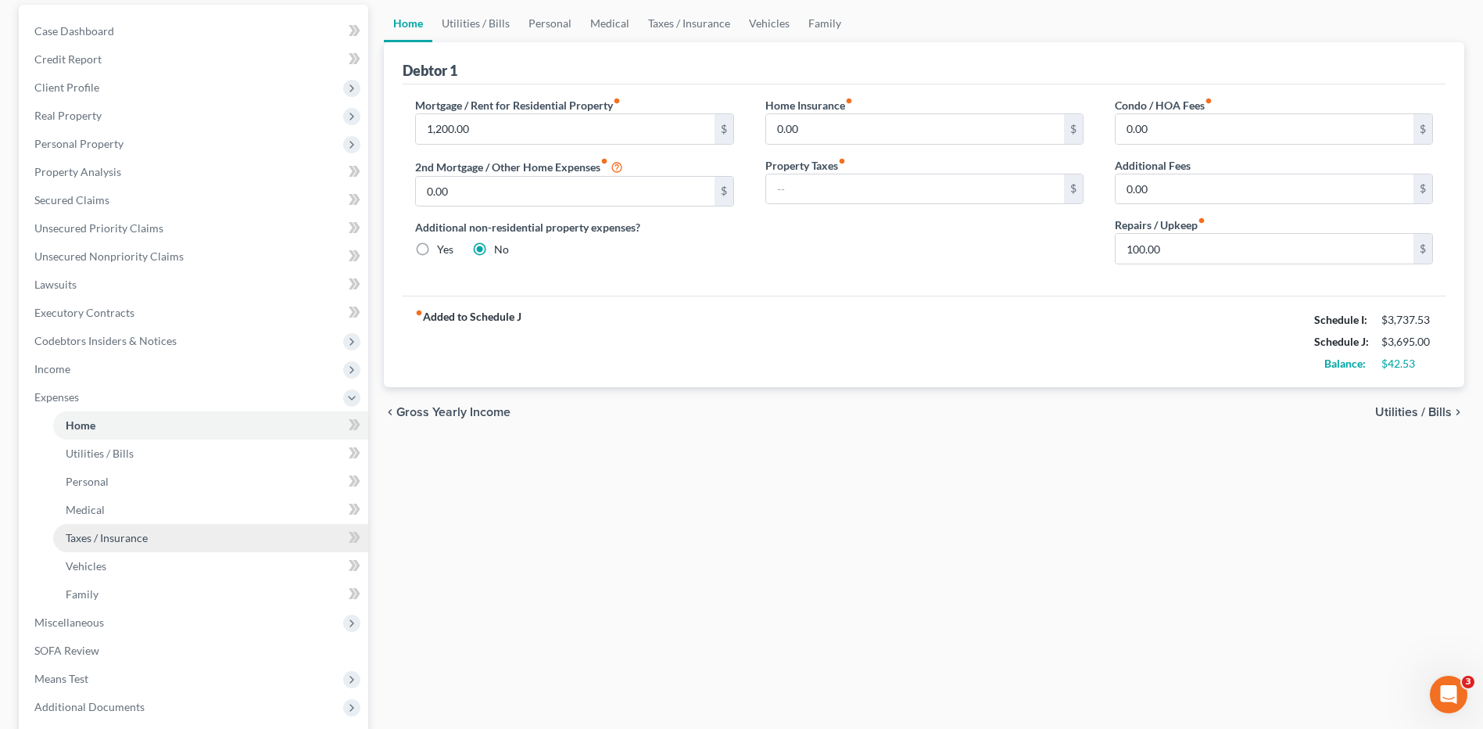
scroll to position [156, 0]
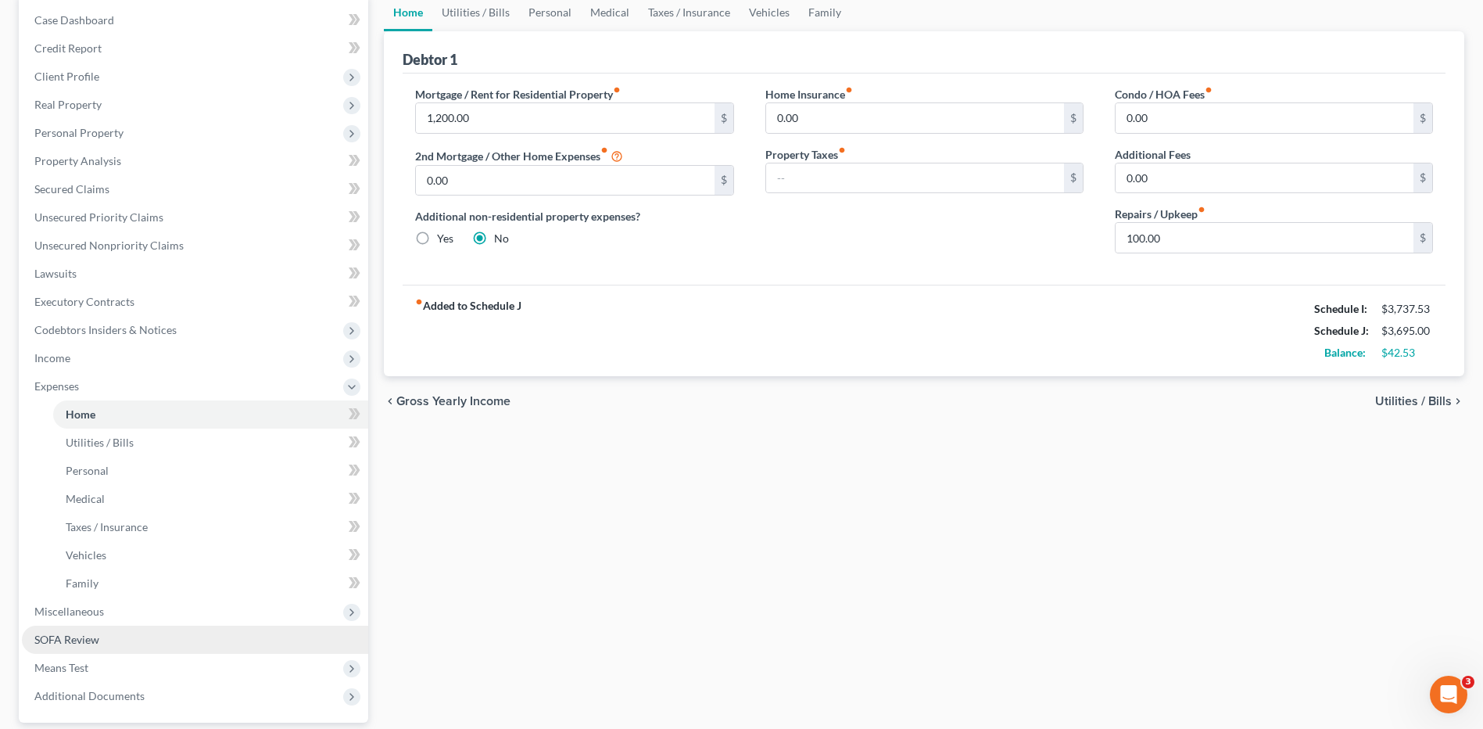
click at [128, 630] on link "SOFA Review" at bounding box center [195, 639] width 346 height 28
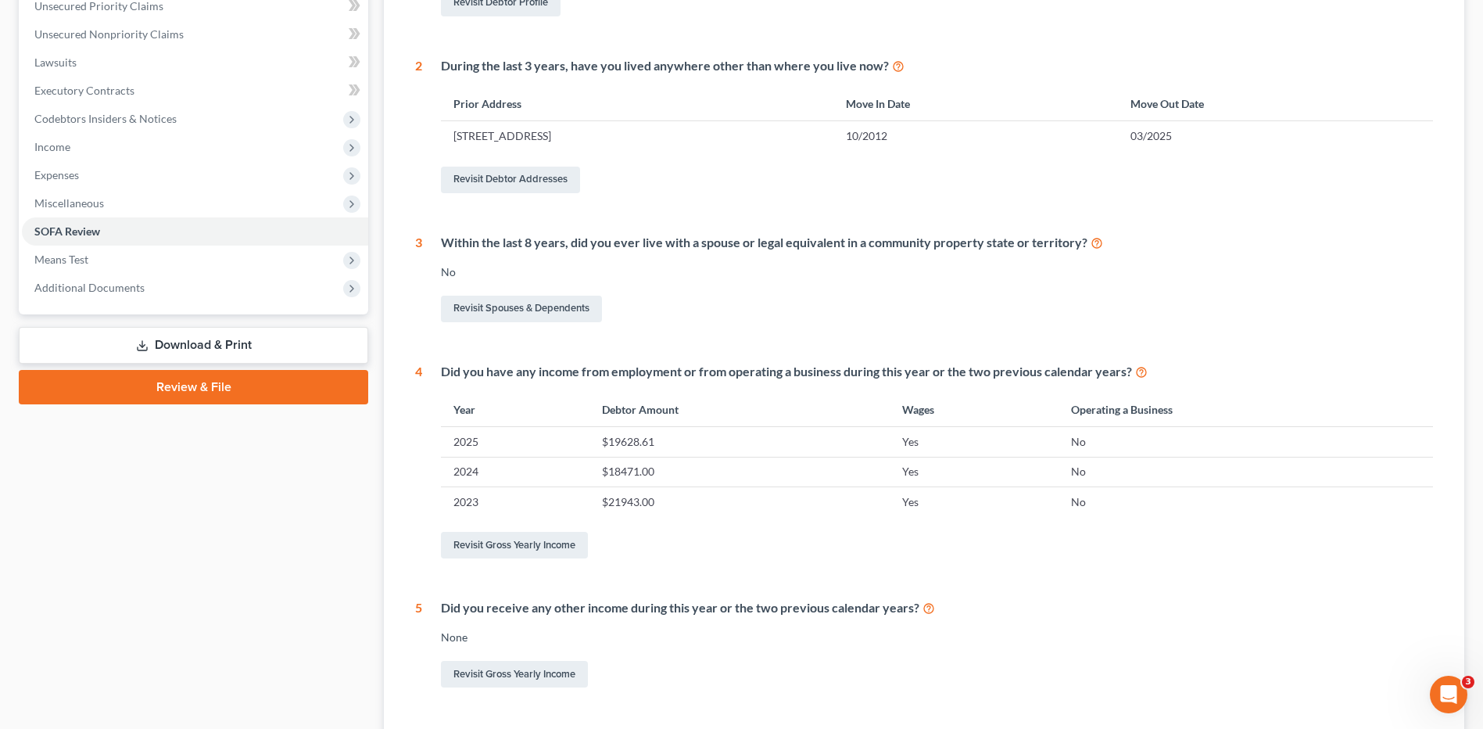
scroll to position [26, 0]
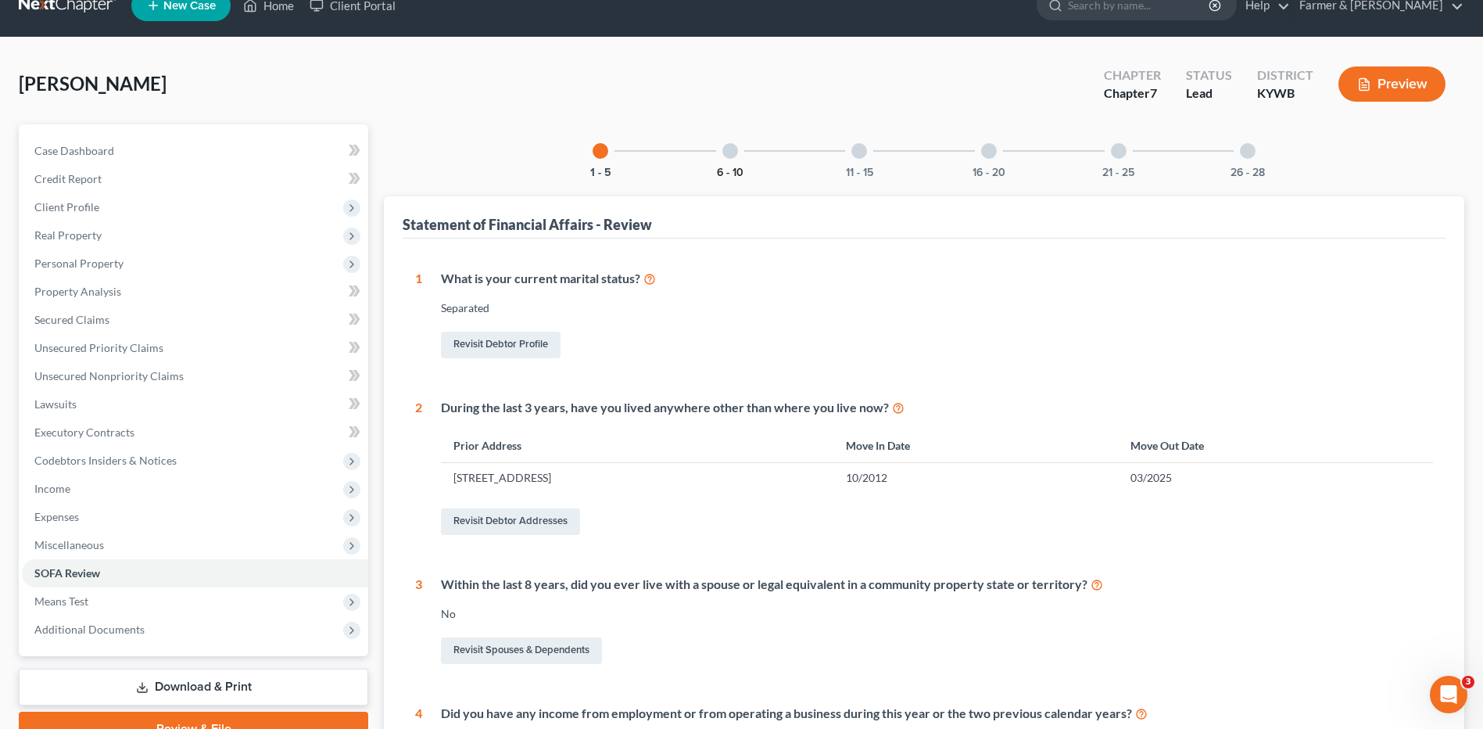
click at [722, 167] on button "6 - 10" at bounding box center [730, 172] width 27 height 11
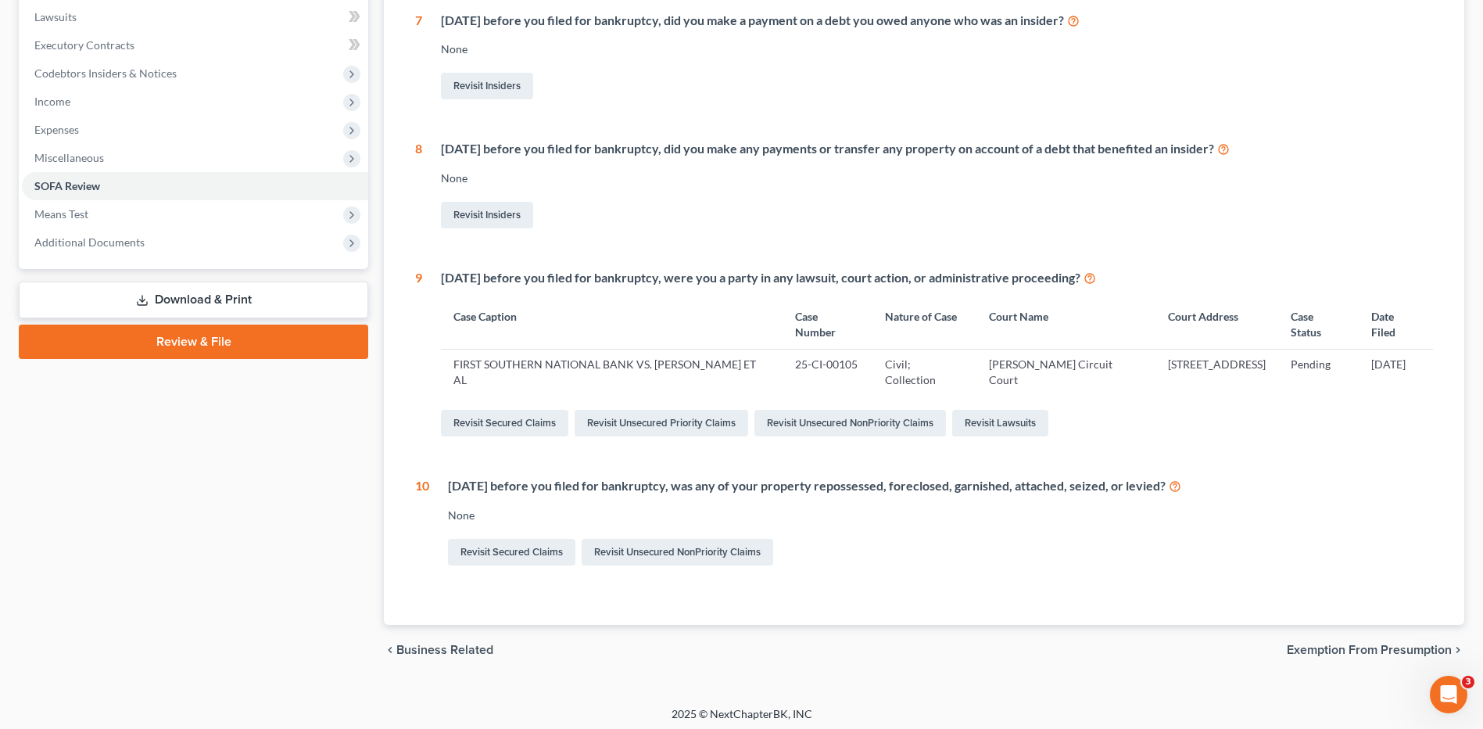
scroll to position [418, 0]
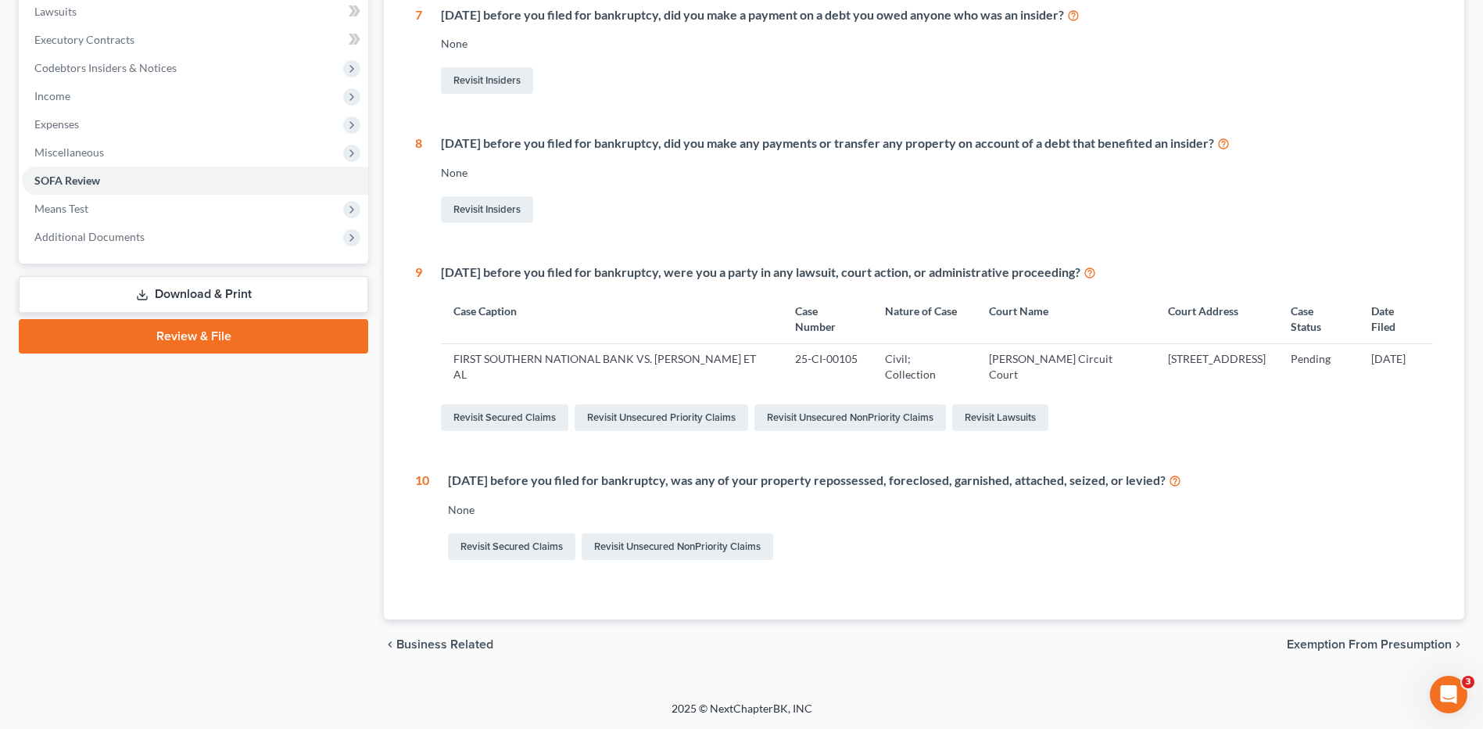
click at [1188, 482] on div "Within 1 year before you filed for bankruptcy, was any of your property reposse…" at bounding box center [940, 480] width 985 height 18
click at [1163, 481] on div "Within 1 year before you filed for bankruptcy, was any of your property reposse…" at bounding box center [940, 480] width 985 height 18
drag, startPoint x: 1193, startPoint y: 478, endPoint x: 453, endPoint y: 477, distance: 740.4
click at [453, 477] on div "Within 1 year before you filed for bankruptcy, was any of your property reposse…" at bounding box center [940, 480] width 985 height 18
click at [1239, 518] on div "Within 1 year before you filed for bankruptcy, was any of your property reposse…" at bounding box center [931, 516] width 1004 height 91
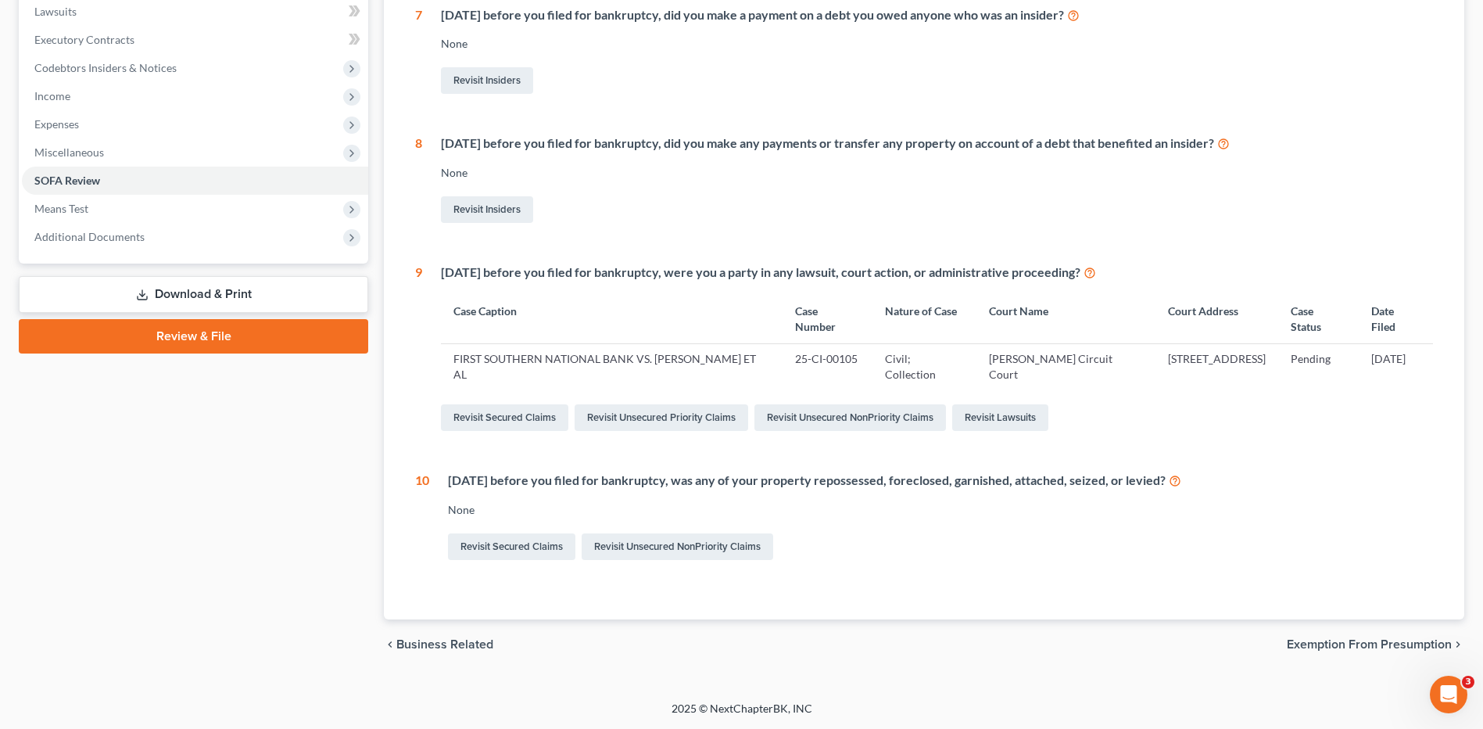
drag, startPoint x: 1190, startPoint y: 481, endPoint x: 450, endPoint y: 464, distance: 739.8
click at [450, 464] on div "6 Statement of Financial Affairs - Payments Made in the Last 90 days None Revis…" at bounding box center [924, 220] width 1018 height 686
drag, startPoint x: 870, startPoint y: 519, endPoint x: 912, endPoint y: 534, distance: 44.0
click at [912, 534] on div "Revisit Secured Claims Revisit Unsecured NonPriority Claims" at bounding box center [940, 546] width 985 height 33
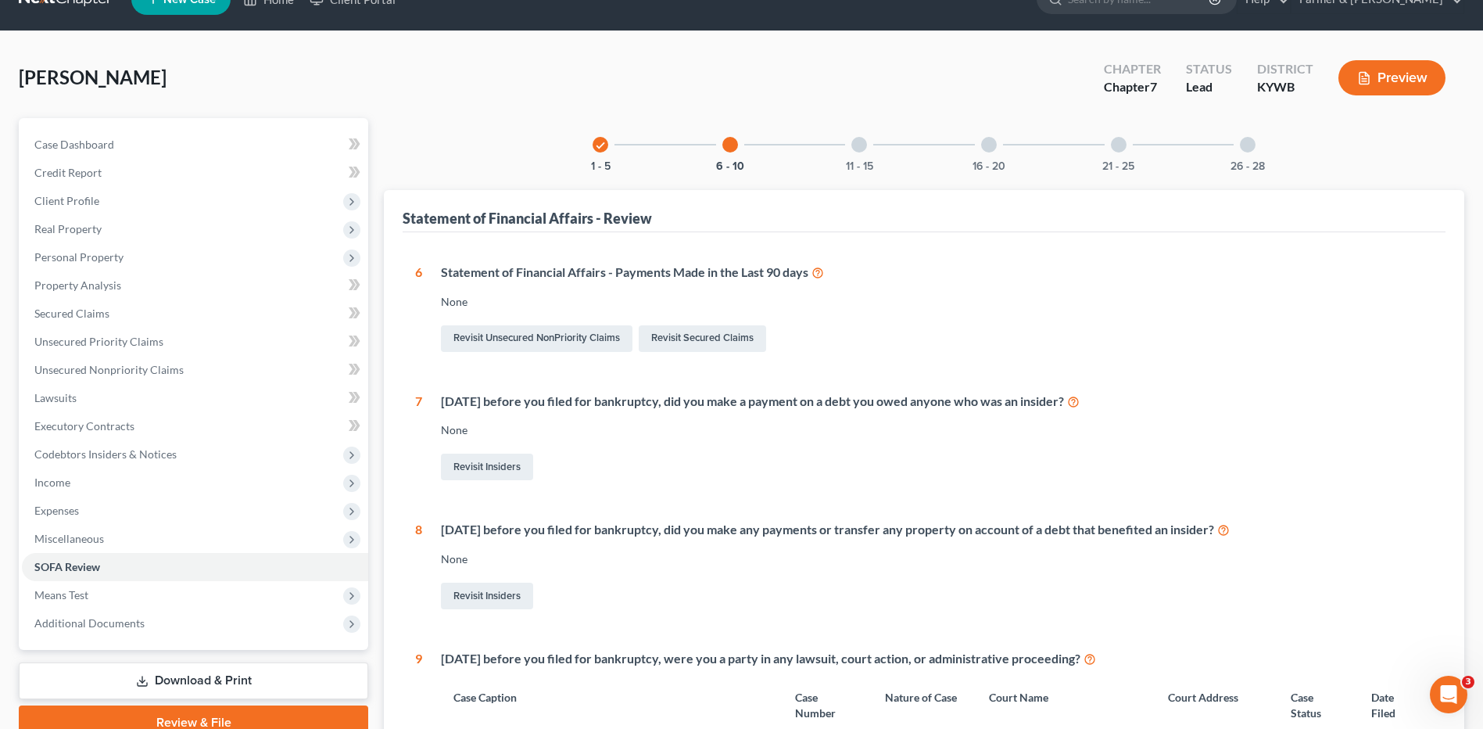
scroll to position [0, 0]
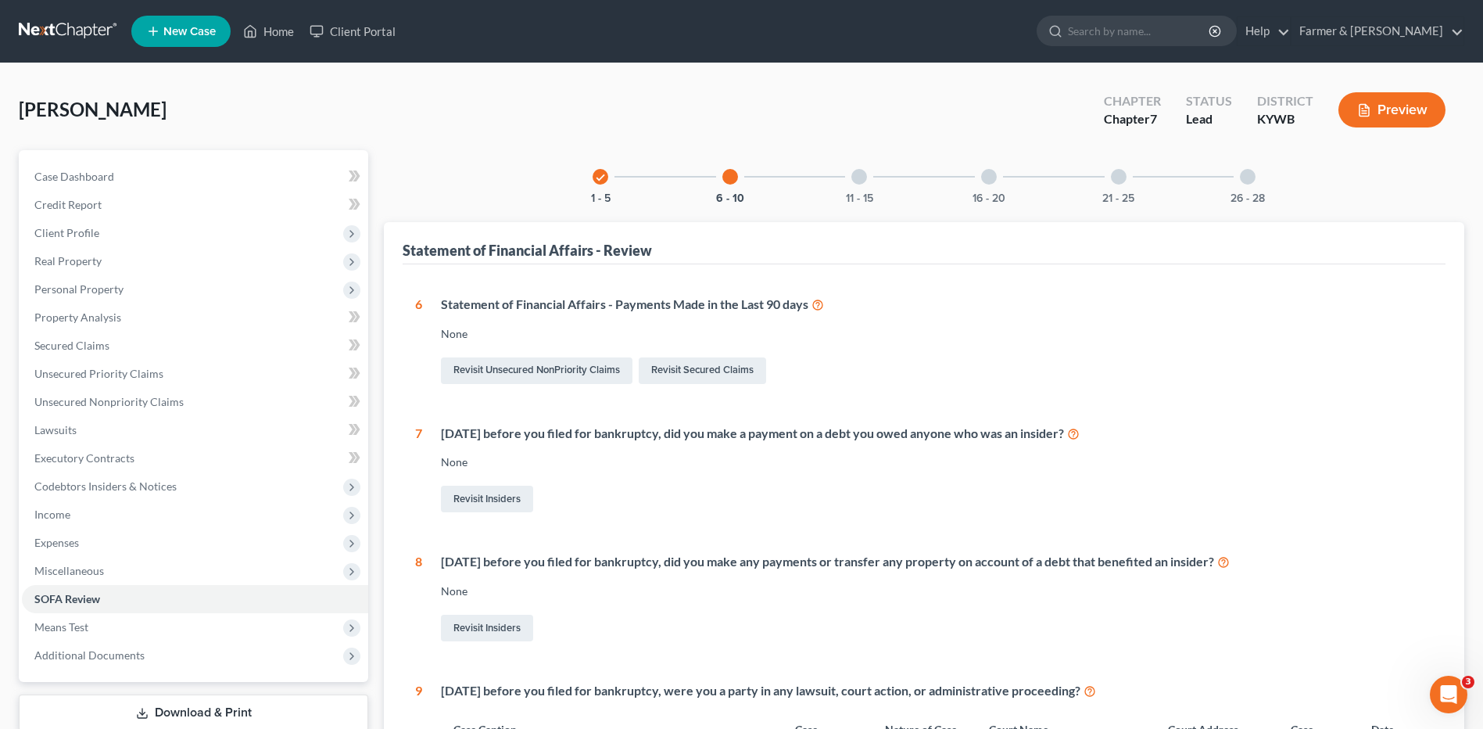
click at [862, 181] on div at bounding box center [859, 177] width 16 height 16
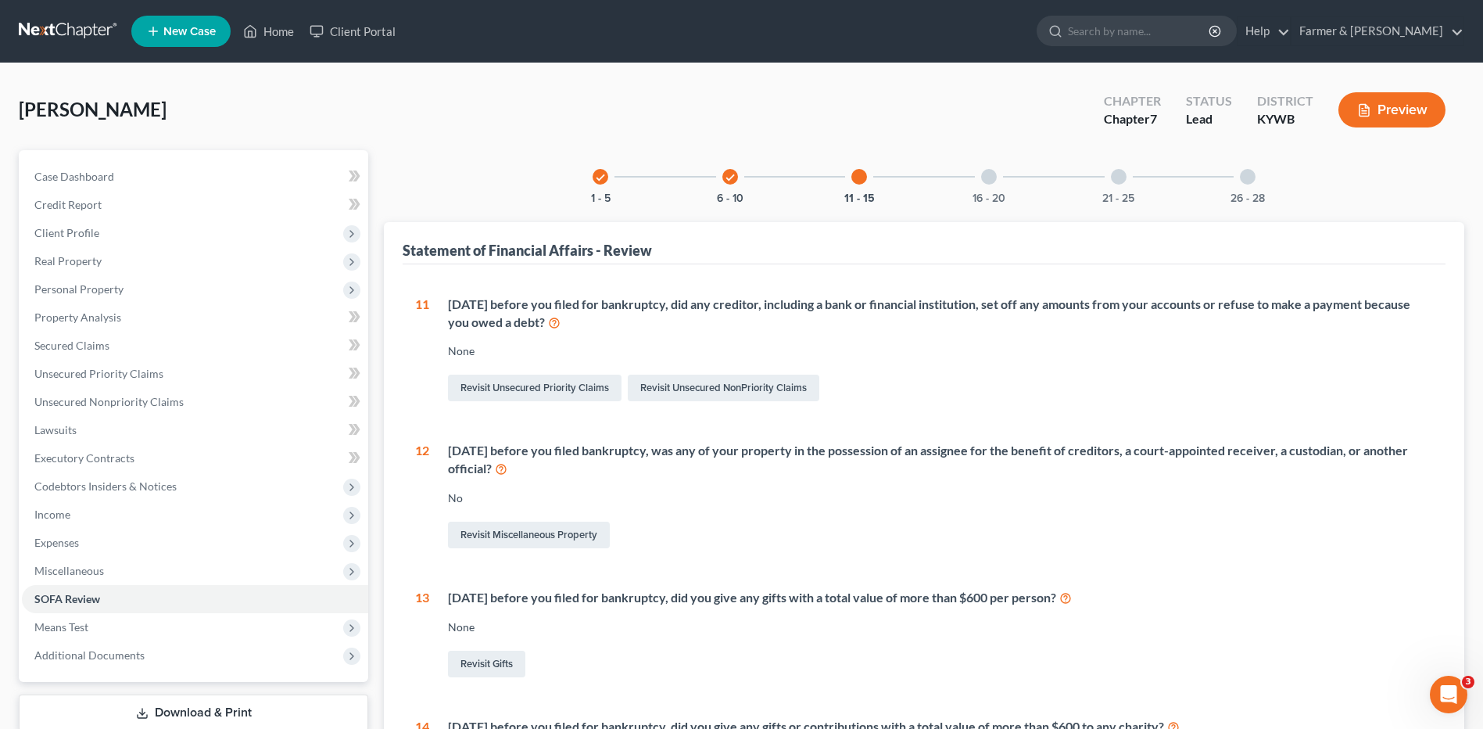
click at [987, 187] on div "16 - 20" at bounding box center [988, 176] width 53 height 53
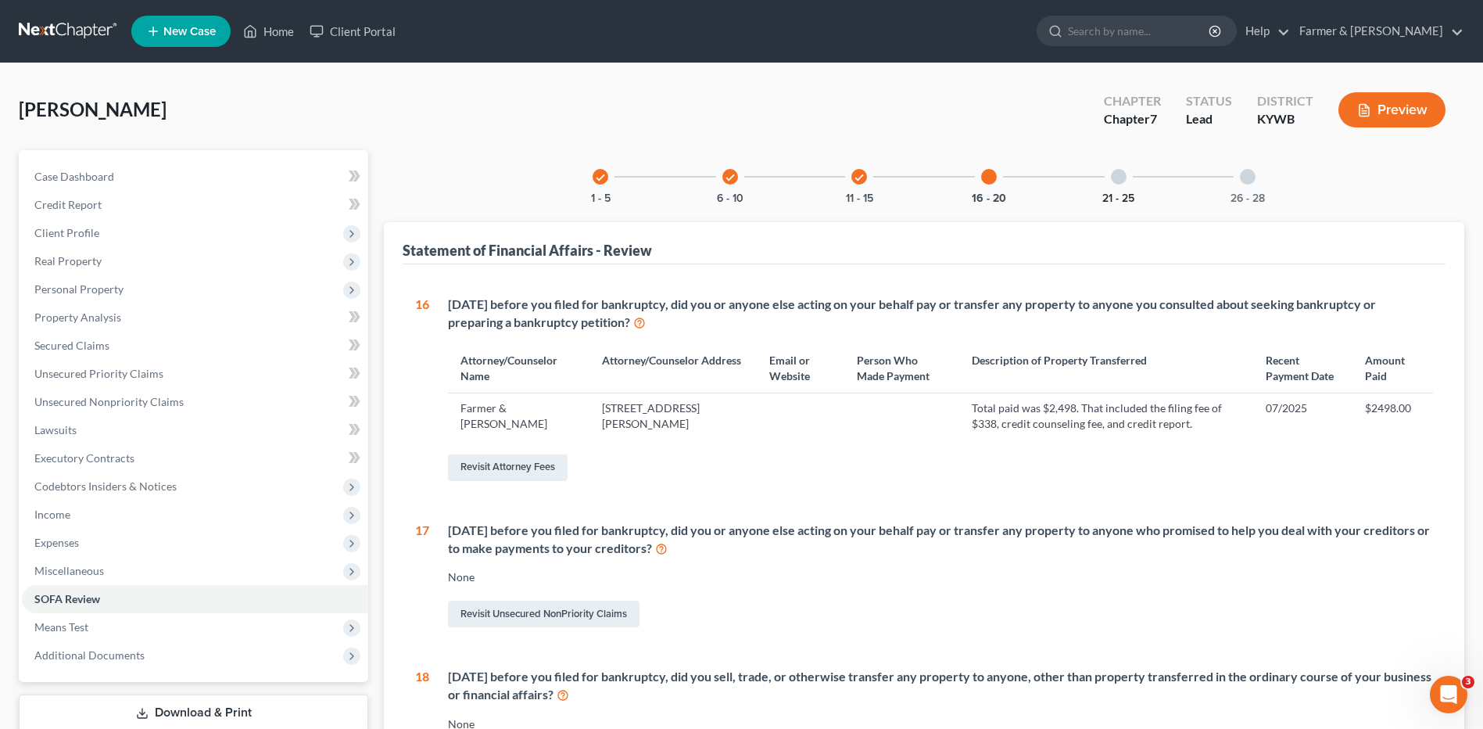
click at [1120, 194] on button "21 - 25" at bounding box center [1118, 198] width 32 height 11
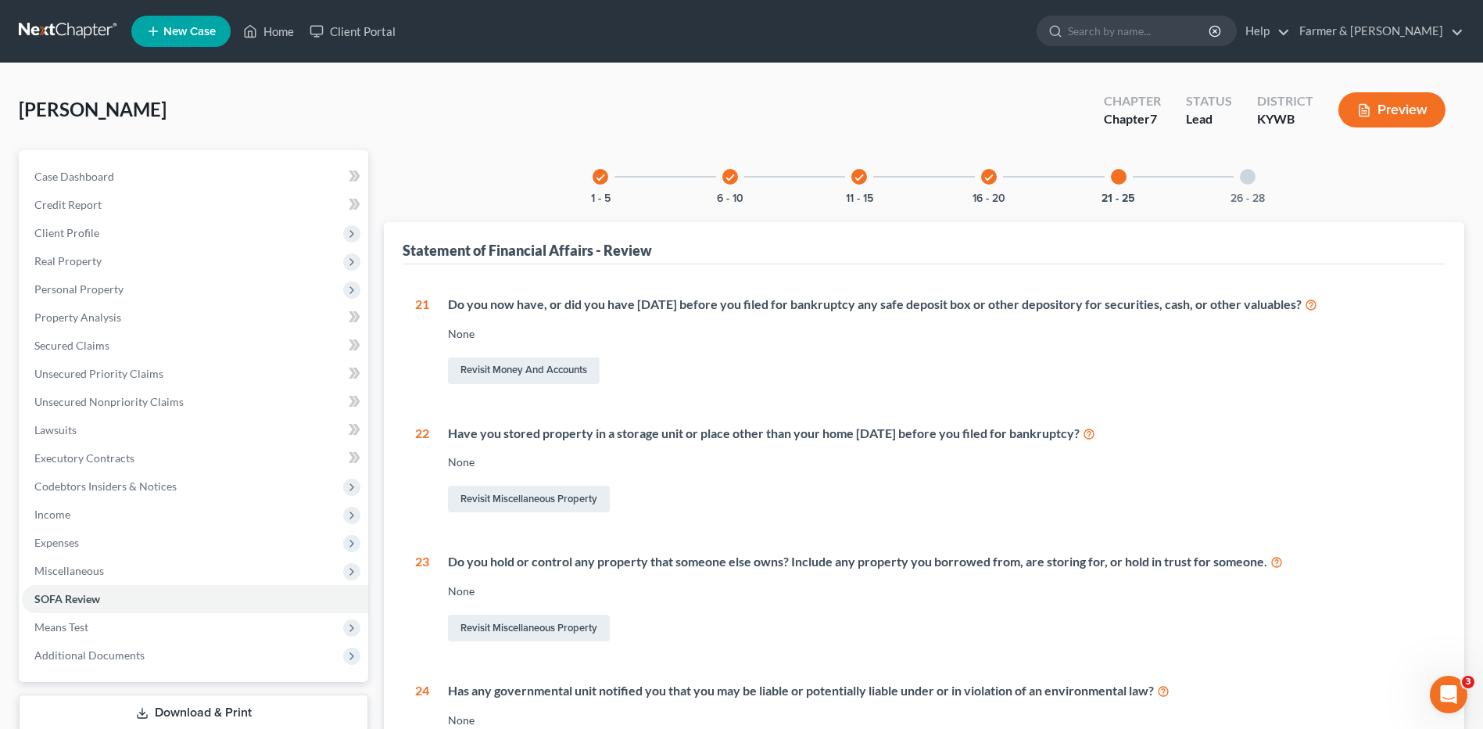
click at [1260, 186] on div "26 - 28" at bounding box center [1247, 176] width 53 height 53
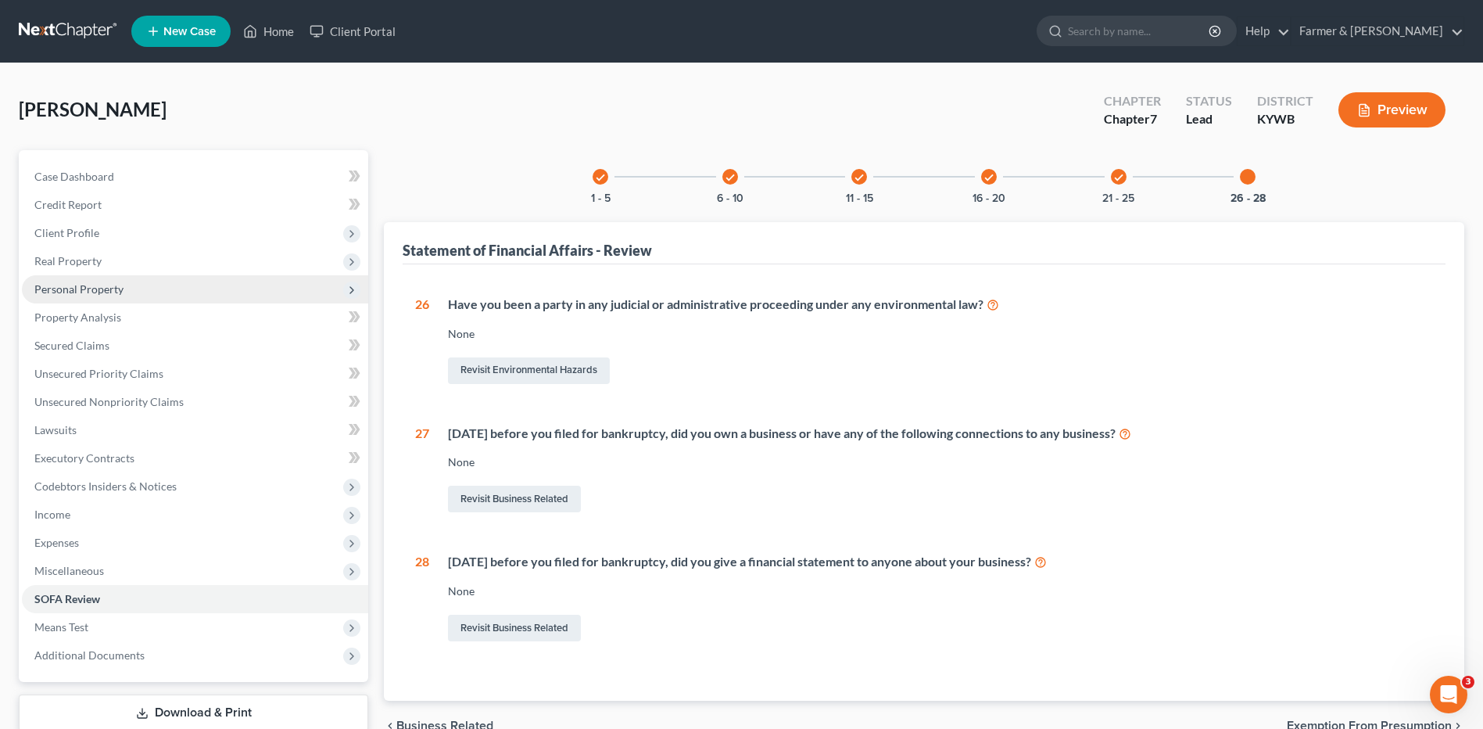
click at [99, 284] on span "Personal Property" at bounding box center [78, 288] width 89 height 13
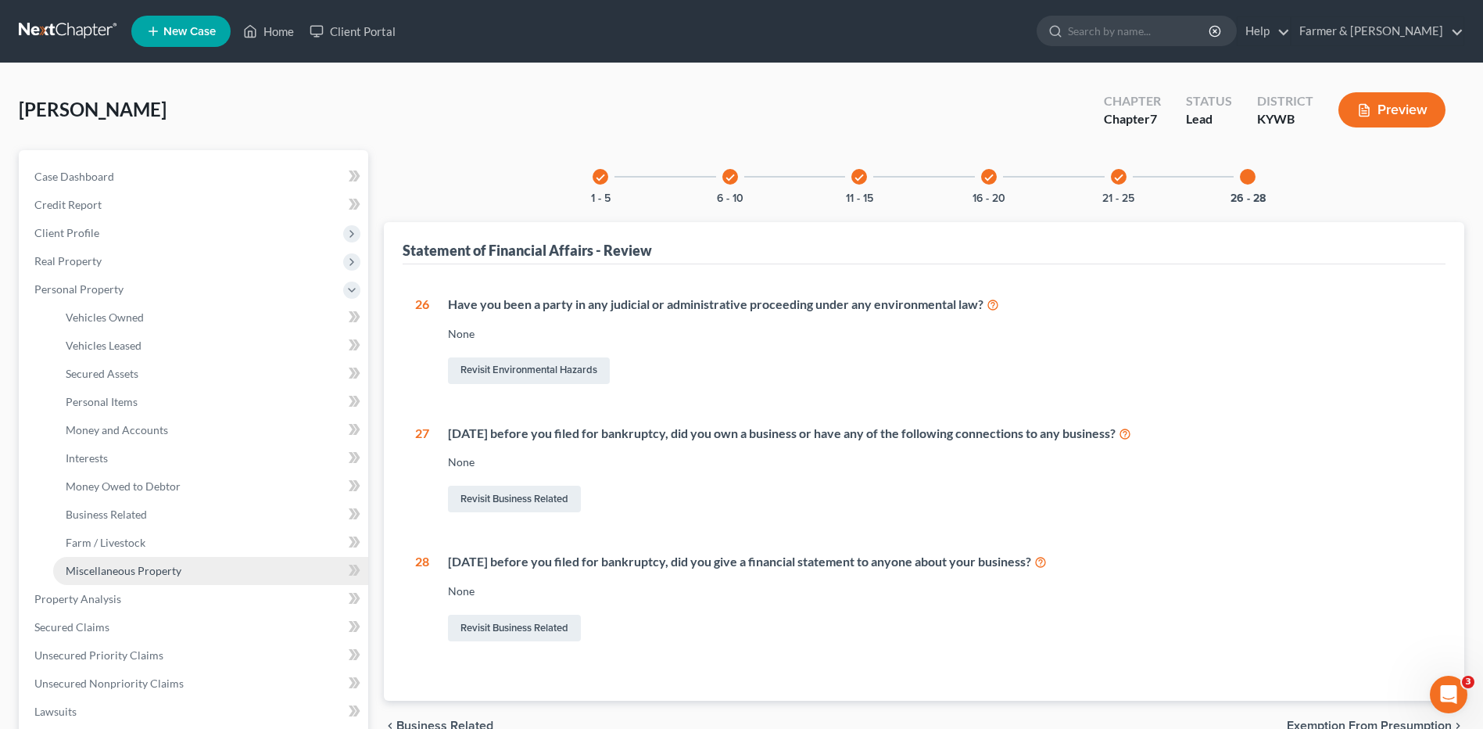
click at [145, 573] on span "Miscellaneous Property" at bounding box center [124, 570] width 116 height 13
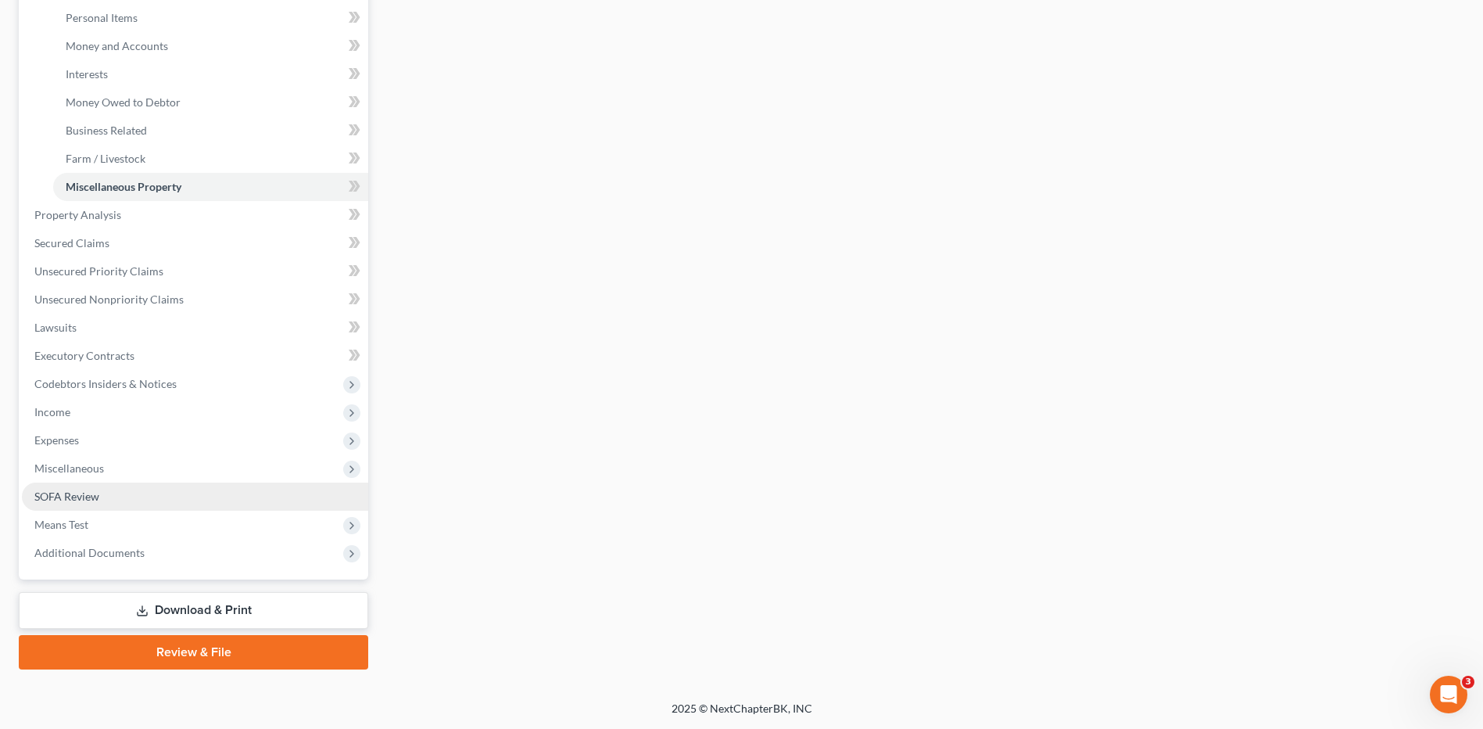
click at [118, 496] on link "SOFA Review" at bounding box center [195, 496] width 346 height 28
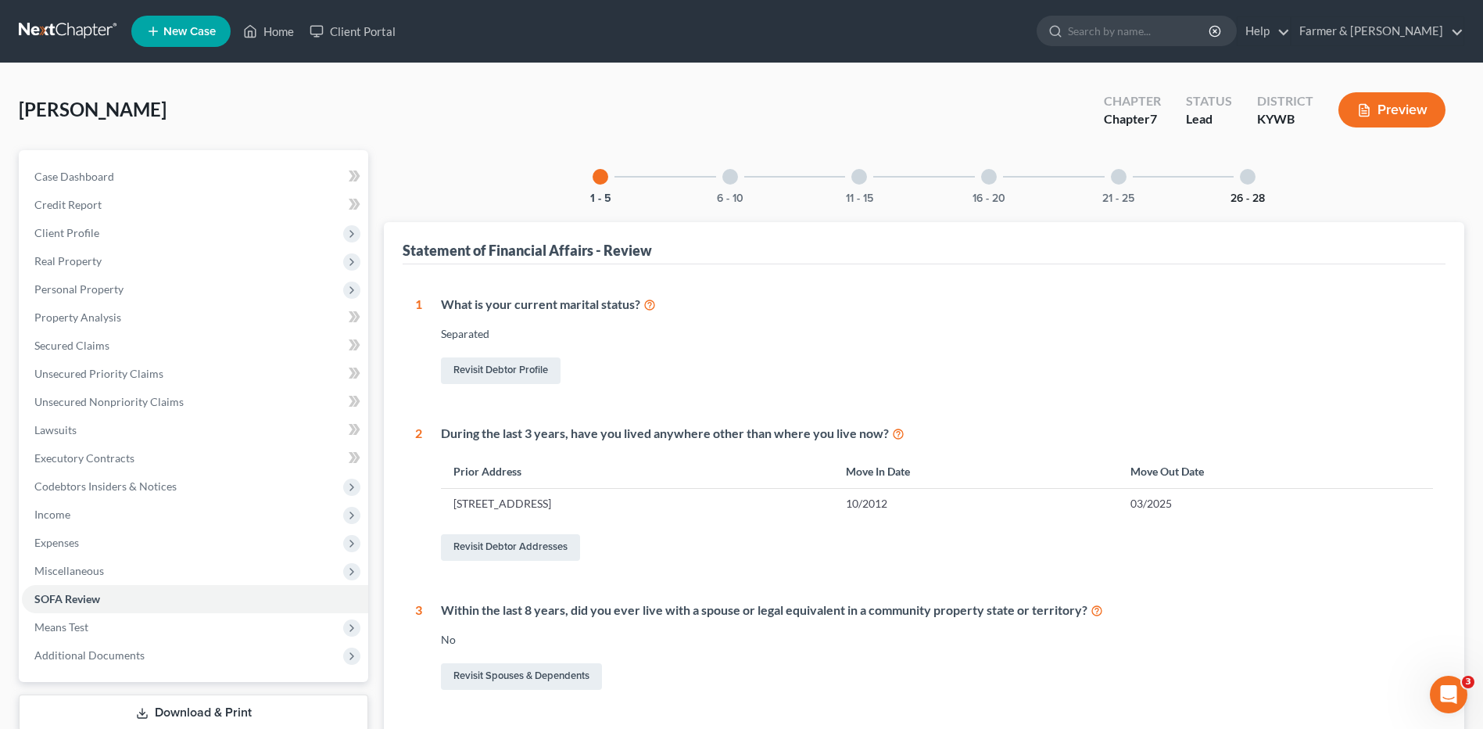
click at [1256, 195] on button "26 - 28" at bounding box center [1248, 198] width 34 height 11
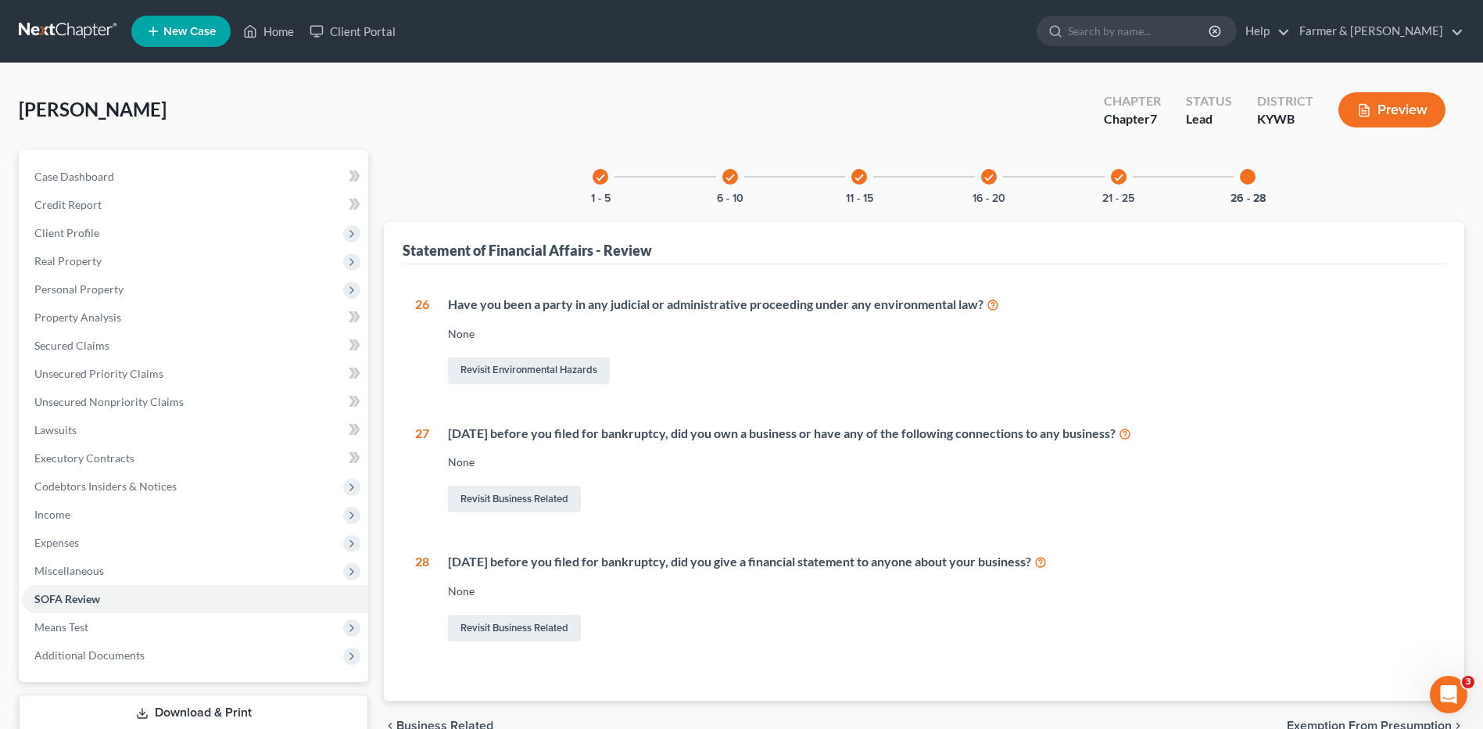
click at [1114, 188] on div "check 21 - 25" at bounding box center [1118, 176] width 53 height 53
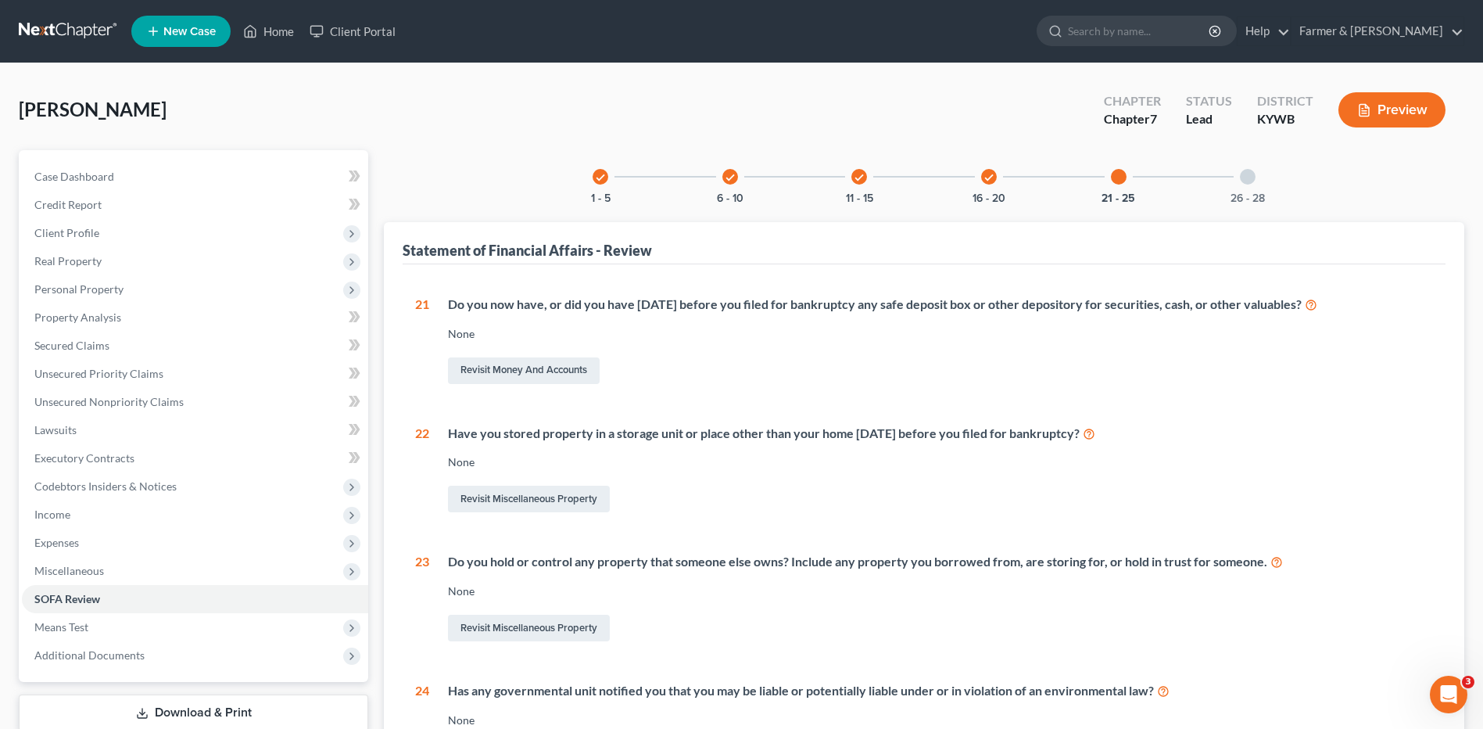
click at [1260, 181] on div "26 - 28" at bounding box center [1247, 176] width 53 height 53
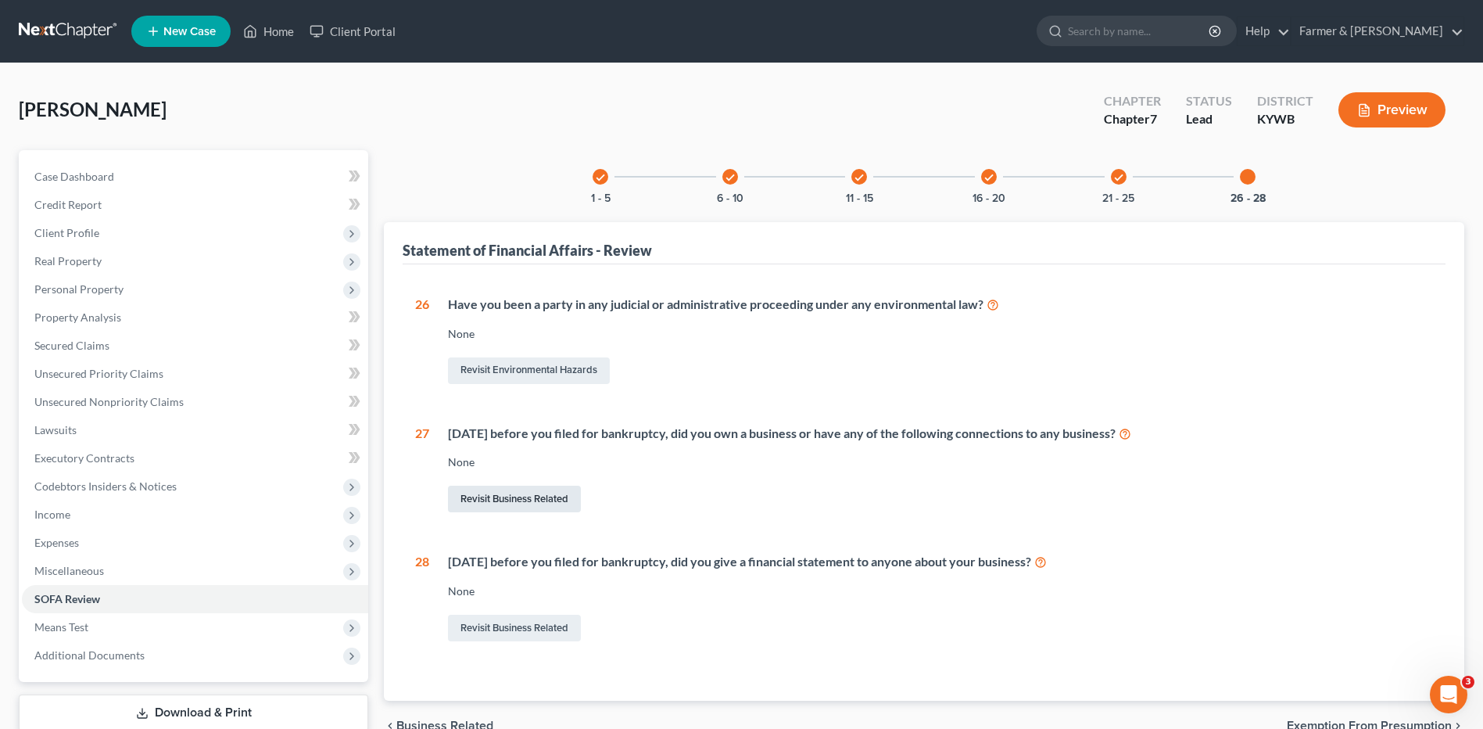
click at [492, 510] on link "Revisit Business Related" at bounding box center [514, 499] width 133 height 27
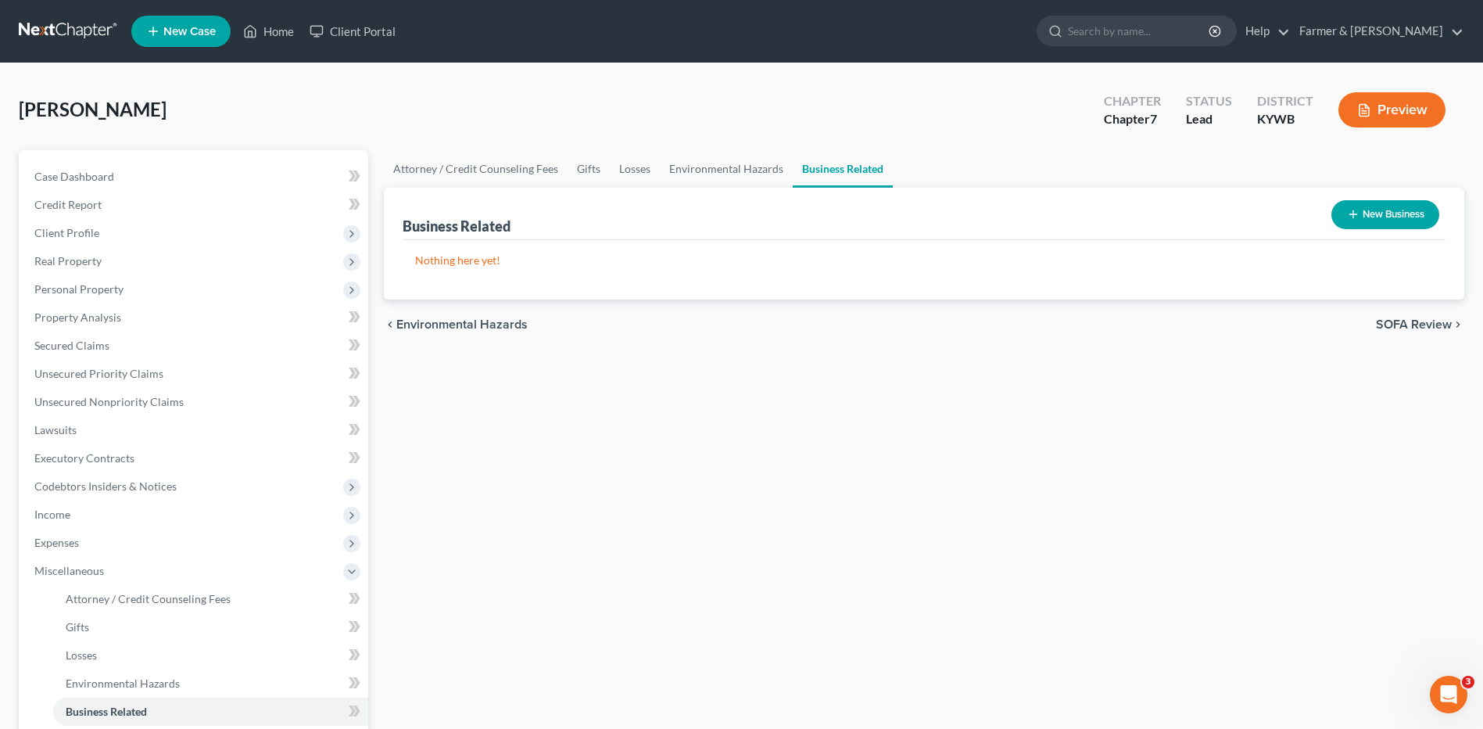
click at [1347, 217] on icon "button" at bounding box center [1353, 214] width 13 height 13
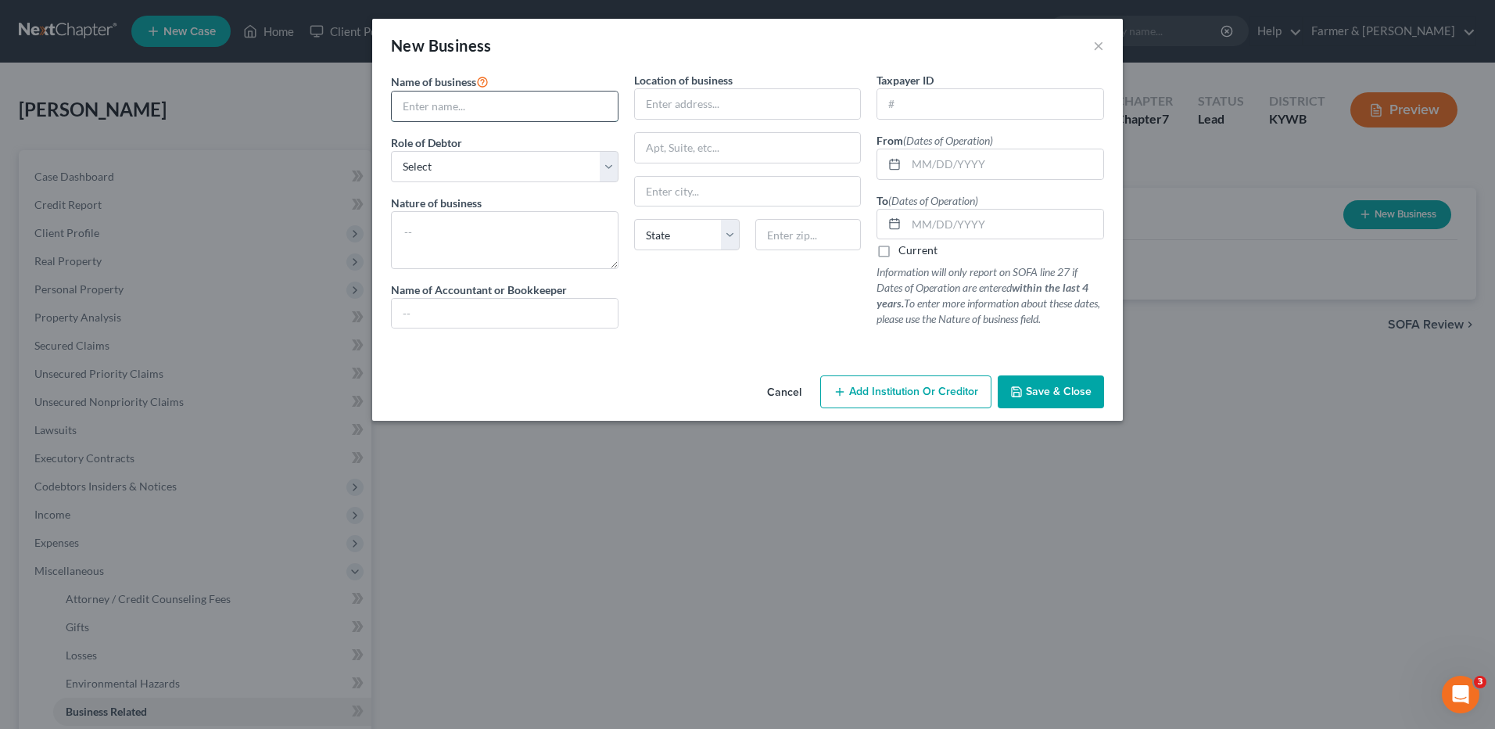
click at [471, 102] on input "text" at bounding box center [505, 106] width 226 height 30
click at [473, 164] on select "Select A member of a limited liability company (LLC) or limited liability partn…" at bounding box center [505, 166] width 228 height 31
click at [391, 151] on select "Select A member of a limited liability company (LLC) or limited liability partn…" at bounding box center [505, 166] width 228 height 31
click at [464, 235] on textarea at bounding box center [505, 240] width 228 height 58
drag, startPoint x: 470, startPoint y: 228, endPoint x: 346, endPoint y: 228, distance: 123.5
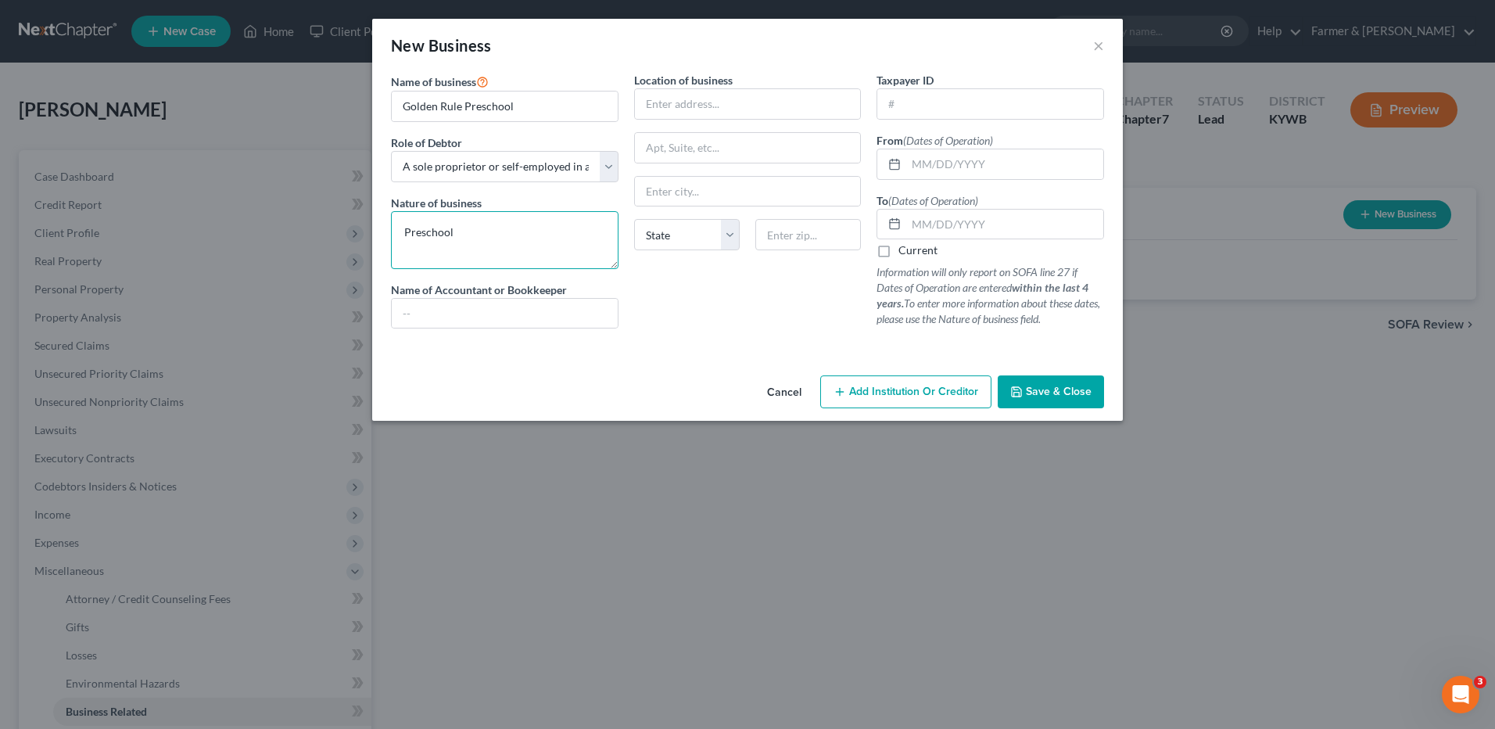
click at [346, 228] on div "New Business × Name of business * Golden Rule Preschool Role of Debtor * Select…" at bounding box center [747, 364] width 1495 height 729
click at [955, 163] on input "text" at bounding box center [1004, 164] width 197 height 30
click at [1015, 386] on icon "button" at bounding box center [1016, 391] width 13 height 13
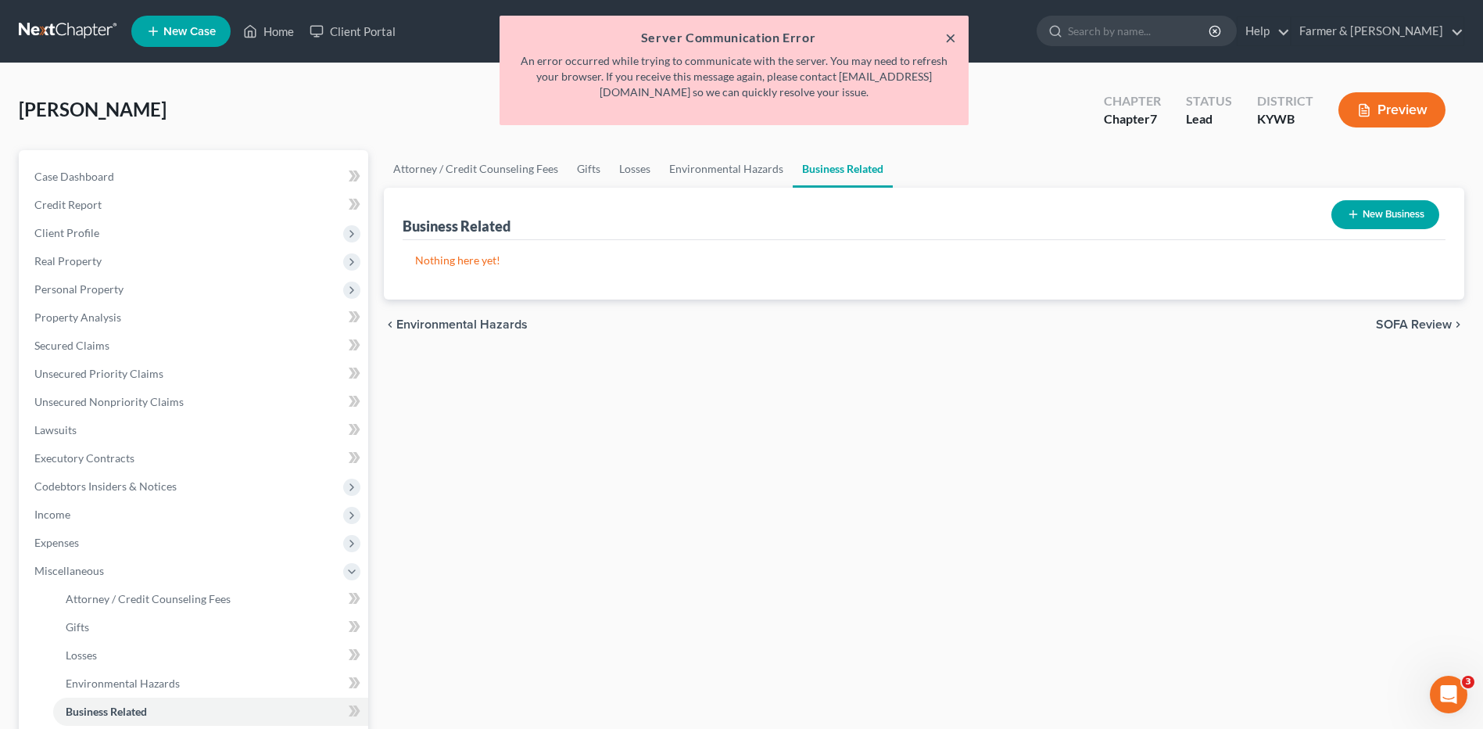
click at [951, 31] on button "×" at bounding box center [950, 37] width 11 height 19
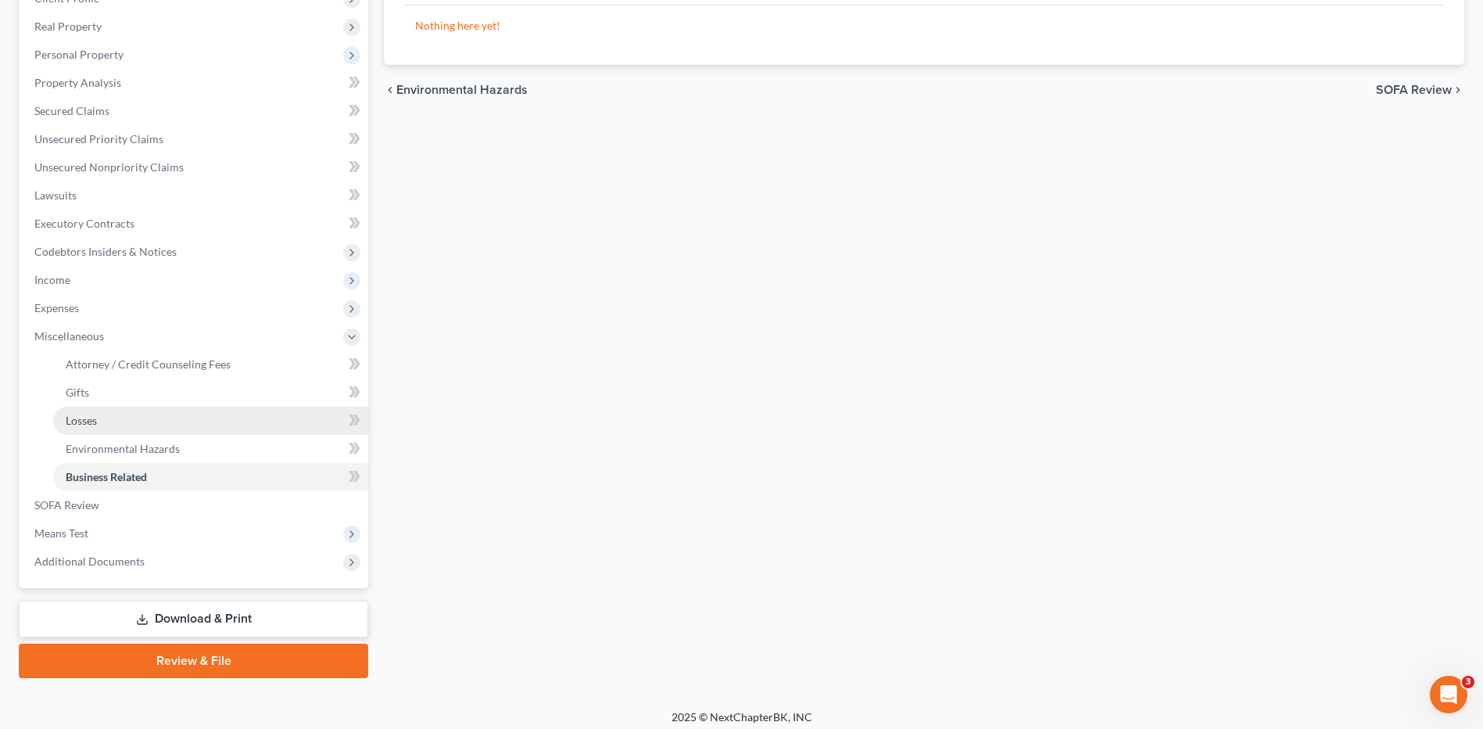
click at [146, 424] on link "Losses" at bounding box center [210, 421] width 315 height 28
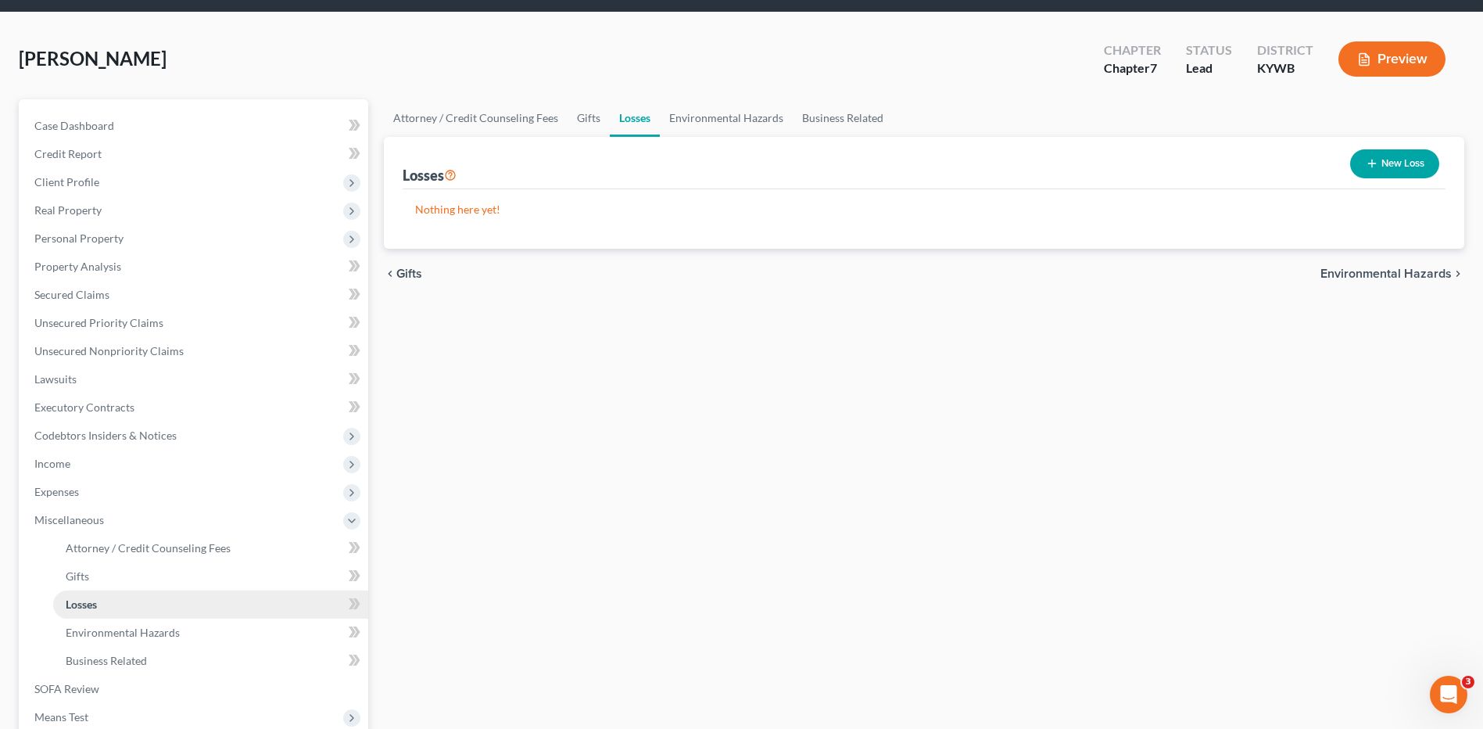
scroll to position [78, 0]
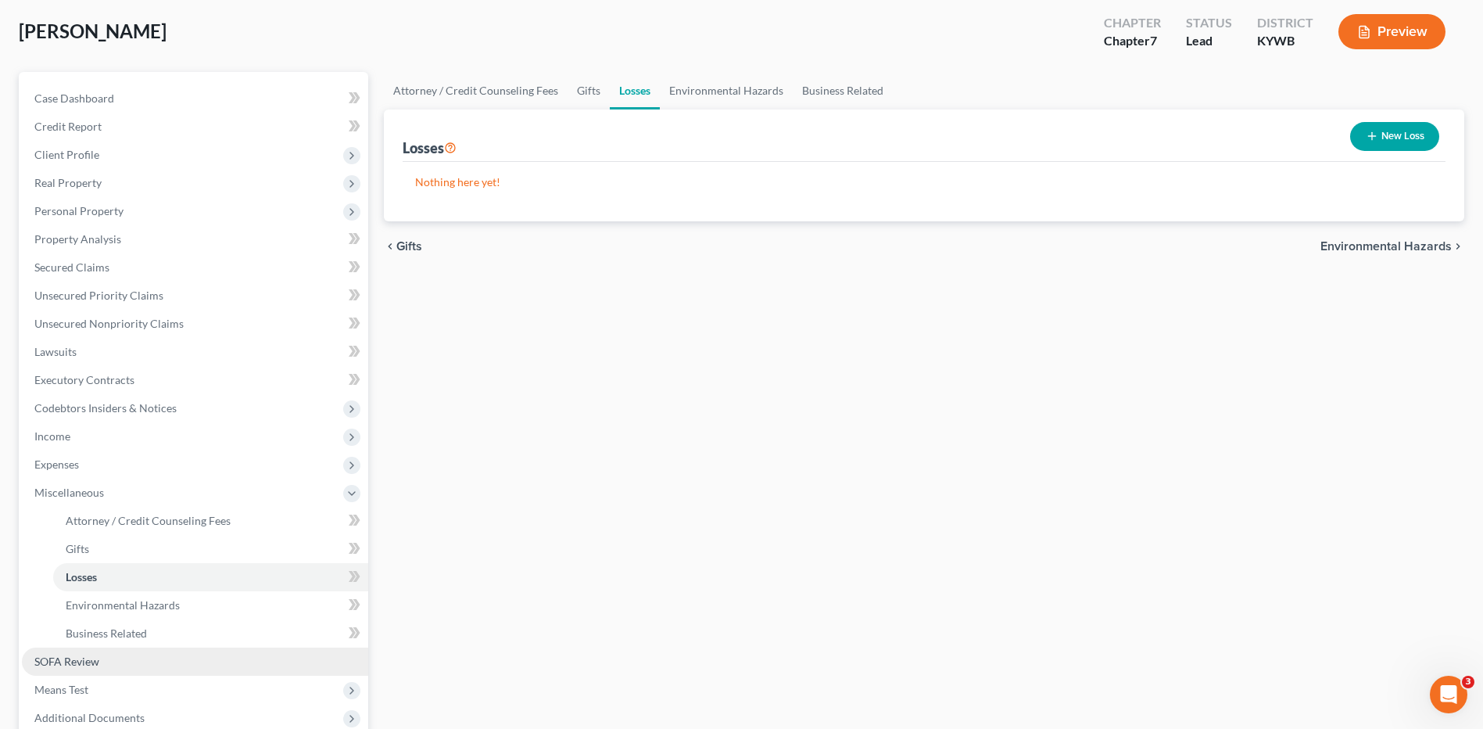
click at [107, 658] on link "SOFA Review" at bounding box center [195, 661] width 346 height 28
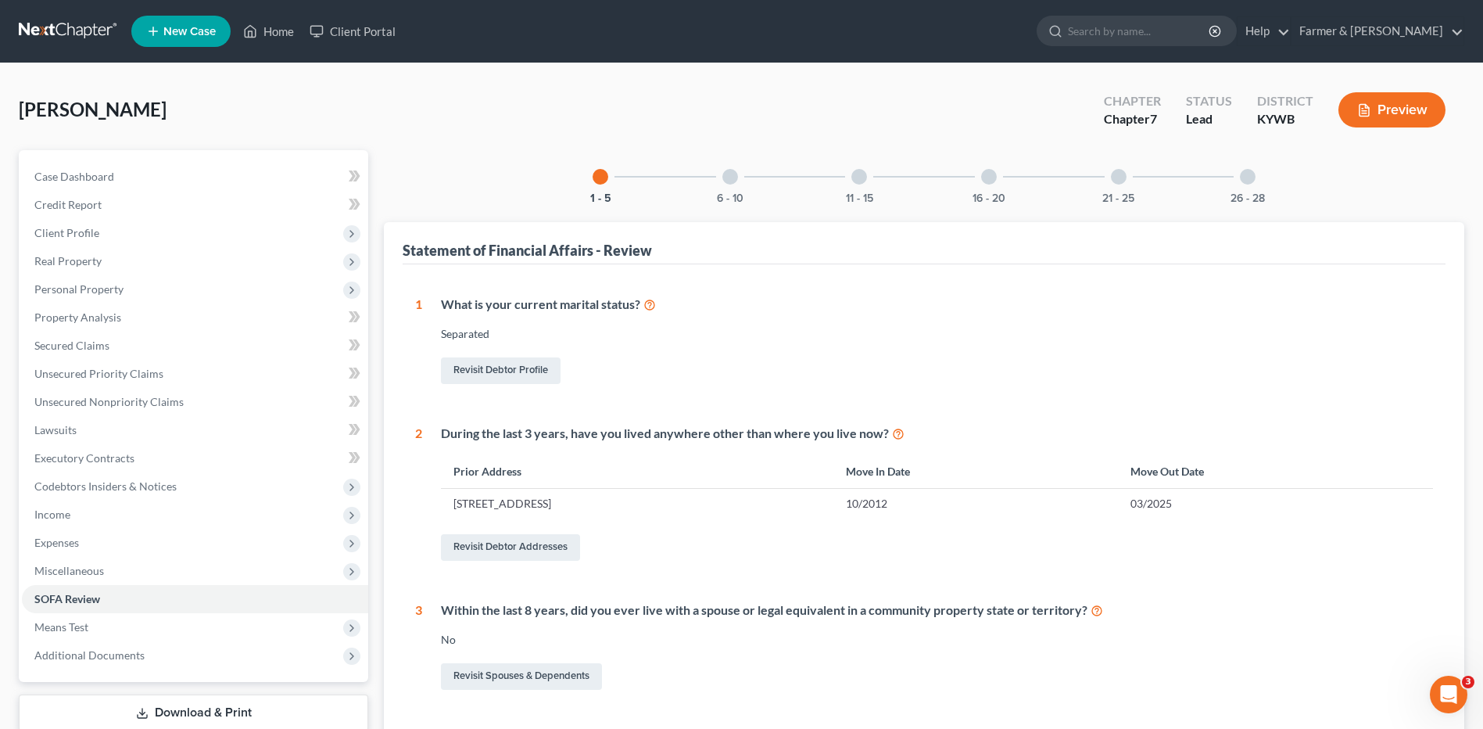
click at [1245, 184] on div at bounding box center [1248, 177] width 16 height 16
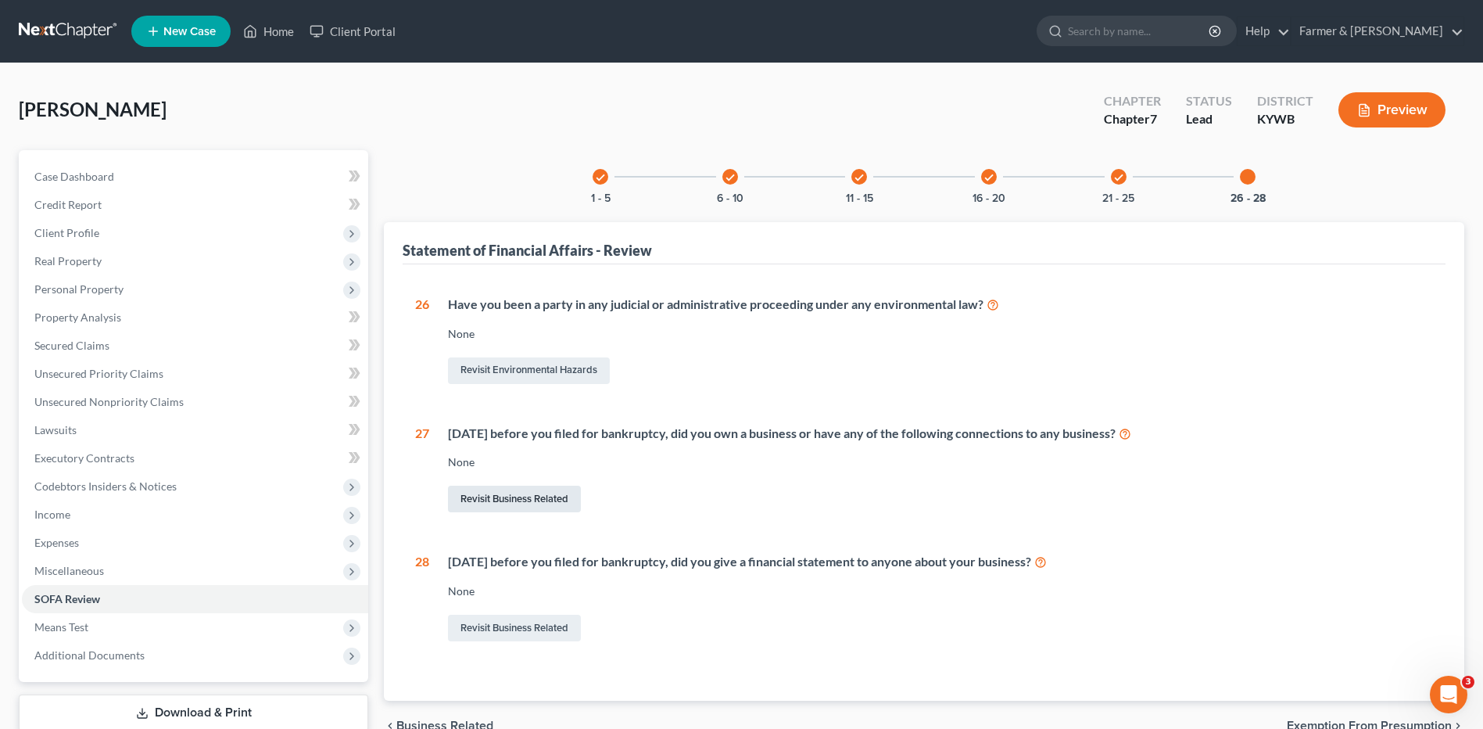
click at [550, 496] on link "Revisit Business Related" at bounding box center [514, 499] width 133 height 27
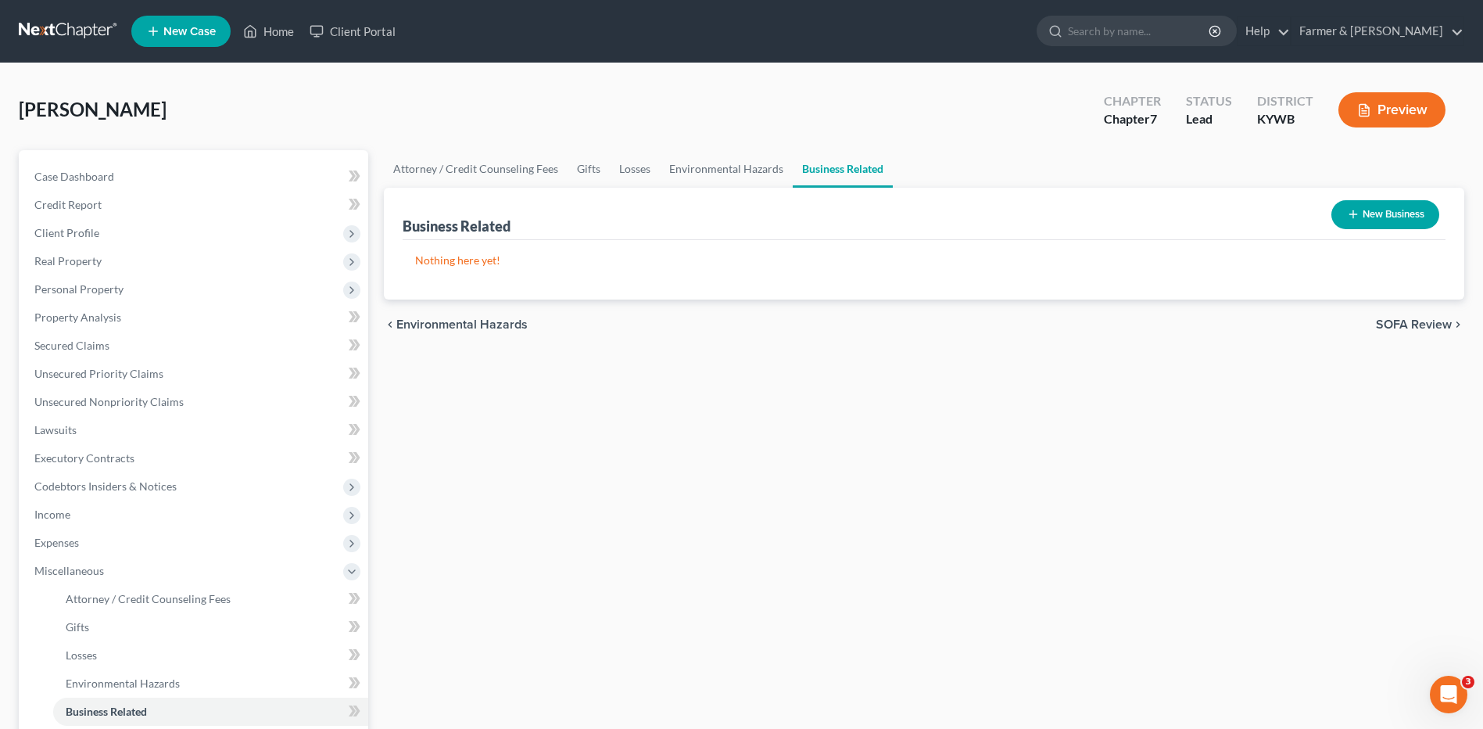
click at [1408, 210] on button "New Business" at bounding box center [1385, 214] width 108 height 29
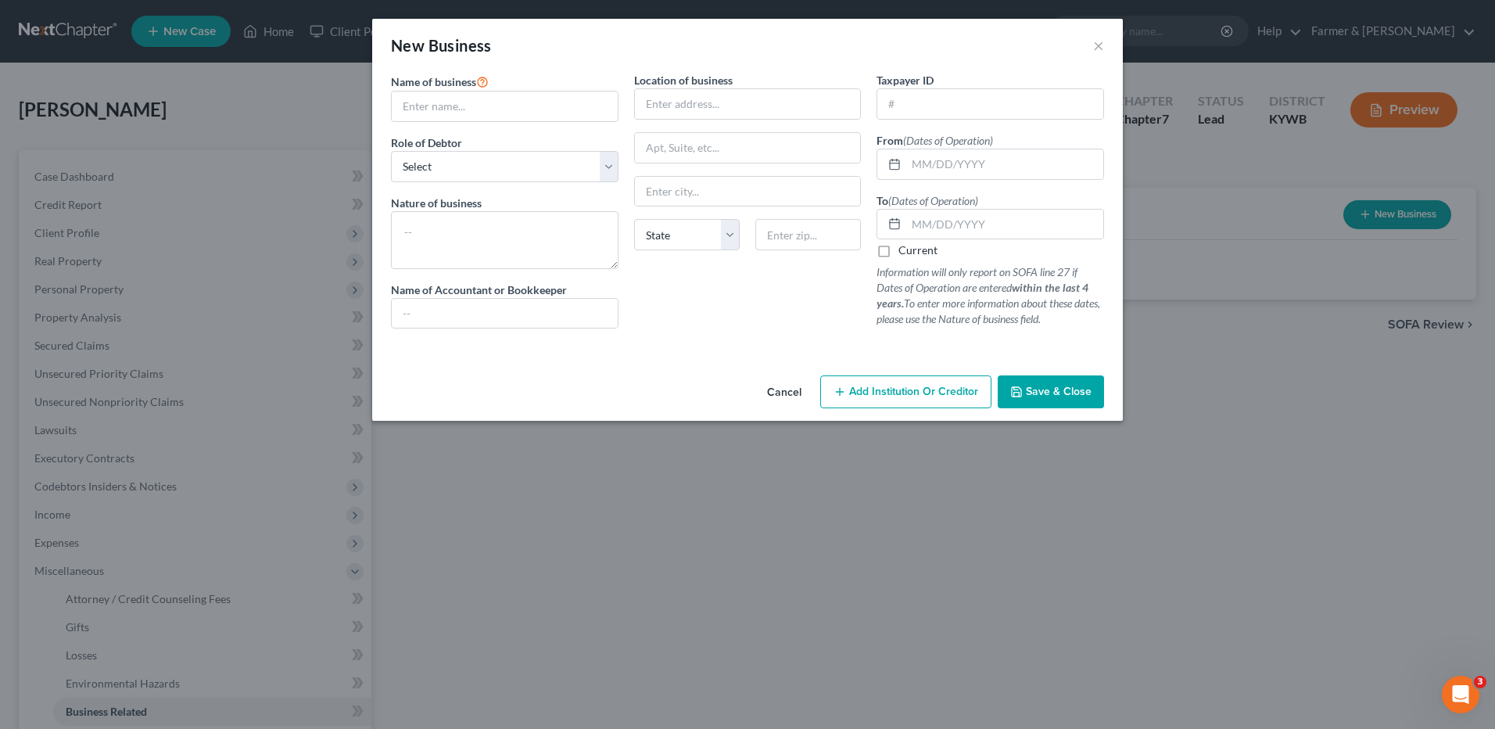
click at [500, 90] on div "Name of business *" at bounding box center [505, 97] width 228 height 50
click at [486, 119] on input "text" at bounding box center [505, 106] width 226 height 30
click at [1028, 163] on input "text" at bounding box center [1004, 164] width 197 height 30
click at [923, 218] on input "text" at bounding box center [1004, 225] width 197 height 30
click at [1048, 384] on button "Save & Close" at bounding box center [1051, 391] width 106 height 33
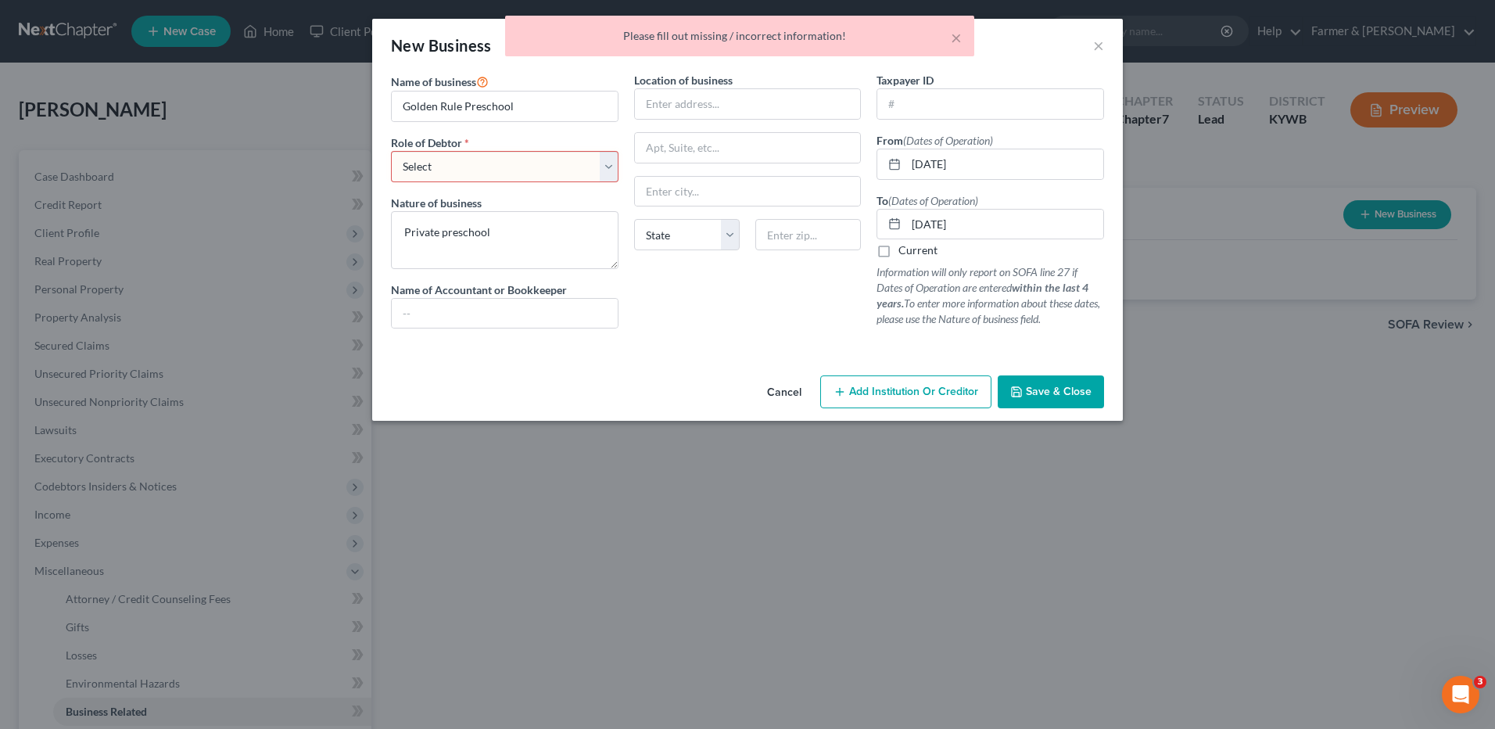
click at [501, 174] on select "Select A member of a limited liability company (LLC) or limited liability partn…" at bounding box center [505, 166] width 228 height 31
click at [391, 151] on select "Select A member of a limited liability company (LLC) or limited liability partn…" at bounding box center [505, 166] width 228 height 31
click at [1083, 387] on span "Save & Close" at bounding box center [1059, 391] width 66 height 13
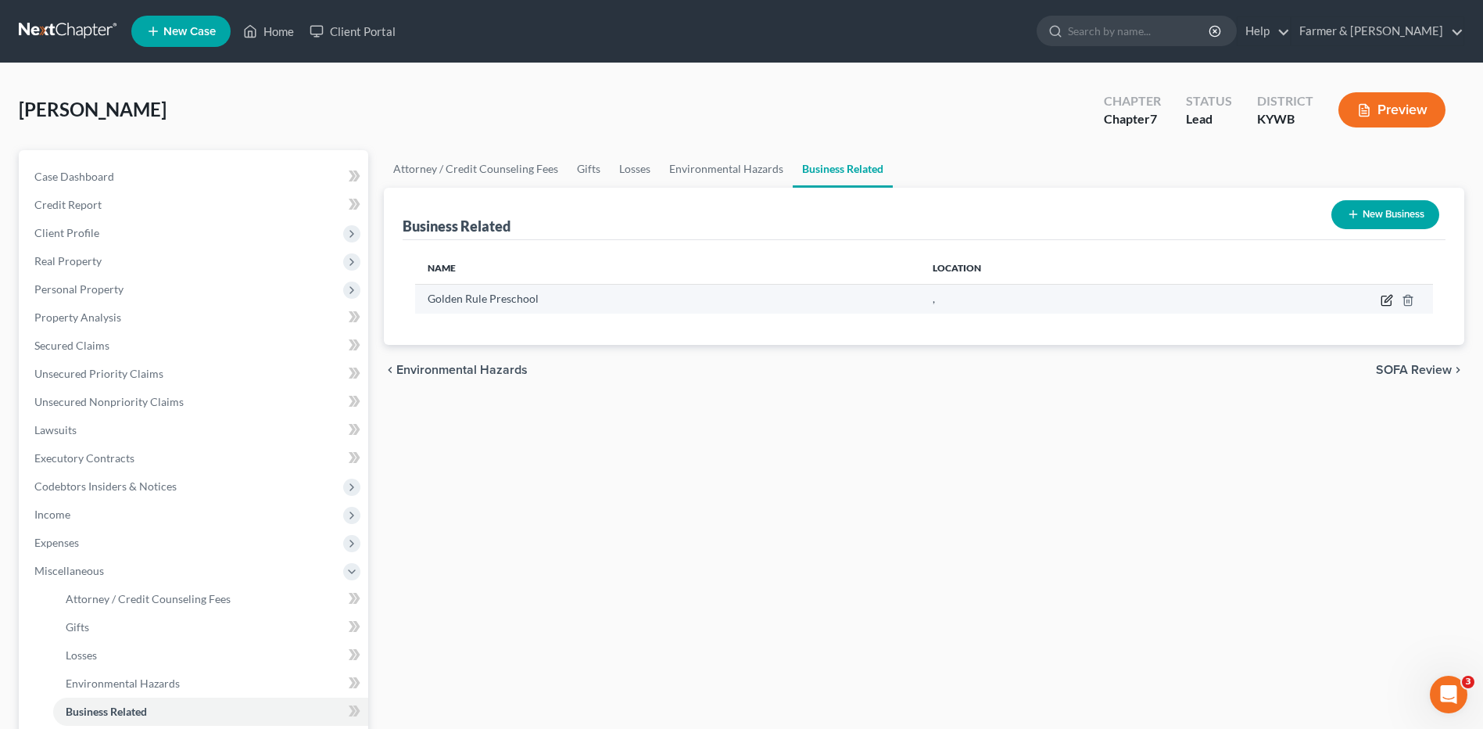
click at [1387, 303] on icon "button" at bounding box center [1387, 300] width 13 height 13
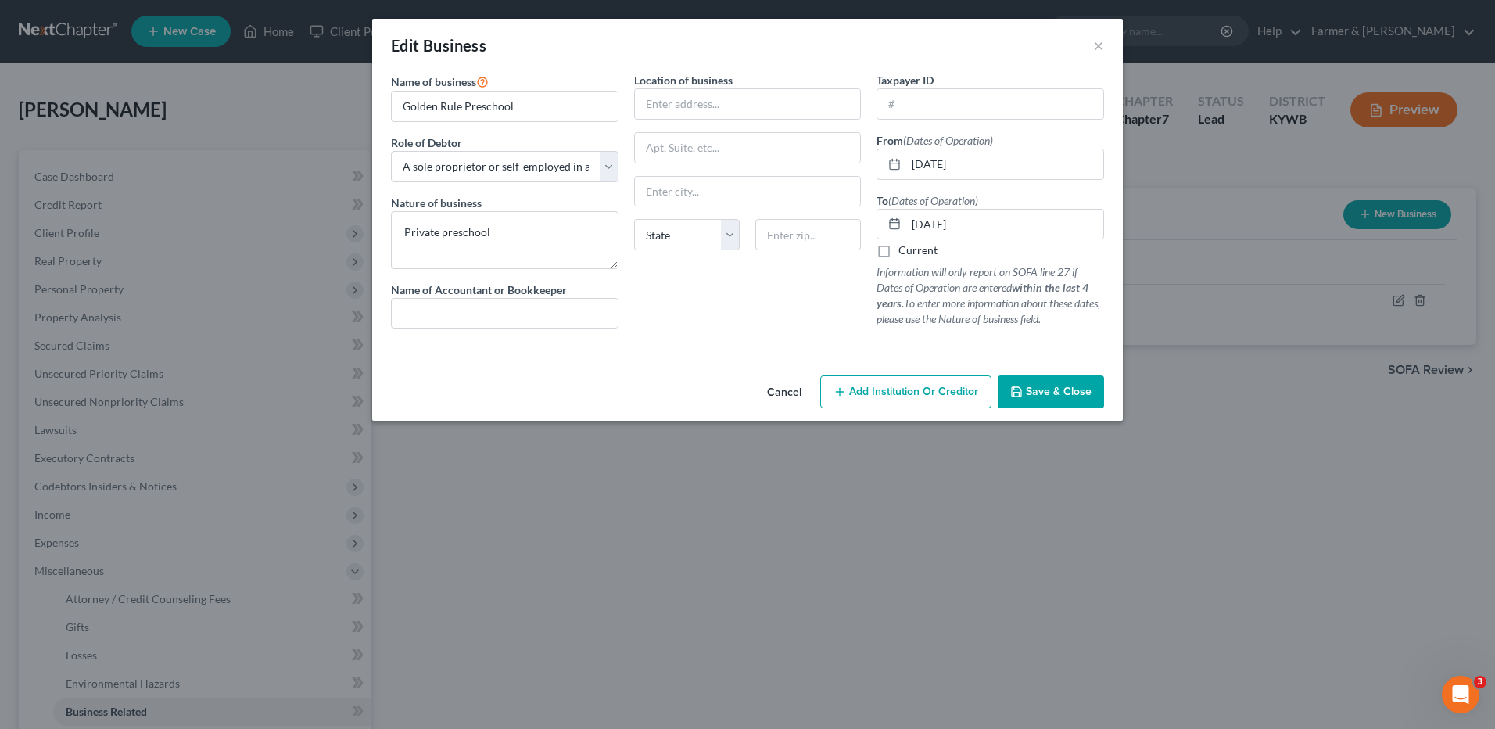
click at [790, 397] on button "Cancel" at bounding box center [783, 392] width 59 height 31
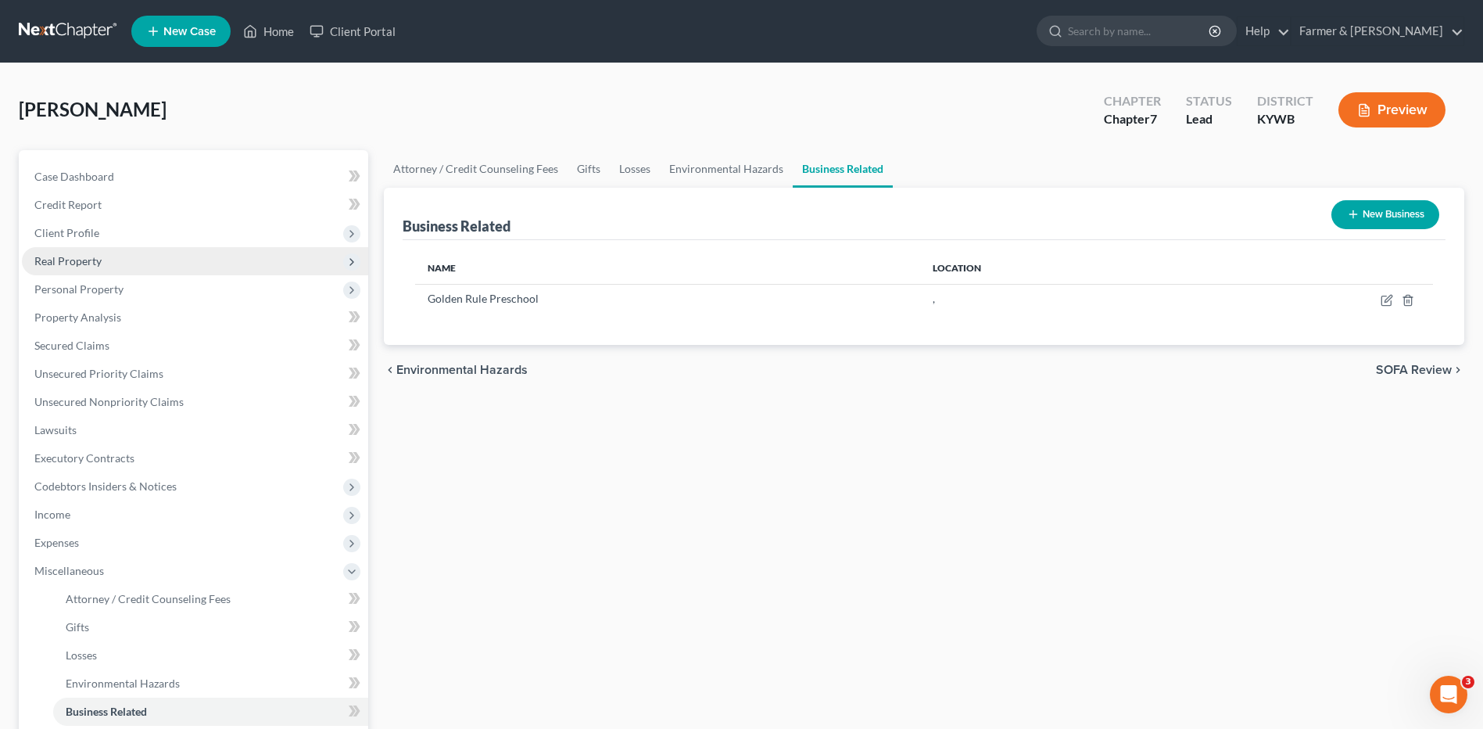
drag, startPoint x: 188, startPoint y: 250, endPoint x: 186, endPoint y: 290, distance: 39.9
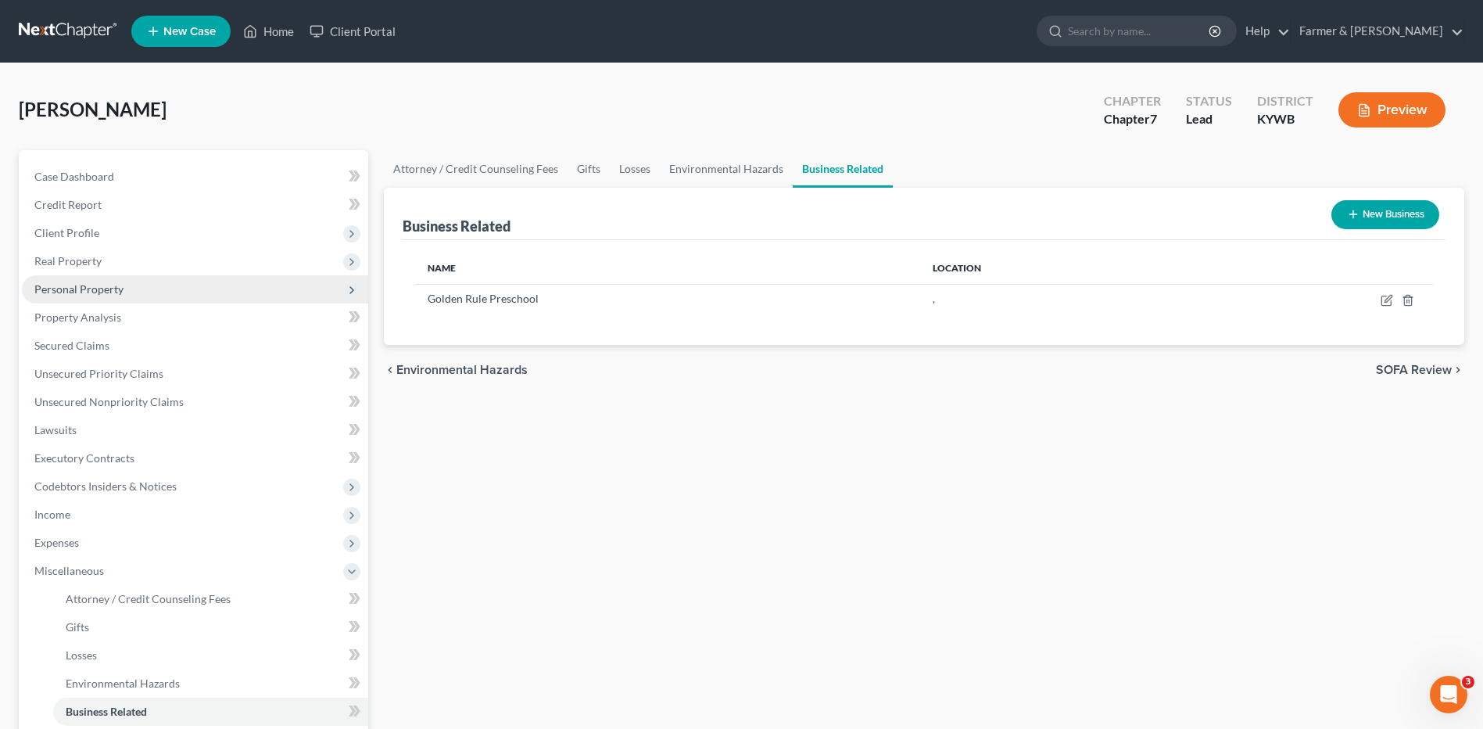
click at [188, 250] on span "Real Property" at bounding box center [195, 261] width 346 height 28
click at [177, 294] on link "Properties Owned" at bounding box center [210, 289] width 315 height 28
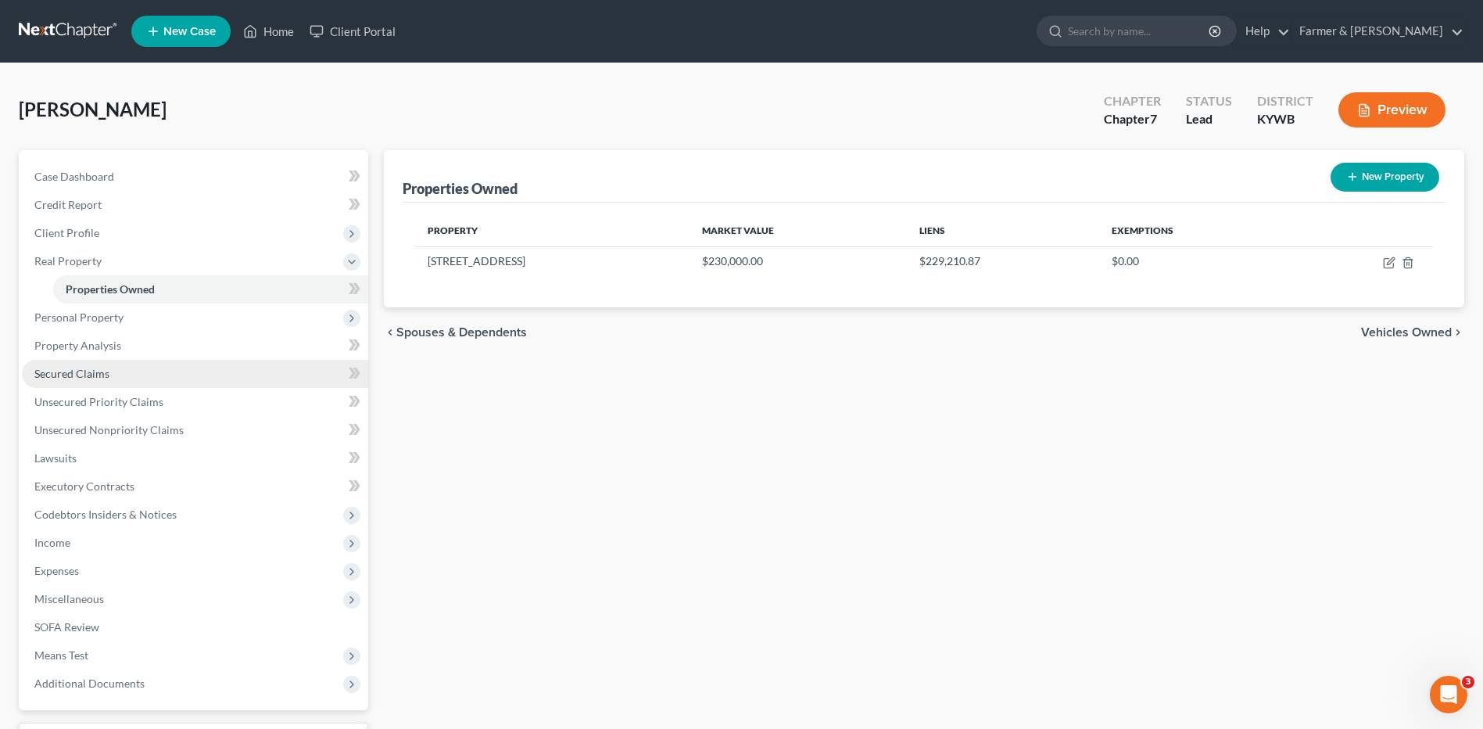
click at [145, 360] on link "Secured Claims" at bounding box center [195, 374] width 346 height 28
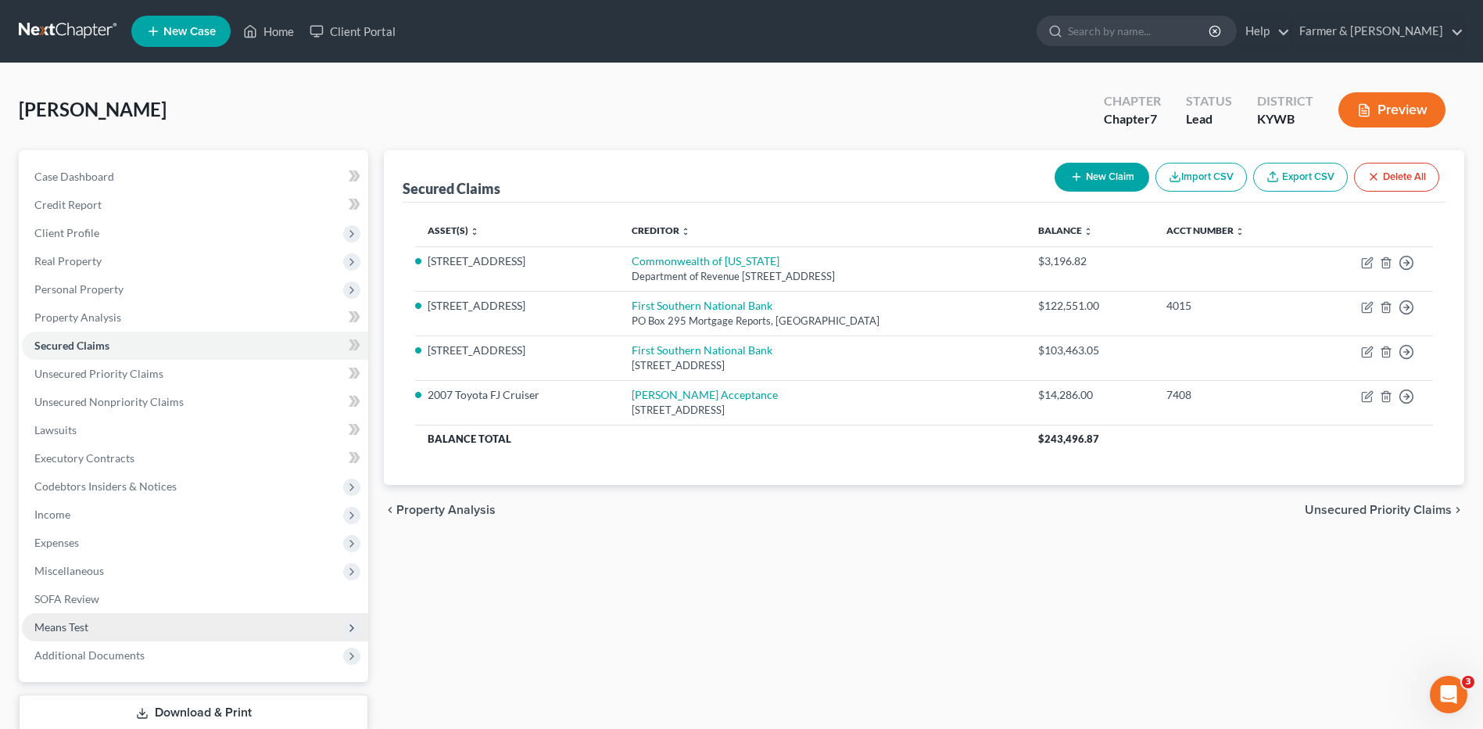
drag, startPoint x: 102, startPoint y: 618, endPoint x: 113, endPoint y: 629, distance: 16.0
click at [102, 618] on span "Means Test" at bounding box center [195, 627] width 346 height 28
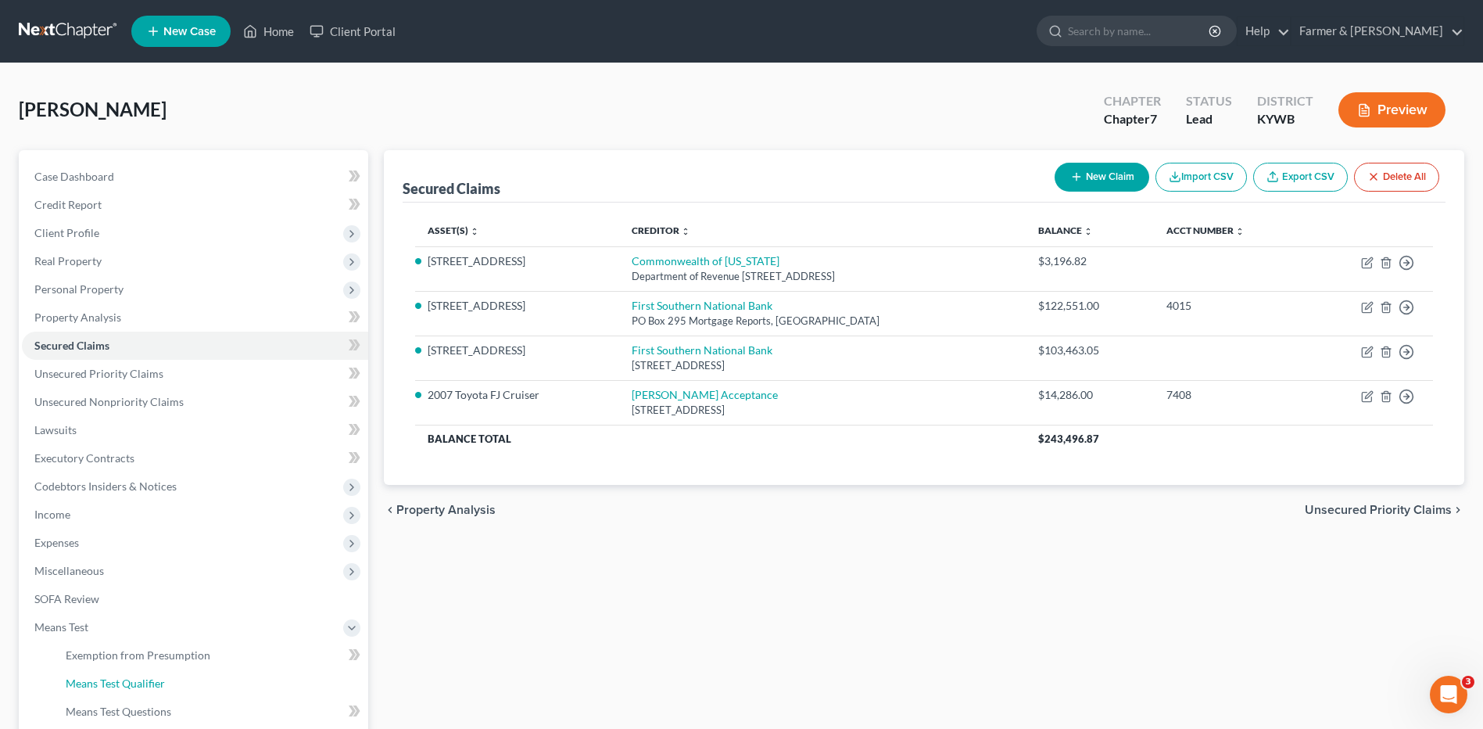
click at [118, 676] on span "Means Test Qualifier" at bounding box center [115, 682] width 99 height 13
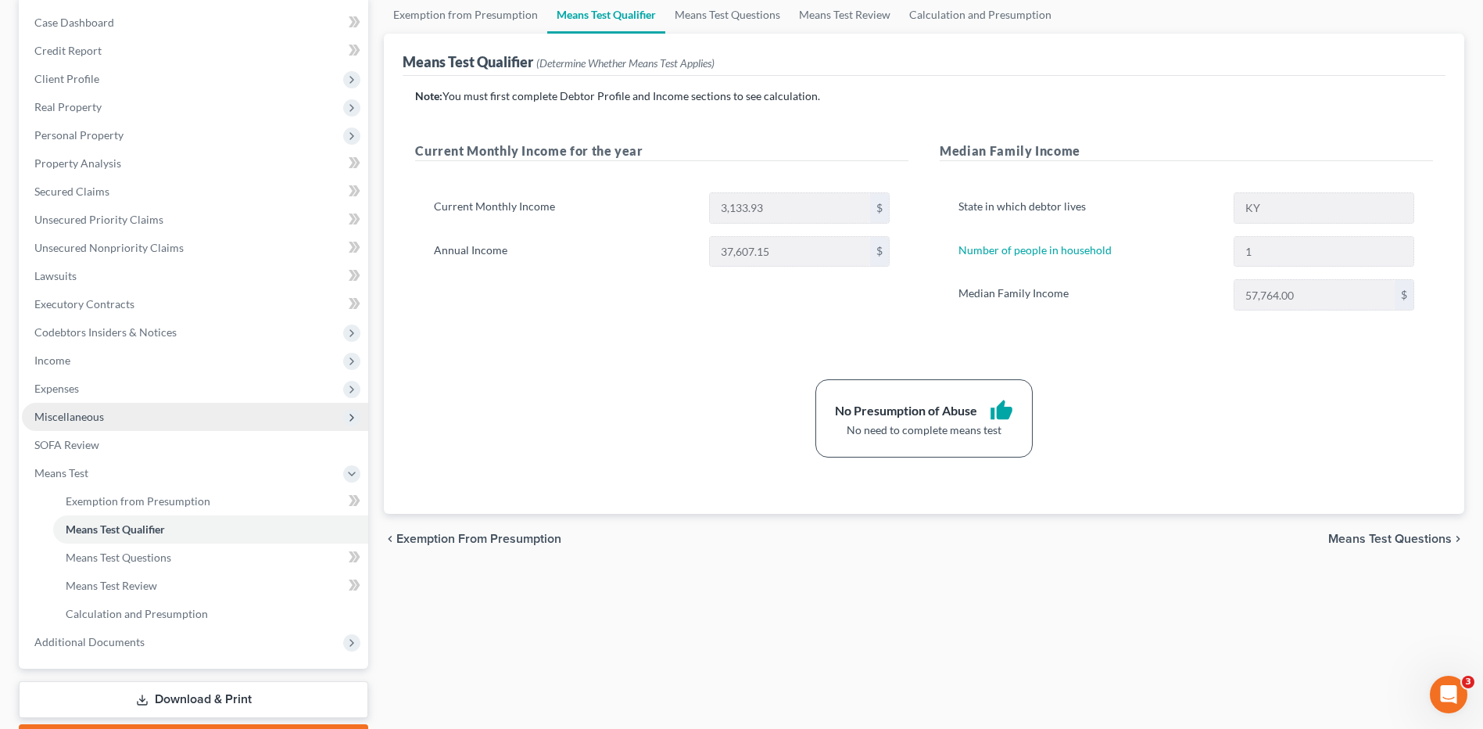
scroll to position [156, 0]
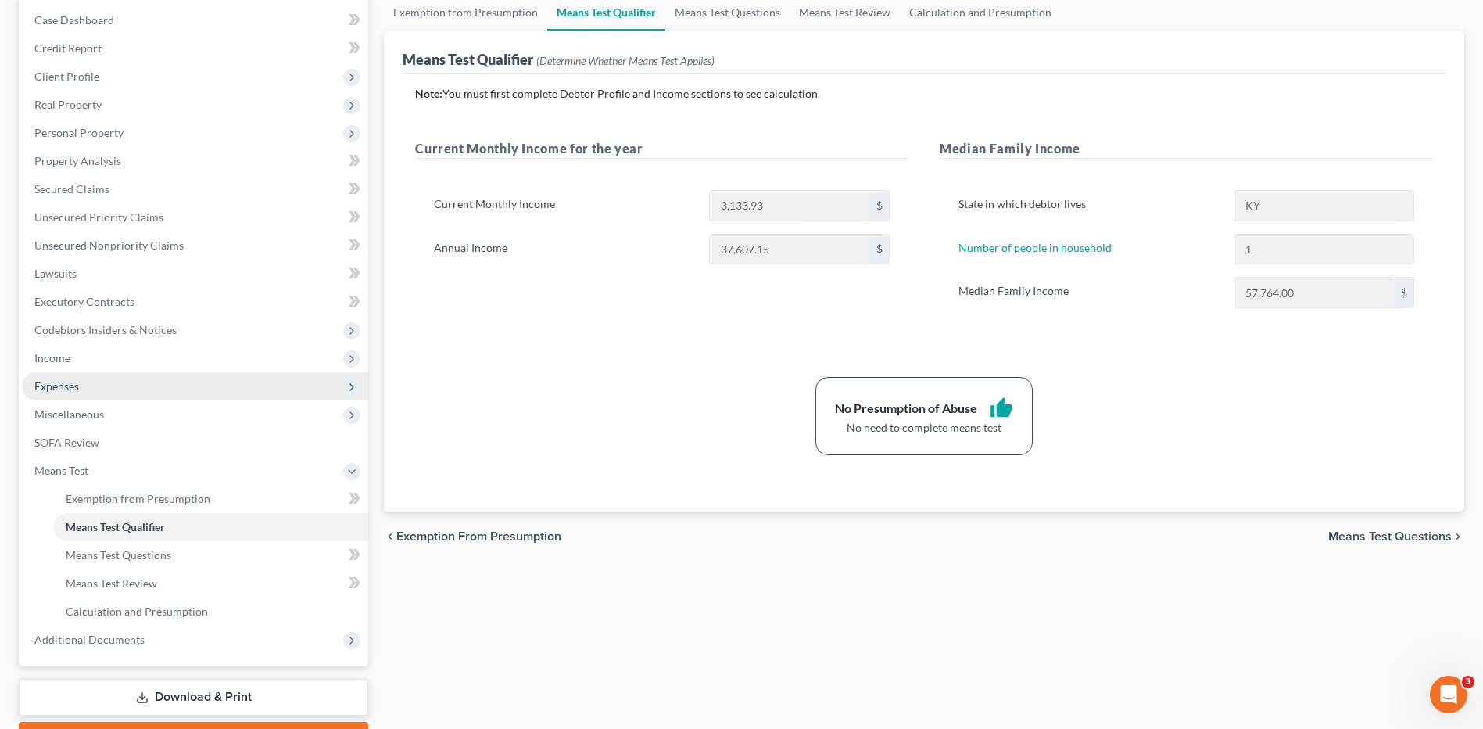
click at [108, 382] on span "Expenses" at bounding box center [195, 386] width 346 height 28
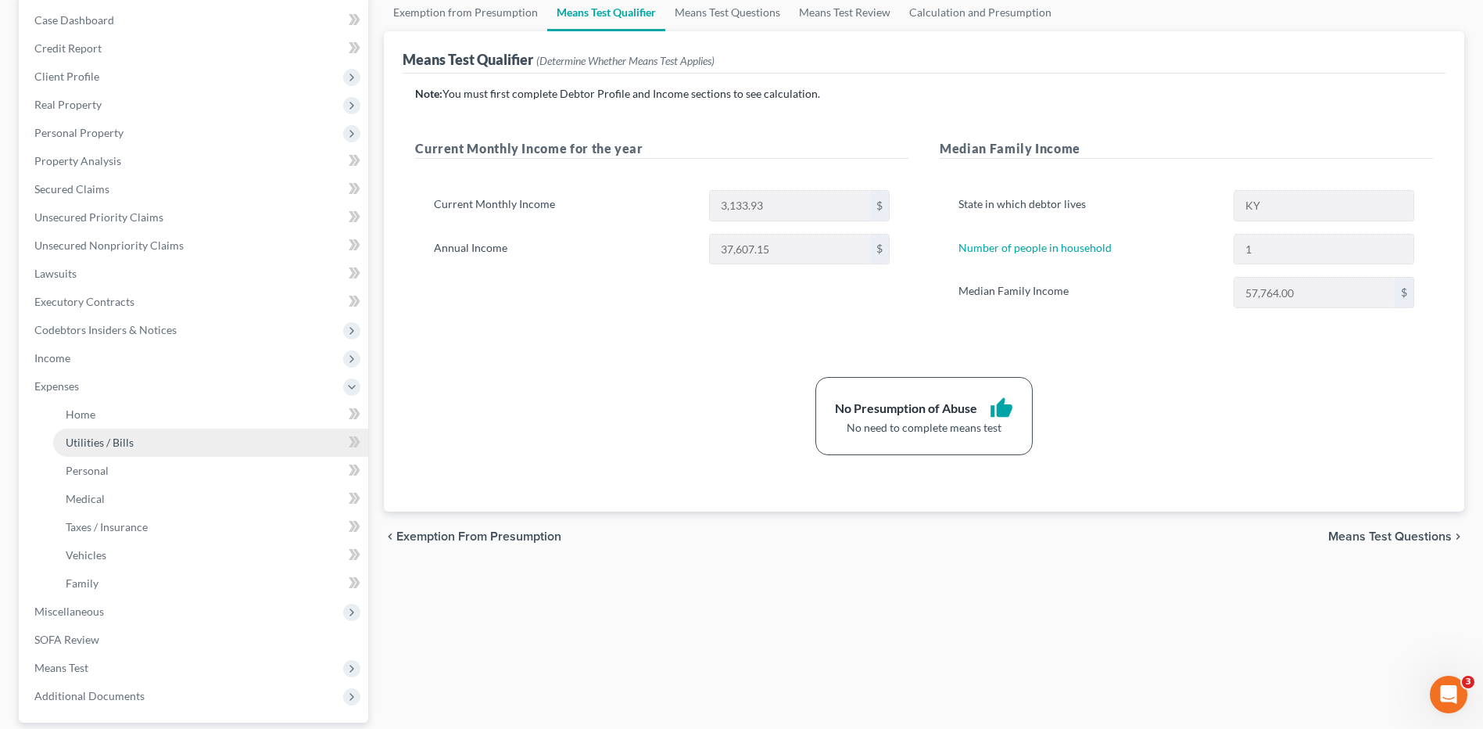
click at [118, 429] on link "Utilities / Bills" at bounding box center [210, 442] width 315 height 28
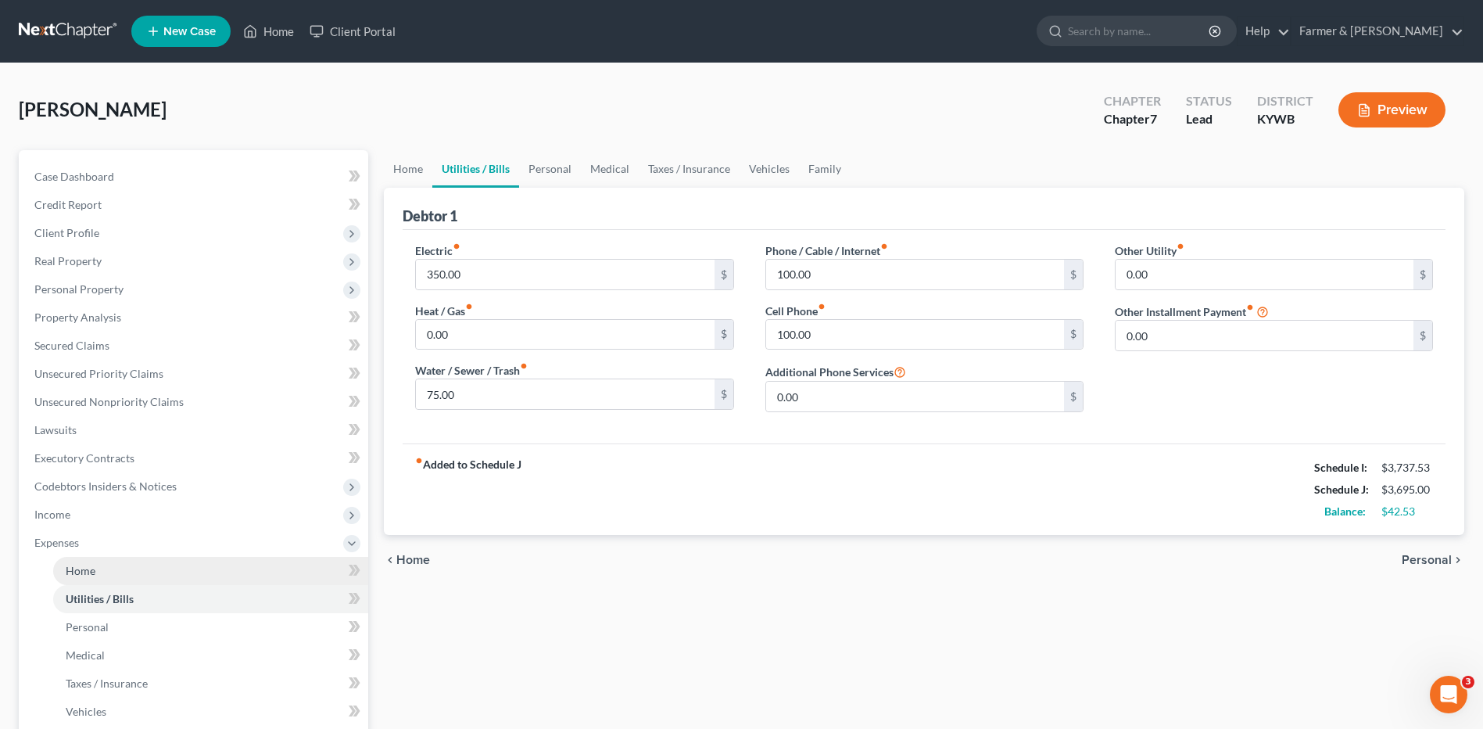
click at [217, 573] on link "Home" at bounding box center [210, 571] width 315 height 28
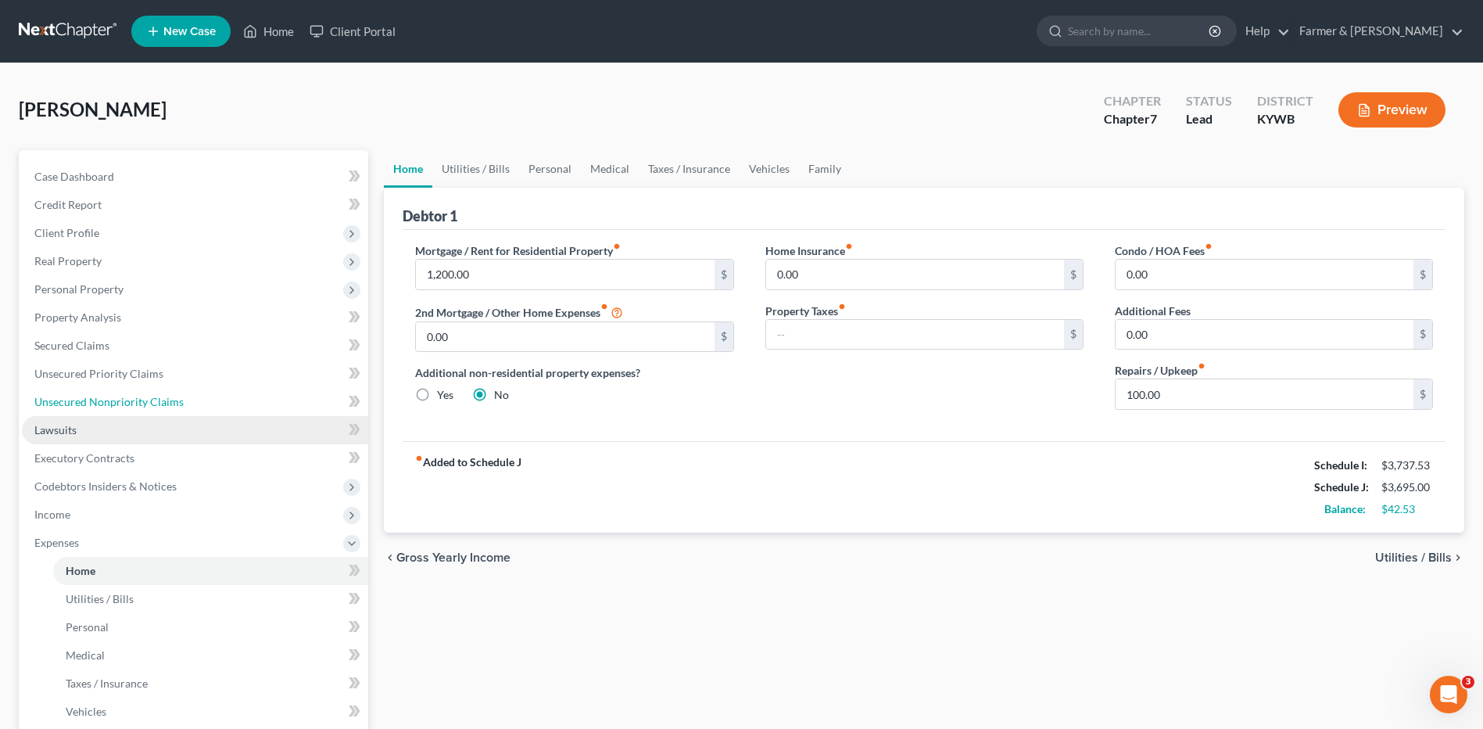
click at [95, 405] on span "Unsecured Nonpriority Claims" at bounding box center [108, 401] width 149 height 13
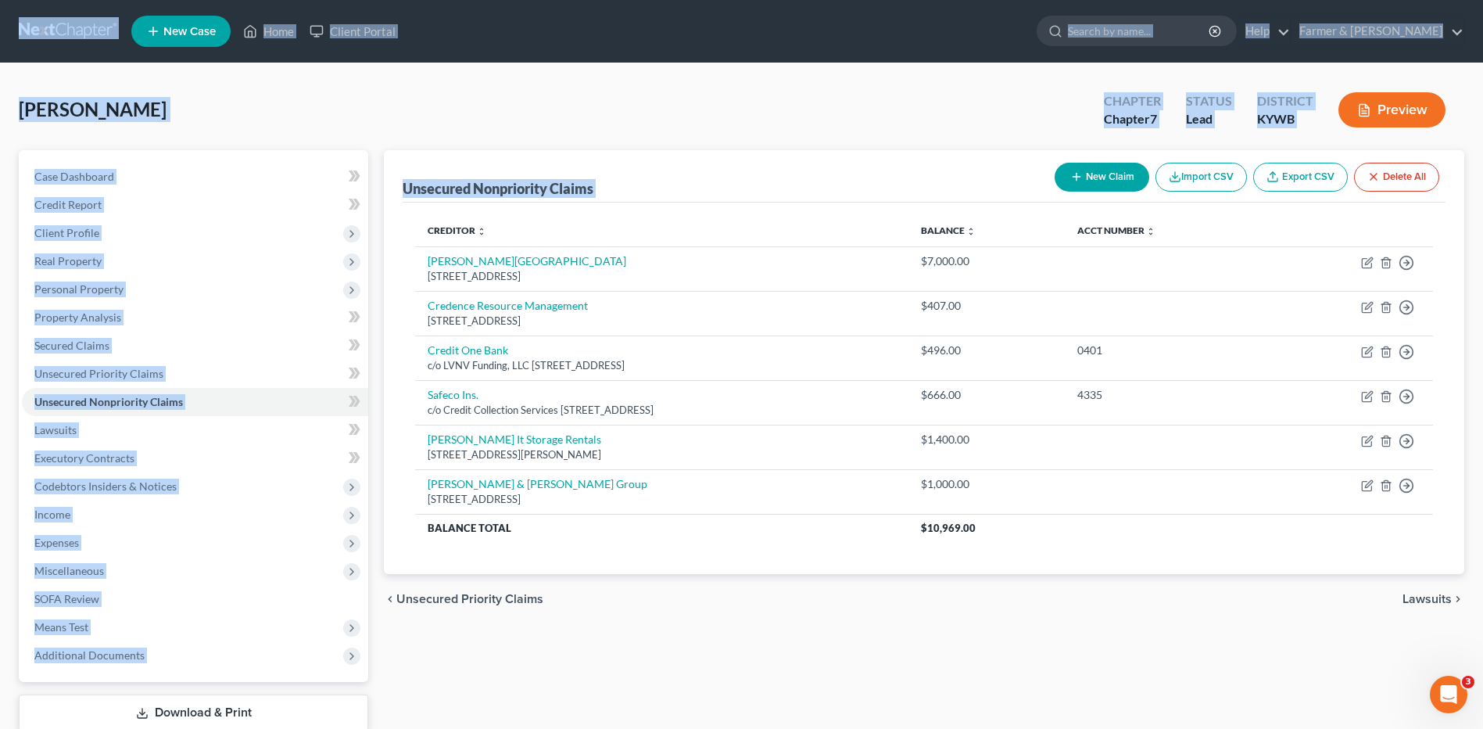
drag, startPoint x: 1435, startPoint y: 485, endPoint x: 3, endPoint y: 33, distance: 1501.2
click at [3, 33] on div "Home New Case Client Portal Farmer & Wright dblondie1230@yahoo.com My Account S…" at bounding box center [741, 415] width 1483 height 831
drag, startPoint x: 557, startPoint y: 132, endPoint x: 1227, endPoint y: 193, distance: 672.8
click at [575, 133] on div "Thomas, Molly Upgraded Chapter Chapter 7 Status Lead District KYWB Preview" at bounding box center [742, 116] width 1446 height 68
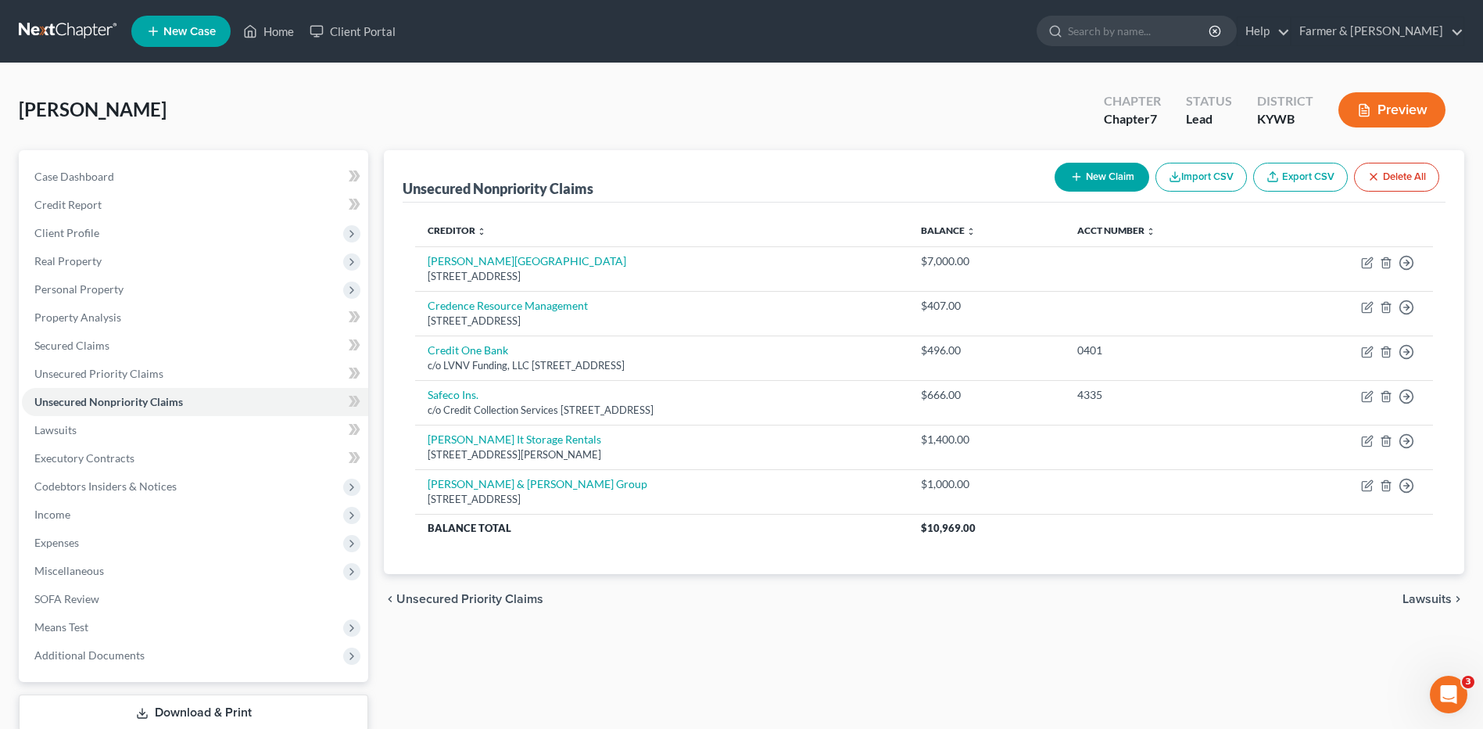
click at [1278, 605] on div "chevron_left Unsecured Priority Claims Lawsuits chevron_right" at bounding box center [924, 599] width 1080 height 50
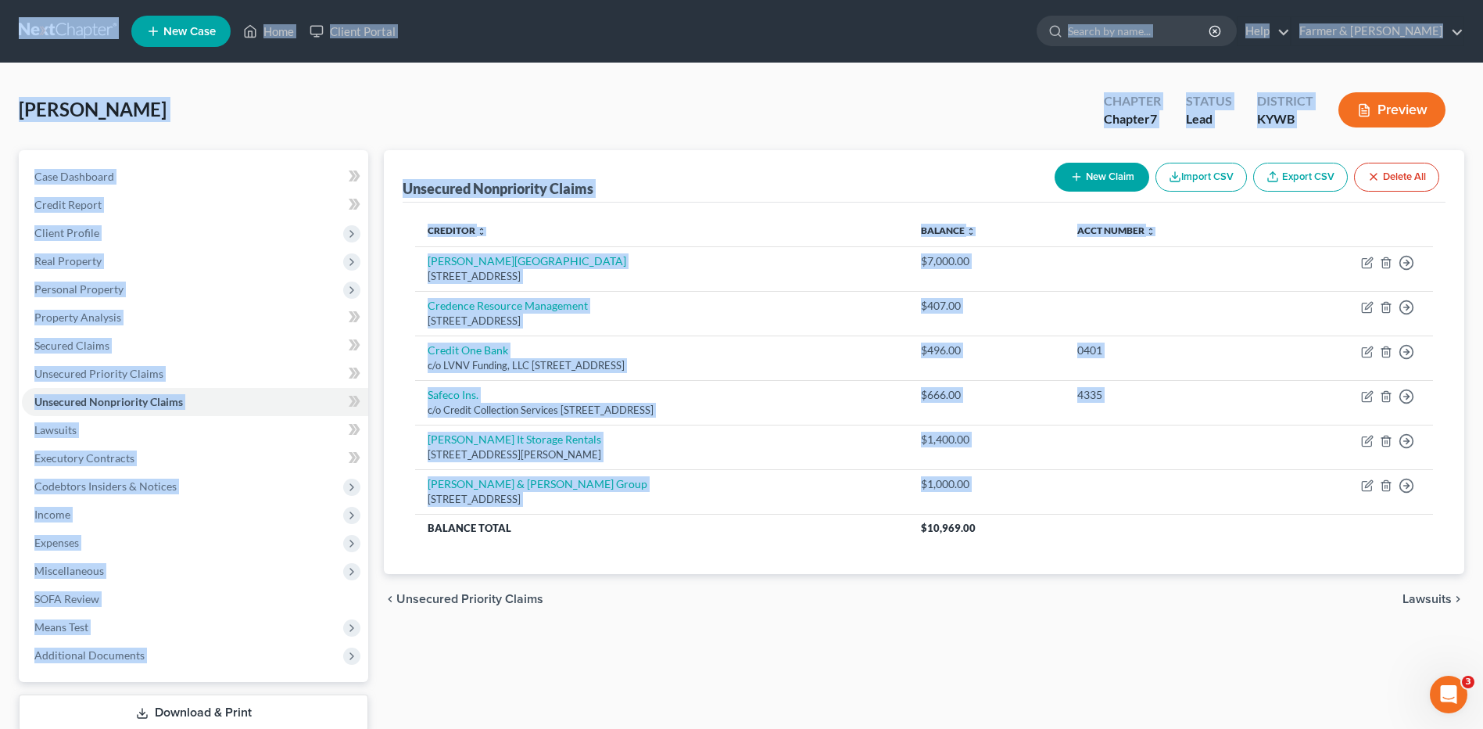
drag, startPoint x: 1408, startPoint y: 493, endPoint x: 31, endPoint y: 30, distance: 1452.8
click at [31, 30] on div "Home New Case Client Portal Farmer & Wright dblondie1230@yahoo.com My Account S…" at bounding box center [741, 415] width 1483 height 831
click at [905, 121] on div "Thomas, Molly Upgraded Chapter Chapter 7 Status Lead District KYWB Preview" at bounding box center [742, 116] width 1446 height 68
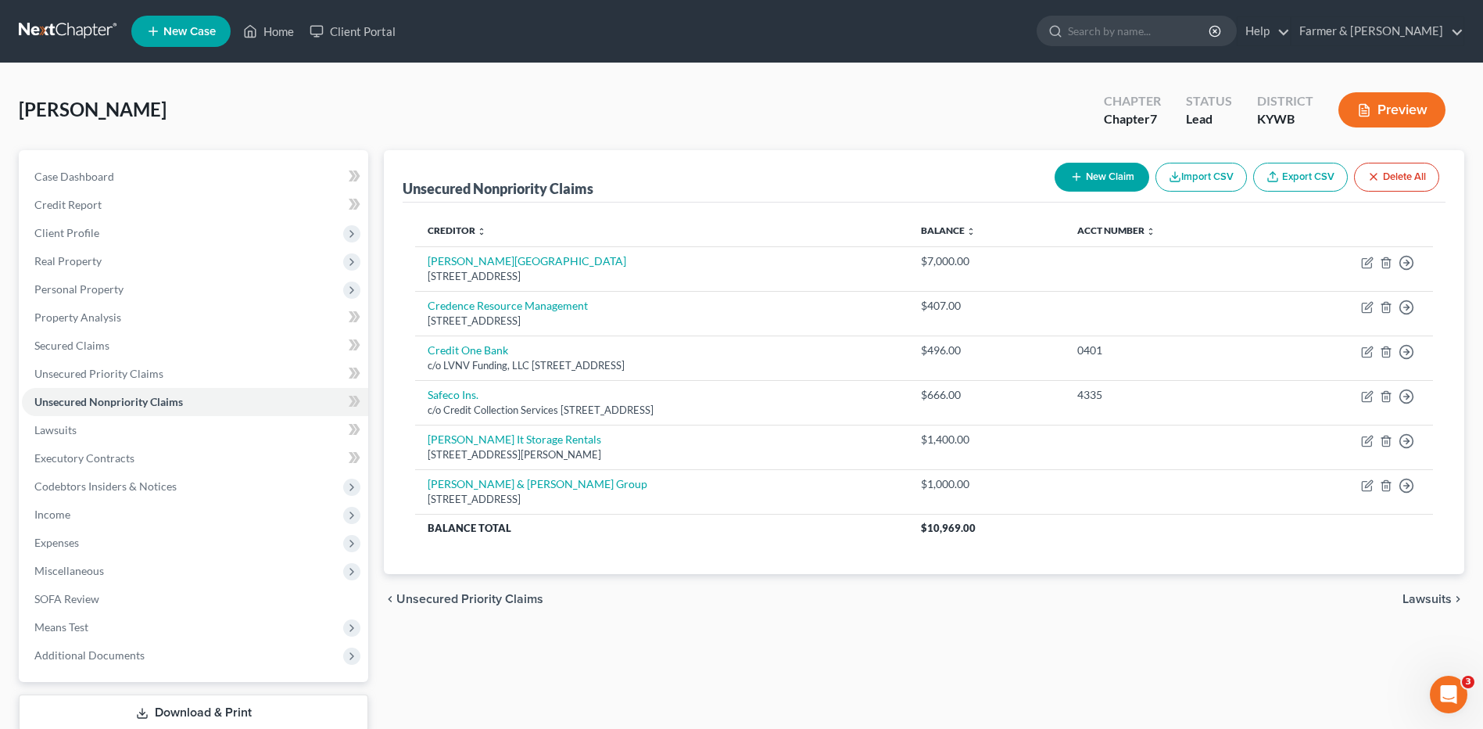
click at [1270, 643] on div "Unsecured Nonpriority Claims New Claim Import CSV Export CSV Delete All Credito…" at bounding box center [924, 461] width 1096 height 622
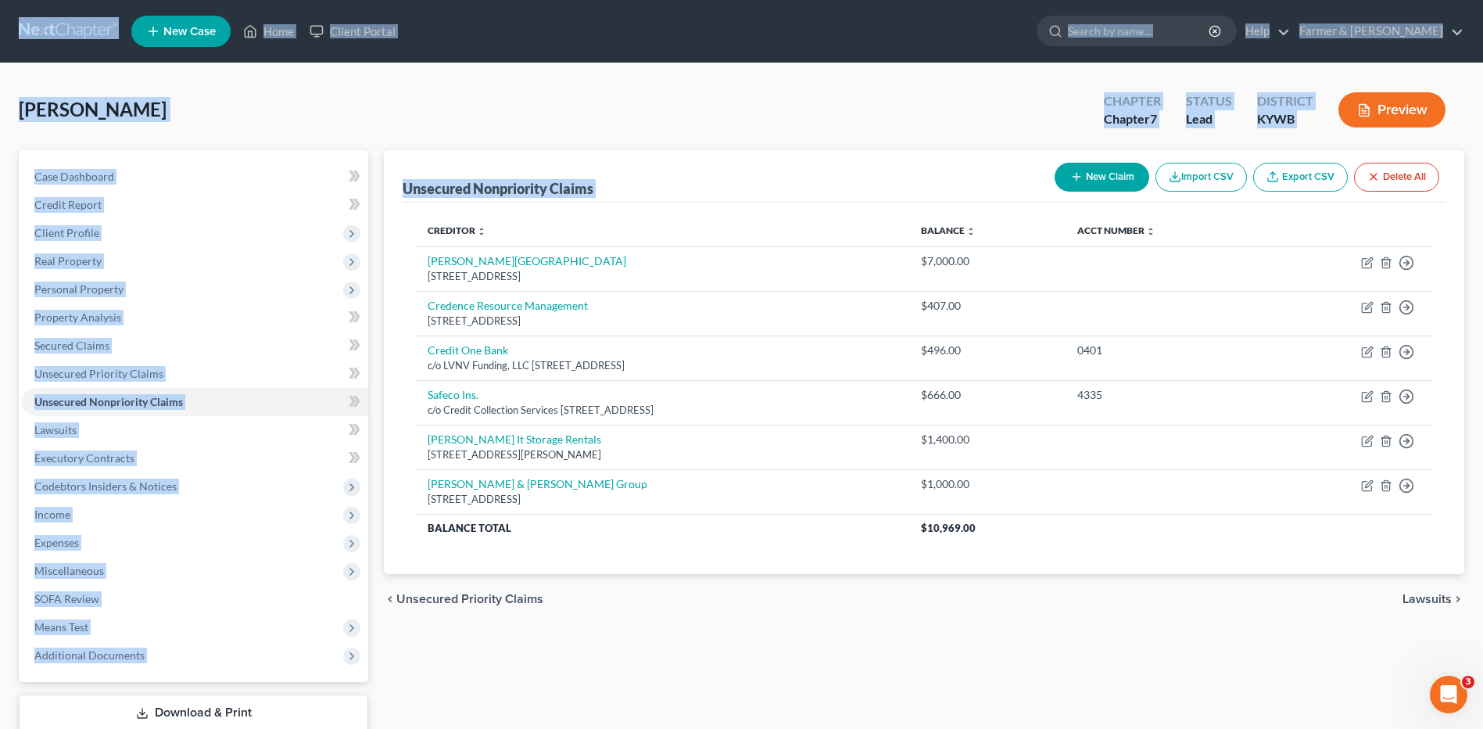
drag, startPoint x: 1439, startPoint y: 495, endPoint x: 697, endPoint y: 159, distance: 814.6
click at [54, 29] on div "Home New Case Client Portal Farmer & Wright dblondie1230@yahoo.com My Account S…" at bounding box center [741, 415] width 1483 height 831
drag, startPoint x: 697, startPoint y: 159, endPoint x: 712, endPoint y: 135, distance: 27.8
click at [712, 135] on div "Thomas, Molly Upgraded Chapter Chapter 7 Status Lead District KYWB Preview" at bounding box center [742, 116] width 1446 height 68
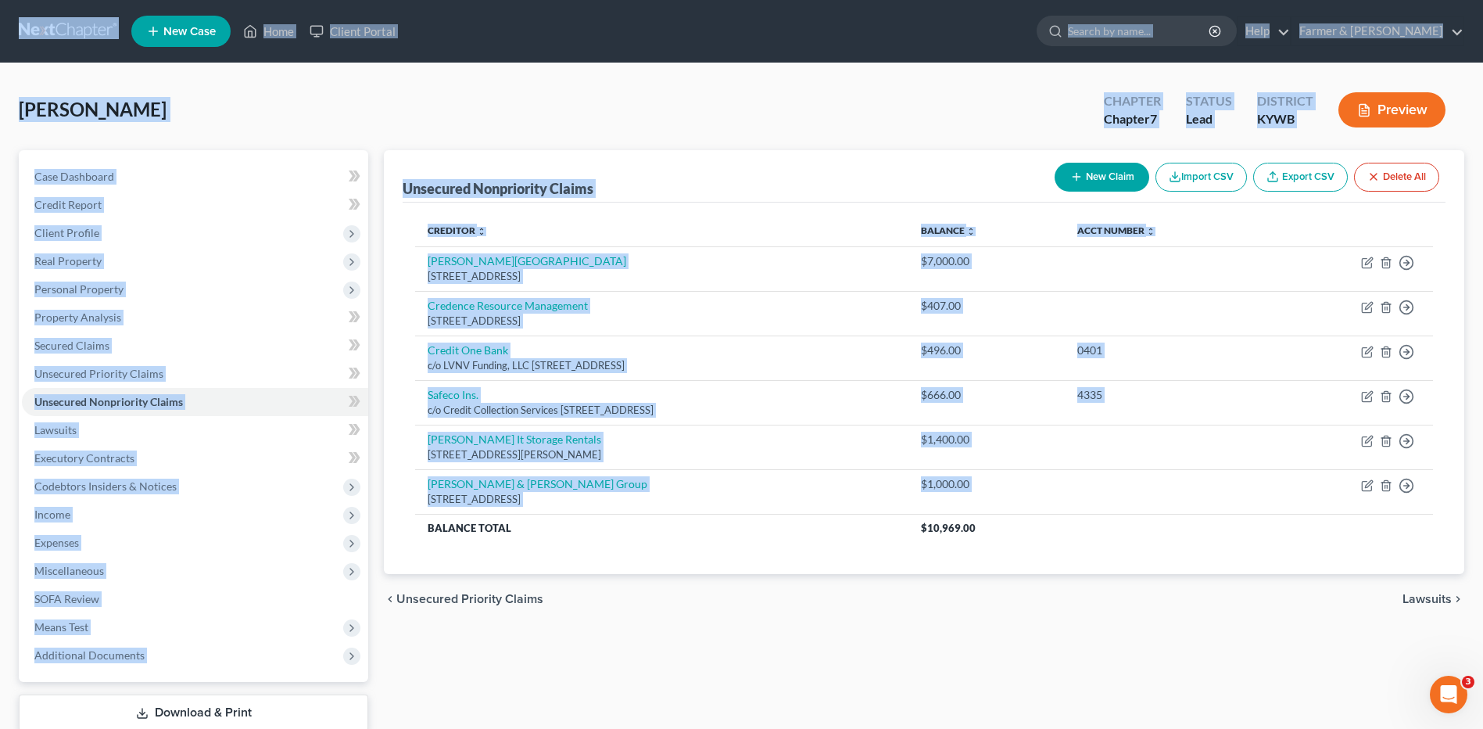
drag, startPoint x: 1432, startPoint y: 488, endPoint x: 779, endPoint y: 146, distance: 736.8
click at [59, 42] on div "Home New Case Client Portal Farmer & Wright dblondie1230@yahoo.com My Account S…" at bounding box center [741, 415] width 1483 height 831
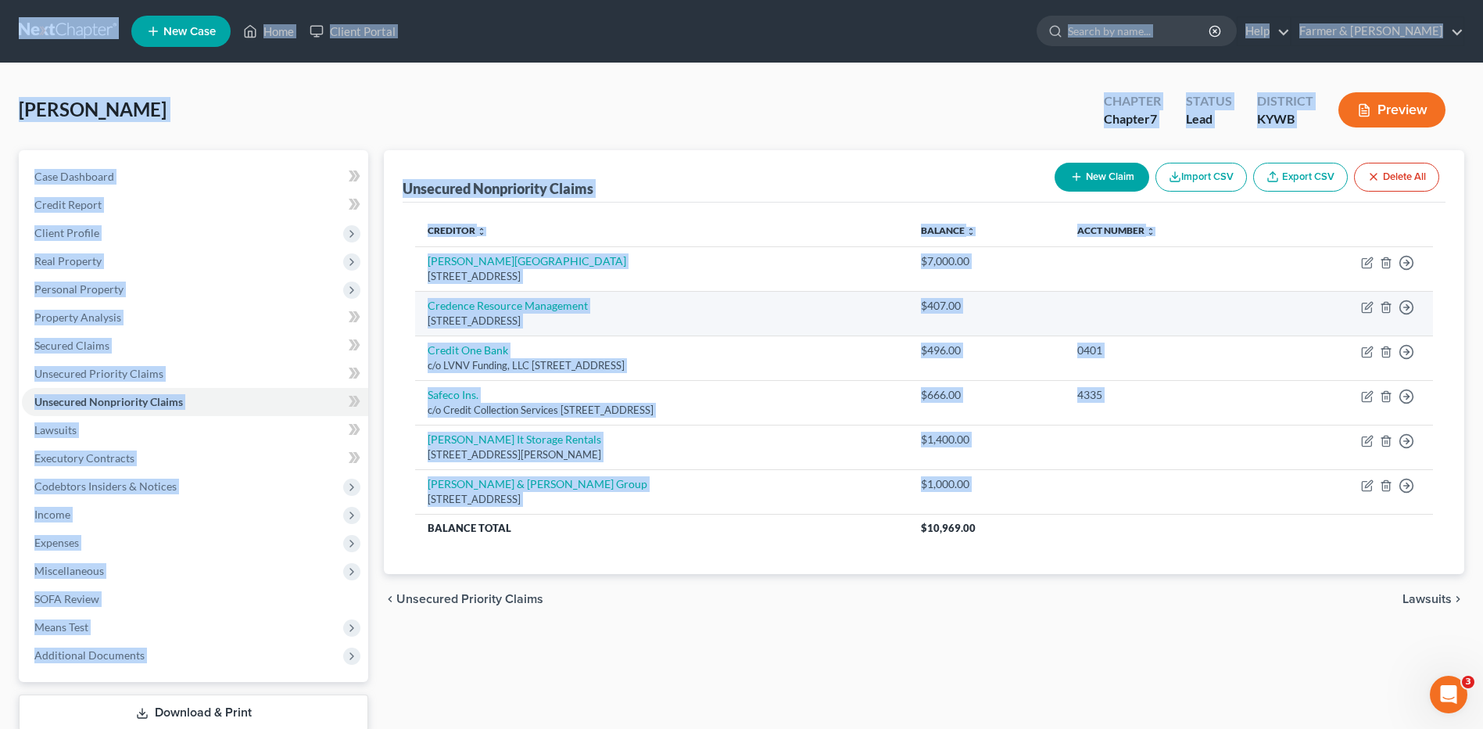
drag, startPoint x: 779, startPoint y: 146, endPoint x: 1084, endPoint y: 317, distance: 349.7
click at [806, 125] on div "Thomas, Molly Upgraded Chapter Chapter 7 Status Lead District KYWB Preview" at bounding box center [742, 116] width 1446 height 68
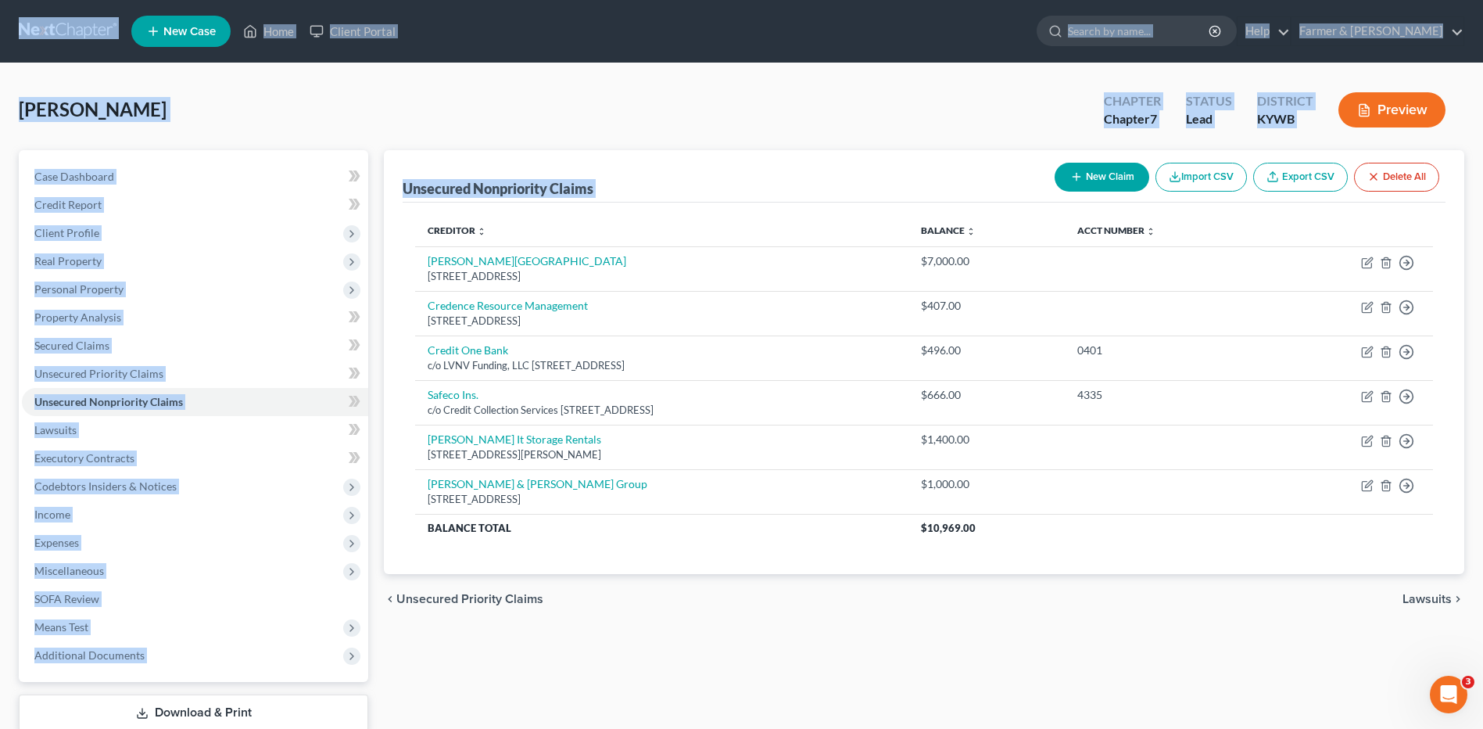
drag, startPoint x: 1453, startPoint y: 501, endPoint x: 747, endPoint y: 119, distance: 803.5
click at [28, 34] on div "Home New Case Client Portal Farmer & Wright dblondie1230@yahoo.com My Account S…" at bounding box center [741, 415] width 1483 height 831
drag, startPoint x: 747, startPoint y: 119, endPoint x: 1290, endPoint y: 242, distance: 557.2
click at [774, 122] on div "Thomas, Molly Upgraded Chapter Chapter 7 Status Lead District KYWB Preview" at bounding box center [742, 116] width 1446 height 68
drag, startPoint x: 1449, startPoint y: 489, endPoint x: 662, endPoint y: 106, distance: 874.9
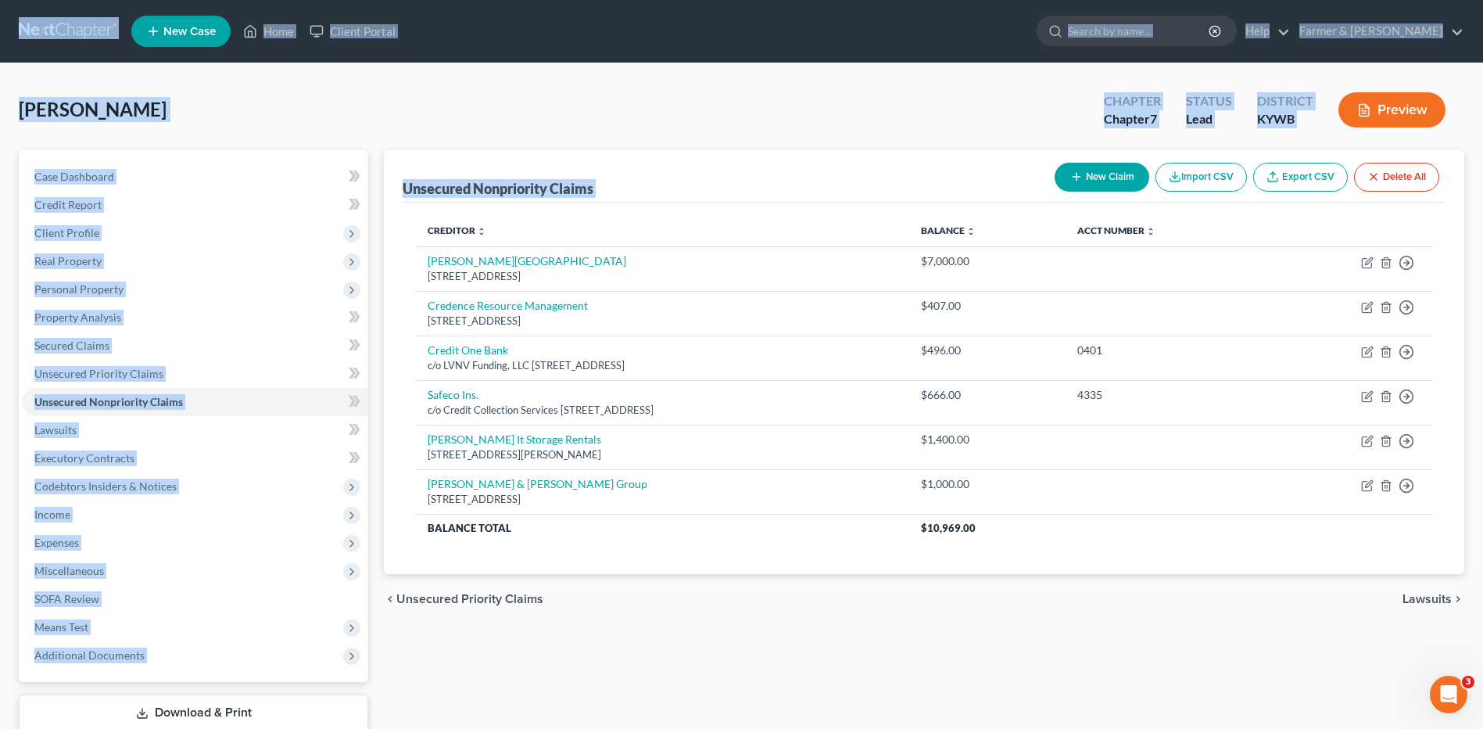
click at [37, 13] on div "Home New Case Client Portal Farmer & Wright dblondie1230@yahoo.com My Account S…" at bounding box center [741, 415] width 1483 height 831
drag, startPoint x: 662, startPoint y: 106, endPoint x: 771, endPoint y: 115, distance: 109.0
click at [771, 115] on div "Thomas, Molly Upgraded Chapter Chapter 7 Status Lead District KYWB Preview" at bounding box center [742, 116] width 1446 height 68
drag, startPoint x: 1446, startPoint y: 485, endPoint x: 9, endPoint y: 23, distance: 1508.5
click at [9, 23] on div "Home New Case Client Portal Farmer & Wright dblondie1230@yahoo.com My Account S…" at bounding box center [741, 415] width 1483 height 831
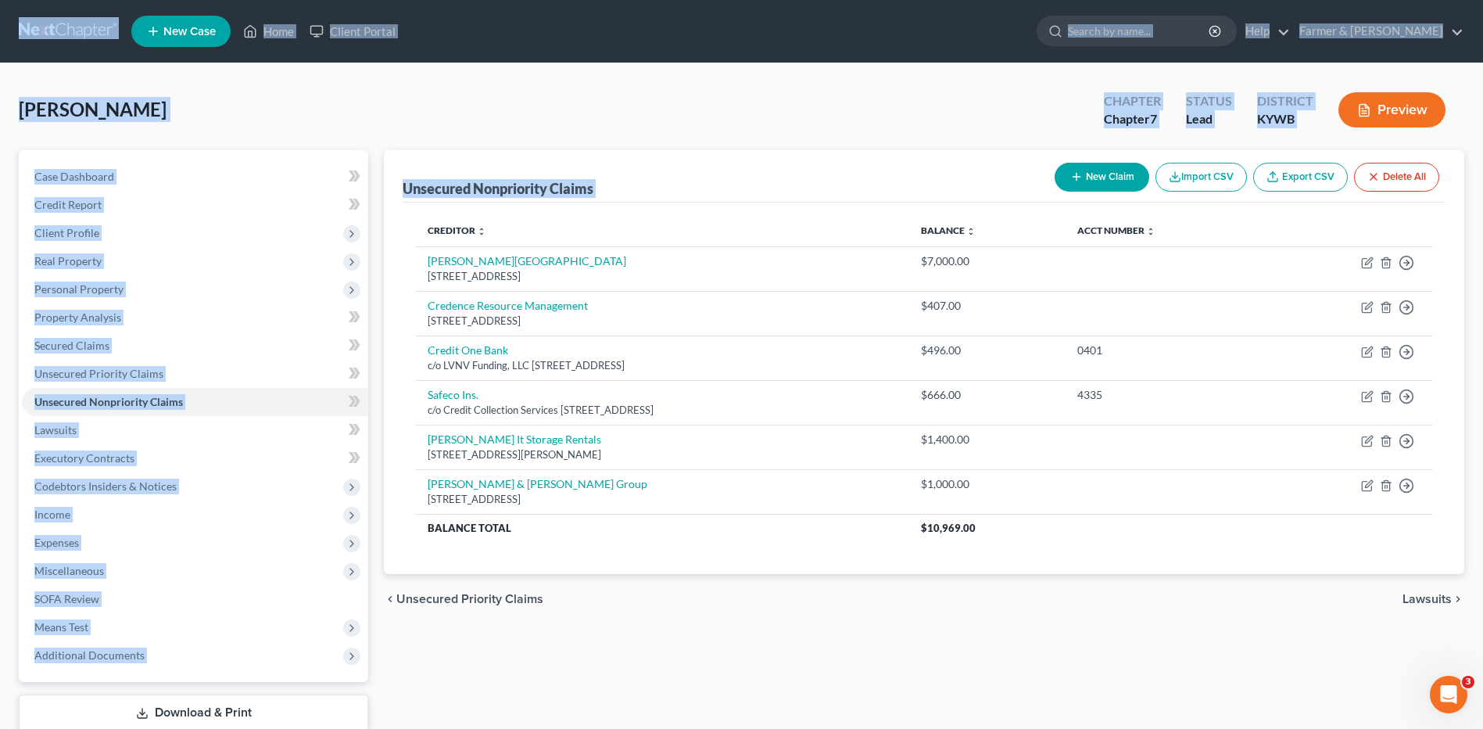
click at [739, 109] on div "Thomas, Molly Upgraded Chapter Chapter 7 Status Lead District KYWB Preview" at bounding box center [742, 116] width 1446 height 68
drag, startPoint x: 1443, startPoint y: 493, endPoint x: 946, endPoint y: 101, distance: 633.5
click at [59, 32] on div "Home New Case Client Portal Farmer & Wright dblondie1230@yahoo.com My Account S…" at bounding box center [741, 415] width 1483 height 831
drag, startPoint x: 946, startPoint y: 101, endPoint x: 939, endPoint y: 136, distance: 35.9
click at [921, 126] on div "Thomas, Molly Upgraded Chapter Chapter 7 Status Lead District KYWB Preview" at bounding box center [742, 116] width 1446 height 68
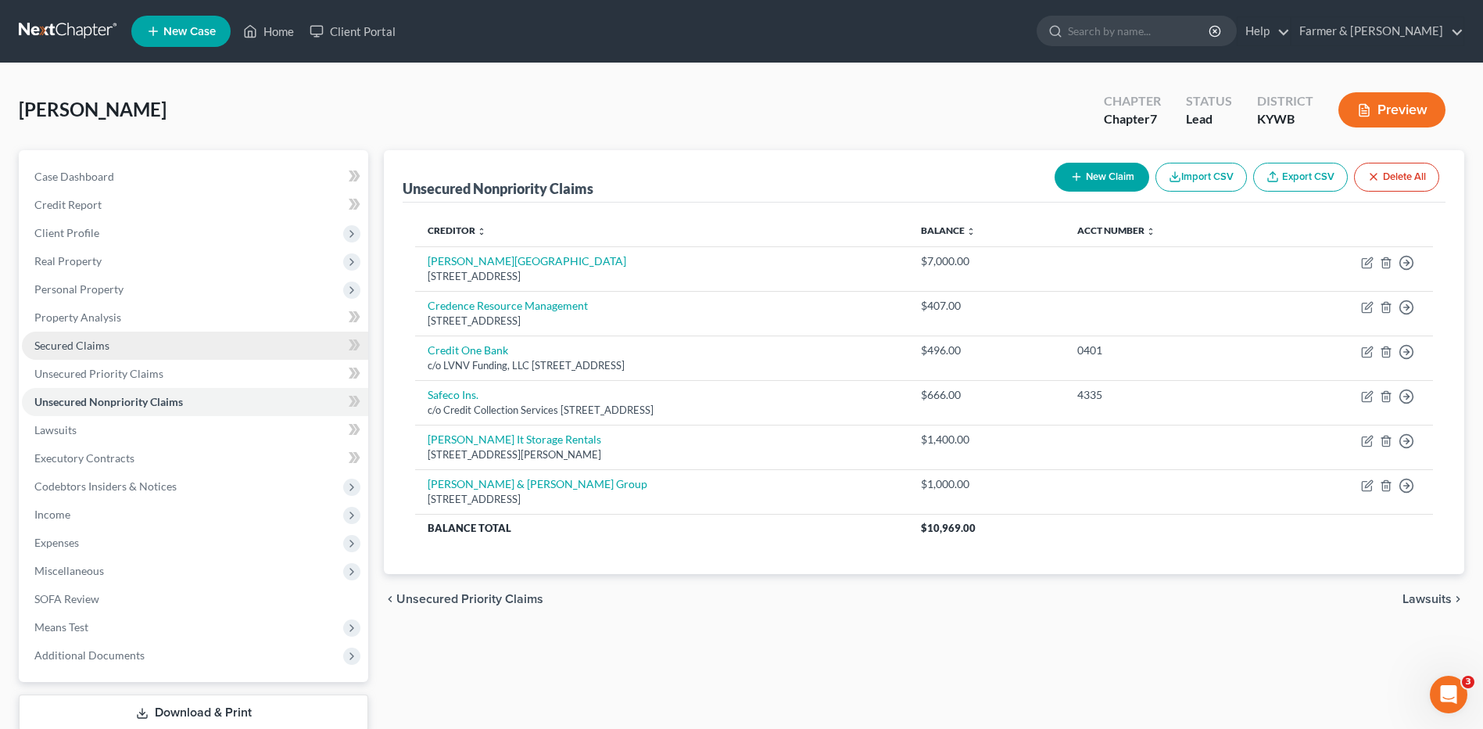
click at [138, 351] on link "Secured Claims" at bounding box center [195, 345] width 346 height 28
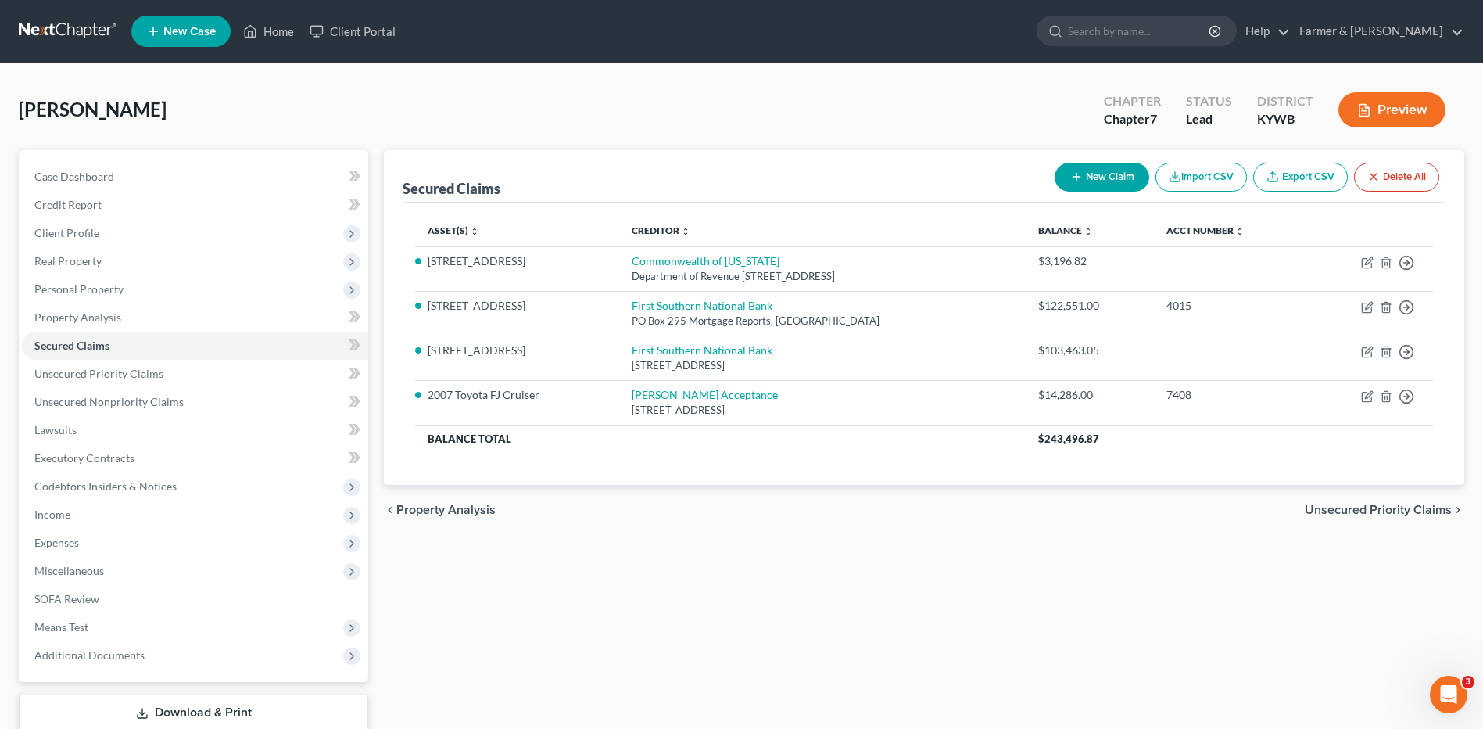
click at [89, 27] on link at bounding box center [69, 31] width 100 height 28
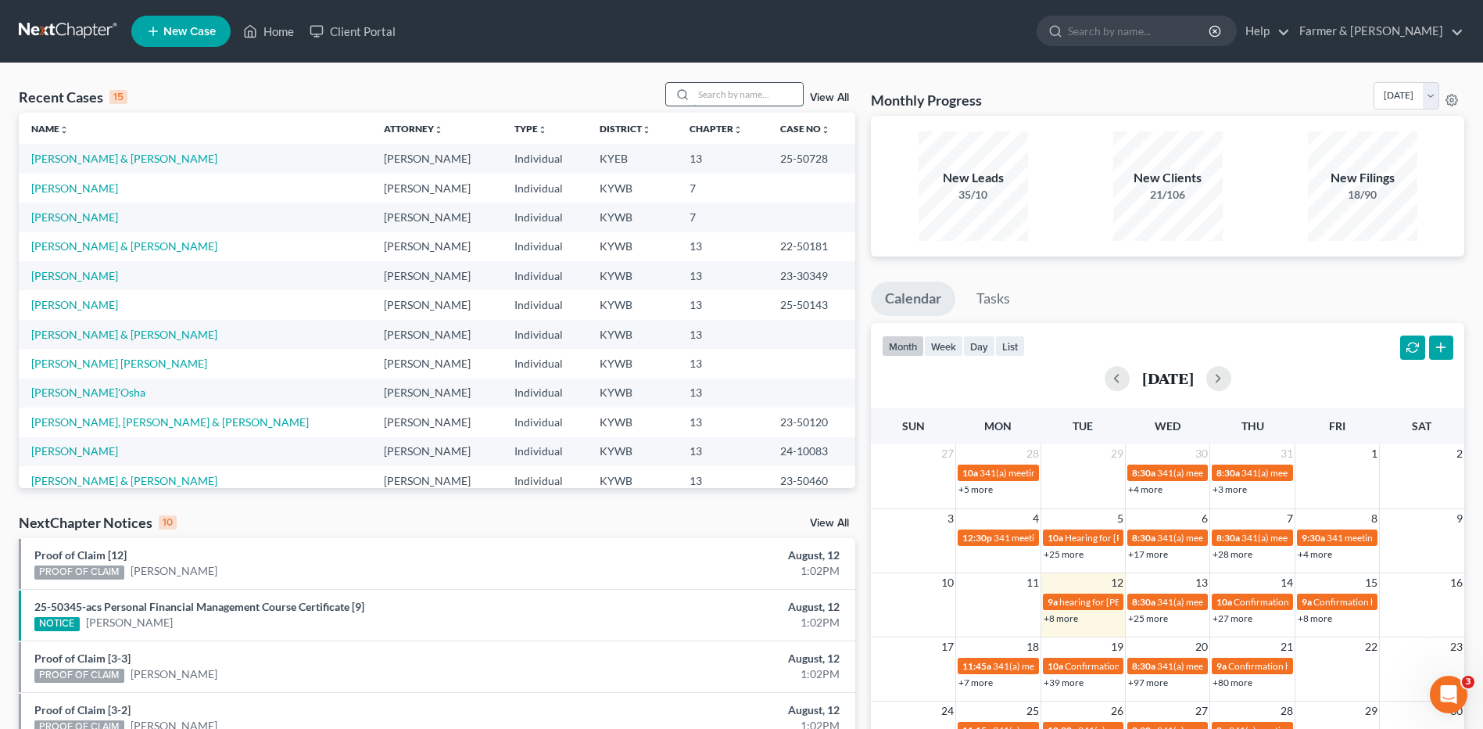
click at [776, 95] on input "search" at bounding box center [747, 94] width 109 height 23
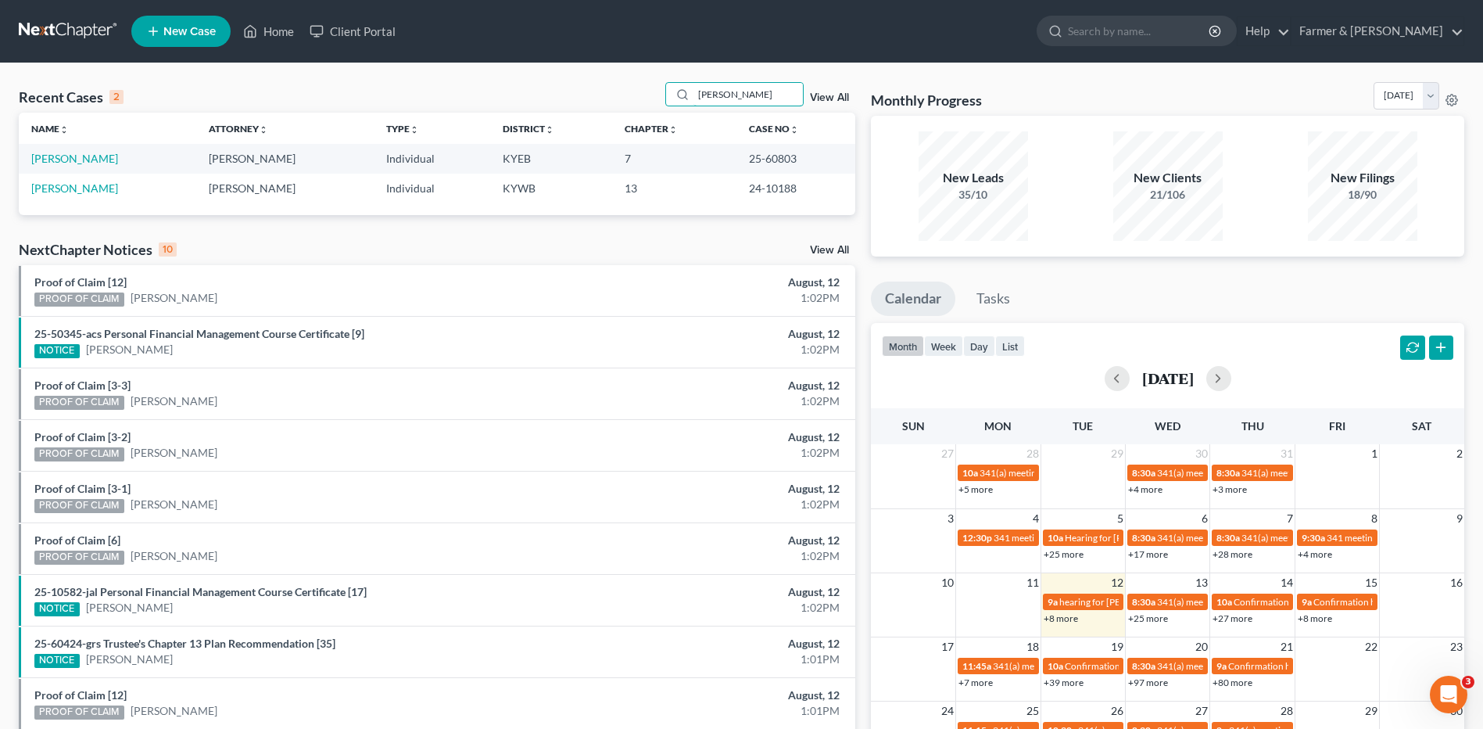
type input "[PERSON_NAME]"
click at [83, 159] on link "[PERSON_NAME]" at bounding box center [74, 158] width 87 height 13
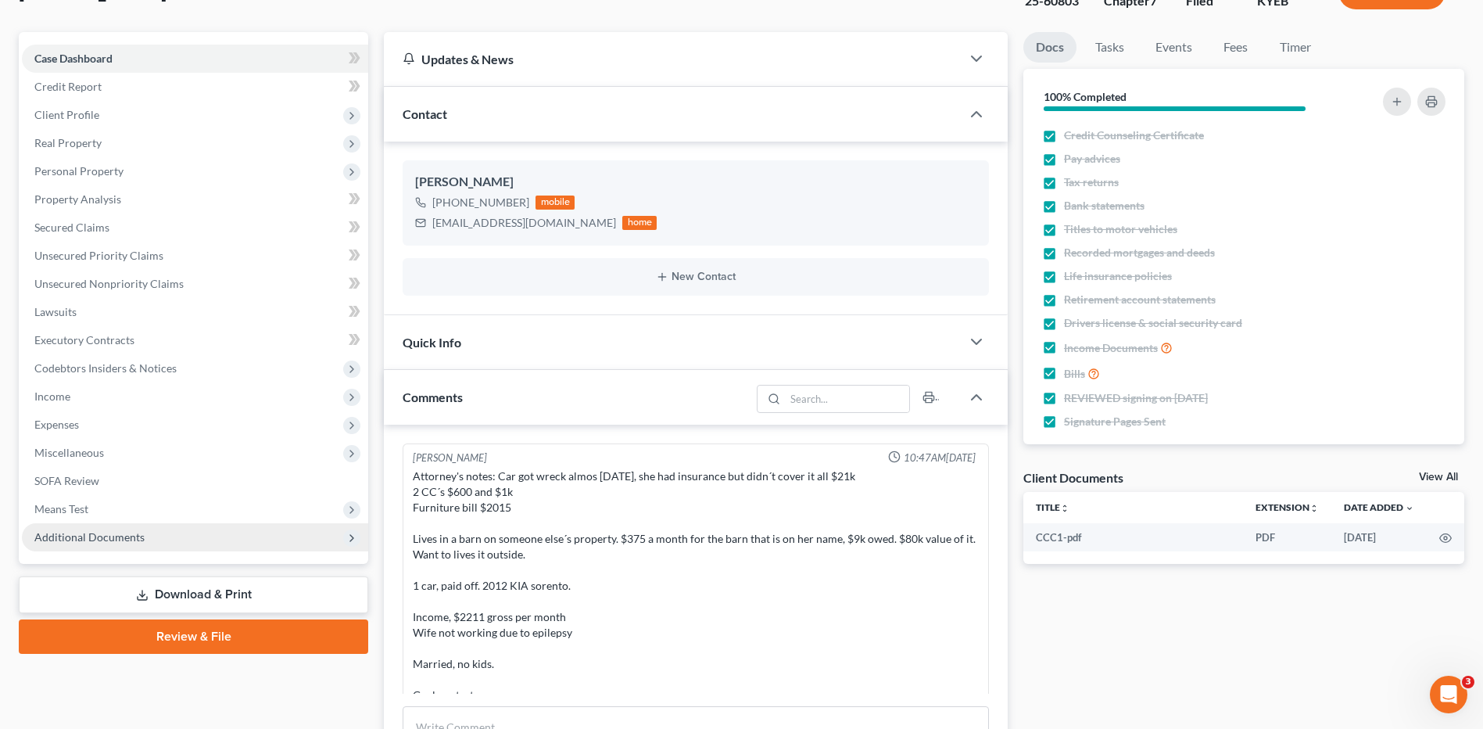
scroll to position [156, 0]
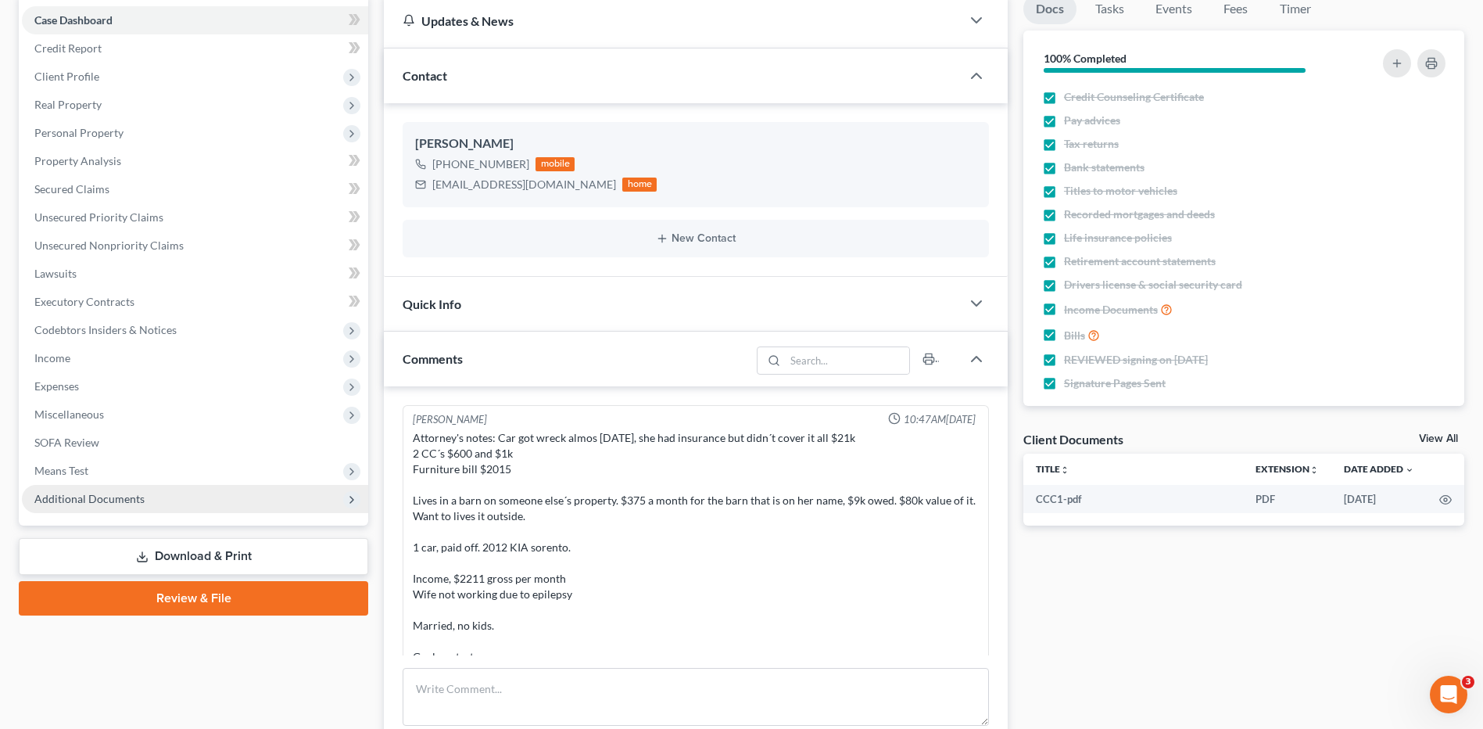
click at [145, 497] on span "Additional Documents" at bounding box center [195, 499] width 346 height 28
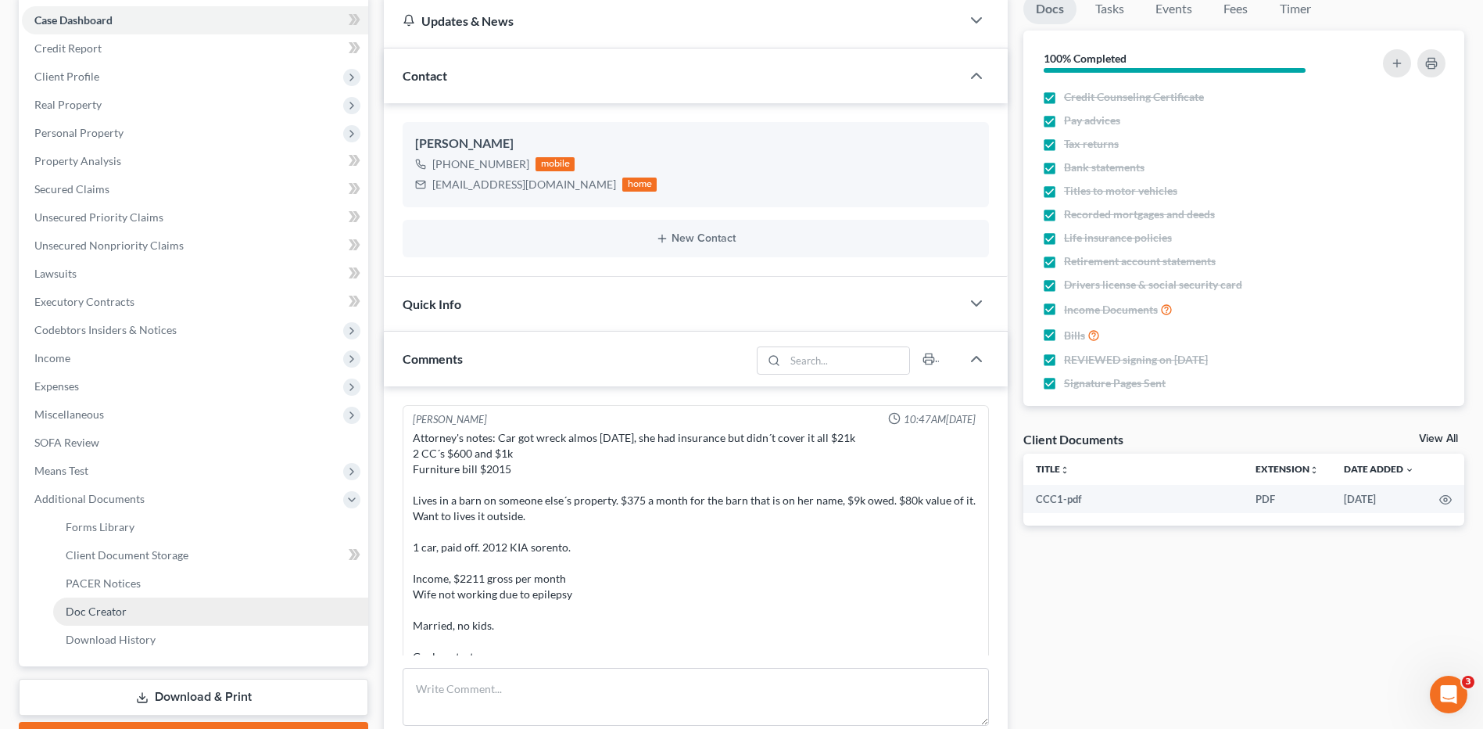
scroll to position [586, 0]
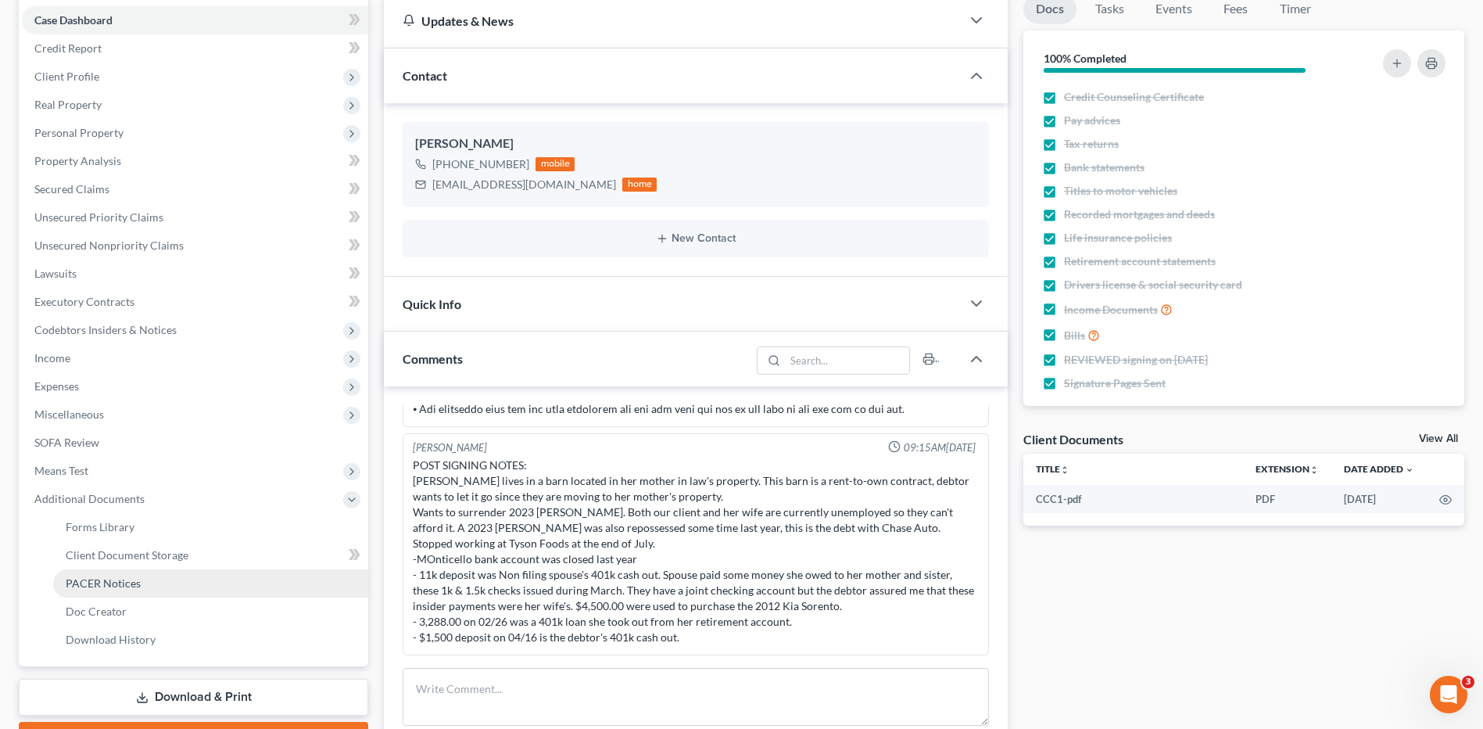
click at [147, 586] on link "PACER Notices" at bounding box center [210, 583] width 315 height 28
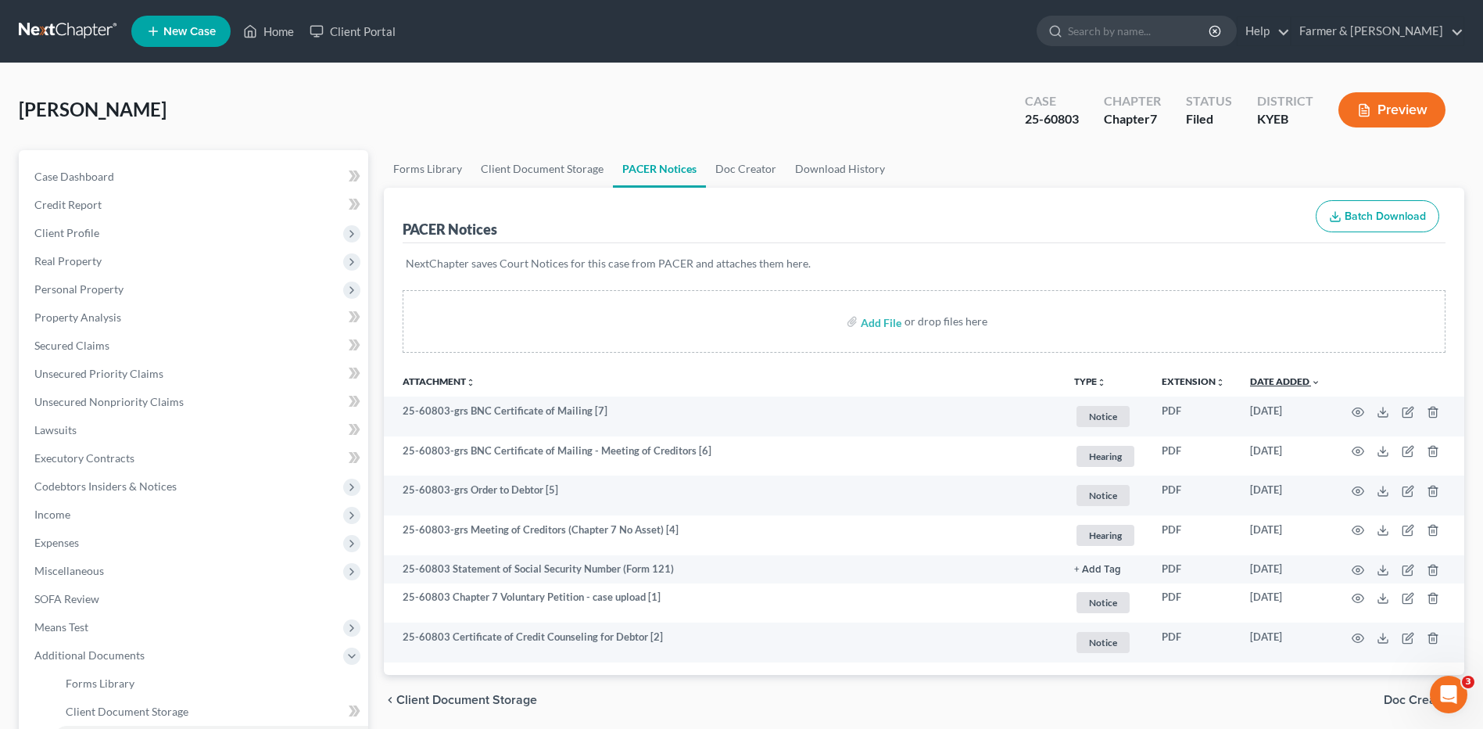
click at [1272, 382] on link "Date Added unfold_more expand_more expand_less" at bounding box center [1285, 381] width 70 height 12
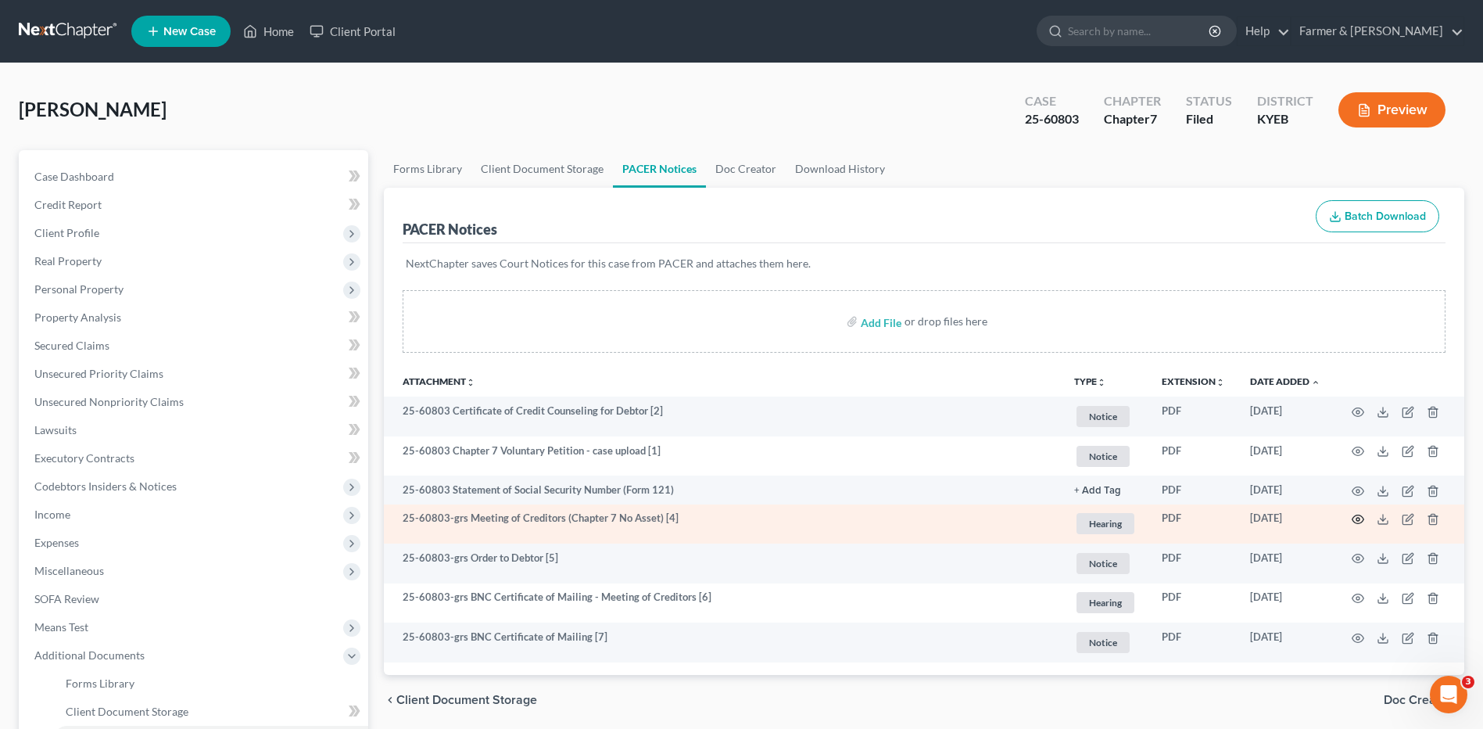
click at [1360, 518] on circle "button" at bounding box center [1357, 519] width 3 height 3
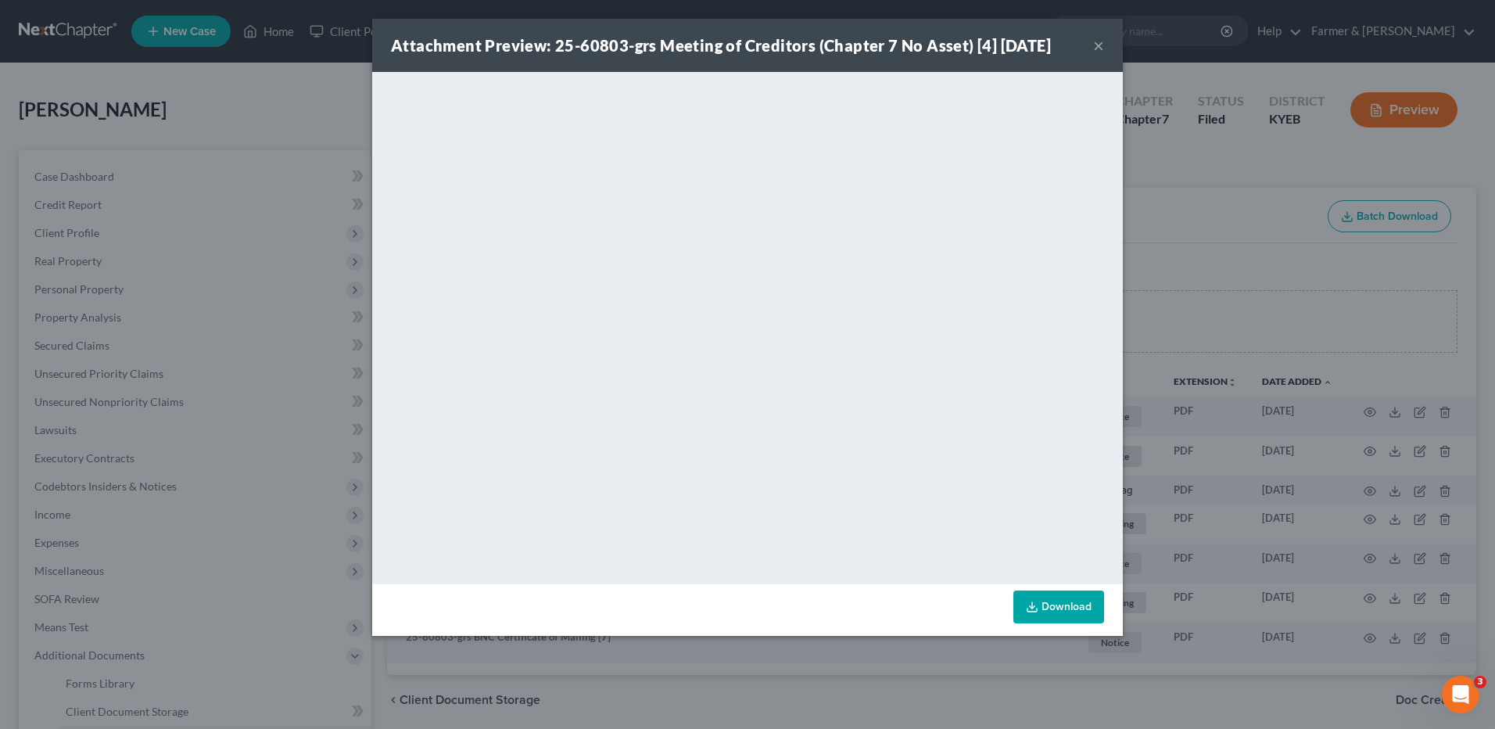
click at [1099, 48] on button "×" at bounding box center [1098, 45] width 11 height 19
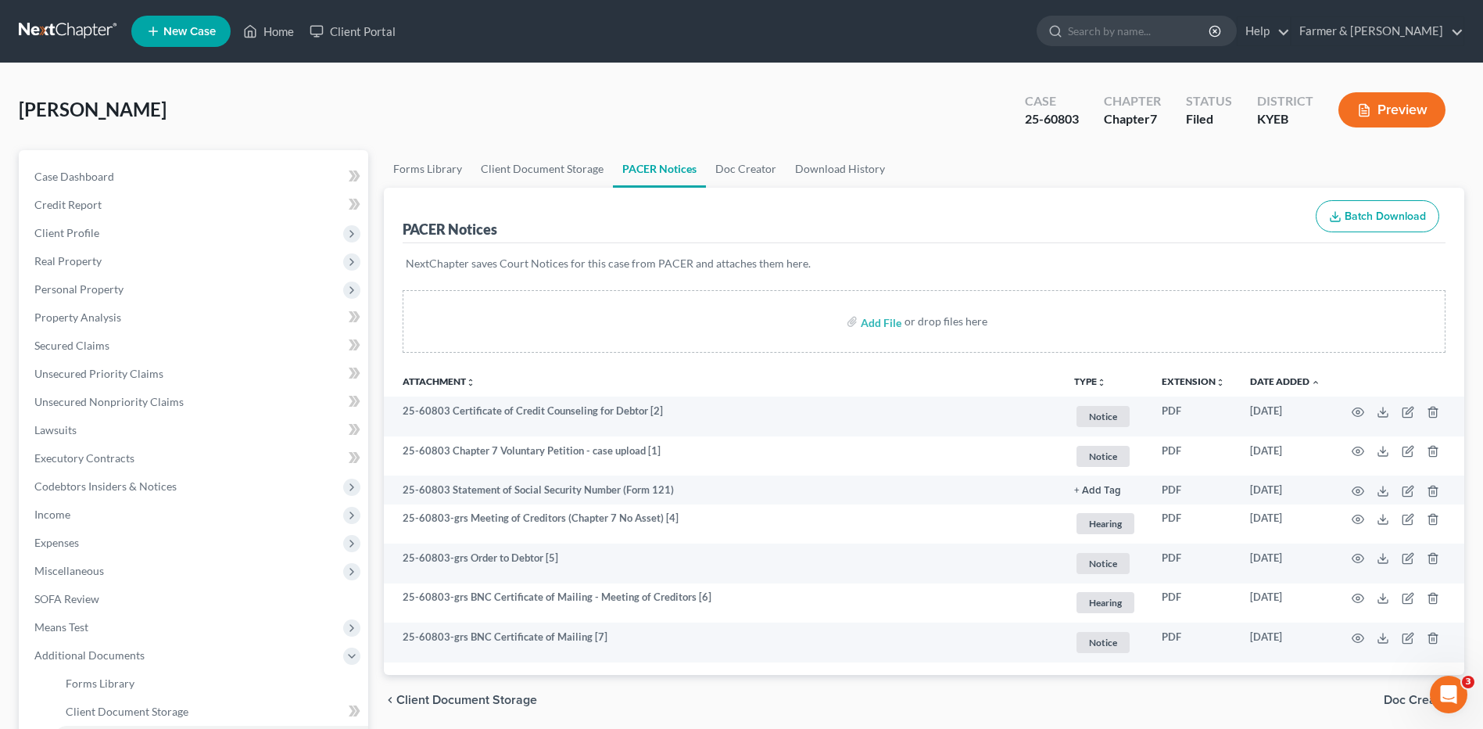
click at [73, 27] on link at bounding box center [69, 31] width 100 height 28
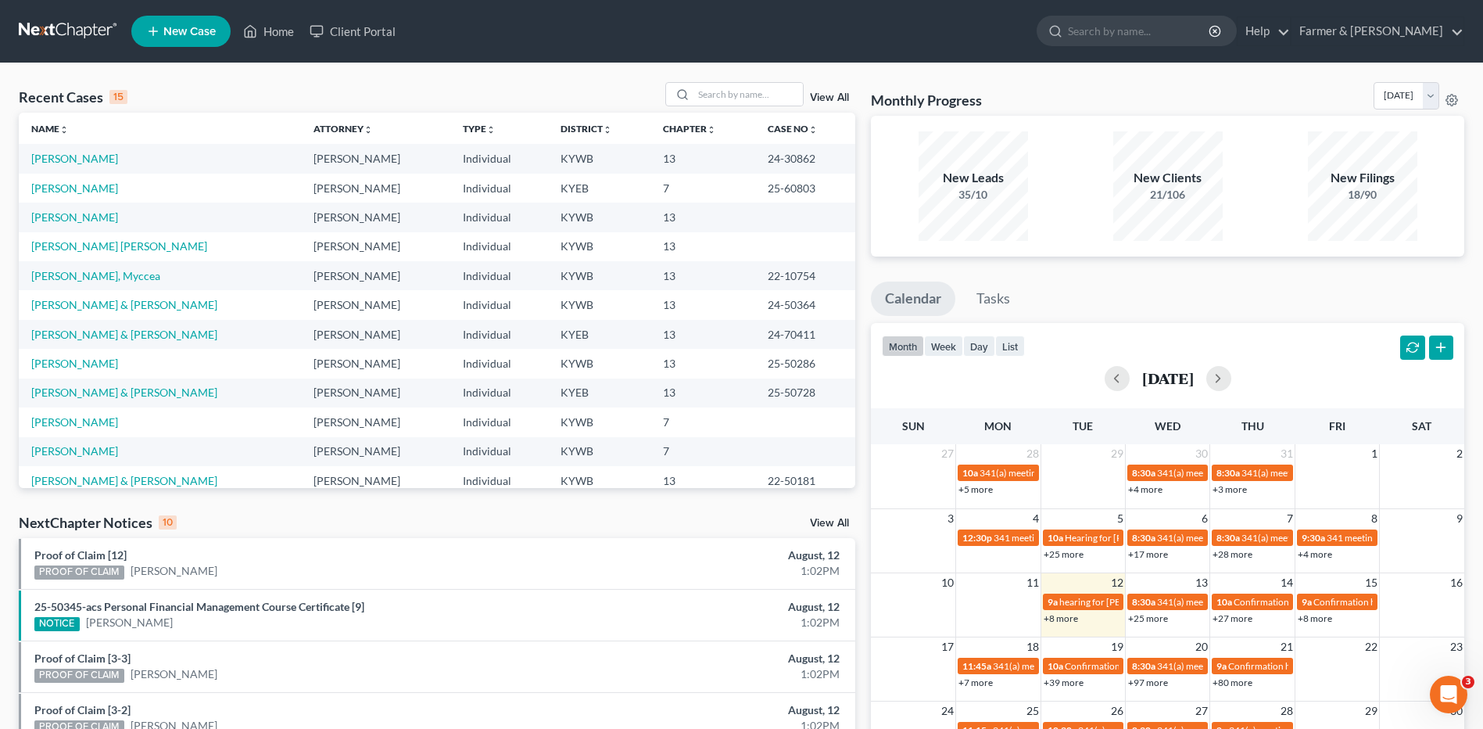
click at [75, 35] on link at bounding box center [69, 31] width 100 height 28
click at [787, 92] on input "search" at bounding box center [747, 94] width 109 height 23
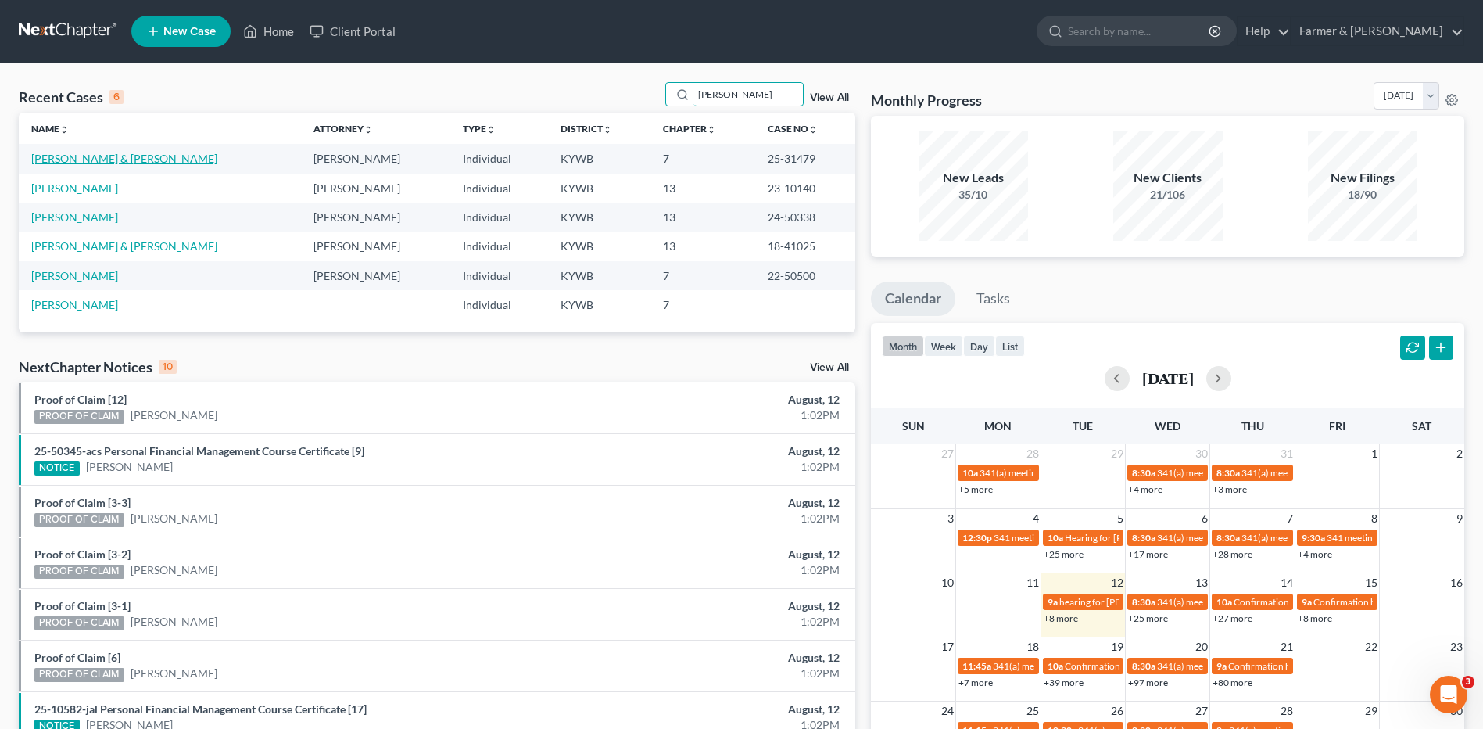
type input "[PERSON_NAME]"
click at [125, 155] on link "[PERSON_NAME] & [PERSON_NAME]" at bounding box center [124, 158] width 186 height 13
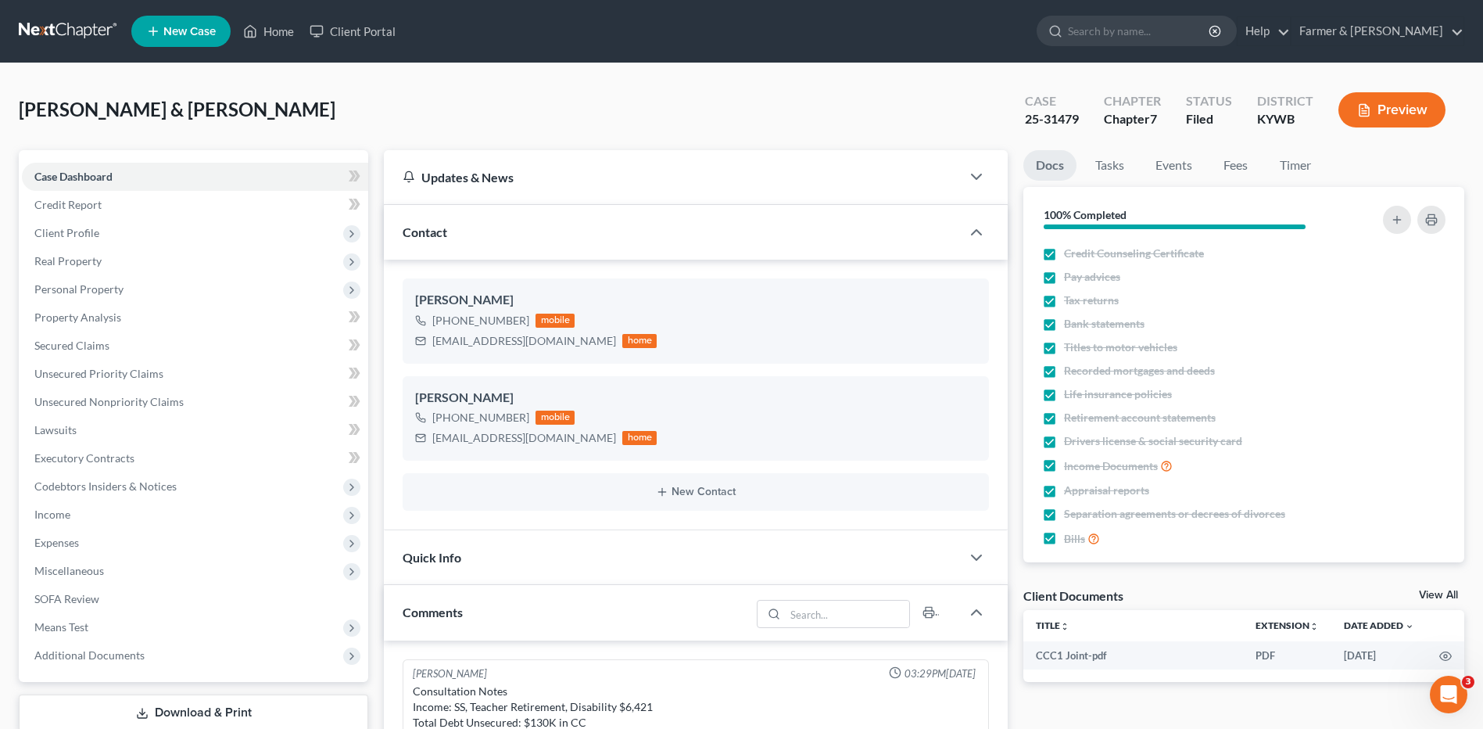
scroll to position [45, 0]
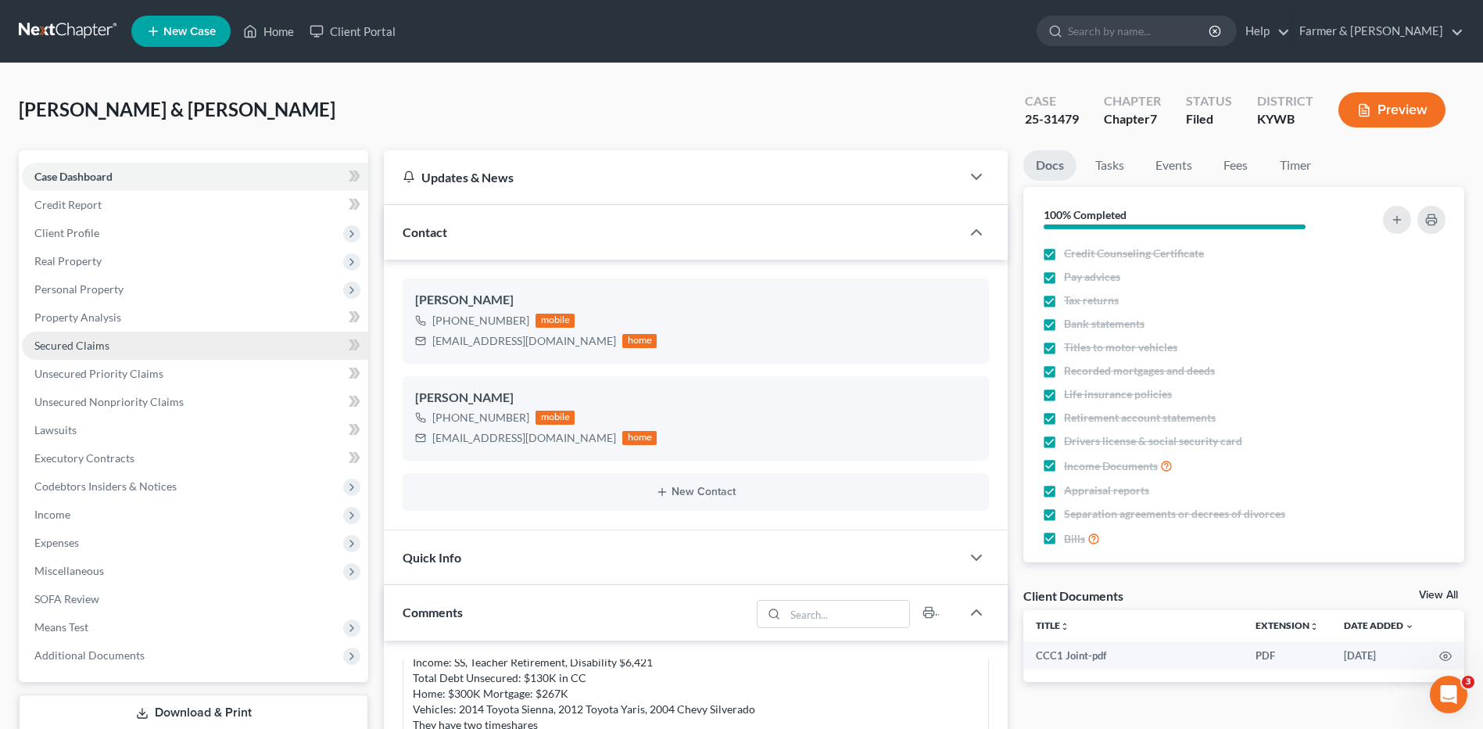
click at [116, 339] on link "Secured Claims" at bounding box center [195, 345] width 346 height 28
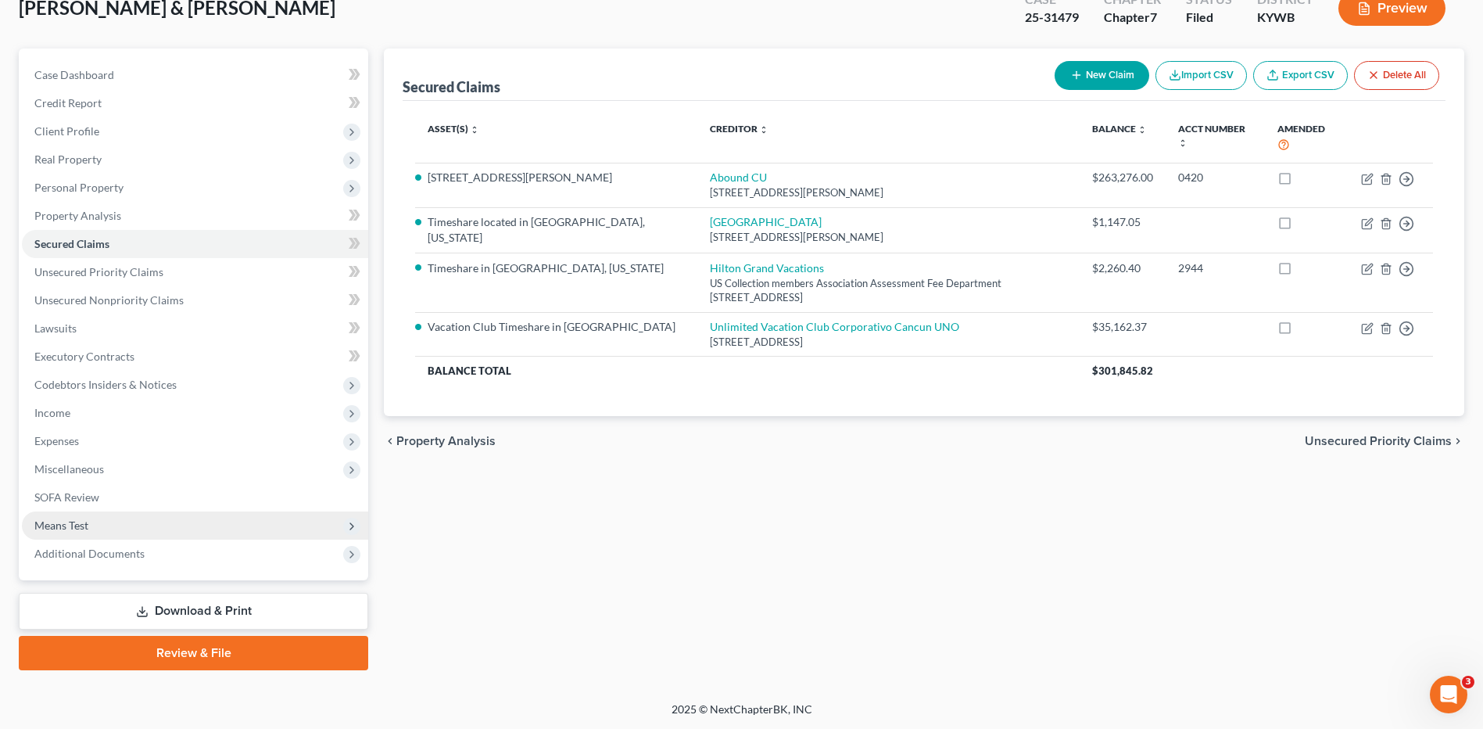
scroll to position [102, 0]
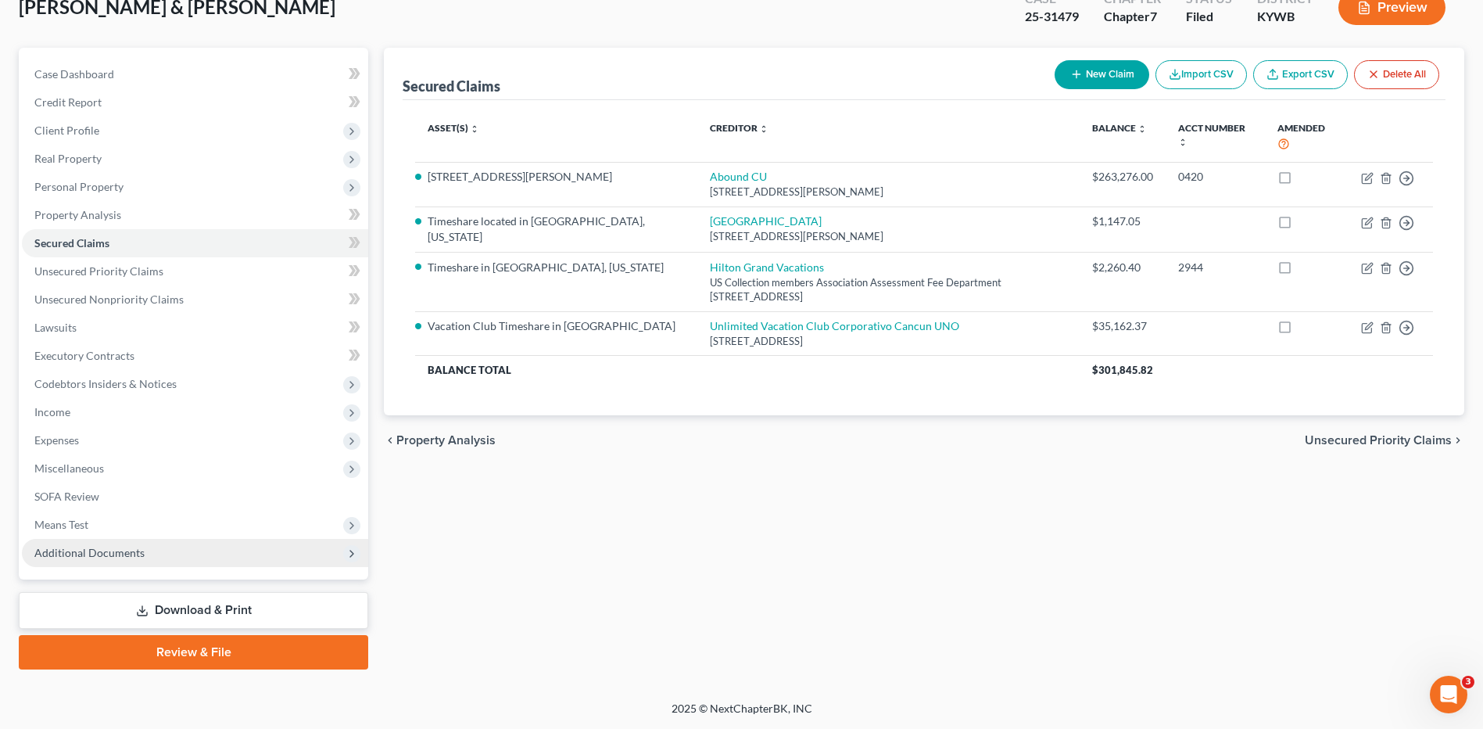
drag, startPoint x: 99, startPoint y: 547, endPoint x: 112, endPoint y: 550, distance: 13.7
click at [99, 547] on span "Additional Documents" at bounding box center [89, 552] width 110 height 13
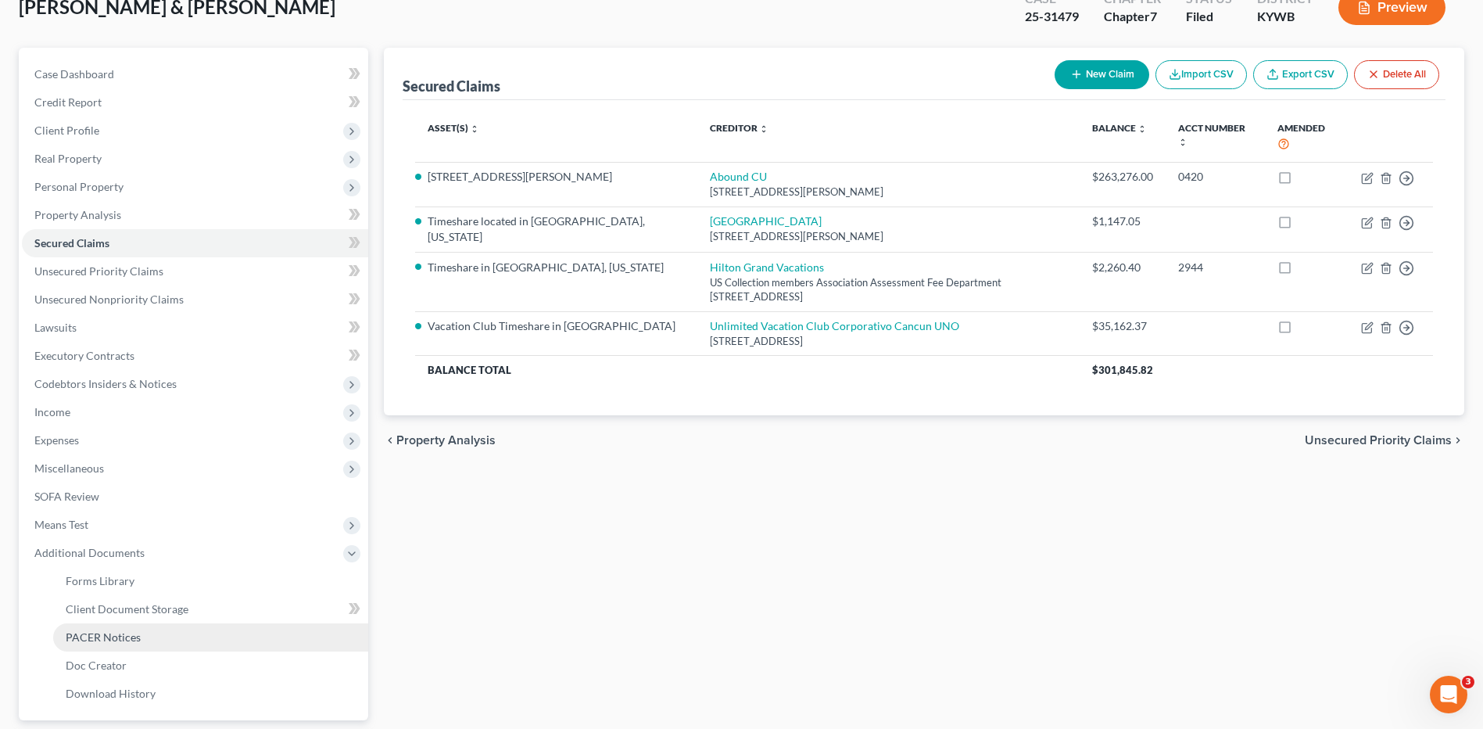
click at [119, 624] on link "PACER Notices" at bounding box center [210, 637] width 315 height 28
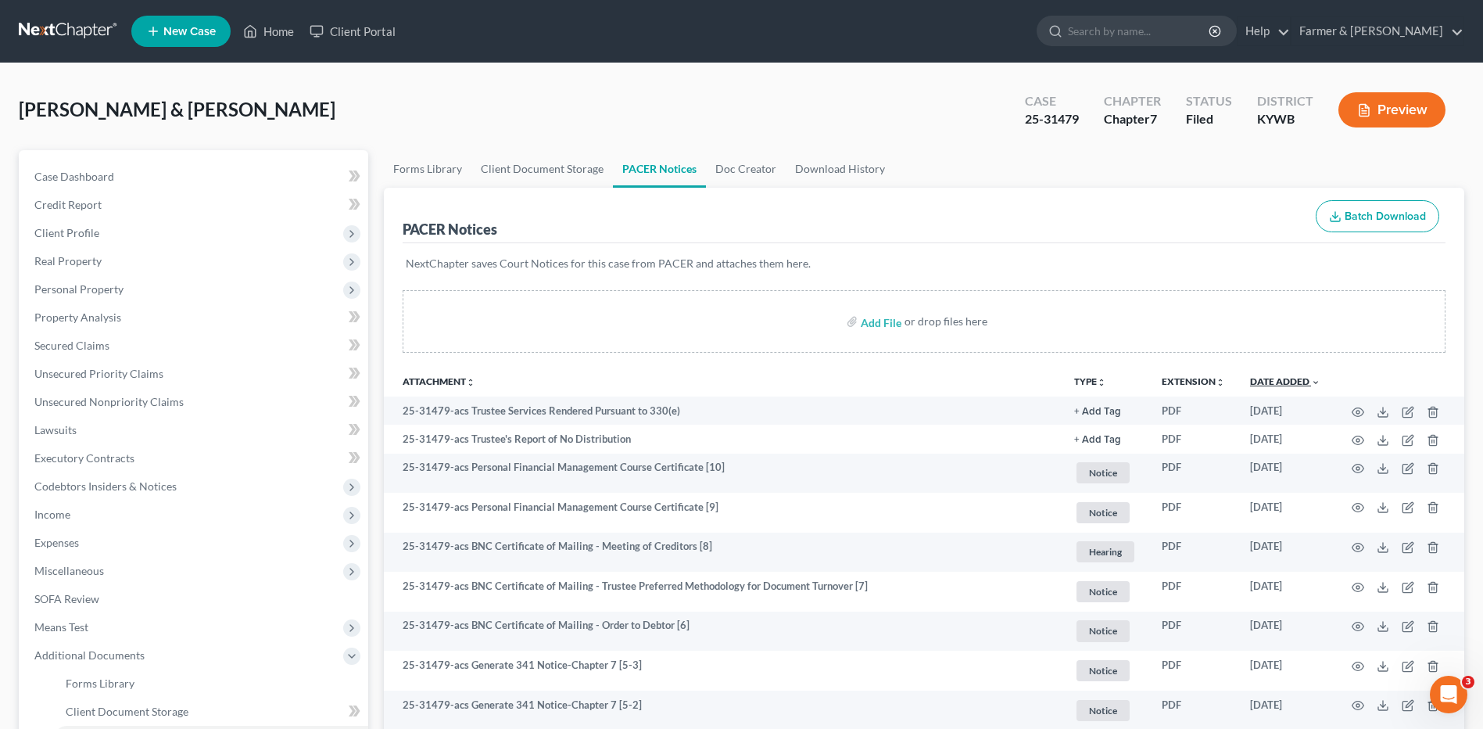
click at [1293, 385] on link "Date Added unfold_more expand_more expand_less" at bounding box center [1285, 381] width 70 height 12
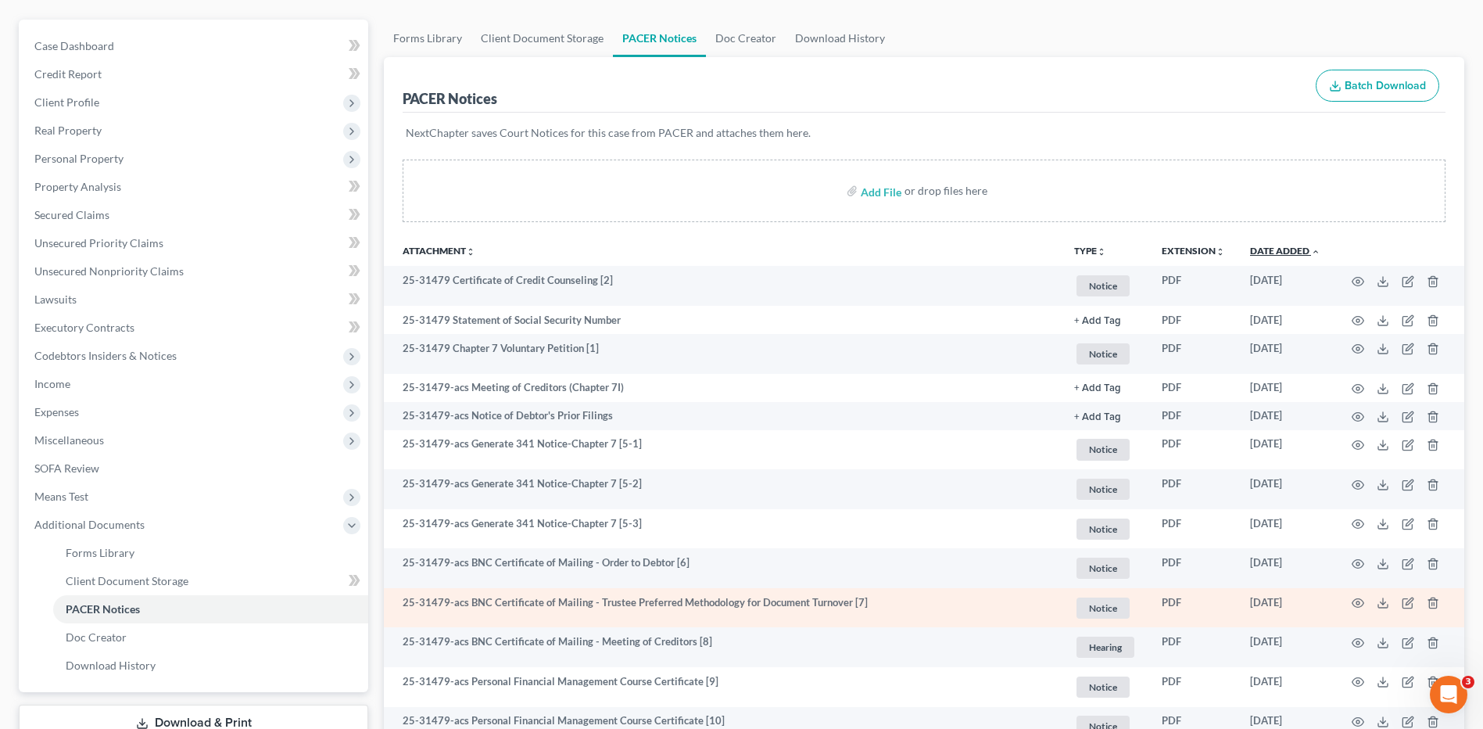
scroll to position [326, 0]
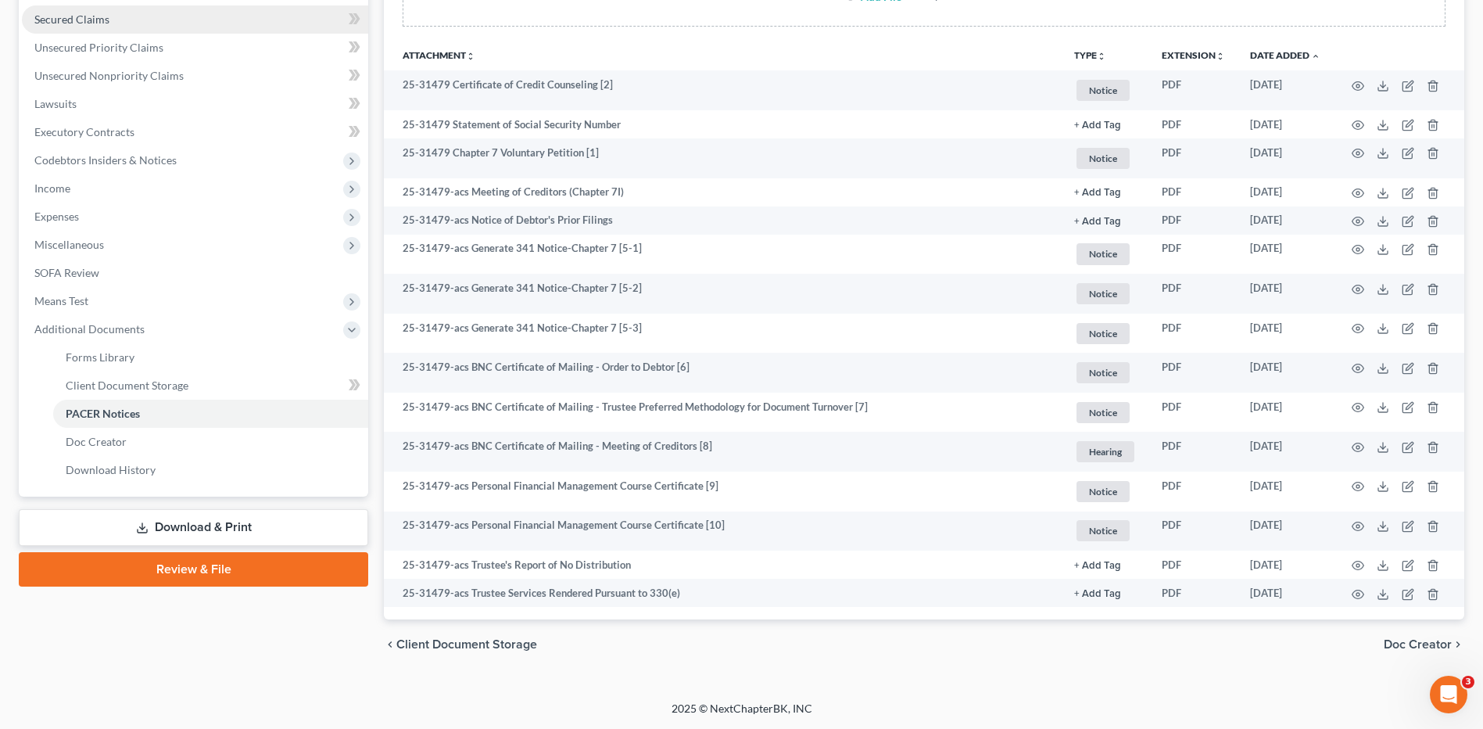
click at [95, 14] on span "Secured Claims" at bounding box center [71, 19] width 75 height 13
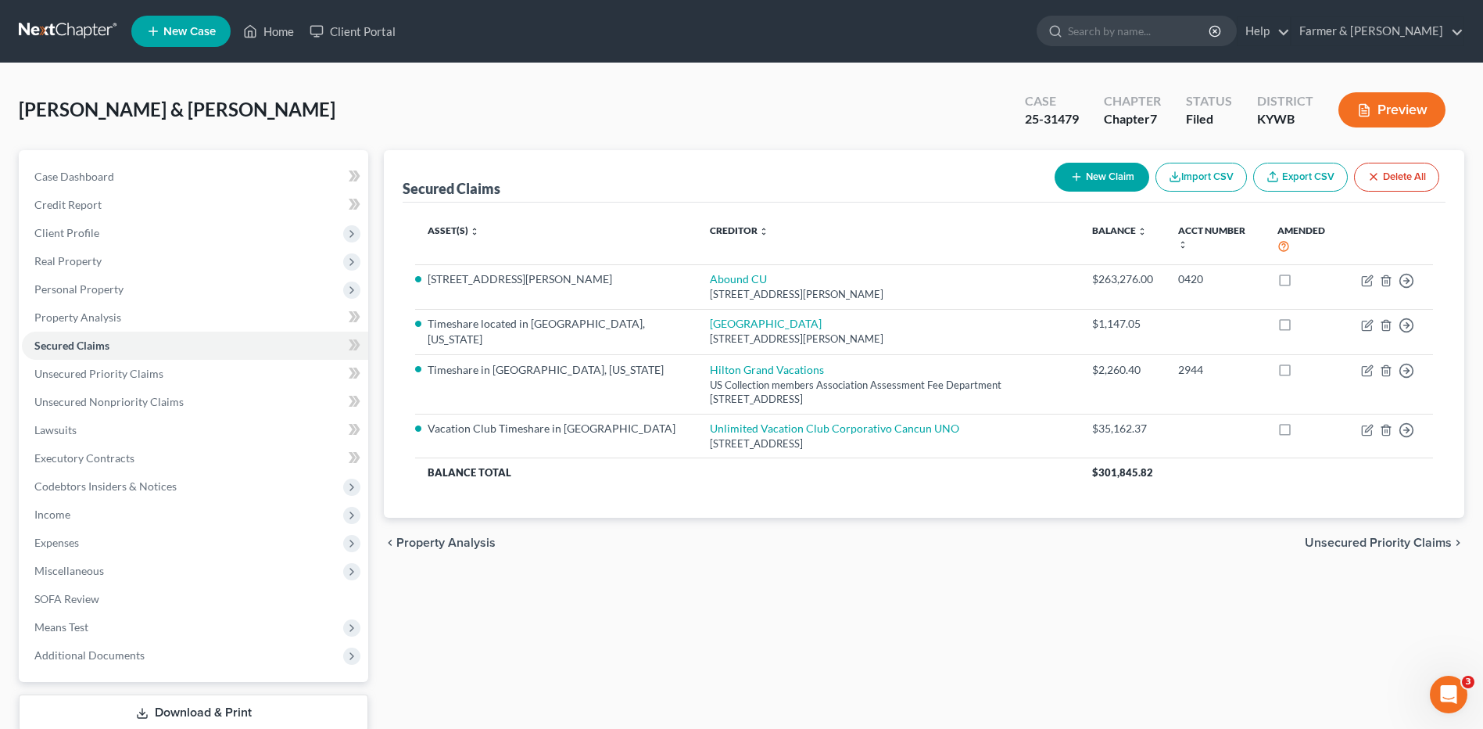
click at [78, 35] on link at bounding box center [69, 31] width 100 height 28
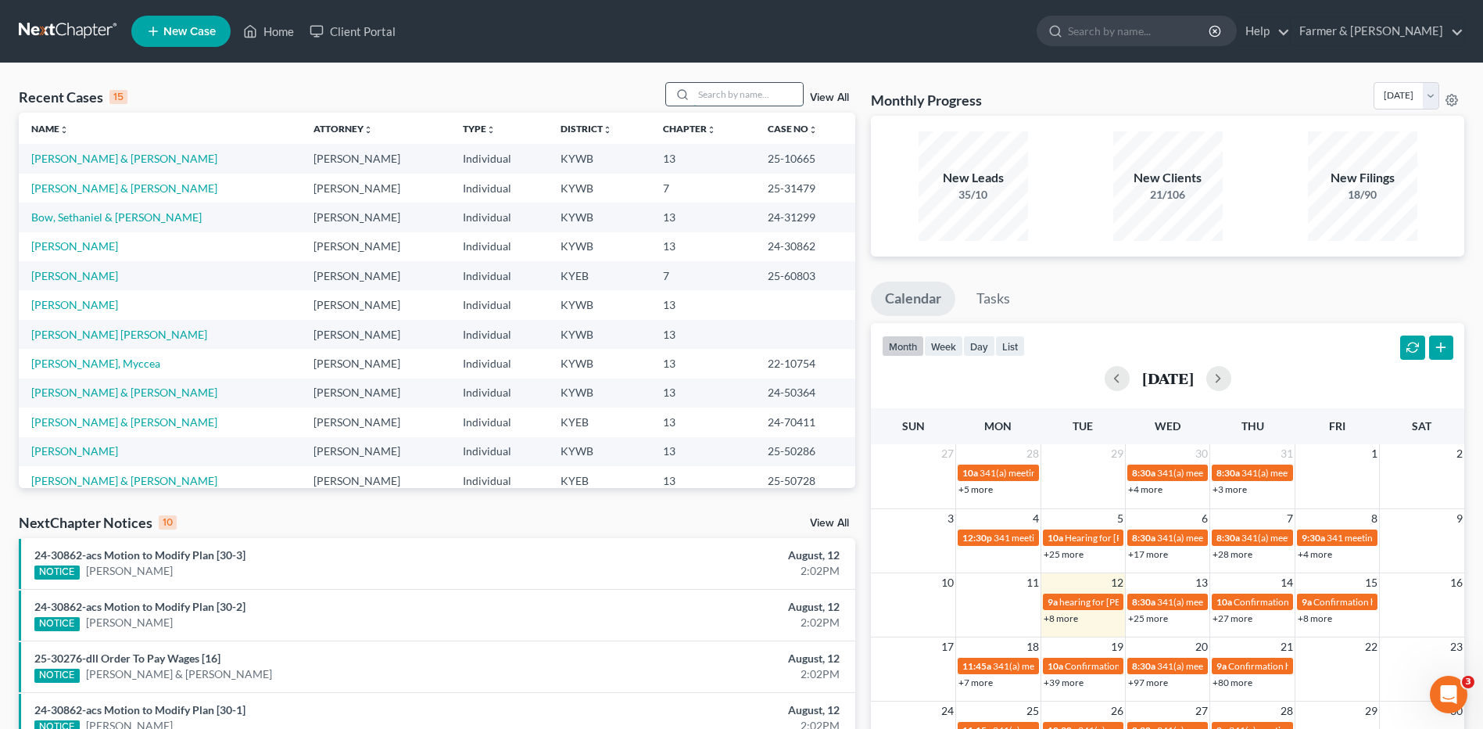
click at [751, 90] on input "search" at bounding box center [747, 94] width 109 height 23
type input "[PERSON_NAME]"
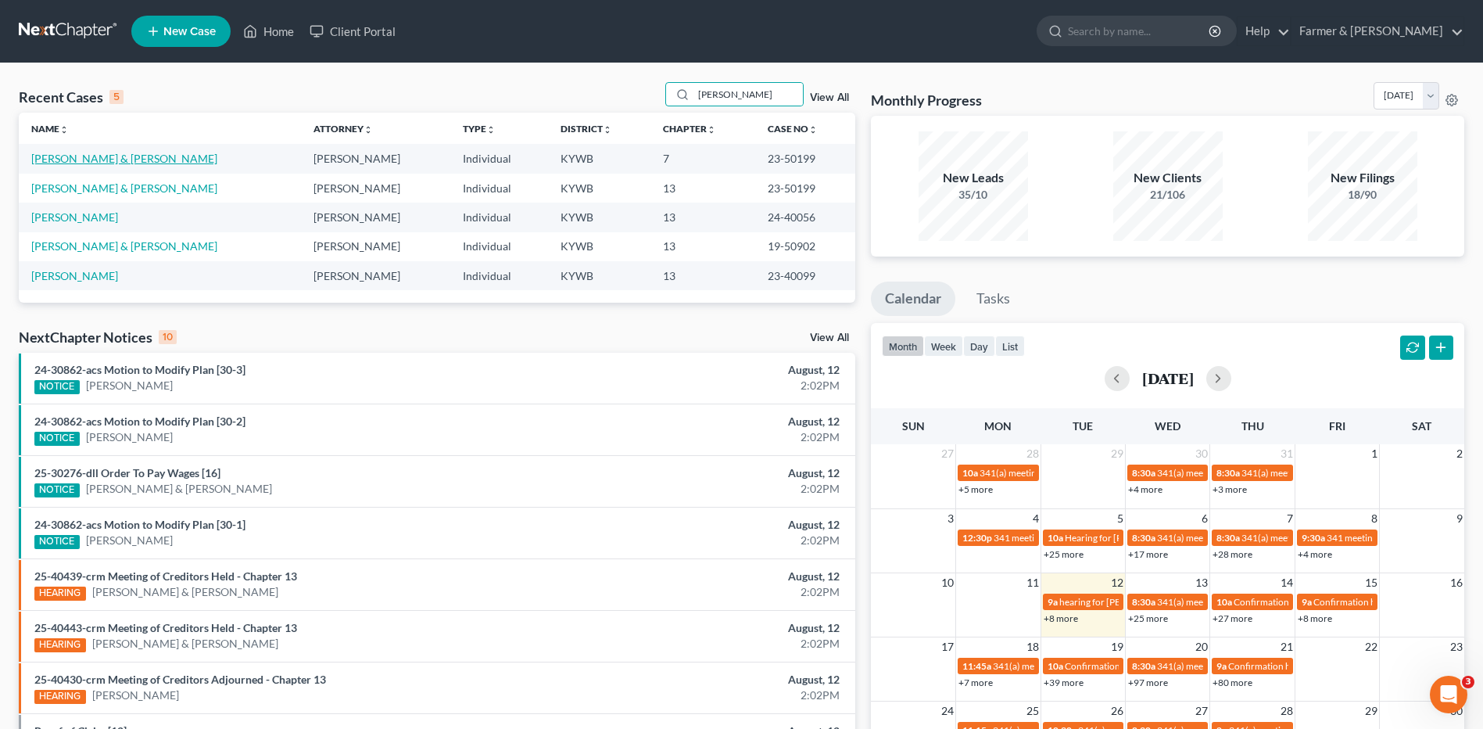
click at [120, 160] on link "[PERSON_NAME] & [PERSON_NAME]" at bounding box center [124, 158] width 186 height 13
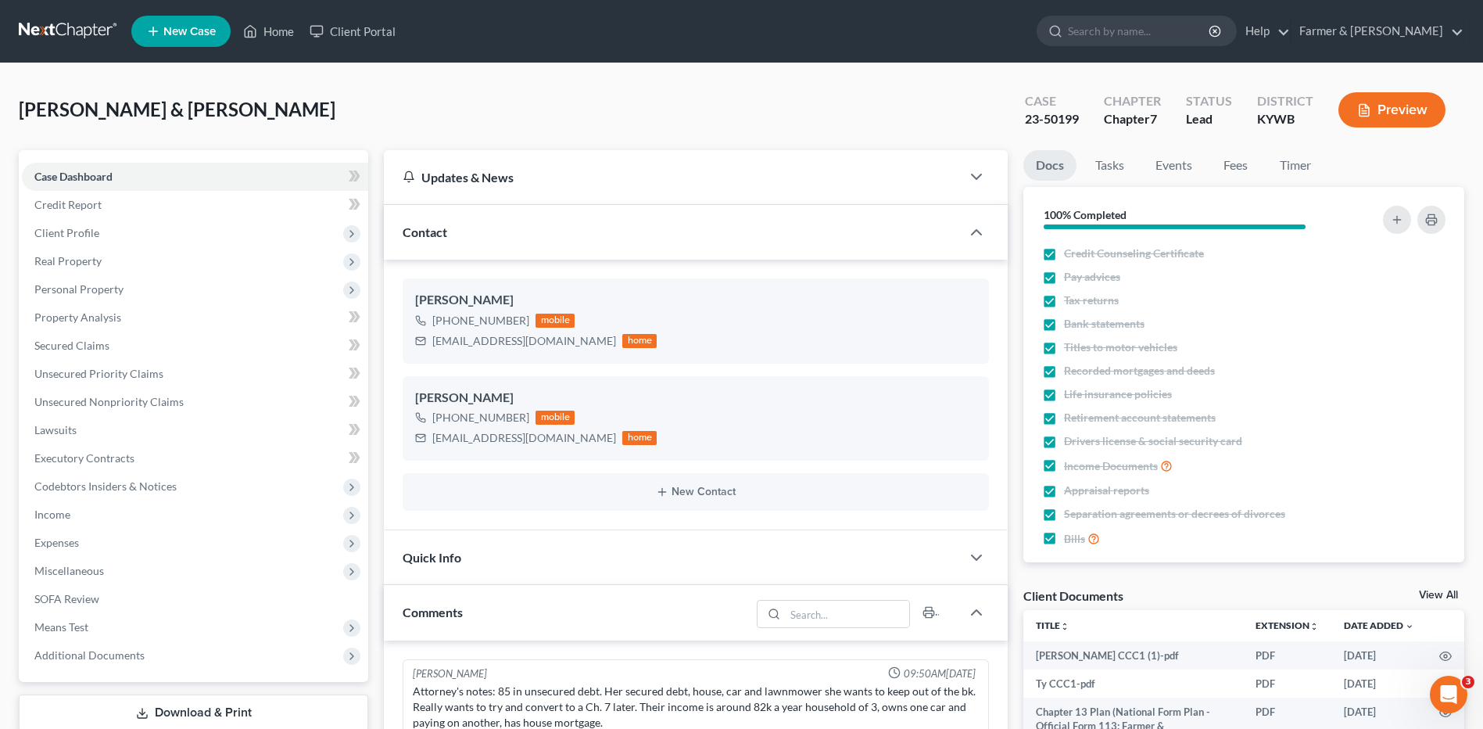
click at [75, 26] on link at bounding box center [69, 31] width 100 height 28
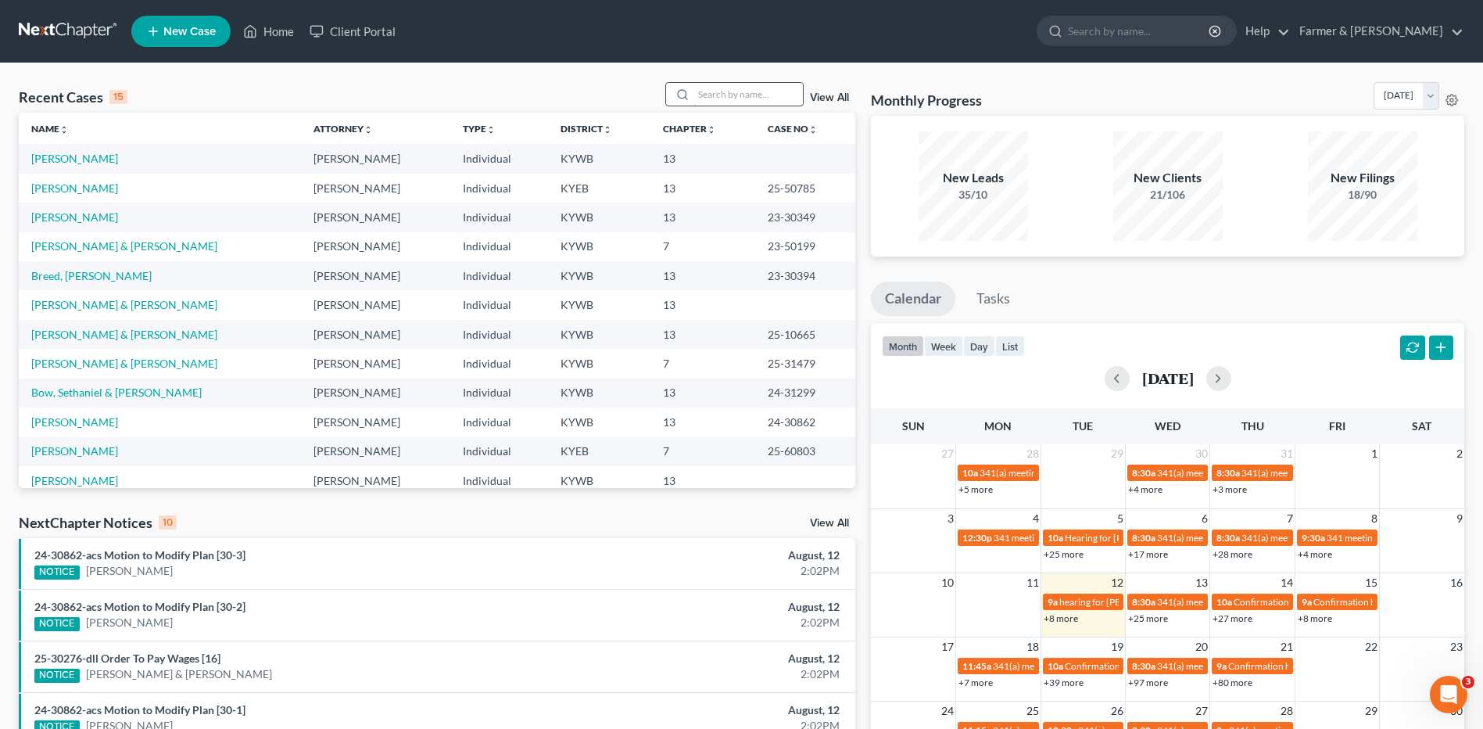
click at [721, 98] on input "search" at bounding box center [747, 94] width 109 height 23
type input "[PERSON_NAME]"
click at [95, 213] on link "[PERSON_NAME]" at bounding box center [74, 216] width 87 height 13
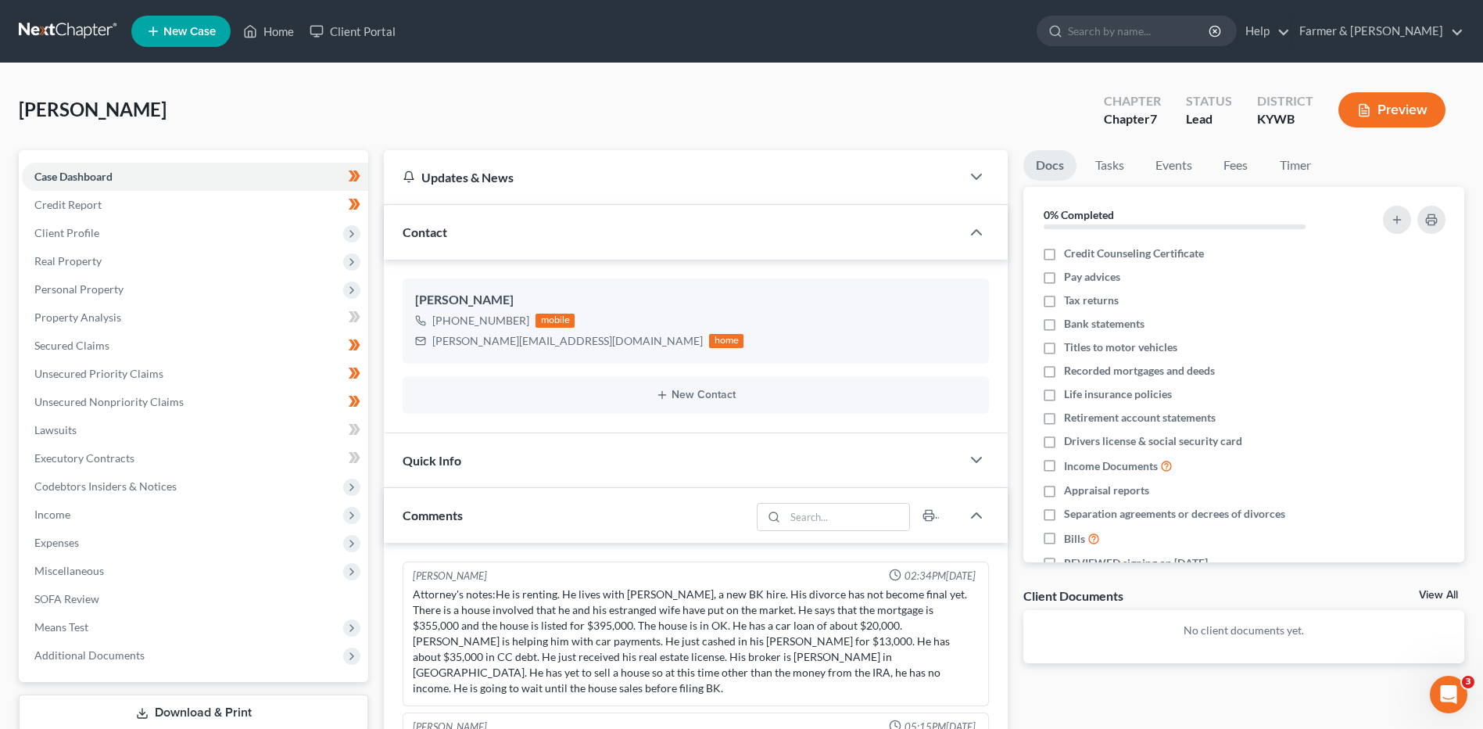
scroll to position [862, 0]
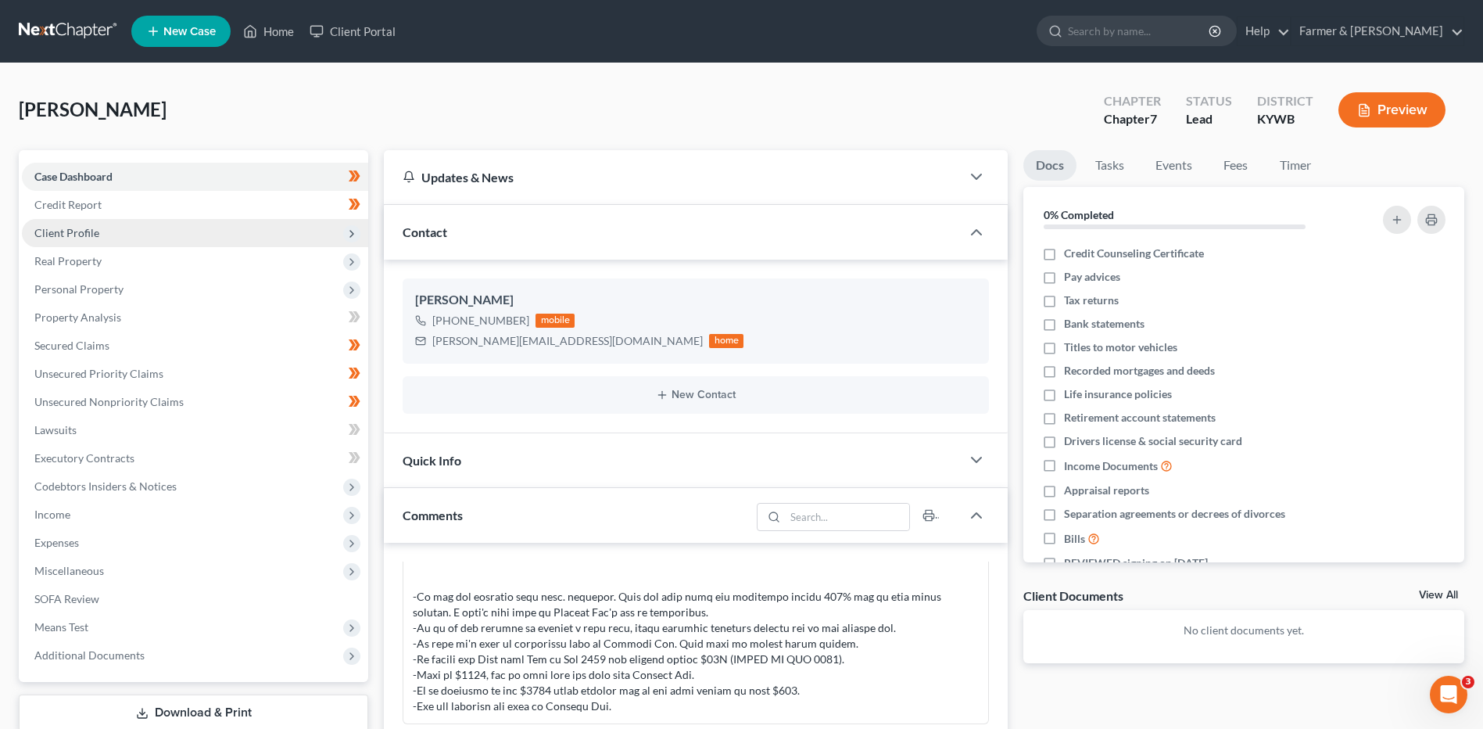
click at [194, 235] on span "Client Profile" at bounding box center [195, 233] width 346 height 28
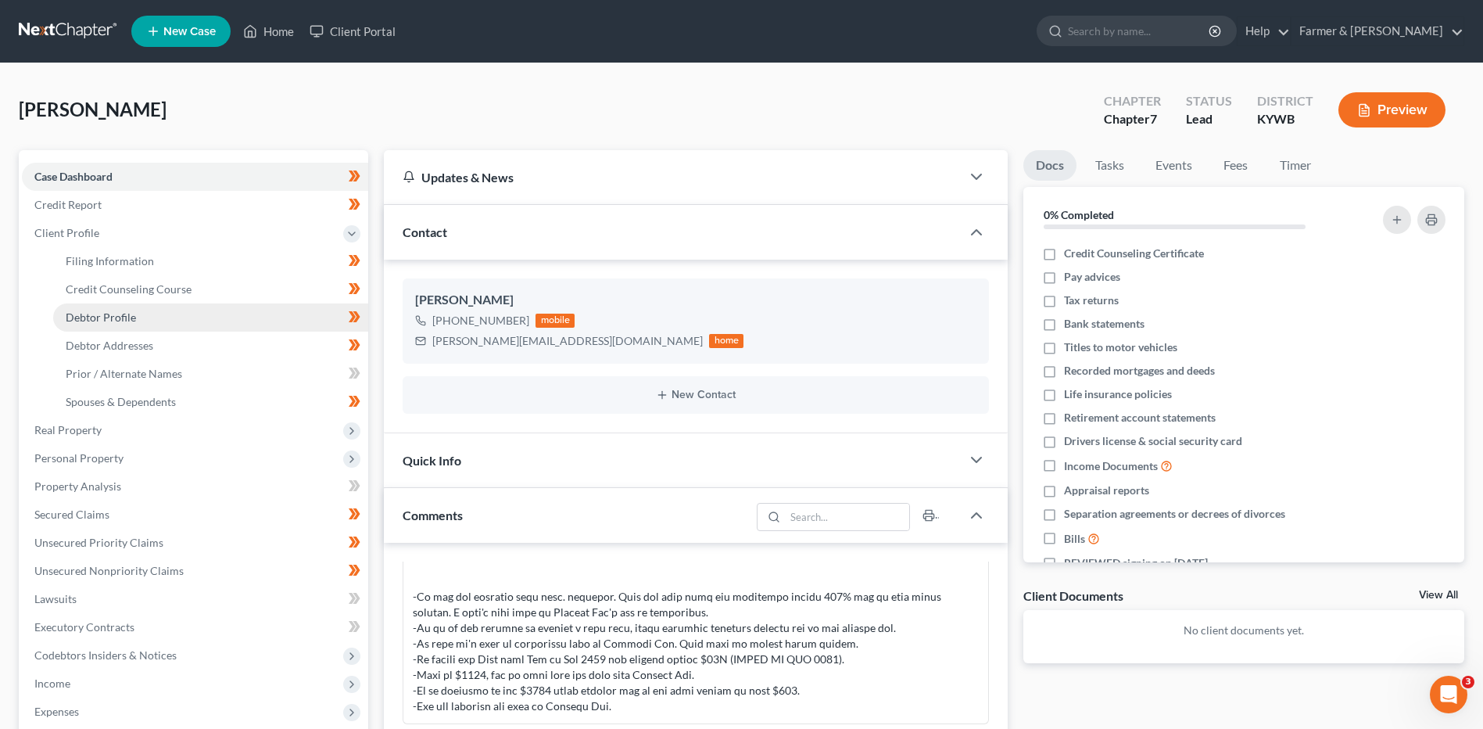
click at [158, 320] on link "Debtor Profile" at bounding box center [210, 317] width 315 height 28
select select "2"
select select "0"
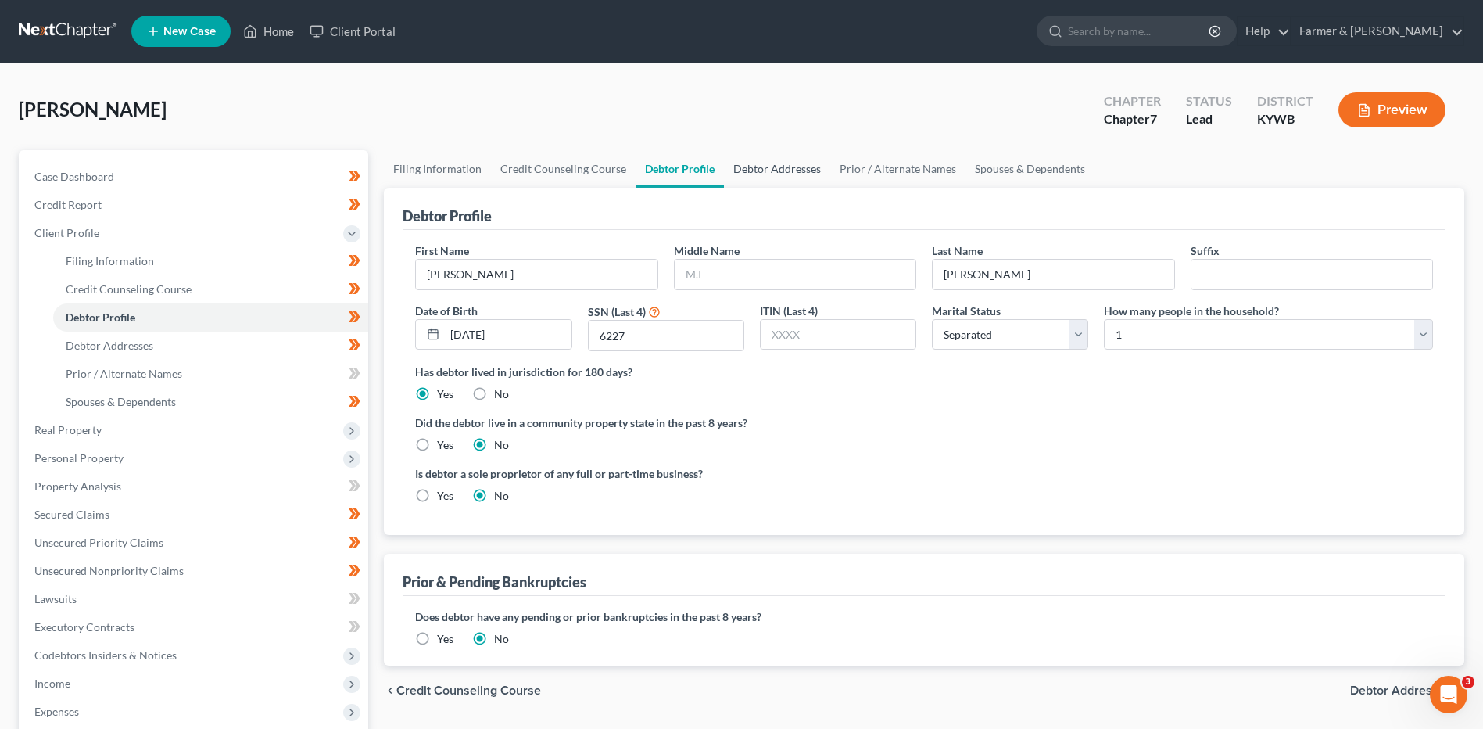
click at [801, 163] on link "Debtor Addresses" at bounding box center [777, 169] width 106 height 38
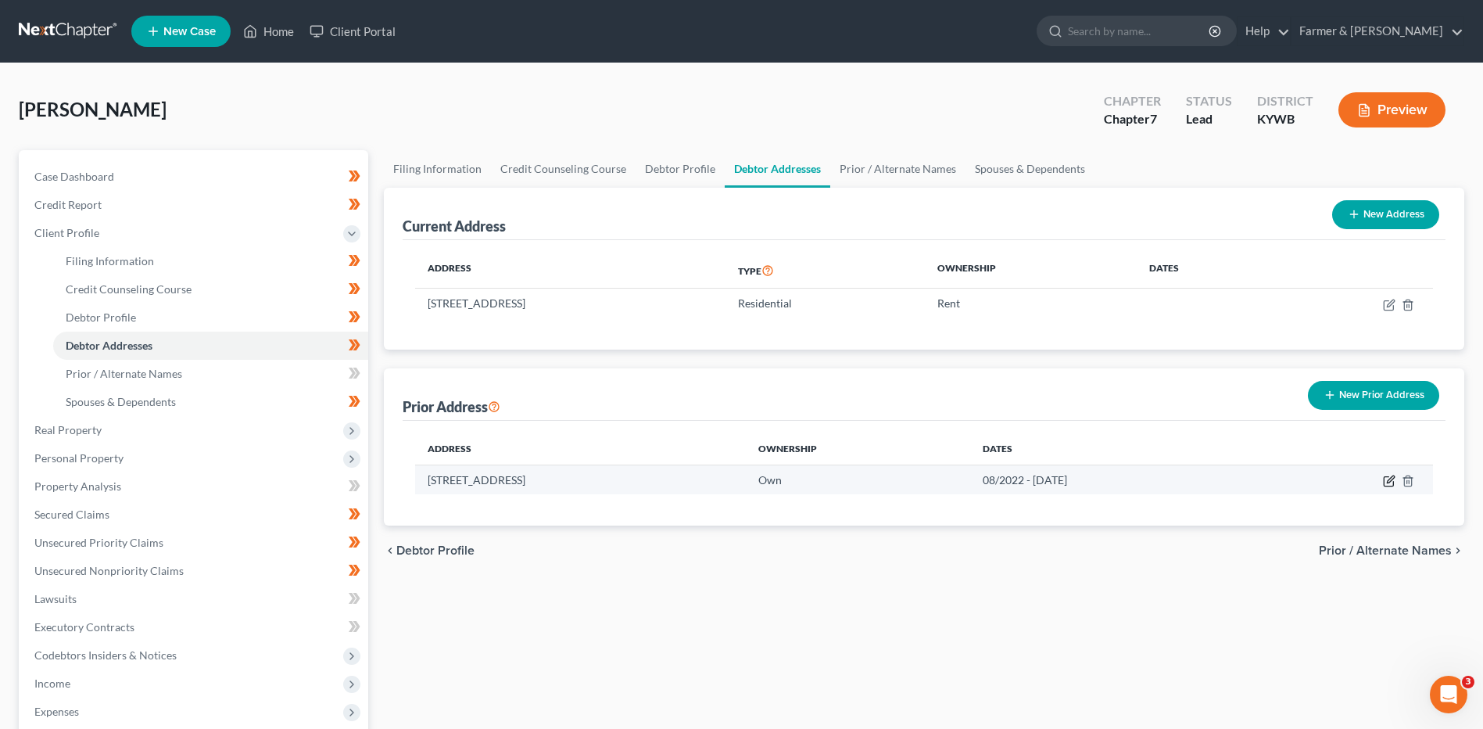
click at [1392, 484] on icon "button" at bounding box center [1389, 481] width 13 height 13
select select "37"
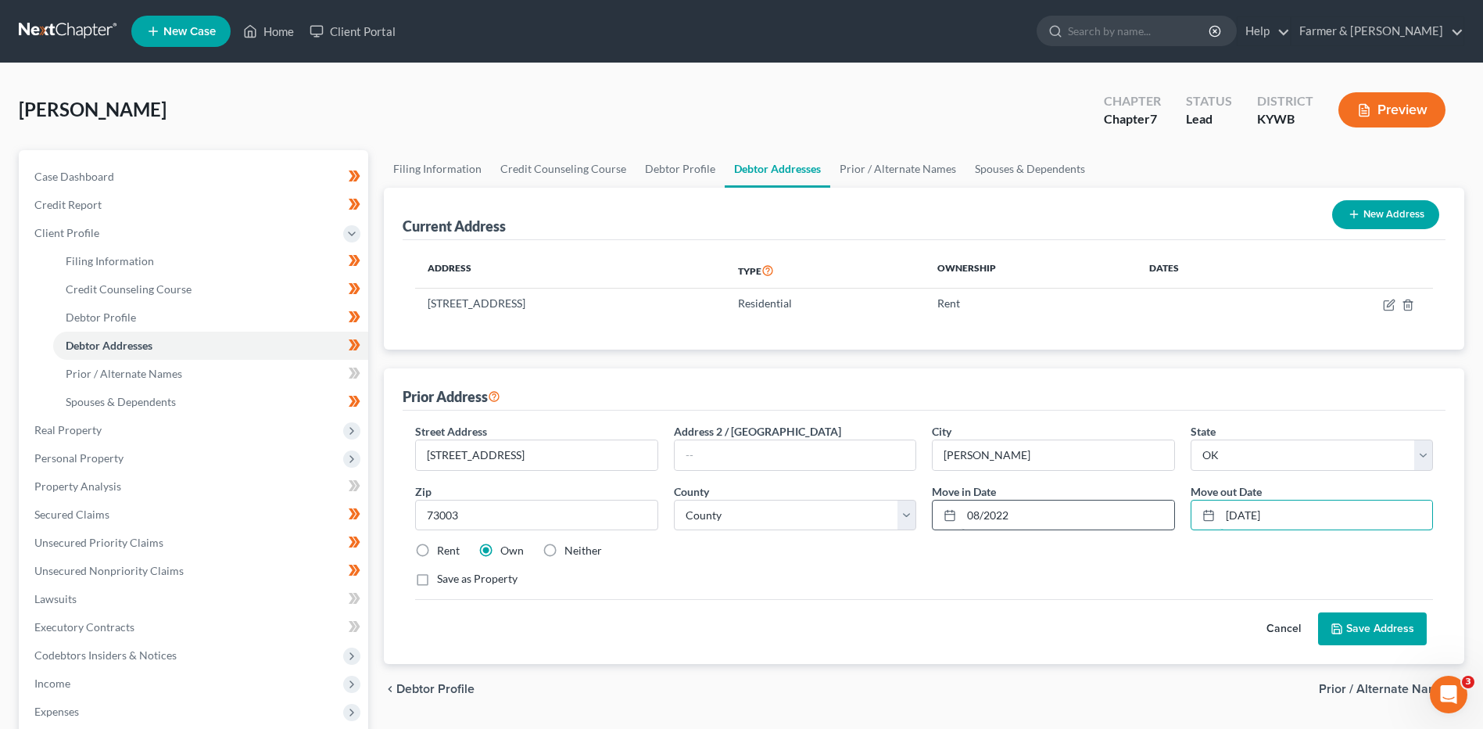
drag, startPoint x: 1316, startPoint y: 514, endPoint x: 1118, endPoint y: 517, distance: 197.8
click at [1115, 517] on div "Street Address * [STREET_ADDRESS] * [PERSON_NAME][GEOGRAPHIC_DATA] * State [US_…" at bounding box center [924, 511] width 1034 height 177
type input "0"
type input "11/2023"
click at [1367, 618] on button "Save Address" at bounding box center [1372, 628] width 109 height 33
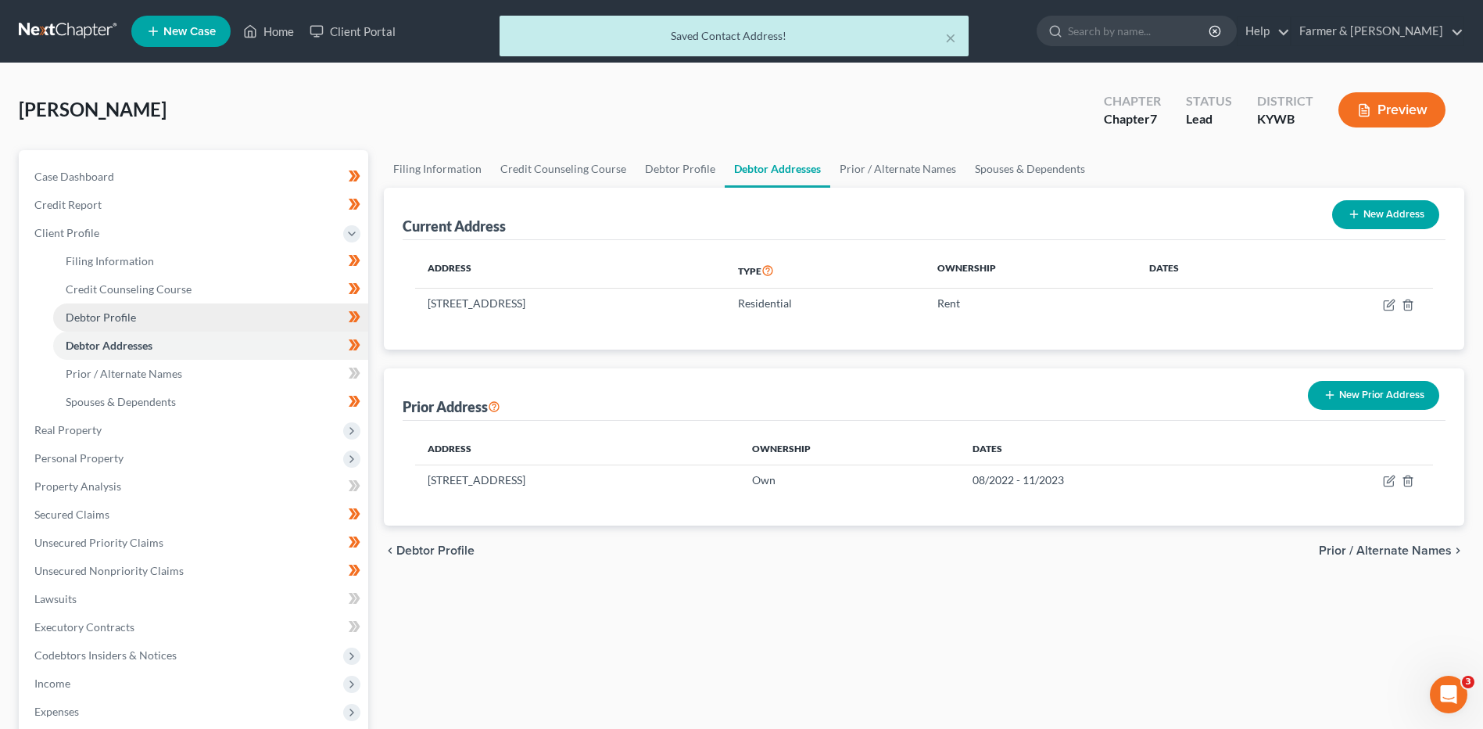
click at [227, 323] on link "Debtor Profile" at bounding box center [210, 317] width 315 height 28
select select "2"
select select "0"
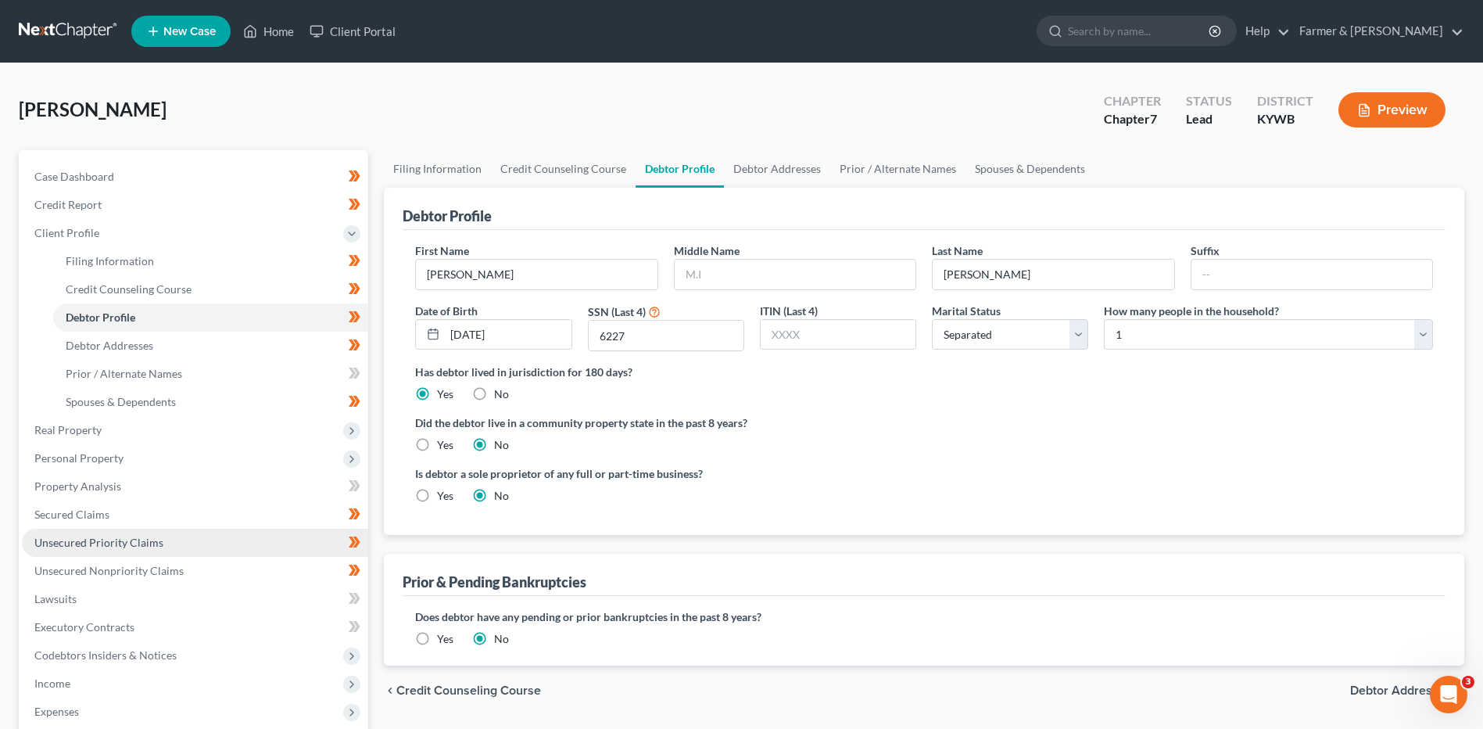
click at [127, 531] on link "Unsecured Priority Claims" at bounding box center [195, 543] width 346 height 28
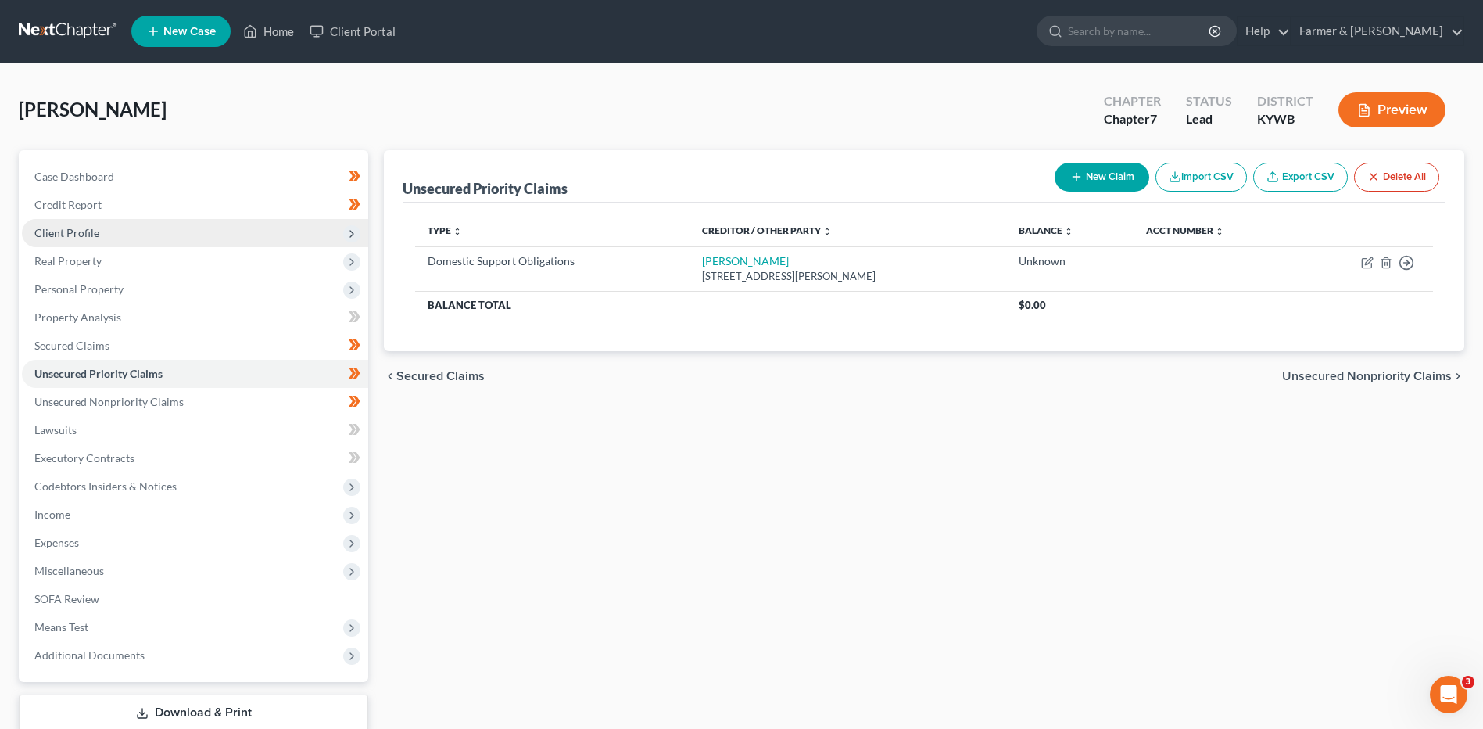
click at [156, 240] on span "Client Profile" at bounding box center [195, 233] width 346 height 28
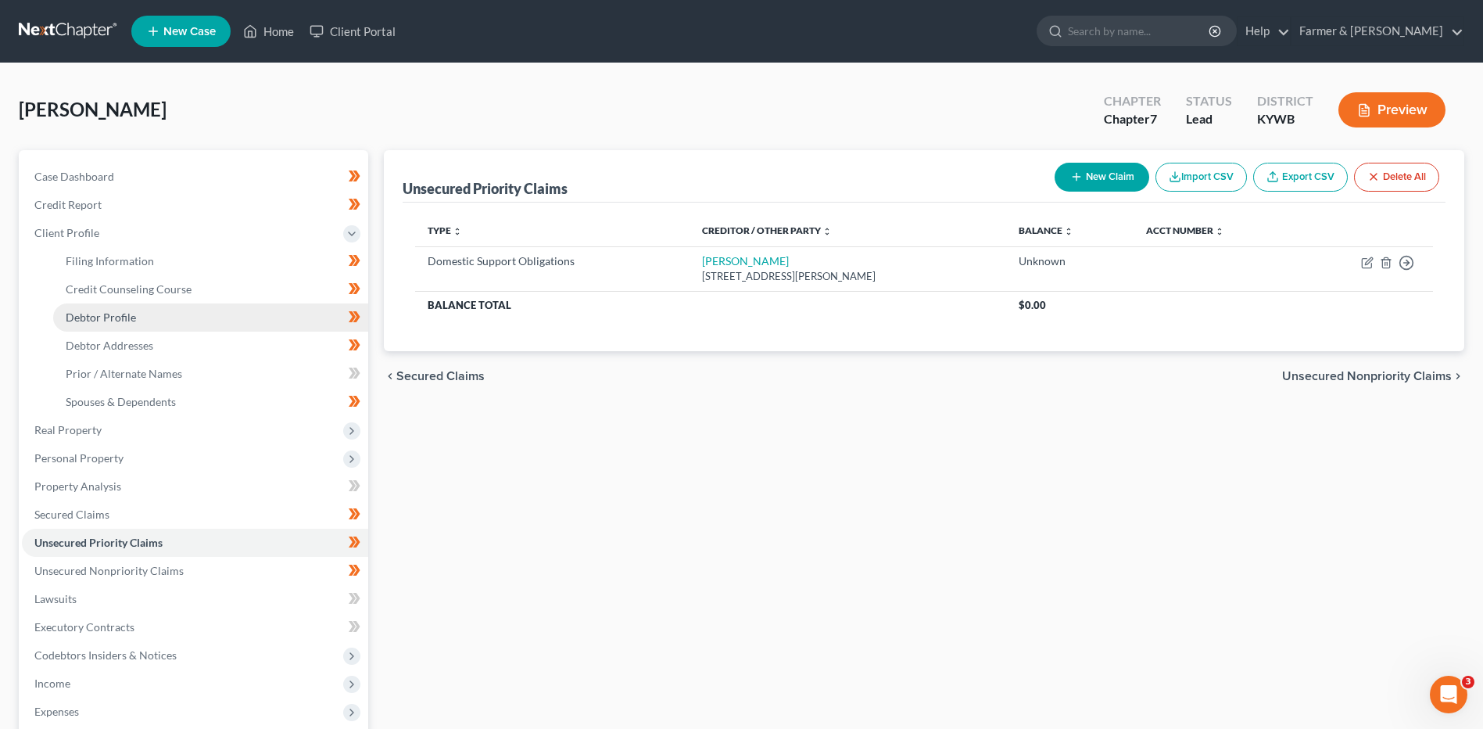
click at [154, 310] on link "Debtor Profile" at bounding box center [210, 317] width 315 height 28
select select "2"
select select "0"
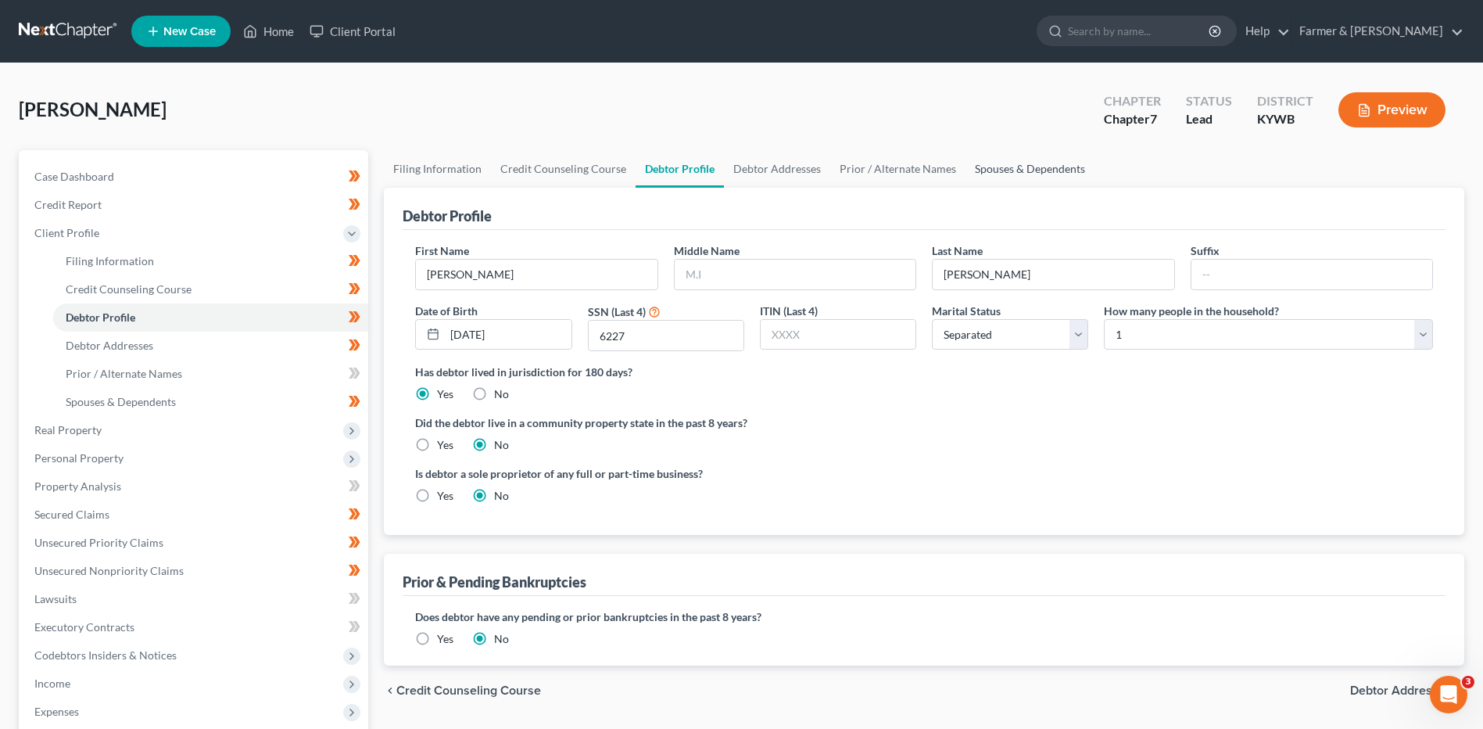
click at [1040, 163] on link "Spouses & Dependents" at bounding box center [1030, 169] width 129 height 38
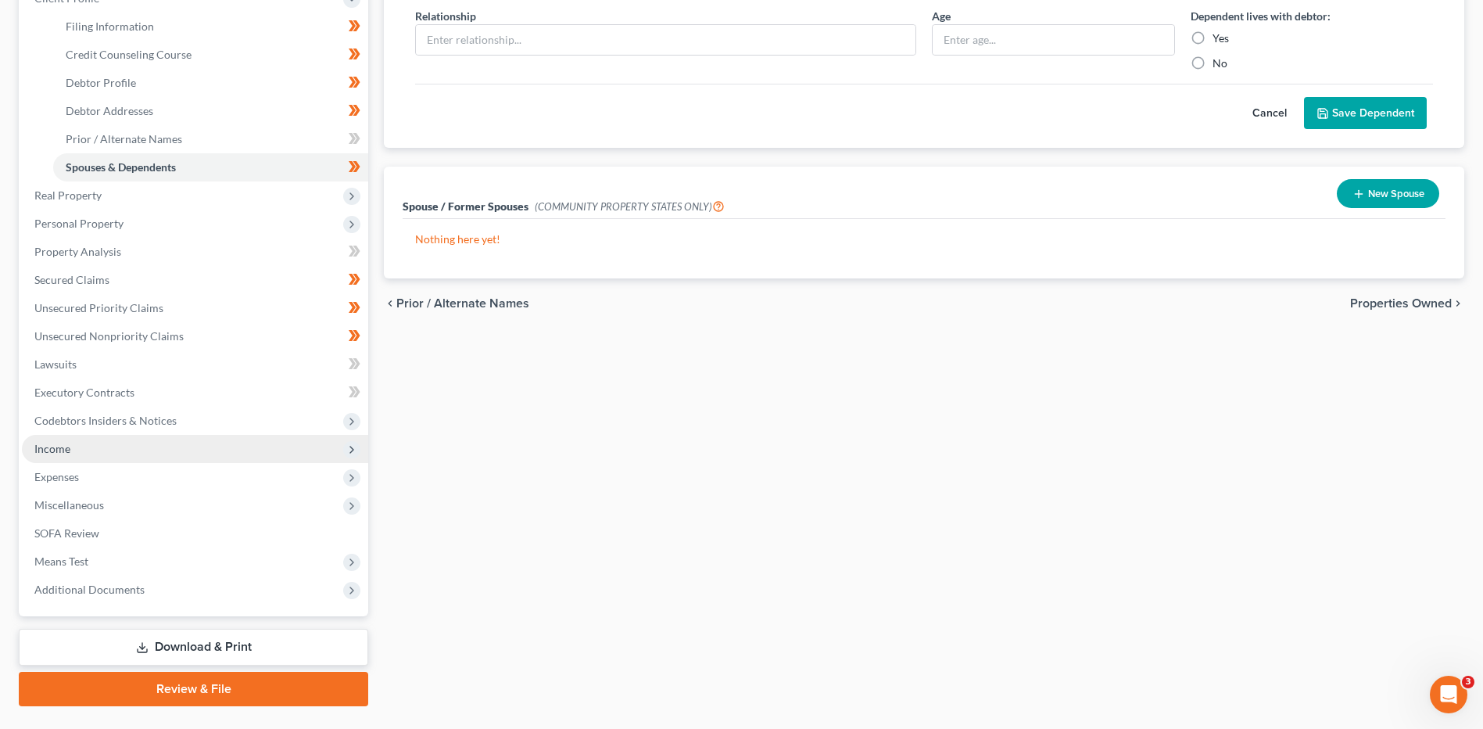
click at [143, 442] on span "Income" at bounding box center [195, 449] width 346 height 28
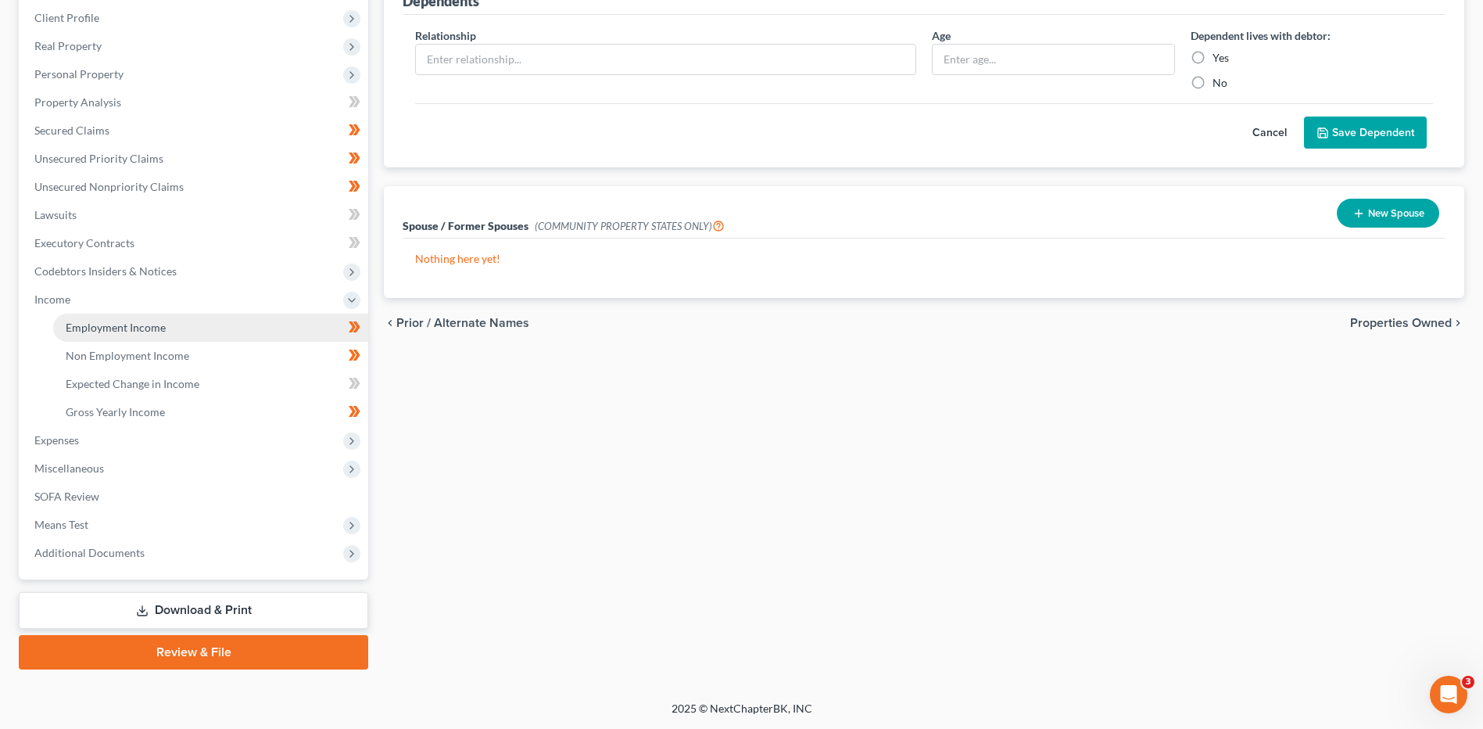
click at [153, 336] on link "Employment Income" at bounding box center [210, 328] width 315 height 28
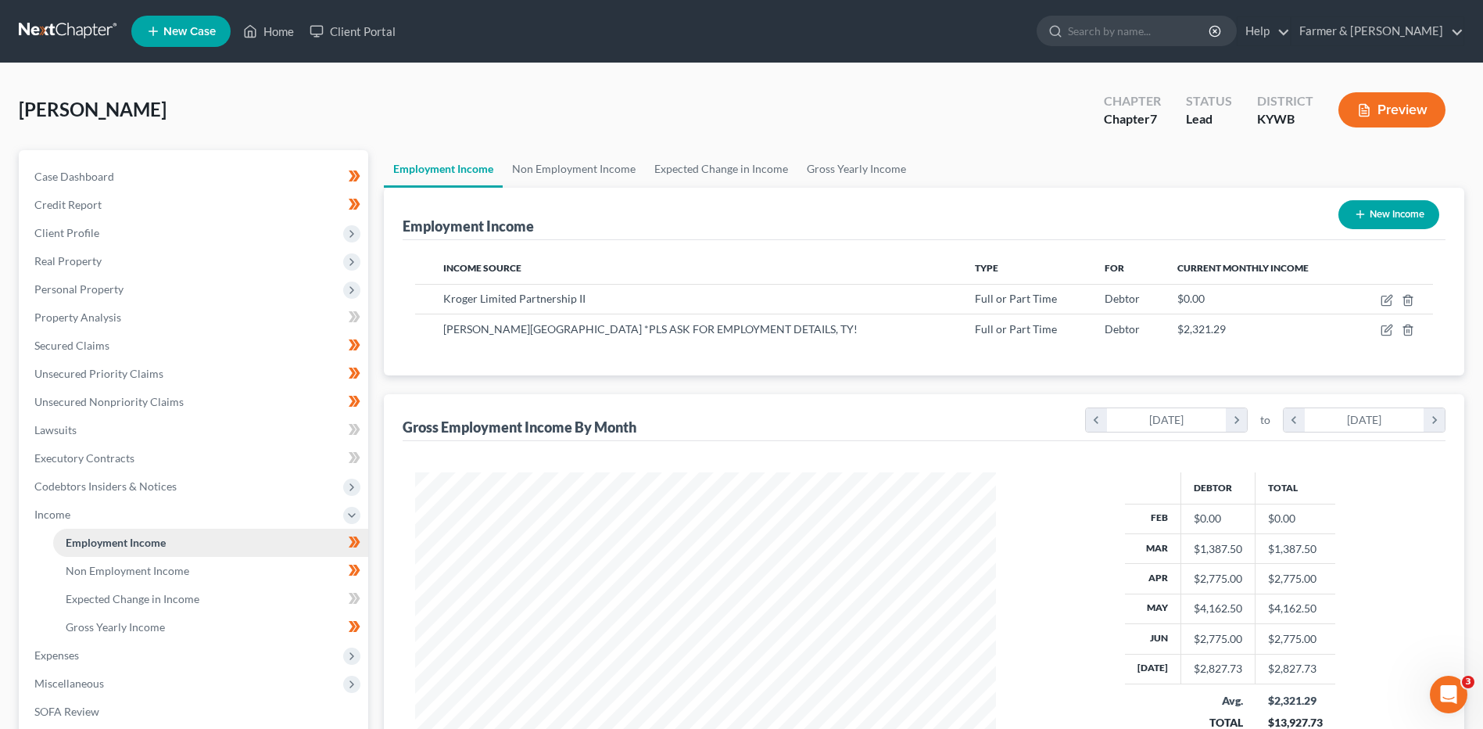
scroll to position [290, 611]
click at [199, 579] on link "Non Employment Income" at bounding box center [210, 571] width 315 height 28
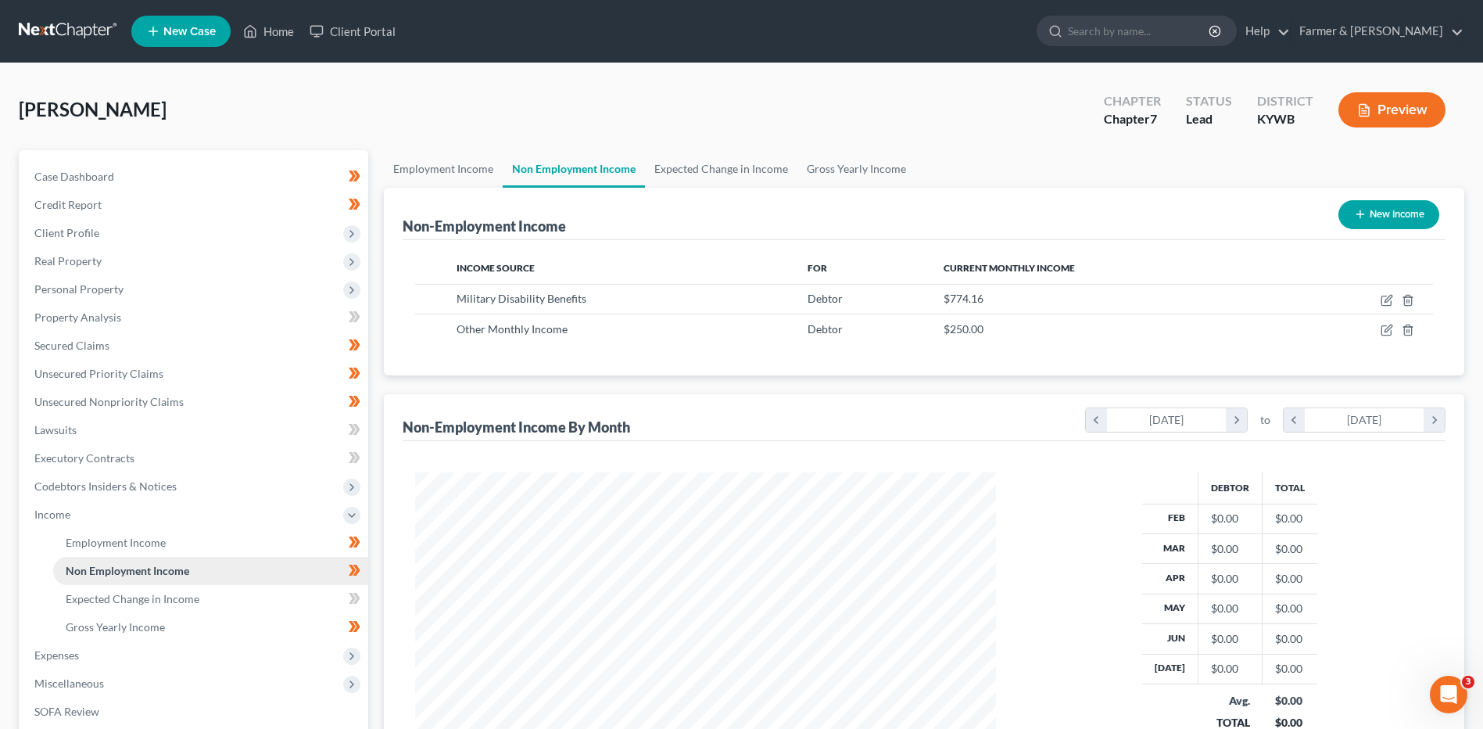
scroll to position [290, 611]
click at [151, 290] on span "Personal Property" at bounding box center [195, 289] width 346 height 28
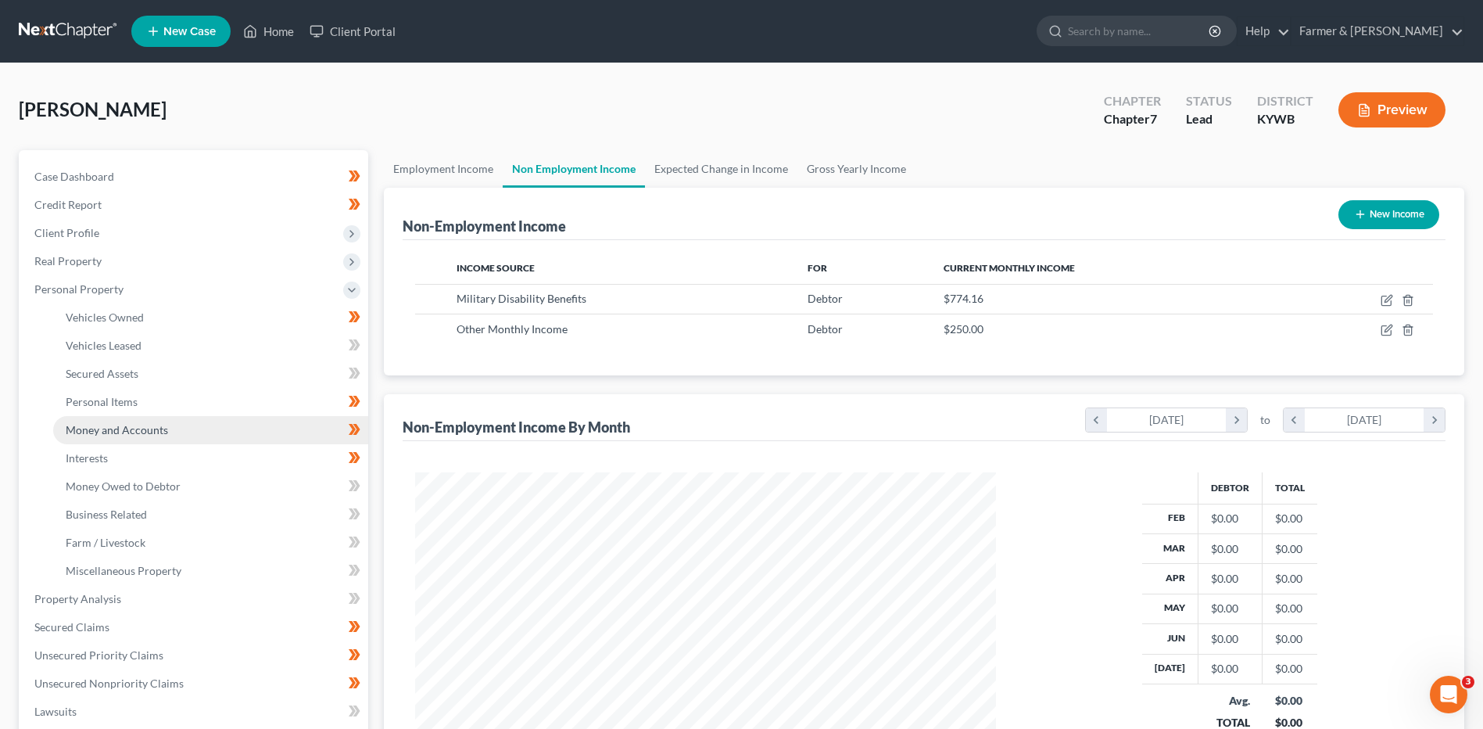
click at [152, 431] on span "Money and Accounts" at bounding box center [117, 429] width 102 height 13
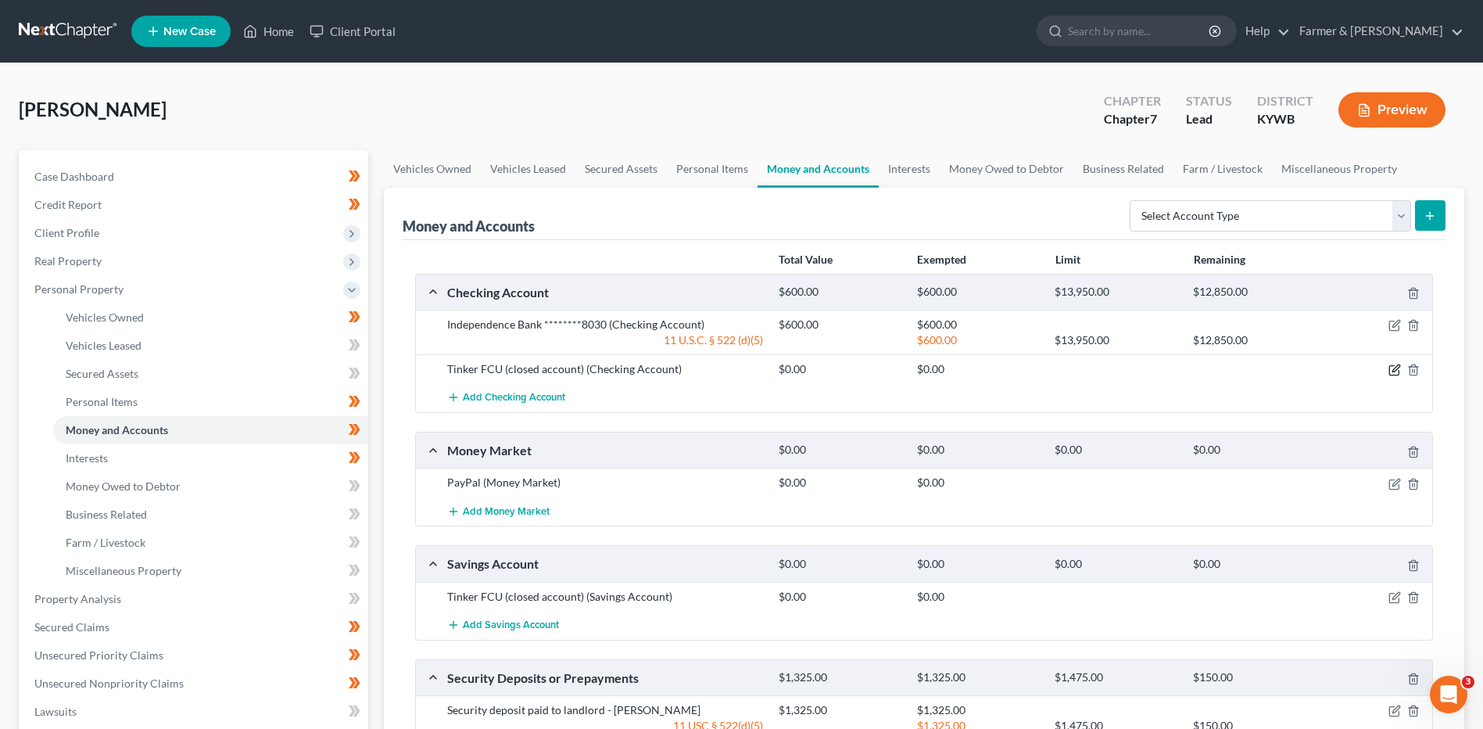
click at [1395, 368] on icon "button" at bounding box center [1395, 368] width 7 height 7
select select "37"
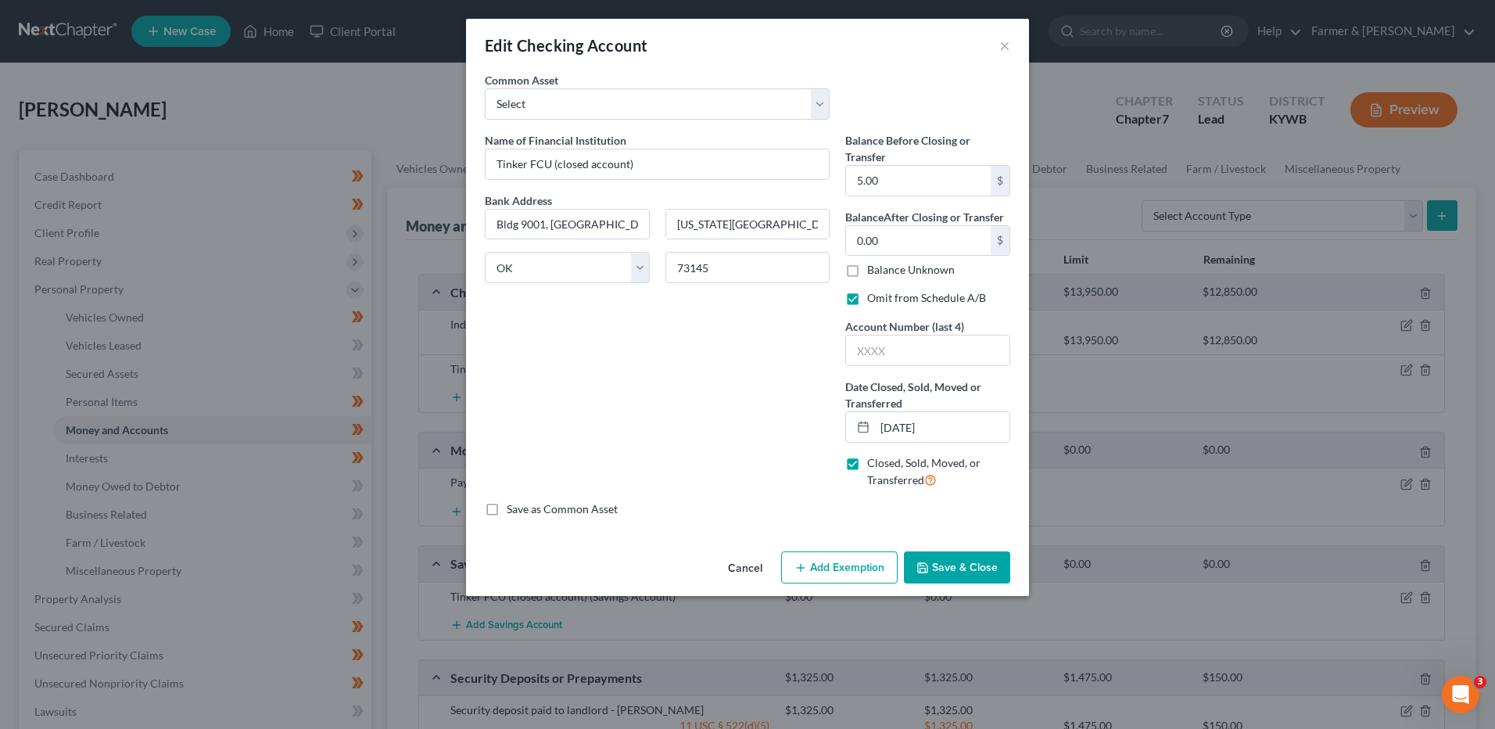
click at [942, 575] on button "Save & Close" at bounding box center [957, 567] width 106 height 33
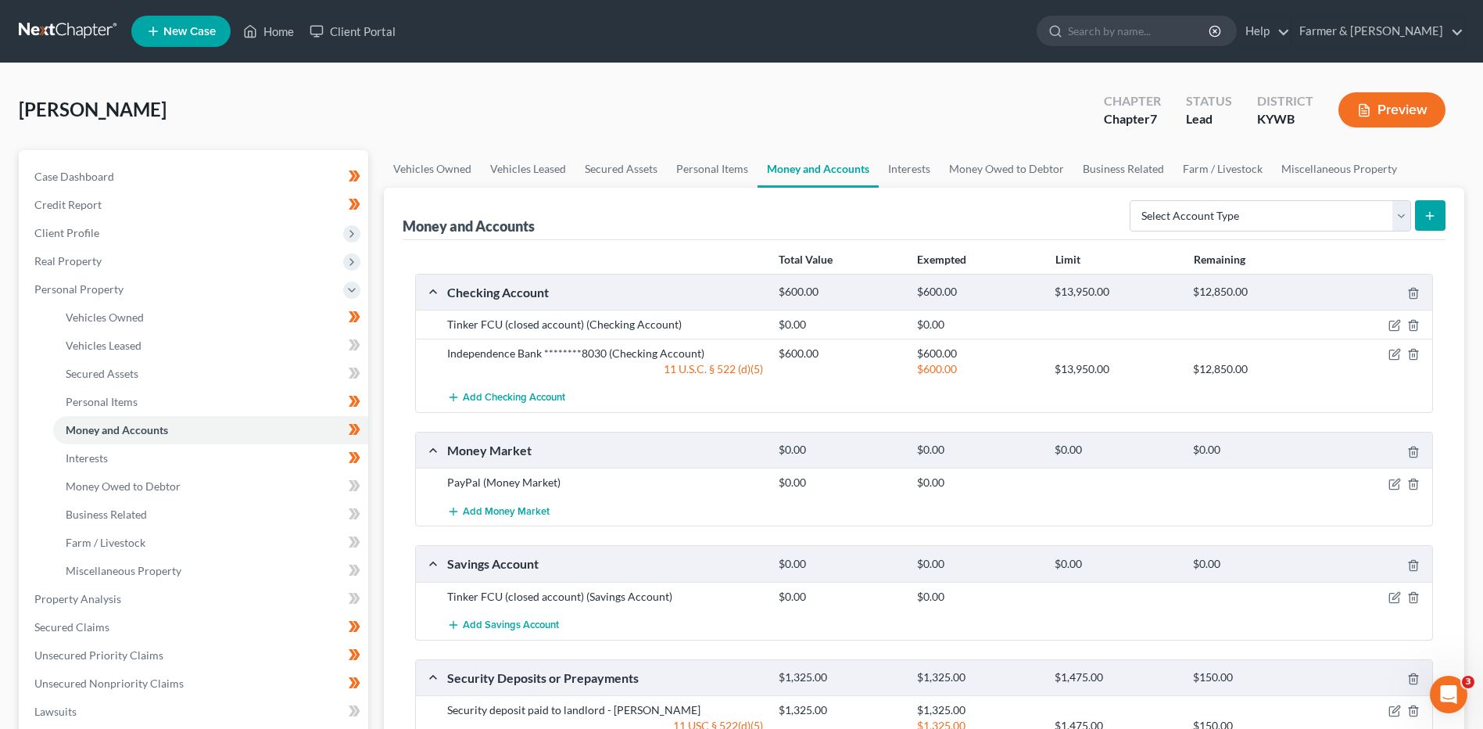
scroll to position [78, 0]
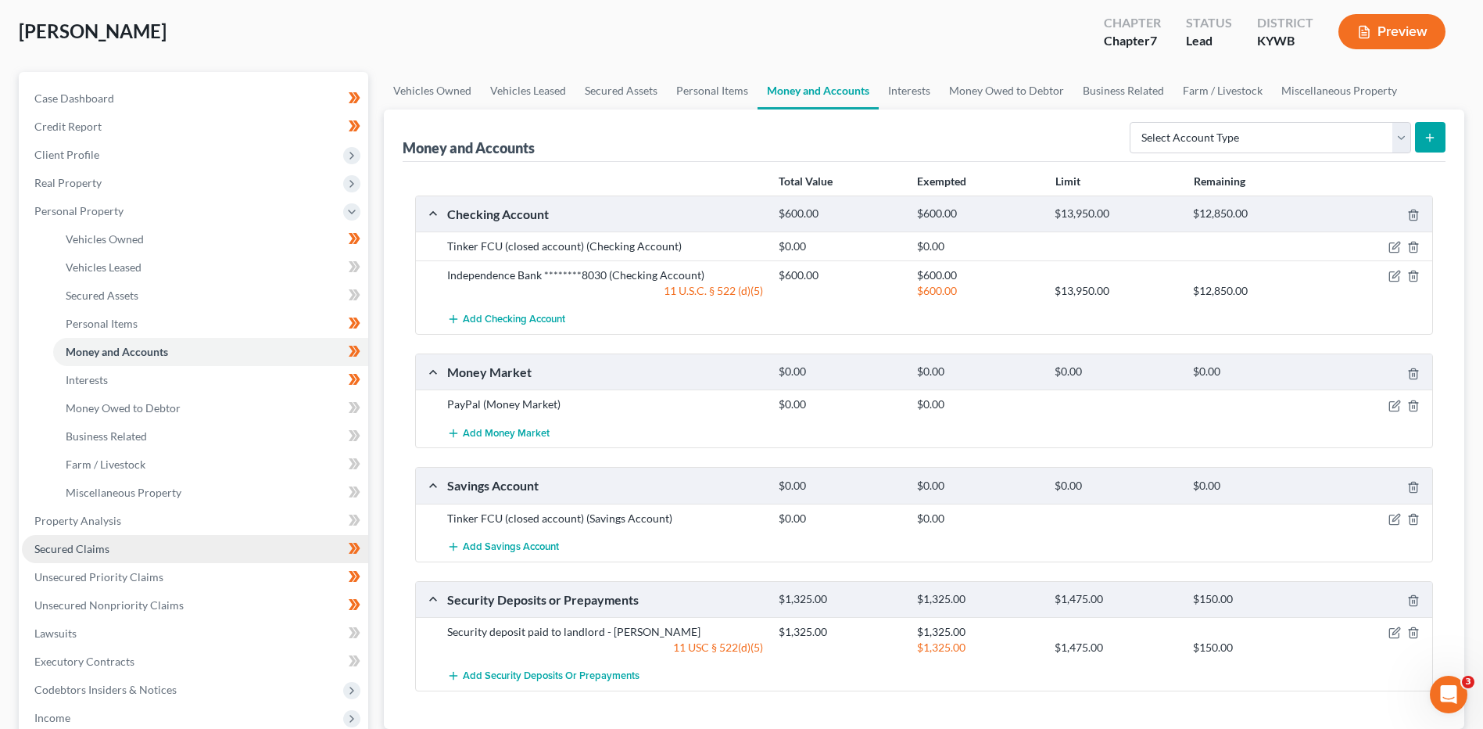
click at [105, 552] on span "Secured Claims" at bounding box center [71, 548] width 75 height 13
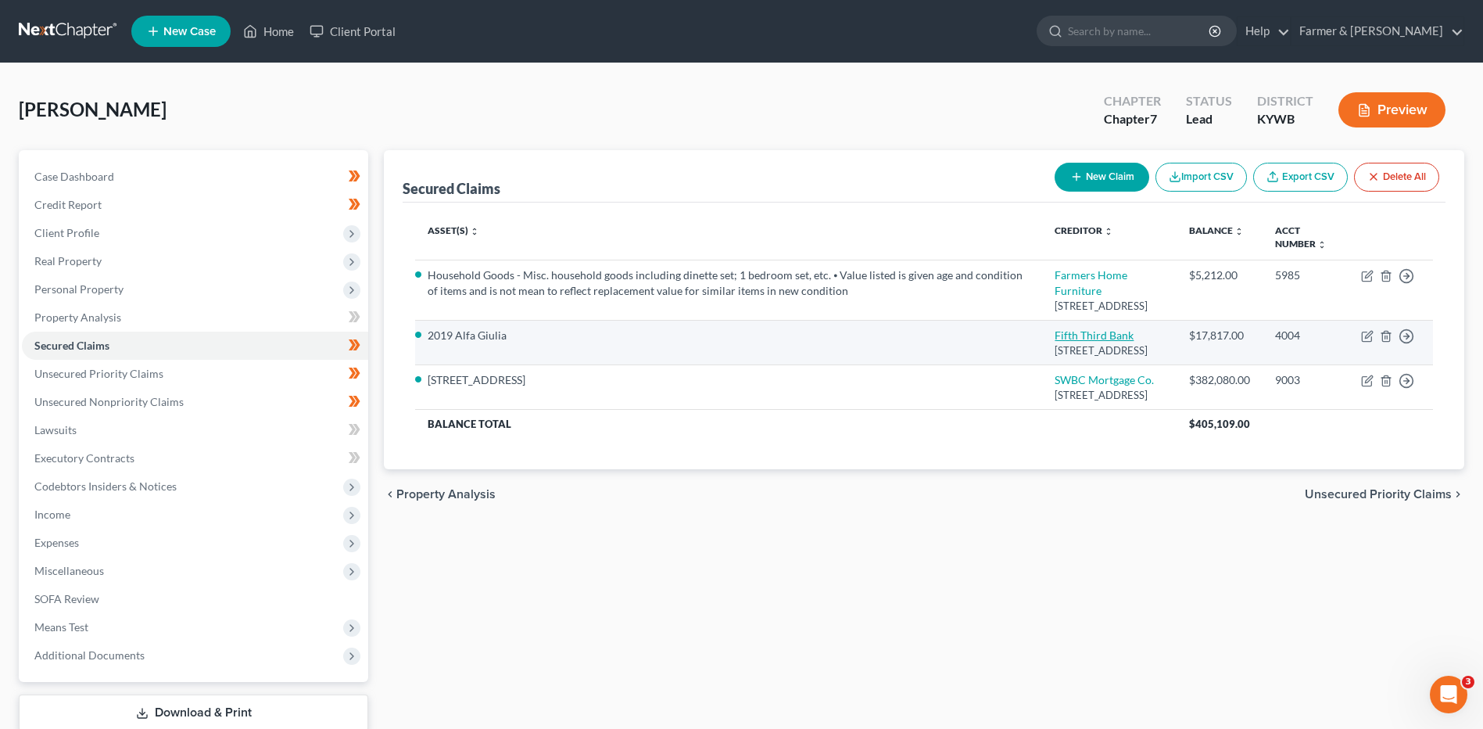
click at [1098, 331] on link "Fifth Third Bank" at bounding box center [1094, 334] width 79 height 13
select select "36"
select select "2"
select select "0"
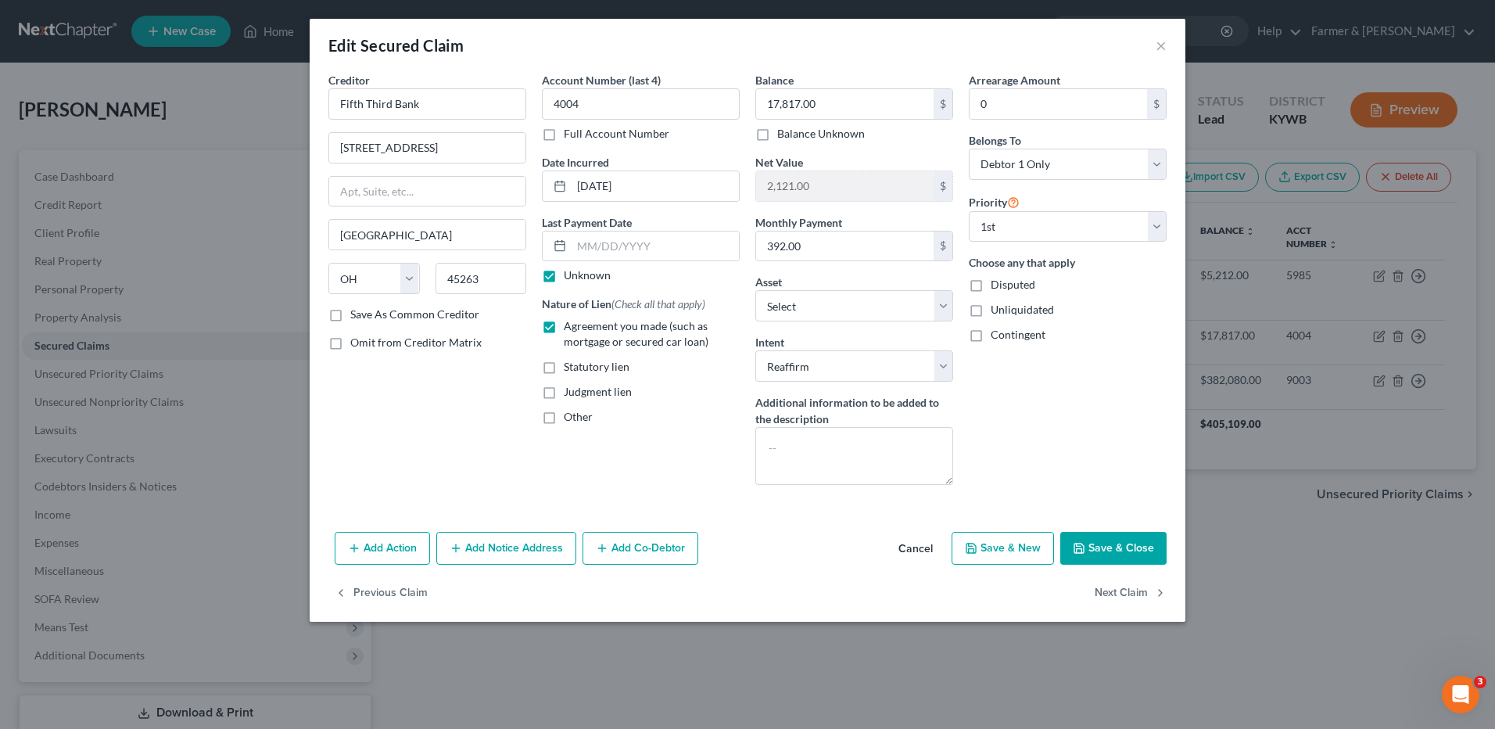
click at [909, 542] on button "Cancel" at bounding box center [915, 548] width 59 height 31
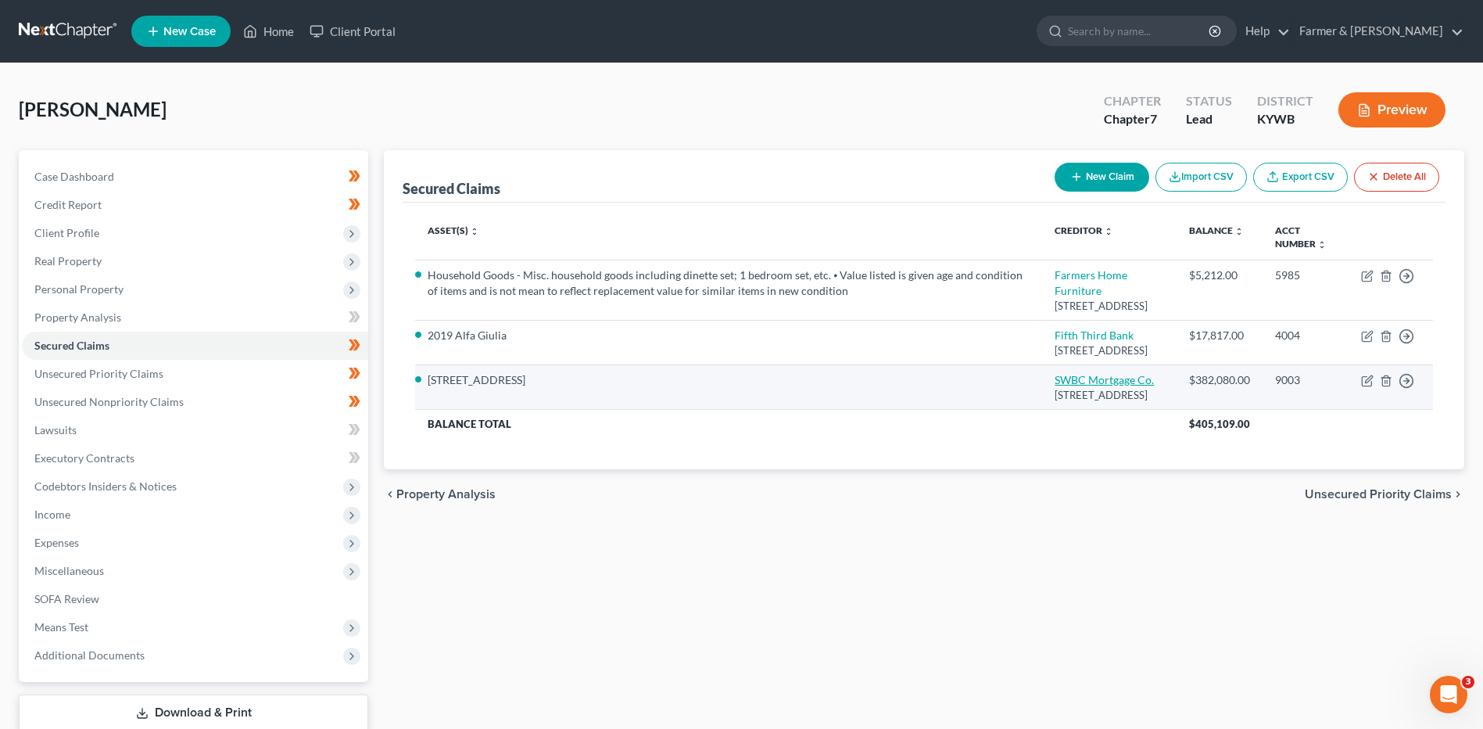
click at [1066, 386] on link "SWBC Mortgage Co." at bounding box center [1104, 379] width 99 height 13
select select "33"
select select "13"
select select "0"
select select "3"
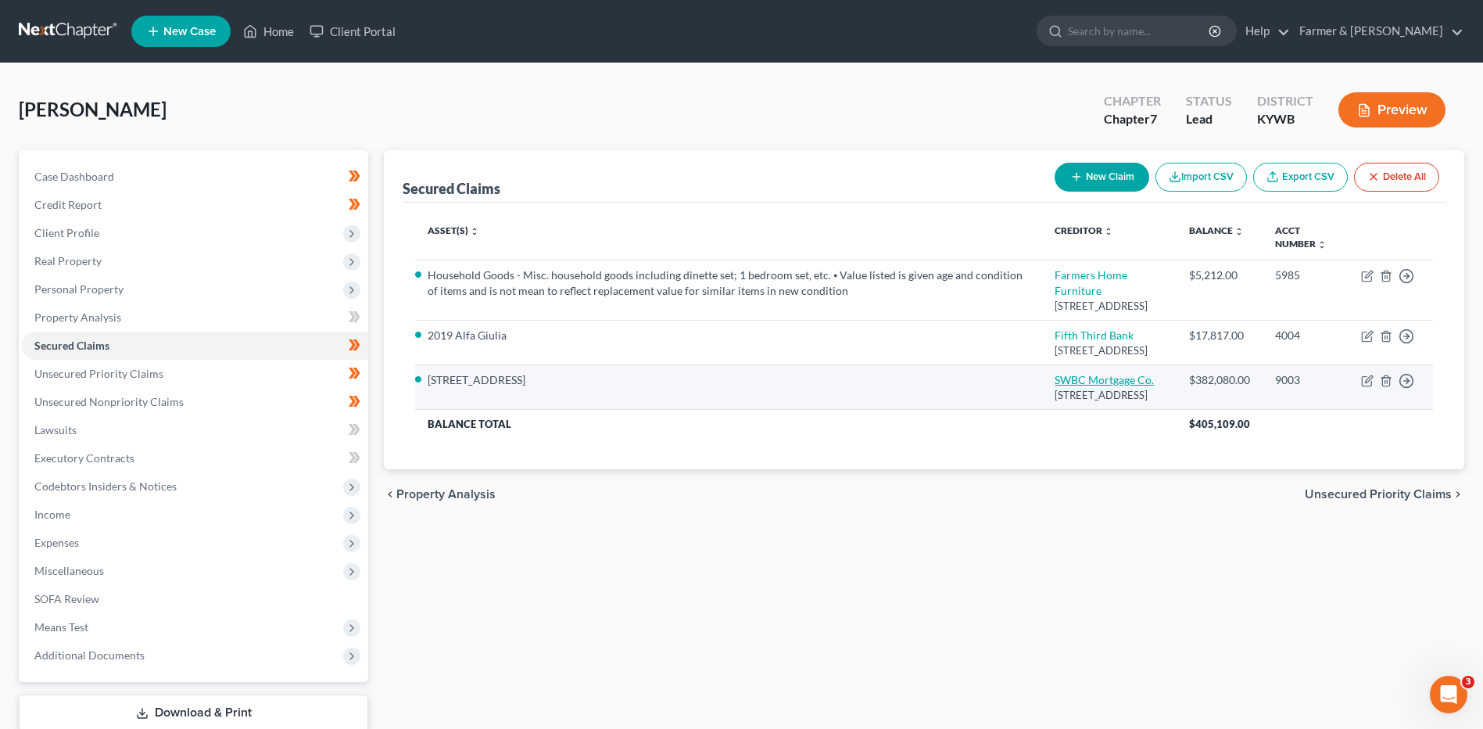
select select "0"
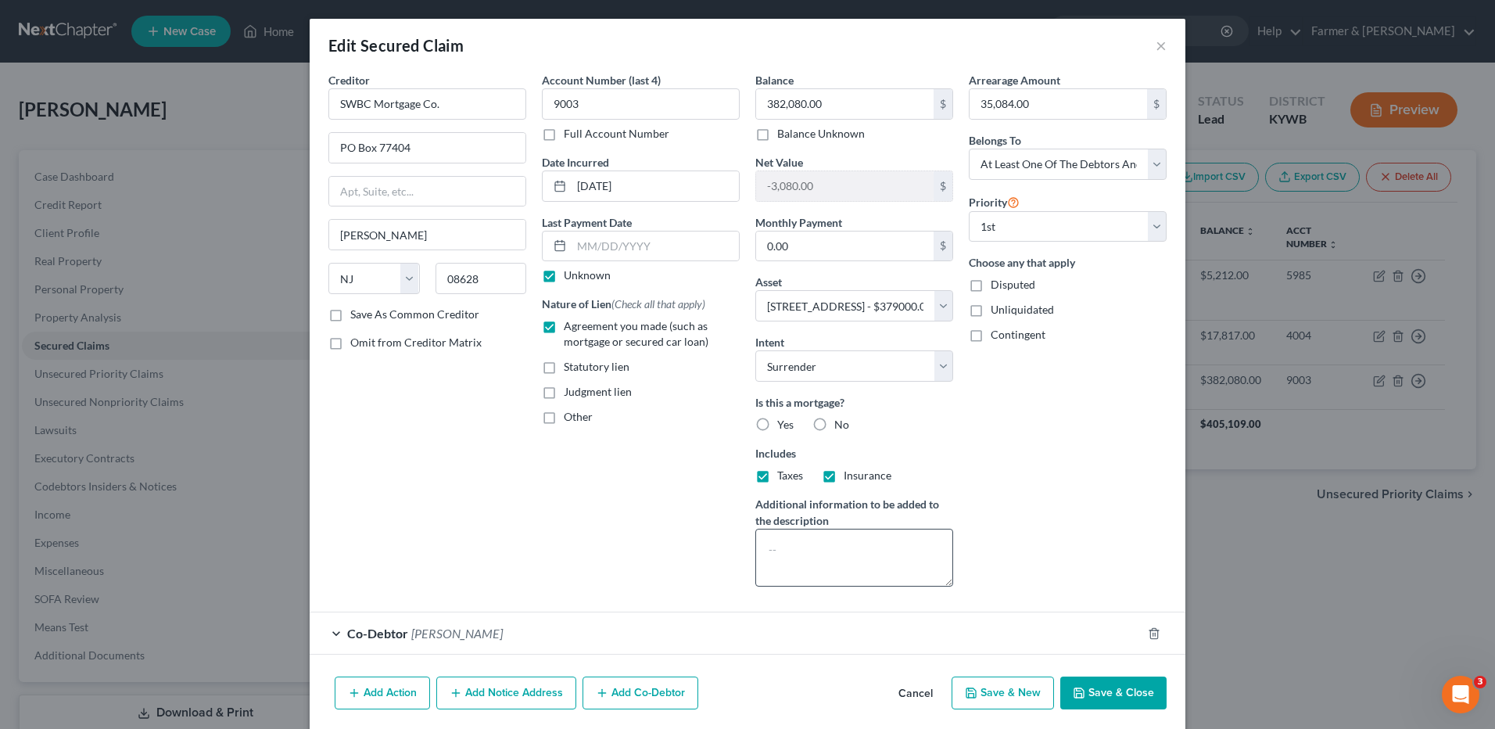
scroll to position [56, 0]
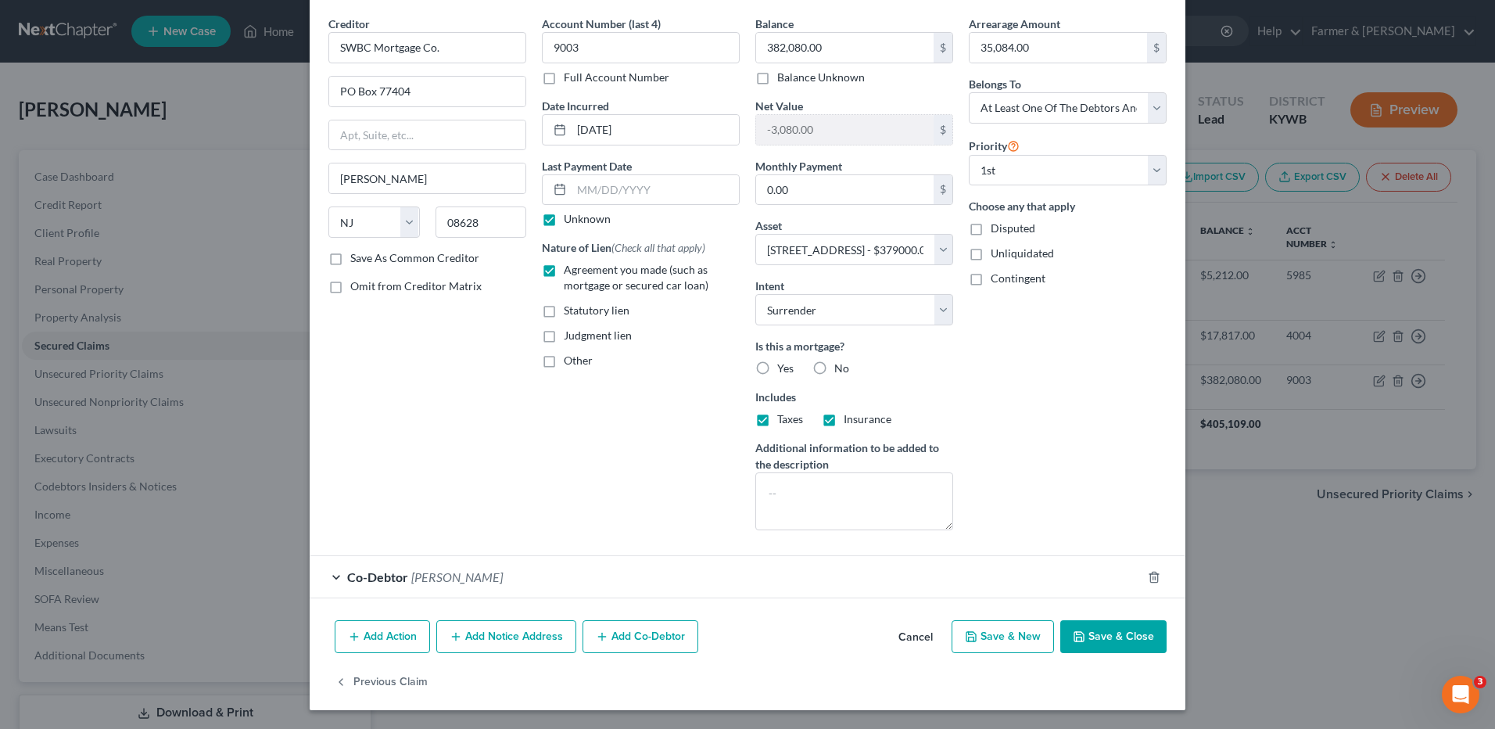
click at [1103, 636] on button "Save & Close" at bounding box center [1113, 636] width 106 height 33
select select
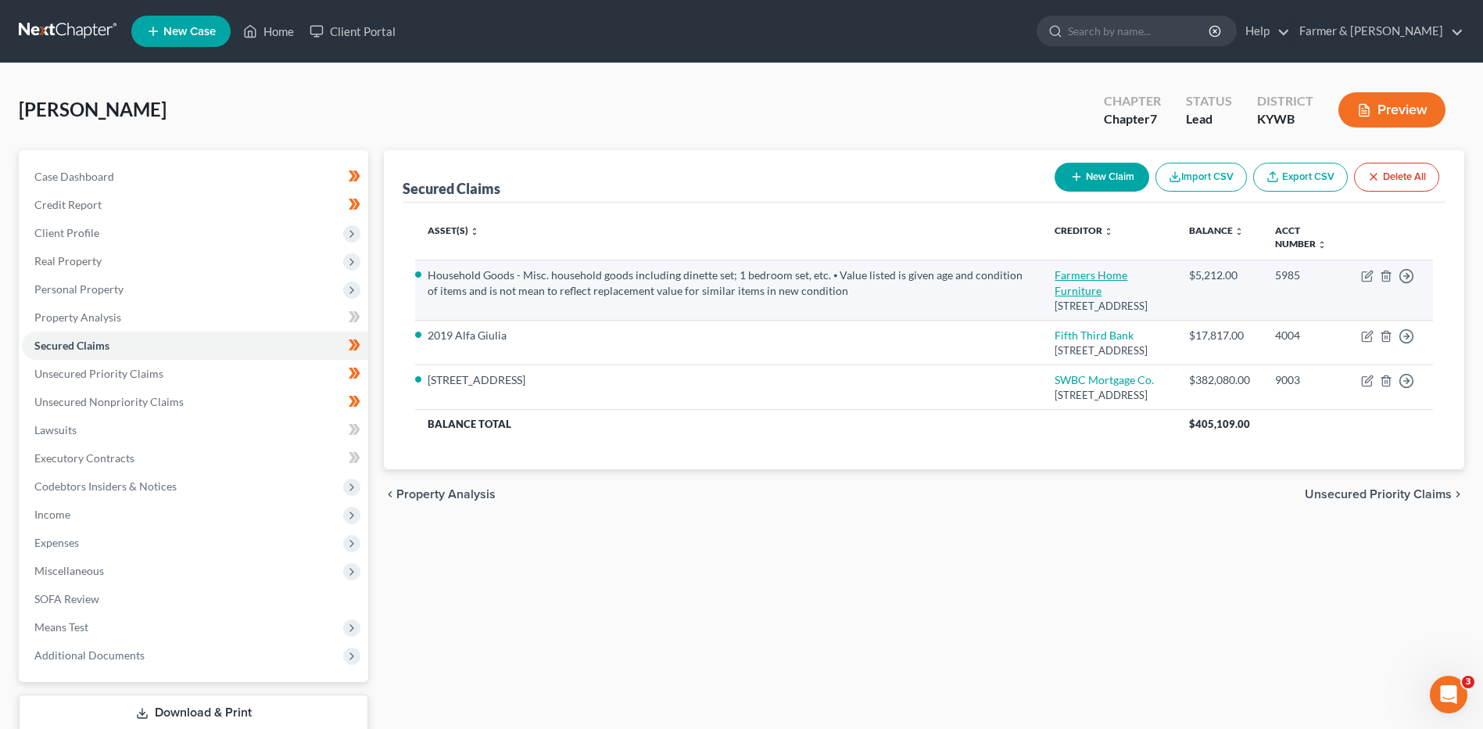
click at [1116, 275] on link "Farmers Home Furniture" at bounding box center [1091, 282] width 73 height 29
select select "18"
select select "2"
select select "0"
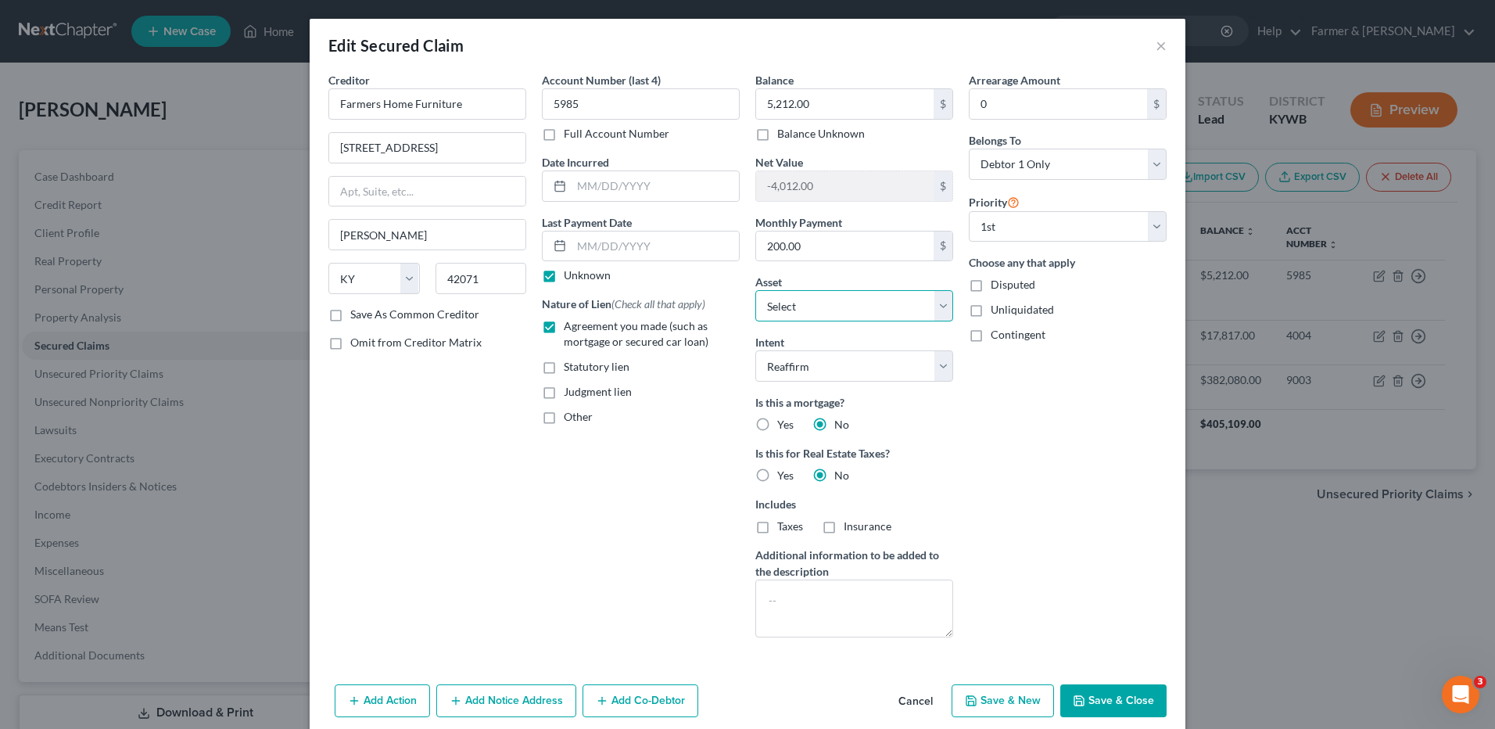
click at [888, 313] on select "Select Other Multiple Assets Term Life Insurance through employer - [PERSON_NAM…" at bounding box center [854, 305] width 198 height 31
select select "0"
click at [755, 290] on select "Select Other Multiple Assets Term Life Insurance through employer - [PERSON_NAM…" at bounding box center [854, 305] width 198 height 31
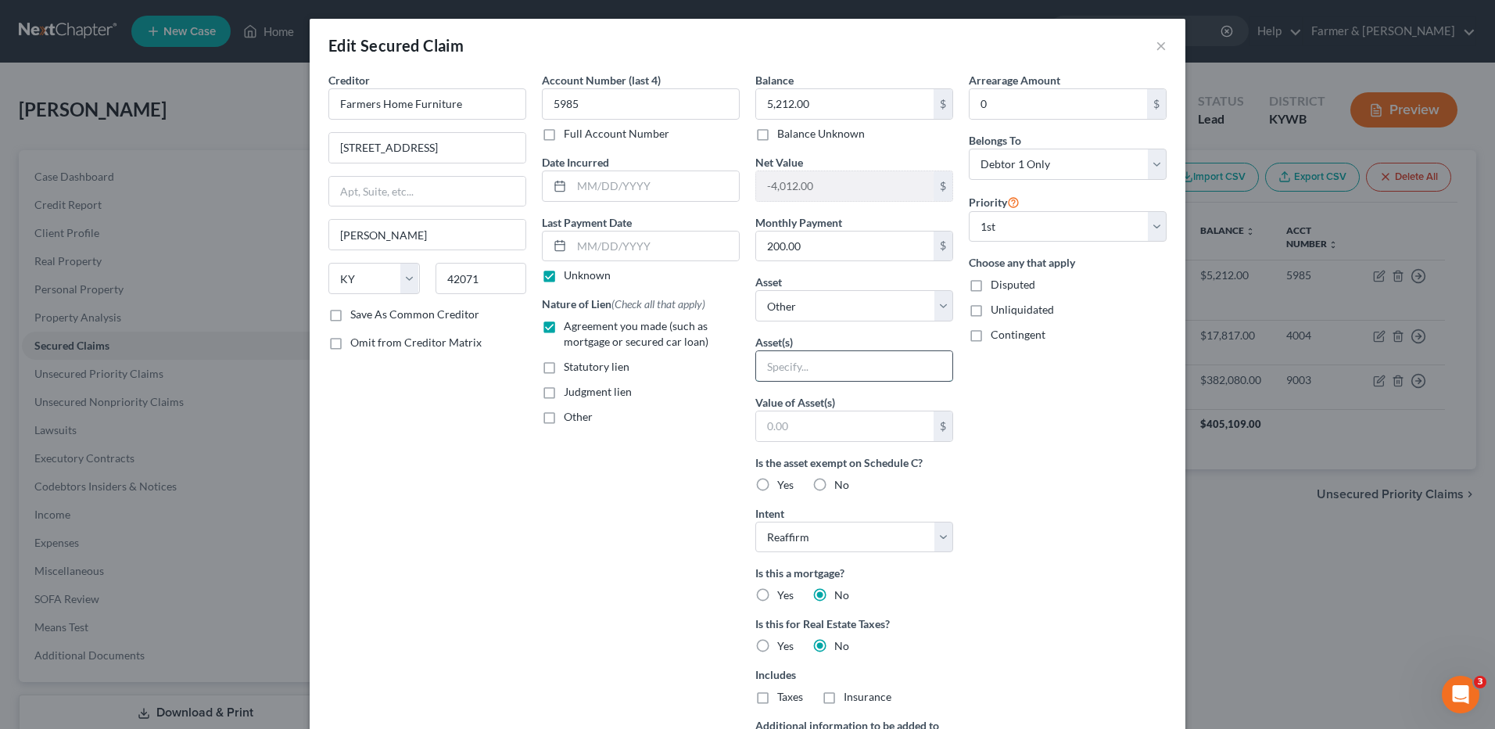
click at [840, 371] on input "text" at bounding box center [854, 366] width 196 height 30
type input "Misc. household goods"
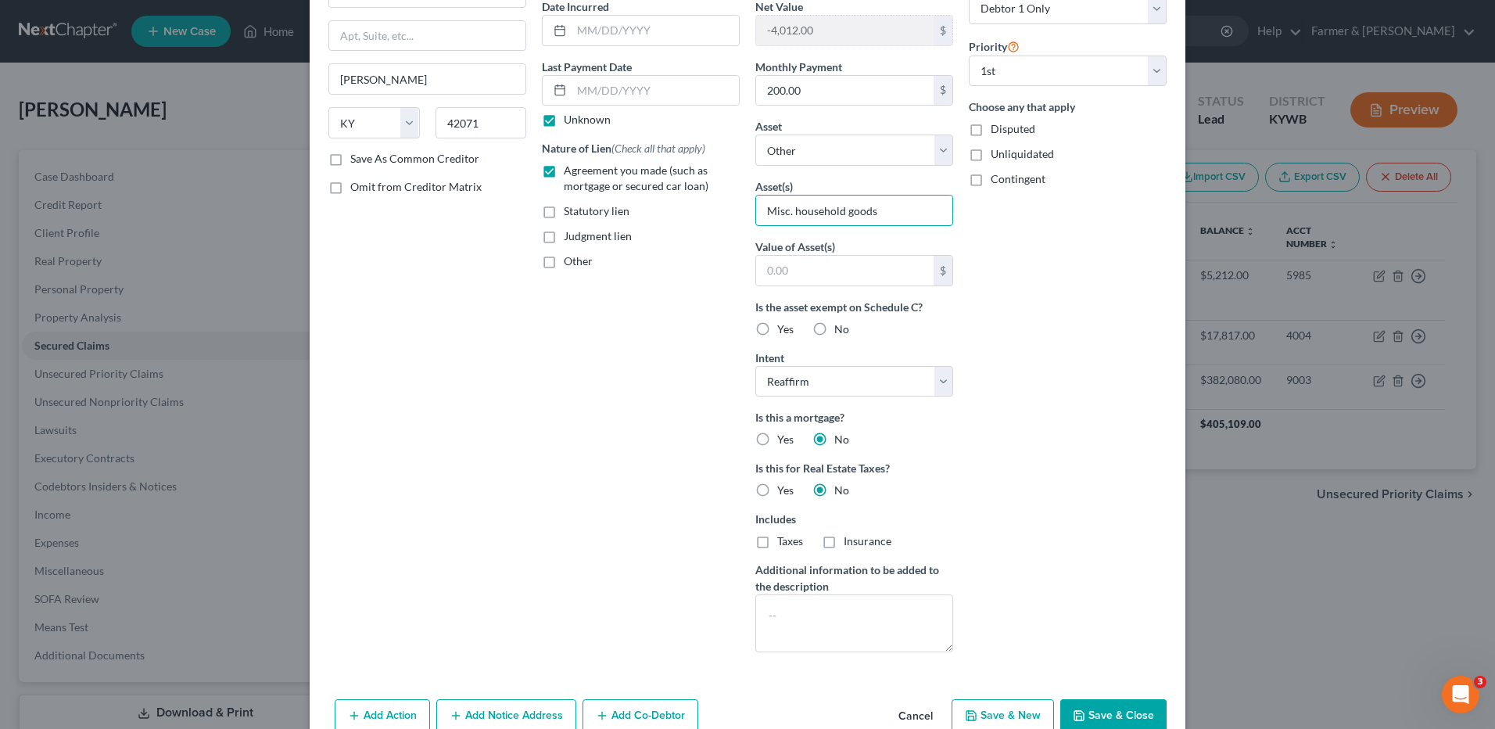
scroll to position [156, 0]
click at [1114, 705] on button "Save & Close" at bounding box center [1113, 714] width 106 height 33
select select
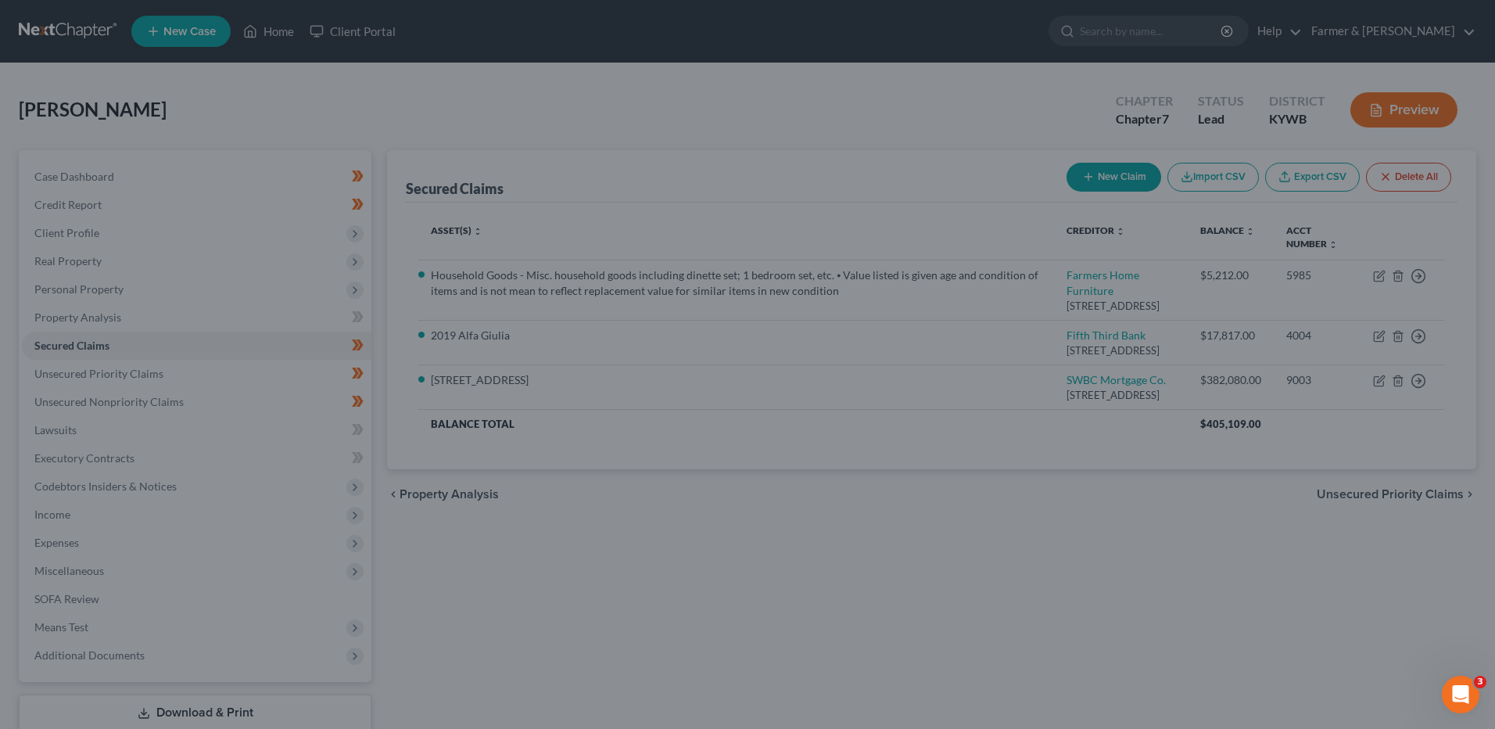
scroll to position [0, 0]
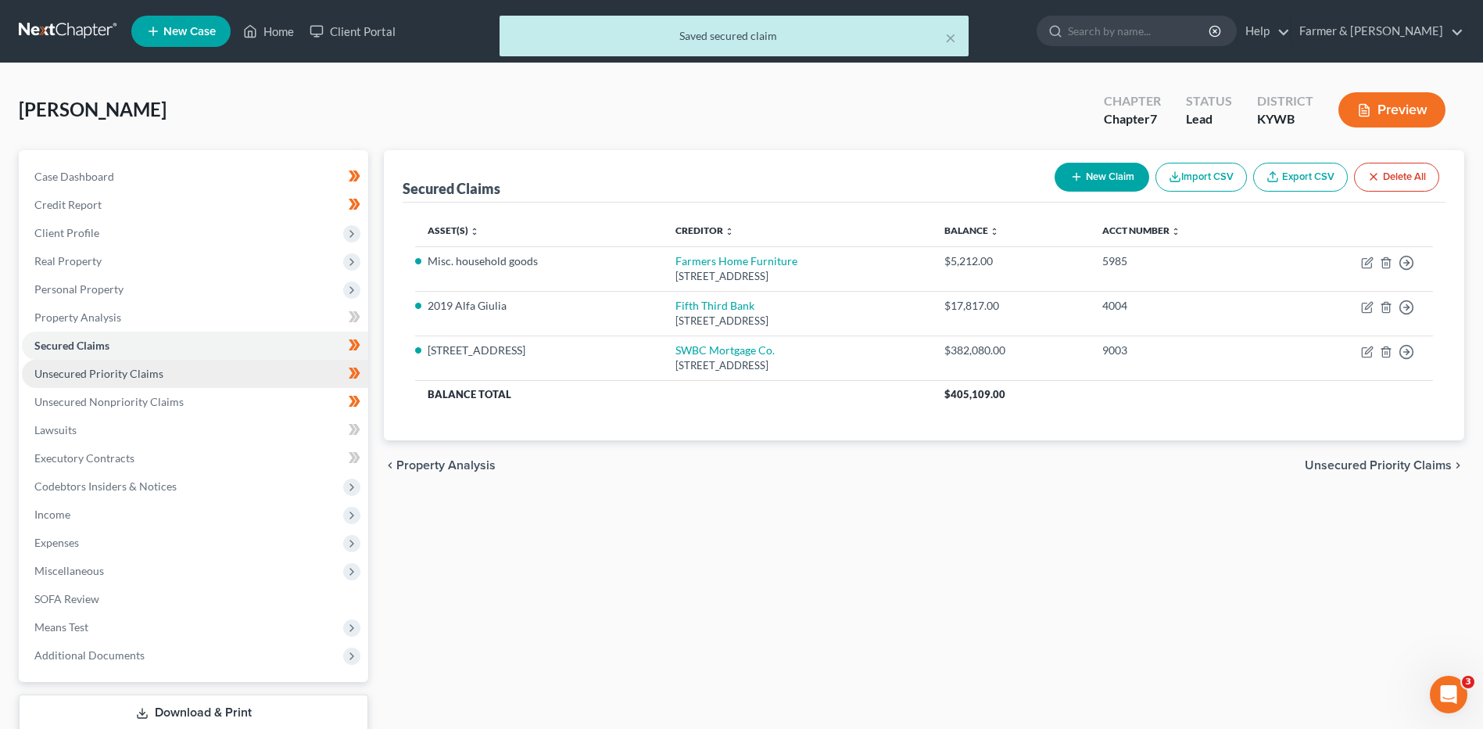
click at [170, 374] on link "Unsecured Priority Claims" at bounding box center [195, 374] width 346 height 28
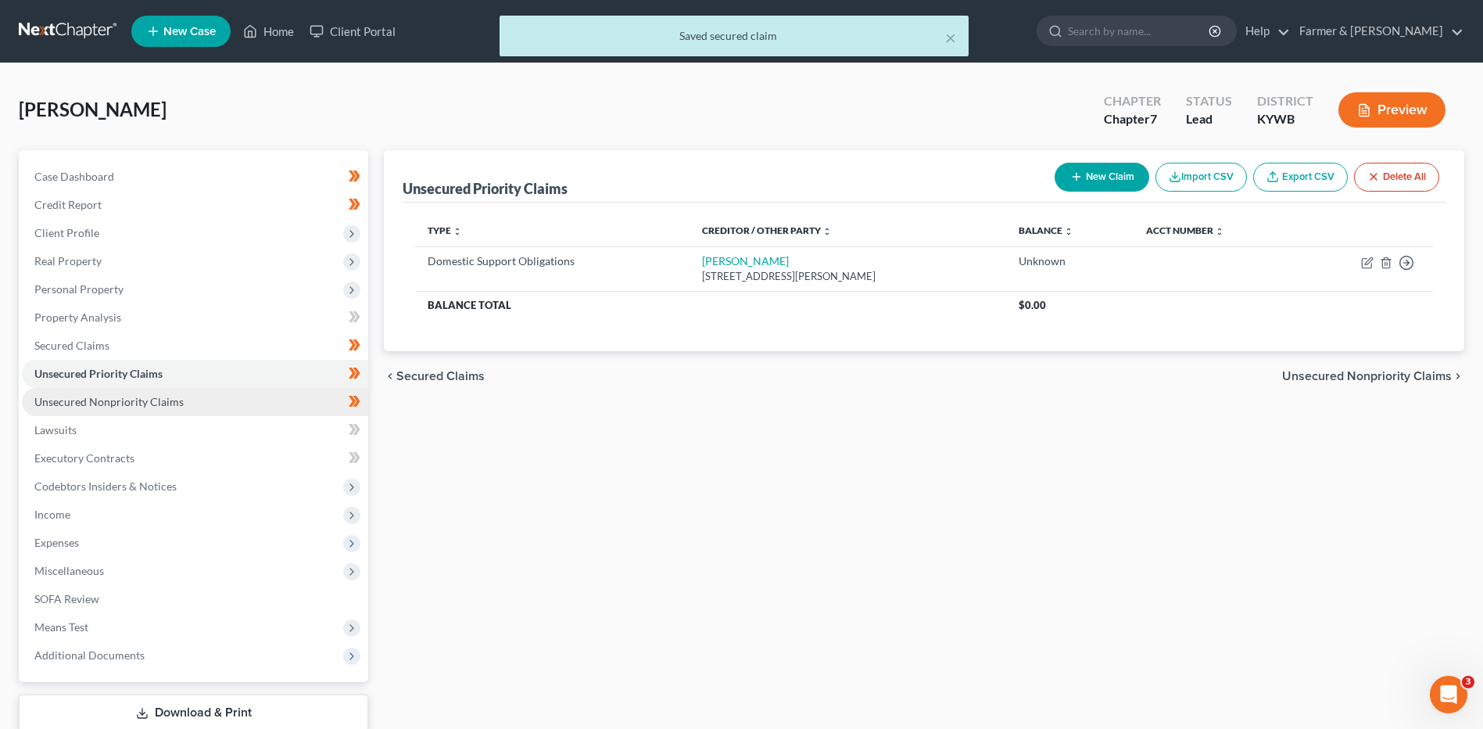
click at [168, 403] on span "Unsecured Nonpriority Claims" at bounding box center [108, 401] width 149 height 13
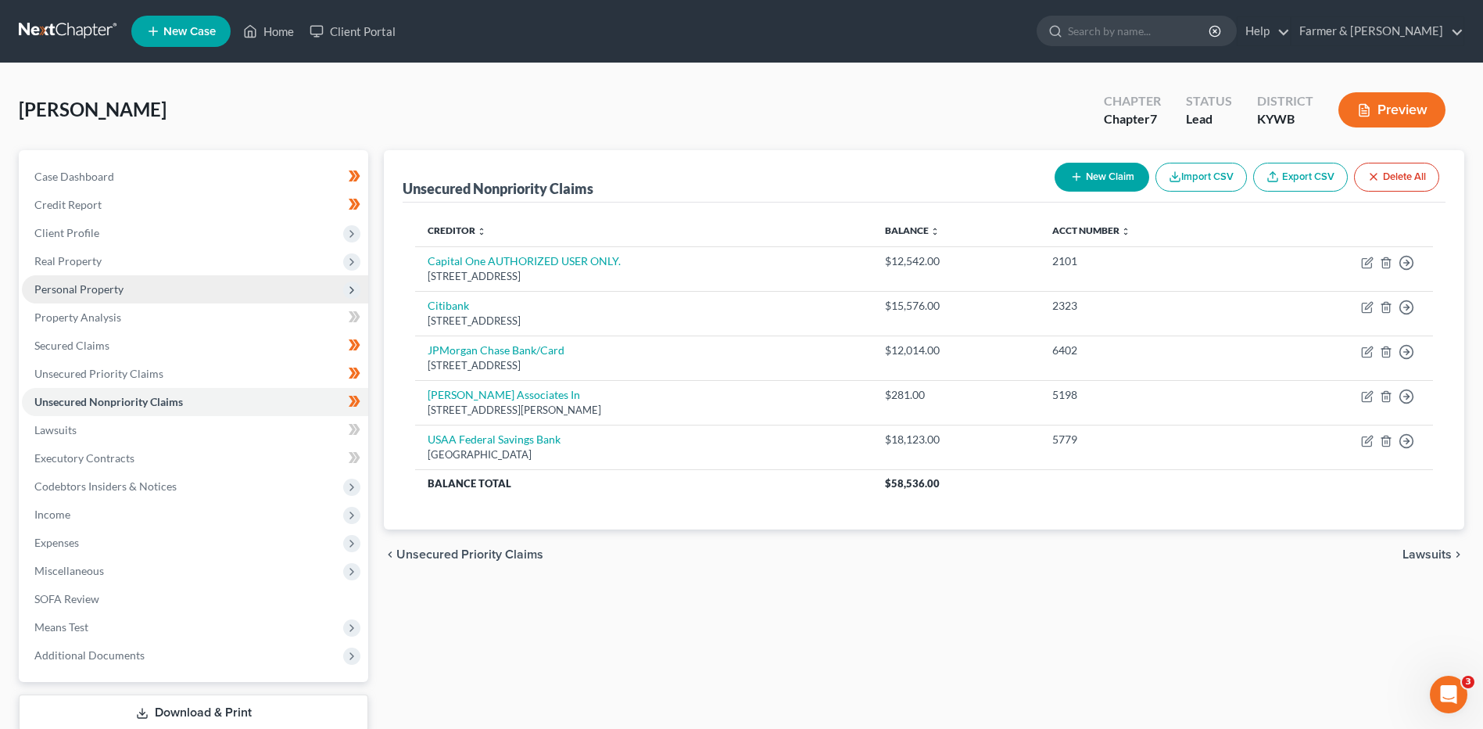
click at [141, 292] on span "Personal Property" at bounding box center [195, 289] width 346 height 28
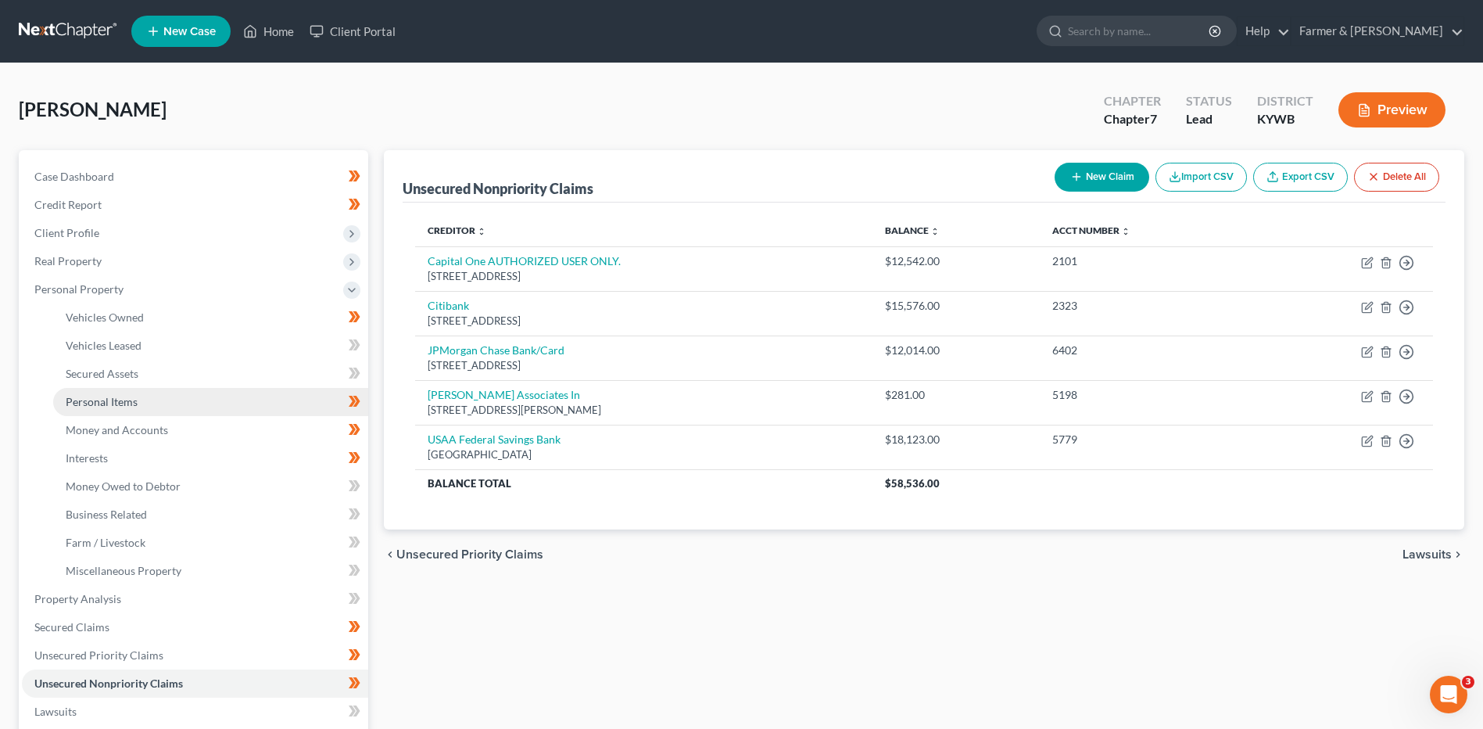
click at [140, 408] on link "Personal Items" at bounding box center [210, 402] width 315 height 28
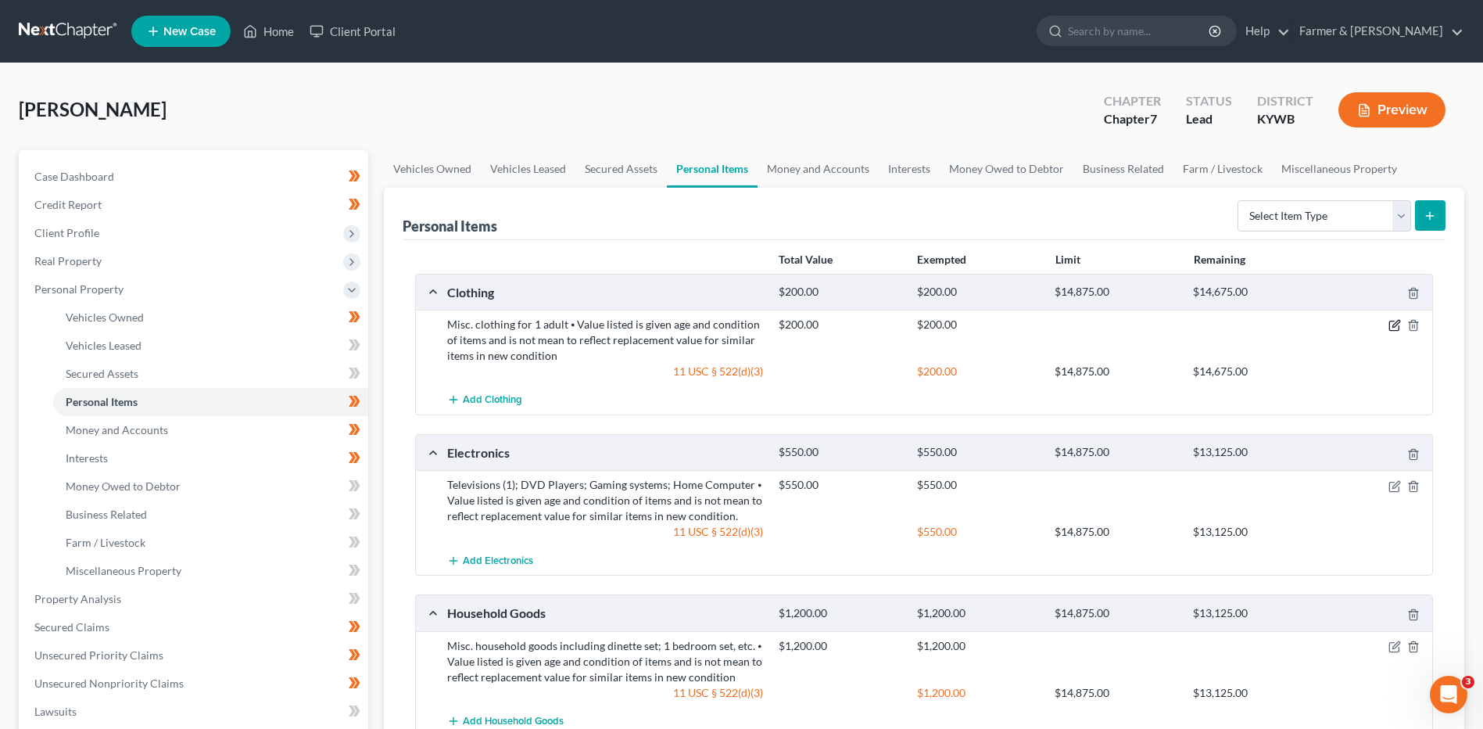
click at [1392, 320] on icon "button" at bounding box center [1395, 325] width 13 height 13
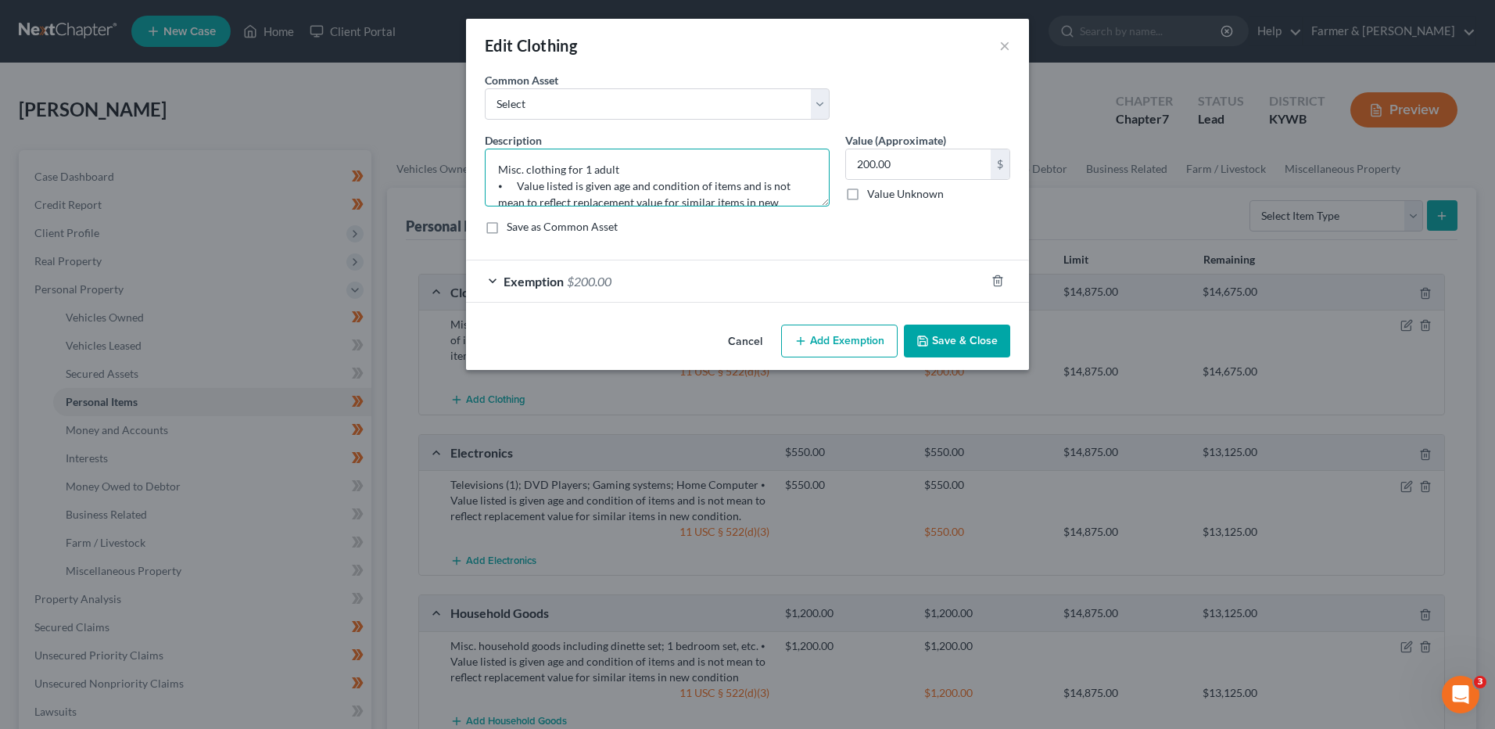
scroll to position [33, 0]
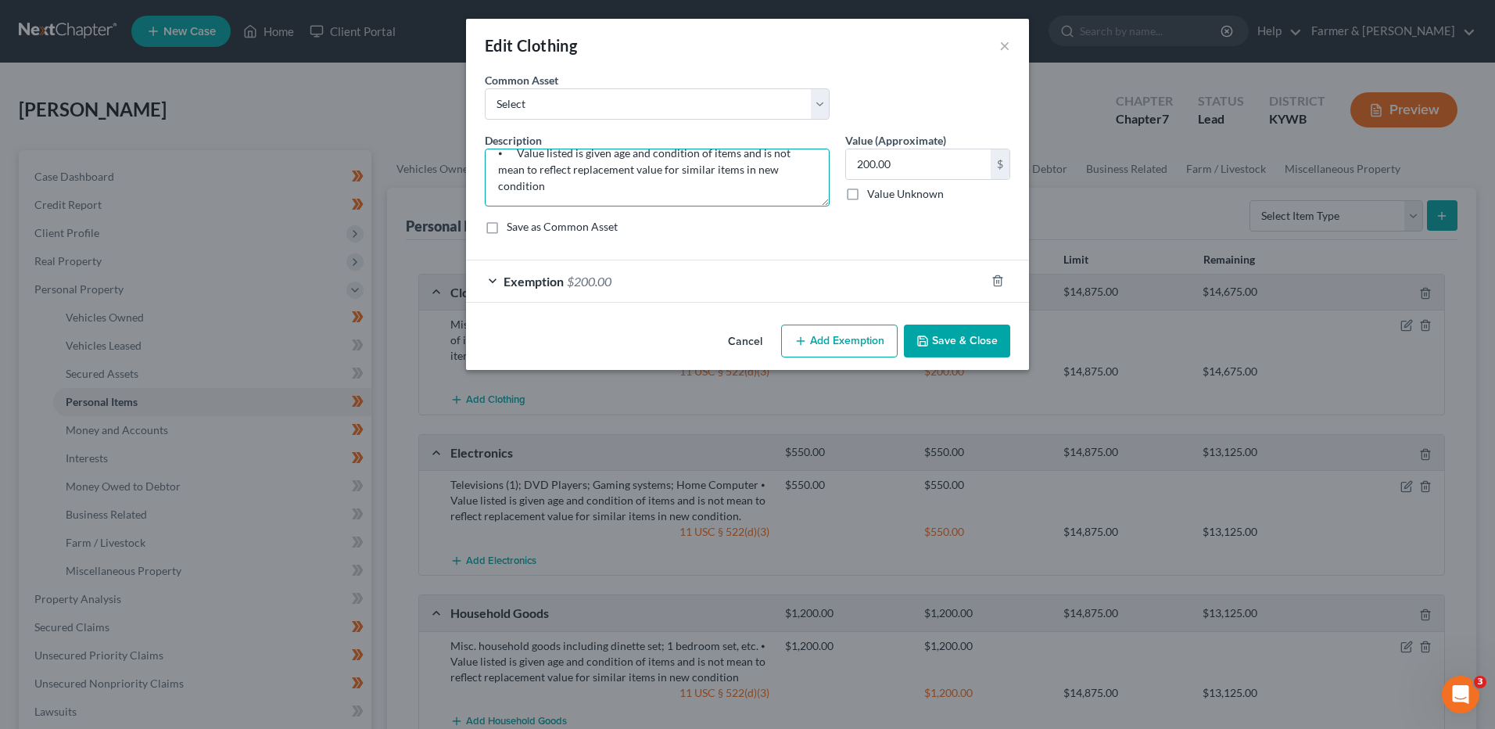
drag, startPoint x: 490, startPoint y: 183, endPoint x: 1249, endPoint y: 236, distance: 760.2
click at [1249, 242] on div "Edit Clothing × An exemption set must first be selected from the Filing Informa…" at bounding box center [747, 364] width 1495 height 729
type textarea "Misc. clothing for 1 adult"
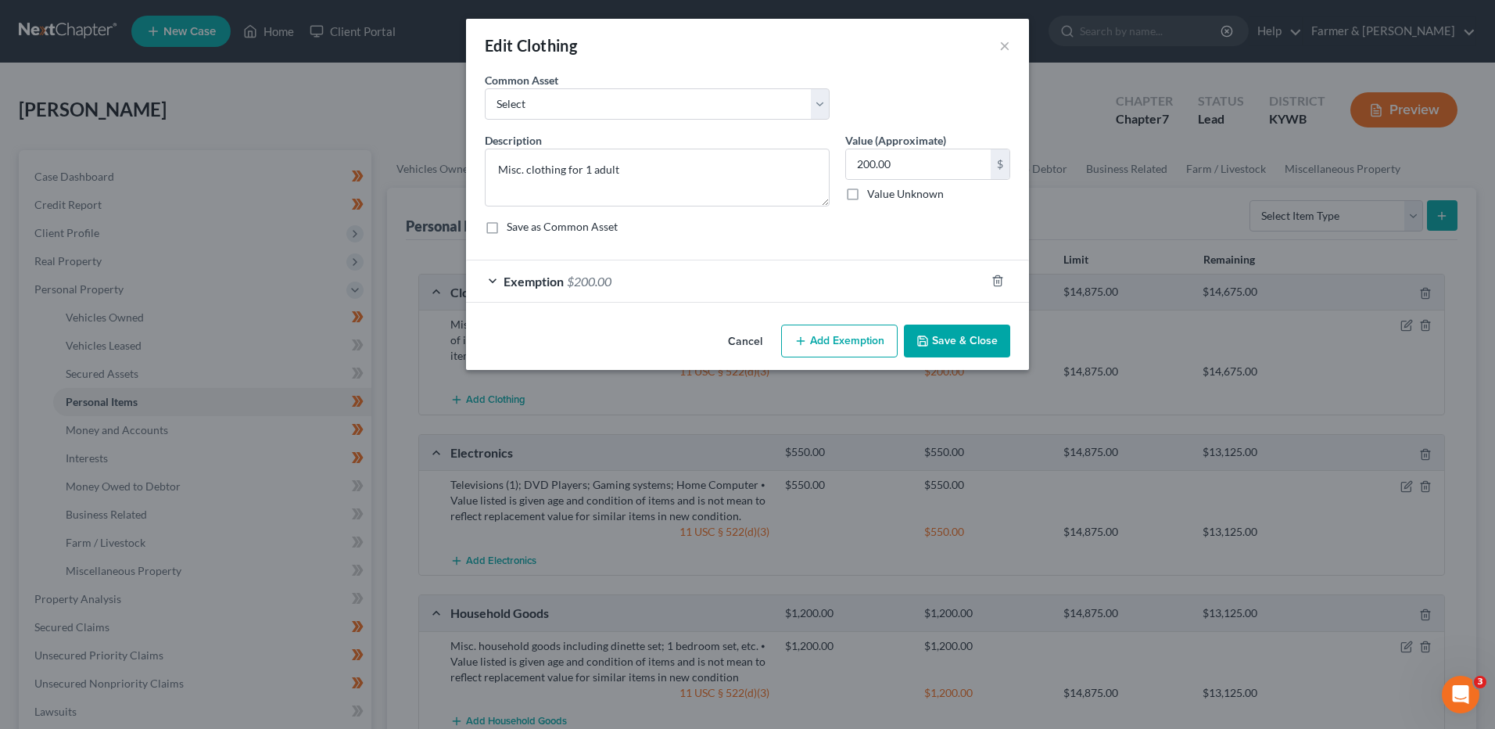
click at [941, 344] on button "Save & Close" at bounding box center [957, 340] width 106 height 33
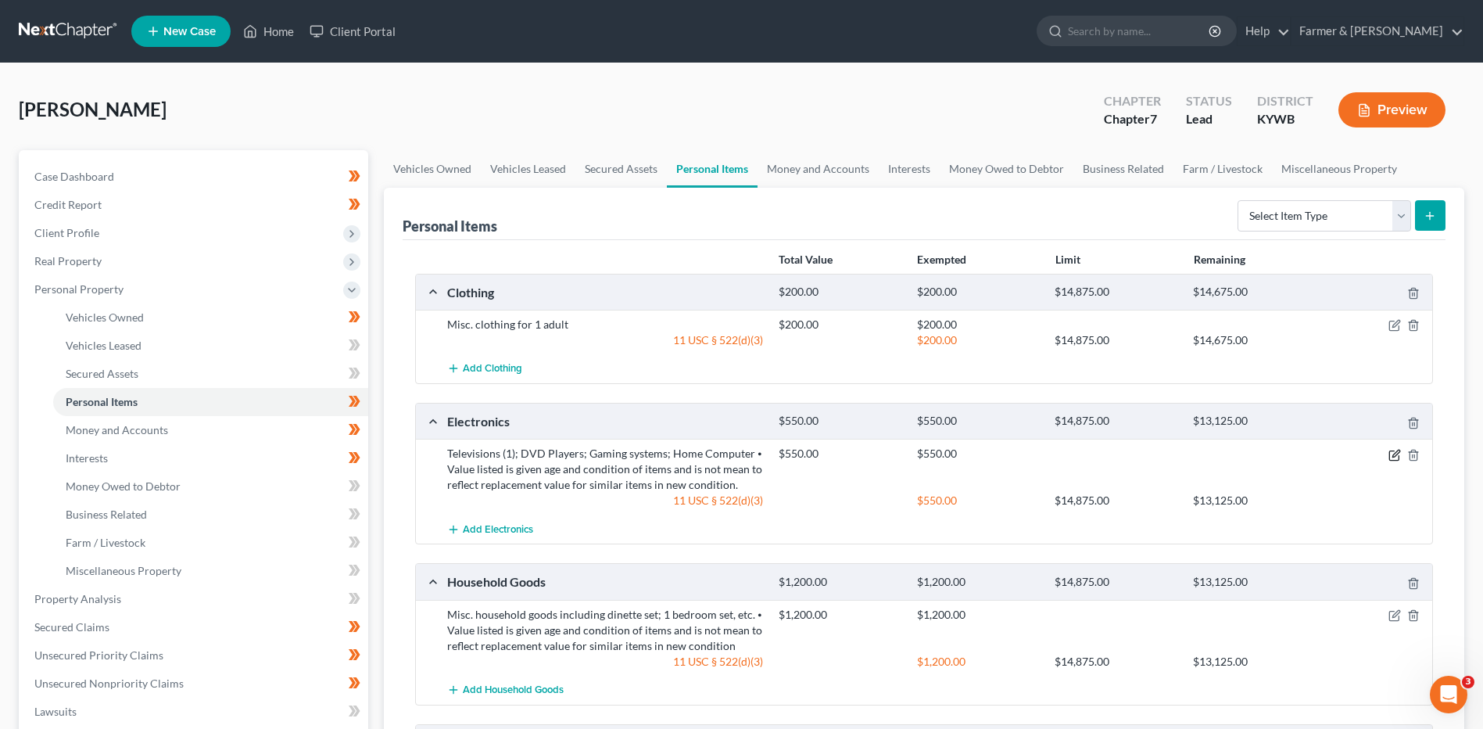
click at [1392, 455] on icon "button" at bounding box center [1395, 455] width 13 height 13
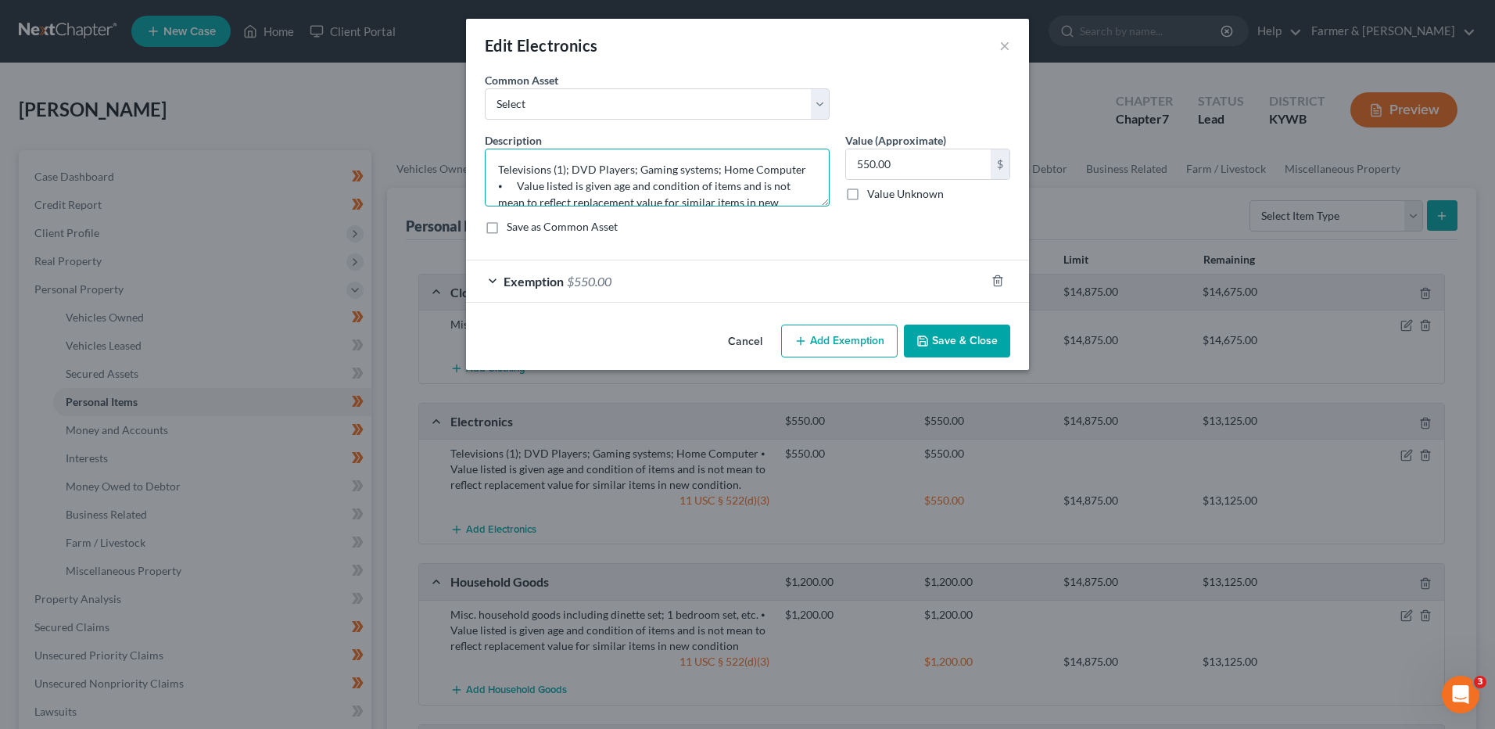
scroll to position [33, 0]
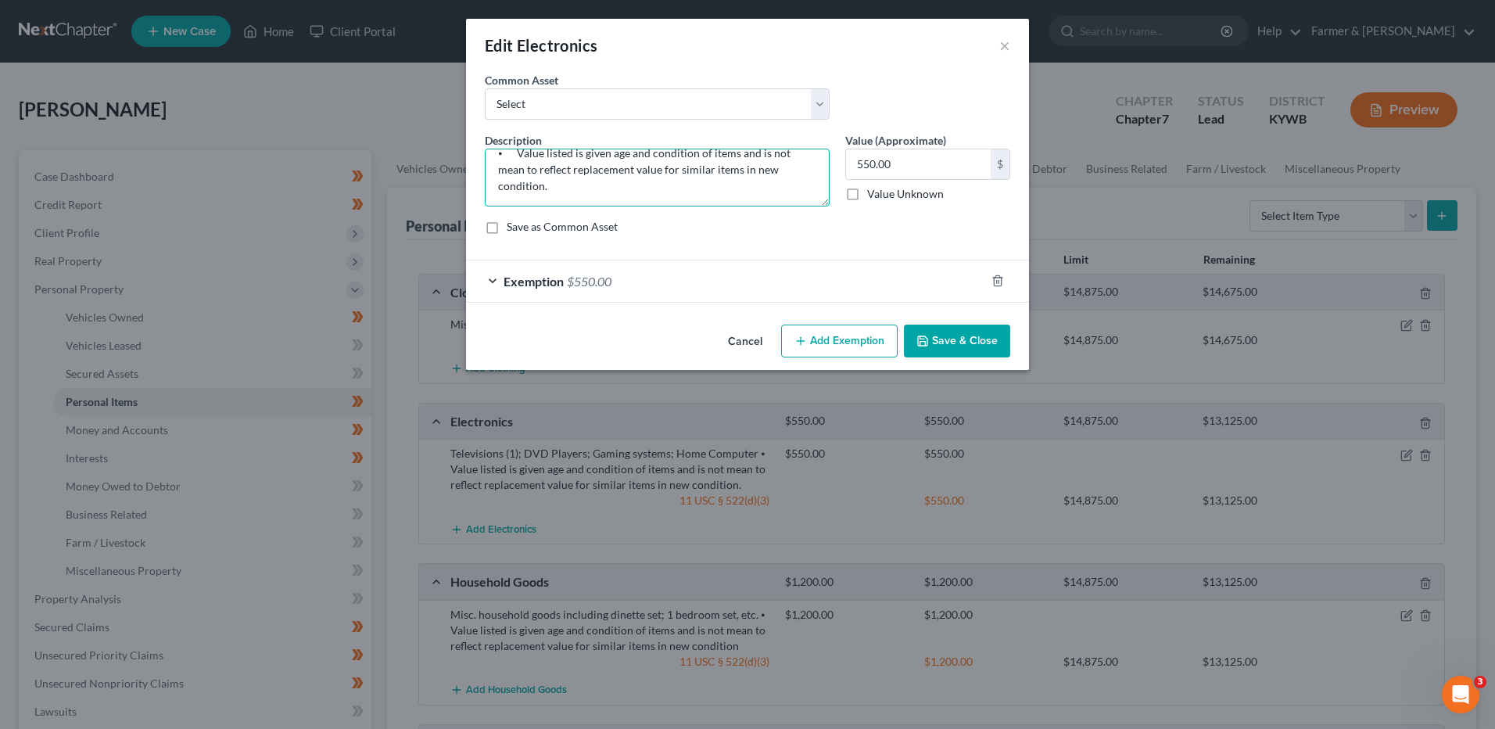
drag, startPoint x: 495, startPoint y: 188, endPoint x: 1030, endPoint y: 244, distance: 538.4
click at [1039, 245] on div "Edit Electronics × An exemption set must first be selected from the Filing Info…" at bounding box center [747, 364] width 1495 height 729
type textarea "Televisions (1); DVD Players; Gaming systems; Home Computer"
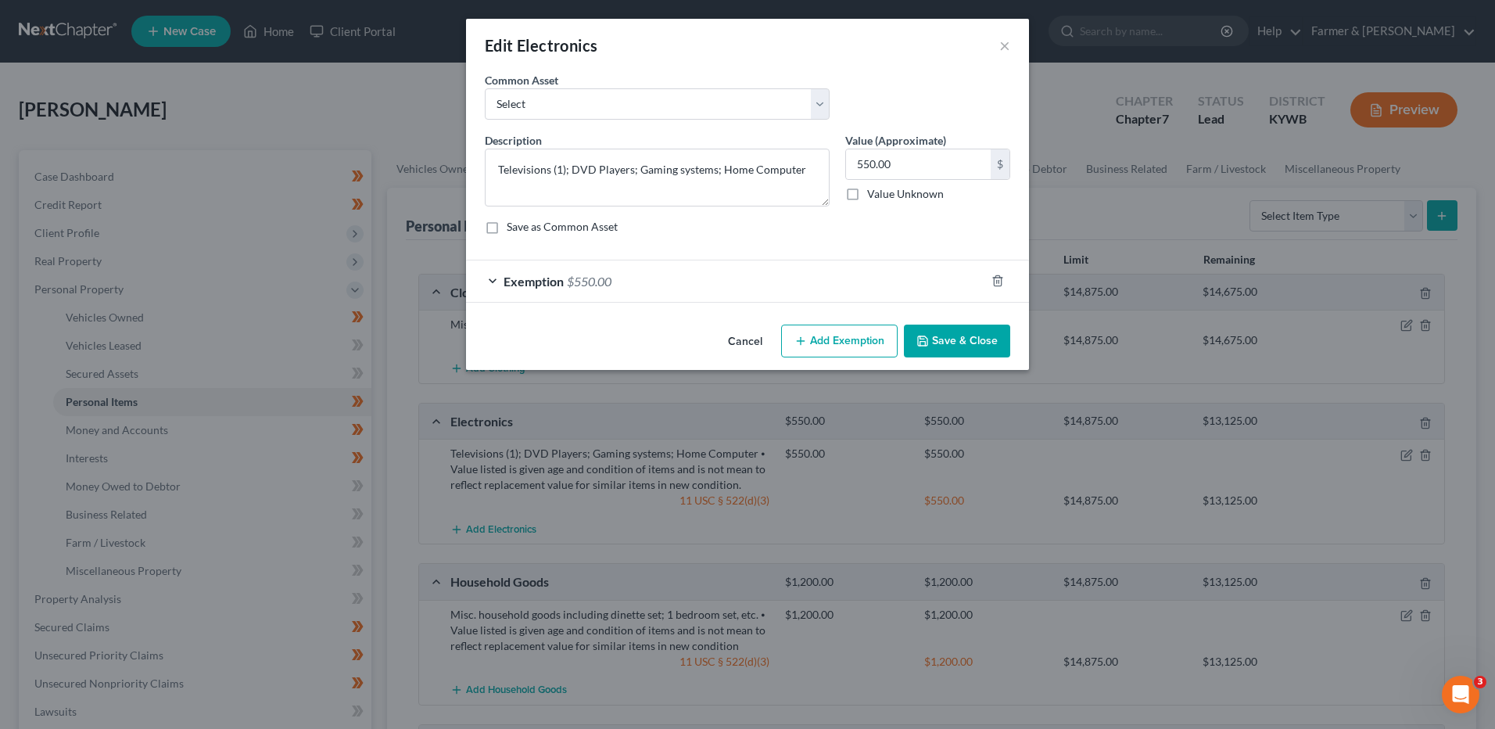
click at [966, 337] on button "Save & Close" at bounding box center [957, 340] width 106 height 33
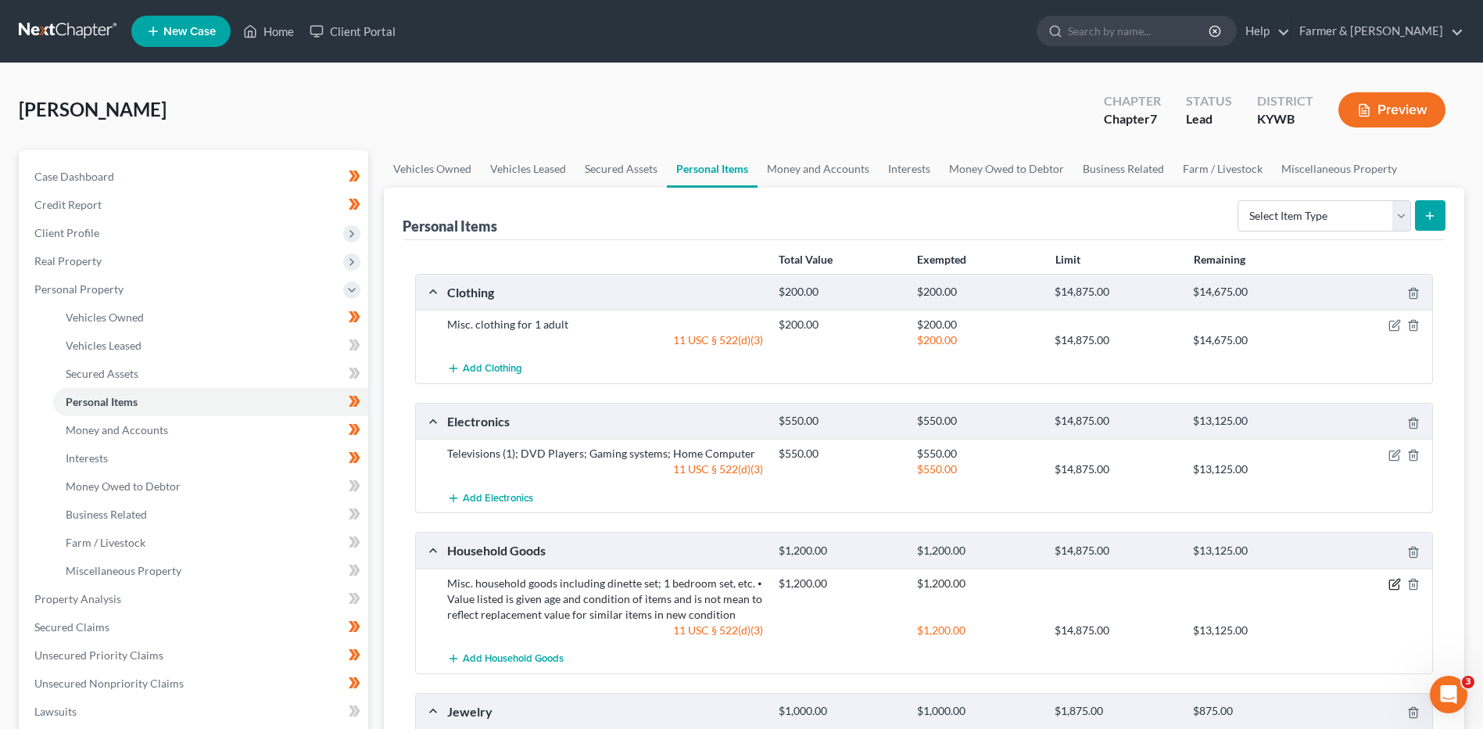
click at [1392, 585] on icon "button" at bounding box center [1395, 584] width 13 height 13
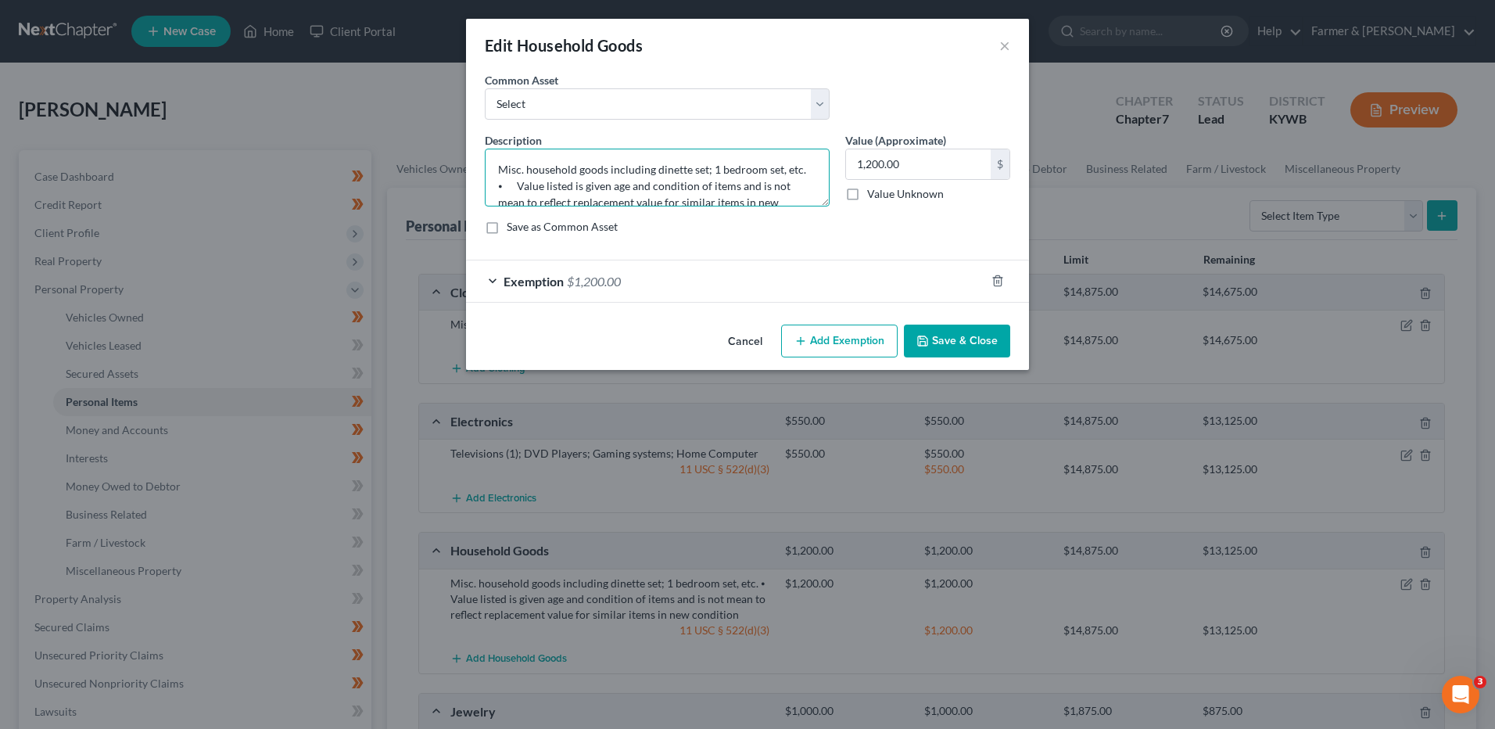
scroll to position [33, 0]
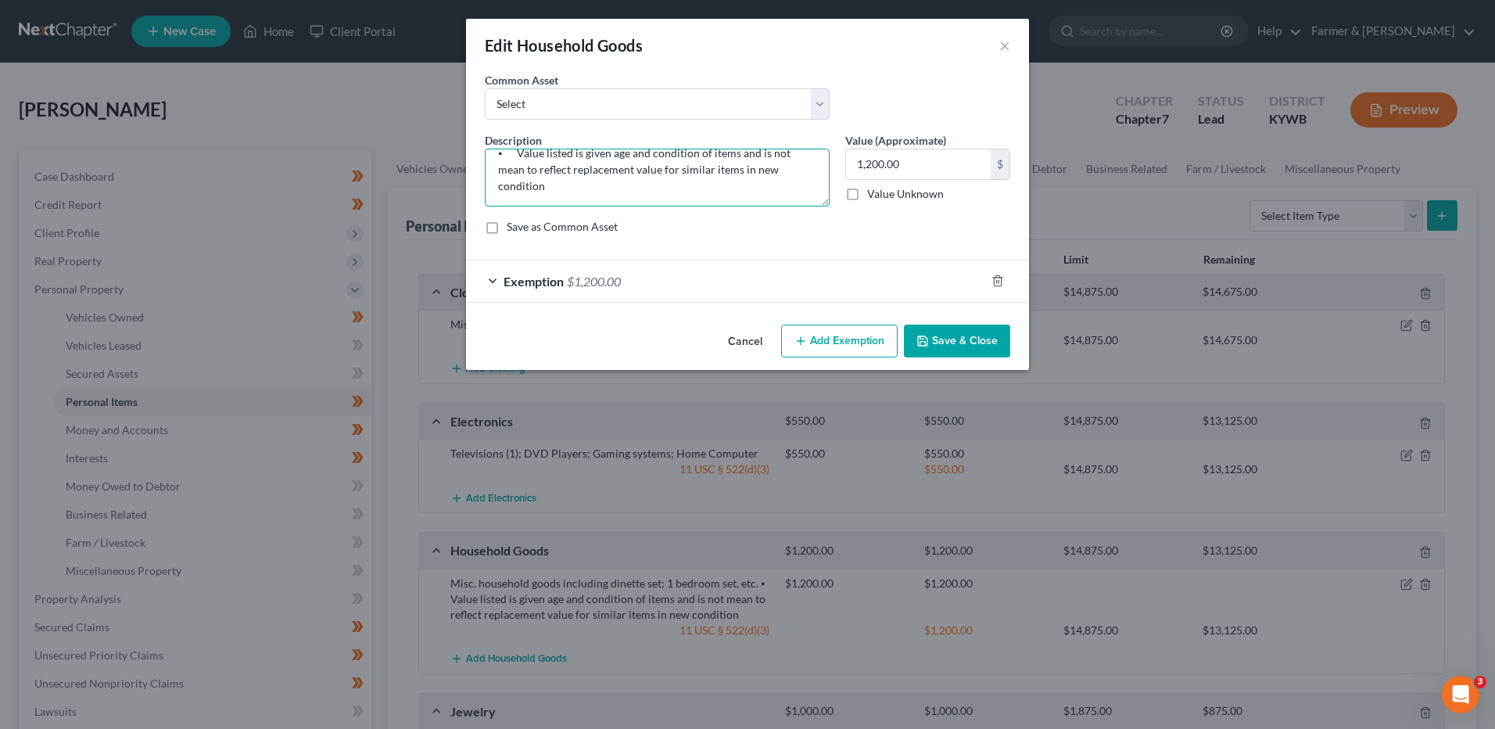
drag, startPoint x: 493, startPoint y: 185, endPoint x: 1211, endPoint y: 319, distance: 731.0
click at [1211, 319] on div "Edit Household Goods × An exemption set must first be selected from the Filing …" at bounding box center [747, 364] width 1495 height 729
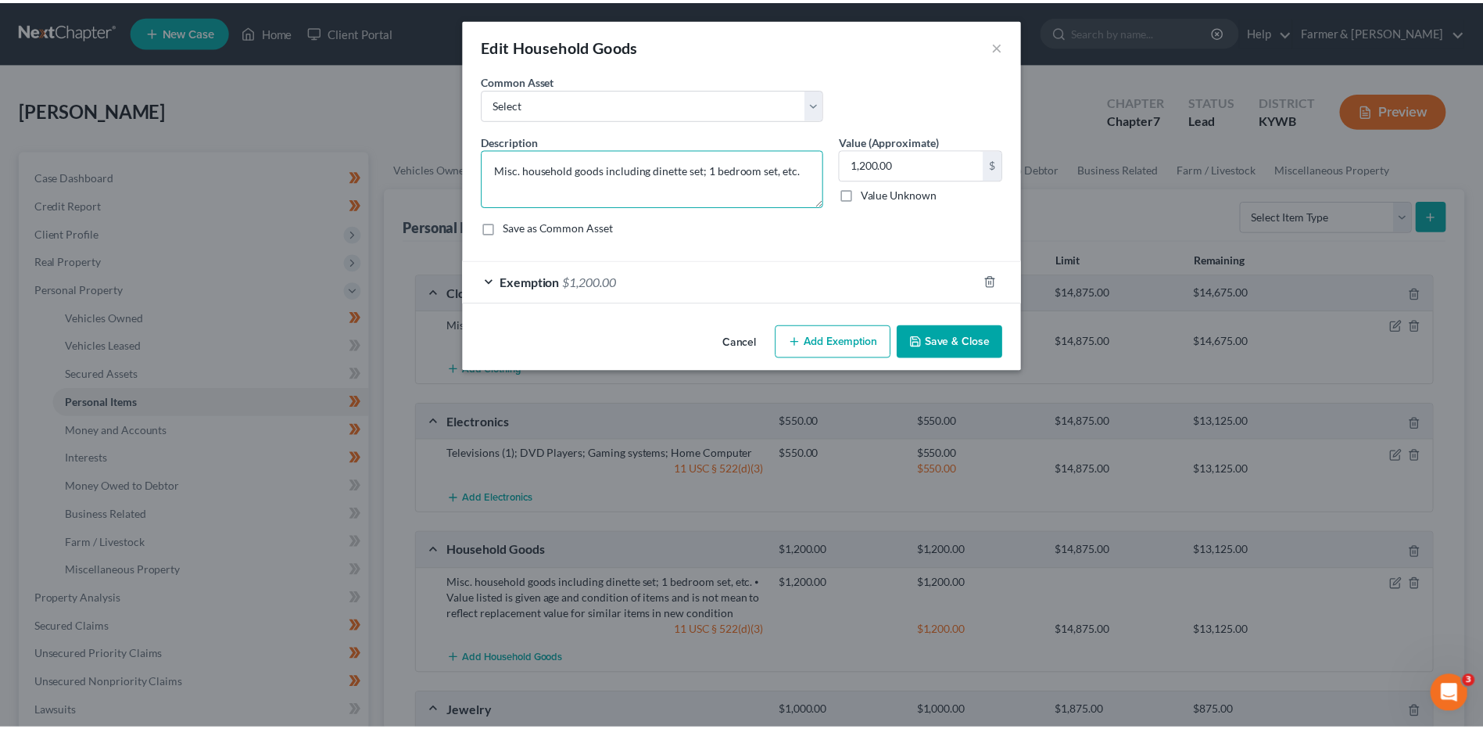
scroll to position [0, 0]
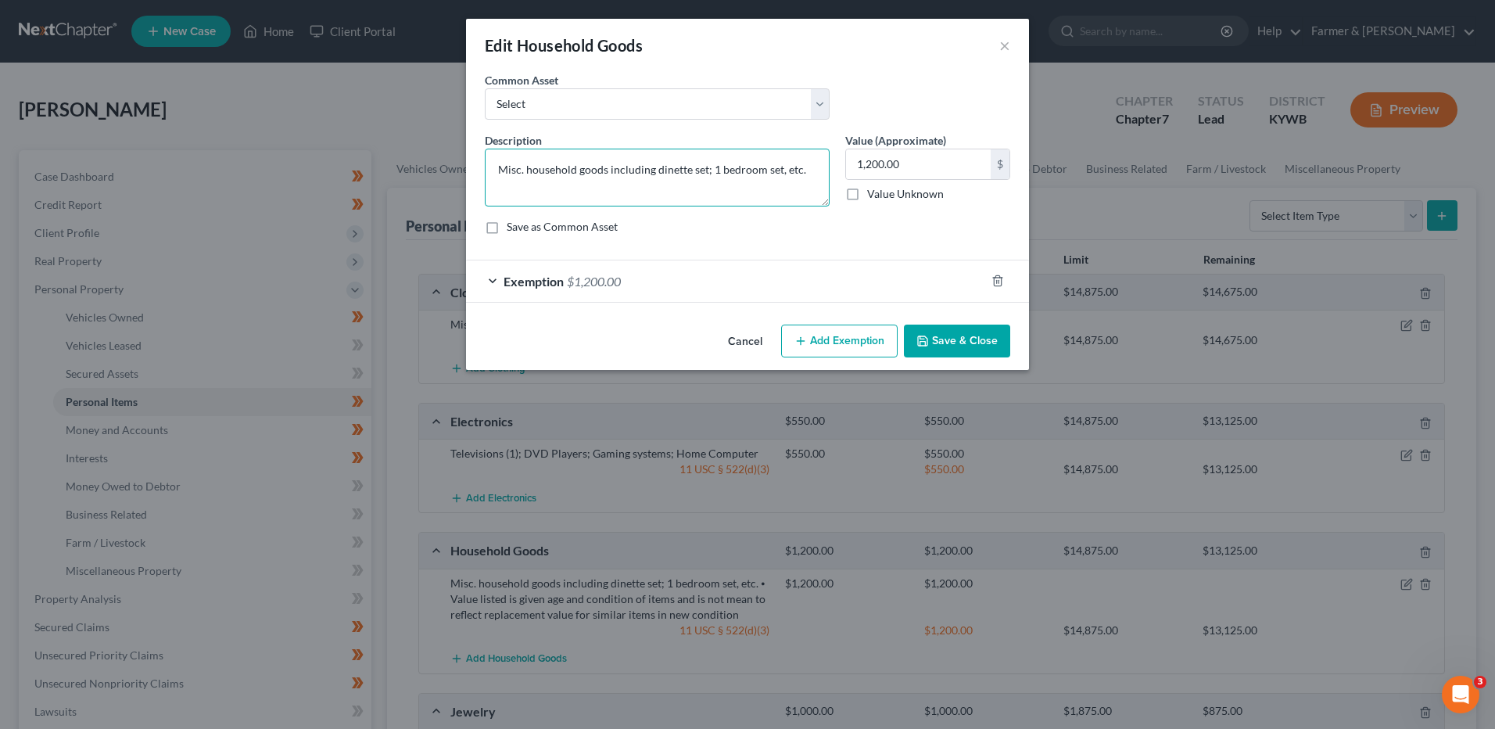
type textarea "Misc. household goods including dinette set; 1 bedroom set, etc."
click at [963, 335] on button "Save & Close" at bounding box center [957, 340] width 106 height 33
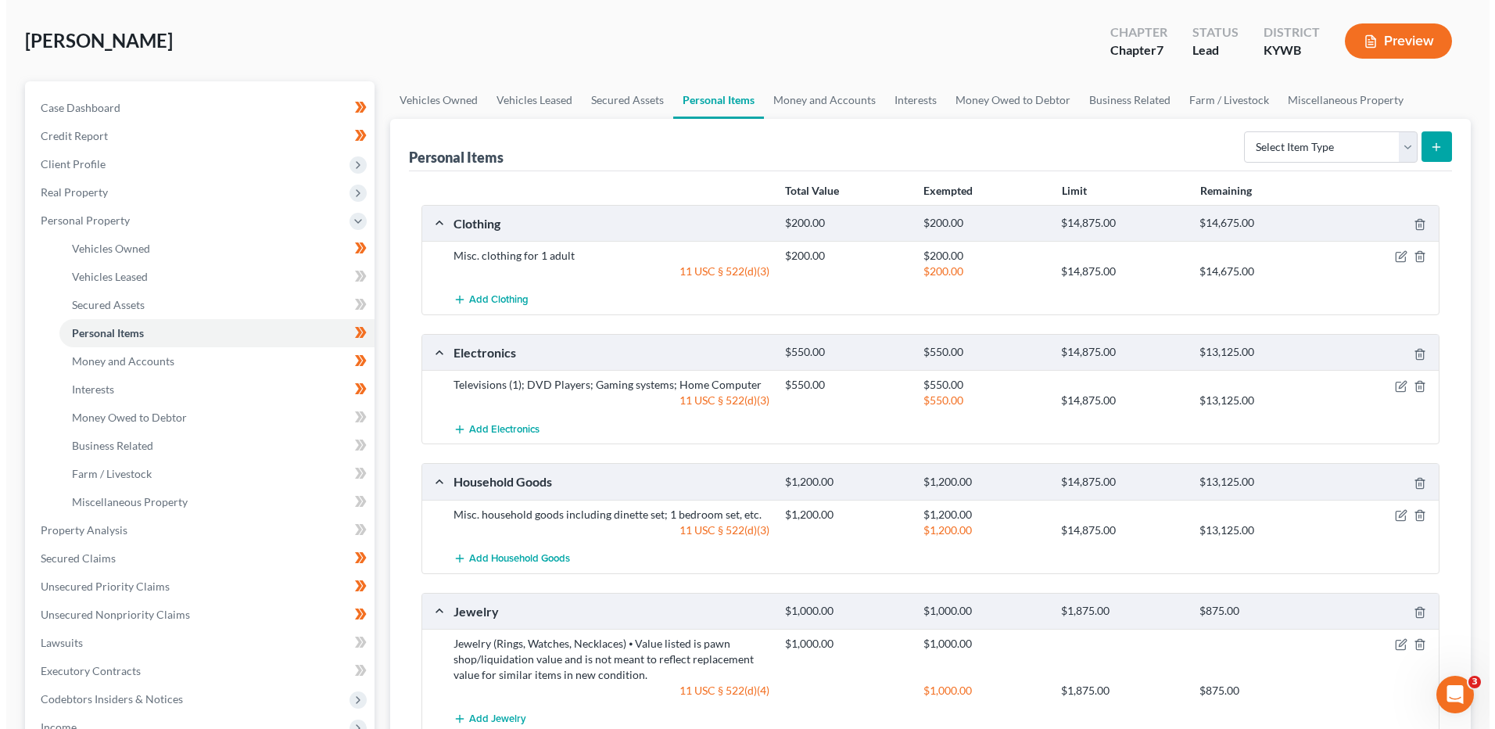
scroll to position [156, 0]
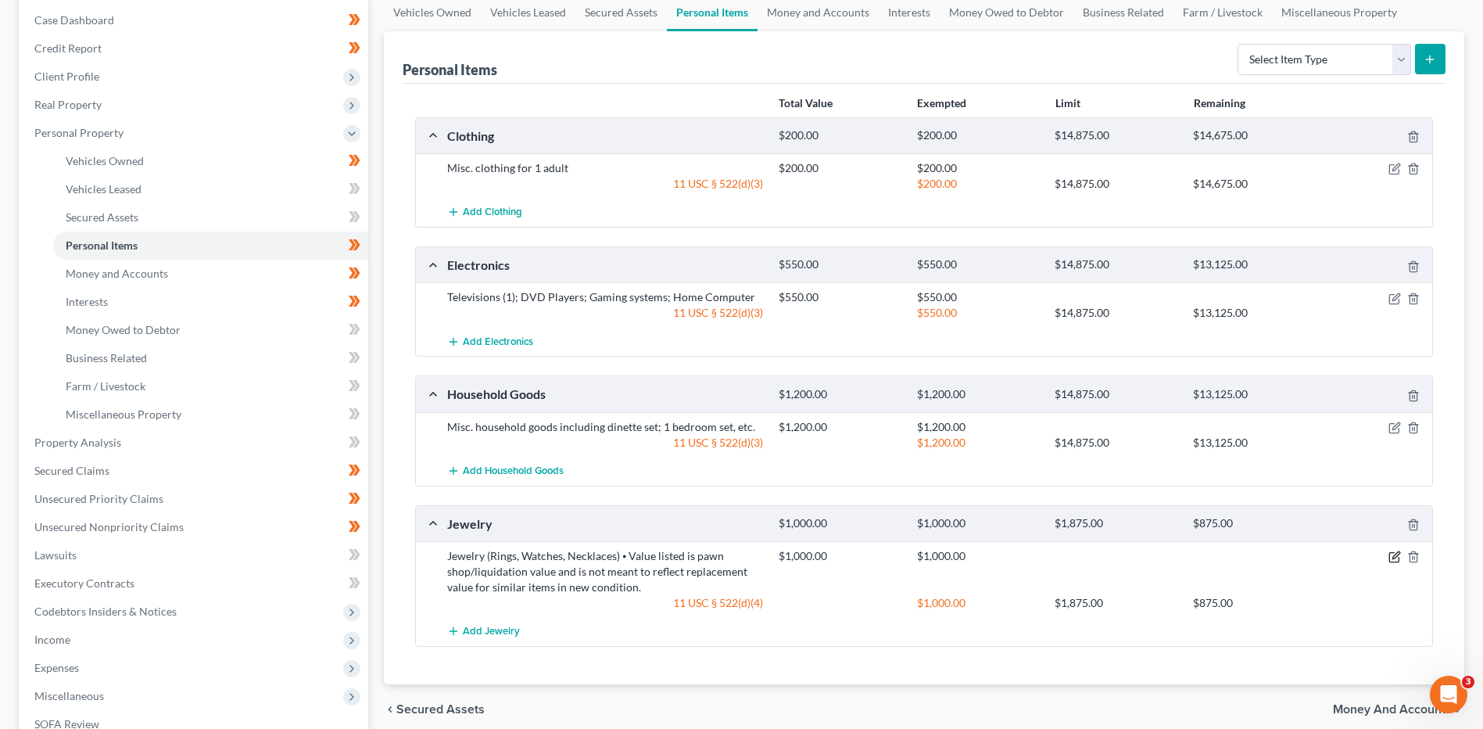
click at [1392, 560] on icon "button" at bounding box center [1395, 556] width 13 height 13
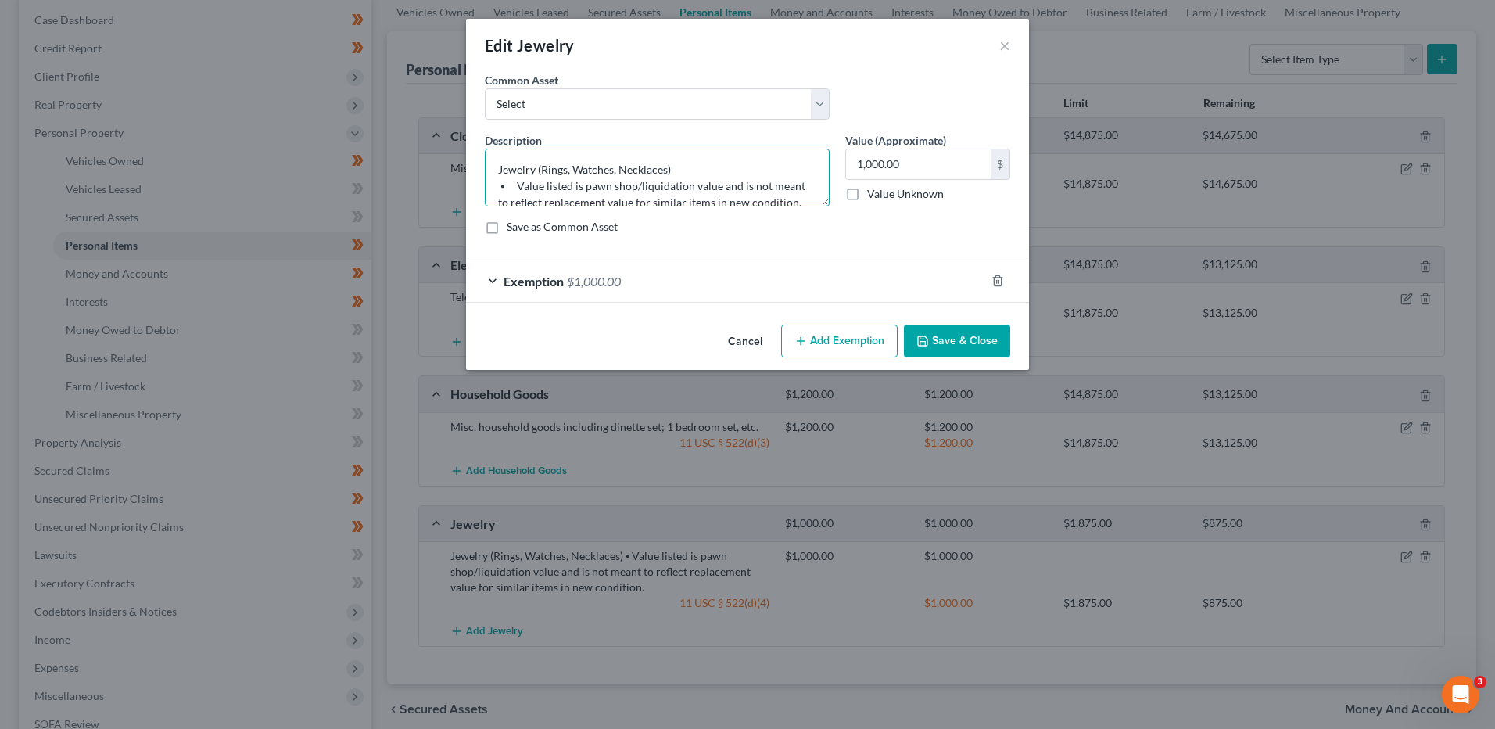
scroll to position [16, 0]
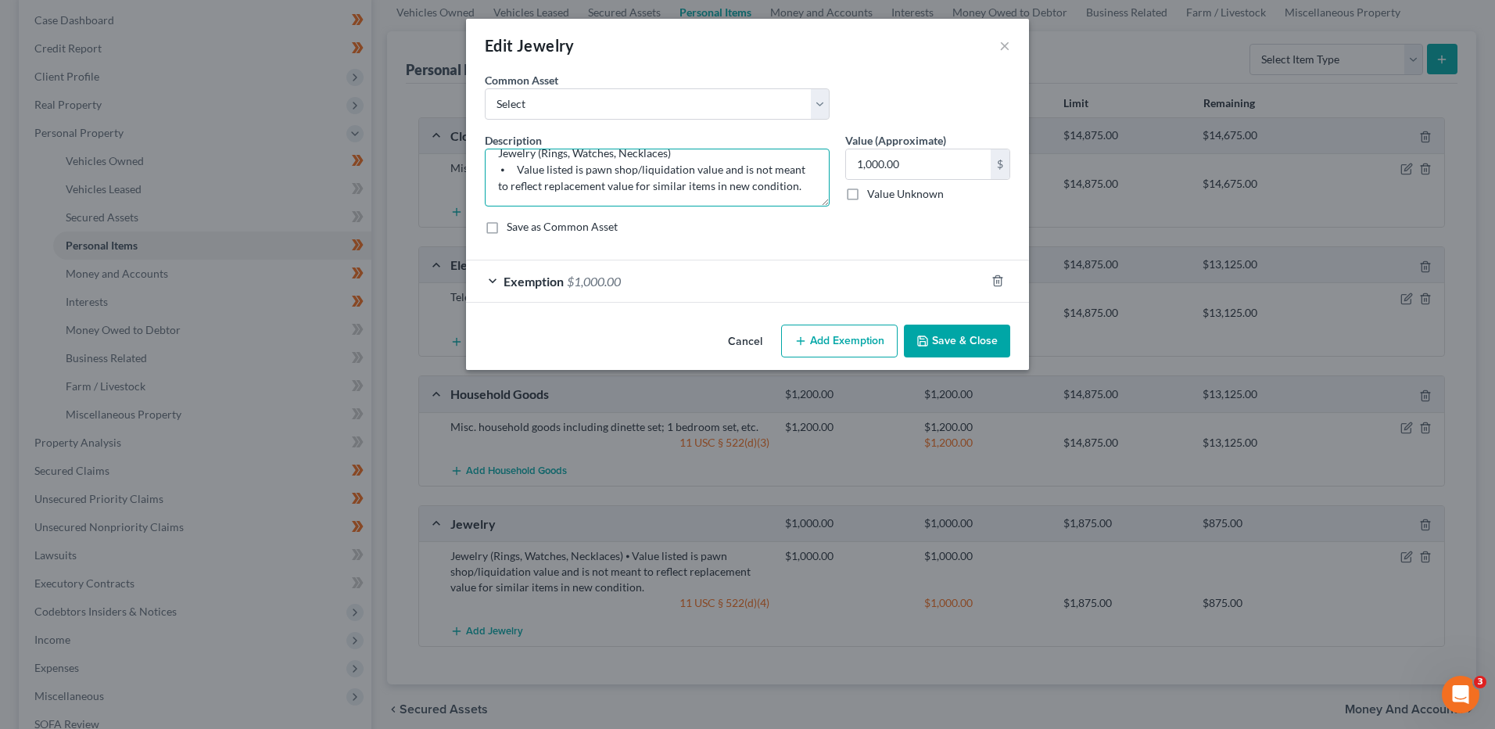
drag, startPoint x: 514, startPoint y: 188, endPoint x: 1192, endPoint y: 315, distance: 690.3
click at [1197, 314] on div "Edit Jewelry × An exemption set must first be selected from the Filing Informat…" at bounding box center [747, 364] width 1495 height 729
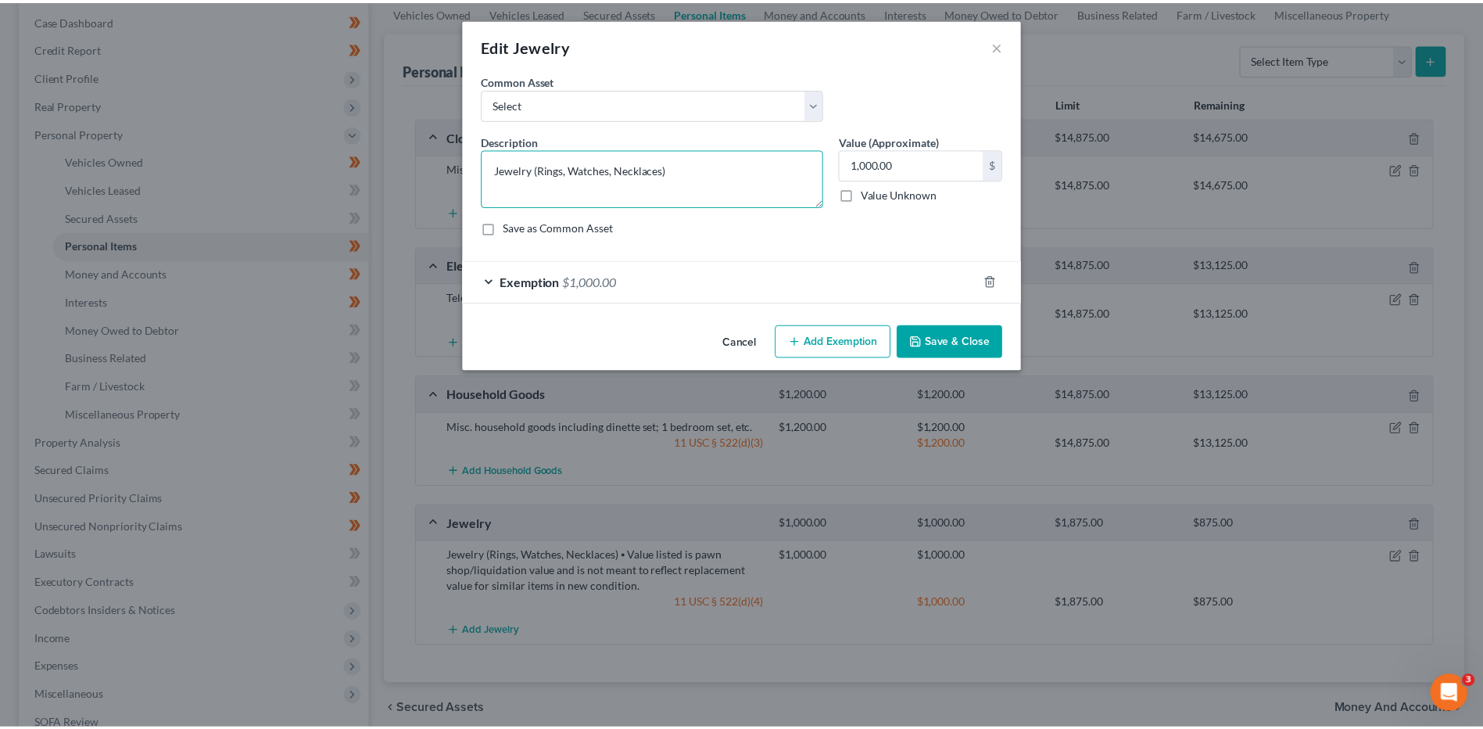
scroll to position [0, 0]
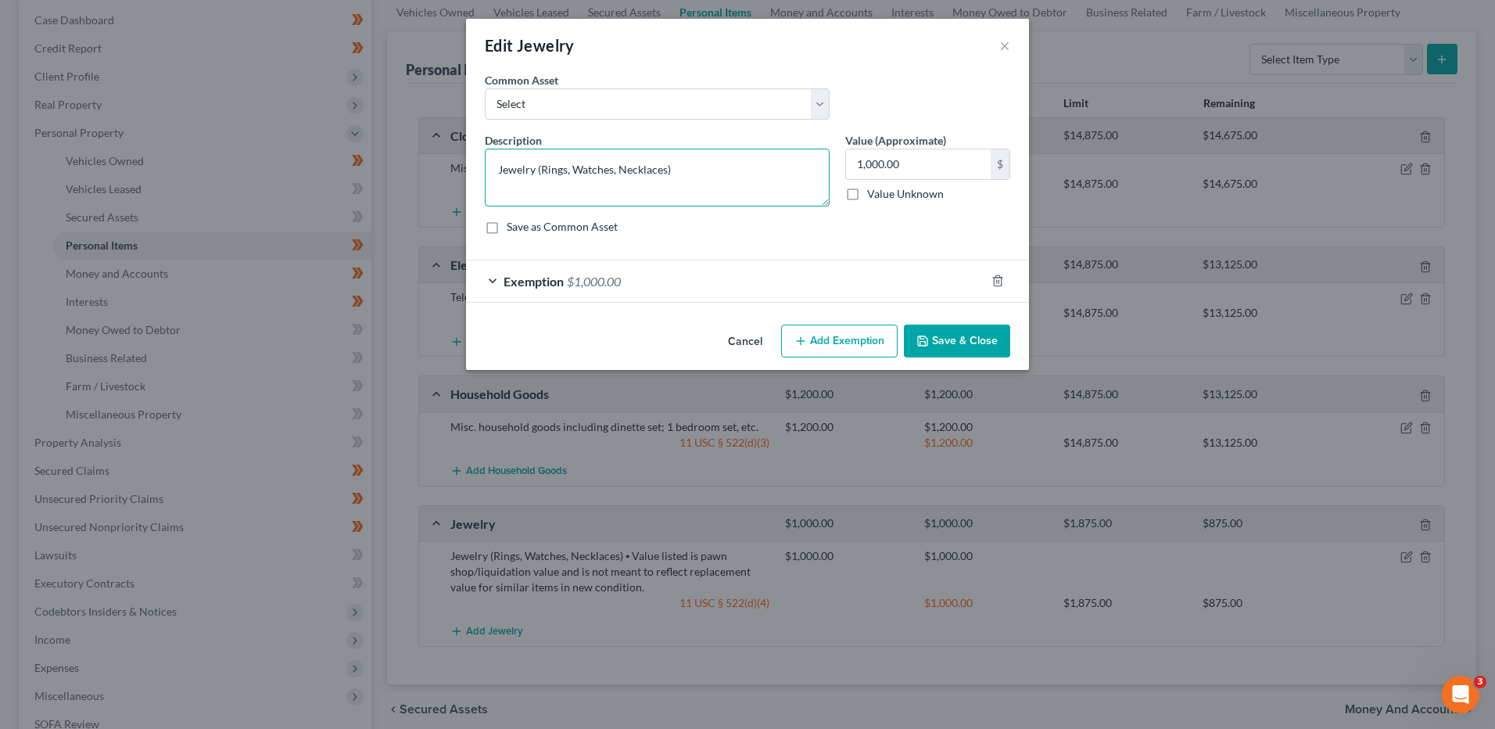
type textarea "Jewelry (Rings, Watches, Necklaces)"
click at [966, 346] on button "Save & Close" at bounding box center [957, 340] width 106 height 33
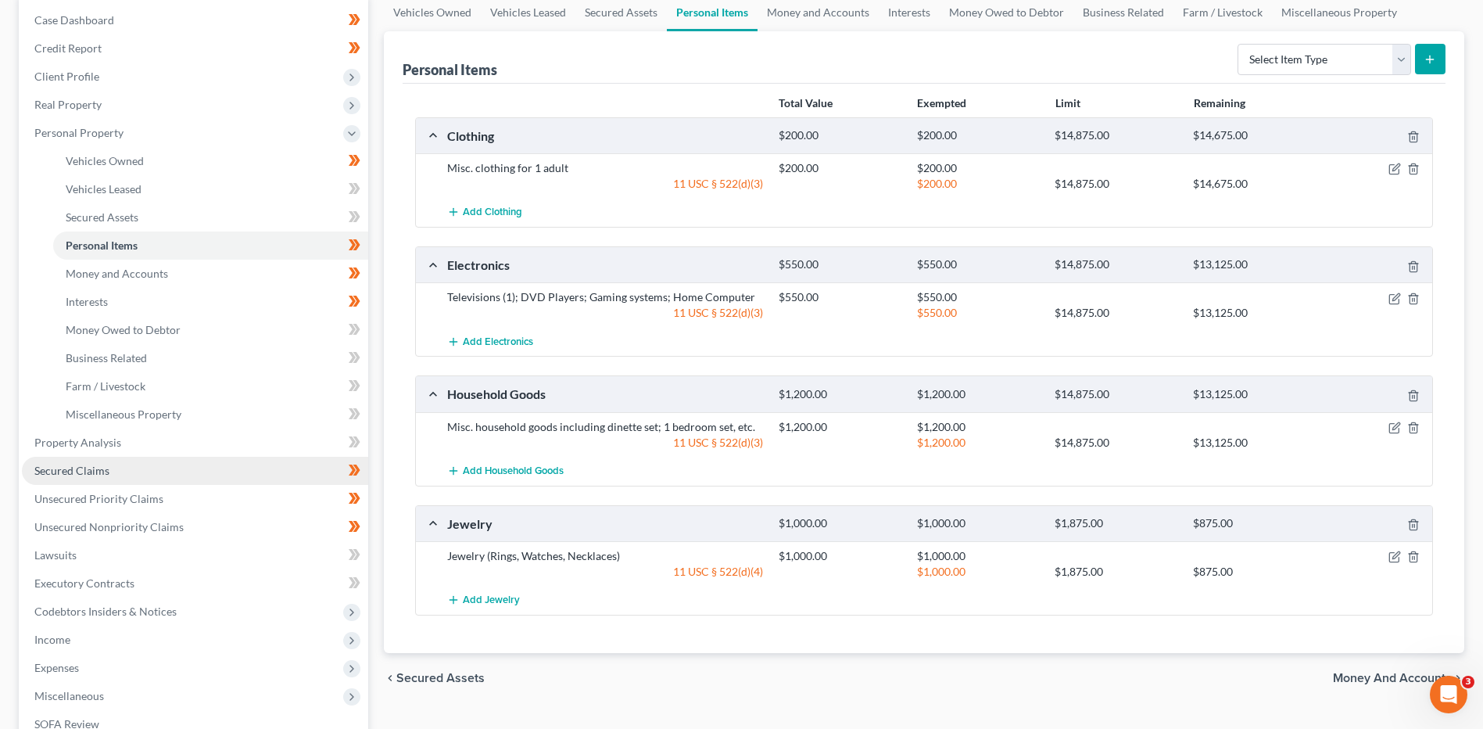
click at [110, 465] on link "Secured Claims" at bounding box center [195, 471] width 346 height 28
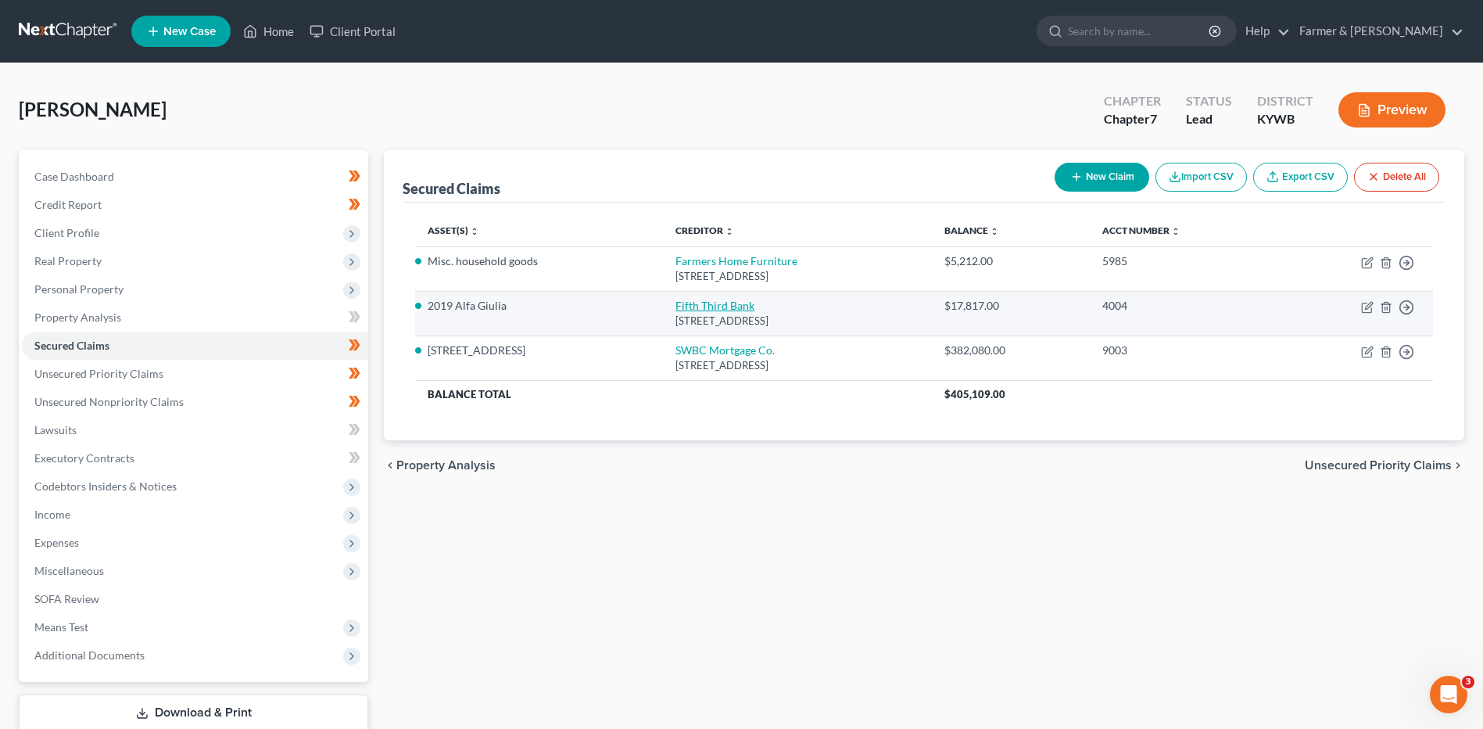
click at [675, 304] on link "Fifth Third Bank" at bounding box center [714, 305] width 79 height 13
select select "36"
select select "2"
select select "0"
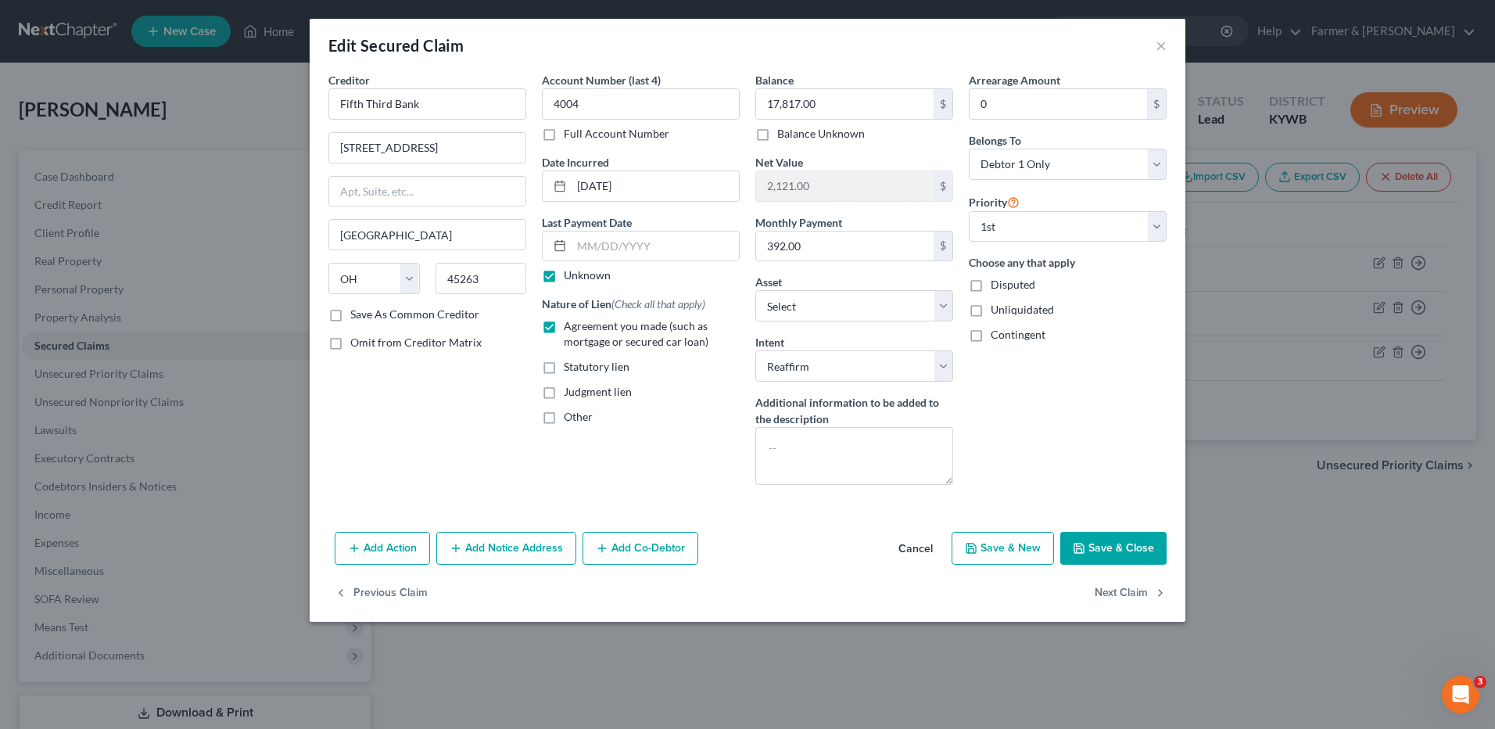
click at [1077, 550] on polyline "button" at bounding box center [1079, 550] width 5 height 4
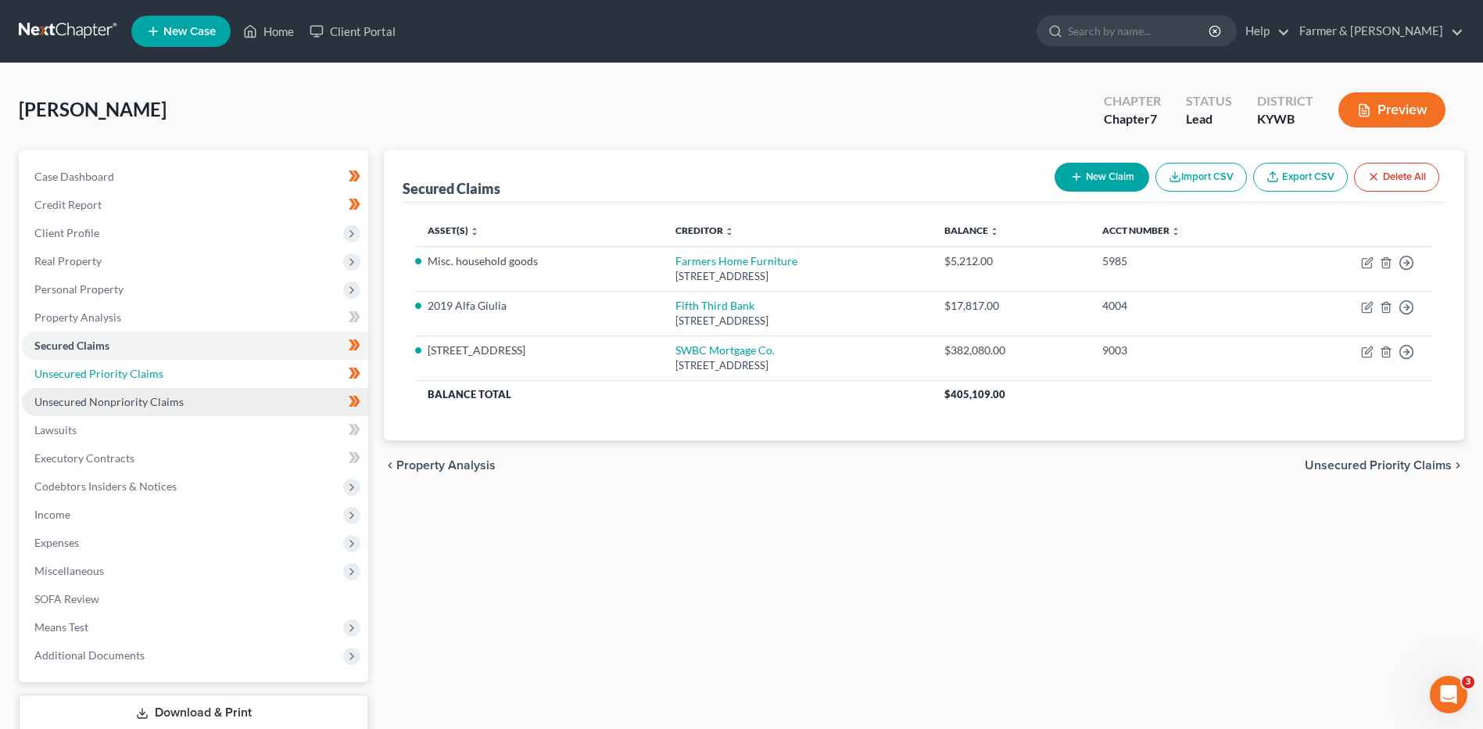
drag, startPoint x: 59, startPoint y: 368, endPoint x: 84, endPoint y: 400, distance: 41.1
click at [59, 368] on span "Unsecured Priority Claims" at bounding box center [98, 373] width 129 height 13
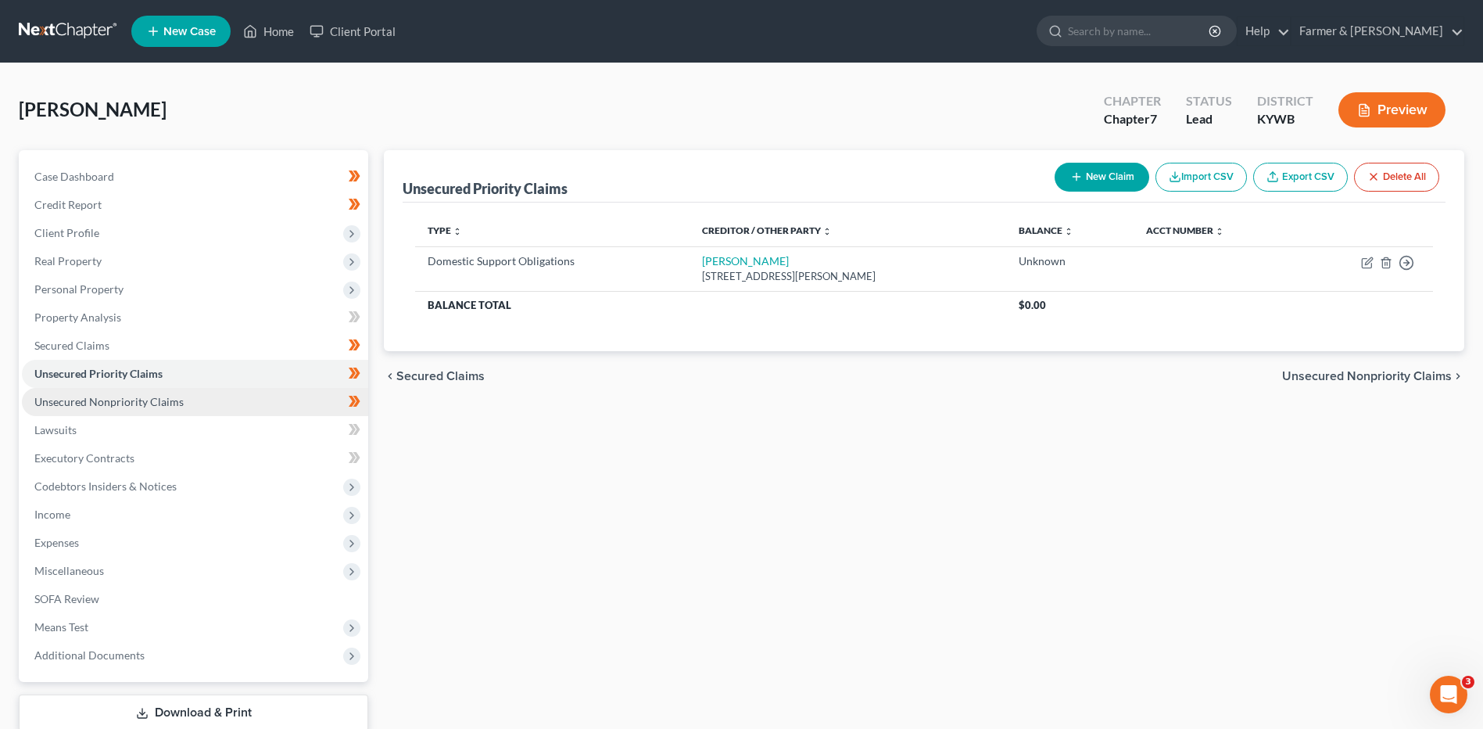
click at [86, 406] on span "Unsecured Nonpriority Claims" at bounding box center [108, 401] width 149 height 13
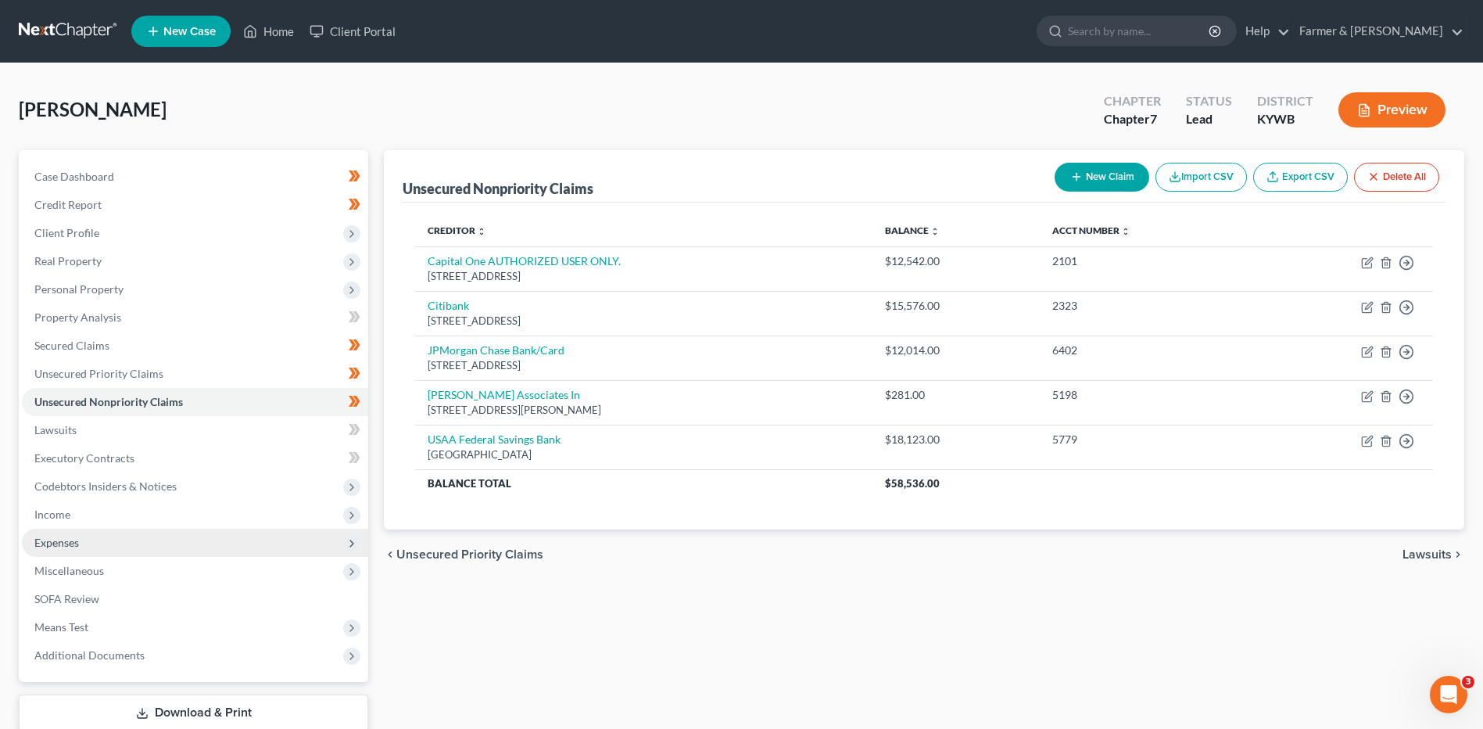
click at [104, 554] on span "Expenses" at bounding box center [195, 543] width 346 height 28
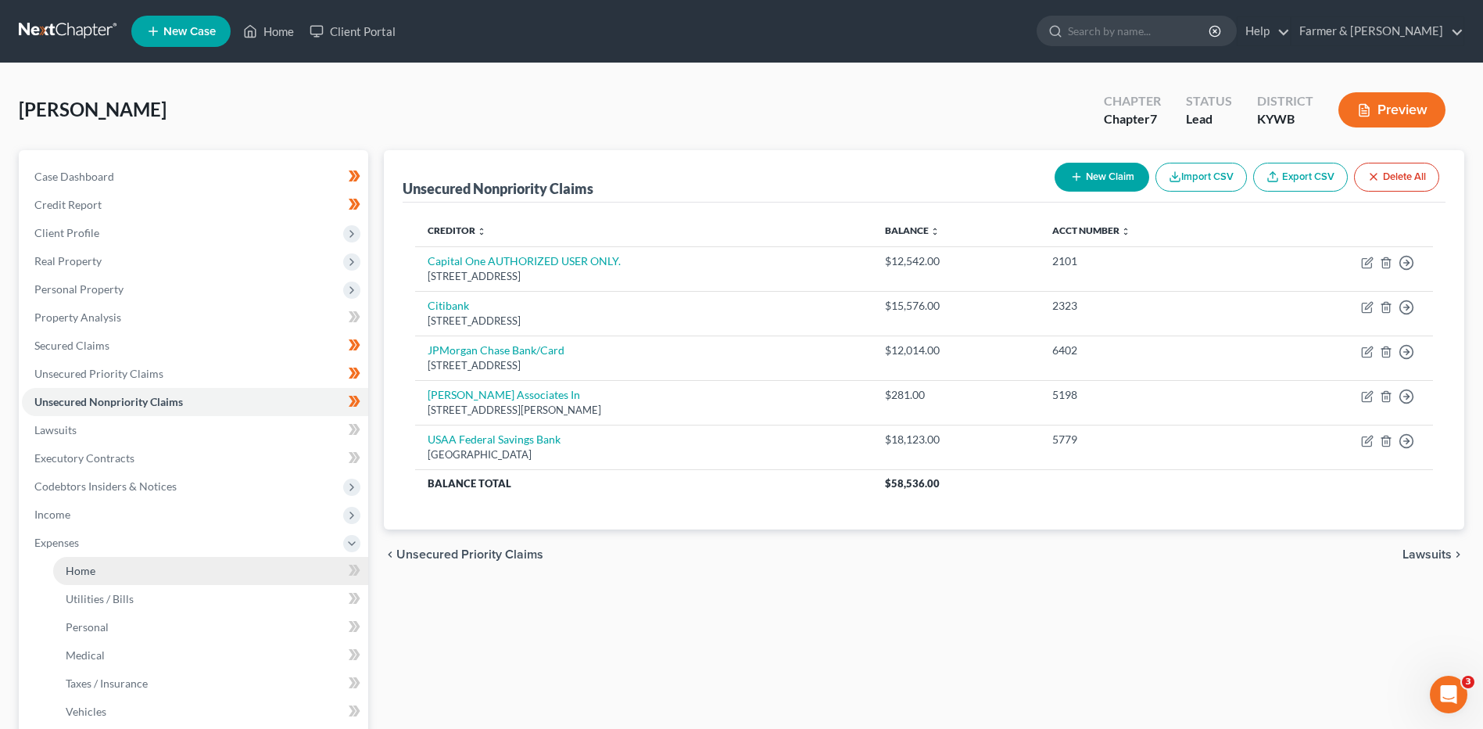
click at [101, 574] on link "Home" at bounding box center [210, 571] width 315 height 28
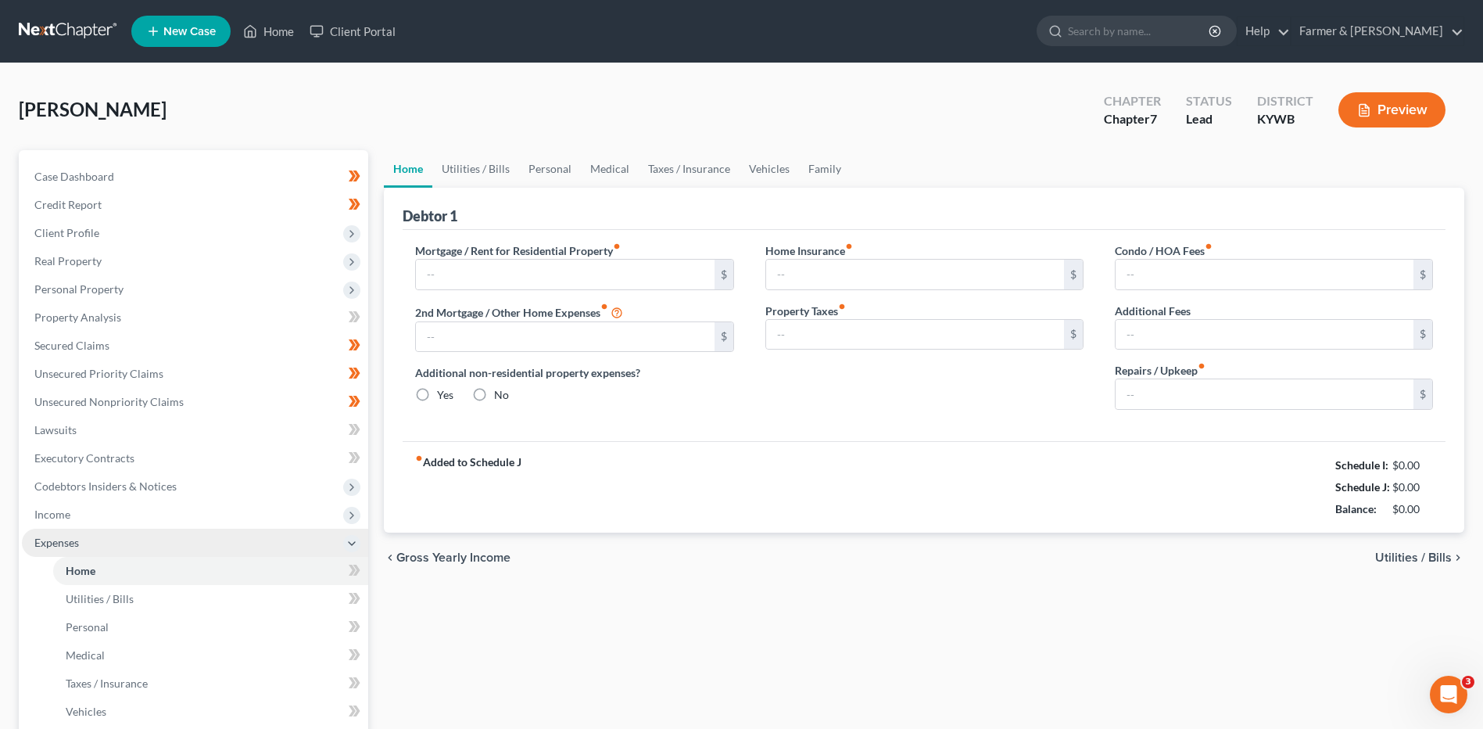
type input "665.00"
type input "0.00"
radio input "true"
type input "0.00"
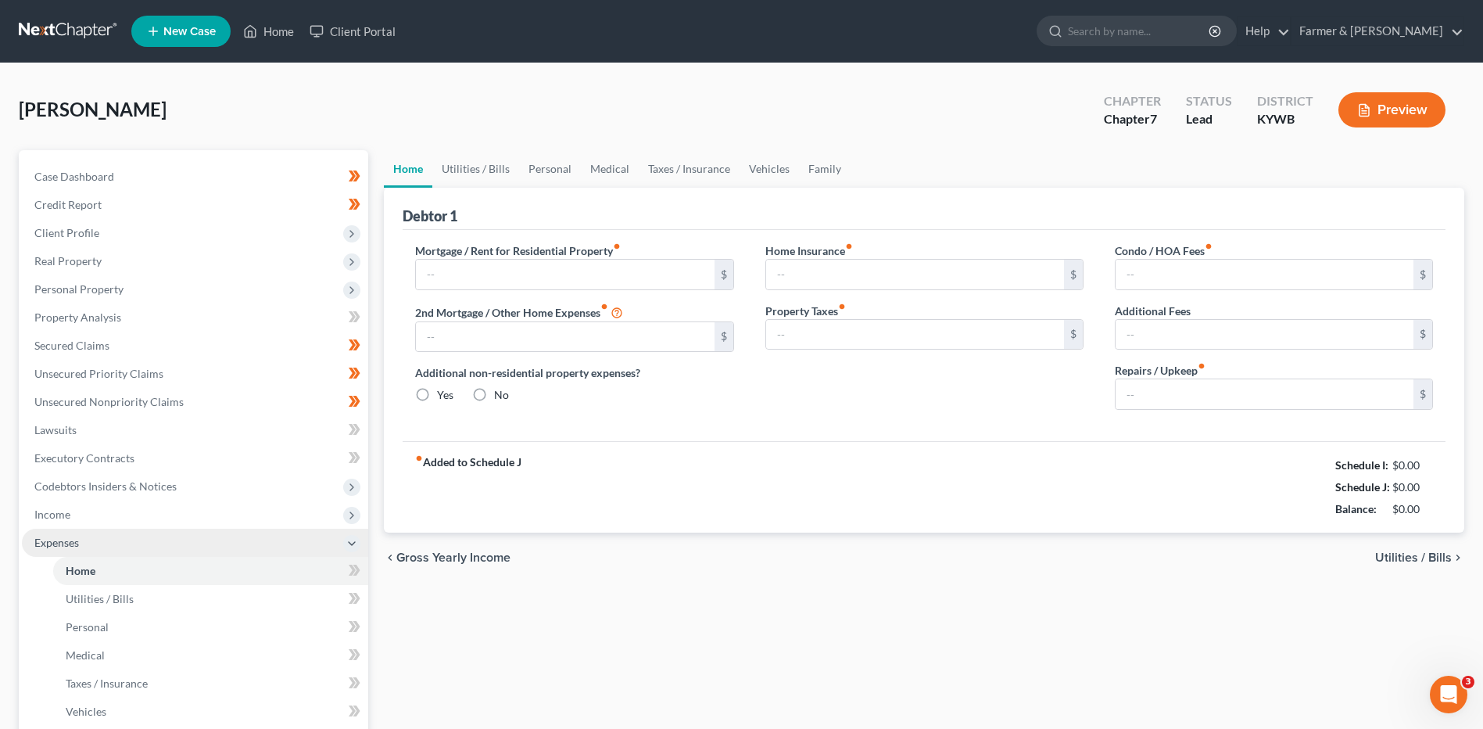
type input "0.00"
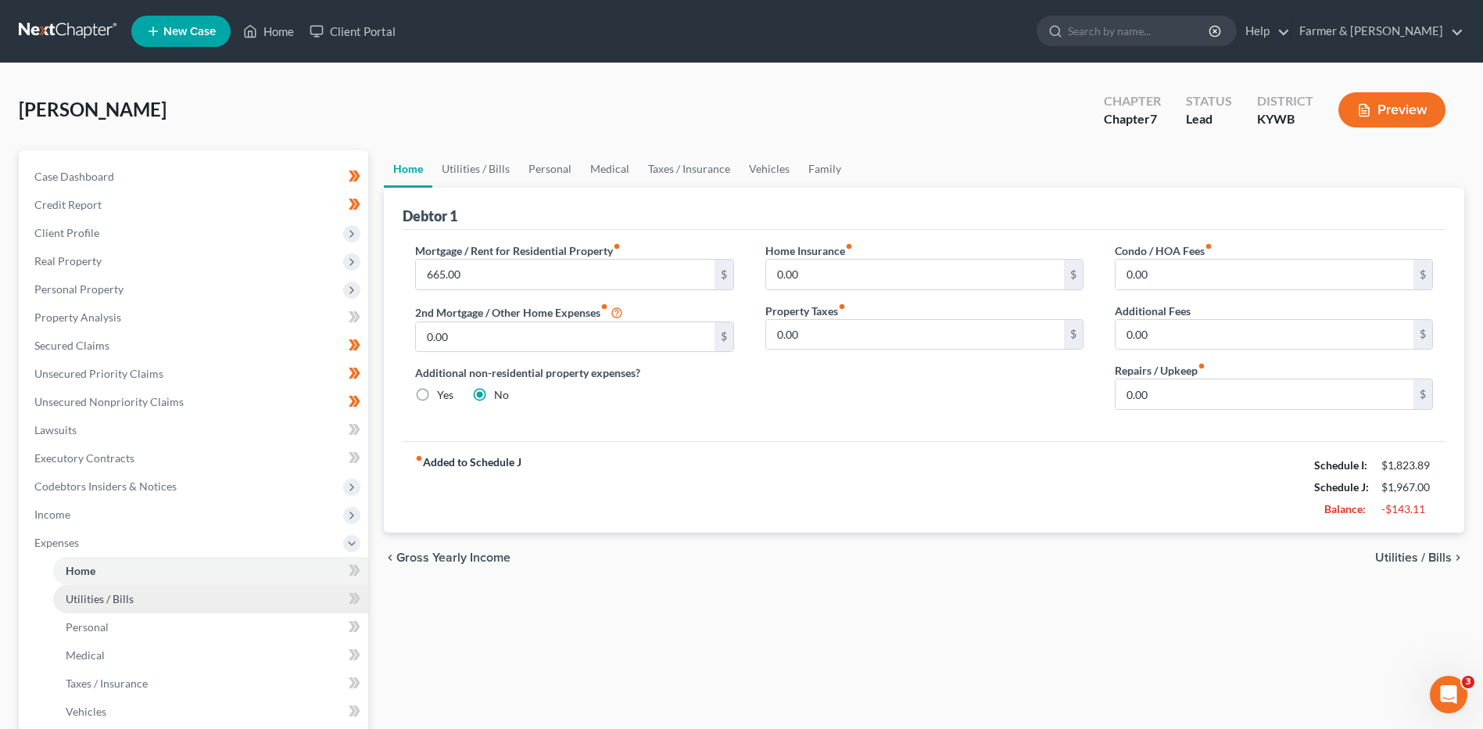
click at [101, 599] on span "Utilities / Bills" at bounding box center [100, 598] width 68 height 13
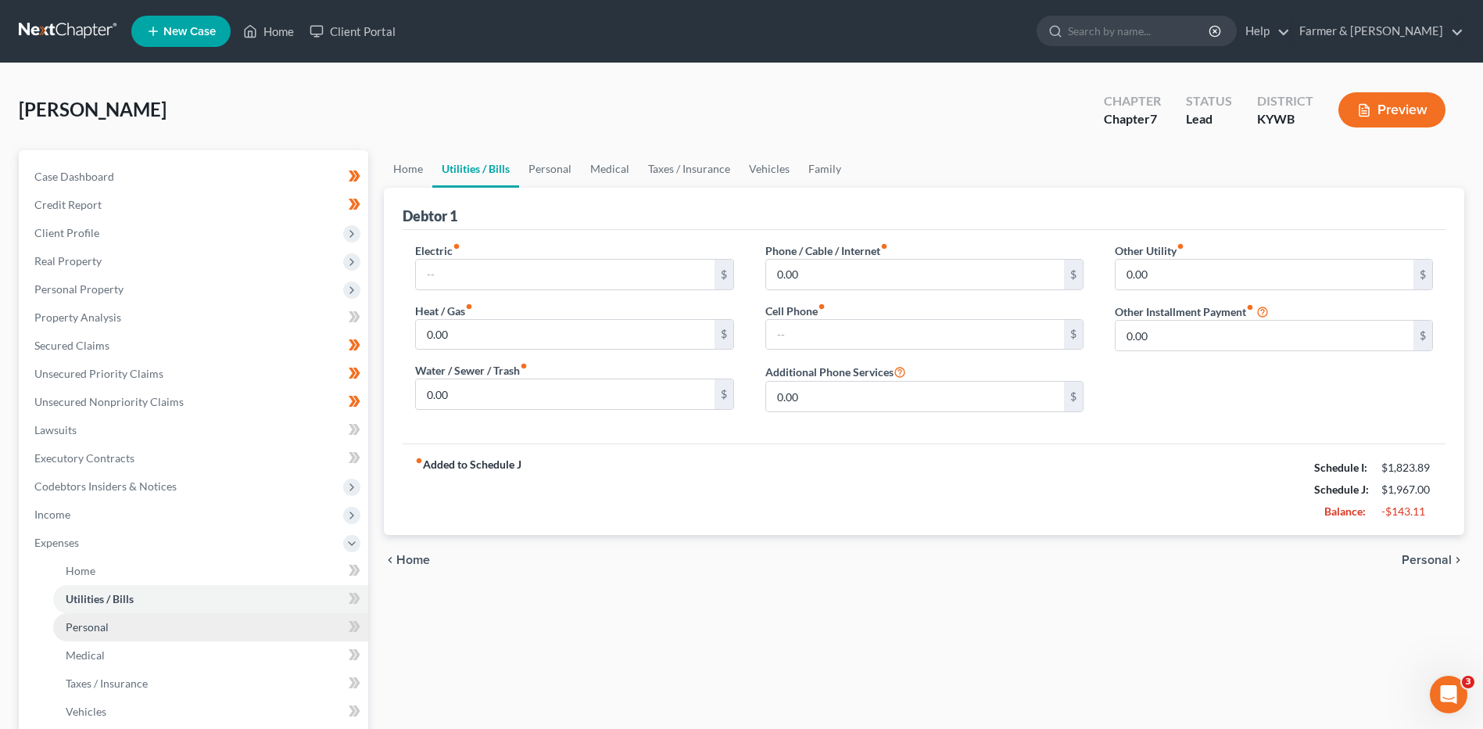
click at [104, 629] on span "Personal" at bounding box center [87, 626] width 43 height 13
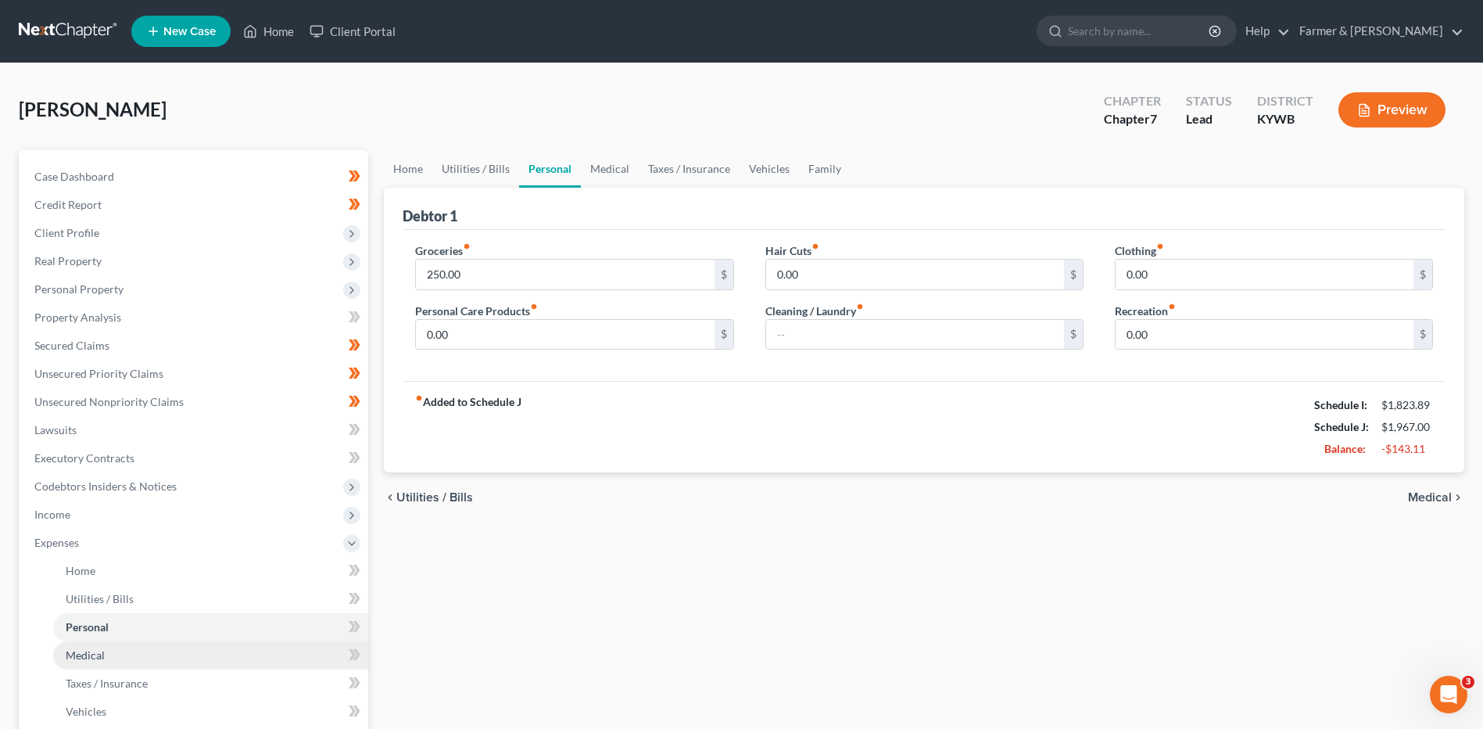
click at [103, 661] on span "Medical" at bounding box center [85, 654] width 39 height 13
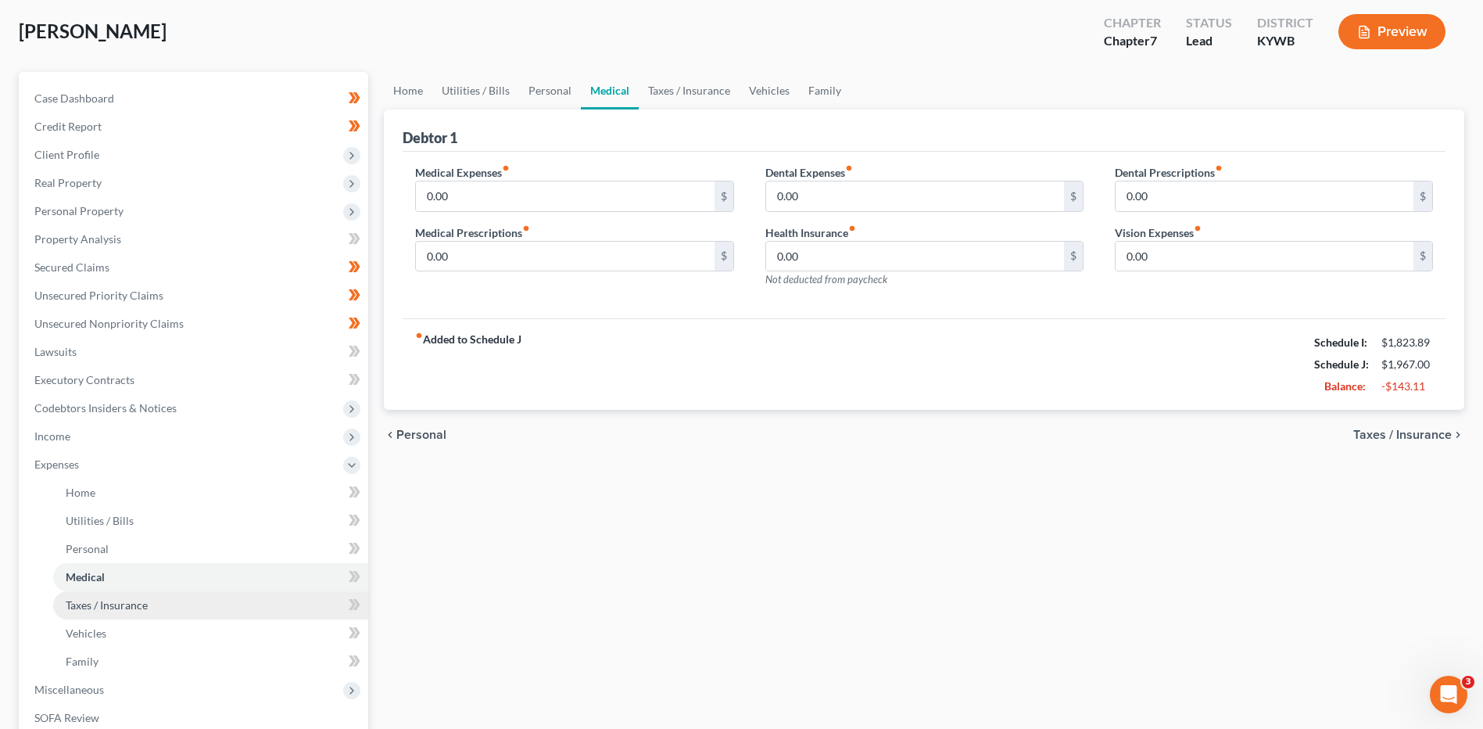
click at [128, 606] on span "Taxes / Insurance" at bounding box center [107, 604] width 82 height 13
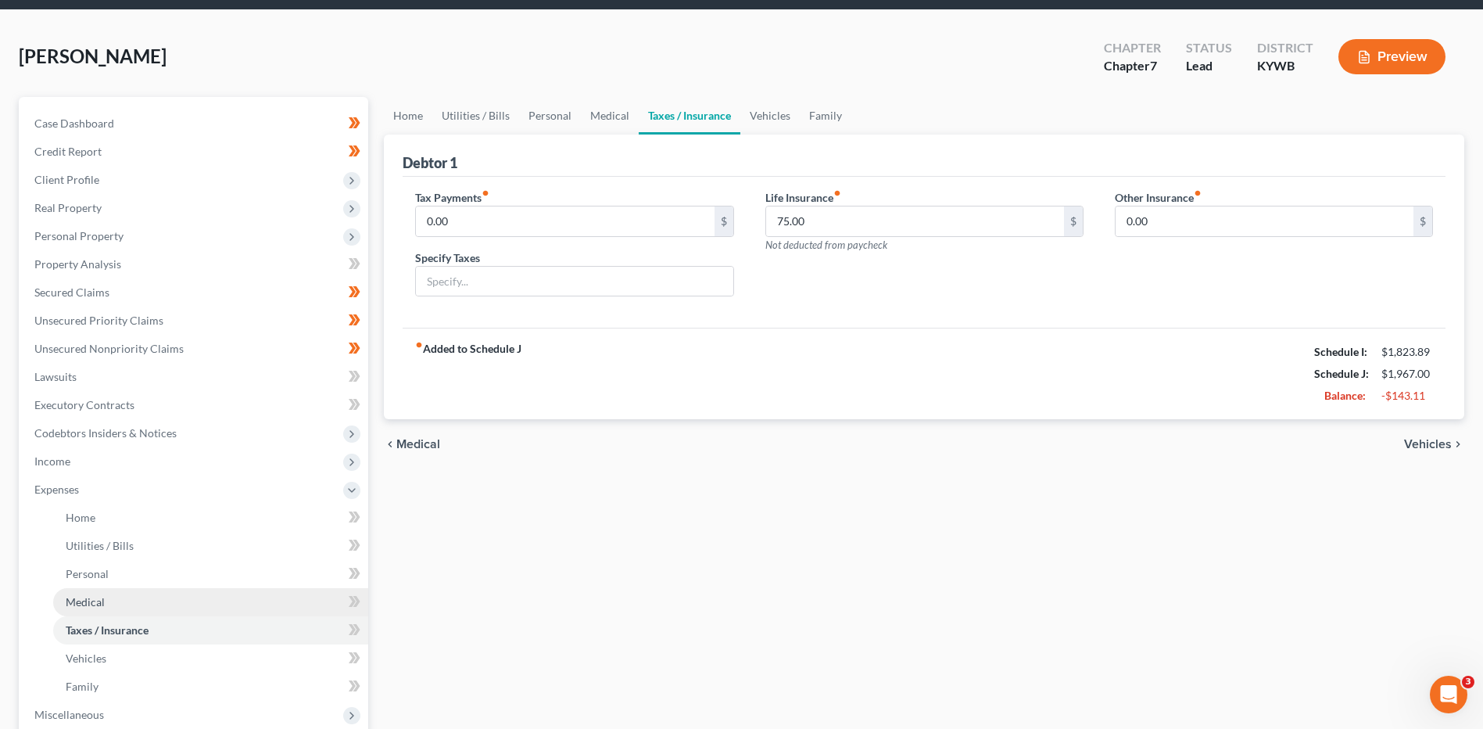
scroll to position [78, 0]
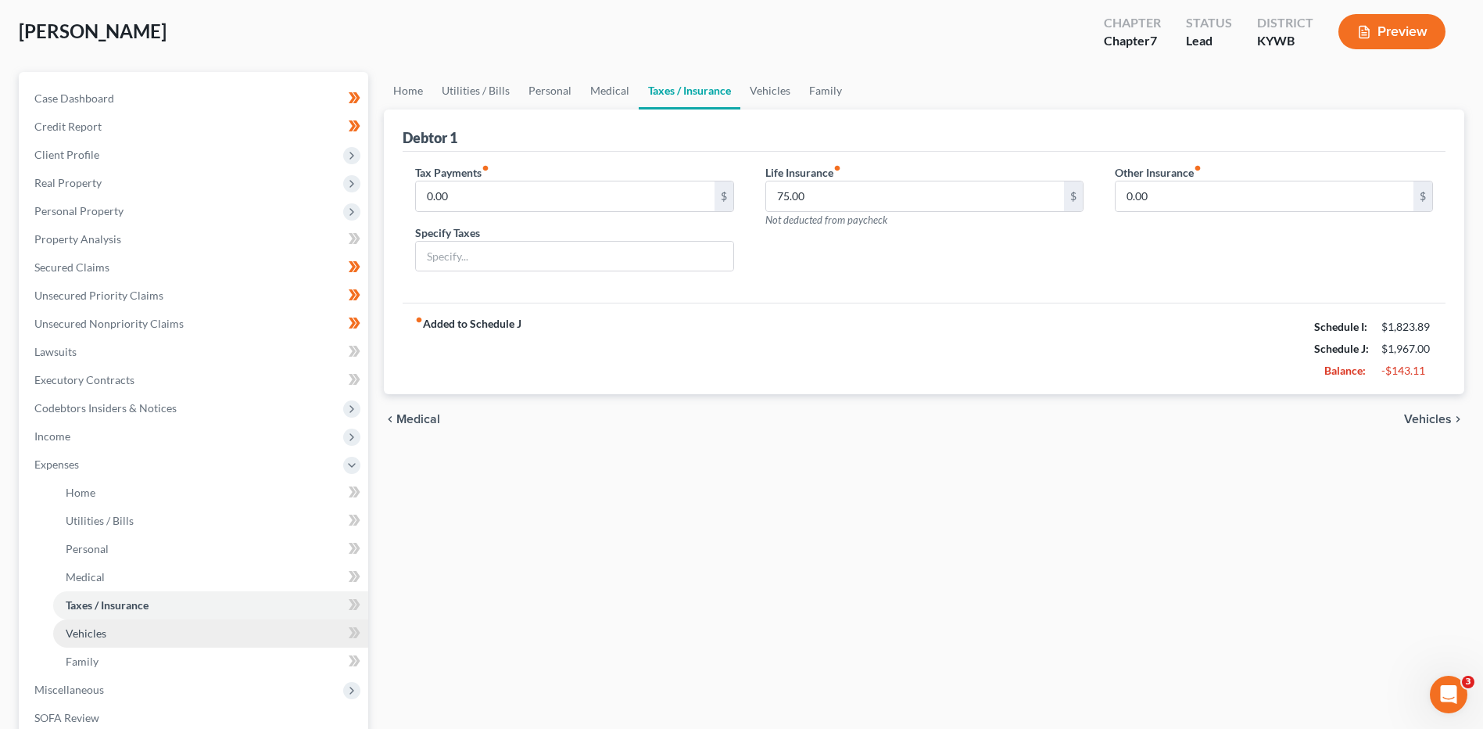
click at [116, 638] on link "Vehicles" at bounding box center [210, 633] width 315 height 28
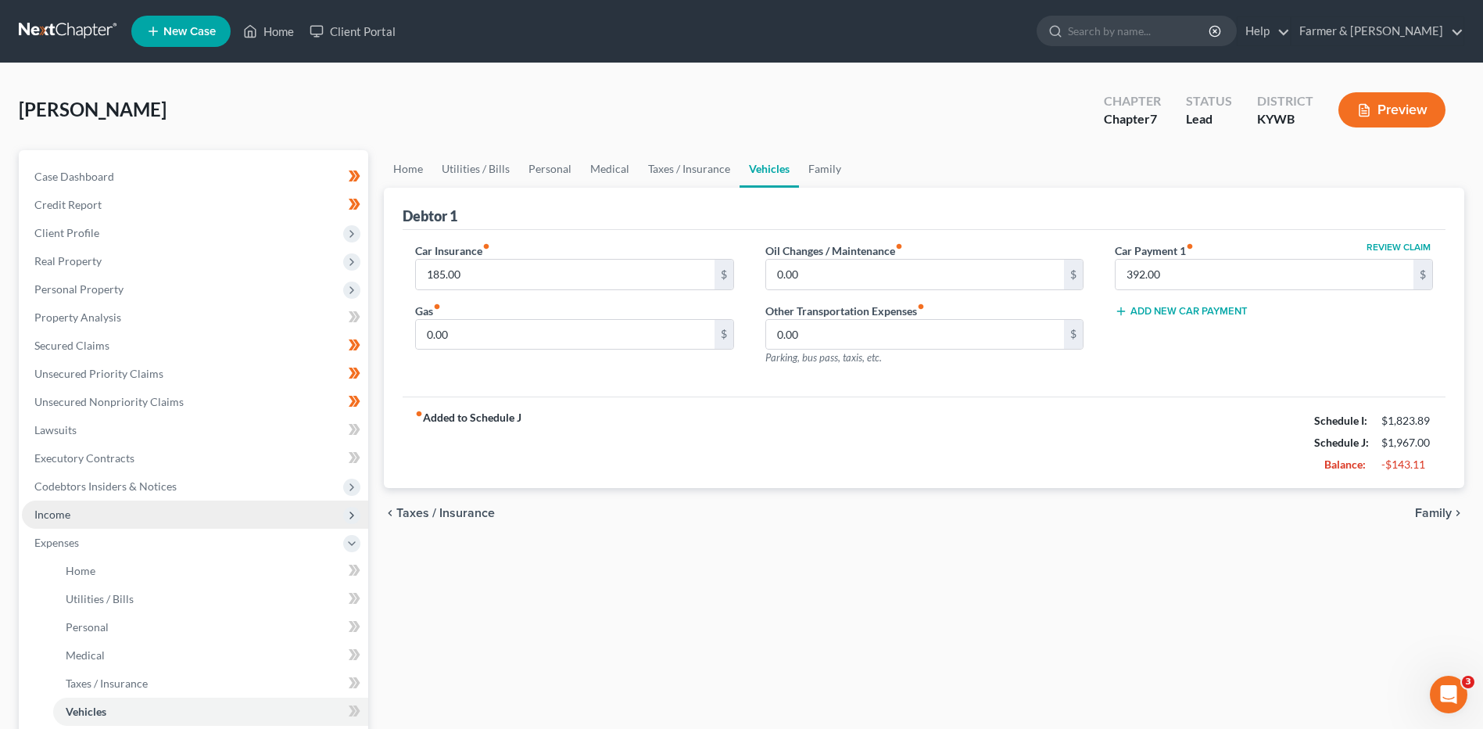
click at [123, 518] on span "Income" at bounding box center [195, 514] width 346 height 28
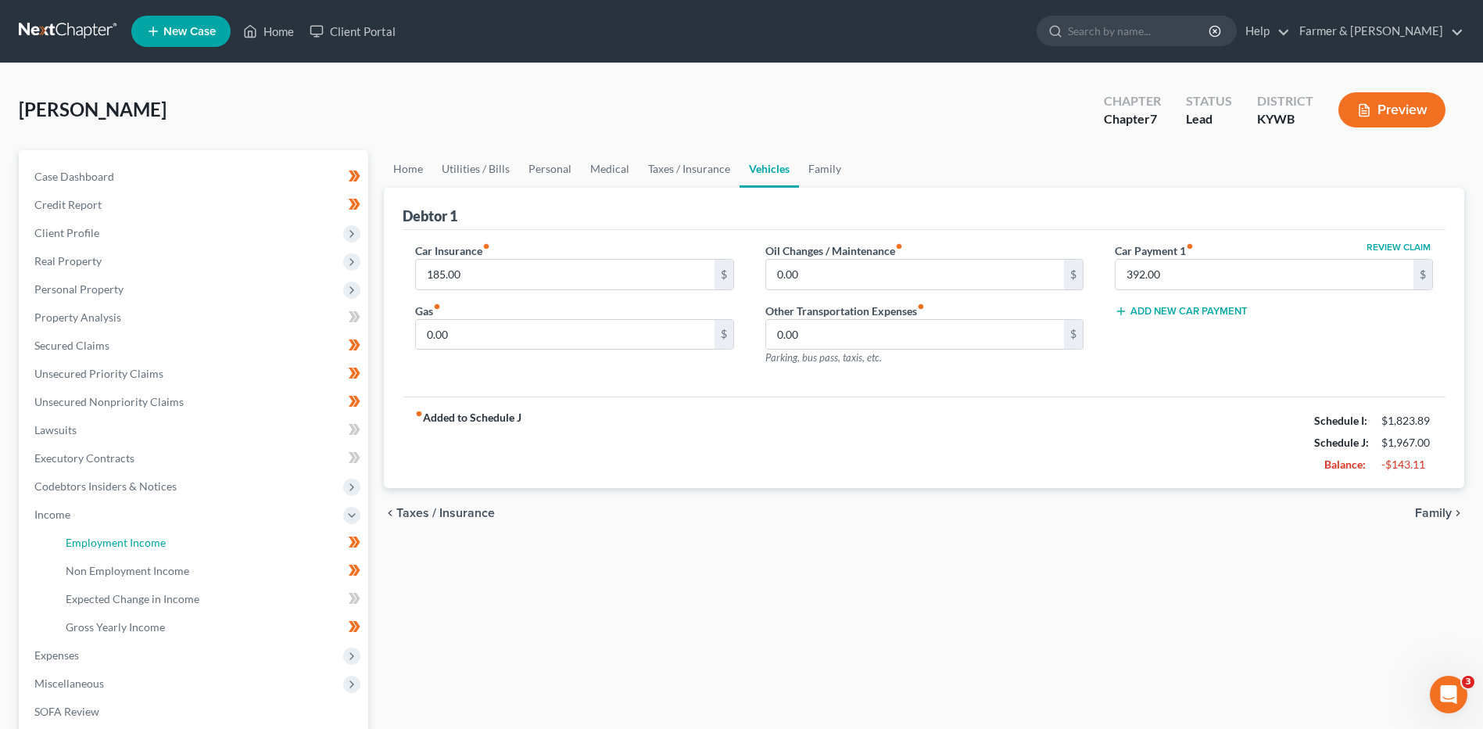
drag, startPoint x: 127, startPoint y: 537, endPoint x: 1055, endPoint y: 492, distance: 929.9
click at [127, 537] on span "Employment Income" at bounding box center [116, 542] width 100 height 13
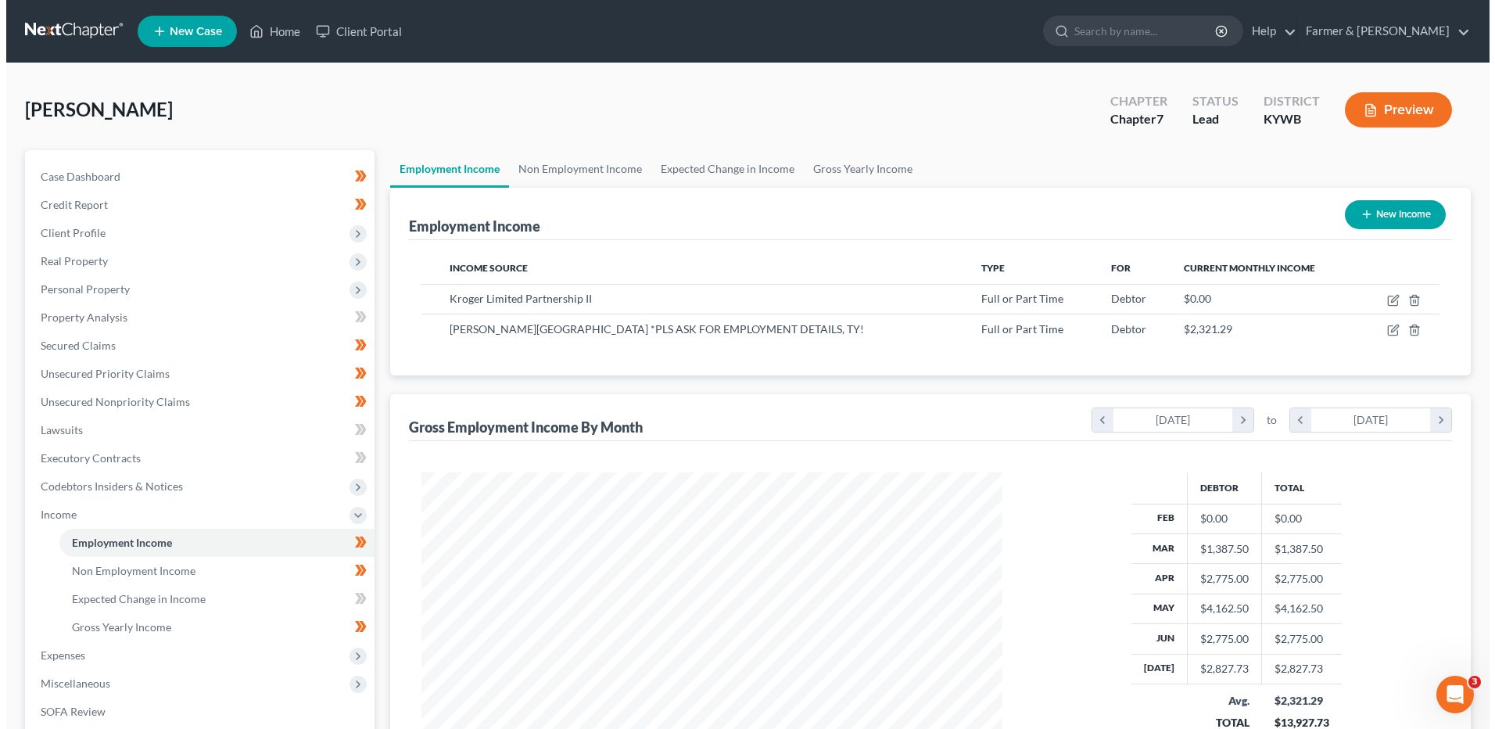
scroll to position [290, 611]
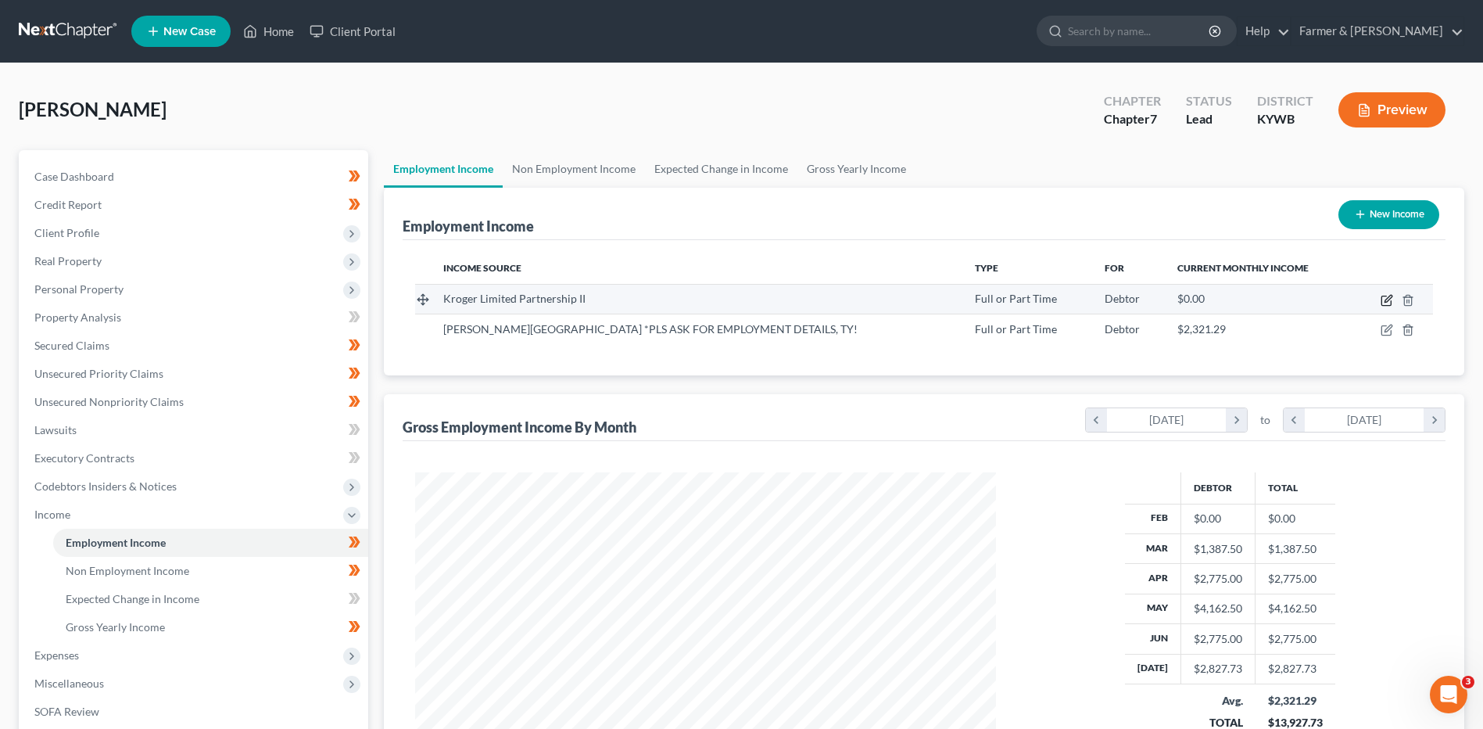
click at [1384, 300] on icon "button" at bounding box center [1387, 300] width 13 height 13
select select "0"
select select "36"
select select "3"
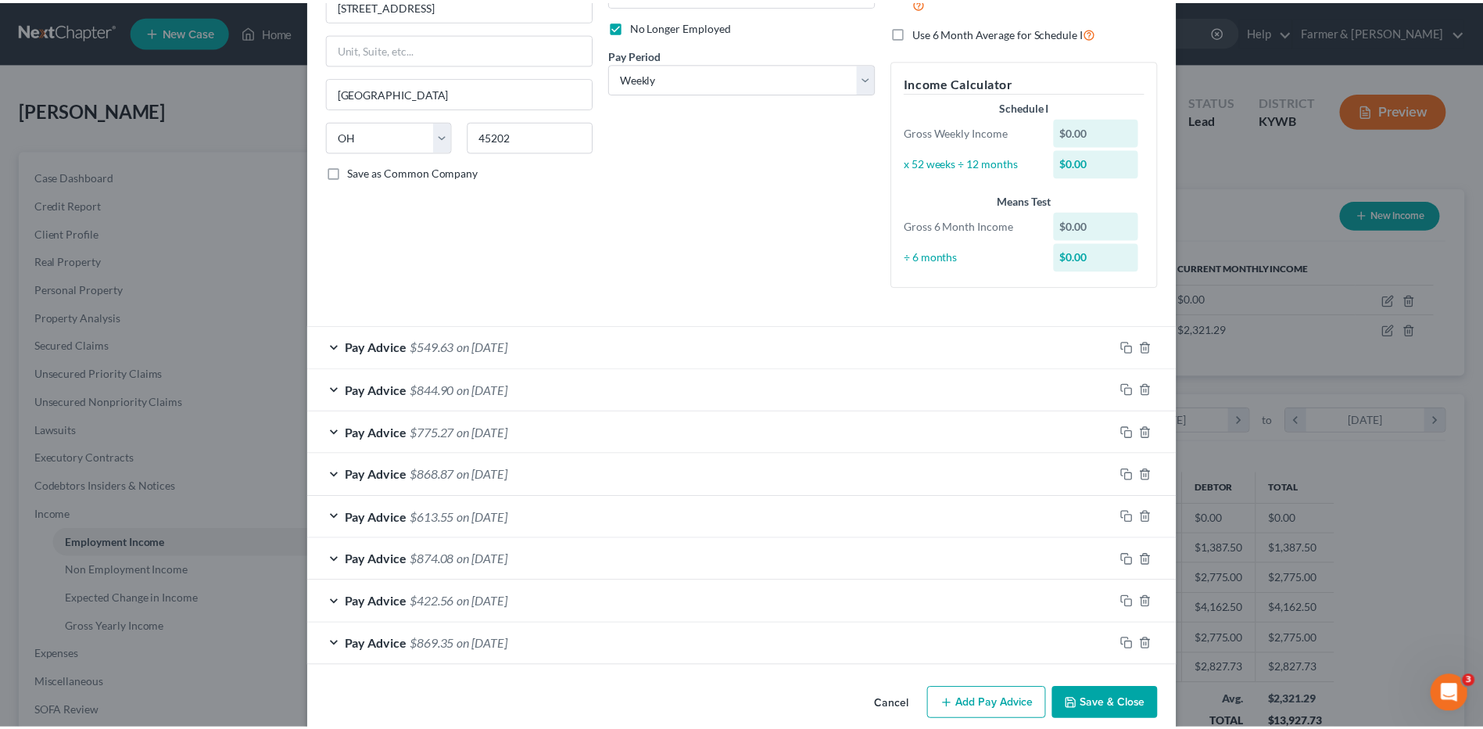
scroll to position [225, 0]
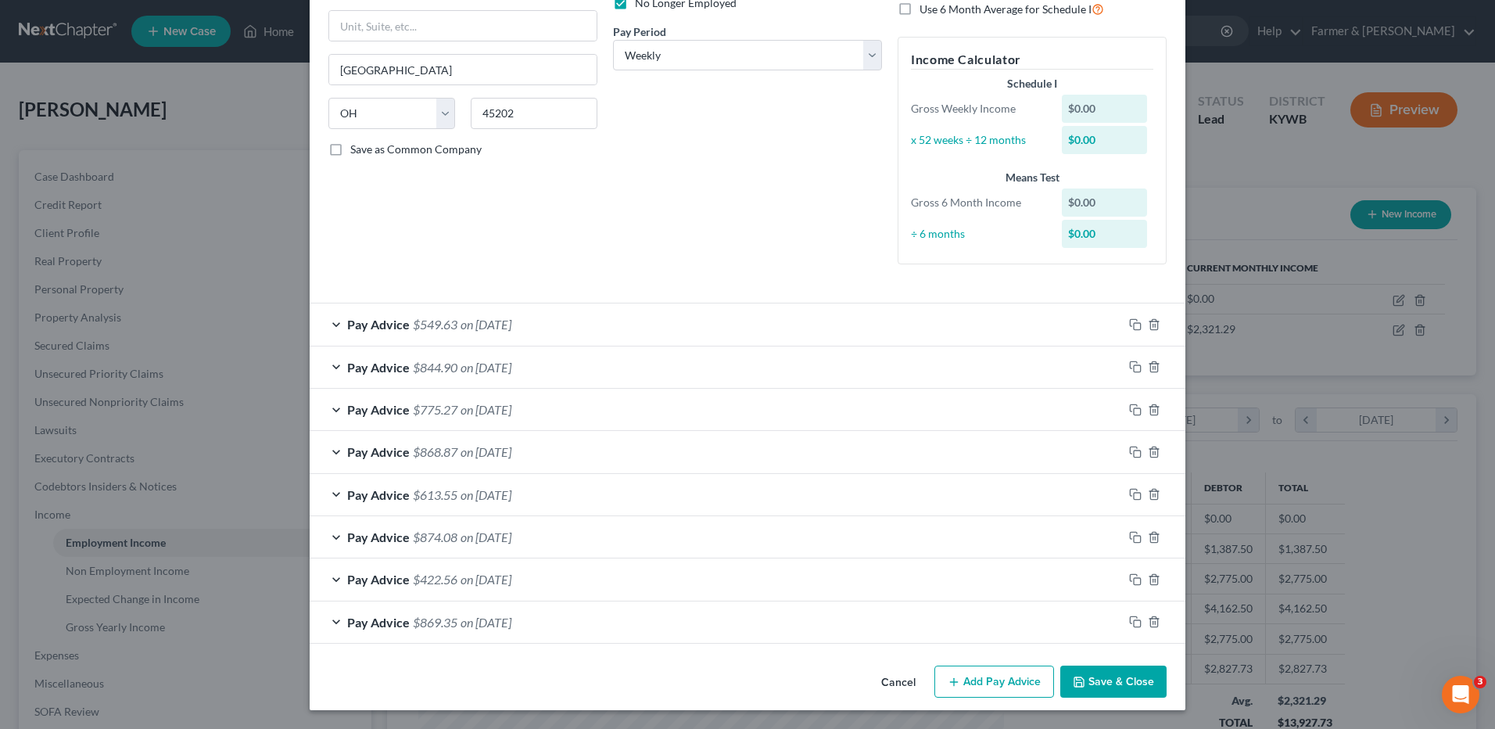
click at [898, 685] on button "Cancel" at bounding box center [898, 682] width 59 height 31
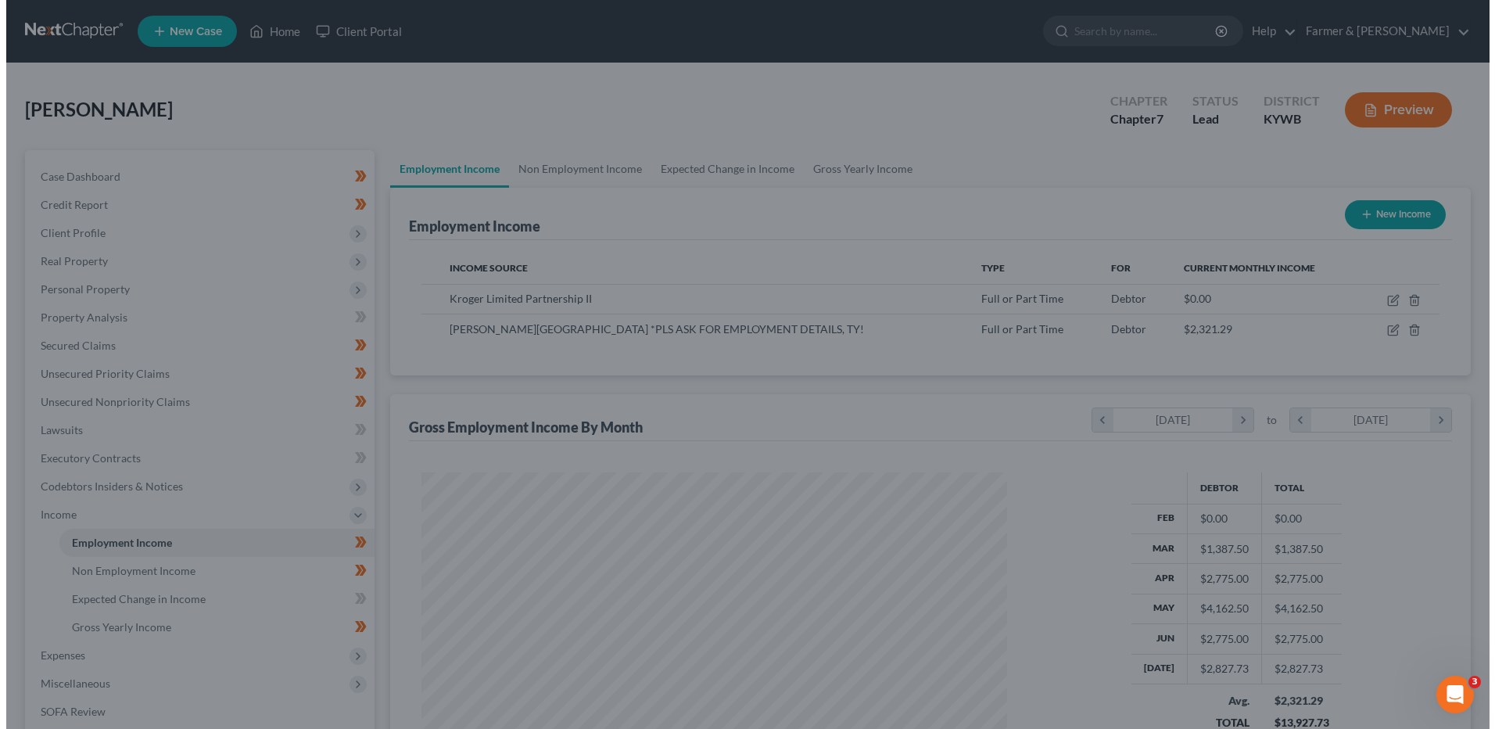
scroll to position [781538, 781216]
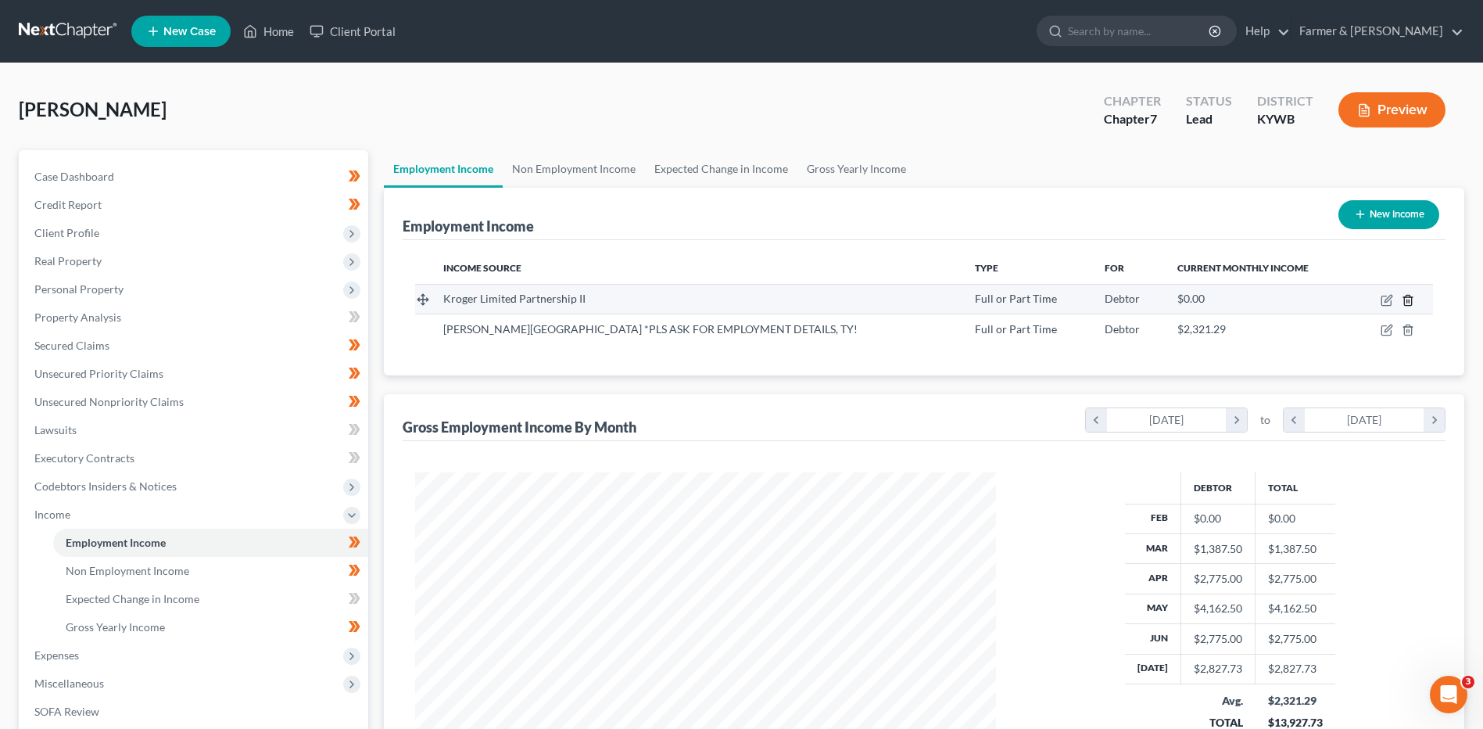
click at [1413, 303] on icon "button" at bounding box center [1408, 300] width 13 height 13
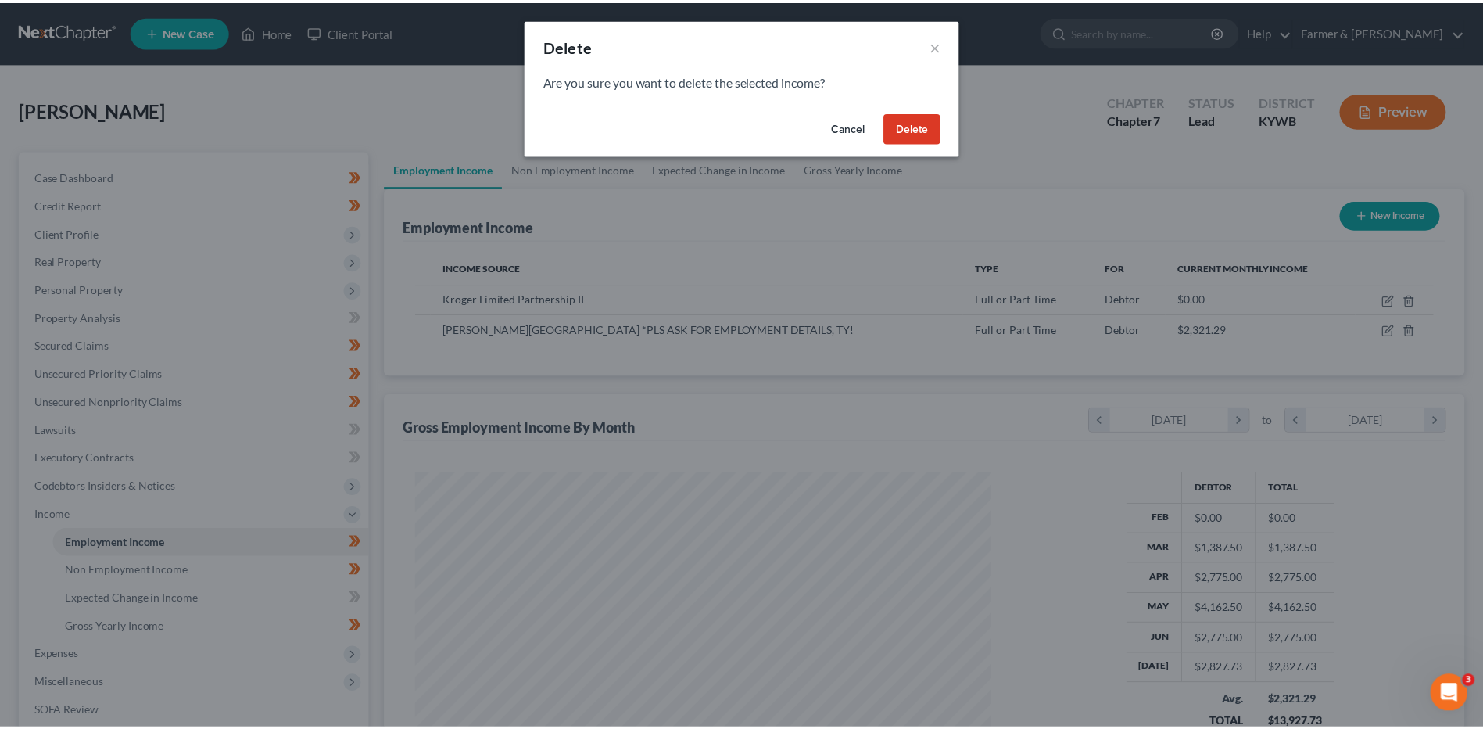
scroll to position [292, 618]
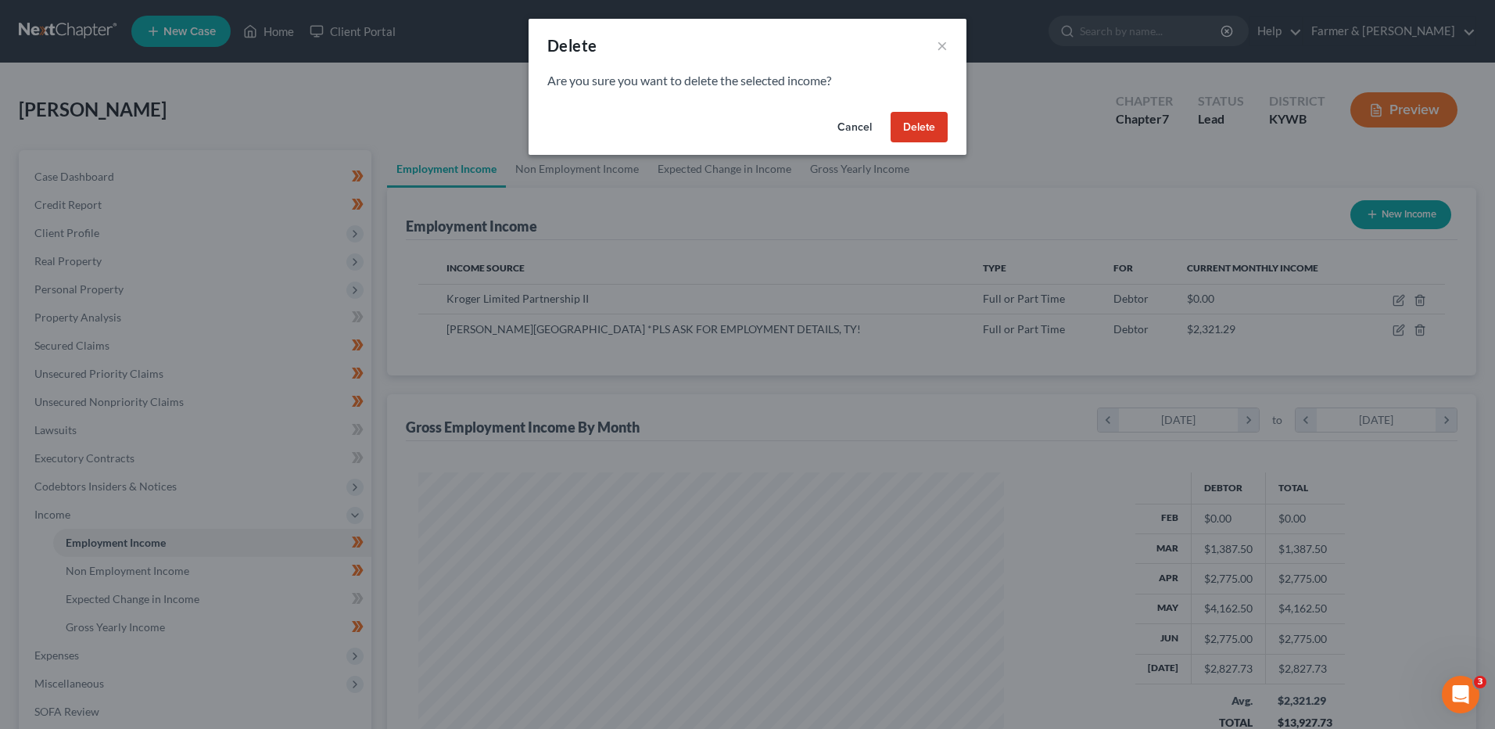
click at [919, 127] on button "Delete" at bounding box center [919, 127] width 57 height 31
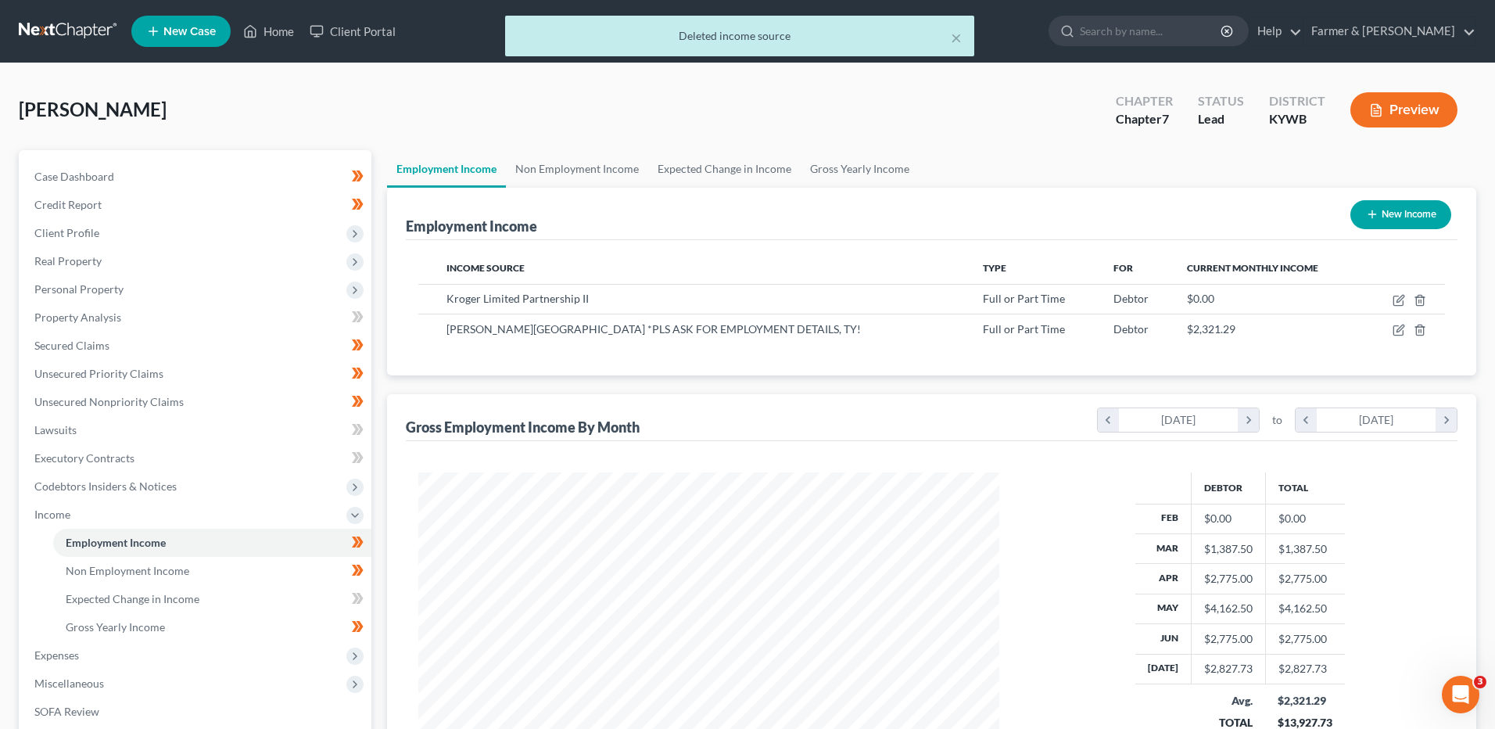
scroll to position [781538, 781216]
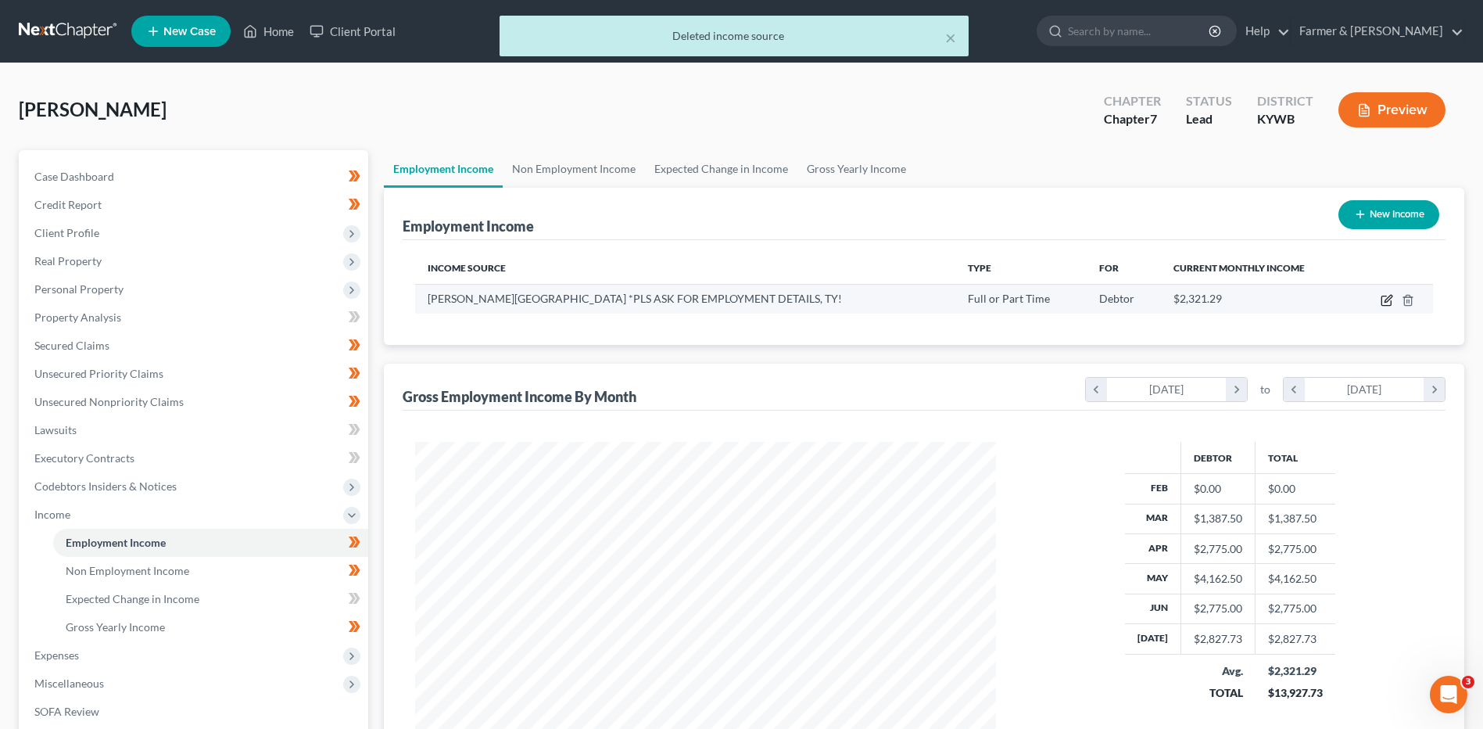
click at [1386, 303] on icon "button" at bounding box center [1387, 300] width 13 height 13
select select "0"
select select "18"
select select "0"
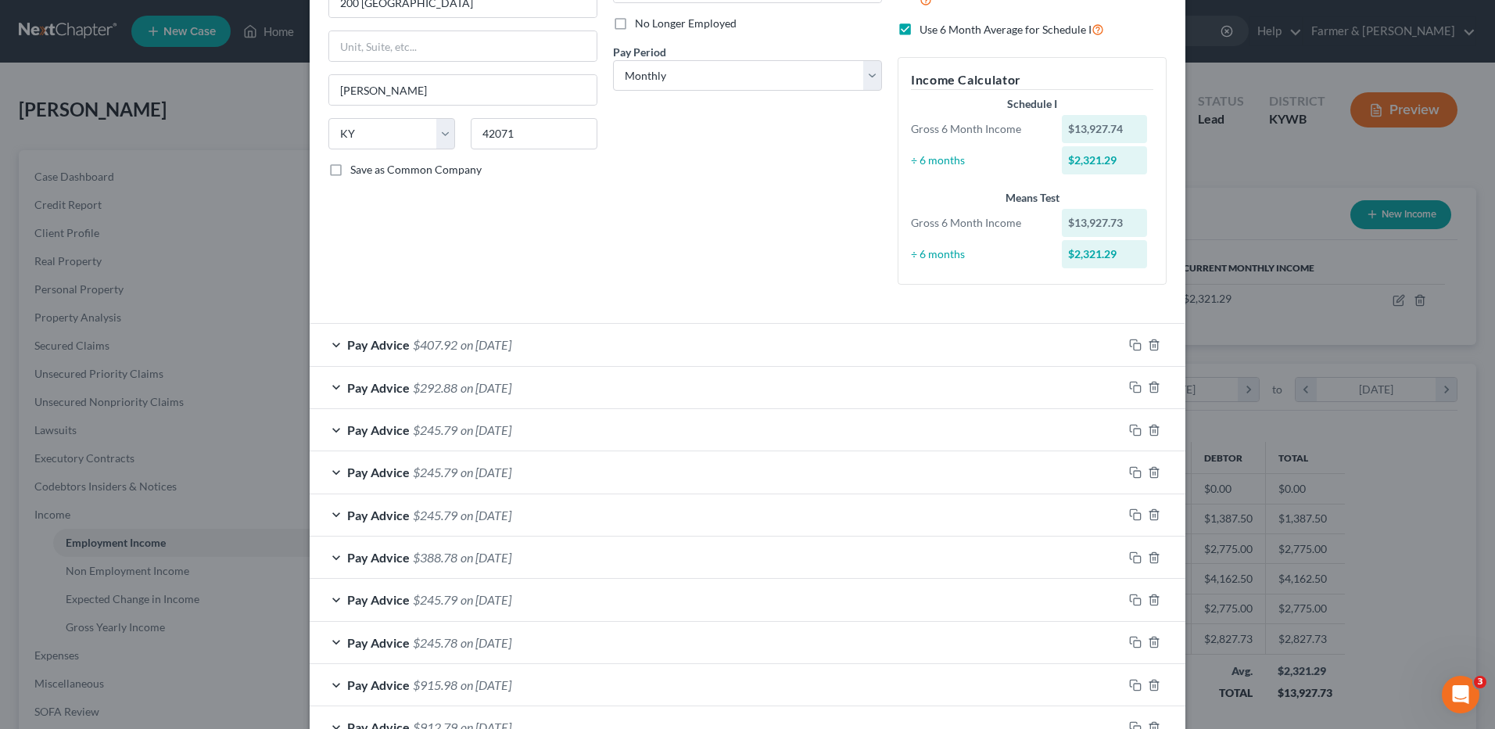
scroll to position [0, 0]
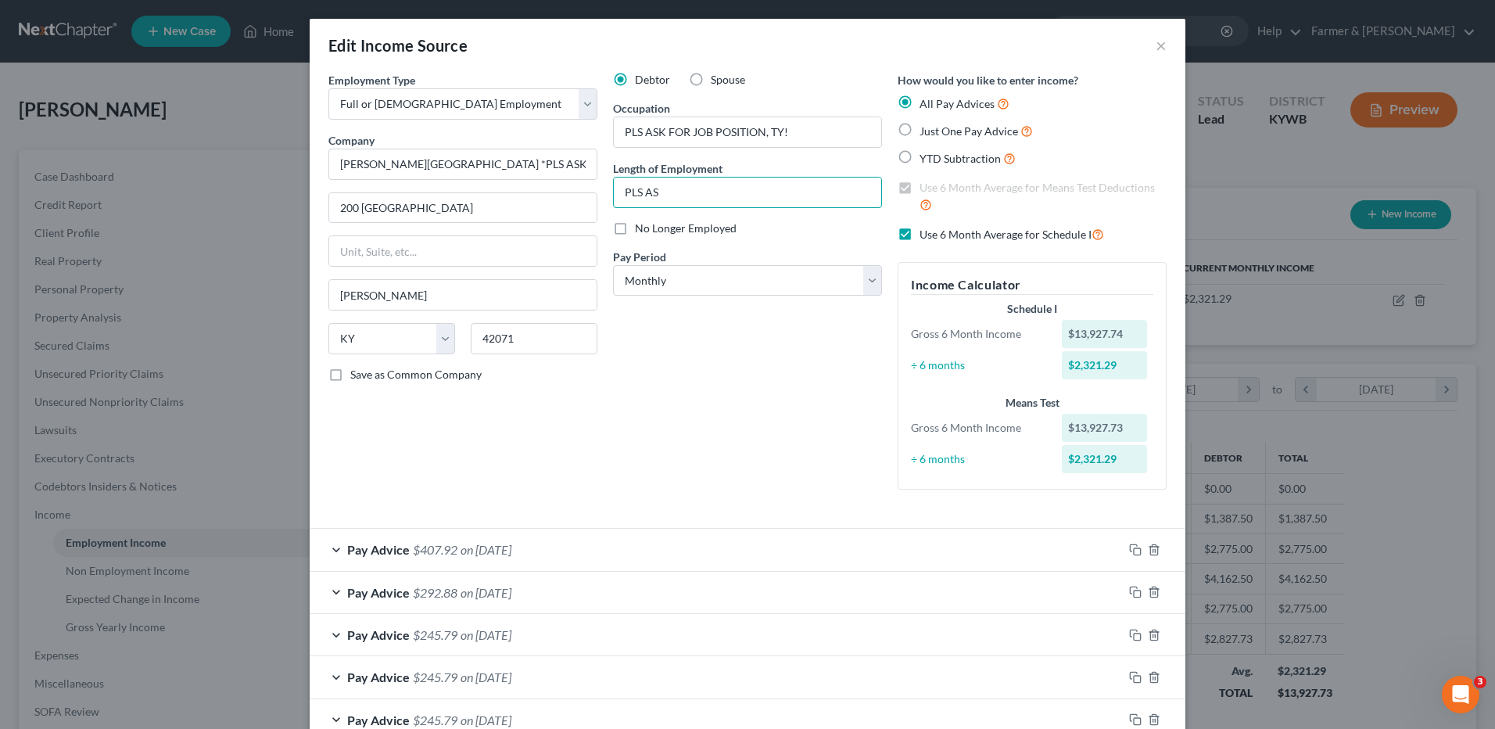
drag, startPoint x: 665, startPoint y: 199, endPoint x: 589, endPoint y: 190, distance: 76.4
click at [589, 190] on div "Employment Type * Select Full or [DEMOGRAPHIC_DATA] Employment Self Employment …" at bounding box center [748, 293] width 854 height 443
type input "5 months"
click at [657, 272] on select "Select Monthly Twice Monthly Every Other Week Weekly" at bounding box center [747, 280] width 269 height 31
click at [658, 285] on select "Select Monthly Twice Monthly Every Other Week Weekly" at bounding box center [747, 280] width 269 height 31
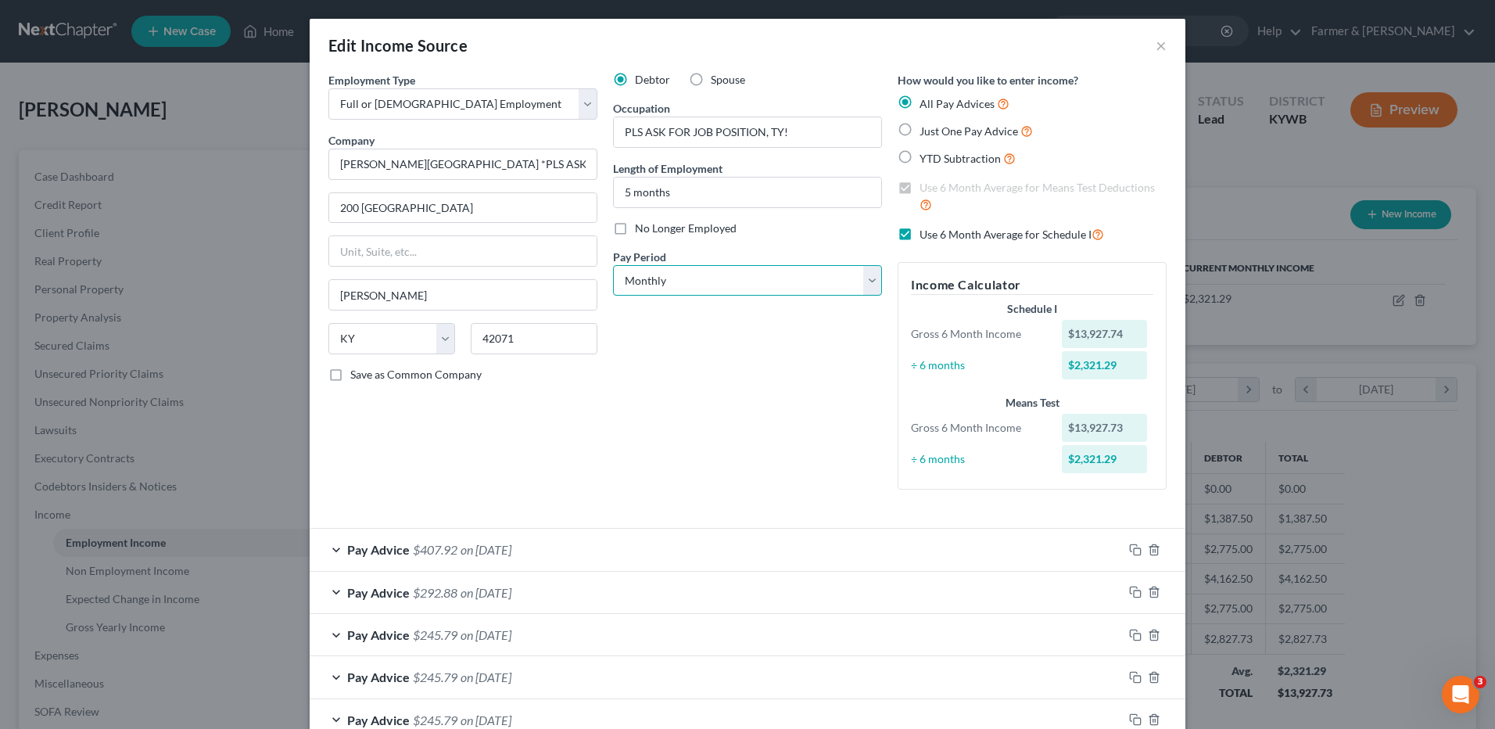
select select "2"
click at [613, 265] on select "Select Monthly Twice Monthly Every Other Week Weekly" at bounding box center [747, 280] width 269 height 31
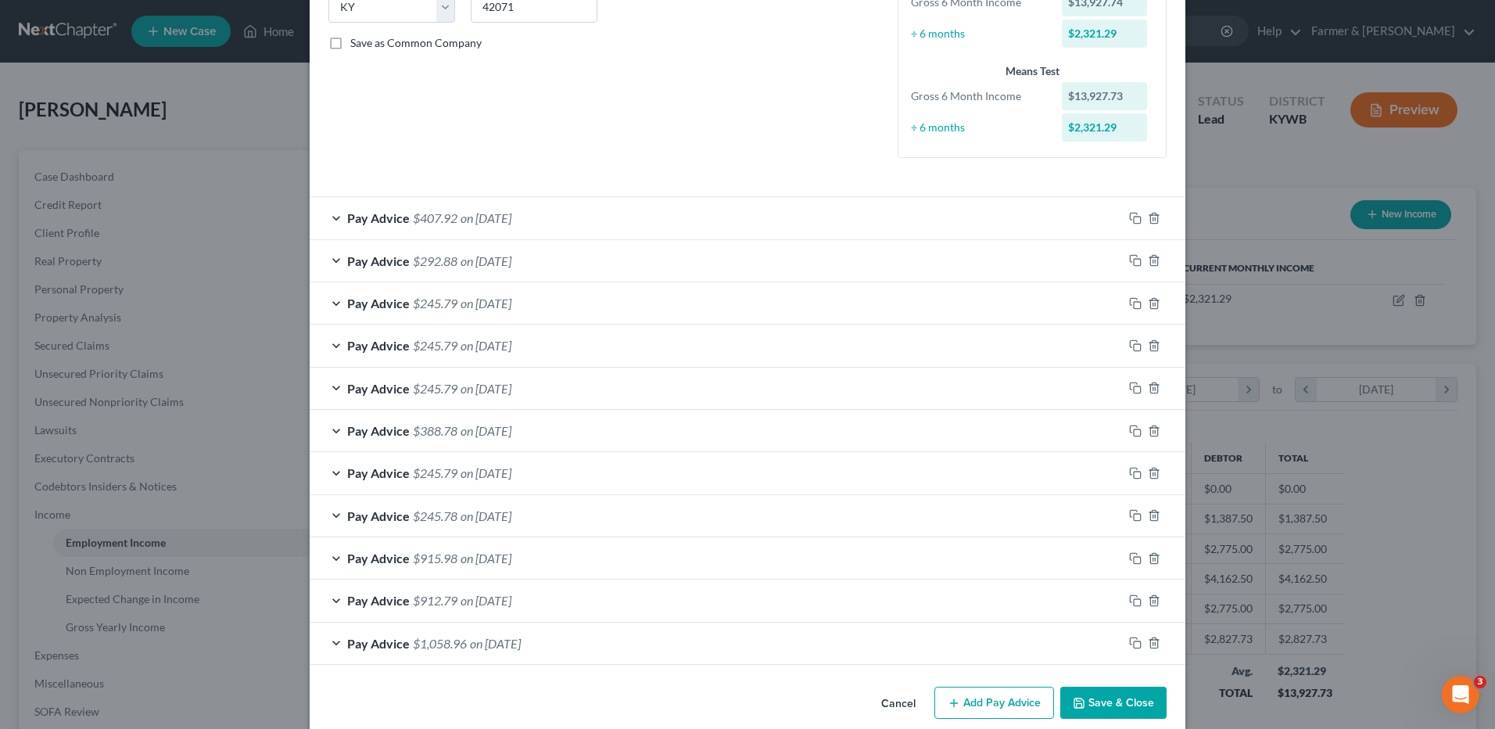
scroll to position [353, 0]
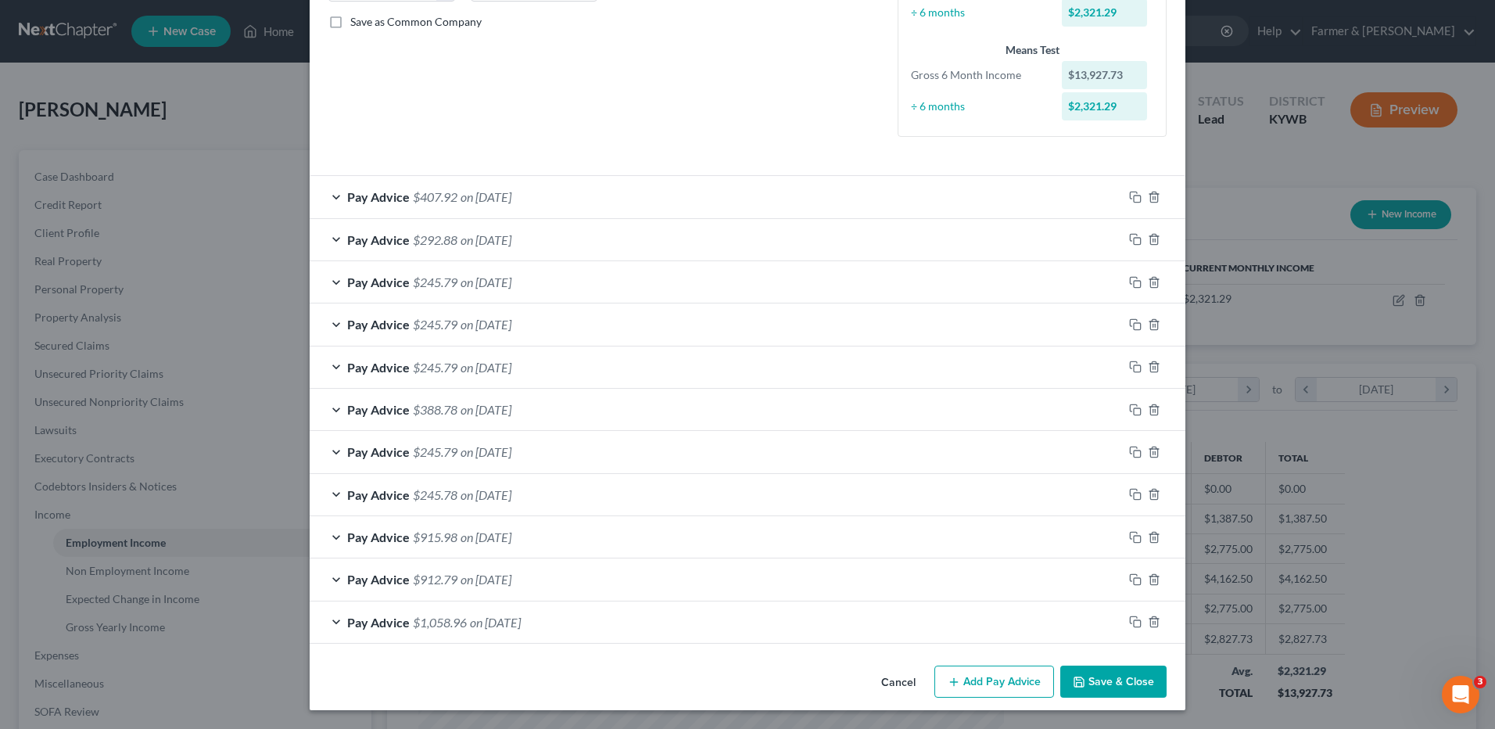
click at [460, 406] on span "on [DATE]" at bounding box center [485, 409] width 51 height 15
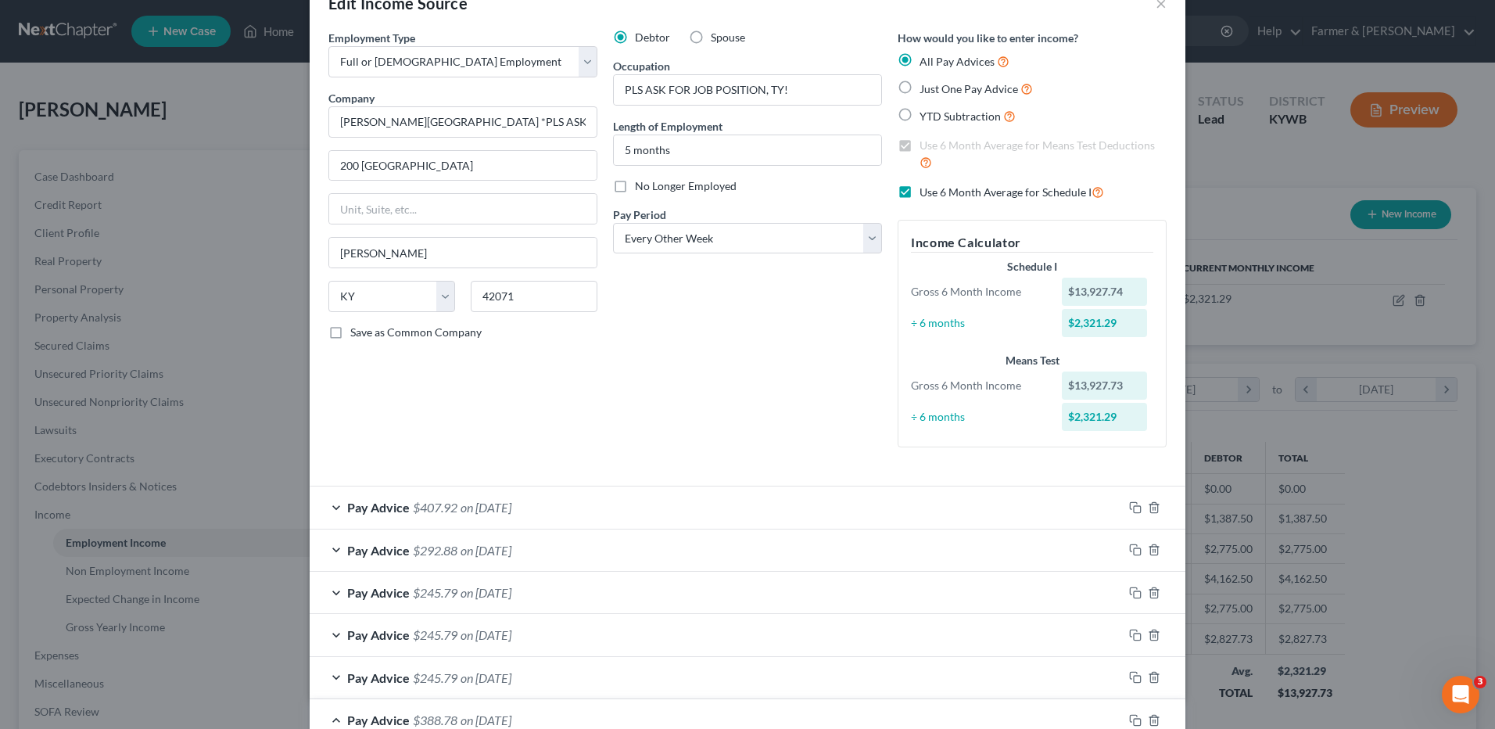
scroll to position [40, 0]
click at [919, 195] on label "Use 6 Month Average for Schedule I" at bounding box center [1011, 194] width 185 height 18
click at [926, 195] on input "Use 6 Month Average for Schedule I" at bounding box center [931, 190] width 10 height 10
checkbox input "false"
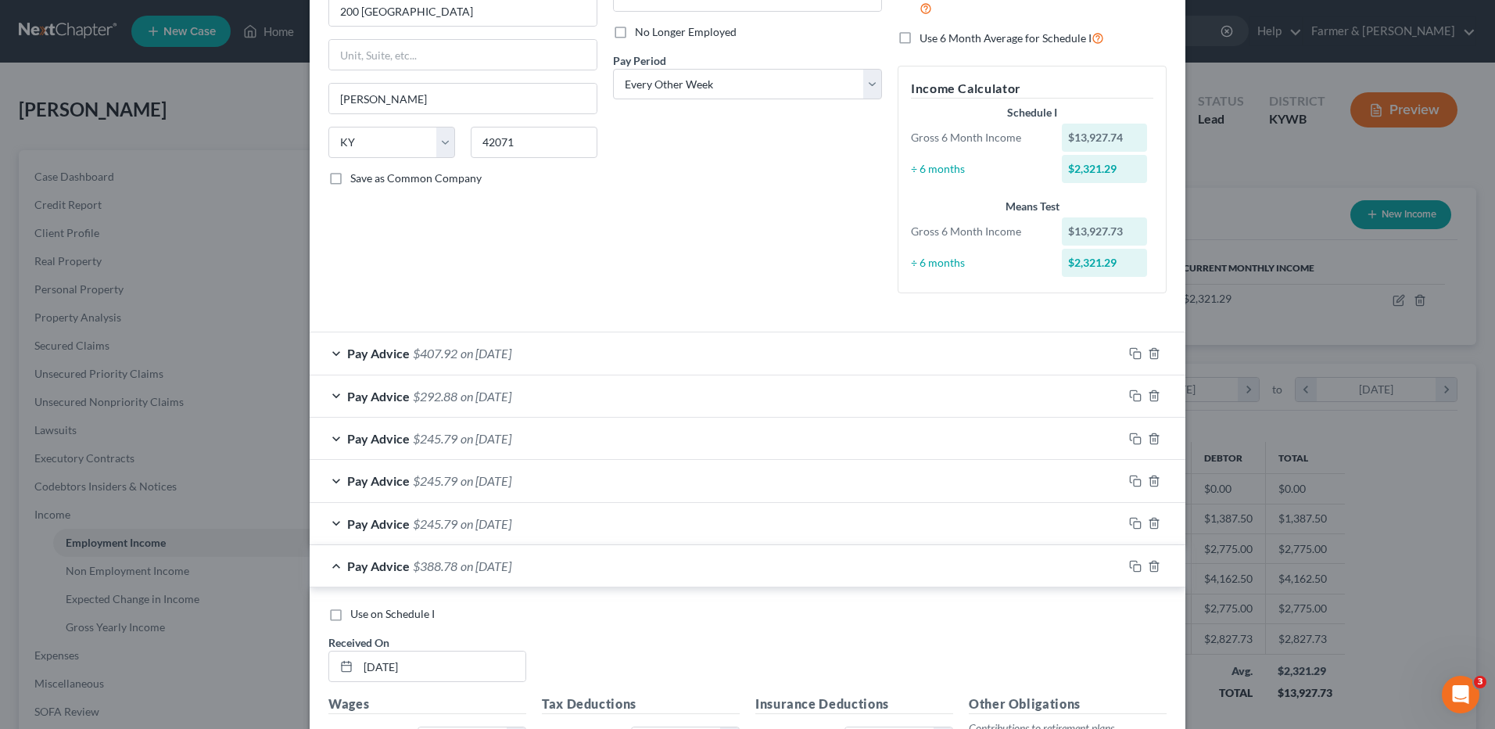
click at [350, 611] on label "Use on Schedule I" at bounding box center [392, 614] width 84 height 16
click at [357, 611] on input "Use on Schedule I" at bounding box center [362, 611] width 10 height 10
checkbox input "true"
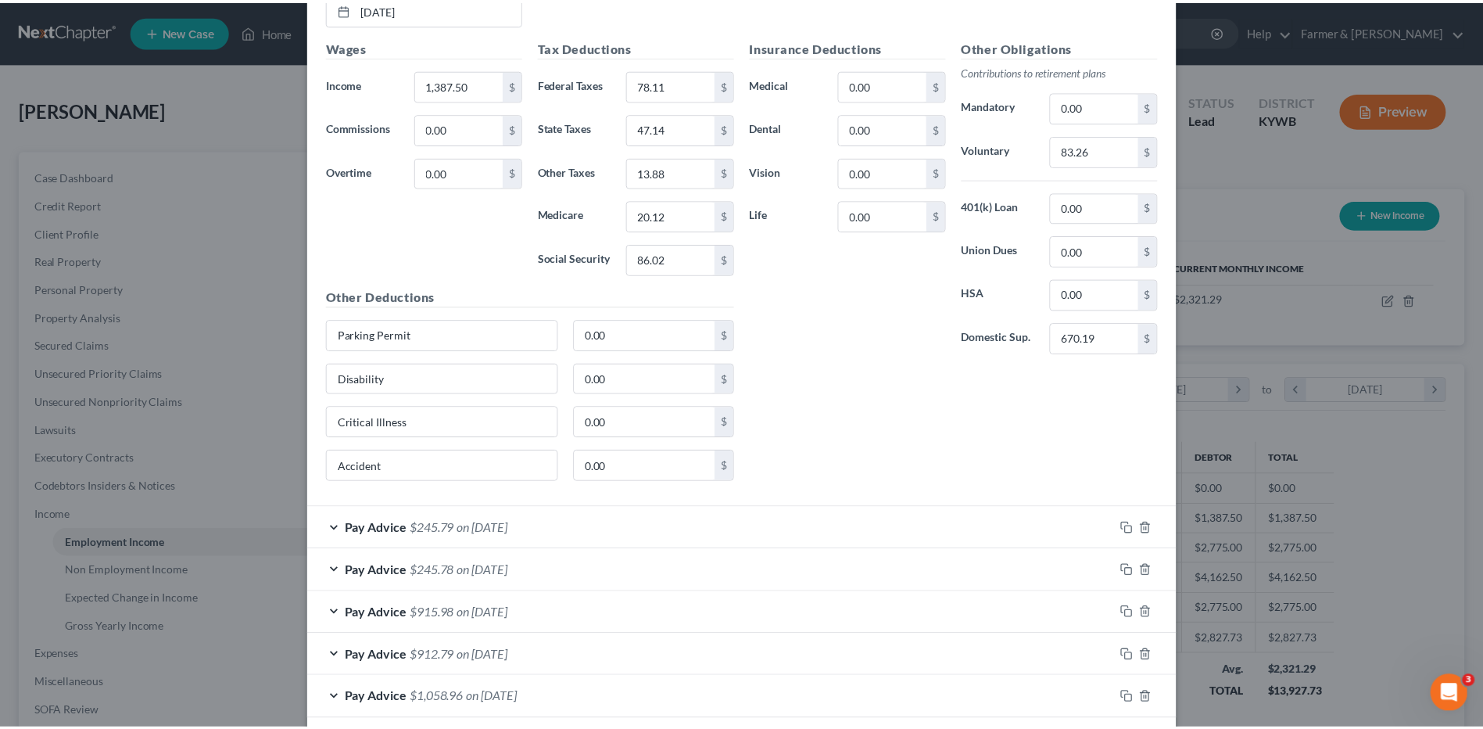
scroll to position [930, 0]
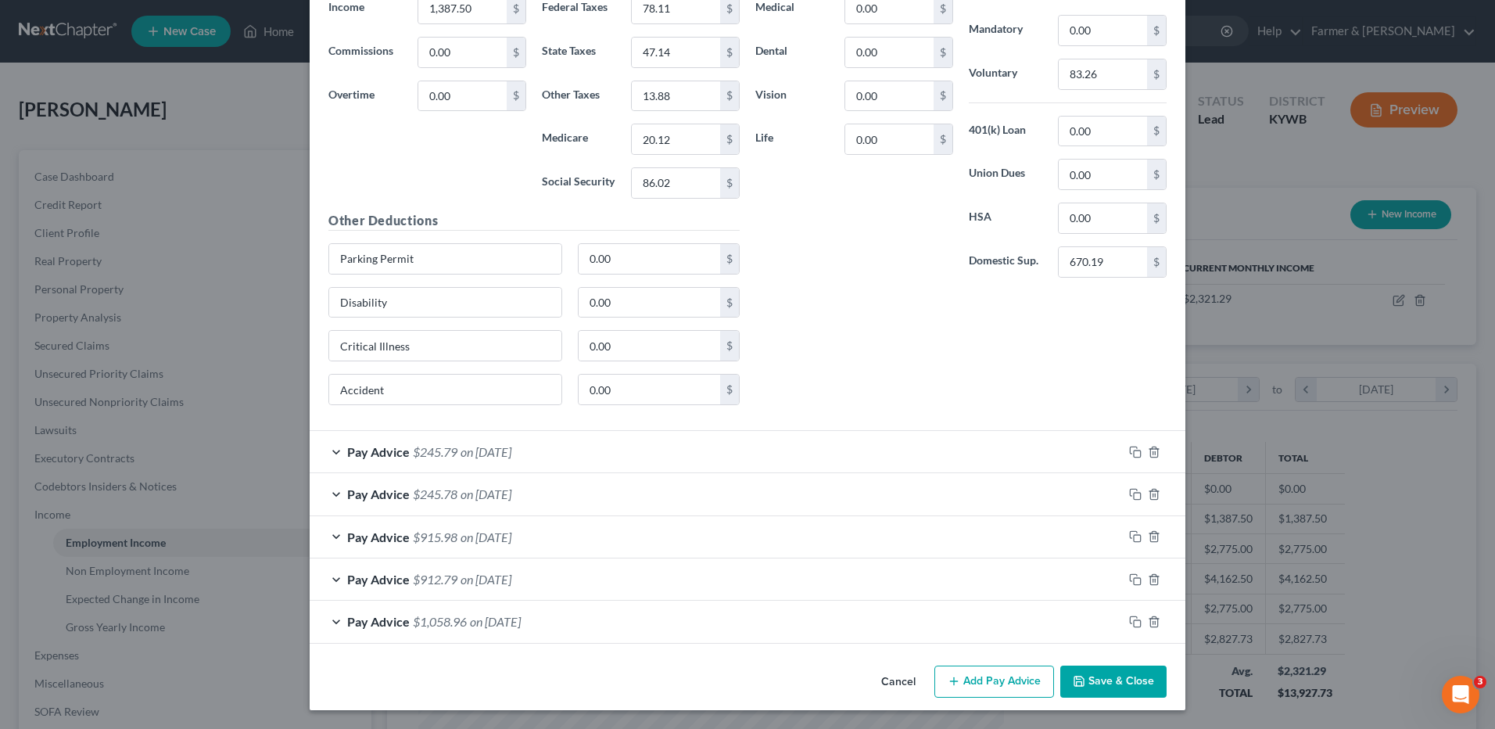
click at [1119, 690] on button "Save & Close" at bounding box center [1113, 681] width 106 height 33
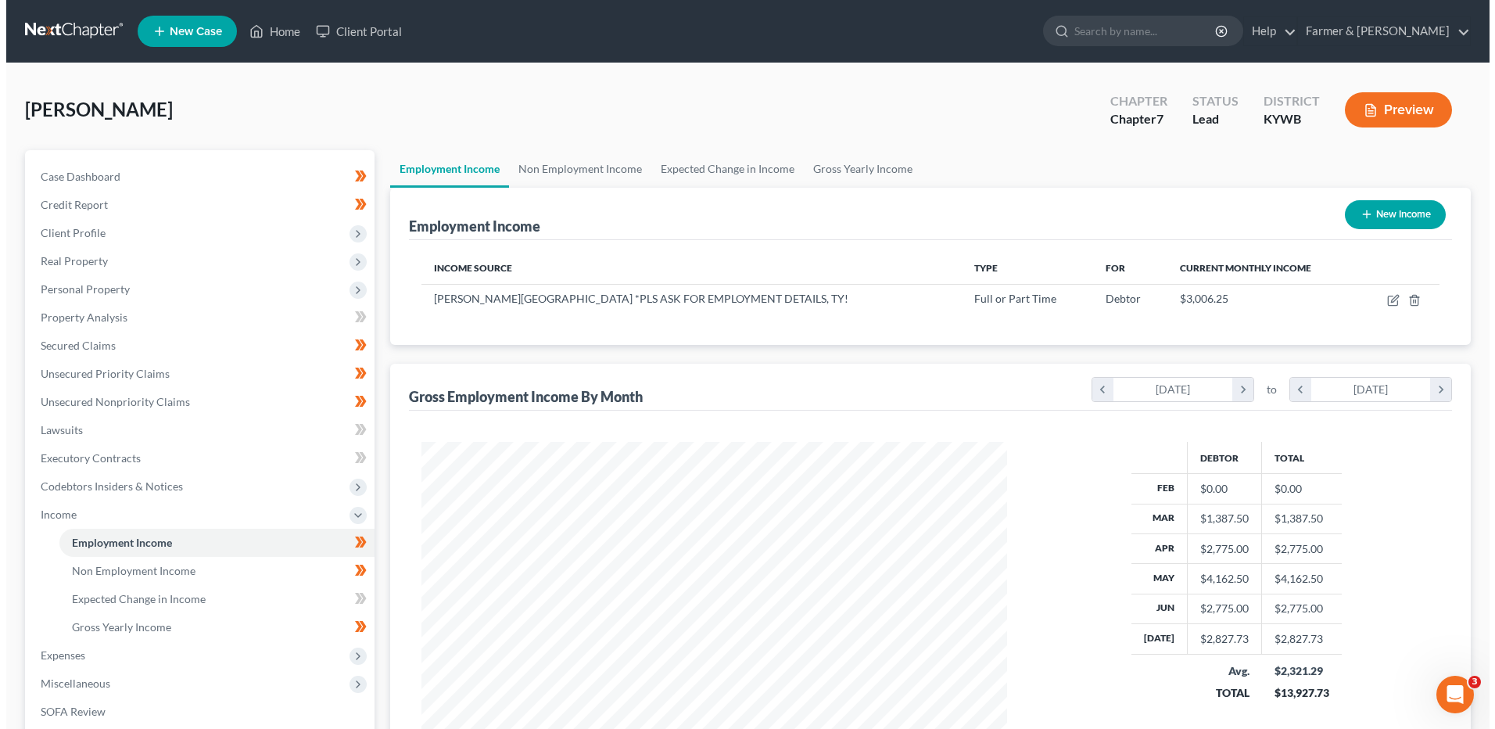
scroll to position [781538, 781216]
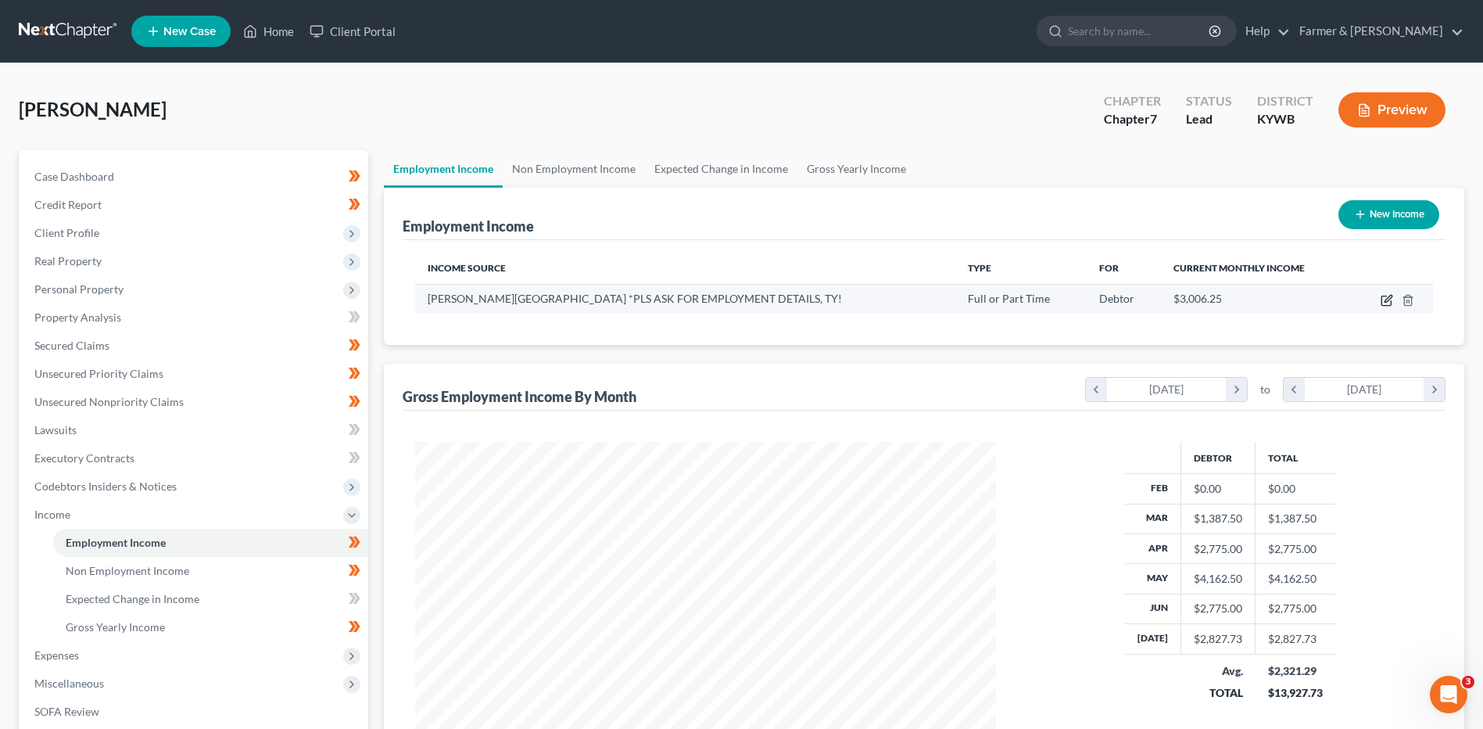
click at [1389, 298] on icon "button" at bounding box center [1387, 300] width 13 height 13
select select "0"
select select "18"
select select "2"
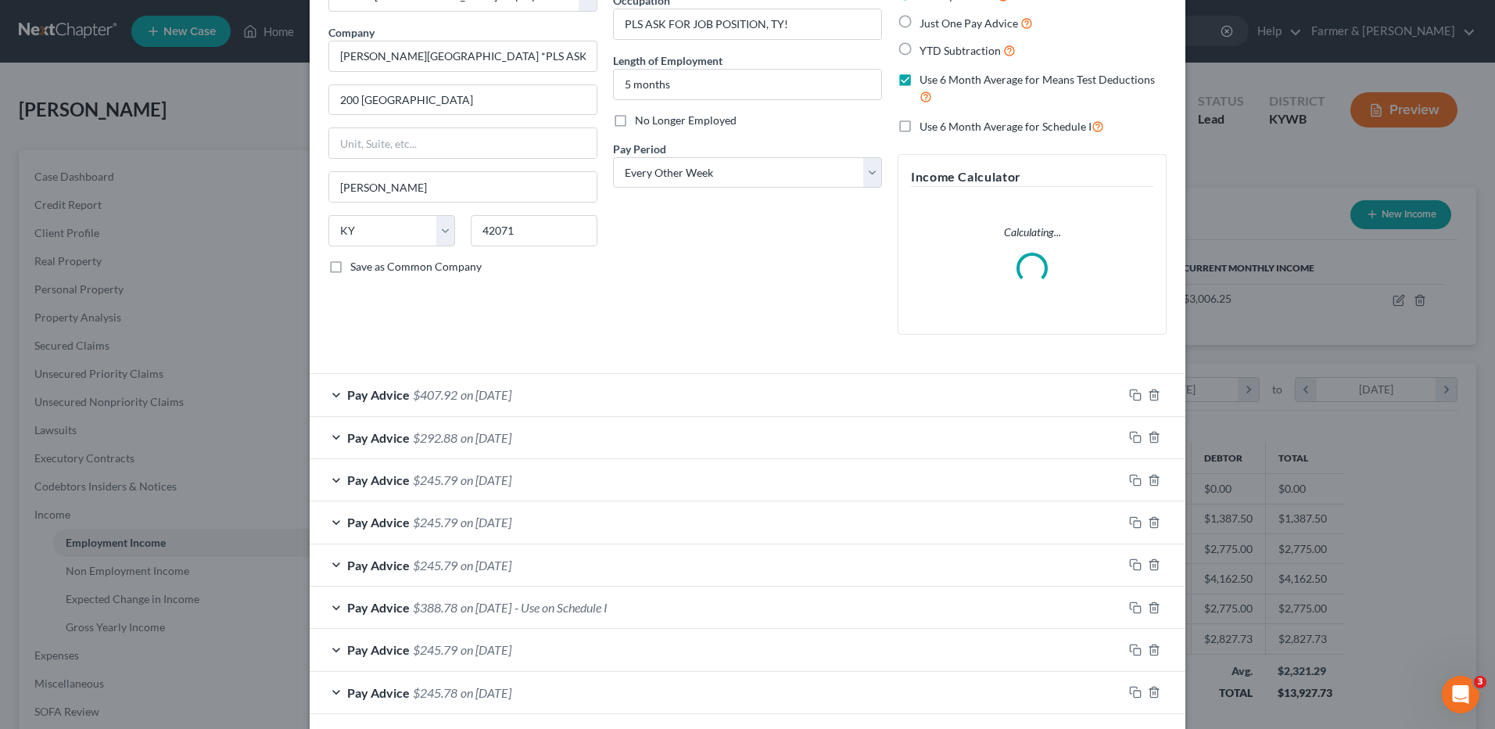
scroll to position [235, 0]
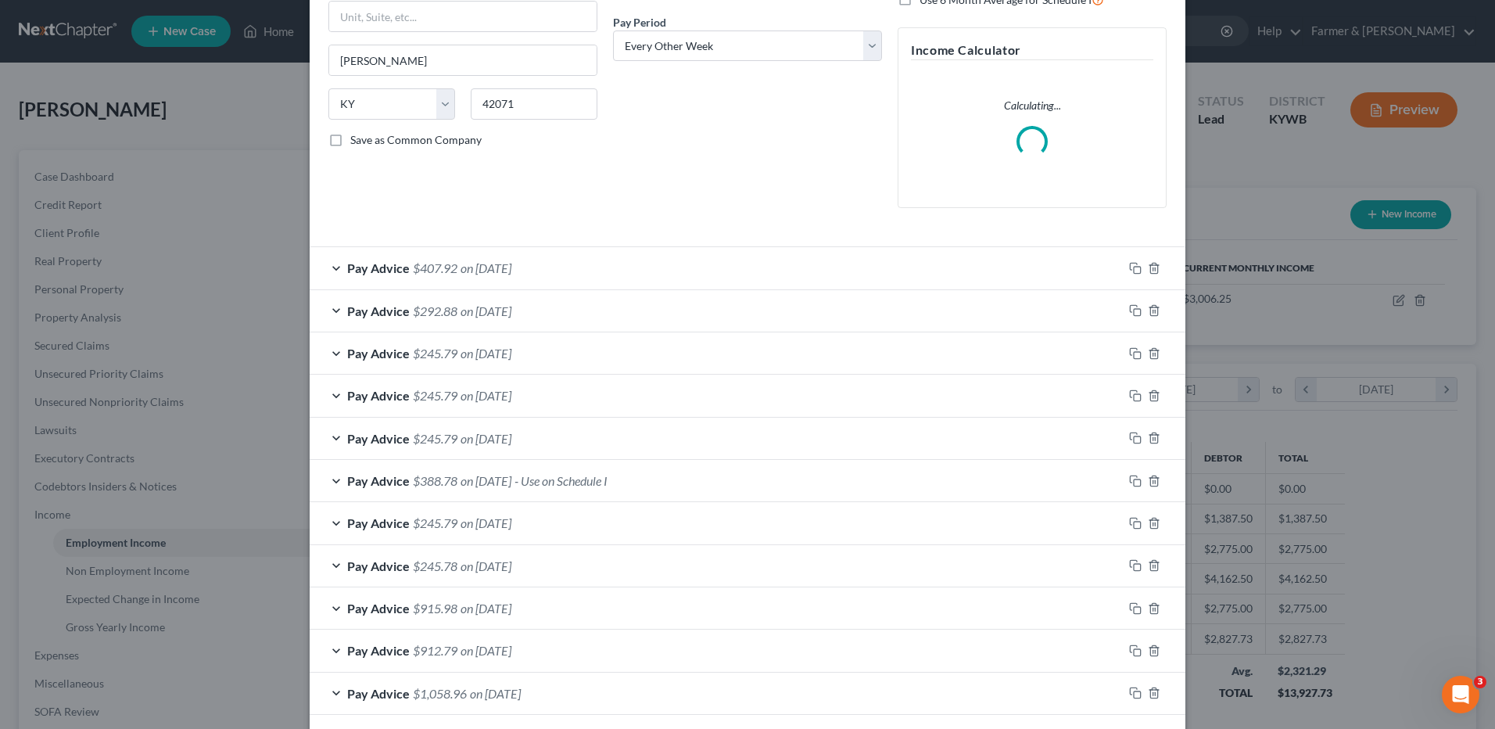
click at [556, 495] on div "Pay Advice $388.78 on [DATE] - Use on Schedule I" at bounding box center [716, 480] width 813 height 41
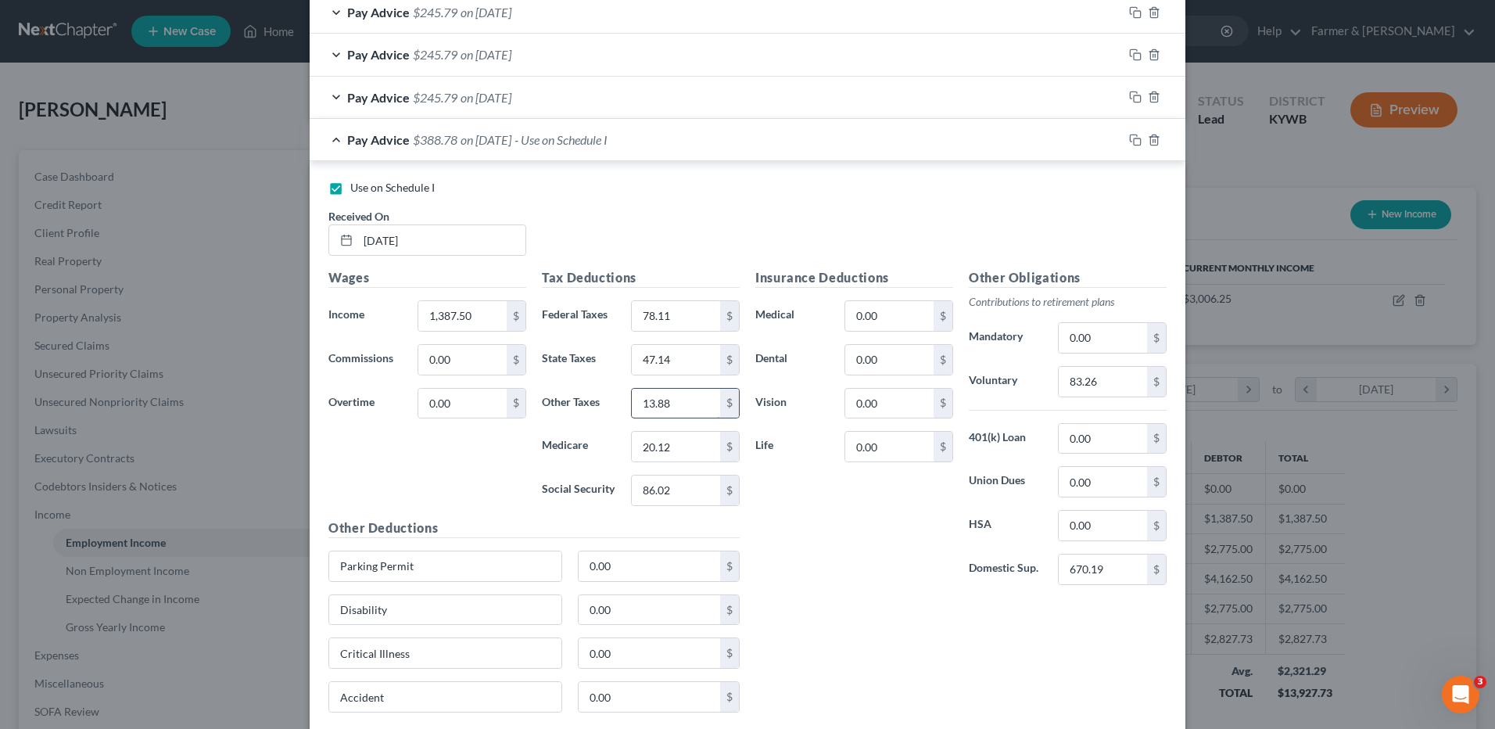
scroll to position [0, 0]
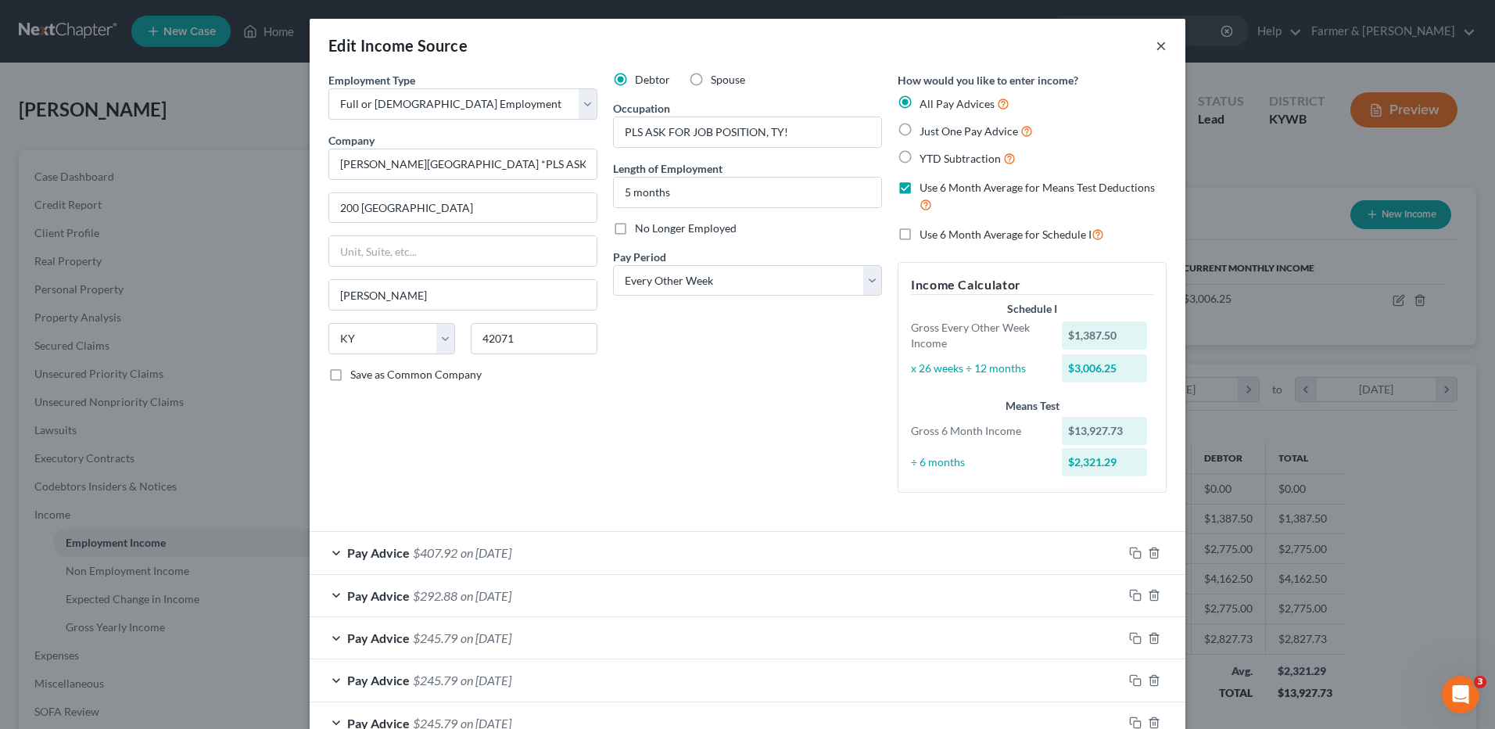
click at [1157, 46] on button "×" at bounding box center [1161, 45] width 11 height 19
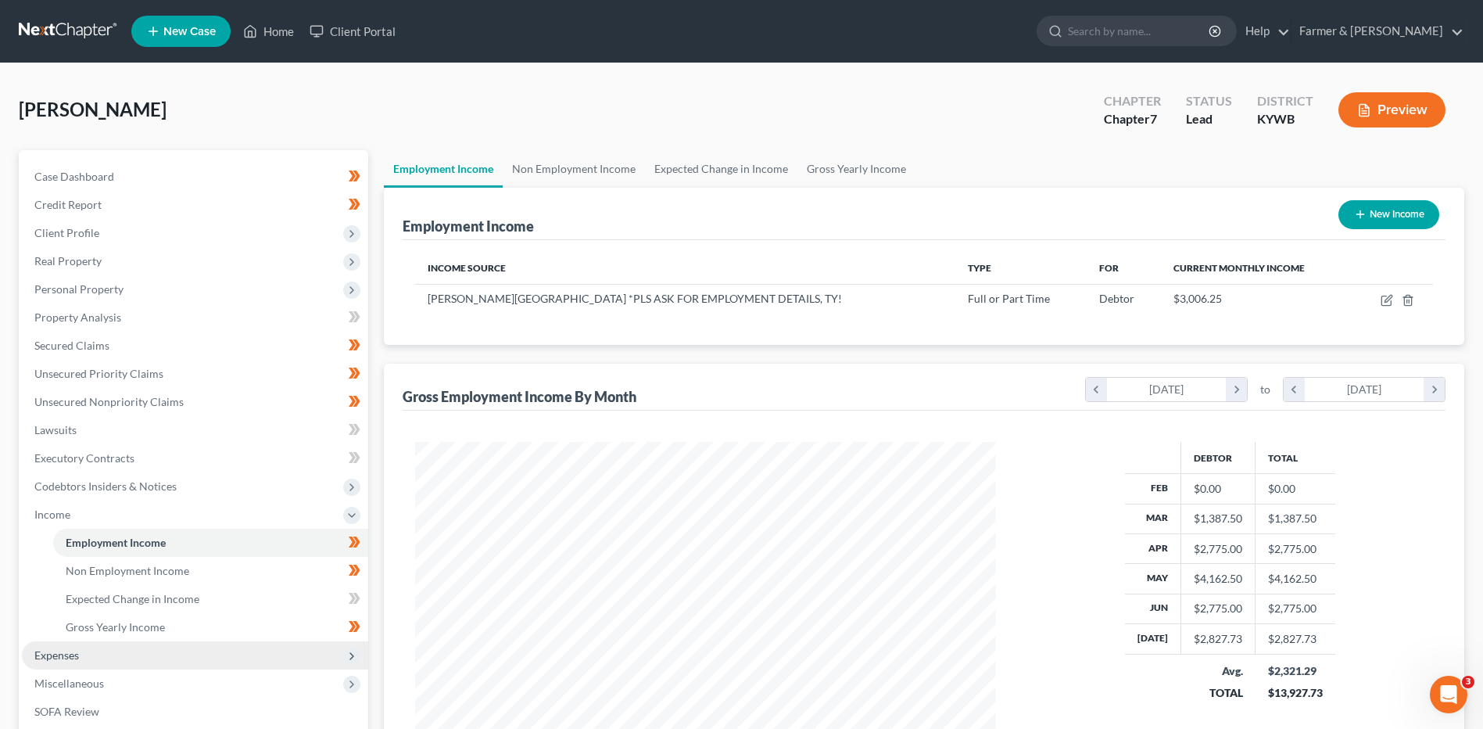
drag, startPoint x: 66, startPoint y: 661, endPoint x: 90, endPoint y: 658, distance: 24.3
click at [66, 660] on span "Expenses" at bounding box center [56, 654] width 45 height 13
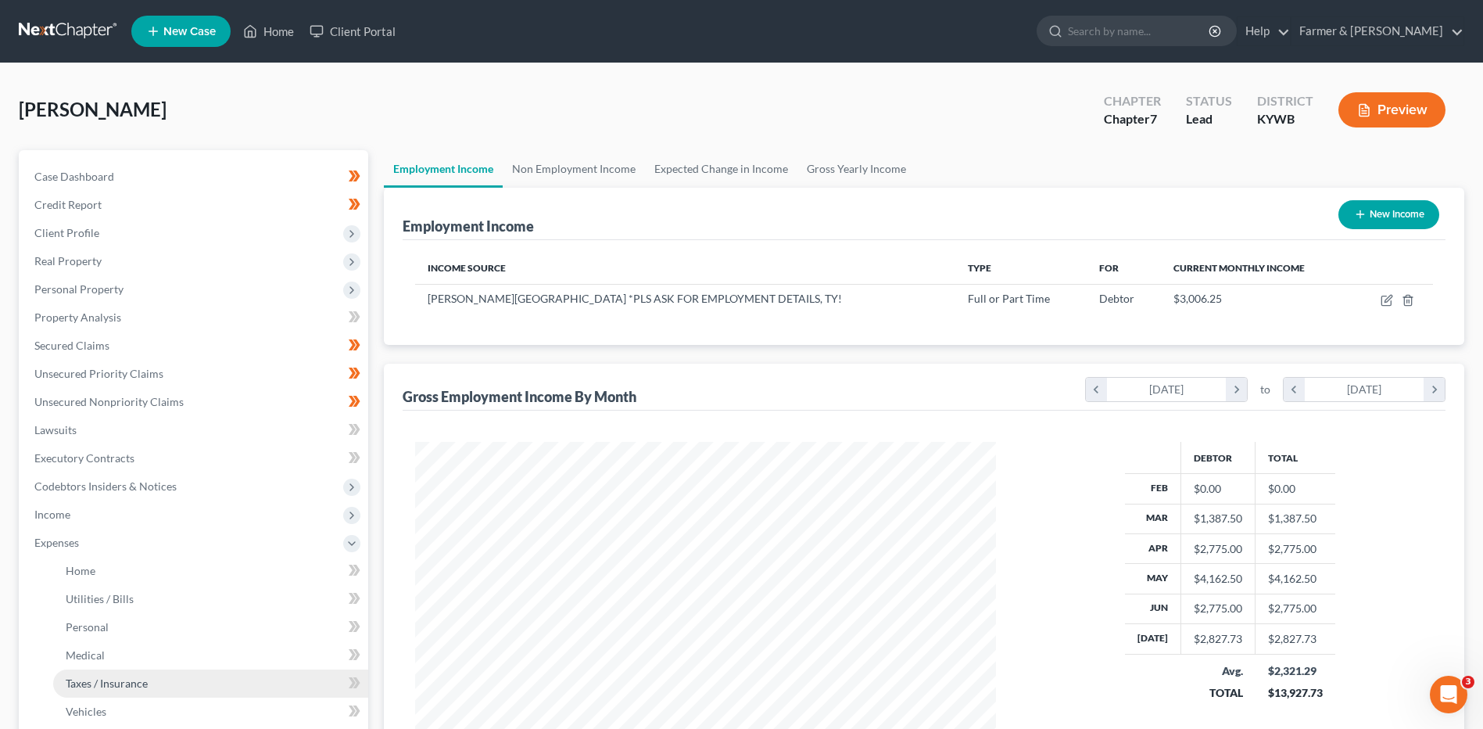
click at [104, 675] on link "Taxes / Insurance" at bounding box center [210, 683] width 315 height 28
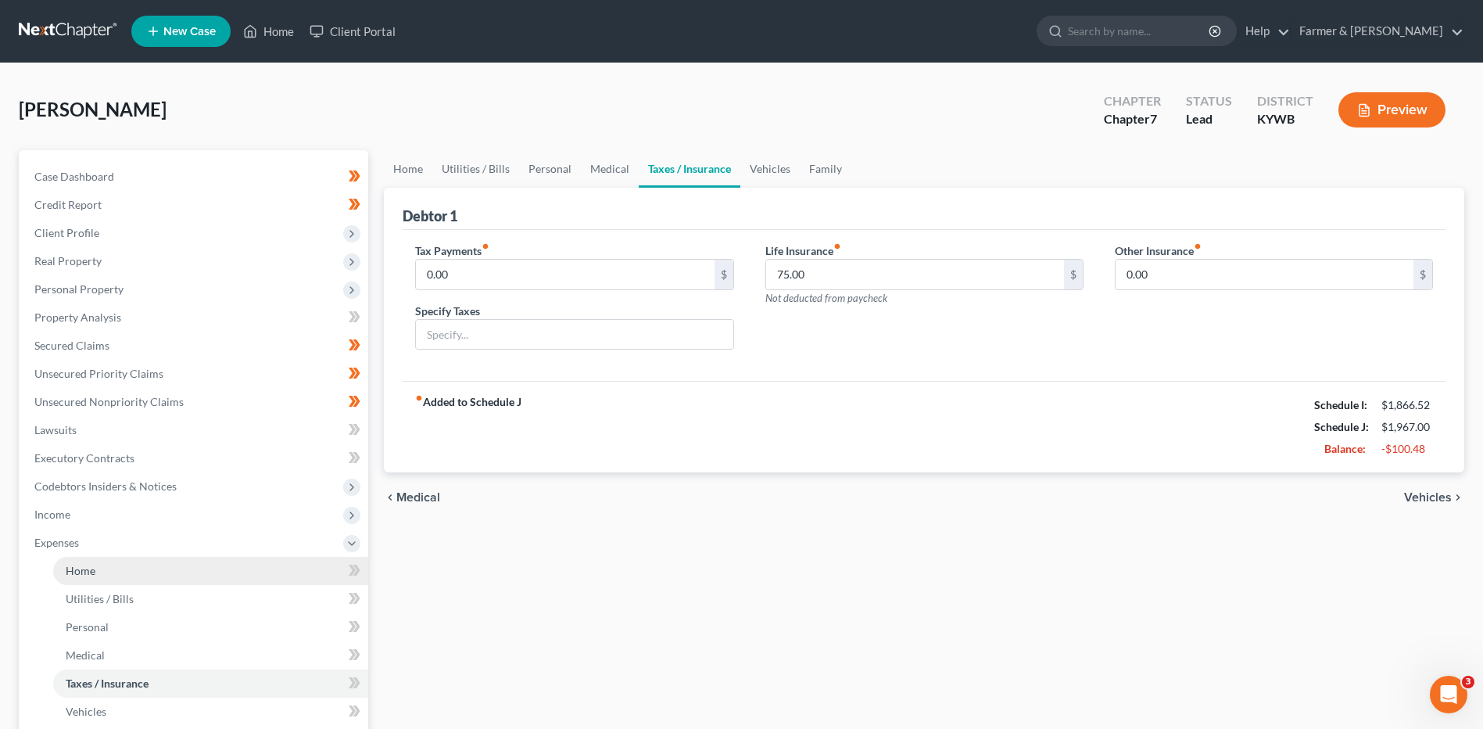
click at [125, 579] on link "Home" at bounding box center [210, 571] width 315 height 28
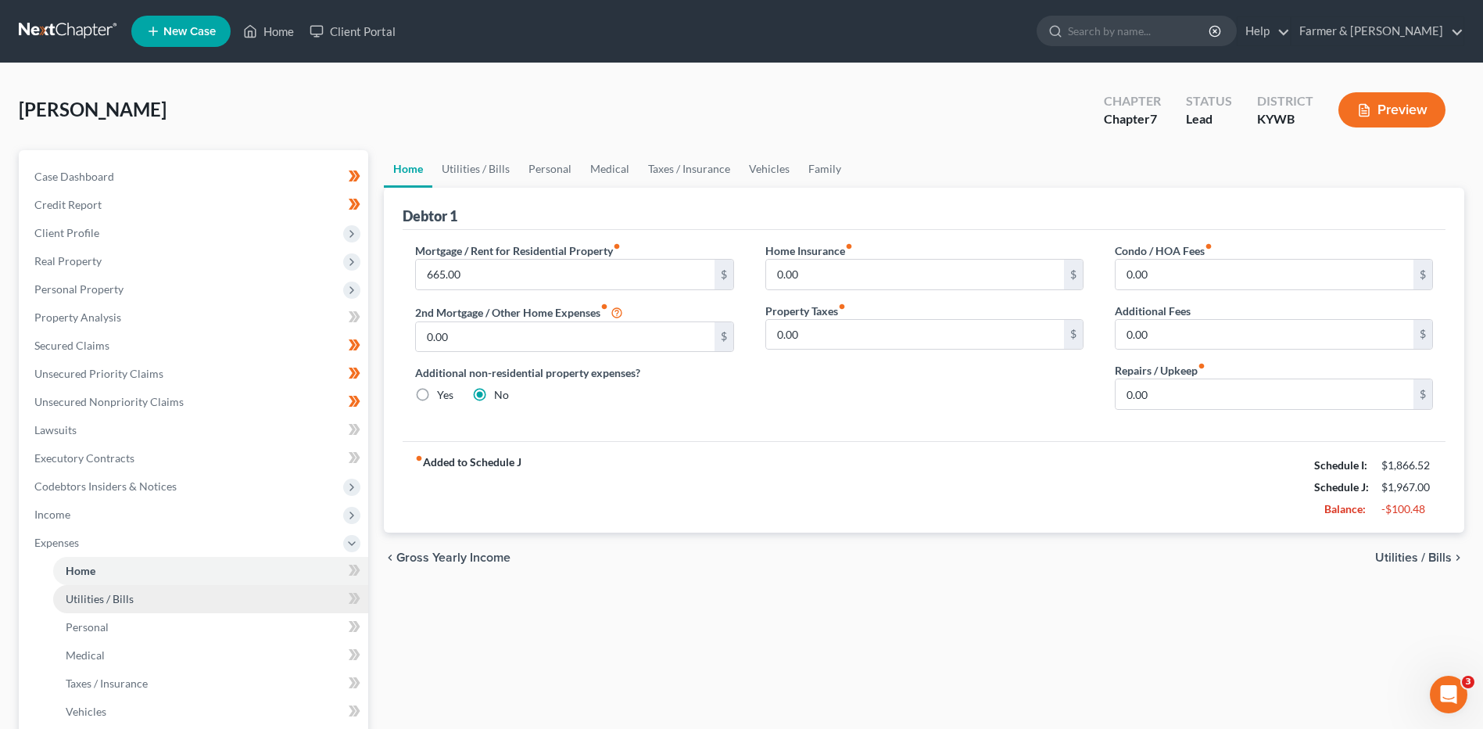
click at [136, 592] on link "Utilities / Bills" at bounding box center [210, 599] width 315 height 28
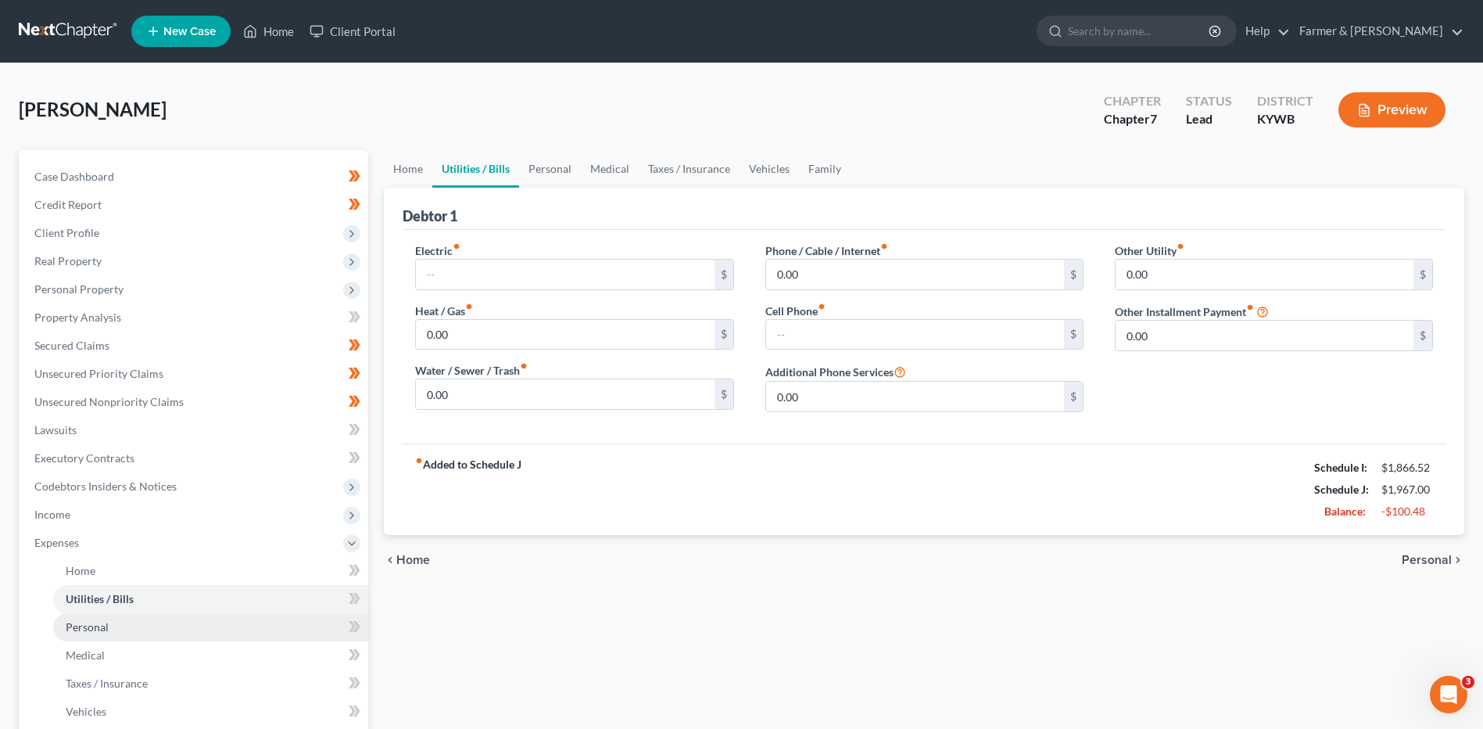
click at [140, 613] on link "Personal" at bounding box center [210, 627] width 315 height 28
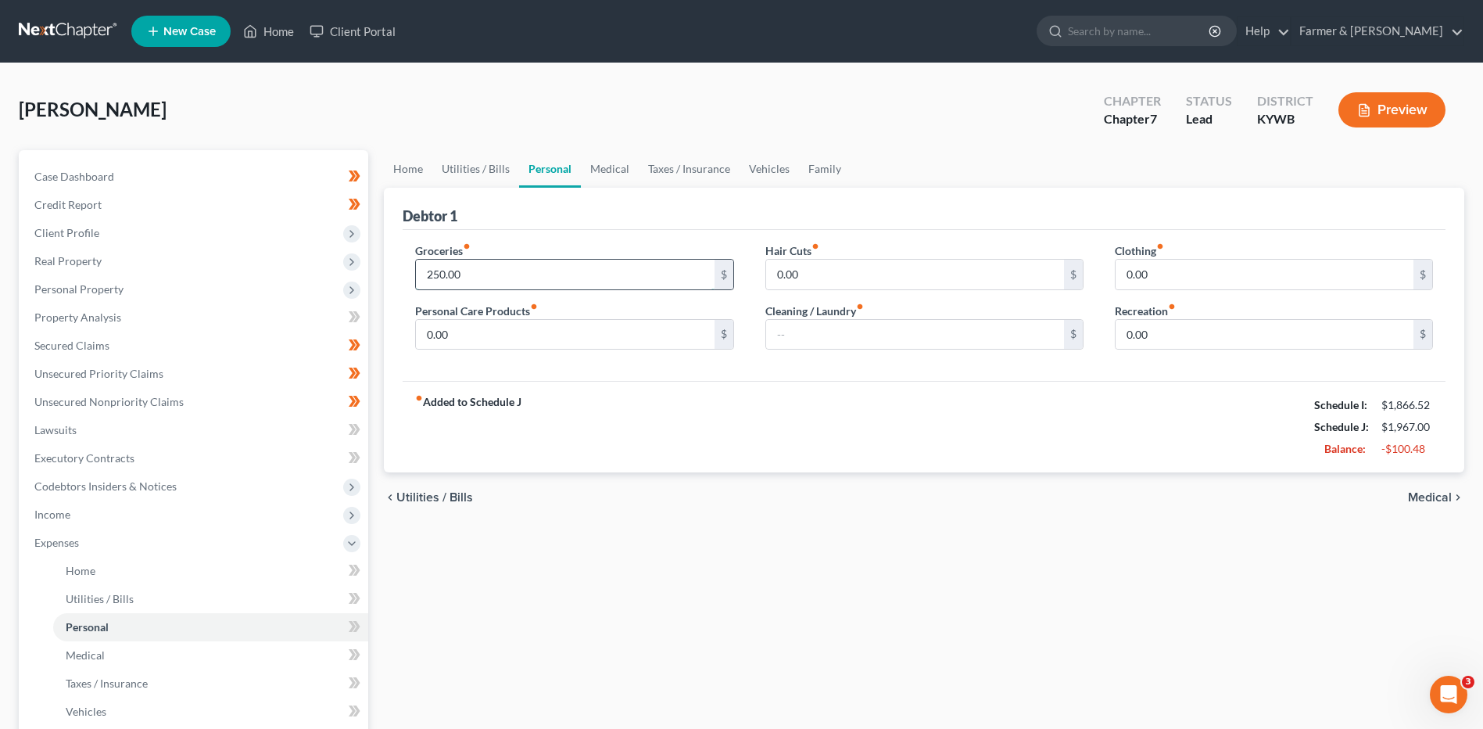
click at [501, 271] on input "250.00" at bounding box center [565, 275] width 298 height 30
type input "150.00"
click at [99, 645] on link "Medical" at bounding box center [210, 655] width 315 height 28
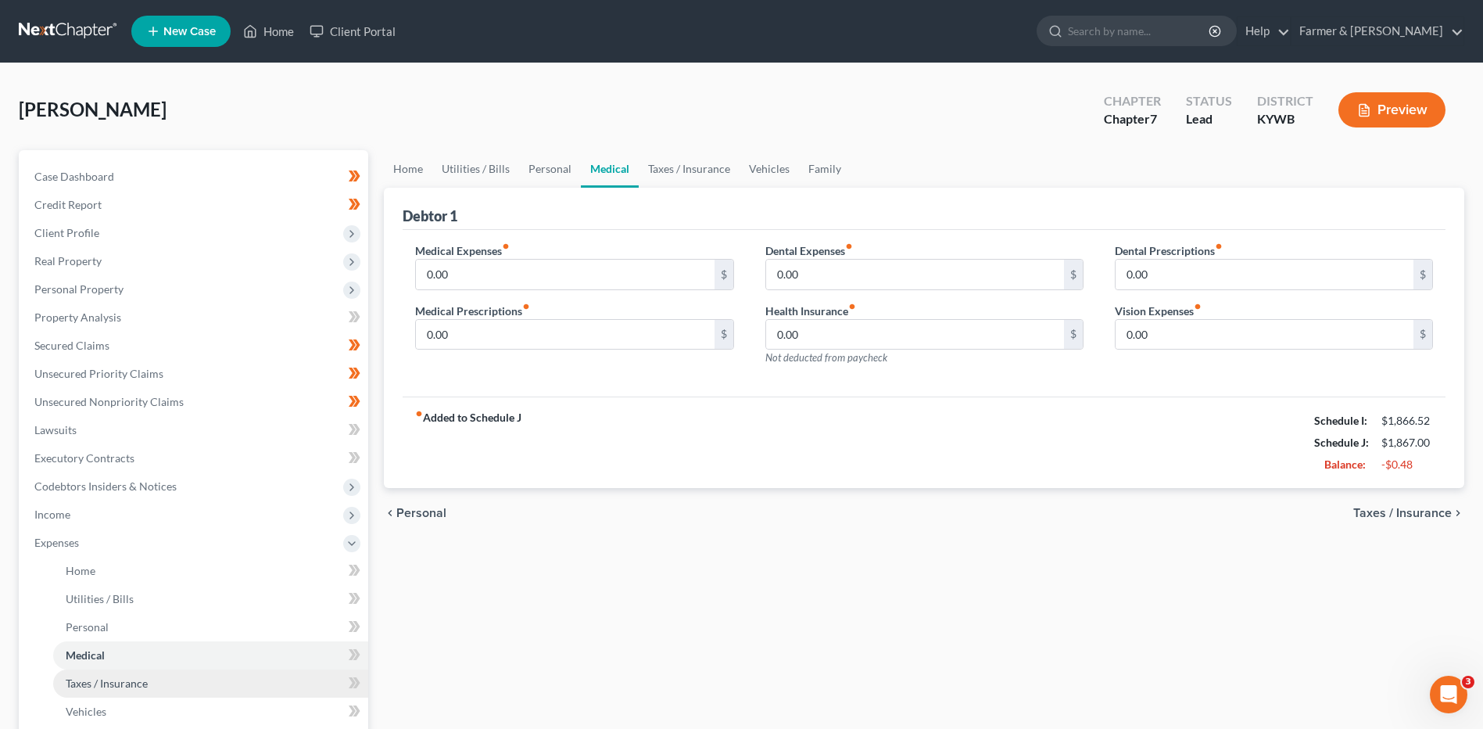
click at [109, 683] on span "Taxes / Insurance" at bounding box center [107, 682] width 82 height 13
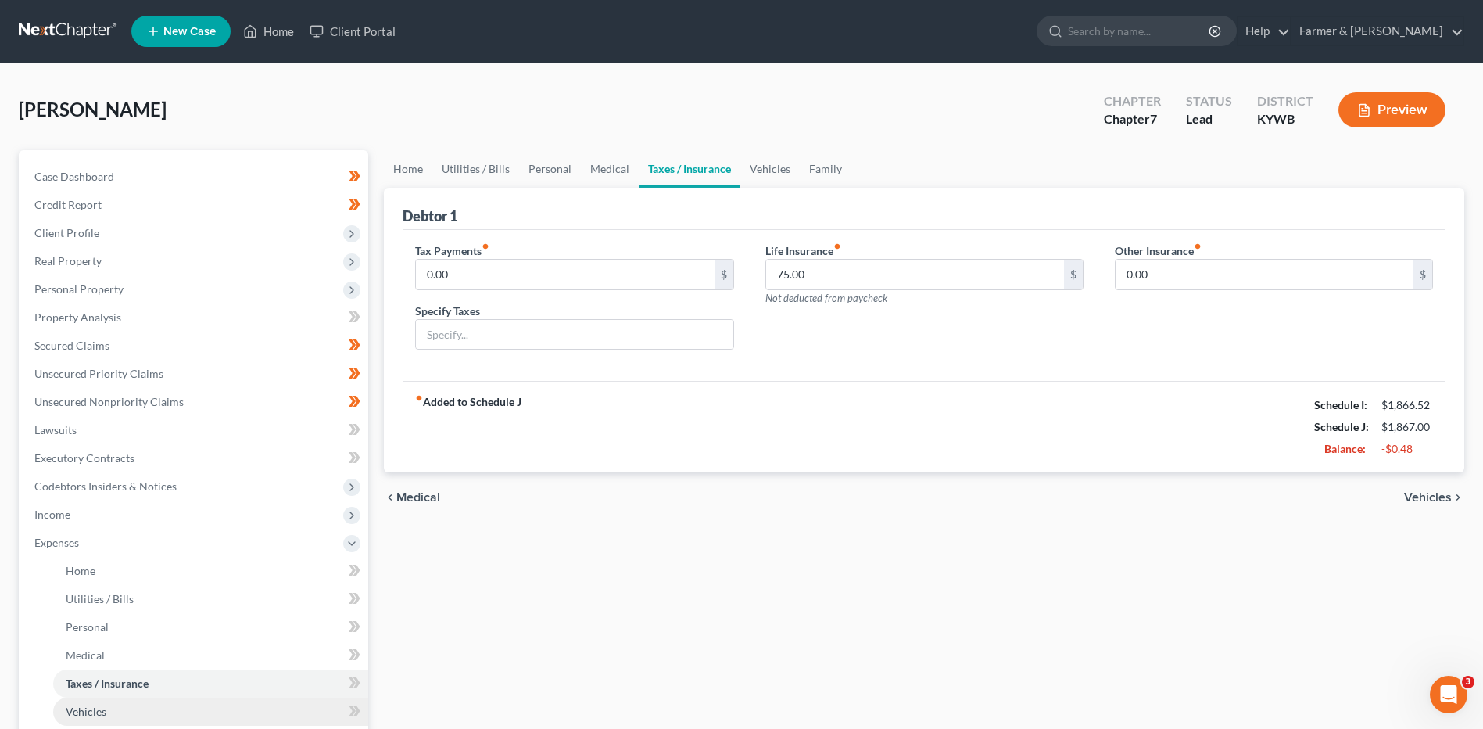
click at [107, 701] on link "Vehicles" at bounding box center [210, 711] width 315 height 28
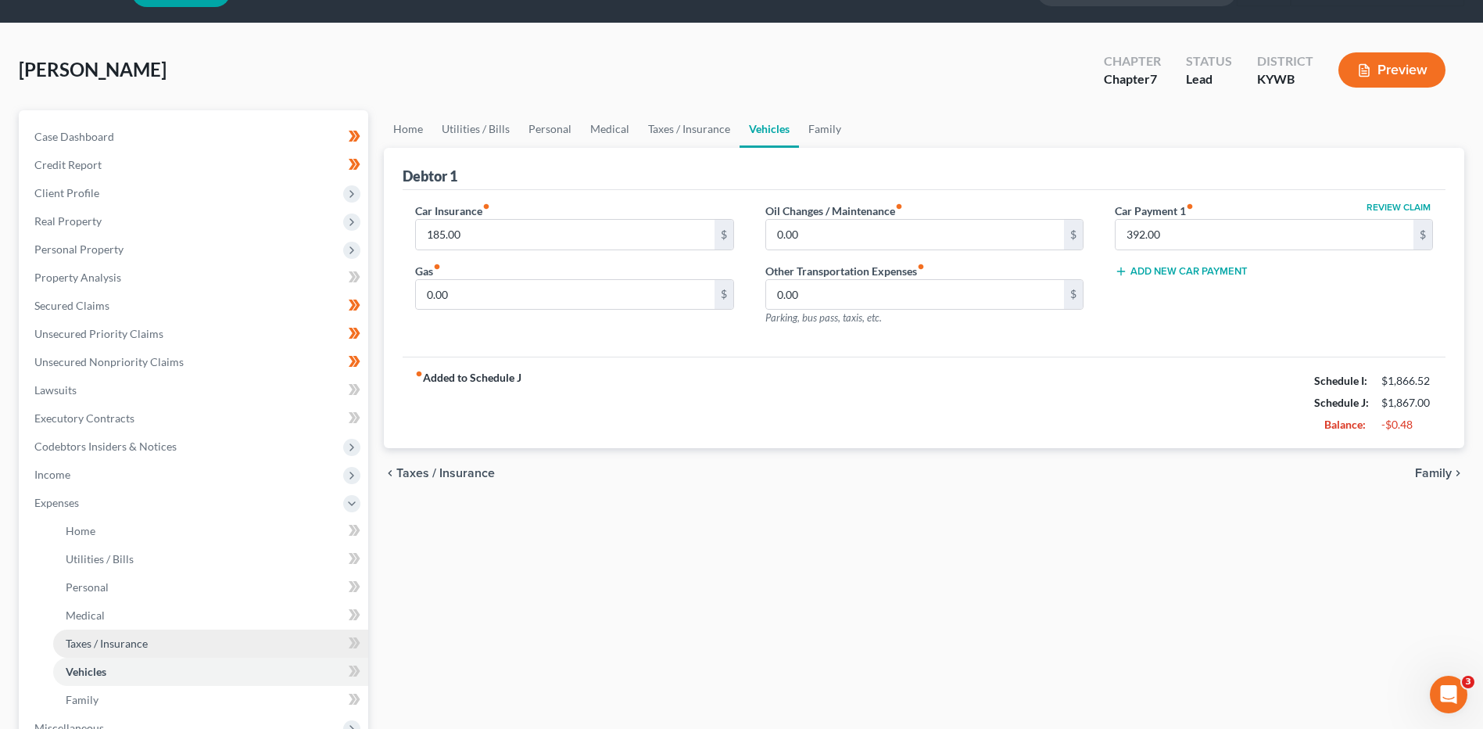
scroll to position [78, 0]
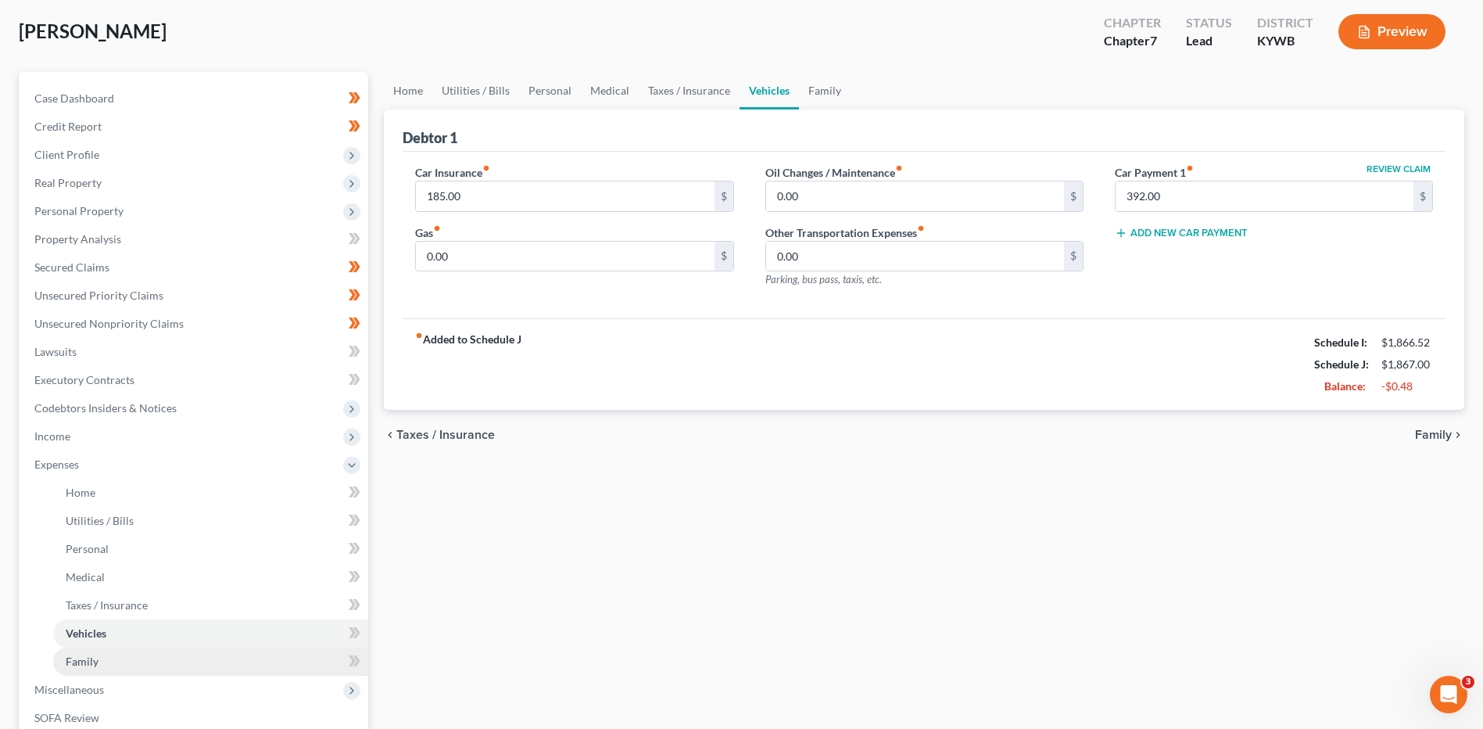
click at [123, 665] on link "Family" at bounding box center [210, 661] width 315 height 28
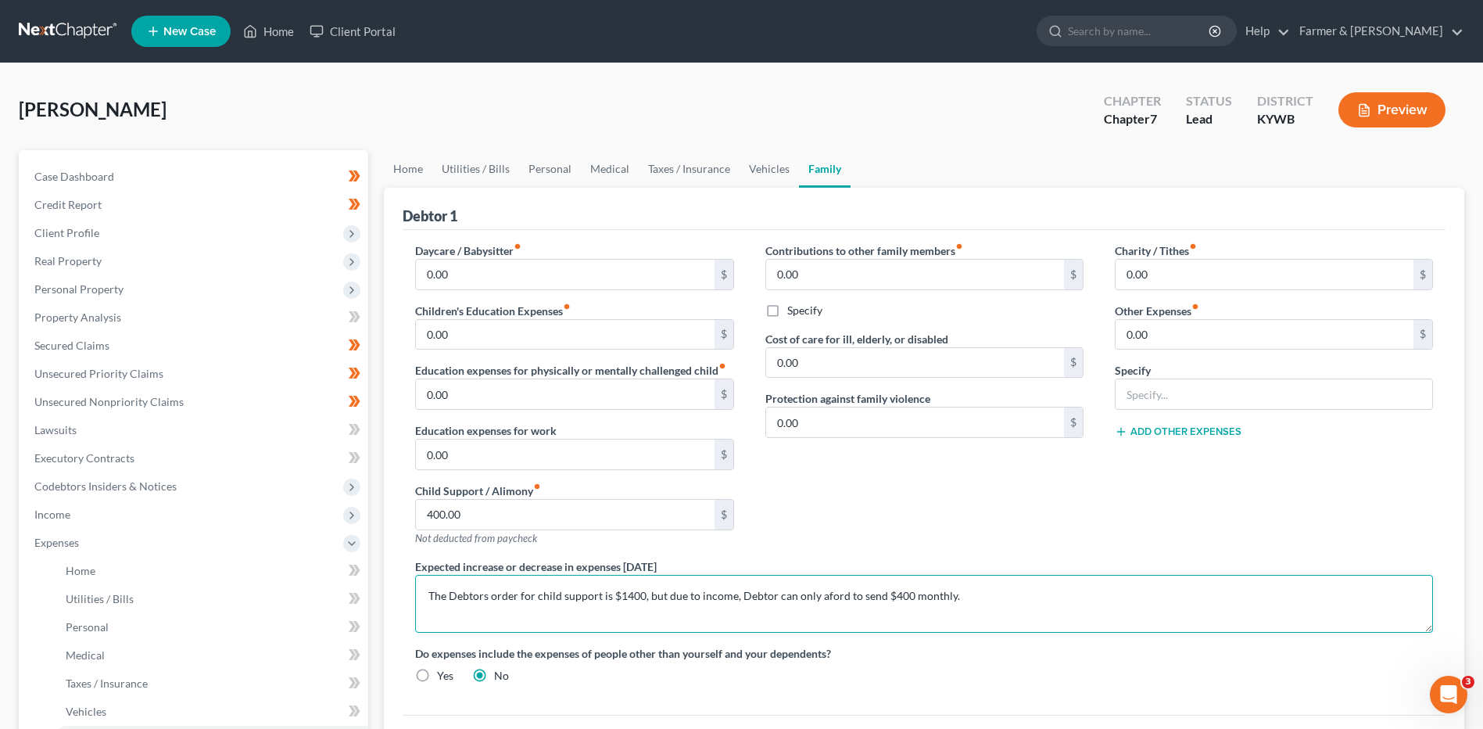
drag, startPoint x: 975, startPoint y: 594, endPoint x: 410, endPoint y: 602, distance: 565.3
click at [416, 604] on textarea "The Debtors order for child support is $1400, but due to income, Debtor can onl…" at bounding box center [924, 604] width 1018 height 58
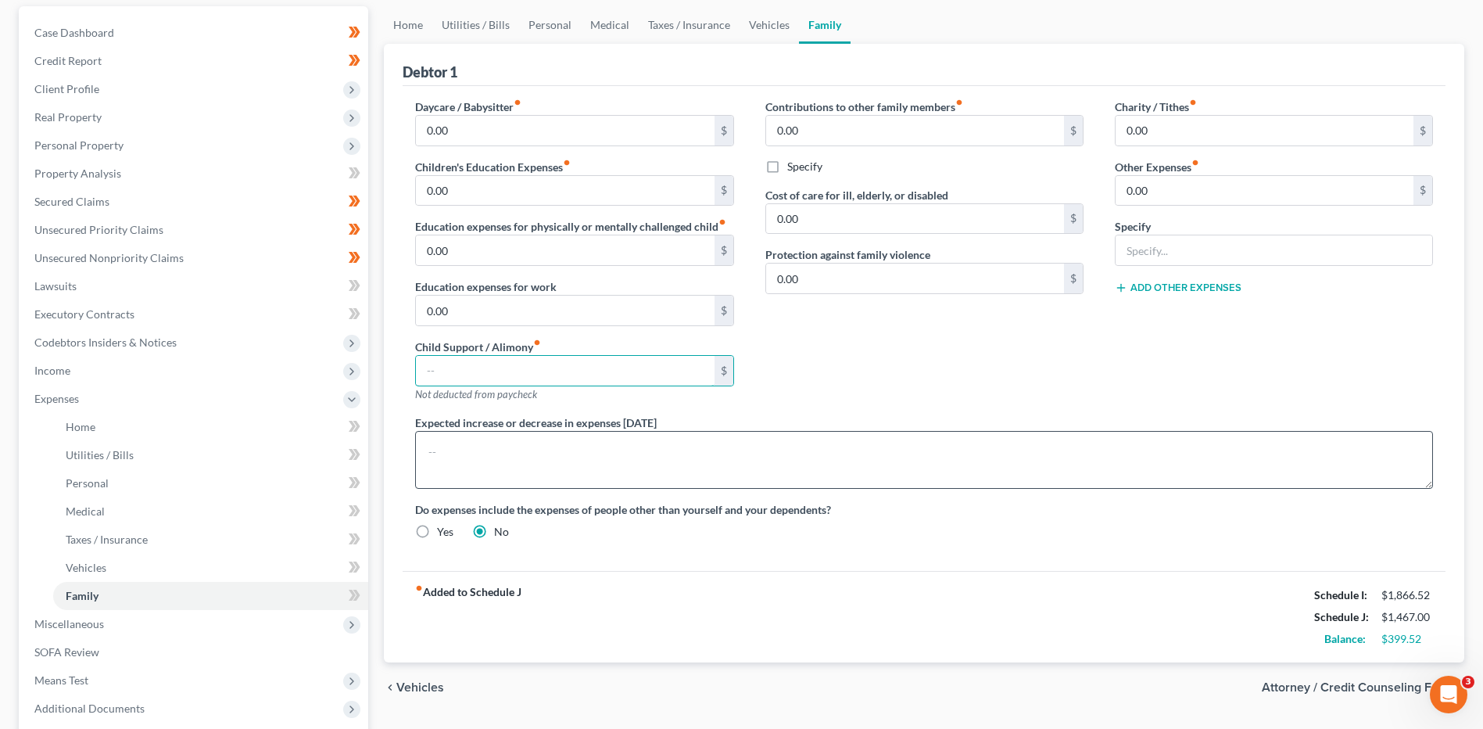
scroll to position [156, 0]
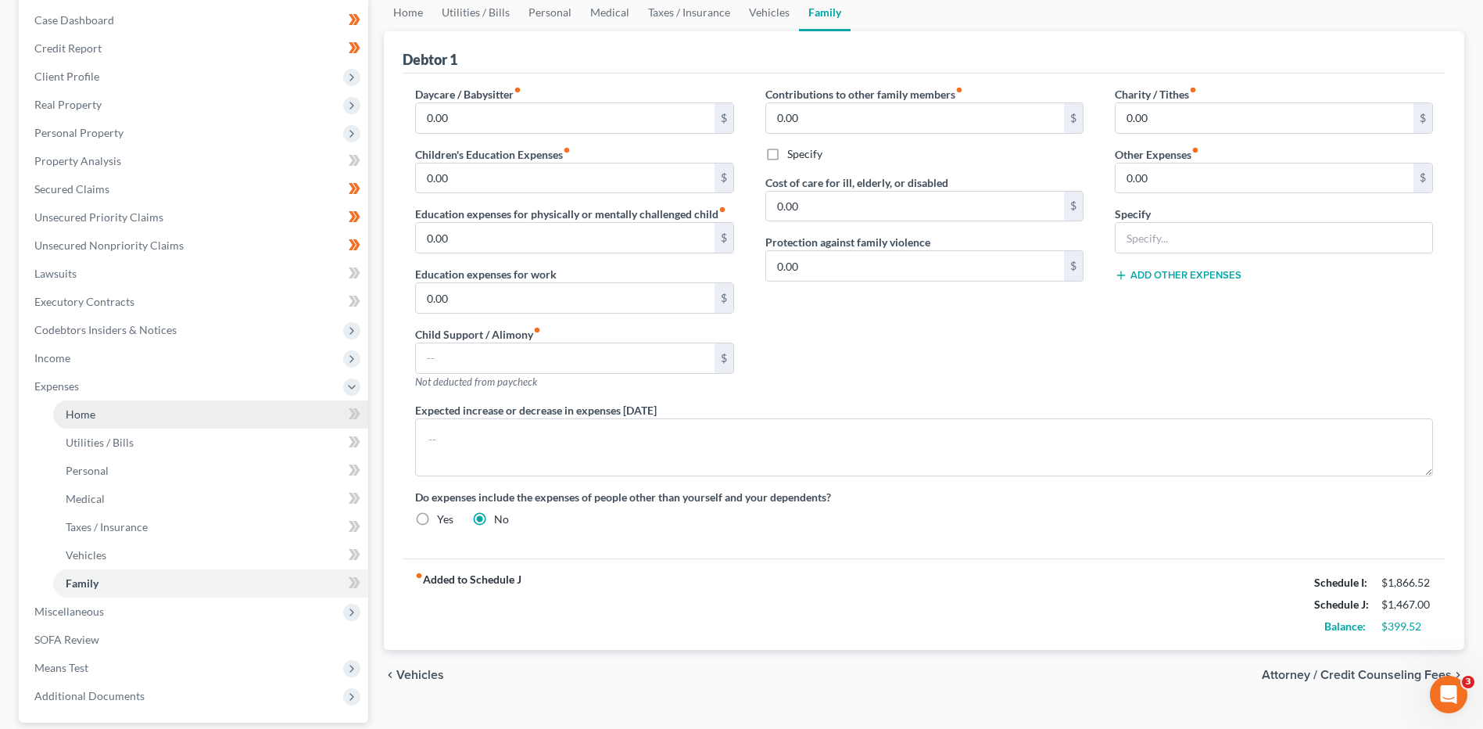
click at [133, 418] on link "Home" at bounding box center [210, 414] width 315 height 28
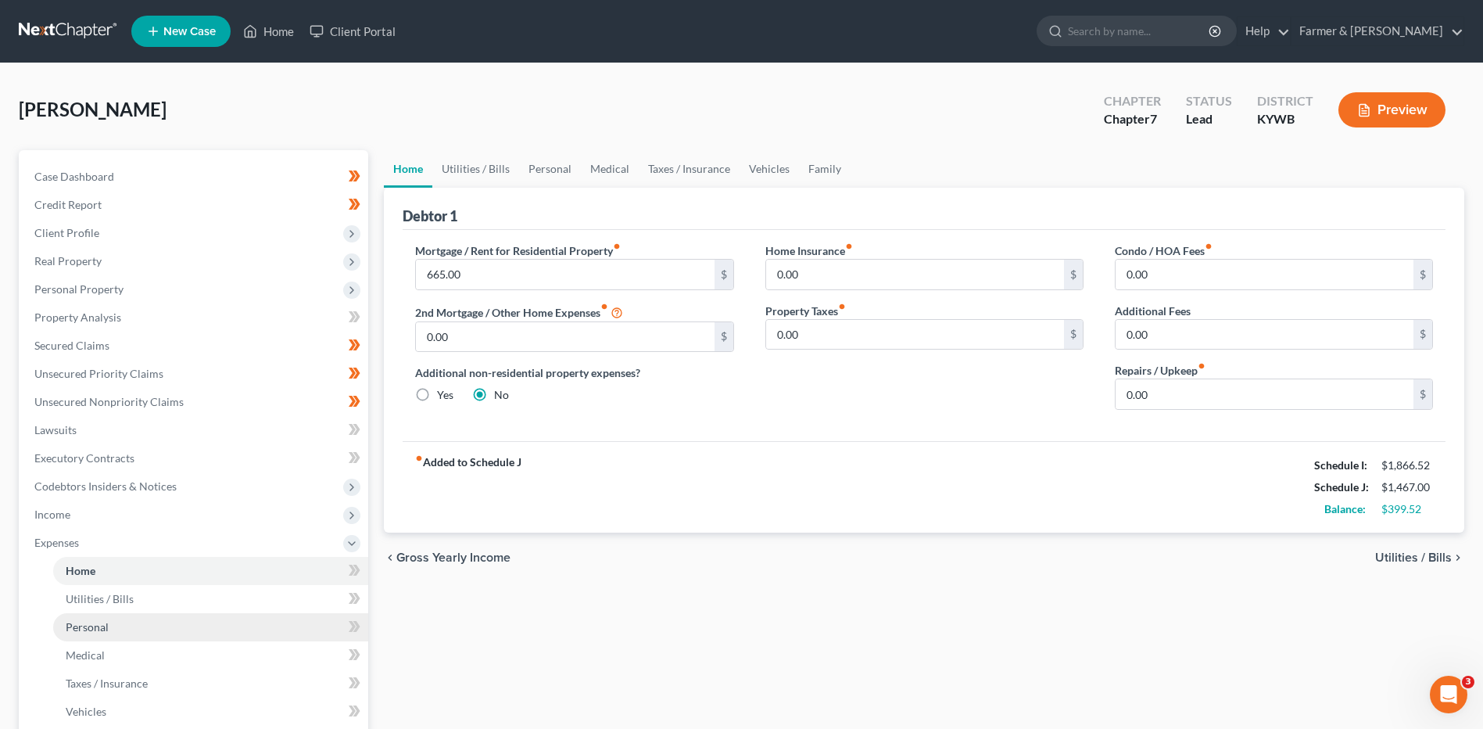
click at [126, 623] on link "Personal" at bounding box center [210, 627] width 315 height 28
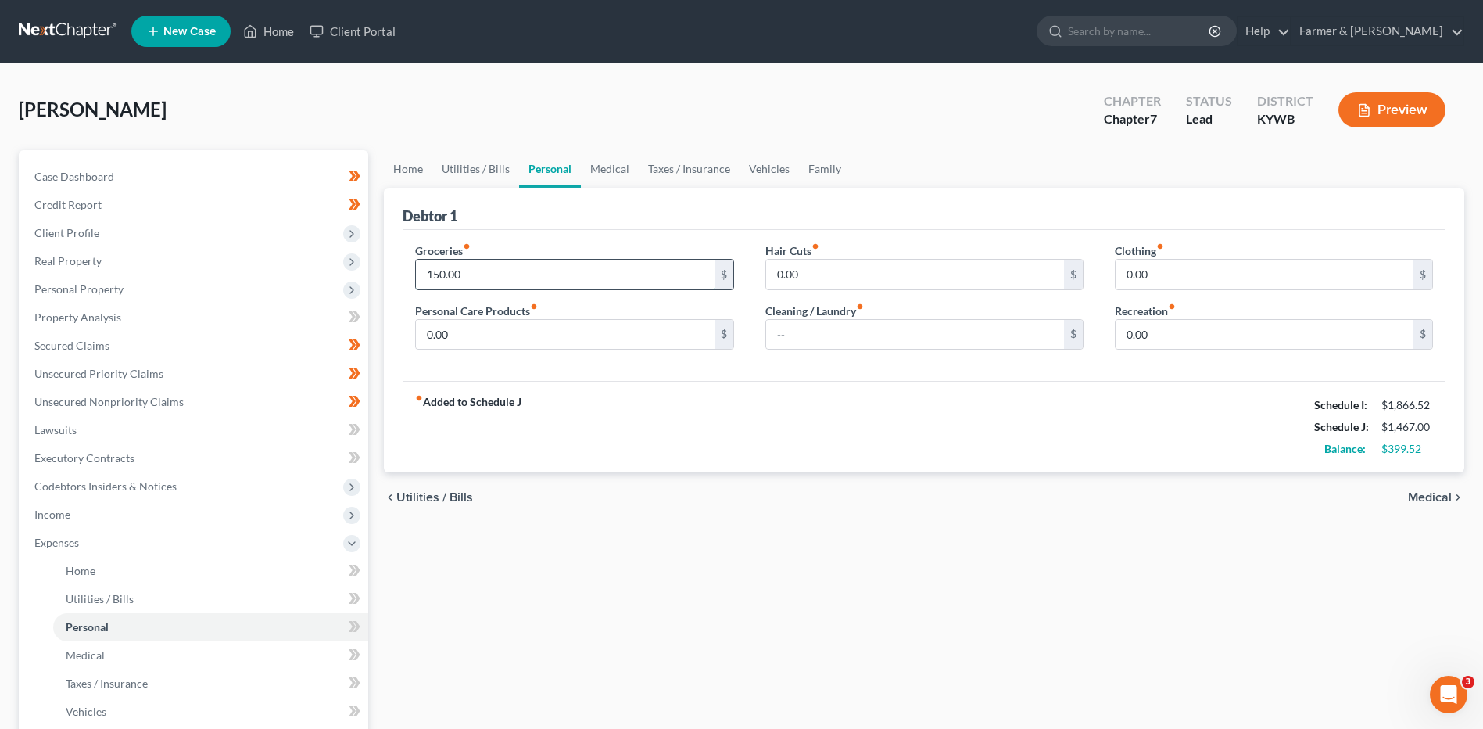
click at [507, 274] on input "150.00" at bounding box center [565, 275] width 298 height 30
type input "250.00"
type input "10.00"
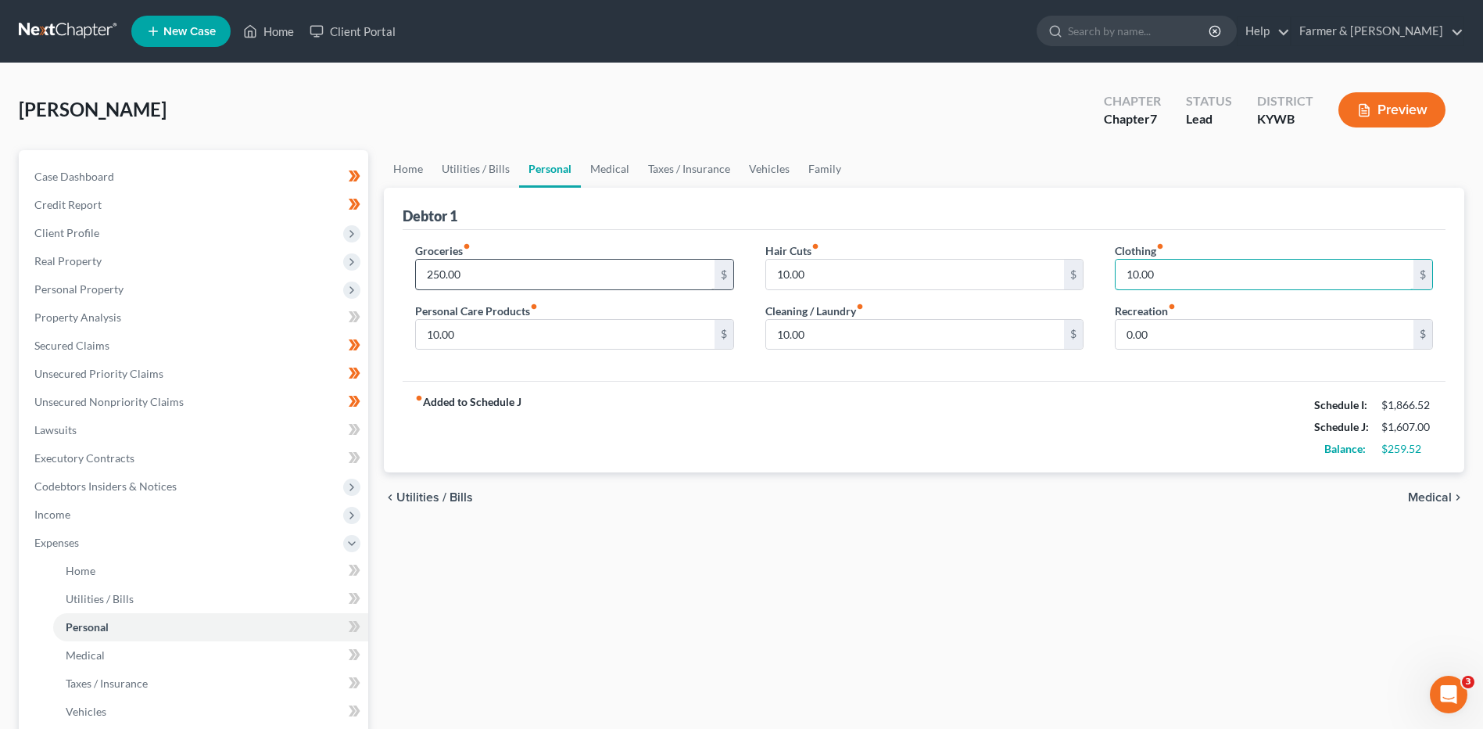
type input "10.00"
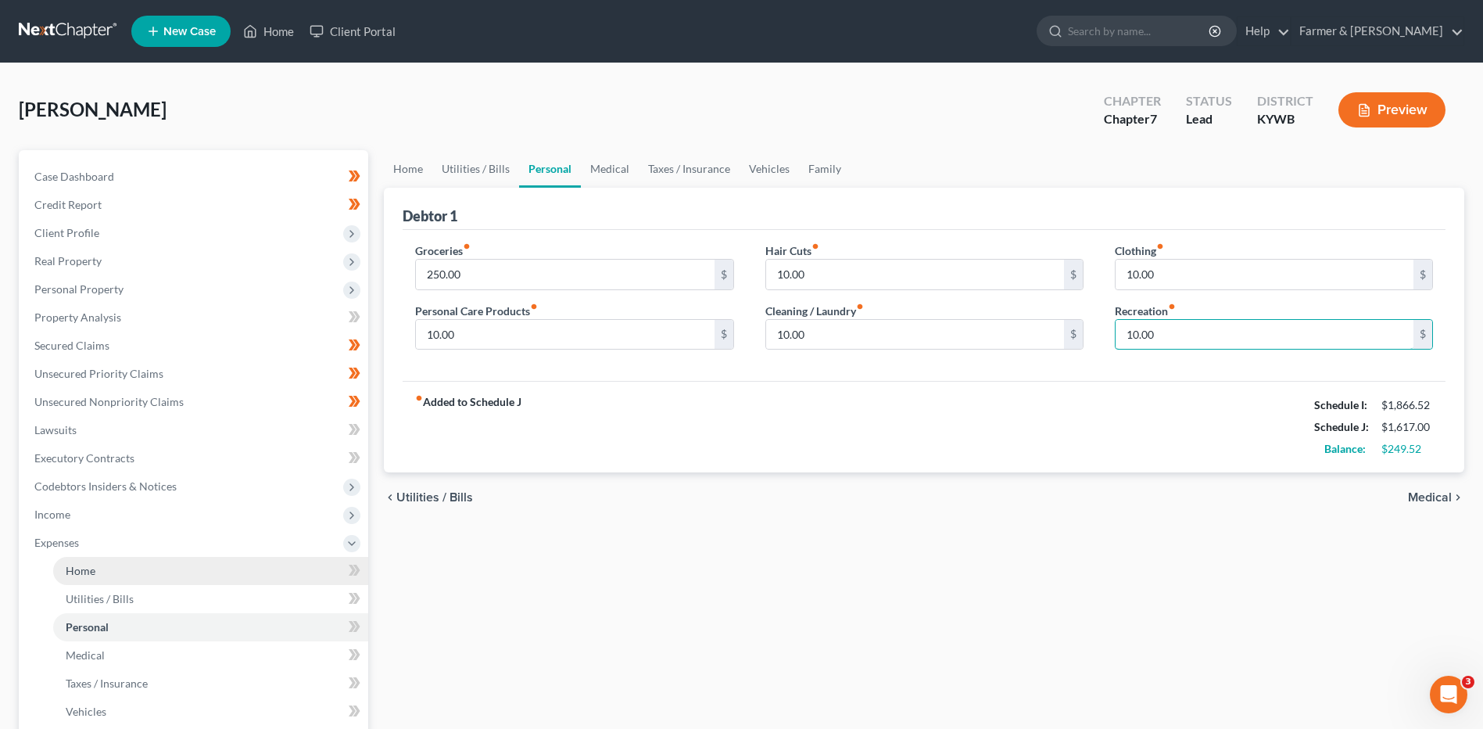
type input "10.00"
click at [91, 574] on span "Home" at bounding box center [81, 570] width 30 height 13
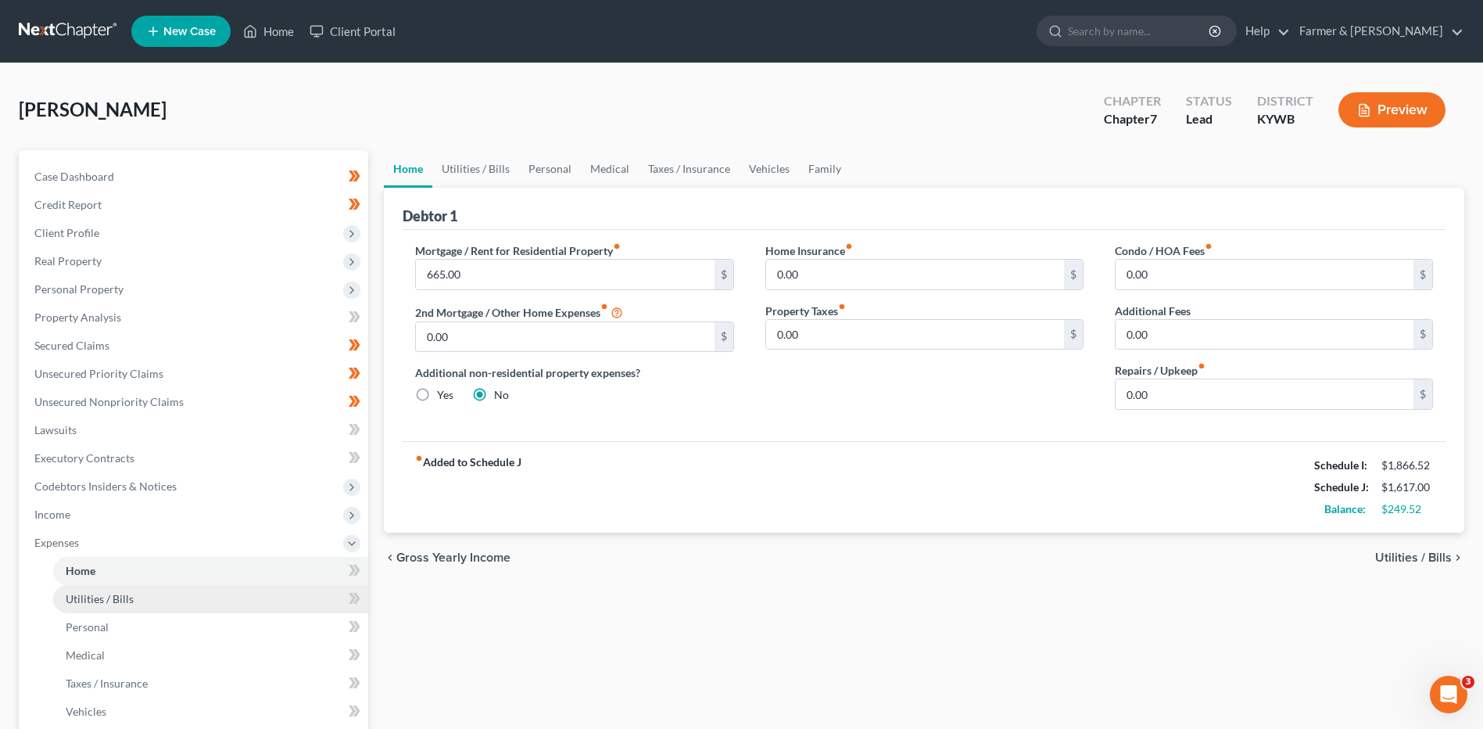
click at [103, 597] on span "Utilities / Bills" at bounding box center [100, 598] width 68 height 13
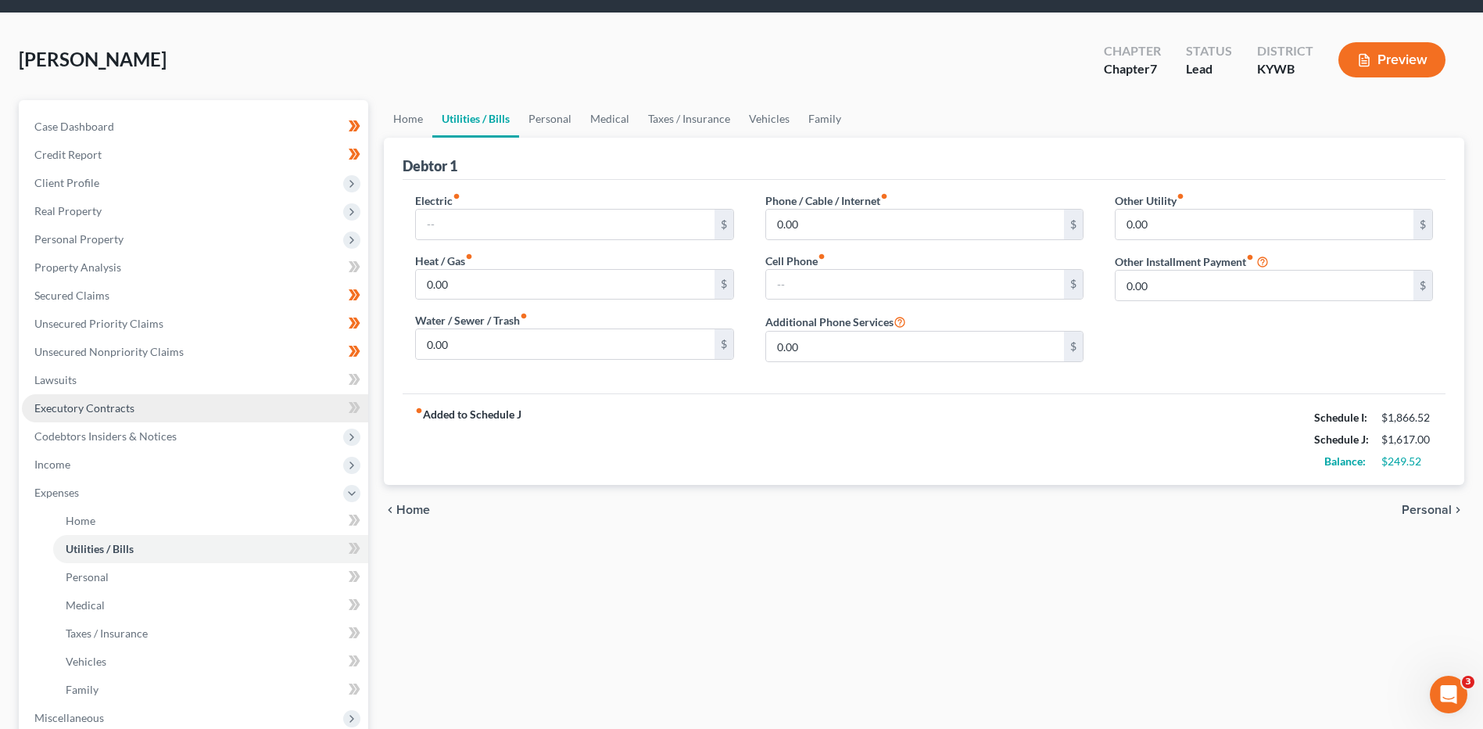
scroll to position [78, 0]
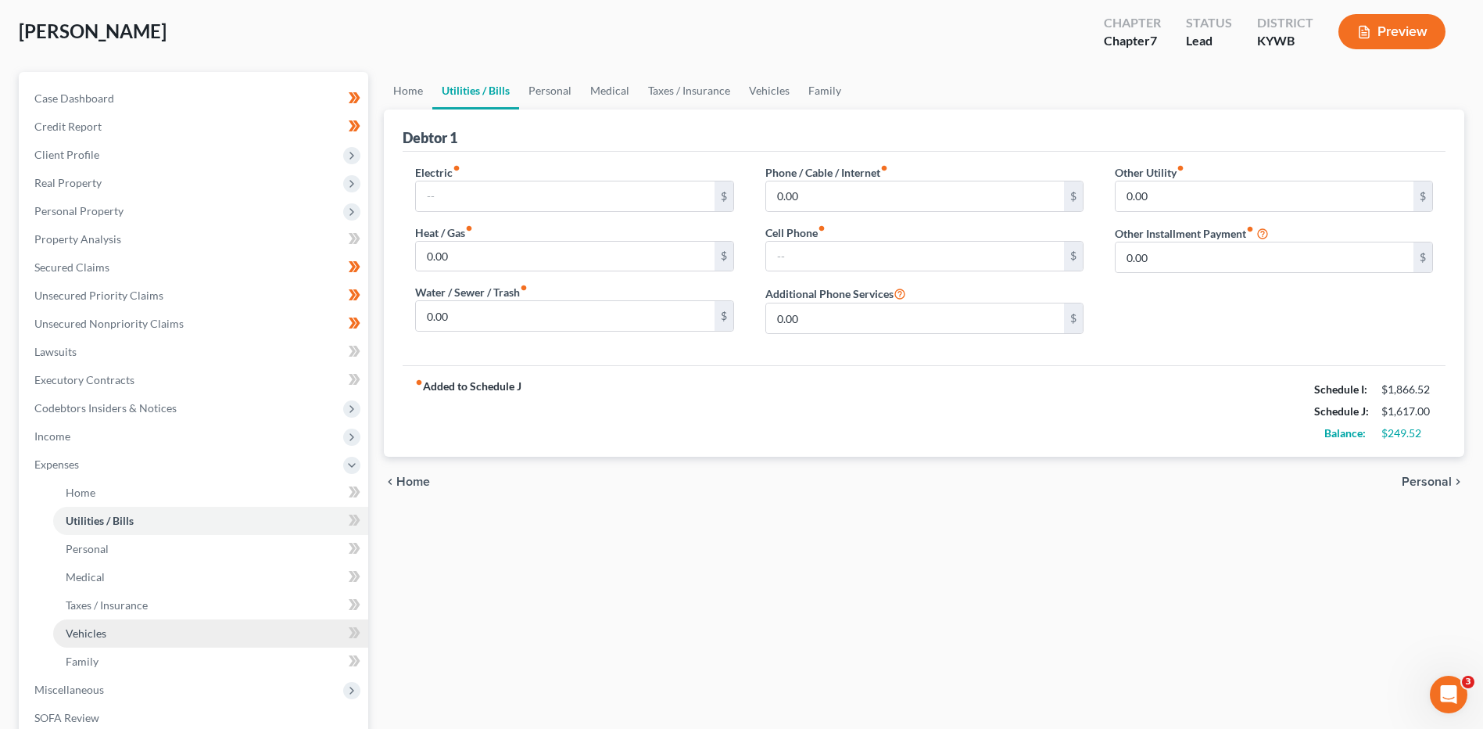
click at [100, 632] on span "Vehicles" at bounding box center [86, 632] width 41 height 13
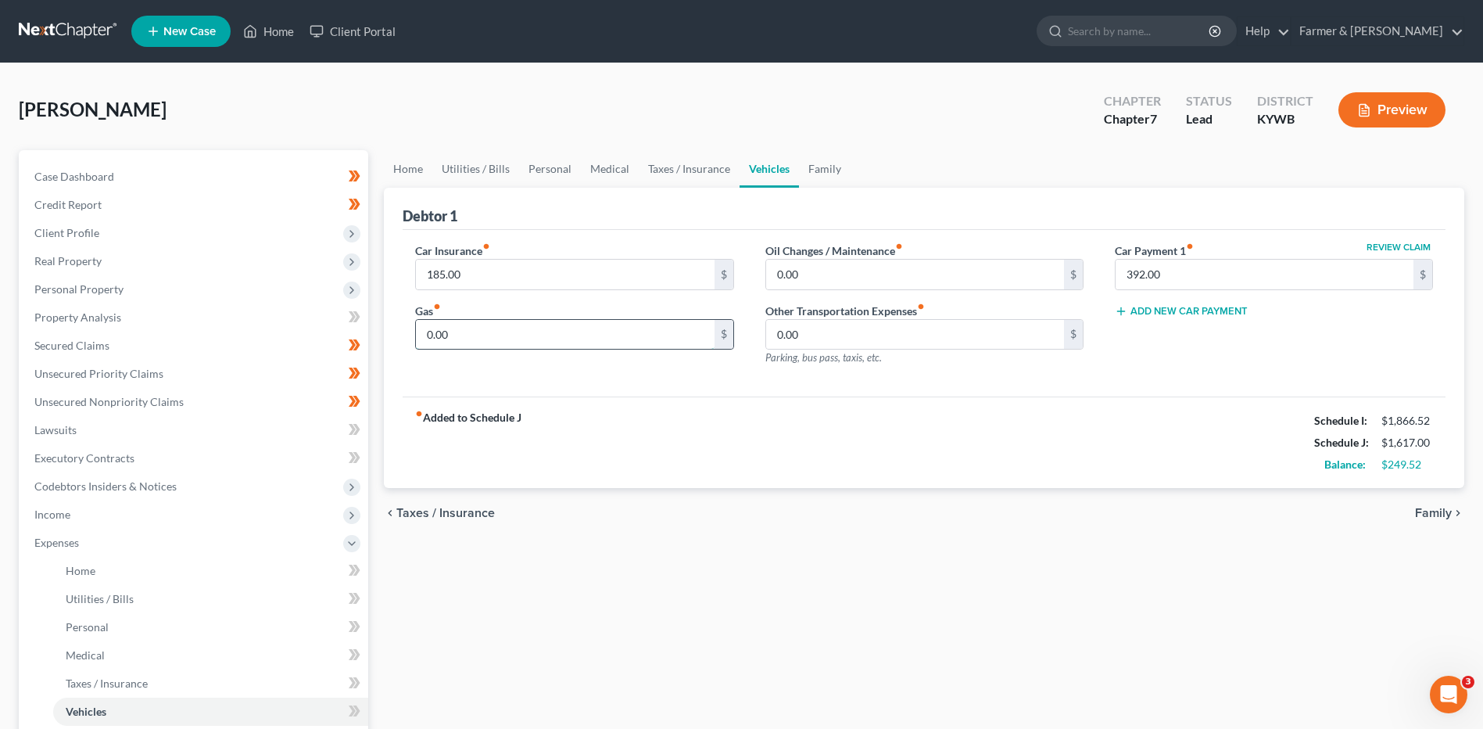
click at [487, 331] on input "0.00" at bounding box center [565, 335] width 298 height 30
type input "200.00"
type input "25.00"
click at [126, 578] on link "Home" at bounding box center [210, 571] width 315 height 28
